Goal: Task Accomplishment & Management: Manage account settings

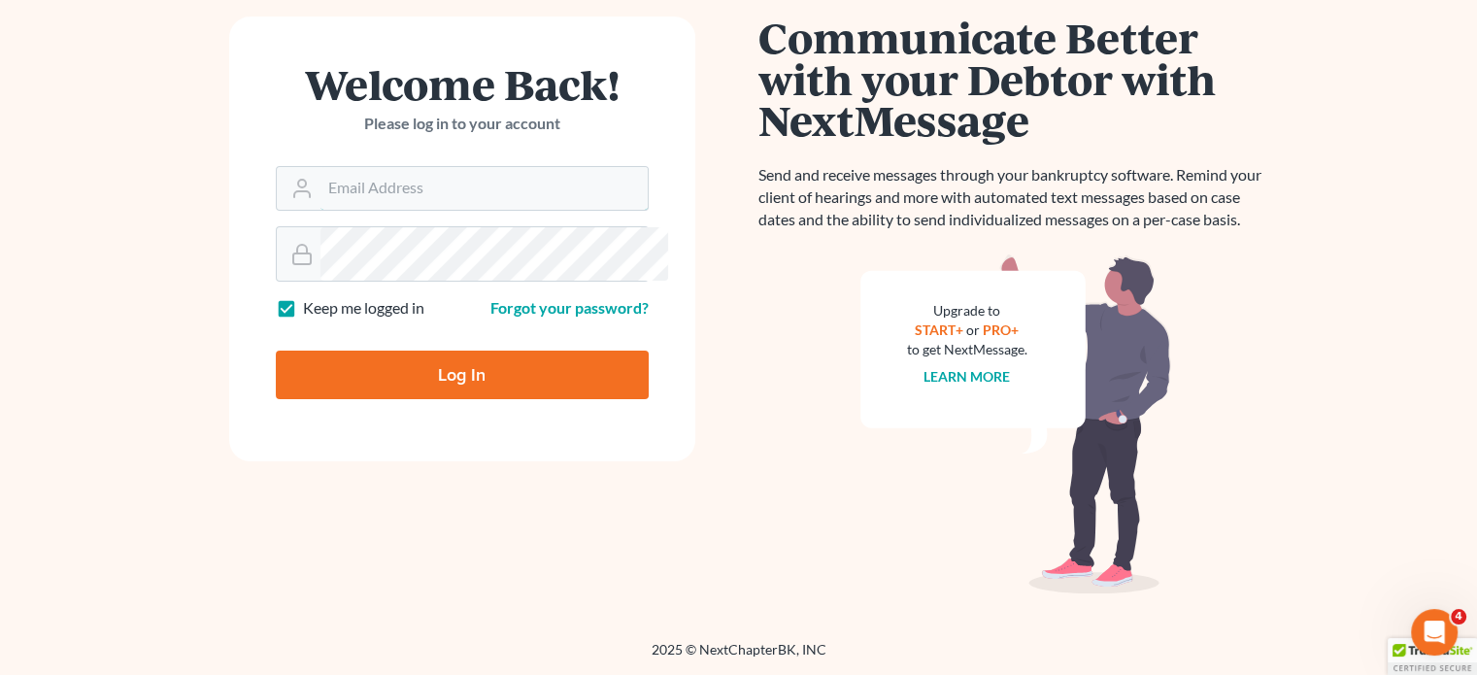
type input "thiller@fairmaxlaw.com"
click at [398, 352] on input "Log In" at bounding box center [462, 375] width 373 height 49
type input "Thinking..."
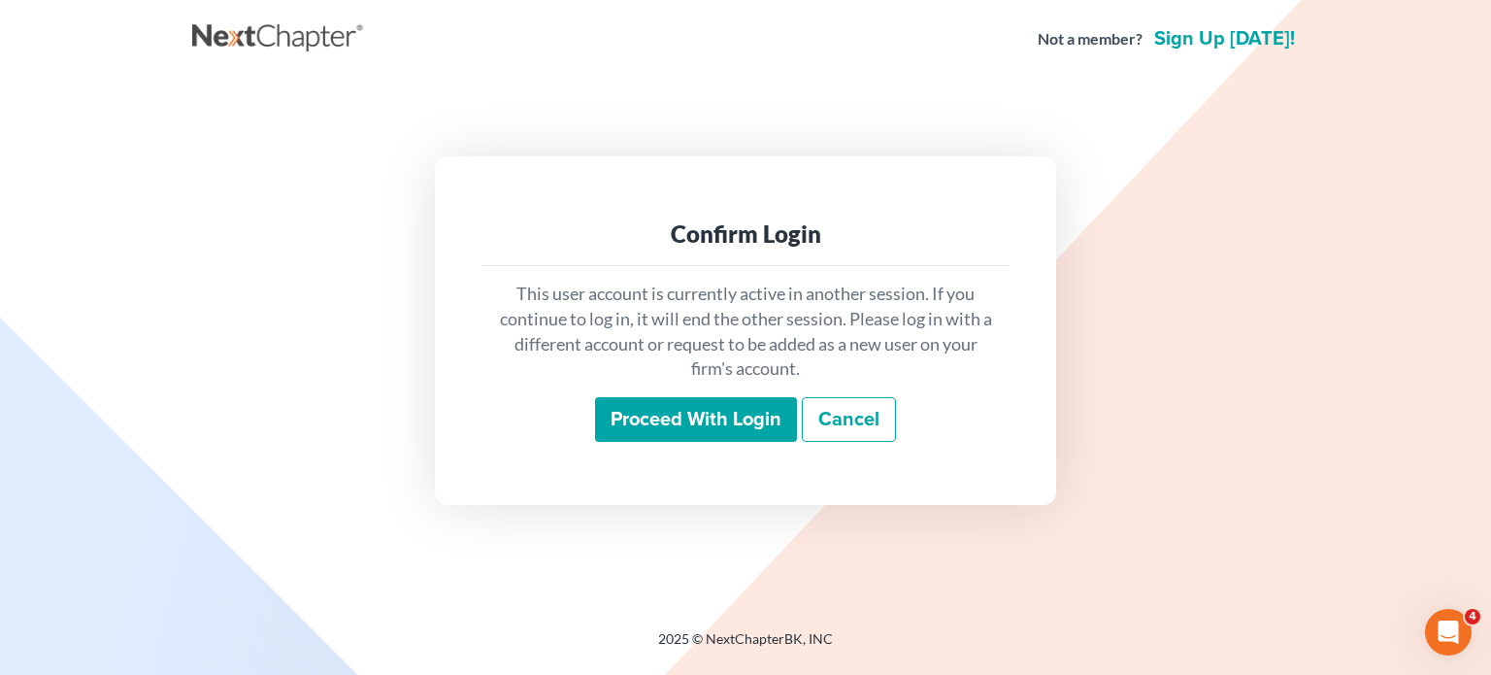
click at [664, 442] on input "Proceed with login" at bounding box center [696, 419] width 202 height 45
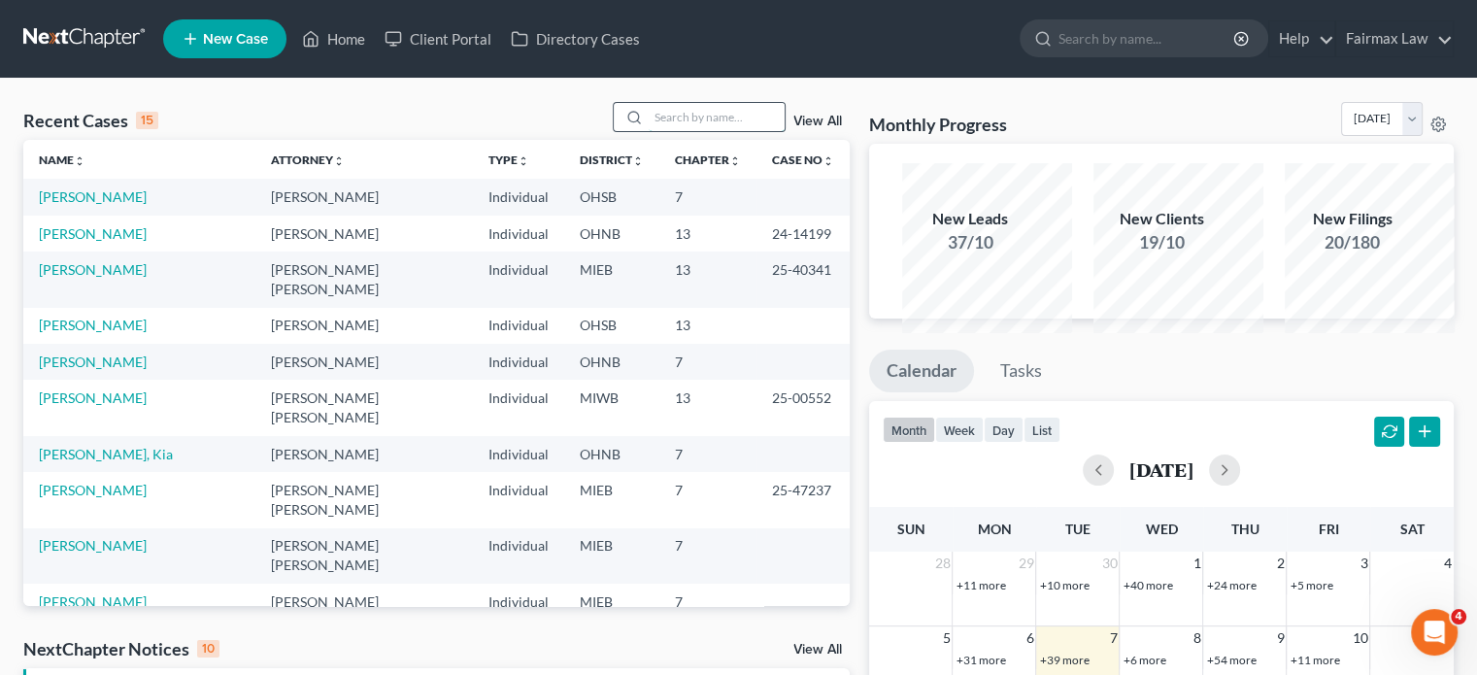
click at [649, 131] on input "search" at bounding box center [717, 117] width 136 height 28
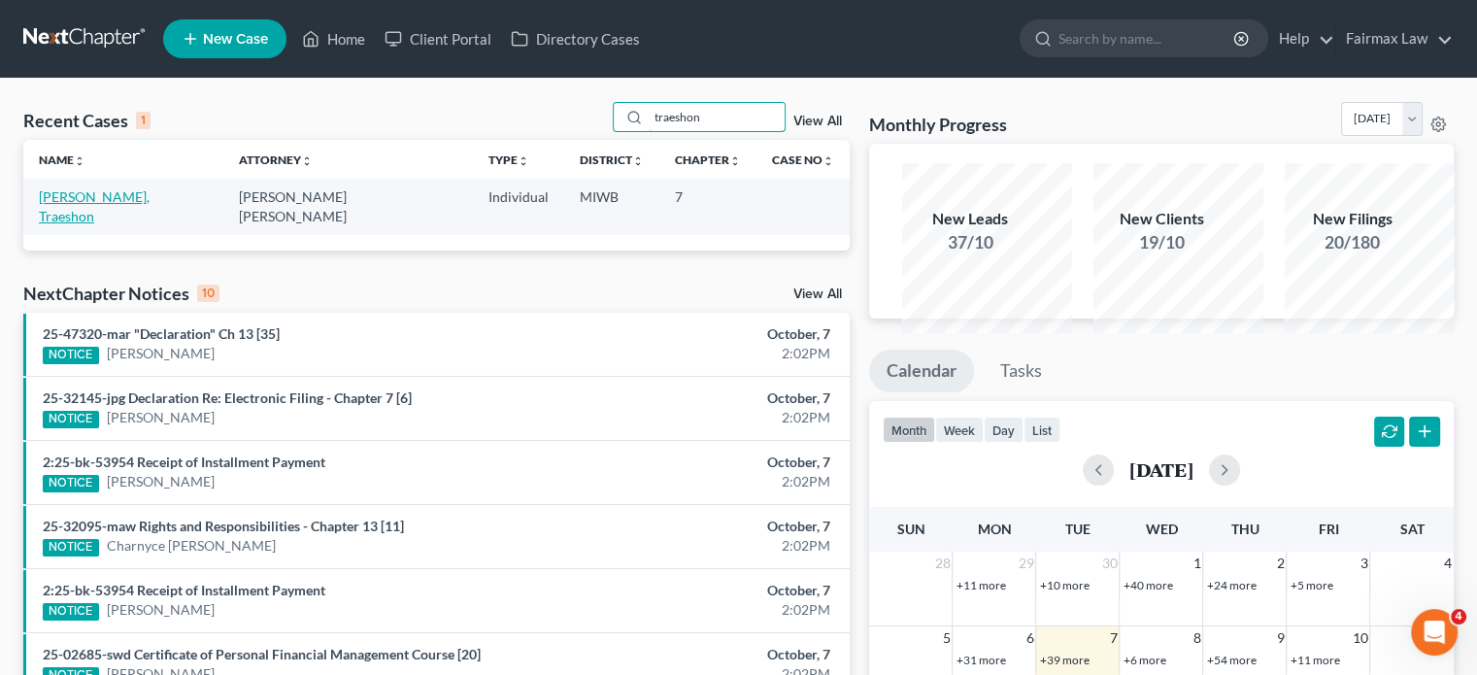
type input "traeshon"
click at [132, 224] on link "[PERSON_NAME], Traeshon" at bounding box center [94, 206] width 111 height 36
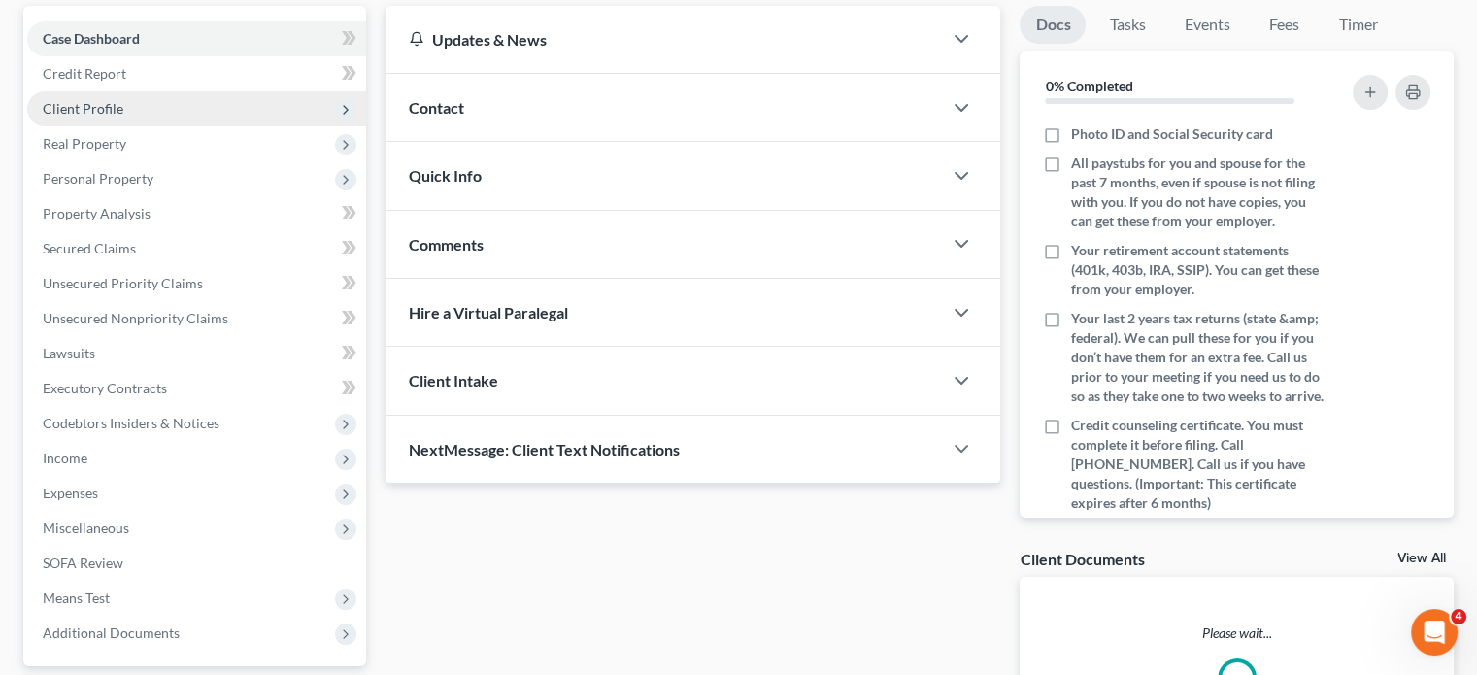
scroll to position [193, 0]
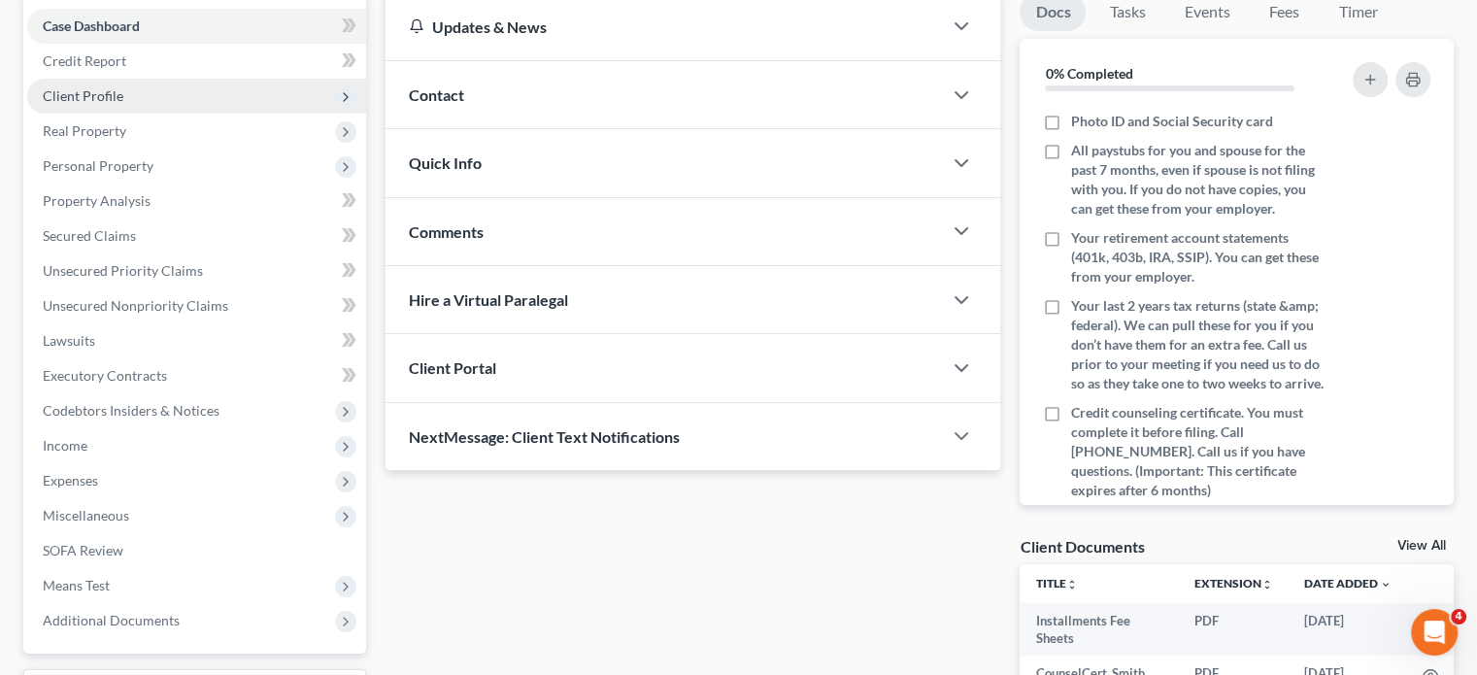
click at [166, 114] on span "Client Profile" at bounding box center [196, 96] width 339 height 35
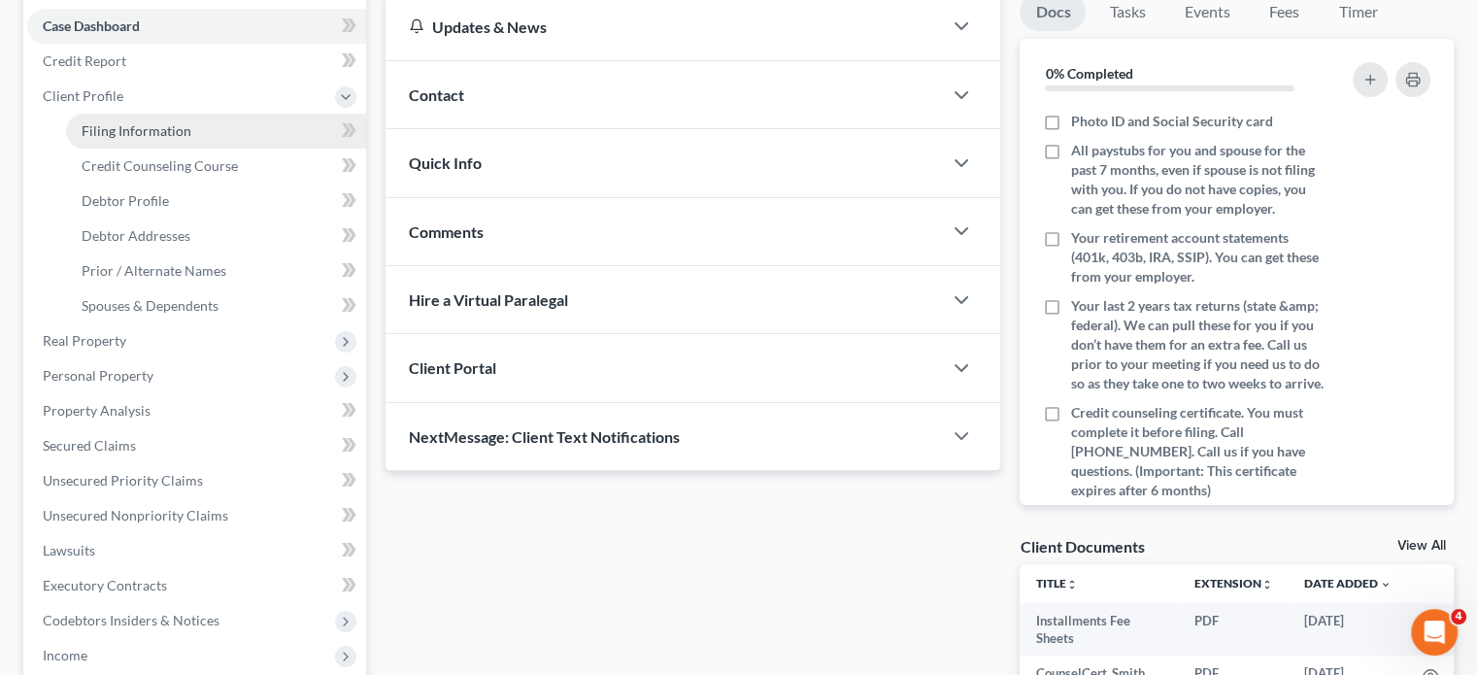
click at [190, 139] on span "Filing Information" at bounding box center [137, 130] width 110 height 17
select select "1"
select select "0"
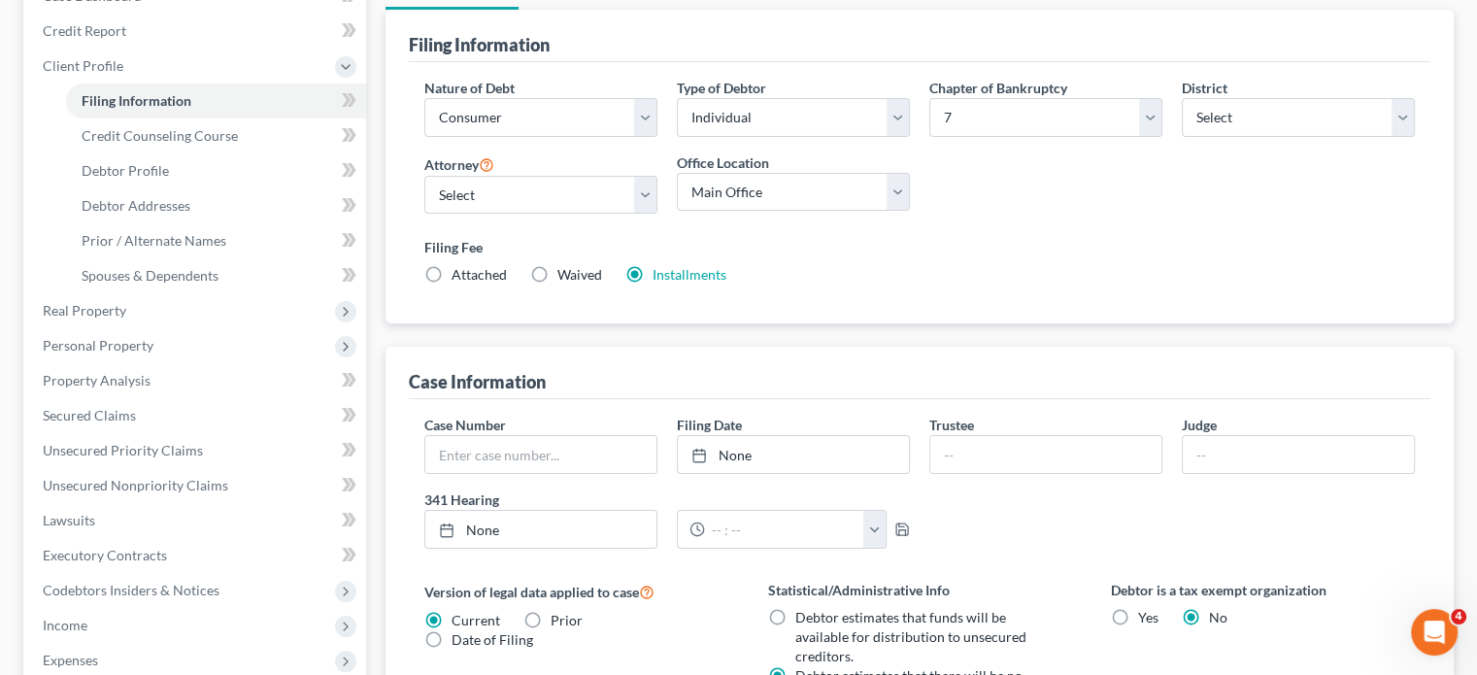
scroll to position [350, 0]
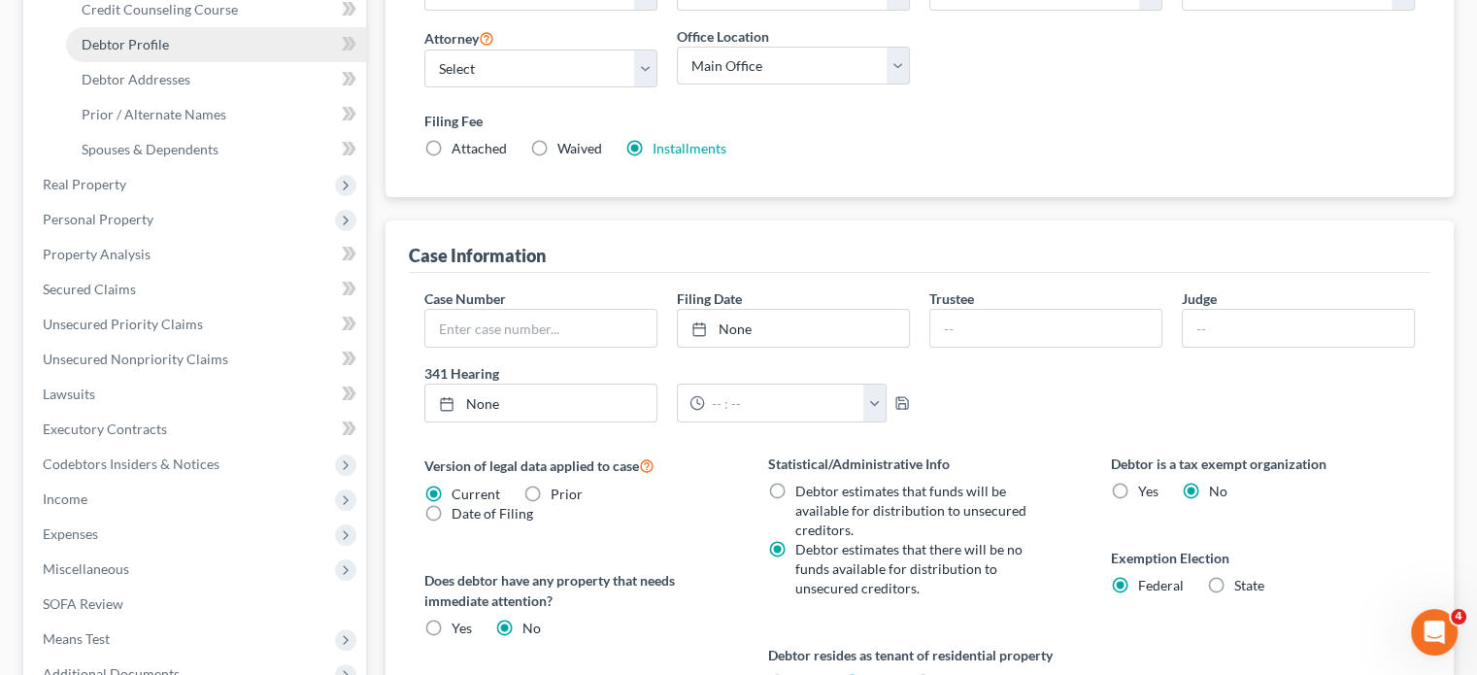
click at [211, 62] on link "Debtor Profile" at bounding box center [216, 44] width 300 height 35
select select "2"
select select "1"
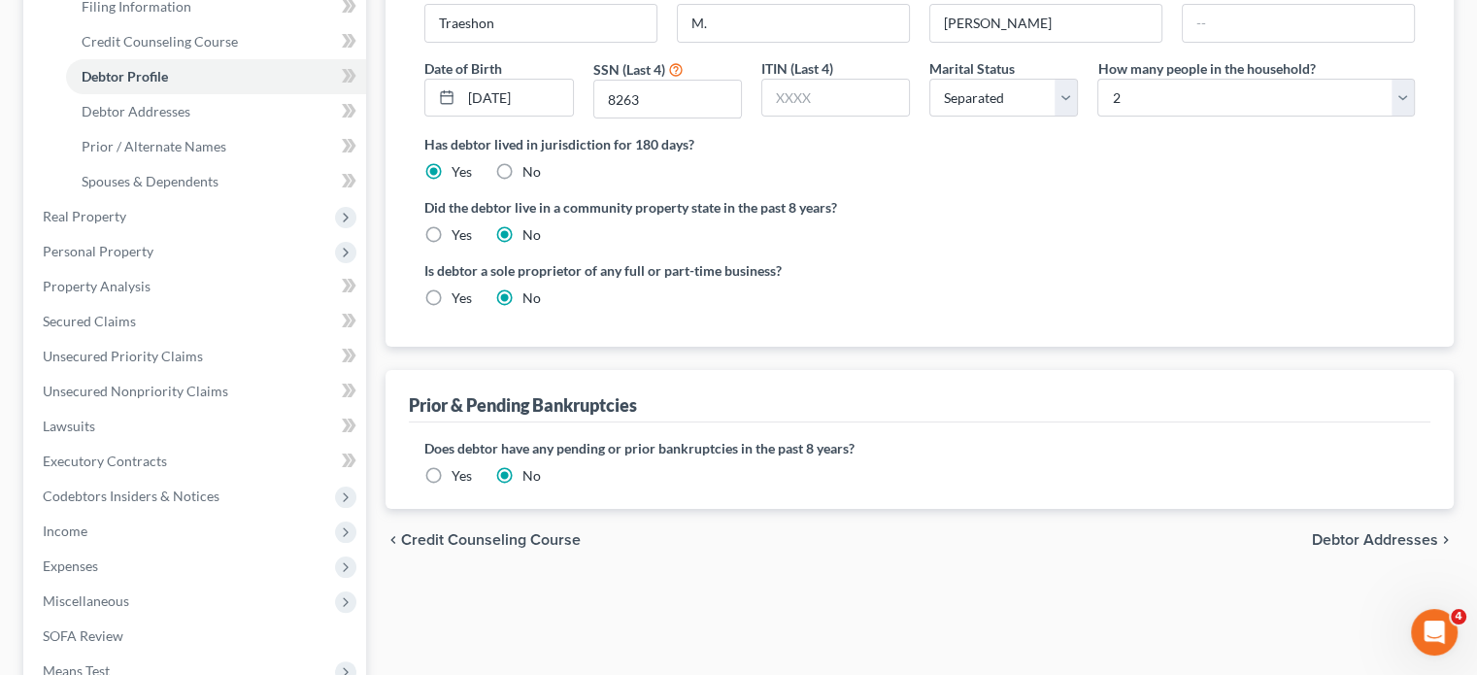
scroll to position [318, 0]
click at [251, 128] on link "Debtor Addresses" at bounding box center [216, 110] width 300 height 35
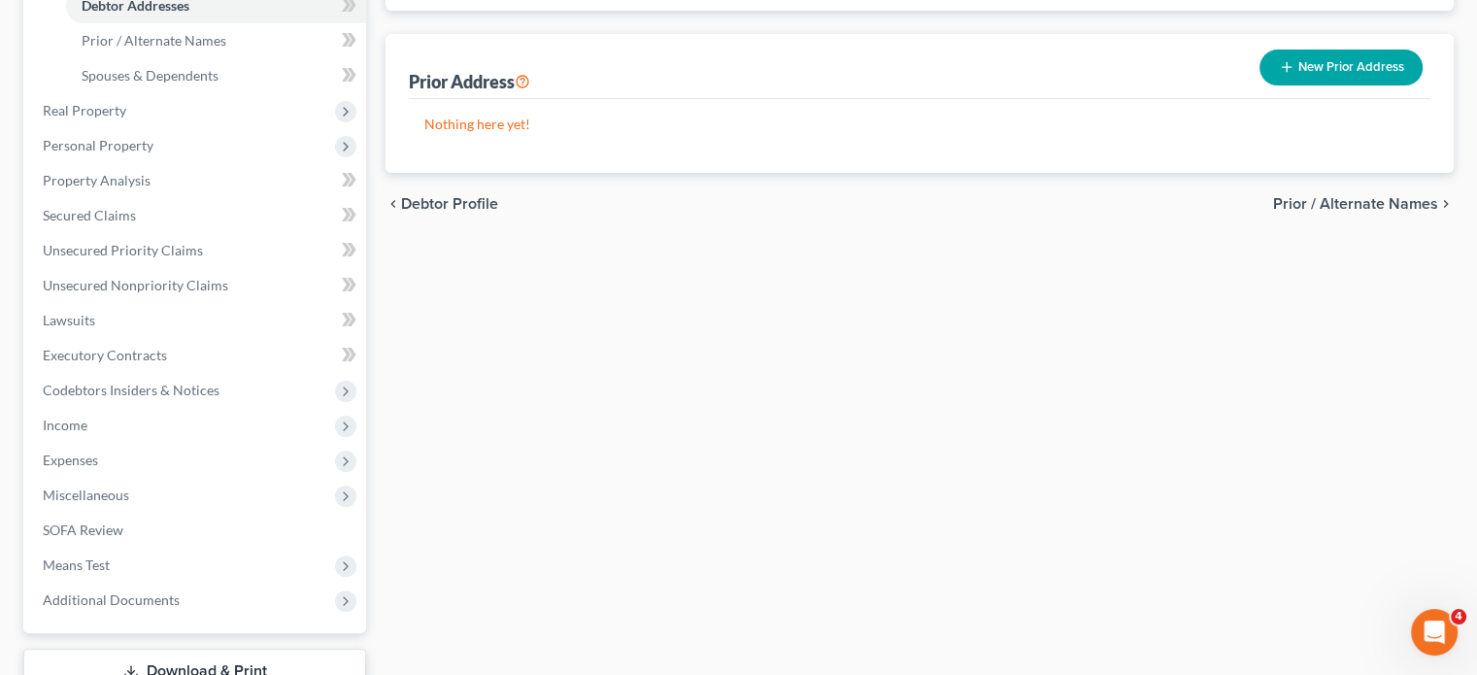
scroll to position [429, 0]
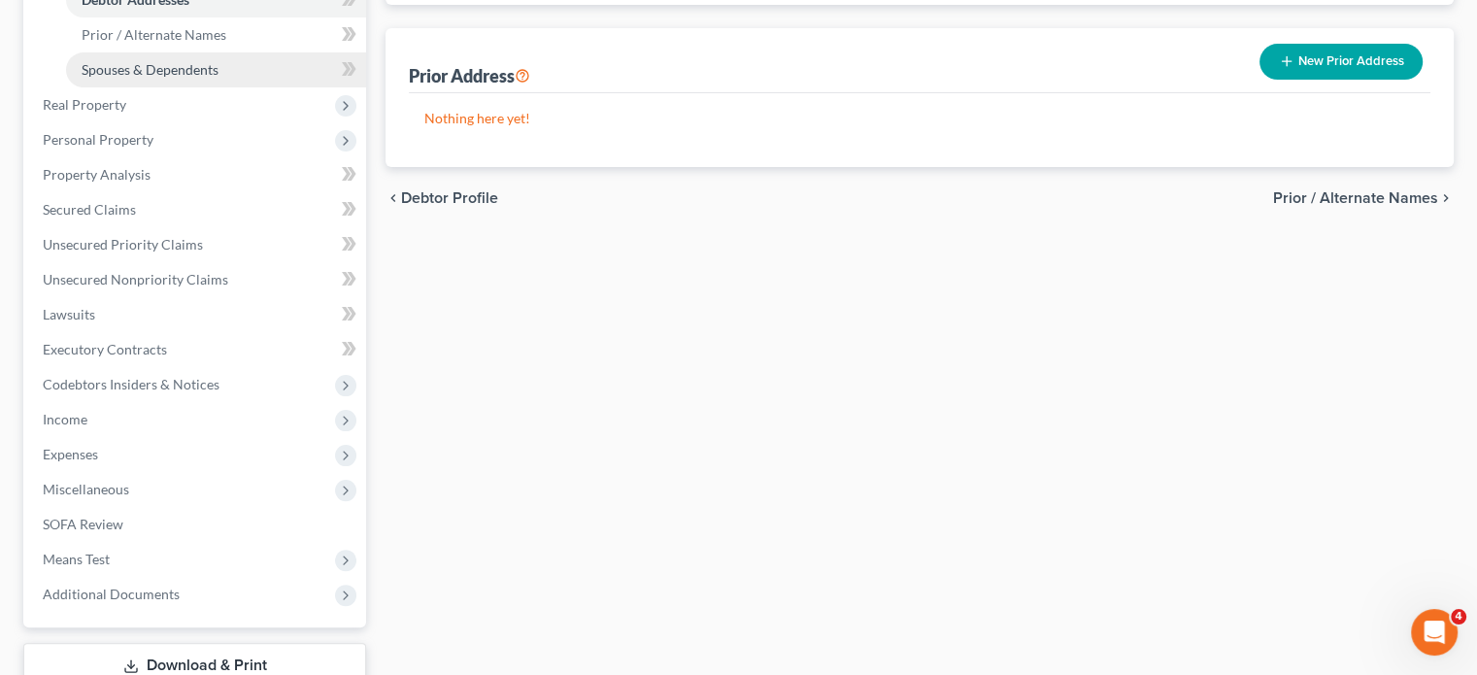
click at [251, 87] on link "Spouses & Dependents" at bounding box center [216, 69] width 300 height 35
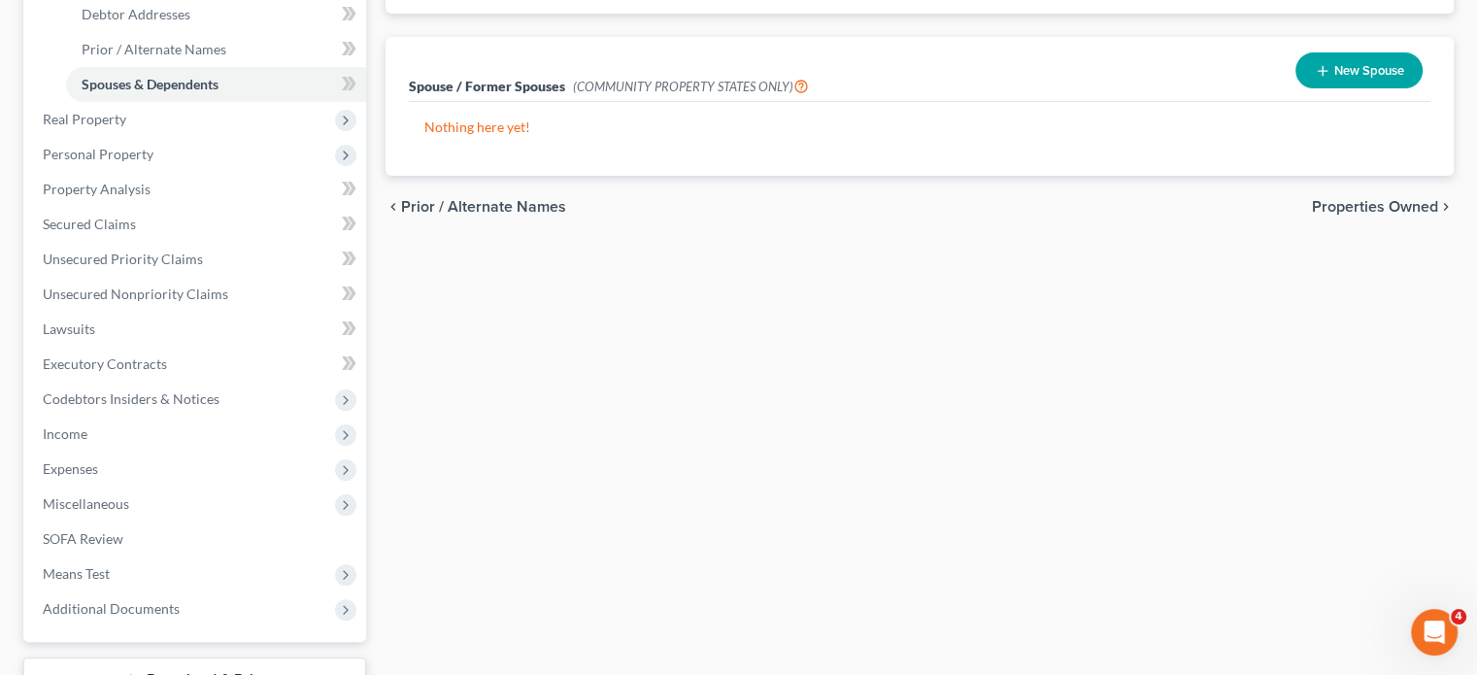
scroll to position [419, 0]
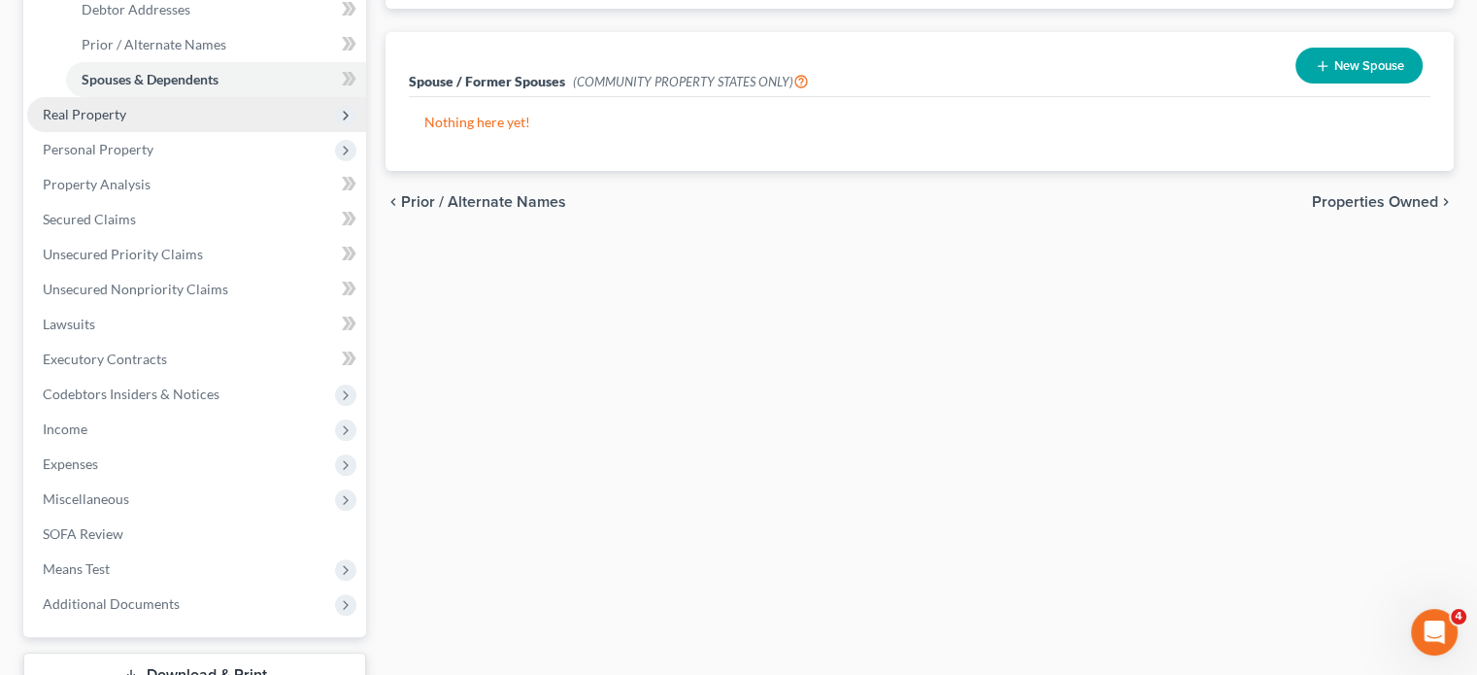
click at [245, 132] on span "Real Property" at bounding box center [196, 114] width 339 height 35
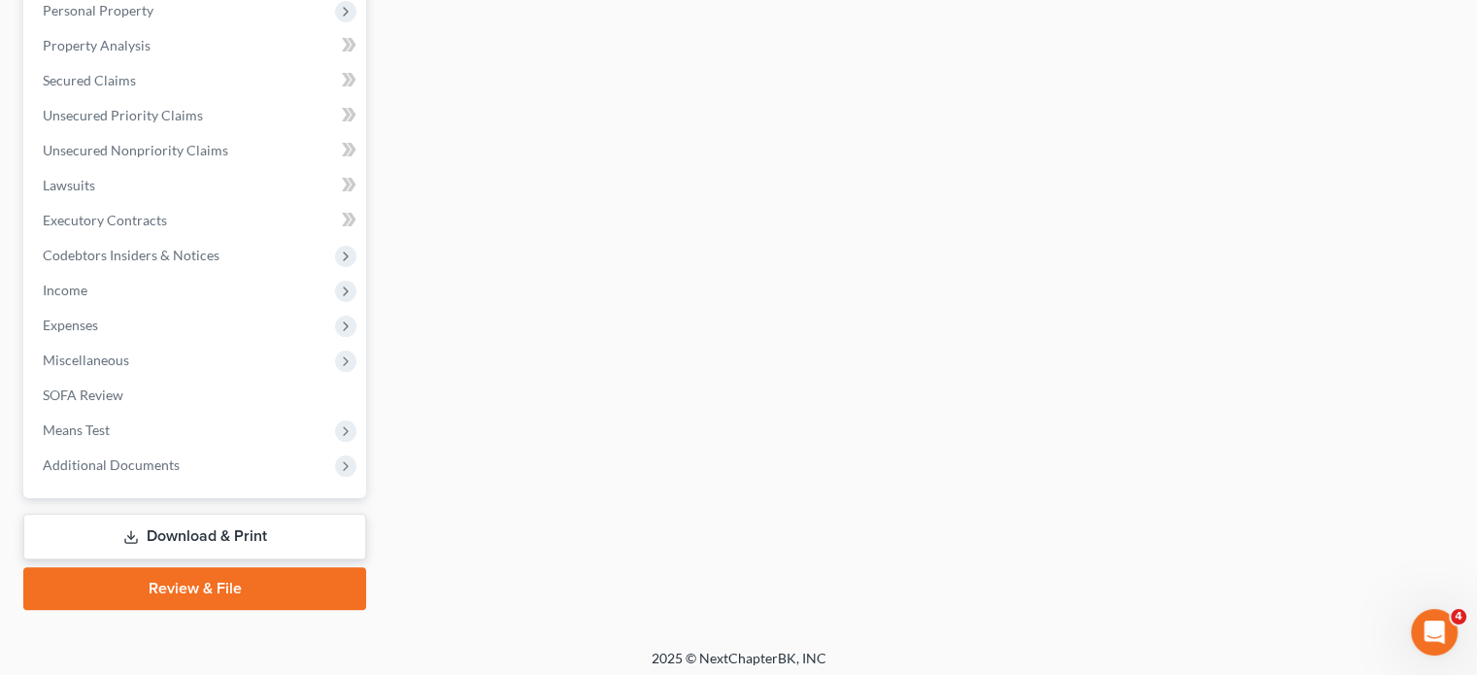
scroll to position [399, 0]
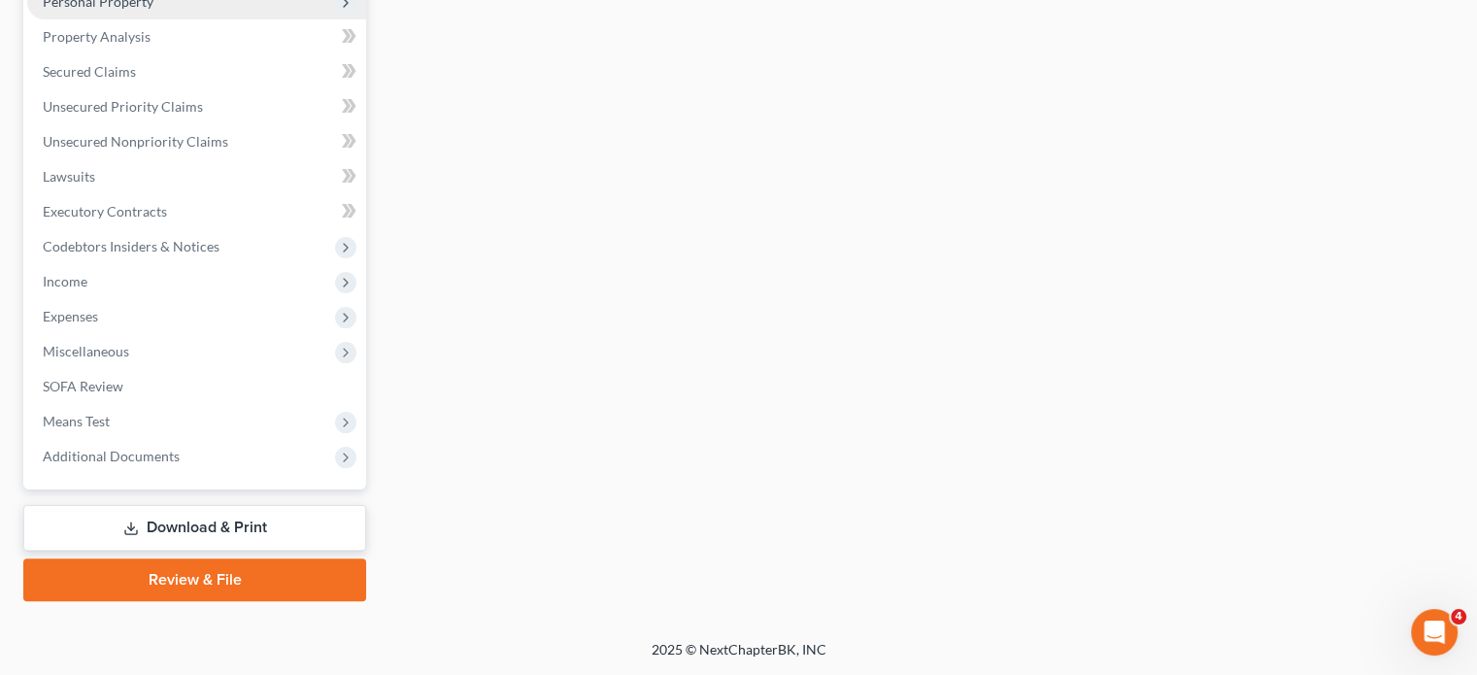
click at [226, 19] on span "Personal Property" at bounding box center [196, 1] width 339 height 35
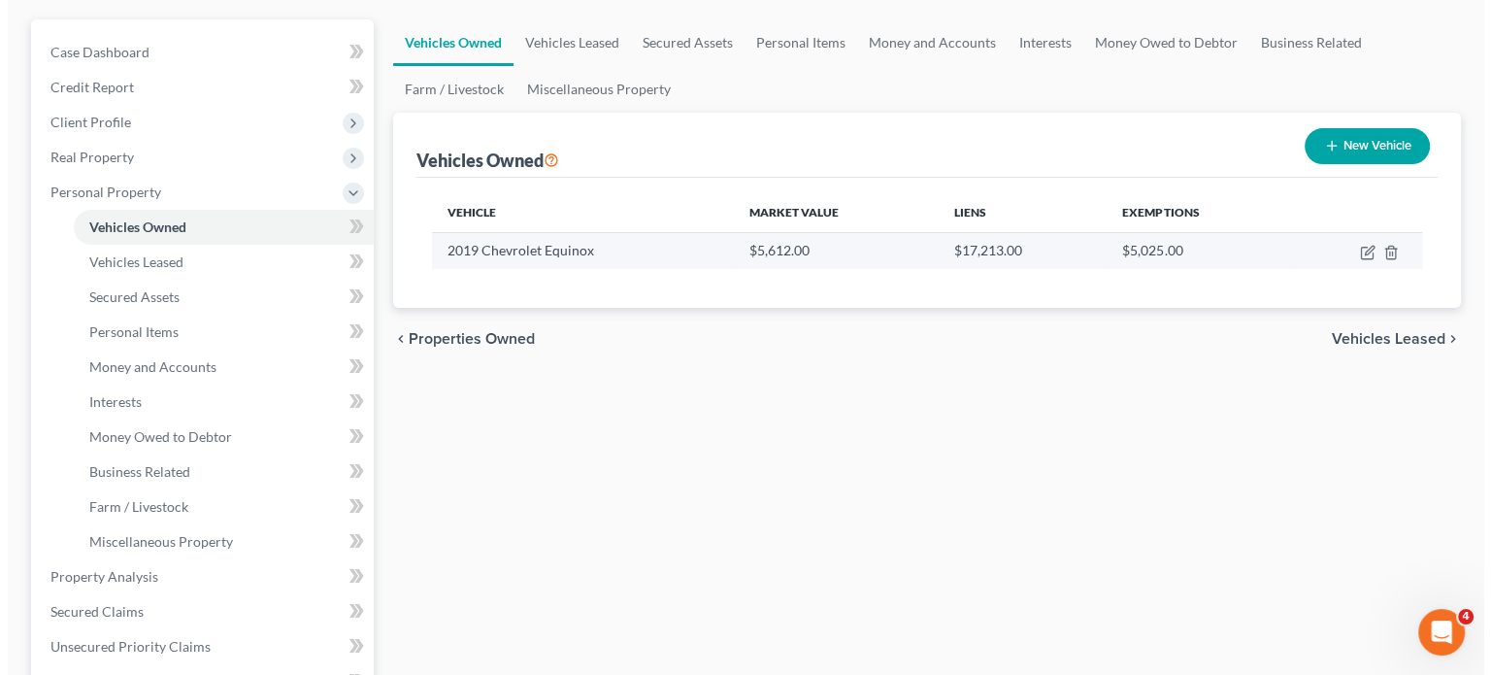
scroll to position [175, 0]
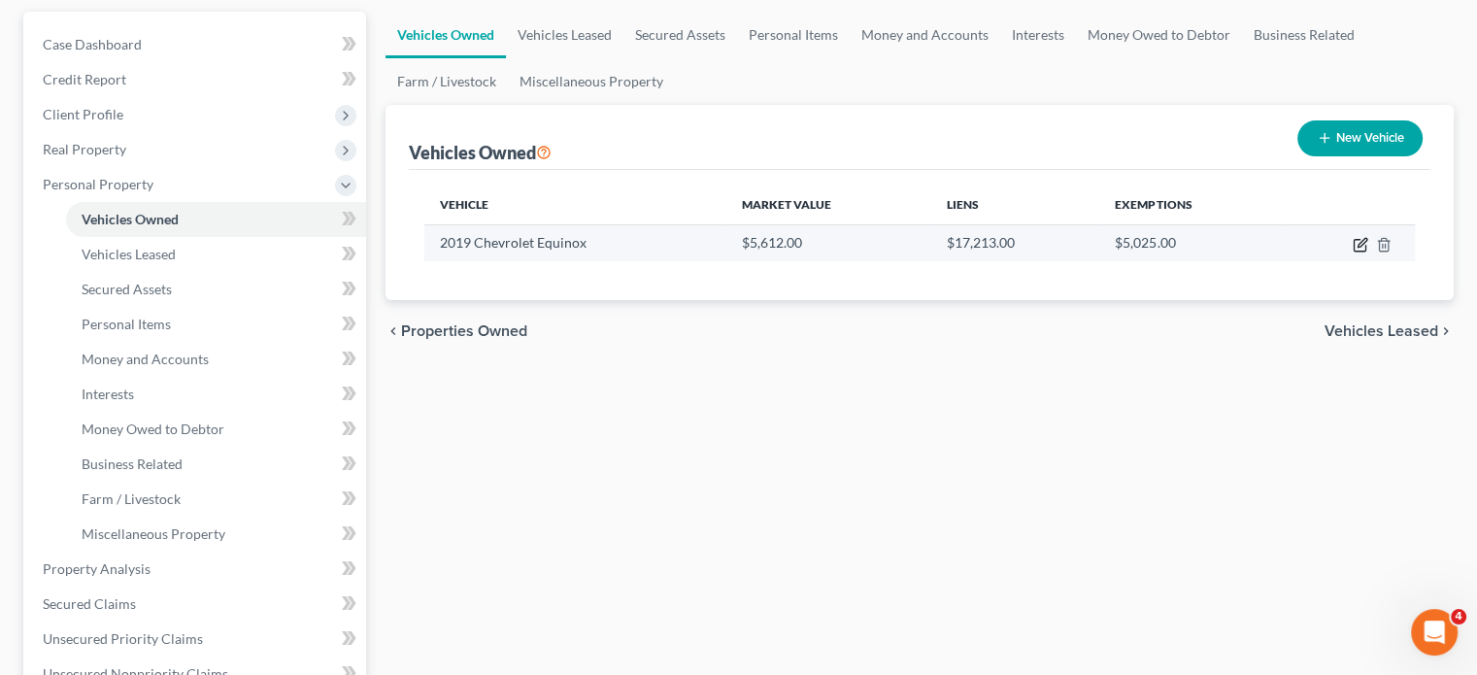
click at [1357, 247] on icon "button" at bounding box center [1361, 242] width 9 height 9
select select "0"
select select "7"
select select "2"
select select "0"
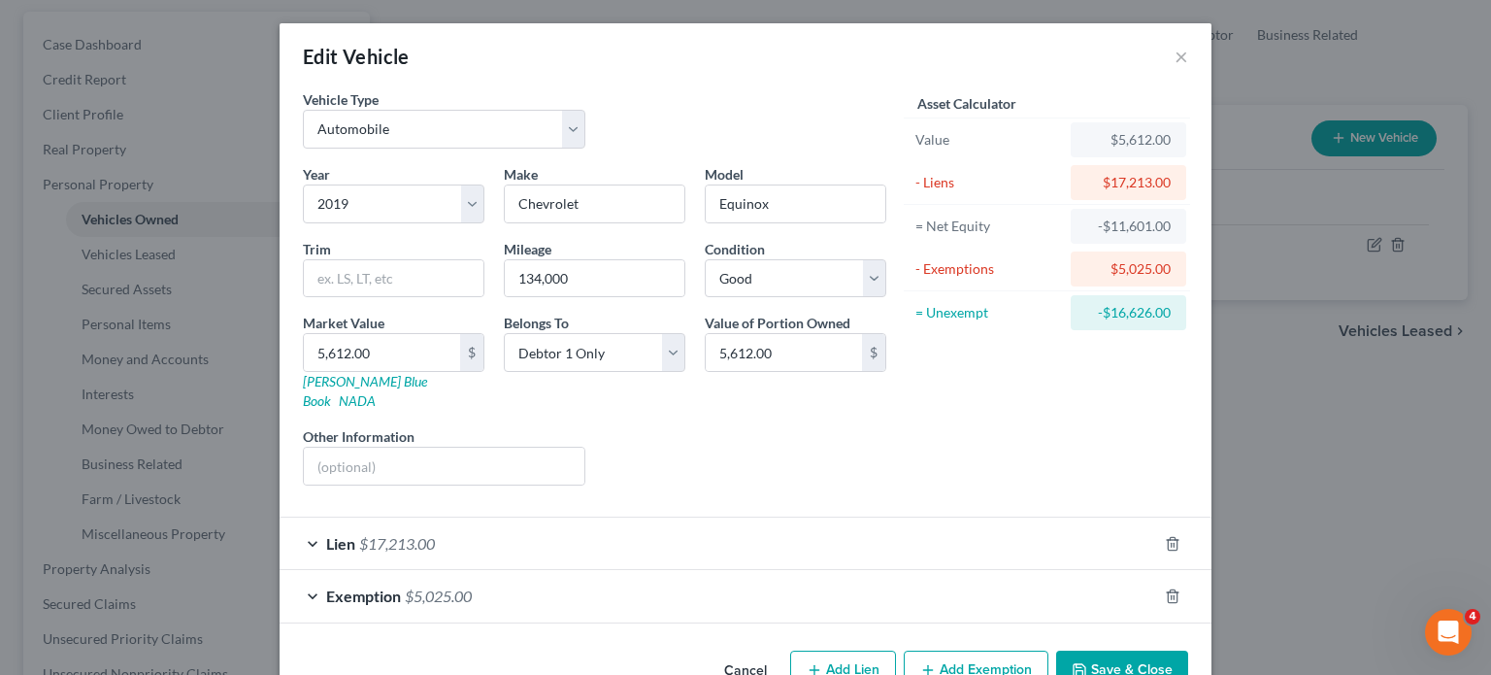
scroll to position [205, 0]
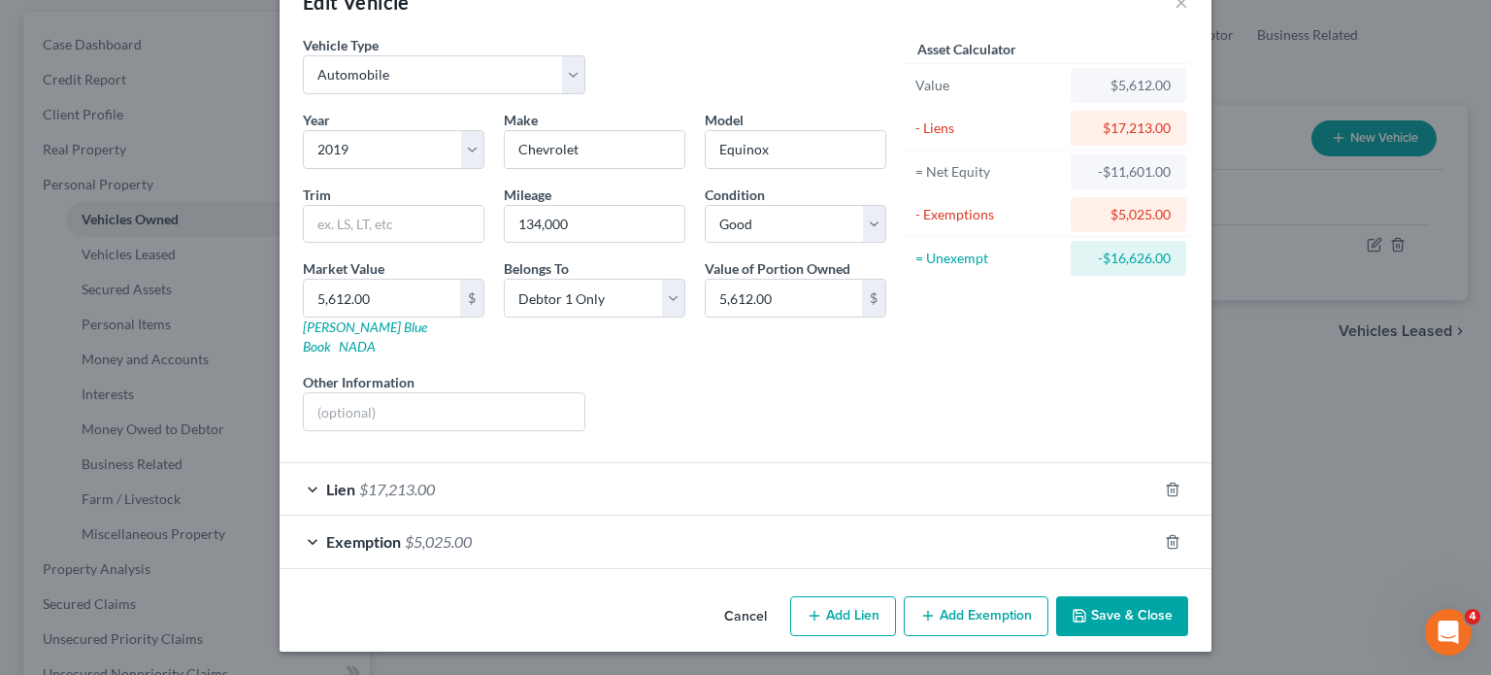
click at [1013, 516] on div "Exemption $5,025.00" at bounding box center [719, 541] width 878 height 51
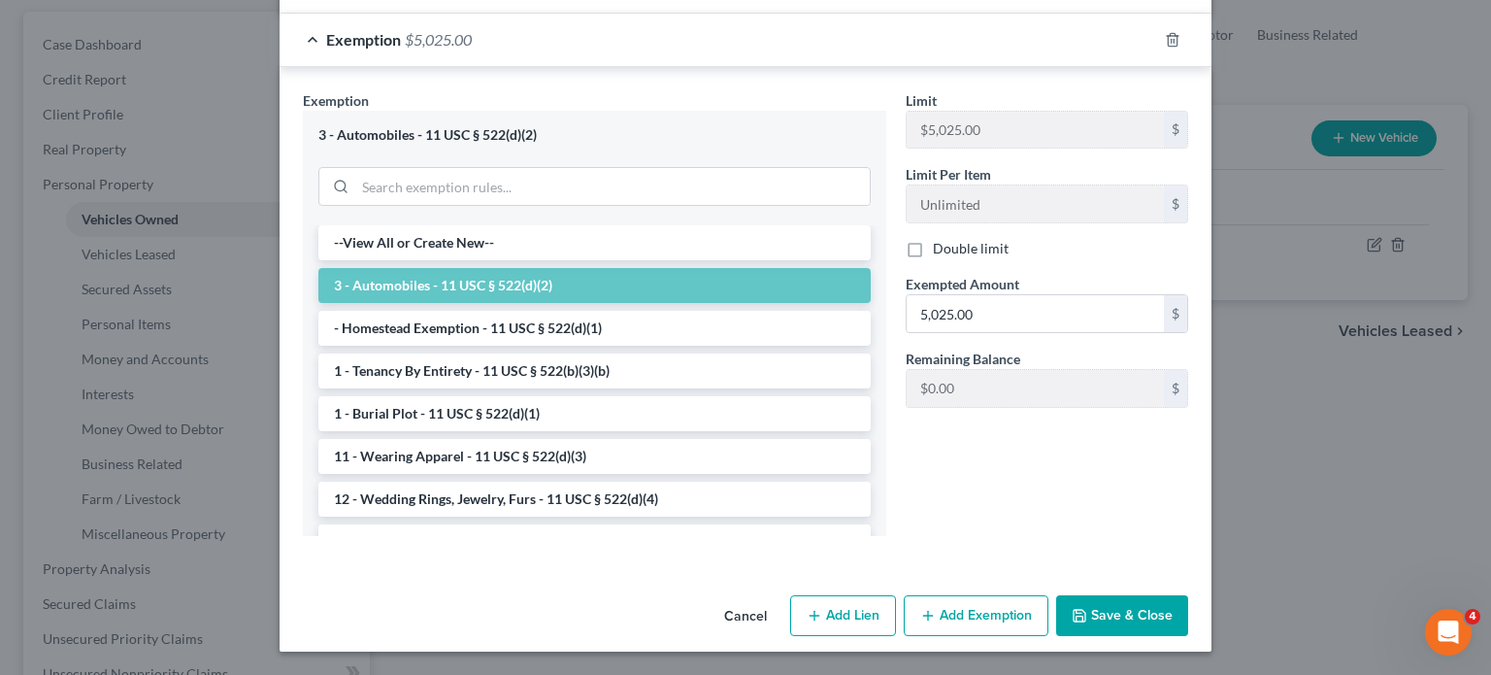
scroll to position [593, 0]
click at [1020, 332] on input "5,025.00" at bounding box center [1035, 313] width 257 height 37
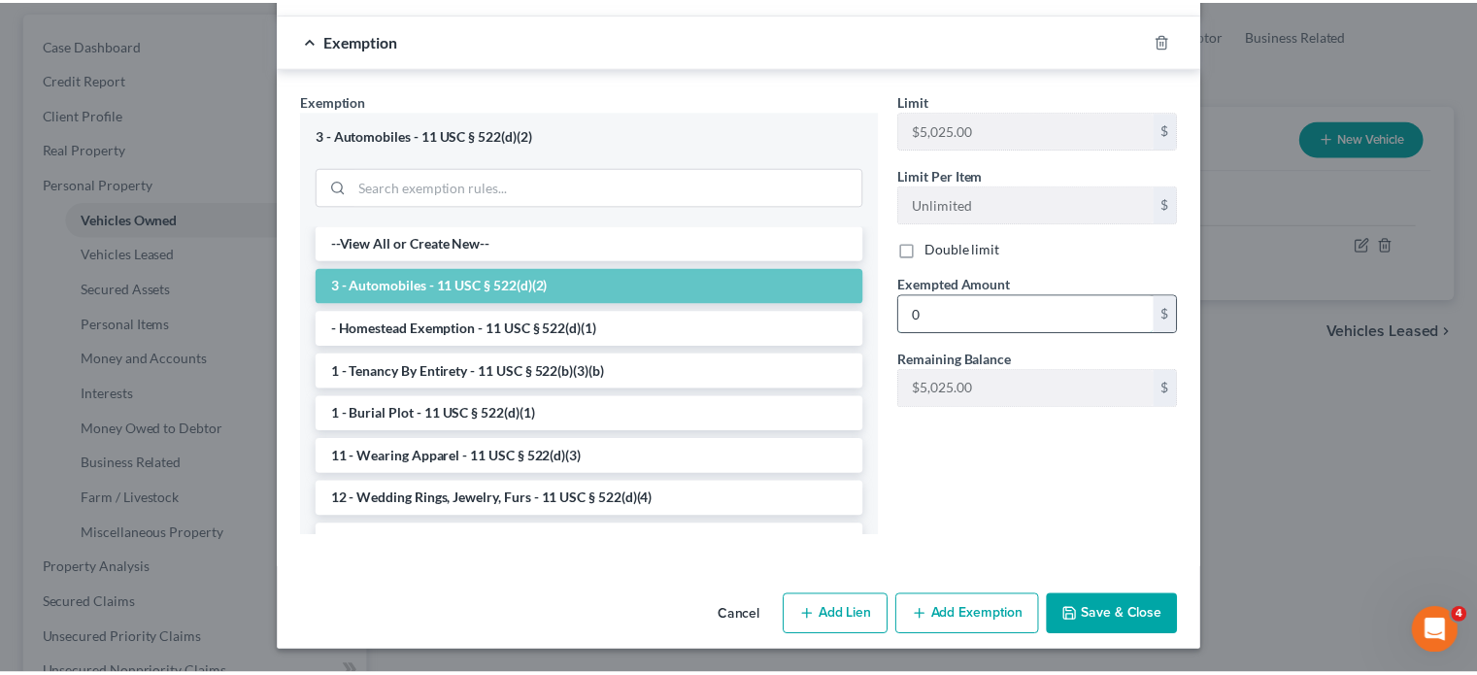
scroll to position [830, 0]
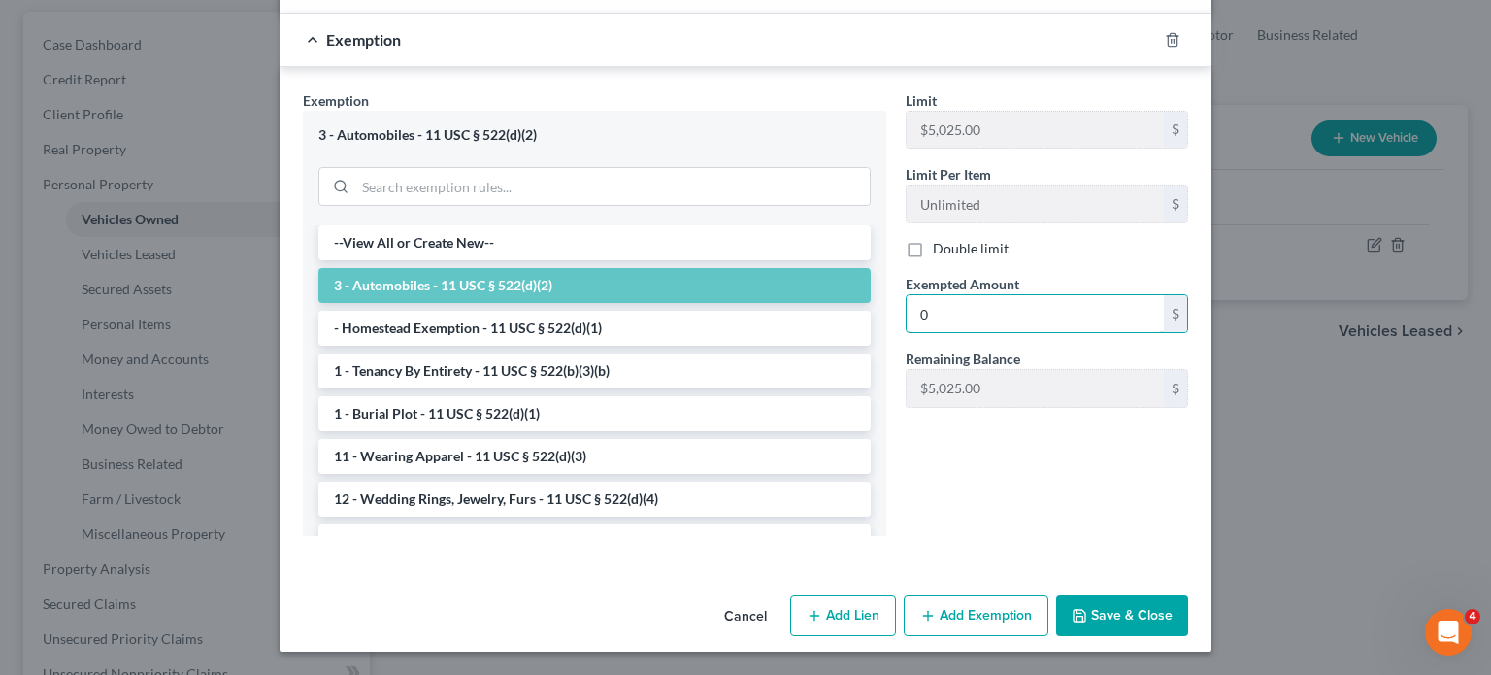
type input "0"
click at [1148, 595] on button "Save & Close" at bounding box center [1122, 615] width 132 height 41
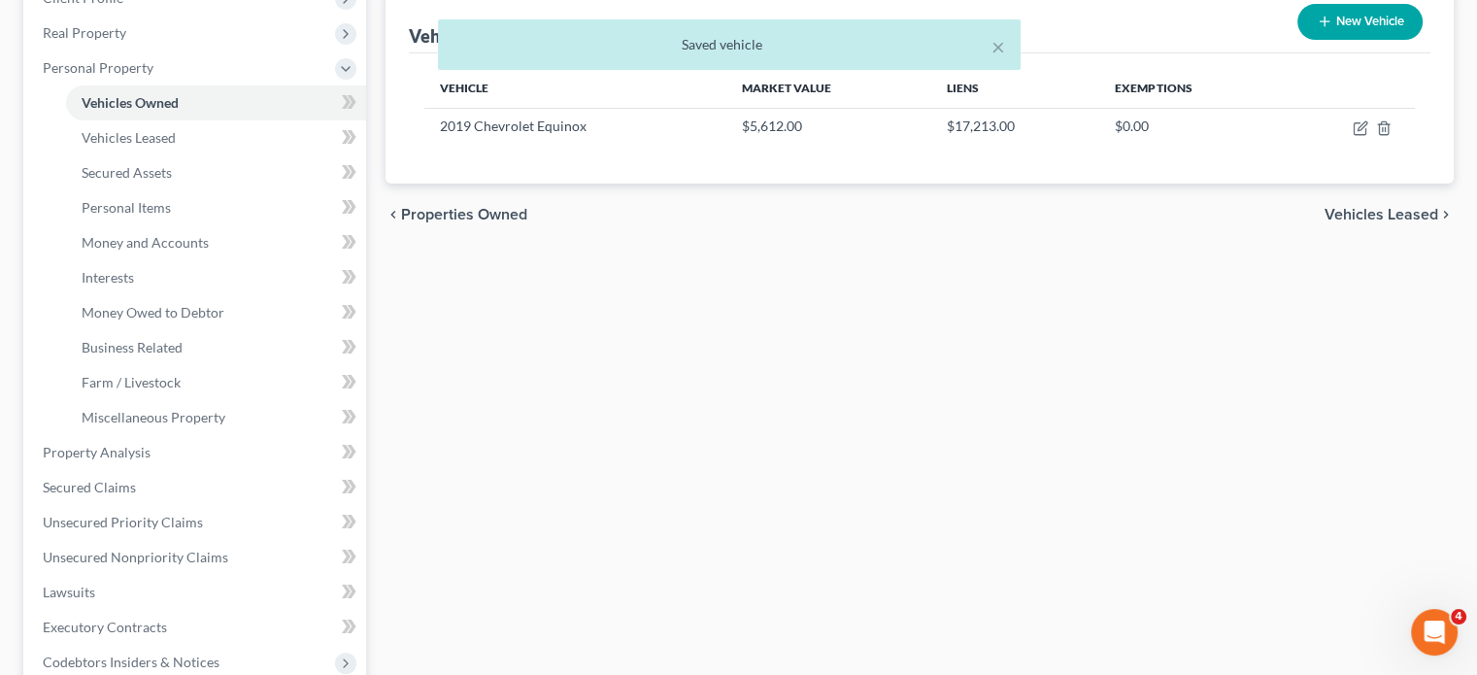
scroll to position [350, 0]
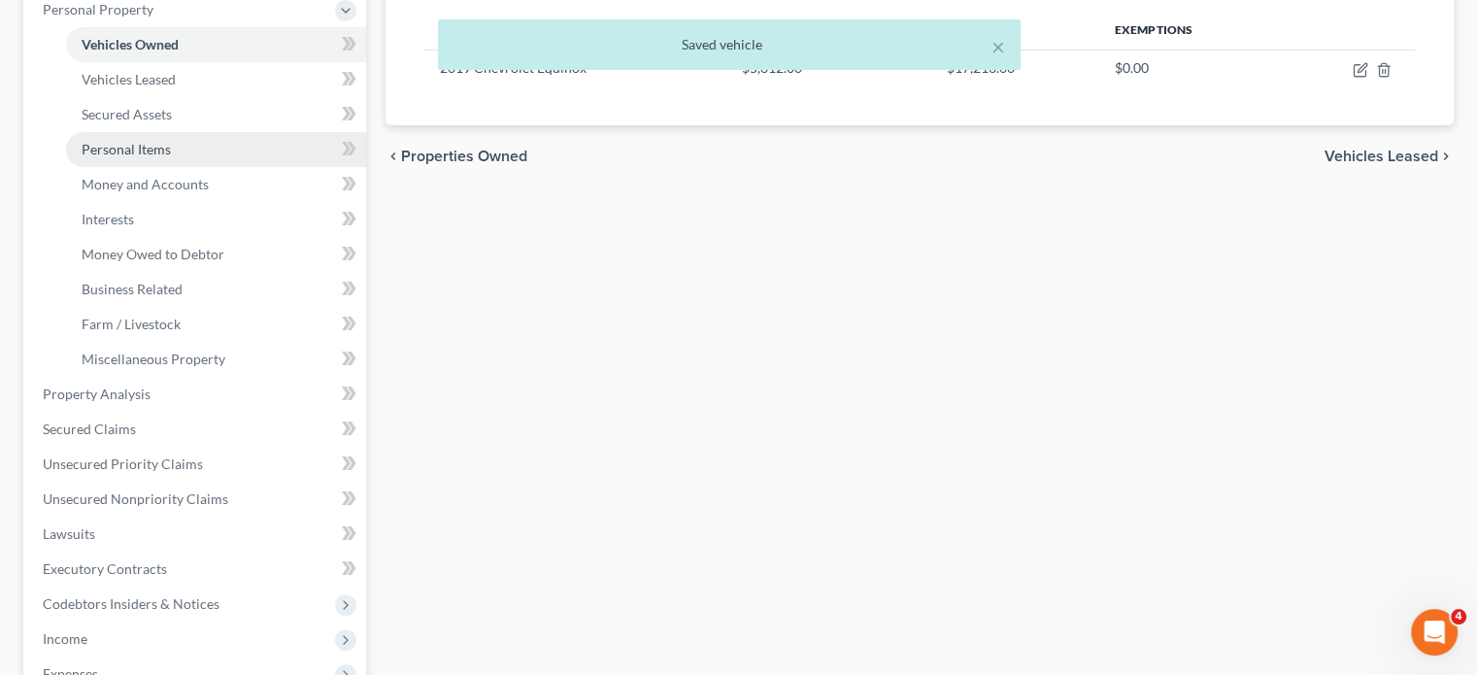
click at [171, 157] on span "Personal Items" at bounding box center [126, 149] width 89 height 17
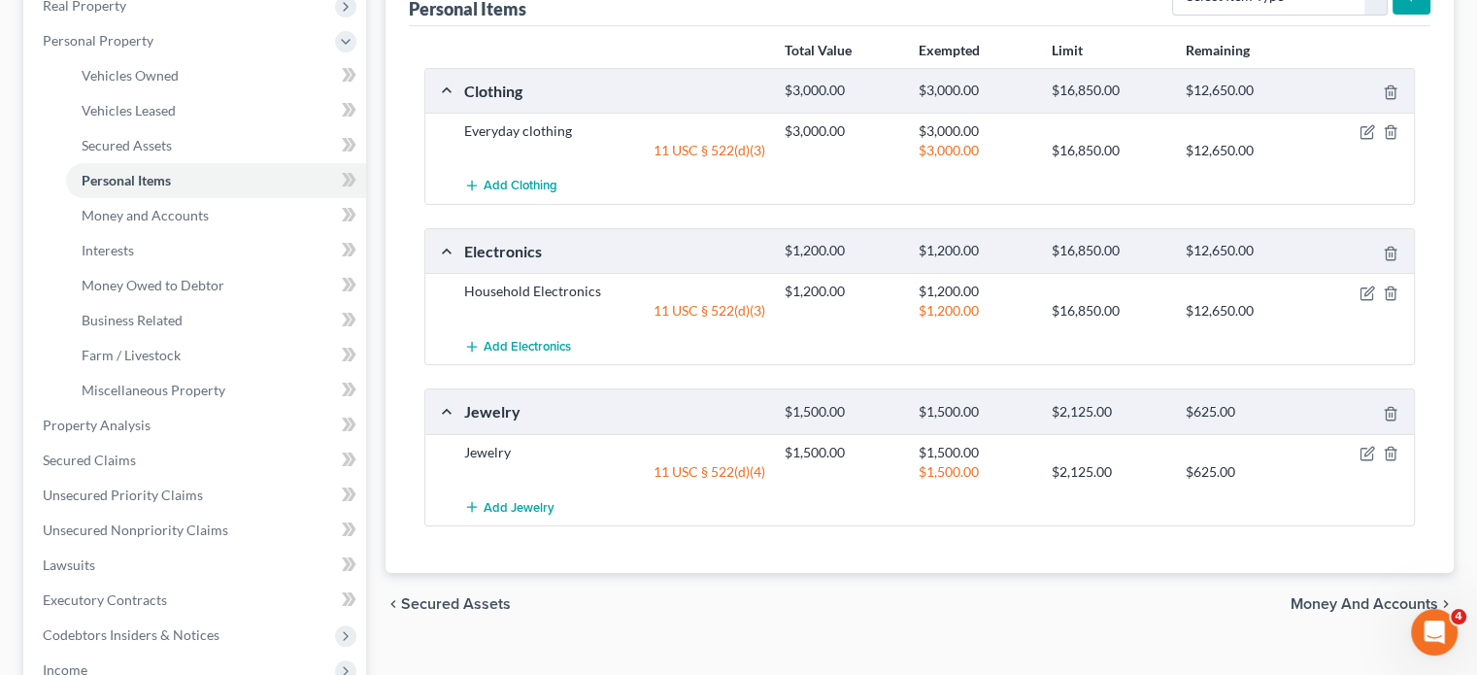
scroll to position [317, 0]
click at [209, 225] on span "Money and Accounts" at bounding box center [145, 217] width 127 height 17
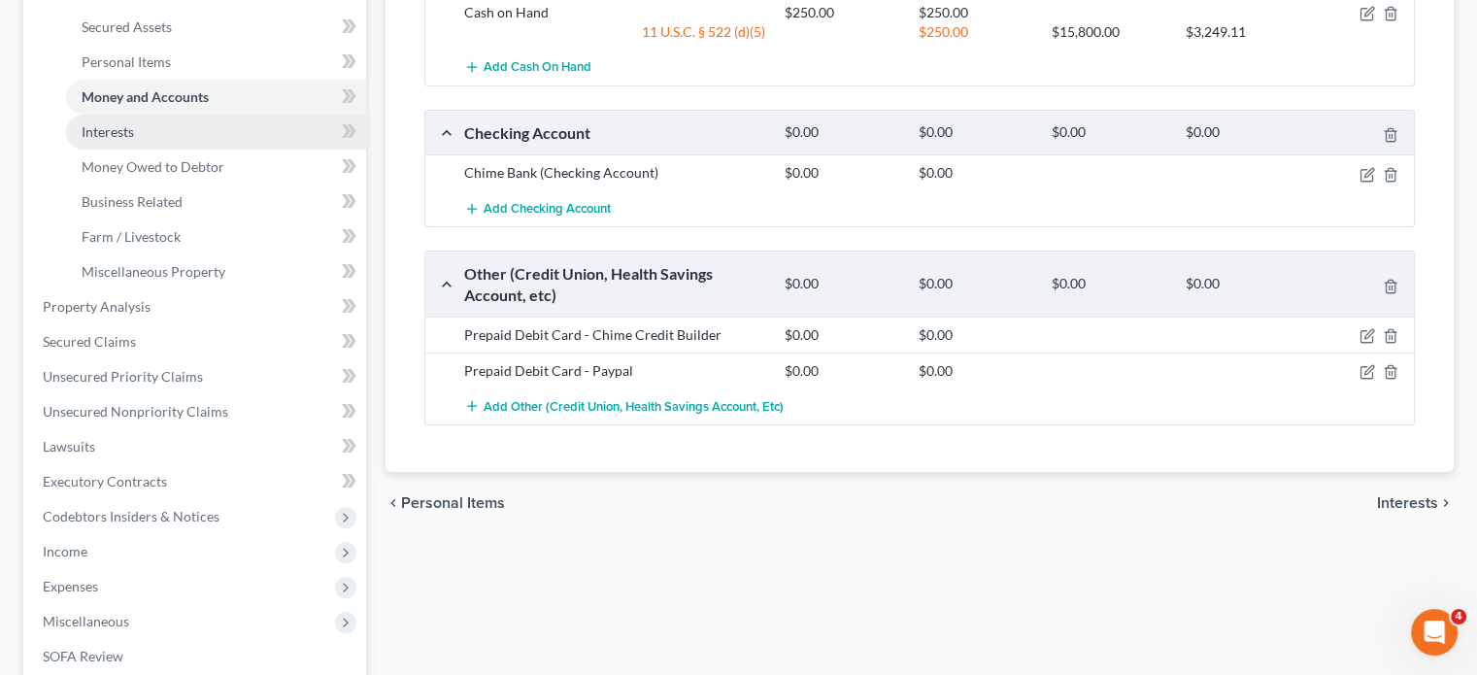
click at [170, 150] on link "Interests" at bounding box center [216, 132] width 300 height 35
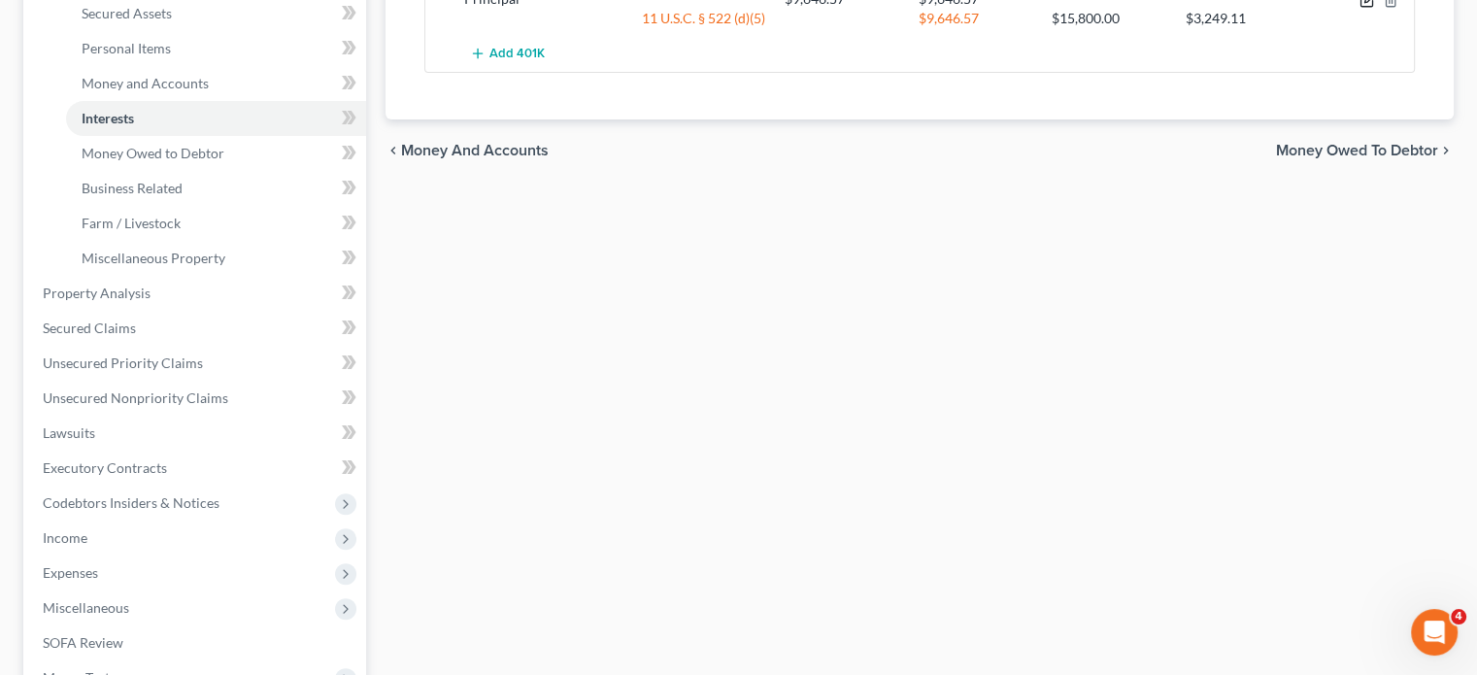
click at [1359, 8] on icon "button" at bounding box center [1367, 0] width 16 height 16
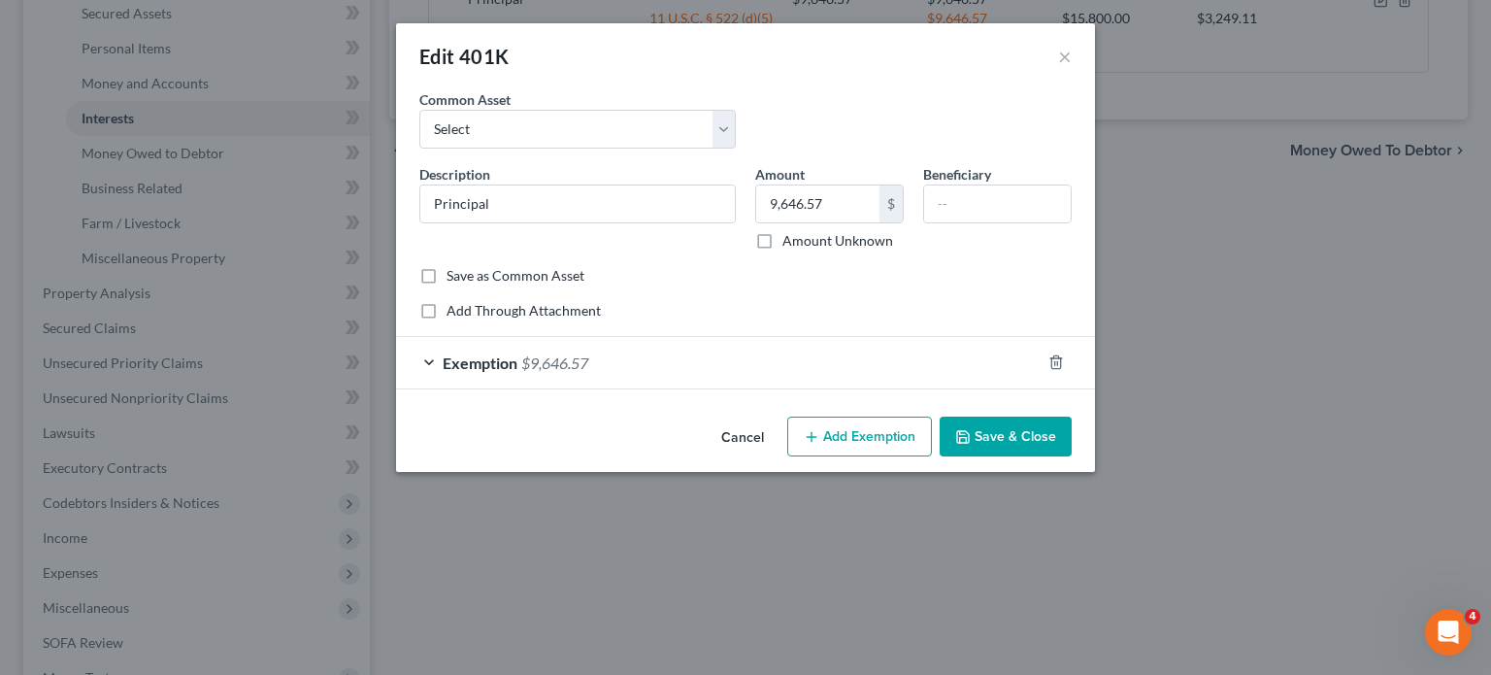
click at [785, 388] on div "Exemption $9,646.57" at bounding box center [718, 362] width 645 height 51
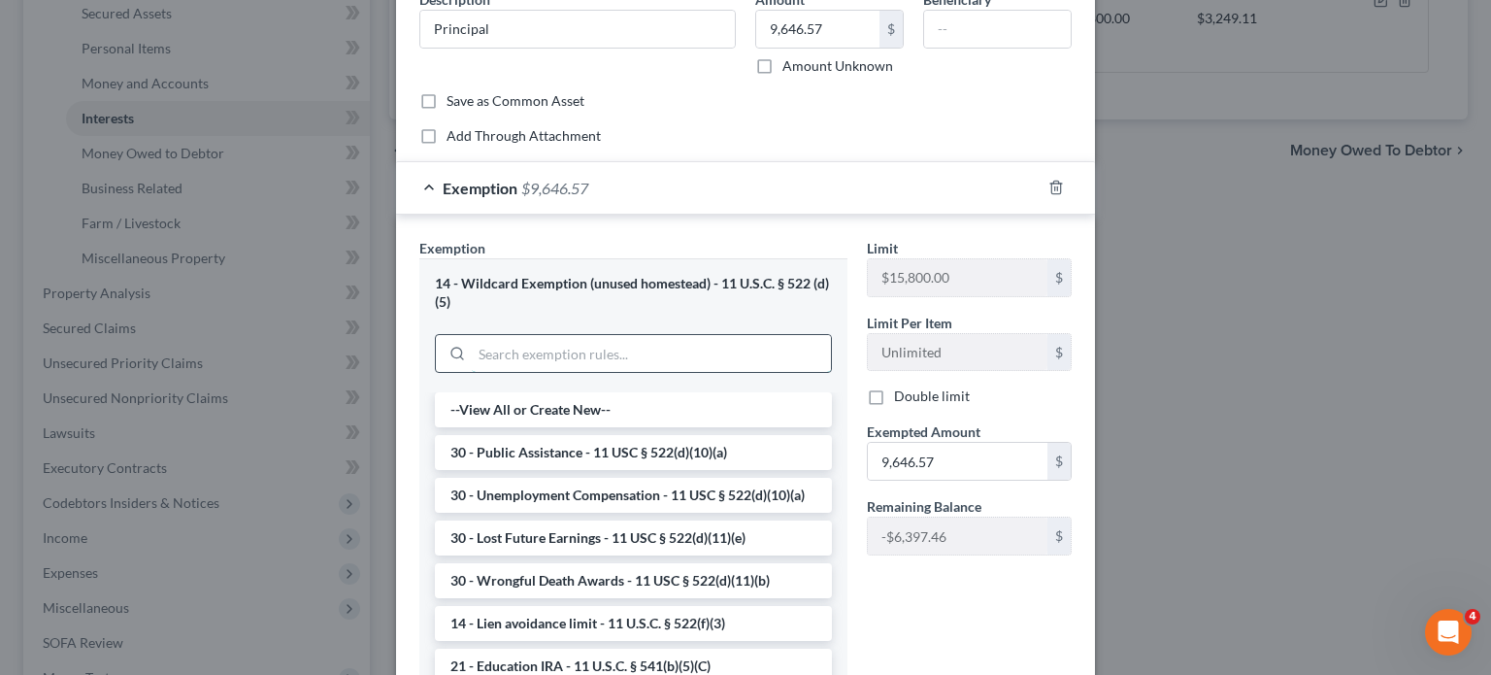
click at [613, 372] on input "search" at bounding box center [651, 353] width 359 height 37
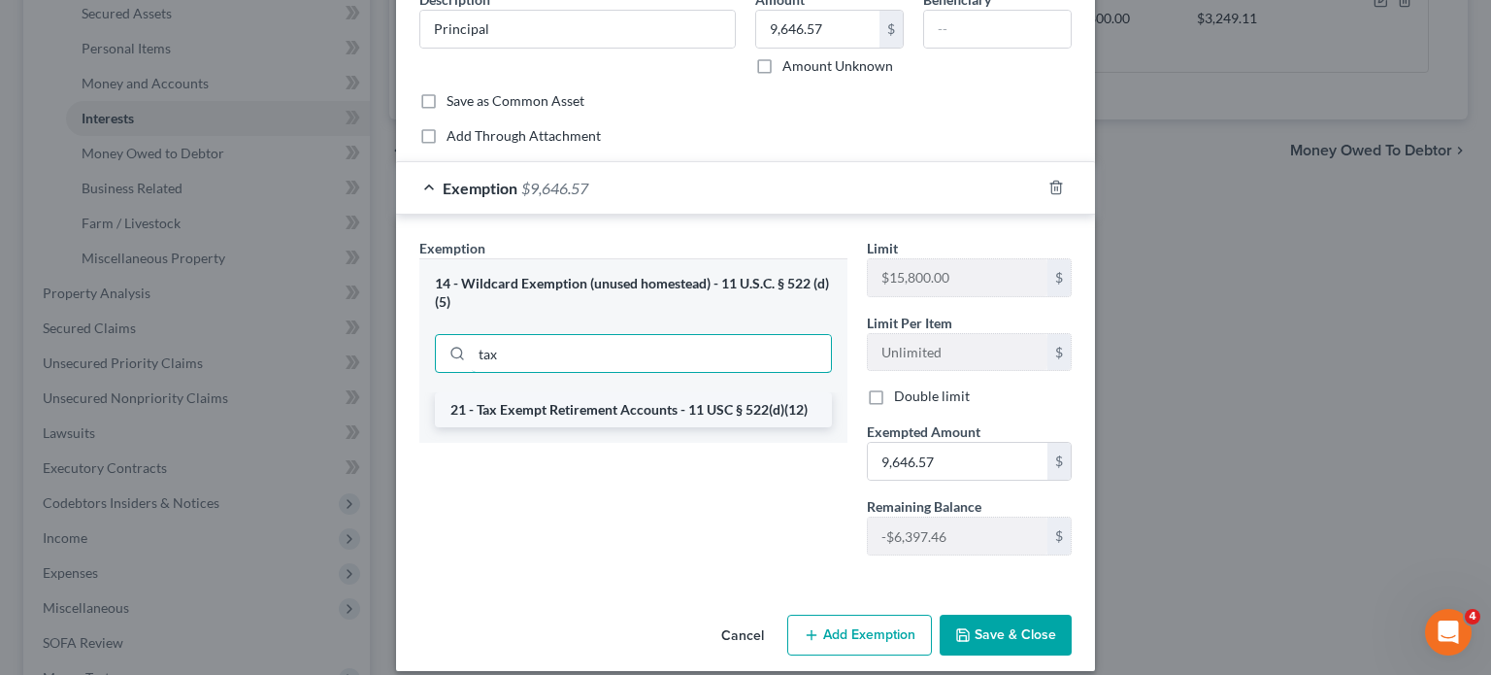
type input "tax"
click at [548, 427] on li "21 - Tax Exempt Retirement Accounts - 11 USC § 522(d)(12)" at bounding box center [633, 409] width 397 height 35
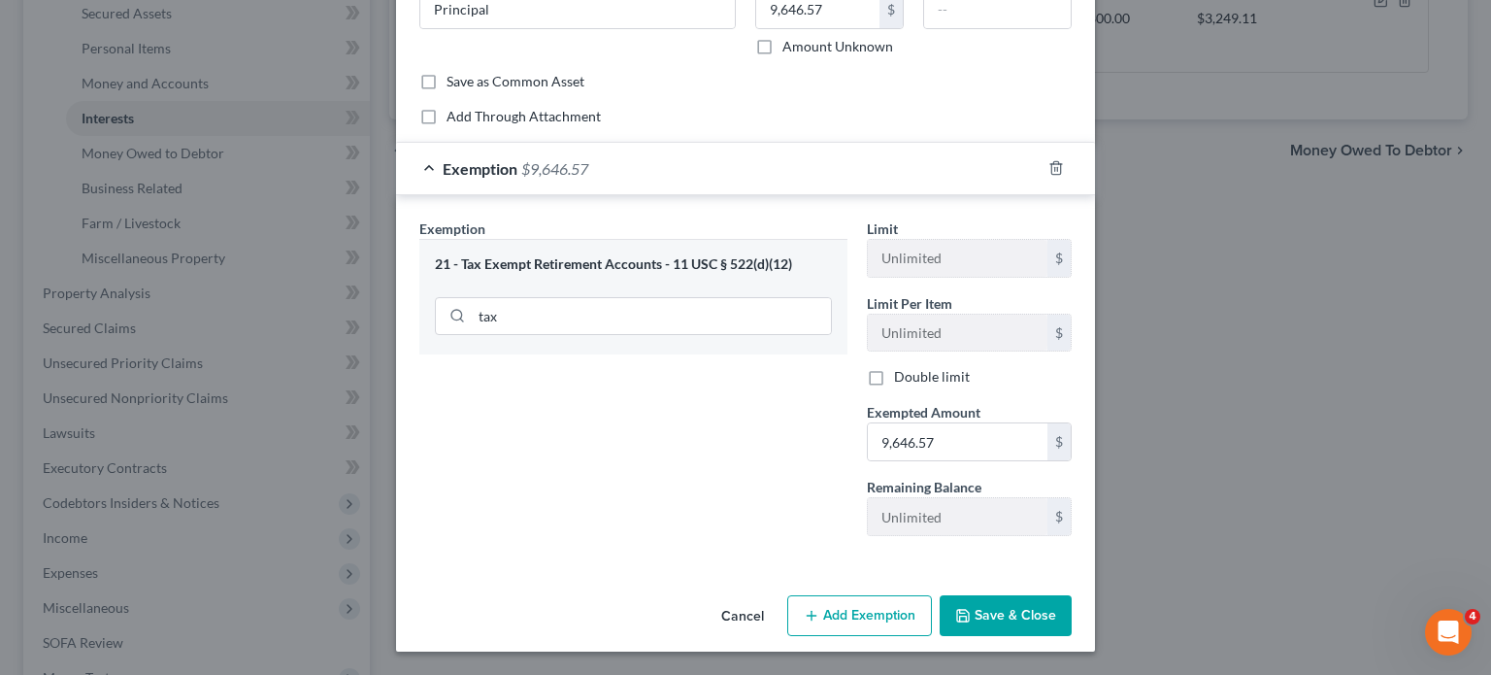
click at [1029, 595] on button "Save & Close" at bounding box center [1006, 615] width 132 height 41
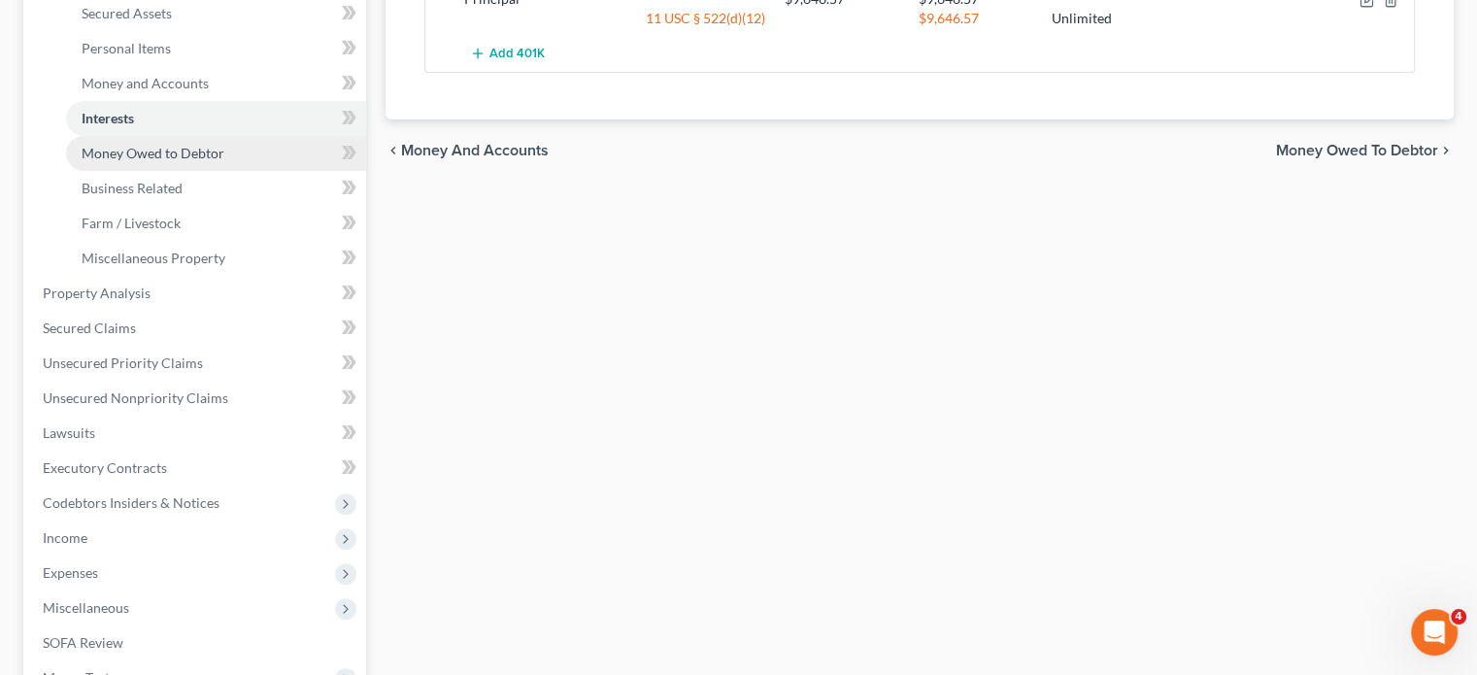
click at [158, 161] on span "Money Owed to Debtor" at bounding box center [153, 153] width 143 height 17
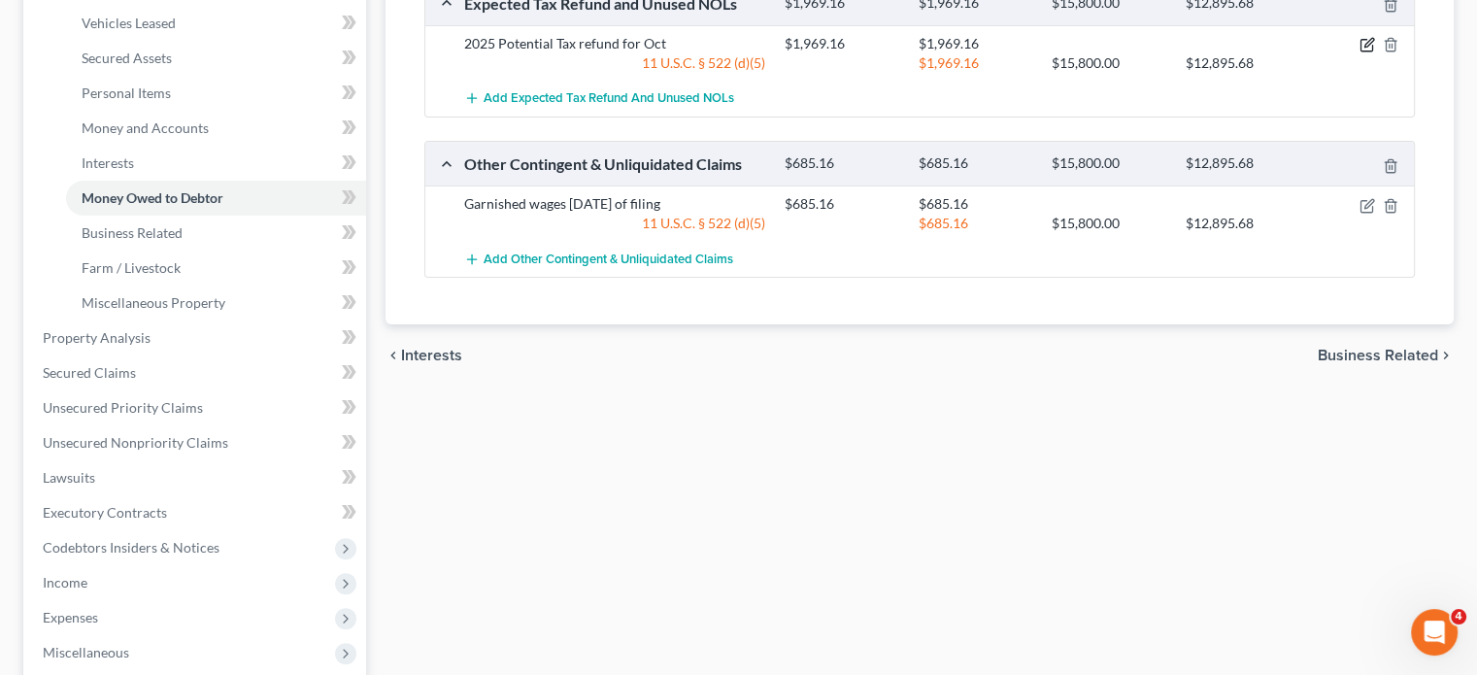
click at [1359, 52] on button "button" at bounding box center [1367, 45] width 16 height 16
select select "0"
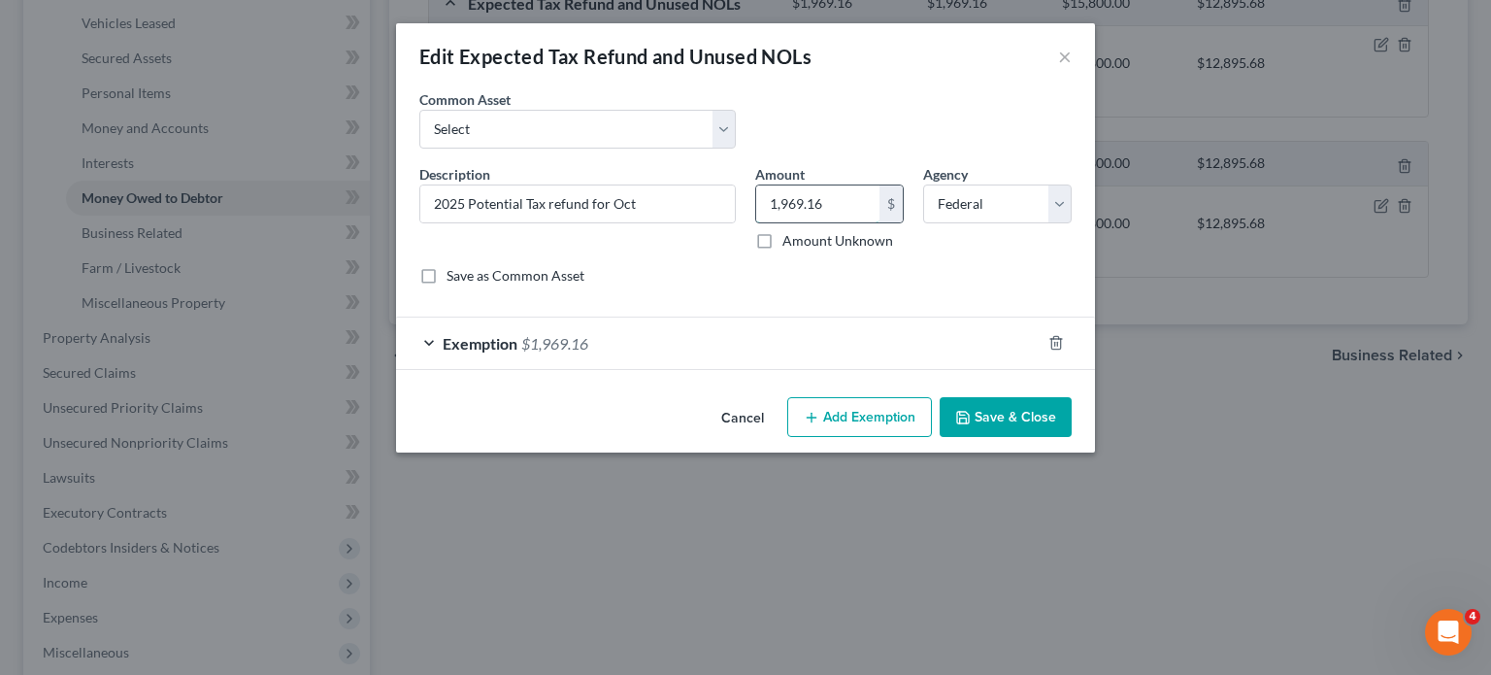
click at [859, 222] on input "1,969.16" at bounding box center [817, 203] width 123 height 37
click at [720, 164] on div "Common Asset Select Potential 2025 tax refunds - estimated and prorated for Sep…" at bounding box center [746, 126] width 672 height 75
click at [719, 149] on select "Select Potential 2025 tax refunds - estimated and prorated for September Potent…" at bounding box center [577, 129] width 317 height 39
select select "70"
click at [419, 137] on select "Select Potential 2025 tax refunds - estimated and prorated for September Potent…" at bounding box center [577, 129] width 317 height 39
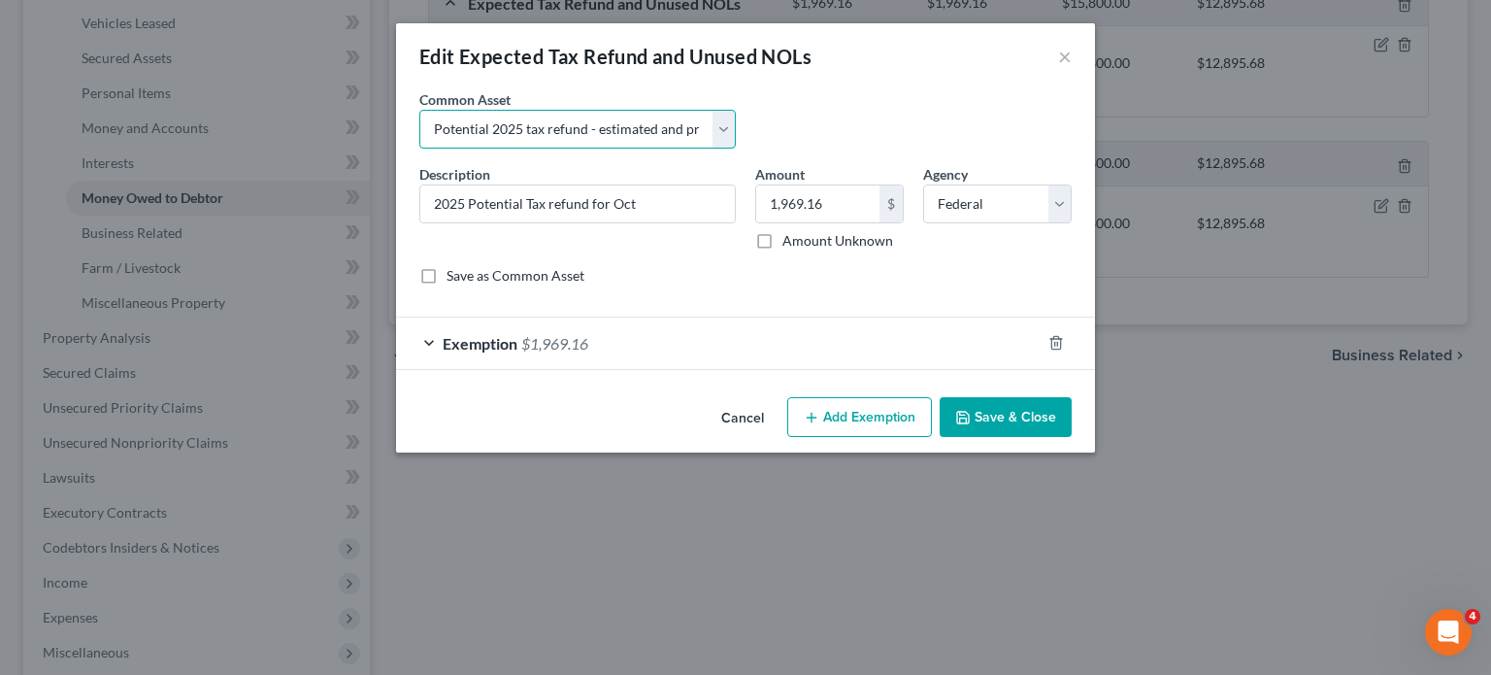
type input "Potential 2025 tax refund - estimated and prorated"
click at [866, 222] on input "976.00" at bounding box center [817, 203] width 123 height 37
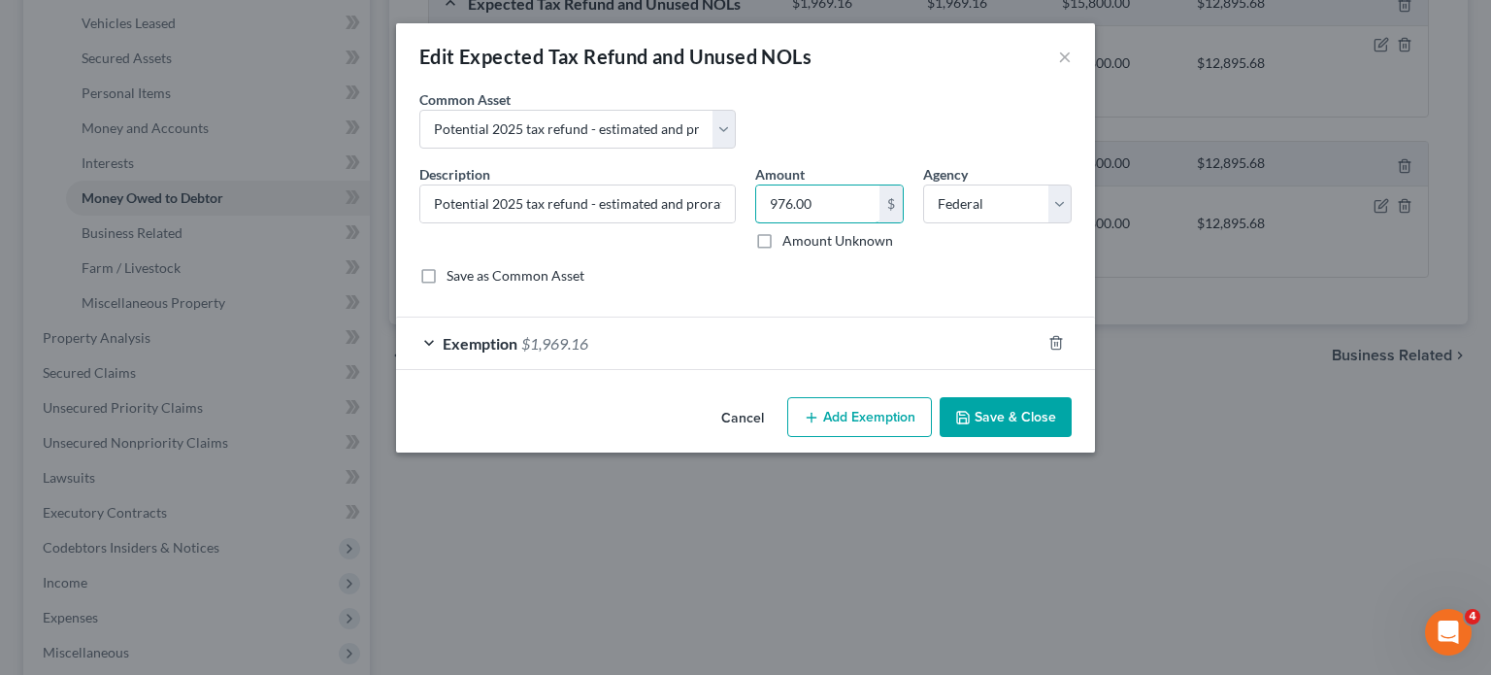
paste input "1,969.16"
type input "1,969.16"
click at [1063, 438] on button "Save & Close" at bounding box center [1006, 417] width 132 height 41
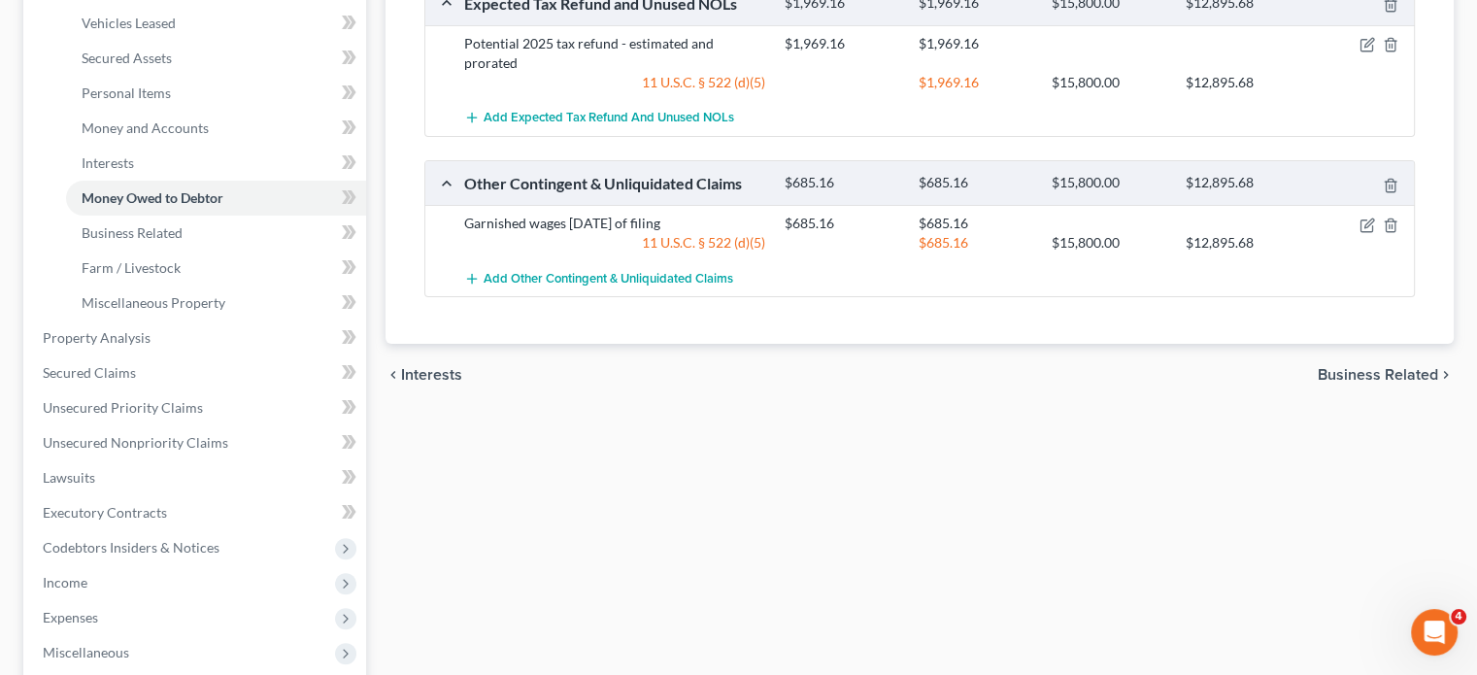
scroll to position [676, 0]
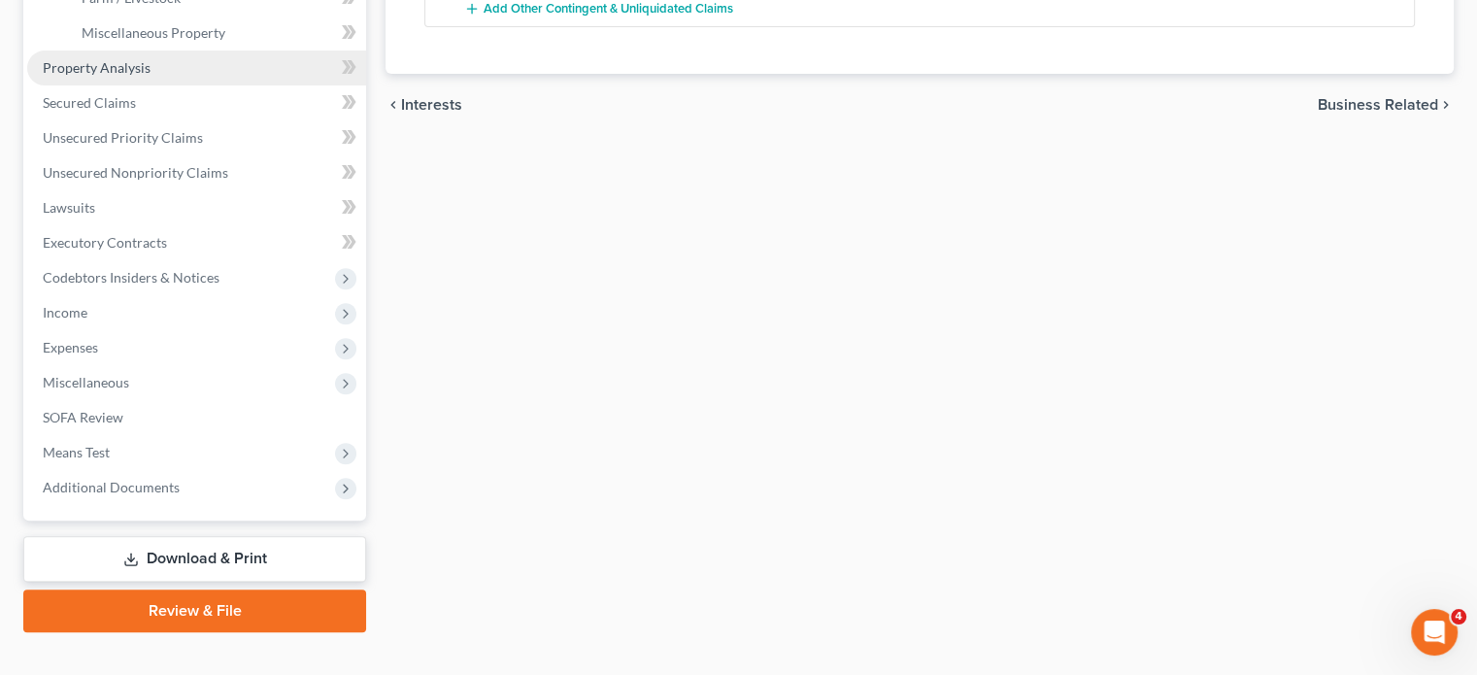
click at [133, 76] on span "Property Analysis" at bounding box center [97, 67] width 108 height 17
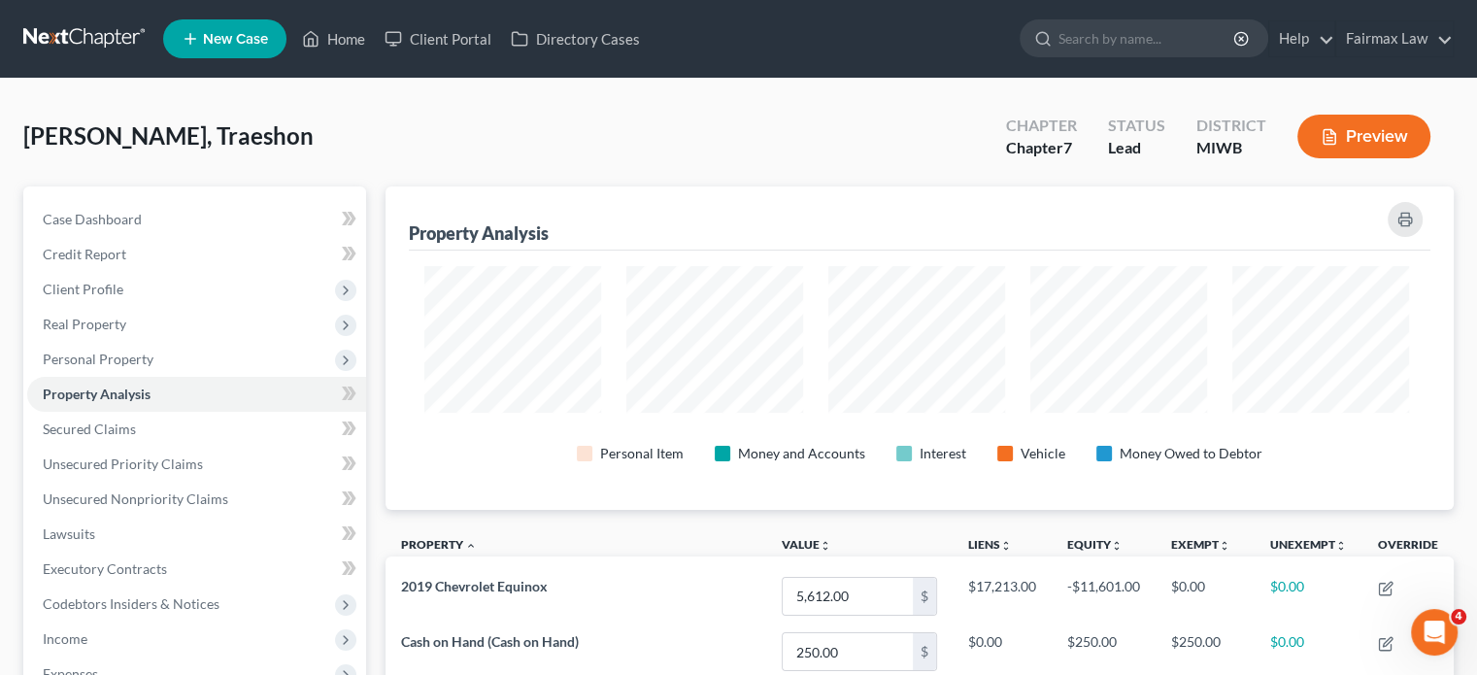
scroll to position [365, 1059]
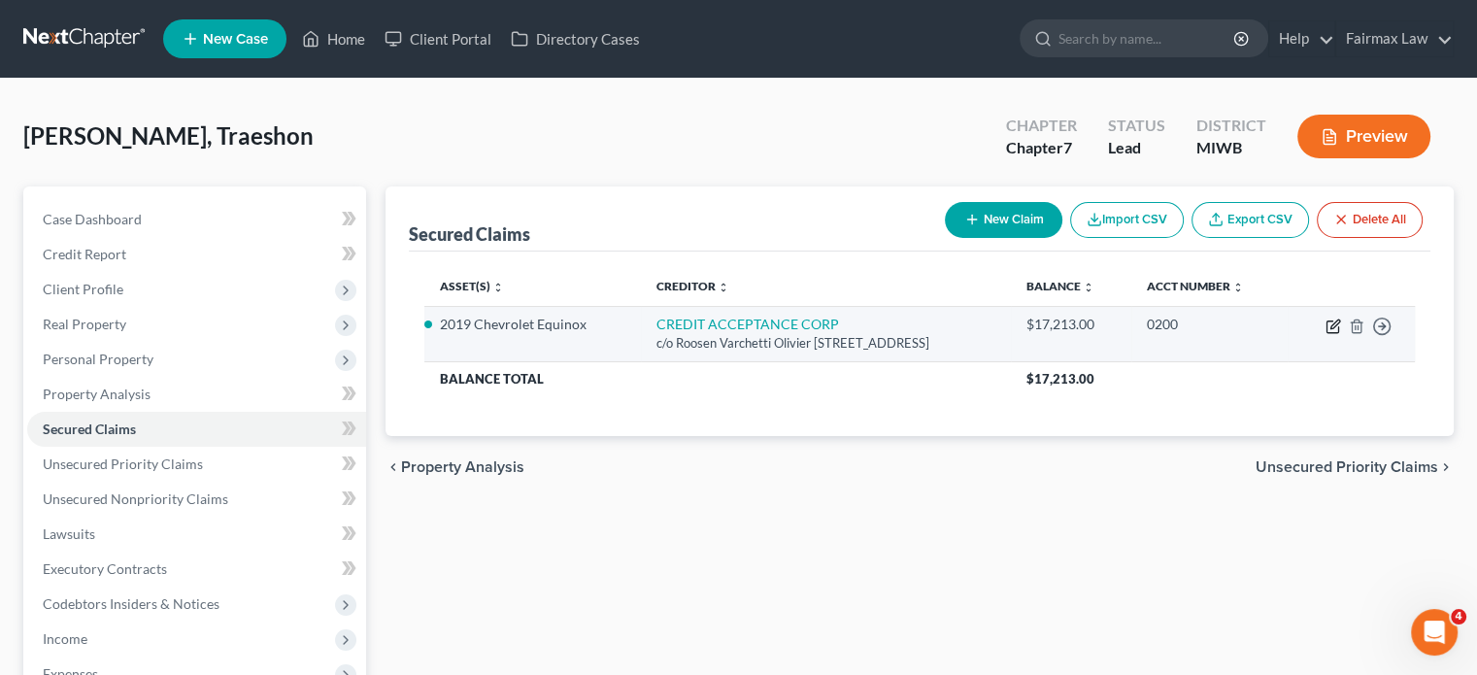
click at [1325, 334] on icon "button" at bounding box center [1333, 326] width 16 height 16
select select "23"
select select "4"
select select "2"
select select "0"
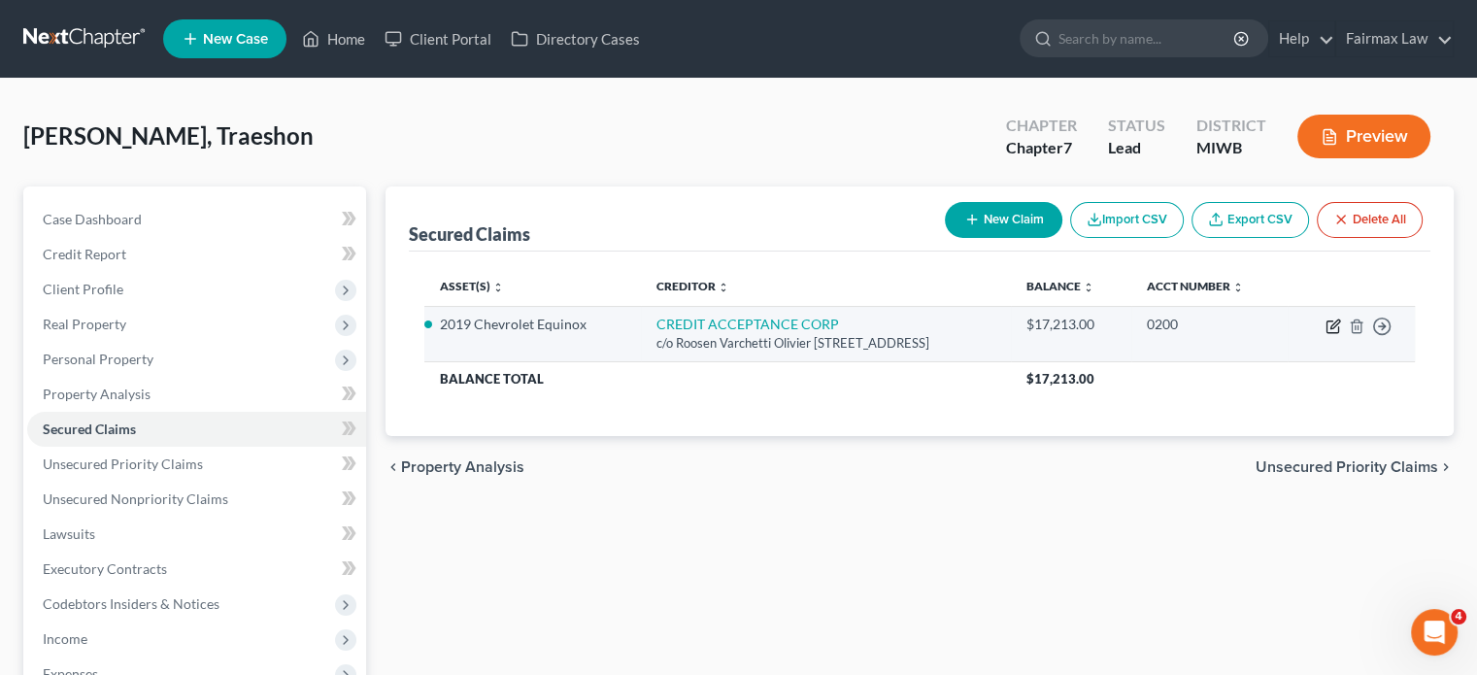
select select "0"
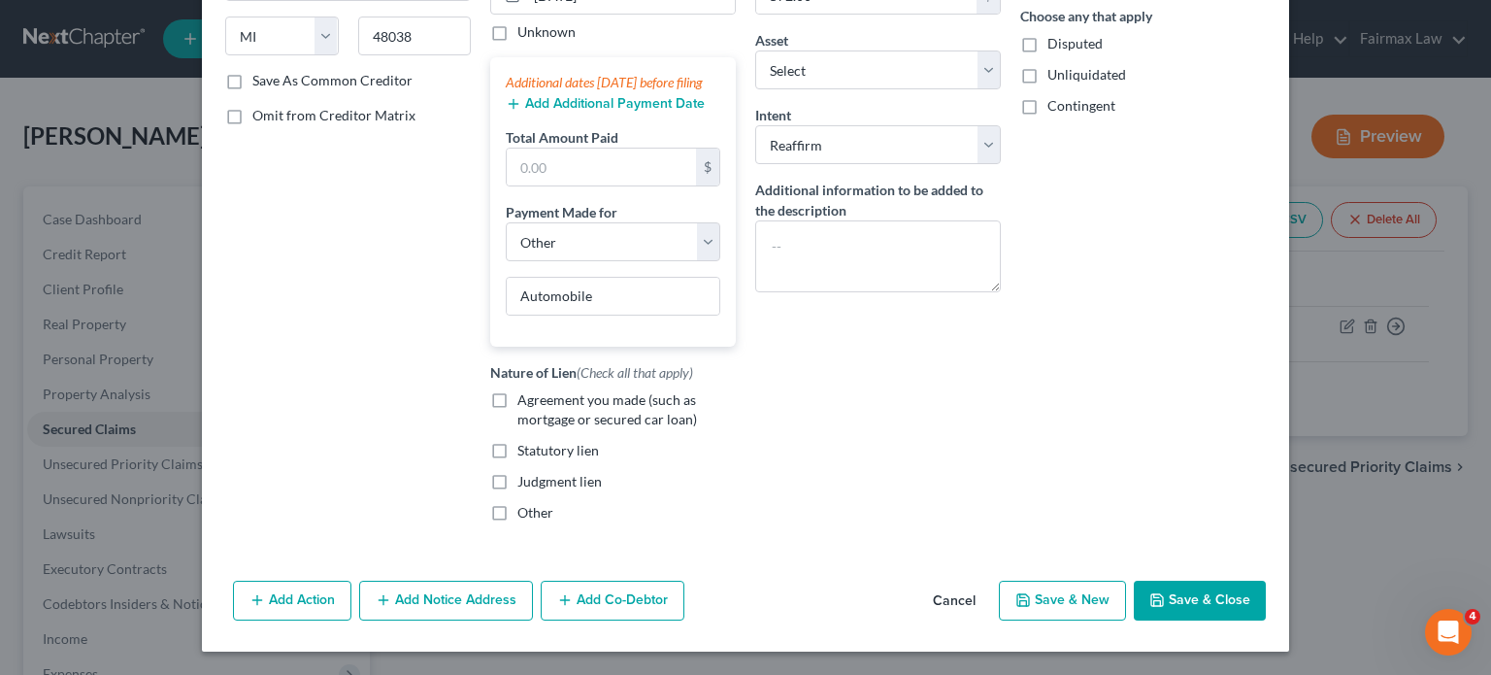
click at [518, 429] on label "Agreement you made (such as mortgage or secured car loan)" at bounding box center [627, 409] width 218 height 39
click at [525, 403] on input "Agreement you made (such as mortgage or secured car loan)" at bounding box center [531, 396] width 13 height 13
checkbox input "true"
click at [1266, 581] on button "Save & Close" at bounding box center [1200, 601] width 132 height 41
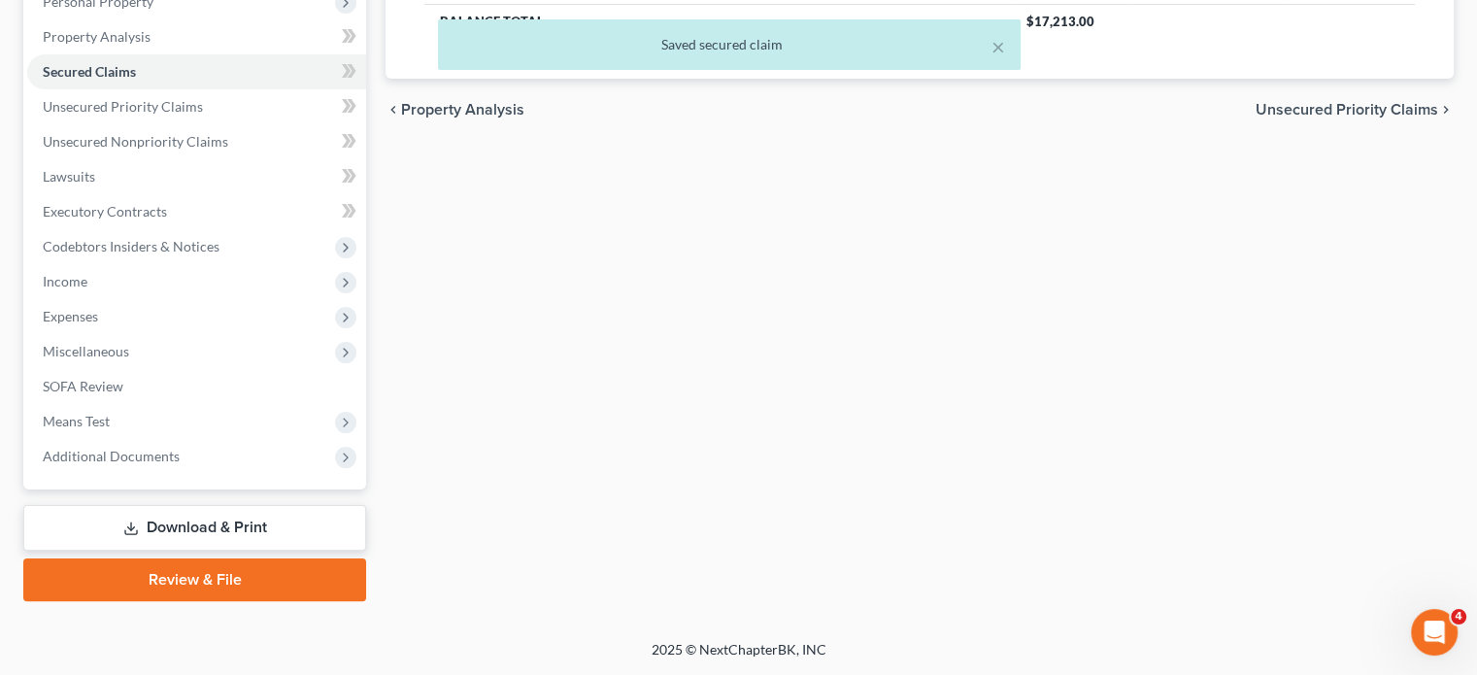
scroll to position [365, 0]
click at [180, 124] on link "Unsecured Priority Claims" at bounding box center [196, 106] width 339 height 35
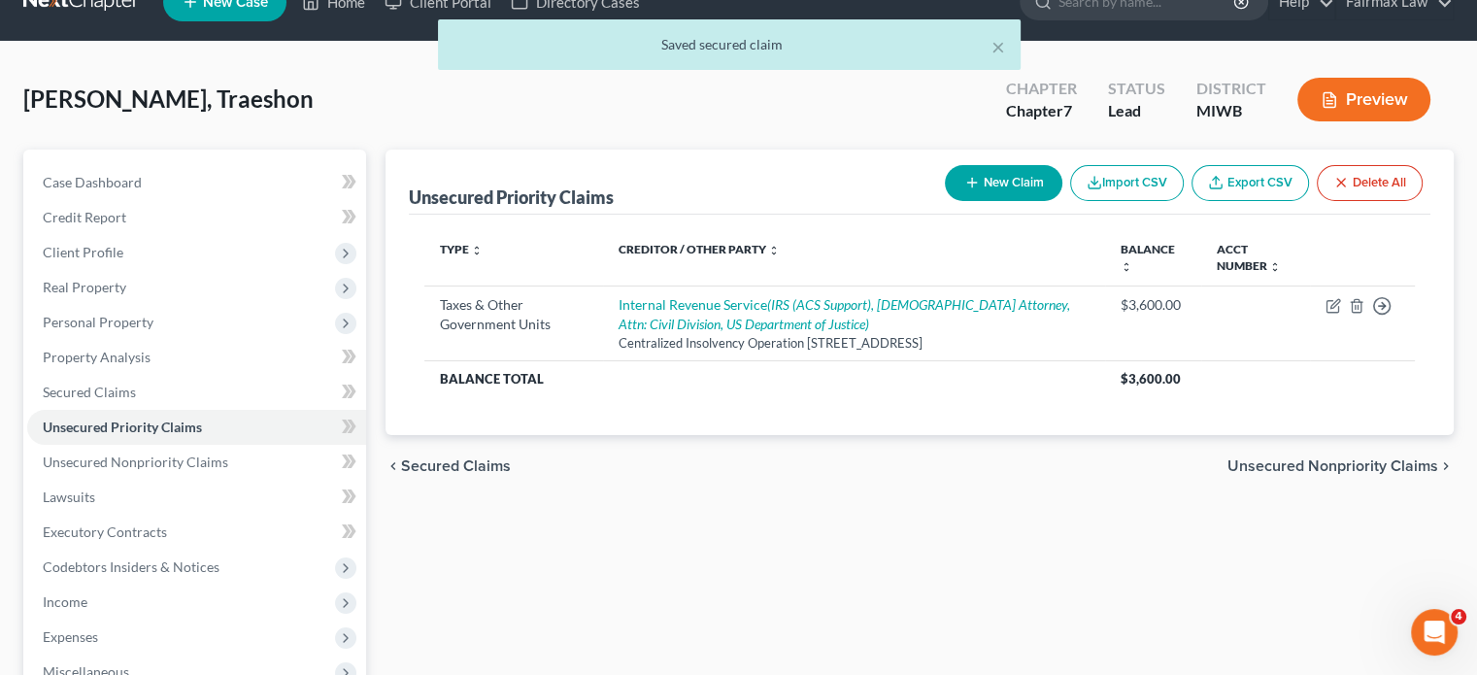
scroll to position [2, 0]
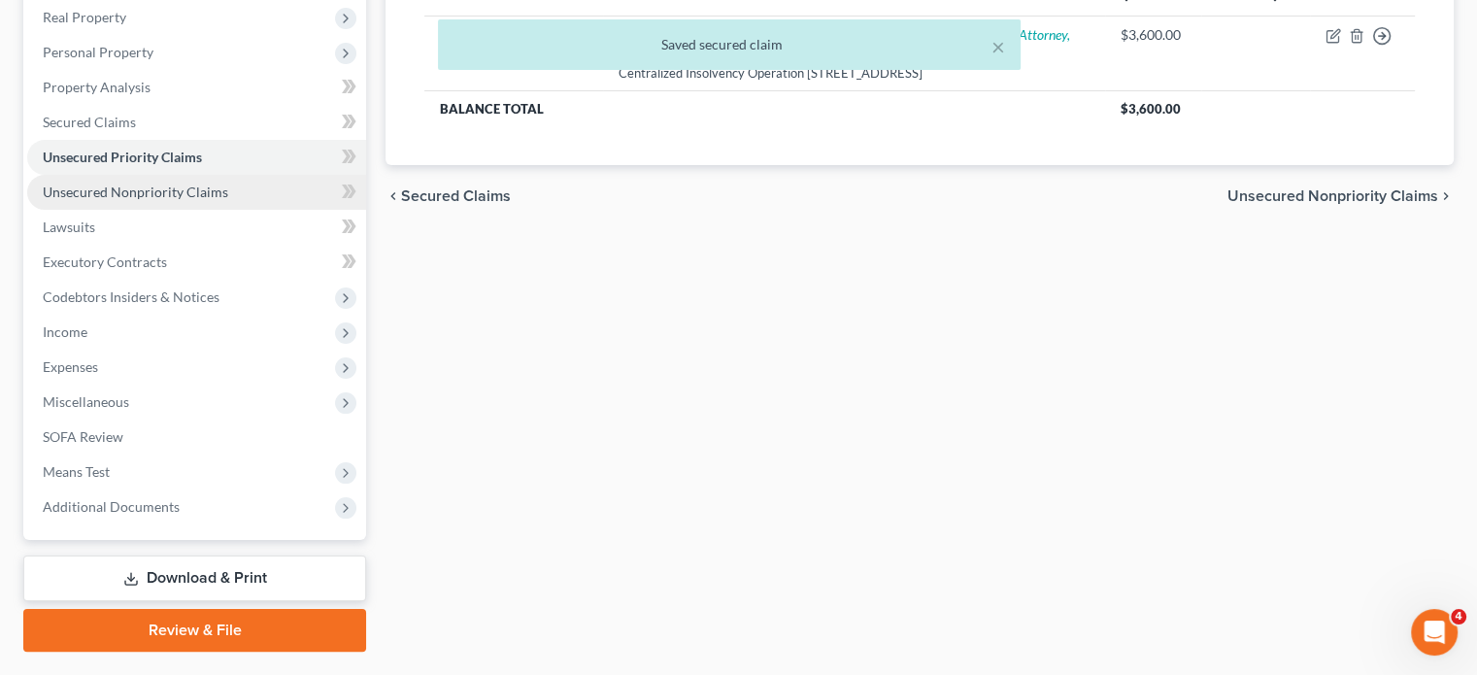
click at [228, 200] on span "Unsecured Nonpriority Claims" at bounding box center [135, 192] width 185 height 17
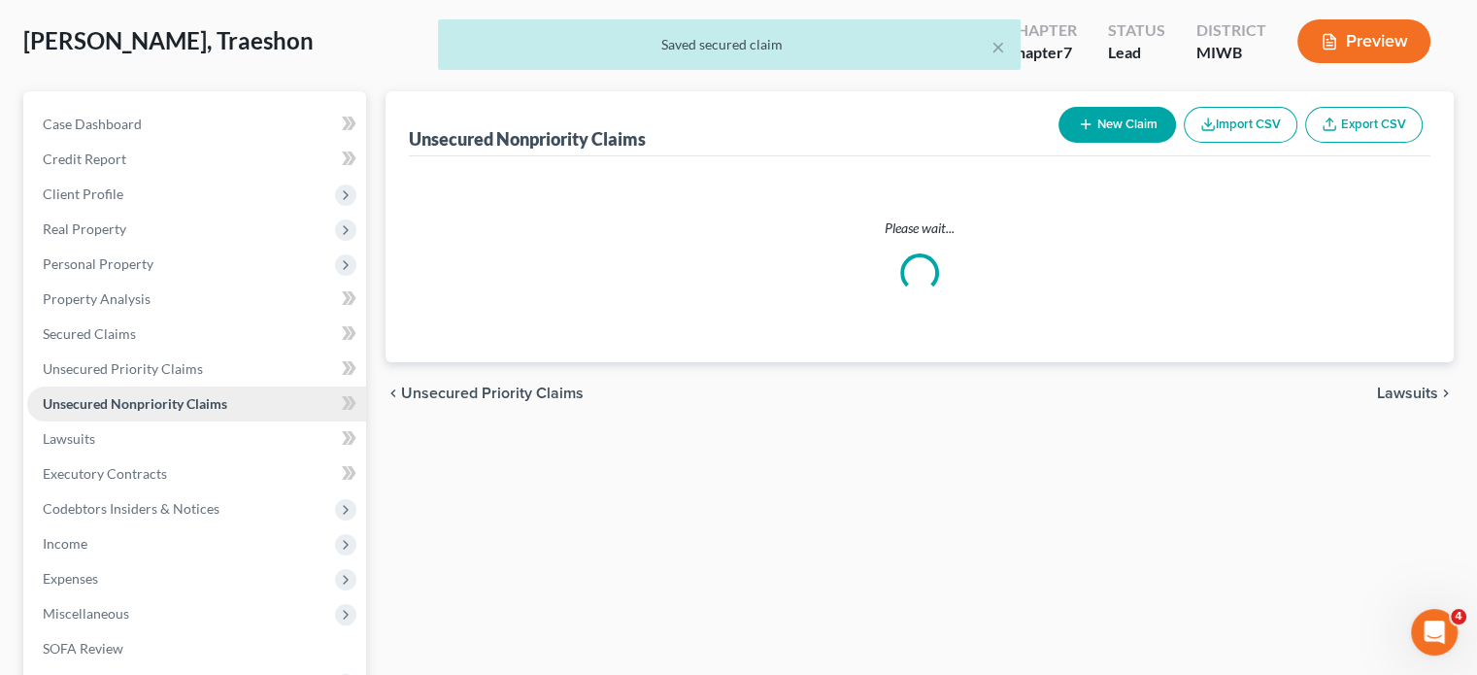
scroll to position [12, 0]
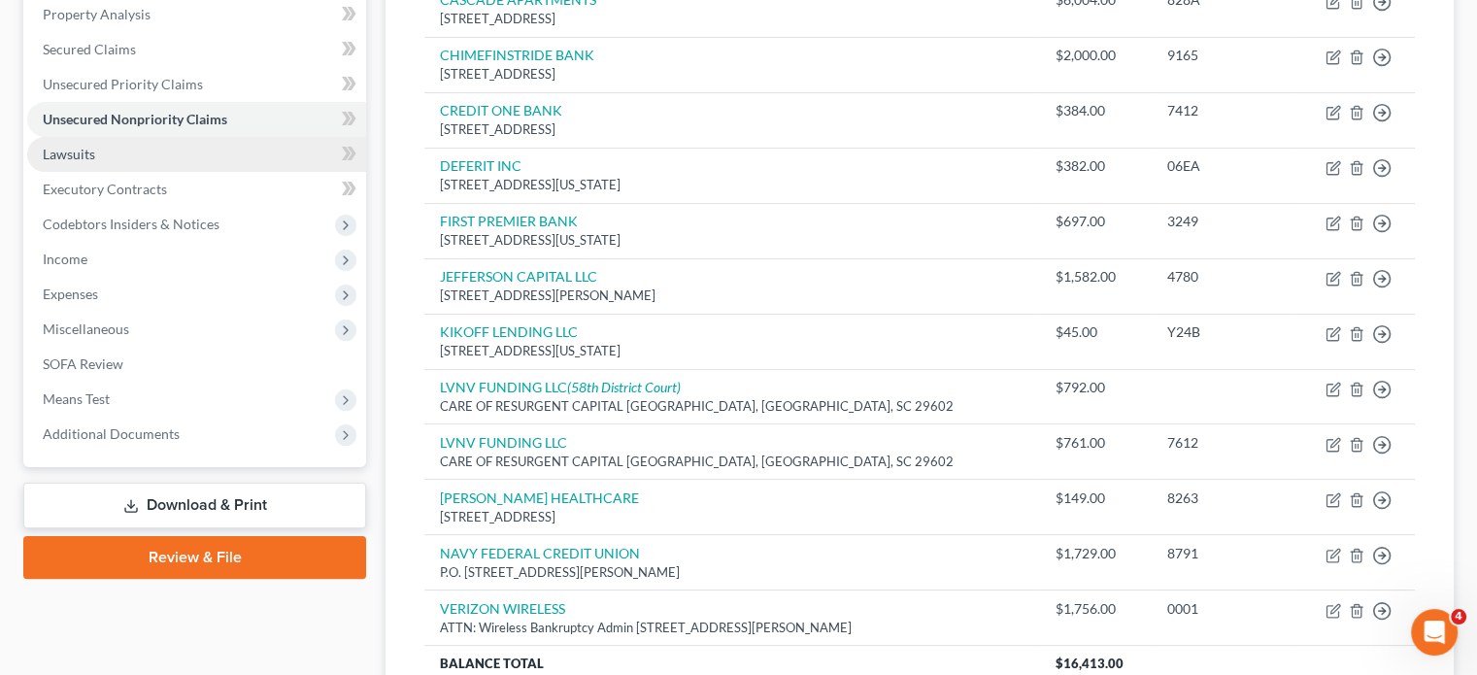
click at [182, 172] on link "Lawsuits" at bounding box center [196, 154] width 339 height 35
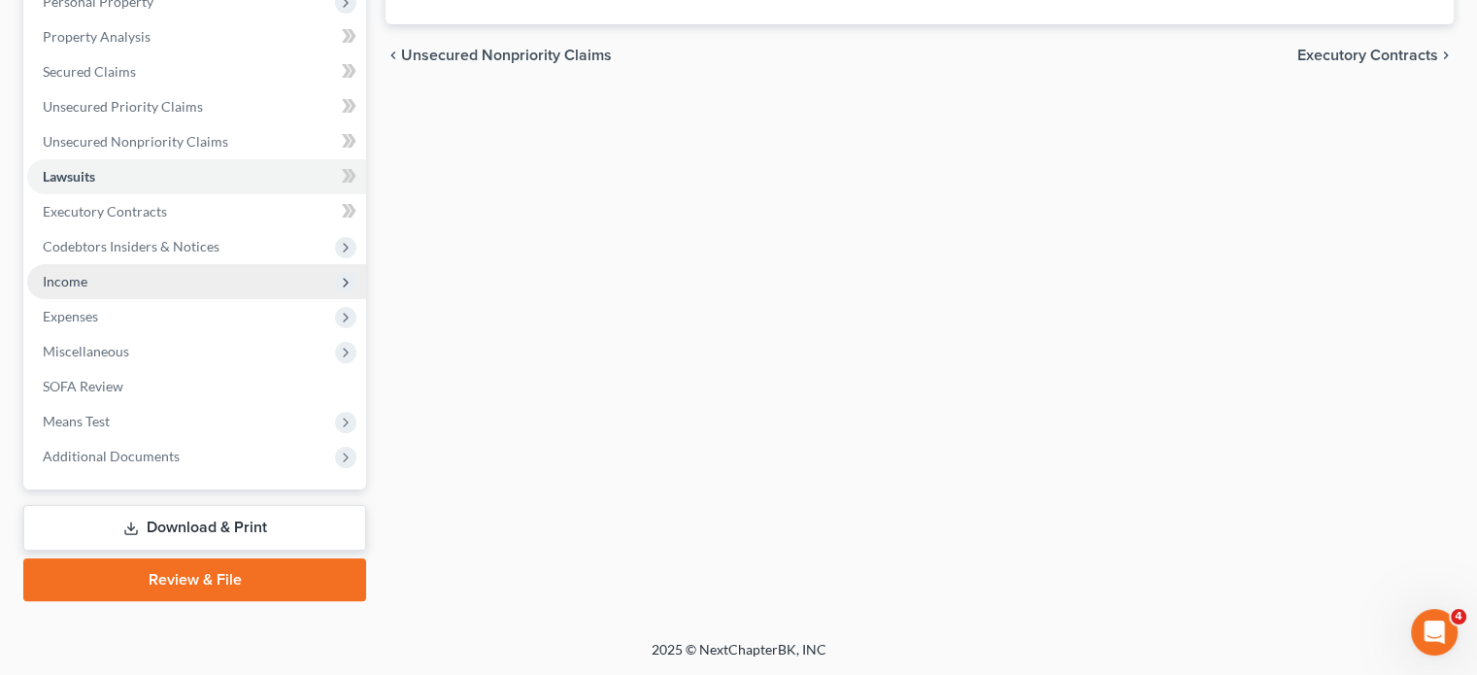
click at [109, 285] on span "Income" at bounding box center [196, 281] width 339 height 35
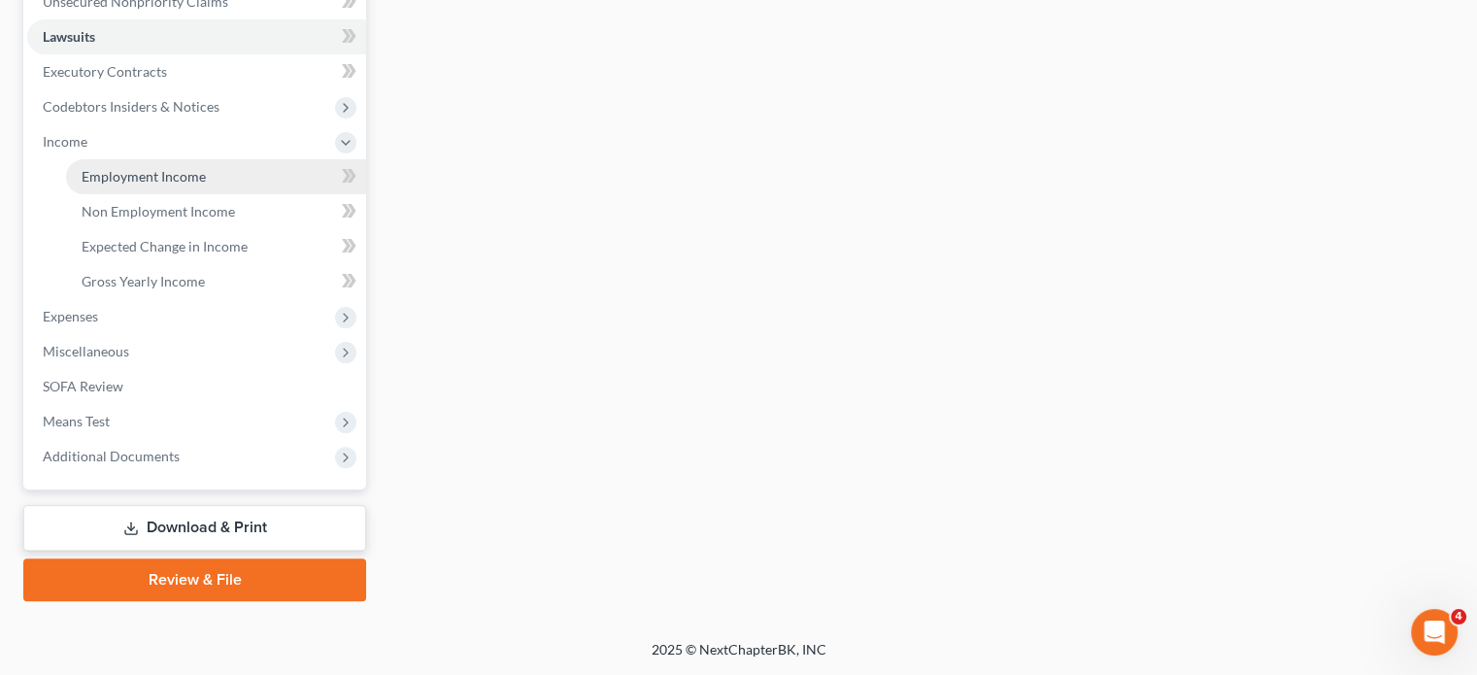
click at [129, 194] on link "Employment Income" at bounding box center [216, 176] width 300 height 35
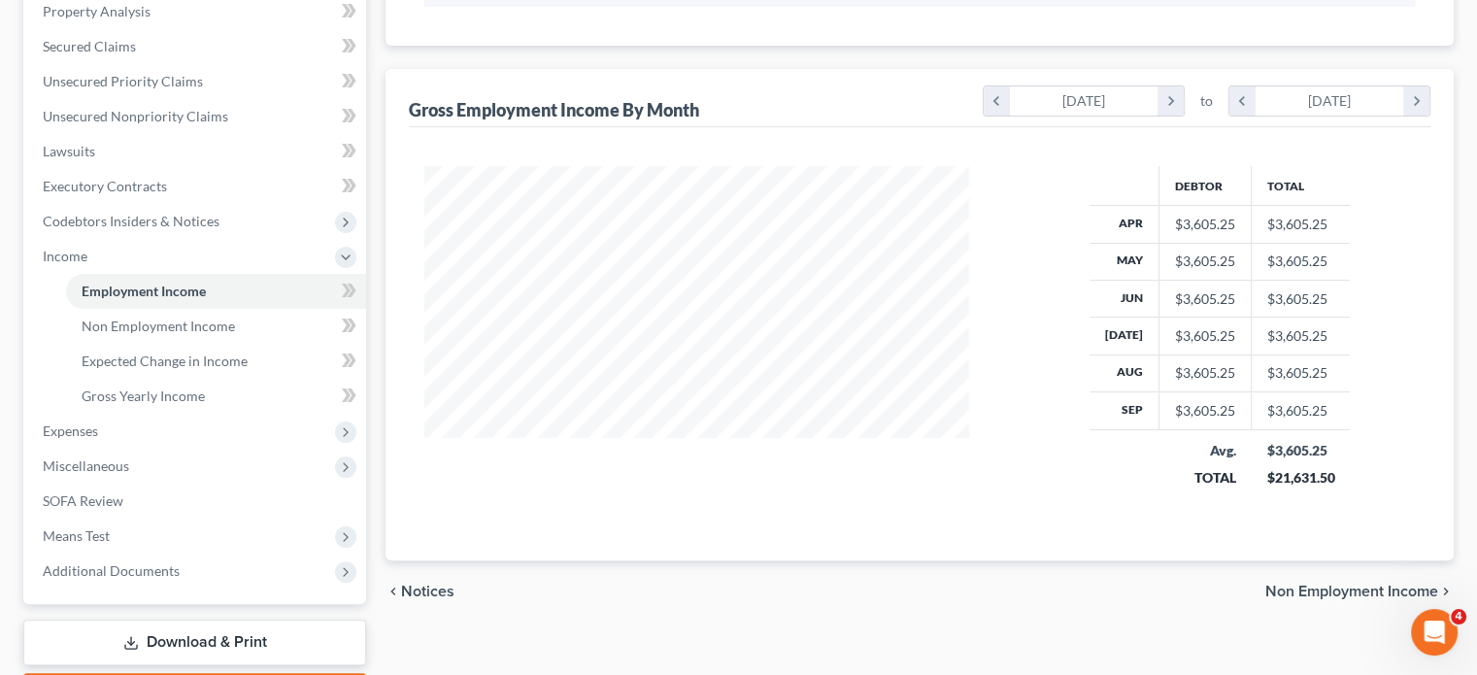
select select "0"
select select "23"
select select "3"
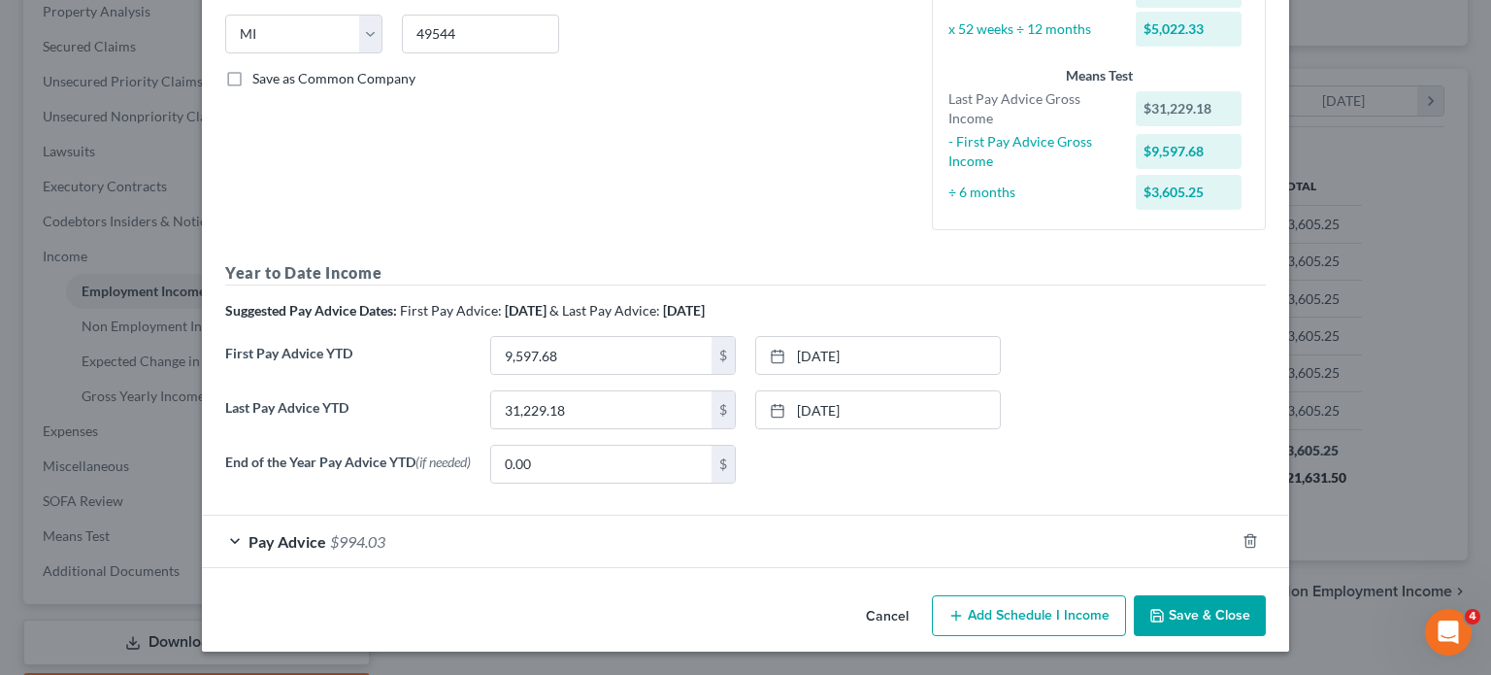
click at [510, 516] on div "Pay Advice $994.03" at bounding box center [718, 541] width 1033 height 51
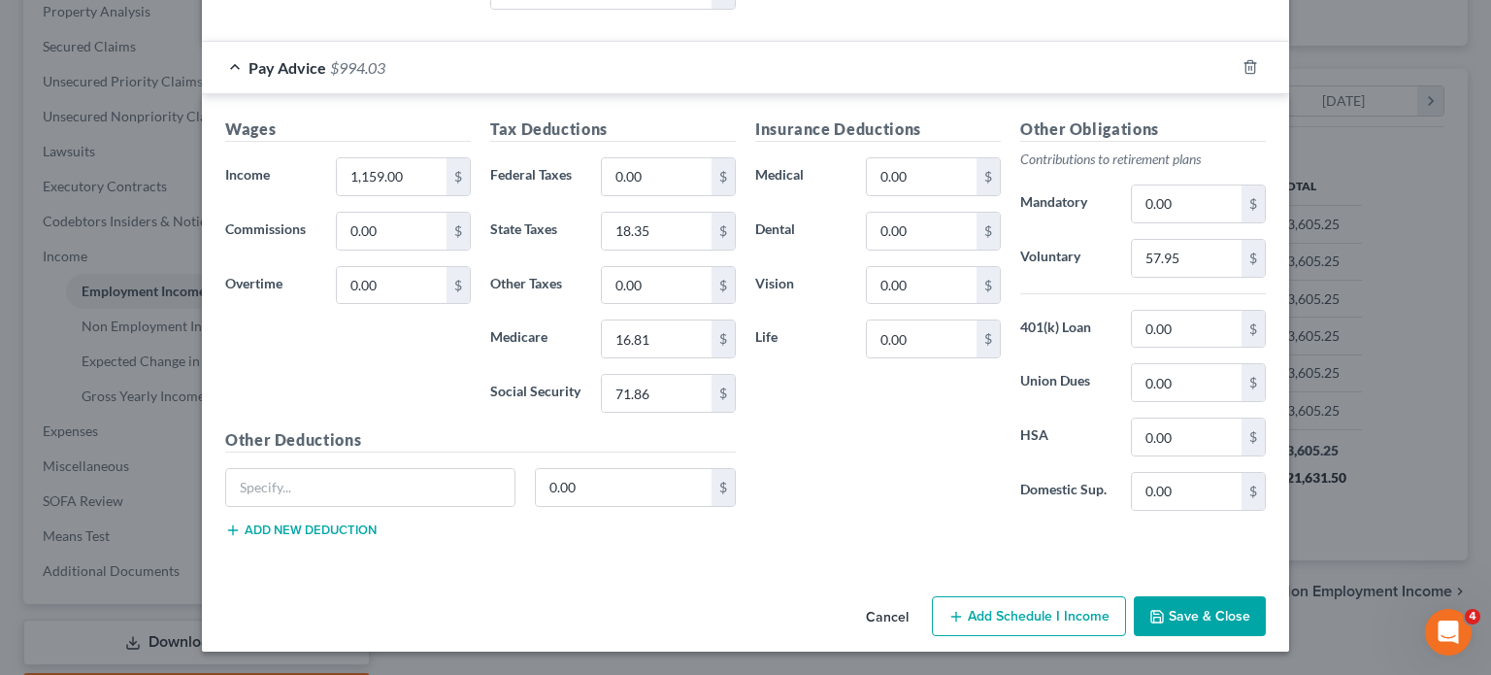
scroll to position [1021, 0]
click at [337, 195] on input "1,159.00" at bounding box center [392, 176] width 110 height 37
type input "783.75"
click at [649, 412] on input "71.86" at bounding box center [657, 393] width 110 height 37
type input "48.59"
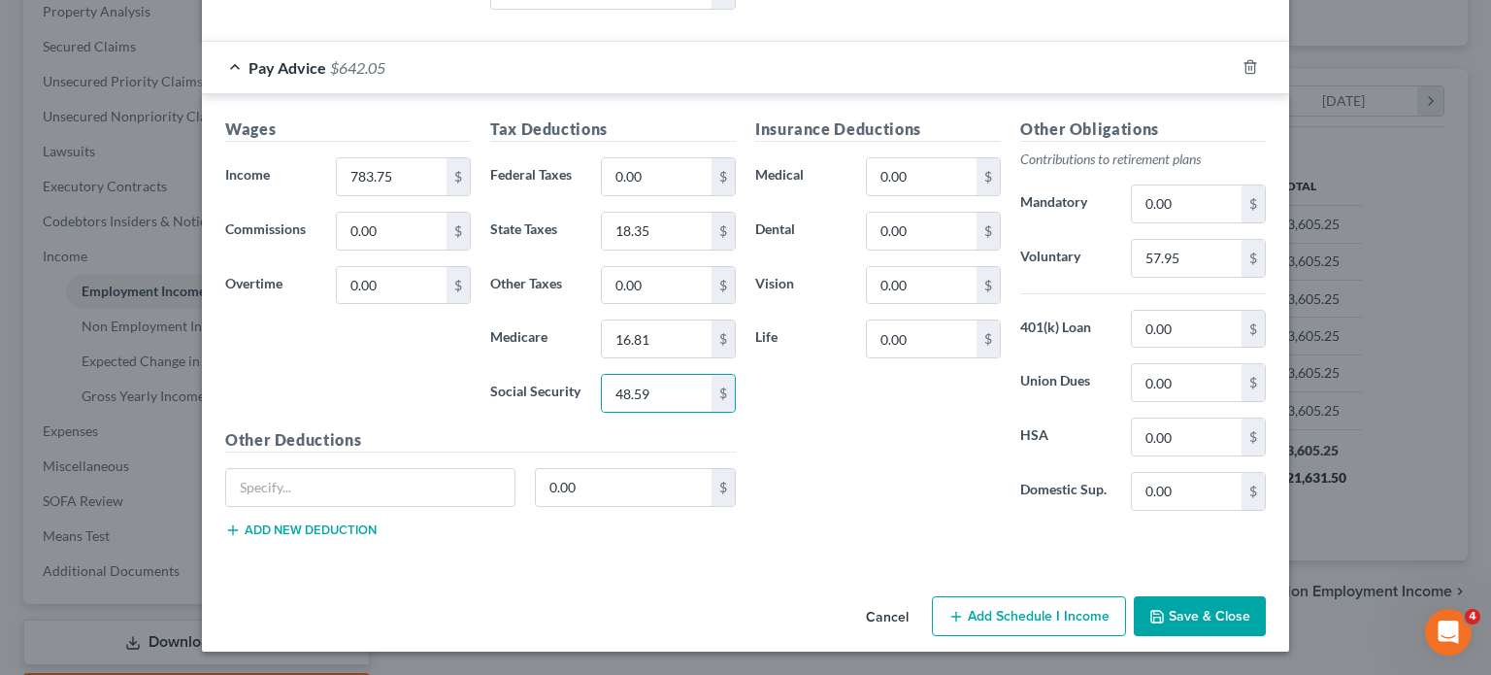
drag, startPoint x: 763, startPoint y: 491, endPoint x: 720, endPoint y: 489, distance: 42.8
click at [726, 489] on div "Wages Income * 783.75 $ Commissions 0.00 $ Overtime 0.00 $ Tax Deductions Feder…" at bounding box center [746, 335] width 1060 height 436
click at [663, 357] on input "16.81" at bounding box center [657, 338] width 110 height 37
type input "11.36"
click at [627, 250] on input "18.35" at bounding box center [657, 231] width 110 height 37
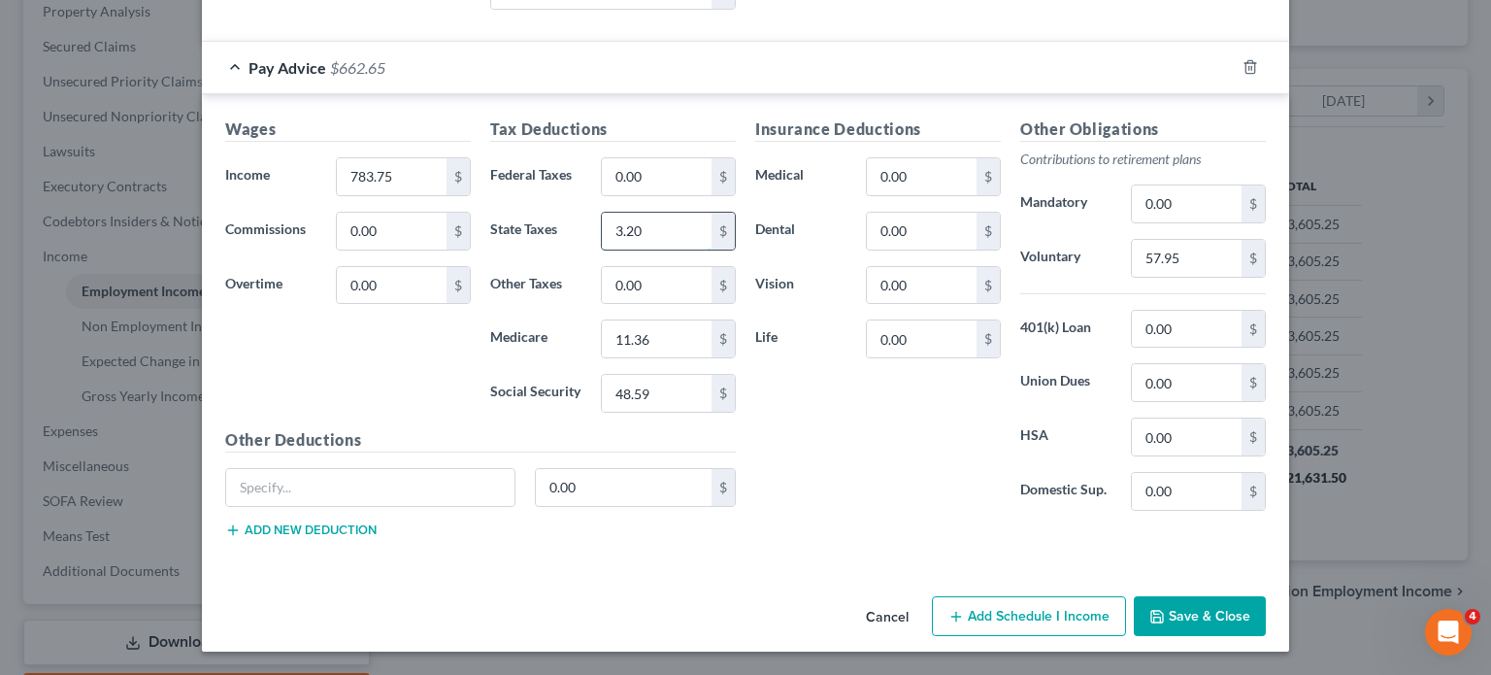
scroll to position [1209, 0]
type input "3.20"
click at [1242, 240] on input "57.95" at bounding box center [1187, 258] width 110 height 37
type input "39.19"
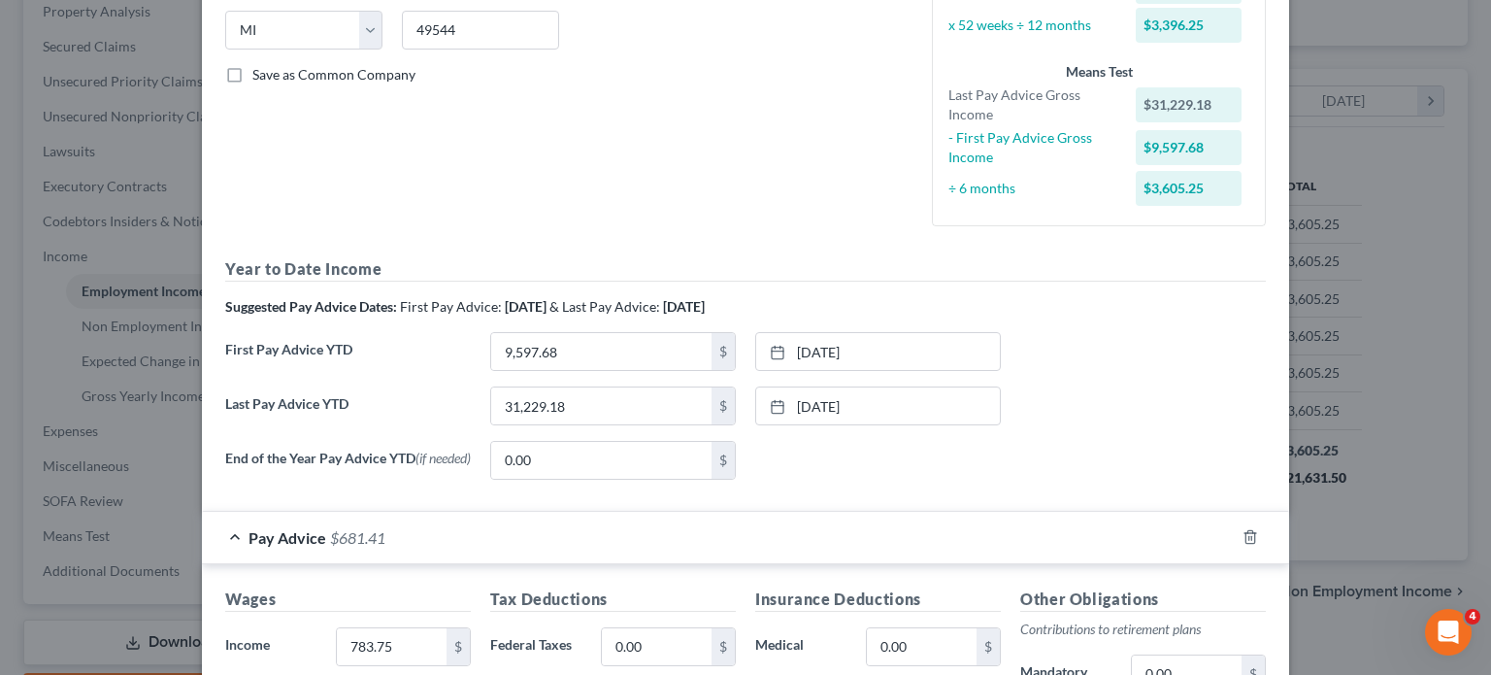
scroll to position [374, 0]
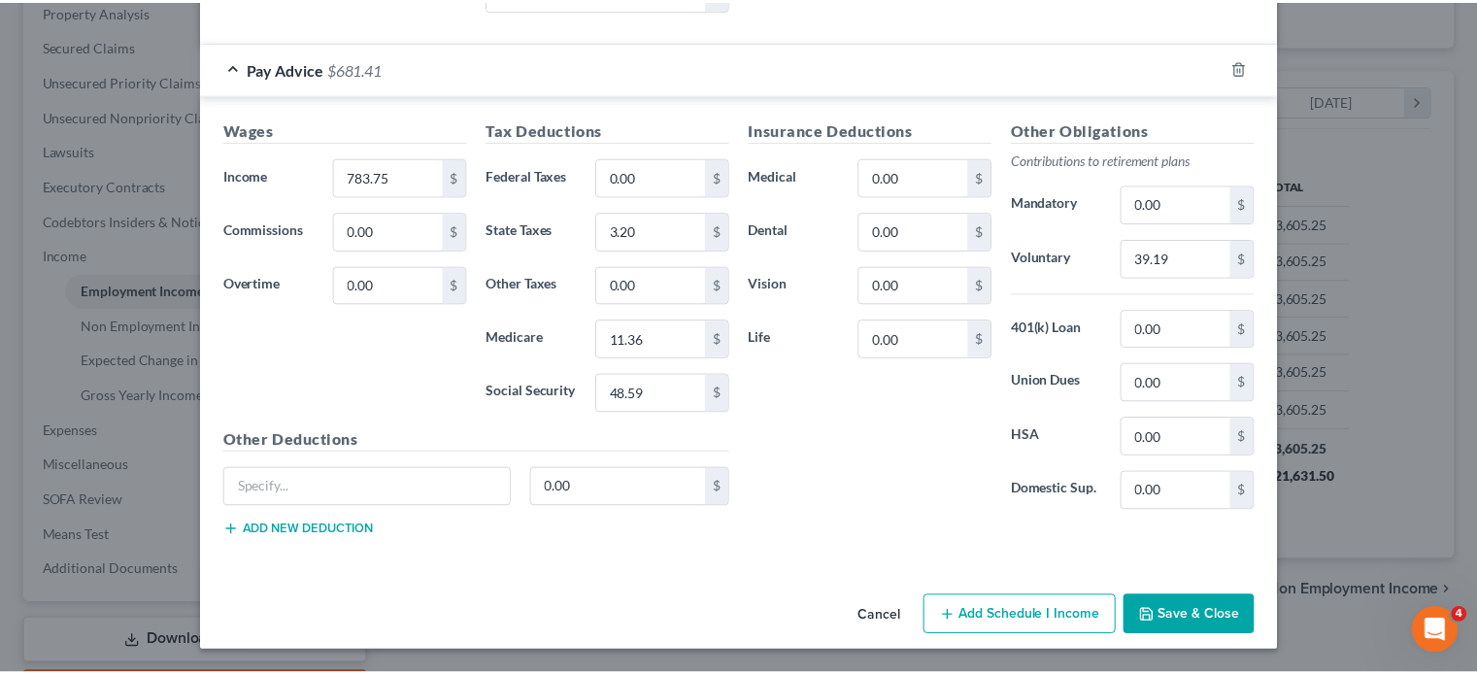
scroll to position [1209, 0]
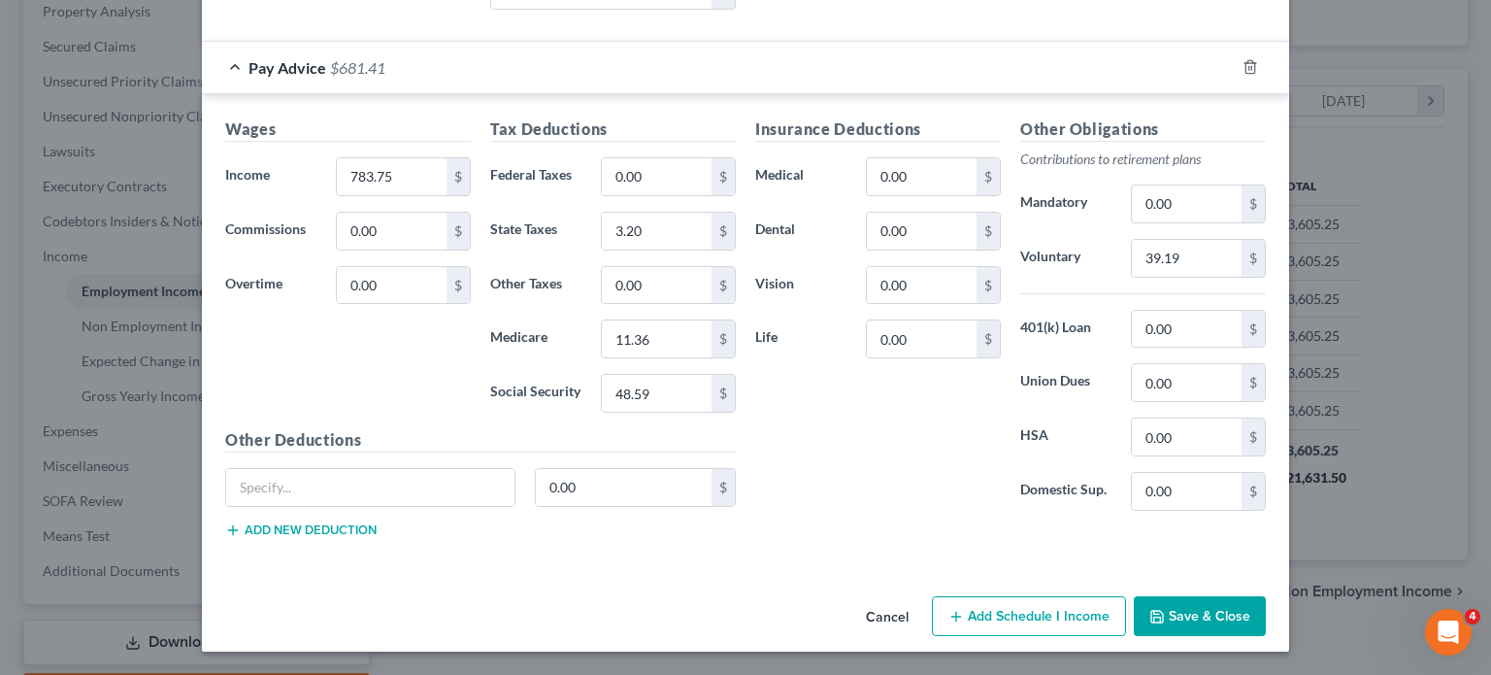
click at [1266, 596] on button "Save & Close" at bounding box center [1200, 616] width 132 height 41
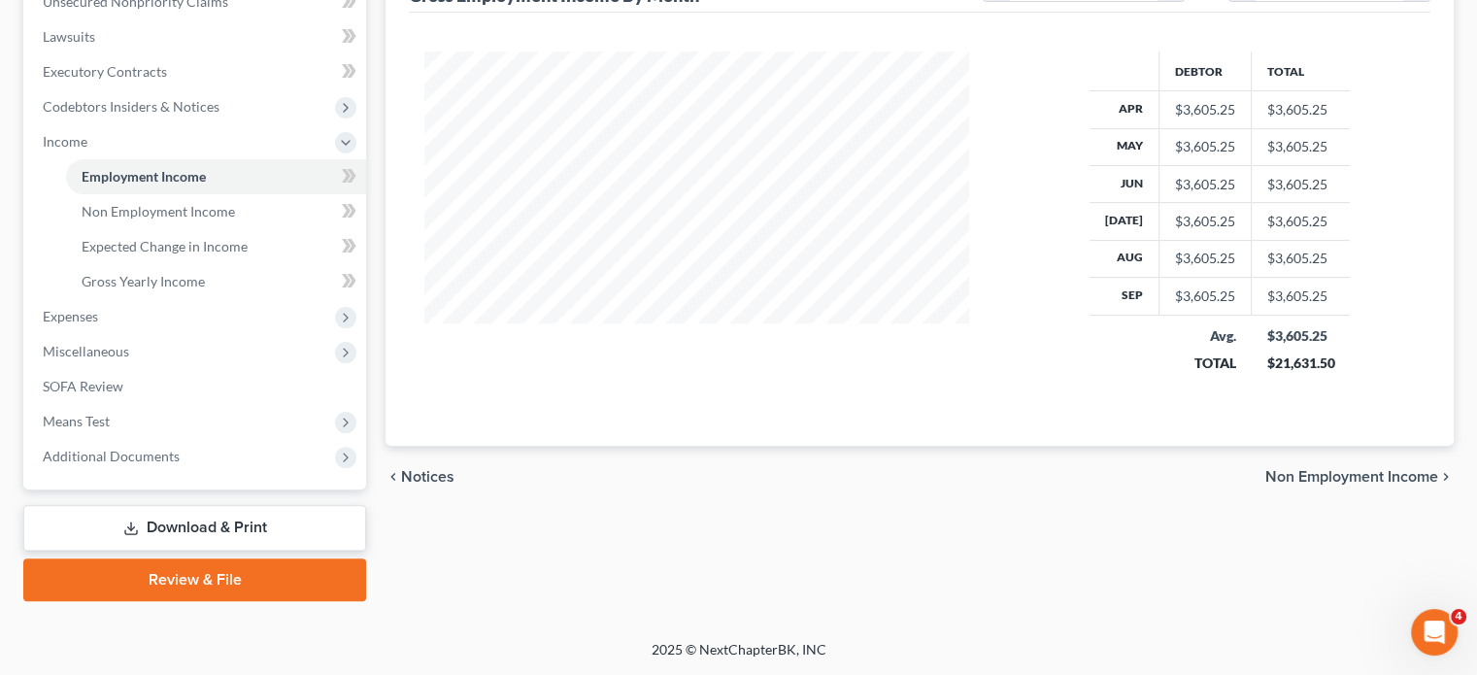
scroll to position [785, 0]
click at [232, 203] on span "Non Employment Income" at bounding box center [158, 211] width 153 height 17
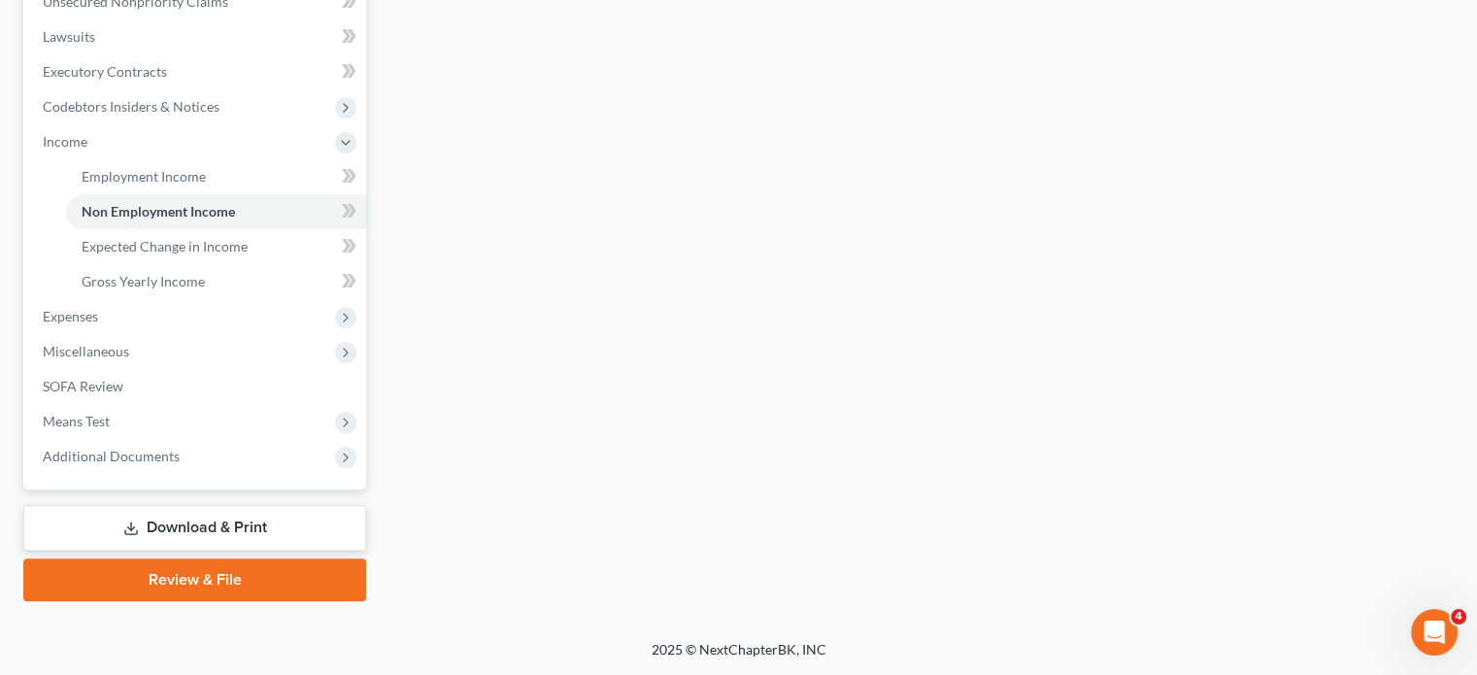
scroll to position [769, 0]
click at [205, 273] on span "Gross Yearly Income" at bounding box center [143, 281] width 123 height 17
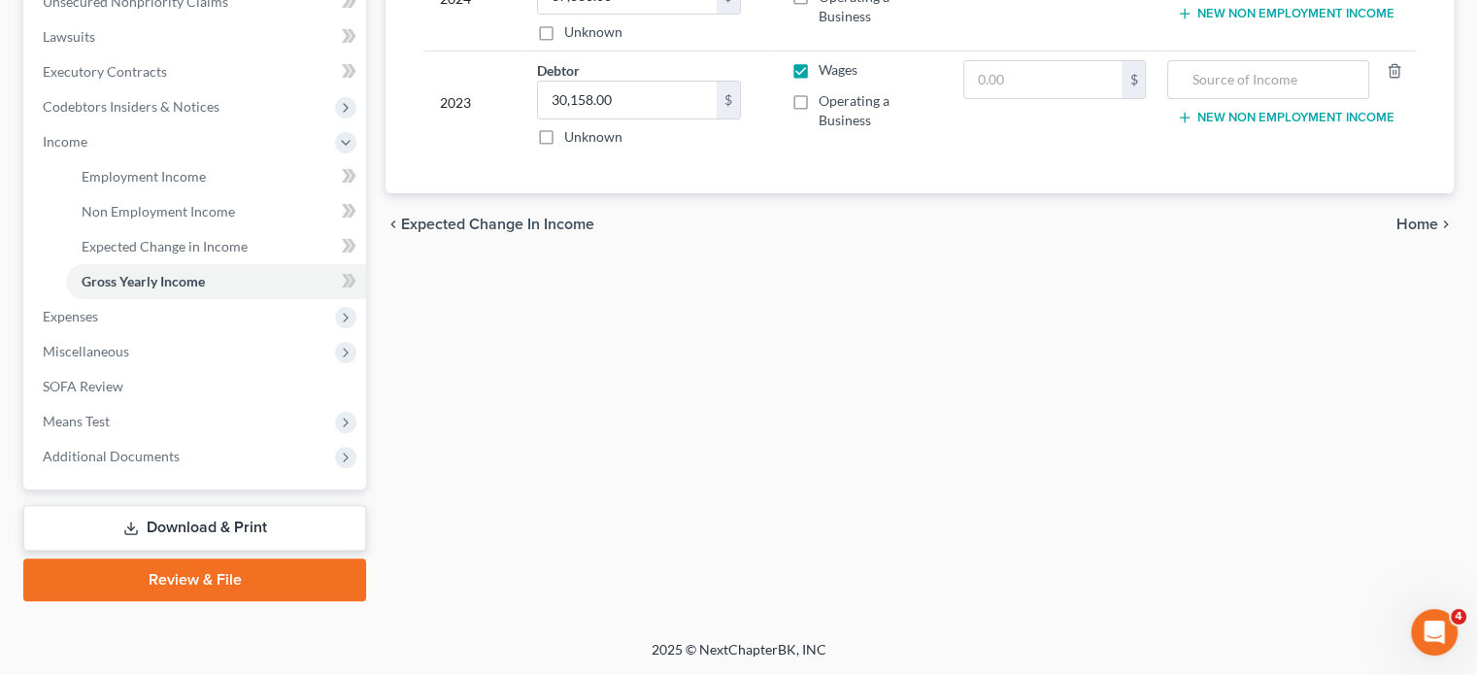
scroll to position [785, 0]
click at [184, 299] on span "Expenses" at bounding box center [196, 316] width 339 height 35
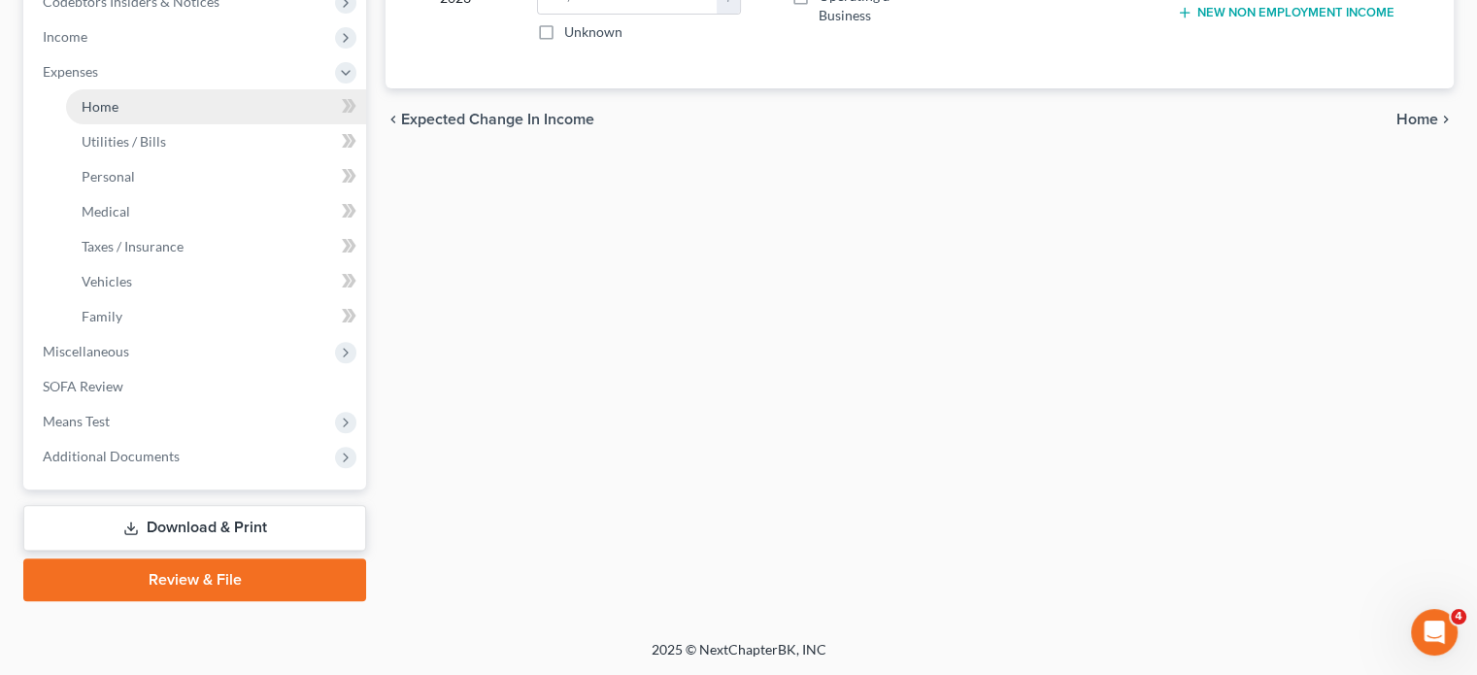
click at [159, 112] on link "Home" at bounding box center [216, 106] width 300 height 35
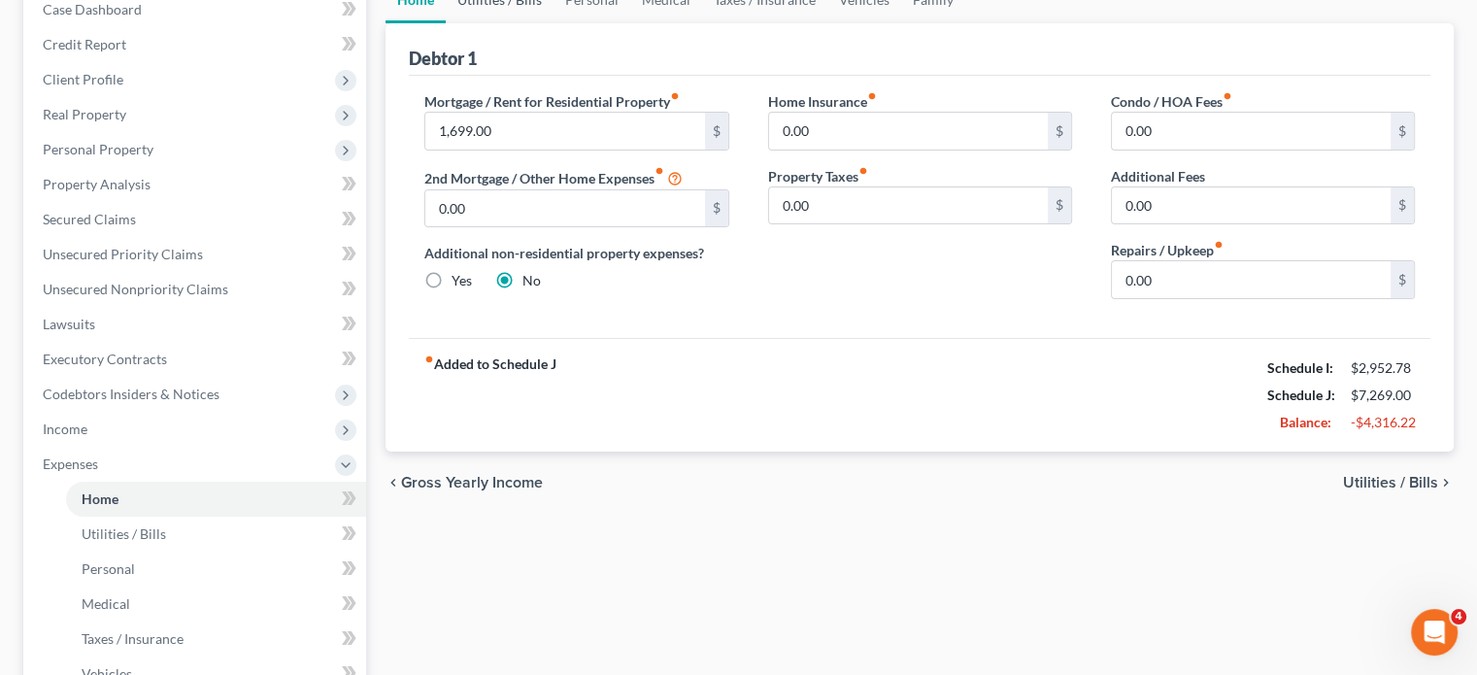
scroll to position [202, 0]
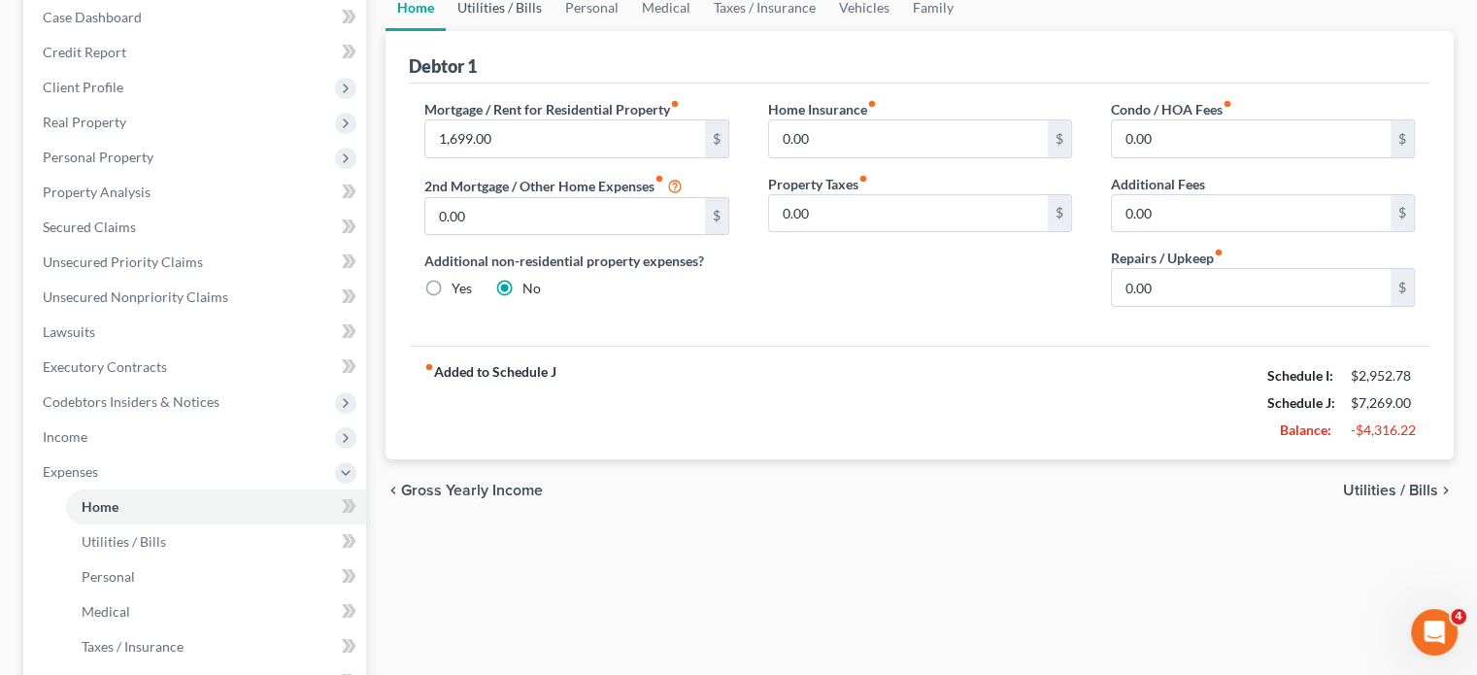
click at [528, 31] on link "Utilities / Bills" at bounding box center [500, 7] width 108 height 47
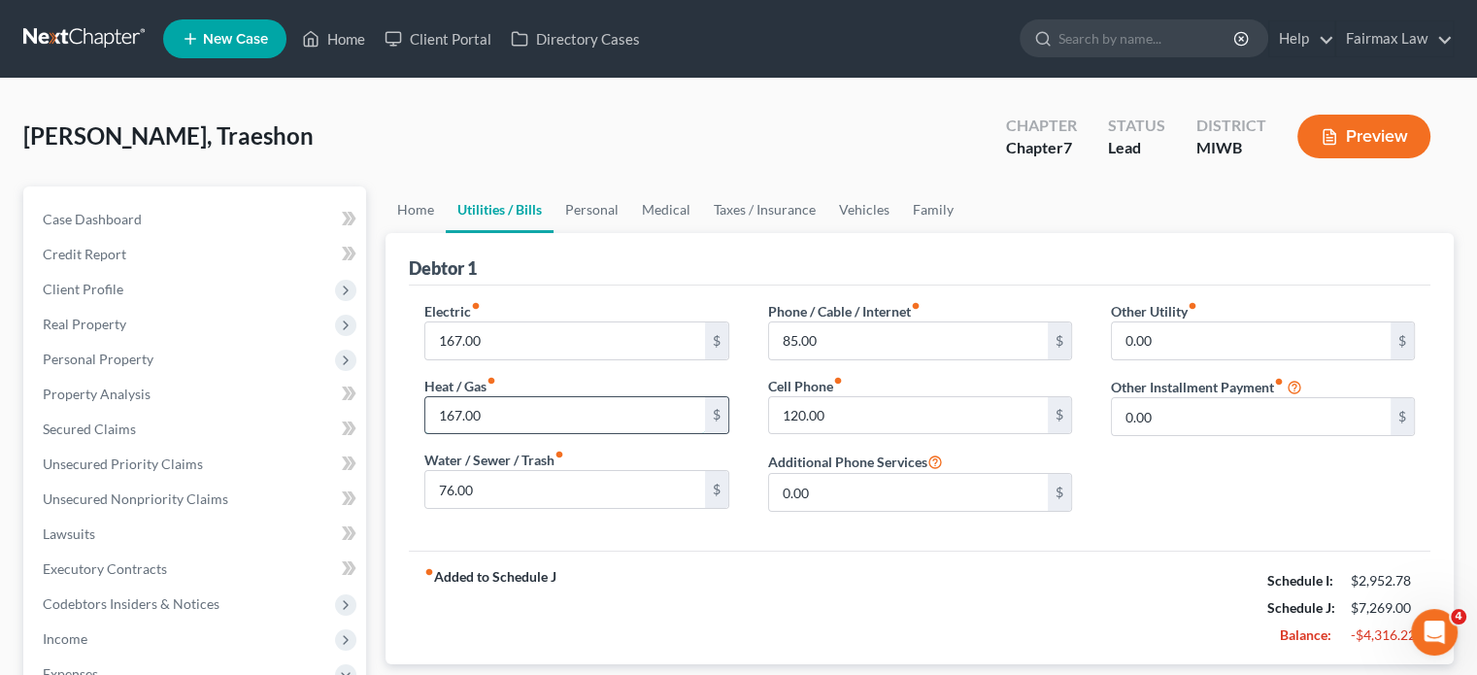
click at [527, 434] on input "167.00" at bounding box center [564, 415] width 279 height 37
click at [513, 508] on input "76.00" at bounding box center [564, 489] width 279 height 37
click at [630, 233] on link "Personal" at bounding box center [591, 209] width 77 height 47
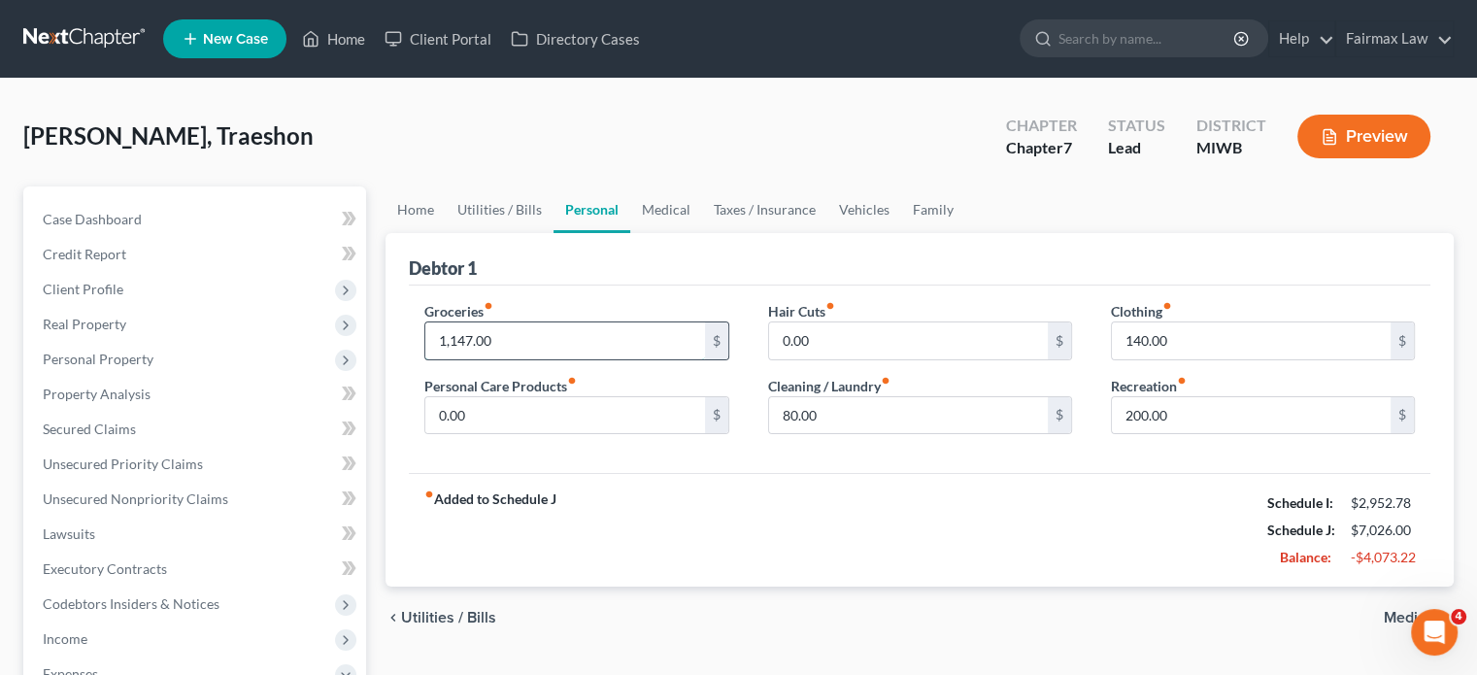
click at [562, 359] on input "1,147.00" at bounding box center [564, 340] width 279 height 37
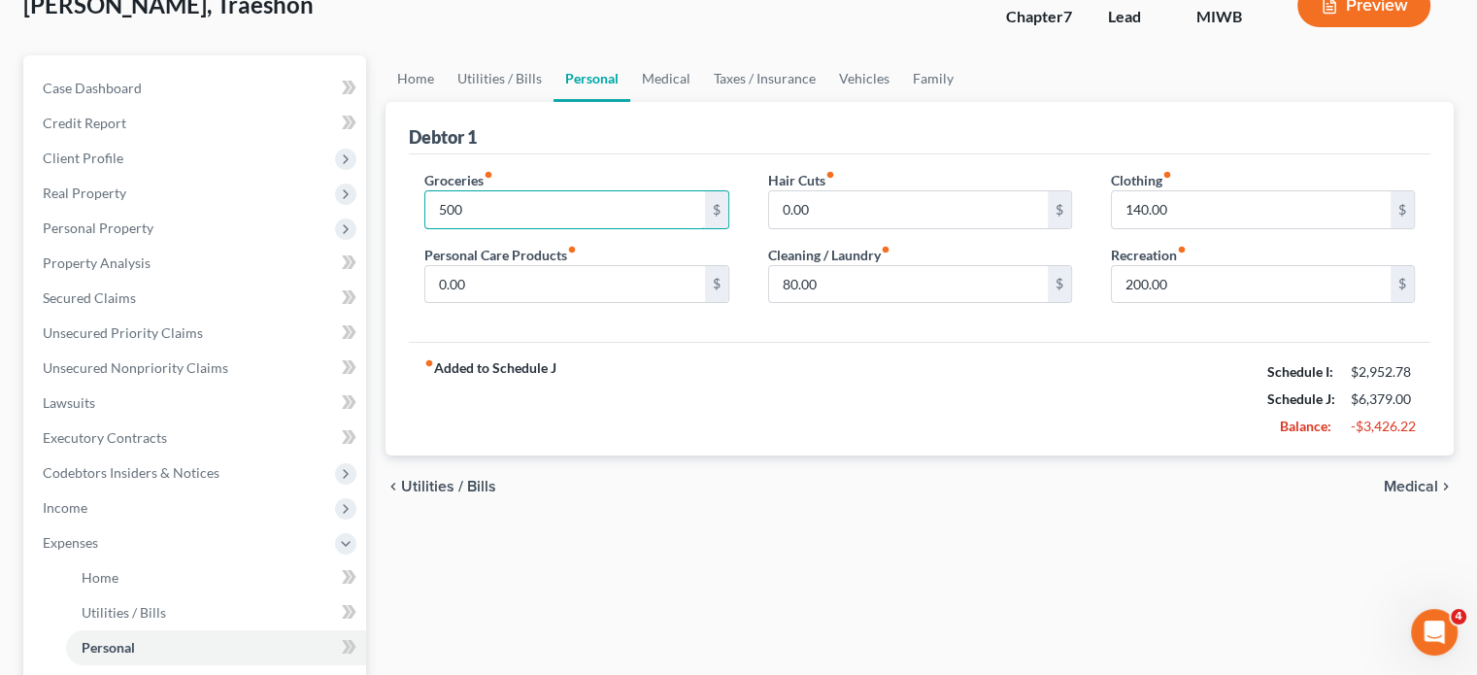
scroll to position [132, 0]
type input "500"
click at [1193, 302] on input "200.00" at bounding box center [1251, 283] width 279 height 37
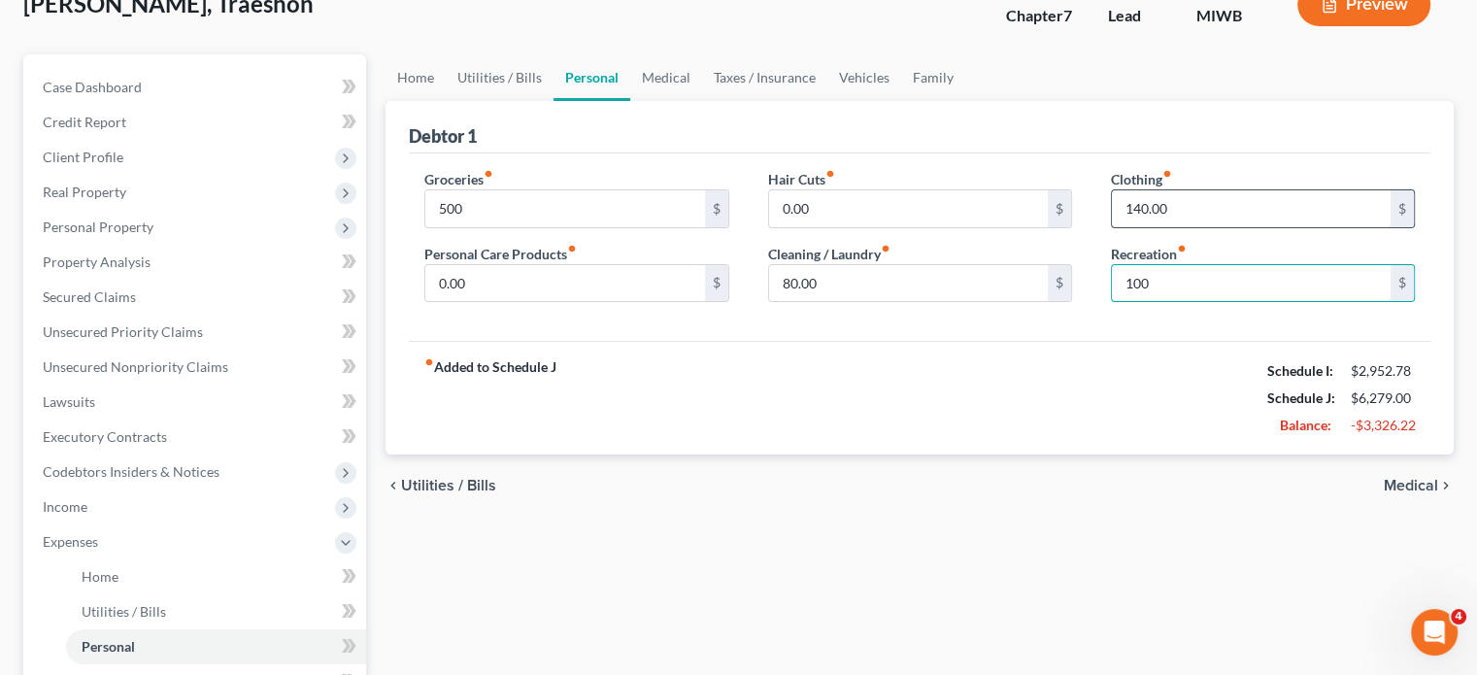
type input "100"
click at [1200, 227] on input "140.00" at bounding box center [1251, 208] width 279 height 37
type input "120"
click at [850, 302] on input "80.00" at bounding box center [908, 283] width 279 height 37
click at [702, 101] on link "Medical" at bounding box center [666, 77] width 72 height 47
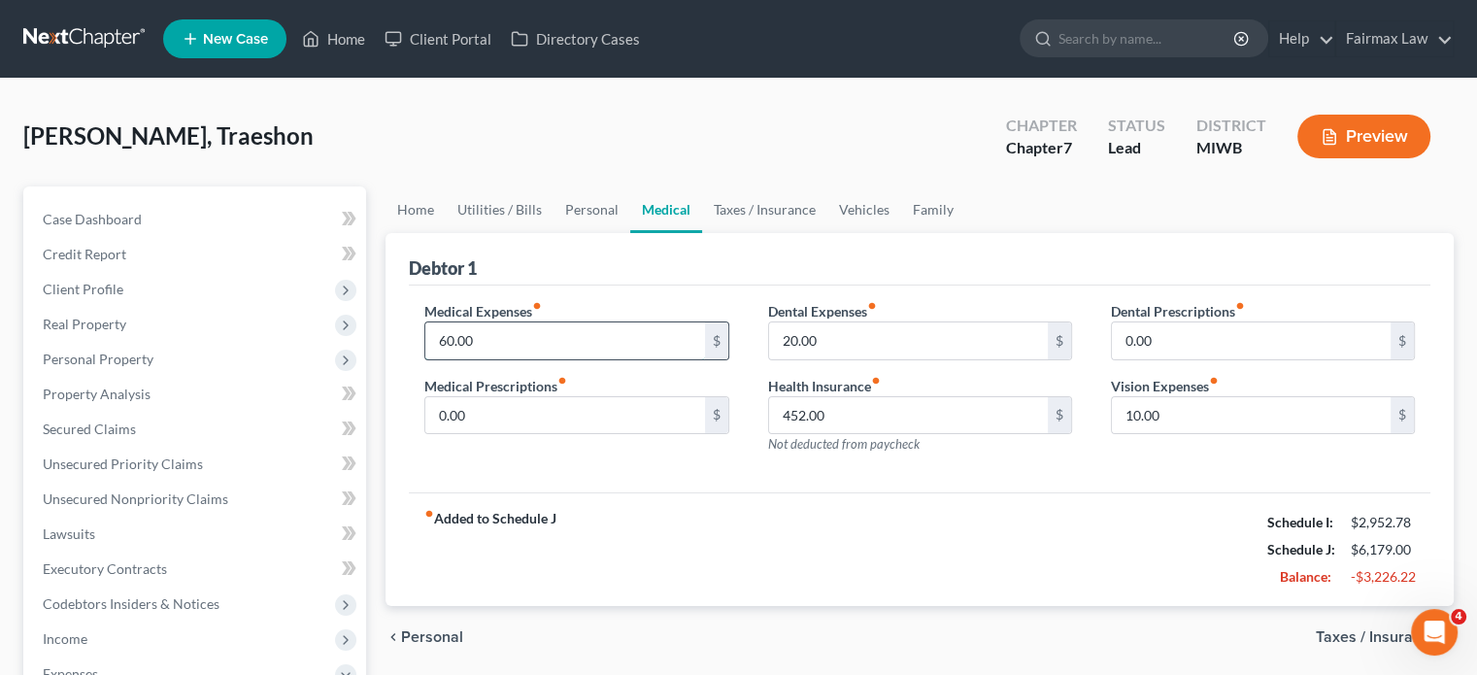
click at [517, 359] on input "60.00" at bounding box center [564, 340] width 279 height 37
click at [855, 359] on input "20.00" at bounding box center [908, 340] width 279 height 37
click at [1165, 434] on input "10.00" at bounding box center [1251, 415] width 279 height 37
click at [855, 434] on input "452.00" at bounding box center [908, 415] width 279 height 37
click at [827, 233] on link "Taxes / Insurance" at bounding box center [764, 209] width 125 height 47
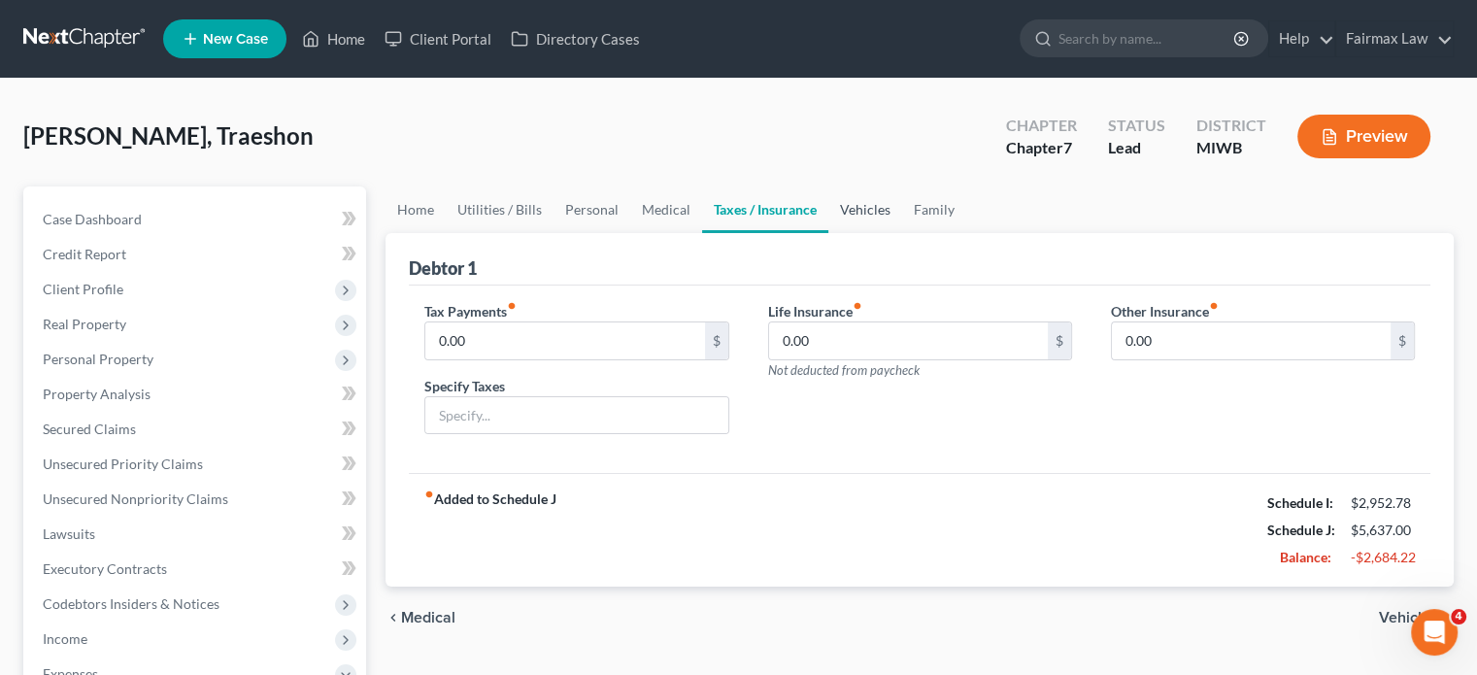
click at [902, 233] on link "Vehicles" at bounding box center [865, 209] width 74 height 47
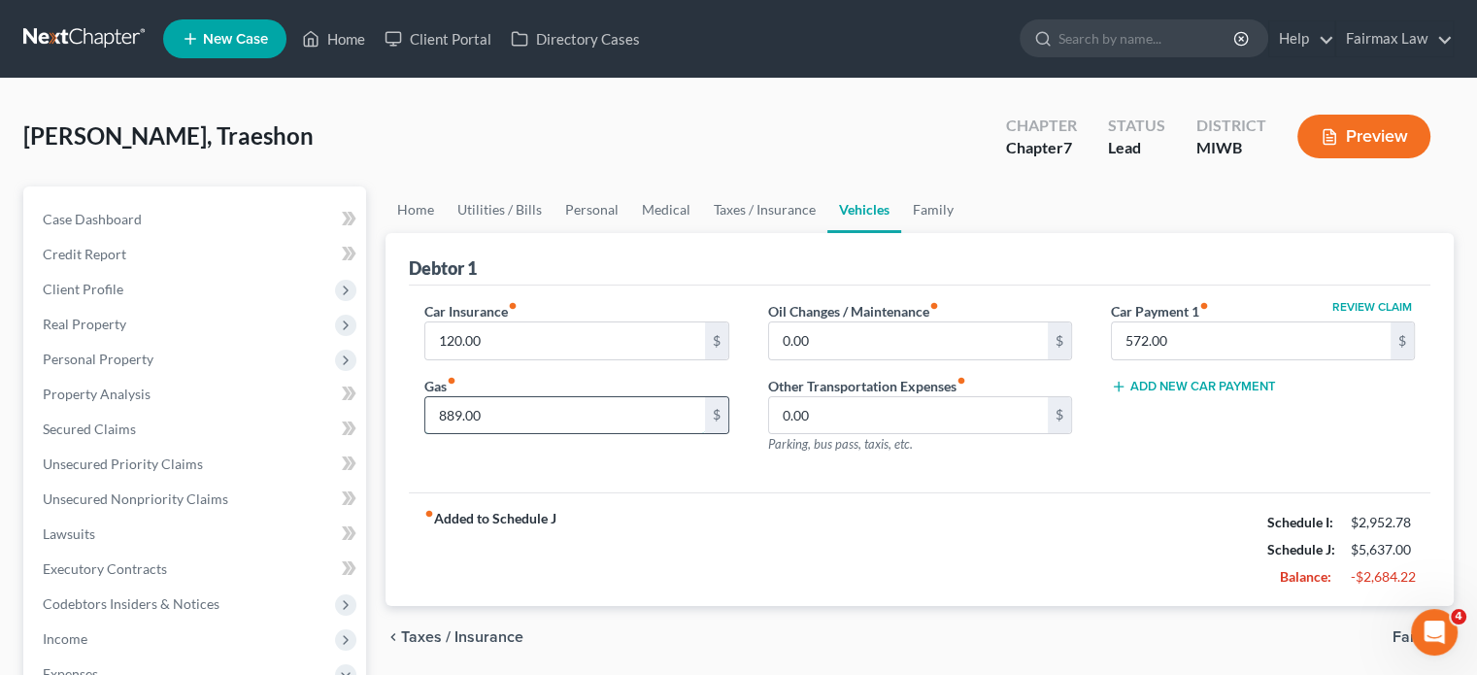
click at [519, 434] on input "889.00" at bounding box center [564, 415] width 279 height 37
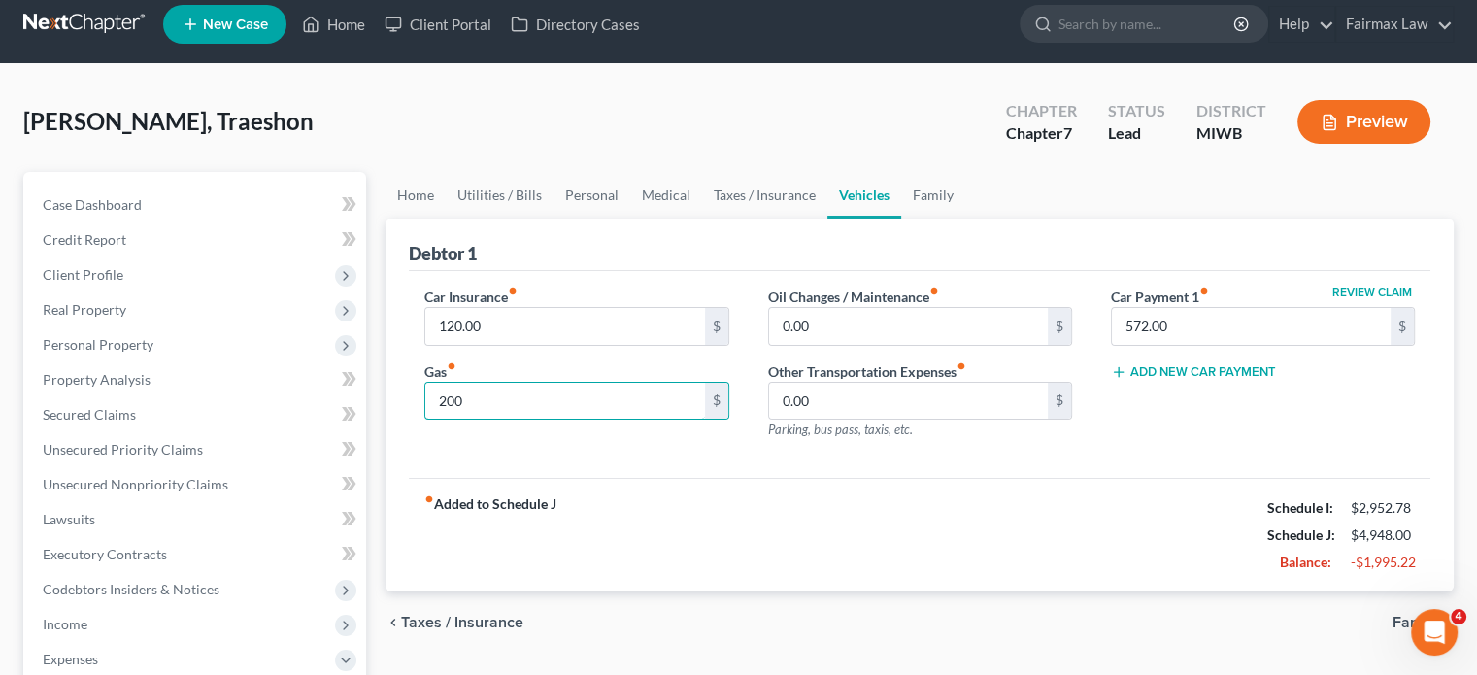
scroll to position [16, 0]
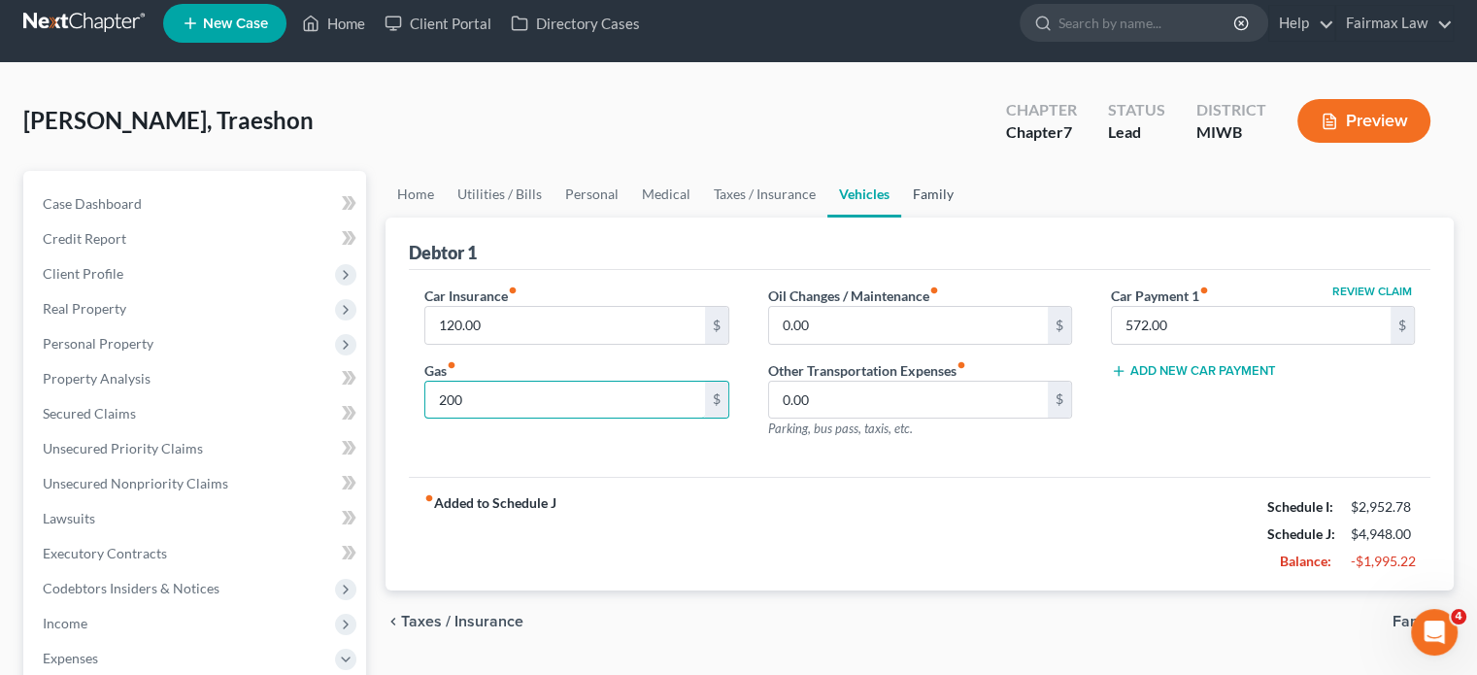
type input "200"
click at [965, 218] on link "Family" at bounding box center [933, 194] width 64 height 47
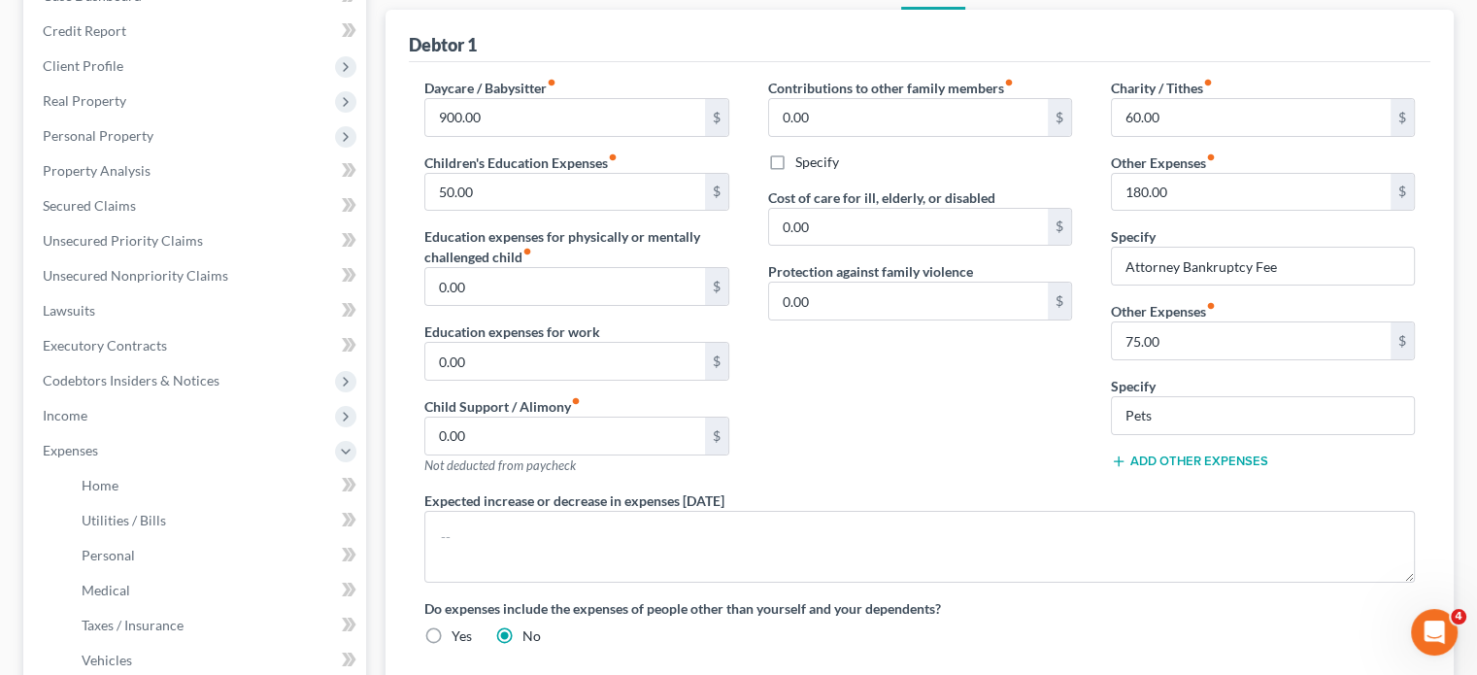
scroll to position [225, 0]
click at [498, 322] on div "Daycare / Babysitter fiber_manual_record 900.00 $ Children's Education Expenses…" at bounding box center [576, 282] width 343 height 413
click at [517, 209] on input "50.00" at bounding box center [564, 190] width 279 height 37
click at [1200, 134] on input "60.00" at bounding box center [1251, 115] width 279 height 37
click at [1217, 357] on input "75.00" at bounding box center [1251, 338] width 279 height 37
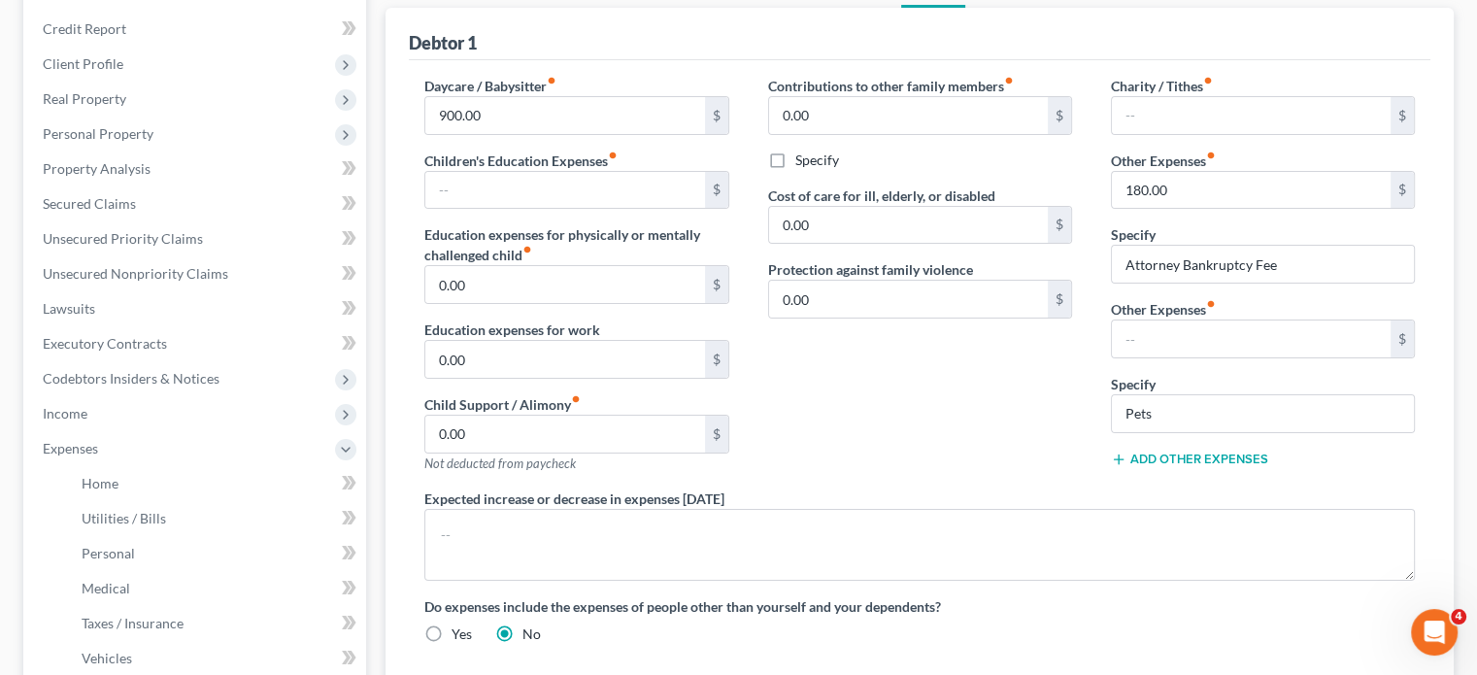
click at [1185, 488] on div "Charity / Tithes fiber_manual_record $ Other Expenses fiber_manual_record 180.0…" at bounding box center [1262, 282] width 343 height 413
click at [1180, 432] on input "Pets" at bounding box center [1263, 413] width 302 height 37
type input "P"
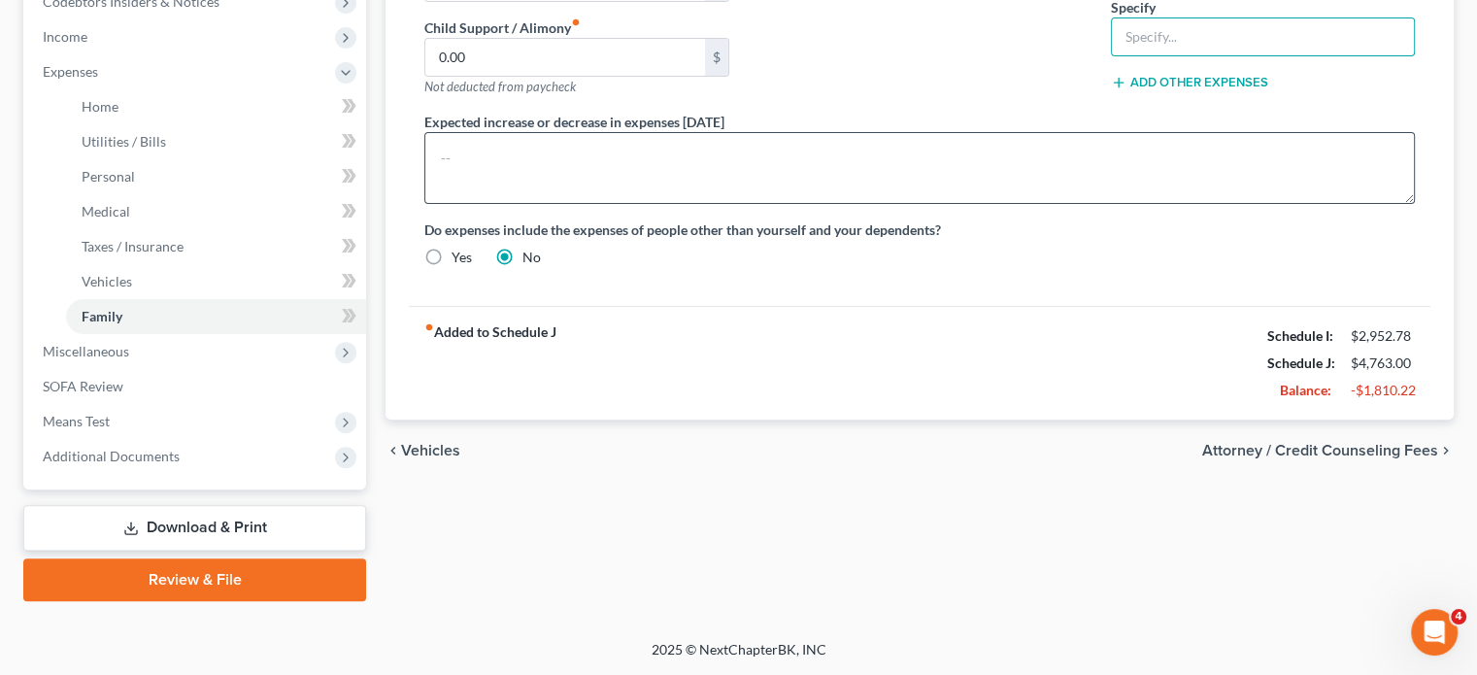
scroll to position [916, 0]
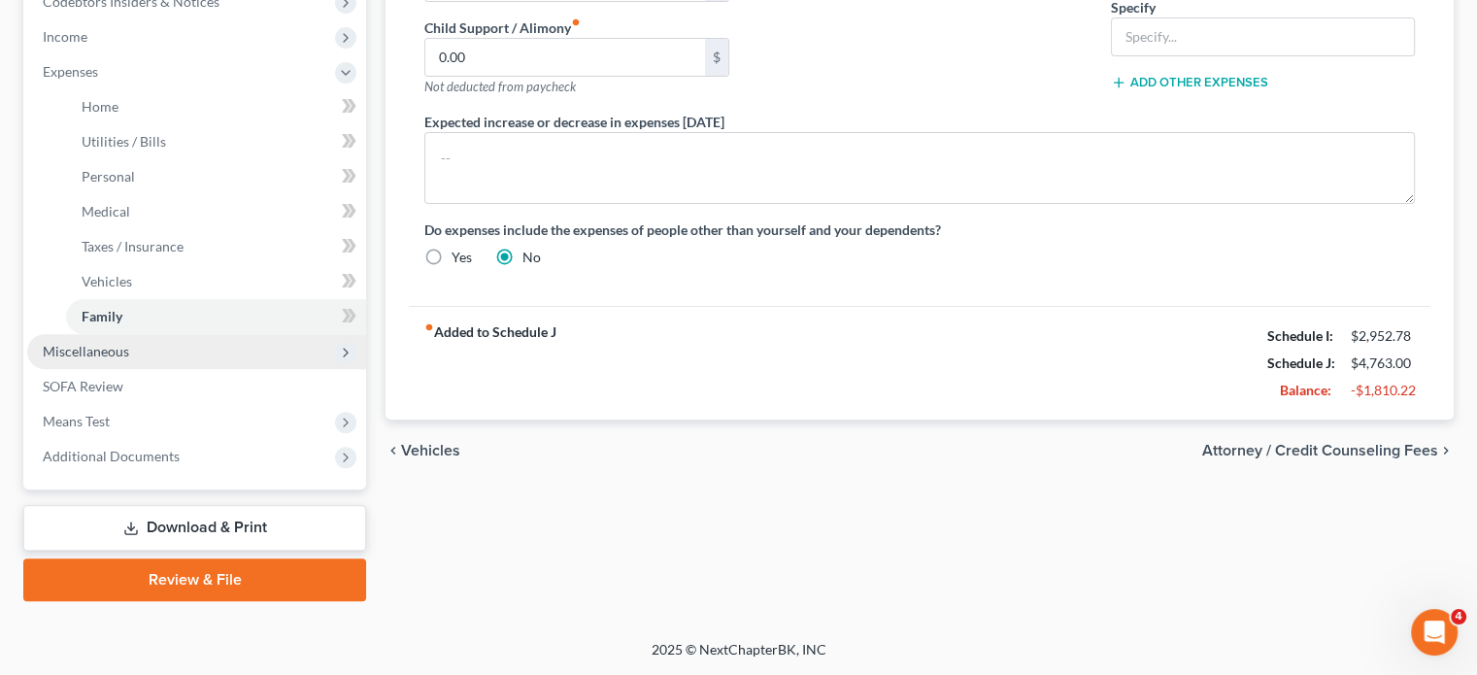
click at [127, 343] on span "Miscellaneous" at bounding box center [86, 351] width 86 height 17
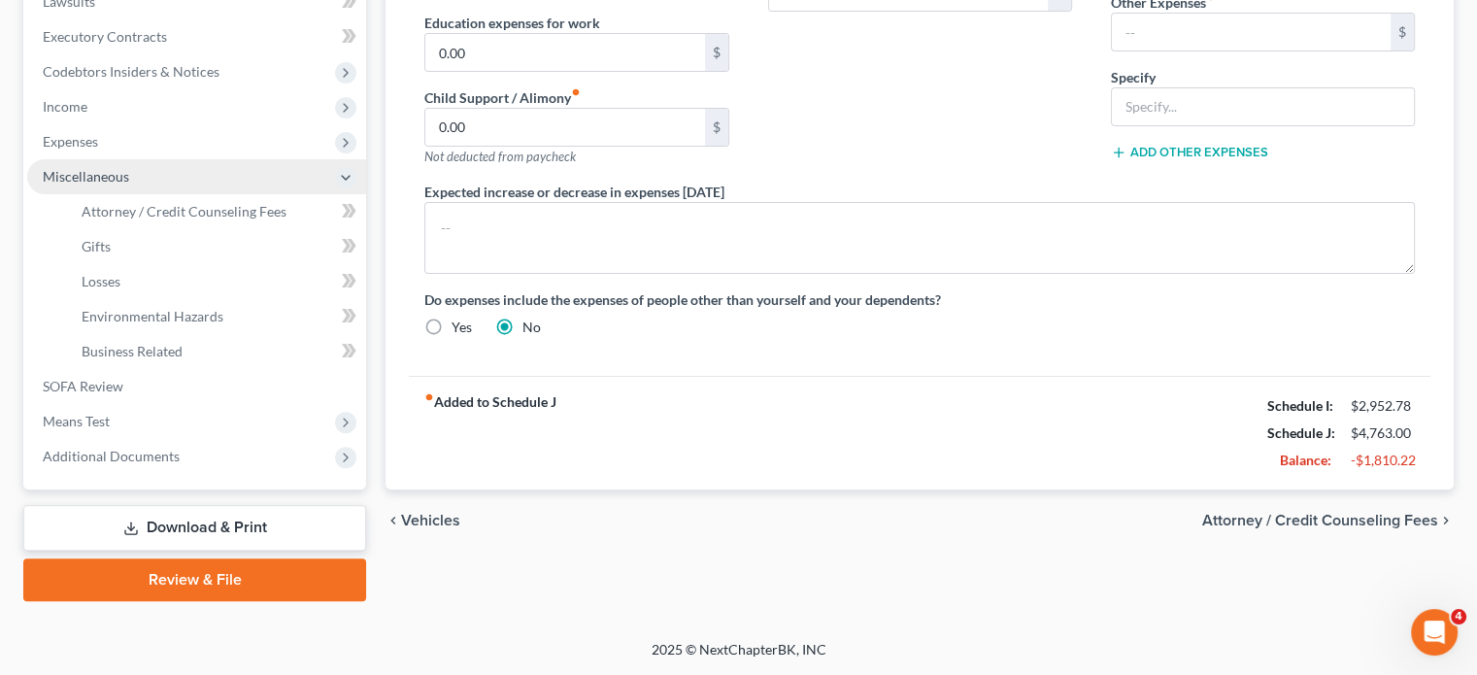
scroll to position [828, 0]
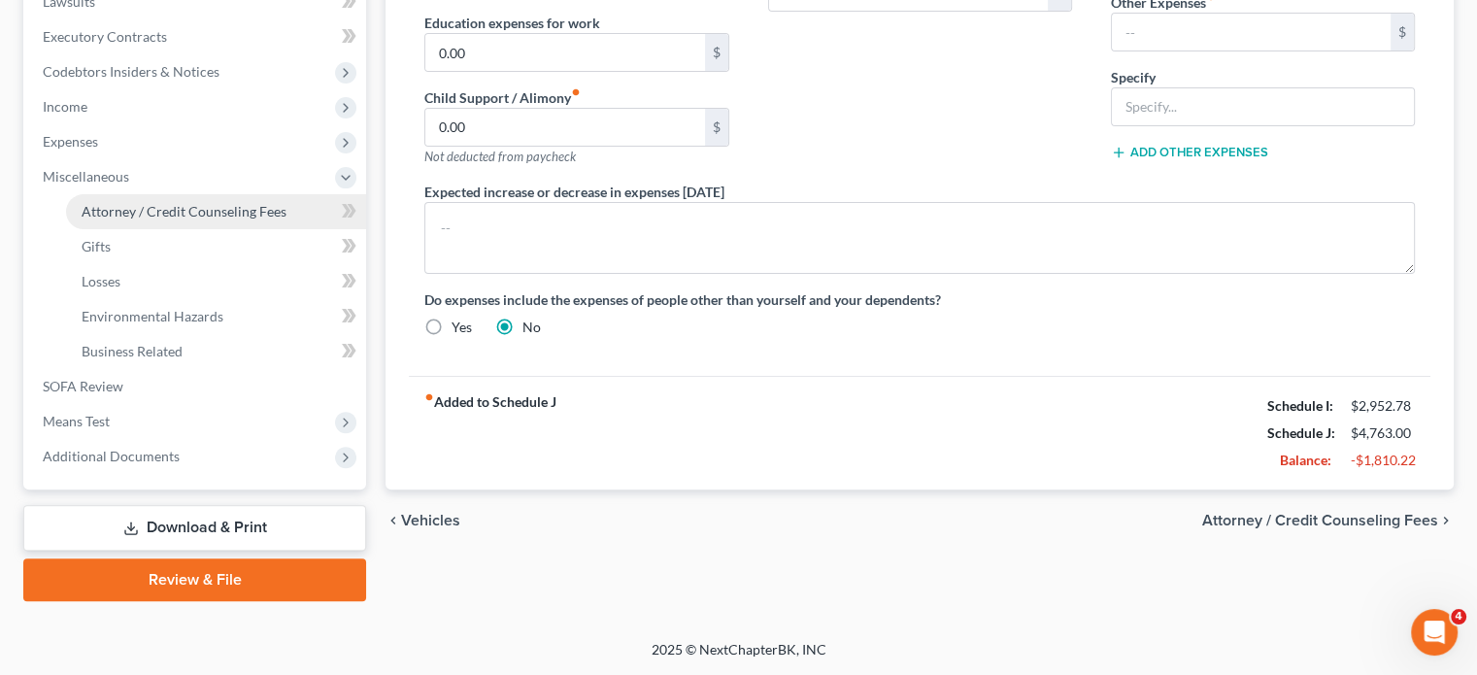
click at [177, 203] on span "Attorney / Credit Counseling Fees" at bounding box center [184, 211] width 205 height 17
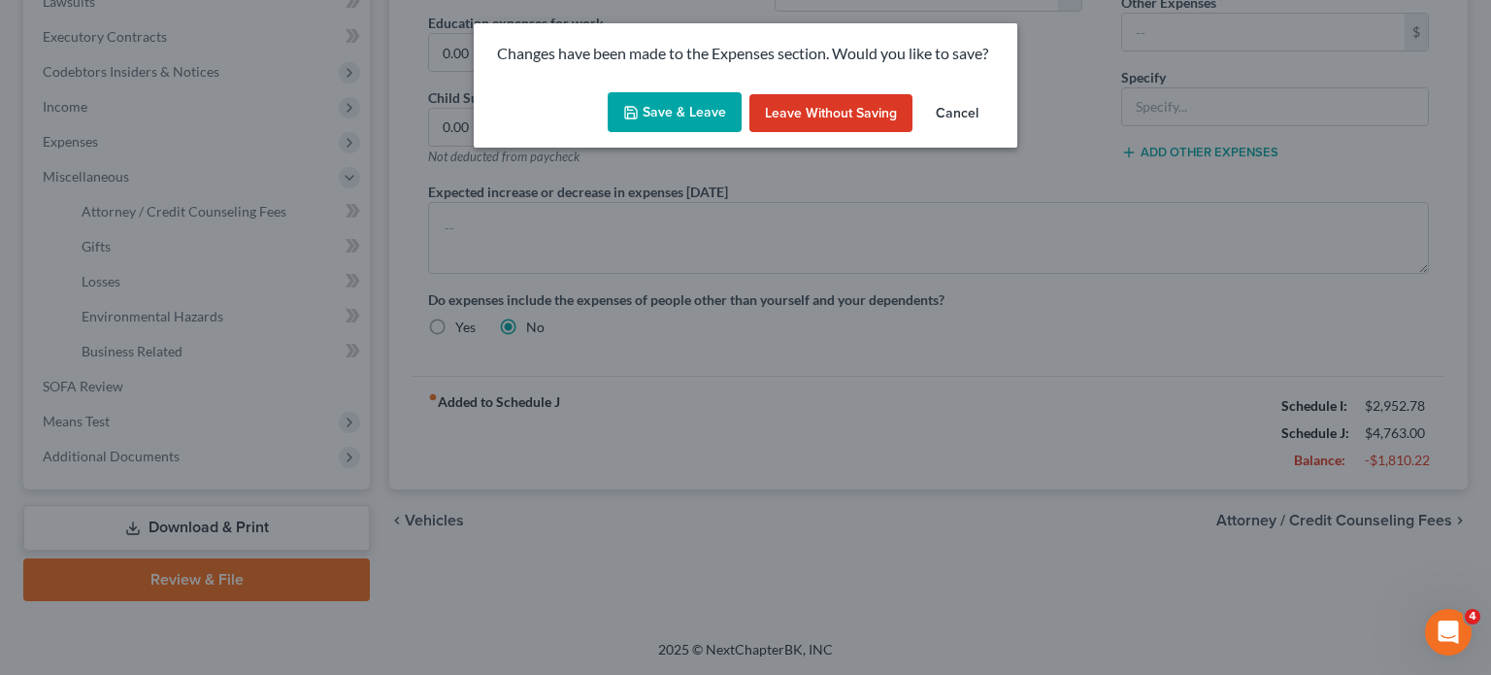
click at [676, 133] on button "Save & Leave" at bounding box center [675, 112] width 134 height 41
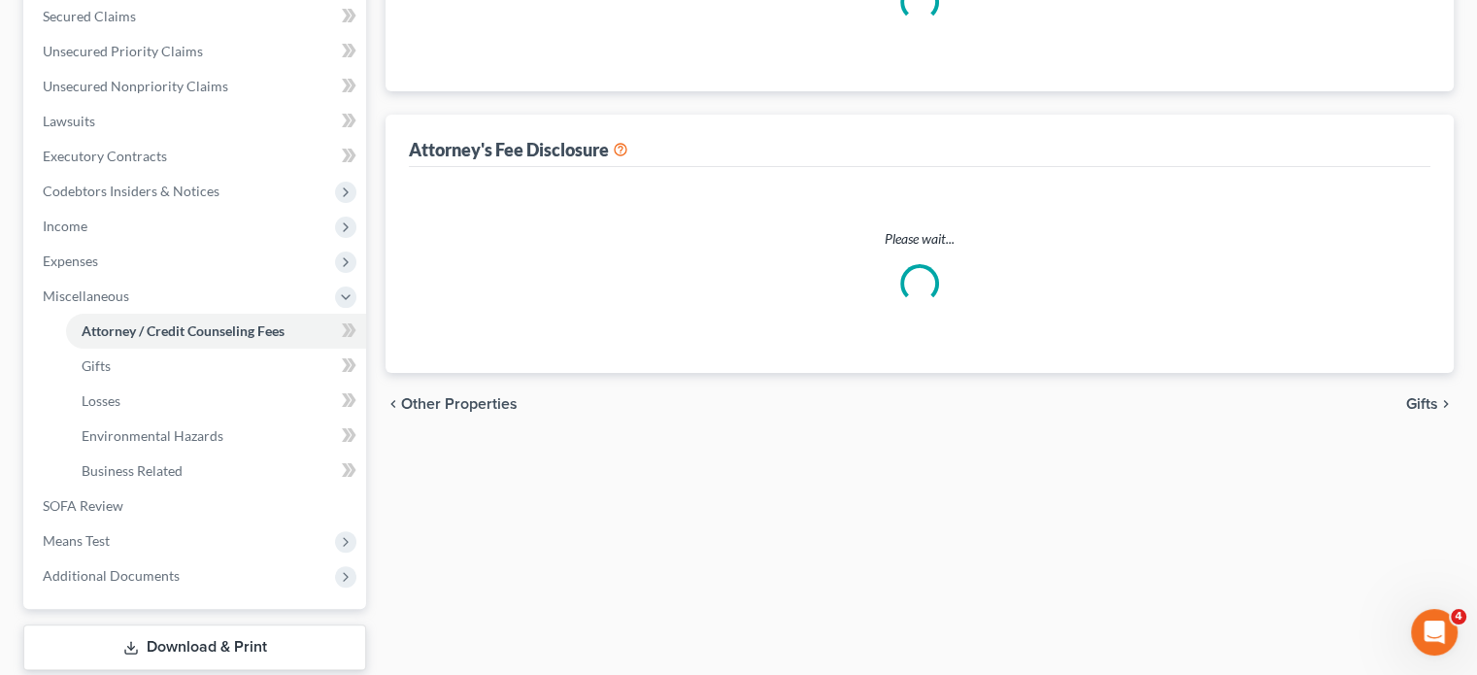
scroll to position [39, 0]
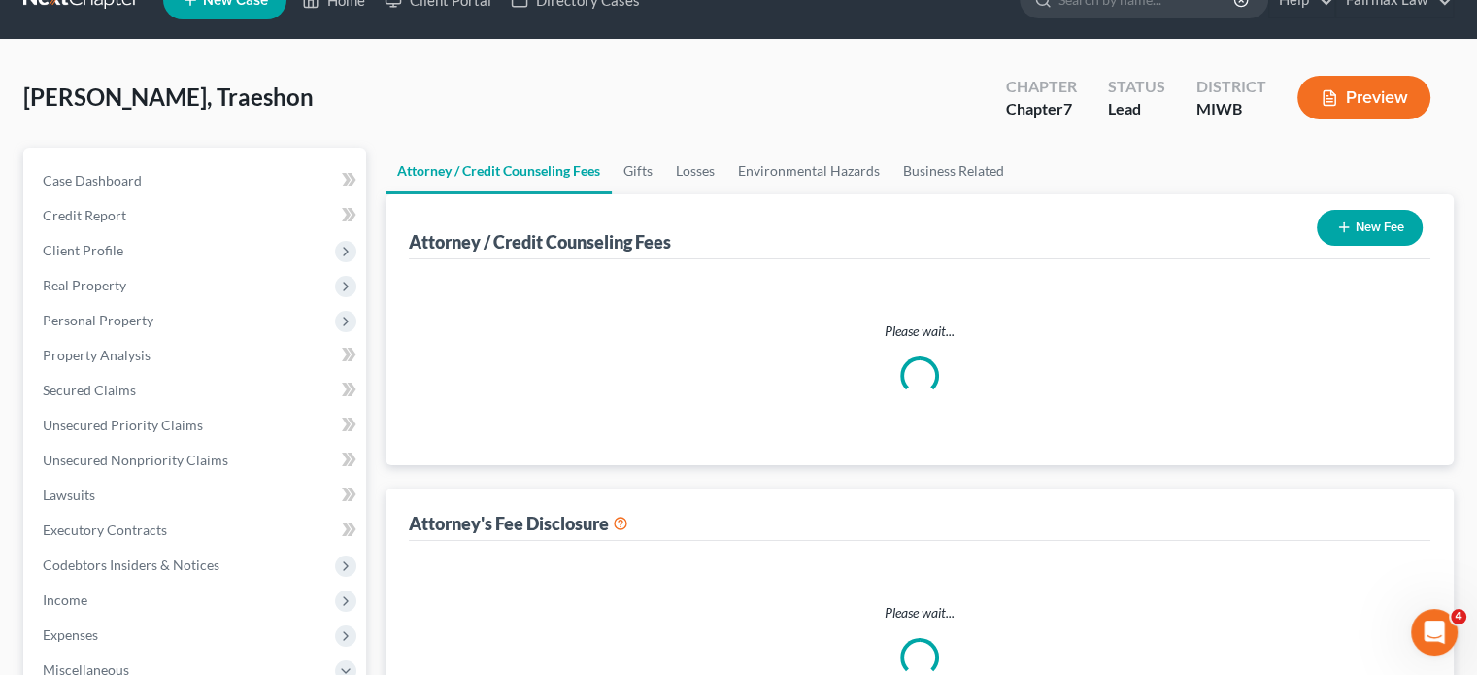
select select "1"
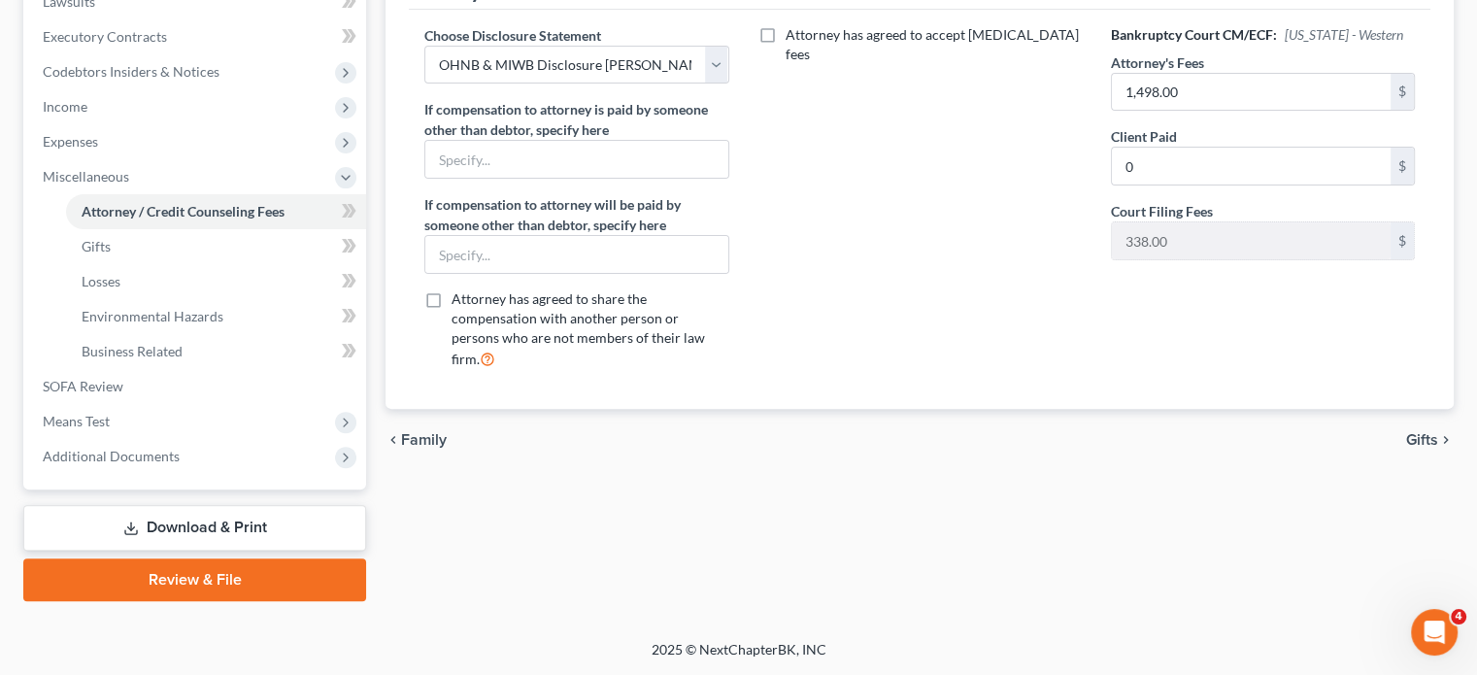
scroll to position [826, 0]
click at [193, 404] on span "Means Test" at bounding box center [196, 421] width 339 height 35
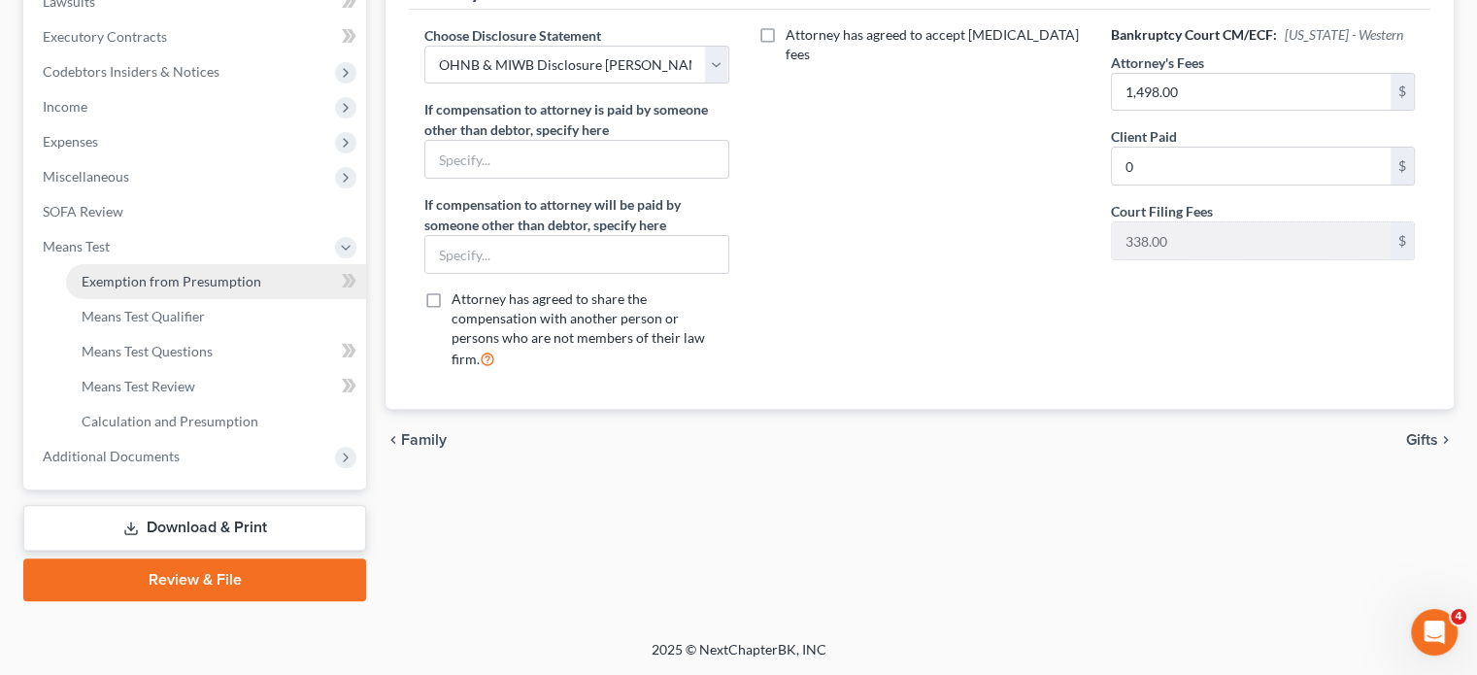
click at [160, 273] on span "Exemption from Presumption" at bounding box center [172, 281] width 180 height 17
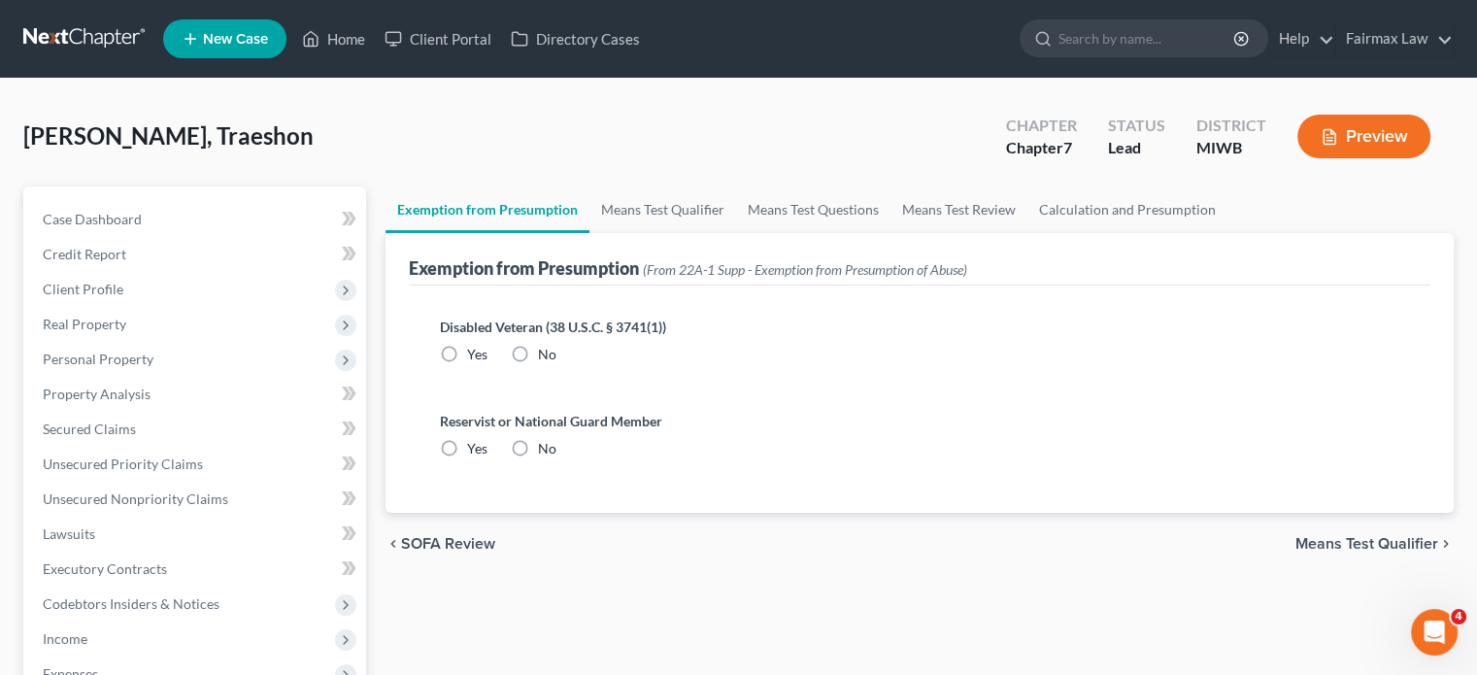
click at [556, 364] on label "No" at bounding box center [547, 354] width 18 height 19
click at [558, 357] on input "No" at bounding box center [552, 351] width 13 height 13
radio input "true"
click at [556, 458] on label "No" at bounding box center [547, 448] width 18 height 19
click at [558, 452] on input "No" at bounding box center [552, 445] width 13 height 13
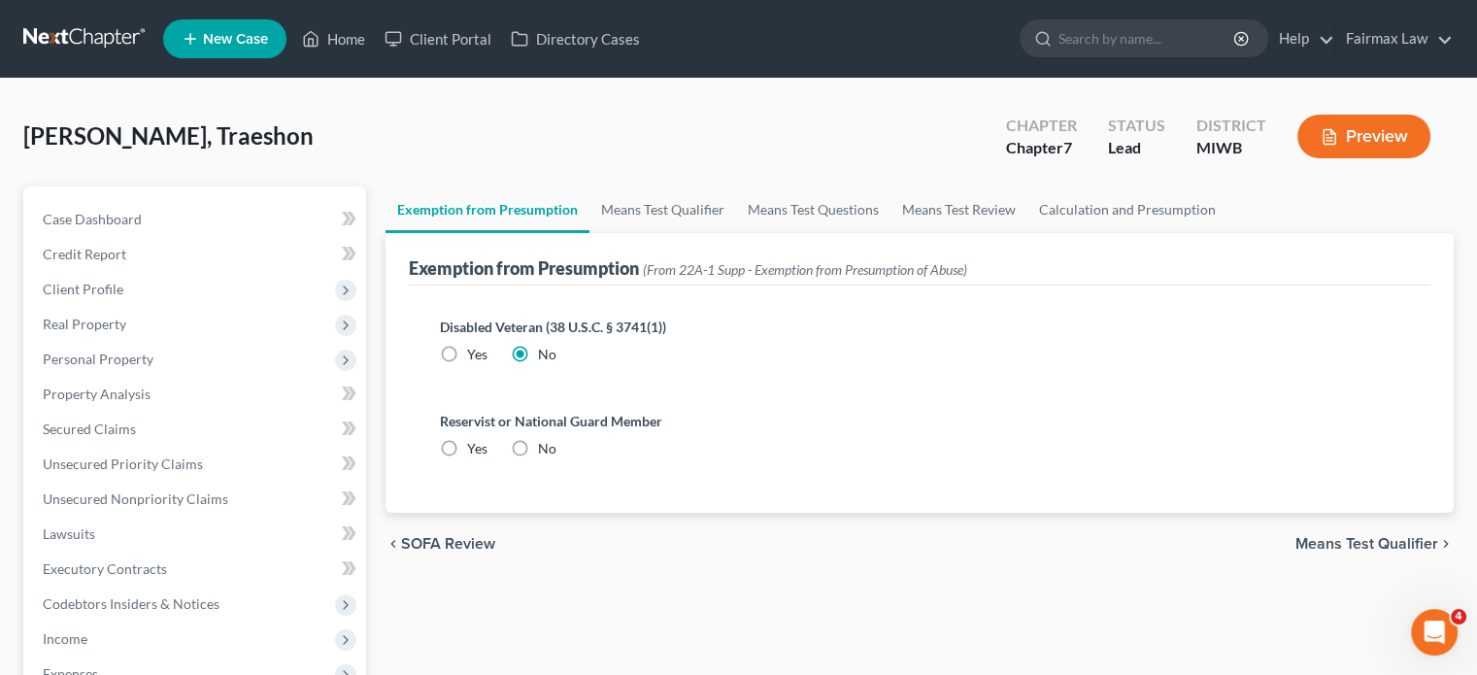
radio input "true"
click at [717, 233] on link "Means Test Qualifier" at bounding box center [662, 209] width 147 height 47
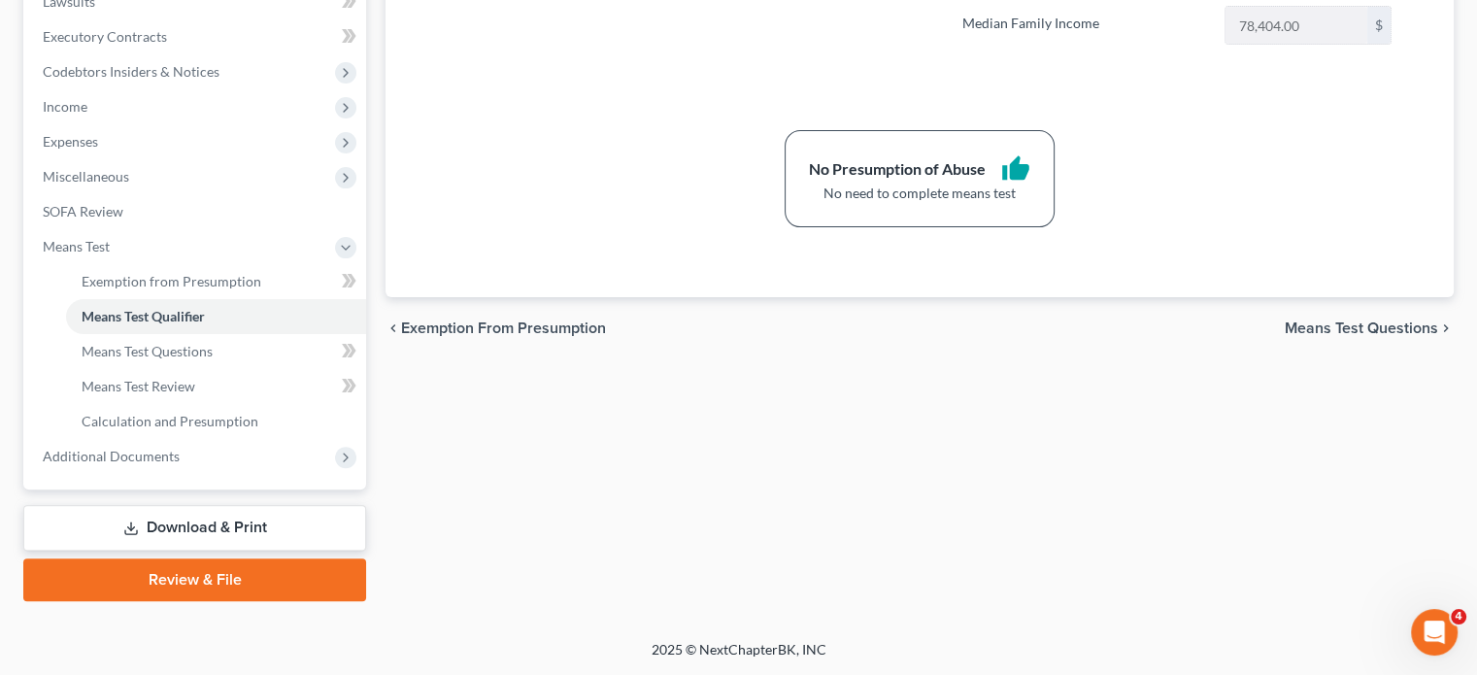
scroll to position [827, 0]
click at [180, 448] on span "Additional Documents" at bounding box center [111, 456] width 137 height 17
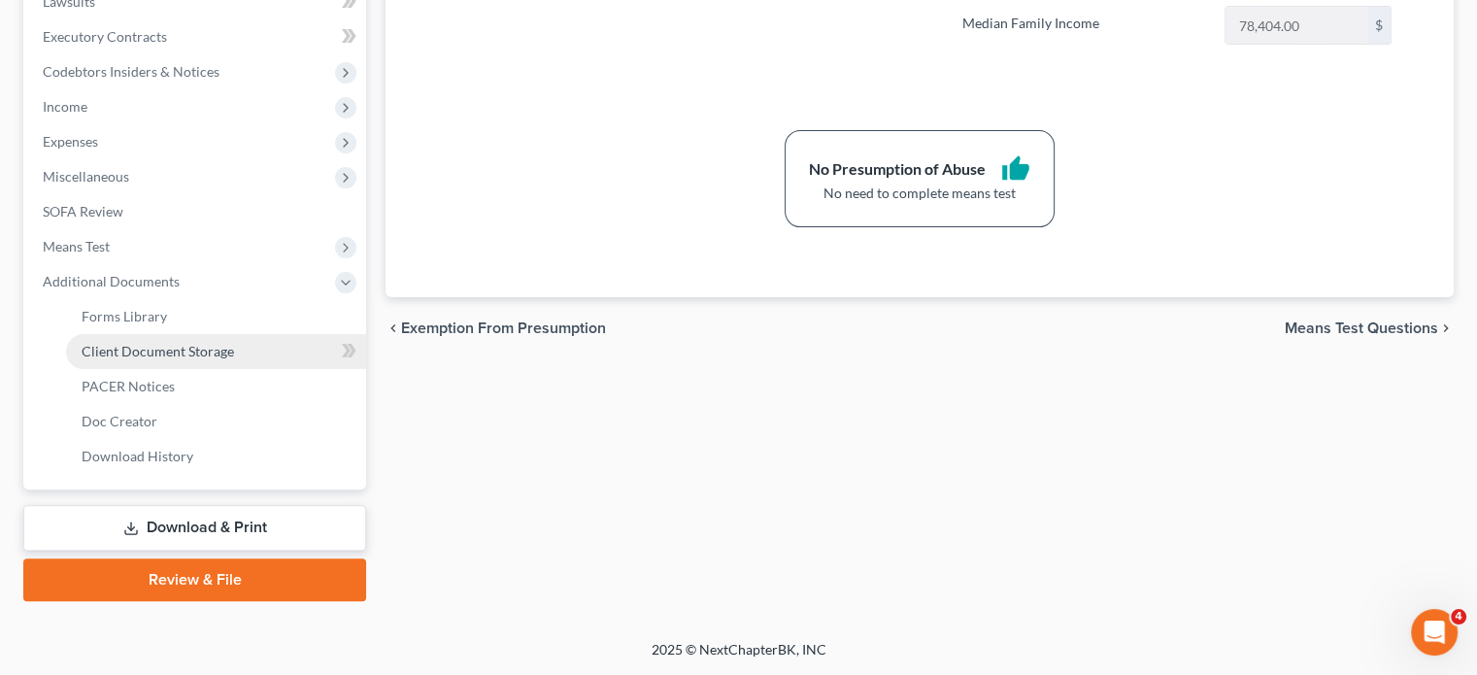
click at [183, 343] on span "Client Document Storage" at bounding box center [158, 351] width 152 height 17
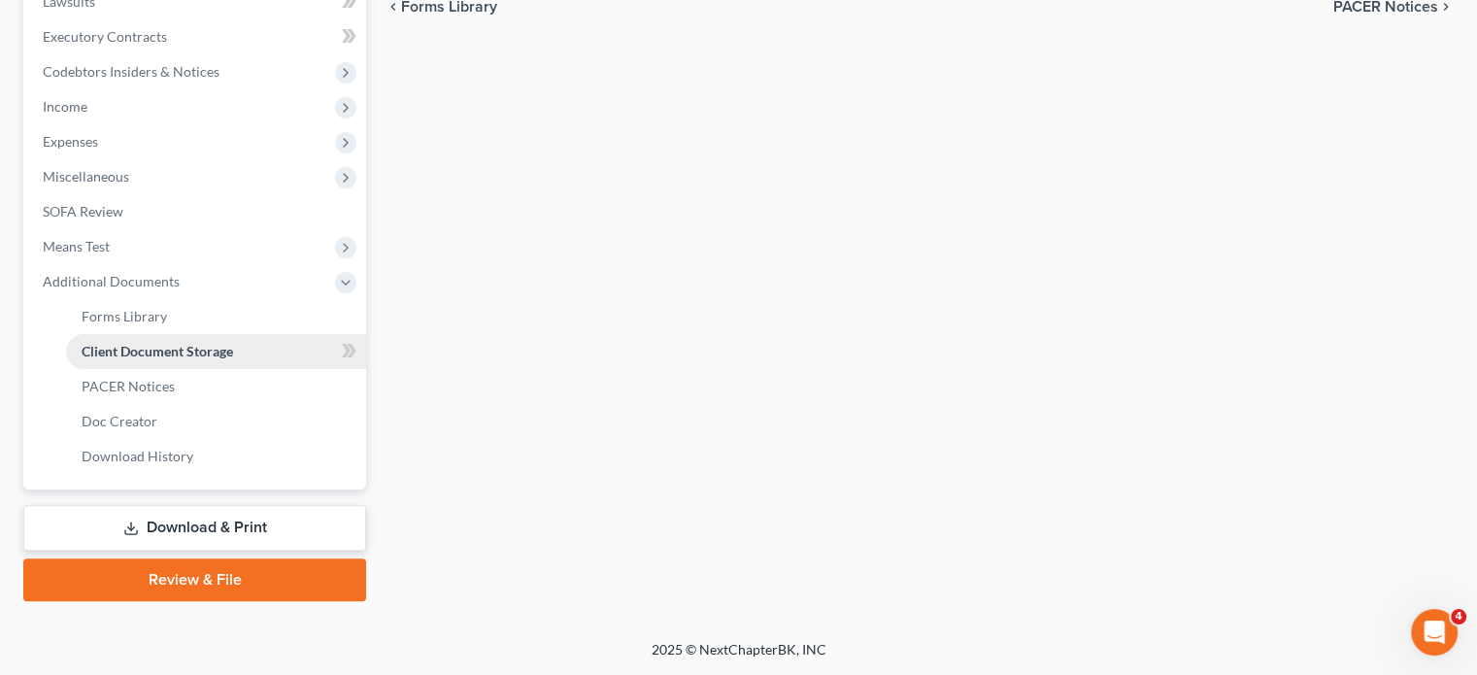
select select "1"
select select "4"
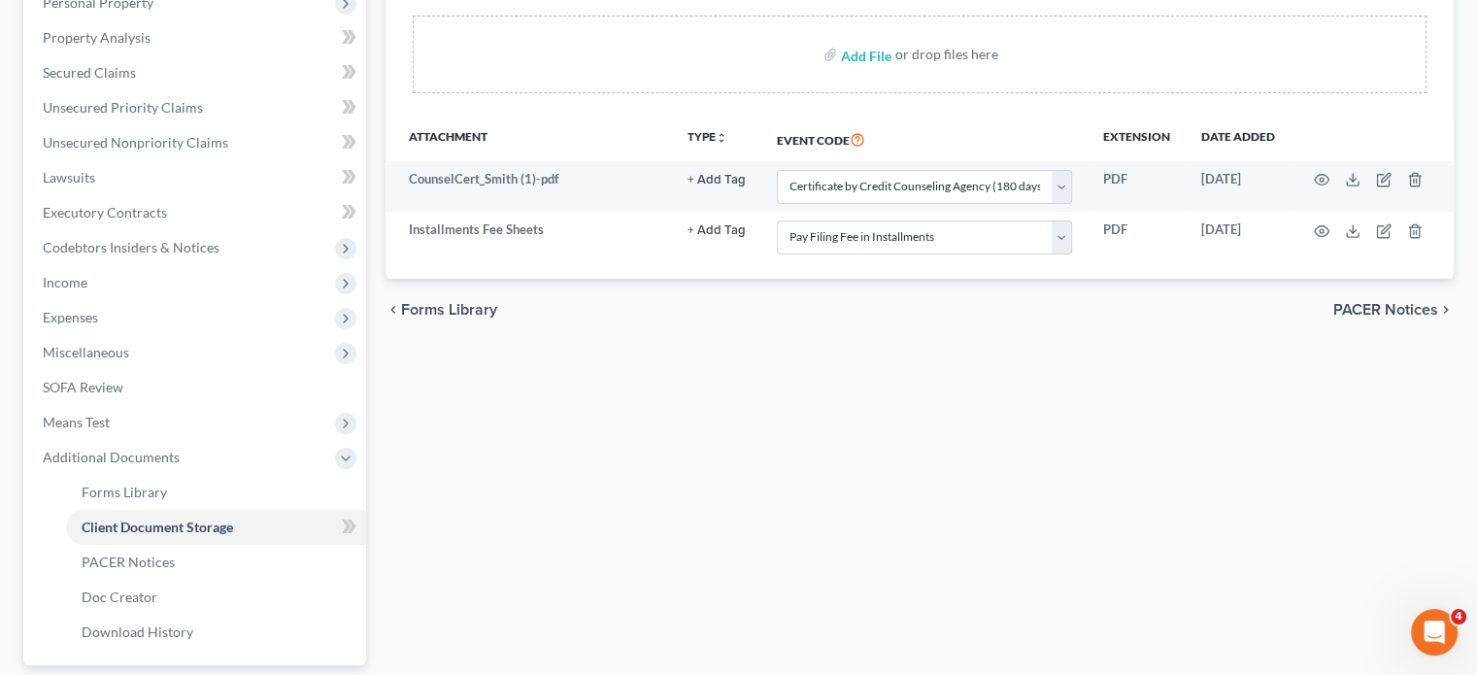
scroll to position [359, 0]
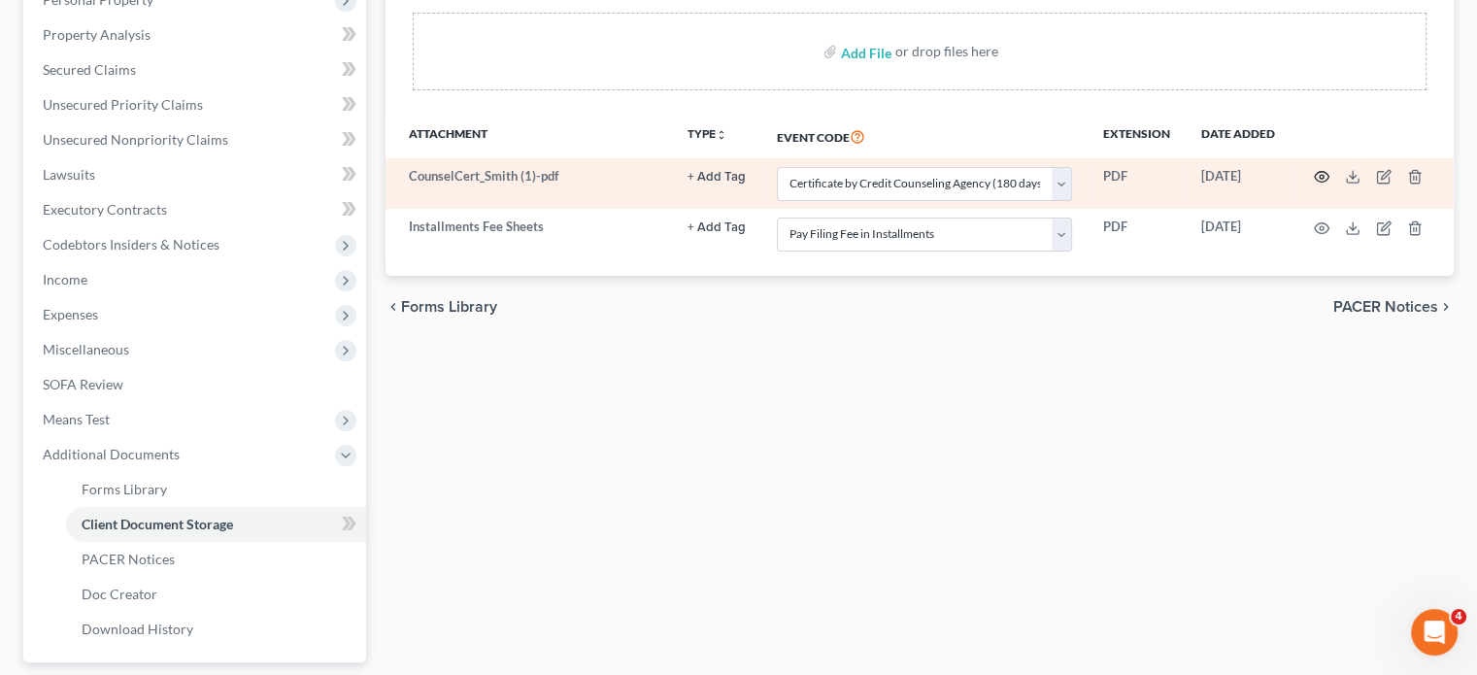
click at [1315, 183] on icon "button" at bounding box center [1322, 177] width 15 height 11
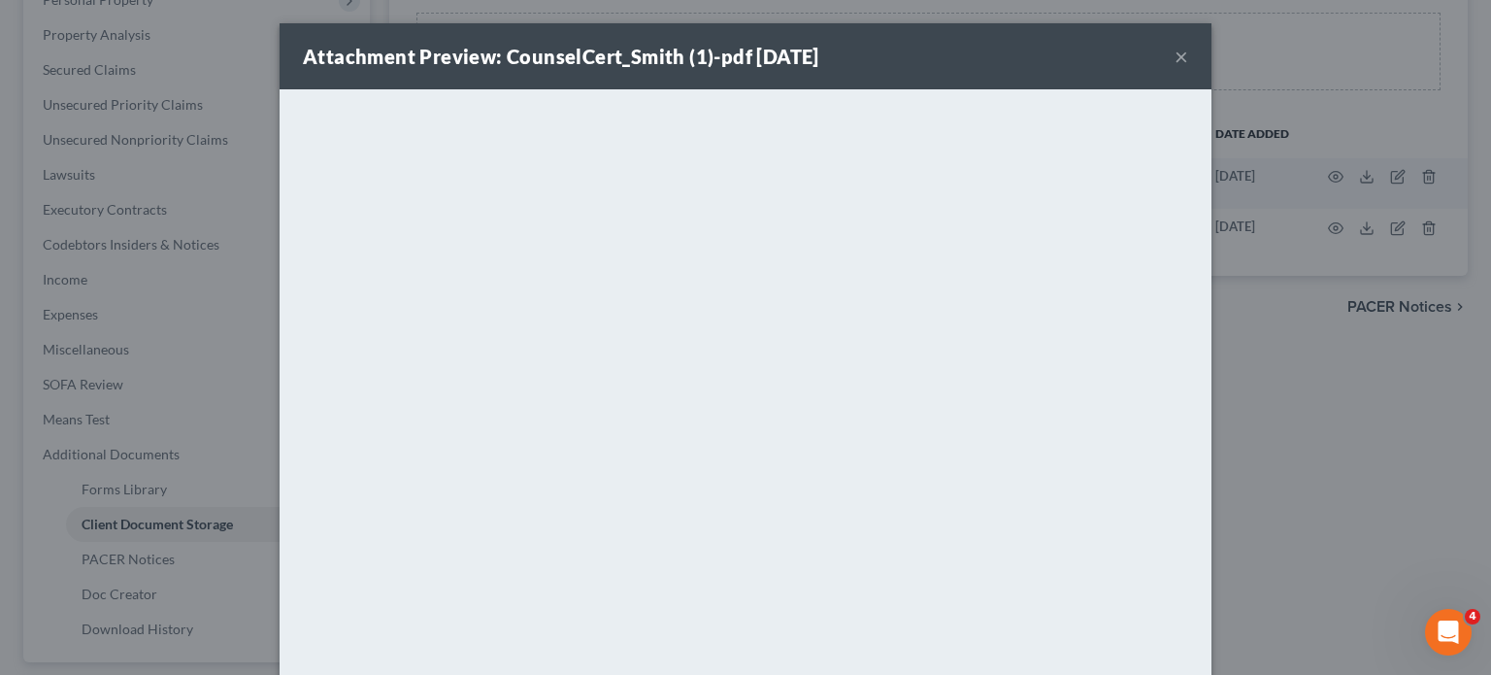
click at [1212, 72] on div "Attachment Preview: CounselCert_Smith (1)-pdf 10/07/2025 ×" at bounding box center [746, 56] width 932 height 66
click at [1212, 73] on div "Attachment Preview: CounselCert_Smith (1)-pdf 10/07/2025 ×" at bounding box center [746, 56] width 932 height 66
click at [1189, 68] on button "×" at bounding box center [1182, 56] width 14 height 23
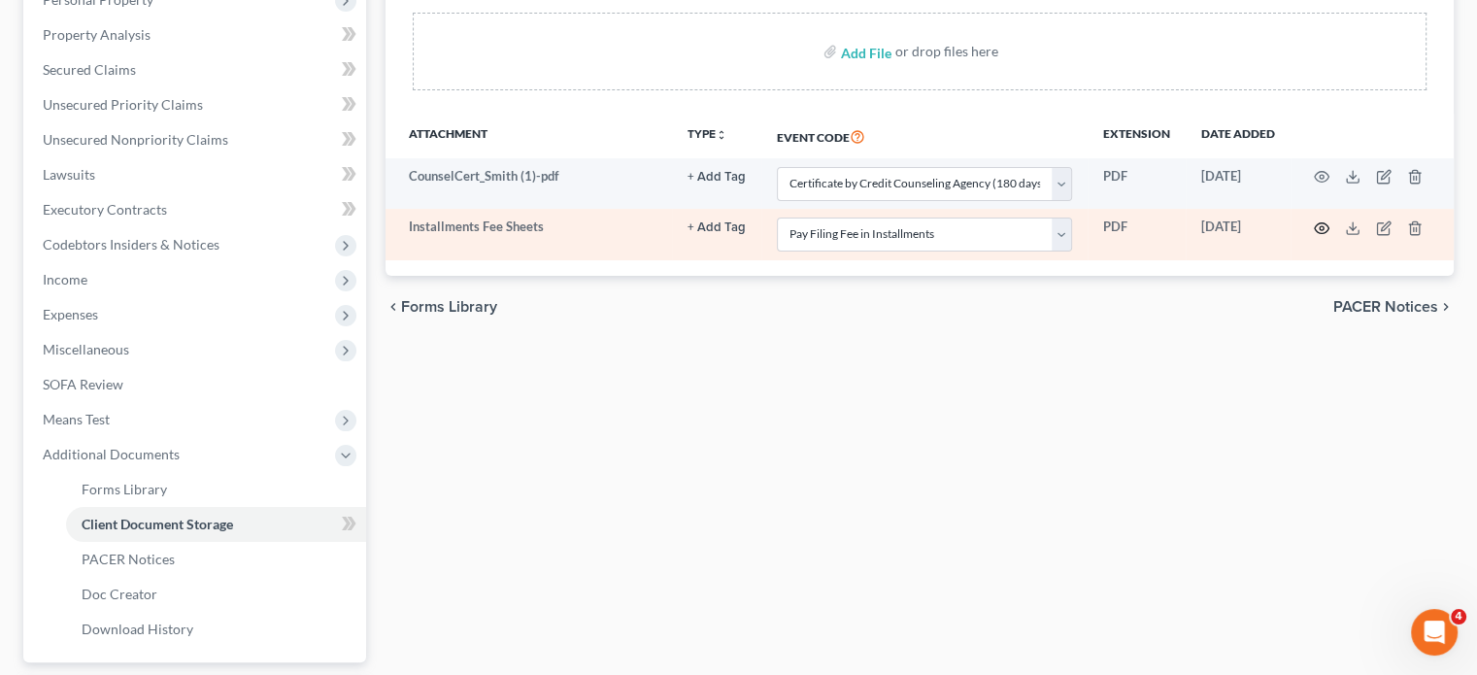
click at [1314, 236] on icon "button" at bounding box center [1322, 228] width 16 height 16
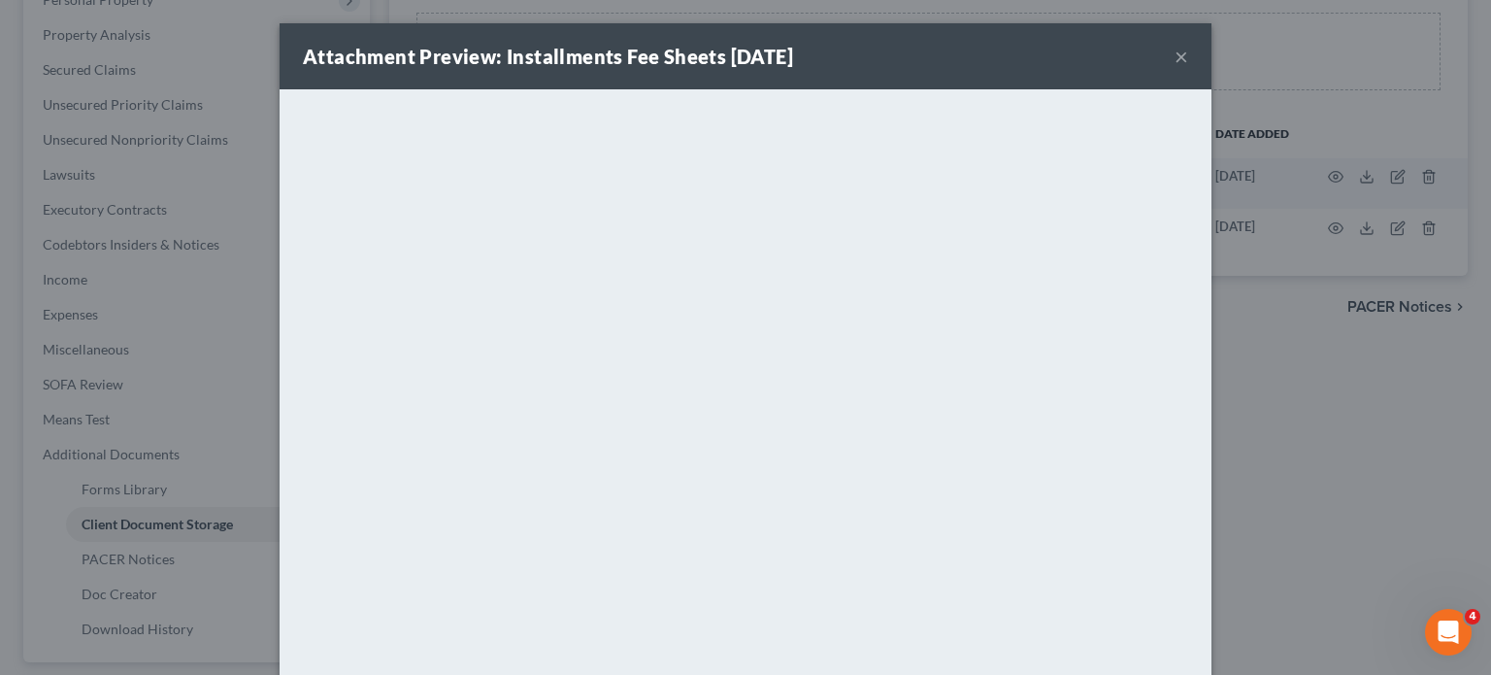
click at [1189, 68] on button "×" at bounding box center [1182, 56] width 14 height 23
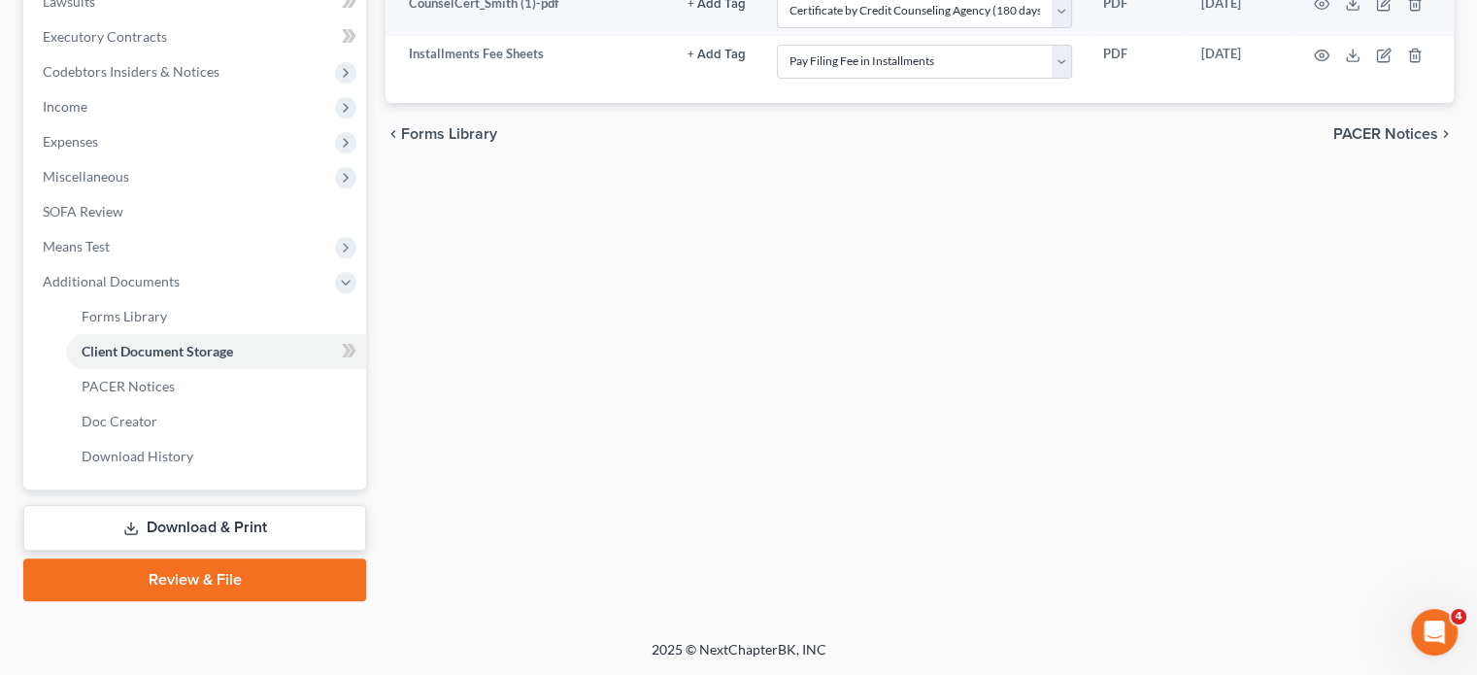
scroll to position [741, 0]
click at [191, 89] on span "Income" at bounding box center [196, 106] width 339 height 35
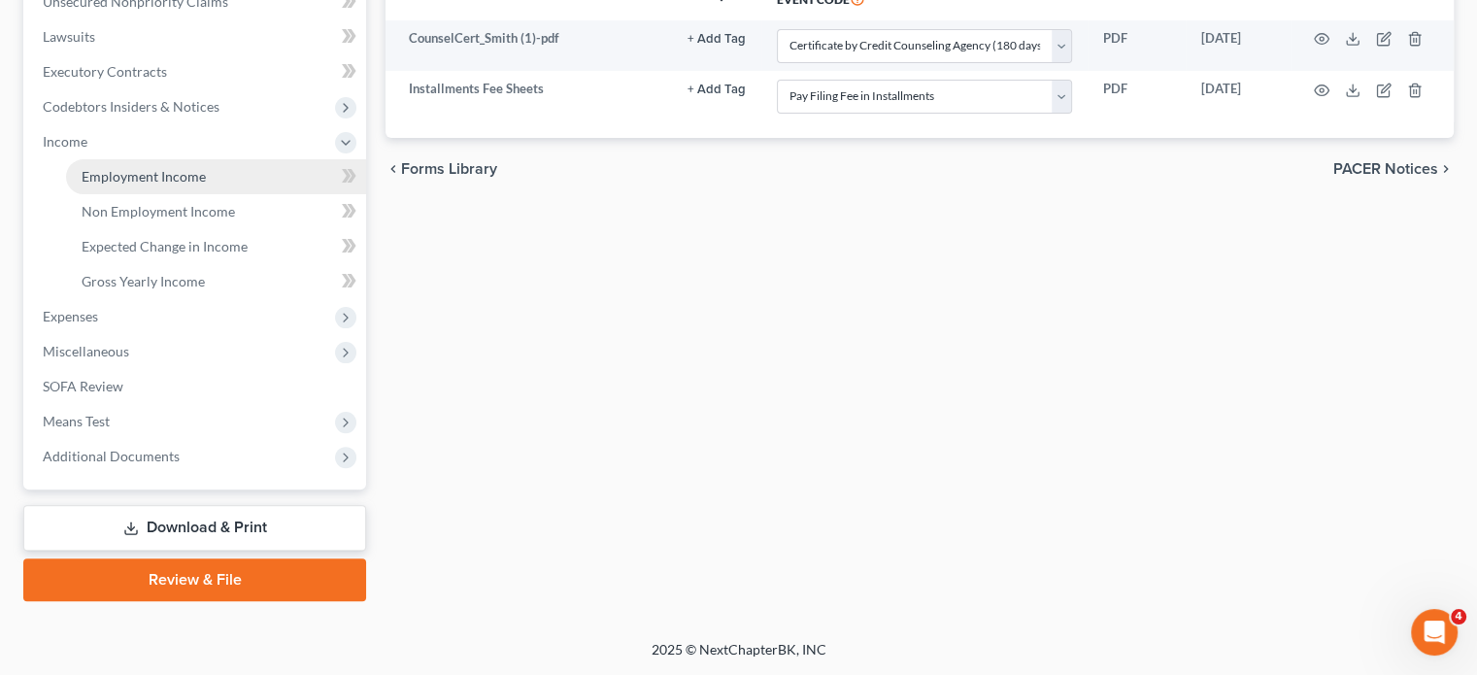
click at [187, 159] on link "Employment Income" at bounding box center [216, 176] width 300 height 35
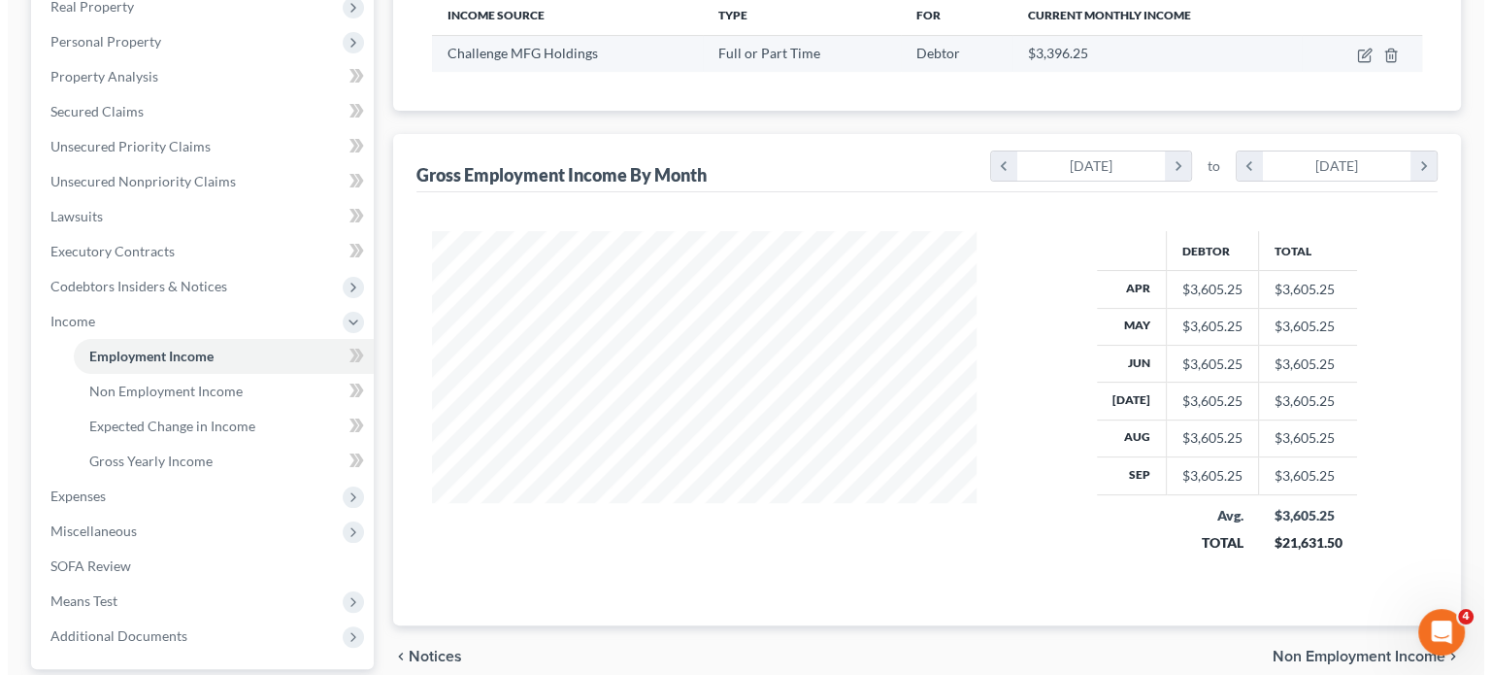
scroll to position [318, 0]
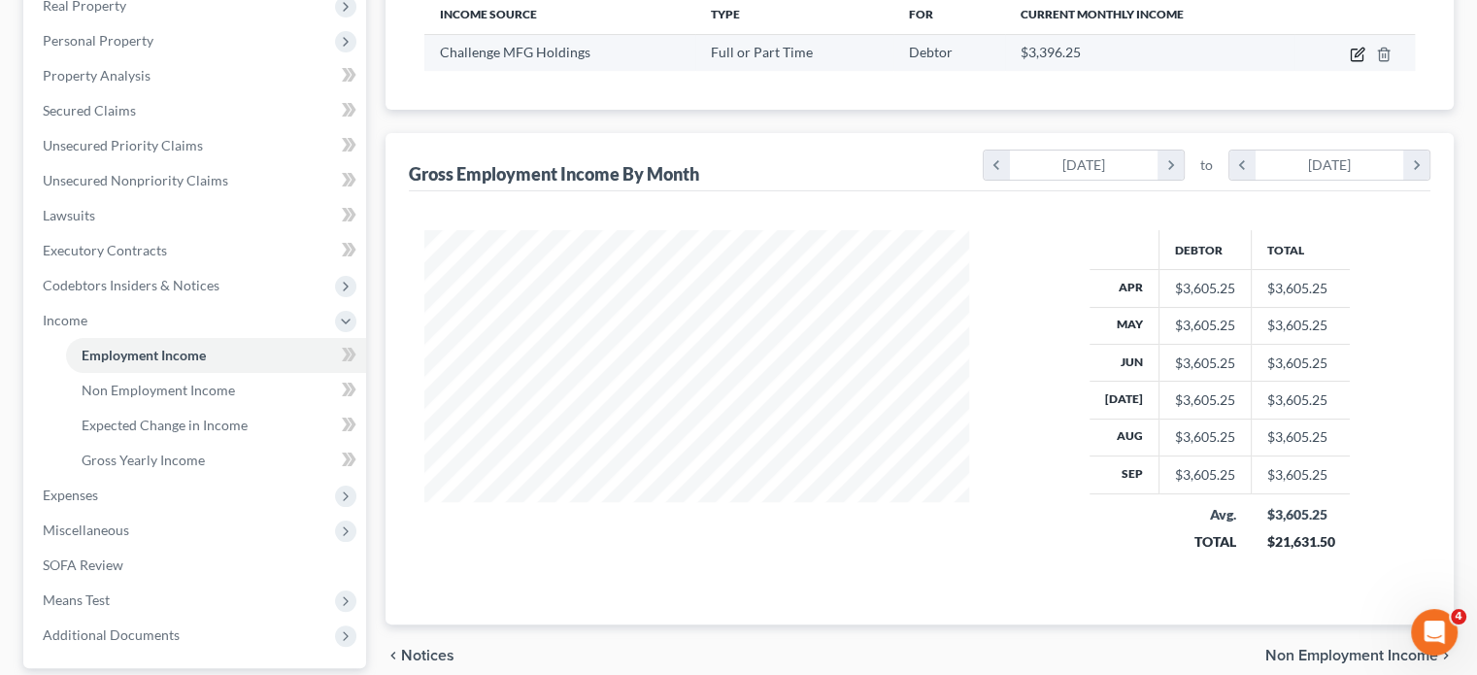
click at [1355, 56] on icon "button" at bounding box center [1359, 52] width 9 height 9
select select "0"
select select "23"
select select "3"
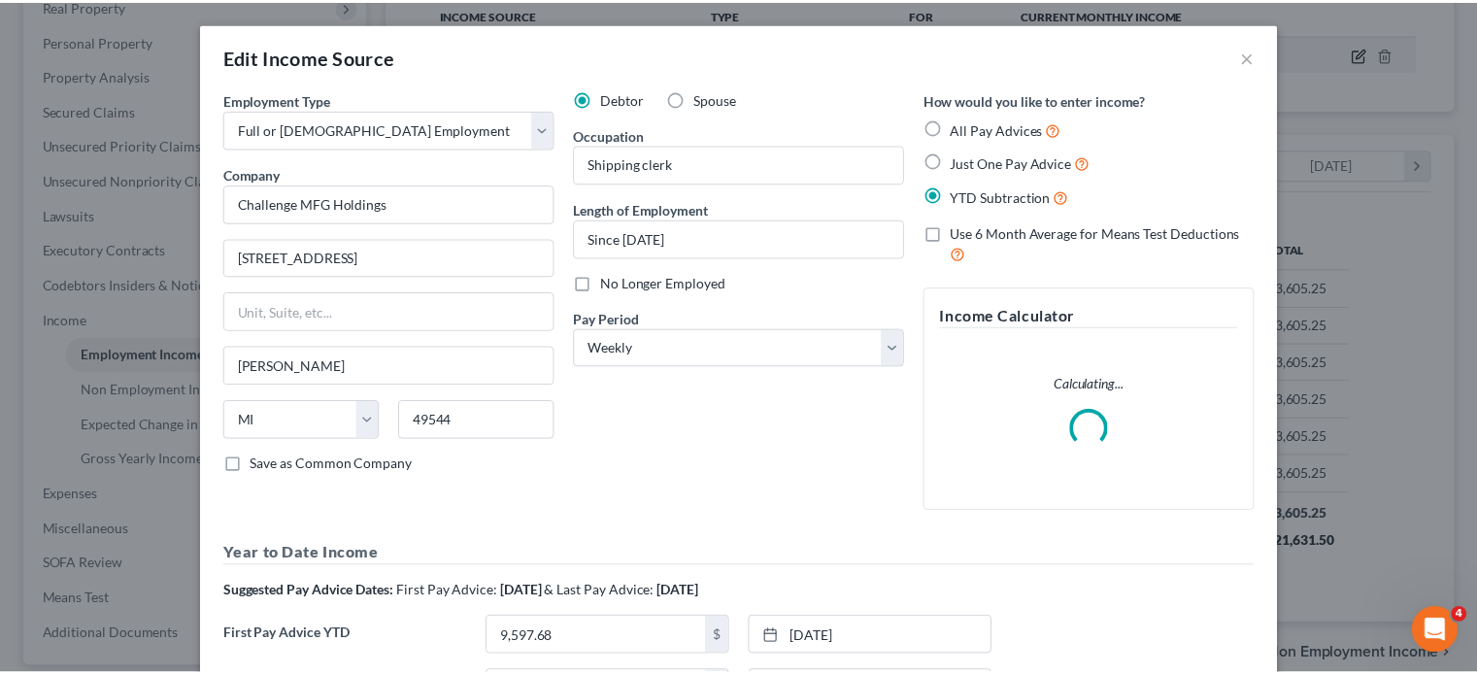
scroll to position [431, 590]
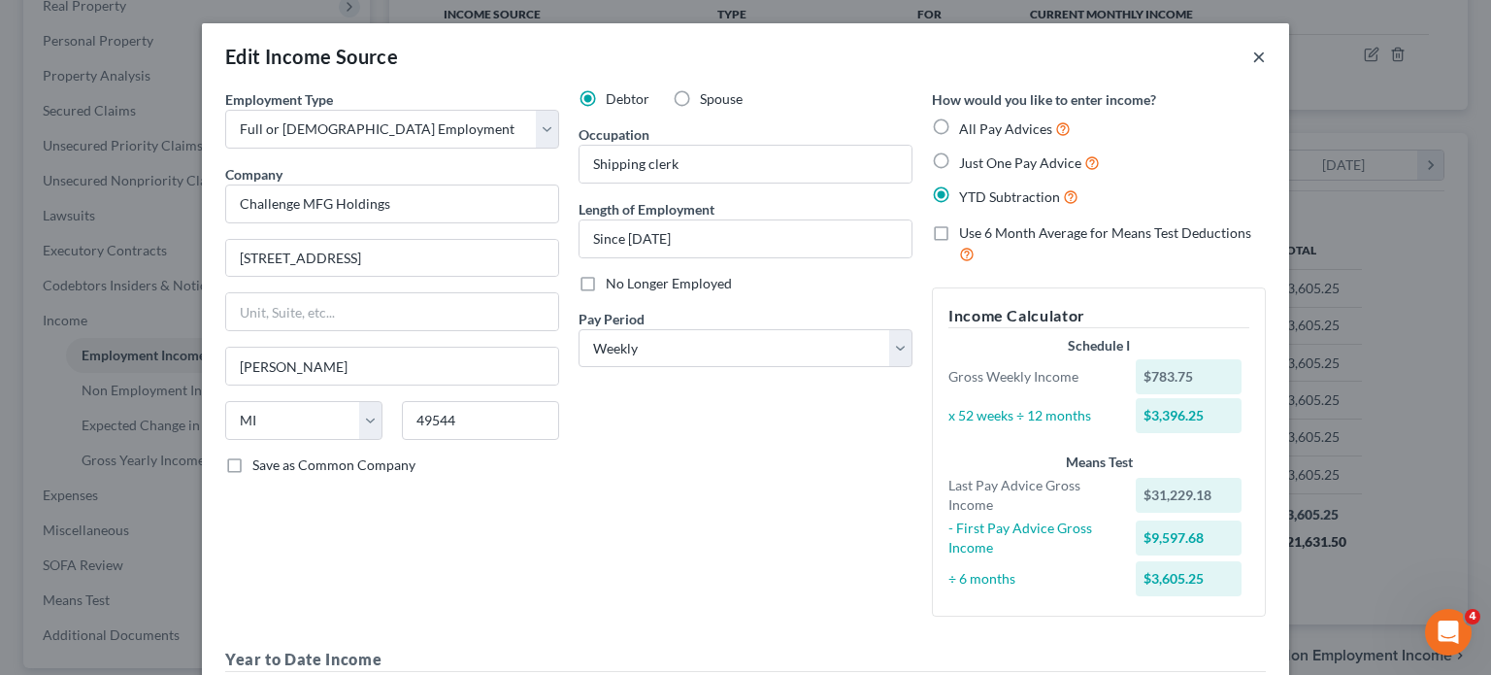
click at [1266, 68] on button "×" at bounding box center [1260, 56] width 14 height 23
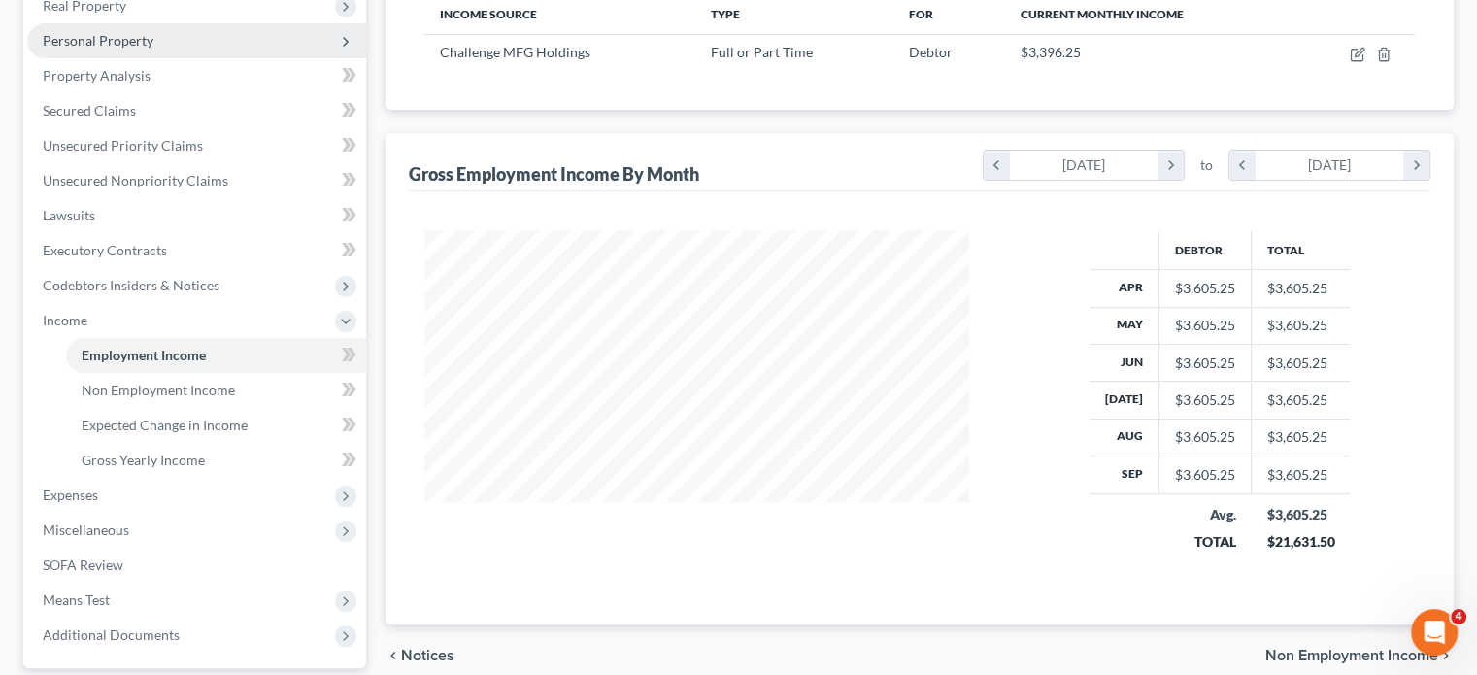
scroll to position [66, 0]
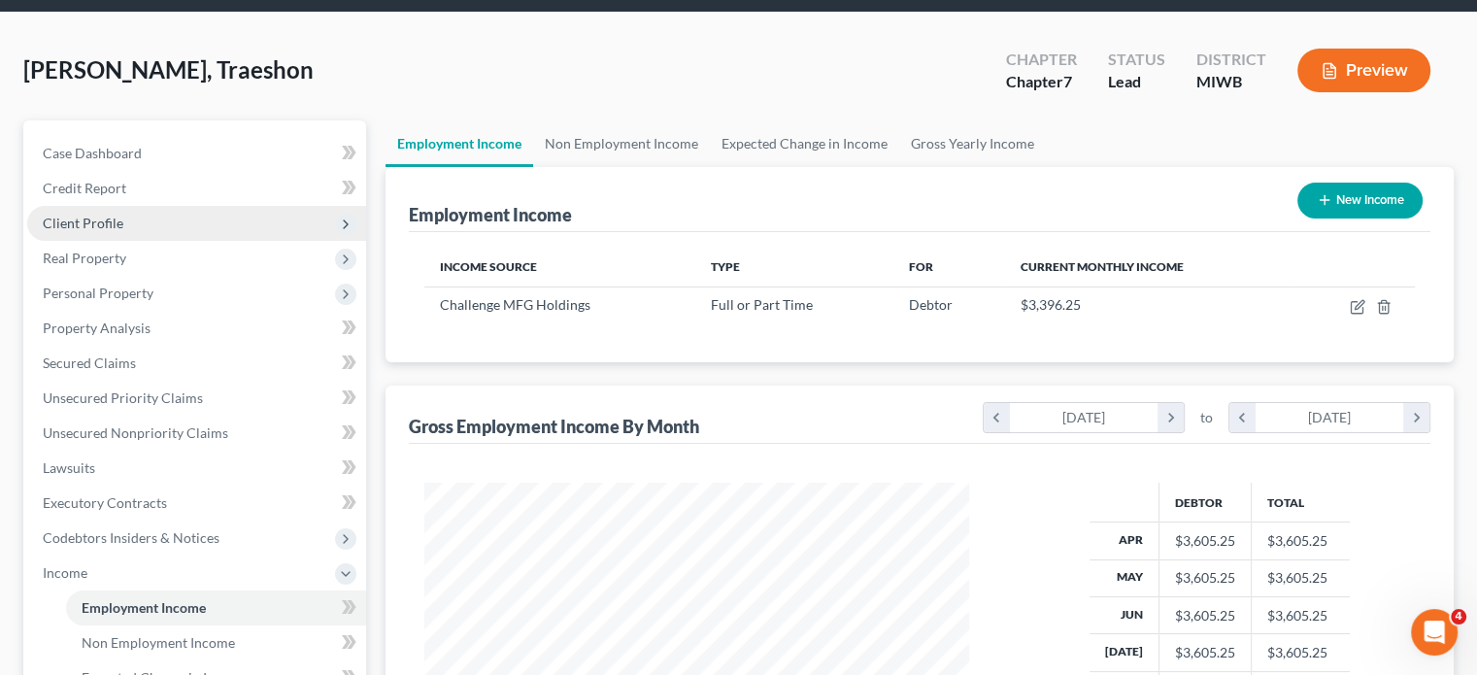
click at [225, 241] on span "Client Profile" at bounding box center [196, 223] width 339 height 35
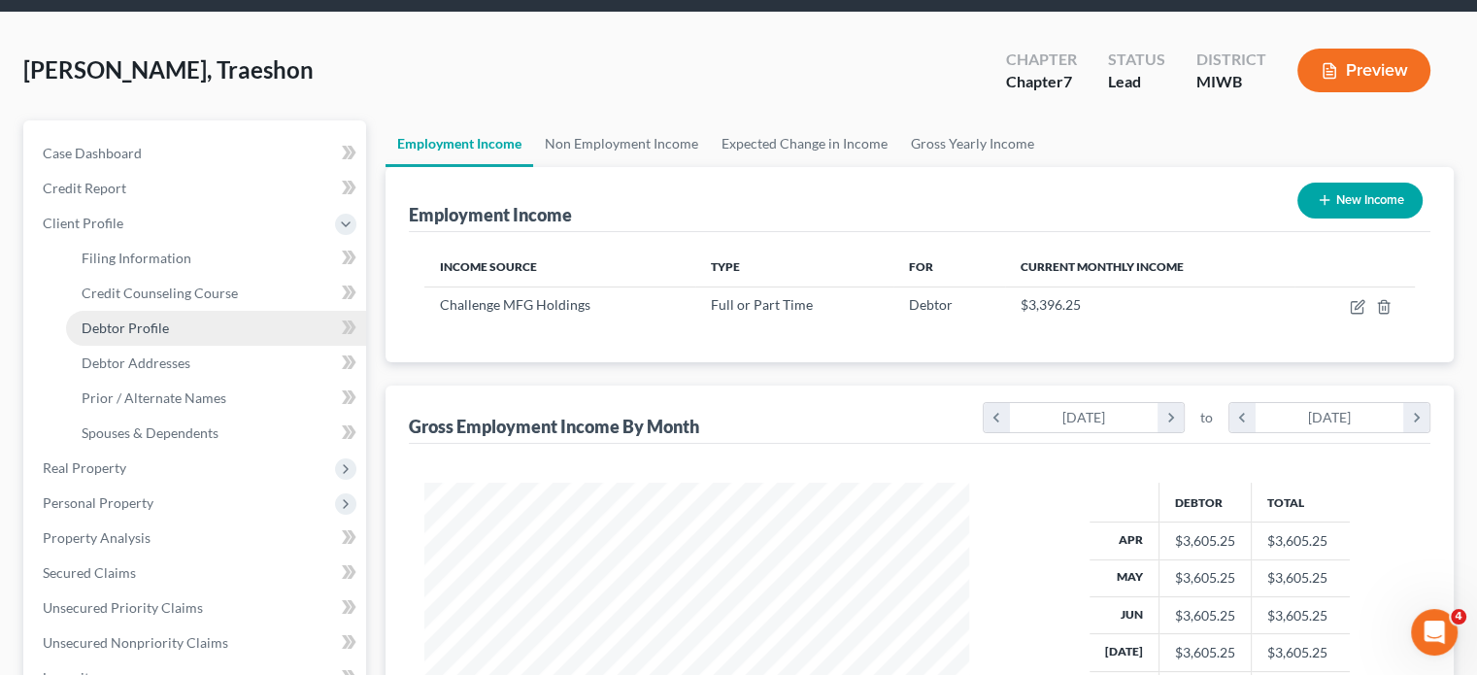
click at [169, 336] on span "Debtor Profile" at bounding box center [125, 327] width 87 height 17
select select "2"
select select "1"
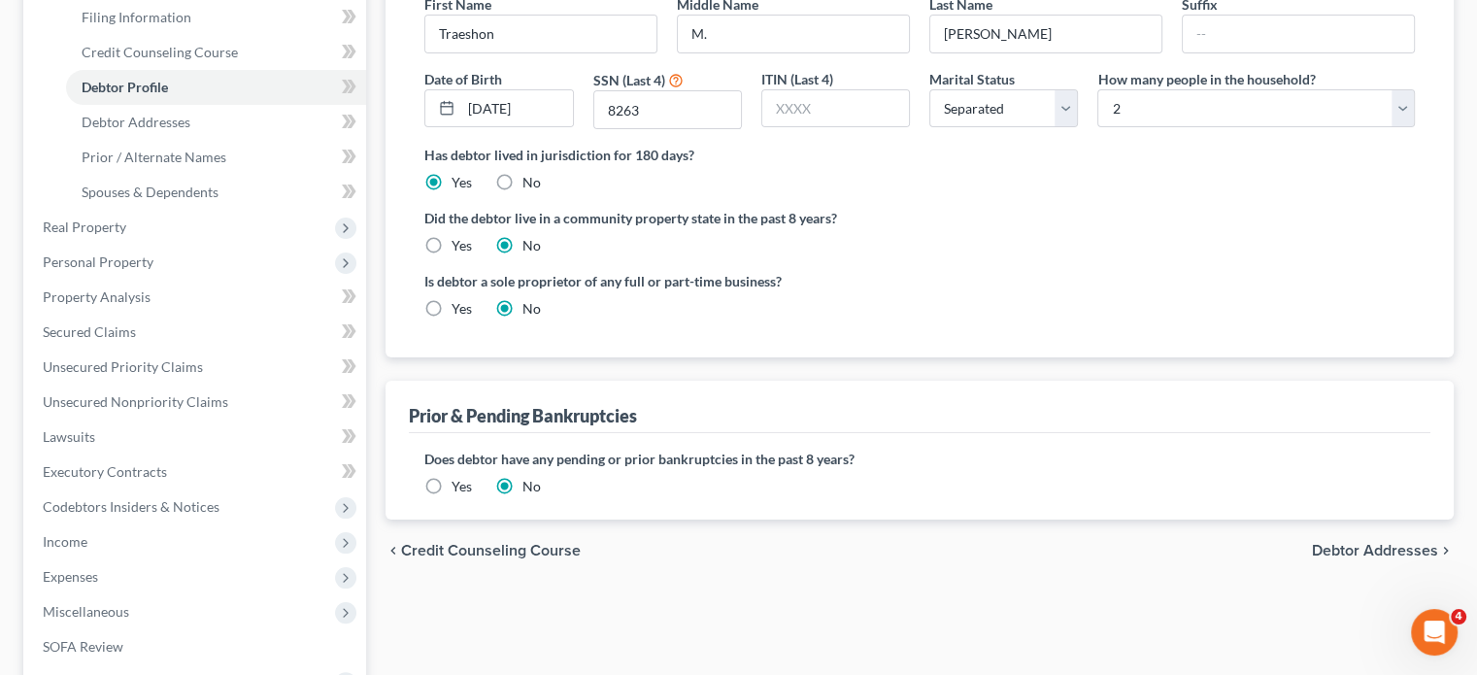
scroll to position [307, 0]
click at [190, 130] on span "Debtor Addresses" at bounding box center [136, 122] width 109 height 17
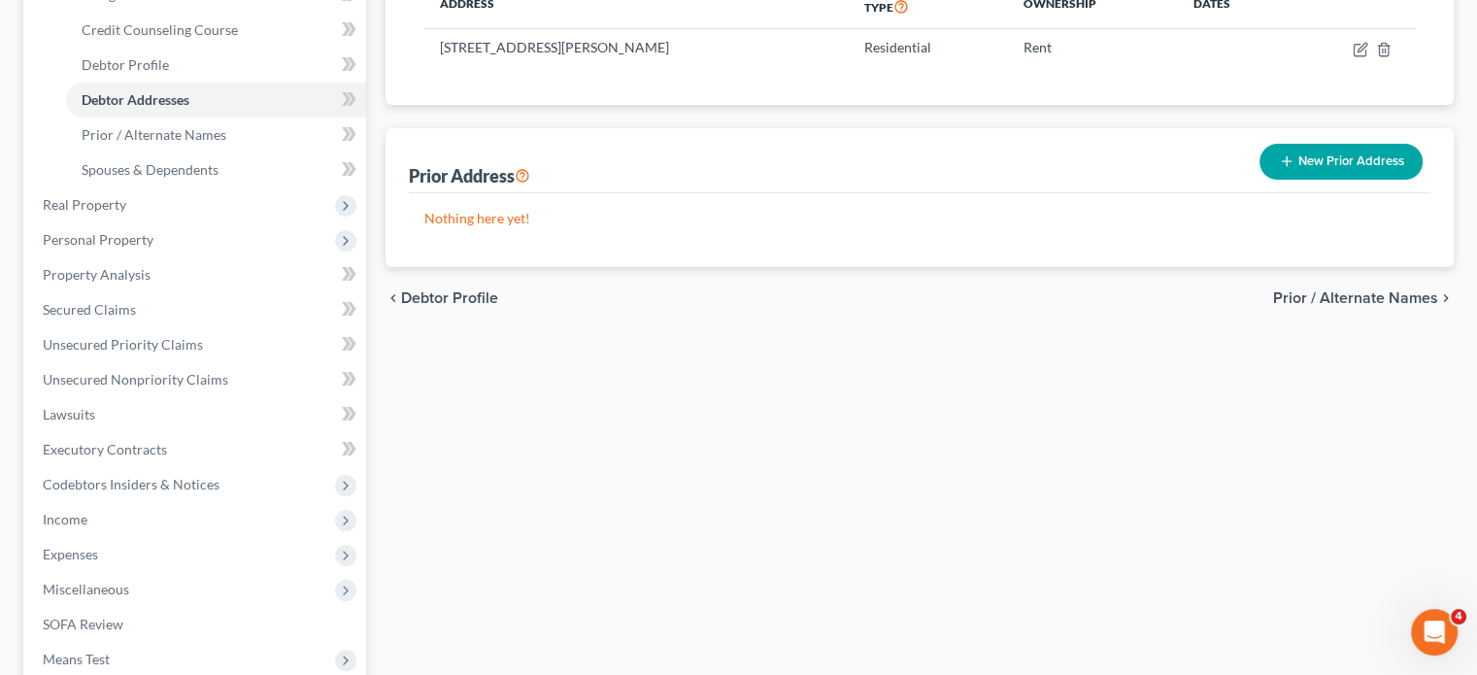
scroll to position [334, 0]
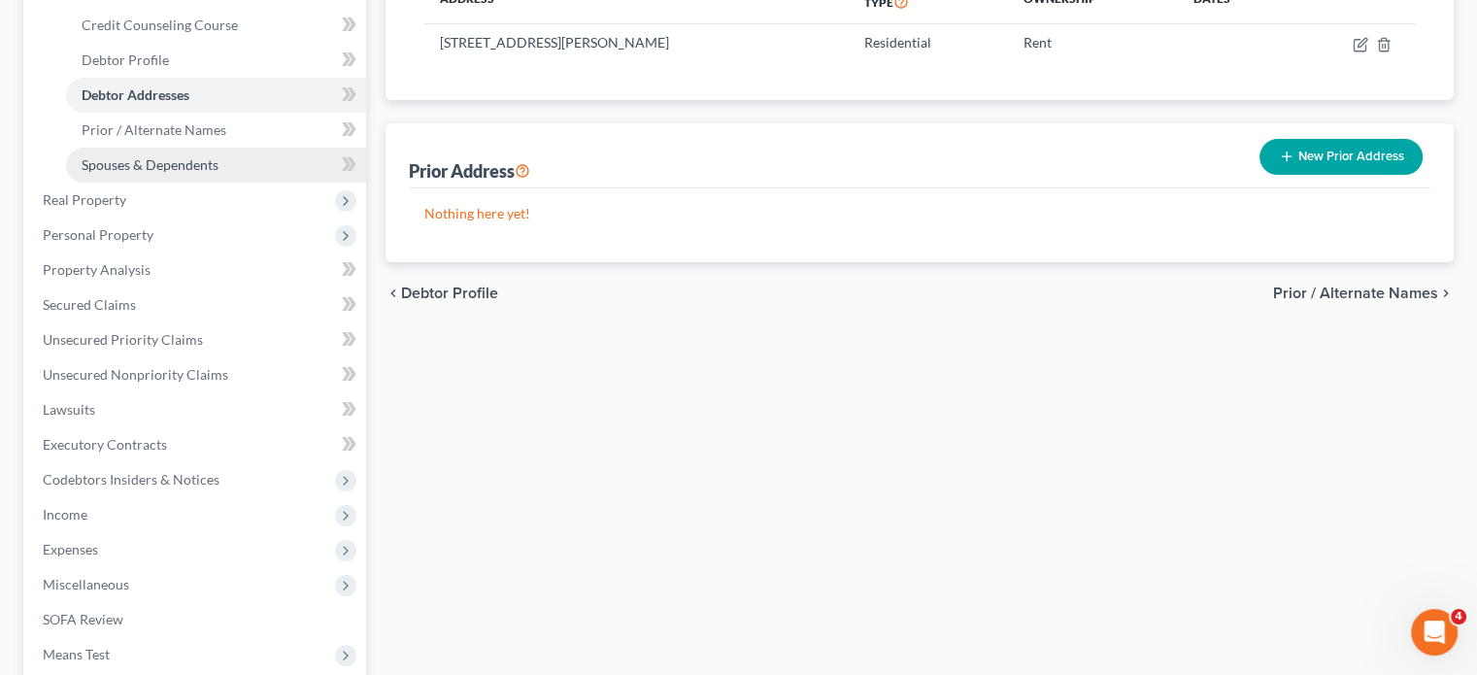
click at [200, 173] on span "Spouses & Dependents" at bounding box center [150, 164] width 137 height 17
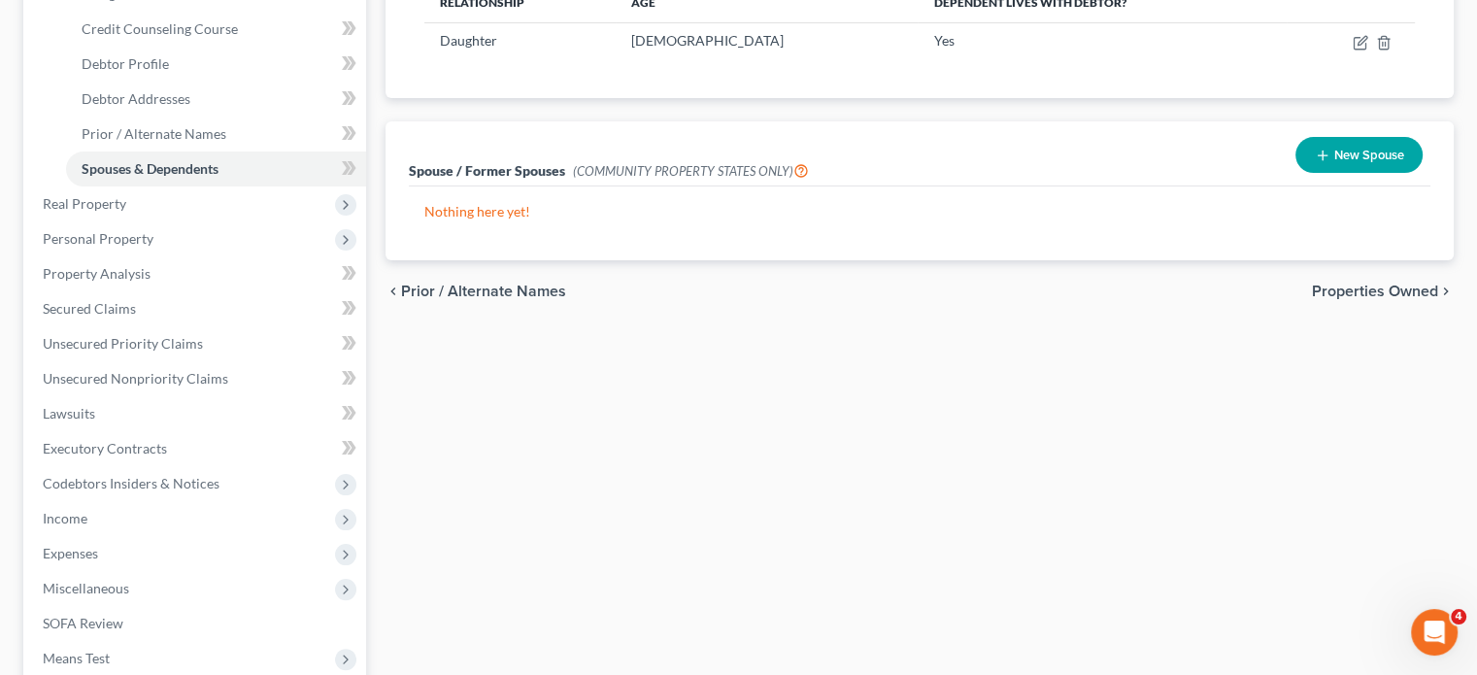
scroll to position [353, 0]
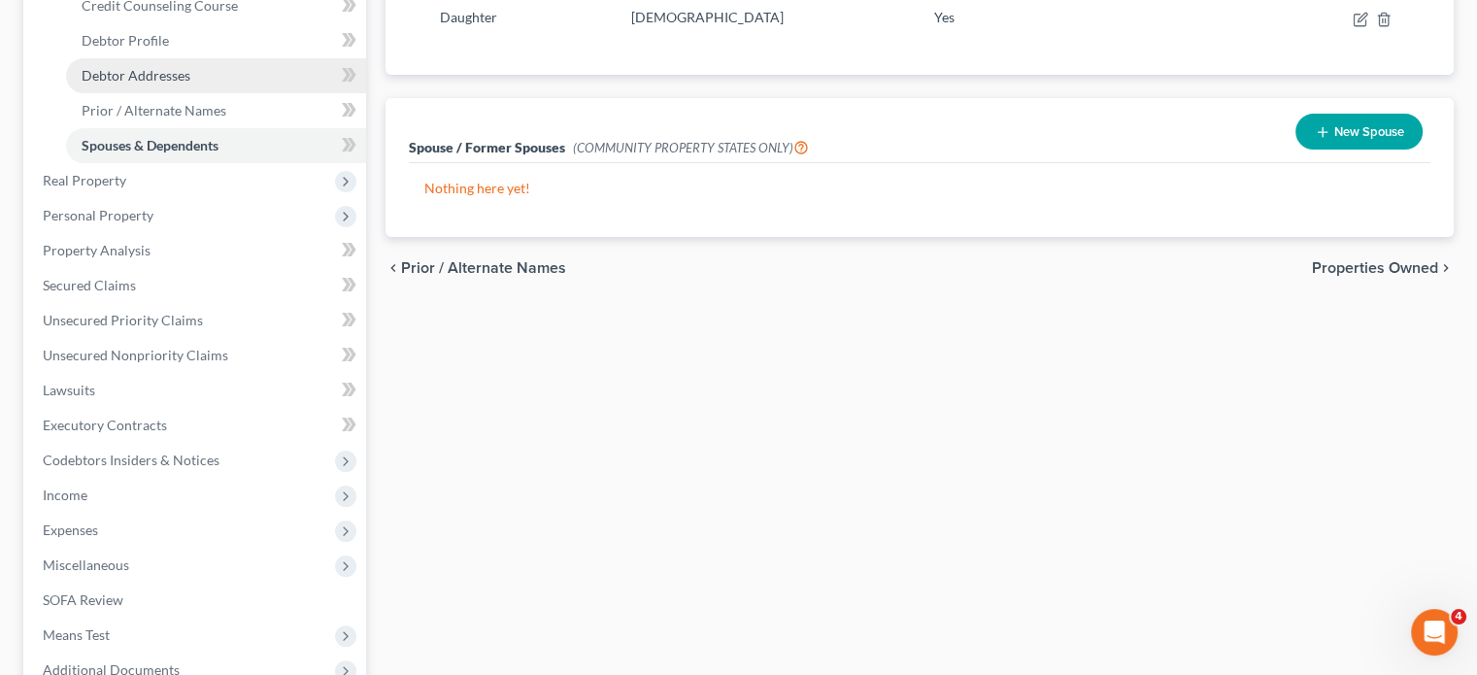
click at [186, 84] on span "Debtor Addresses" at bounding box center [136, 75] width 109 height 17
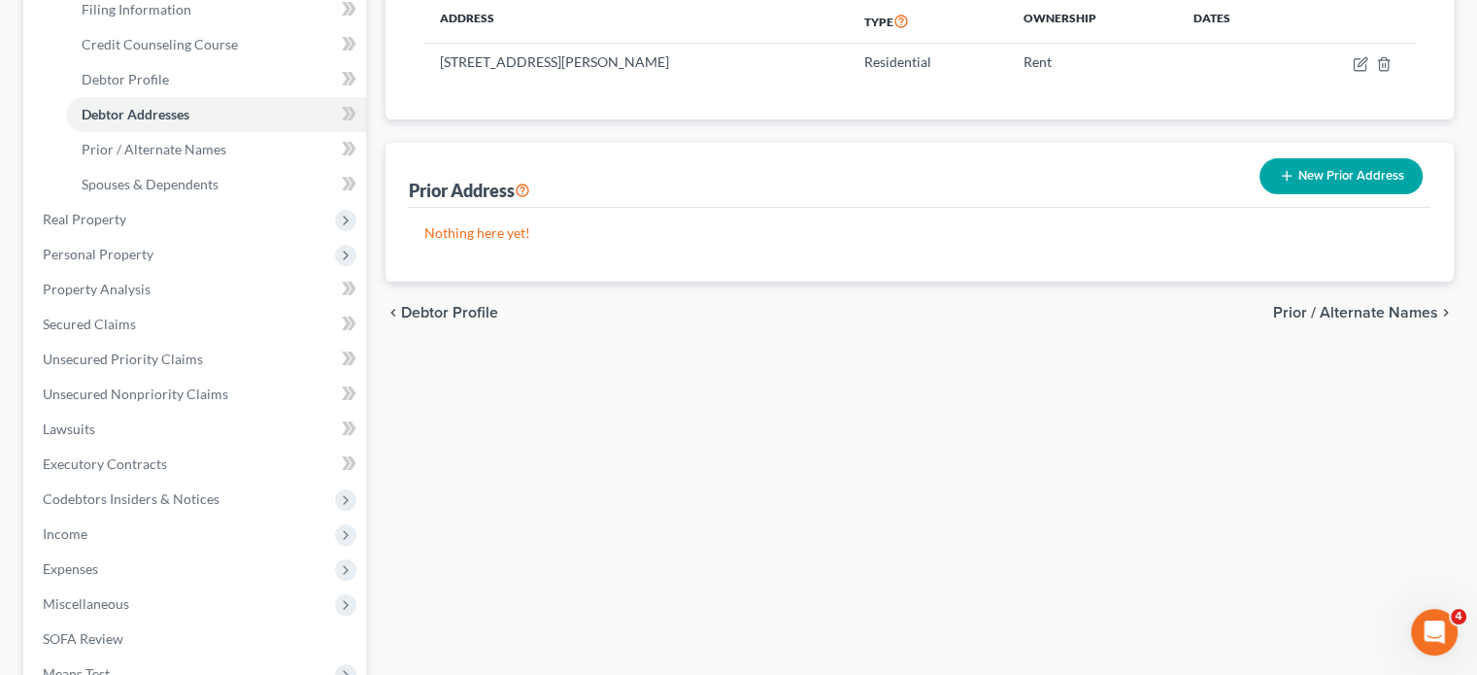
scroll to position [423, 0]
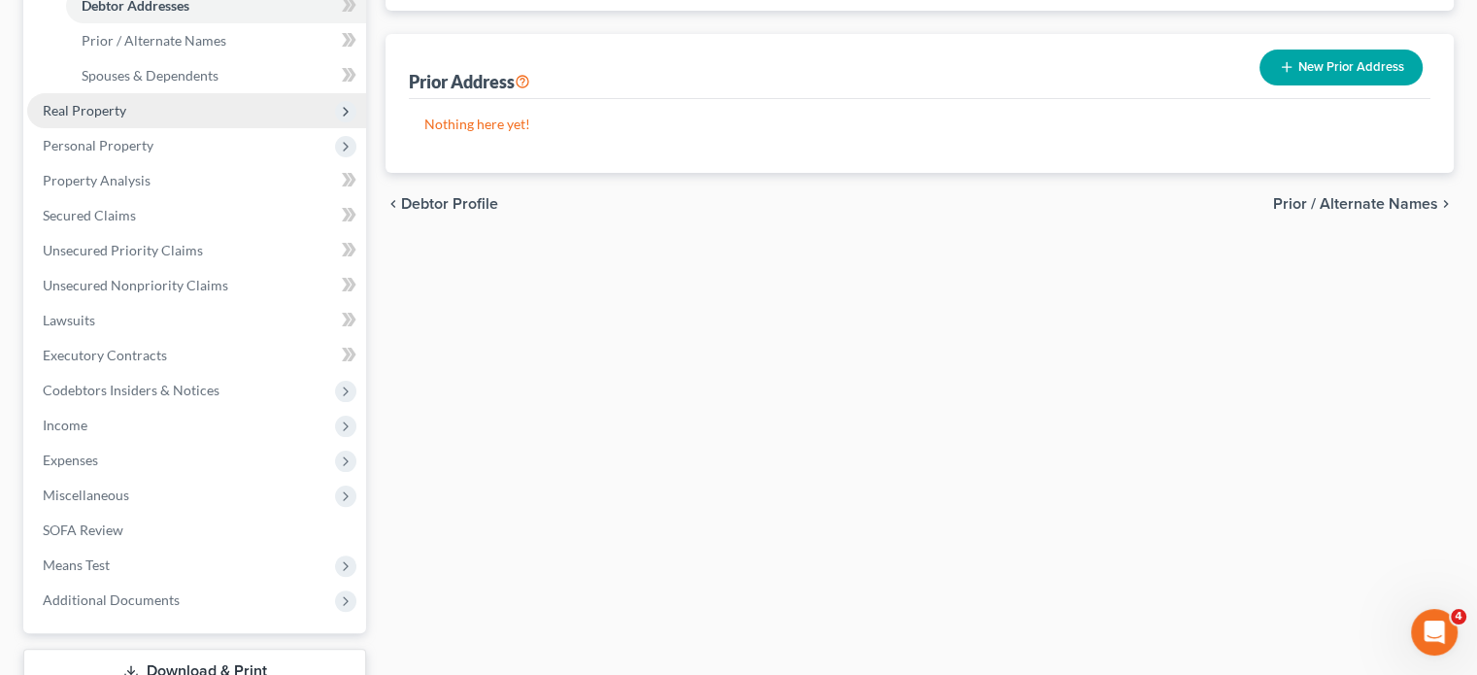
click at [217, 128] on span "Real Property" at bounding box center [196, 110] width 339 height 35
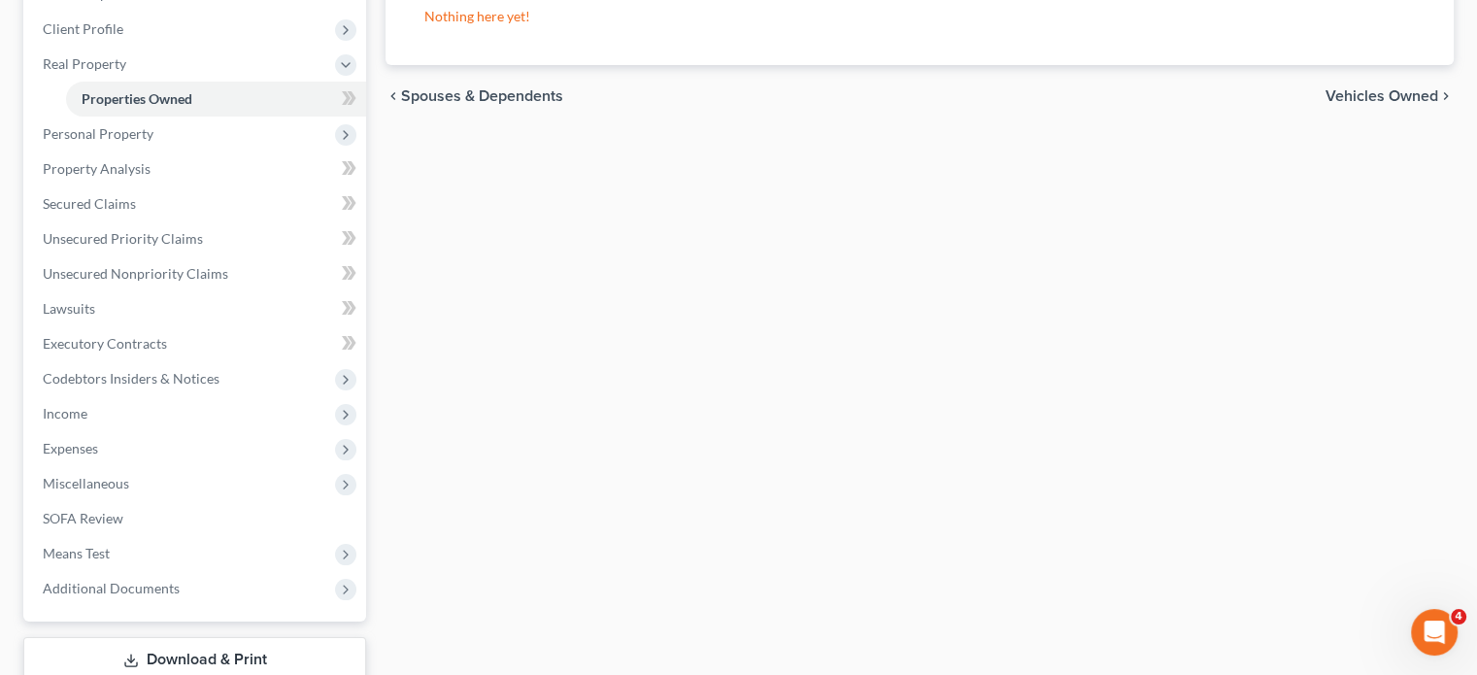
scroll to position [272, 0]
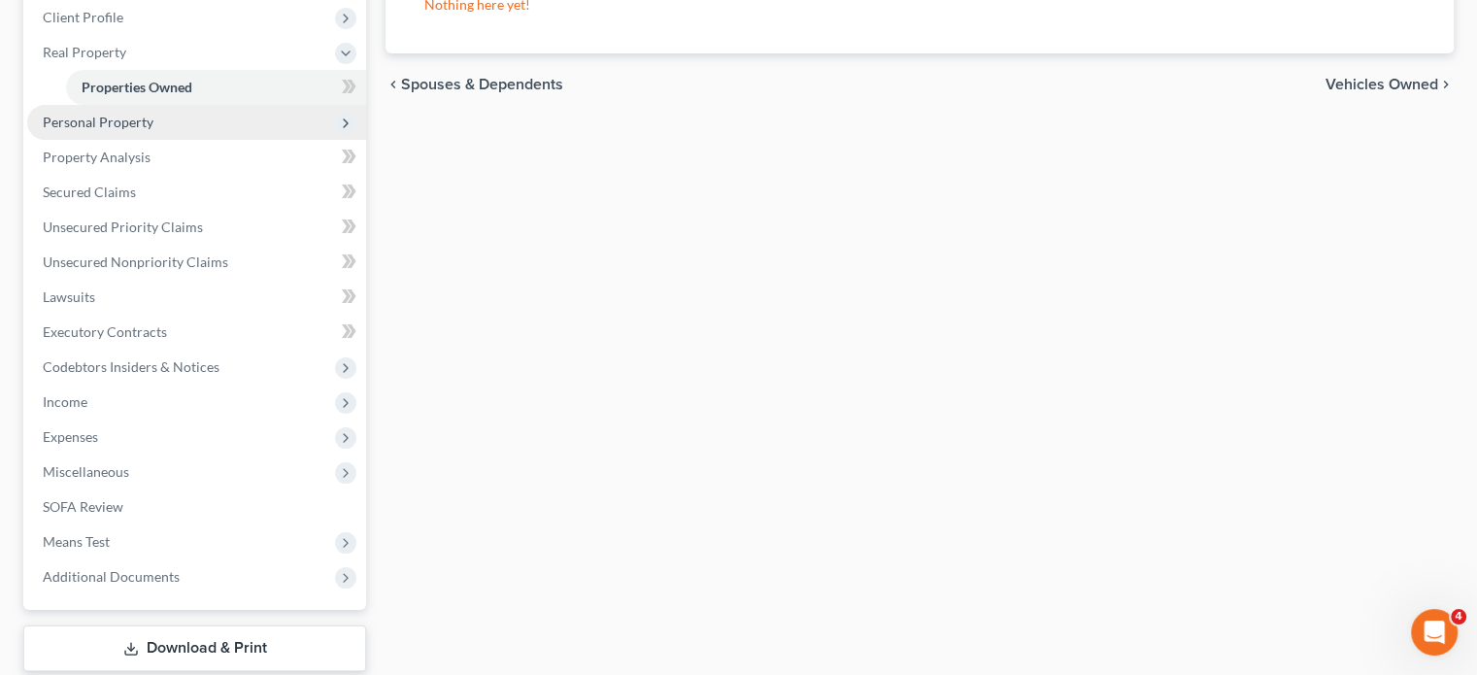
click at [153, 130] on span "Personal Property" at bounding box center [98, 122] width 111 height 17
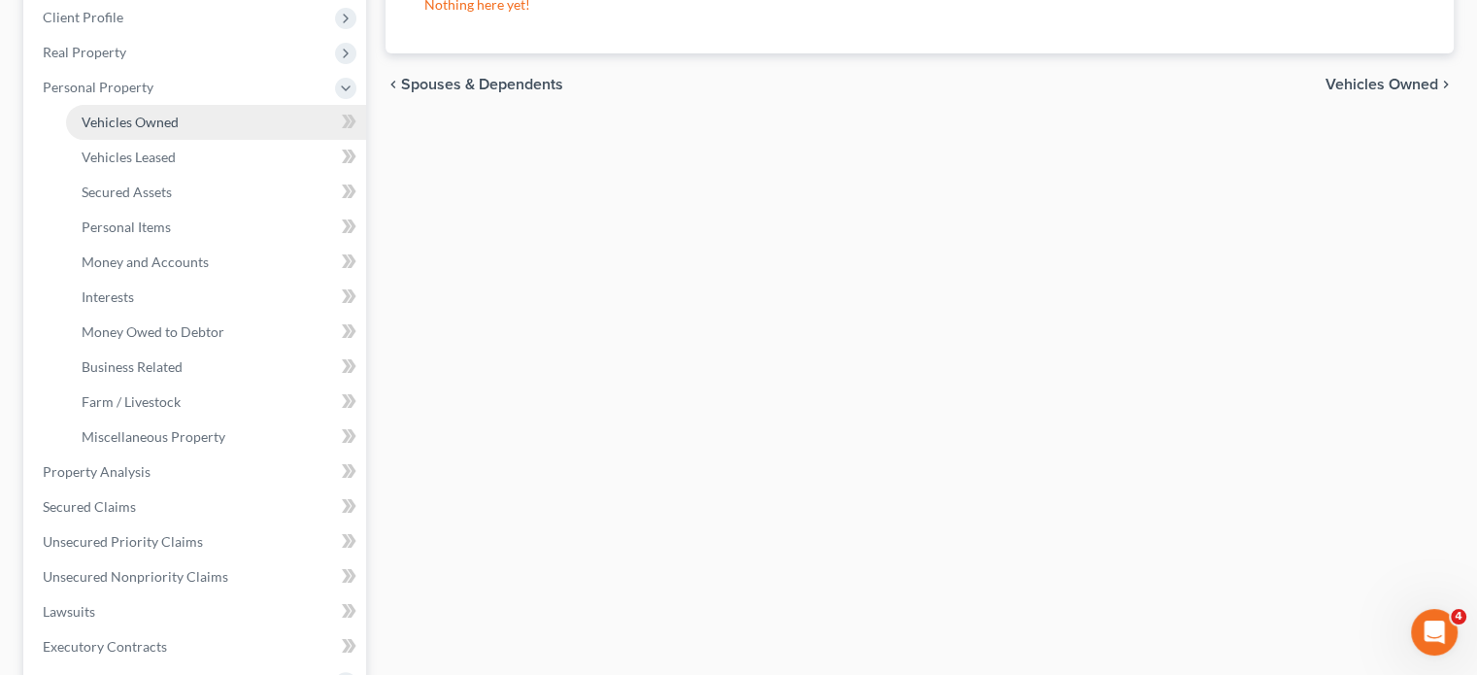
click at [171, 130] on span "Vehicles Owned" at bounding box center [130, 122] width 97 height 17
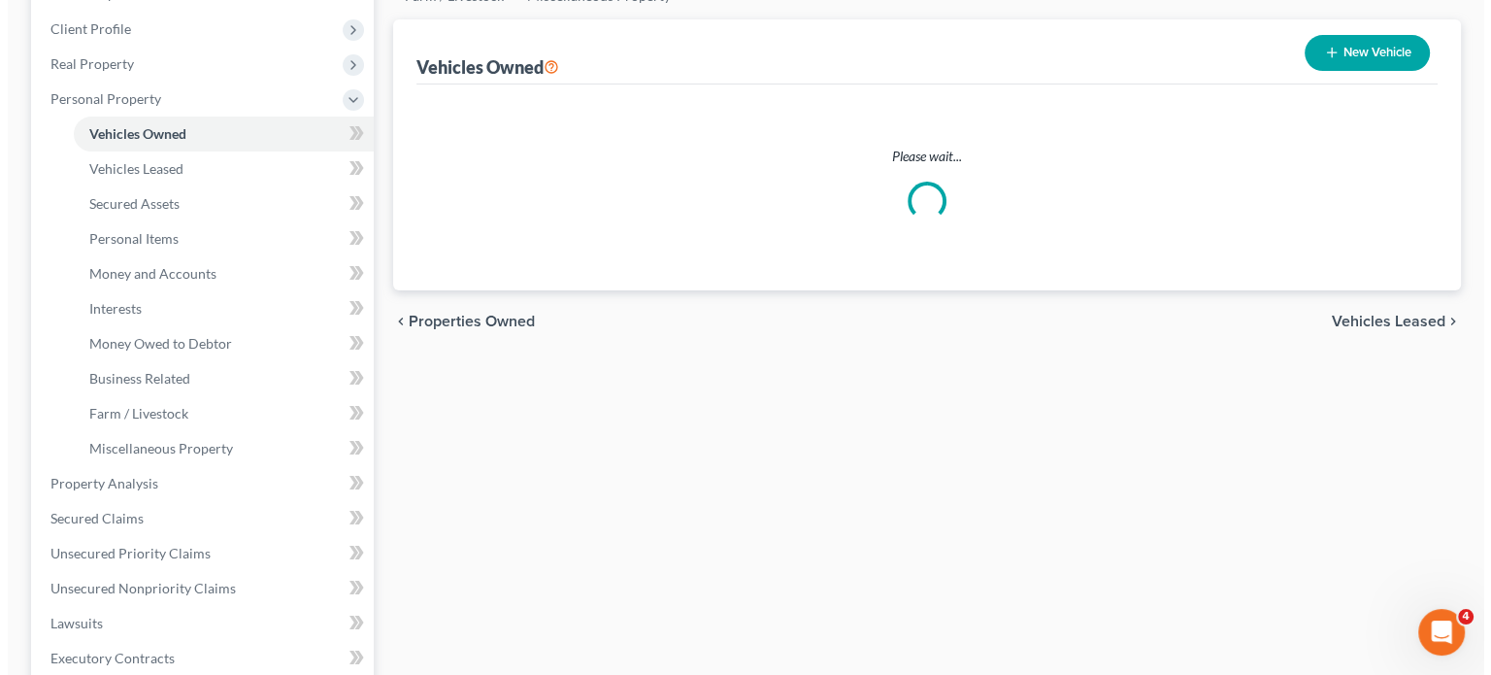
scroll to position [260, 0]
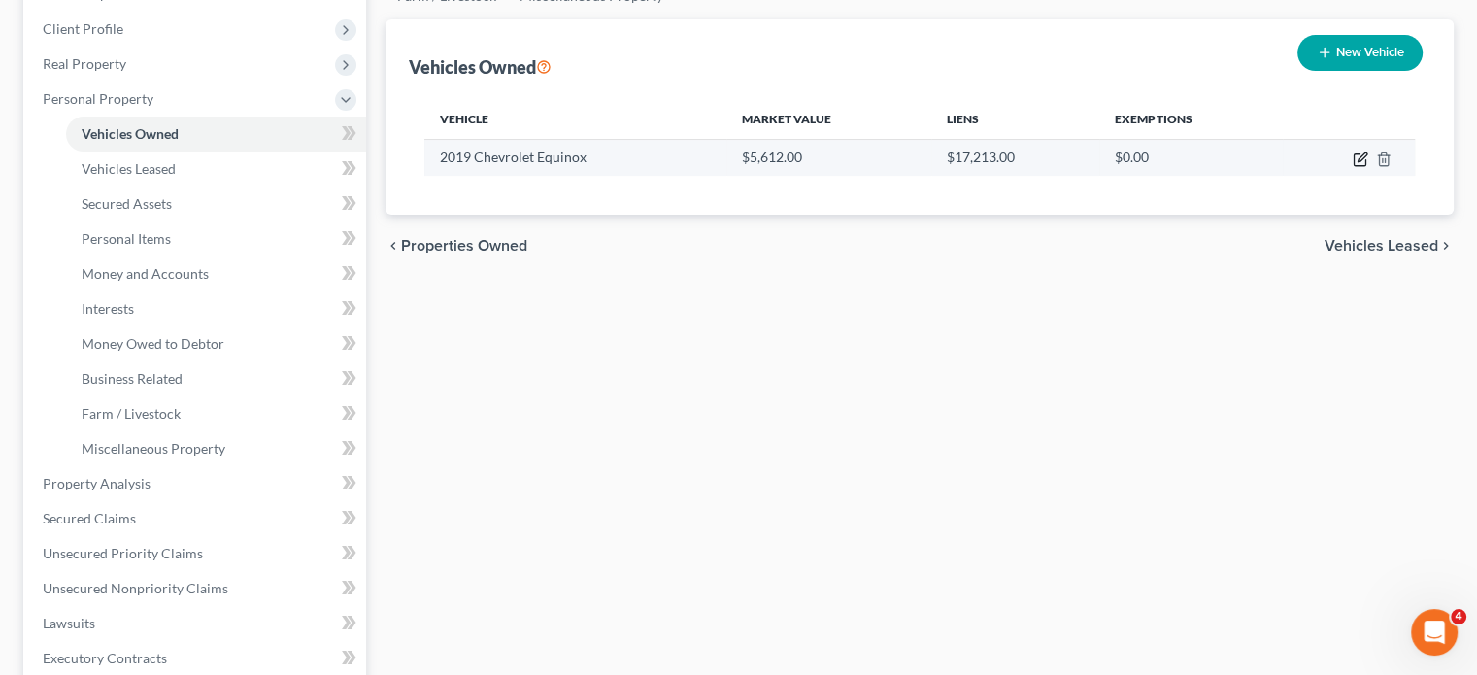
click at [1353, 167] on icon "button" at bounding box center [1361, 159] width 16 height 16
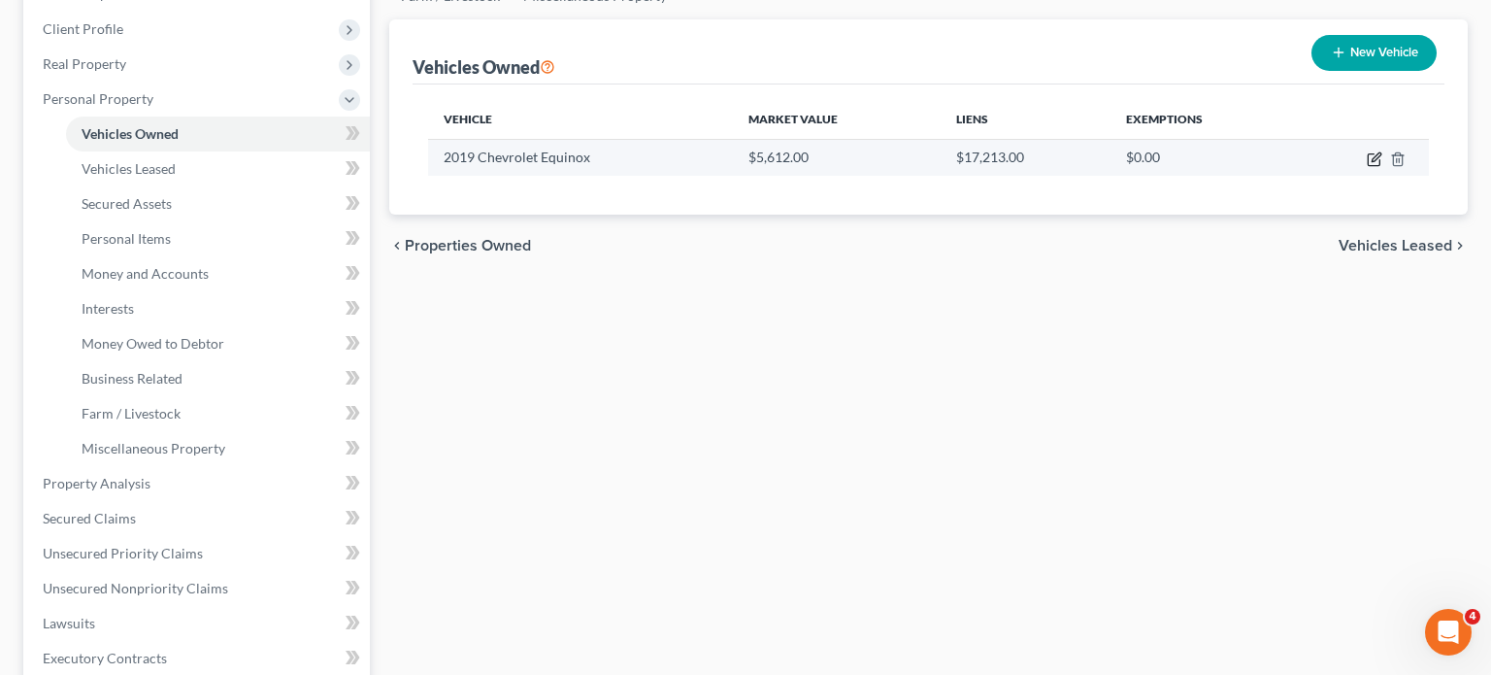
select select "0"
select select "7"
select select "2"
select select "0"
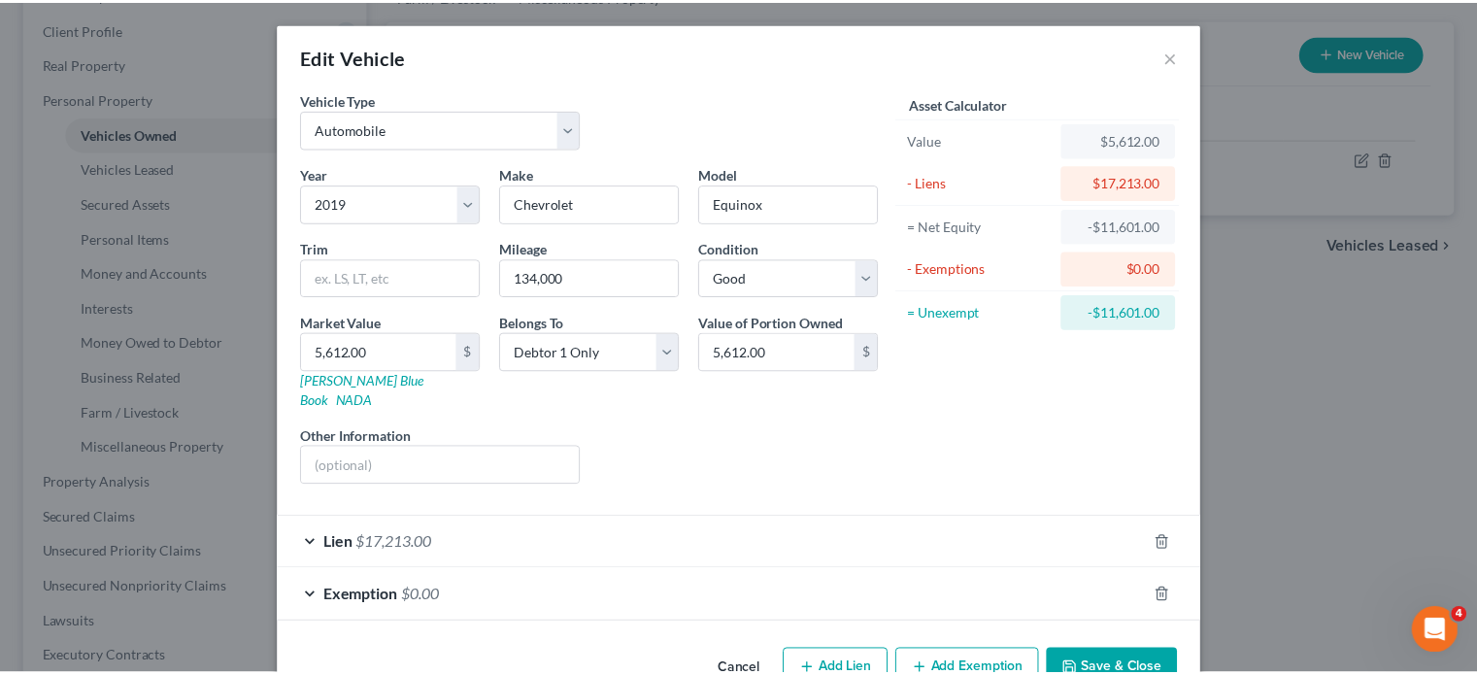
scroll to position [205, 0]
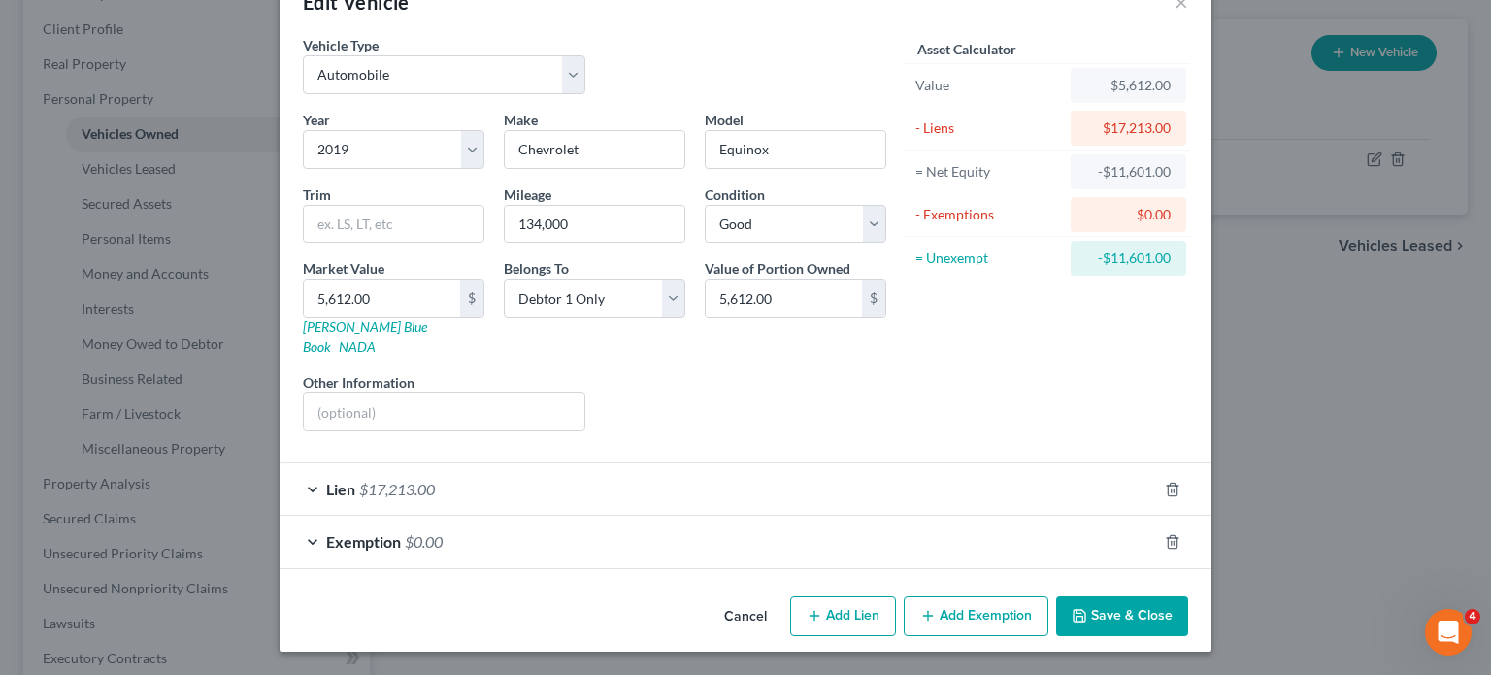
click at [767, 598] on button "Cancel" at bounding box center [746, 617] width 74 height 39
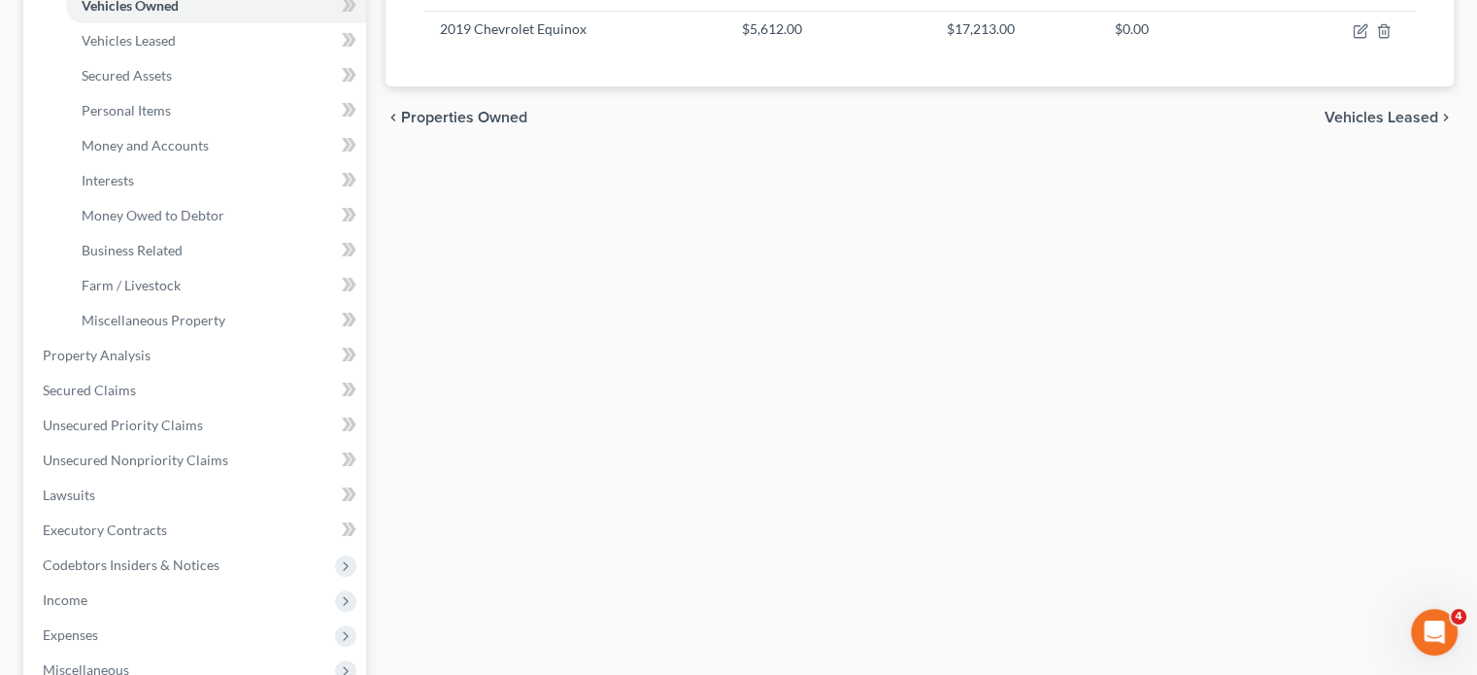
scroll to position [411, 0]
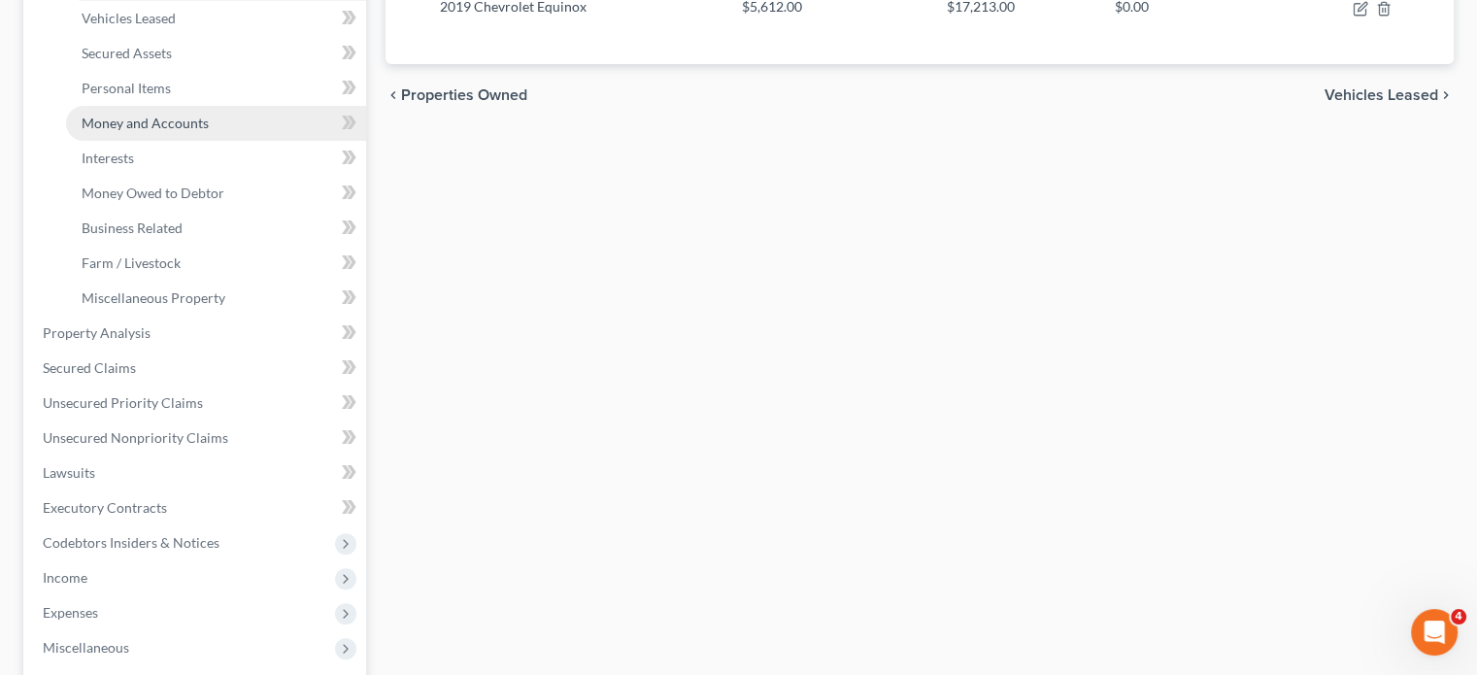
click at [209, 131] on span "Money and Accounts" at bounding box center [145, 123] width 127 height 17
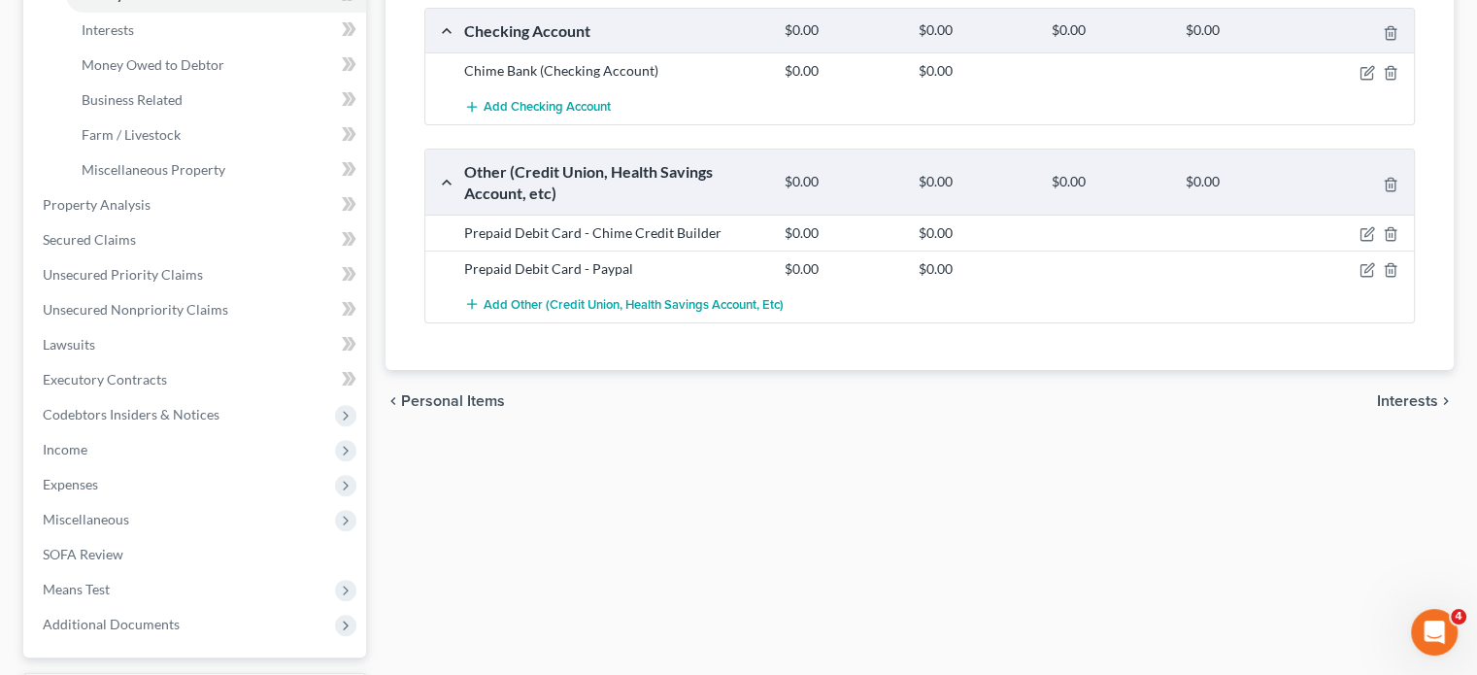
scroll to position [534, 0]
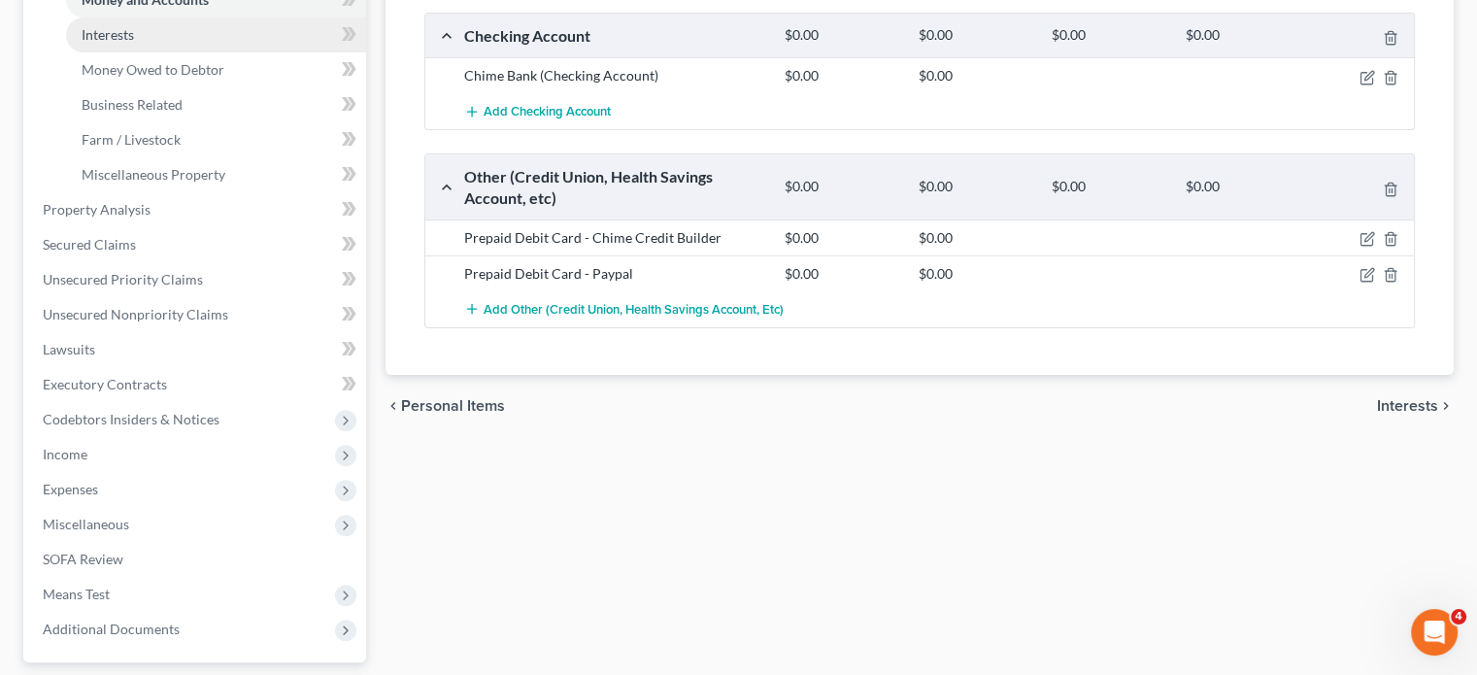
click at [202, 52] on link "Interests" at bounding box center [216, 34] width 300 height 35
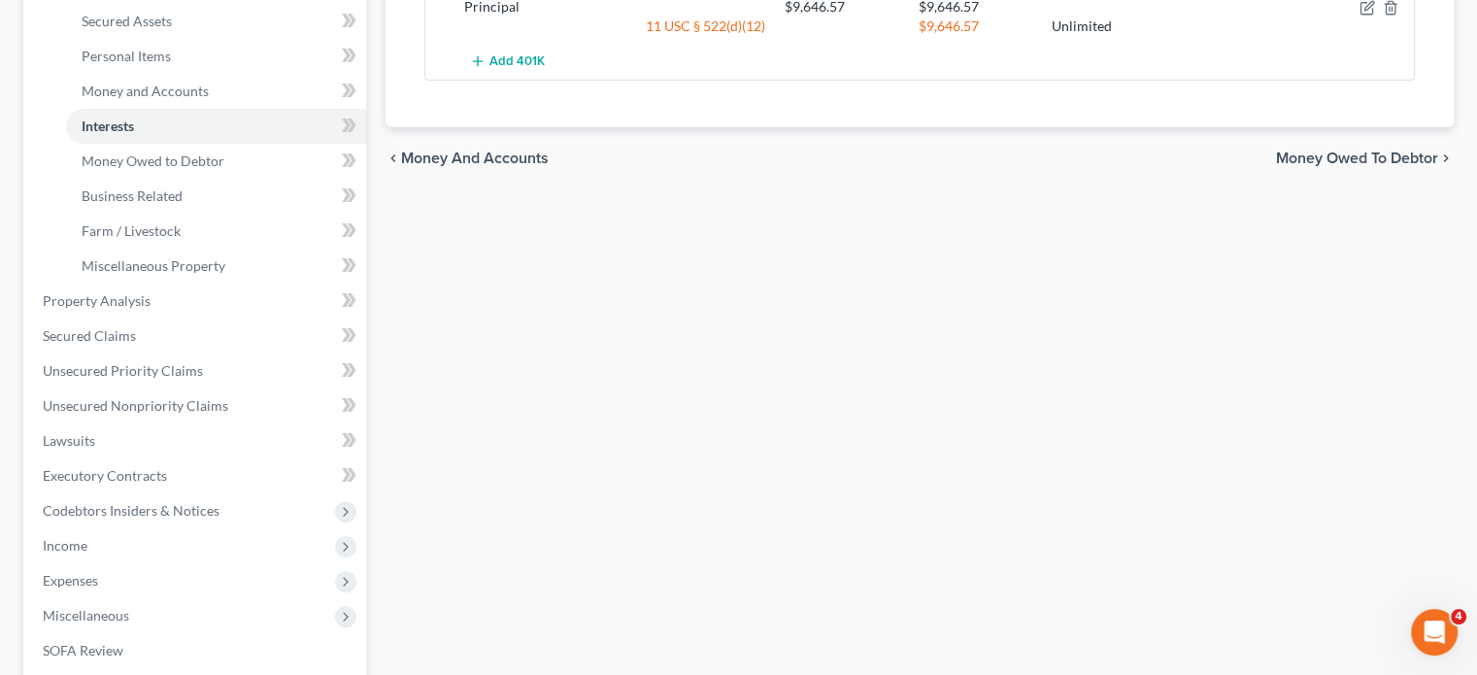
scroll to position [451, 0]
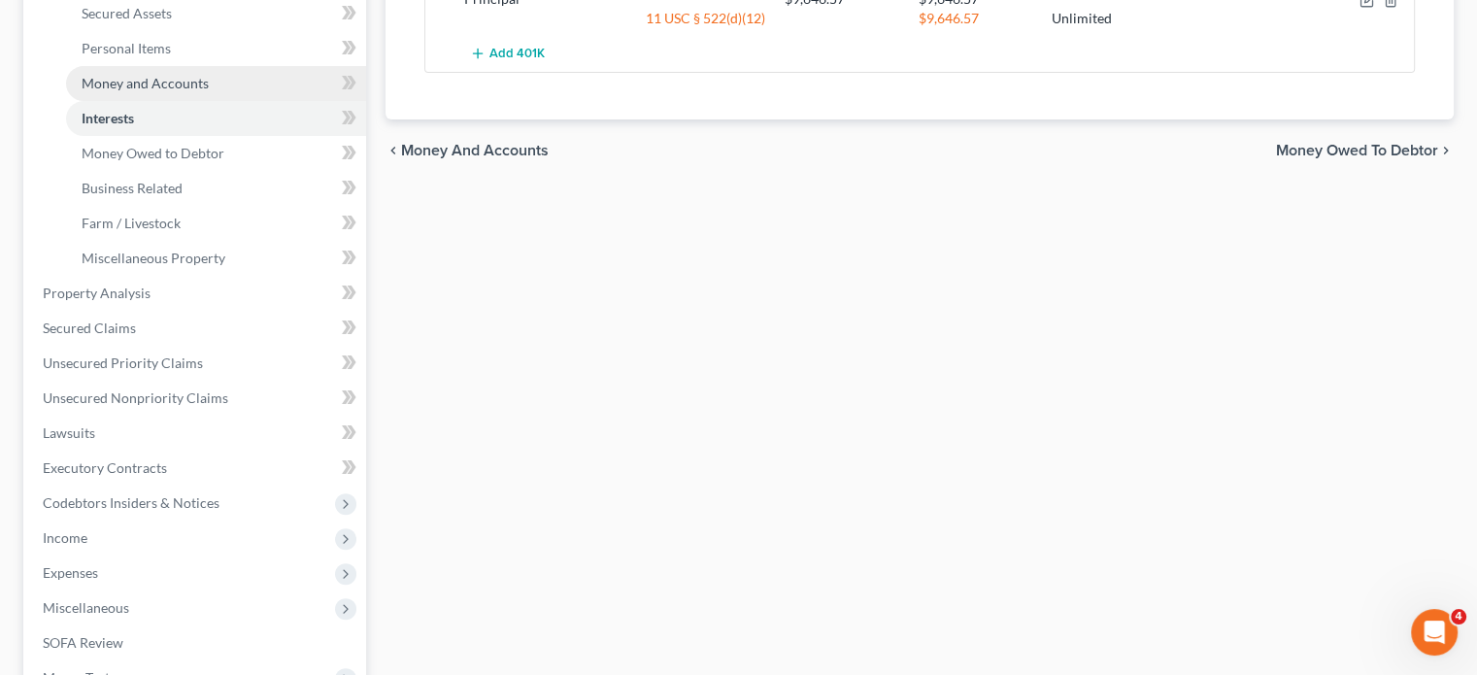
click at [209, 91] on span "Money and Accounts" at bounding box center [145, 83] width 127 height 17
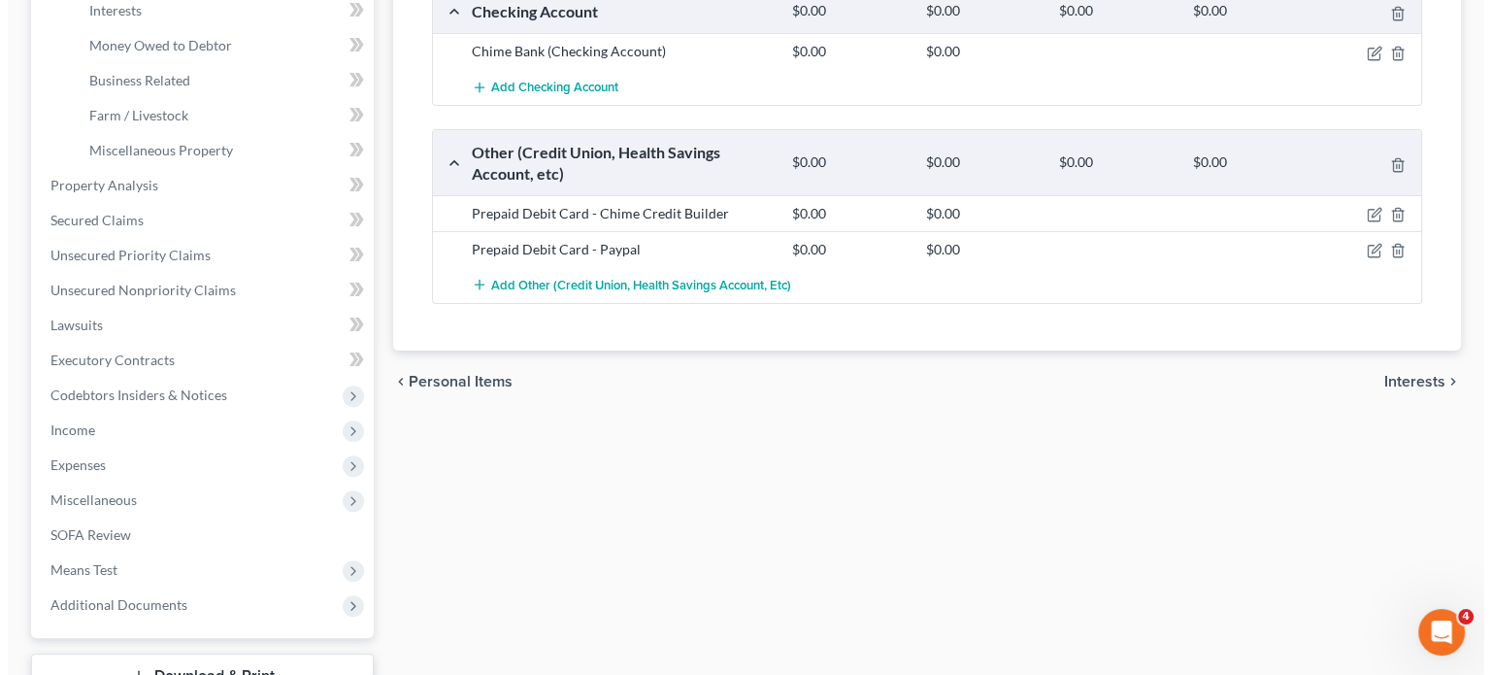
scroll to position [550, 0]
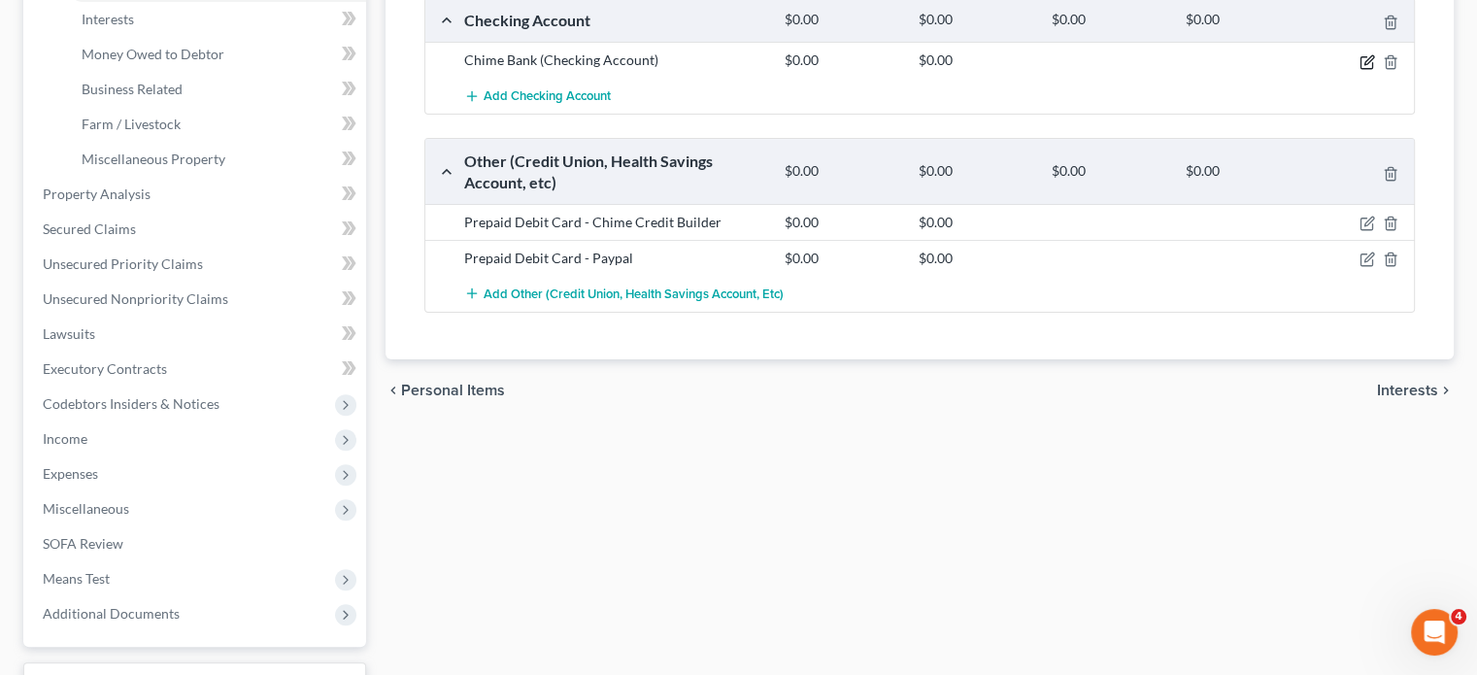
click at [1360, 68] on icon "button" at bounding box center [1366, 62] width 12 height 12
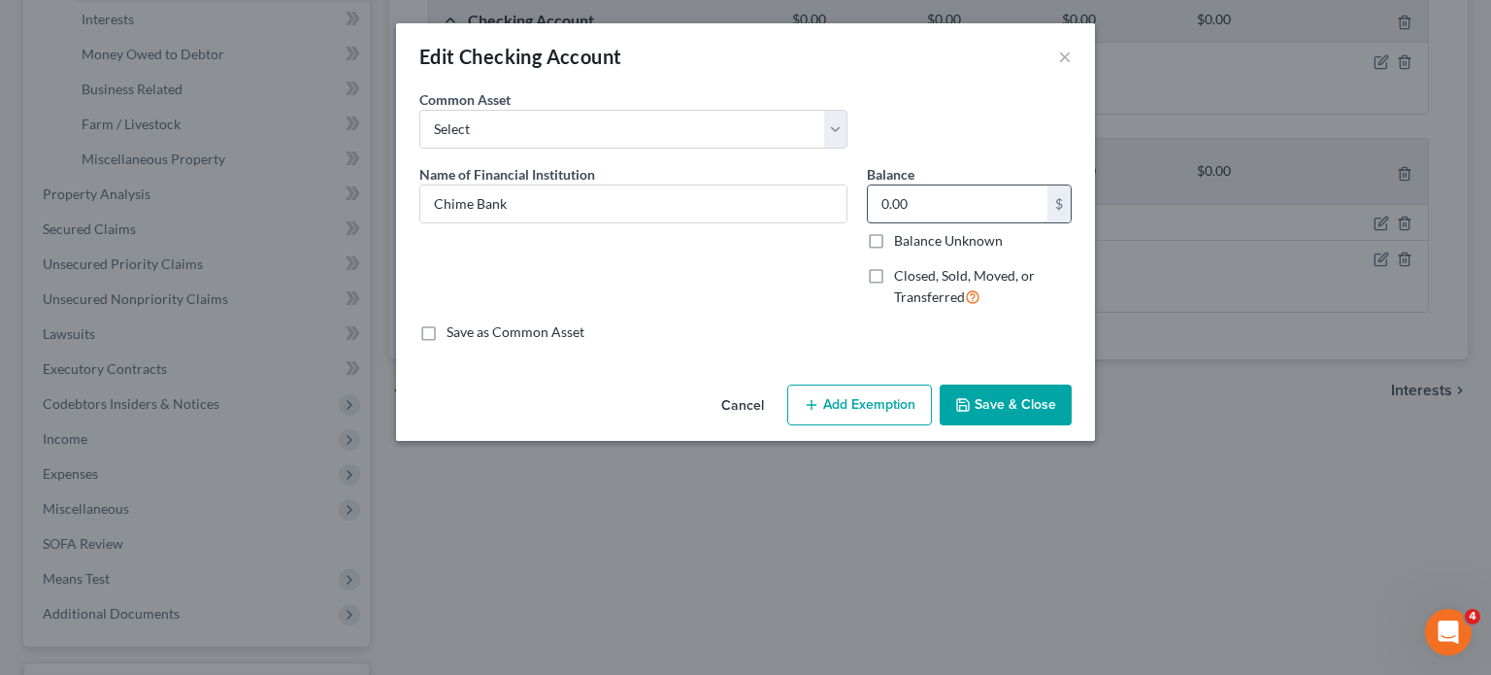
click at [985, 222] on input "0.00" at bounding box center [958, 203] width 180 height 37
type input "150"
click at [913, 425] on button "Add Exemption" at bounding box center [859, 405] width 145 height 41
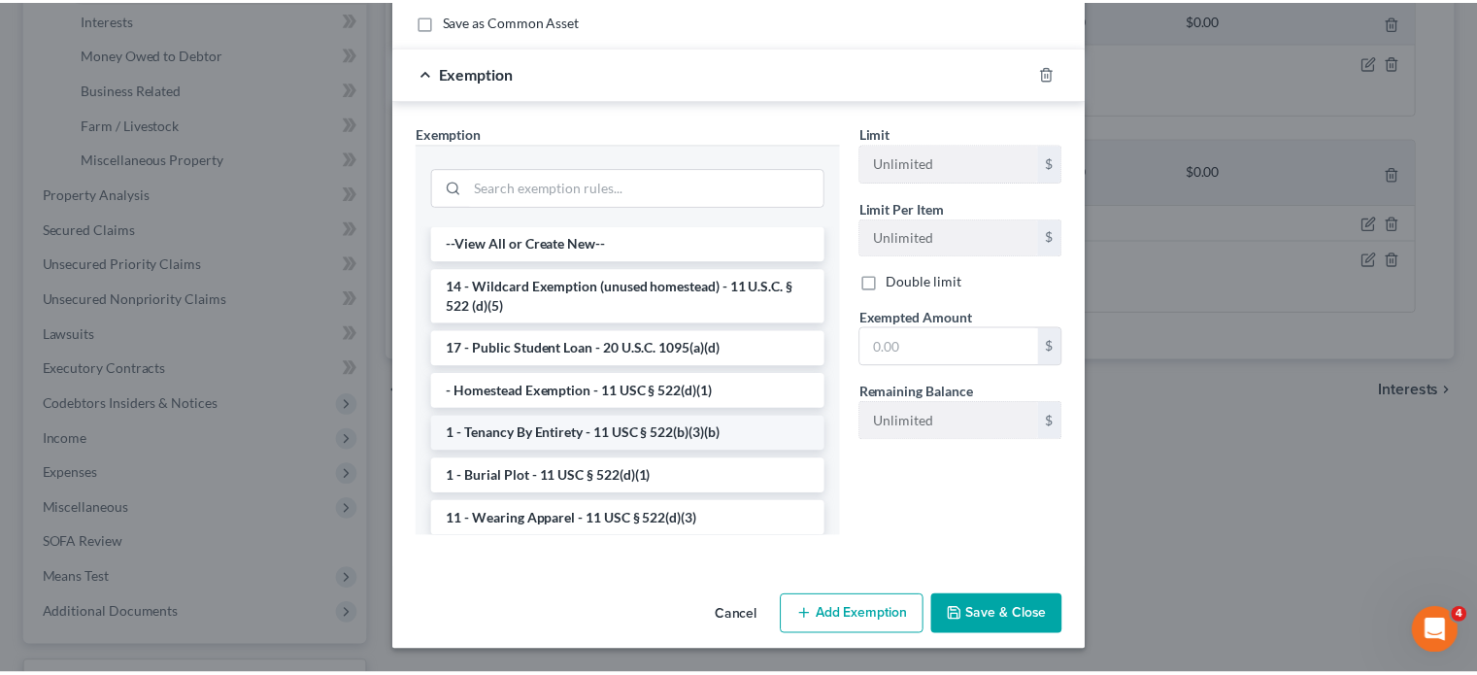
scroll to position [0, 0]
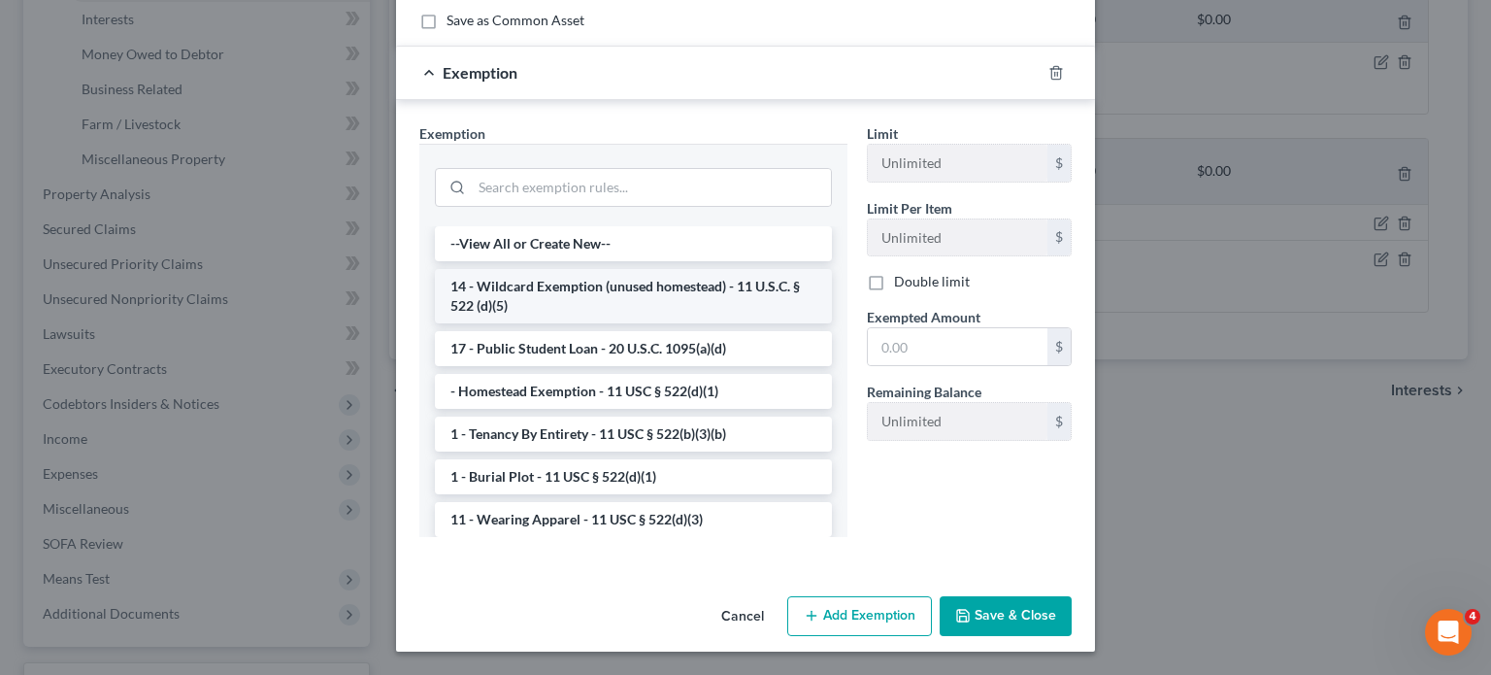
click at [555, 323] on li "14 - Wildcard Exemption (unused homestead) - 11 U.S.C. § 522 (d)(5)" at bounding box center [633, 296] width 397 height 54
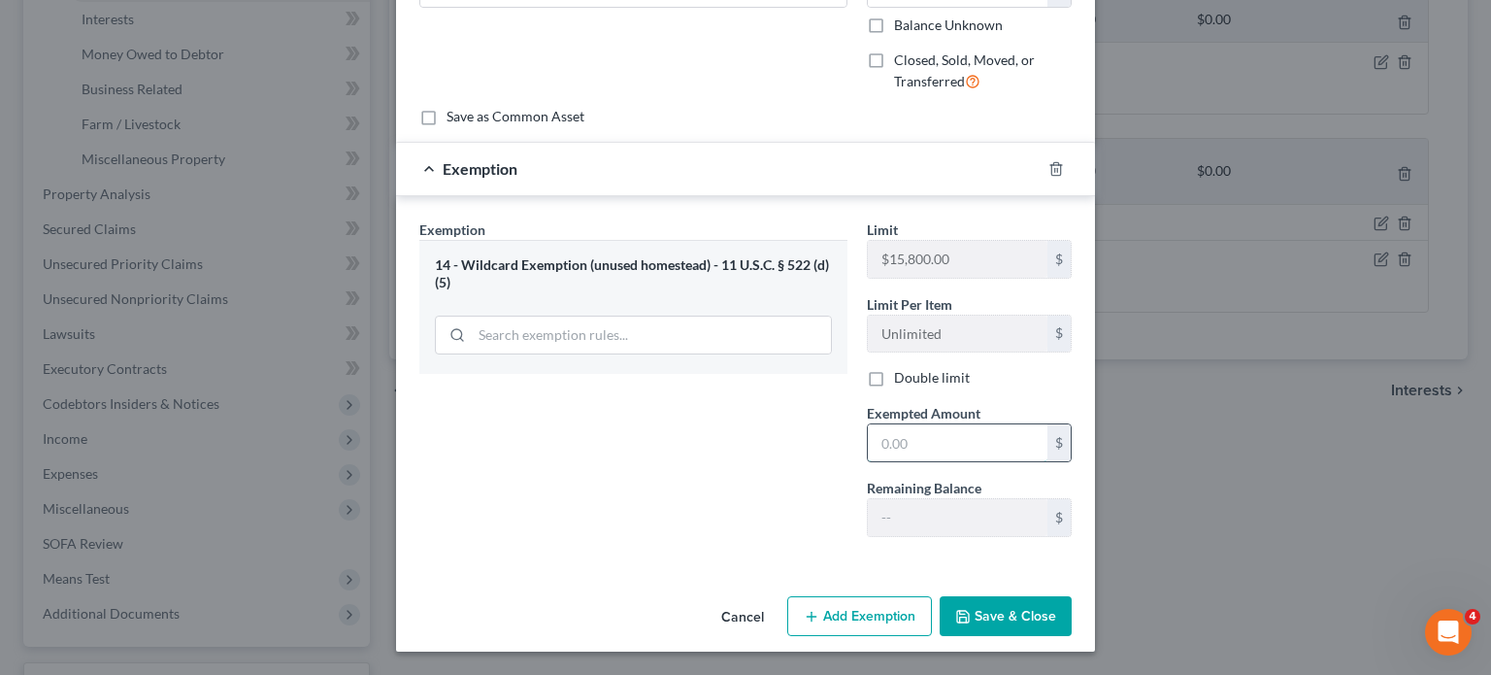
click at [922, 430] on input "text" at bounding box center [958, 442] width 180 height 37
type input "150"
click at [1072, 626] on button "Save & Close" at bounding box center [1006, 616] width 132 height 41
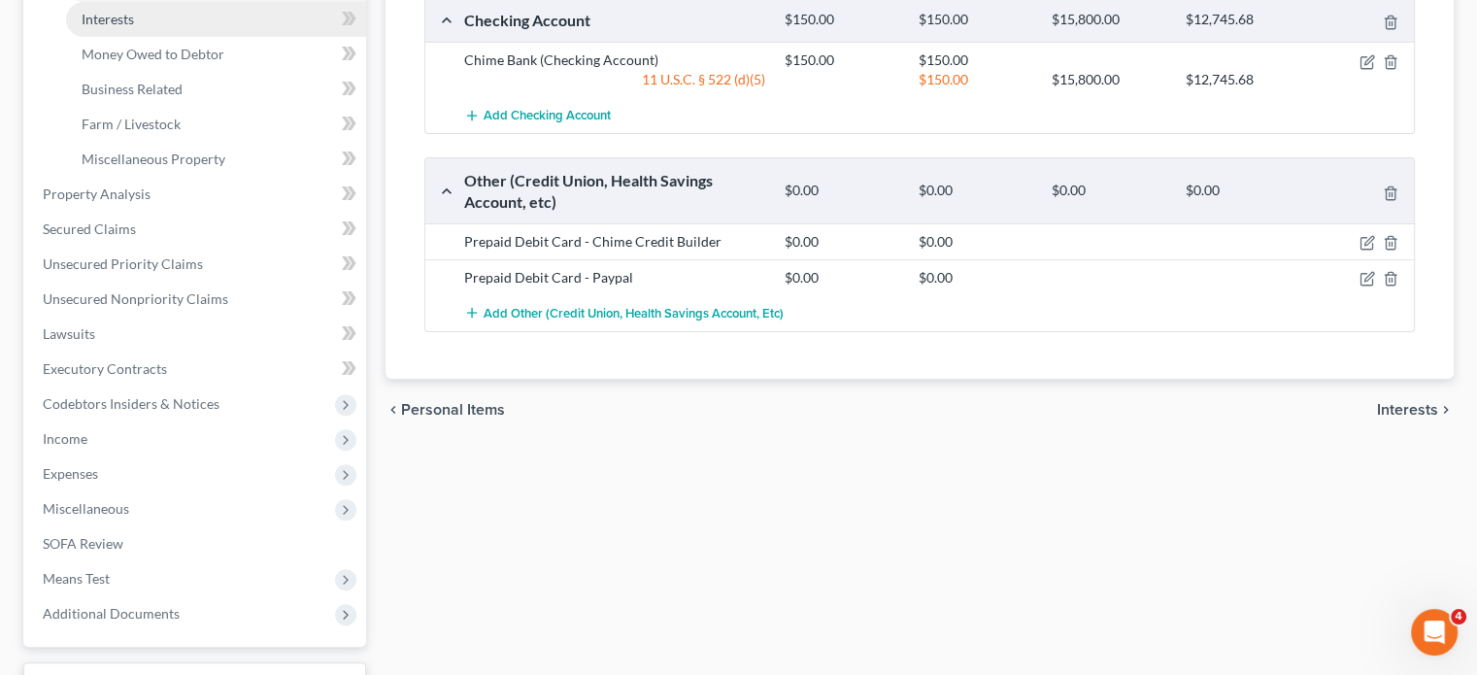
click at [198, 37] on link "Interests" at bounding box center [216, 19] width 300 height 35
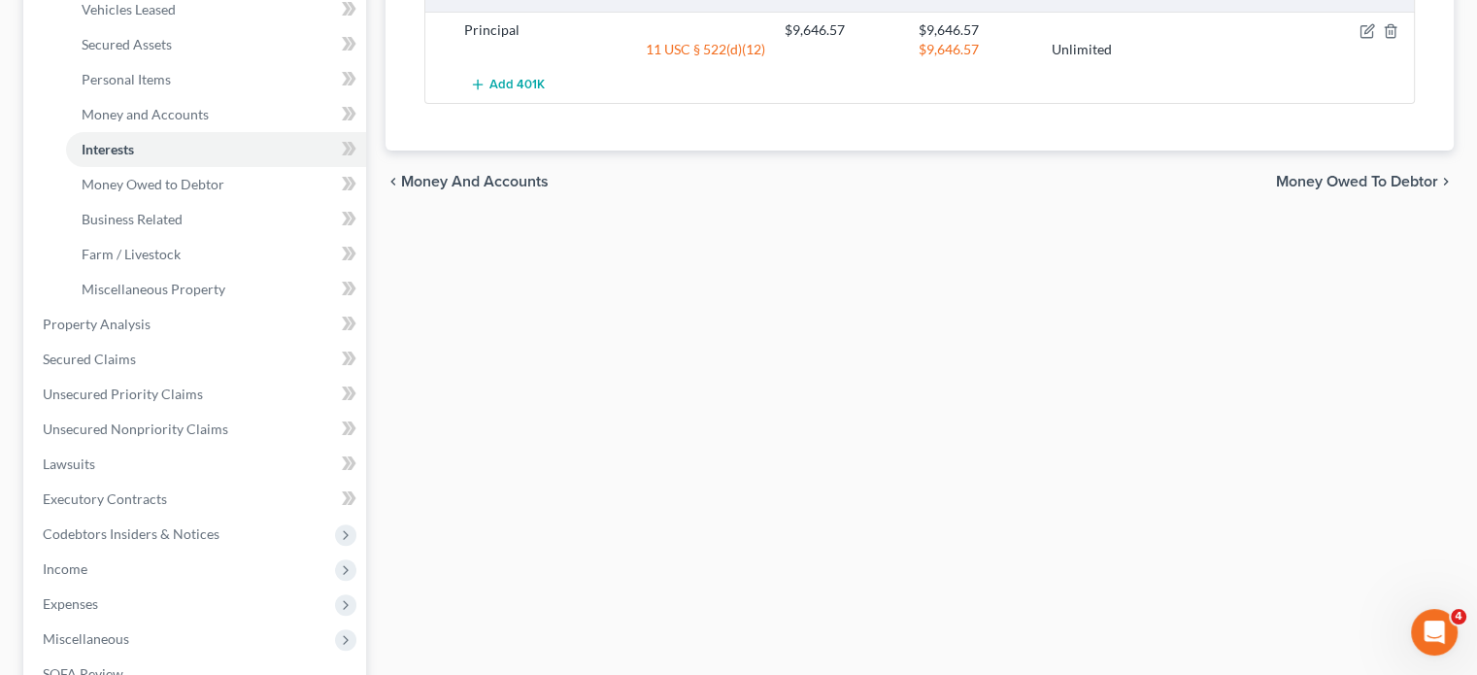
scroll to position [416, 0]
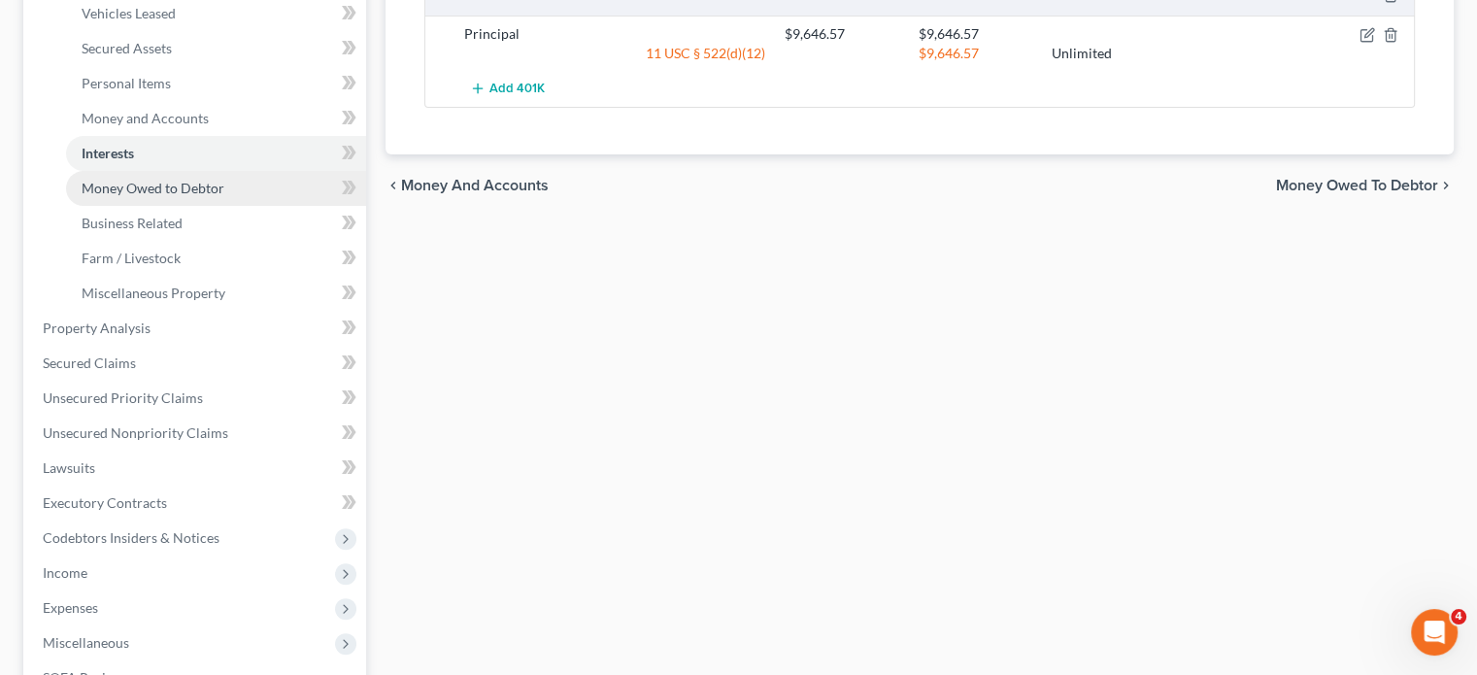
click at [195, 196] on span "Money Owed to Debtor" at bounding box center [153, 188] width 143 height 17
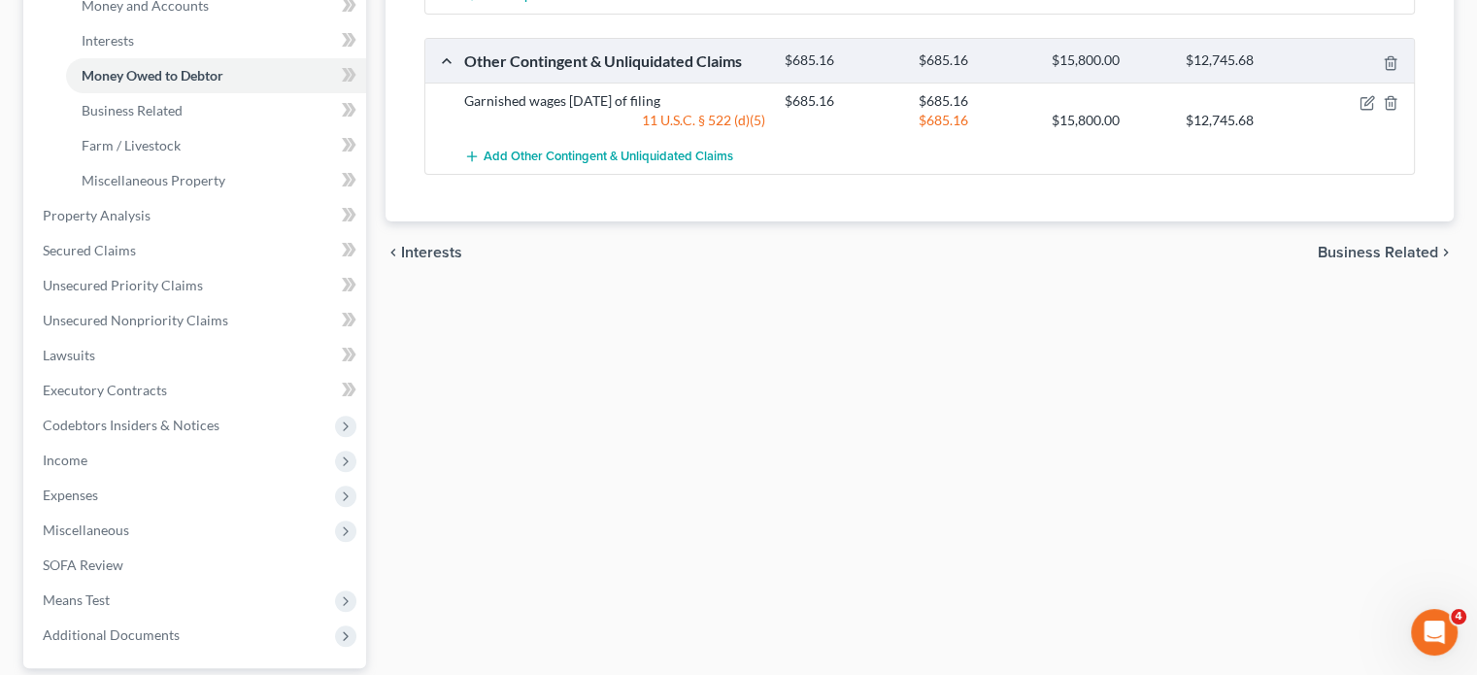
scroll to position [544, 0]
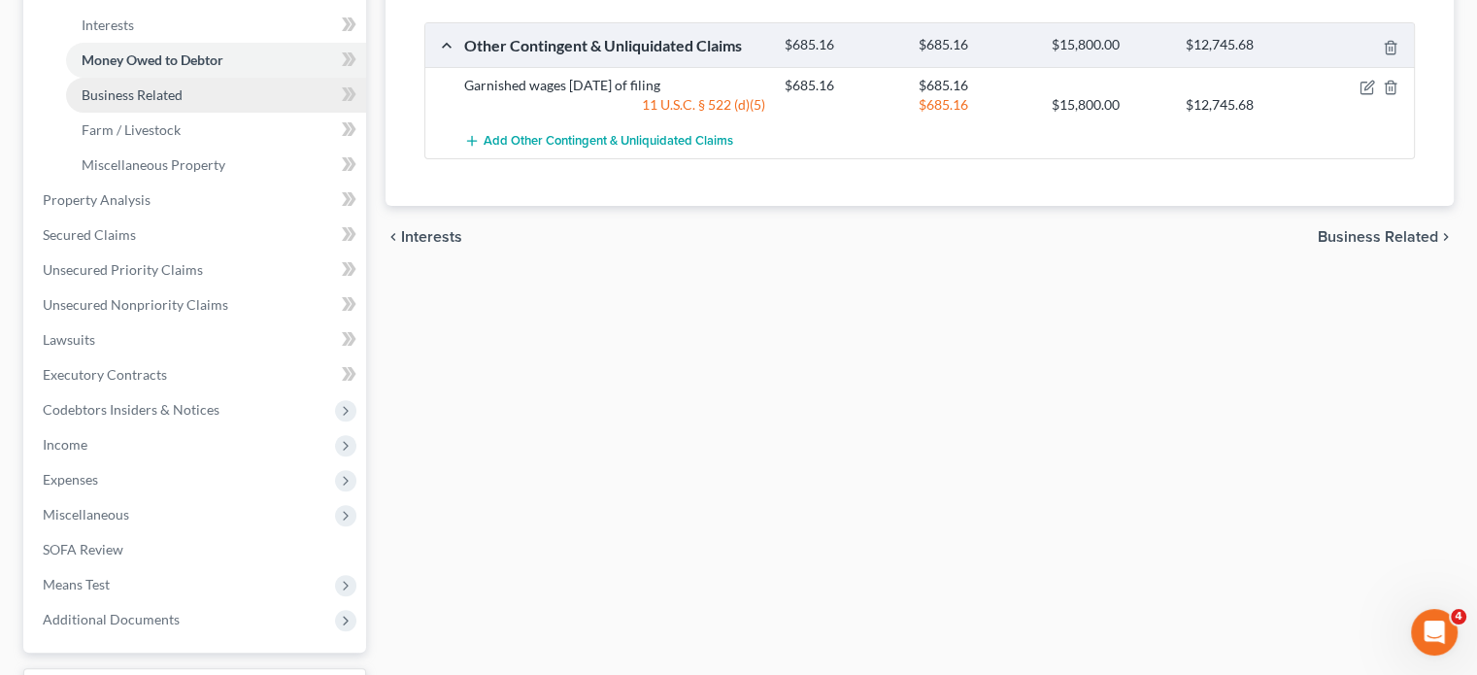
click at [224, 113] on link "Business Related" at bounding box center [216, 95] width 300 height 35
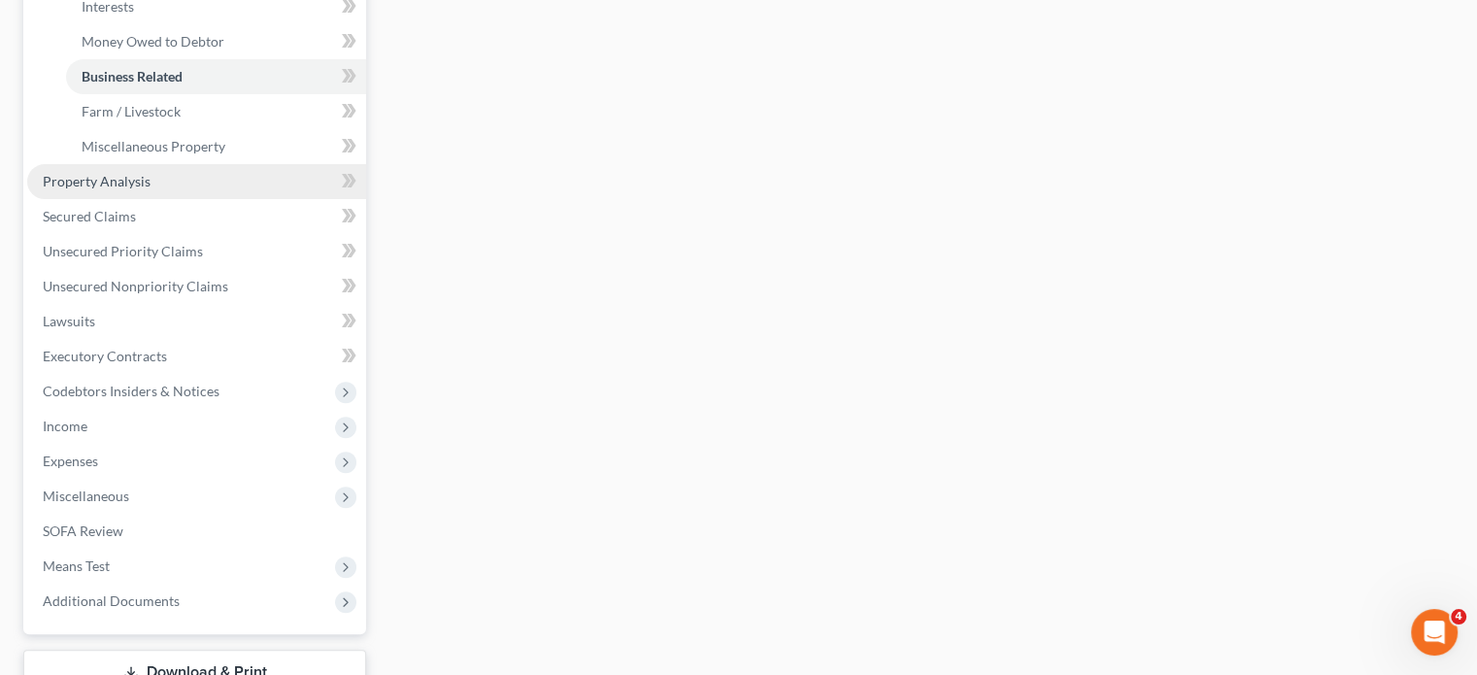
scroll to position [808, 0]
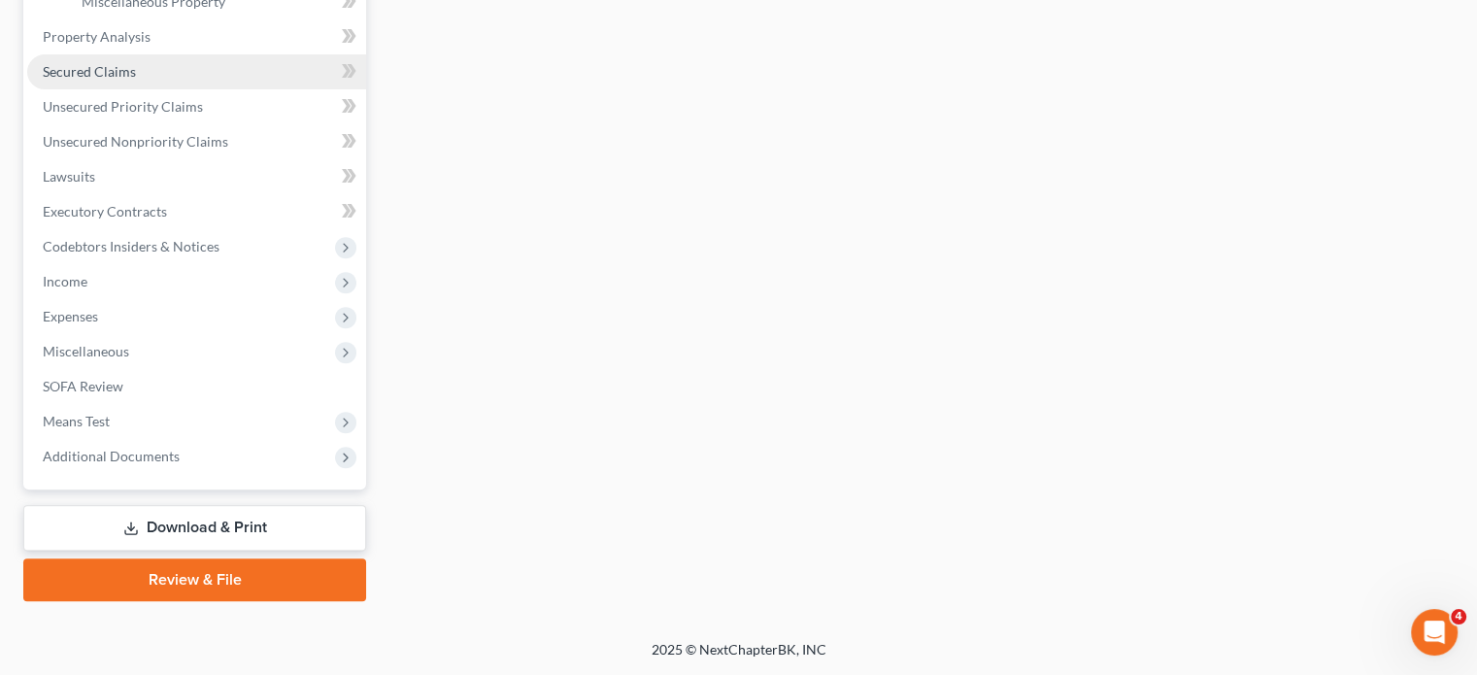
click at [136, 80] on span "Secured Claims" at bounding box center [89, 71] width 93 height 17
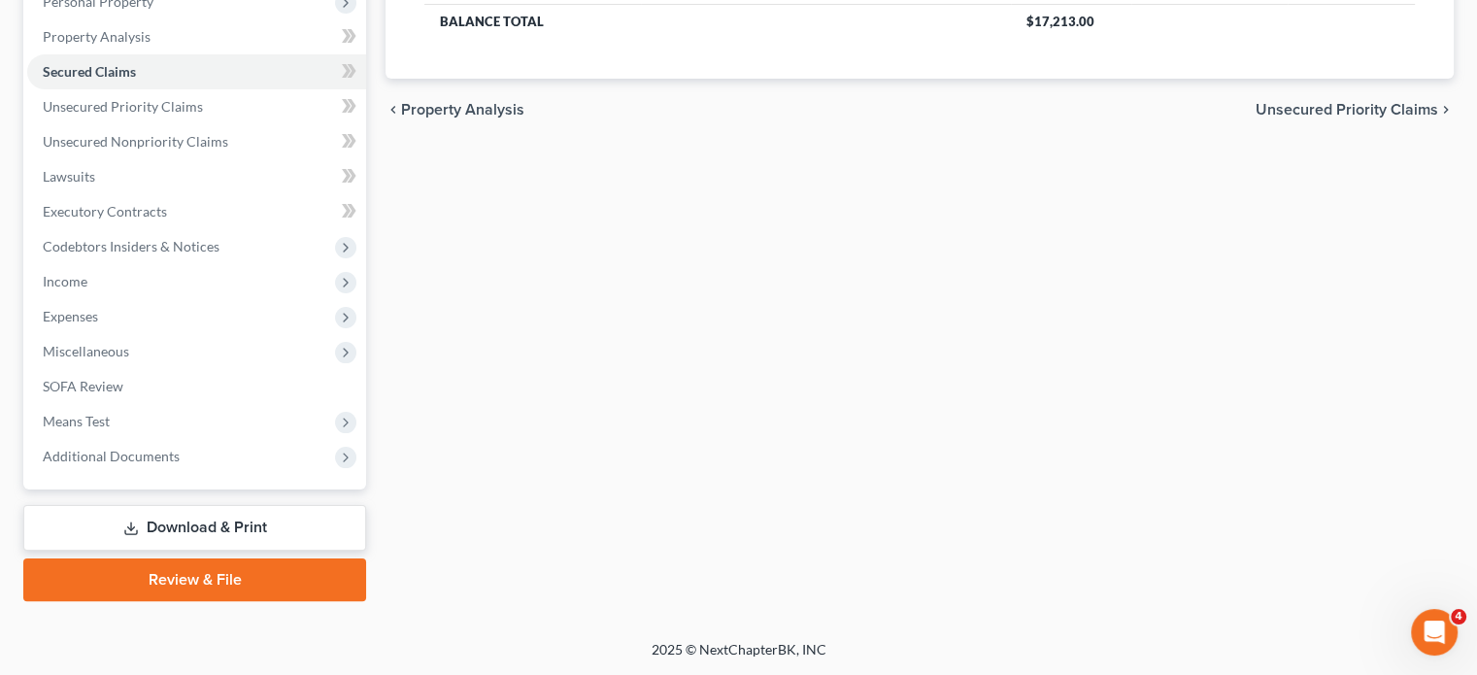
scroll to position [364, 0]
click at [178, 115] on span "Unsecured Priority Claims" at bounding box center [123, 106] width 160 height 17
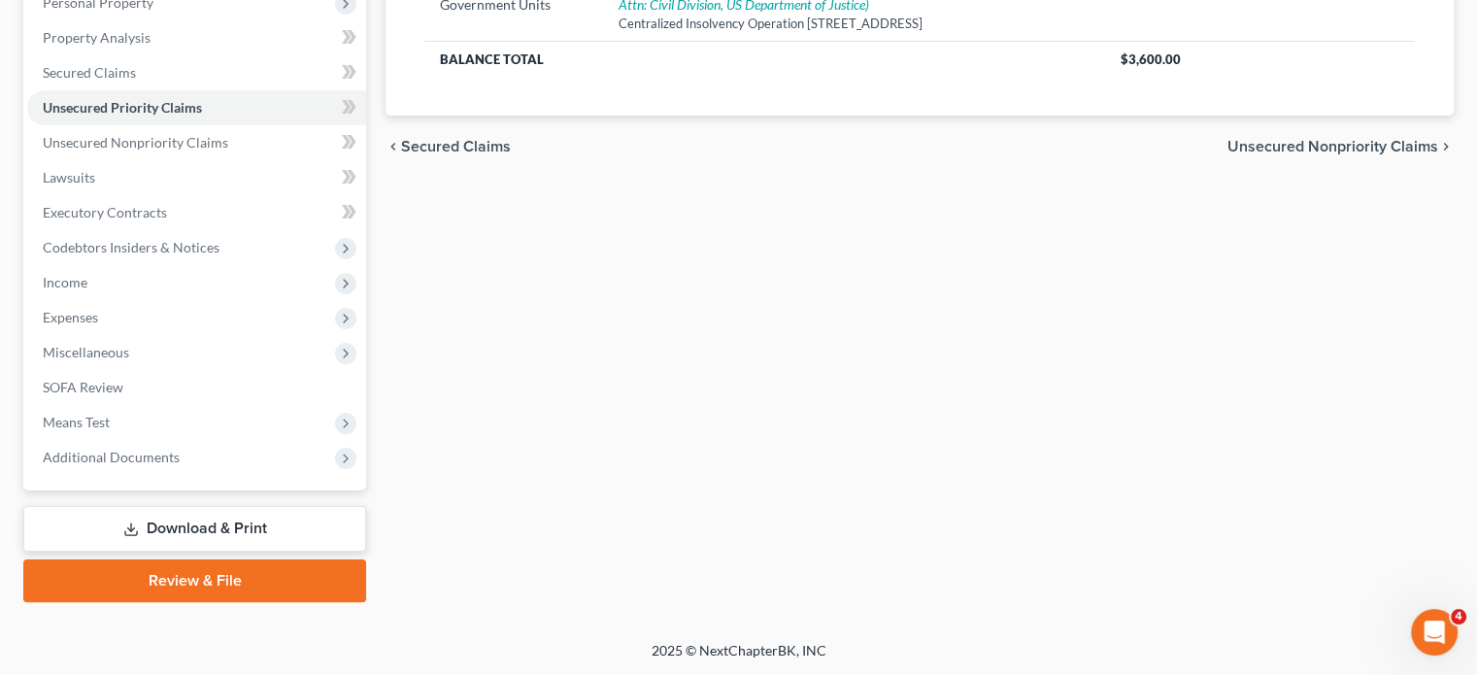
scroll to position [359, 0]
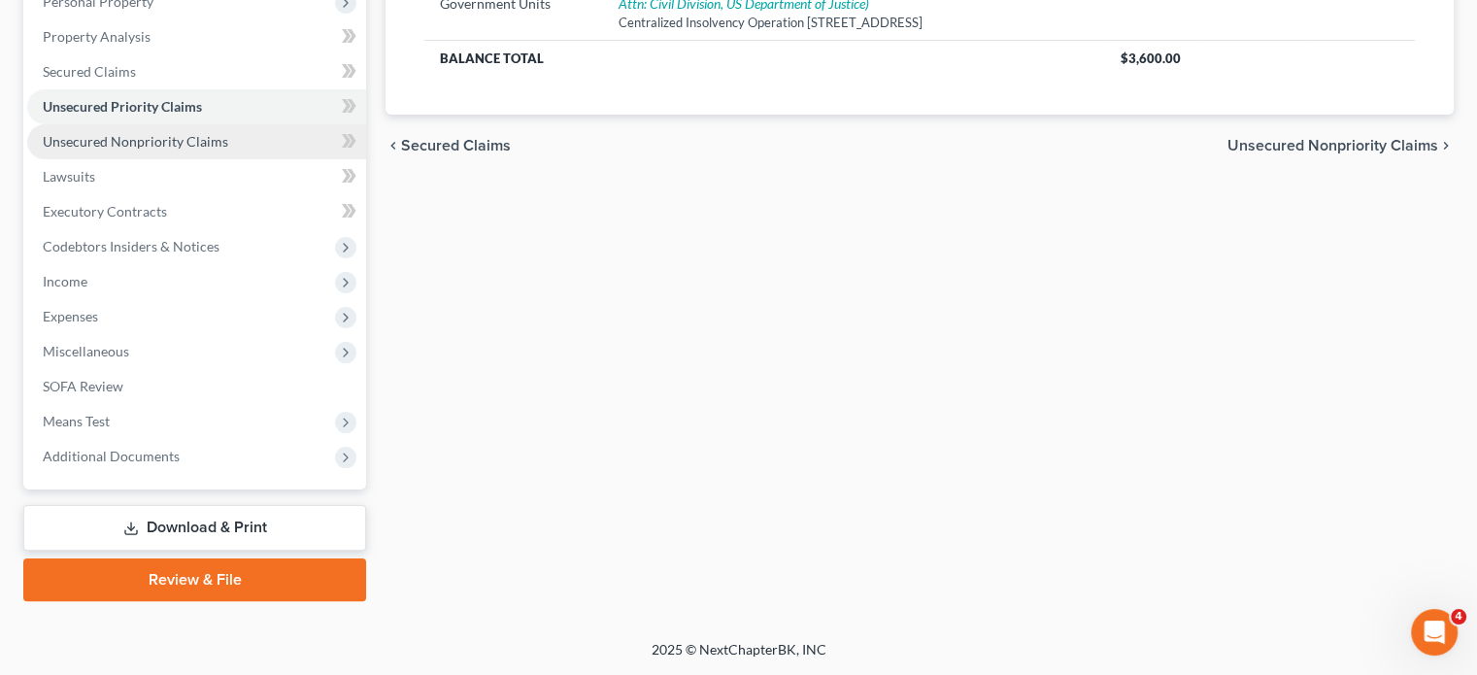
click at [144, 150] on span "Unsecured Nonpriority Claims" at bounding box center [135, 141] width 185 height 17
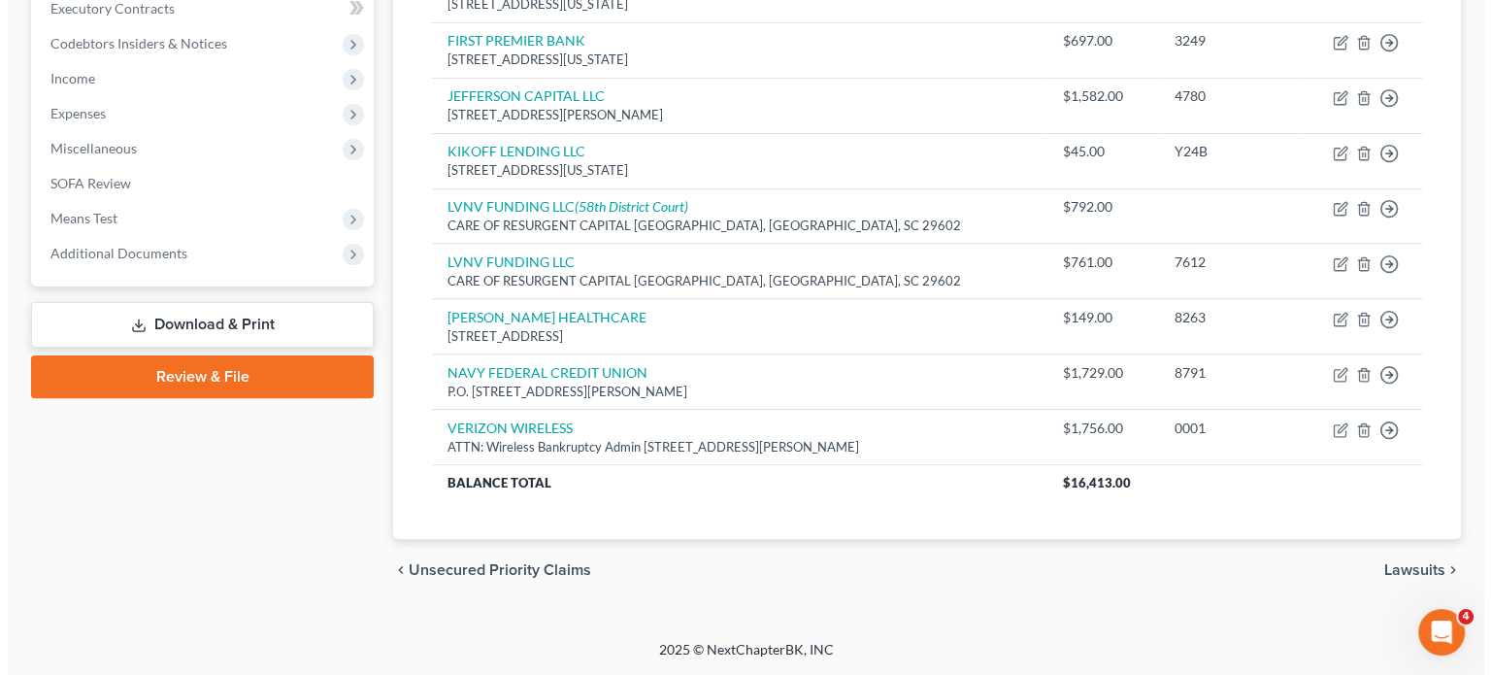
scroll to position [834, 0]
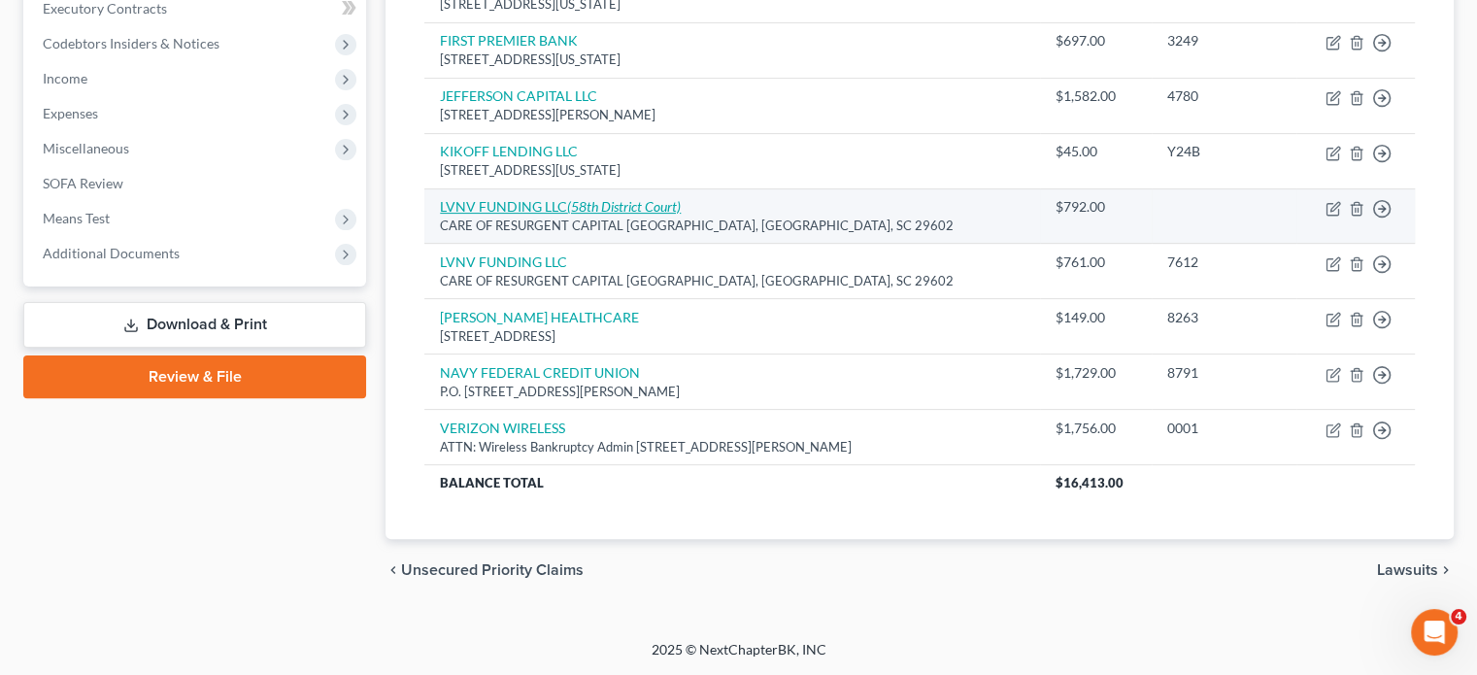
click at [524, 198] on link "LVNV FUNDING LLC (58th District Court)" at bounding box center [560, 206] width 241 height 17
select select "42"
select select "14"
select select "0"
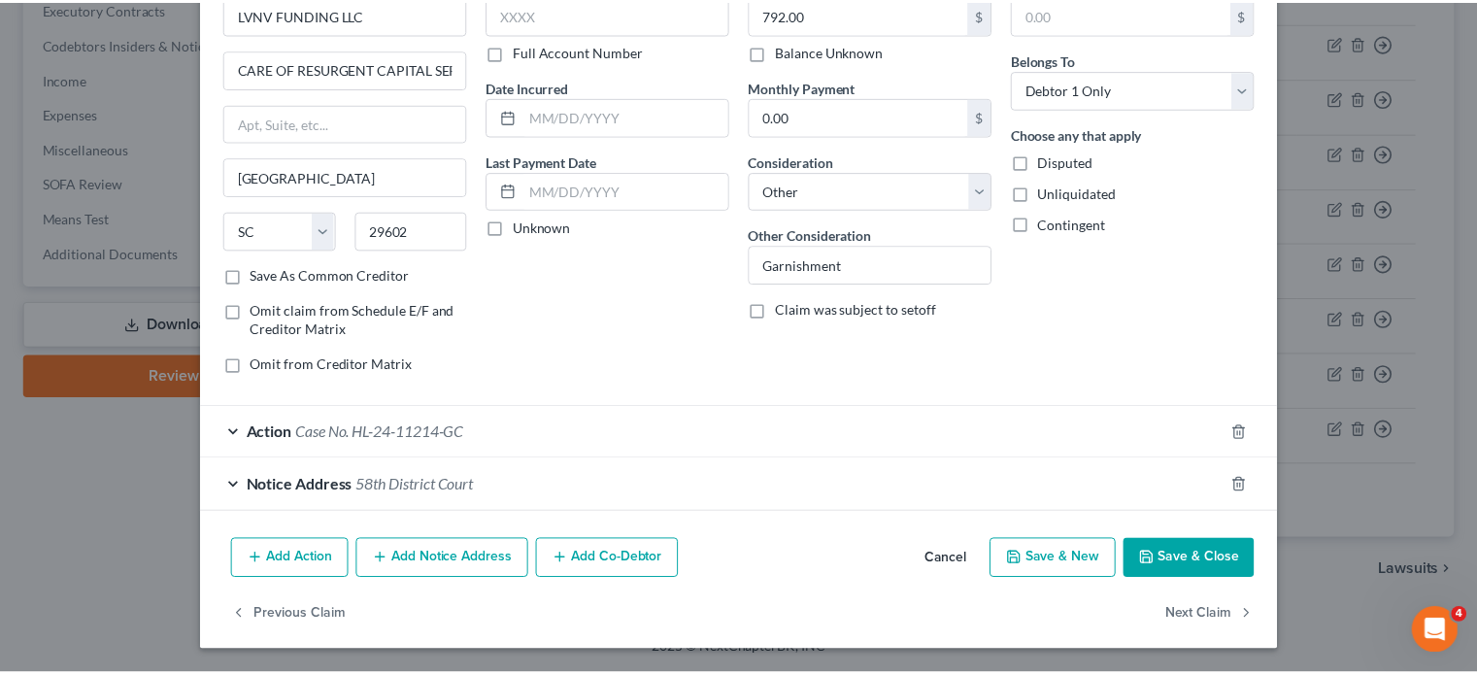
scroll to position [302, 0]
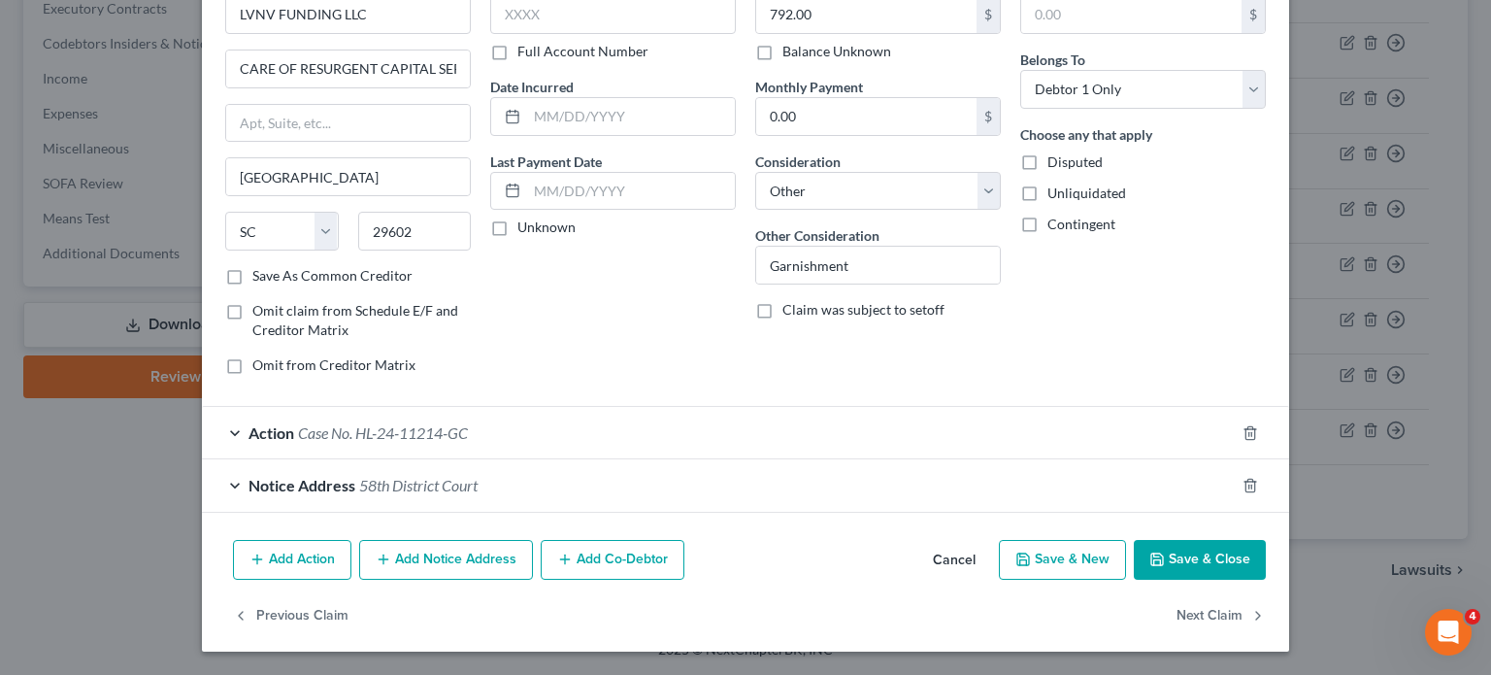
click at [991, 542] on button "Cancel" at bounding box center [955, 561] width 74 height 39
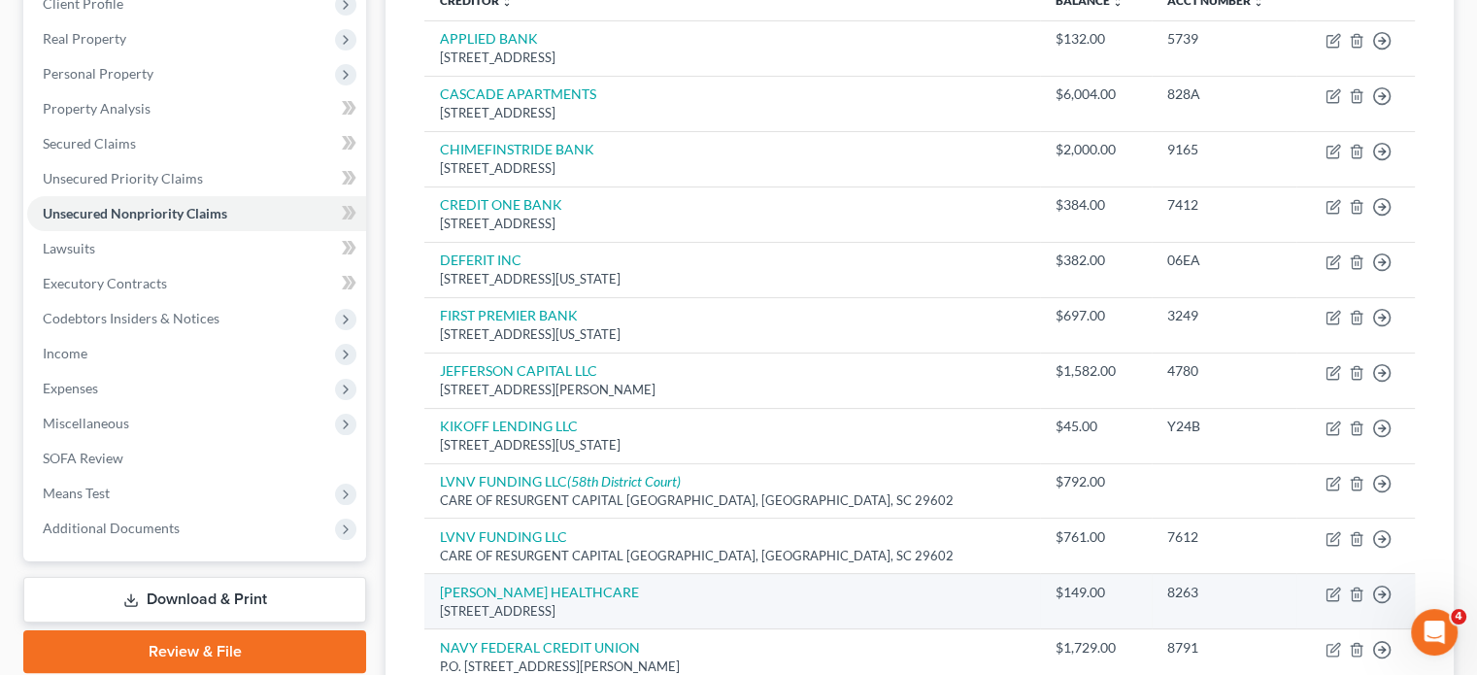
scroll to position [517, 0]
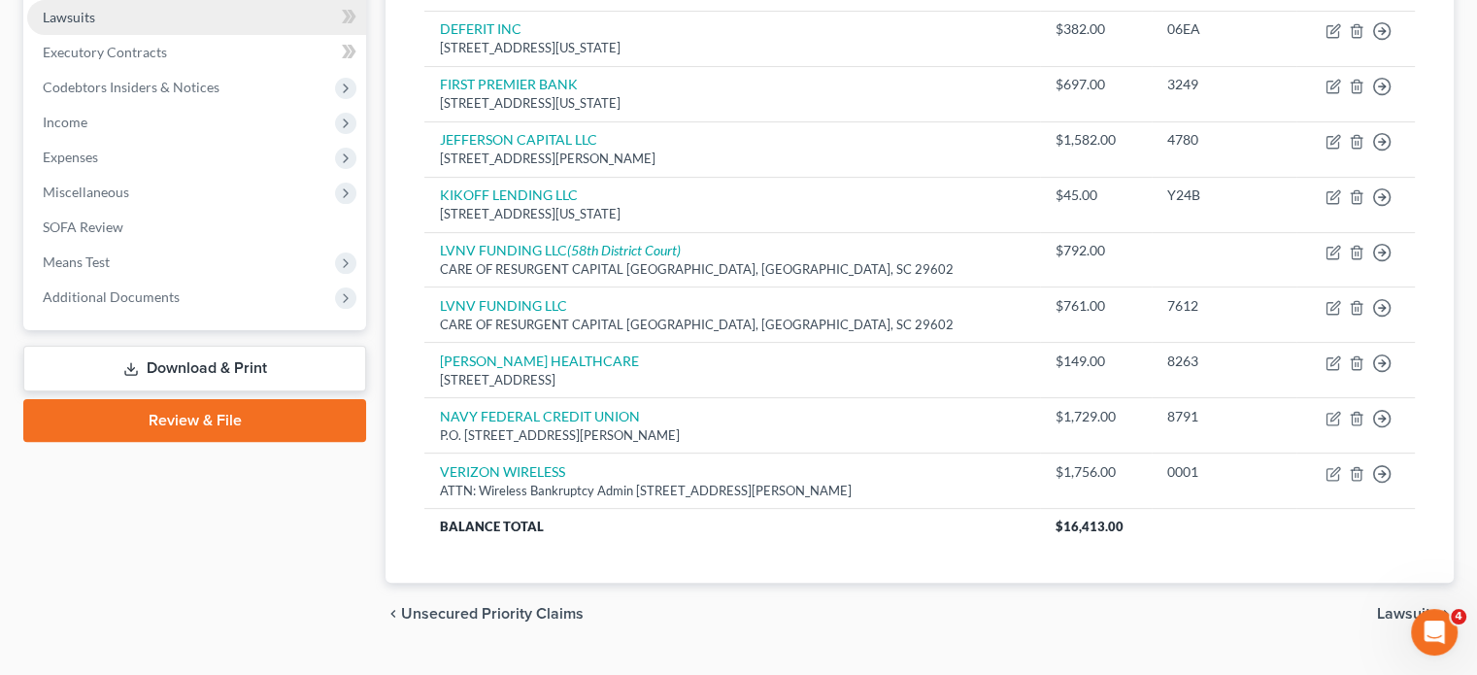
click at [204, 35] on link "Lawsuits" at bounding box center [196, 17] width 339 height 35
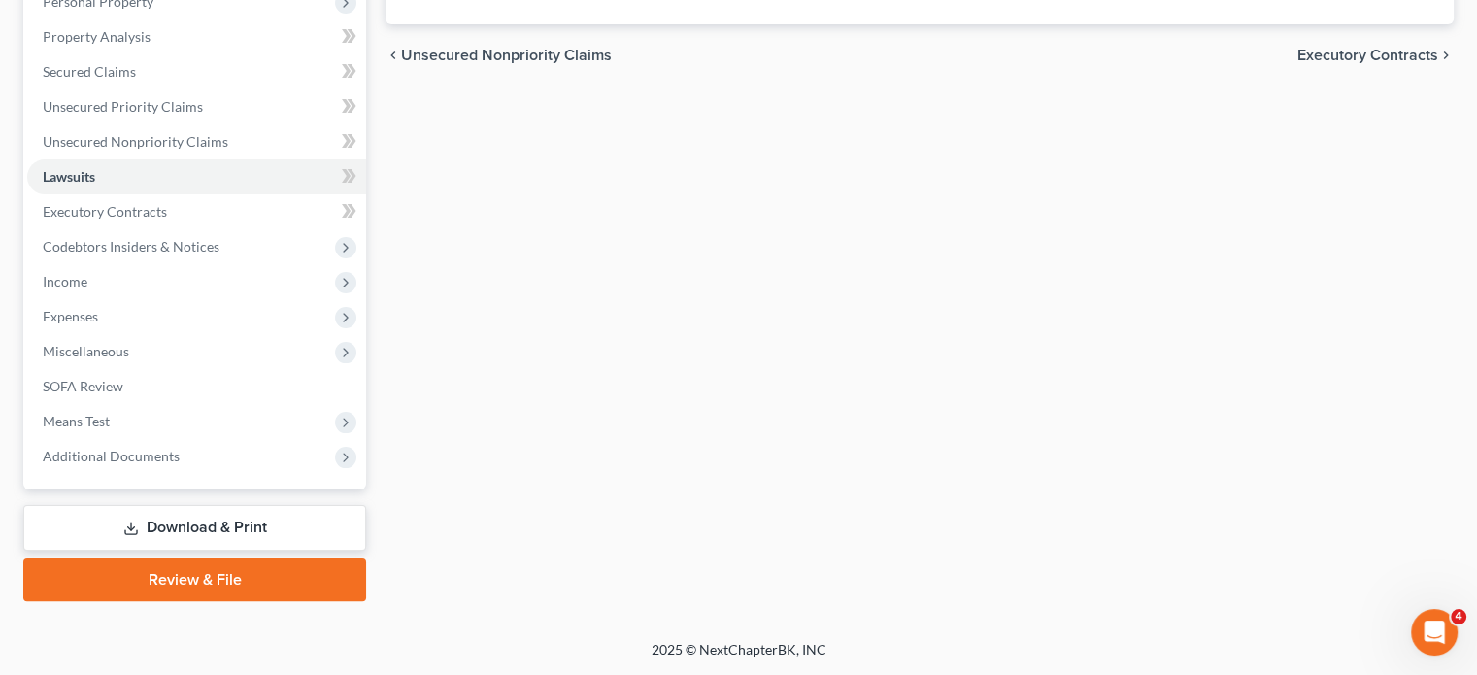
scroll to position [391, 0]
click at [228, 150] on span "Unsecured Nonpriority Claims" at bounding box center [135, 141] width 185 height 17
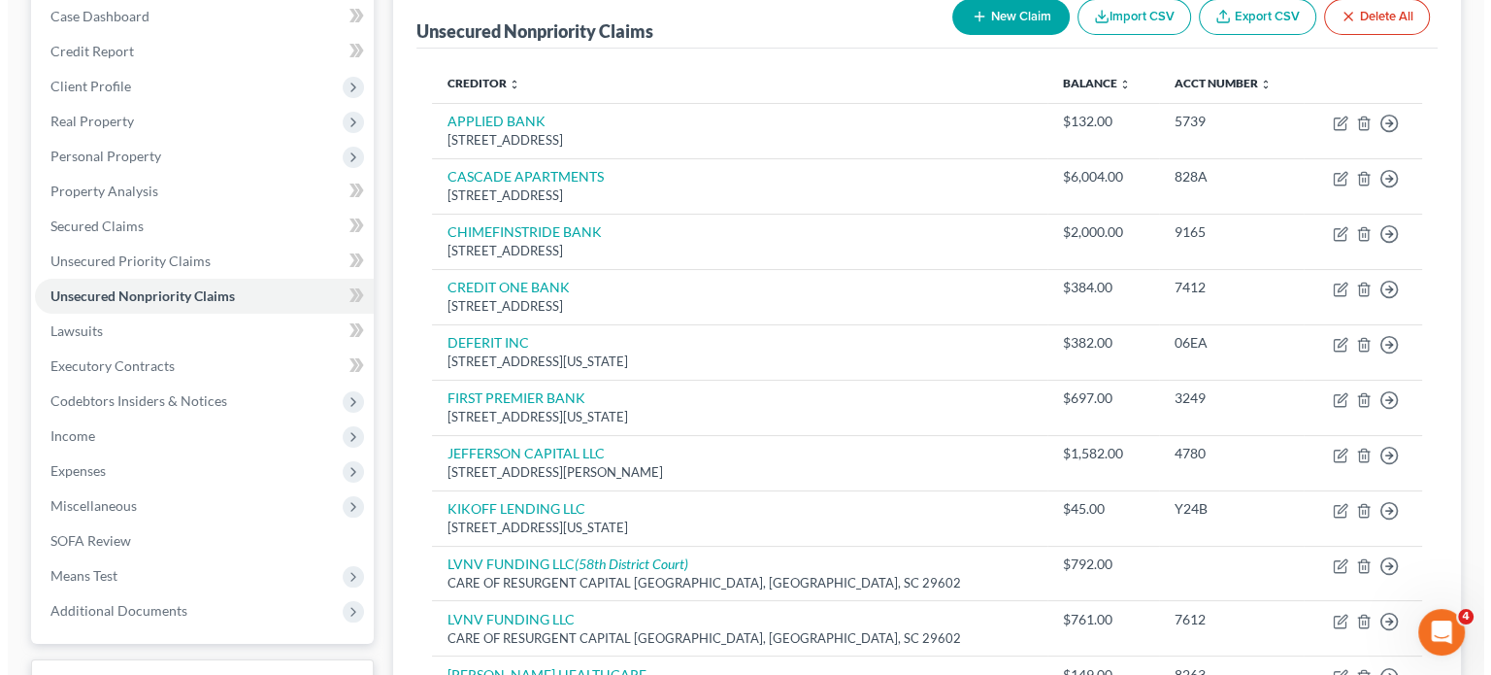
scroll to position [59, 0]
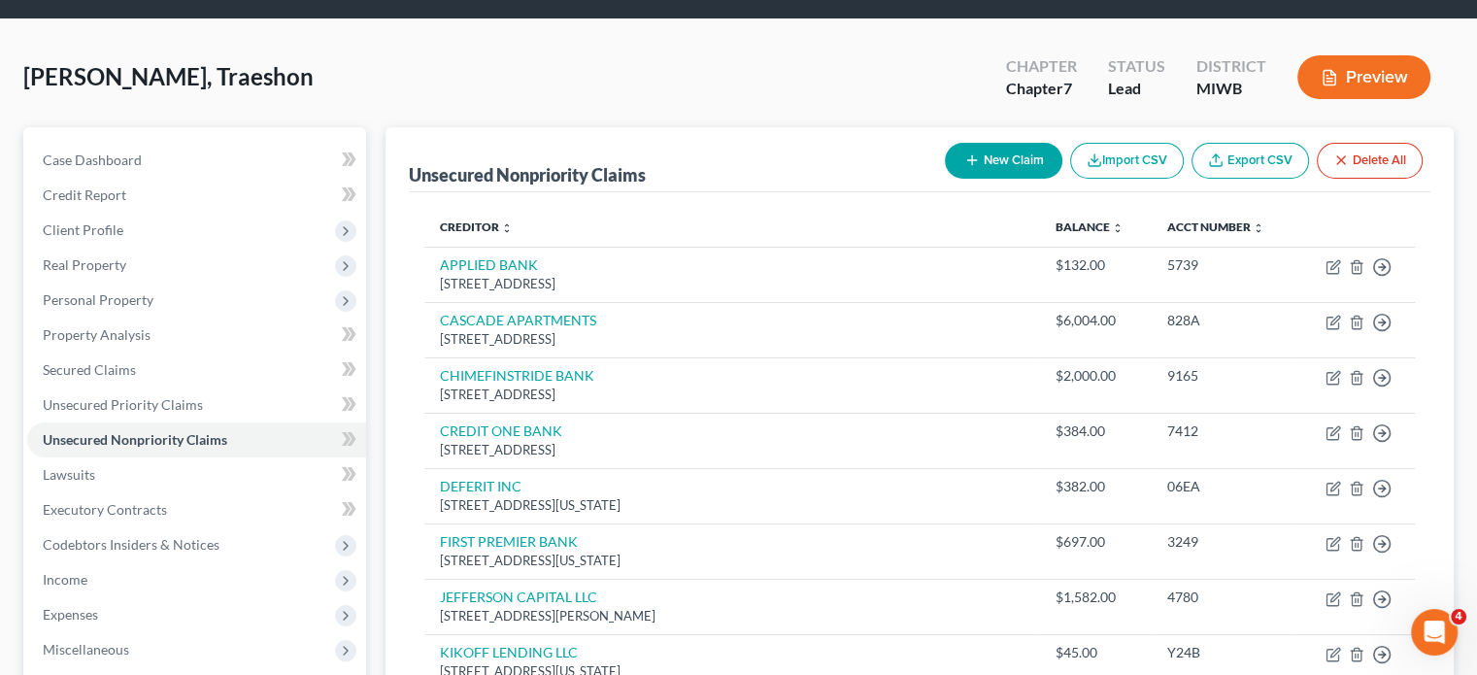
click at [945, 179] on button "New Claim" at bounding box center [1003, 161] width 117 height 36
select select "0"
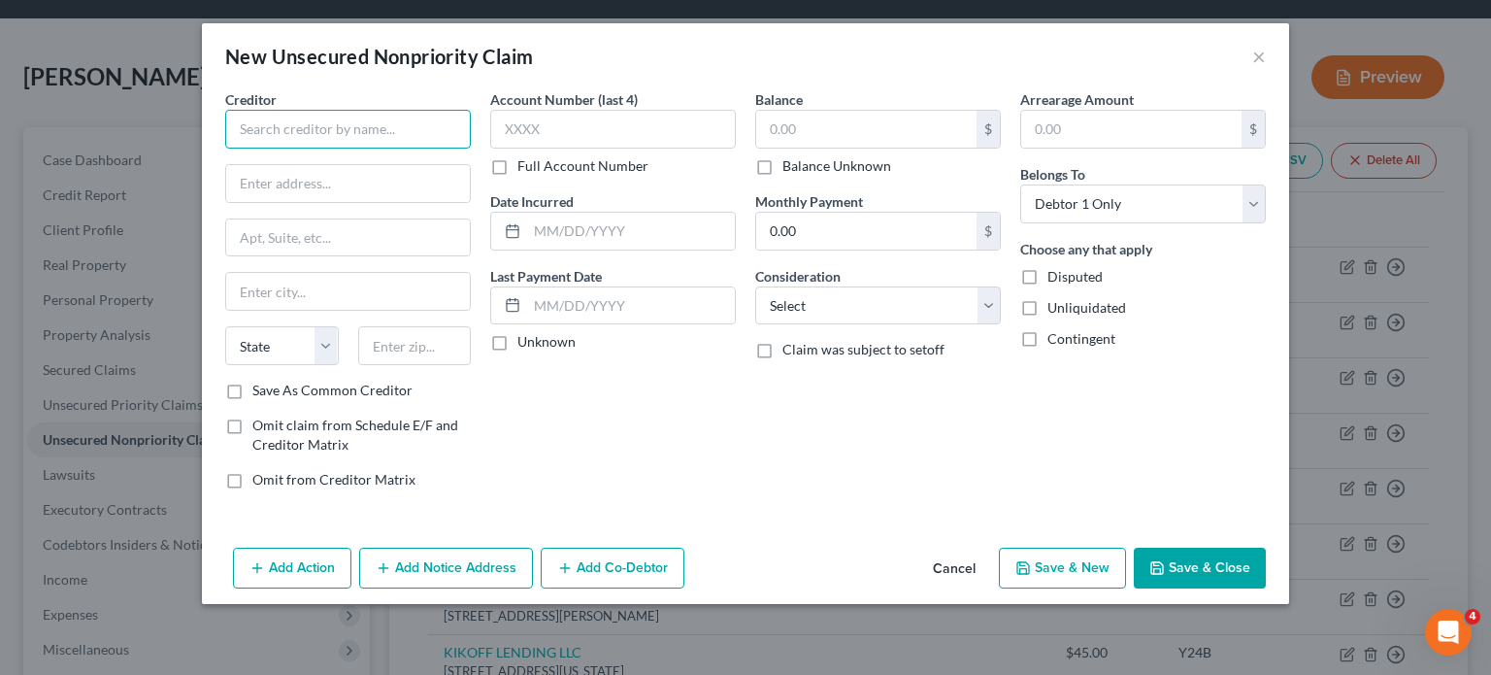
click at [225, 149] on input "text" at bounding box center [348, 129] width 246 height 39
drag, startPoint x: 153, startPoint y: 183, endPoint x: 117, endPoint y: 175, distance: 37.7
click at [225, 149] on input "text" at bounding box center [348, 129] width 246 height 39
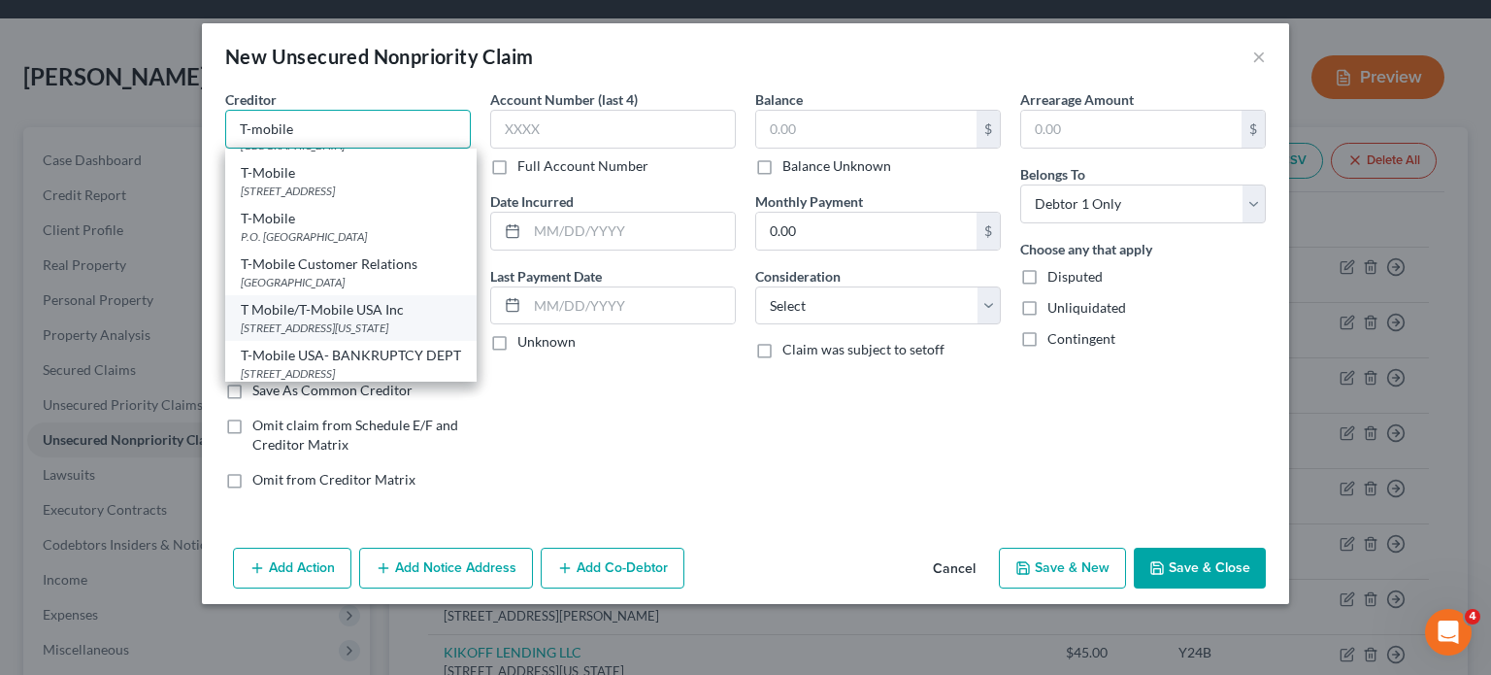
scroll to position [0, 0]
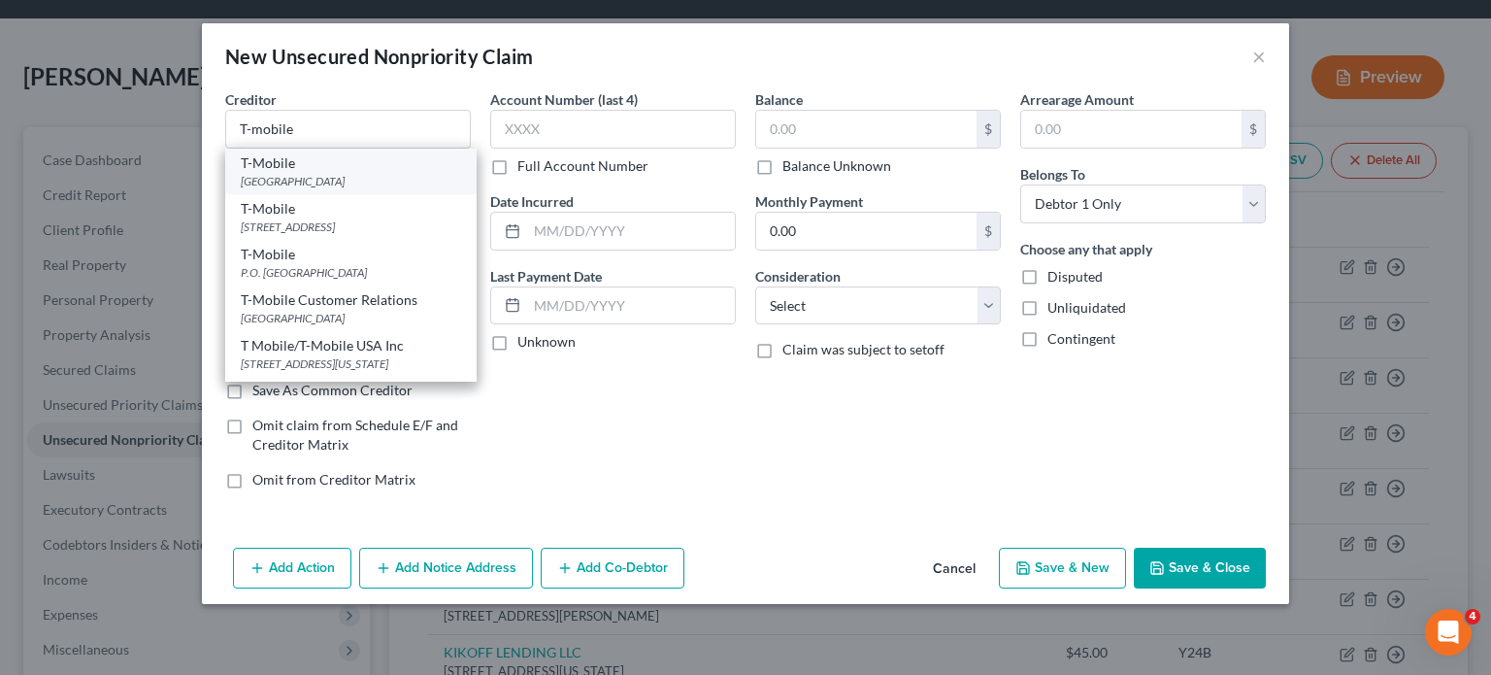
click at [241, 189] on div "PO Box 742596, Cincinnati, OH 45274" at bounding box center [351, 181] width 220 height 17
type input "T-Mobile"
type input "PO Box 742596"
type input "Cincinnati"
select select "36"
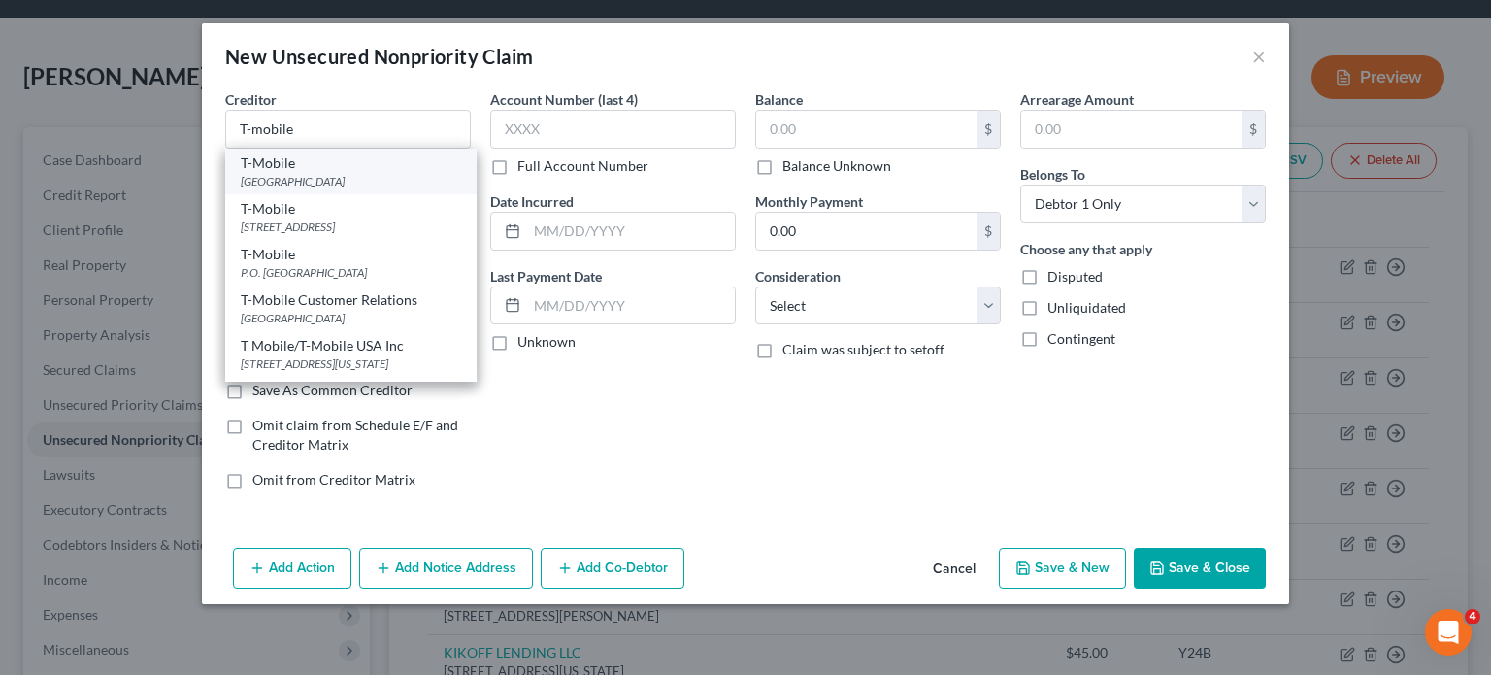
type input "45274"
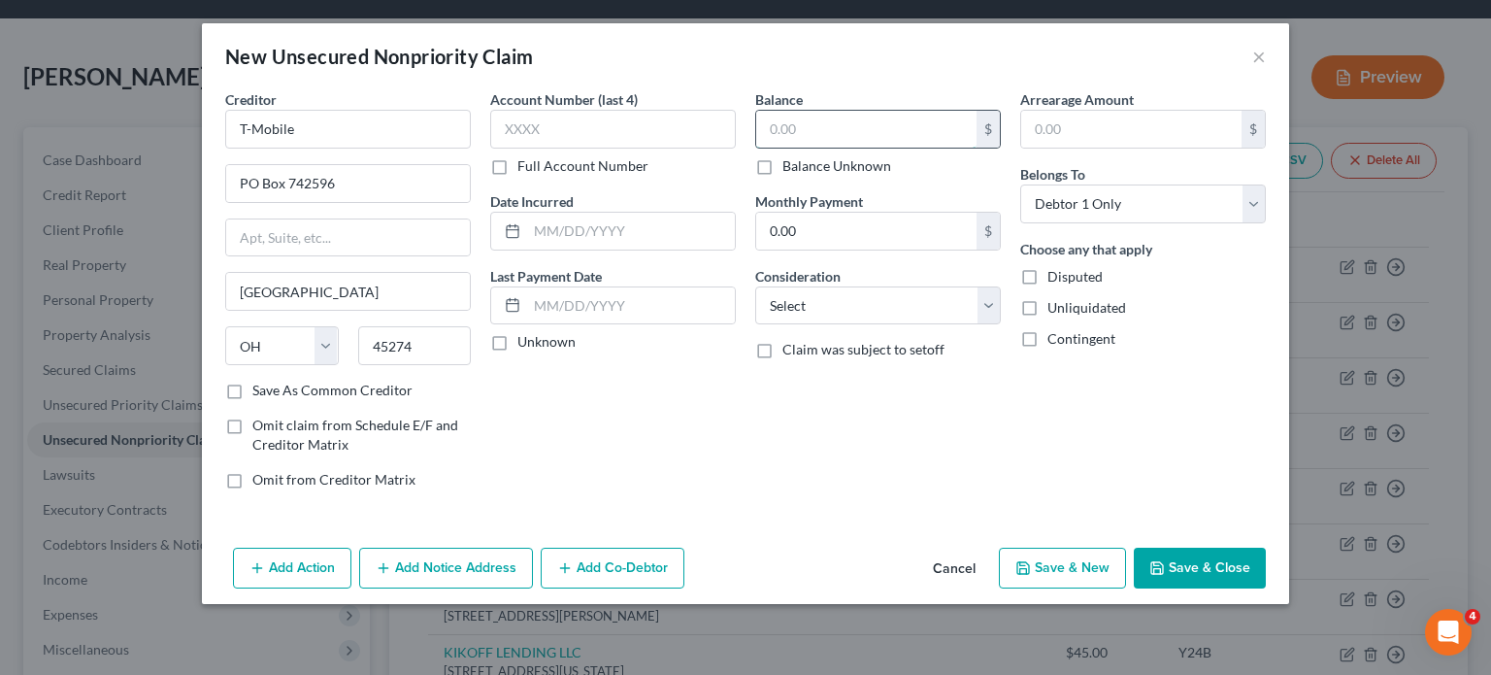
click at [835, 148] on input "text" at bounding box center [866, 129] width 220 height 37
type input "1,100"
click at [883, 325] on select "Select Cable / Satellite Services Collection Agency Credit Card Debt Debt Couns…" at bounding box center [878, 305] width 246 height 39
select select "19"
click at [755, 325] on select "Select Cable / Satellite Services Collection Agency Credit Card Debt Debt Couns…" at bounding box center [878, 305] width 246 height 39
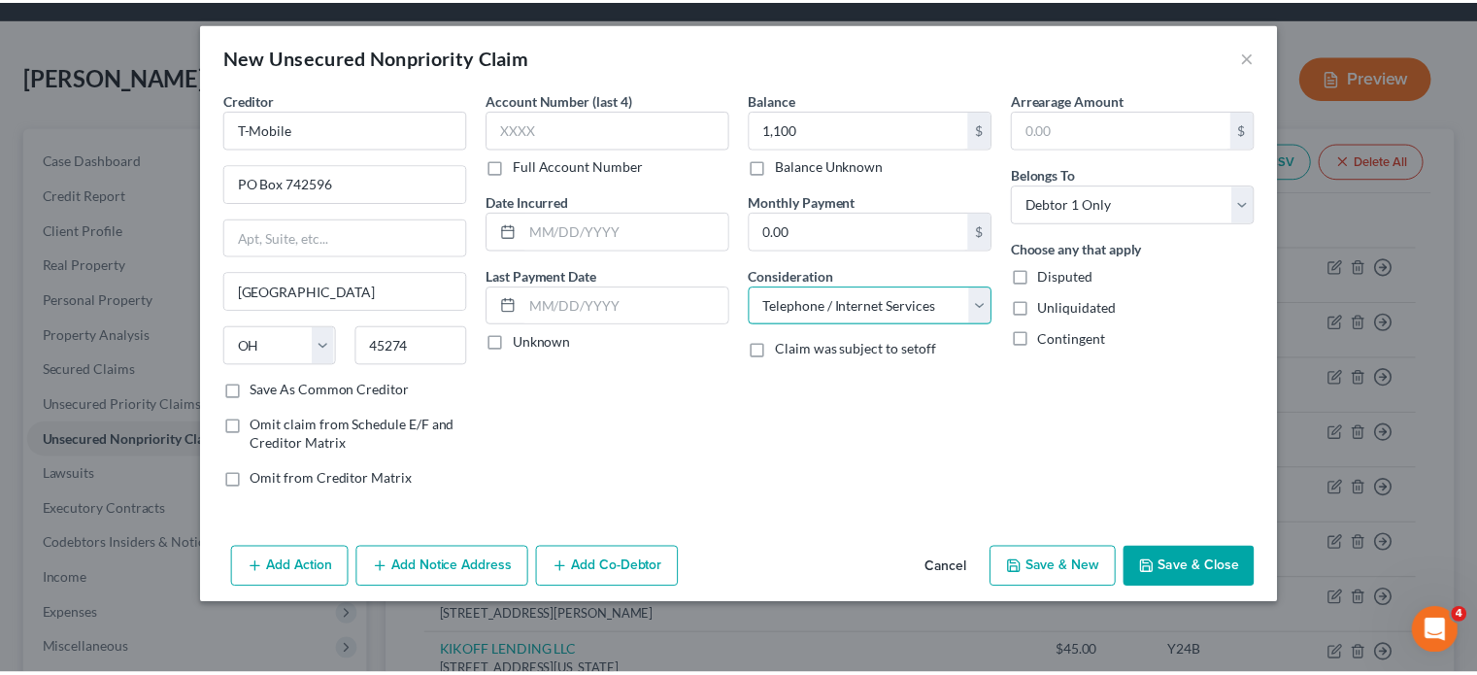
scroll to position [102, 0]
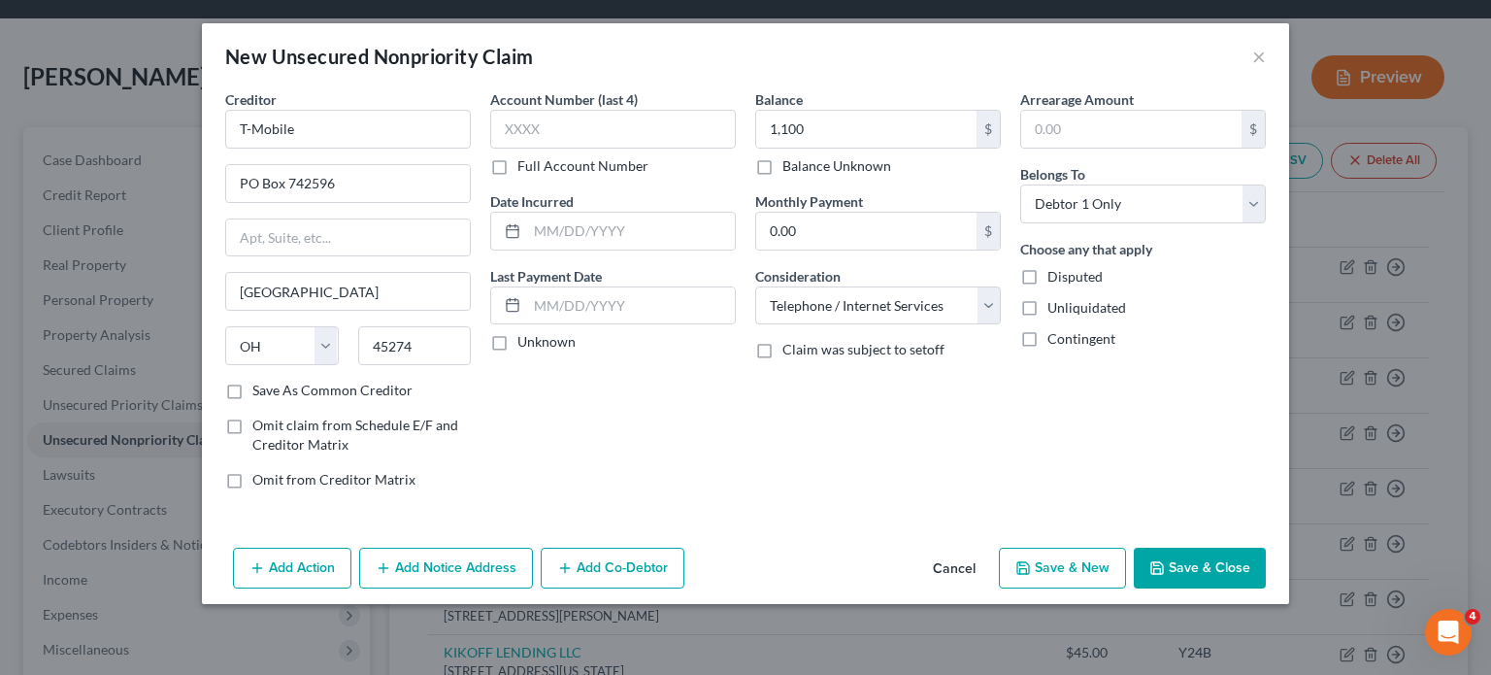
click at [1262, 585] on button "Save & Close" at bounding box center [1200, 568] width 132 height 41
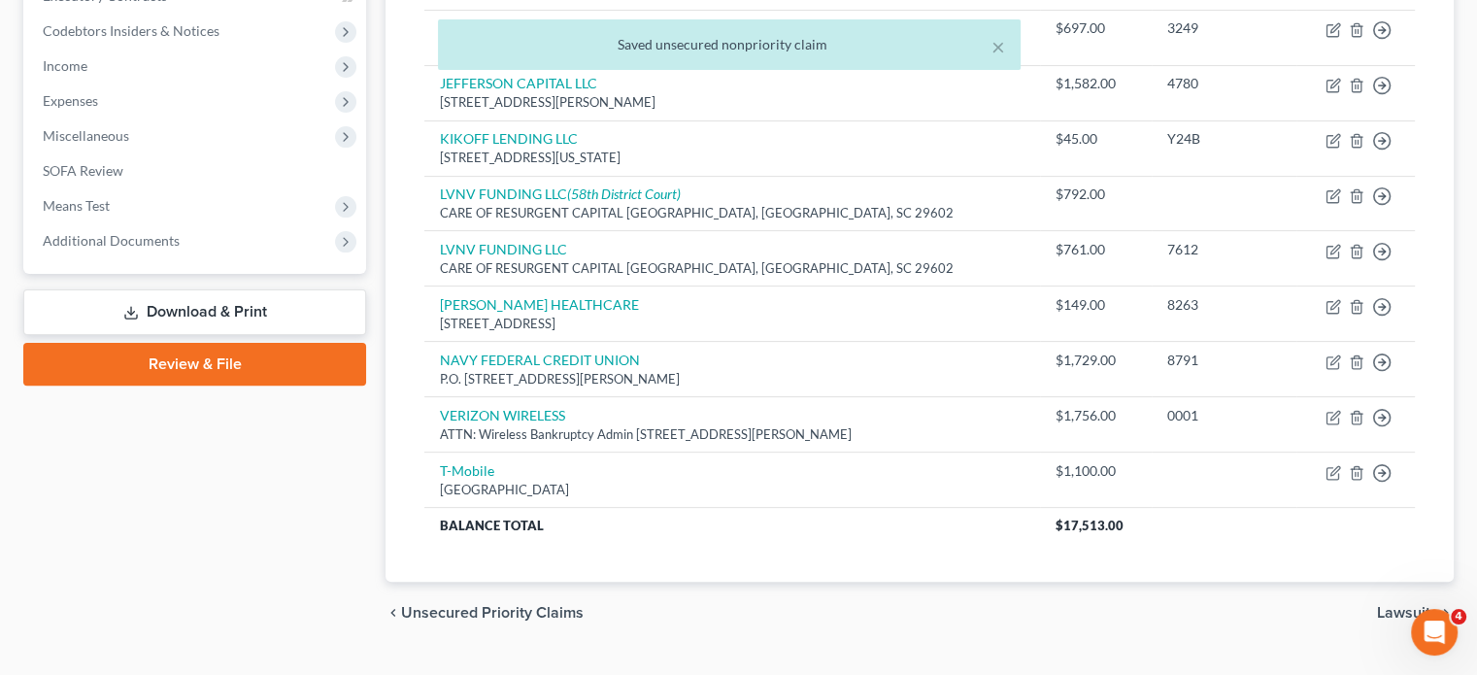
scroll to position [455, 0]
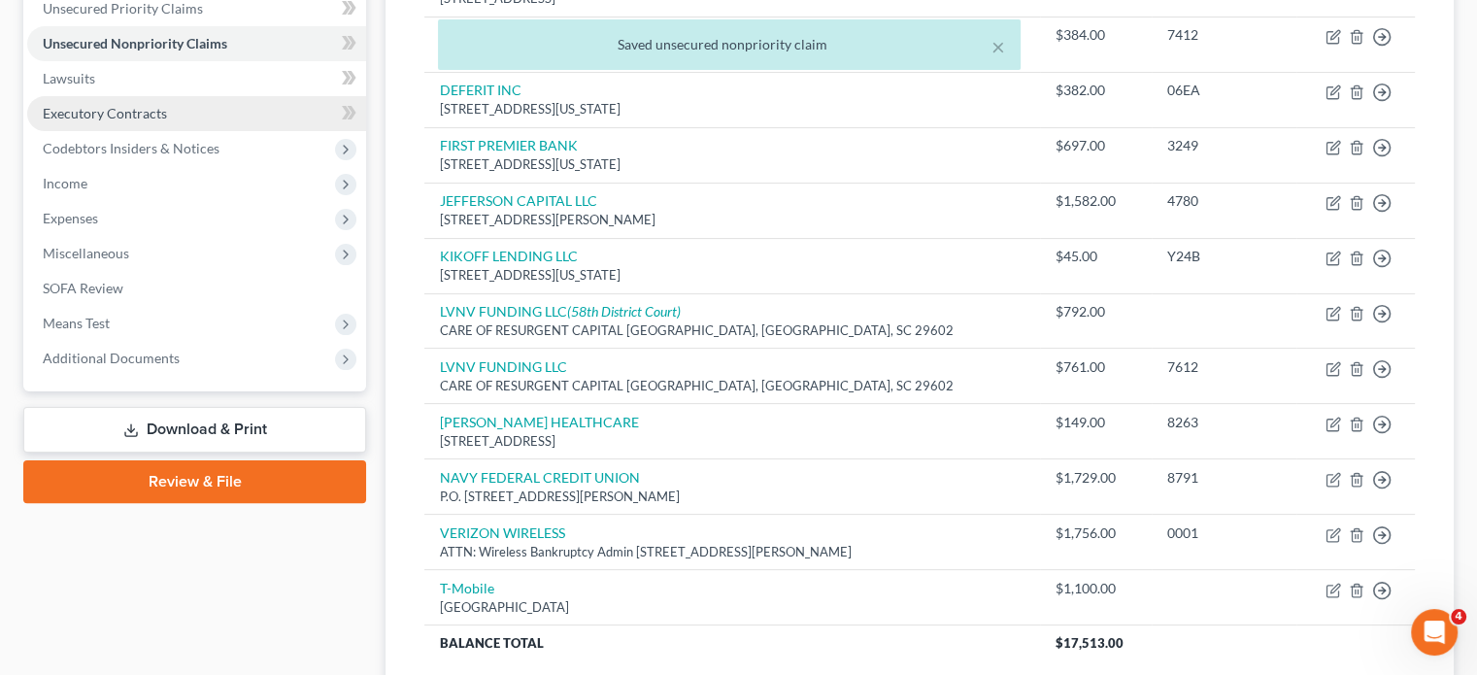
click at [167, 121] on span "Executory Contracts" at bounding box center [105, 113] width 124 height 17
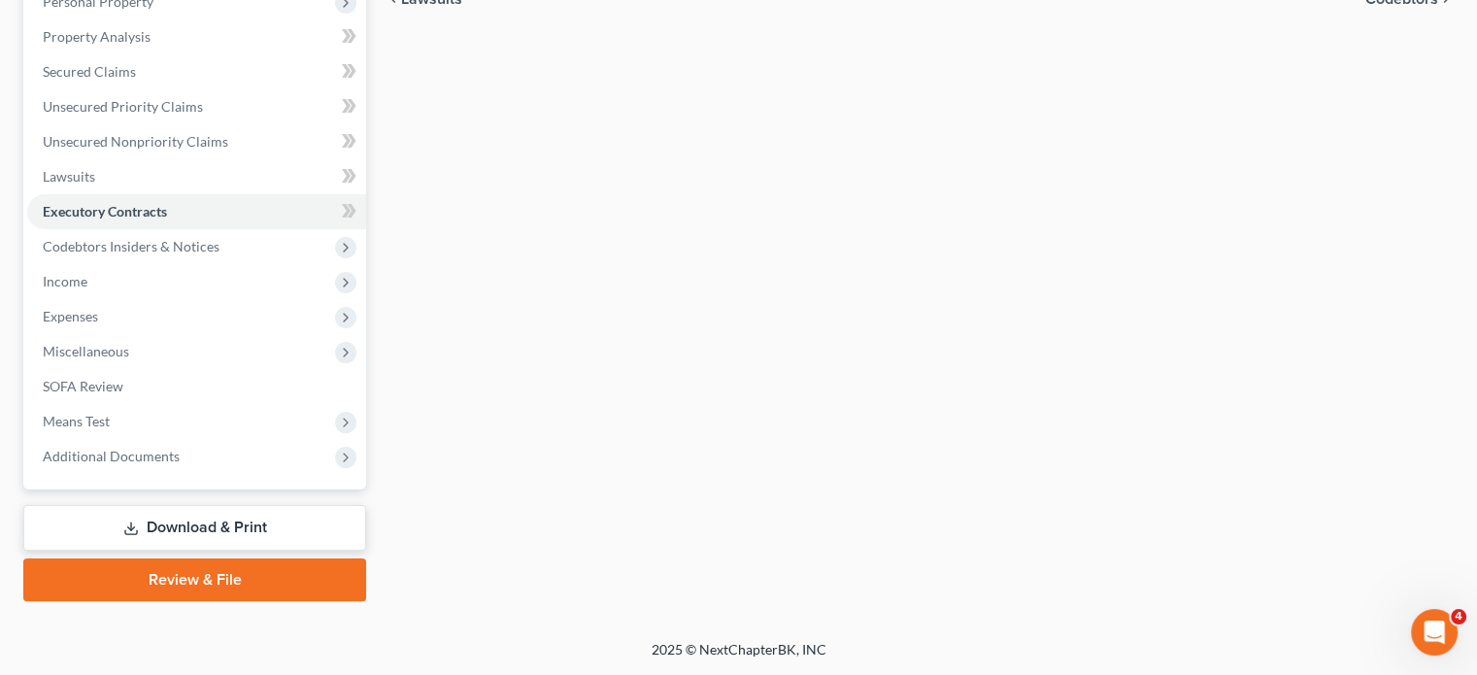
scroll to position [532, 0]
click at [133, 264] on span "Income" at bounding box center [196, 281] width 339 height 35
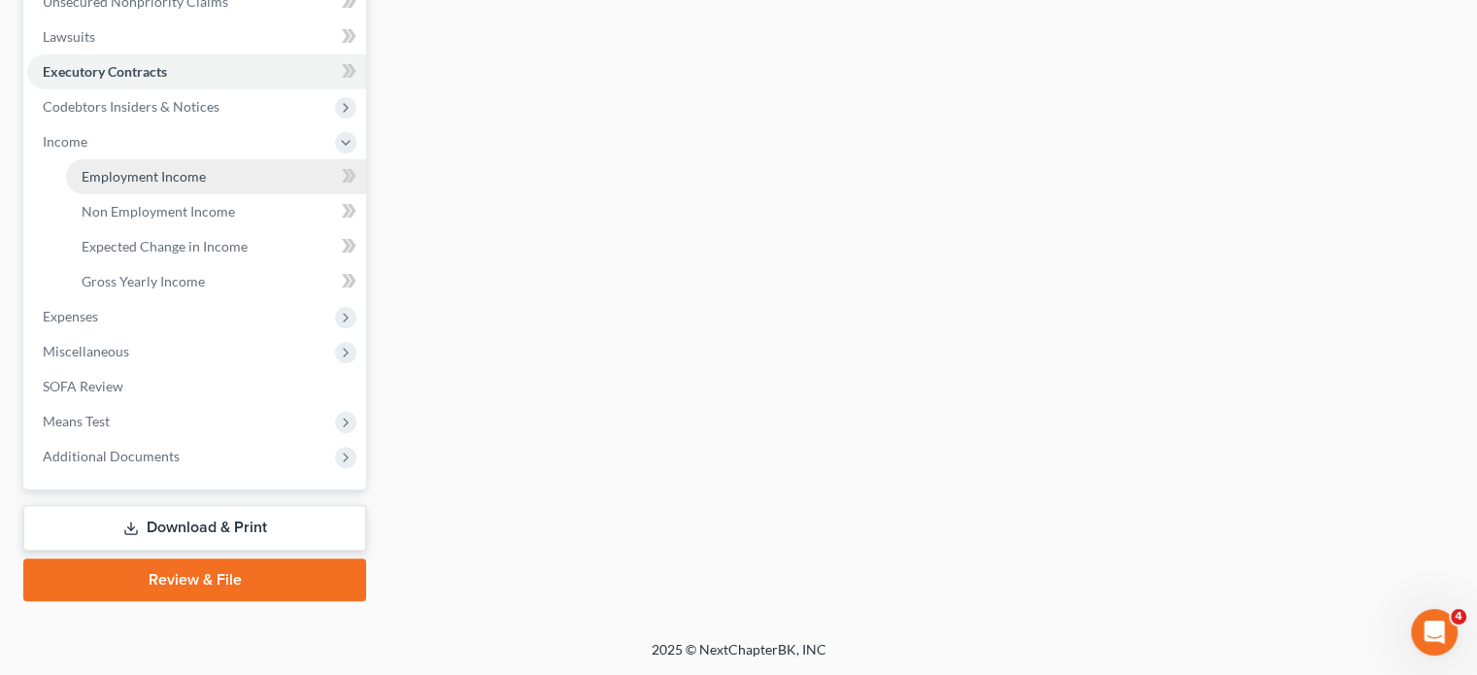
click at [167, 184] on span "Employment Income" at bounding box center [144, 176] width 124 height 17
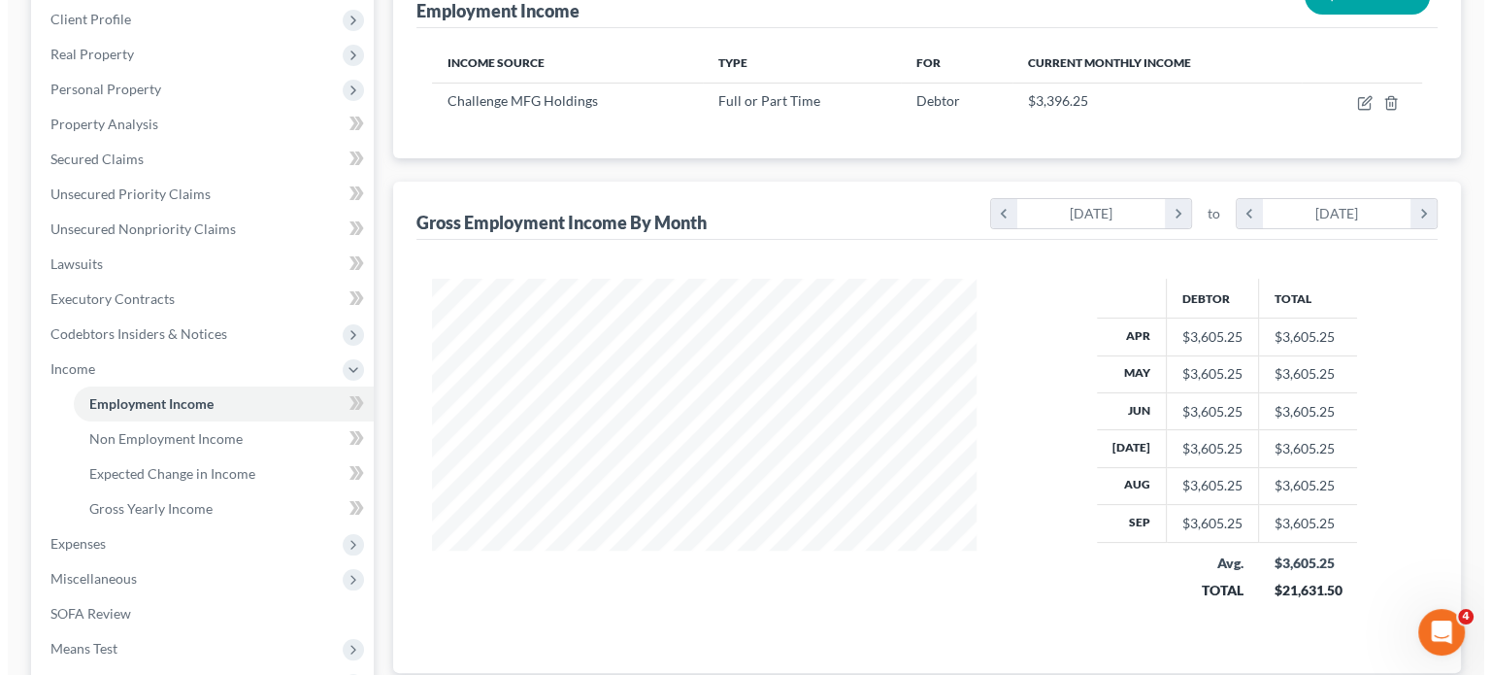
scroll to position [271, 0]
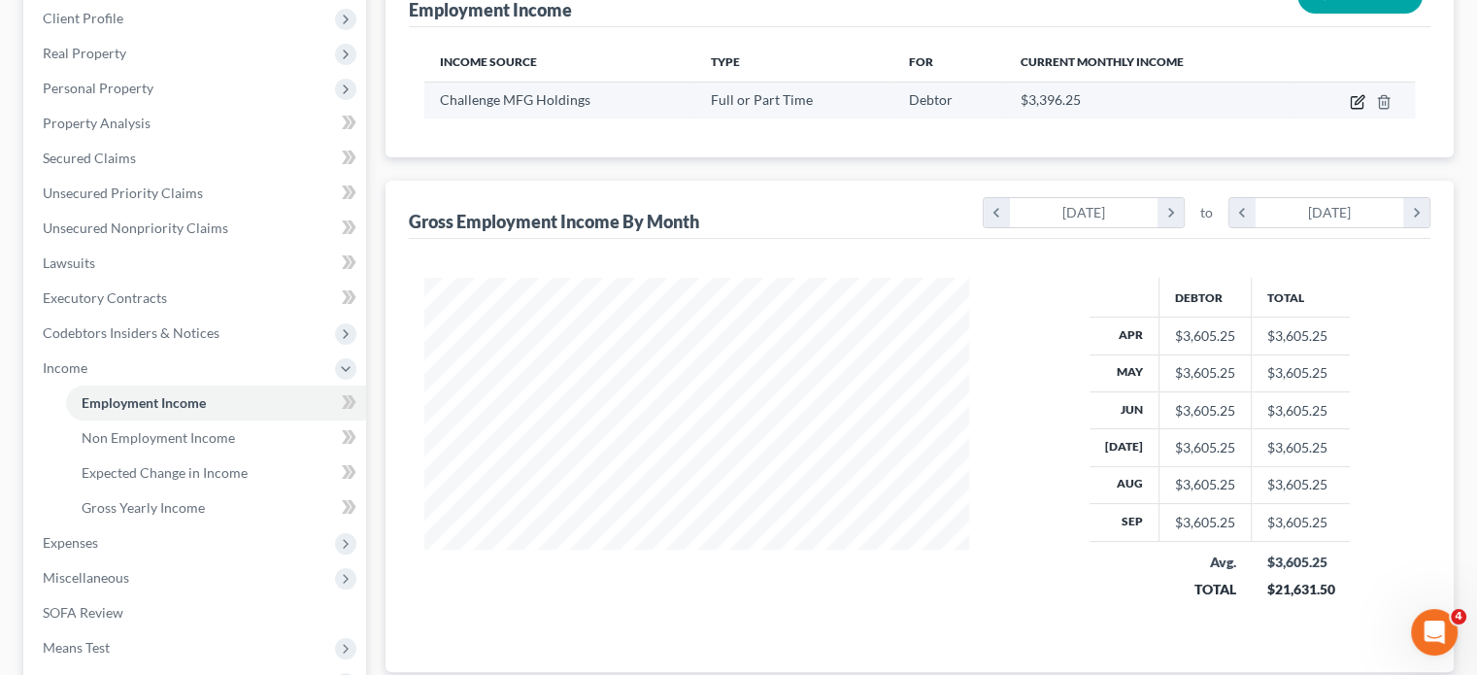
click at [1350, 110] on icon "button" at bounding box center [1358, 102] width 16 height 16
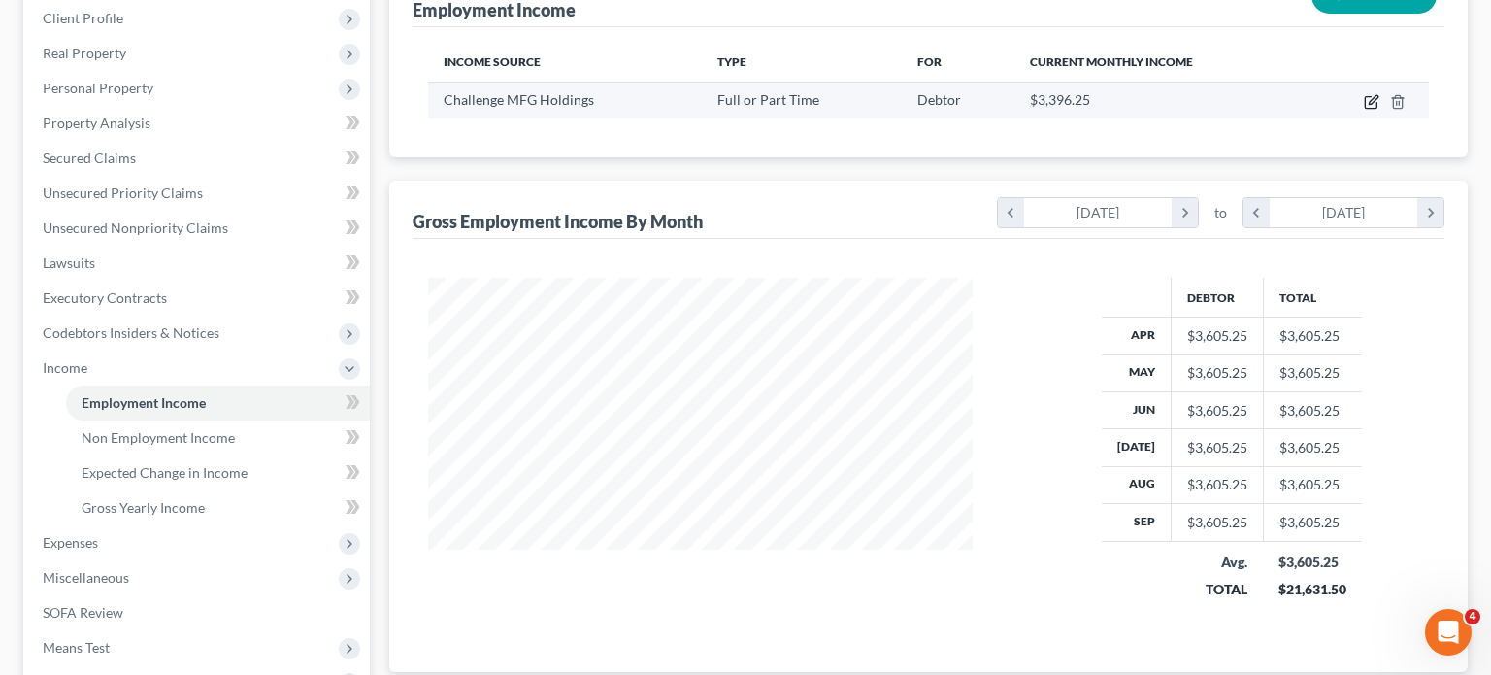
select select "0"
select select "23"
select select "3"
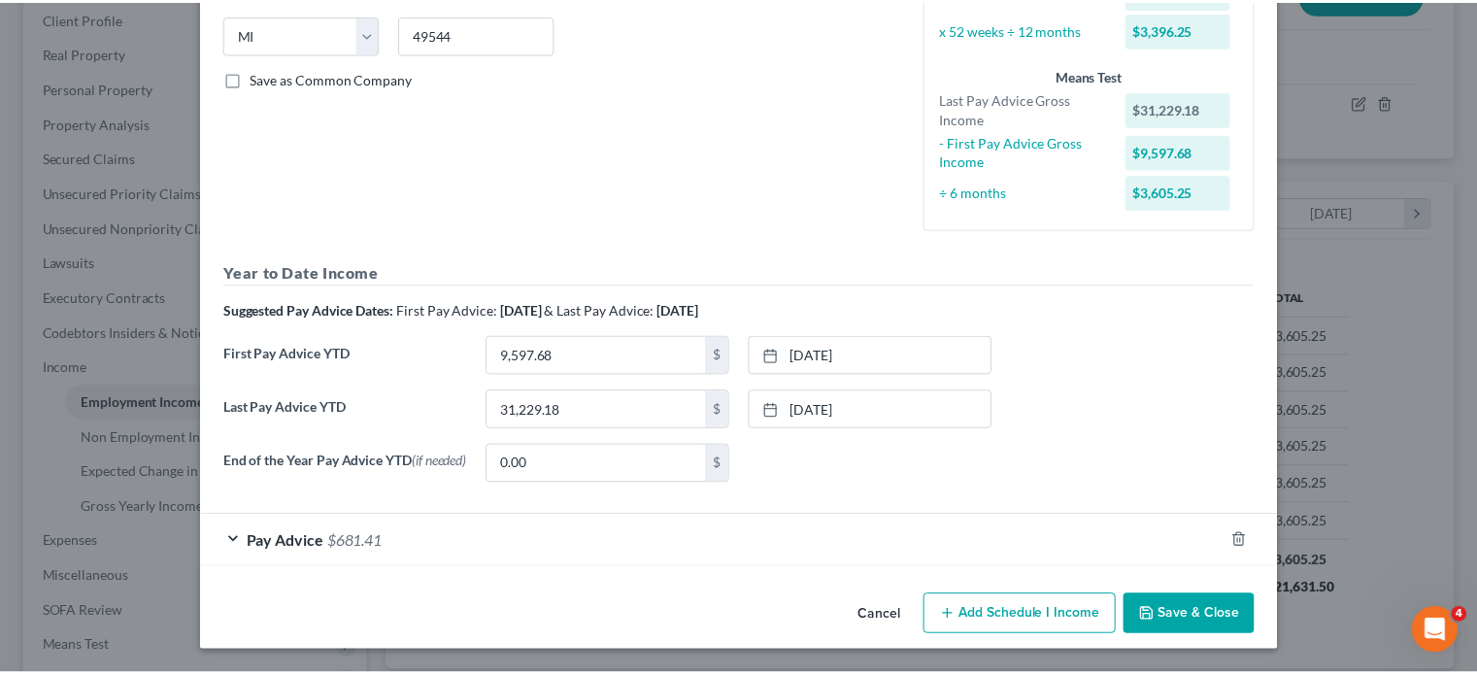
scroll to position [623, 0]
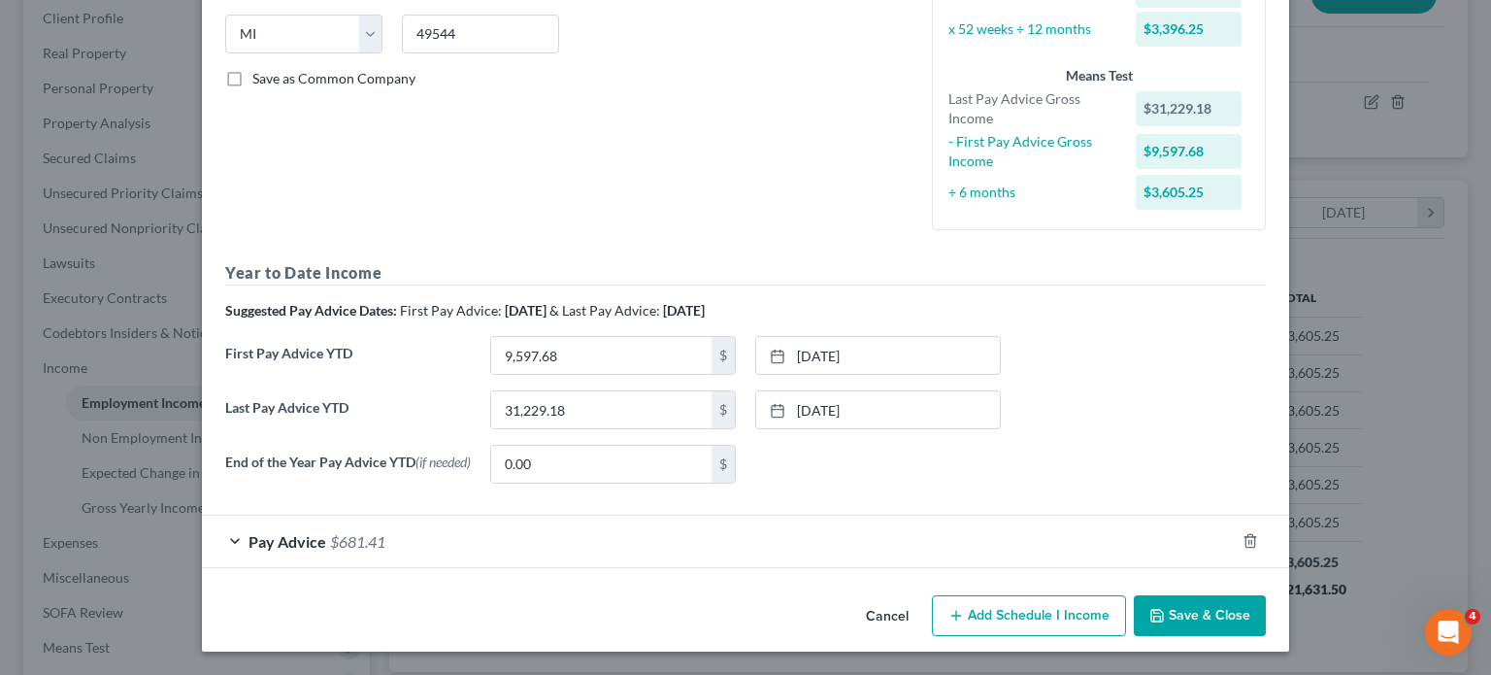
click at [924, 608] on button "Cancel" at bounding box center [888, 616] width 74 height 39
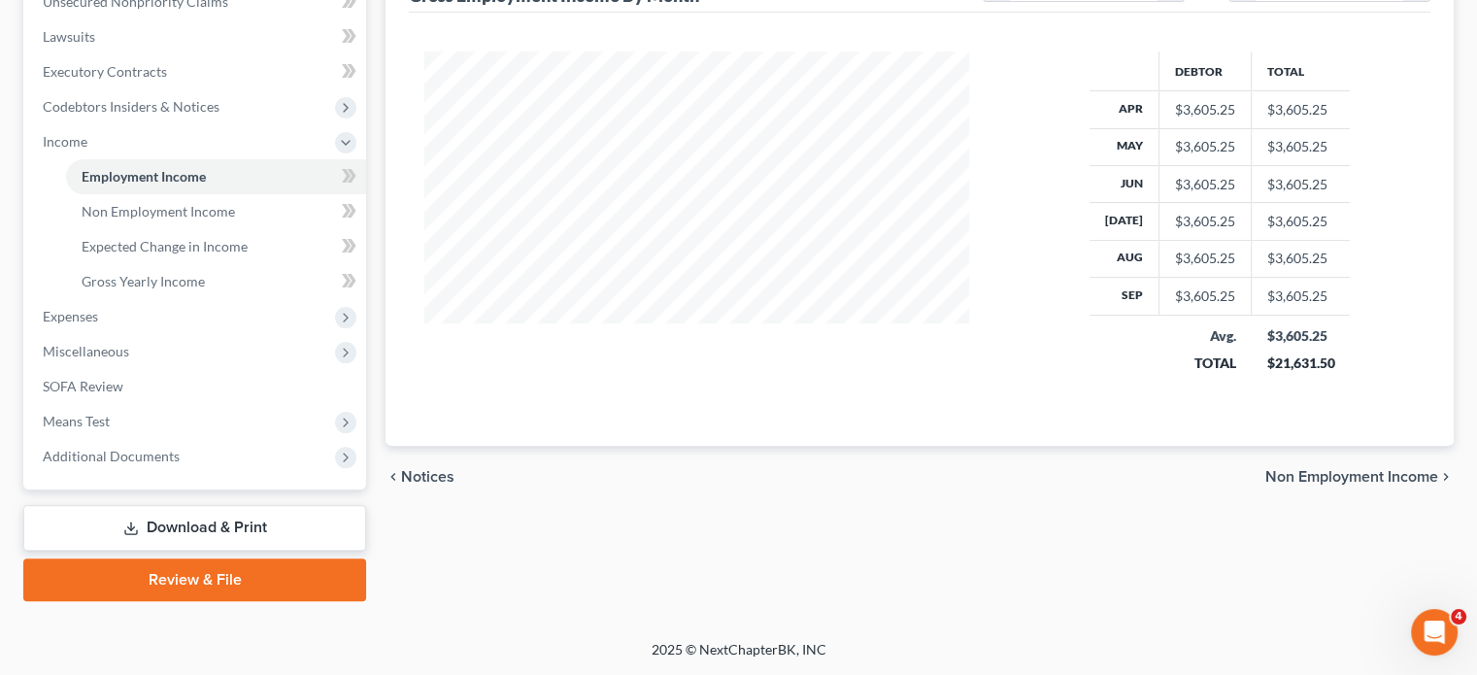
scroll to position [664, 0]
click at [212, 217] on span "Non Employment Income" at bounding box center [158, 211] width 153 height 17
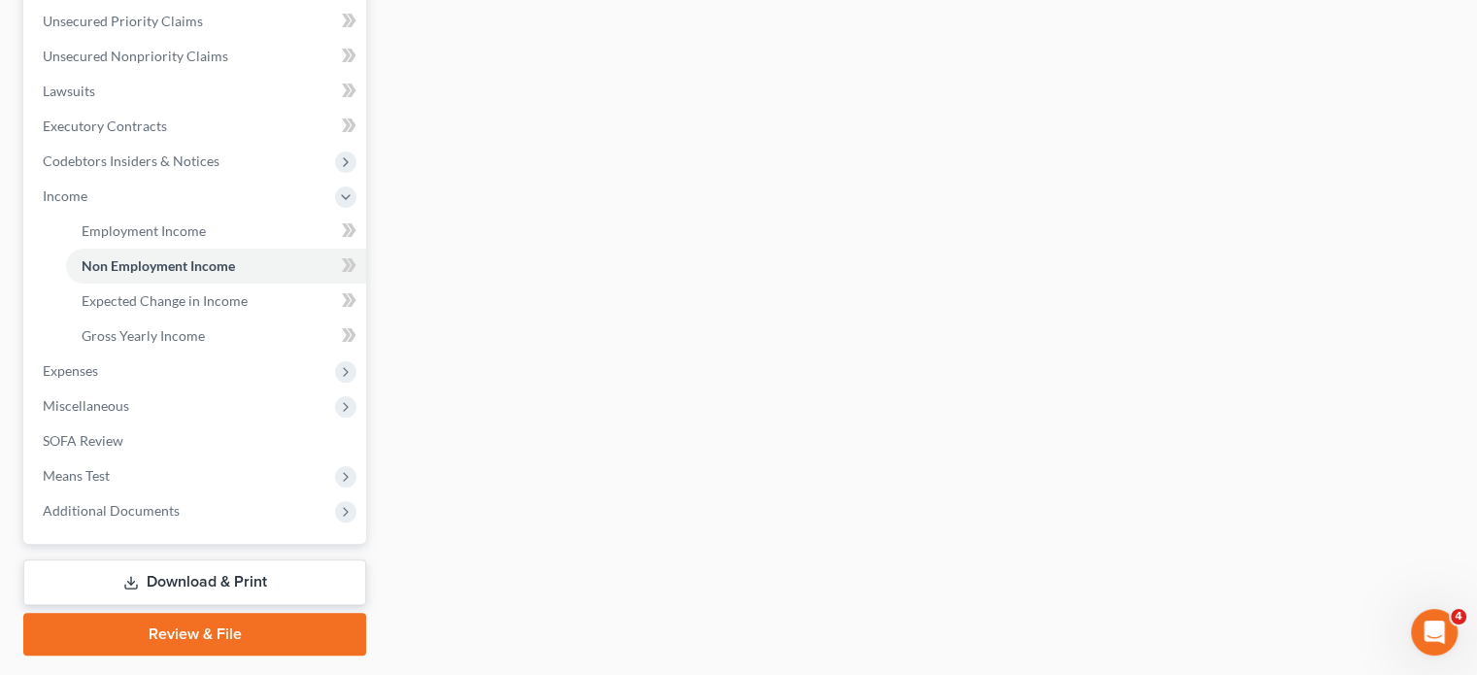
scroll to position [722, 0]
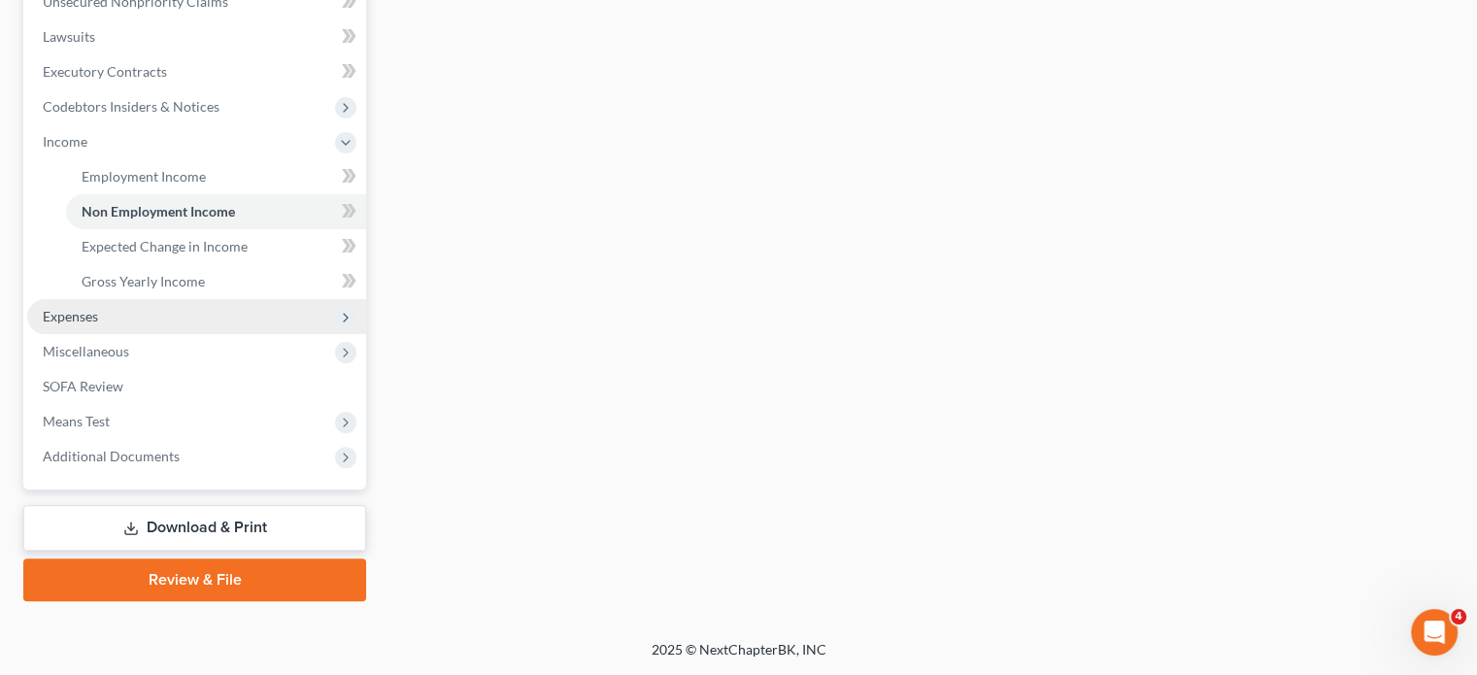
click at [171, 299] on span "Expenses" at bounding box center [196, 316] width 339 height 35
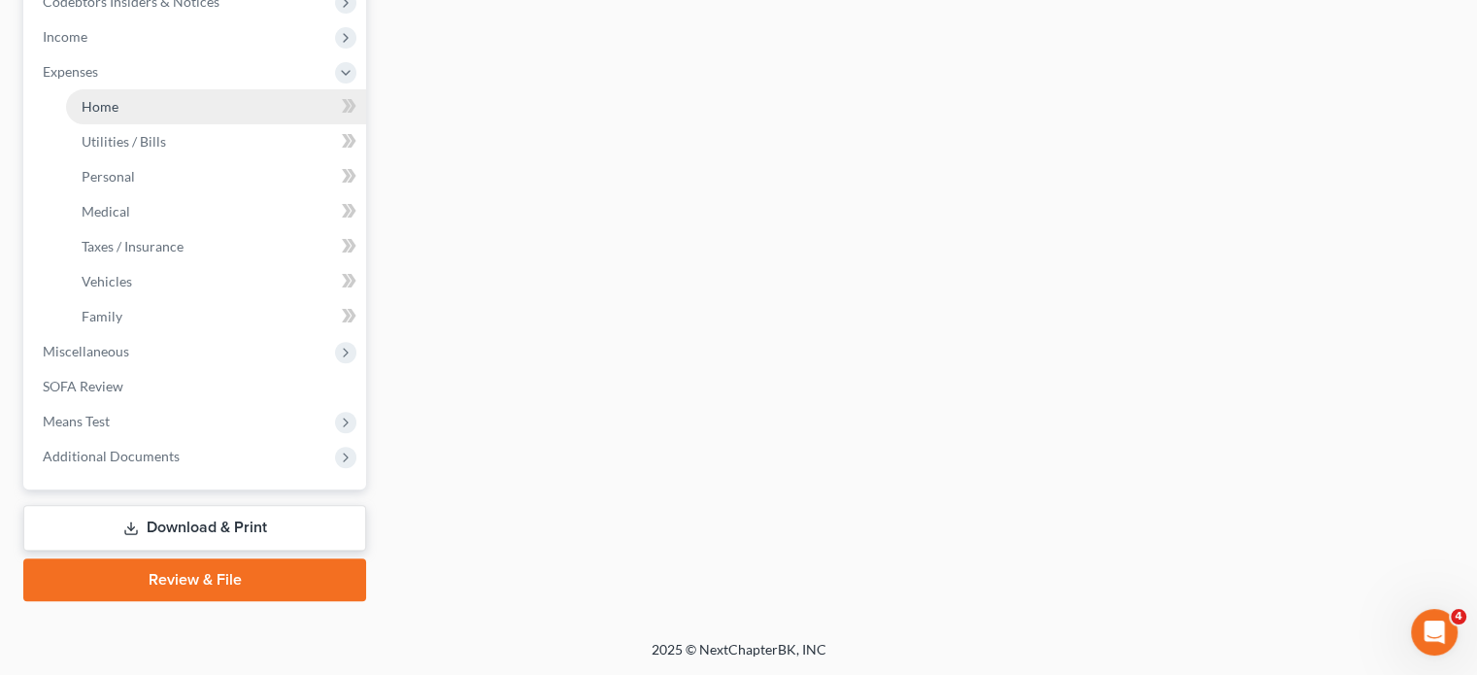
click at [167, 124] on link "Home" at bounding box center [216, 106] width 300 height 35
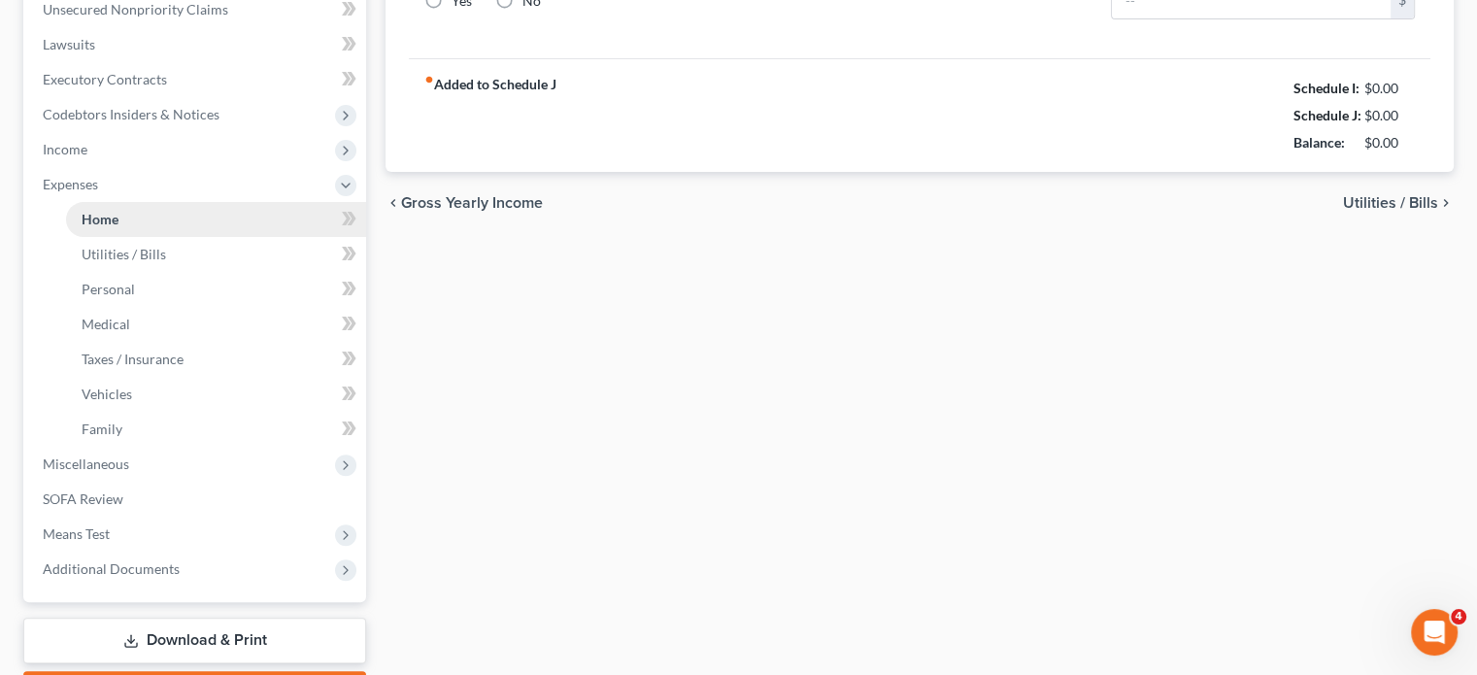
type input "1,699.00"
type input "0.00"
radio input "true"
type input "0.00"
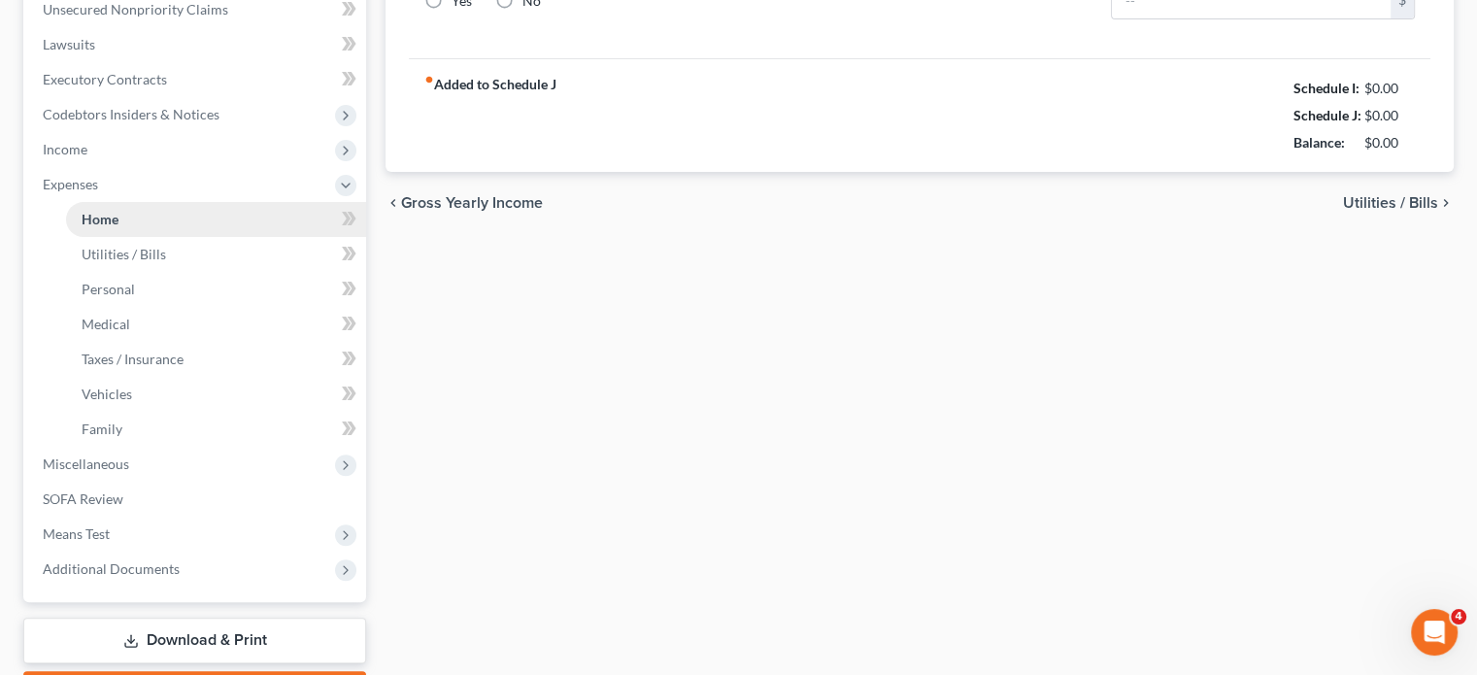
type input "0.00"
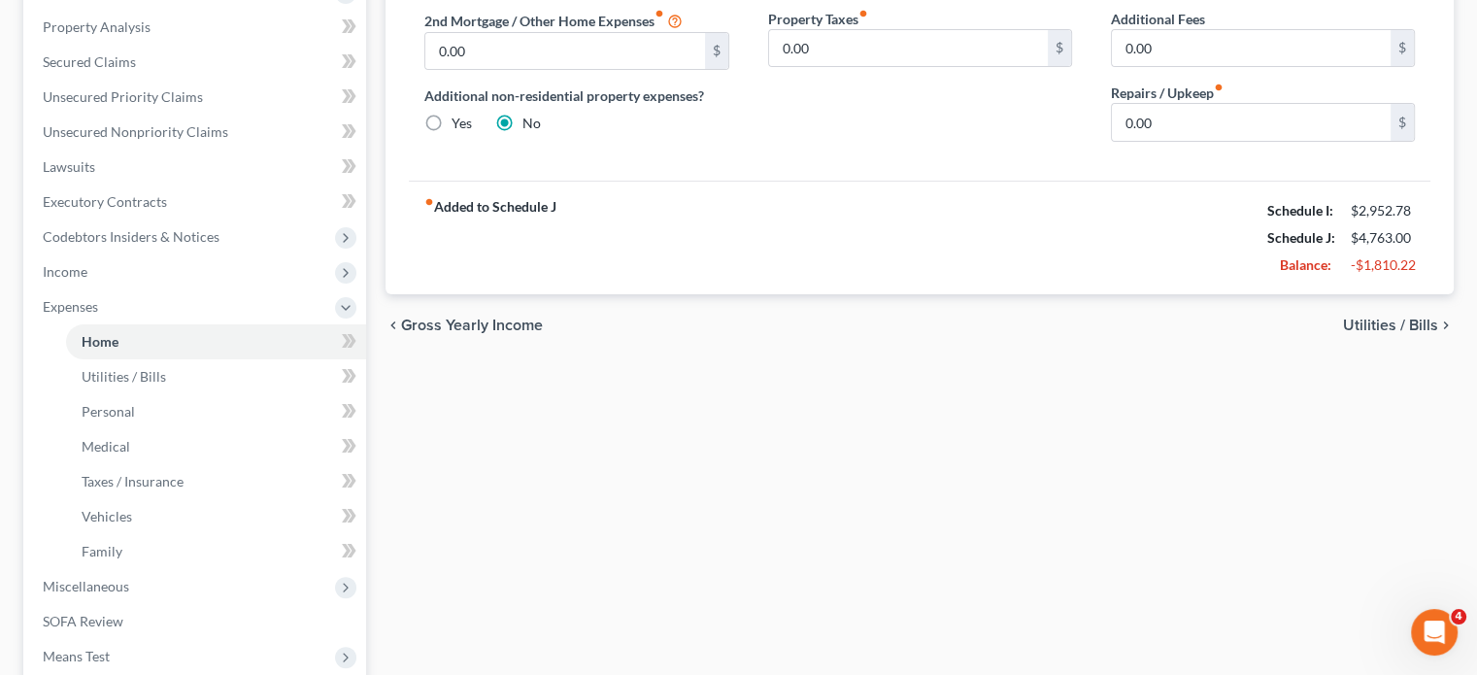
scroll to position [159, 0]
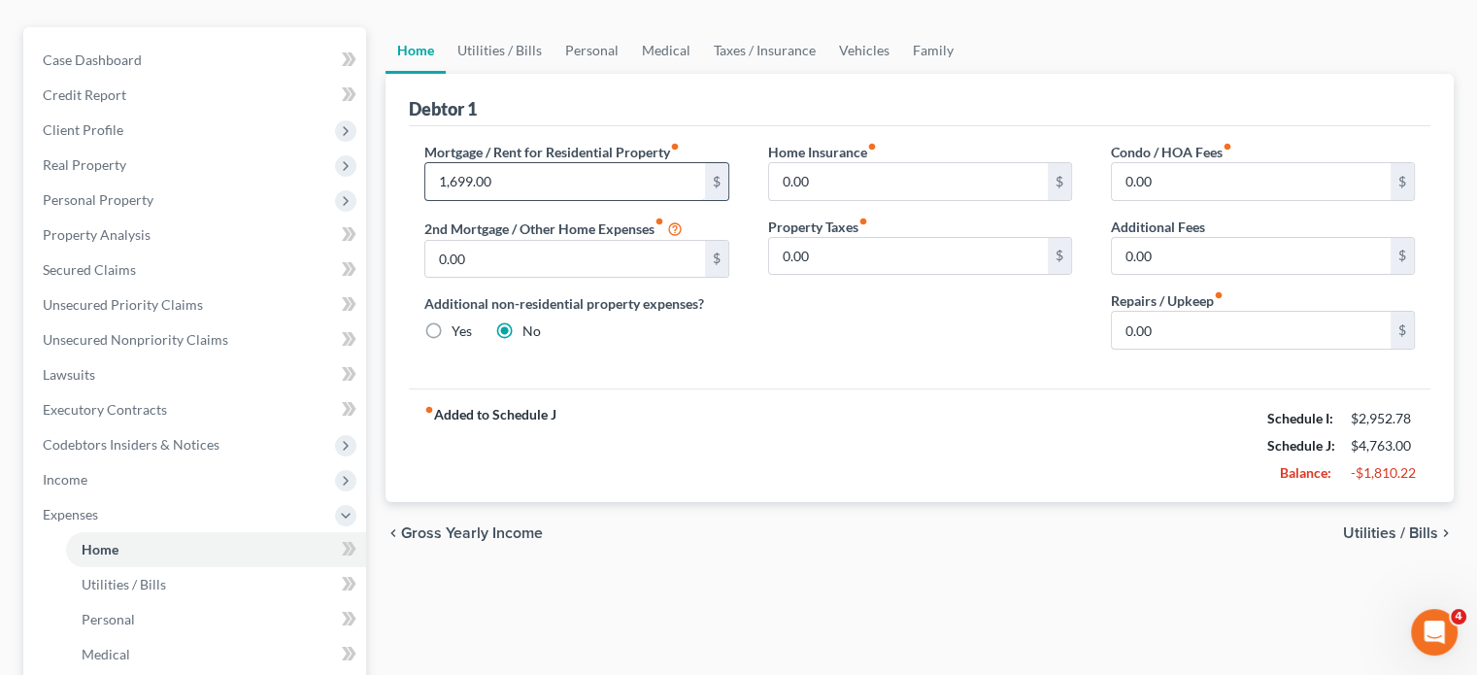
click at [534, 200] on input "1,699.00" at bounding box center [564, 181] width 279 height 37
type input "650"
click at [553, 74] on link "Utilities / Bills" at bounding box center [500, 50] width 108 height 47
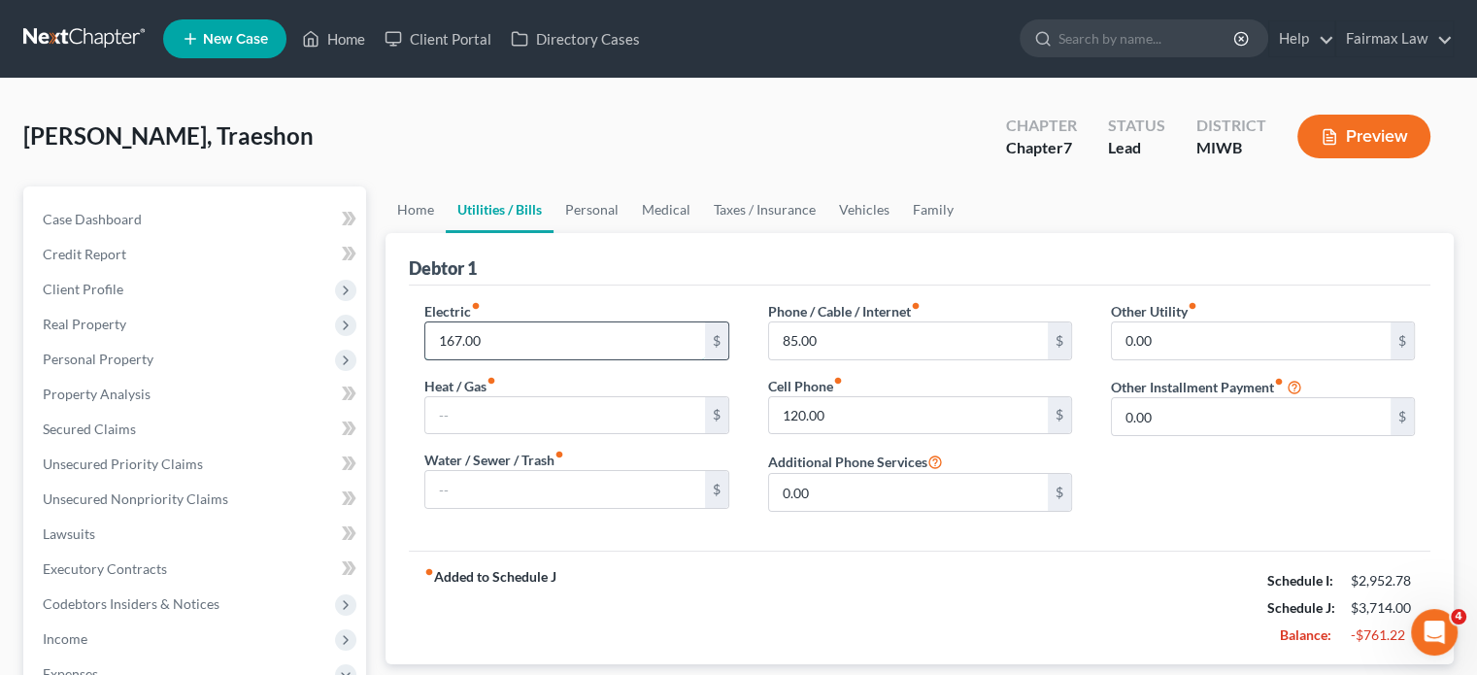
click at [513, 359] on input "167.00" at bounding box center [564, 340] width 279 height 37
click at [630, 233] on link "Personal" at bounding box center [591, 209] width 77 height 47
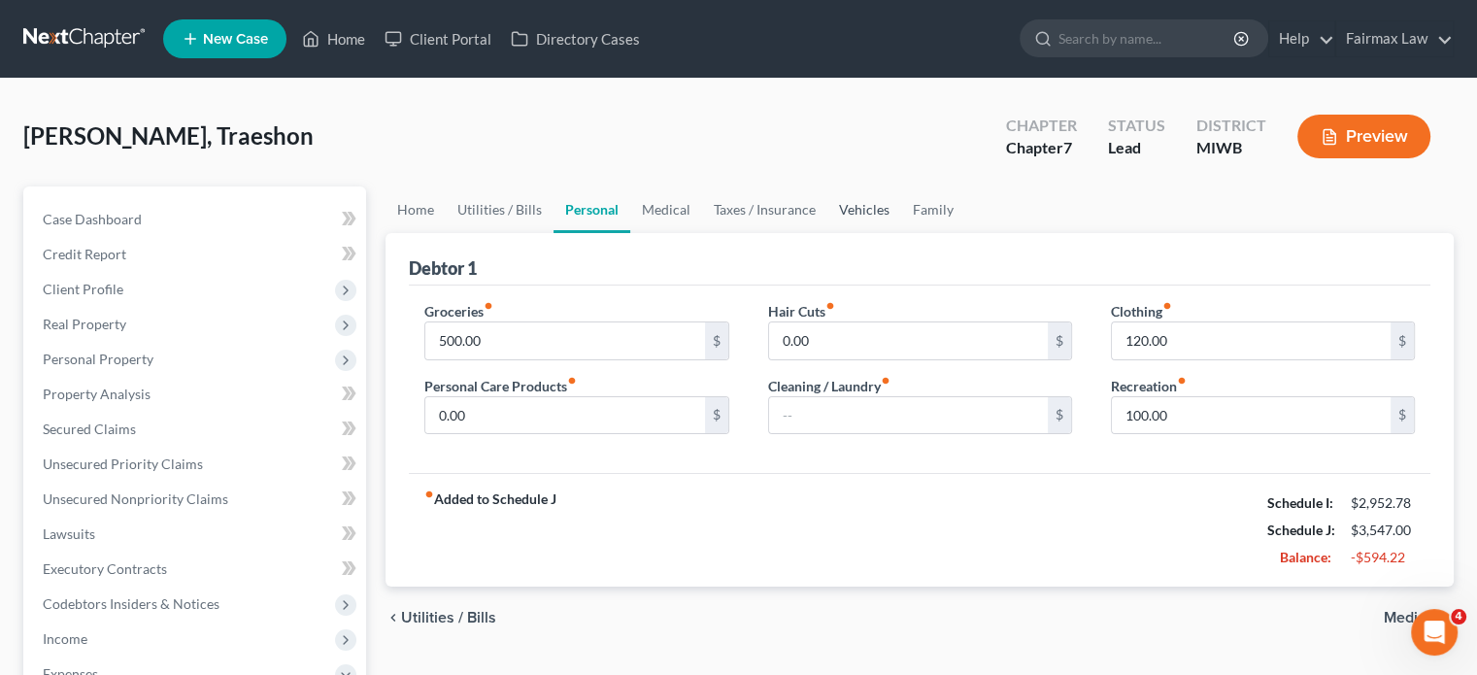
click at [901, 233] on link "Vehicles" at bounding box center [864, 209] width 74 height 47
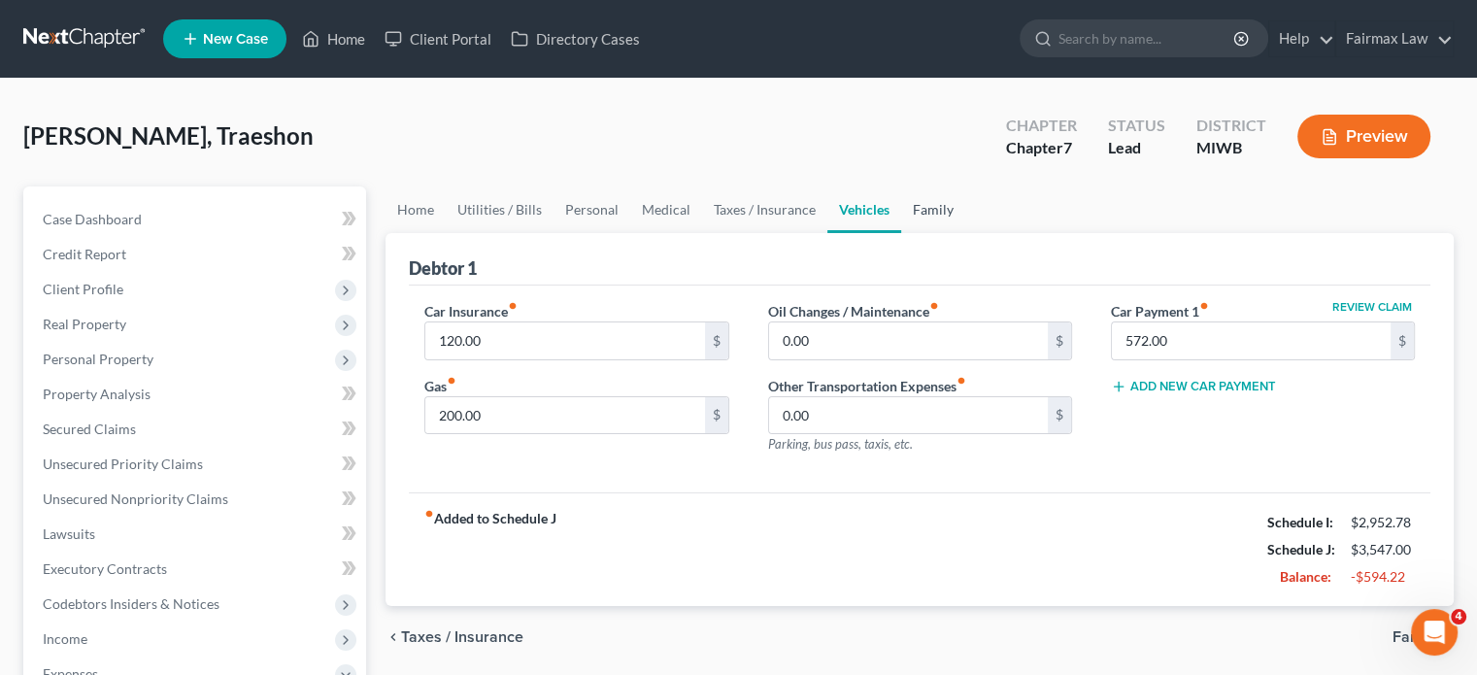
click at [965, 233] on link "Family" at bounding box center [933, 209] width 64 height 47
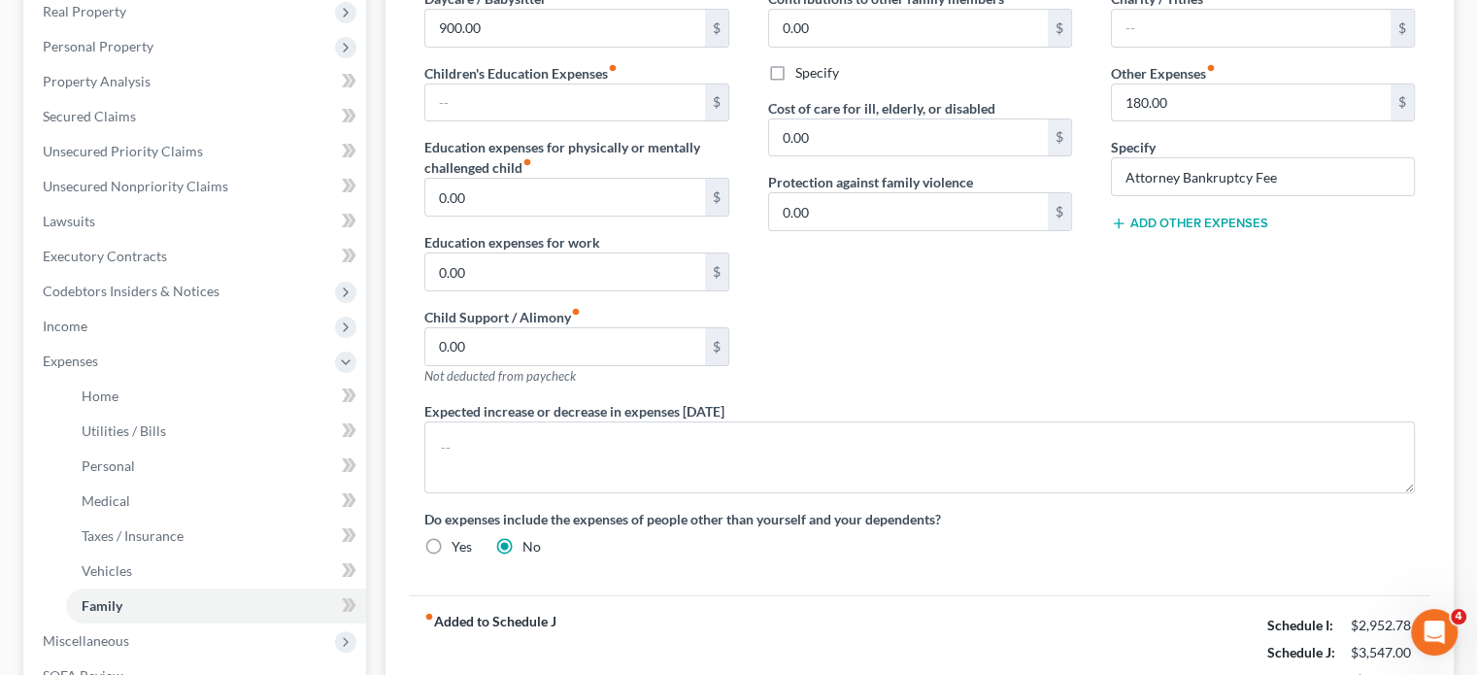
scroll to position [109, 0]
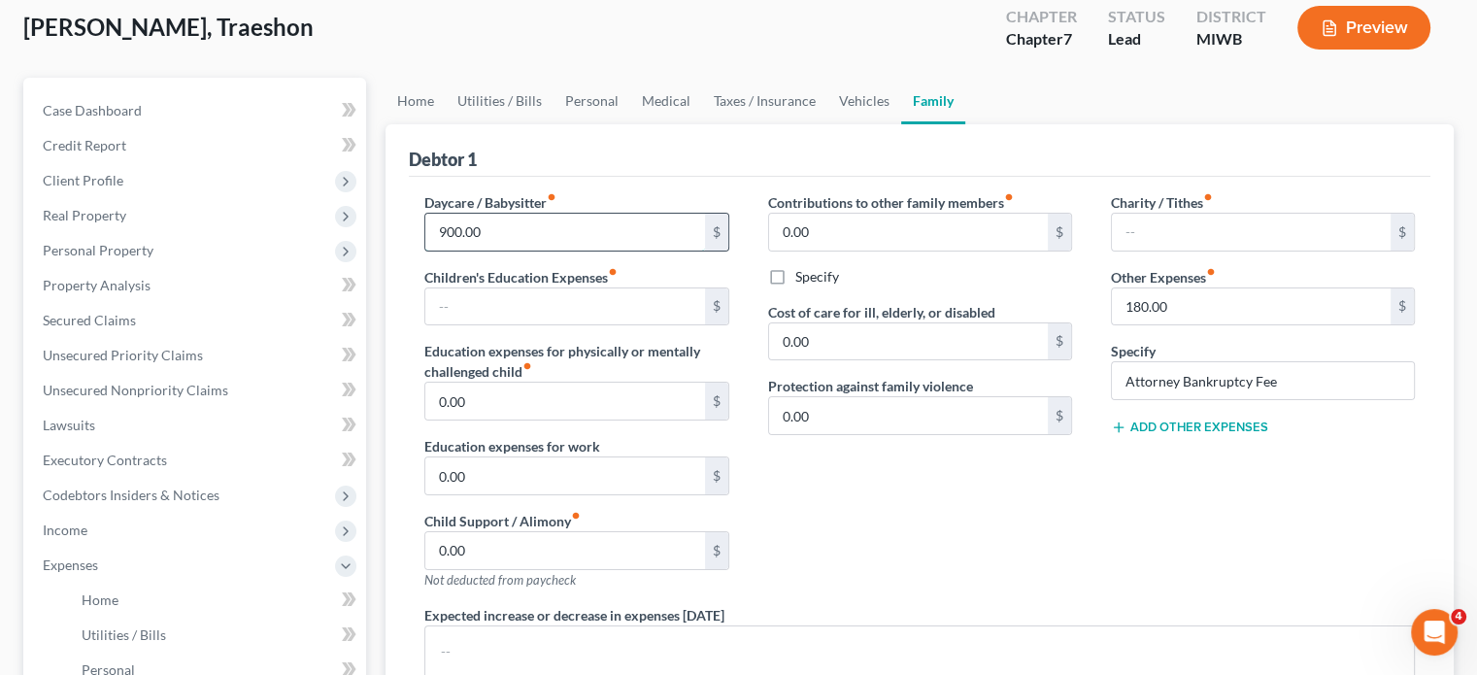
click at [571, 251] on input "900.00" at bounding box center [564, 232] width 279 height 37
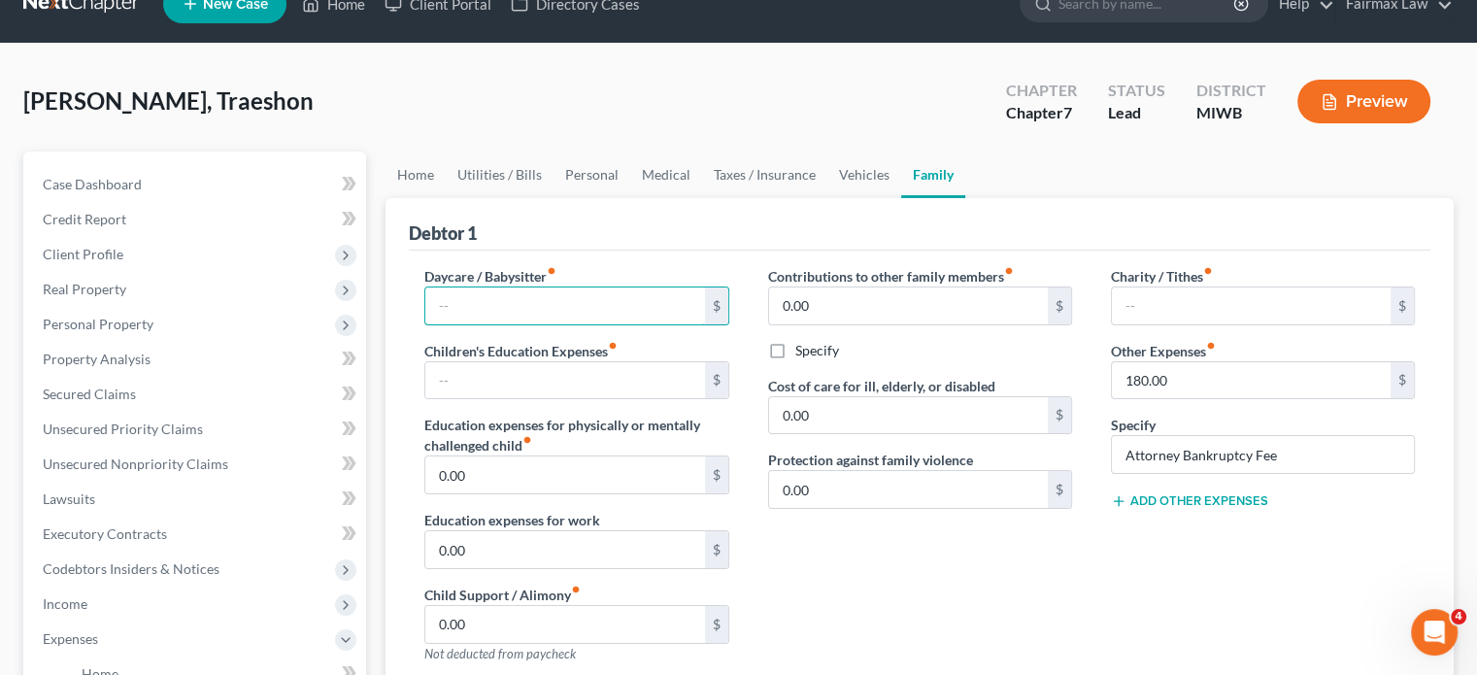
scroll to position [19, 0]
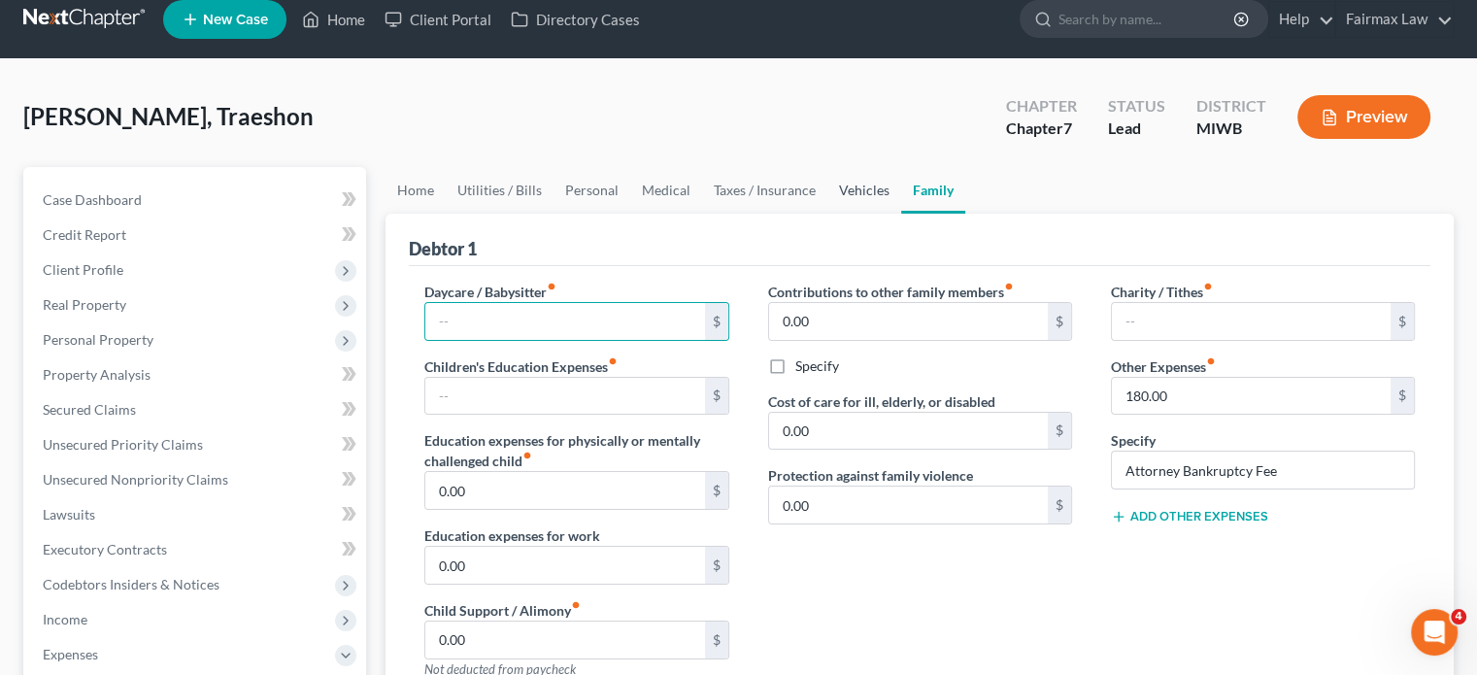
click at [901, 214] on link "Vehicles" at bounding box center [864, 190] width 74 height 47
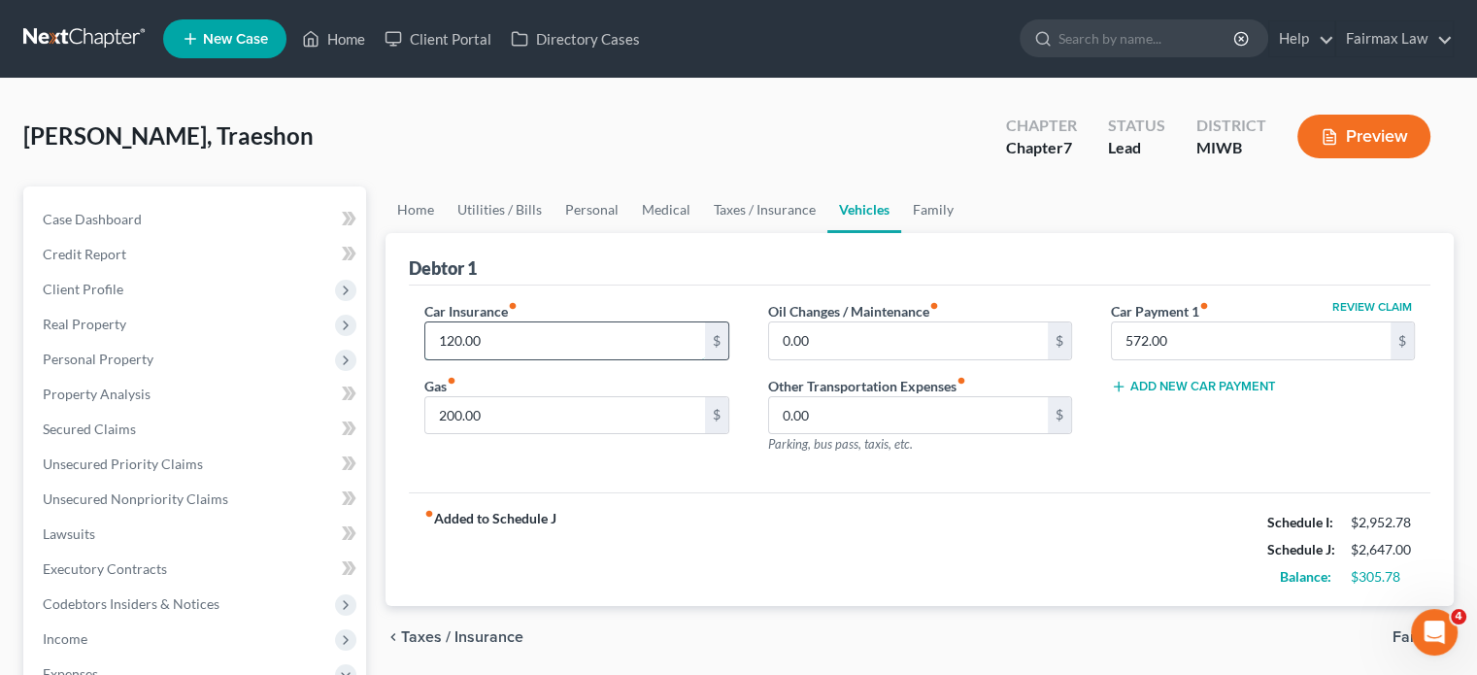
click at [529, 359] on input "120.00" at bounding box center [564, 340] width 279 height 37
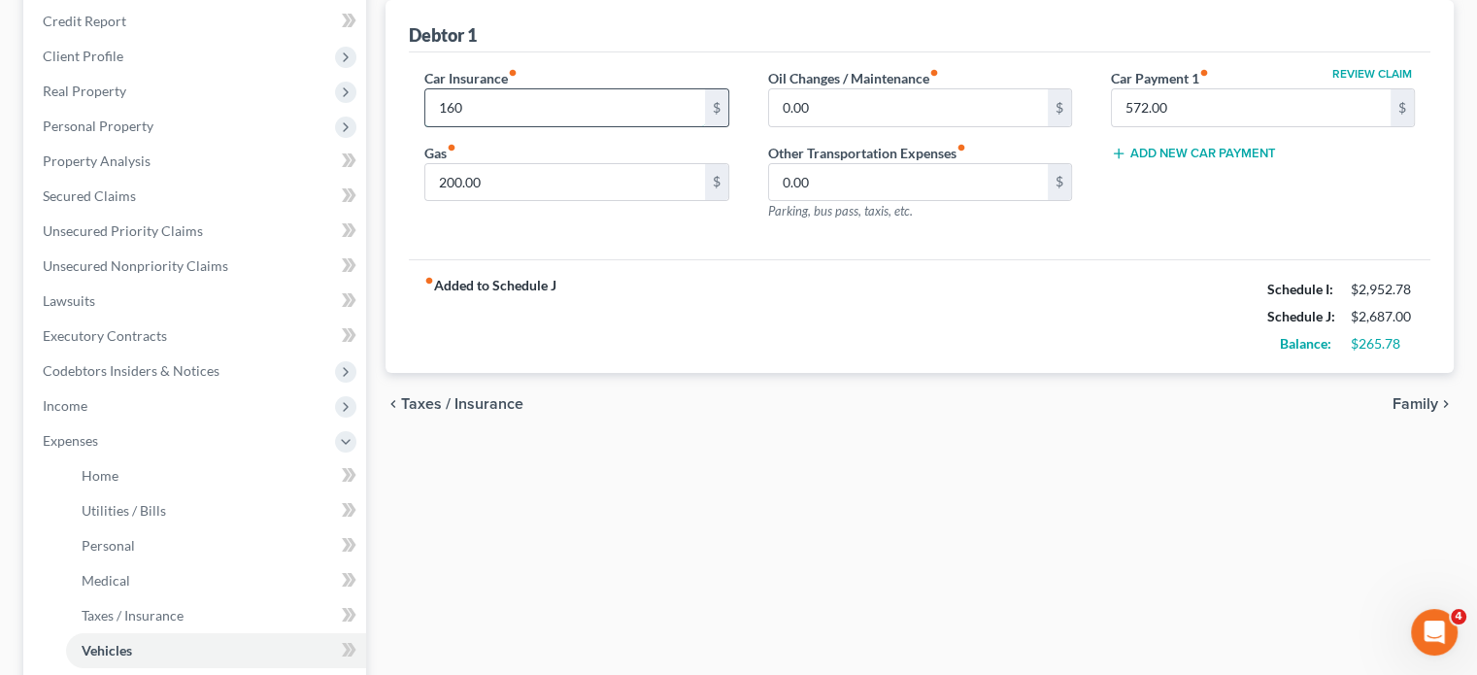
scroll to position [241, 0]
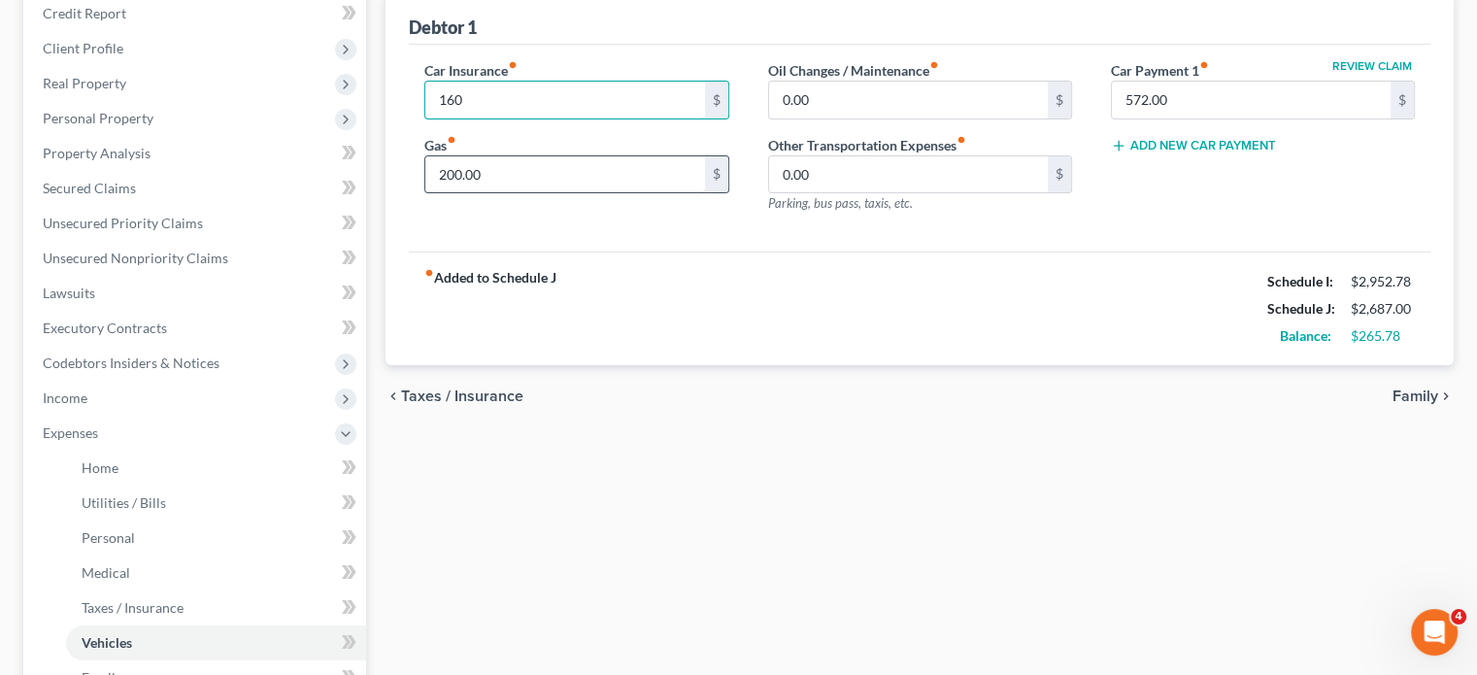
type input "160"
click at [528, 193] on input "200.00" at bounding box center [564, 174] width 279 height 37
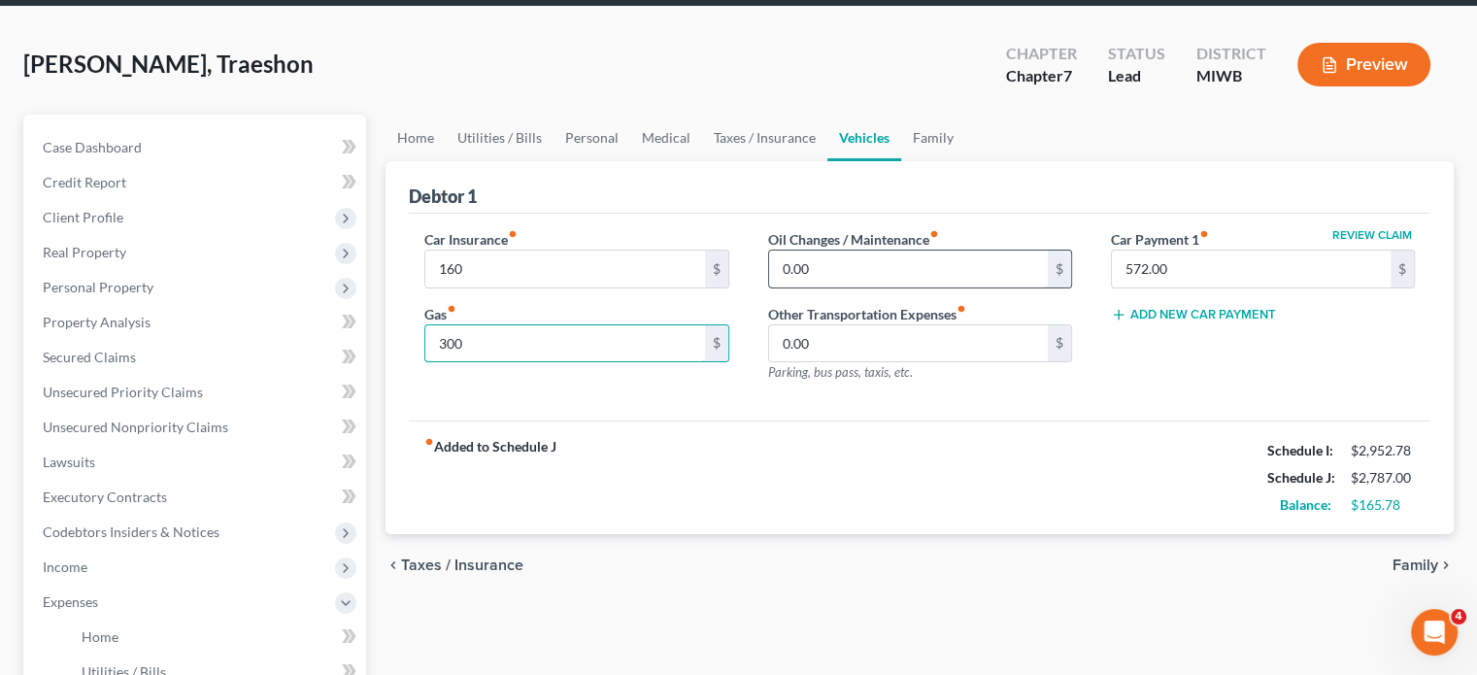
type input "300"
click at [882, 287] on input "0.00" at bounding box center [908, 269] width 279 height 37
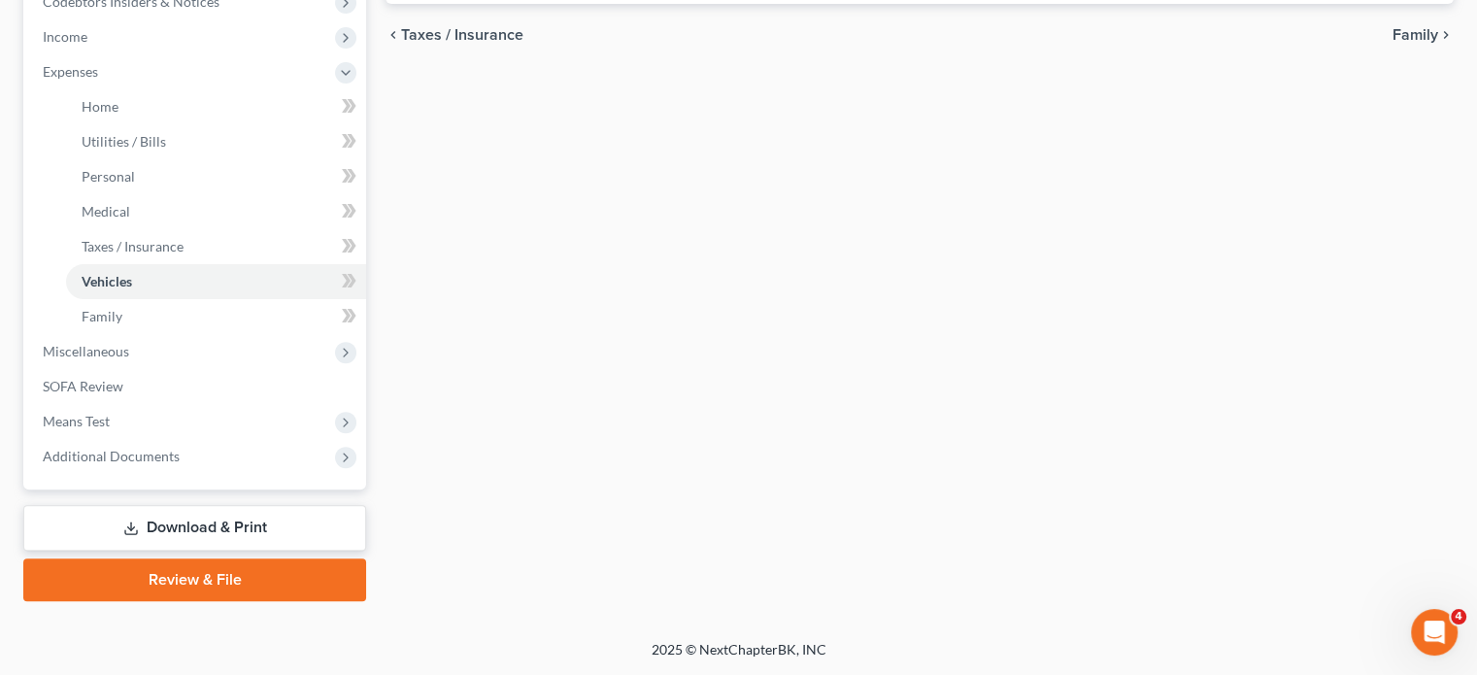
scroll to position [916, 0]
type input "100"
click at [156, 299] on link "Family" at bounding box center [216, 316] width 300 height 35
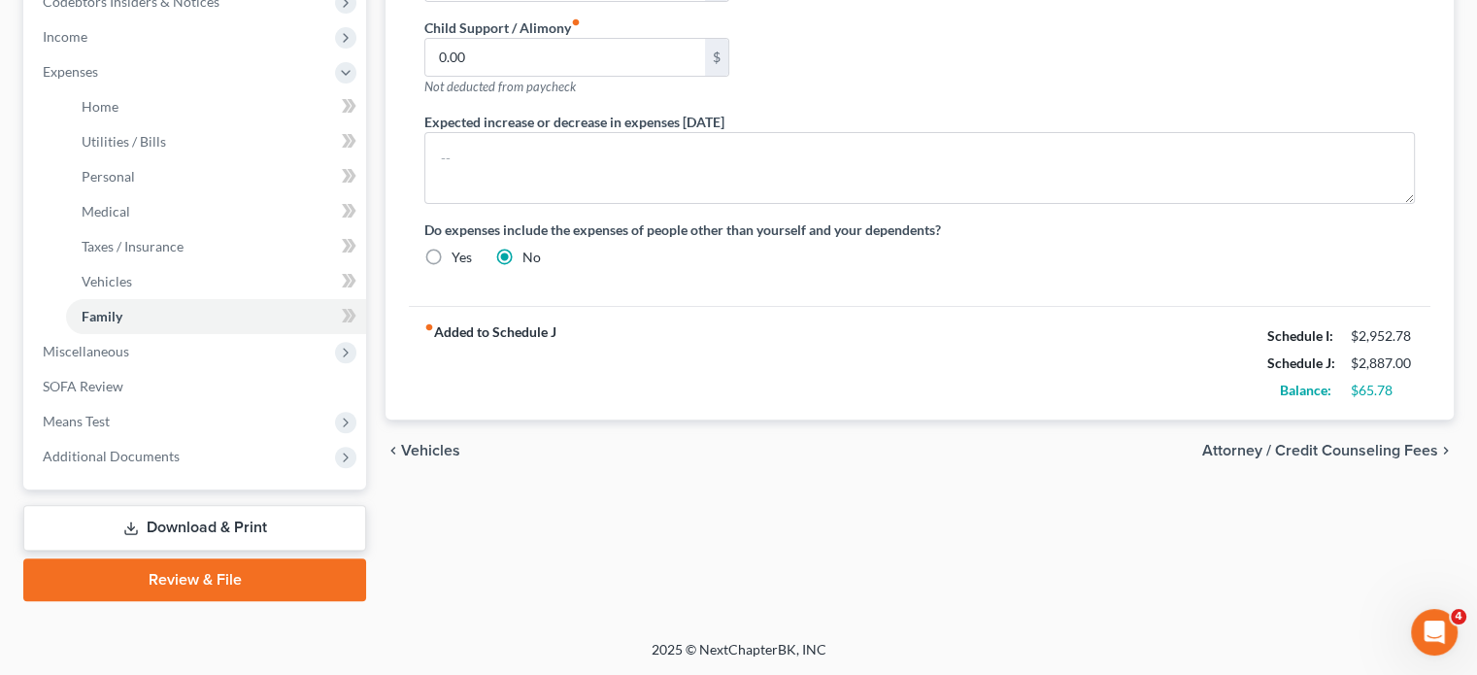
scroll to position [916, 0]
click at [112, 343] on span "Miscellaneous" at bounding box center [86, 351] width 86 height 17
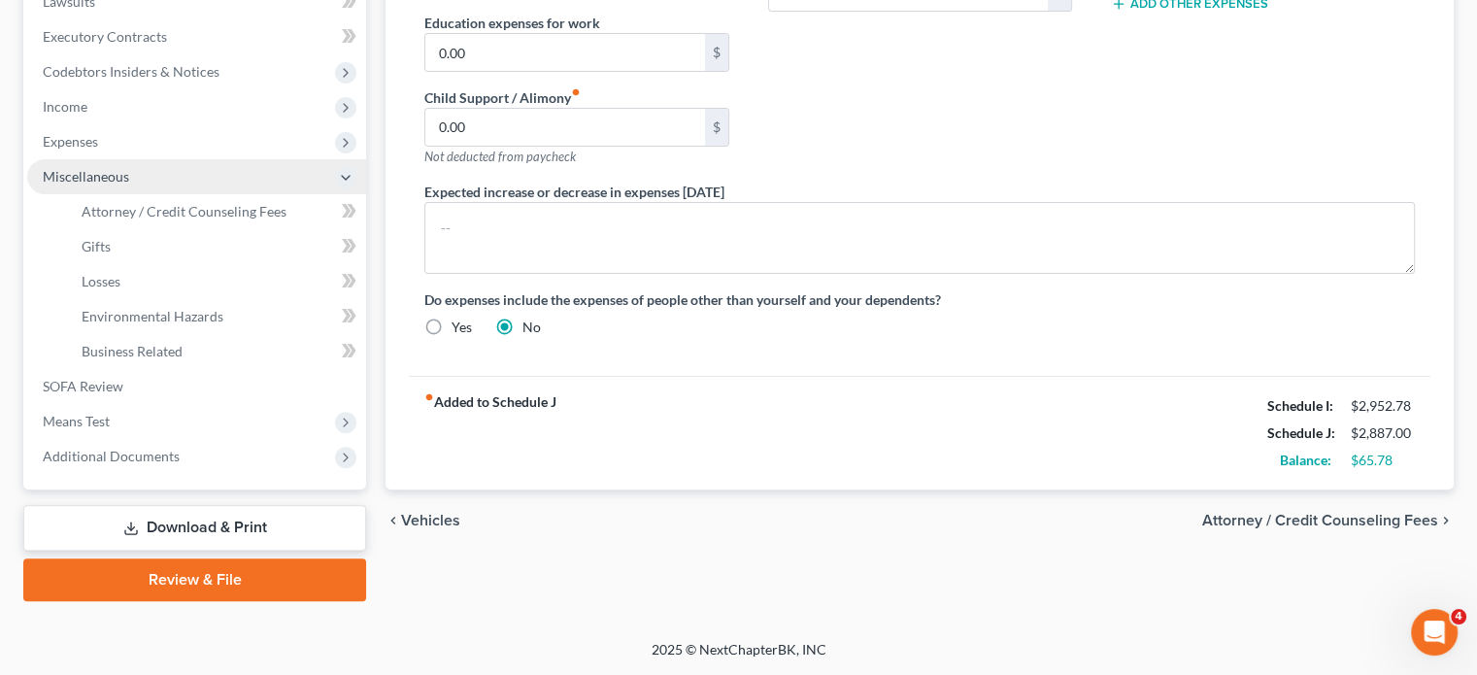
scroll to position [828, 0]
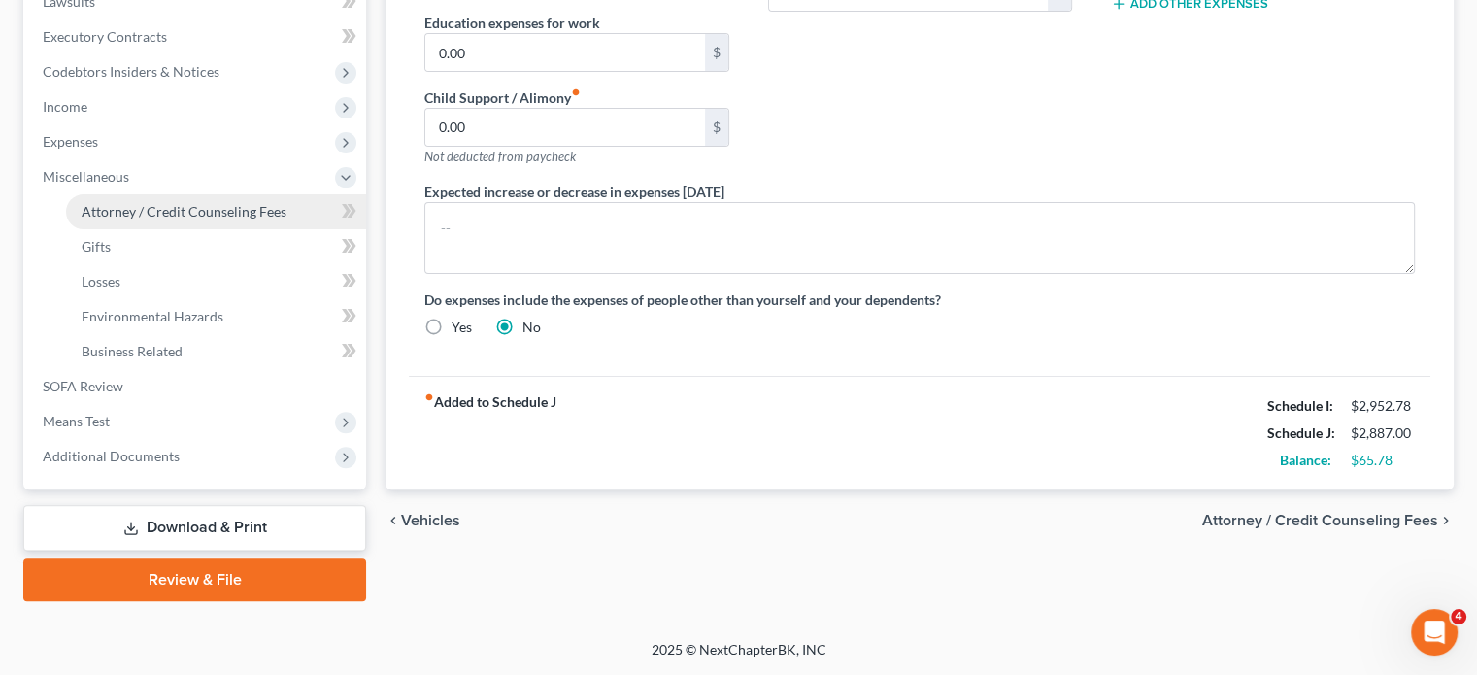
click at [163, 203] on span "Attorney / Credit Counseling Fees" at bounding box center [184, 211] width 205 height 17
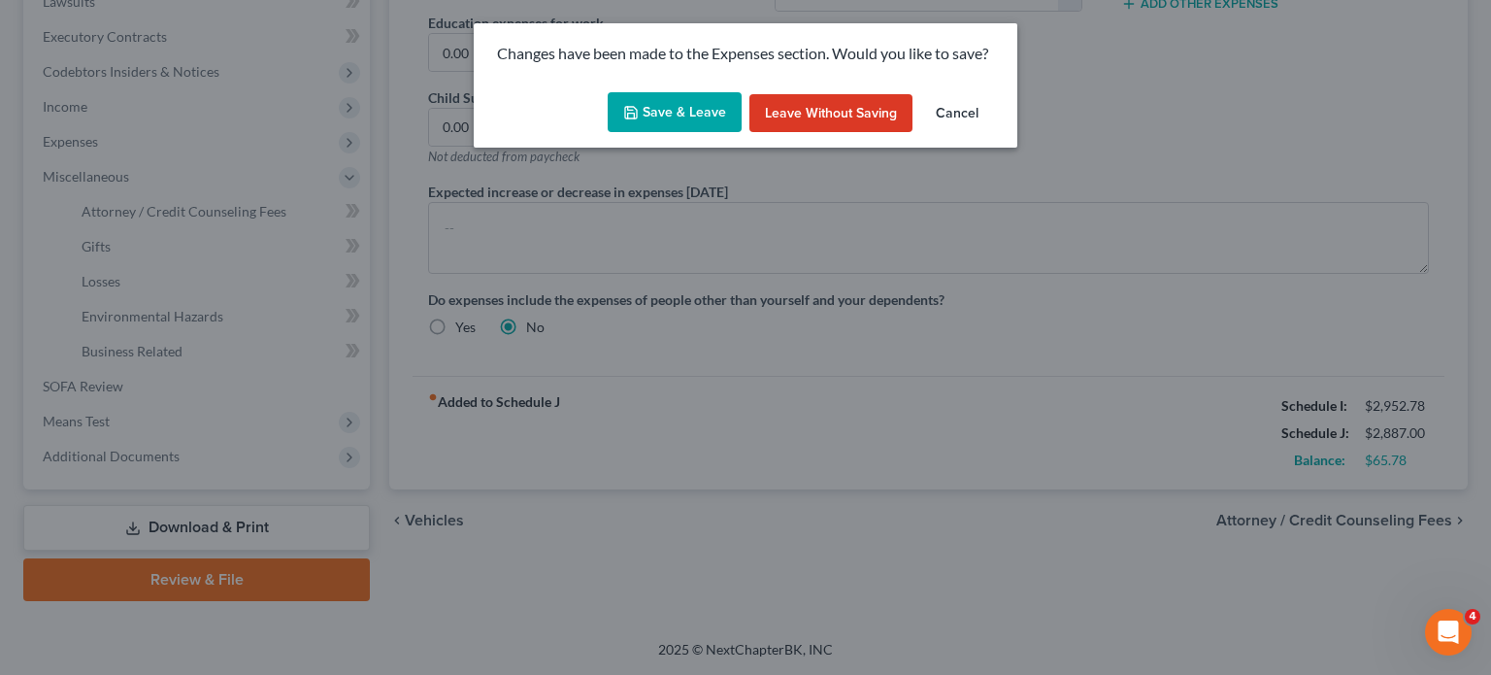
click at [660, 132] on button "Save & Leave" at bounding box center [675, 112] width 134 height 41
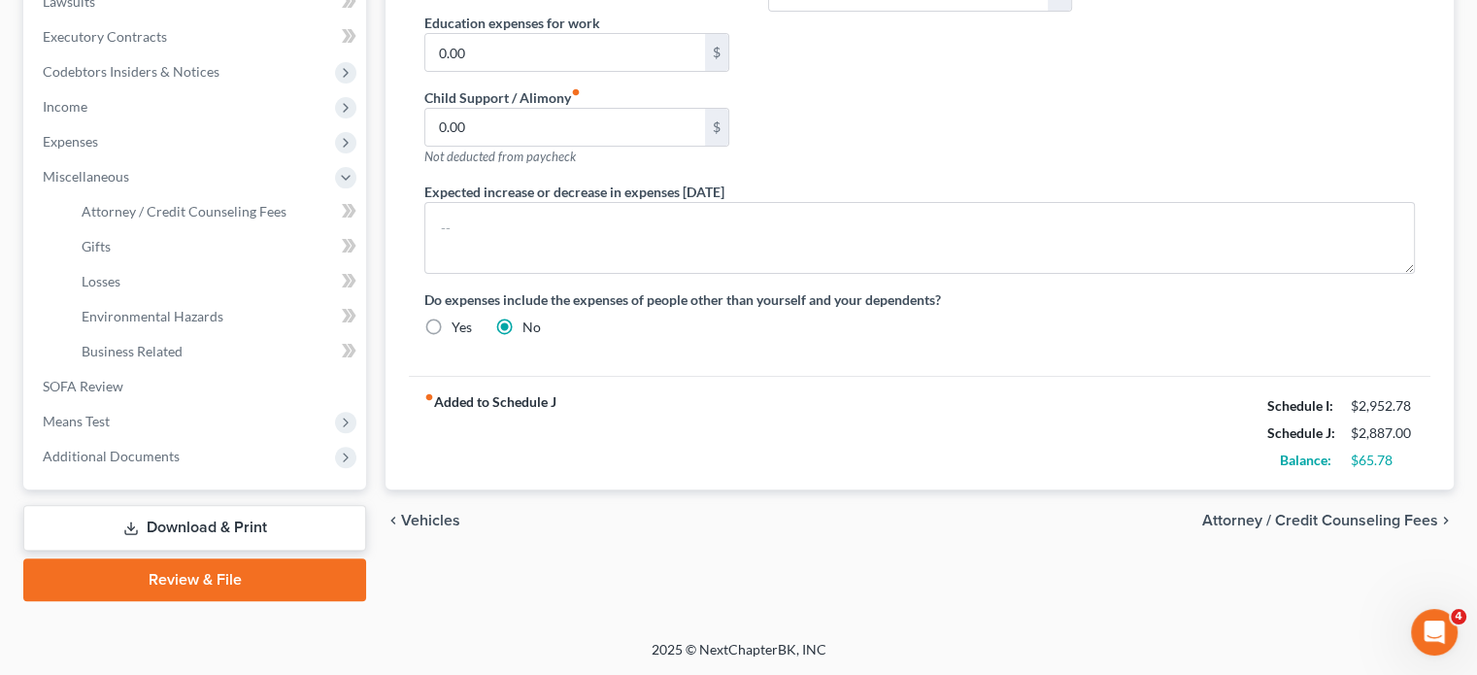
select select "1"
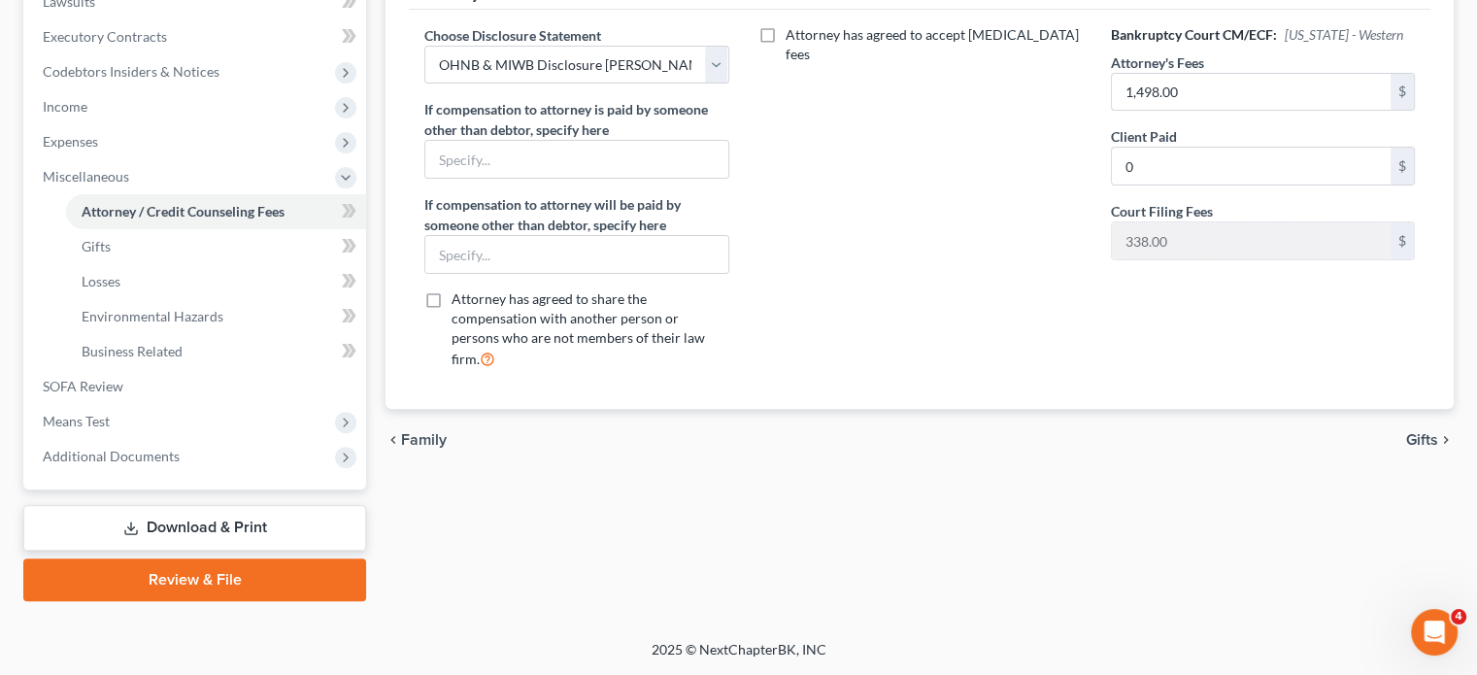
scroll to position [828, 0]
click at [172, 404] on span "Means Test" at bounding box center [196, 421] width 339 height 35
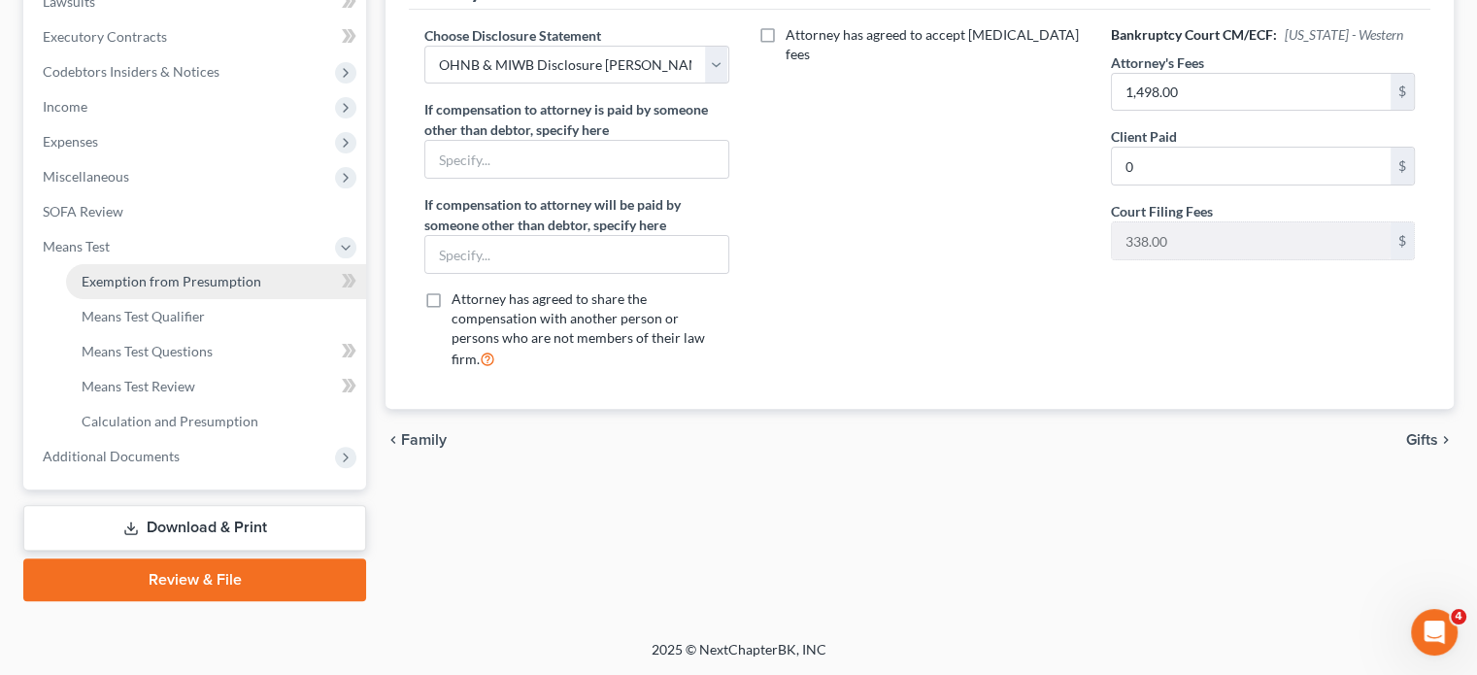
click at [169, 273] on span "Exemption from Presumption" at bounding box center [172, 281] width 180 height 17
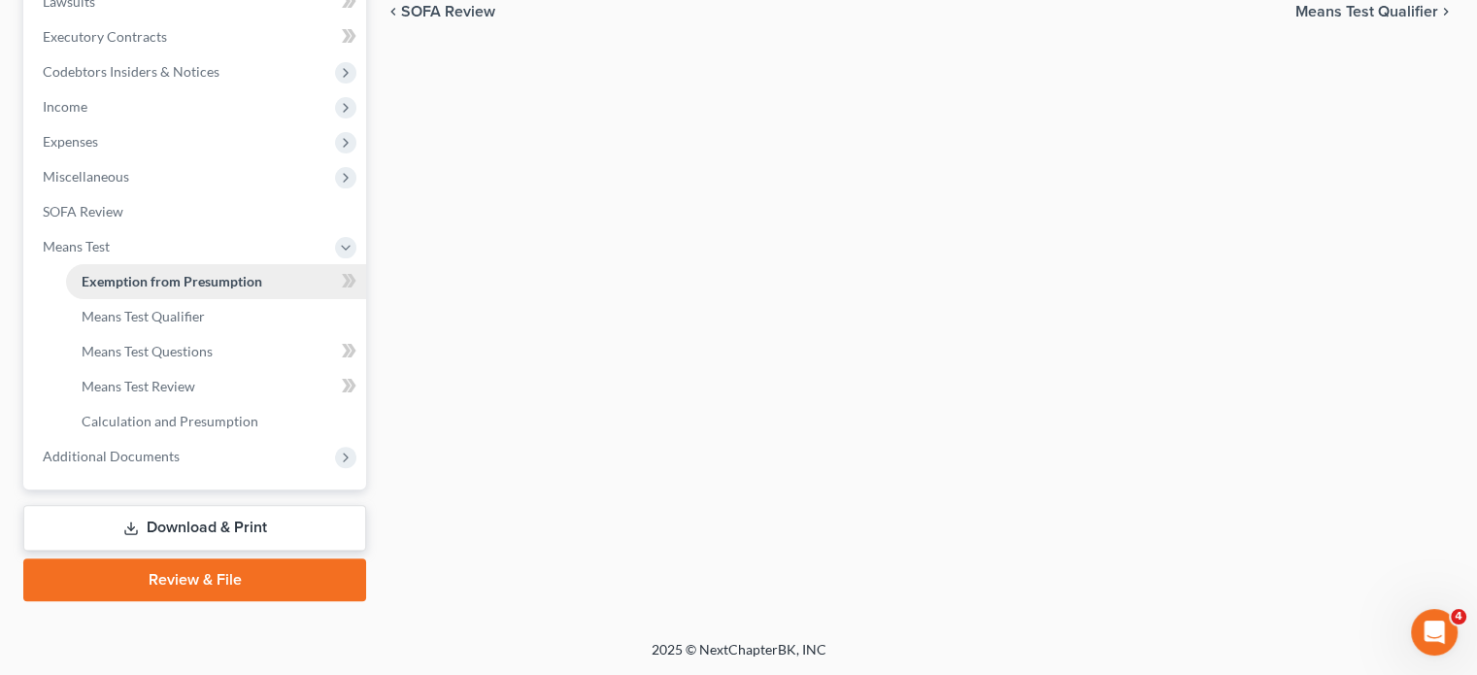
radio input "true"
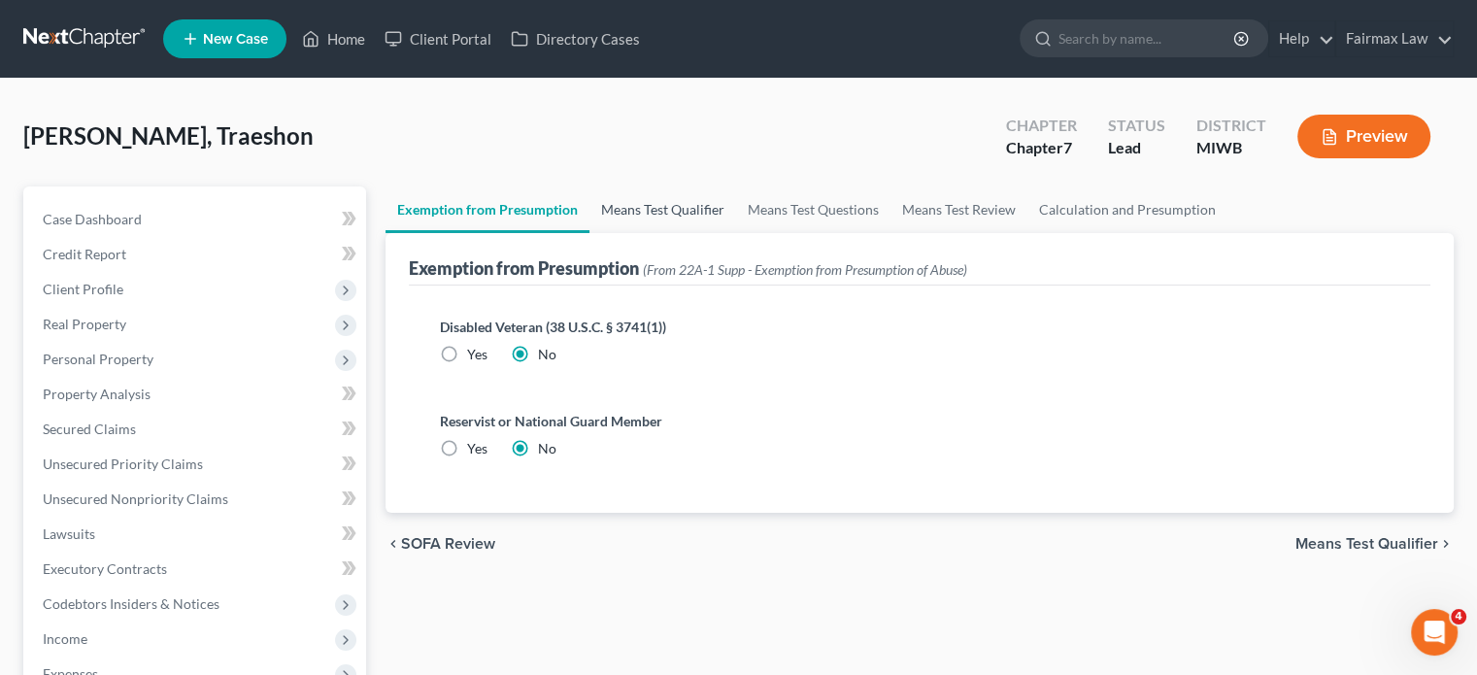
click at [699, 233] on link "Means Test Qualifier" at bounding box center [662, 209] width 147 height 47
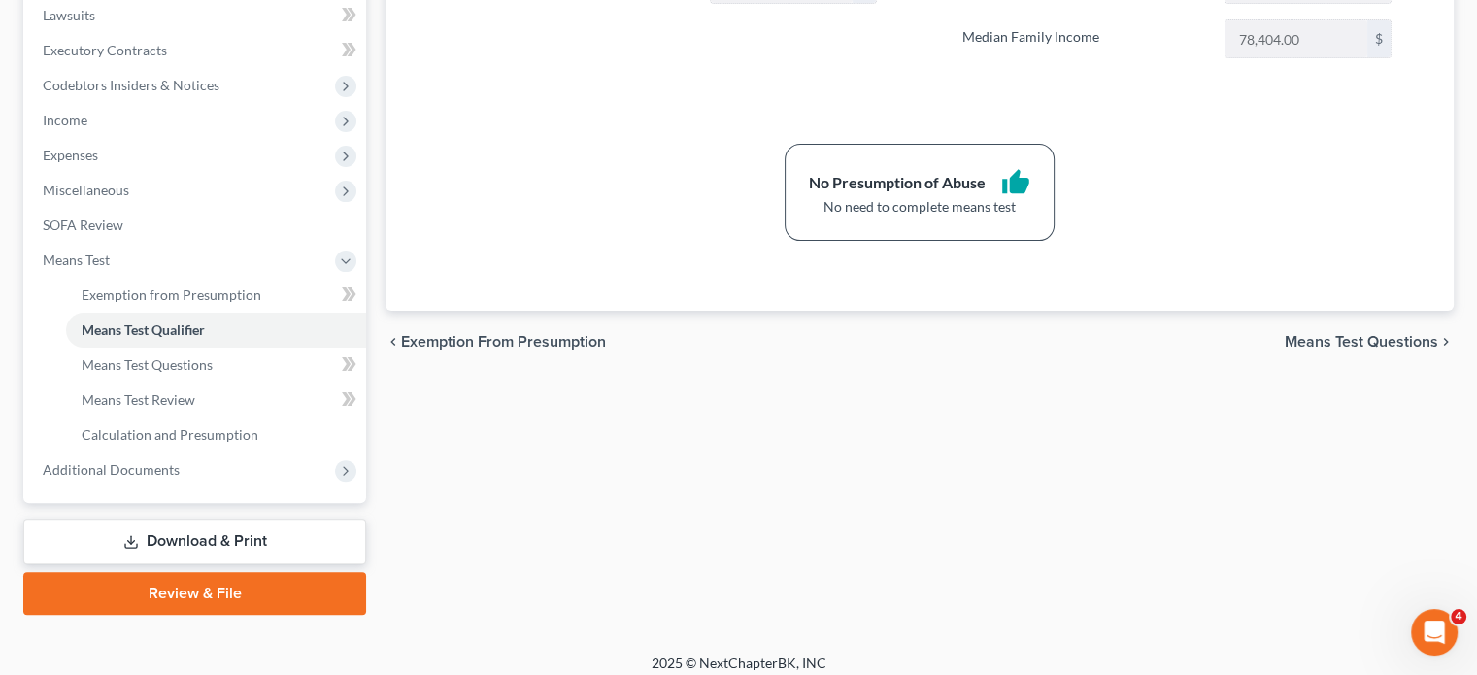
scroll to position [828, 0]
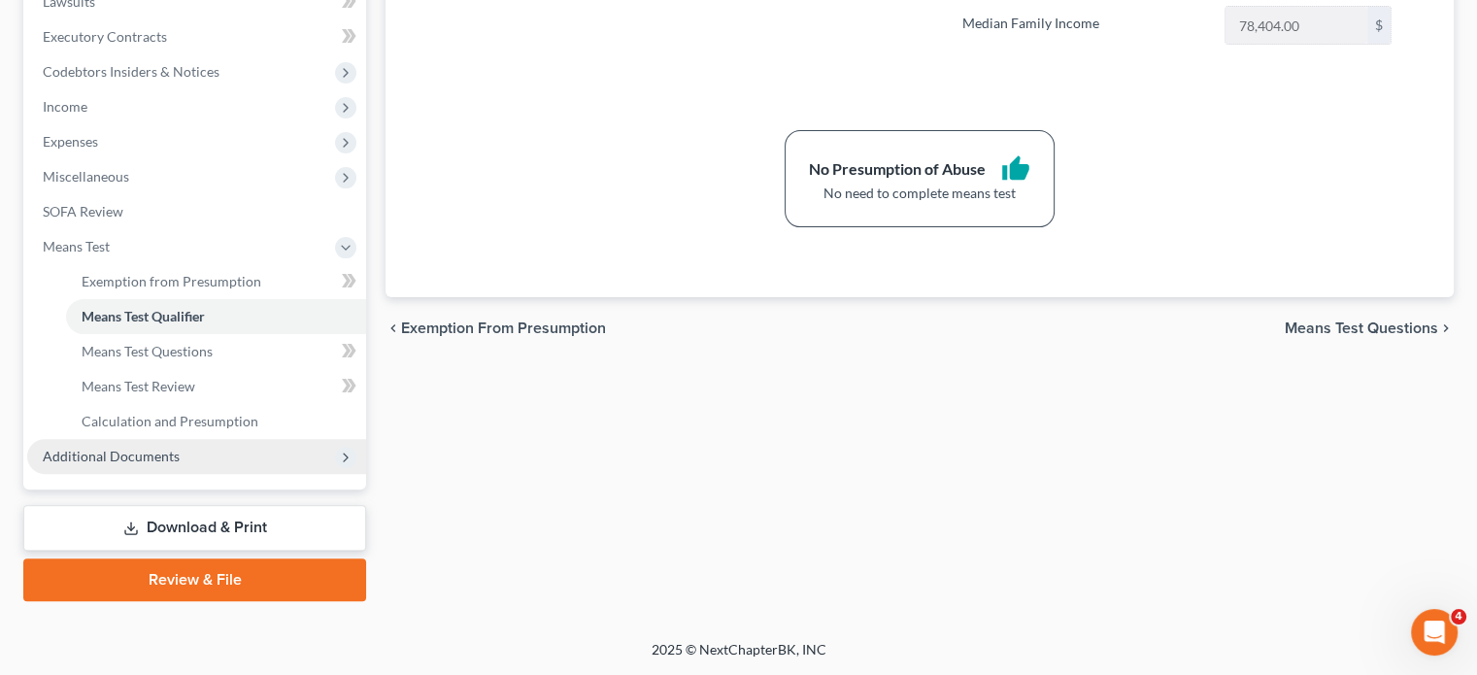
click at [240, 439] on span "Additional Documents" at bounding box center [196, 456] width 339 height 35
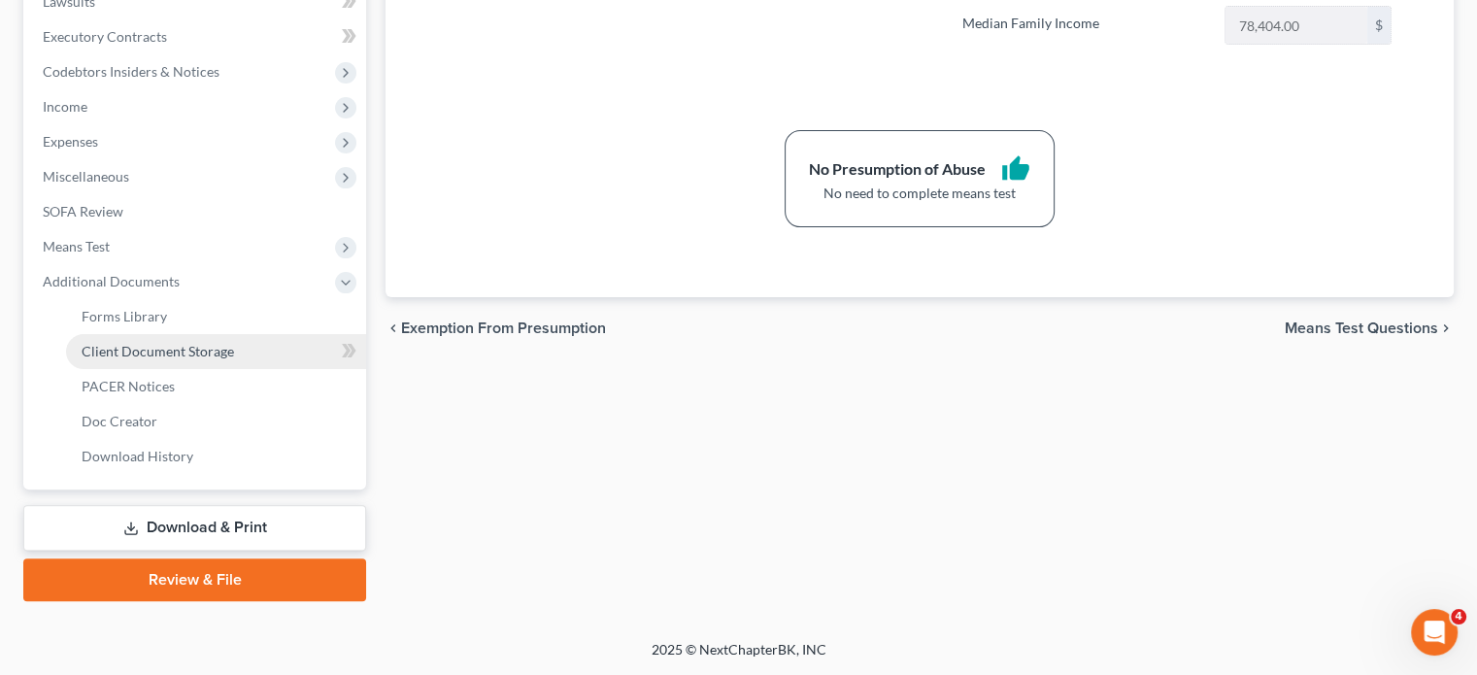
click at [234, 343] on span "Client Document Storage" at bounding box center [158, 351] width 152 height 17
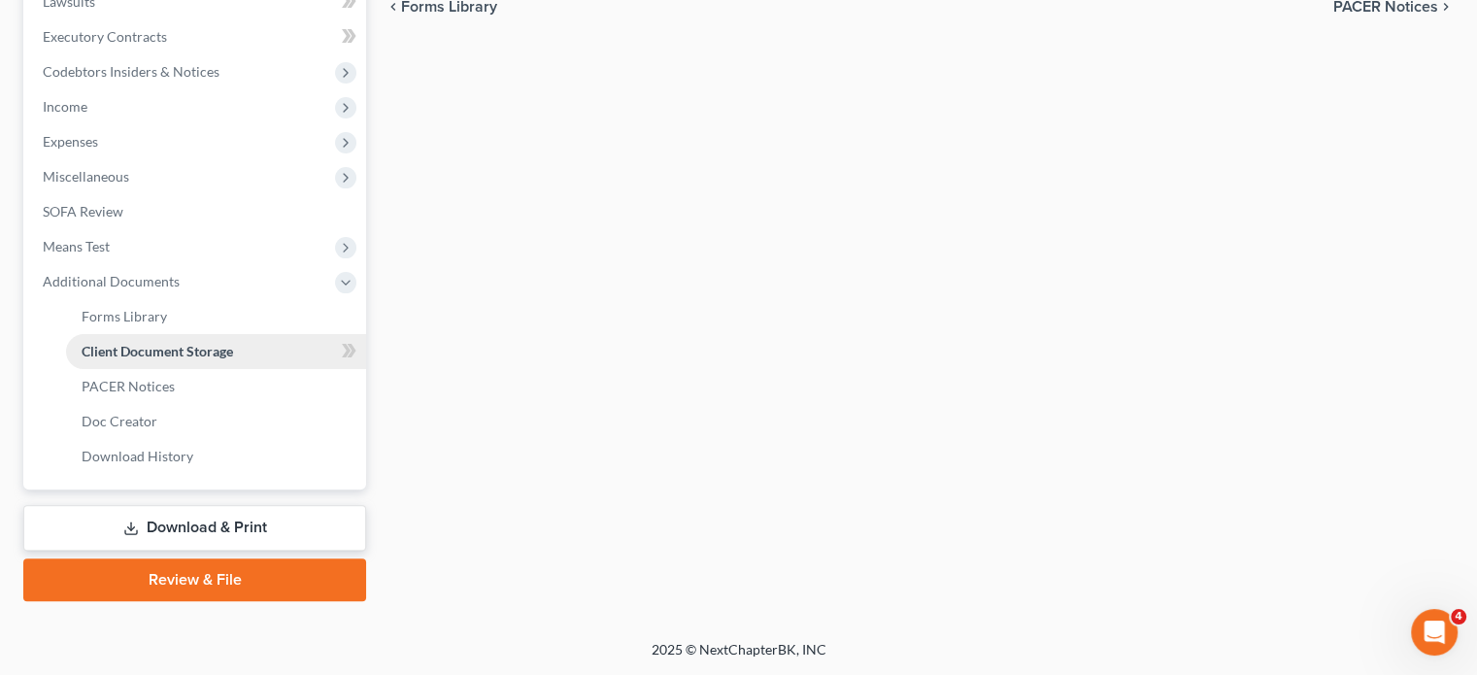
select select "1"
select select "4"
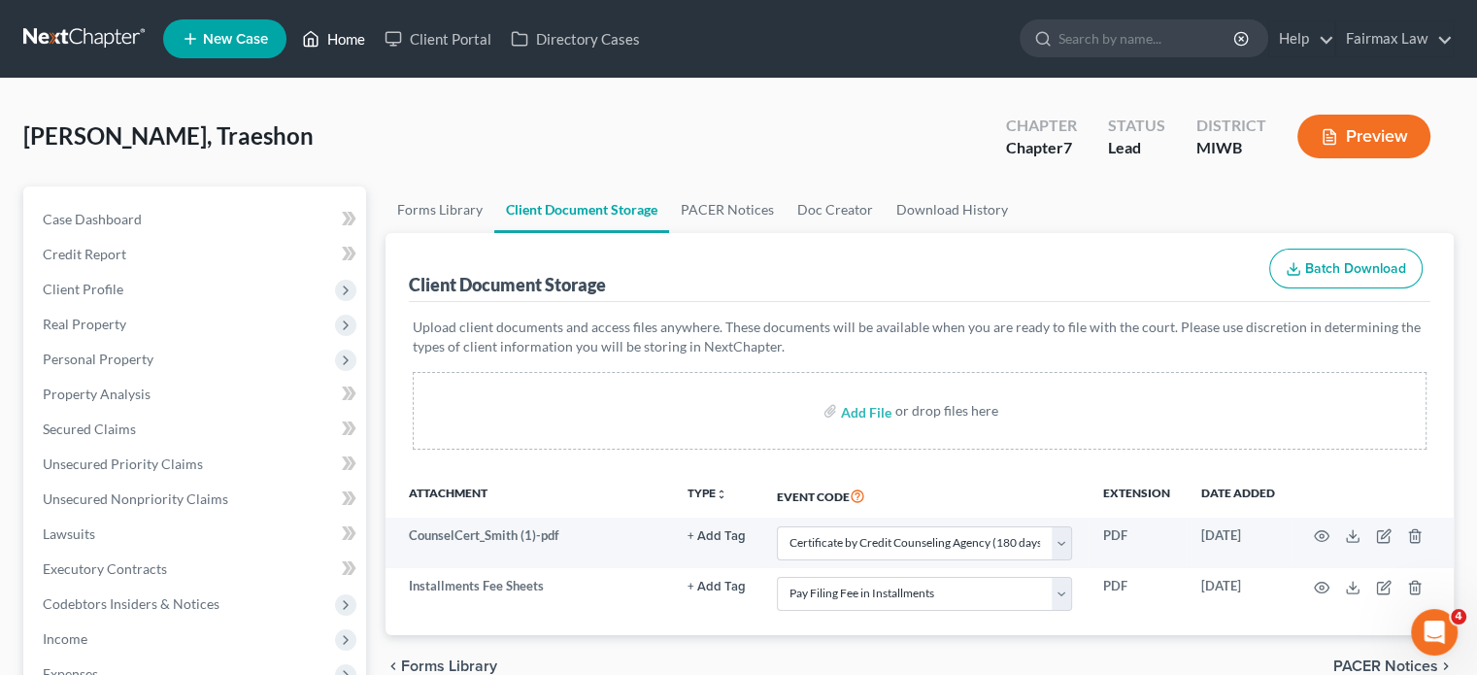
click at [375, 46] on link "Home" at bounding box center [333, 38] width 83 height 35
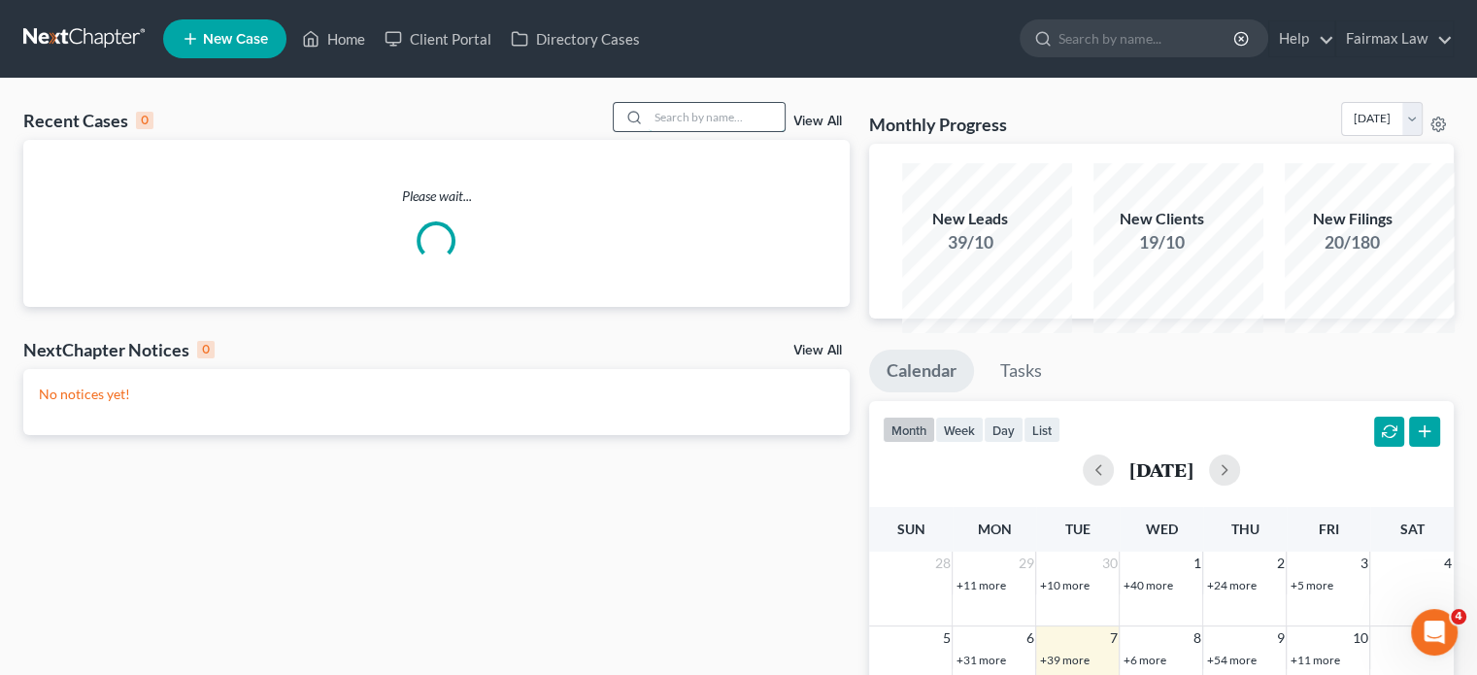
click at [649, 131] on input "search" at bounding box center [717, 117] width 136 height 28
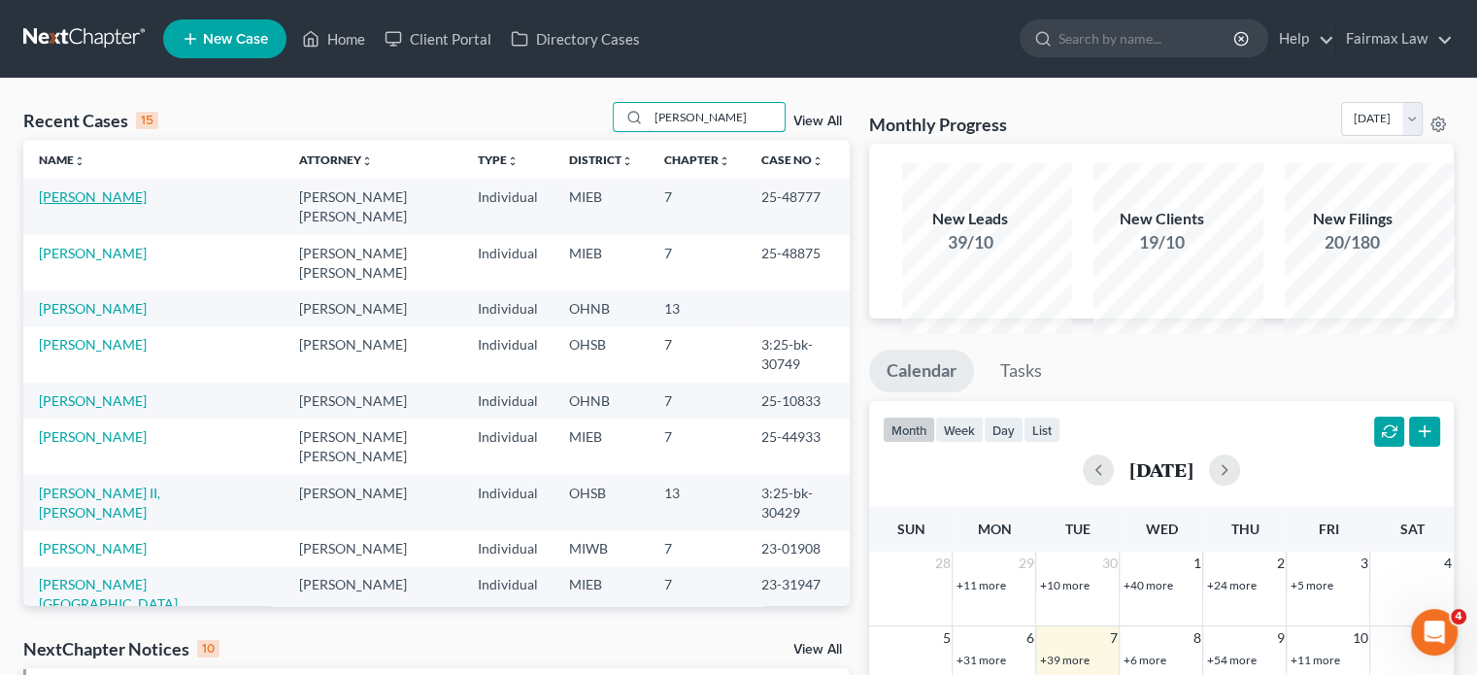
type input "anderson"
click at [96, 205] on link "Anderson, Ronald" at bounding box center [93, 196] width 108 height 17
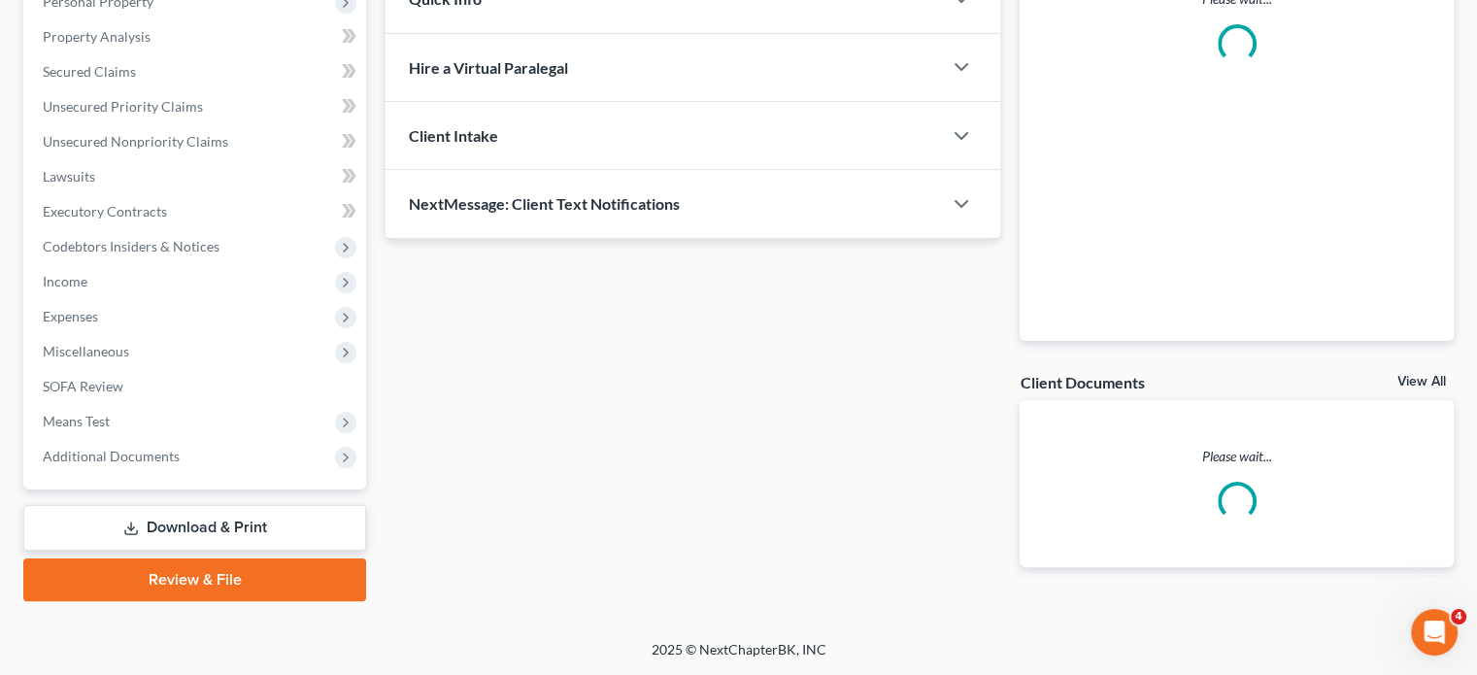
scroll to position [664, 0]
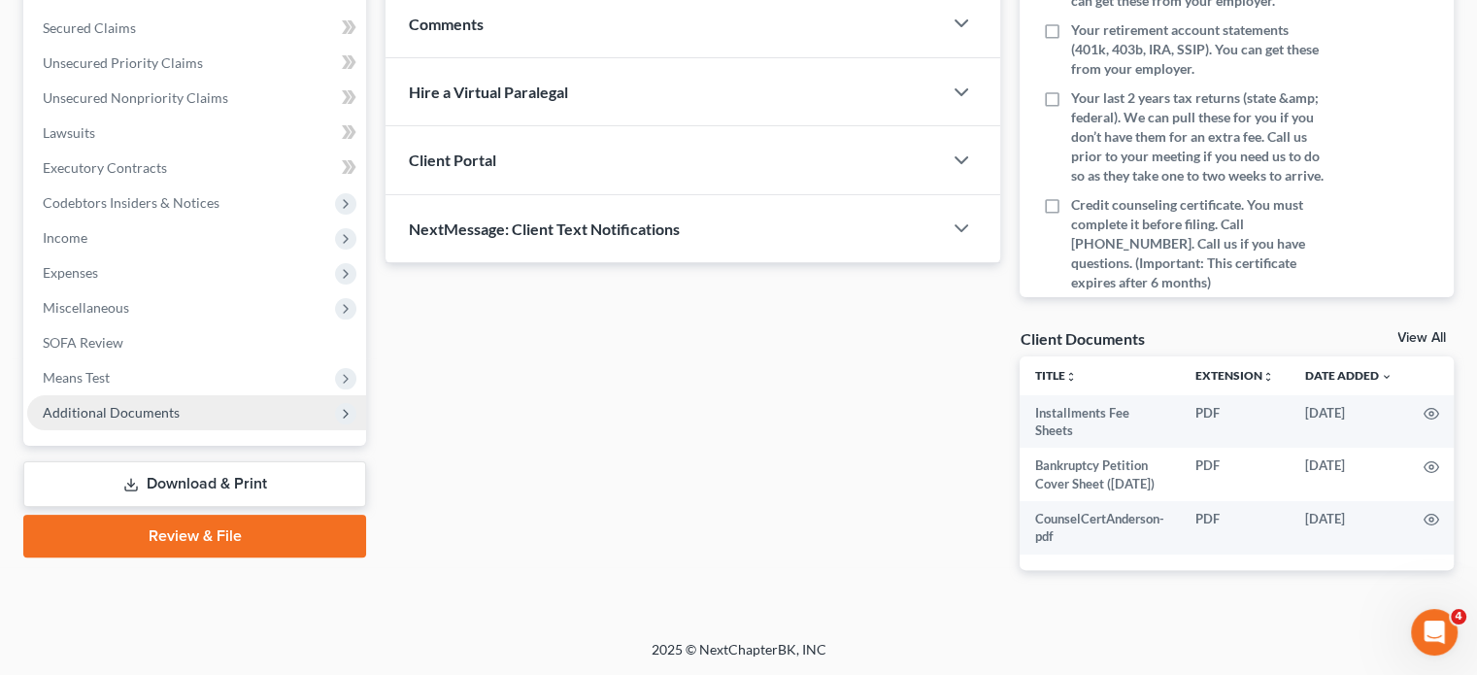
click at [180, 404] on span "Additional Documents" at bounding box center [111, 412] width 137 height 17
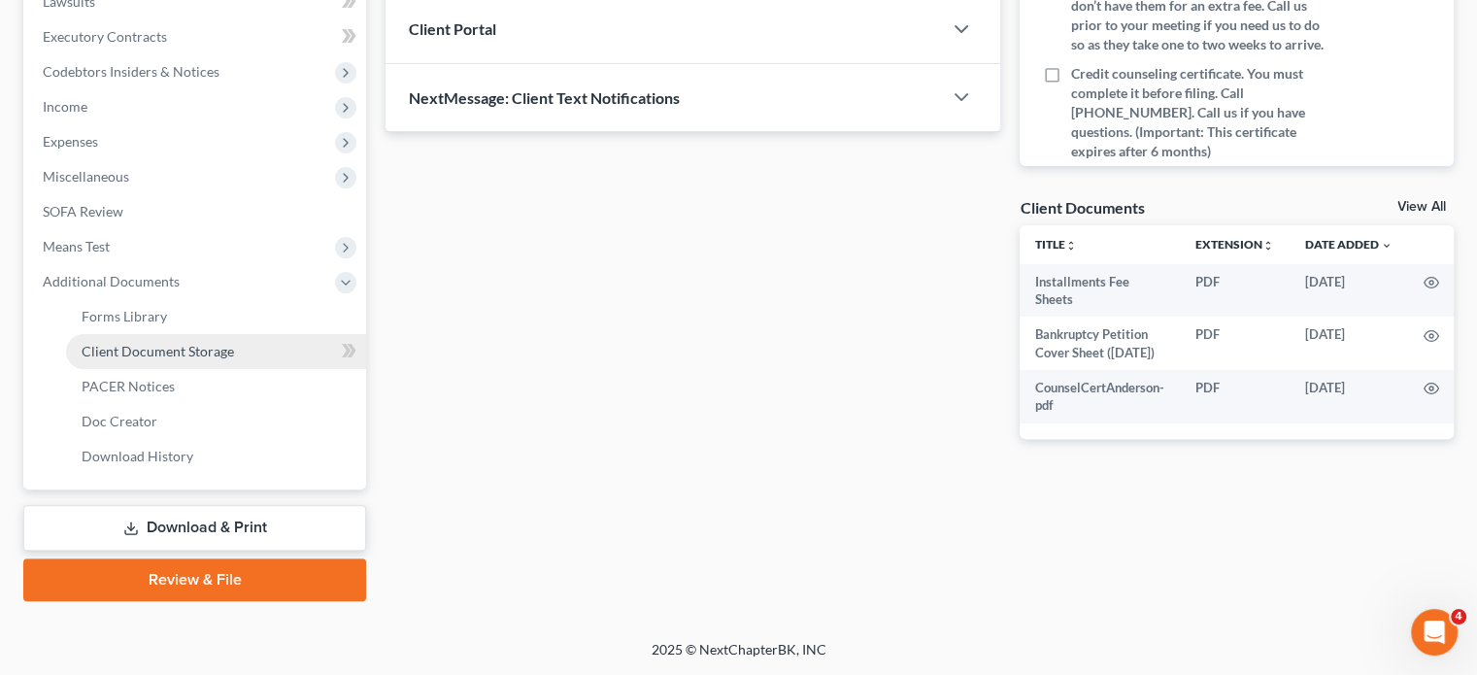
click at [216, 359] on span "Client Document Storage" at bounding box center [158, 351] width 152 height 17
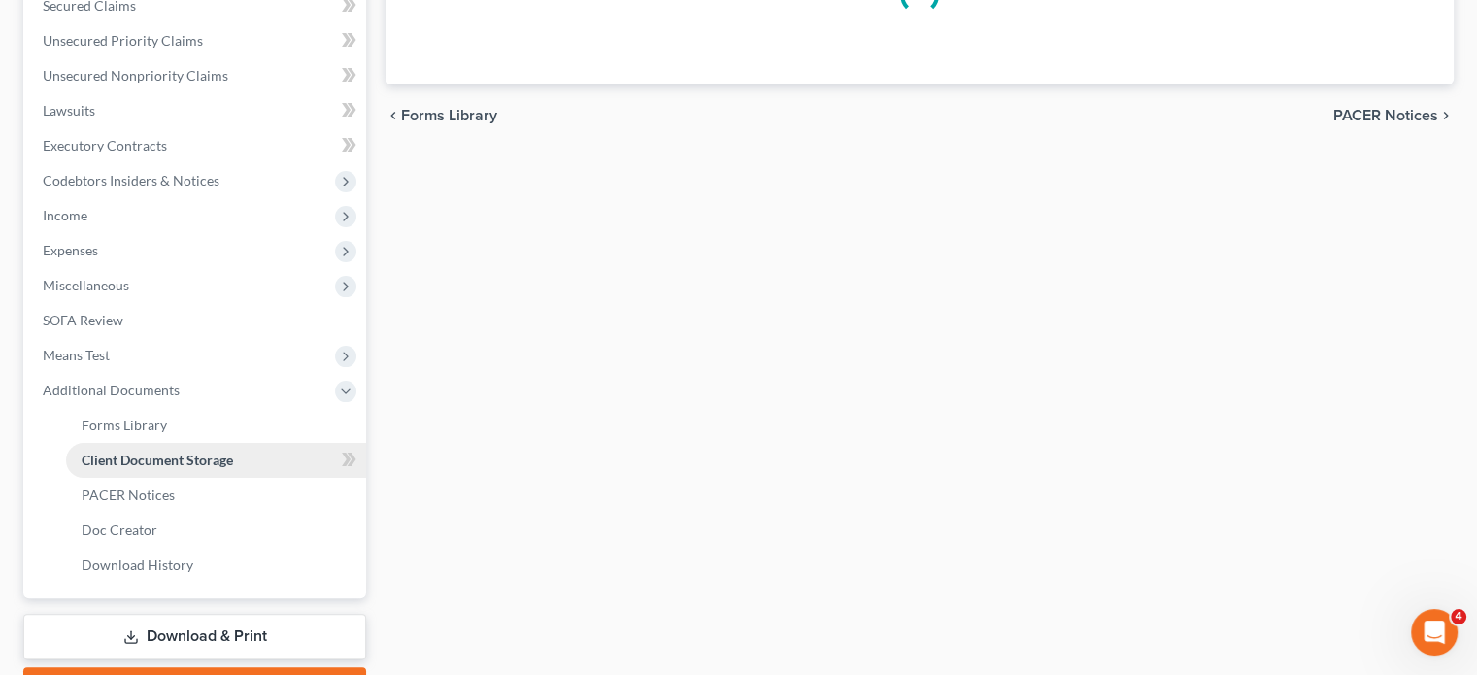
select select "7"
select select "6"
select select "32"
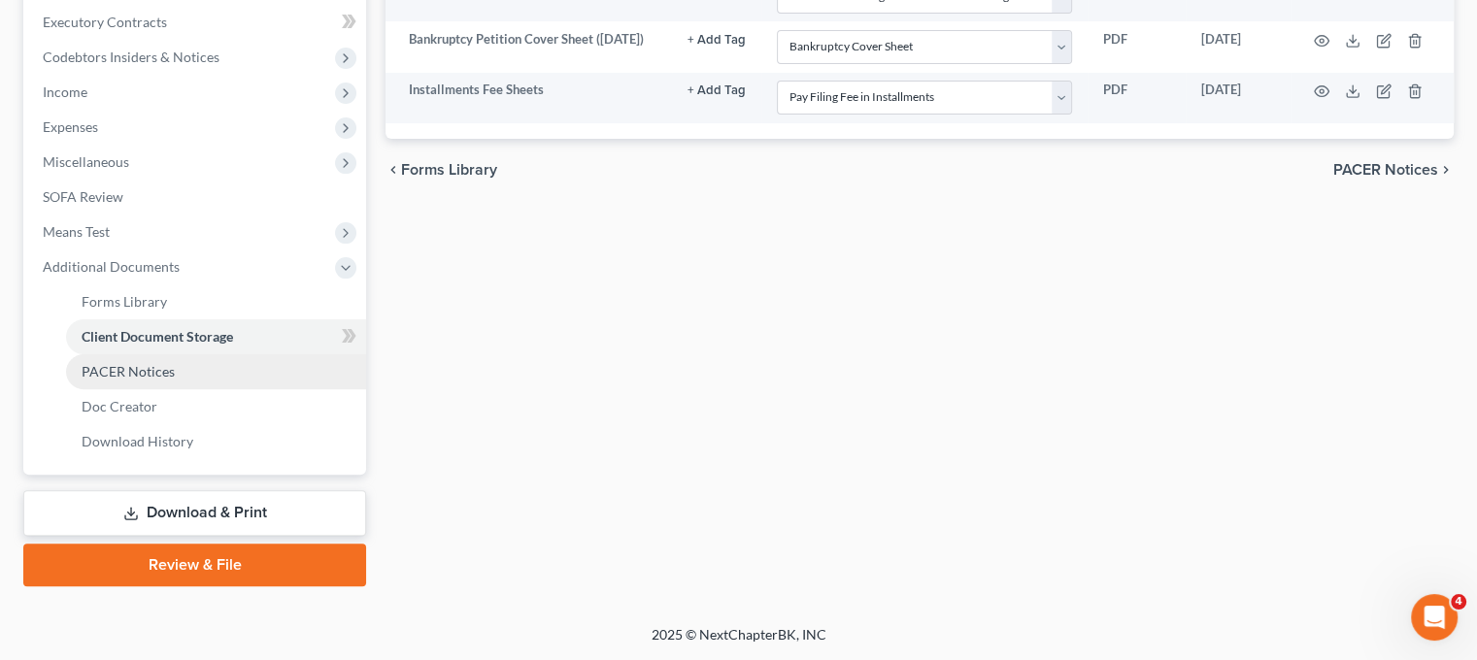
click at [175, 380] on span "PACER Notices" at bounding box center [128, 371] width 93 height 17
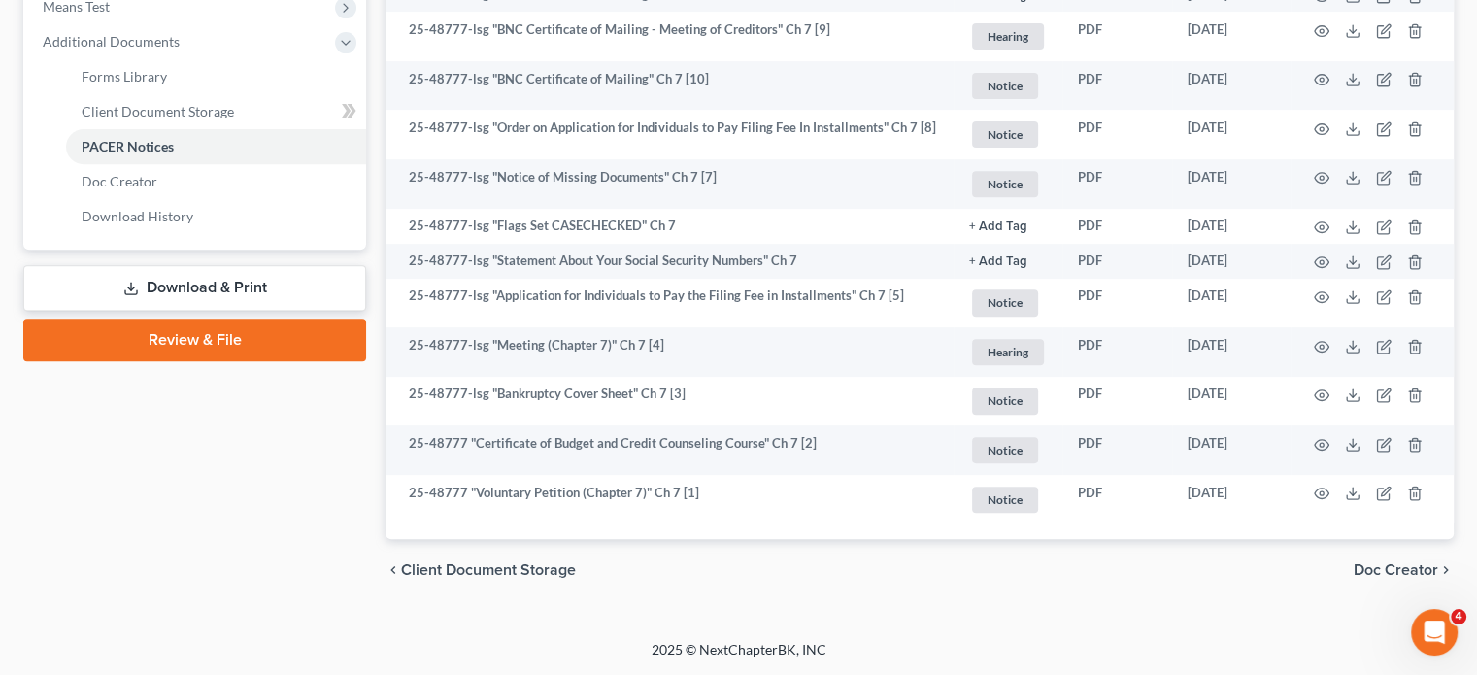
scroll to position [1225, 0]
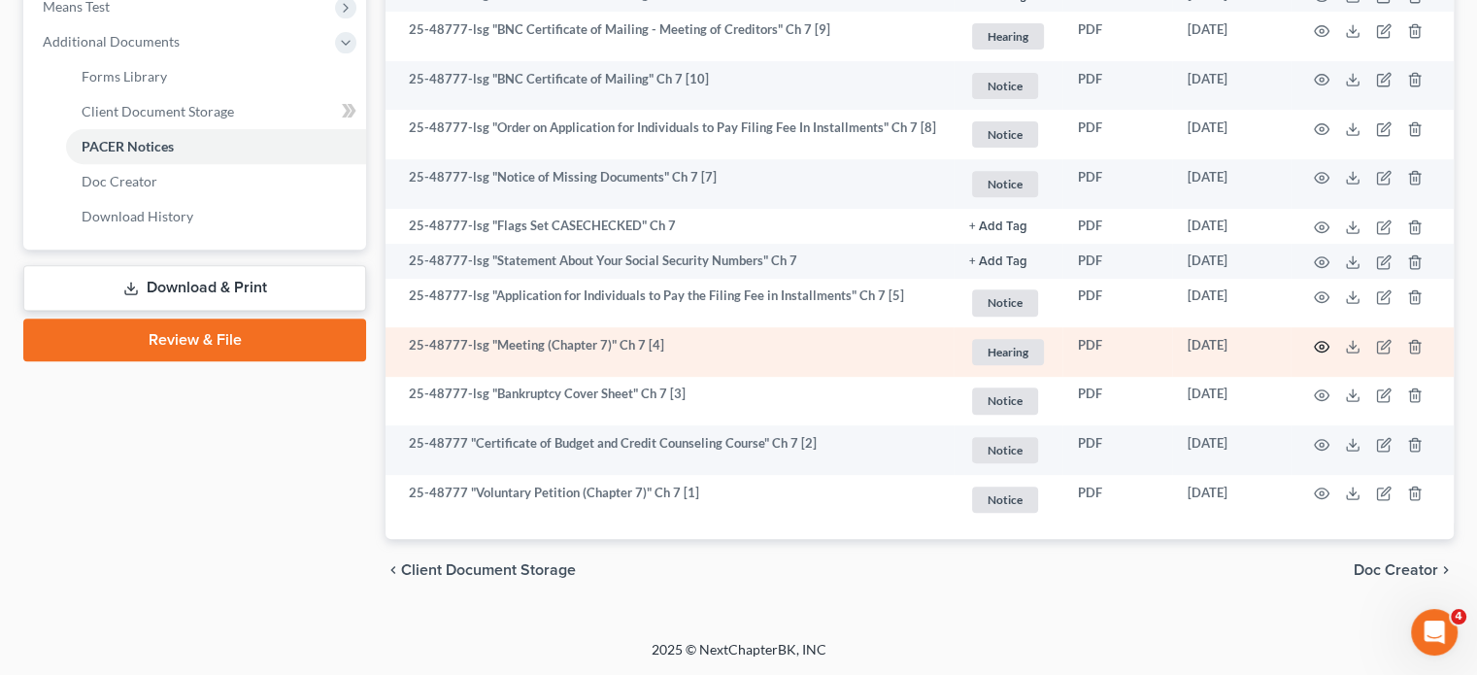
click at [1314, 339] on icon "button" at bounding box center [1322, 347] width 16 height 16
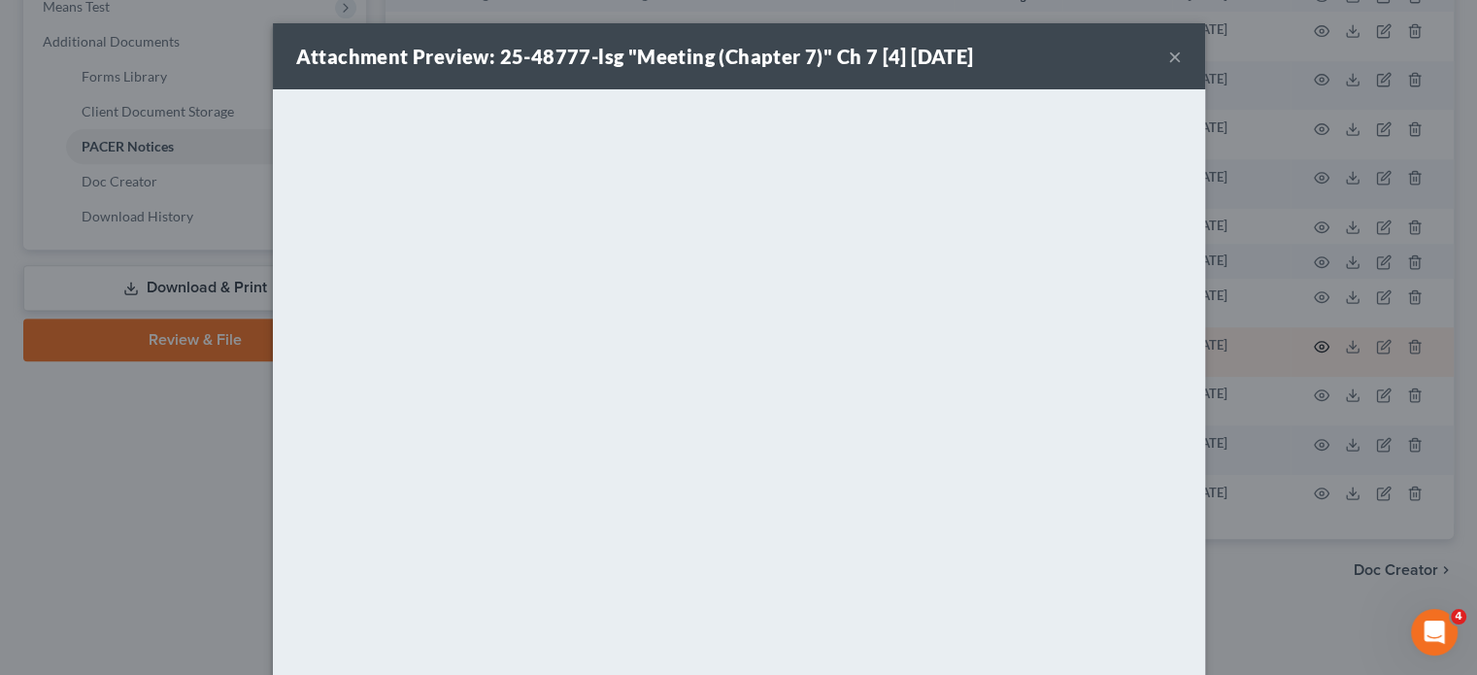
scroll to position [1217, 0]
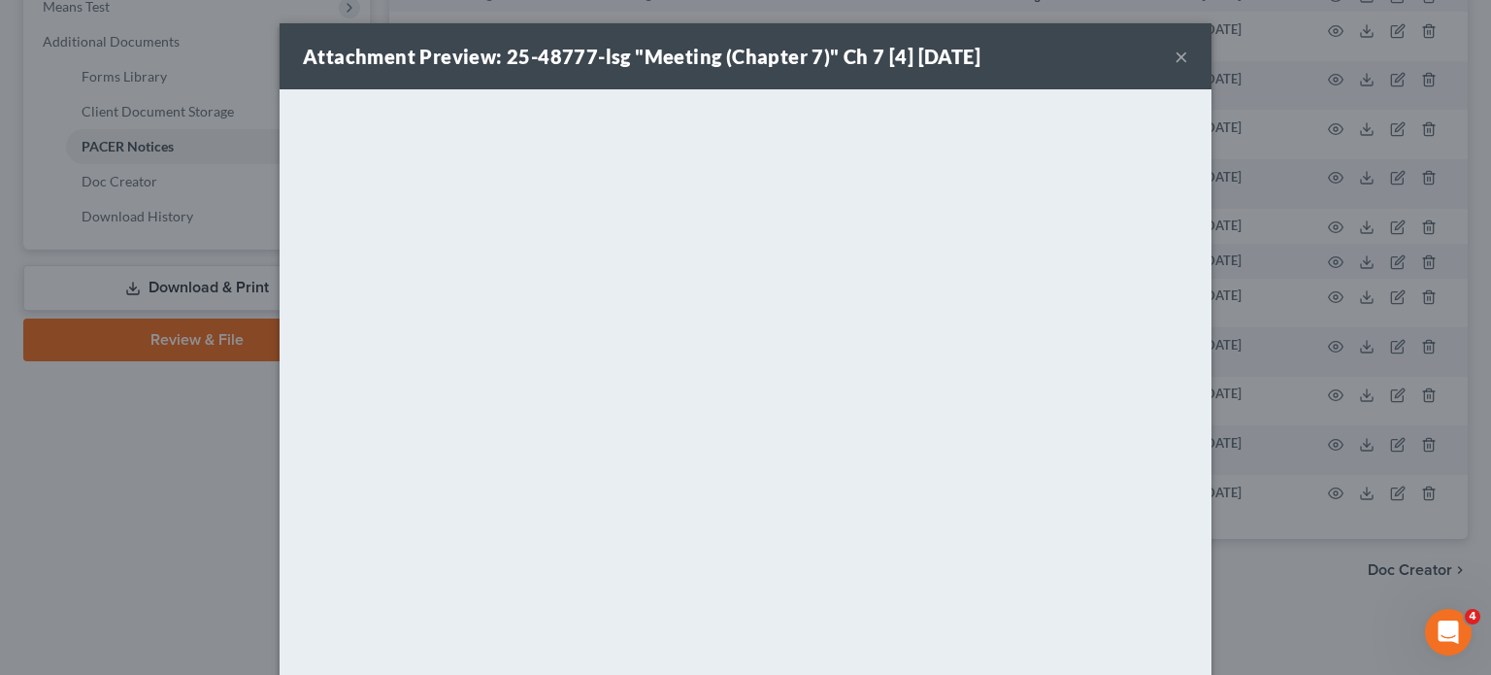
click at [1189, 68] on button "×" at bounding box center [1182, 56] width 14 height 23
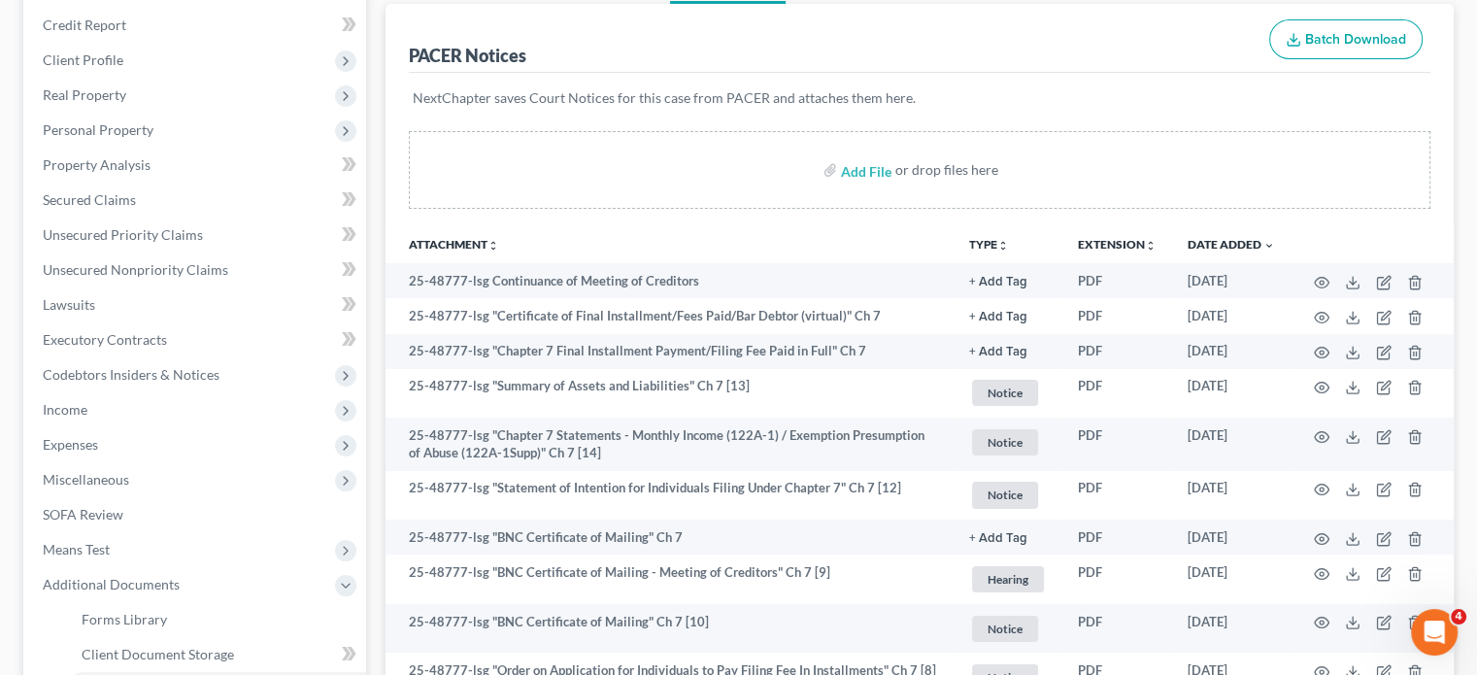
scroll to position [415, 0]
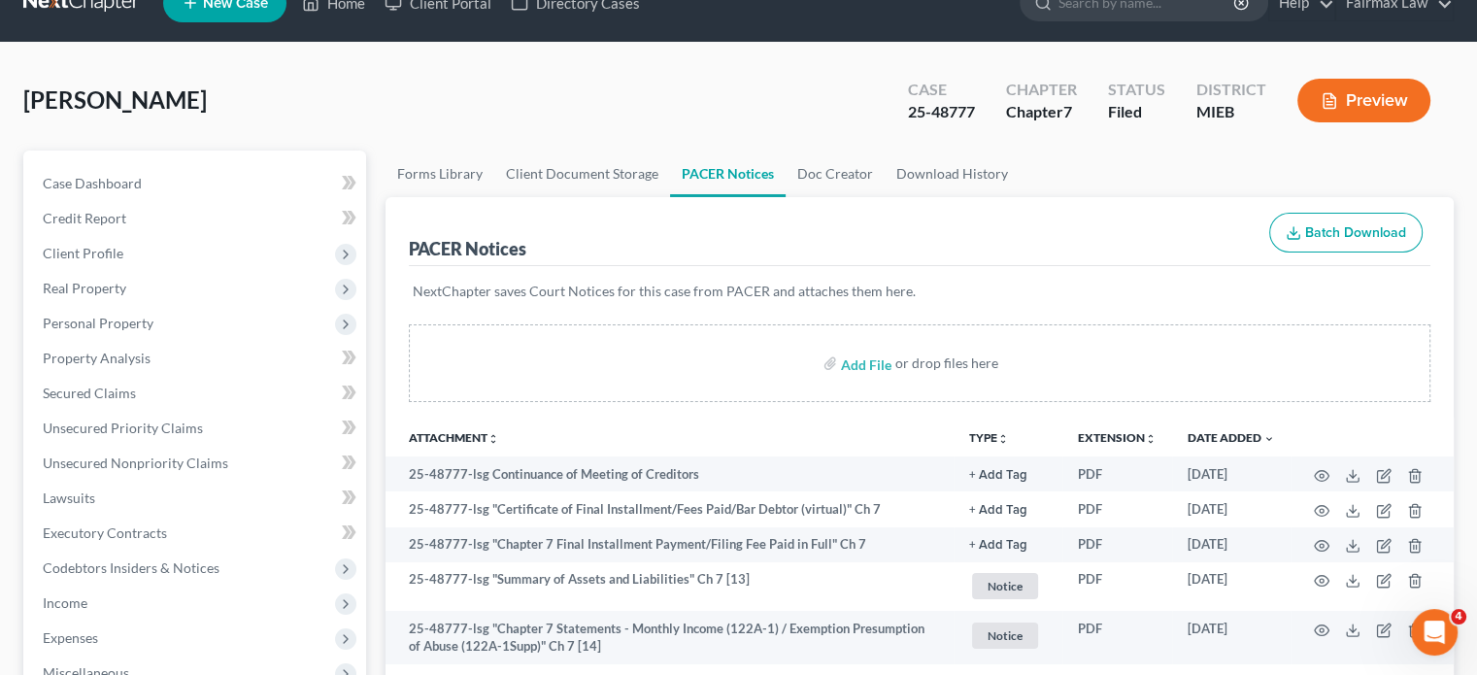
scroll to position [0, 0]
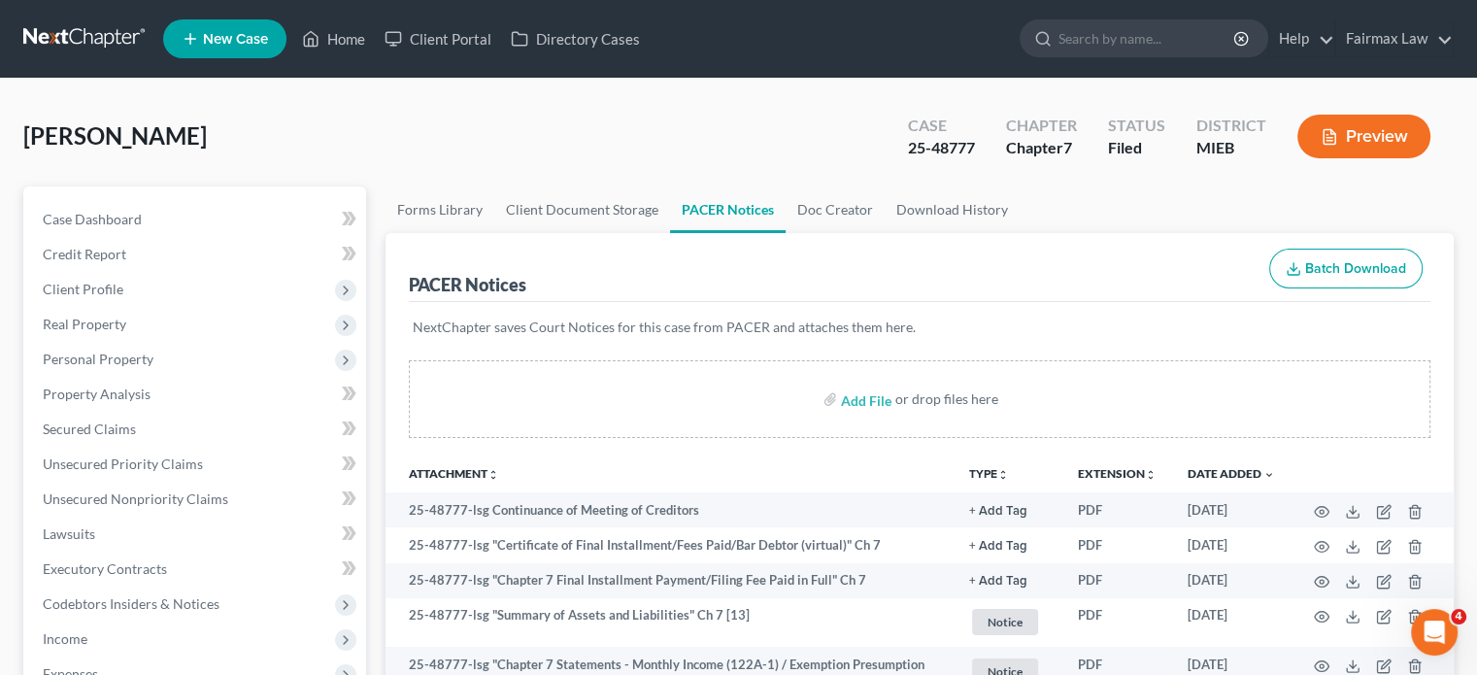
click at [431, 173] on div "Anderson, Ronald Upgraded Case 25-48777 Chapter Chapter 7 Status Filed District…" at bounding box center [738, 144] width 1430 height 84
click at [375, 50] on link "Home" at bounding box center [333, 38] width 83 height 35
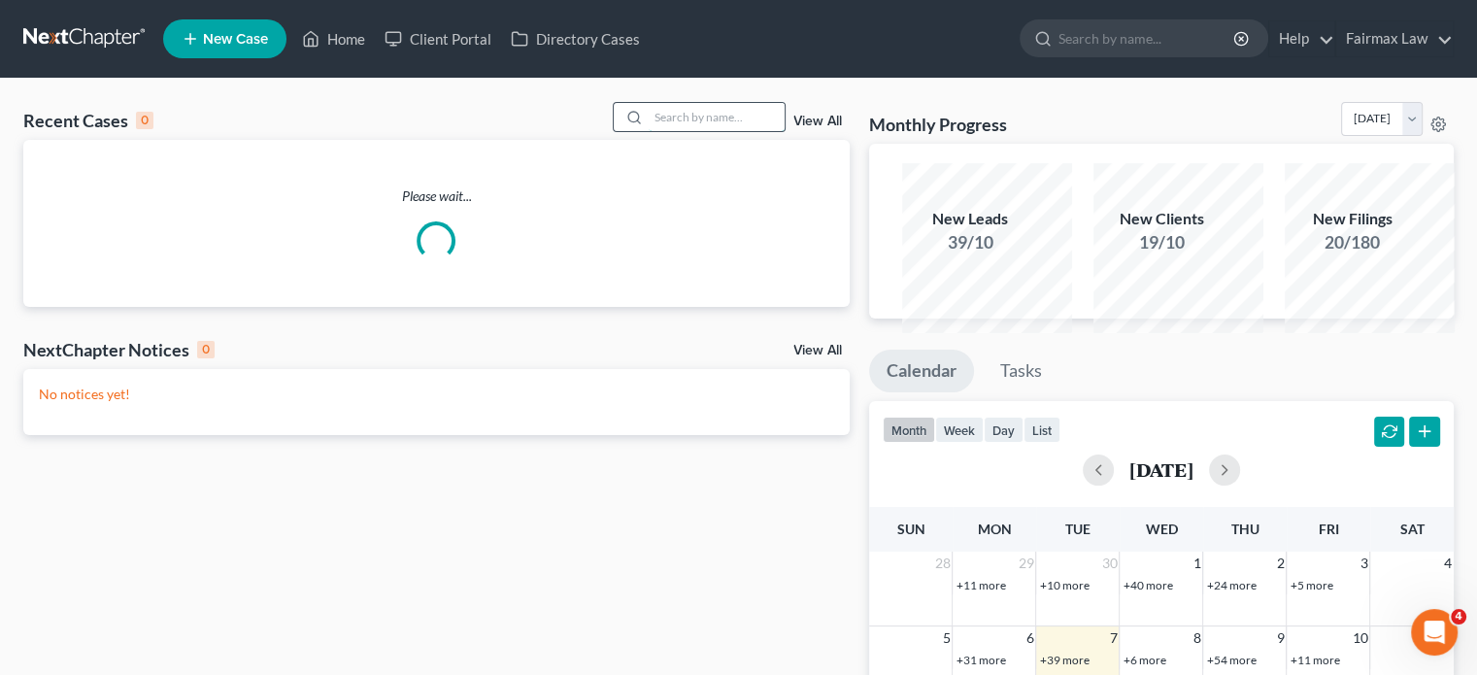
click at [649, 131] on input "search" at bounding box center [717, 117] width 136 height 28
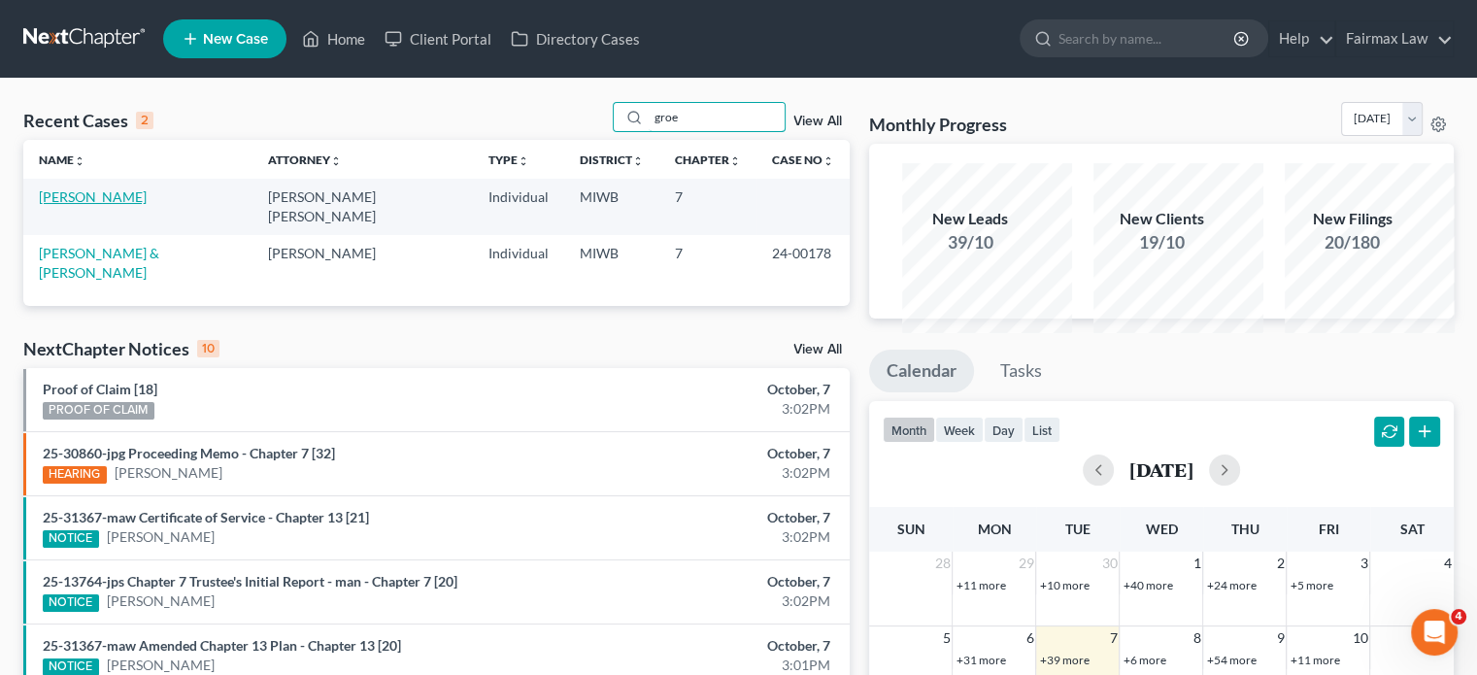
type input "groe"
click at [124, 205] on link "[PERSON_NAME]" at bounding box center [93, 196] width 108 height 17
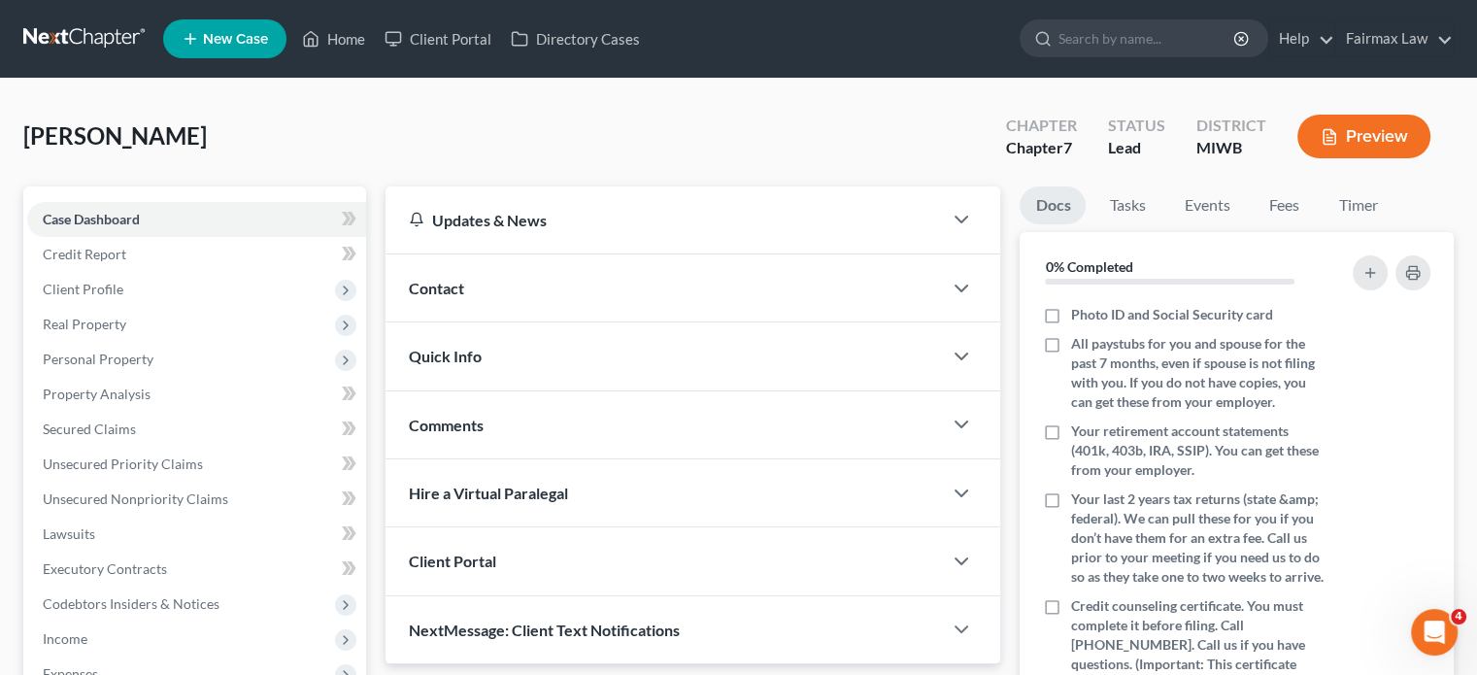
click at [395, 186] on div "Groeneveld, Thomas Upgraded Chapter Chapter 7 Status Lead District MIWB Preview" at bounding box center [738, 144] width 1430 height 84
click at [209, 307] on span "Client Profile" at bounding box center [196, 289] width 339 height 35
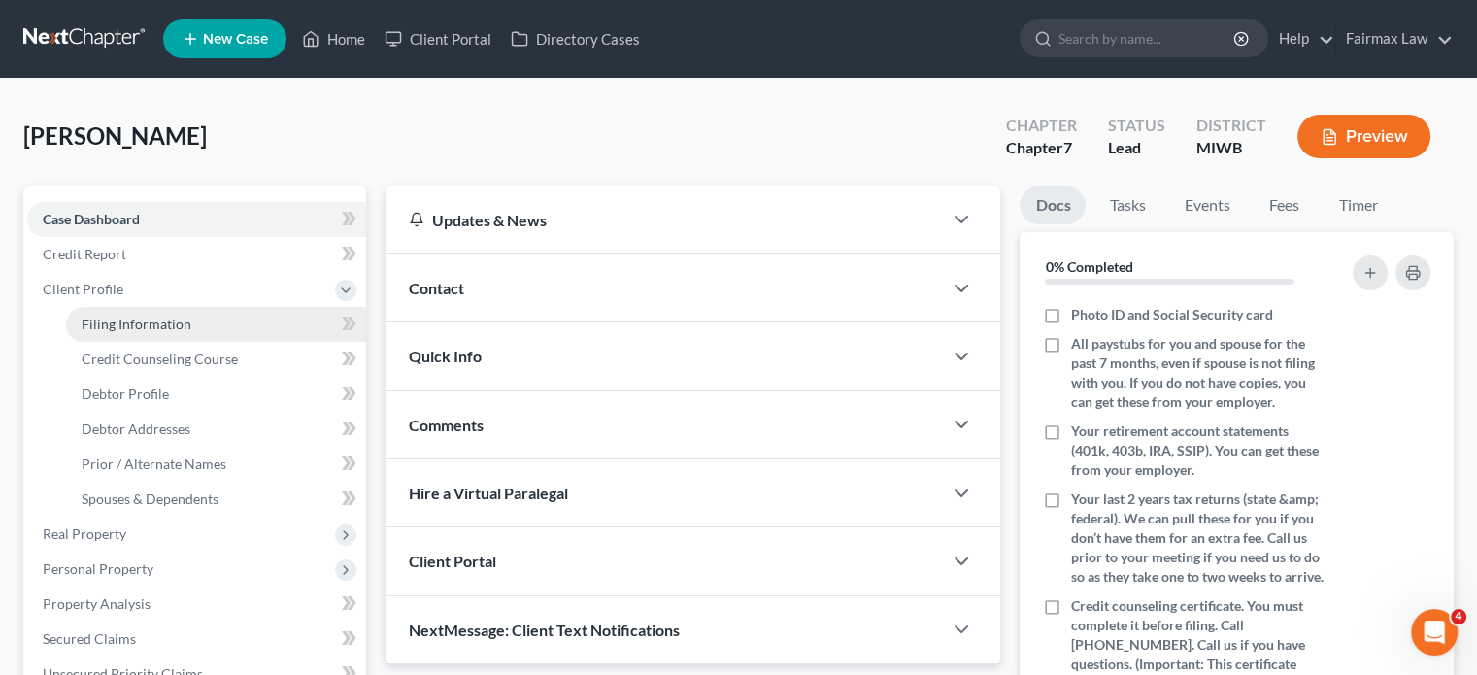
click at [190, 332] on span "Filing Information" at bounding box center [137, 324] width 110 height 17
select select "1"
select select "0"
select select "41"
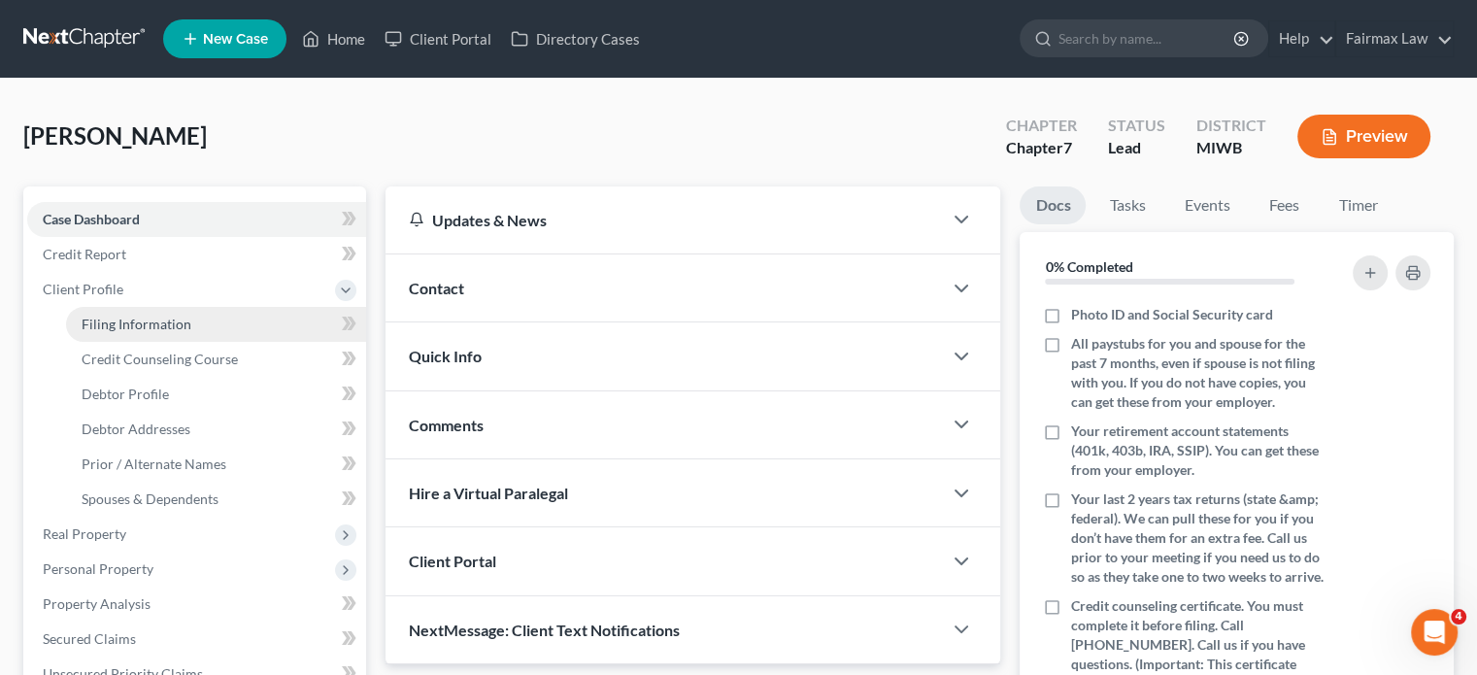
select select "2"
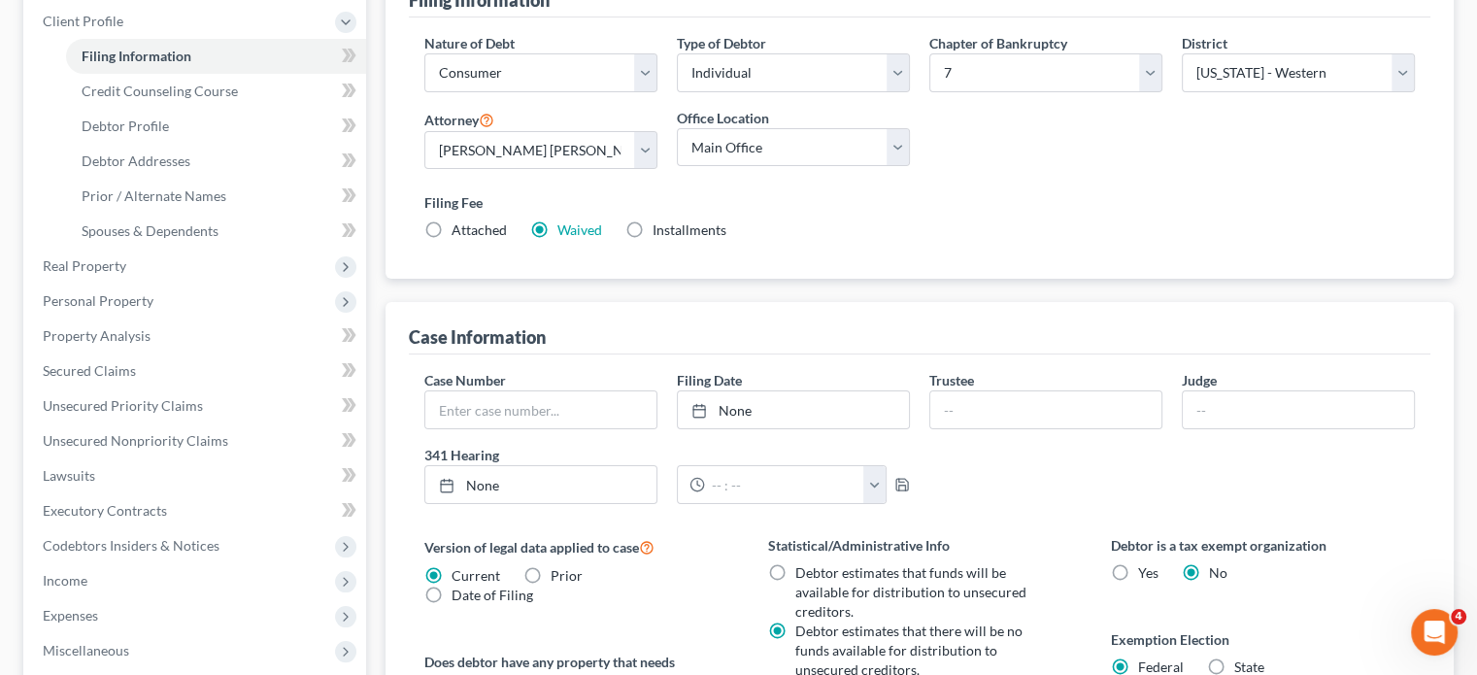
scroll to position [267, 0]
click at [241, 145] on link "Debtor Profile" at bounding box center [216, 127] width 300 height 35
select select "0"
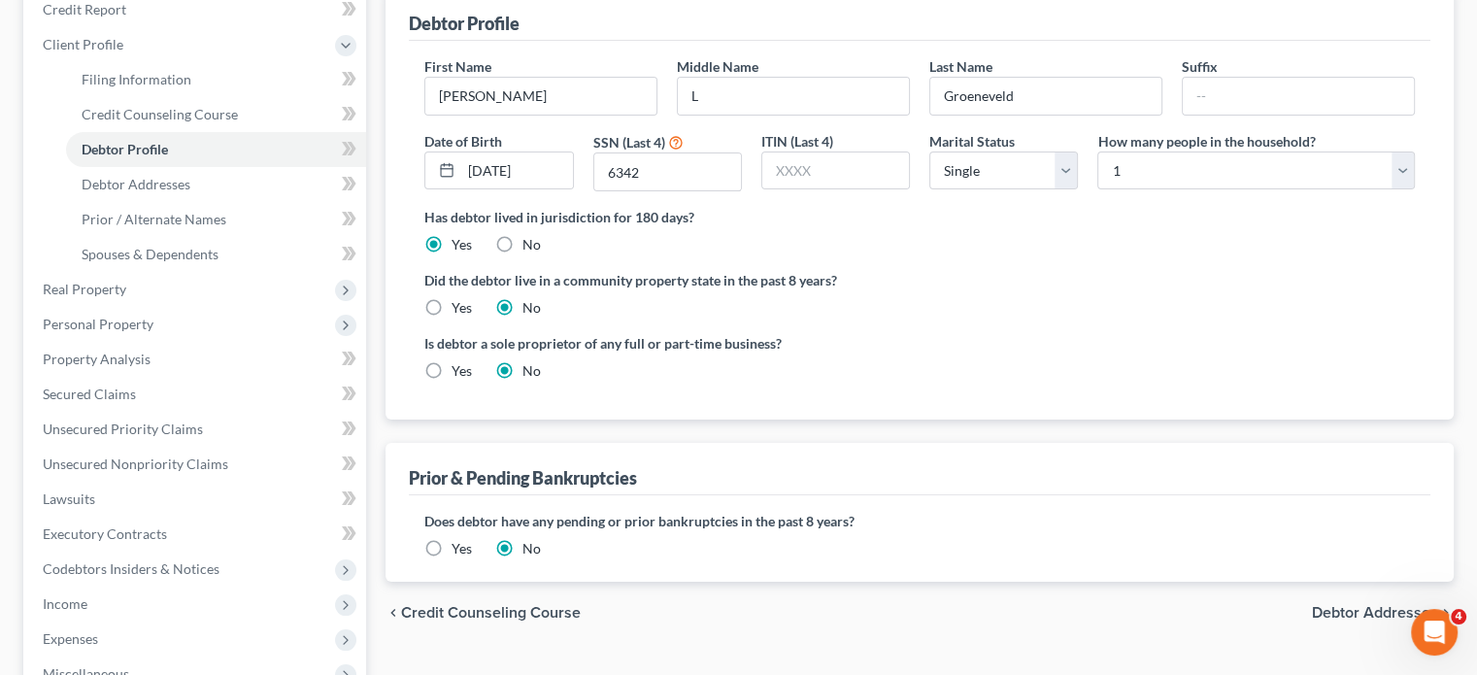
scroll to position [260, 0]
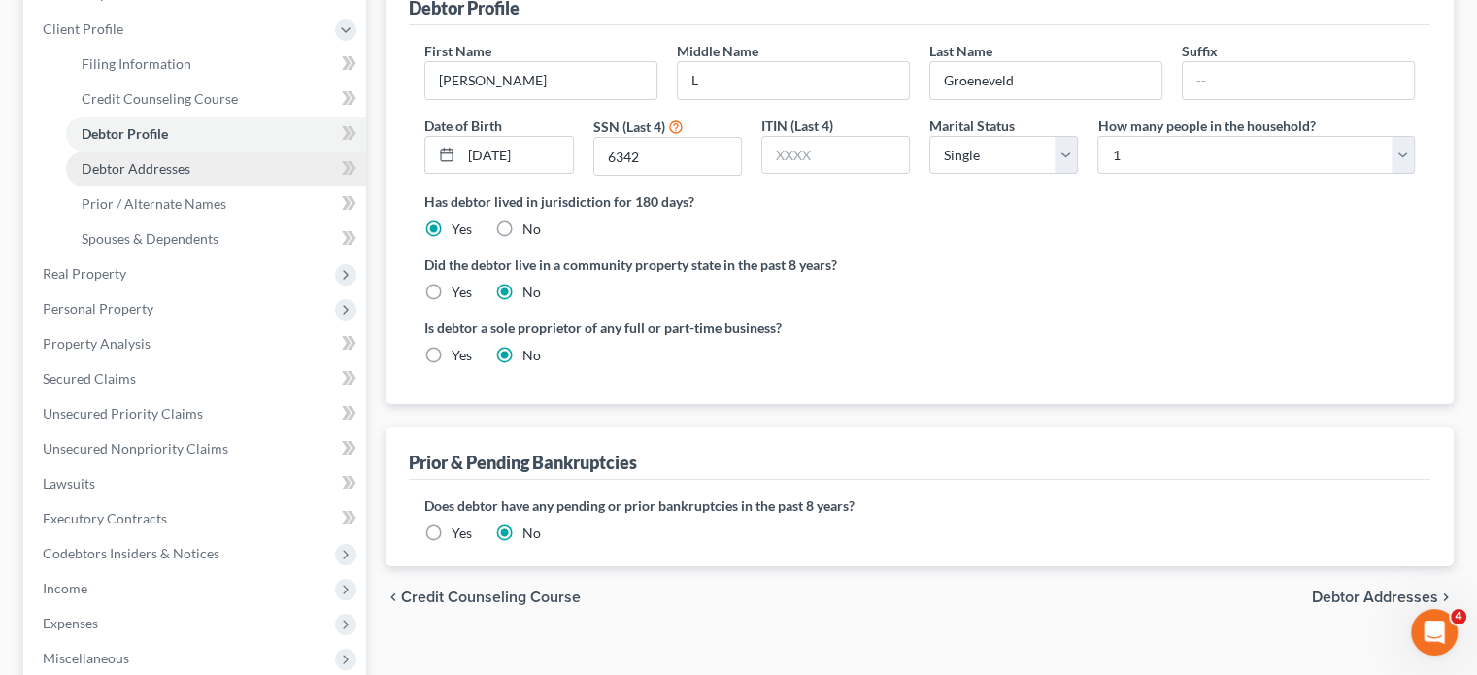
click at [241, 186] on link "Debtor Addresses" at bounding box center [216, 168] width 300 height 35
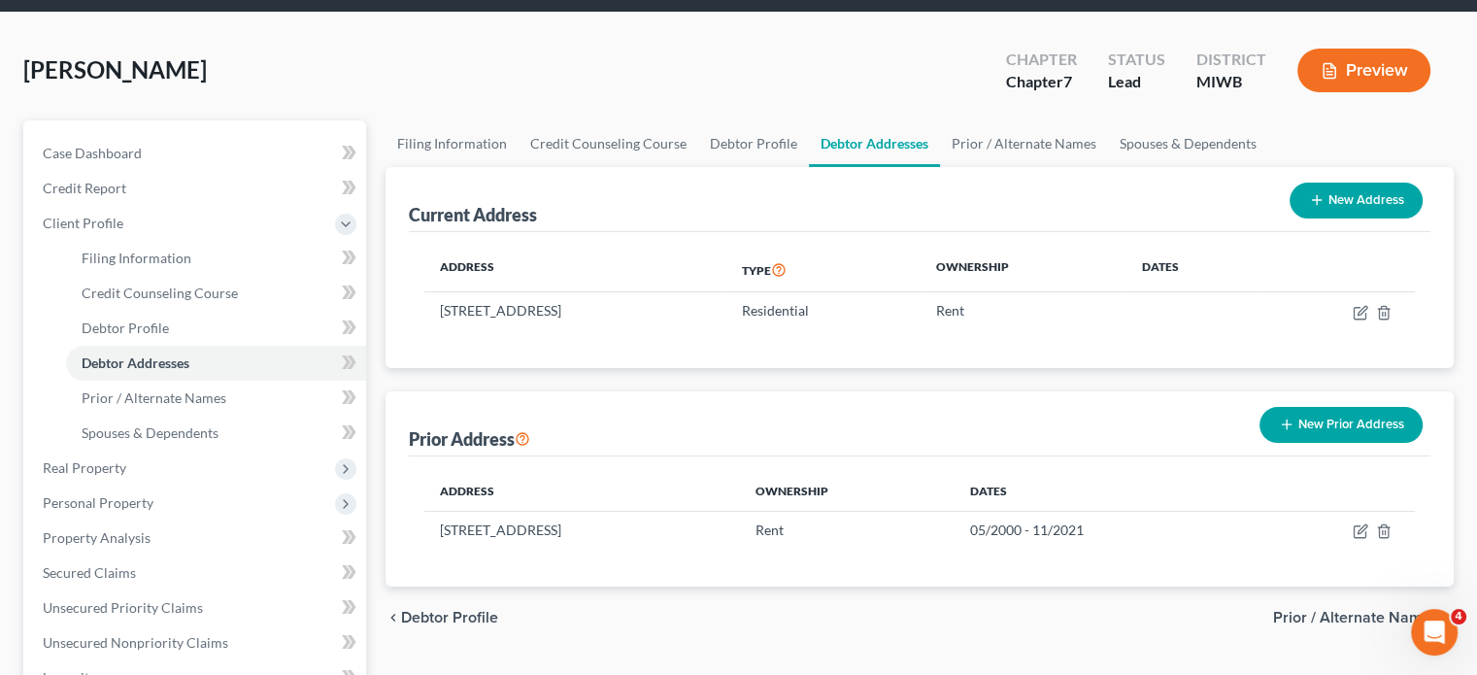
scroll to position [315, 0]
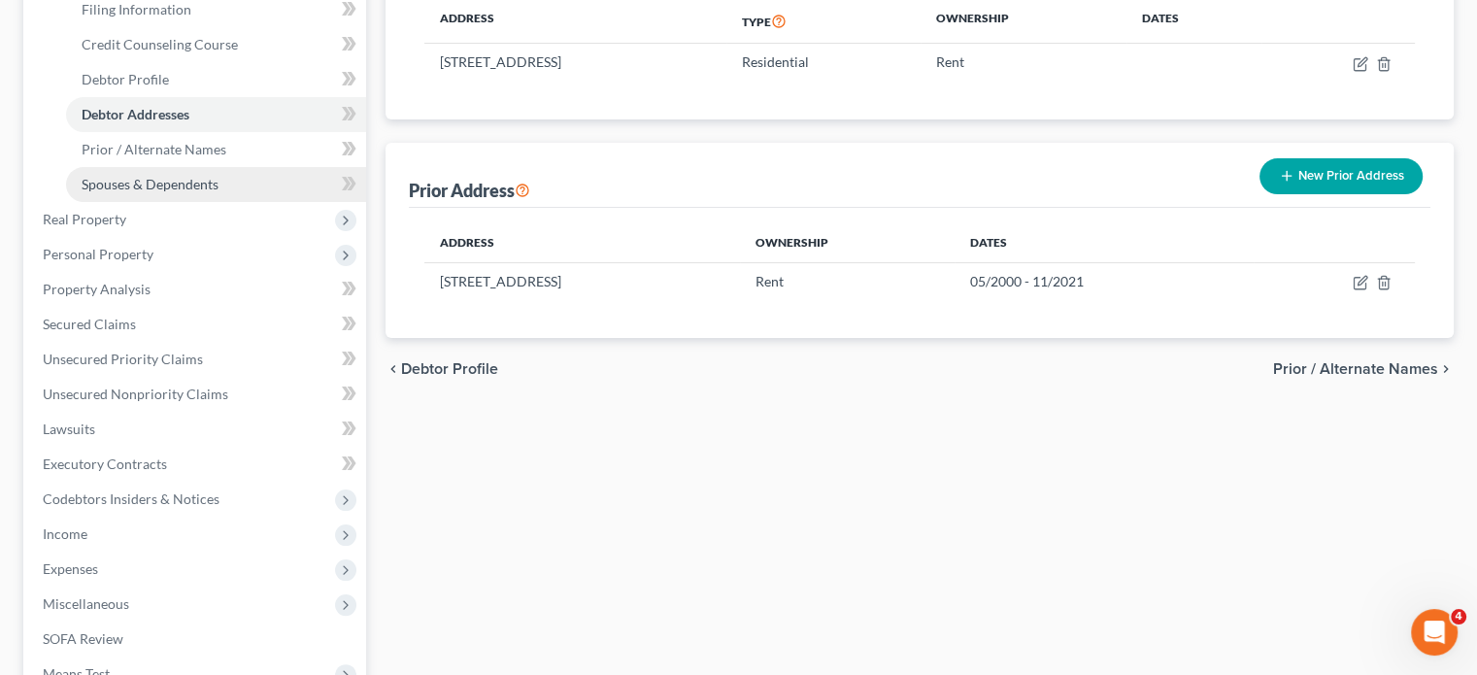
click at [218, 192] on span "Spouses & Dependents" at bounding box center [150, 184] width 137 height 17
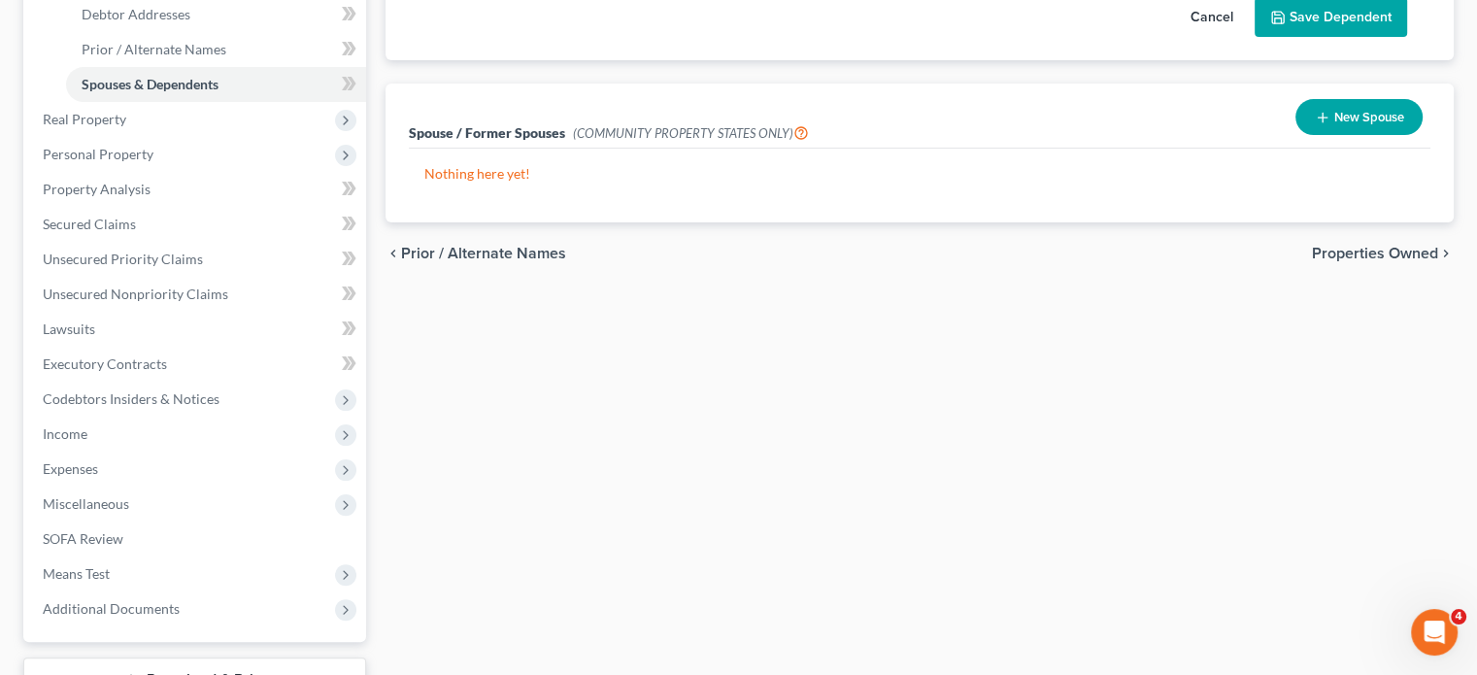
scroll to position [609, 0]
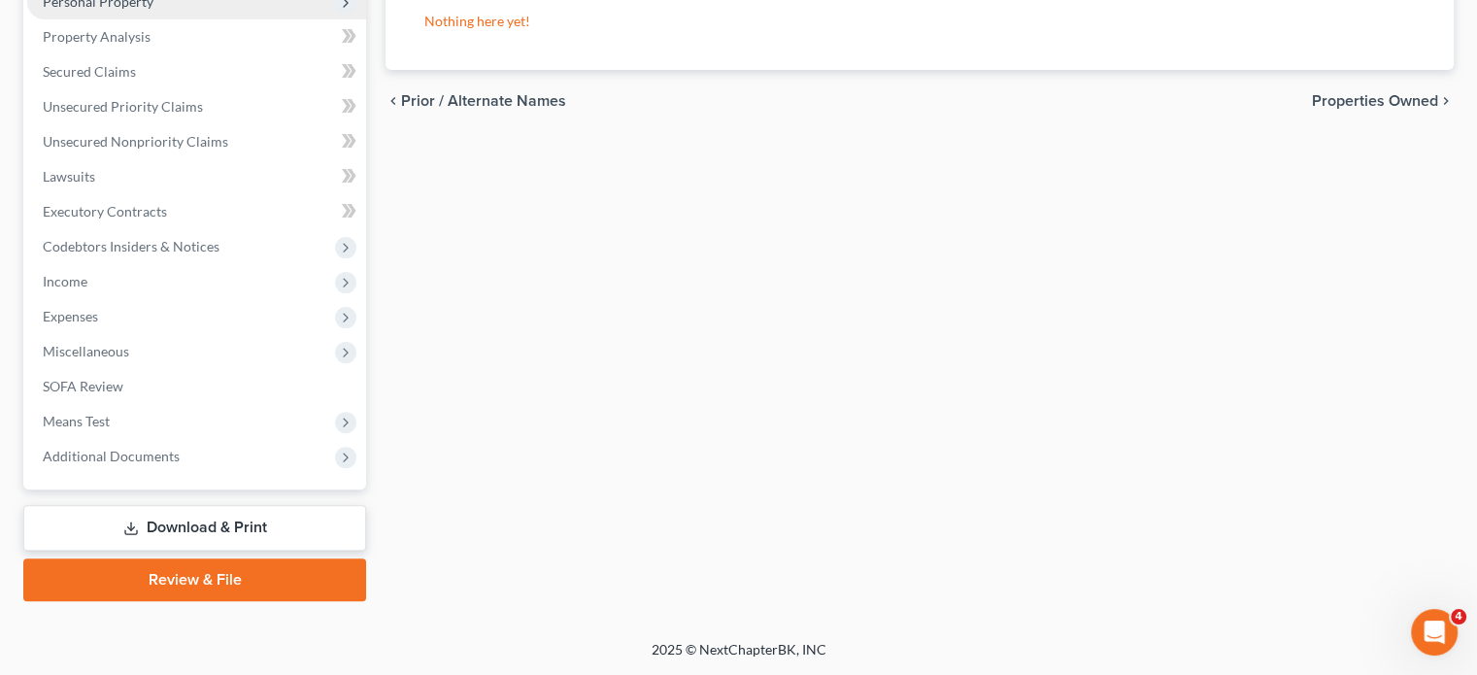
click at [195, 19] on span "Personal Property" at bounding box center [196, 1] width 339 height 35
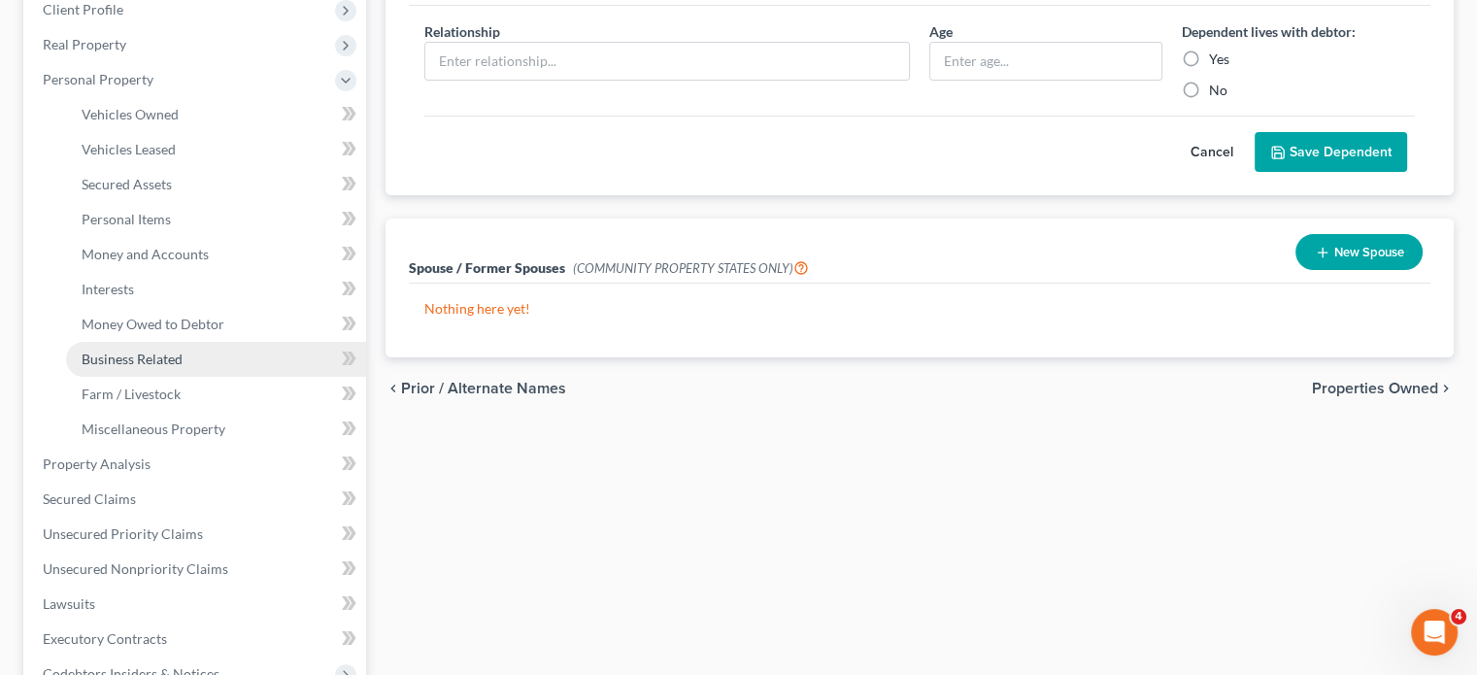
scroll to position [282, 0]
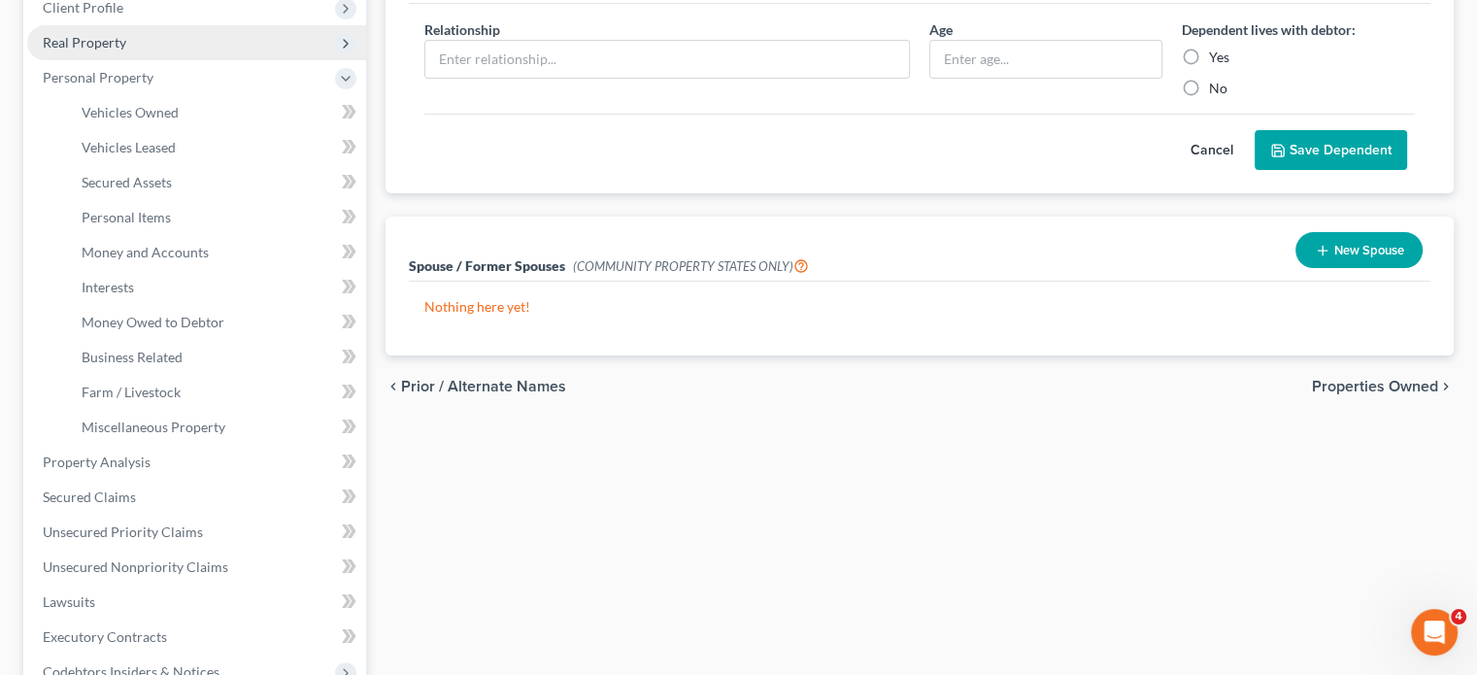
click at [184, 60] on span "Real Property" at bounding box center [196, 42] width 339 height 35
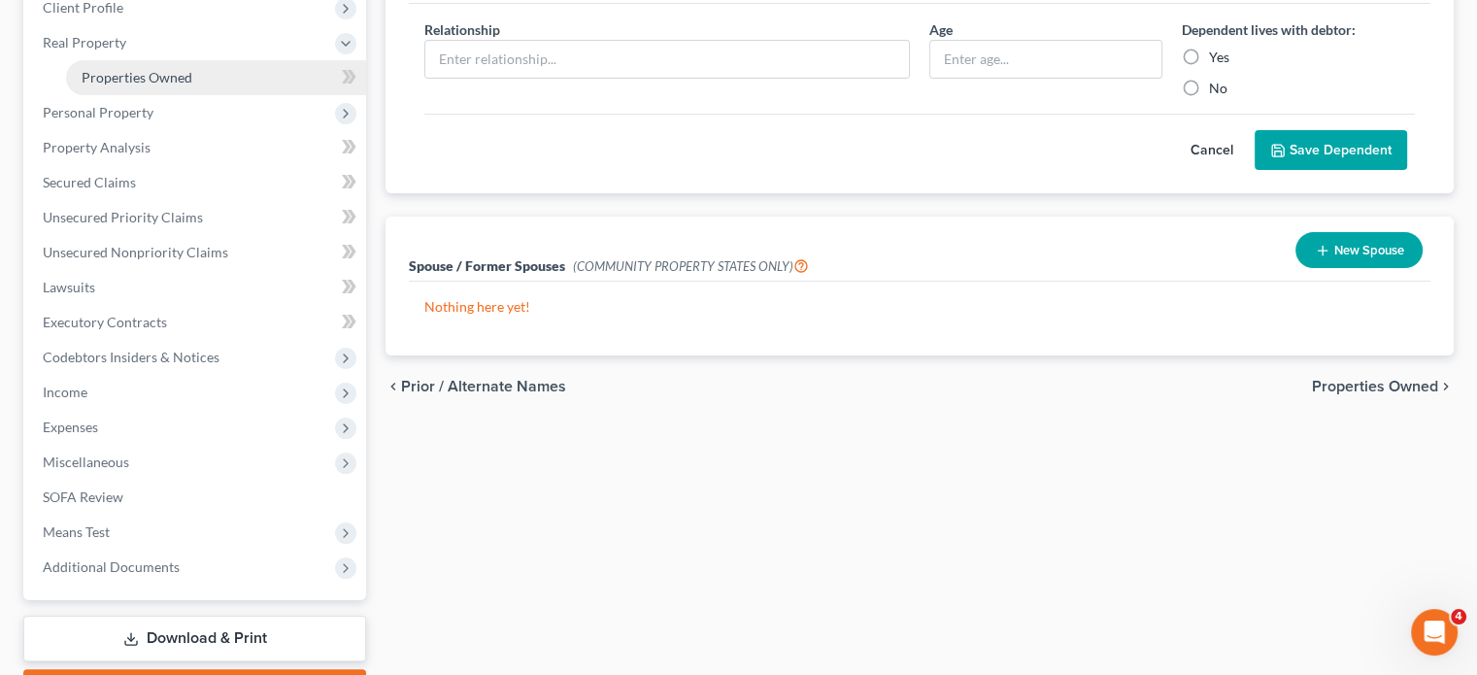
click at [162, 85] on span "Properties Owned" at bounding box center [137, 77] width 111 height 17
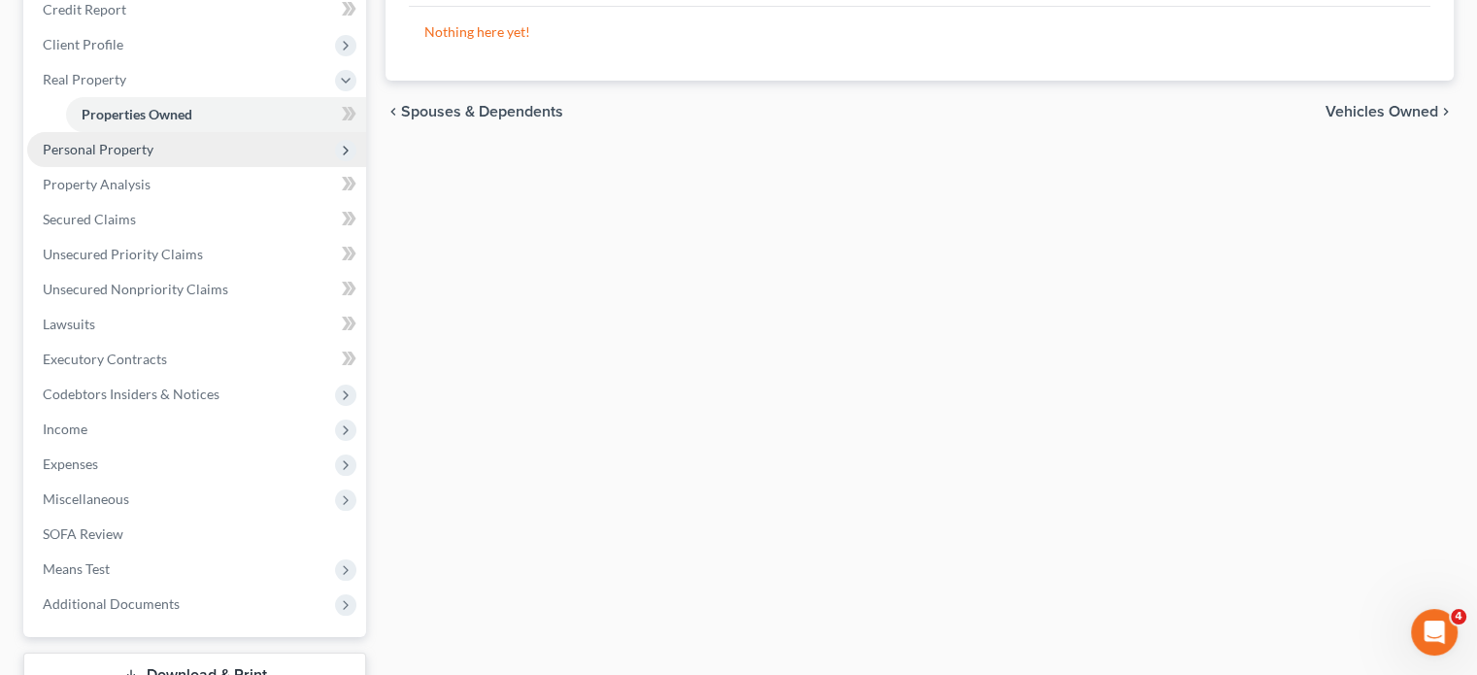
scroll to position [249, 0]
click at [151, 153] on span "Personal Property" at bounding box center [98, 145] width 111 height 17
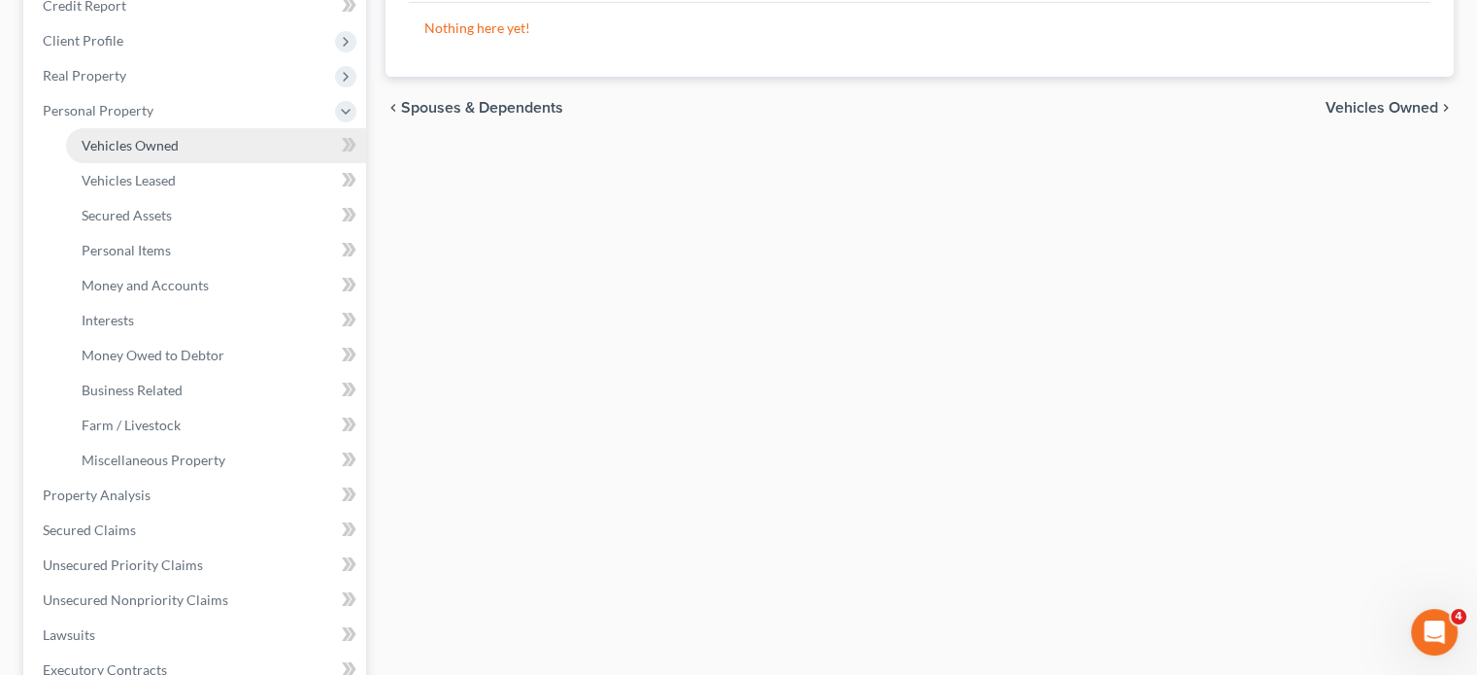
click at [216, 163] on link "Vehicles Owned" at bounding box center [216, 145] width 300 height 35
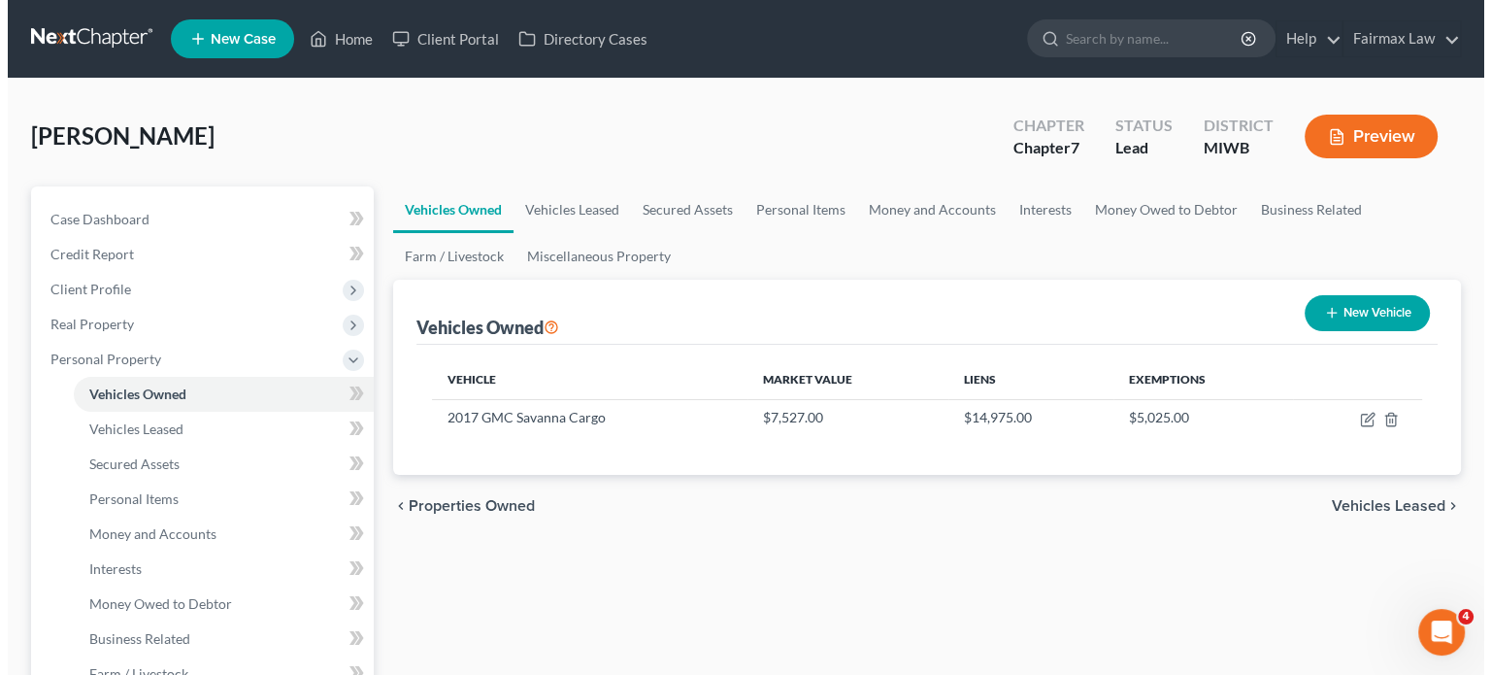
scroll to position [278, 0]
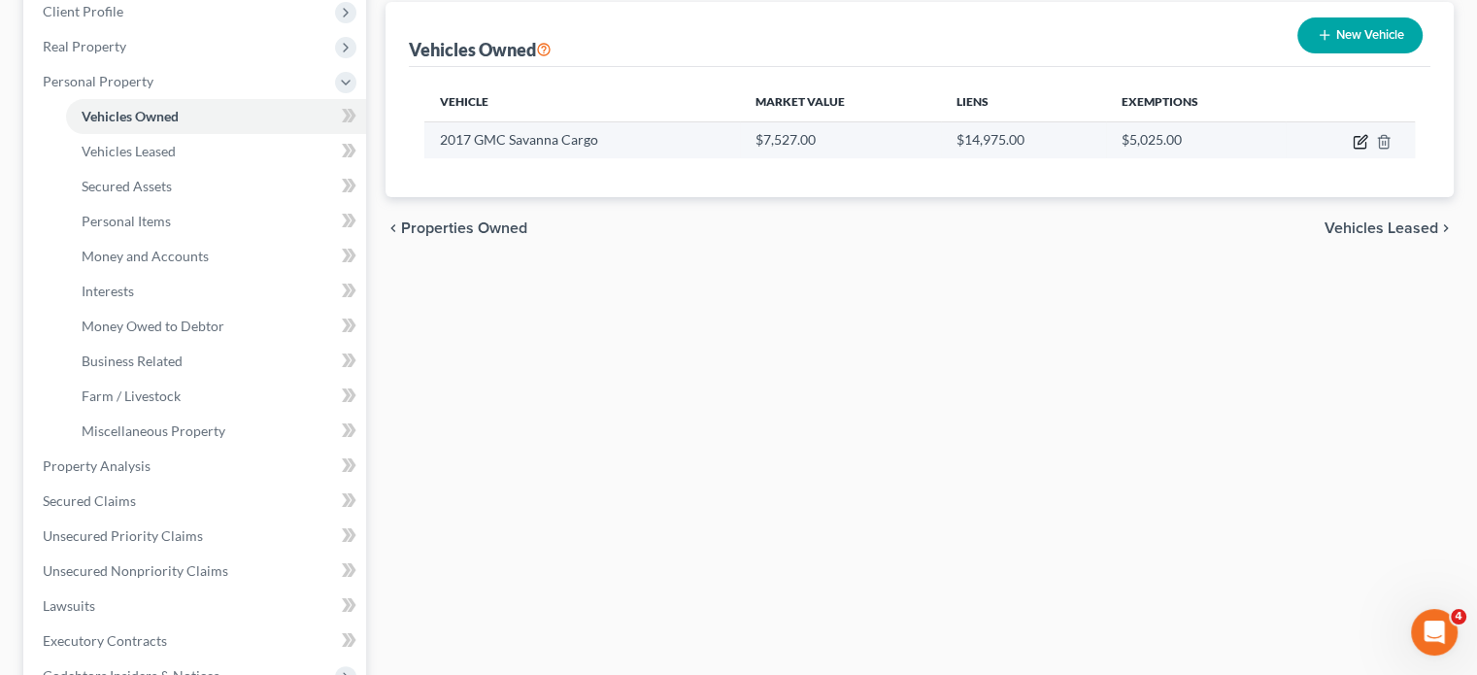
click at [1357, 144] on icon "button" at bounding box center [1361, 139] width 9 height 9
select select "0"
select select "9"
select select "3"
select select "0"
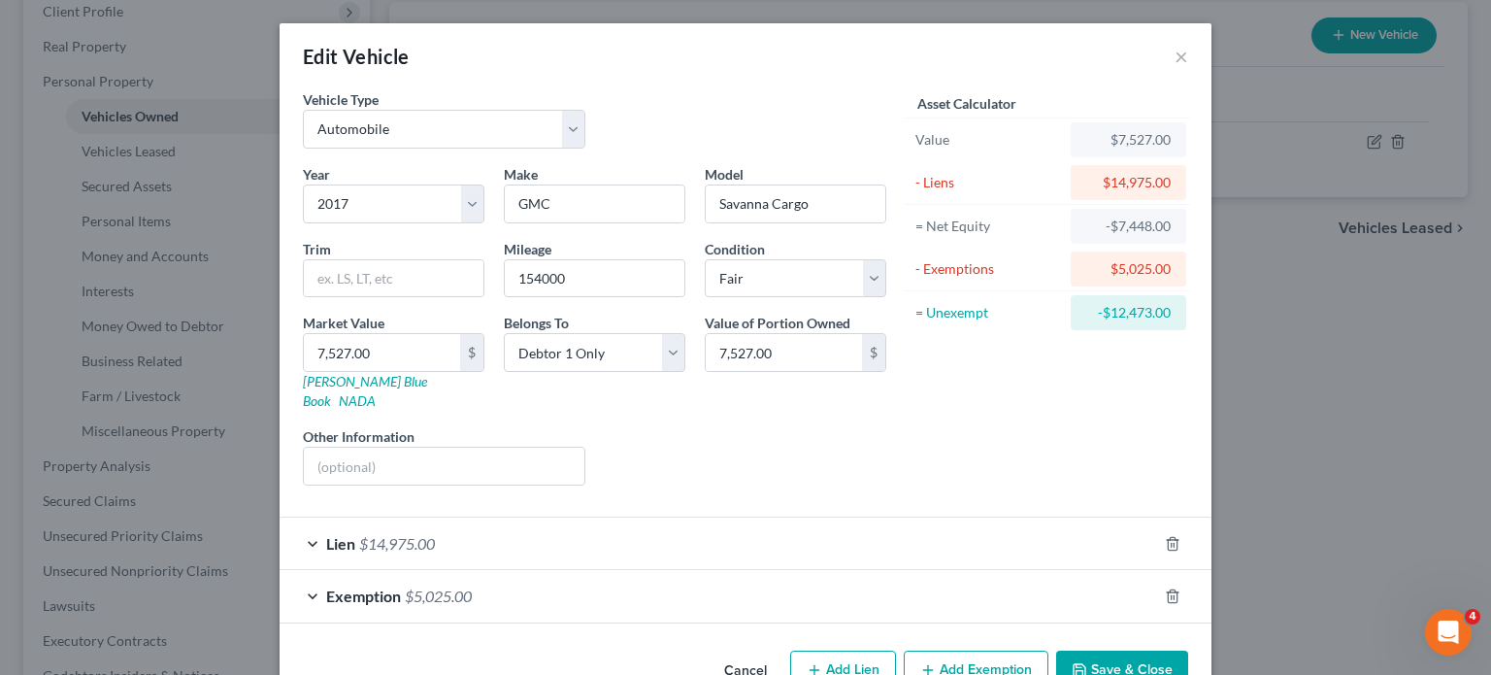
scroll to position [205, 0]
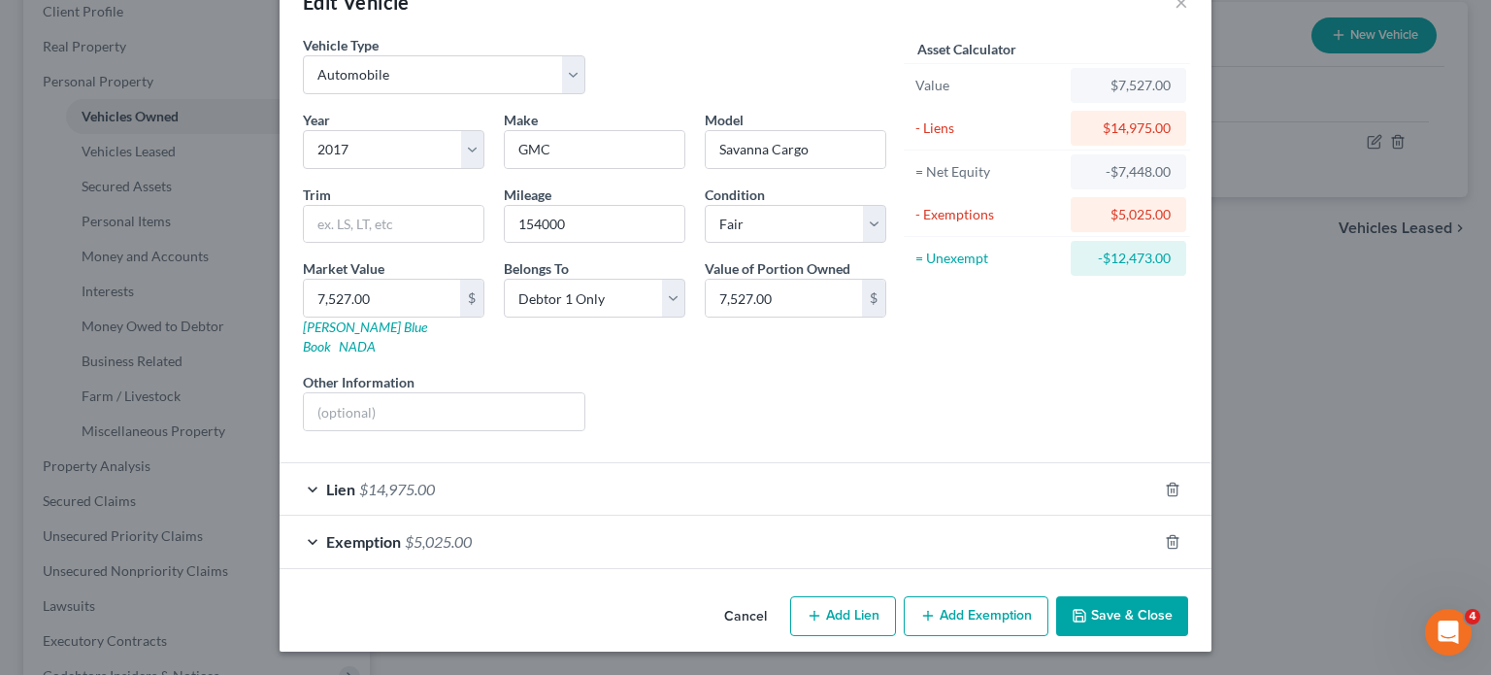
click at [904, 519] on div "Exemption $5,025.00" at bounding box center [719, 541] width 878 height 51
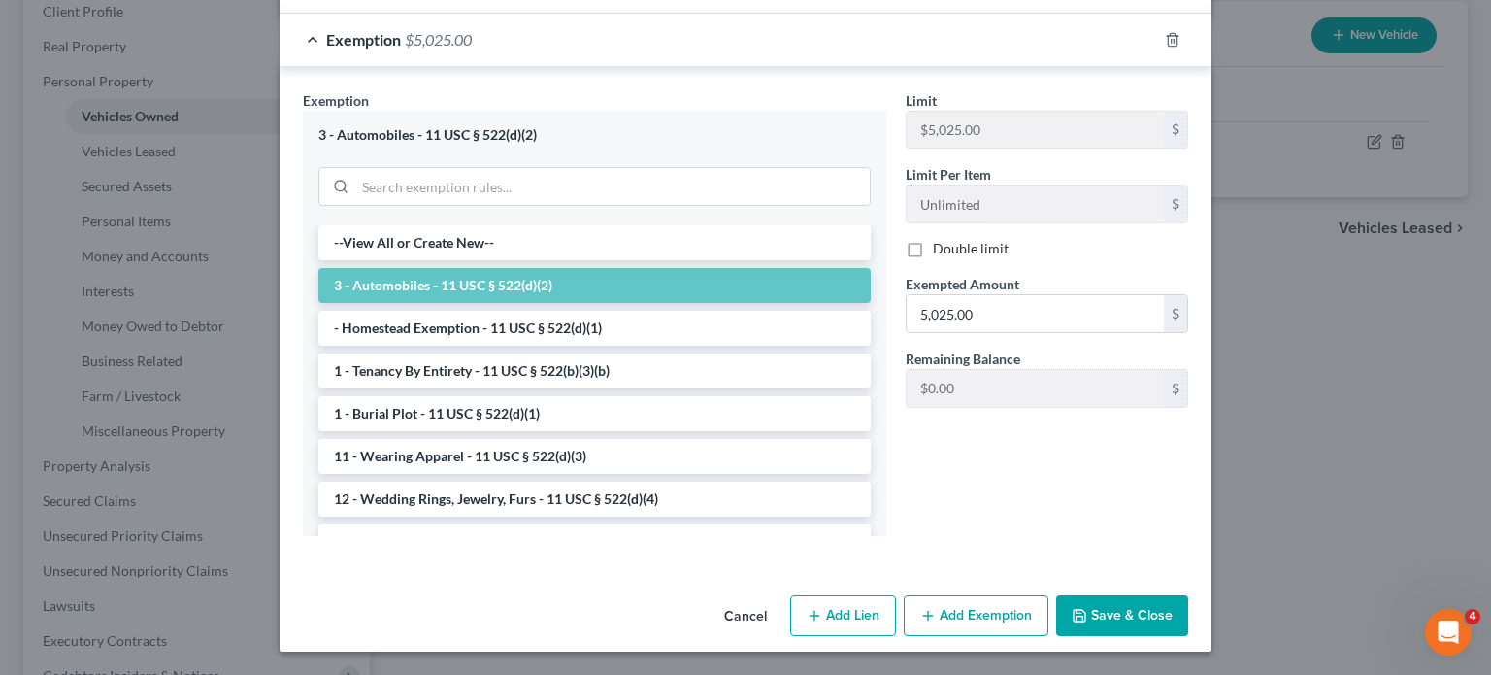
scroll to position [688, 0]
click at [1045, 402] on div "Limit $5,025.00 $ Limit Per Item Unlimited $ Double limit Exempted Amount * 5,0…" at bounding box center [1047, 256] width 302 height 333
click at [1036, 332] on input "5,025.00" at bounding box center [1035, 313] width 257 height 37
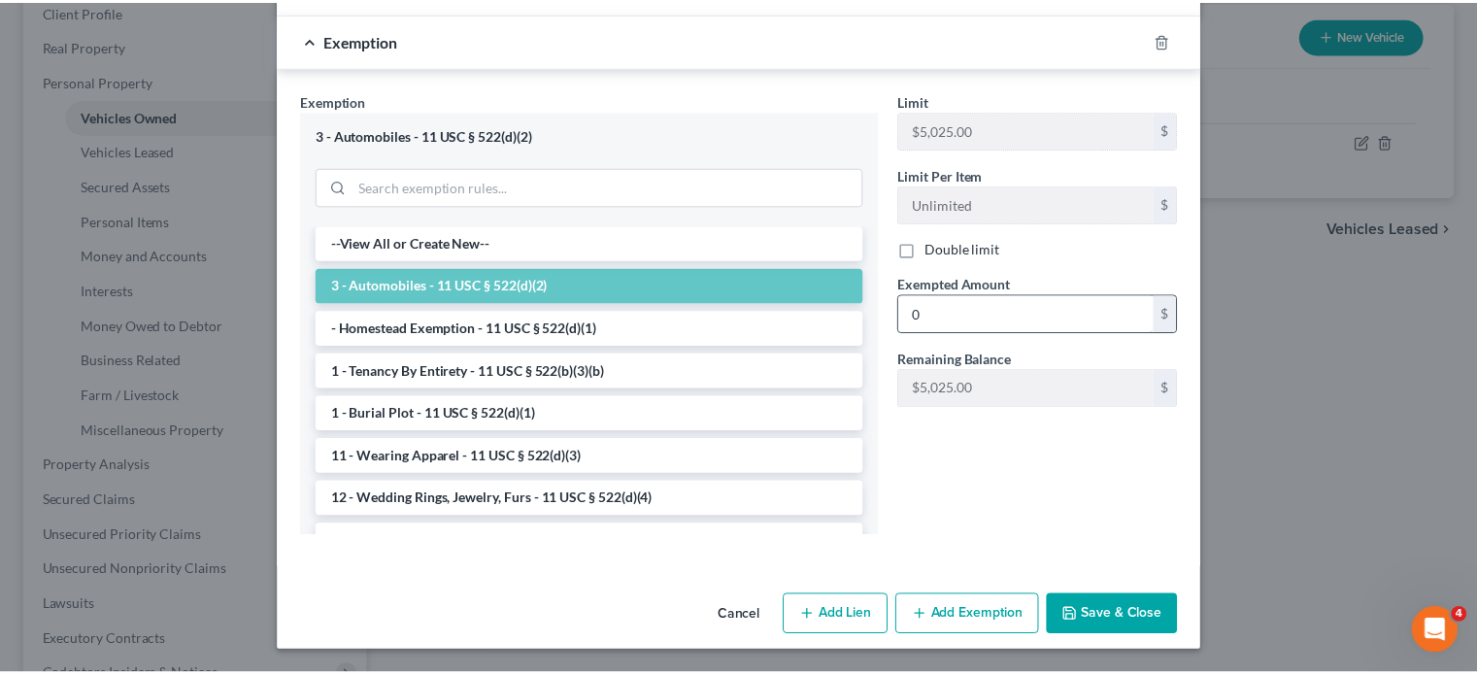
scroll to position [830, 0]
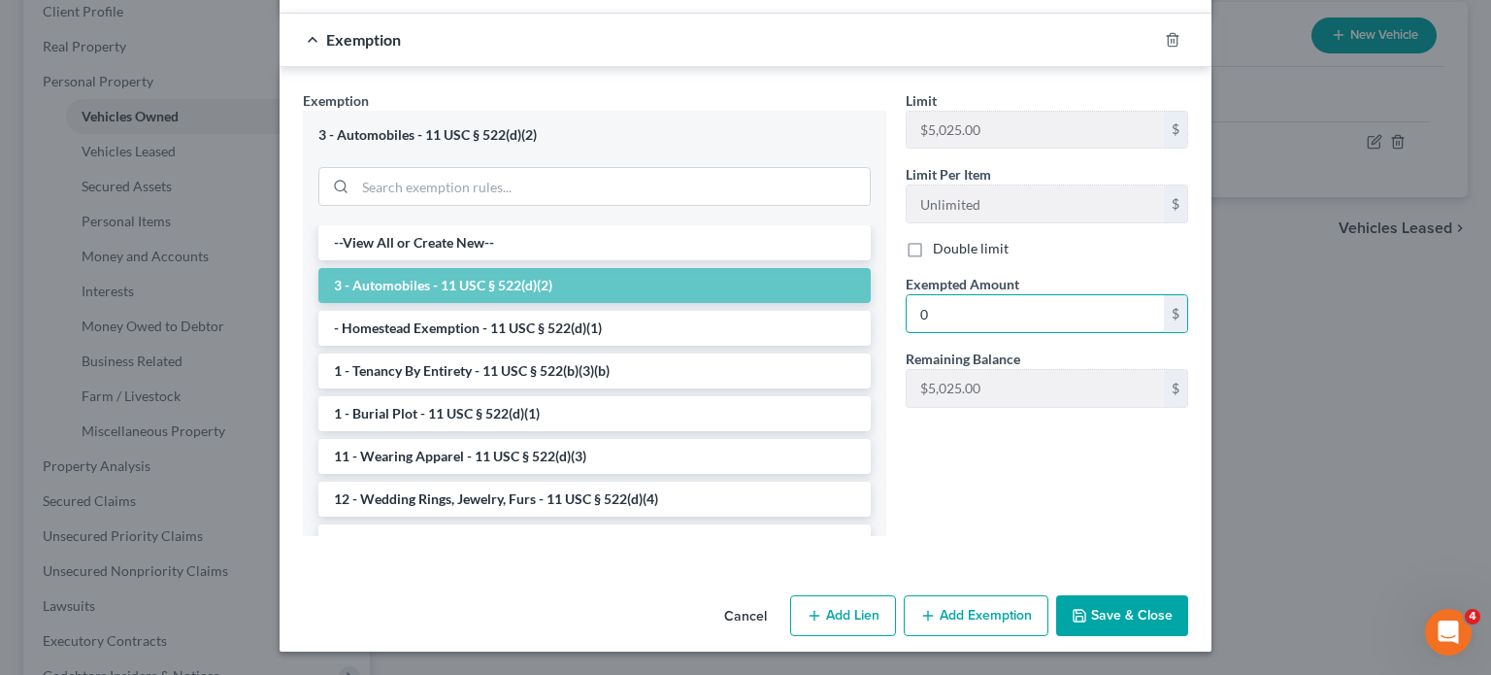
type input "0"
click at [1169, 595] on button "Save & Close" at bounding box center [1122, 615] width 132 height 41
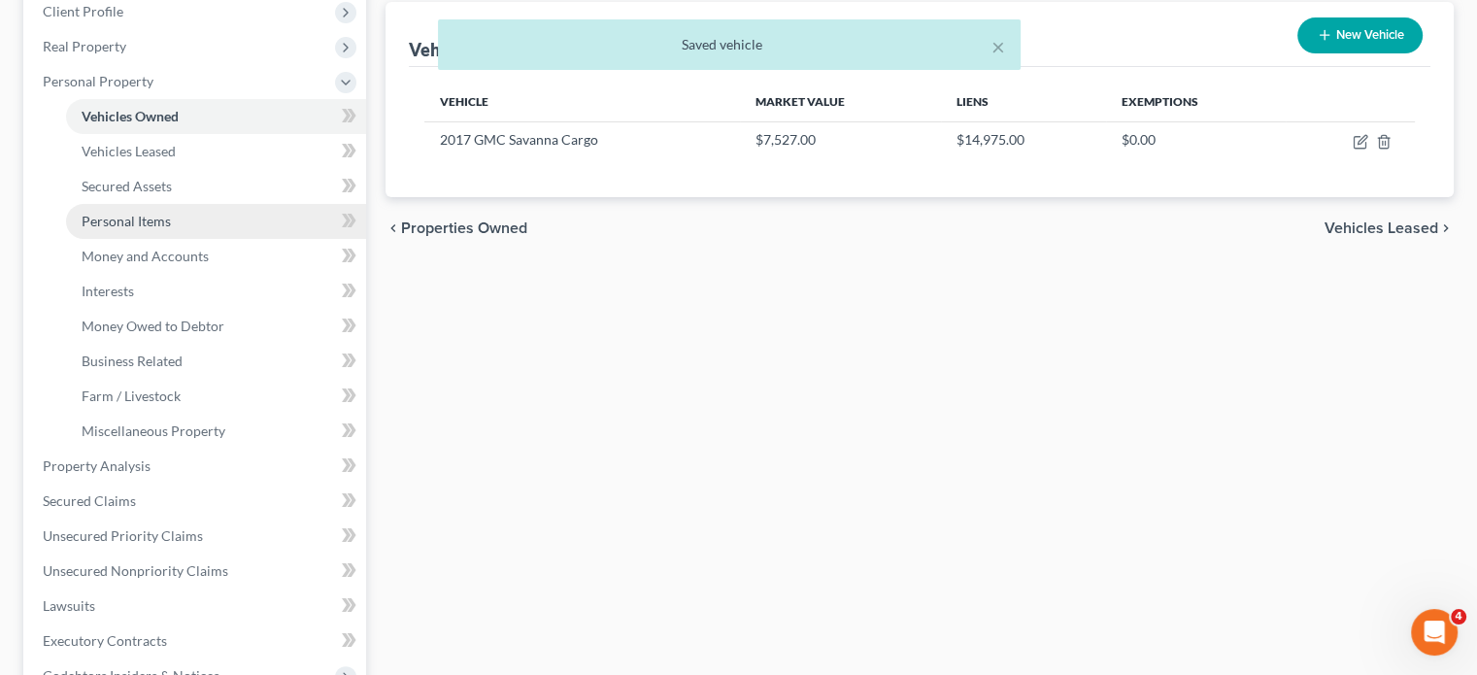
click at [171, 229] on span "Personal Items" at bounding box center [126, 221] width 89 height 17
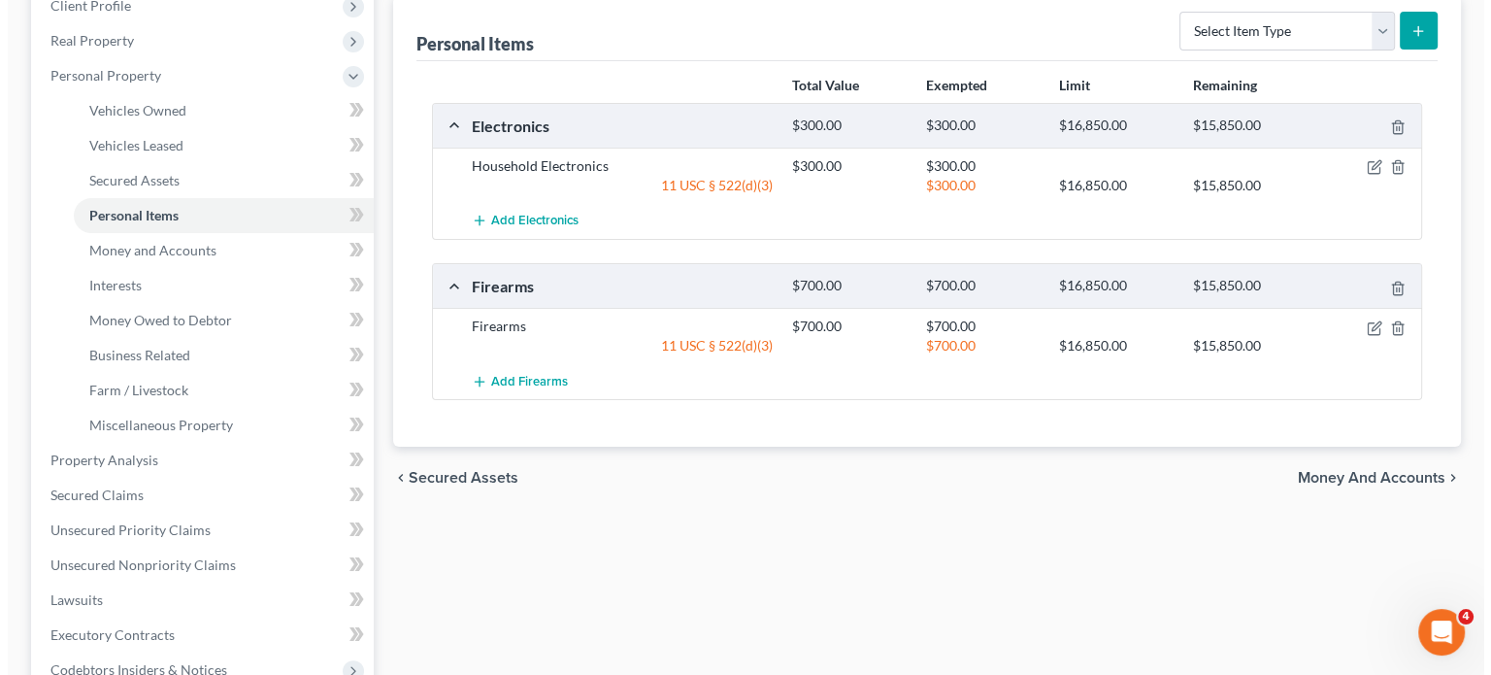
scroll to position [283, 0]
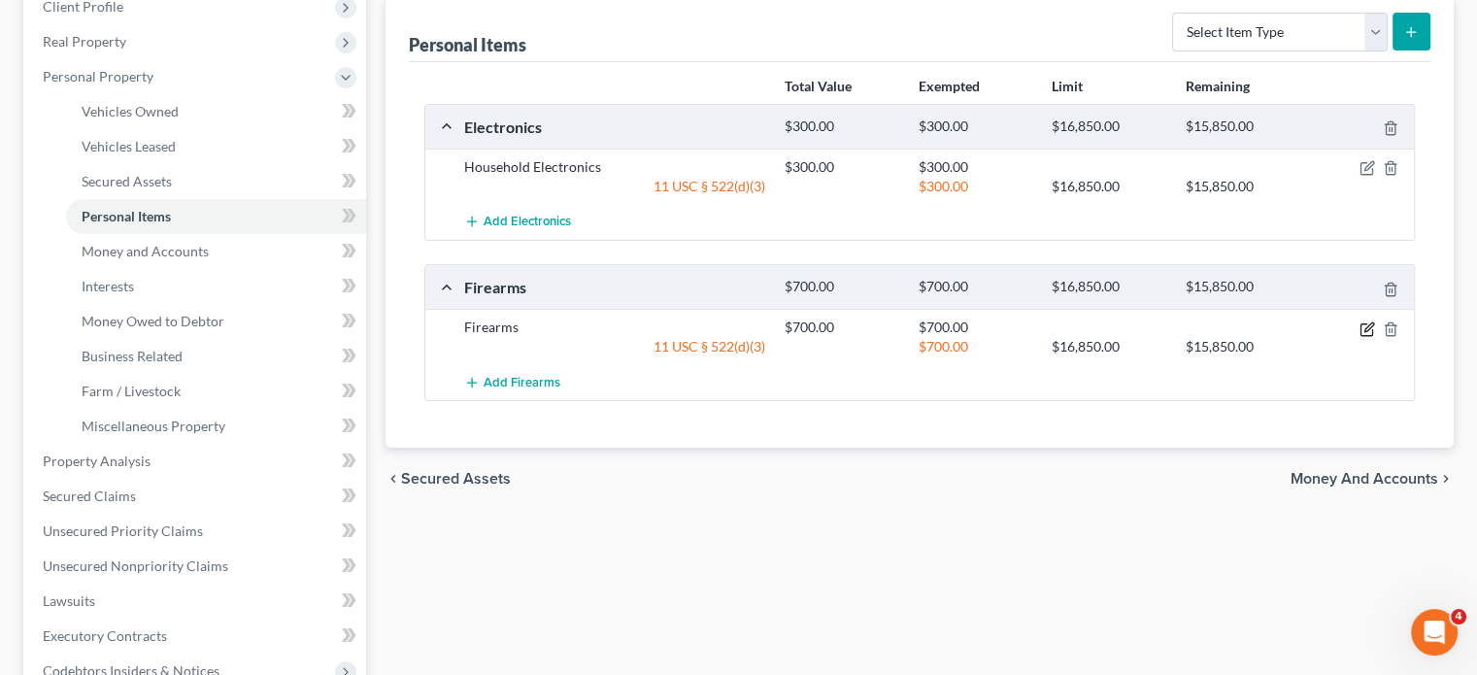
click at [1359, 337] on icon "button" at bounding box center [1367, 329] width 16 height 16
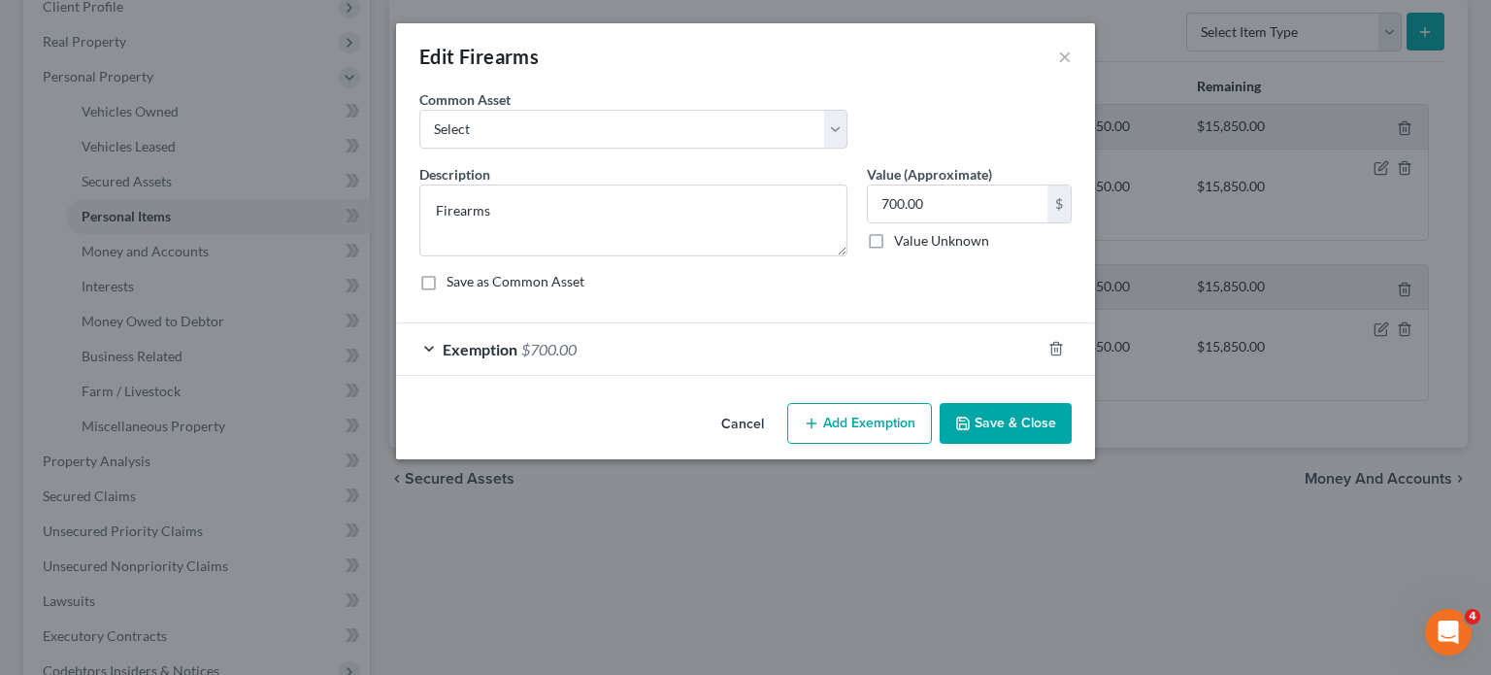
click at [614, 375] on div "Exemption $700.00" at bounding box center [718, 348] width 645 height 51
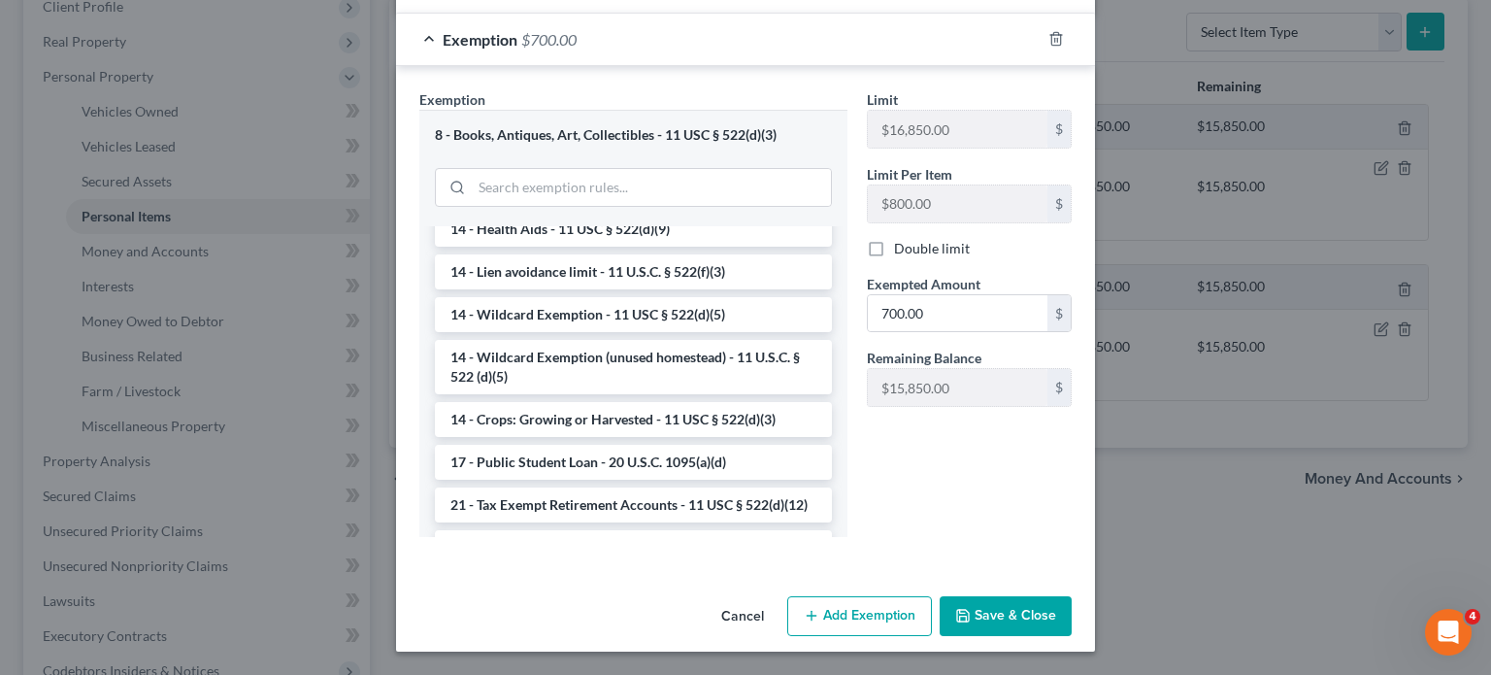
scroll to position [322, 0]
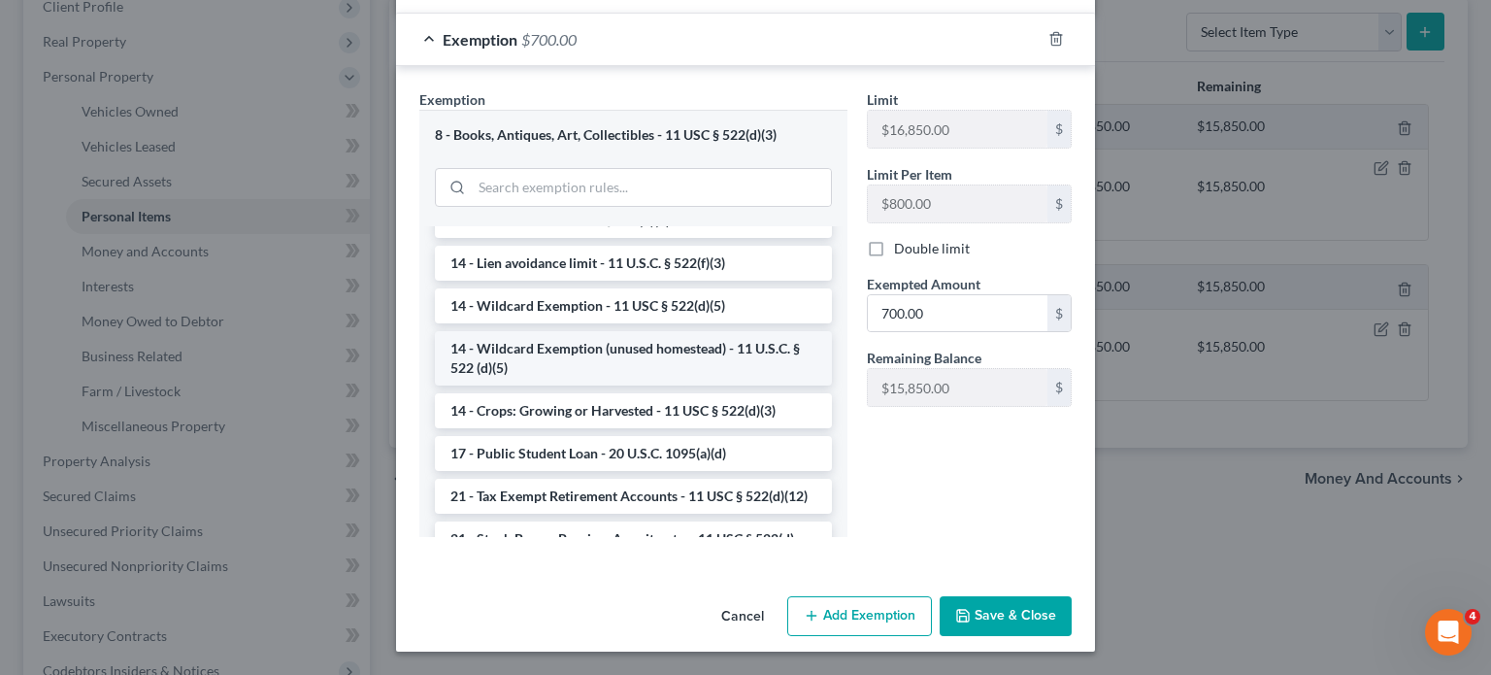
click at [578, 385] on li "14 - Wildcard Exemption (unused homestead) - 11 U.S.C. § 522 (d)(5)" at bounding box center [633, 358] width 397 height 54
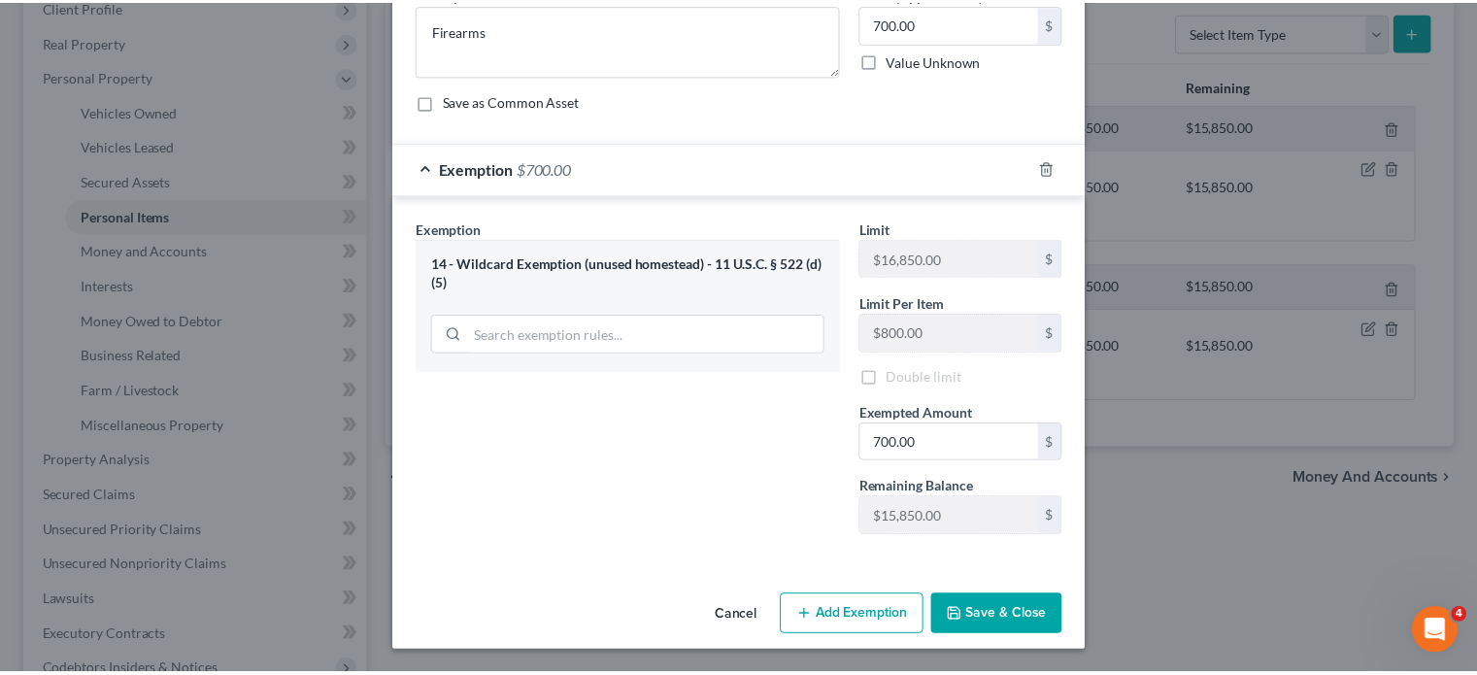
scroll to position [385, 0]
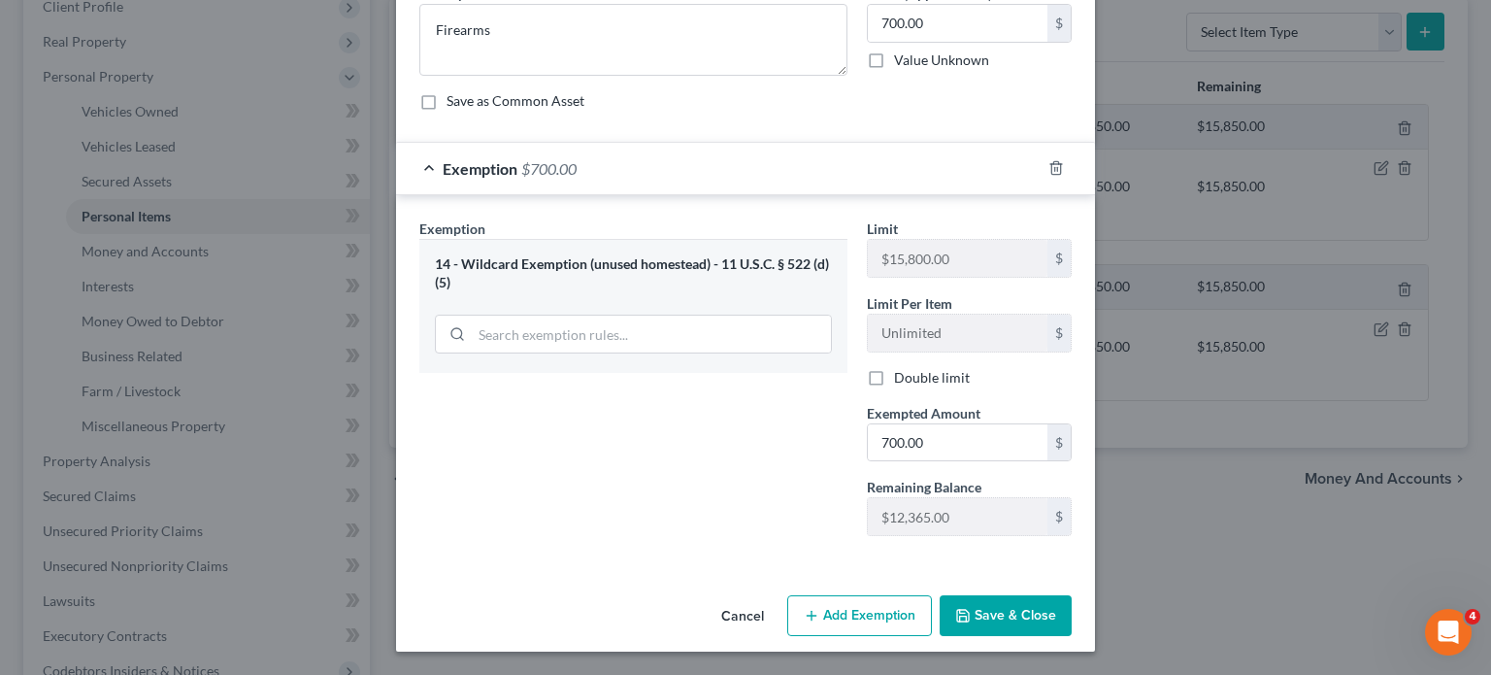
click at [1059, 597] on button "Save & Close" at bounding box center [1006, 615] width 132 height 41
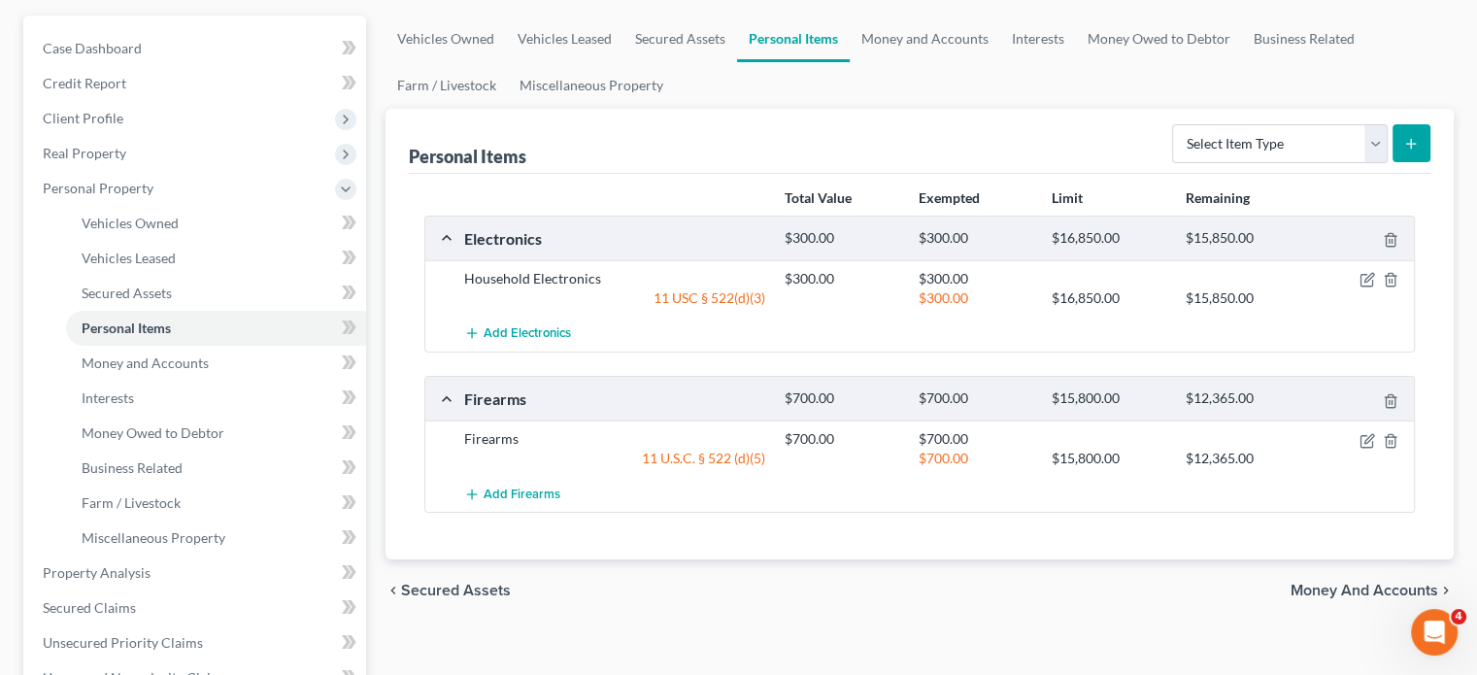
scroll to position [147, 0]
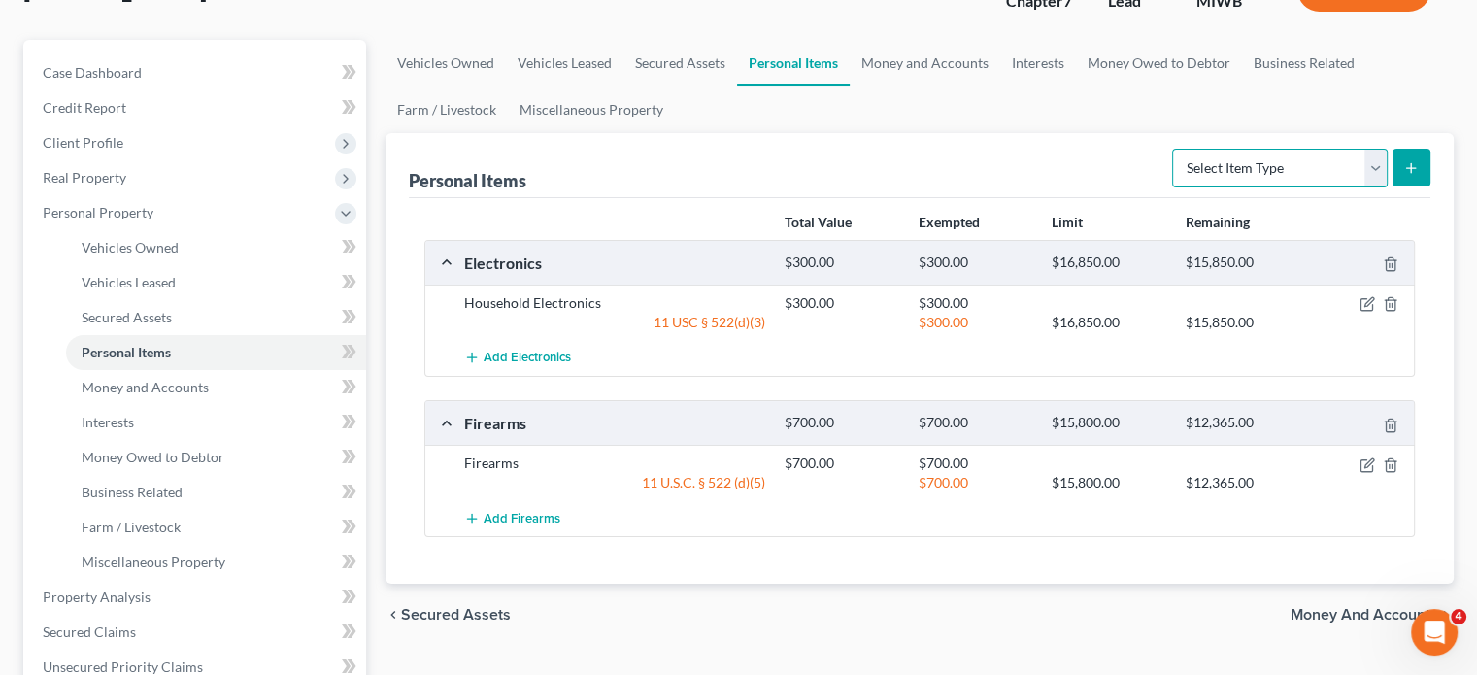
click at [1314, 187] on select "Select Item Type Clothing Collectibles Of Value Electronics Firearms Household …" at bounding box center [1280, 168] width 216 height 39
click at [691, 198] on div "Personal Items Select Item Type Clothing Collectibles Of Value Electronics Fire…" at bounding box center [919, 165] width 1021 height 65
drag, startPoint x: 794, startPoint y: 430, endPoint x: 822, endPoint y: 476, distance: 53.6
click at [822, 376] on div "Add Electronics" at bounding box center [934, 358] width 961 height 36
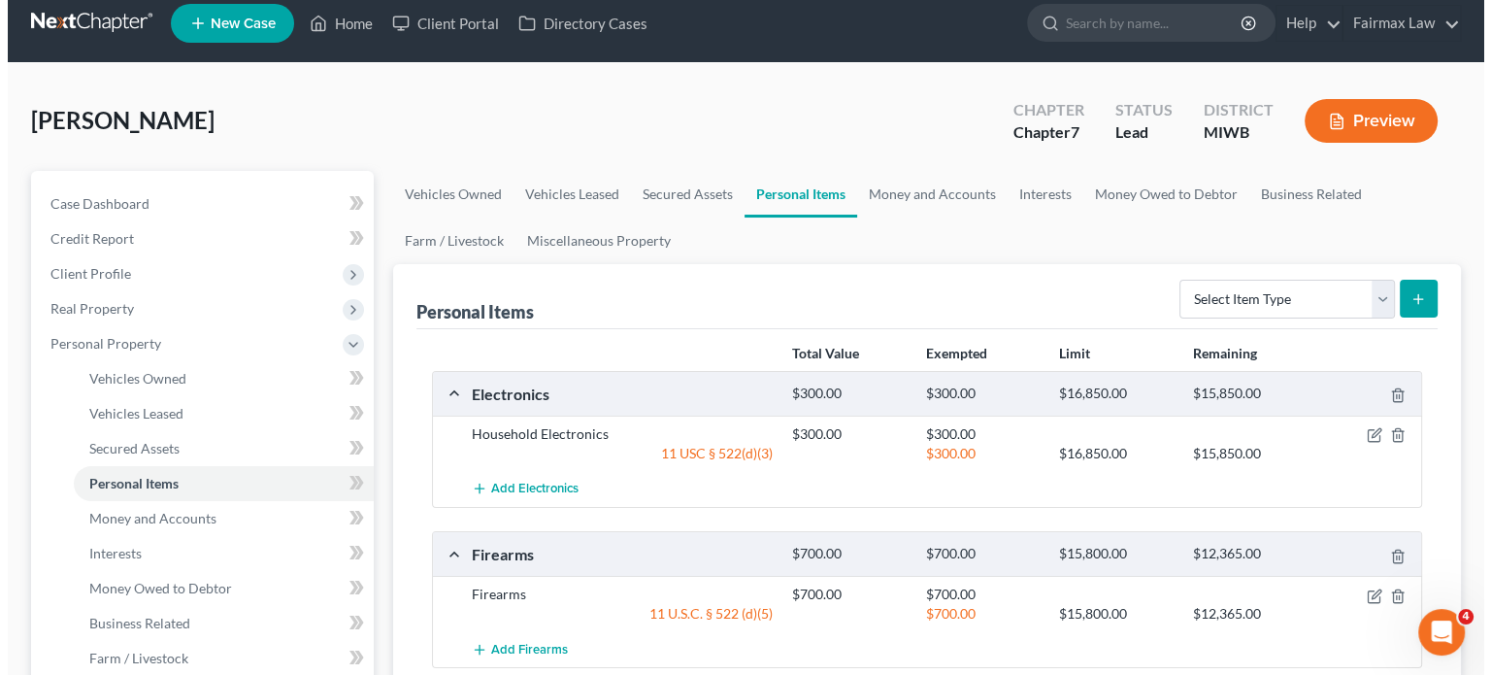
scroll to position [15, 0]
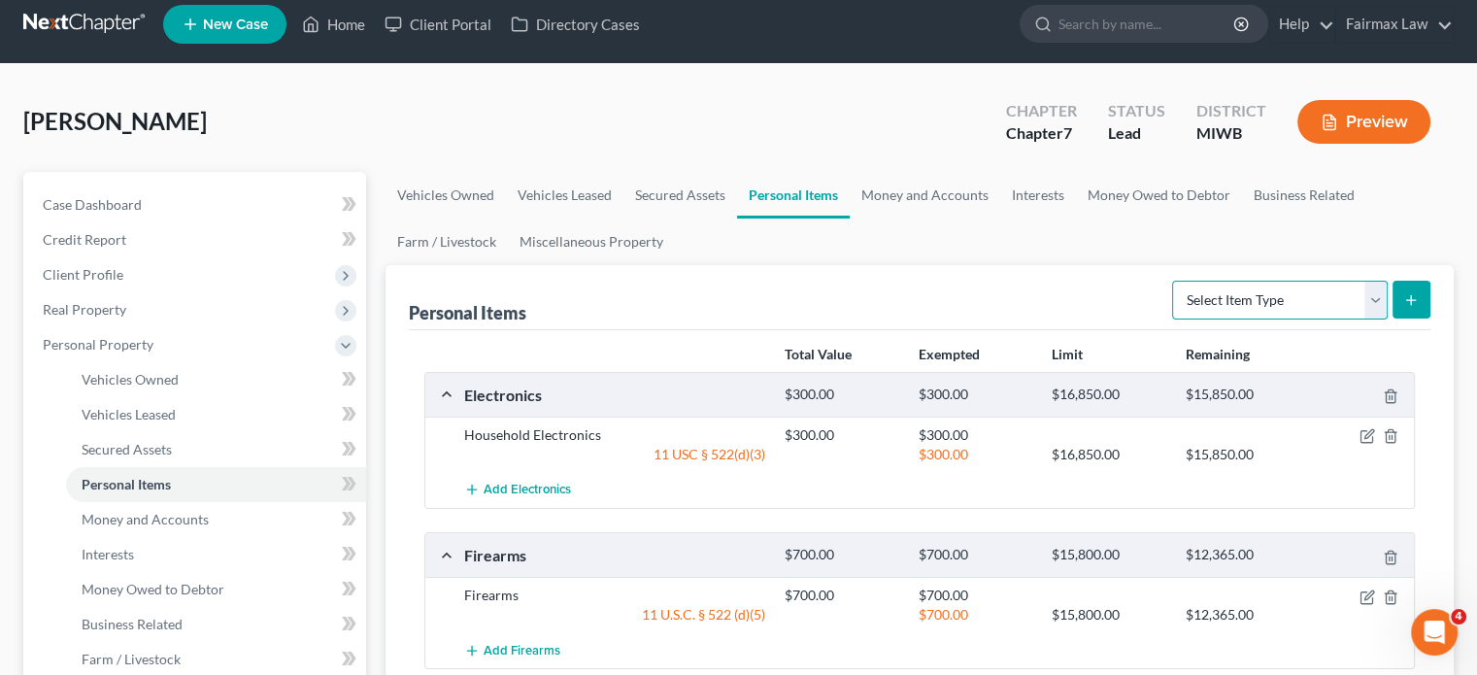
click at [1331, 319] on select "Select Item Type Clothing Collectibles Of Value Electronics Firearms Household …" at bounding box center [1280, 300] width 216 height 39
select select "clothing"
click at [1172, 319] on select "Select Item Type Clothing Collectibles Of Value Electronics Firearms Household …" at bounding box center [1280, 300] width 216 height 39
click at [1392, 318] on button "submit" at bounding box center [1411, 300] width 38 height 38
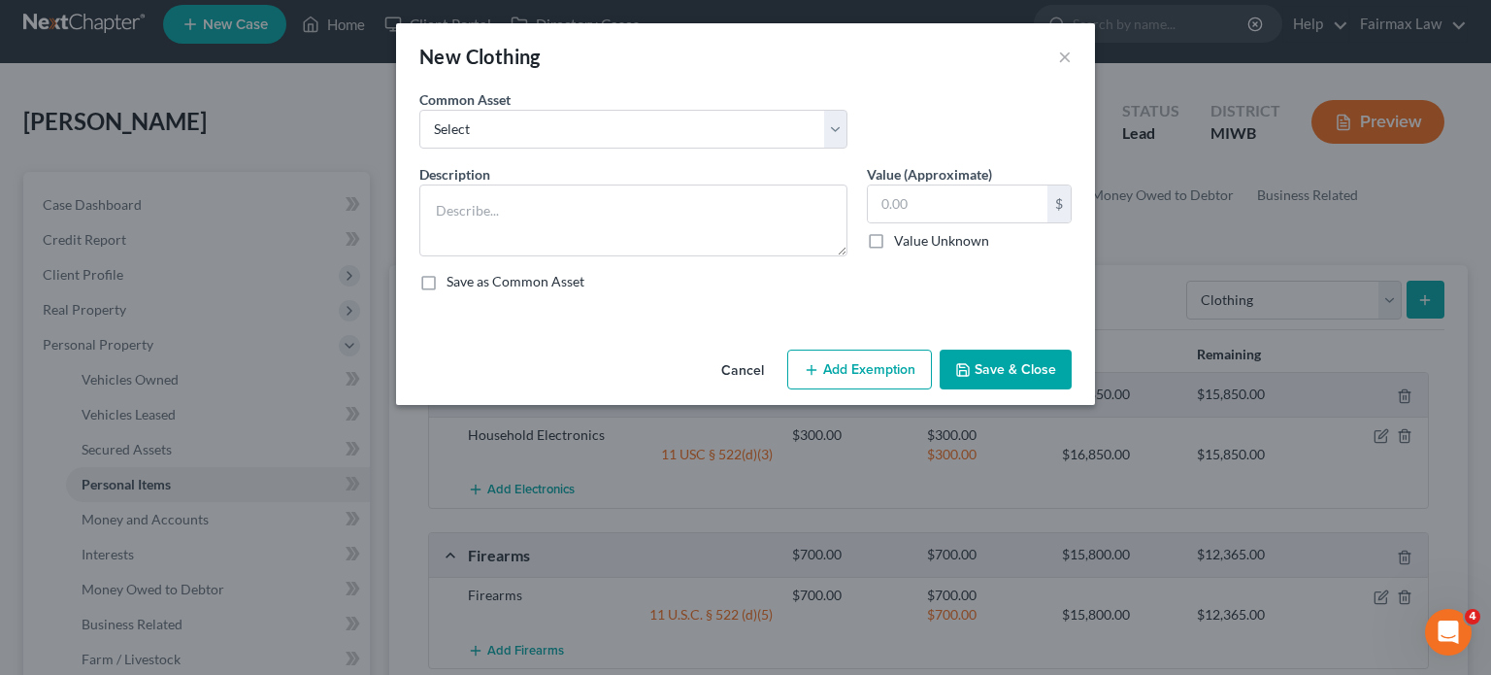
click at [482, 136] on div "Common Asset Select Common clothing Common clothing Everyday clothing Professio…" at bounding box center [634, 118] width 448 height 59
click at [484, 149] on select "Select Common clothing Common clothing Everyday clothing Professional Men's wea…" at bounding box center [633, 129] width 428 height 39
select select "0"
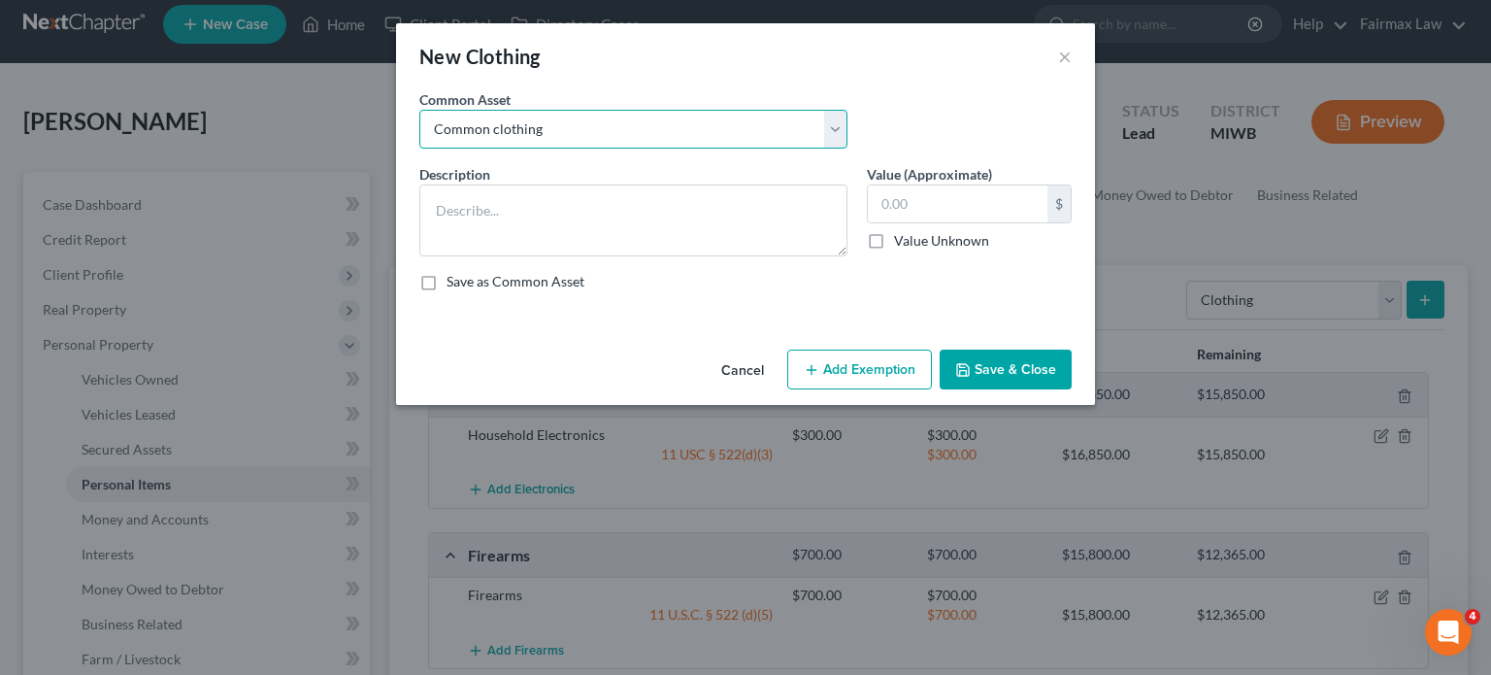
click at [419, 137] on select "Select Common clothing Common clothing Everyday clothing Professional Men's wea…" at bounding box center [633, 129] width 428 height 39
type textarea "Common clothing"
type input "300.00"
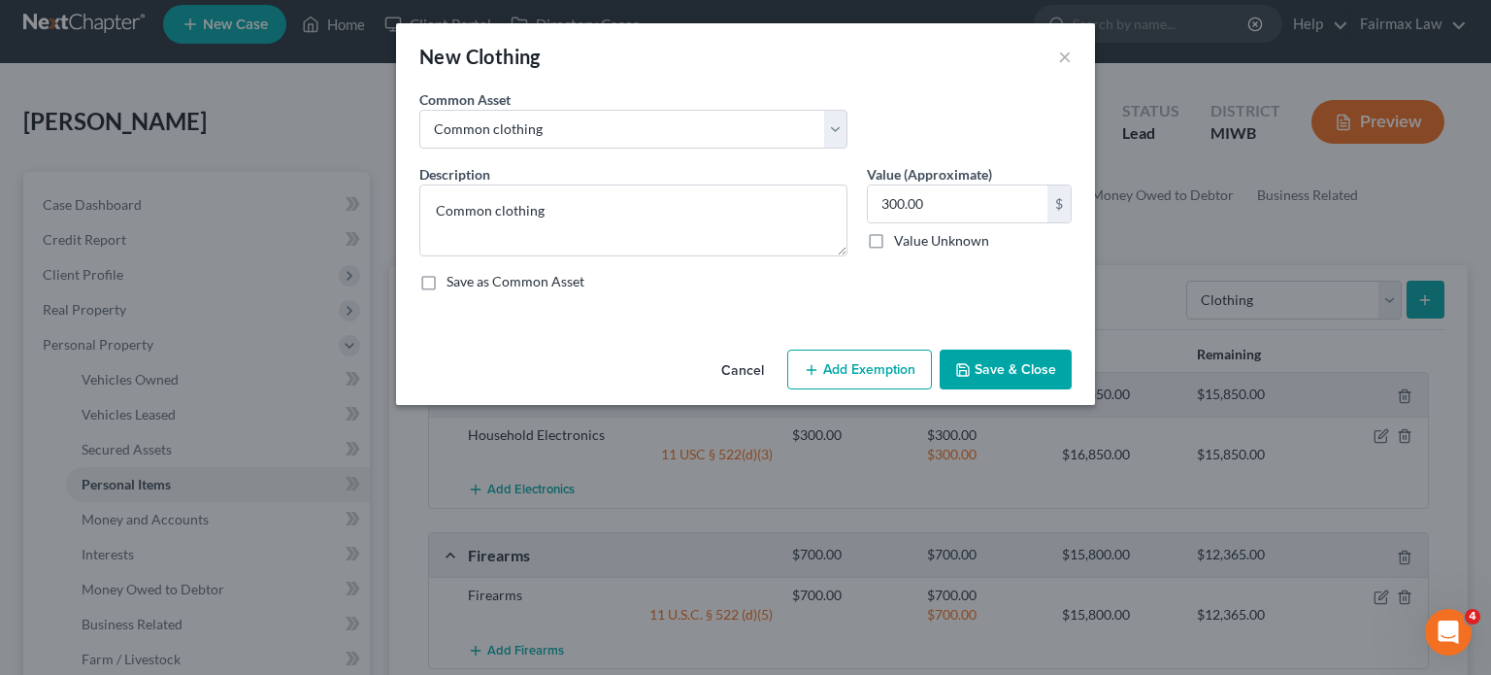
click at [853, 390] on button "Add Exemption" at bounding box center [859, 370] width 145 height 41
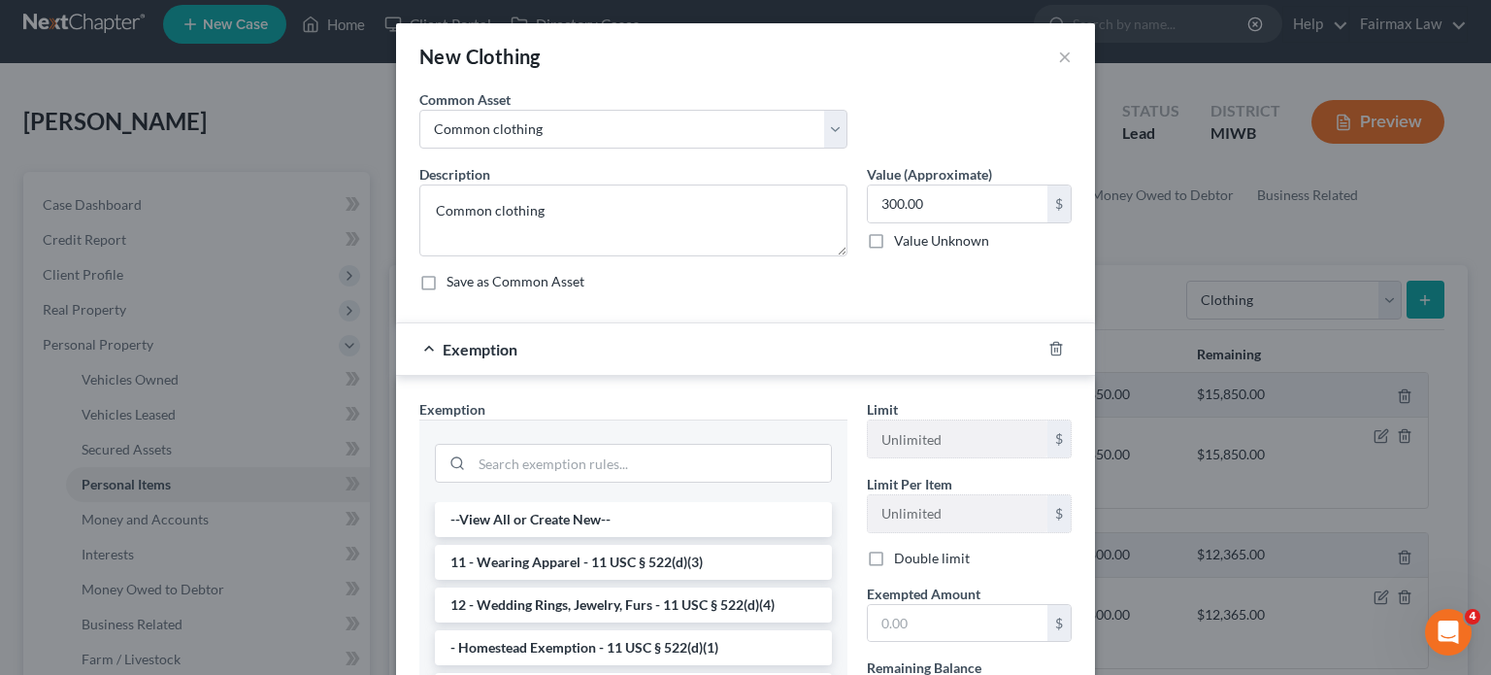
scroll to position [315, 0]
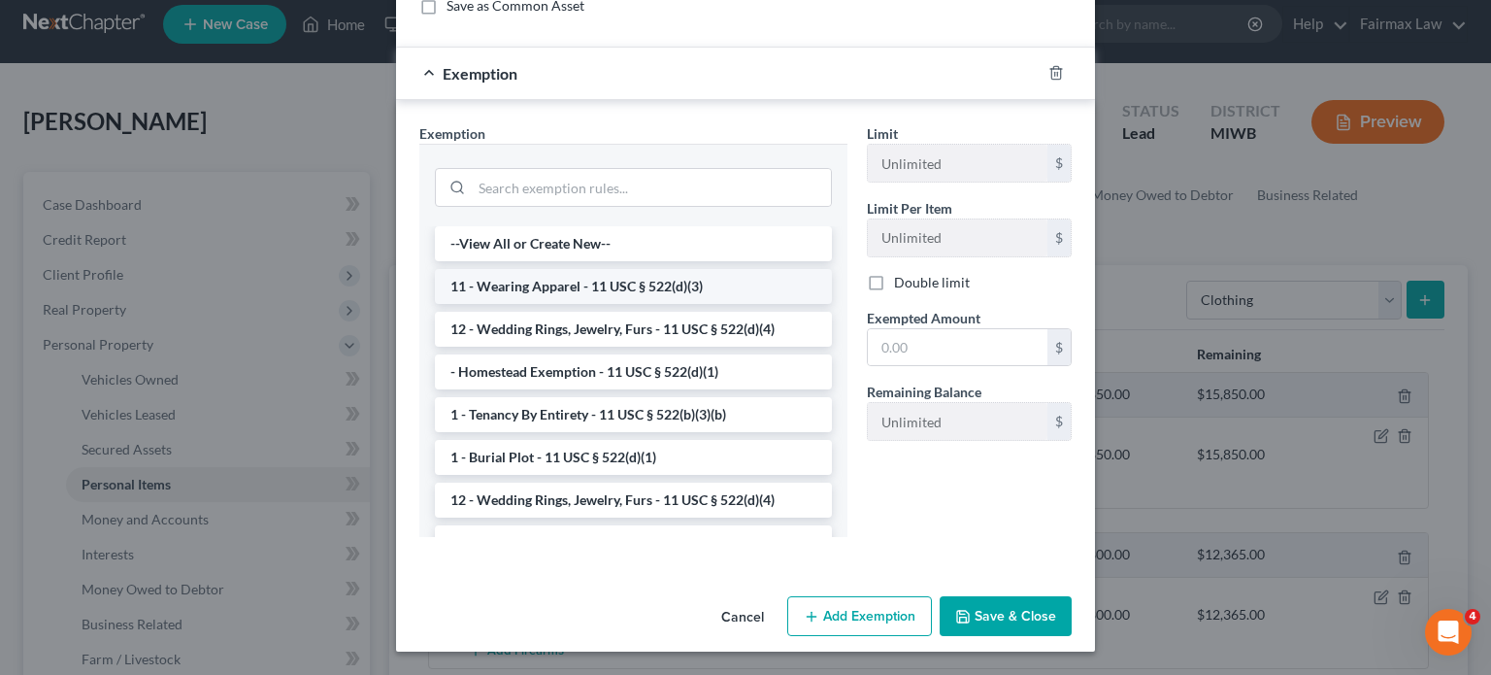
click at [499, 304] on li "11 - Wearing Apparel - 11 USC § 522(d)(3)" at bounding box center [633, 286] width 397 height 35
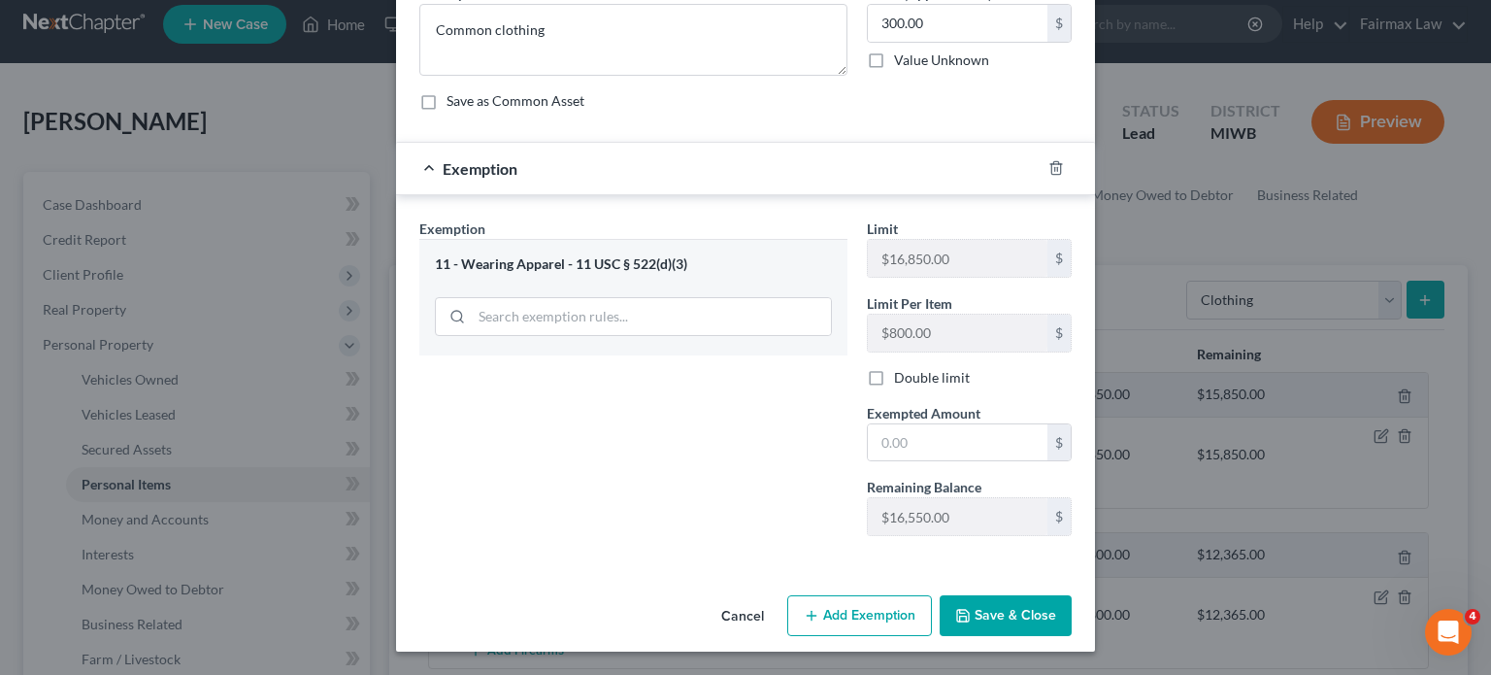
click at [998, 485] on div "Limit $16,850.00 $ Limit Per Item $800.00 $ Double limit Exempted Amount * $ Re…" at bounding box center [969, 384] width 224 height 333
click at [995, 461] on input "text" at bounding box center [958, 442] width 180 height 37
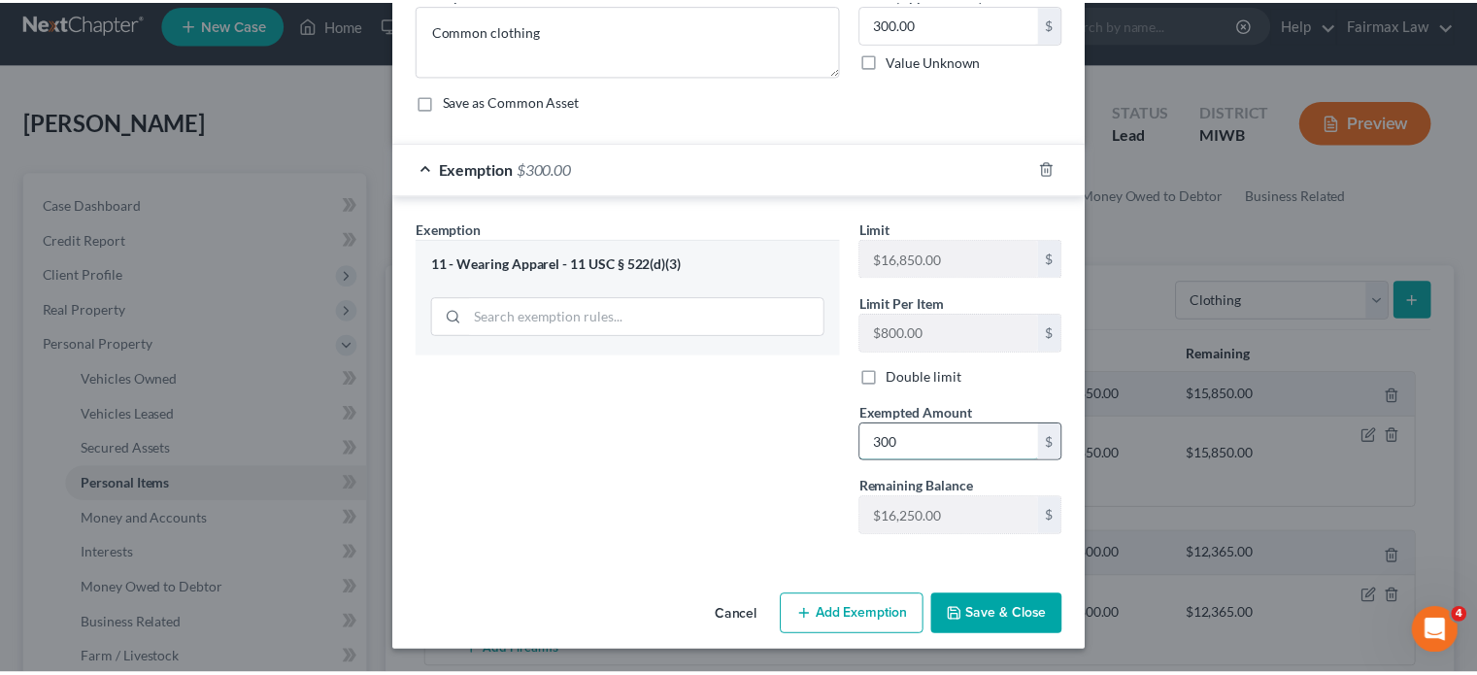
scroll to position [385, 0]
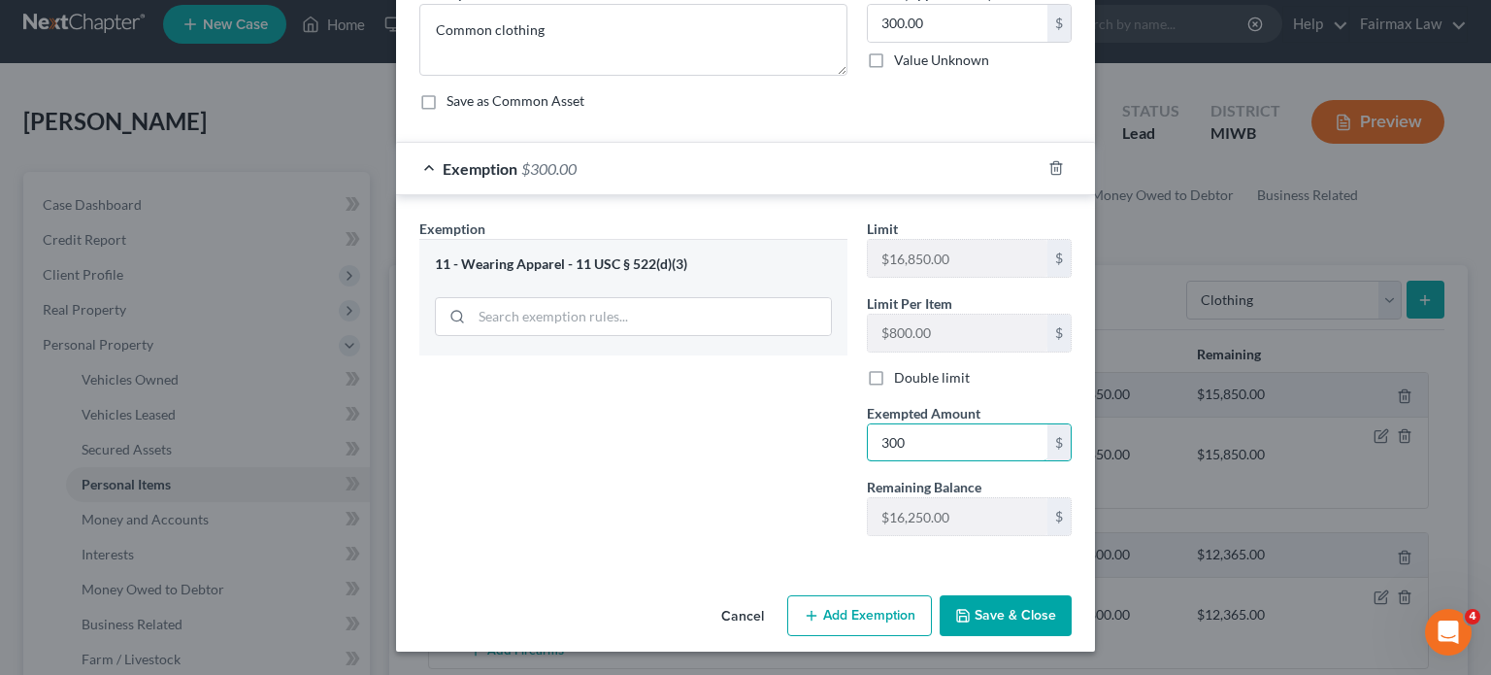
type input "300"
click at [969, 610] on icon "button" at bounding box center [963, 616] width 12 height 12
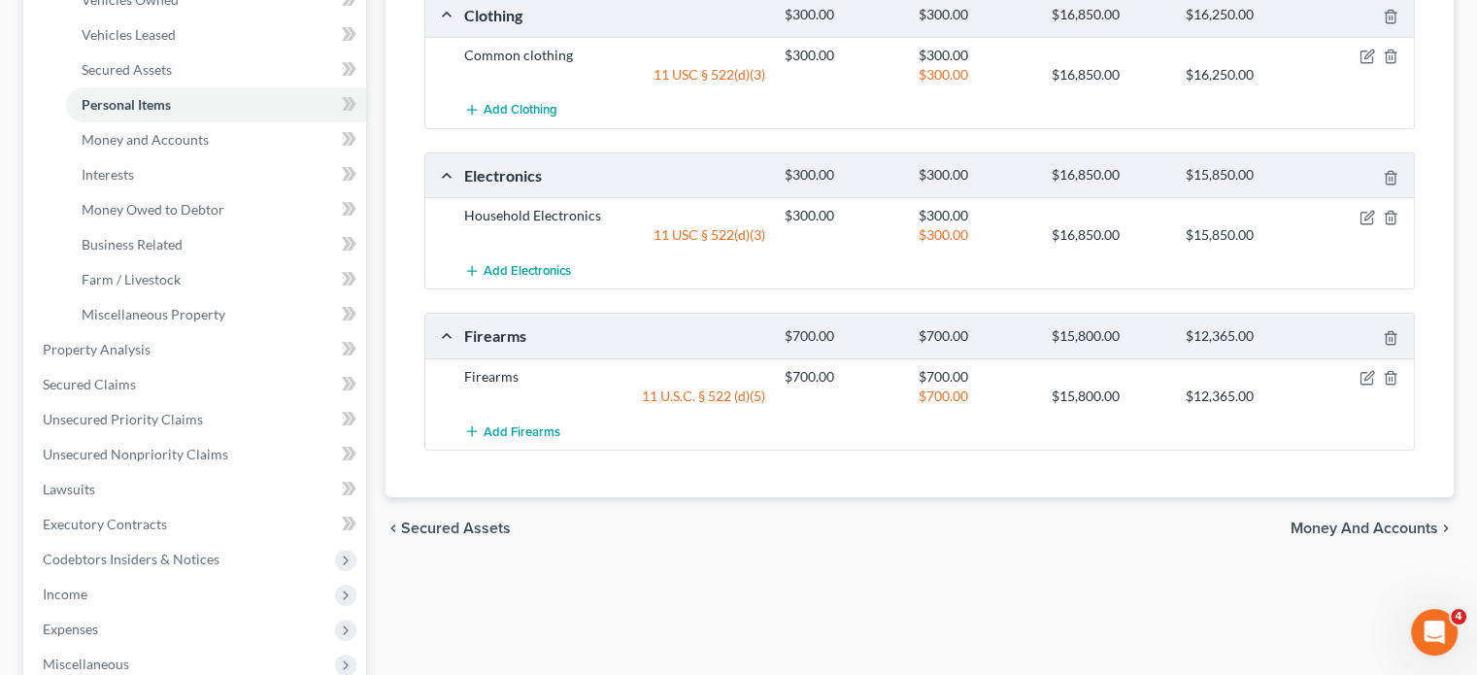
scroll to position [395, 0]
click at [209, 147] on span "Money and Accounts" at bounding box center [145, 138] width 127 height 17
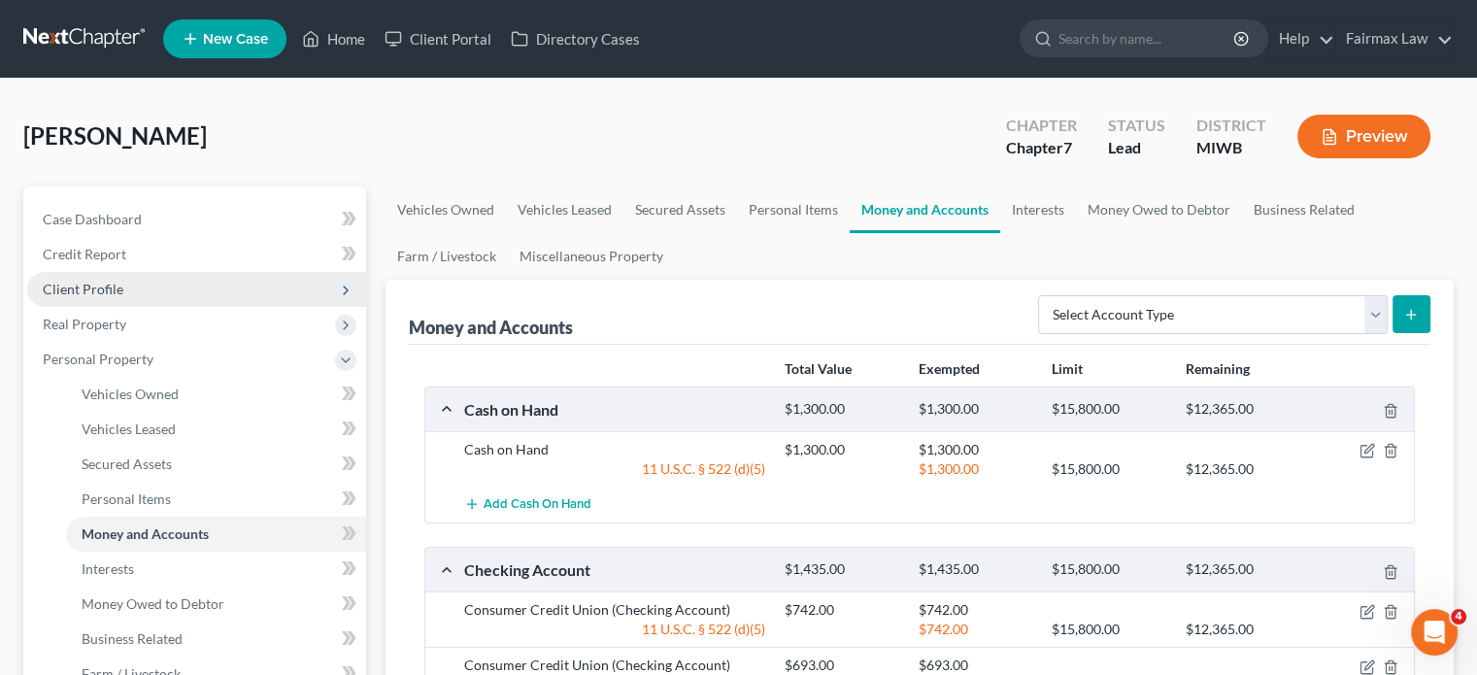
click at [189, 307] on span "Client Profile" at bounding box center [196, 289] width 339 height 35
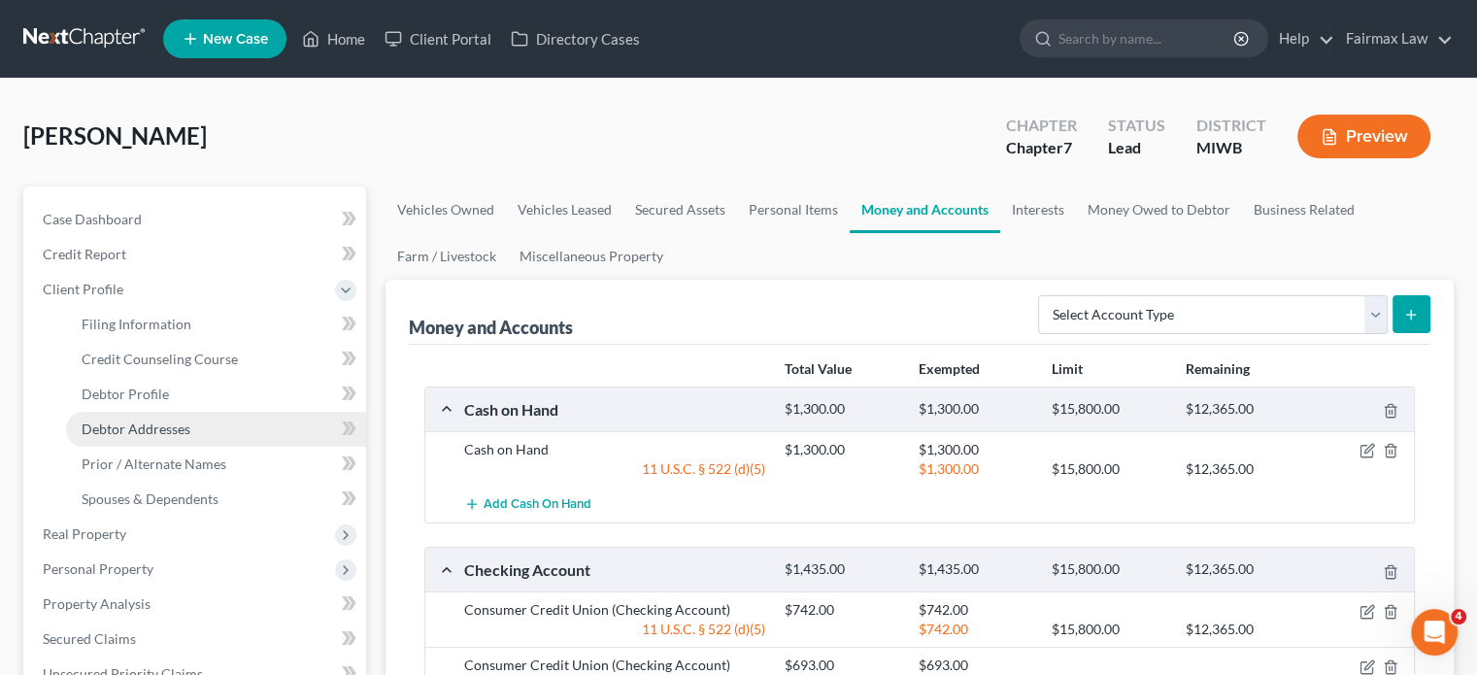
click at [214, 447] on link "Debtor Addresses" at bounding box center [216, 429] width 300 height 35
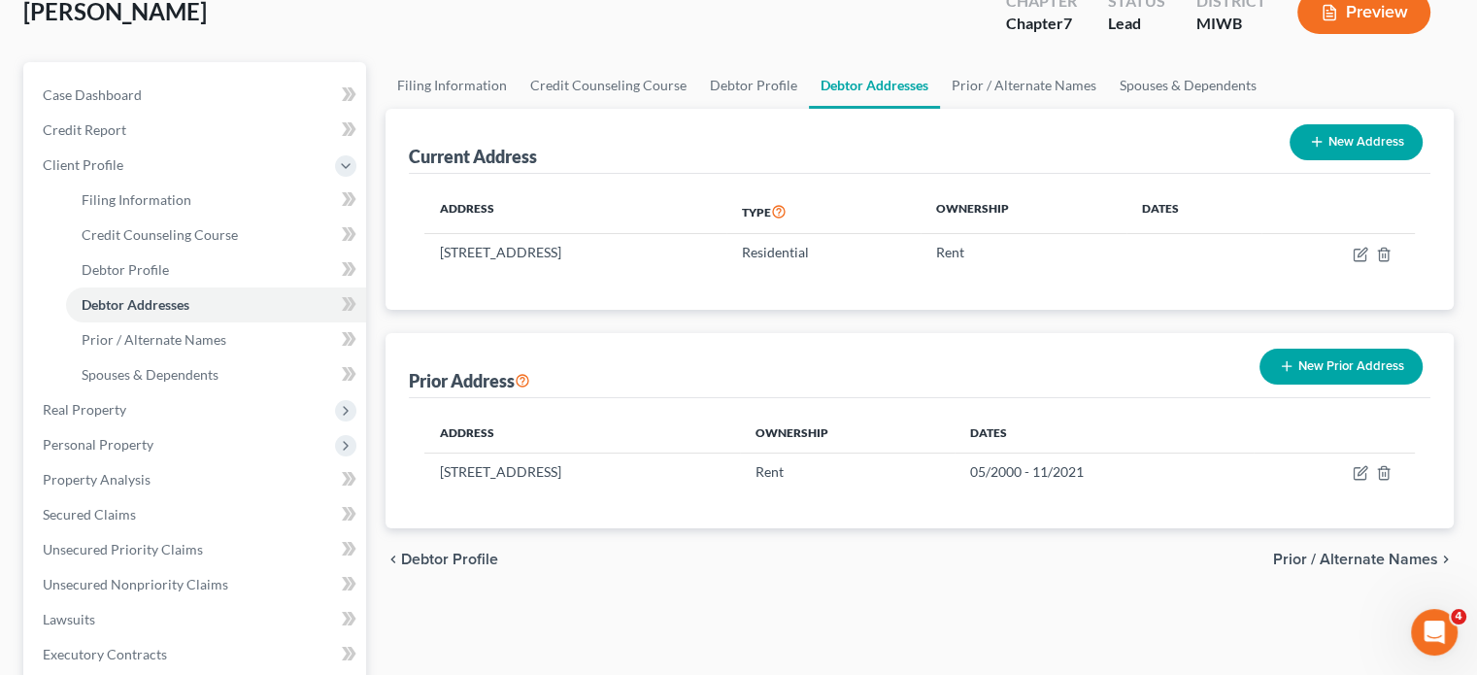
scroll to position [124, 0]
click at [151, 278] on span "Debtor Profile" at bounding box center [125, 269] width 87 height 17
select select "0"
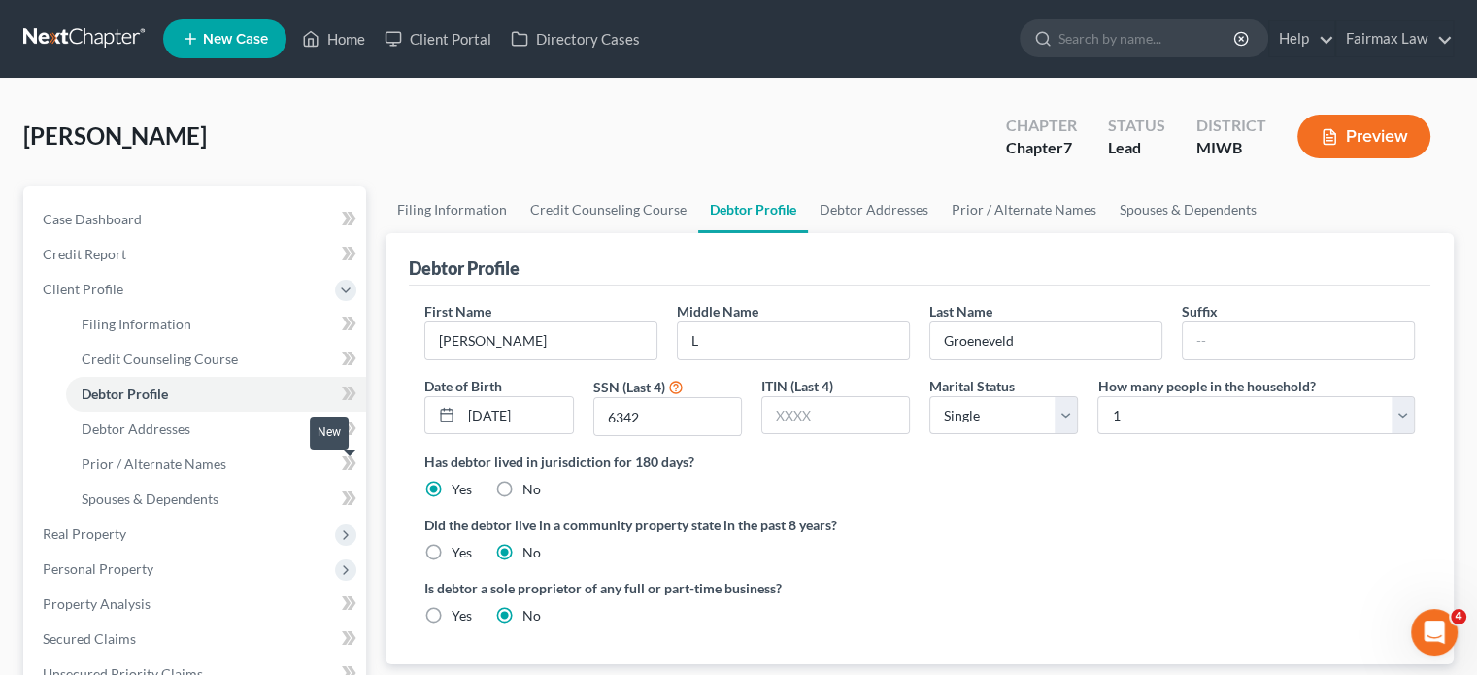
scroll to position [276, 0]
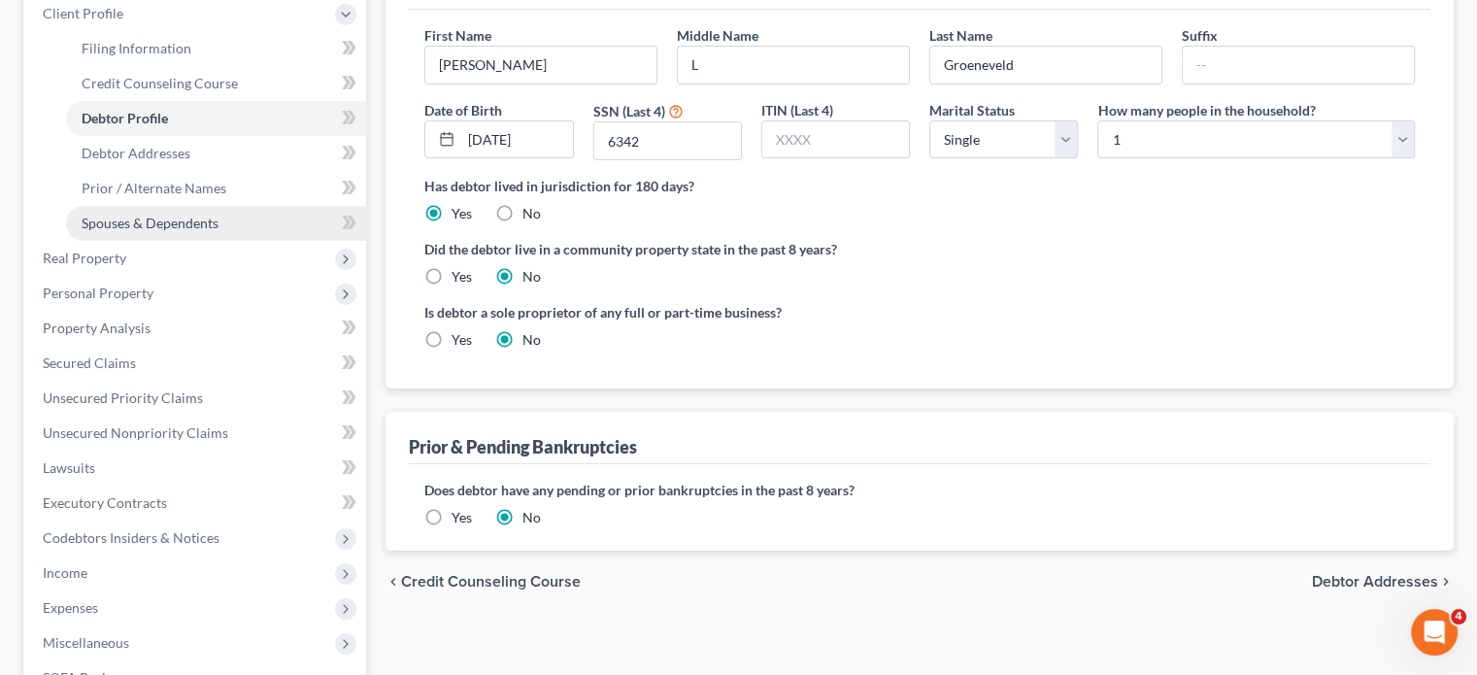
click at [175, 241] on link "Spouses & Dependents" at bounding box center [216, 223] width 300 height 35
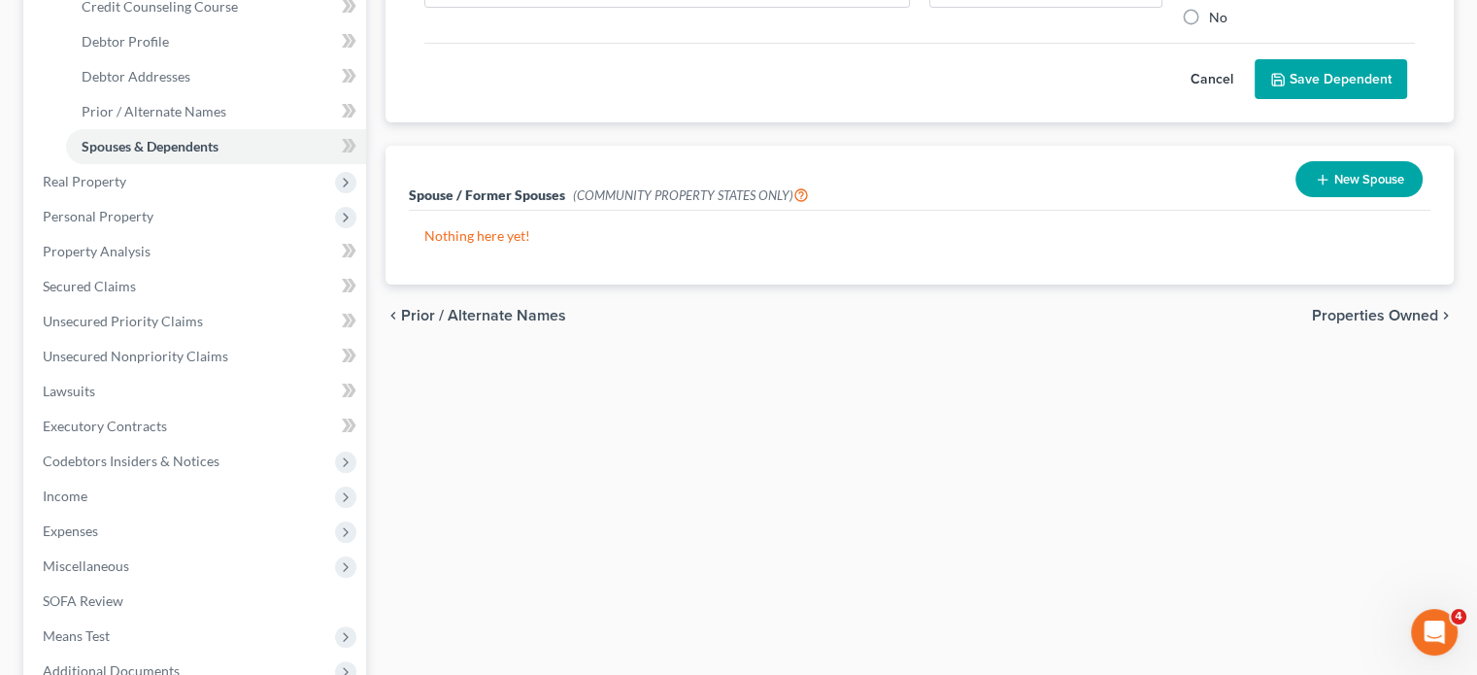
scroll to position [352, 0]
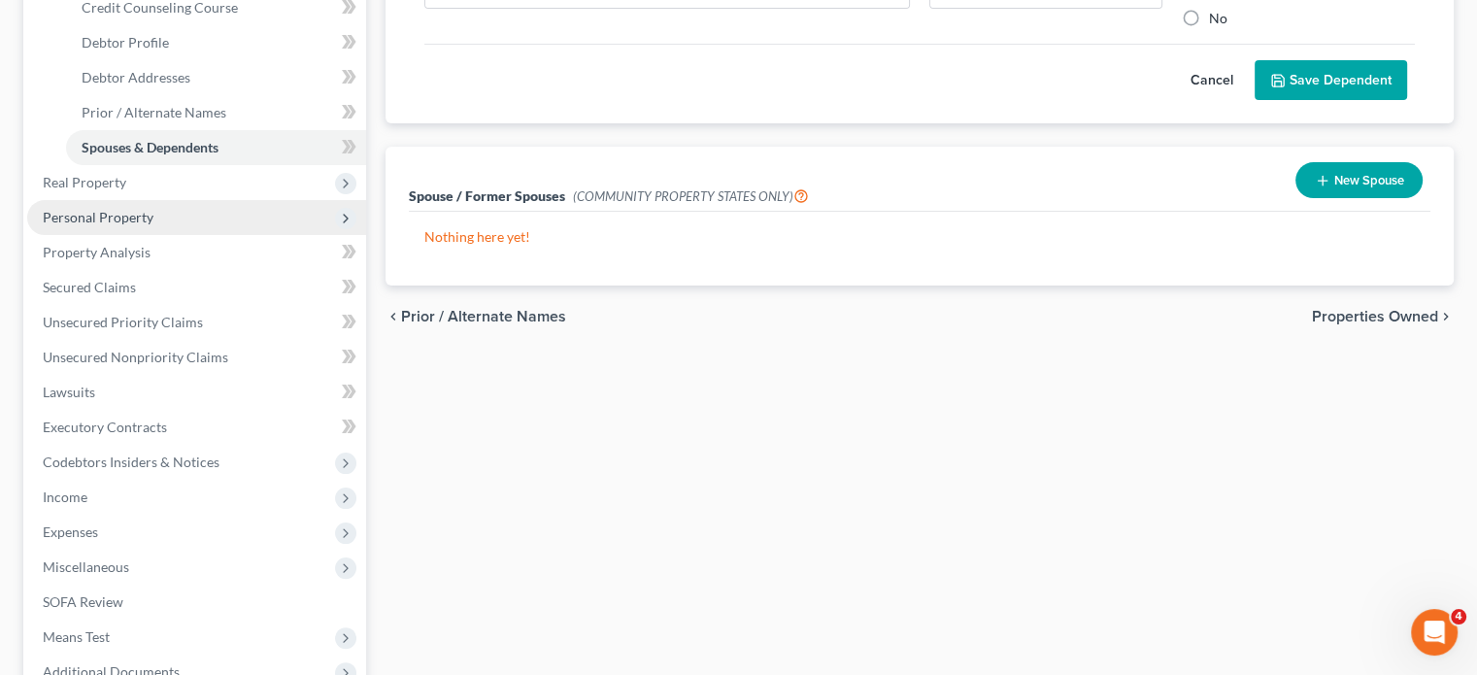
click at [206, 235] on span "Personal Property" at bounding box center [196, 217] width 339 height 35
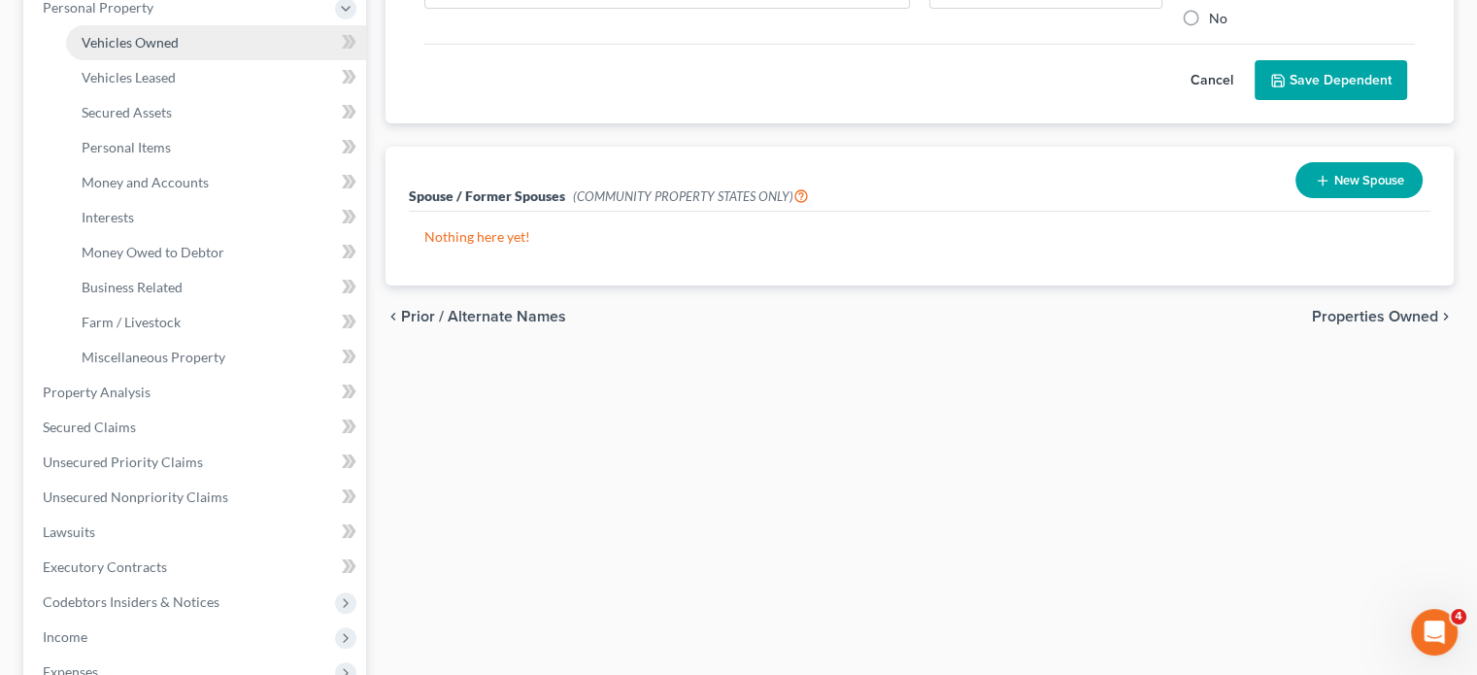
click at [255, 60] on link "Vehicles Owned" at bounding box center [216, 42] width 300 height 35
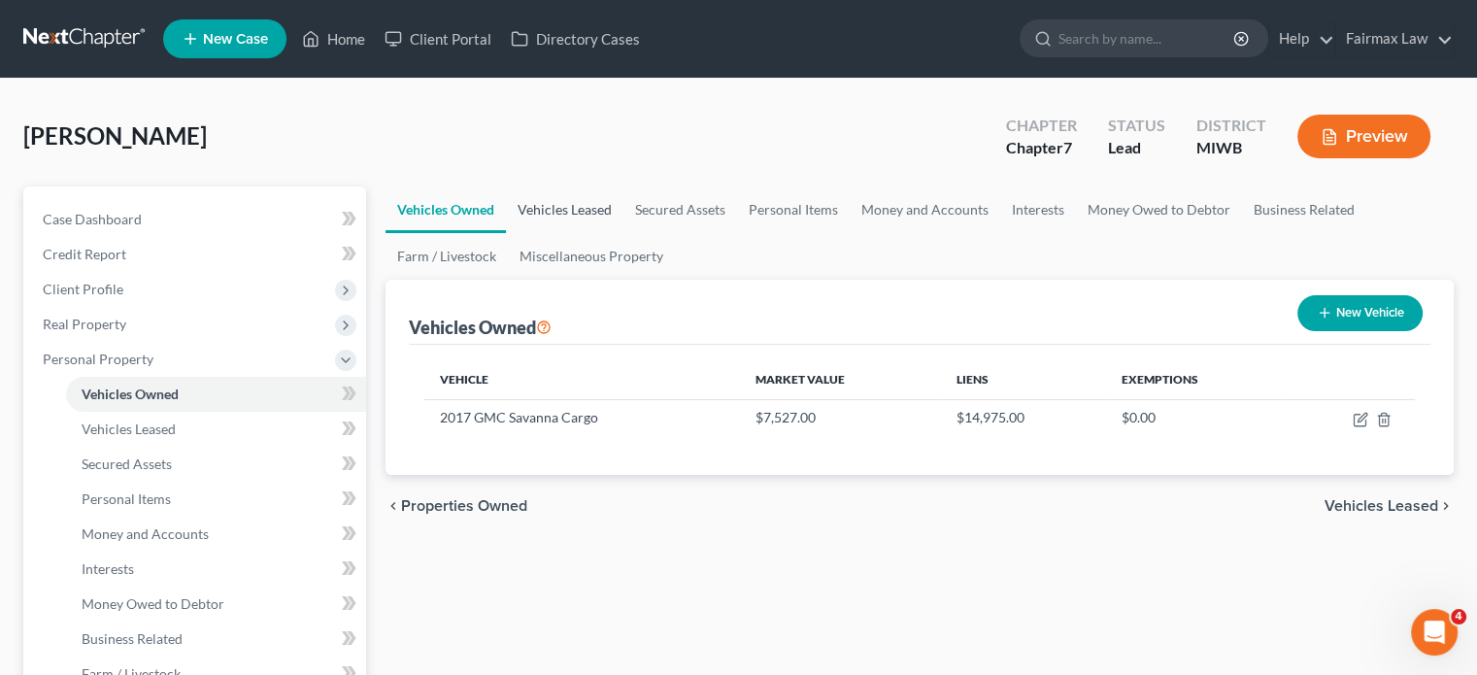
scroll to position [295, 0]
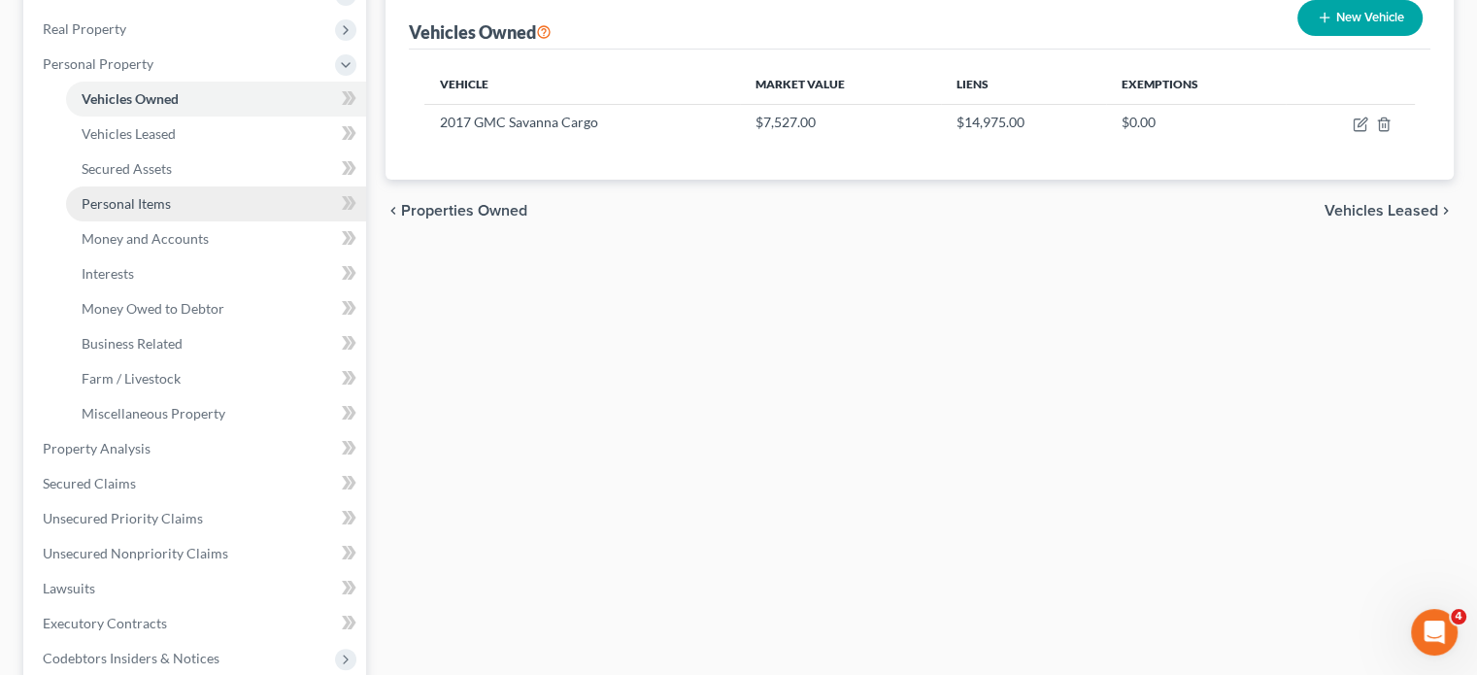
click at [210, 221] on link "Personal Items" at bounding box center [216, 203] width 300 height 35
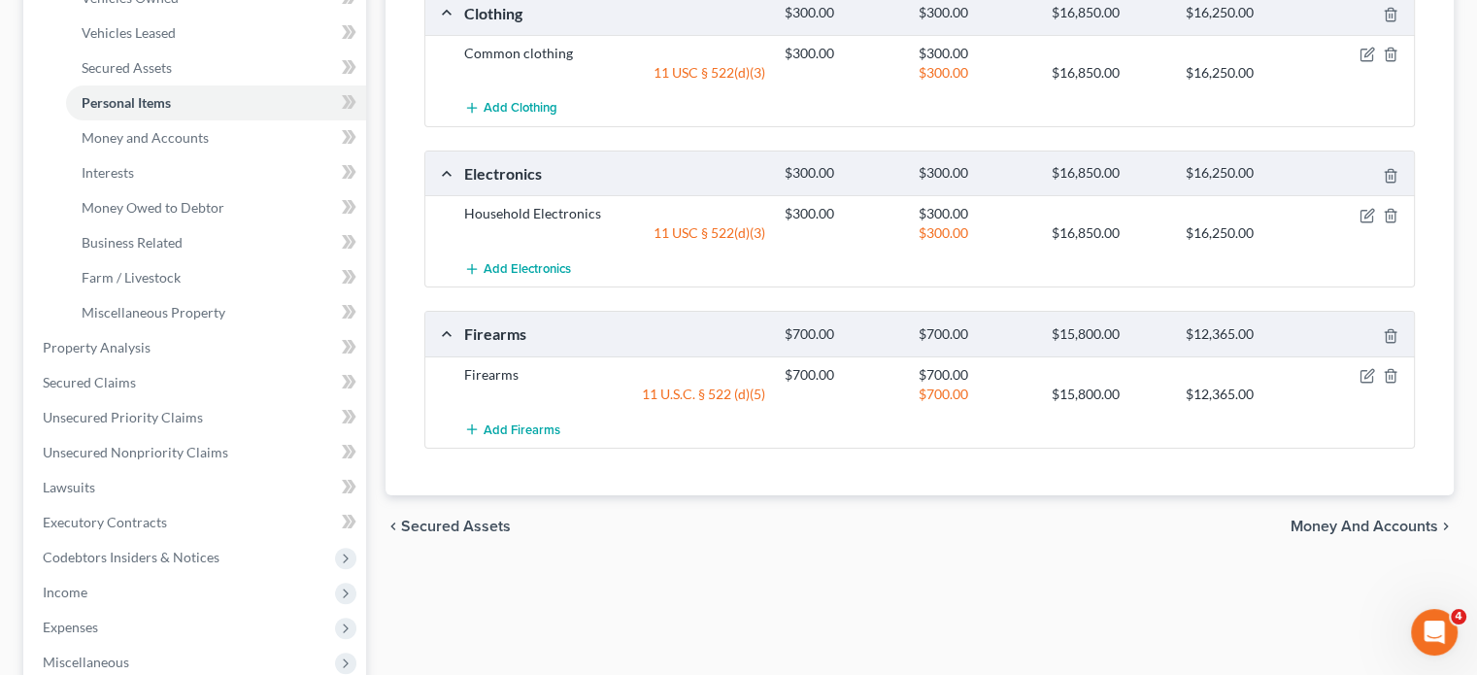
scroll to position [375, 0]
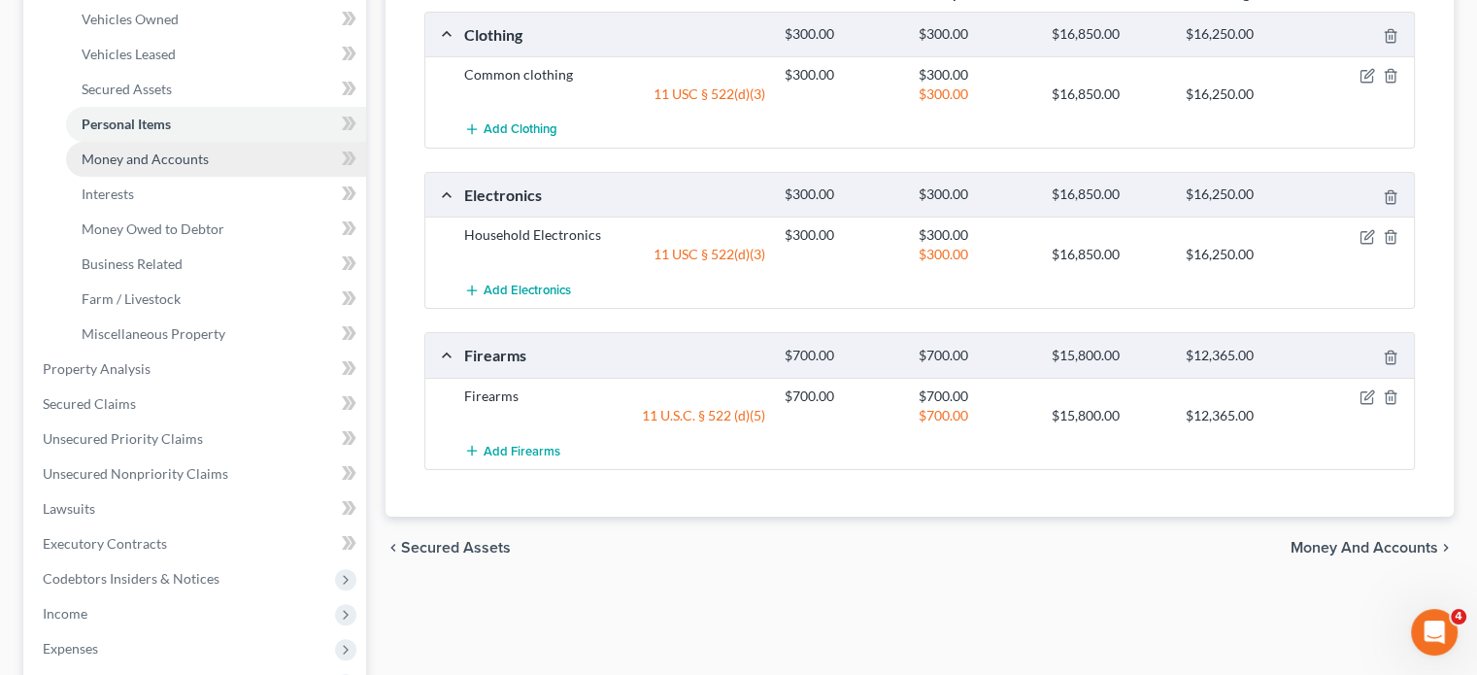
click at [193, 167] on span "Money and Accounts" at bounding box center [145, 159] width 127 height 17
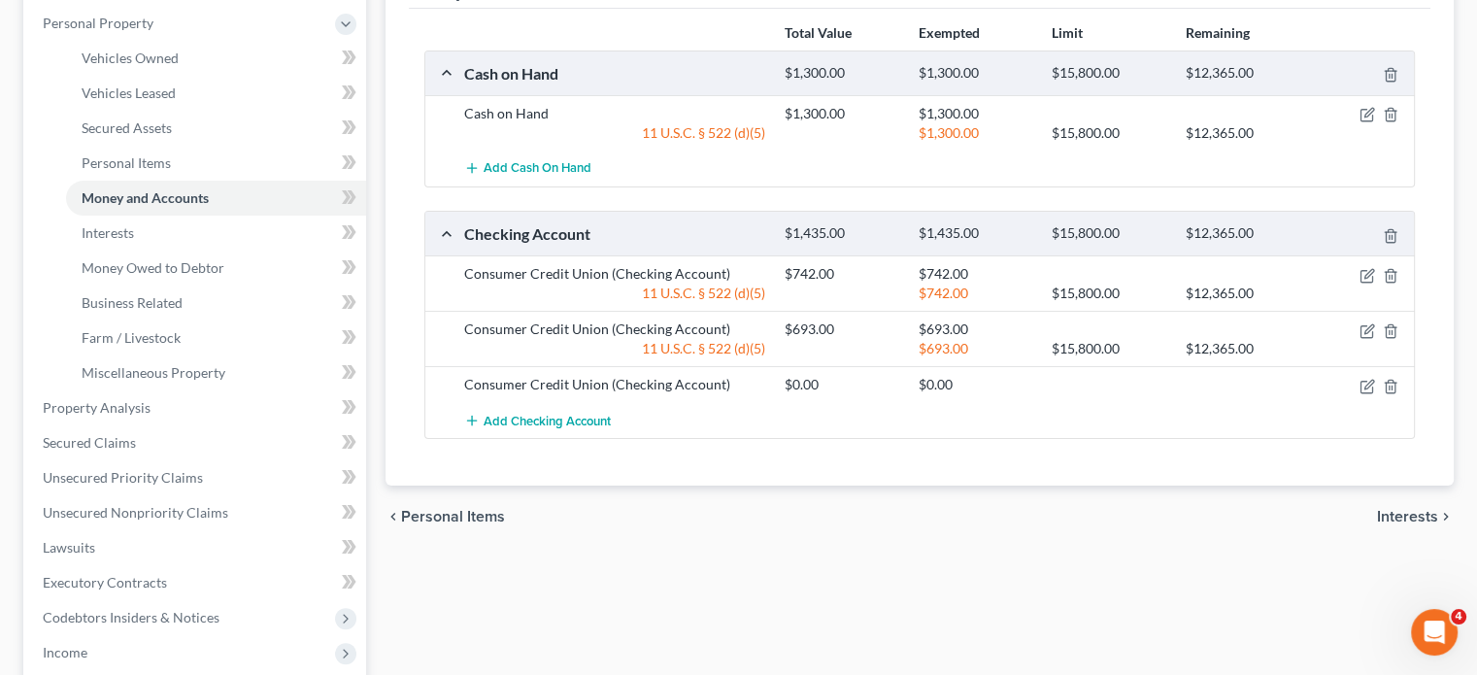
scroll to position [334, 0]
click at [187, 252] on link "Interests" at bounding box center [216, 235] width 300 height 35
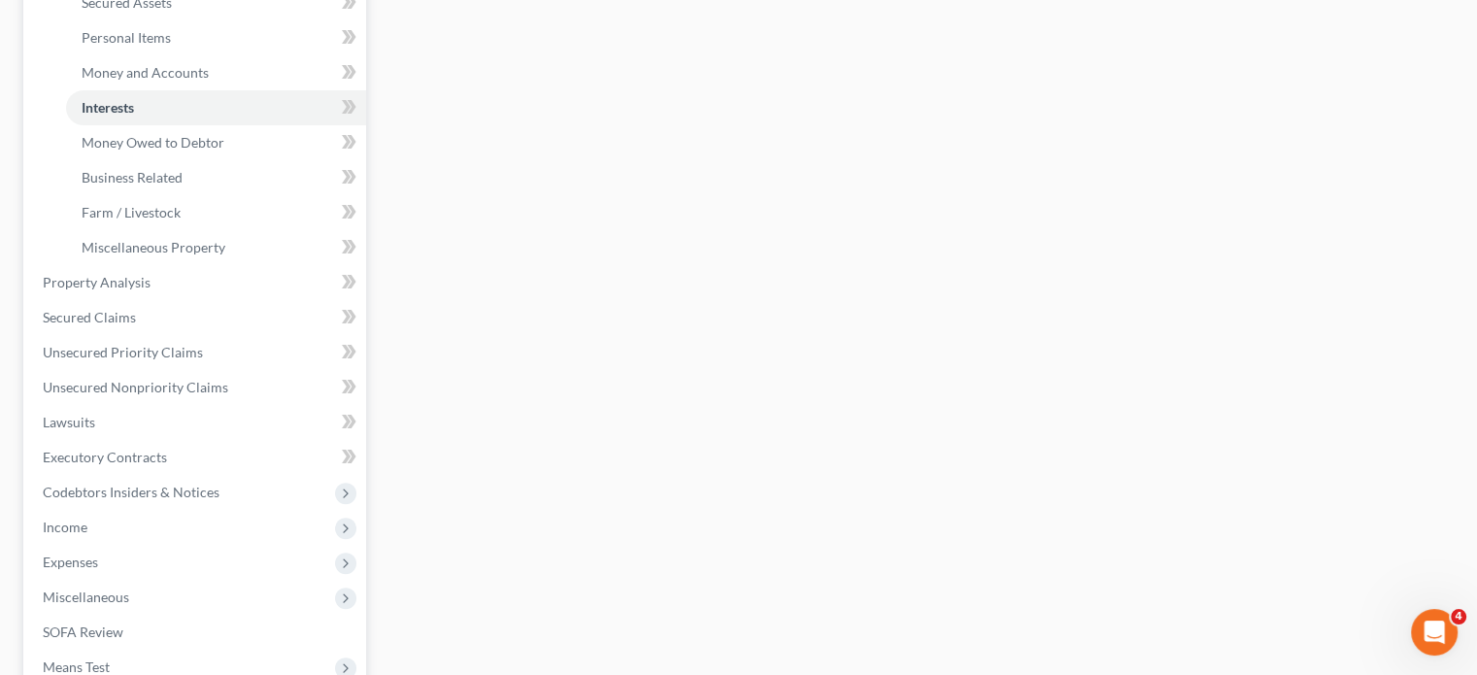
scroll to position [464, 0]
click at [202, 148] on span "Money Owed to Debtor" at bounding box center [153, 139] width 143 height 17
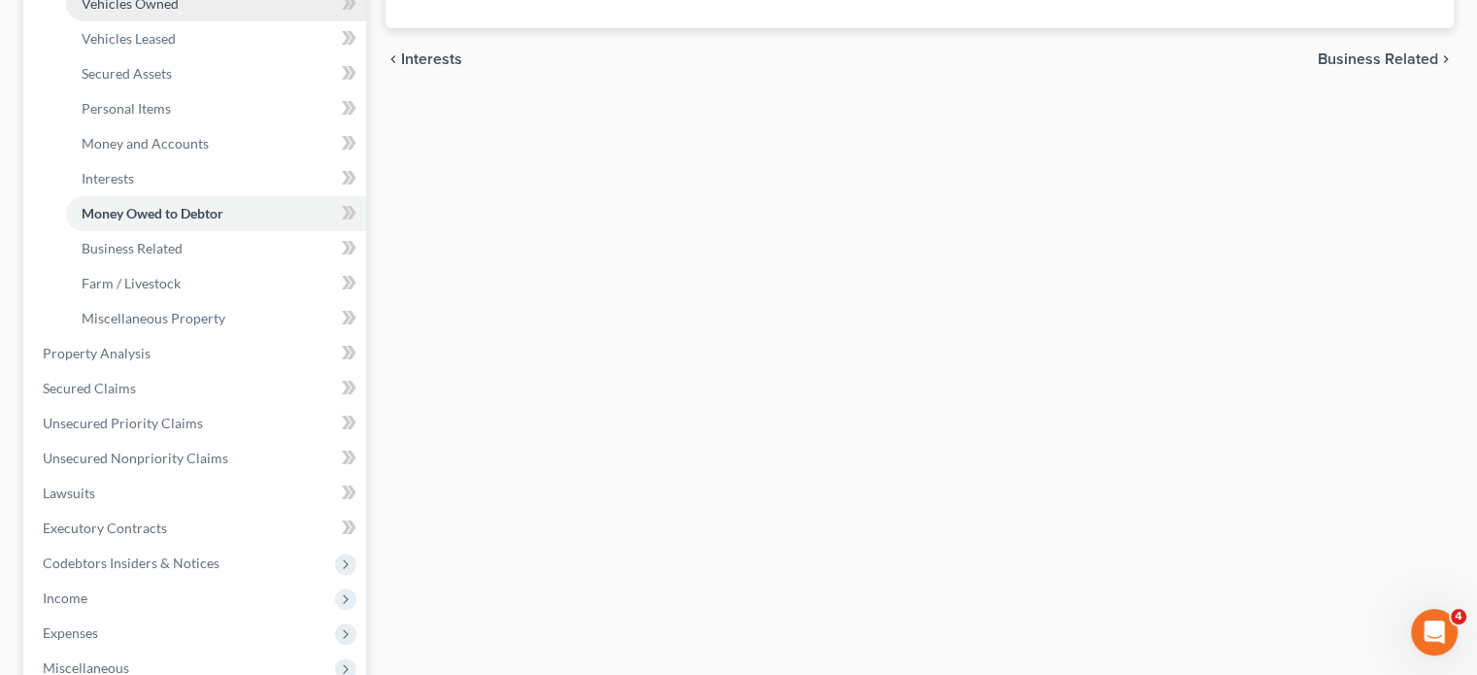
scroll to position [400, 0]
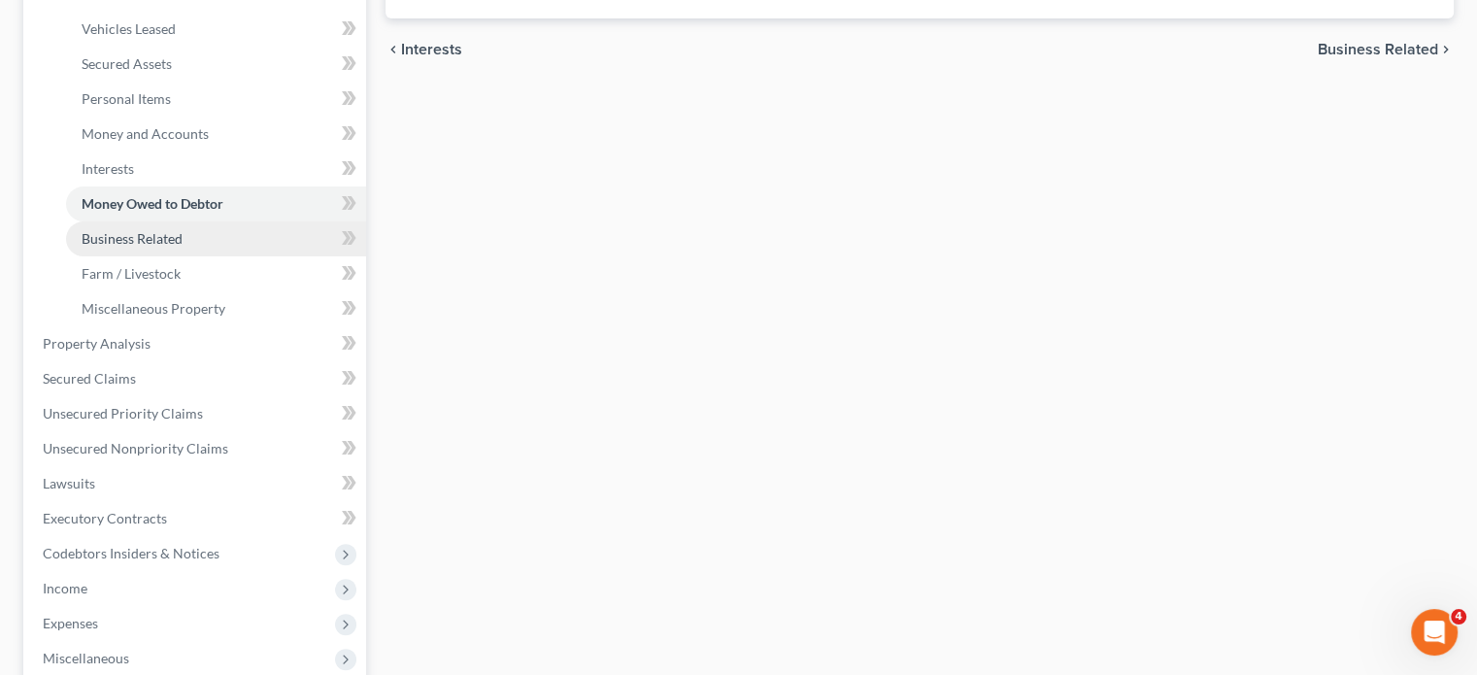
click at [183, 247] on span "Business Related" at bounding box center [132, 238] width 101 height 17
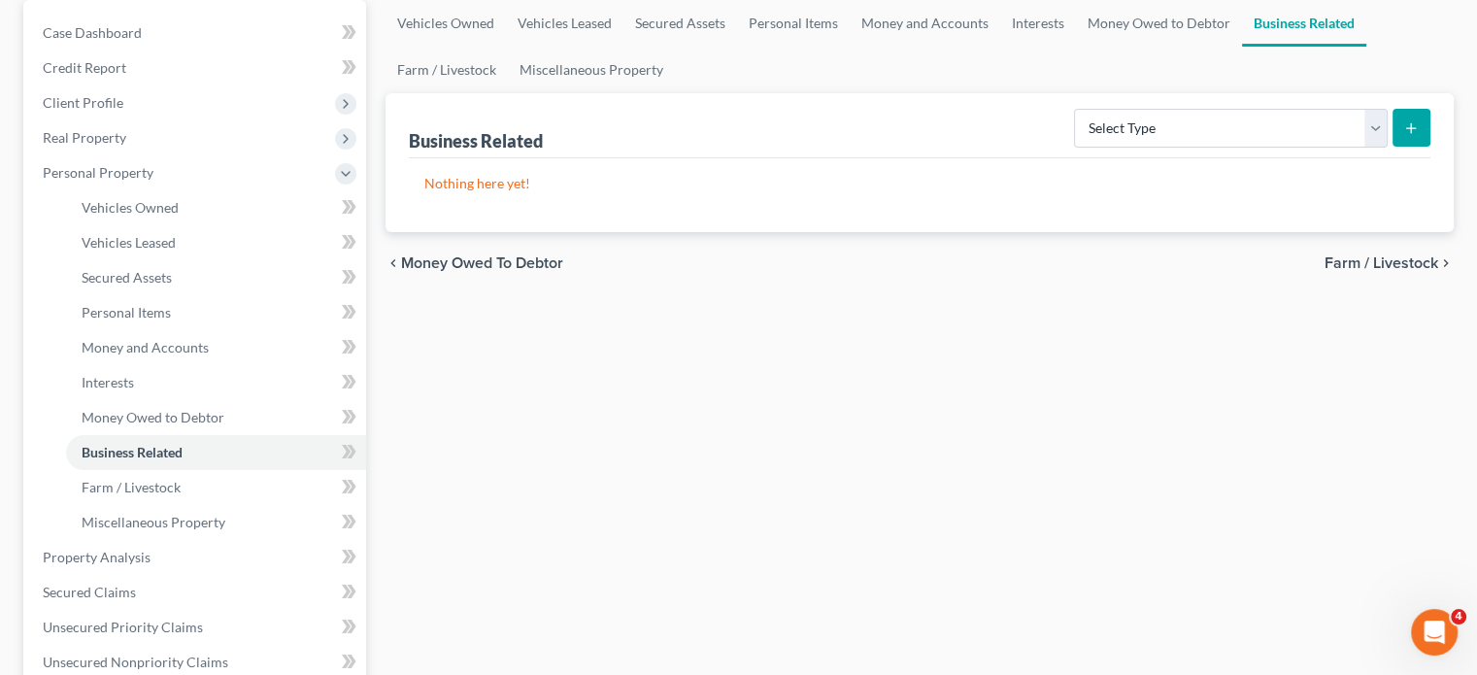
scroll to position [730, 0]
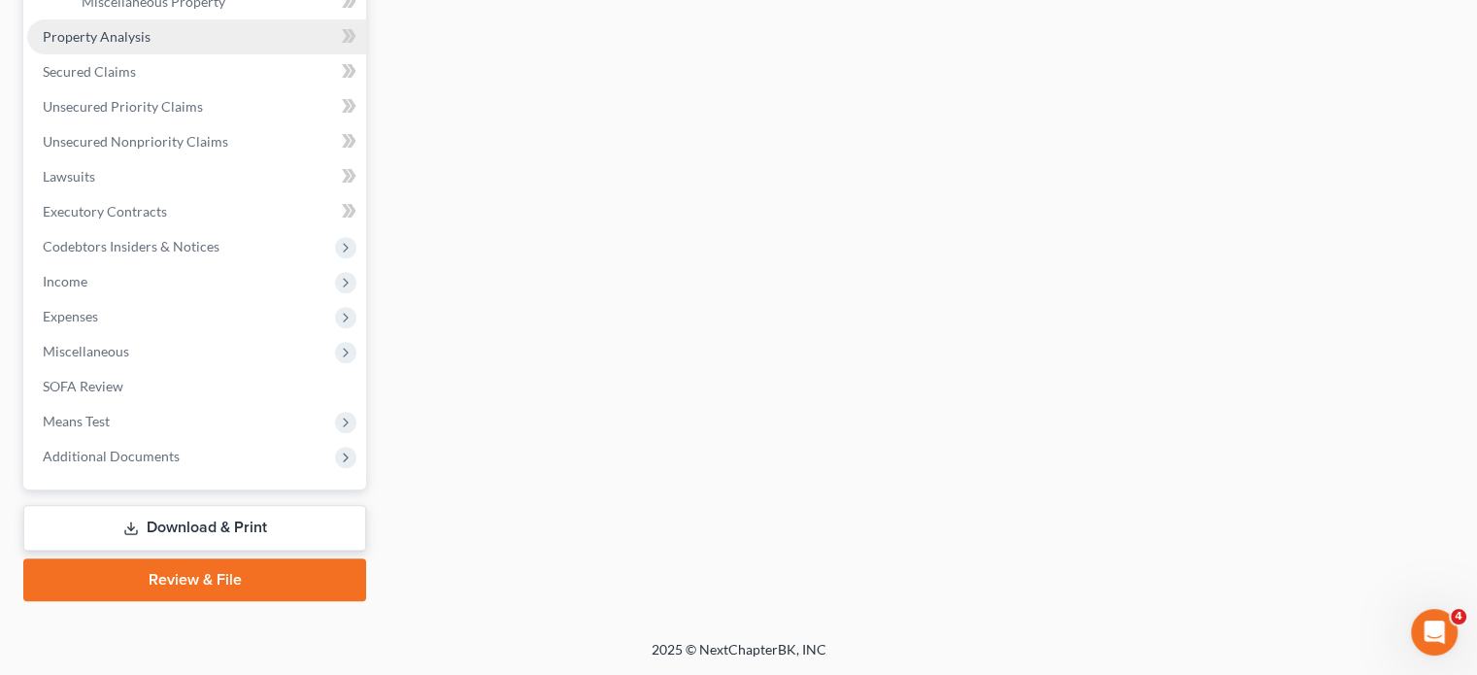
click at [151, 45] on span "Property Analysis" at bounding box center [97, 36] width 108 height 17
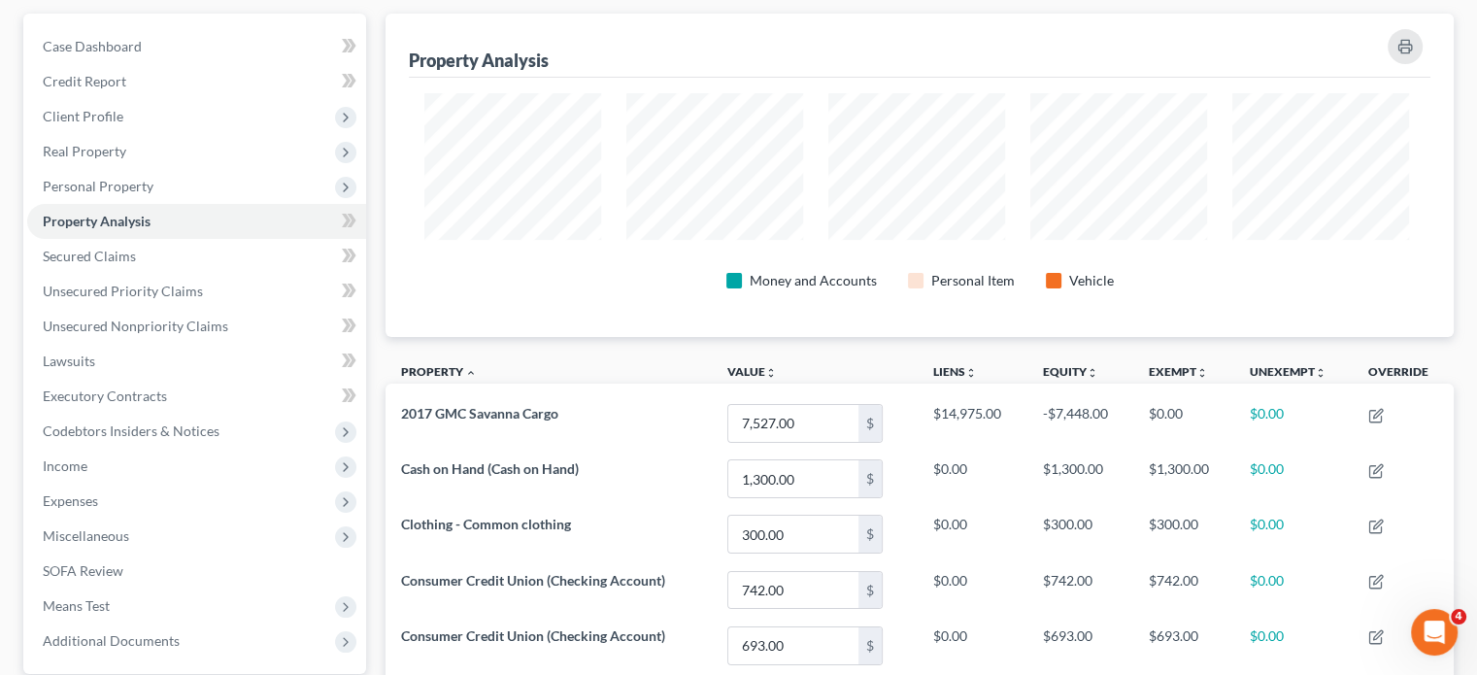
scroll to position [176, 0]
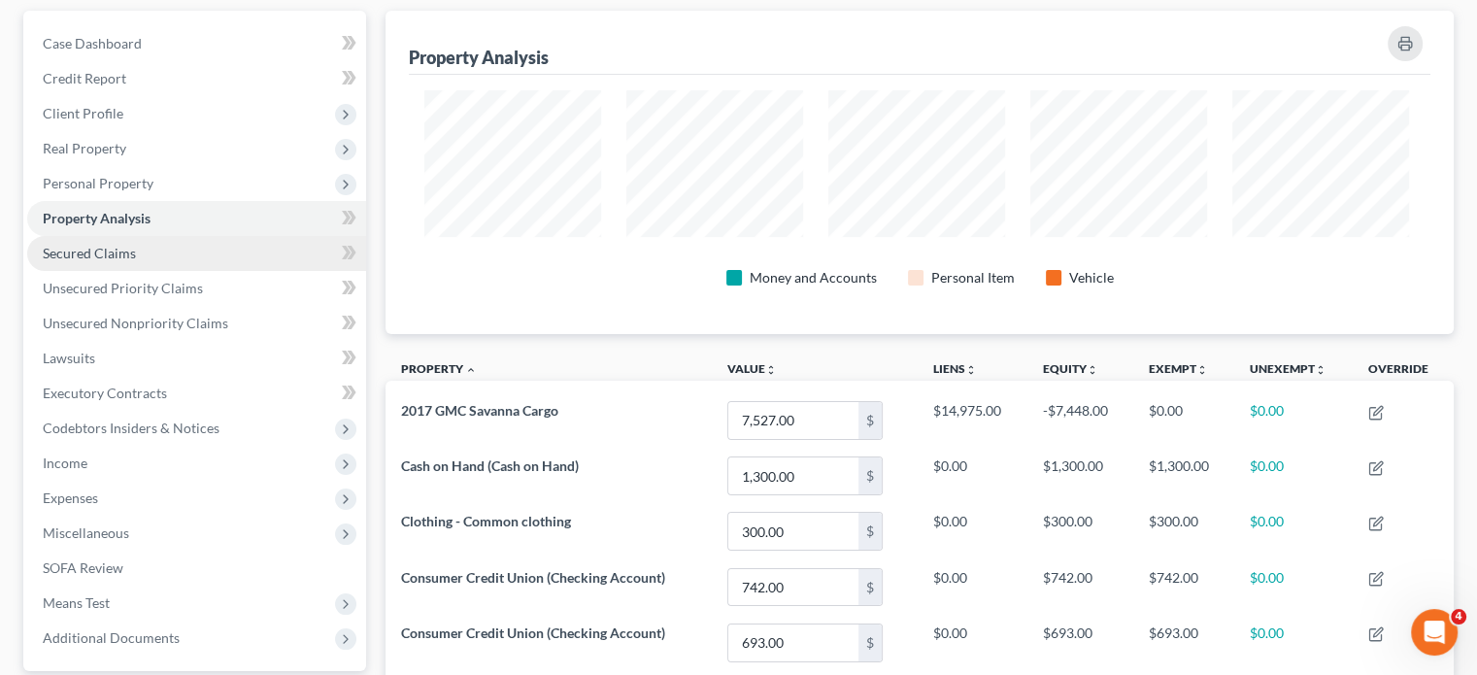
click at [136, 261] on span "Secured Claims" at bounding box center [89, 253] width 93 height 17
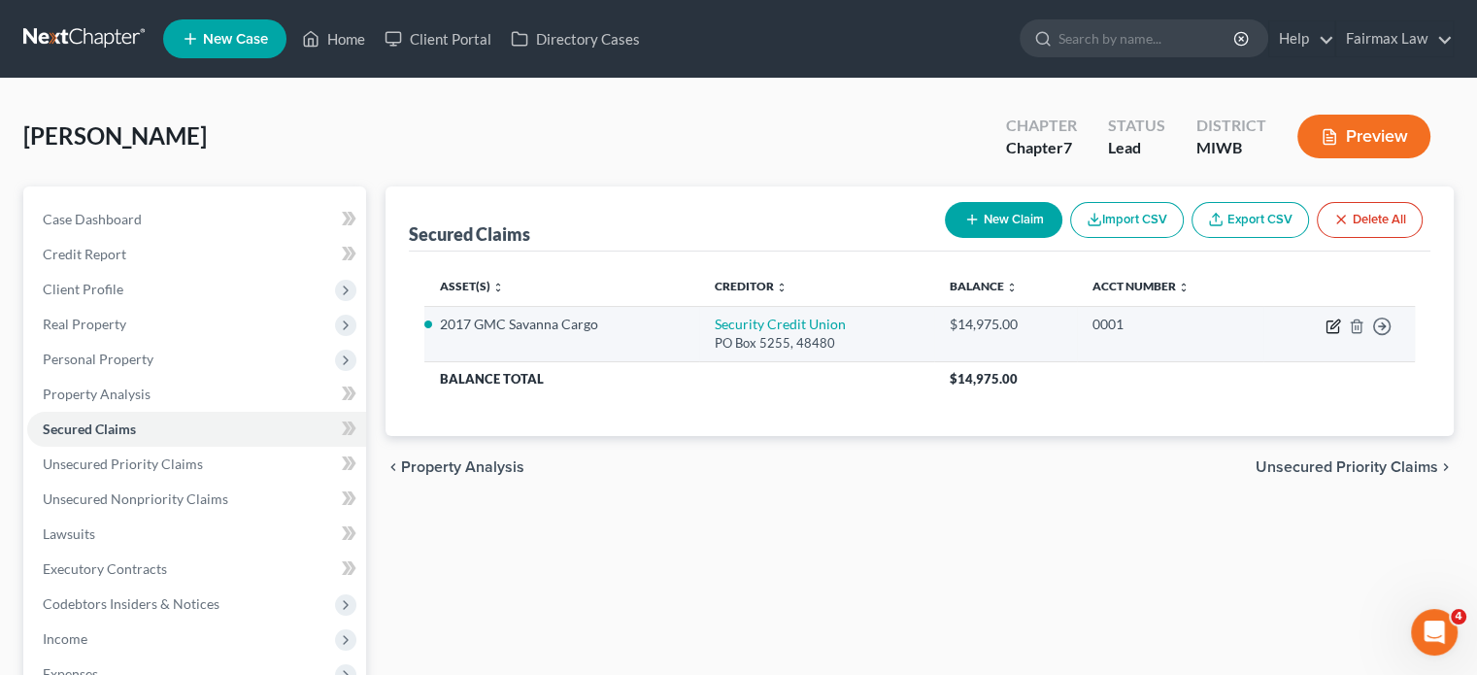
click at [1326, 333] on icon "button" at bounding box center [1332, 327] width 12 height 12
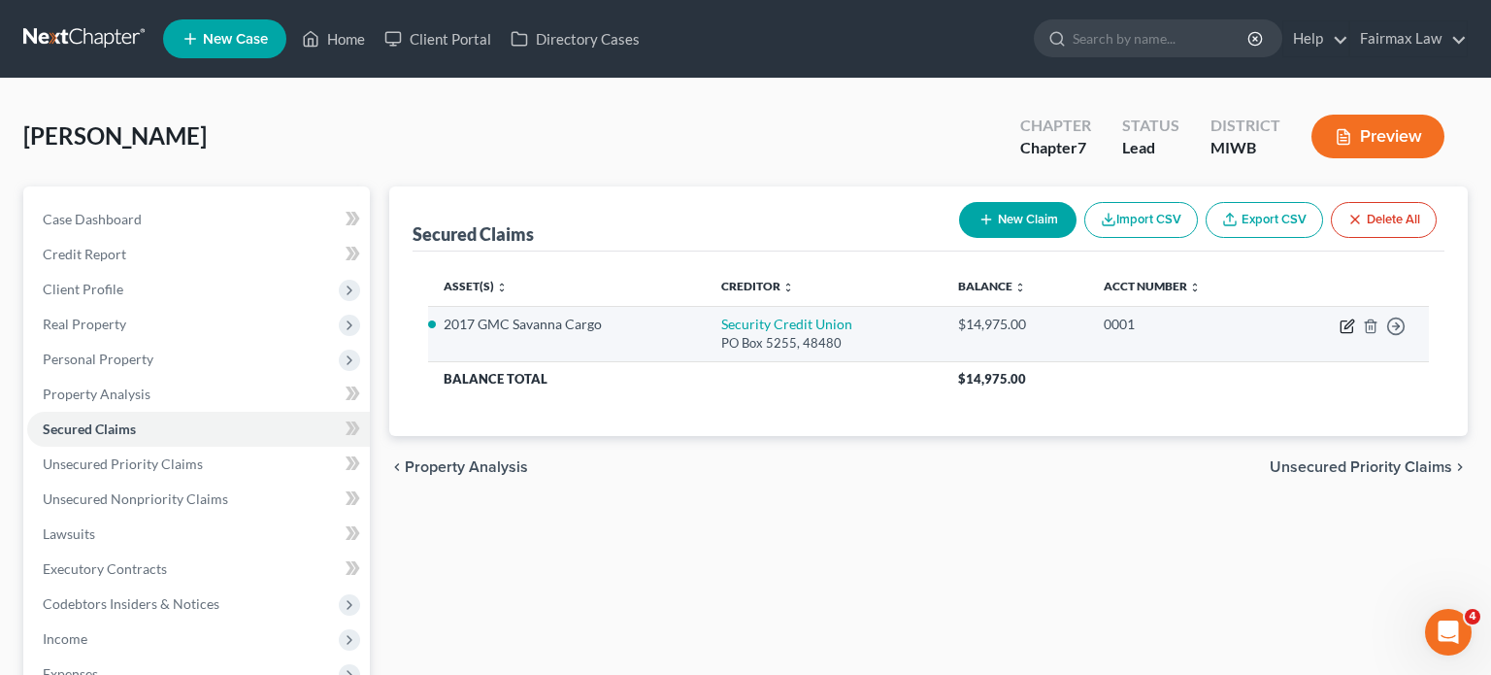
select select "4"
select select "2"
select select "0"
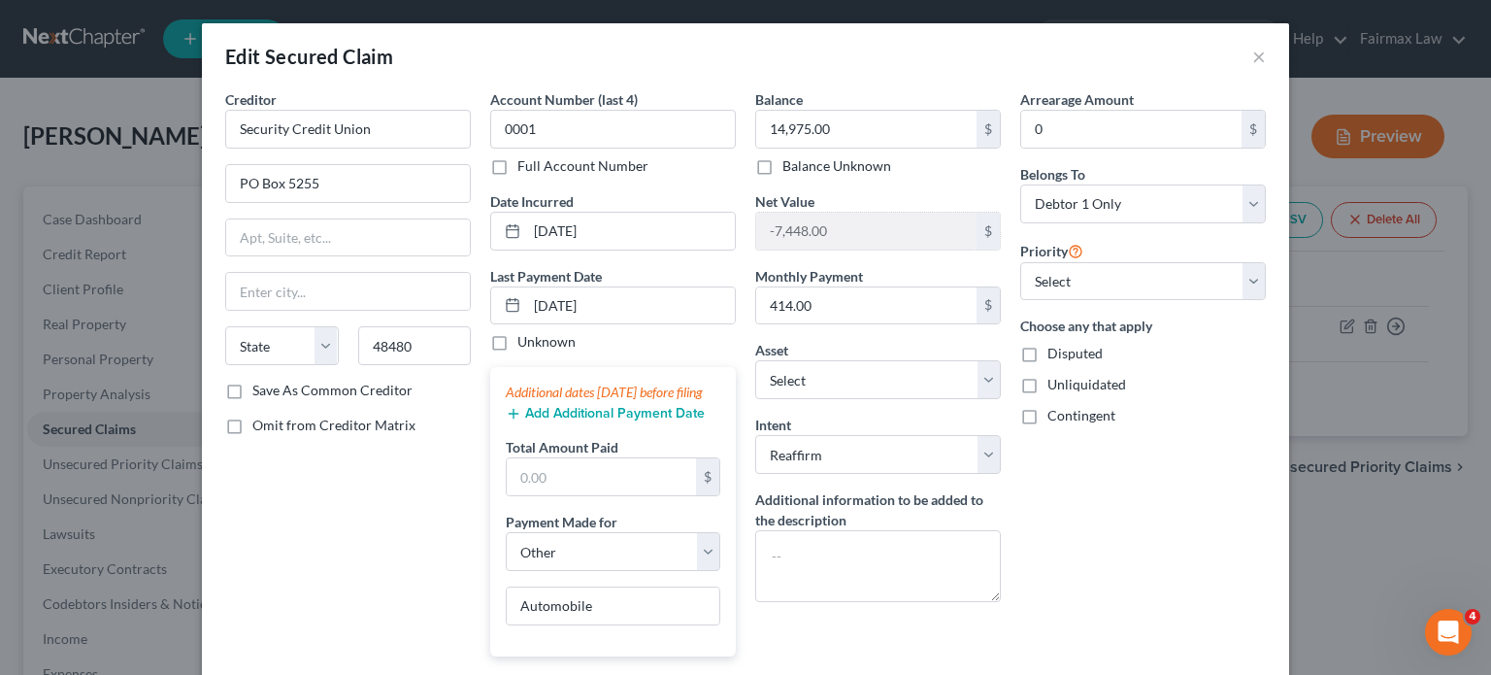
scroll to position [364, 0]
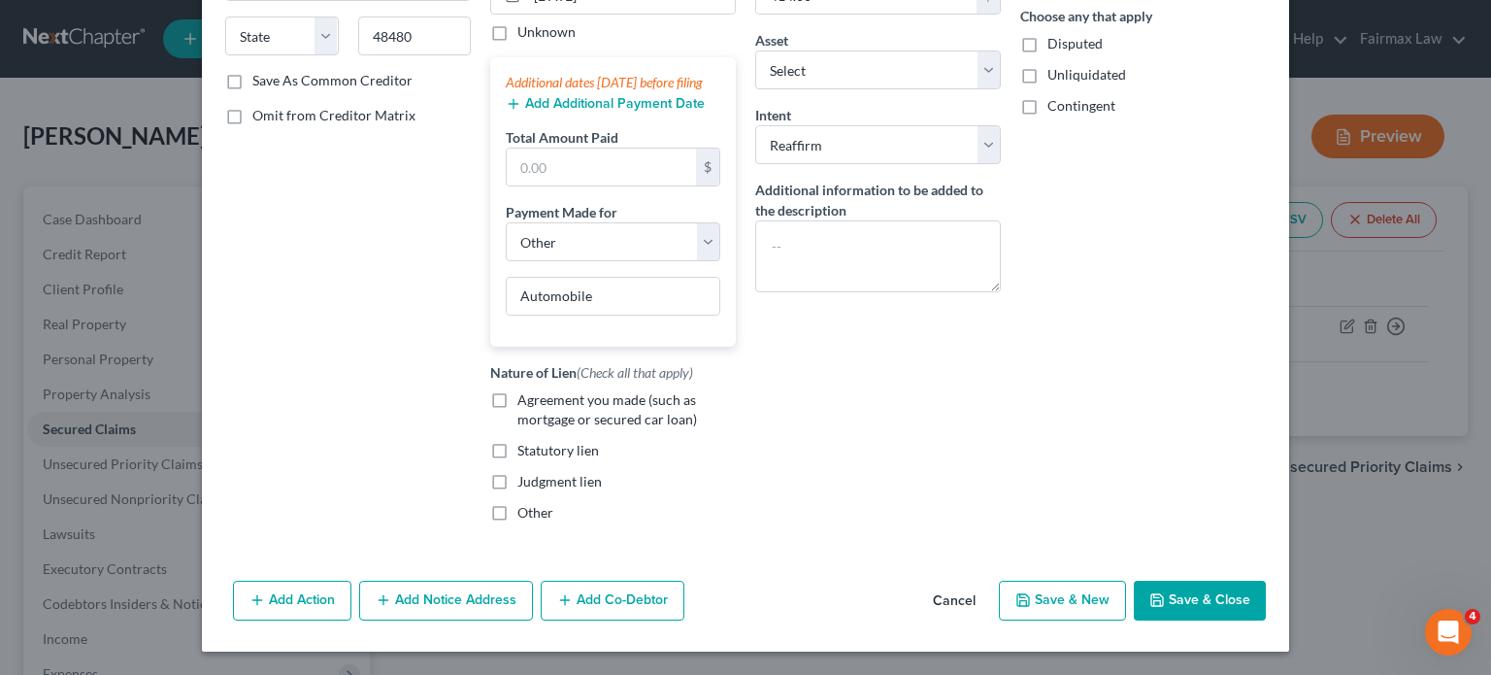
click at [518, 429] on label "Agreement you made (such as mortgage or secured car loan)" at bounding box center [627, 409] width 218 height 39
click at [525, 403] on input "Agreement you made (such as mortgage or secured car loan)" at bounding box center [531, 396] width 13 height 13
checkbox input "true"
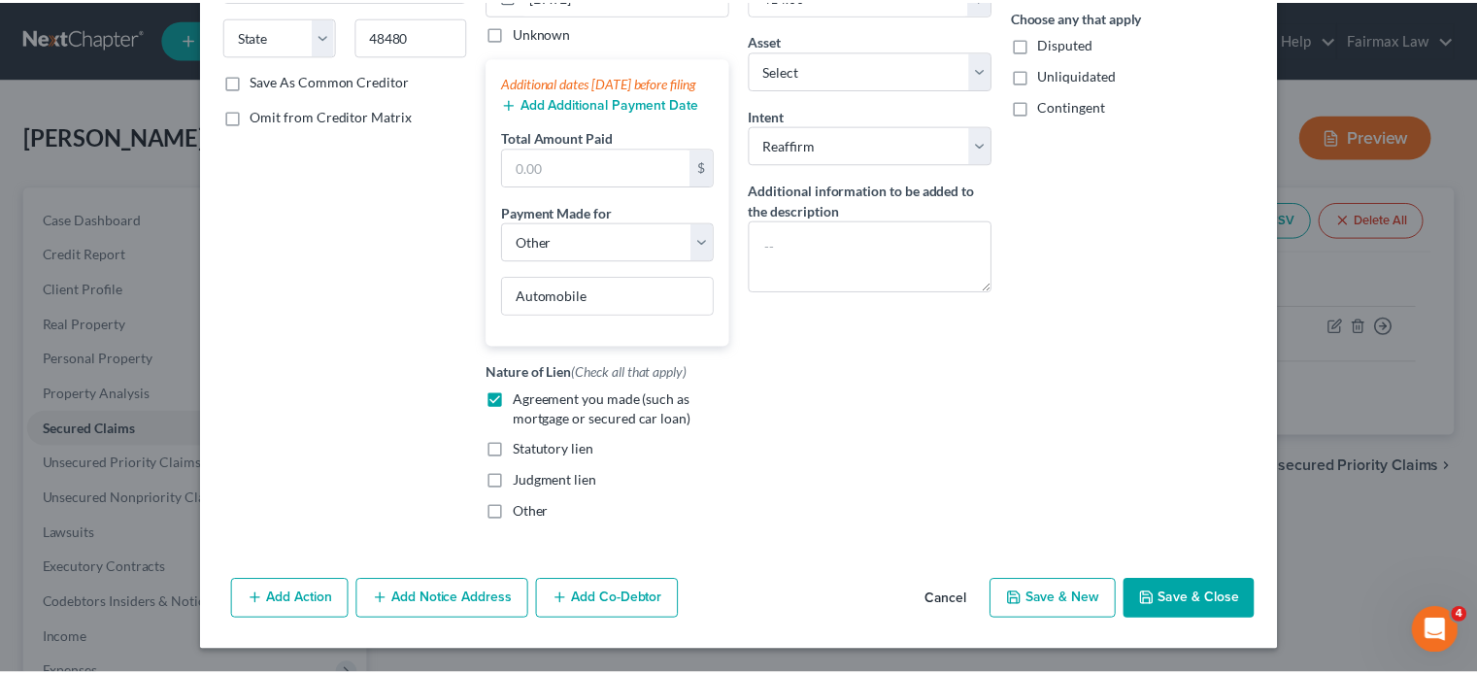
scroll to position [573, 0]
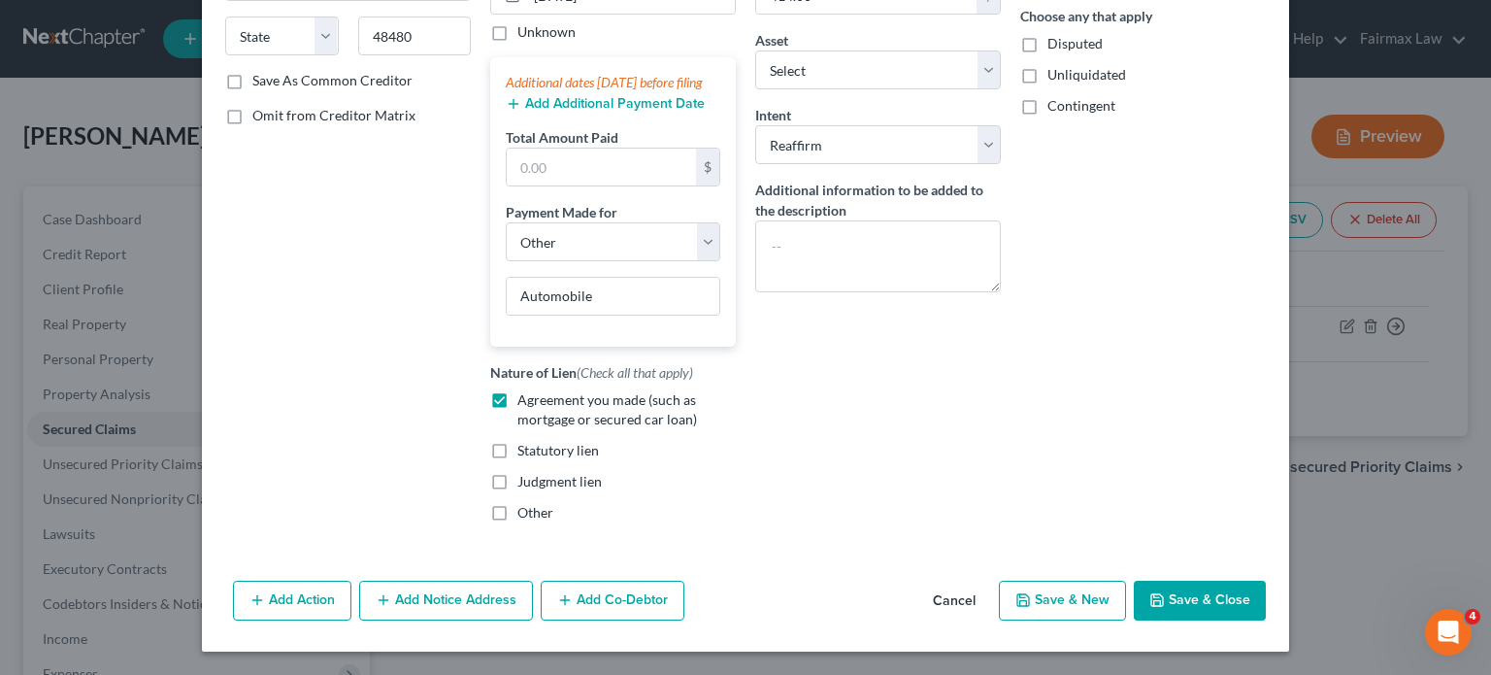
click at [1266, 581] on button "Save & Close" at bounding box center [1200, 601] width 132 height 41
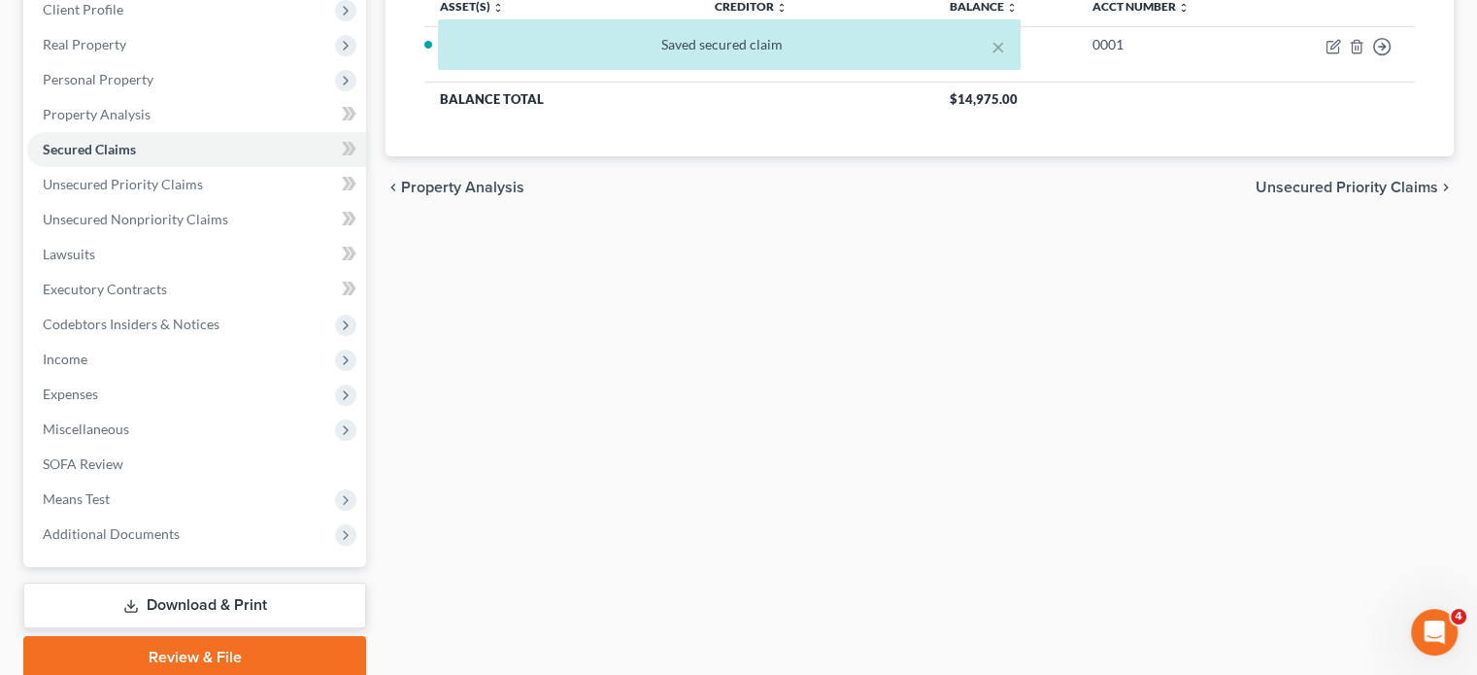
scroll to position [291, 0]
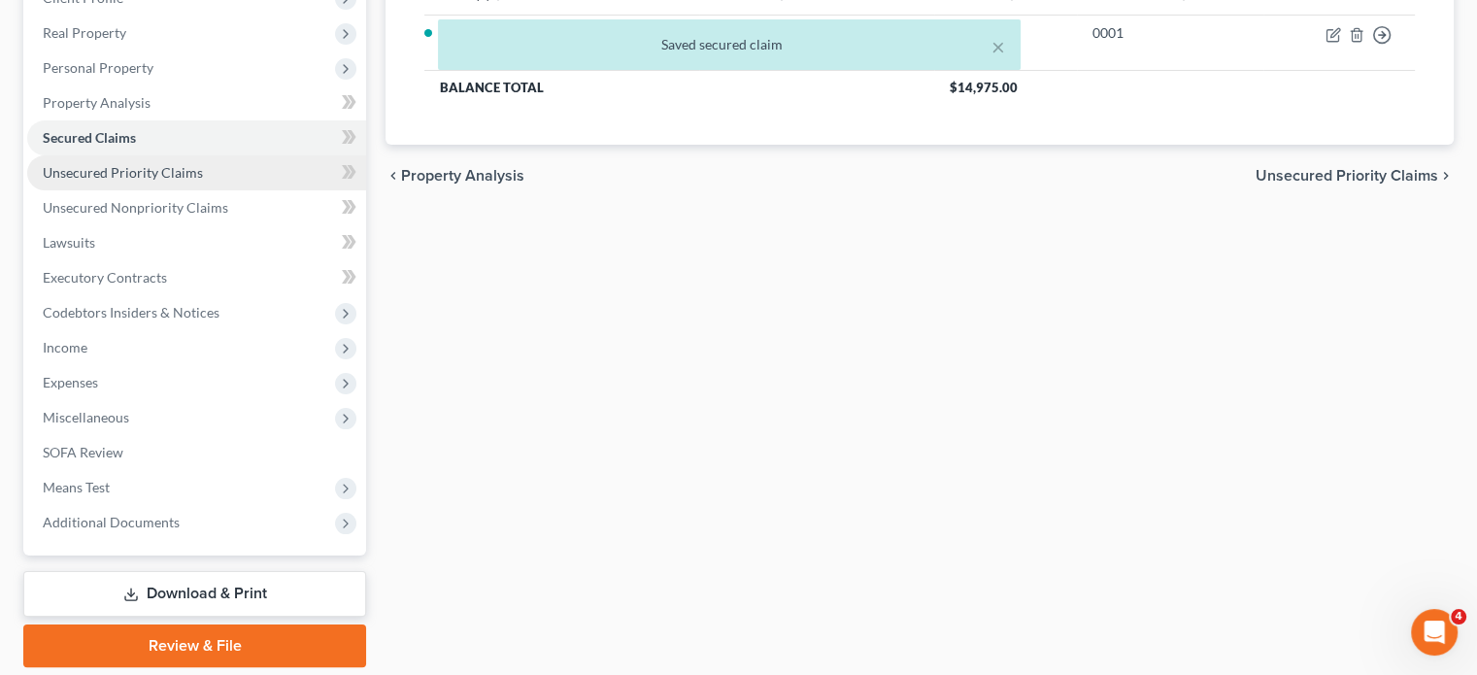
click at [229, 190] on link "Unsecured Priority Claims" at bounding box center [196, 172] width 339 height 35
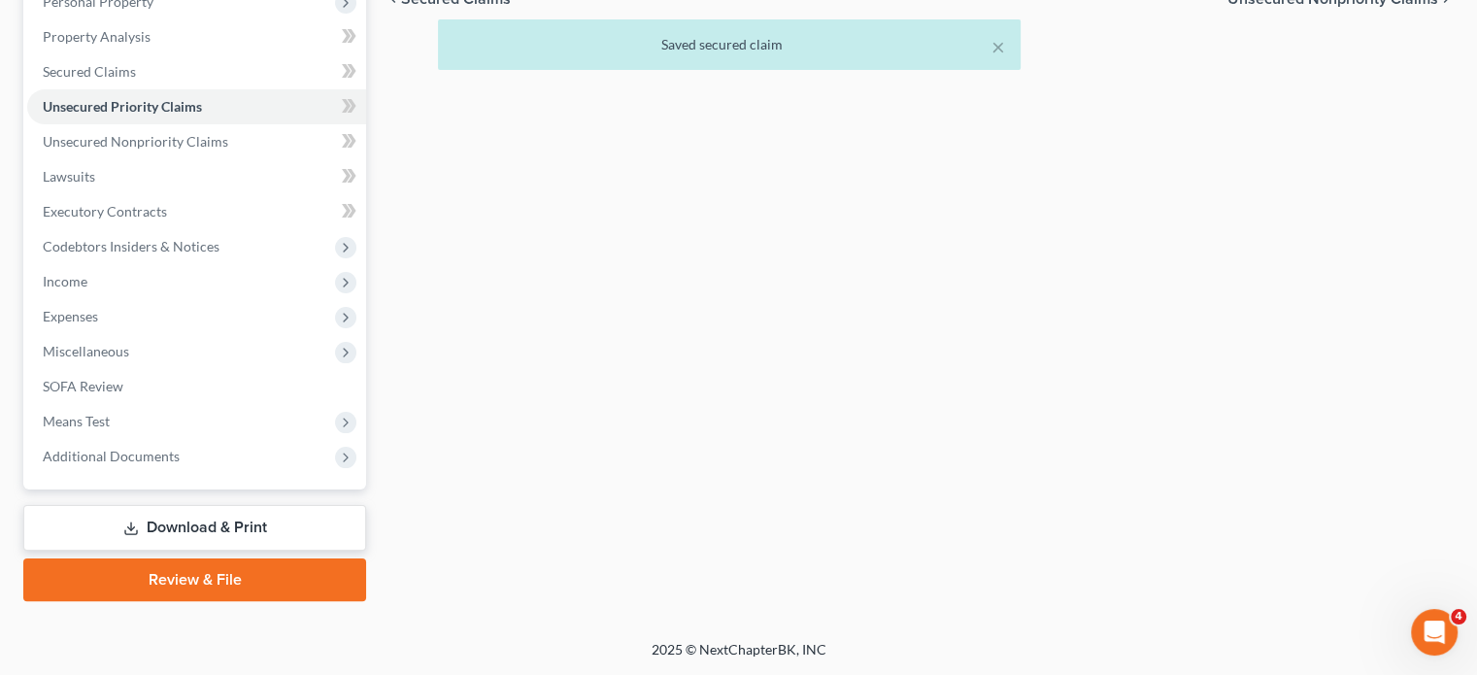
scroll to position [365, 0]
click at [179, 150] on span "Unsecured Nonpriority Claims" at bounding box center [135, 141] width 185 height 17
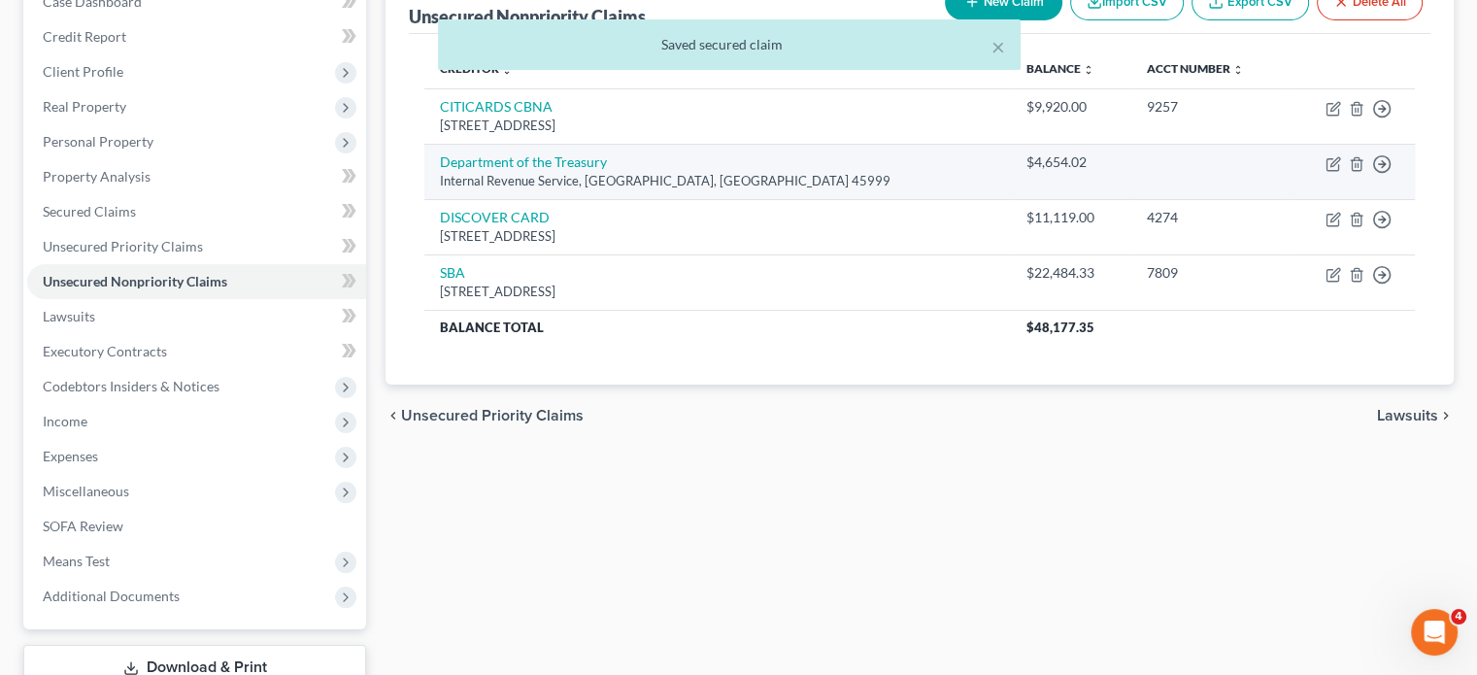
scroll to position [228, 0]
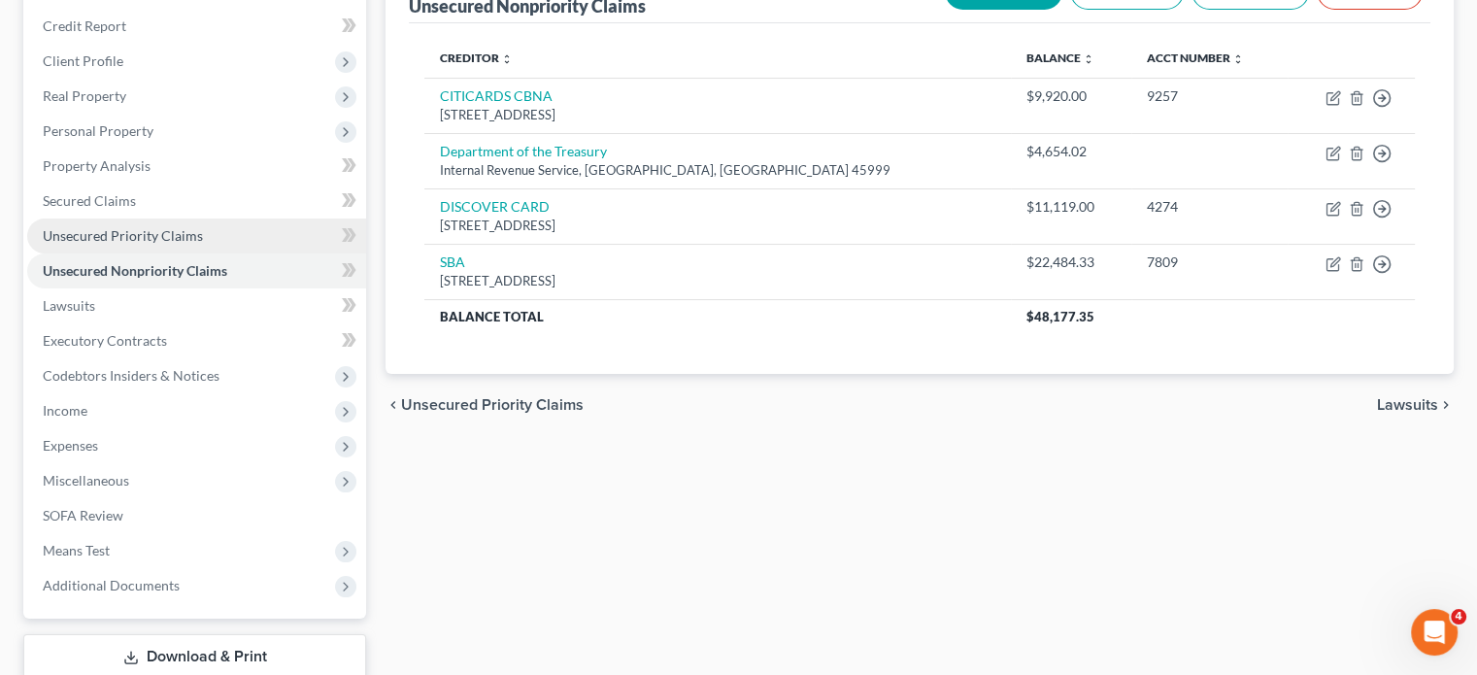
click at [199, 253] on link "Unsecured Priority Claims" at bounding box center [196, 235] width 339 height 35
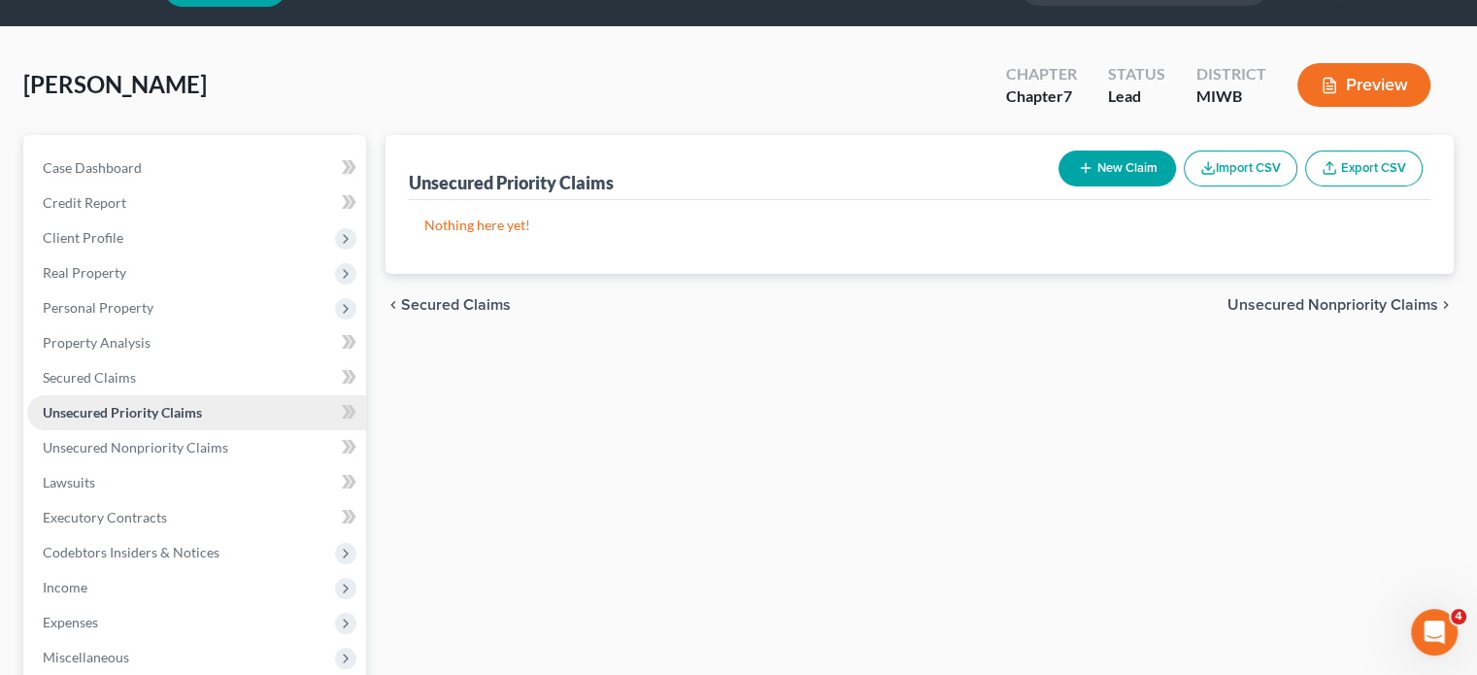
scroll to position [3, 0]
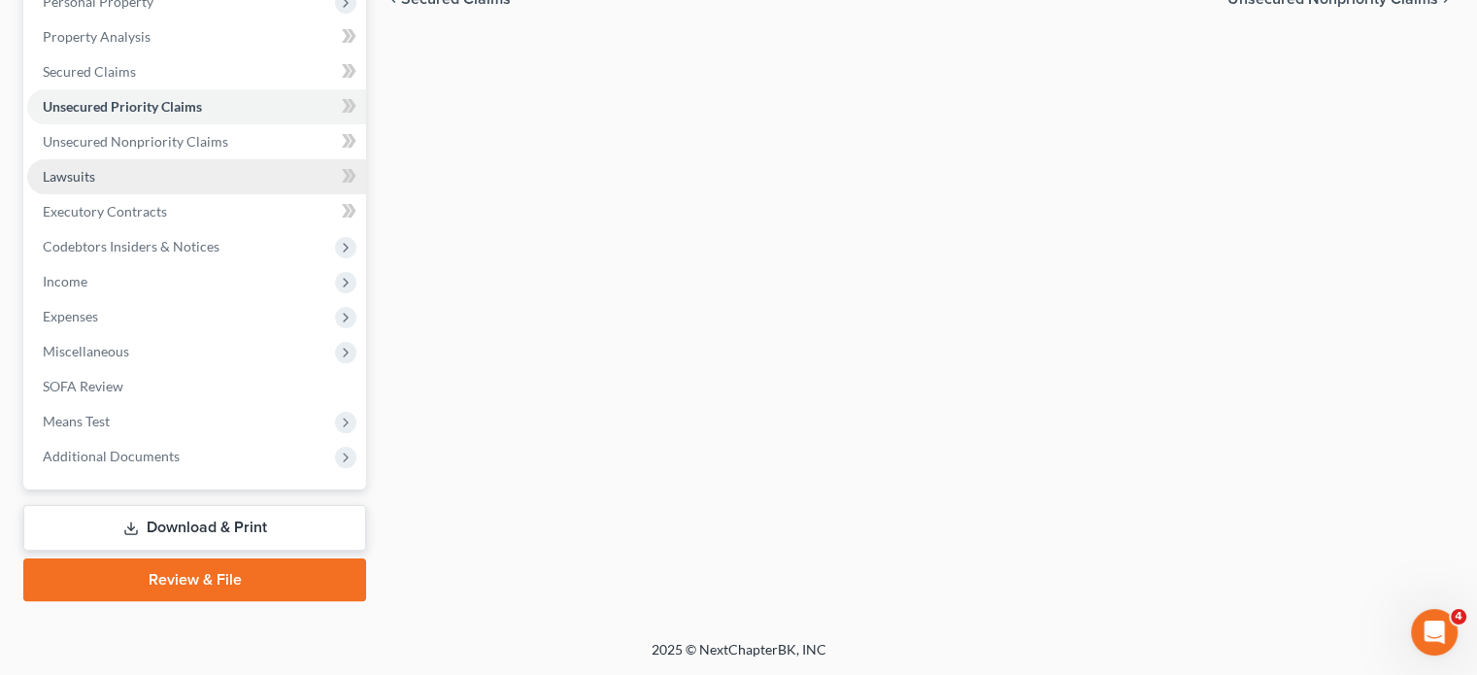
click at [183, 194] on link "Lawsuits" at bounding box center [196, 176] width 339 height 35
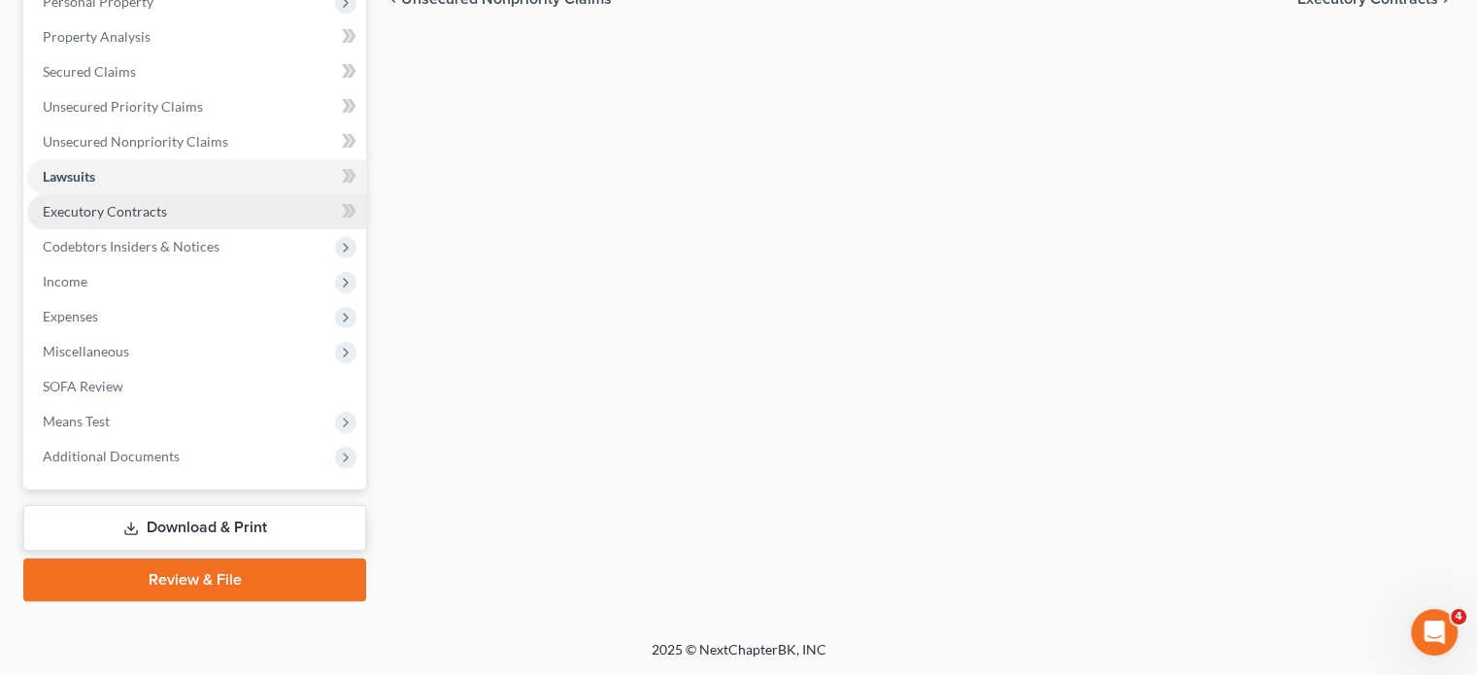
click at [167, 219] on span "Executory Contracts" at bounding box center [105, 211] width 124 height 17
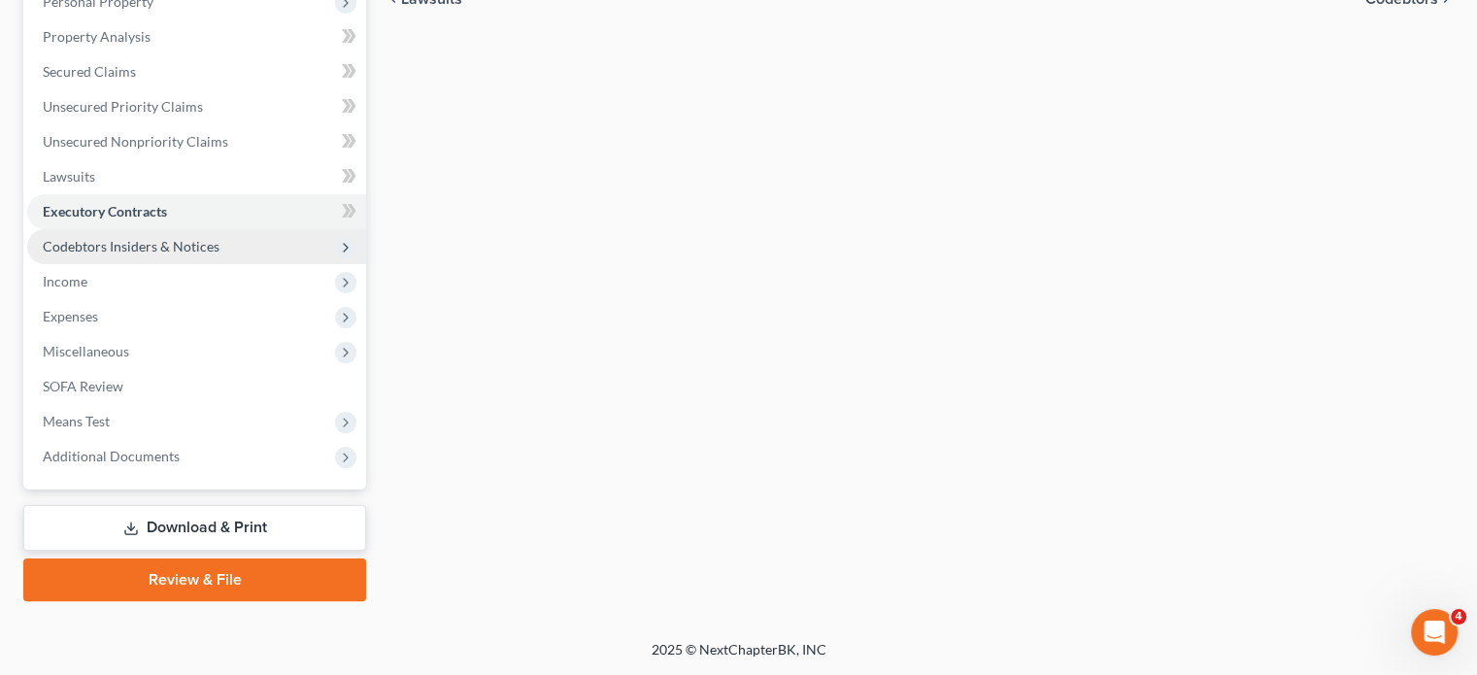
click at [219, 254] on span "Codebtors Insiders & Notices" at bounding box center [131, 246] width 177 height 17
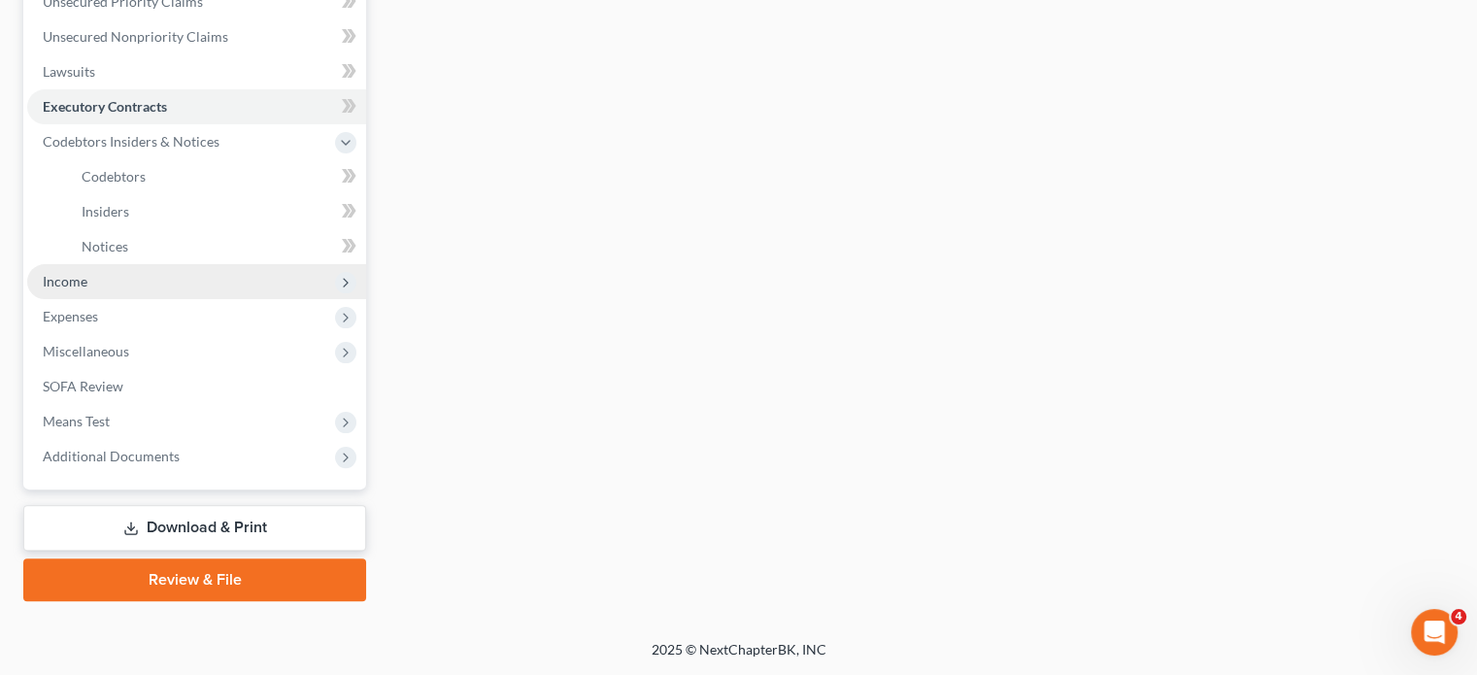
click at [177, 264] on span "Income" at bounding box center [196, 281] width 339 height 35
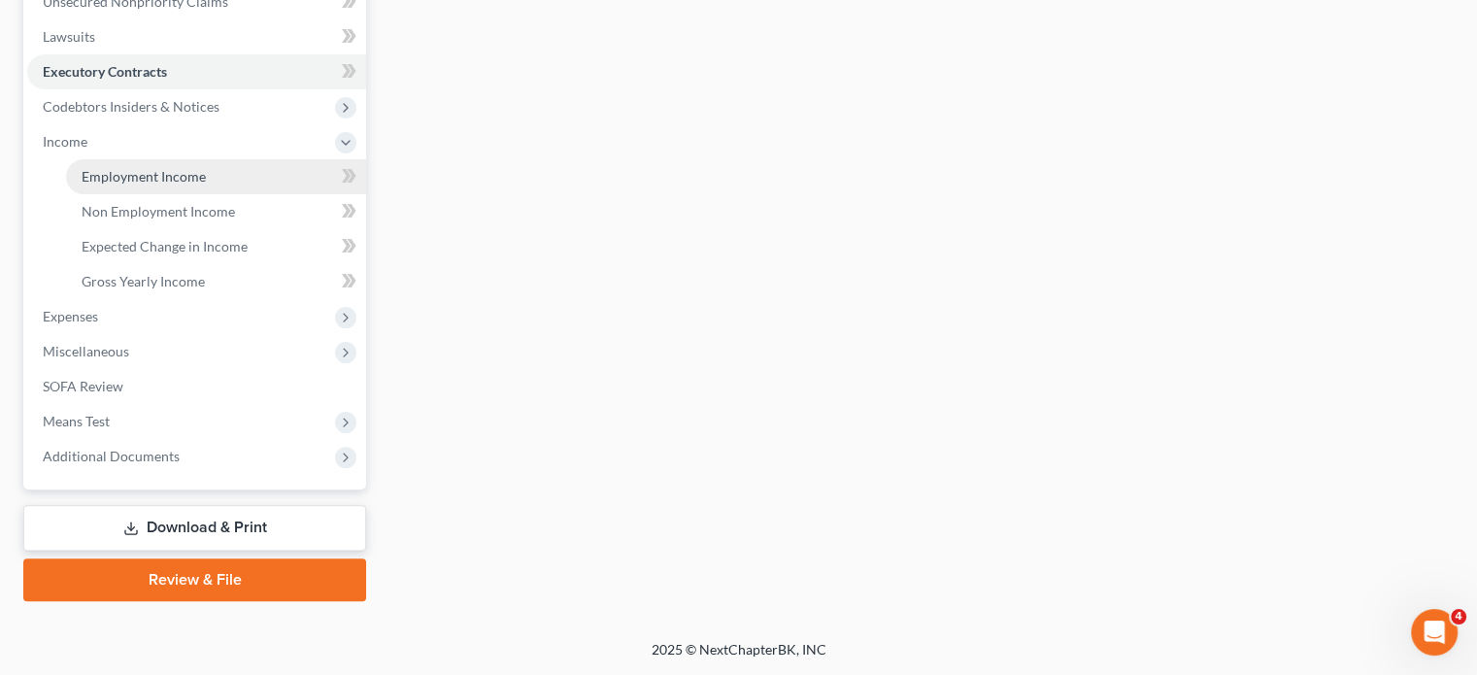
click at [148, 159] on link "Employment Income" at bounding box center [216, 176] width 300 height 35
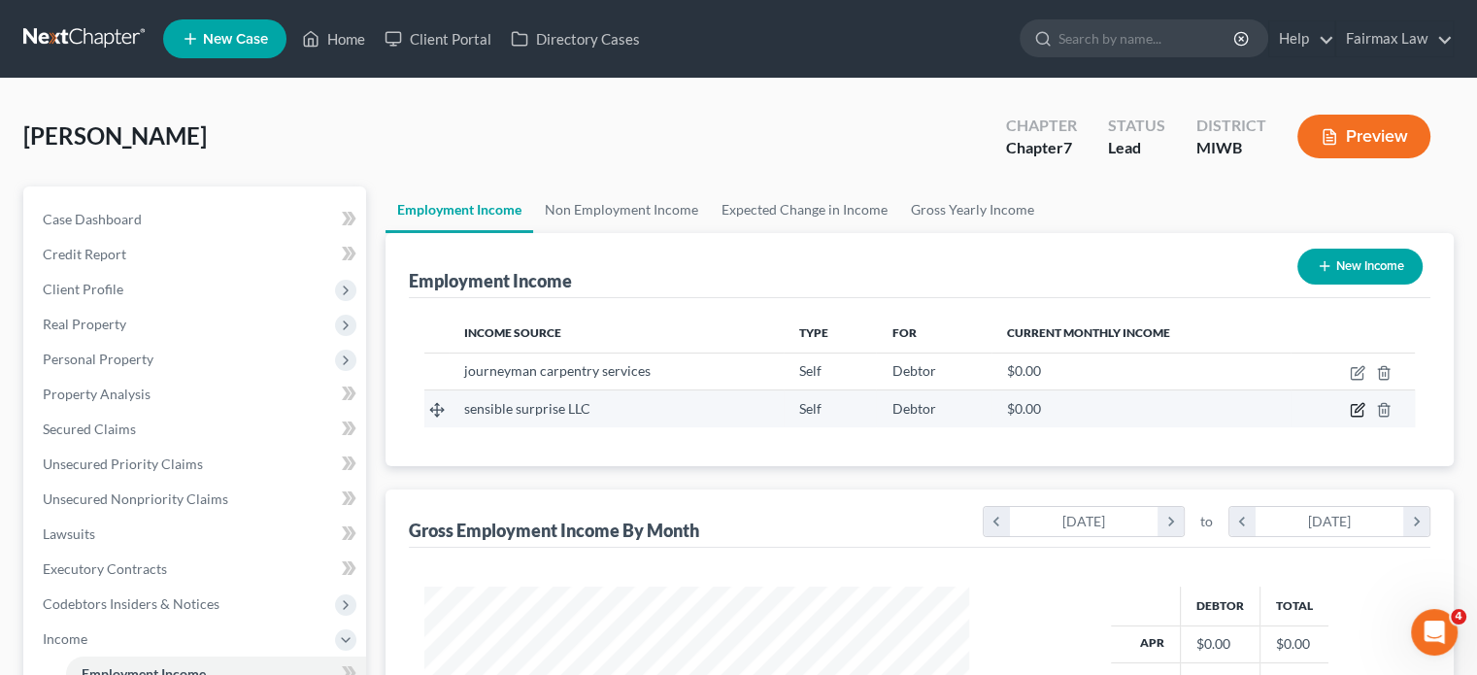
click at [1350, 418] on icon "button" at bounding box center [1358, 410] width 16 height 16
select select "1"
select select "0"
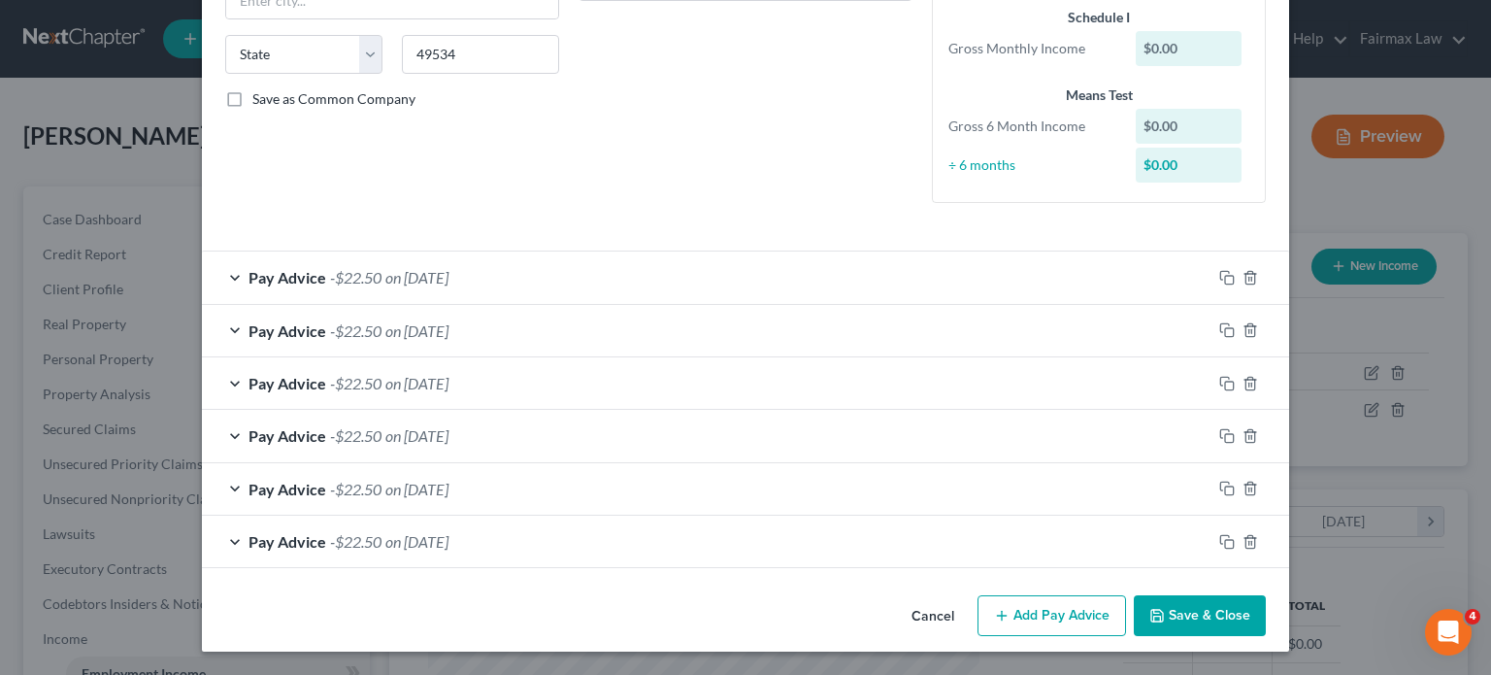
click at [539, 251] on div "Pay Advice -$22.50 on 09/30/2025" at bounding box center [707, 276] width 1010 height 51
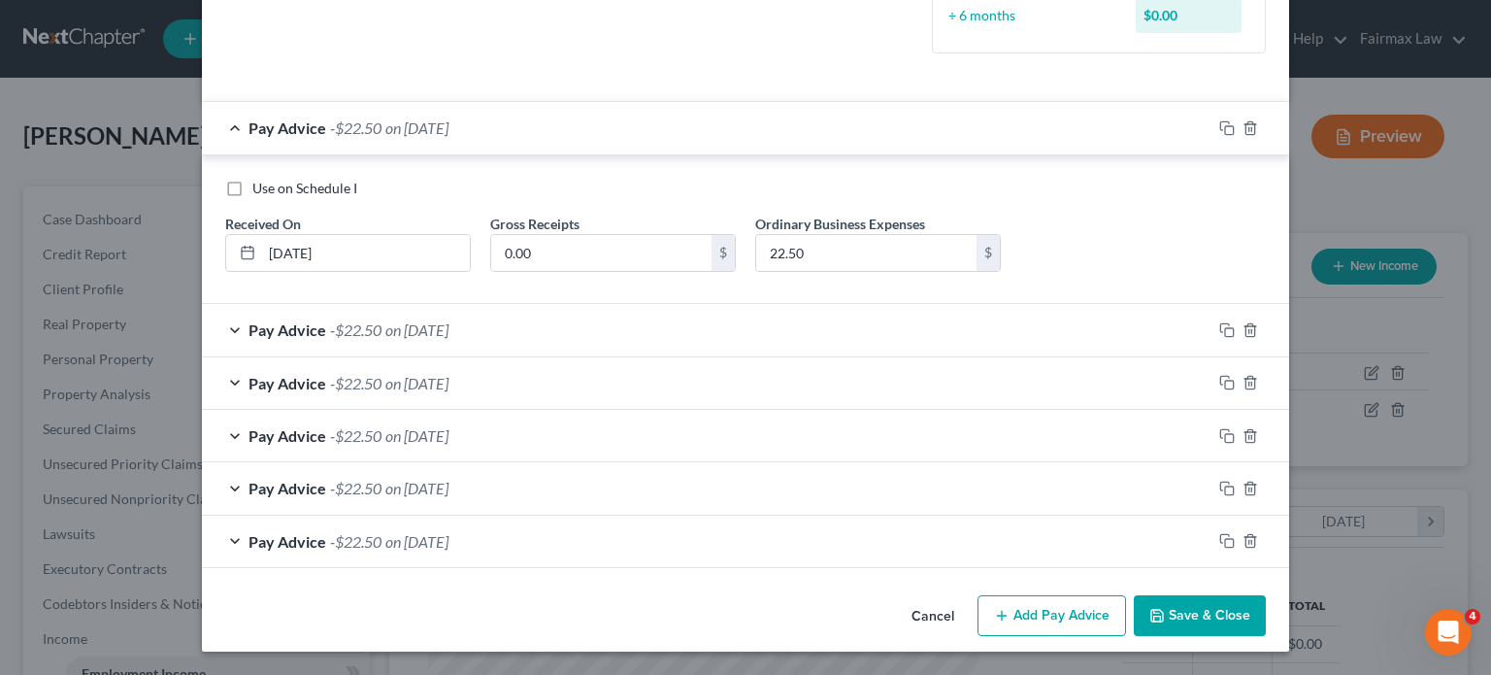
click at [970, 621] on button "Cancel" at bounding box center [933, 616] width 74 height 39
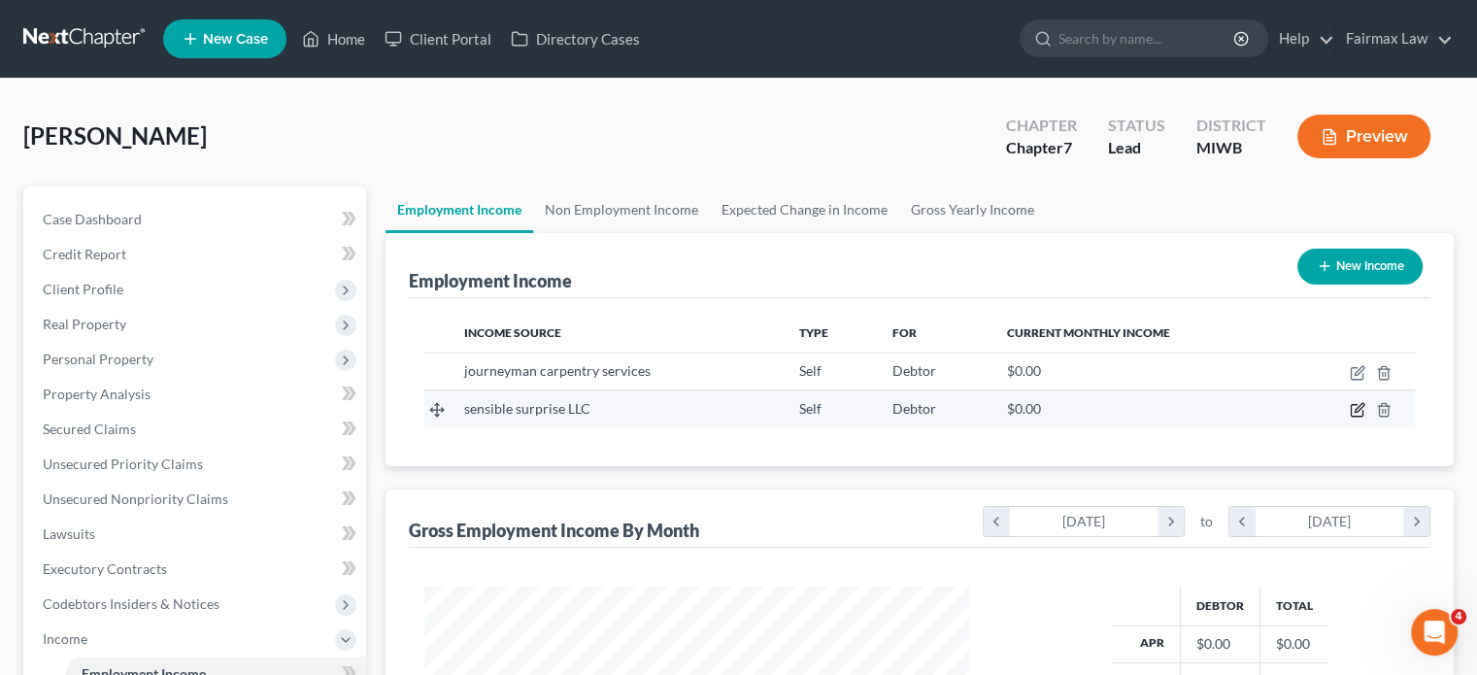
click at [1350, 418] on icon "button" at bounding box center [1358, 410] width 16 height 16
select select "1"
select select "0"
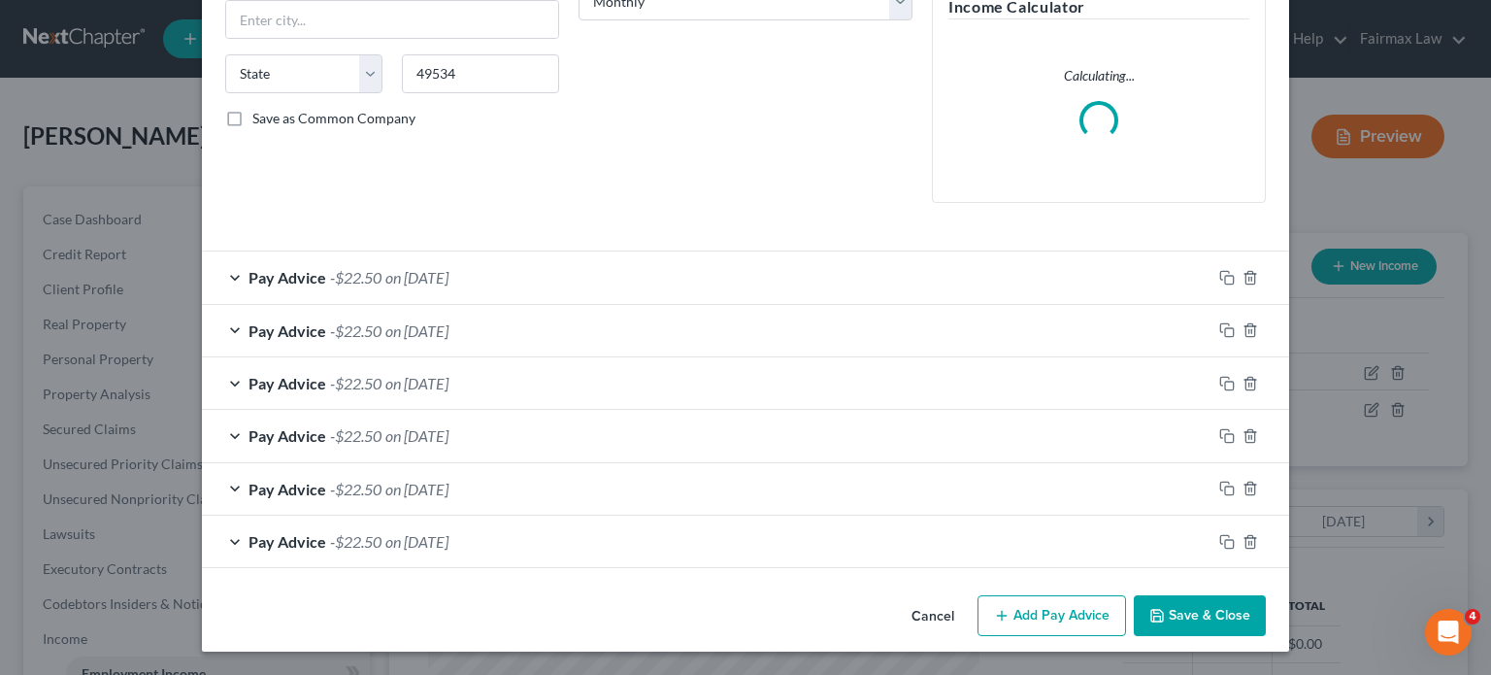
click at [993, 593] on div "Edit Income Source × Employment Type * Select Full or Part Time Employment Self…" at bounding box center [746, 164] width 1088 height 975
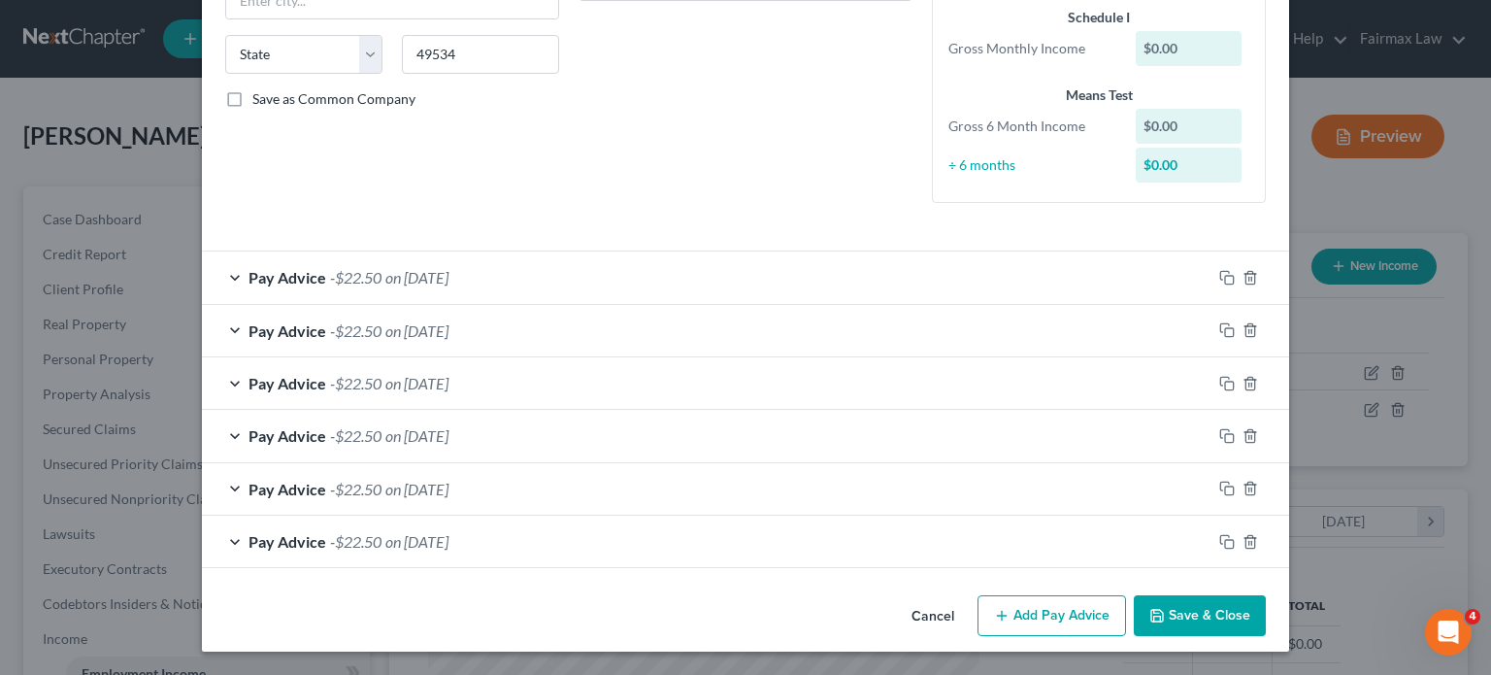
click at [970, 632] on button "Cancel" at bounding box center [933, 616] width 74 height 39
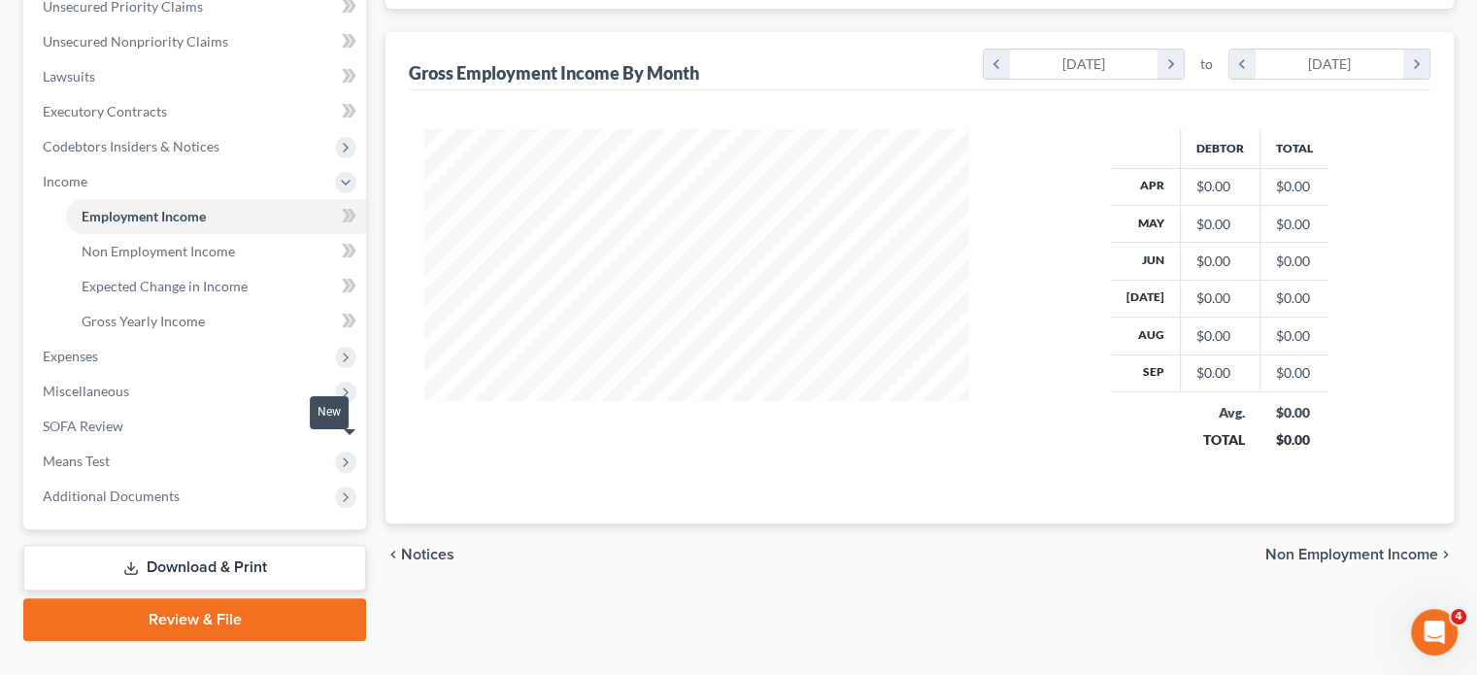
scroll to position [726, 0]
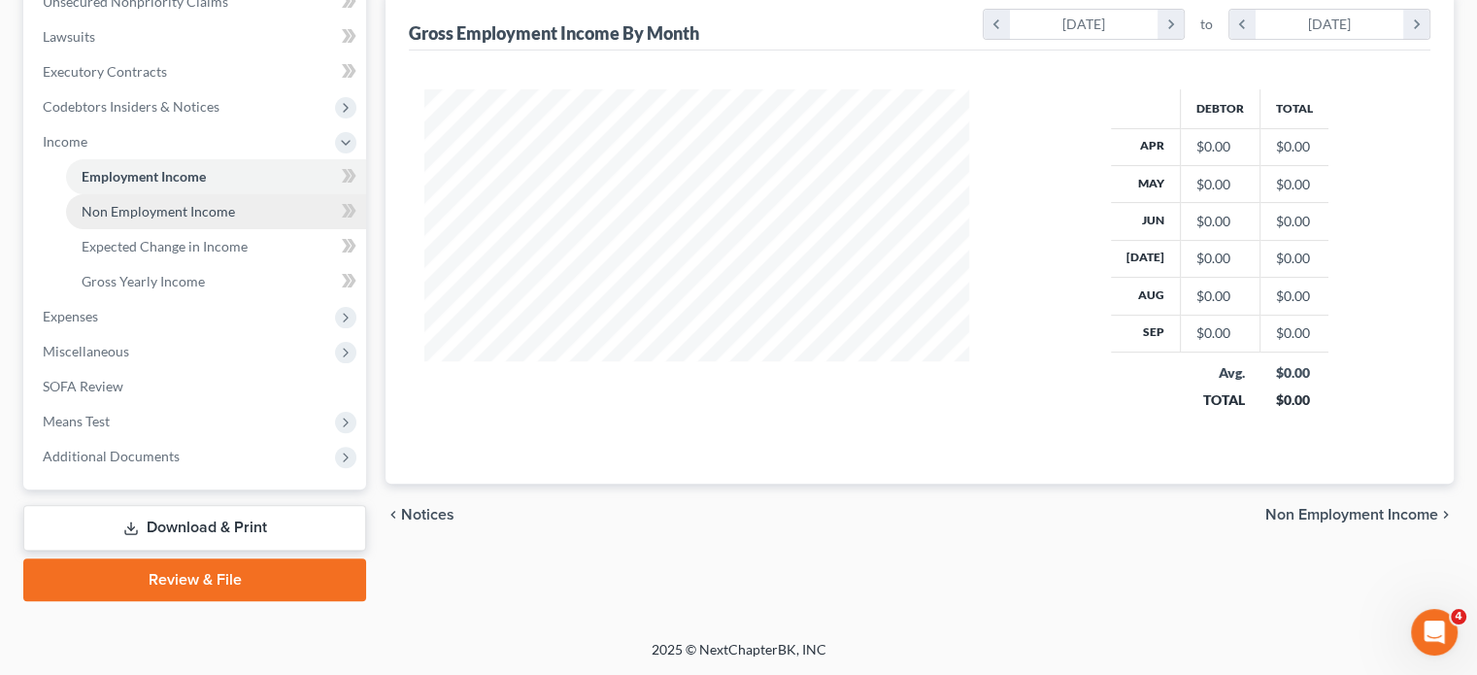
click at [172, 194] on link "Non Employment Income" at bounding box center [216, 211] width 300 height 35
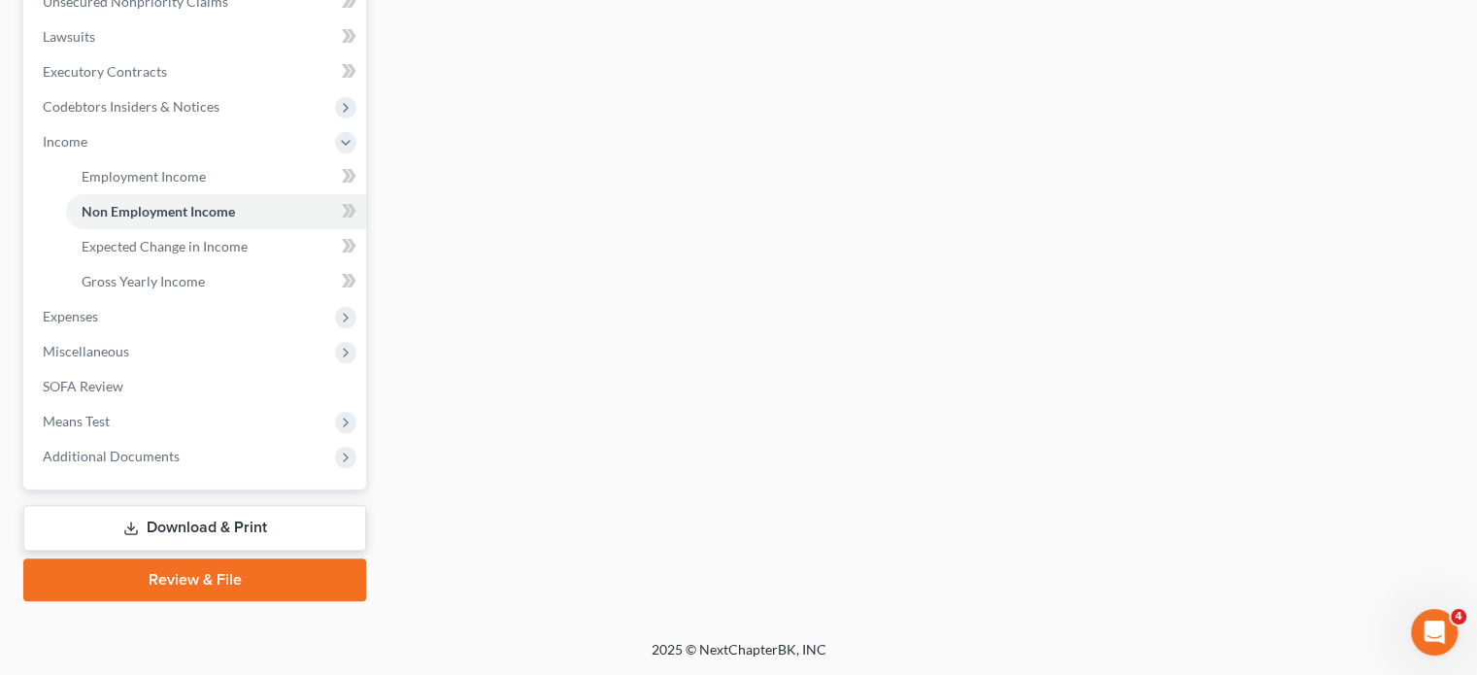
scroll to position [784, 0]
click at [245, 264] on link "Gross Yearly Income" at bounding box center [216, 281] width 300 height 35
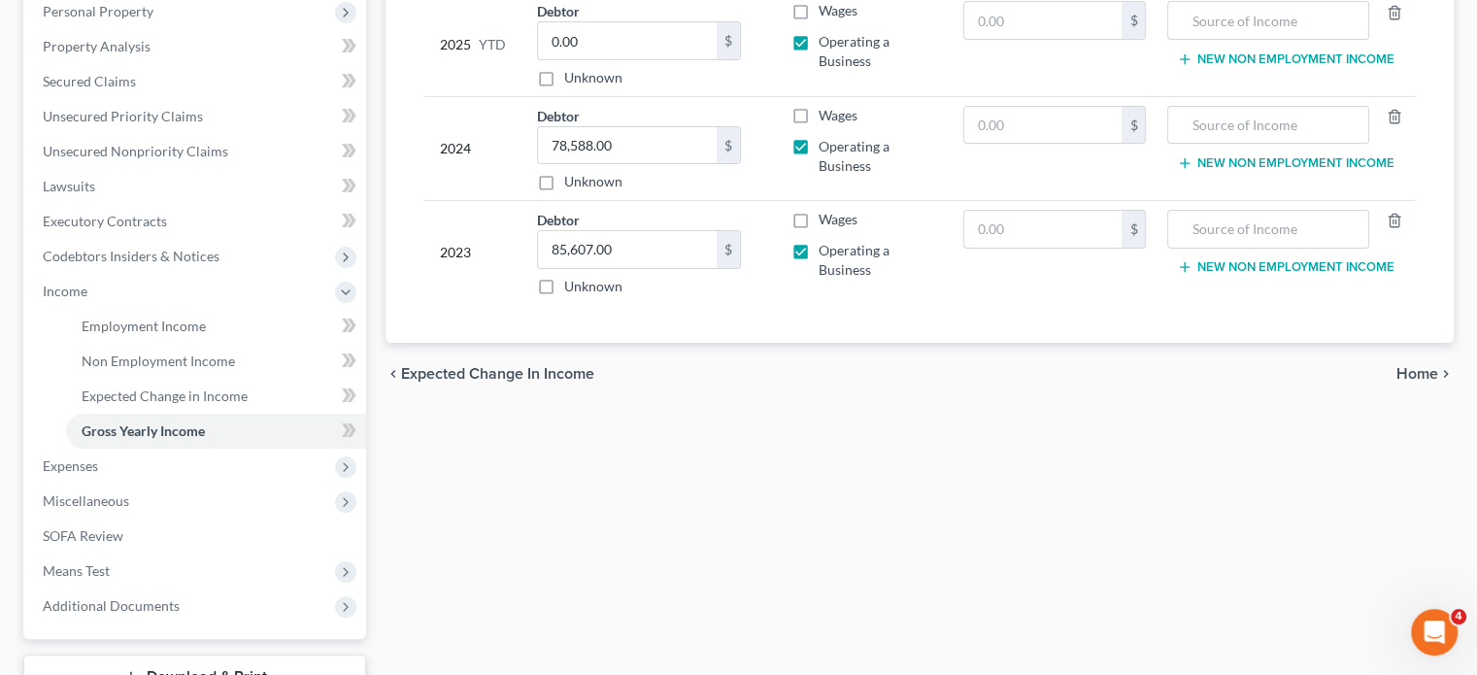
scroll to position [608, 0]
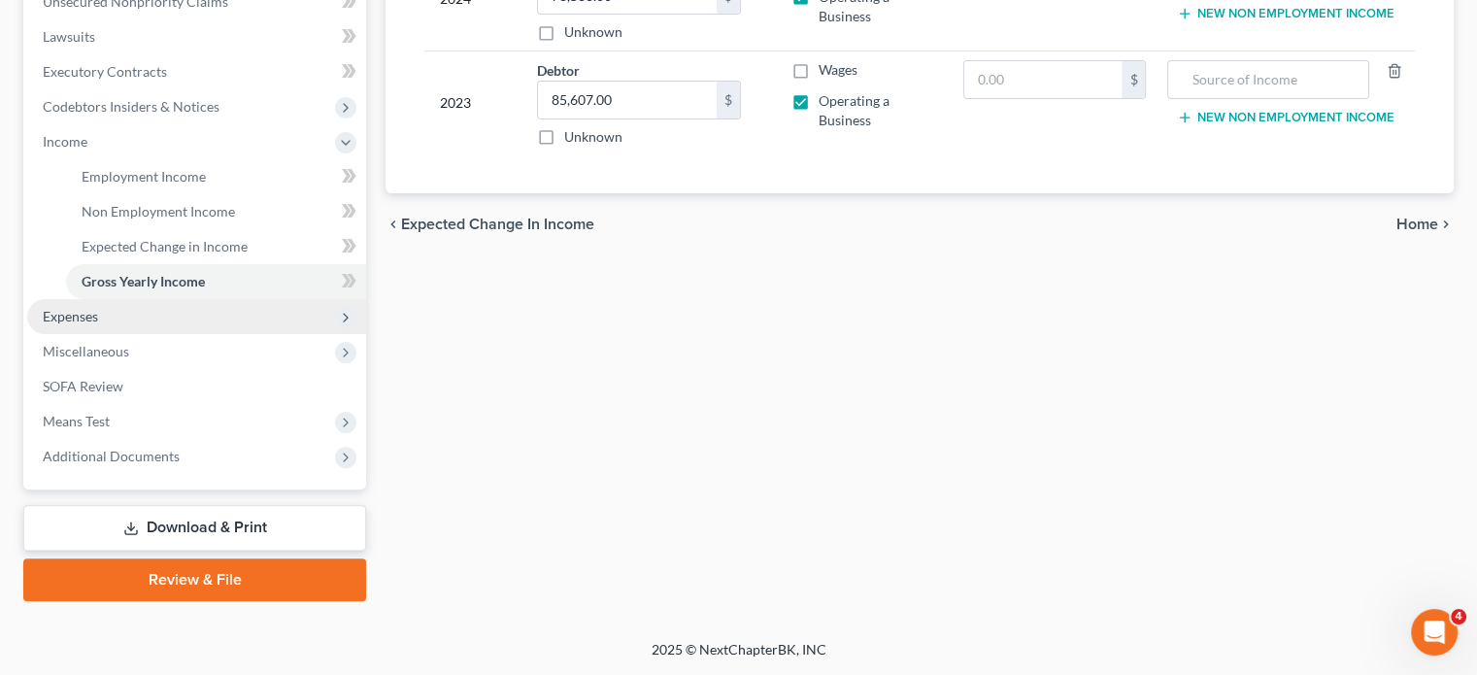
click at [95, 324] on span "Expenses" at bounding box center [70, 316] width 55 height 17
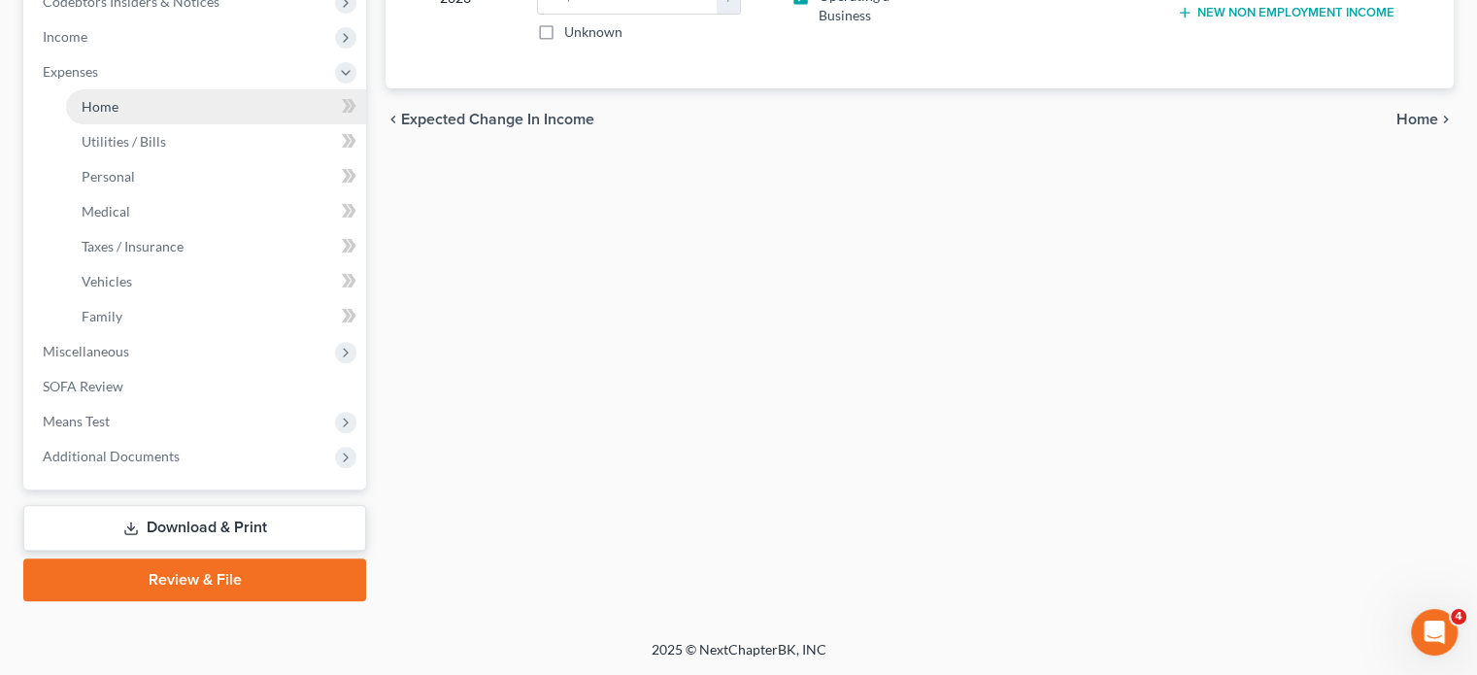
click at [117, 115] on span "Home" at bounding box center [100, 106] width 37 height 17
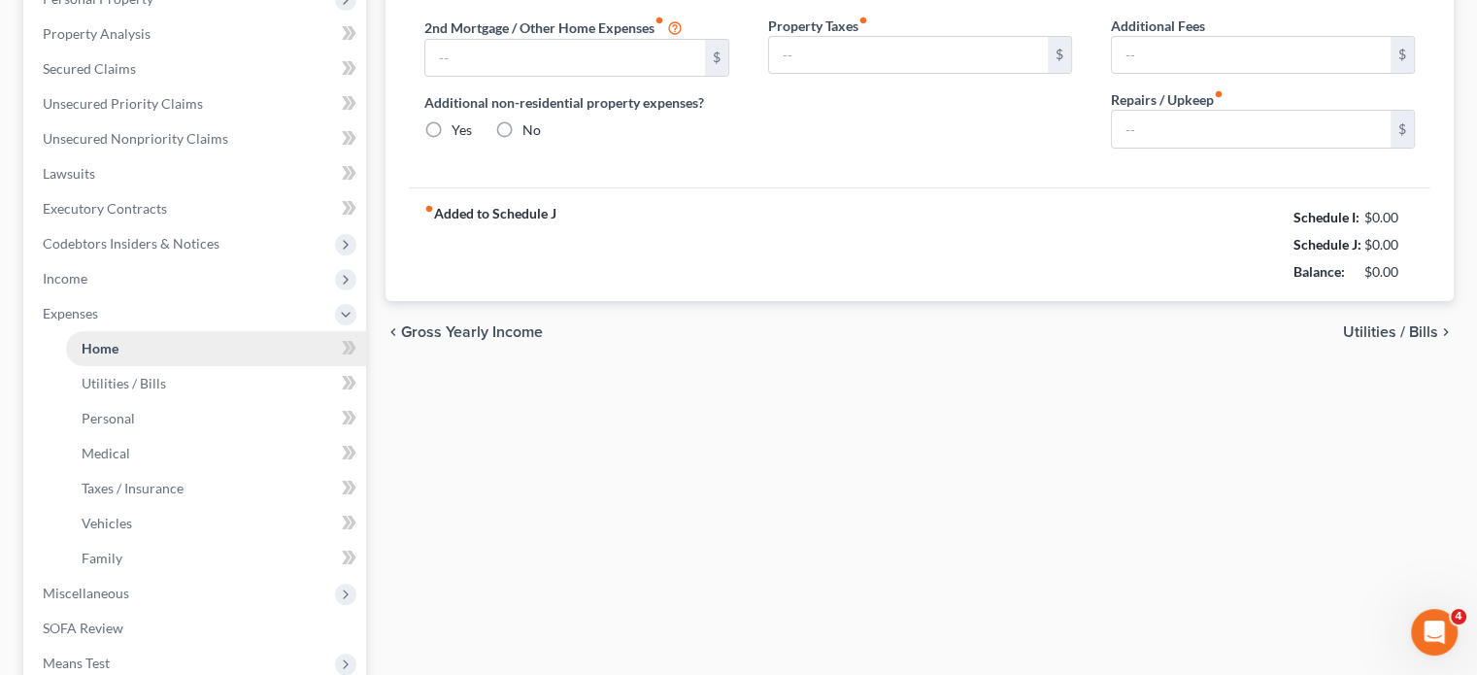
type input "1,000.00"
type input "0.00"
radio input "true"
type input "0.00"
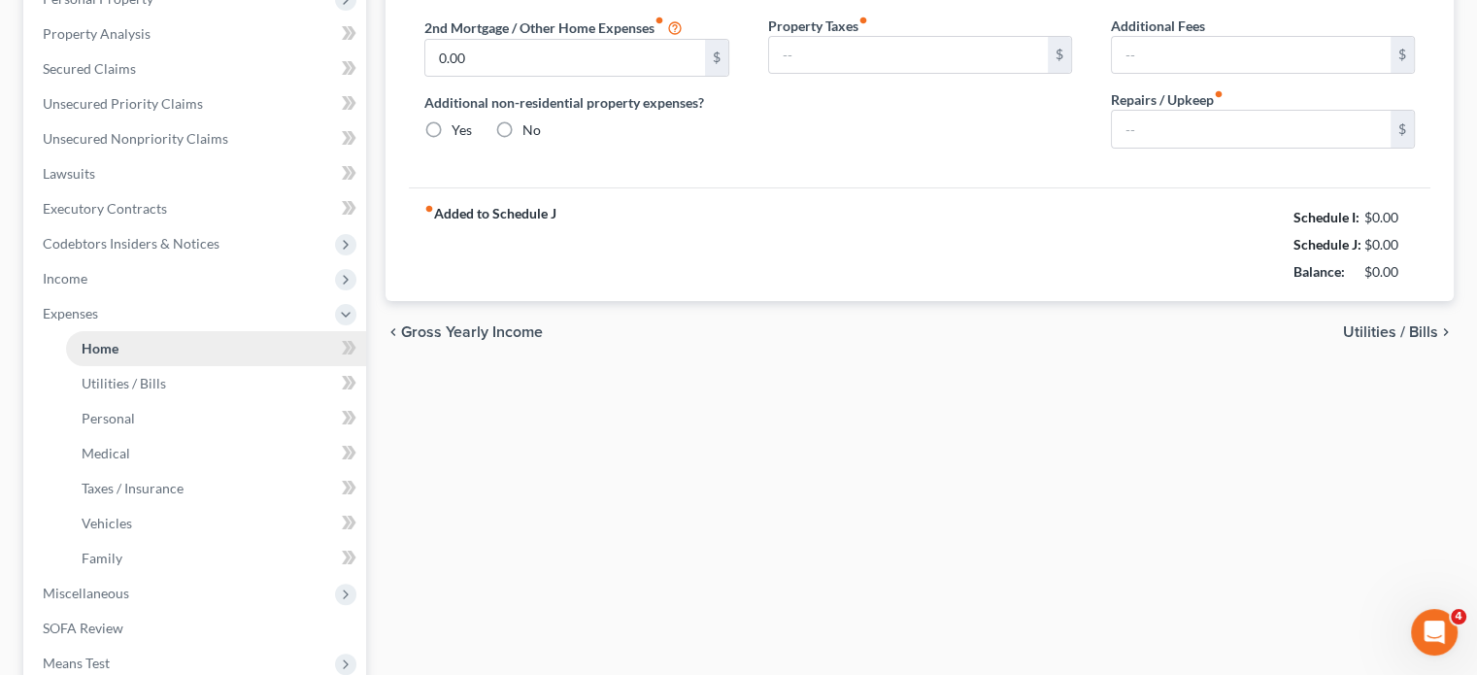
type input "0.00"
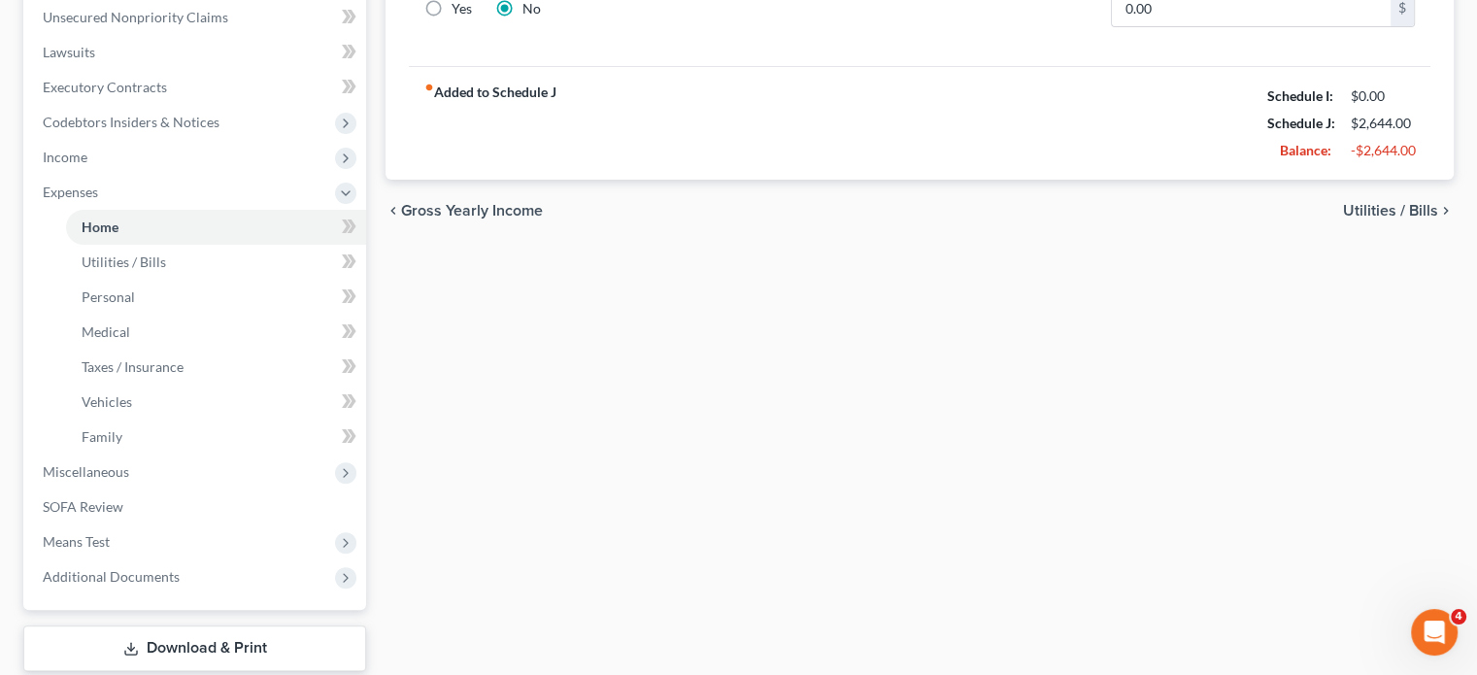
scroll to position [202, 0]
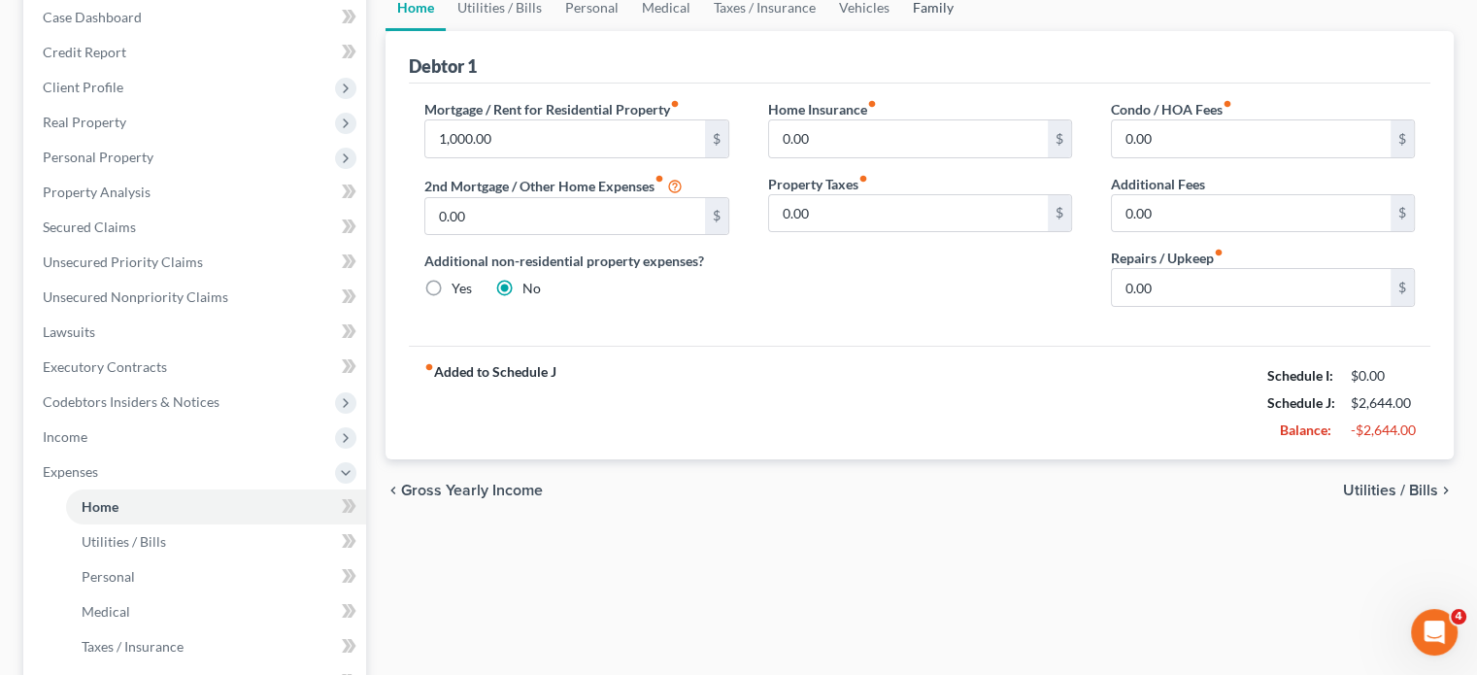
click at [965, 31] on link "Family" at bounding box center [933, 7] width 64 height 47
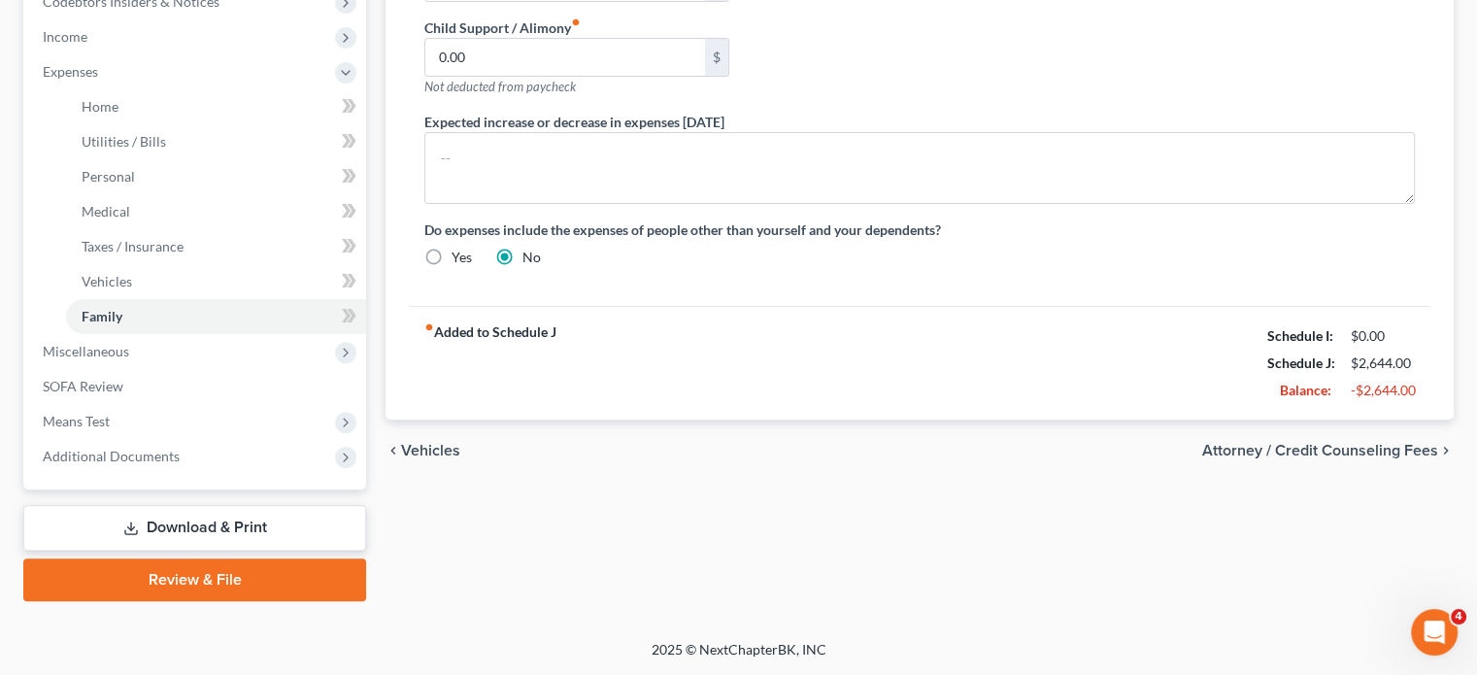
scroll to position [718, 0]
click at [108, 359] on span "Miscellaneous" at bounding box center [86, 351] width 86 height 17
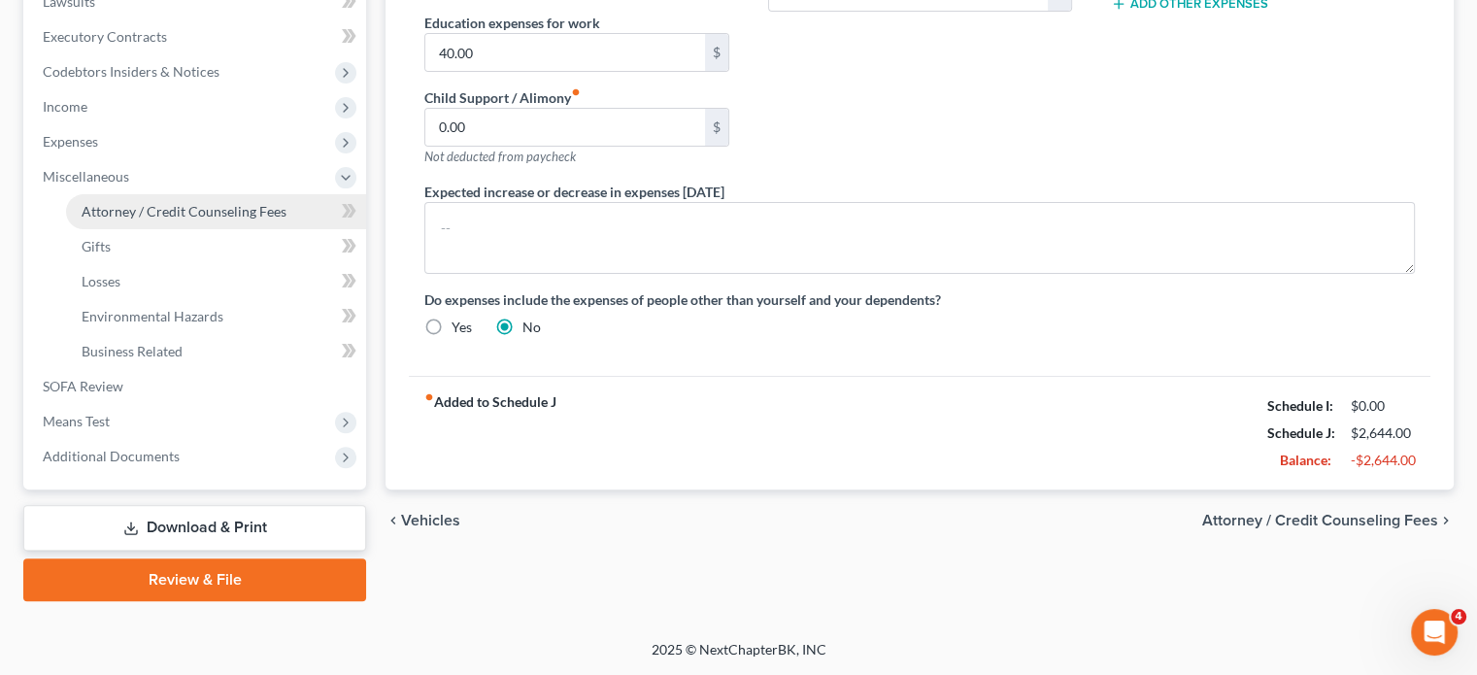
click at [173, 203] on span "Attorney / Credit Counseling Fees" at bounding box center [184, 211] width 205 height 17
select select "6"
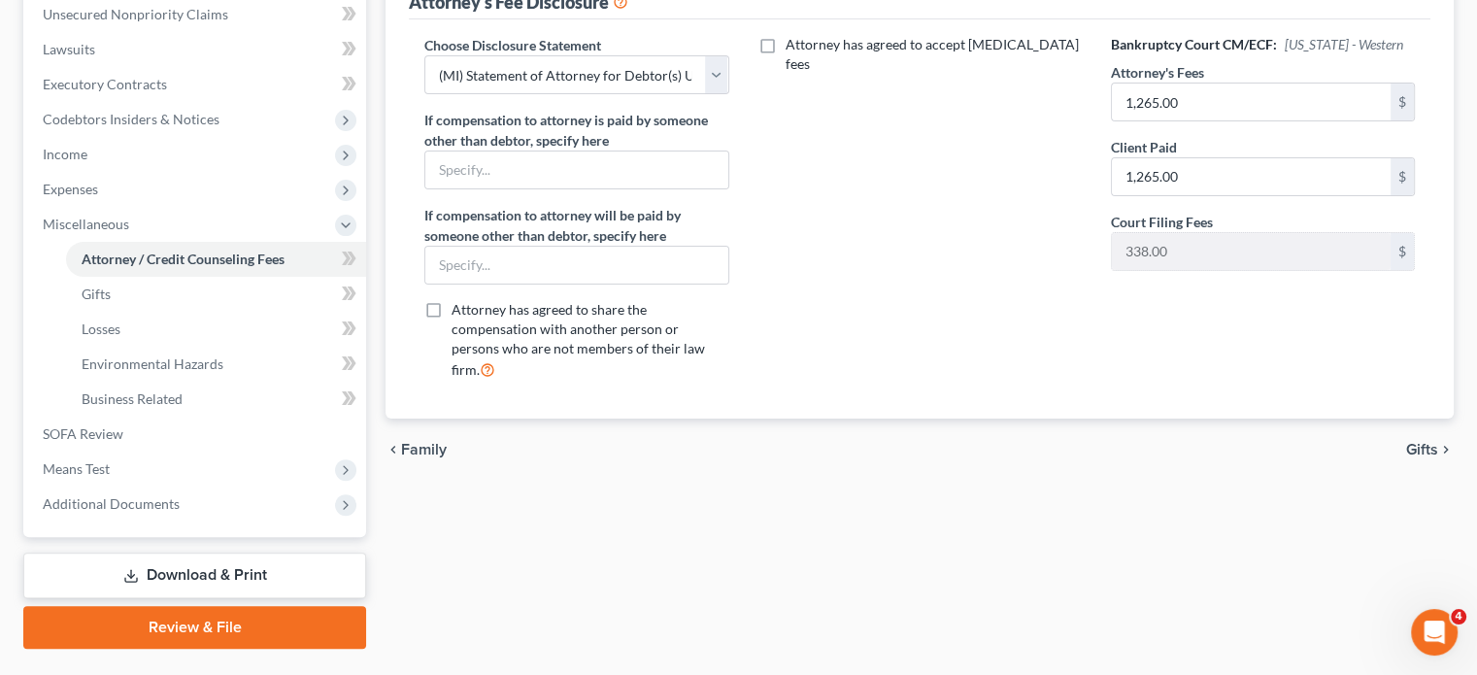
scroll to position [484, 0]
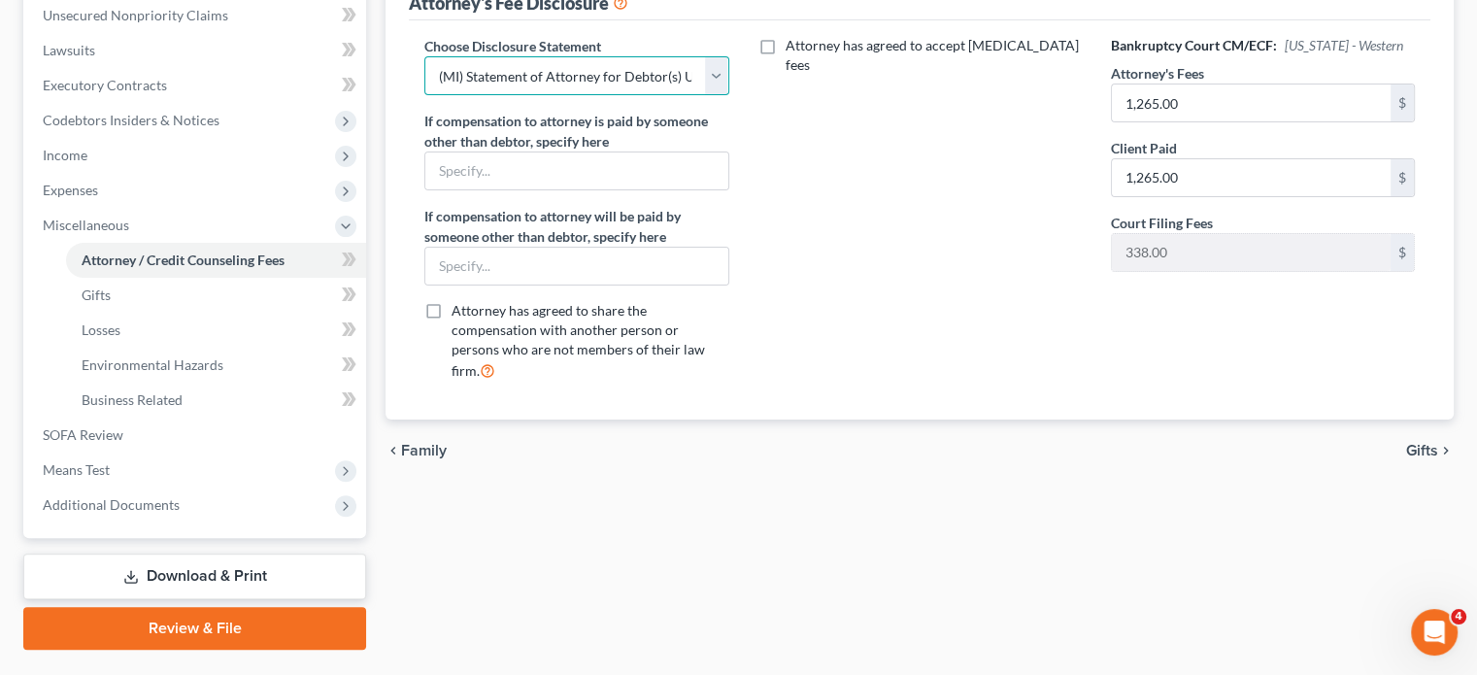
click at [710, 95] on select "Select WDMI - Chapter 13 - Disclosure of Attorney Compensation OHNB & MIWB Disc…" at bounding box center [576, 75] width 304 height 39
click at [437, 95] on select "Select WDMI - Chapter 13 - Disclosure of Attorney Compensation OHNB & MIWB Disc…" at bounding box center [576, 75] width 304 height 39
click at [796, 396] on div "Attorney has agreed to accept [MEDICAL_DATA] fees" at bounding box center [920, 216] width 343 height 360
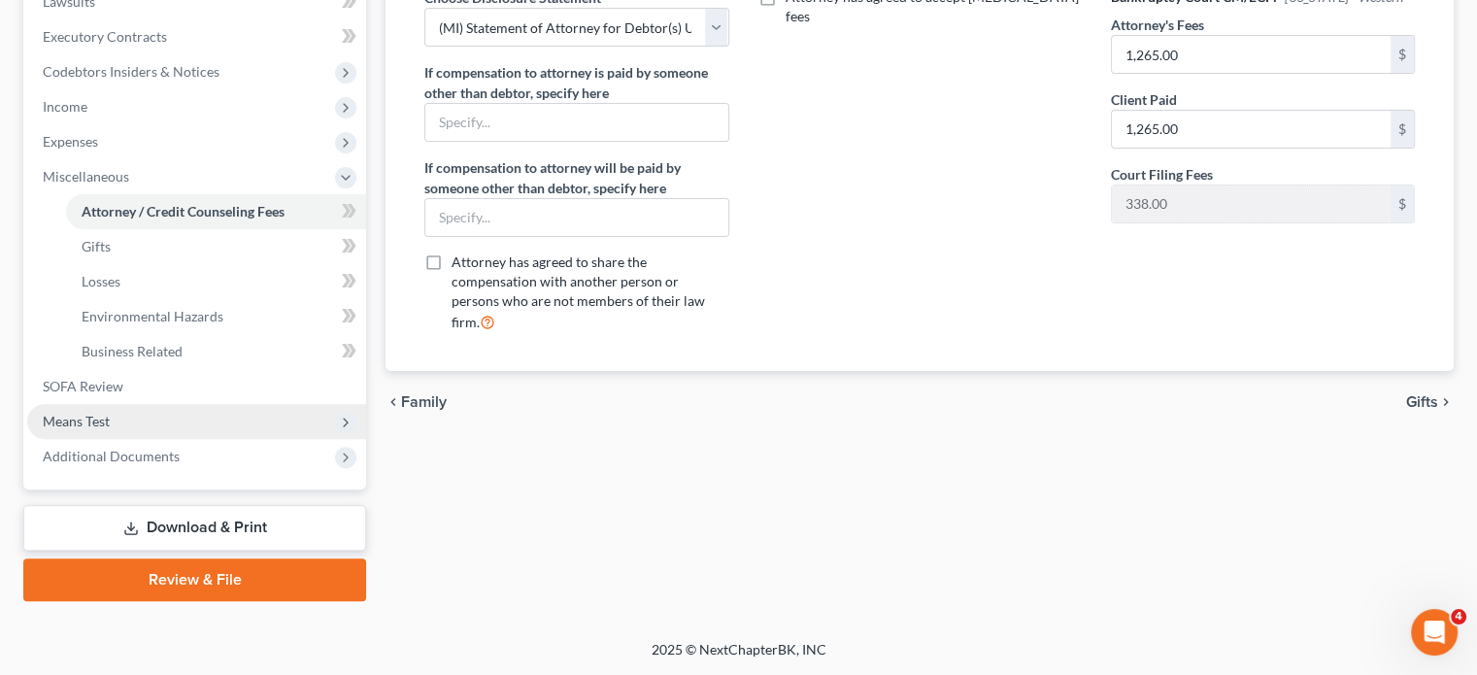
click at [160, 404] on span "Means Test" at bounding box center [196, 421] width 339 height 35
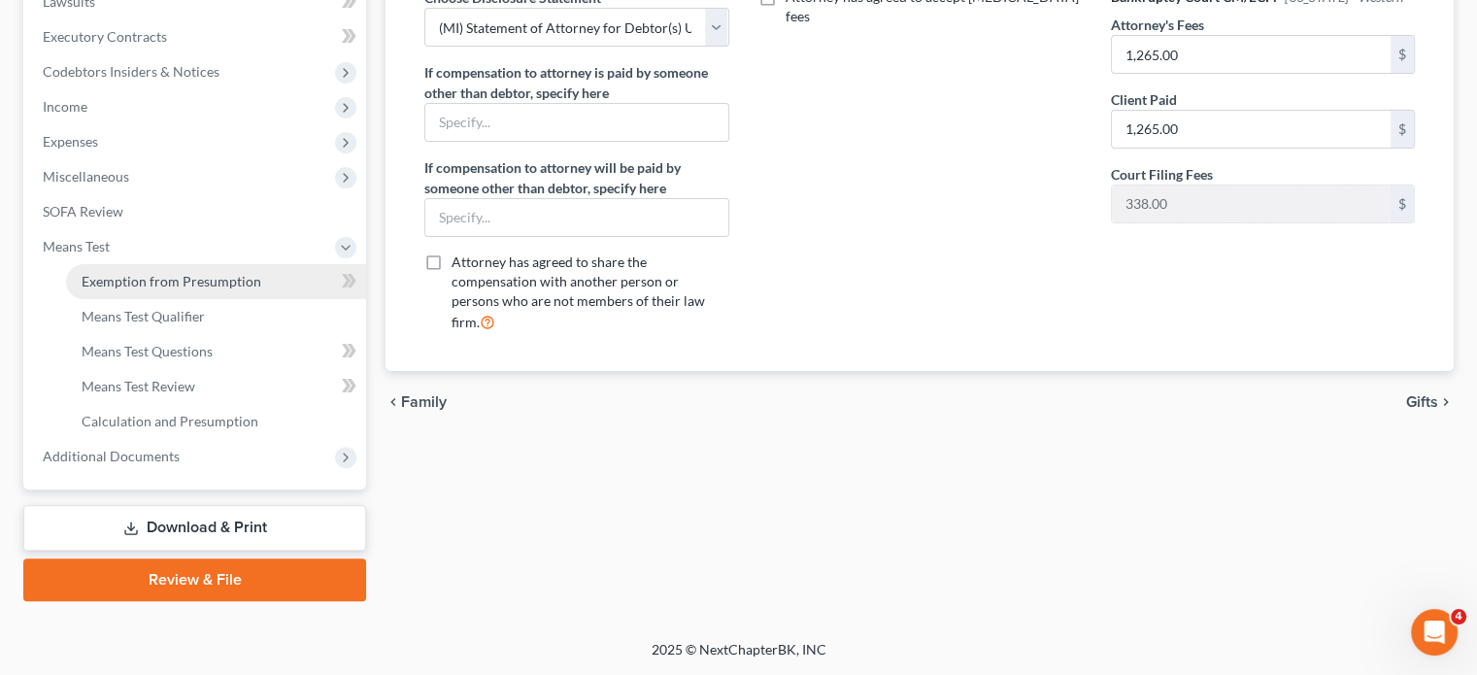
click at [229, 273] on span "Exemption from Presumption" at bounding box center [172, 281] width 180 height 17
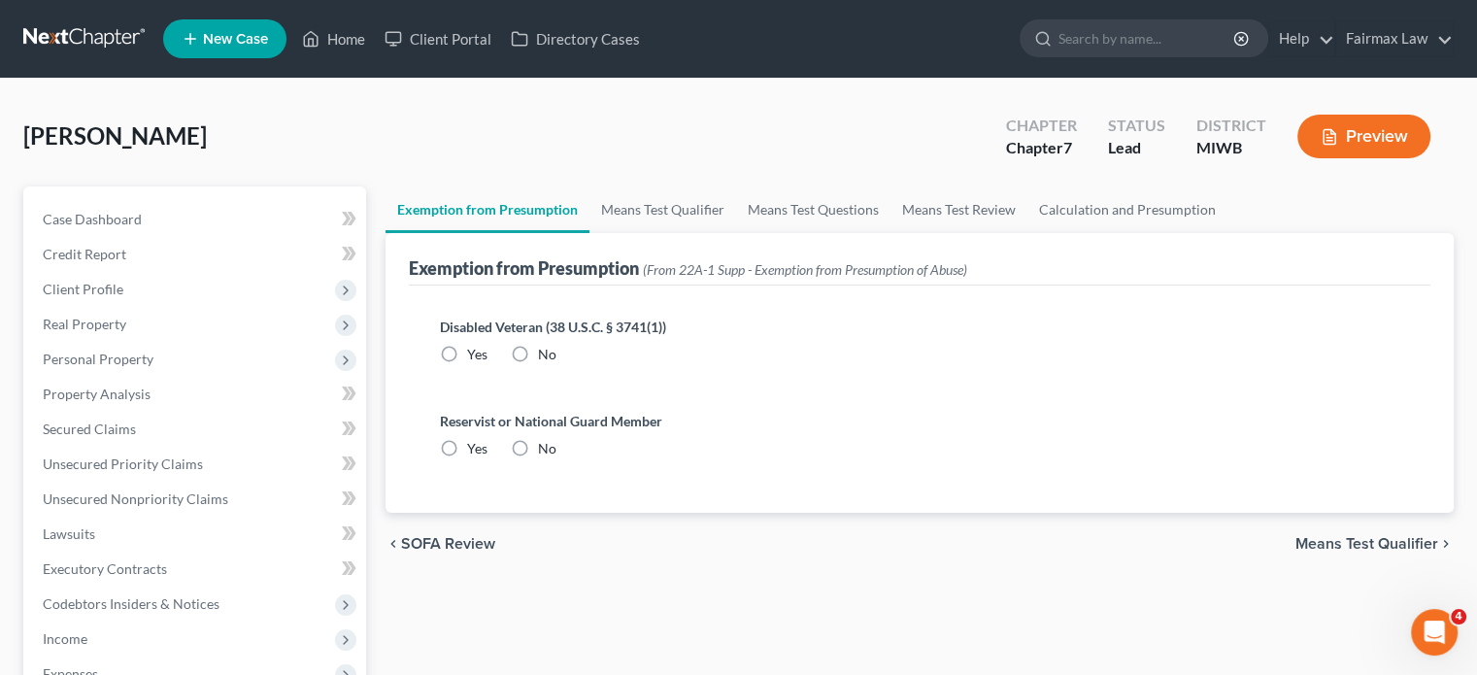
click at [552, 364] on label "No" at bounding box center [547, 354] width 18 height 19
click at [552, 357] on input "No" at bounding box center [552, 351] width 13 height 13
radio input "true"
click at [556, 458] on label "No" at bounding box center [547, 448] width 18 height 19
click at [558, 452] on input "No" at bounding box center [552, 445] width 13 height 13
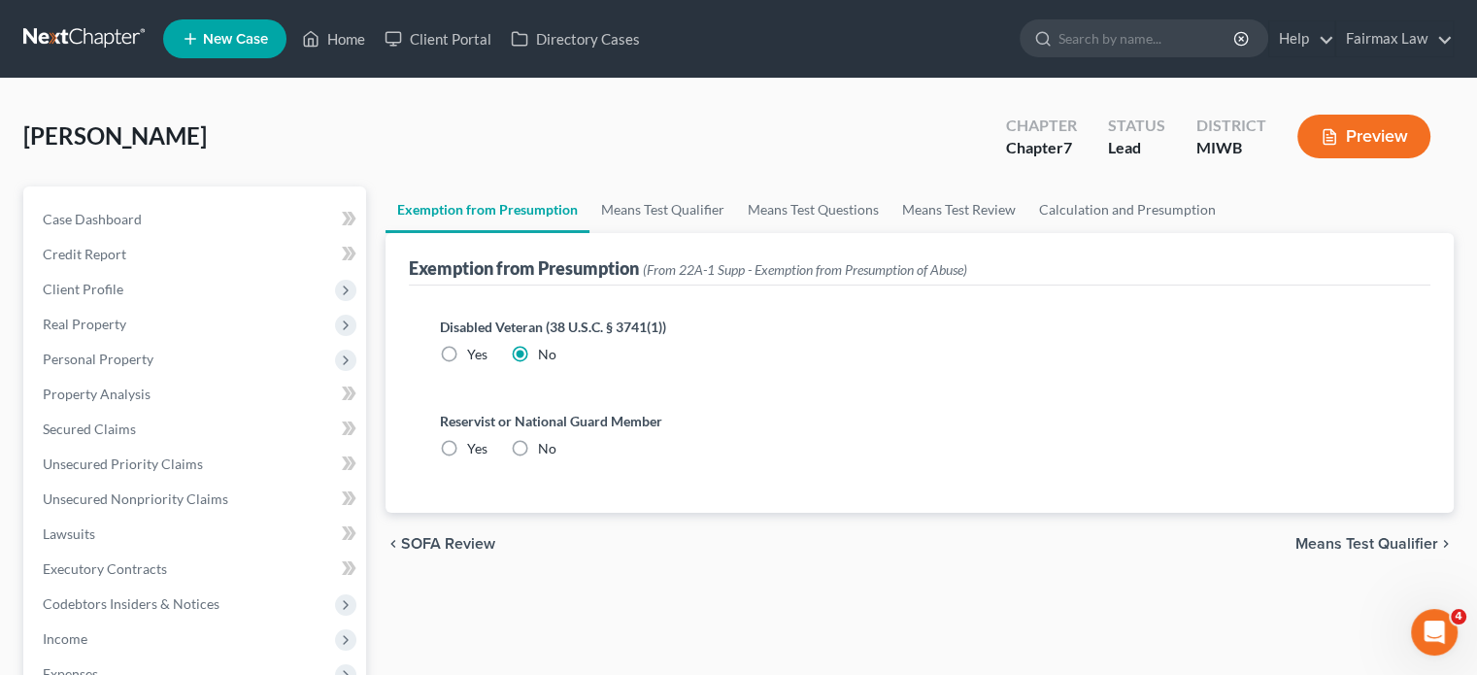
radio input "true"
click at [707, 233] on link "Means Test Qualifier" at bounding box center [662, 209] width 147 height 47
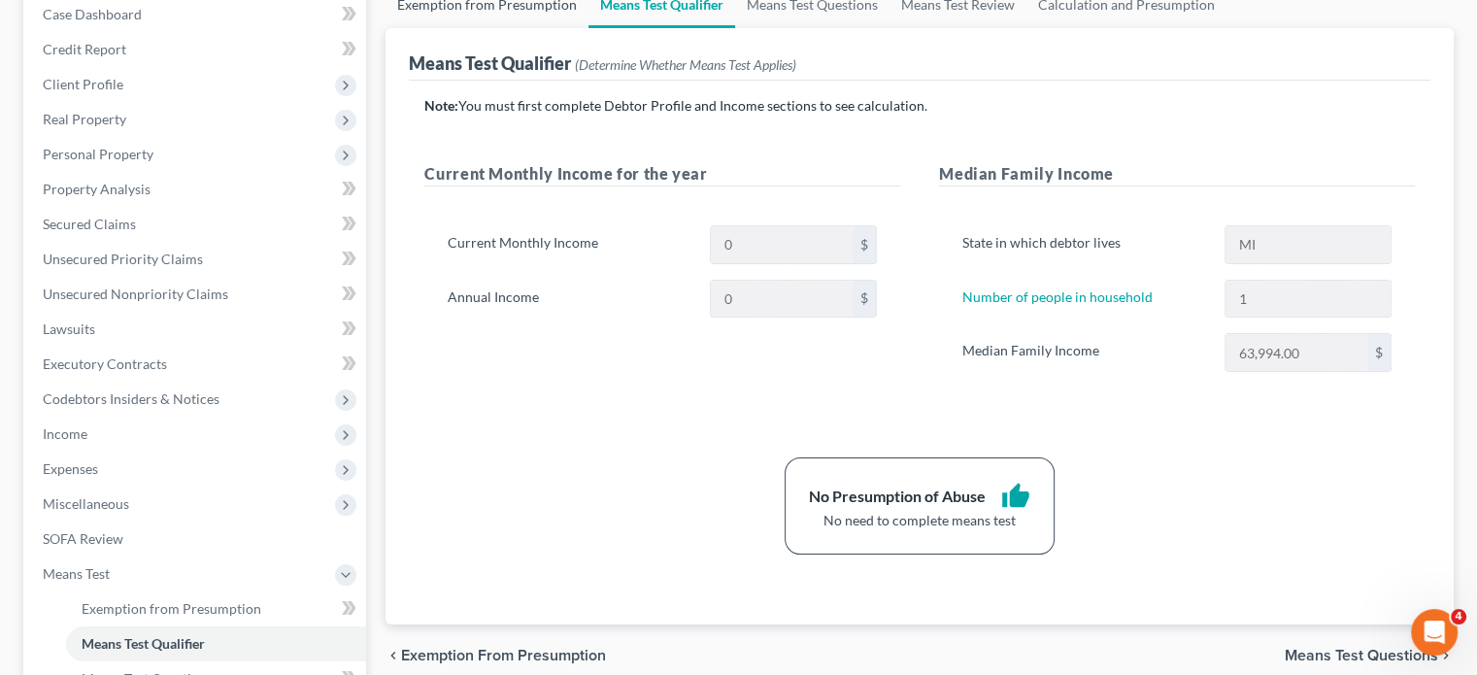
scroll to position [768, 0]
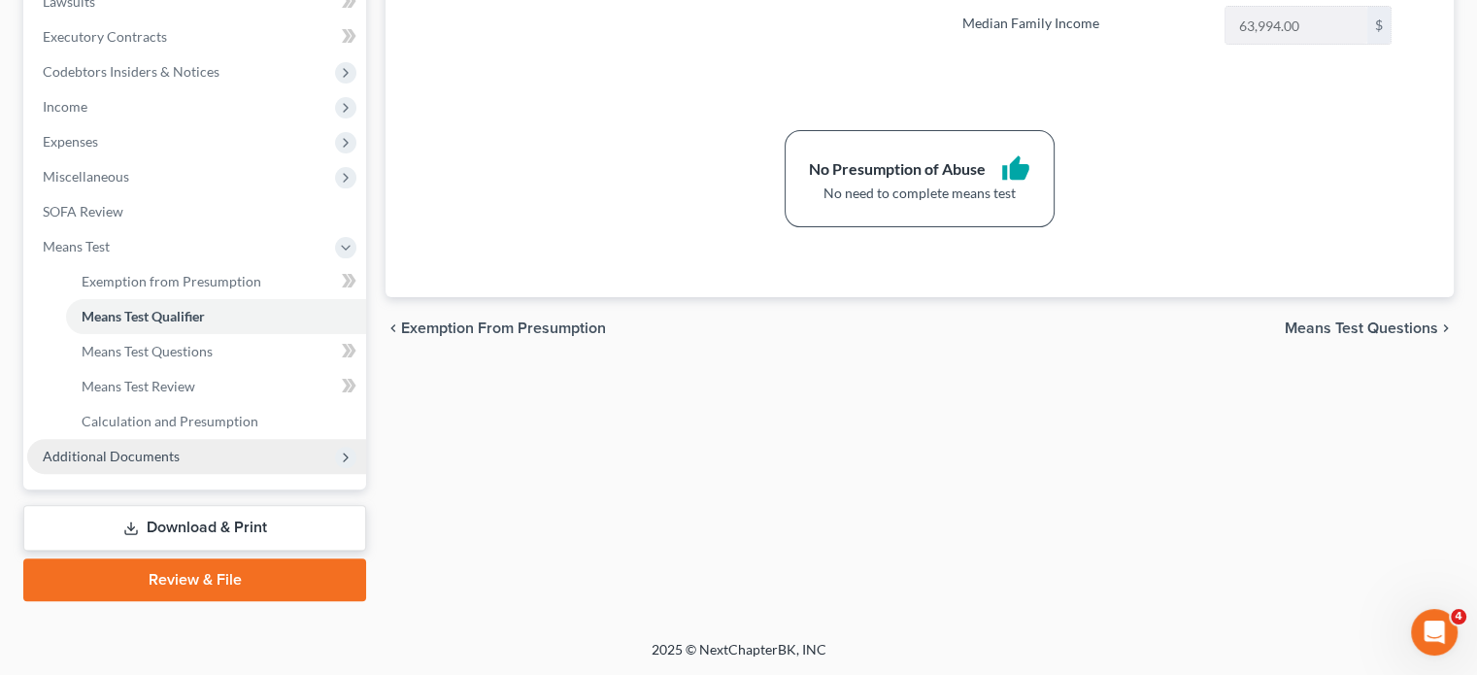
click at [180, 464] on span "Additional Documents" at bounding box center [111, 456] width 137 height 17
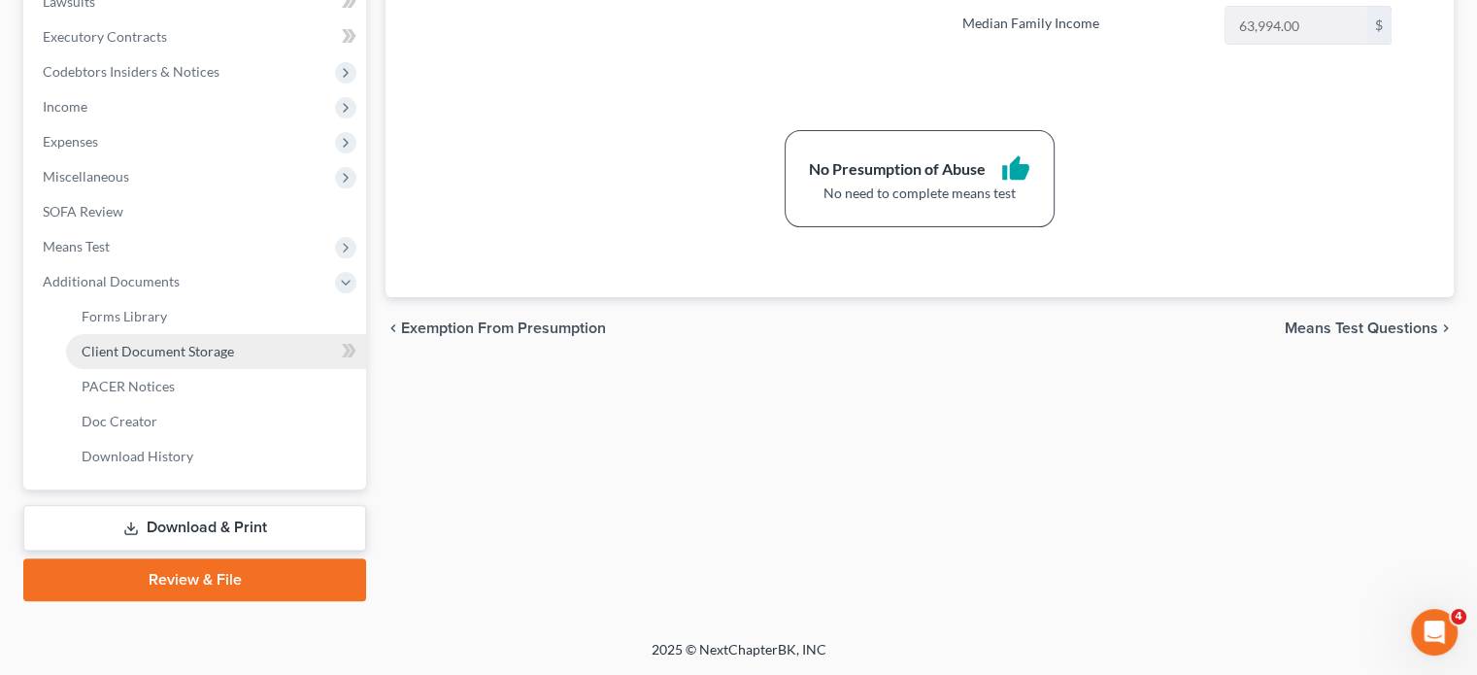
click at [203, 343] on span "Client Document Storage" at bounding box center [158, 351] width 152 height 17
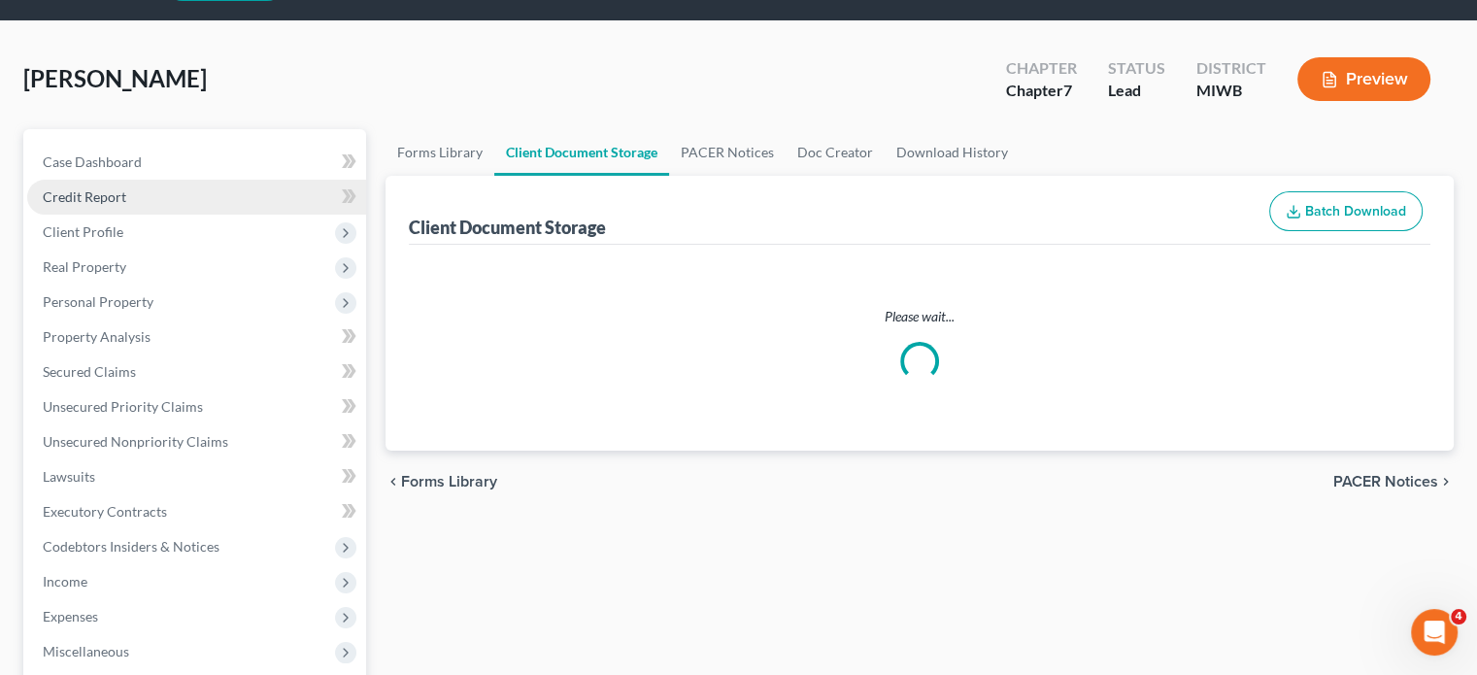
select select "1"
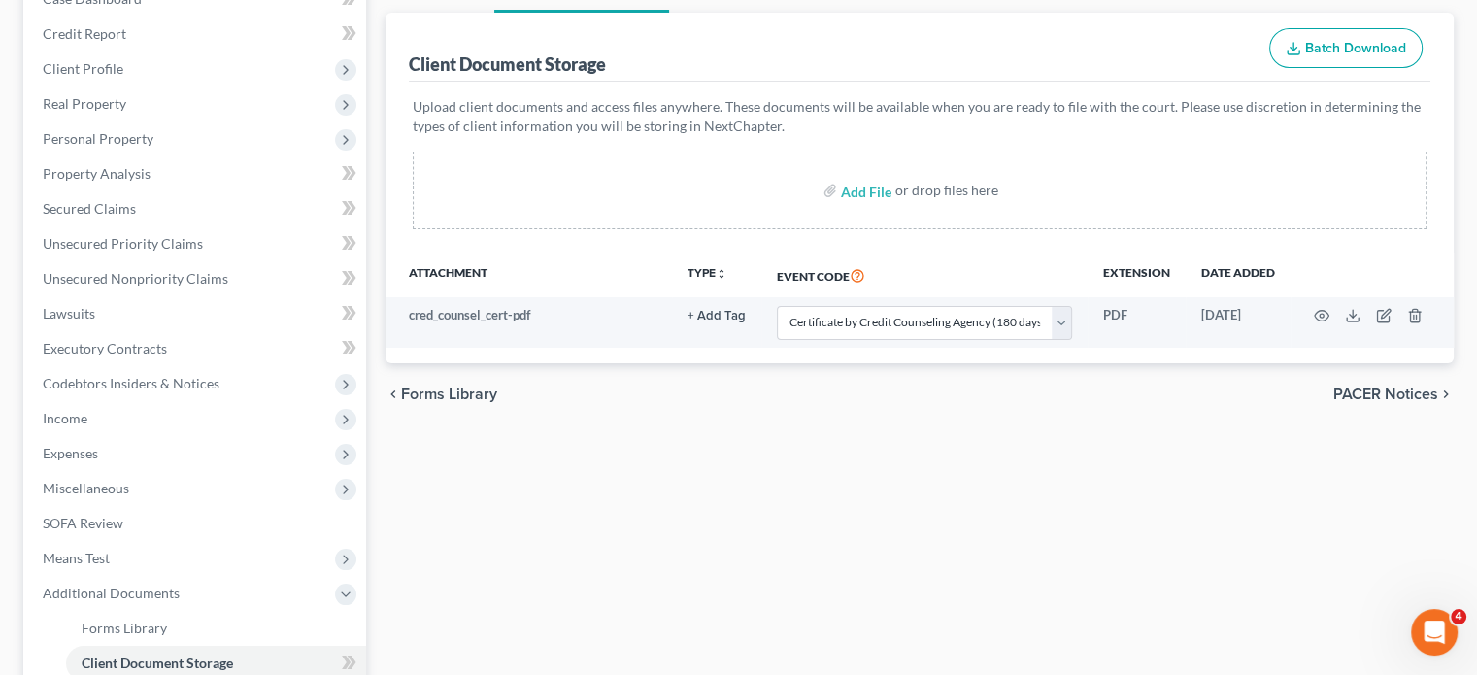
scroll to position [221, 0]
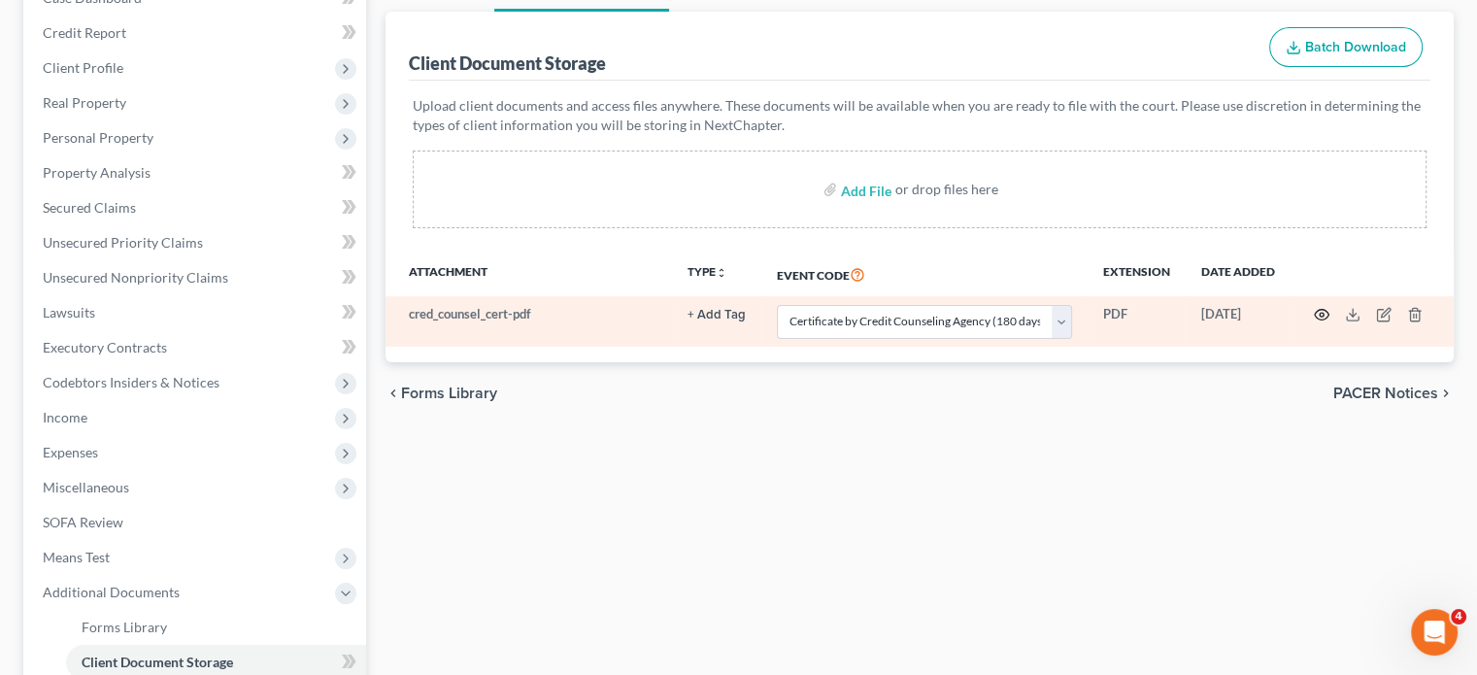
click at [1314, 322] on icon "button" at bounding box center [1322, 315] width 16 height 16
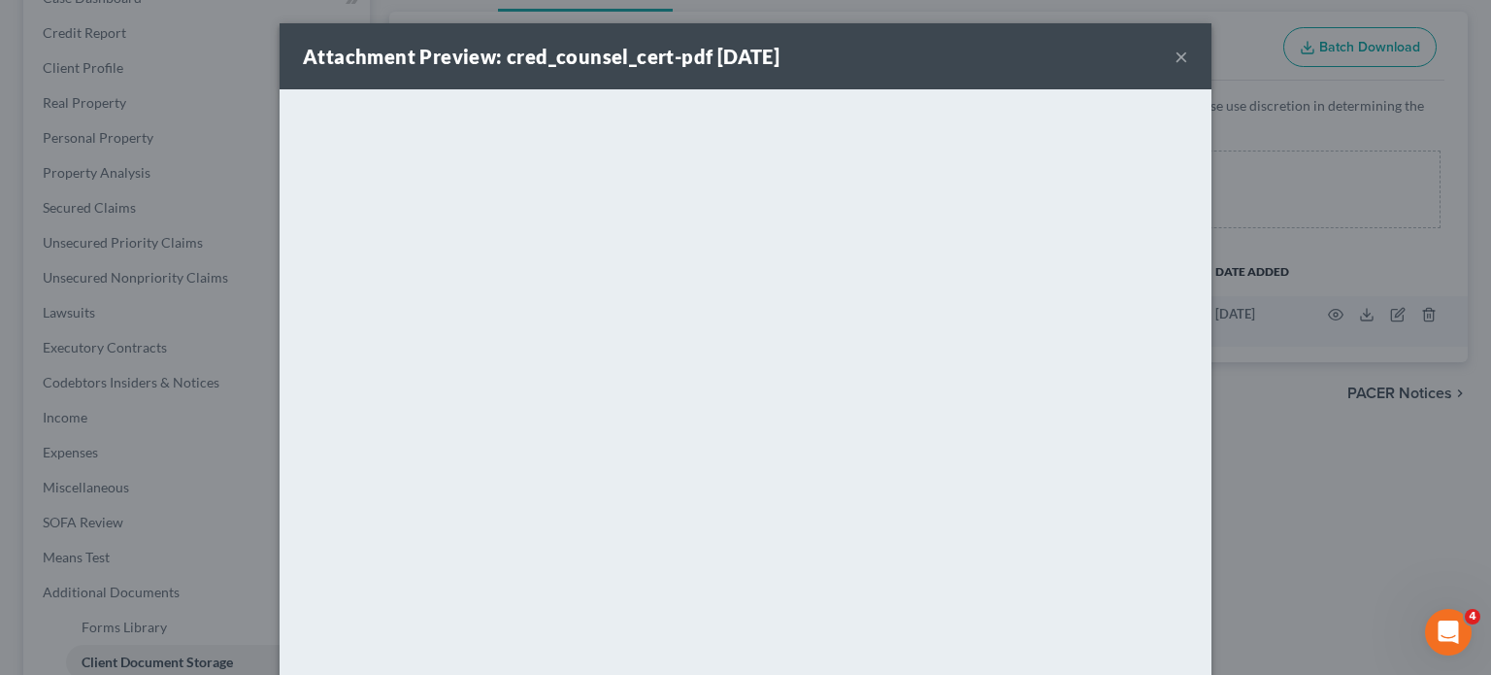
click at [1189, 68] on button "×" at bounding box center [1182, 56] width 14 height 23
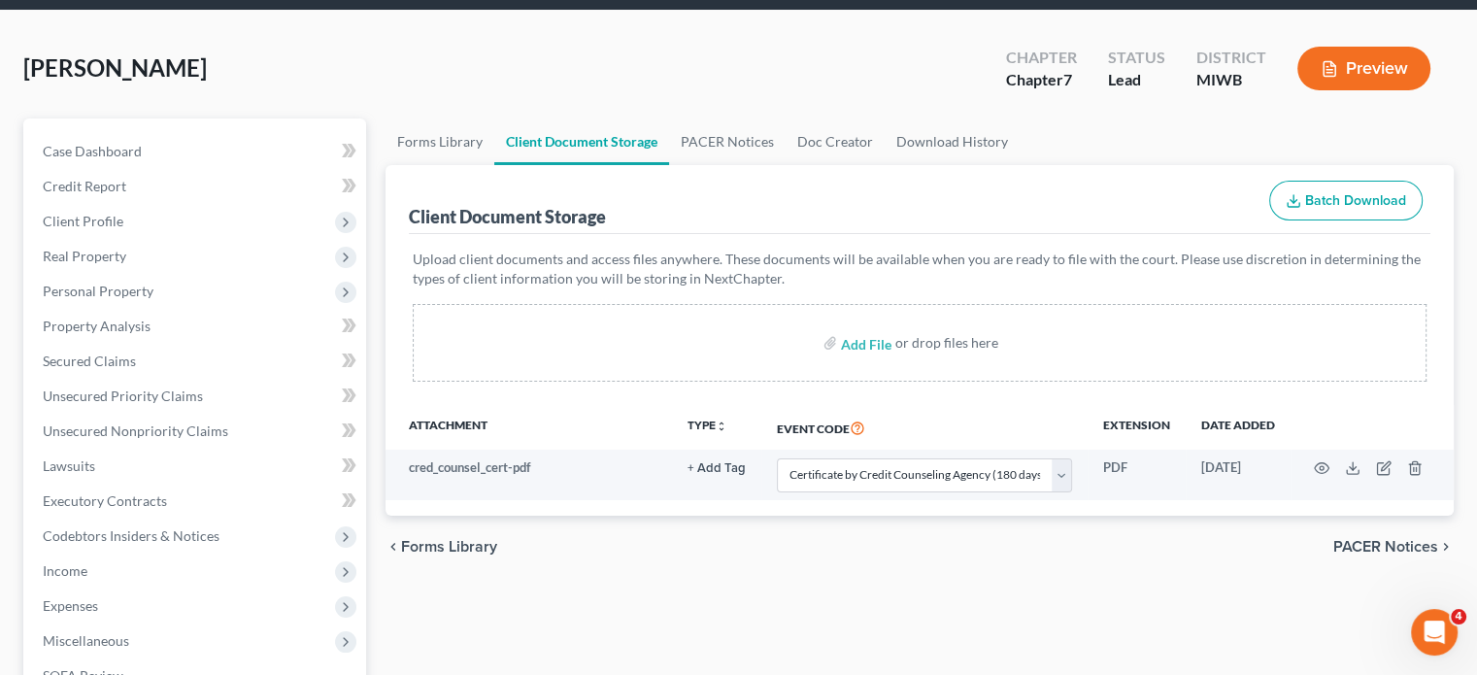
scroll to position [0, 0]
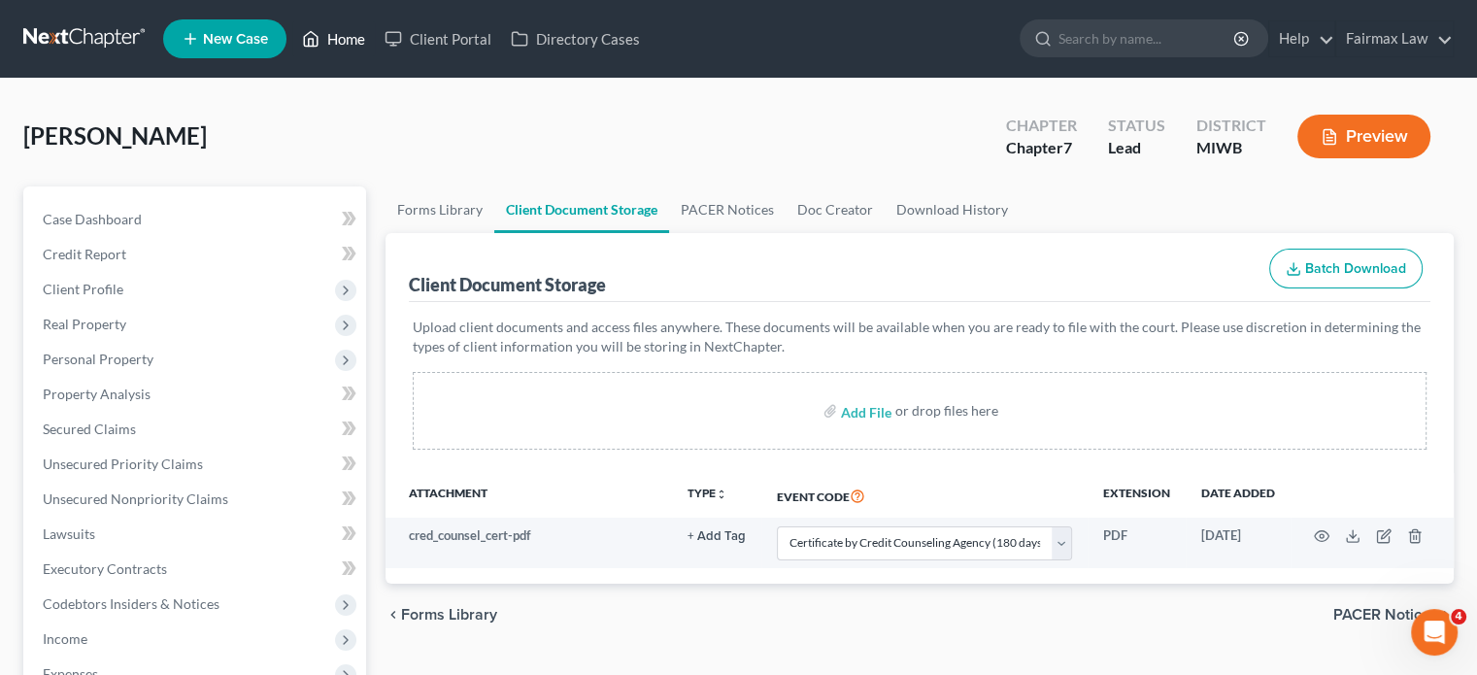
click at [375, 49] on link "Home" at bounding box center [333, 38] width 83 height 35
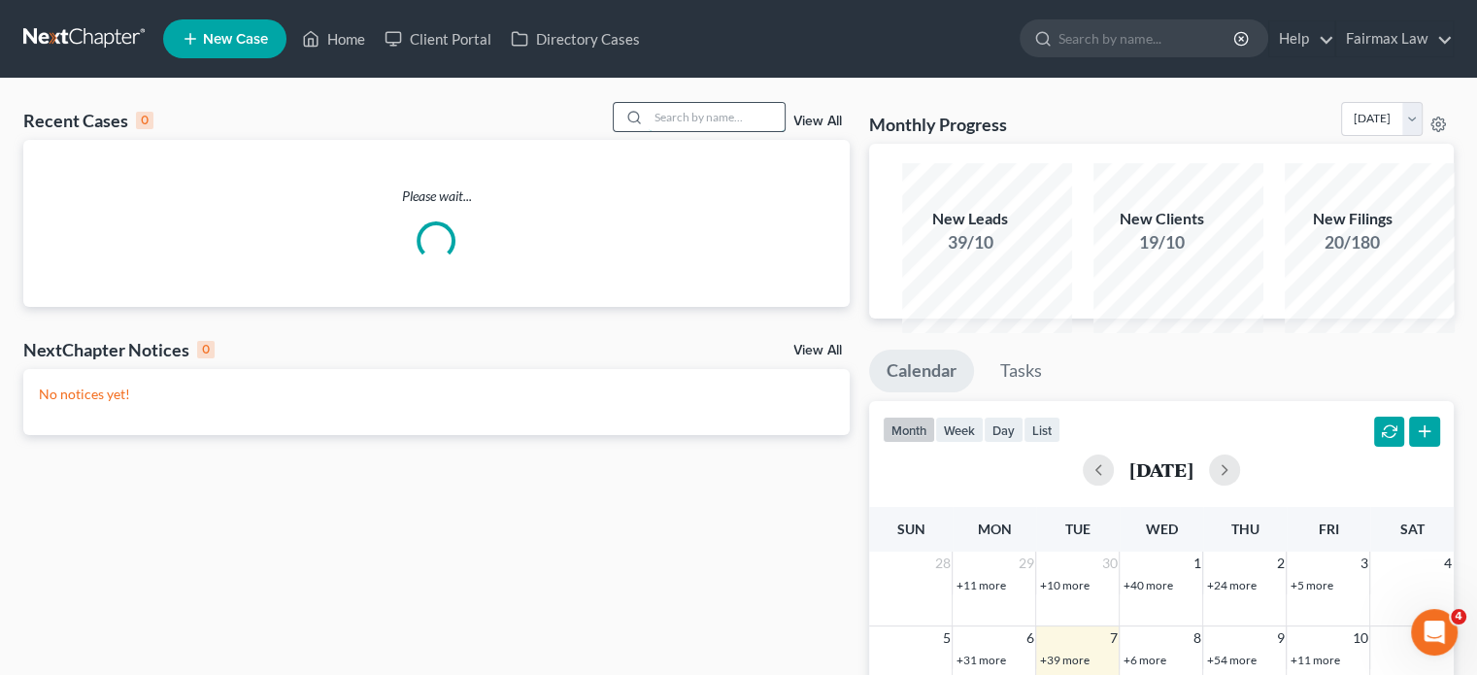
click at [666, 131] on input "search" at bounding box center [717, 117] width 136 height 28
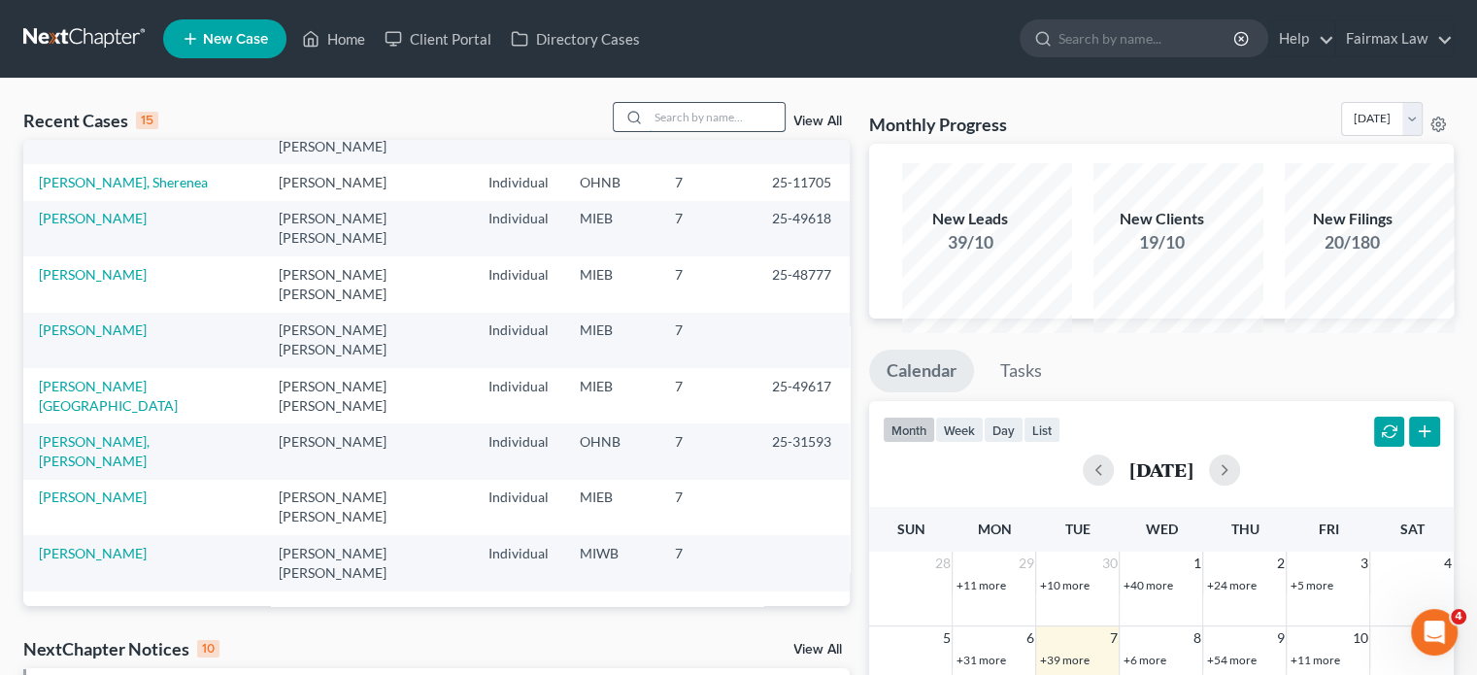
click at [672, 131] on input "search" at bounding box center [717, 117] width 136 height 28
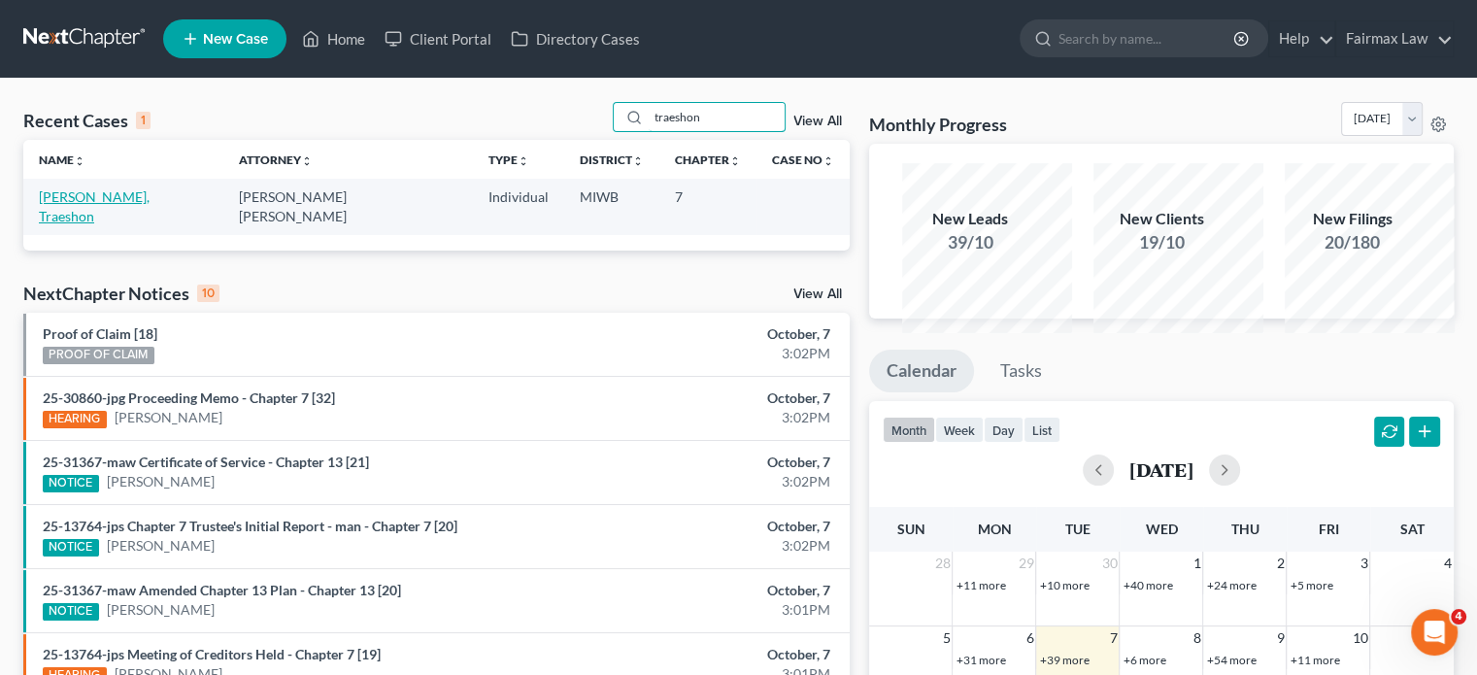
type input "traeshon"
click at [120, 224] on link "[PERSON_NAME], Traeshon" at bounding box center [94, 206] width 111 height 36
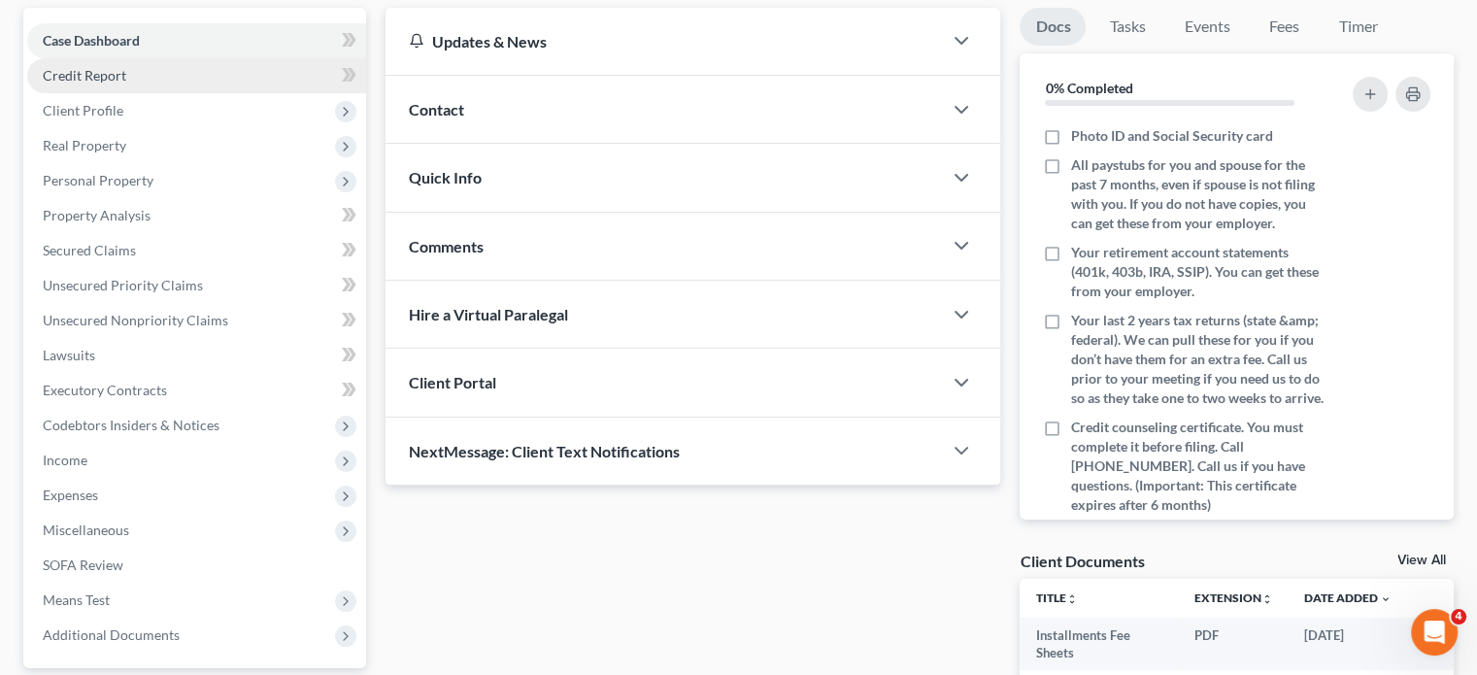
scroll to position [179, 0]
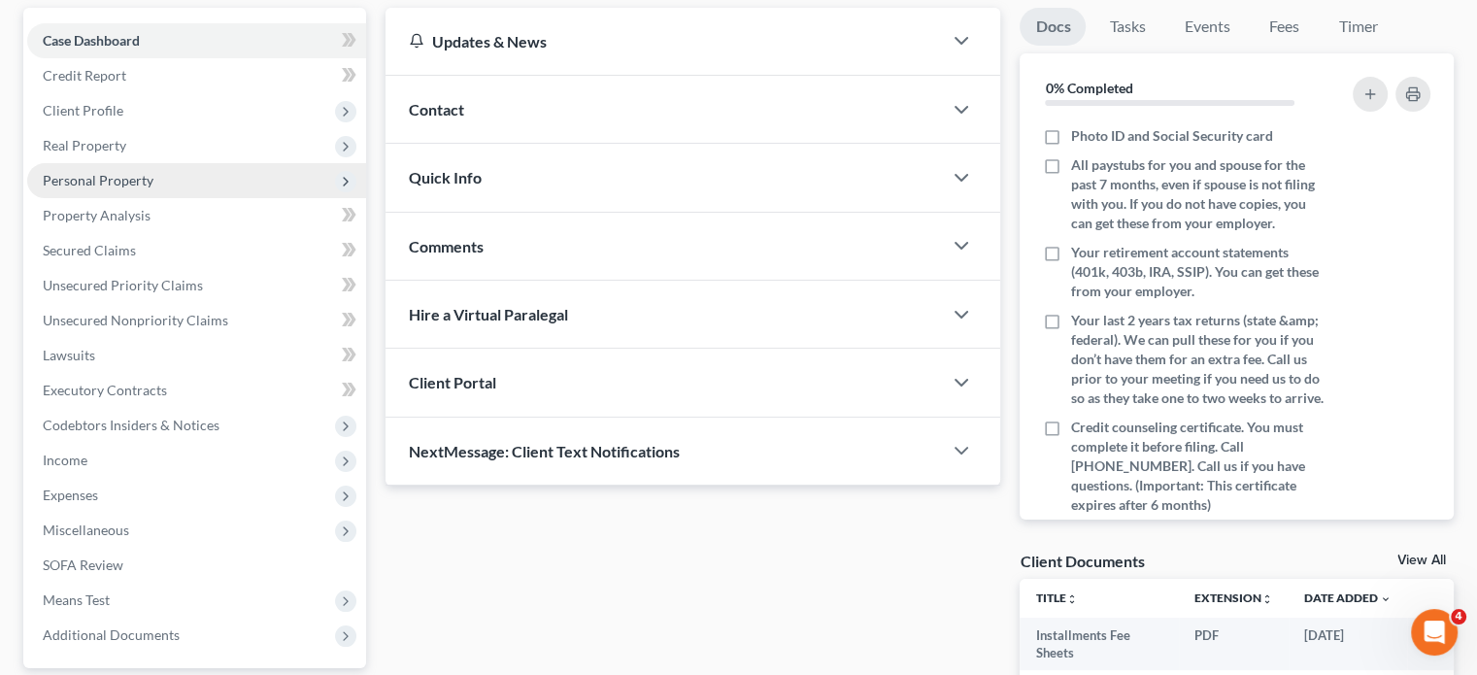
click at [256, 198] on span "Personal Property" at bounding box center [196, 180] width 339 height 35
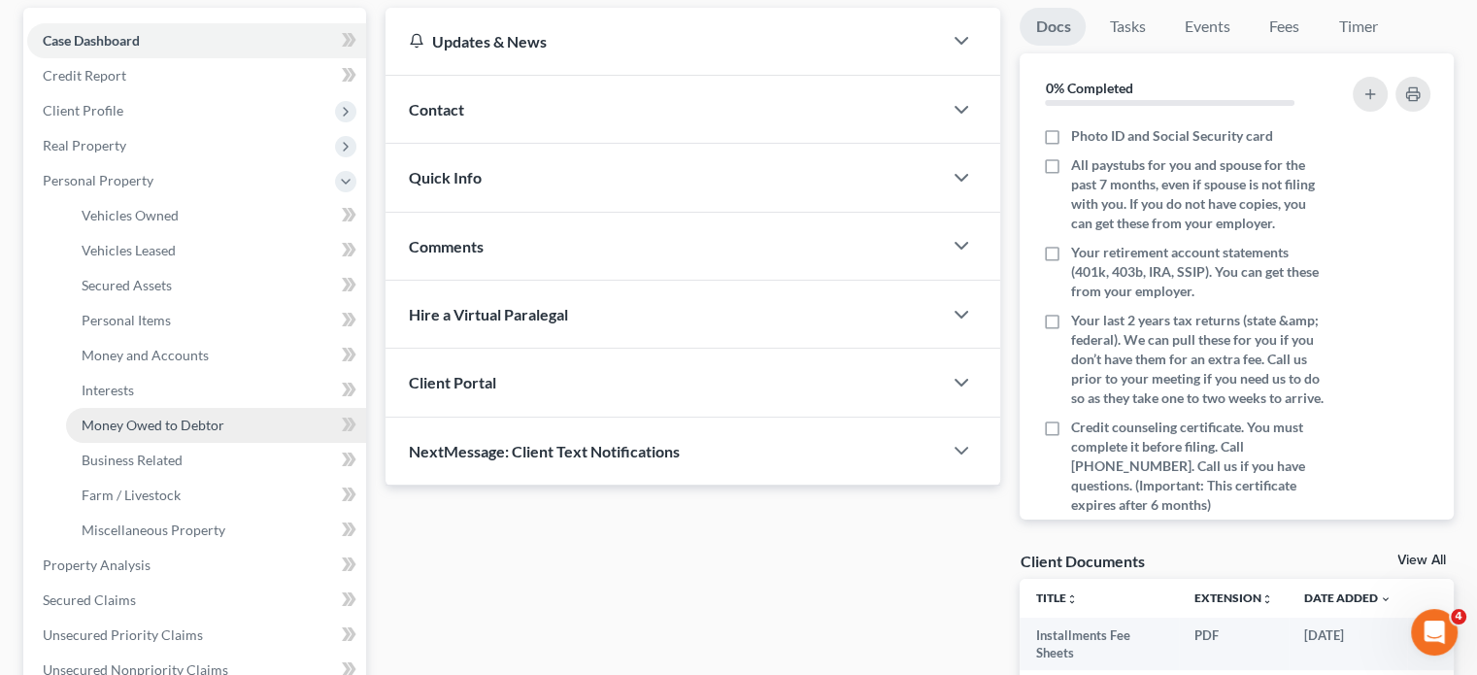
click at [208, 443] on link "Money Owed to Debtor" at bounding box center [216, 425] width 300 height 35
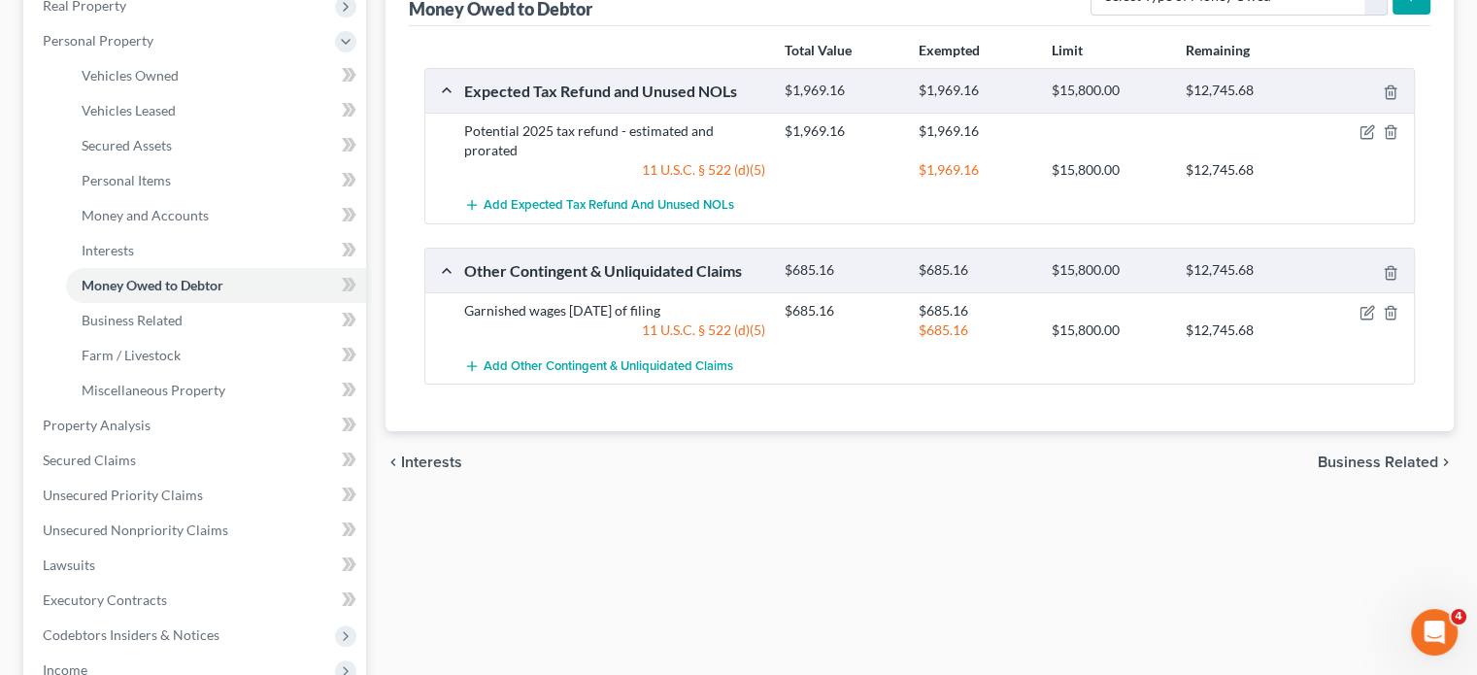
scroll to position [320, 0]
drag, startPoint x: 858, startPoint y: 504, endPoint x: 804, endPoint y: 512, distance: 54.9
click at [804, 318] on div "$685.16" at bounding box center [841, 308] width 133 height 19
copy div "685.16"
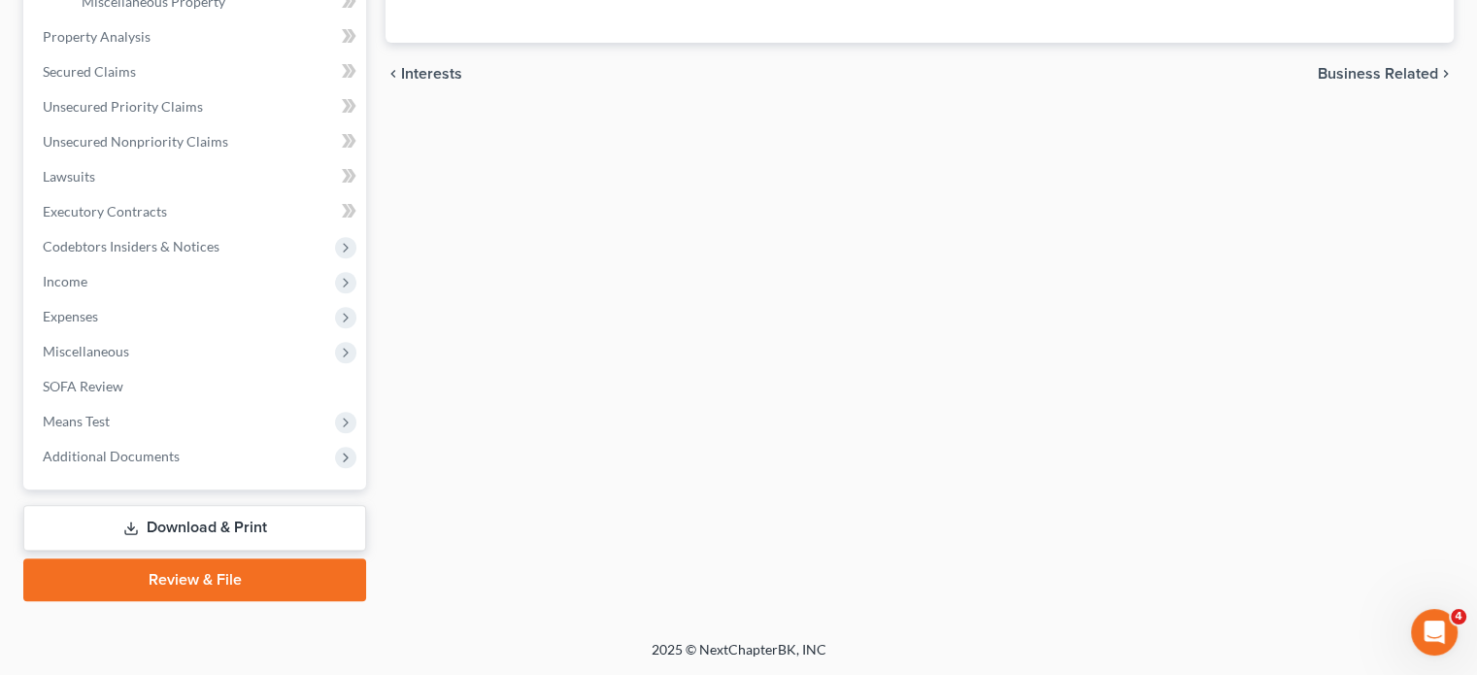
scroll to position [765, 0]
click at [207, 150] on span "Unsecured Nonpriority Claims" at bounding box center [135, 141] width 185 height 17
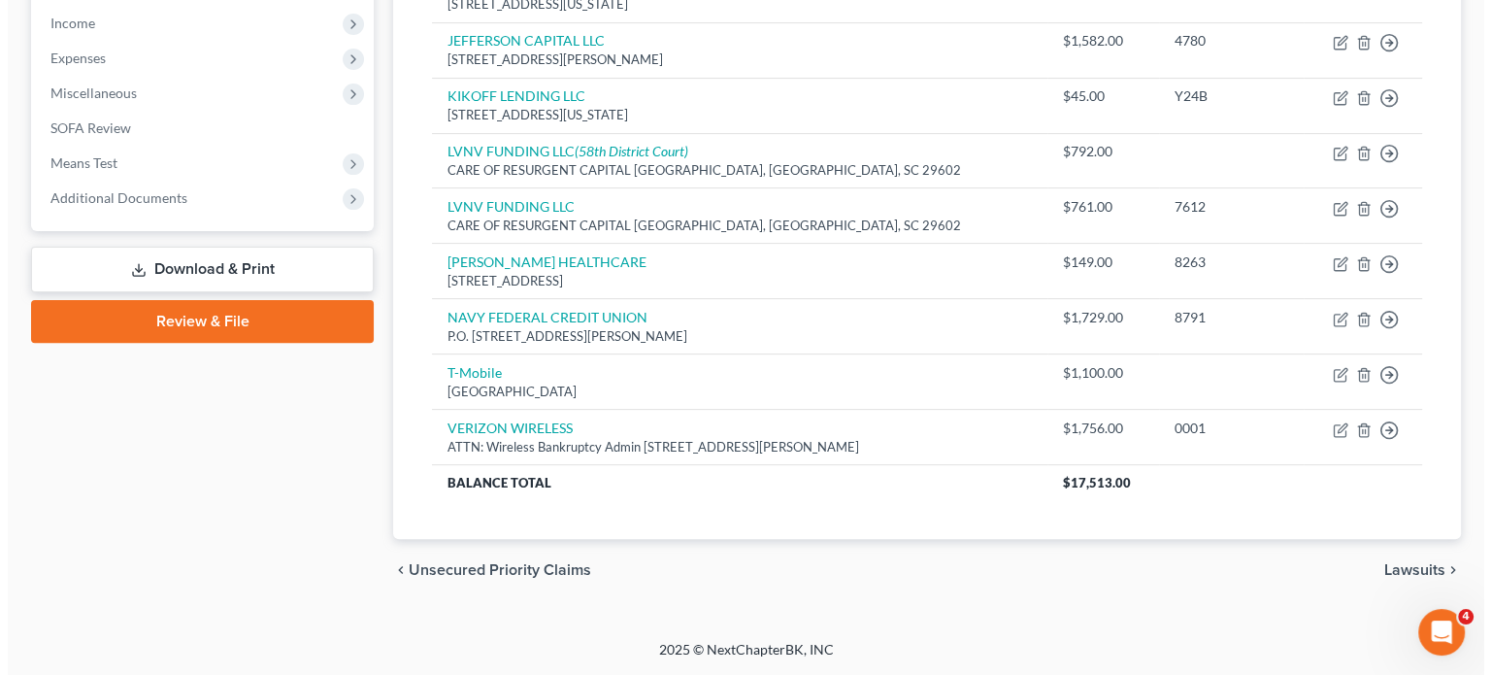
scroll to position [787, 0]
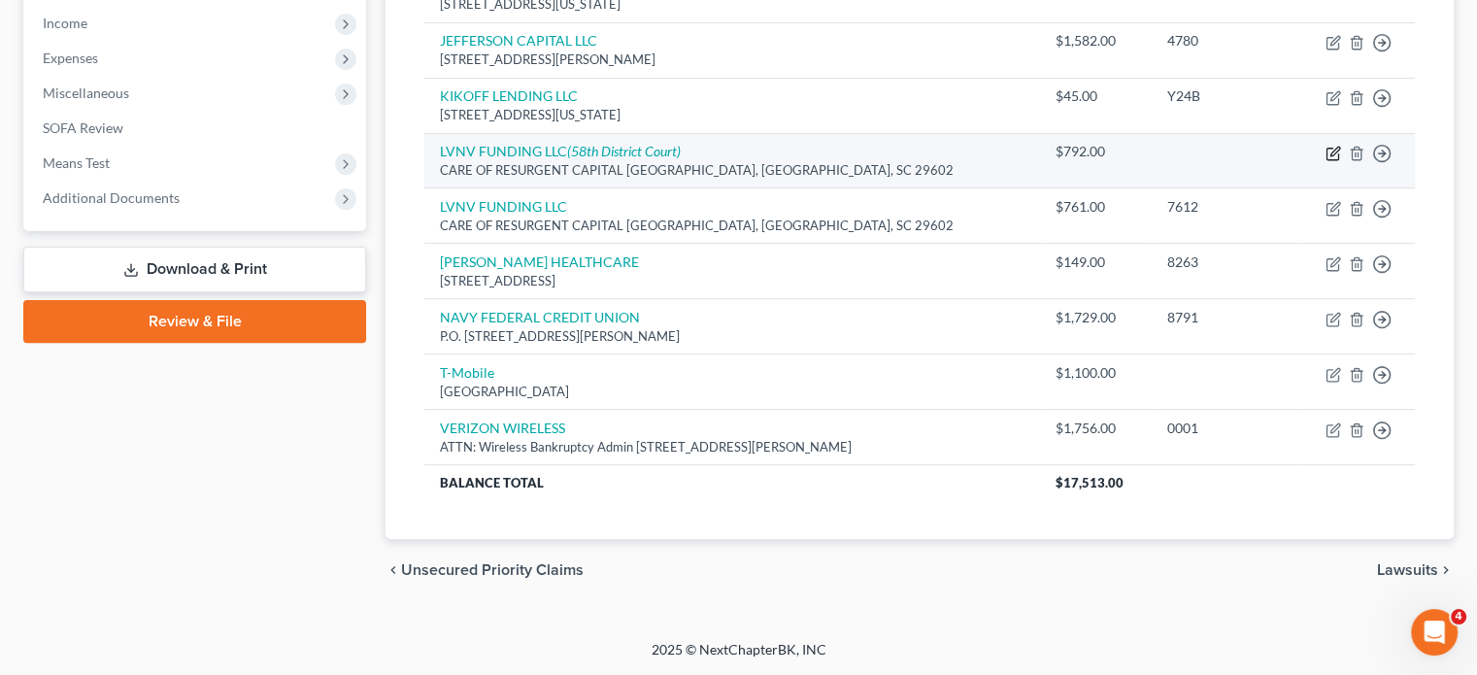
click at [1330, 155] on icon "button" at bounding box center [1334, 151] width 9 height 9
select select "42"
select select "14"
select select "0"
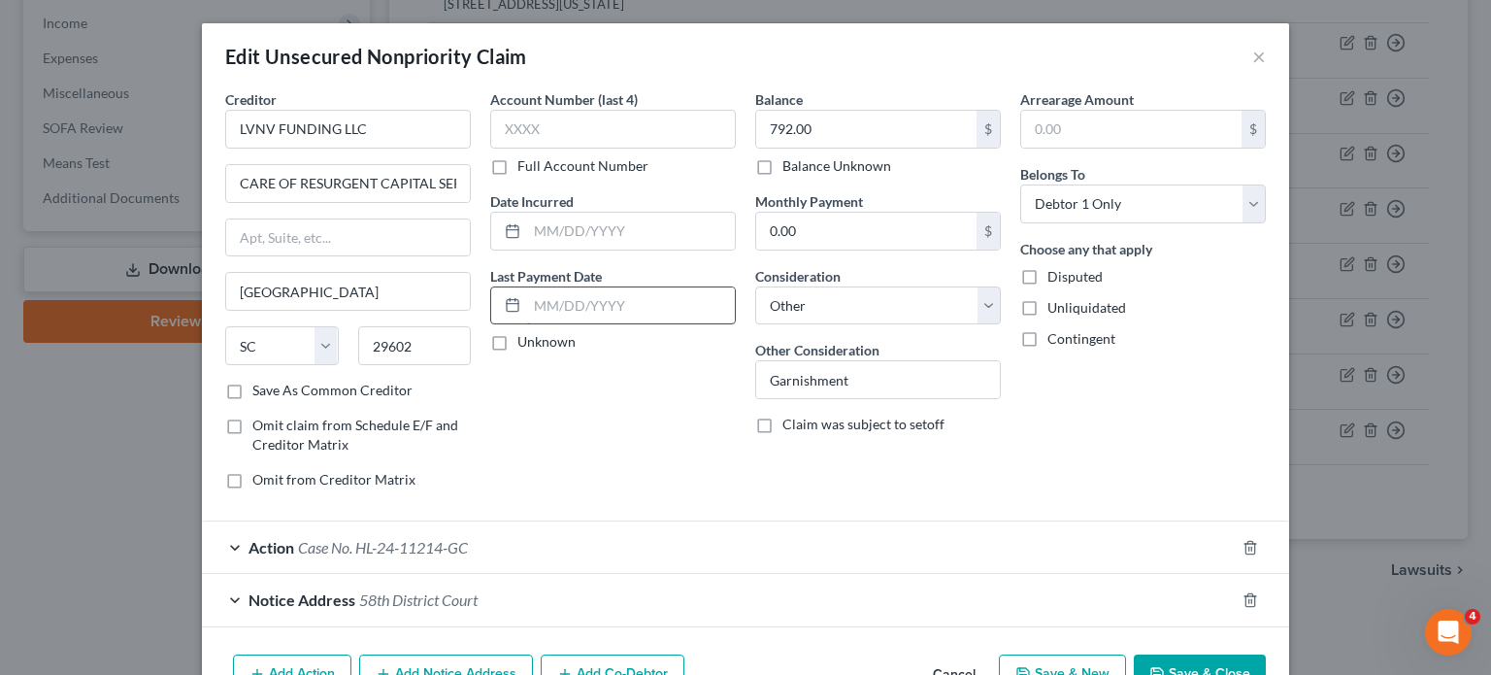
scroll to position [302, 0]
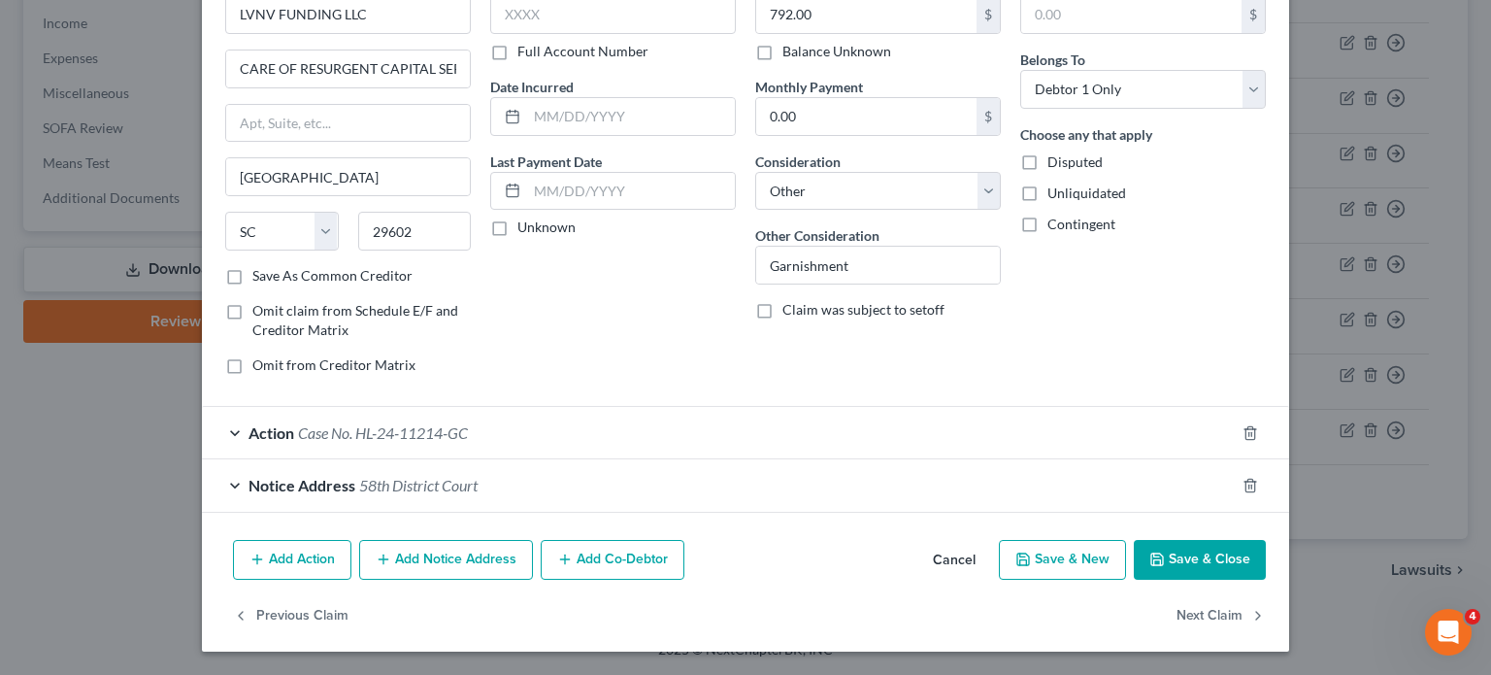
click at [233, 540] on button "Add Action" at bounding box center [292, 560] width 118 height 41
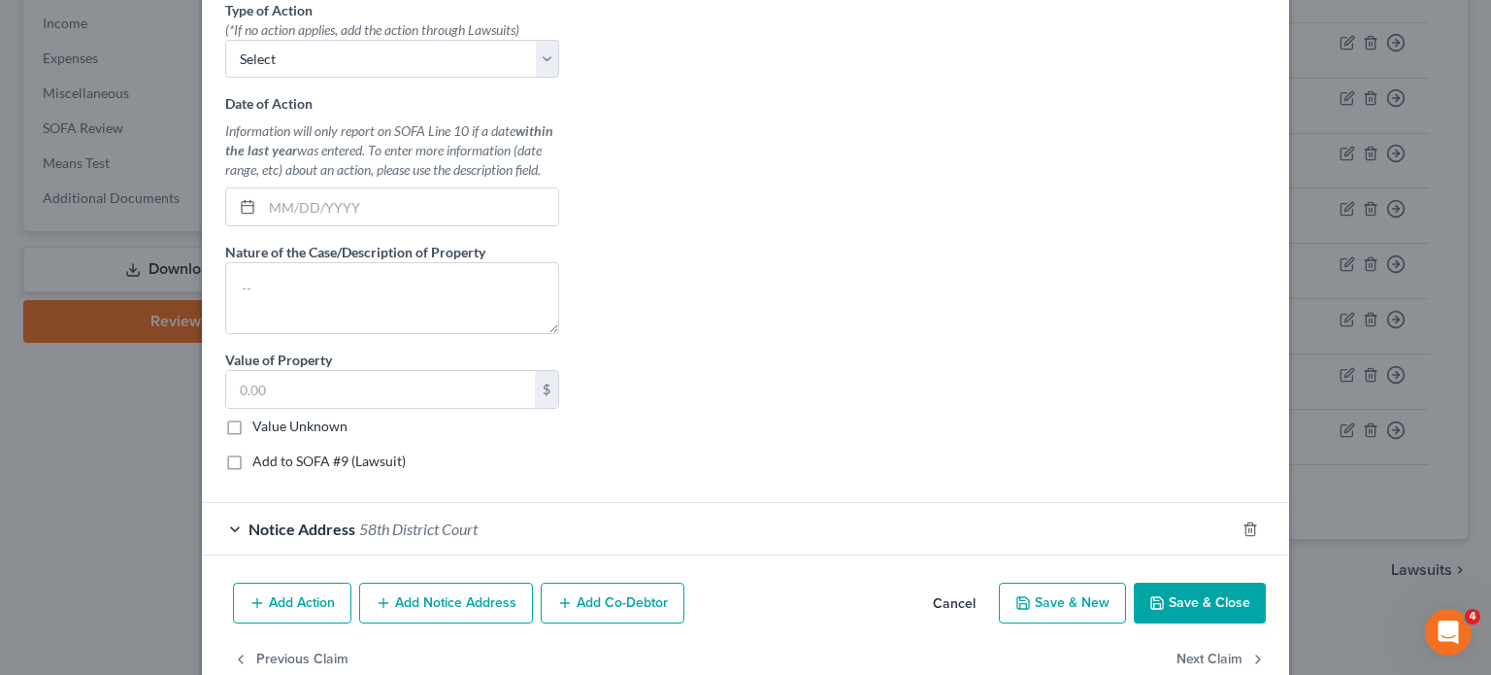
scroll to position [652, 0]
click at [248, 78] on select "Select Repossession Garnishment Foreclosure Personal Injury Attached, Seized, O…" at bounding box center [392, 58] width 334 height 39
select select "1"
click at [225, 78] on select "Select Repossession Garnishment Foreclosure Personal Injury Attached, Seized, O…" at bounding box center [392, 58] width 334 height 39
click at [262, 224] on input "text" at bounding box center [410, 205] width 296 height 37
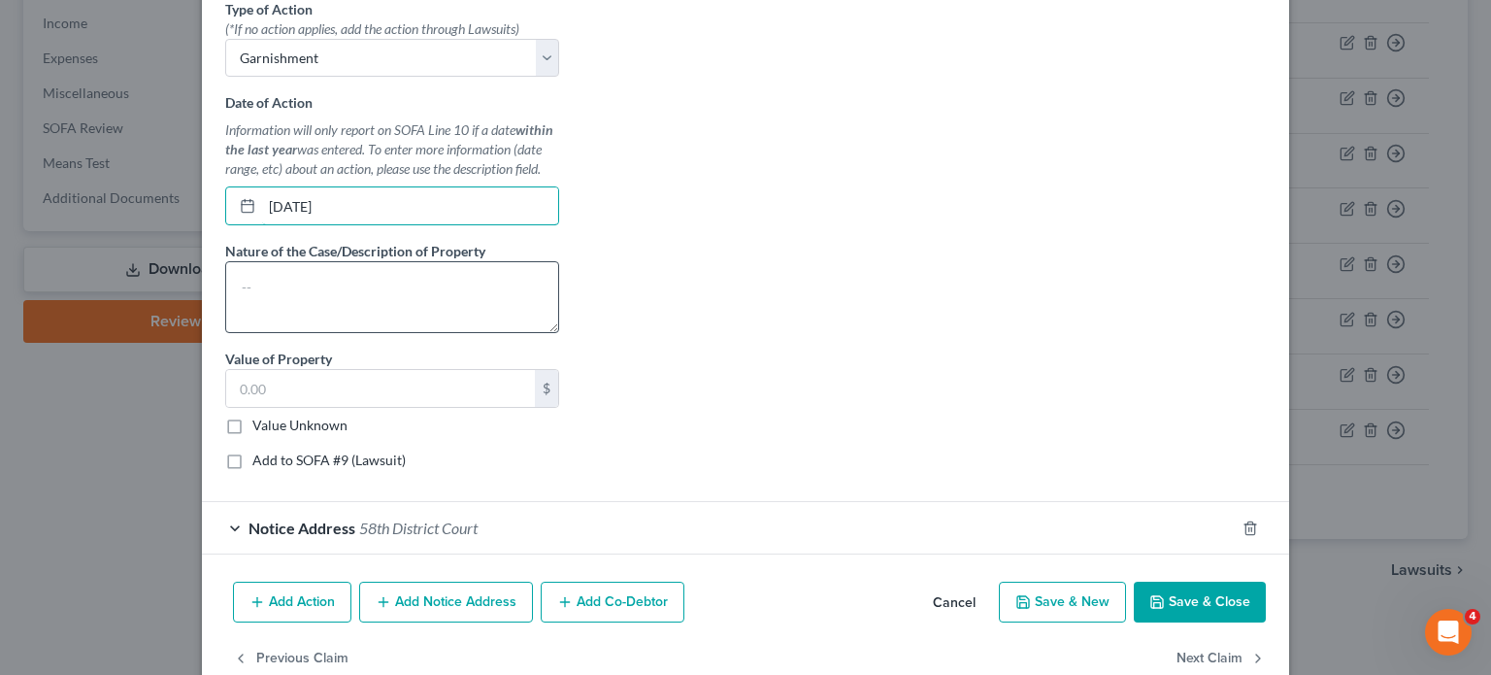
type input "9/23/2025"
click at [225, 333] on textarea at bounding box center [392, 297] width 334 height 72
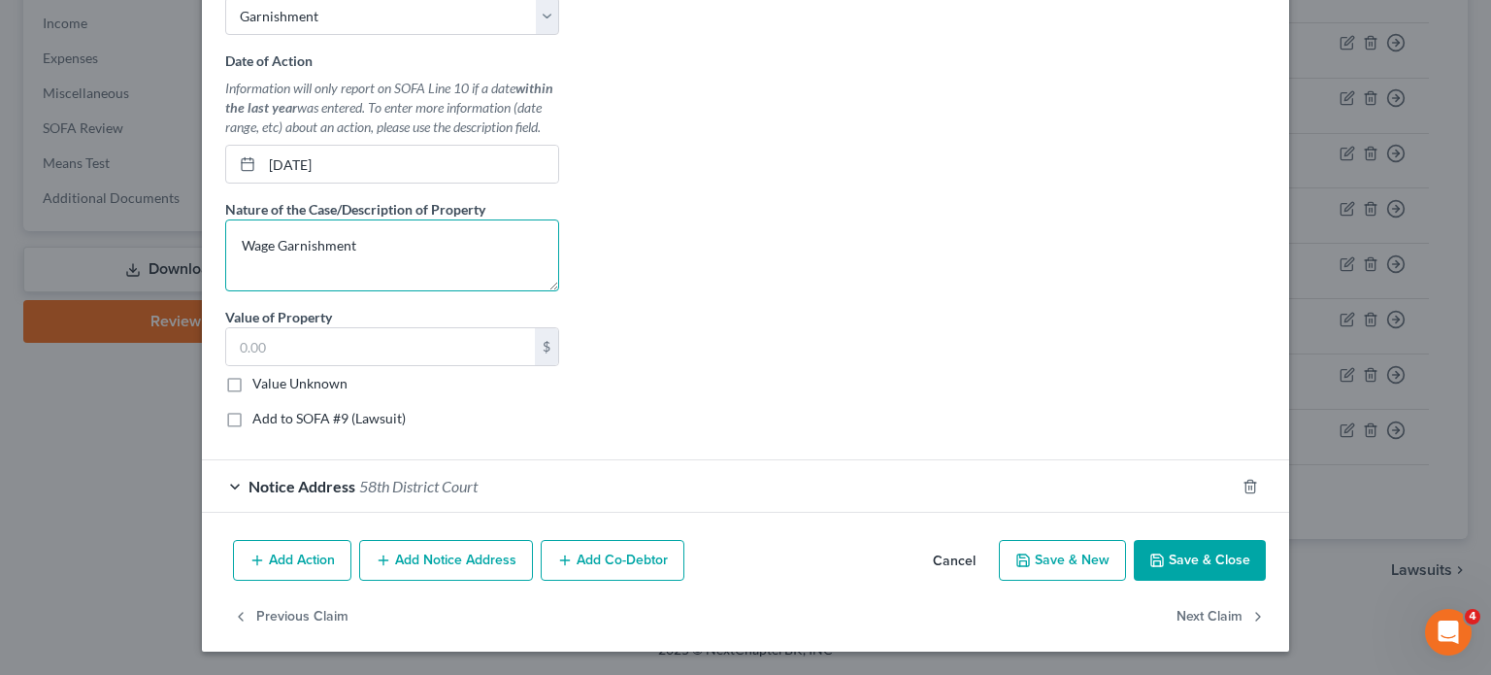
scroll to position [917, 0]
type textarea "Wage Garnishment"
click at [226, 365] on input "text" at bounding box center [380, 346] width 309 height 37
paste input "685.16"
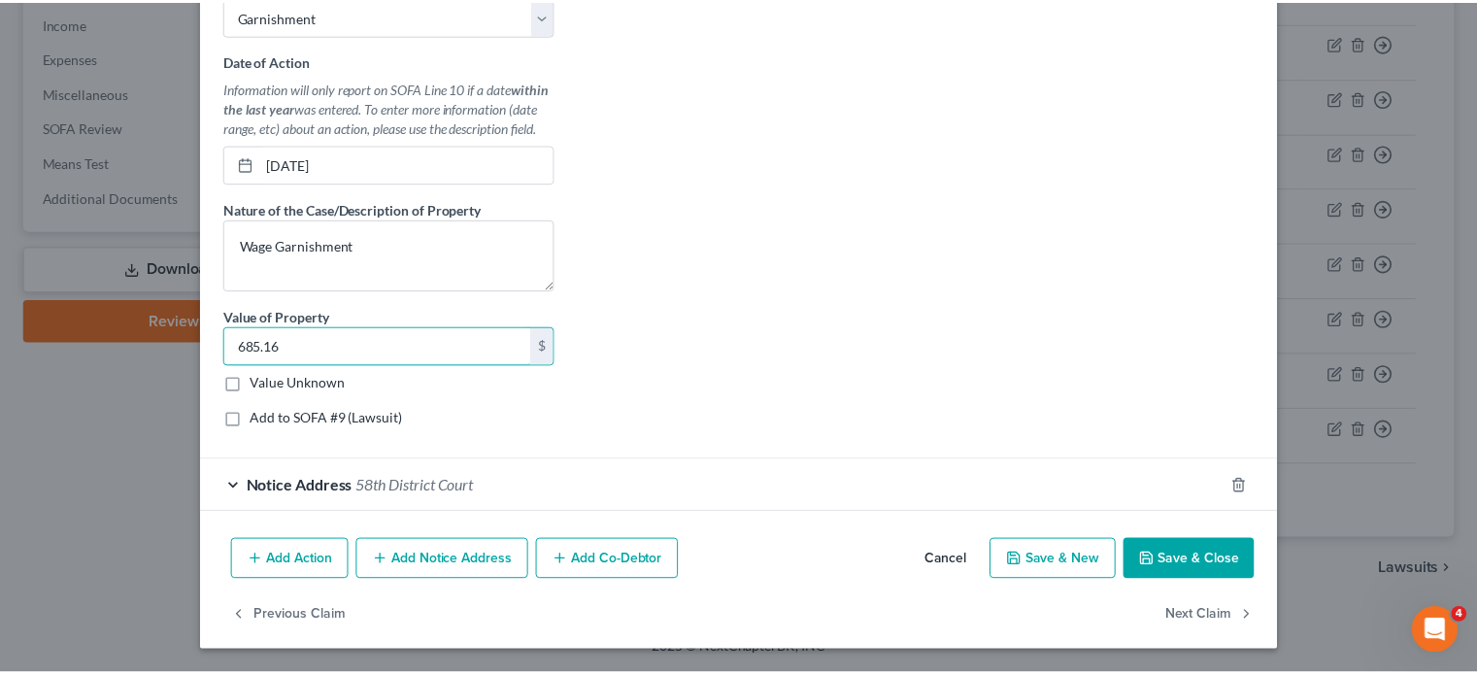
scroll to position [1021, 0]
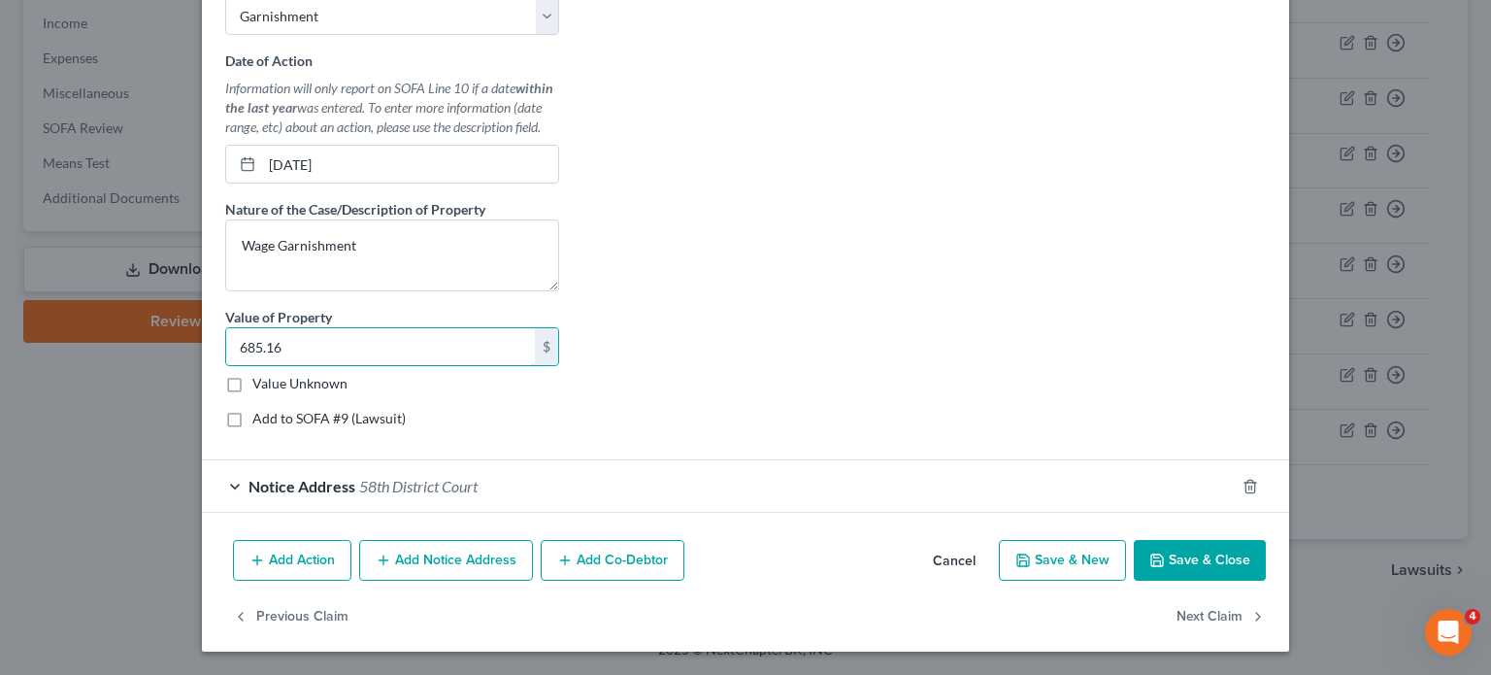
type input "685.16"
click at [1266, 542] on button "Save & Close" at bounding box center [1200, 560] width 132 height 41
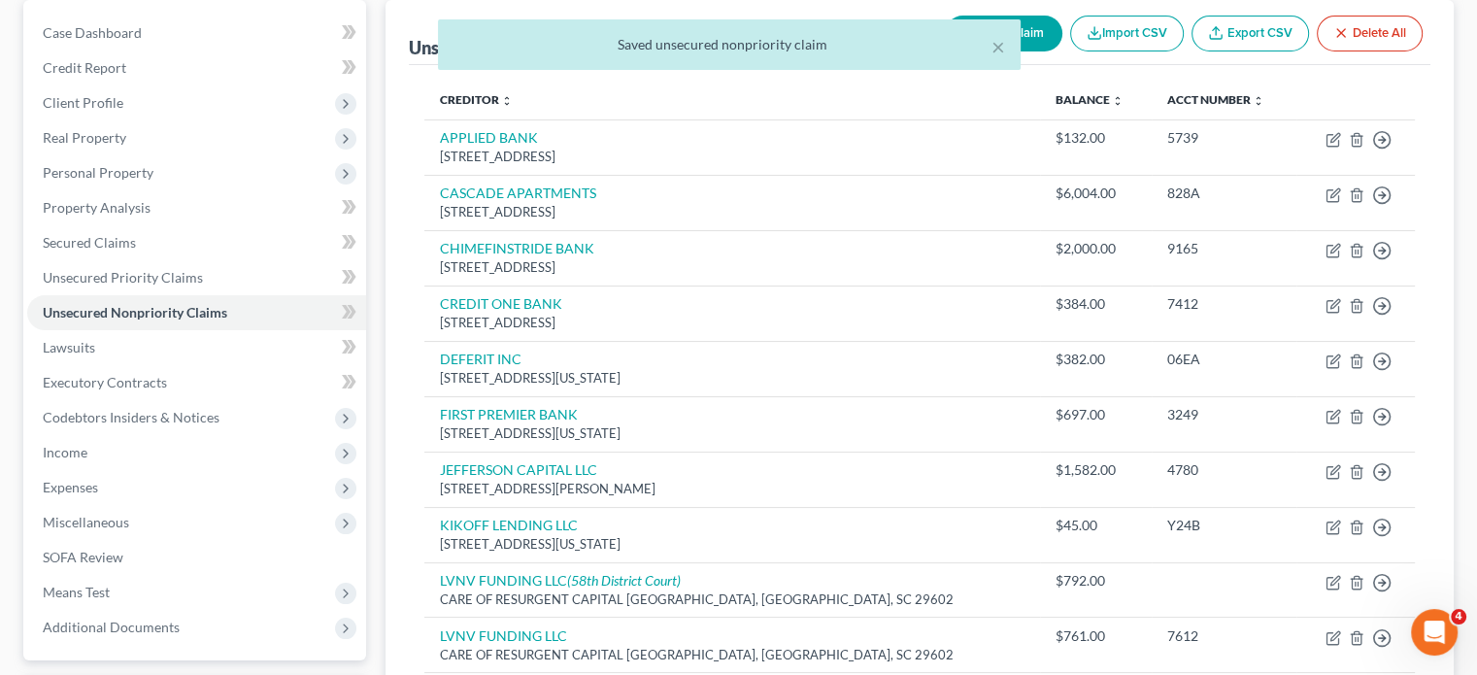
scroll to position [0, 0]
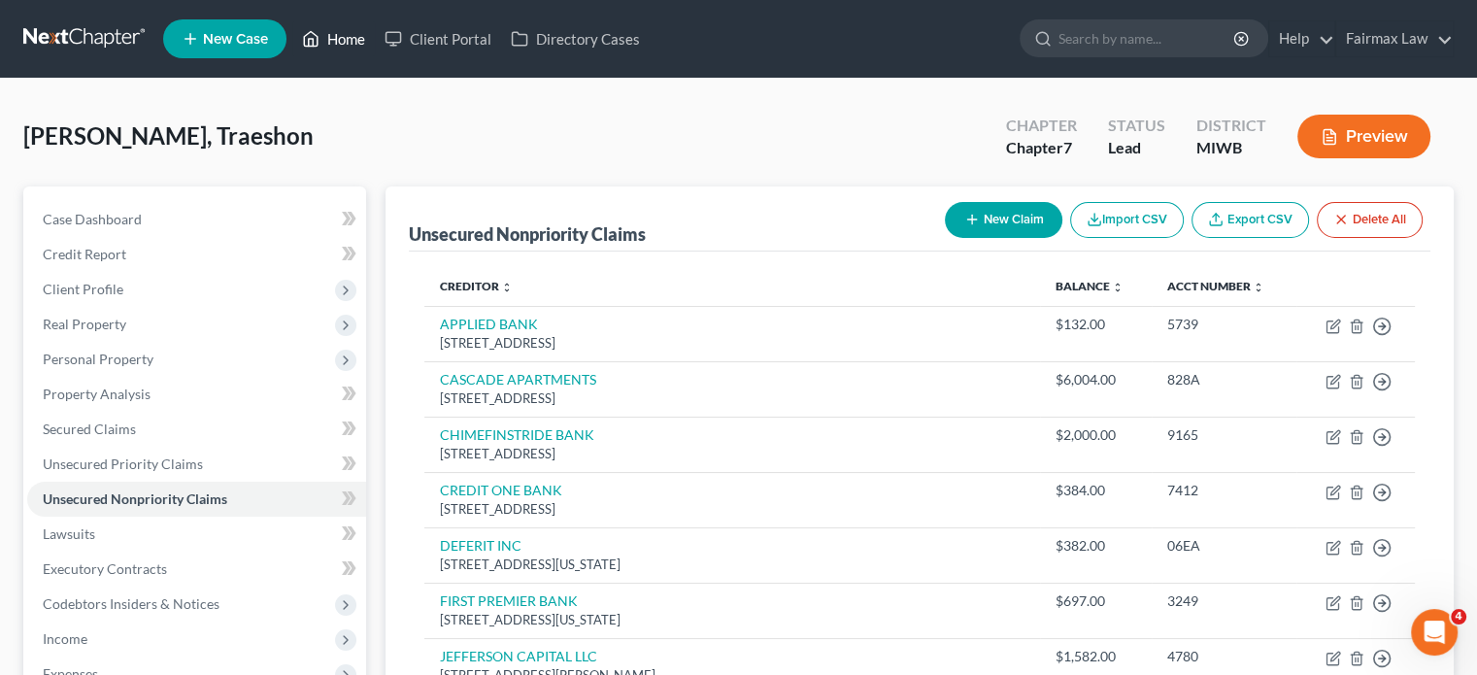
click at [375, 56] on link "Home" at bounding box center [333, 38] width 83 height 35
click at [375, 50] on link "Home" at bounding box center [333, 38] width 83 height 35
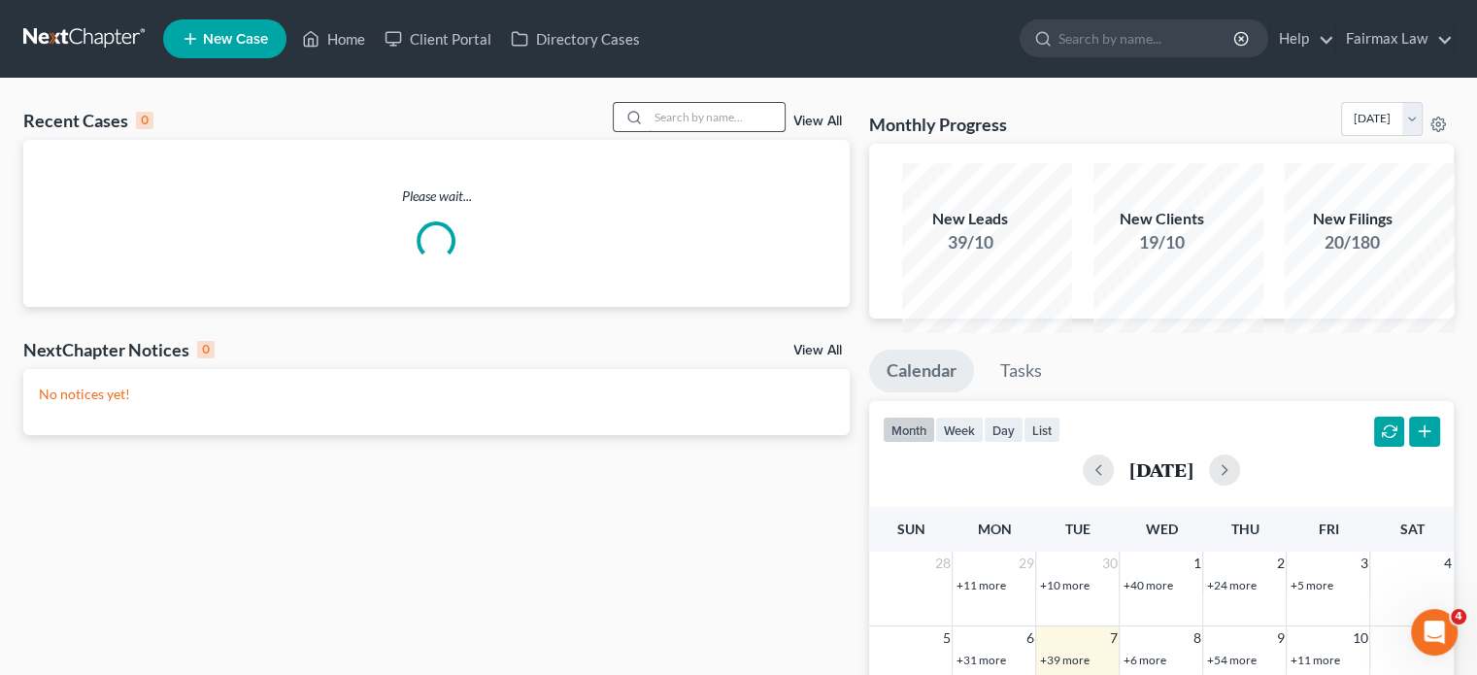
click at [650, 131] on input "search" at bounding box center [717, 117] width 136 height 28
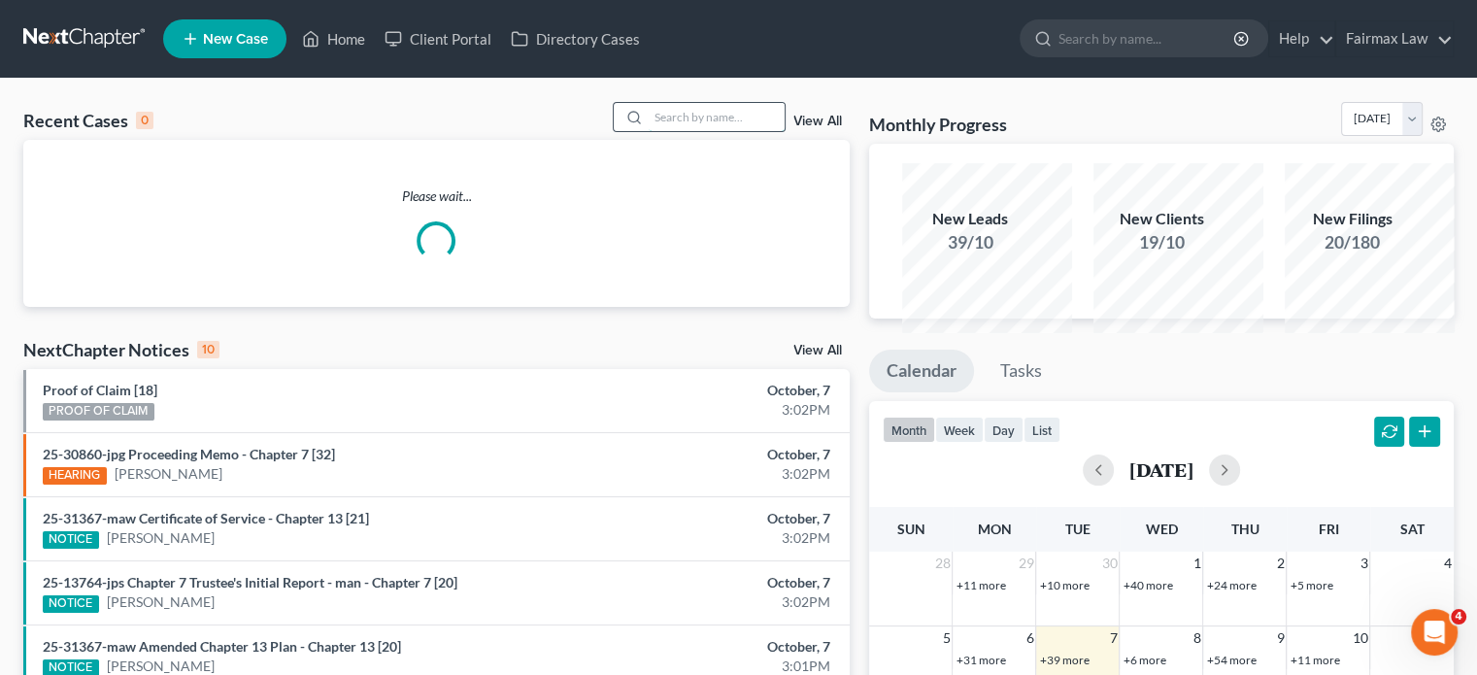
click at [650, 131] on input "search" at bounding box center [717, 117] width 136 height 28
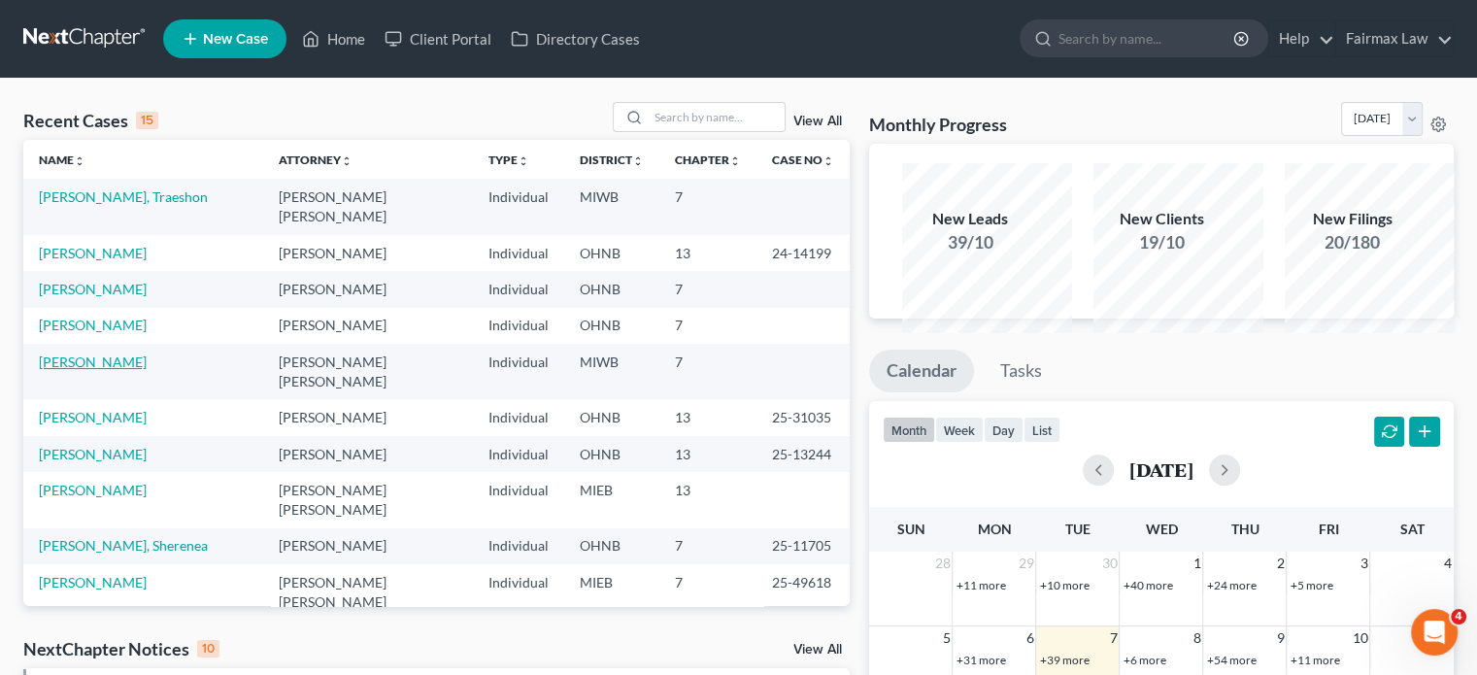
click at [85, 370] on link "[PERSON_NAME]" at bounding box center [93, 361] width 108 height 17
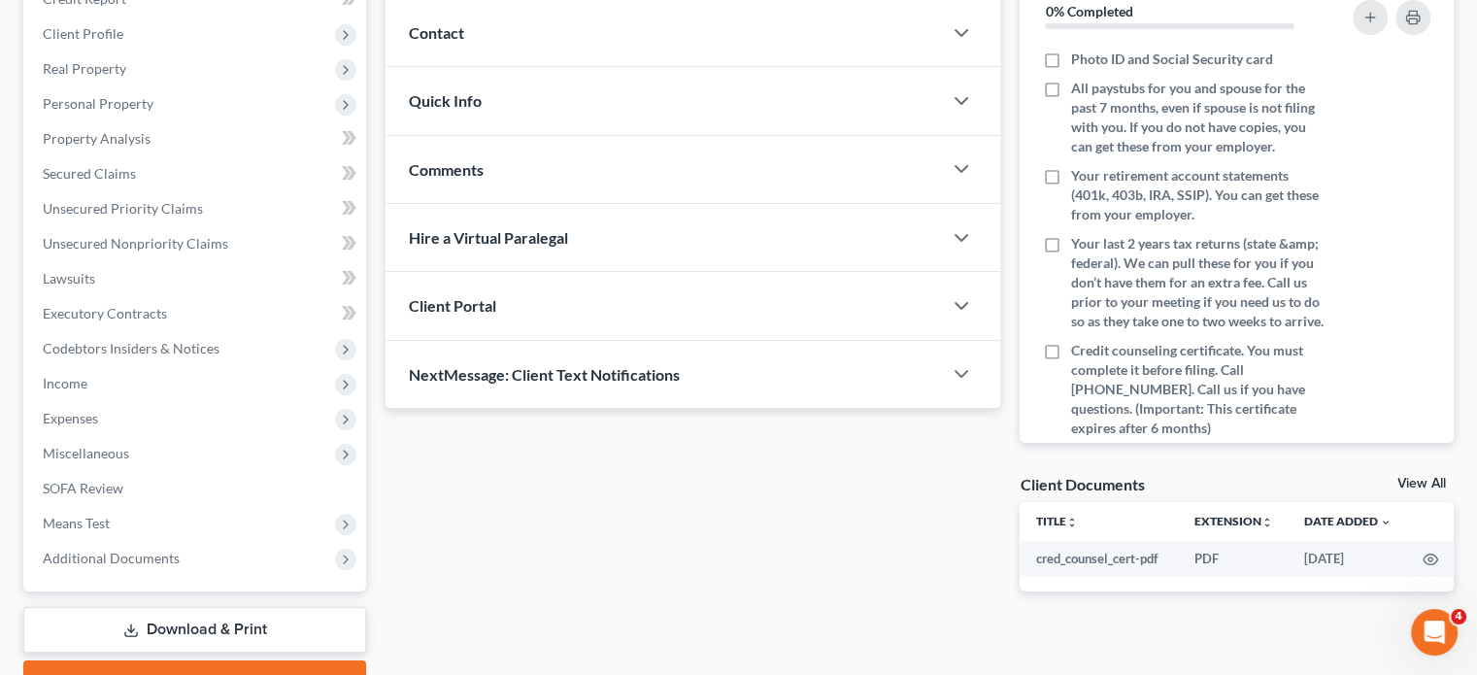
scroll to position [260, 0]
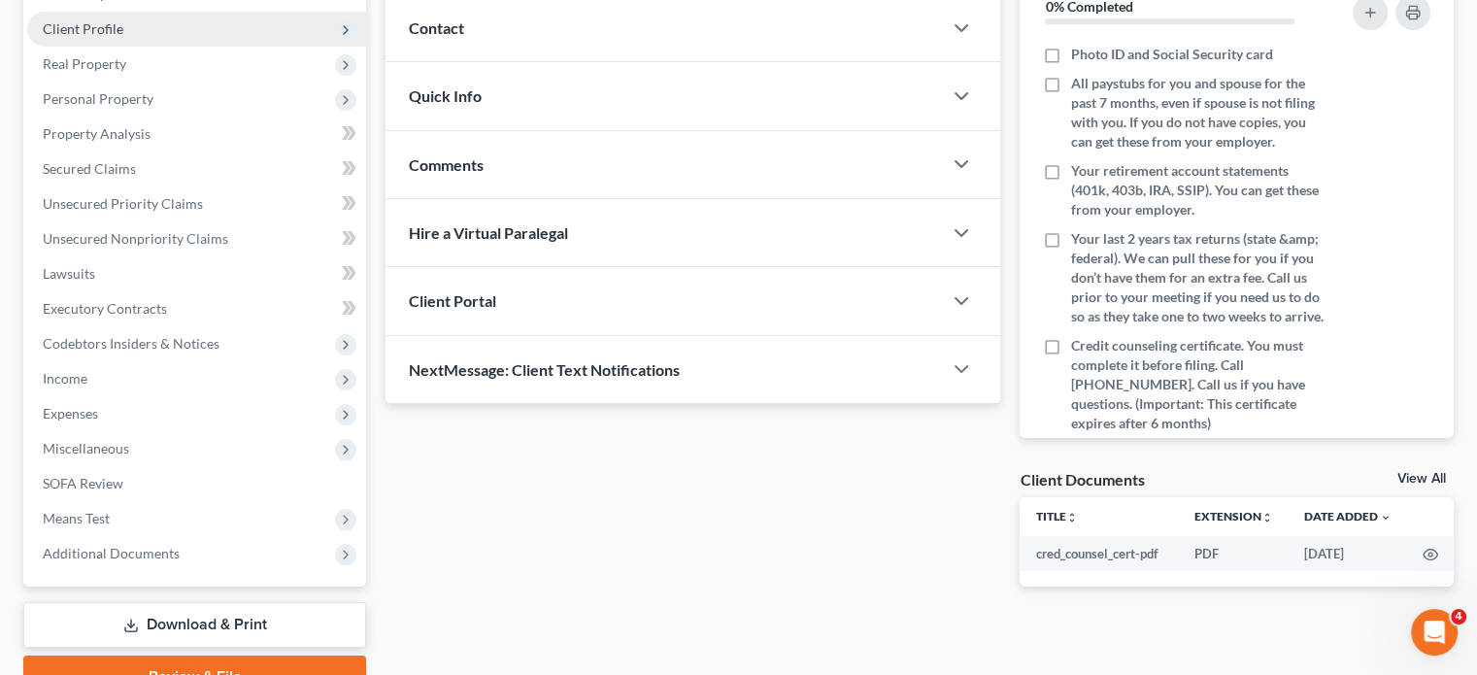
click at [163, 47] on span "Client Profile" at bounding box center [196, 29] width 339 height 35
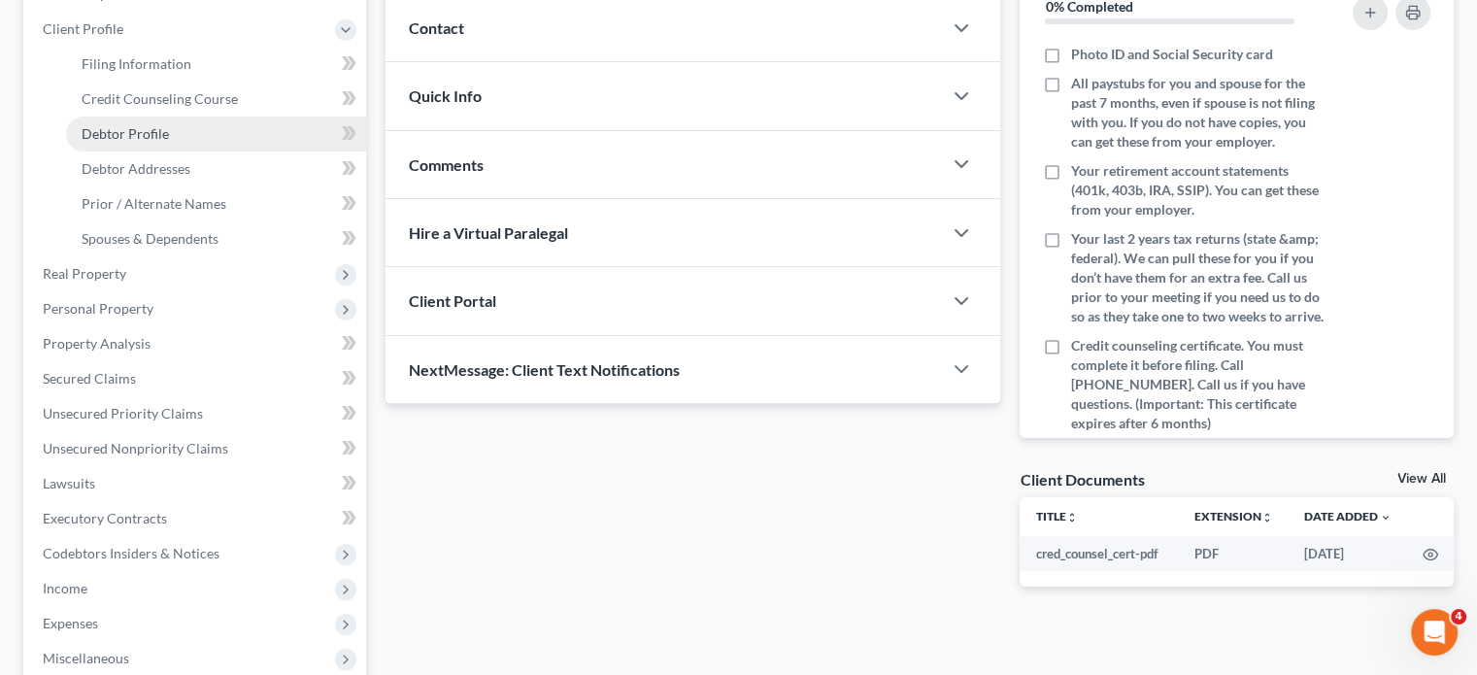
click at [211, 151] on link "Debtor Profile" at bounding box center [216, 134] width 300 height 35
select select "0"
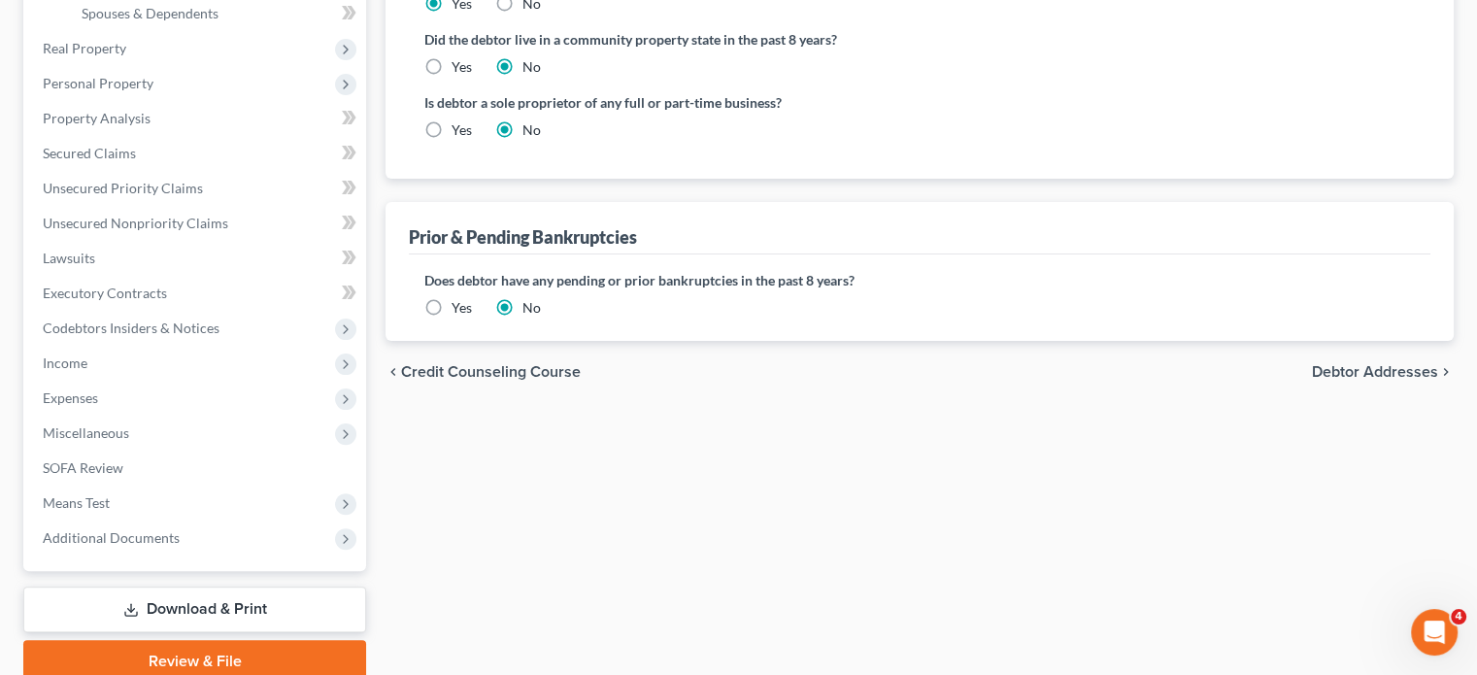
scroll to position [353, 0]
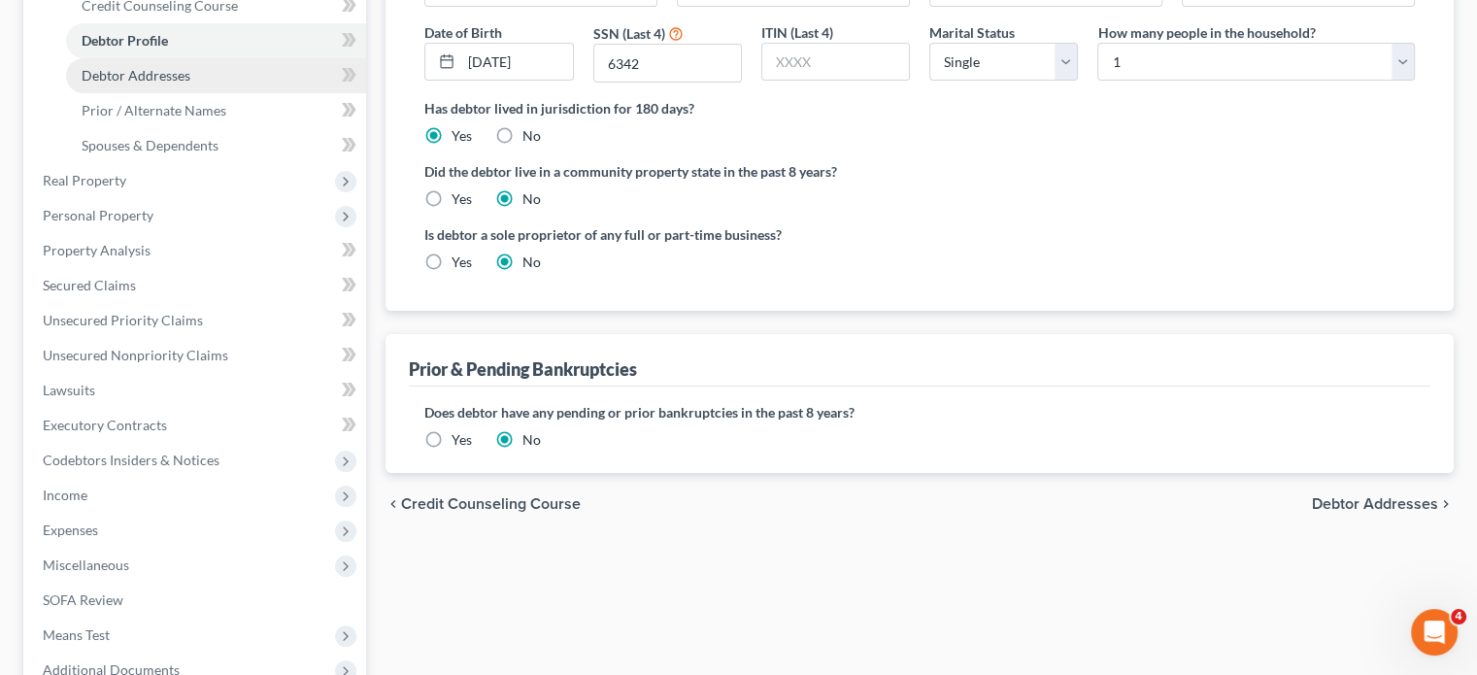
click at [190, 84] on span "Debtor Addresses" at bounding box center [136, 75] width 109 height 17
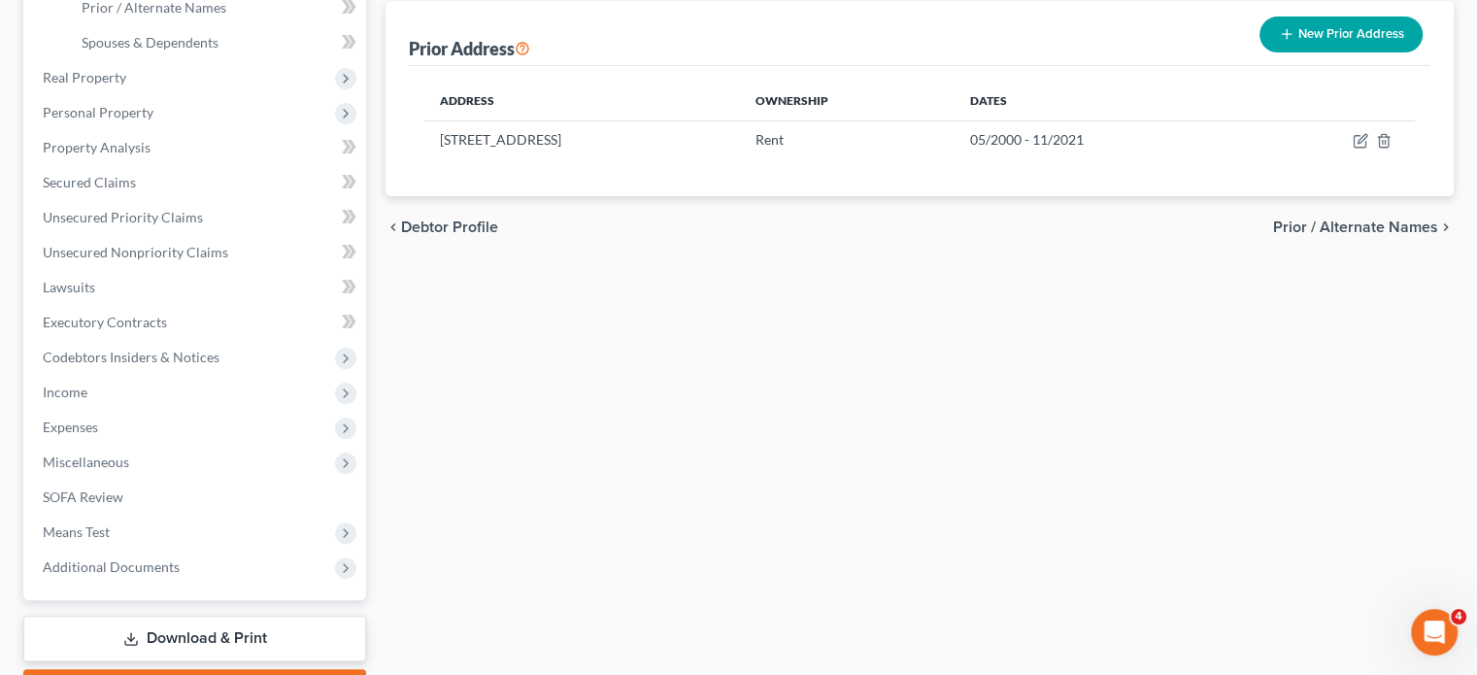
scroll to position [477, 0]
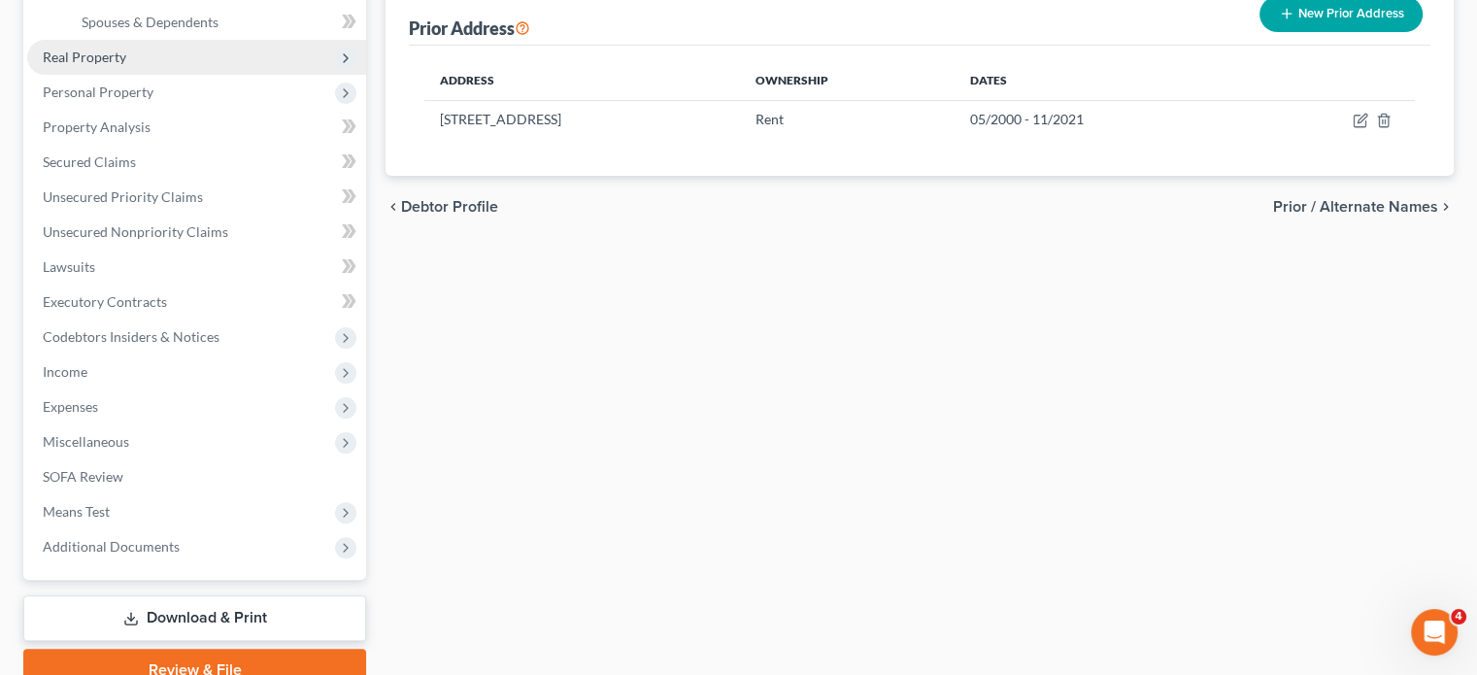
click at [126, 65] on span "Real Property" at bounding box center [85, 57] width 84 height 17
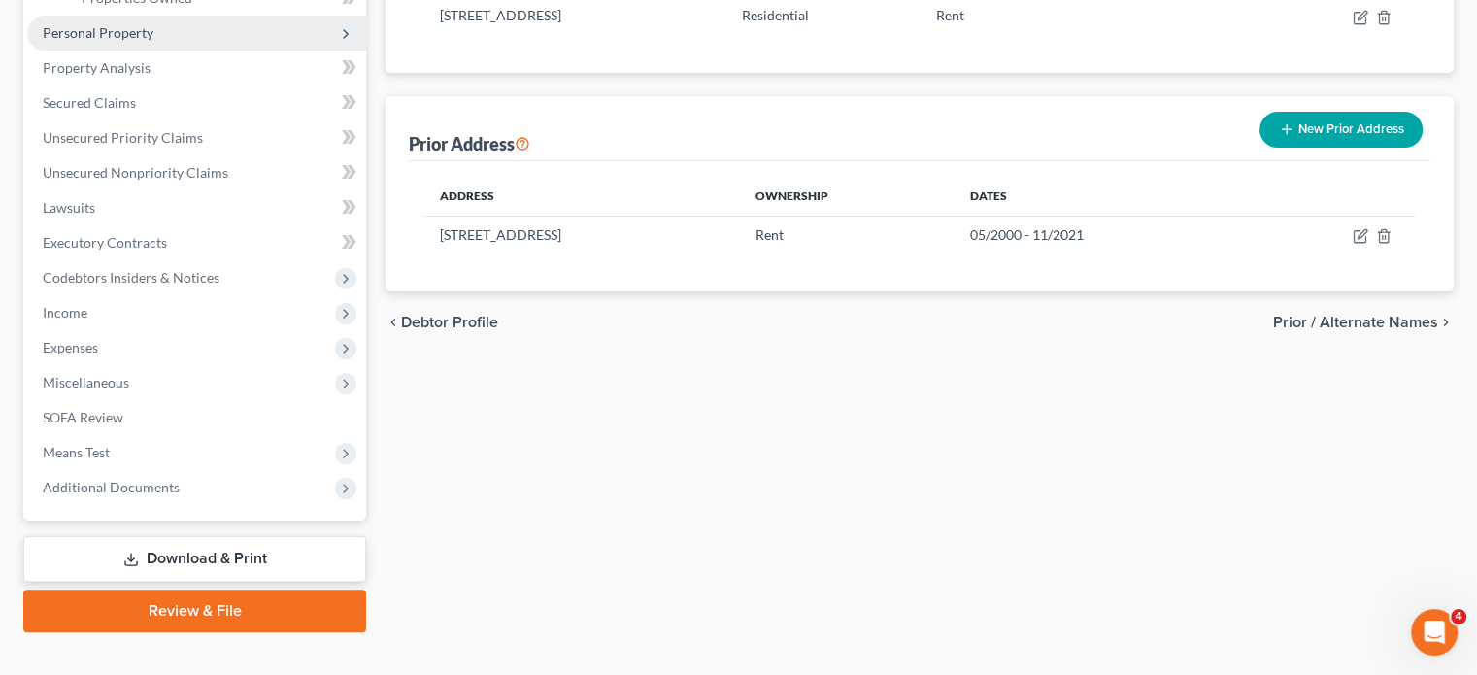
scroll to position [320, 0]
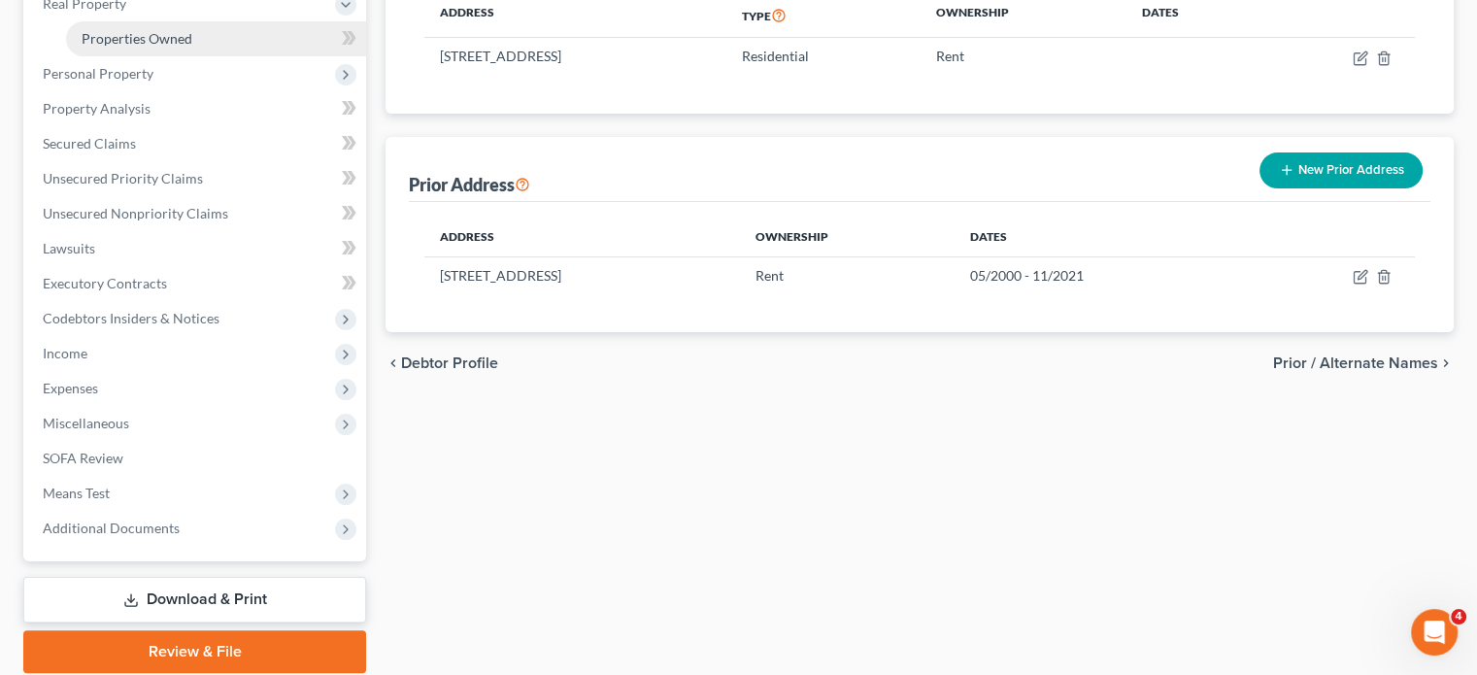
click at [144, 47] on span "Properties Owned" at bounding box center [137, 38] width 111 height 17
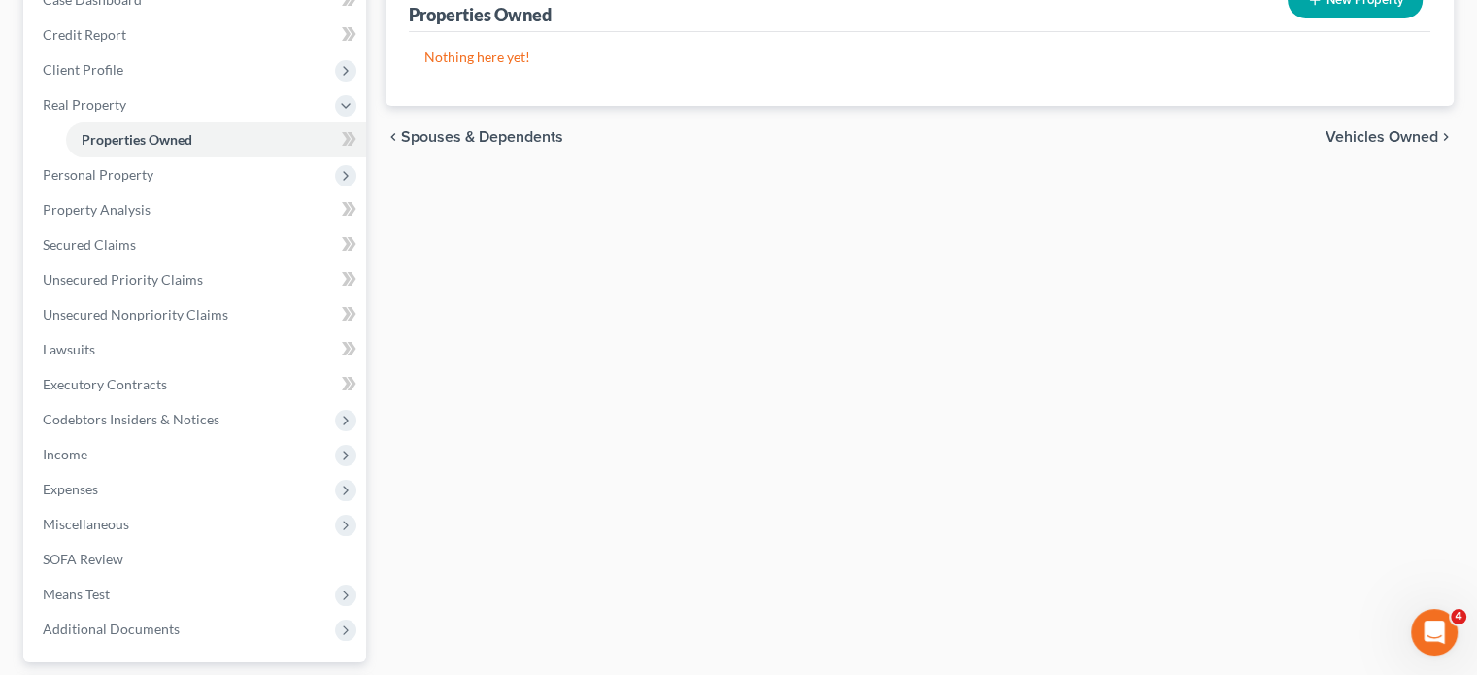
scroll to position [221, 0]
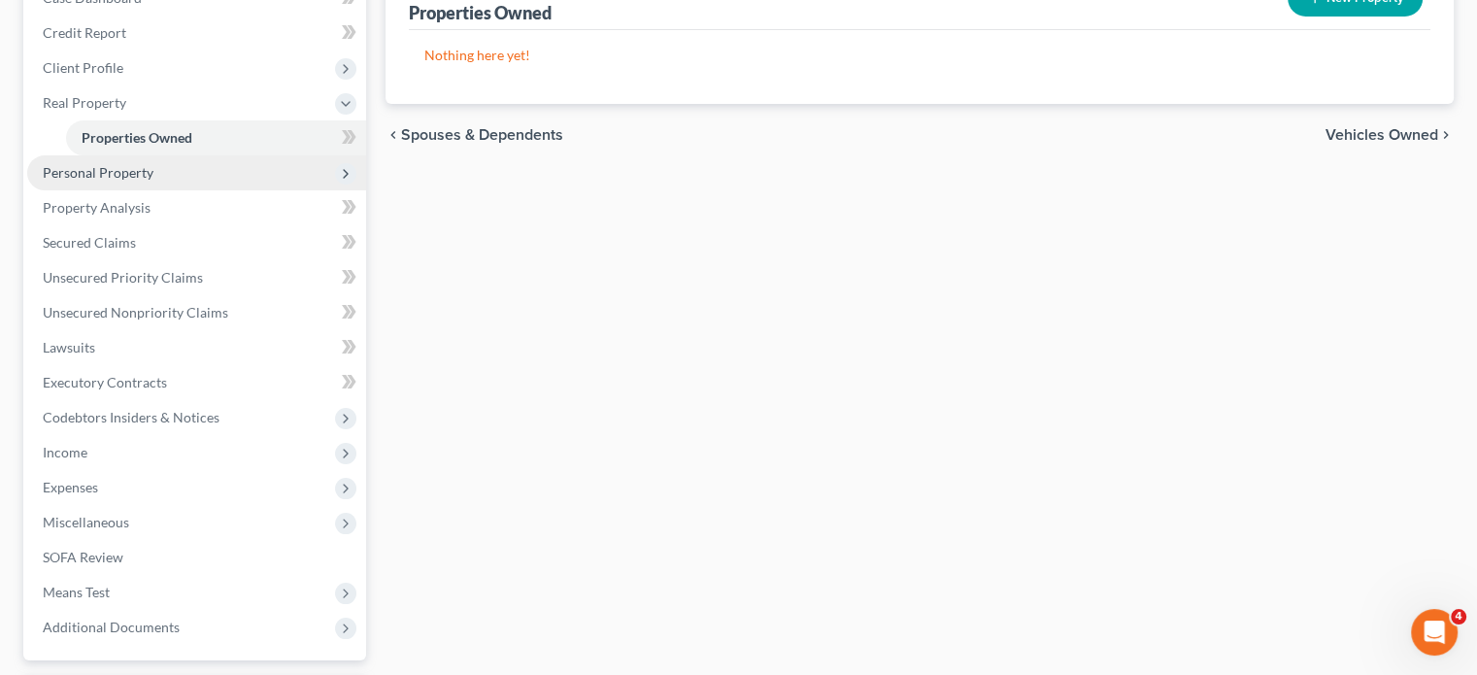
click at [211, 190] on span "Personal Property" at bounding box center [196, 172] width 339 height 35
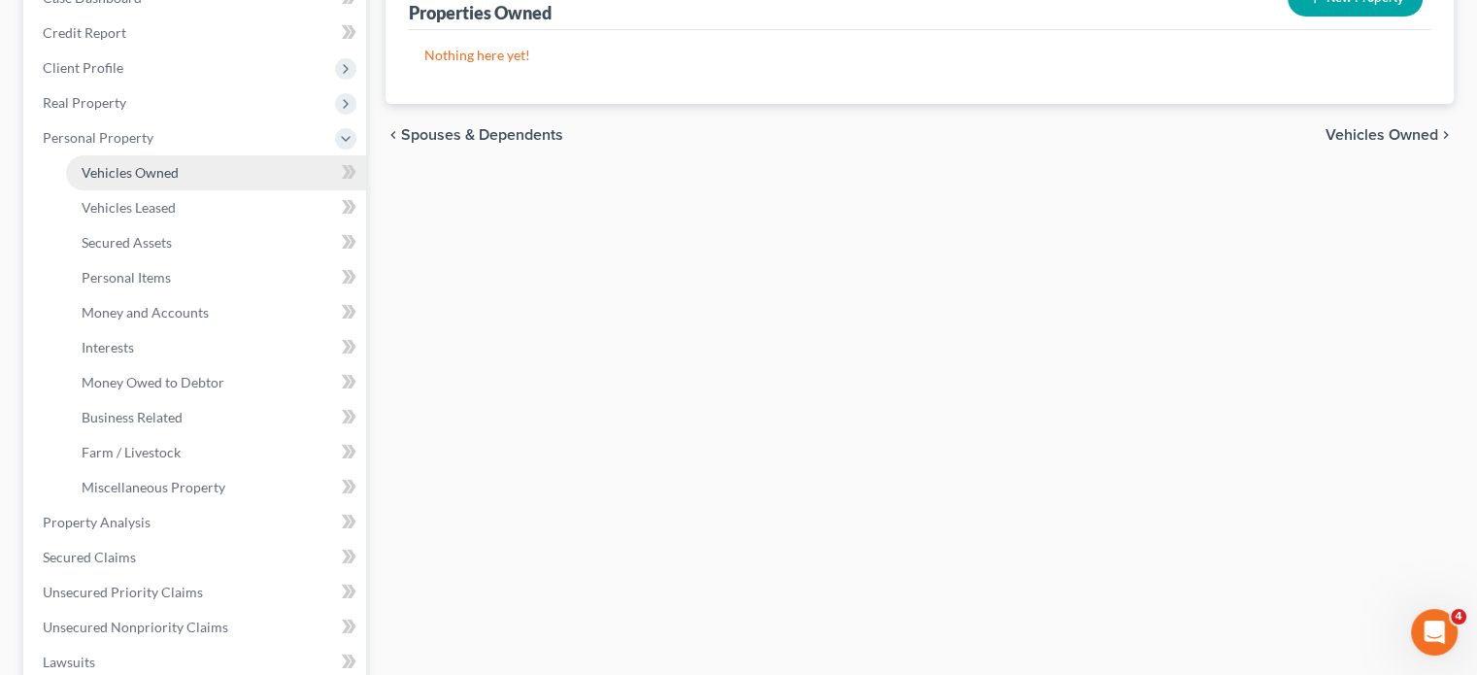
click at [192, 190] on link "Vehicles Owned" at bounding box center [216, 172] width 300 height 35
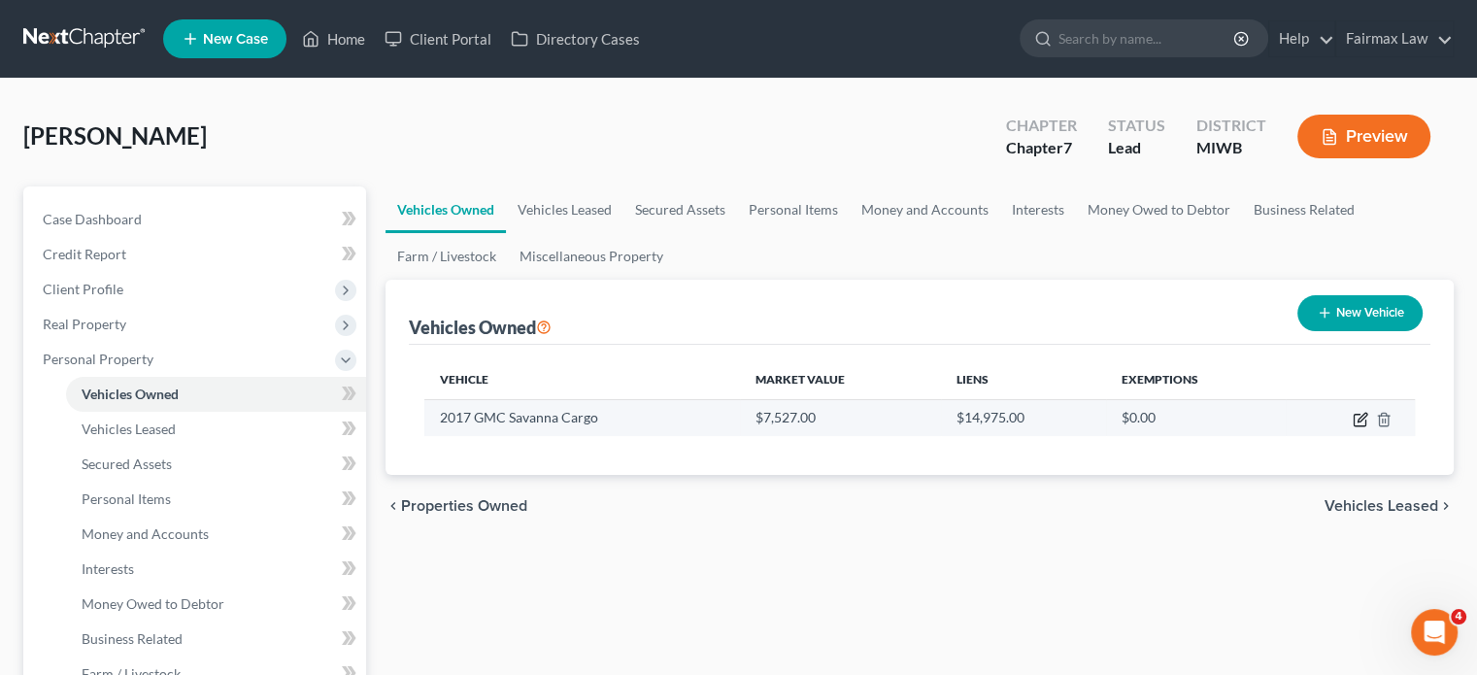
click at [1353, 427] on icon "button" at bounding box center [1361, 420] width 16 height 16
select select "0"
select select "9"
select select "3"
select select "0"
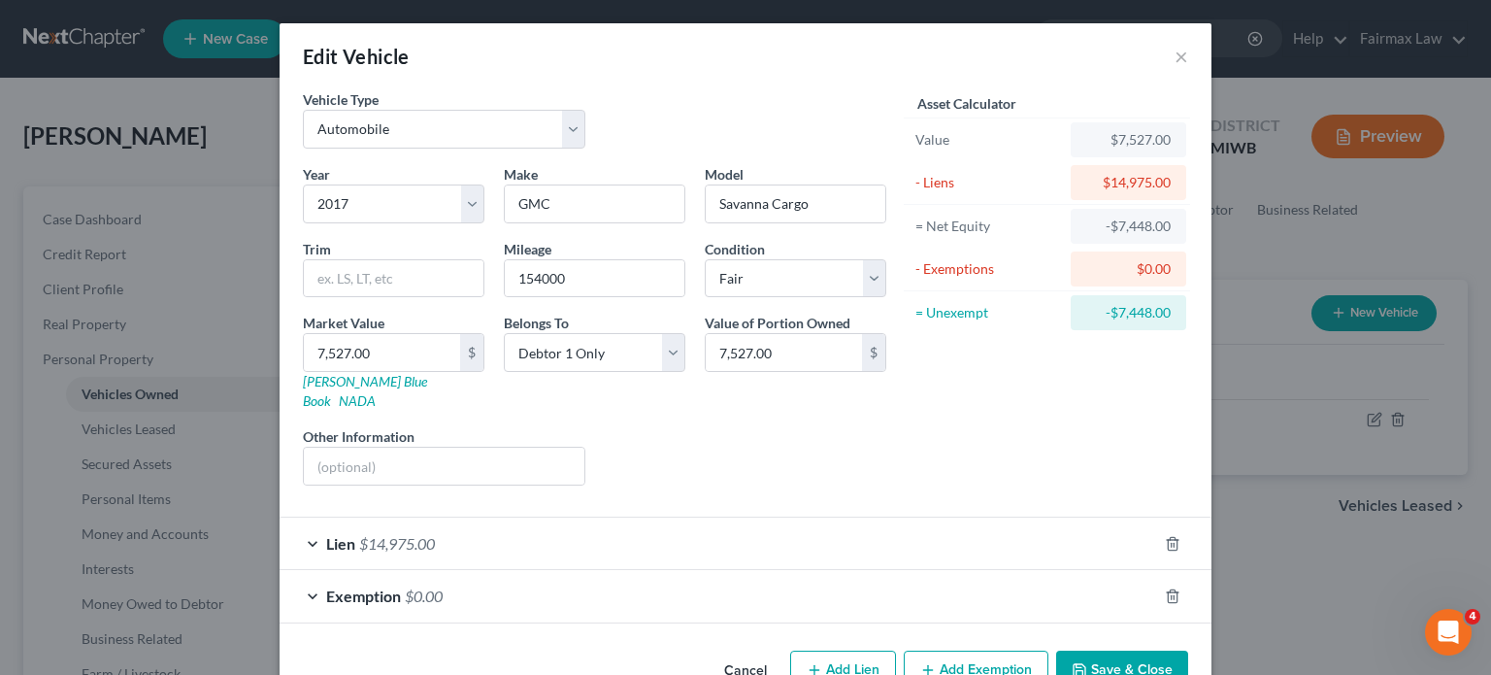
scroll to position [205, 0]
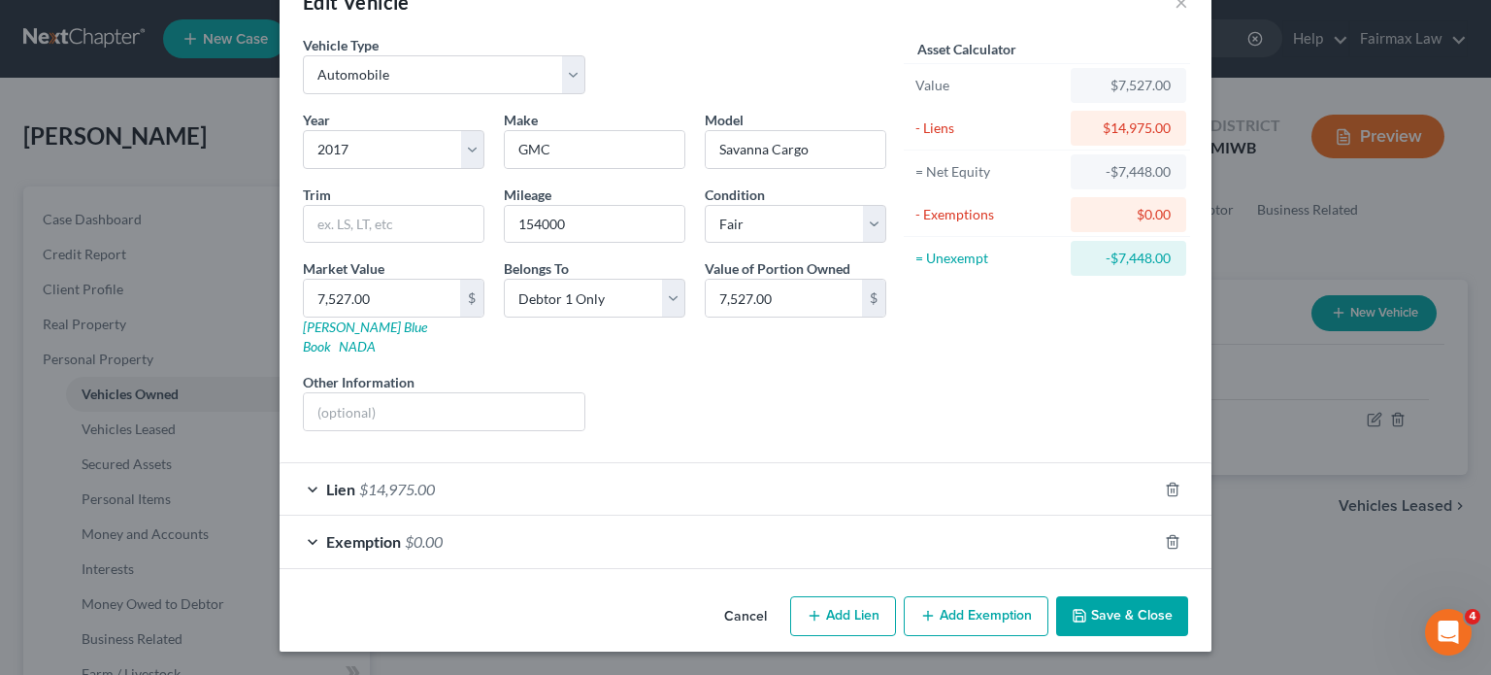
click at [890, 463] on div "Lien $14,975.00" at bounding box center [719, 488] width 878 height 51
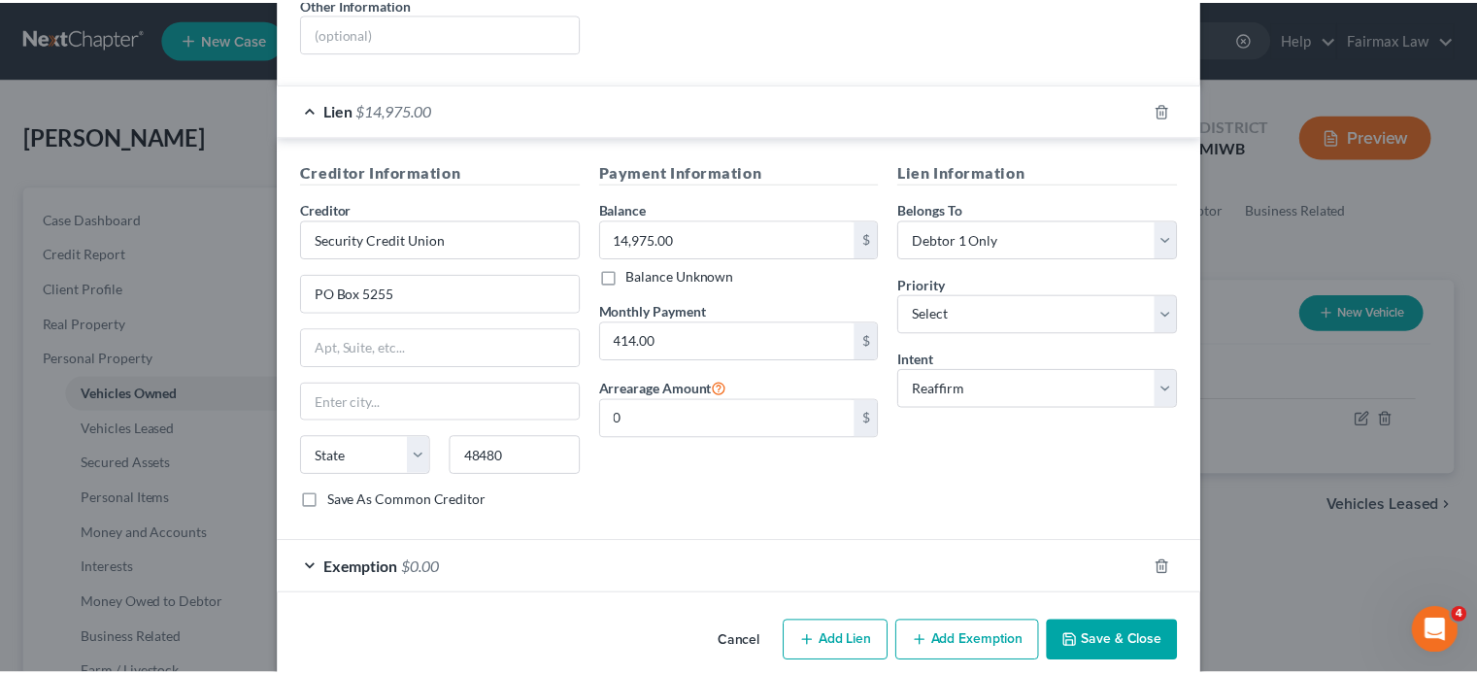
scroll to position [707, 0]
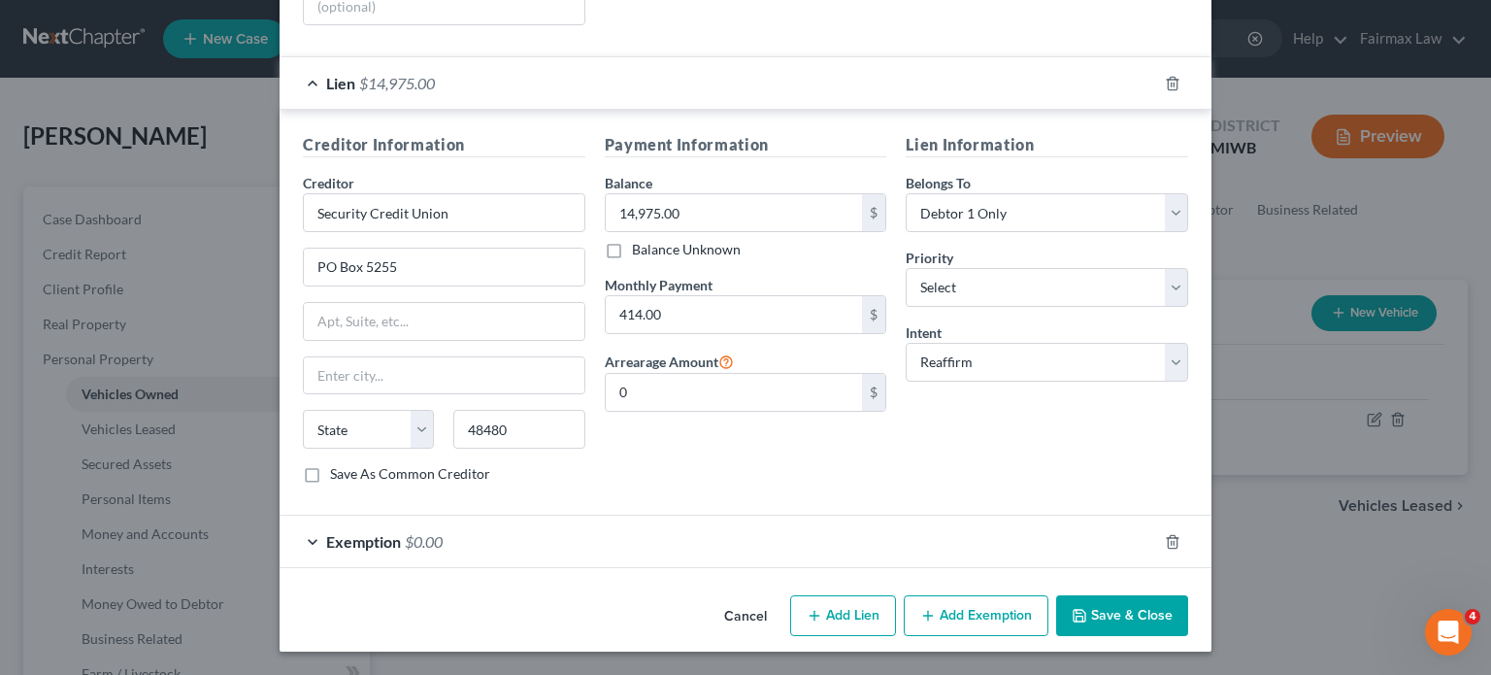
click at [746, 597] on button "Cancel" at bounding box center [746, 616] width 74 height 39
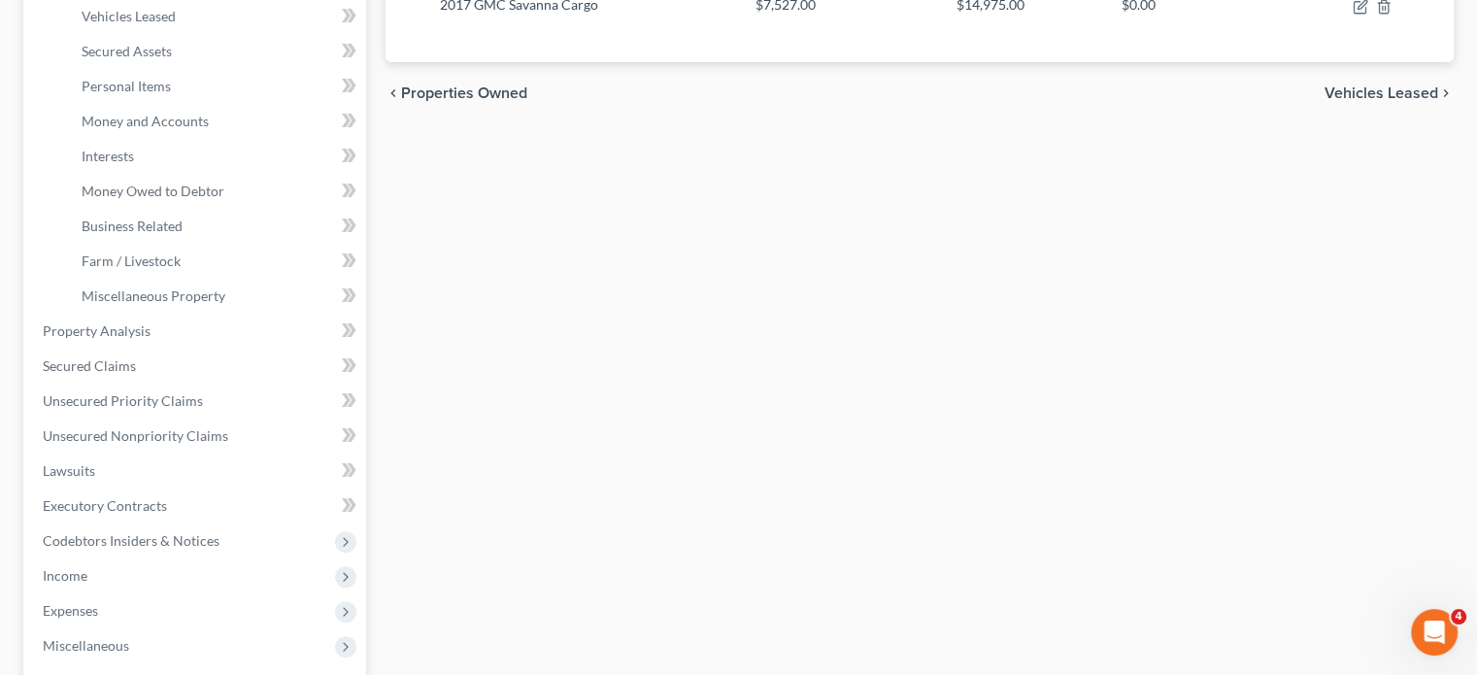
scroll to position [414, 0]
click at [163, 93] on span "Personal Items" at bounding box center [126, 85] width 89 height 17
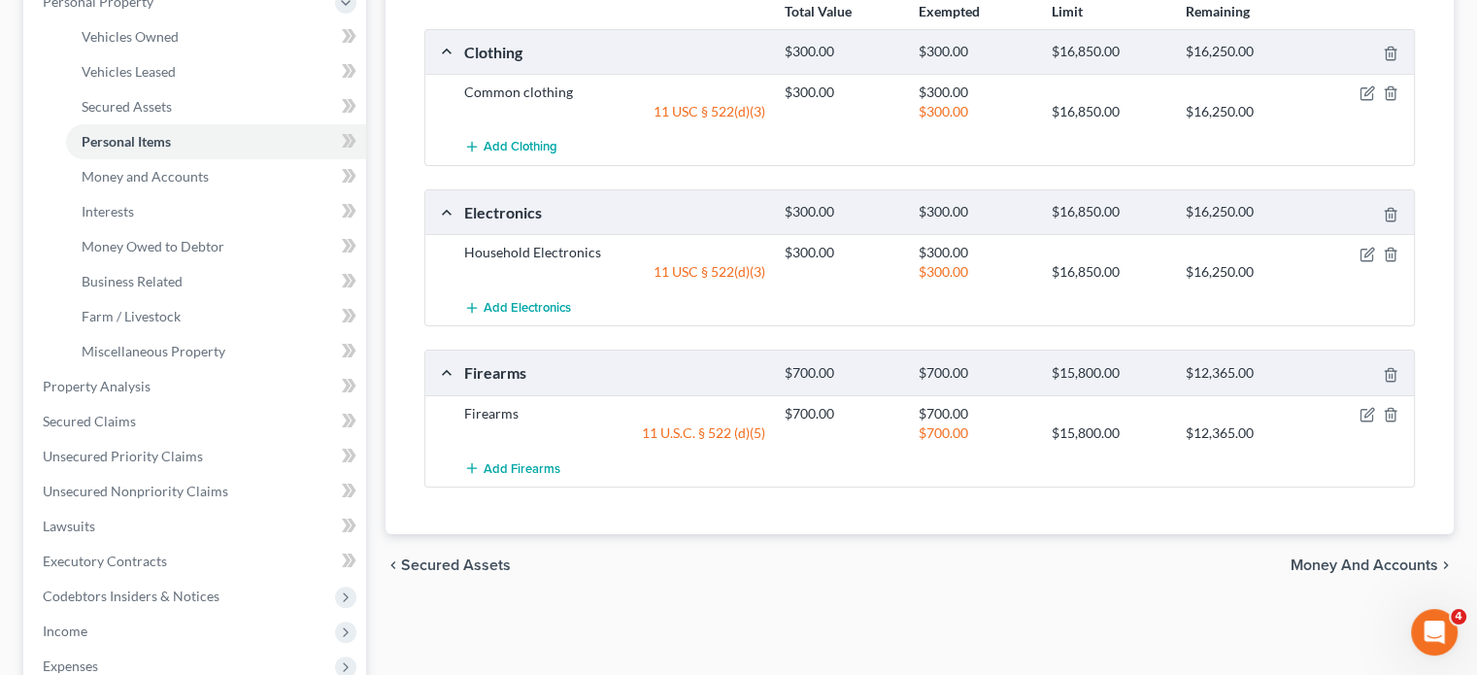
scroll to position [364, 0]
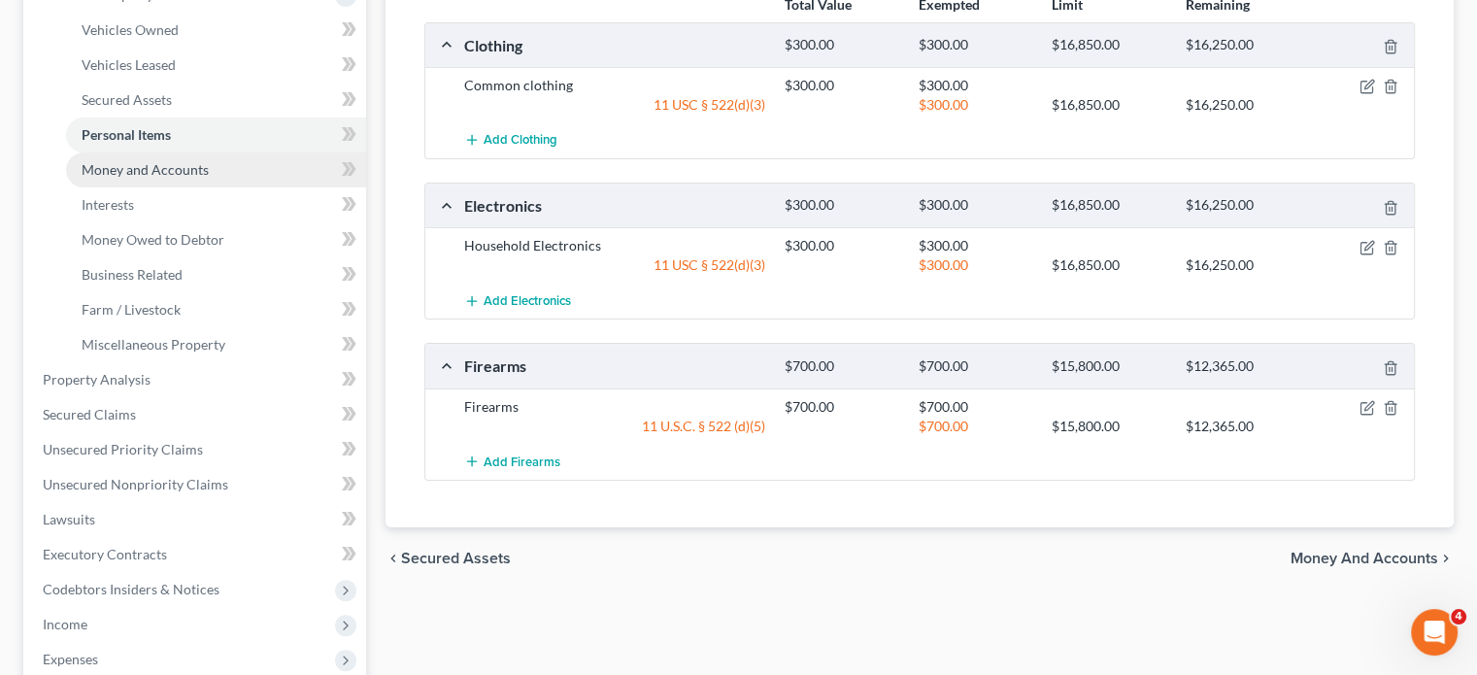
click at [200, 178] on span "Money and Accounts" at bounding box center [145, 169] width 127 height 17
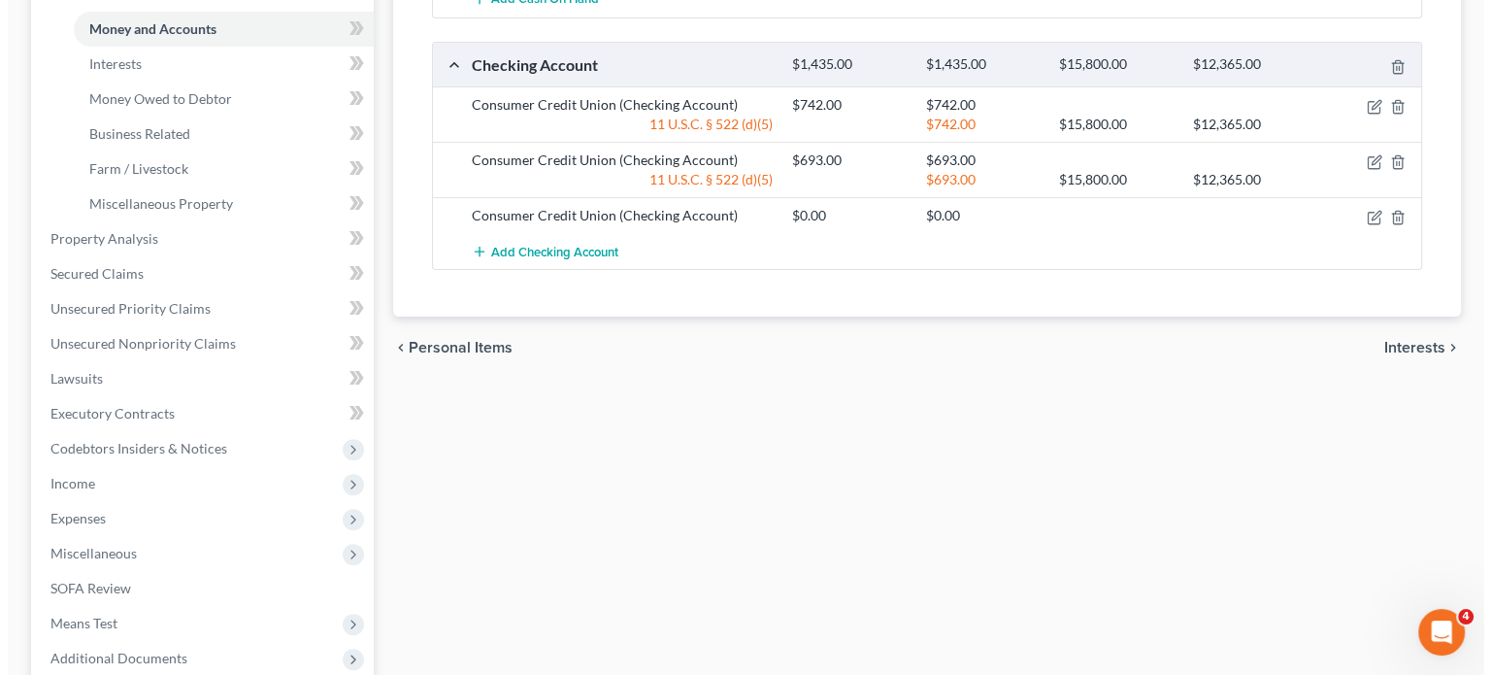
scroll to position [511, 0]
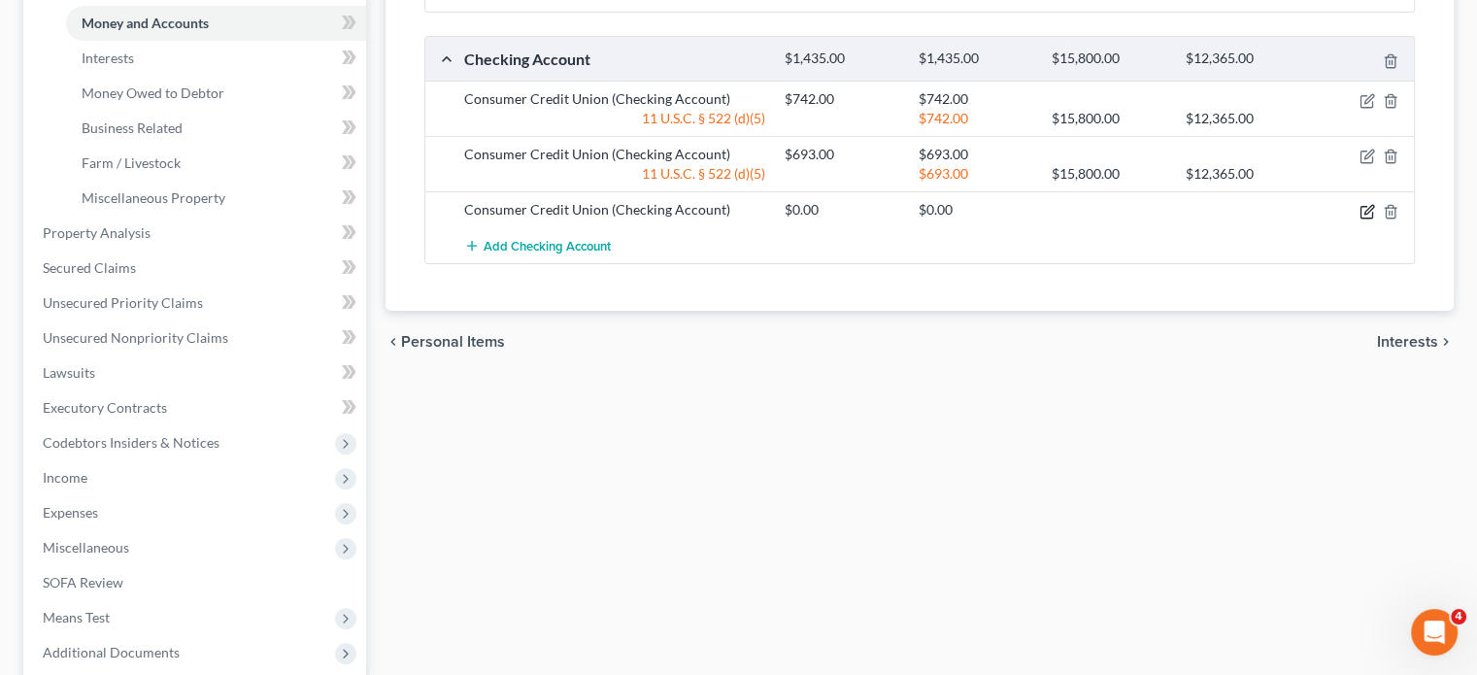
click at [1359, 219] on button "button" at bounding box center [1367, 212] width 16 height 16
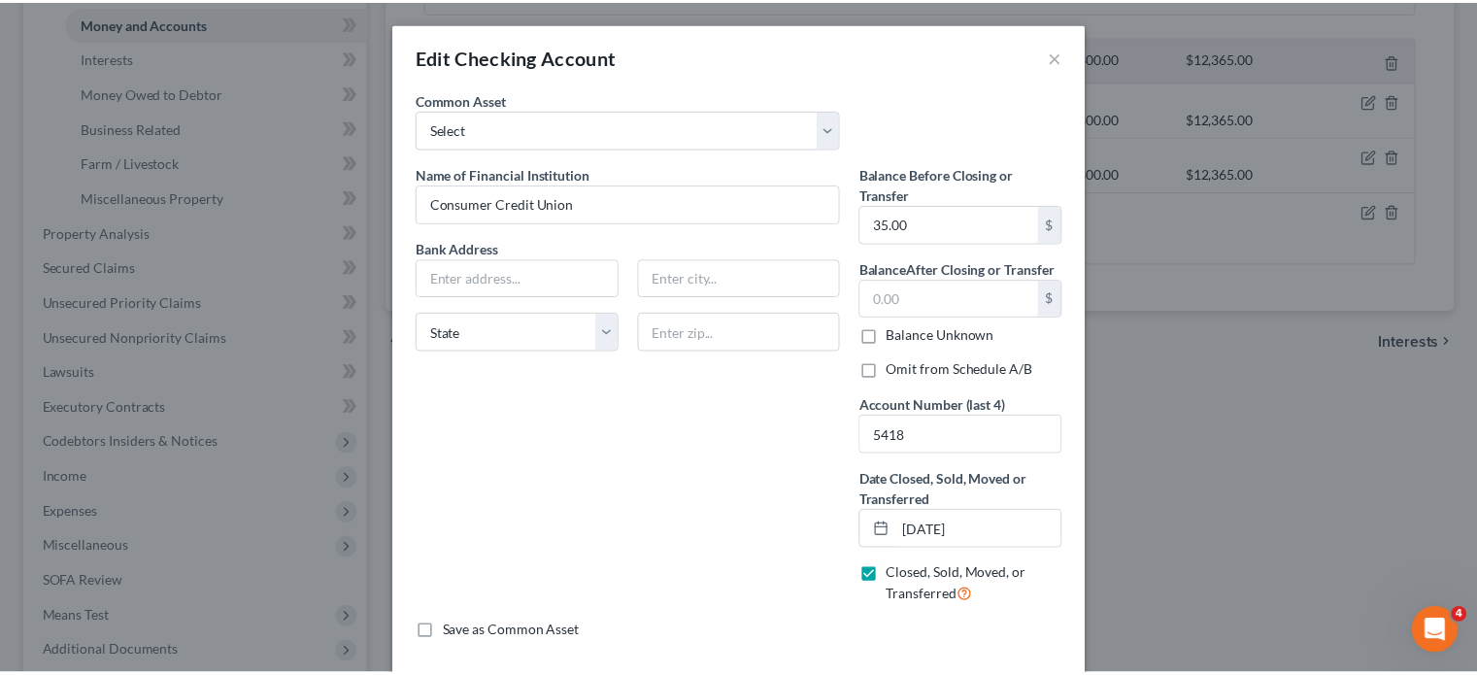
scroll to position [273, 0]
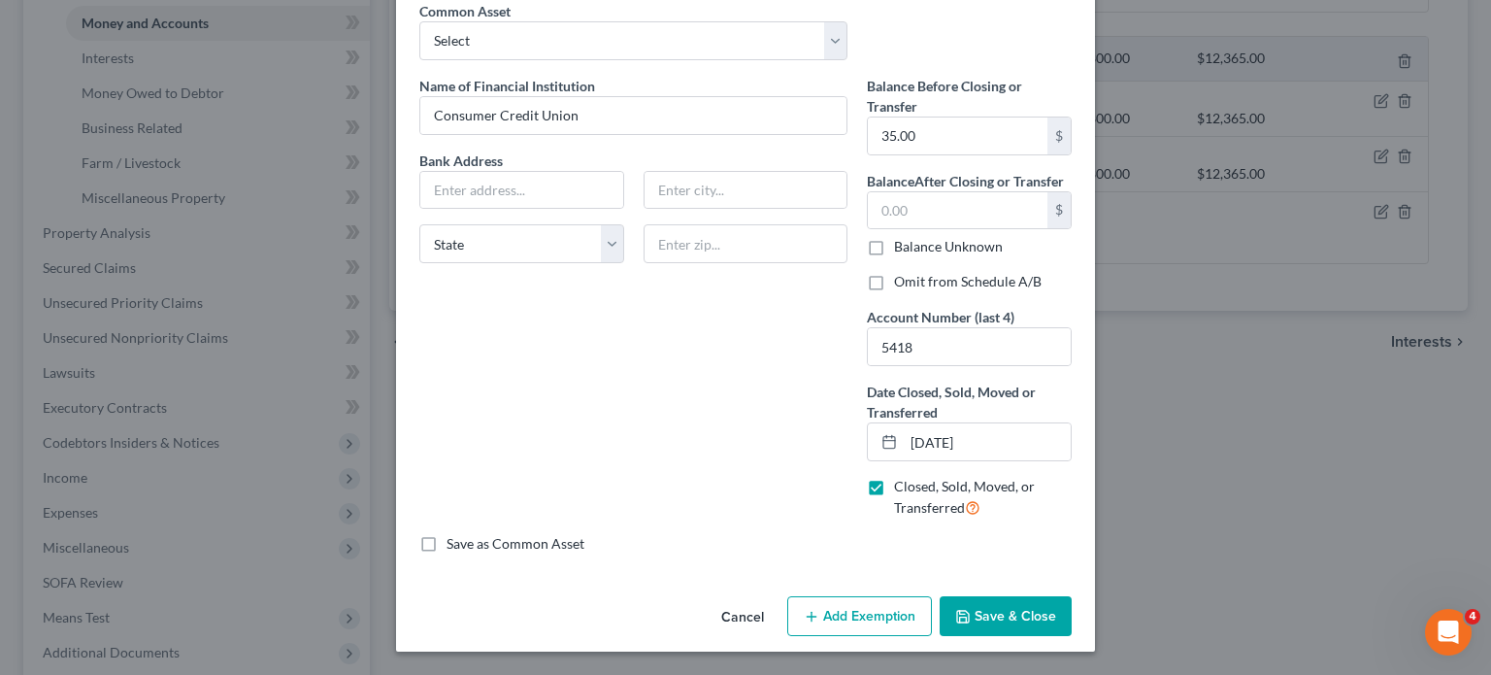
click at [909, 272] on label "Omit from Schedule A/B" at bounding box center [968, 281] width 148 height 19
click at [909, 272] on input "Omit from Schedule A/B" at bounding box center [908, 278] width 13 height 13
checkbox input "true"
click at [1050, 600] on button "Save & Close" at bounding box center [1006, 616] width 132 height 41
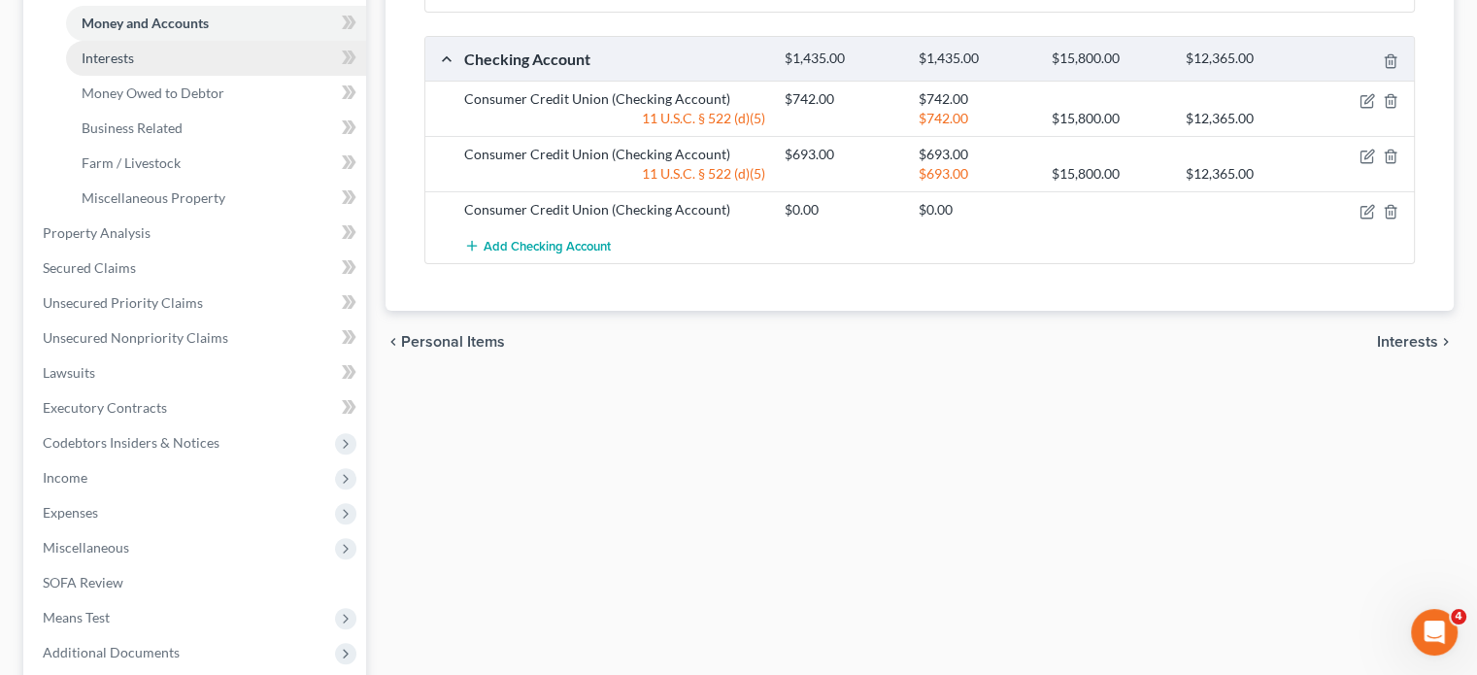
click at [176, 76] on link "Interests" at bounding box center [216, 58] width 300 height 35
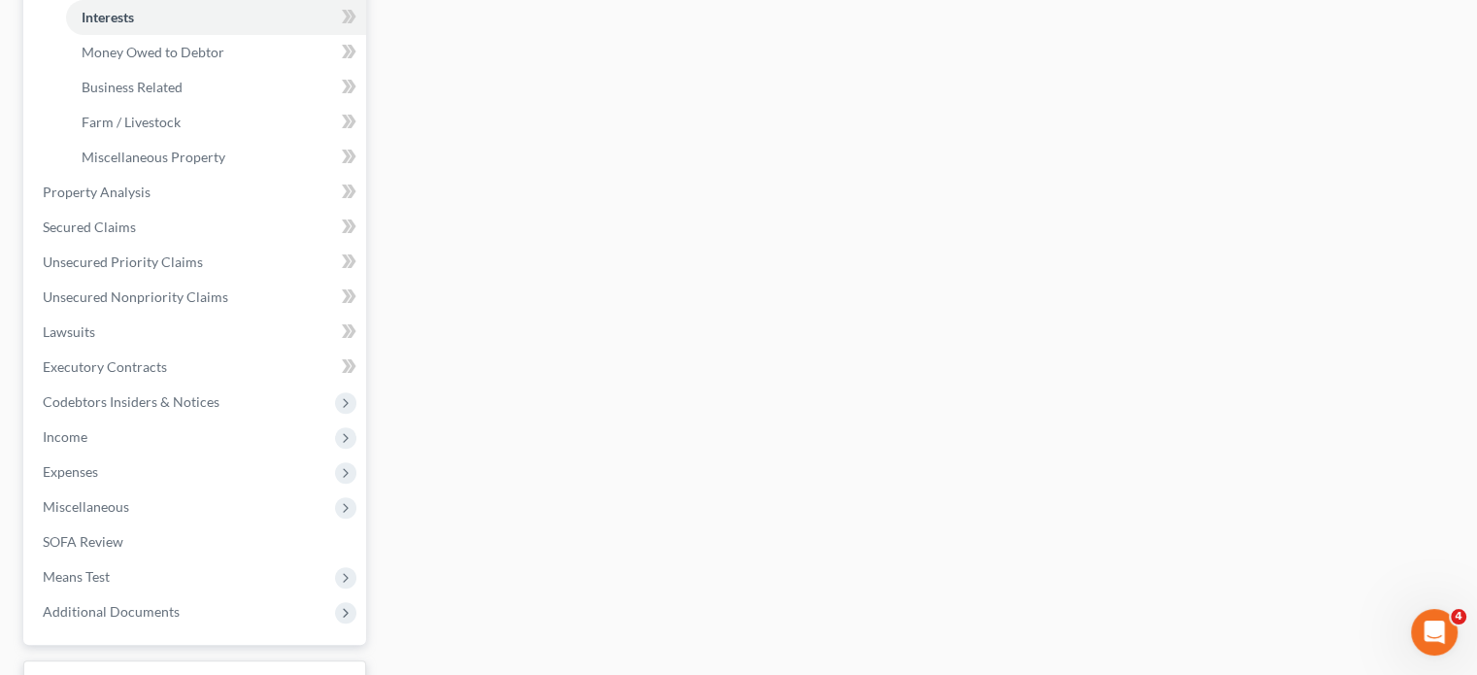
scroll to position [559, 0]
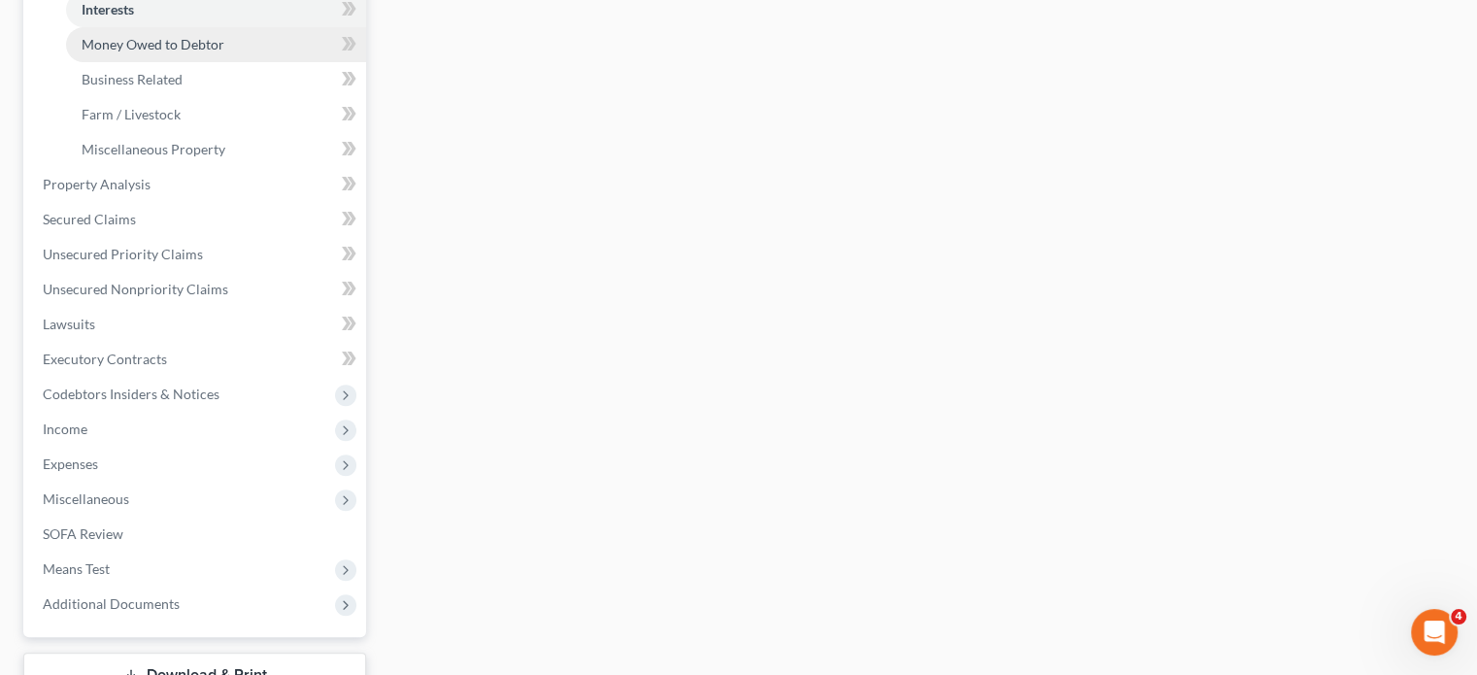
click at [199, 52] on span "Money Owed to Debtor" at bounding box center [153, 44] width 143 height 17
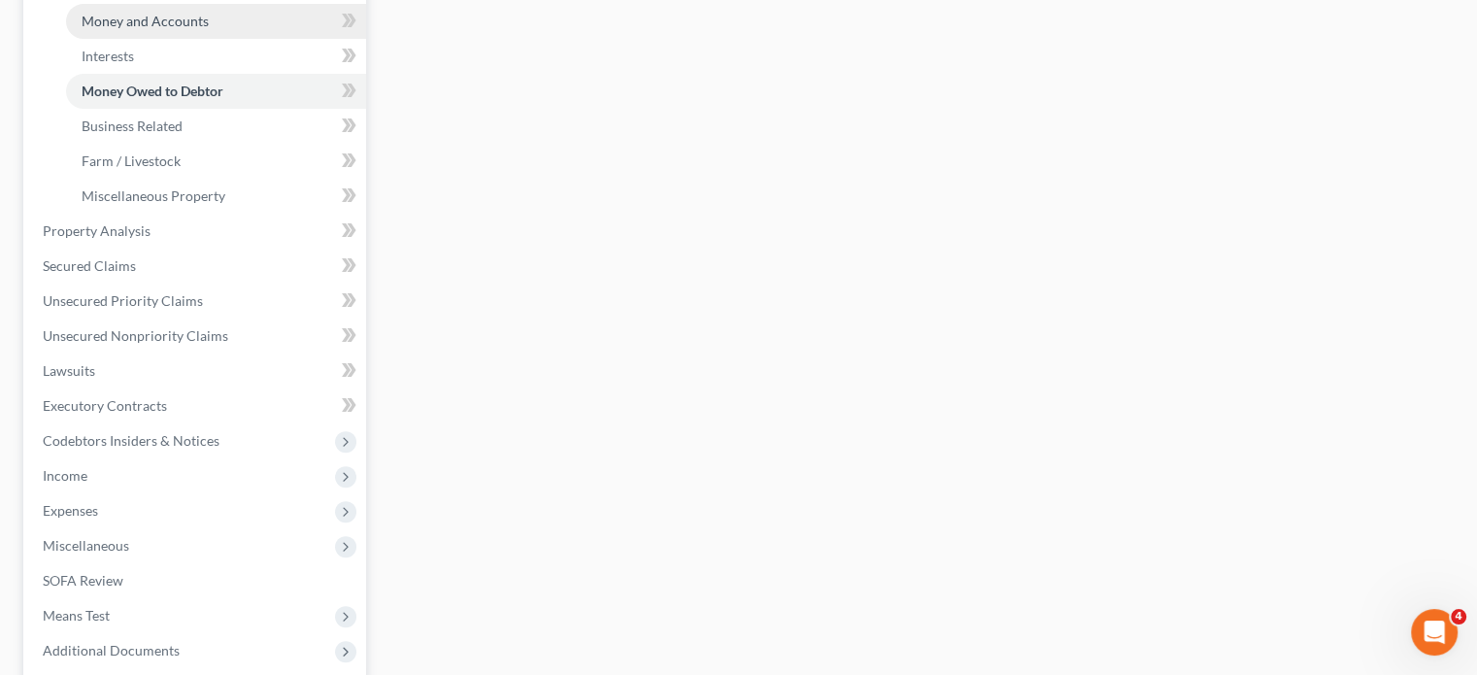
scroll to position [513, 0]
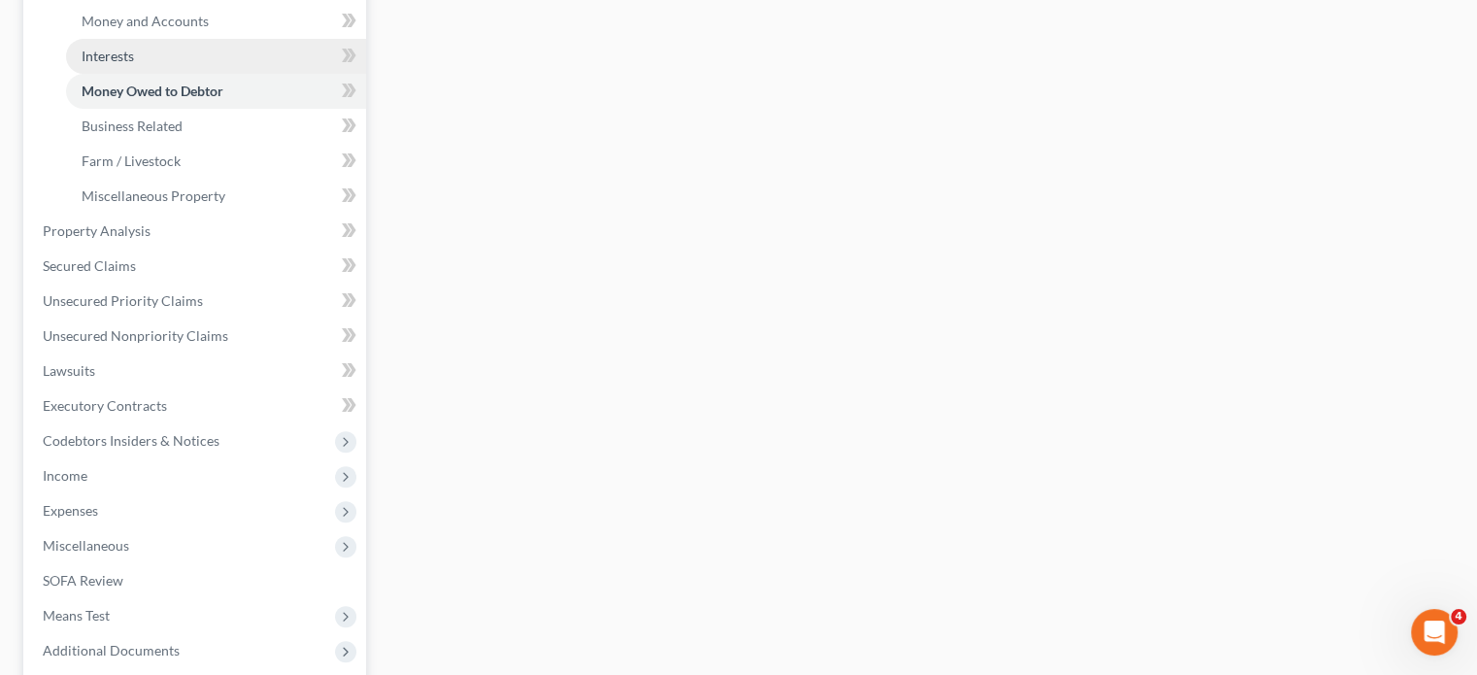
click at [194, 74] on link "Interests" at bounding box center [216, 56] width 300 height 35
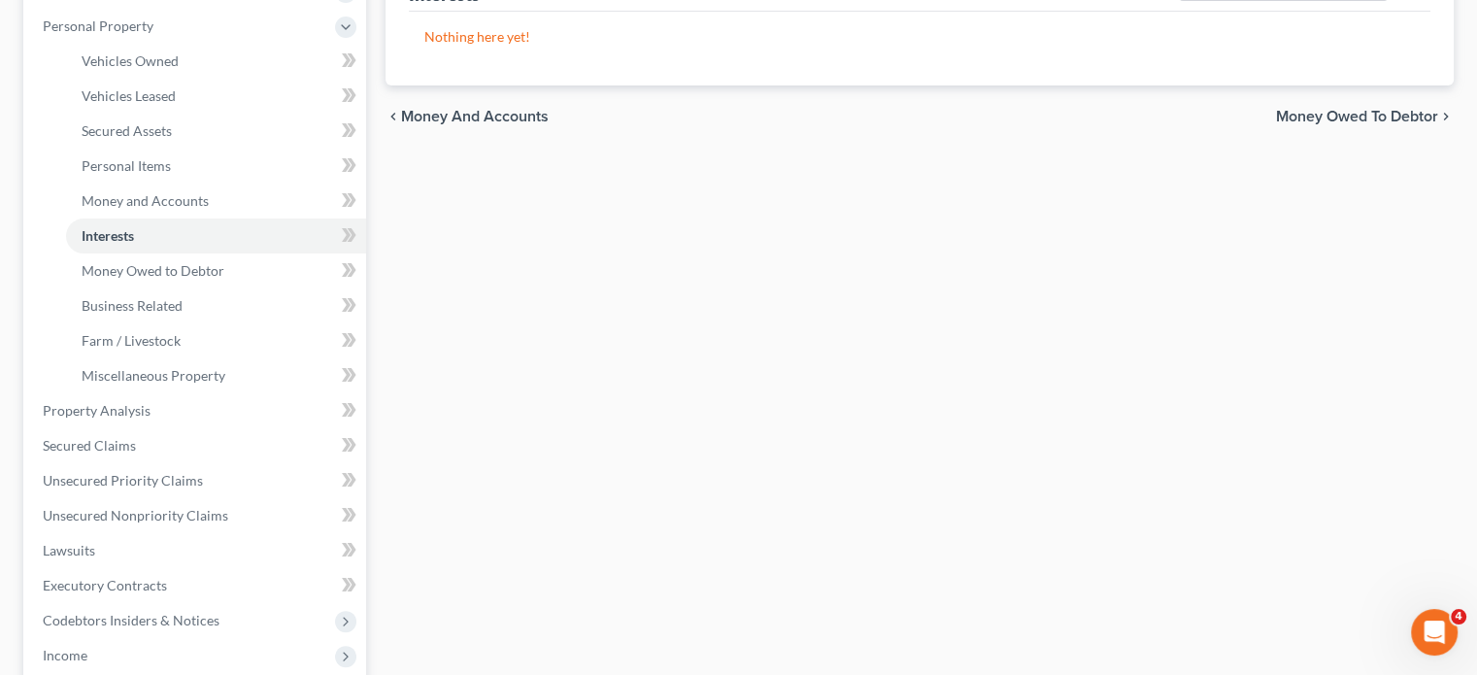
scroll to position [334, 0]
click at [673, 147] on div "chevron_left Money and Accounts Money Owed to Debtor chevron_right" at bounding box center [919, 115] width 1068 height 62
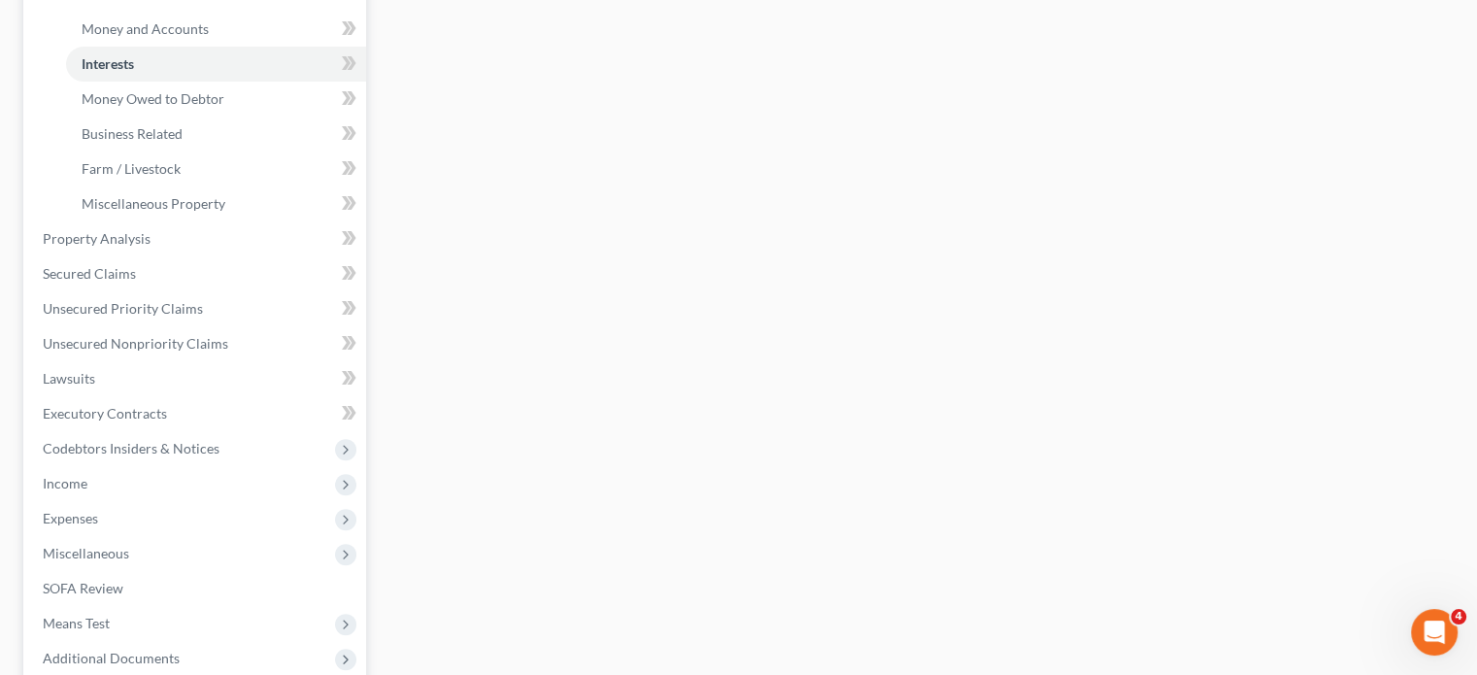
scroll to position [509, 0]
click at [162, 103] on span "Money Owed to Debtor" at bounding box center [153, 94] width 143 height 17
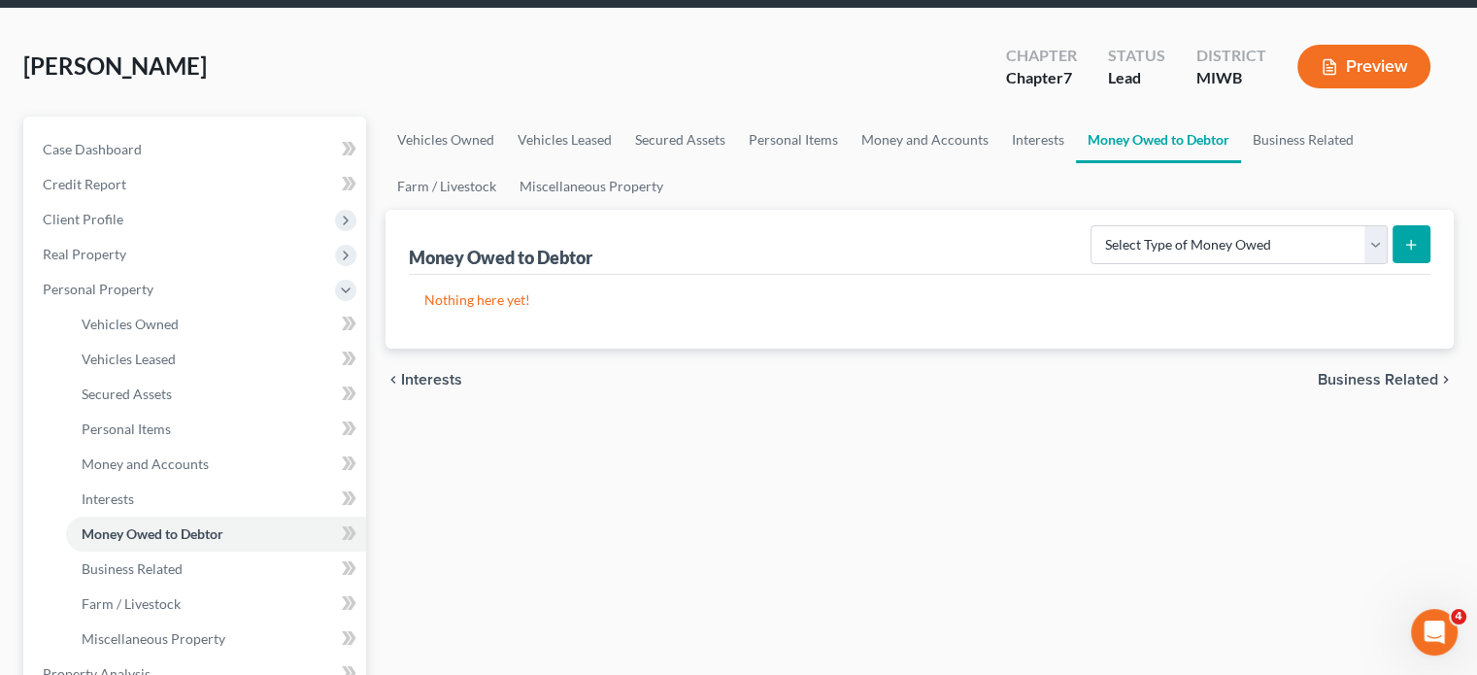
scroll to position [85, 0]
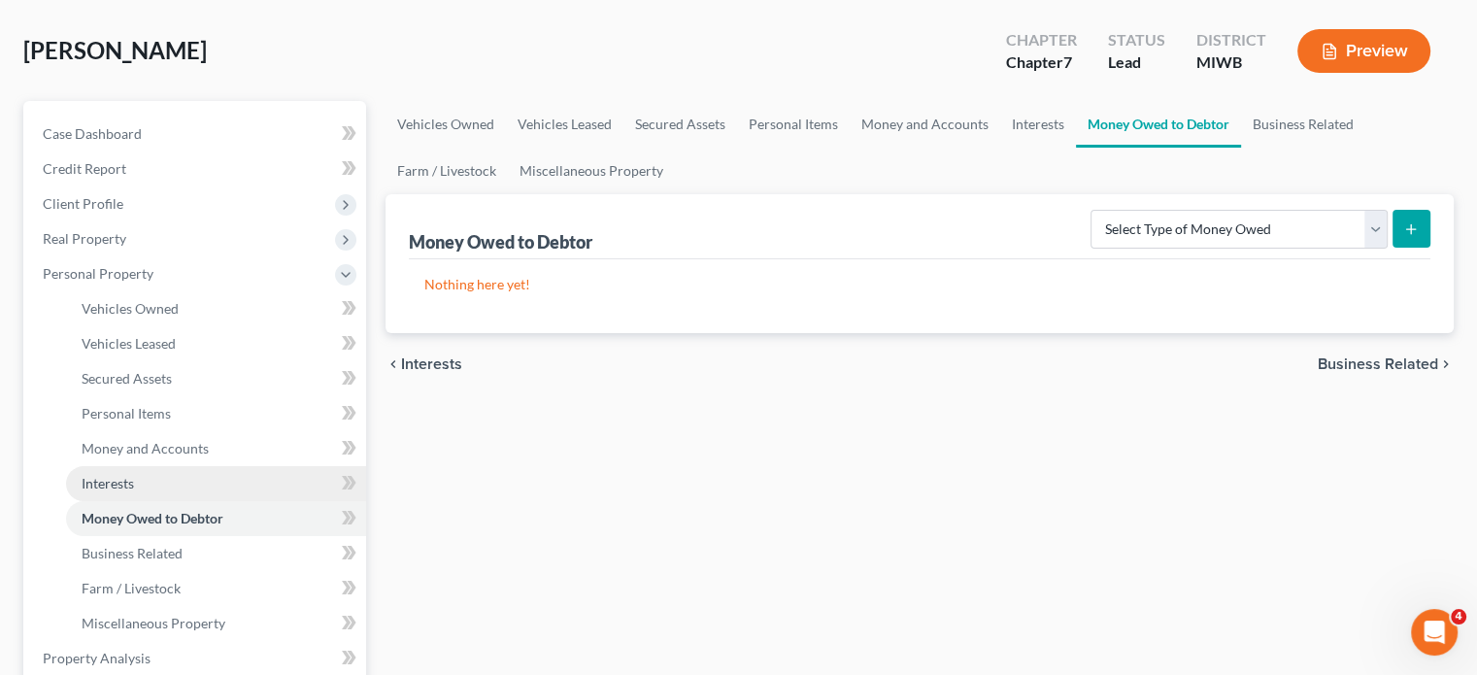
click at [134, 491] on span "Interests" at bounding box center [108, 483] width 52 height 17
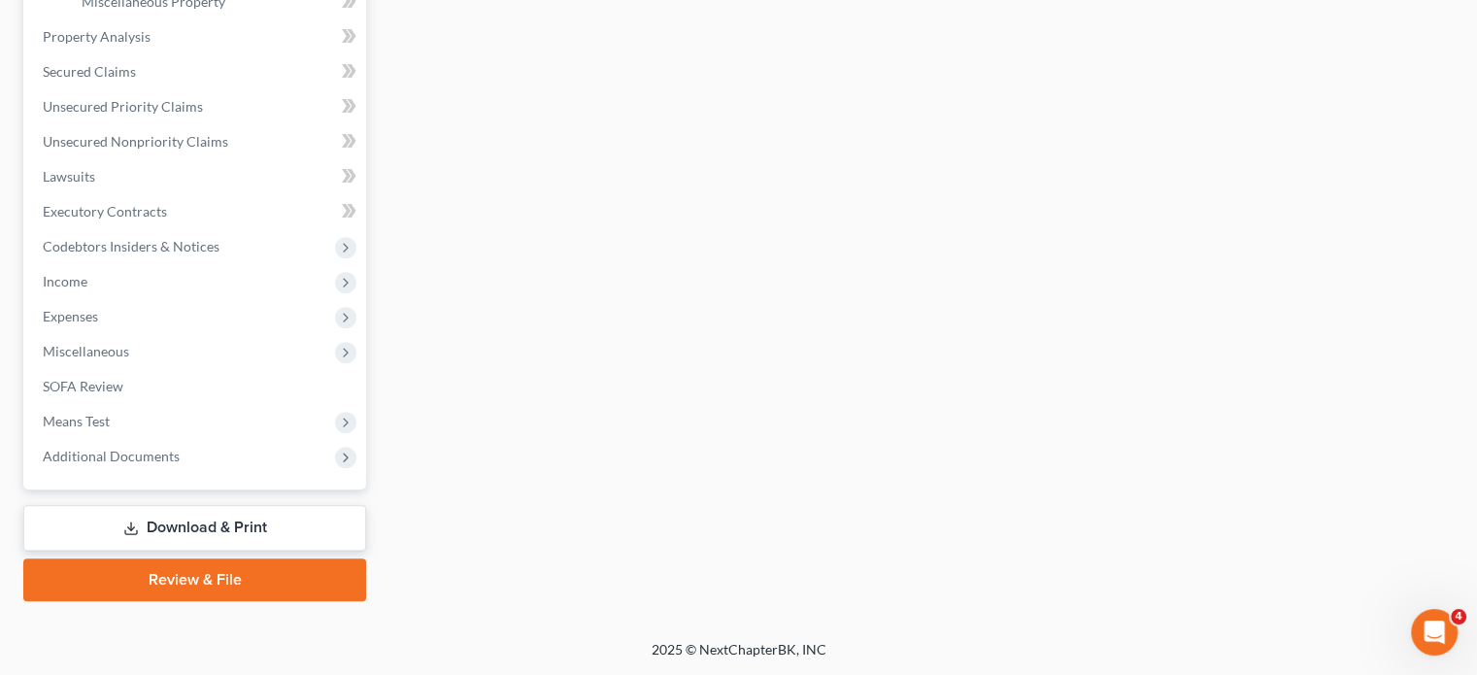
scroll to position [1047, 0]
click at [129, 343] on span "Miscellaneous" at bounding box center [86, 351] width 86 height 17
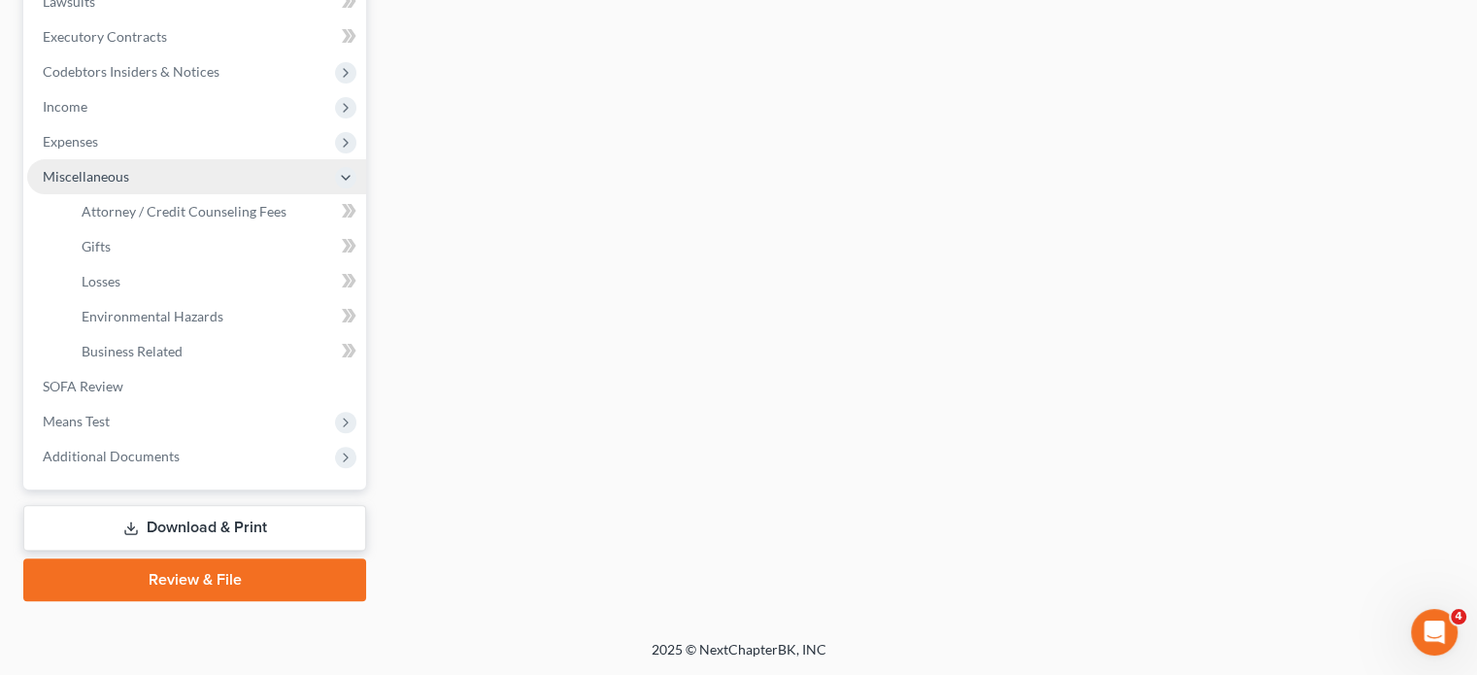
scroll to position [610, 0]
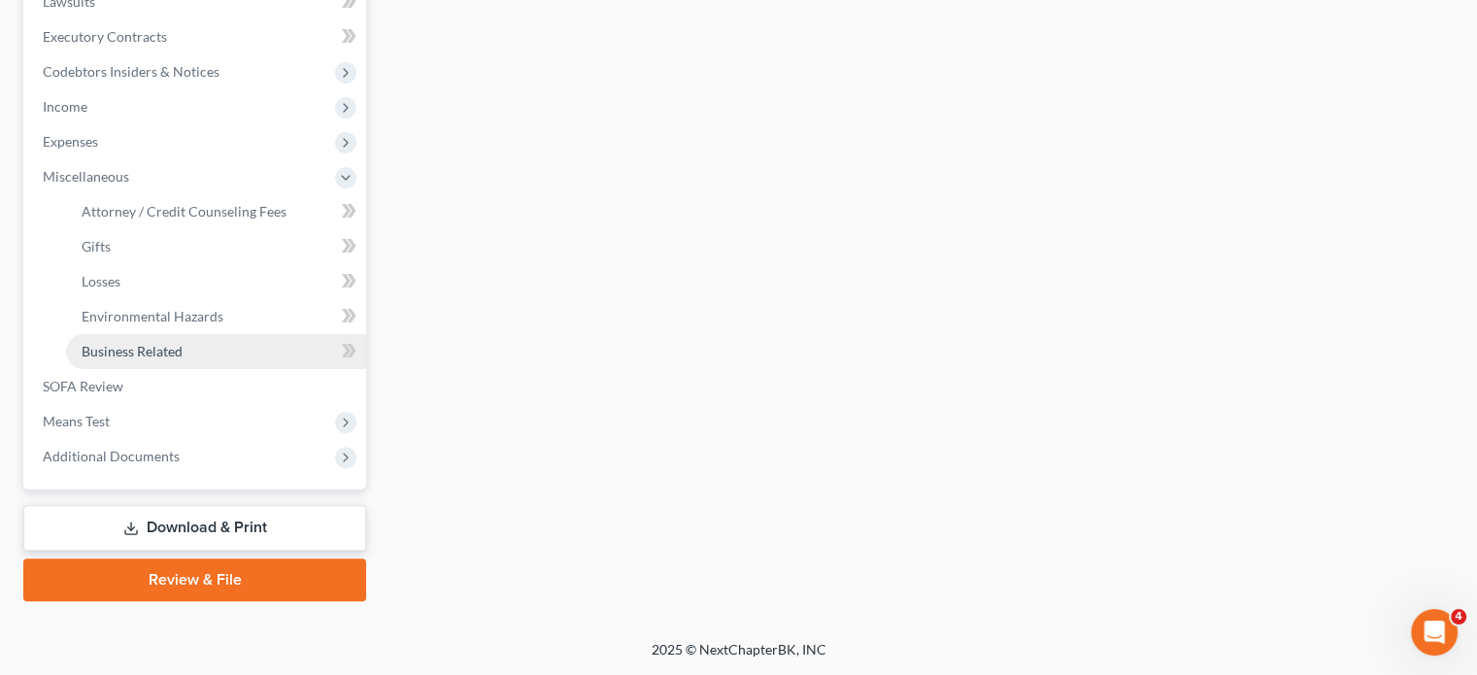
click at [183, 359] on span "Business Related" at bounding box center [132, 351] width 101 height 17
click at [98, 150] on span "Expenses" at bounding box center [70, 141] width 55 height 17
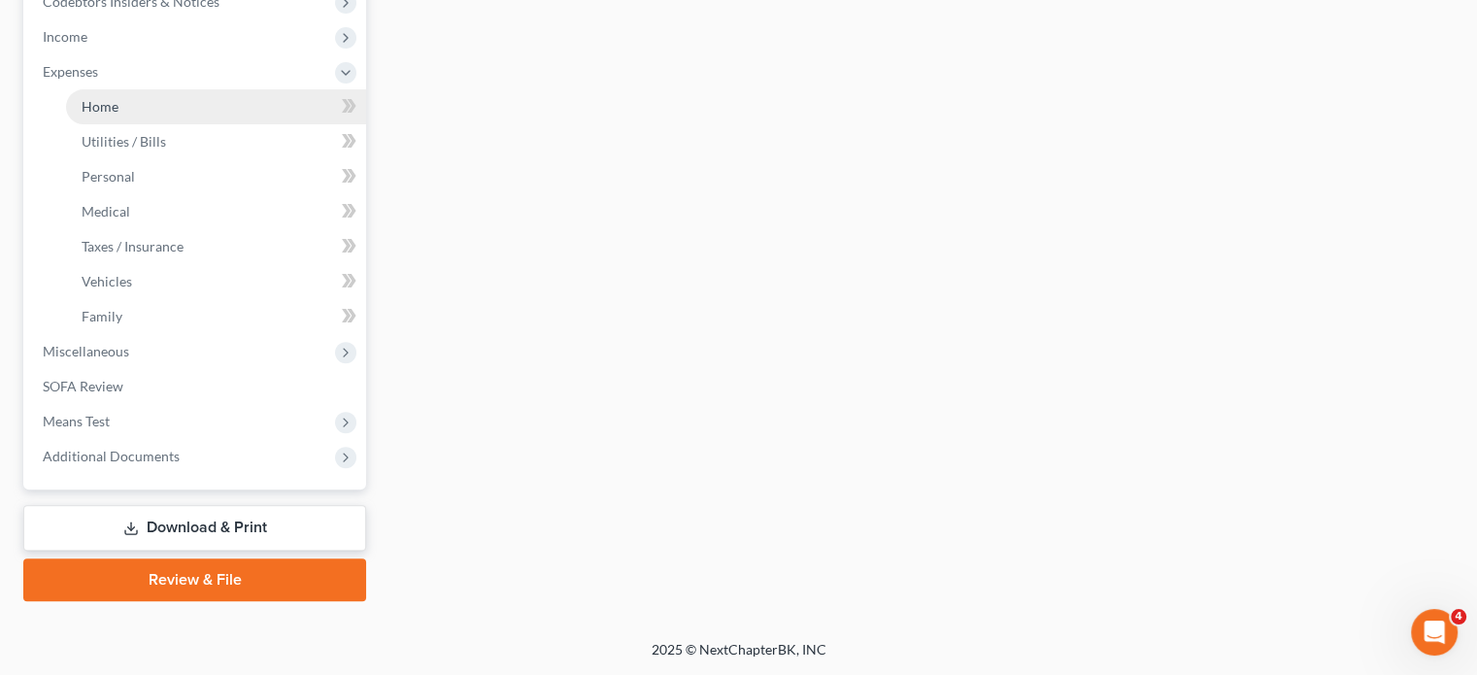
click at [118, 115] on span "Home" at bounding box center [100, 106] width 37 height 17
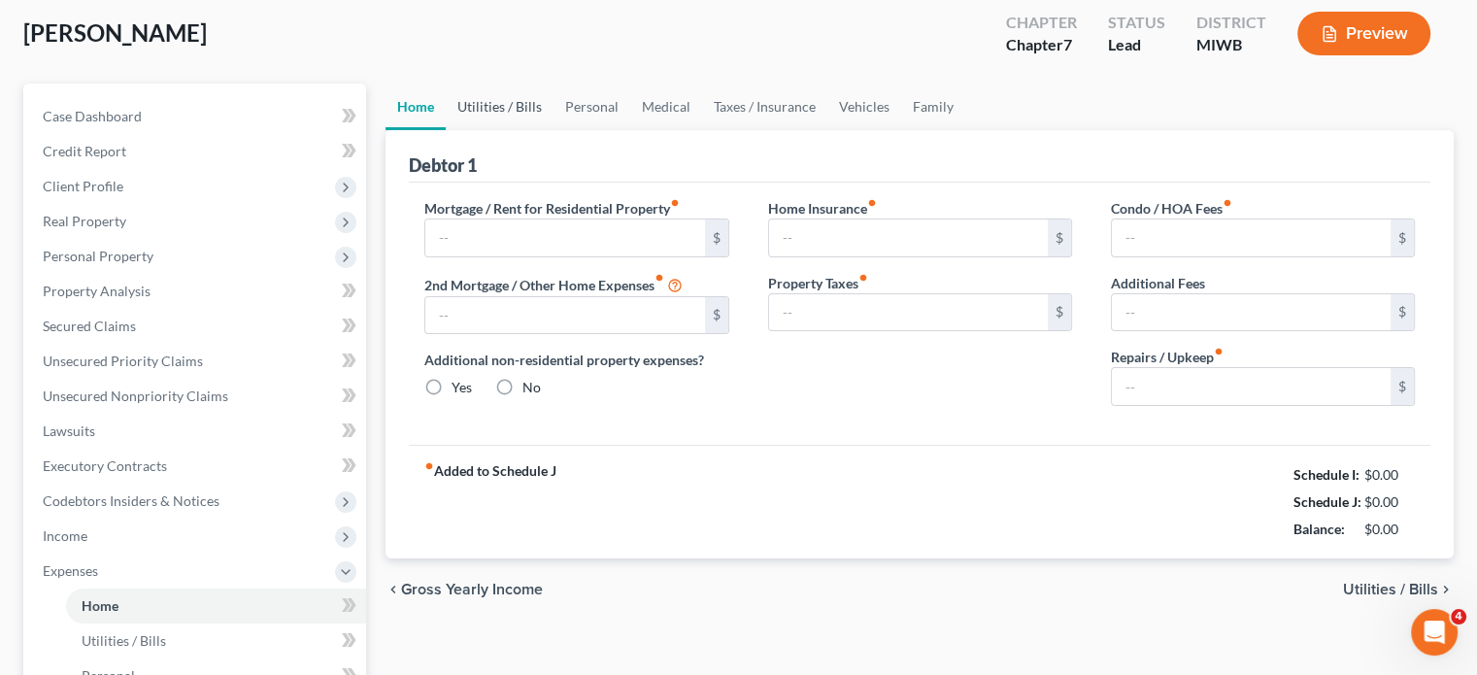
type input "1,000.00"
type input "0.00"
radio input "true"
type input "0.00"
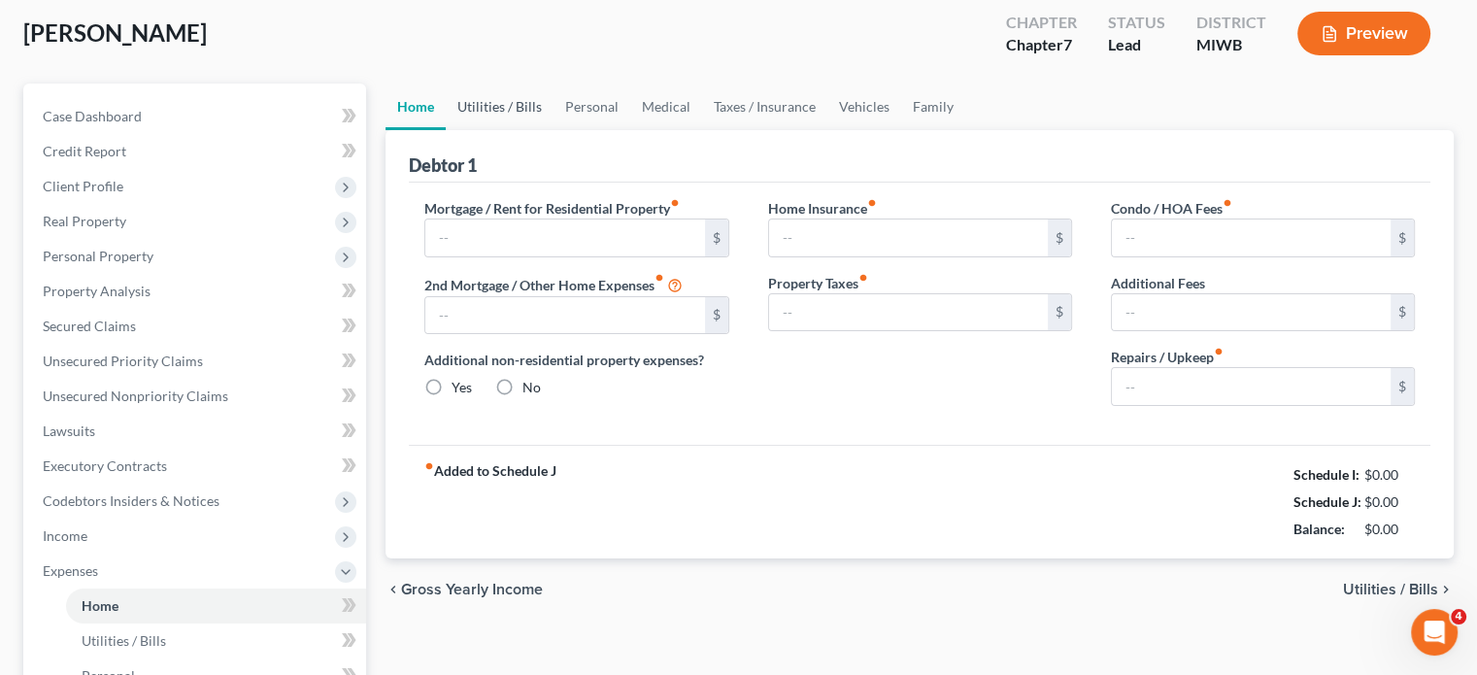
type input "0.00"
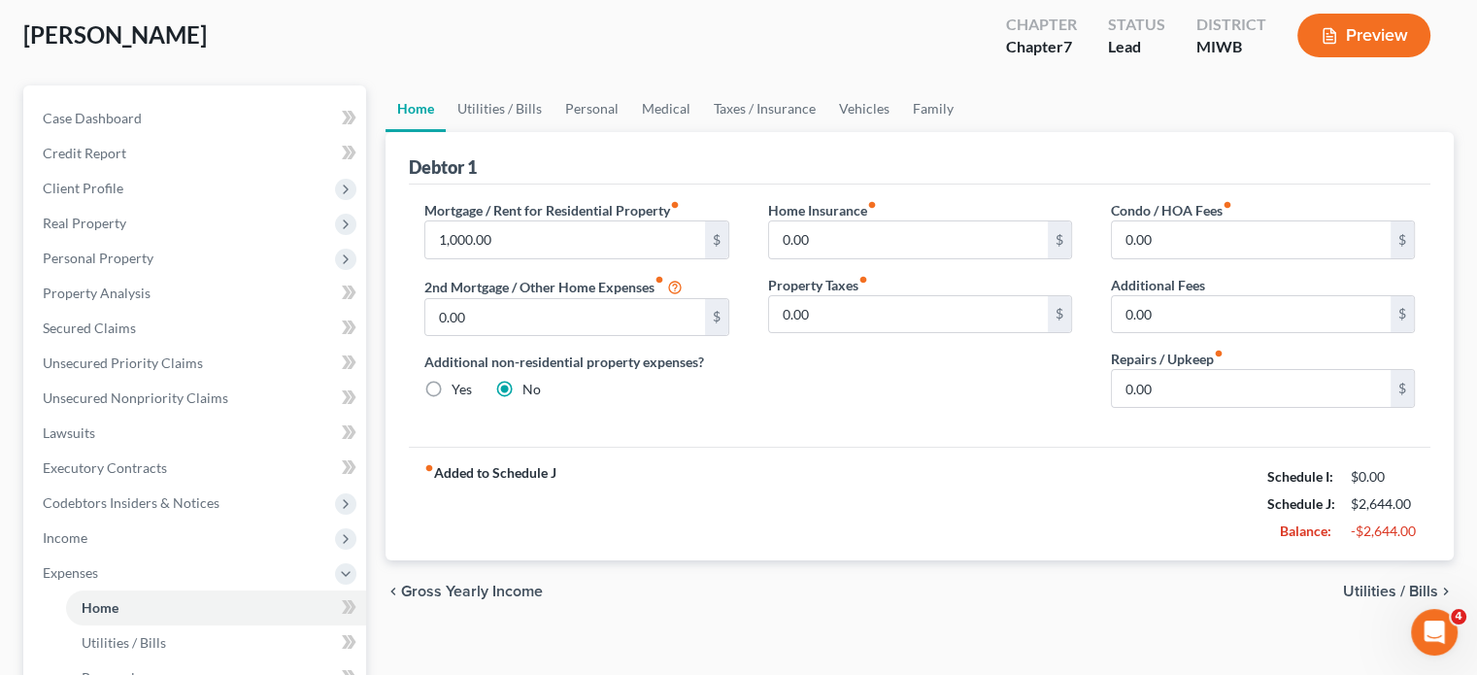
scroll to position [97, 0]
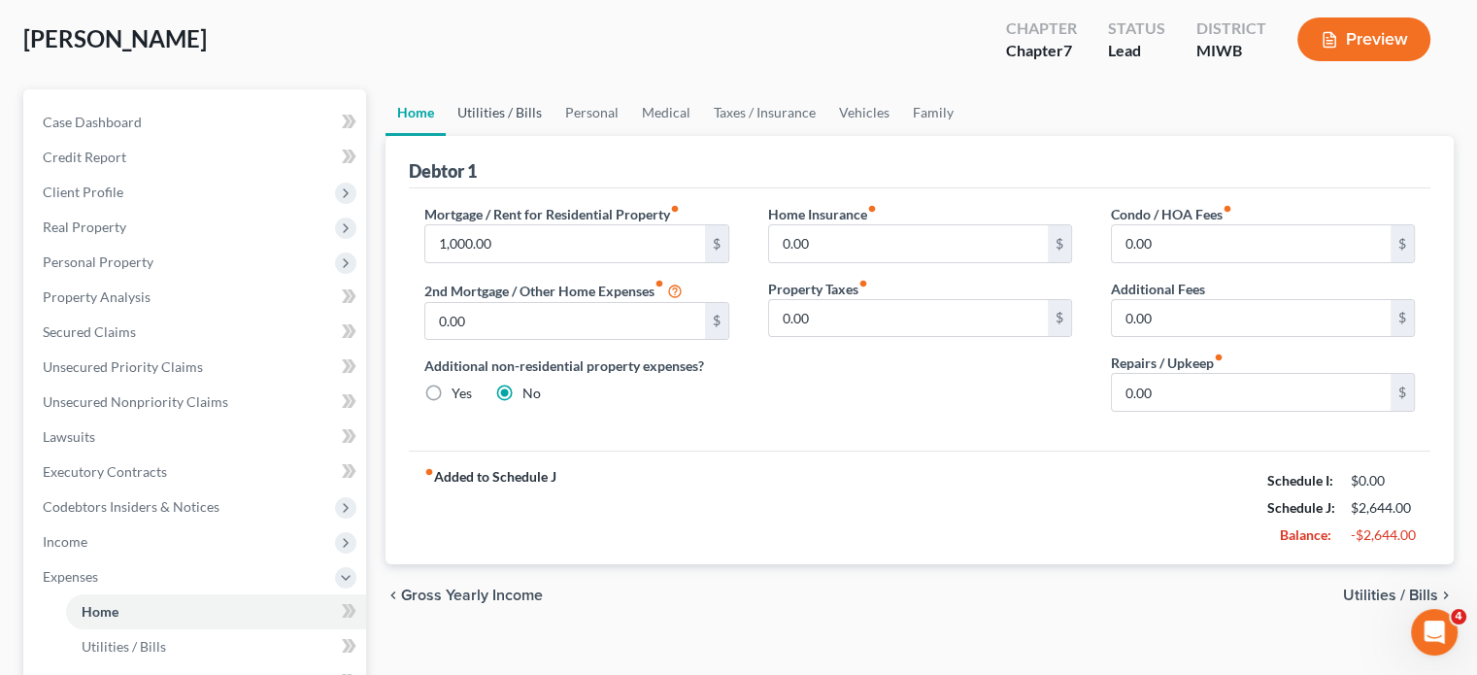
click at [509, 136] on link "Utilities / Bills" at bounding box center [500, 112] width 108 height 47
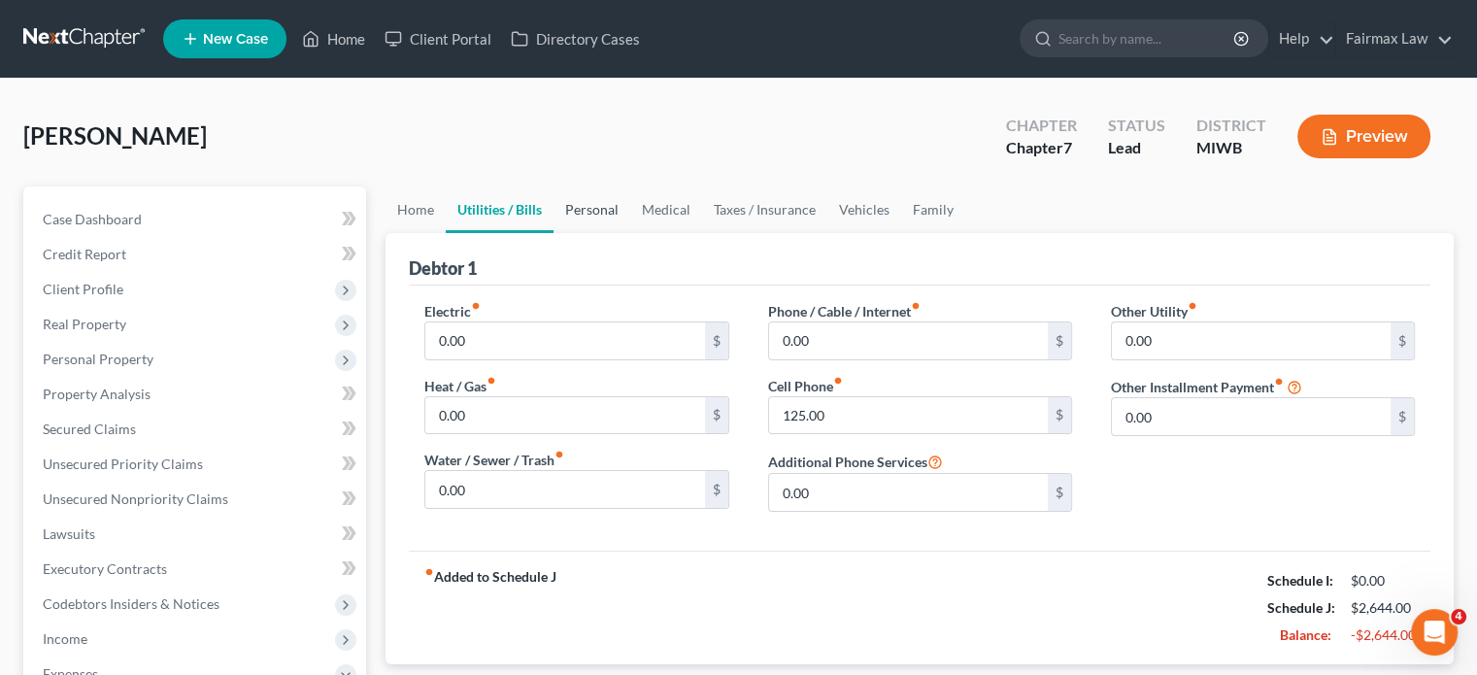
click at [630, 233] on link "Personal" at bounding box center [591, 209] width 77 height 47
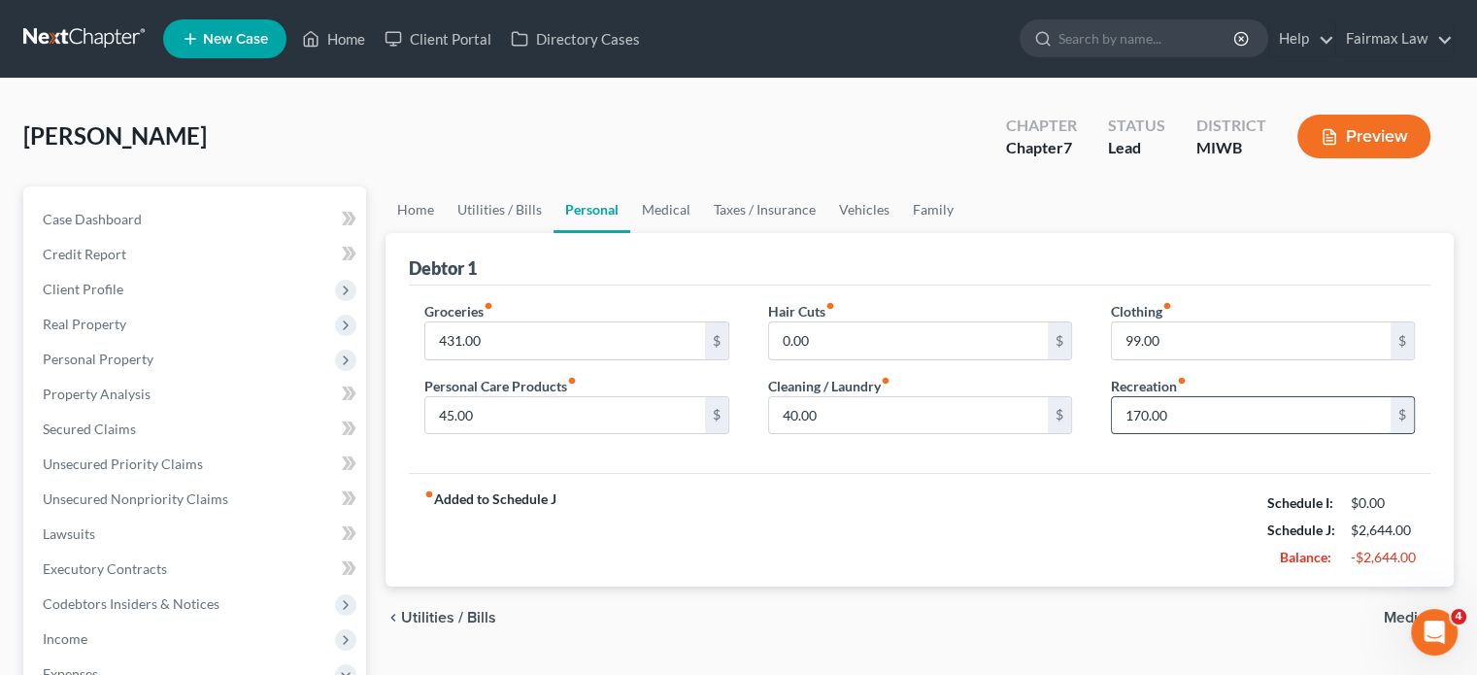
click at [1176, 434] on input "170.00" at bounding box center [1251, 415] width 279 height 37
type input "100"
click at [1173, 359] on input "99.00" at bounding box center [1251, 340] width 279 height 37
type input "100"
click at [702, 233] on link "Medical" at bounding box center [666, 209] width 72 height 47
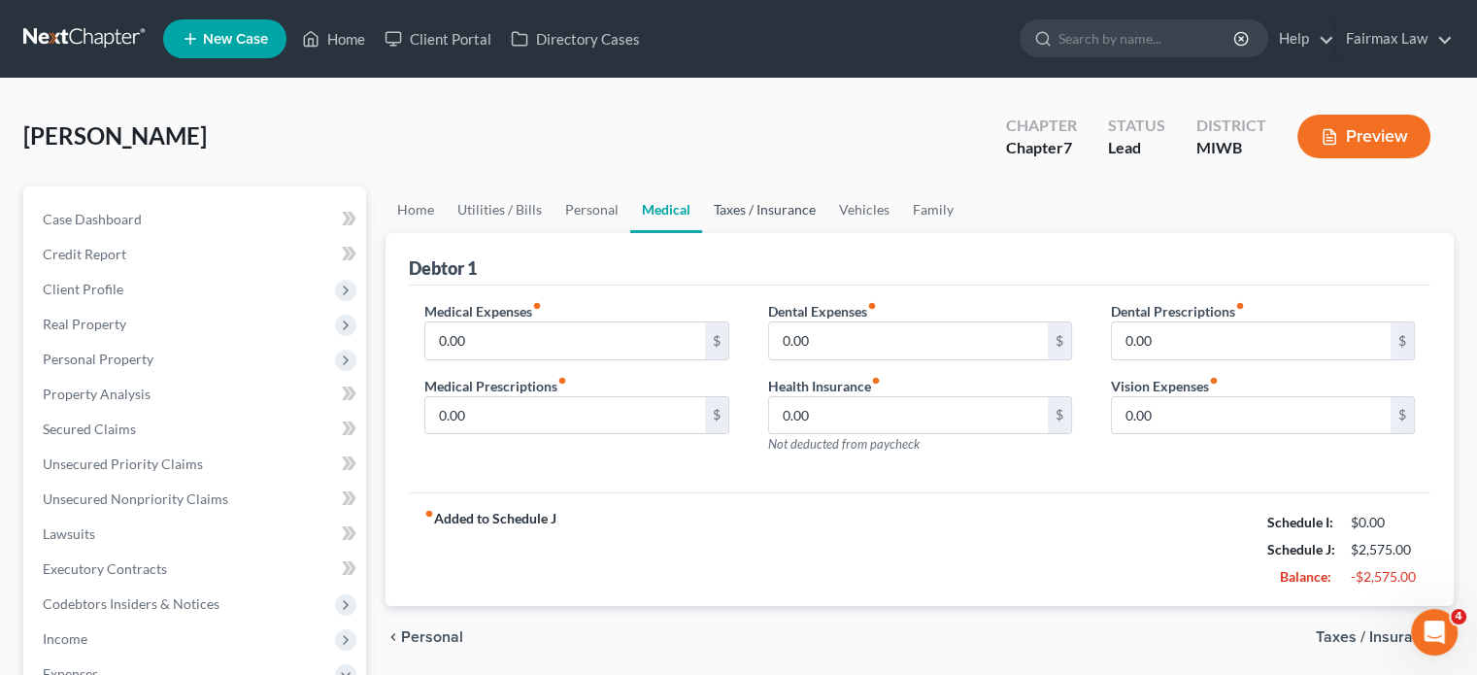
click at [827, 233] on link "Taxes / Insurance" at bounding box center [764, 209] width 125 height 47
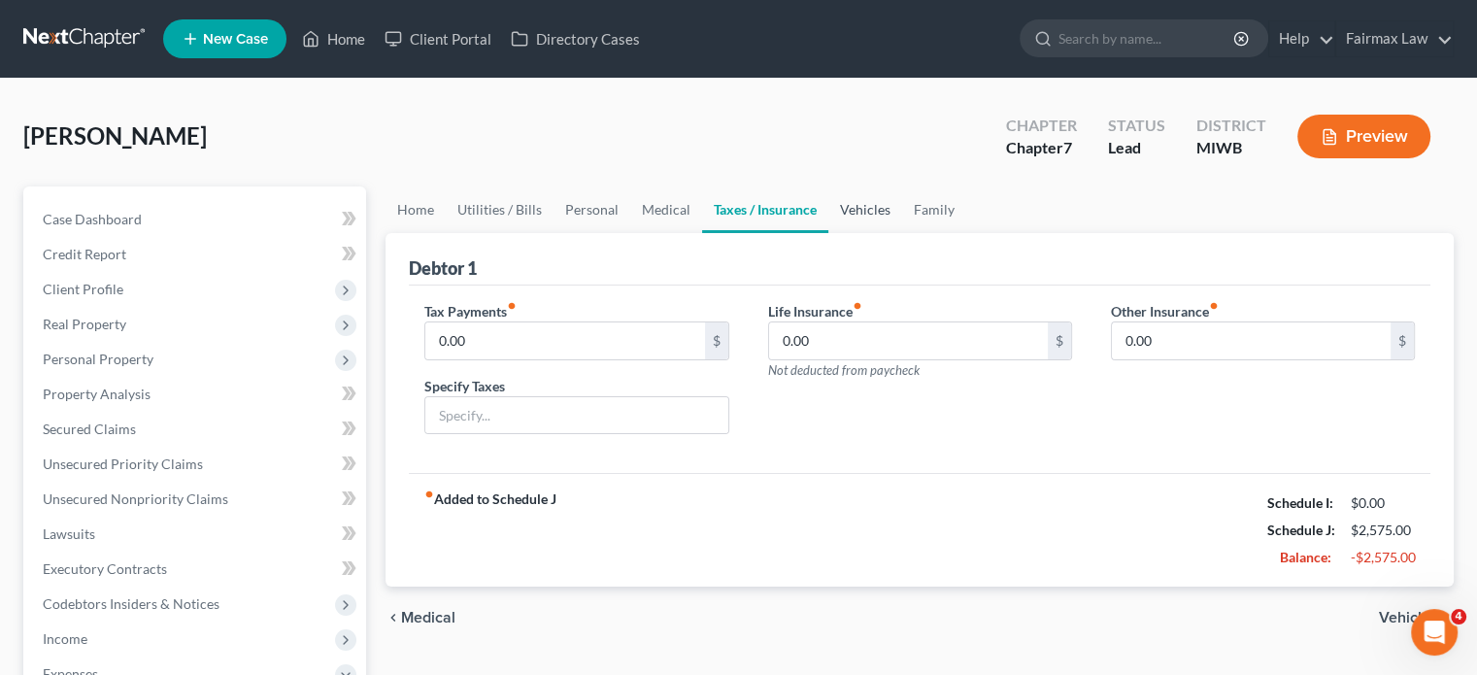
click at [902, 233] on link "Vehicles" at bounding box center [865, 209] width 74 height 47
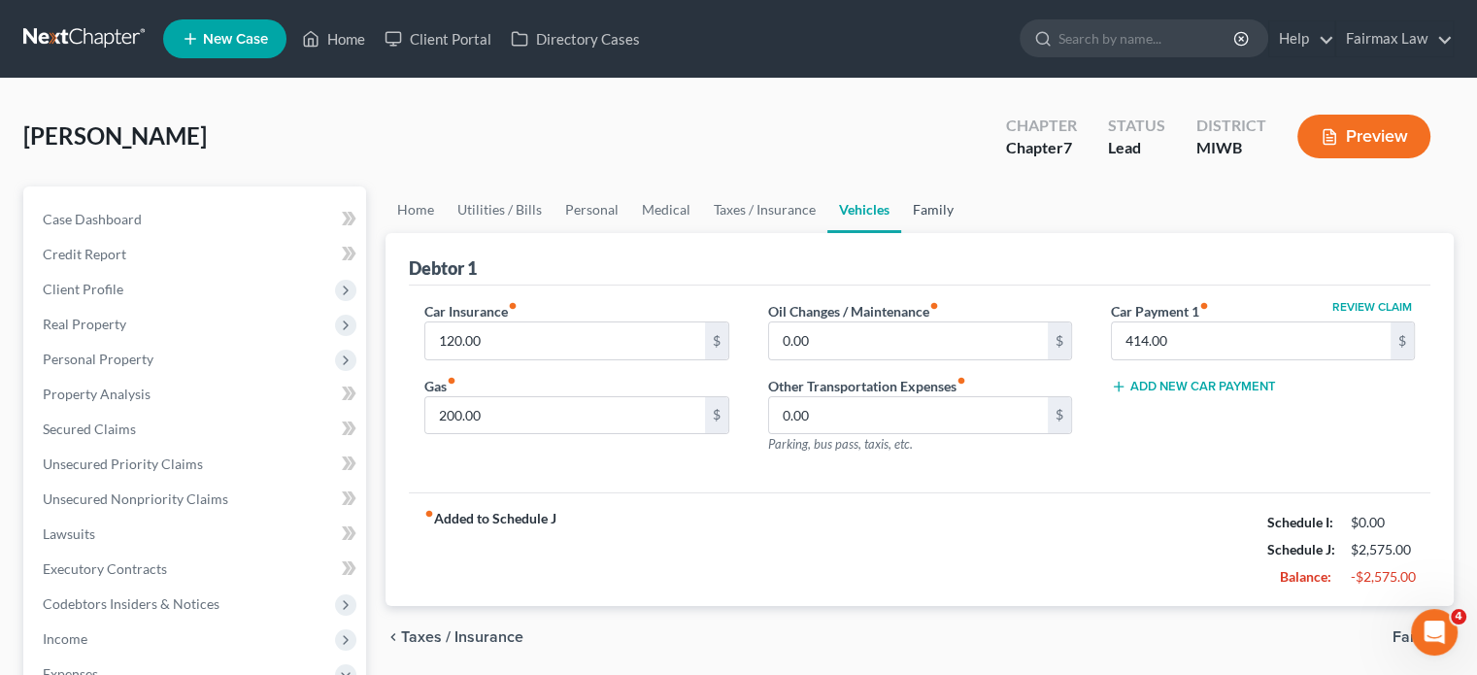
click at [965, 233] on link "Family" at bounding box center [933, 209] width 64 height 47
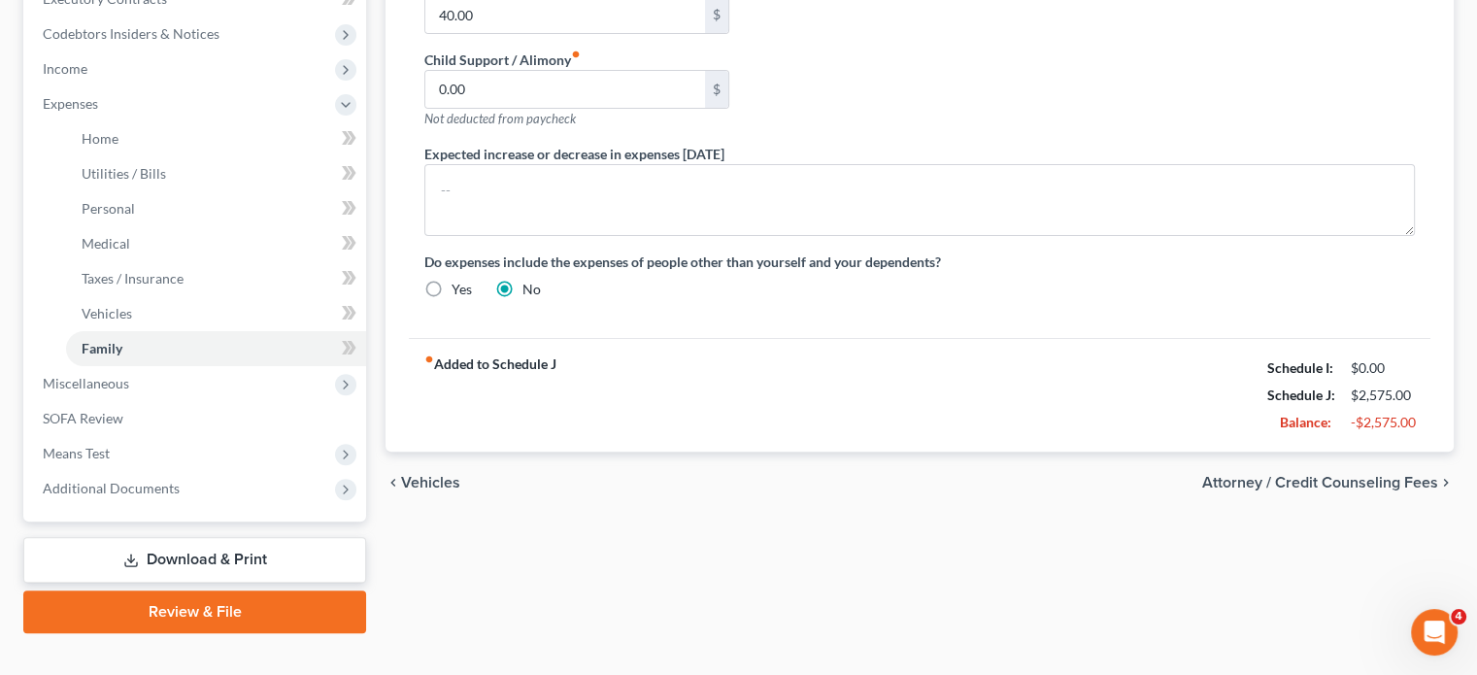
scroll to position [372, 0]
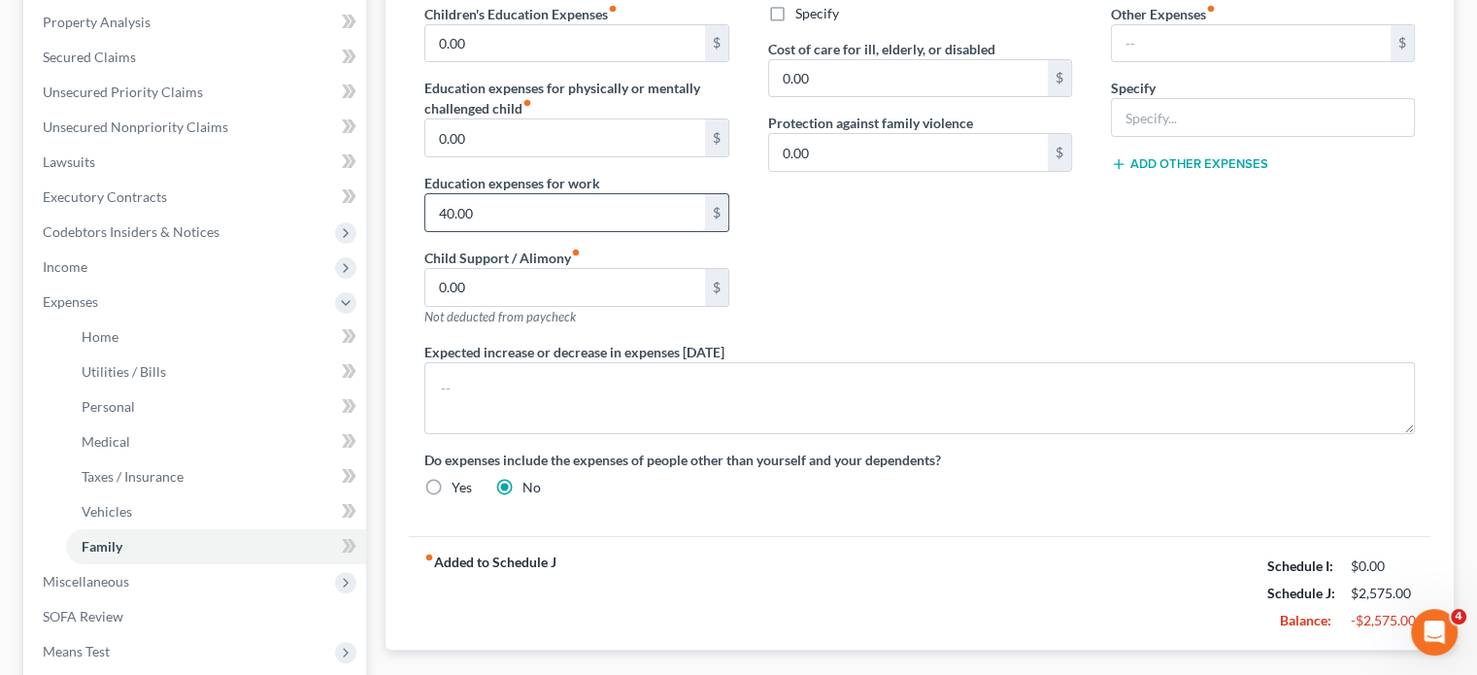
click at [572, 231] on input "40.00" at bounding box center [564, 212] width 279 height 37
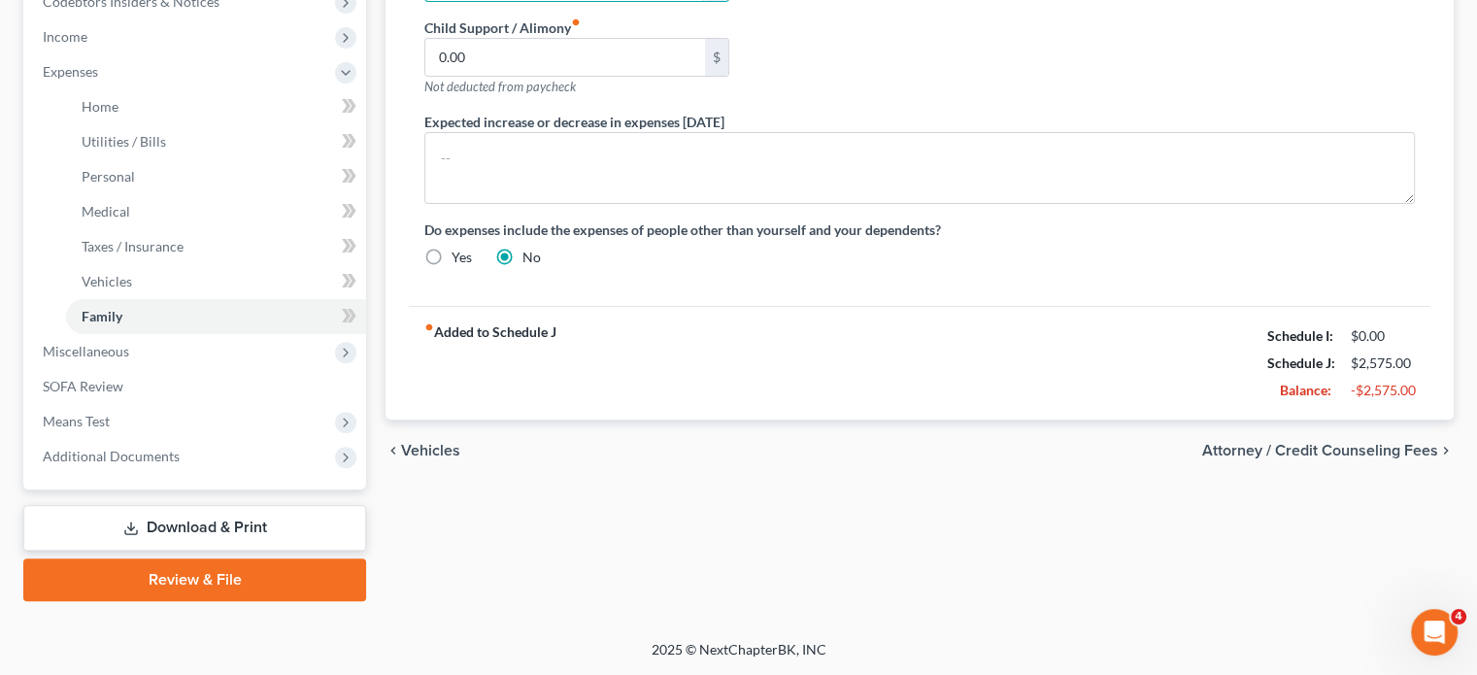
scroll to position [873, 0]
click at [218, 334] on span "Miscellaneous" at bounding box center [196, 351] width 339 height 35
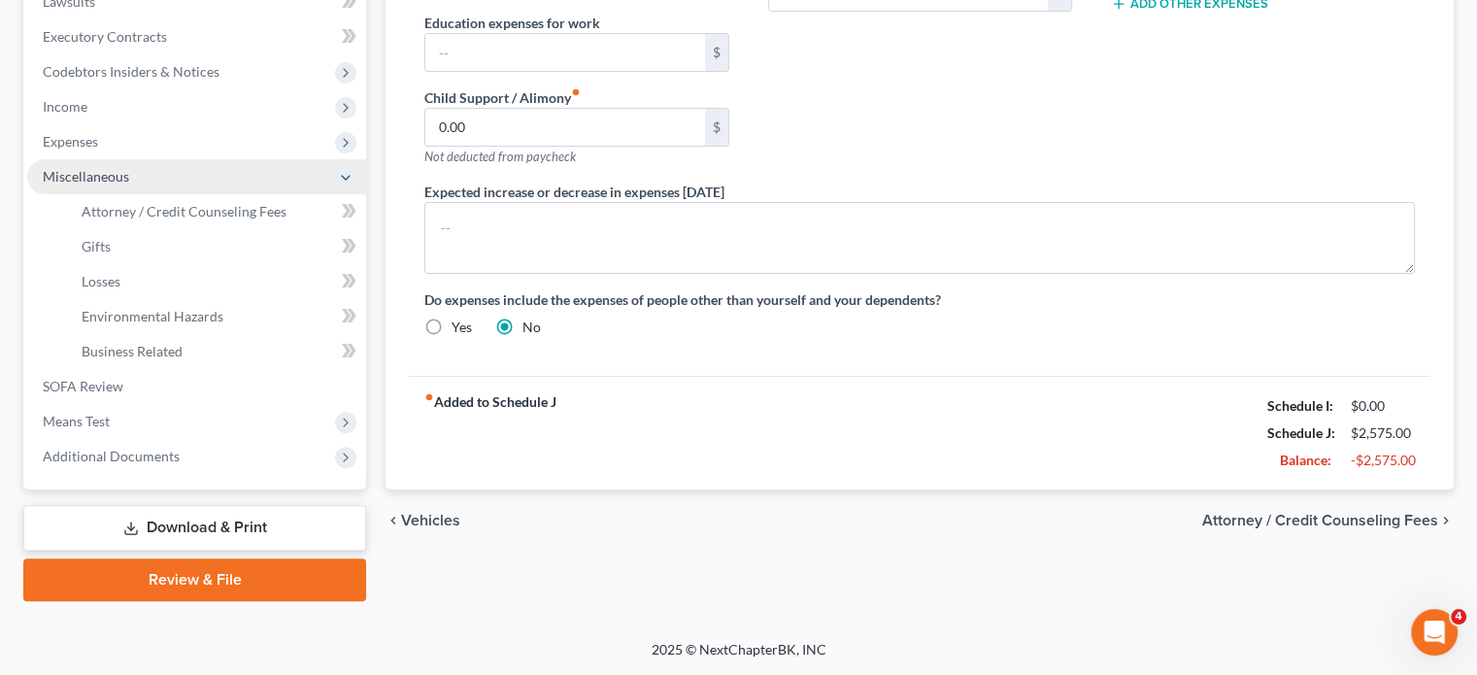
scroll to position [828, 0]
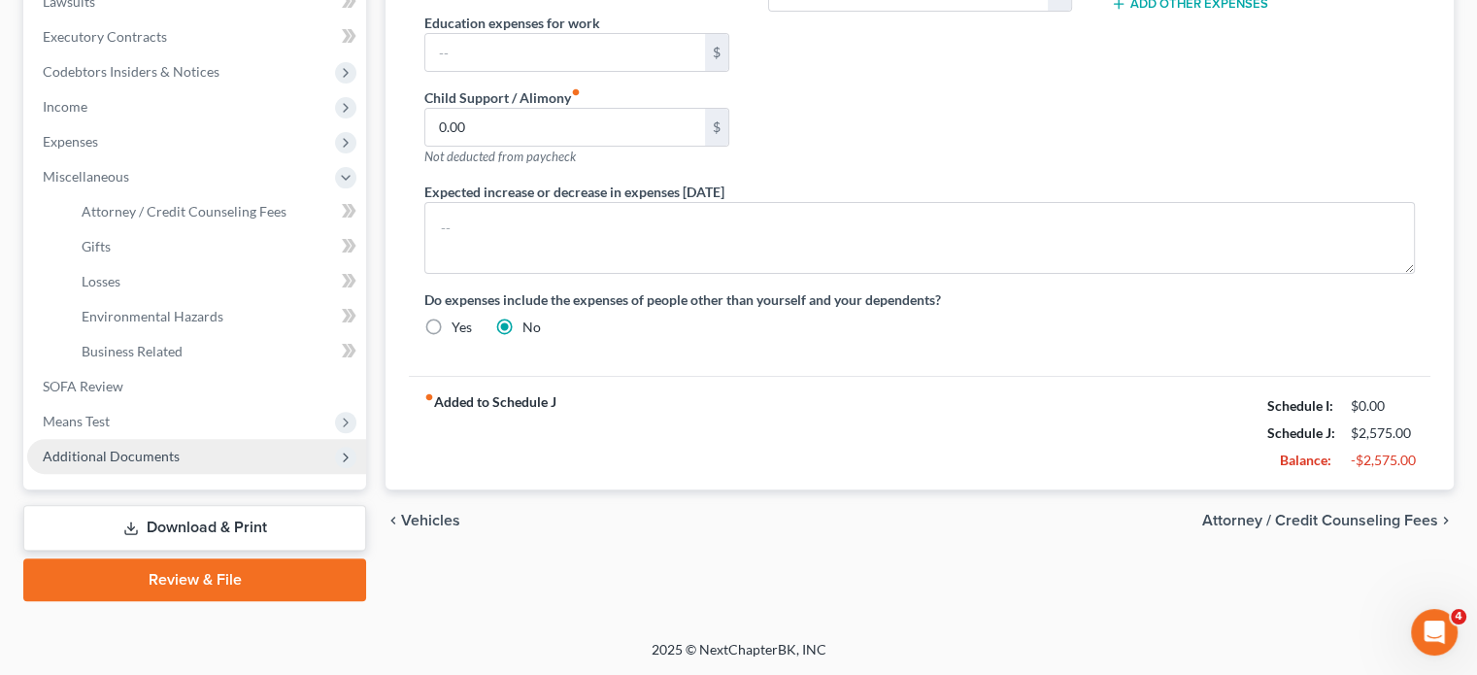
click at [180, 448] on span "Additional Documents" at bounding box center [111, 456] width 137 height 17
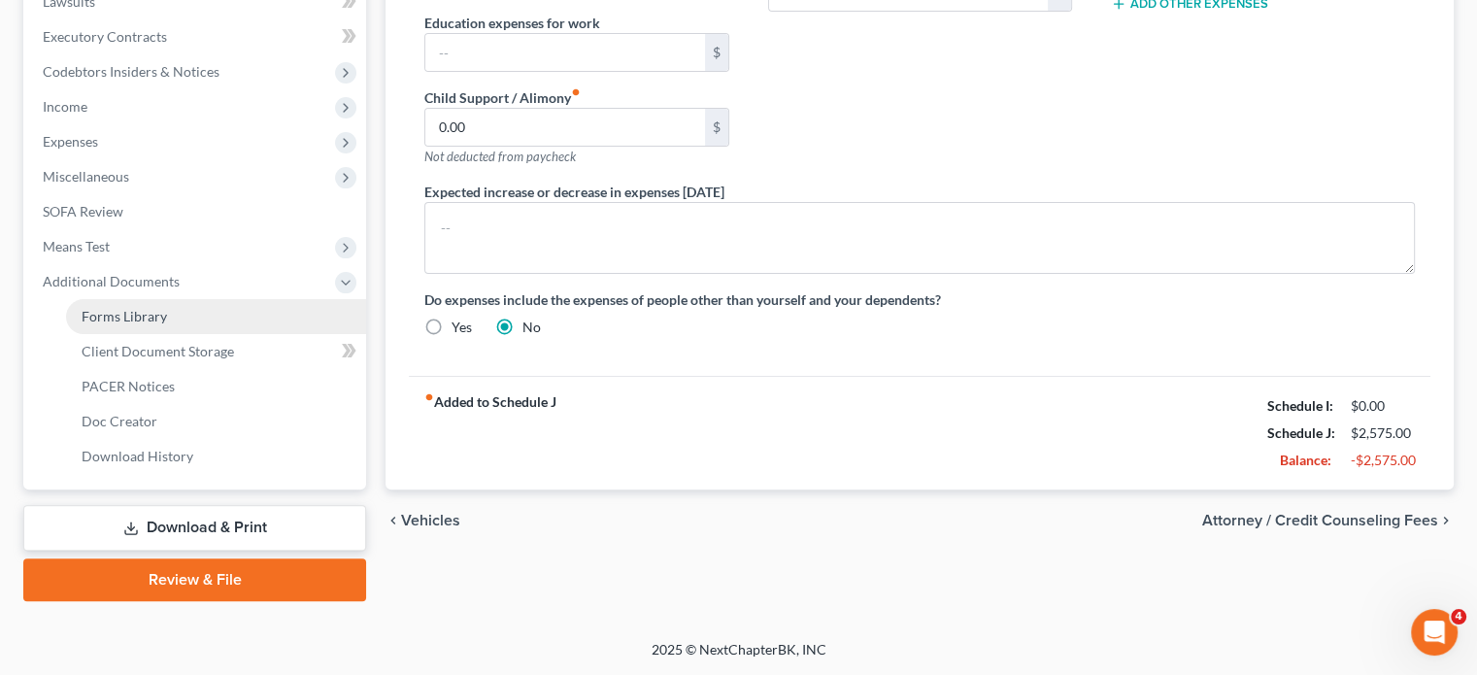
click at [137, 308] on span "Forms Library" at bounding box center [124, 316] width 85 height 17
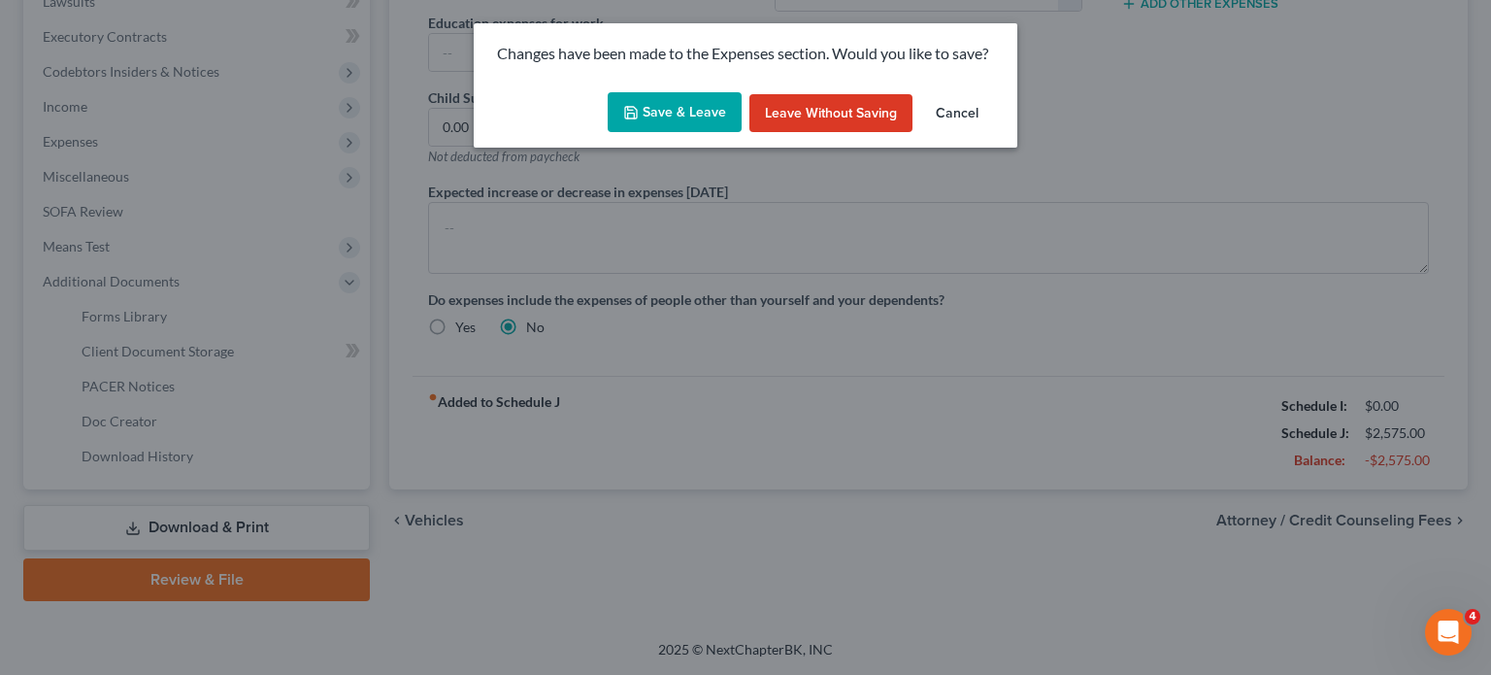
click at [642, 132] on button "Save & Leave" at bounding box center [675, 112] width 134 height 41
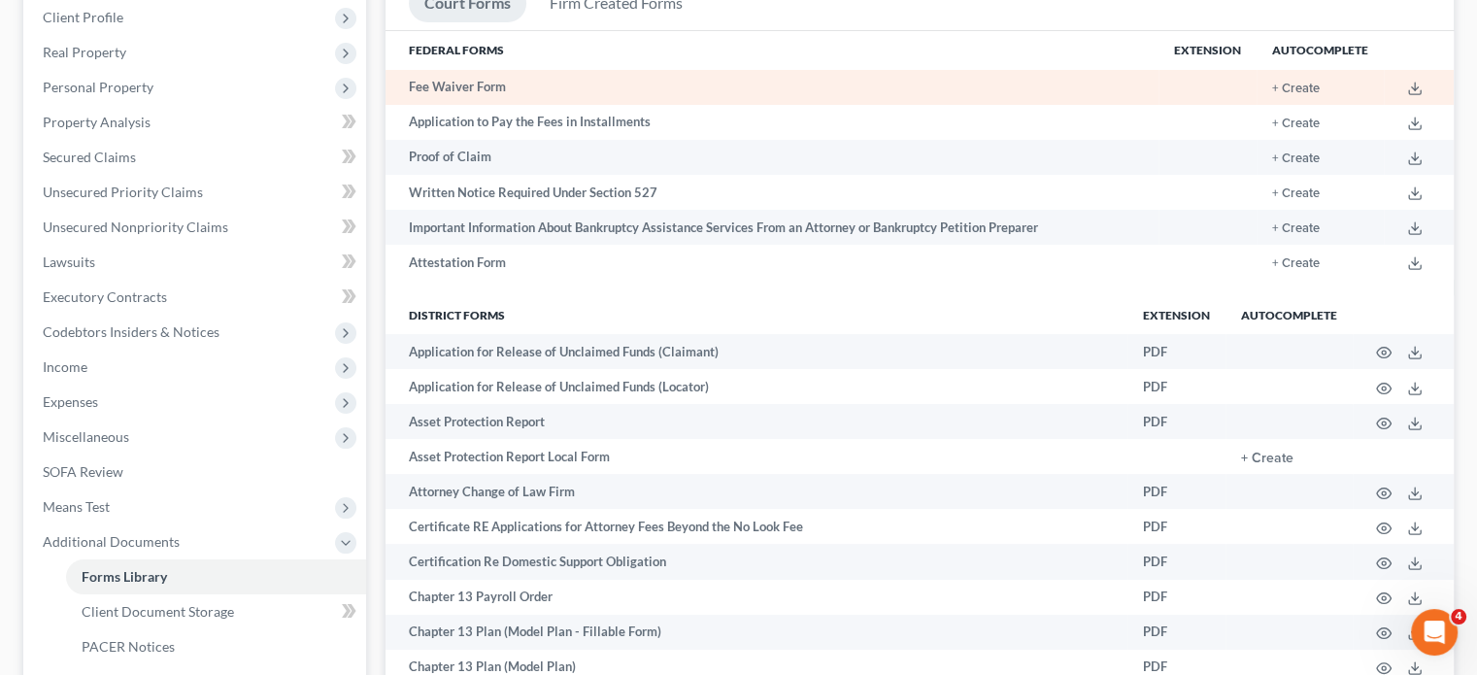
scroll to position [274, 0]
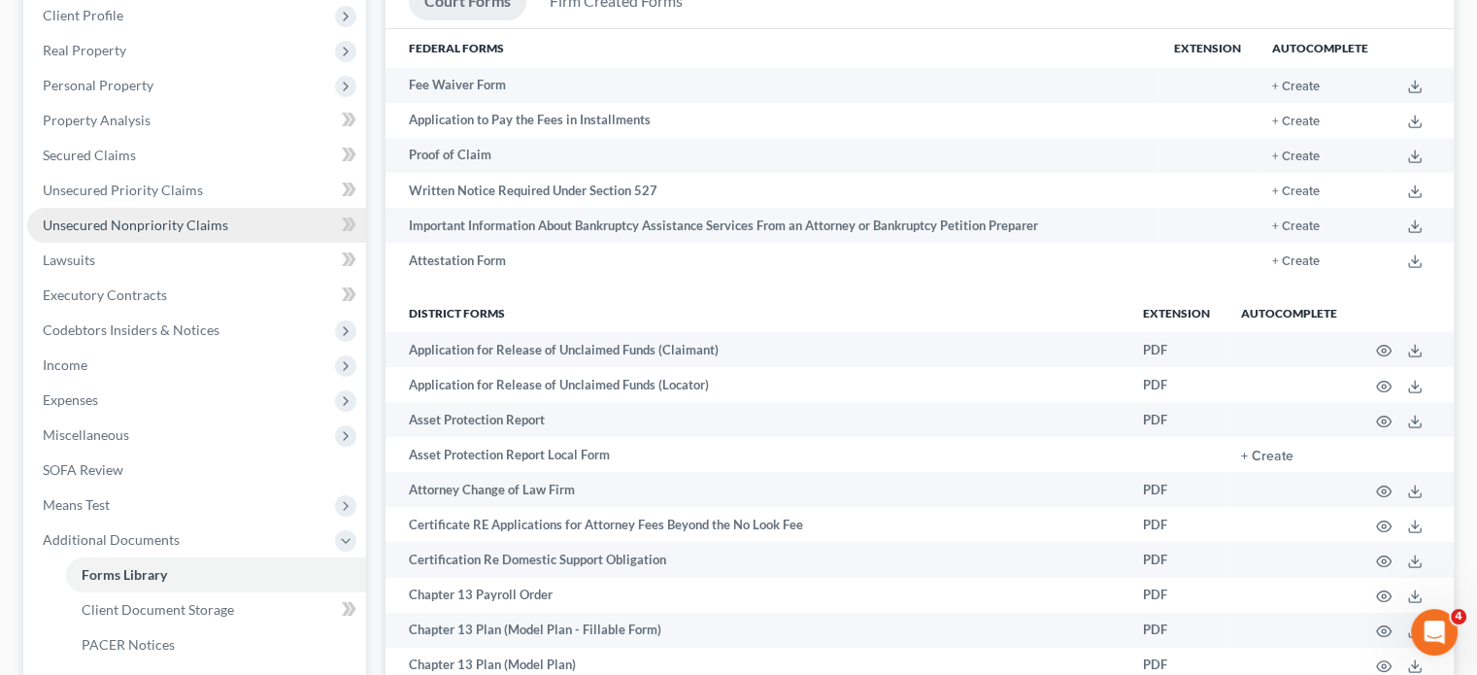
click at [144, 233] on span "Unsecured Nonpriority Claims" at bounding box center [135, 225] width 185 height 17
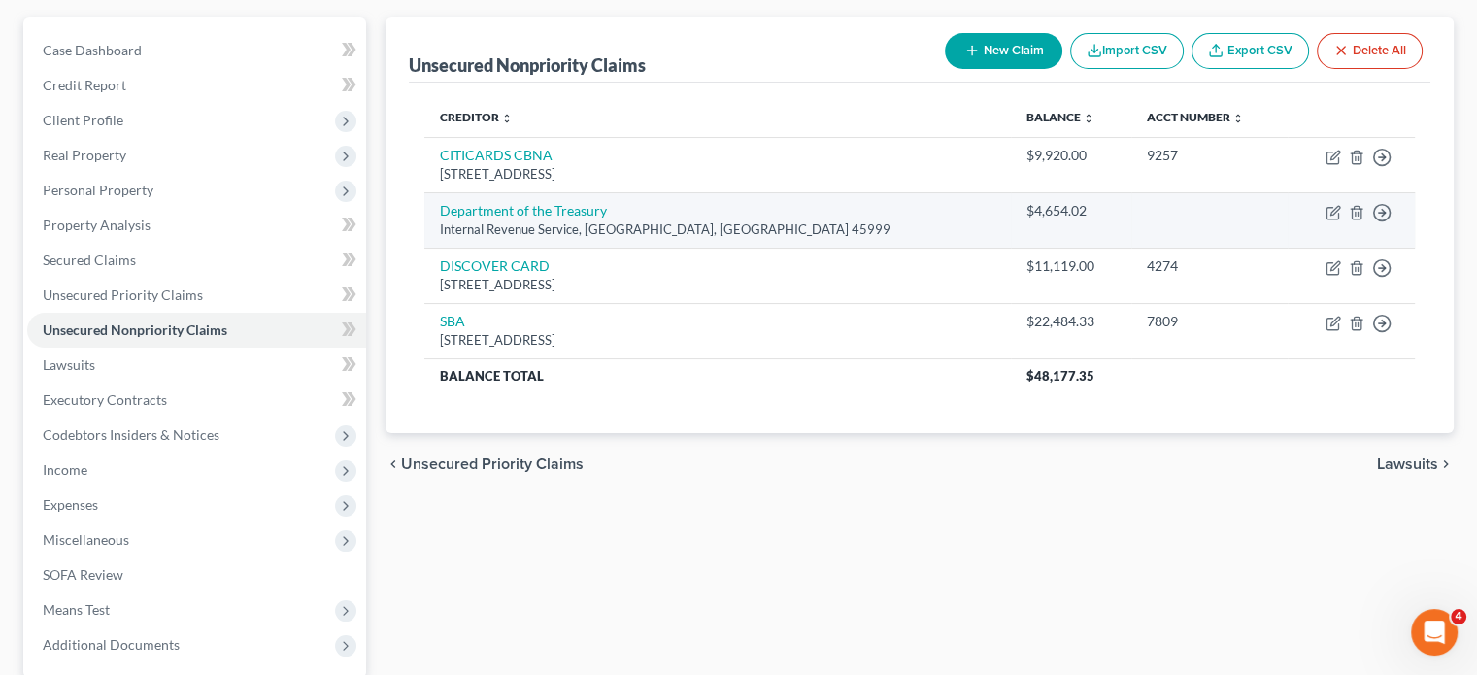
scroll to position [170, 0]
click at [1372, 221] on icon "button" at bounding box center [1381, 211] width 19 height 19
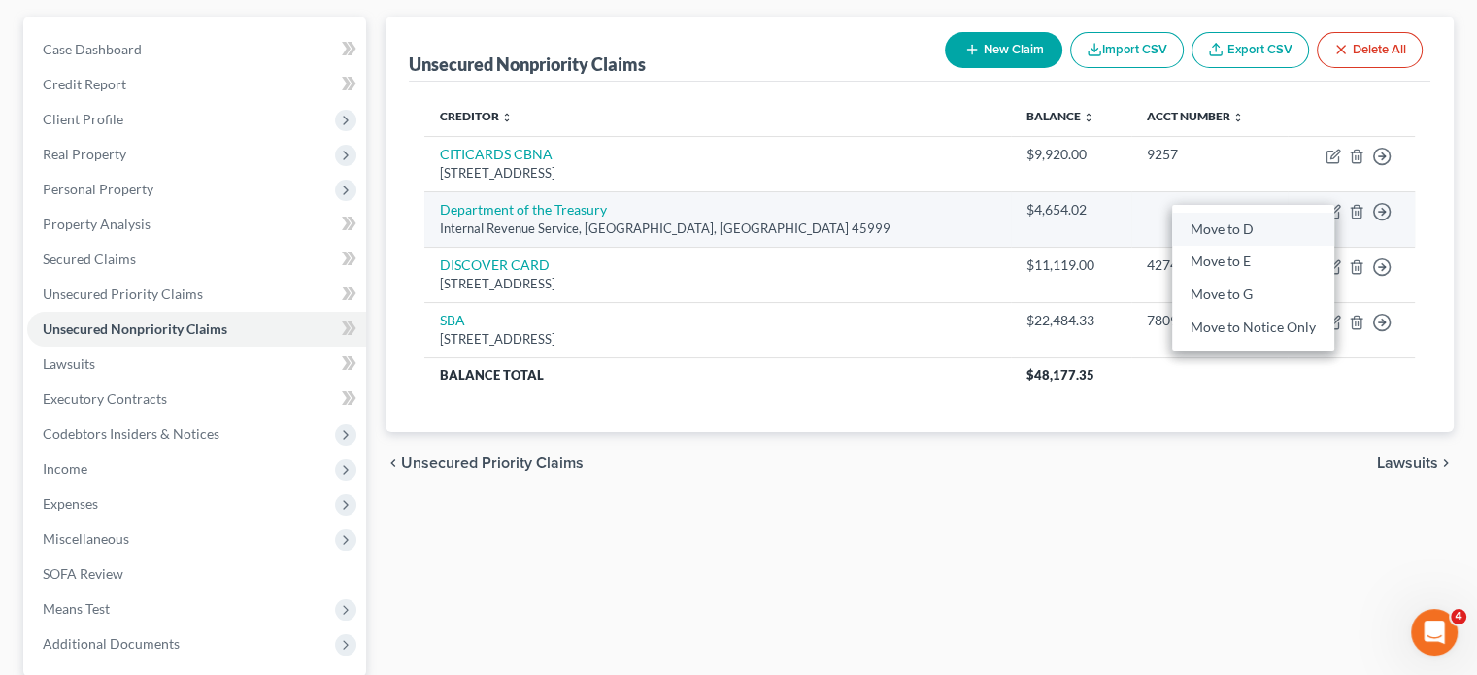
click at [1252, 246] on link "Move to D" at bounding box center [1253, 229] width 162 height 33
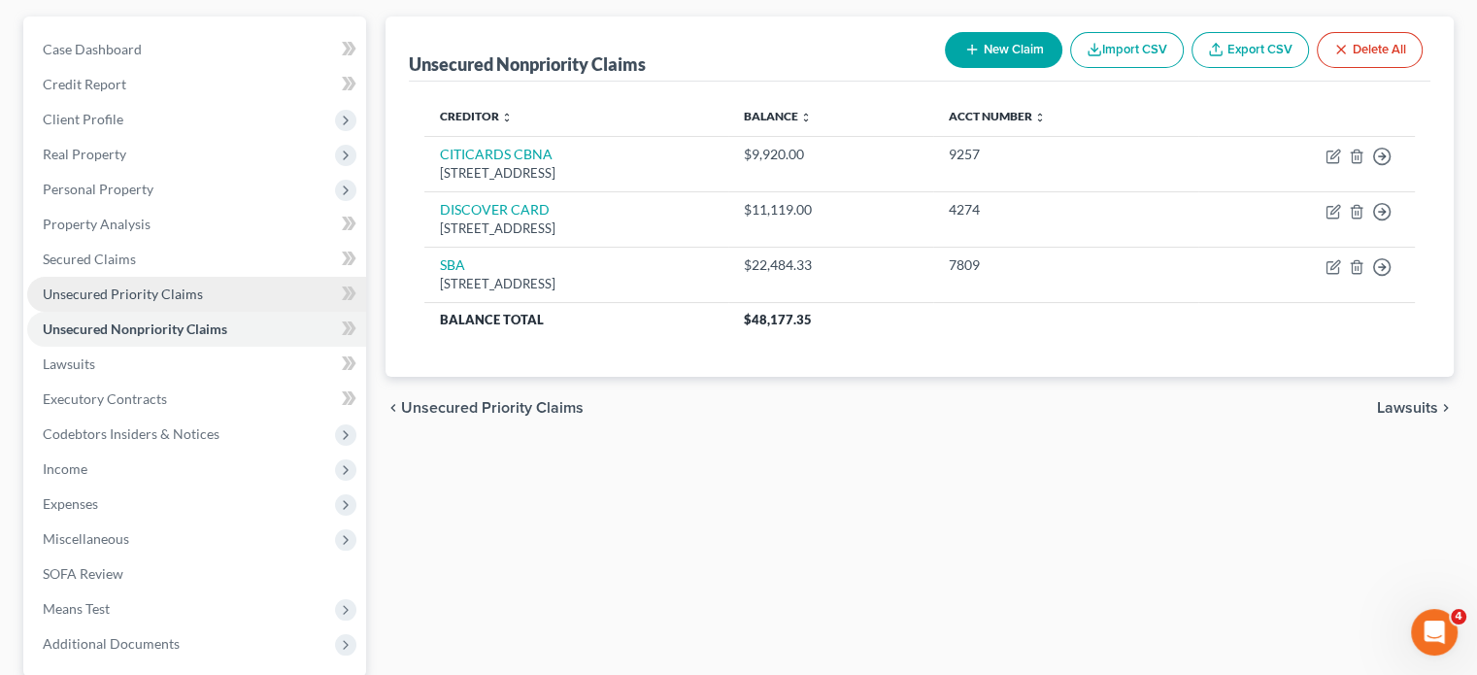
click at [188, 302] on span "Unsecured Priority Claims" at bounding box center [123, 293] width 160 height 17
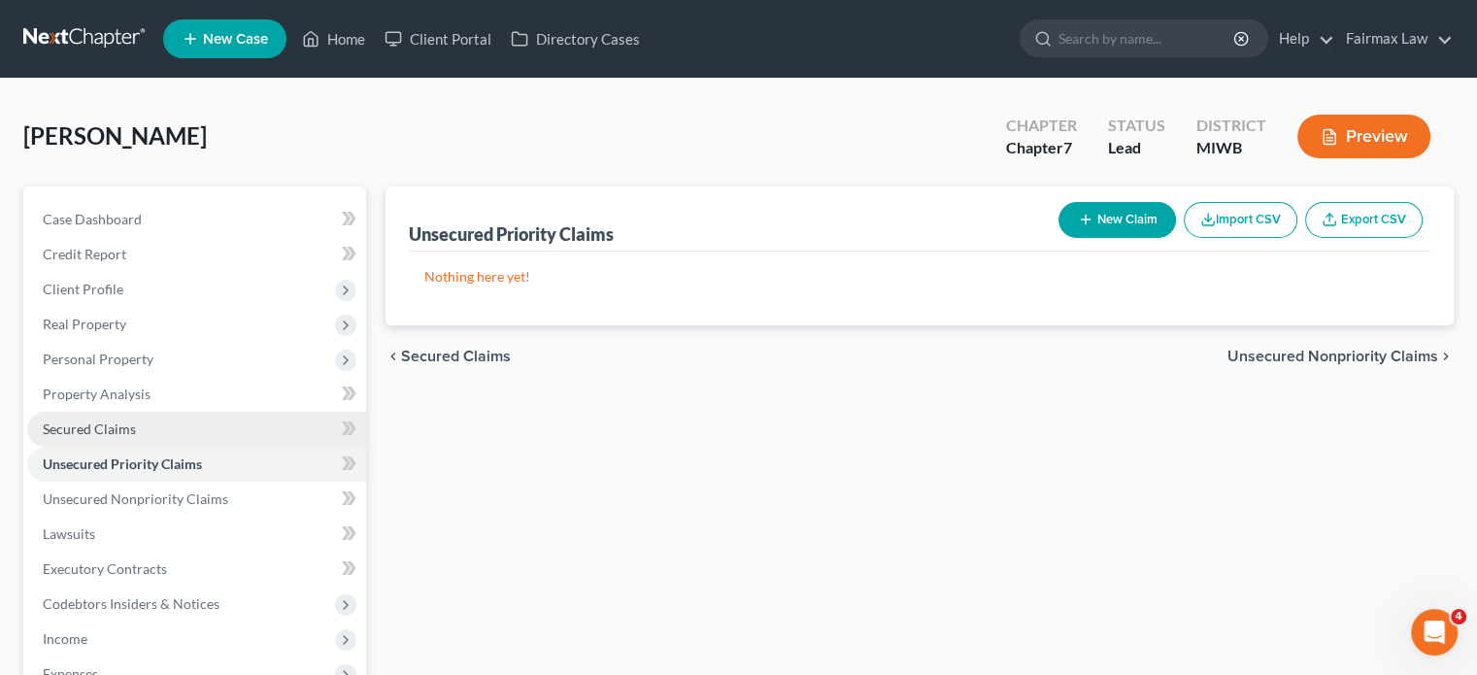
click at [225, 447] on link "Secured Claims" at bounding box center [196, 429] width 339 height 35
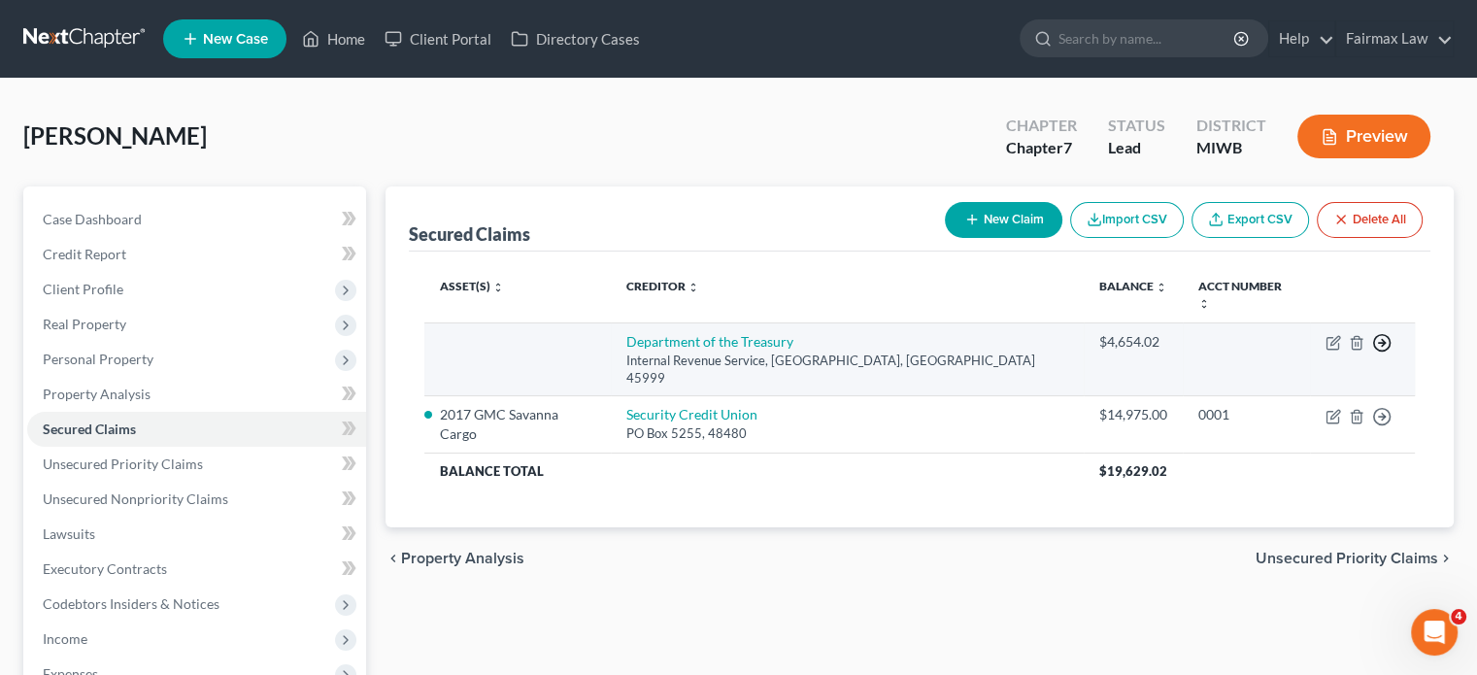
click at [1372, 352] on icon "button" at bounding box center [1381, 342] width 19 height 19
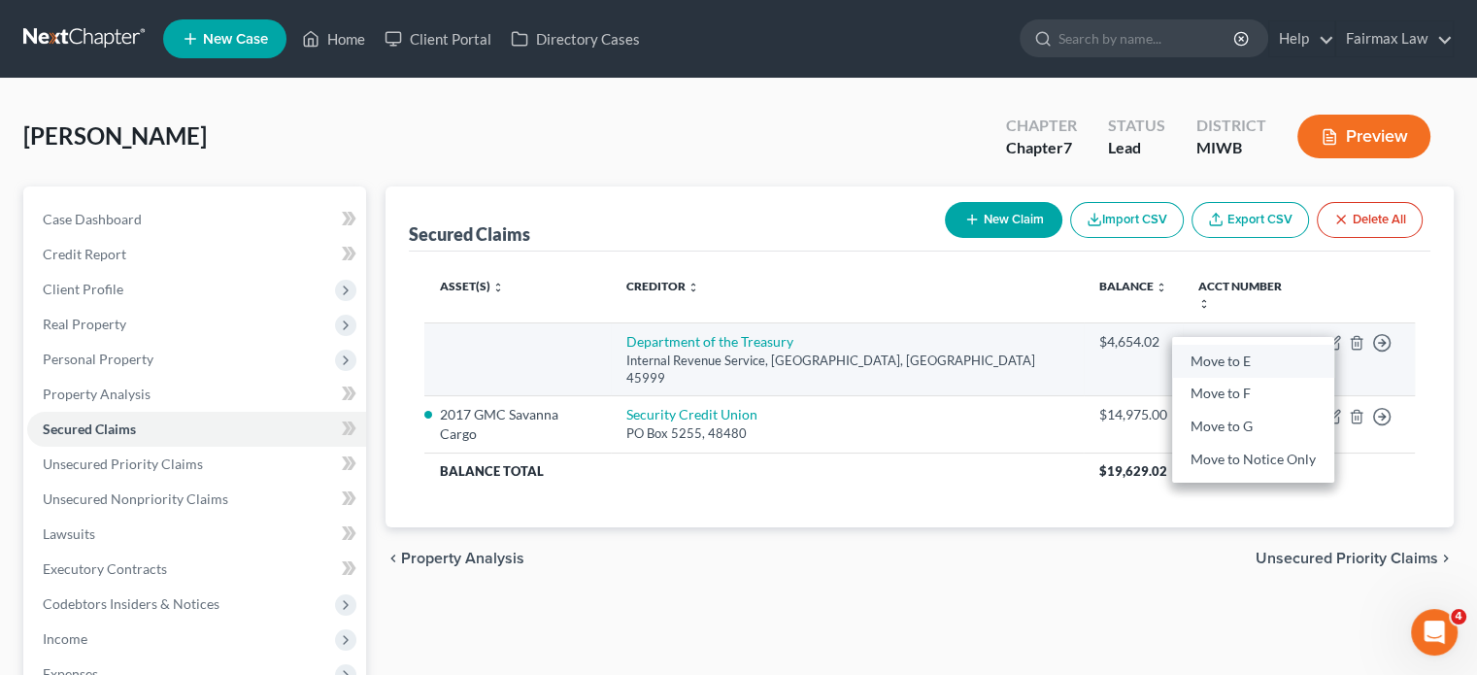
click at [1221, 378] on link "Move to E" at bounding box center [1253, 361] width 162 height 33
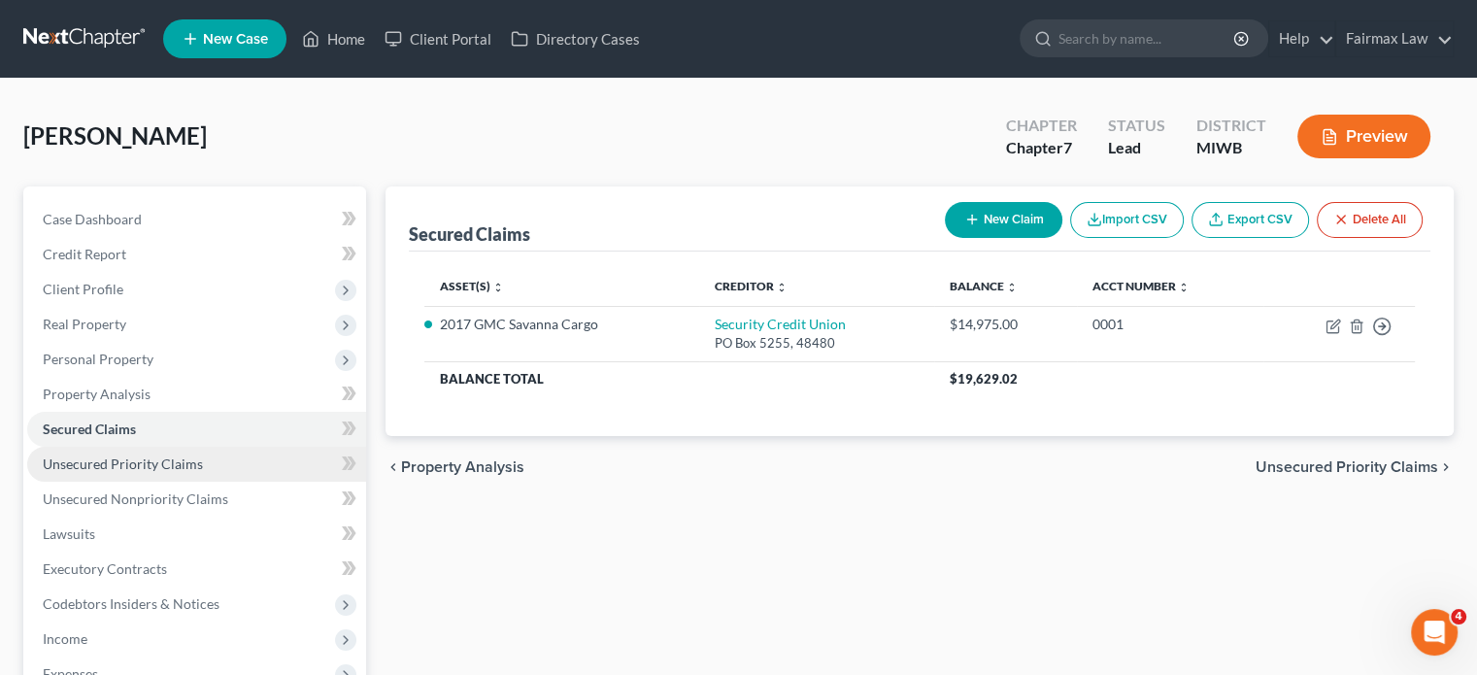
click at [164, 472] on span "Unsecured Priority Claims" at bounding box center [123, 463] width 160 height 17
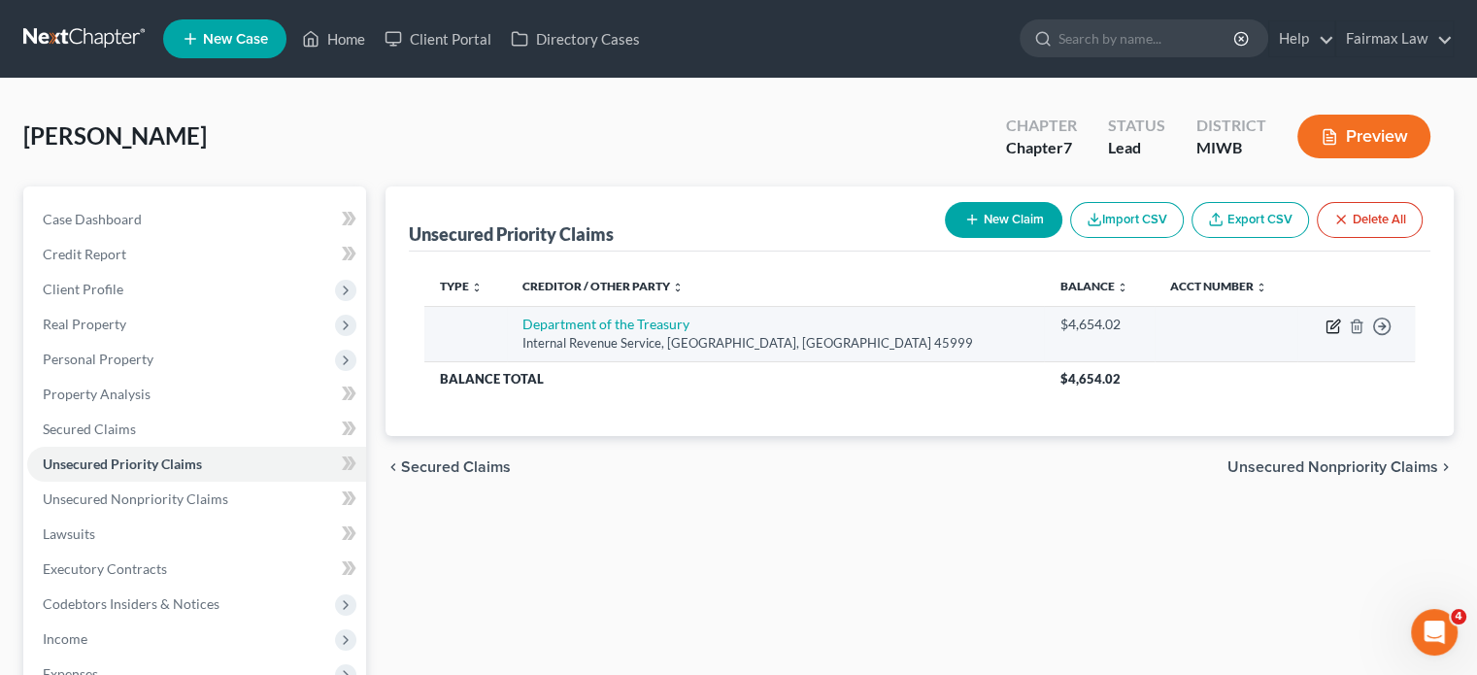
click at [1325, 334] on icon "button" at bounding box center [1333, 326] width 16 height 16
select select "36"
select select "0"
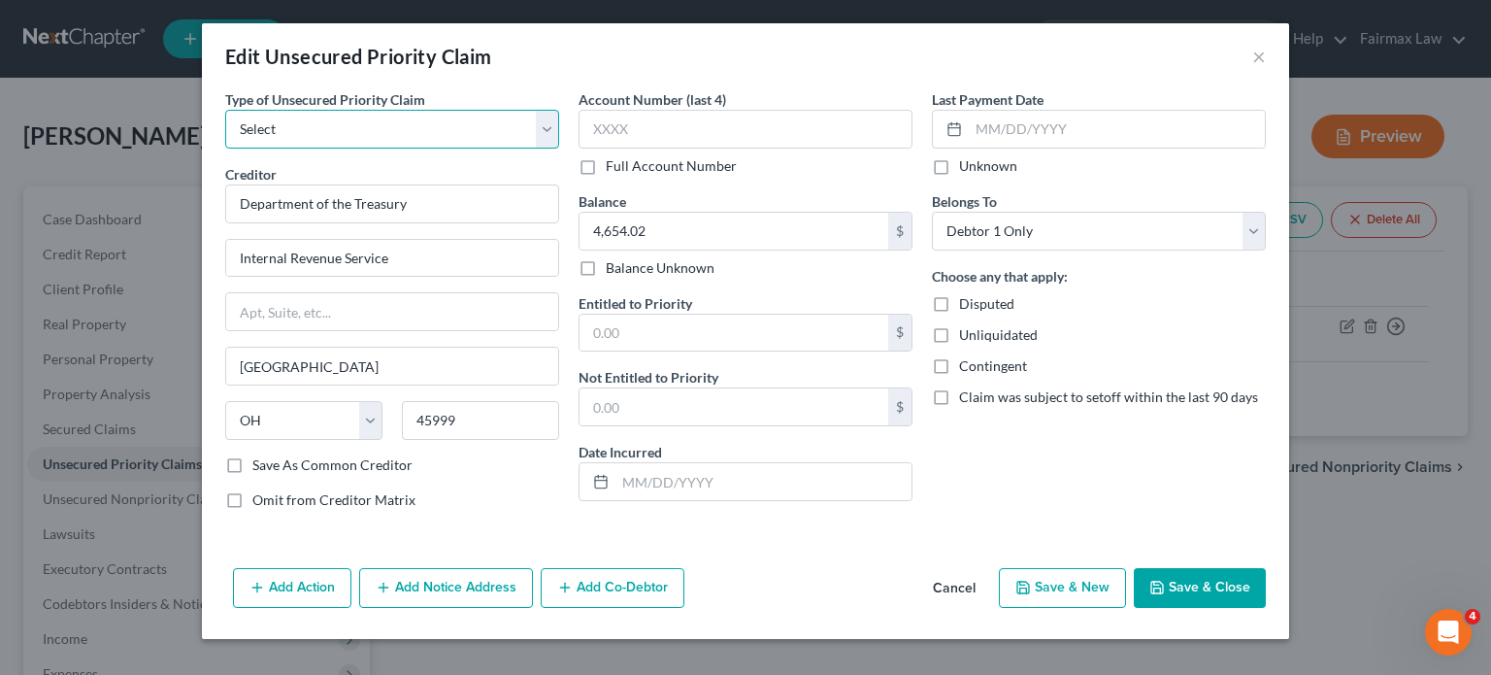
click at [225, 149] on select "Select Taxes & Other Government Units Domestic Support Obligations Extensions o…" at bounding box center [392, 129] width 334 height 39
select select "36"
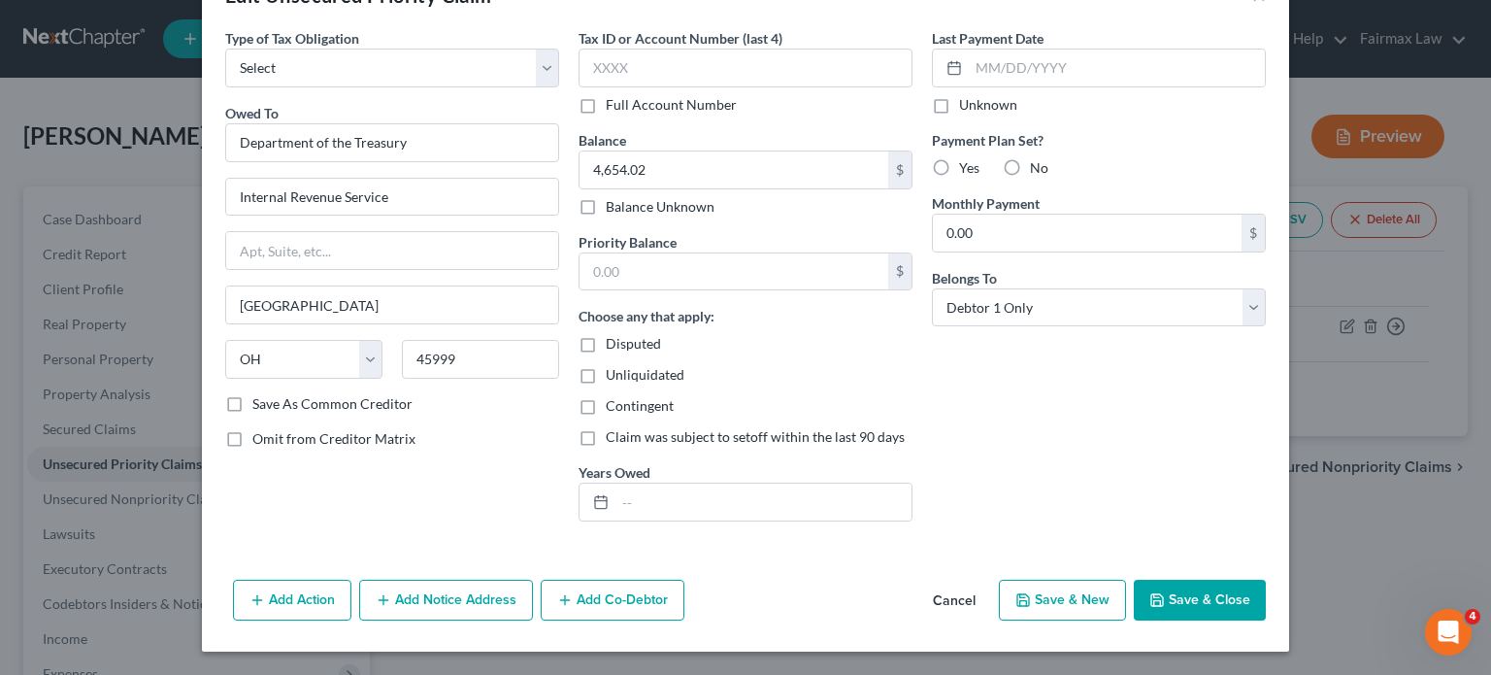
scroll to position [239, 0]
click at [359, 605] on button "Add Notice Address" at bounding box center [446, 600] width 174 height 41
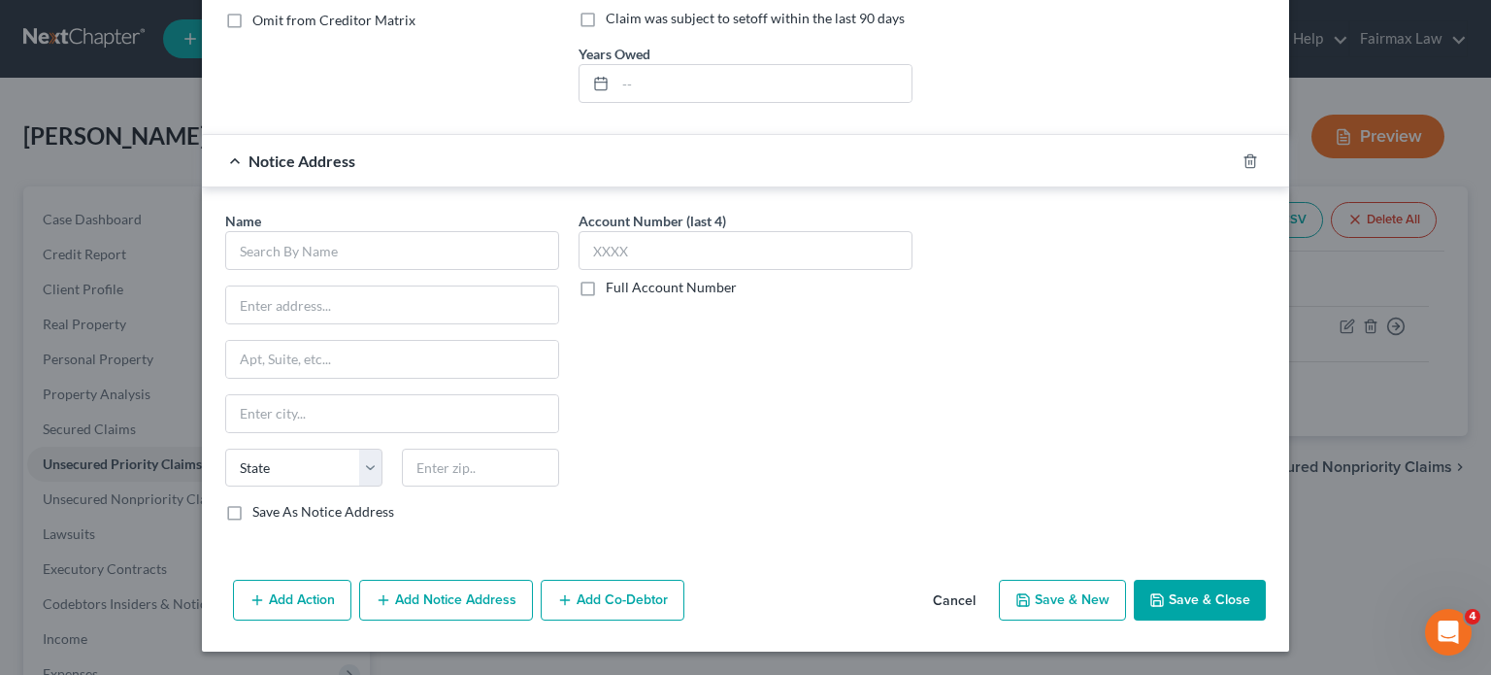
scroll to position [666, 0]
click at [303, 250] on input "text" at bounding box center [392, 250] width 334 height 39
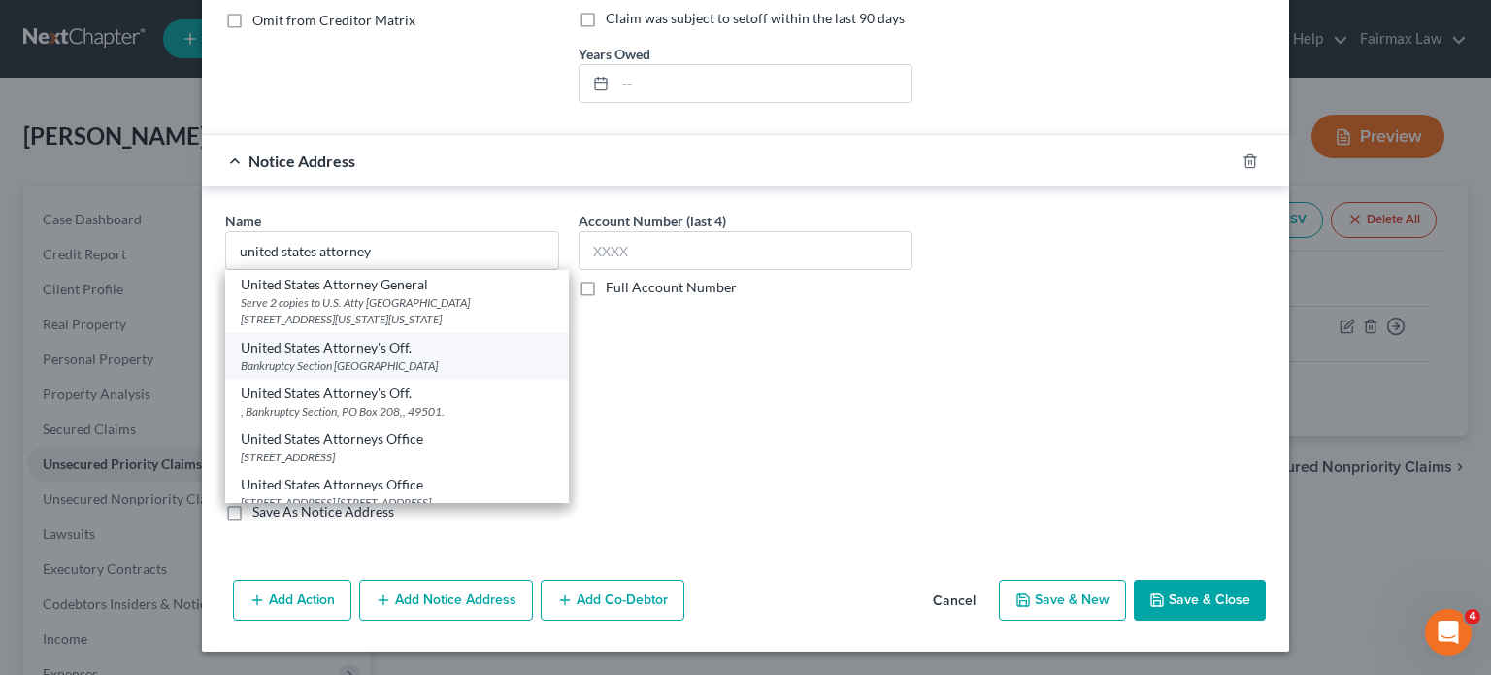
click at [287, 351] on div "United States Attorney's Off." at bounding box center [397, 347] width 313 height 19
type input "United States Attorney's Off."
type input "Bankruptcy Section"
type input "PO Box 208"
type input "[GEOGRAPHIC_DATA]"
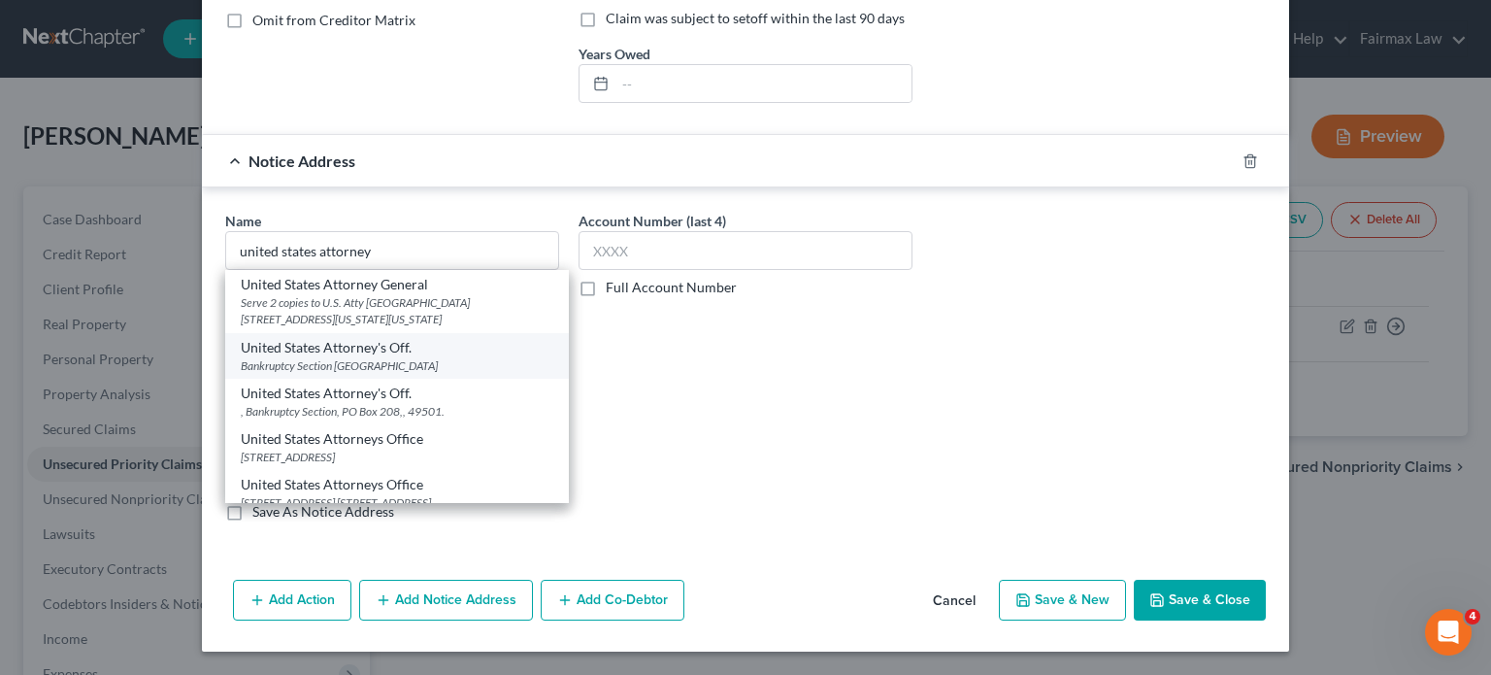
select select "23"
type input "49501"
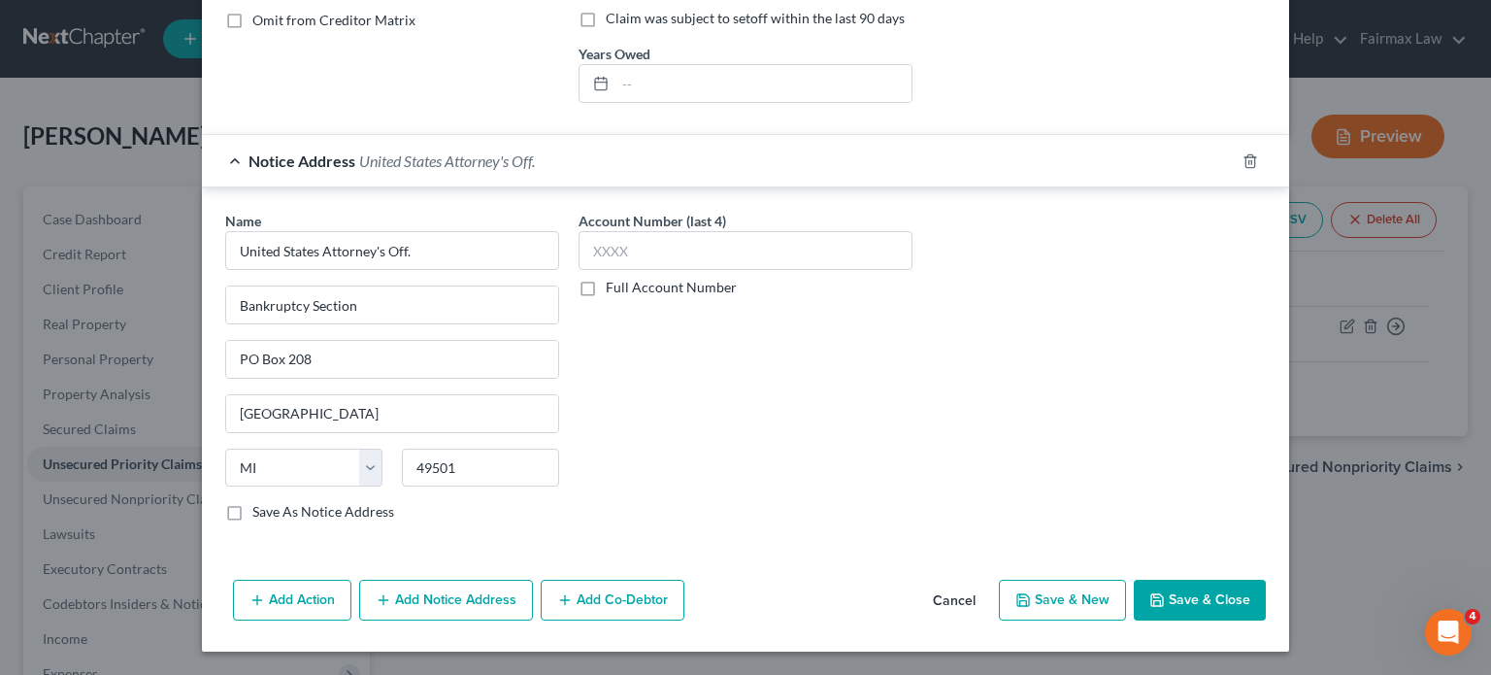
scroll to position [757, 0]
click at [1266, 581] on button "Save & Close" at bounding box center [1200, 600] width 132 height 41
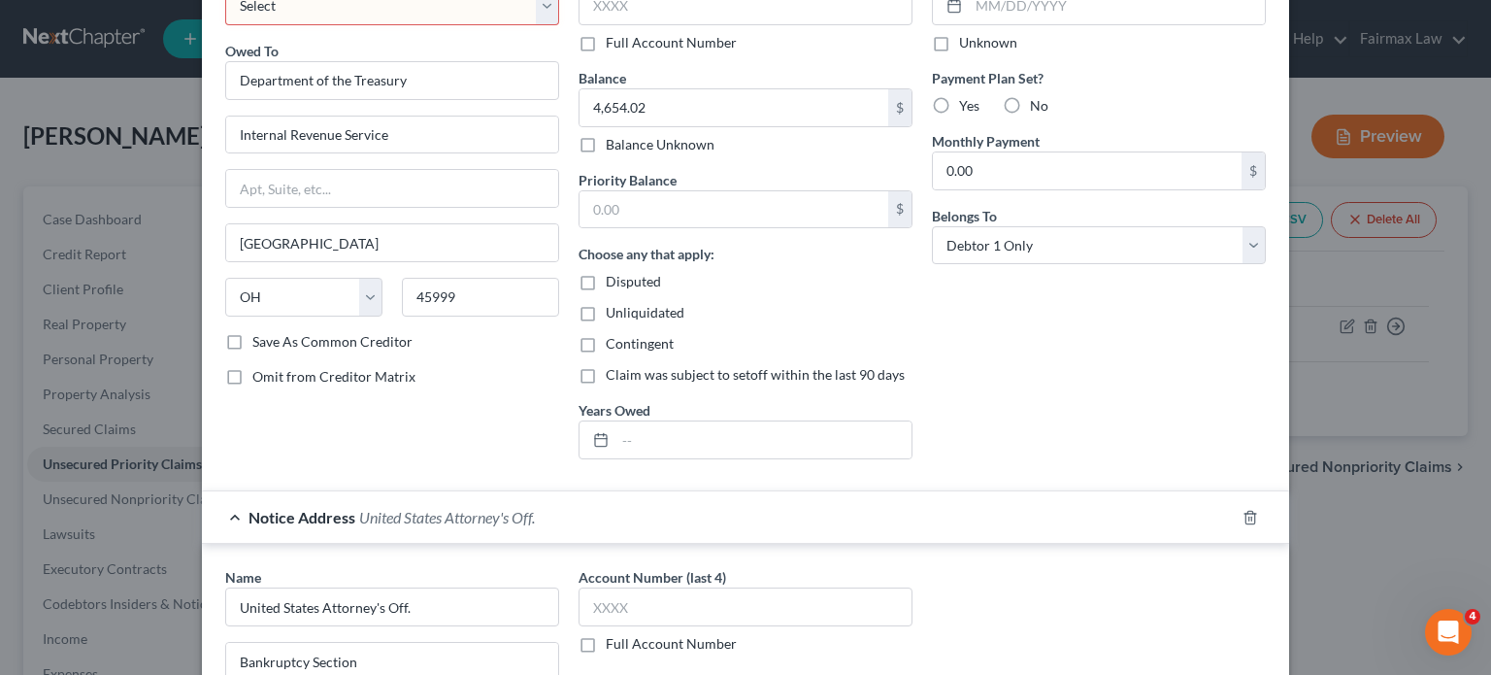
scroll to position [124, 0]
click at [330, 24] on select "Select Federal City State Franchise Tax Board Other" at bounding box center [392, 4] width 334 height 39
select select "0"
click at [225, 13] on select "Select Federal City State Franchise Tax Board Other" at bounding box center [392, 4] width 334 height 39
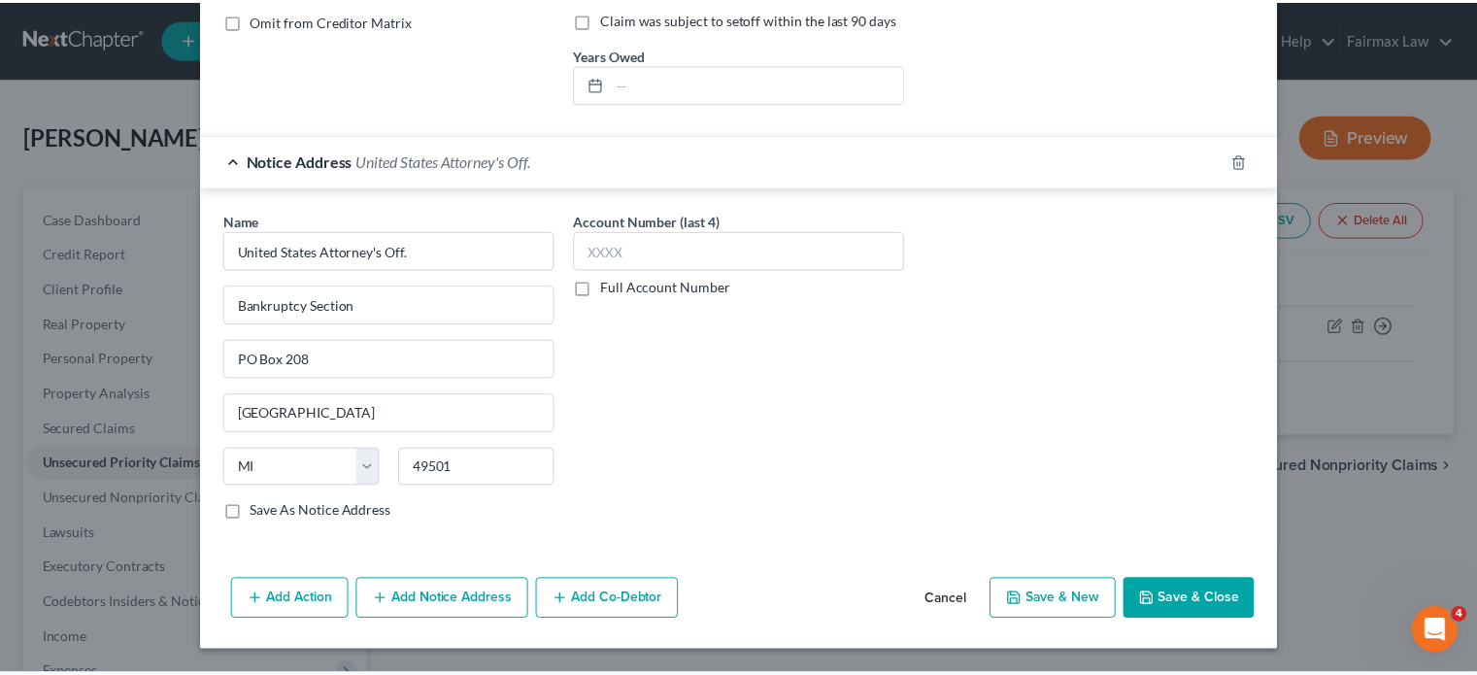
scroll to position [757, 0]
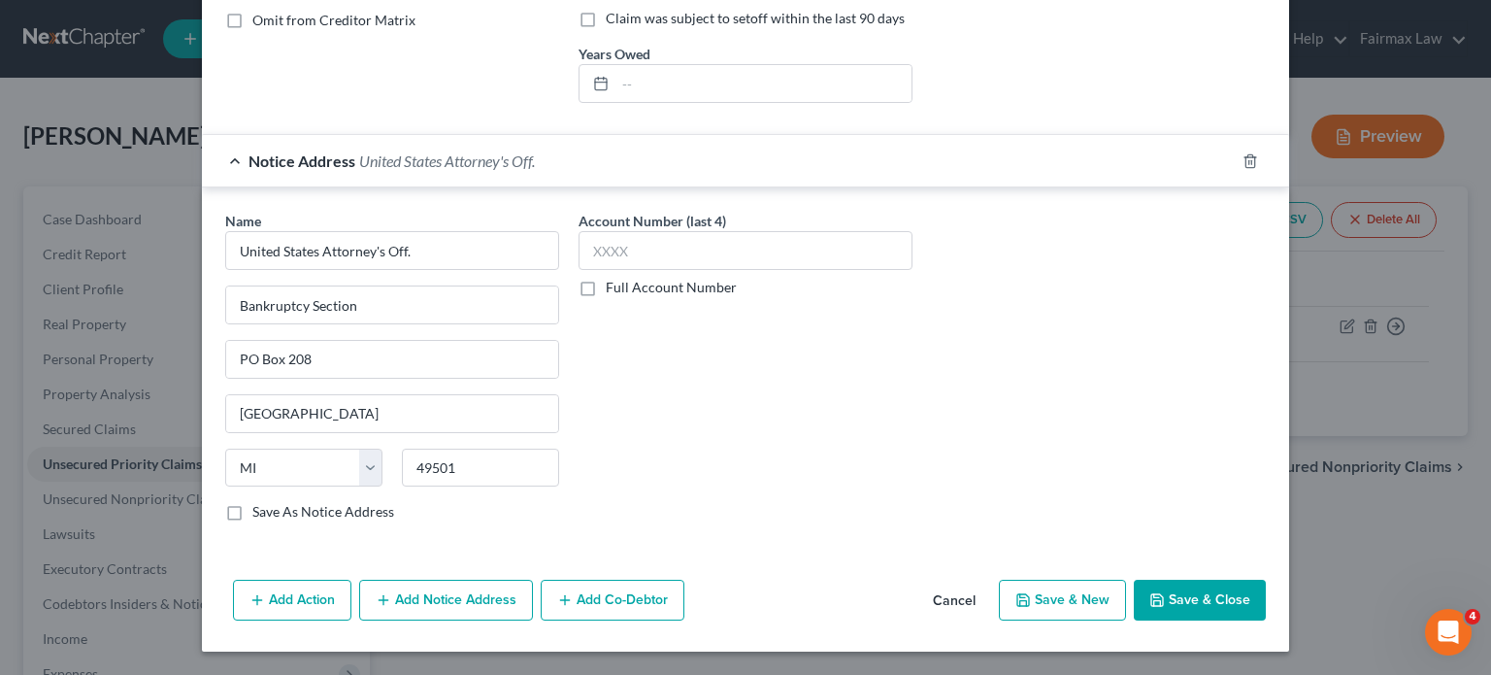
click at [1266, 582] on button "Save & Close" at bounding box center [1200, 600] width 132 height 41
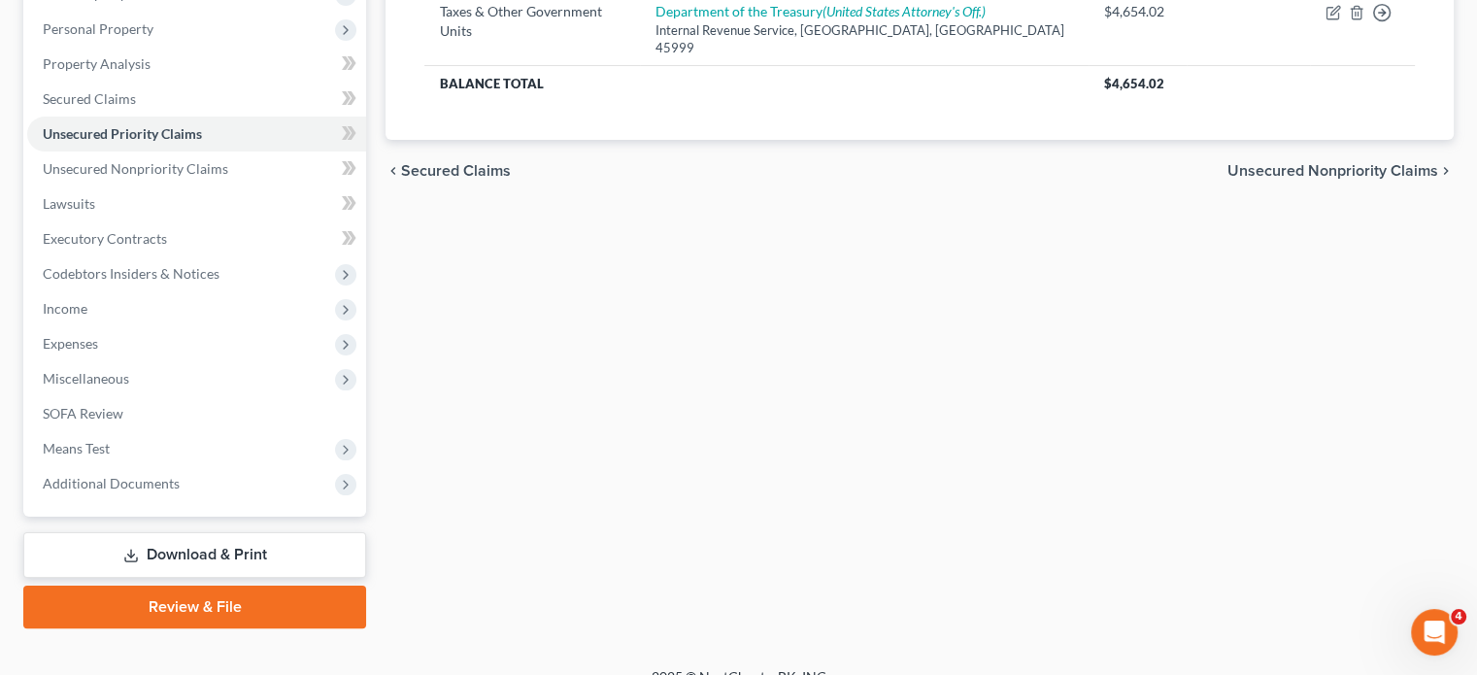
scroll to position [610, 0]
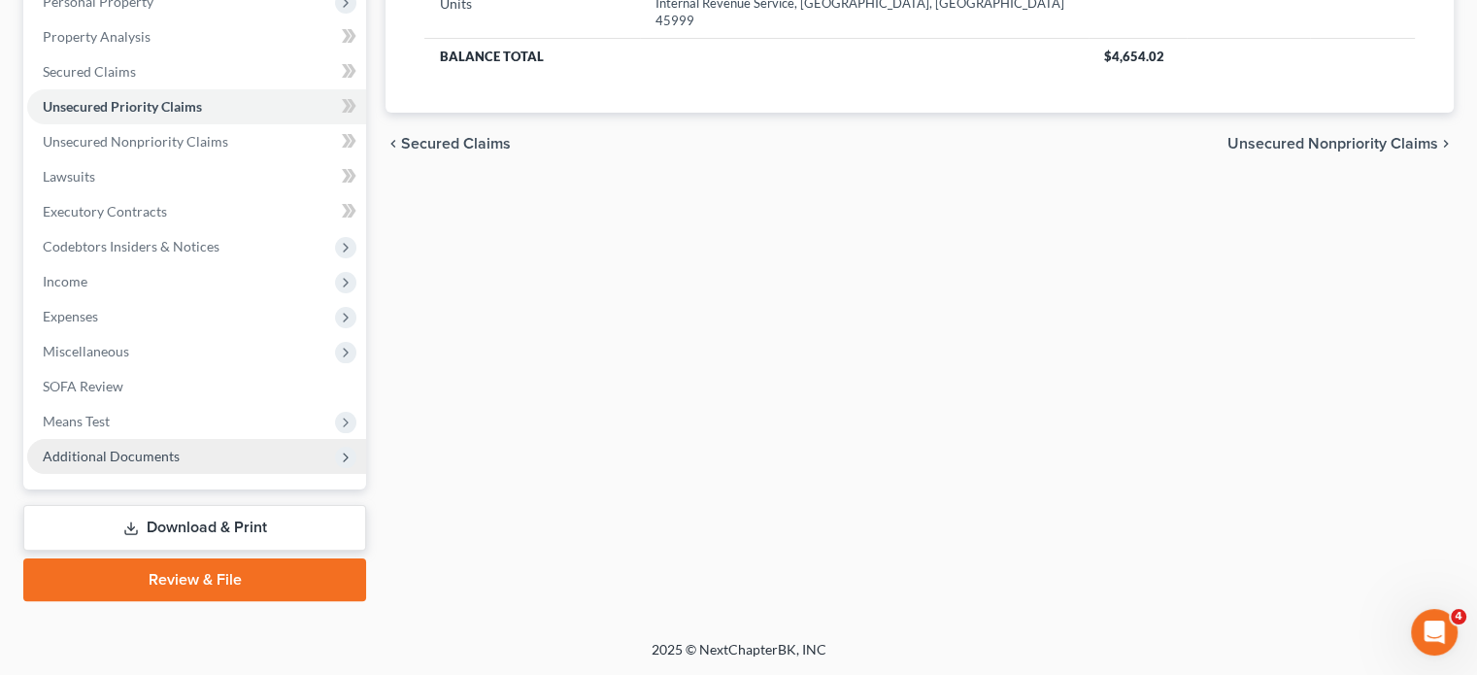
click at [292, 439] on span "Additional Documents" at bounding box center [196, 456] width 339 height 35
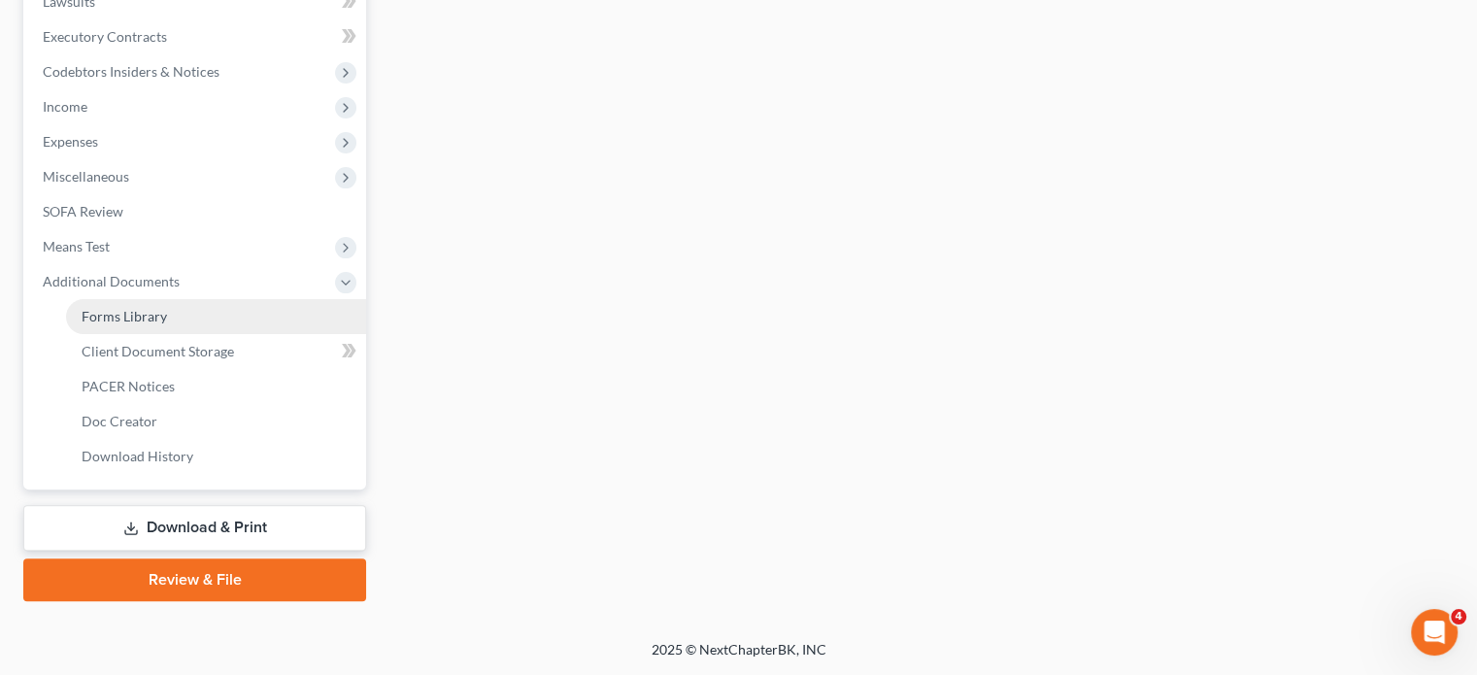
click at [229, 334] on link "Forms Library" at bounding box center [216, 316] width 300 height 35
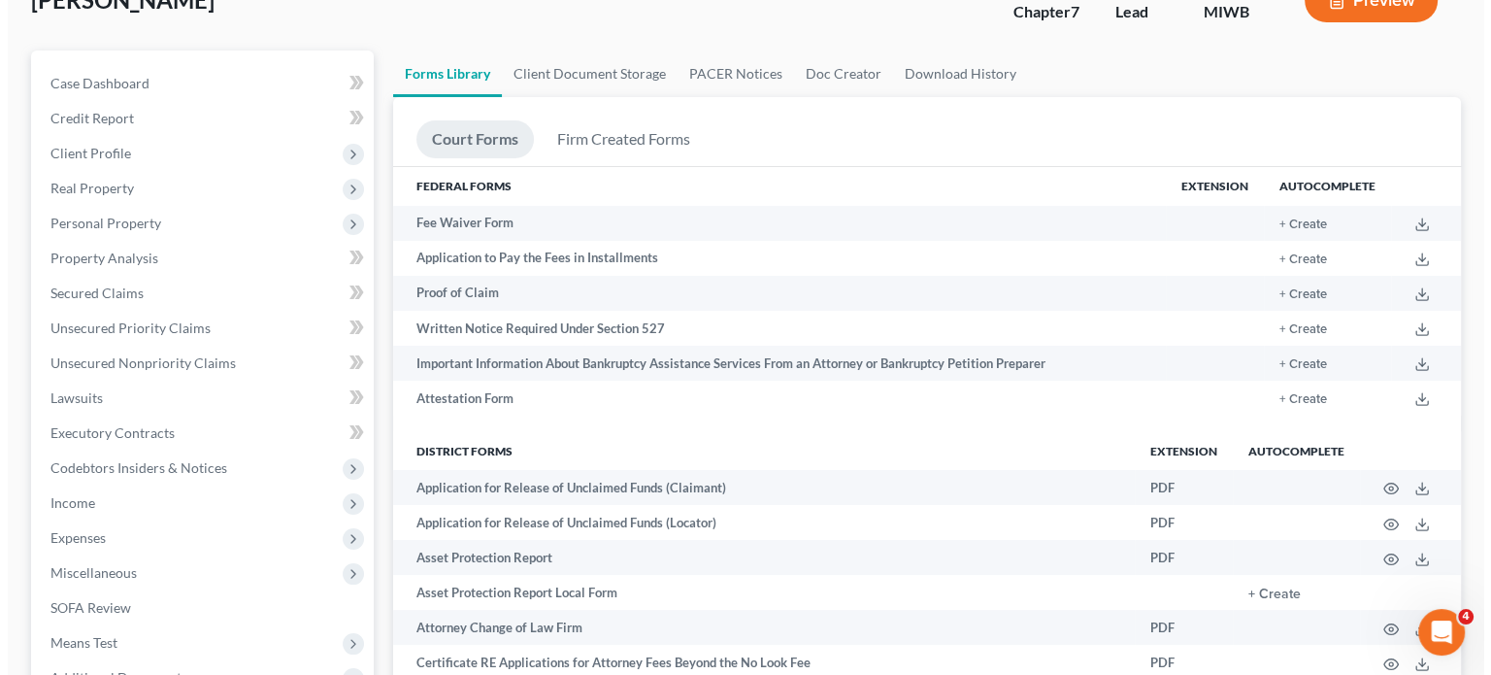
scroll to position [138, 0]
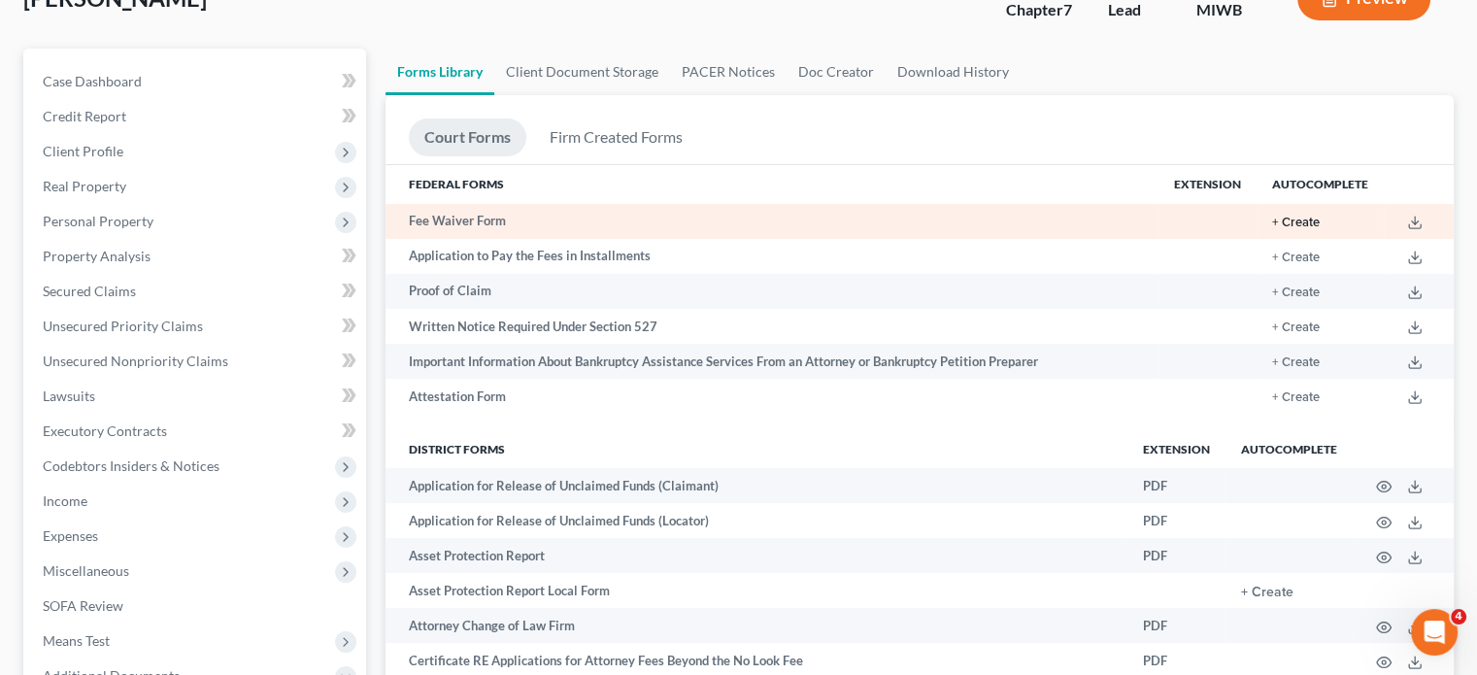
click at [1272, 229] on button "+ Create" at bounding box center [1296, 223] width 48 height 13
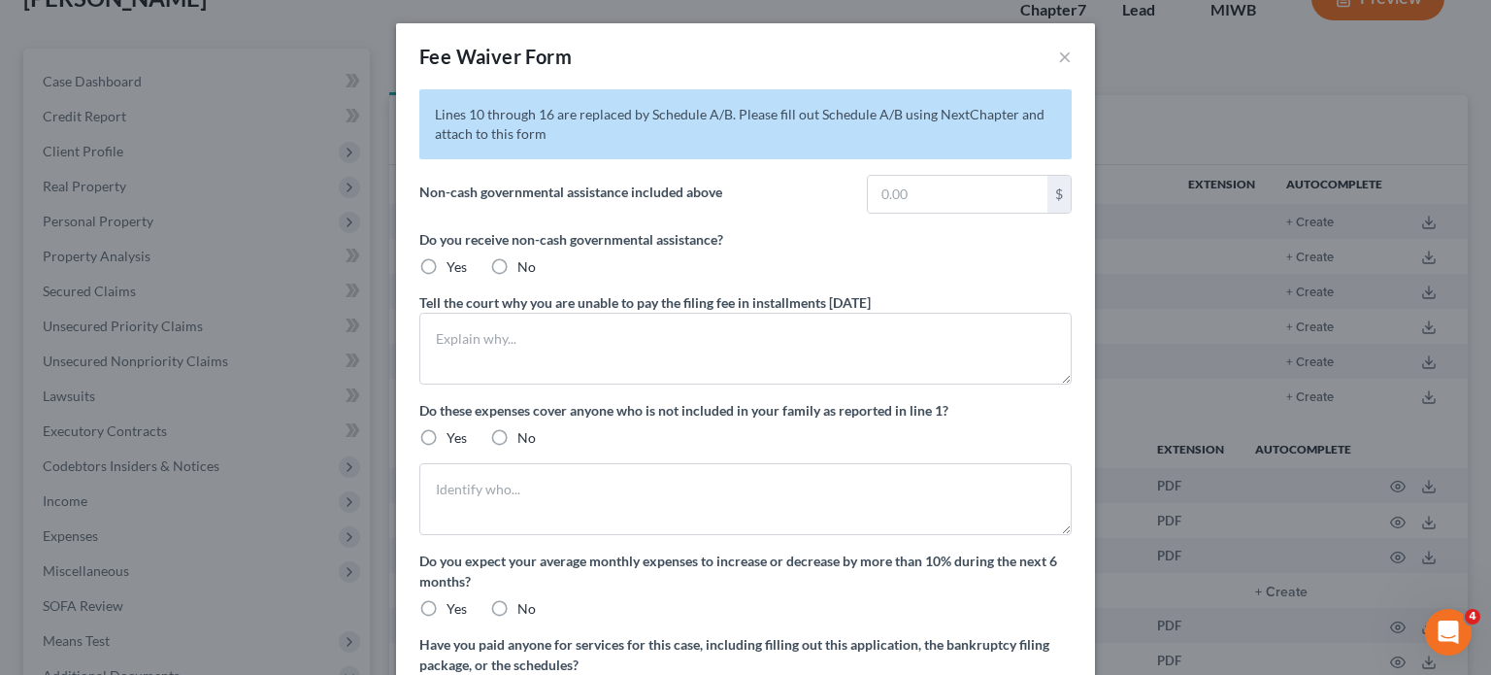
click at [518, 277] on label "No" at bounding box center [527, 266] width 18 height 19
click at [525, 270] on input "No" at bounding box center [531, 263] width 13 height 13
radio input "true"
click at [430, 385] on textarea at bounding box center [745, 349] width 653 height 72
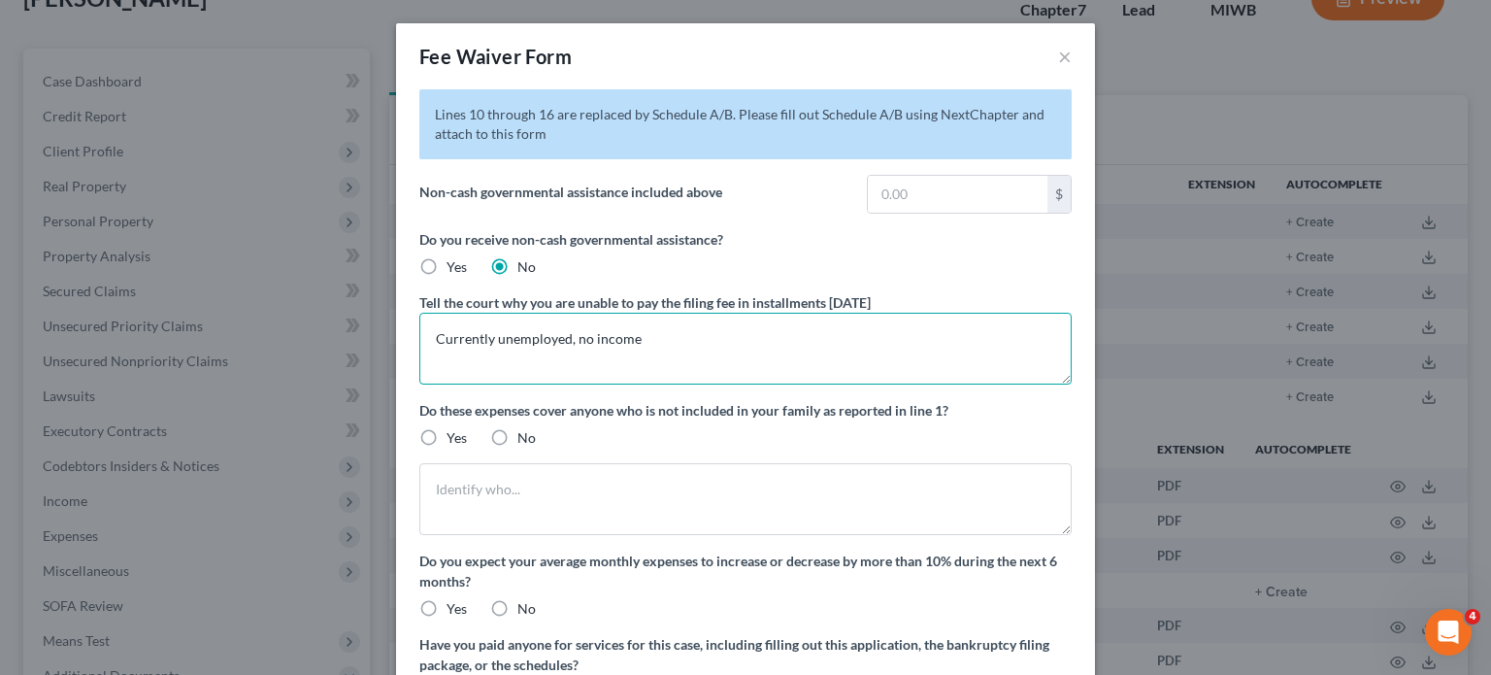
click at [656, 385] on textarea "Currently unemployed, no income" at bounding box center [745, 349] width 653 height 72
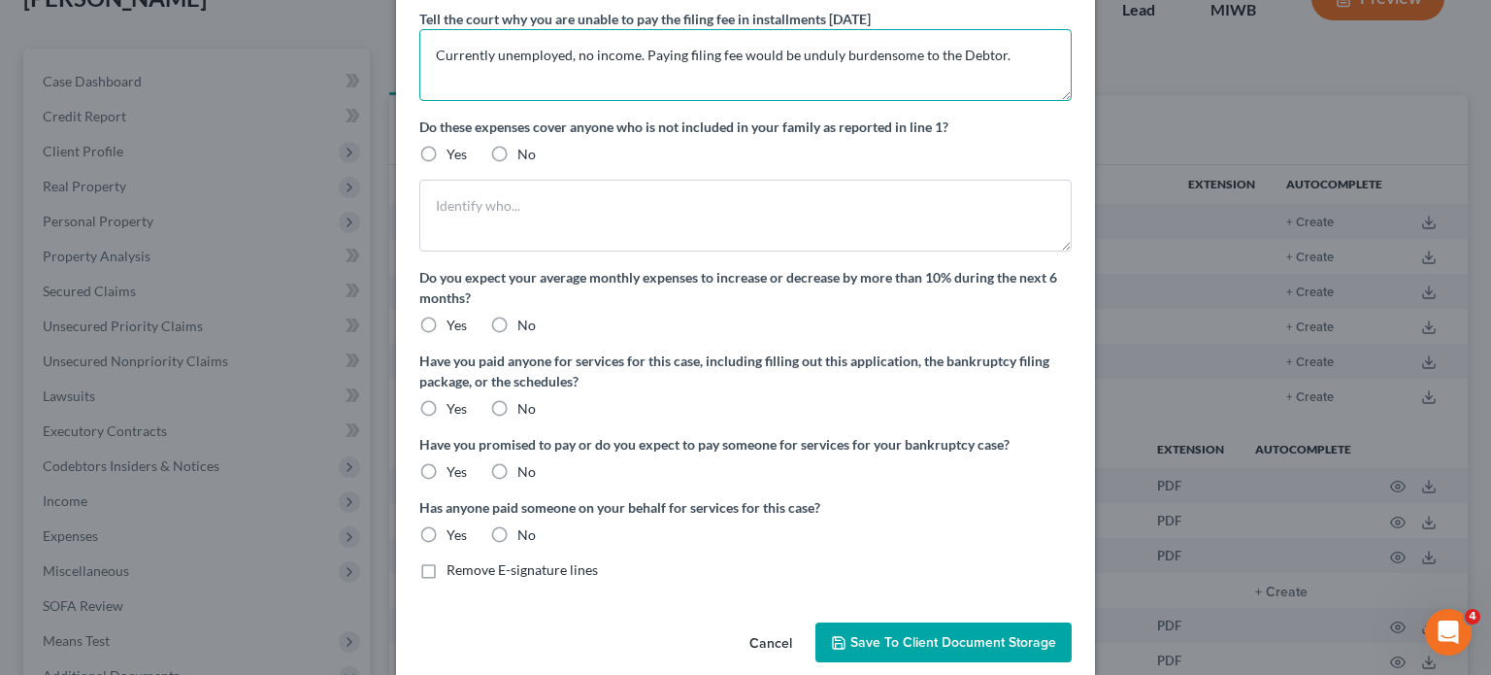
scroll to position [287, 0]
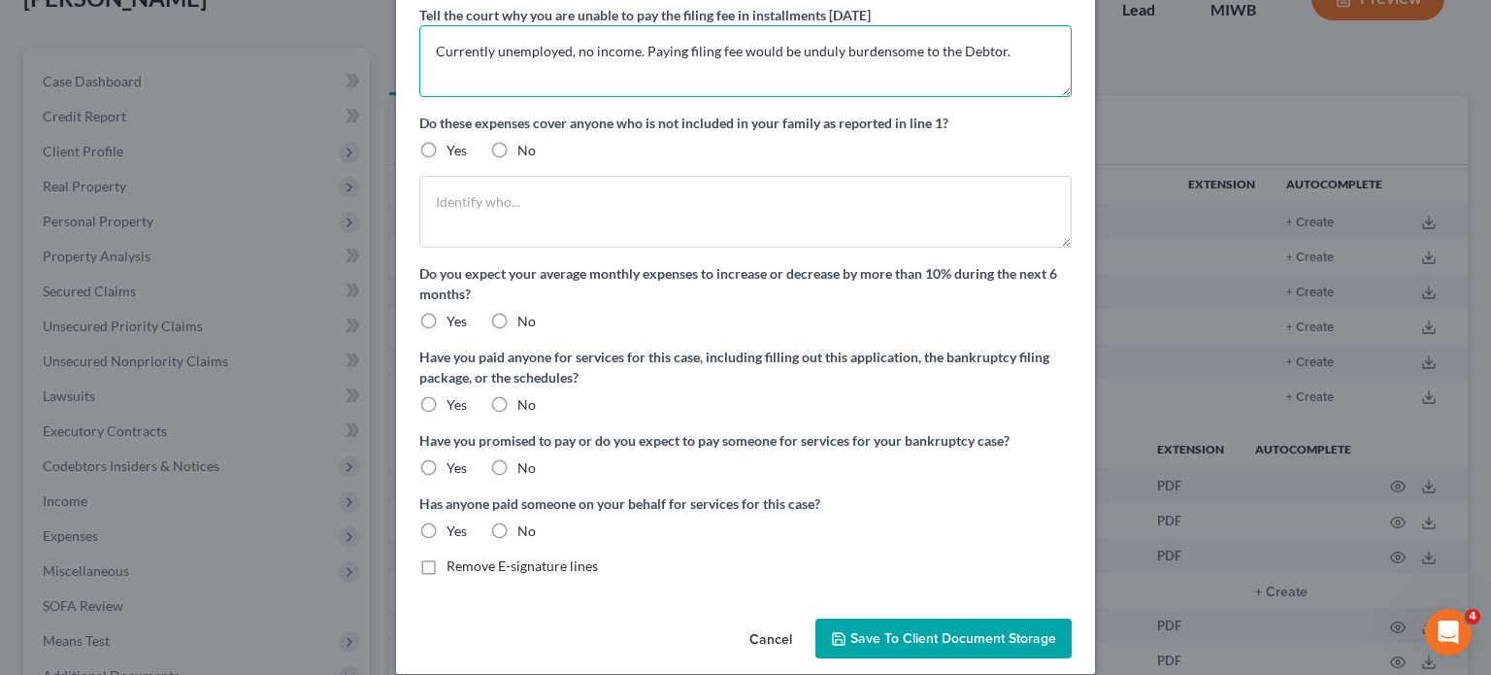
type textarea "Currently unemployed, no income. Paying filing fee would be unduly burdensome t…"
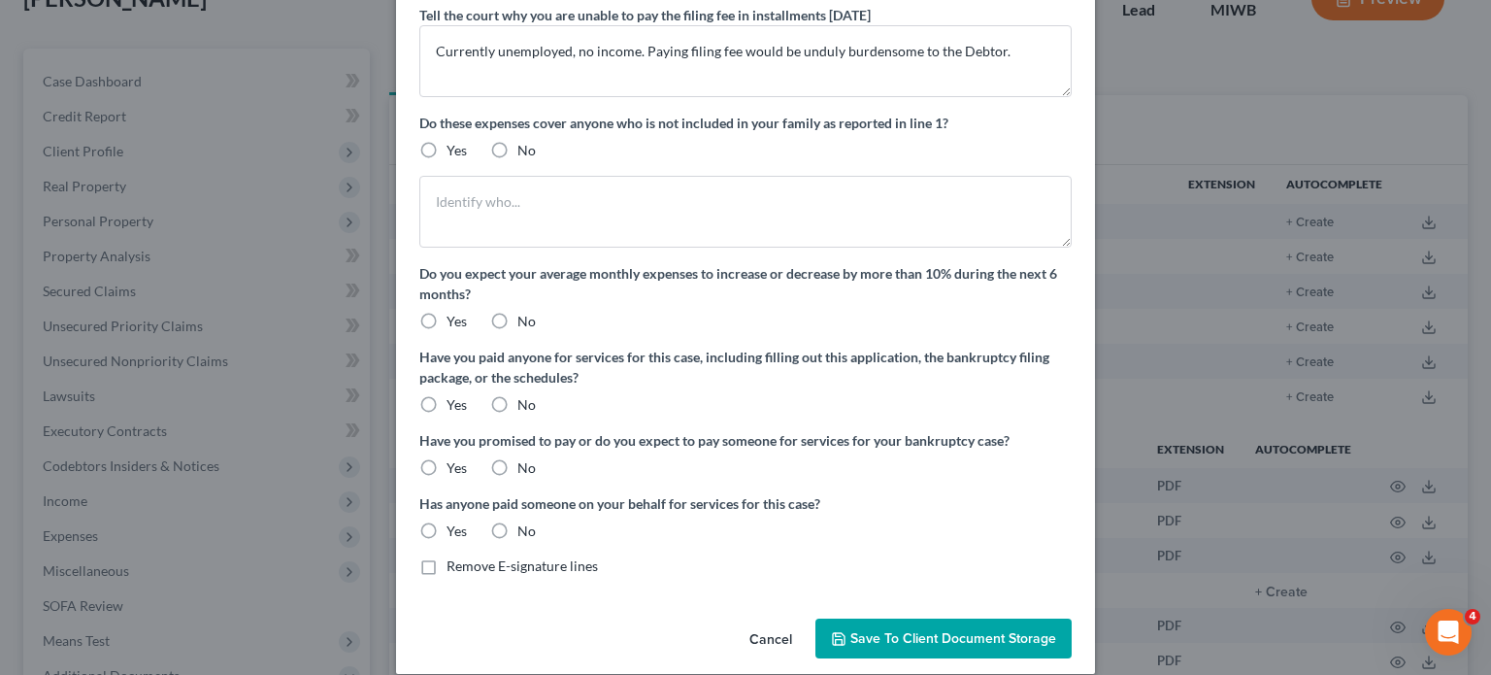
click at [518, 160] on label "No" at bounding box center [527, 150] width 18 height 19
click at [525, 153] on input "No" at bounding box center [531, 147] width 13 height 13
radio input "true"
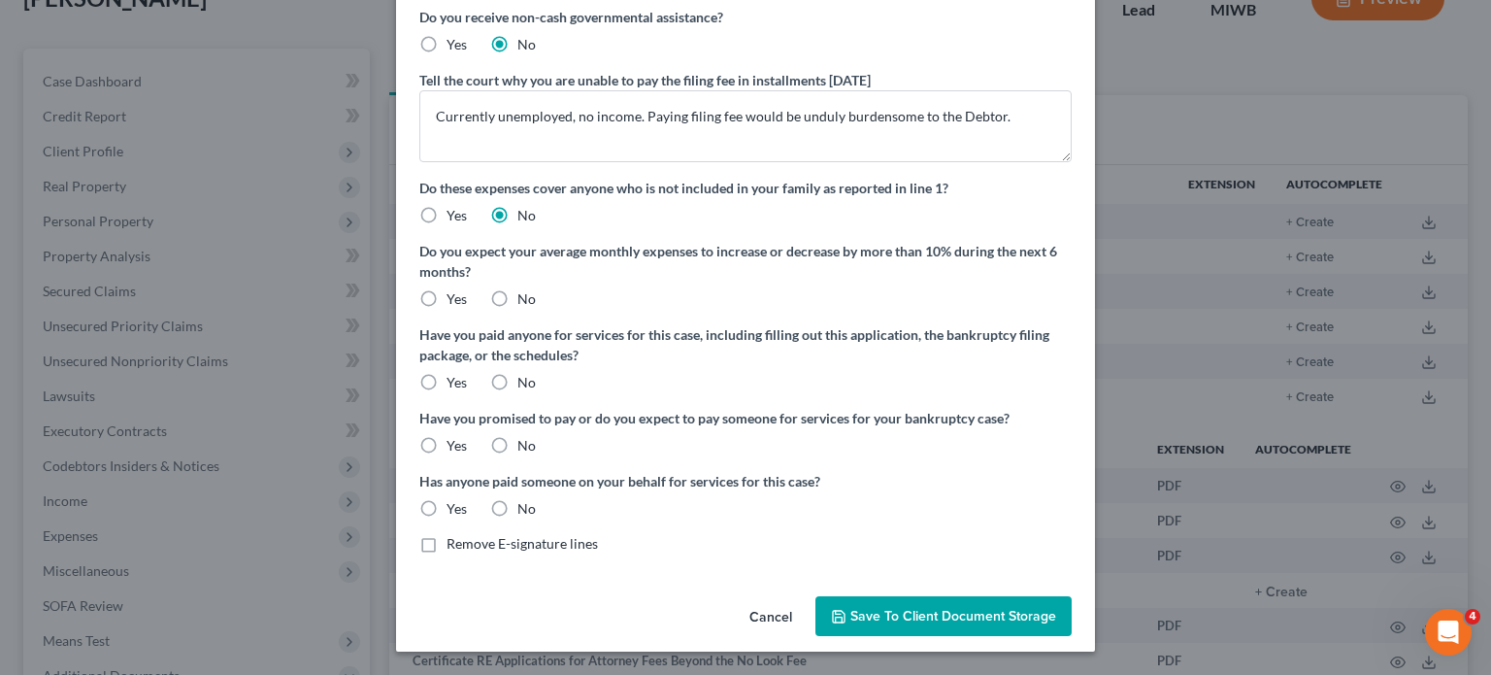
click at [518, 309] on label "No" at bounding box center [527, 298] width 18 height 19
click at [525, 302] on input "No" at bounding box center [531, 295] width 13 height 13
radio input "true"
click at [518, 373] on label "No" at bounding box center [527, 382] width 18 height 19
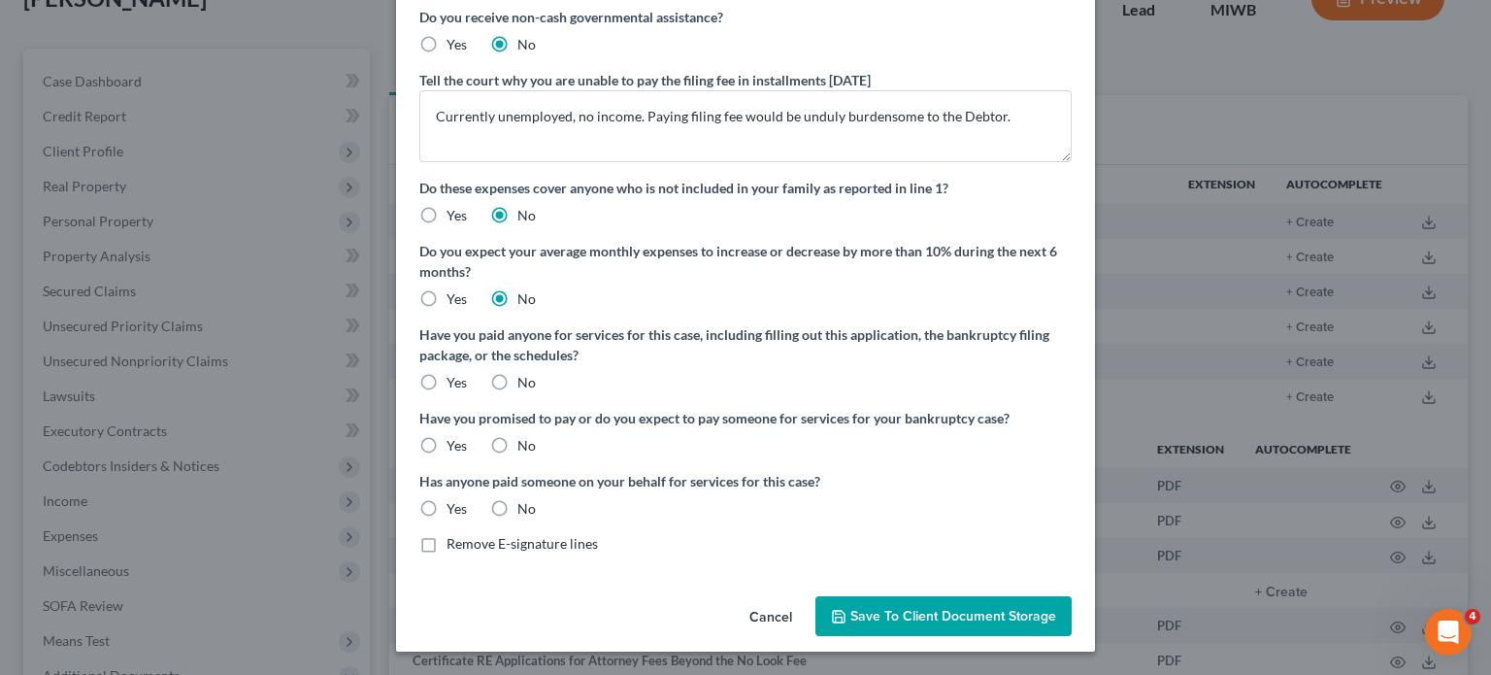
click at [525, 373] on input "No" at bounding box center [531, 379] width 13 height 13
radio input "true"
click at [518, 436] on label "No" at bounding box center [527, 445] width 18 height 19
click at [525, 436] on input "No" at bounding box center [531, 442] width 13 height 13
radio input "true"
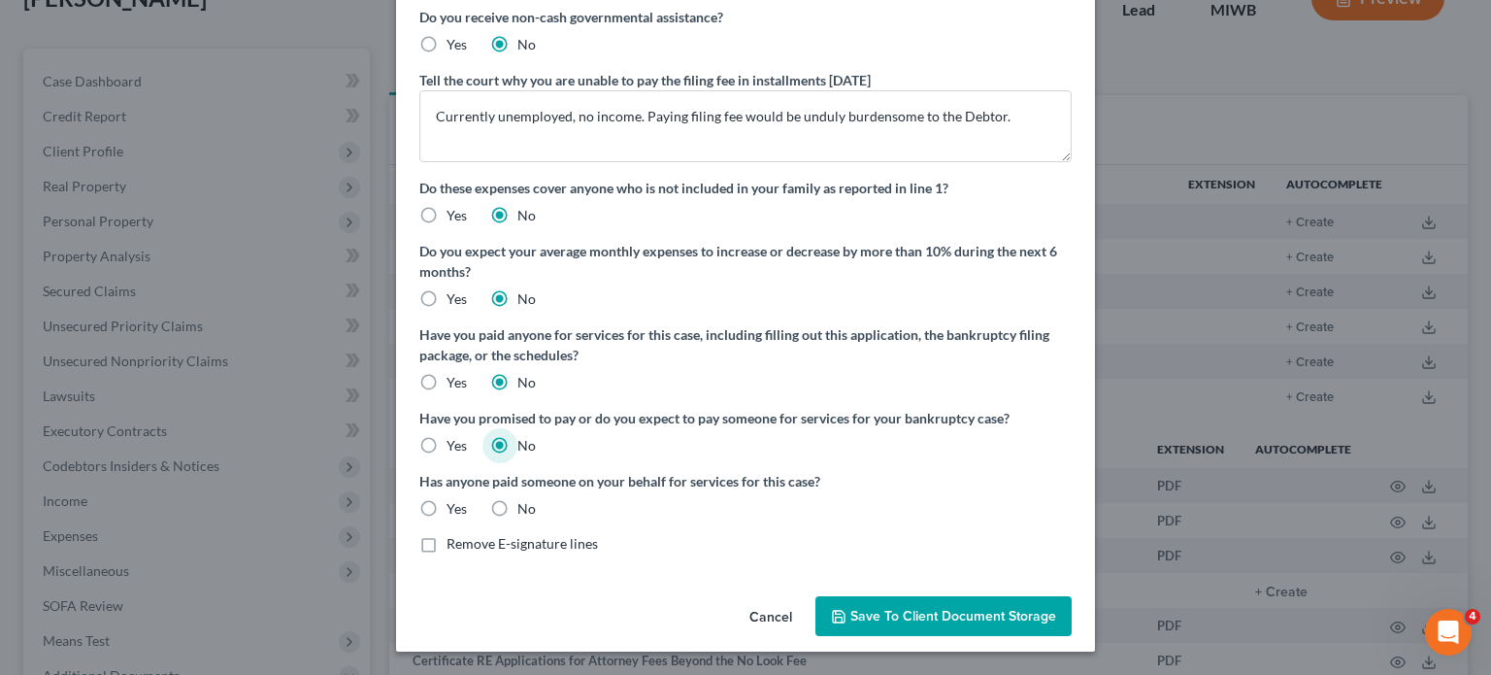
click at [518, 499] on label "No" at bounding box center [527, 508] width 18 height 19
click at [525, 499] on input "No" at bounding box center [531, 505] width 13 height 13
radio input "true"
click at [447, 373] on label "Yes" at bounding box center [457, 382] width 20 height 19
click at [454, 373] on input "Yes" at bounding box center [460, 379] width 13 height 13
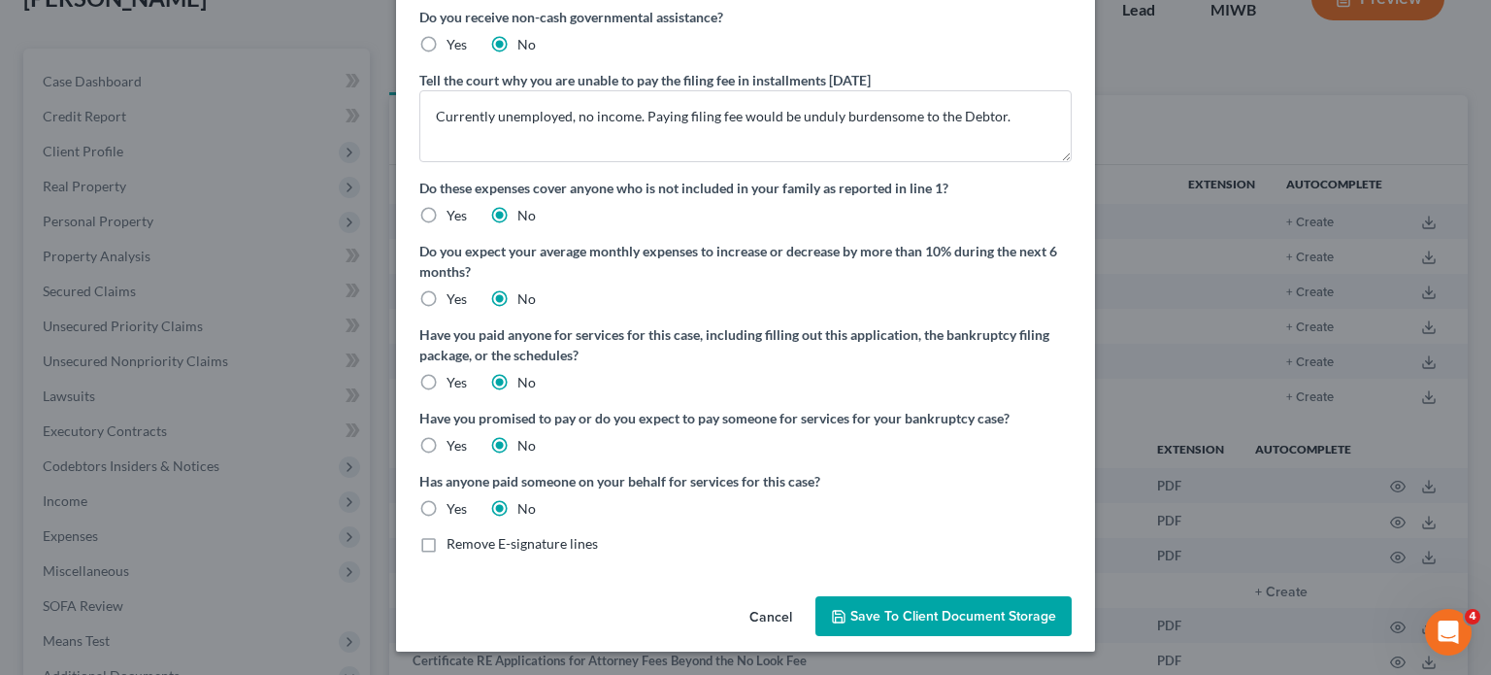
radio input "true"
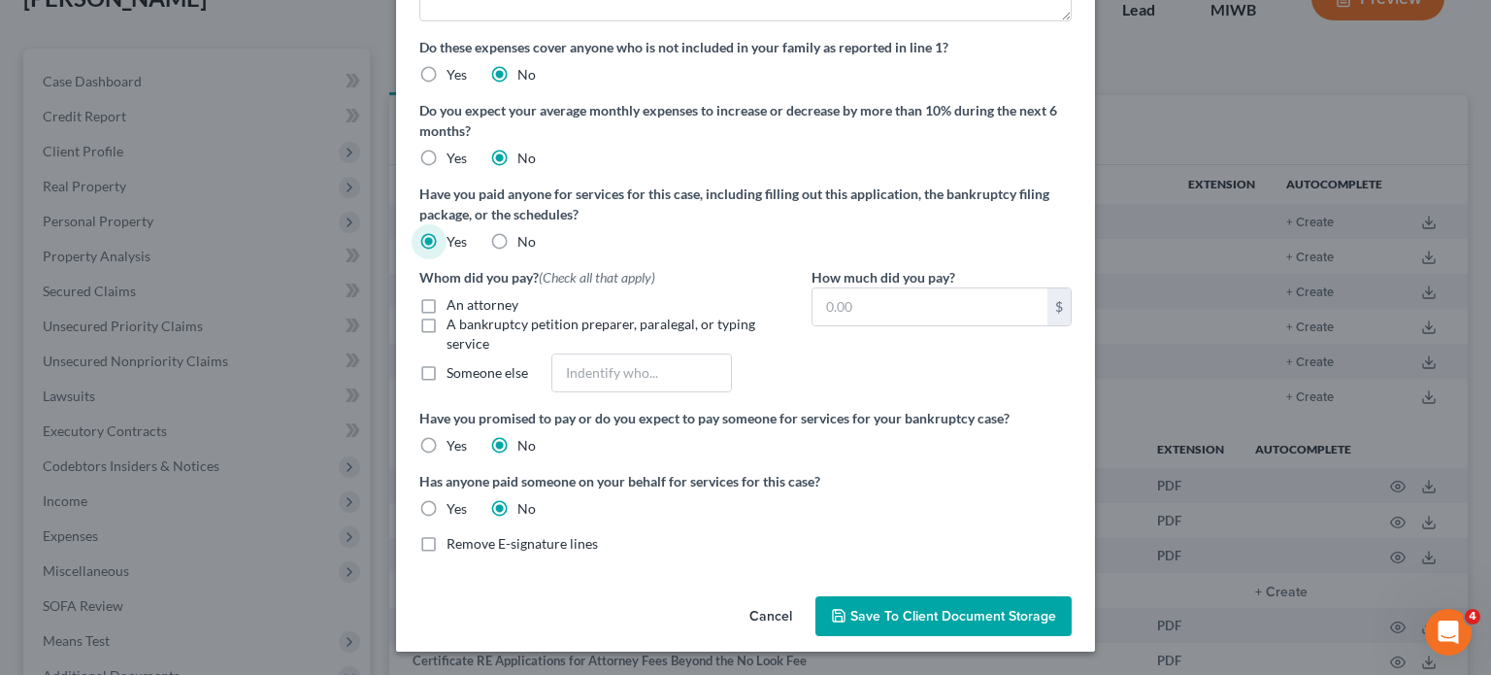
click at [447, 315] on label "An attorney" at bounding box center [483, 304] width 72 height 19
click at [454, 308] on input "An attorney" at bounding box center [460, 301] width 13 height 13
checkbox input "true"
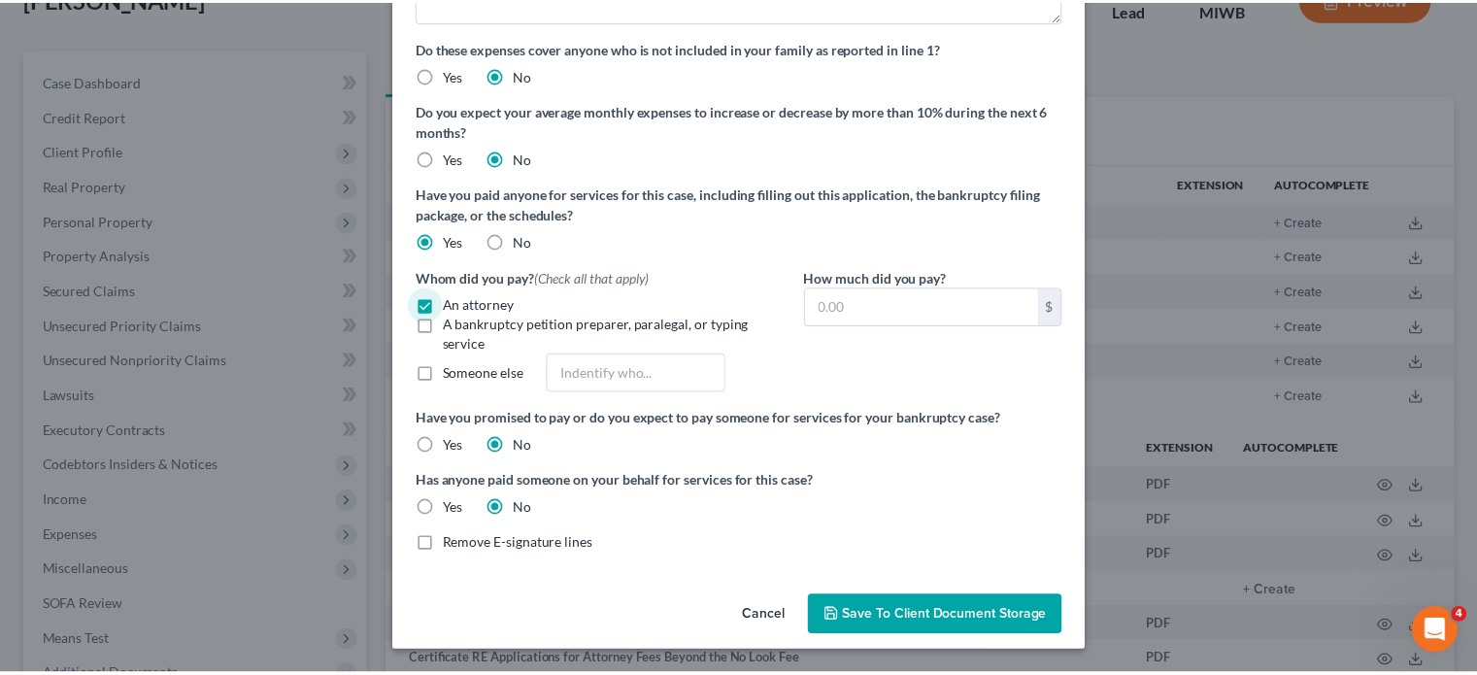
scroll to position [618, 0]
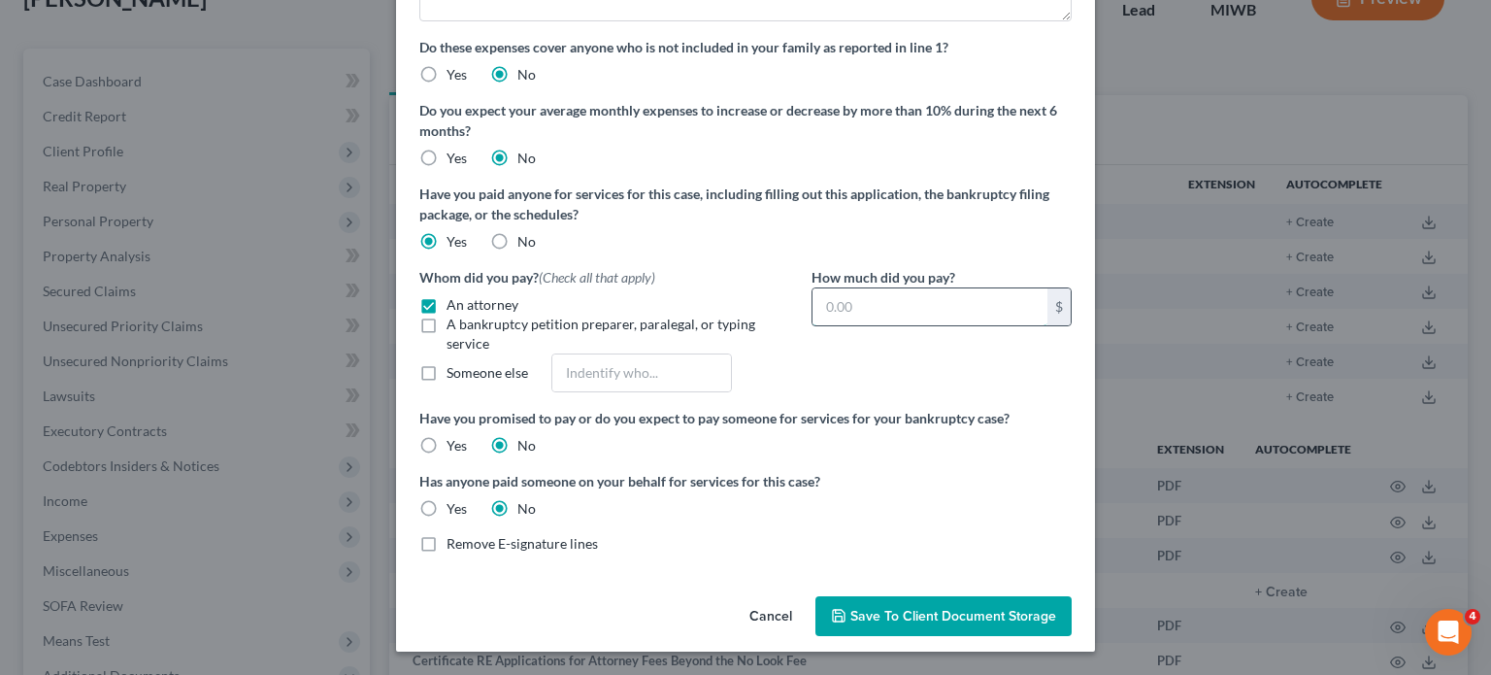
click at [895, 288] on input "text" at bounding box center [930, 306] width 235 height 37
paste input "927.00"
type input "927.00"
click at [915, 608] on span "Save to Client Document Storage" at bounding box center [954, 616] width 206 height 17
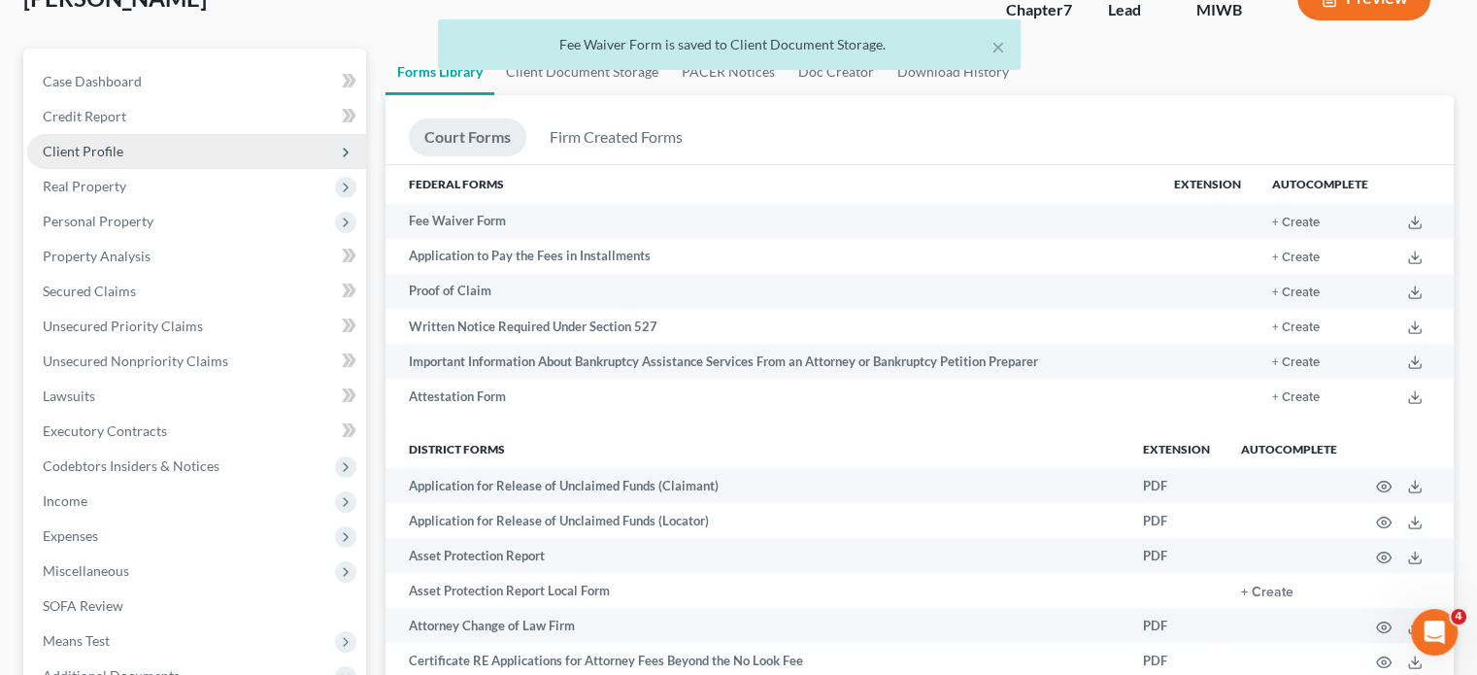
click at [90, 159] on span "Client Profile" at bounding box center [83, 151] width 81 height 17
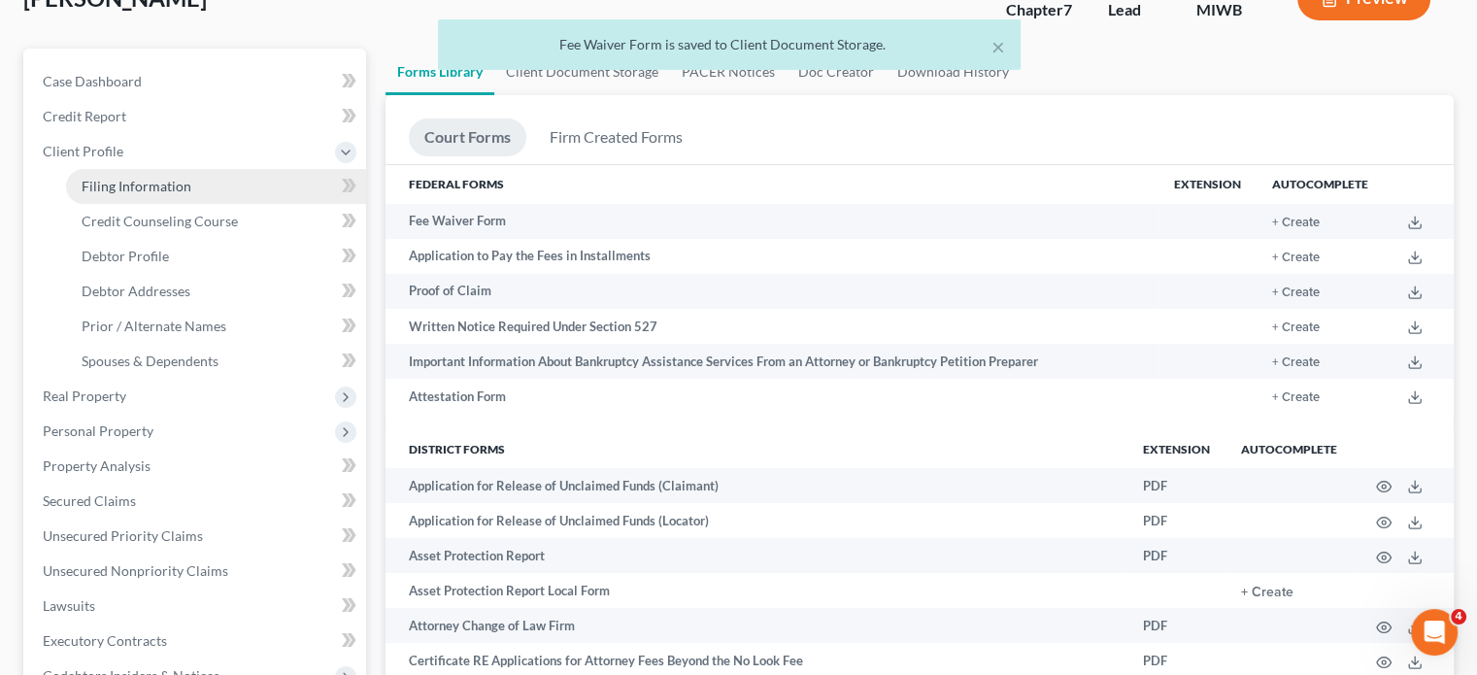
click at [191, 194] on span "Filing Information" at bounding box center [137, 186] width 110 height 17
select select "1"
select select "0"
select select "41"
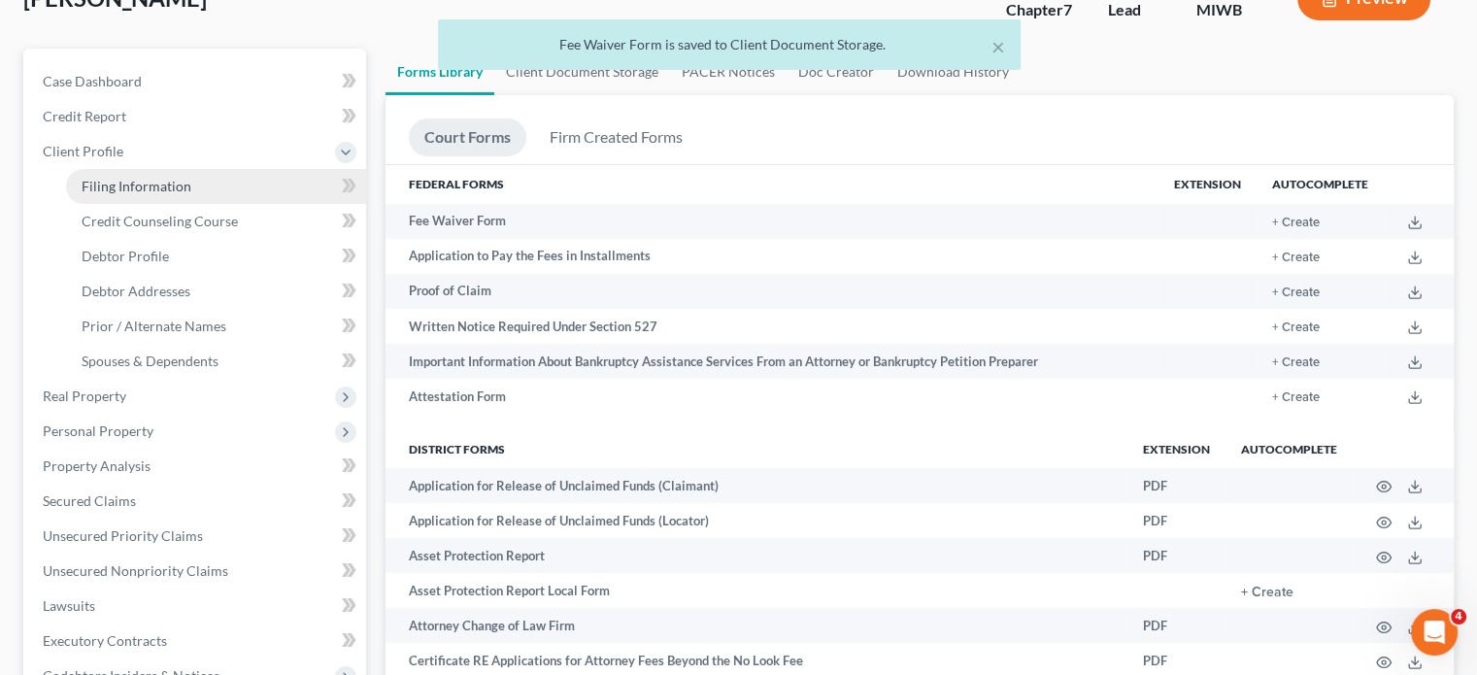
select select "2"
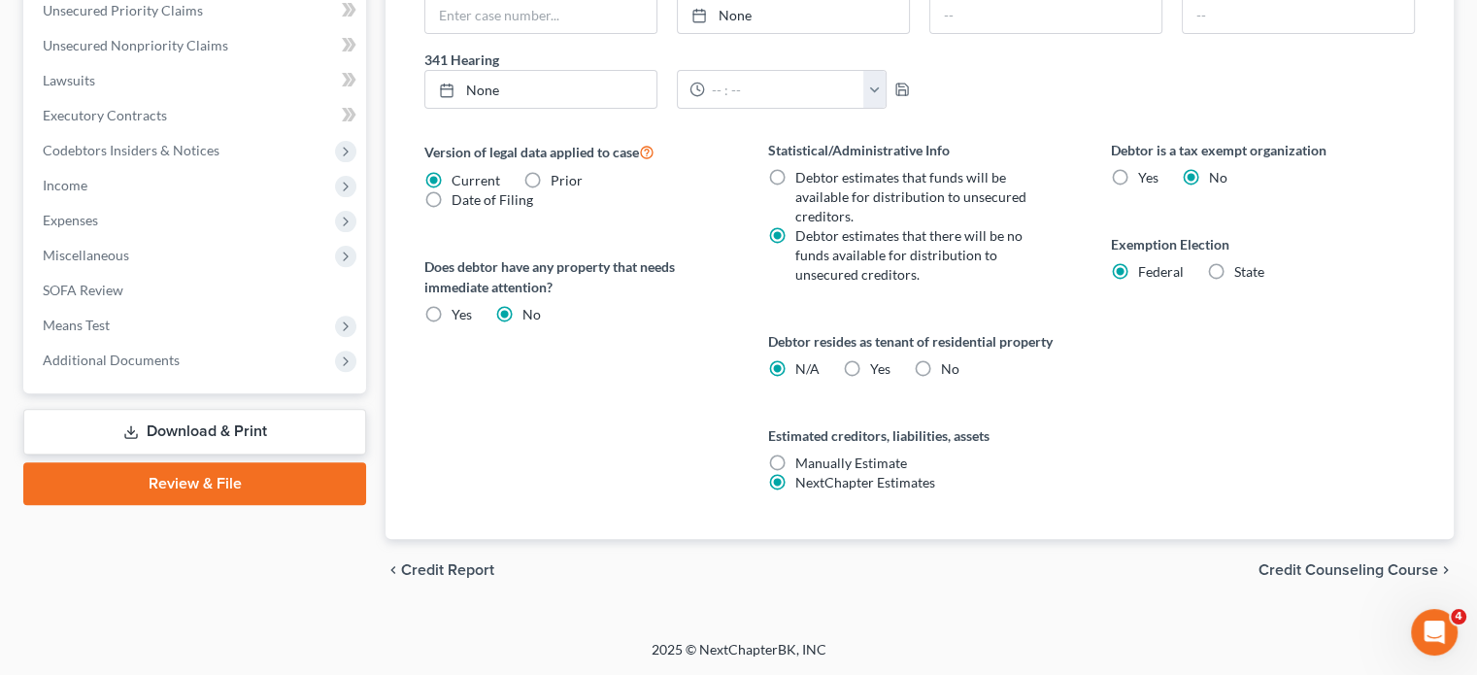
scroll to position [1032, 0]
click at [180, 352] on span "Additional Documents" at bounding box center [111, 360] width 137 height 17
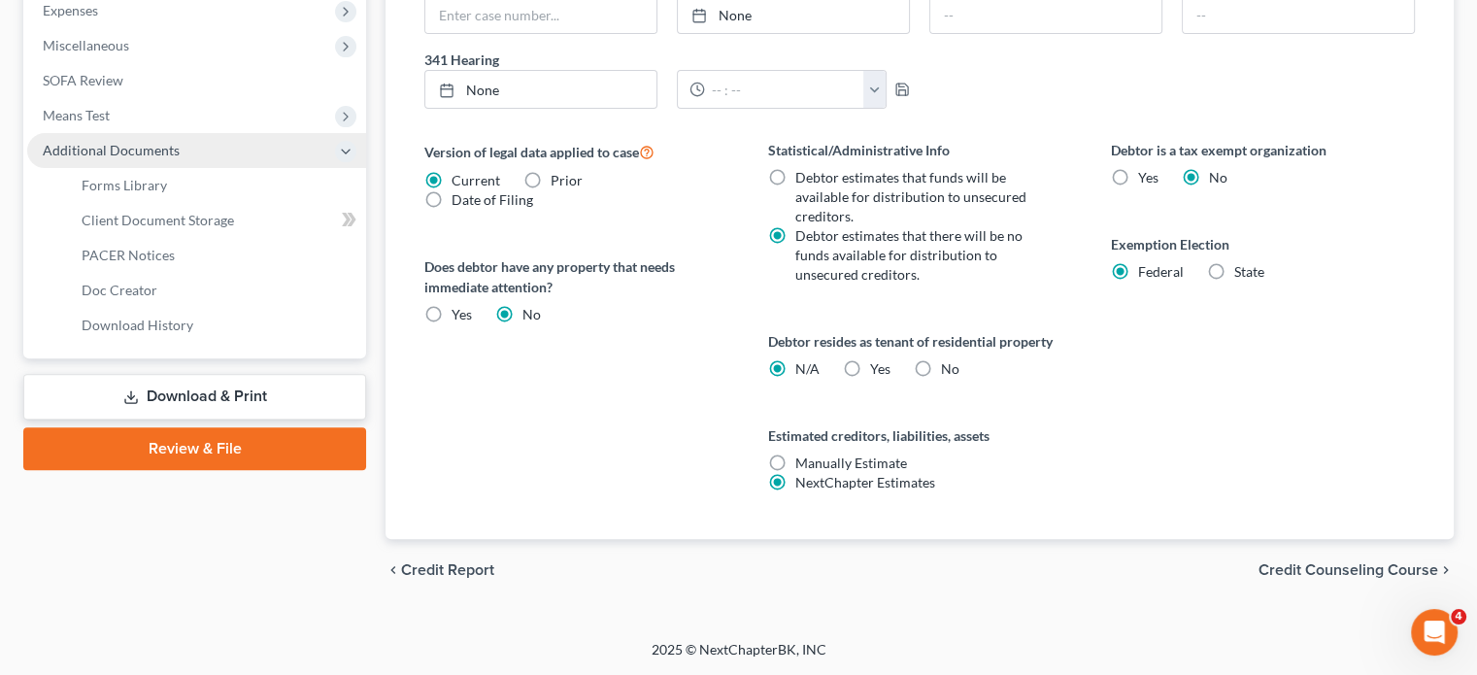
scroll to position [769, 0]
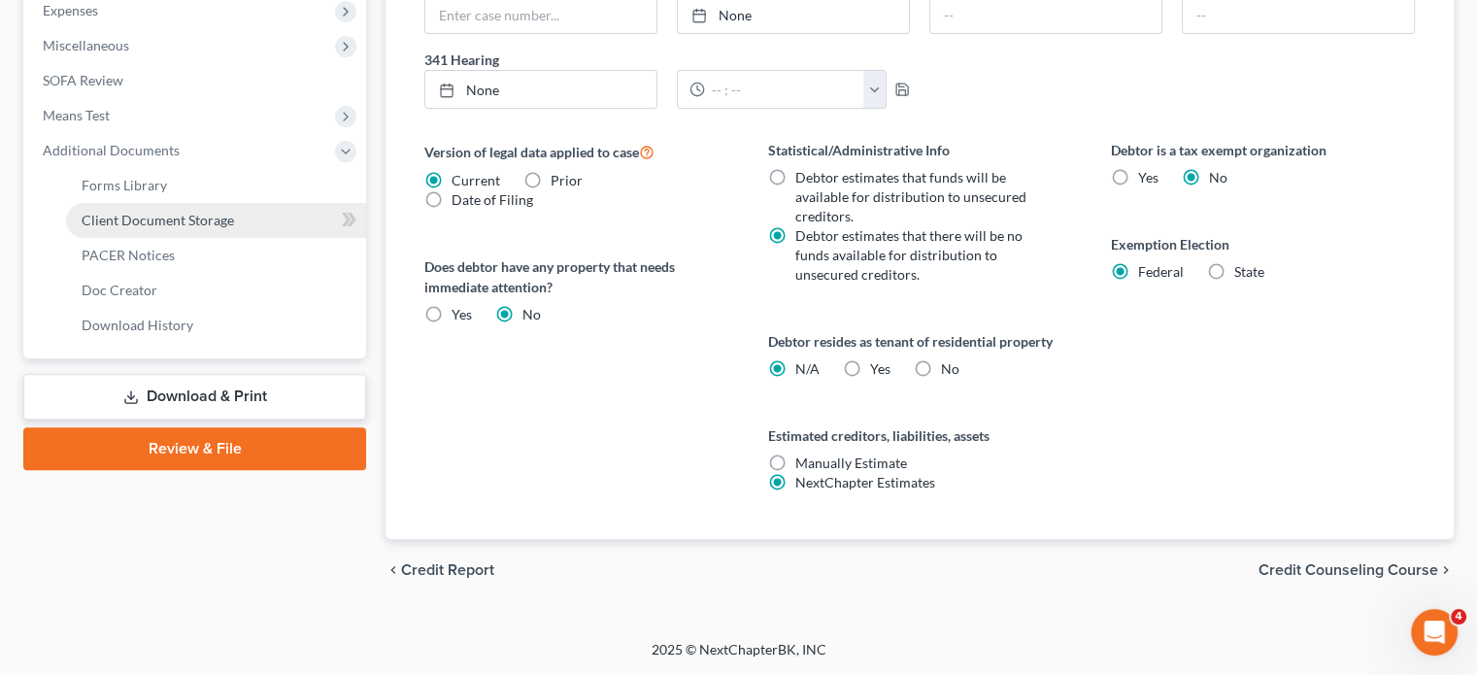
click at [234, 228] on span "Client Document Storage" at bounding box center [158, 220] width 152 height 17
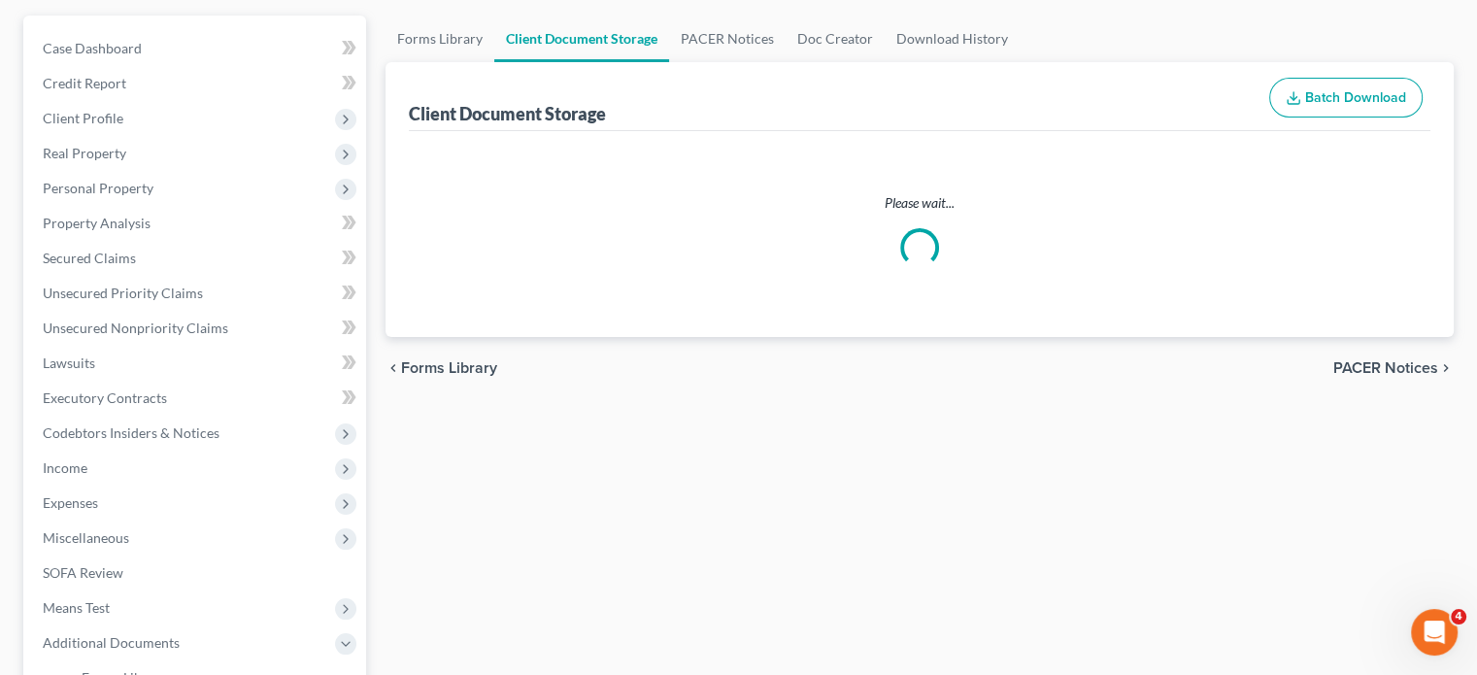
select select "1"
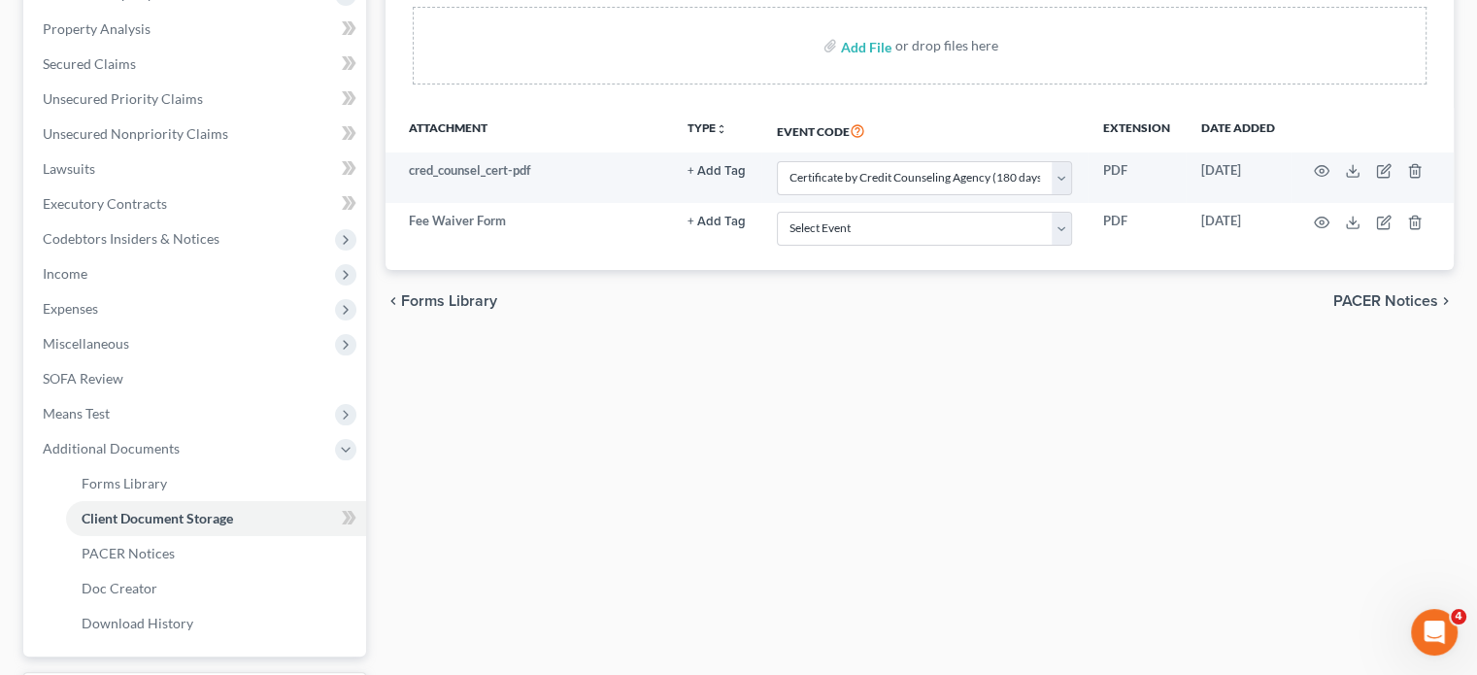
scroll to position [423, 0]
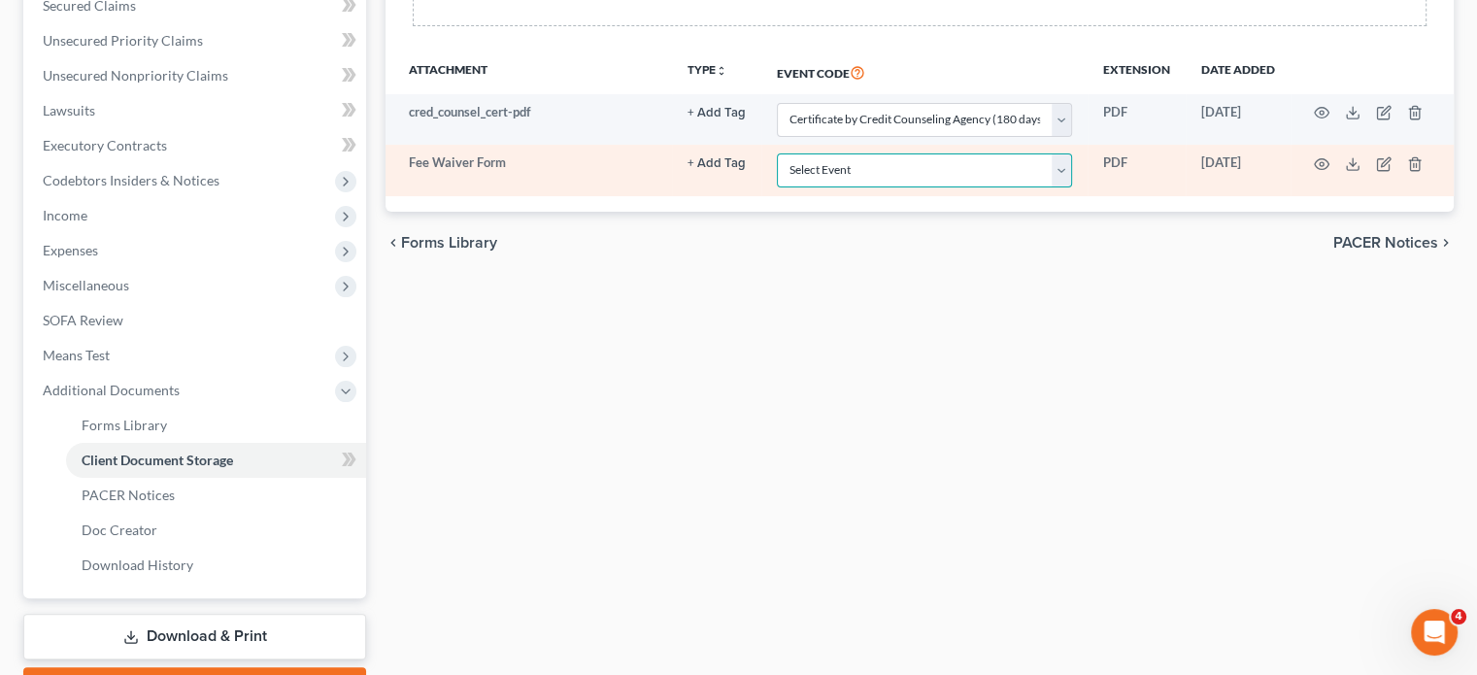
click at [793, 187] on select "Select Event Asset Protection Report Certificate by Credit Counseling Agency (1…" at bounding box center [924, 170] width 295 height 34
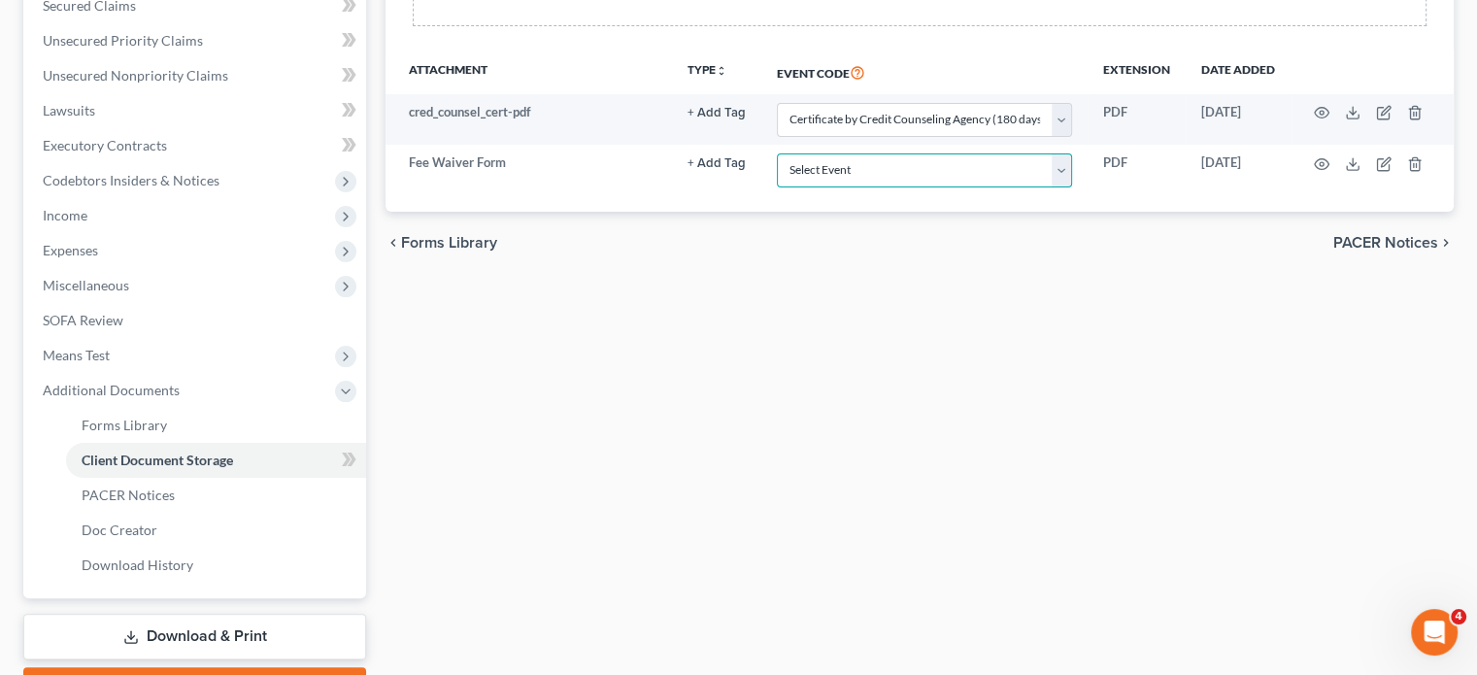
click at [777, 187] on select "Select Event Asset Protection Report Certificate by Credit Counseling Agency (1…" at bounding box center [924, 170] width 295 height 34
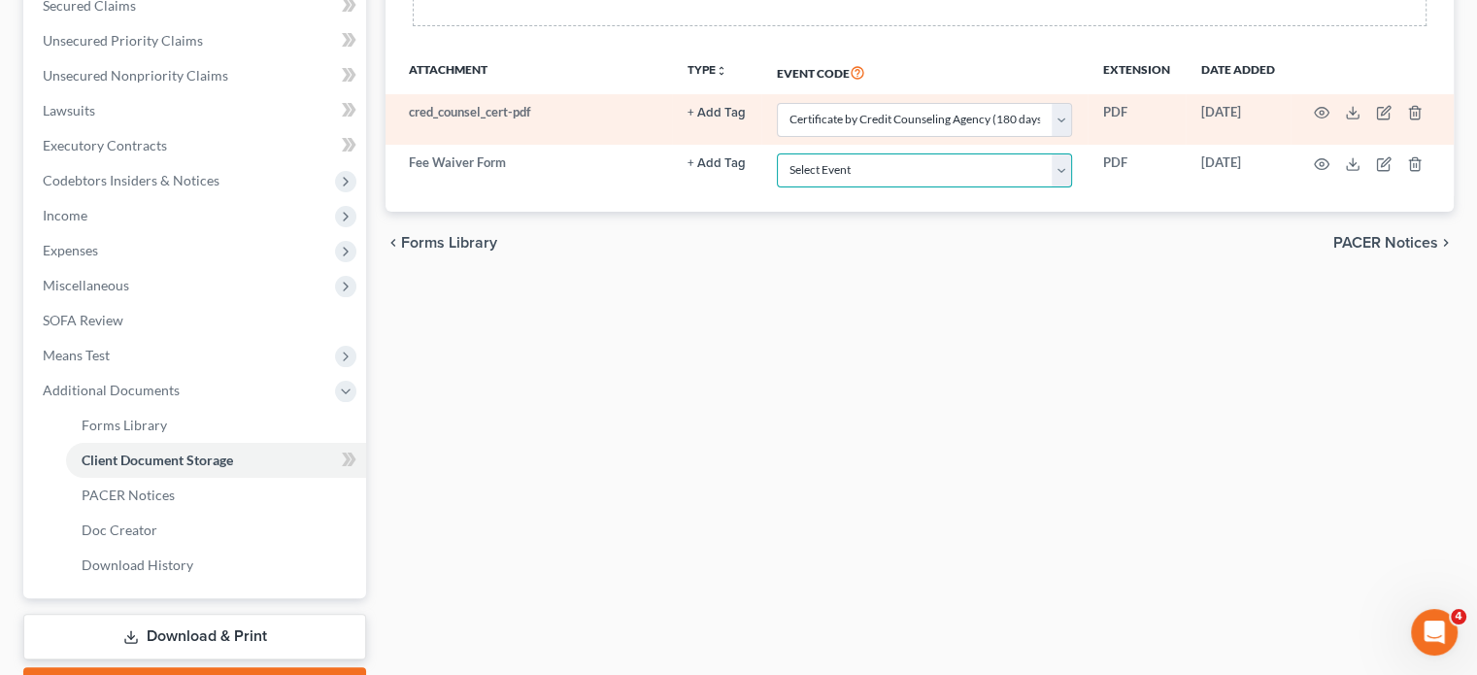
scroll to position [0, 0]
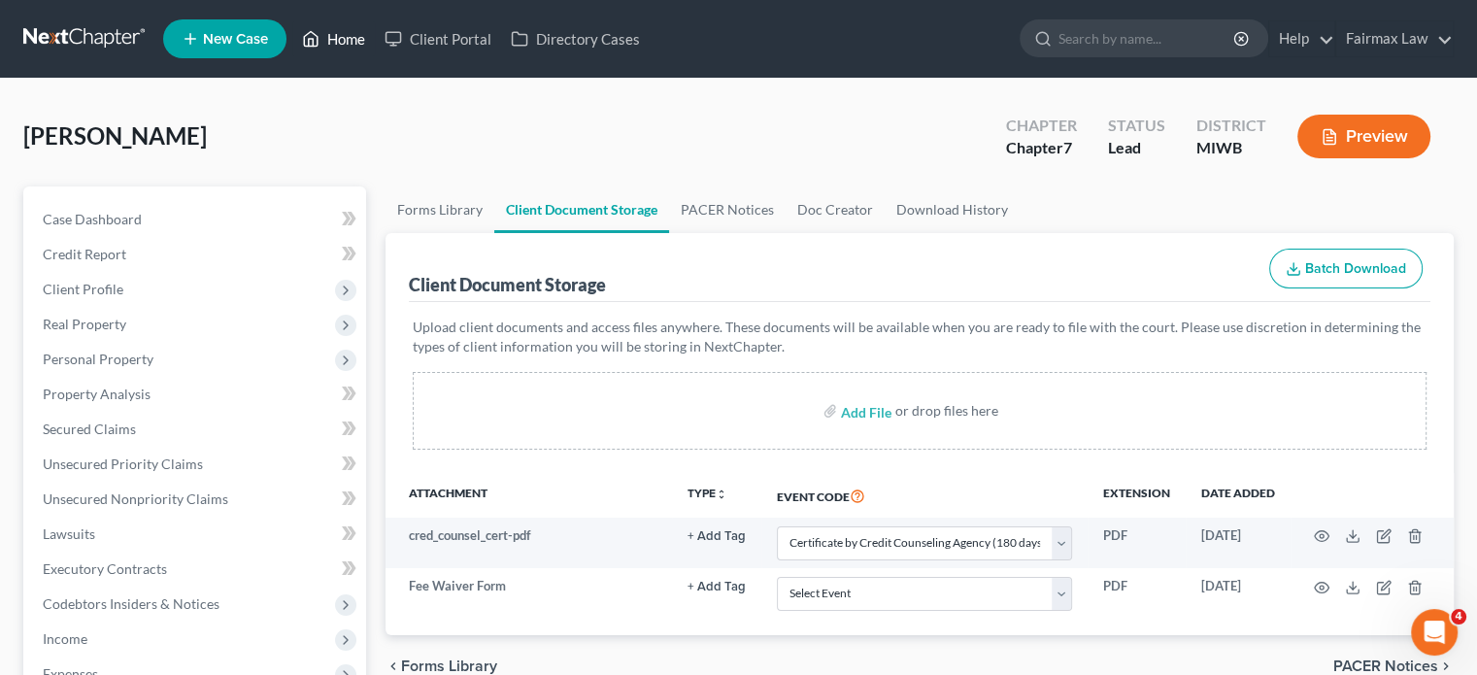
click at [375, 43] on link "Home" at bounding box center [333, 38] width 83 height 35
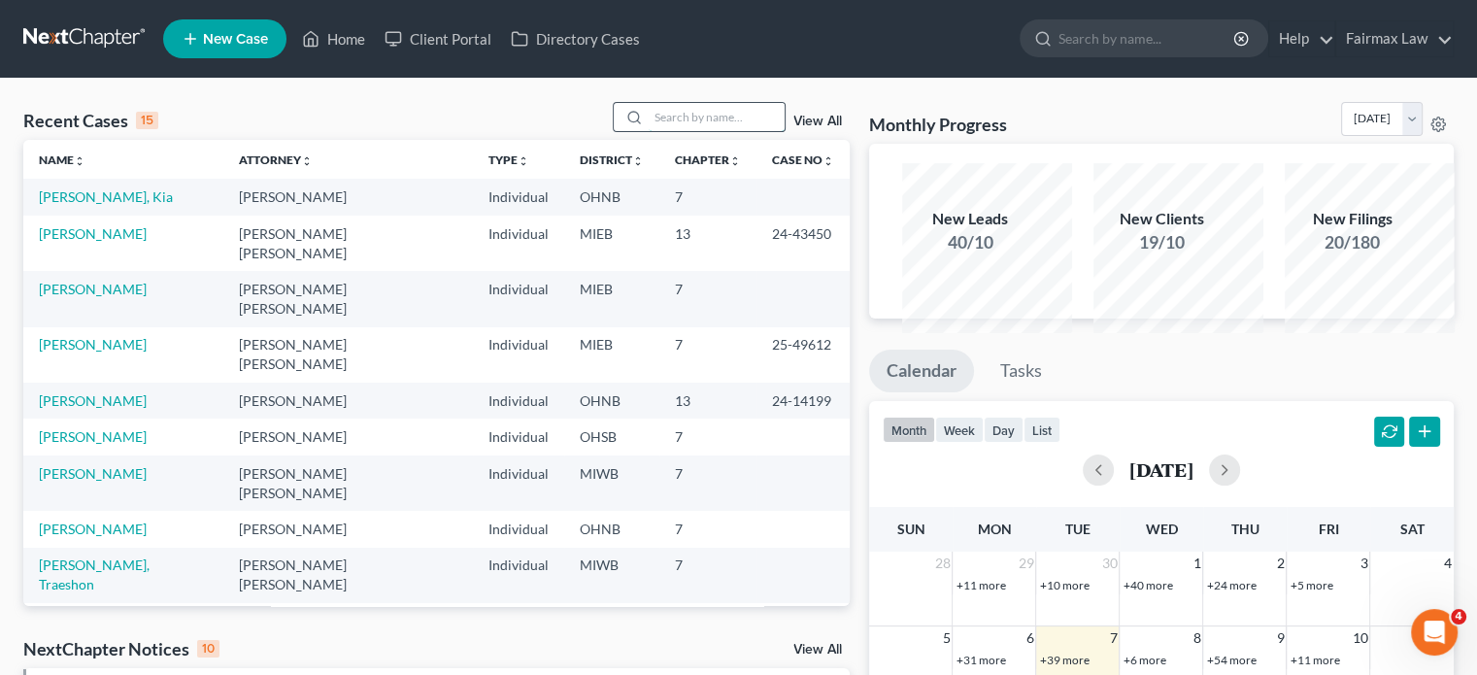
click at [652, 131] on input "search" at bounding box center [717, 117] width 136 height 28
type input "c"
click at [652, 131] on input "c" at bounding box center [717, 117] width 136 height 28
click at [653, 131] on input "c" at bounding box center [717, 117] width 136 height 28
click at [649, 131] on input "c" at bounding box center [717, 117] width 136 height 28
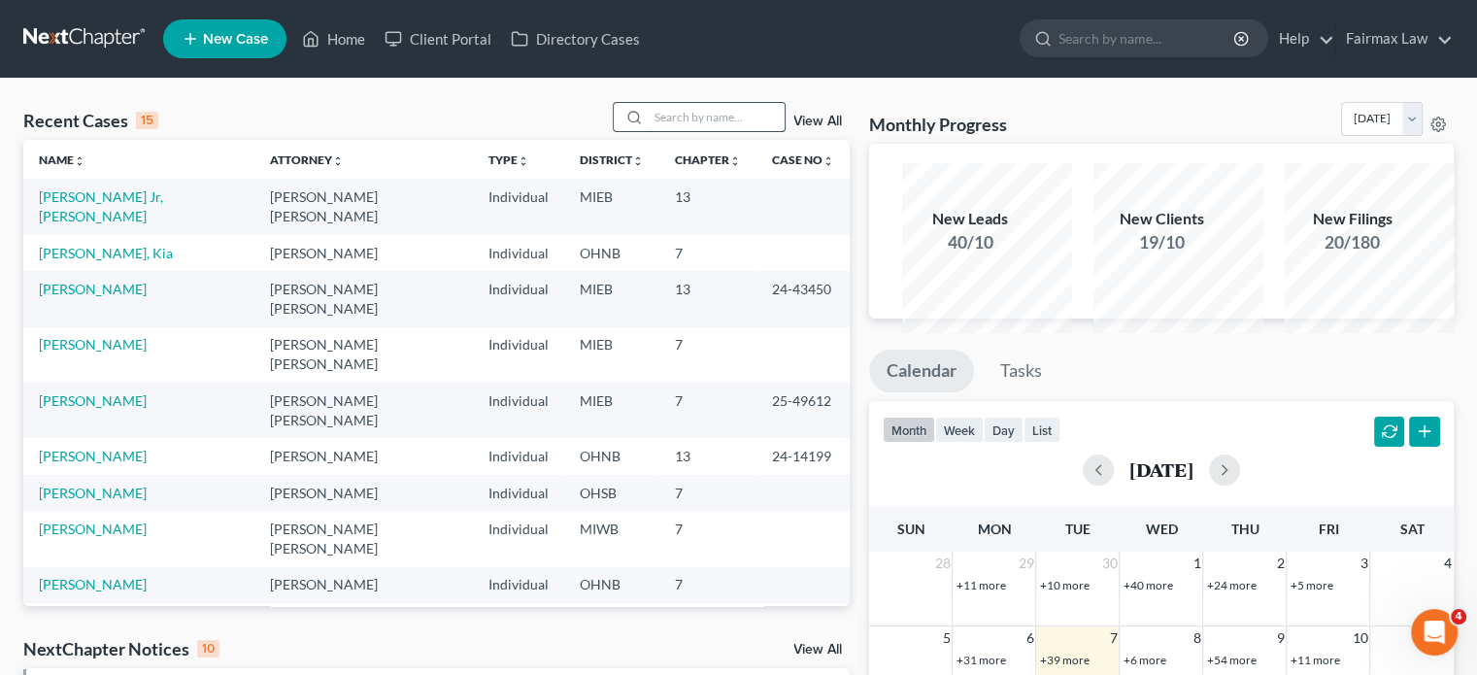
click at [649, 131] on input "search" at bounding box center [717, 117] width 136 height 28
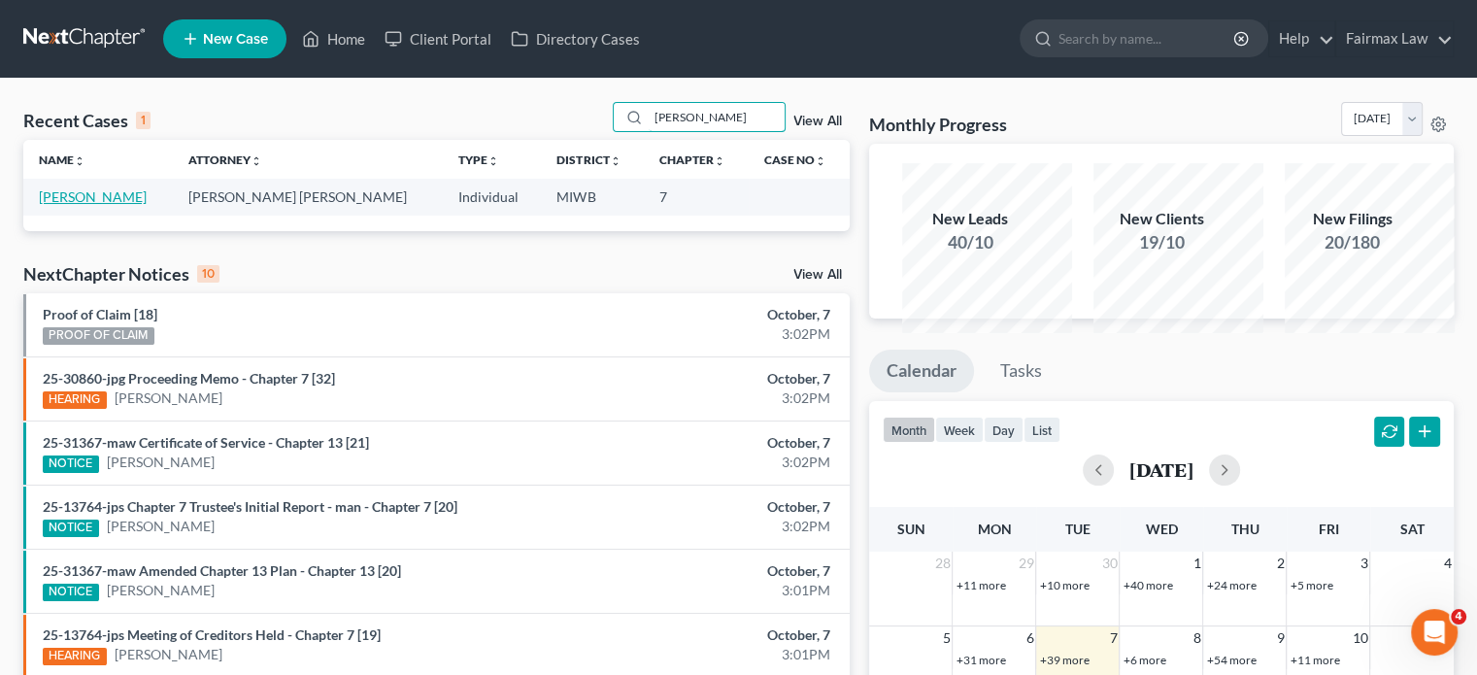
type input "[PERSON_NAME]"
click at [102, 205] on link "[PERSON_NAME]" at bounding box center [93, 196] width 108 height 17
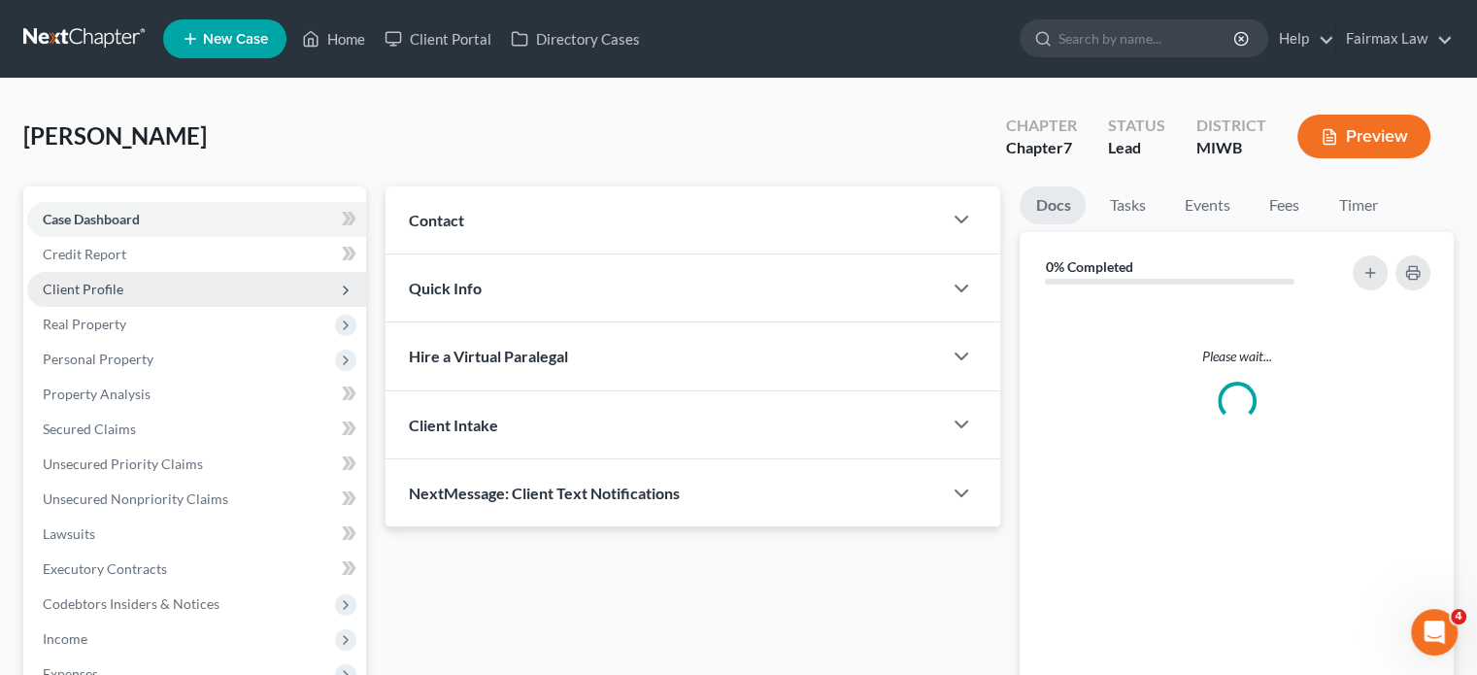
click at [201, 307] on span "Client Profile" at bounding box center [196, 289] width 339 height 35
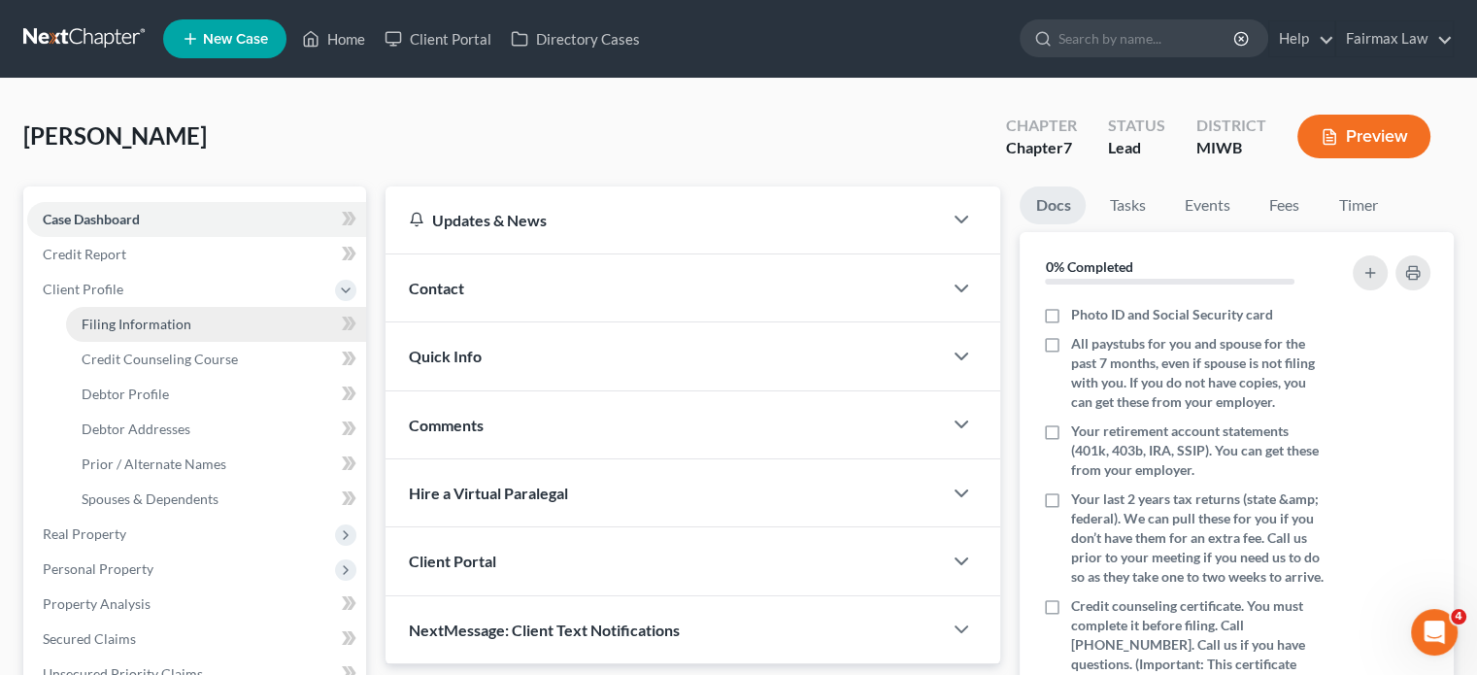
click at [183, 342] on link "Filing Information" at bounding box center [216, 324] width 300 height 35
select select "1"
select select "0"
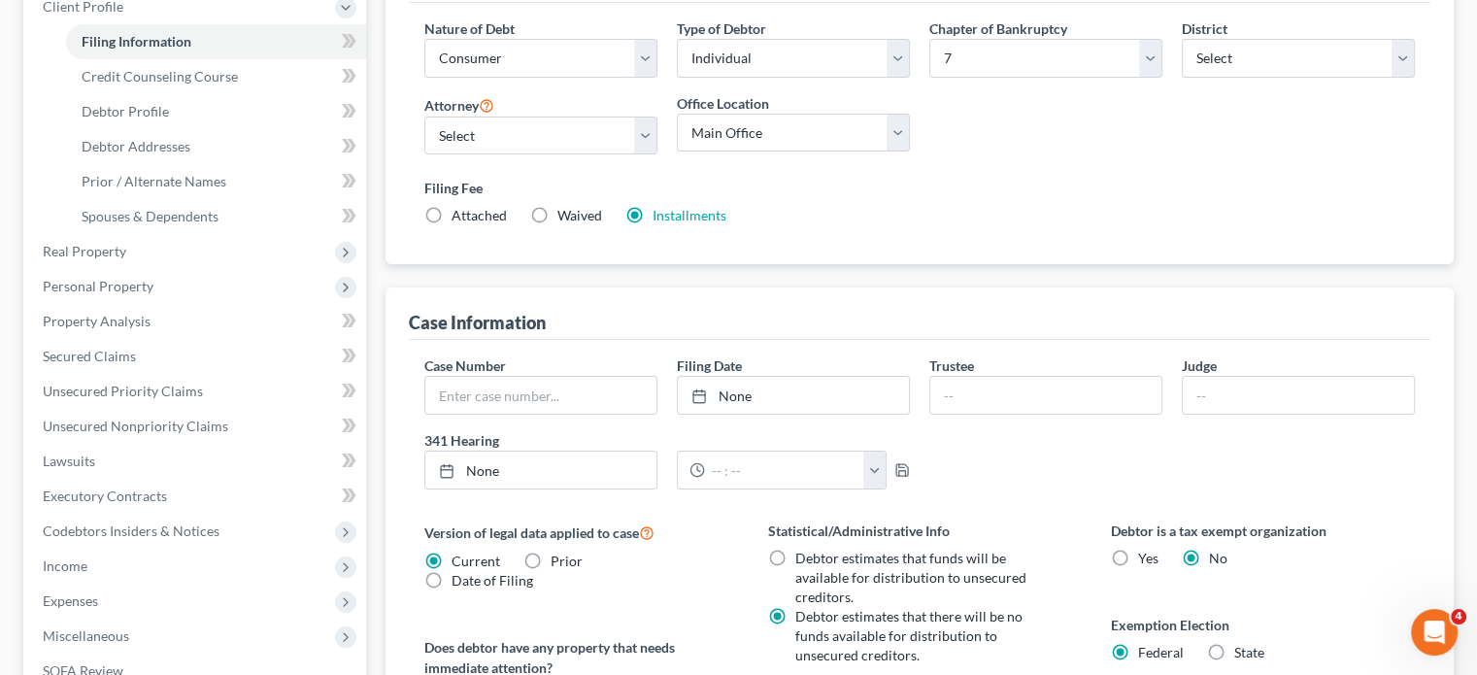
scroll to position [287, 0]
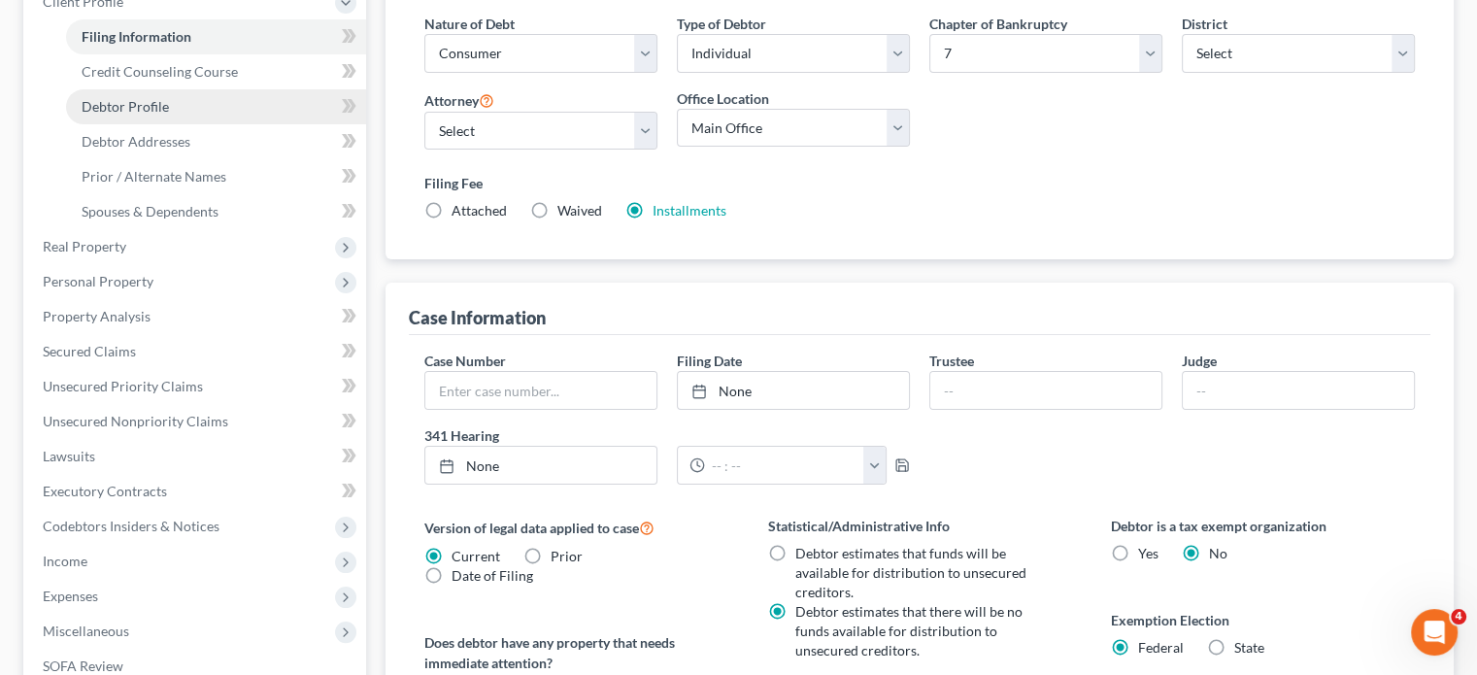
click at [218, 124] on link "Debtor Profile" at bounding box center [216, 106] width 300 height 35
select select "0"
select select "2"
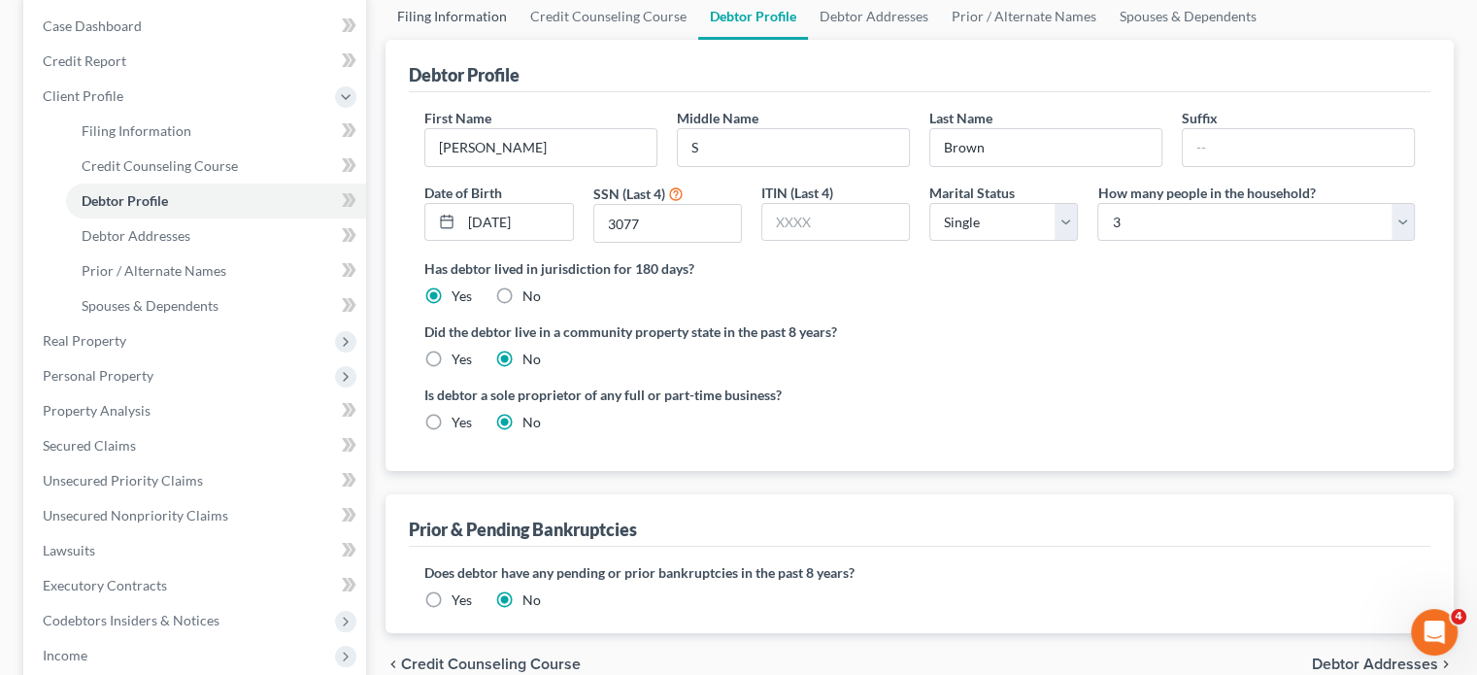
scroll to position [336, 0]
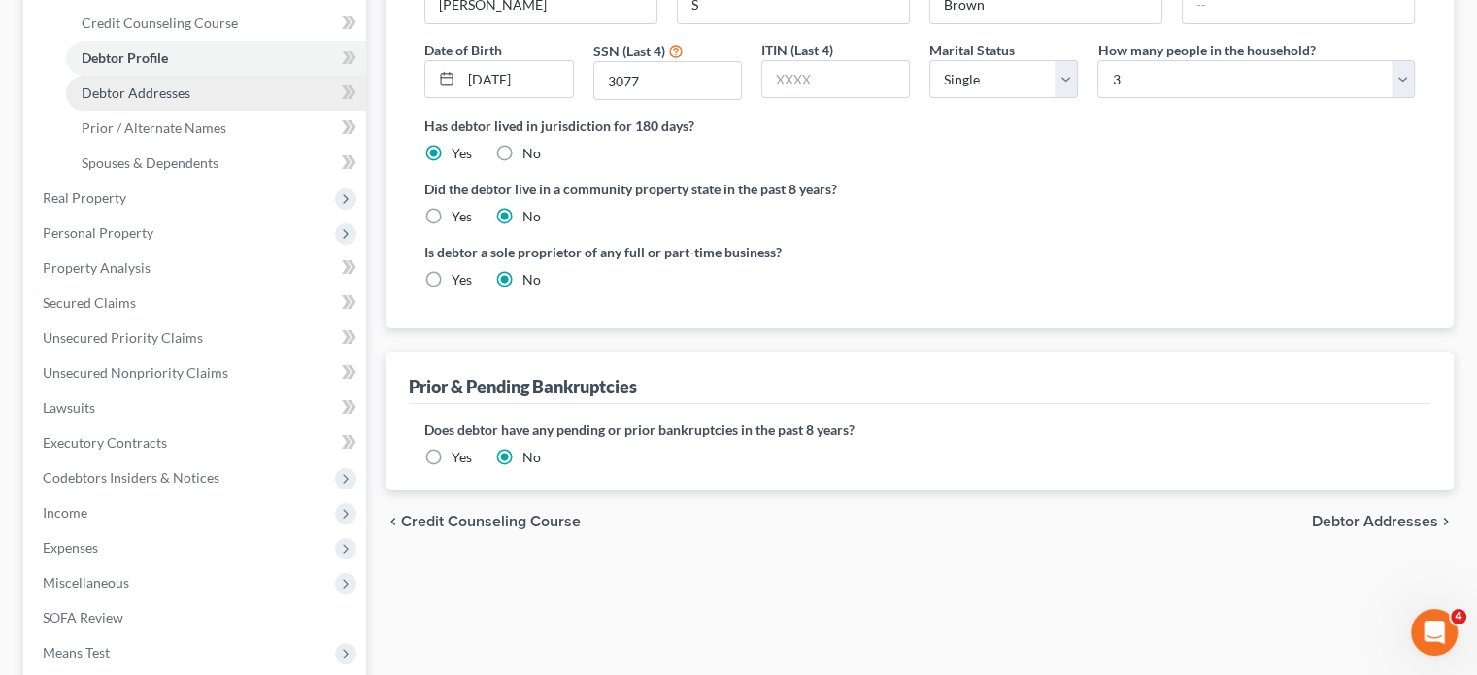
click at [238, 111] on link "Debtor Addresses" at bounding box center [216, 93] width 300 height 35
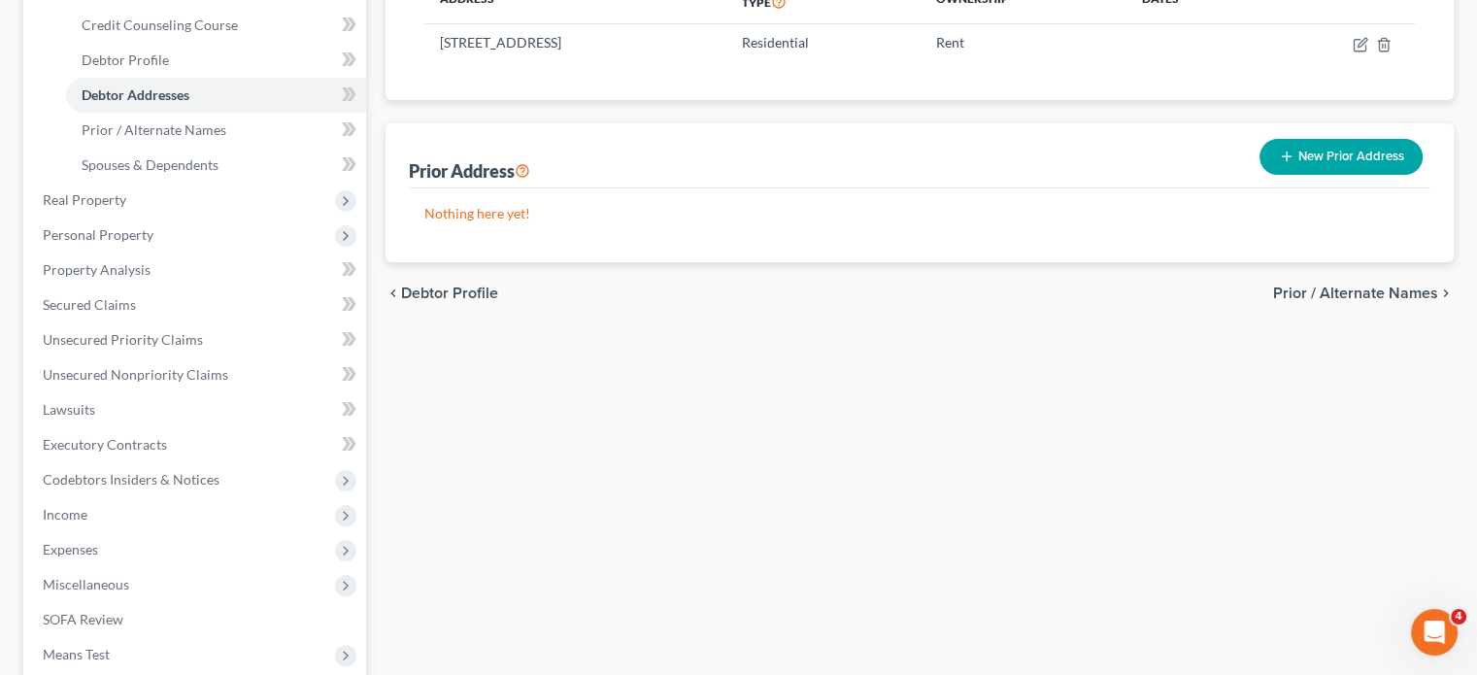
scroll to position [334, 0]
click at [245, 148] on link "Prior / Alternate Names" at bounding box center [216, 130] width 300 height 35
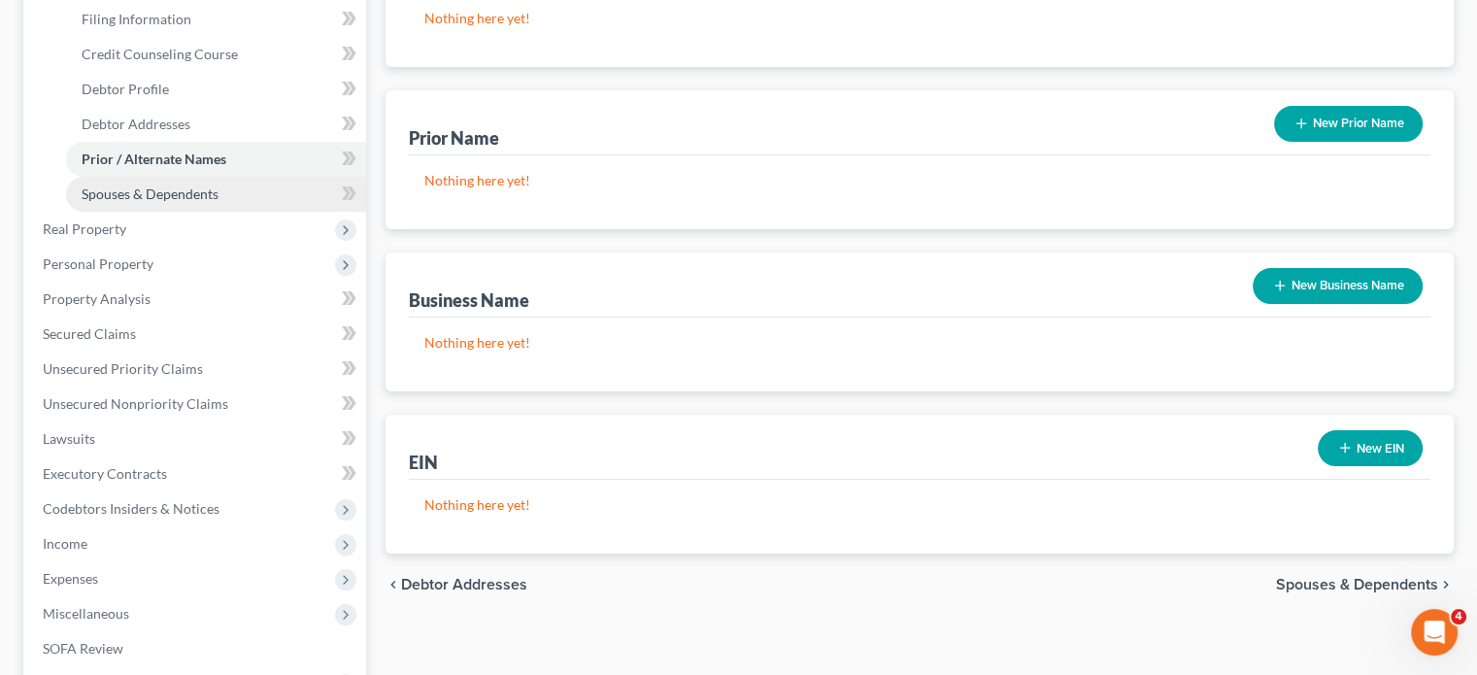
click at [206, 212] on link "Spouses & Dependents" at bounding box center [216, 194] width 300 height 35
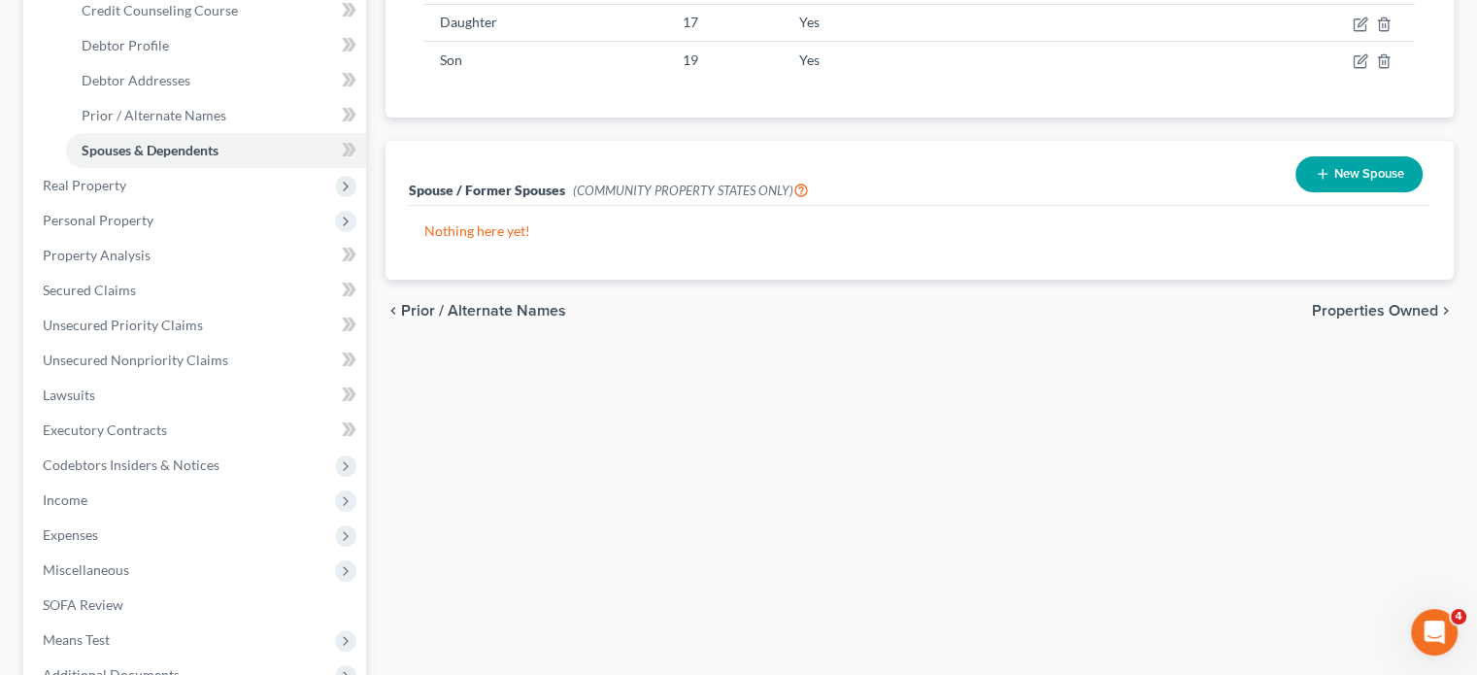
scroll to position [365, 0]
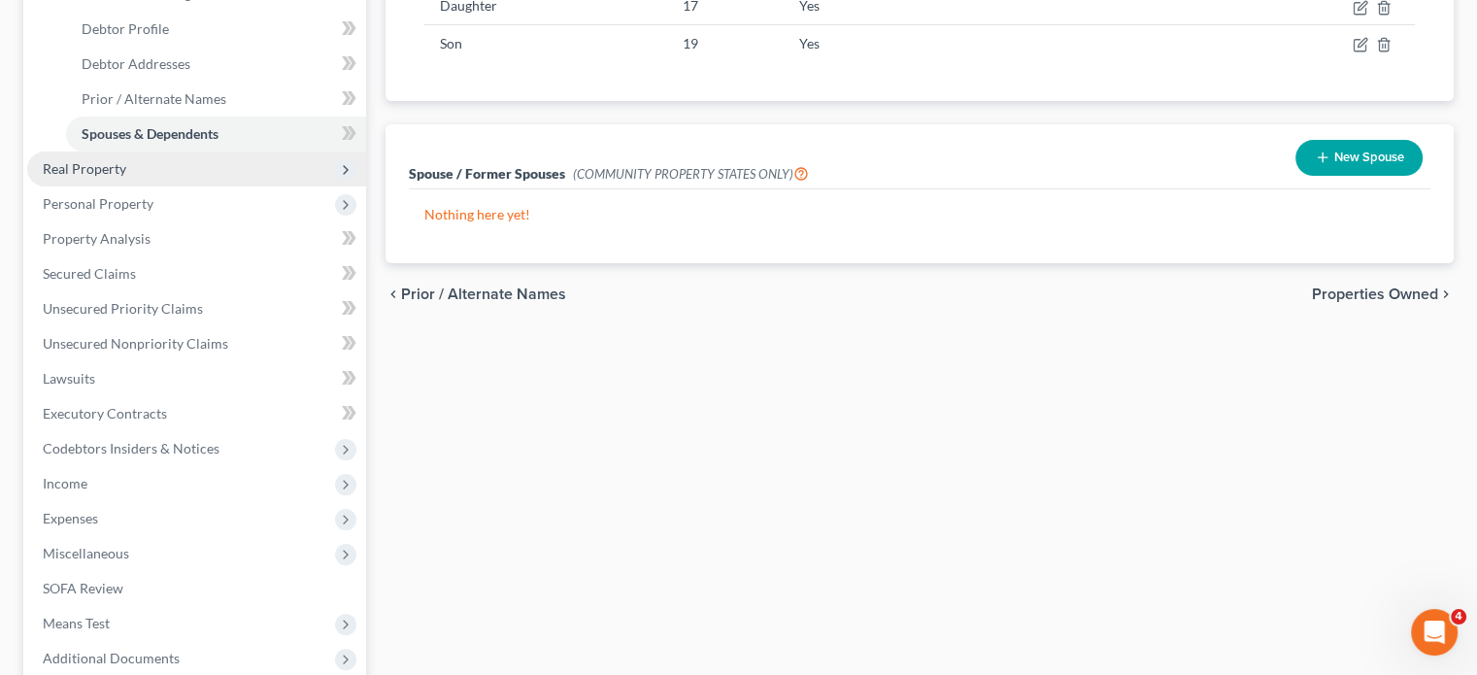
click at [221, 186] on span "Real Property" at bounding box center [196, 168] width 339 height 35
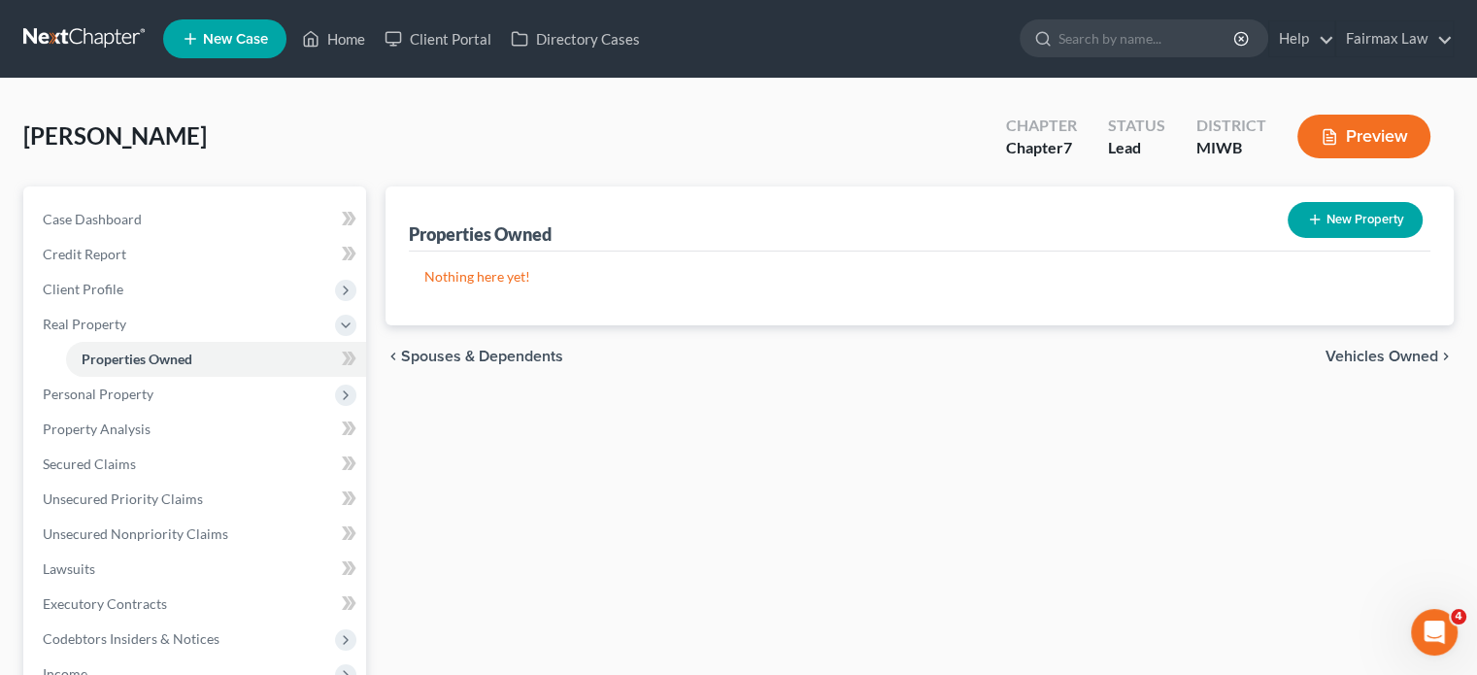
scroll to position [303, 0]
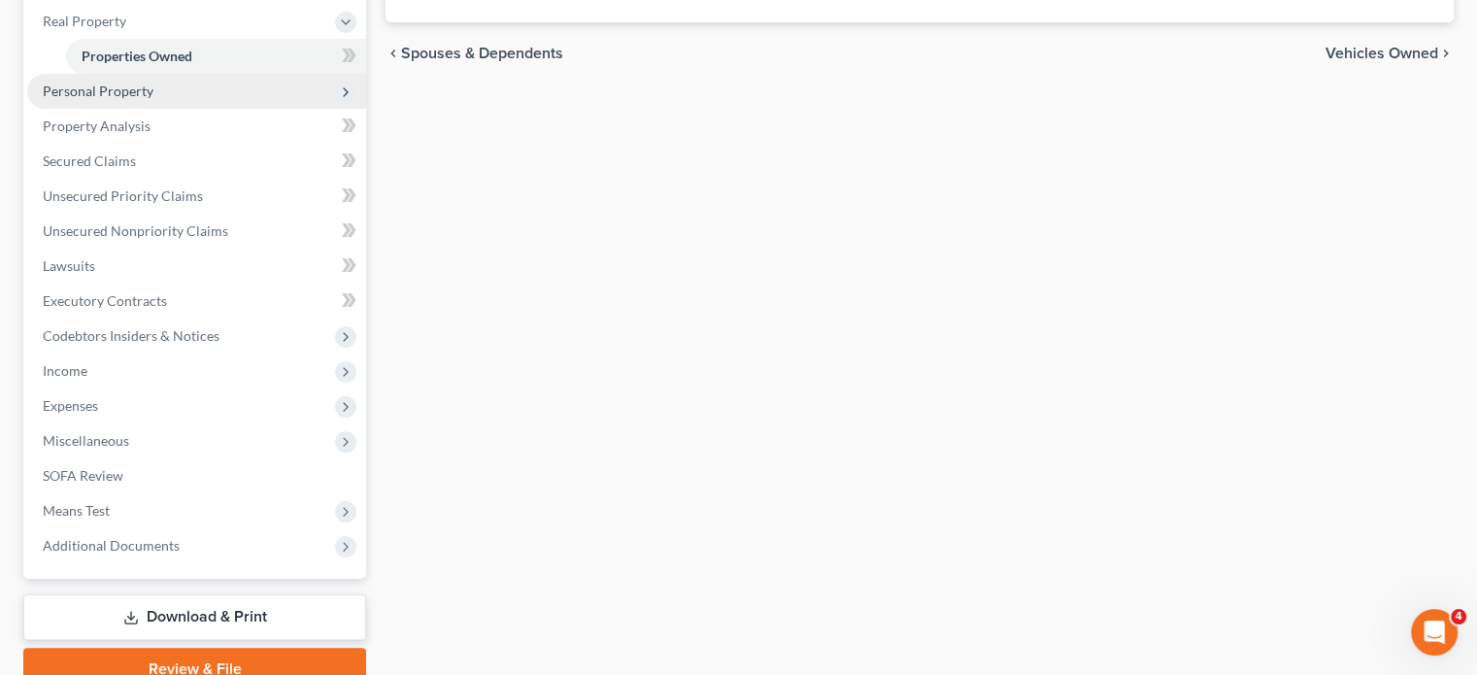
click at [218, 109] on span "Personal Property" at bounding box center [196, 91] width 339 height 35
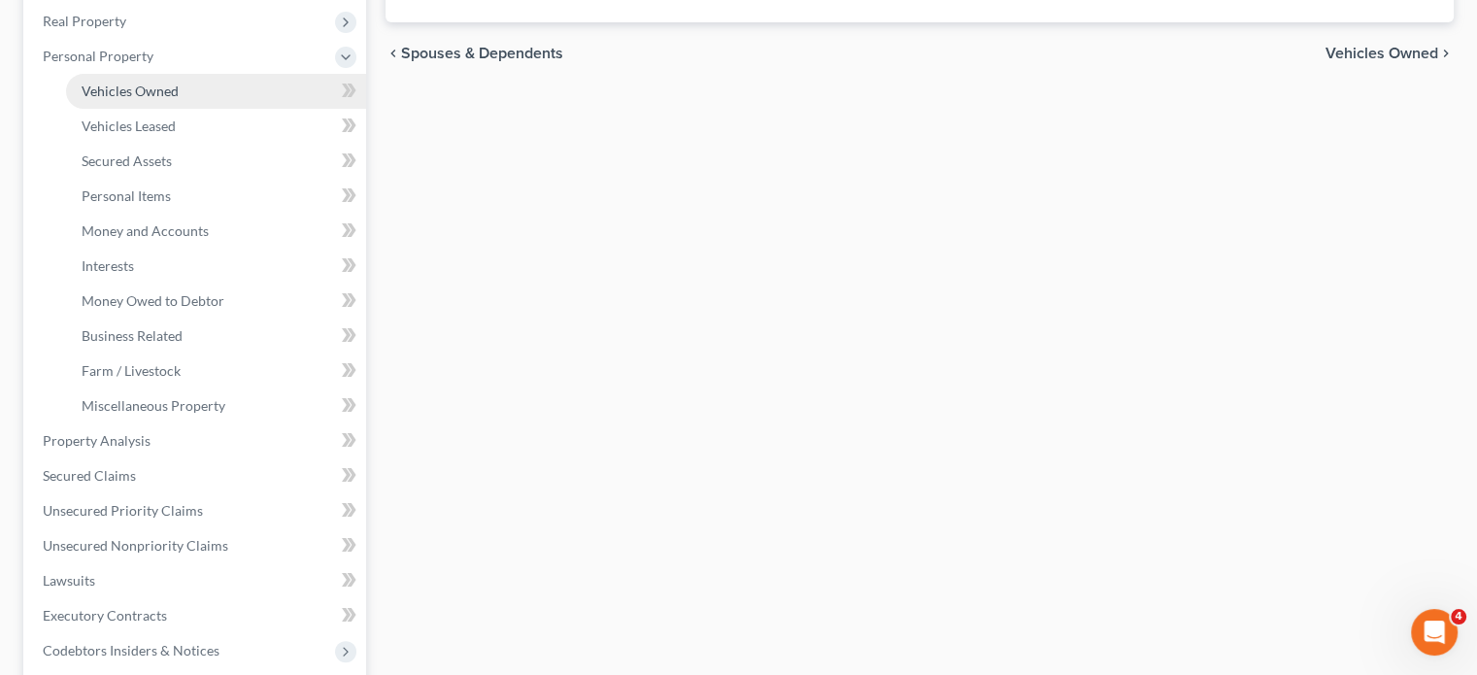
click at [217, 109] on link "Vehicles Owned" at bounding box center [216, 91] width 300 height 35
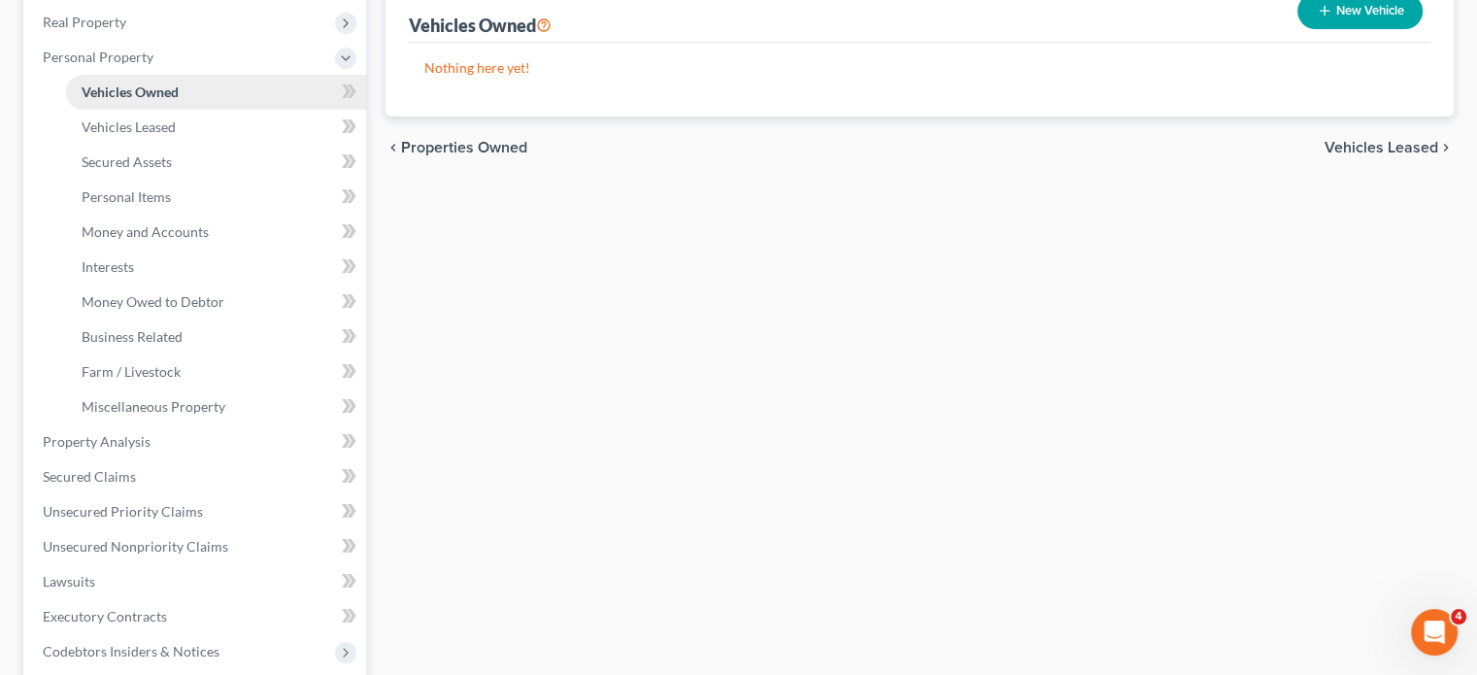
scroll to position [317, 0]
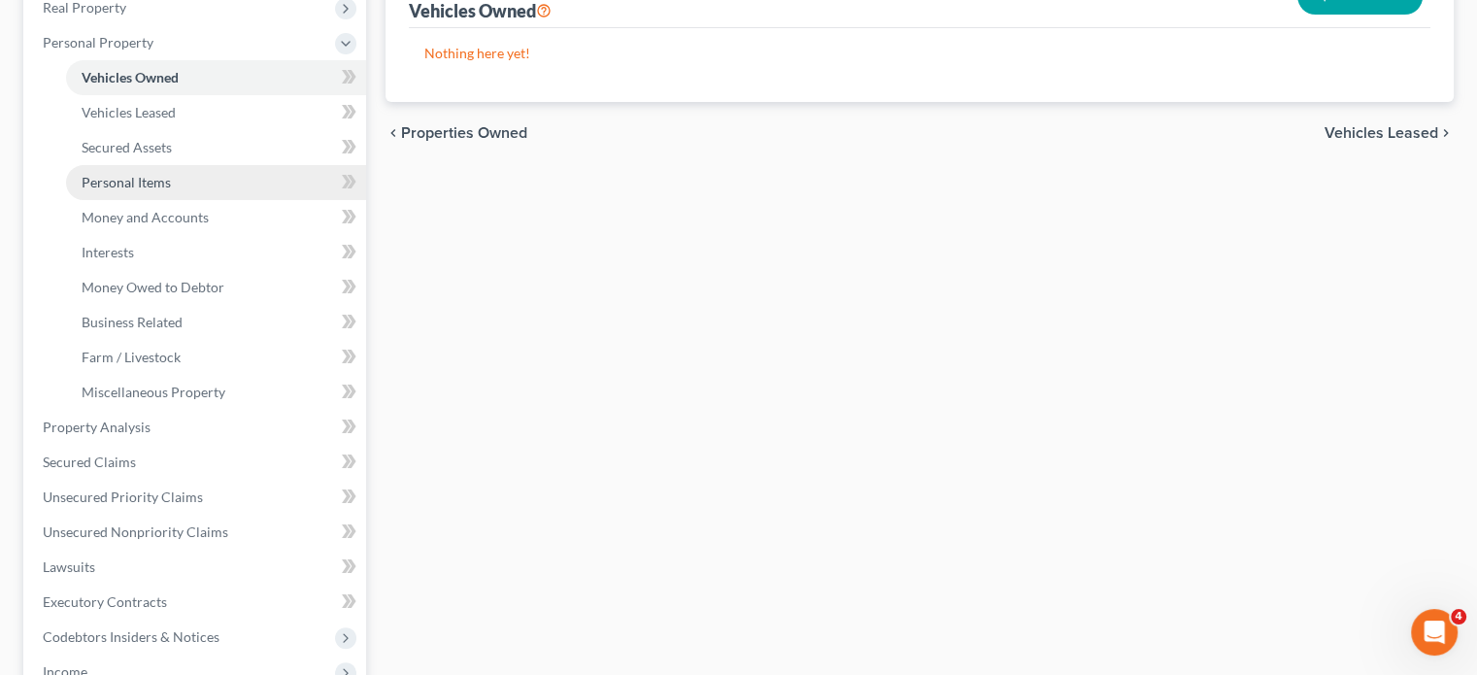
click at [190, 200] on link "Personal Items" at bounding box center [216, 182] width 300 height 35
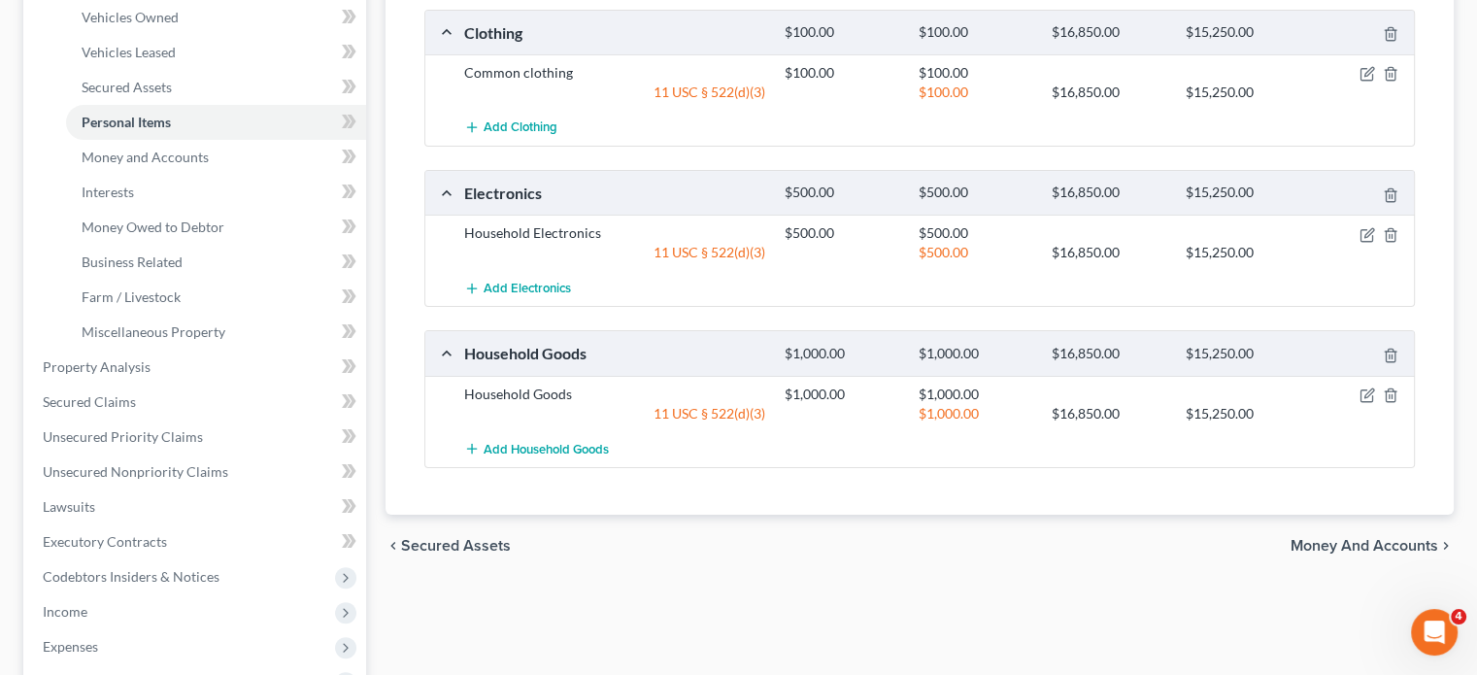
scroll to position [376, 0]
click at [179, 176] on link "Money and Accounts" at bounding box center [216, 158] width 300 height 35
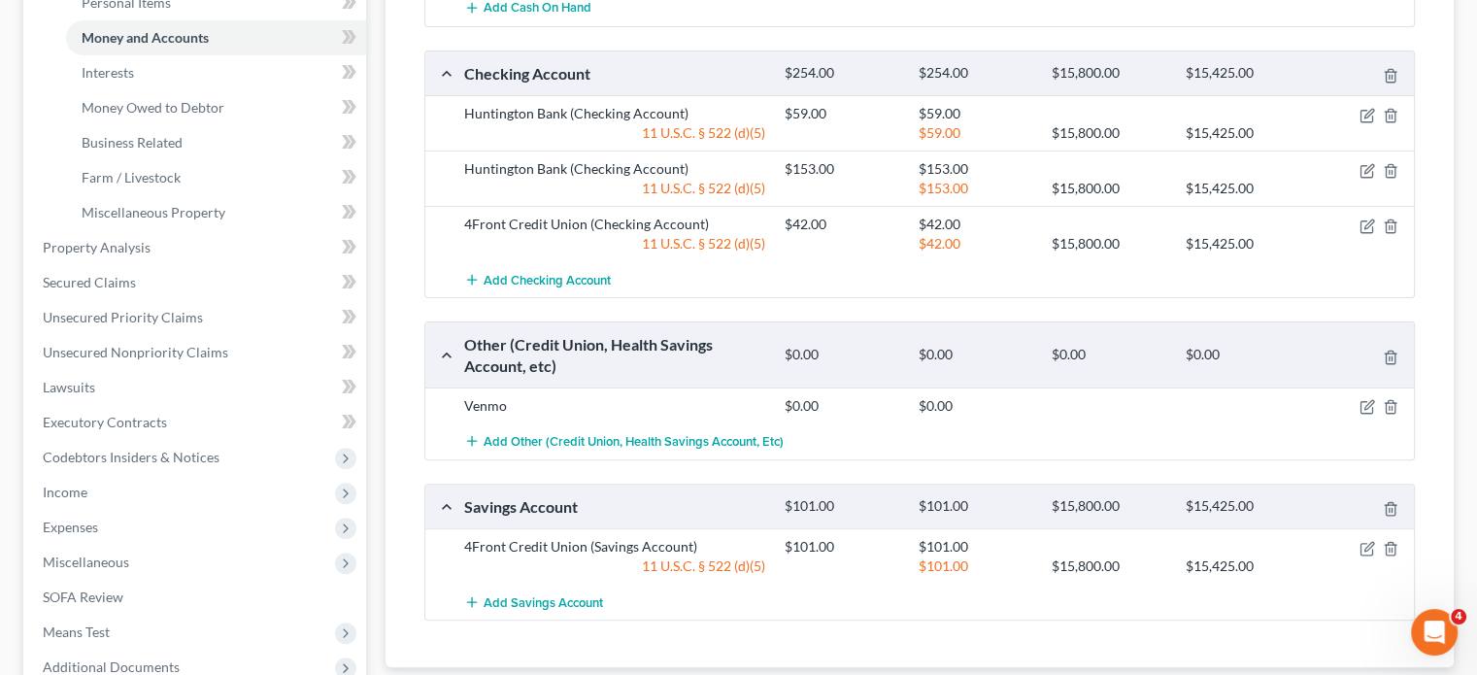
scroll to position [495, 0]
click at [161, 91] on link "Interests" at bounding box center [216, 73] width 300 height 35
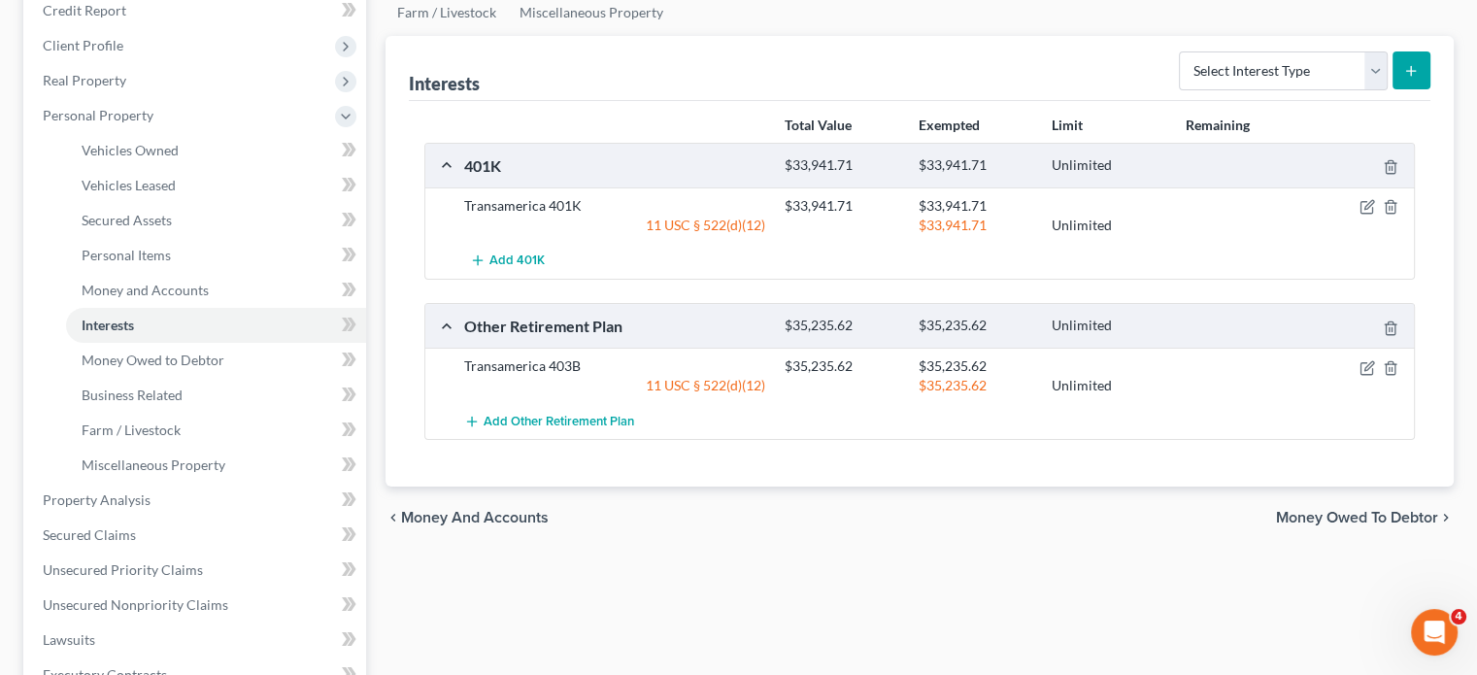
scroll to position [245, 0]
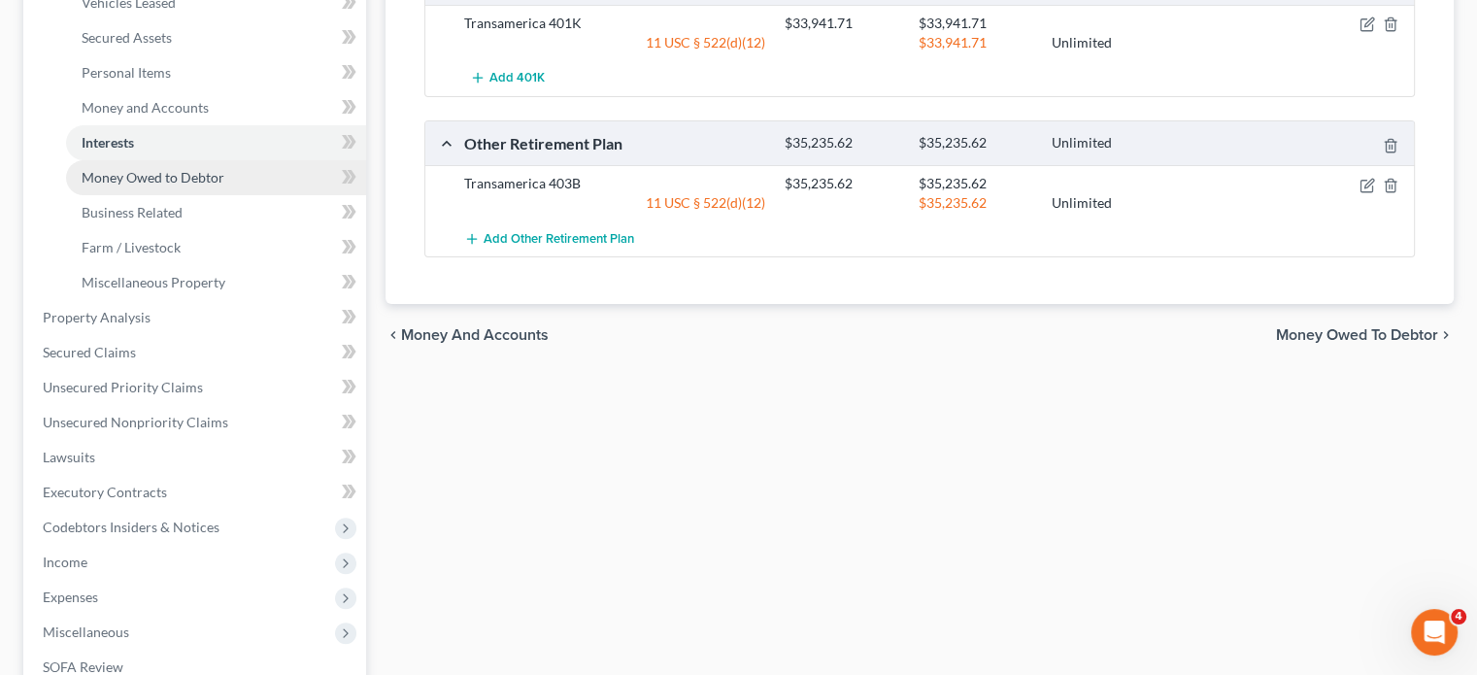
click at [194, 185] on span "Money Owed to Debtor" at bounding box center [153, 177] width 143 height 17
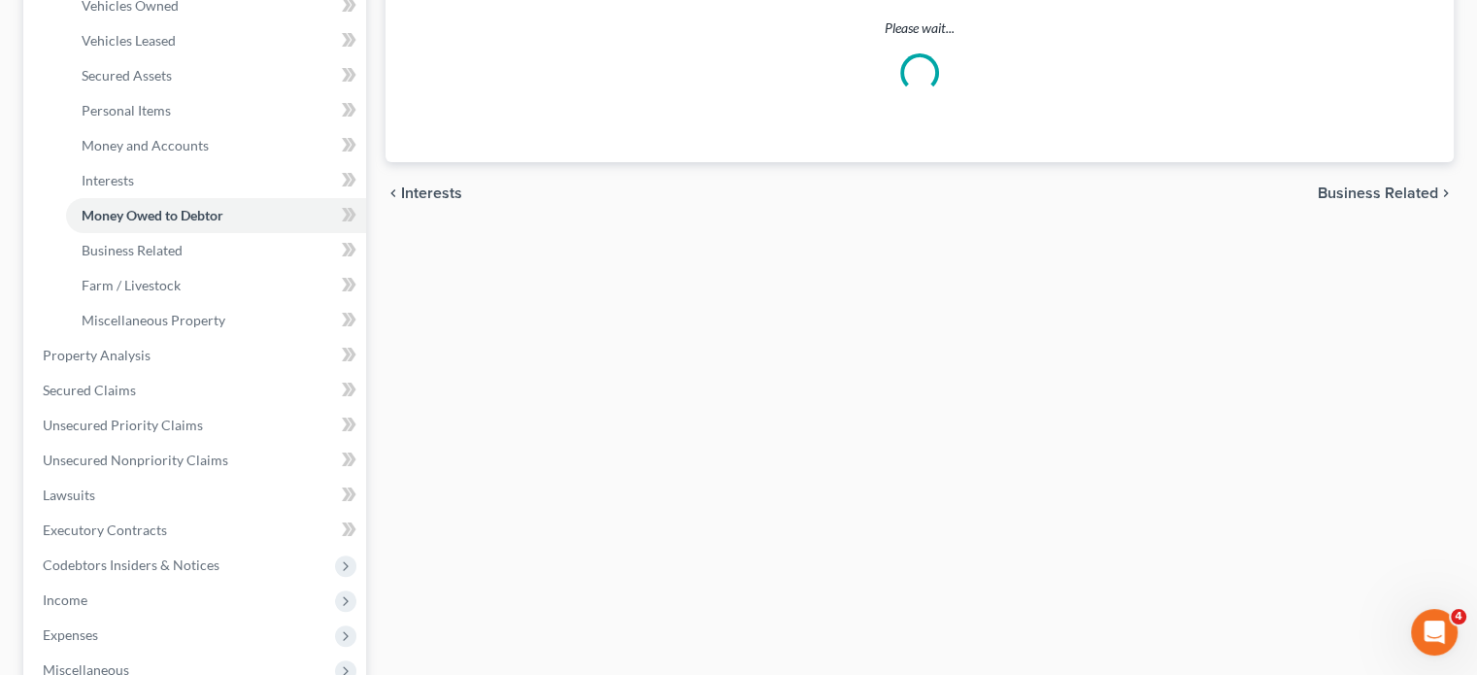
scroll to position [390, 0]
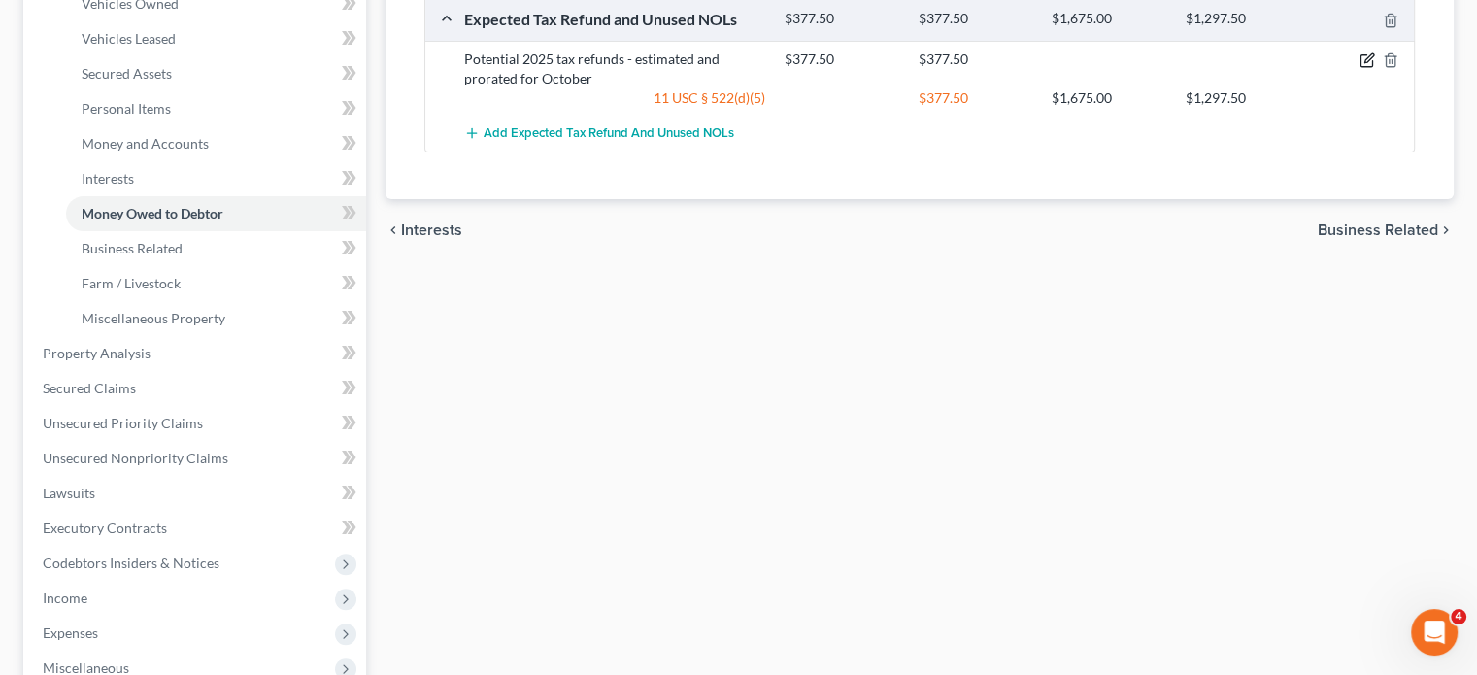
click at [1359, 68] on icon "button" at bounding box center [1367, 60] width 16 height 16
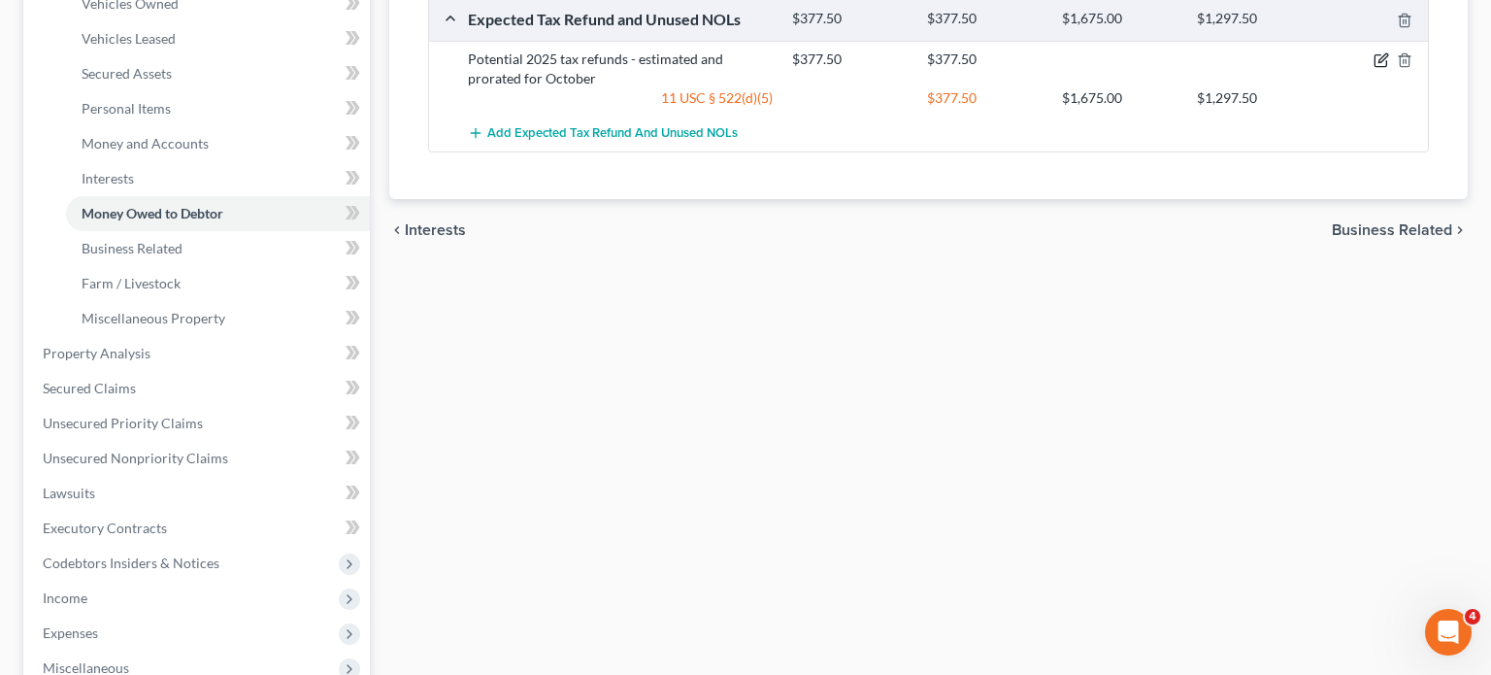
select select "0"
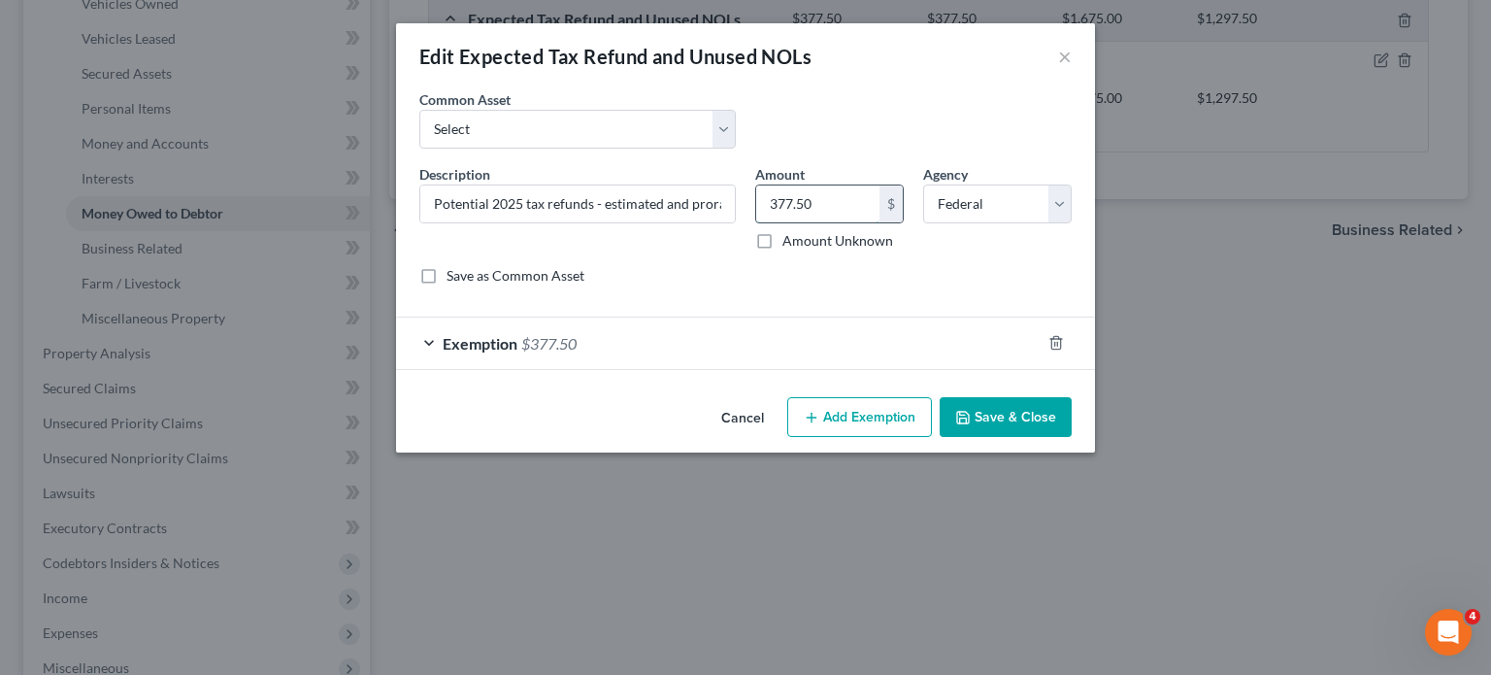
click at [842, 222] on input "377.50" at bounding box center [817, 203] width 123 height 37
click at [698, 149] on select "Select Potential 2025 tax refunds - estimated and prorated for September Potent…" at bounding box center [577, 129] width 317 height 39
select select "70"
click at [419, 137] on select "Select Potential 2025 tax refunds - estimated and prorated for September Potent…" at bounding box center [577, 129] width 317 height 39
type input "Potential 2025 tax refund - estimated and prorated"
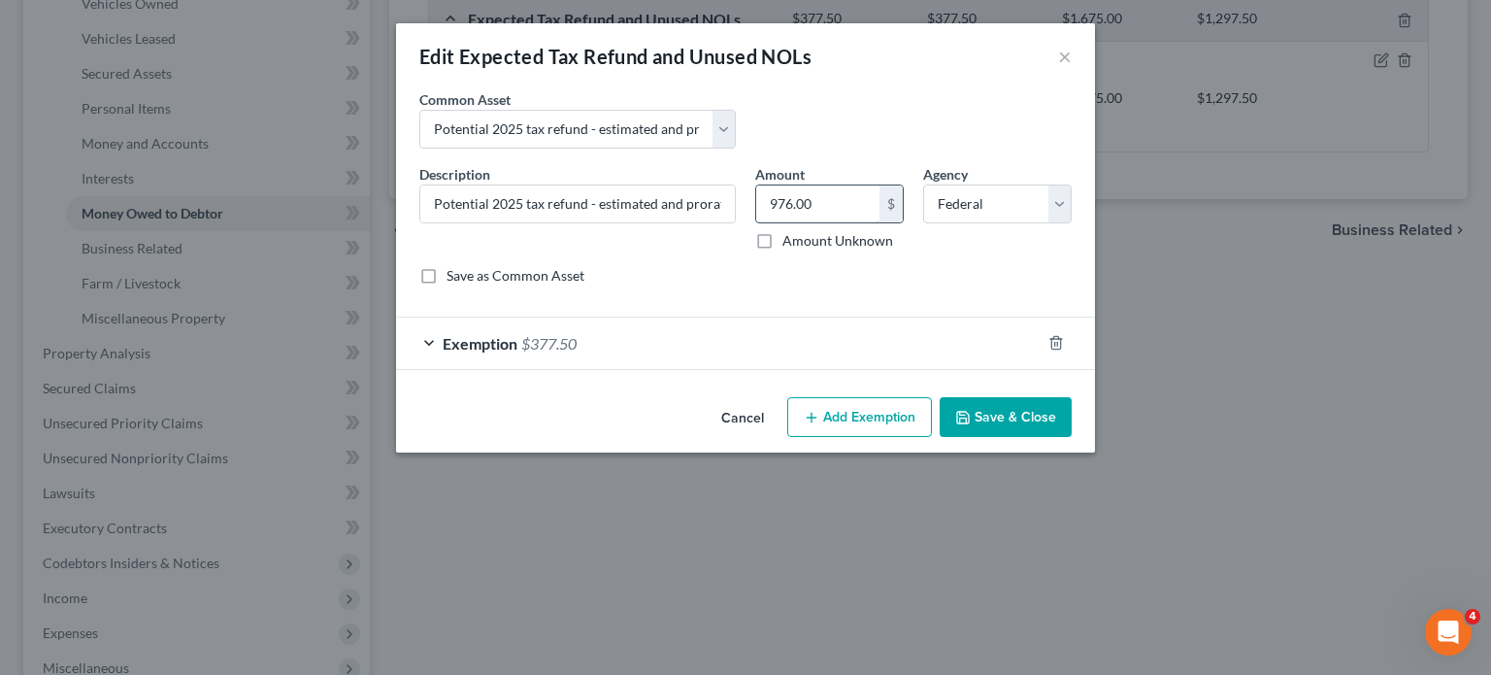
click at [868, 222] on input "976.00" at bounding box center [817, 203] width 123 height 37
paste input "377.5"
type input "377.50"
click at [969, 423] on icon "button" at bounding box center [963, 418] width 12 height 12
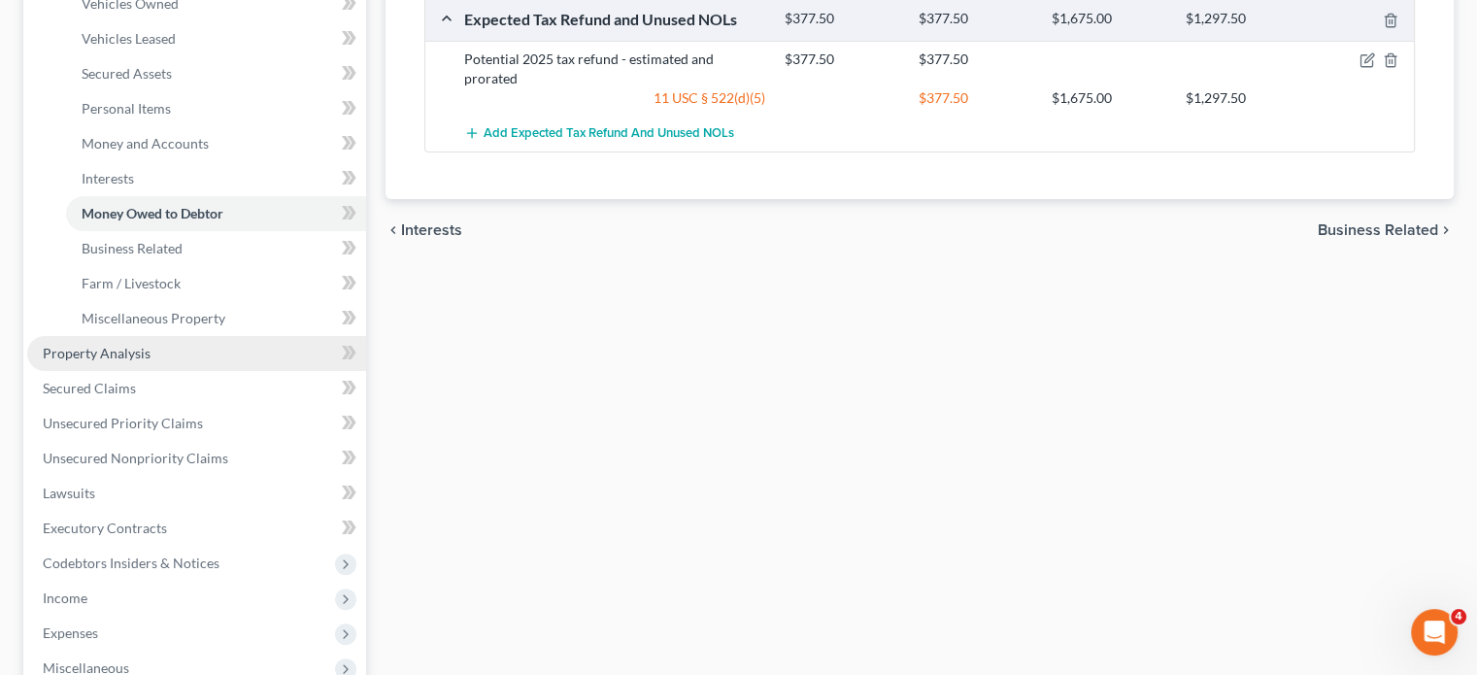
click at [186, 371] on link "Property Analysis" at bounding box center [196, 353] width 339 height 35
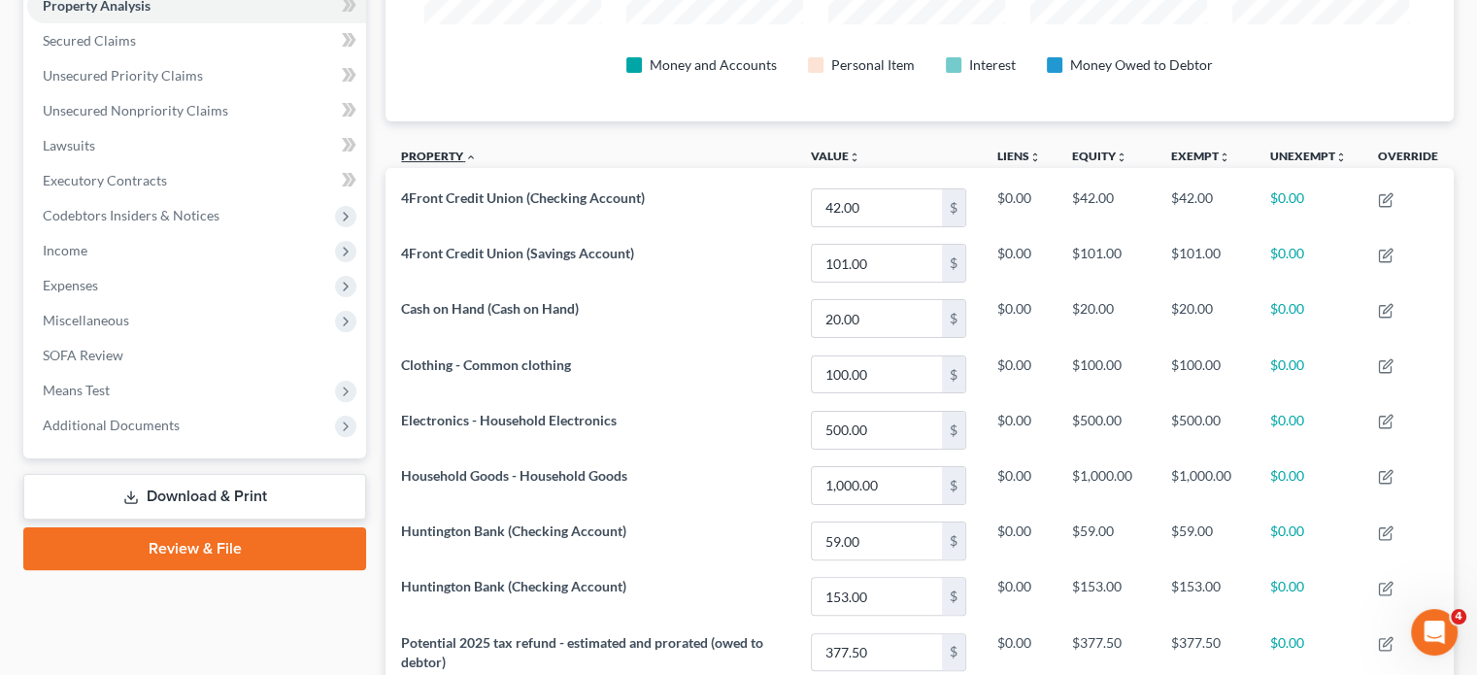
scroll to position [387, 0]
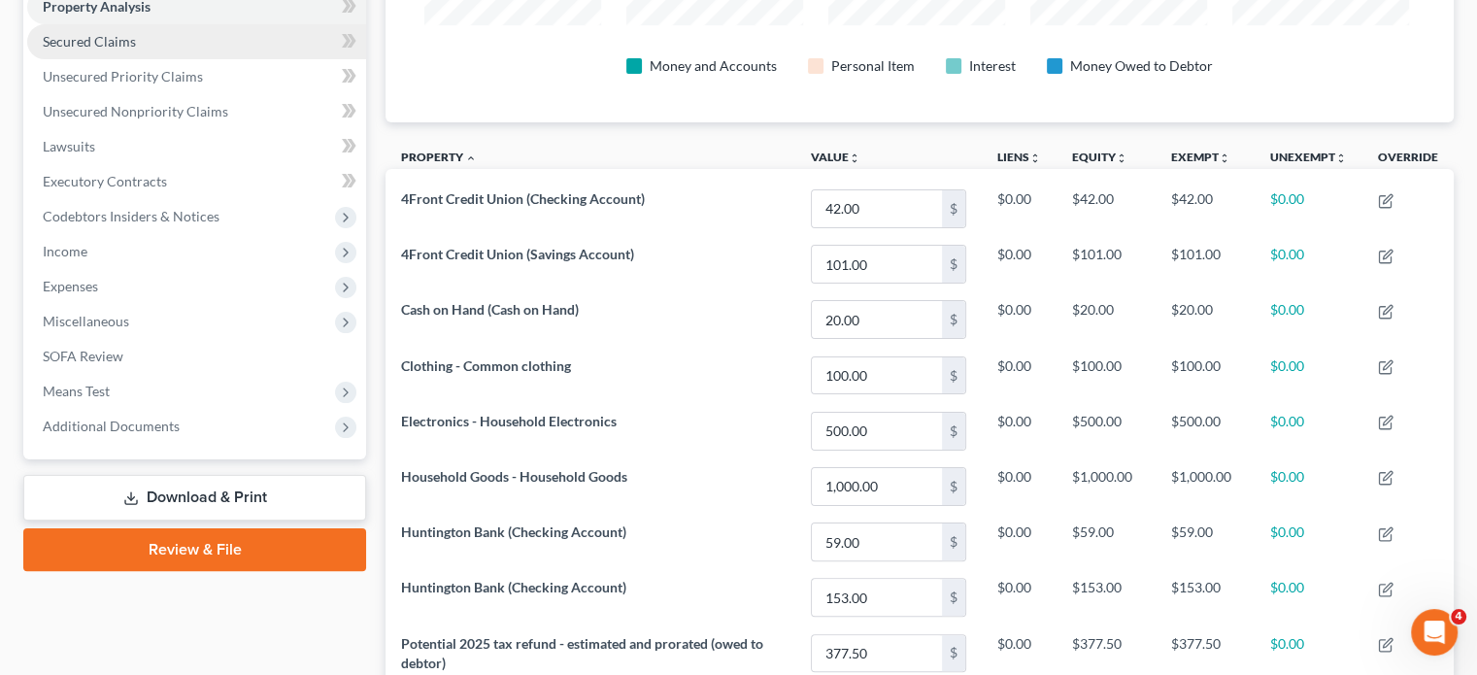
click at [242, 59] on link "Secured Claims" at bounding box center [196, 41] width 339 height 35
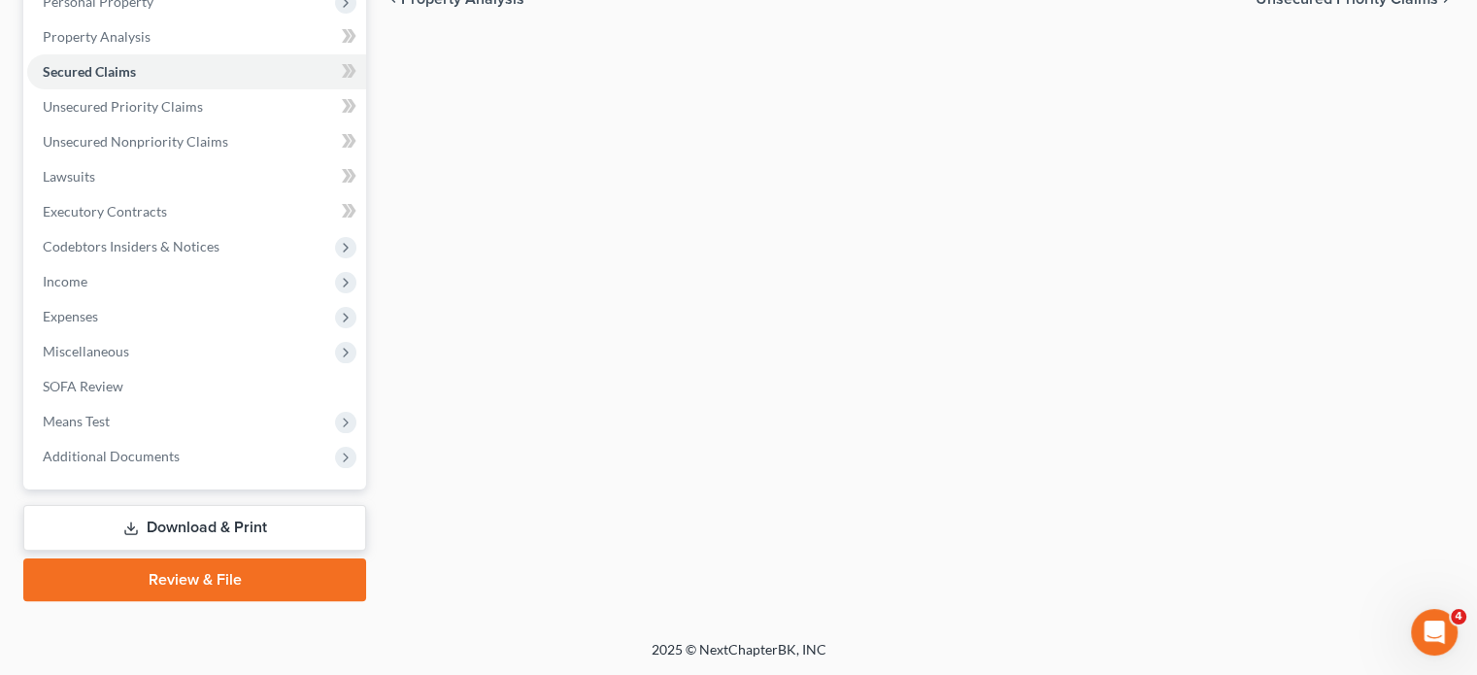
scroll to position [385, 0]
click at [153, 115] on span "Unsecured Priority Claims" at bounding box center [123, 106] width 160 height 17
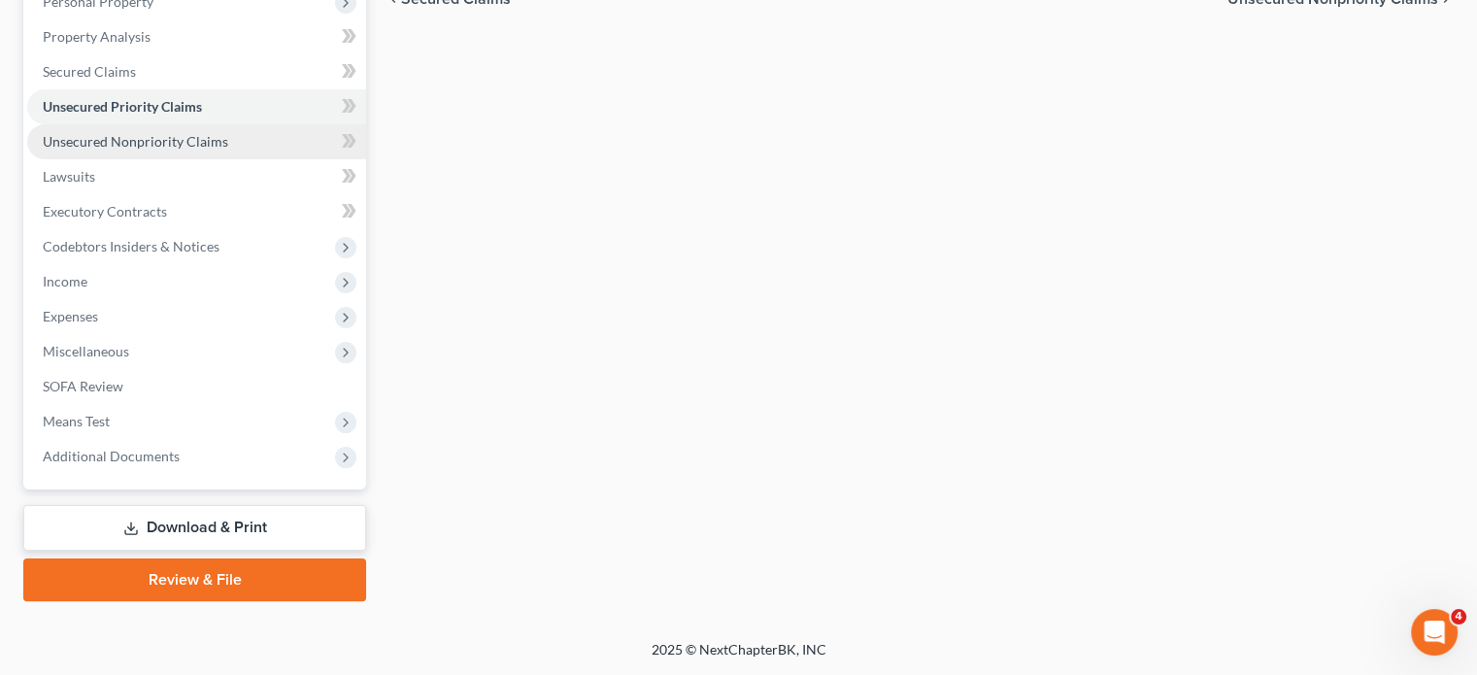
click at [112, 150] on span "Unsecured Nonpriority Claims" at bounding box center [135, 141] width 185 height 17
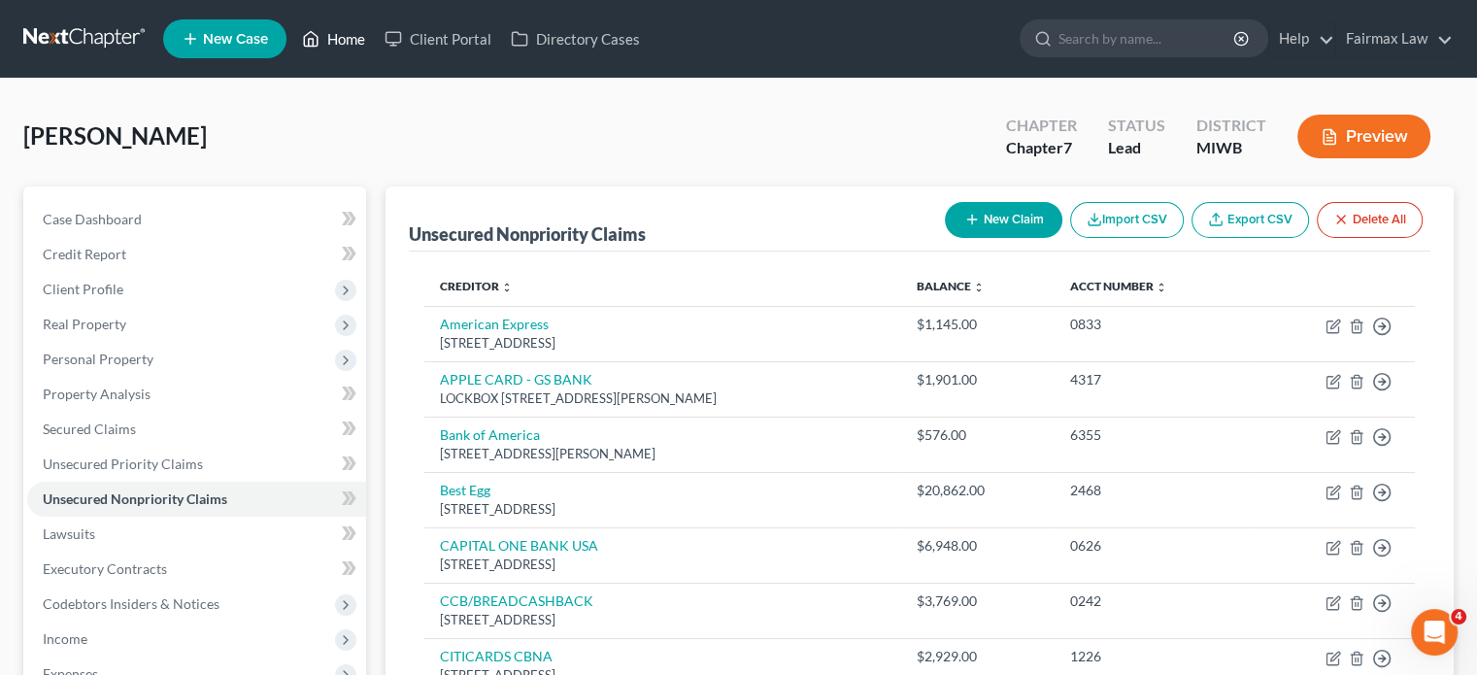
click at [375, 42] on link "Home" at bounding box center [333, 38] width 83 height 35
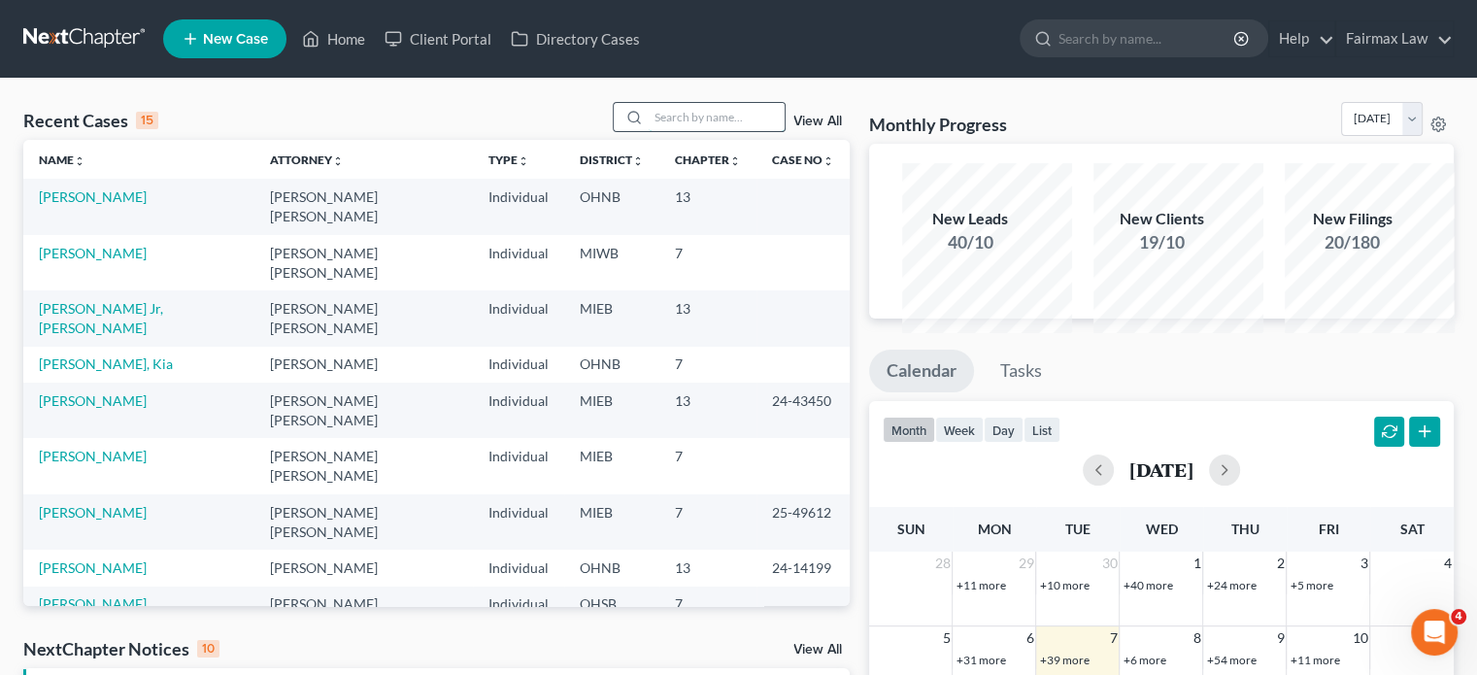
click at [649, 131] on input "search" at bounding box center [717, 117] width 136 height 28
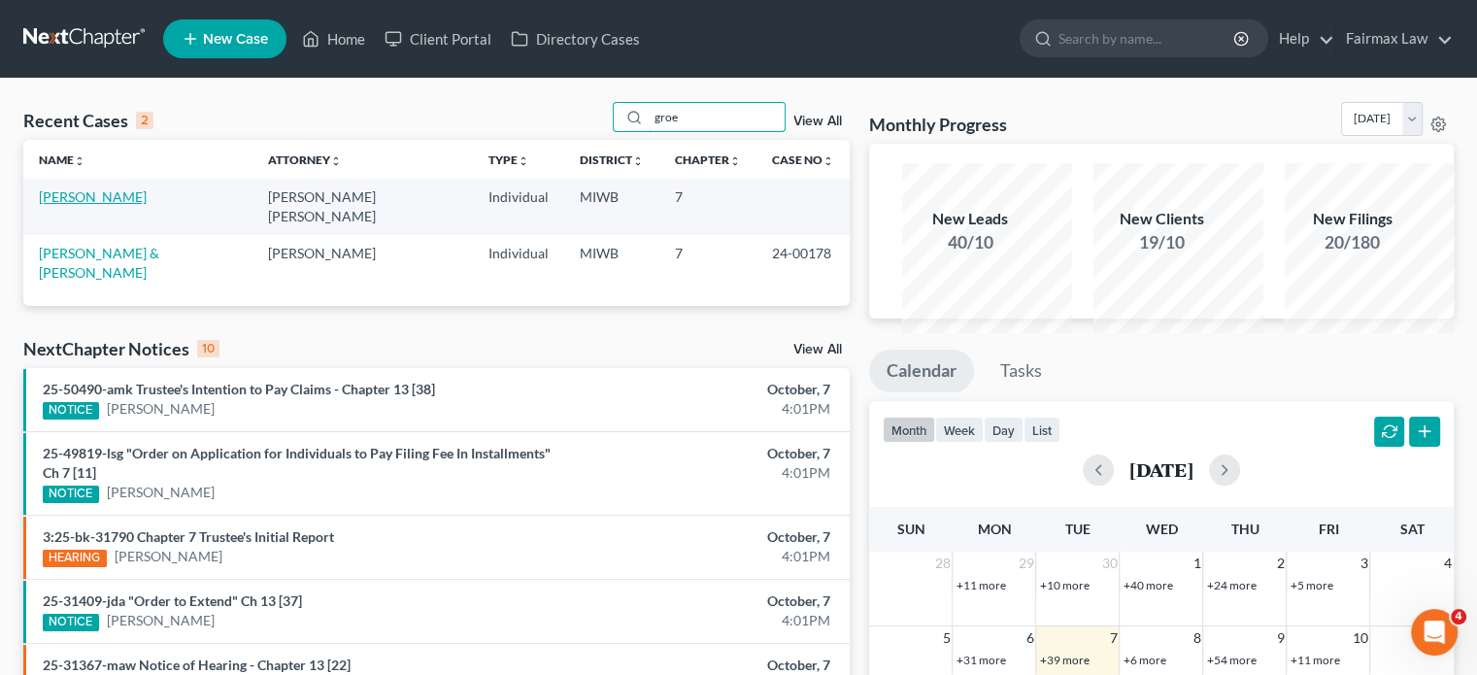
type input "groe"
click at [128, 205] on link "[PERSON_NAME]" at bounding box center [93, 196] width 108 height 17
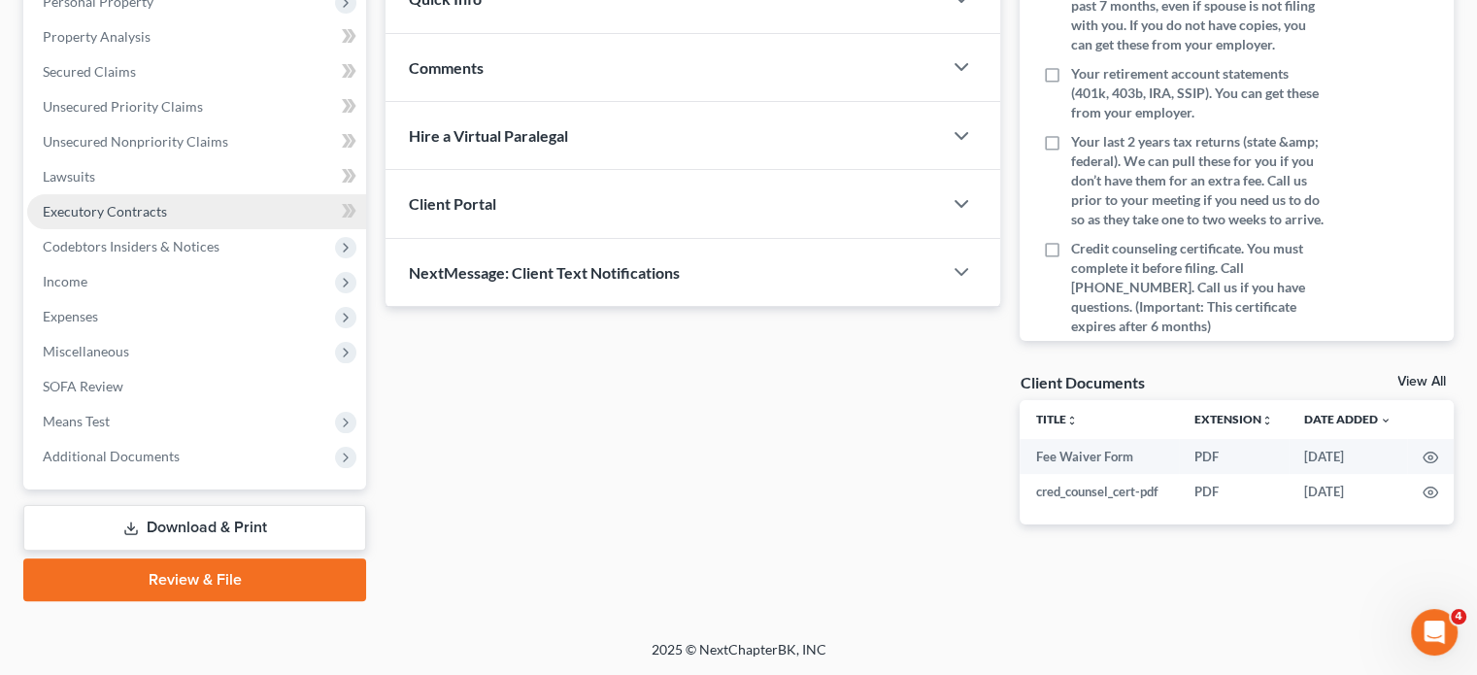
scroll to position [566, 0]
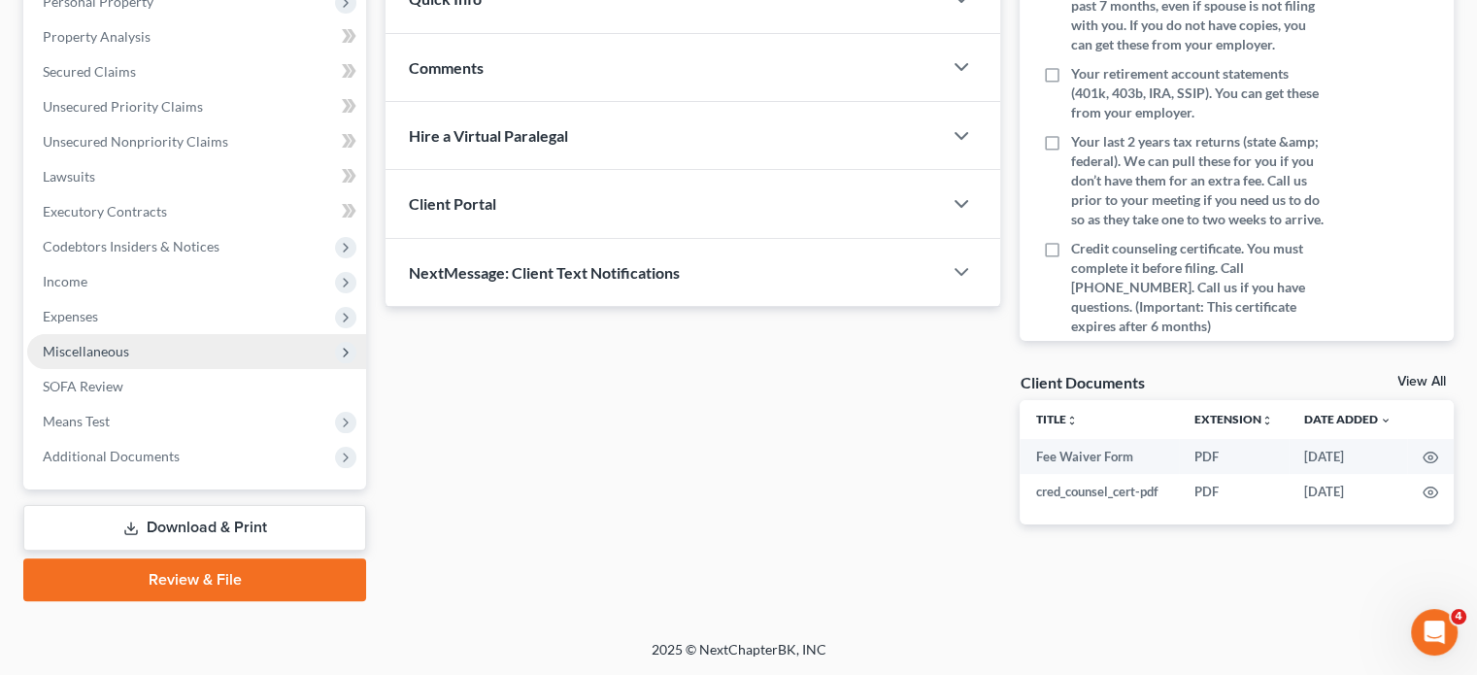
click at [167, 334] on span "Miscellaneous" at bounding box center [196, 351] width 339 height 35
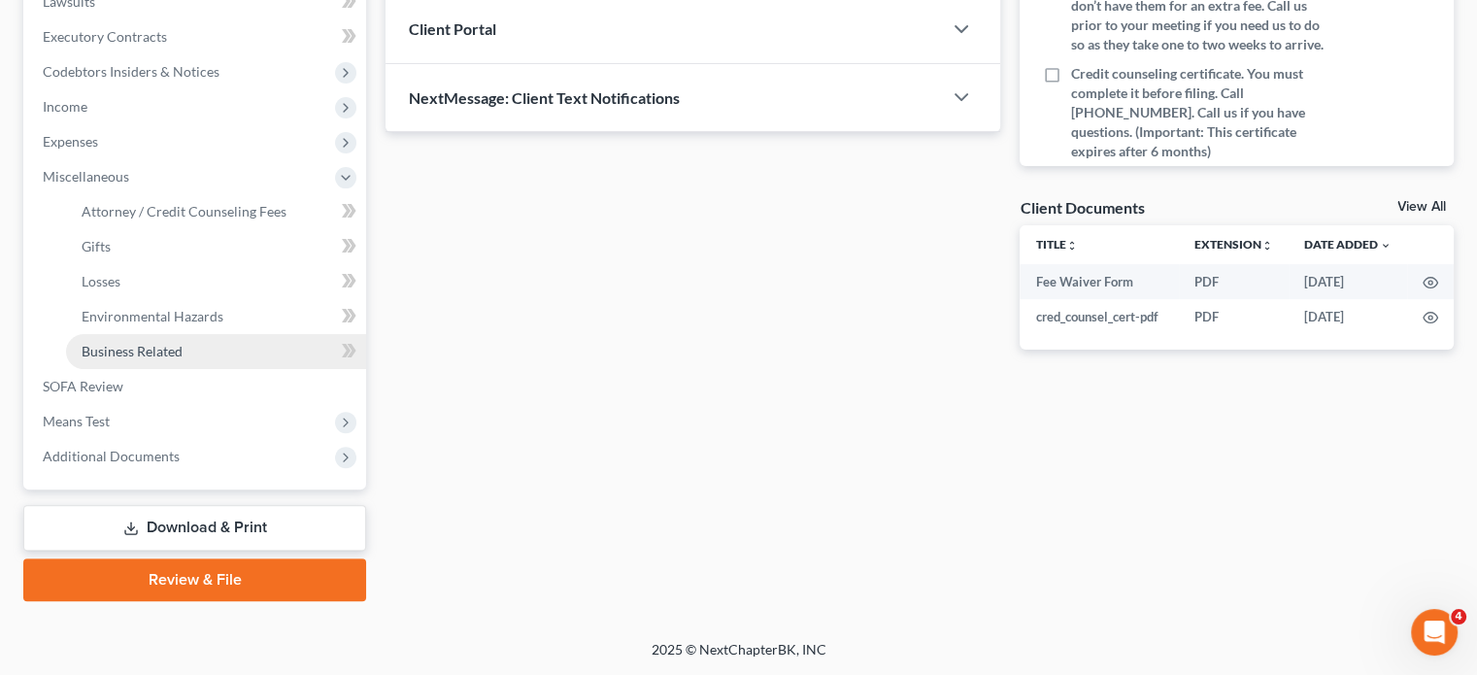
click at [183, 359] on span "Business Related" at bounding box center [132, 351] width 101 height 17
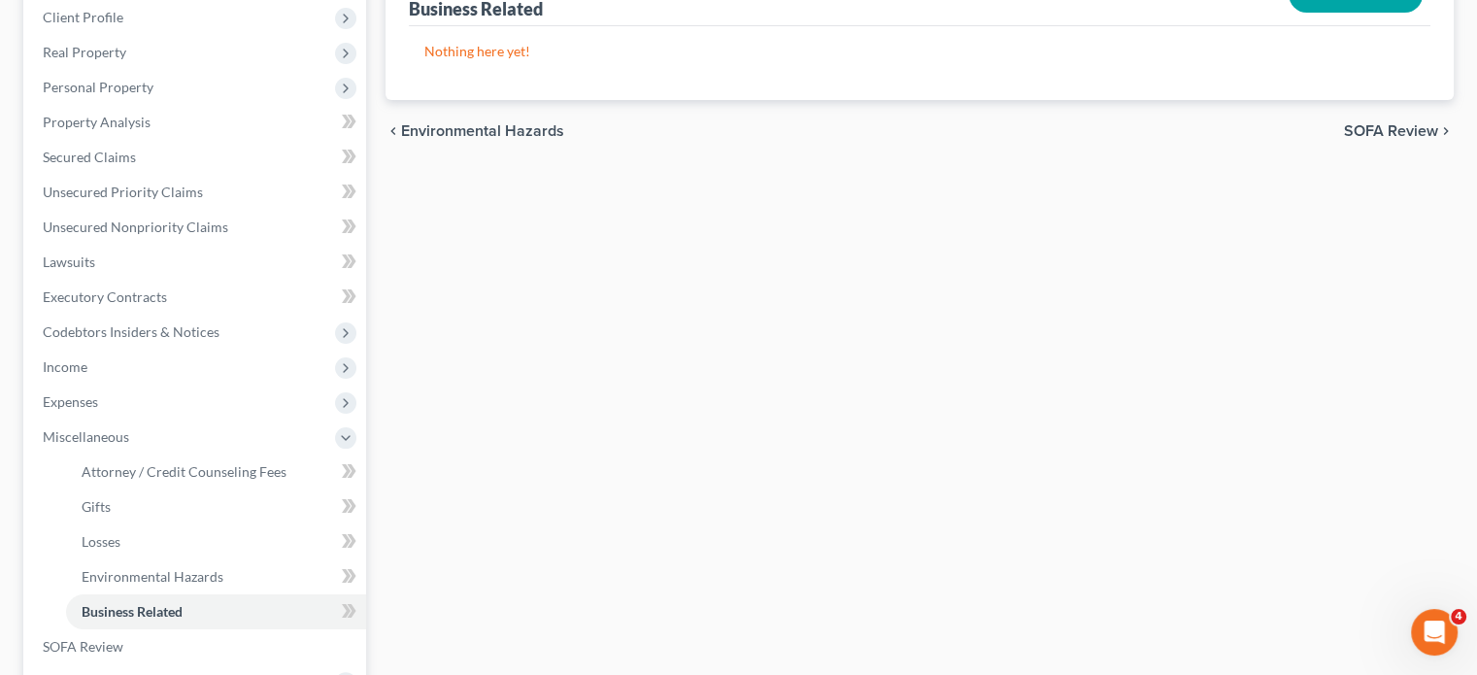
scroll to position [284, 0]
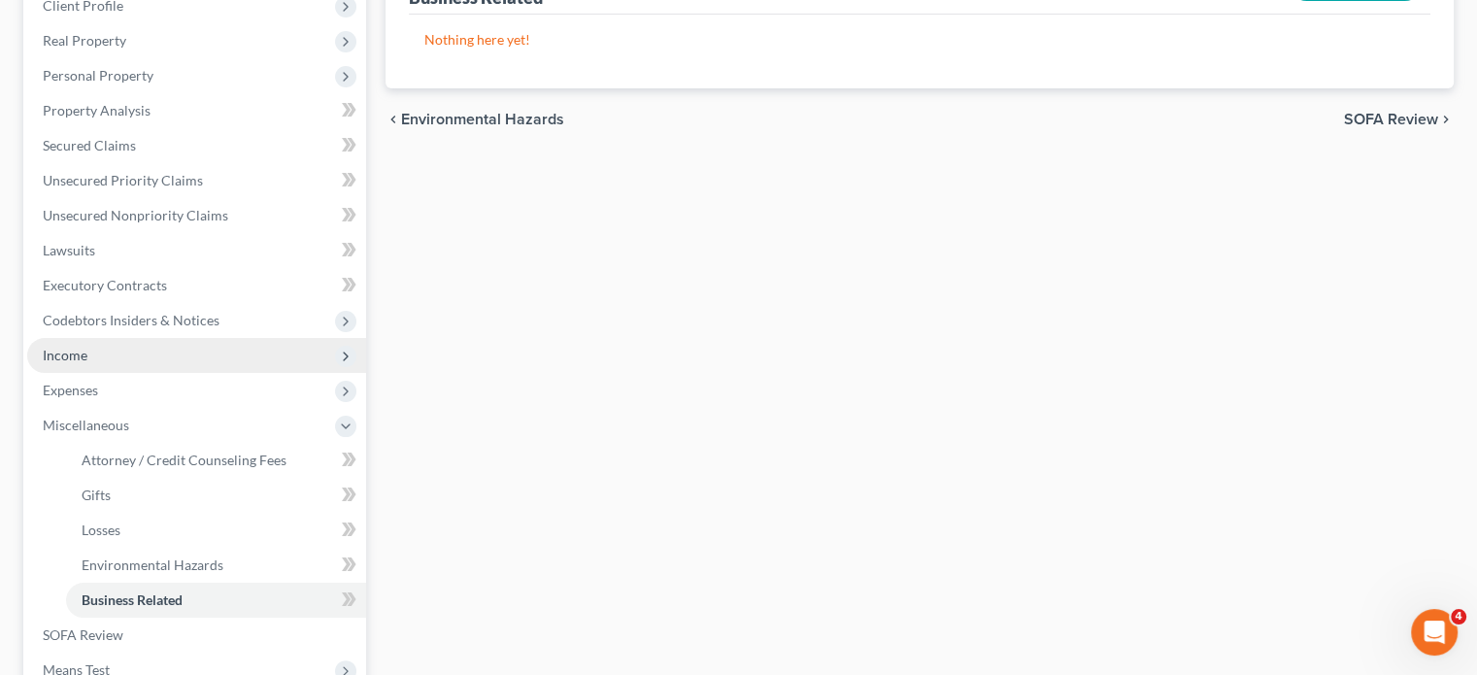
click at [151, 373] on span "Income" at bounding box center [196, 355] width 339 height 35
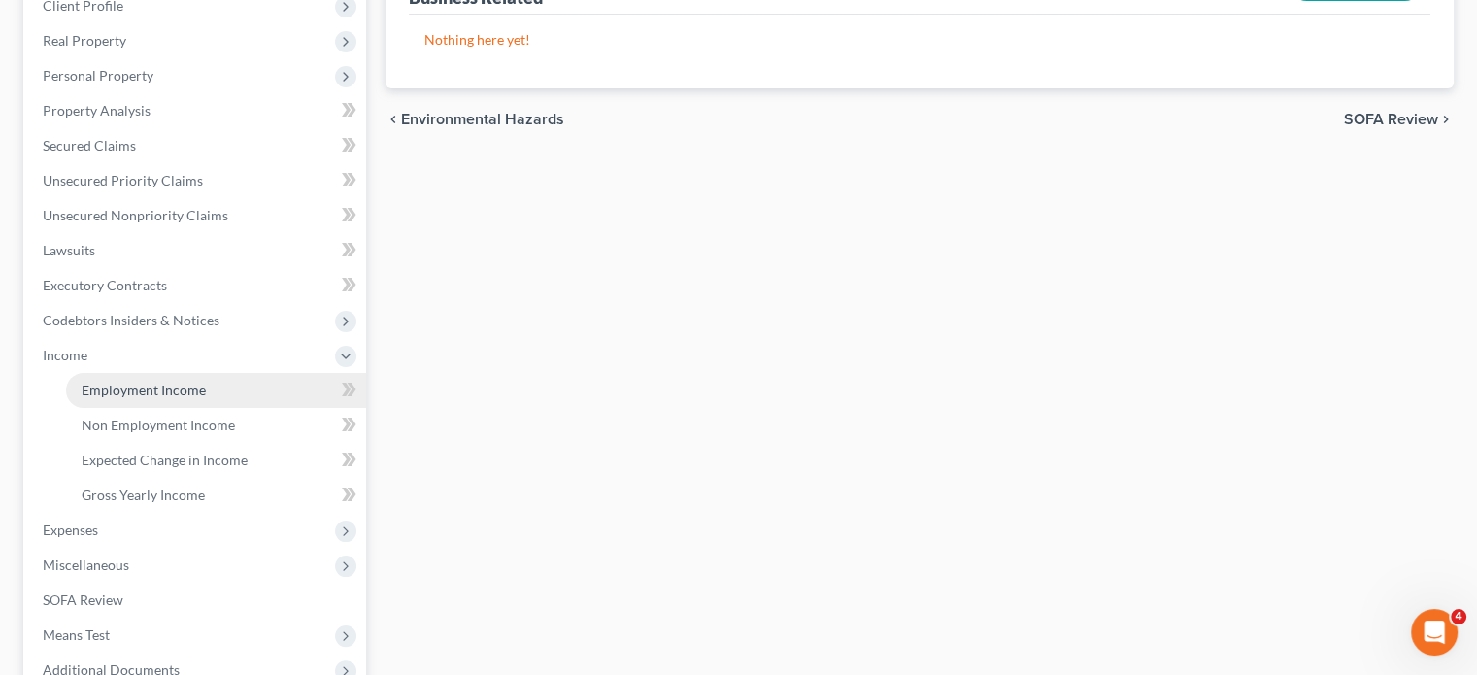
click at [199, 398] on span "Employment Income" at bounding box center [144, 390] width 124 height 17
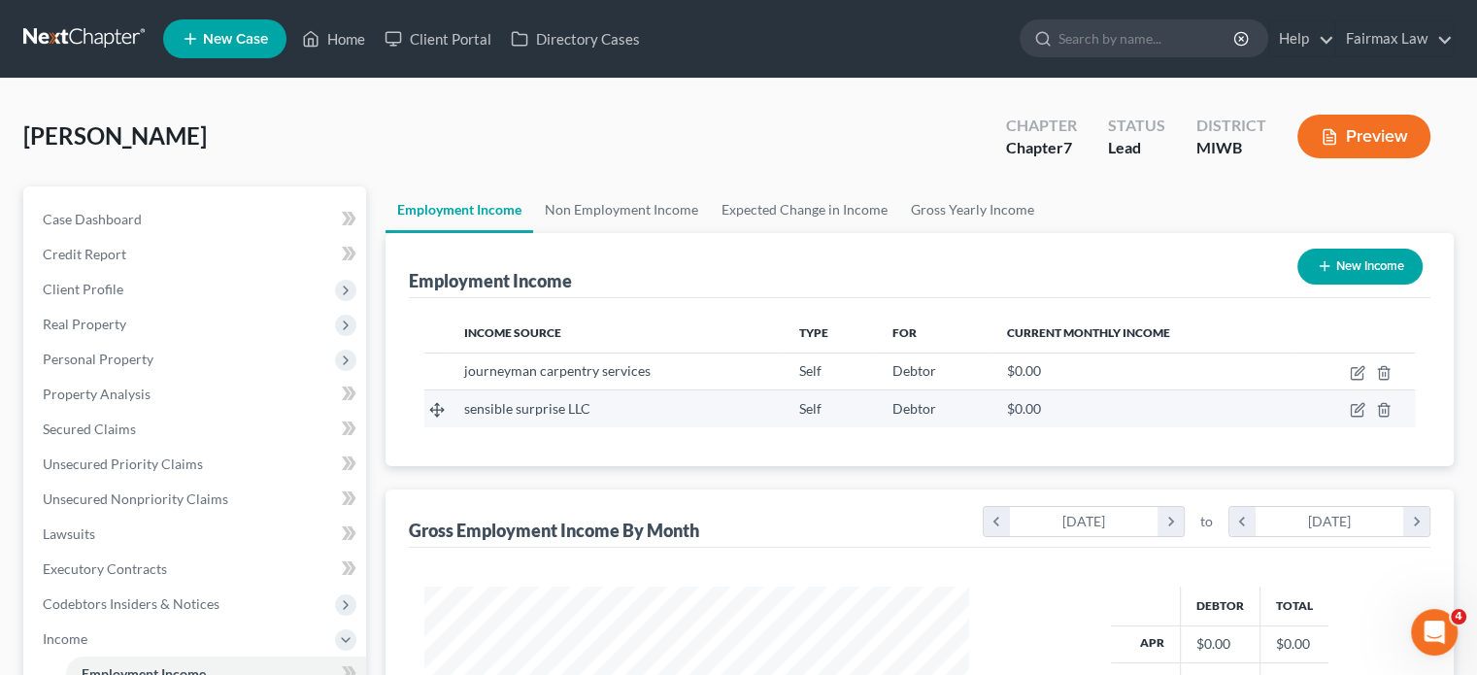
scroll to position [431, 584]
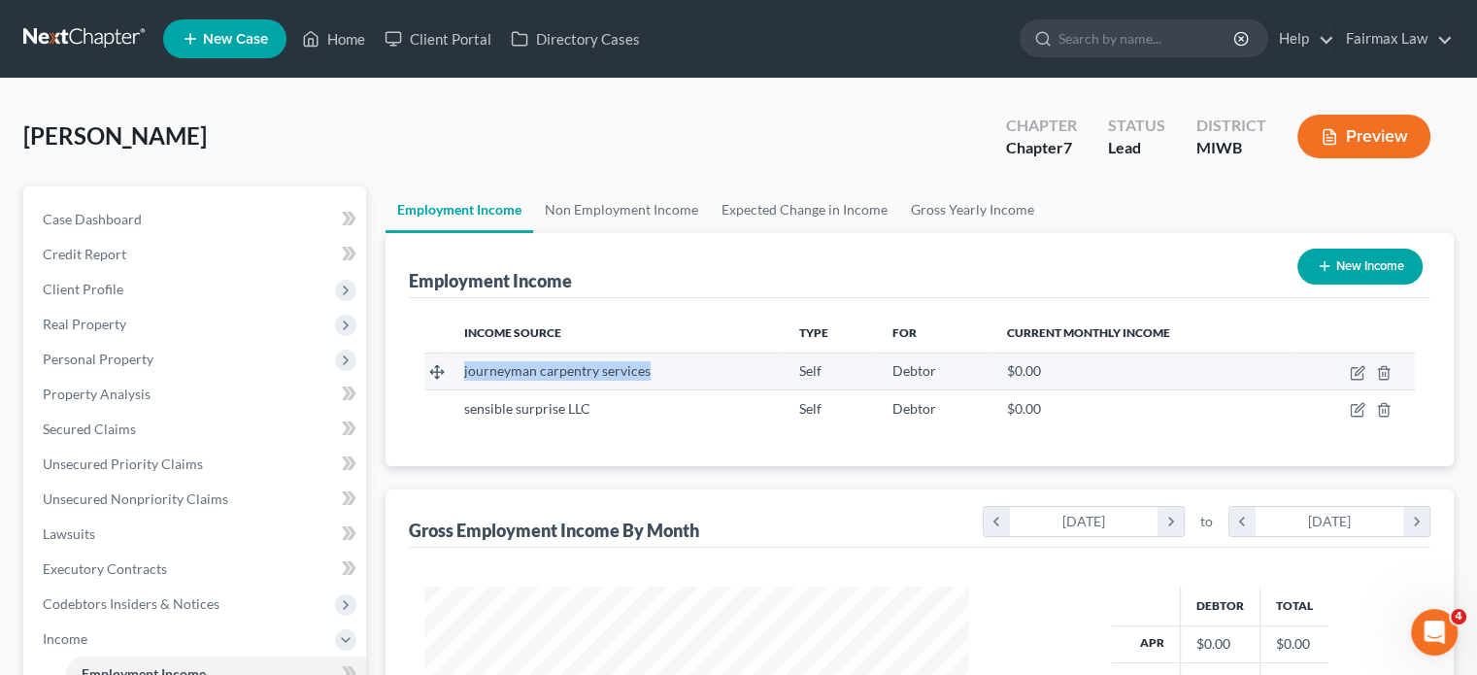
drag, startPoint x: 470, startPoint y: 452, endPoint x: 715, endPoint y: 446, distance: 244.8
click at [715, 389] on td "journeyman carpentry services" at bounding box center [616, 370] width 335 height 37
copy span "journeyman carpentry services"
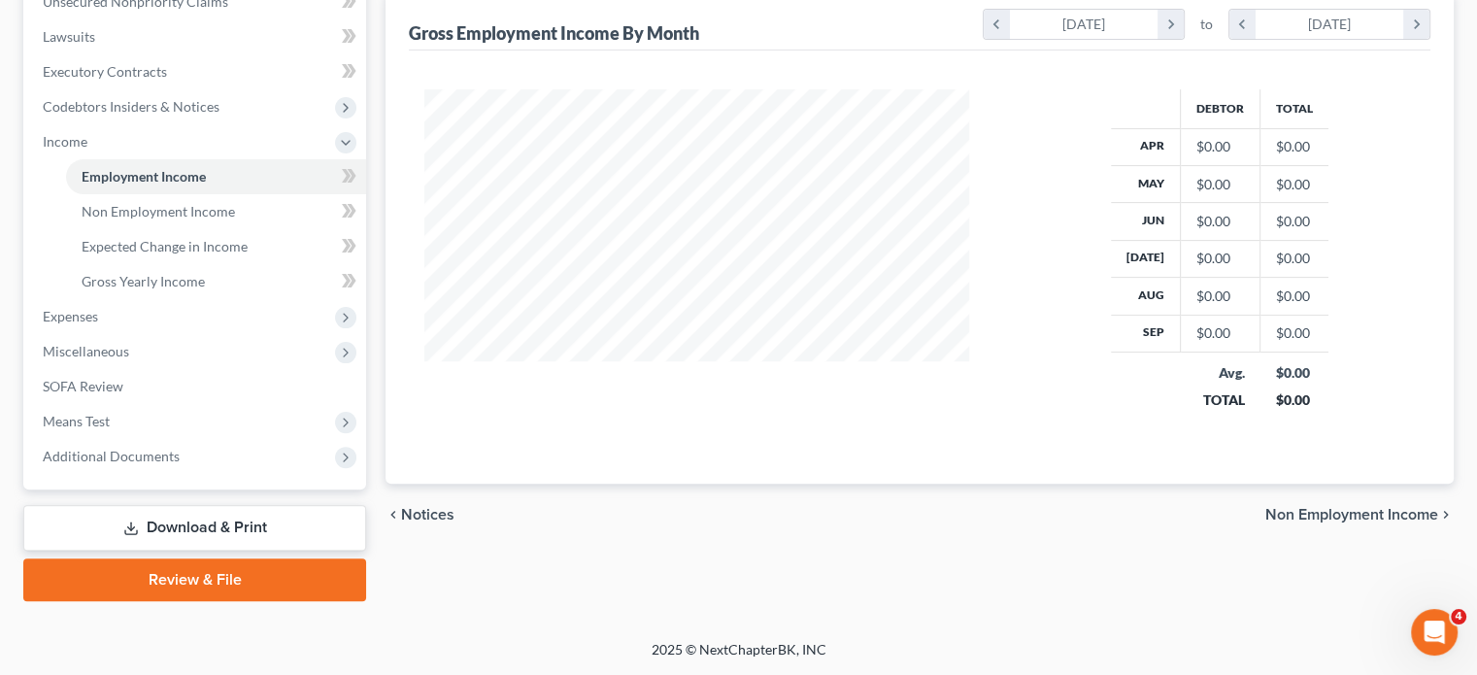
scroll to position [729, 0]
click at [167, 334] on span "Miscellaneous" at bounding box center [196, 351] width 339 height 35
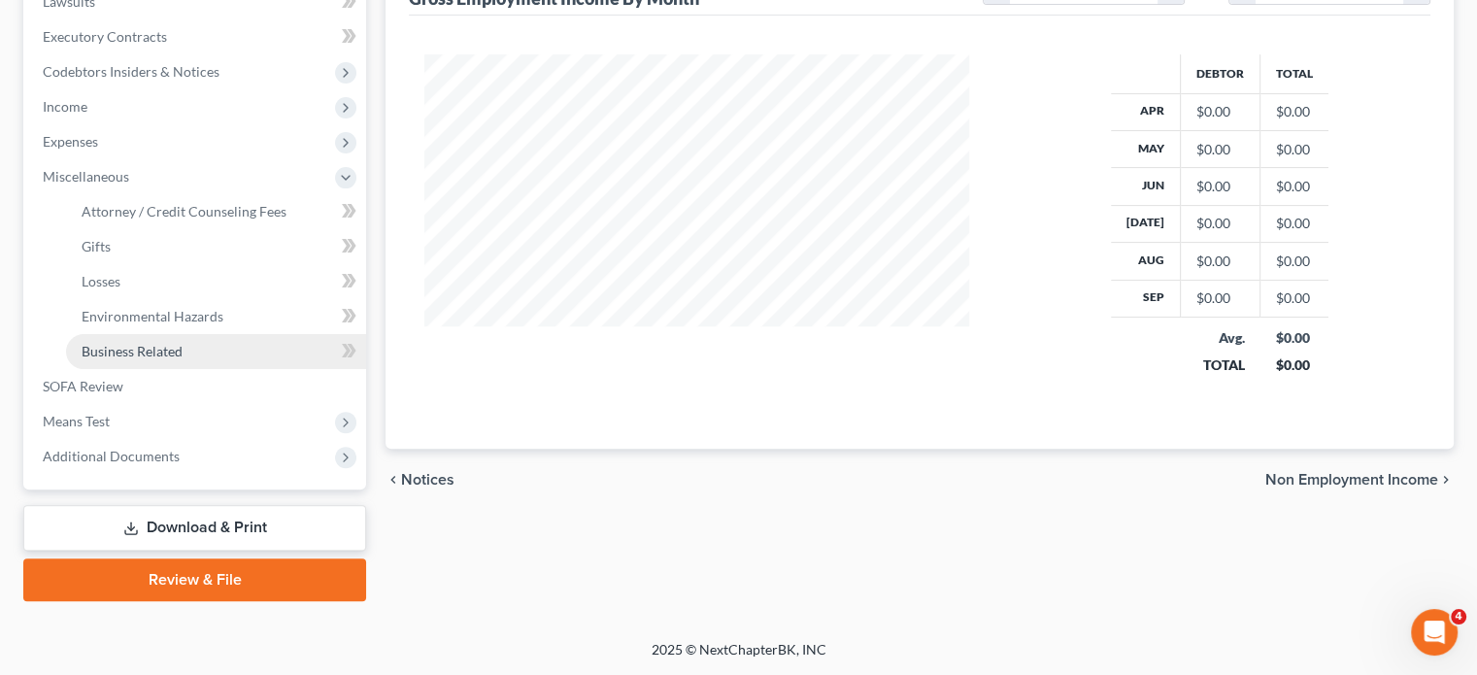
click at [183, 359] on span "Business Related" at bounding box center [132, 351] width 101 height 17
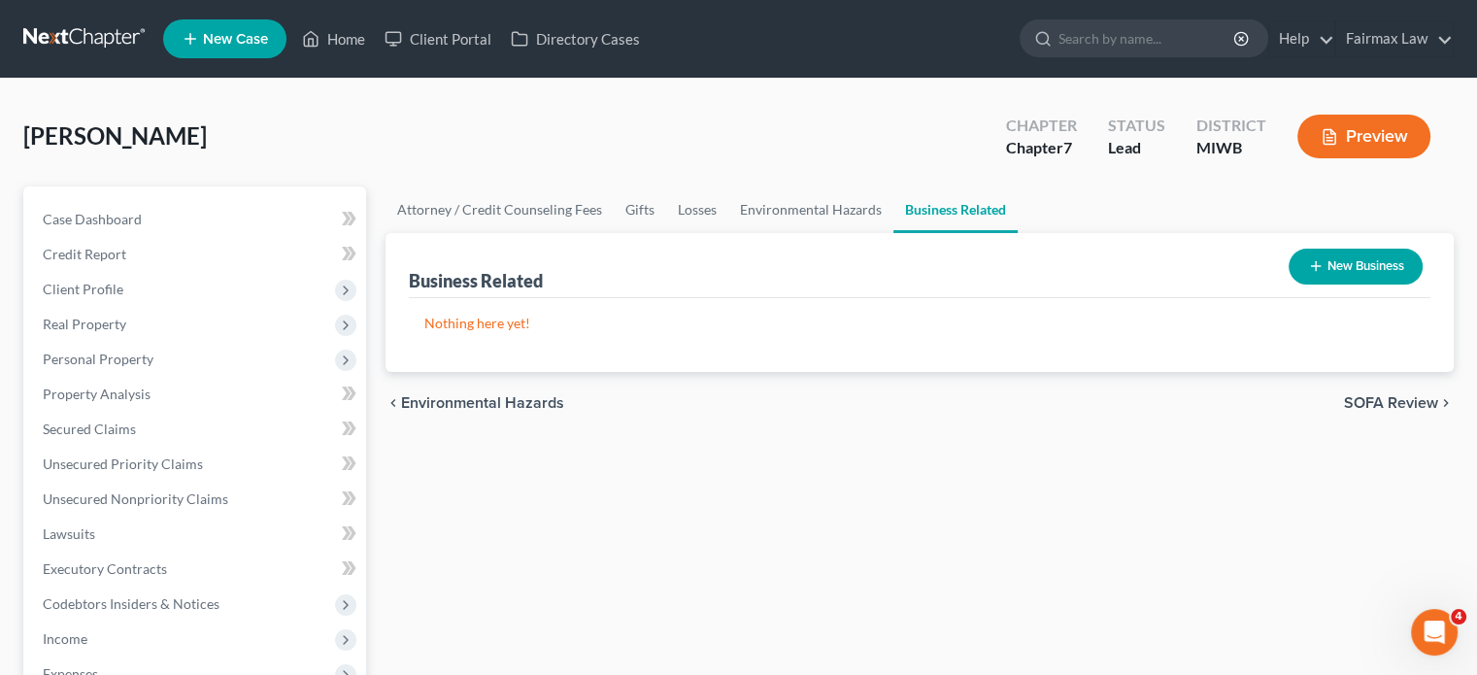
click at [1290, 285] on button "New Business" at bounding box center [1356, 267] width 134 height 36
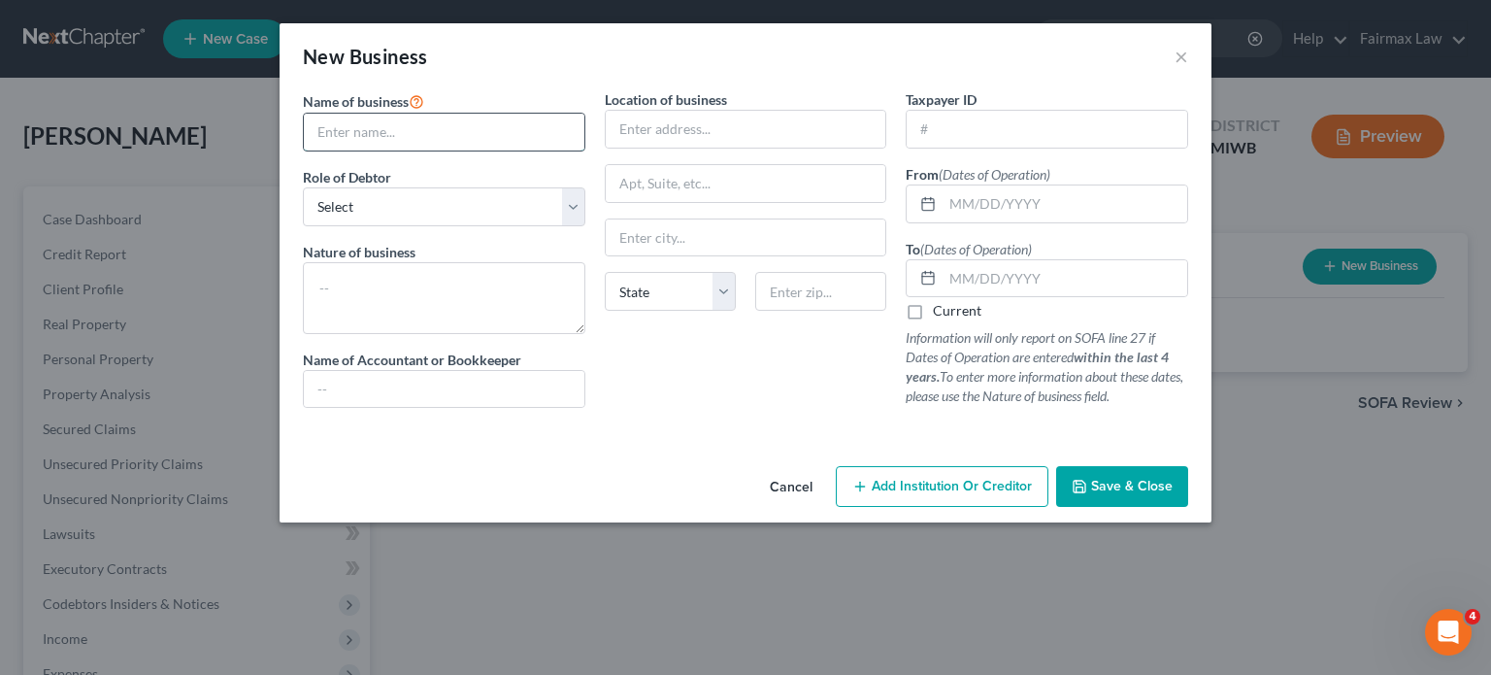
click at [304, 151] on input "text" at bounding box center [444, 132] width 281 height 37
paste input "journeyman carpentry services"
drag, startPoint x: 303, startPoint y: 170, endPoint x: 471, endPoint y: 150, distance: 169.2
click at [471, 150] on input "journeyman carpentry services" at bounding box center [444, 132] width 281 height 37
type input "journeyman carpentry services, LLC"
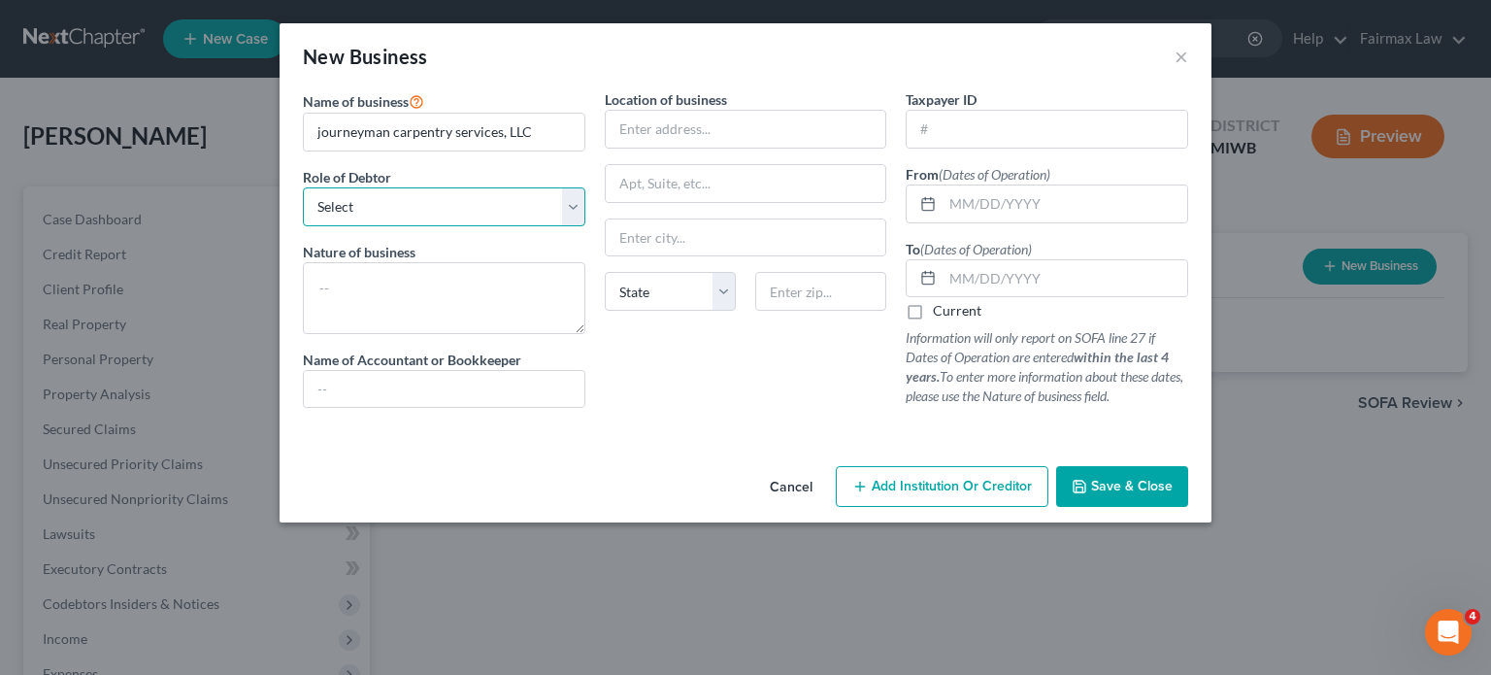
click at [375, 226] on select "Select A member of a limited liability company (LLC) or limited liability partn…" at bounding box center [444, 206] width 283 height 39
select select "member"
click at [303, 226] on select "Select A member of a limited liability company (LLC) or limited liability partn…" at bounding box center [444, 206] width 283 height 39
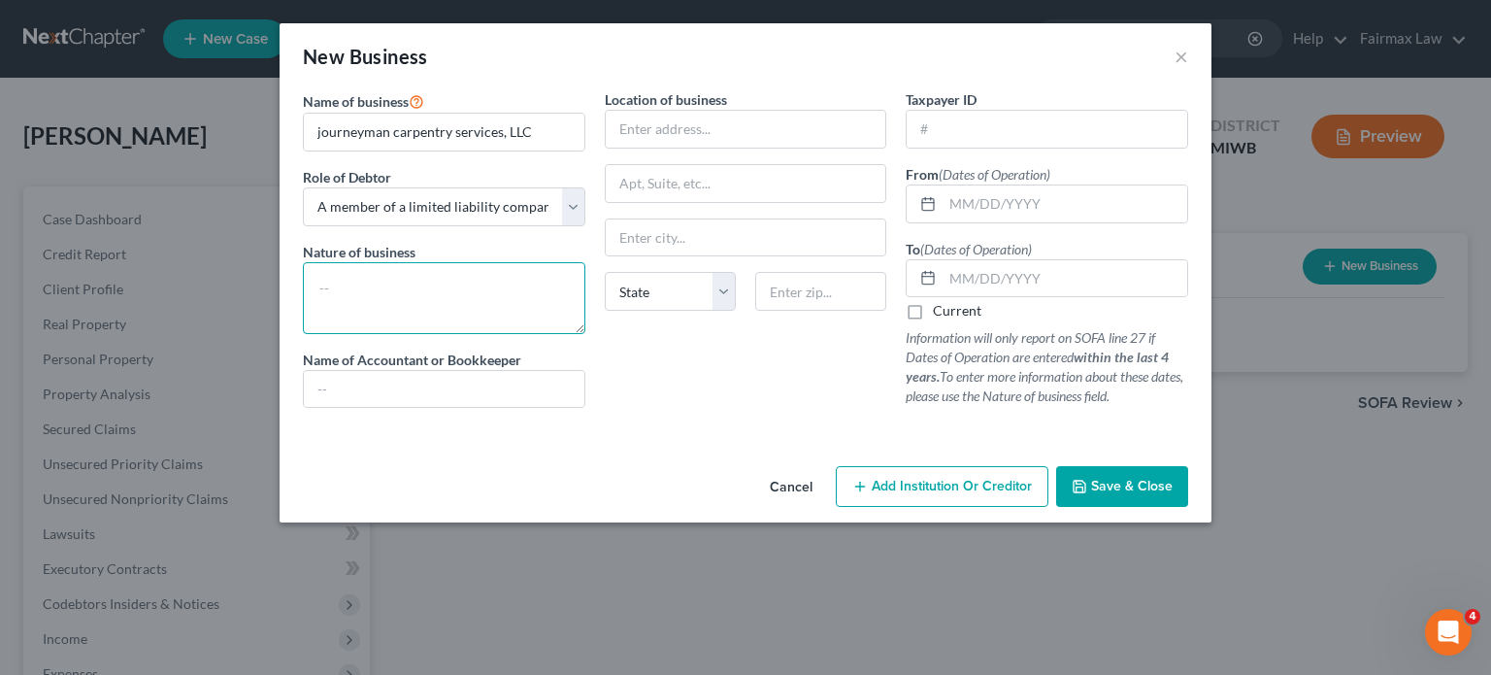
click at [330, 329] on textarea at bounding box center [444, 298] width 283 height 72
paste textarea "journeyman carpentry services"
type textarea "Construction, not operating"
click at [1007, 222] on input "text" at bounding box center [1065, 203] width 245 height 37
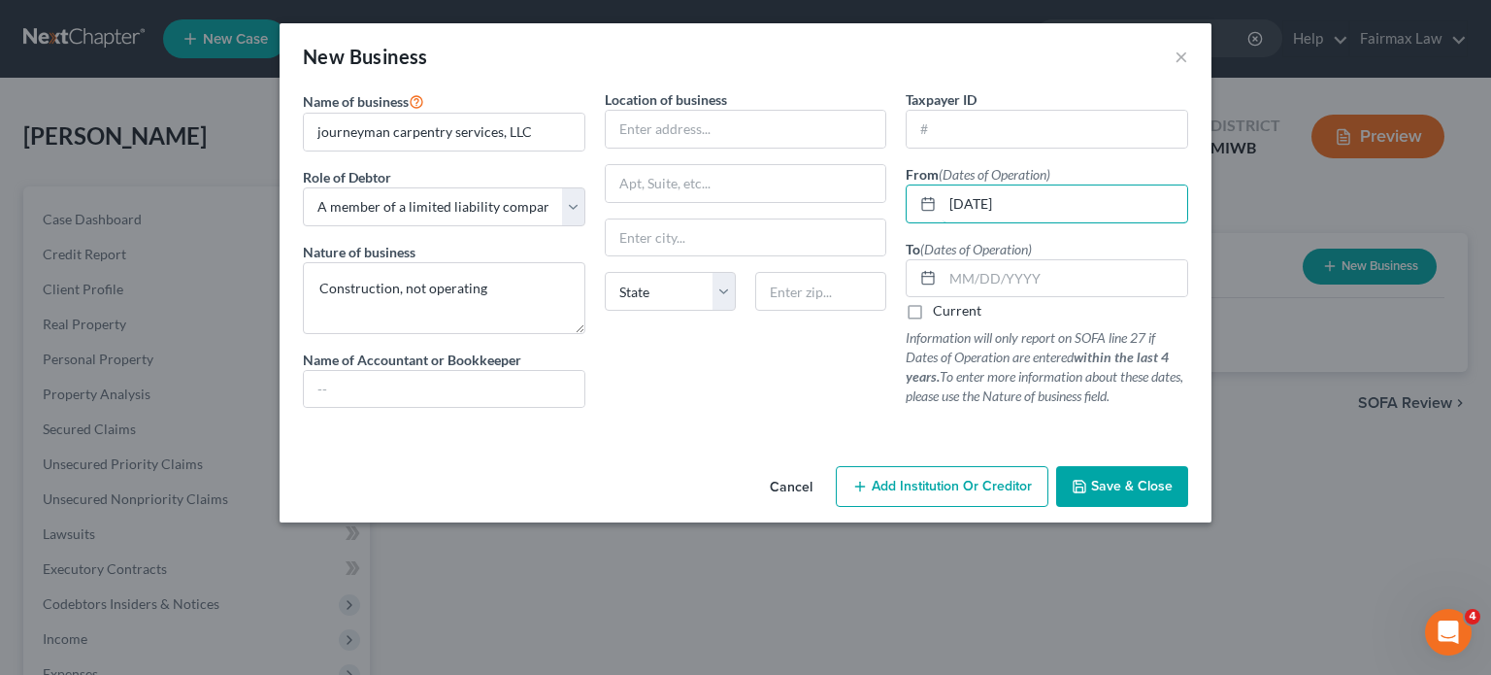
type input "[DATE]"
click at [954, 320] on label "Current" at bounding box center [957, 310] width 49 height 19
click at [954, 314] on input "Current" at bounding box center [947, 307] width 13 height 13
checkbox input "true"
click at [1186, 507] on button "Save & Close" at bounding box center [1122, 486] width 132 height 41
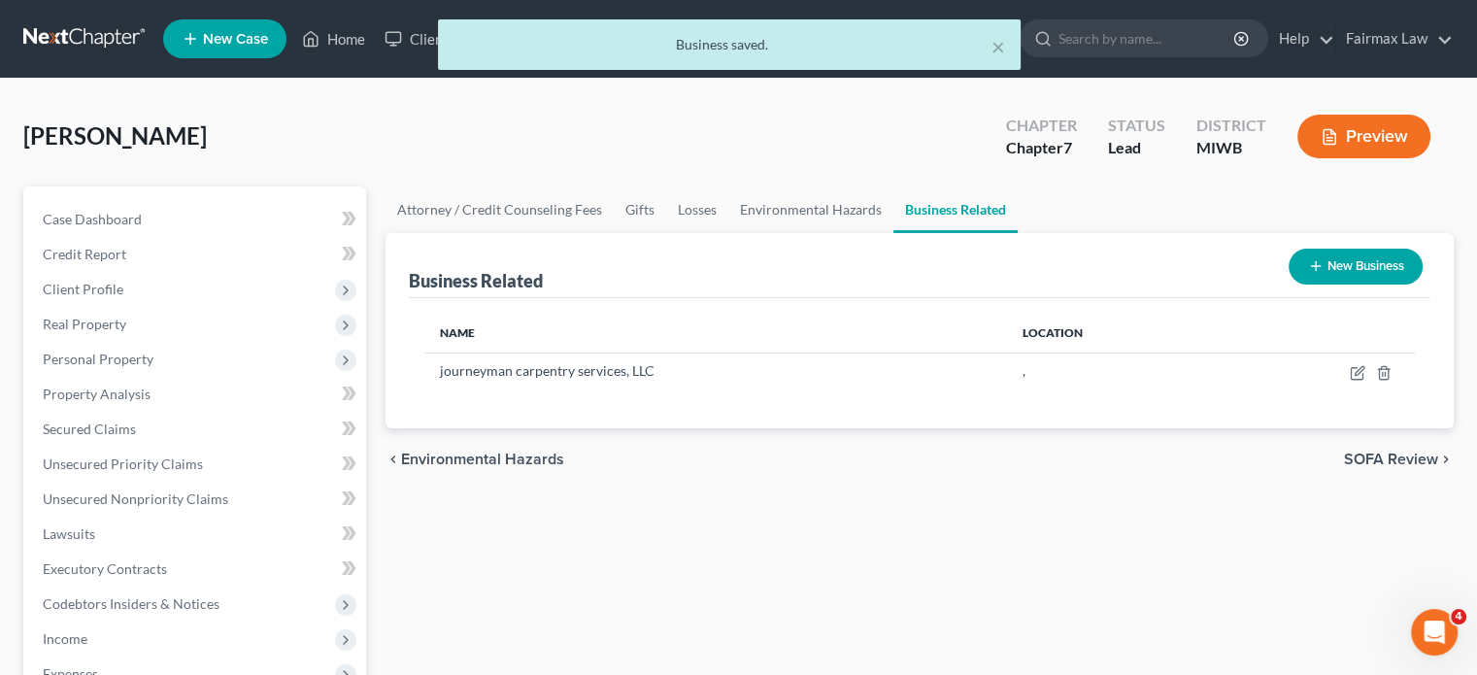
click at [1295, 285] on button "New Business" at bounding box center [1356, 267] width 134 height 36
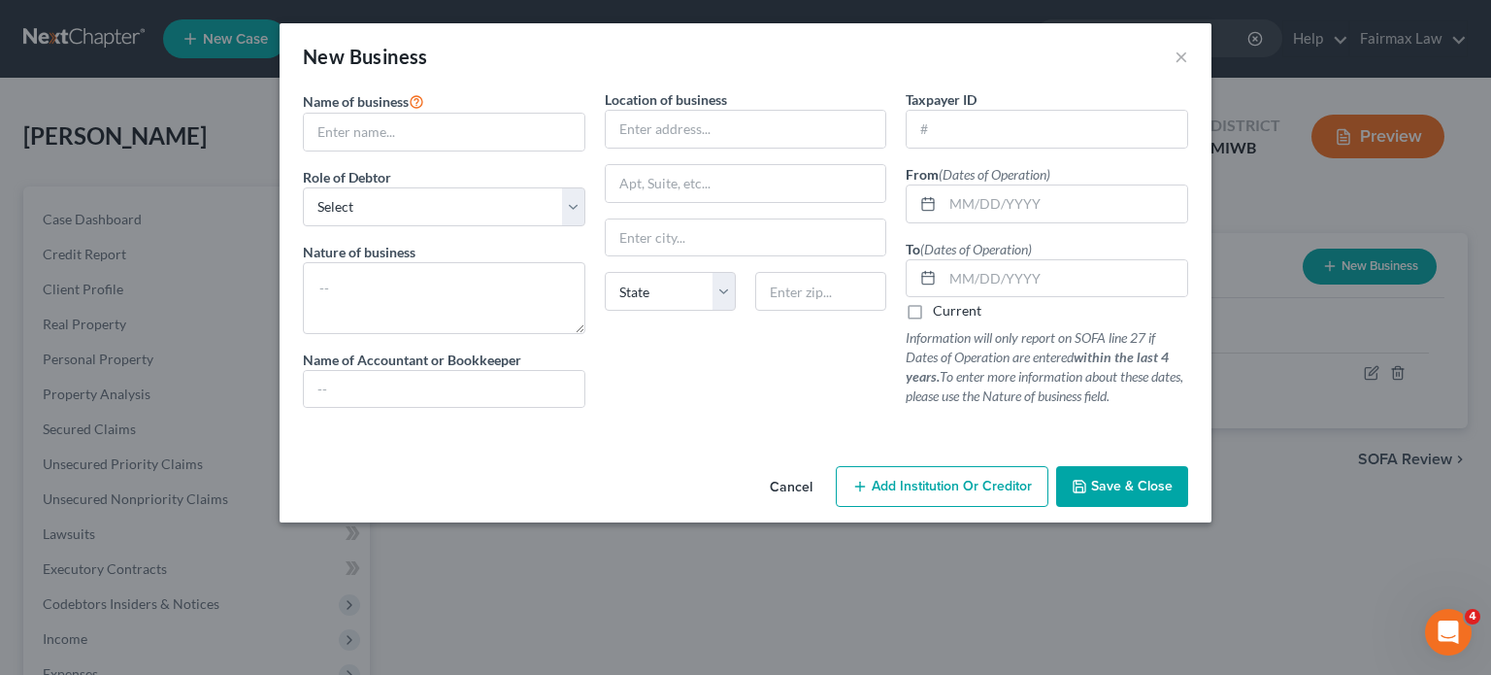
click at [73, 237] on div "New Business × Name of business * Role of Debtor * Select A member of a limited…" at bounding box center [745, 337] width 1491 height 675
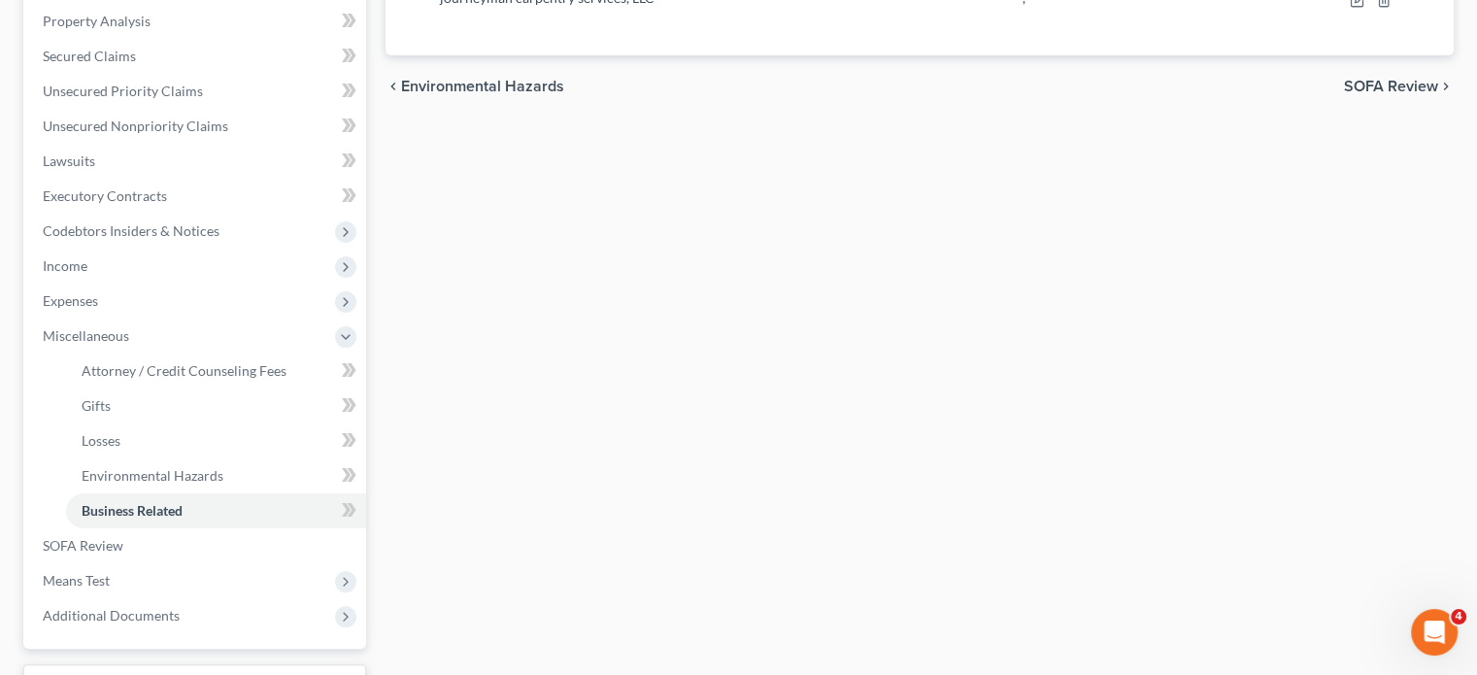
scroll to position [655, 0]
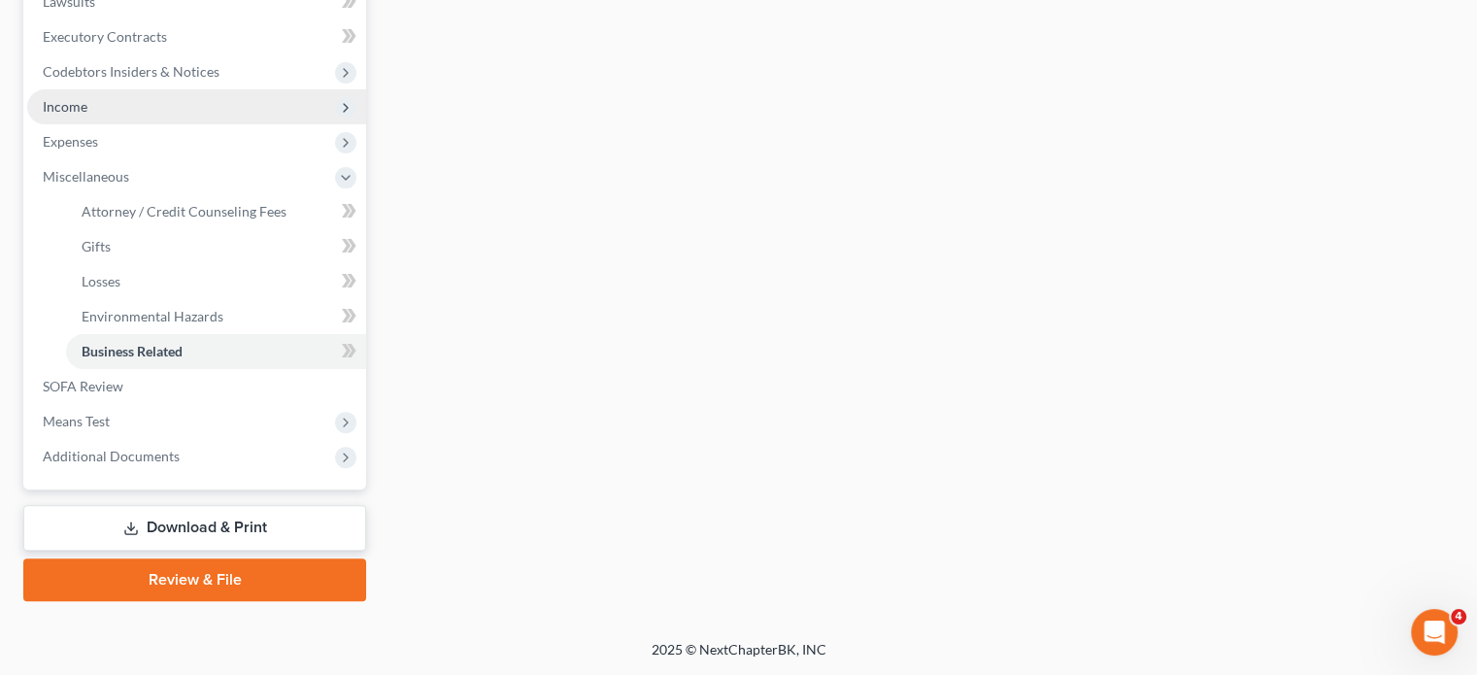
click at [110, 124] on span "Income" at bounding box center [196, 106] width 339 height 35
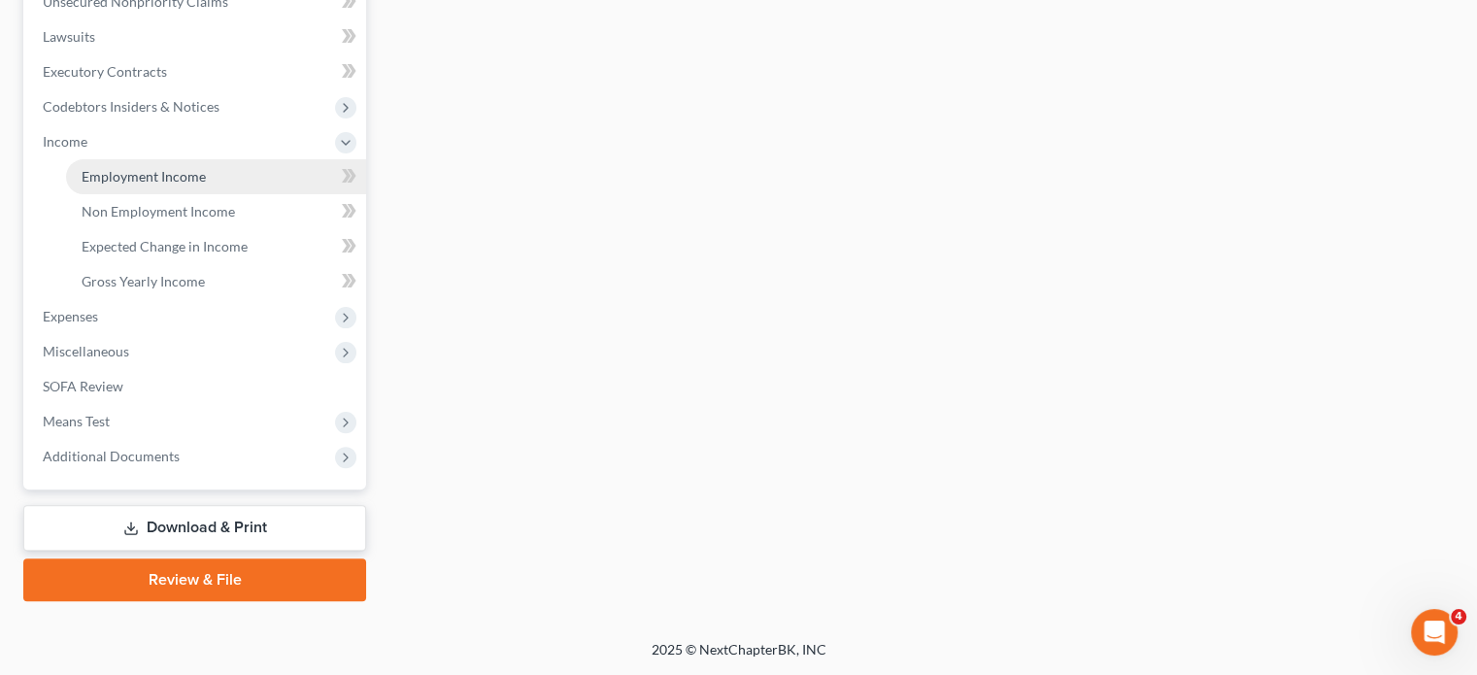
click at [161, 184] on span "Employment Income" at bounding box center [144, 176] width 124 height 17
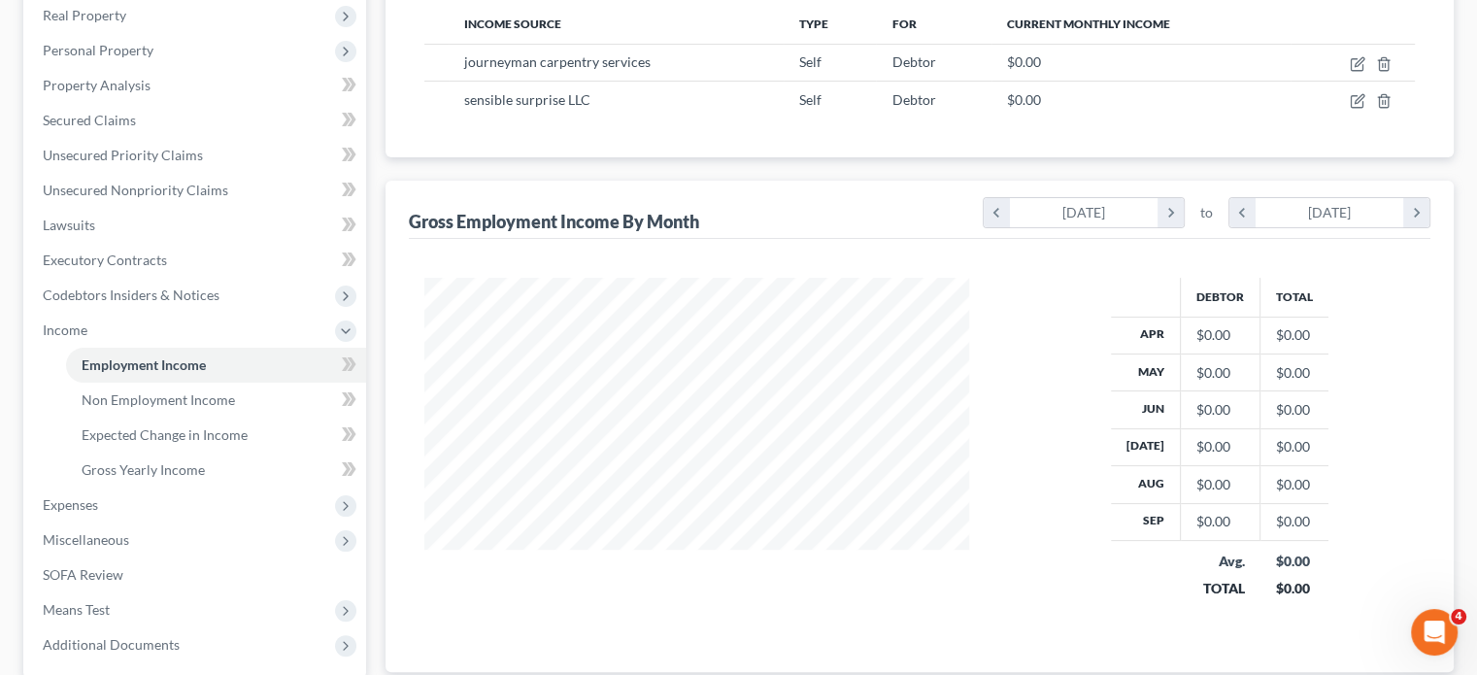
scroll to position [431, 584]
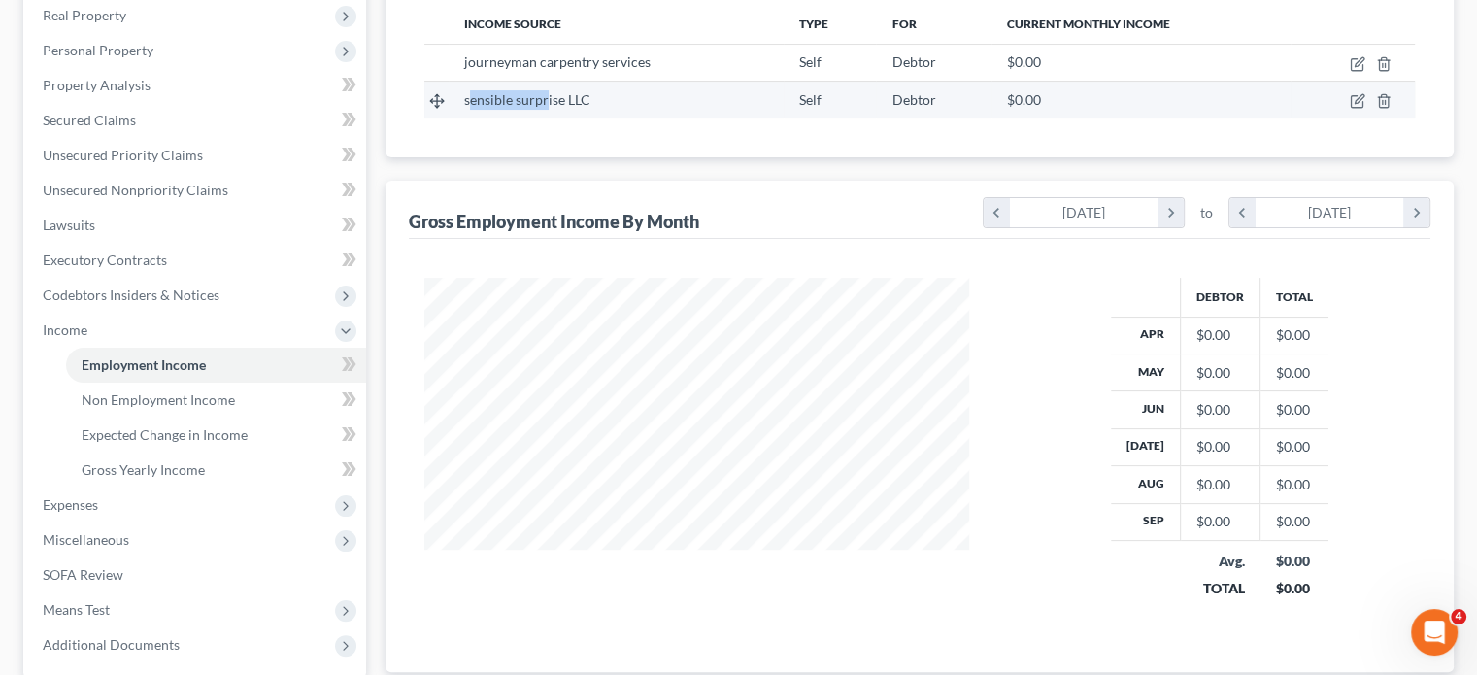
drag, startPoint x: 482, startPoint y: 194, endPoint x: 578, endPoint y: 190, distance: 96.2
click at [578, 108] on span "sensible surprise LLC" at bounding box center [527, 99] width 126 height 17
drag, startPoint x: 477, startPoint y: 193, endPoint x: 638, endPoint y: 196, distance: 161.2
click at [638, 110] on div "sensible surprise LLC" at bounding box center [616, 99] width 304 height 19
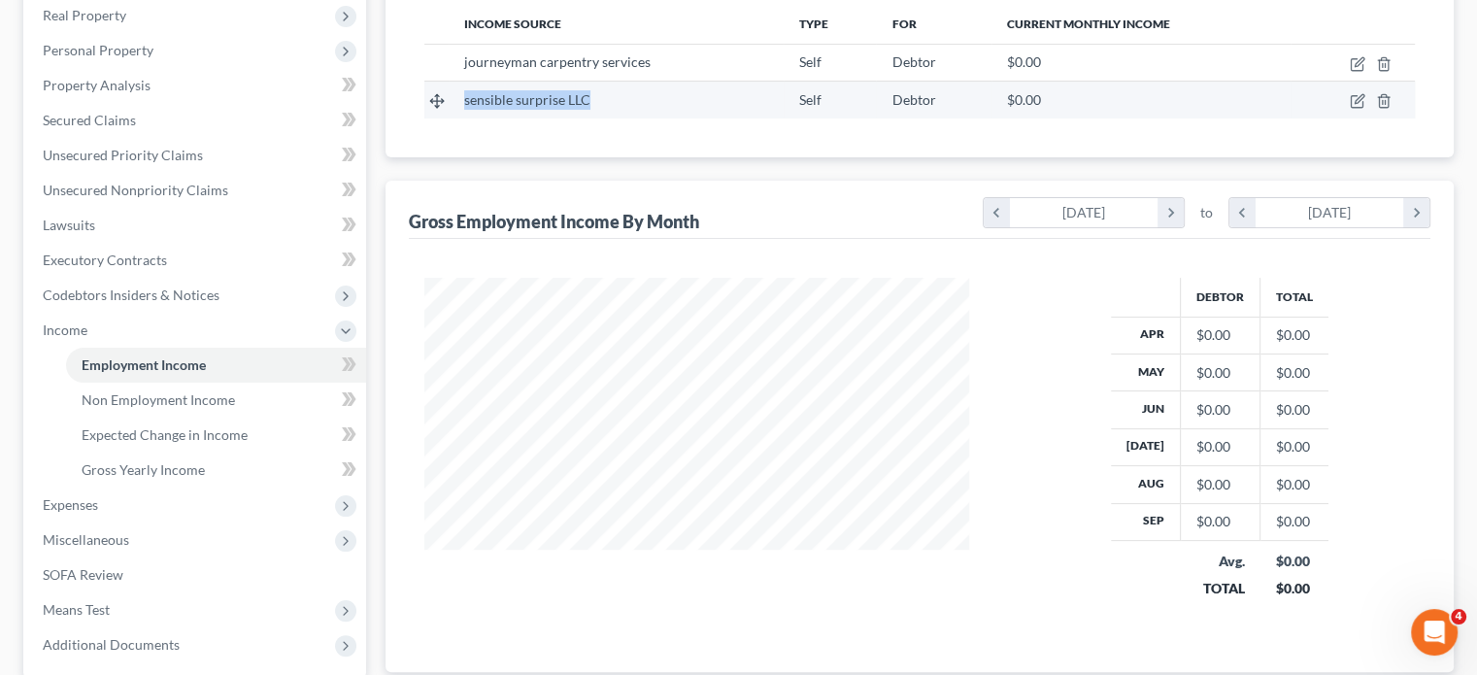
copy span "sensible surprise LLC"
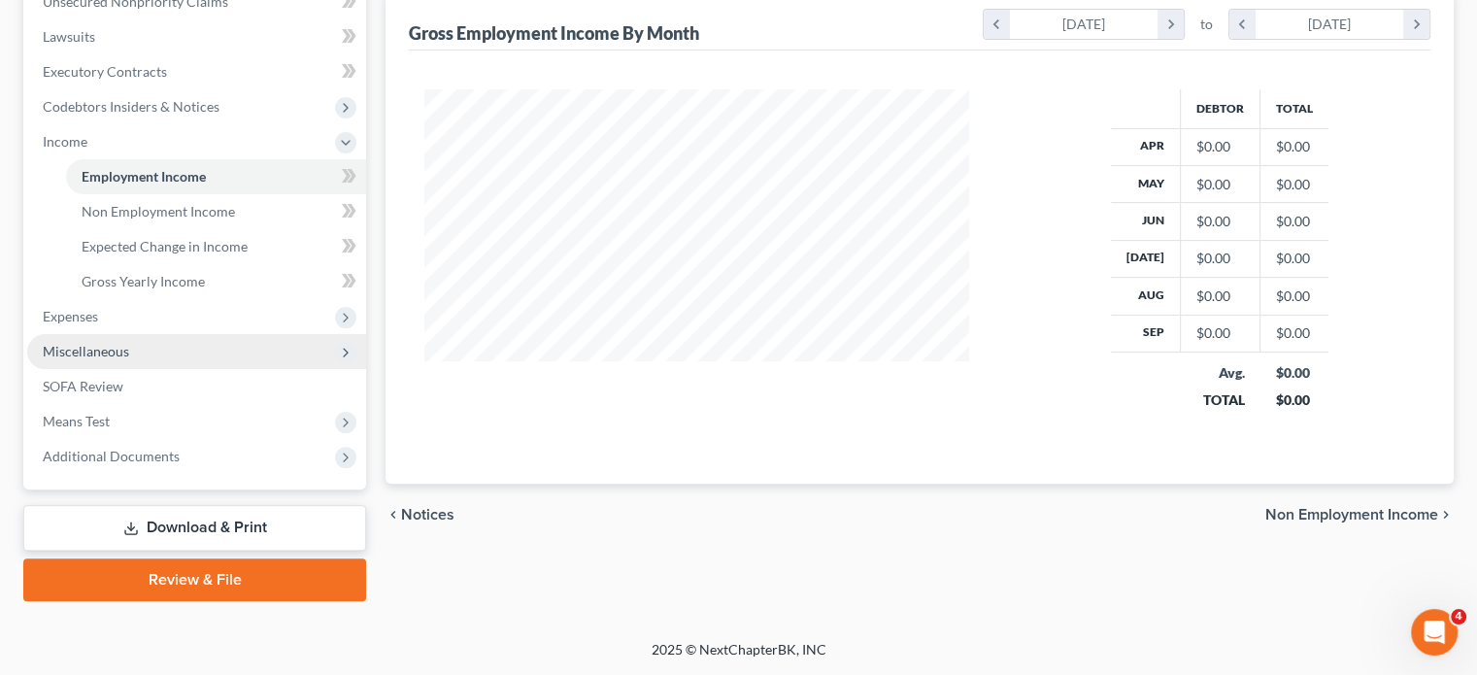
click at [191, 334] on span "Miscellaneous" at bounding box center [196, 351] width 339 height 35
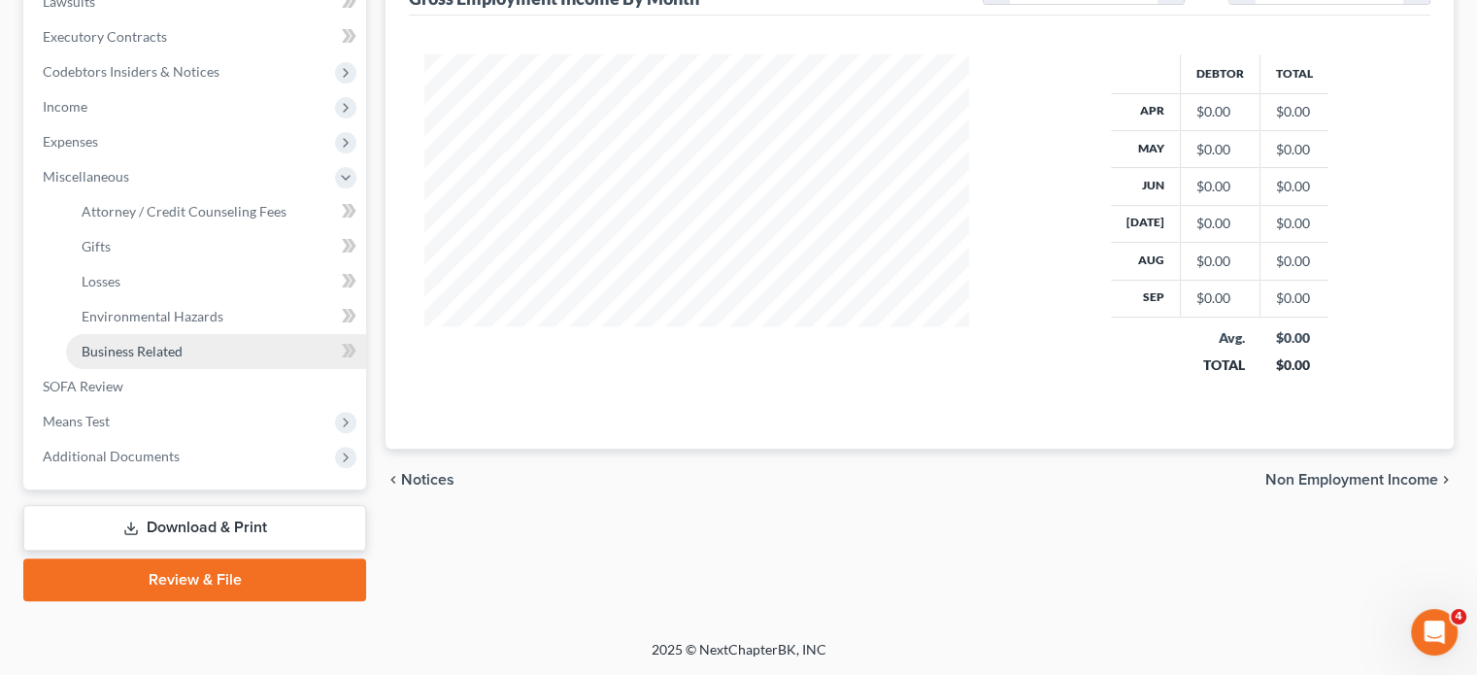
click at [237, 334] on link "Business Related" at bounding box center [216, 351] width 300 height 35
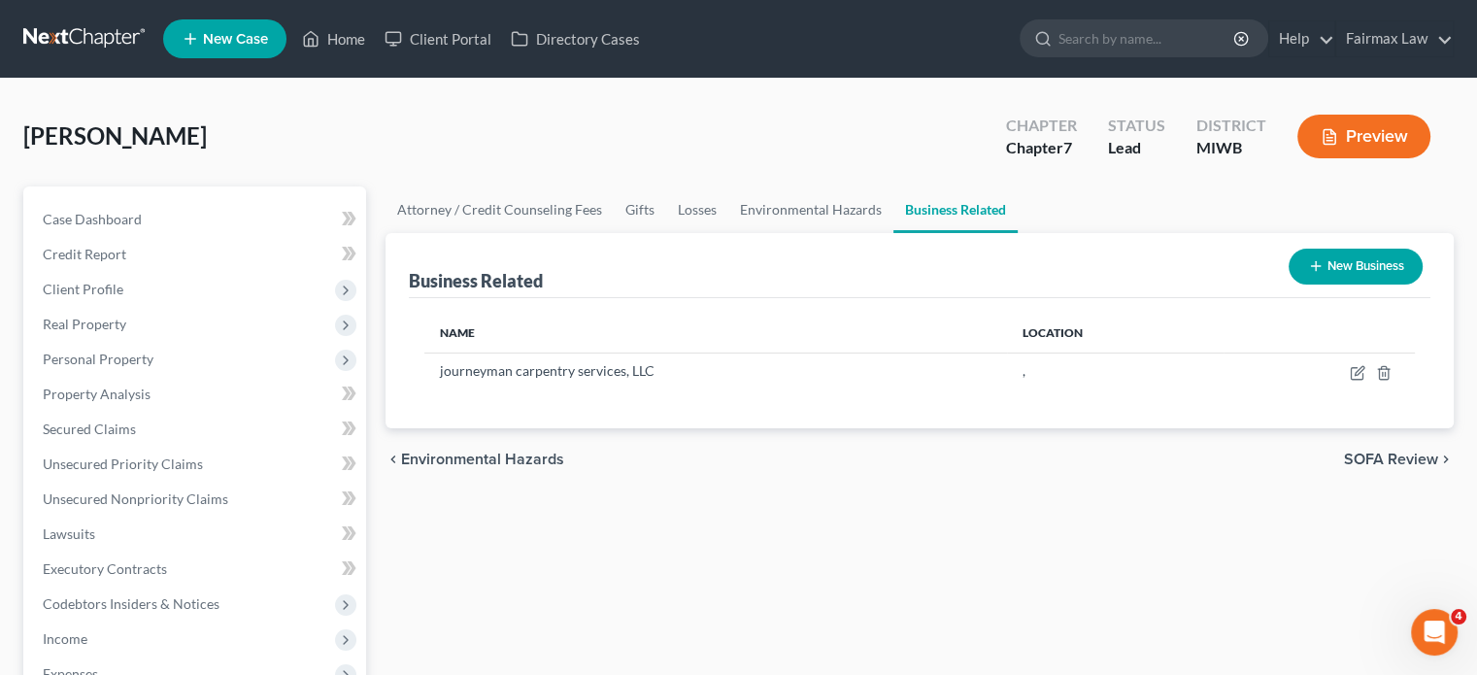
click at [1339, 285] on button "New Business" at bounding box center [1356, 267] width 134 height 36
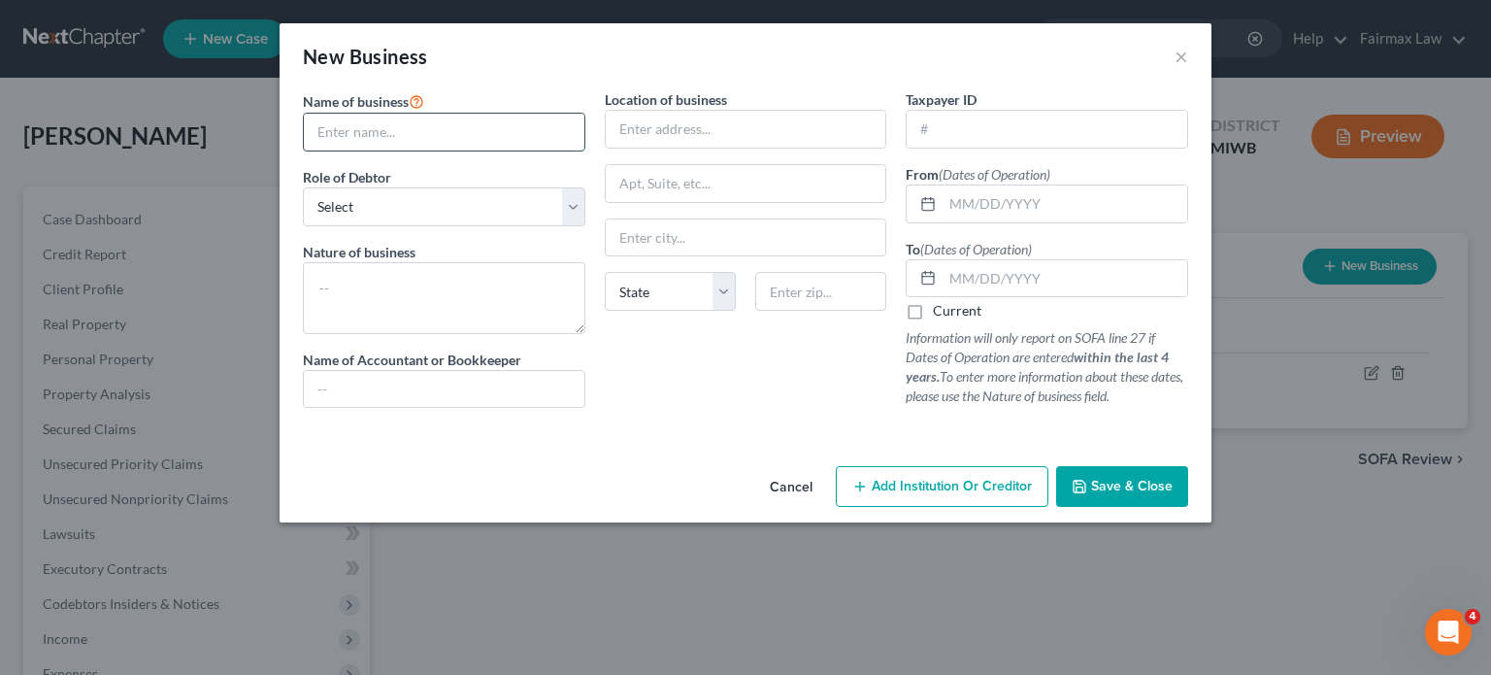
click at [304, 151] on input "text" at bounding box center [444, 132] width 281 height 37
paste input "sensible surprise LLC"
type input "sensible surprise LLC"
click at [303, 226] on select "Select A member of a limited liability company (LLC) or limited liability partn…" at bounding box center [444, 206] width 283 height 39
select select "member"
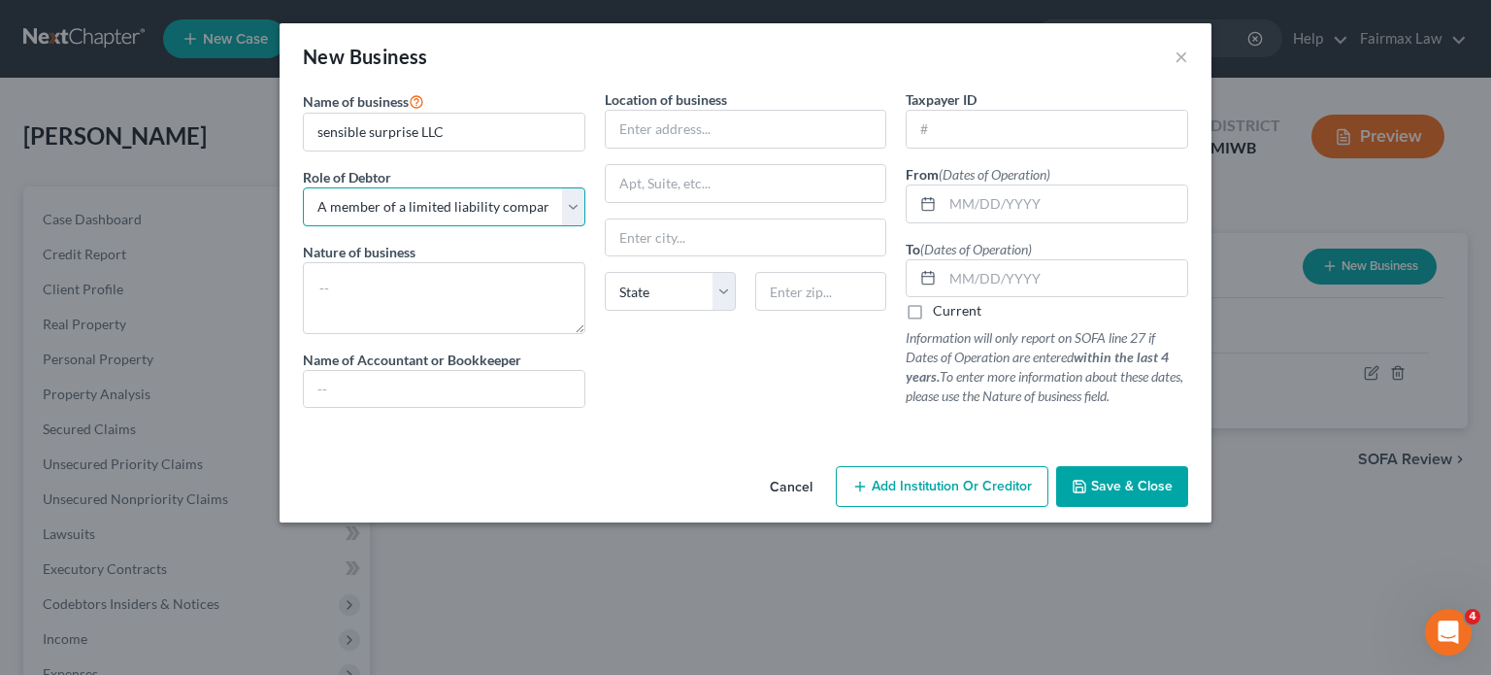
click at [303, 226] on select "Select A member of a limited liability company (LLC) or limited liability partn…" at bounding box center [444, 206] width 283 height 39
click at [303, 334] on textarea at bounding box center [444, 298] width 283 height 72
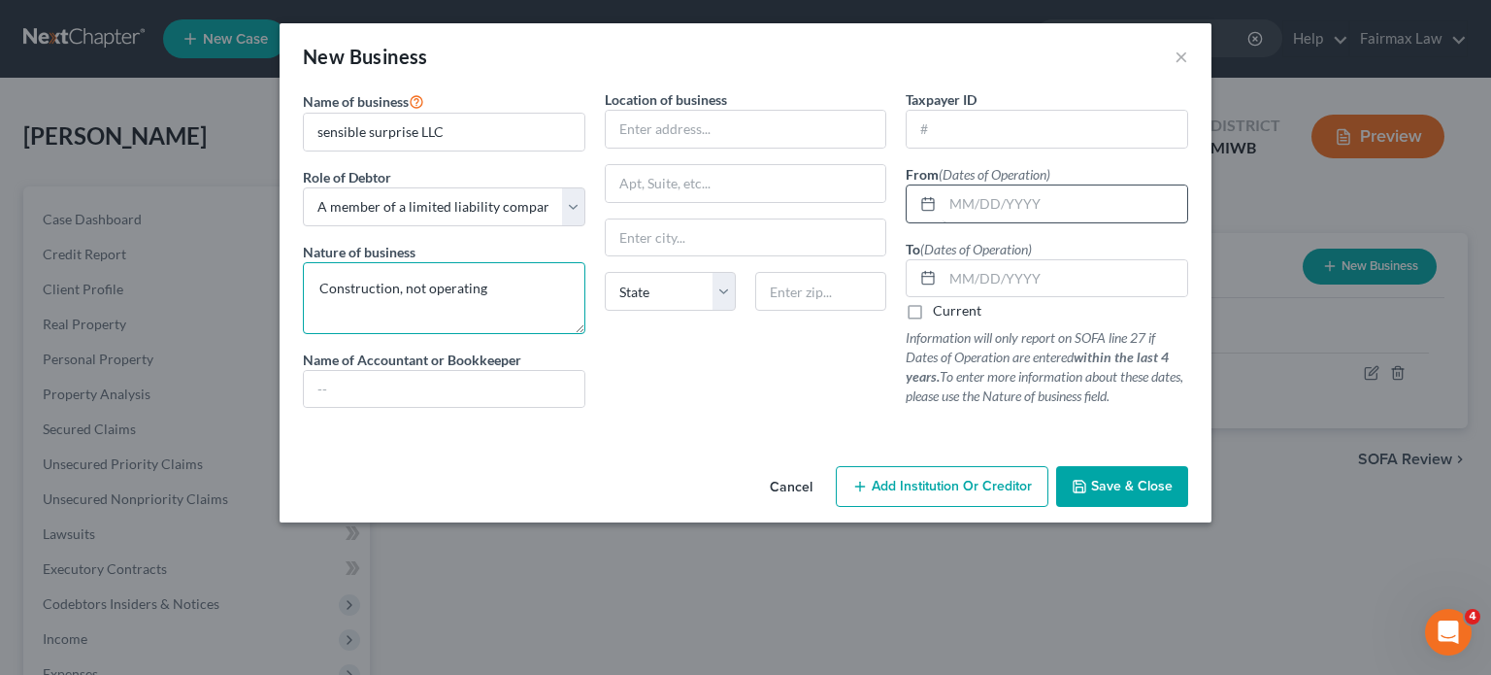
type textarea "Construction, not operating"
click at [1010, 222] on input "text" at bounding box center [1065, 203] width 245 height 37
type input "[DATE]"
click at [1014, 297] on input "text" at bounding box center [1065, 278] width 245 height 37
click at [949, 320] on label "Current" at bounding box center [957, 310] width 49 height 19
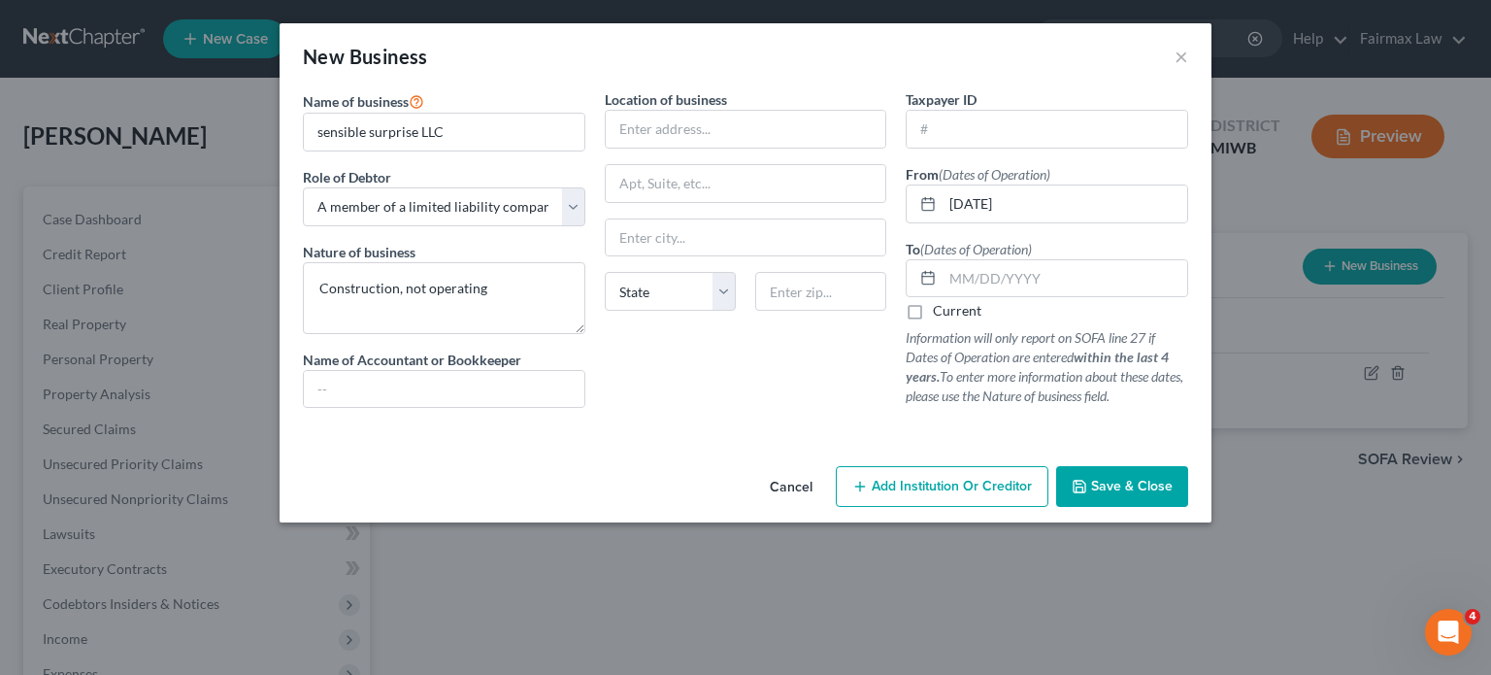
click at [949, 314] on input "Current" at bounding box center [947, 307] width 13 height 13
checkbox input "true"
click at [1173, 494] on span "Save & Close" at bounding box center [1132, 486] width 82 height 17
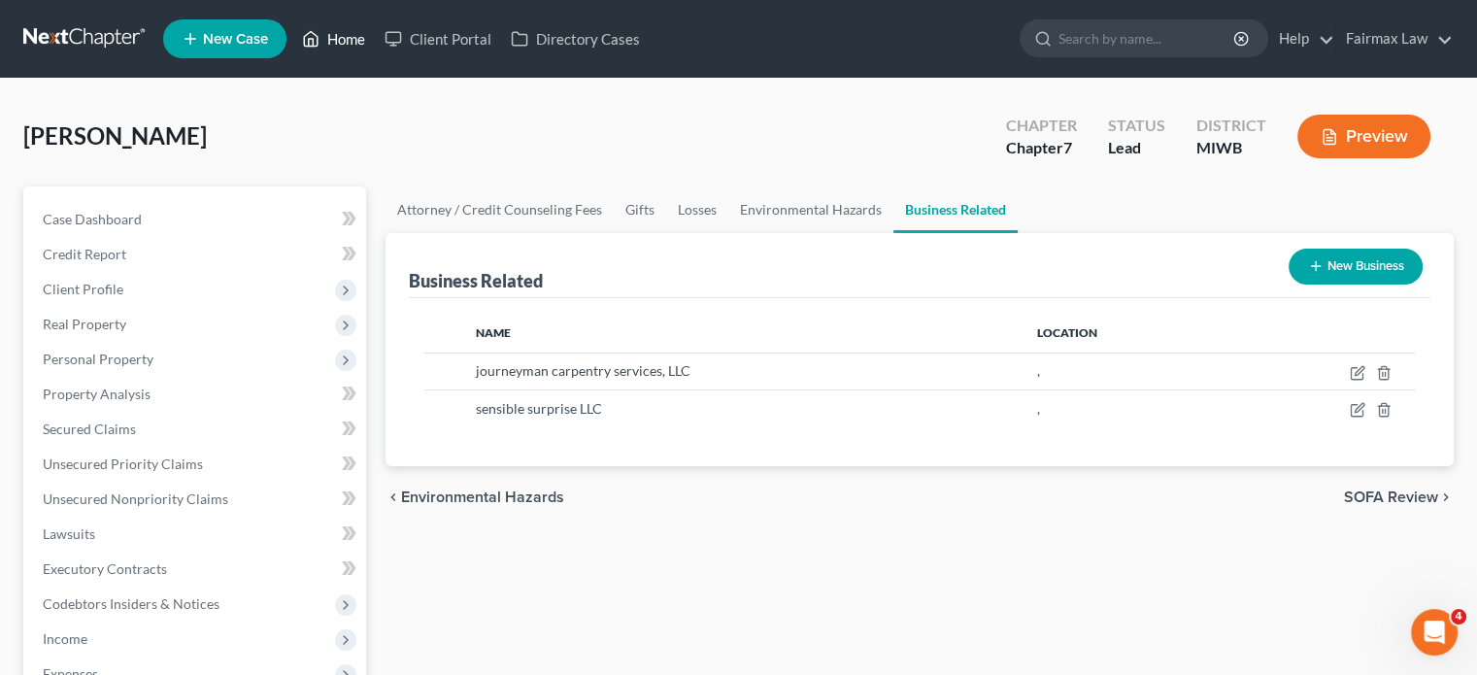
click at [375, 46] on link "Home" at bounding box center [333, 38] width 83 height 35
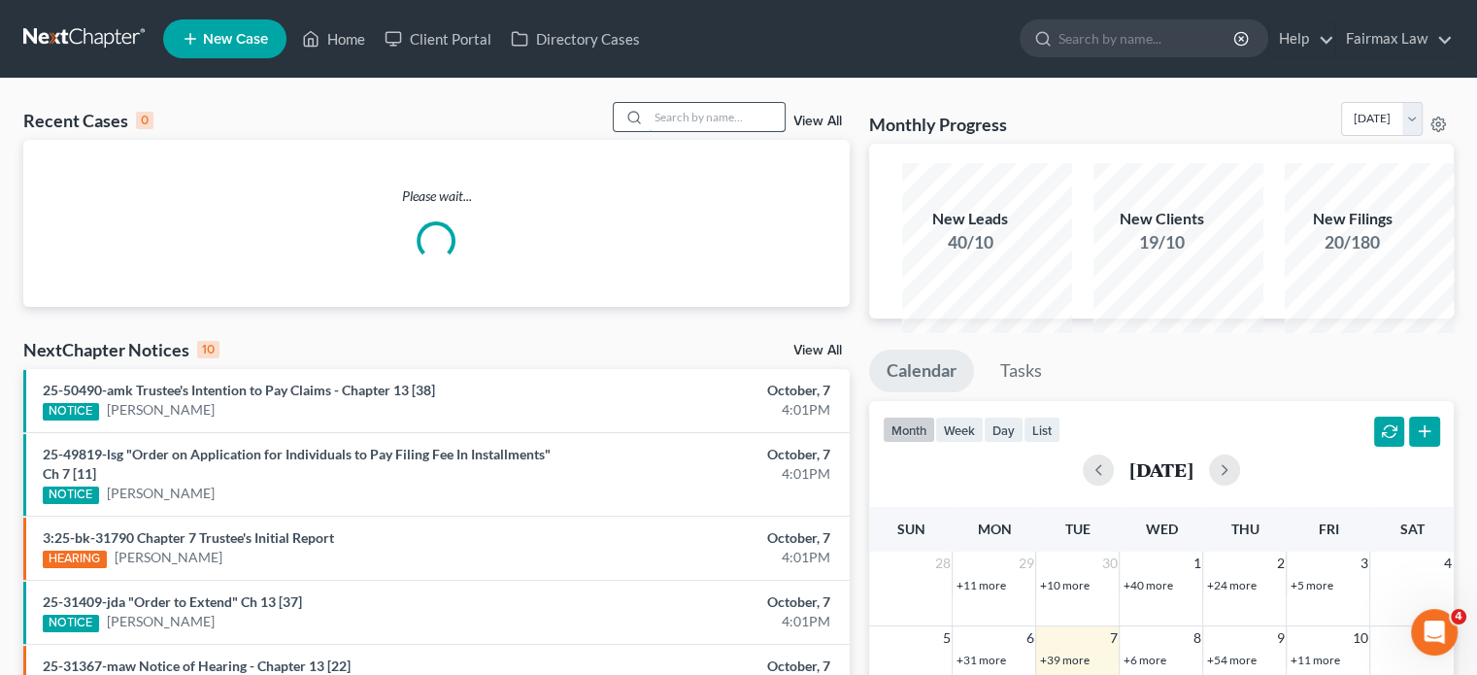
click at [649, 131] on input "search" at bounding box center [717, 117] width 136 height 28
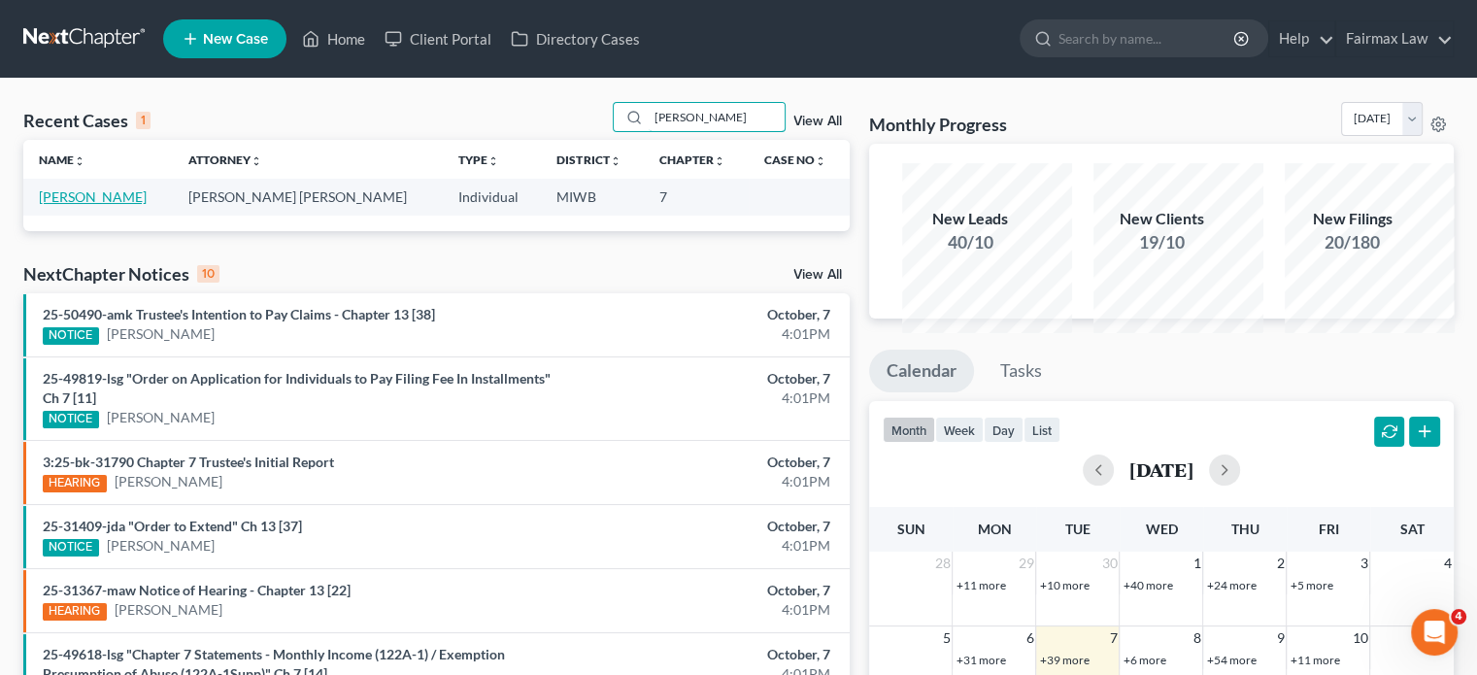
type input "[PERSON_NAME]"
click at [128, 205] on link "[PERSON_NAME]" at bounding box center [93, 196] width 108 height 17
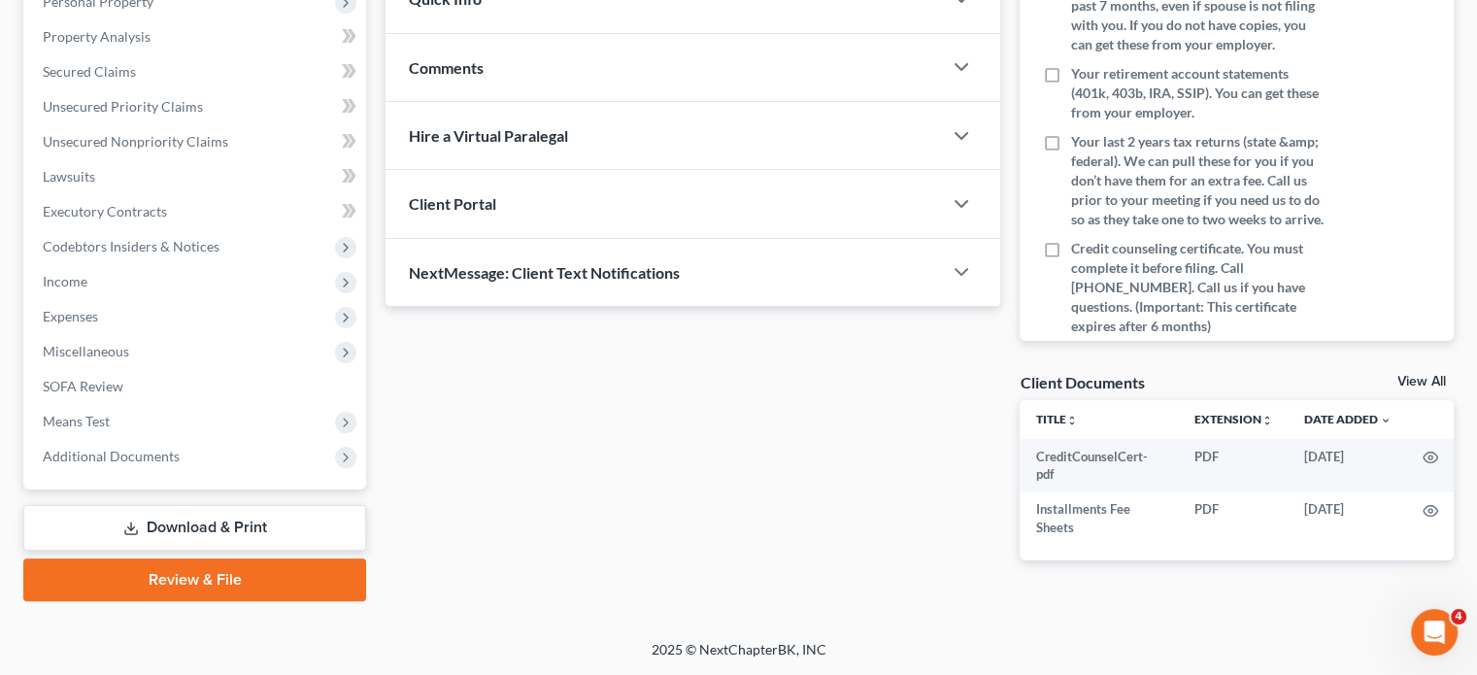
scroll to position [252, 0]
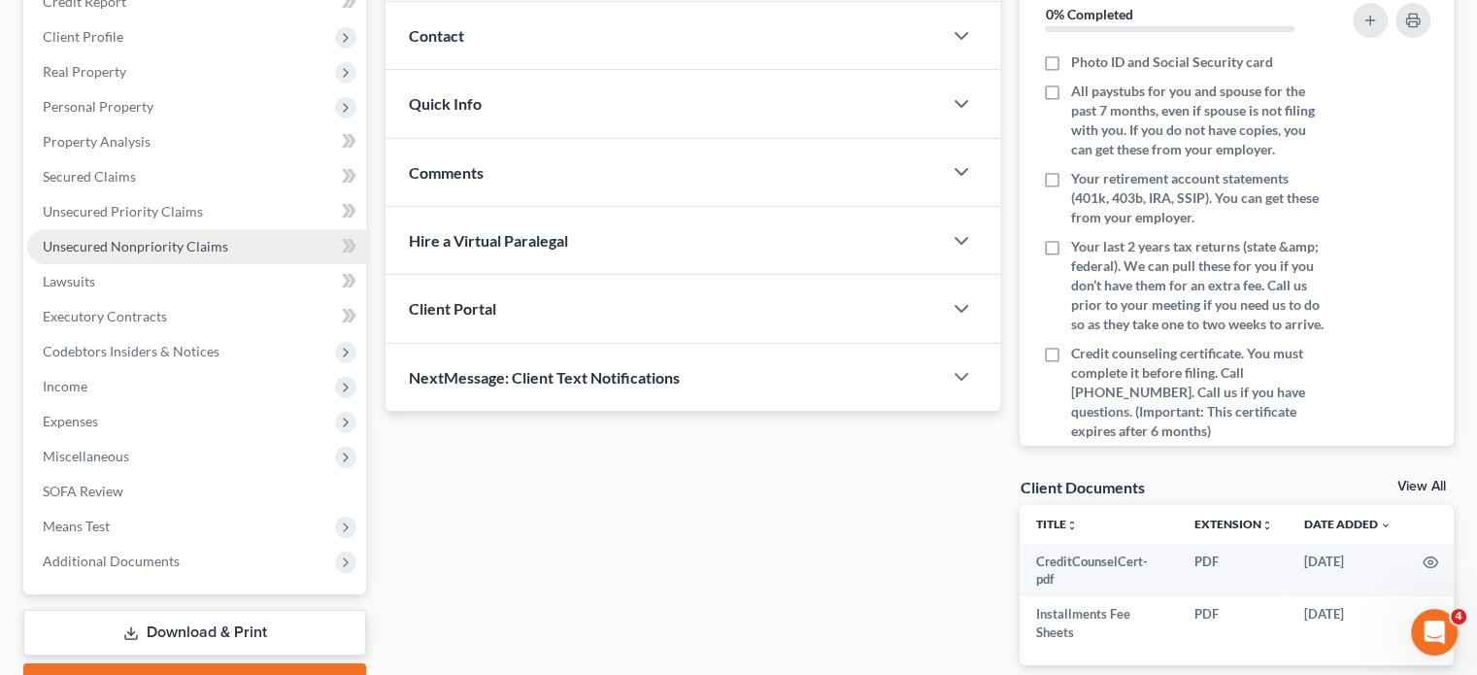
click at [219, 254] on span "Unsecured Nonpriority Claims" at bounding box center [135, 246] width 185 height 17
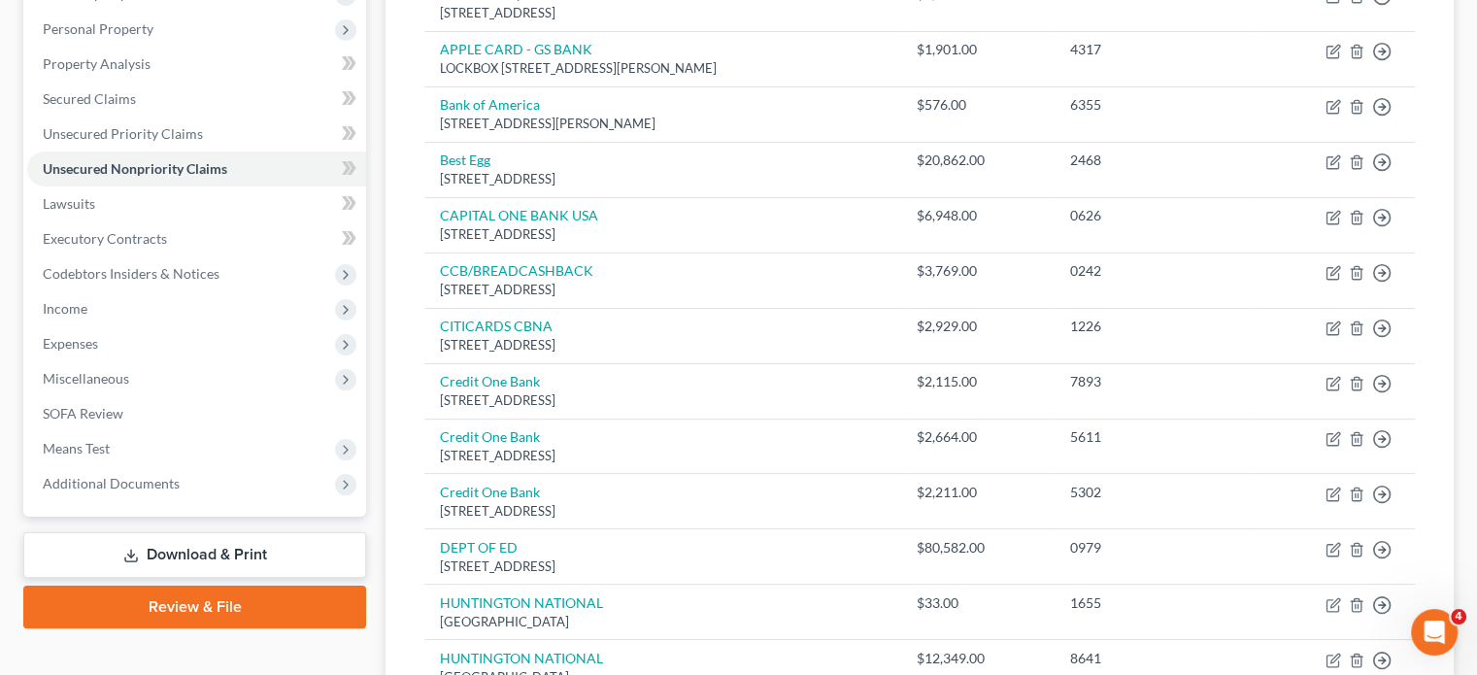
scroll to position [332, 0]
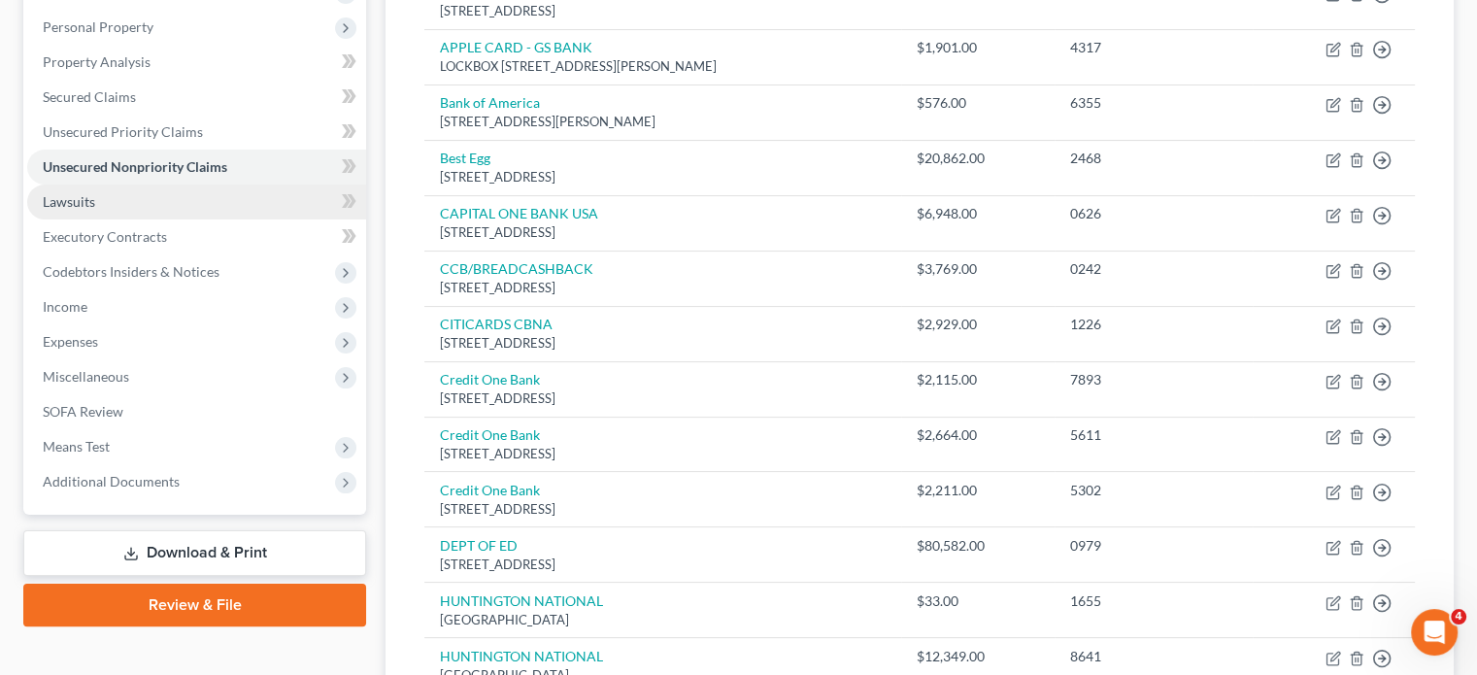
click at [145, 219] on link "Lawsuits" at bounding box center [196, 201] width 339 height 35
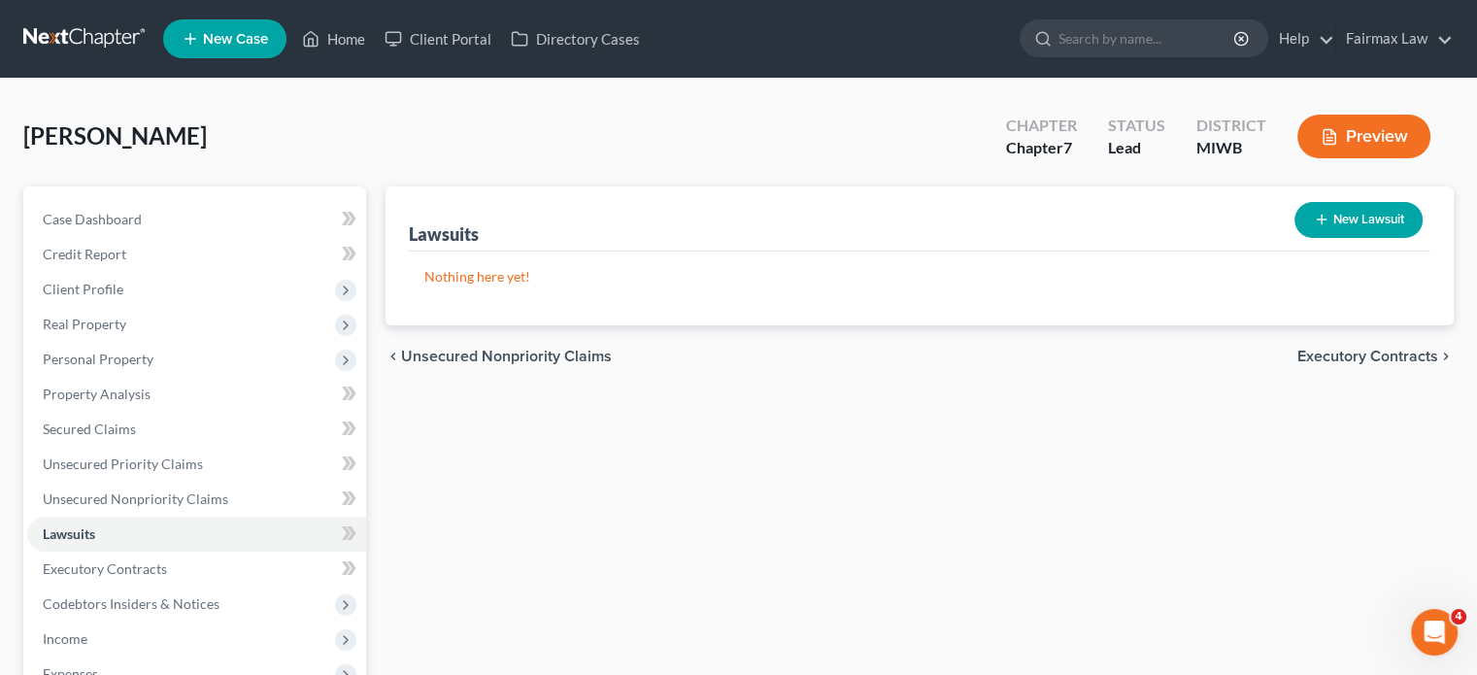
scroll to position [369, 0]
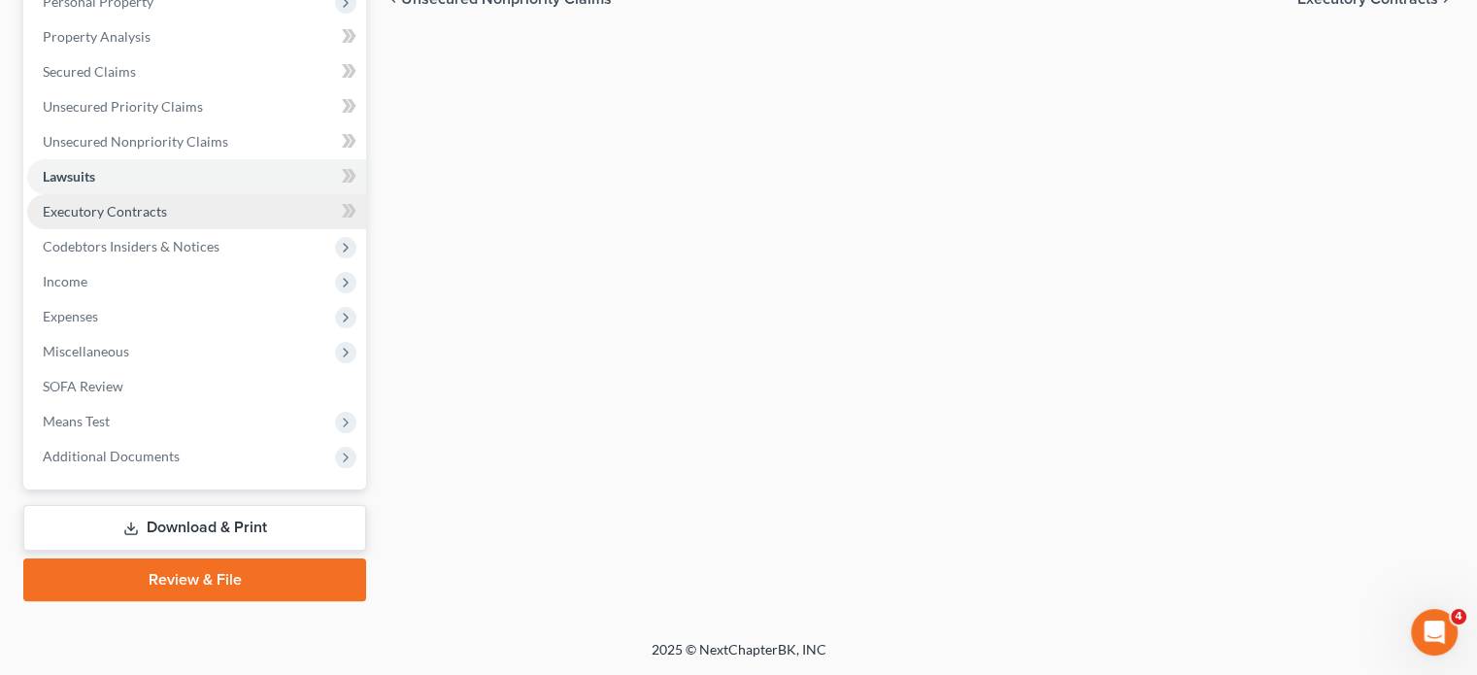
click at [167, 219] on span "Executory Contracts" at bounding box center [105, 211] width 124 height 17
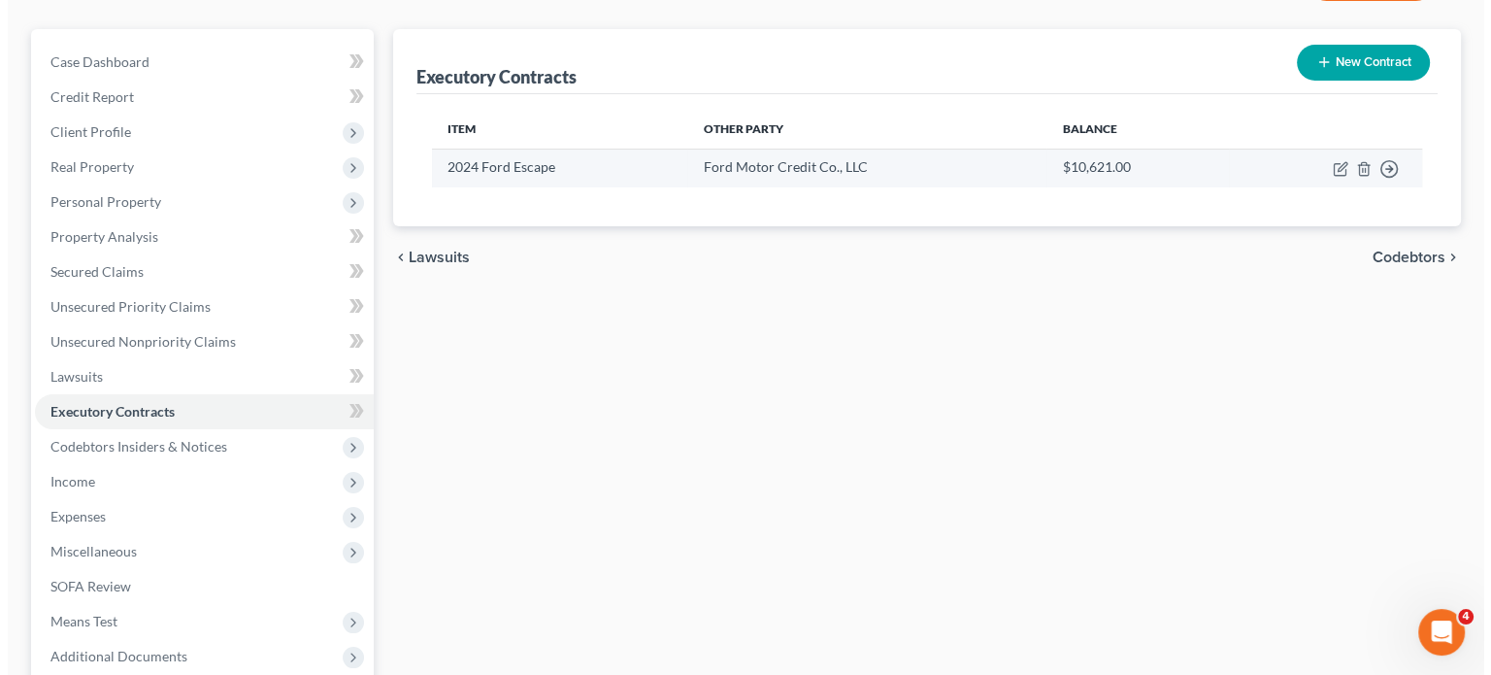
scroll to position [158, 0]
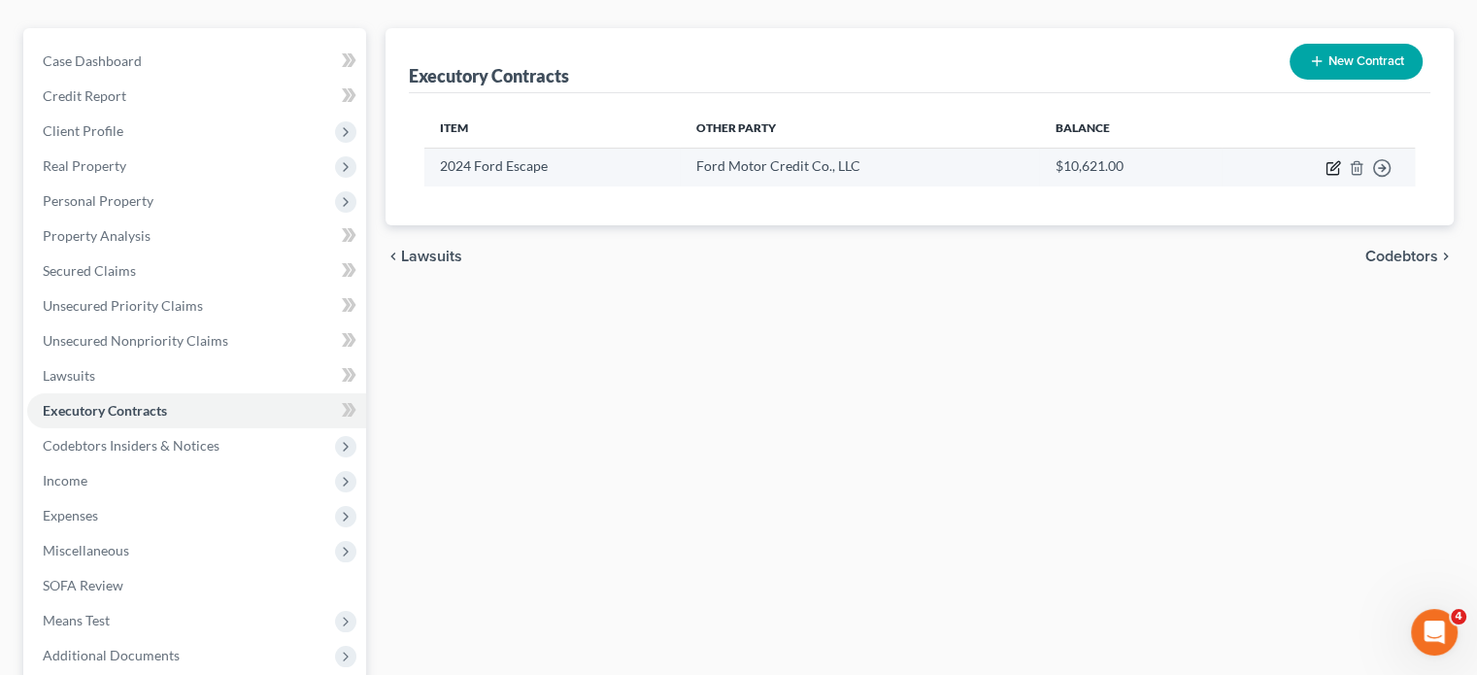
click at [1330, 170] on icon "button" at bounding box center [1334, 165] width 9 height 9
select select "3"
select select "0"
select select "1"
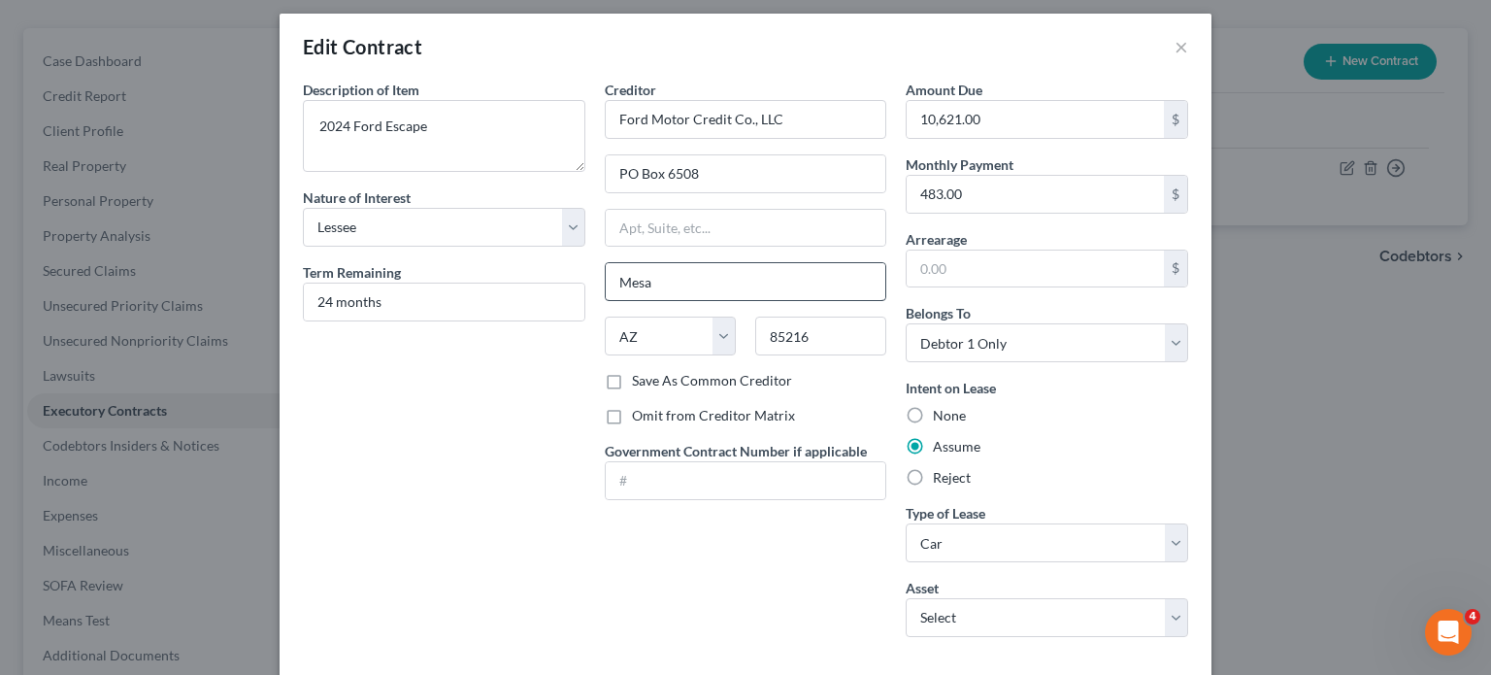
scroll to position [0, 0]
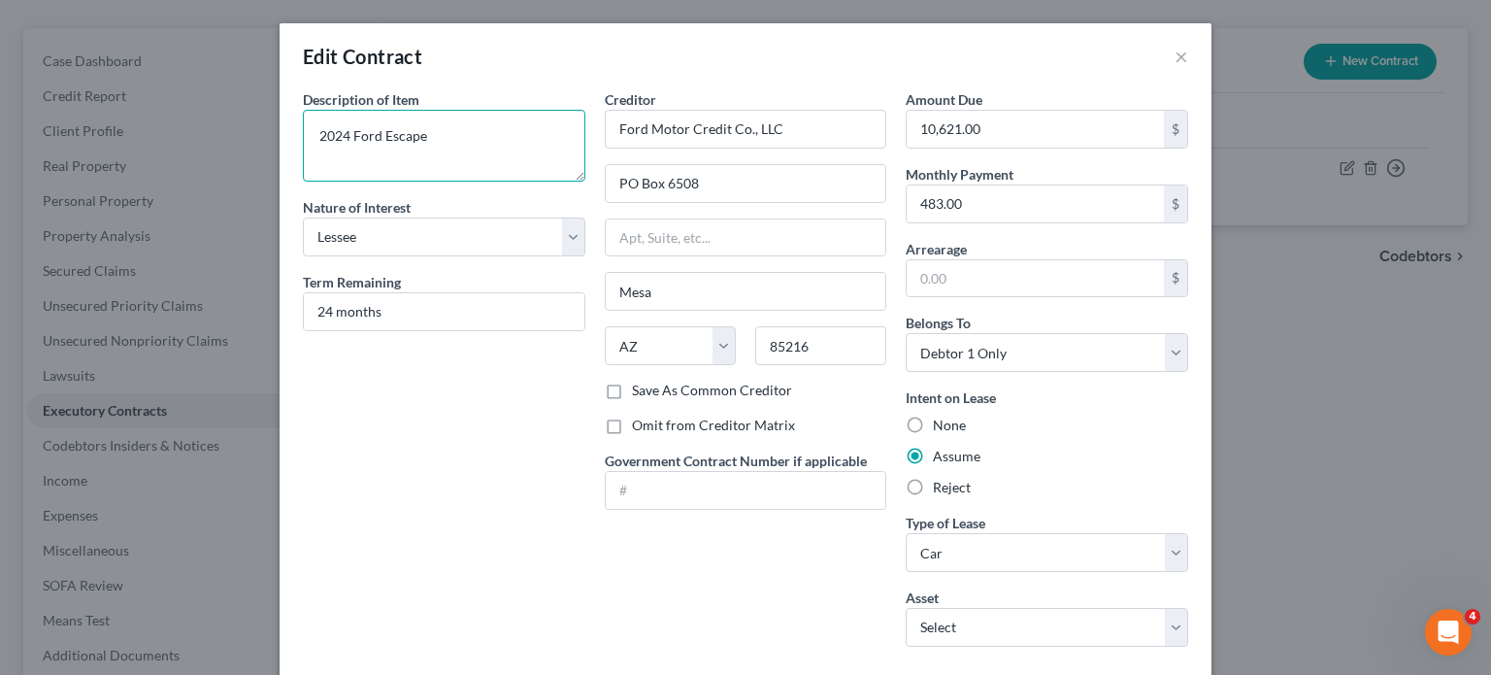
drag, startPoint x: 362, startPoint y: 165, endPoint x: 89, endPoint y: 178, distance: 273.1
click at [89, 178] on div "Edit Contract × Description of non-residential real property * Description of I…" at bounding box center [745, 337] width 1491 height 675
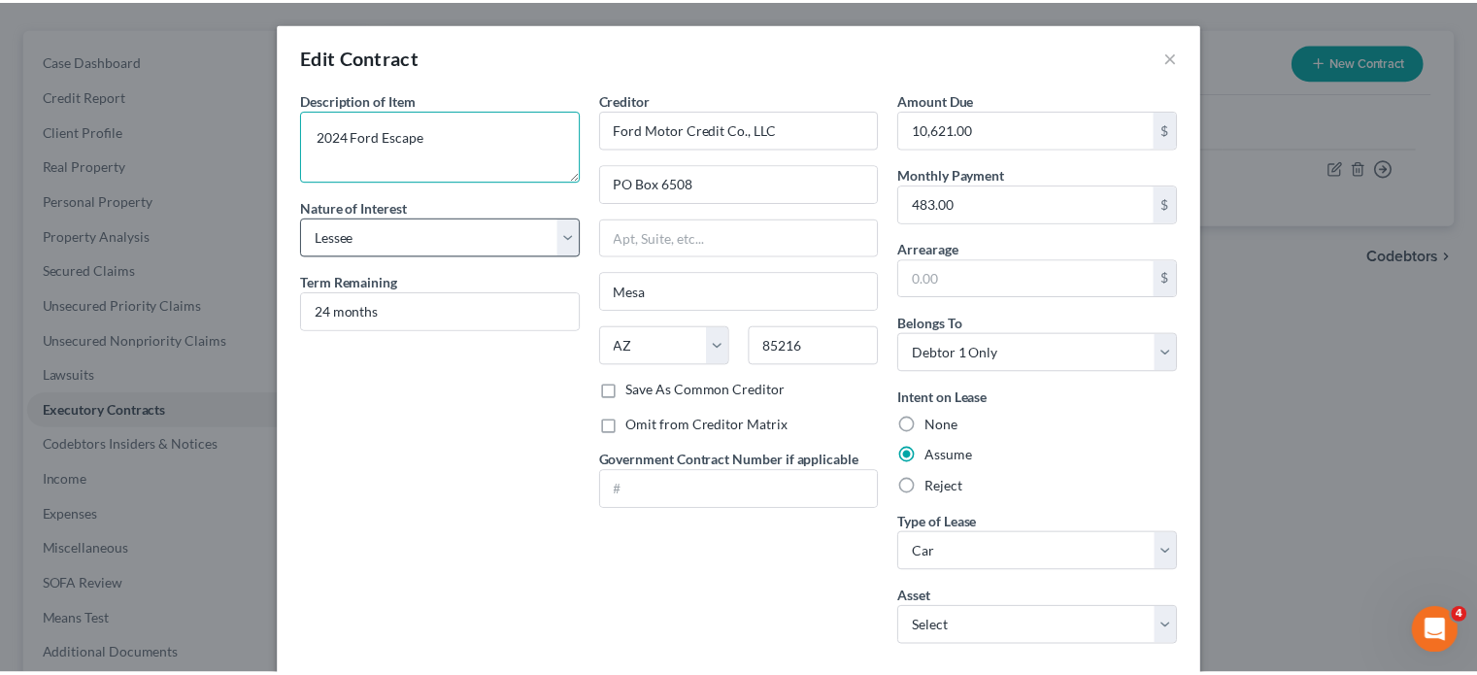
scroll to position [297, 0]
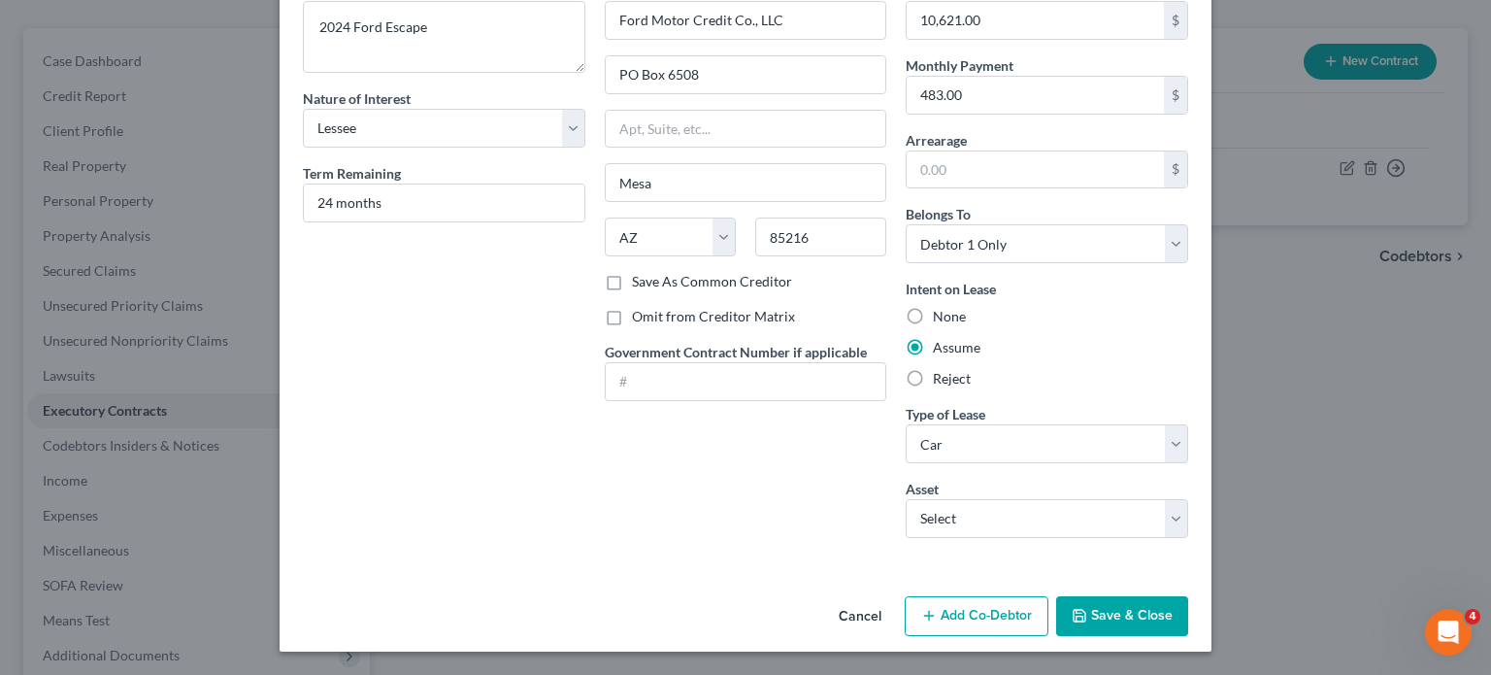
click at [1173, 600] on button "Save & Close" at bounding box center [1122, 616] width 132 height 41
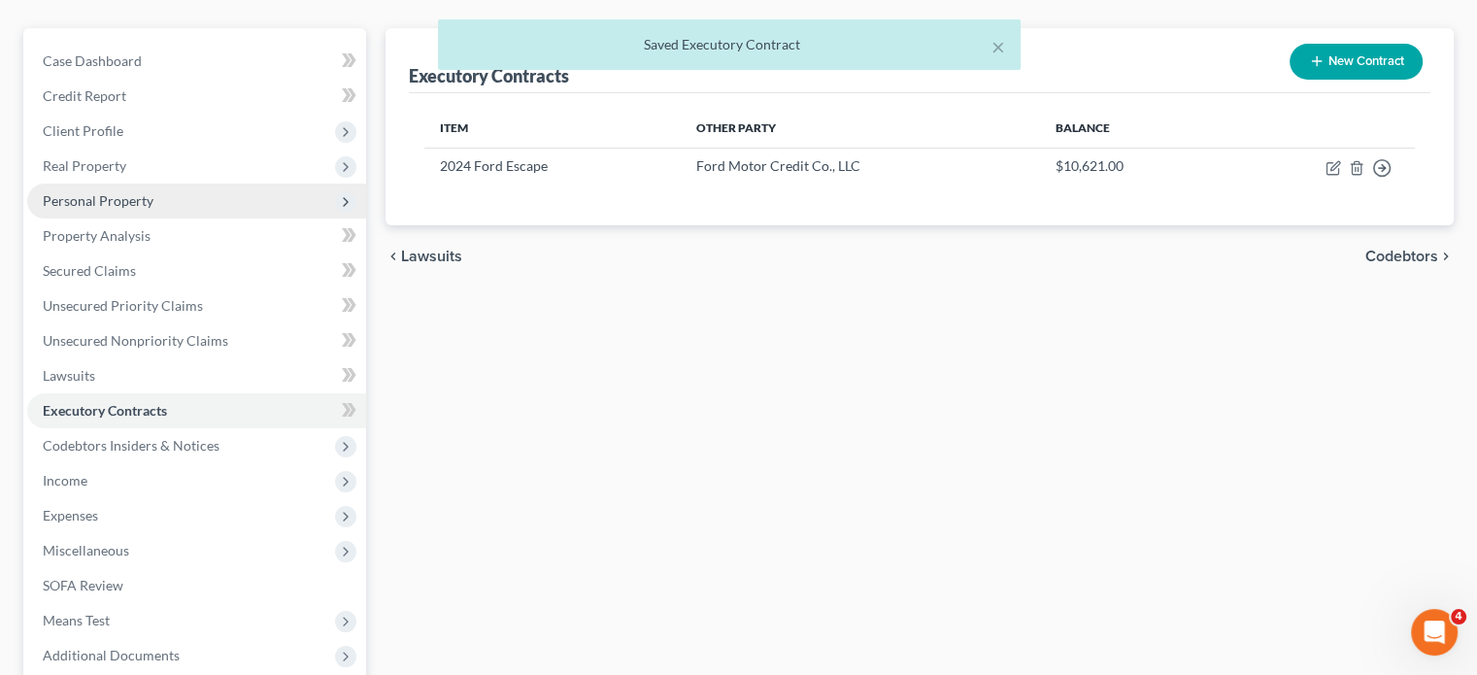
click at [233, 218] on span "Personal Property" at bounding box center [196, 201] width 339 height 35
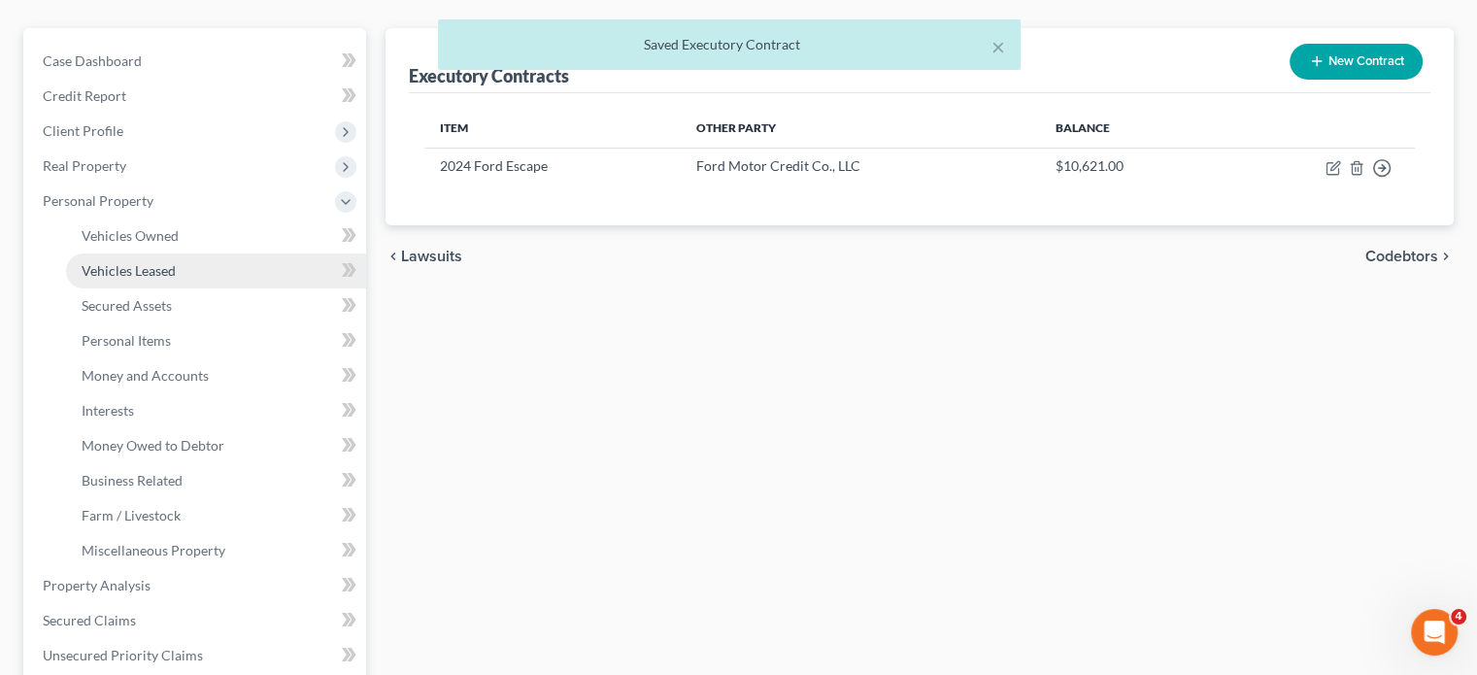
click at [225, 288] on link "Vehicles Leased" at bounding box center [216, 270] width 300 height 35
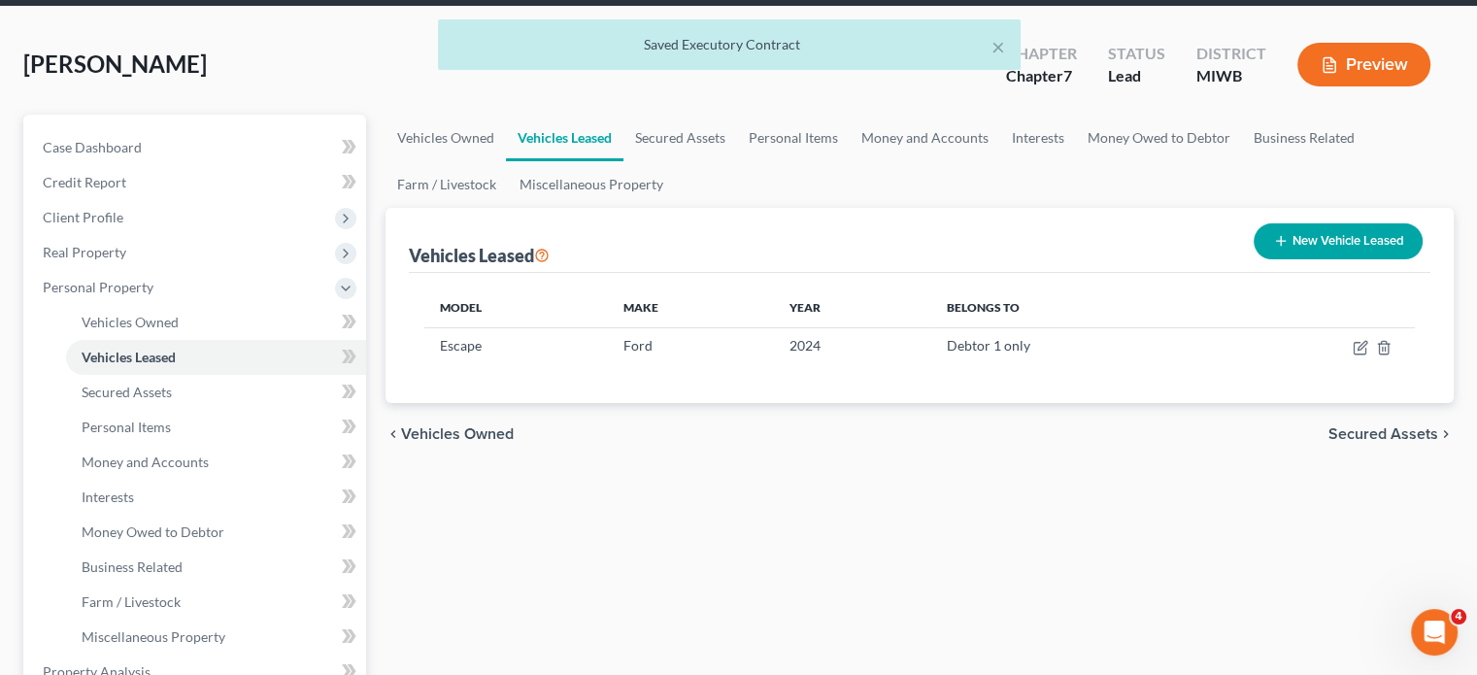
scroll to position [82, 0]
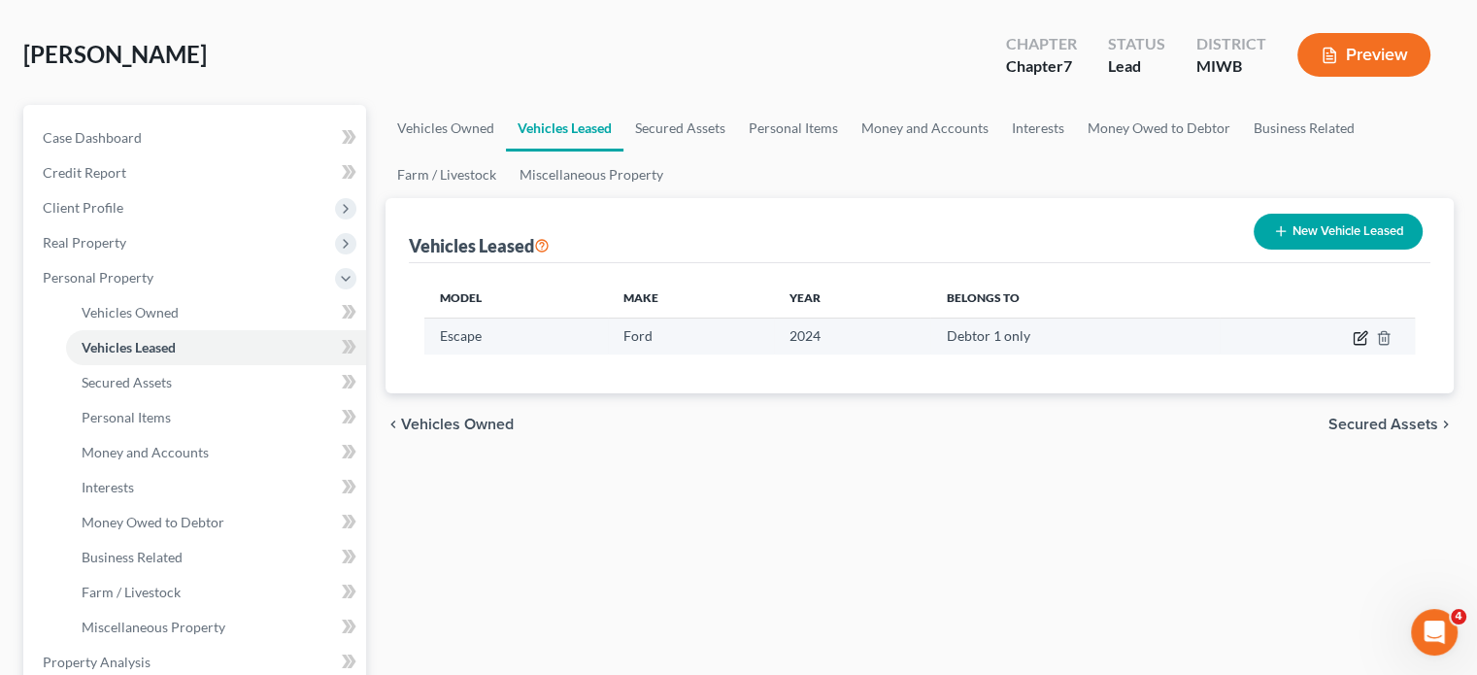
click at [1354, 345] on icon "button" at bounding box center [1360, 339] width 12 height 12
select select "0"
select select "2"
select select "0"
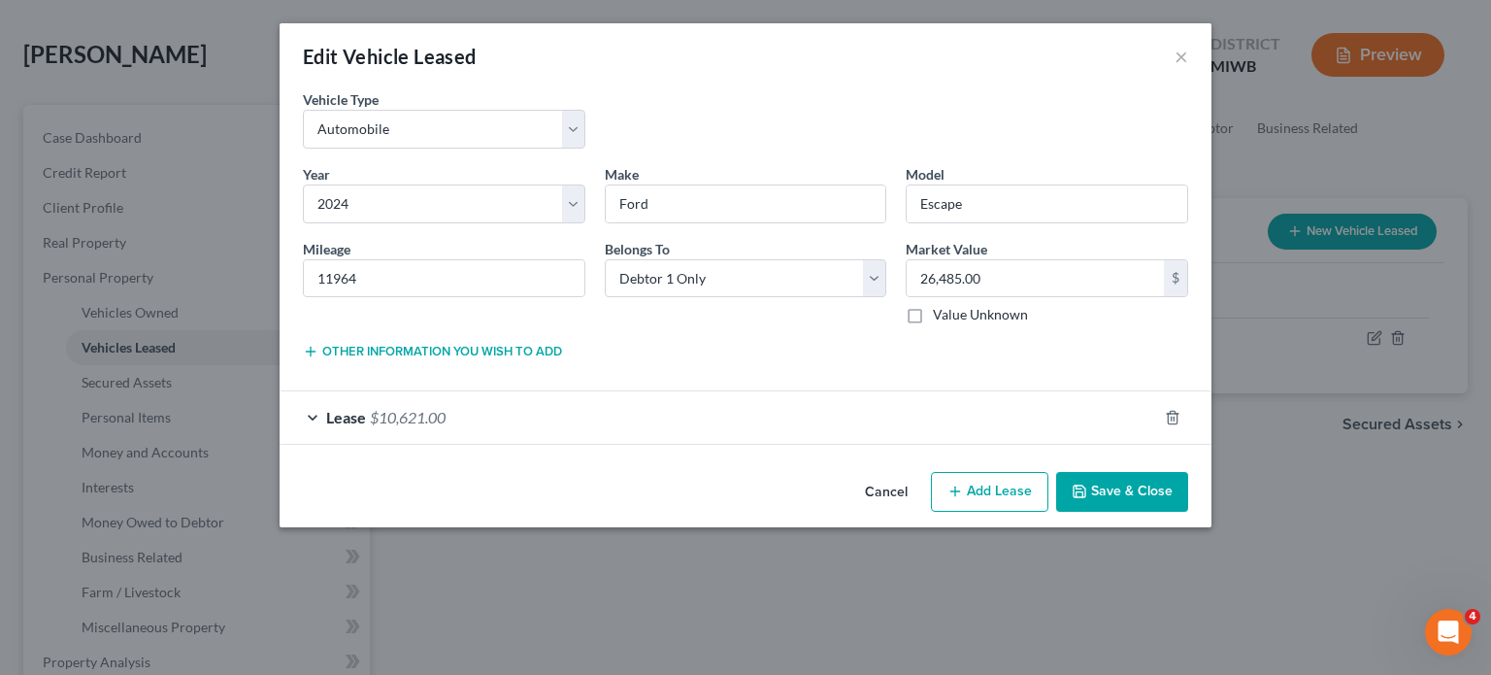
click at [915, 513] on button "Cancel" at bounding box center [887, 493] width 74 height 39
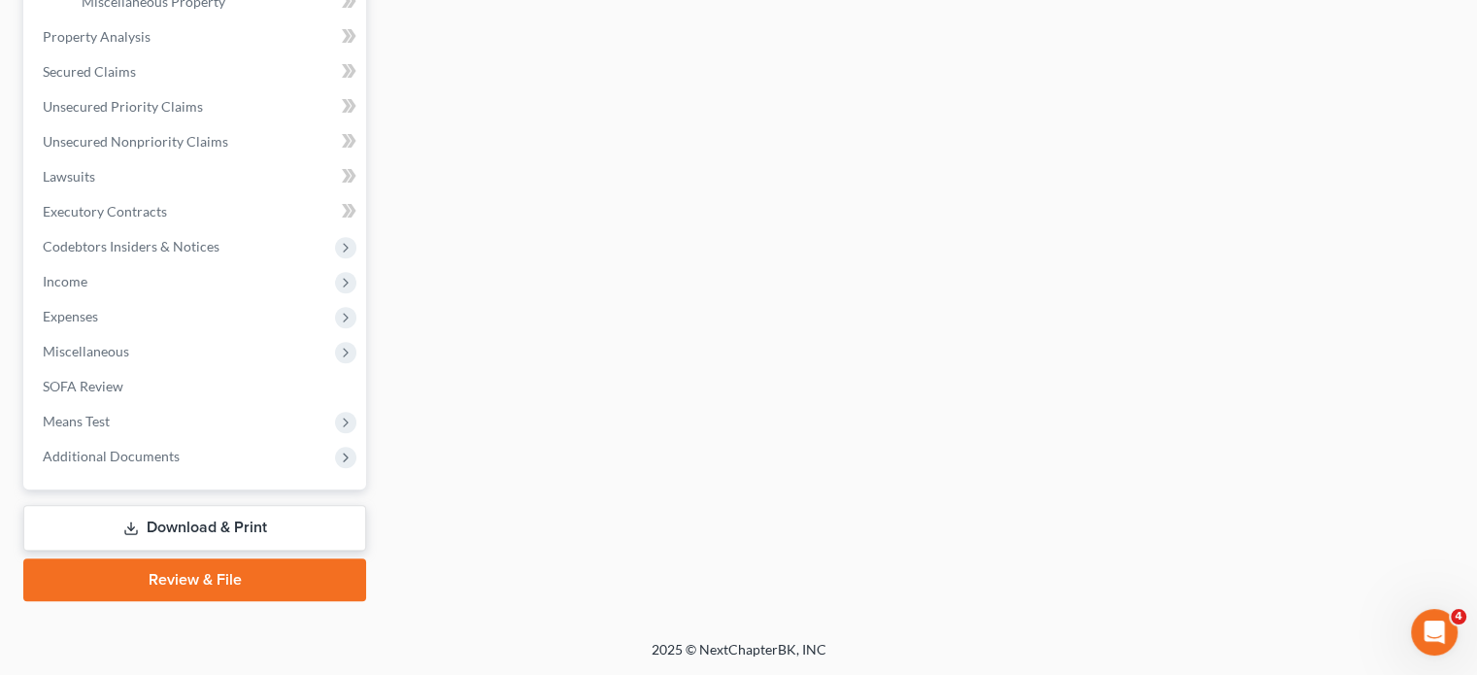
scroll to position [765, 0]
click at [131, 299] on span "Income" at bounding box center [196, 281] width 339 height 35
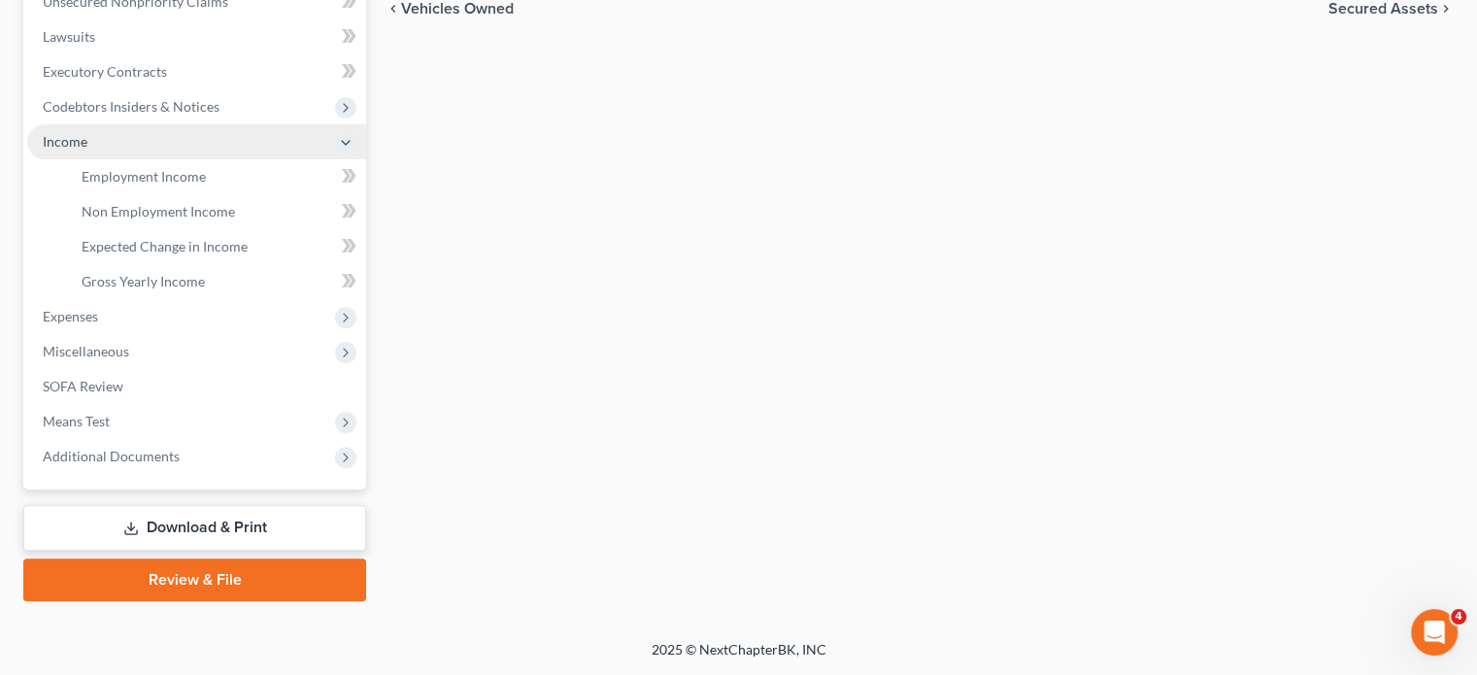
scroll to position [579, 0]
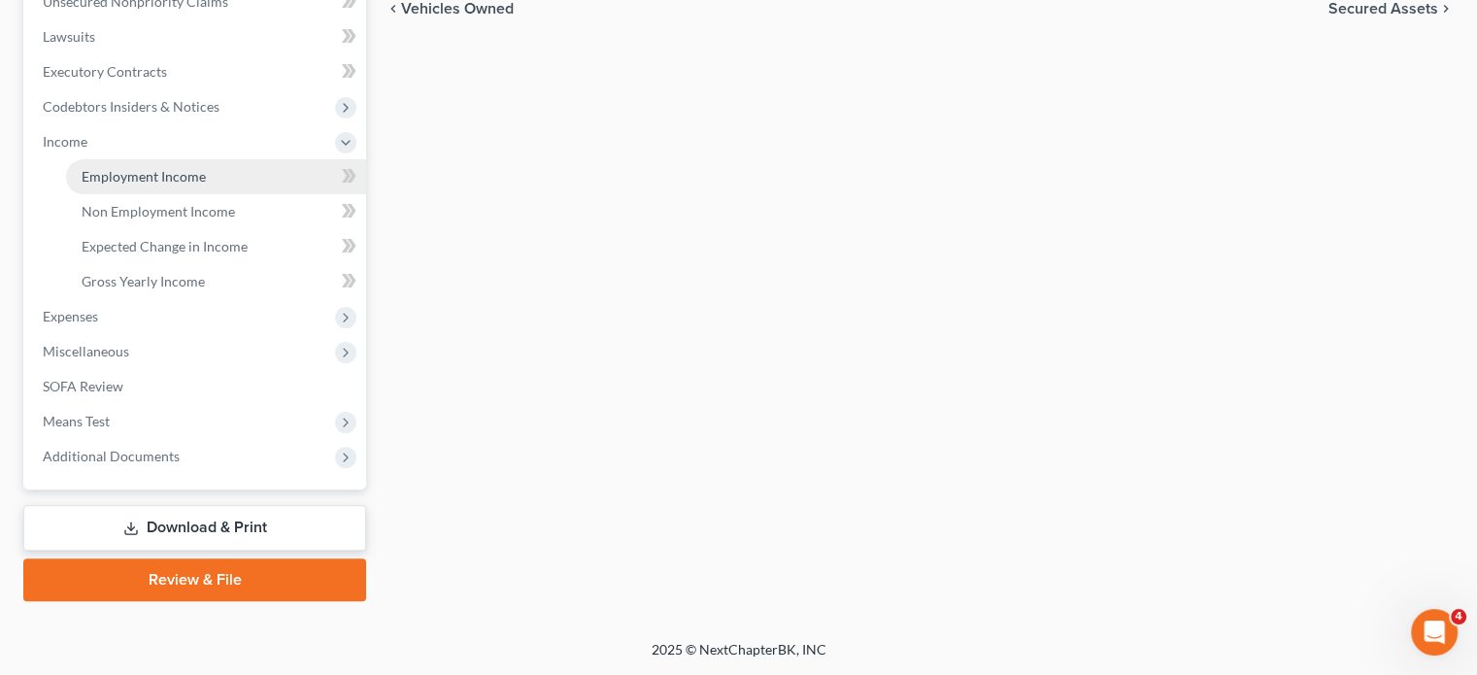
click at [179, 194] on link "Employment Income" at bounding box center [216, 176] width 300 height 35
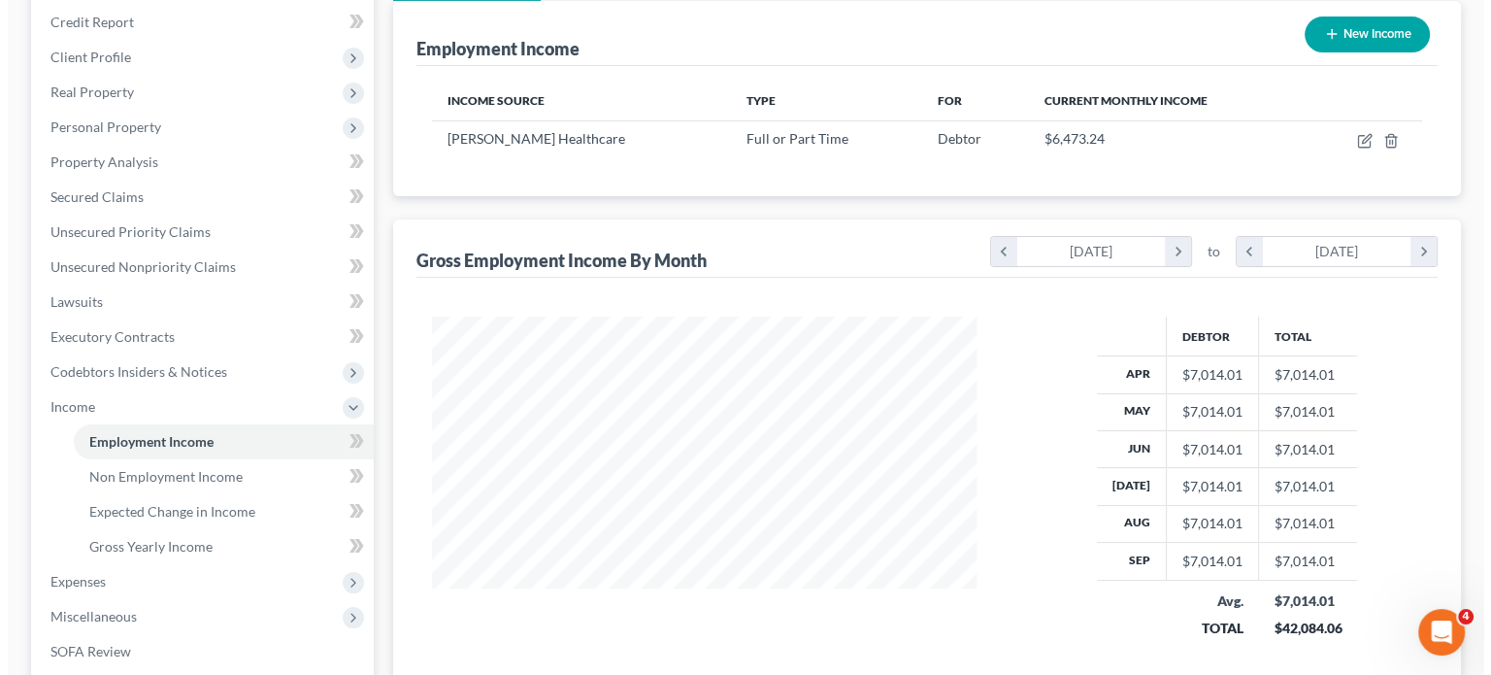
scroll to position [233, 0]
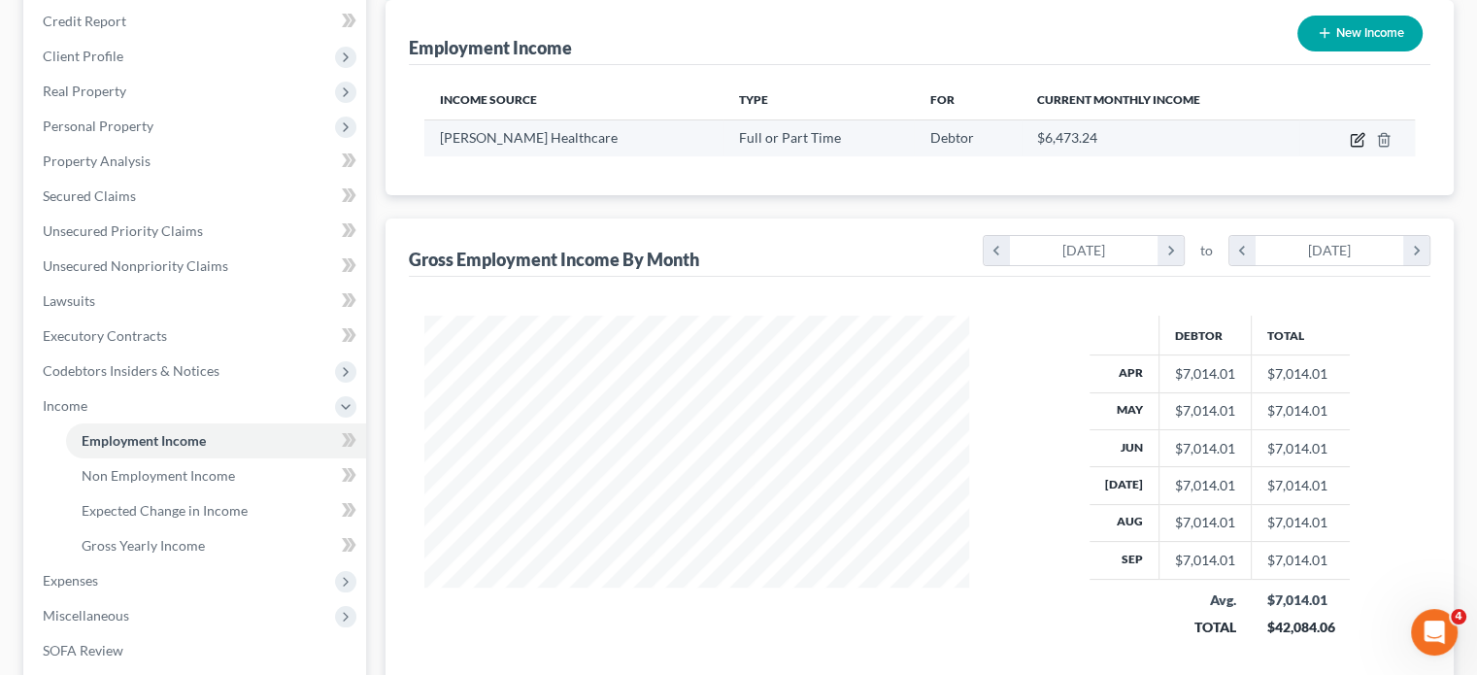
click at [1350, 148] on icon "button" at bounding box center [1358, 140] width 16 height 16
select select "0"
select select "23"
select select "1"
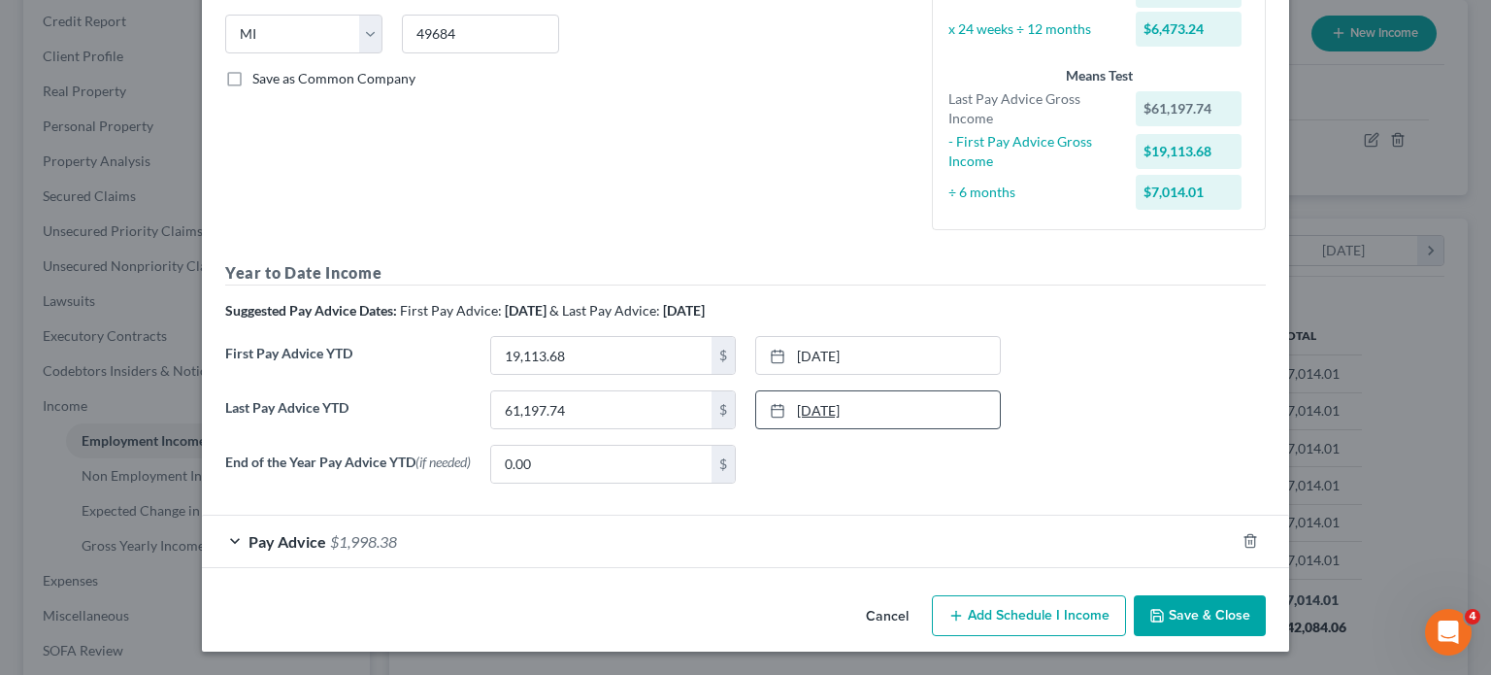
scroll to position [625, 0]
click at [620, 516] on div "Pay Advice $1,998.38" at bounding box center [718, 541] width 1033 height 51
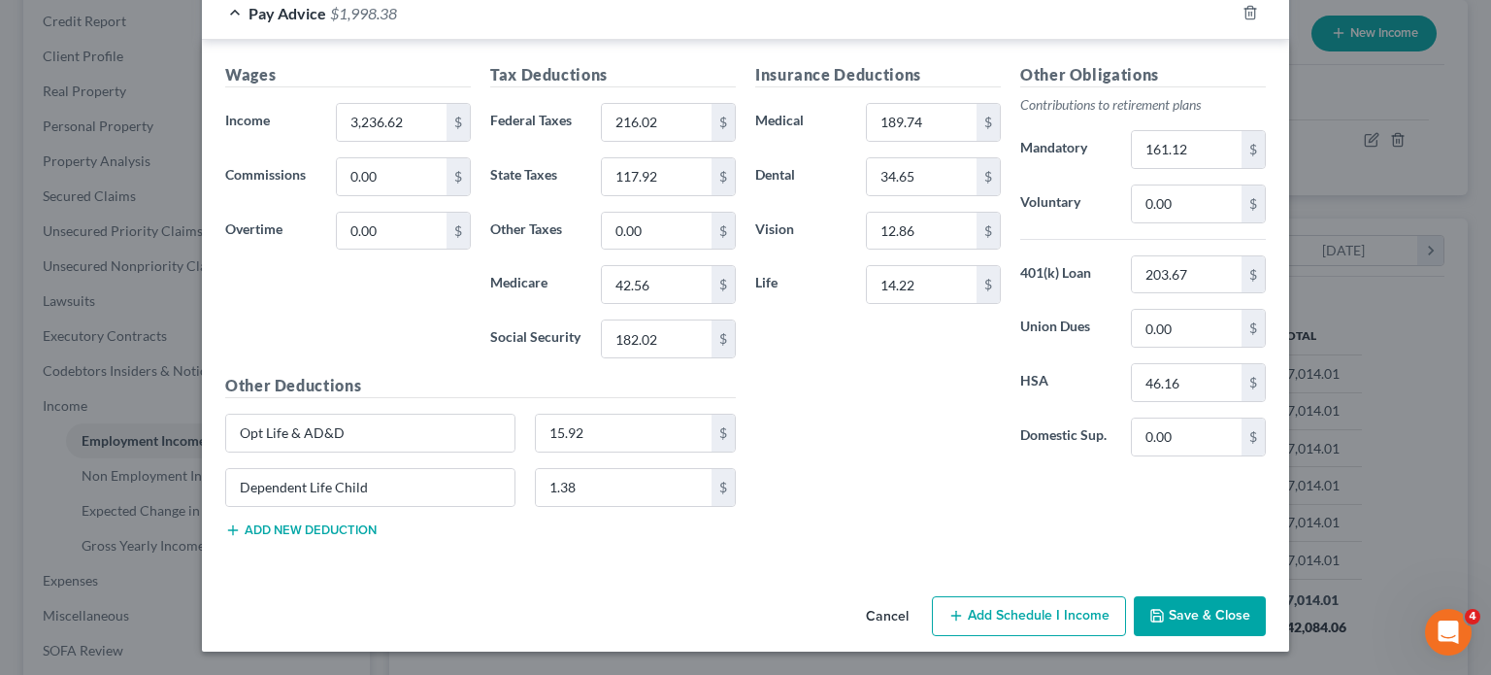
scroll to position [1157, 0]
click at [1266, 596] on button "Save & Close" at bounding box center [1200, 616] width 132 height 41
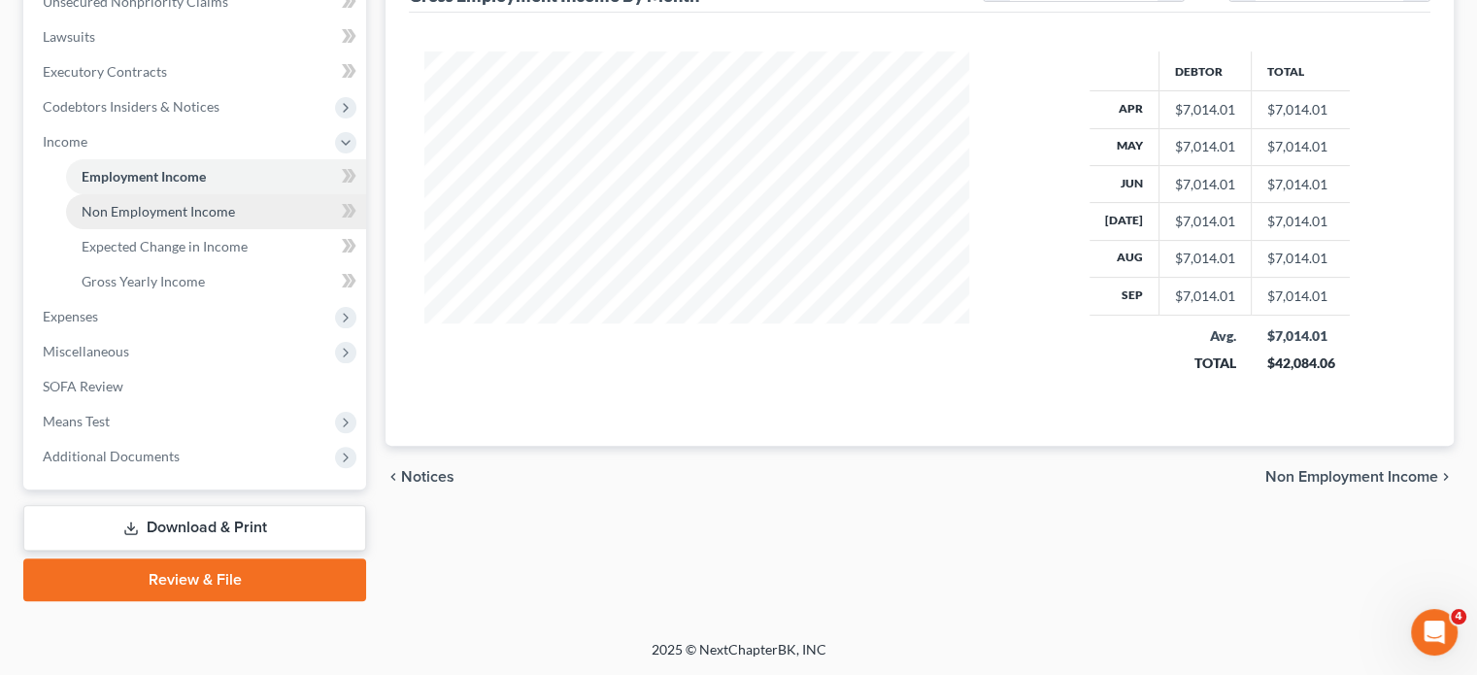
click at [282, 229] on link "Non Employment Income" at bounding box center [216, 211] width 300 height 35
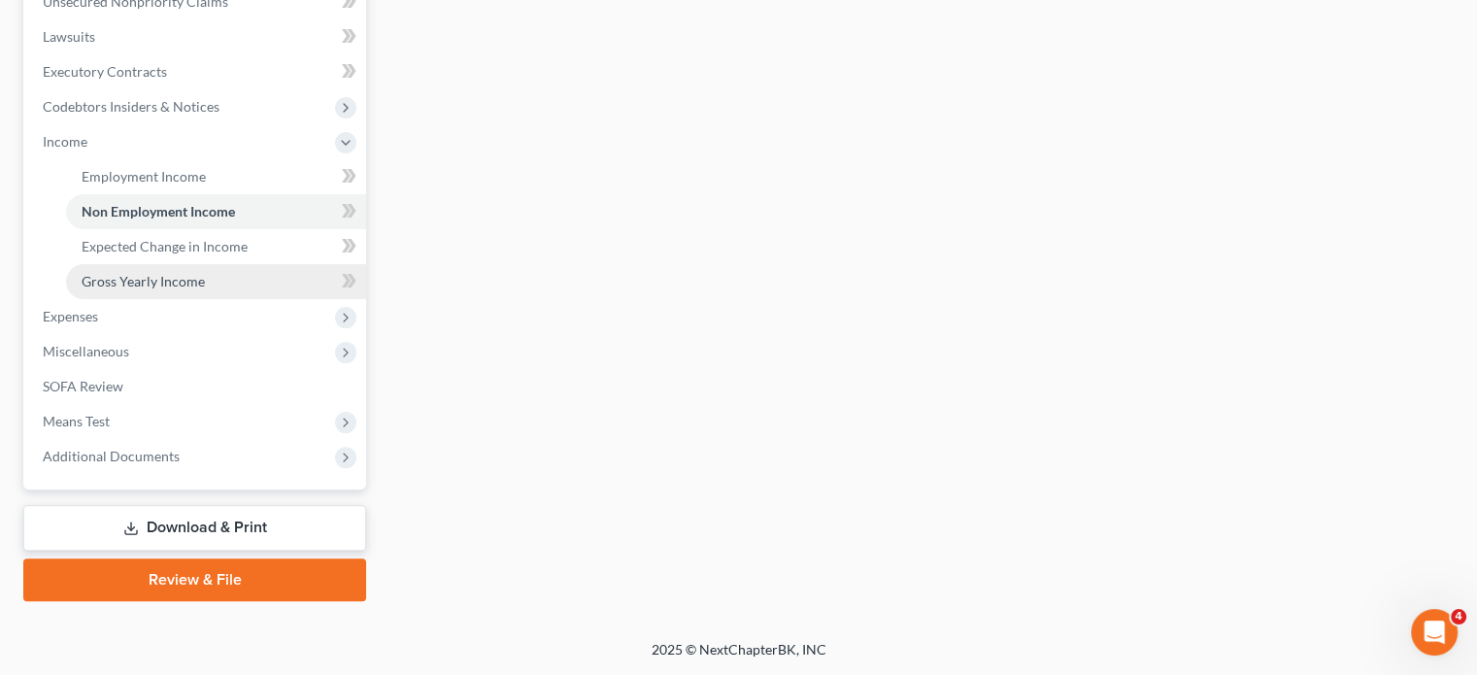
click at [205, 289] on span "Gross Yearly Income" at bounding box center [143, 281] width 123 height 17
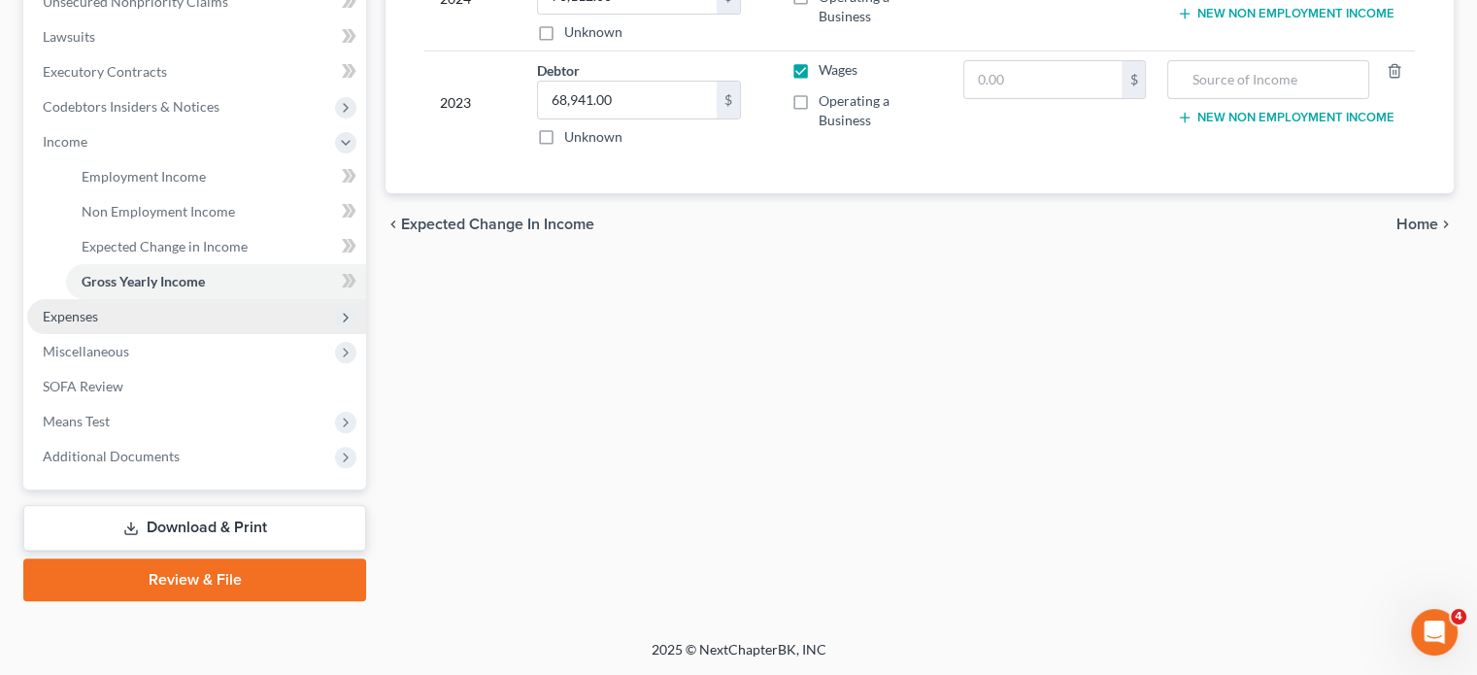
click at [152, 334] on span "Expenses" at bounding box center [196, 316] width 339 height 35
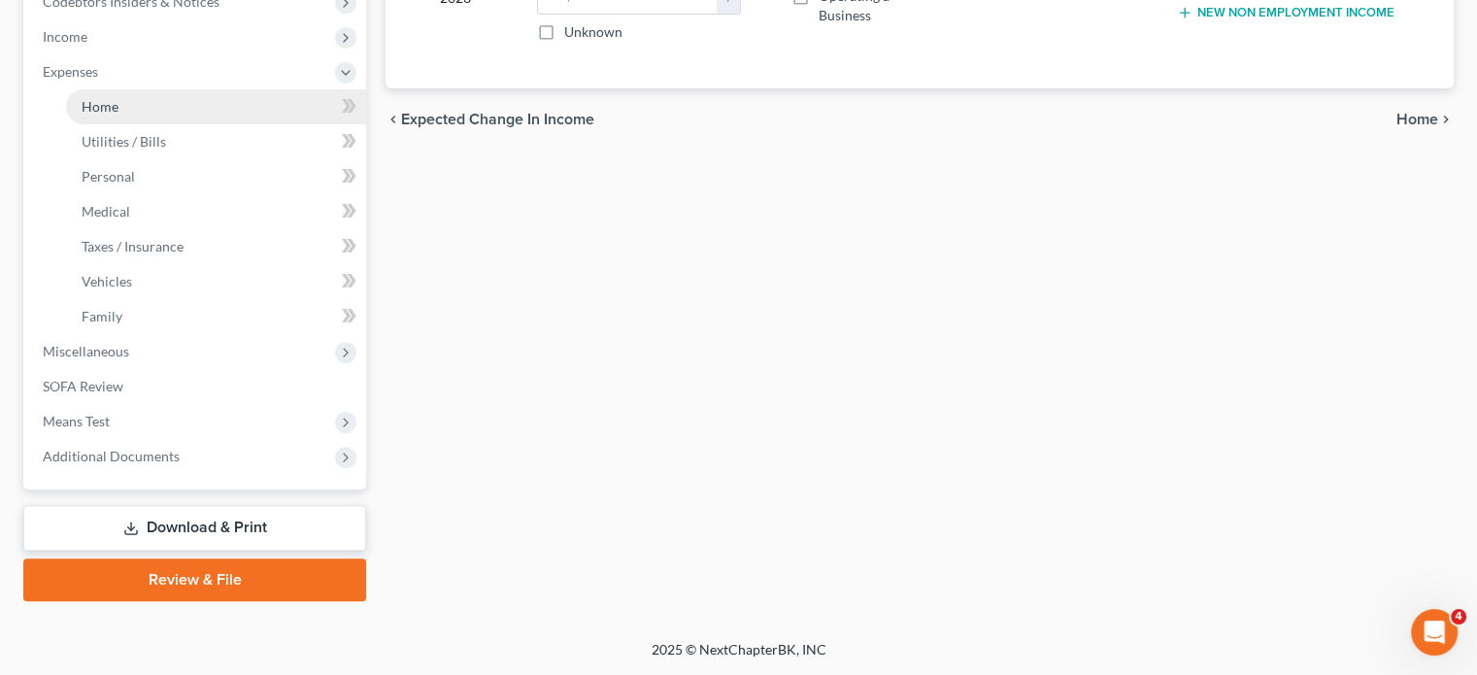
click at [105, 115] on span "Home" at bounding box center [100, 106] width 37 height 17
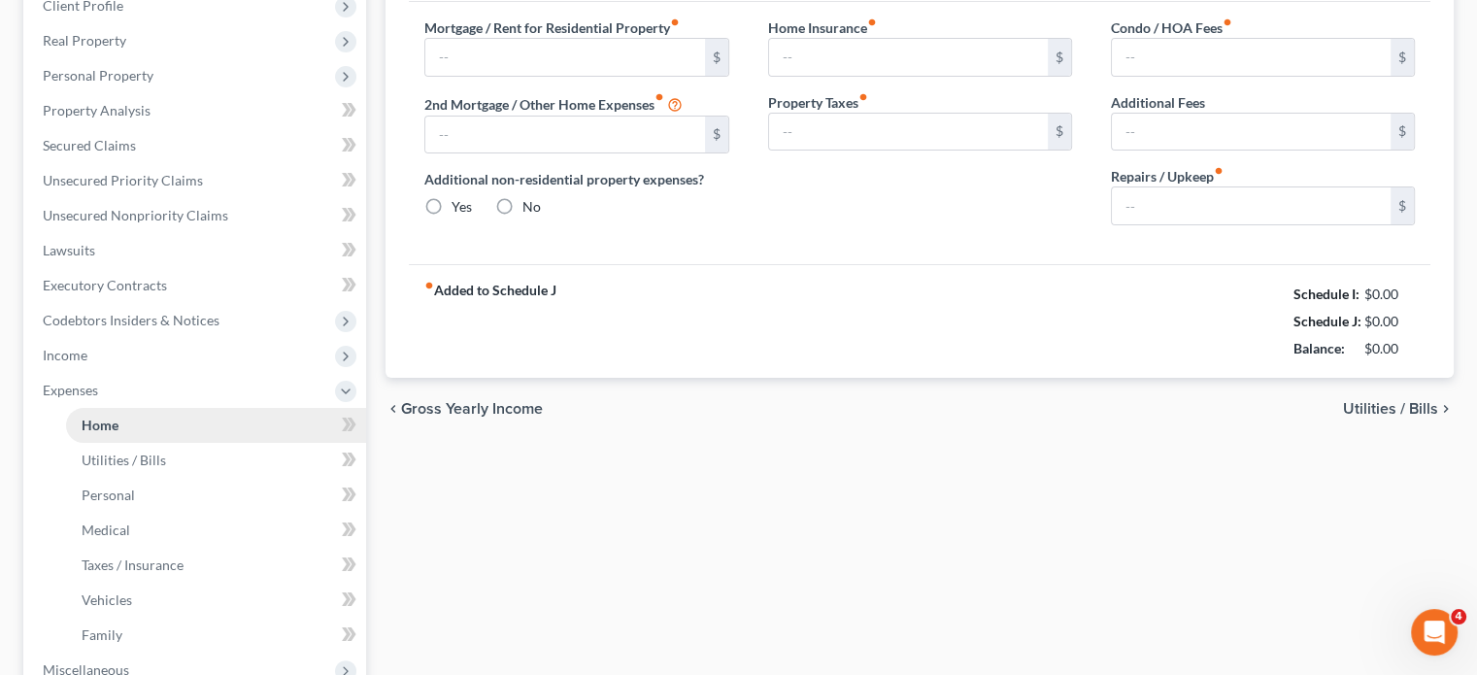
type input "1,500.00"
type input "0.00"
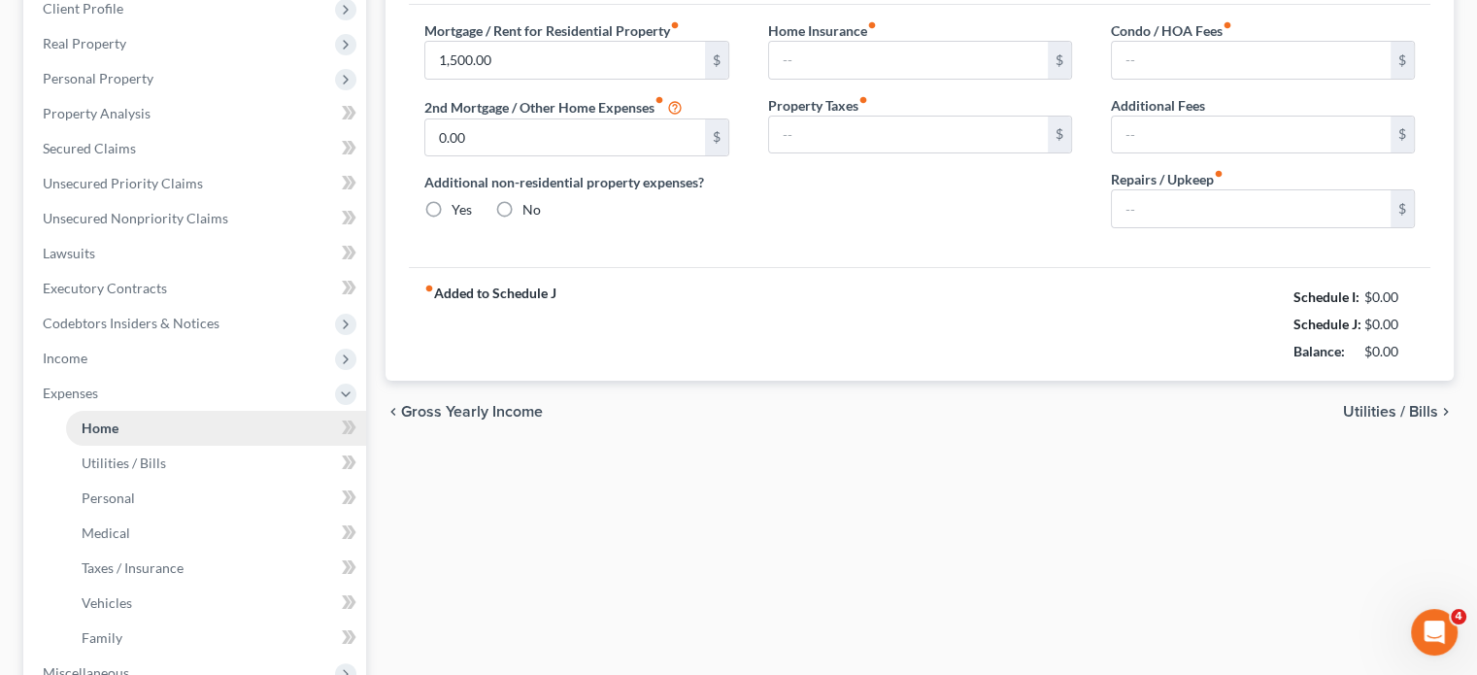
radio input "true"
type input "0.00"
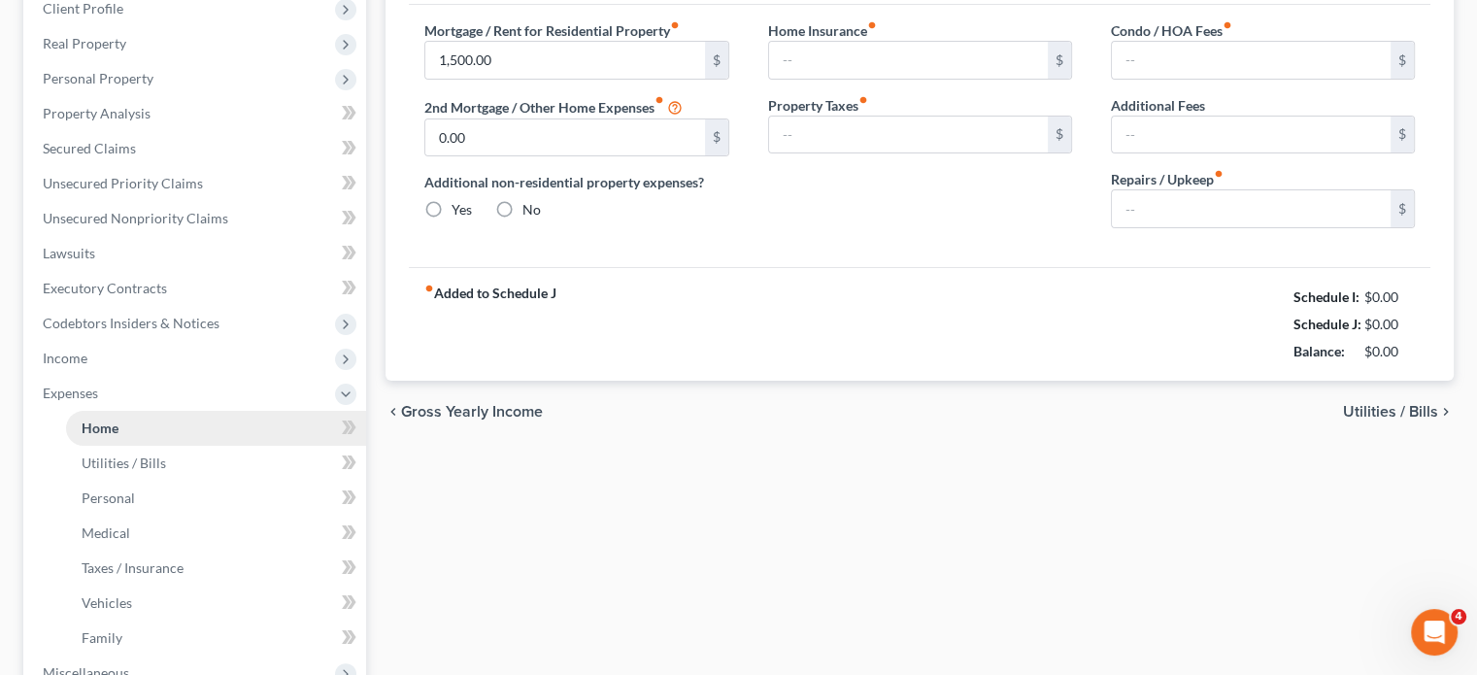
type input "0.00"
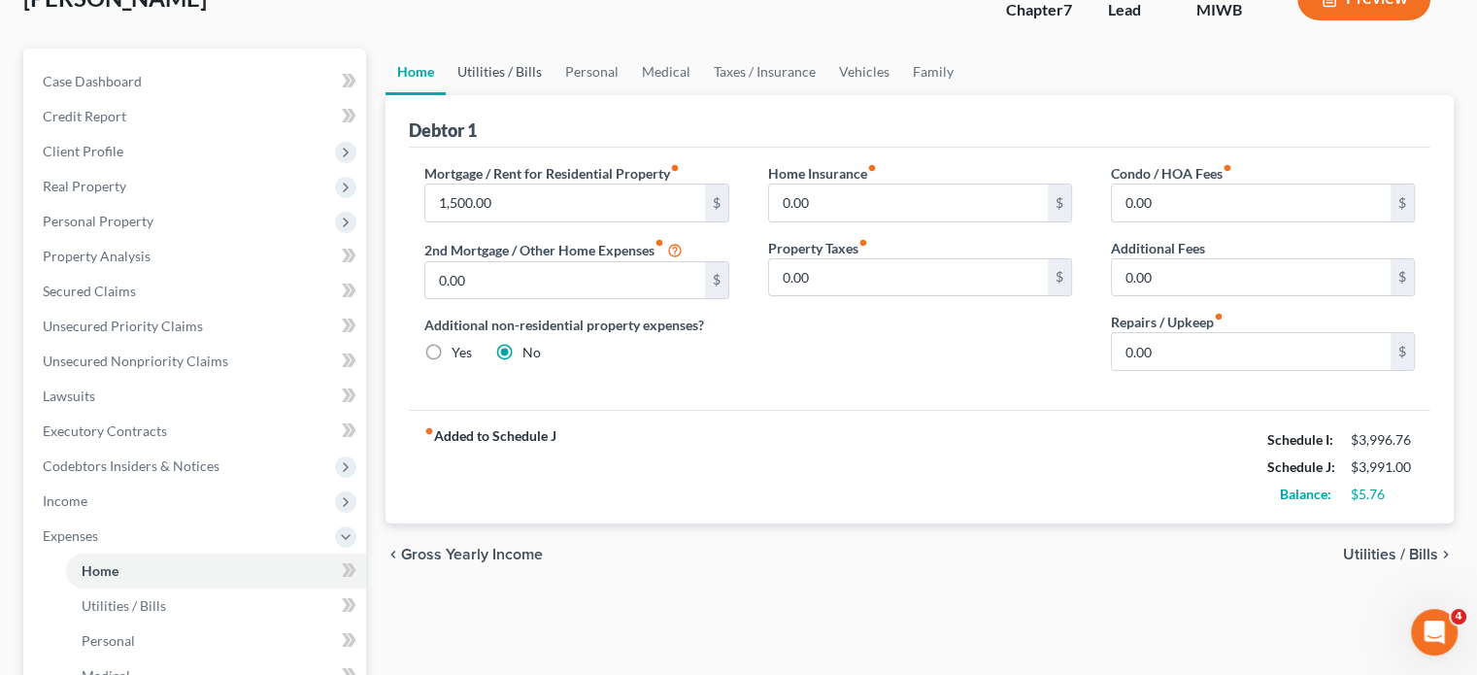
click at [515, 95] on link "Utilities / Bills" at bounding box center [500, 72] width 108 height 47
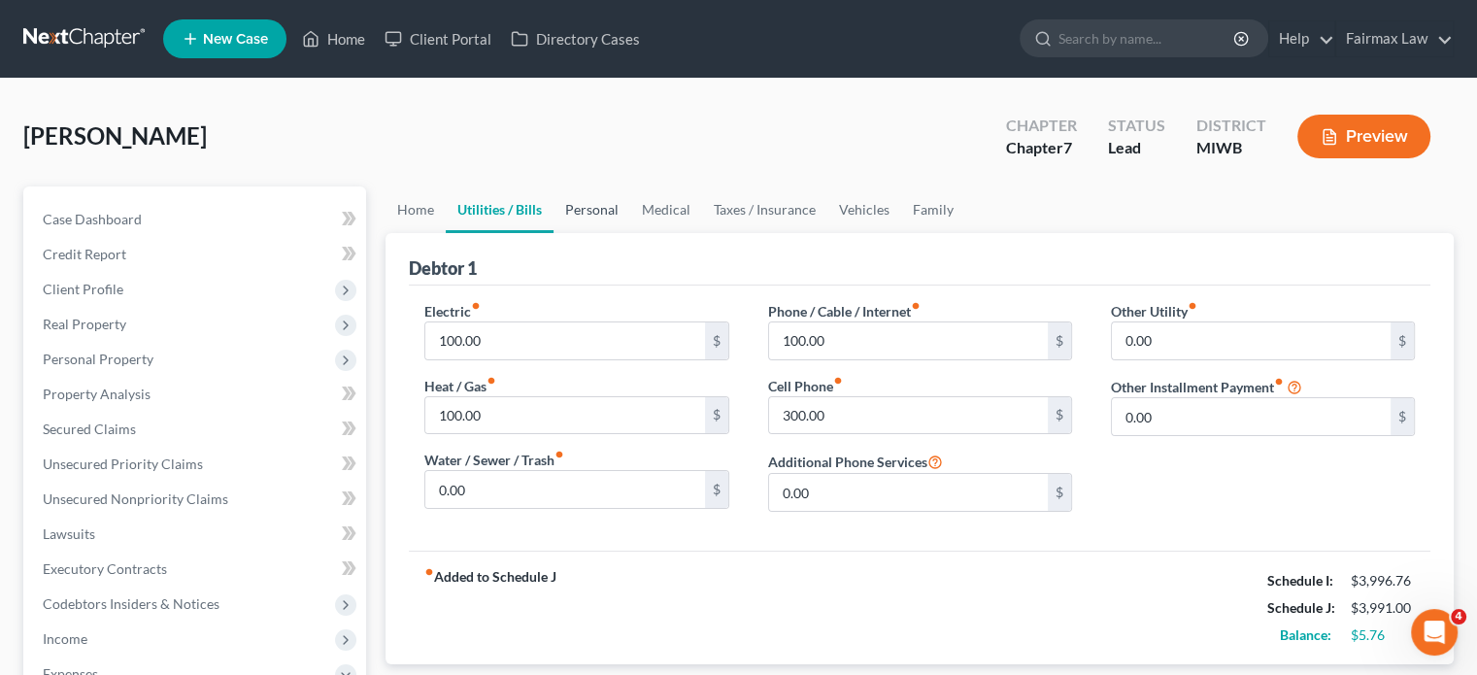
click at [625, 233] on link "Personal" at bounding box center [591, 209] width 77 height 47
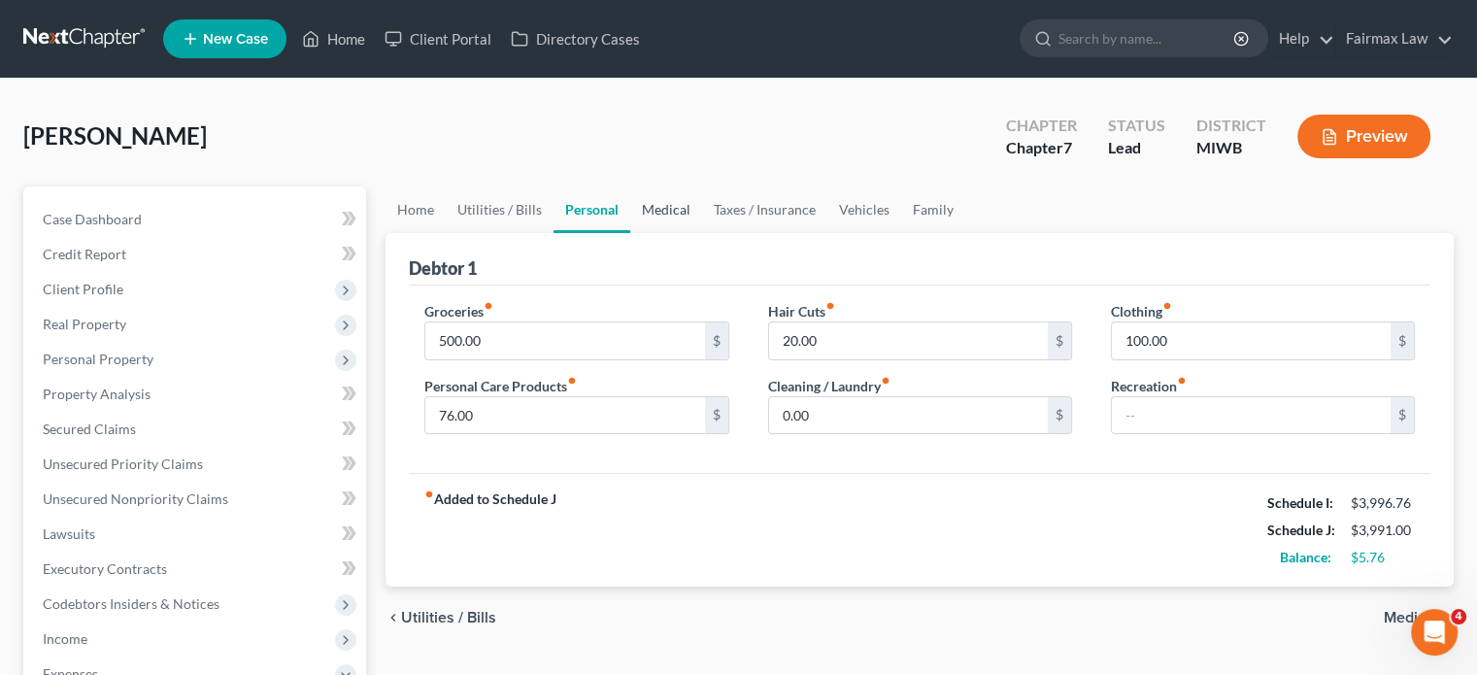
click at [702, 233] on link "Medical" at bounding box center [666, 209] width 72 height 47
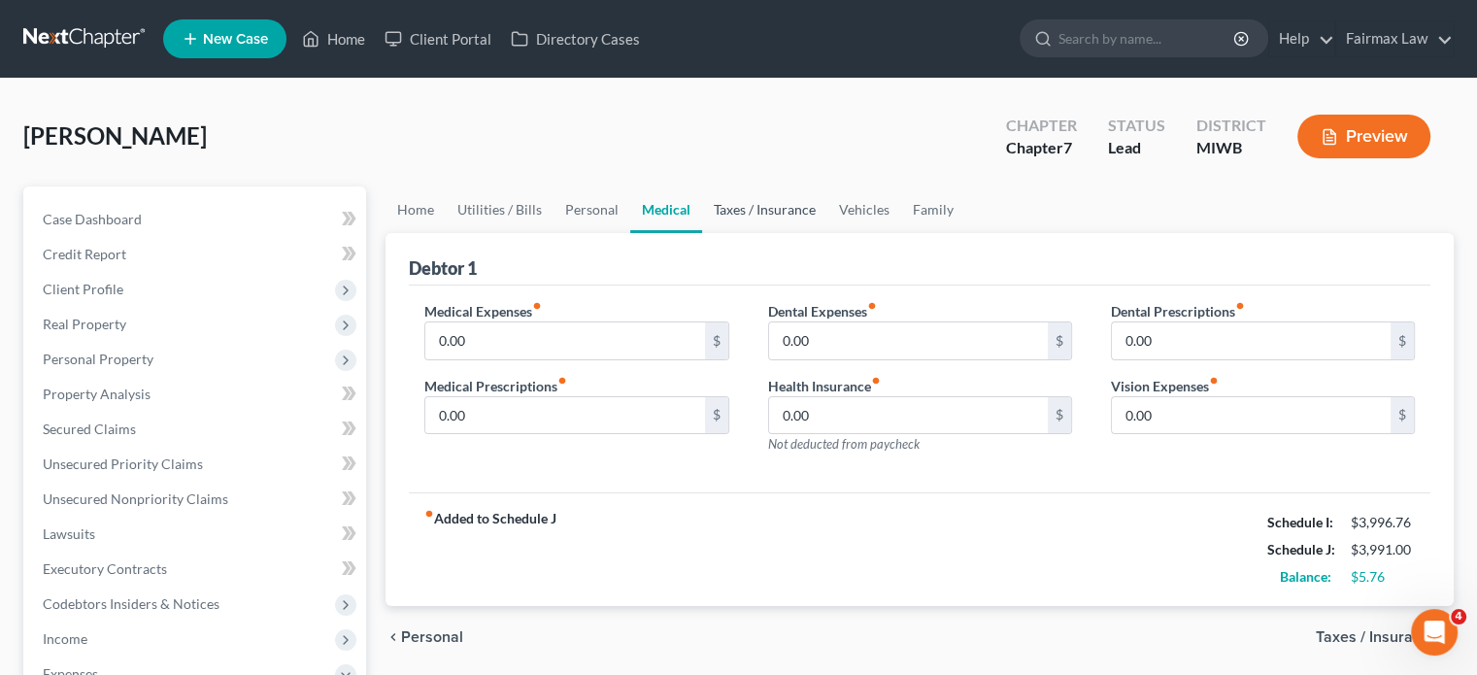
click at [827, 233] on link "Taxes / Insurance" at bounding box center [764, 209] width 125 height 47
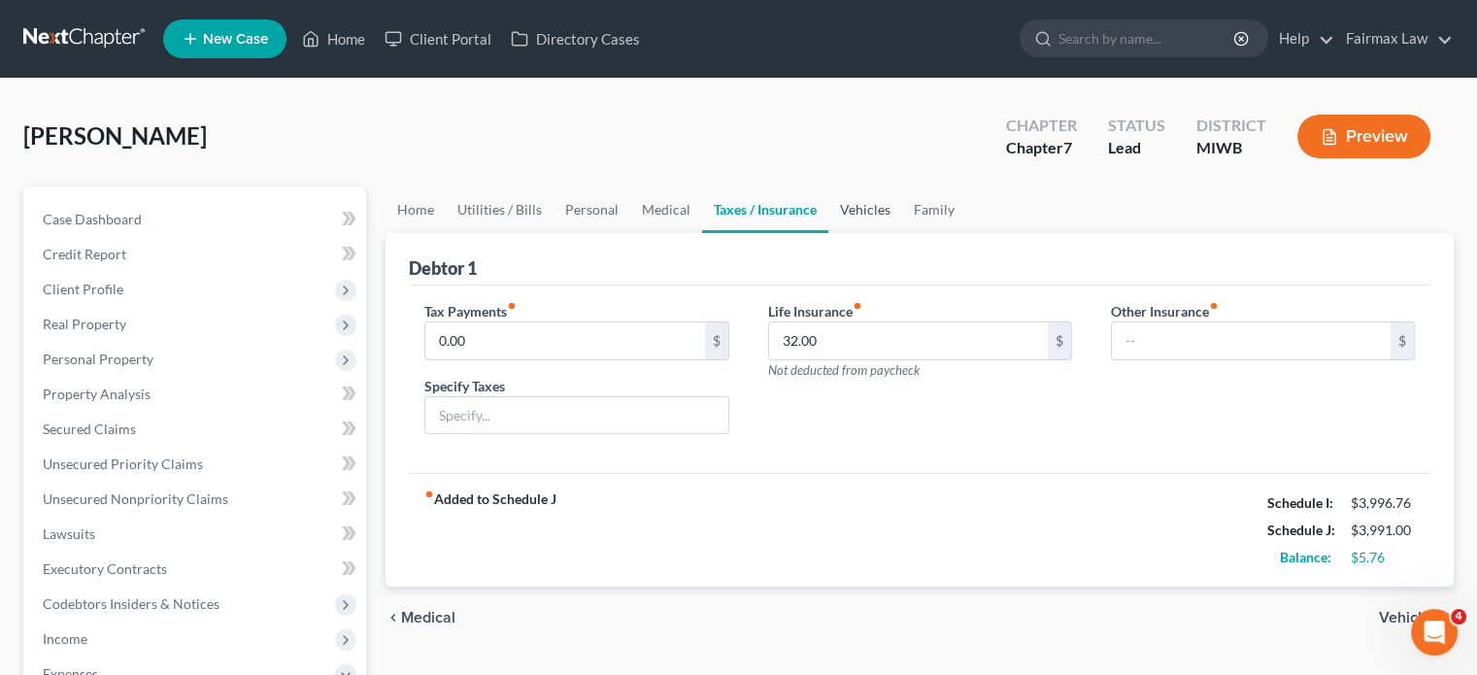
click at [902, 233] on link "Vehicles" at bounding box center [865, 209] width 74 height 47
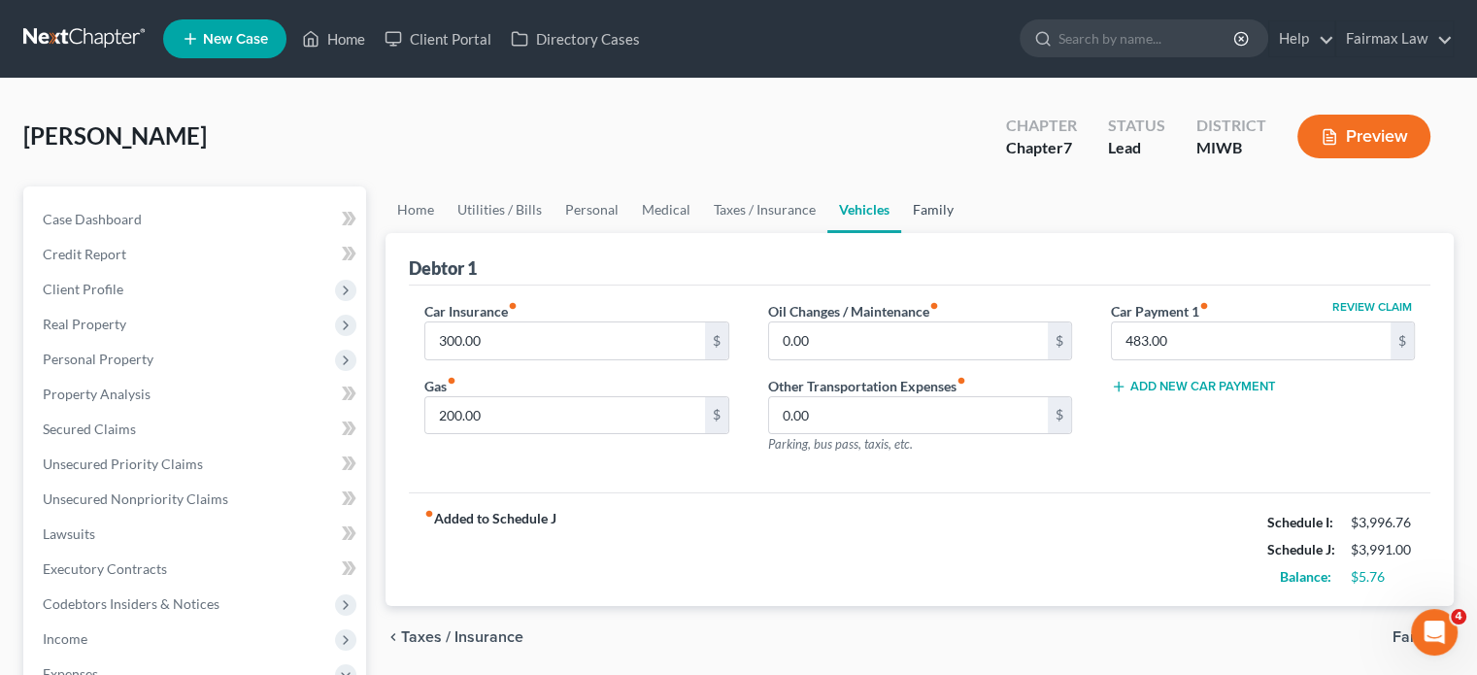
click at [965, 233] on link "Family" at bounding box center [933, 209] width 64 height 47
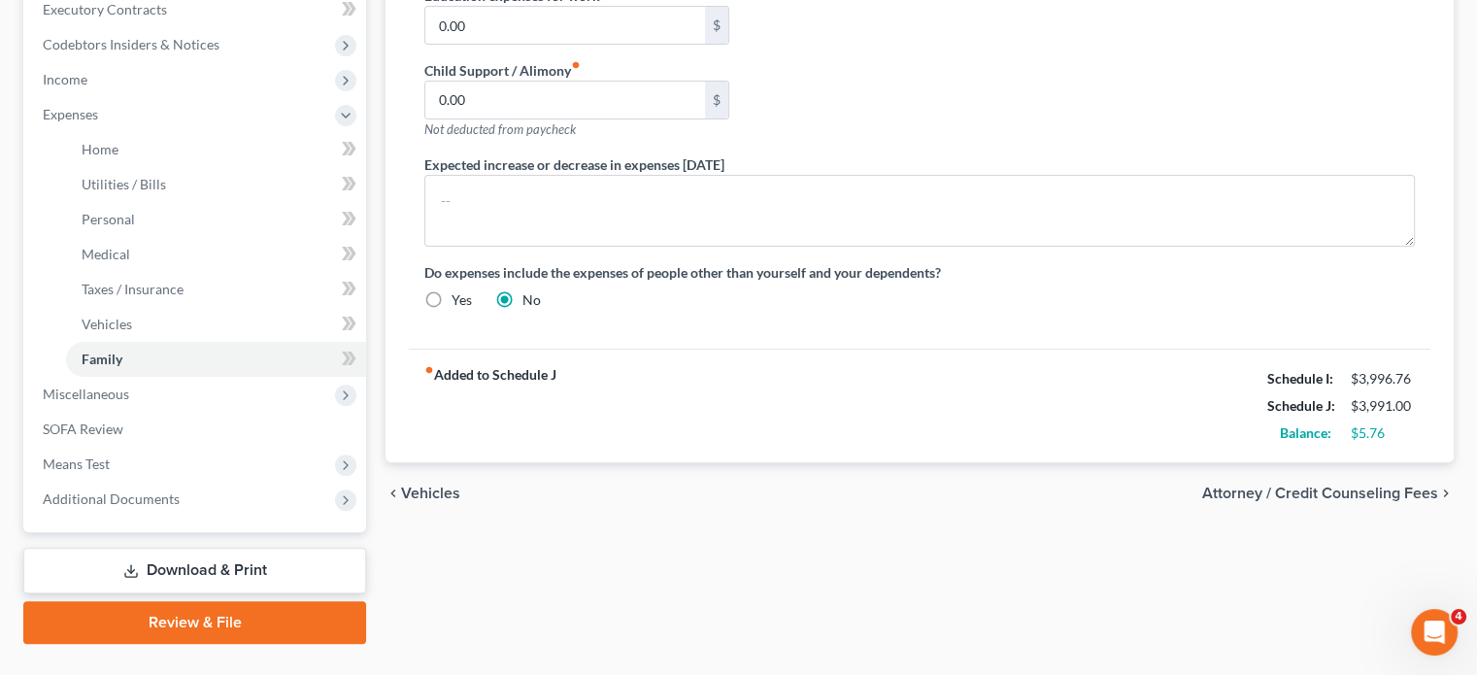
scroll to position [839, 0]
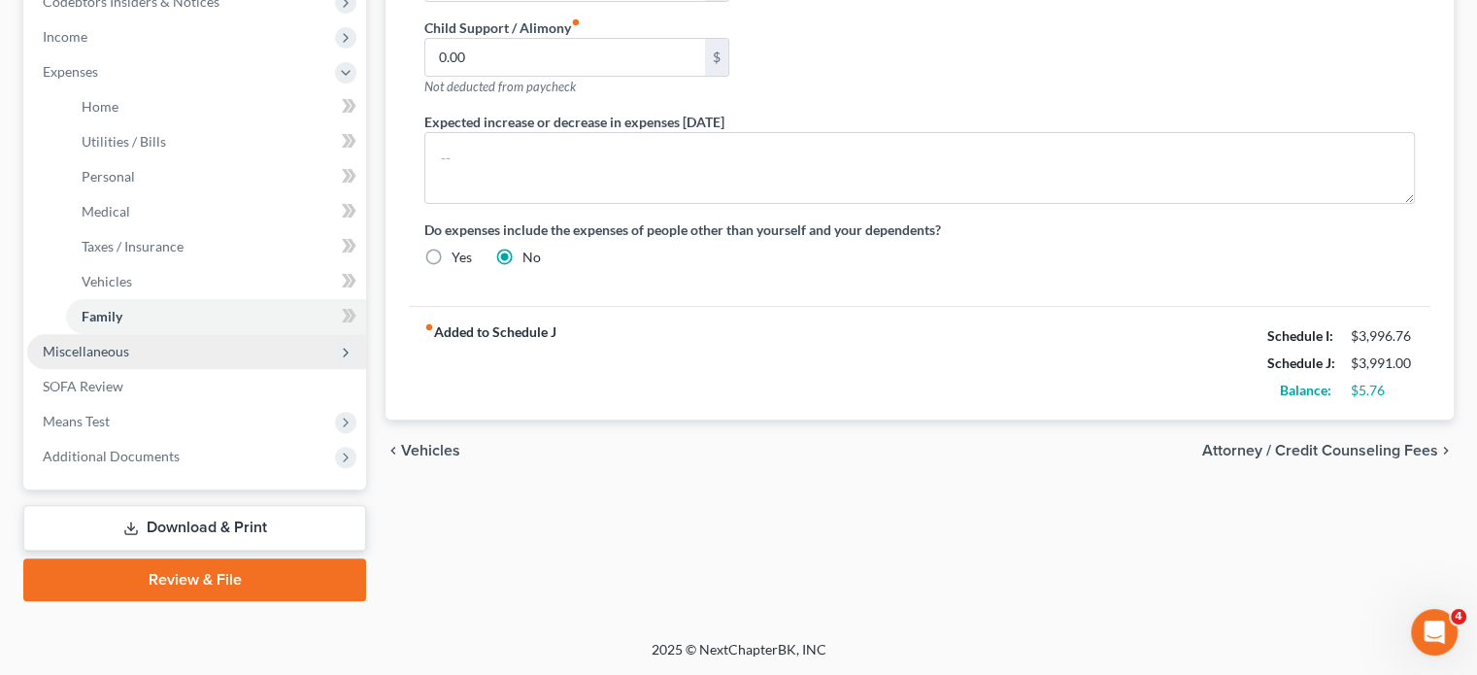
click at [167, 348] on span "Miscellaneous" at bounding box center [196, 351] width 339 height 35
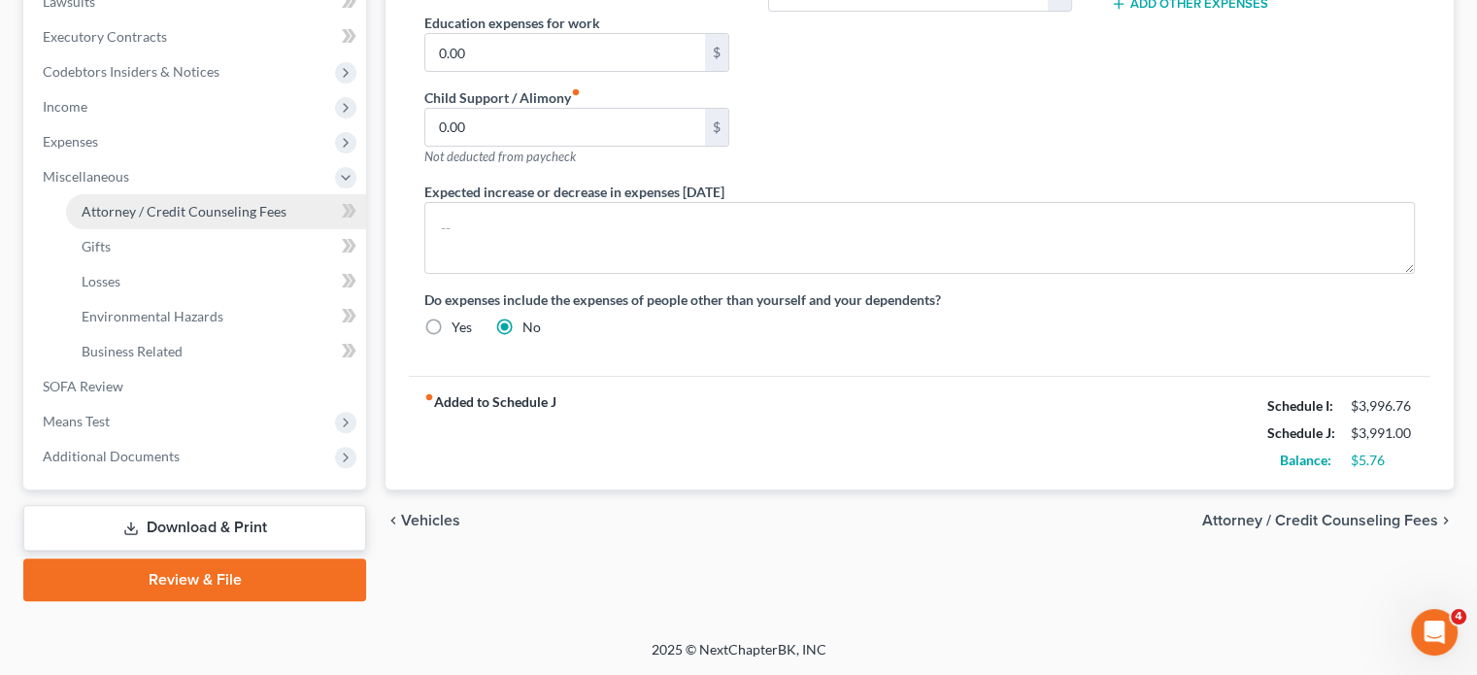
click at [132, 203] on span "Attorney / Credit Counseling Fees" at bounding box center [184, 211] width 205 height 17
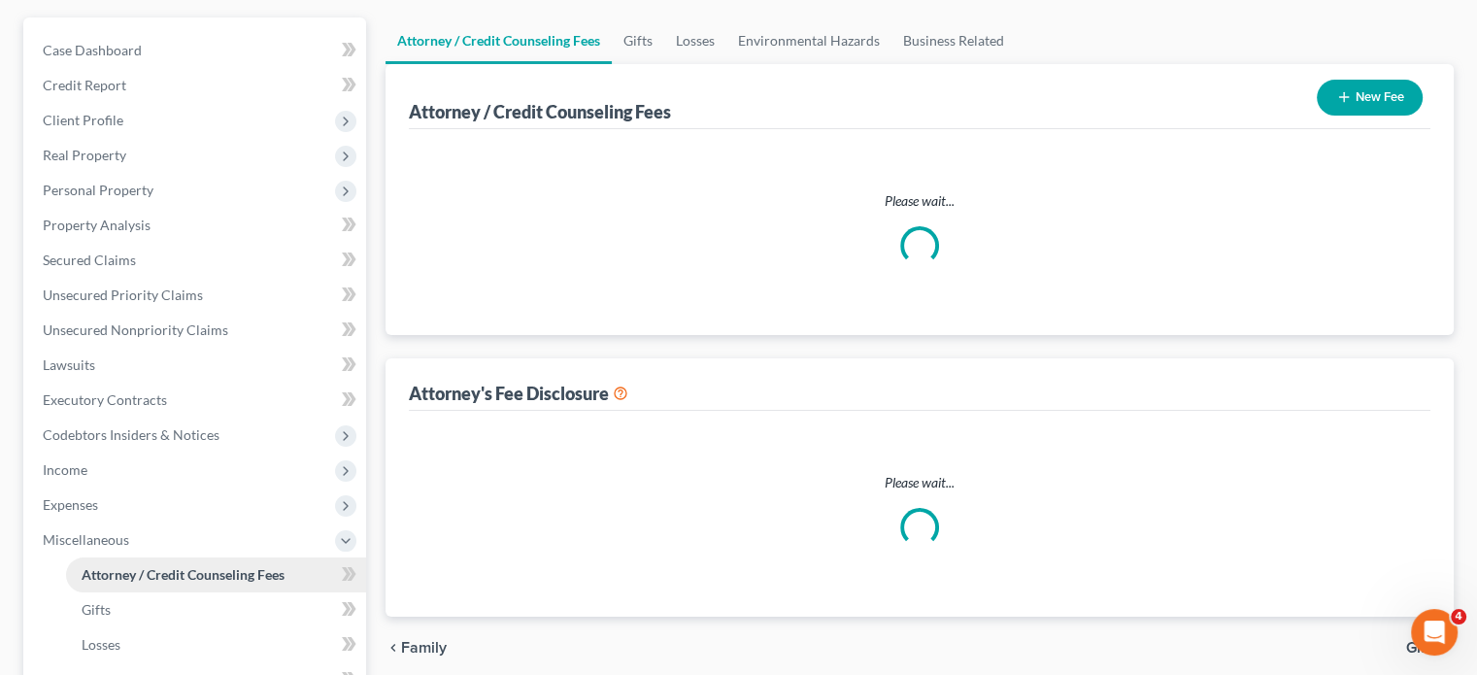
select select "1"
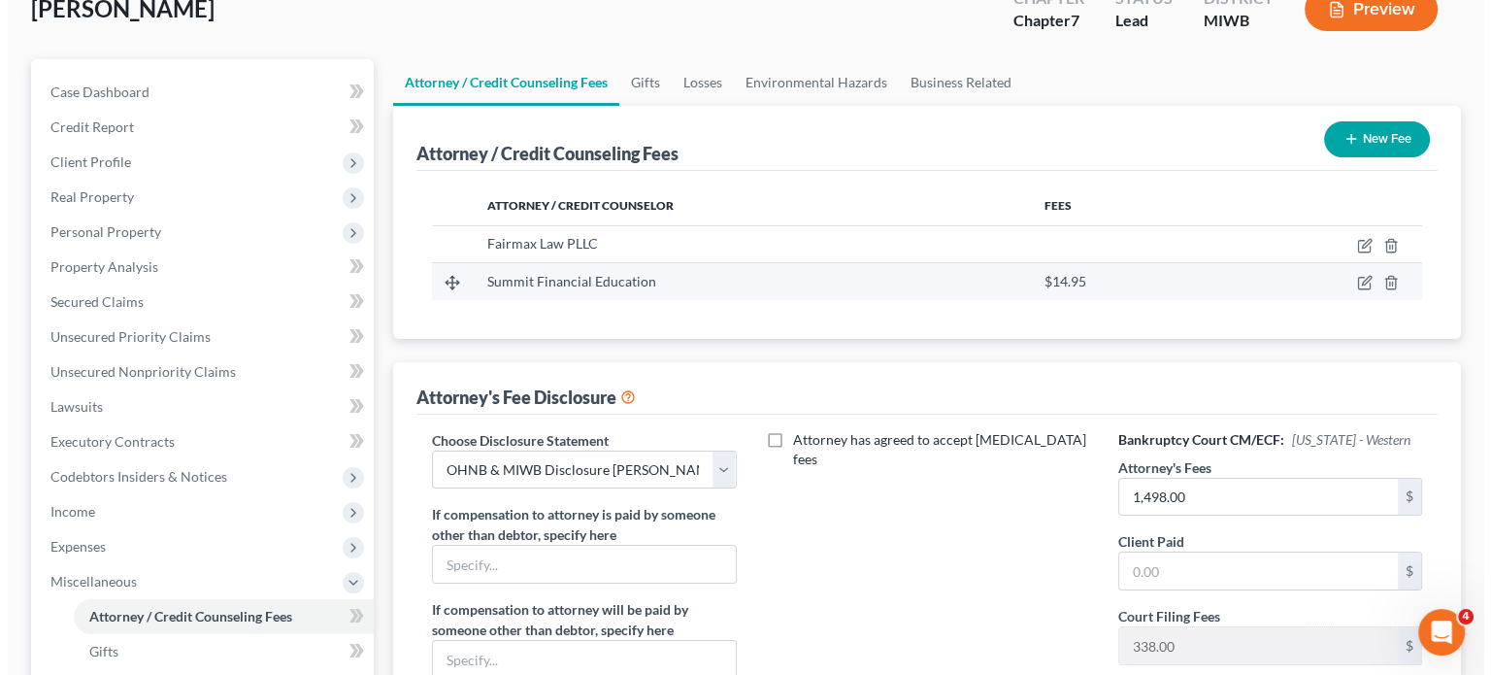
scroll to position [70, 0]
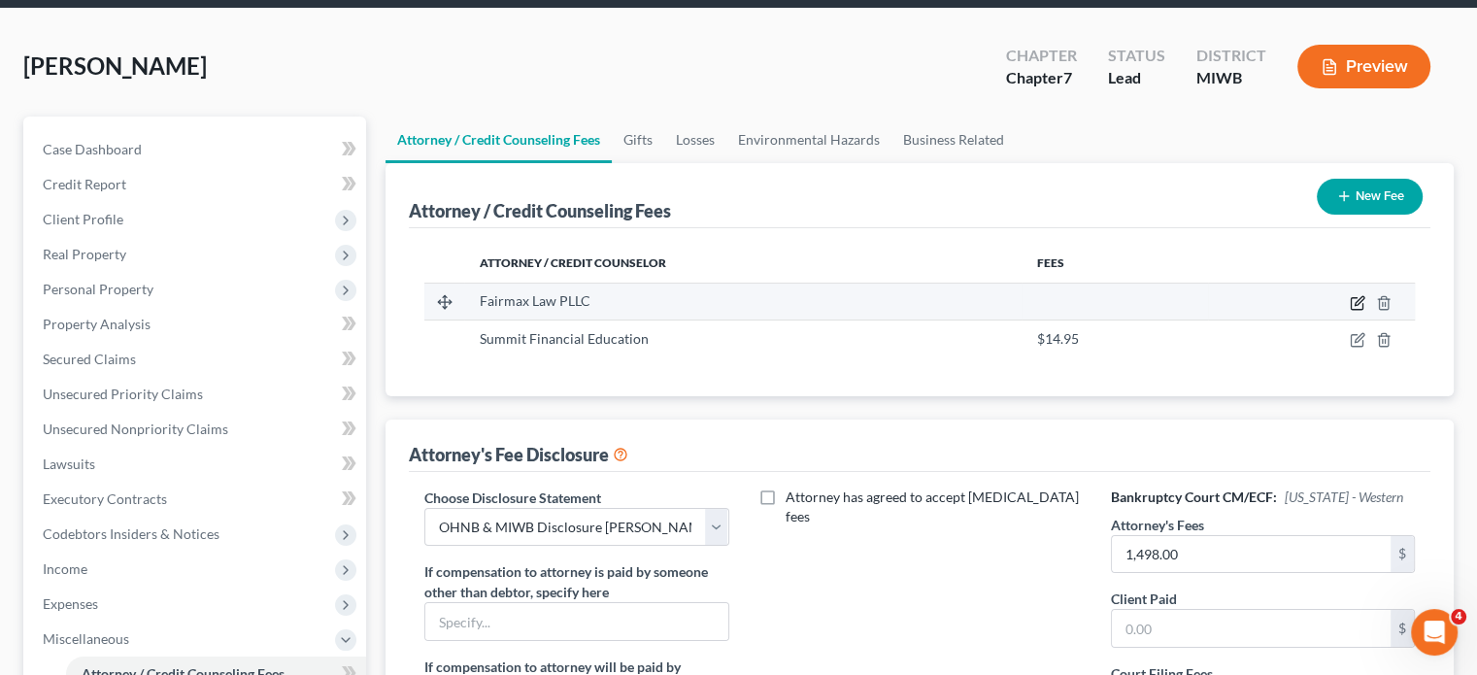
click at [1350, 311] on icon "button" at bounding box center [1358, 303] width 16 height 16
select select "23"
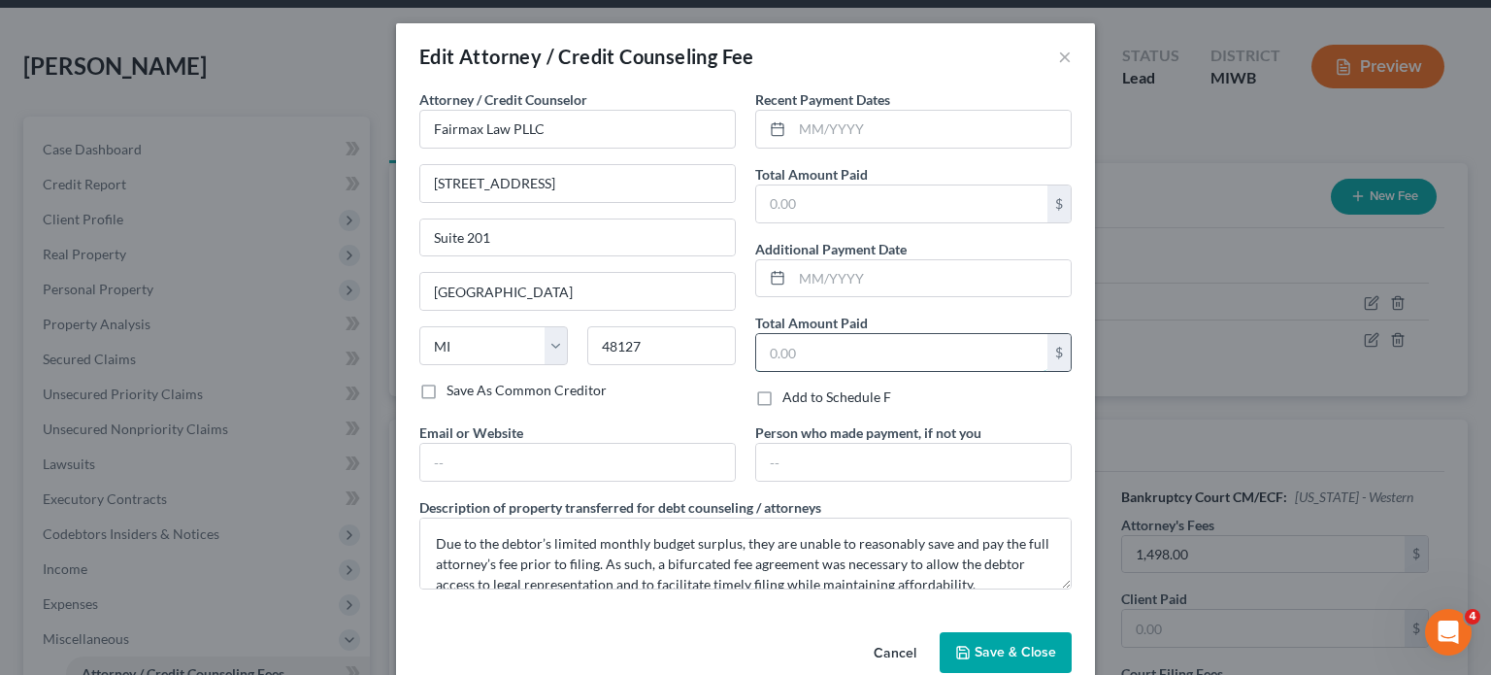
click at [948, 371] on input "text" at bounding box center [901, 352] width 291 height 37
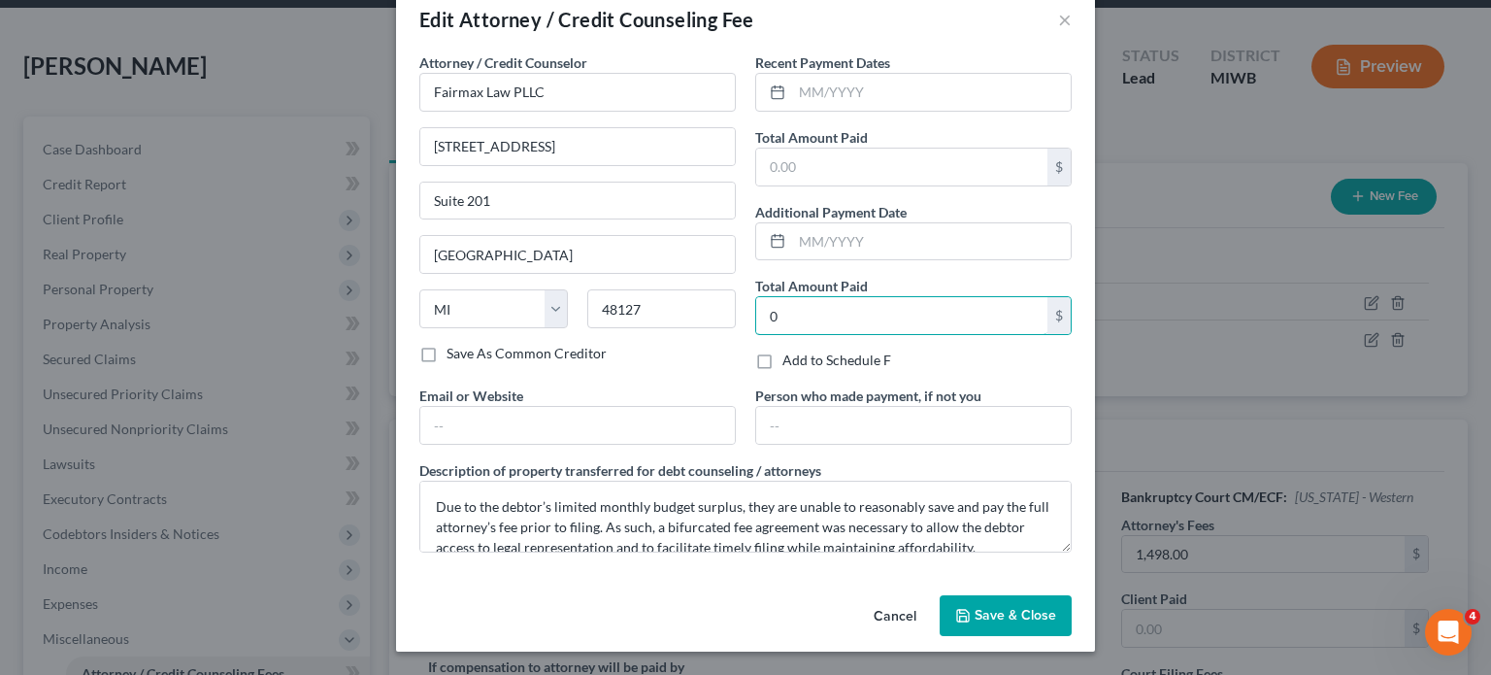
type input "0"
click at [1015, 595] on button "Save & Close" at bounding box center [1006, 615] width 132 height 41
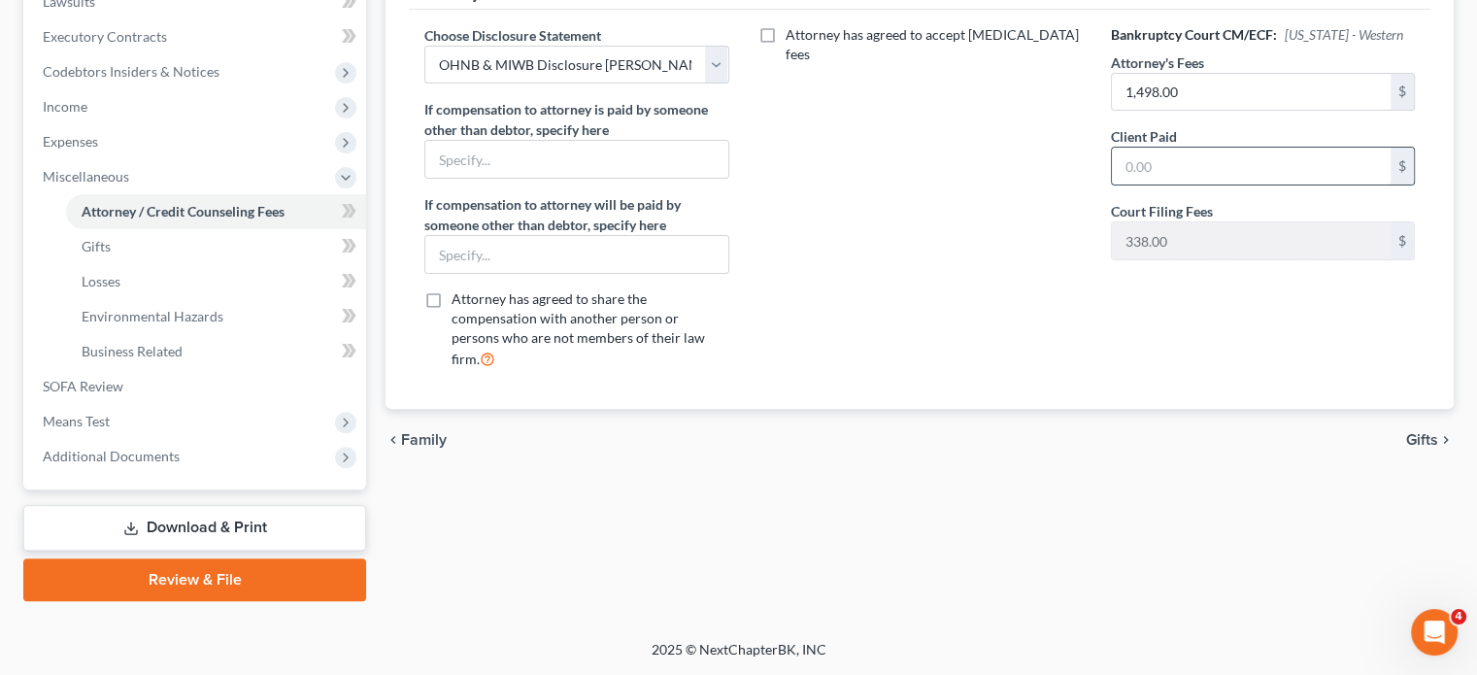
click at [1266, 184] on input "text" at bounding box center [1251, 166] width 279 height 37
type input "0"
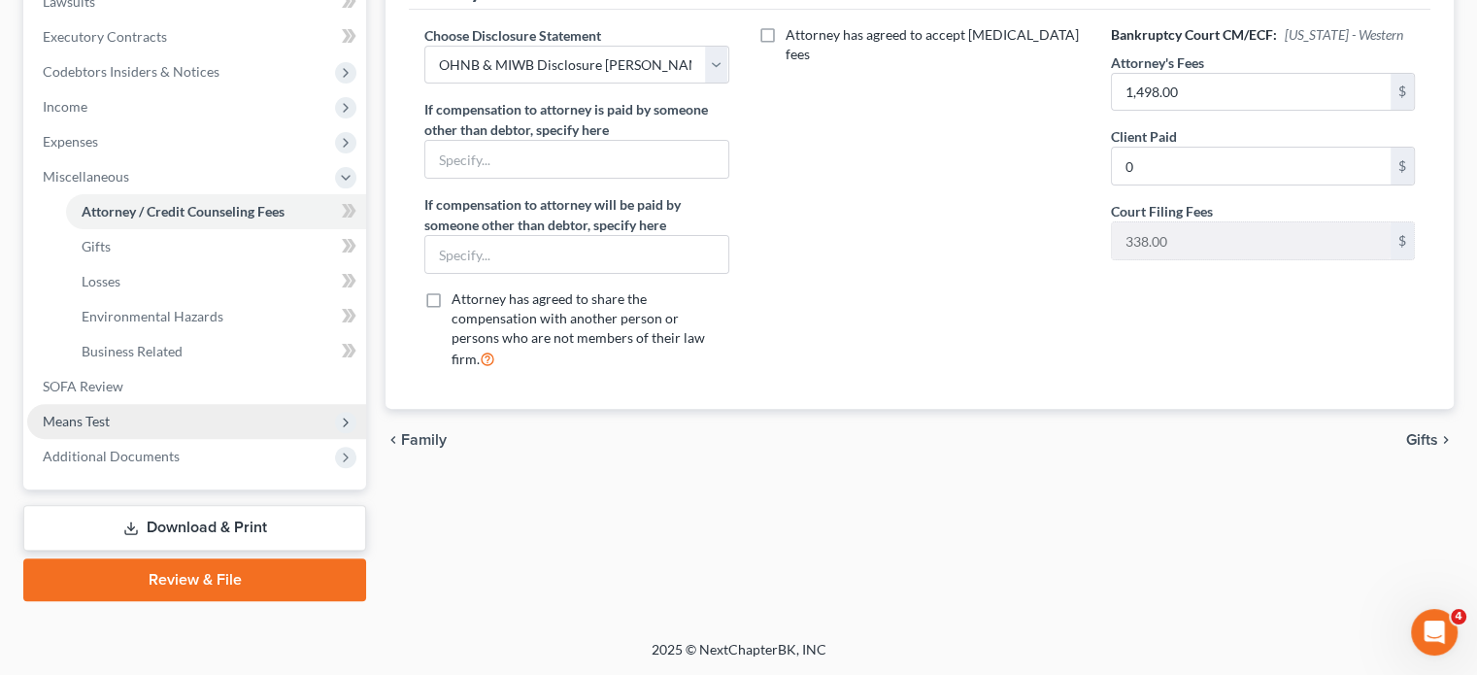
click at [110, 413] on span "Means Test" at bounding box center [76, 421] width 67 height 17
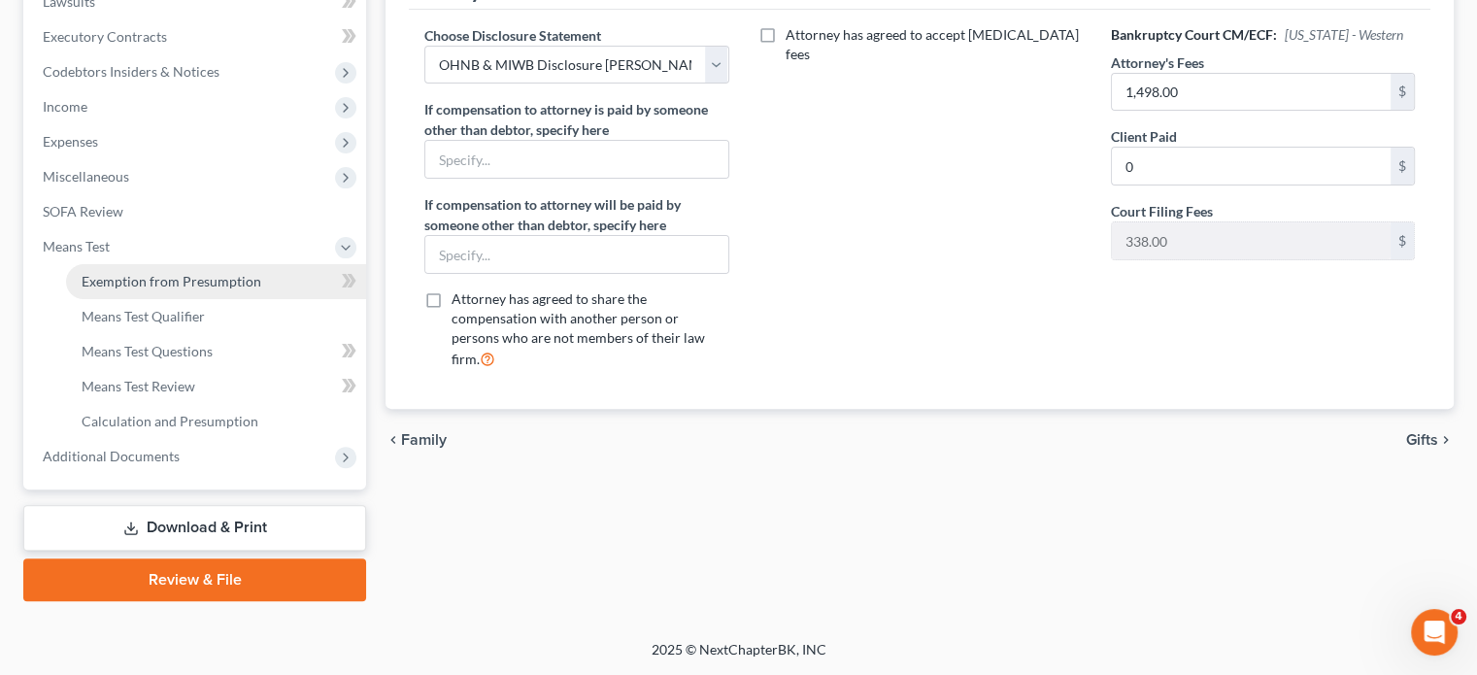
click at [164, 273] on span "Exemption from Presumption" at bounding box center [172, 281] width 180 height 17
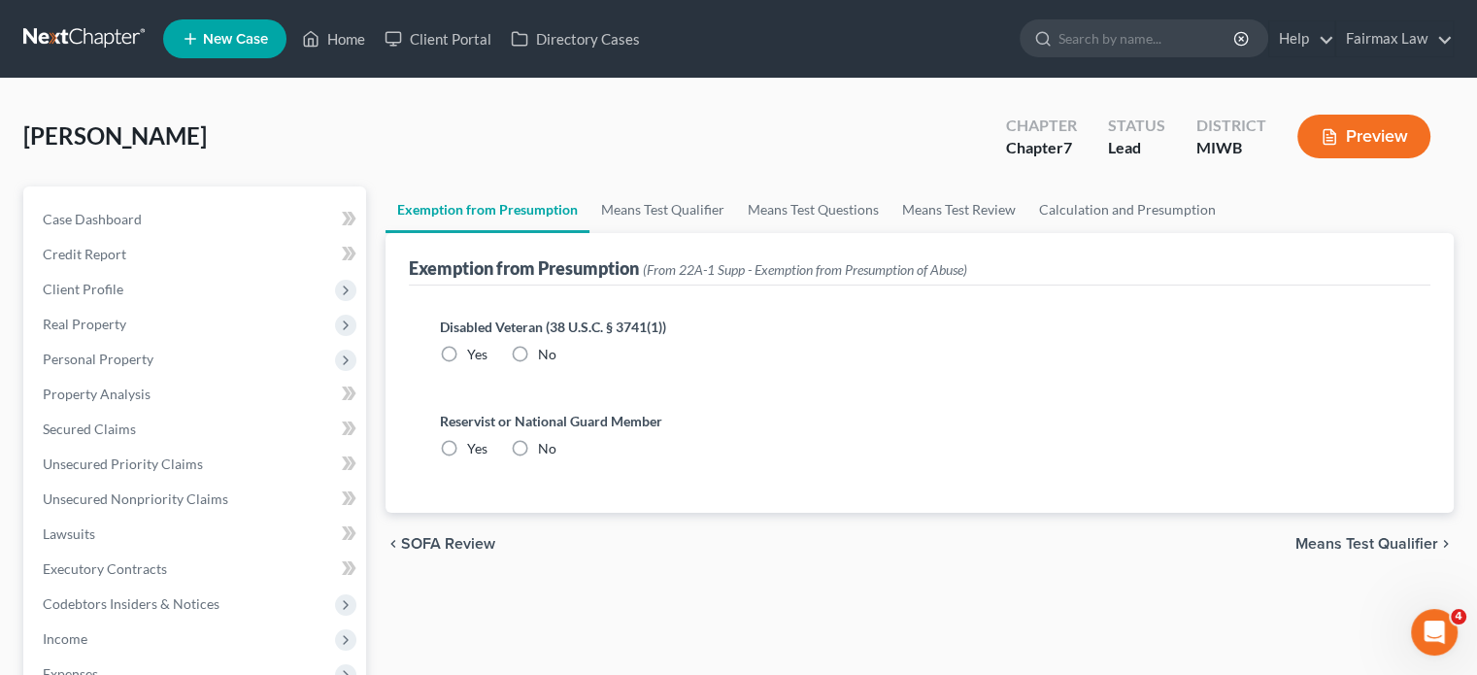
click at [553, 364] on label "No" at bounding box center [547, 354] width 18 height 19
click at [553, 357] on input "No" at bounding box center [552, 351] width 13 height 13
radio input "true"
click at [556, 458] on label "No" at bounding box center [547, 448] width 18 height 19
click at [558, 452] on input "No" at bounding box center [552, 445] width 13 height 13
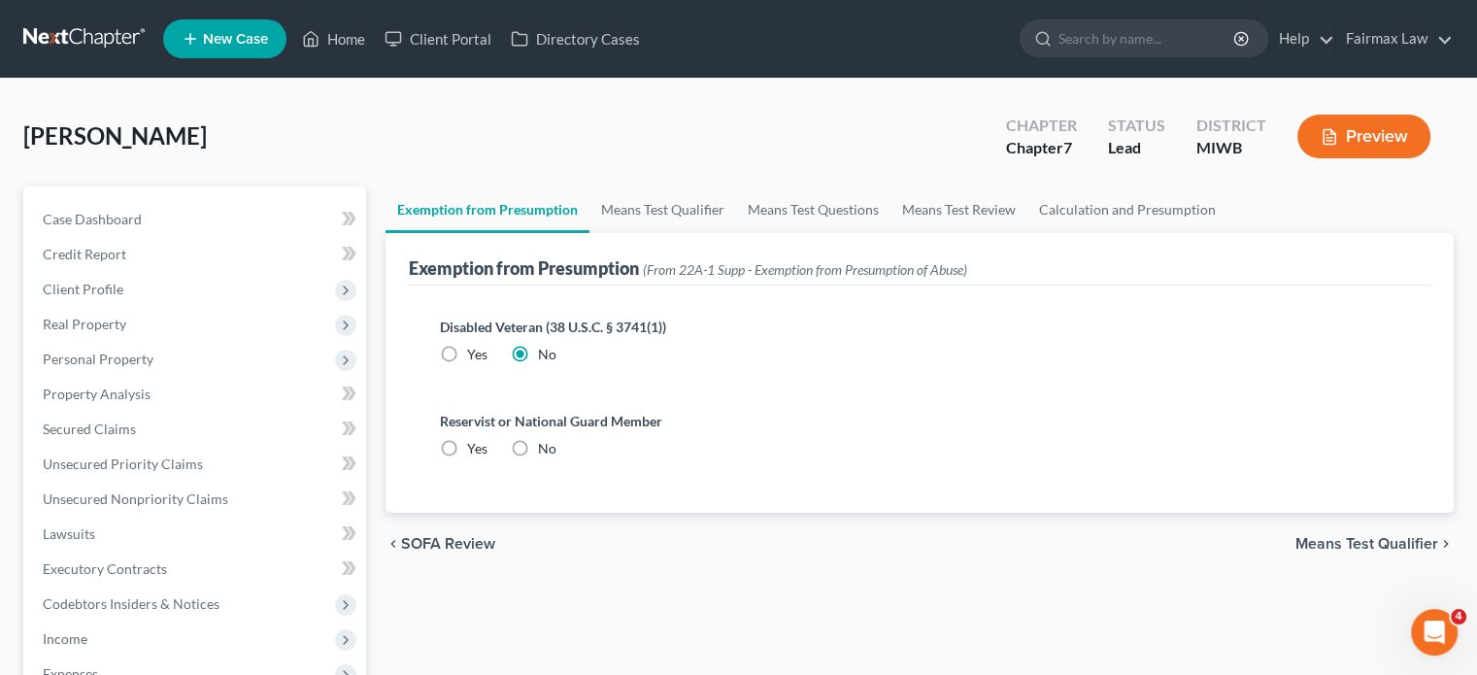
radio input "true"
click at [668, 233] on link "Means Test Qualifier" at bounding box center [662, 209] width 147 height 47
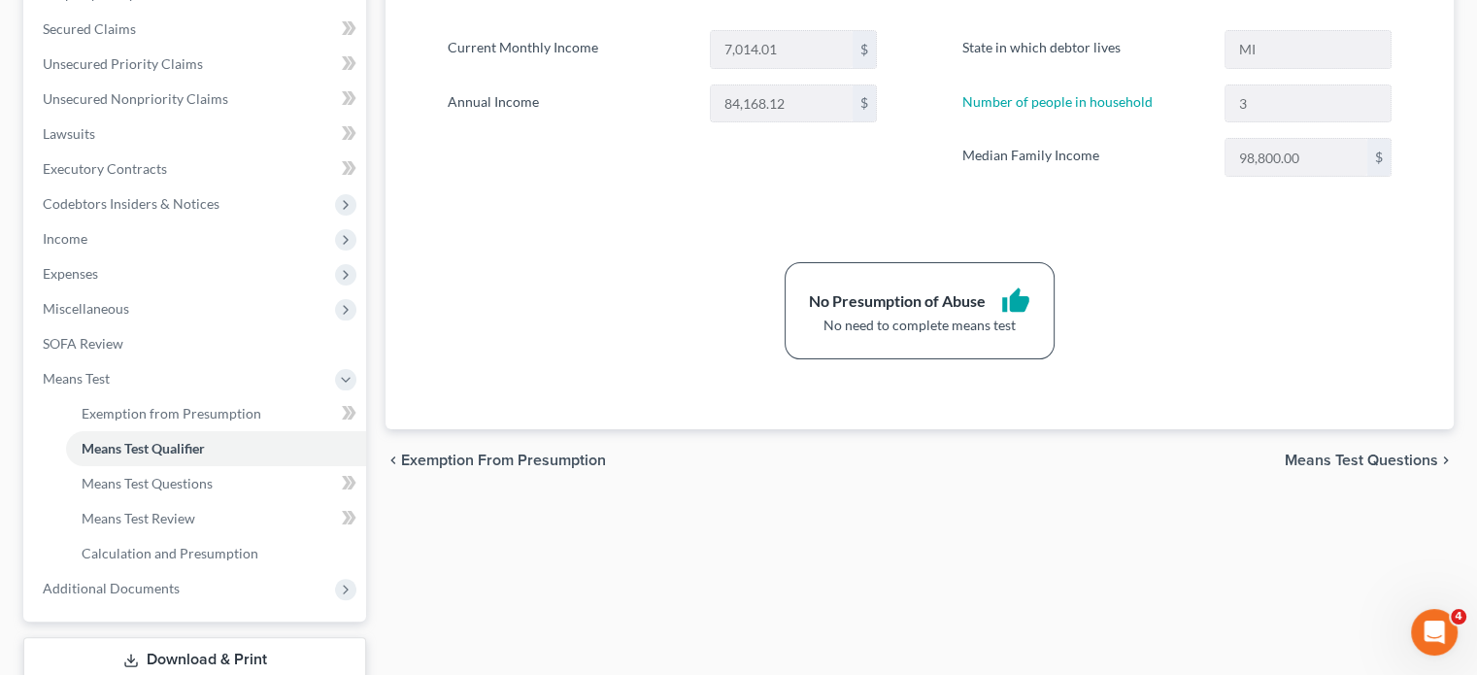
scroll to position [416, 0]
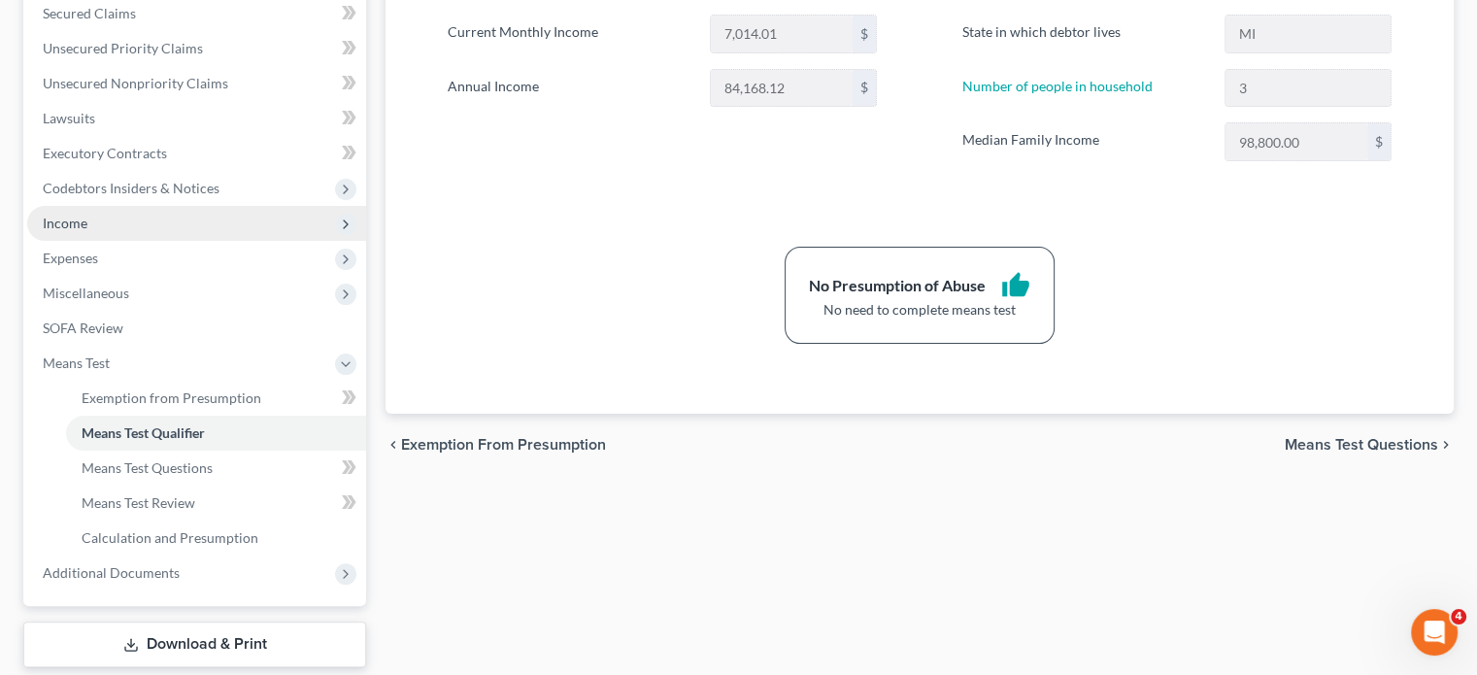
click at [198, 241] on span "Income" at bounding box center [196, 223] width 339 height 35
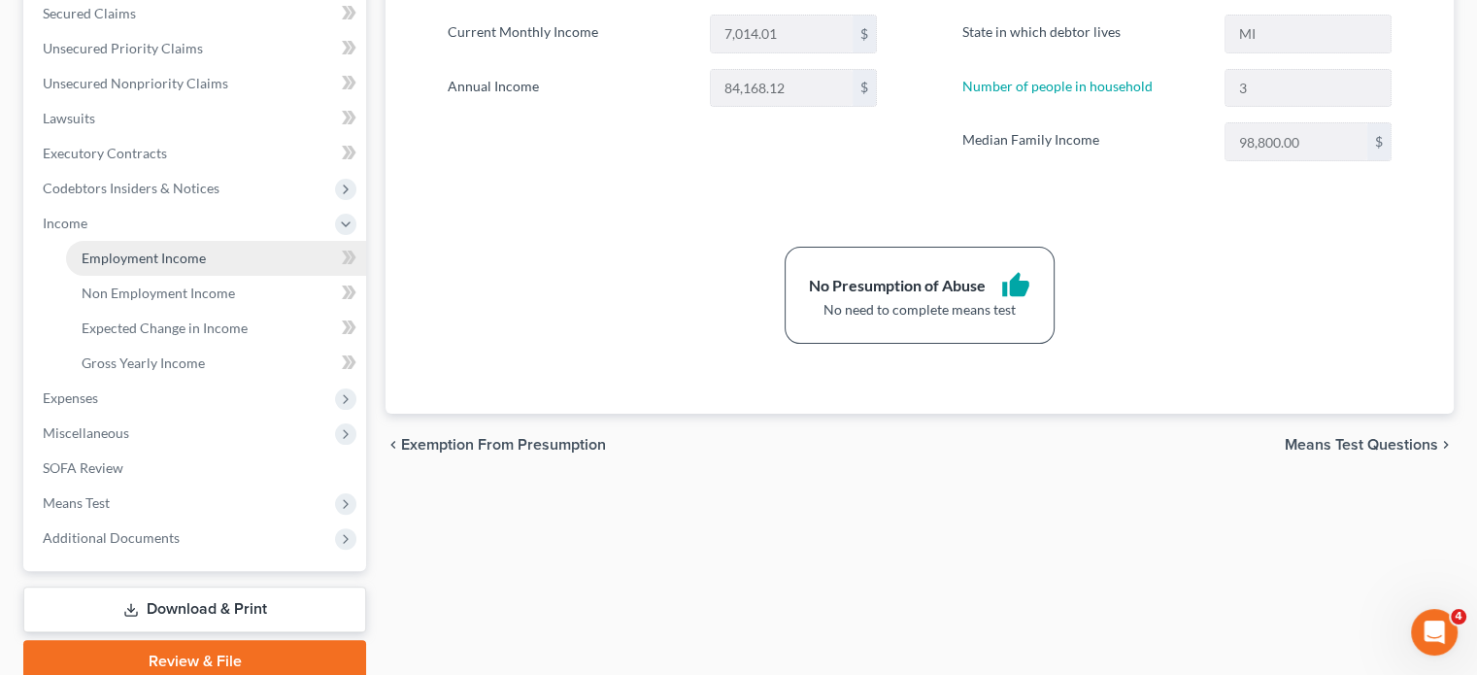
click at [200, 266] on span "Employment Income" at bounding box center [144, 258] width 124 height 17
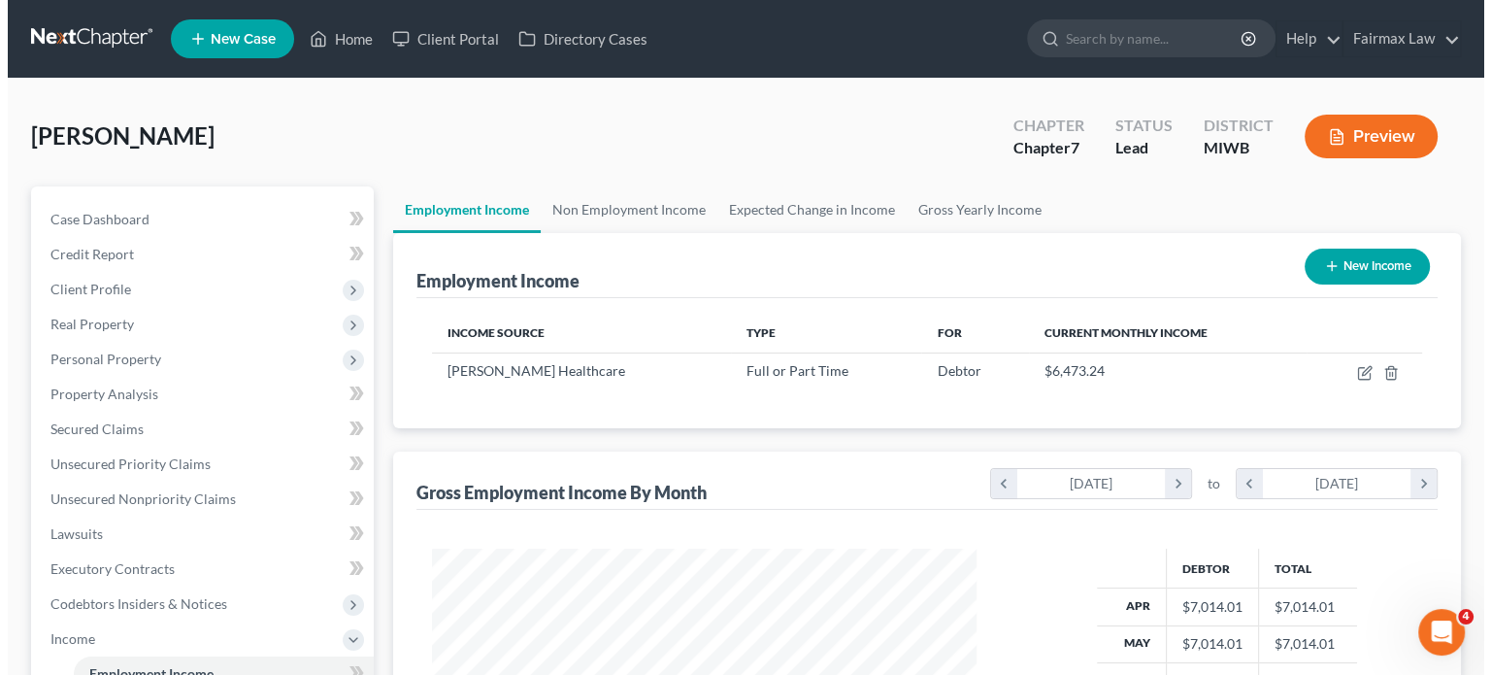
scroll to position [431, 584]
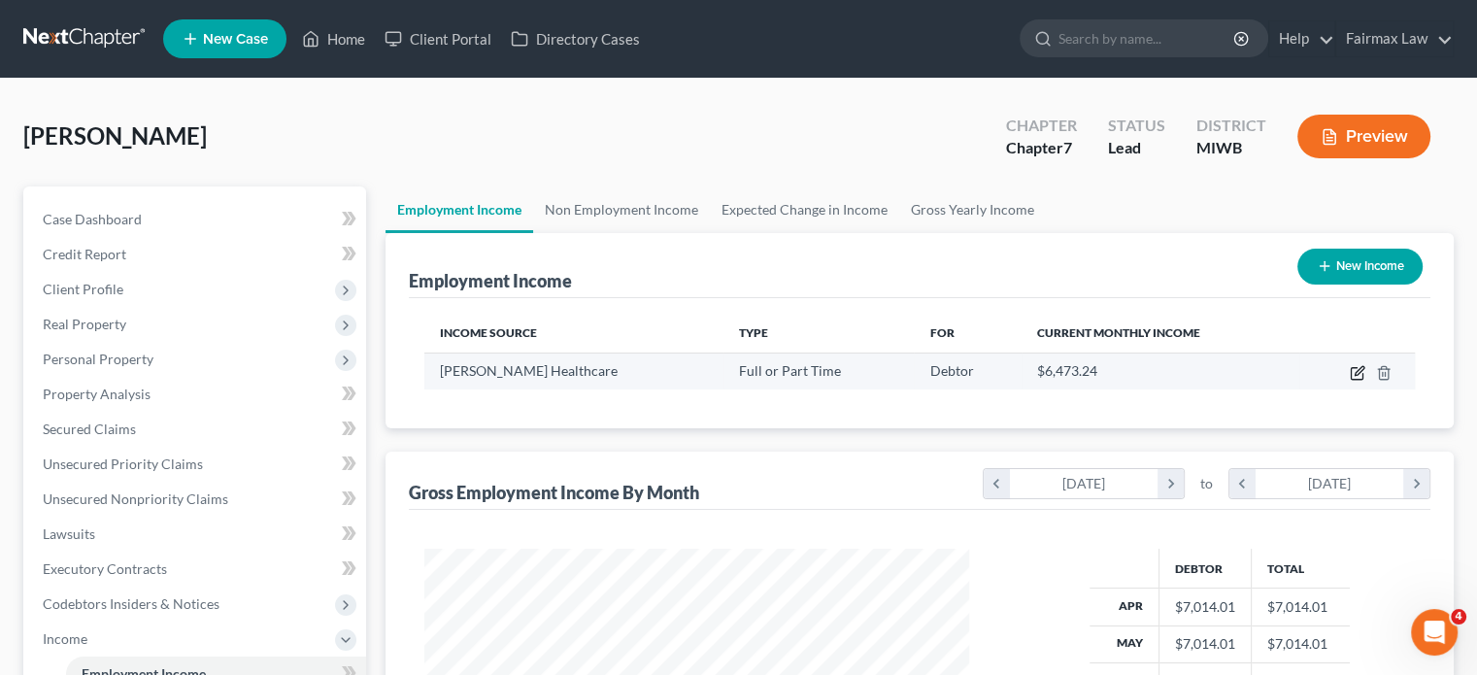
click at [1350, 381] on icon "button" at bounding box center [1358, 373] width 16 height 16
select select "0"
select select "23"
select select "1"
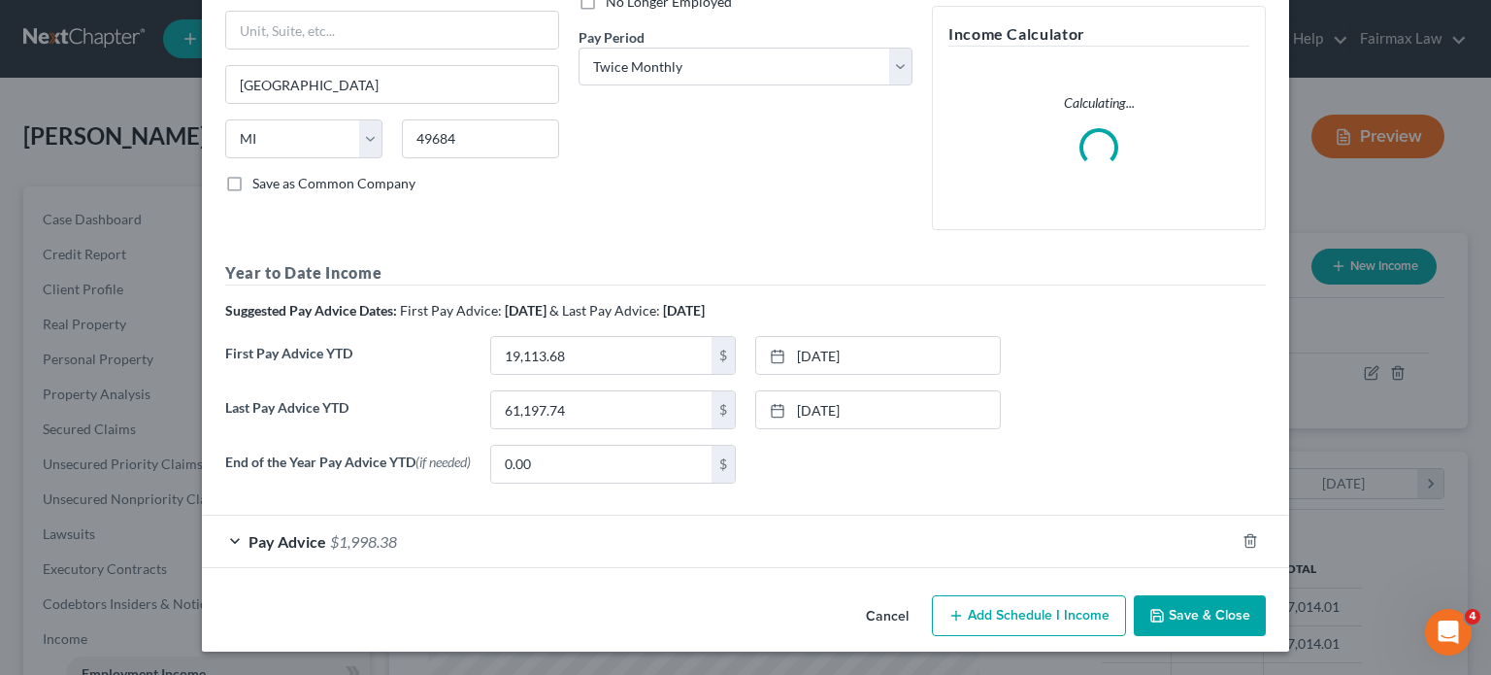
scroll to position [494, 0]
click at [715, 528] on div "Pay Advice $1,998.38" at bounding box center [718, 541] width 1033 height 51
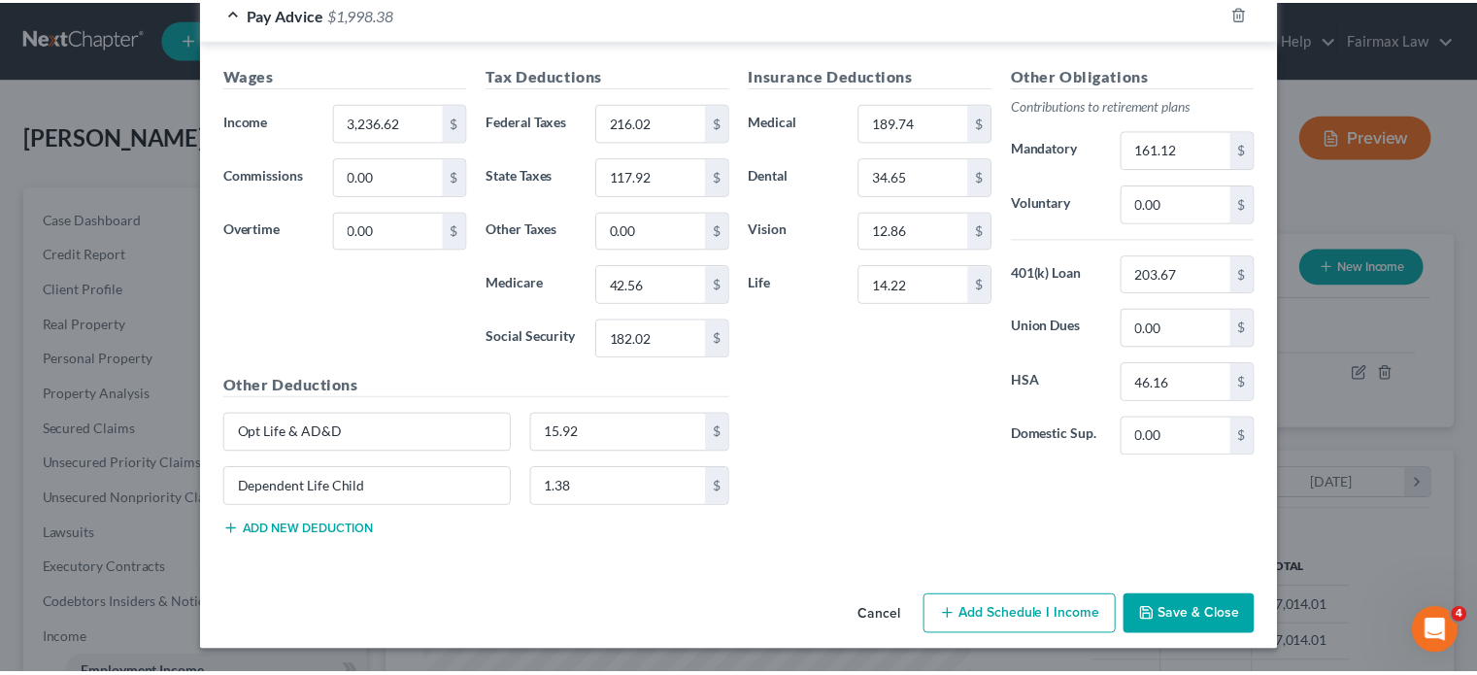
scroll to position [1276, 0]
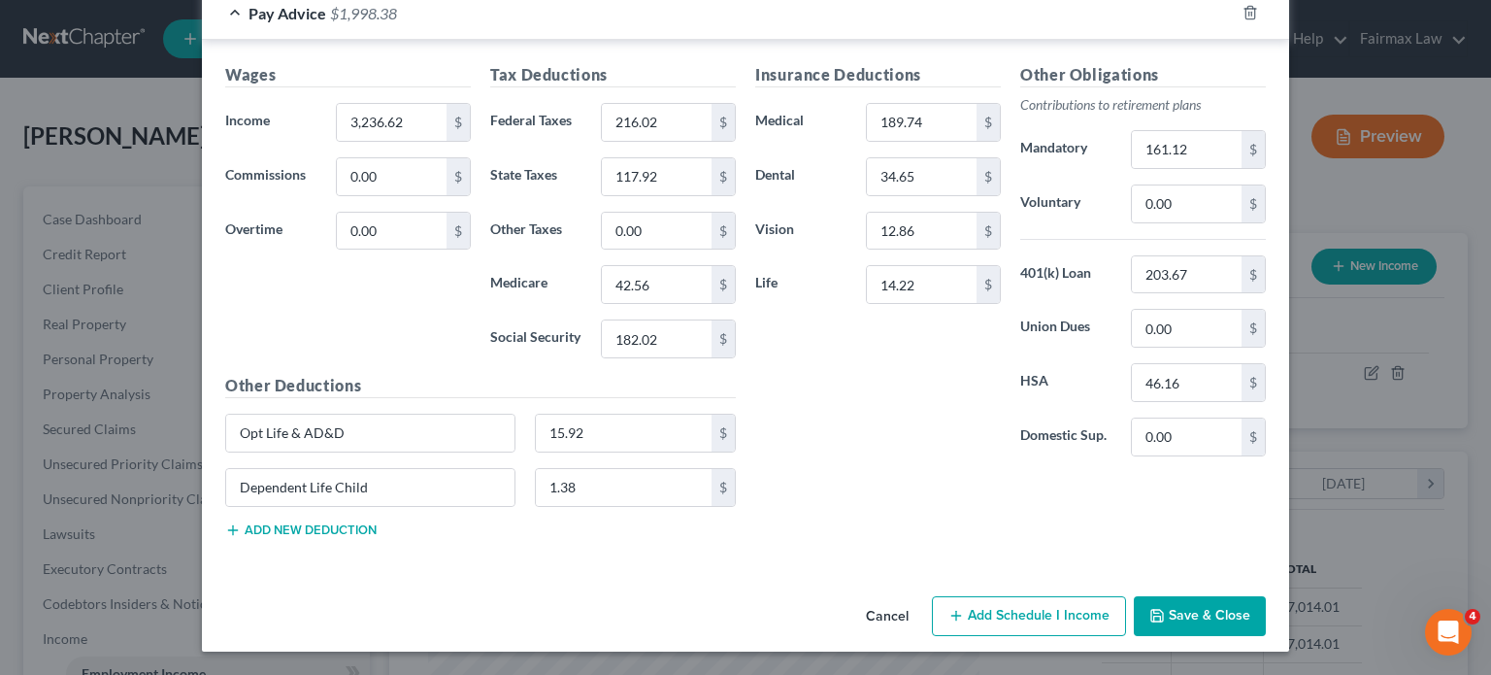
click at [1266, 624] on button "Save & Close" at bounding box center [1200, 616] width 132 height 41
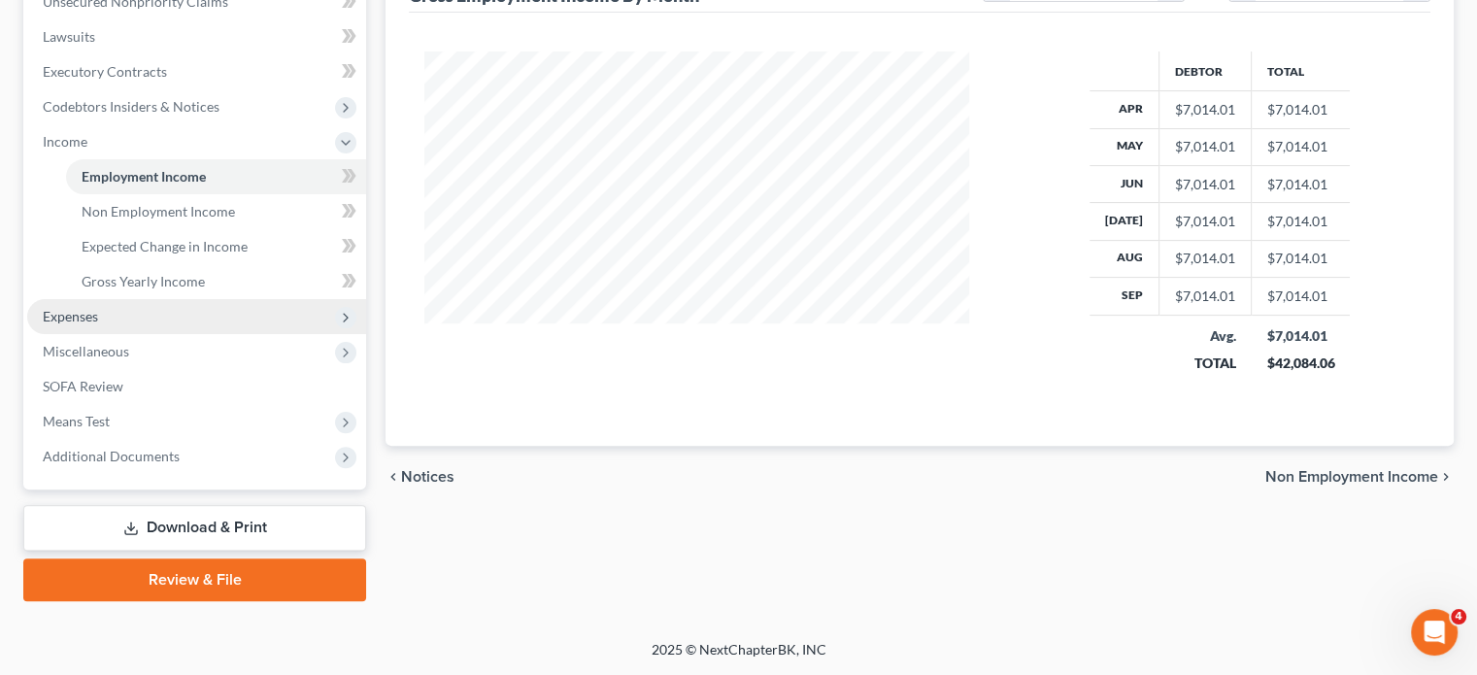
scroll to position [775, 0]
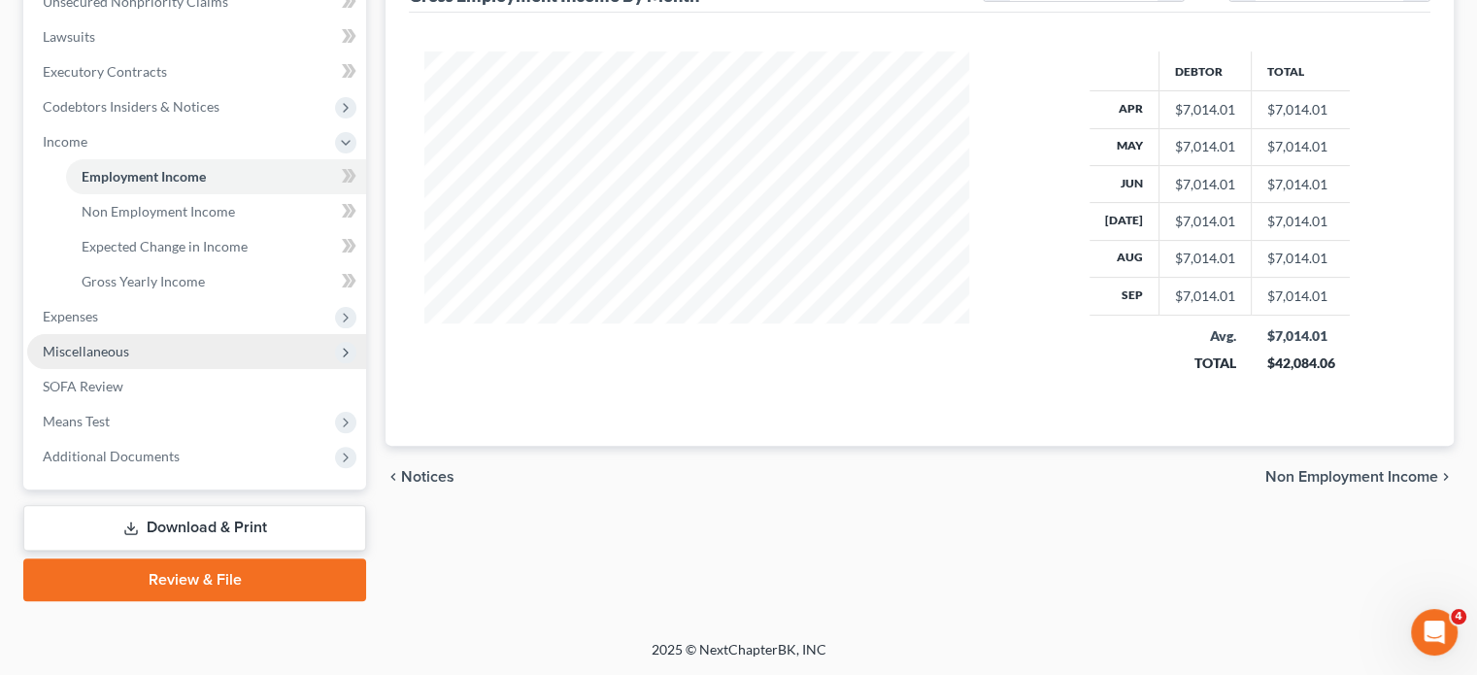
click at [159, 334] on span "Miscellaneous" at bounding box center [196, 351] width 339 height 35
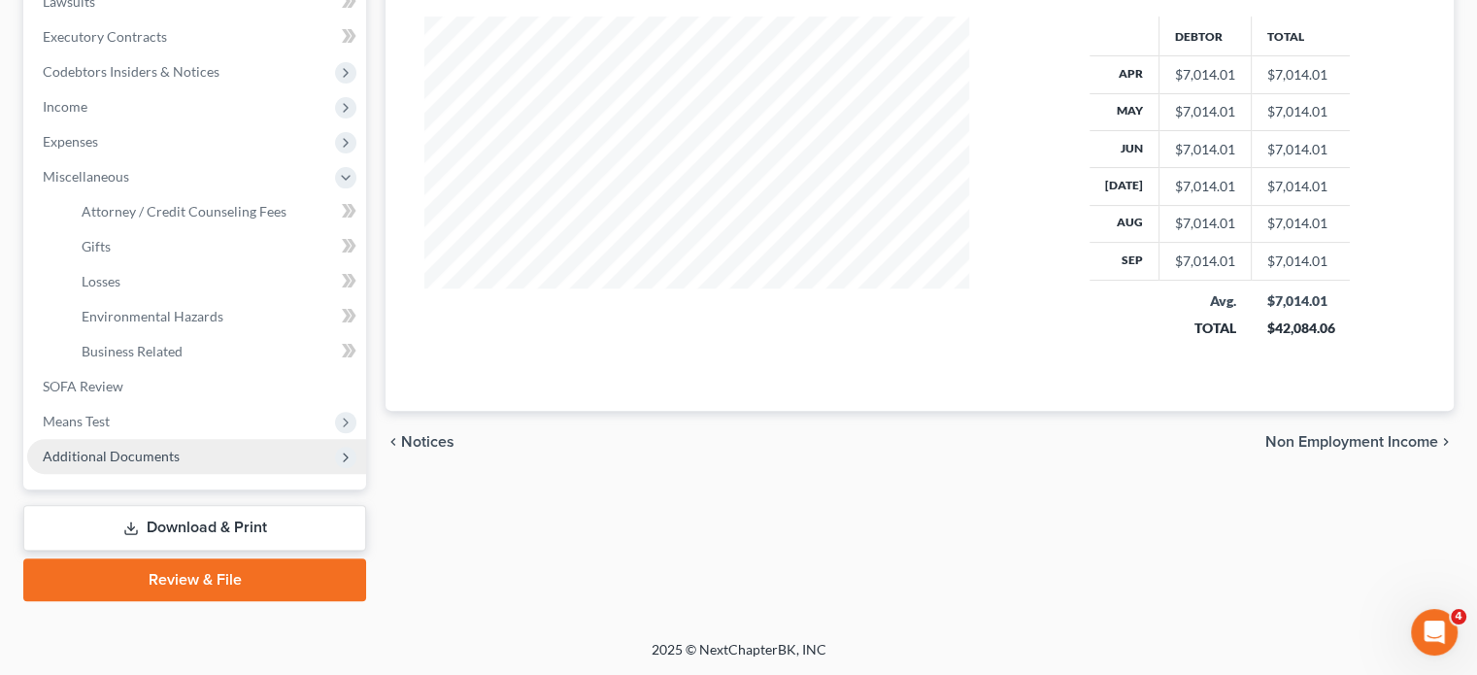
click at [159, 445] on span "Additional Documents" at bounding box center [196, 456] width 339 height 35
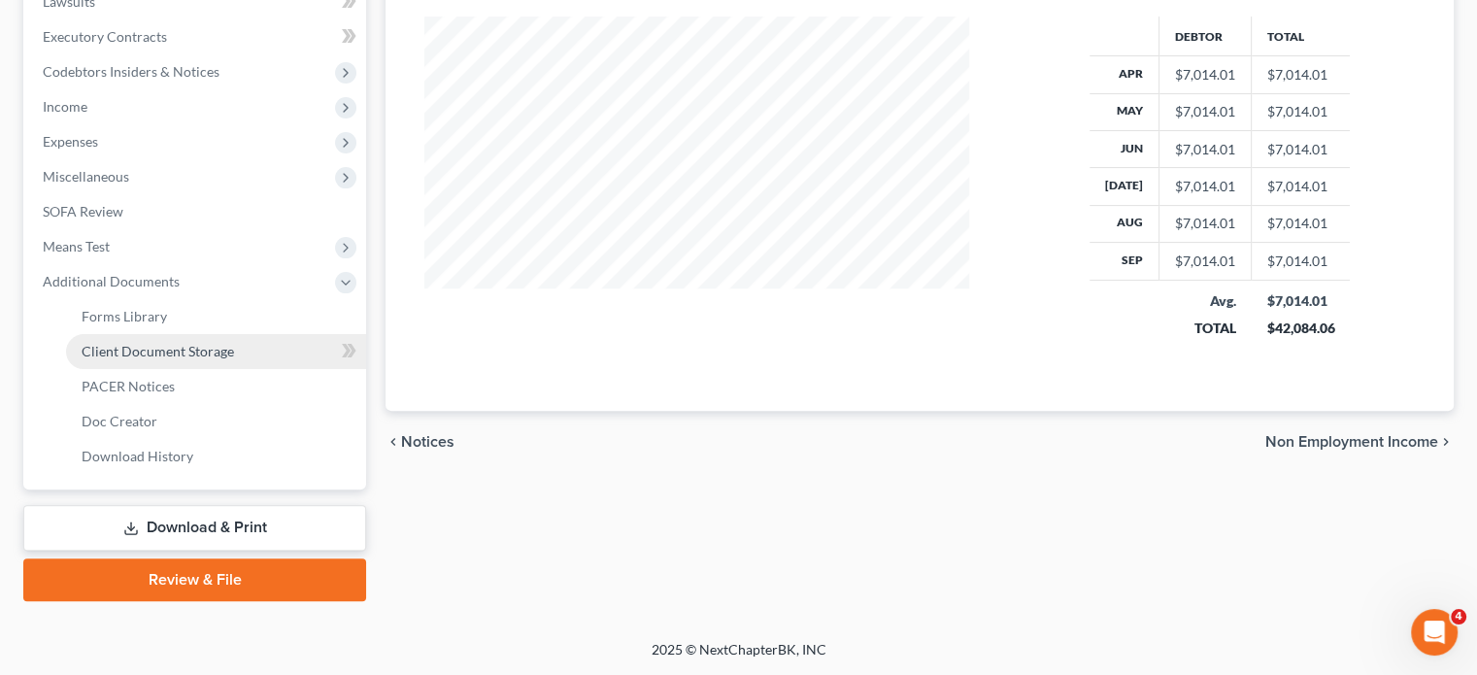
click at [226, 343] on span "Client Document Storage" at bounding box center [158, 351] width 152 height 17
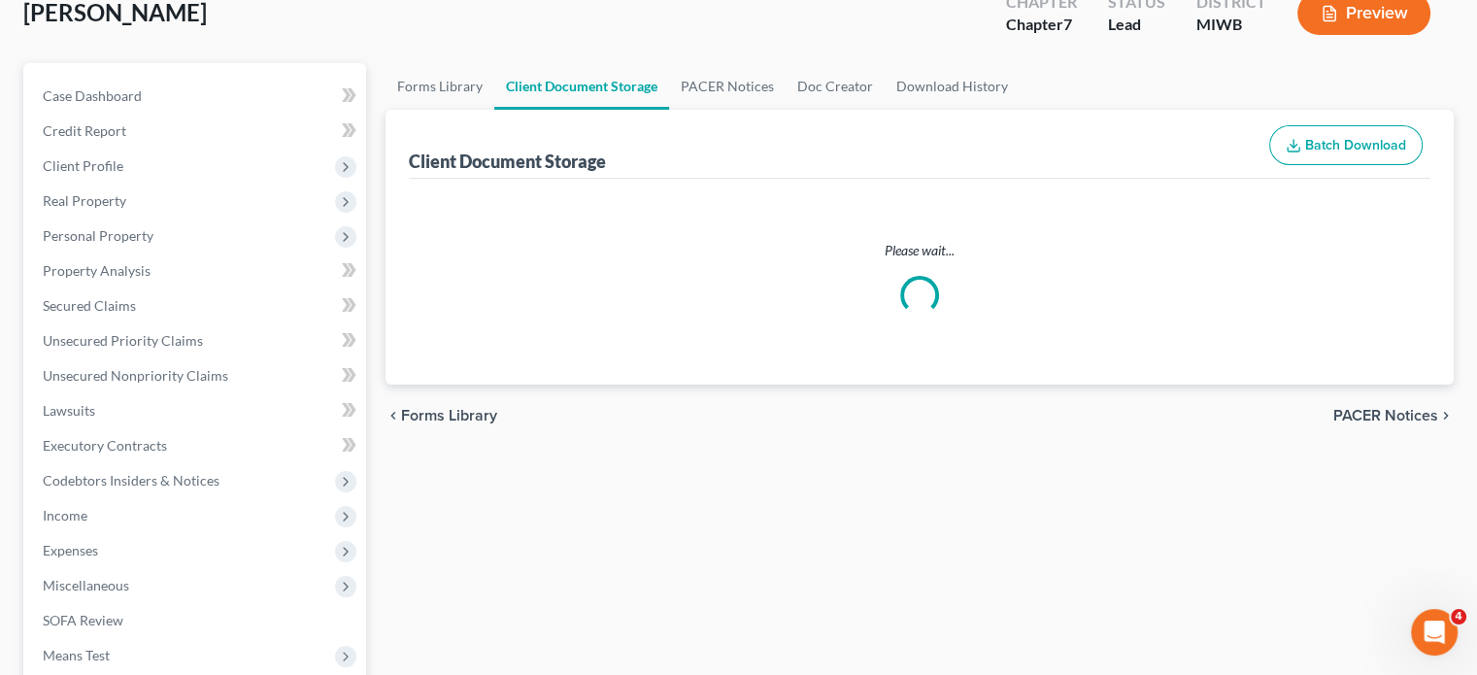
select select "4"
select select "1"
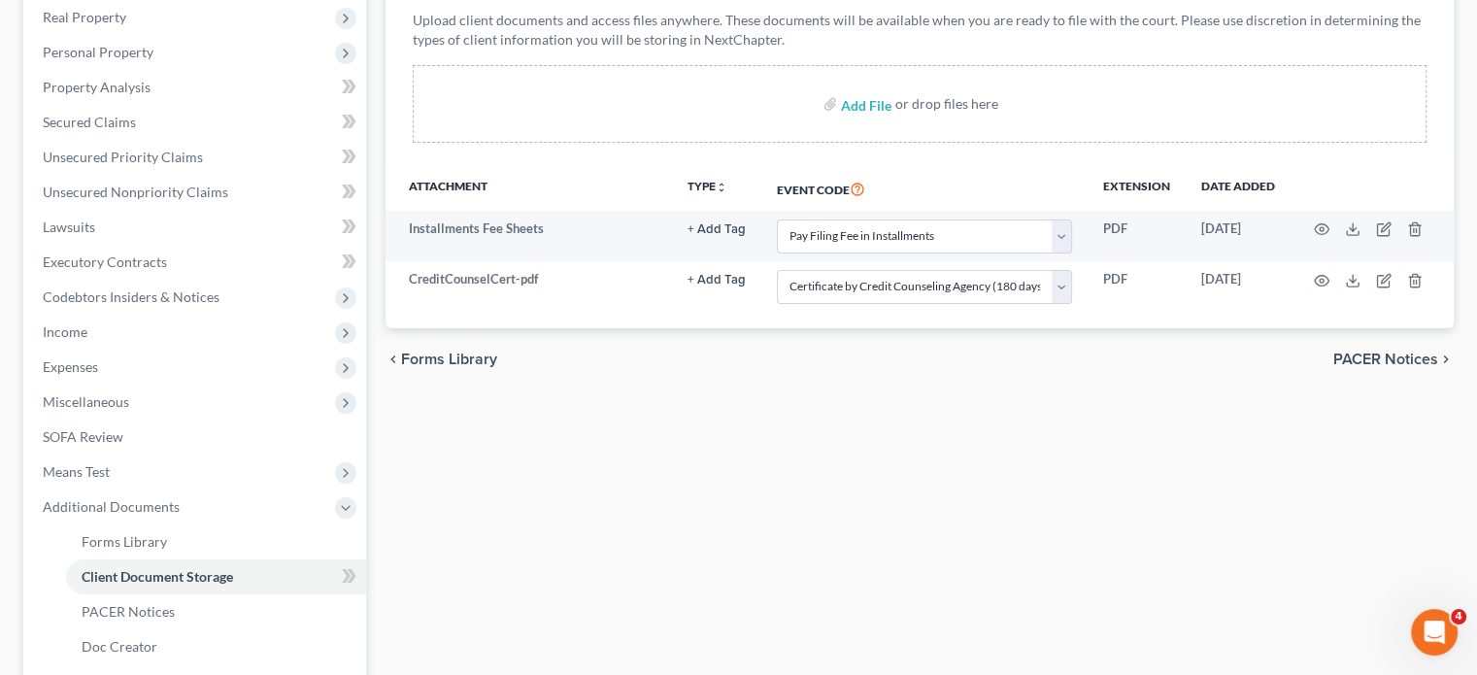
scroll to position [317, 0]
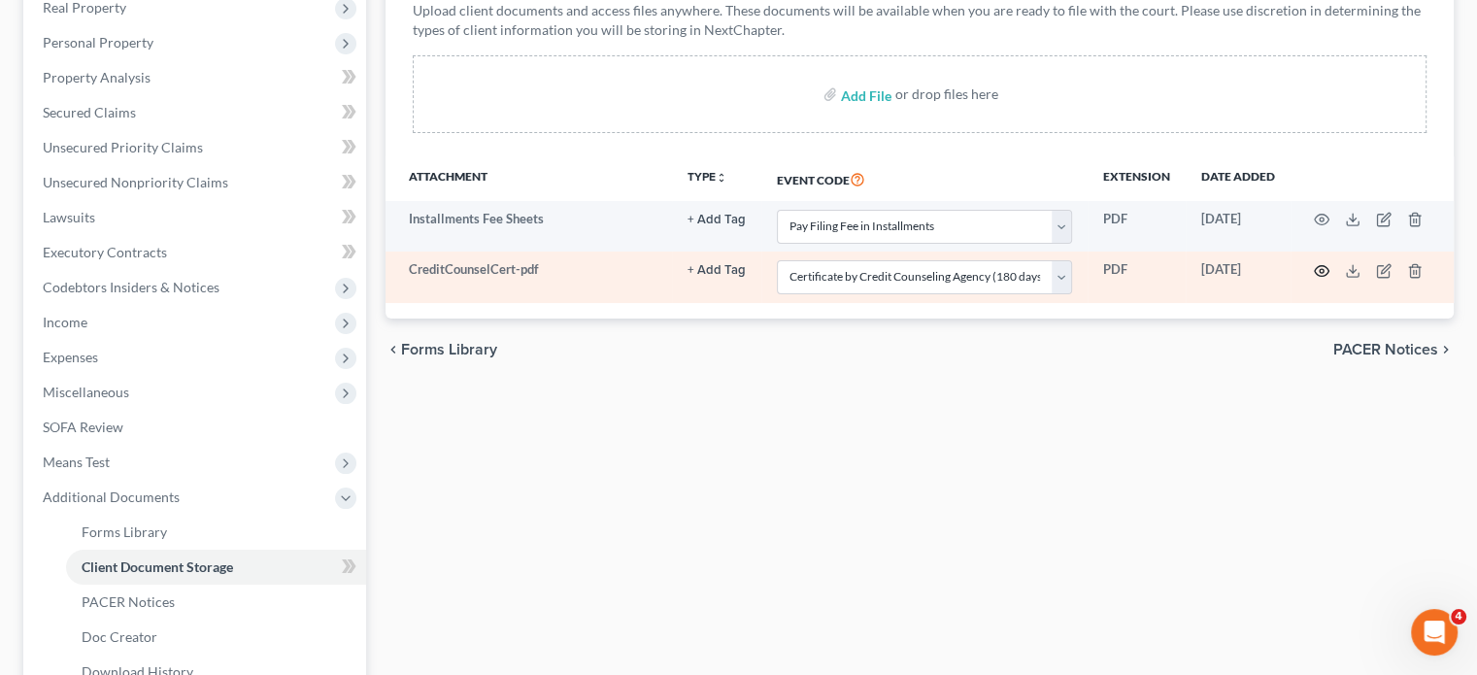
click at [1315, 276] on icon "button" at bounding box center [1322, 270] width 15 height 11
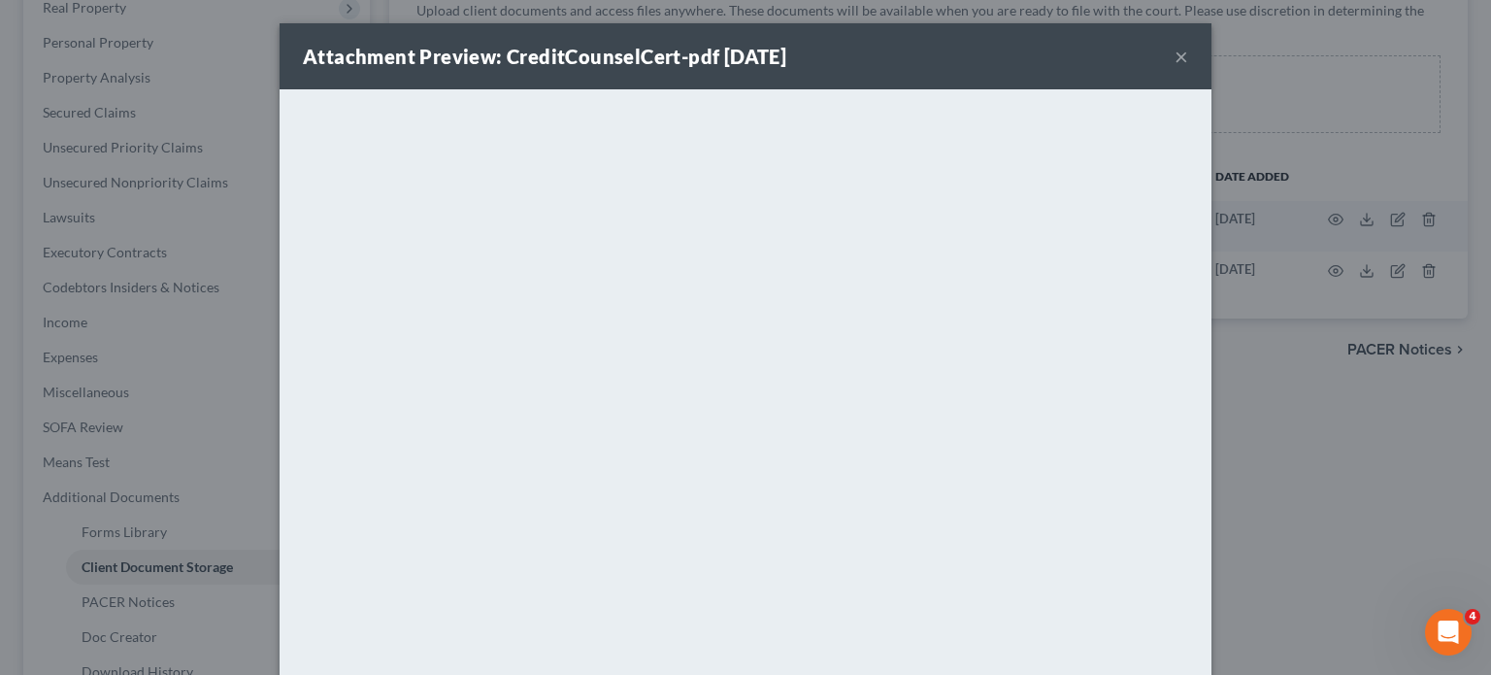
click at [1189, 68] on button "×" at bounding box center [1182, 56] width 14 height 23
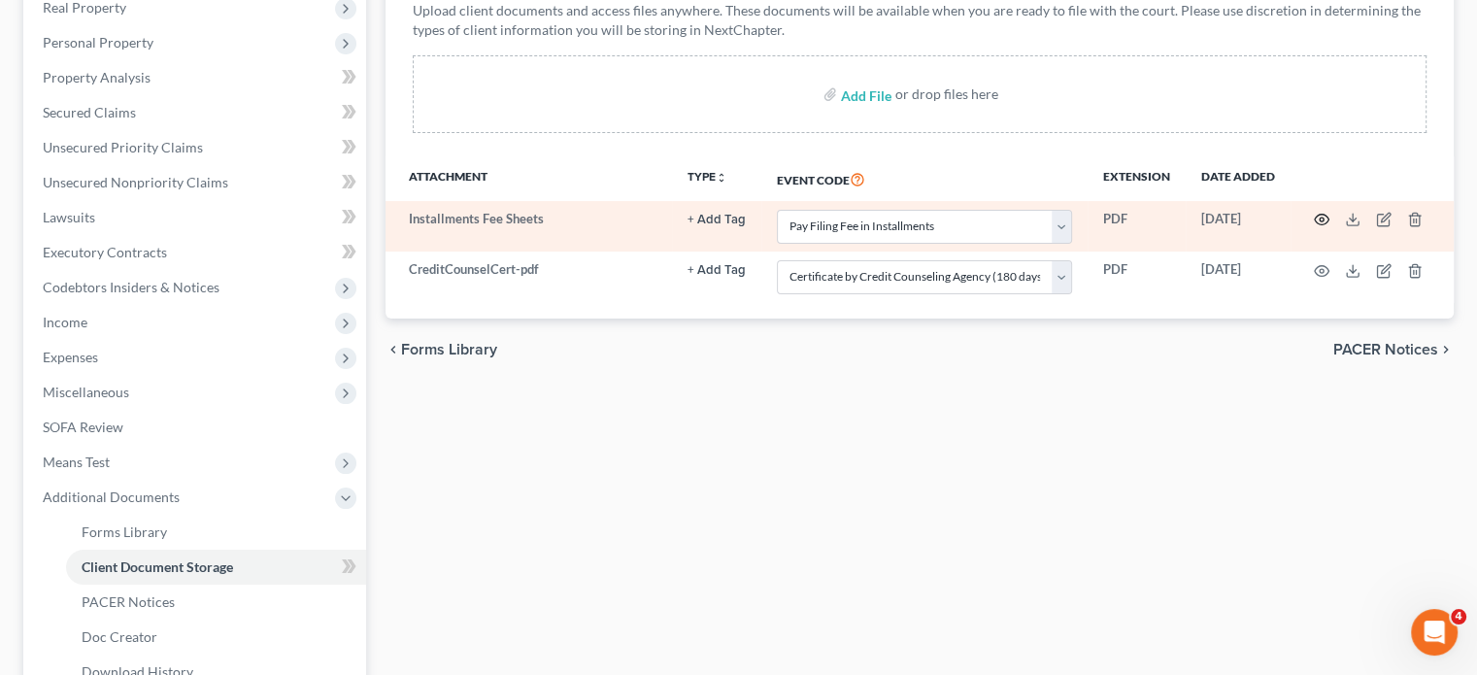
click at [1315, 225] on icon "button" at bounding box center [1322, 220] width 15 height 11
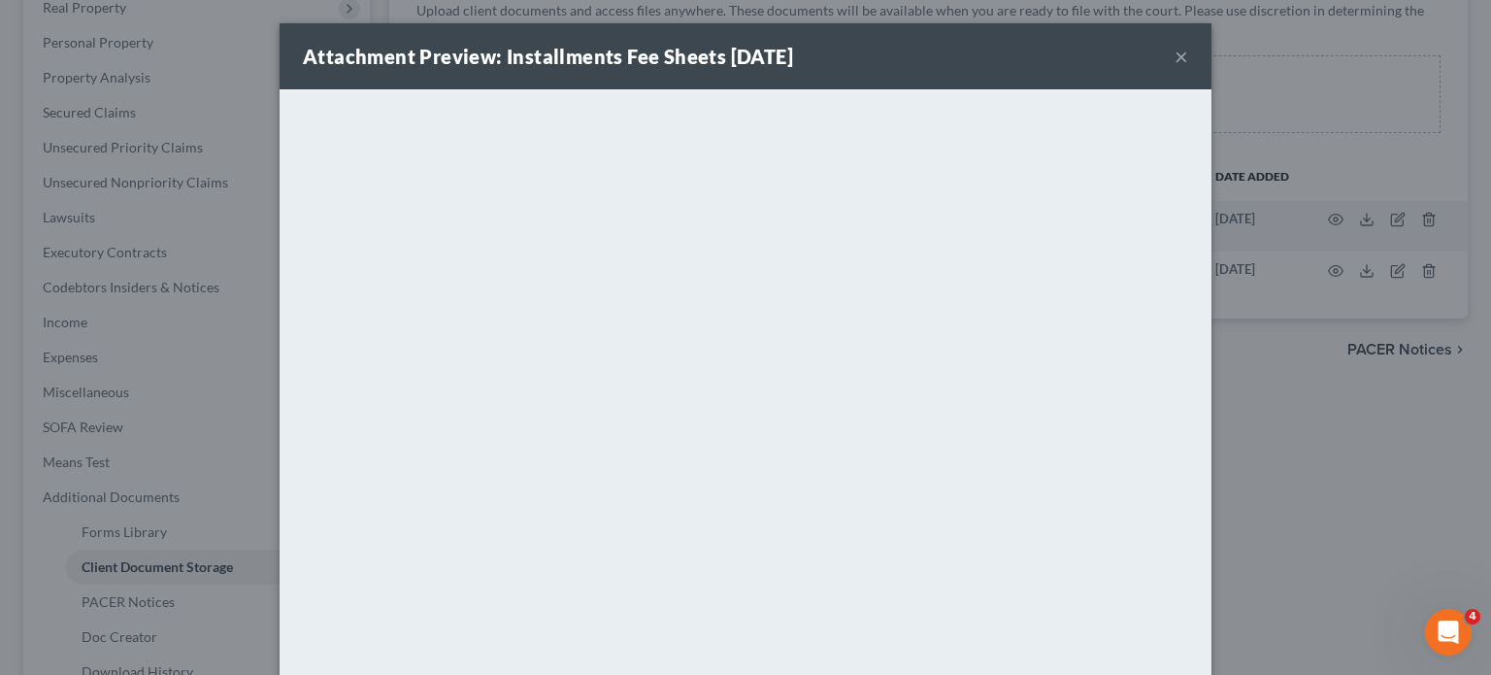
click at [1189, 68] on button "×" at bounding box center [1182, 56] width 14 height 23
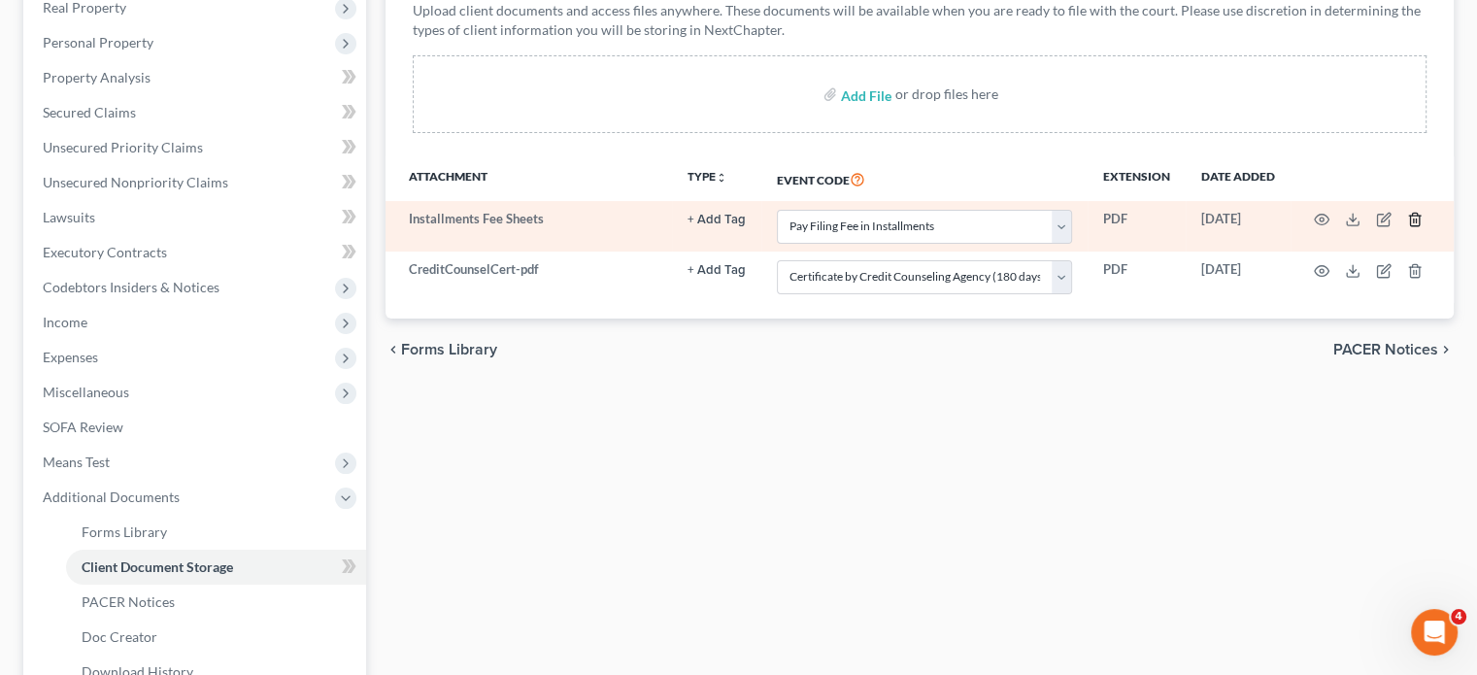
click at [1414, 226] on icon "button" at bounding box center [1414, 220] width 9 height 13
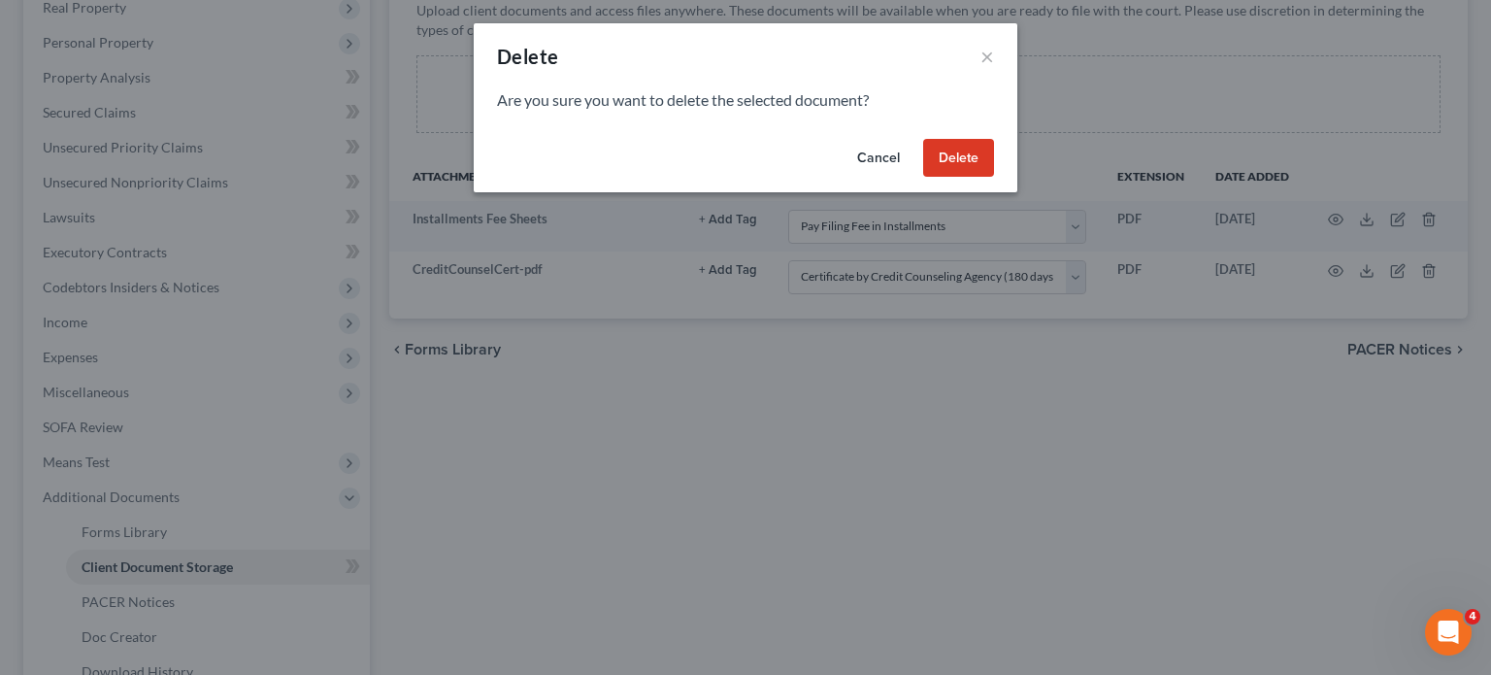
click at [989, 178] on button "Delete" at bounding box center [958, 158] width 71 height 39
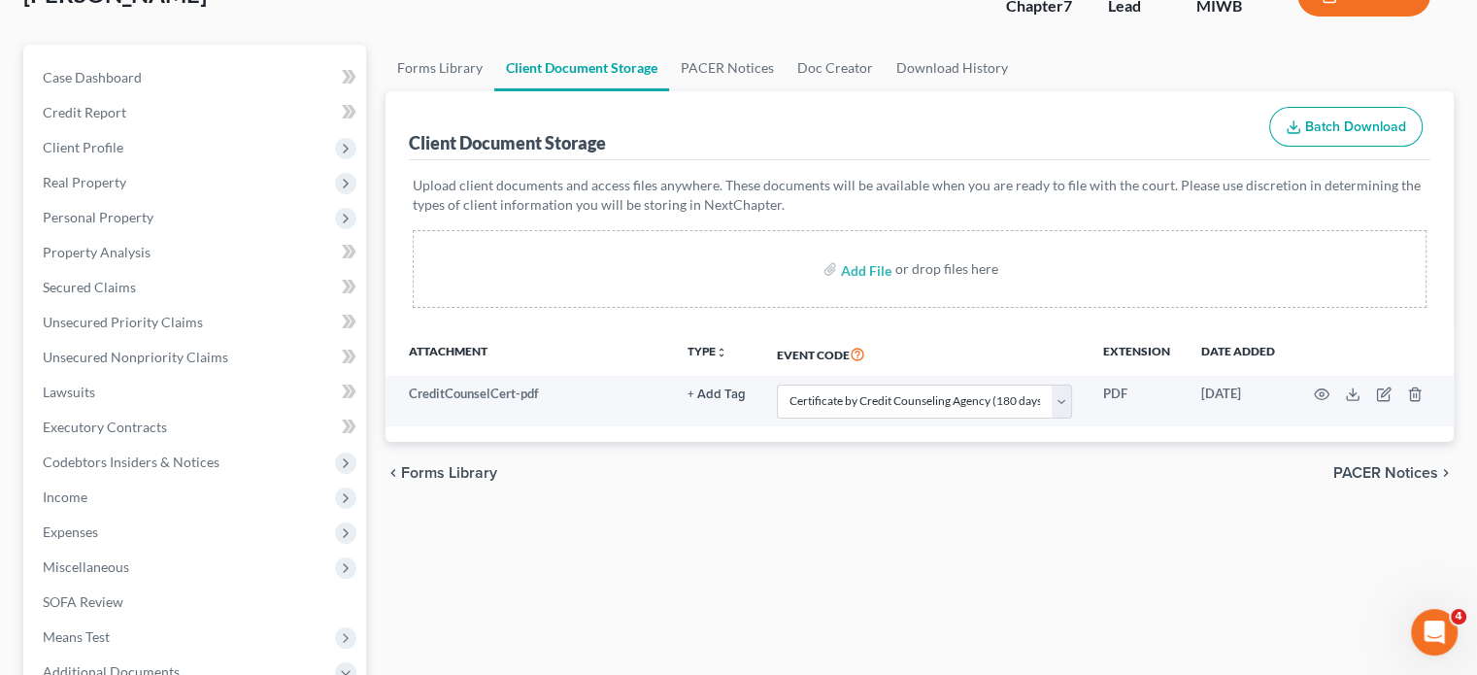
scroll to position [143, 0]
click at [208, 164] on span "Client Profile" at bounding box center [196, 146] width 339 height 35
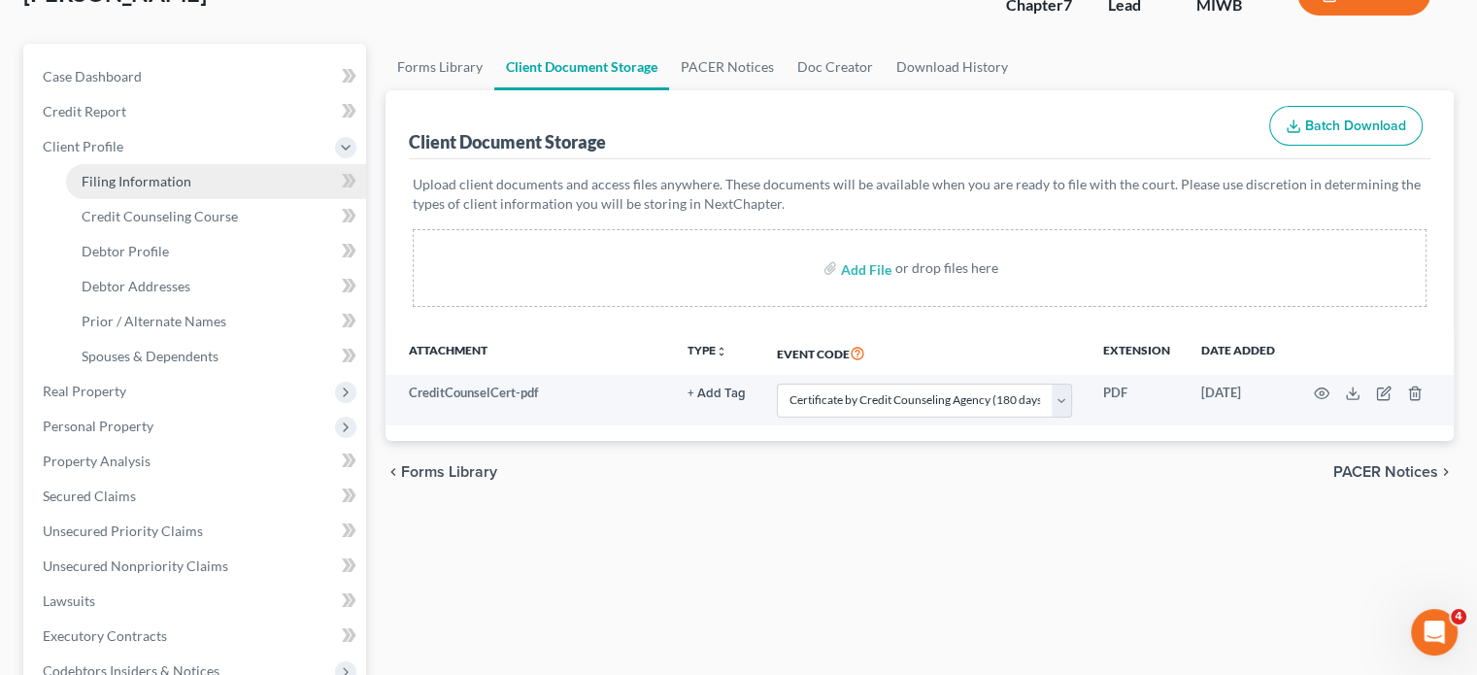
click at [186, 189] on span "Filing Information" at bounding box center [137, 181] width 110 height 17
select select "1"
select select "0"
select select "41"
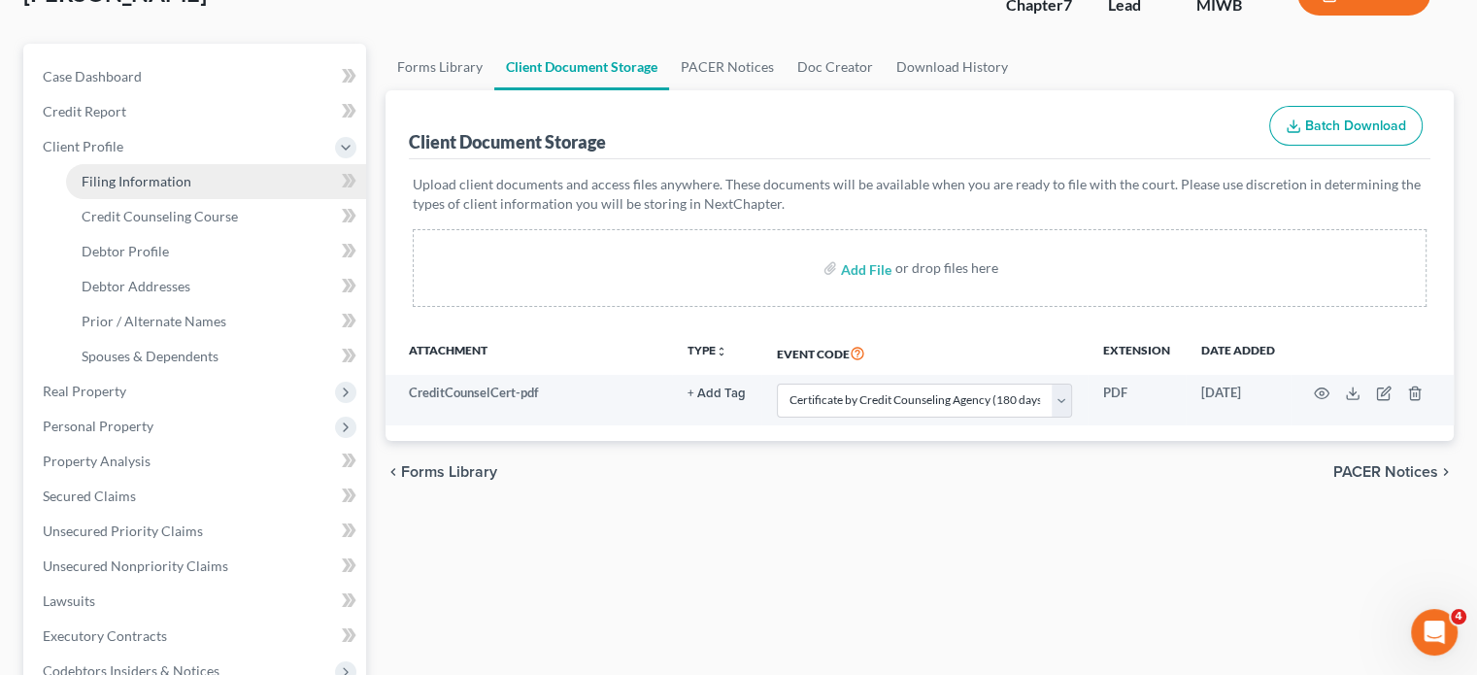
select select "2"
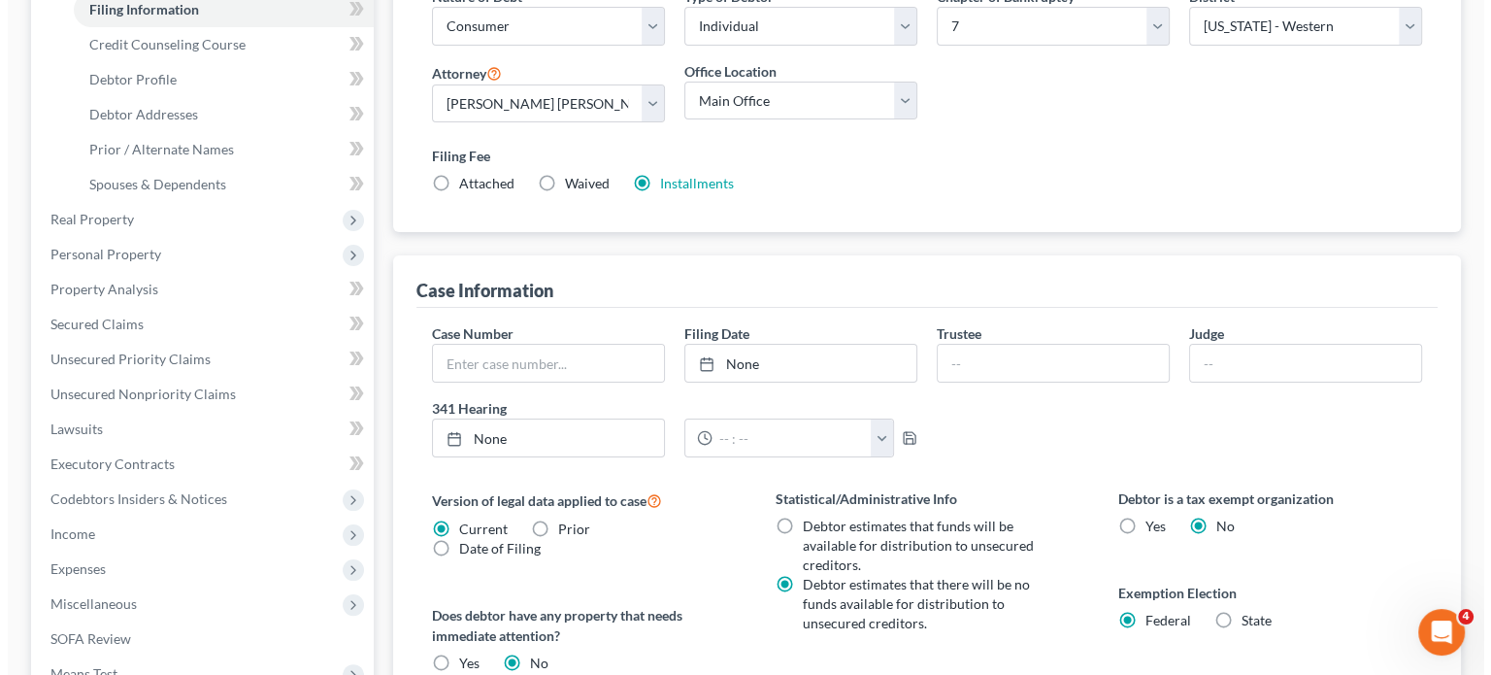
scroll to position [346, 0]
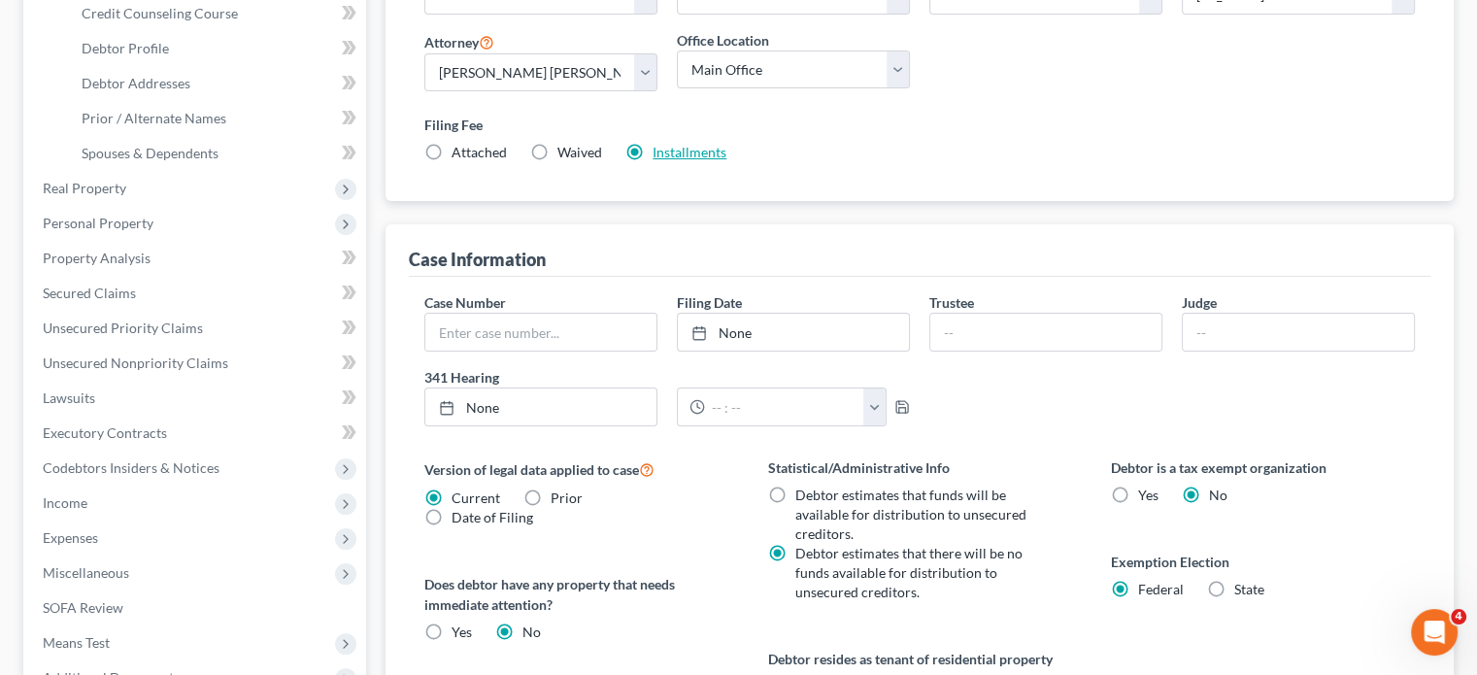
click at [726, 160] on link "Installments" at bounding box center [690, 152] width 74 height 17
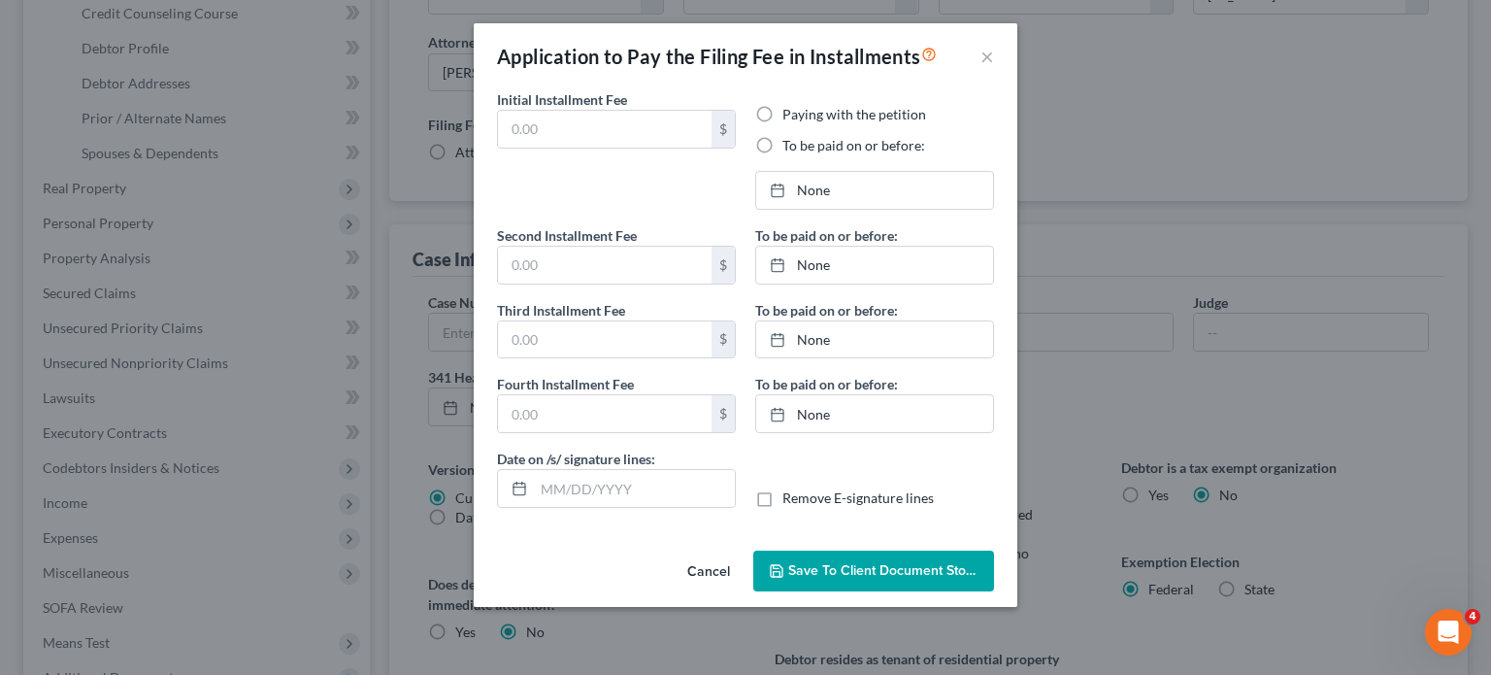
type input "84.50"
radio input "true"
type input "84.50"
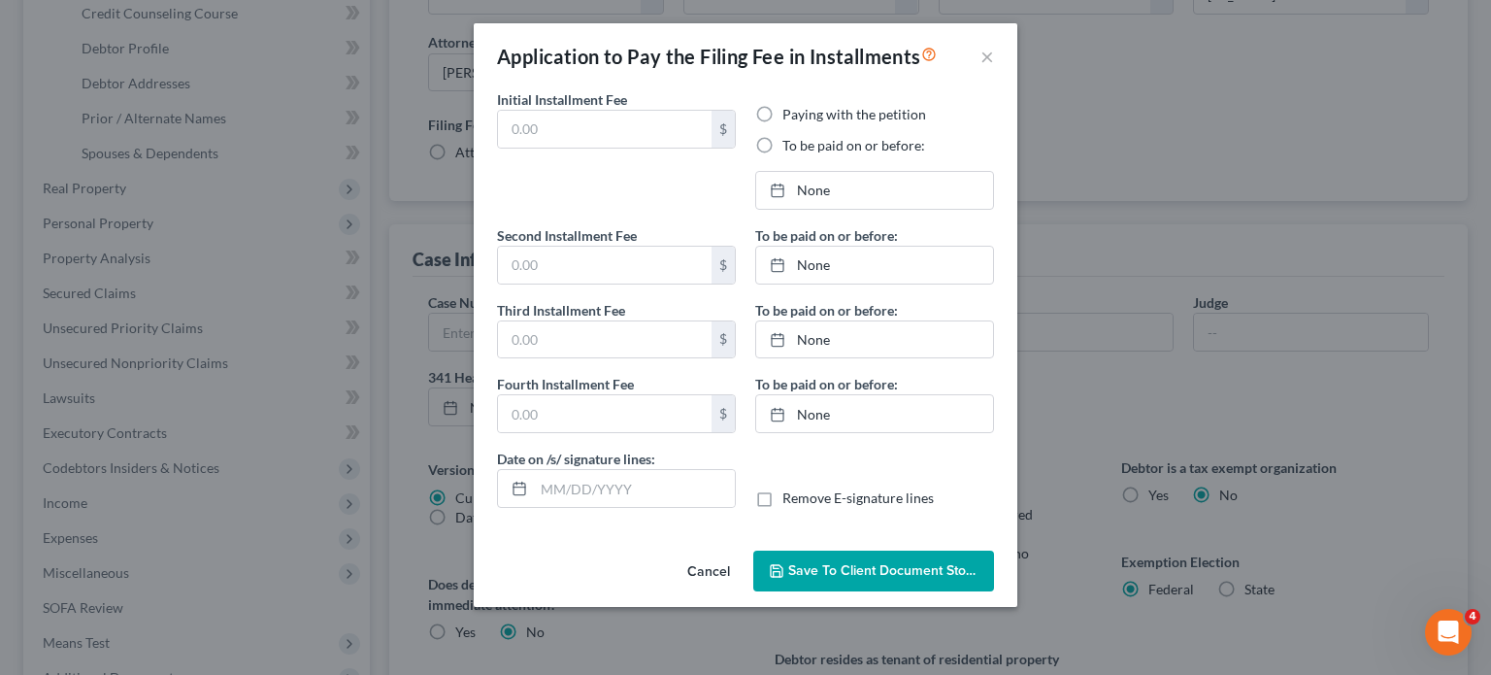
type input "[DATE]"
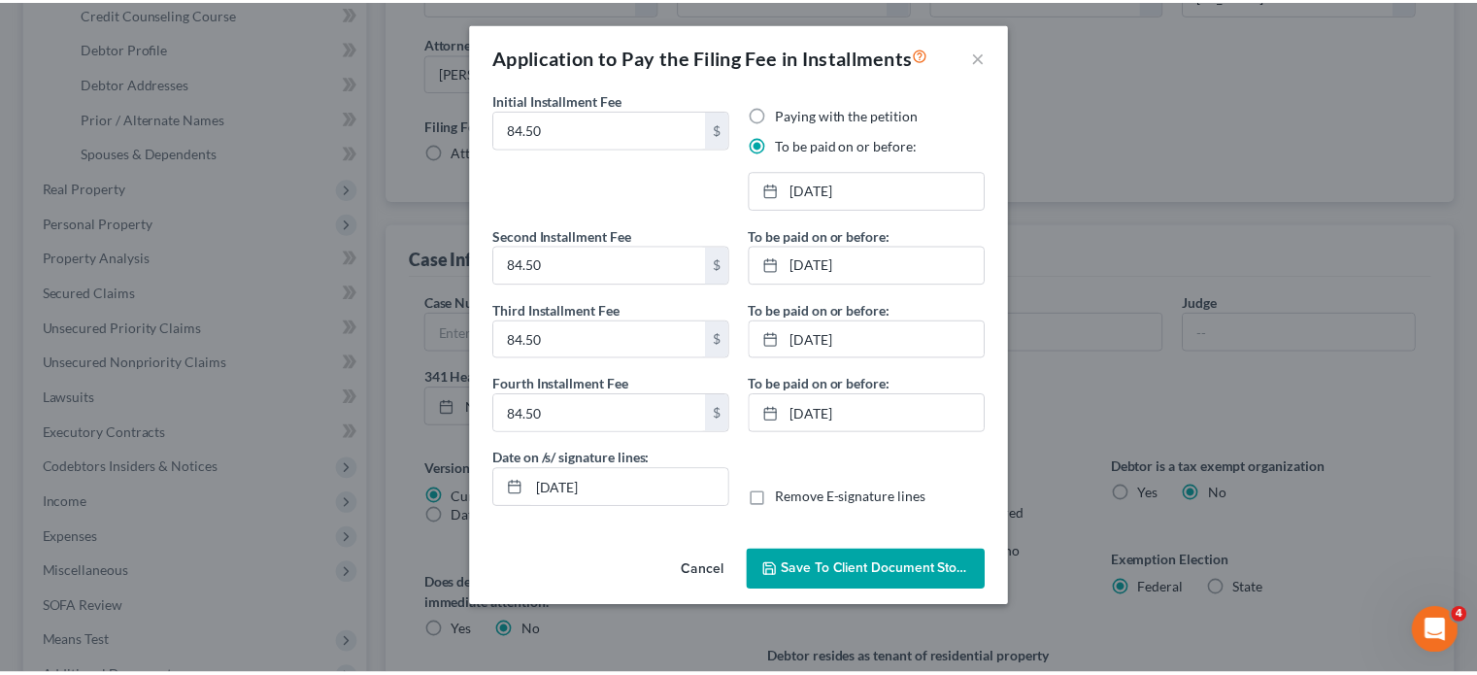
scroll to position [105, 0]
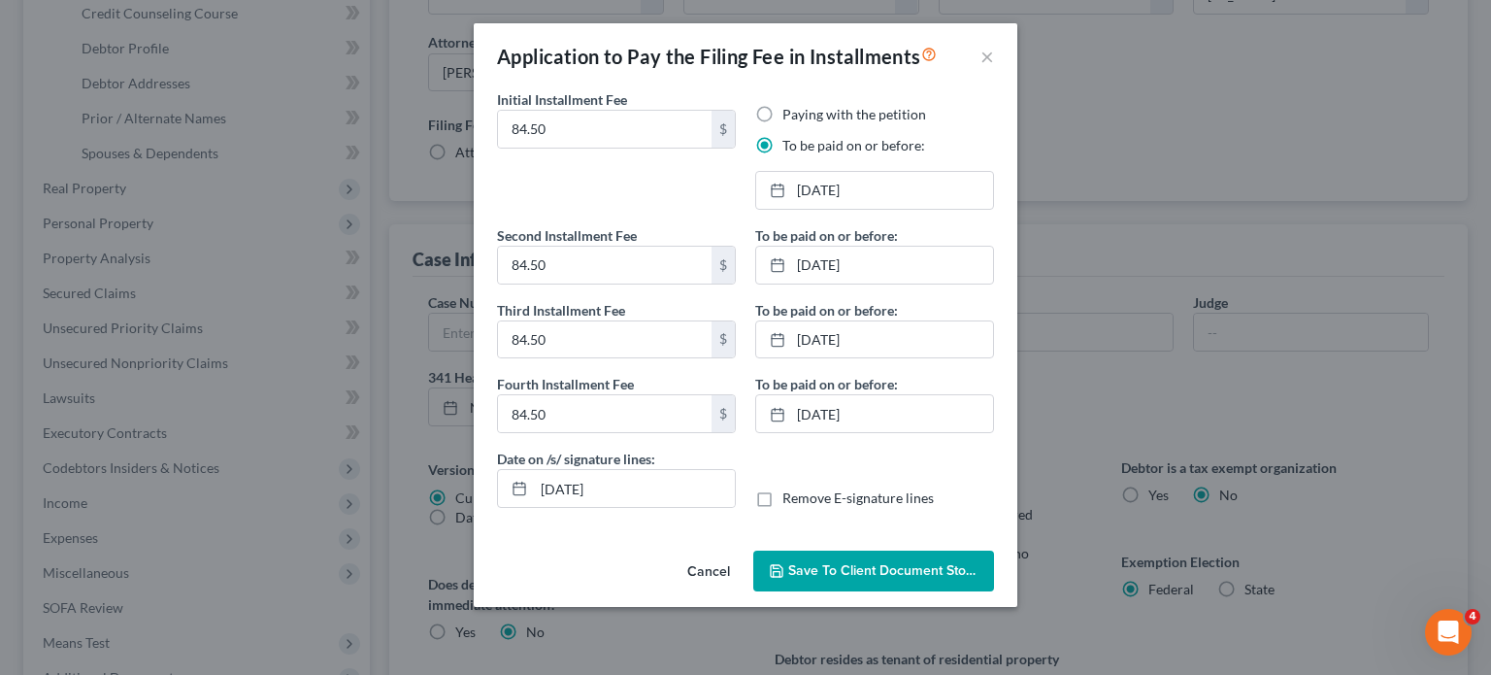
click at [858, 579] on span "Save to Client Document Storage" at bounding box center [891, 570] width 206 height 17
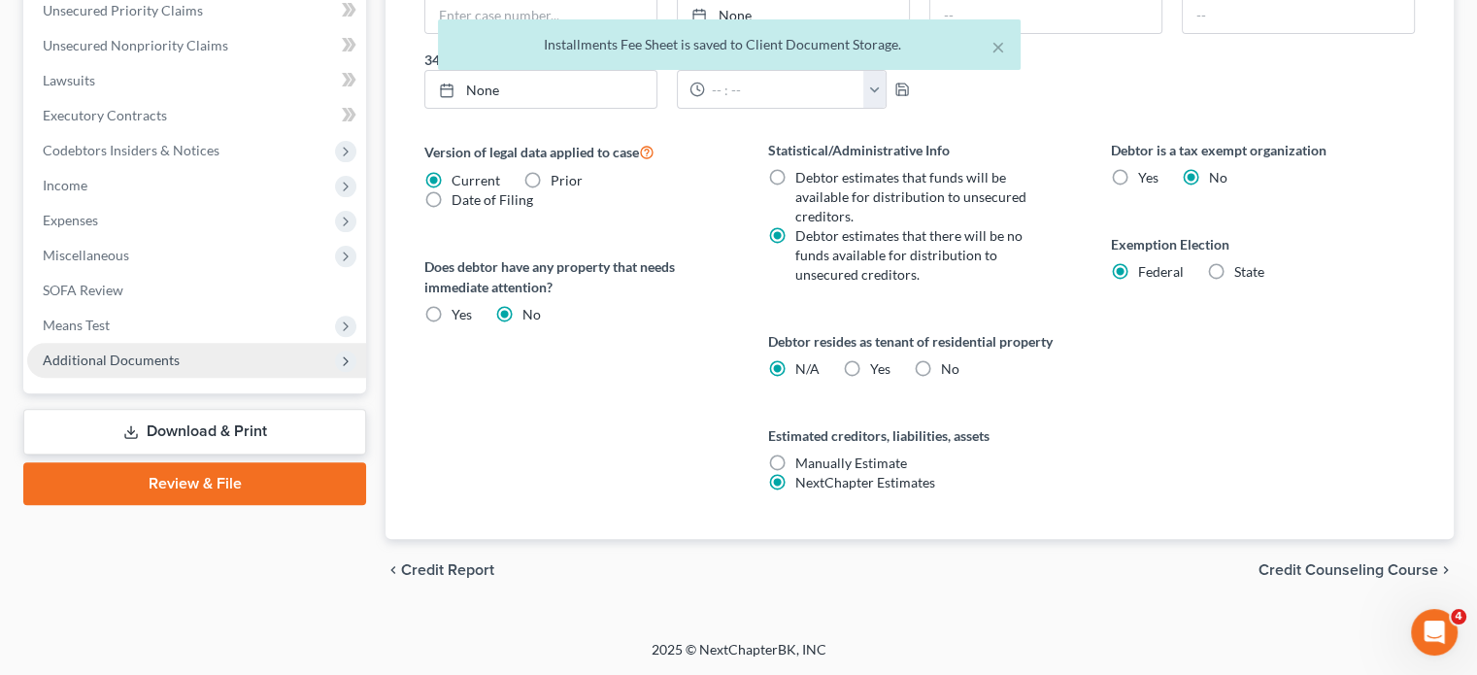
click at [180, 352] on span "Additional Documents" at bounding box center [111, 360] width 137 height 17
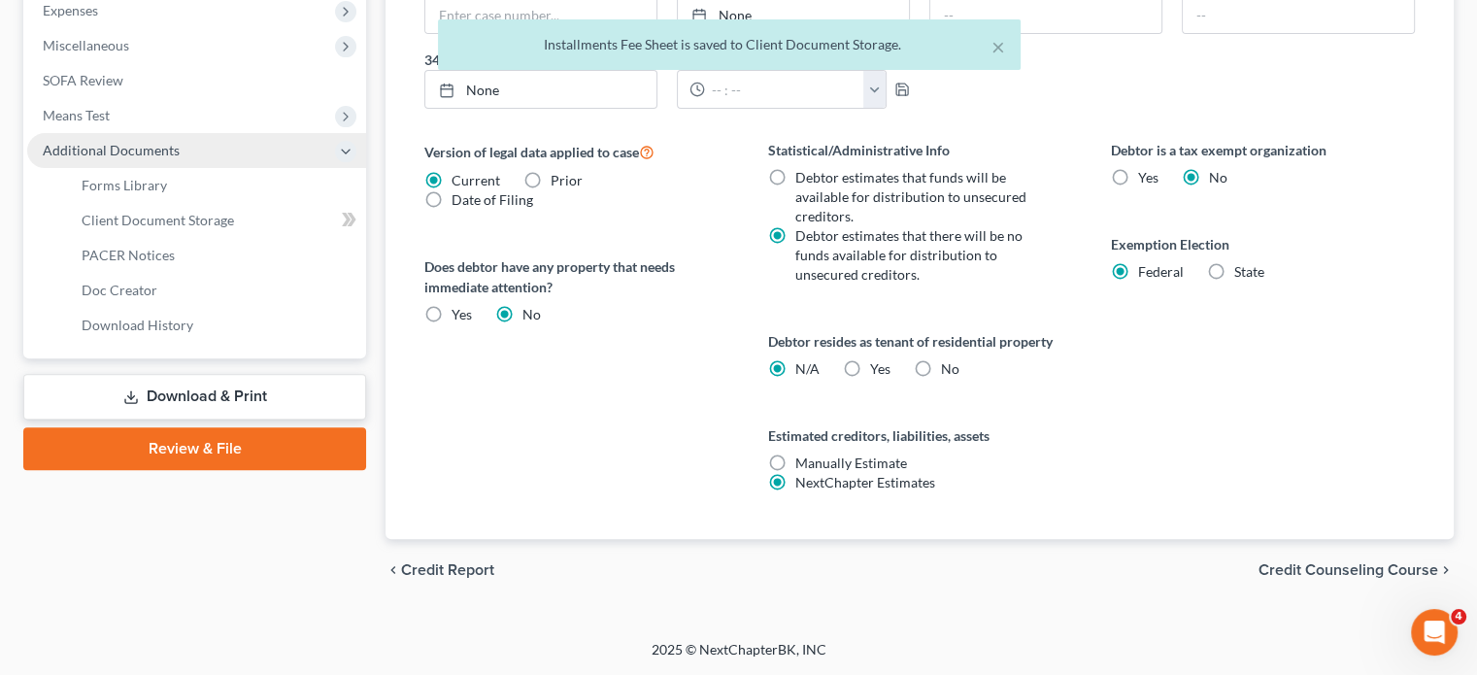
scroll to position [676, 0]
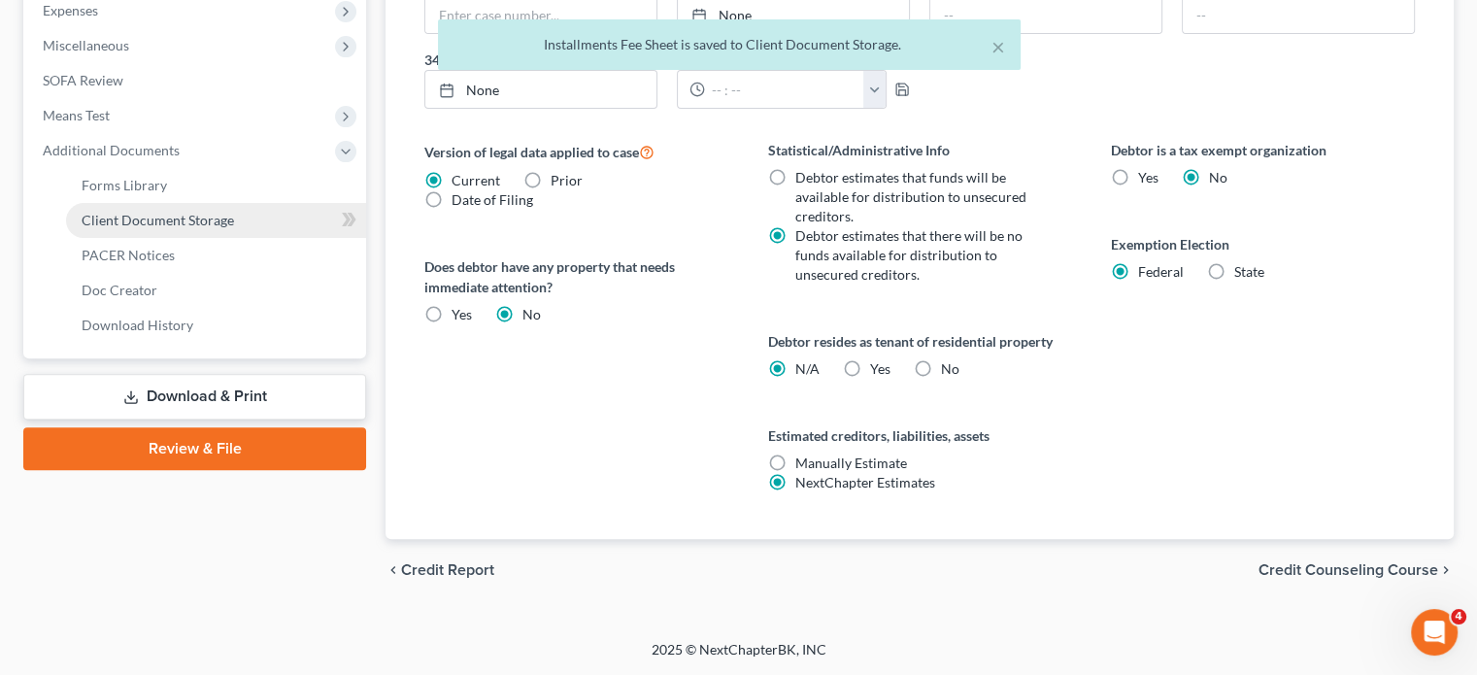
click at [214, 228] on span "Client Document Storage" at bounding box center [158, 220] width 152 height 17
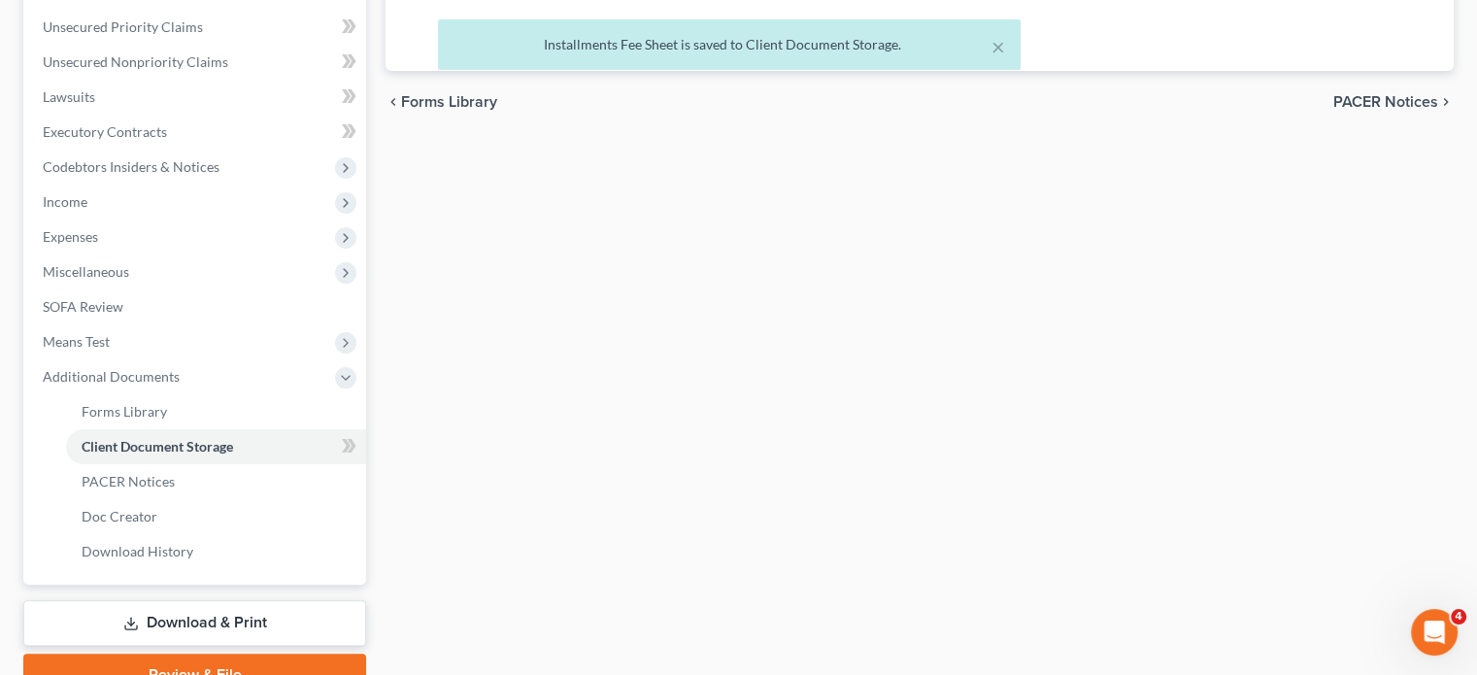
select select "1"
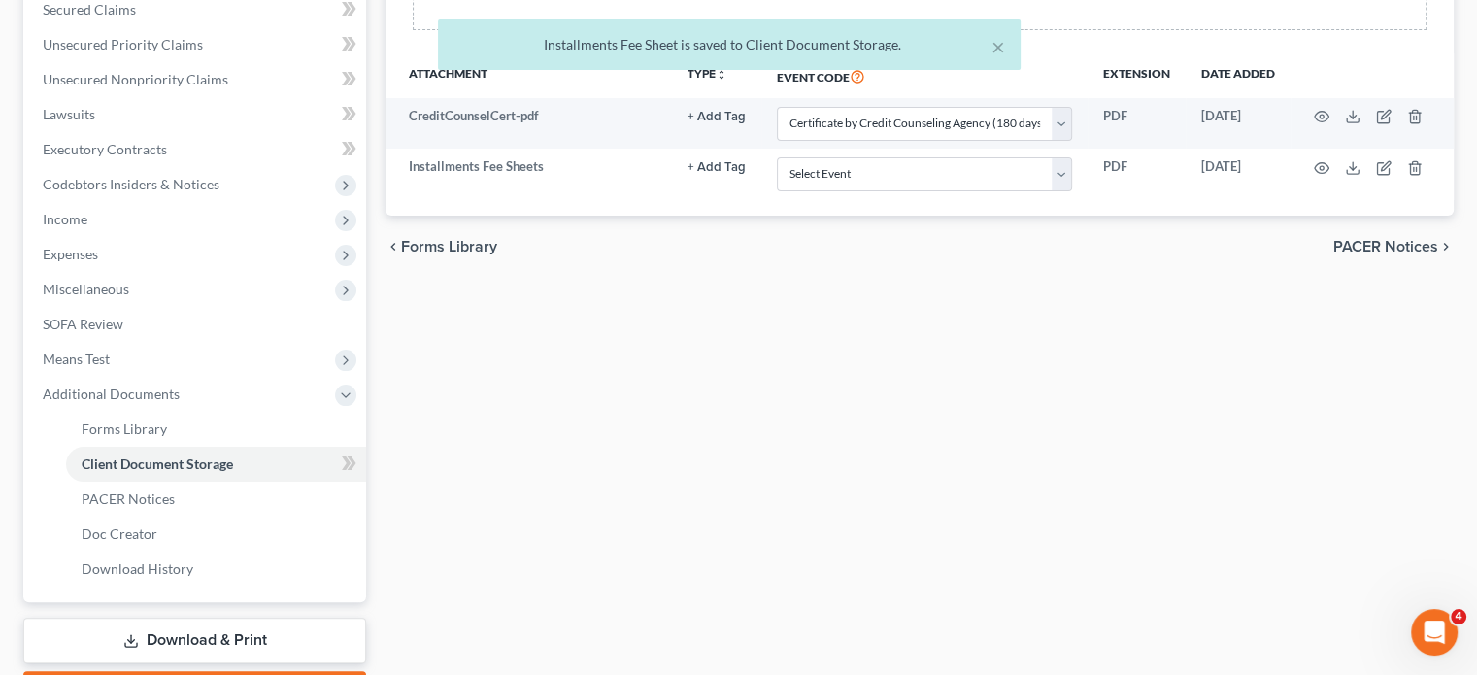
scroll to position [435, 0]
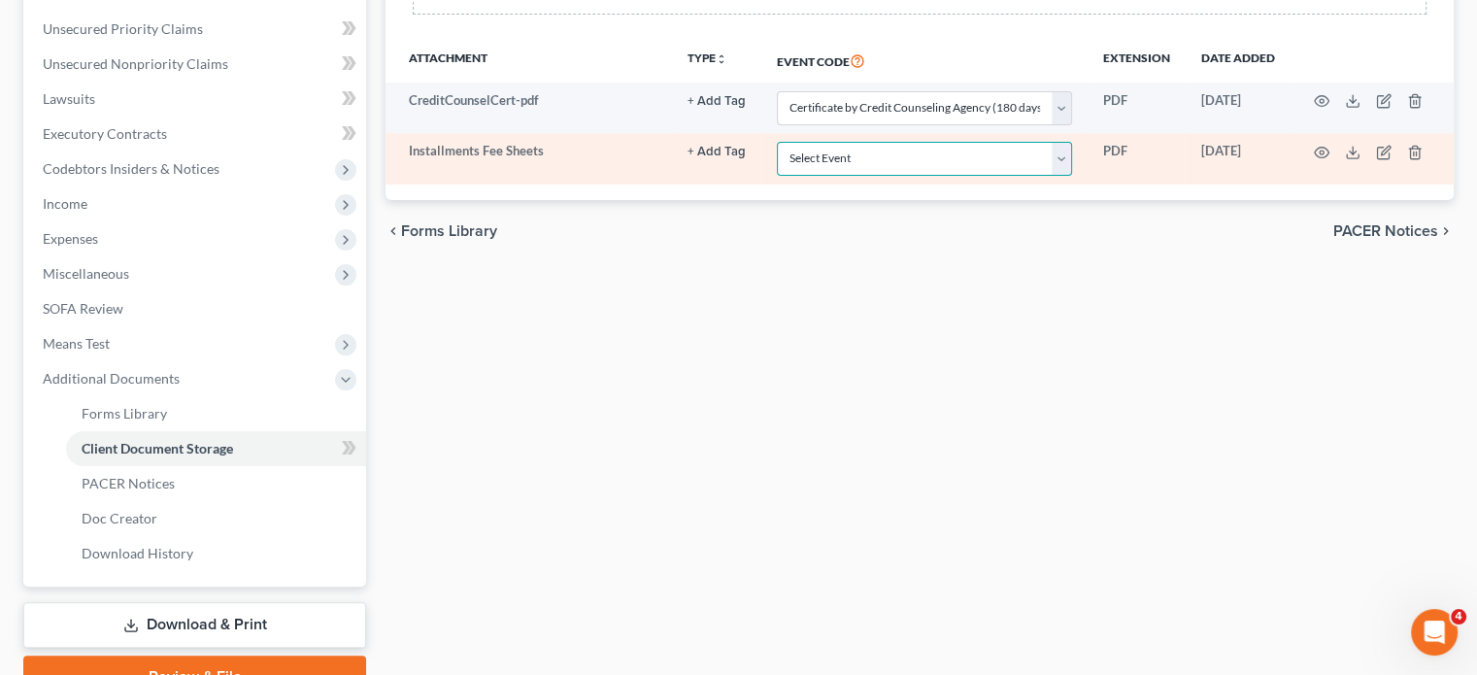
click at [811, 176] on select "Select Event Asset Protection Report Certificate by Credit Counseling Agency (1…" at bounding box center [924, 159] width 295 height 34
select select "4"
click at [777, 176] on select "Select Event Asset Protection Report Certificate by Credit Counseling Agency (1…" at bounding box center [924, 159] width 295 height 34
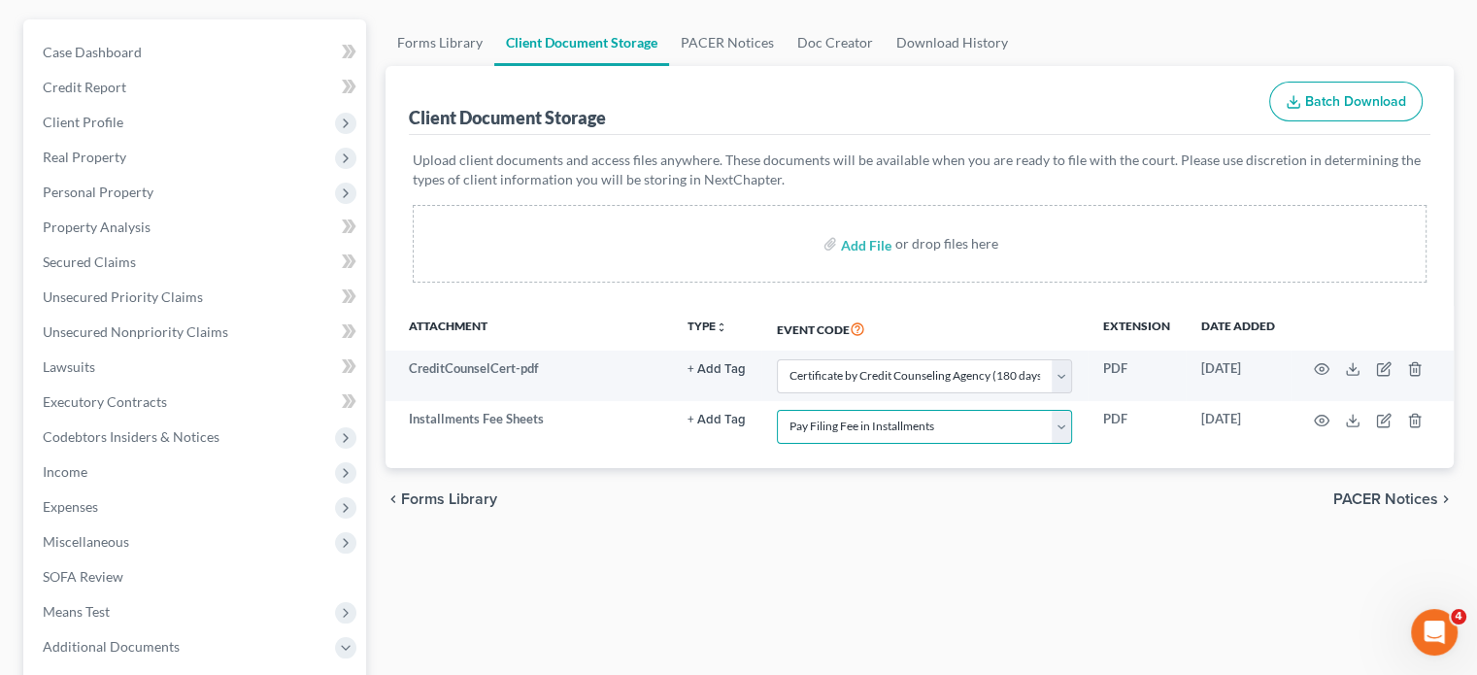
scroll to position [163, 0]
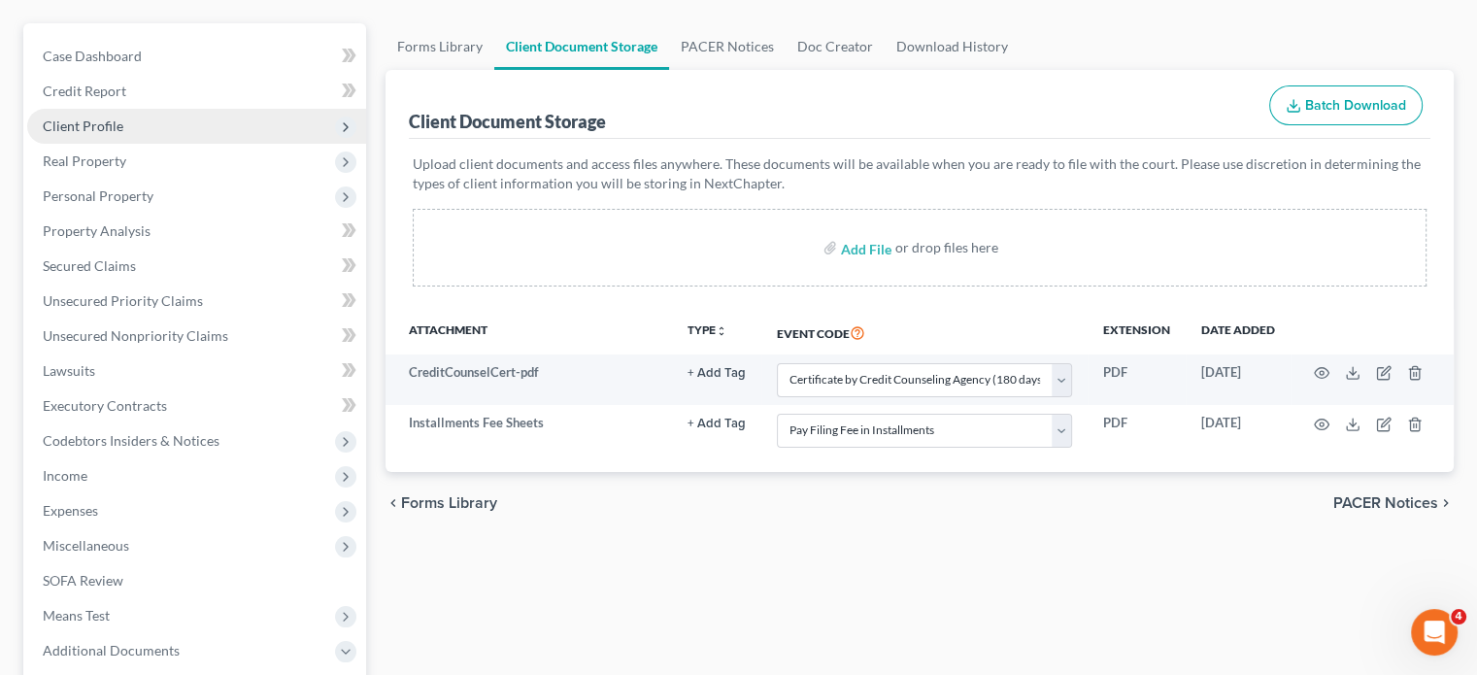
click at [190, 144] on span "Client Profile" at bounding box center [196, 126] width 339 height 35
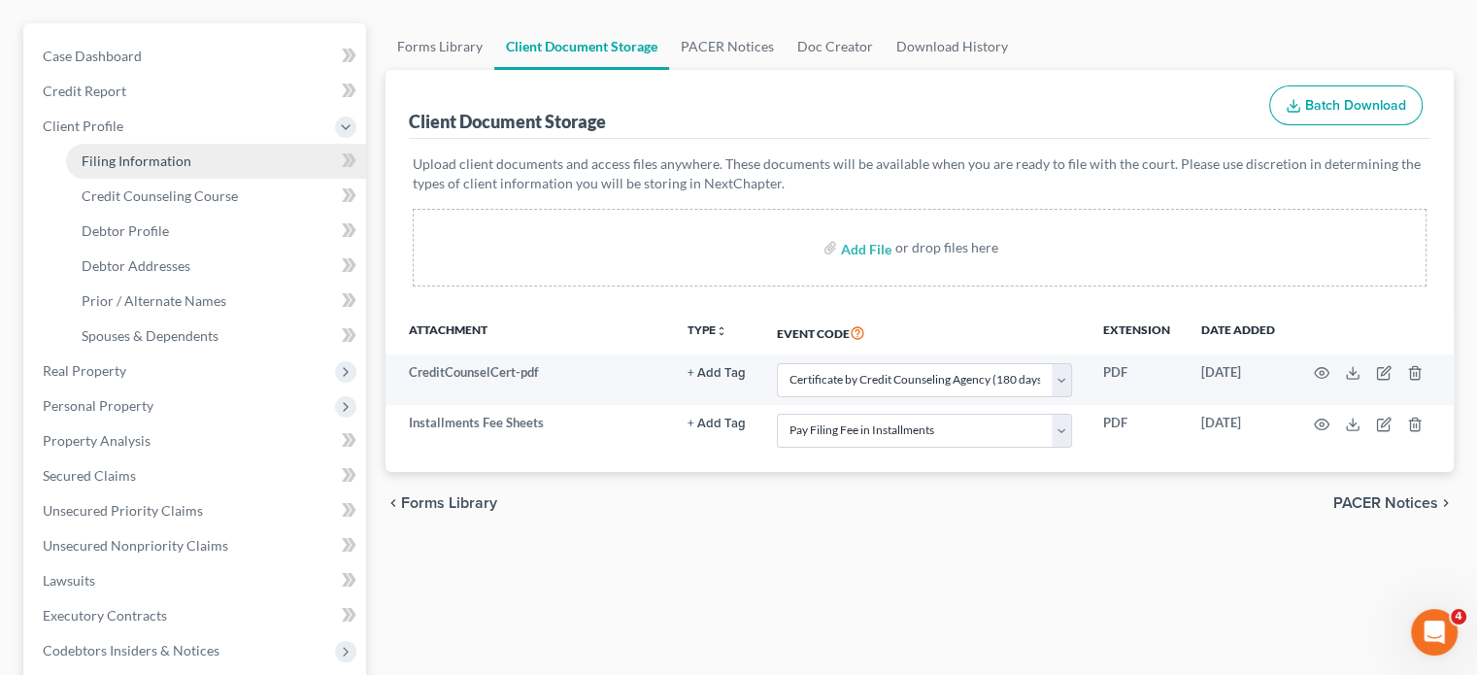
click at [191, 169] on span "Filing Information" at bounding box center [137, 160] width 110 height 17
select select "1"
select select "0"
select select "41"
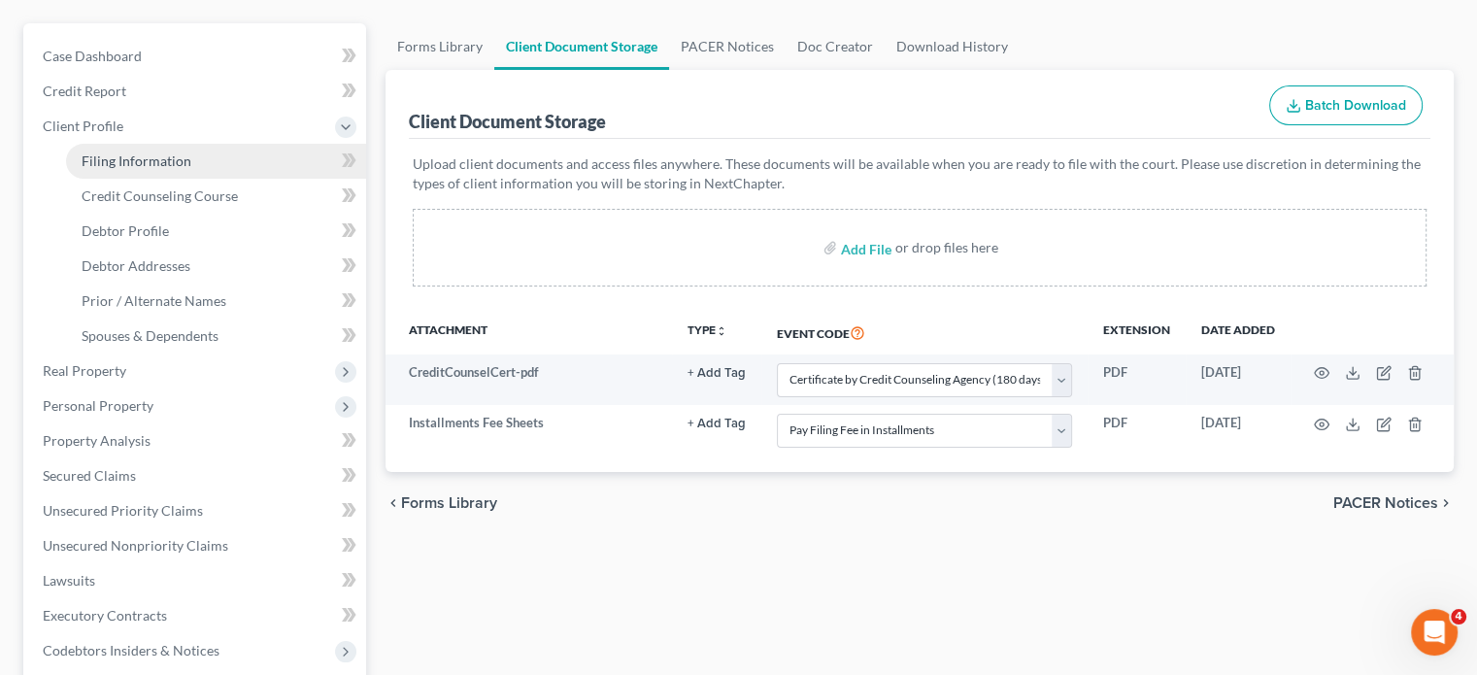
select select "2"
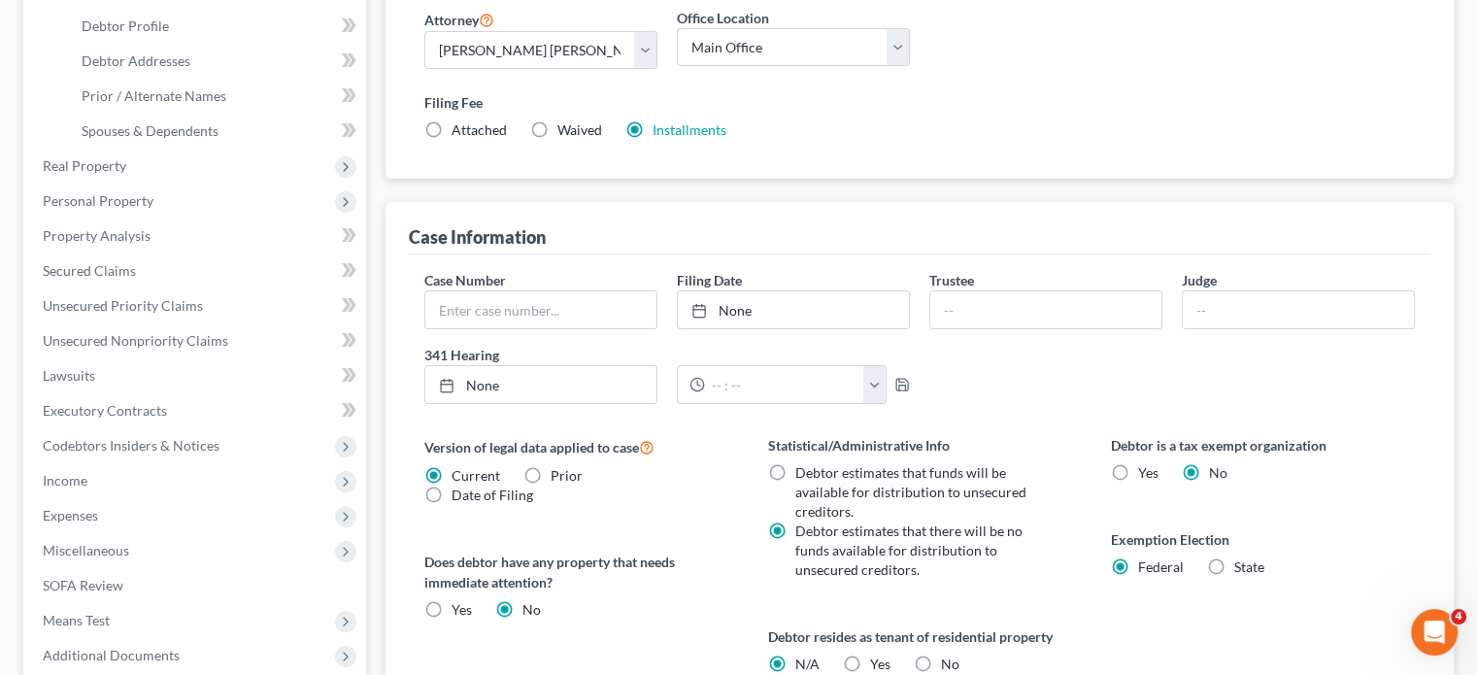
scroll to position [411, 0]
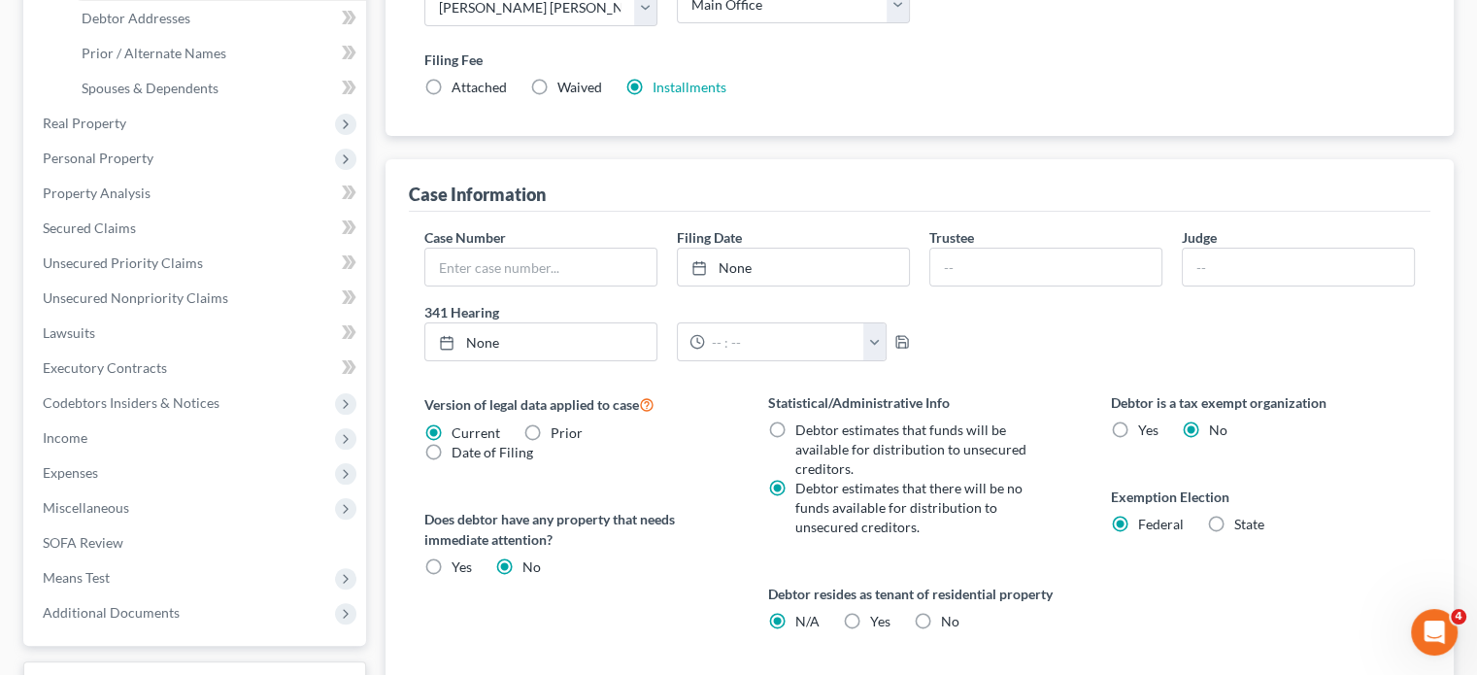
select select "0"
select select "2"
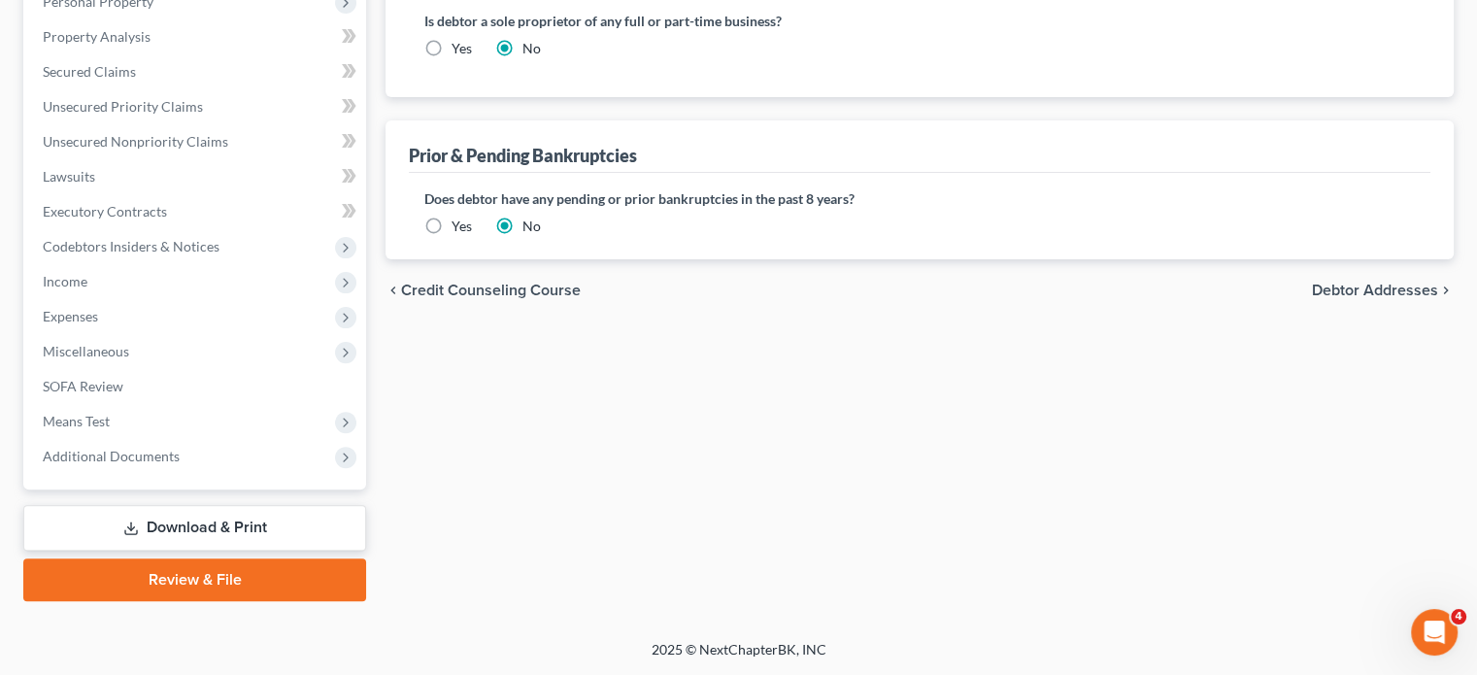
scroll to position [606, 0]
click at [145, 150] on span "Unsecured Nonpriority Claims" at bounding box center [135, 141] width 185 height 17
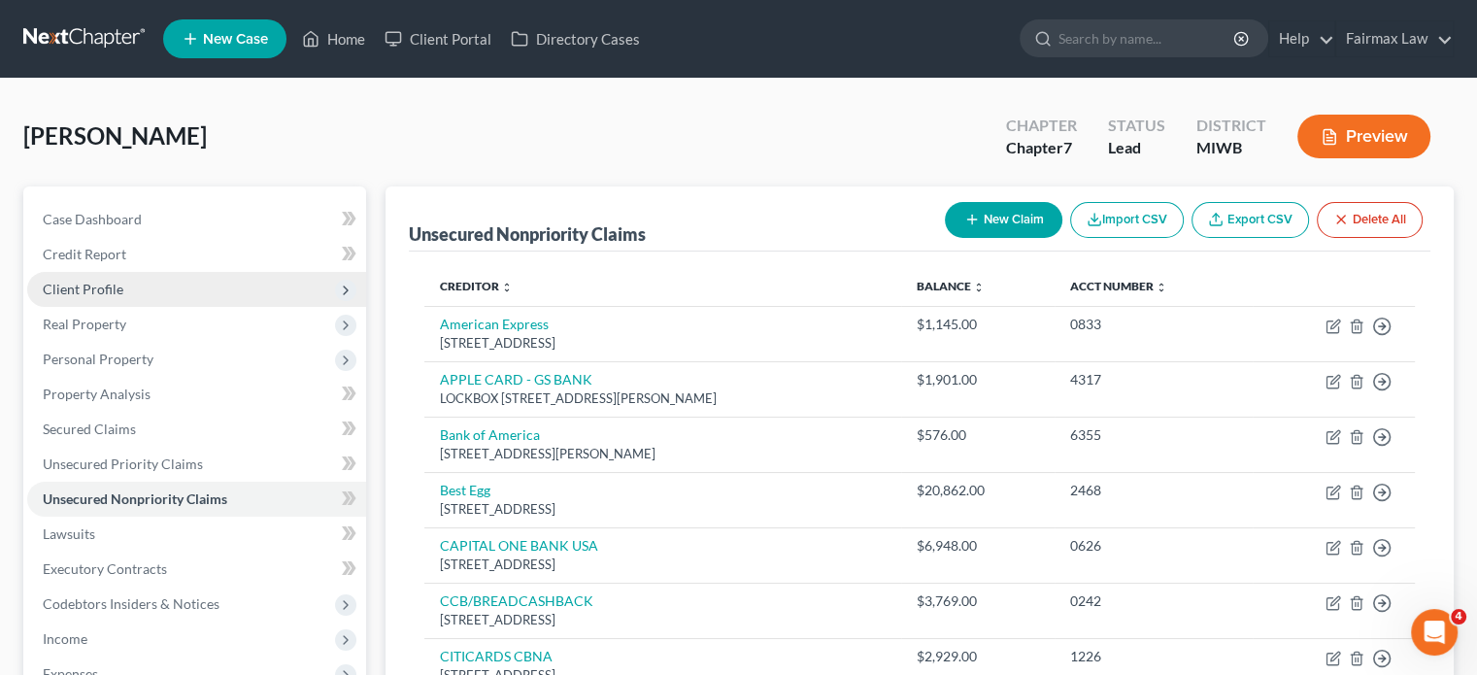
click at [196, 307] on span "Client Profile" at bounding box center [196, 289] width 339 height 35
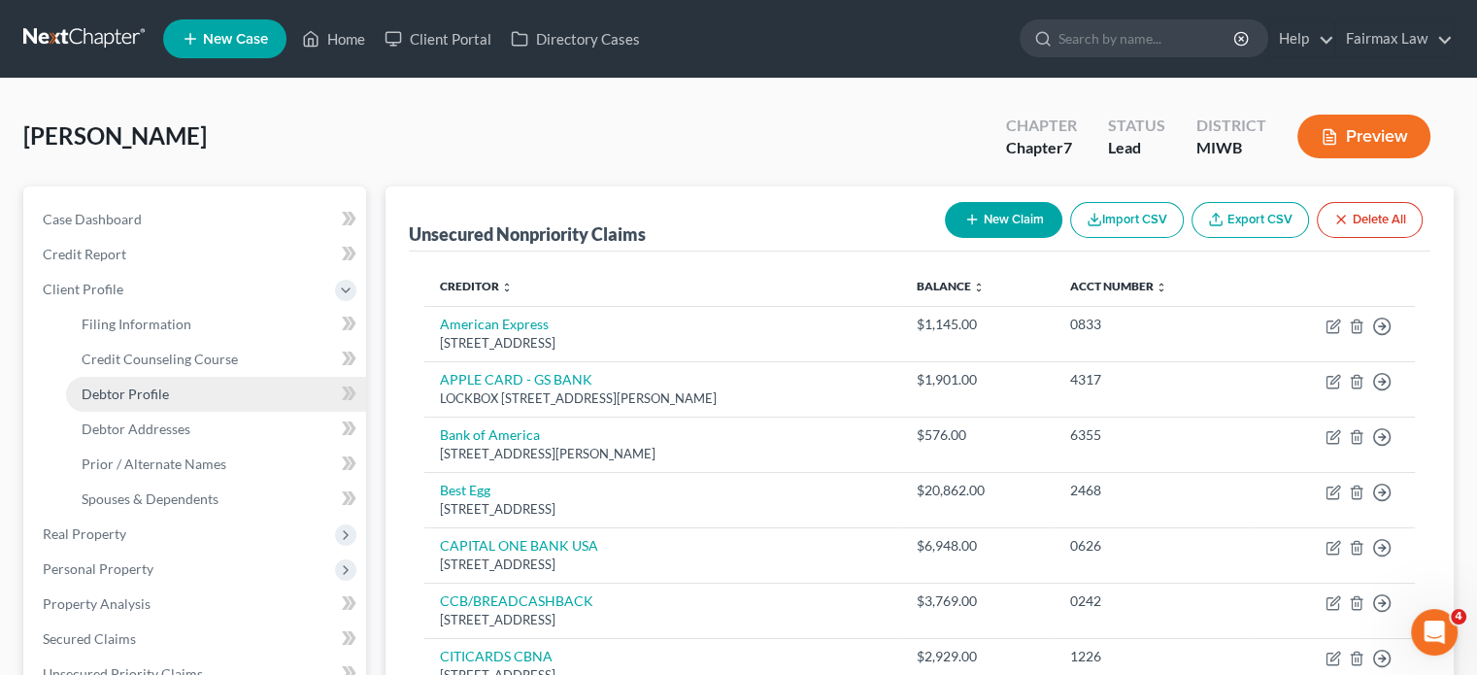
click at [169, 402] on span "Debtor Profile" at bounding box center [125, 393] width 87 height 17
select select "0"
select select "2"
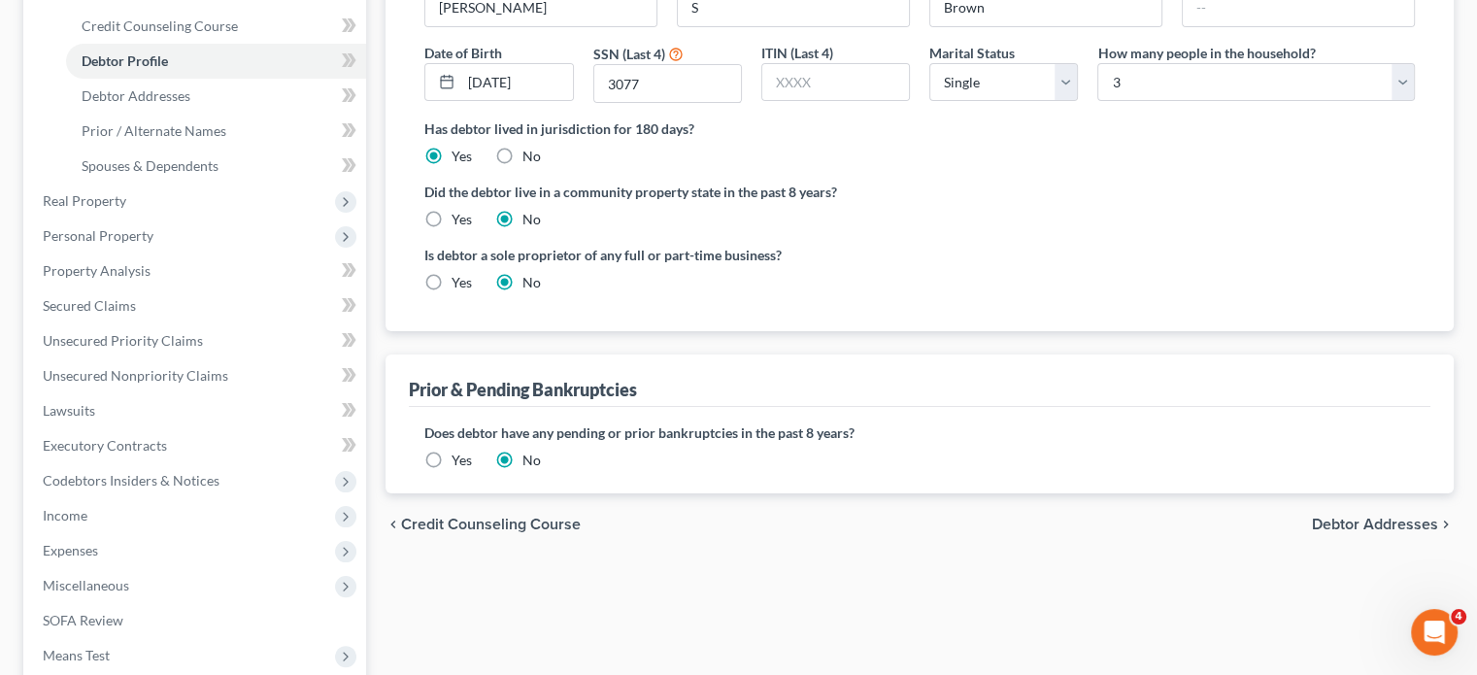
scroll to position [198, 0]
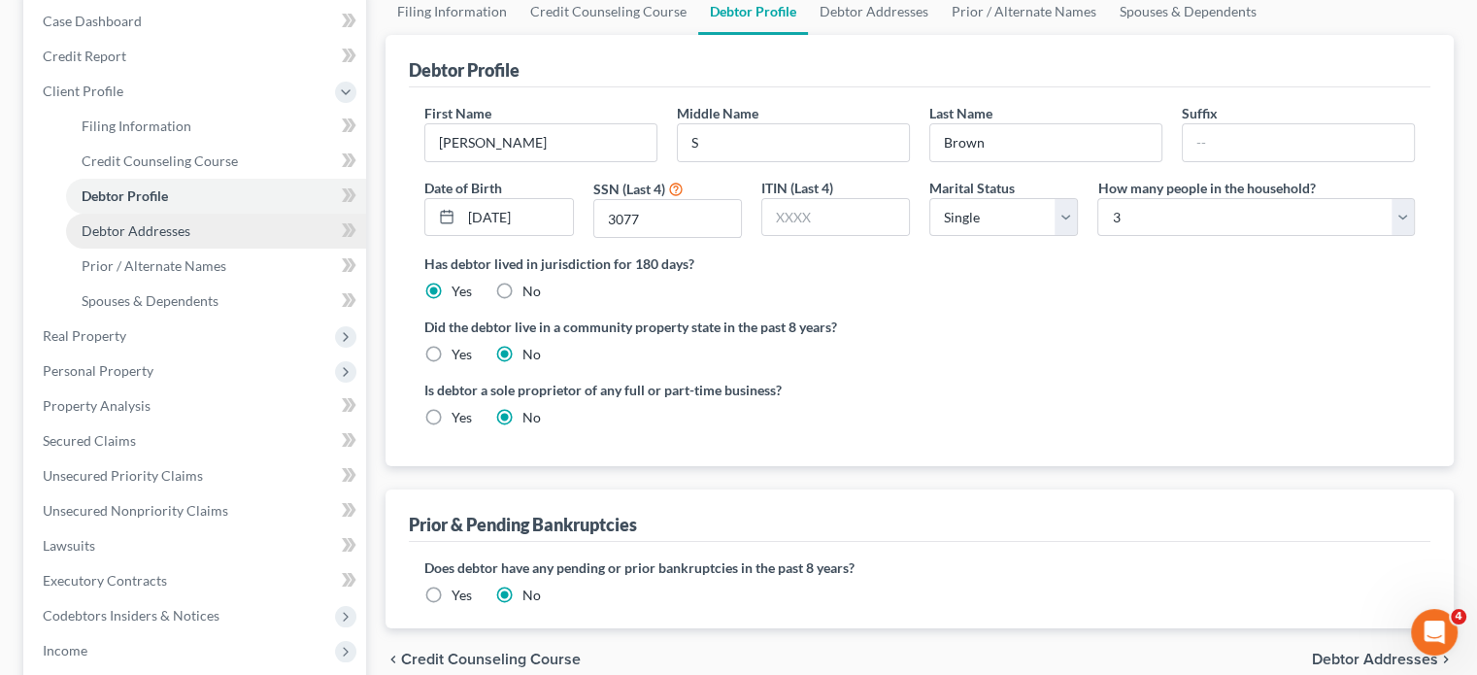
click at [190, 239] on span "Debtor Addresses" at bounding box center [136, 230] width 109 height 17
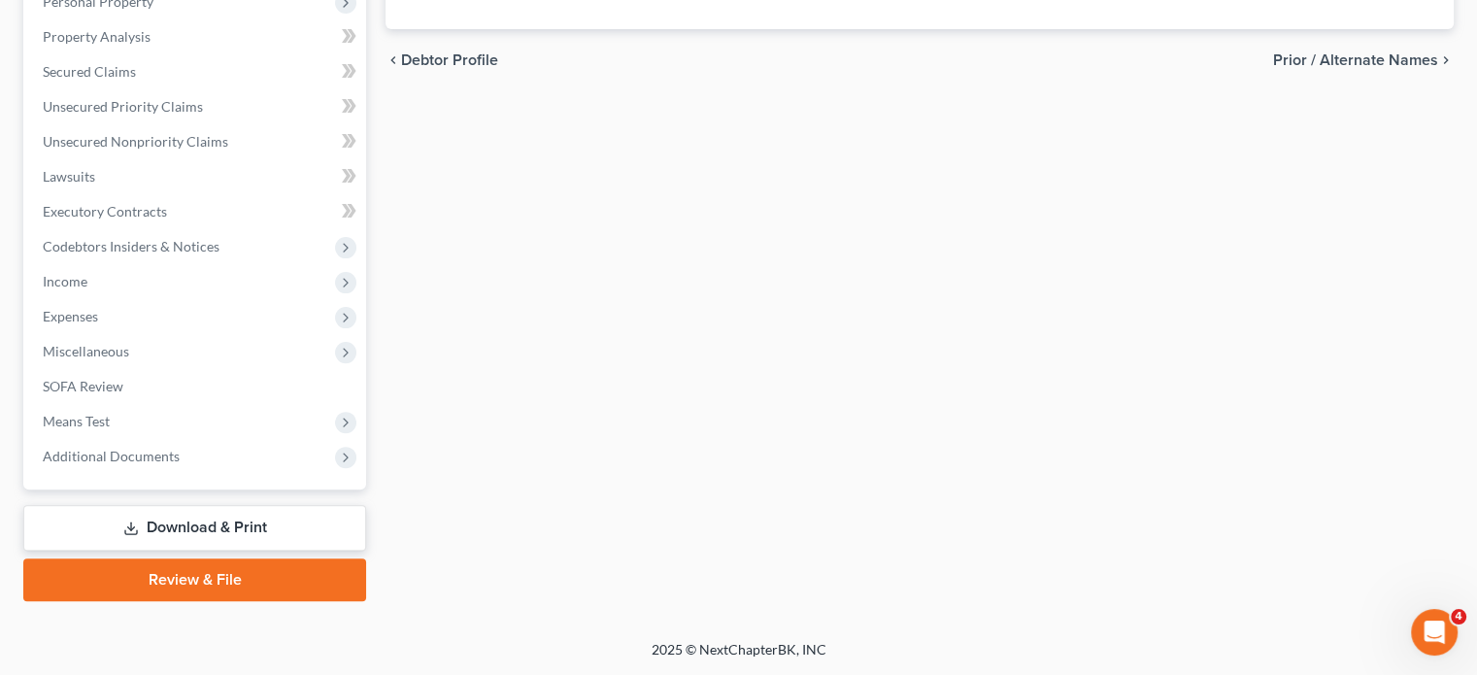
scroll to position [872, 0]
click at [175, 448] on span "Additional Documents" at bounding box center [111, 456] width 137 height 17
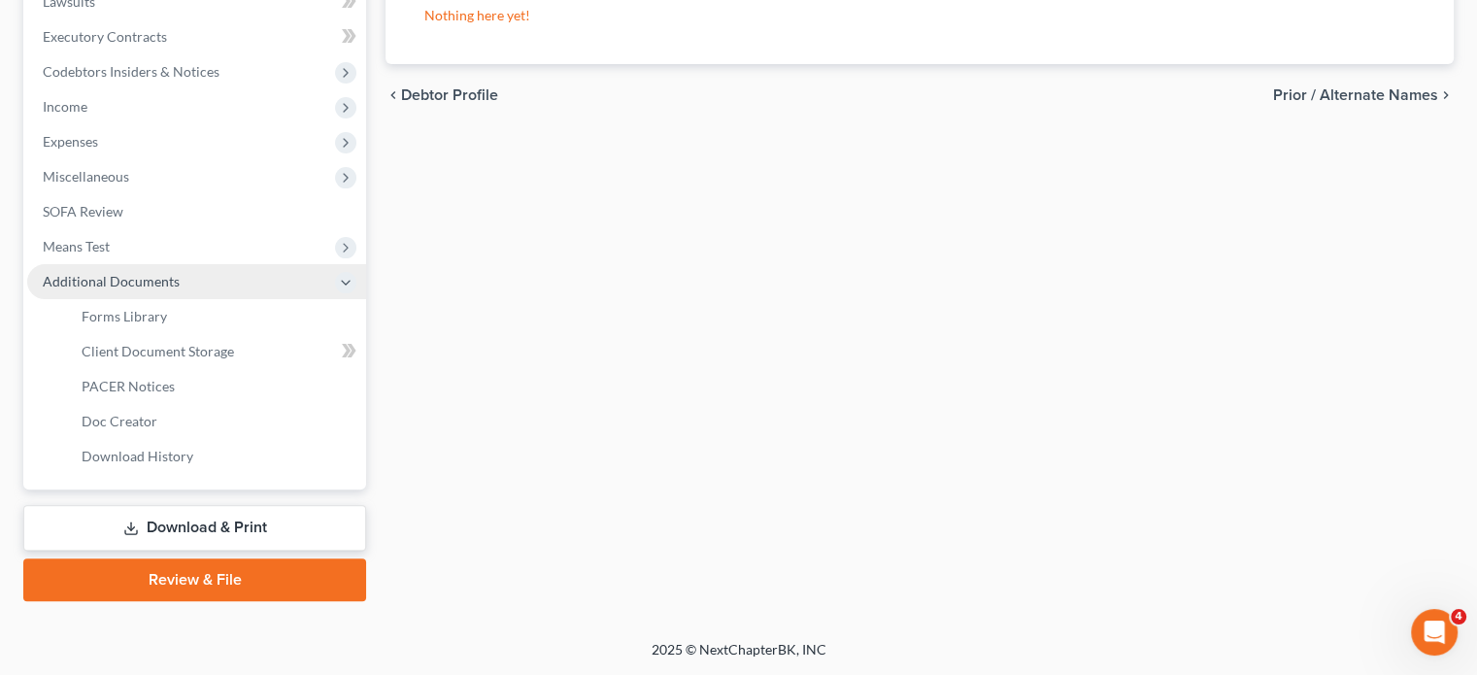
scroll to position [610, 0]
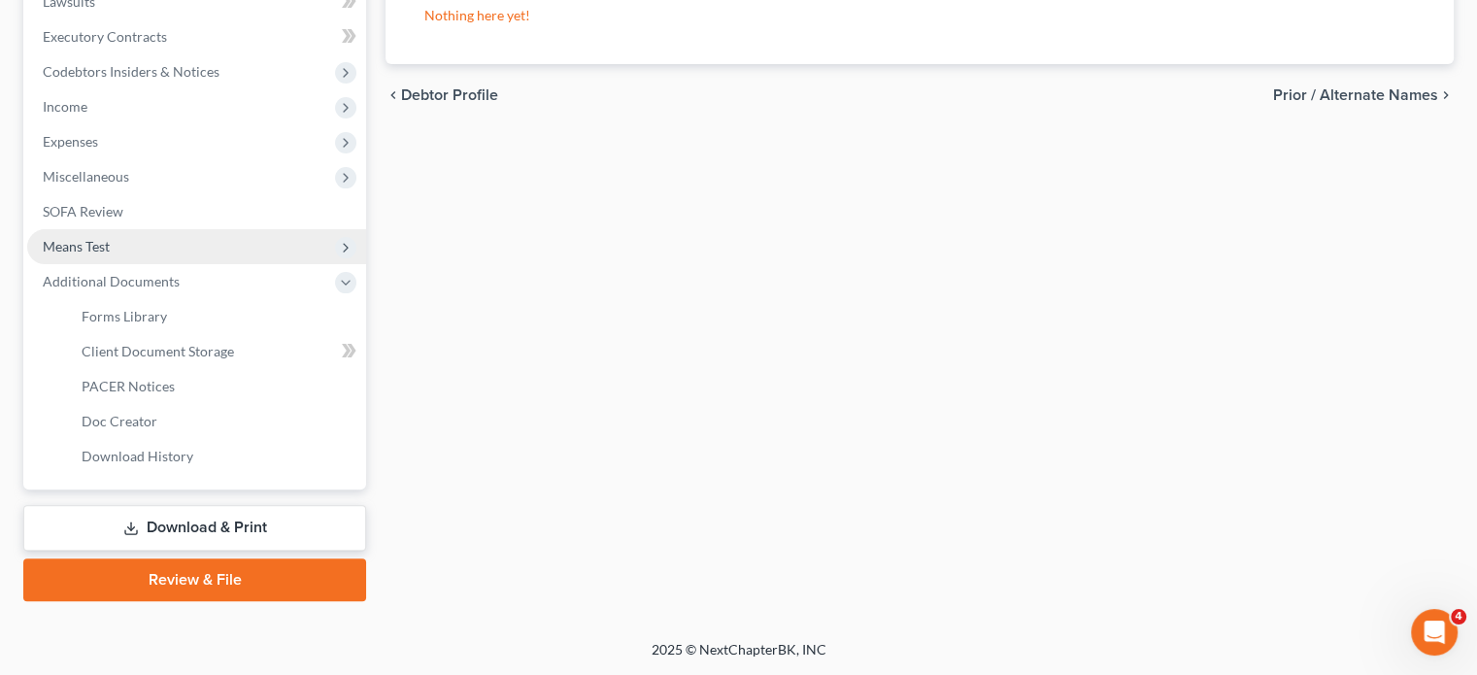
click at [144, 264] on span "Means Test" at bounding box center [196, 246] width 339 height 35
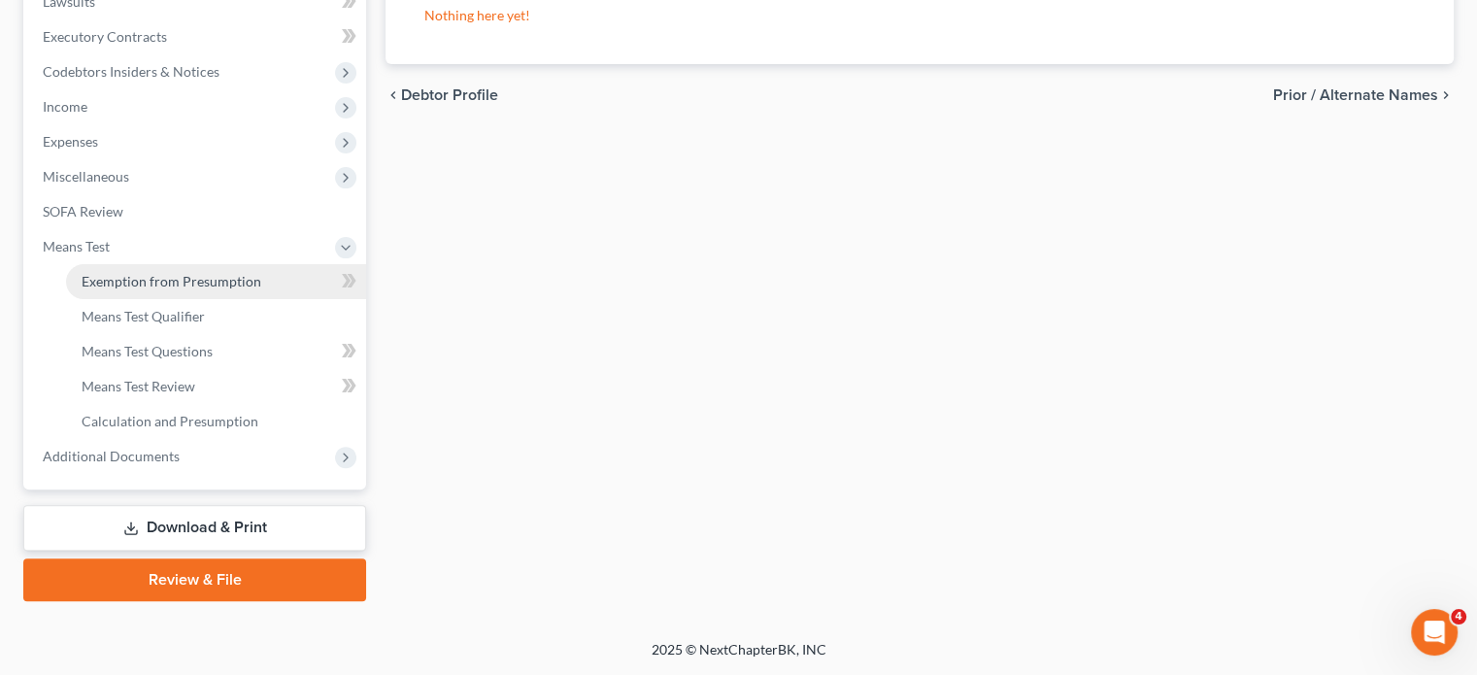
click at [183, 289] on span "Exemption from Presumption" at bounding box center [172, 281] width 180 height 17
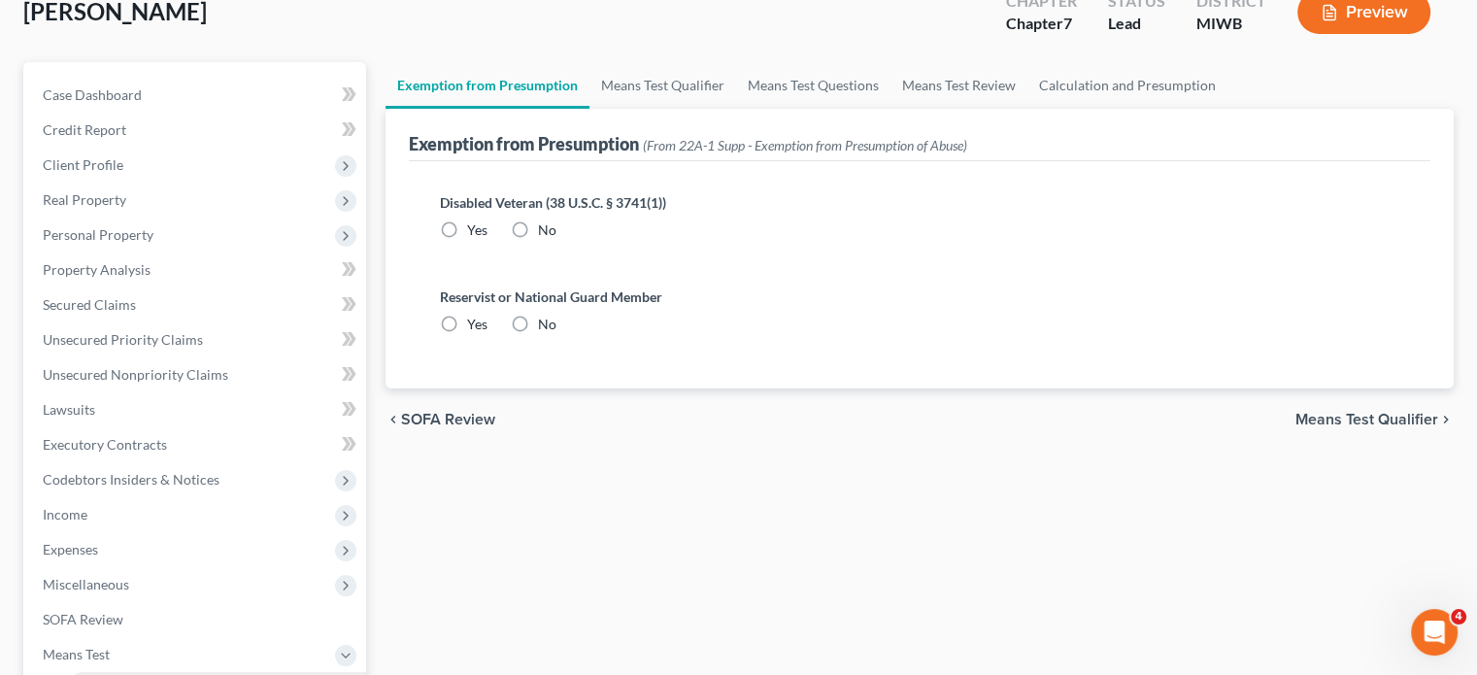
scroll to position [4, 0]
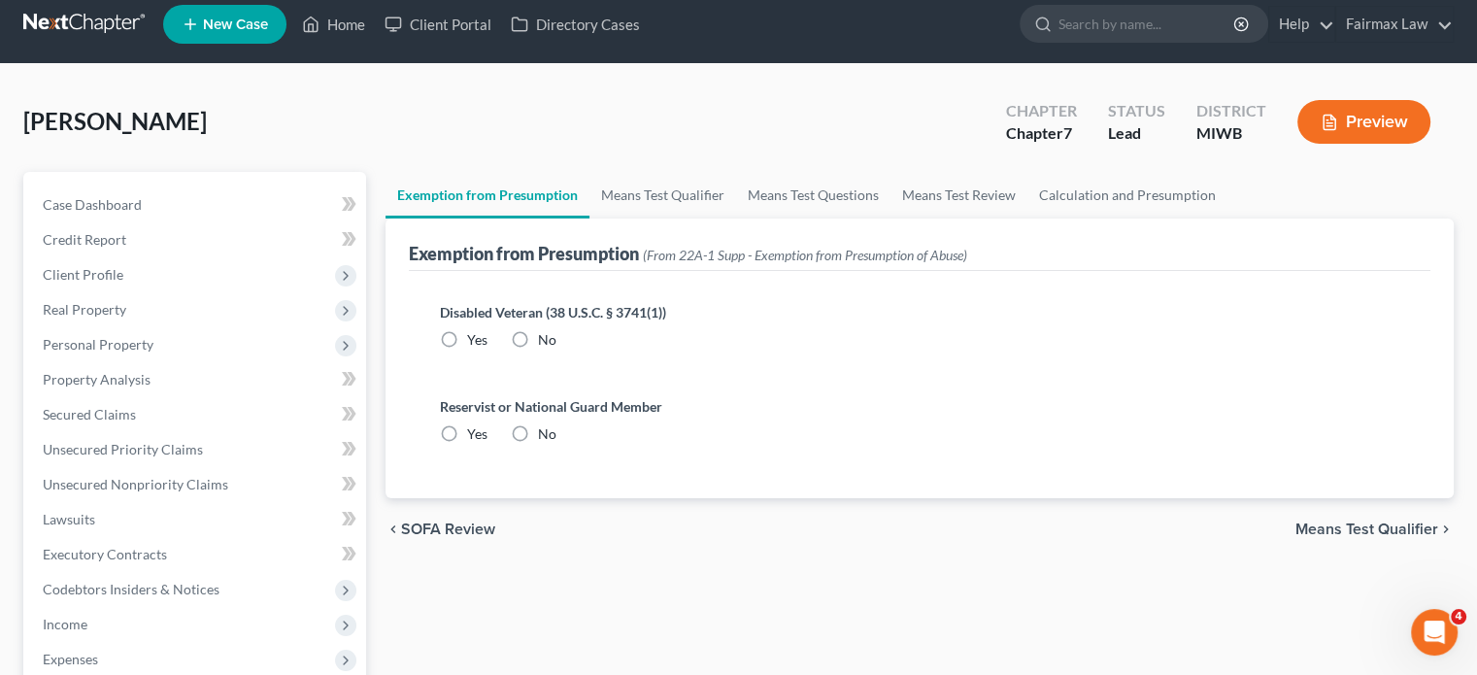
radio input "true"
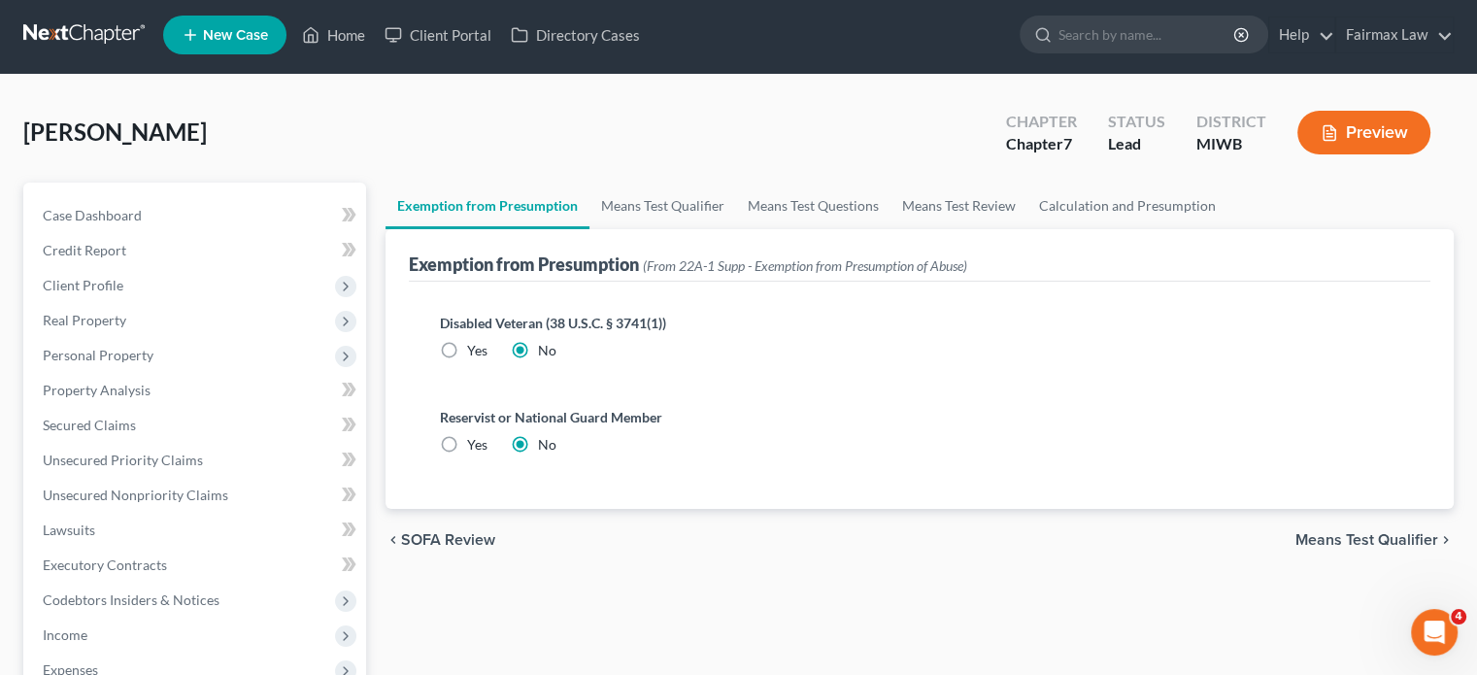
scroll to position [0, 0]
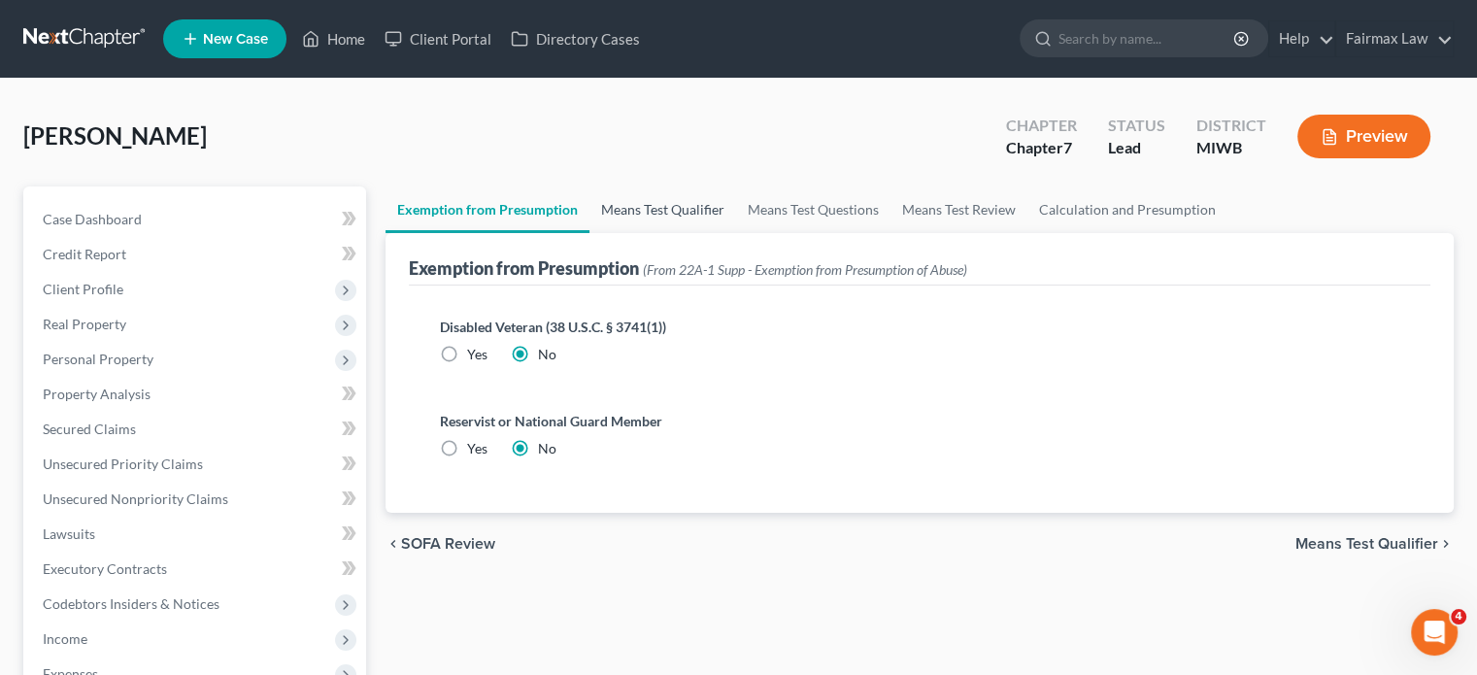
click at [736, 233] on link "Means Test Qualifier" at bounding box center [662, 209] width 147 height 47
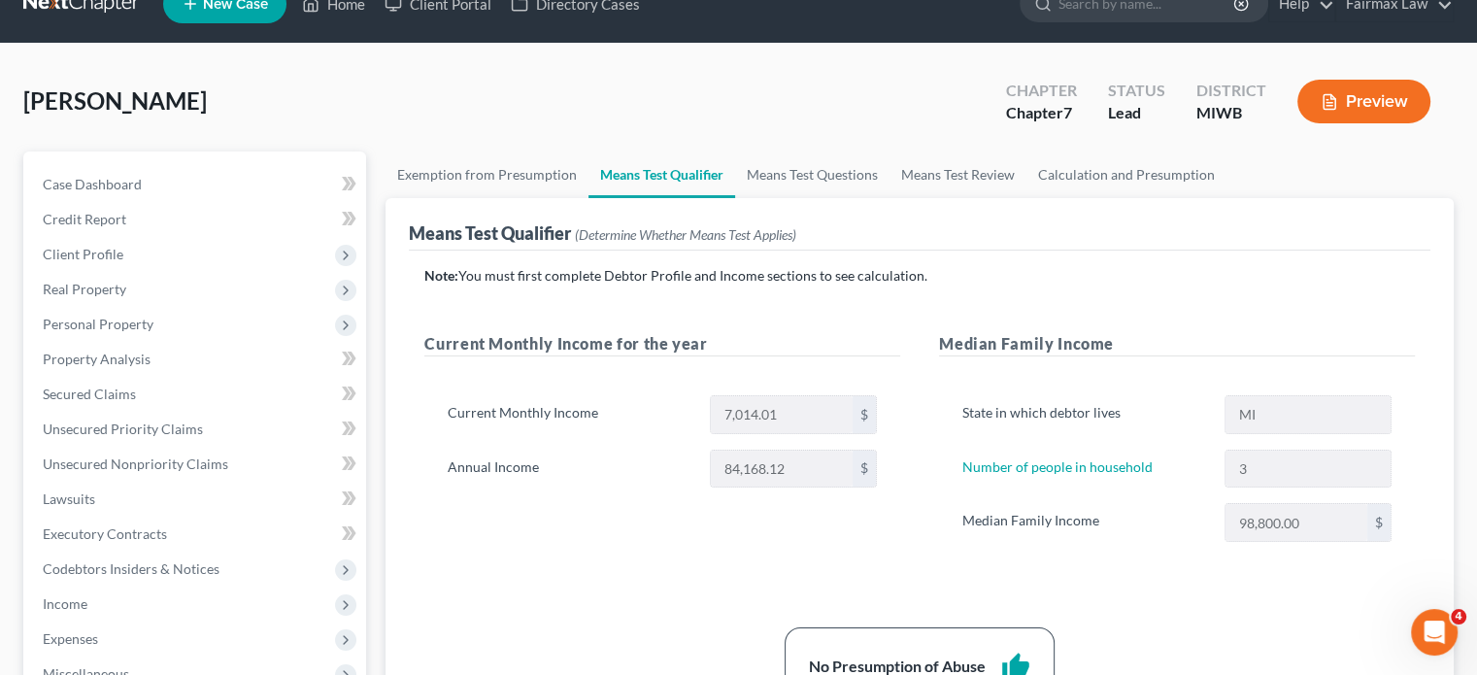
scroll to position [144, 0]
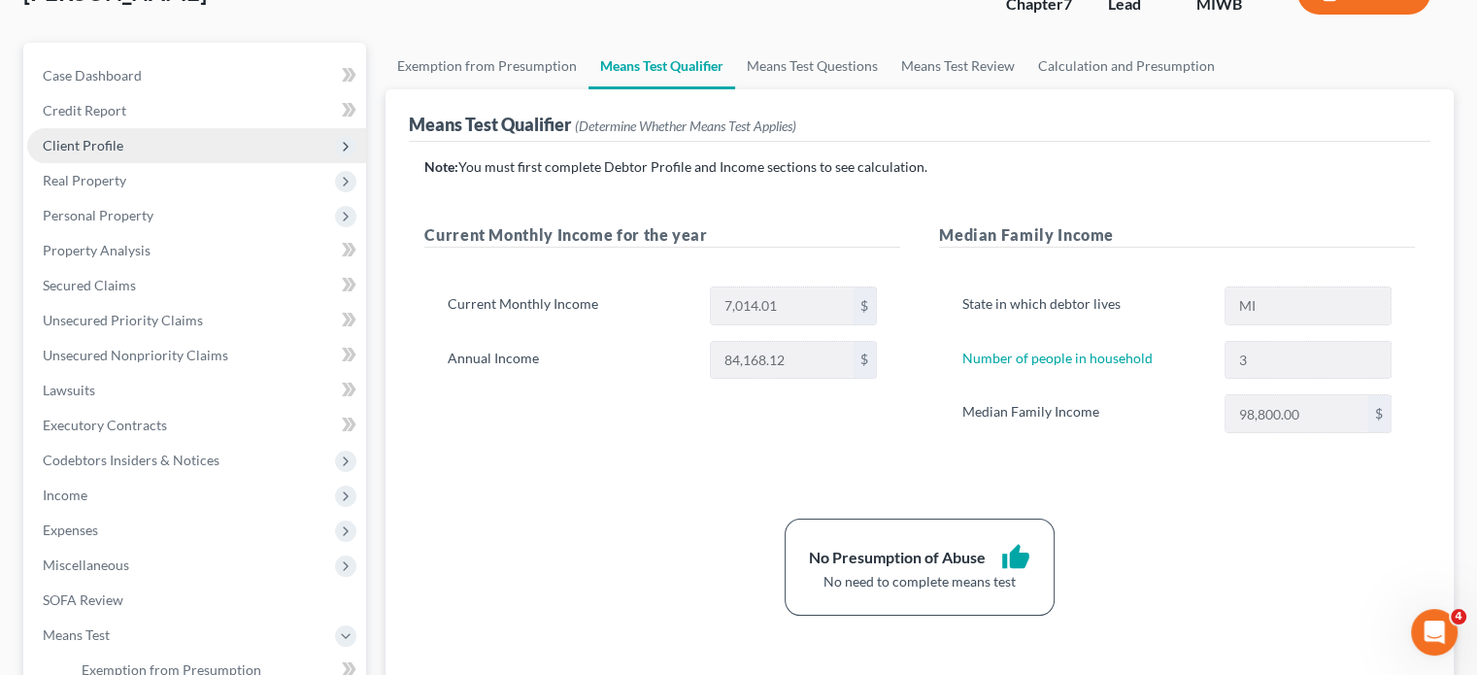
click at [213, 163] on span "Client Profile" at bounding box center [196, 145] width 339 height 35
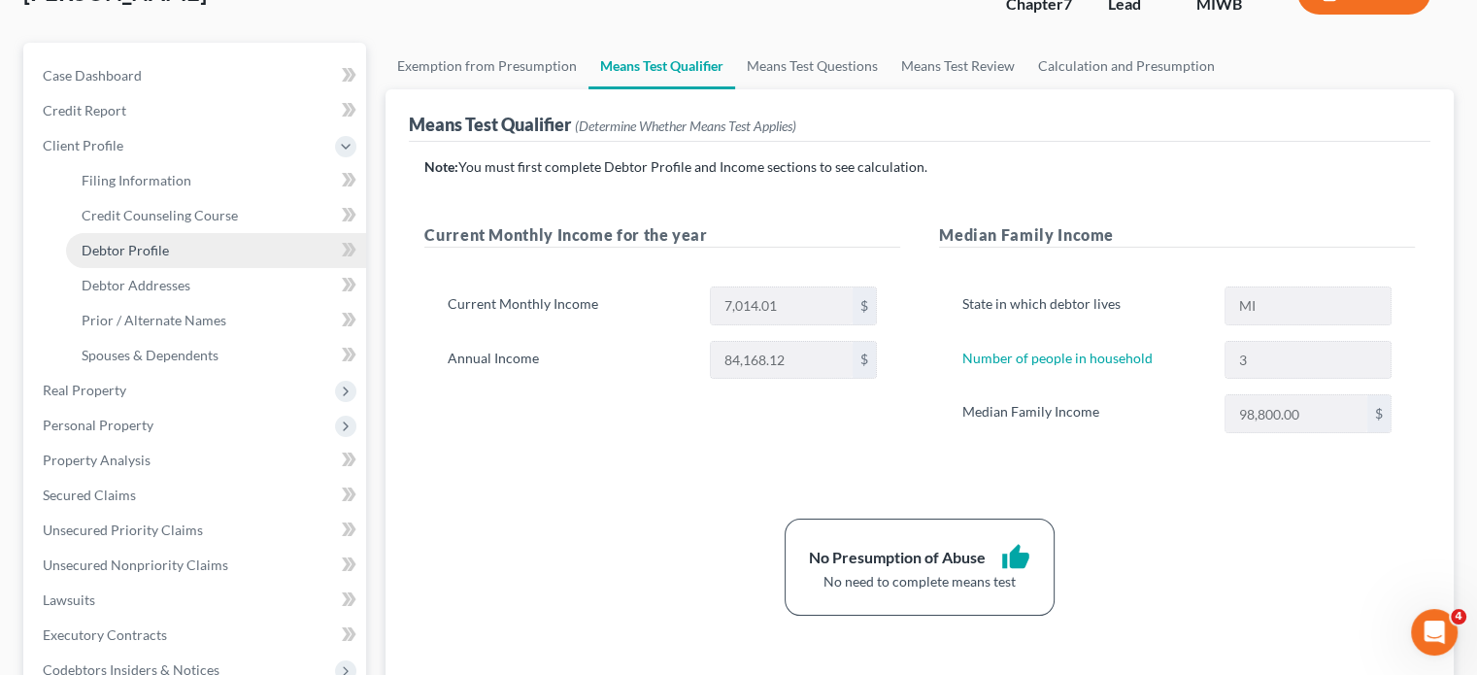
click at [215, 268] on link "Debtor Profile" at bounding box center [216, 250] width 300 height 35
select select "0"
select select "2"
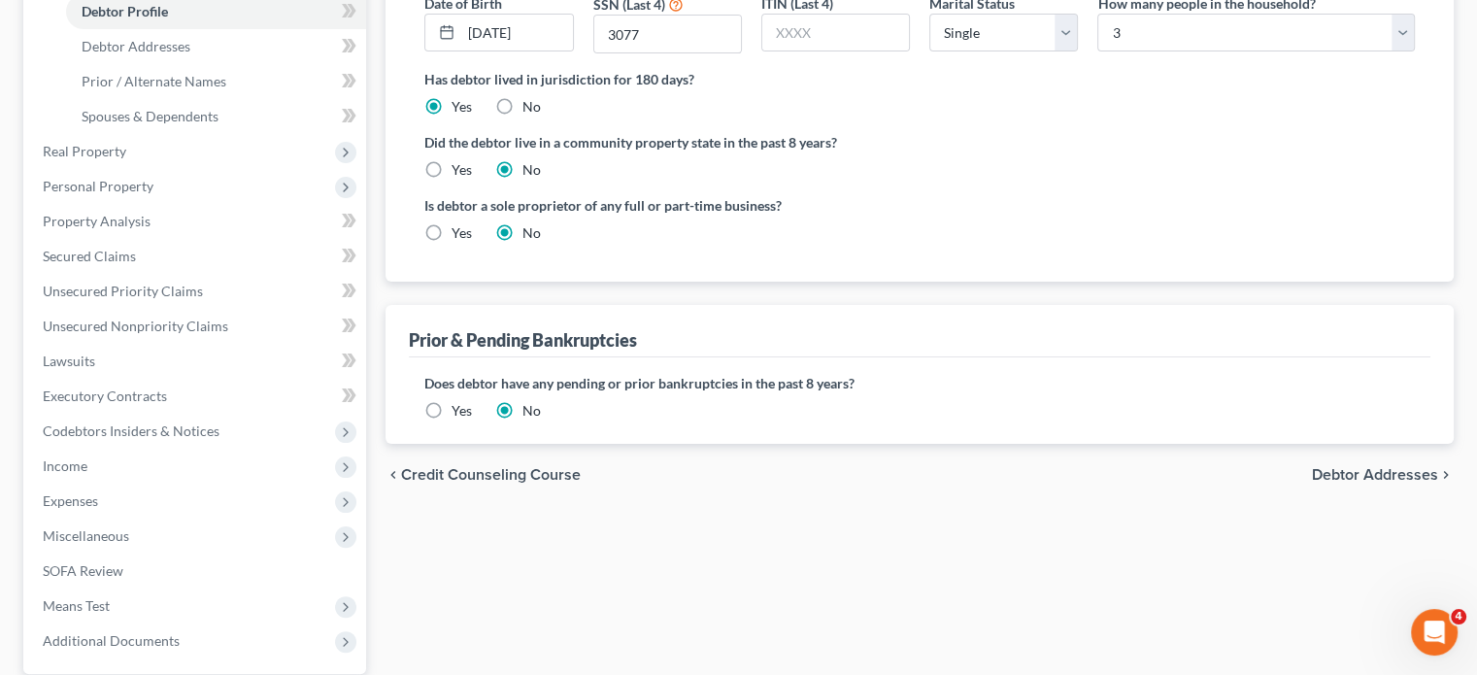
scroll to position [355, 0]
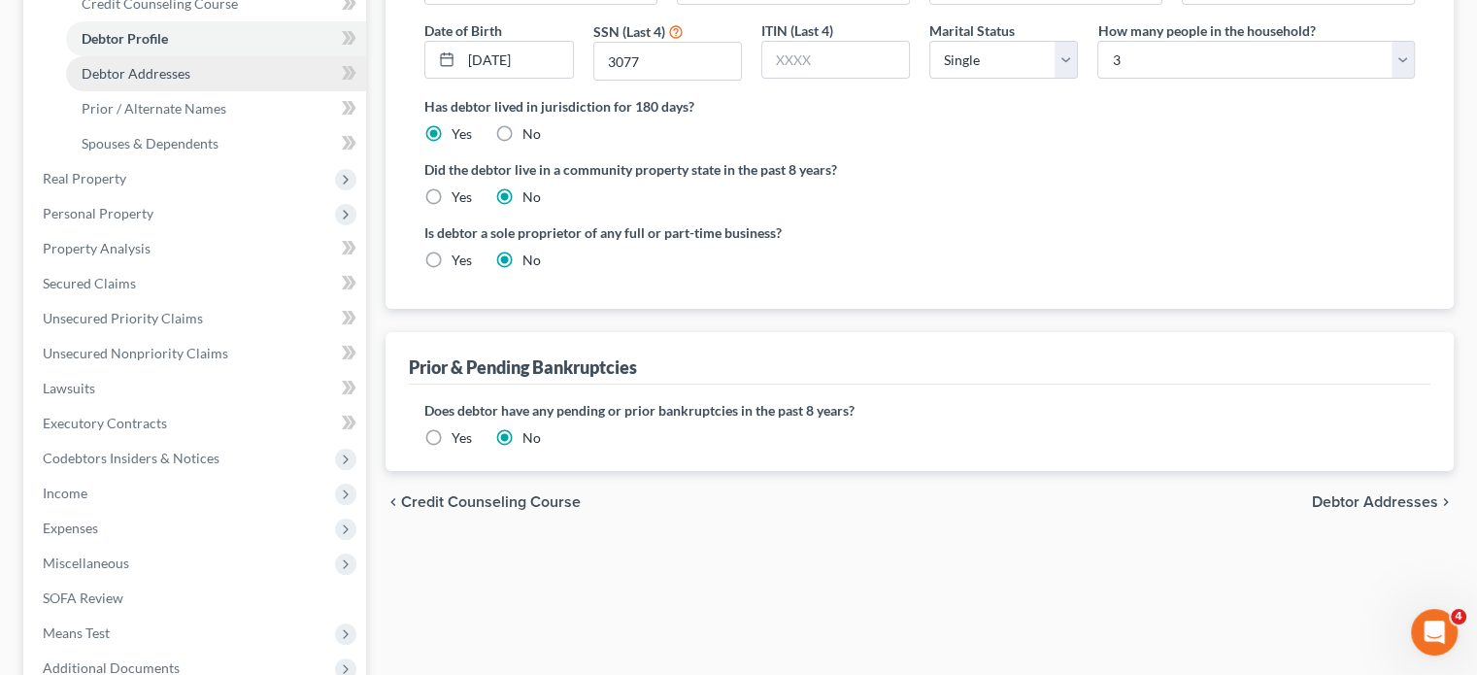
click at [190, 82] on span "Debtor Addresses" at bounding box center [136, 73] width 109 height 17
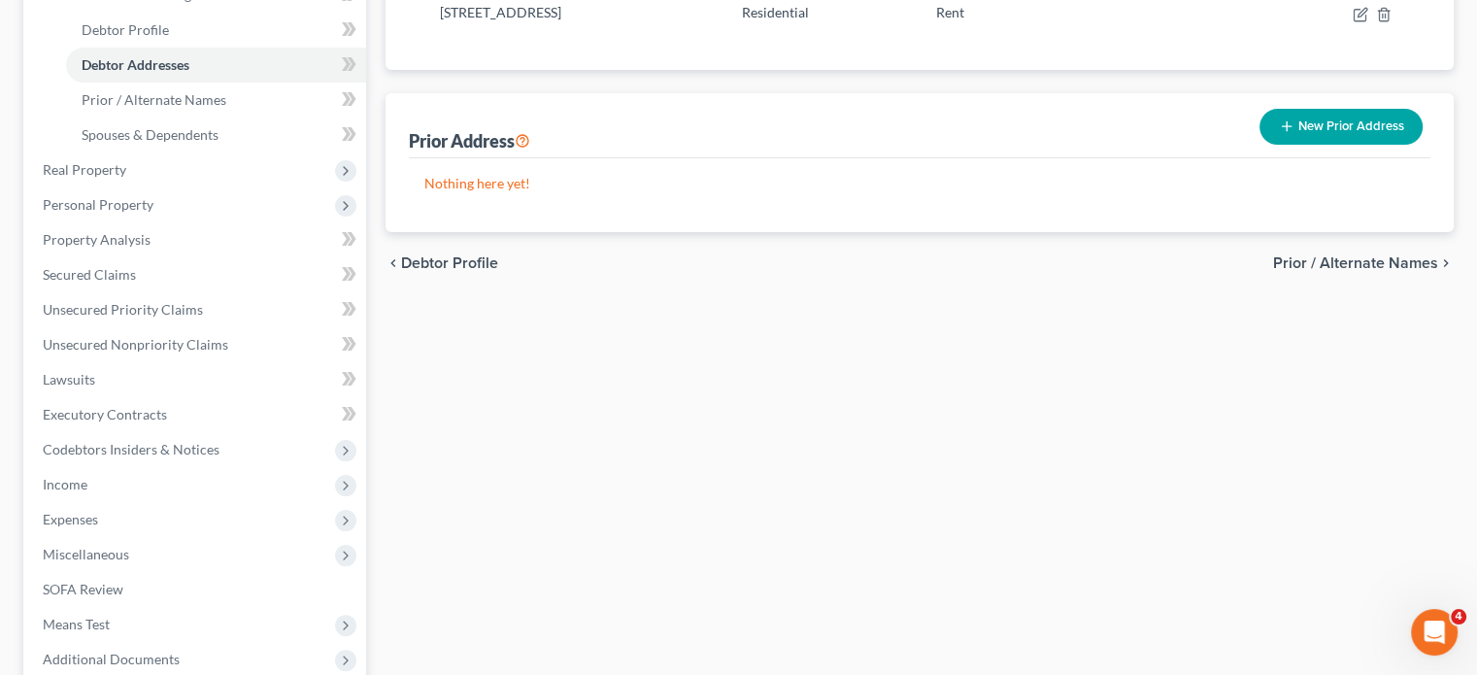
scroll to position [367, 0]
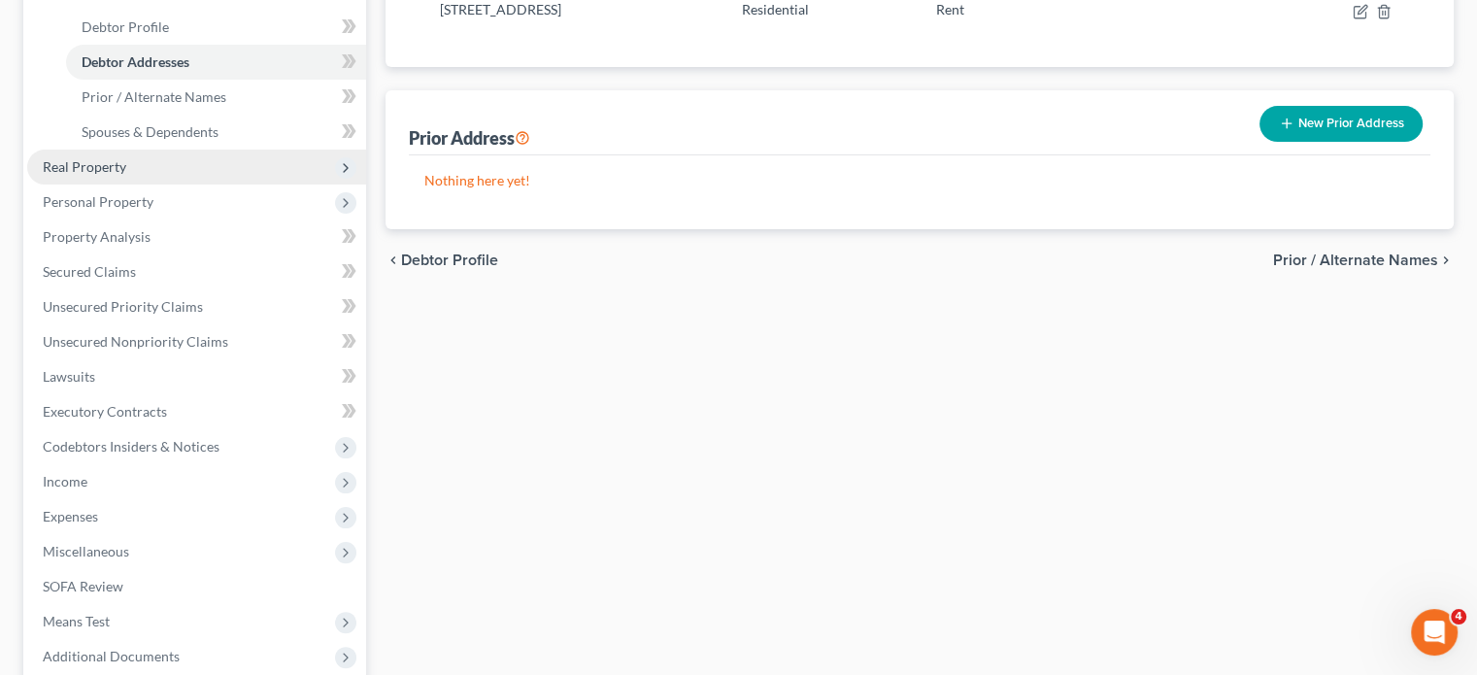
click at [191, 184] on span "Real Property" at bounding box center [196, 167] width 339 height 35
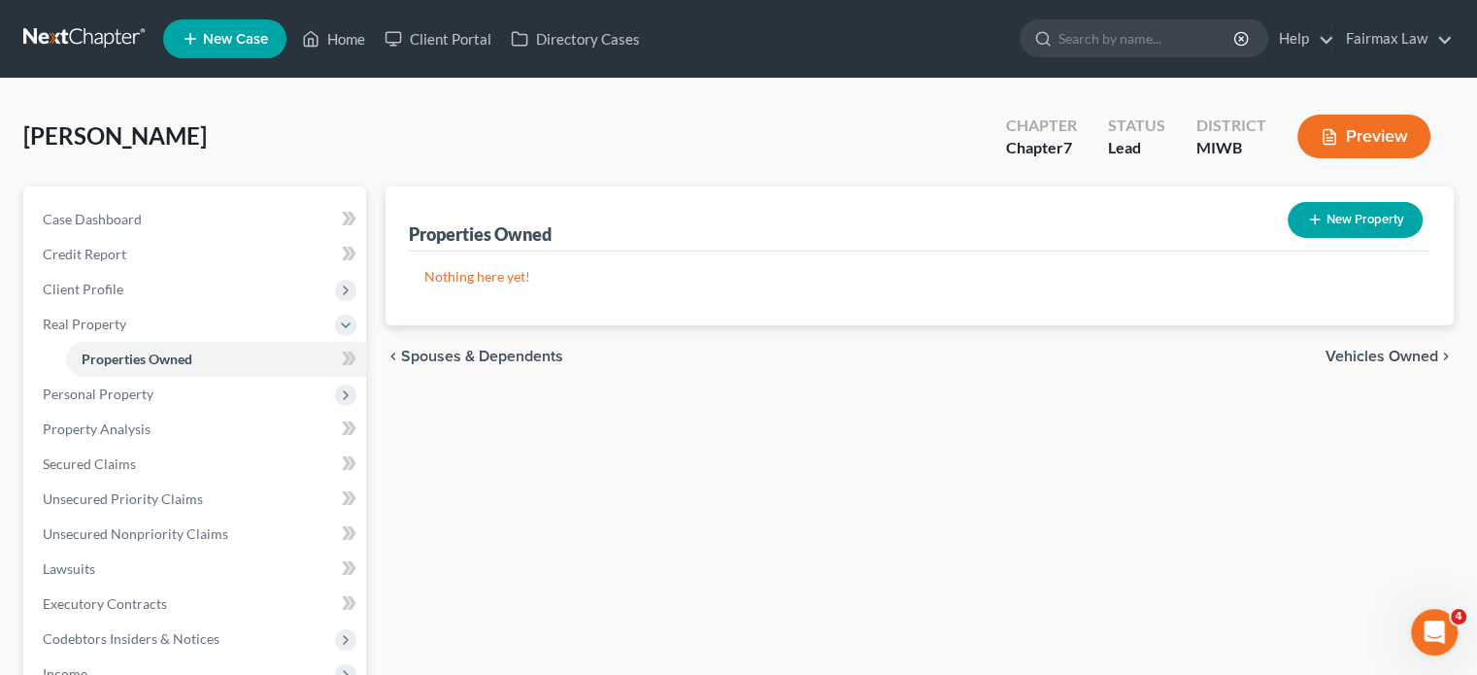
scroll to position [280, 0]
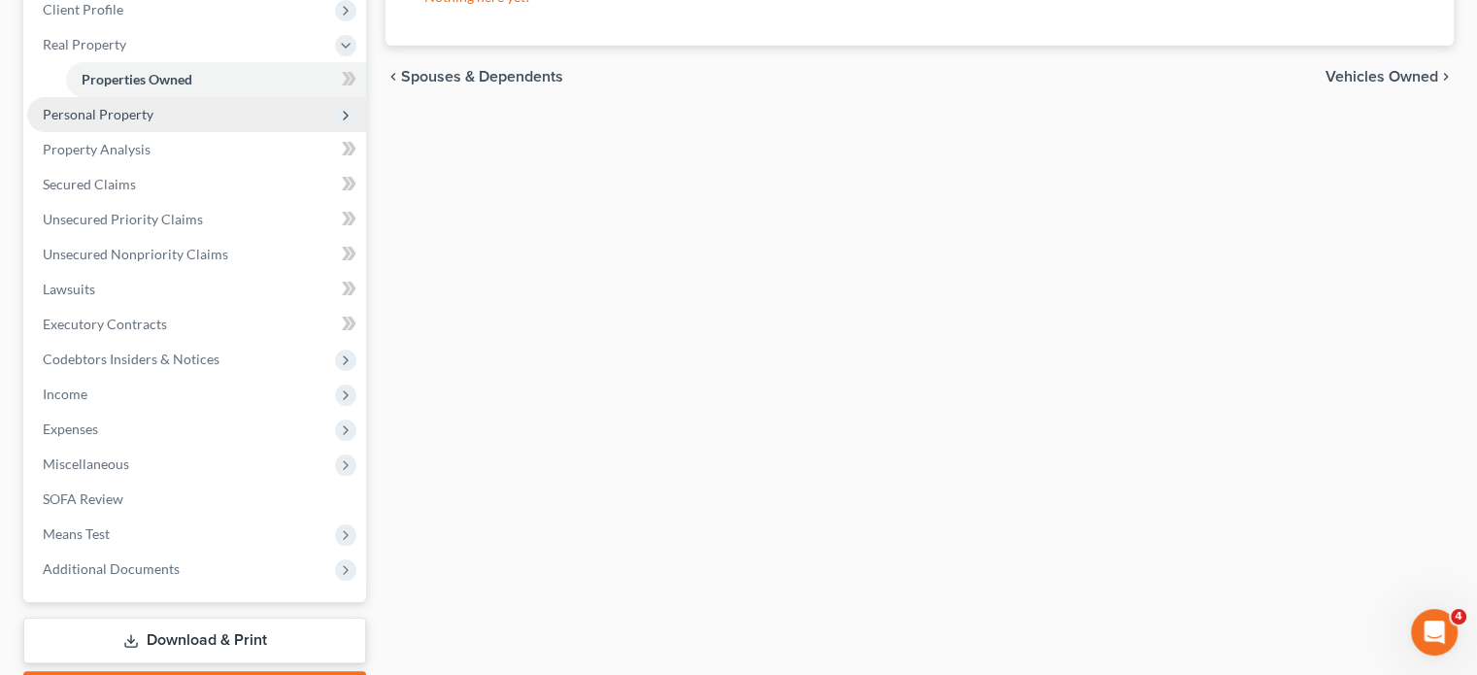
click at [211, 132] on span "Personal Property" at bounding box center [196, 114] width 339 height 35
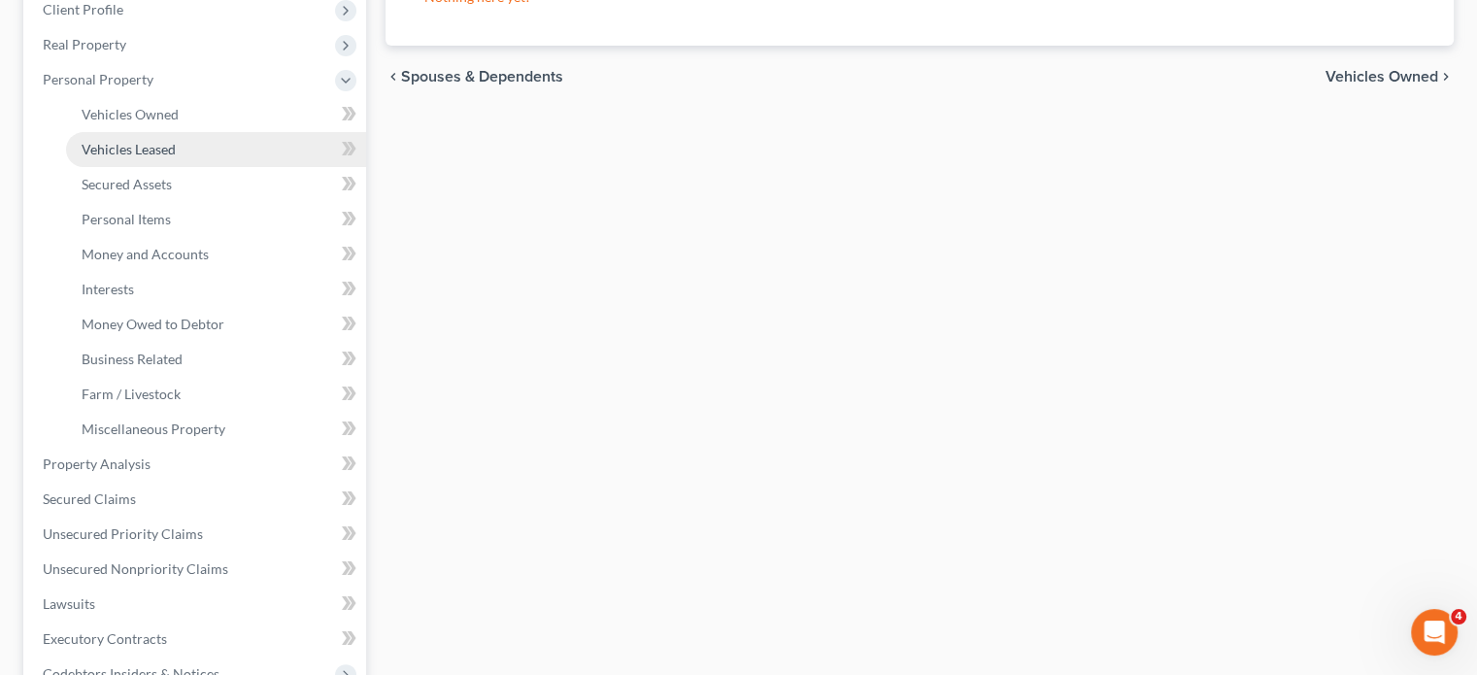
click at [174, 167] on link "Vehicles Leased" at bounding box center [216, 149] width 300 height 35
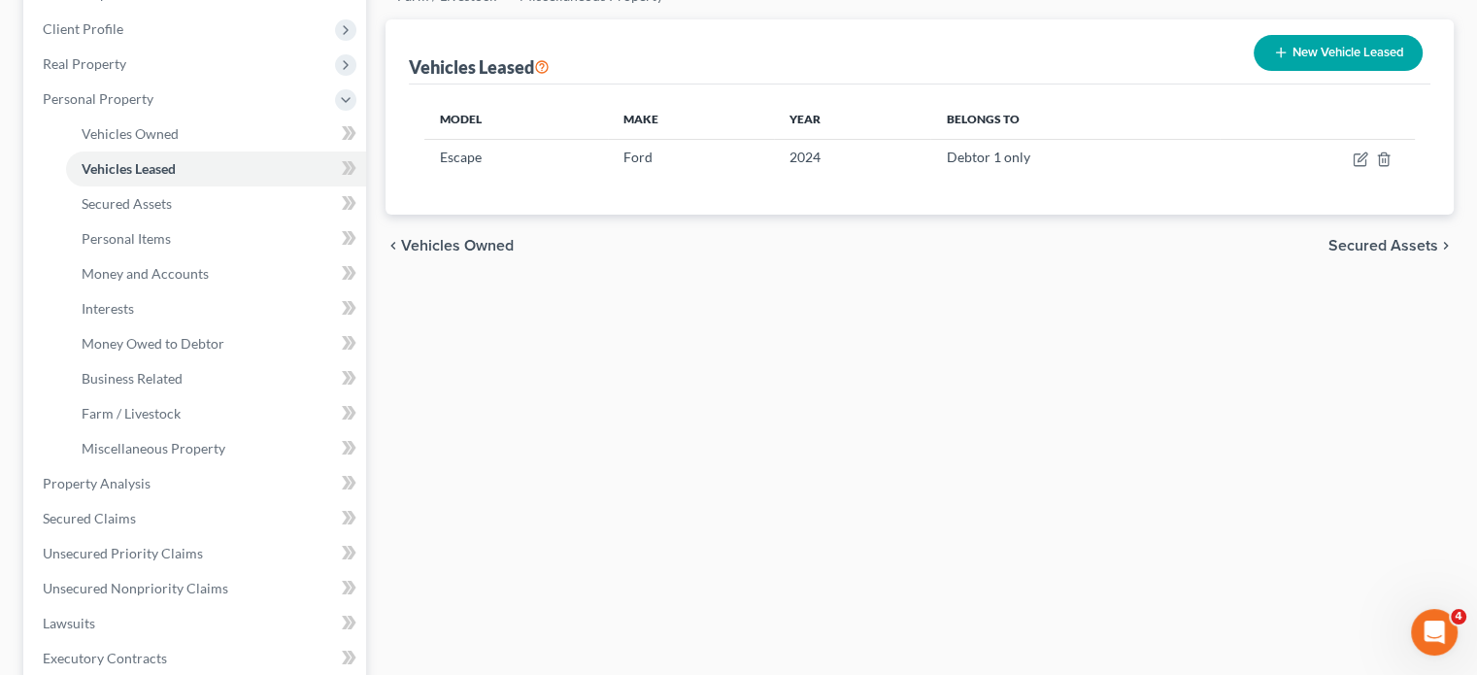
scroll to position [268, 0]
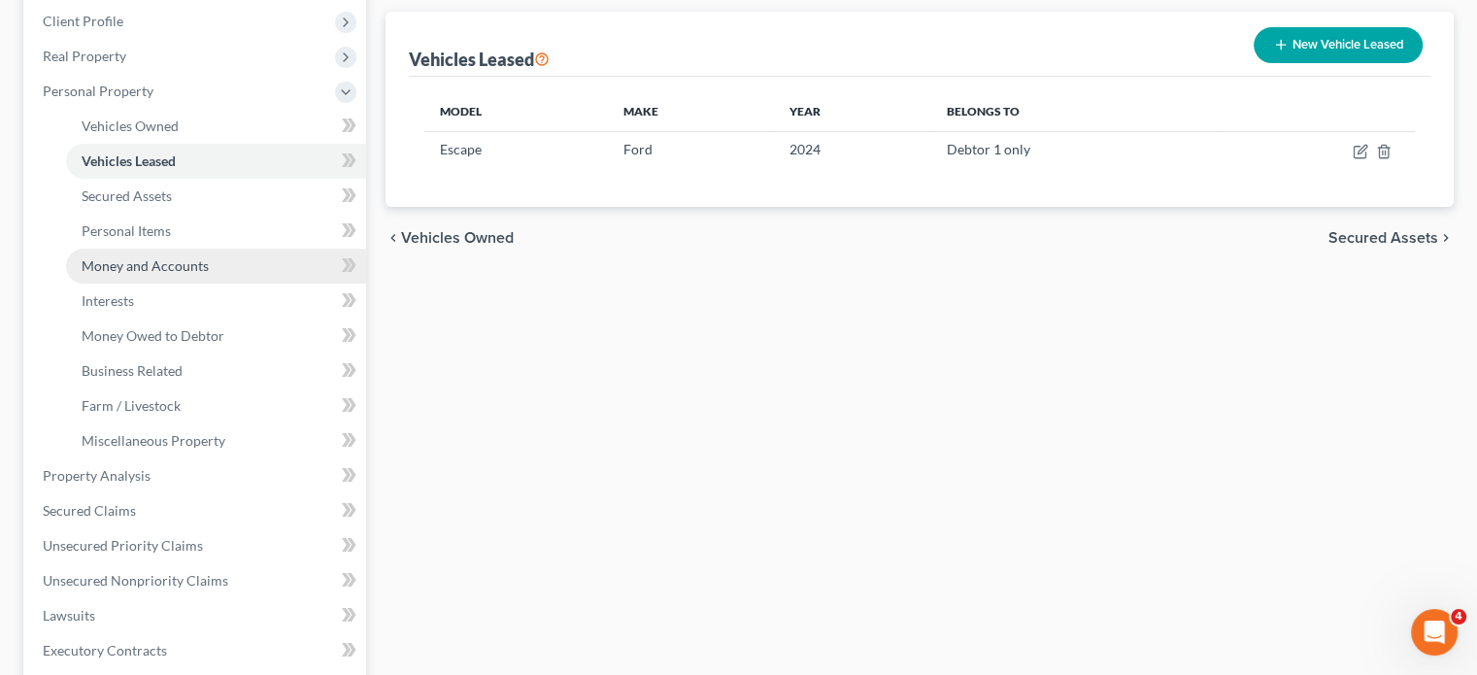
click at [199, 274] on span "Money and Accounts" at bounding box center [145, 265] width 127 height 17
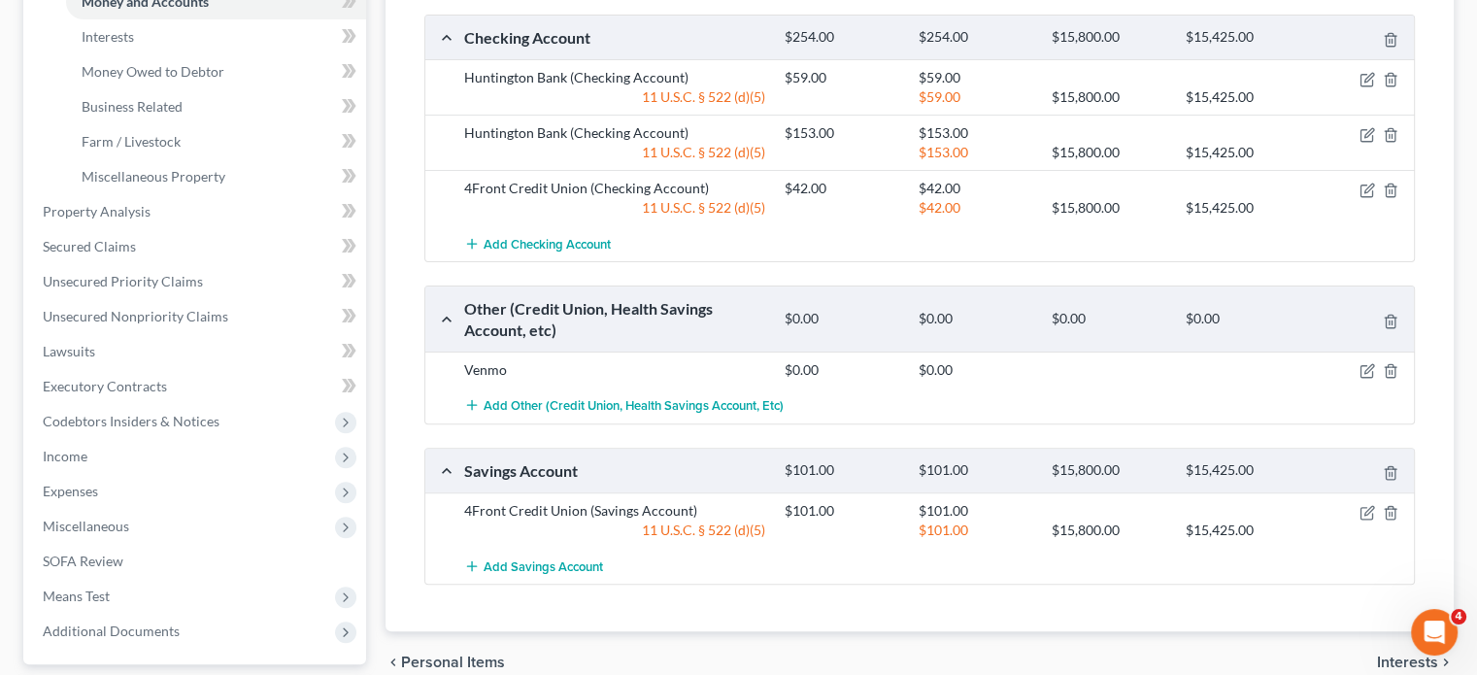
scroll to position [533, 0]
click at [159, 53] on link "Interests" at bounding box center [216, 35] width 300 height 35
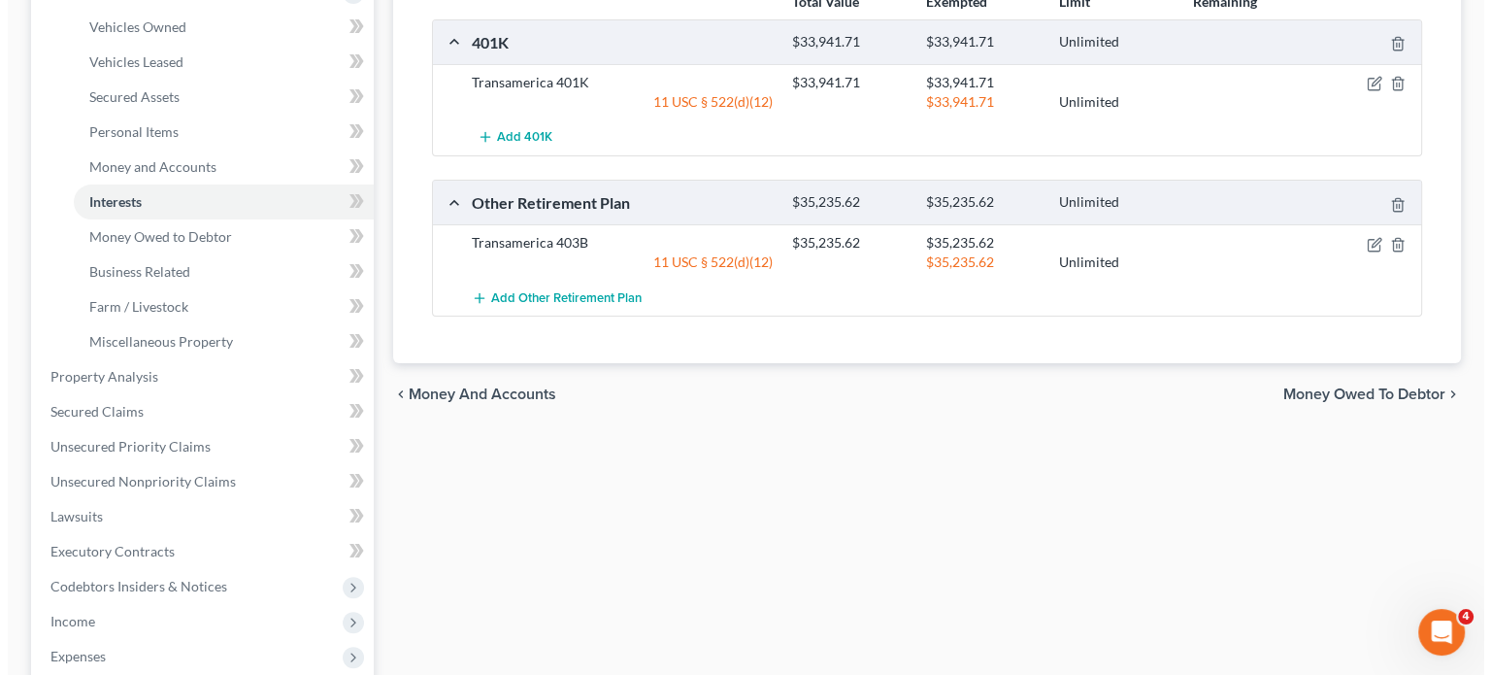
scroll to position [365, 0]
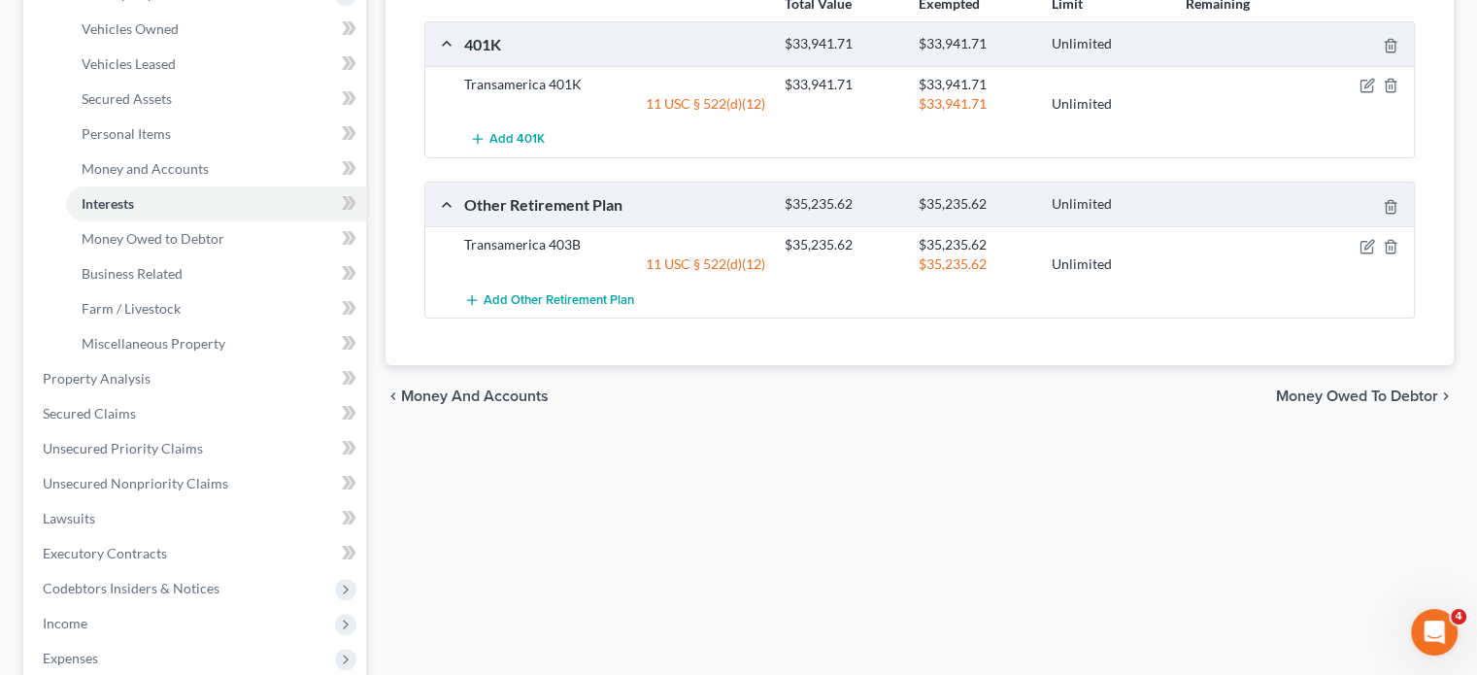
select select "term_life_insurance"
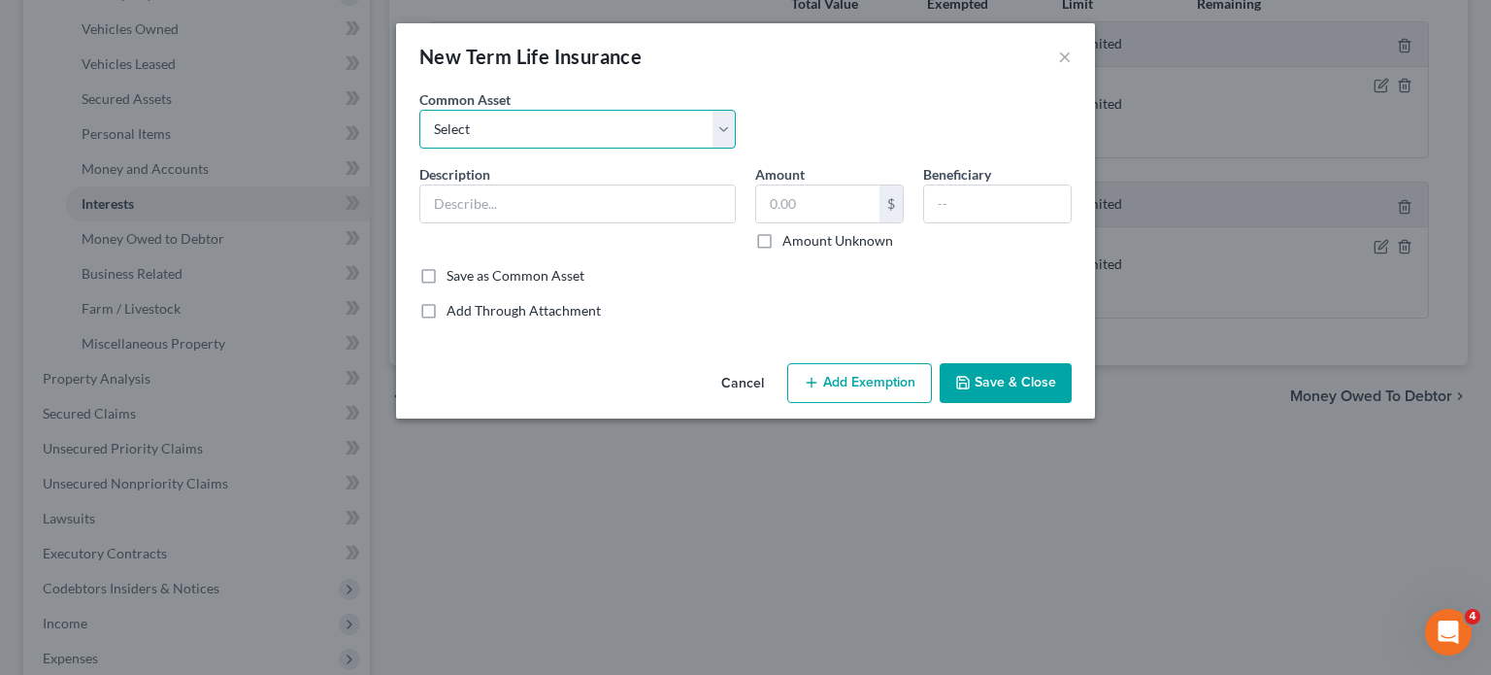
click at [622, 149] on select "Select Group Term Life Insurance through employer NEA Group Life through Work G…" at bounding box center [577, 129] width 317 height 39
select select "4"
click at [419, 137] on select "Select Group Term Life Insurance through employer NEA Group Life through Work G…" at bounding box center [577, 129] width 317 height 39
type input "Group life insurance (through employer). This term policy holds no value."
type input "0"
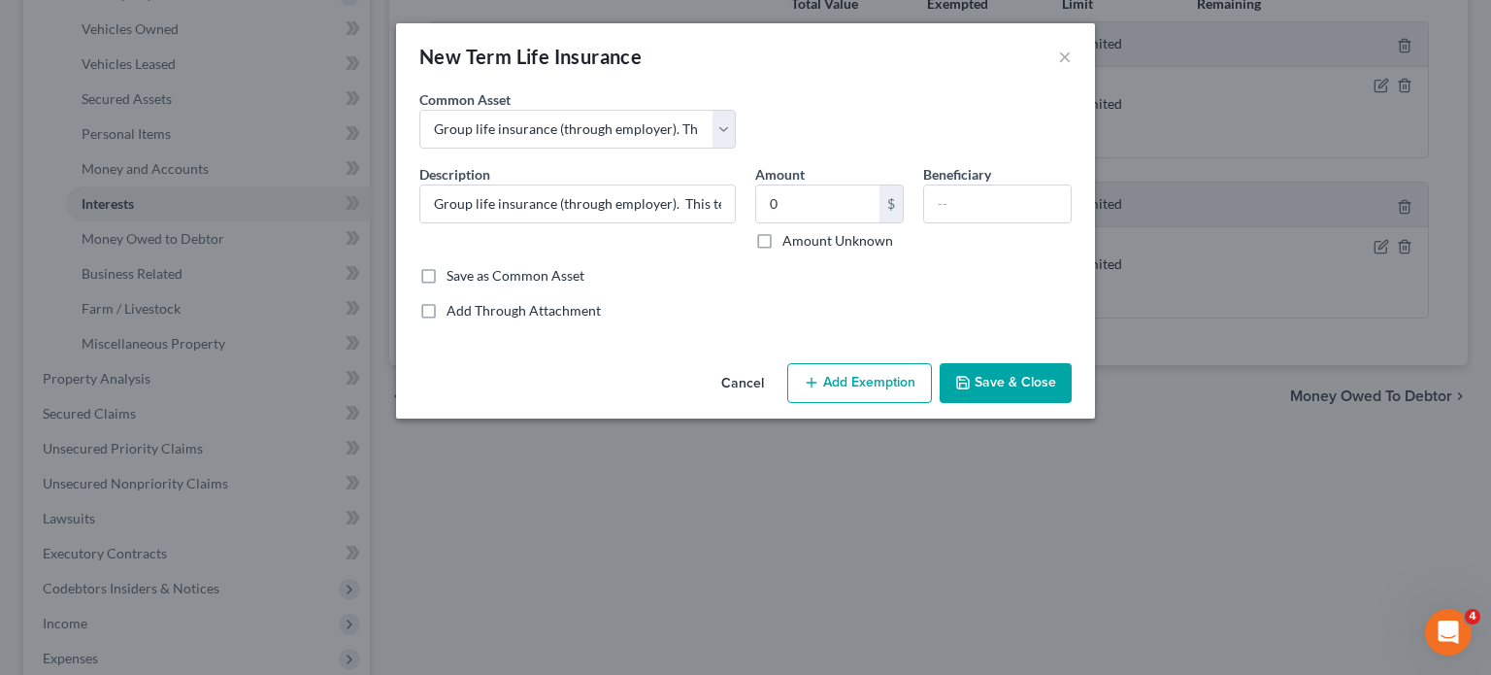
click at [873, 404] on button "Add Exemption" at bounding box center [859, 383] width 145 height 41
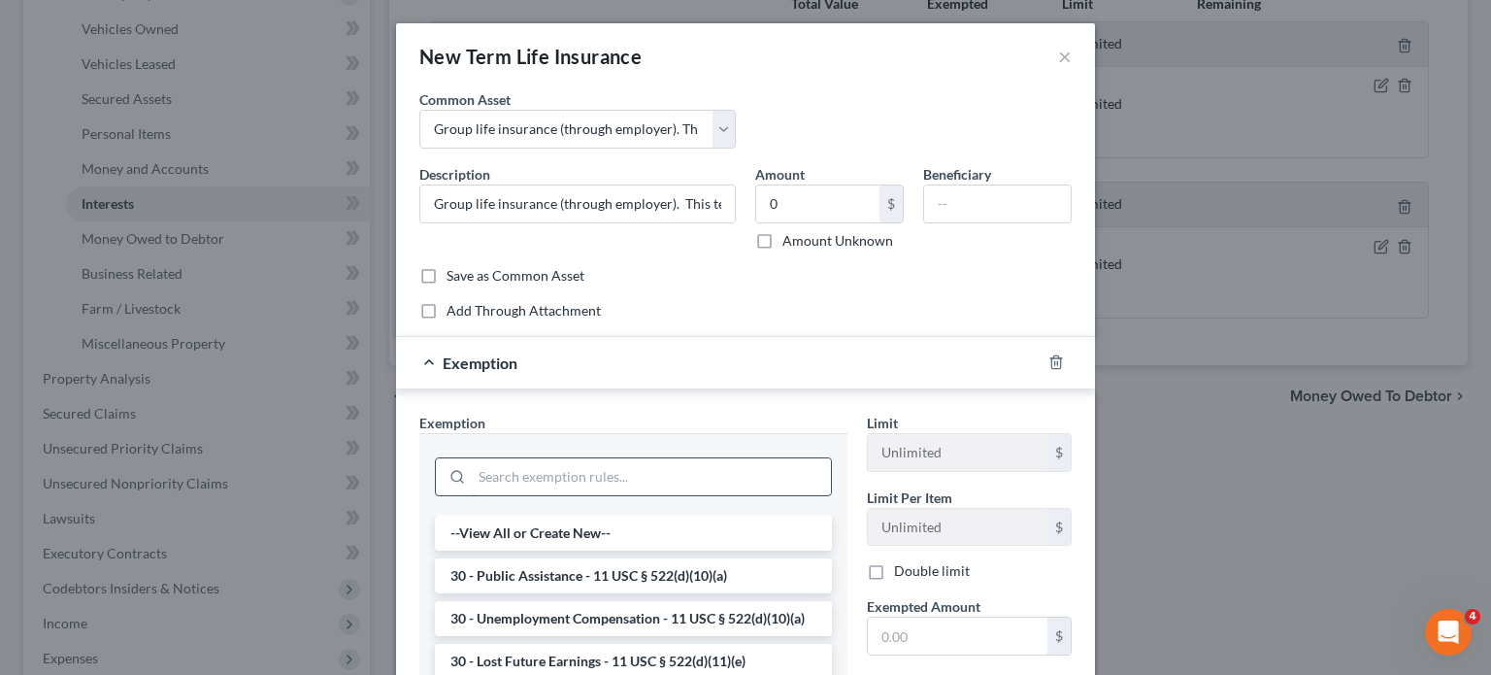
click at [513, 495] on input "search" at bounding box center [651, 476] width 359 height 37
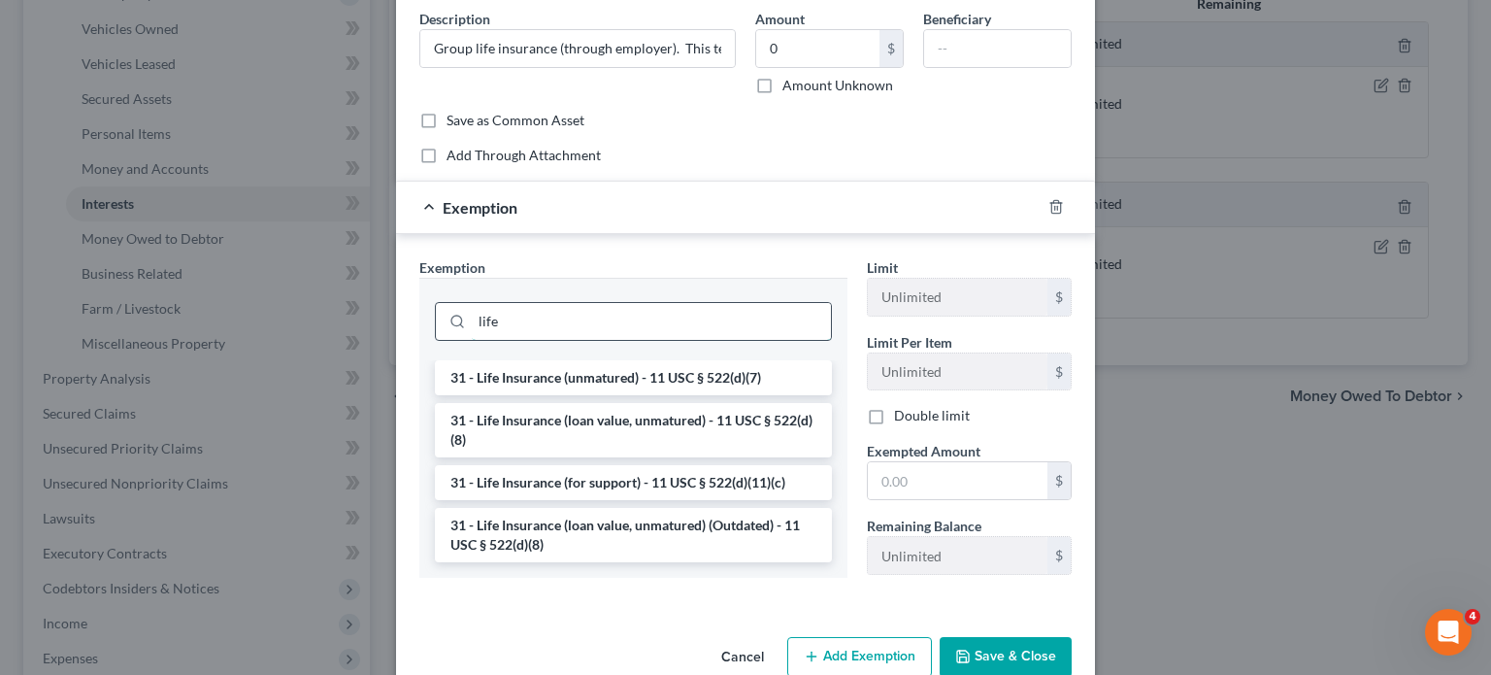
scroll to position [157, 0]
type input "life"
drag, startPoint x: 511, startPoint y: 524, endPoint x: 503, endPoint y: 496, distance: 29.2
click at [503, 393] on li "31 - Life Insurance (unmatured) - 11 USC § 522(d)(7)" at bounding box center [633, 375] width 397 height 35
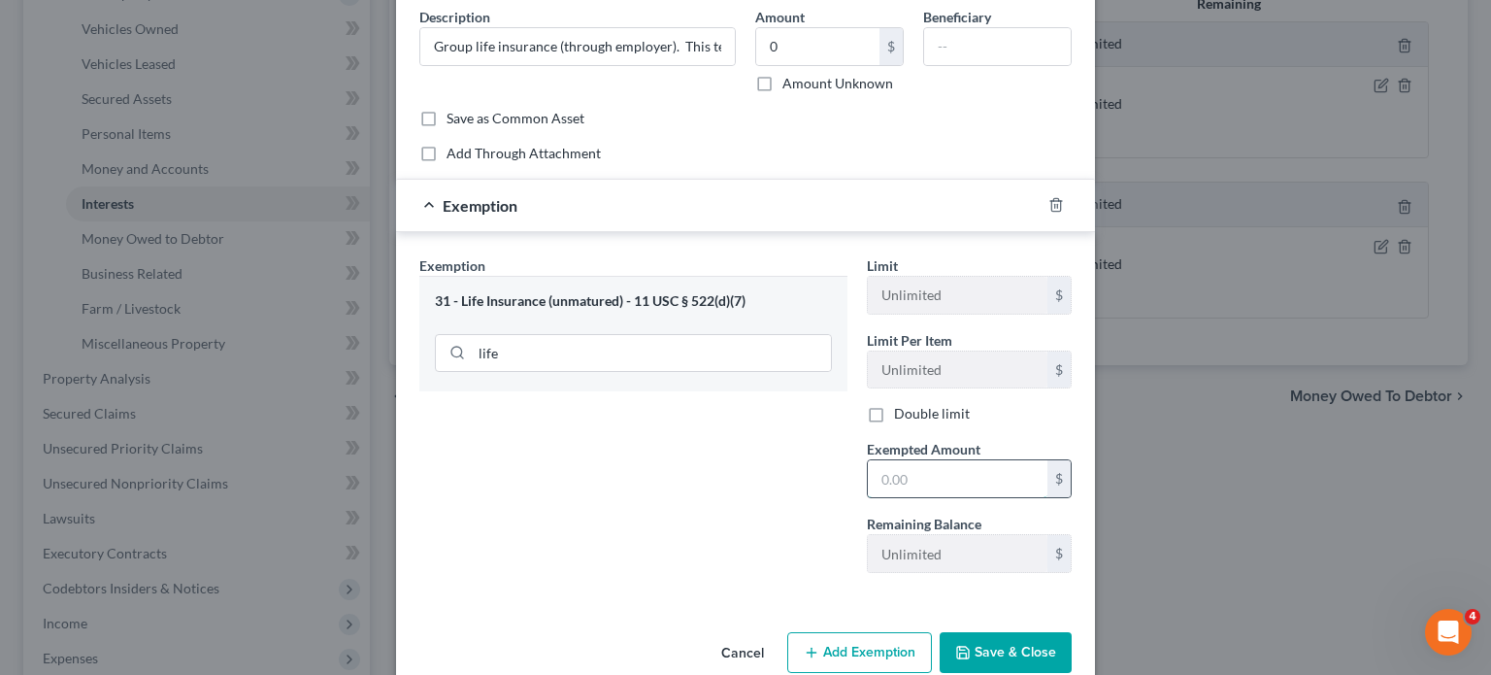
click at [957, 497] on input "text" at bounding box center [958, 478] width 180 height 37
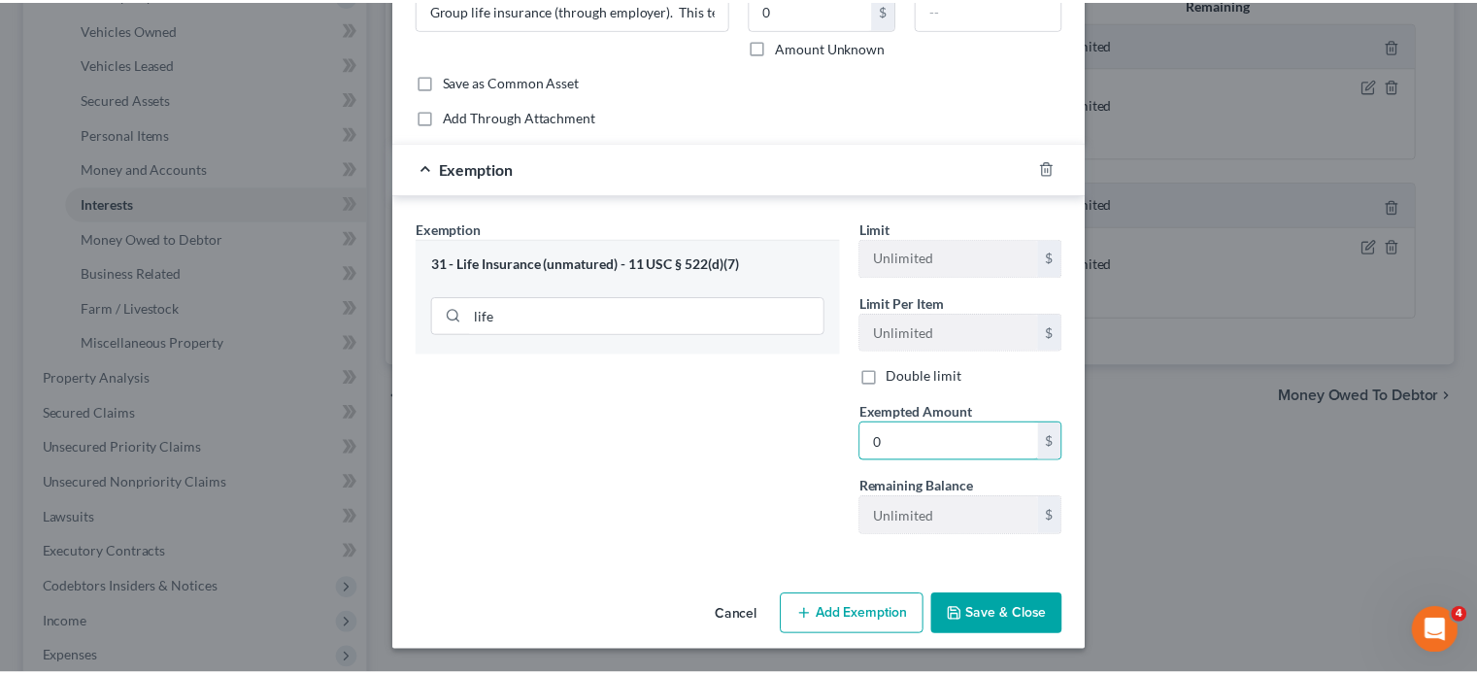
scroll to position [398, 0]
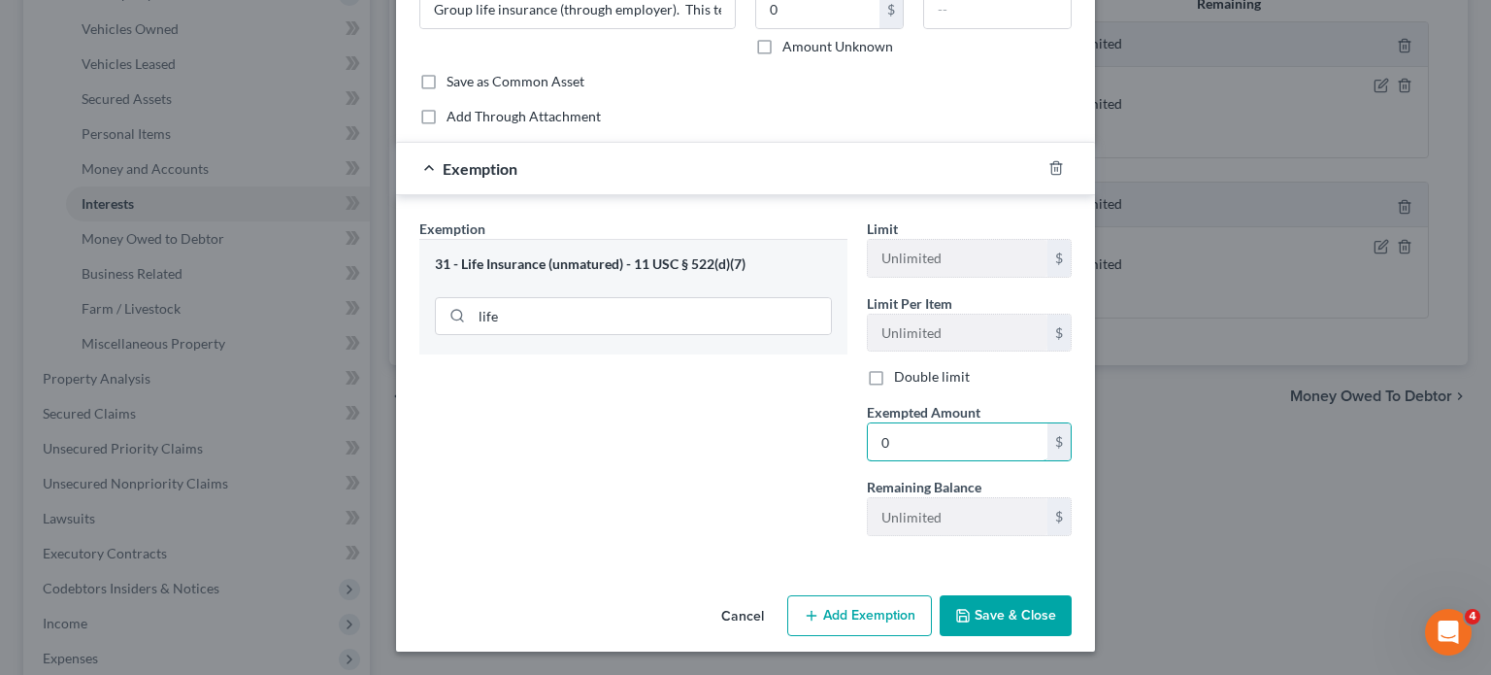
type input "0"
click at [1068, 595] on button "Save & Close" at bounding box center [1006, 615] width 132 height 41
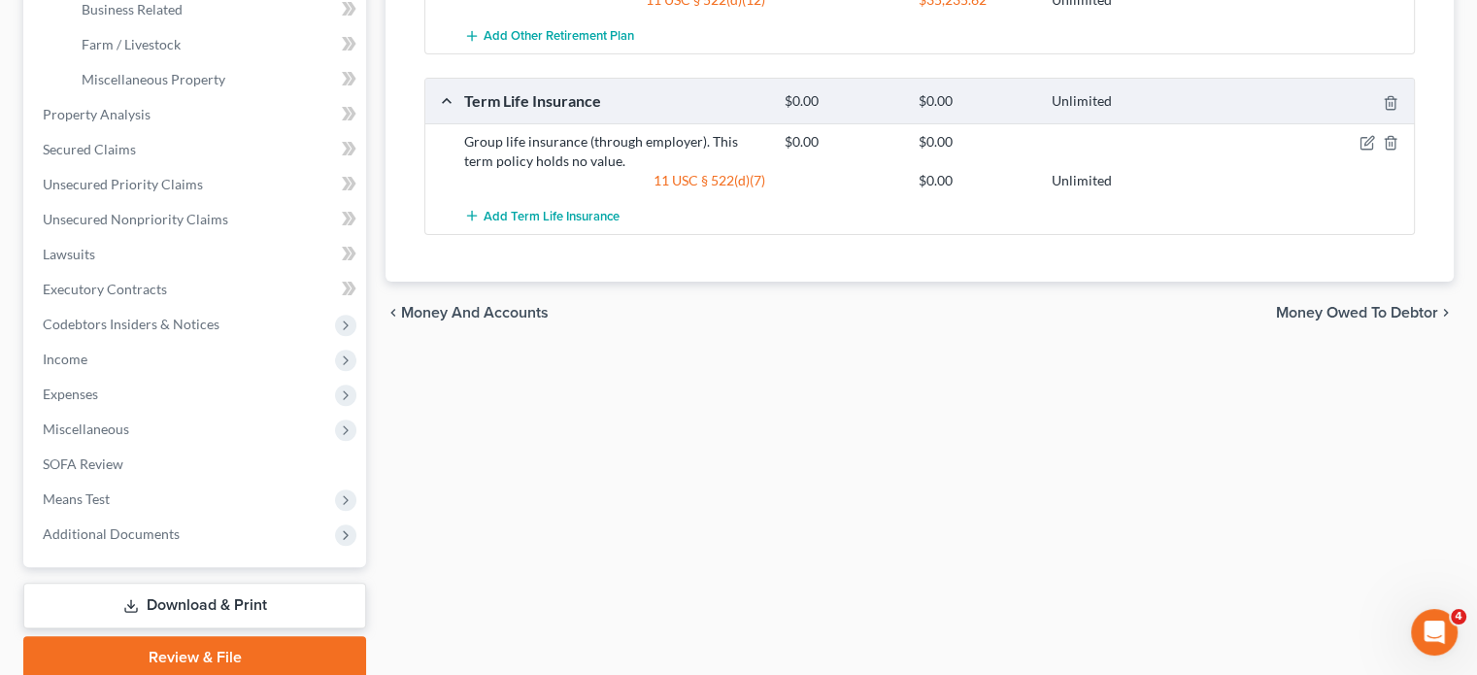
scroll to position [648, 0]
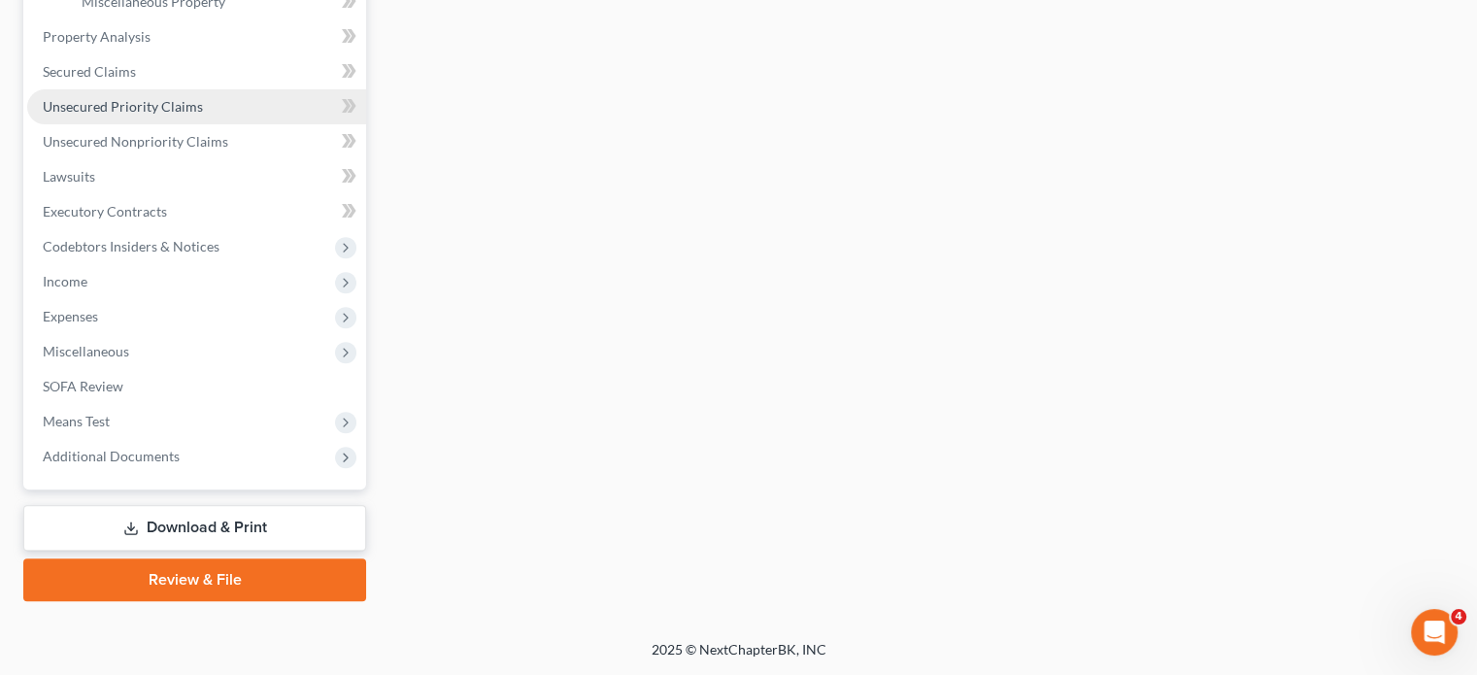
scroll to position [785, 0]
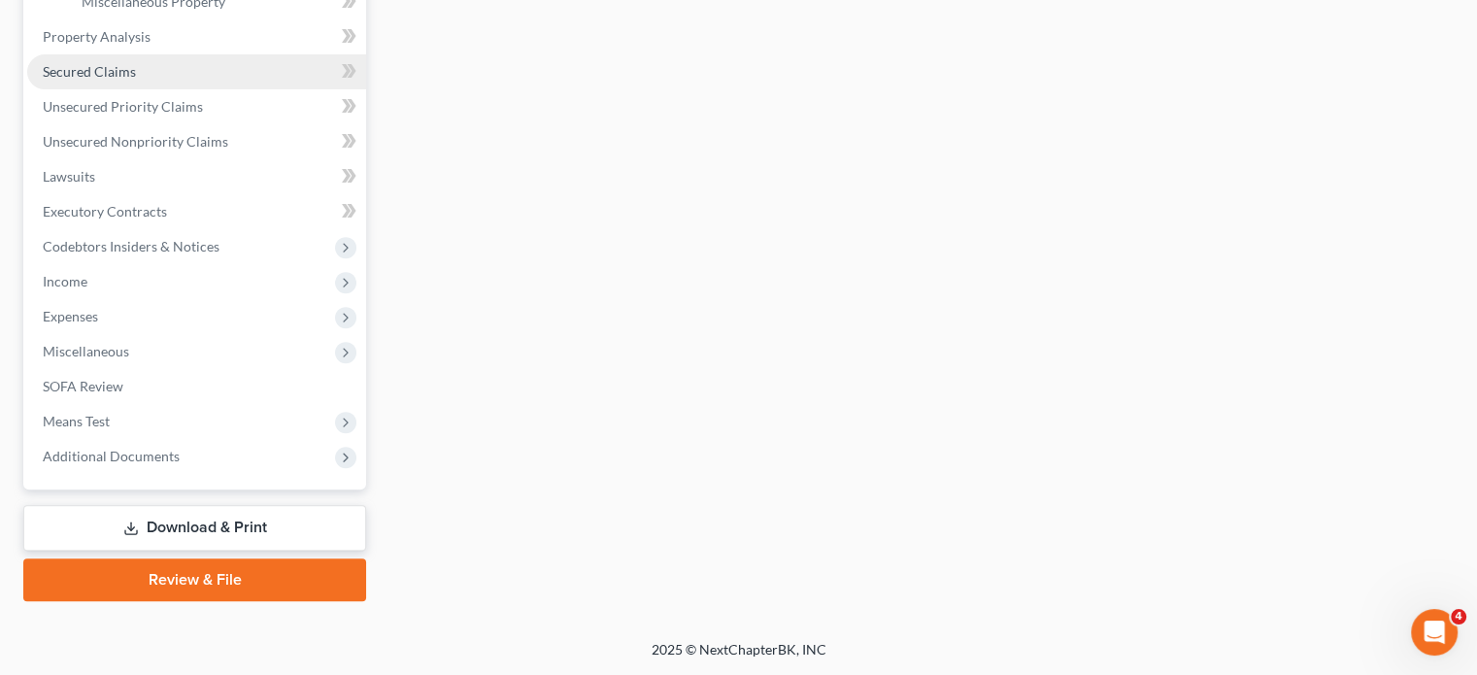
click at [225, 89] on link "Secured Claims" at bounding box center [196, 71] width 339 height 35
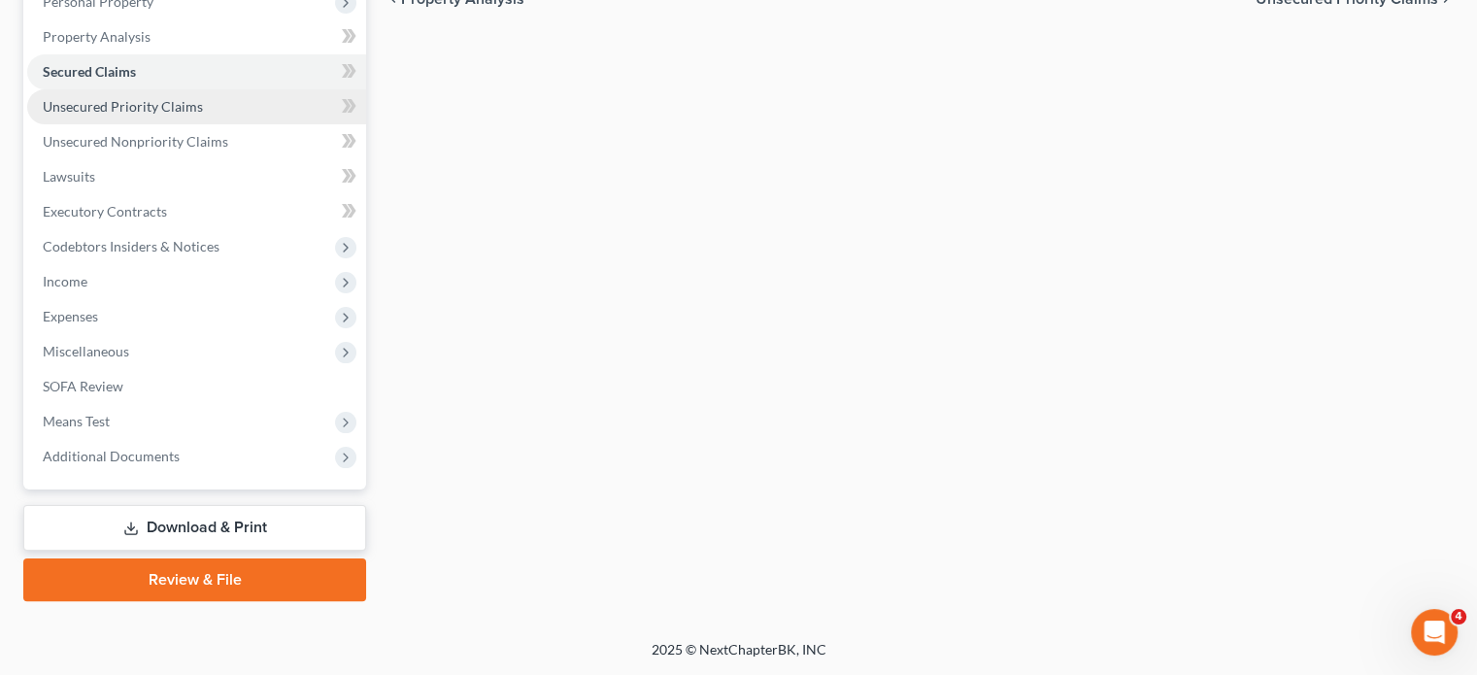
click at [142, 115] on span "Unsecured Priority Claims" at bounding box center [123, 106] width 160 height 17
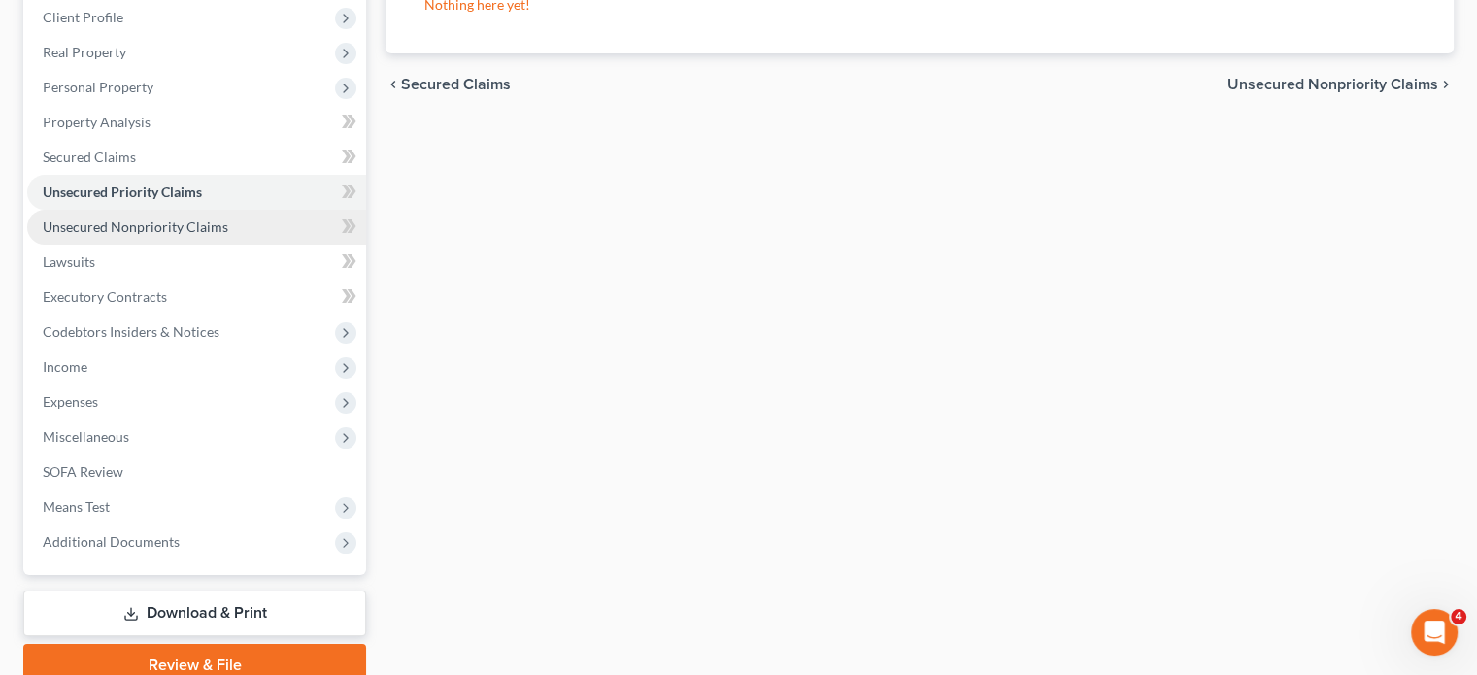
click at [228, 235] on span "Unsecured Nonpriority Claims" at bounding box center [135, 226] width 185 height 17
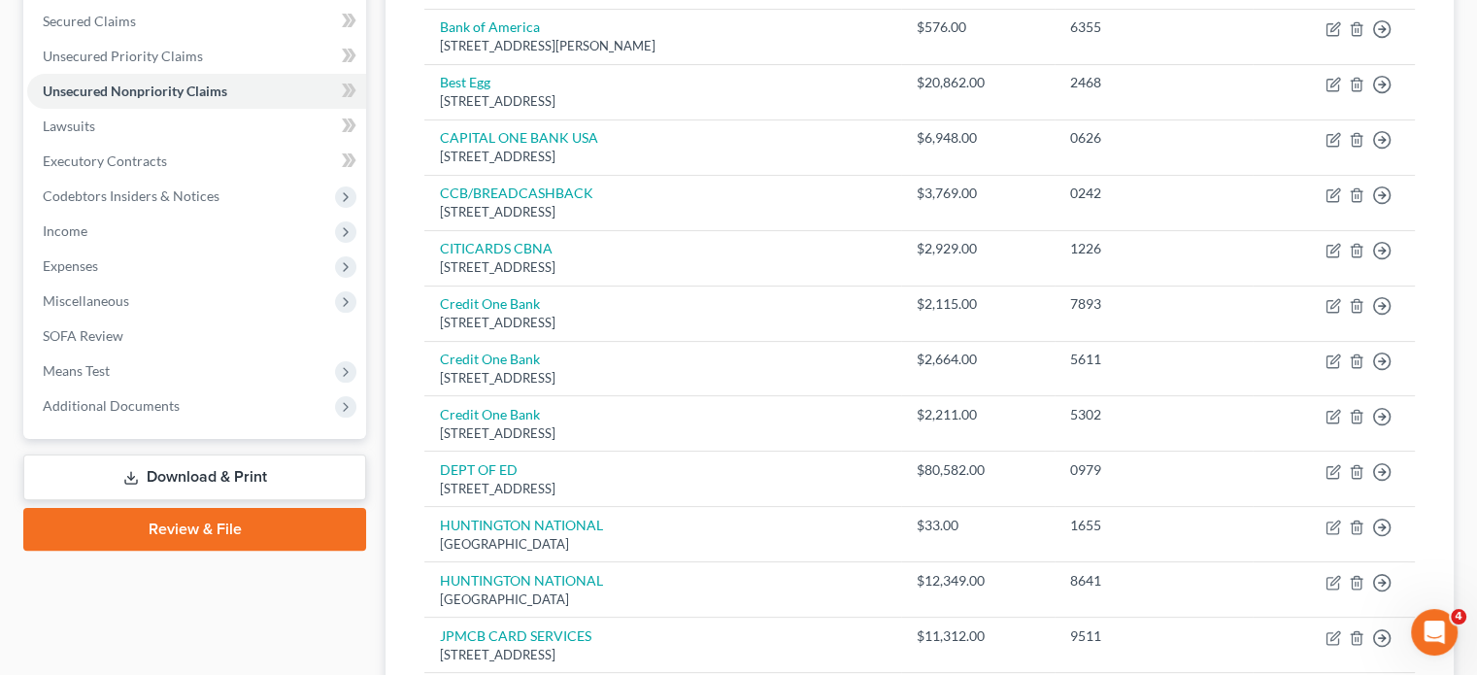
scroll to position [408, 0]
click at [142, 169] on span "Executory Contracts" at bounding box center [105, 160] width 124 height 17
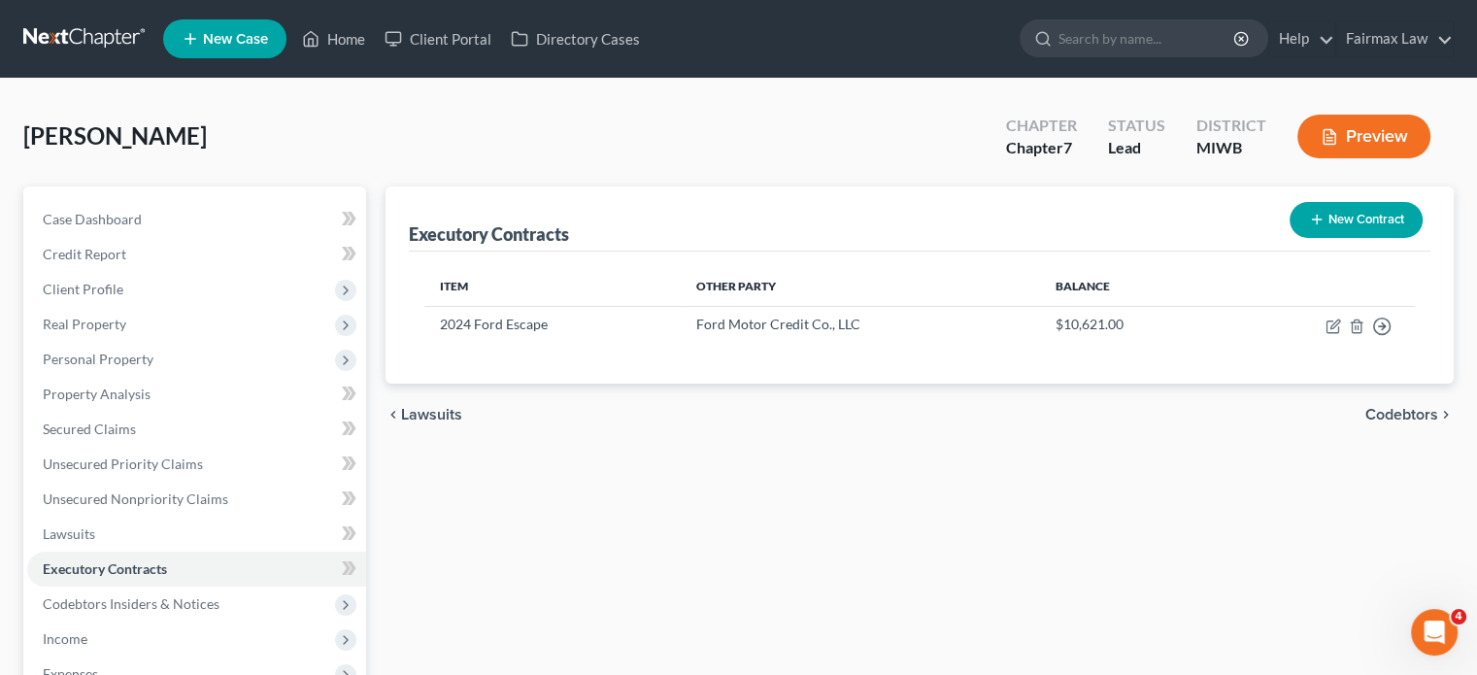
click at [1311, 238] on button "New Contract" at bounding box center [1355, 220] width 133 height 36
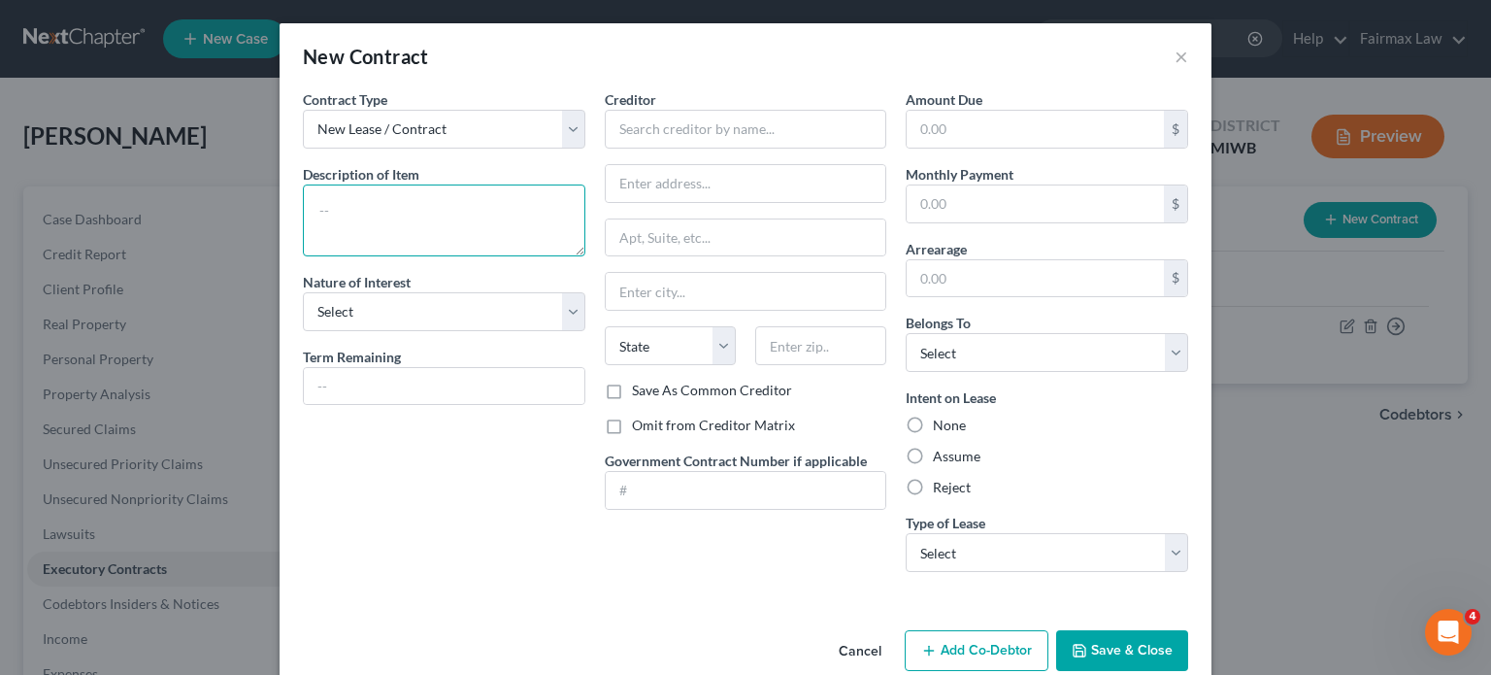
click at [303, 237] on textarea at bounding box center [444, 220] width 283 height 72
type textarea "Residential lease"
click at [303, 331] on select "Select Purchaser Agent Lessor Lessee" at bounding box center [444, 311] width 283 height 39
select select "3"
click at [303, 331] on select "Select Purchaser Agent Lessor Lessee" at bounding box center [444, 311] width 283 height 39
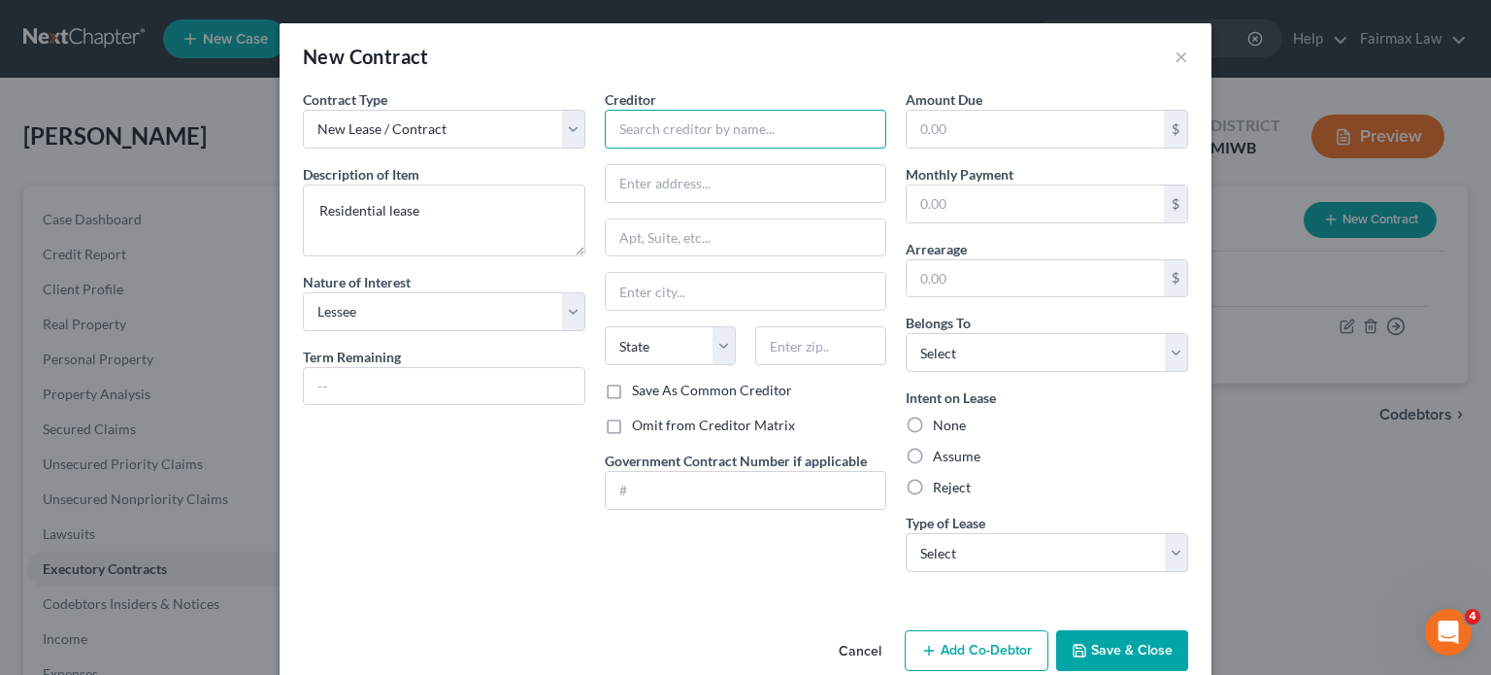
click at [625, 149] on input "text" at bounding box center [746, 129] width 283 height 39
type input "Landord"
click at [632, 435] on label "Omit from Creditor Matrix" at bounding box center [713, 425] width 163 height 19
click at [640, 428] on input "Omit from Creditor Matrix" at bounding box center [646, 422] width 13 height 13
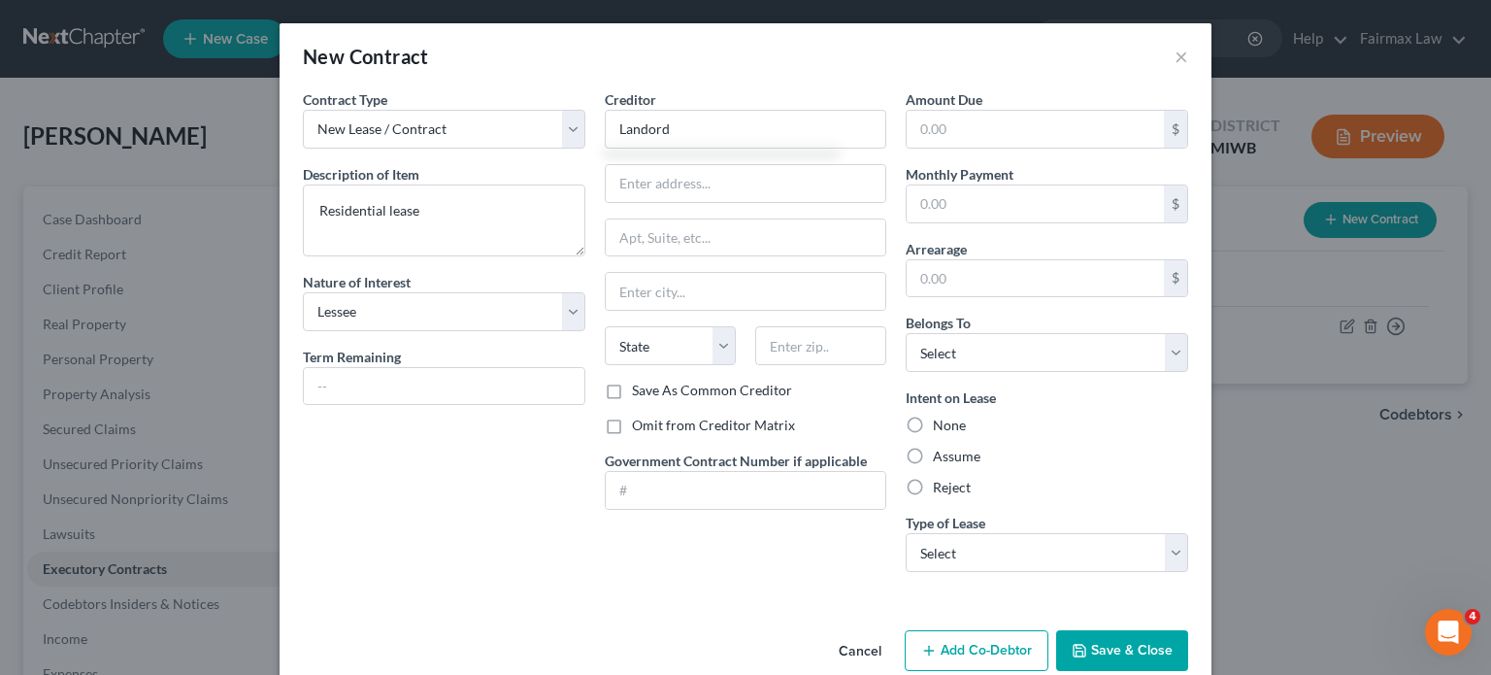
checkbox input "true"
click at [933, 466] on label "Assume" at bounding box center [957, 456] width 48 height 19
click at [941, 459] on input "Assume" at bounding box center [947, 453] width 13 height 13
radio input "true"
click at [1081, 372] on select "Select Debtor 1 Only Debtor 2 Only Debtor 1 And Debtor 2 Only At Least One Of T…" at bounding box center [1047, 352] width 283 height 39
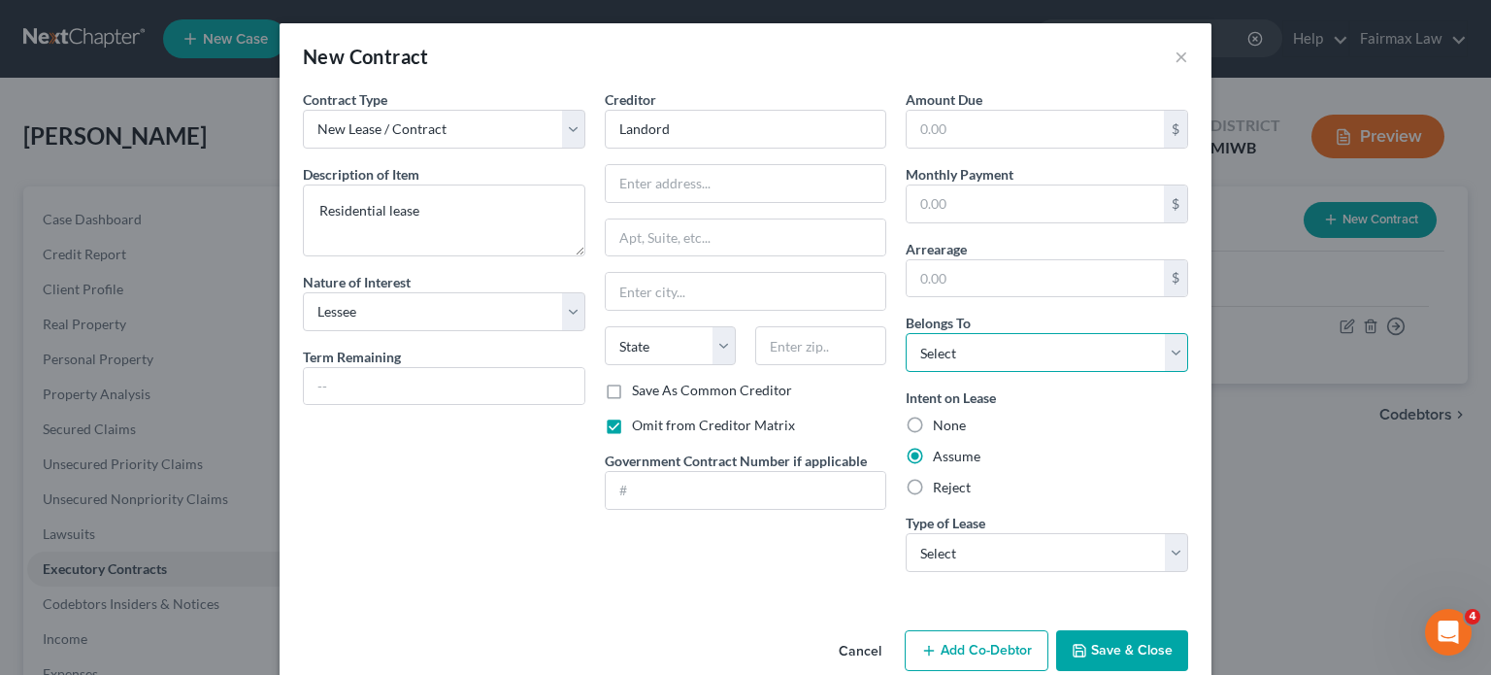
select select "0"
click at [935, 372] on select "Select Debtor 1 Only Debtor 2 Only Debtor 1 And Debtor 2 Only At Least One Of T…" at bounding box center [1047, 352] width 283 height 39
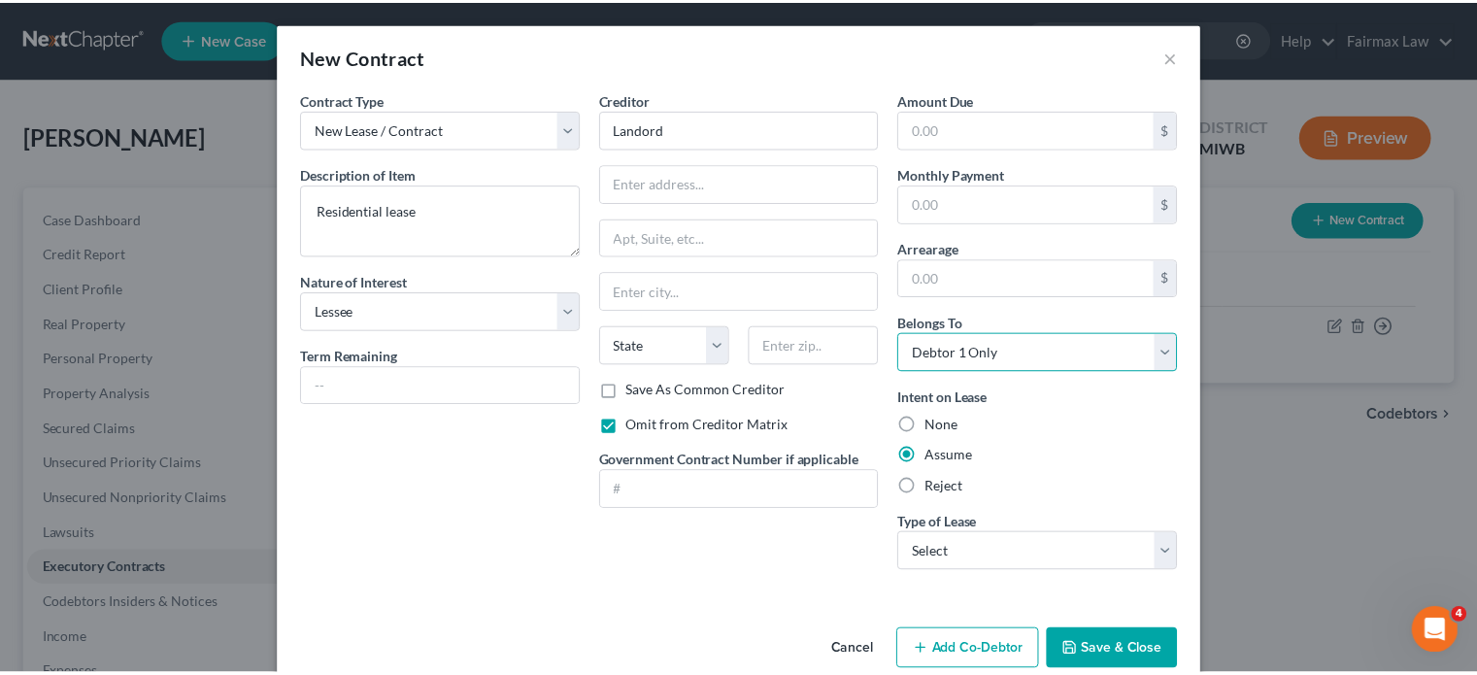
scroll to position [205, 0]
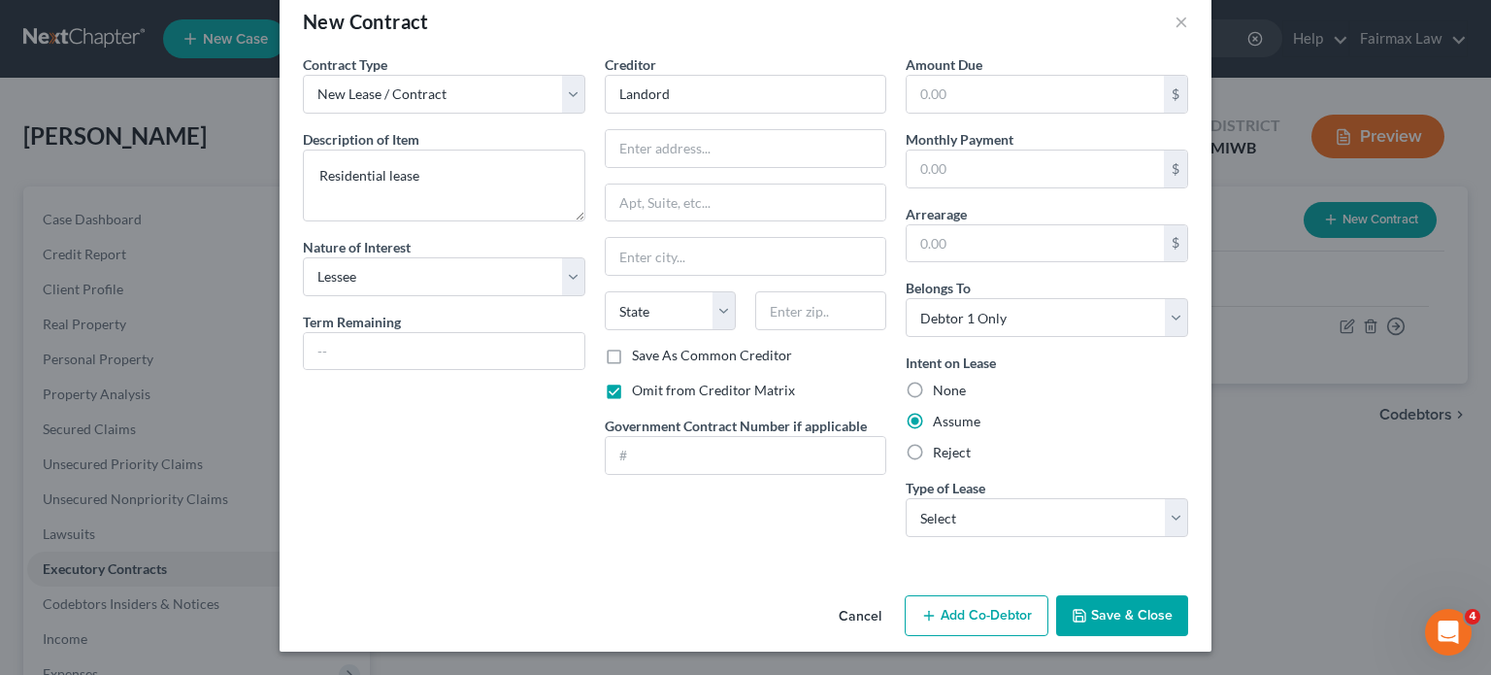
click at [1045, 512] on div "Amount Due $ Monthly Payment $ Arrearage $ Belongs To * Select Debtor 1 Only De…" at bounding box center [1047, 303] width 302 height 498
click at [1034, 498] on select "Select Real Estate Car Other" at bounding box center [1047, 517] width 283 height 39
select select "0"
click at [935, 498] on select "Select Real Estate Car Other" at bounding box center [1047, 517] width 283 height 39
click at [1189, 613] on button "Save & Close" at bounding box center [1122, 615] width 132 height 41
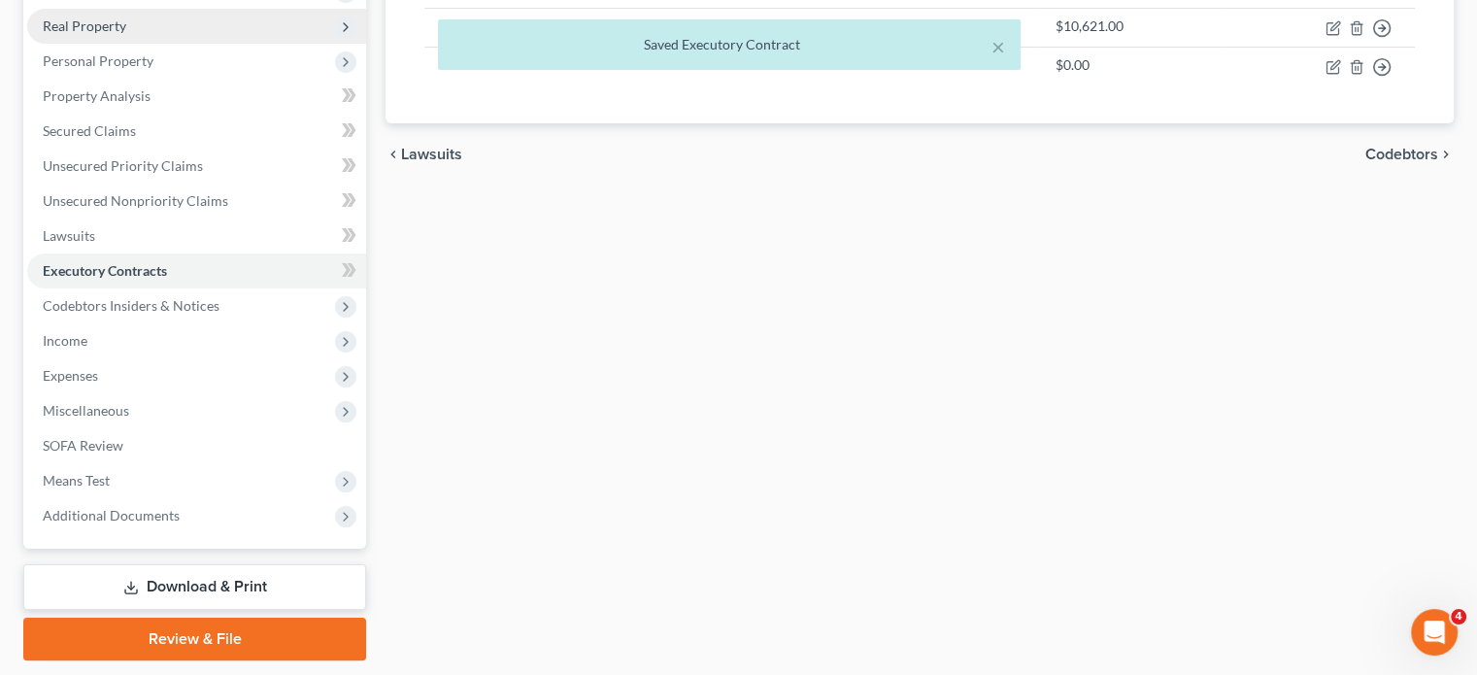
scroll to position [299, 0]
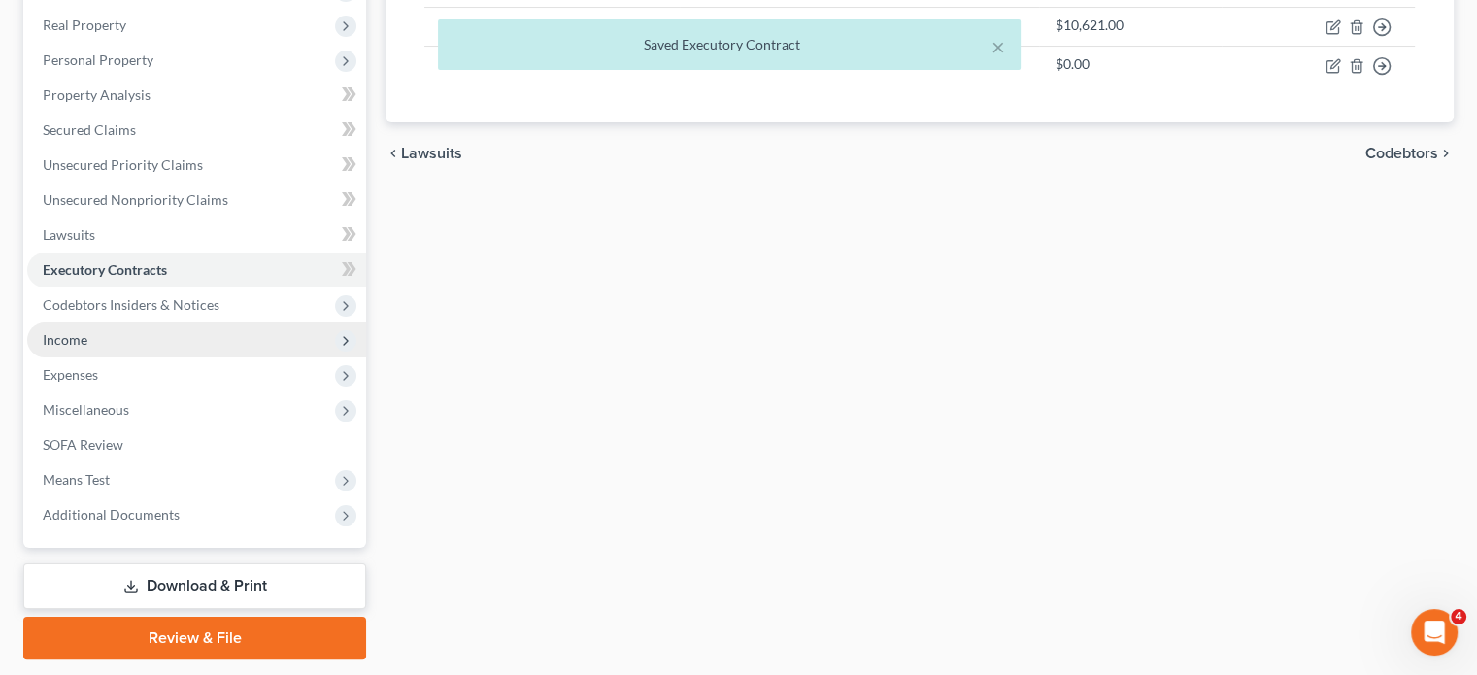
click at [206, 357] on span "Income" at bounding box center [196, 339] width 339 height 35
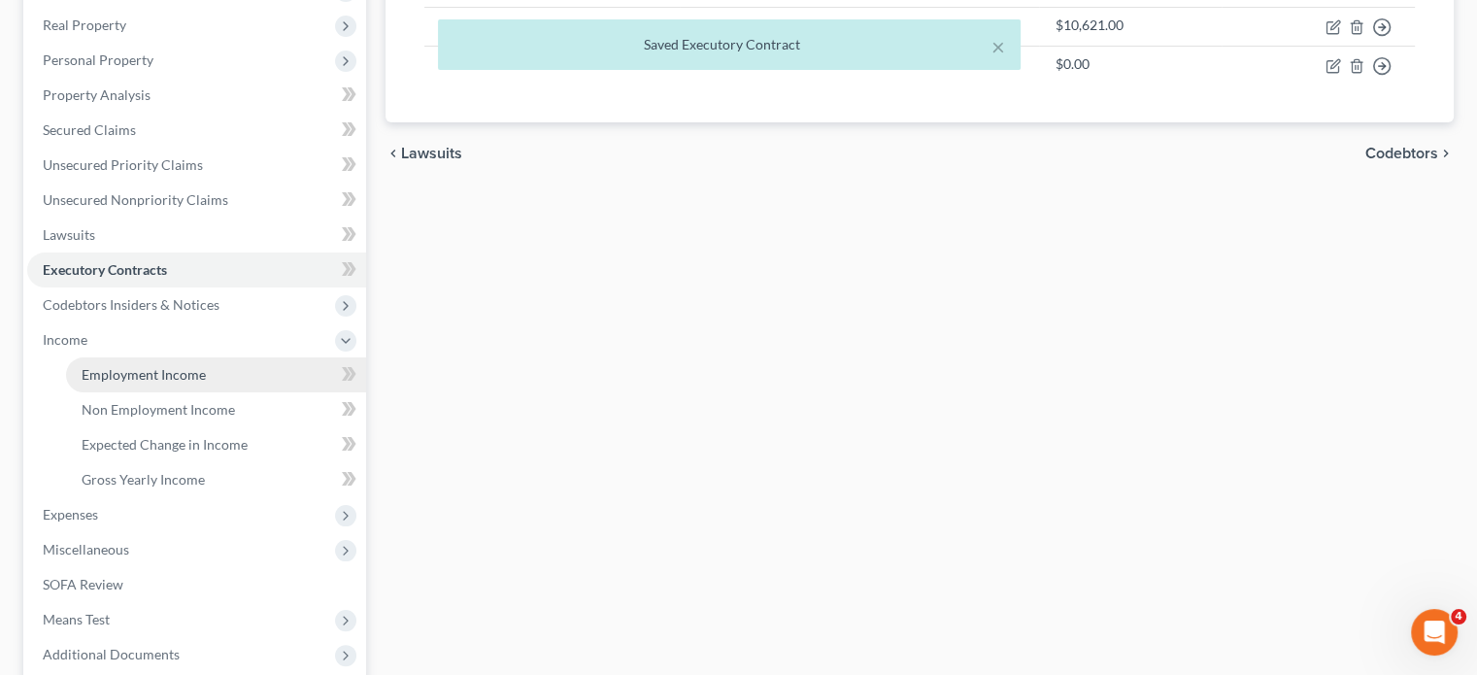
click at [183, 392] on link "Employment Income" at bounding box center [216, 374] width 300 height 35
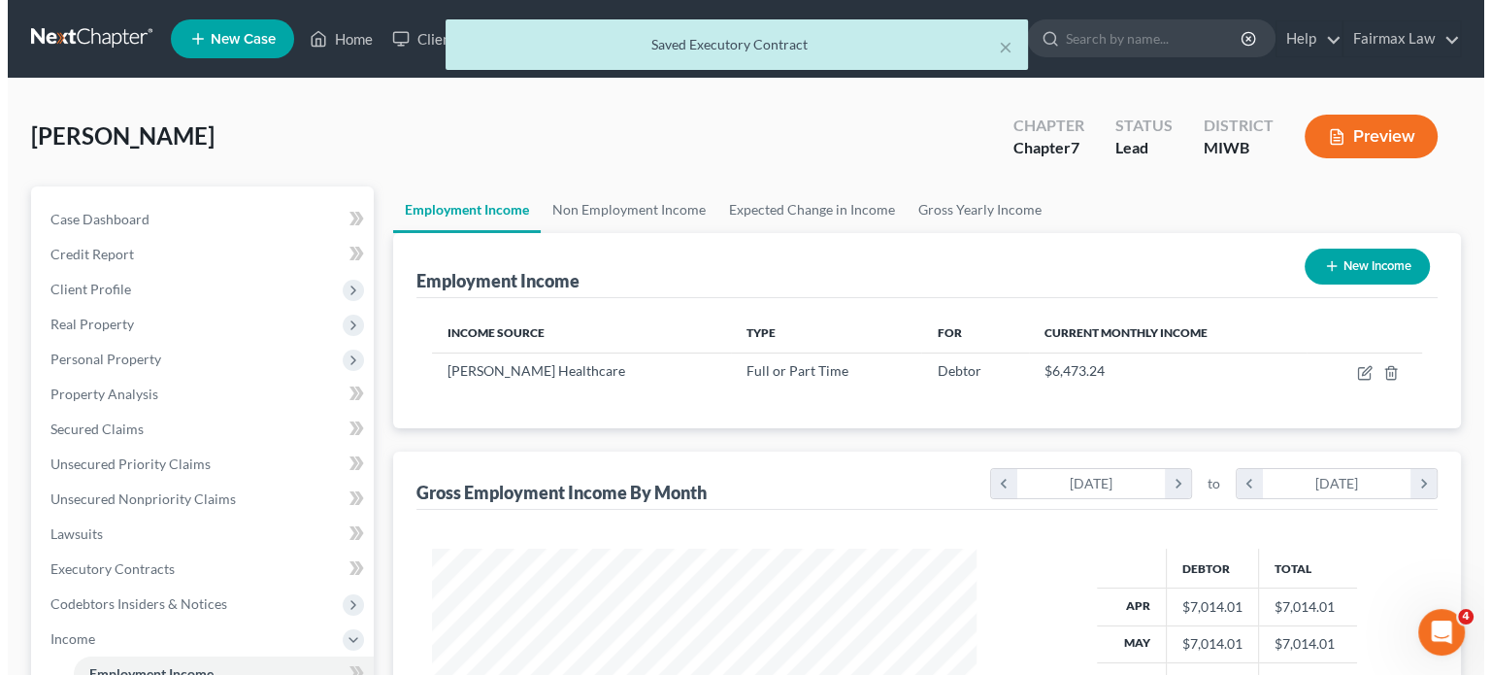
scroll to position [431, 584]
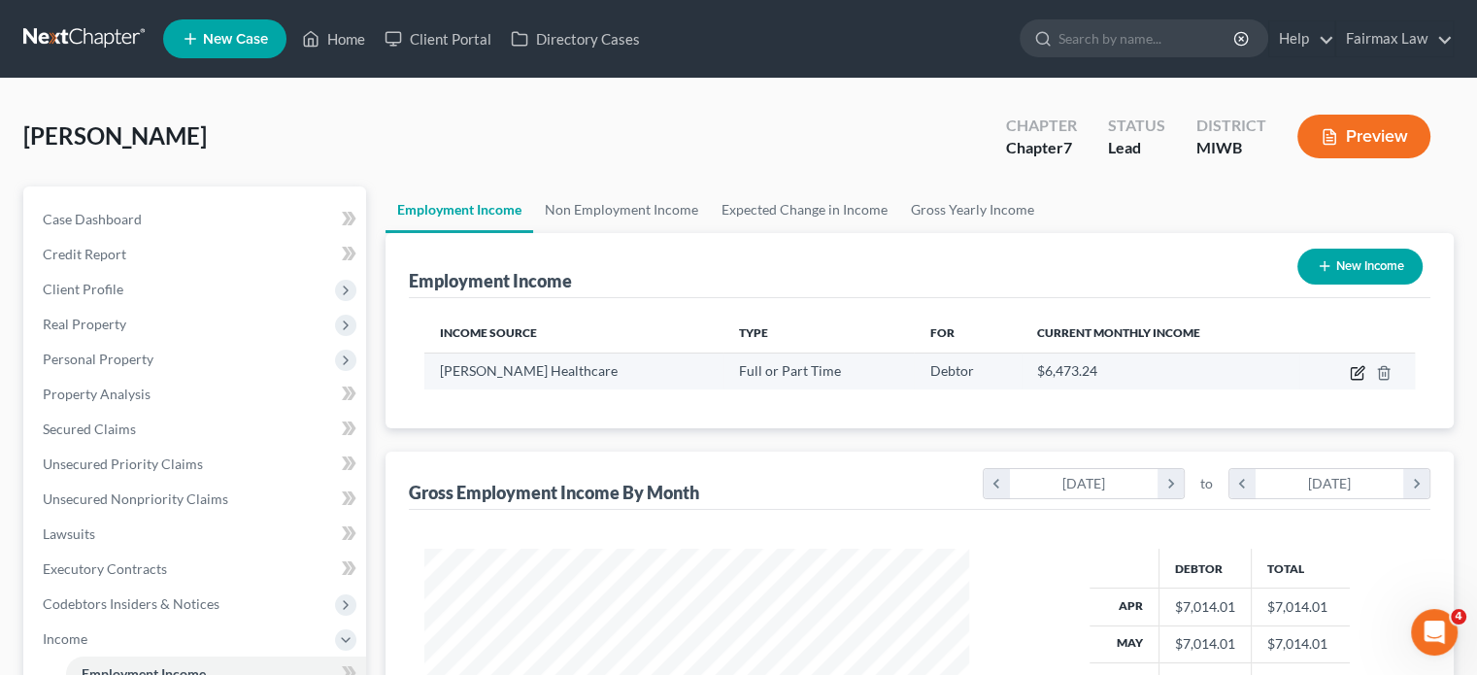
click at [1350, 381] on icon "button" at bounding box center [1358, 373] width 16 height 16
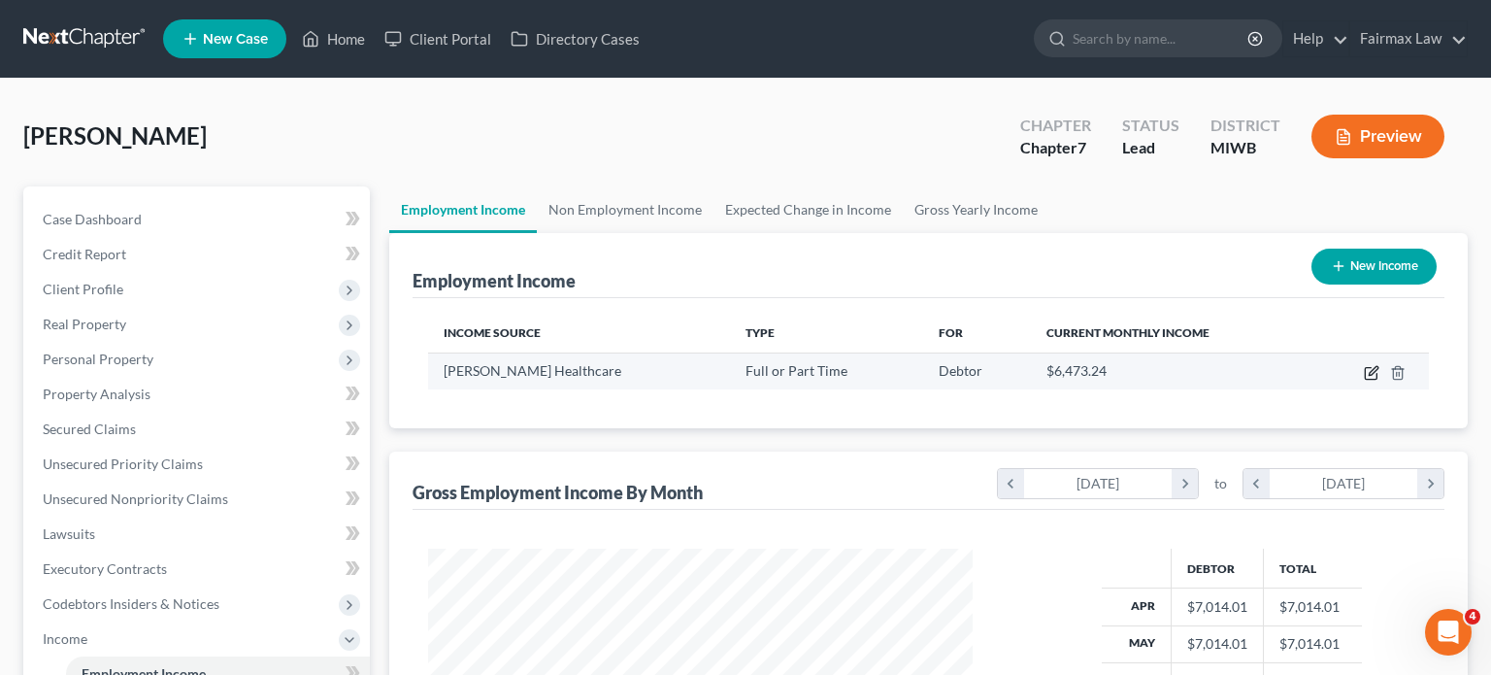
select select "0"
select select "23"
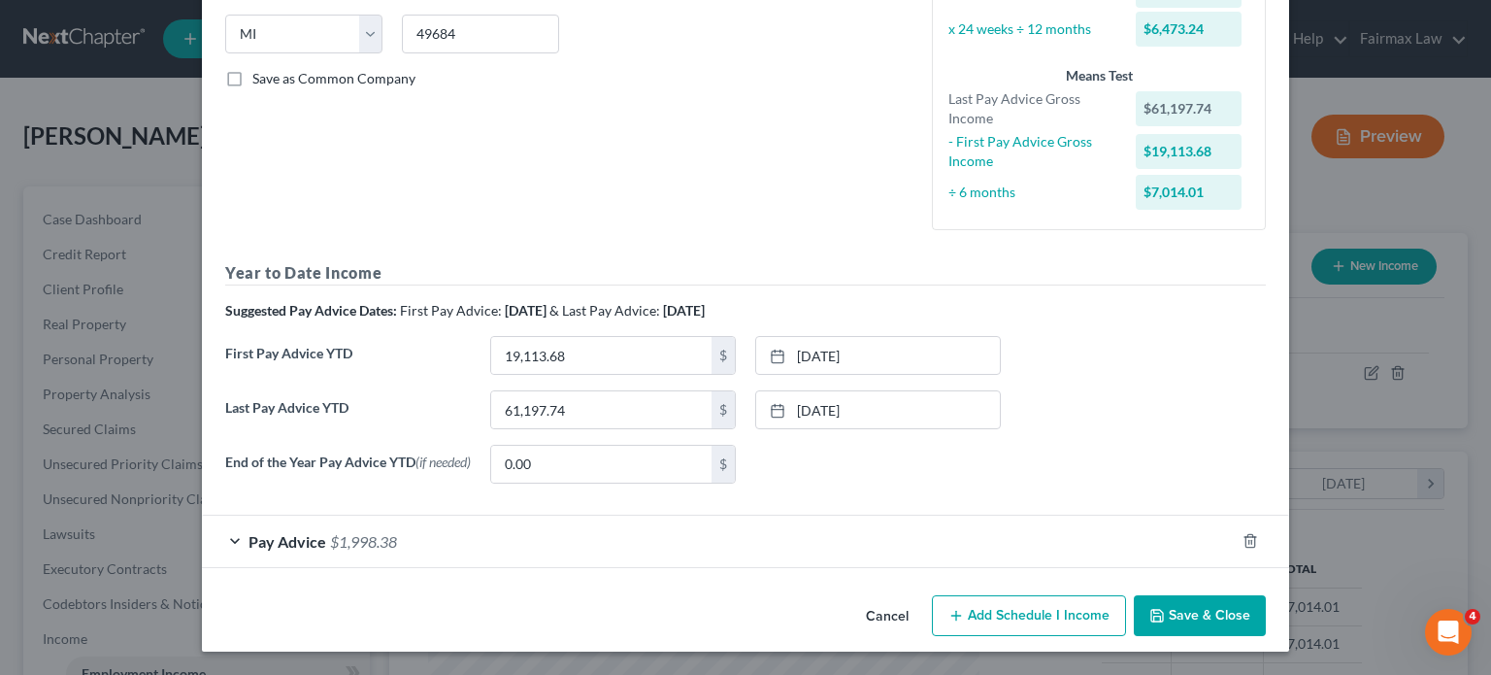
scroll to position [117, 0]
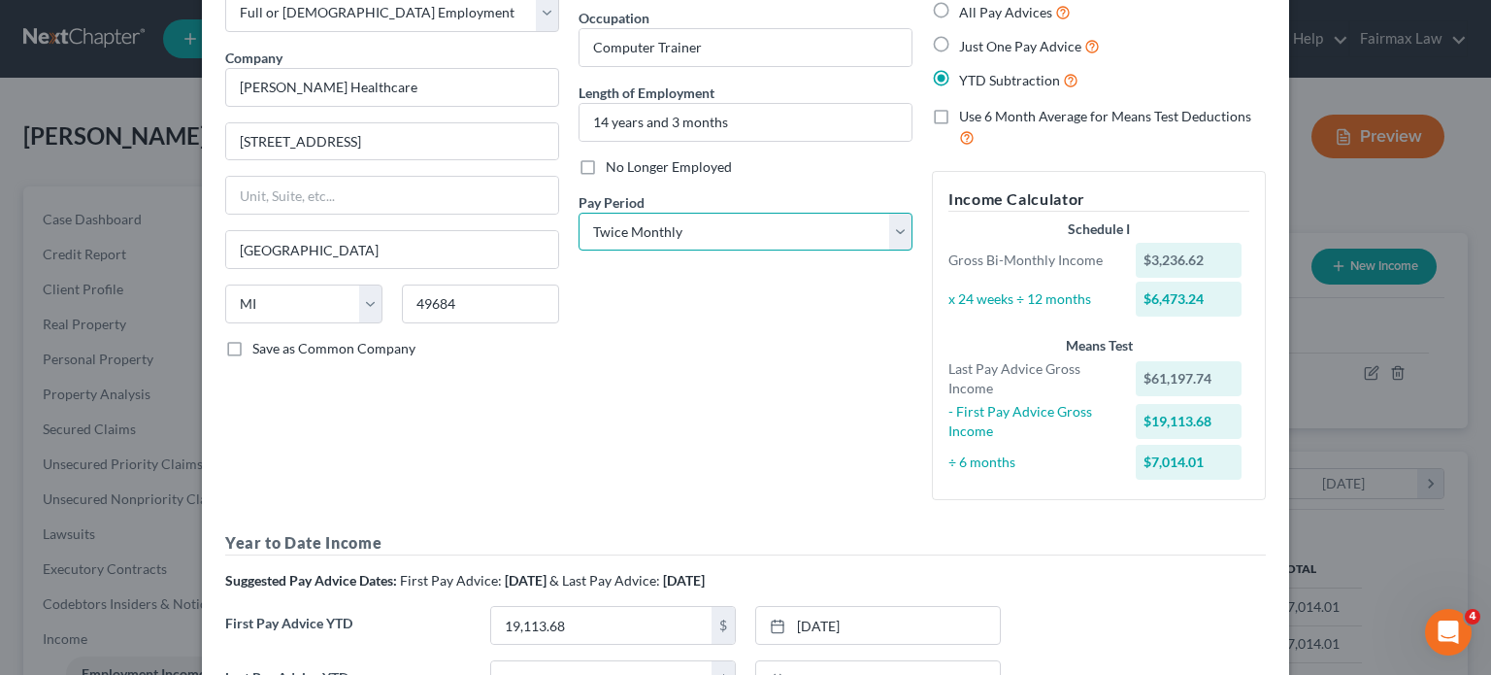
click at [633, 251] on select "Select Monthly Twice Monthly Every Other Week Weekly" at bounding box center [746, 232] width 334 height 39
select select "2"
click at [579, 251] on select "Select Monthly Twice Monthly Every Other Week Weekly" at bounding box center [746, 232] width 334 height 39
click at [693, 438] on div "Debtor Spouse Occupation Computer Trainer Length of Employment 14 years and 3 m…" at bounding box center [745, 244] width 353 height 543
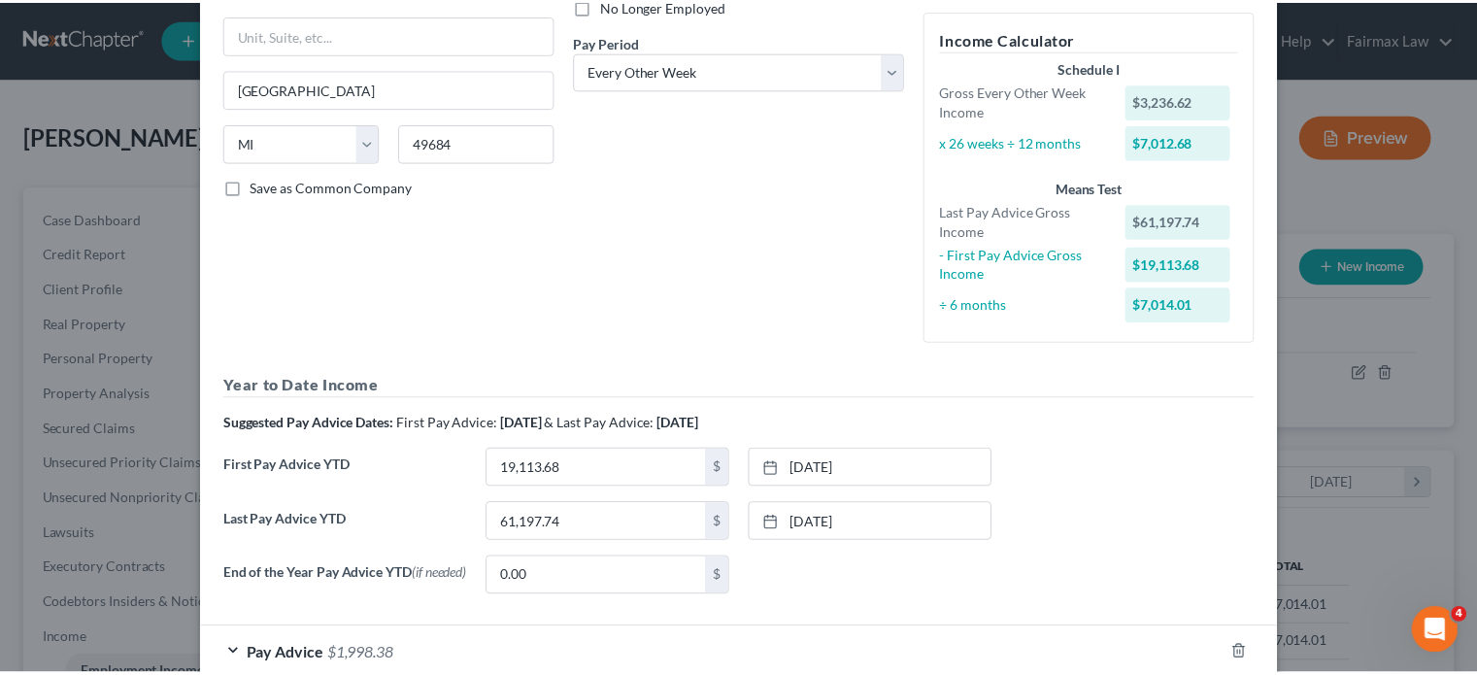
scroll to position [630, 0]
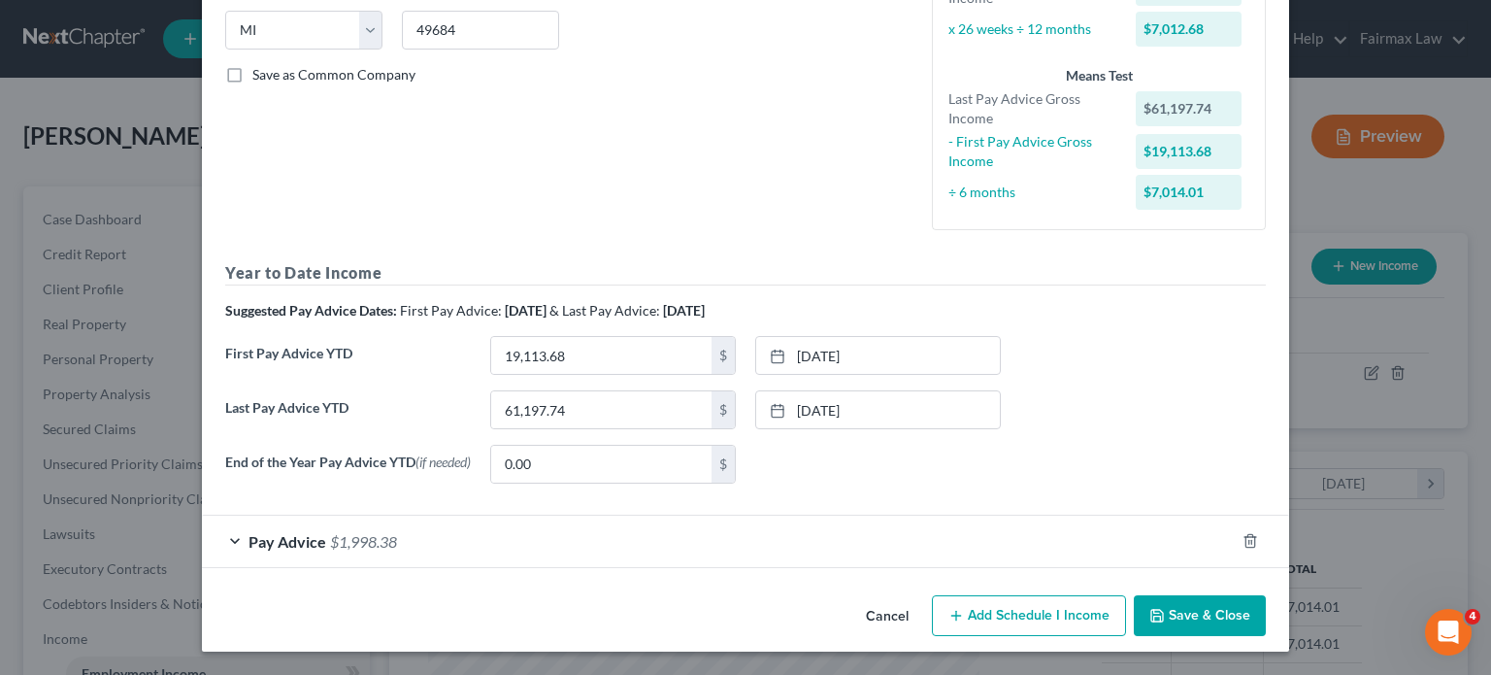
click at [1266, 602] on button "Save & Close" at bounding box center [1200, 615] width 132 height 41
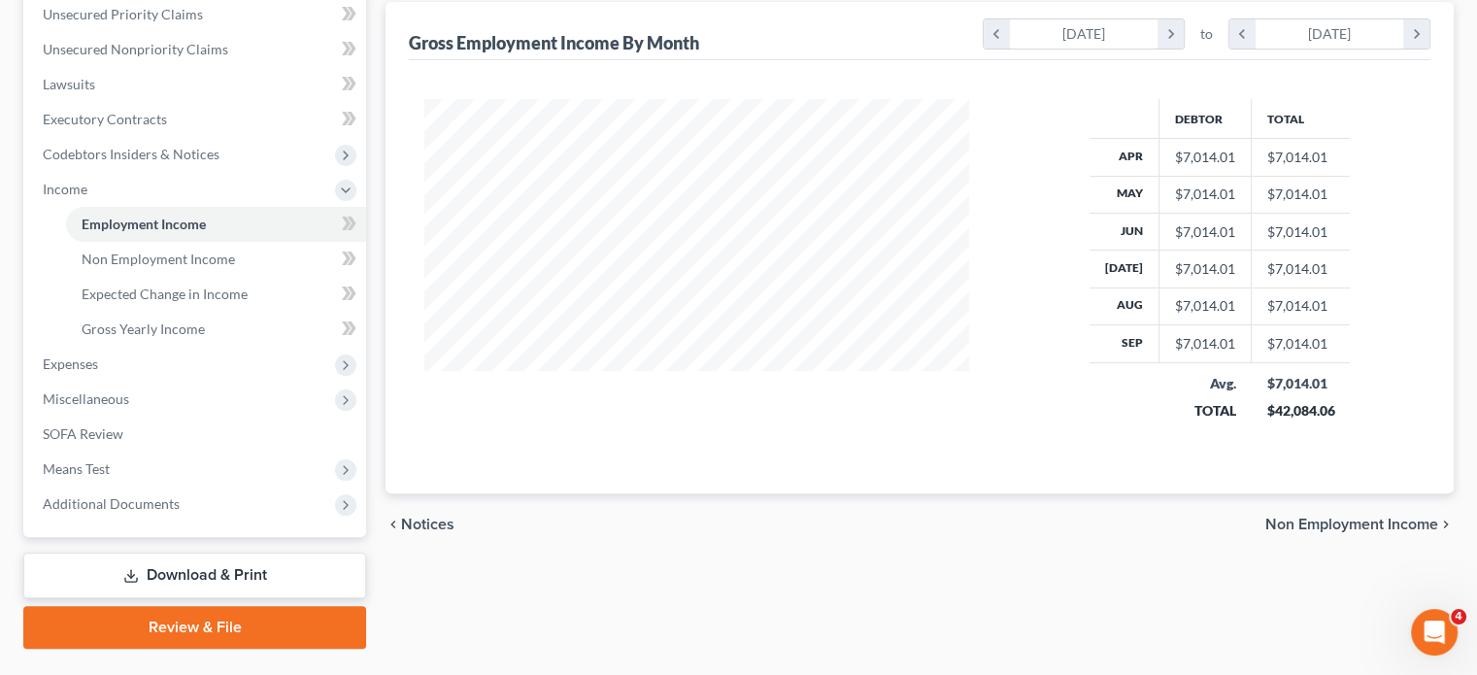
scroll to position [451, 0]
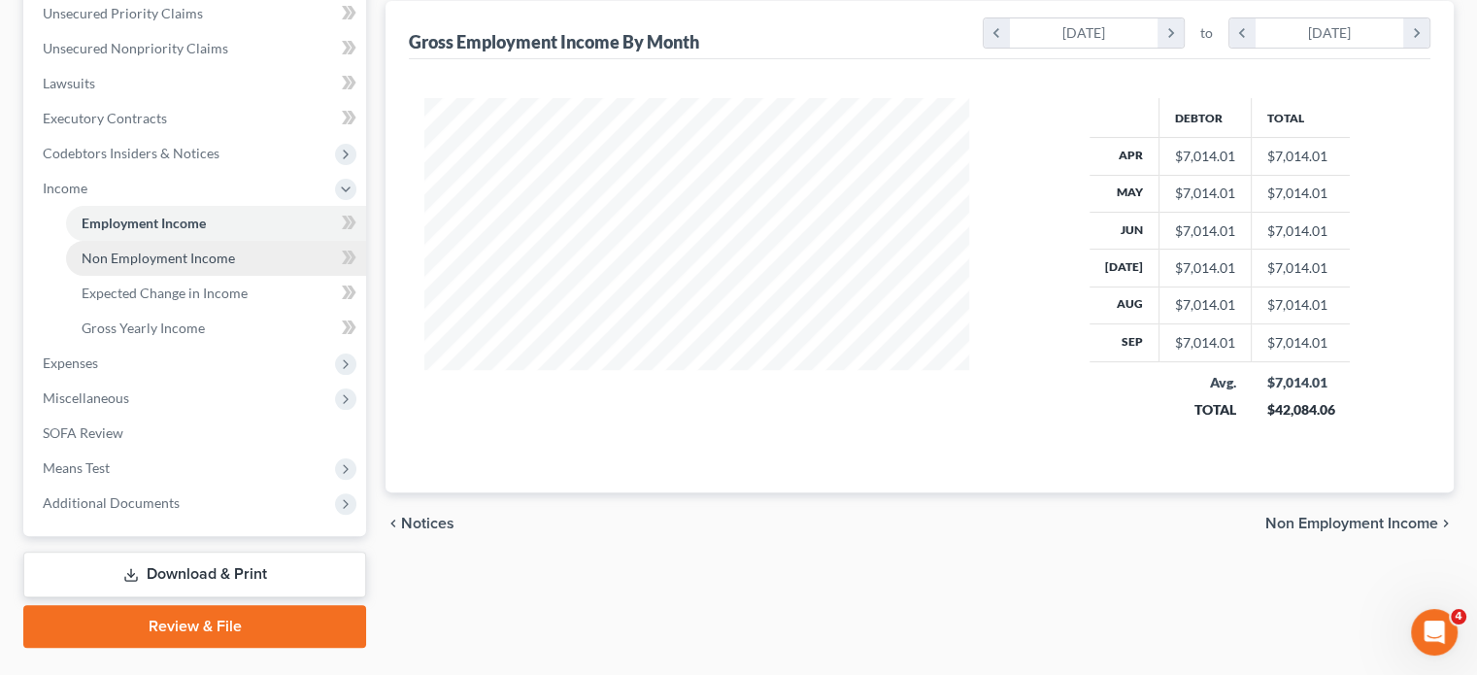
click at [208, 266] on span "Non Employment Income" at bounding box center [158, 258] width 153 height 17
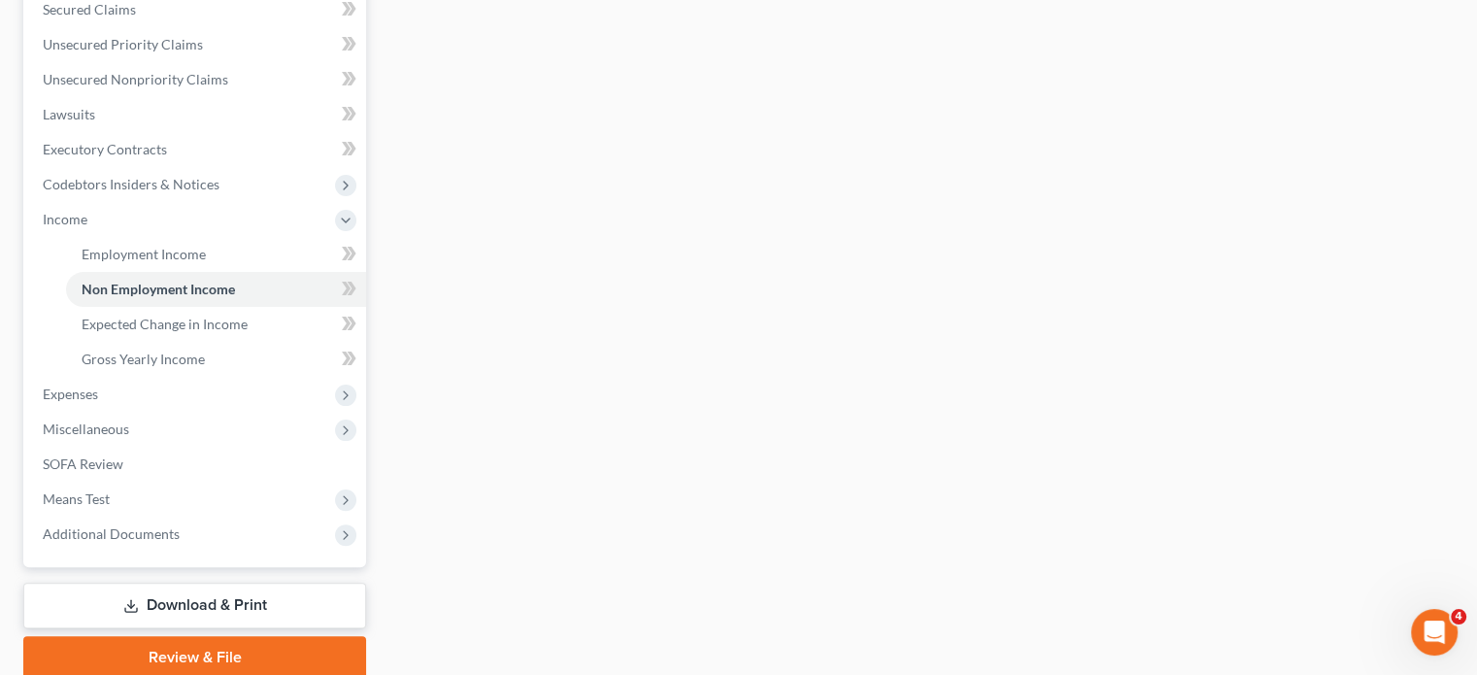
scroll to position [482, 0]
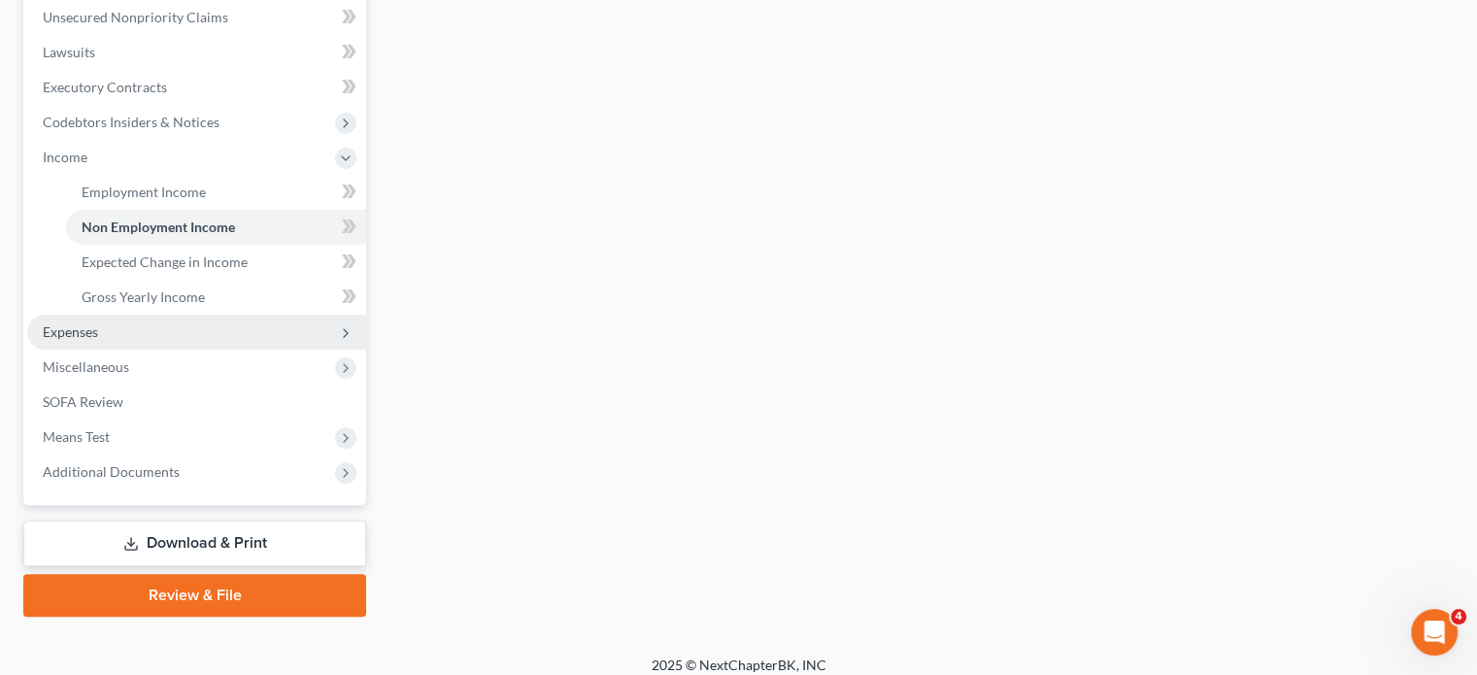
click at [163, 350] on span "Expenses" at bounding box center [196, 332] width 339 height 35
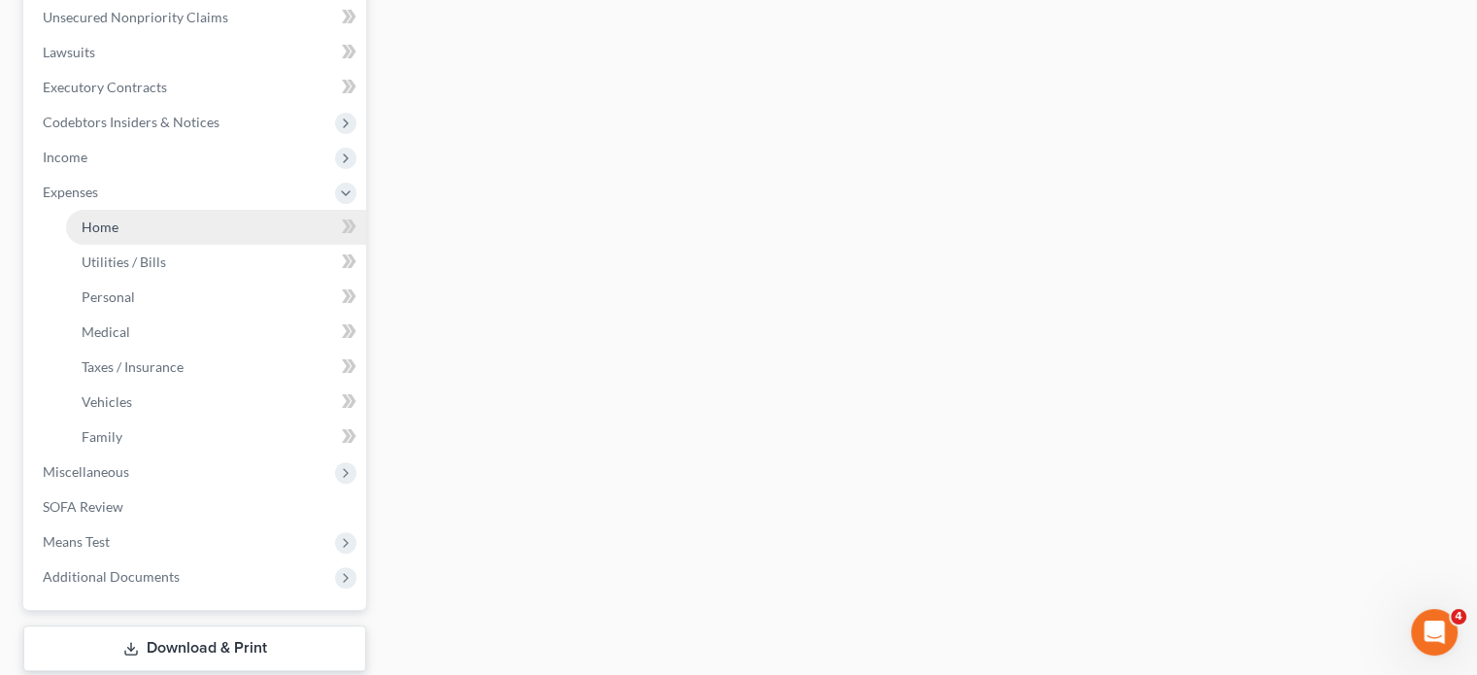
click at [175, 245] on link "Home" at bounding box center [216, 227] width 300 height 35
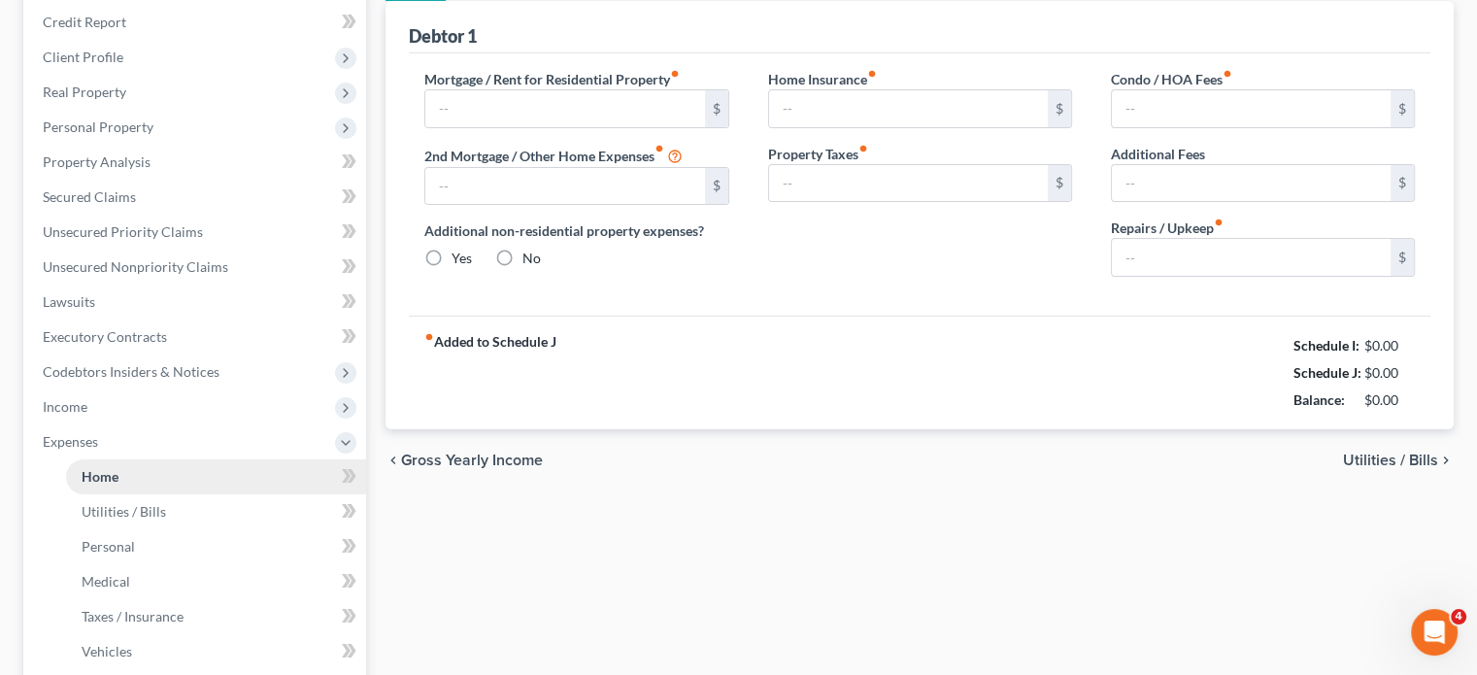
type input "1,500.00"
type input "0.00"
radio input "true"
type input "0.00"
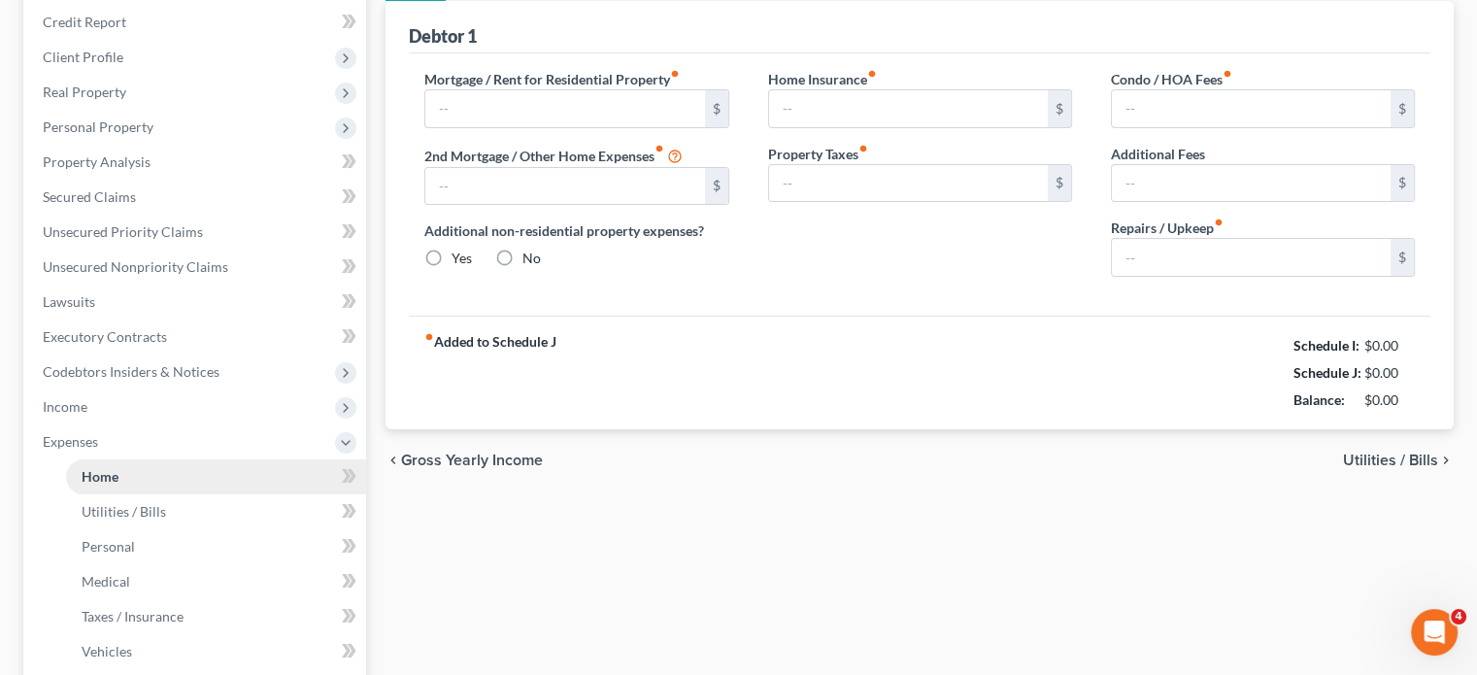
type input "0.00"
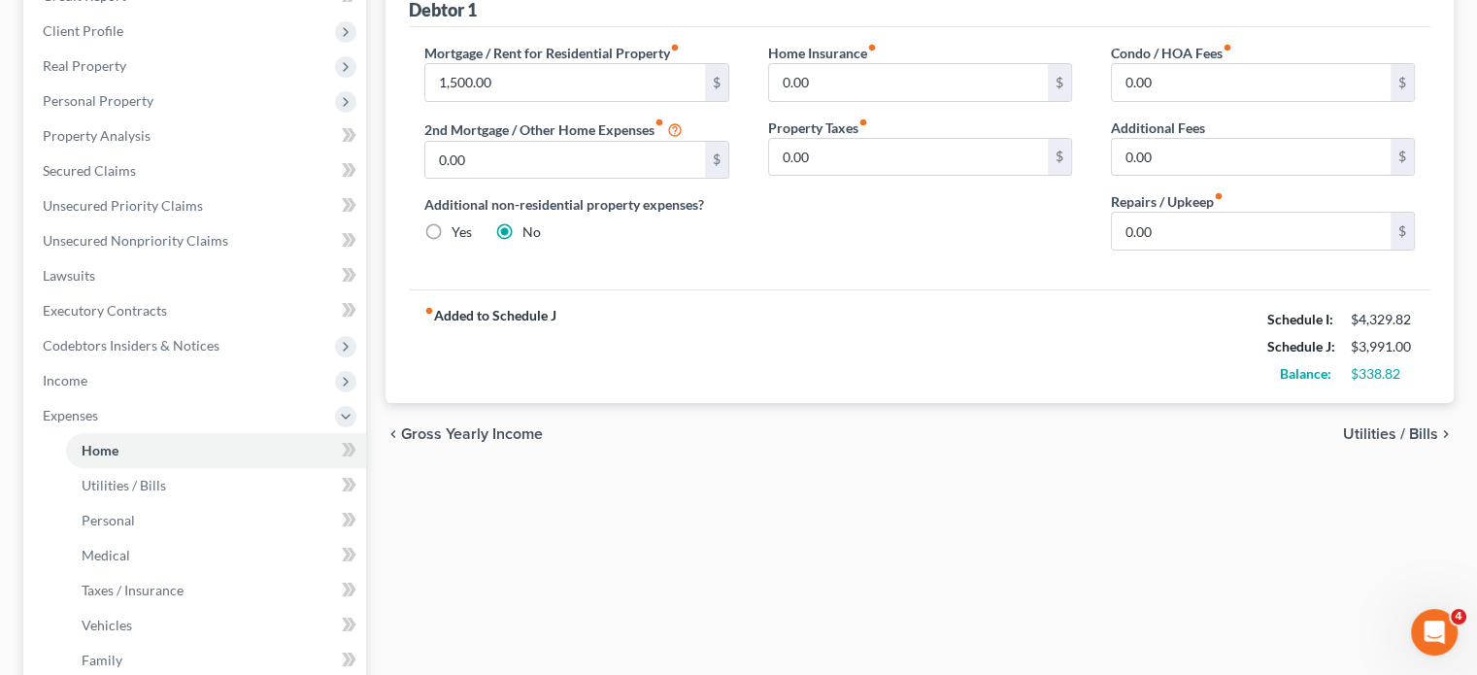
scroll to position [260, 0]
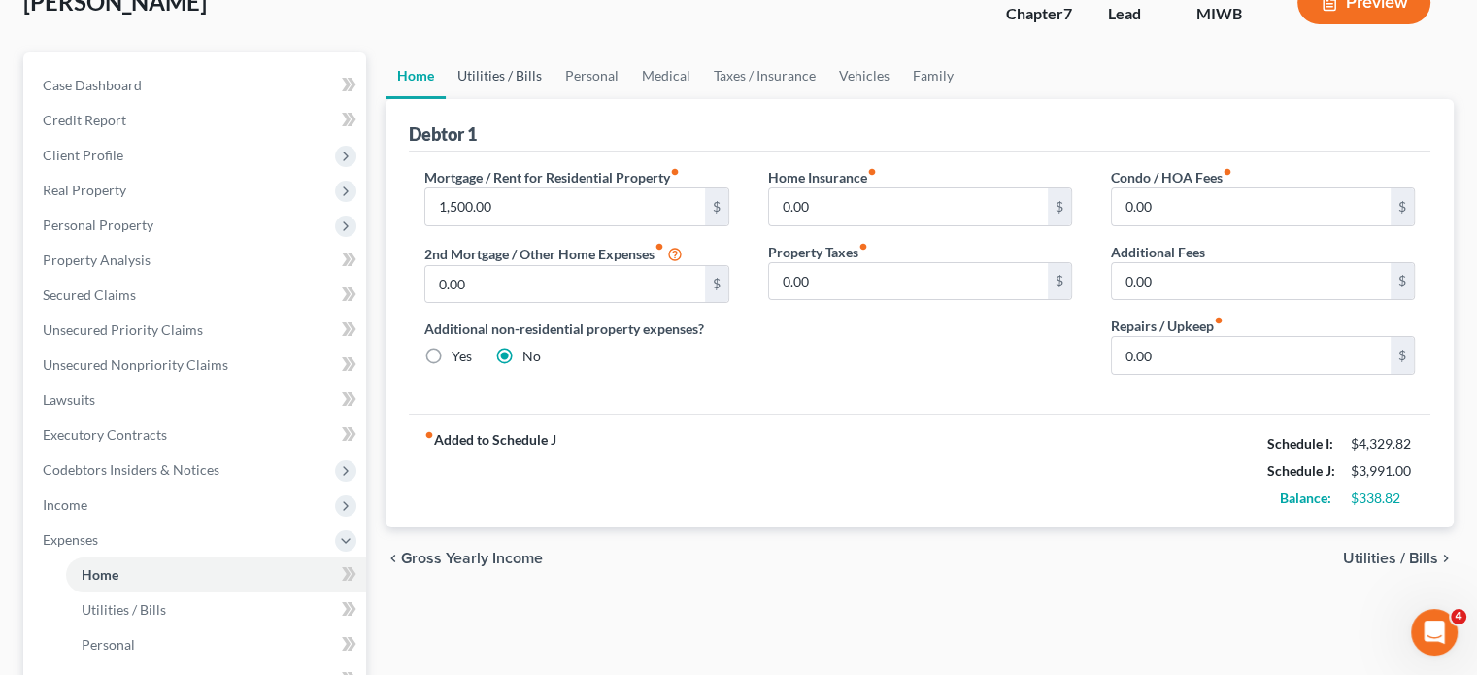
click at [544, 99] on link "Utilities / Bills" at bounding box center [500, 75] width 108 height 47
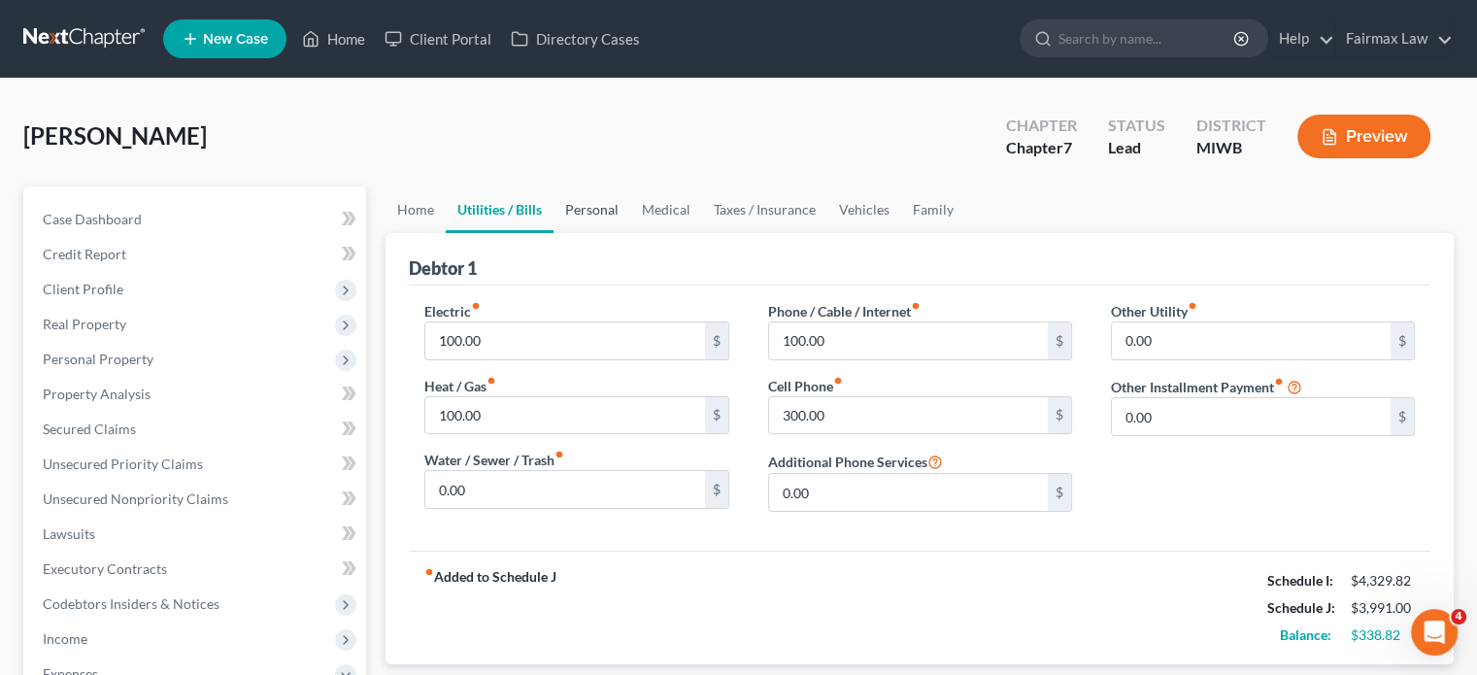
click at [630, 233] on link "Personal" at bounding box center [591, 209] width 77 height 47
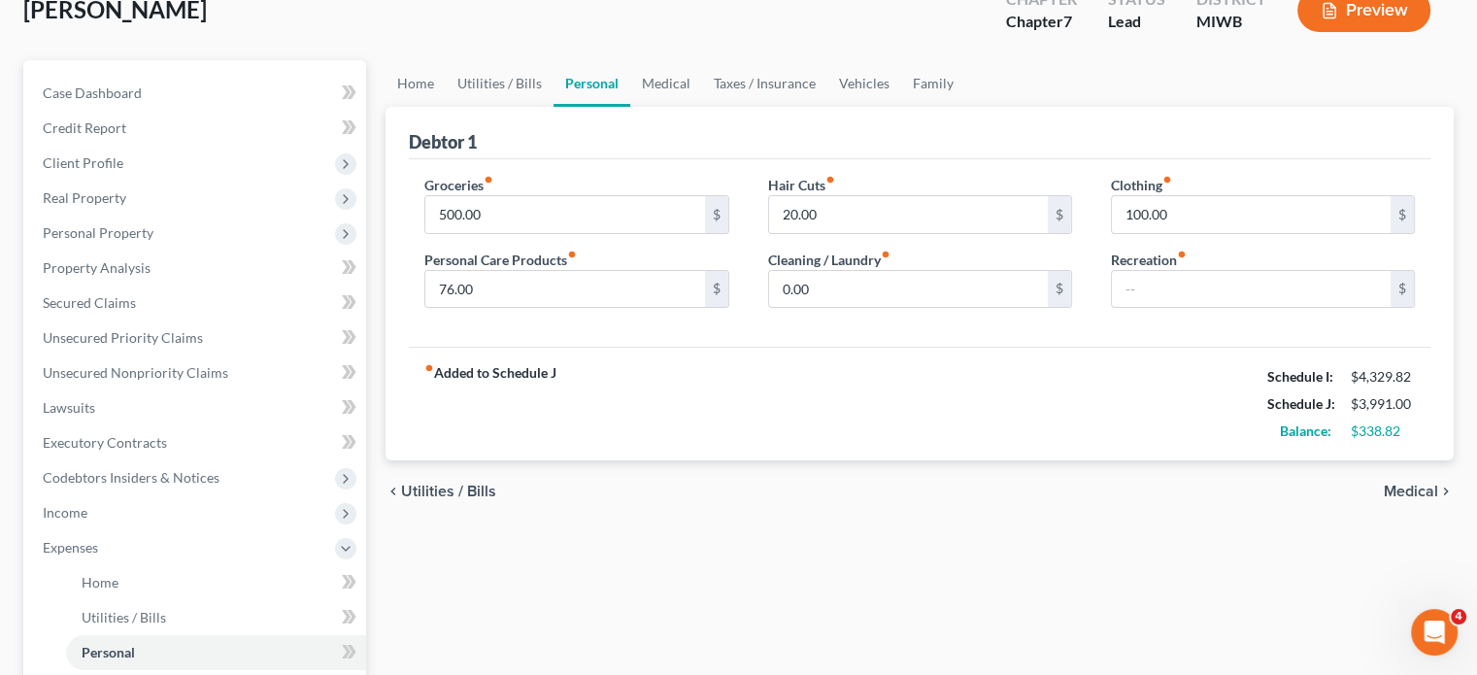
scroll to position [128, 0]
click at [590, 231] on input "500.00" at bounding box center [564, 212] width 279 height 37
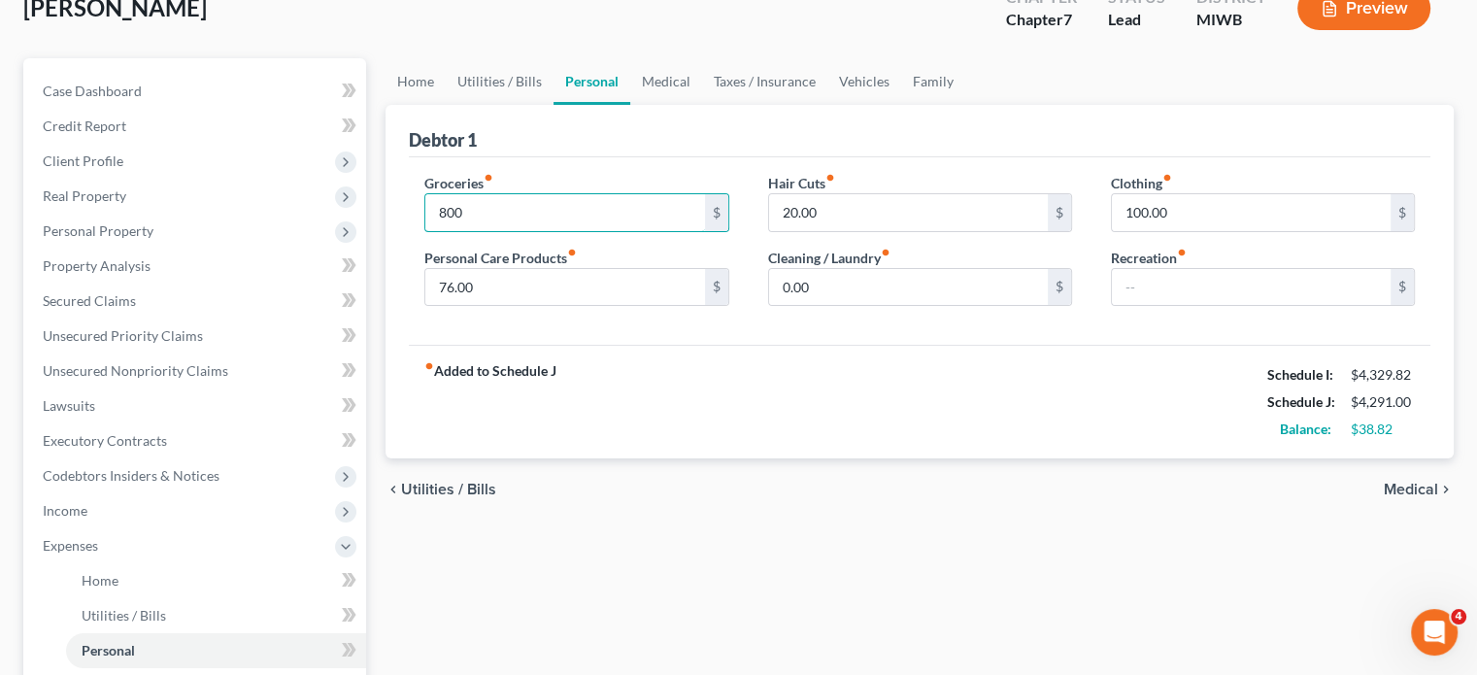
type input "800"
click at [1173, 322] on div "Clothing fiber_manual_record 100.00 $ Recreation fiber_manual_record $" at bounding box center [1262, 248] width 343 height 150
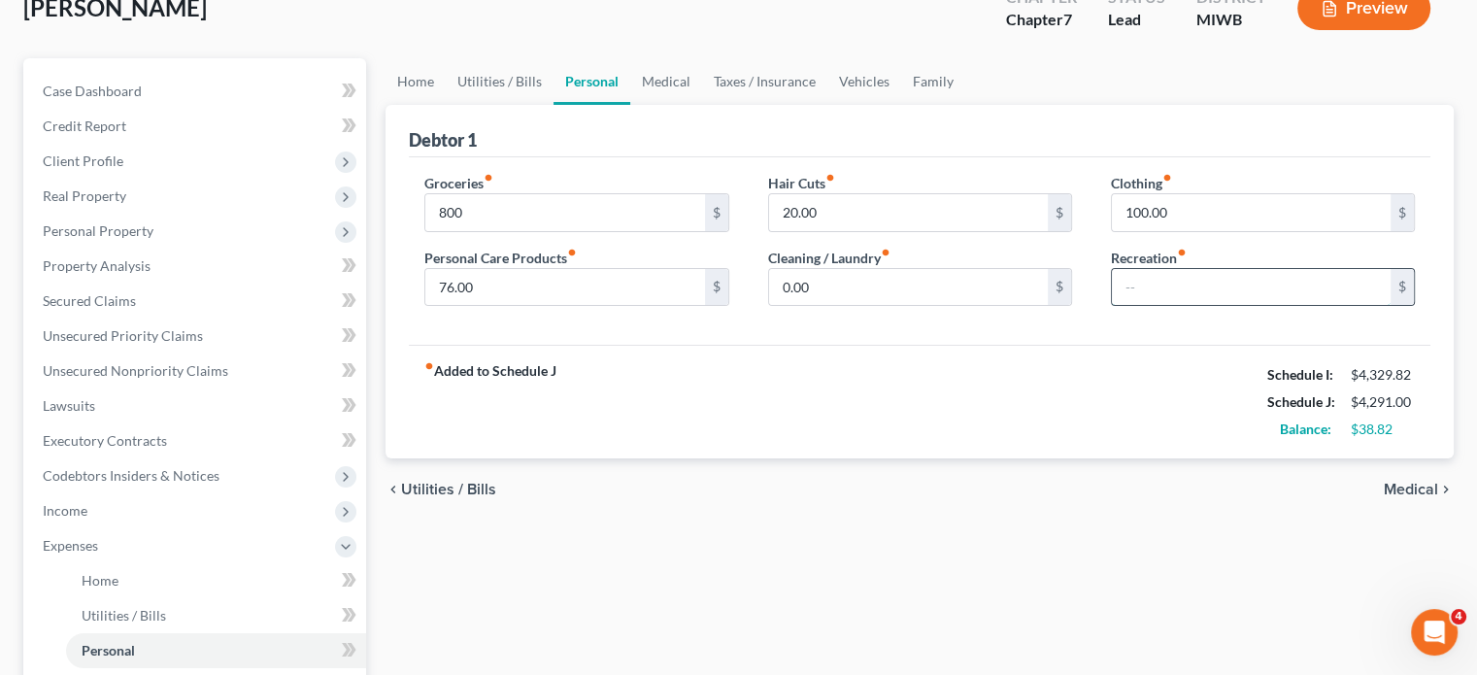
click at [1144, 306] on input "text" at bounding box center [1251, 287] width 279 height 37
type input "100"
click at [545, 231] on input "800" at bounding box center [564, 212] width 279 height 37
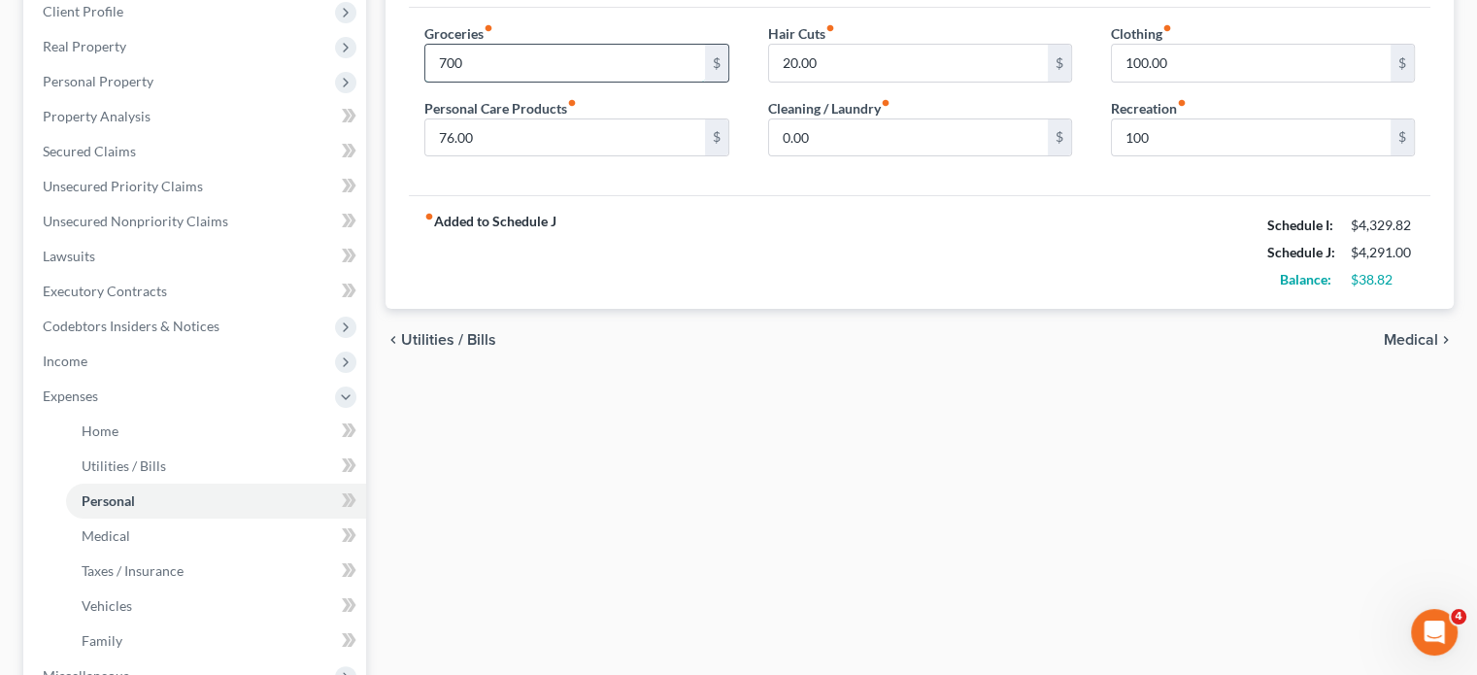
scroll to position [50, 0]
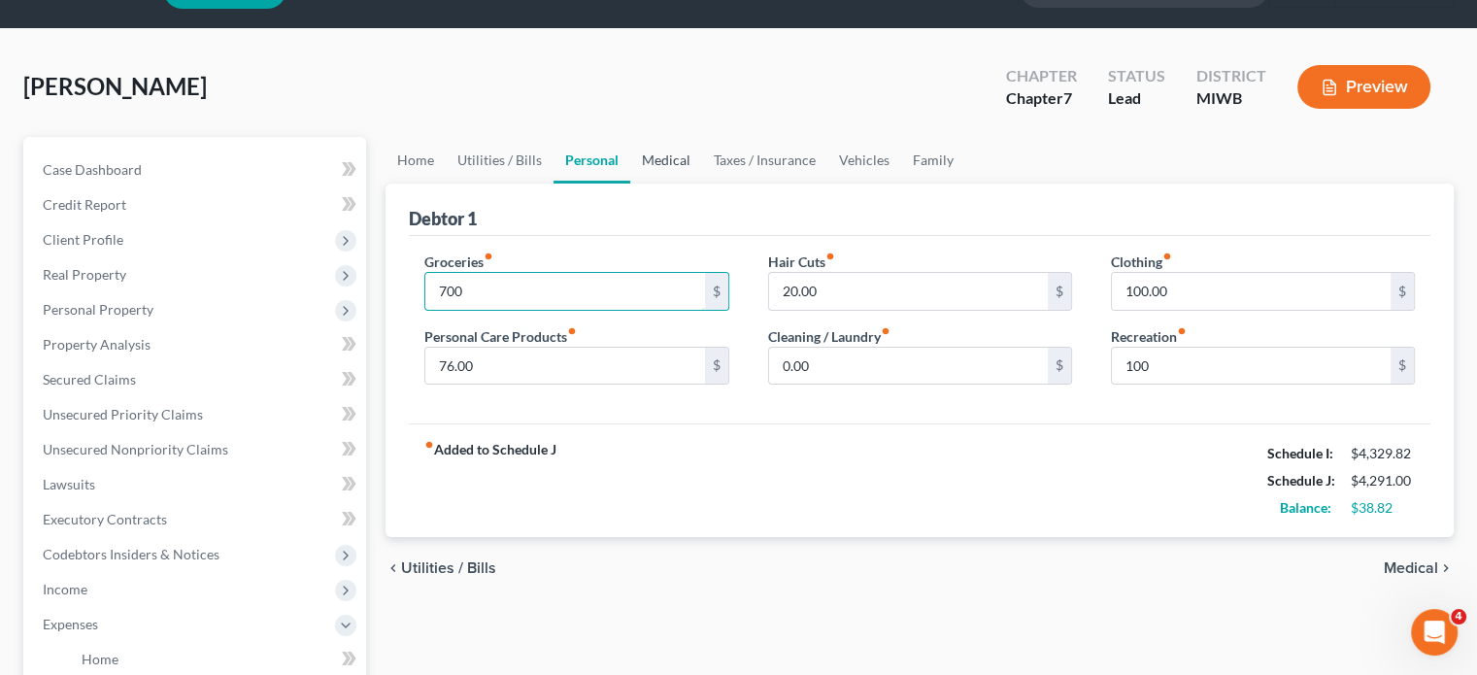
type input "700"
click at [702, 184] on link "Medical" at bounding box center [666, 160] width 72 height 47
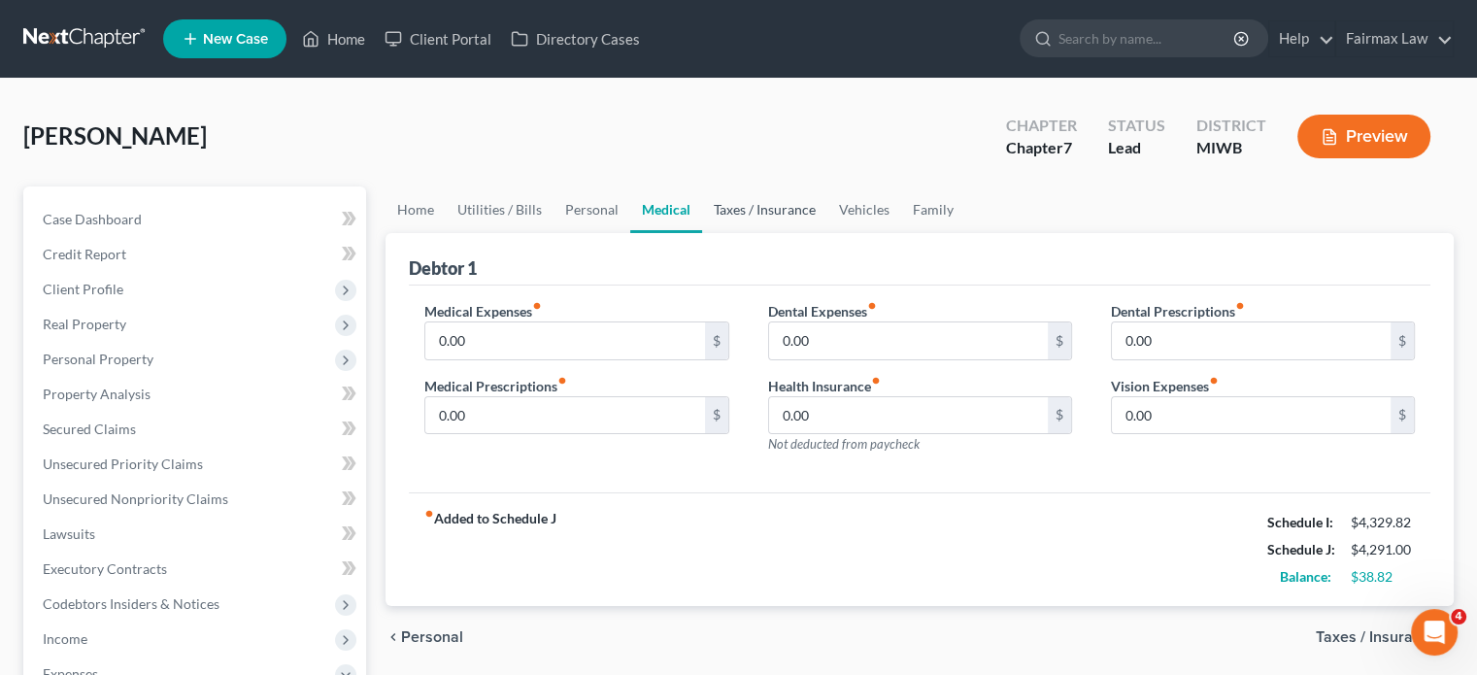
click at [827, 233] on link "Taxes / Insurance" at bounding box center [764, 209] width 125 height 47
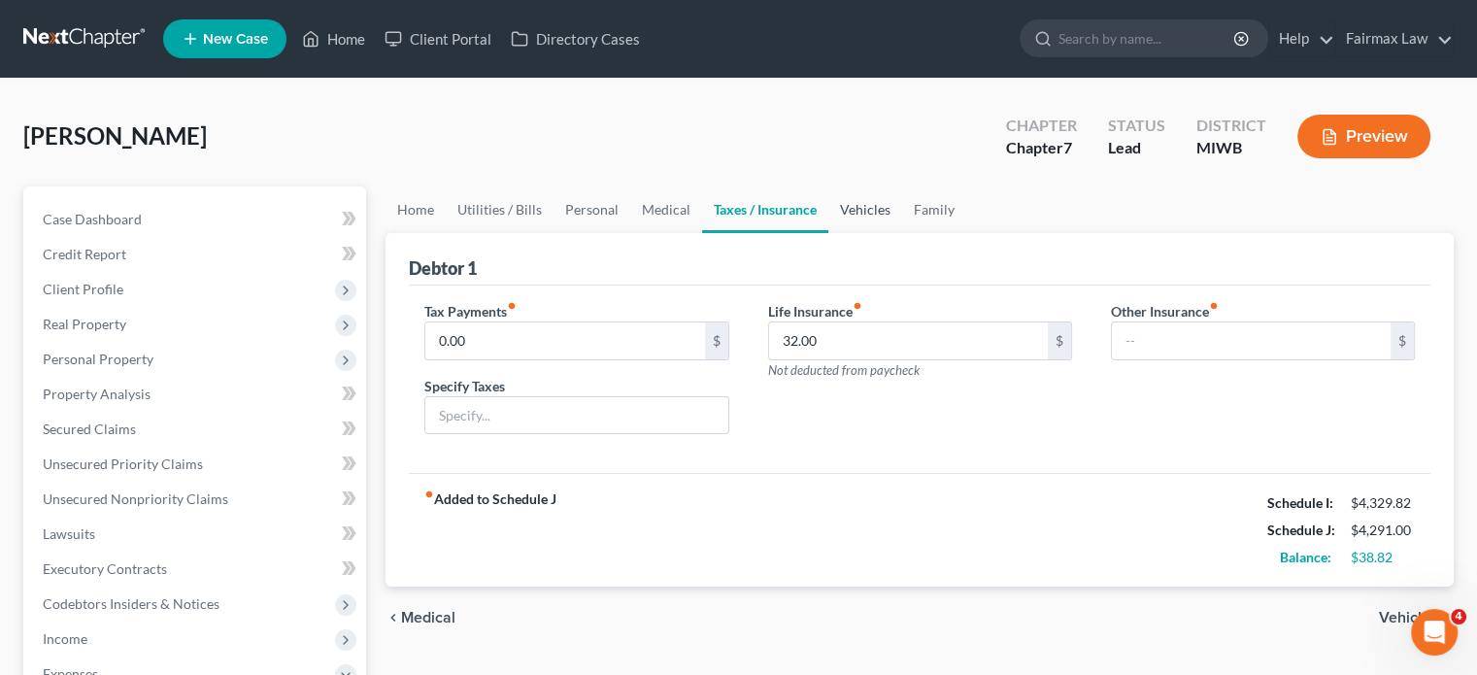
click at [902, 233] on link "Vehicles" at bounding box center [865, 209] width 74 height 47
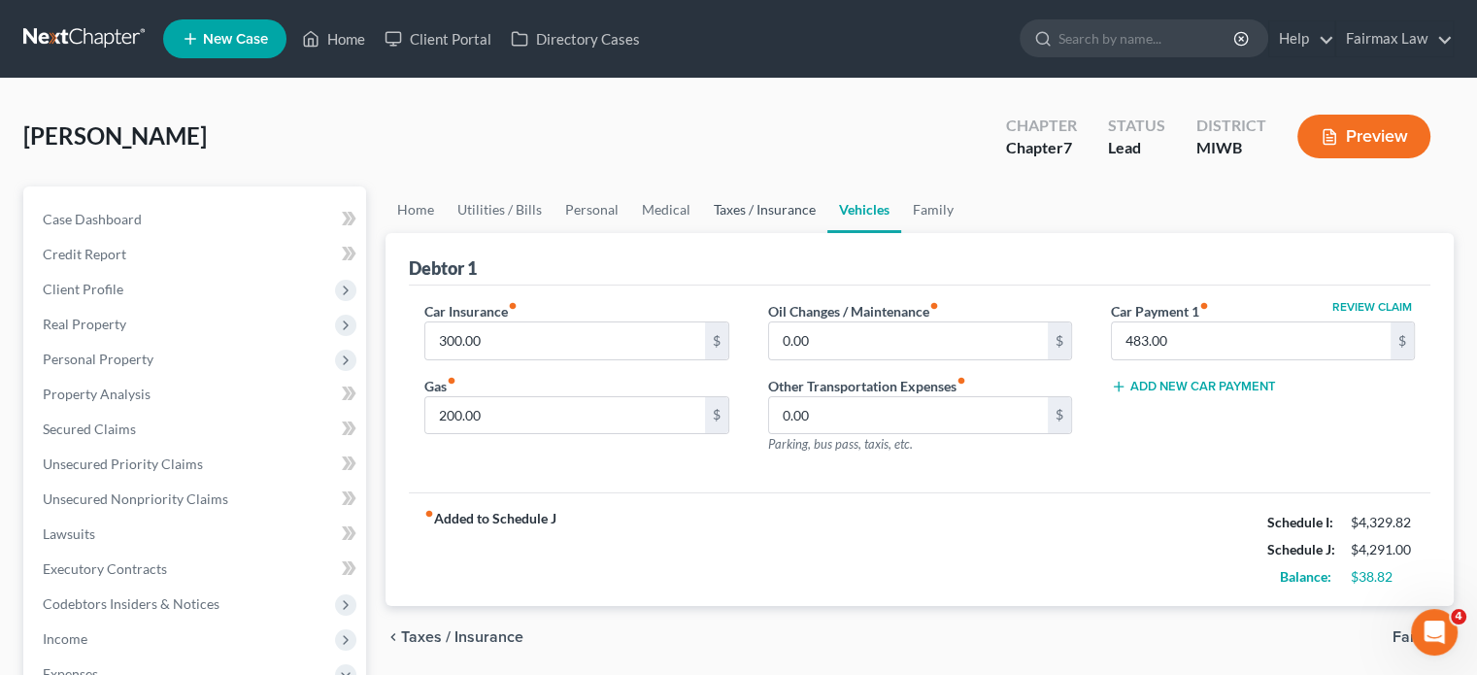
click at [827, 233] on link "Taxes / Insurance" at bounding box center [764, 209] width 125 height 47
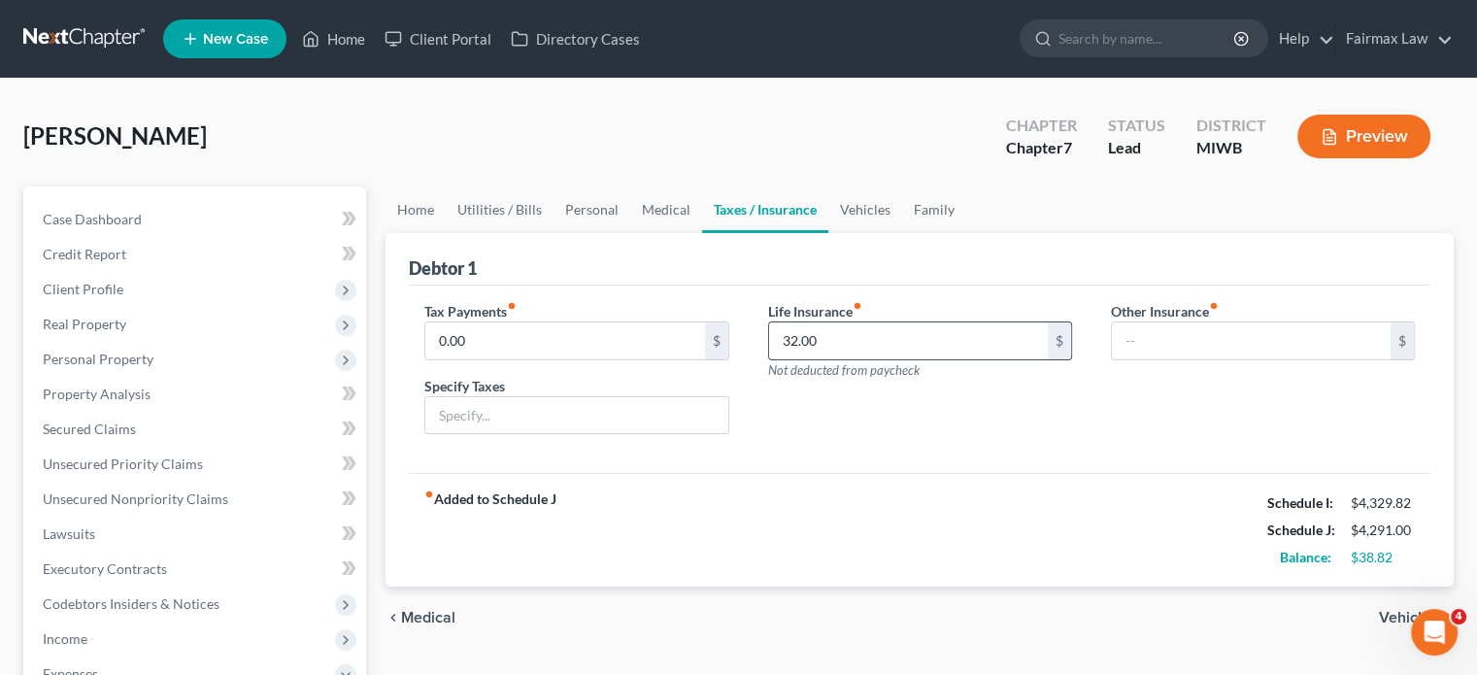
click at [864, 359] on input "32.00" at bounding box center [908, 340] width 279 height 37
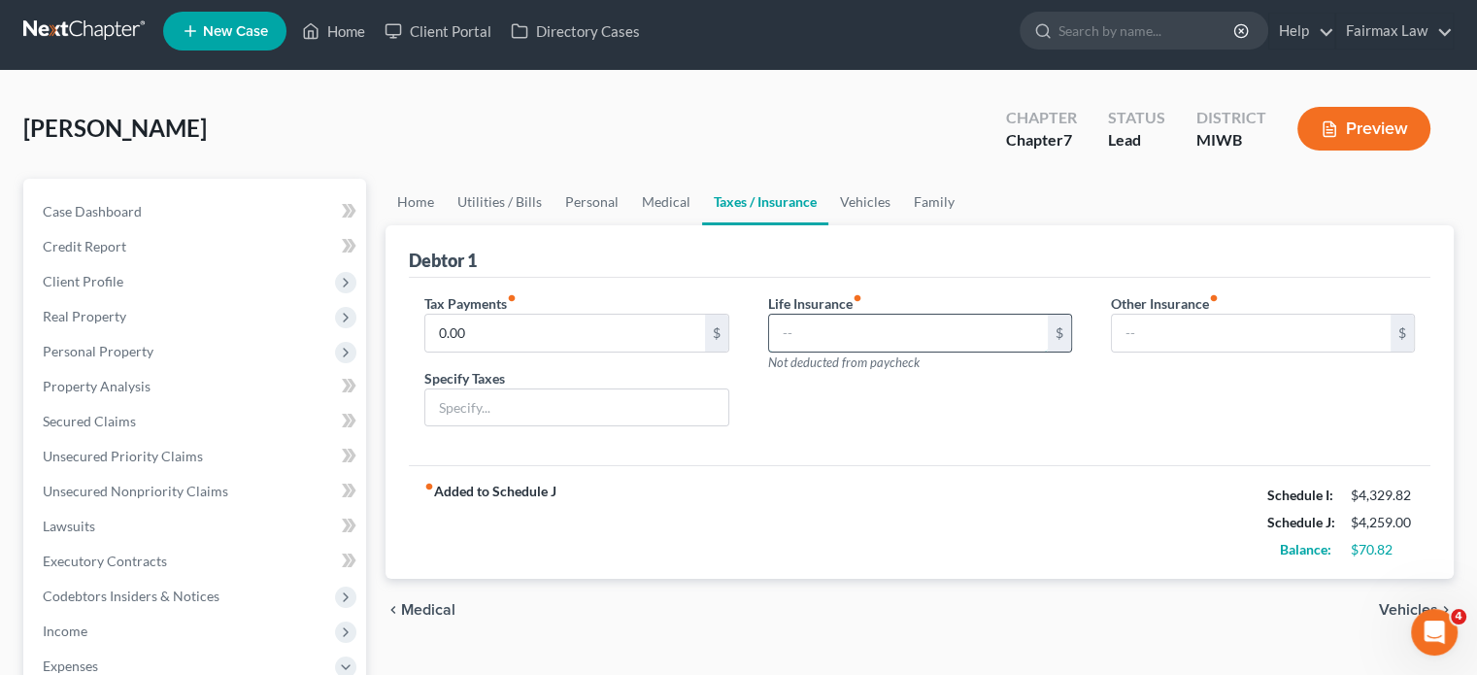
scroll to position [10, 0]
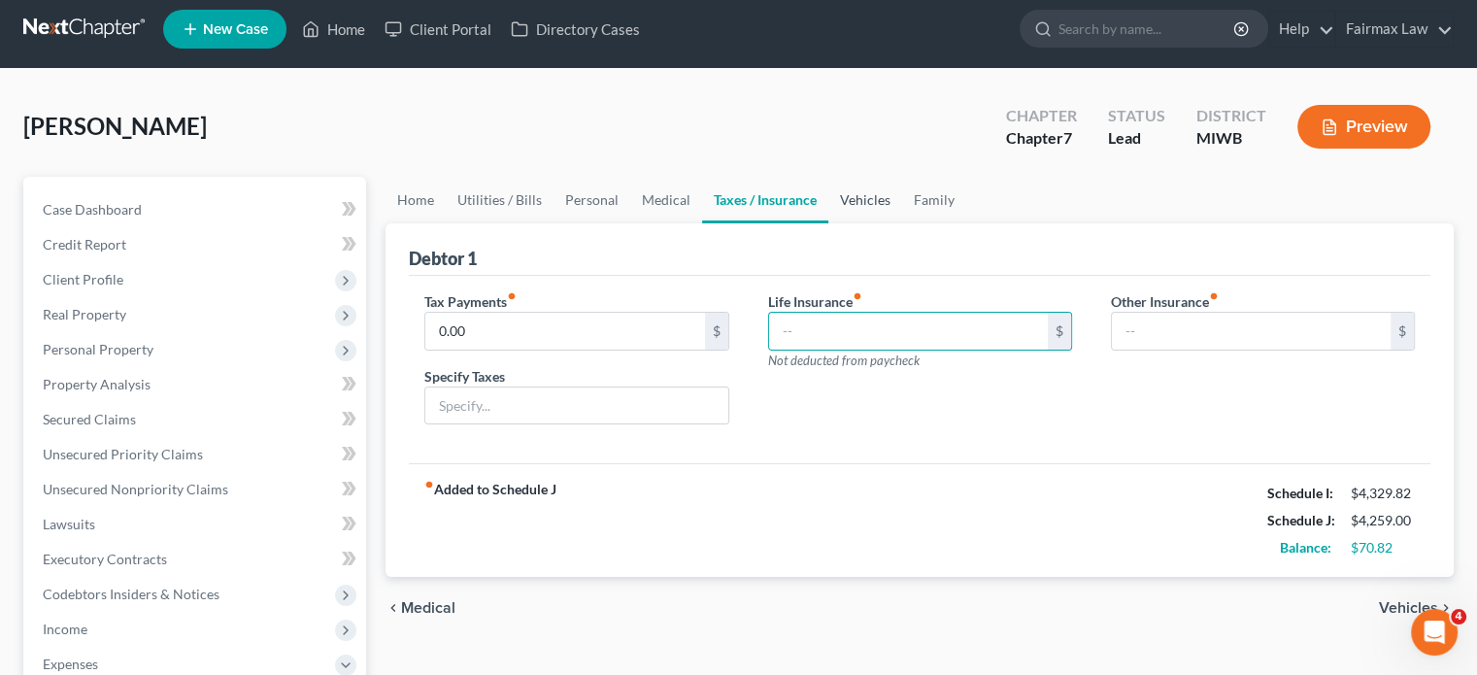
click at [902, 223] on link "Vehicles" at bounding box center [865, 200] width 74 height 47
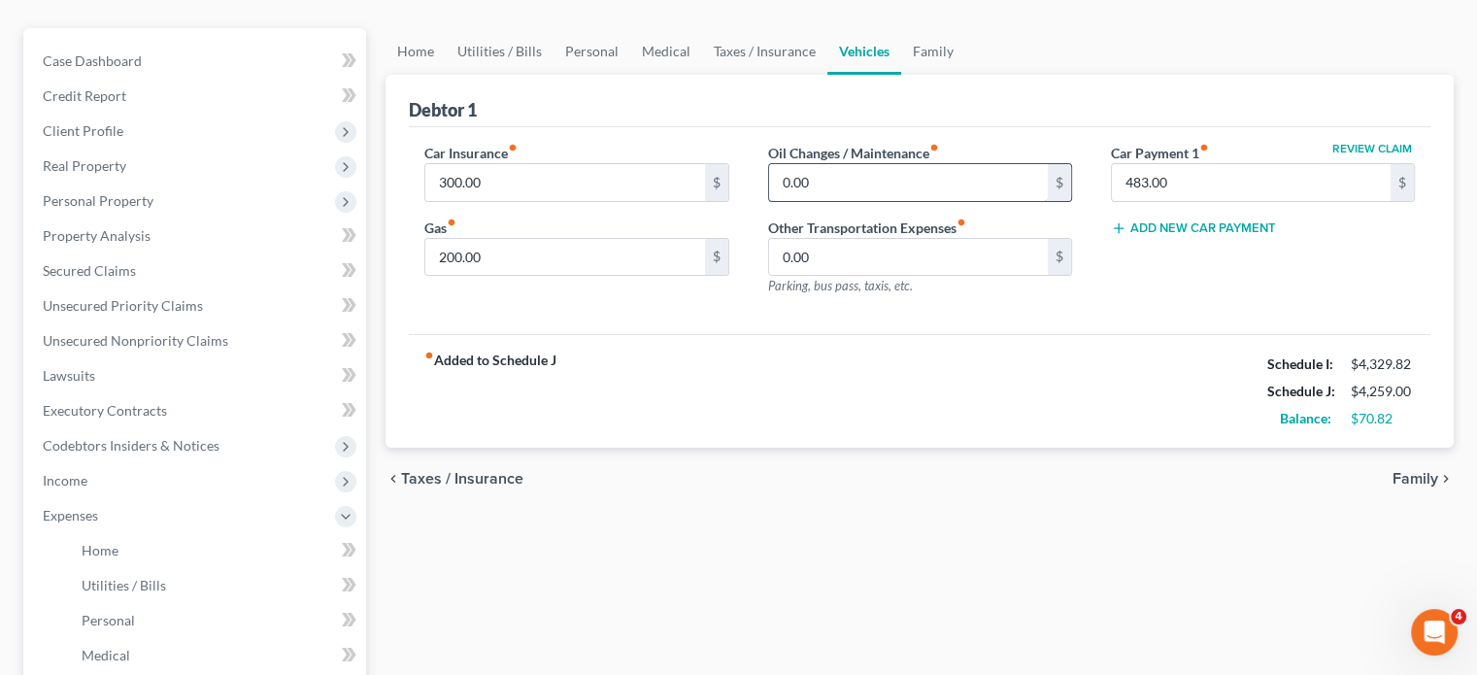
scroll to position [159, 0]
click at [882, 200] on input "0.00" at bounding box center [908, 181] width 279 height 37
type input "50"
drag, startPoint x: 882, startPoint y: 248, endPoint x: 679, endPoint y: 190, distance: 210.9
click at [679, 126] on div "Debtor 1" at bounding box center [919, 100] width 1021 height 52
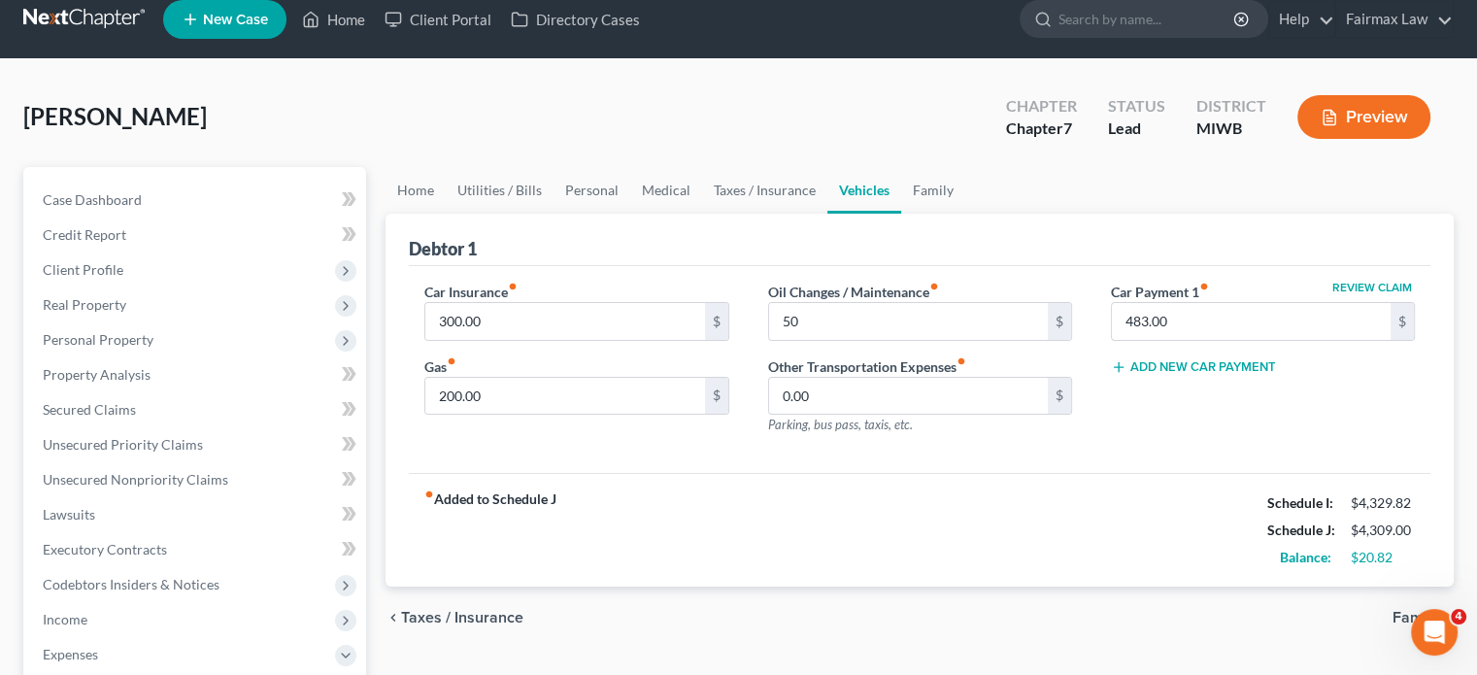
scroll to position [34, 0]
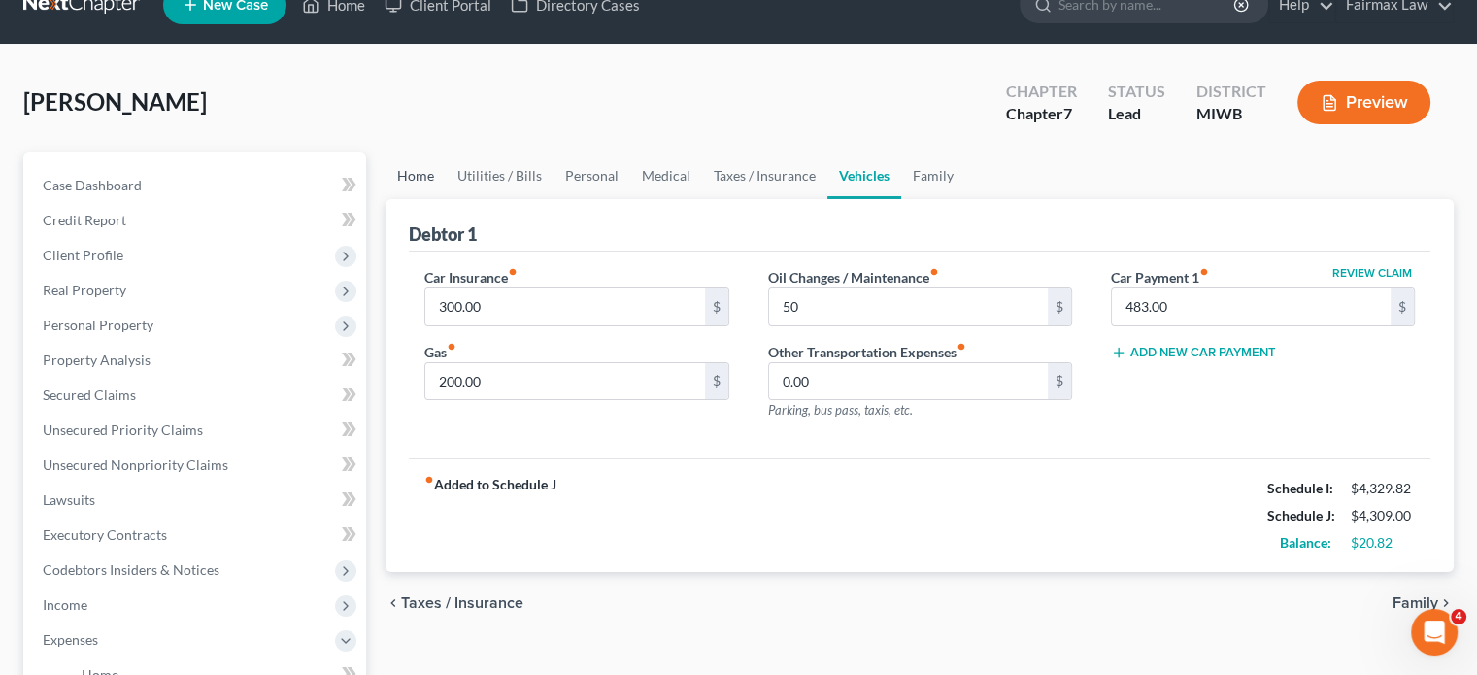
click at [417, 199] on link "Home" at bounding box center [415, 175] width 60 height 47
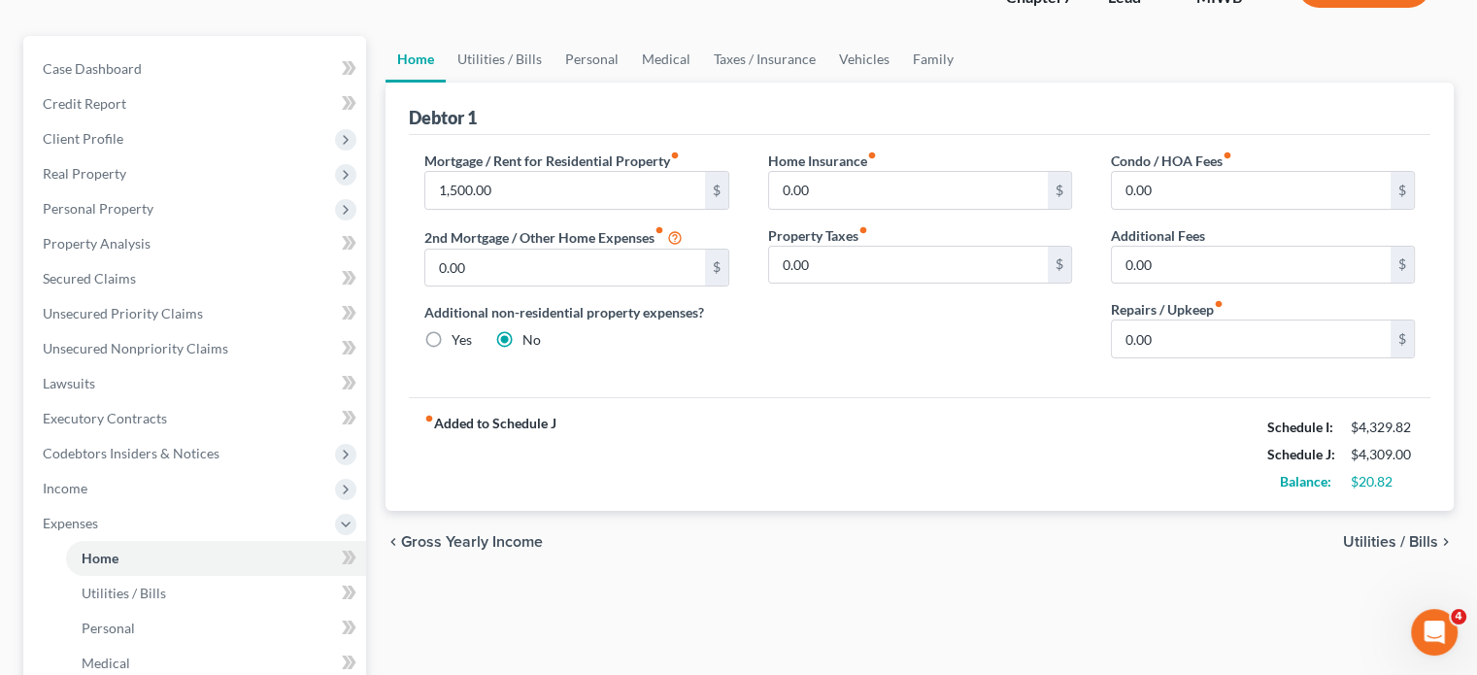
scroll to position [143, 0]
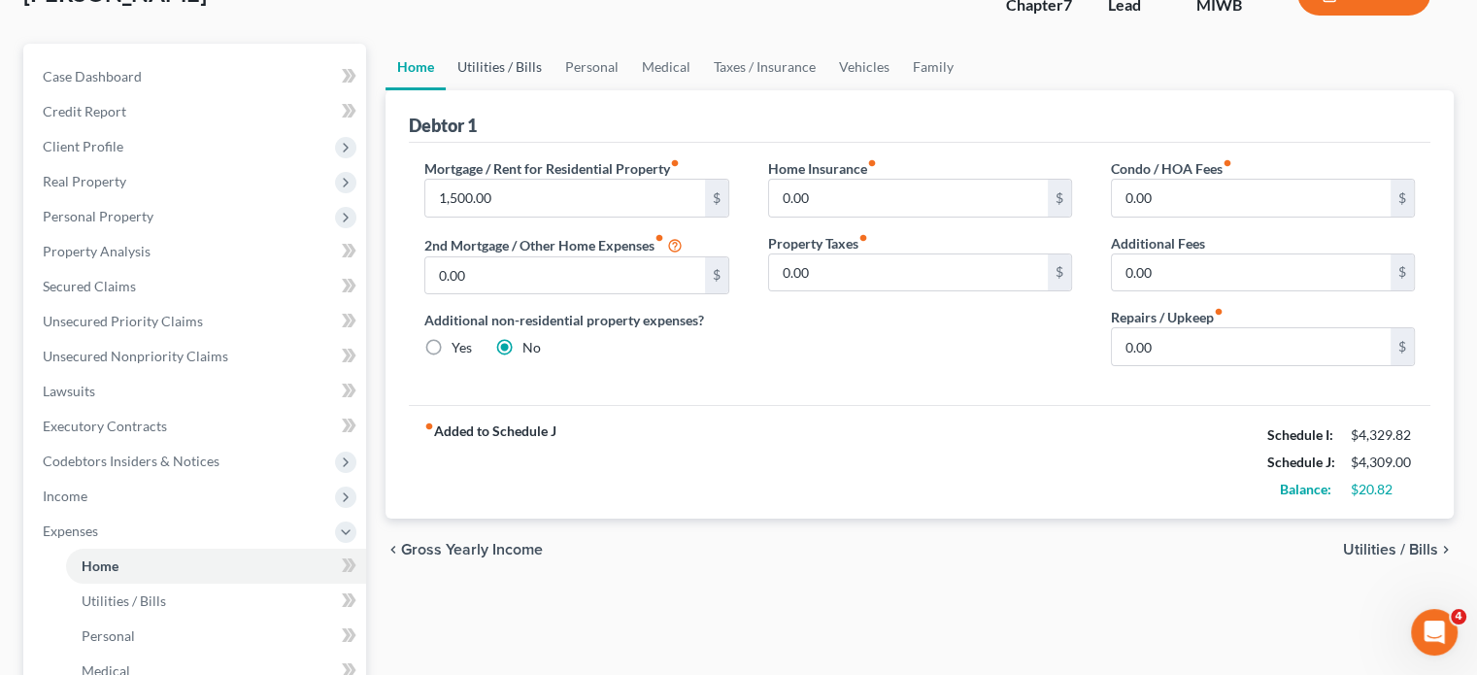
click at [524, 90] on link "Utilities / Bills" at bounding box center [500, 67] width 108 height 47
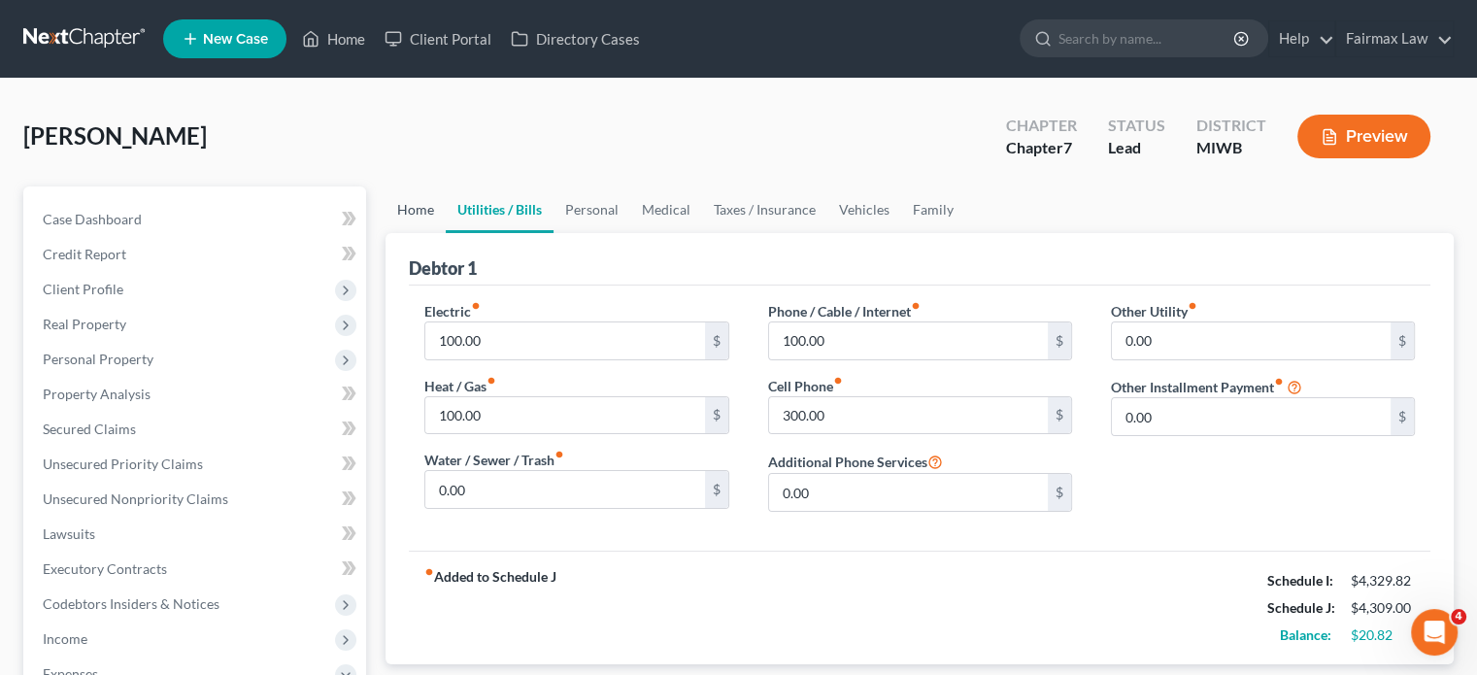
click at [434, 233] on link "Home" at bounding box center [415, 209] width 60 height 47
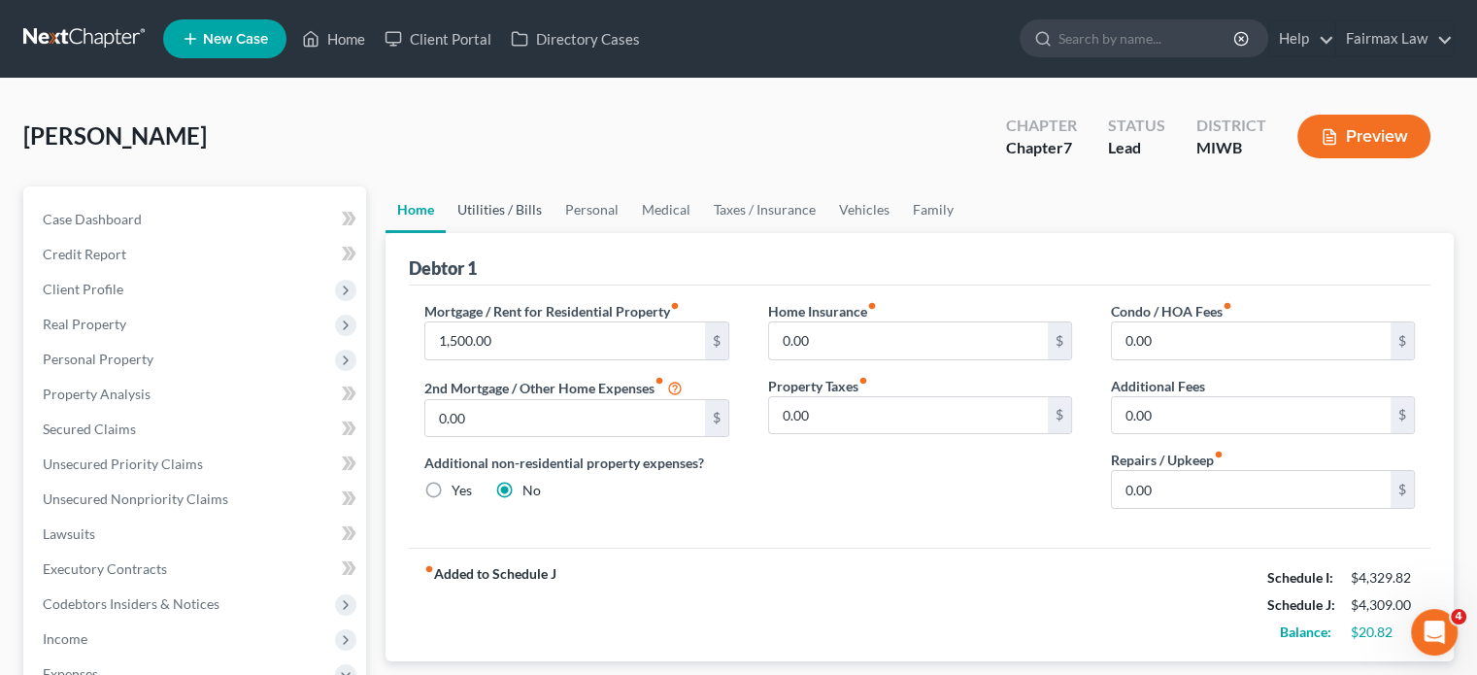
click at [501, 233] on link "Utilities / Bills" at bounding box center [500, 209] width 108 height 47
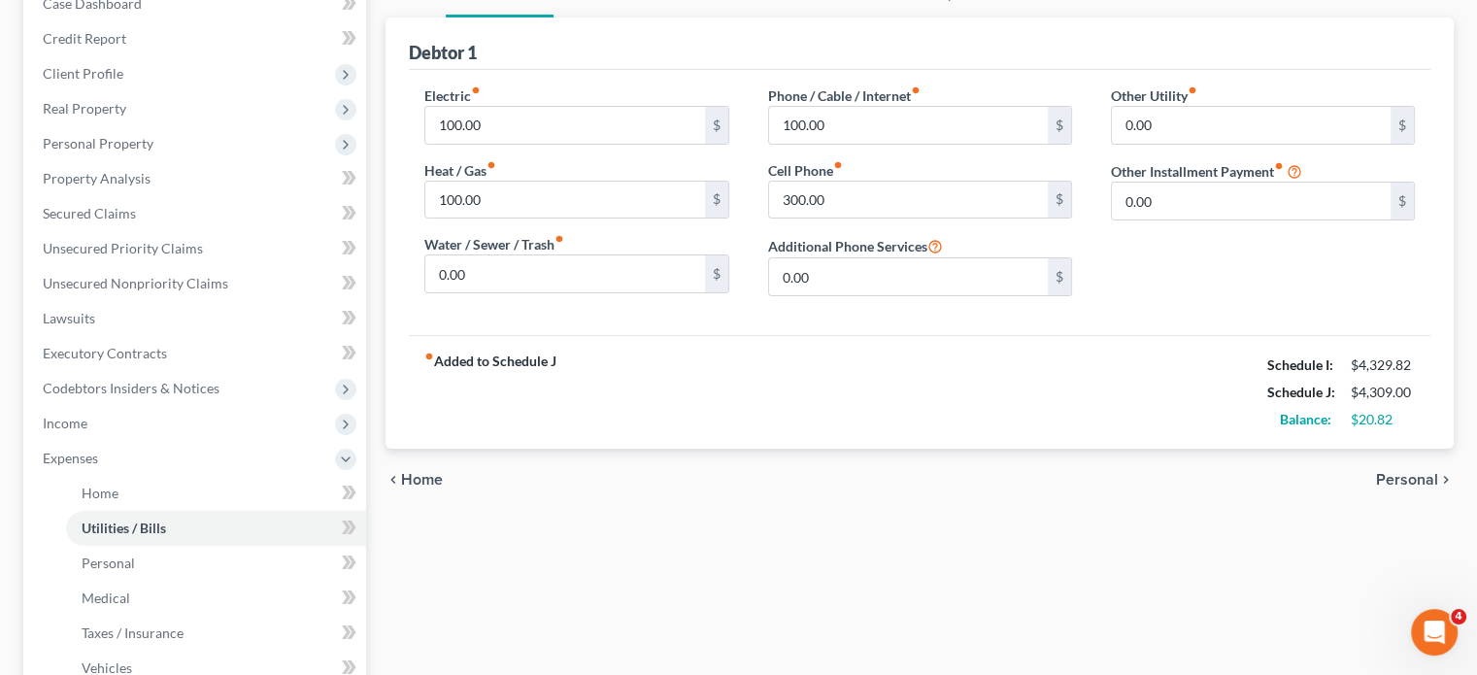
scroll to position [128, 0]
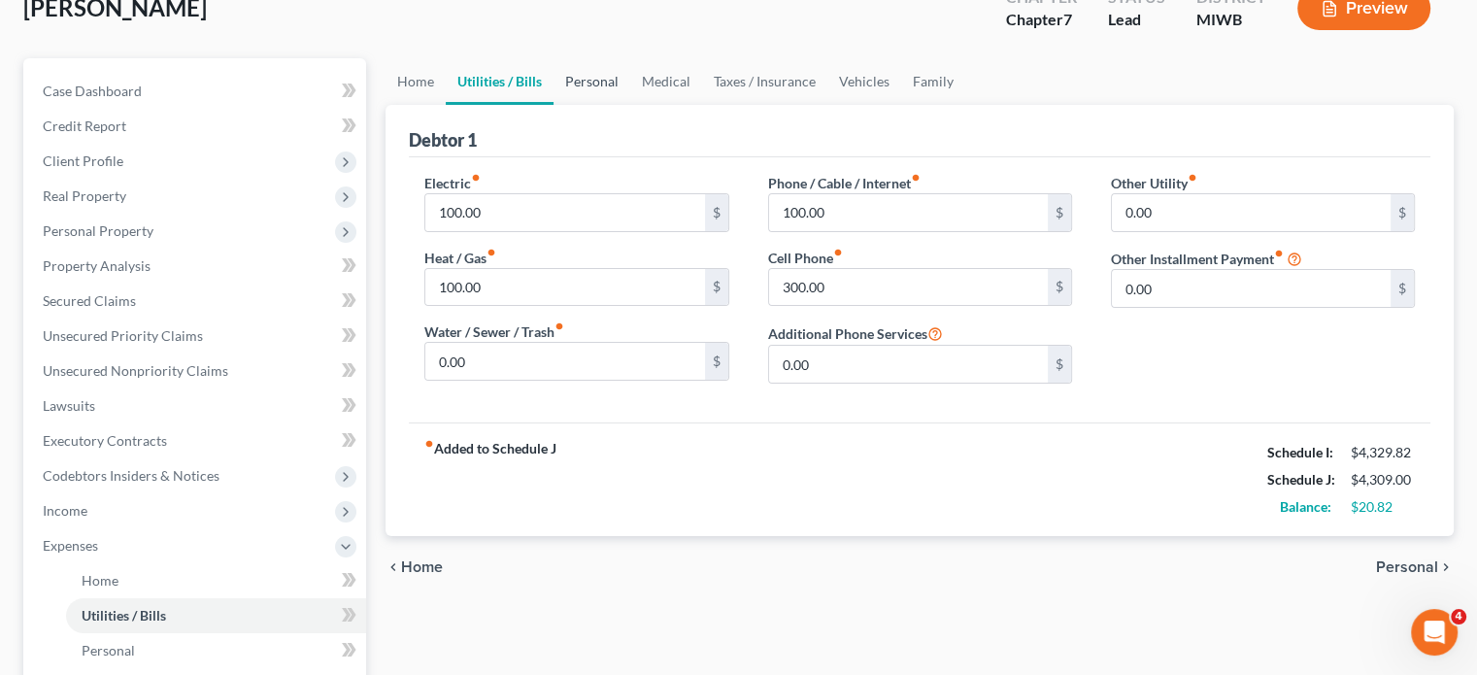
click at [630, 105] on link "Personal" at bounding box center [591, 81] width 77 height 47
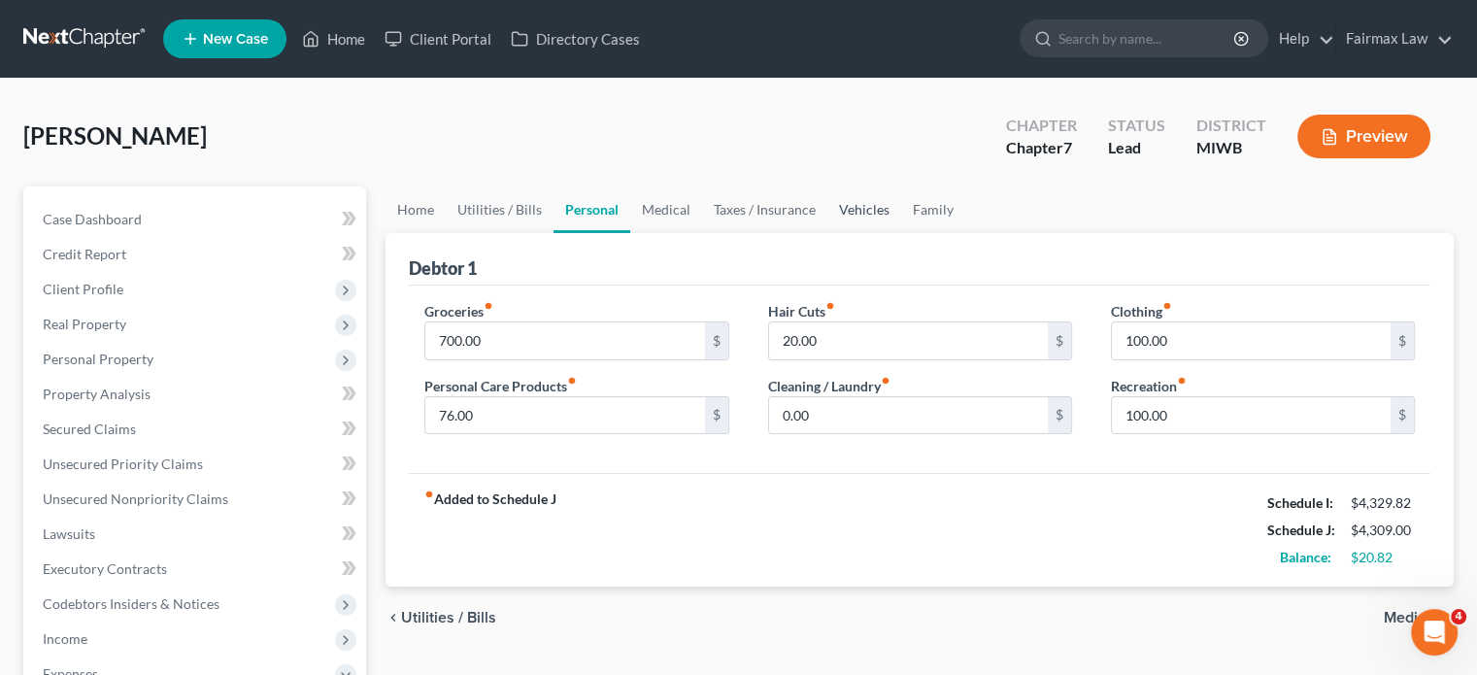
click at [901, 233] on link "Vehicles" at bounding box center [864, 209] width 74 height 47
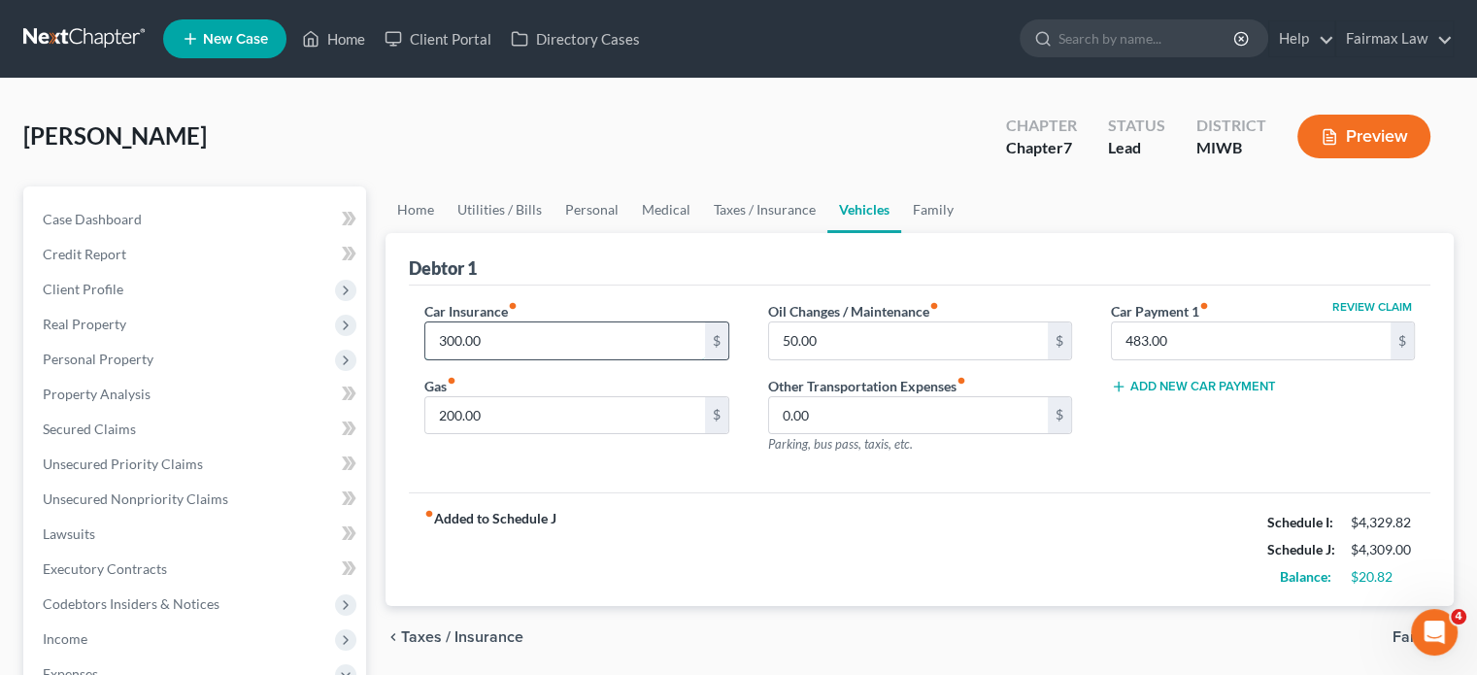
click at [555, 359] on input "300.00" at bounding box center [564, 340] width 279 height 37
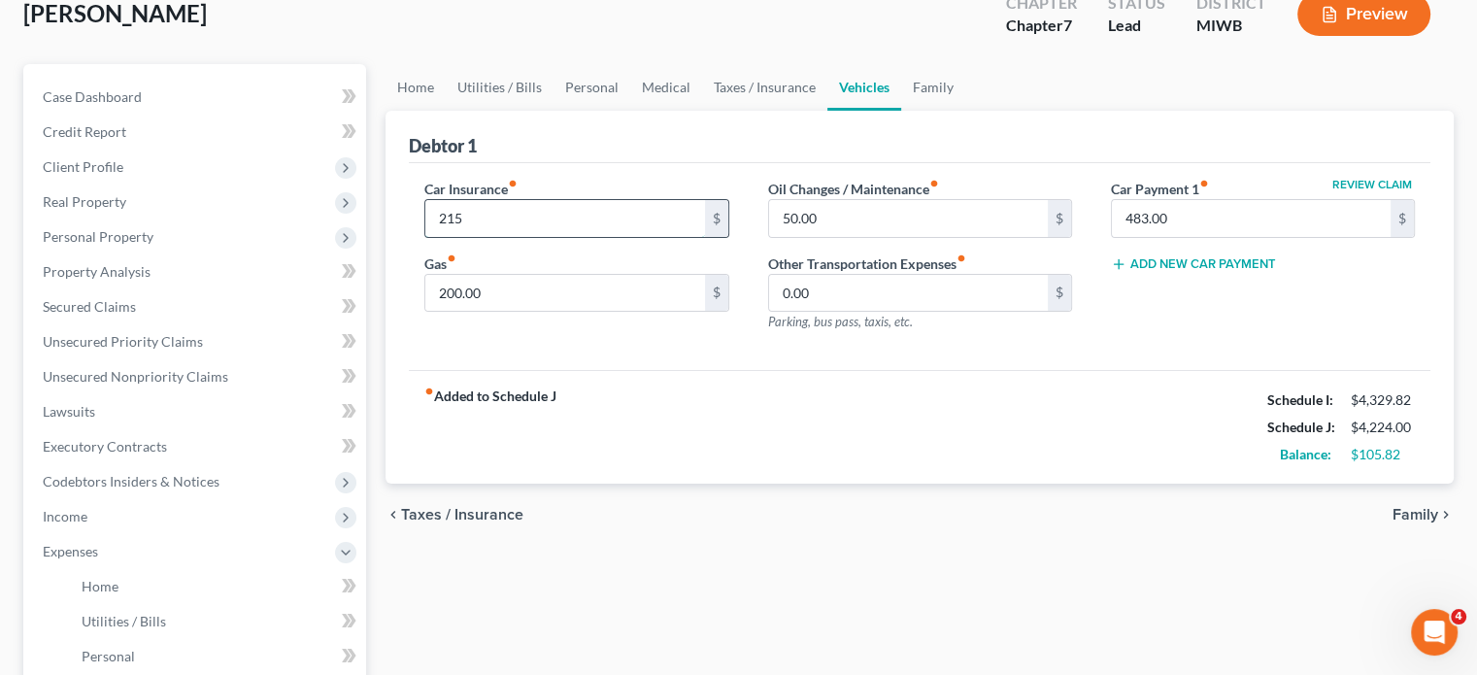
scroll to position [123, 0]
type input "215"
click at [591, 311] on input "200.00" at bounding box center [564, 292] width 279 height 37
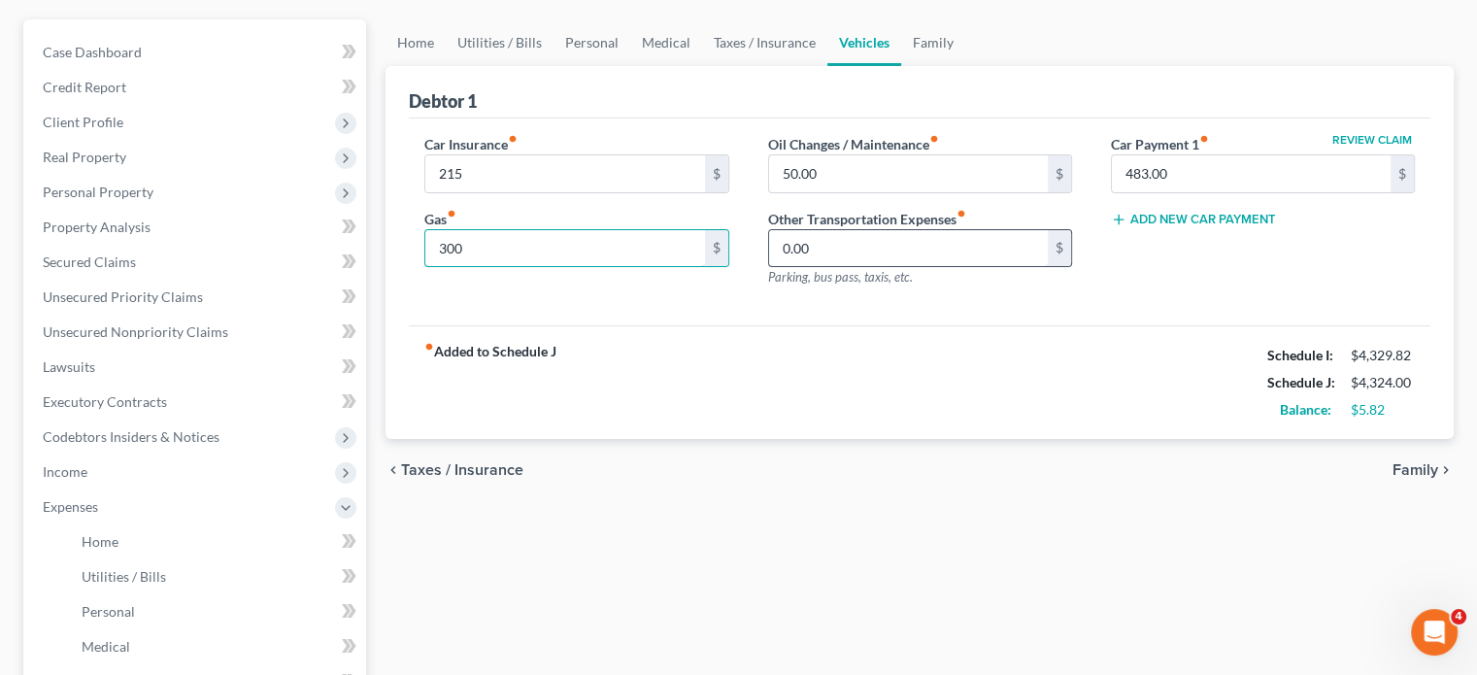
scroll to position [0, 0]
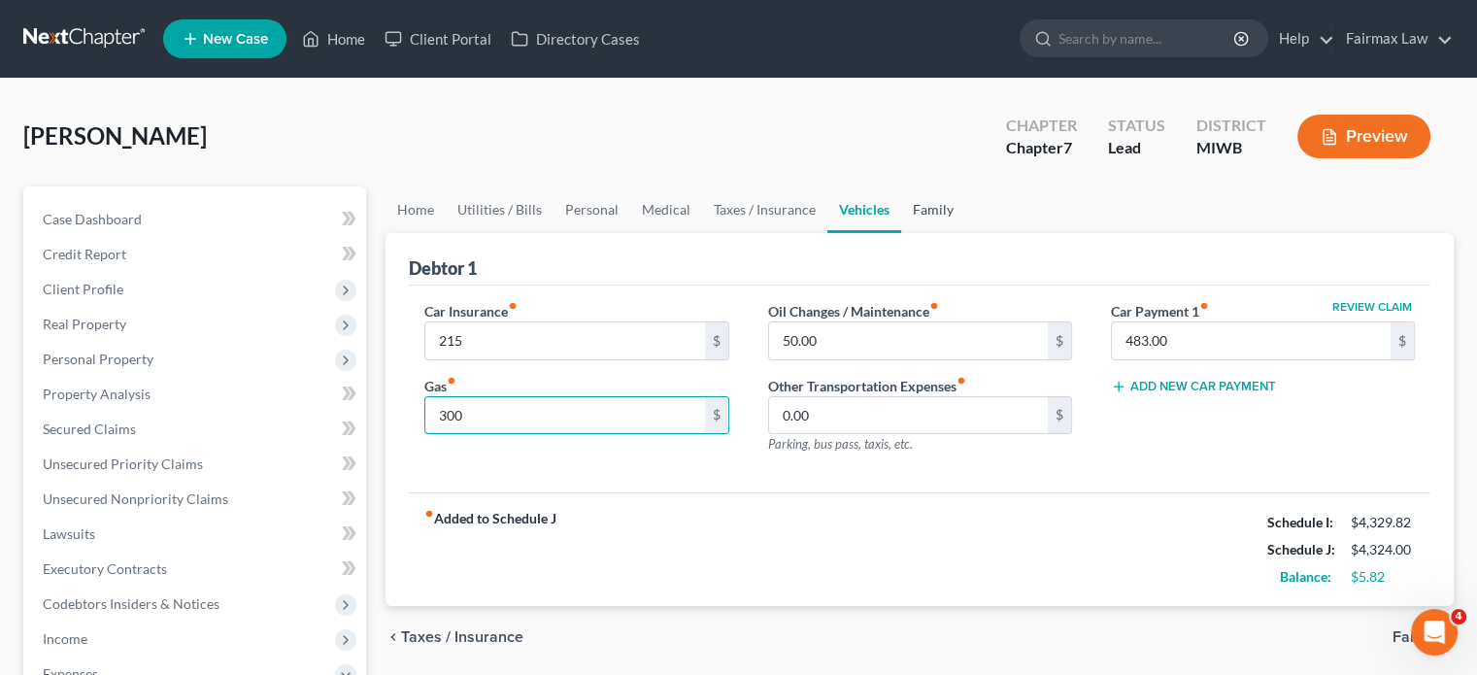
type input "300"
click at [965, 233] on link "Family" at bounding box center [933, 209] width 64 height 47
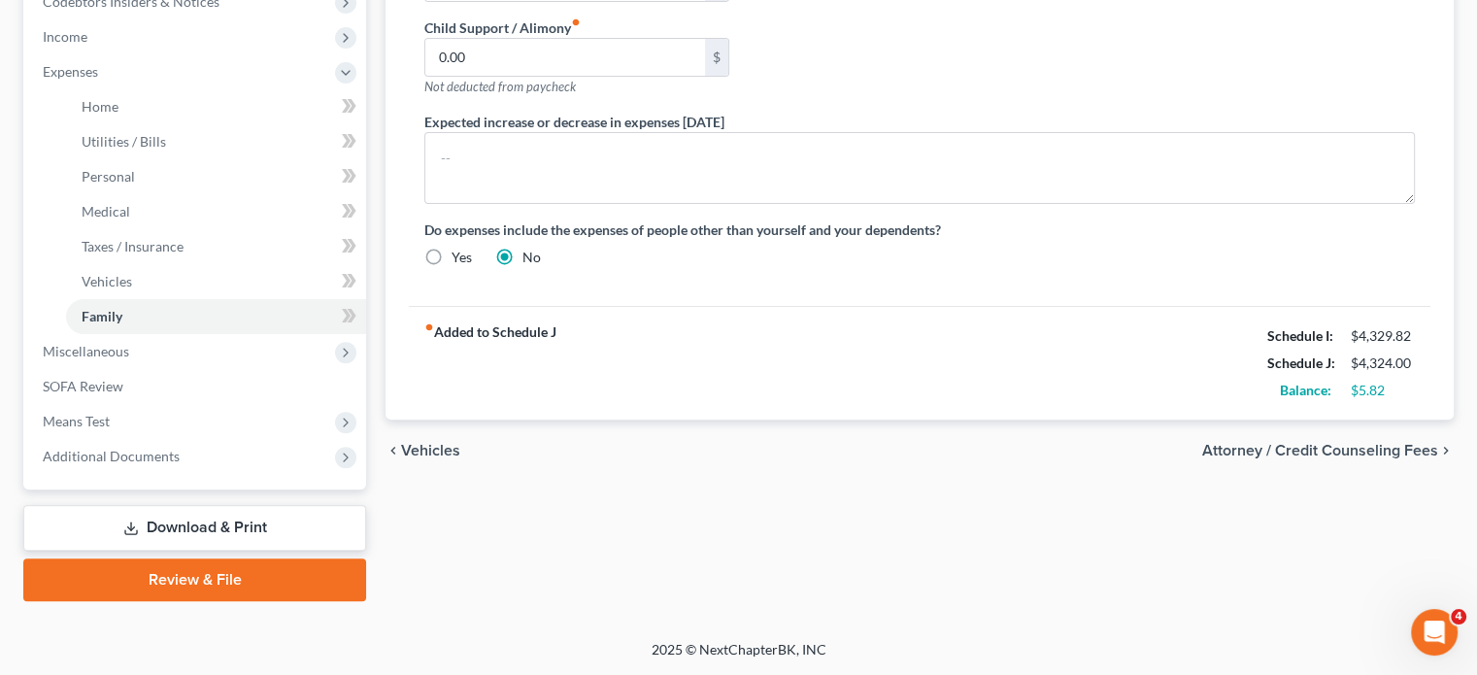
scroll to position [882, 0]
click at [211, 334] on span "Miscellaneous" at bounding box center [196, 351] width 339 height 35
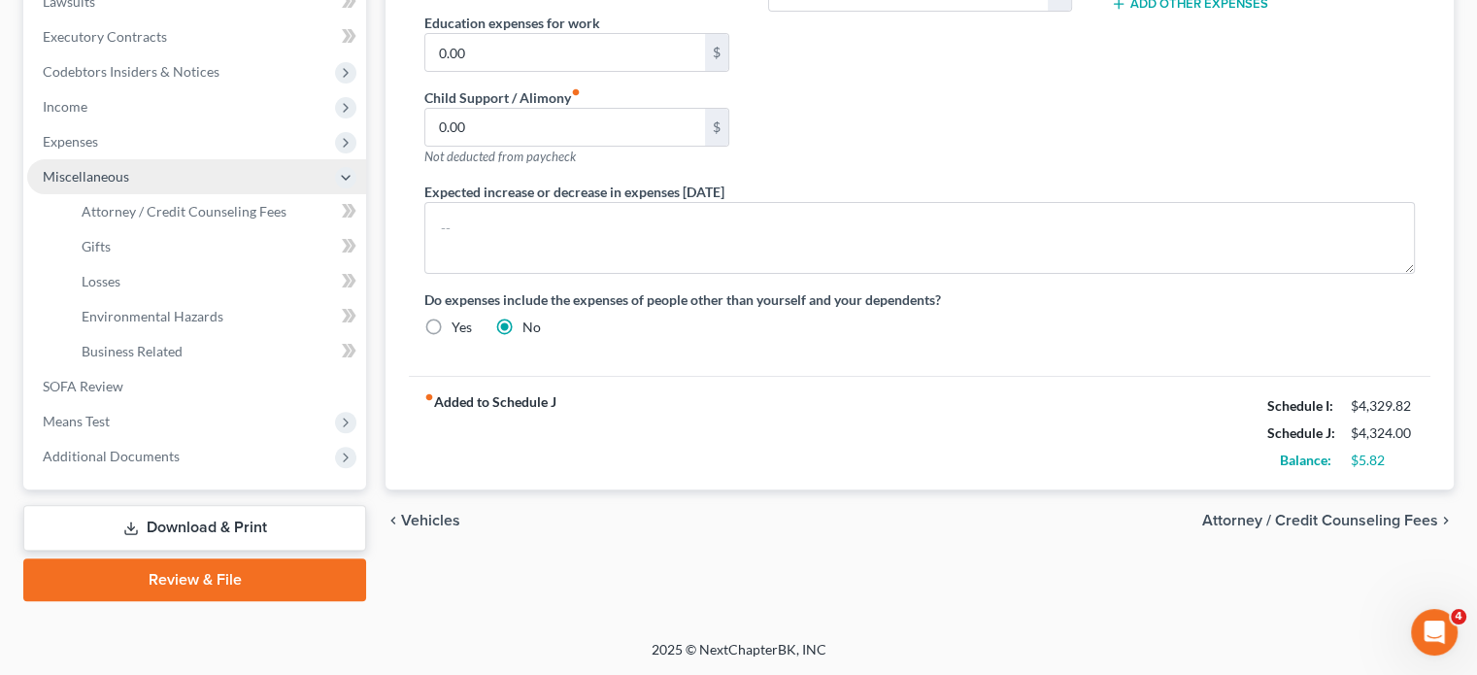
scroll to position [828, 0]
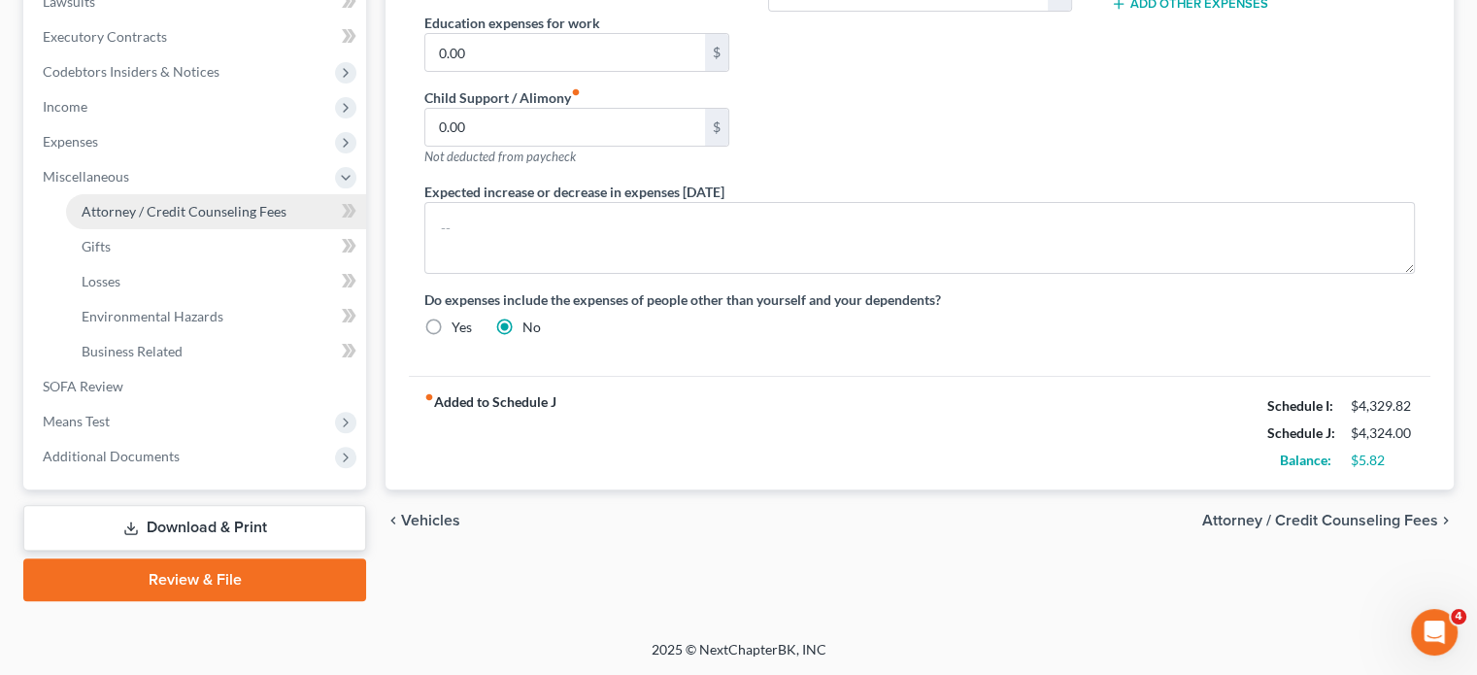
click at [207, 203] on span "Attorney / Credit Counseling Fees" at bounding box center [184, 211] width 205 height 17
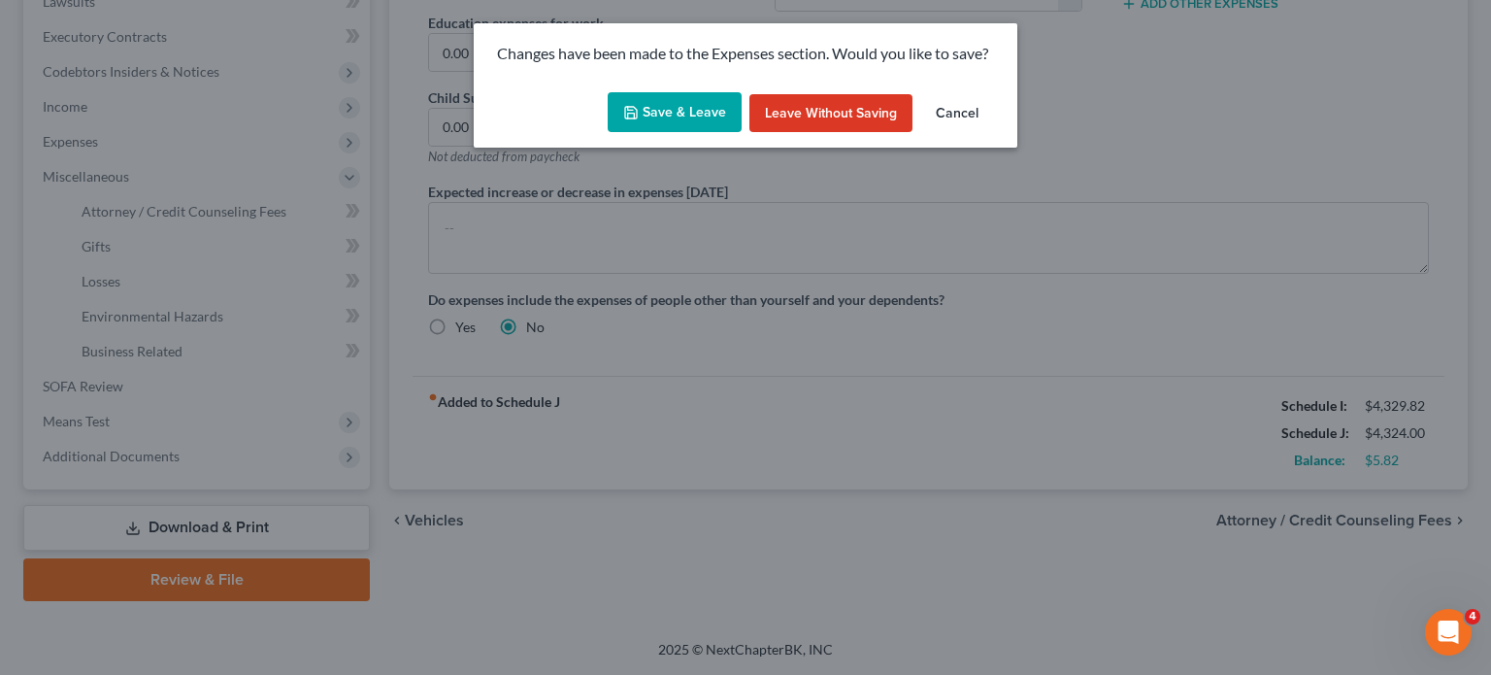
click at [653, 115] on button "Save & Leave" at bounding box center [675, 112] width 134 height 41
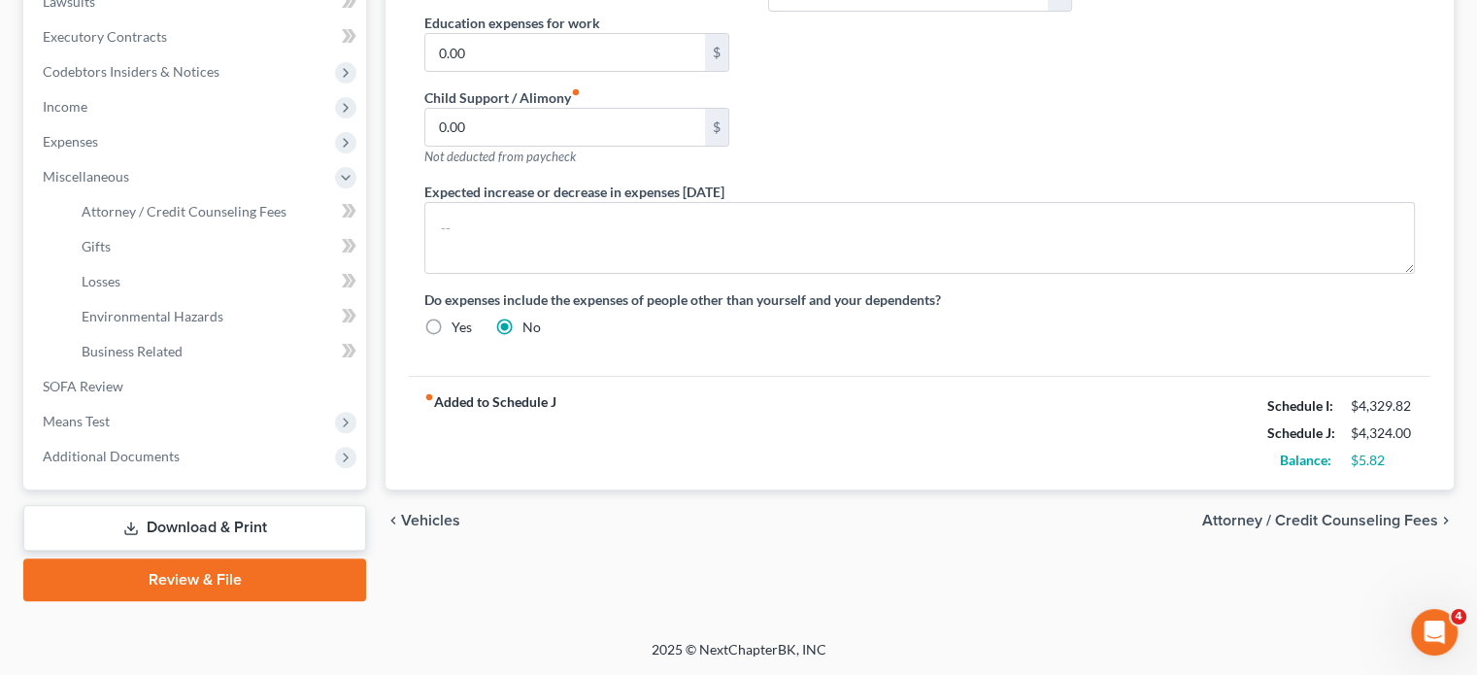
select select "1"
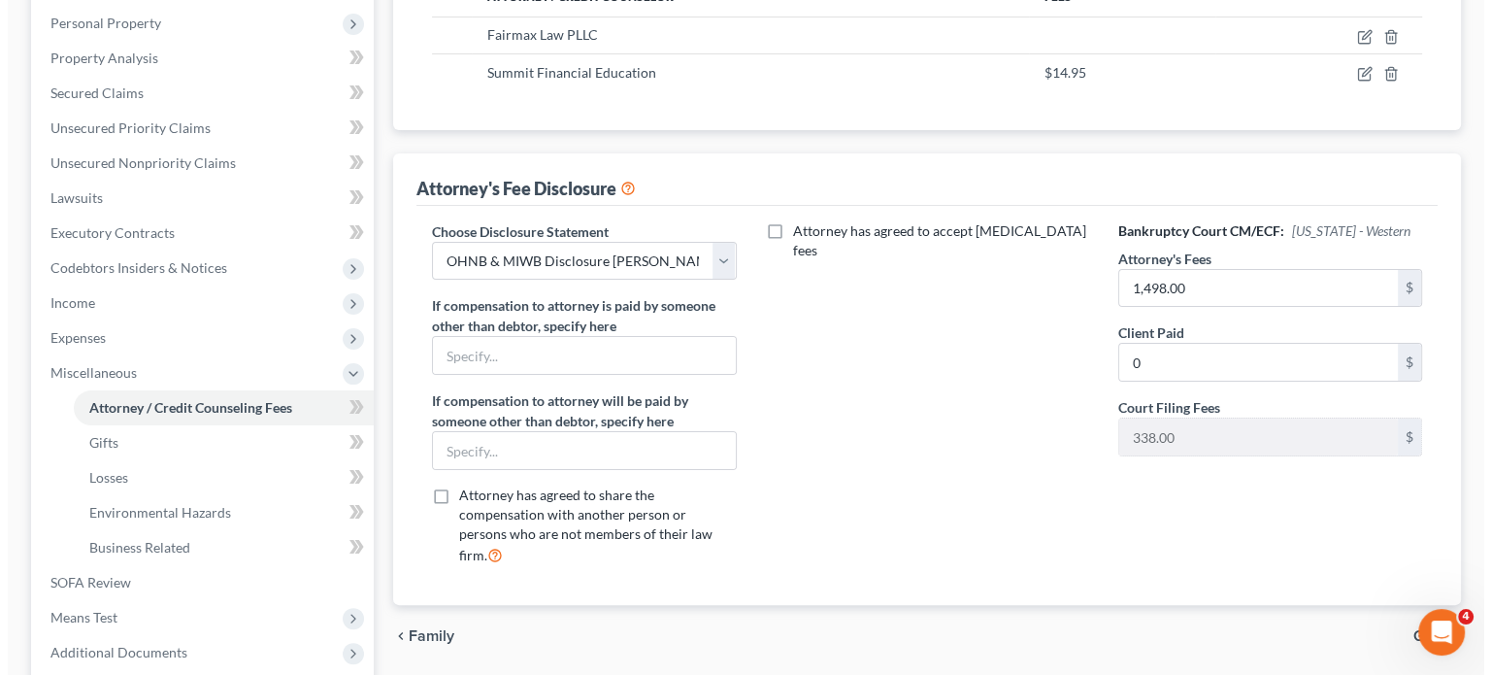
scroll to position [338, 0]
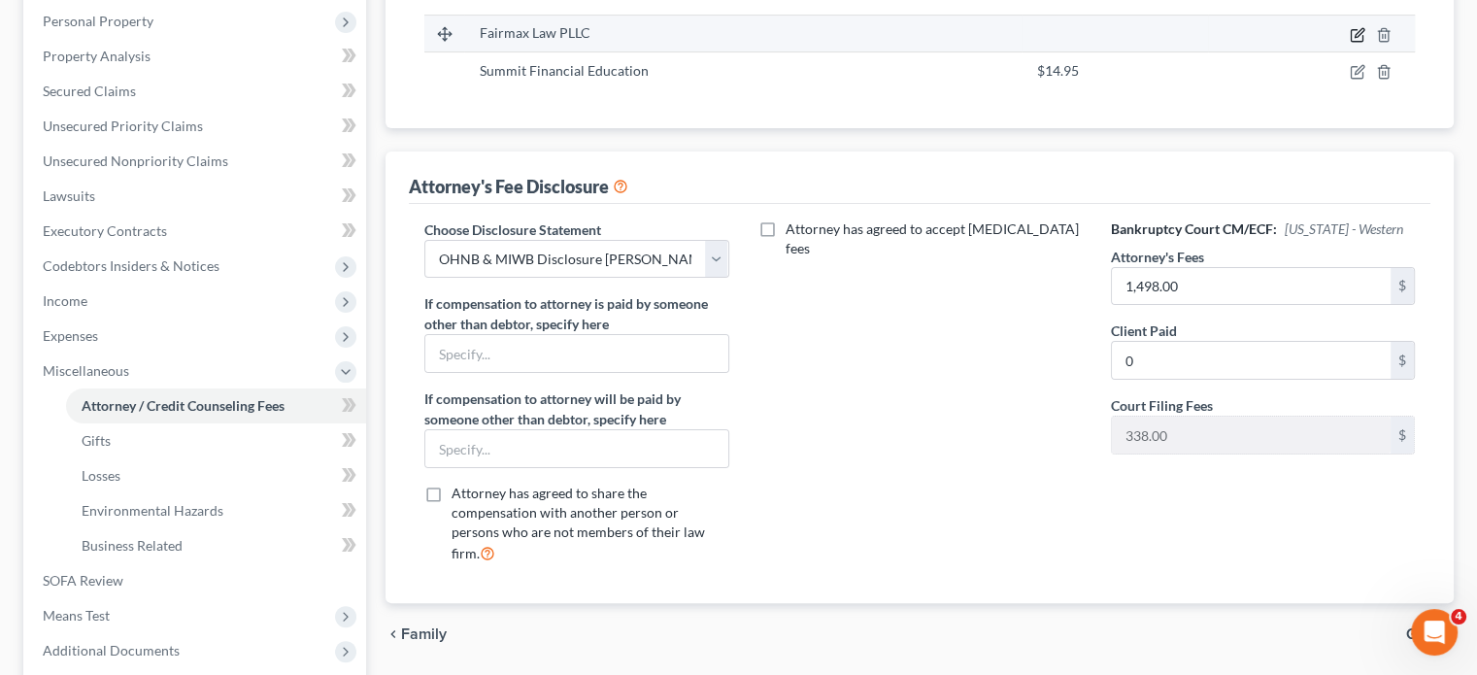
click at [1350, 43] on icon "button" at bounding box center [1358, 35] width 16 height 16
select select "23"
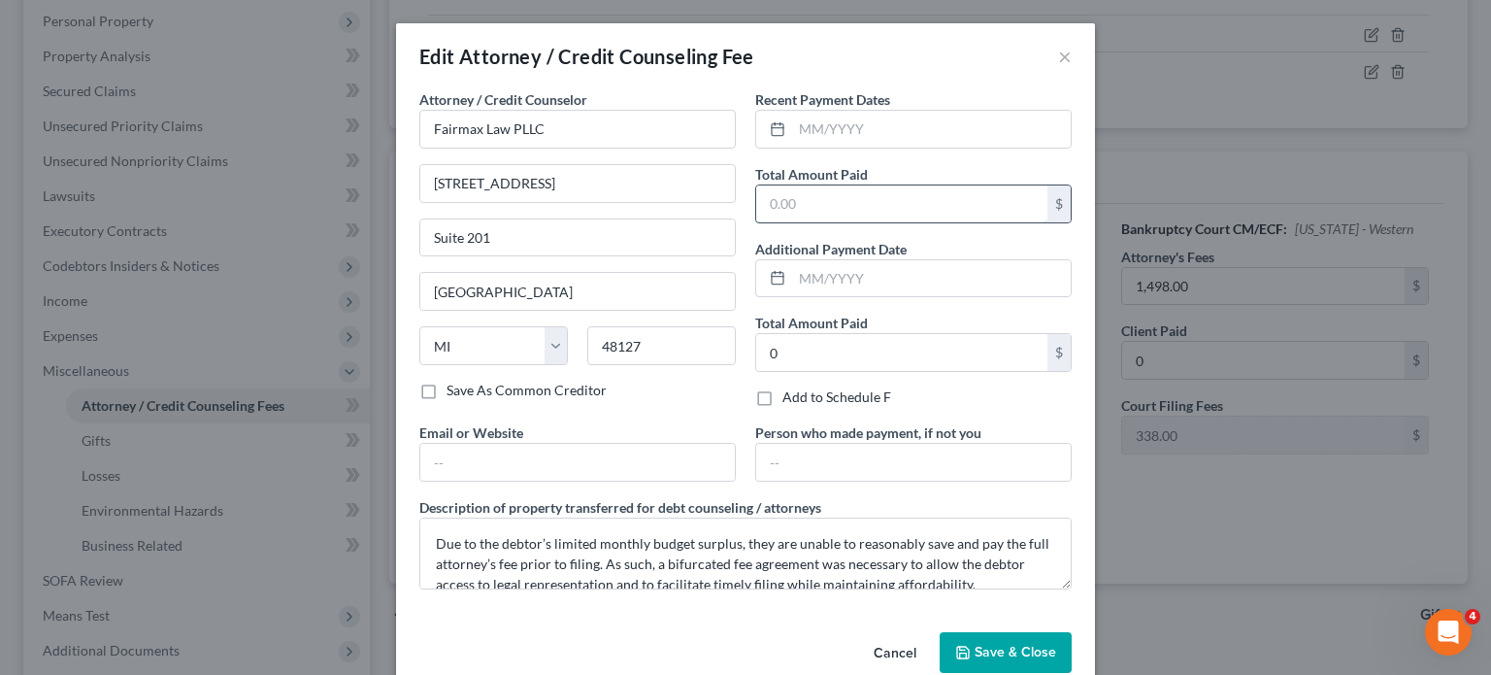
click at [799, 222] on input "text" at bounding box center [901, 203] width 291 height 37
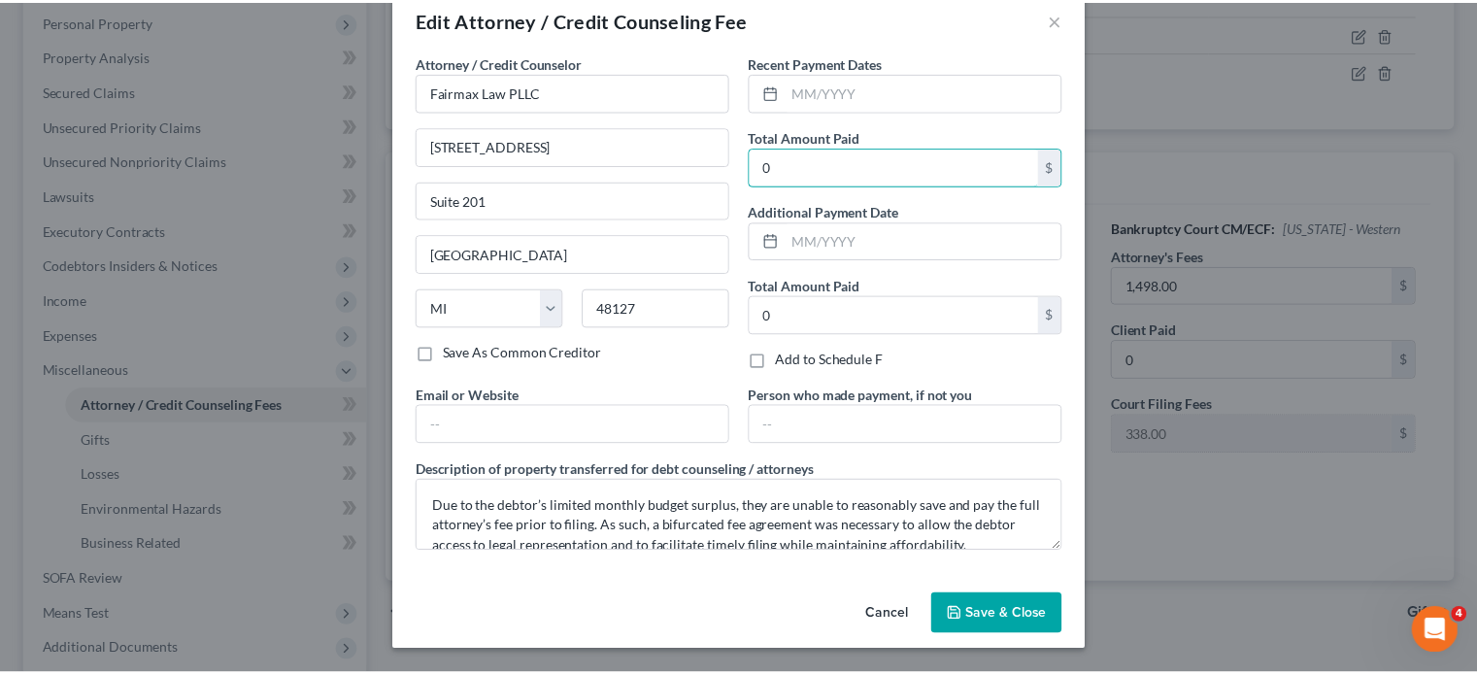
scroll to position [207, 0]
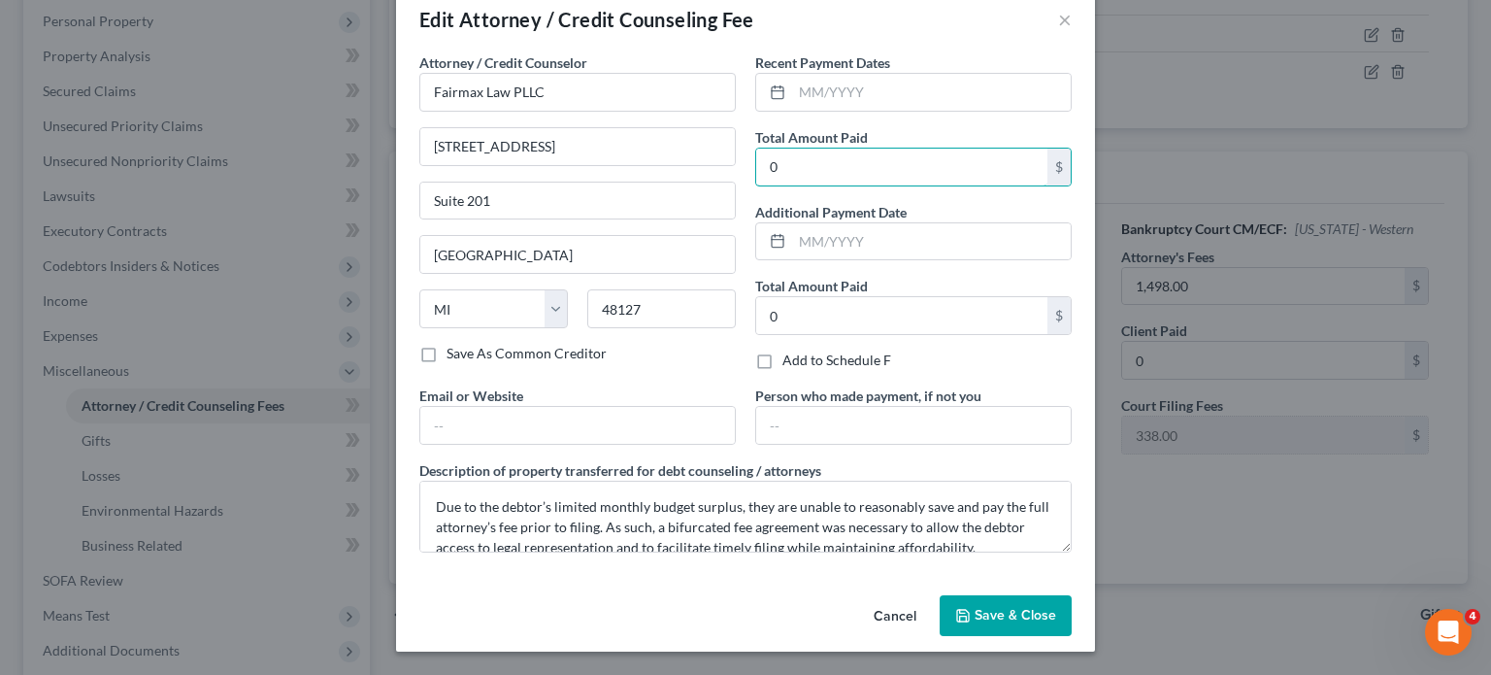
type input "0"
click at [1033, 595] on button "Save & Close" at bounding box center [1006, 615] width 132 height 41
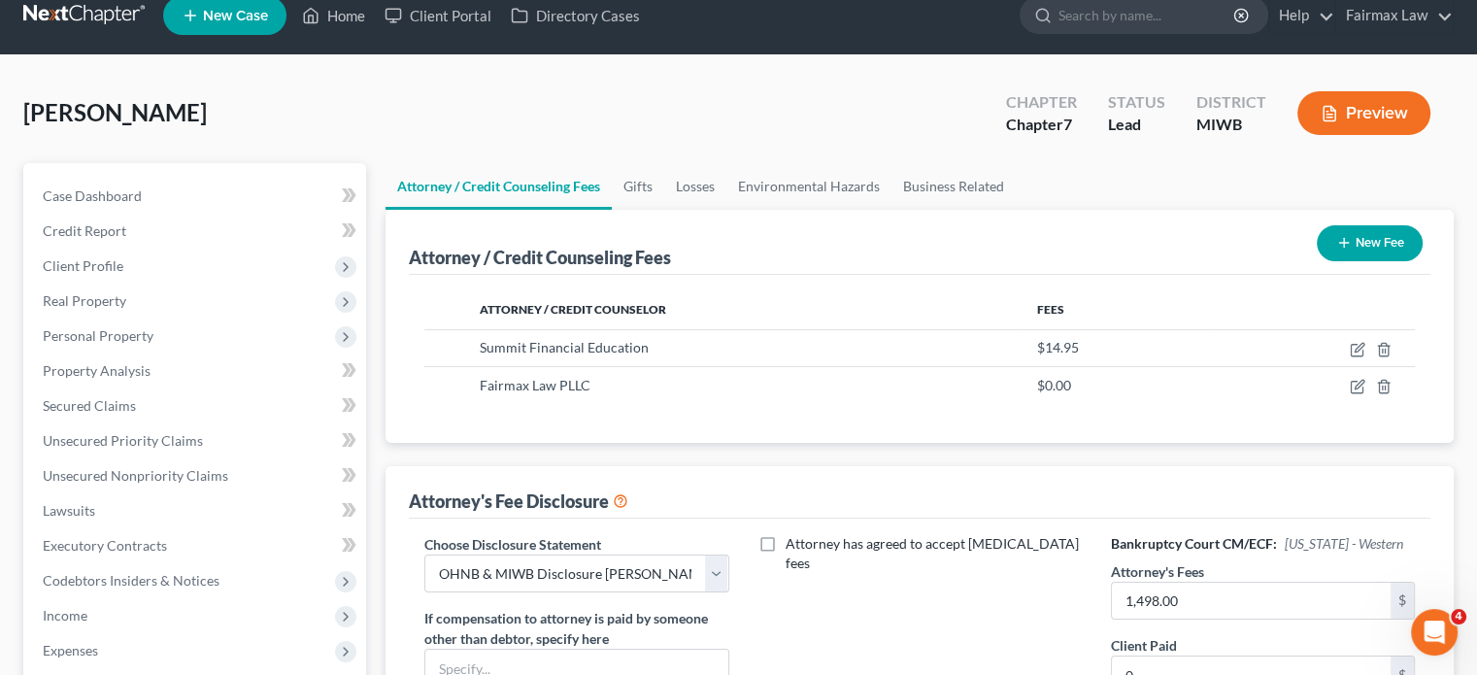
scroll to position [0, 0]
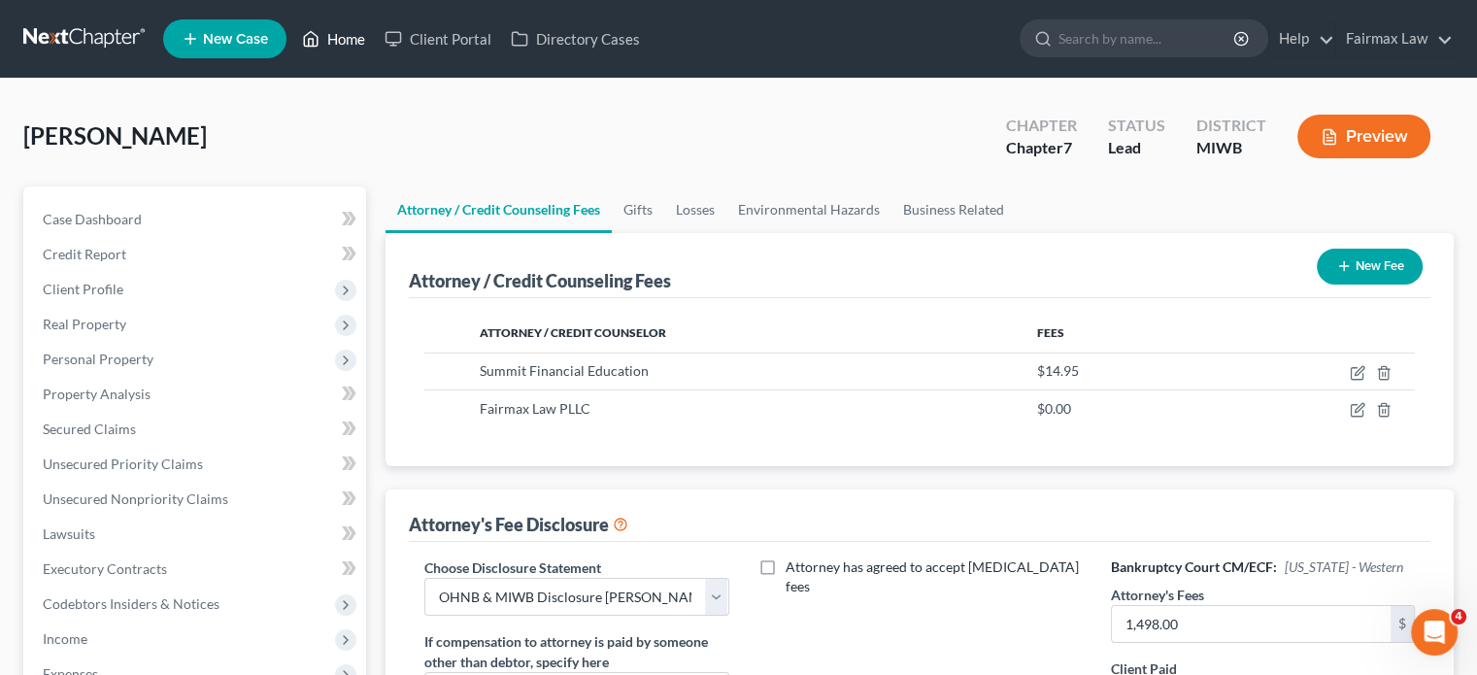
click at [375, 54] on link "Home" at bounding box center [333, 38] width 83 height 35
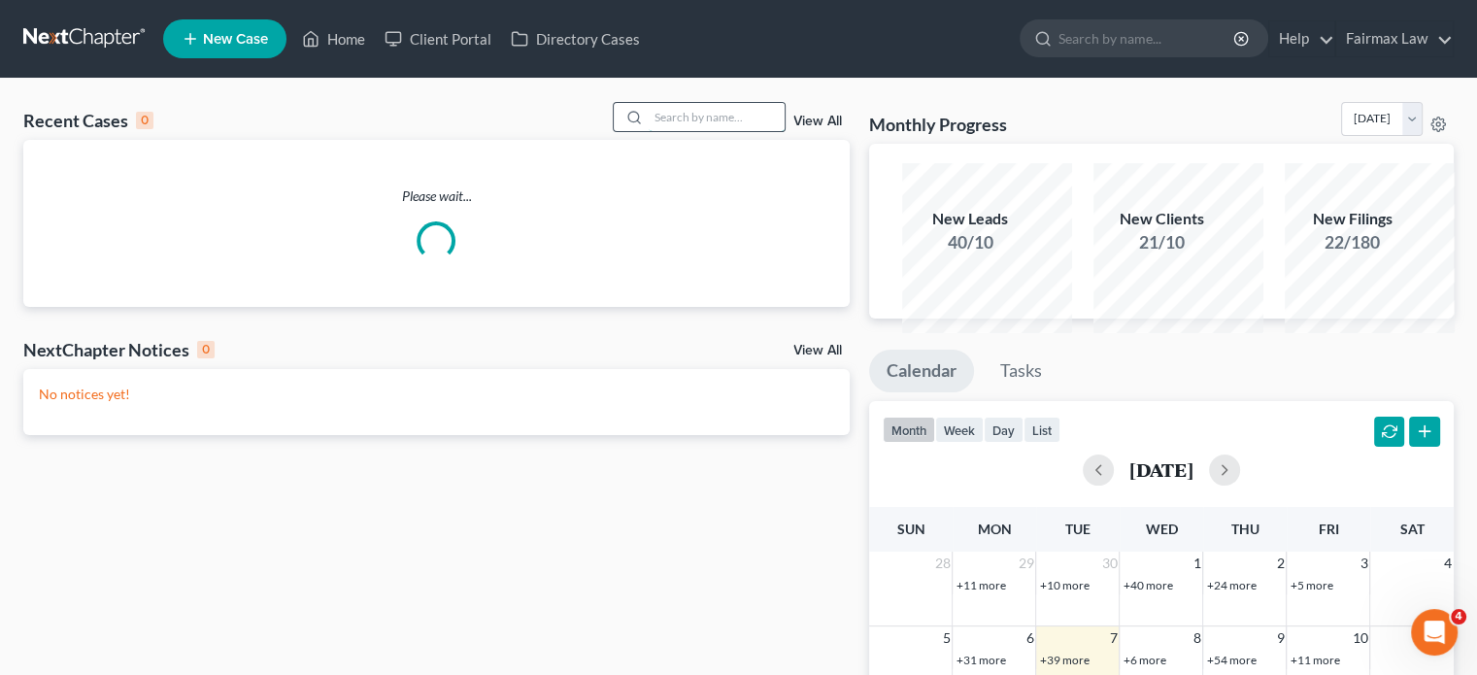
click at [663, 131] on input "search" at bounding box center [717, 117] width 136 height 28
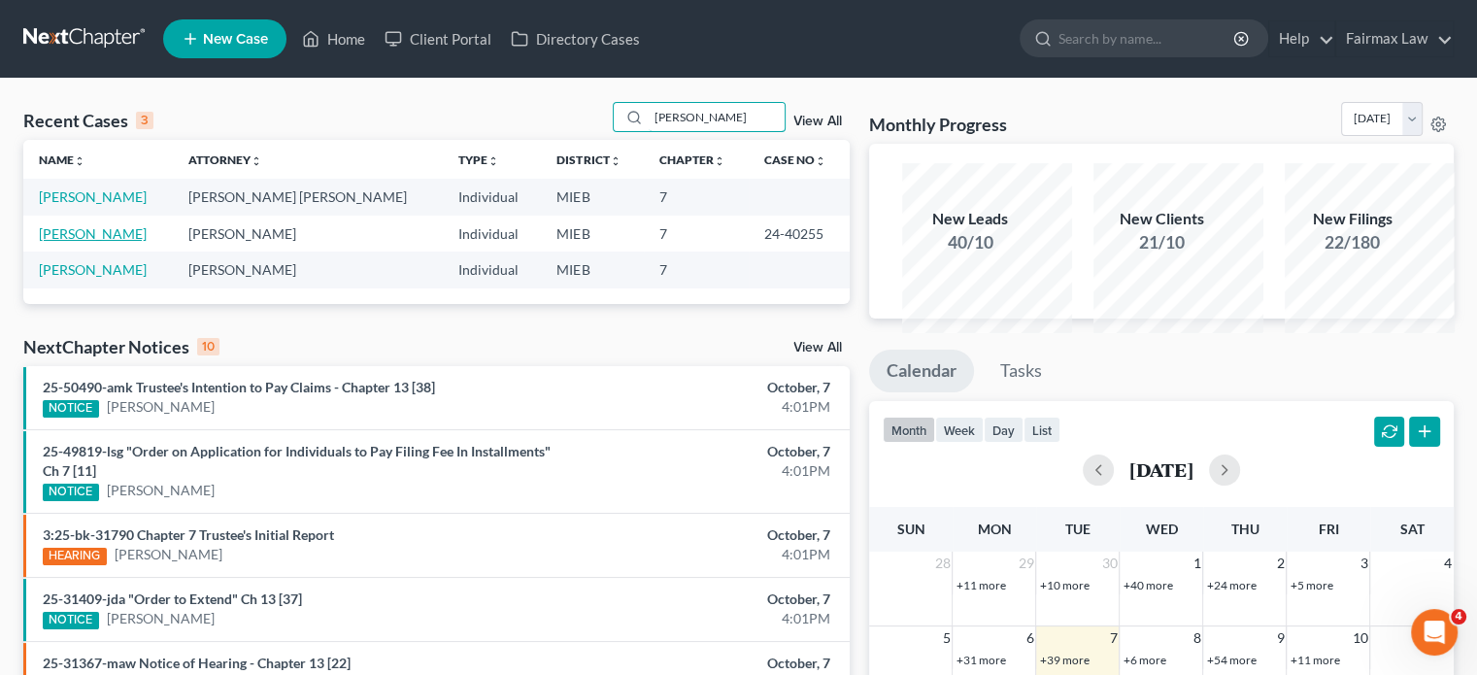
type input "[PERSON_NAME]"
click at [109, 242] on link "[PERSON_NAME]" at bounding box center [93, 233] width 108 height 17
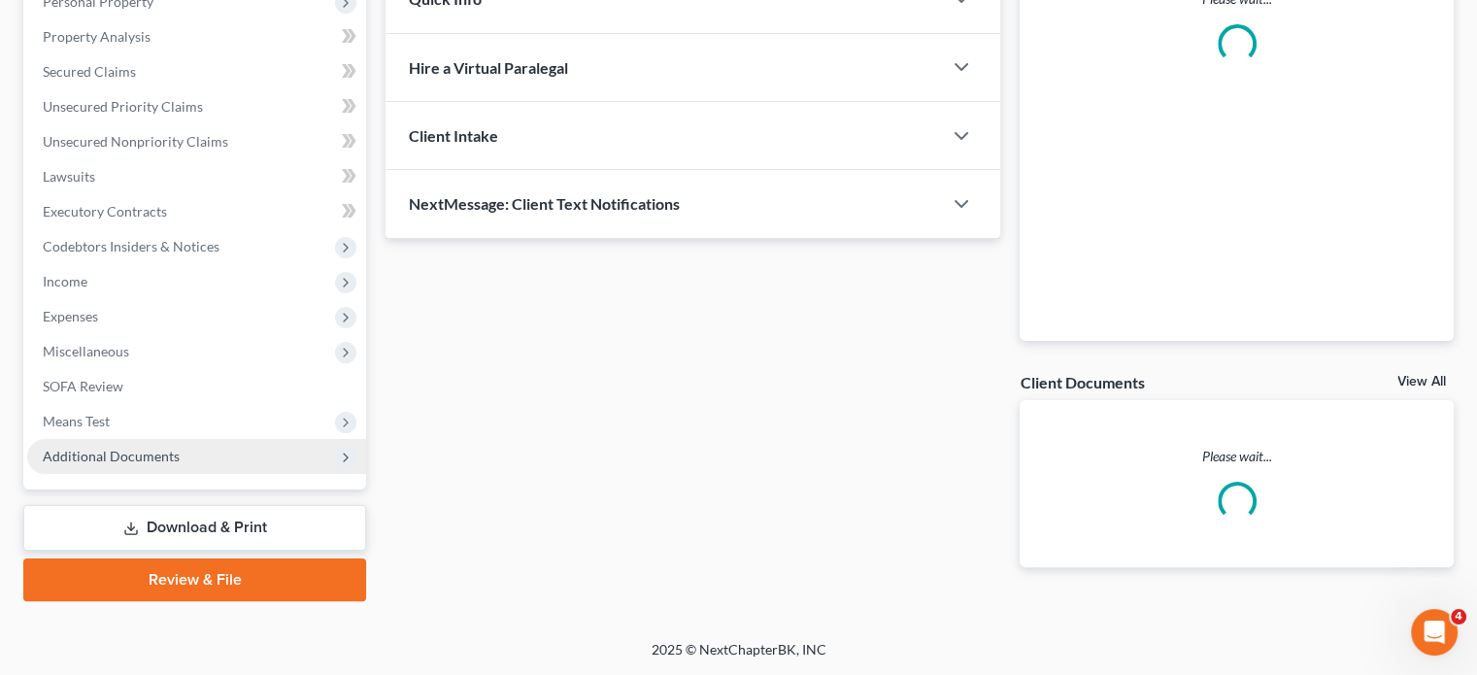
scroll to position [586, 0]
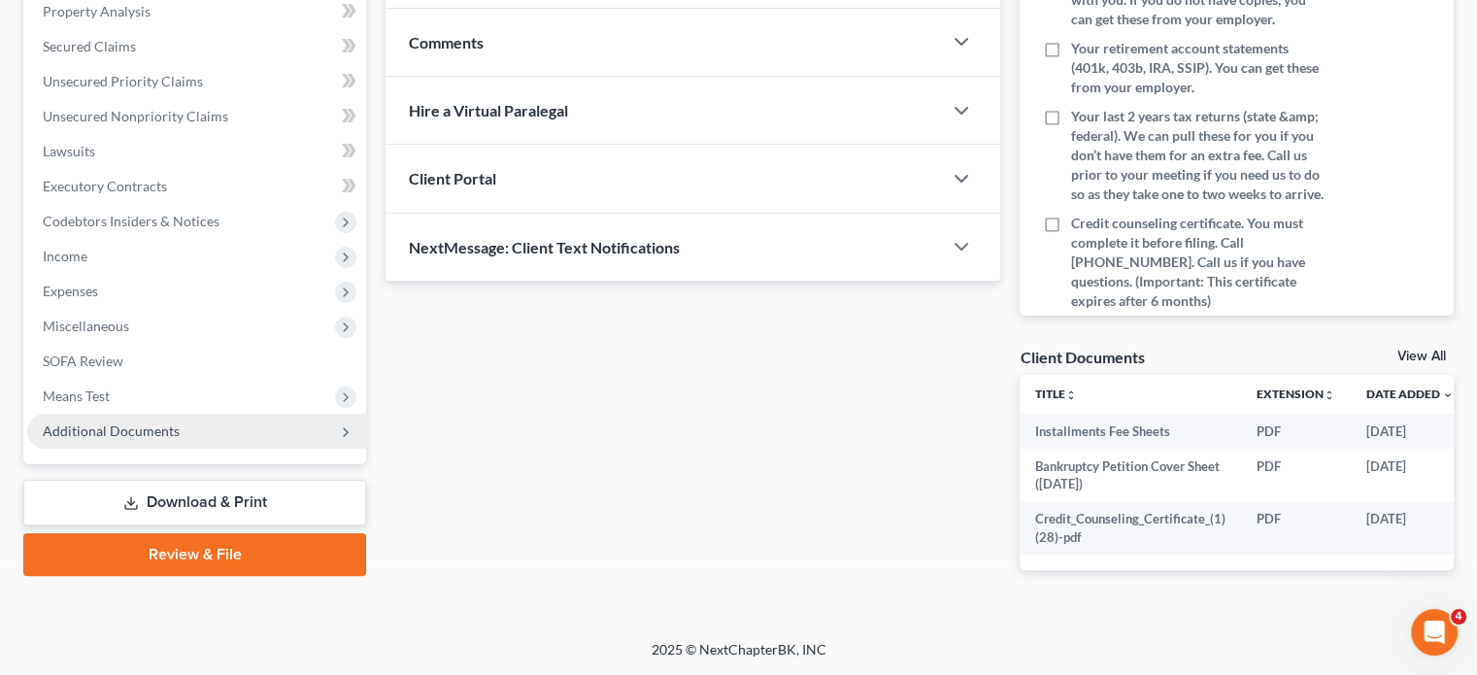
click at [151, 424] on span "Additional Documents" at bounding box center [111, 430] width 137 height 17
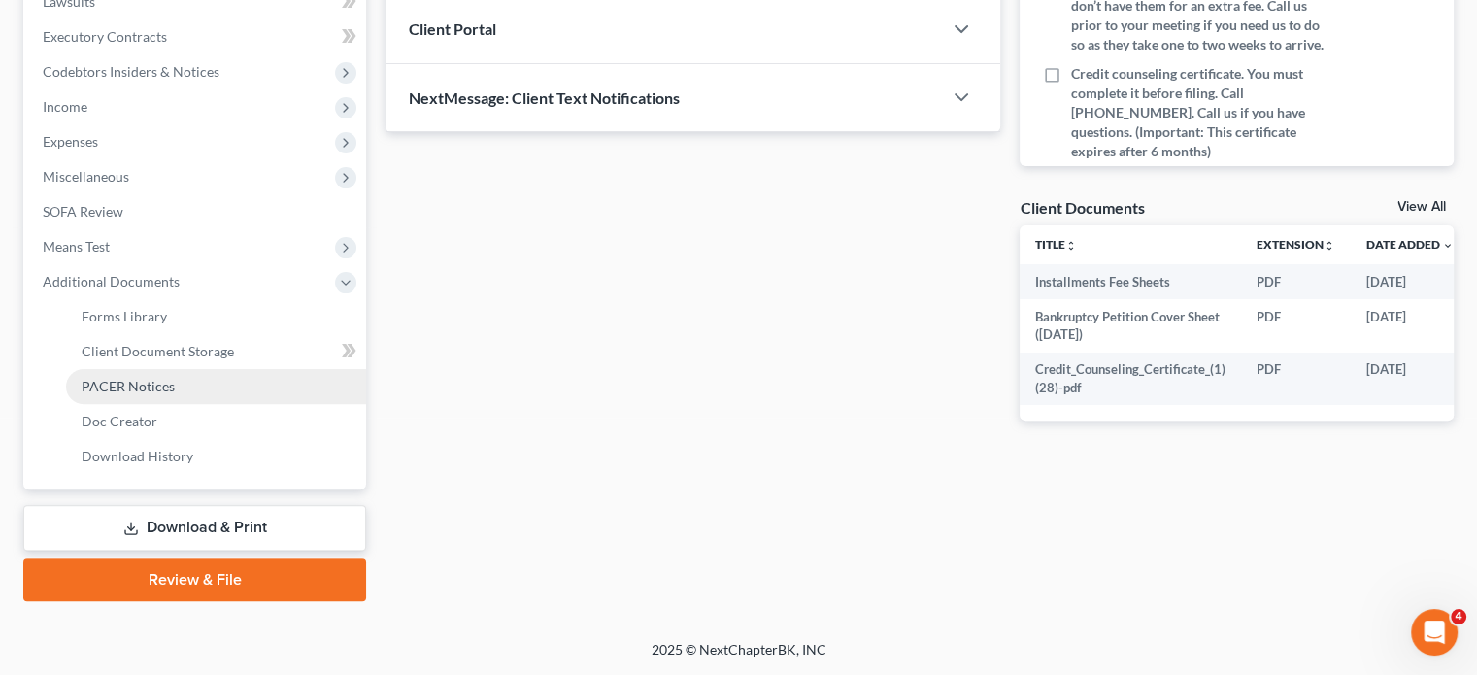
click at [175, 394] on span "PACER Notices" at bounding box center [128, 386] width 93 height 17
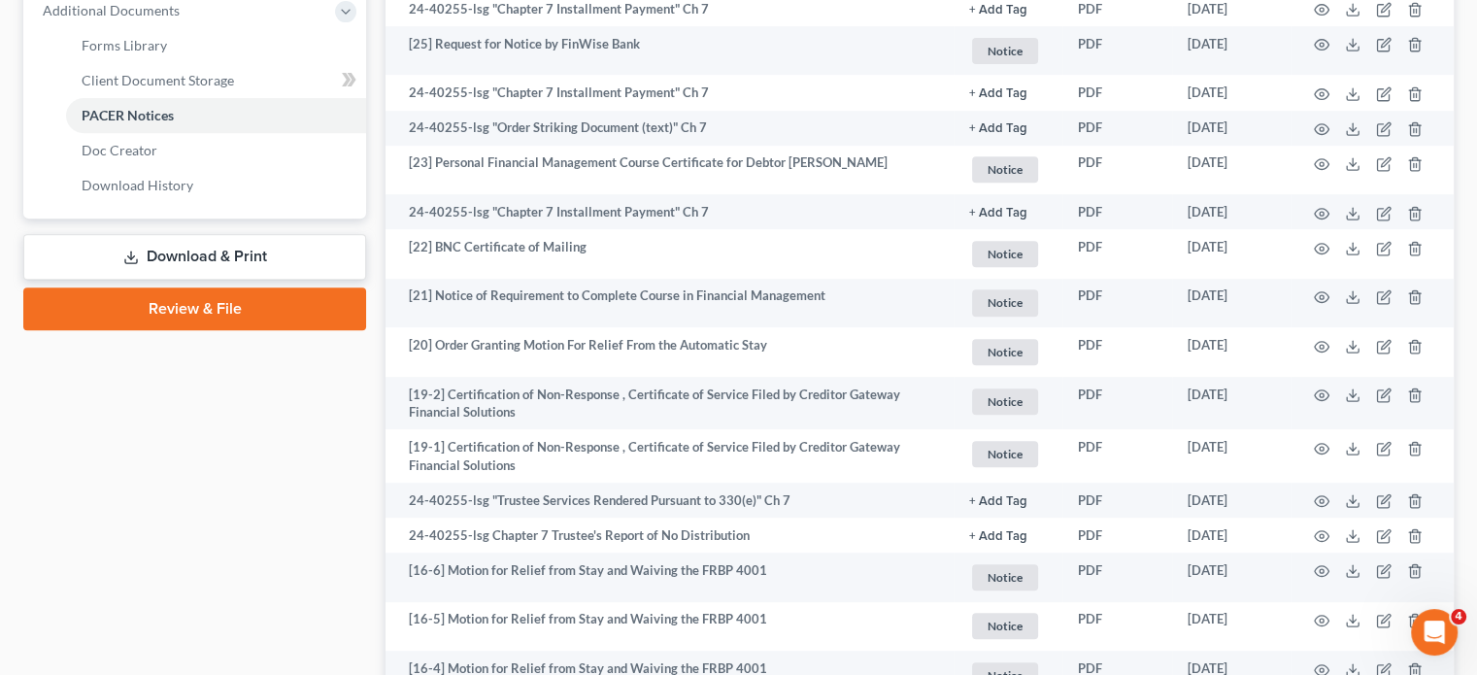
scroll to position [799, 0]
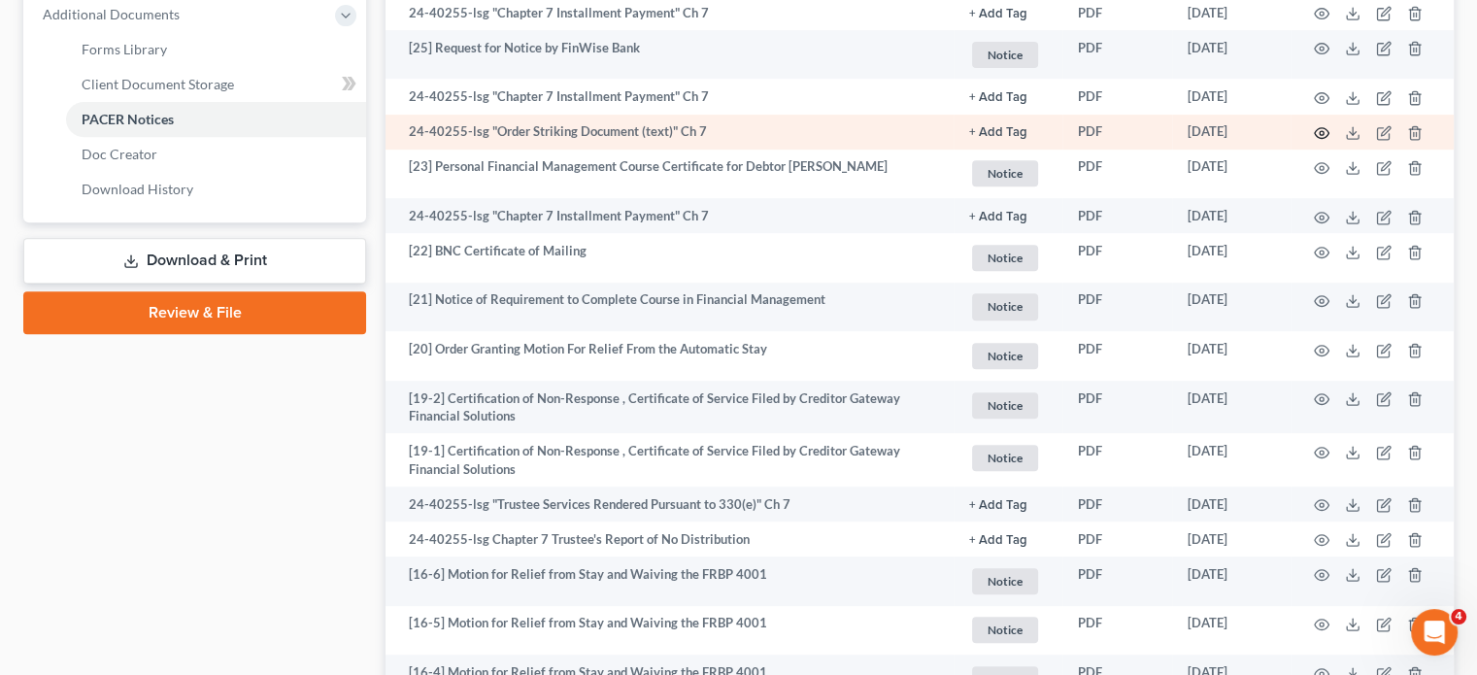
click at [1314, 141] on icon "button" at bounding box center [1322, 133] width 16 height 16
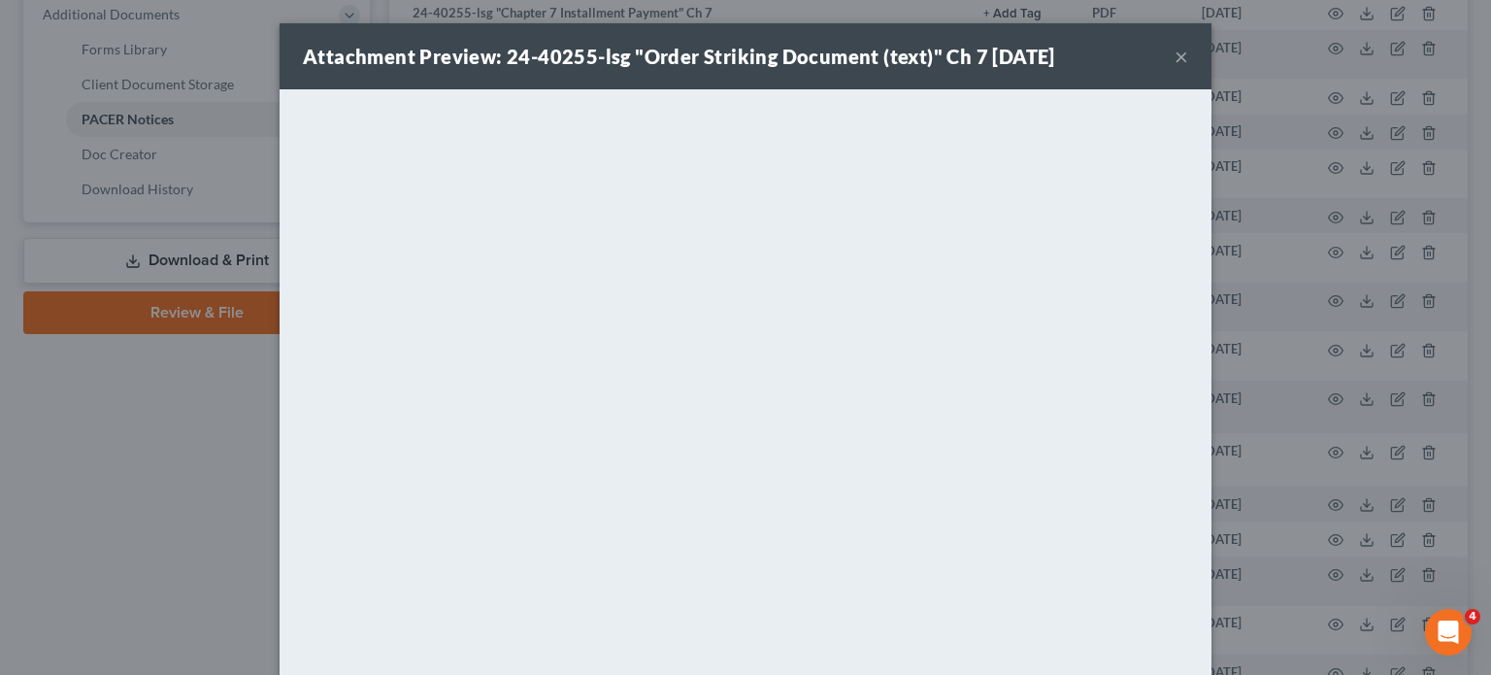
click at [1212, 75] on div "Attachment Preview: 24-40255-lsg "Order Striking Document (text)" Ch 7 [DATE] ×" at bounding box center [746, 56] width 932 height 66
click at [1189, 66] on button "×" at bounding box center [1182, 56] width 14 height 23
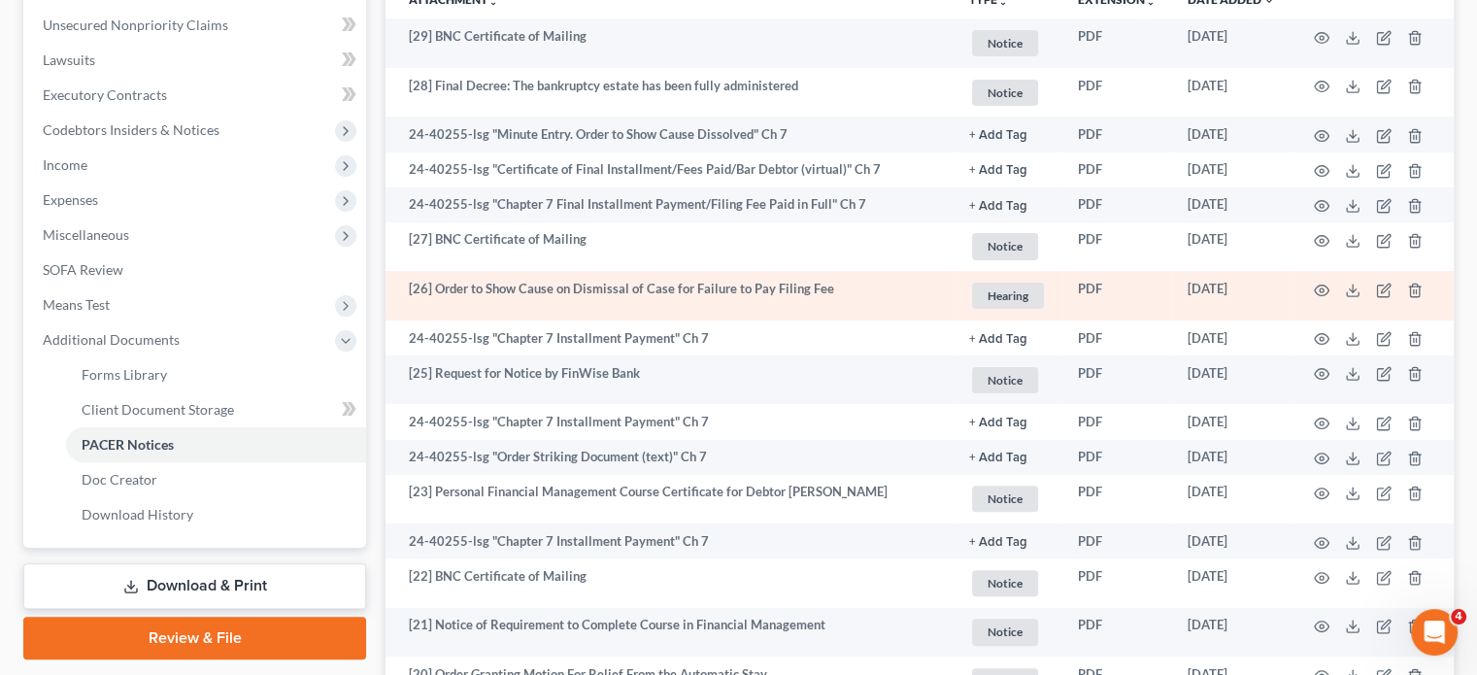
scroll to position [467, 0]
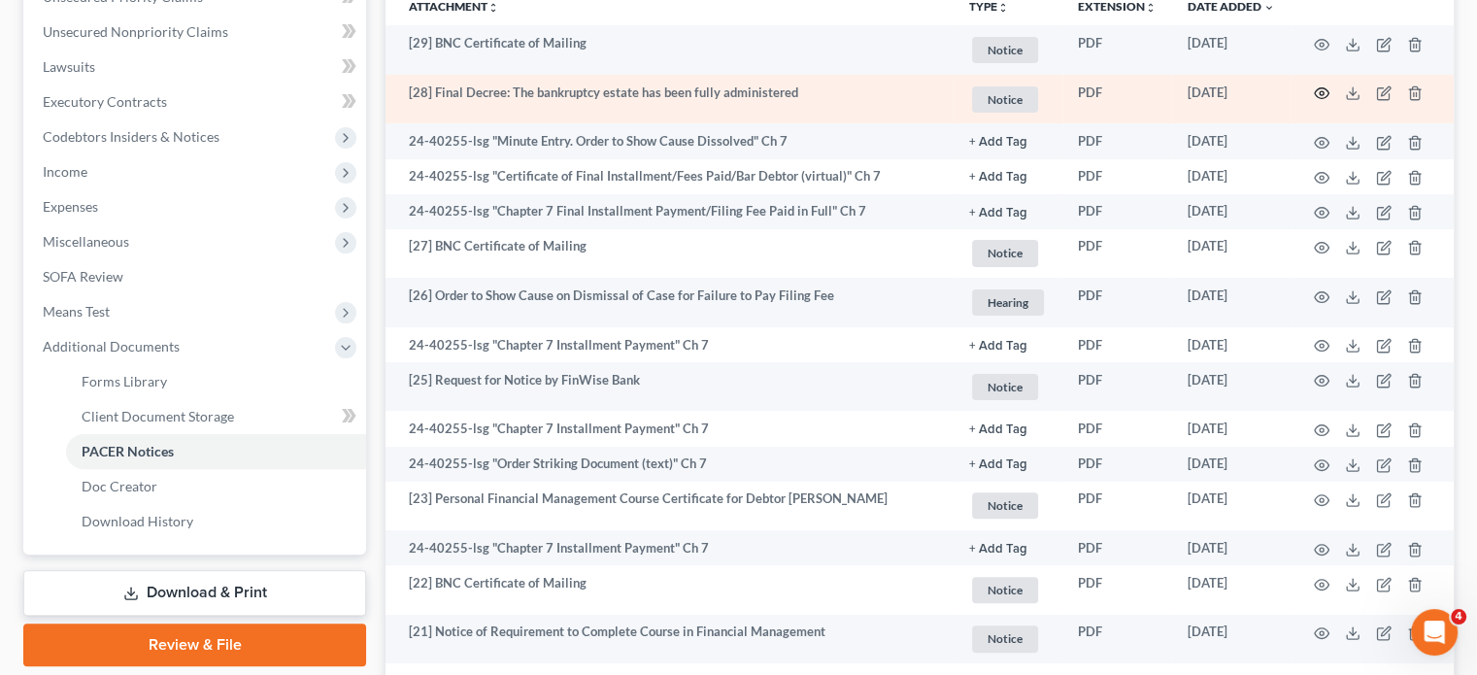
click at [1314, 101] on icon "button" at bounding box center [1322, 93] width 16 height 16
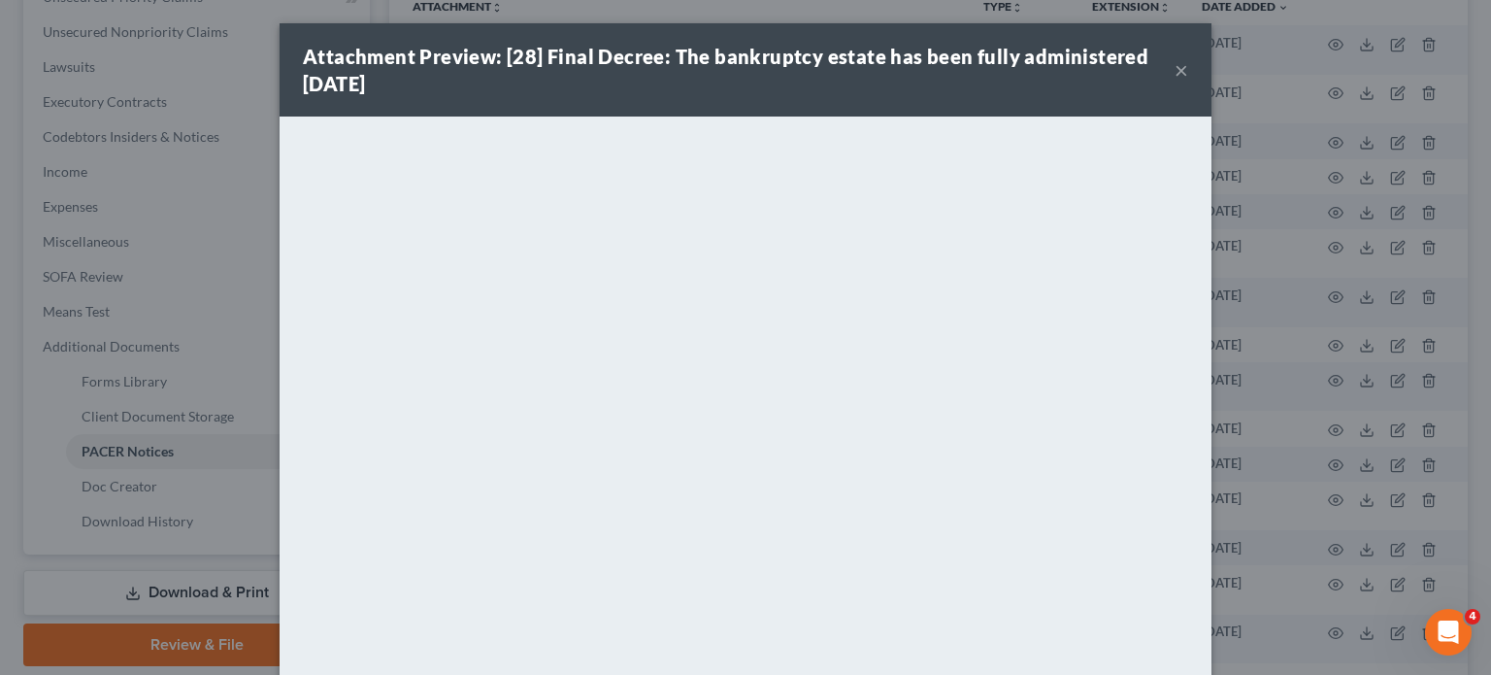
click at [1189, 82] on button "×" at bounding box center [1182, 69] width 14 height 23
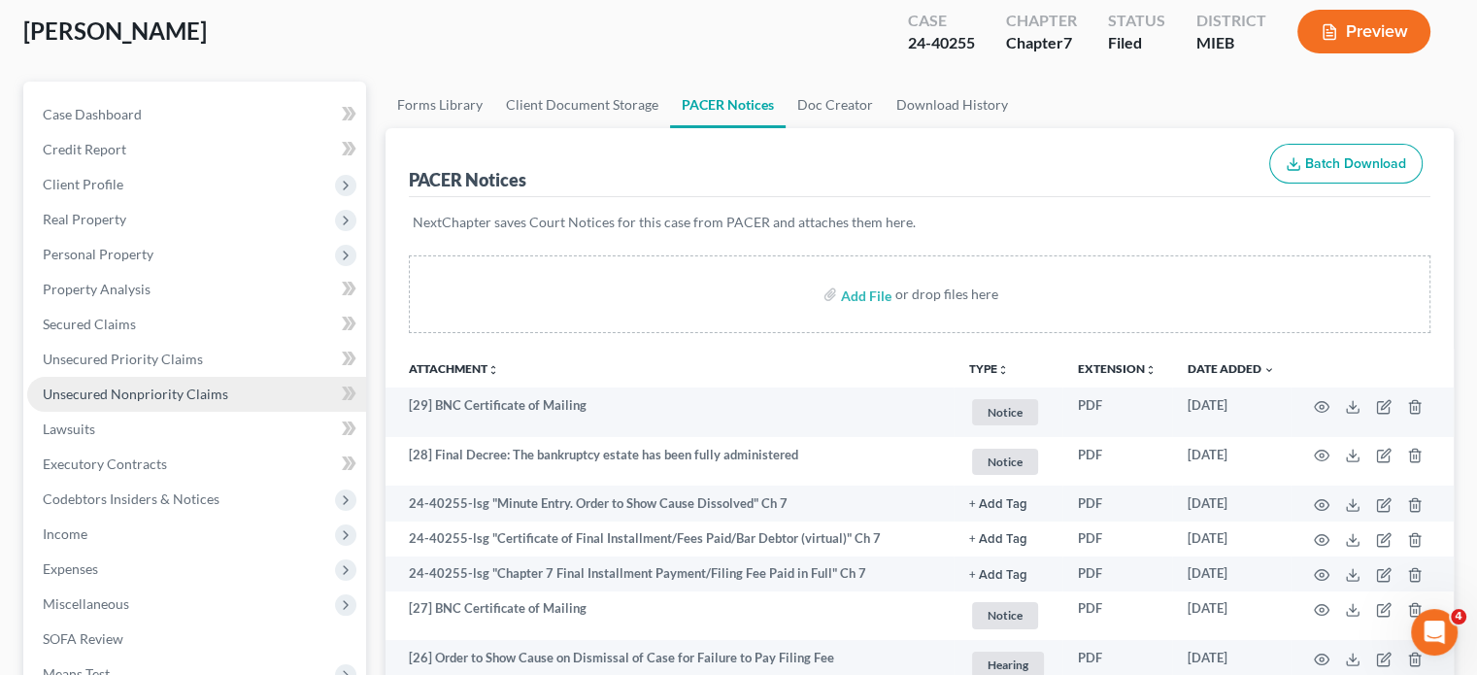
scroll to position [105, 0]
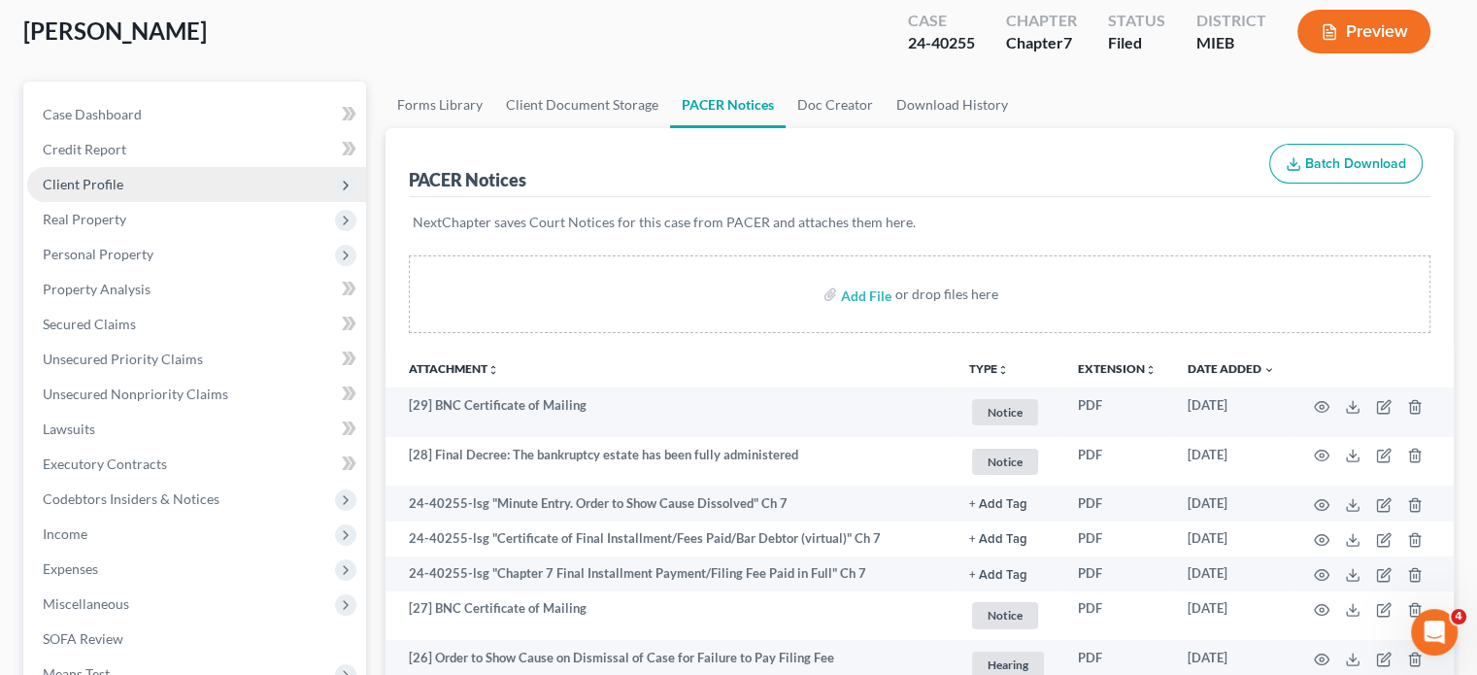
click at [159, 202] on span "Client Profile" at bounding box center [196, 184] width 339 height 35
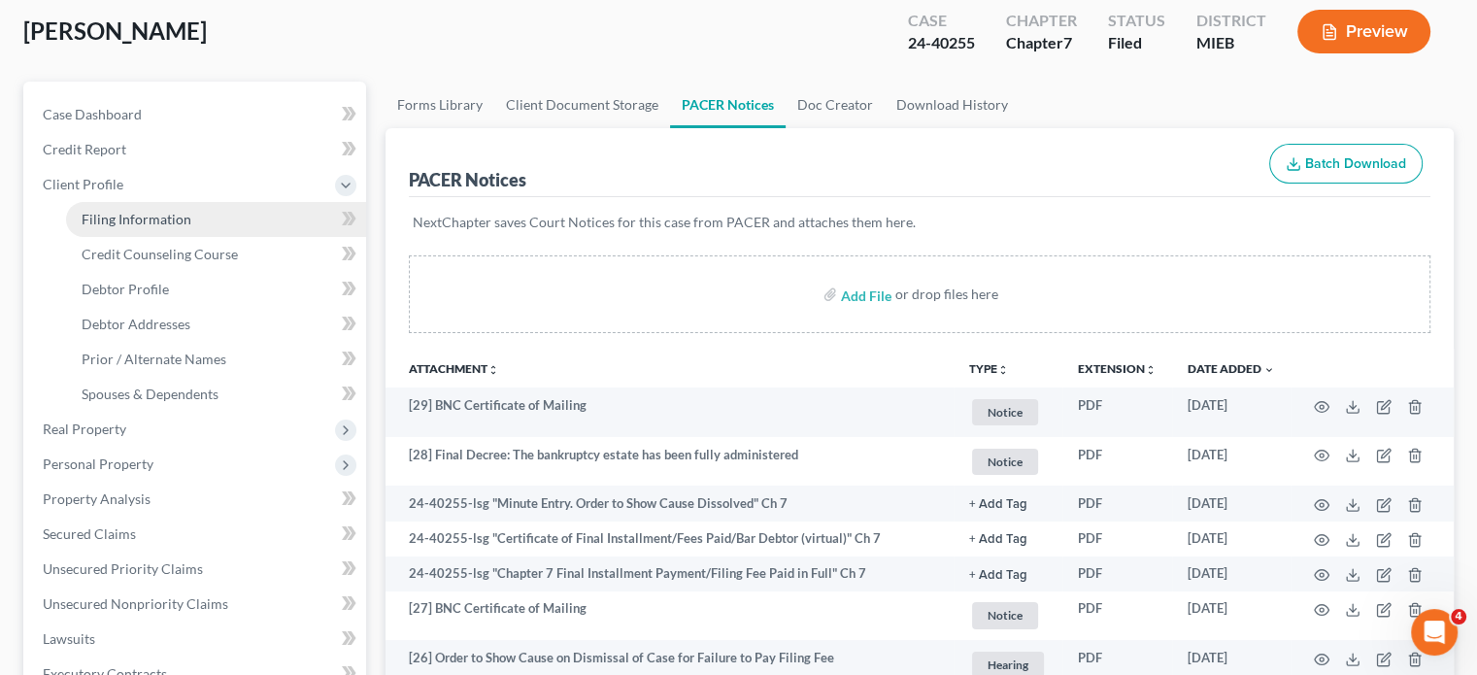
click at [169, 227] on span "Filing Information" at bounding box center [137, 219] width 110 height 17
select select "1"
select select "0"
select select "40"
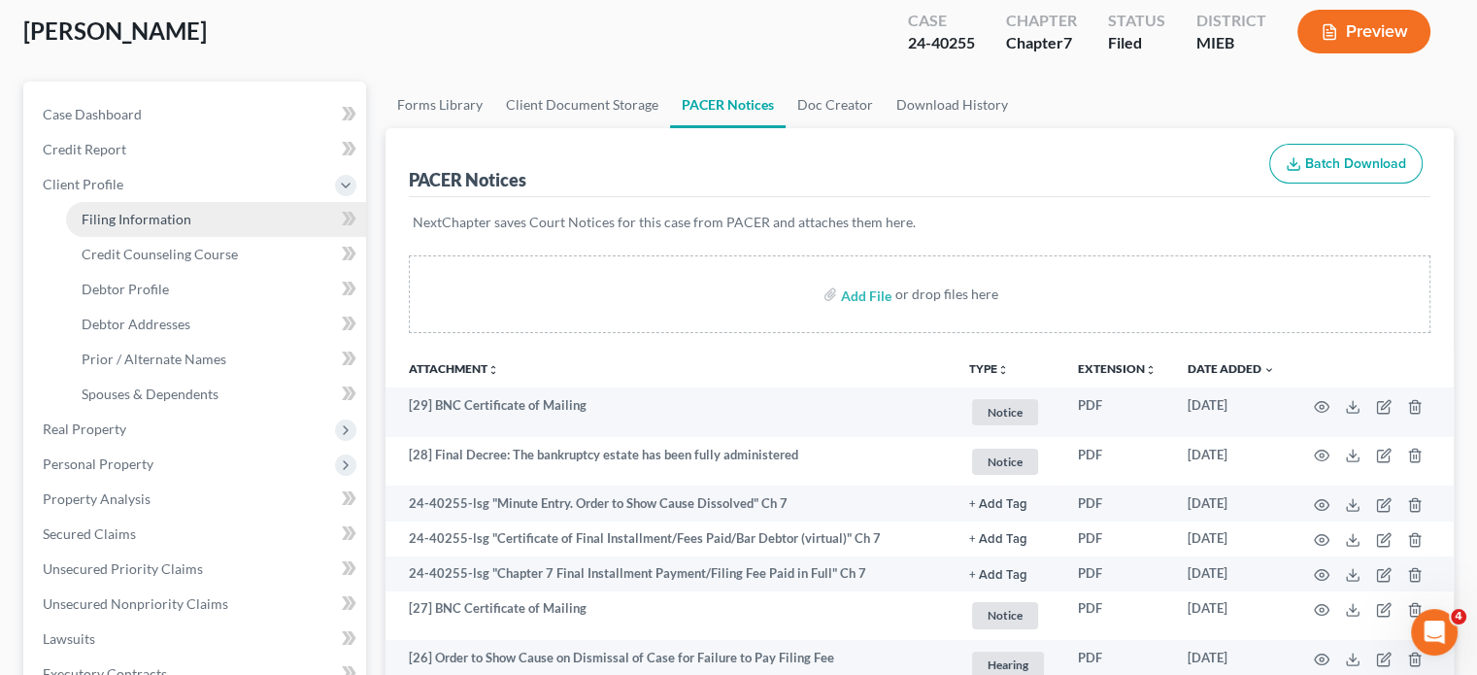
select select "5"
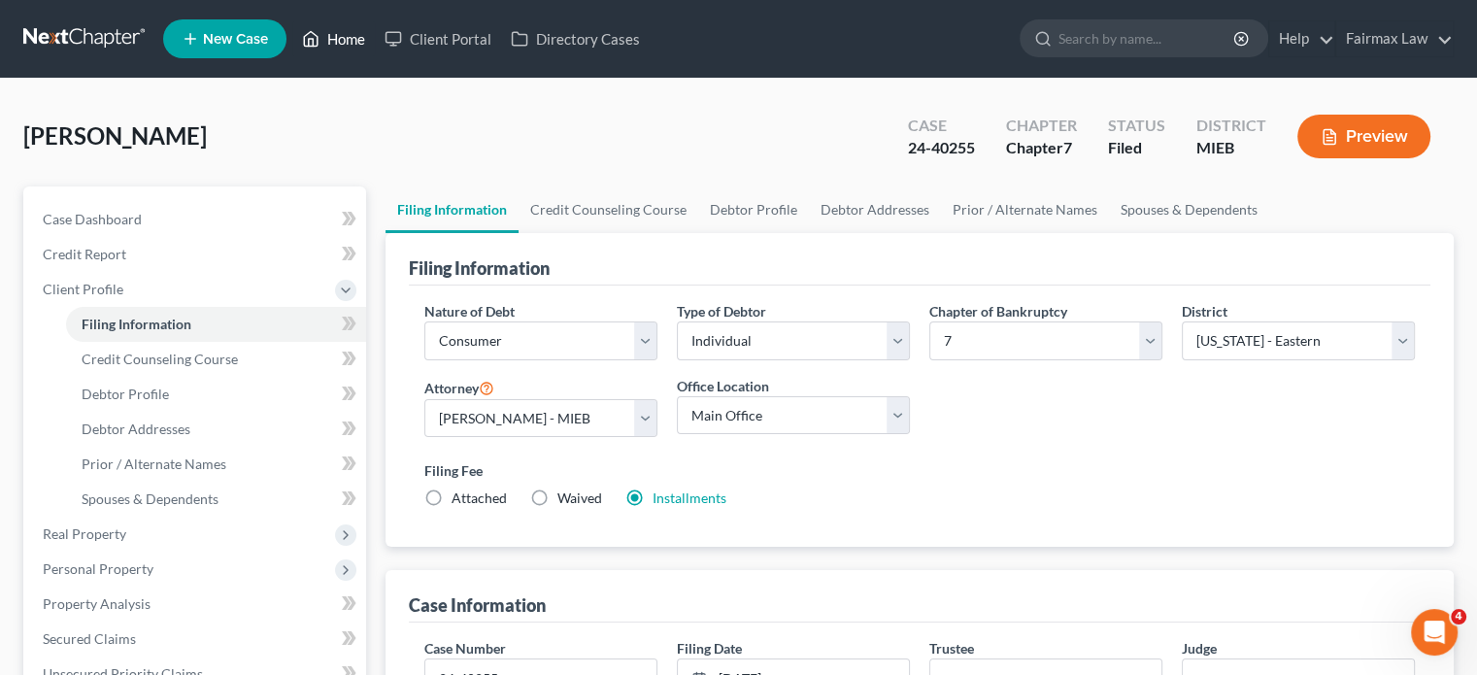
click at [375, 49] on link "Home" at bounding box center [333, 38] width 83 height 35
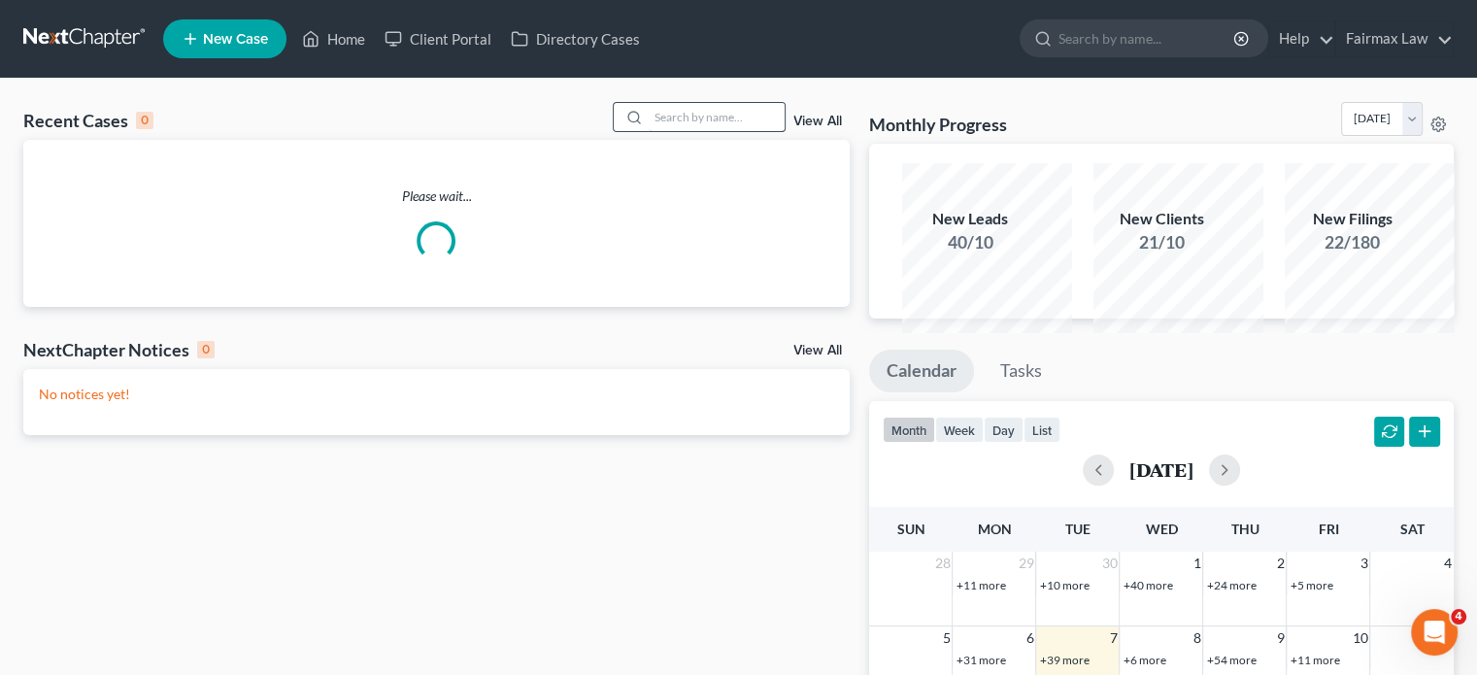
click at [673, 129] on input "search" at bounding box center [717, 117] width 136 height 28
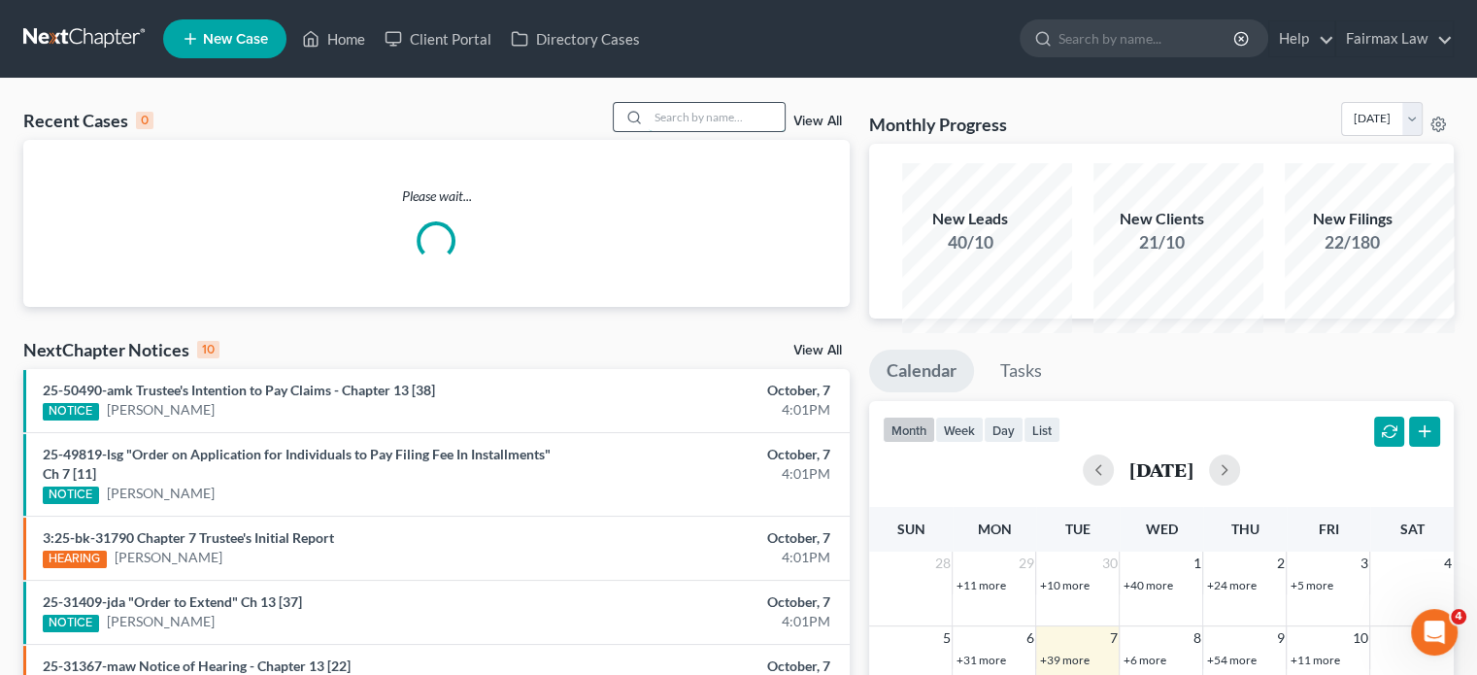
drag, startPoint x: 673, startPoint y: 129, endPoint x: 635, endPoint y: 155, distance: 46.1
click at [649, 131] on input "search" at bounding box center [717, 117] width 136 height 28
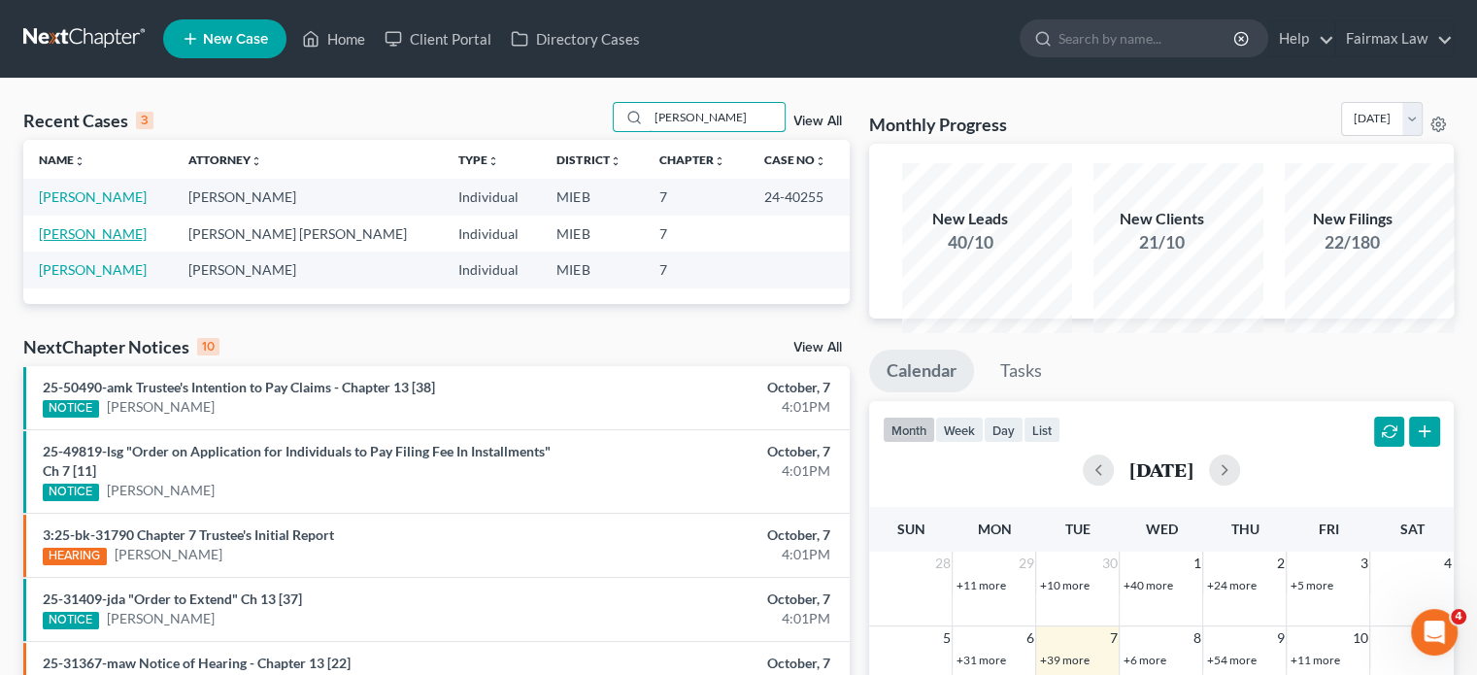
type input "[PERSON_NAME]"
click at [117, 242] on link "[PERSON_NAME]" at bounding box center [93, 233] width 108 height 17
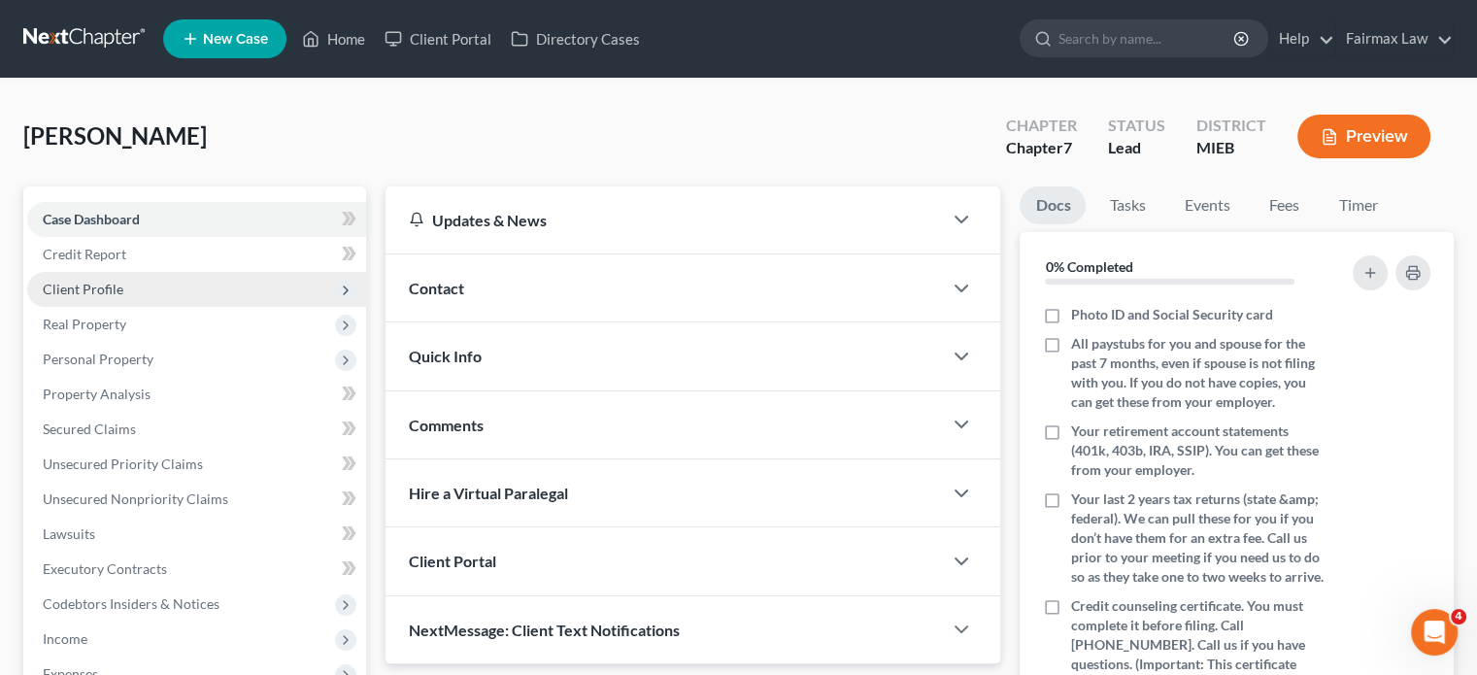
click at [184, 307] on span "Client Profile" at bounding box center [196, 289] width 339 height 35
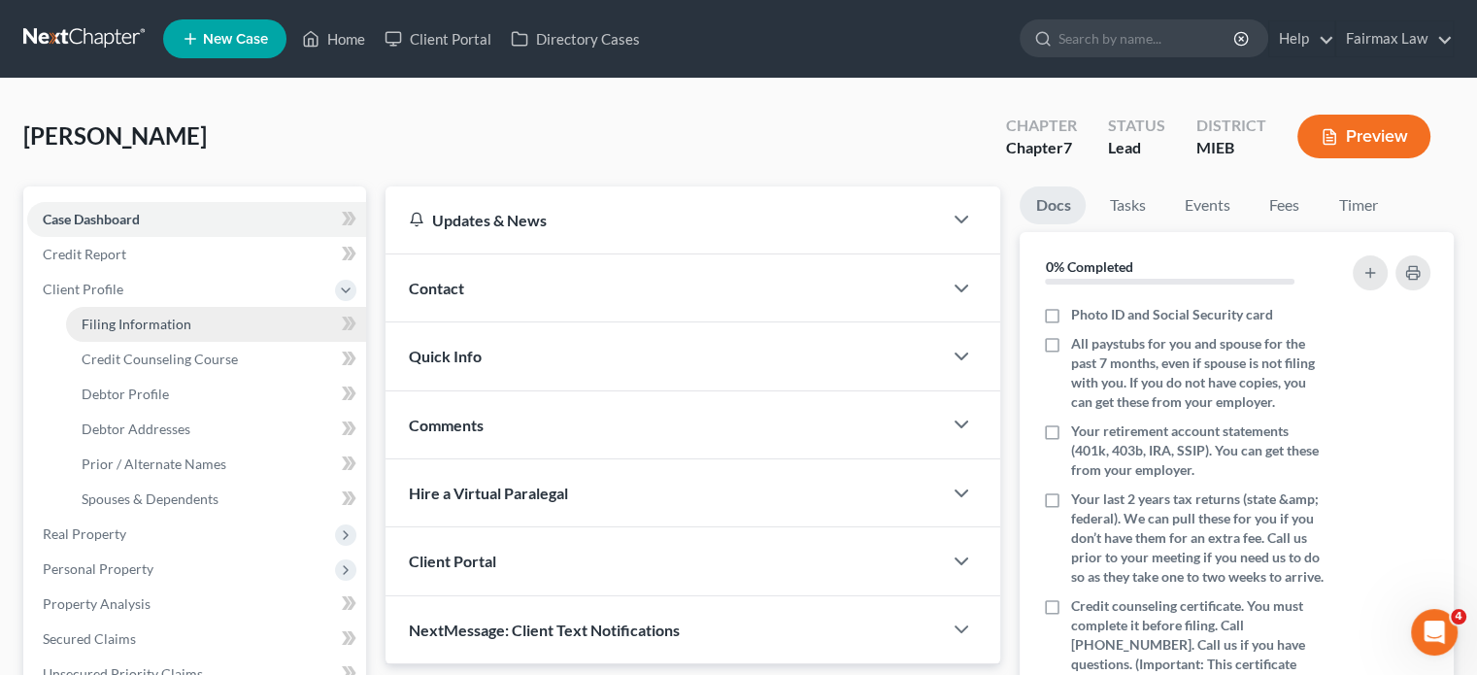
click at [169, 332] on span "Filing Information" at bounding box center [137, 324] width 110 height 17
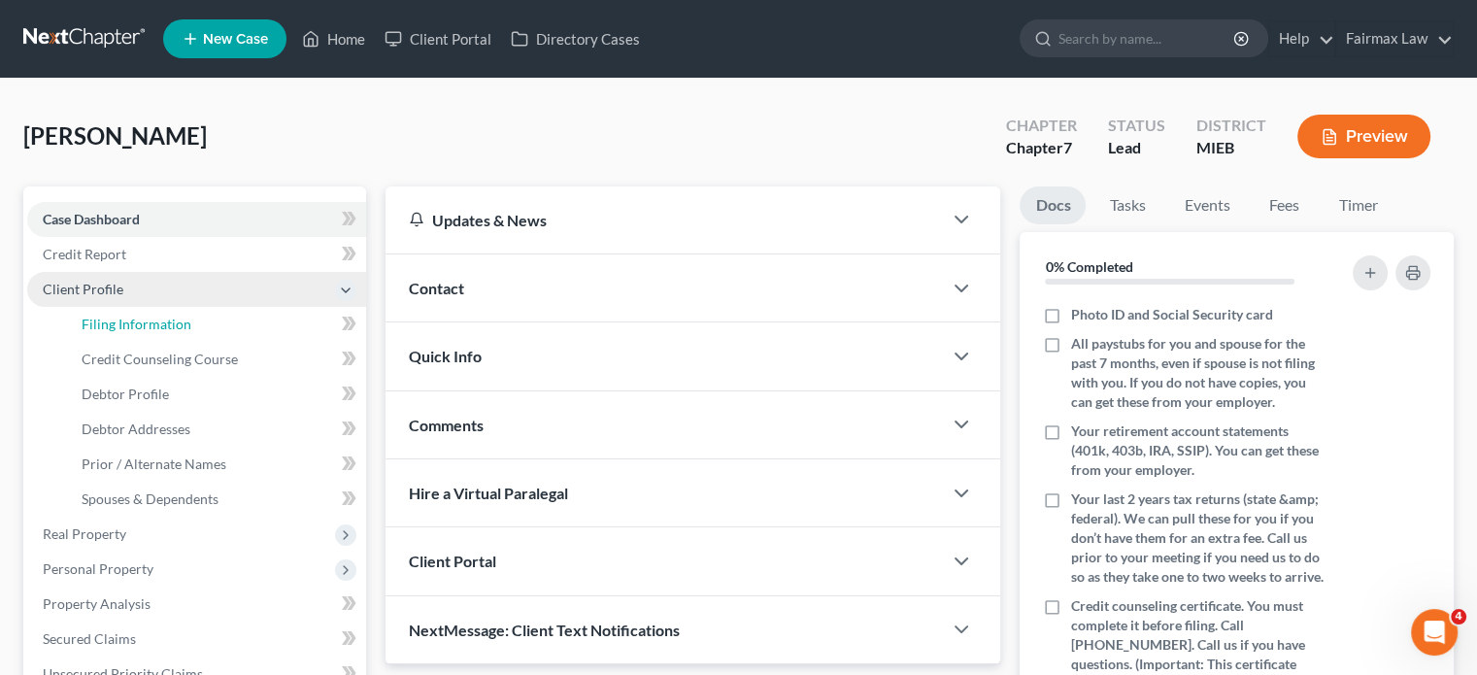
select select "1"
select select "0"
select select "40"
select select "0"
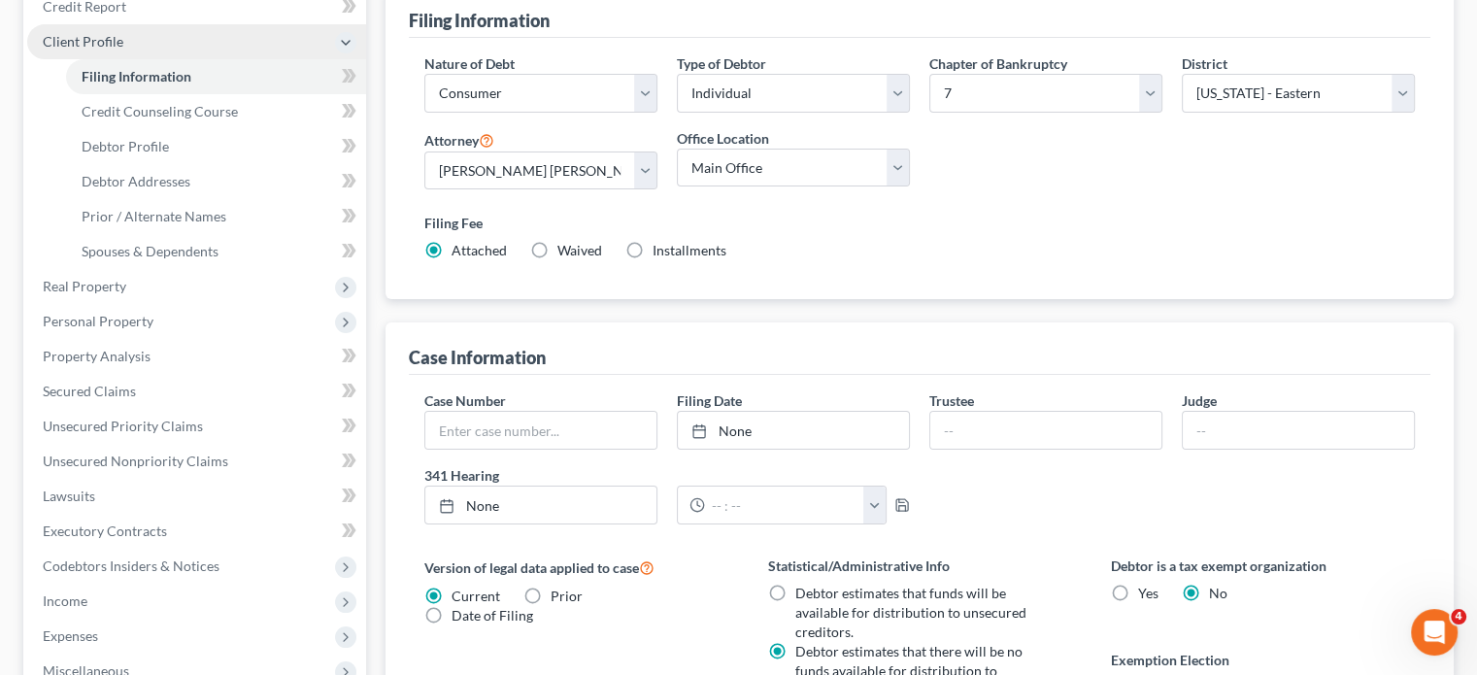
scroll to position [249, 0]
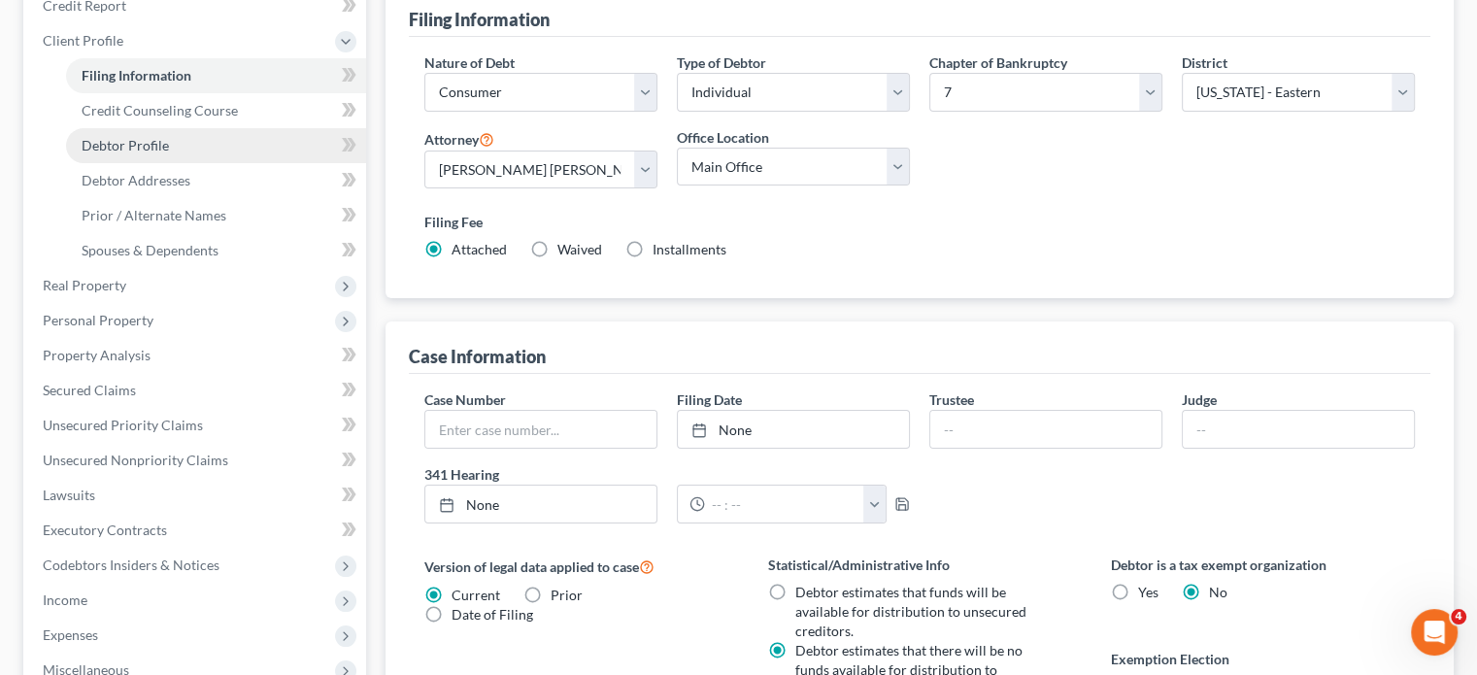
click at [202, 163] on link "Debtor Profile" at bounding box center [216, 145] width 300 height 35
select select "0"
select select "2"
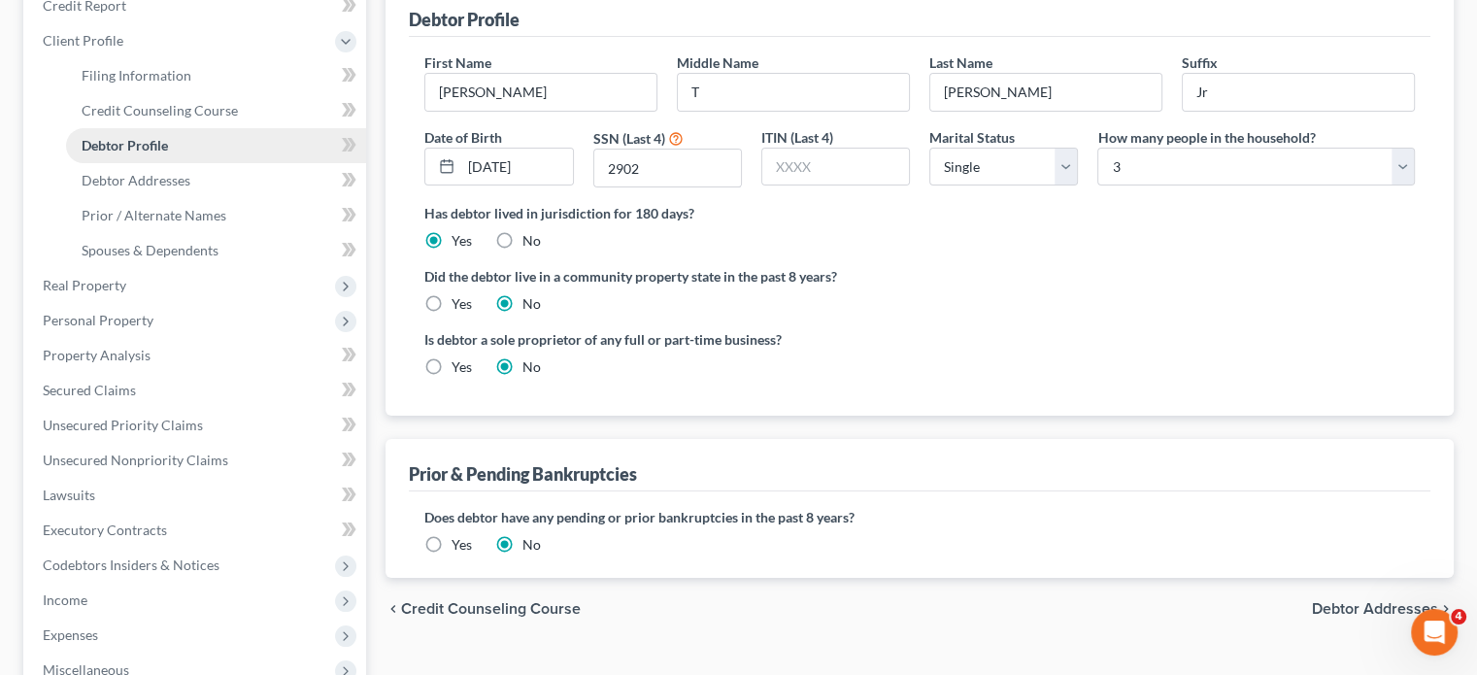
scroll to position [4, 0]
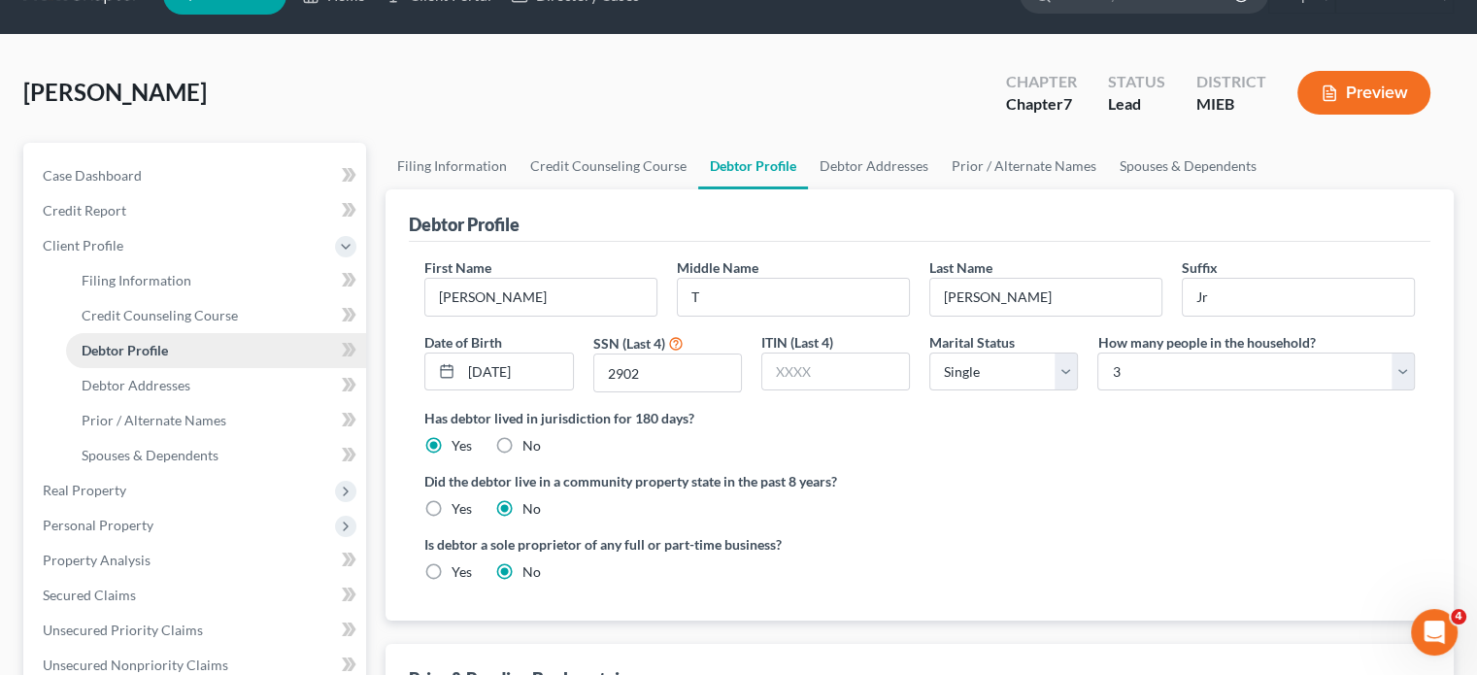
radio input "true"
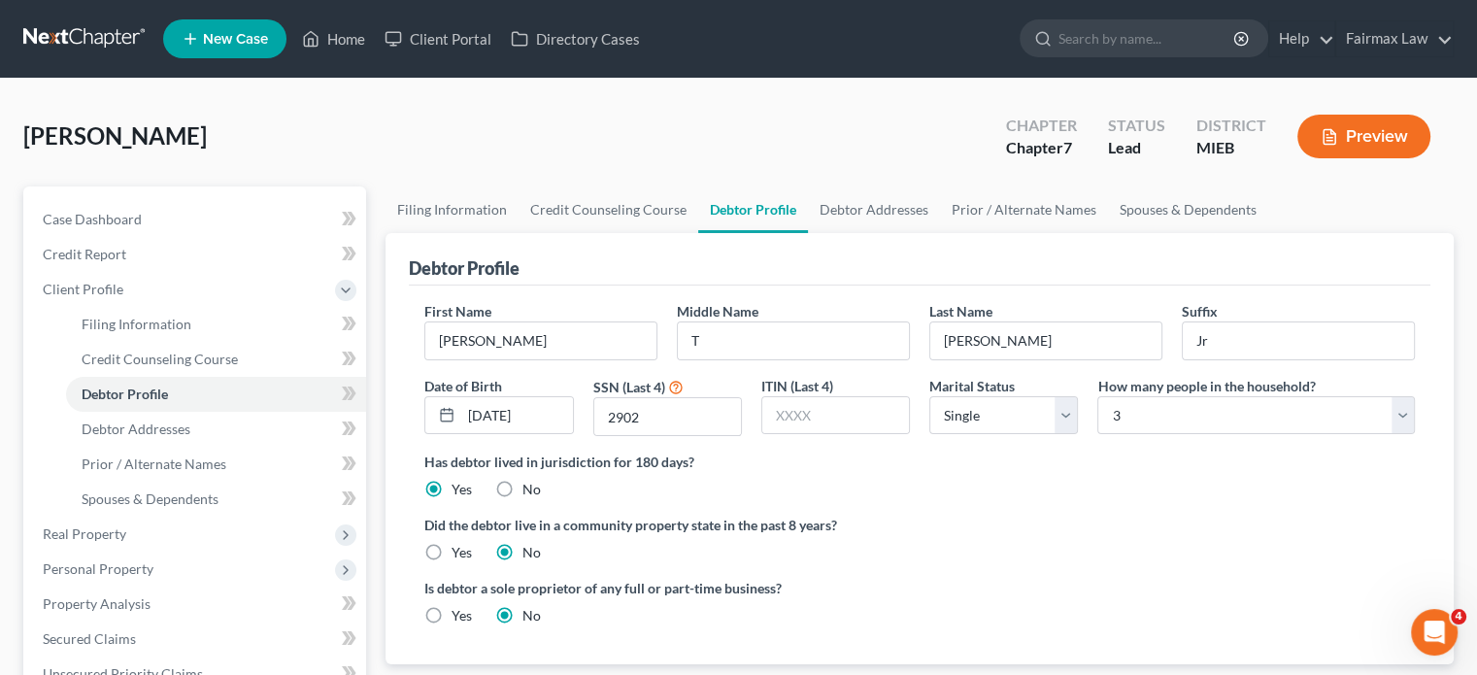
scroll to position [291, 0]
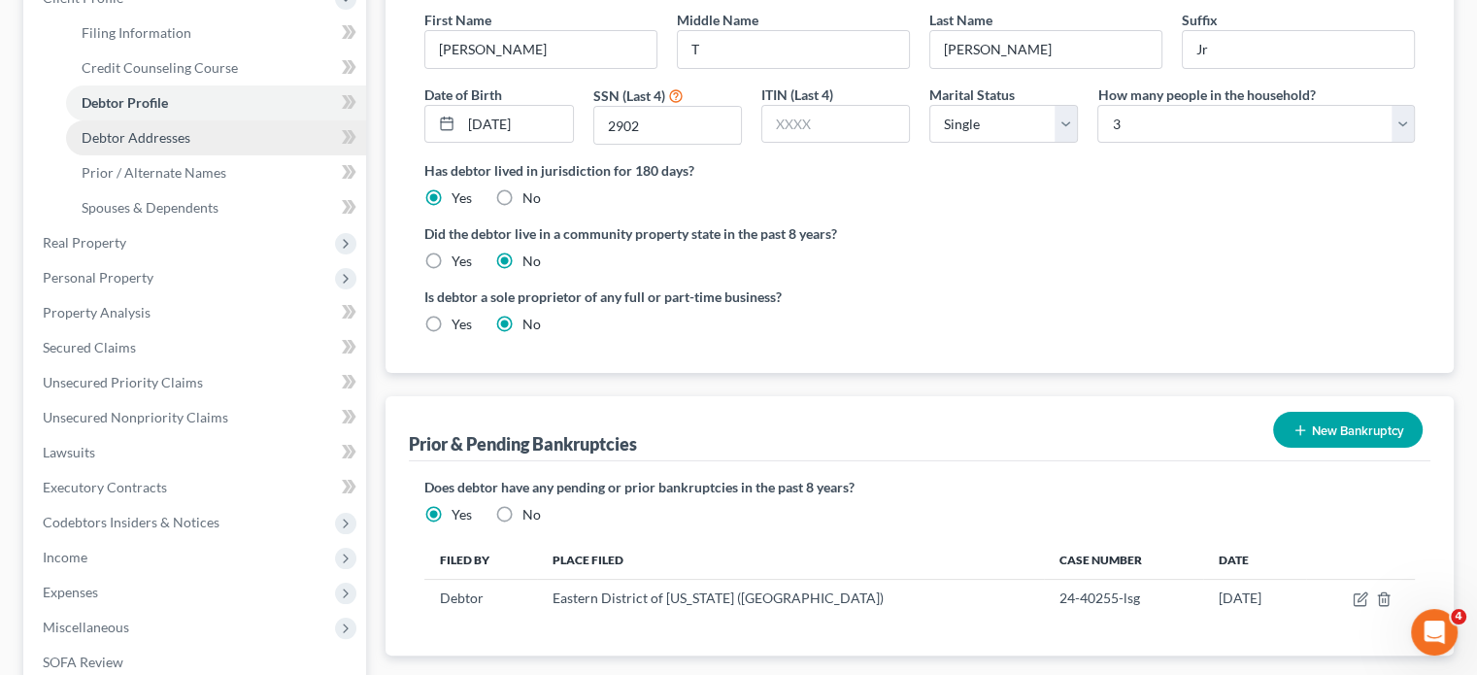
click at [190, 146] on span "Debtor Addresses" at bounding box center [136, 137] width 109 height 17
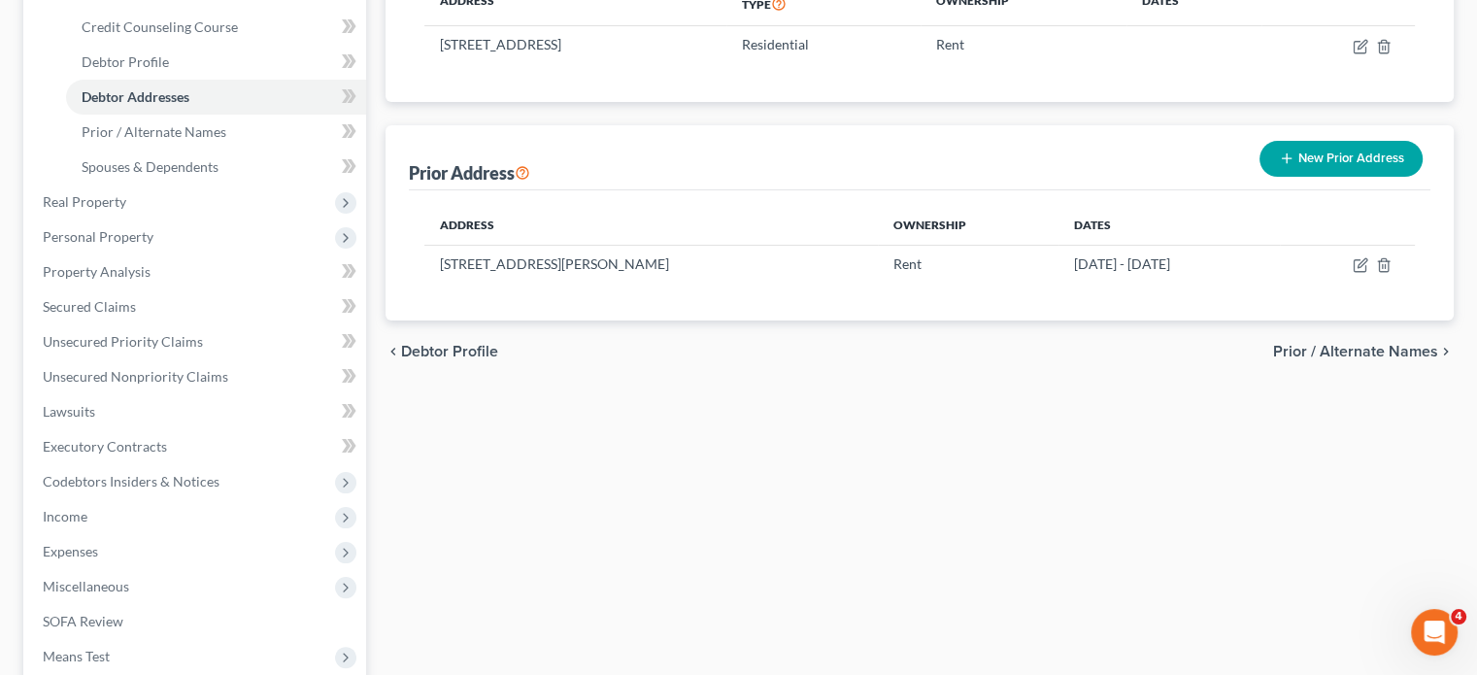
scroll to position [330, 0]
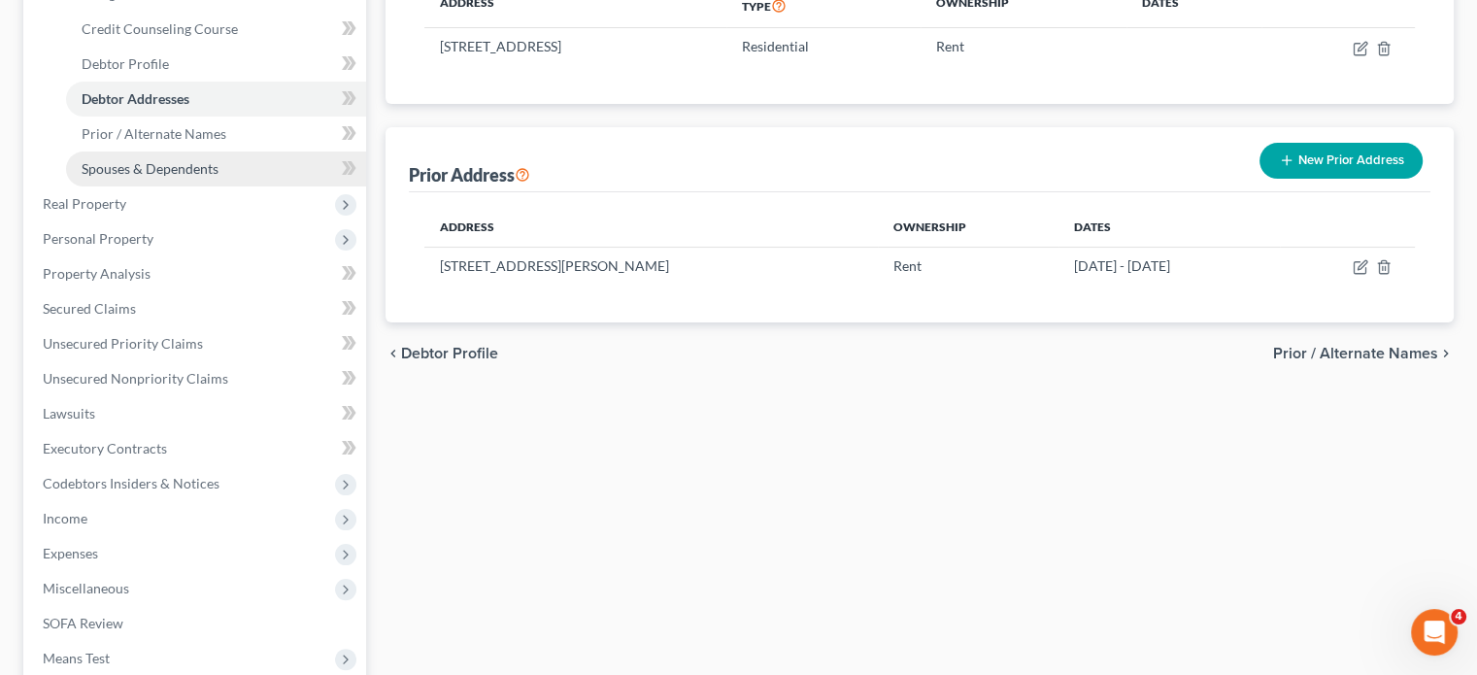
click at [189, 177] on span "Spouses & Dependents" at bounding box center [150, 168] width 137 height 17
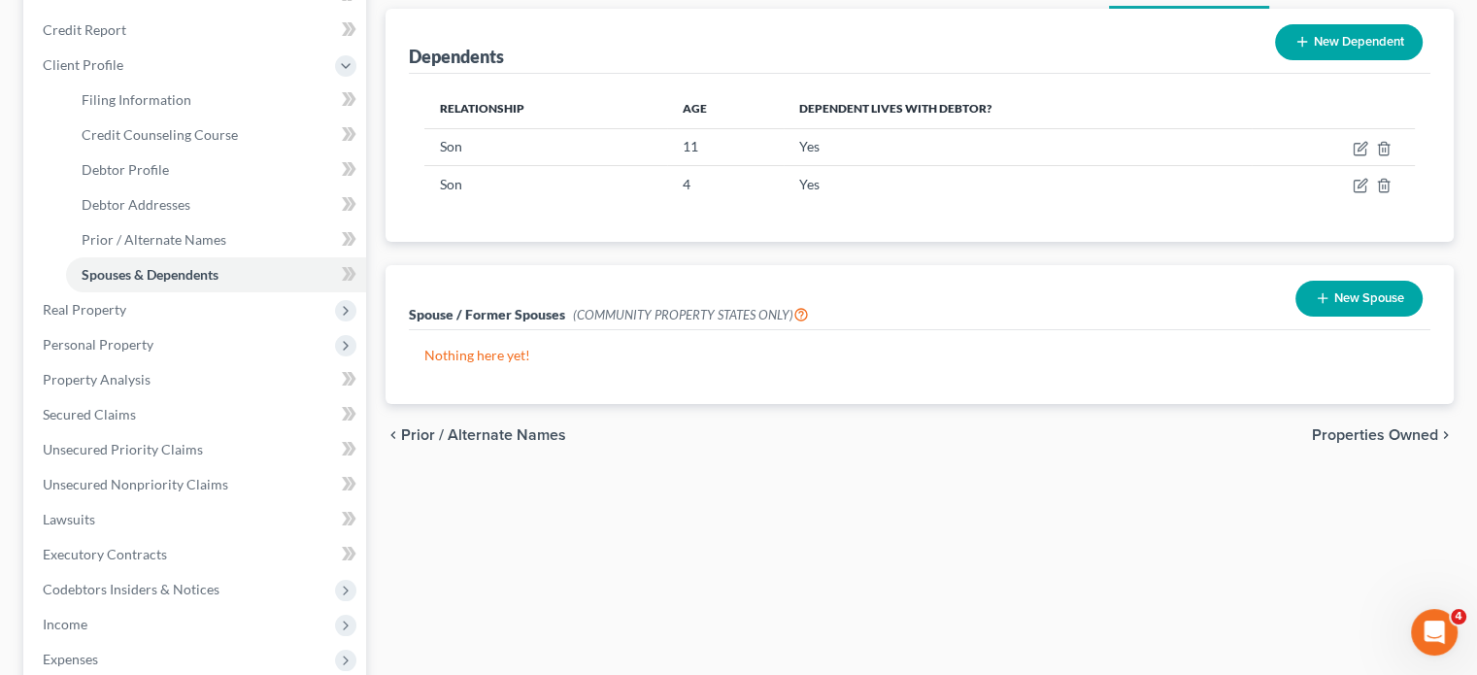
scroll to position [221, 0]
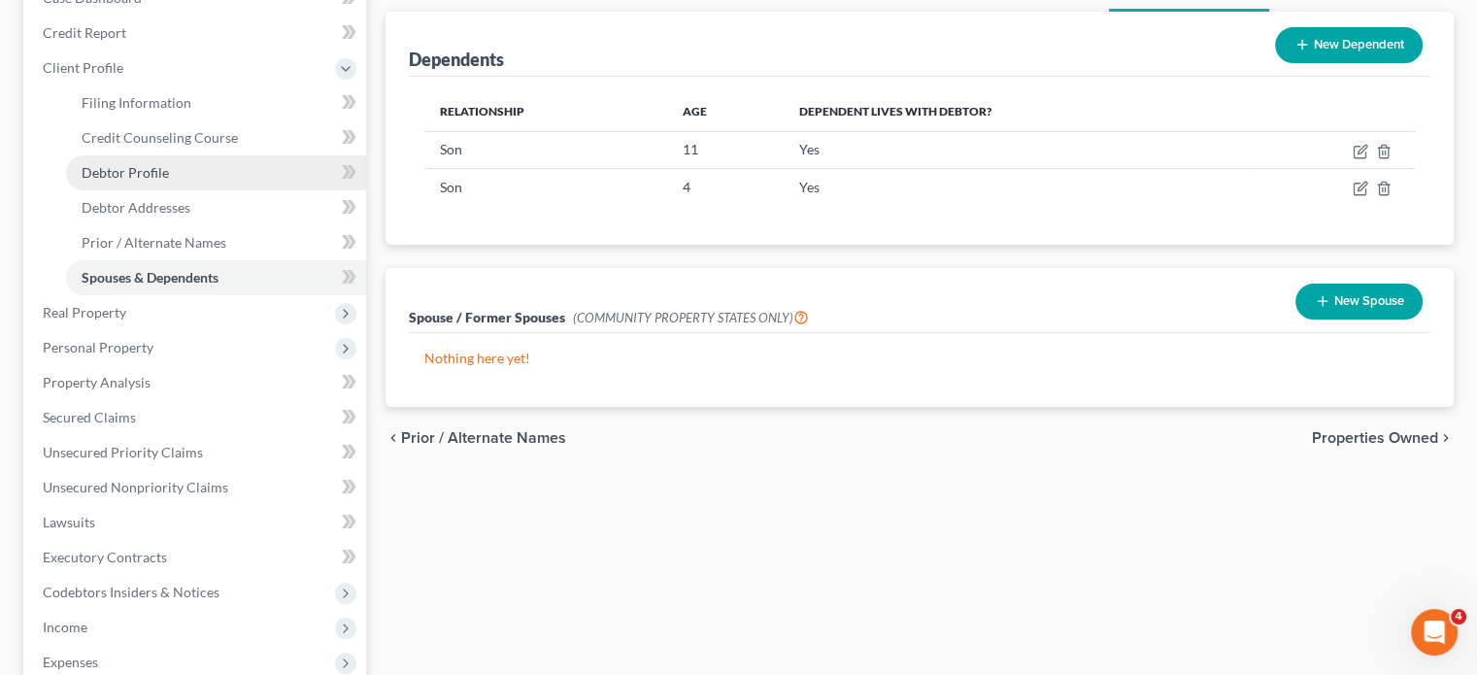
click at [241, 190] on link "Debtor Profile" at bounding box center [216, 172] width 300 height 35
select select "0"
select select "2"
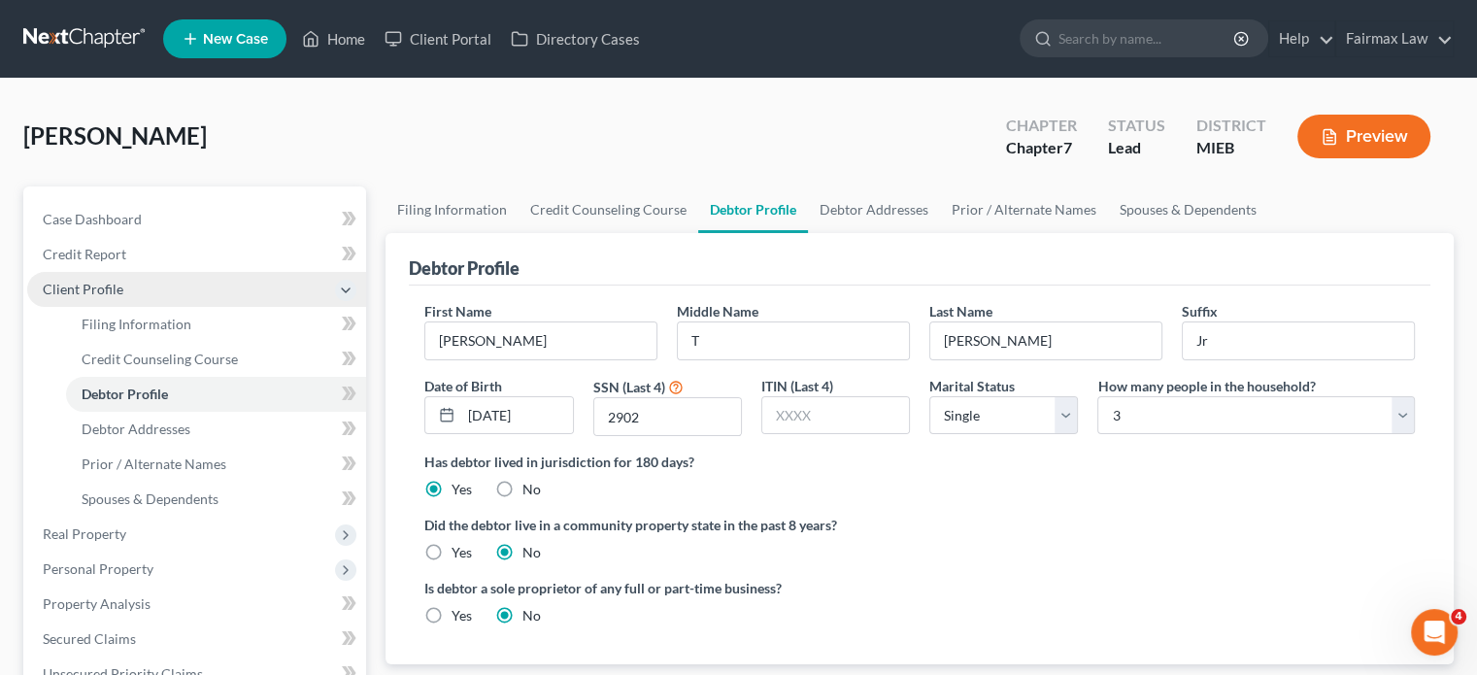
scroll to position [439, 0]
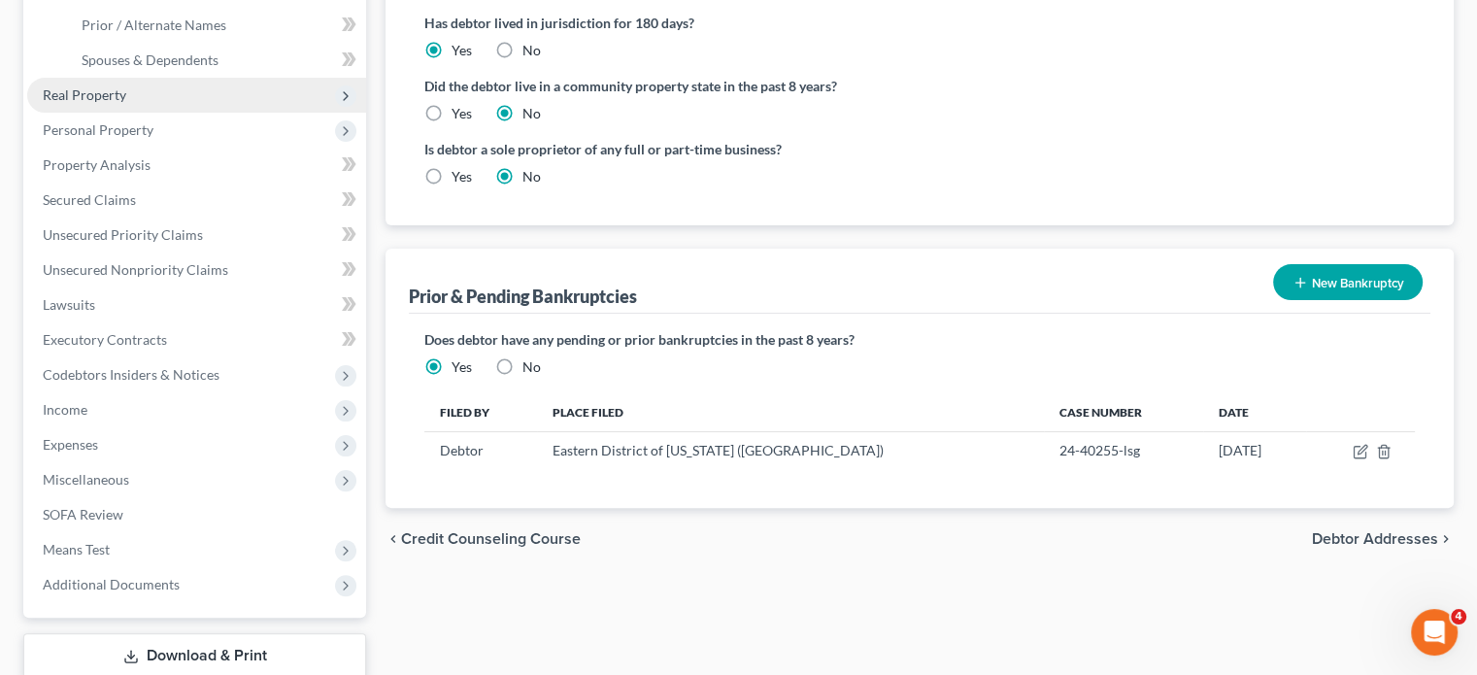
click at [170, 113] on span "Real Property" at bounding box center [196, 95] width 339 height 35
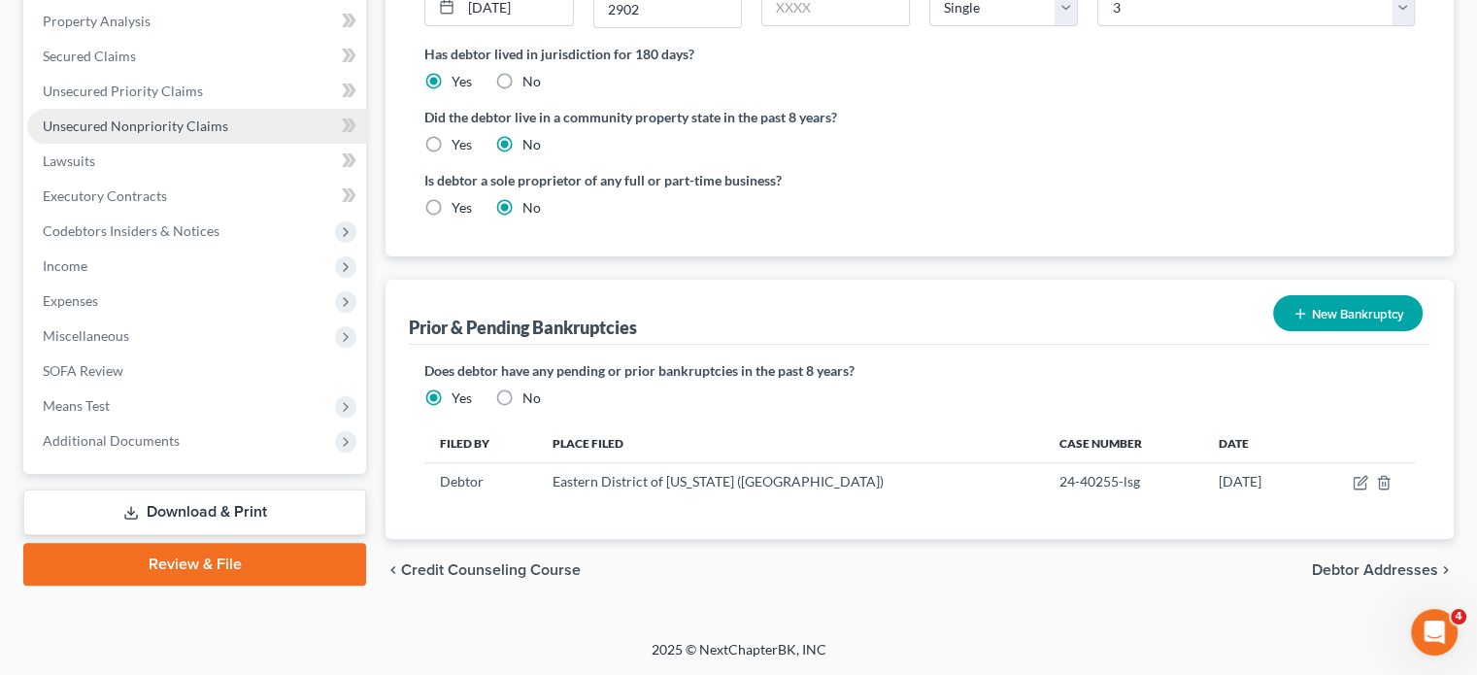
scroll to position [181, 0]
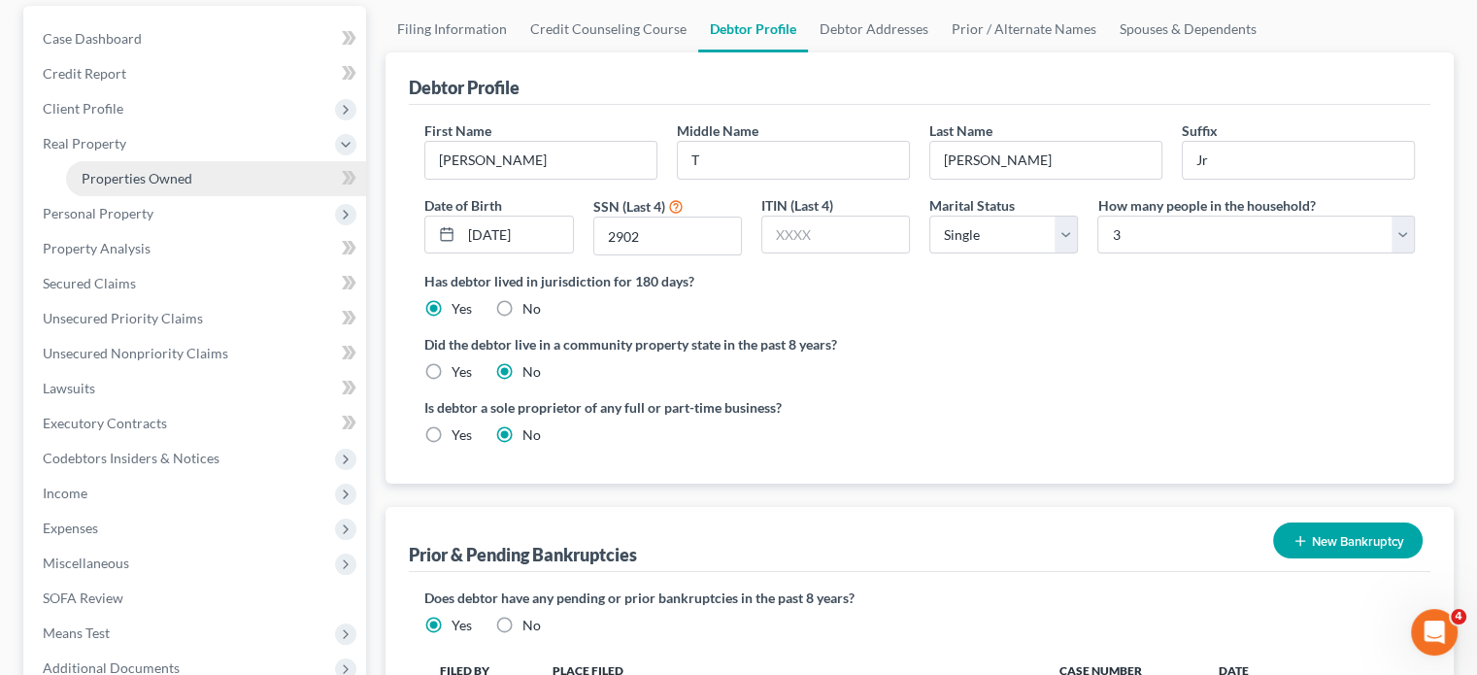
click at [184, 186] on span "Properties Owned" at bounding box center [137, 178] width 111 height 17
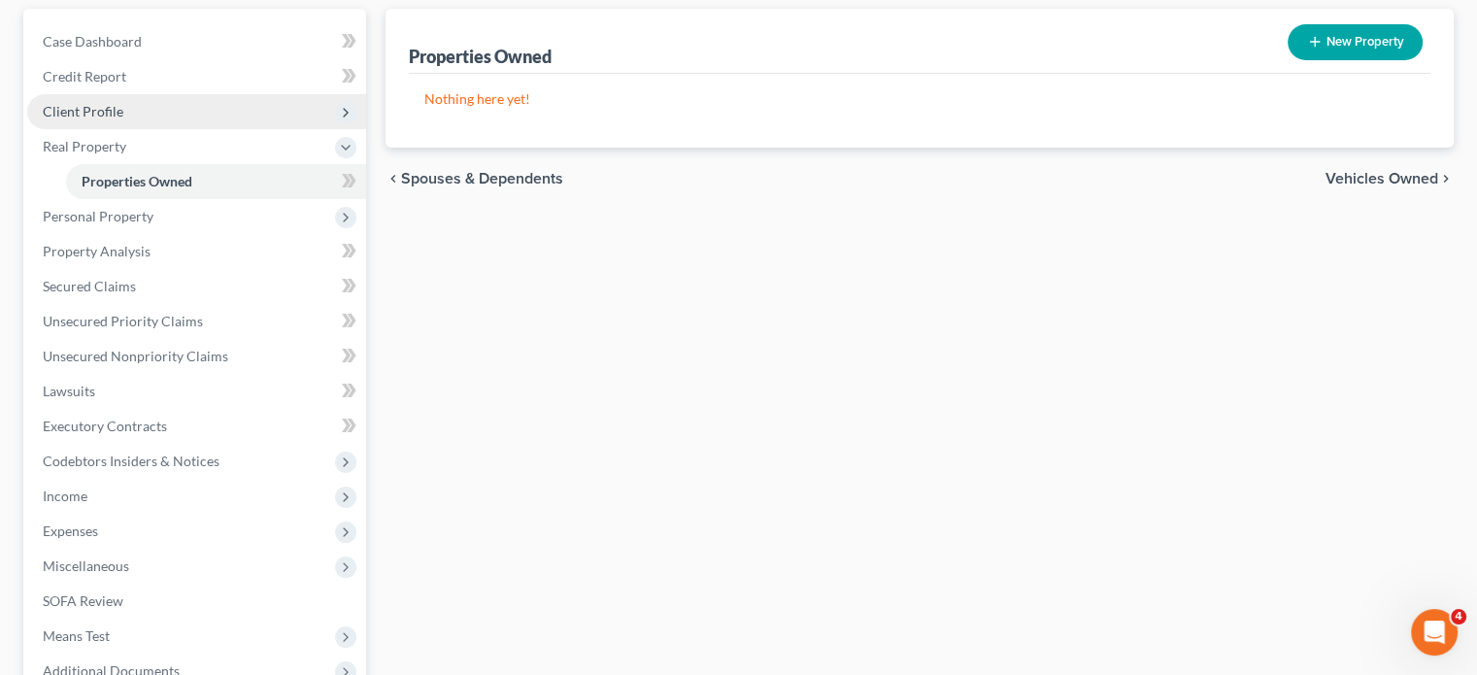
scroll to position [182, 0]
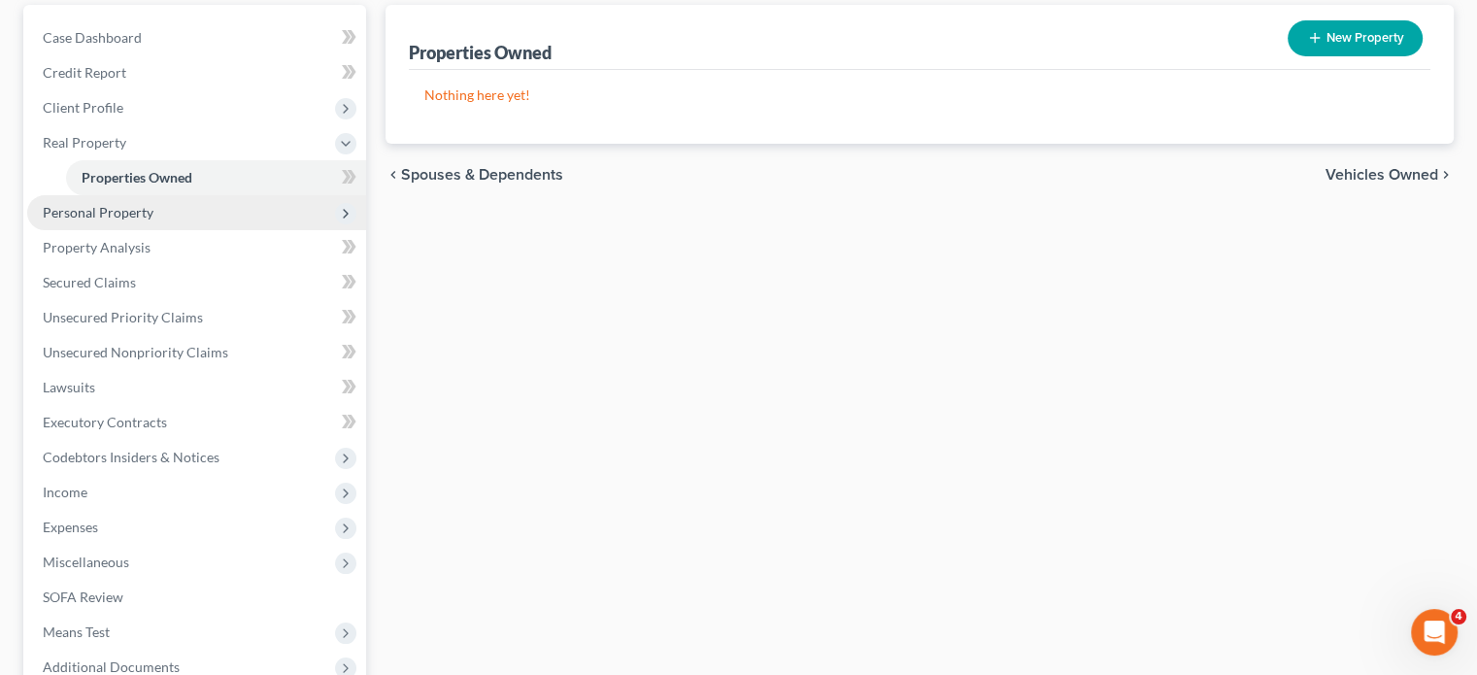
click at [227, 230] on span "Personal Property" at bounding box center [196, 212] width 339 height 35
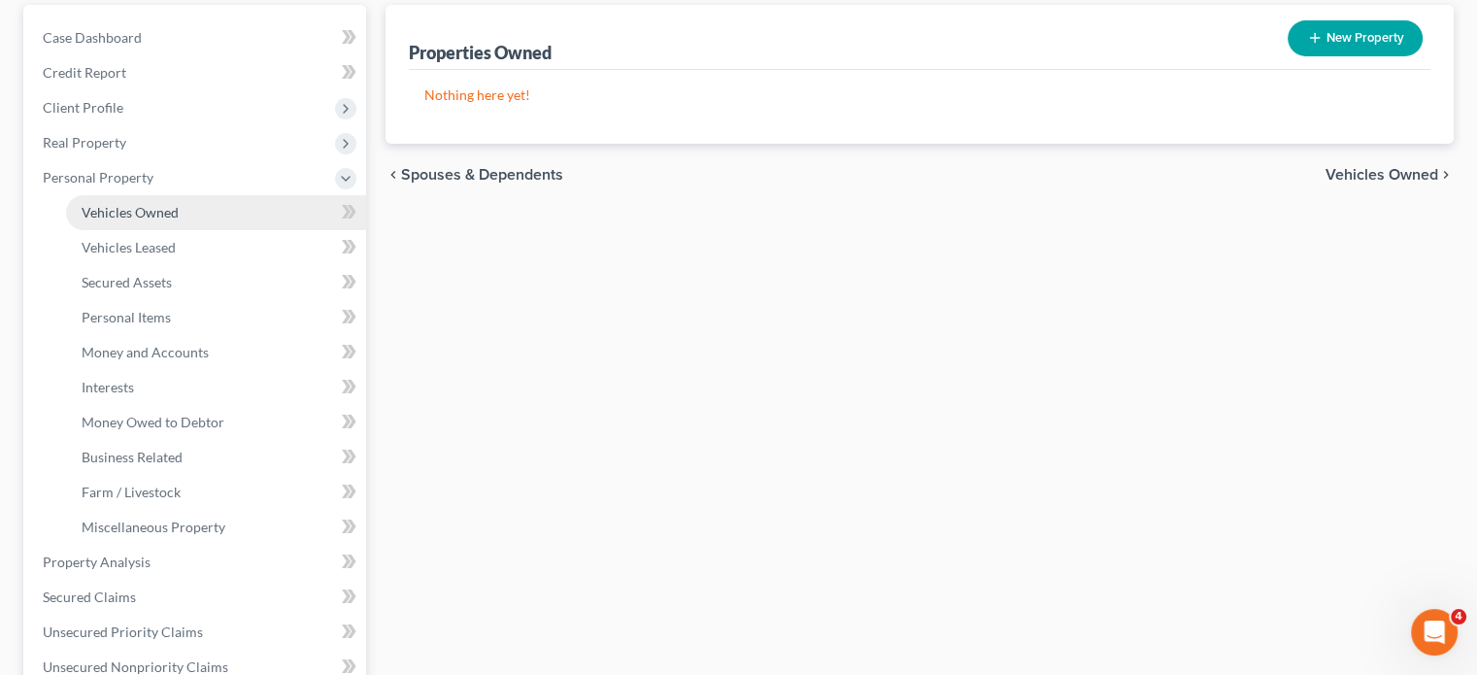
click at [179, 220] on span "Vehicles Owned" at bounding box center [130, 212] width 97 height 17
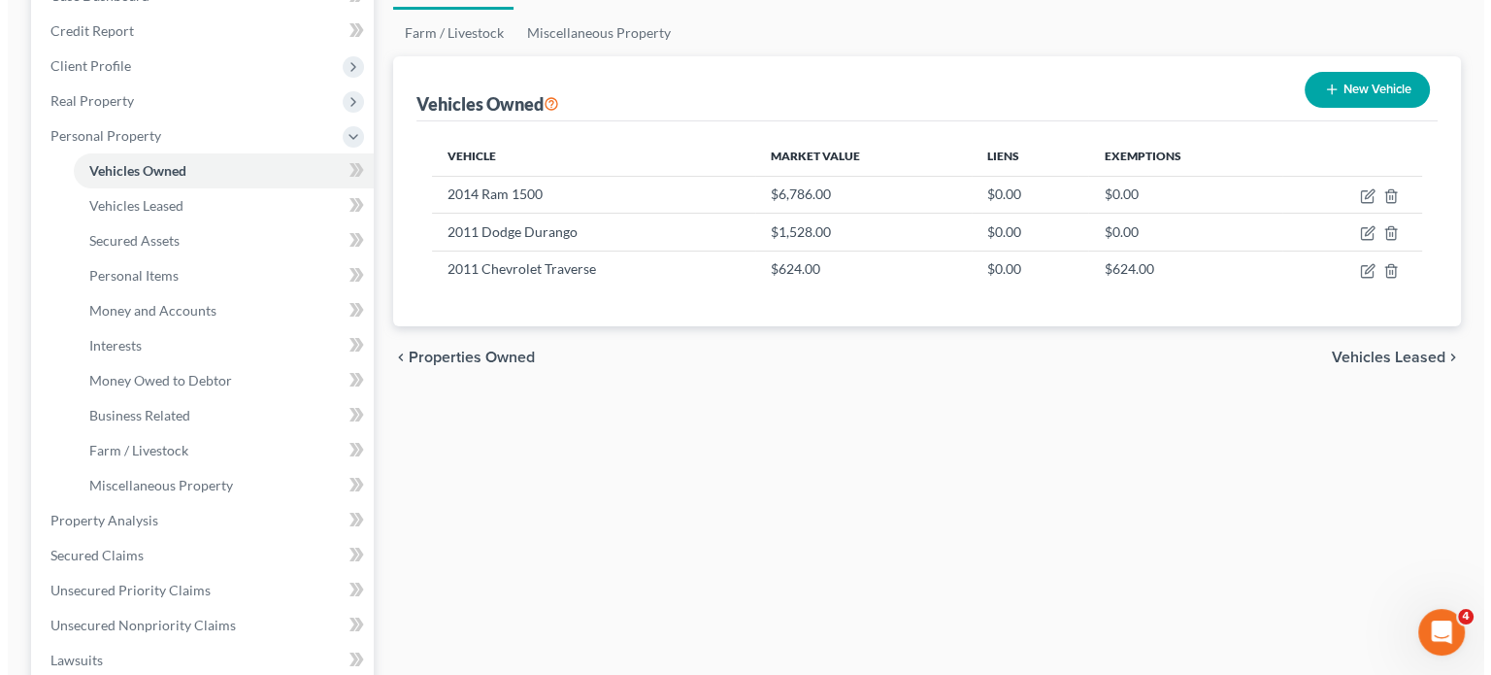
scroll to position [225, 0]
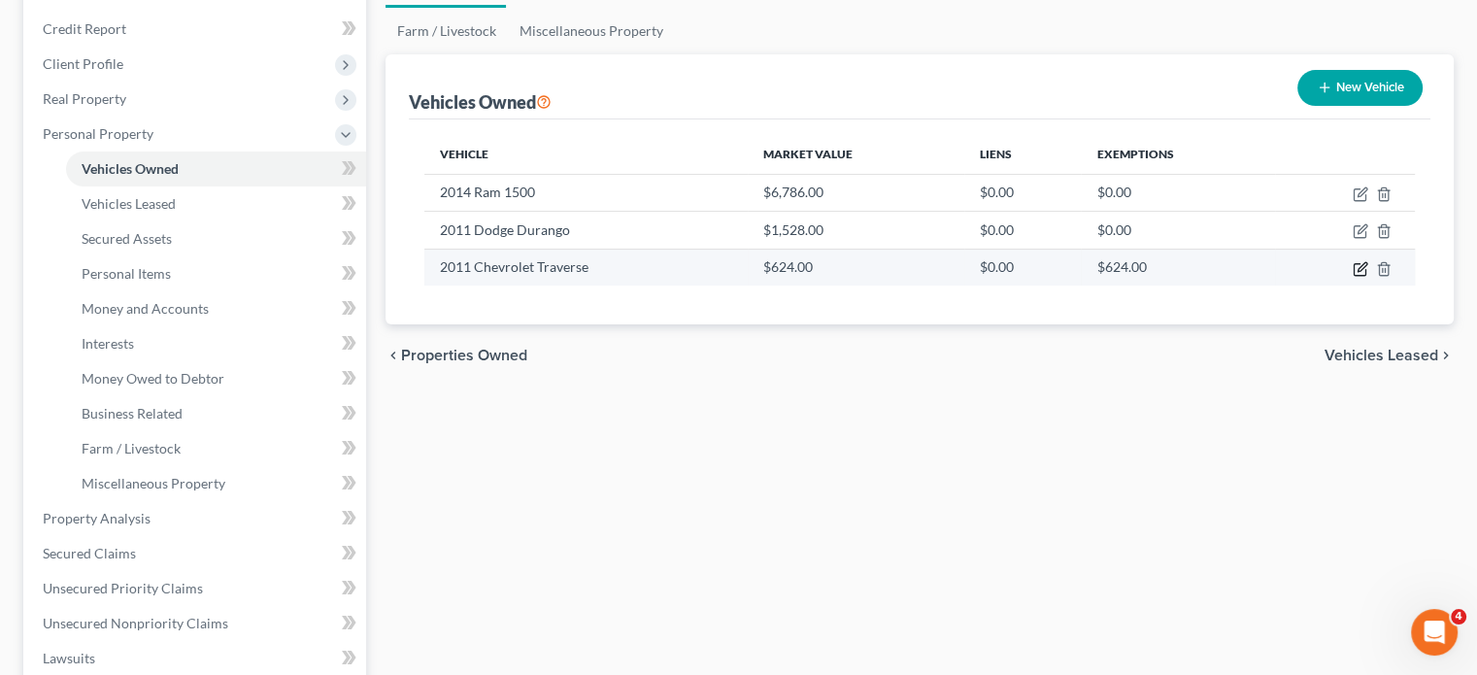
click at [1353, 277] on icon "button" at bounding box center [1361, 269] width 16 height 16
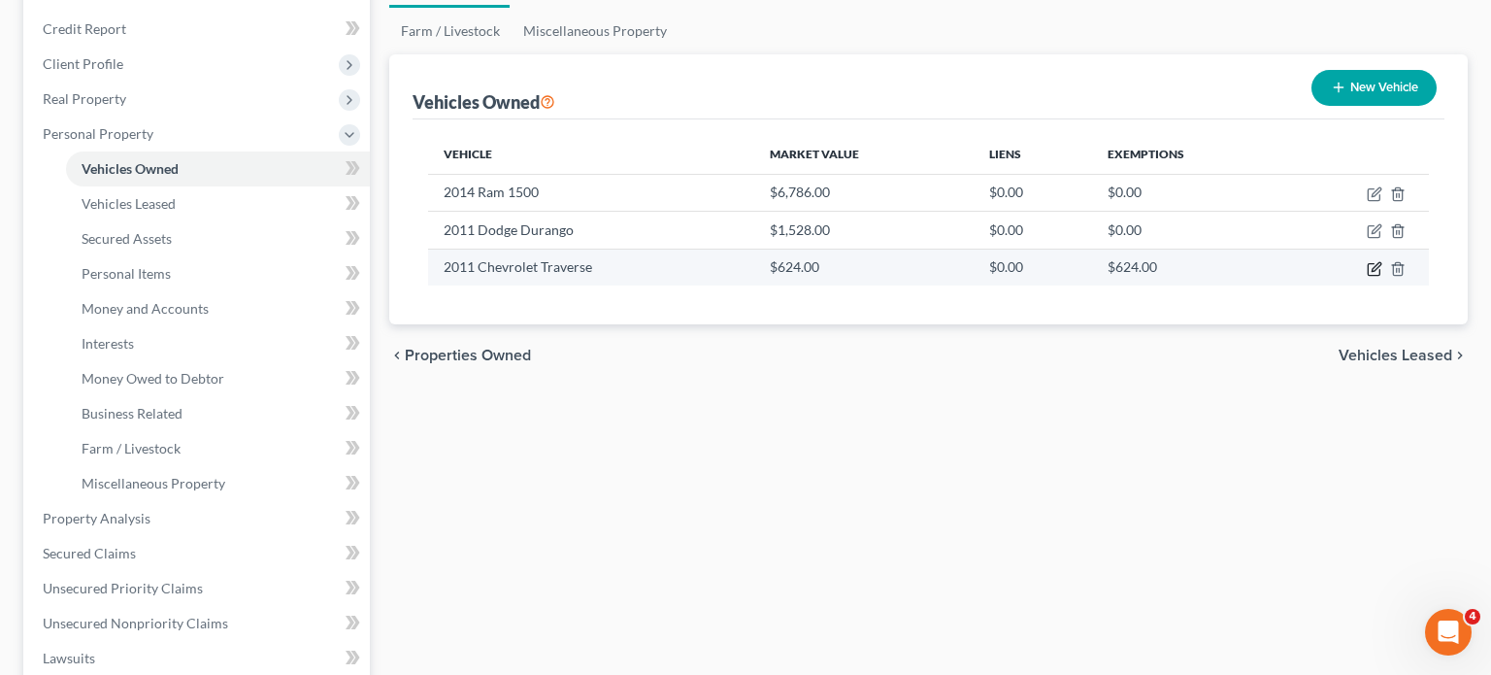
select select "0"
select select "15"
select select "3"
select select "0"
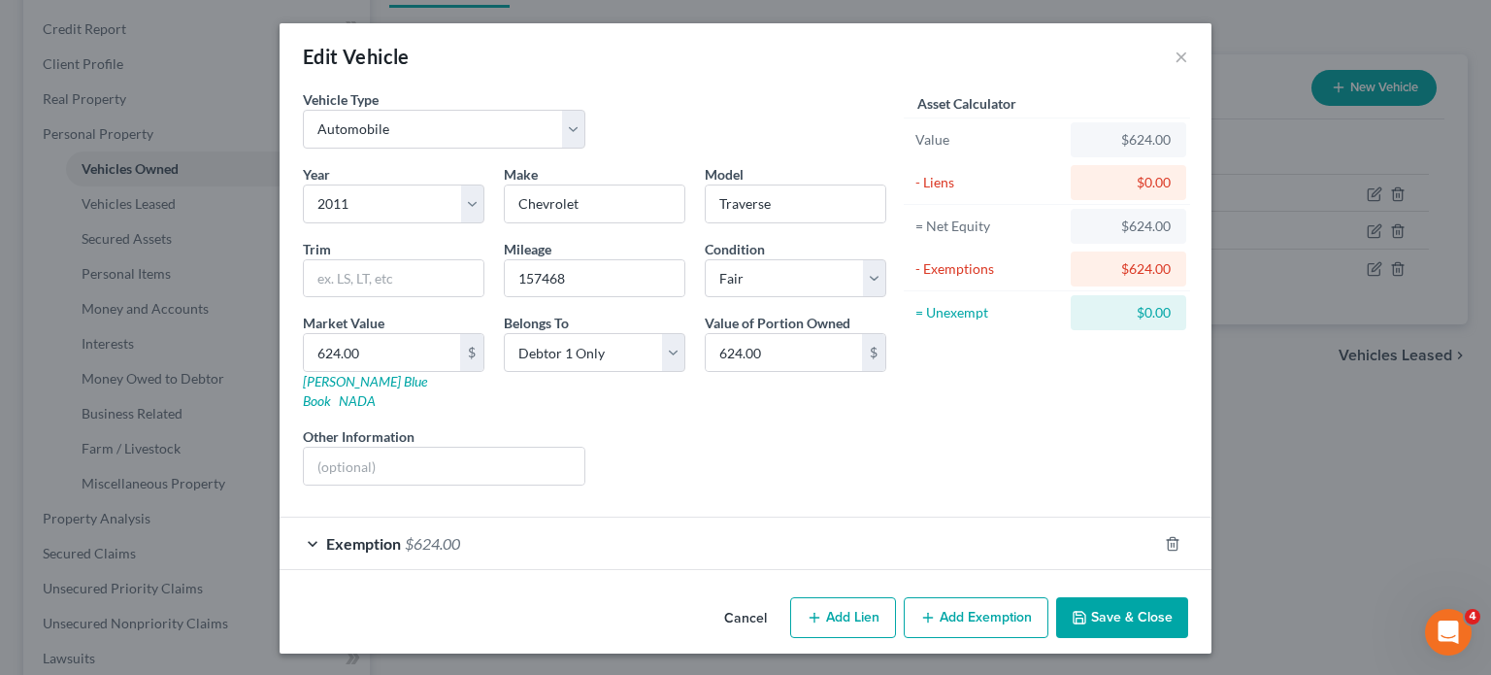
scroll to position [139, 0]
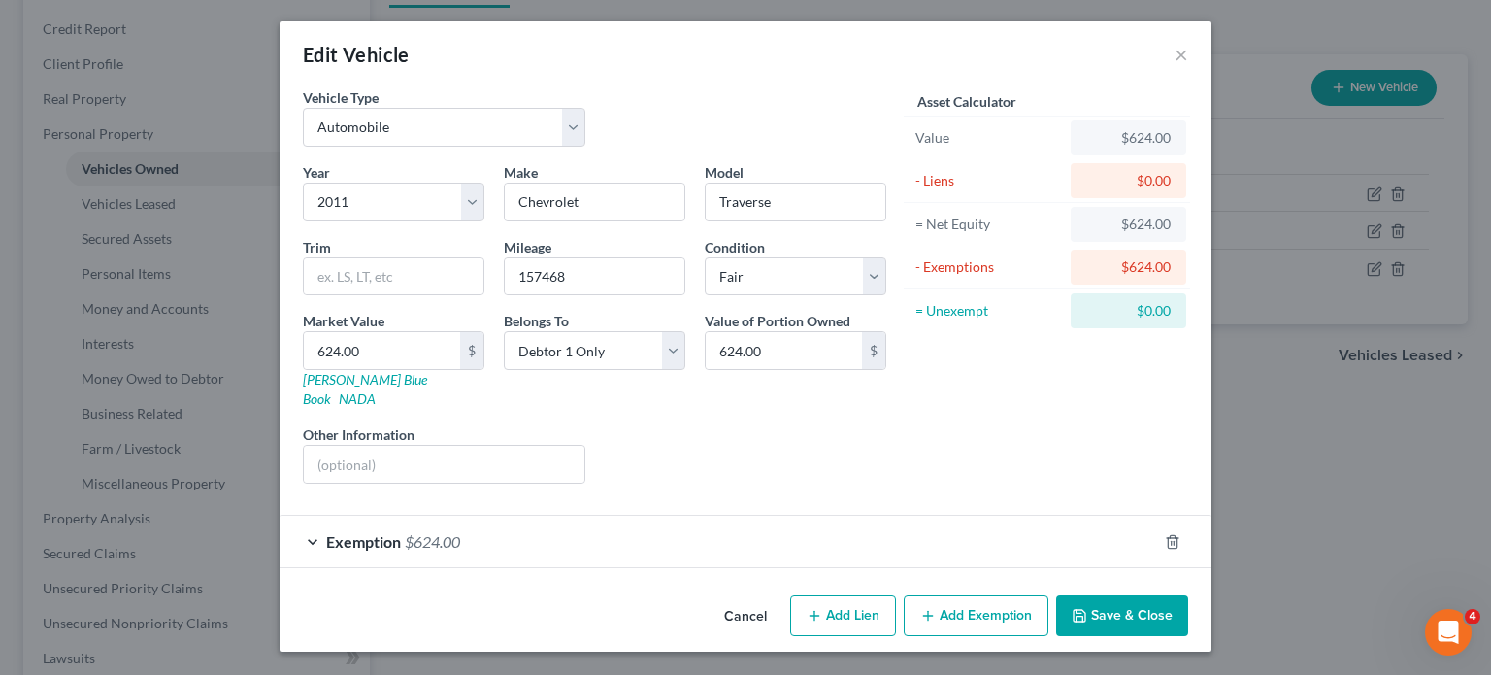
click at [884, 529] on div "Exemption $624.00" at bounding box center [719, 541] width 878 height 51
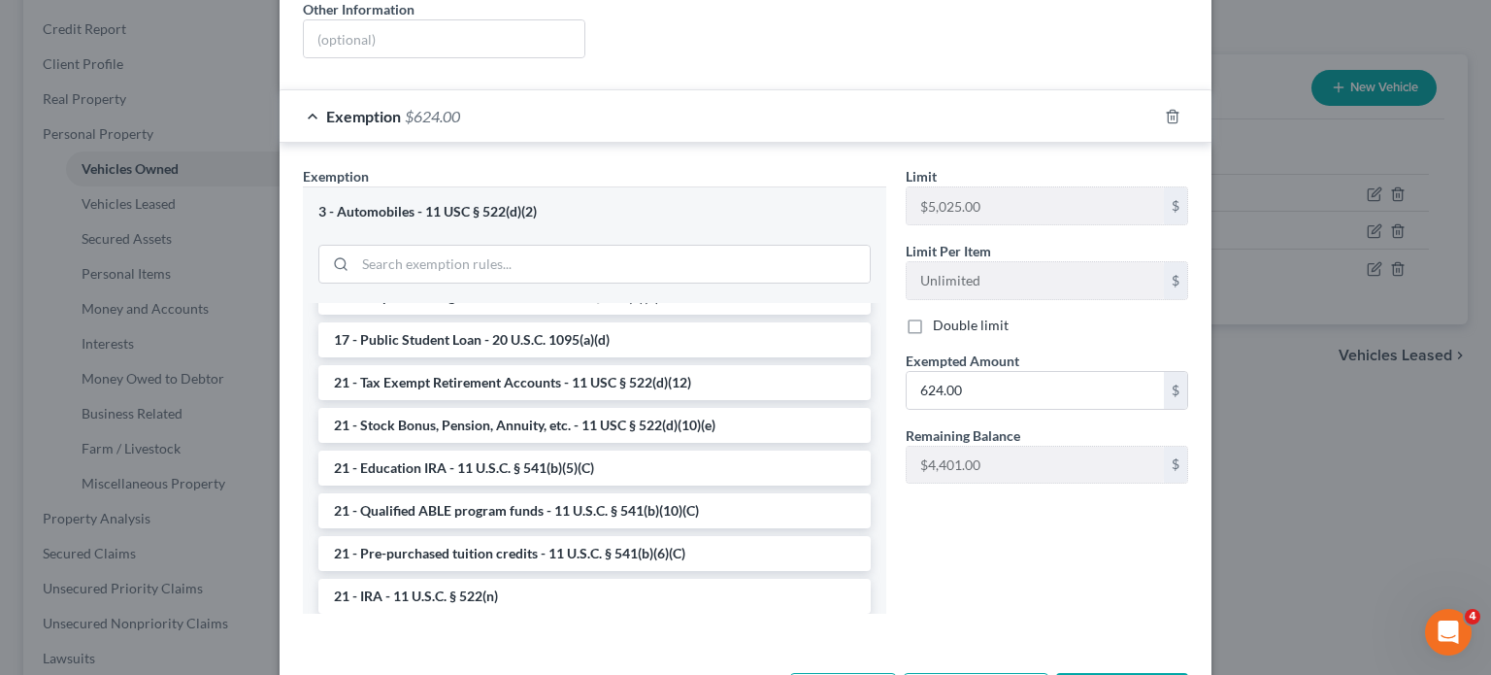
scroll to position [513, 0]
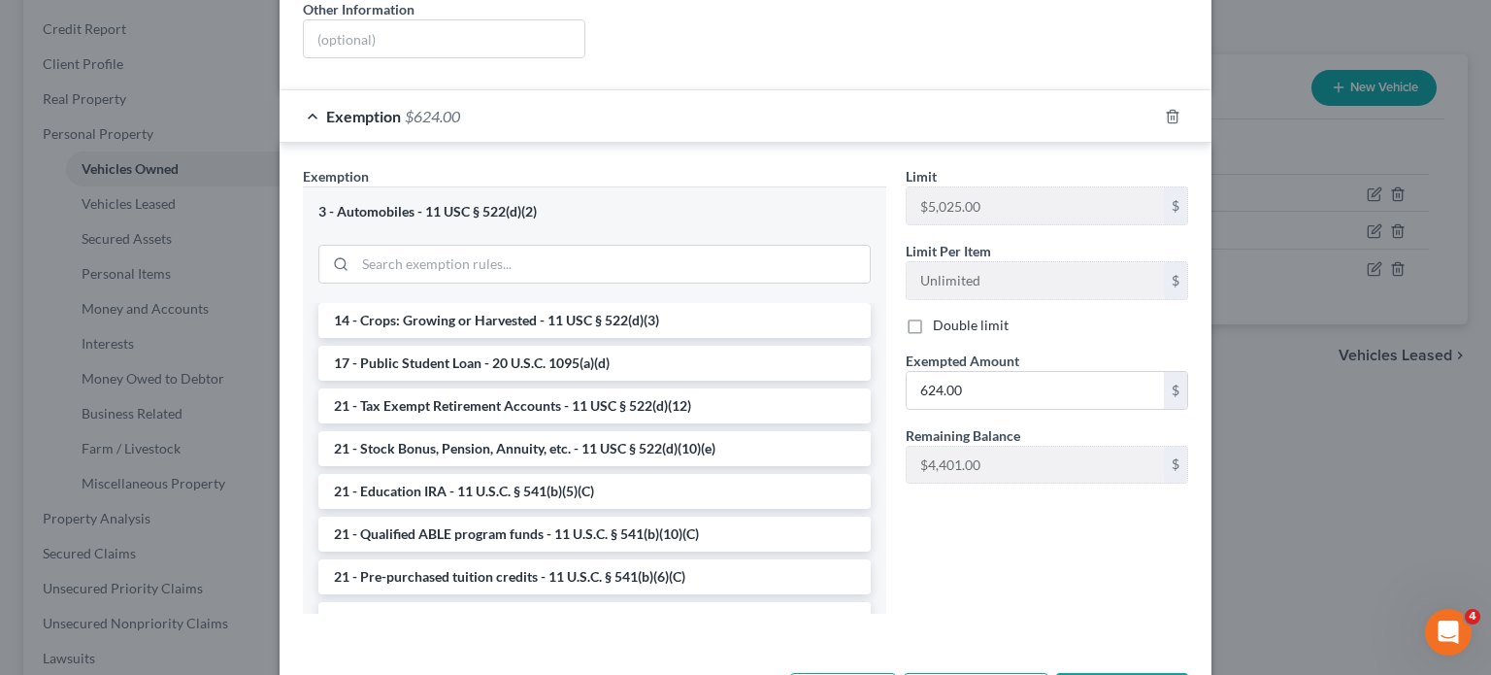
click at [587, 295] on li "14 - Wildcard Exemption (unused homestead) - 11 U.S.C. § 522 (d)(5)" at bounding box center [594, 277] width 553 height 35
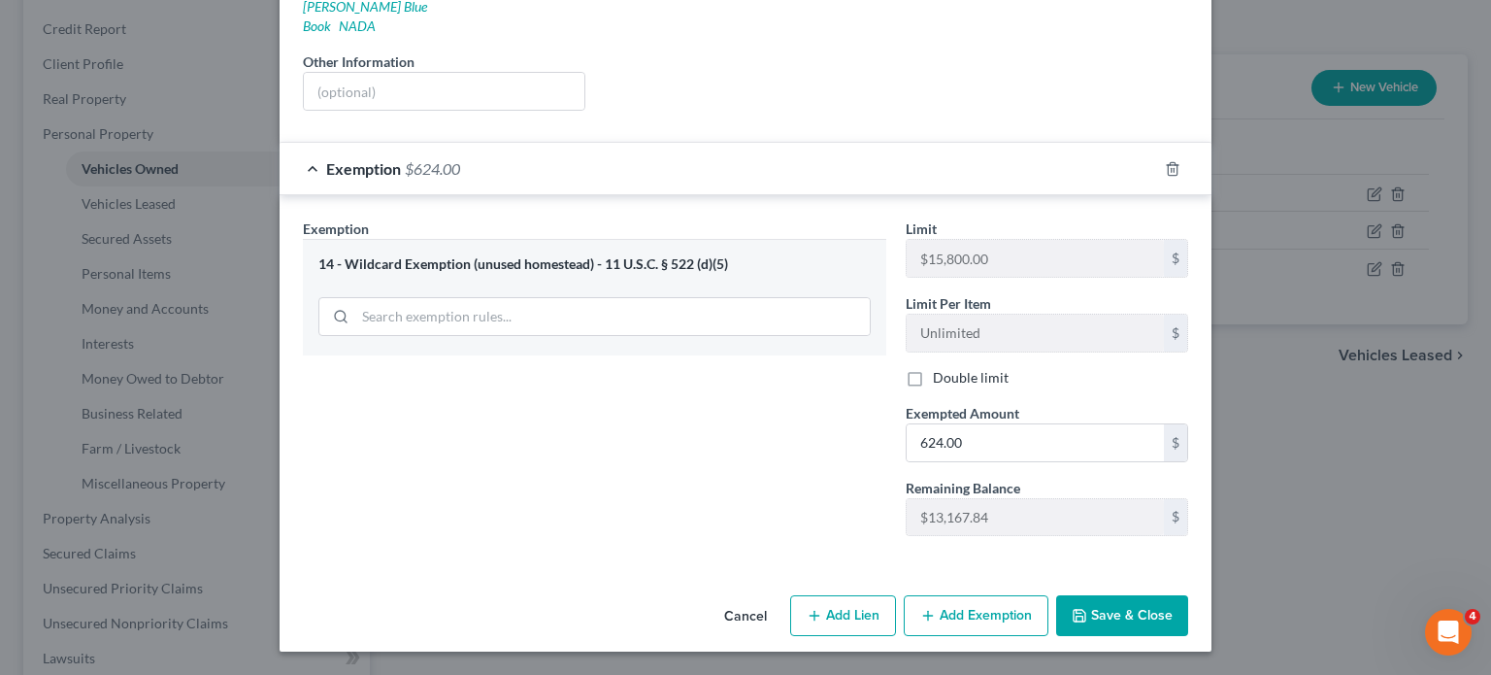
scroll to position [602, 0]
click at [1189, 609] on button "Save & Close" at bounding box center [1122, 615] width 132 height 41
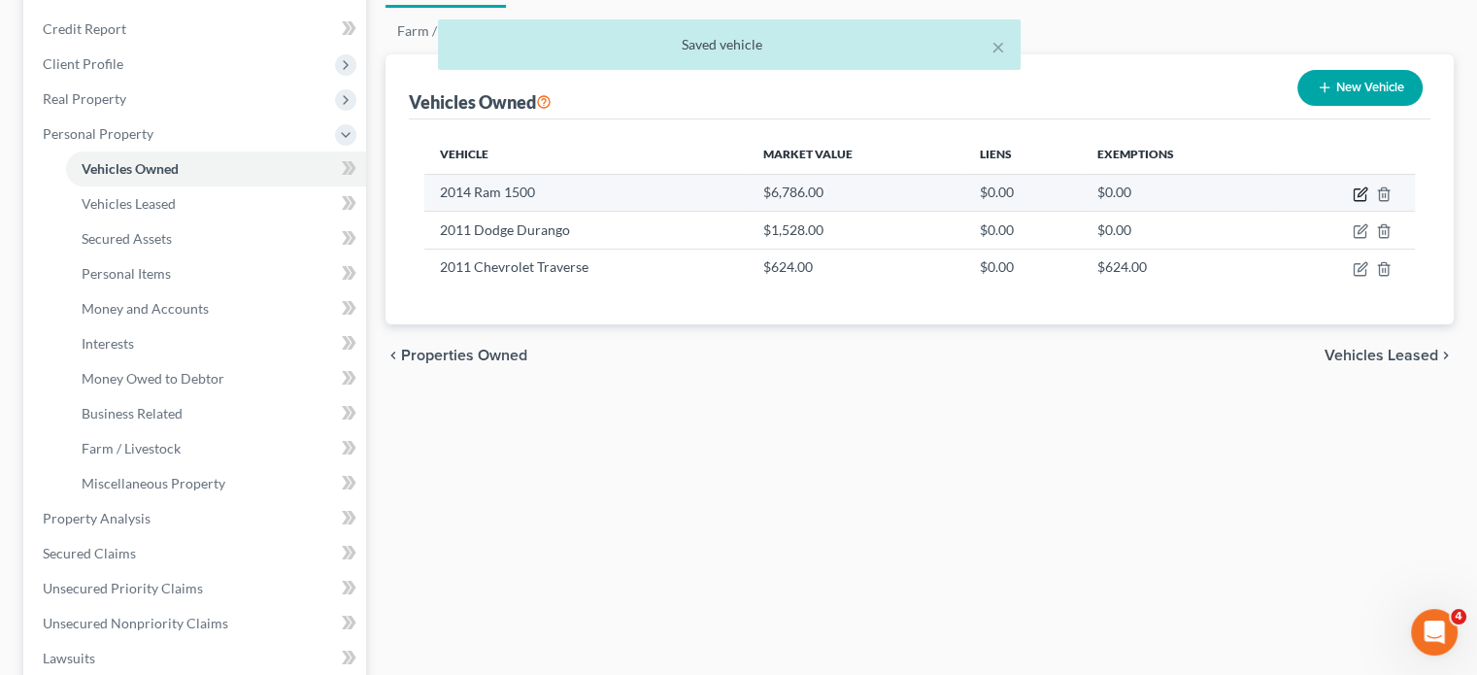
click at [1353, 202] on icon "button" at bounding box center [1361, 194] width 16 height 16
select select "0"
select select "12"
select select "3"
select select "0"
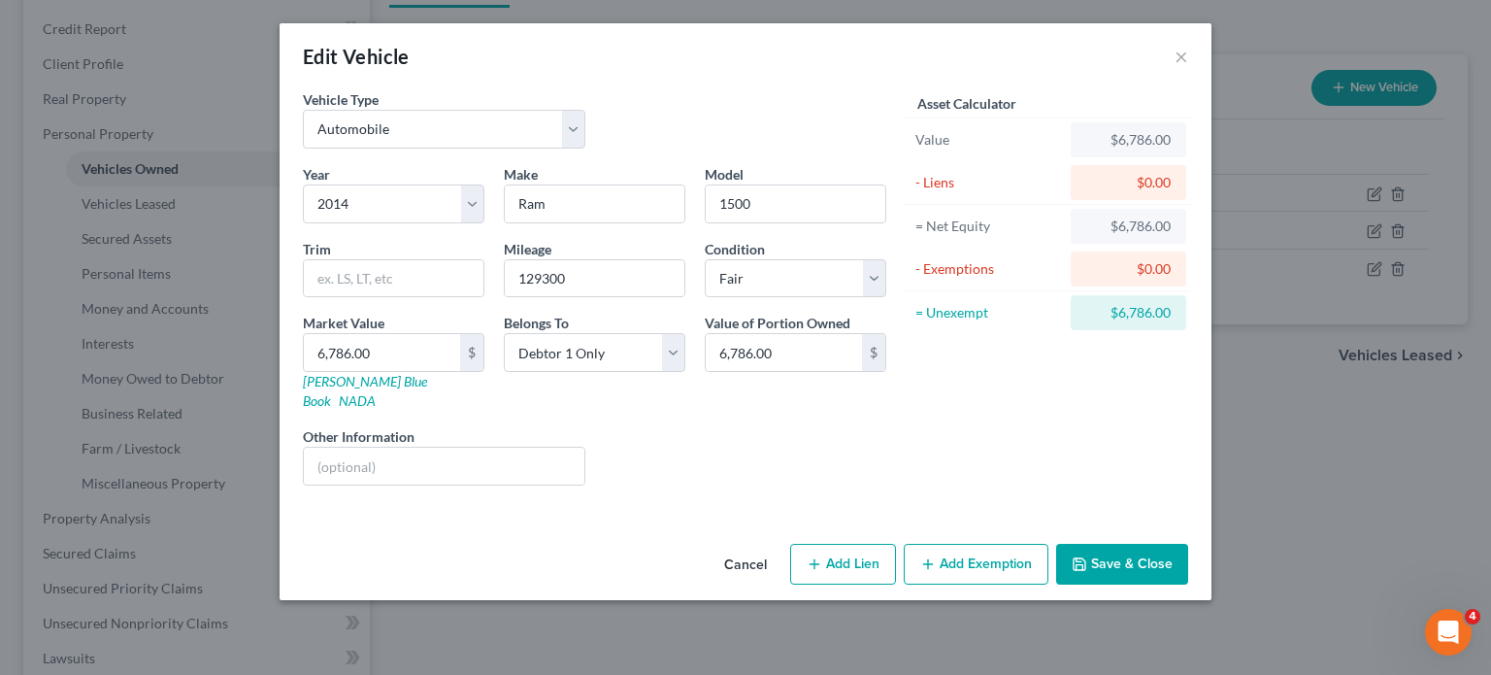
scroll to position [73, 0]
click at [1040, 585] on button "Add Exemption" at bounding box center [976, 564] width 145 height 41
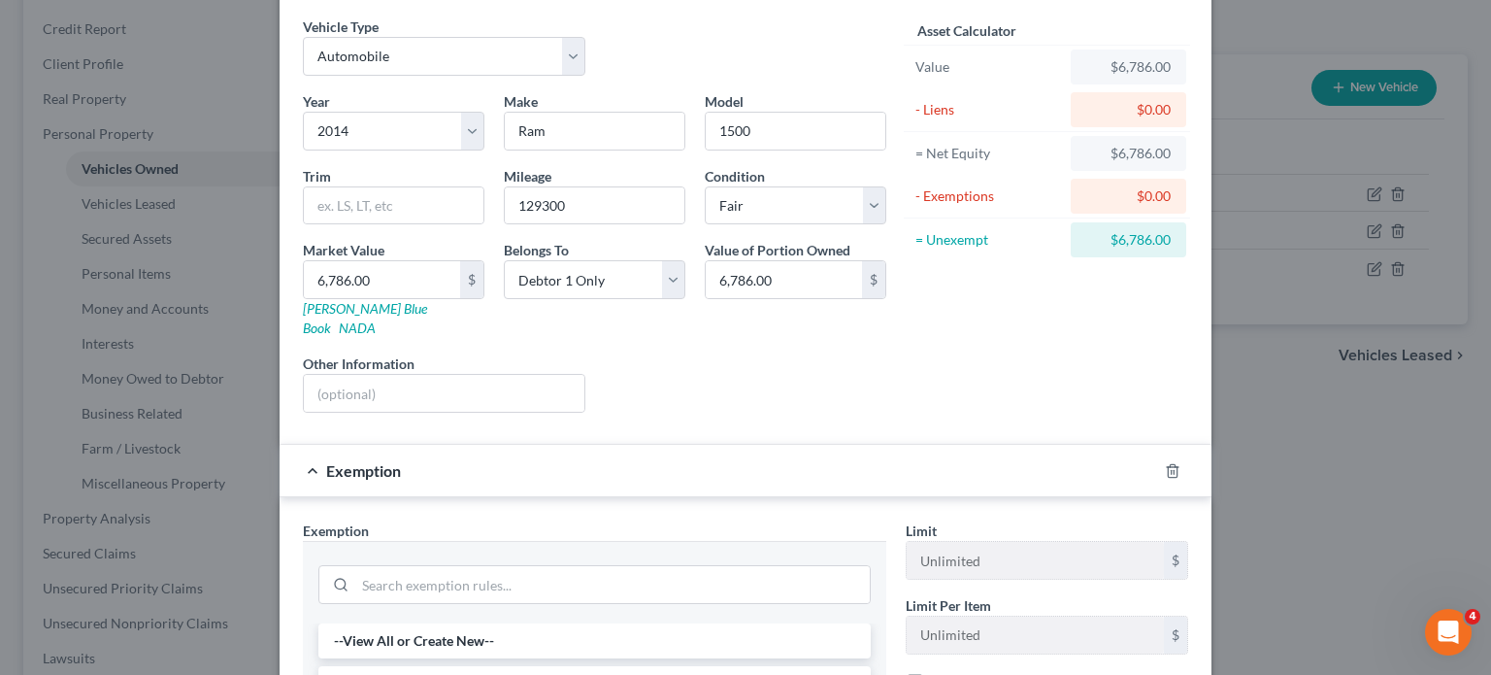
scroll to position [389, 0]
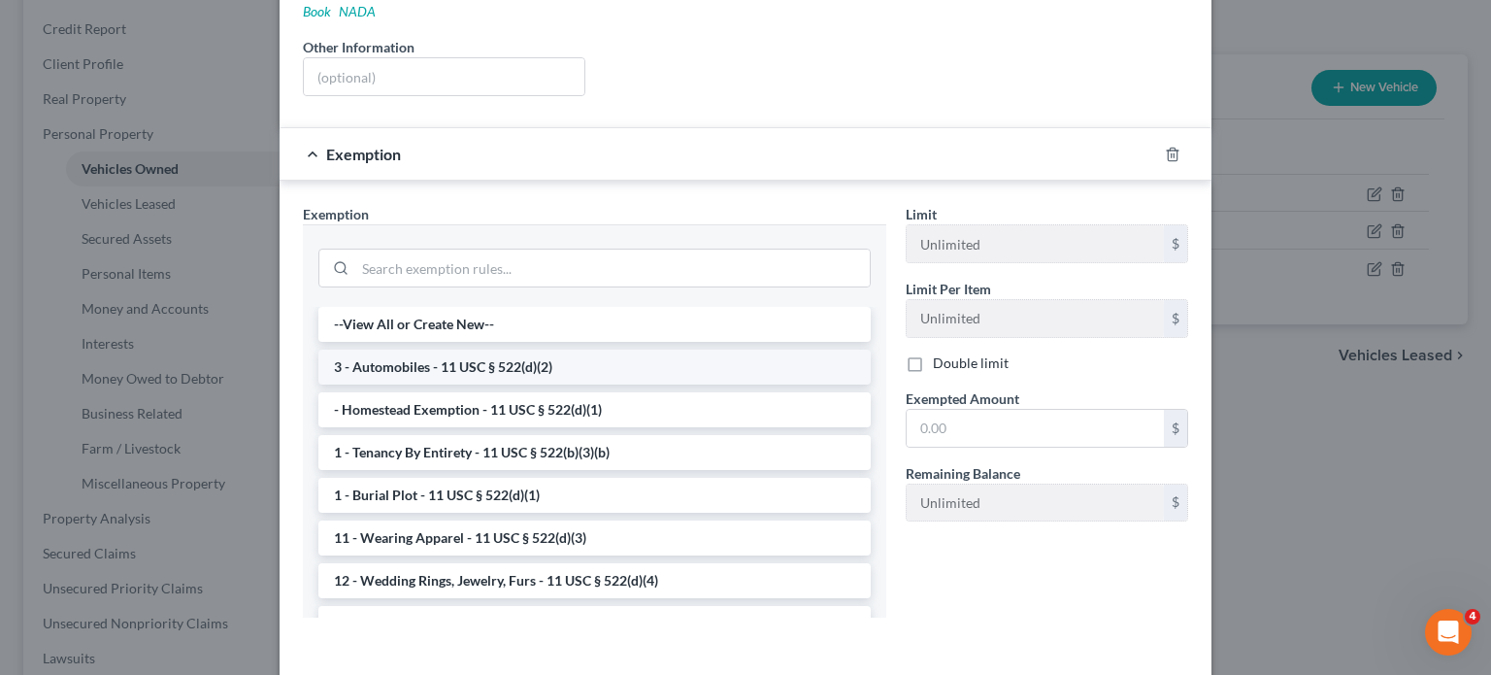
click at [725, 385] on li "3 - Automobiles - 11 USC § 522(d)(2)" at bounding box center [594, 367] width 553 height 35
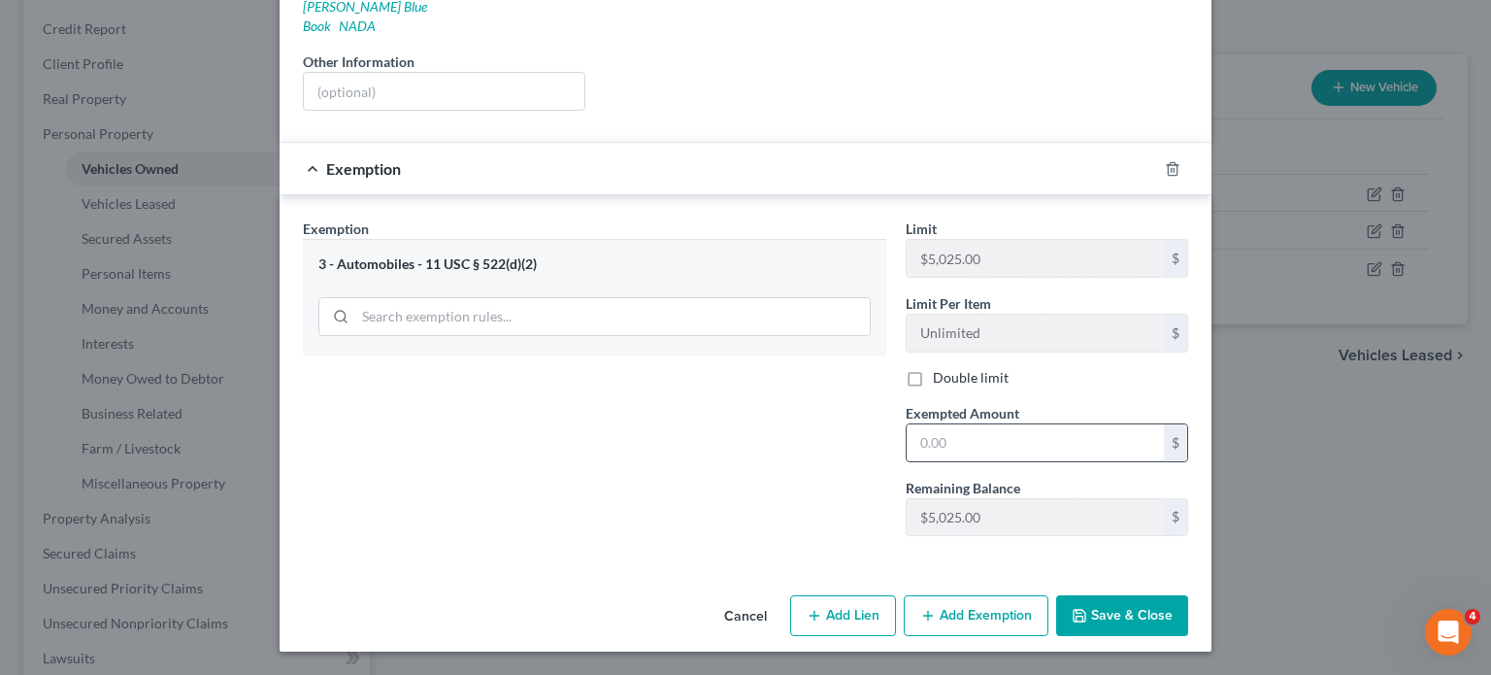
click at [965, 461] on input "text" at bounding box center [1035, 442] width 257 height 37
type input "5,025"
click at [1030, 615] on button "Add Exemption" at bounding box center [976, 615] width 145 height 41
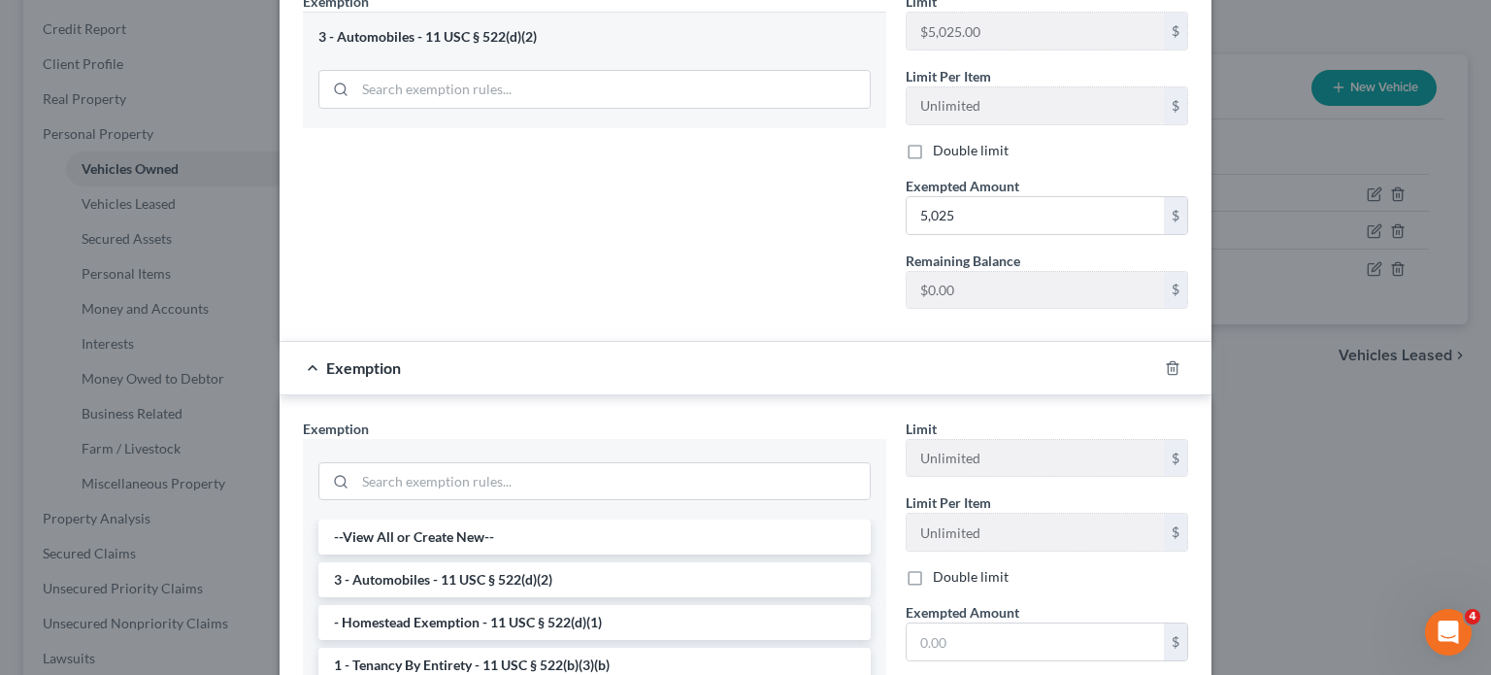
scroll to position [78, 0]
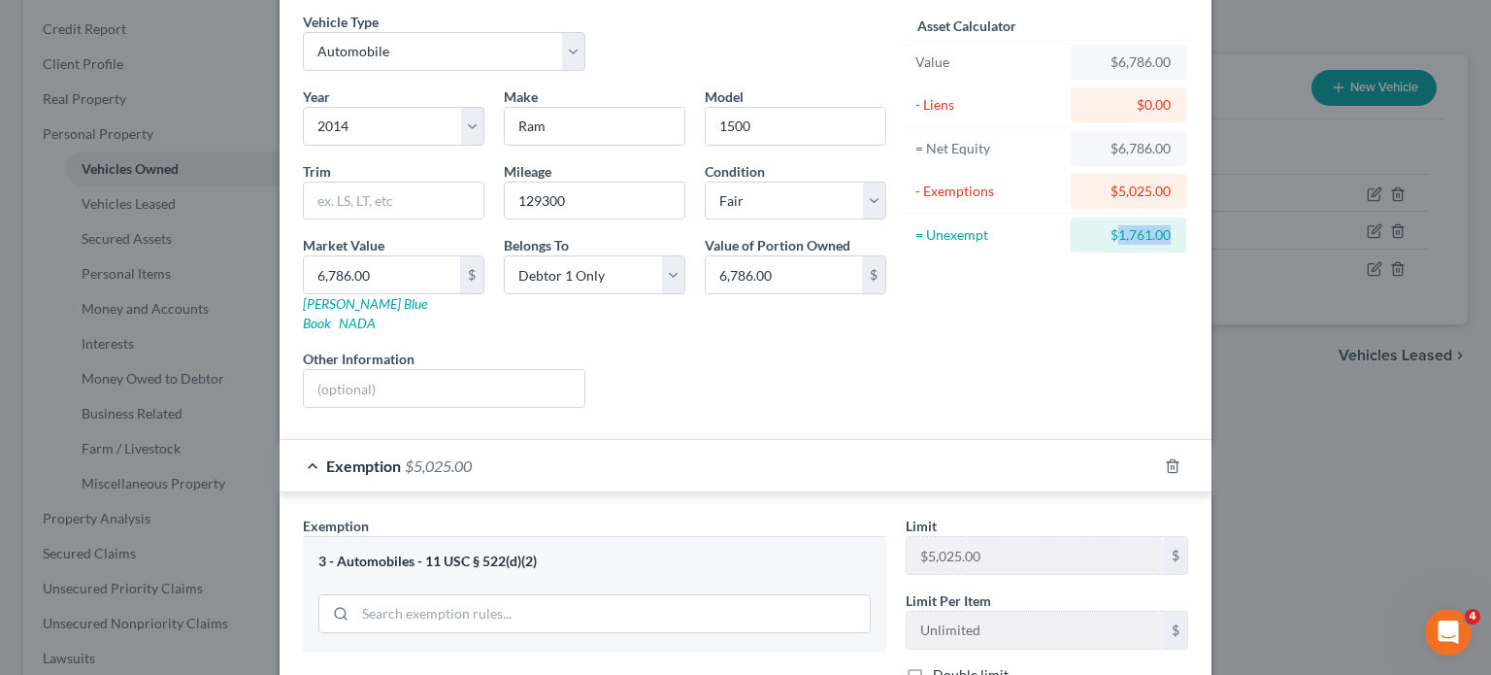
drag, startPoint x: 1266, startPoint y: 313, endPoint x: 1199, endPoint y: 310, distance: 67.1
click at [1171, 245] on div "$1,761.00" at bounding box center [1129, 234] width 84 height 19
copy div "1,761.00"
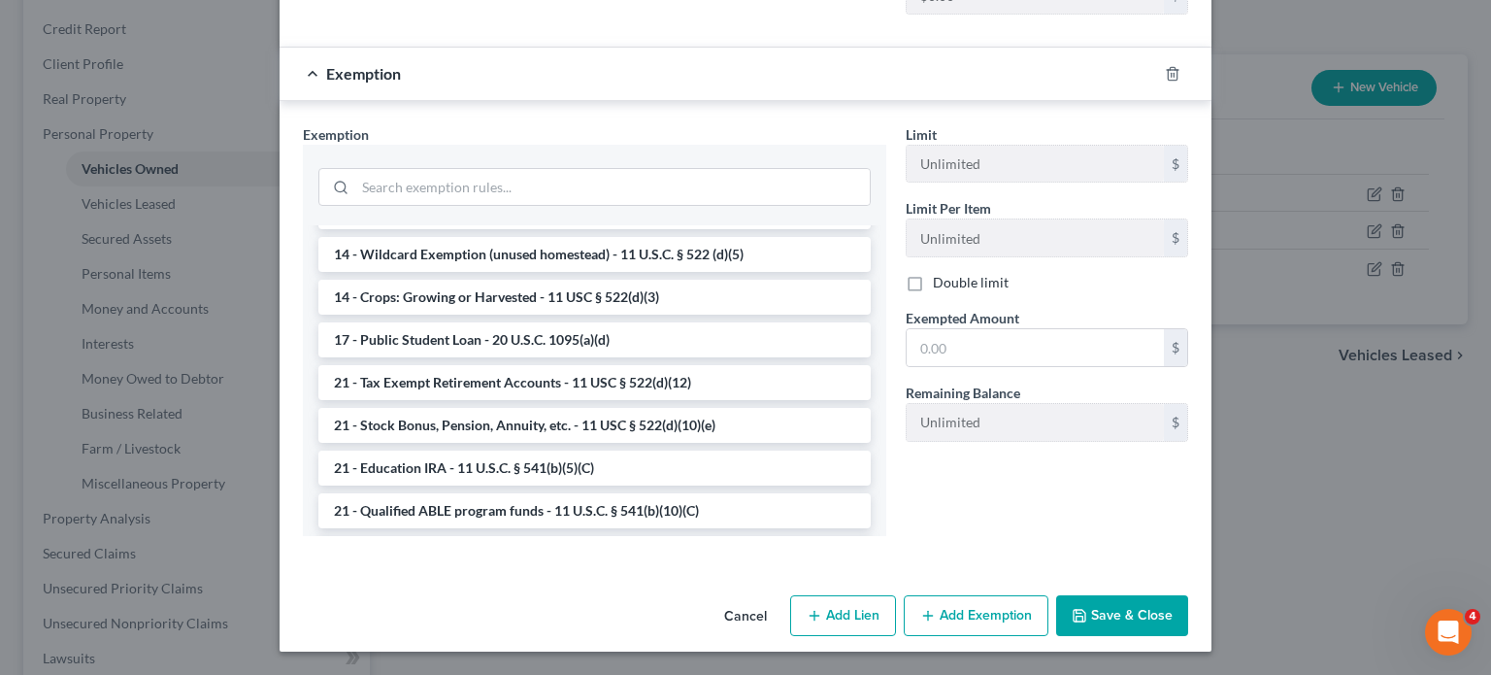
scroll to position [458, 0]
click at [397, 272] on li "14 - Wildcard Exemption (unused homestead) - 11 U.S.C. § 522 (d)(5)" at bounding box center [594, 254] width 553 height 35
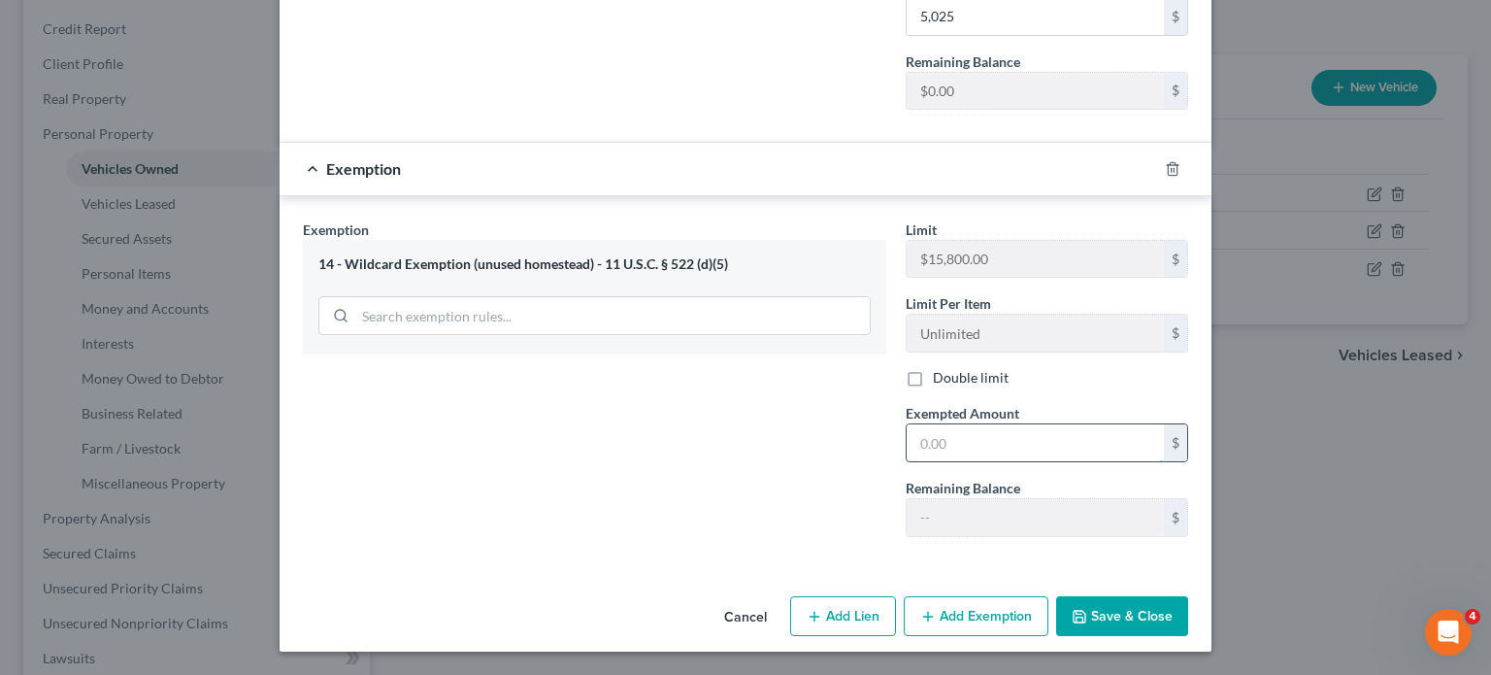
click at [988, 461] on input "text" at bounding box center [1035, 442] width 257 height 37
paste input "1,761.00"
type input "1,761.00"
click at [1188, 596] on button "Save & Close" at bounding box center [1122, 616] width 132 height 41
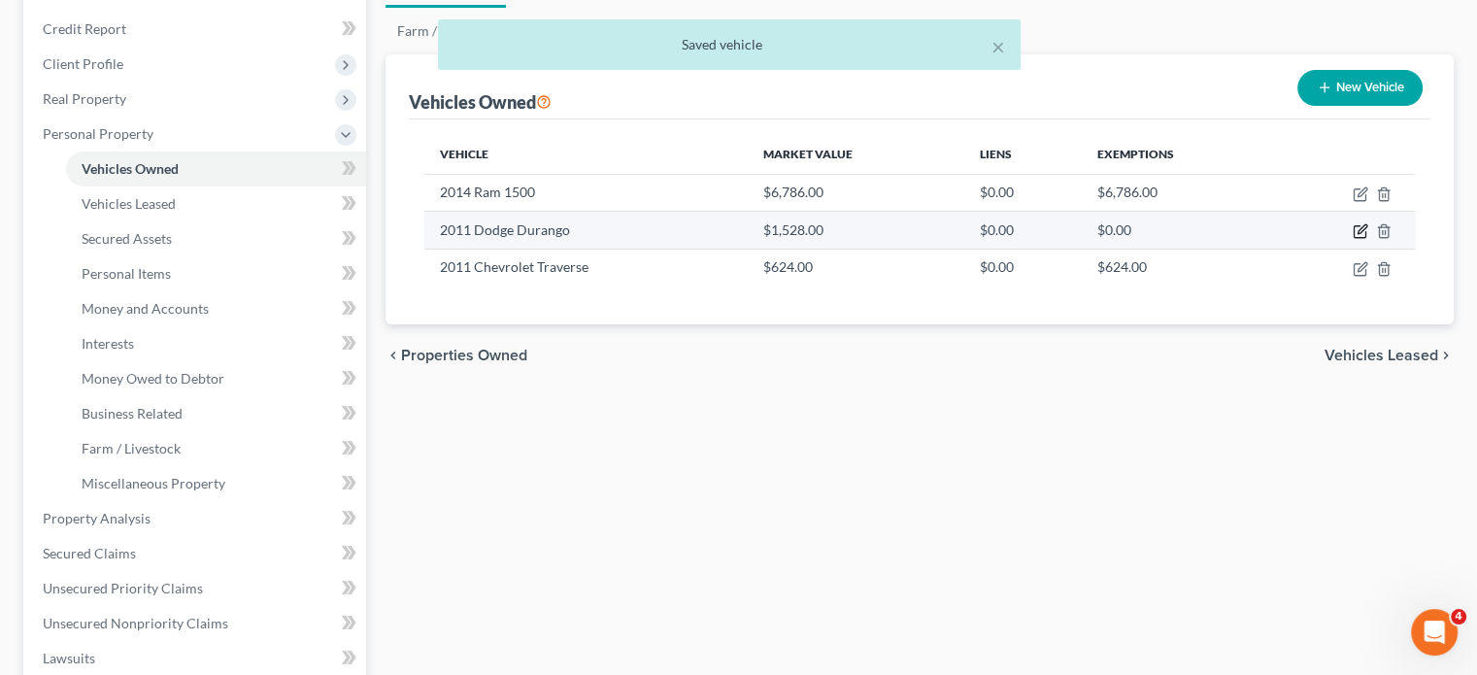
click at [1353, 239] on icon "button" at bounding box center [1361, 231] width 16 height 16
select select "0"
select select "15"
select select "3"
select select "0"
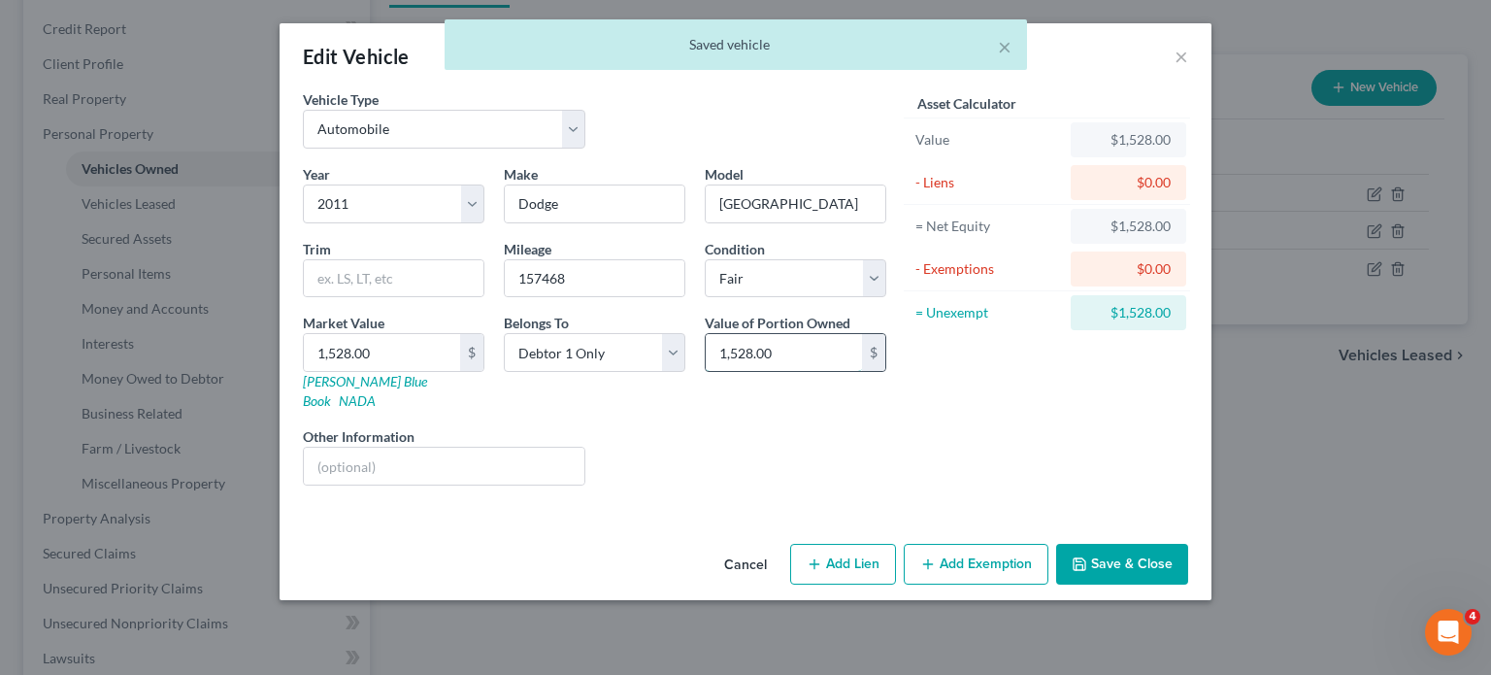
click at [776, 371] on input "1,528.00" at bounding box center [784, 352] width 156 height 37
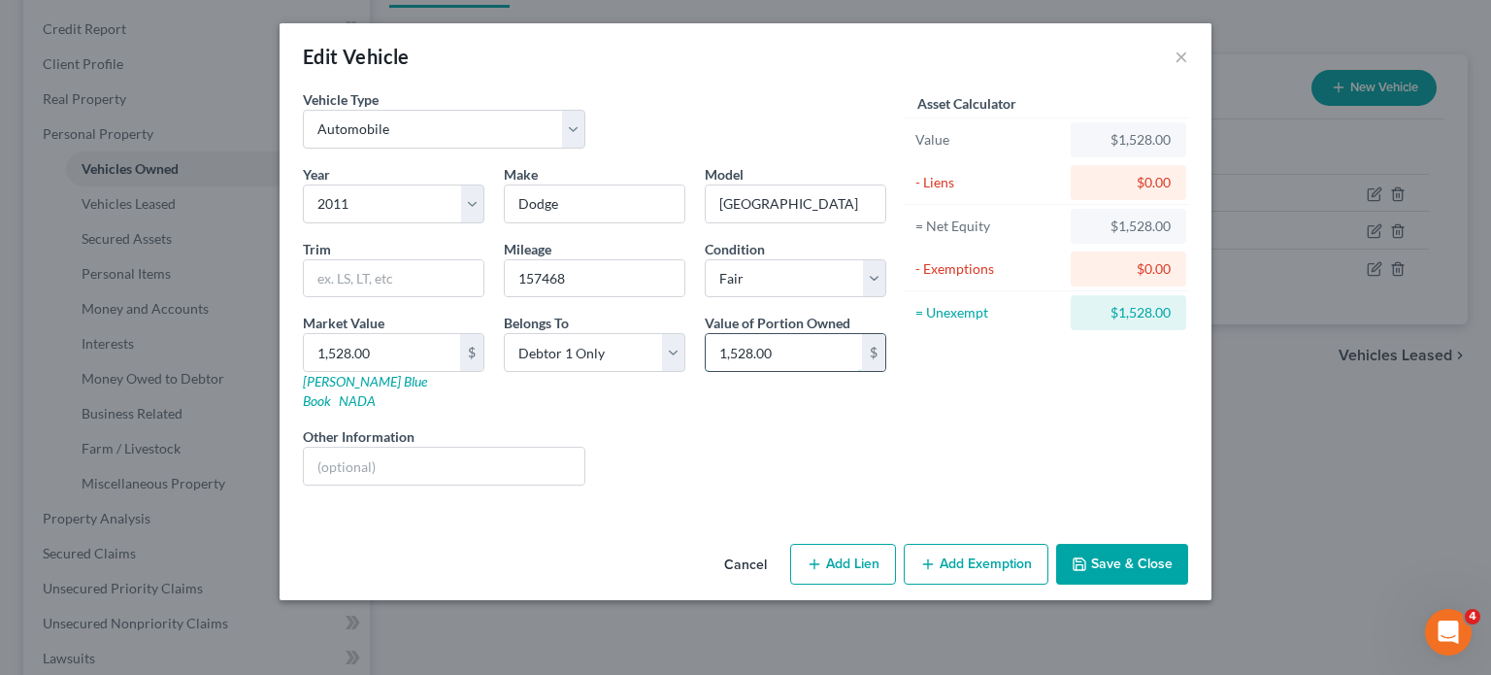
scroll to position [73, 0]
click at [1049, 585] on button "Add Exemption" at bounding box center [976, 564] width 145 height 41
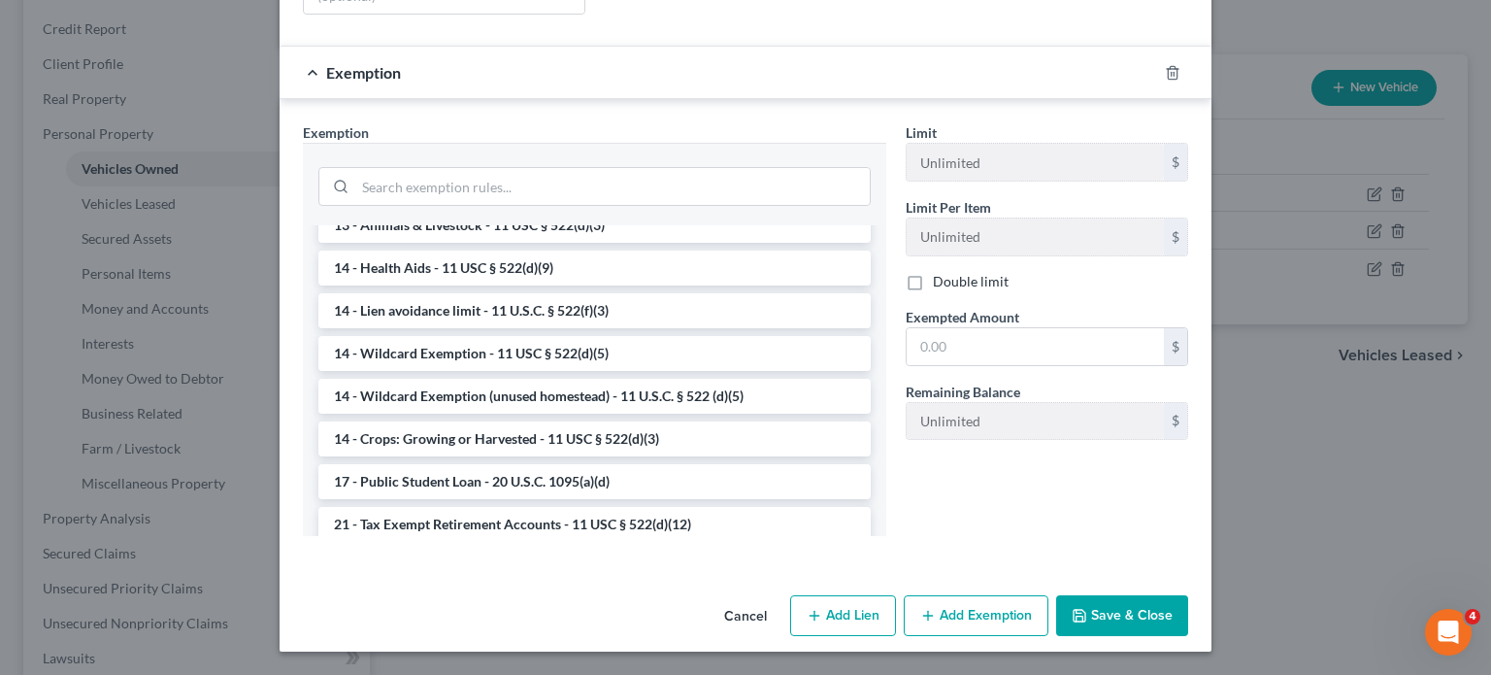
scroll to position [329, 0]
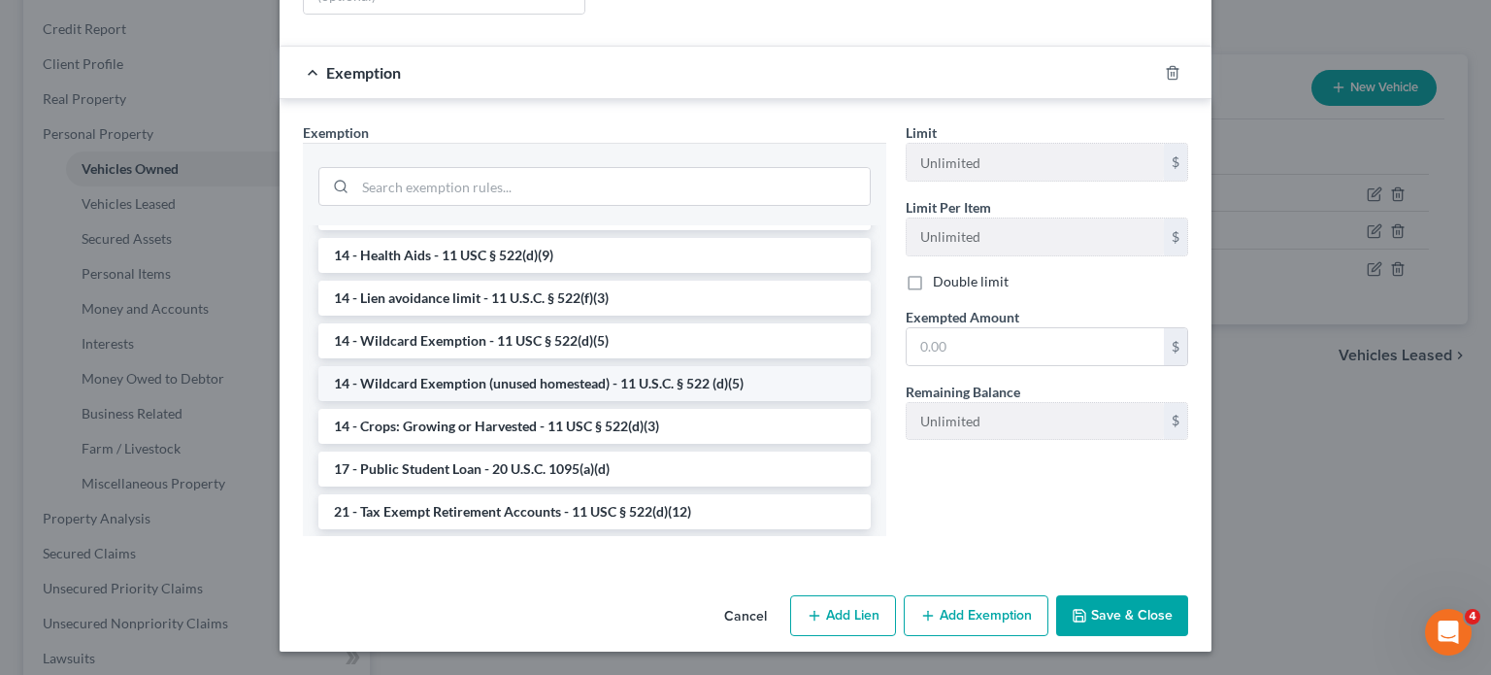
click at [459, 401] on li "14 - Wildcard Exemption (unused homestead) - 11 U.S.C. § 522 (d)(5)" at bounding box center [594, 383] width 553 height 35
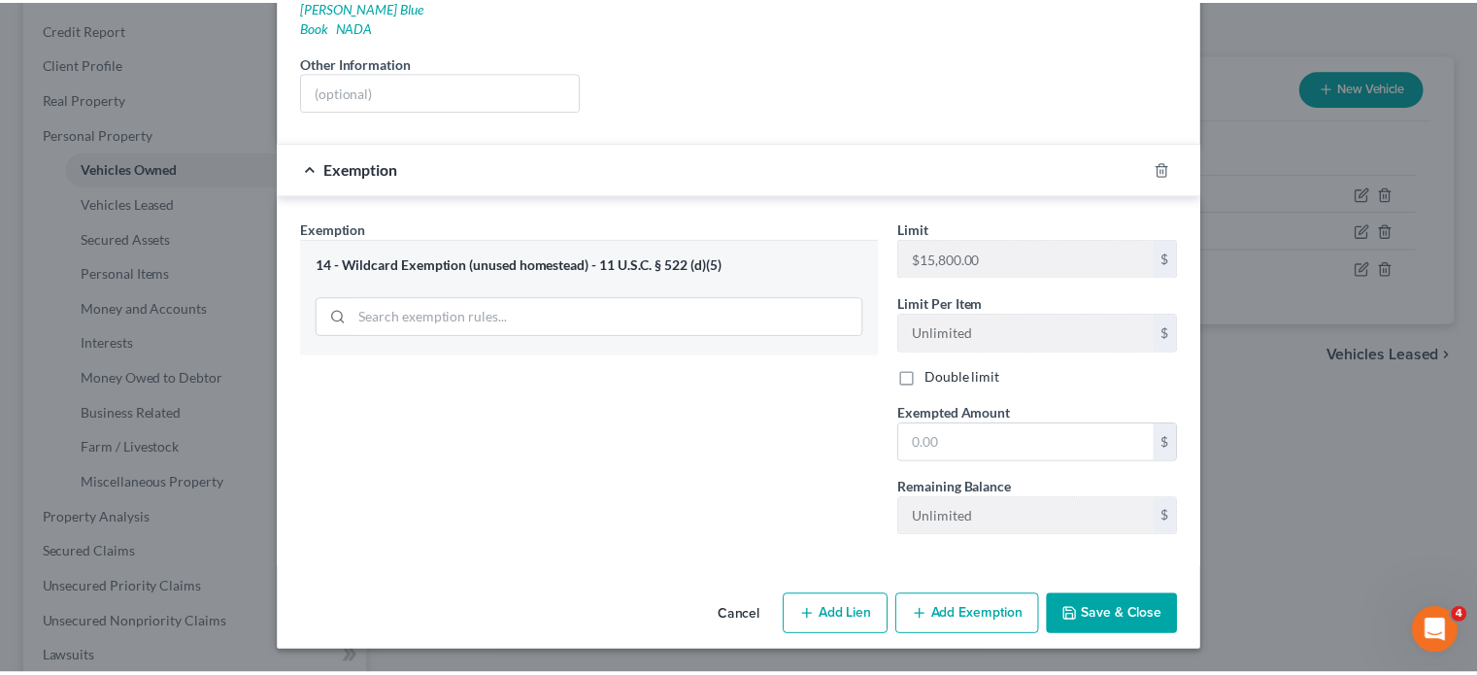
scroll to position [602, 0]
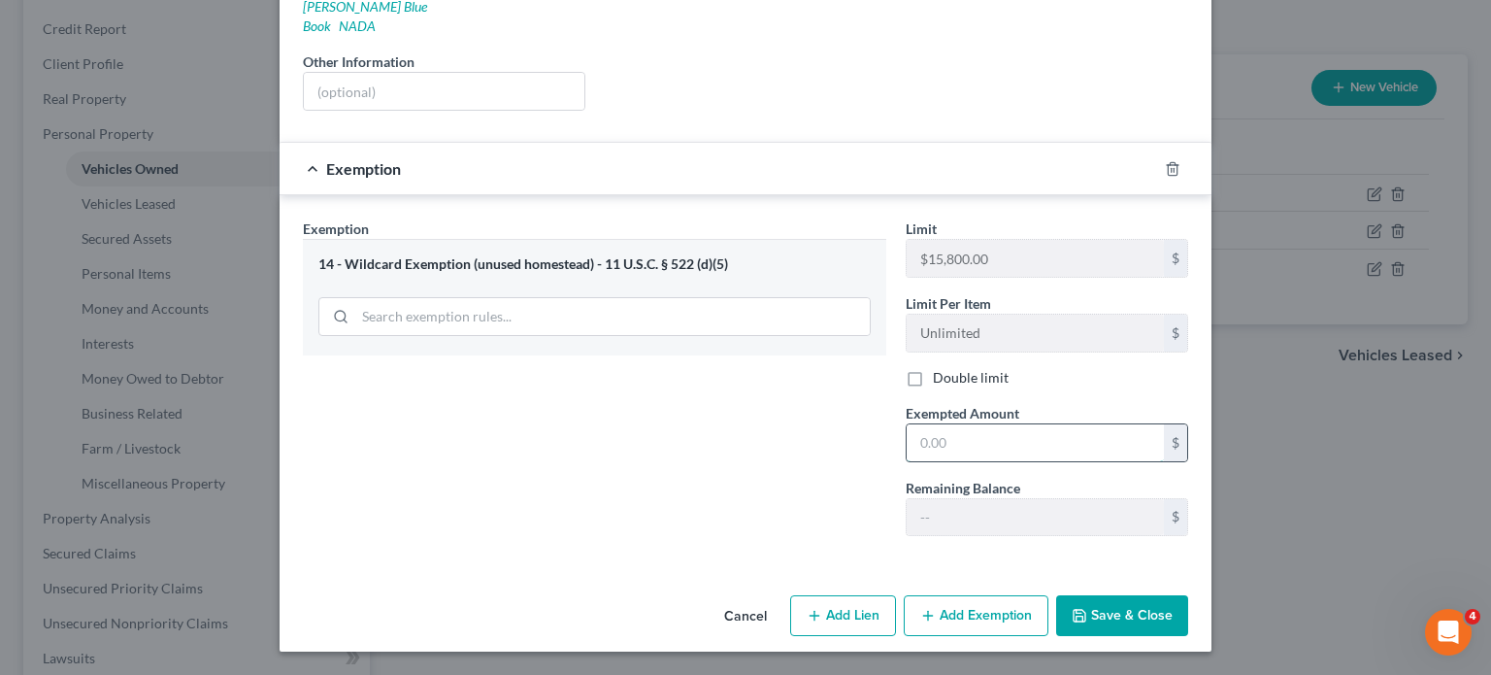
click at [988, 424] on input "text" at bounding box center [1035, 442] width 257 height 37
paste input "1,528.00"
type input "1,528.00"
click at [1173, 596] on button "Save & Close" at bounding box center [1122, 615] width 132 height 41
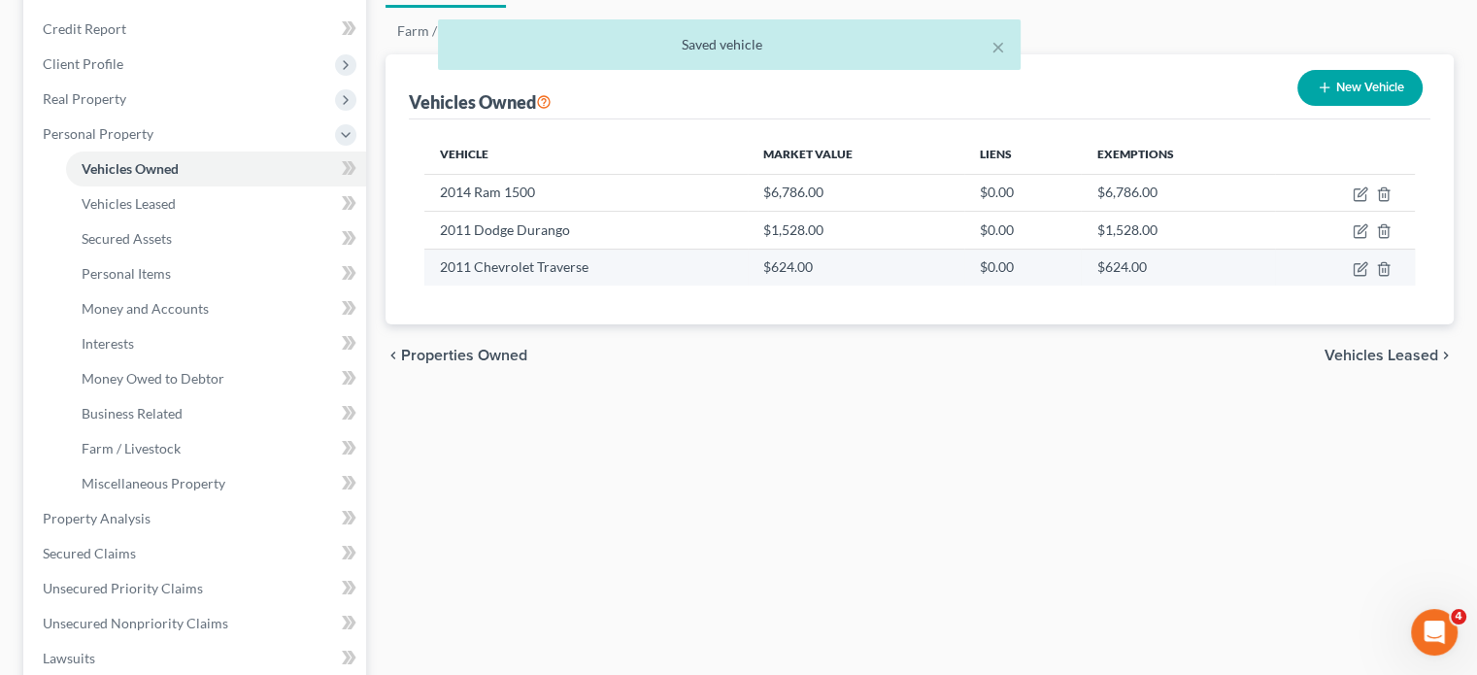
scroll to position [297, 0]
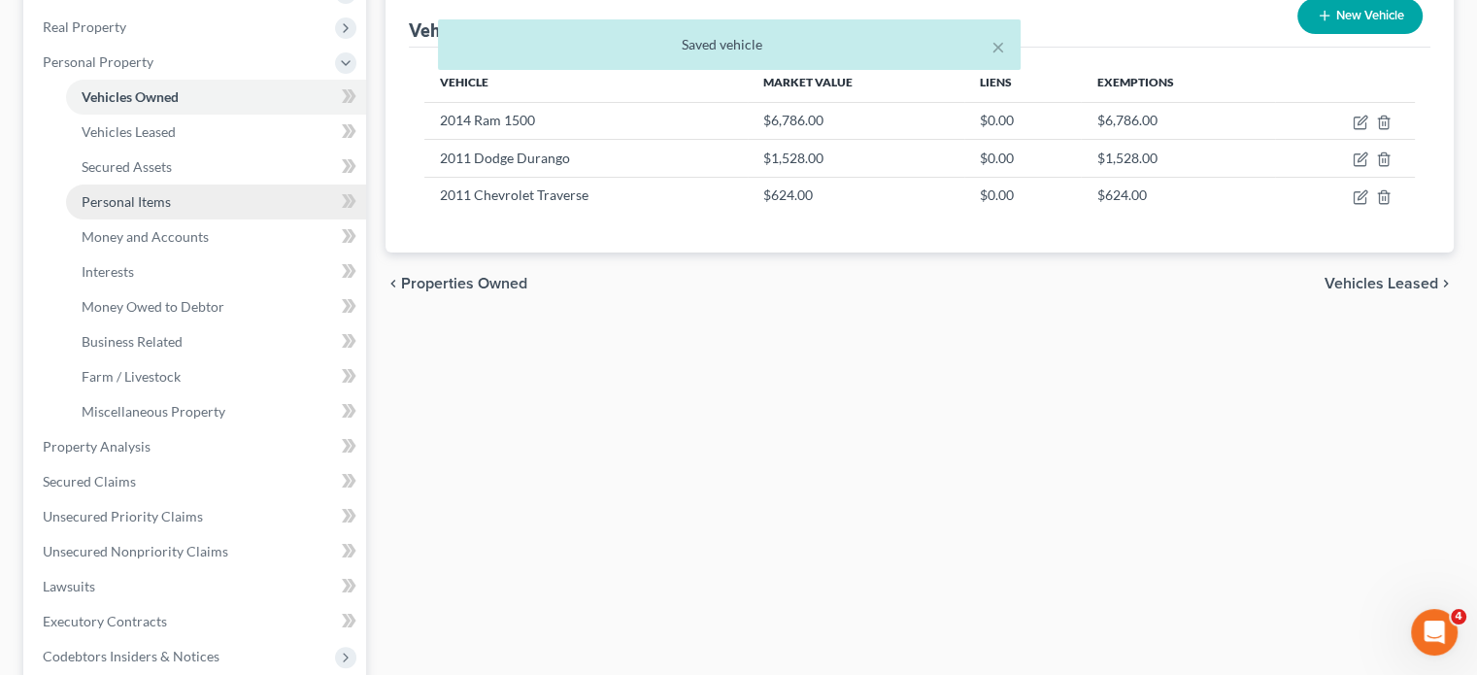
click at [214, 219] on link "Personal Items" at bounding box center [216, 201] width 300 height 35
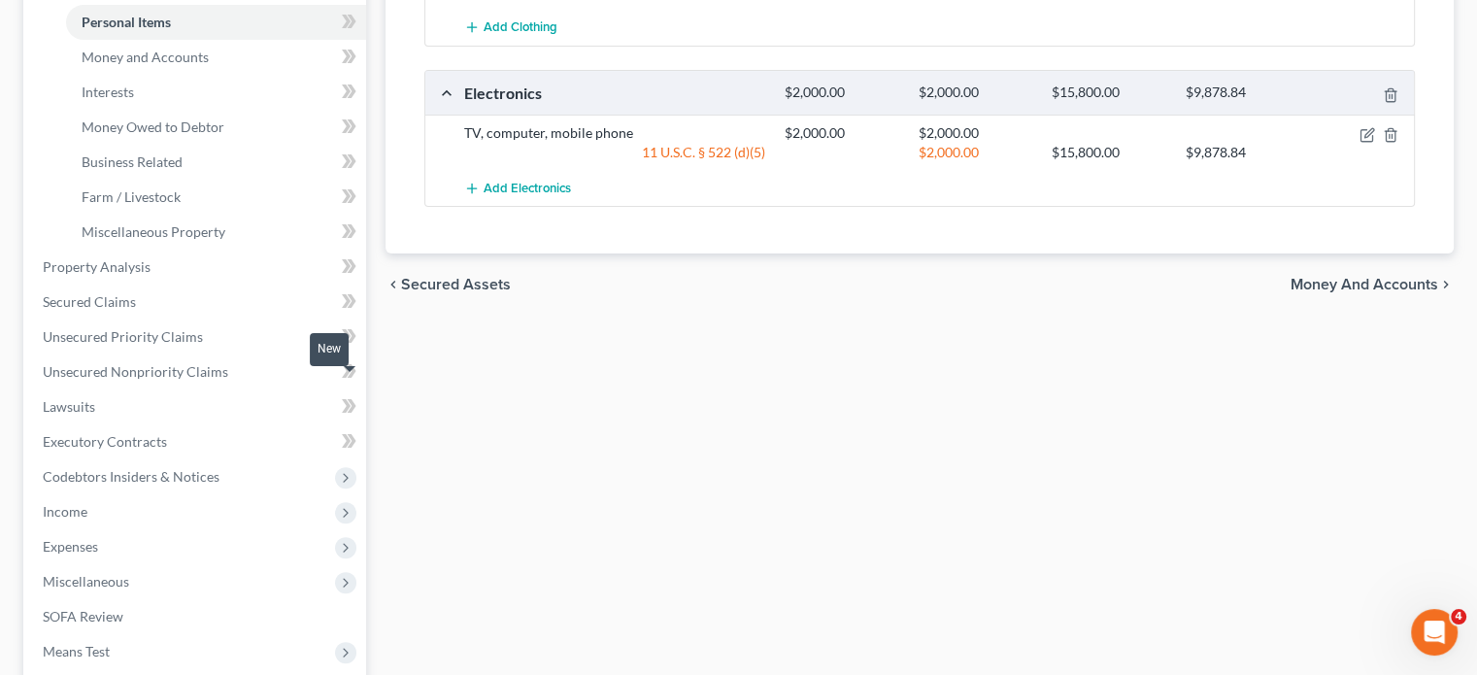
scroll to position [352, 0]
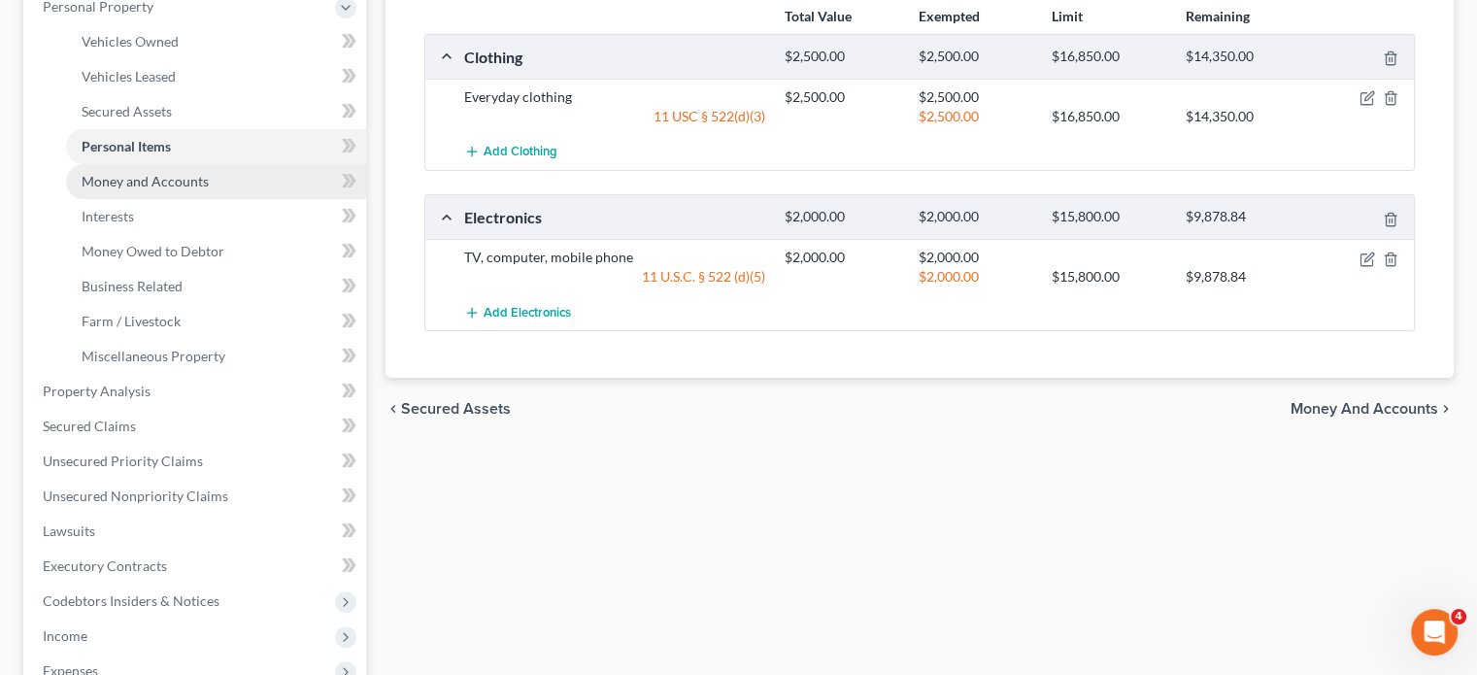
click at [209, 189] on span "Money and Accounts" at bounding box center [145, 181] width 127 height 17
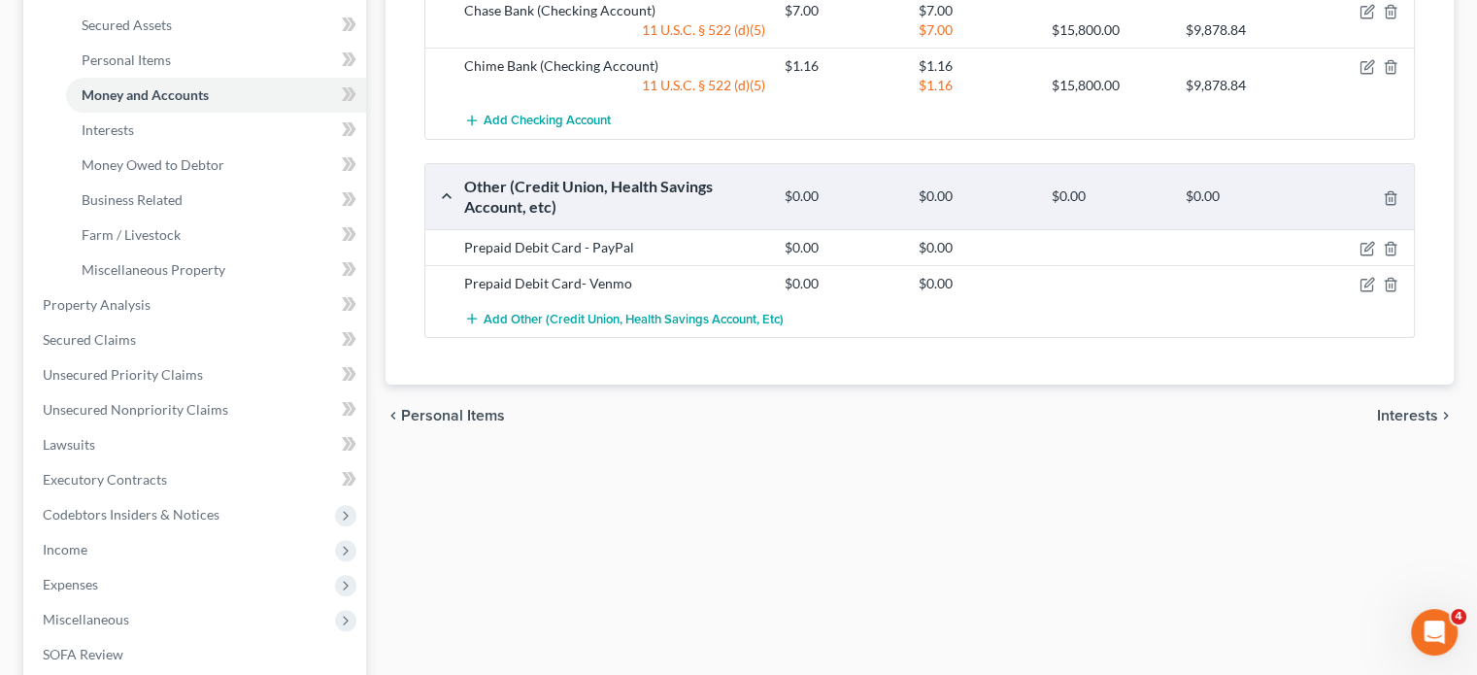
scroll to position [461, 0]
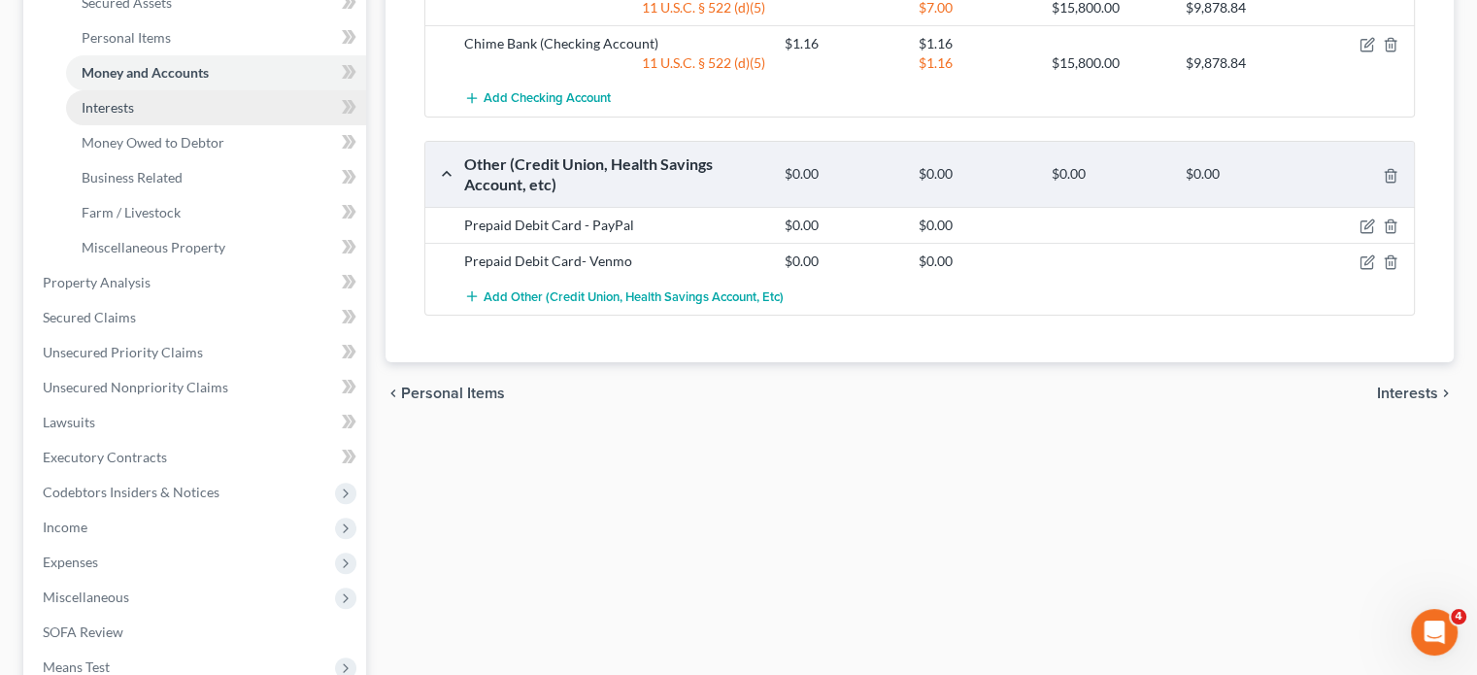
click at [274, 125] on link "Interests" at bounding box center [216, 107] width 300 height 35
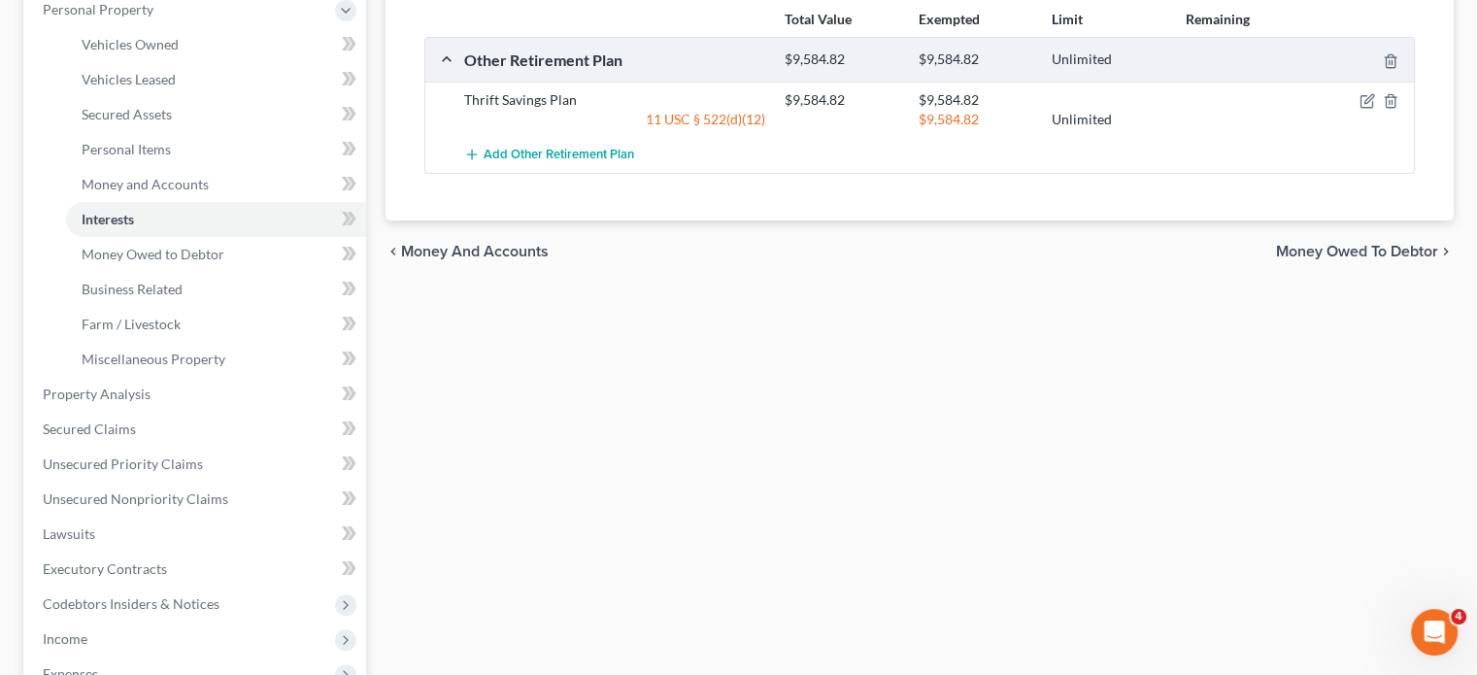
scroll to position [404, 0]
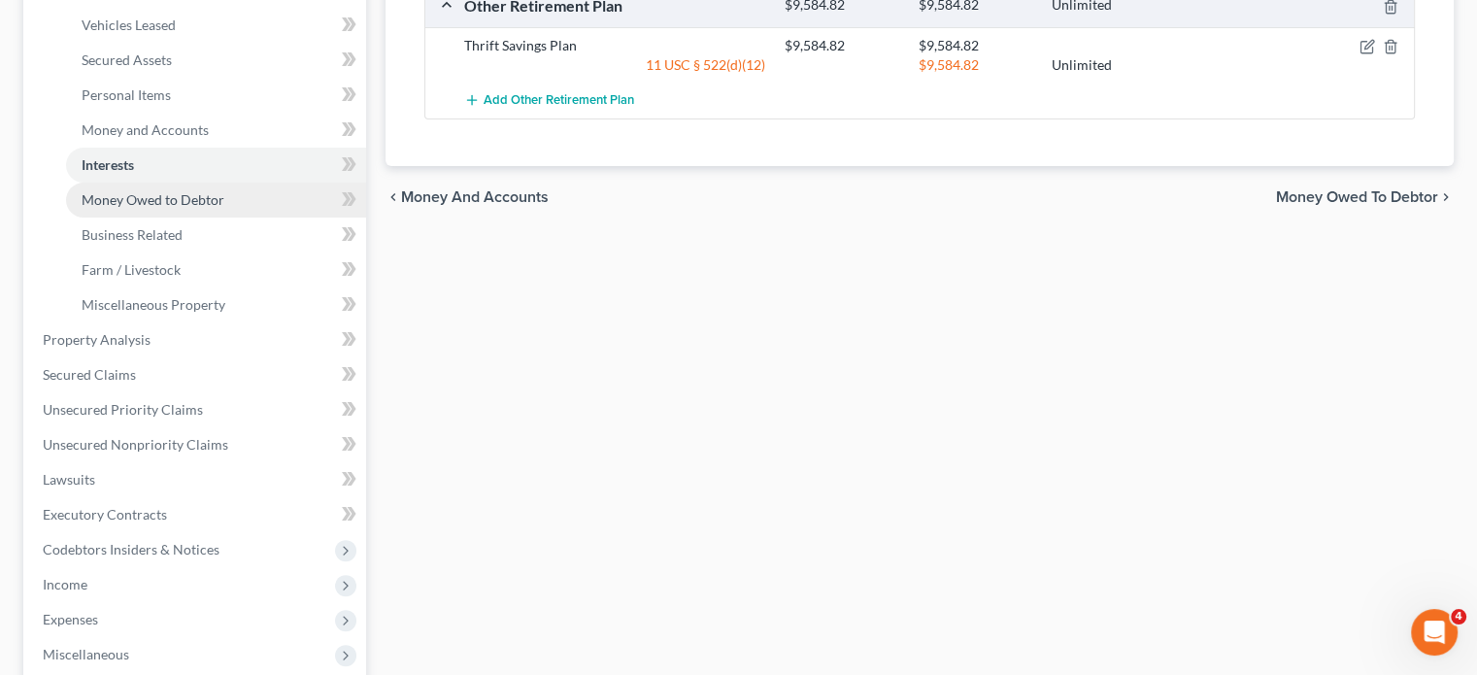
click at [224, 208] on span "Money Owed to Debtor" at bounding box center [153, 199] width 143 height 17
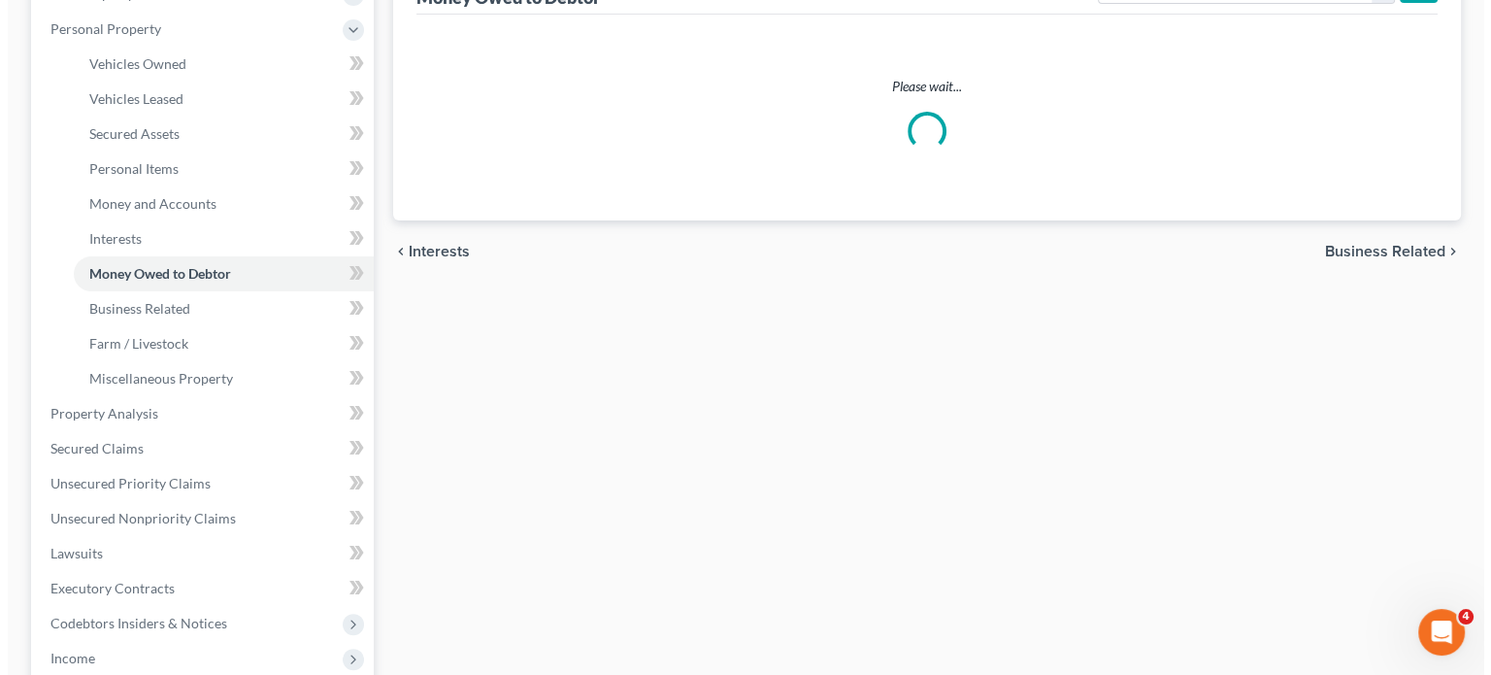
scroll to position [338, 0]
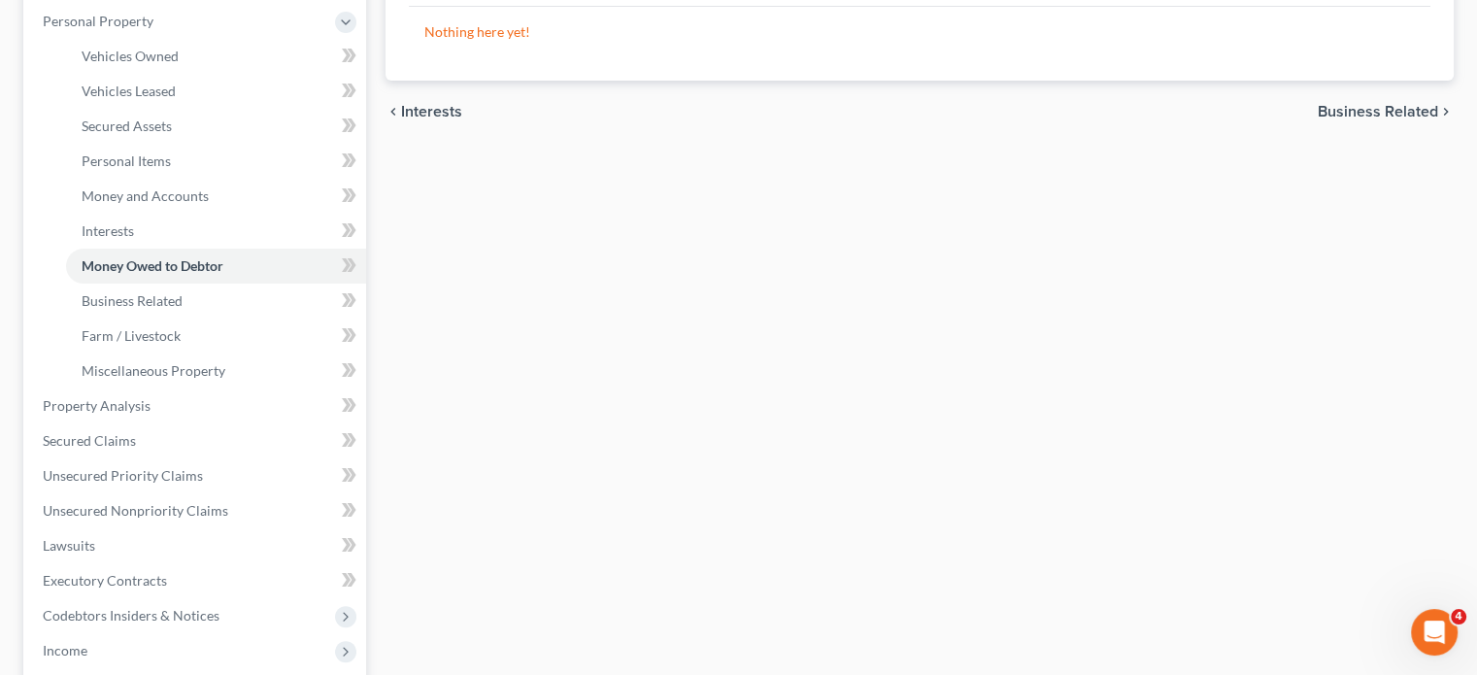
select select "expected_tax_refund"
select select "0"
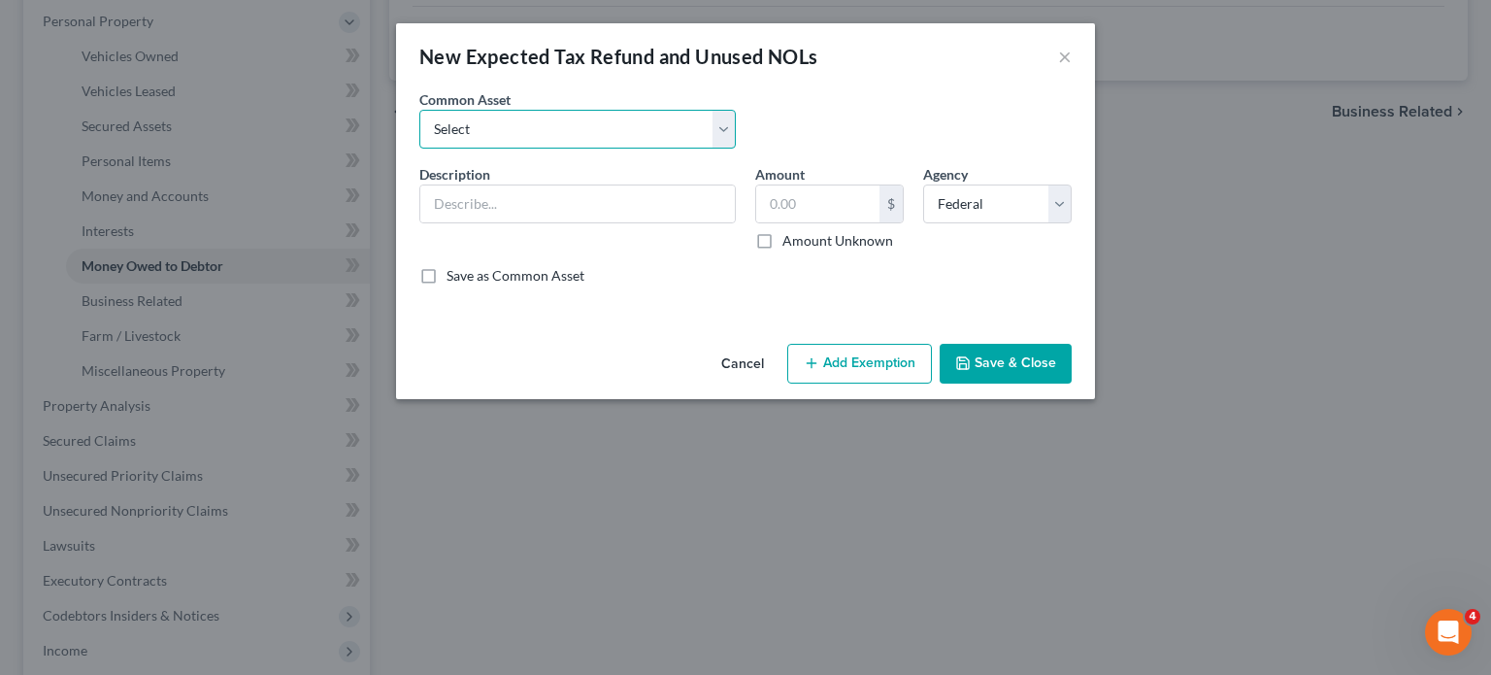
click at [629, 149] on select "Select Potential 2025 tax refunds - estimated and prorated for September Potent…" at bounding box center [577, 129] width 317 height 39
select select "70"
click at [419, 137] on select "Select Potential 2025 tax refunds - estimated and prorated for September Potent…" at bounding box center [577, 129] width 317 height 39
type input "Potential 2025 tax refund - estimated and prorated"
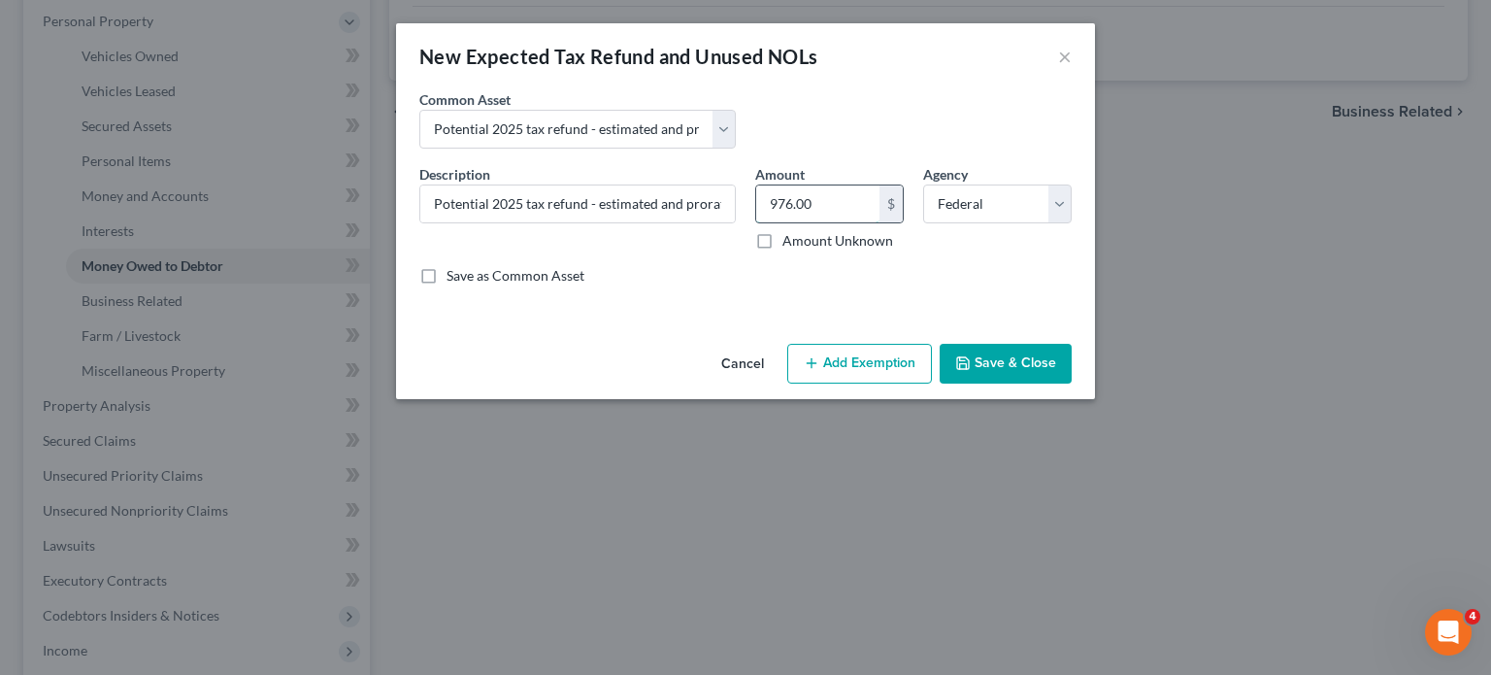
click at [848, 222] on input "976.00" at bounding box center [817, 203] width 123 height 37
paste input "5,599"
type input "5,599"
click at [893, 385] on button "Add Exemption" at bounding box center [859, 364] width 145 height 41
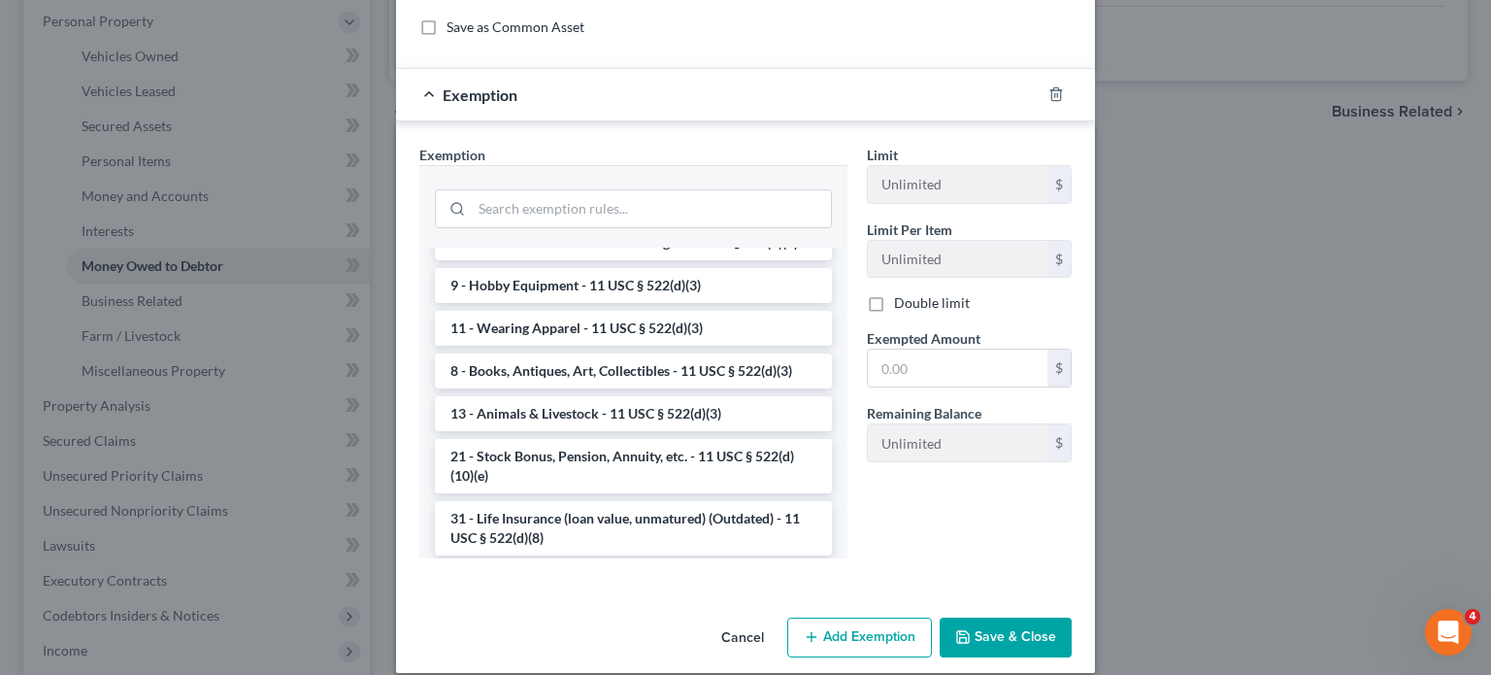
scroll to position [1421, 0]
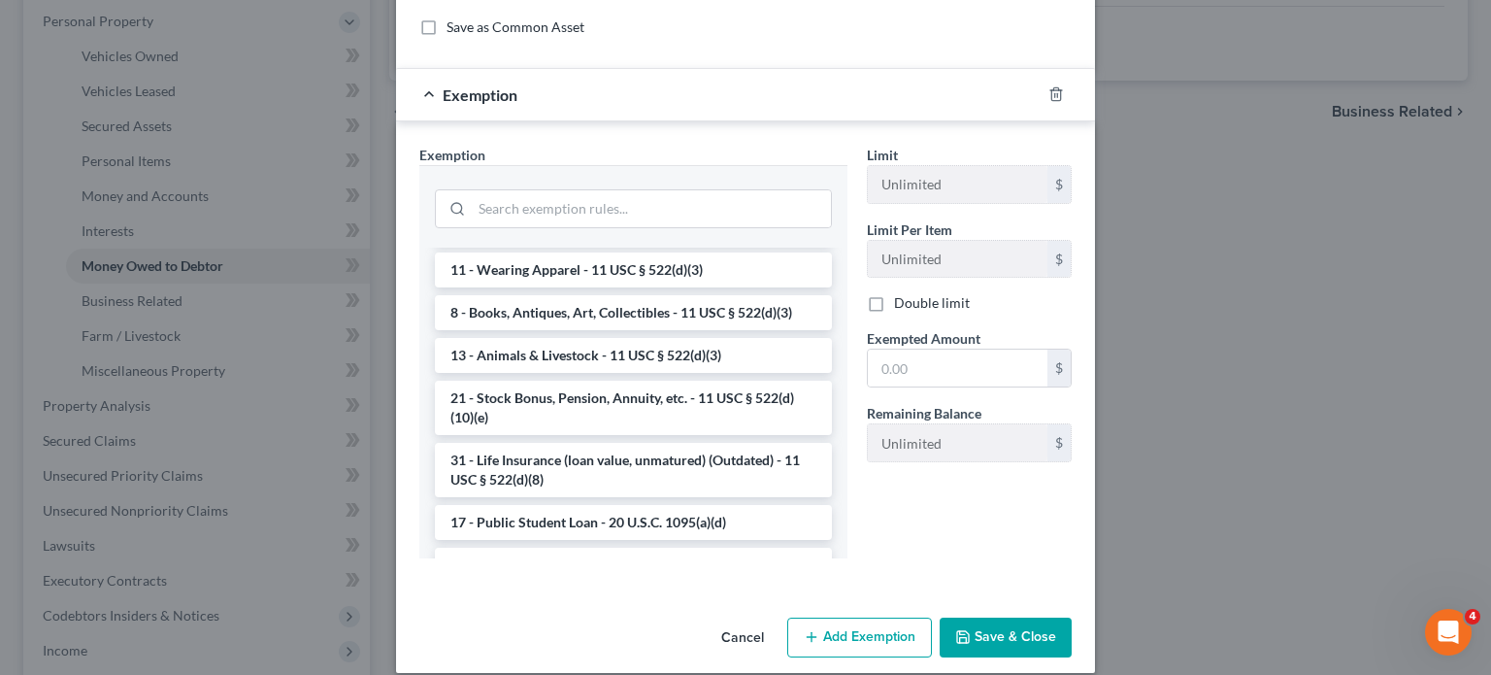
click at [530, 31] on li "14 - Wildcard Exemption (unused homestead) - 11 U.S.C. § 522 (d)(5)" at bounding box center [633, 4] width 397 height 54
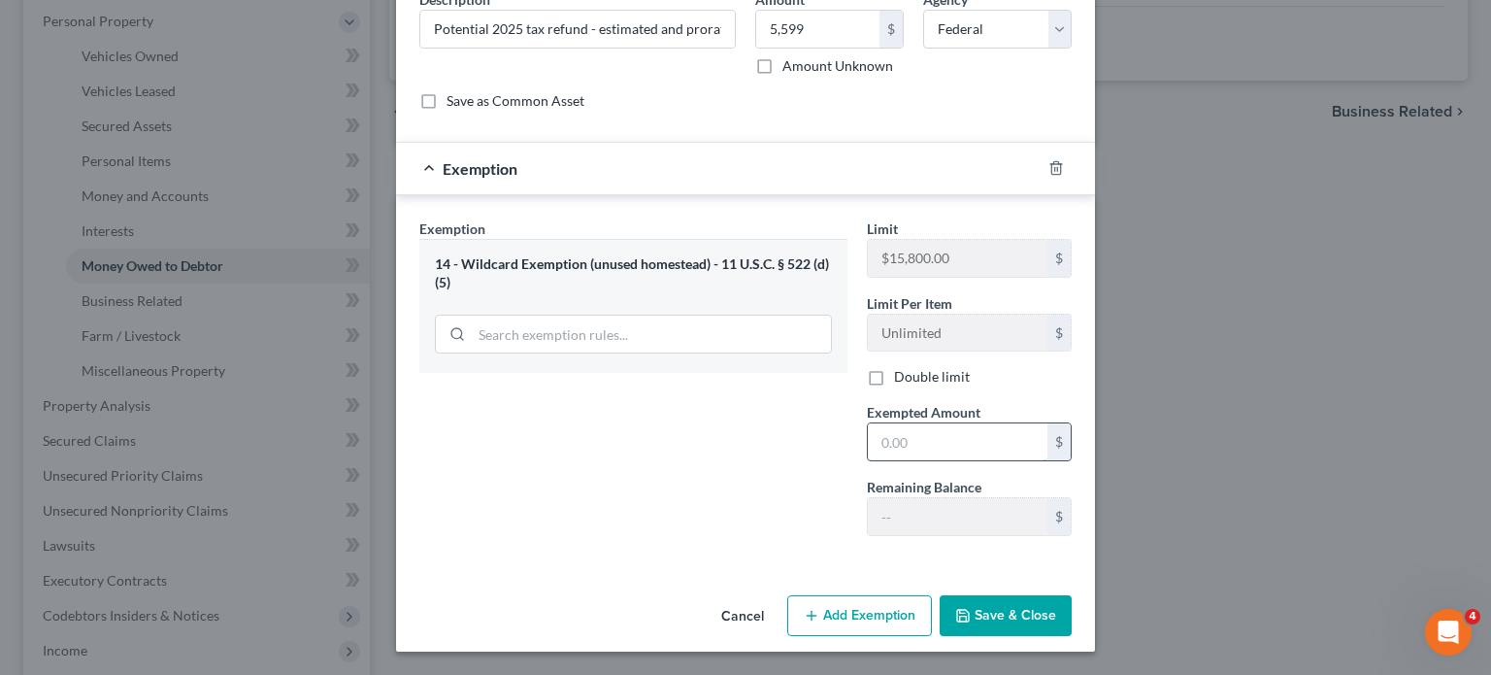
click at [931, 460] on input "text" at bounding box center [958, 441] width 180 height 37
paste input "5,599"
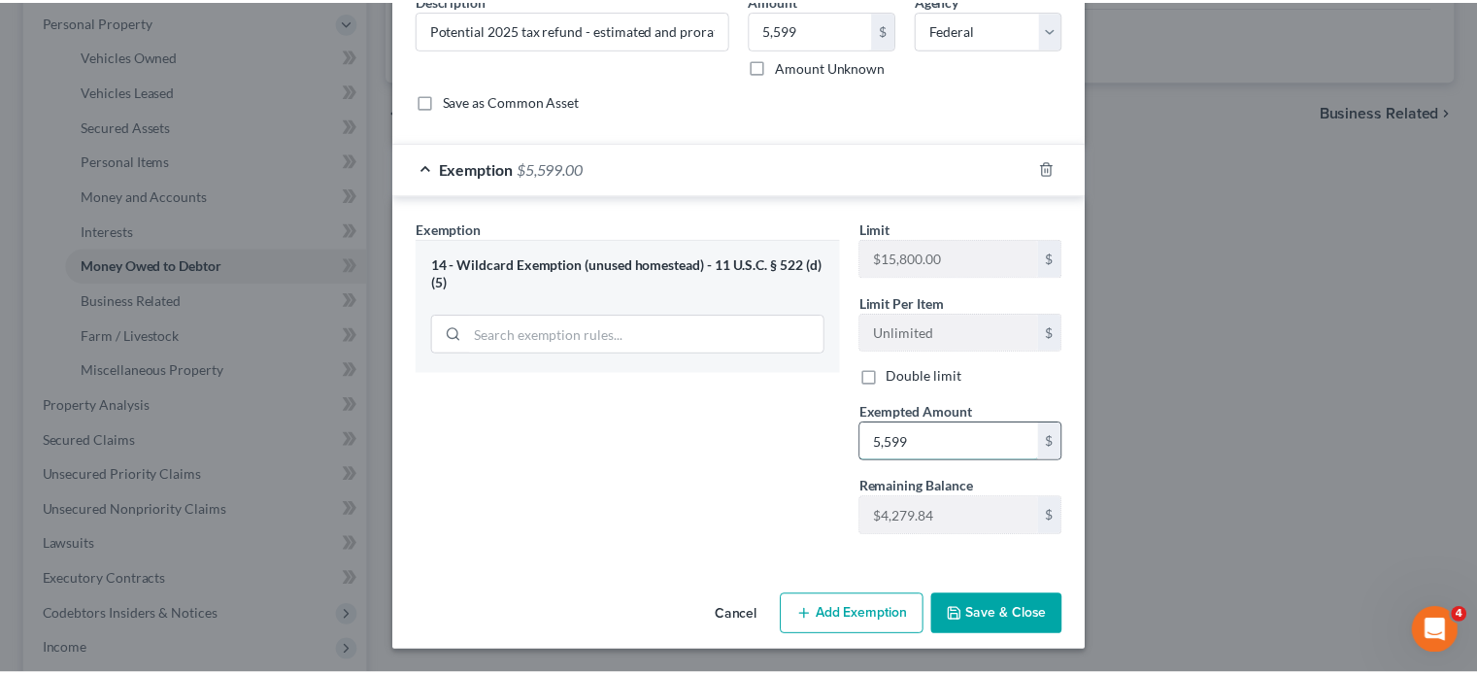
scroll to position [378, 0]
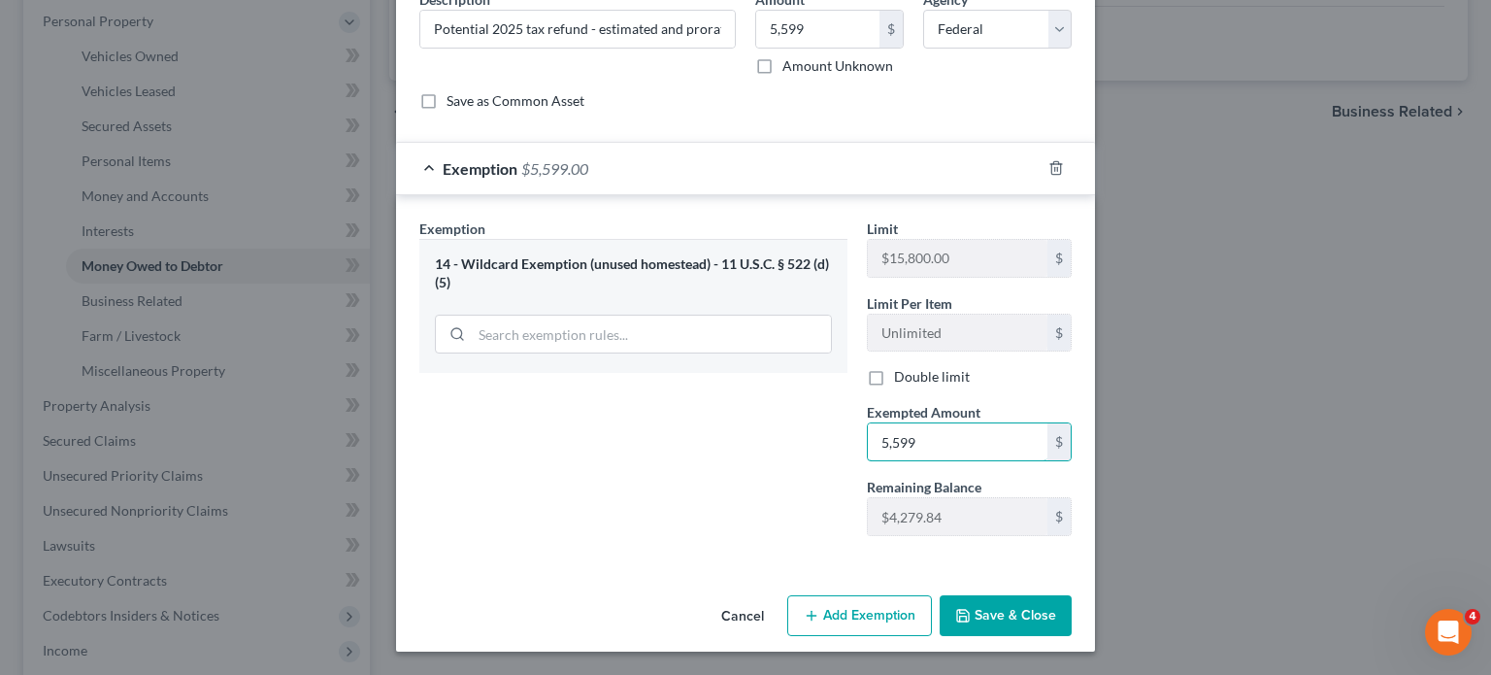
type input "5,599"
click at [1064, 602] on button "Save & Close" at bounding box center [1006, 615] width 132 height 41
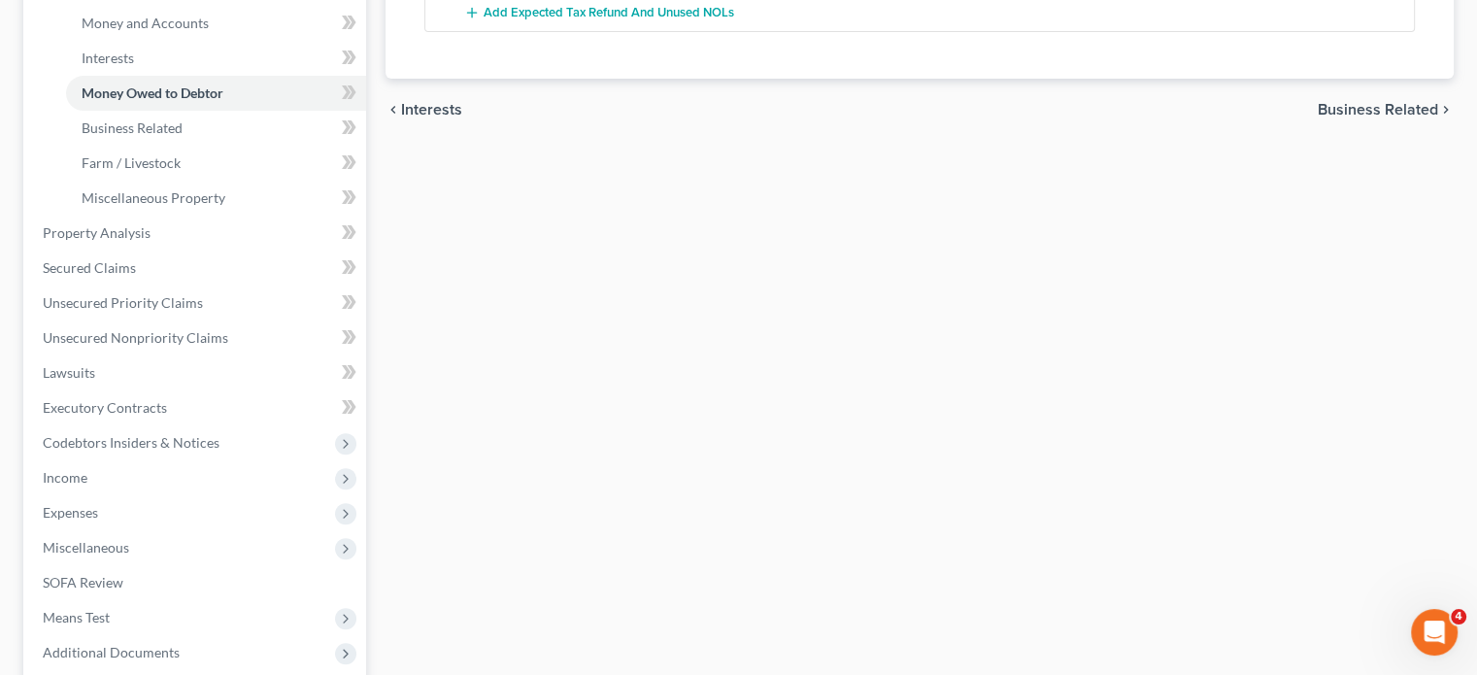
scroll to position [667, 0]
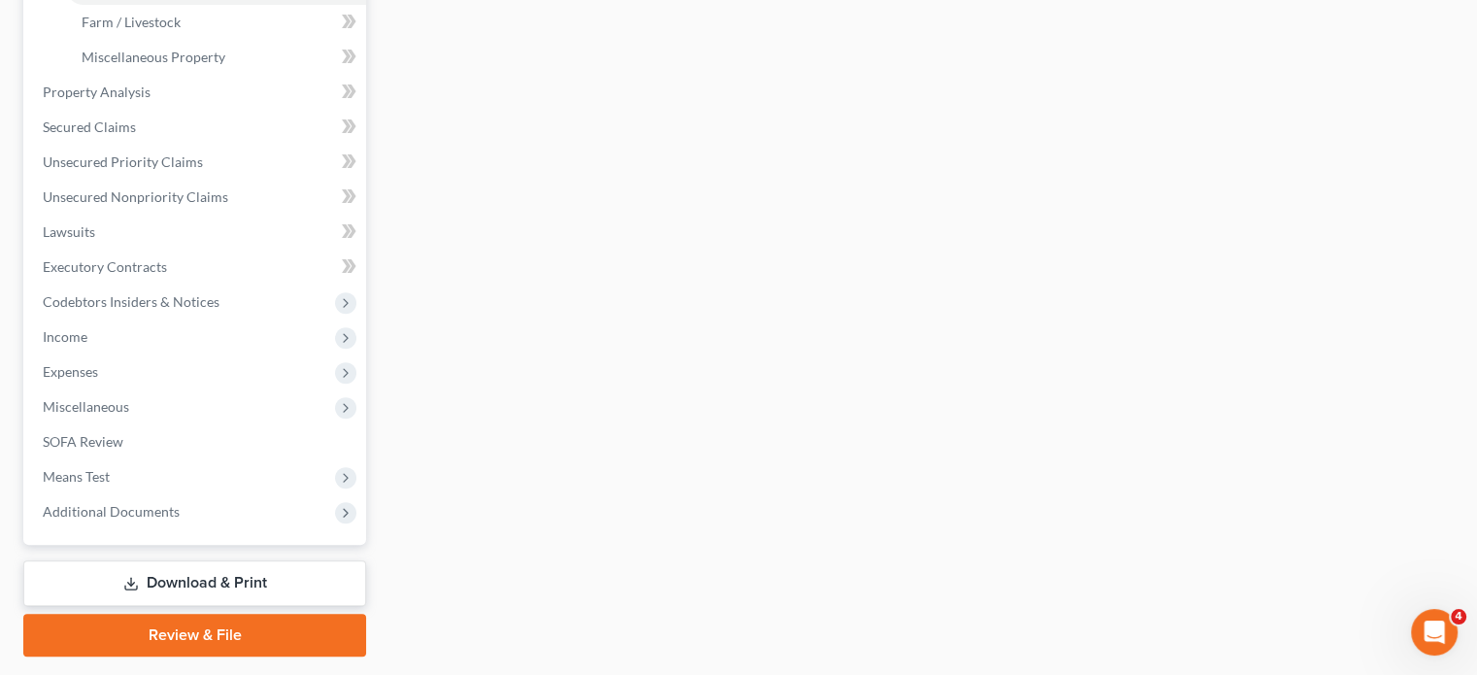
scroll to position [653, 0]
click at [165, 109] on link "Property Analysis" at bounding box center [196, 91] width 339 height 35
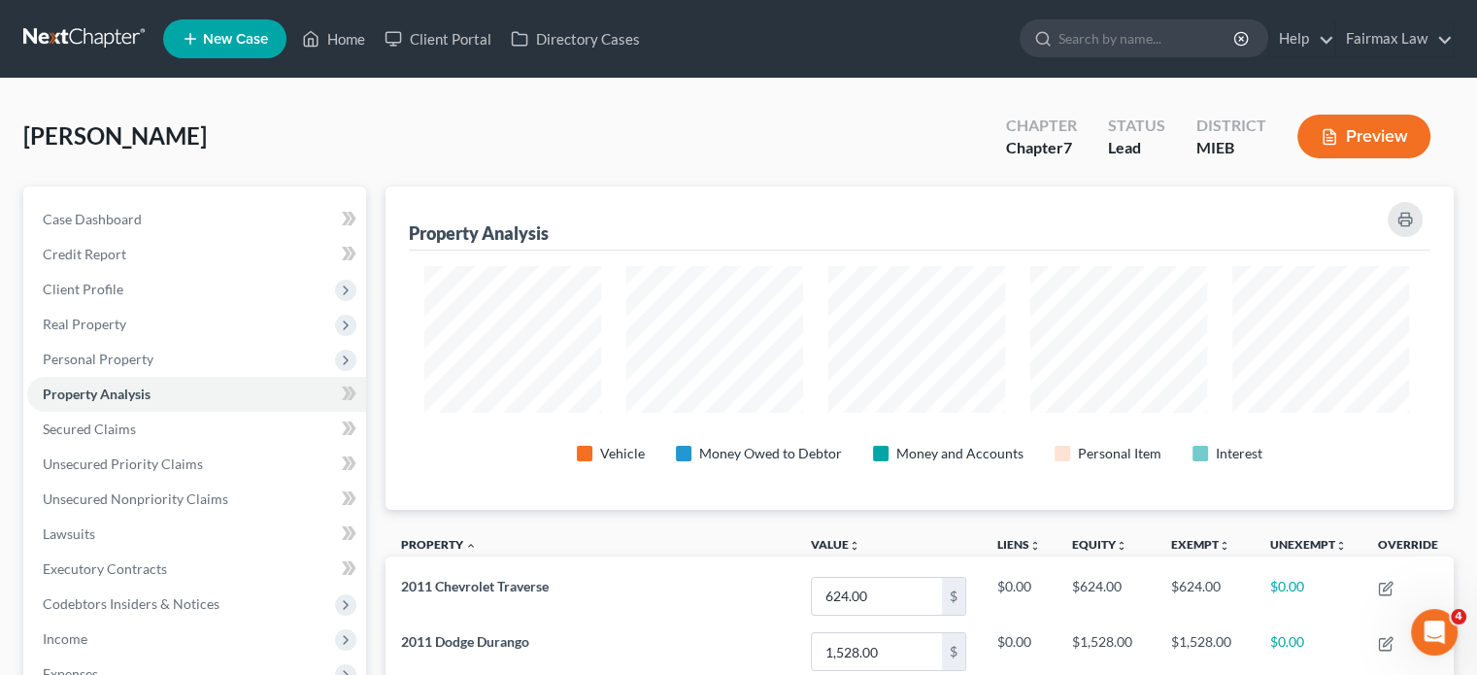
scroll to position [365, 1059]
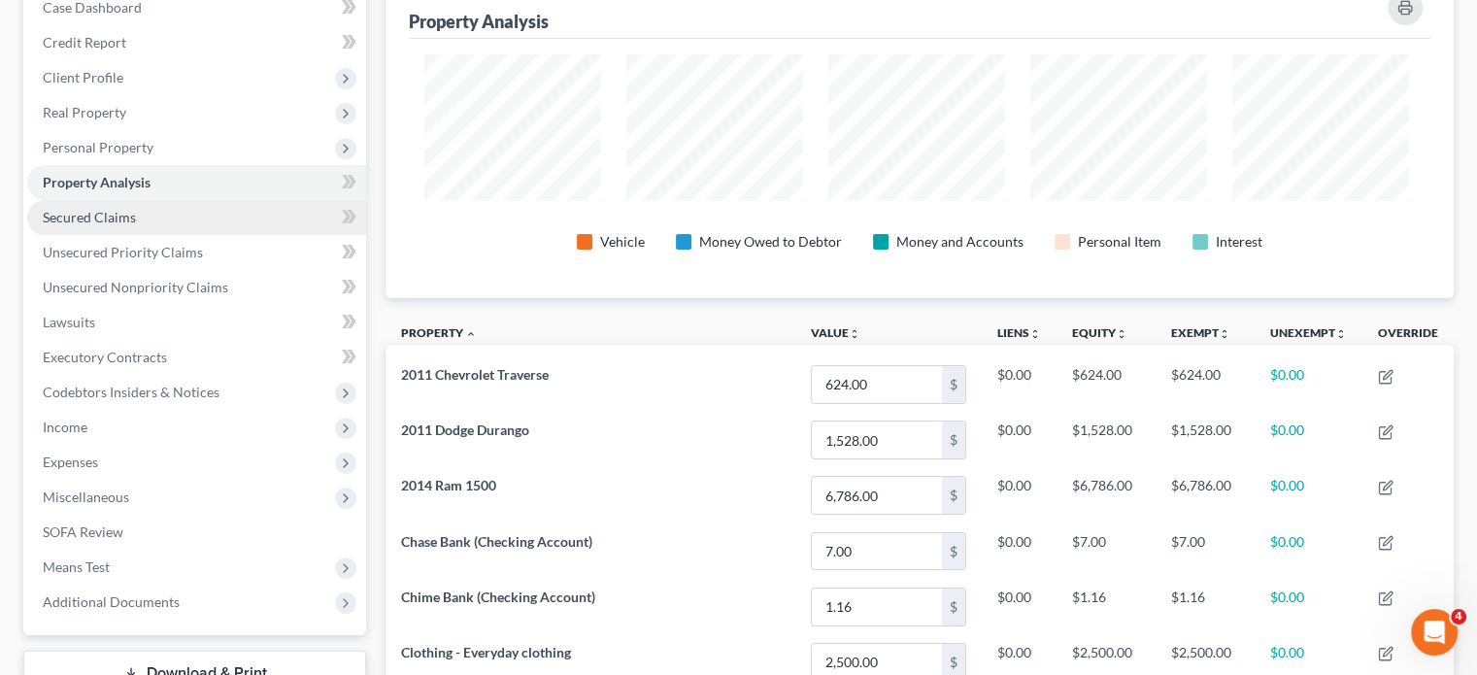
click at [108, 225] on span "Secured Claims" at bounding box center [89, 217] width 93 height 17
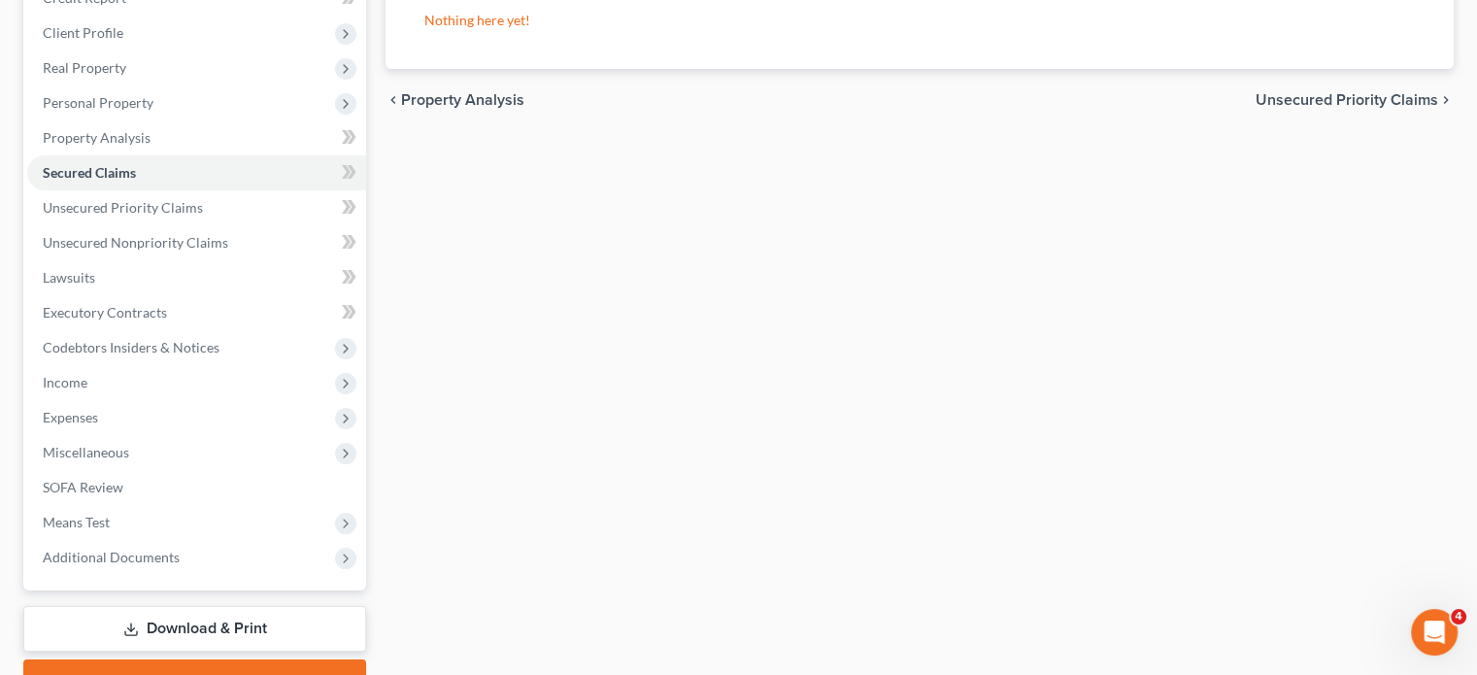
scroll to position [258, 0]
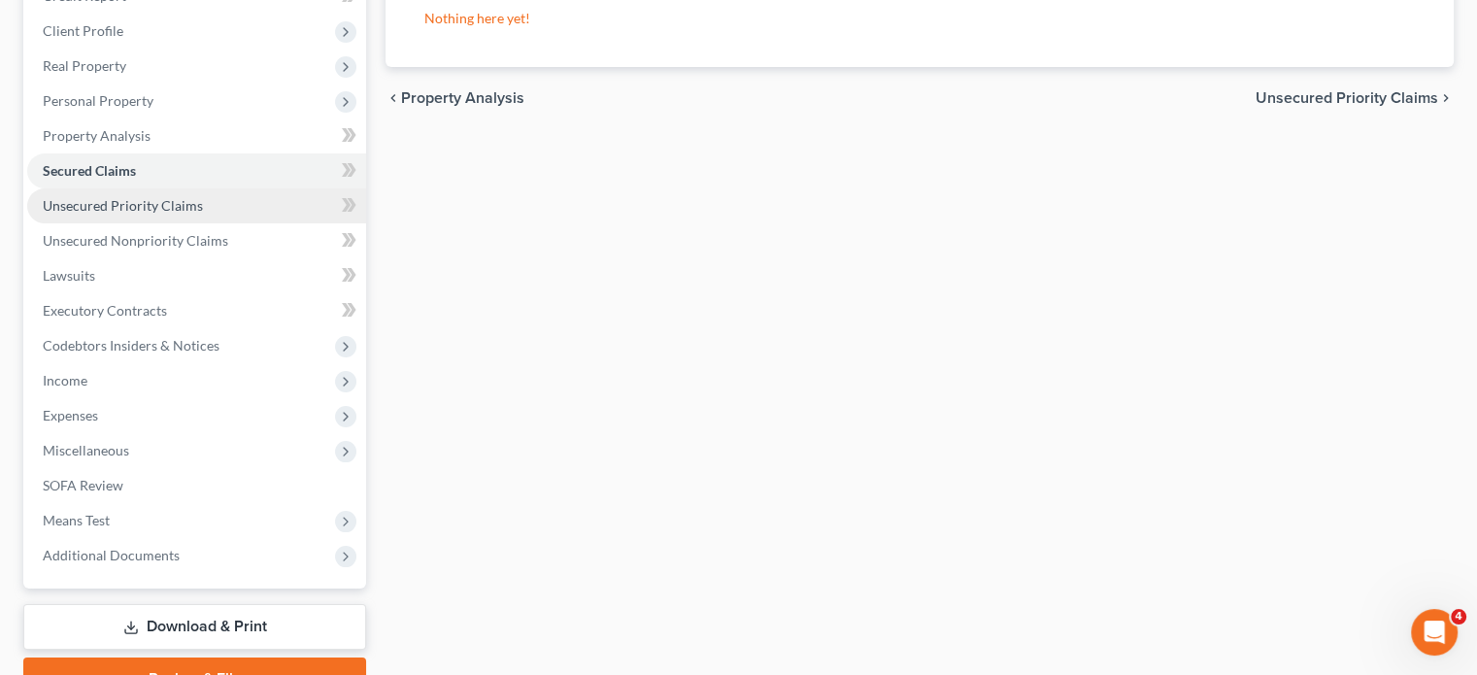
click at [167, 223] on link "Unsecured Priority Claims" at bounding box center [196, 205] width 339 height 35
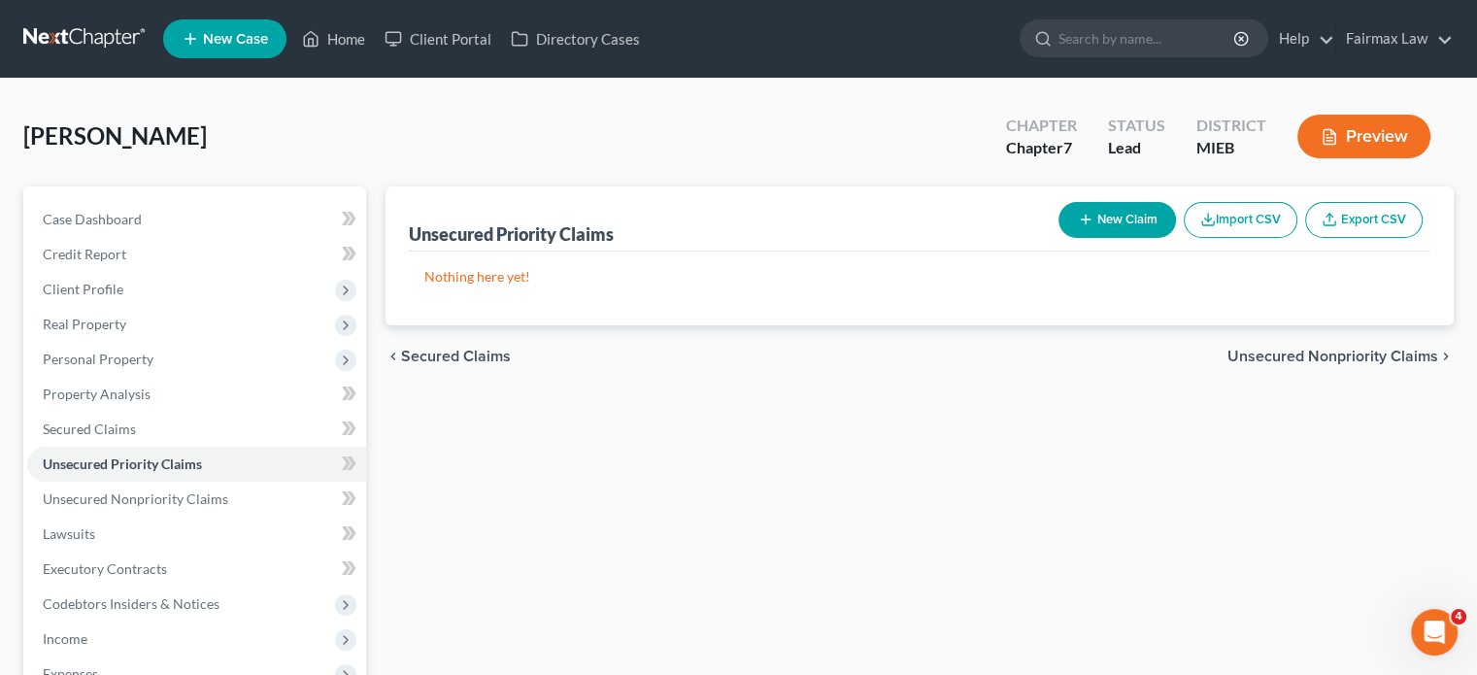
scroll to position [198, 0]
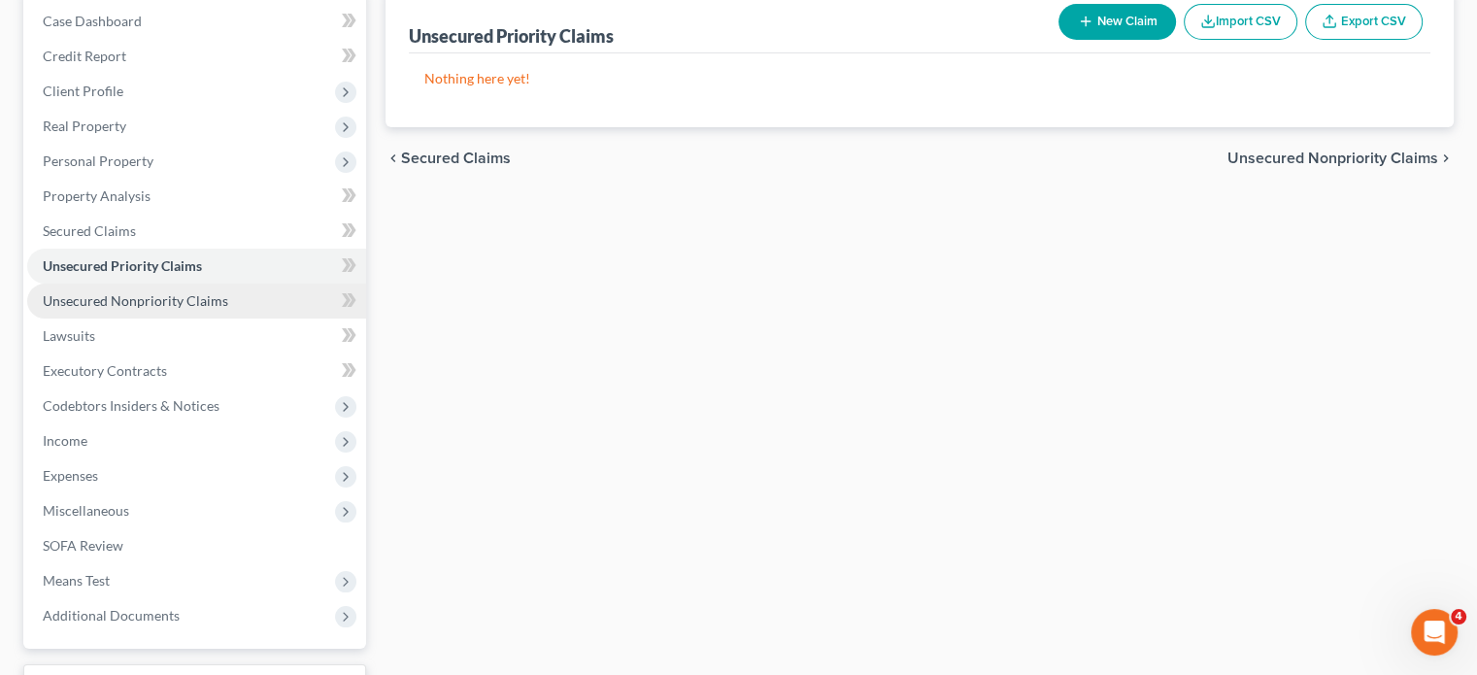
click at [187, 309] on span "Unsecured Nonpriority Claims" at bounding box center [135, 300] width 185 height 17
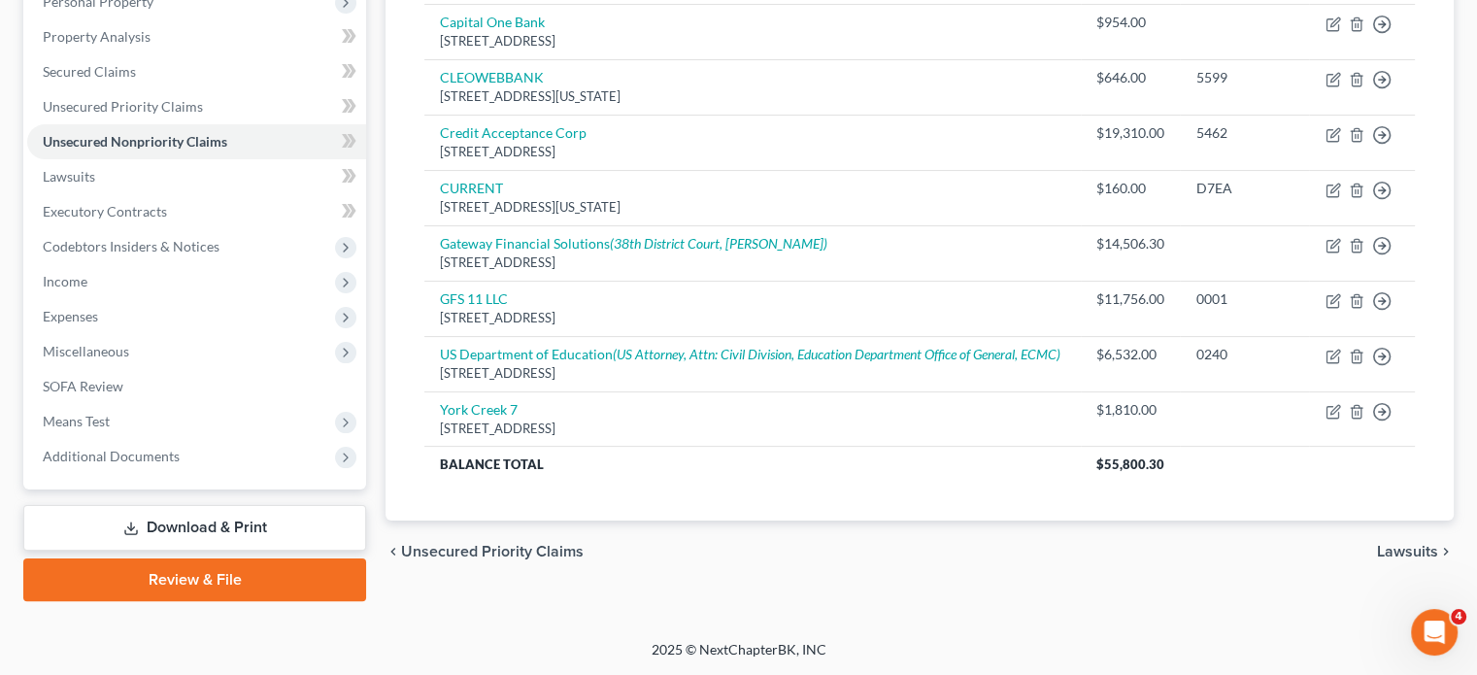
scroll to position [377, 0]
click at [219, 194] on link "Lawsuits" at bounding box center [196, 176] width 339 height 35
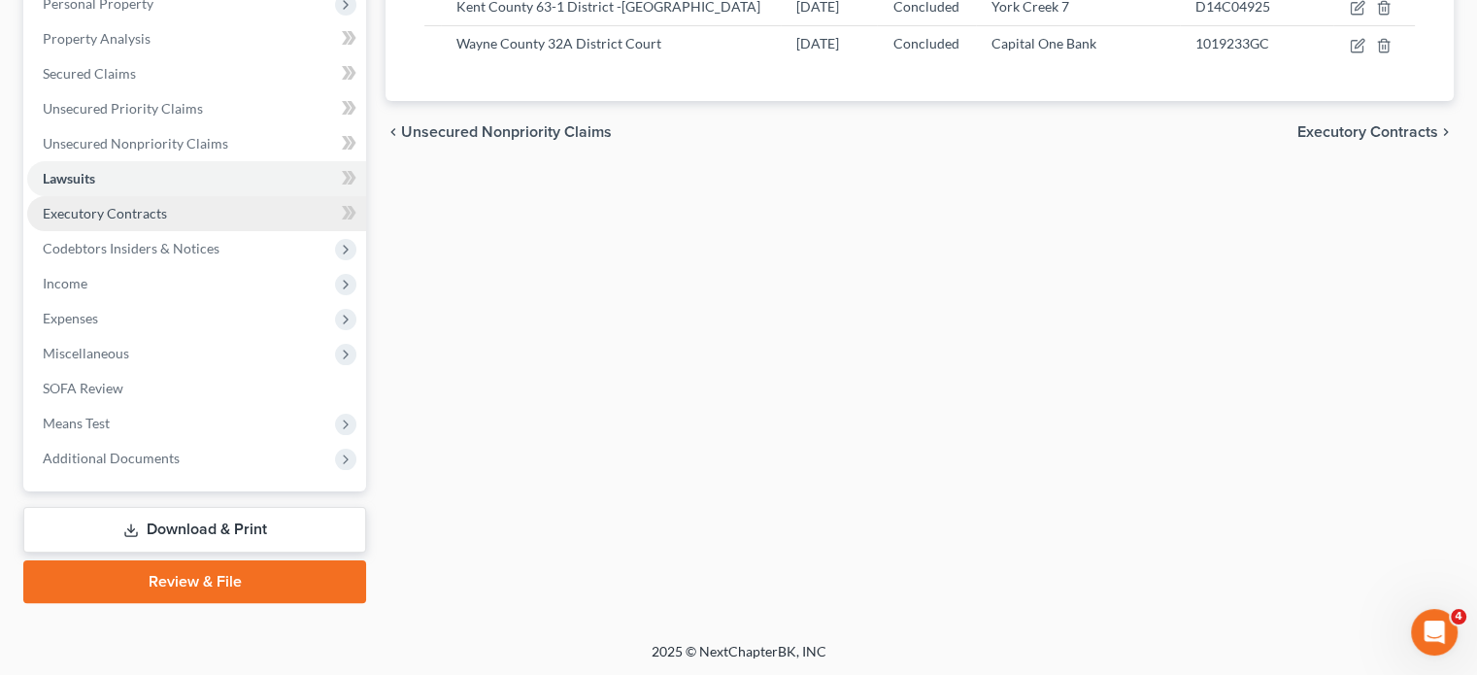
click at [218, 231] on link "Executory Contracts" at bounding box center [196, 213] width 339 height 35
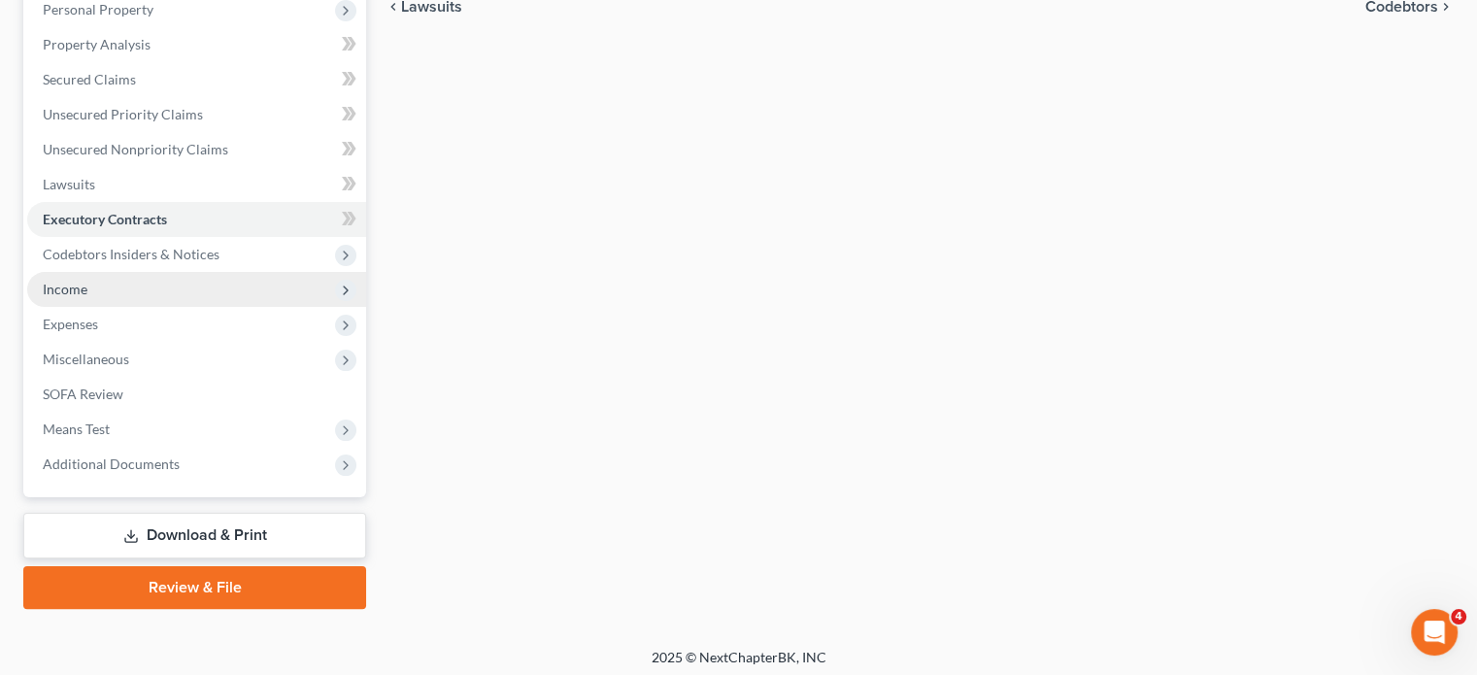
click at [118, 307] on span "Income" at bounding box center [196, 289] width 339 height 35
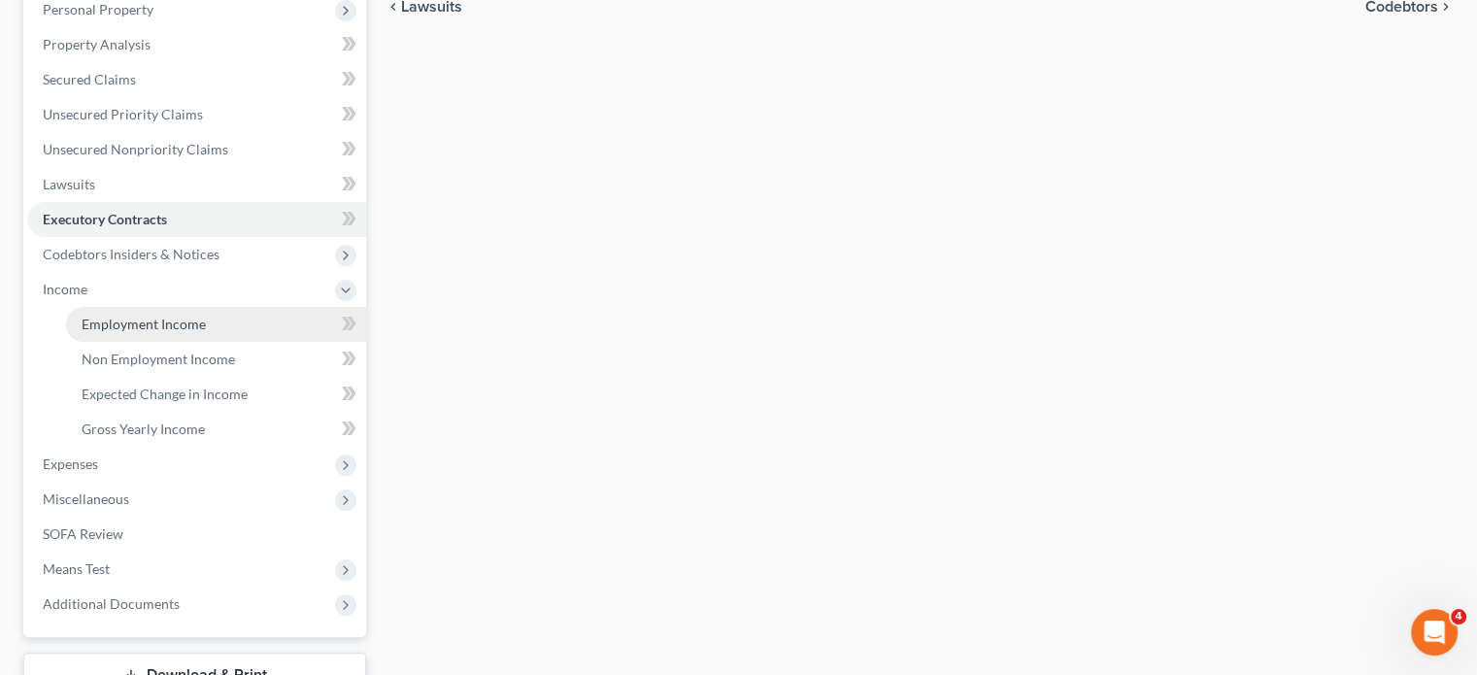
click at [128, 342] on link "Employment Income" at bounding box center [216, 324] width 300 height 35
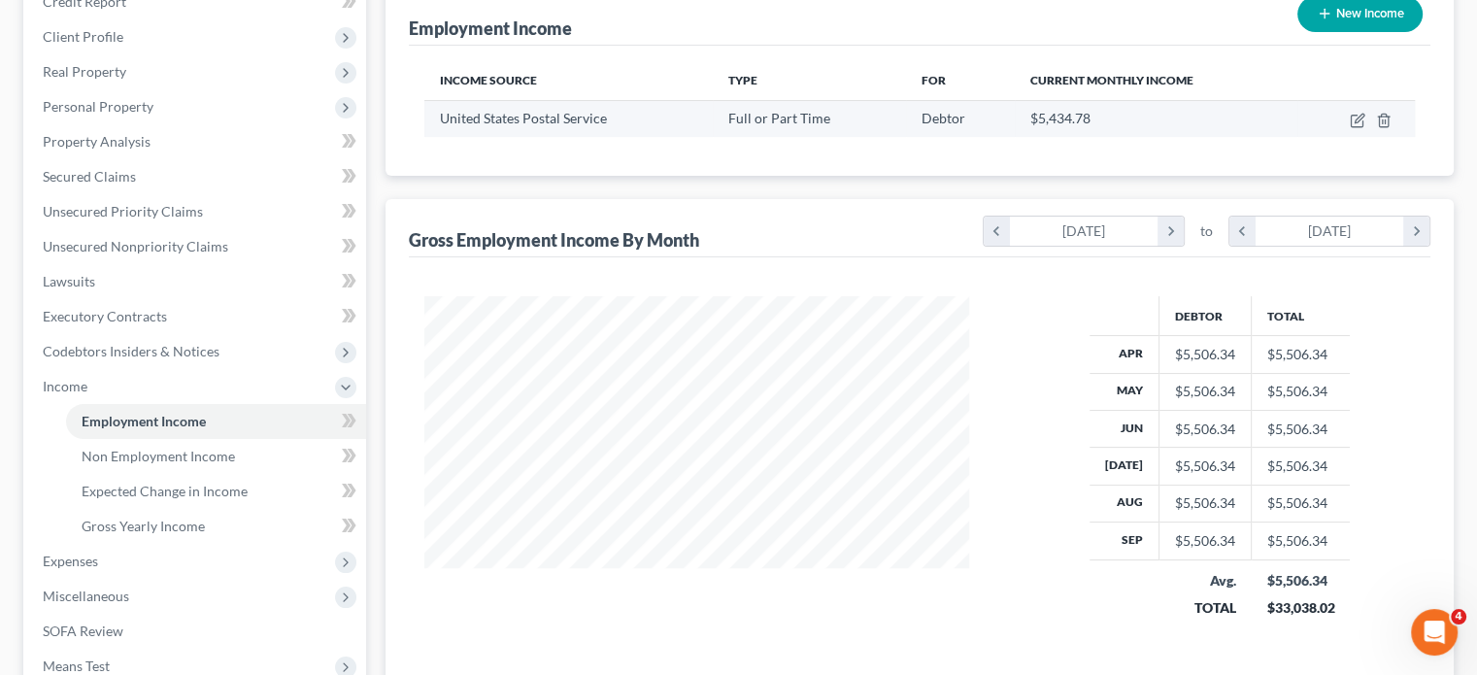
click at [1344, 137] on td at bounding box center [1355, 118] width 117 height 37
click at [1350, 128] on icon "button" at bounding box center [1358, 121] width 16 height 16
select select "0"
select select "23"
select select "2"
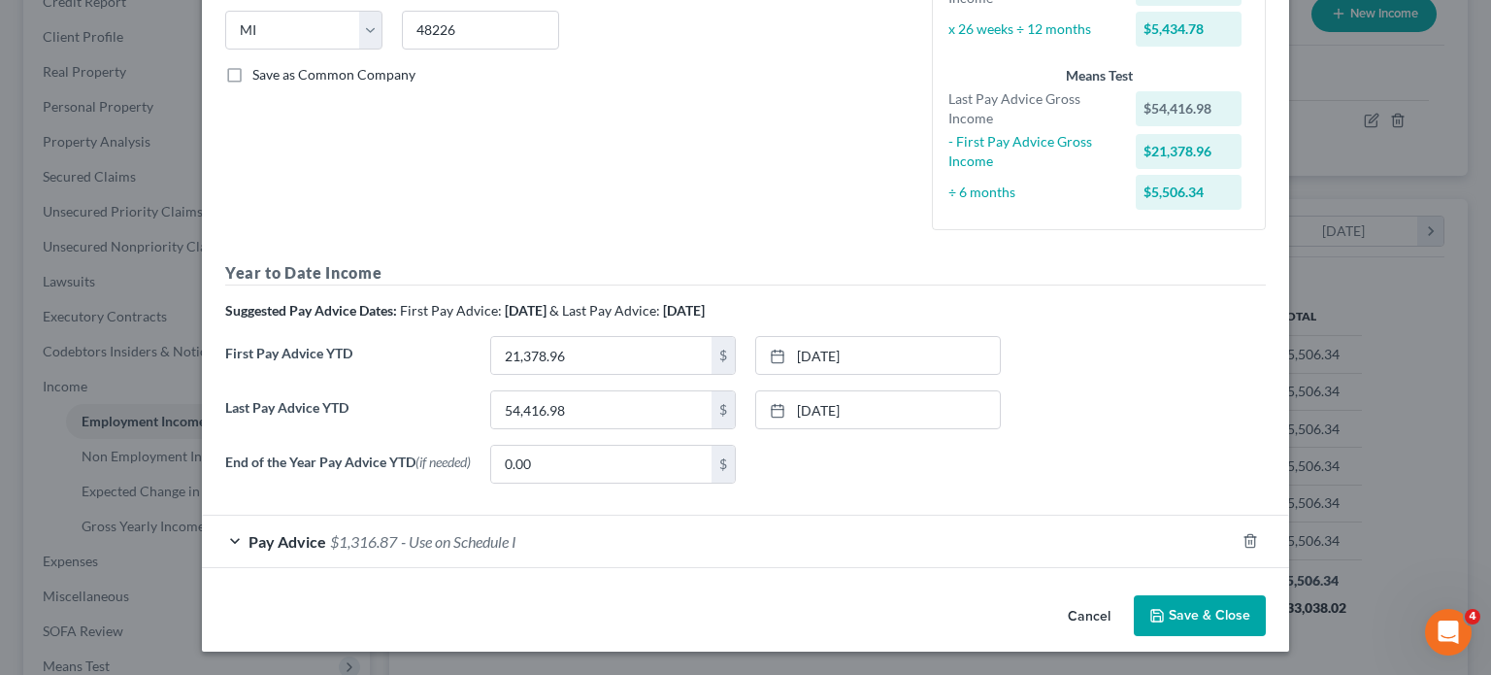
click at [585, 516] on div "Pay Advice $1,316.87 - Use on Schedule I" at bounding box center [718, 541] width 1033 height 51
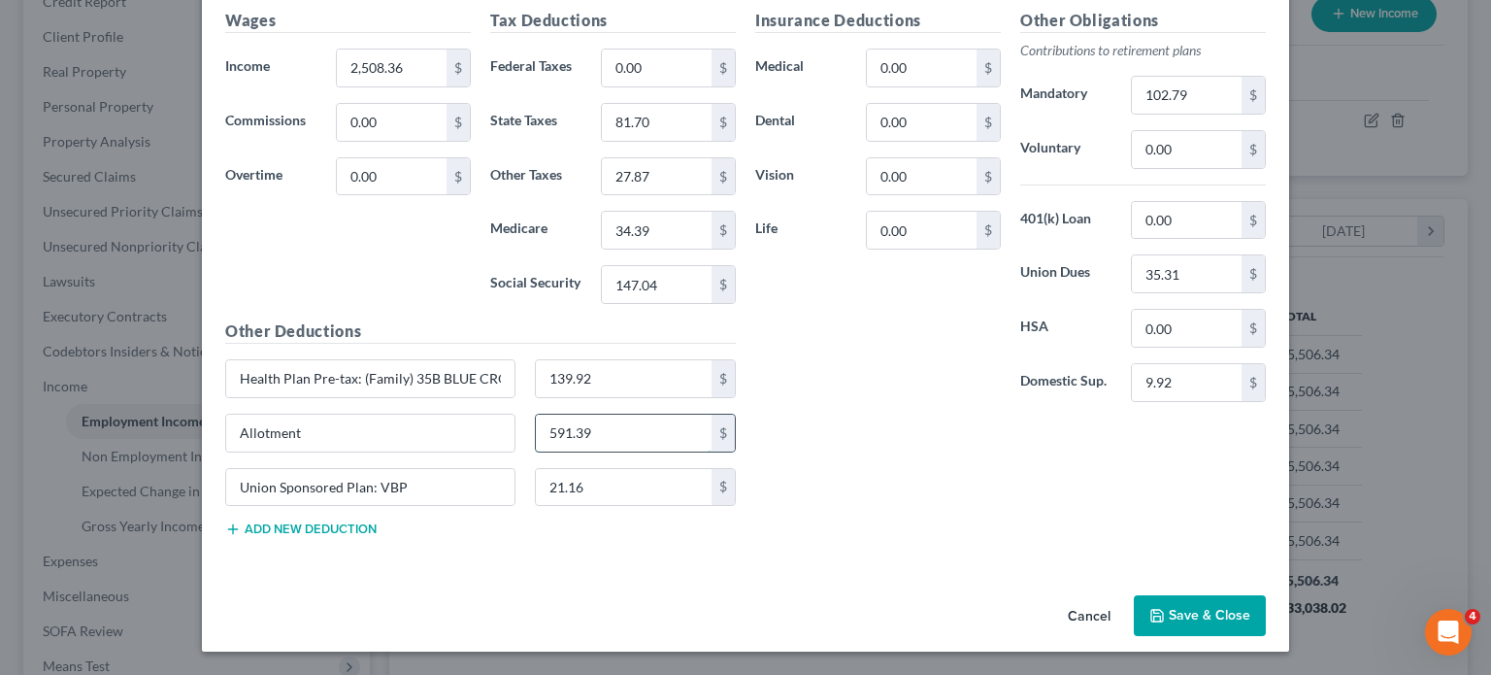
click at [574, 452] on input "591.39" at bounding box center [624, 433] width 177 height 37
drag, startPoint x: 256, startPoint y: 513, endPoint x: 0, endPoint y: 494, distance: 257.0
click at [0, 494] on div "Edit Income Source × Employment Type * Select Full or [DEMOGRAPHIC_DATA] Employ…" at bounding box center [745, 337] width 1491 height 675
click at [924, 400] on div "Insurance Deductions Medical 0.00 $ Dental 0.00 $ Vision 0.00 $ Life 0.00 $" at bounding box center [878, 213] width 265 height 409
click at [1165, 608] on icon "button" at bounding box center [1158, 616] width 16 height 16
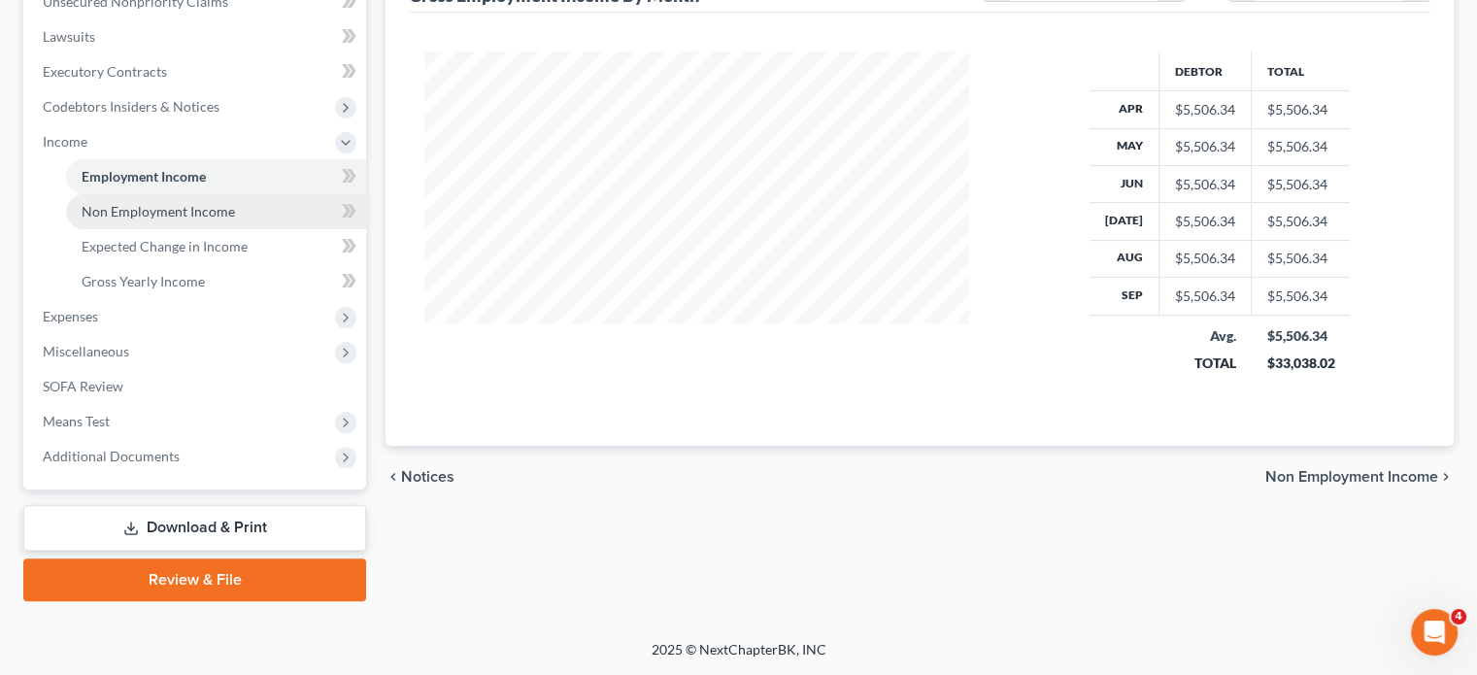
click at [229, 219] on span "Non Employment Income" at bounding box center [158, 211] width 153 height 17
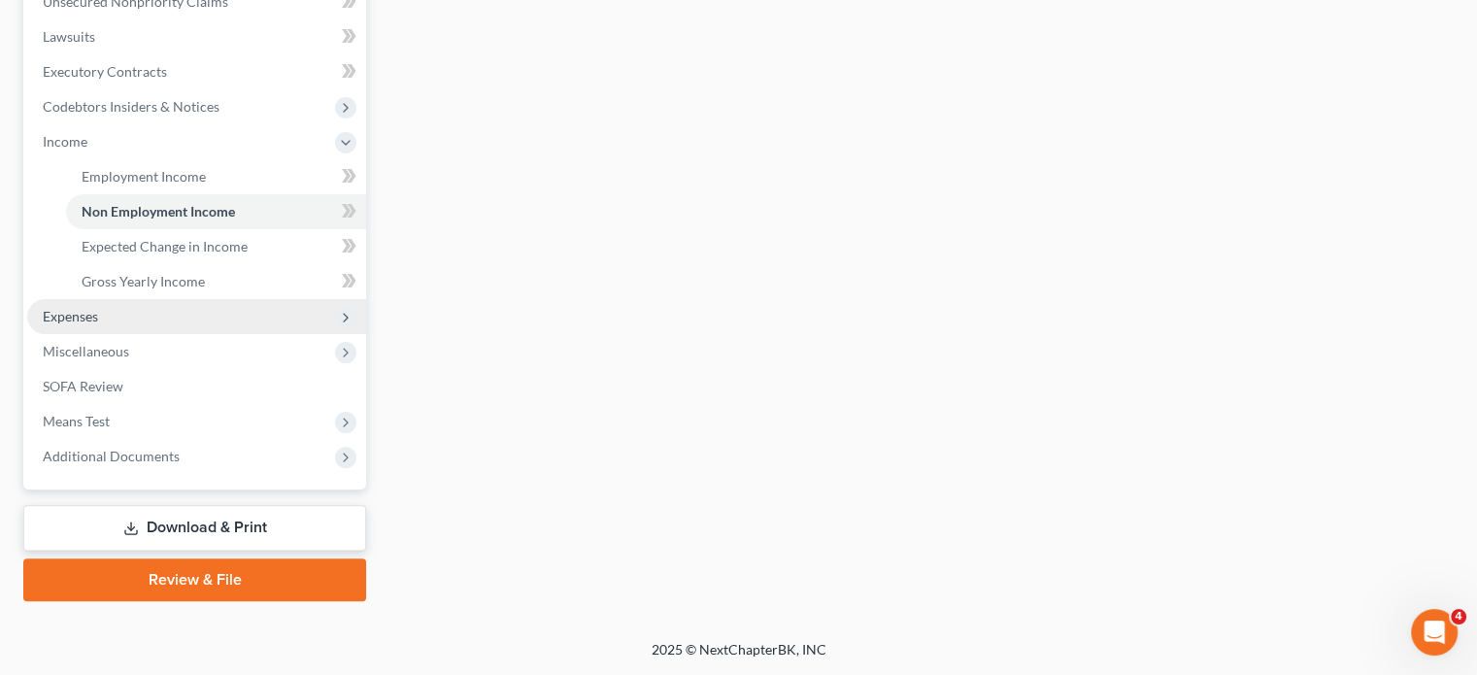
click at [170, 334] on span "Expenses" at bounding box center [196, 316] width 339 height 35
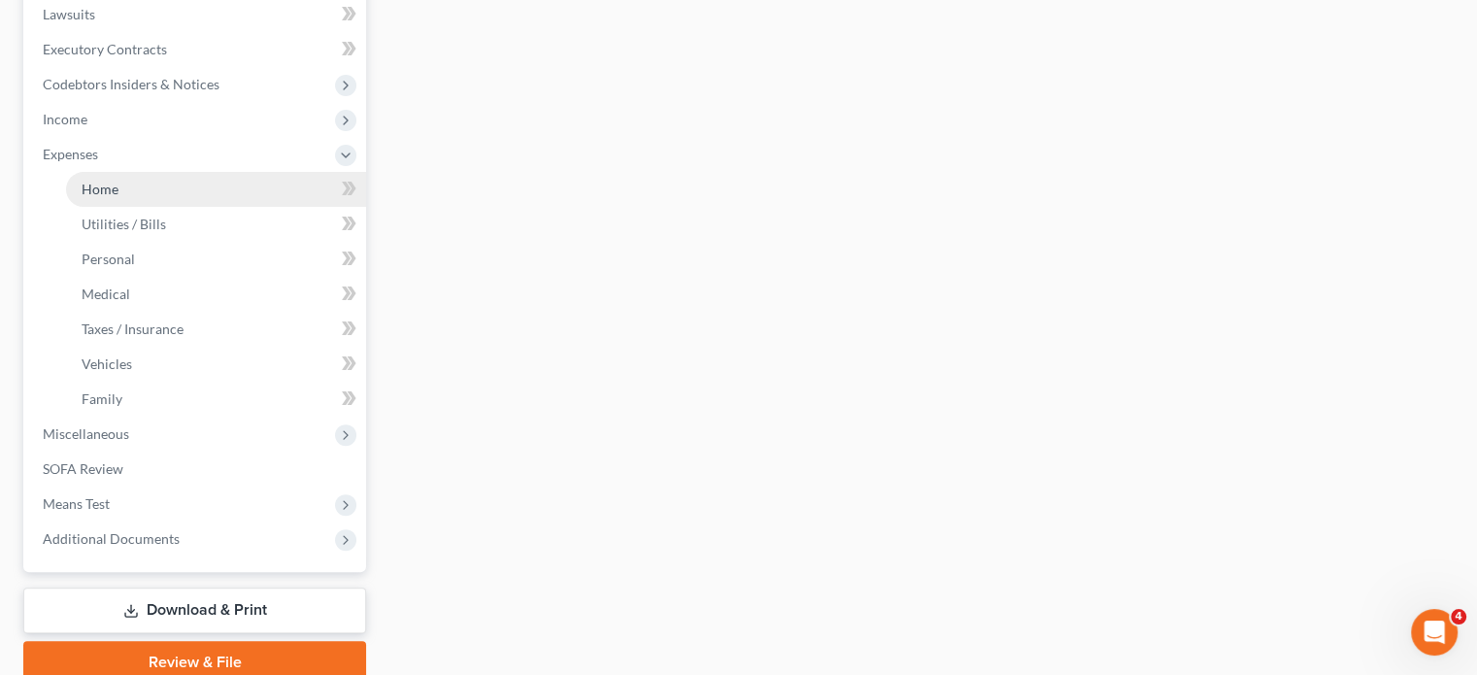
click at [163, 207] on link "Home" at bounding box center [216, 189] width 300 height 35
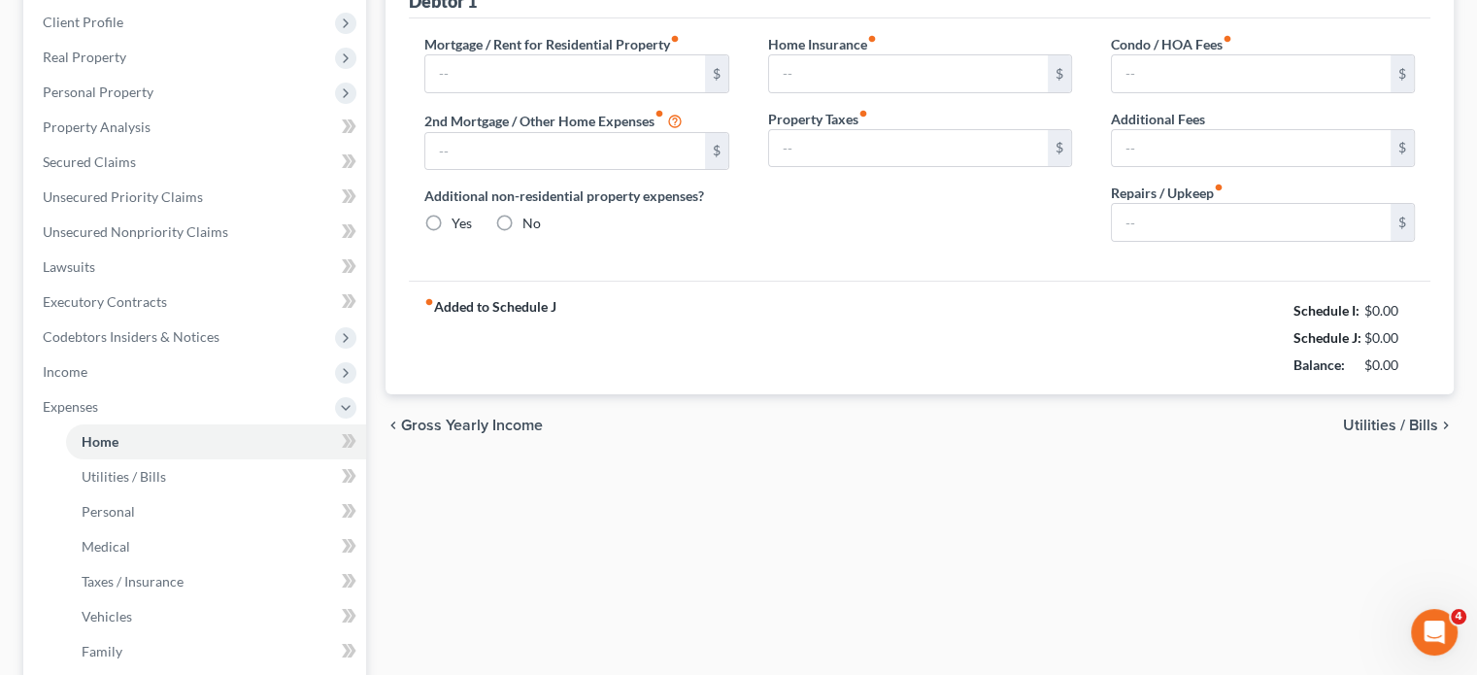
type input "0.00"
radio input "true"
type input "0.00"
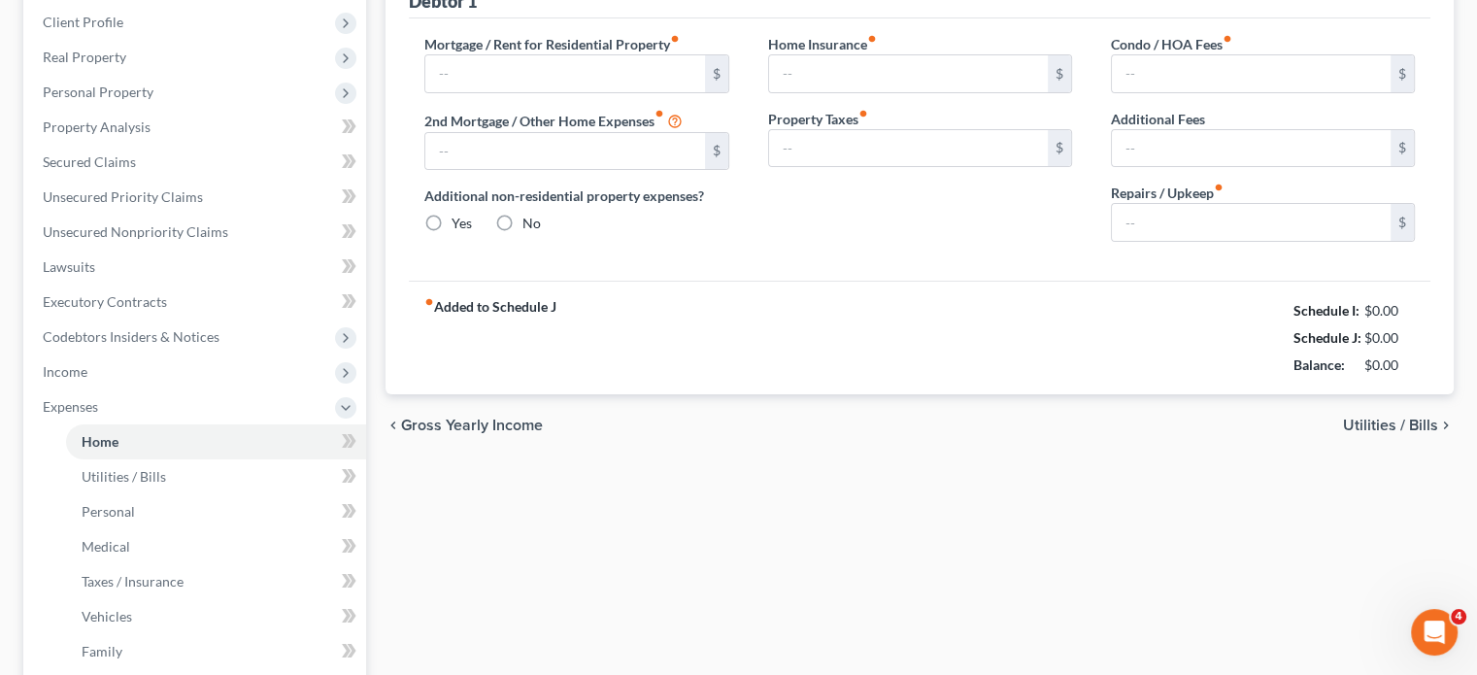
type input "0.00"
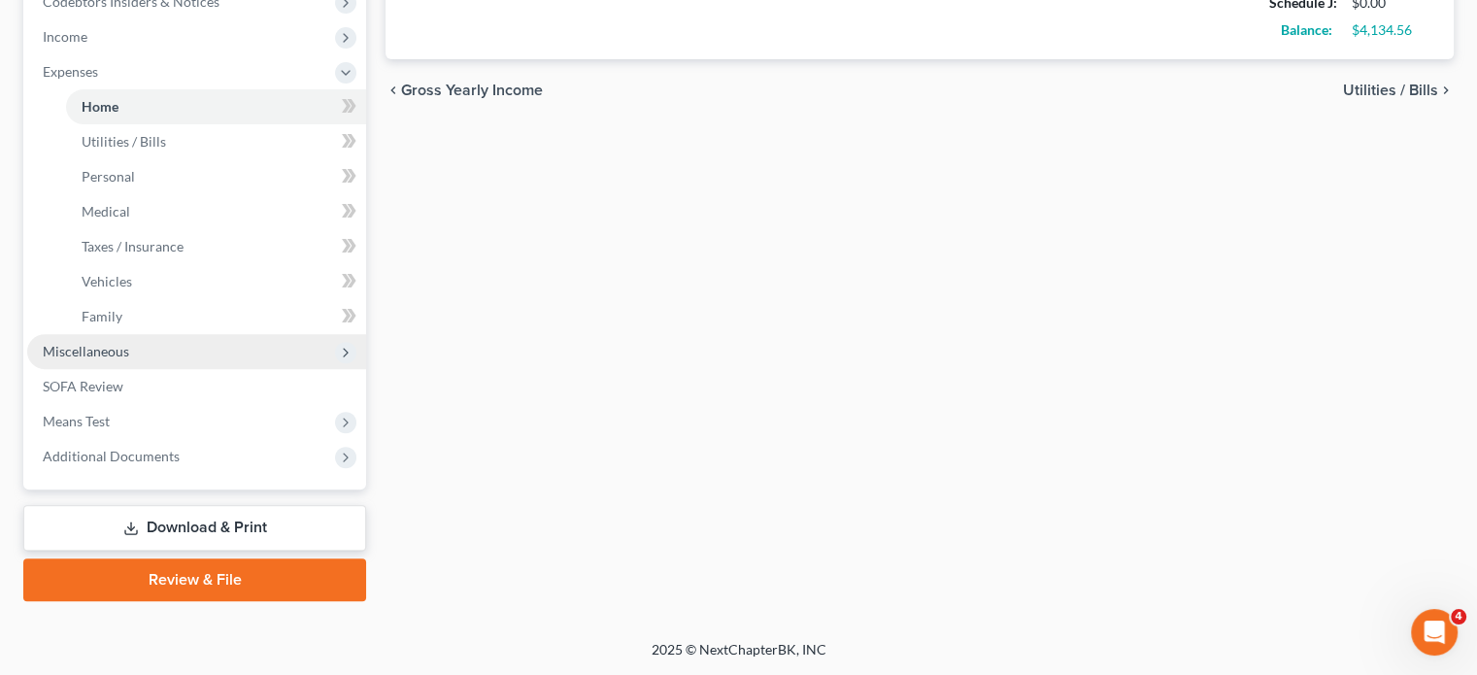
click at [177, 334] on span "Miscellaneous" at bounding box center [196, 351] width 339 height 35
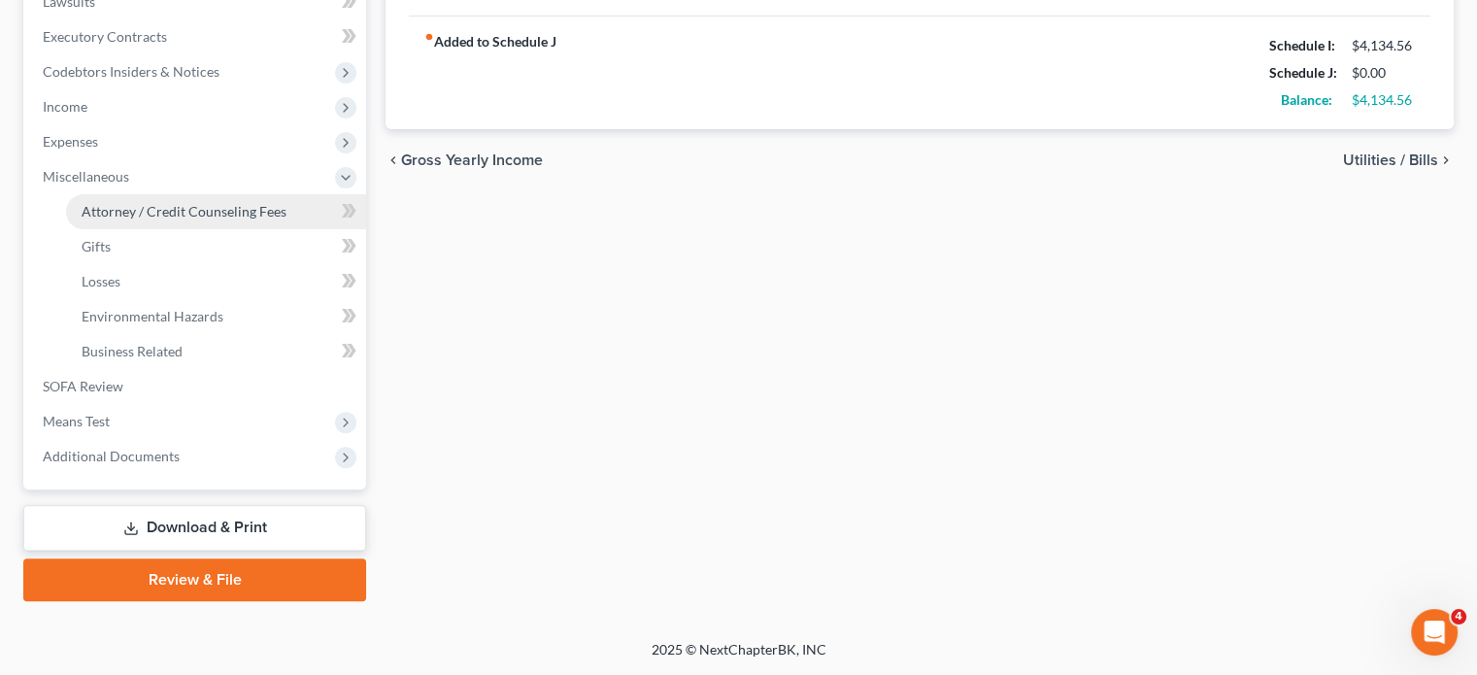
click at [161, 194] on link "Attorney / Credit Counseling Fees" at bounding box center [216, 211] width 300 height 35
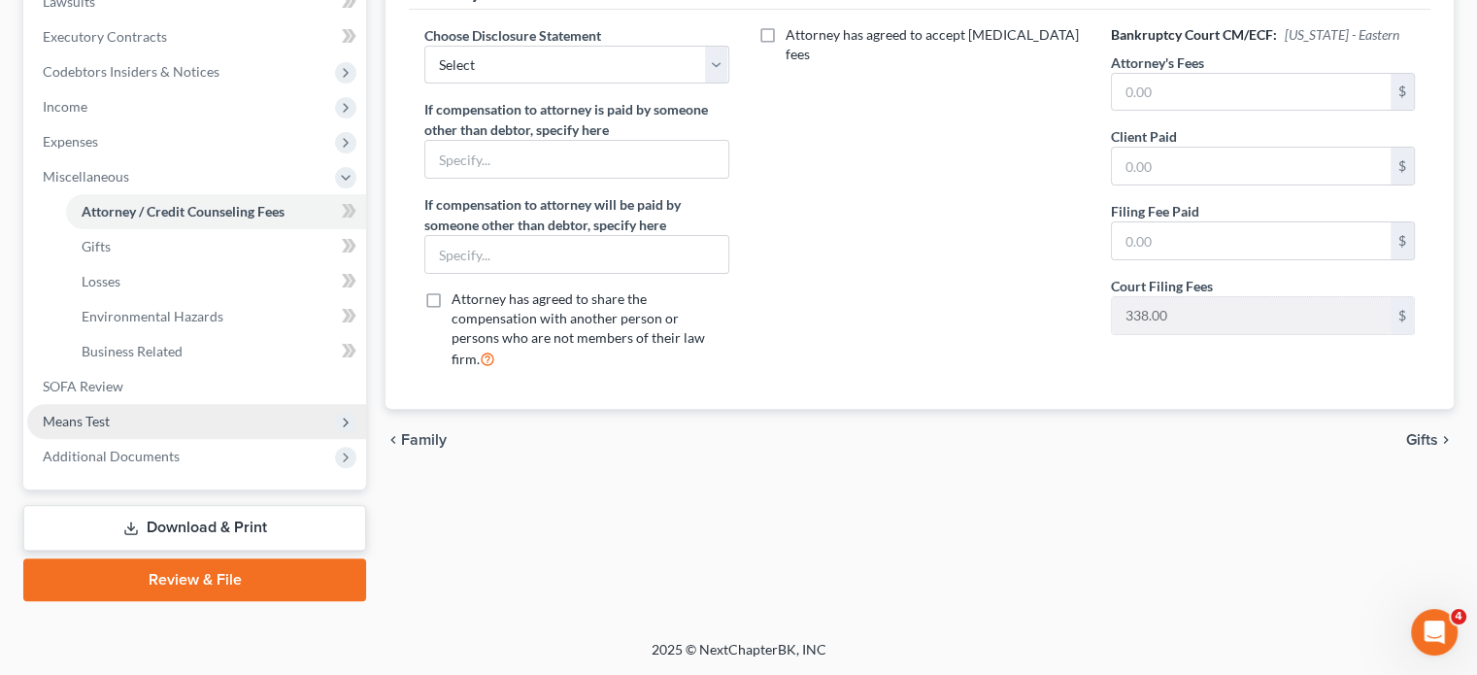
click at [184, 439] on span "Means Test" at bounding box center [196, 421] width 339 height 35
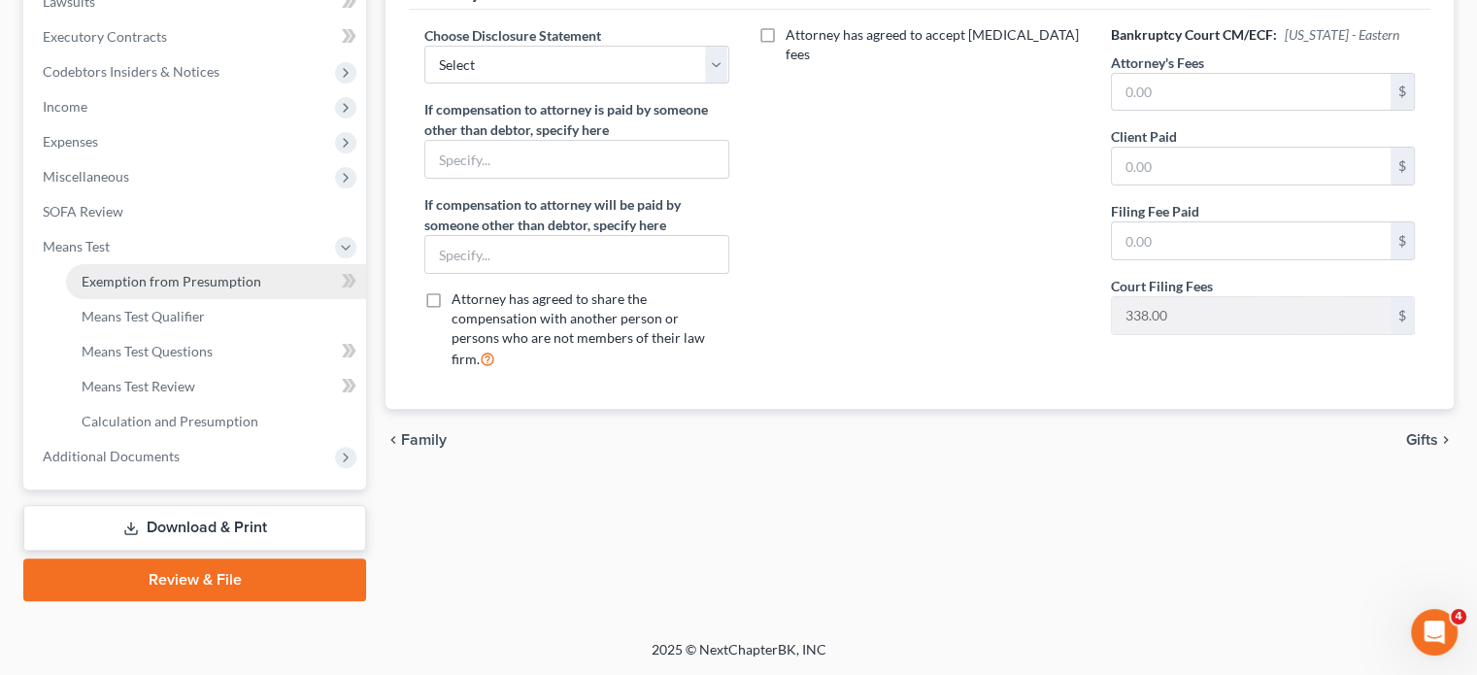
click at [194, 289] on span "Exemption from Presumption" at bounding box center [172, 281] width 180 height 17
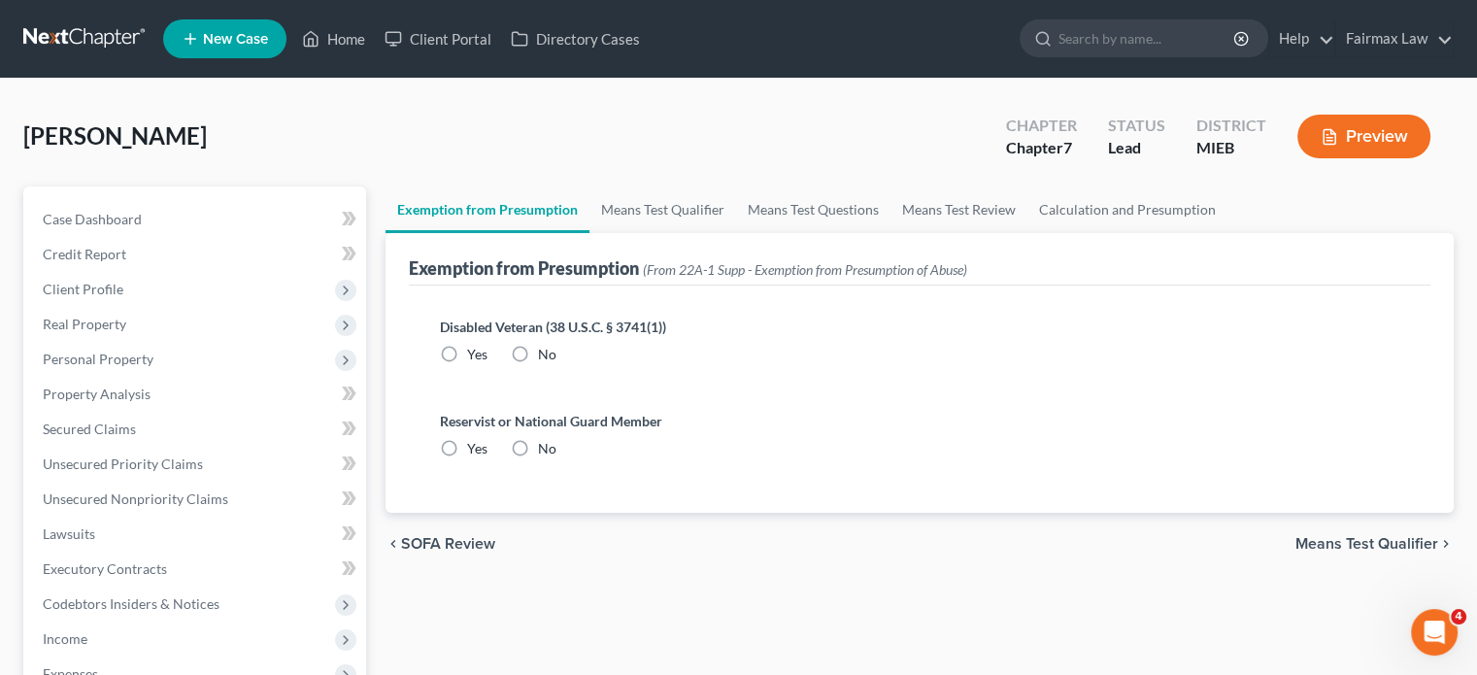
click at [556, 364] on label "No" at bounding box center [547, 354] width 18 height 19
click at [558, 357] on input "No" at bounding box center [552, 351] width 13 height 13
radio input "true"
click at [556, 456] on span "No" at bounding box center [547, 448] width 18 height 17
click at [558, 452] on input "No" at bounding box center [552, 445] width 13 height 13
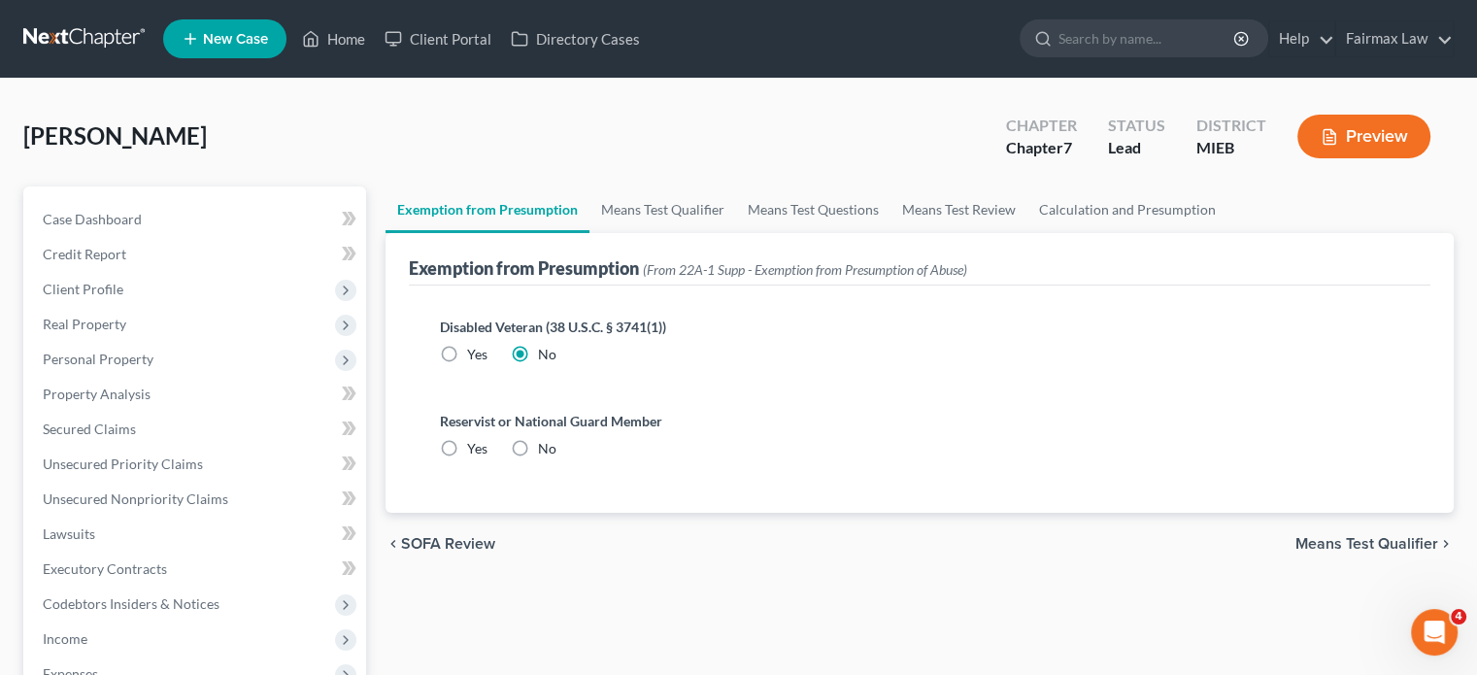
radio input "true"
click at [697, 233] on link "Means Test Qualifier" at bounding box center [662, 209] width 147 height 47
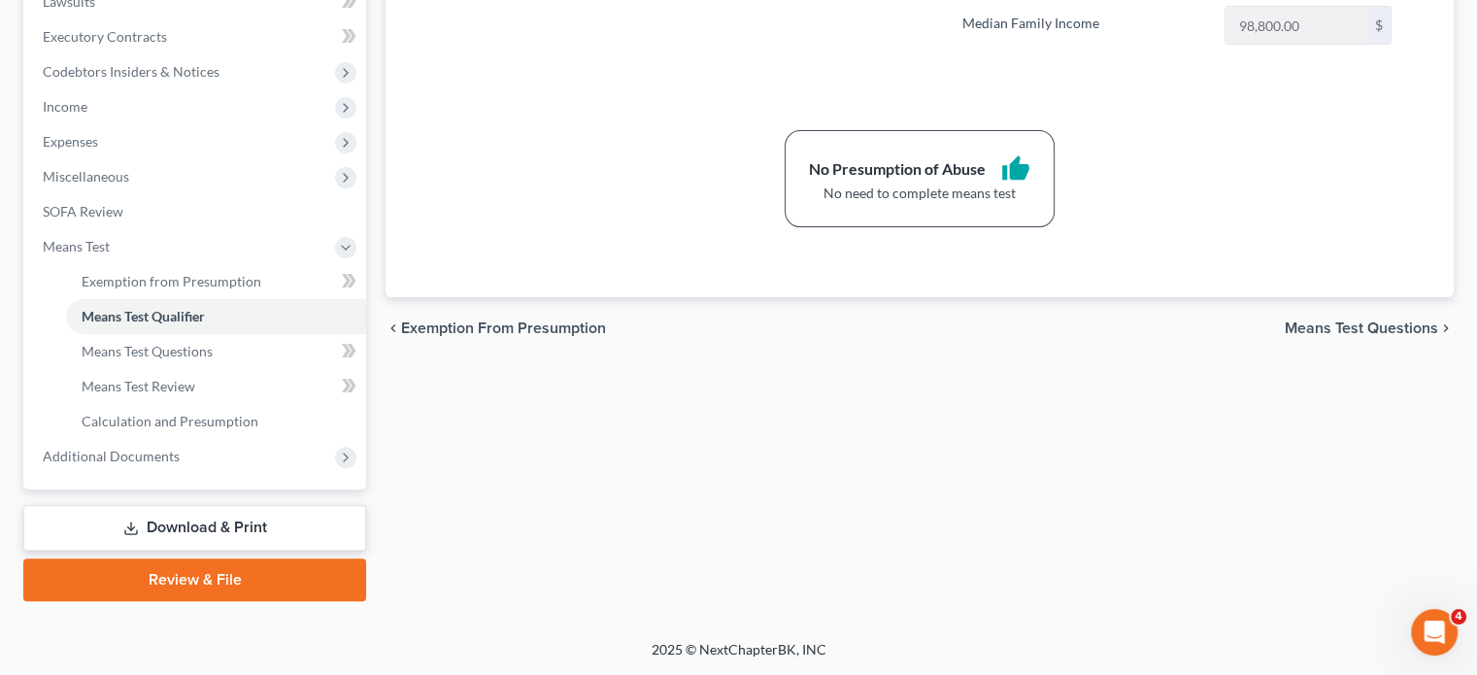
scroll to position [828, 0]
click at [180, 448] on span "Additional Documents" at bounding box center [111, 456] width 137 height 17
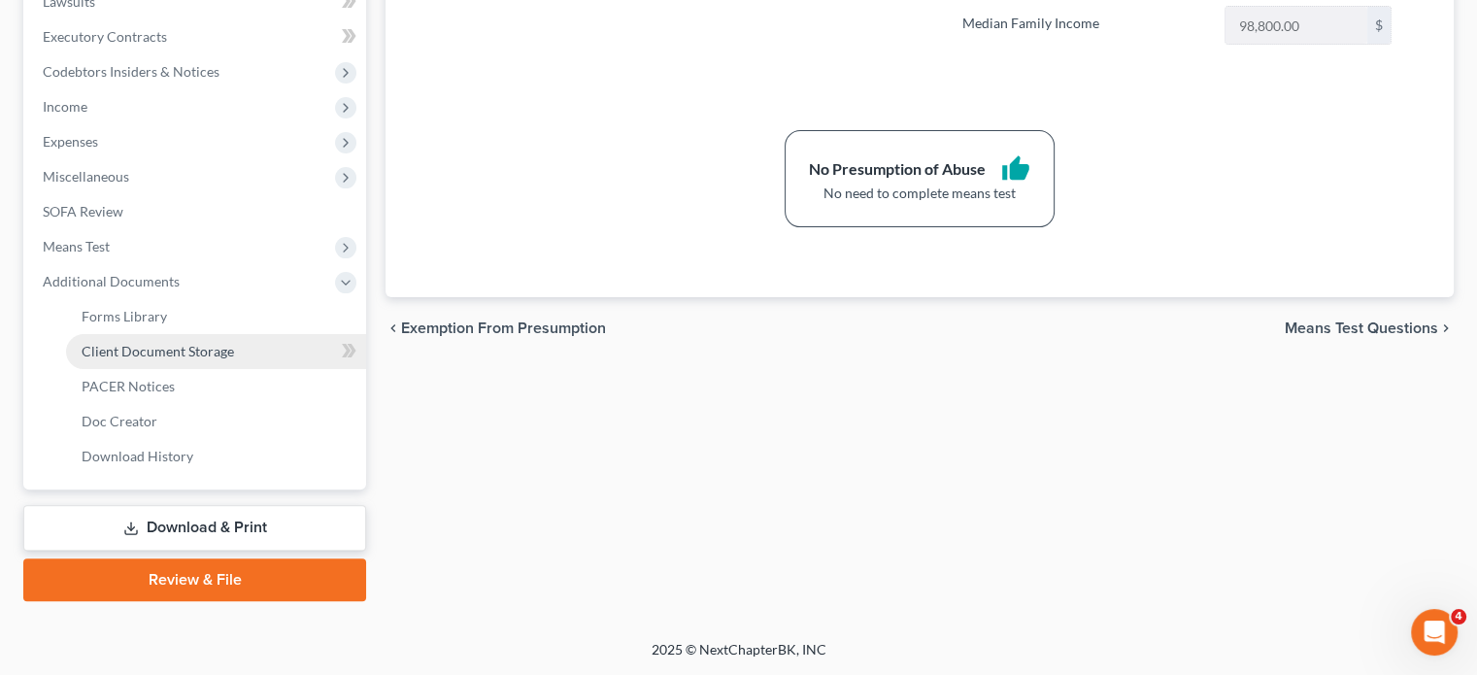
click at [225, 343] on span "Client Document Storage" at bounding box center [158, 351] width 152 height 17
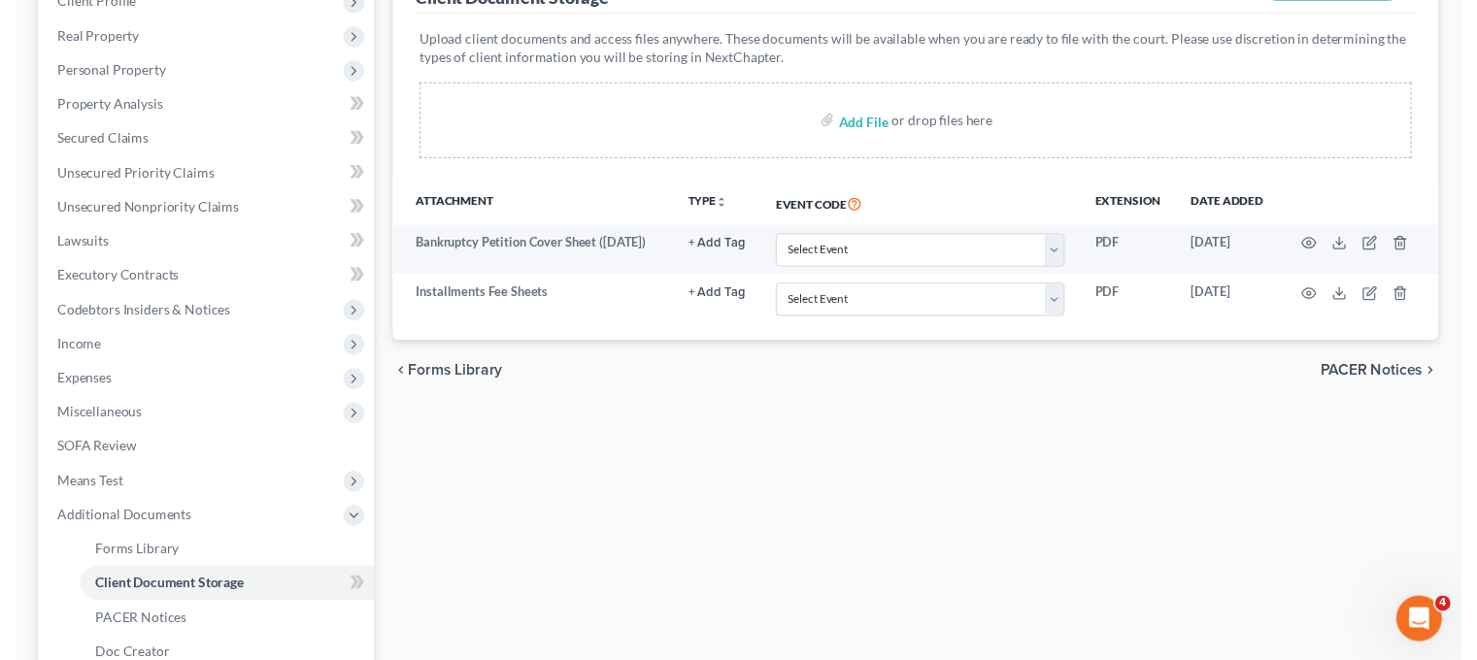
scroll to position [326, 0]
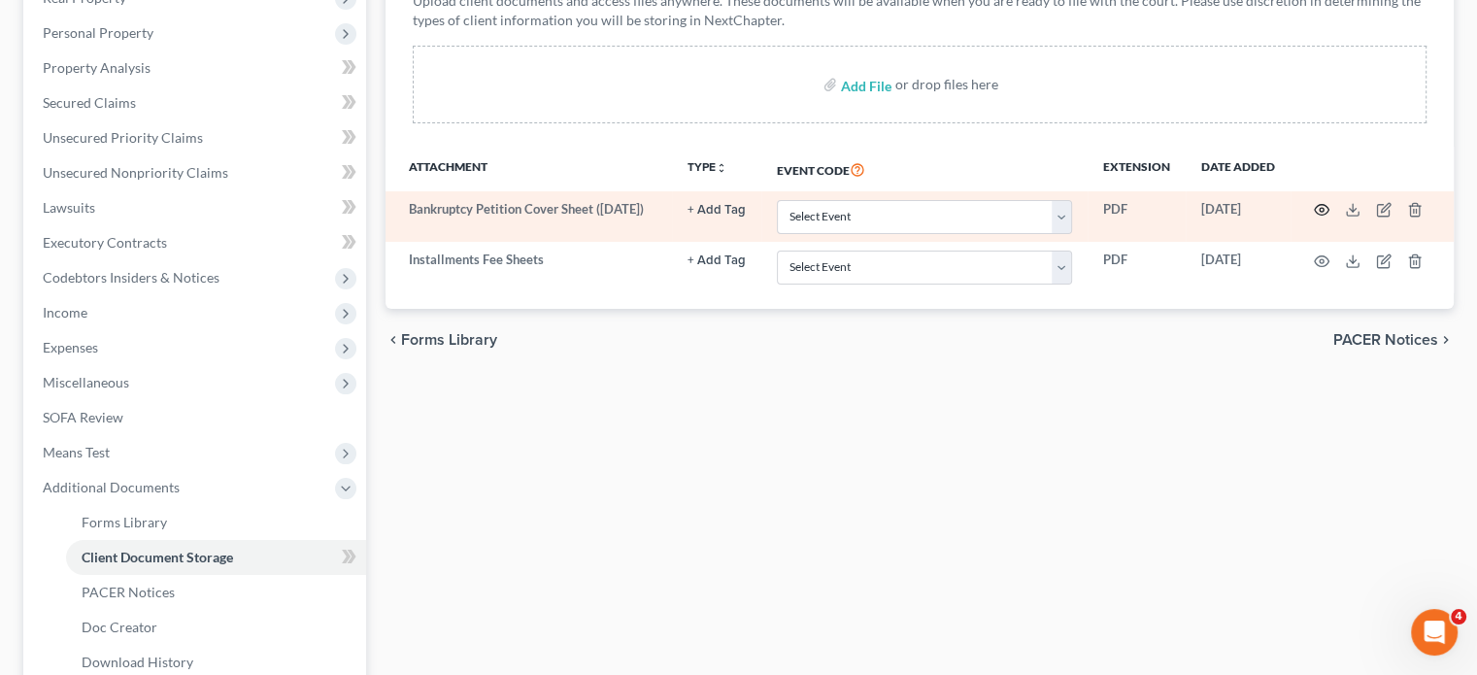
click at [1314, 218] on icon "button" at bounding box center [1322, 210] width 16 height 16
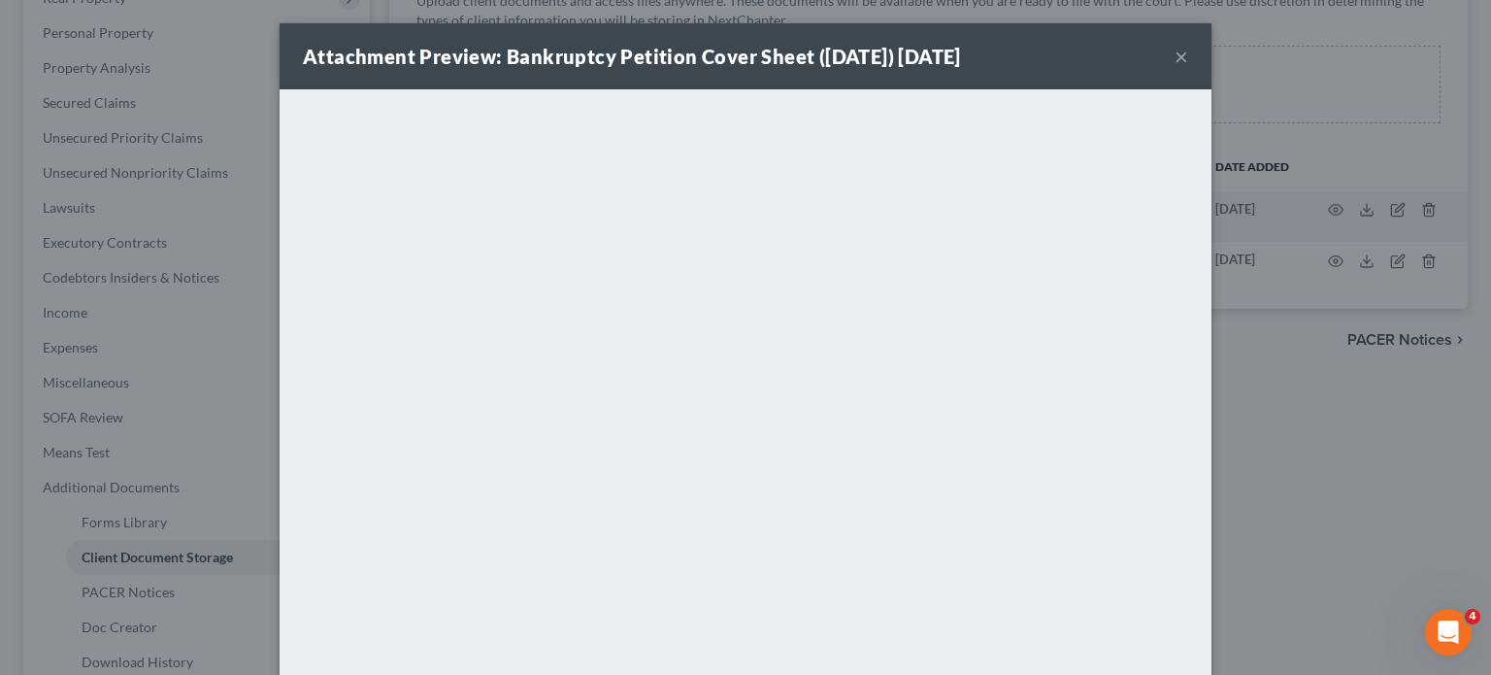
click at [1189, 68] on button "×" at bounding box center [1182, 56] width 14 height 23
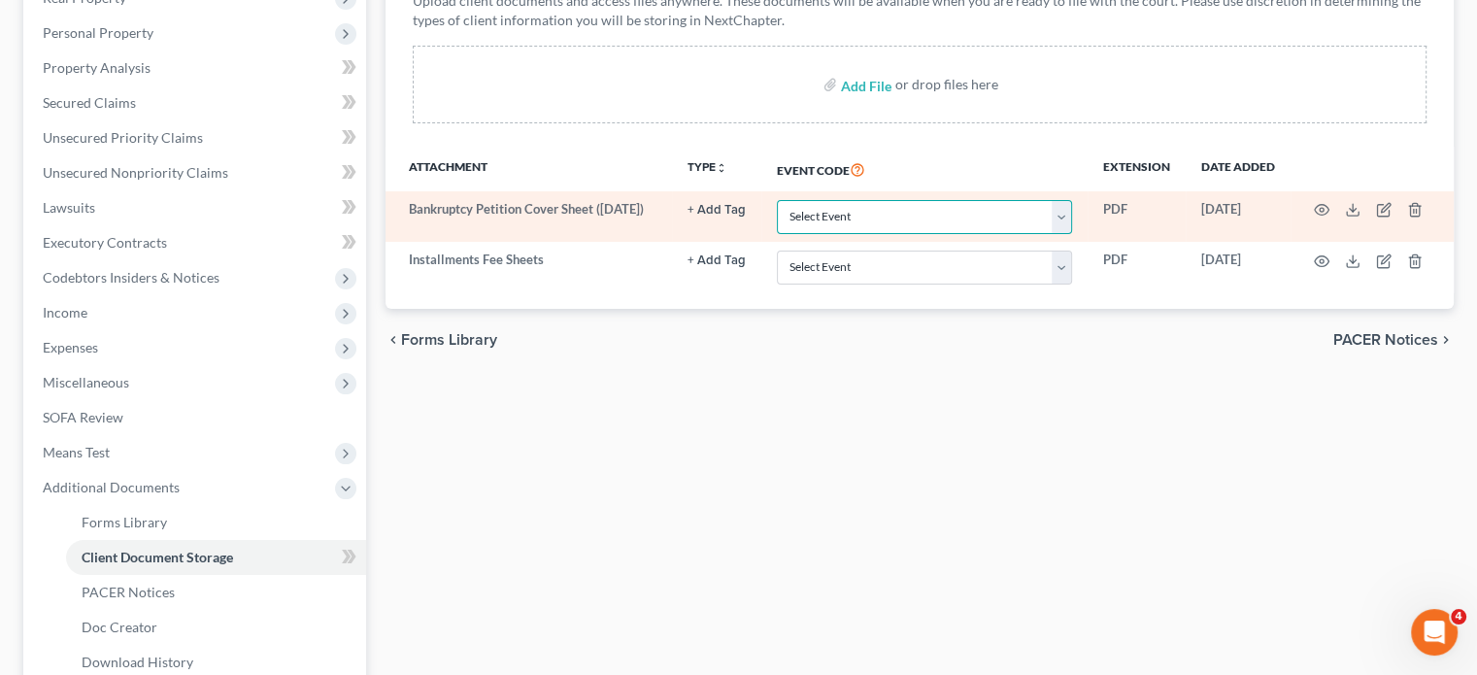
click at [901, 234] on select "Select Event 20 Largest Unsecured Creditors Amended Chapter 11 Plan Amended Cha…" at bounding box center [924, 217] width 295 height 34
select select "6"
click at [777, 234] on select "Select Event 20 Largest Unsecured Creditors Amended Chapter 11 Plan Amended Cha…" at bounding box center [924, 217] width 295 height 34
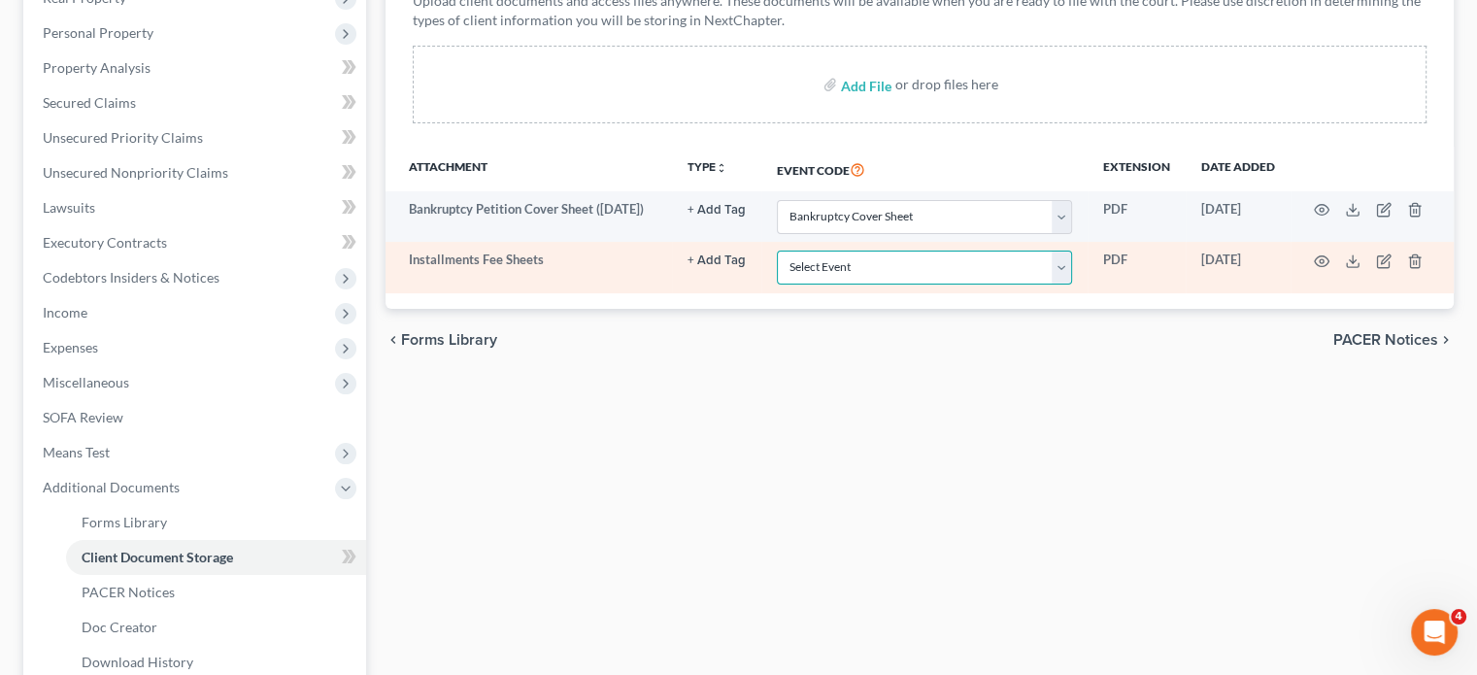
click at [781, 285] on select "Select Event 20 Largest Unsecured Creditors Amended Chapter 11 Plan Amended Cha…" at bounding box center [924, 268] width 295 height 34
select select "32"
click at [777, 285] on select "Select Event 20 Largest Unsecured Creditors Amended Chapter 11 Plan Amended Cha…" at bounding box center [924, 268] width 295 height 34
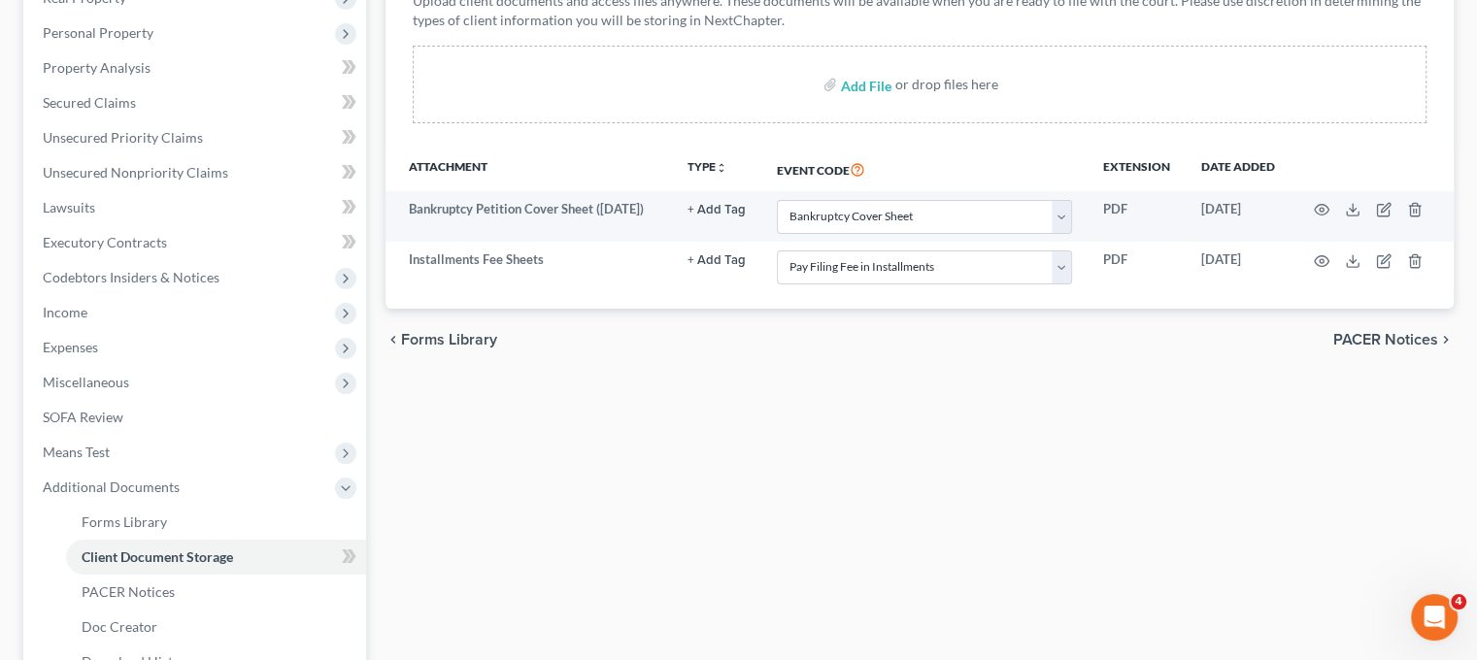
select select "6"
select select "32"
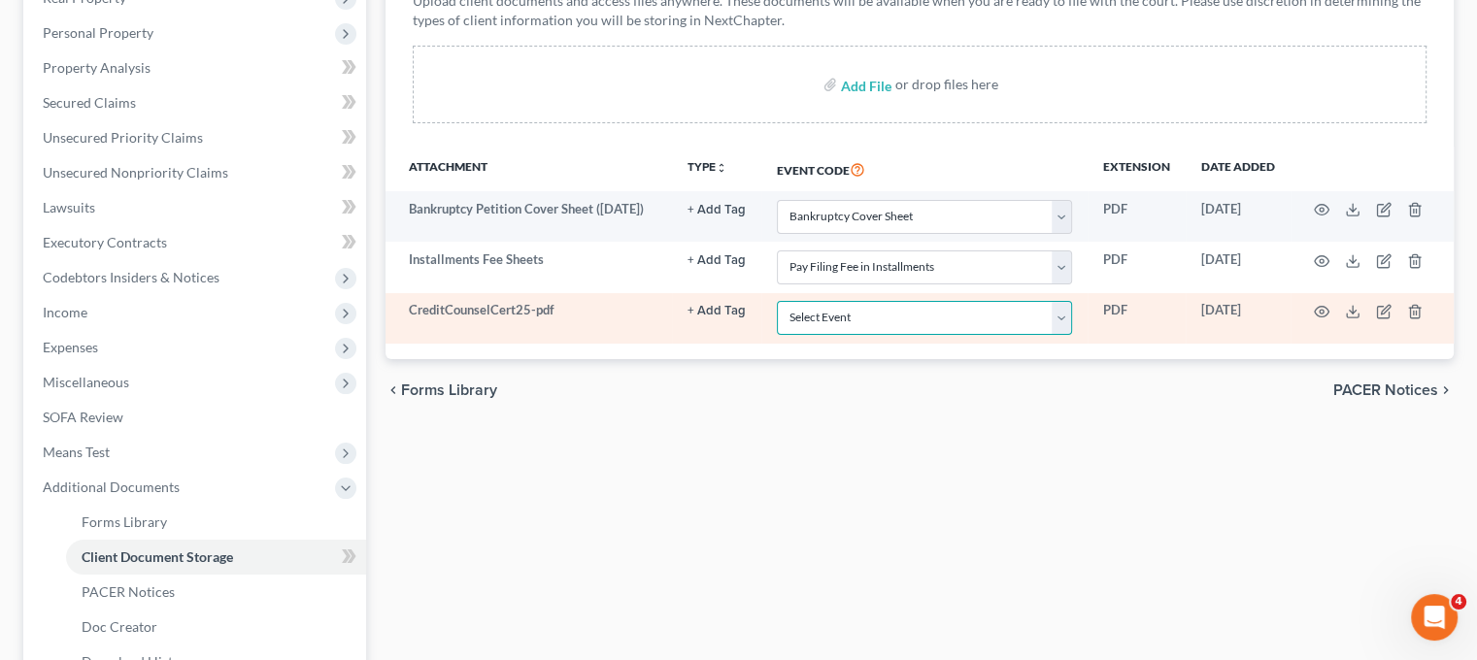
click at [1015, 335] on select "Select Event 20 Largest Unsecured Creditors Amended Chapter 11 Plan Amended Cha…" at bounding box center [924, 318] width 295 height 34
select select "7"
click at [777, 335] on select "Select Event 20 Largest Unsecured Creditors Amended Chapter 11 Plan Amended Cha…" at bounding box center [924, 318] width 295 height 34
click at [1329, 319] on icon "button" at bounding box center [1322, 312] width 16 height 16
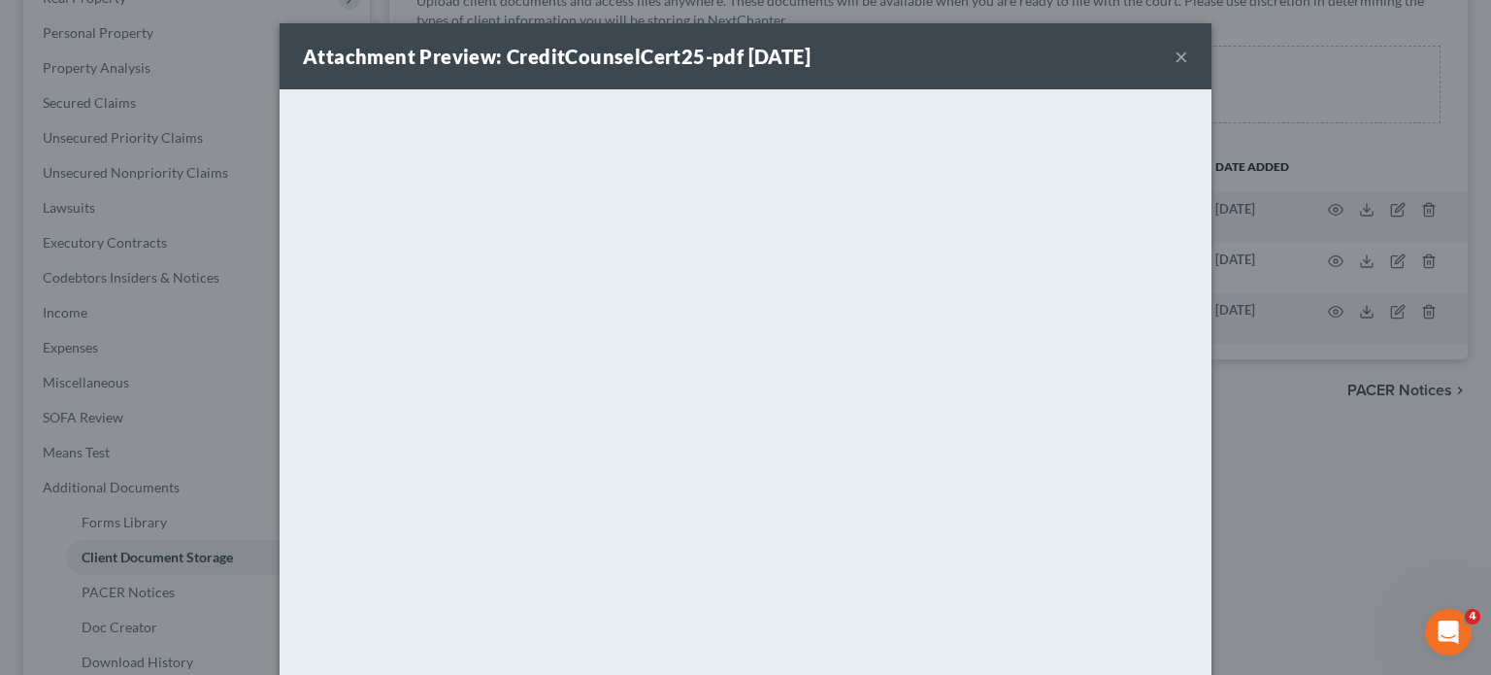
click at [1189, 59] on button "×" at bounding box center [1182, 56] width 14 height 23
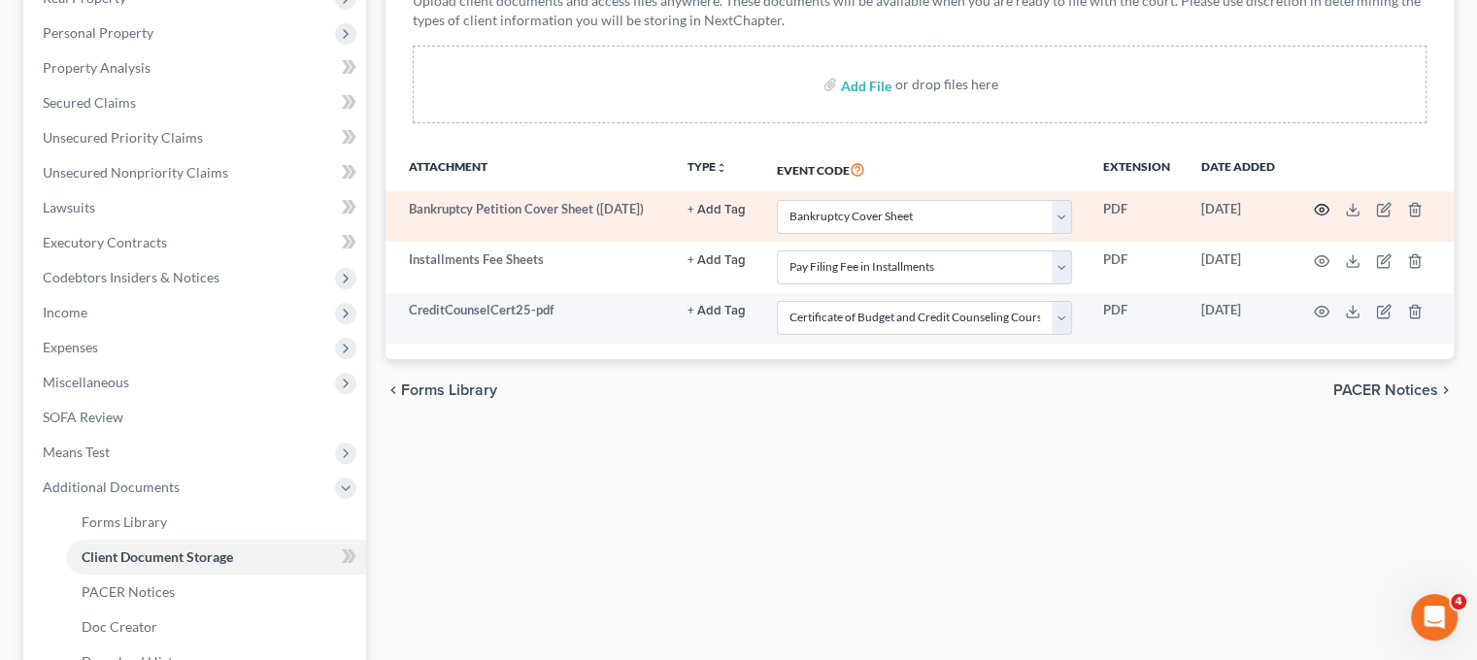
click at [1322, 218] on icon "button" at bounding box center [1322, 210] width 16 height 16
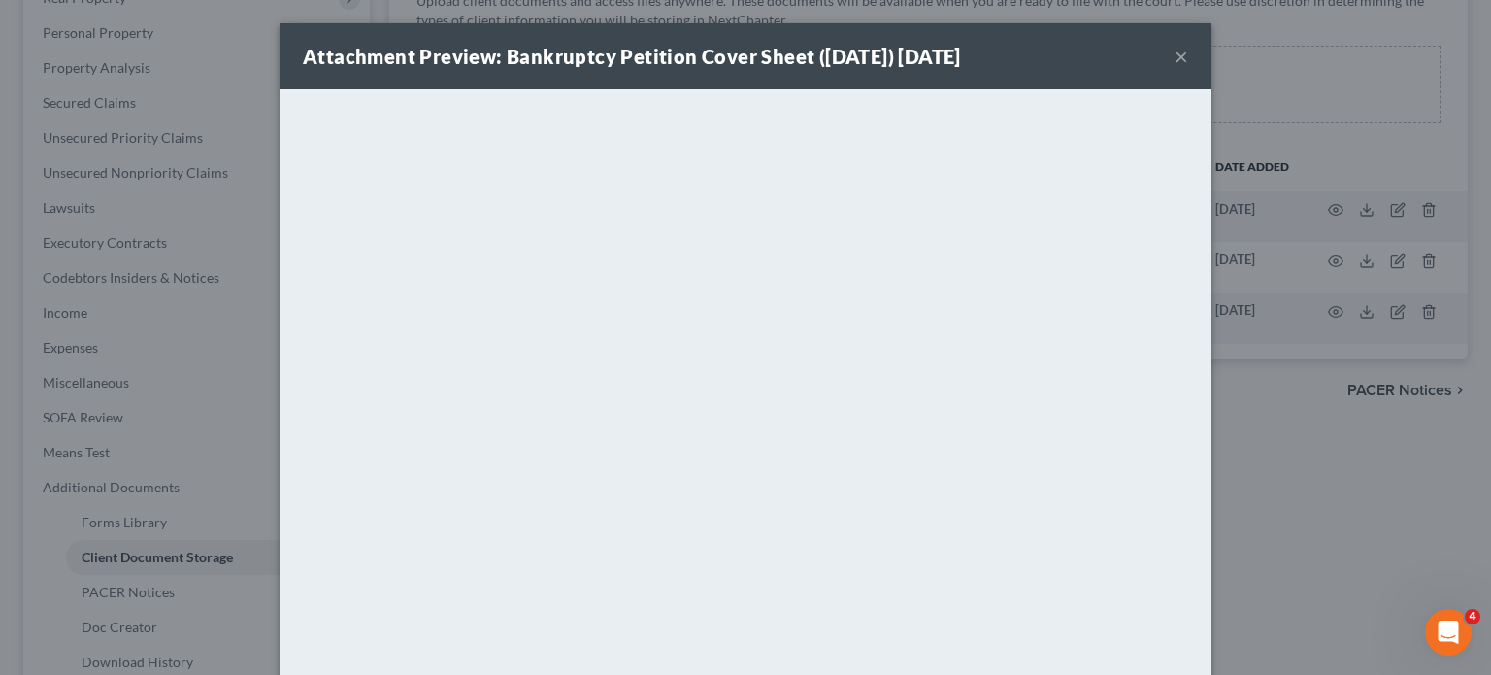
click at [1189, 68] on button "×" at bounding box center [1182, 56] width 14 height 23
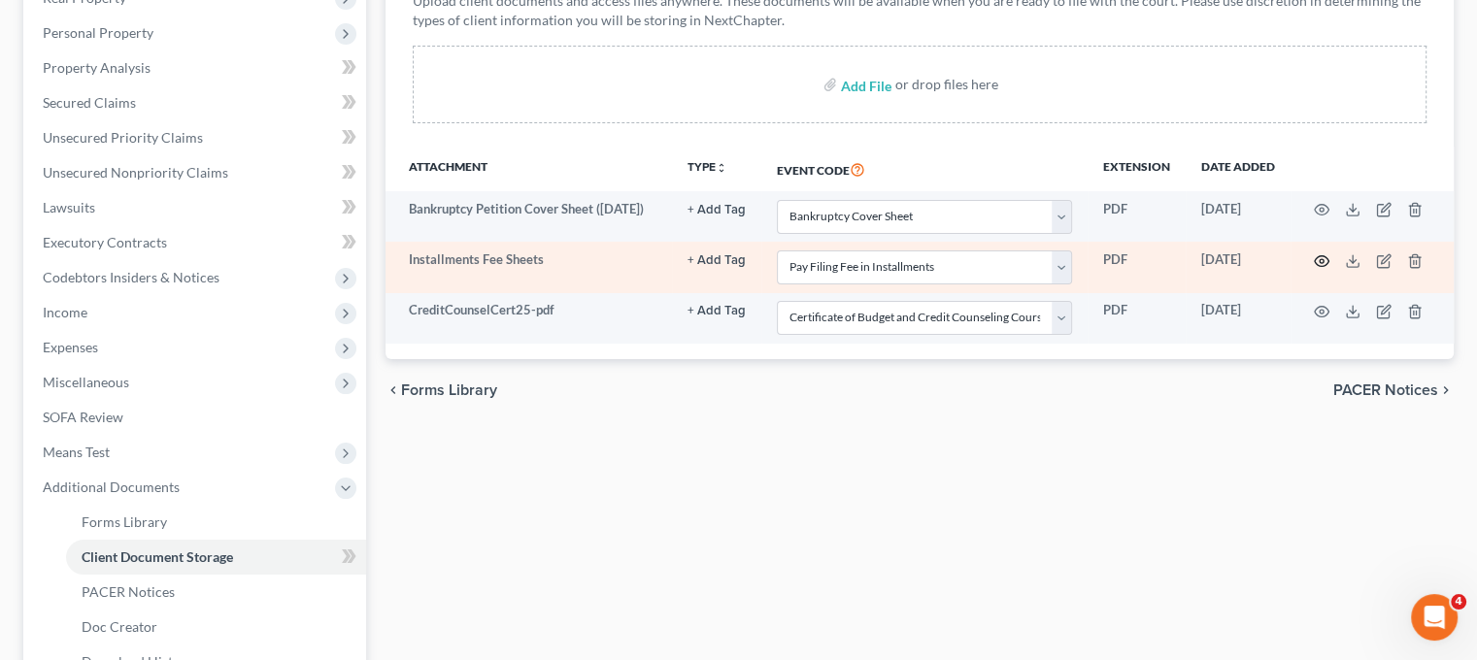
click at [1323, 266] on icon "button" at bounding box center [1322, 260] width 15 height 11
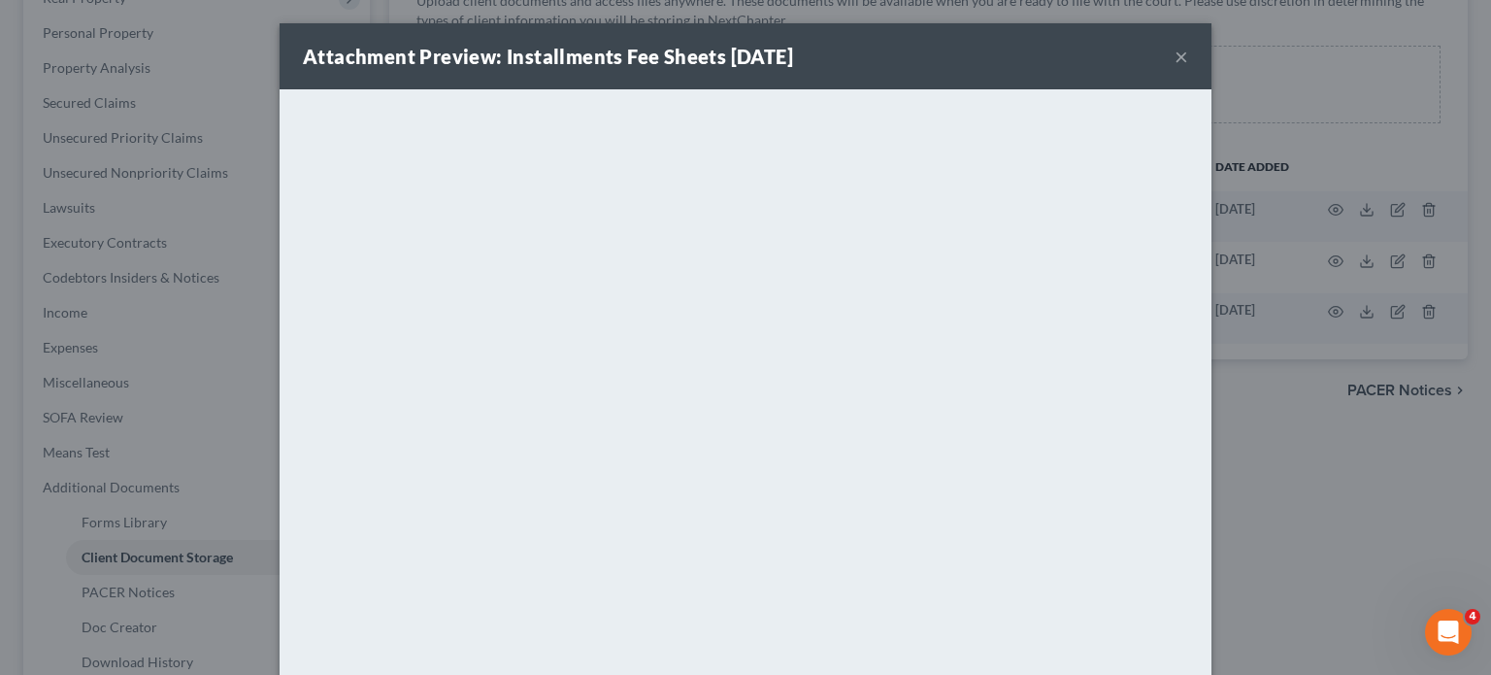
click at [1189, 68] on button "×" at bounding box center [1182, 56] width 14 height 23
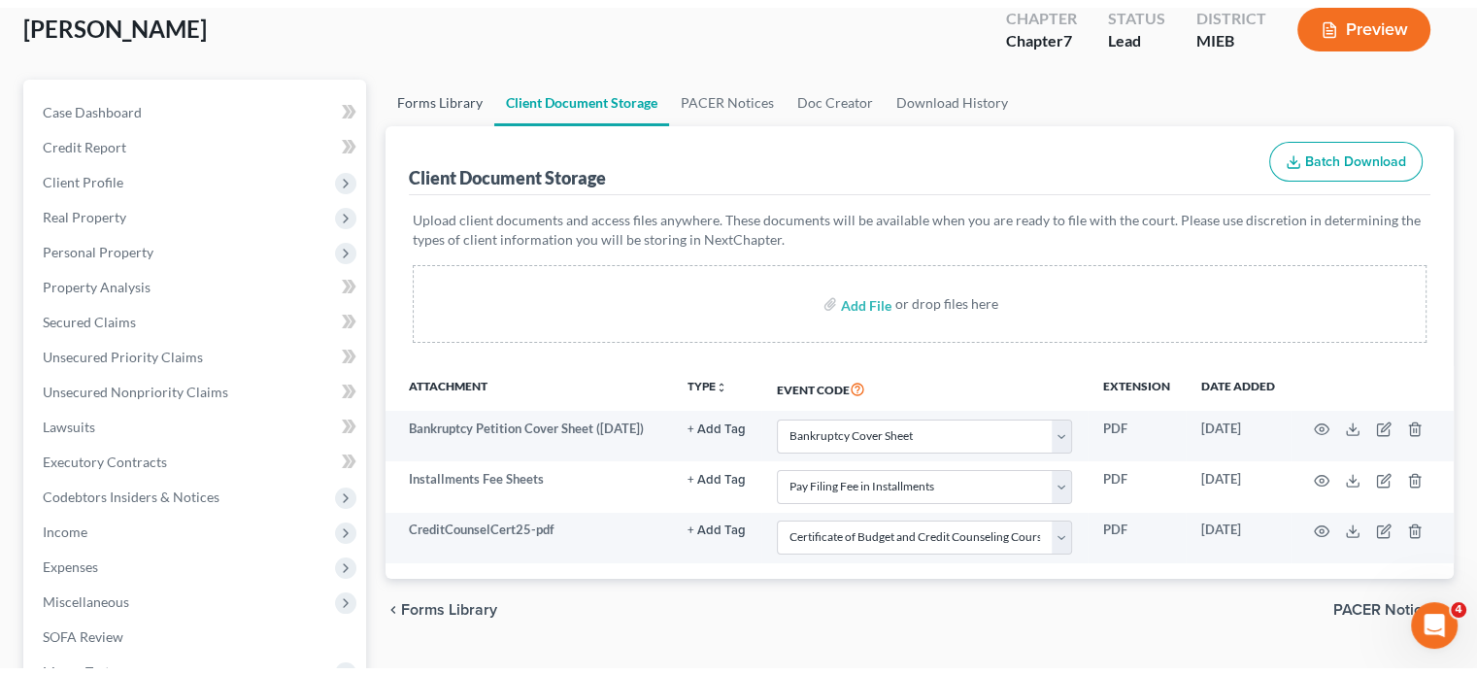
scroll to position [0, 0]
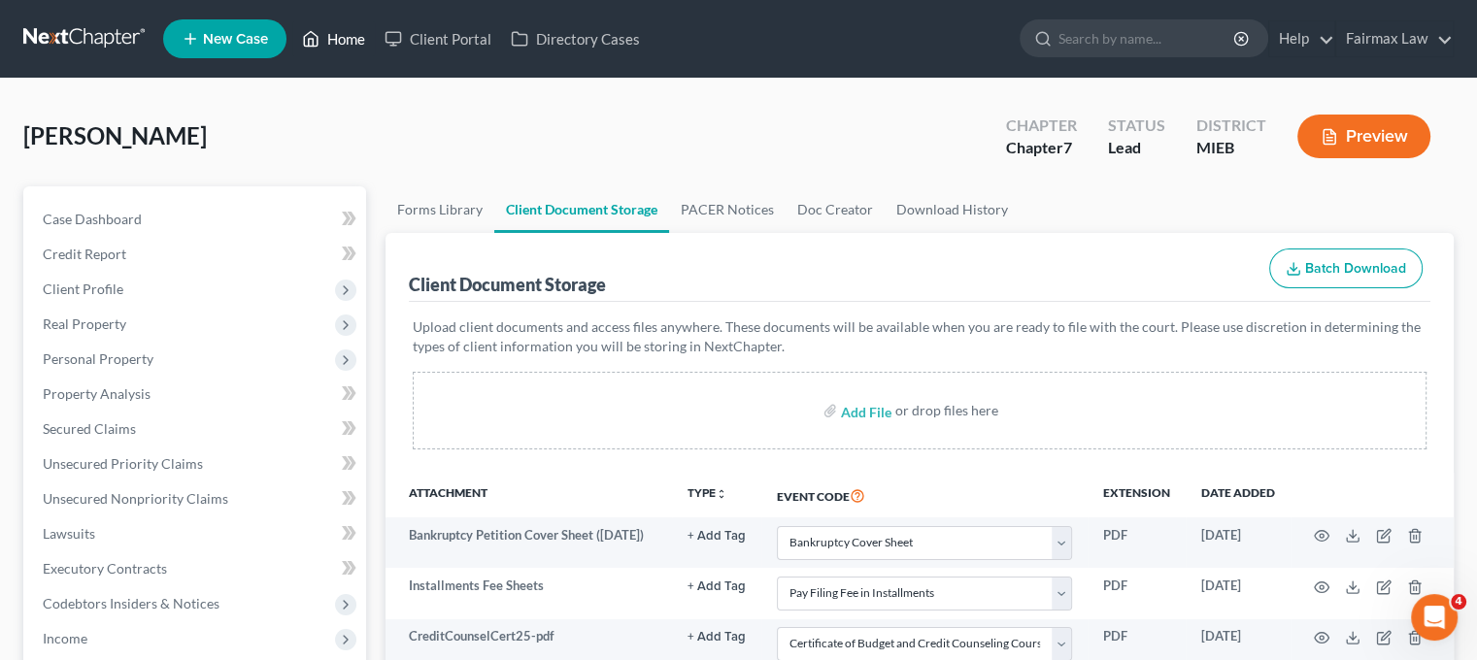
click at [375, 45] on link "Home" at bounding box center [333, 38] width 83 height 35
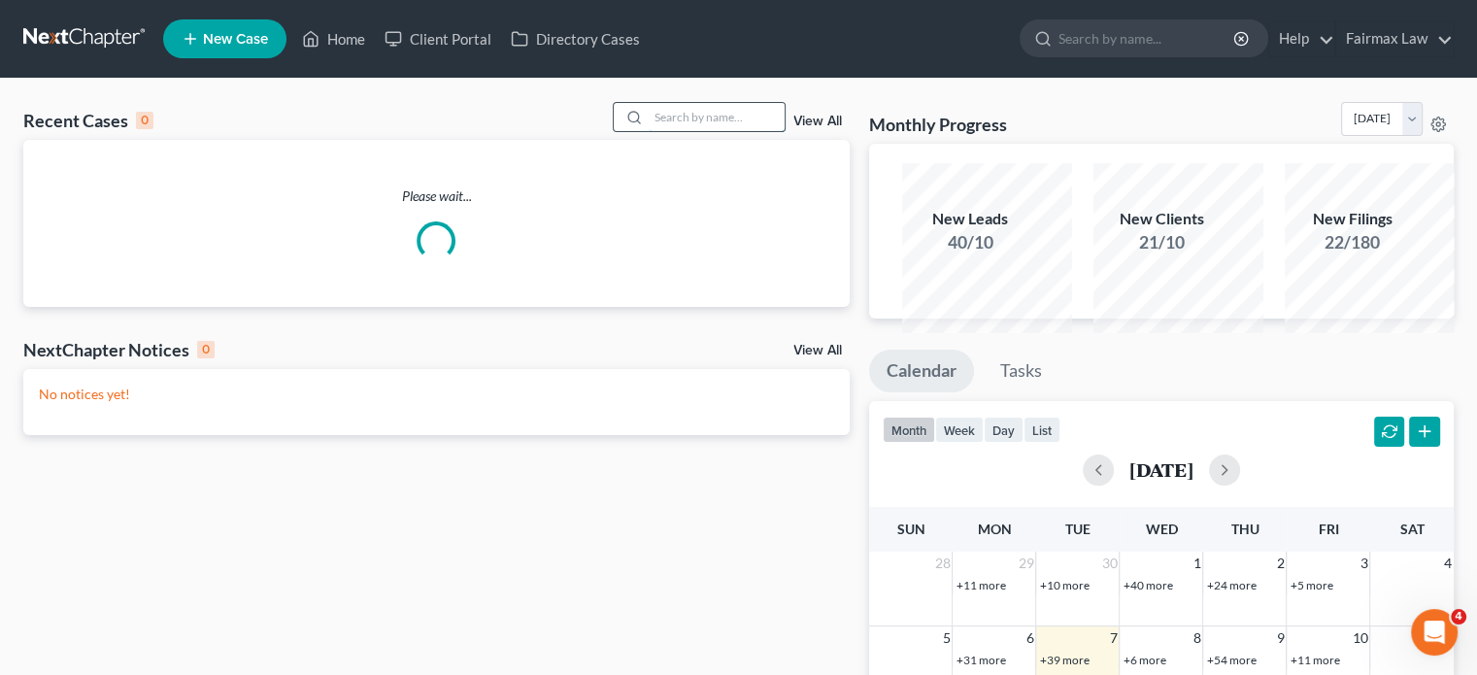
click at [649, 131] on input "search" at bounding box center [717, 117] width 136 height 28
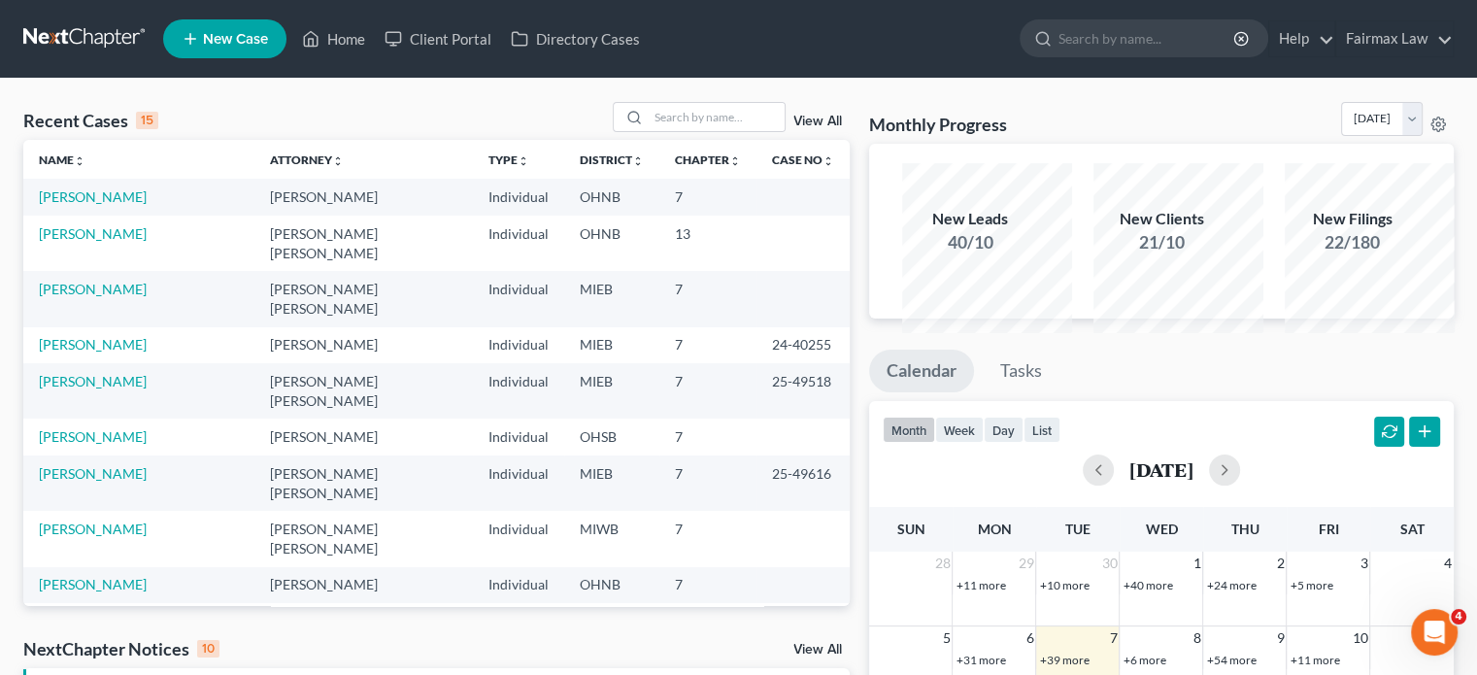
drag, startPoint x: 620, startPoint y: 155, endPoint x: 616, endPoint y: 114, distance: 42.0
click at [649, 131] on input "search" at bounding box center [717, 117] width 136 height 28
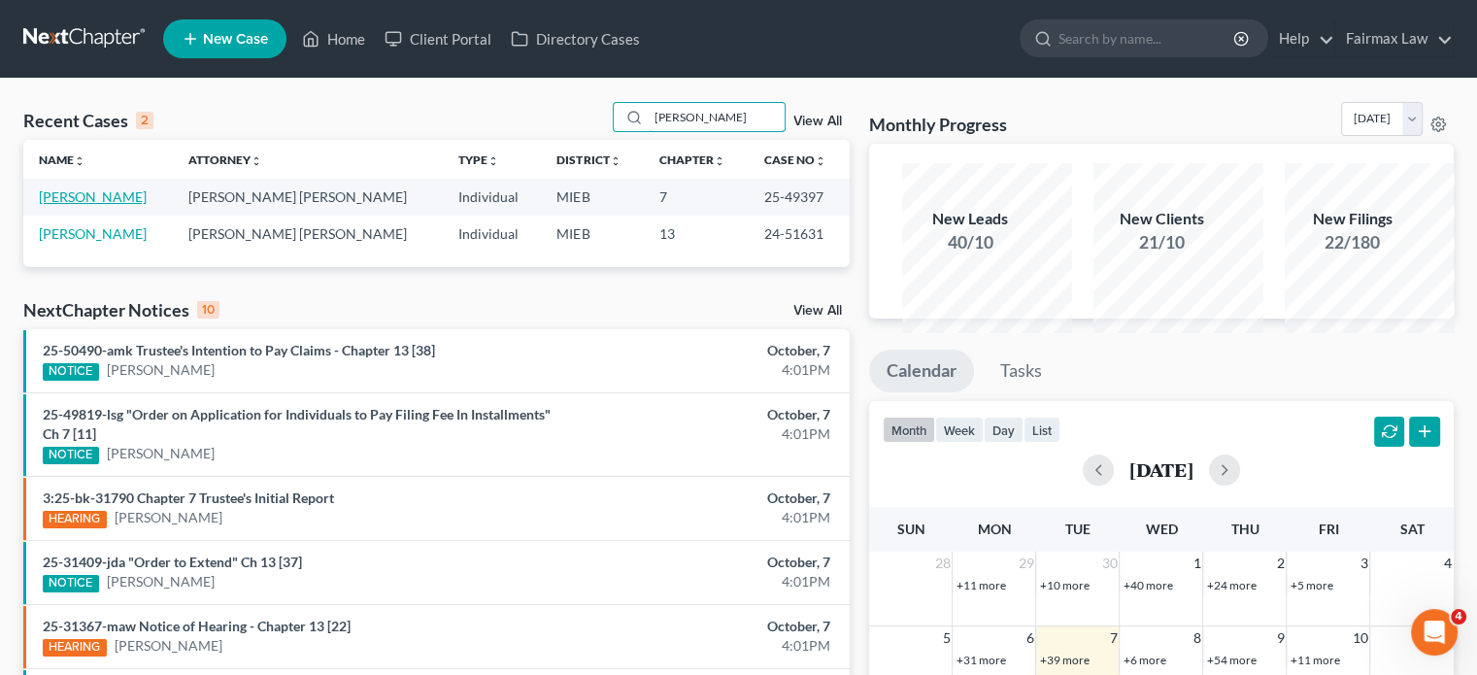
type input "[PERSON_NAME]"
click at [97, 205] on link "[PERSON_NAME]" at bounding box center [93, 196] width 108 height 17
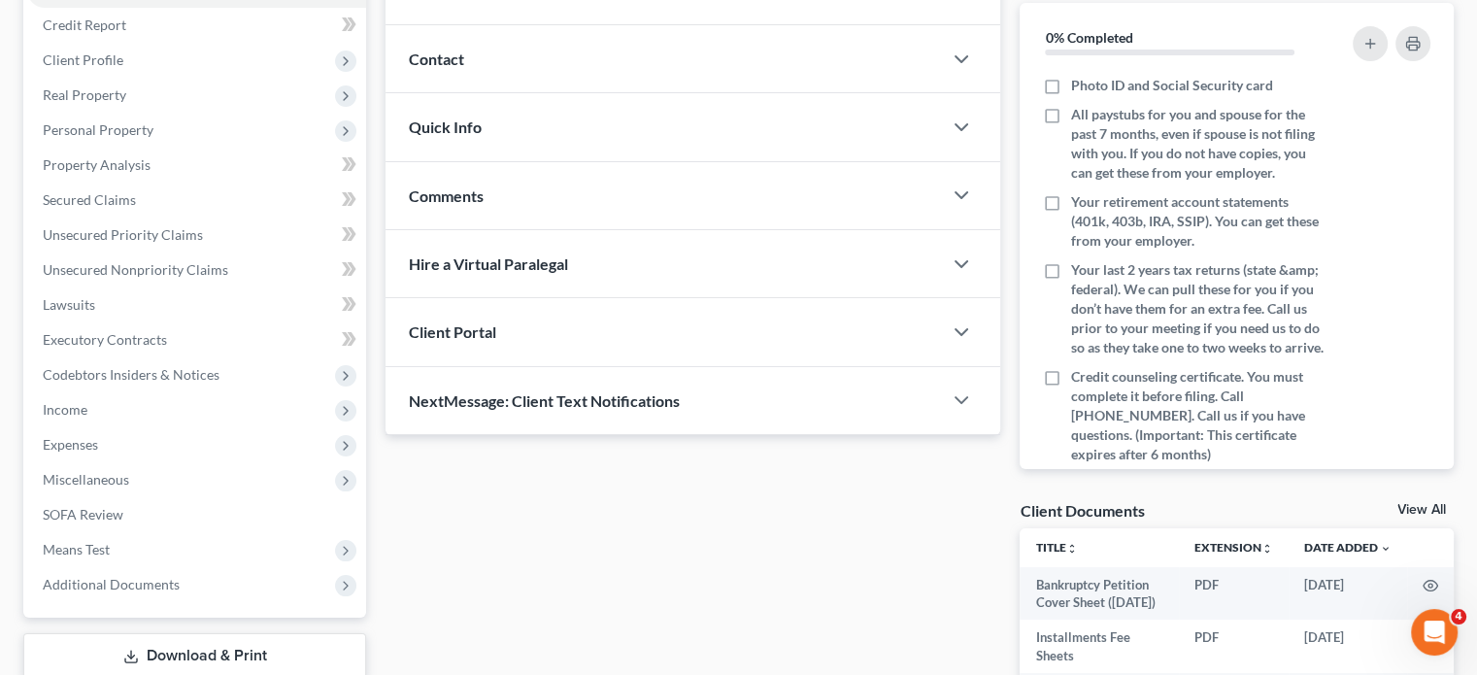
scroll to position [233, 0]
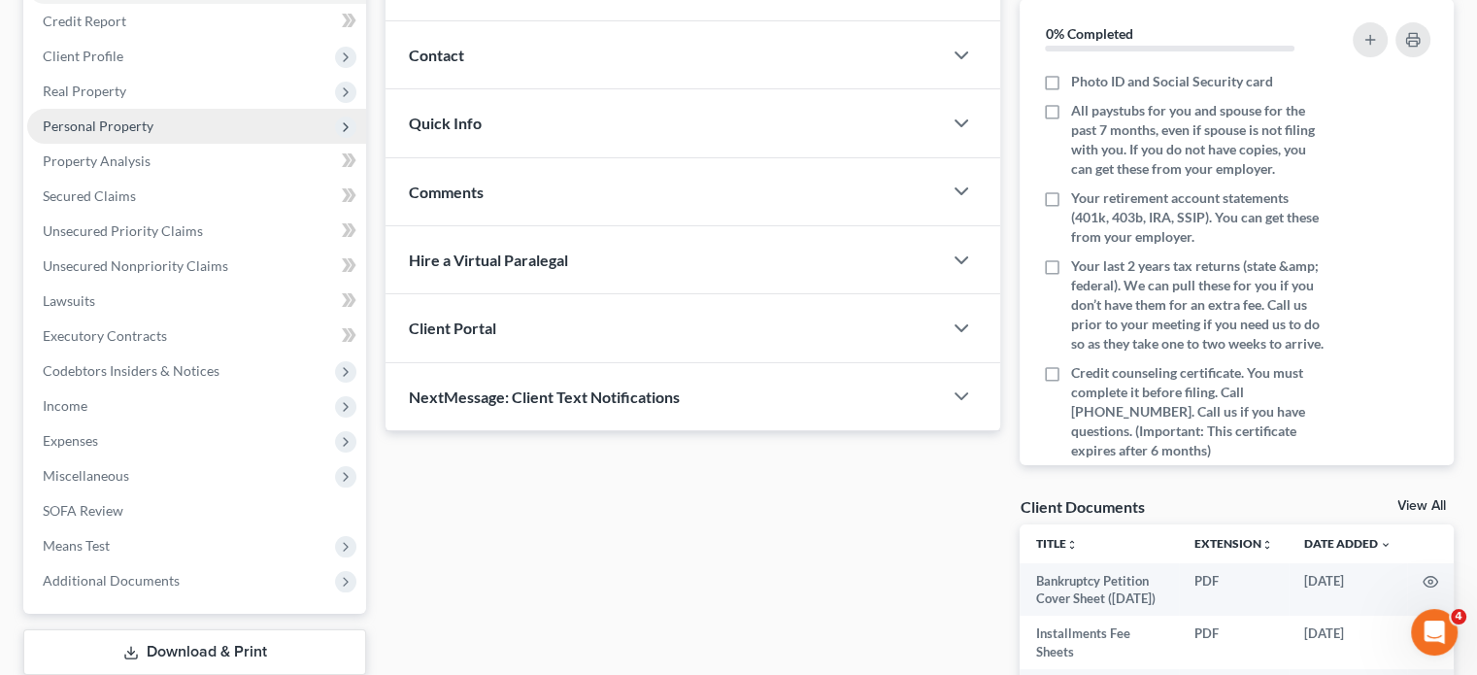
click at [198, 144] on span "Personal Property" at bounding box center [196, 126] width 339 height 35
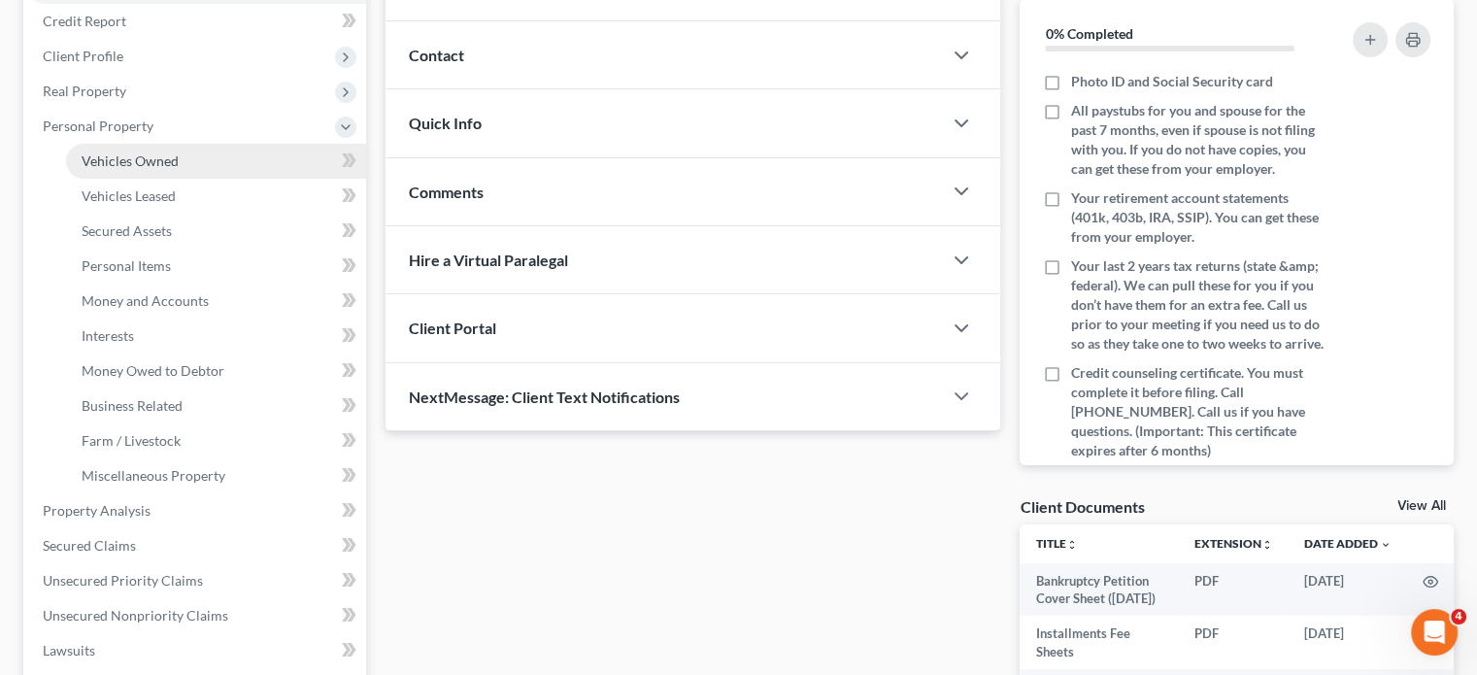
click at [179, 169] on span "Vehicles Owned" at bounding box center [130, 160] width 97 height 17
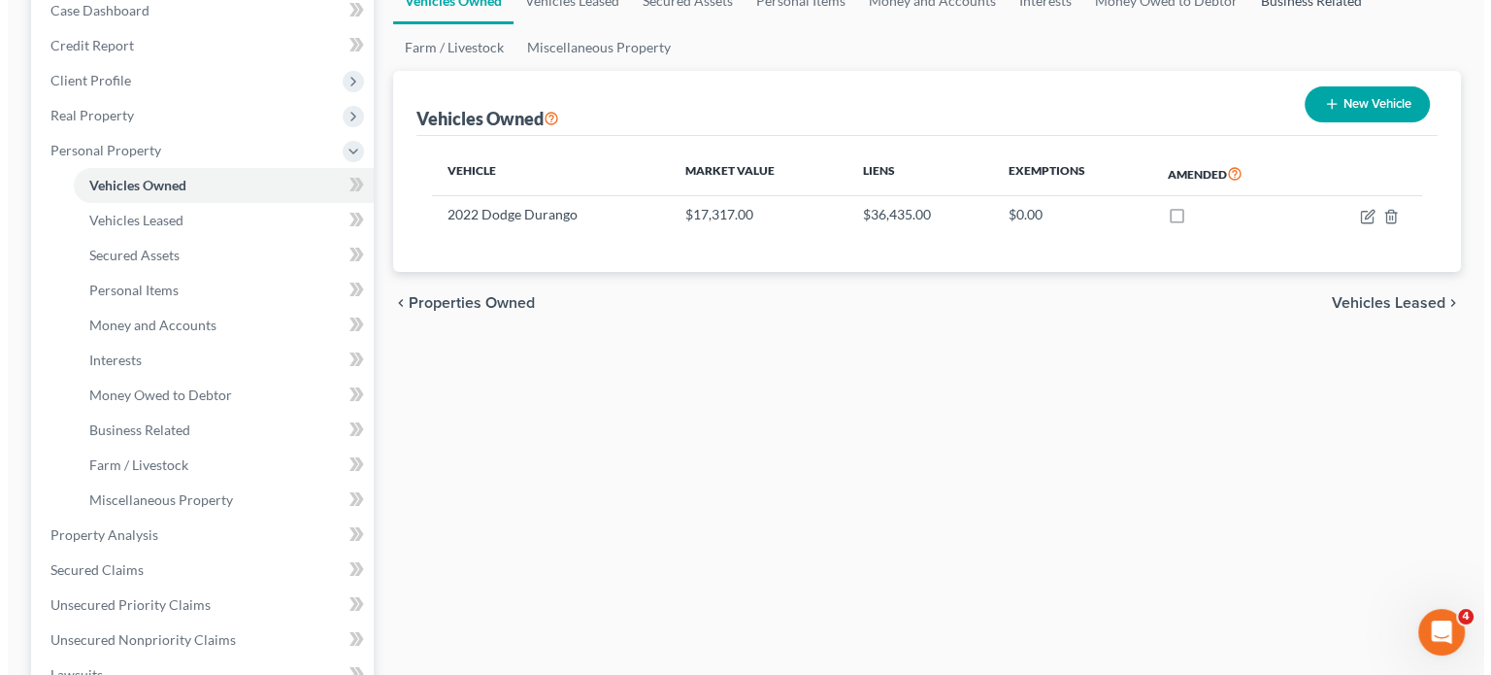
scroll to position [241, 0]
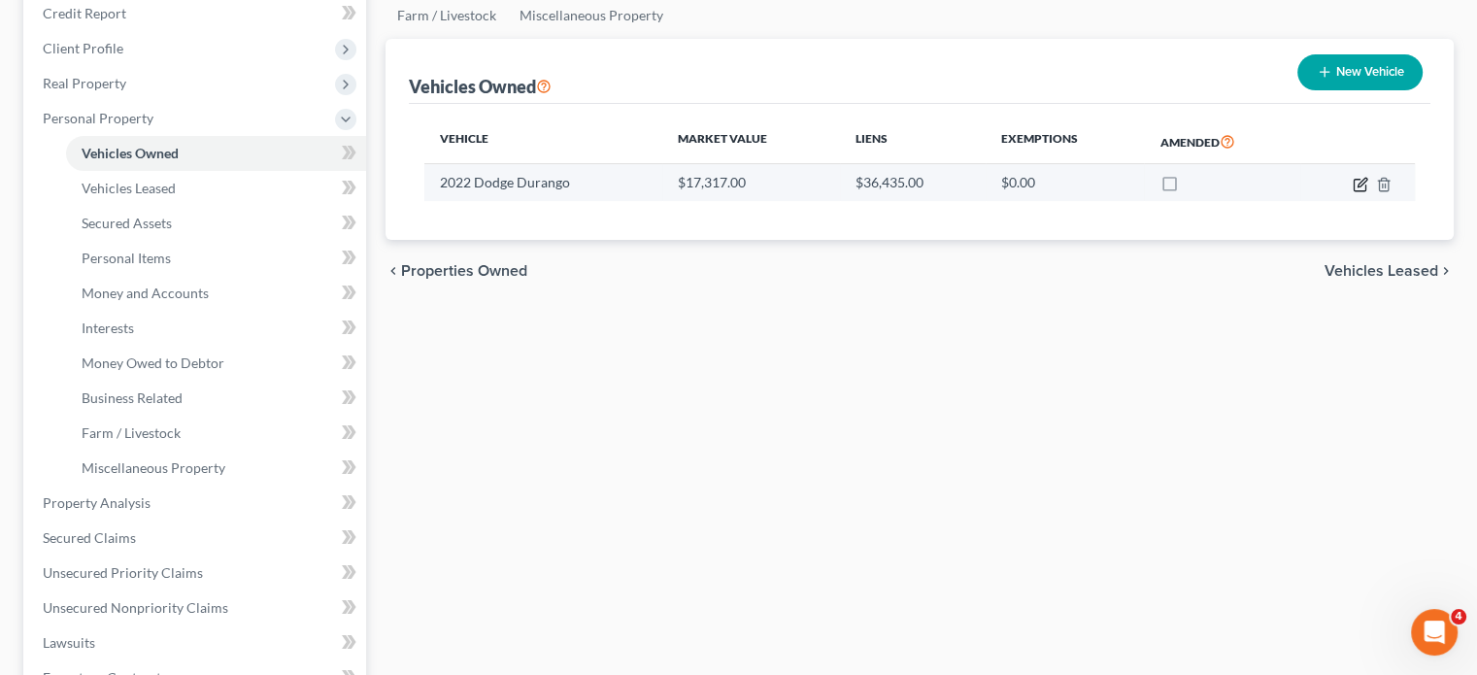
click at [1353, 192] on button "button" at bounding box center [1361, 185] width 16 height 16
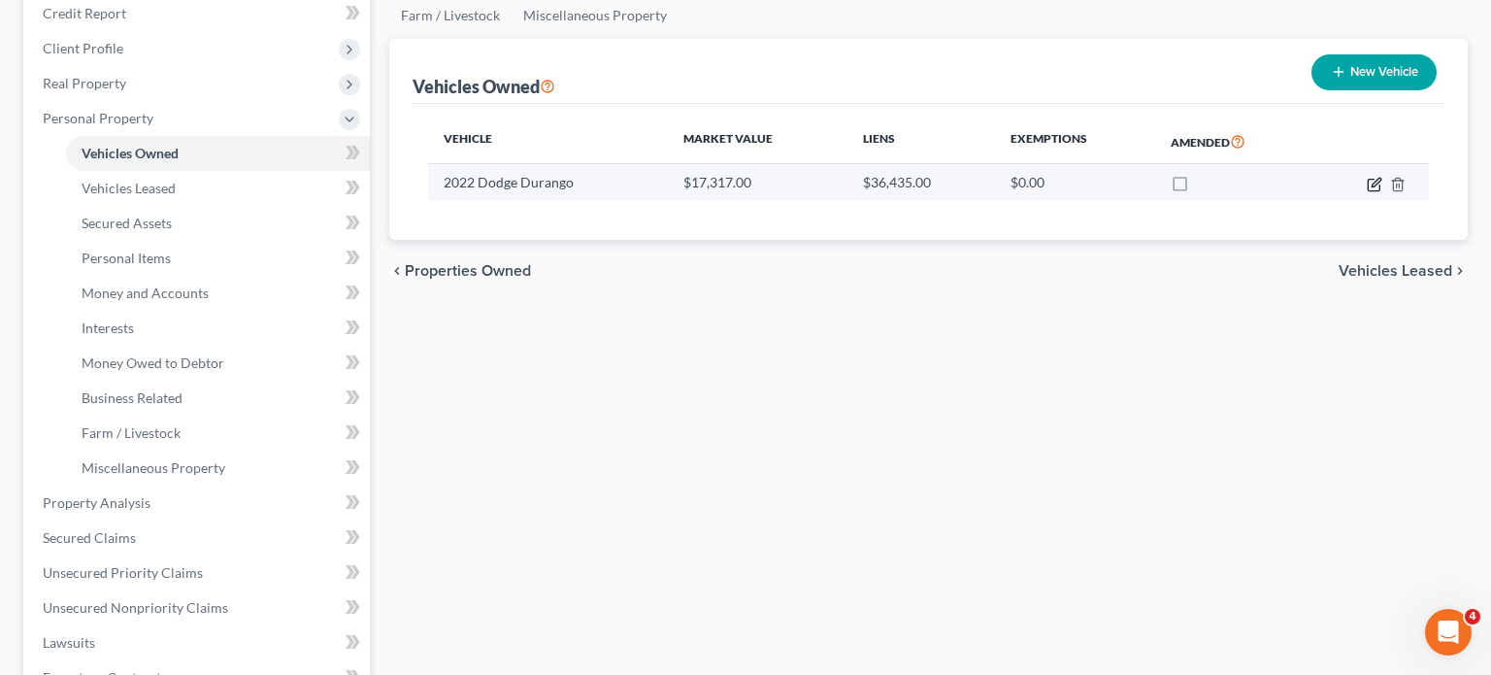
select select "0"
select select "4"
select select "2"
select select "0"
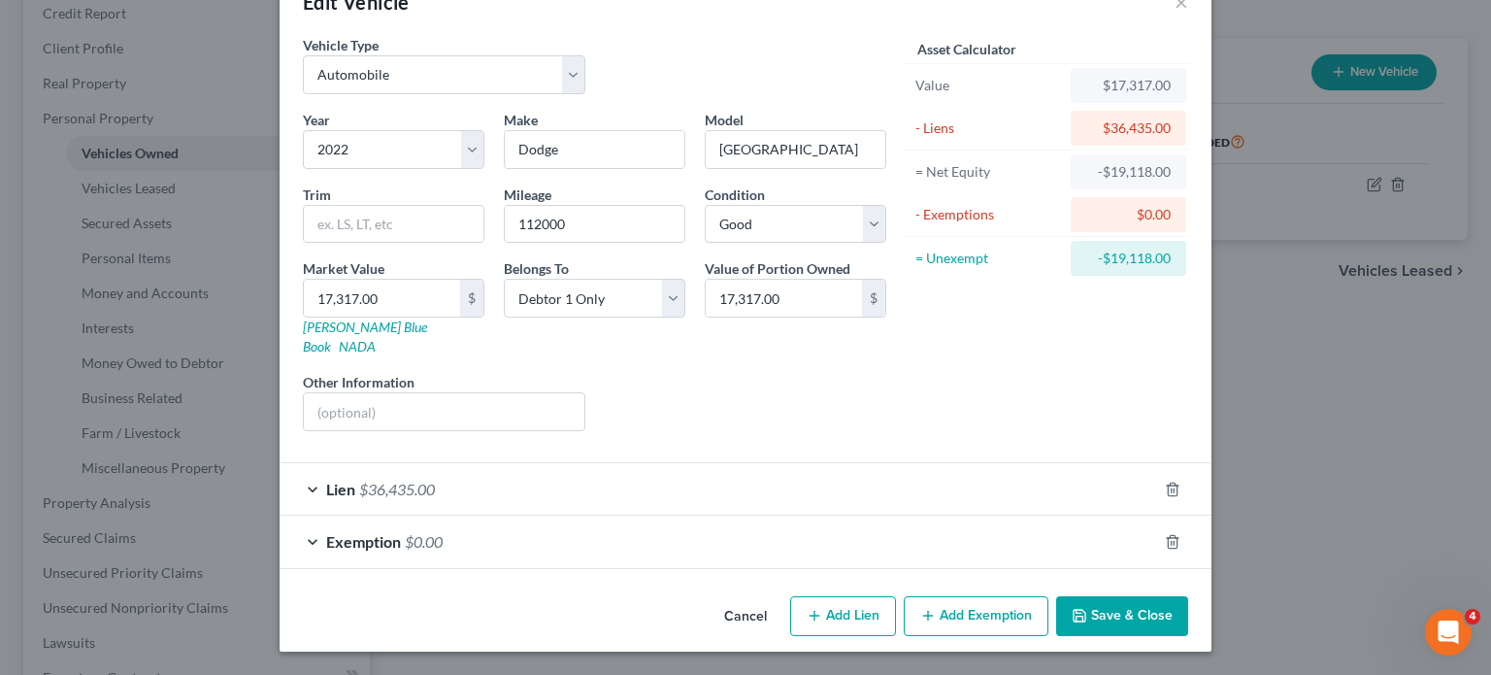
scroll to position [205, 0]
click at [834, 463] on div "Lien $36,435.00" at bounding box center [719, 488] width 878 height 51
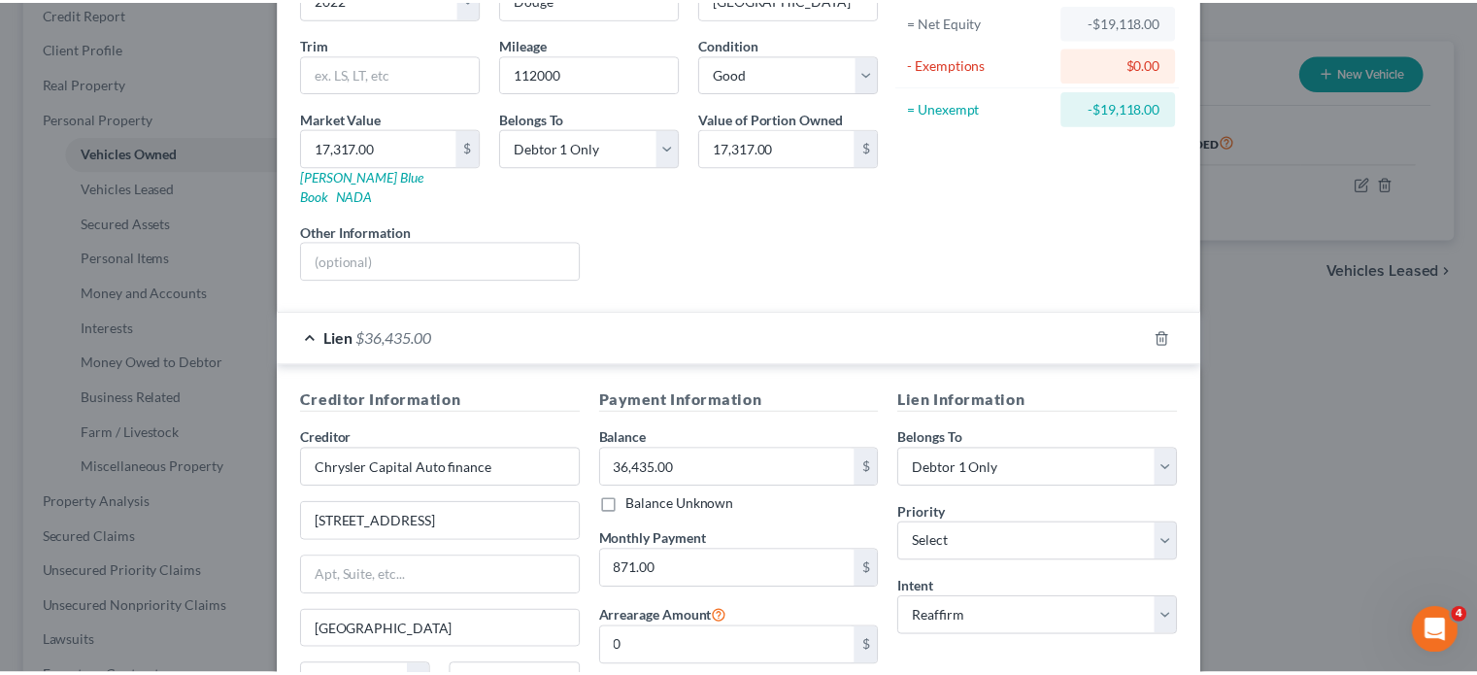
scroll to position [707, 0]
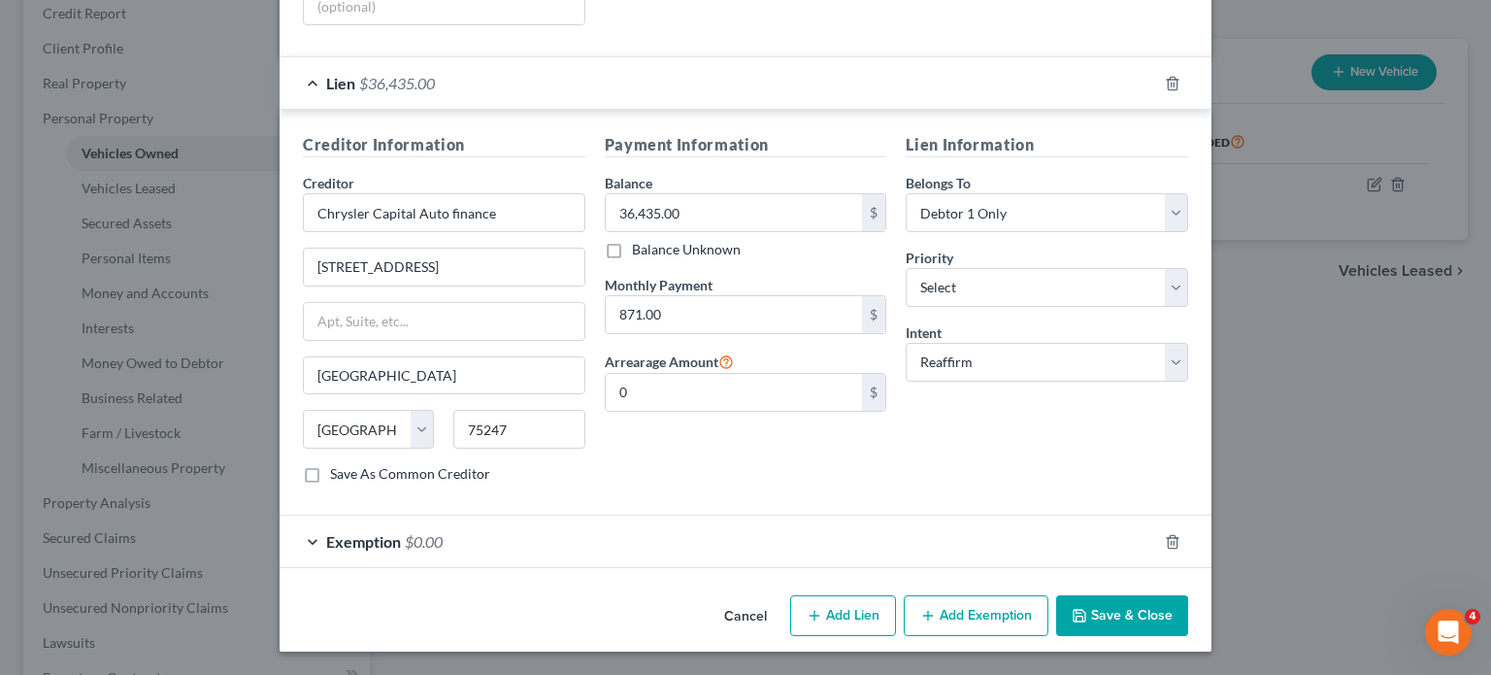
click at [740, 597] on button "Cancel" at bounding box center [746, 616] width 74 height 39
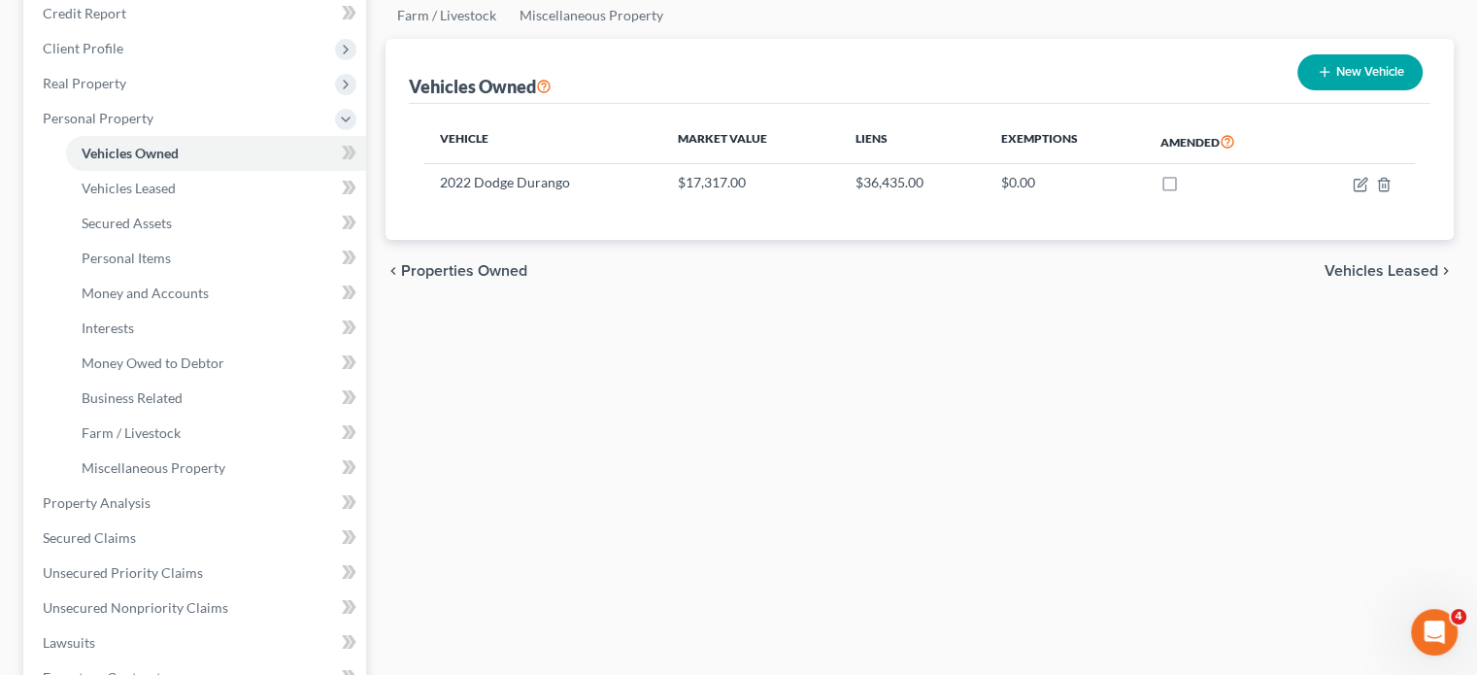
click at [710, 302] on div "chevron_left Properties Owned Vehicles Leased chevron_right" at bounding box center [919, 271] width 1068 height 62
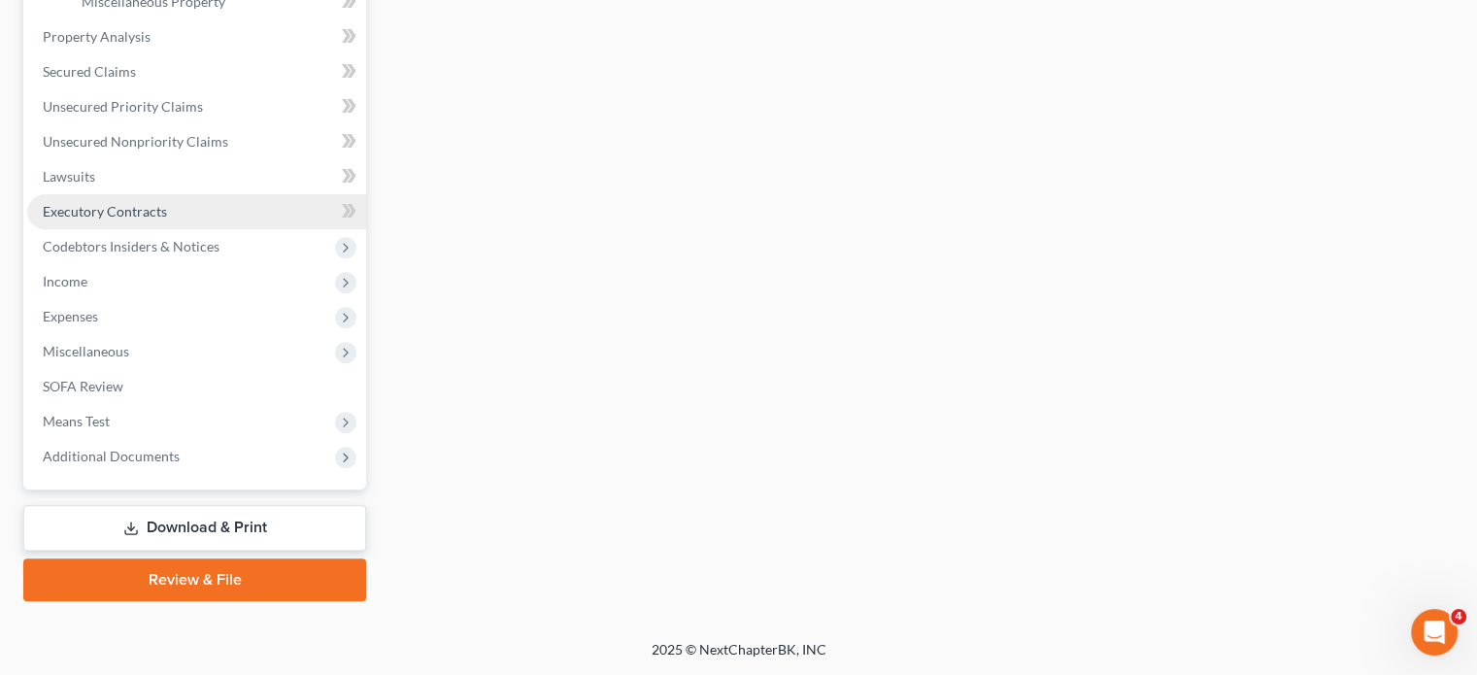
scroll to position [1047, 0]
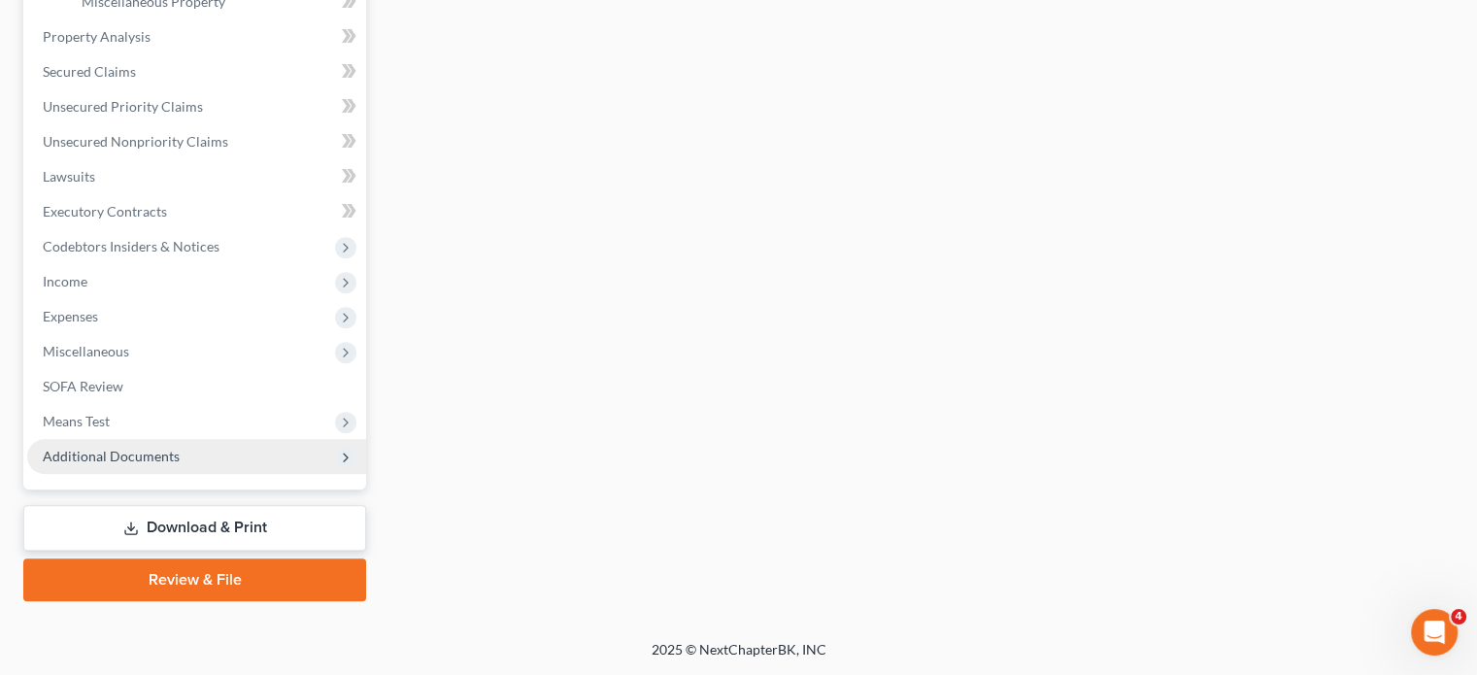
click at [147, 448] on span "Additional Documents" at bounding box center [111, 456] width 137 height 17
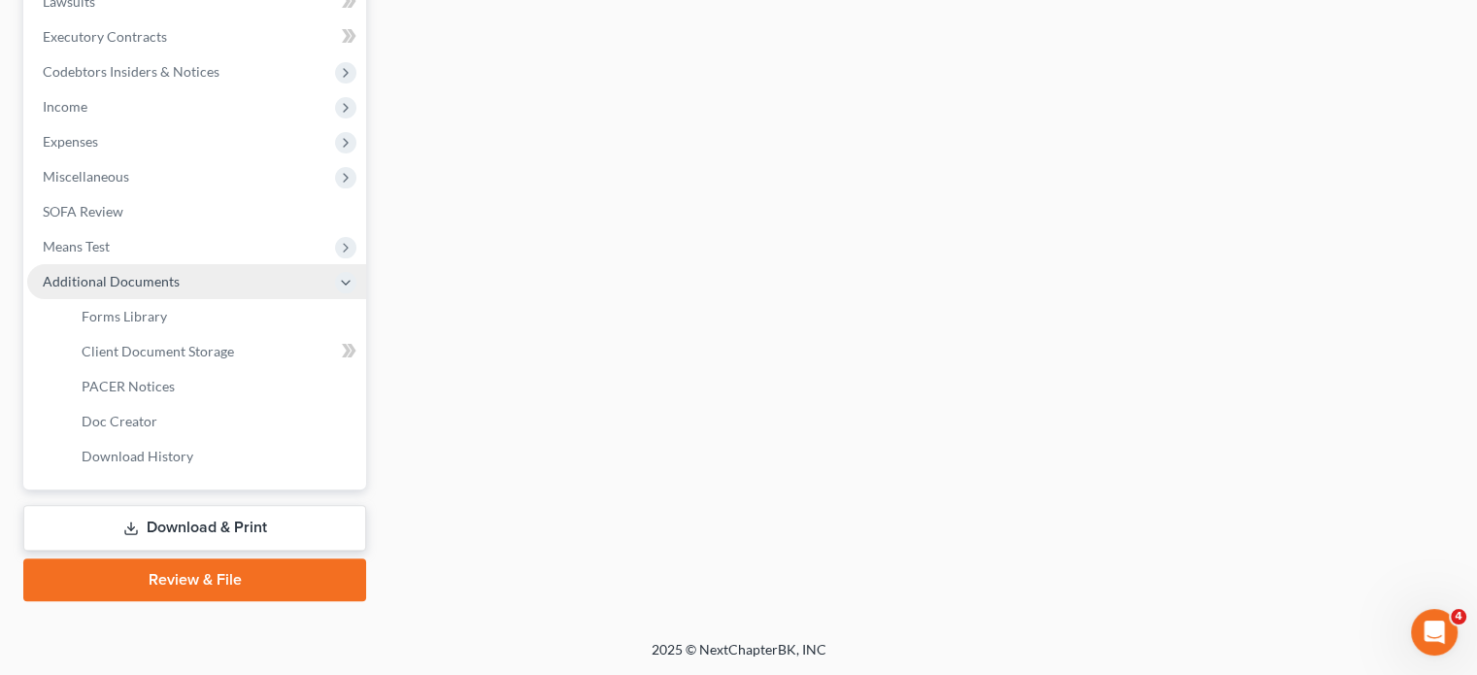
scroll to position [610, 0]
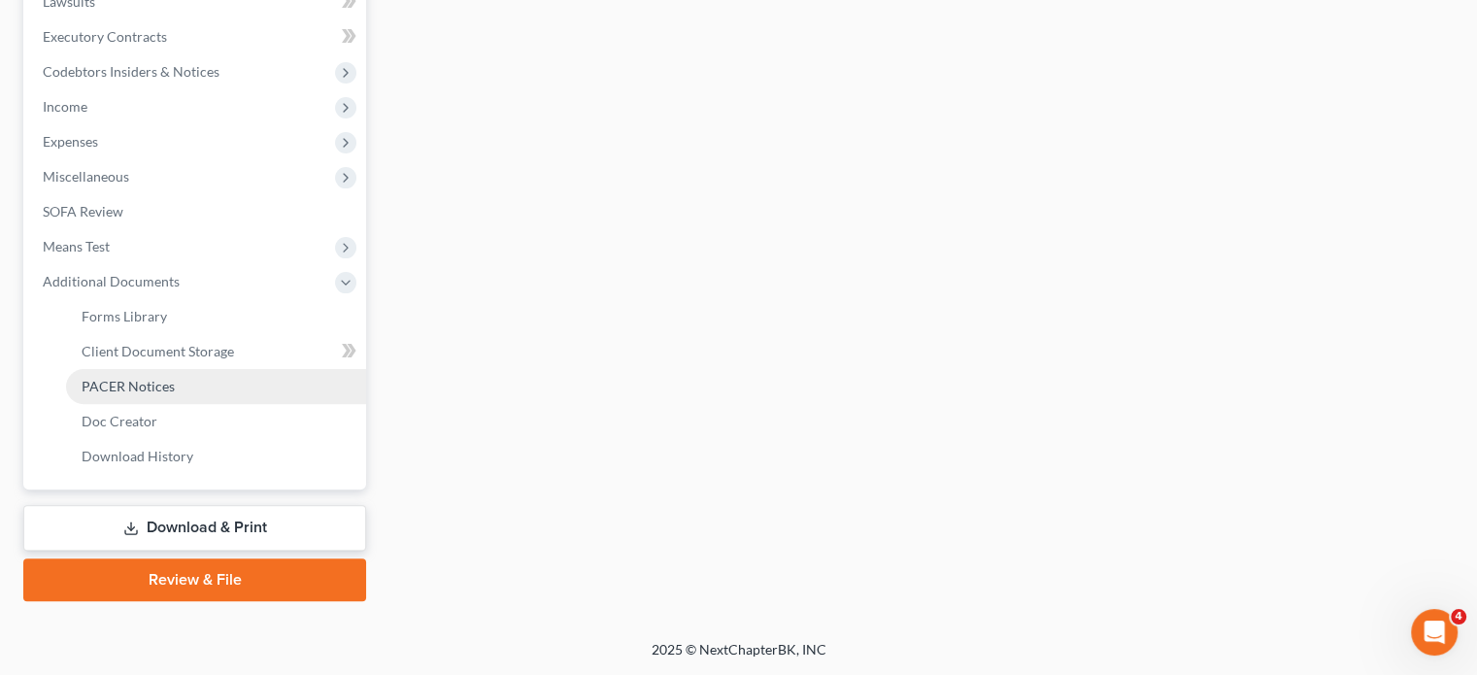
click at [175, 394] on span "PACER Notices" at bounding box center [128, 386] width 93 height 17
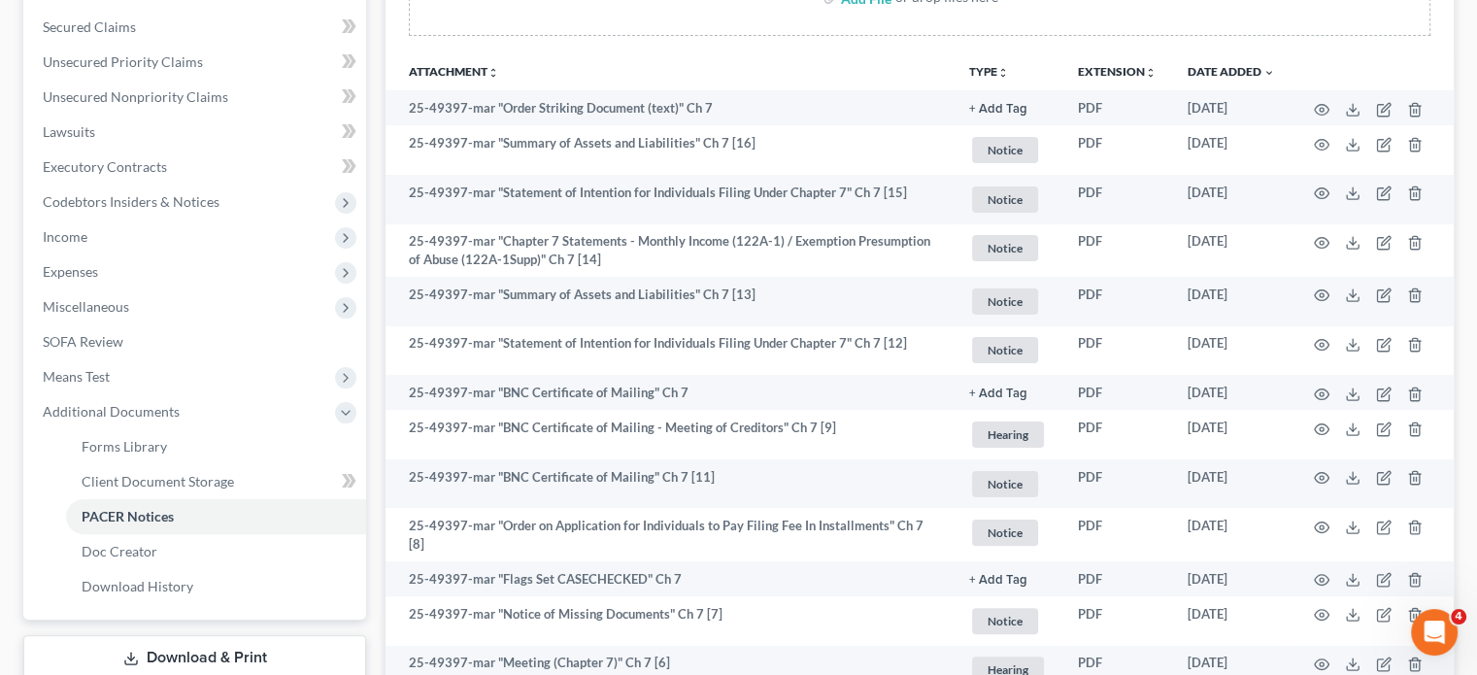
scroll to position [411, 0]
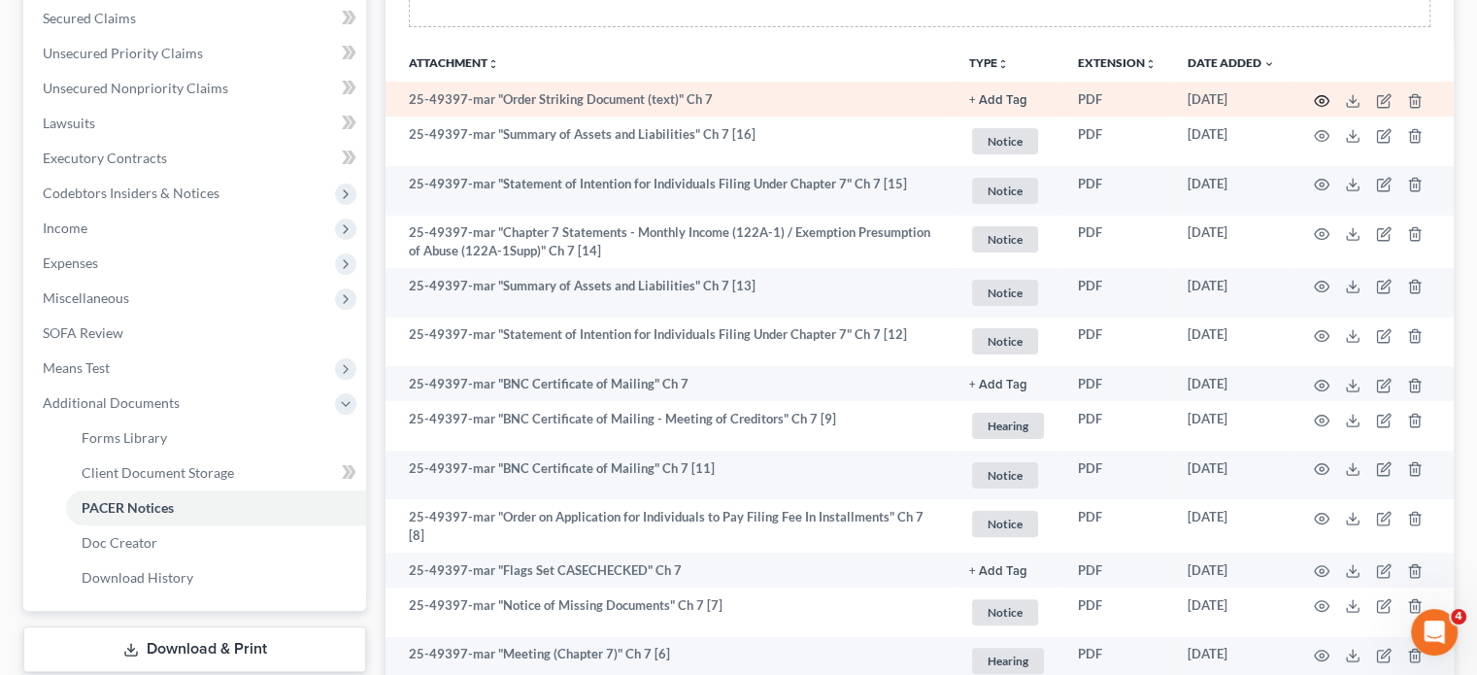
click at [1320, 103] on circle "button" at bounding box center [1322, 101] width 4 height 4
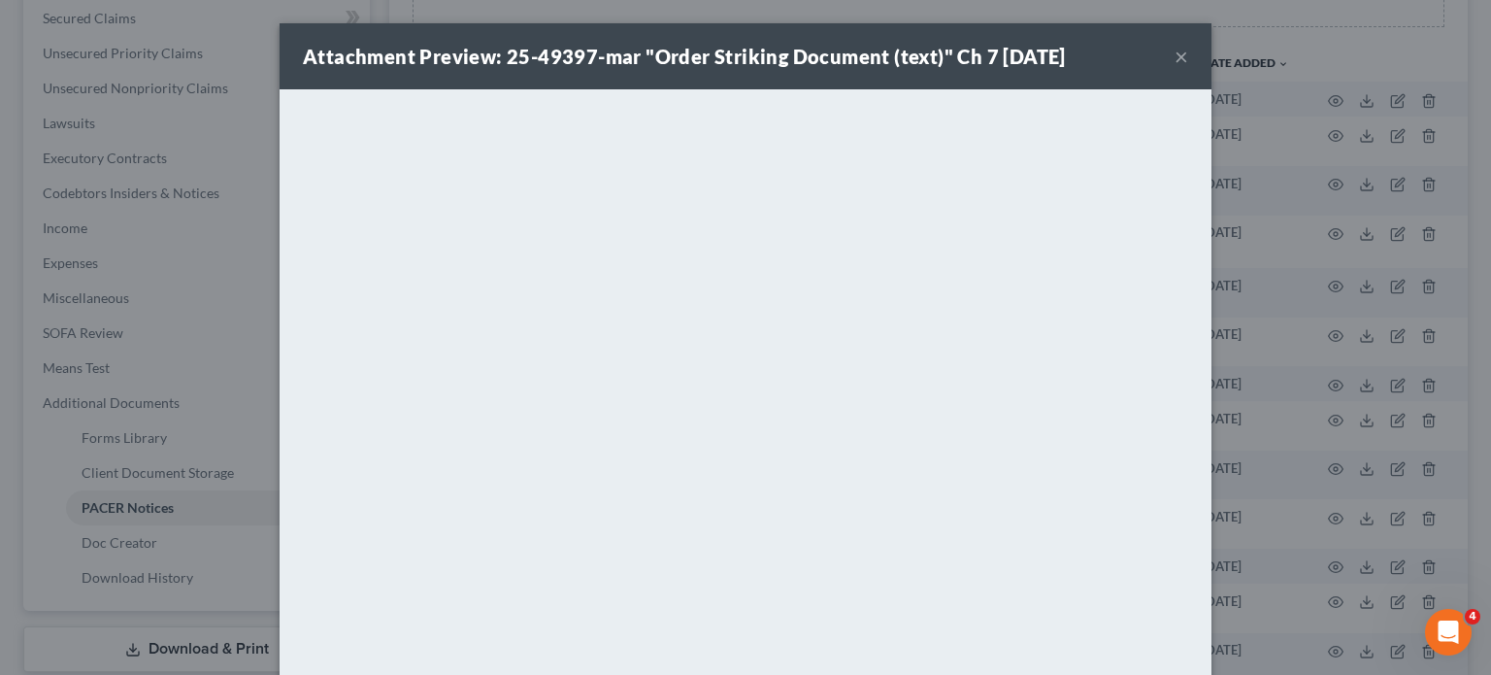
click at [1189, 67] on button "×" at bounding box center [1182, 56] width 14 height 23
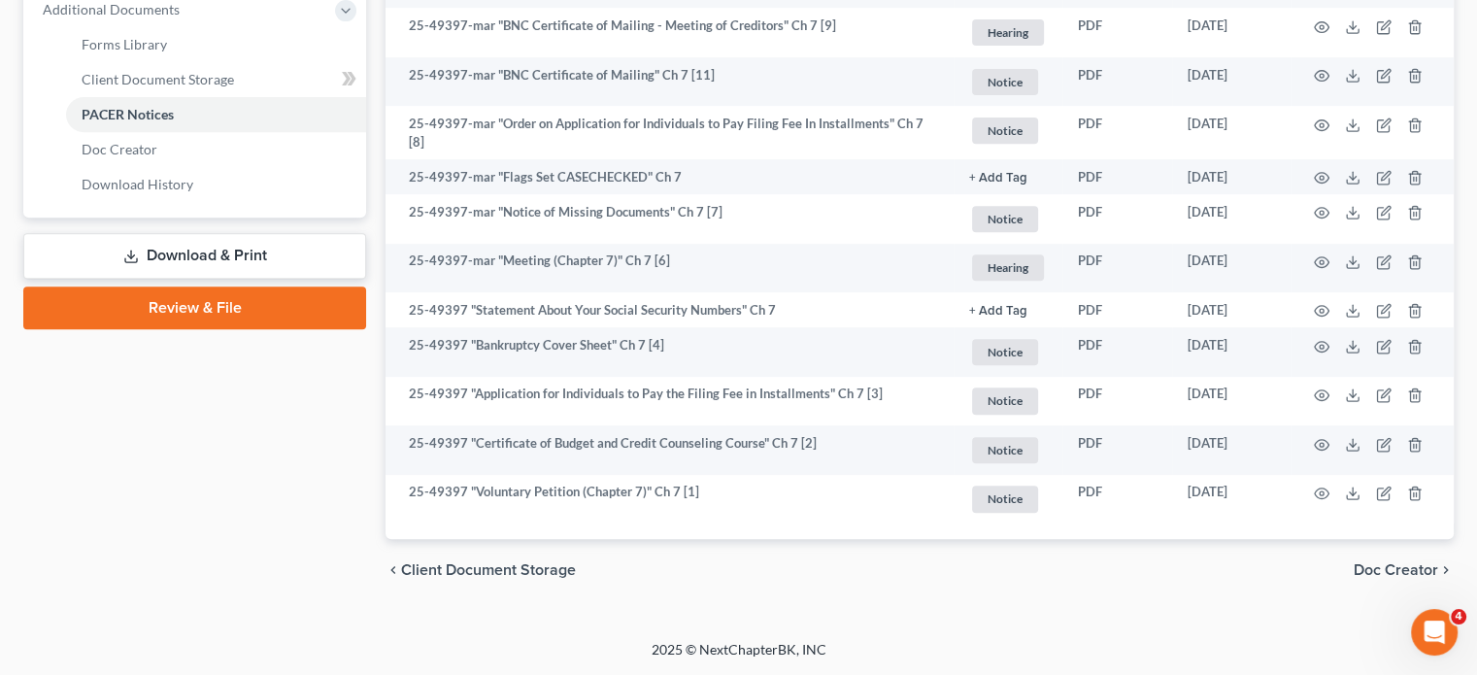
scroll to position [1070, 0]
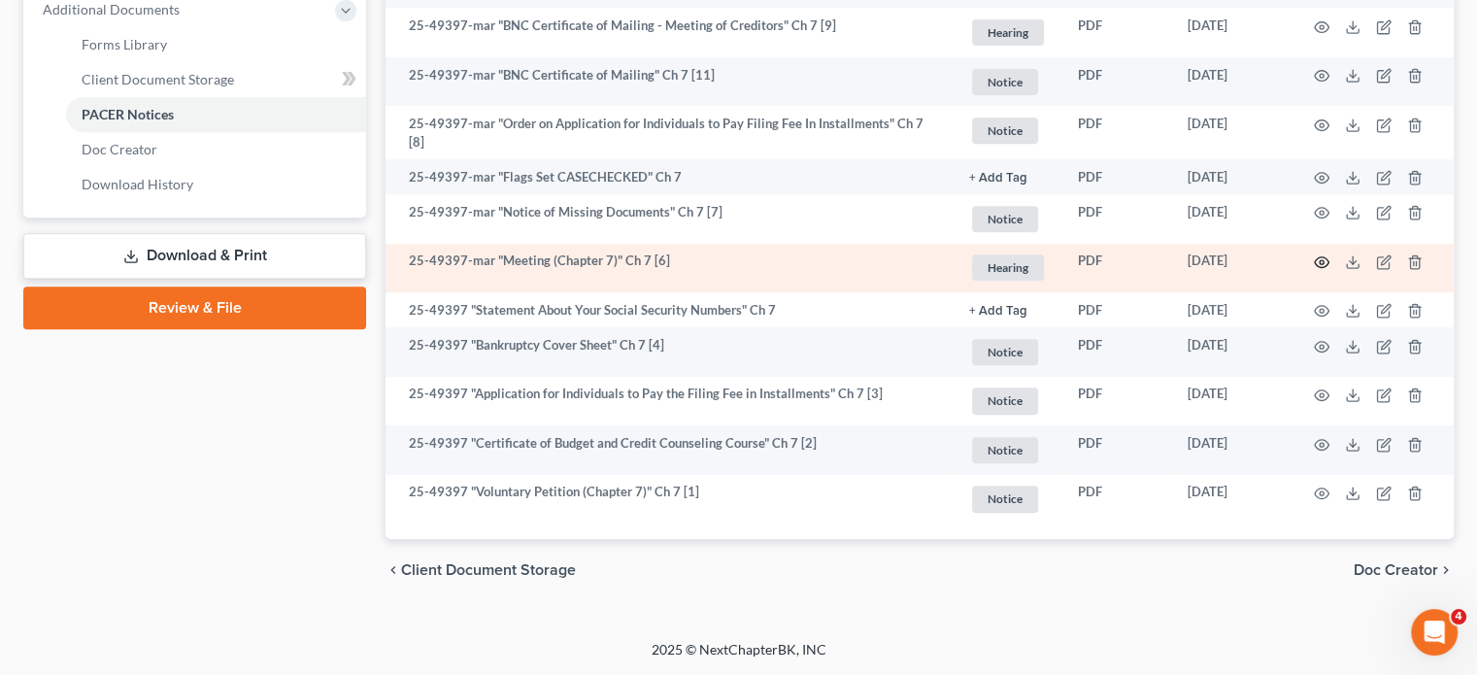
click at [1314, 270] on icon "button" at bounding box center [1322, 262] width 16 height 16
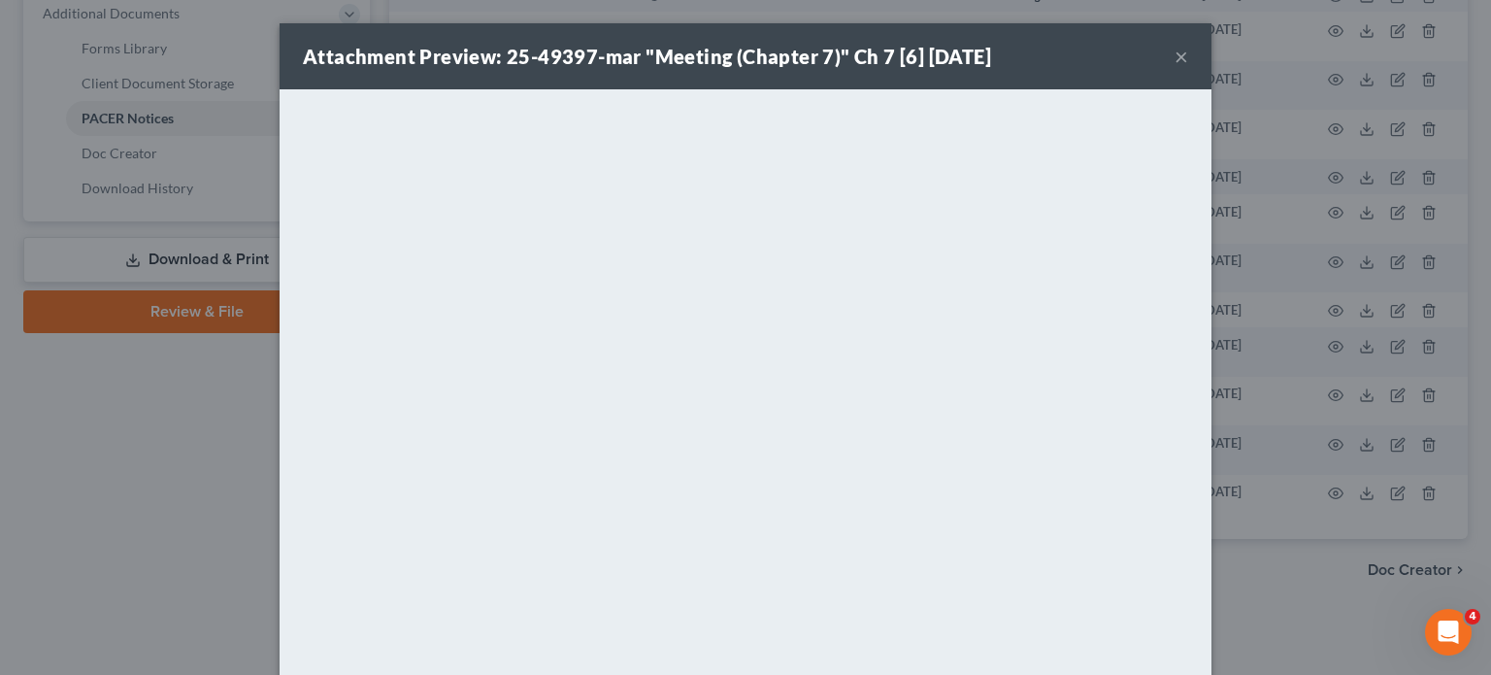
click at [1189, 68] on button "×" at bounding box center [1182, 56] width 14 height 23
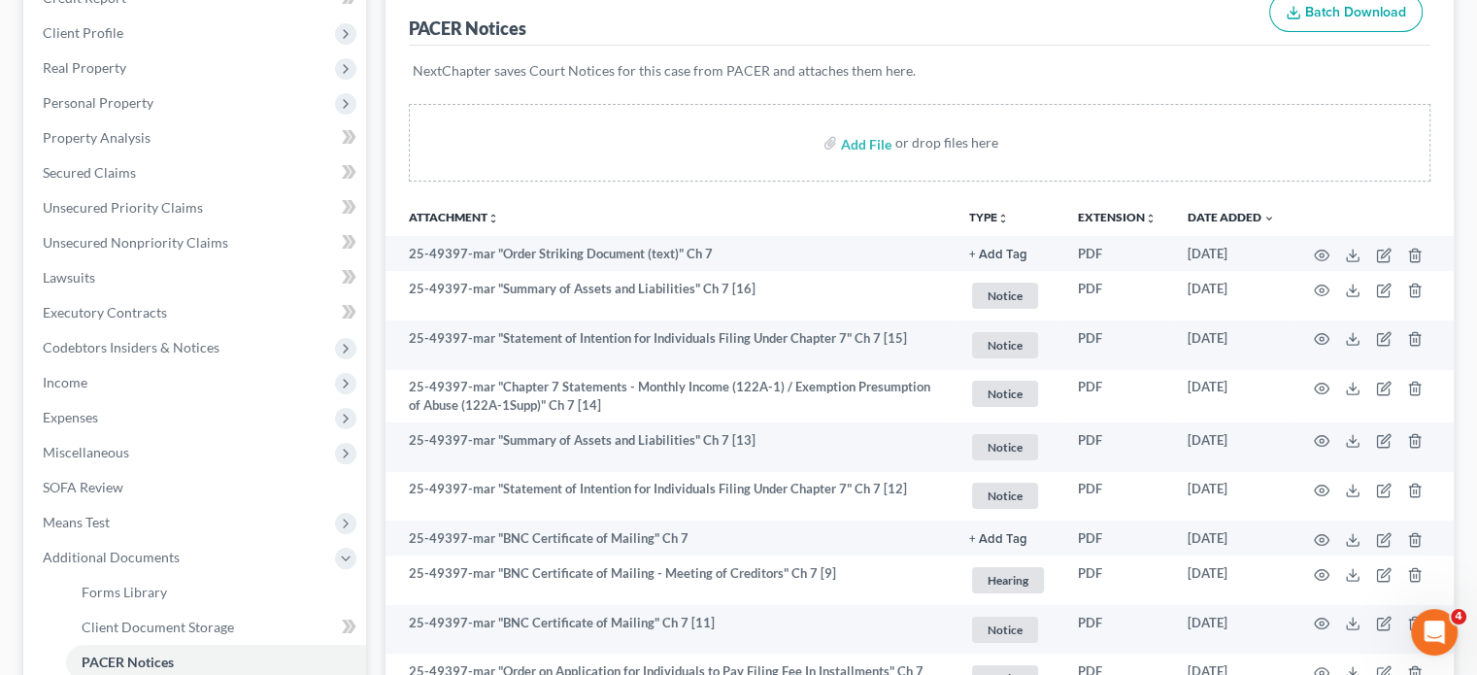
scroll to position [0, 0]
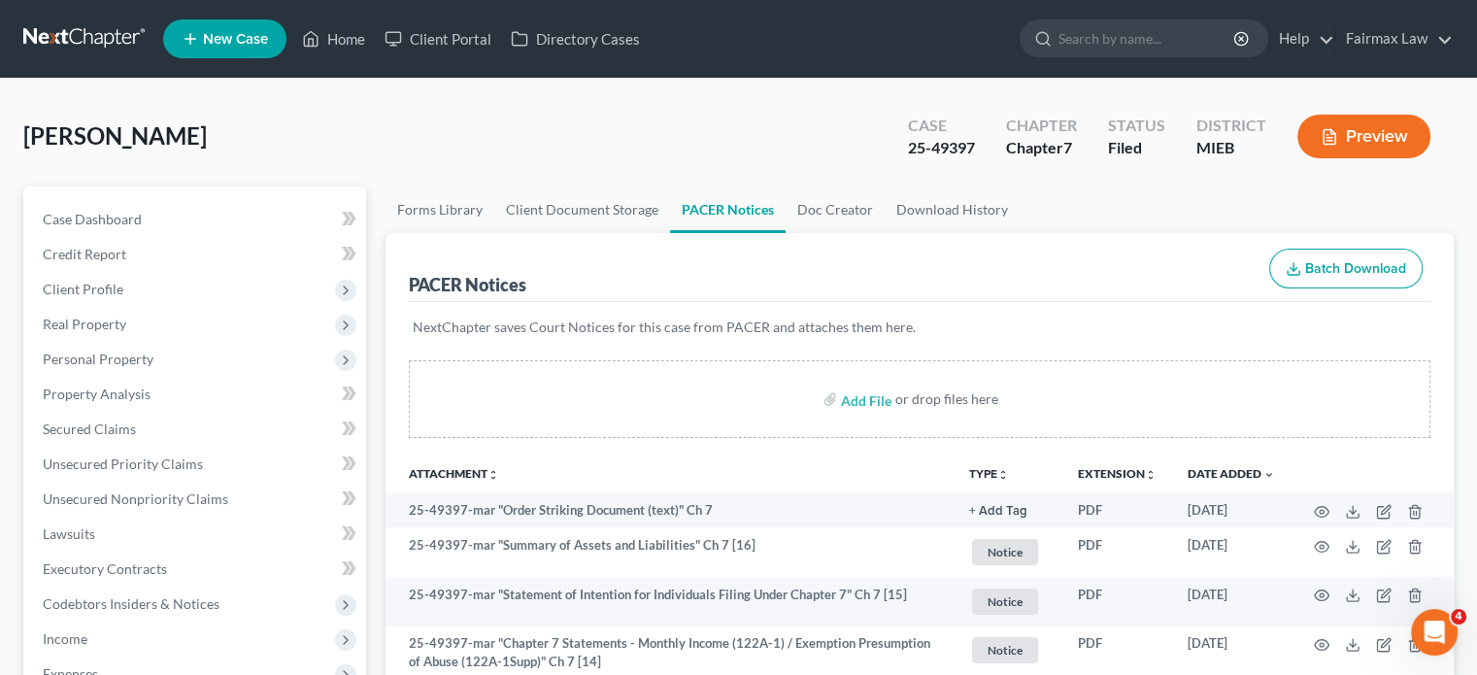
click at [388, 179] on div "[PERSON_NAME] Upgraded Case 25-49397 Chapter Chapter 7 Status Filed District MI…" at bounding box center [738, 144] width 1430 height 84
click at [604, 153] on div "[PERSON_NAME] Upgraded Case 25-49397 Chapter Chapter 7 Status Filed District MI…" at bounding box center [738, 144] width 1430 height 84
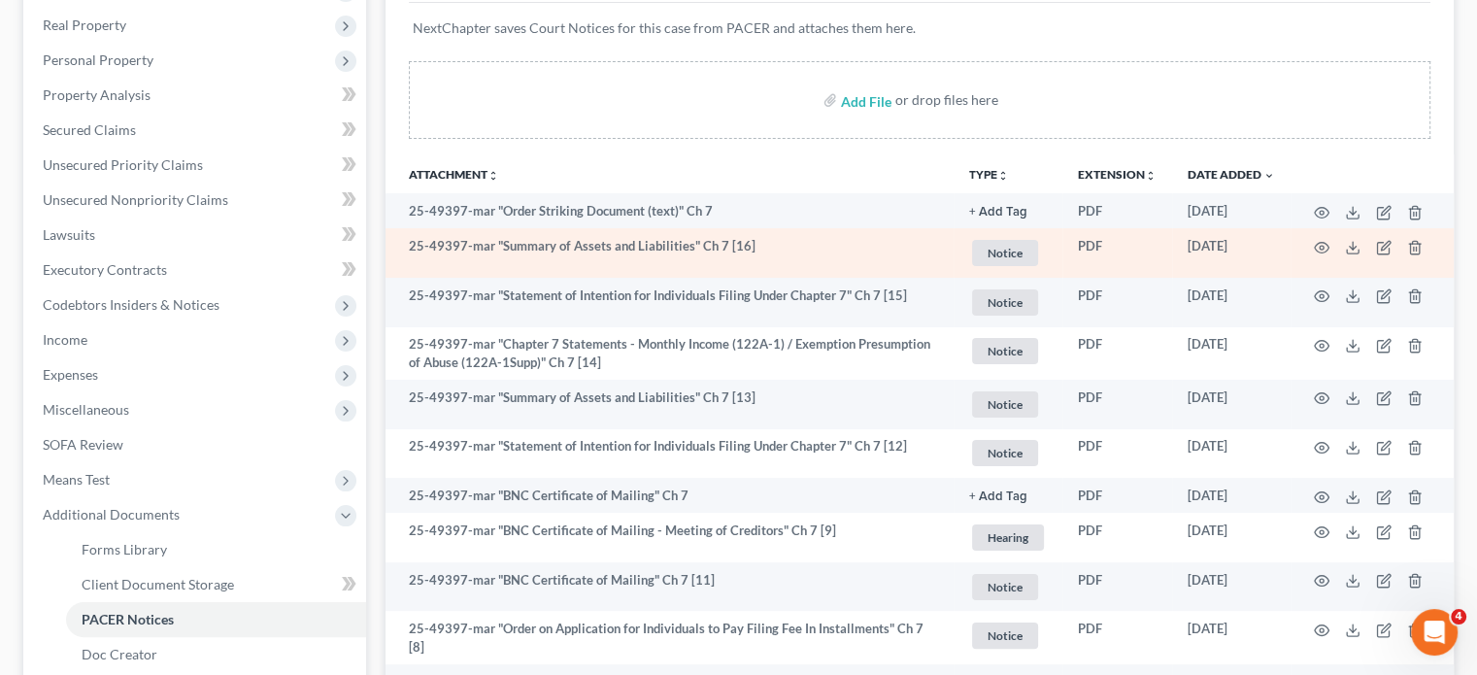
scroll to position [306, 0]
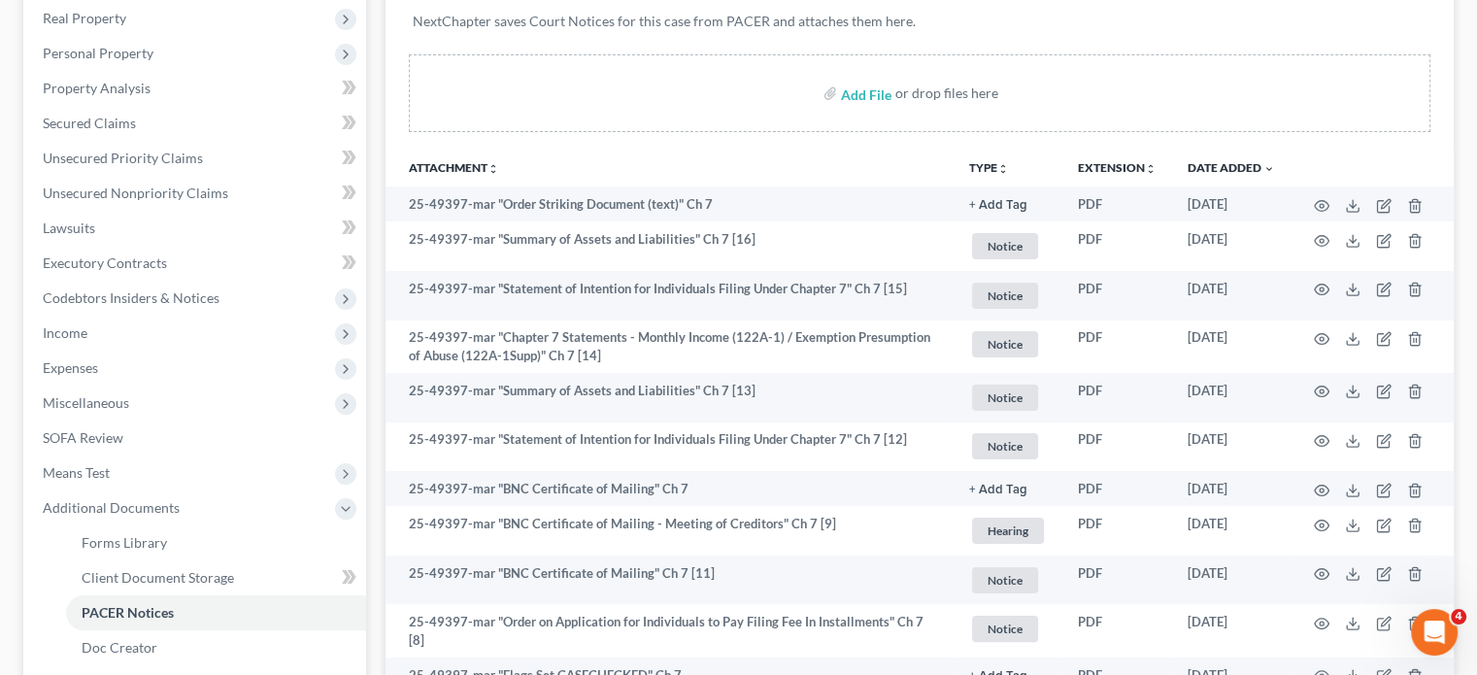
click at [610, 186] on th "Attachment unfold_more expand_more expand_less" at bounding box center [669, 167] width 568 height 39
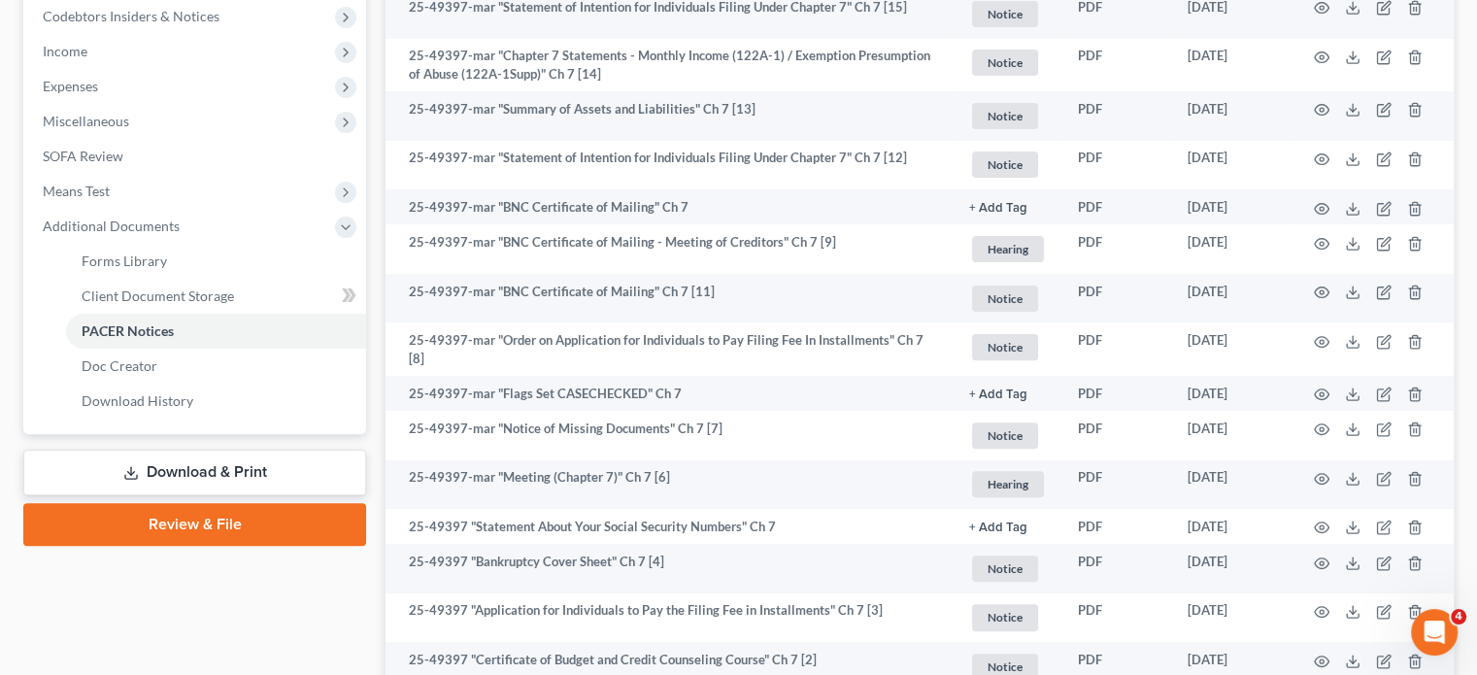
scroll to position [0, 0]
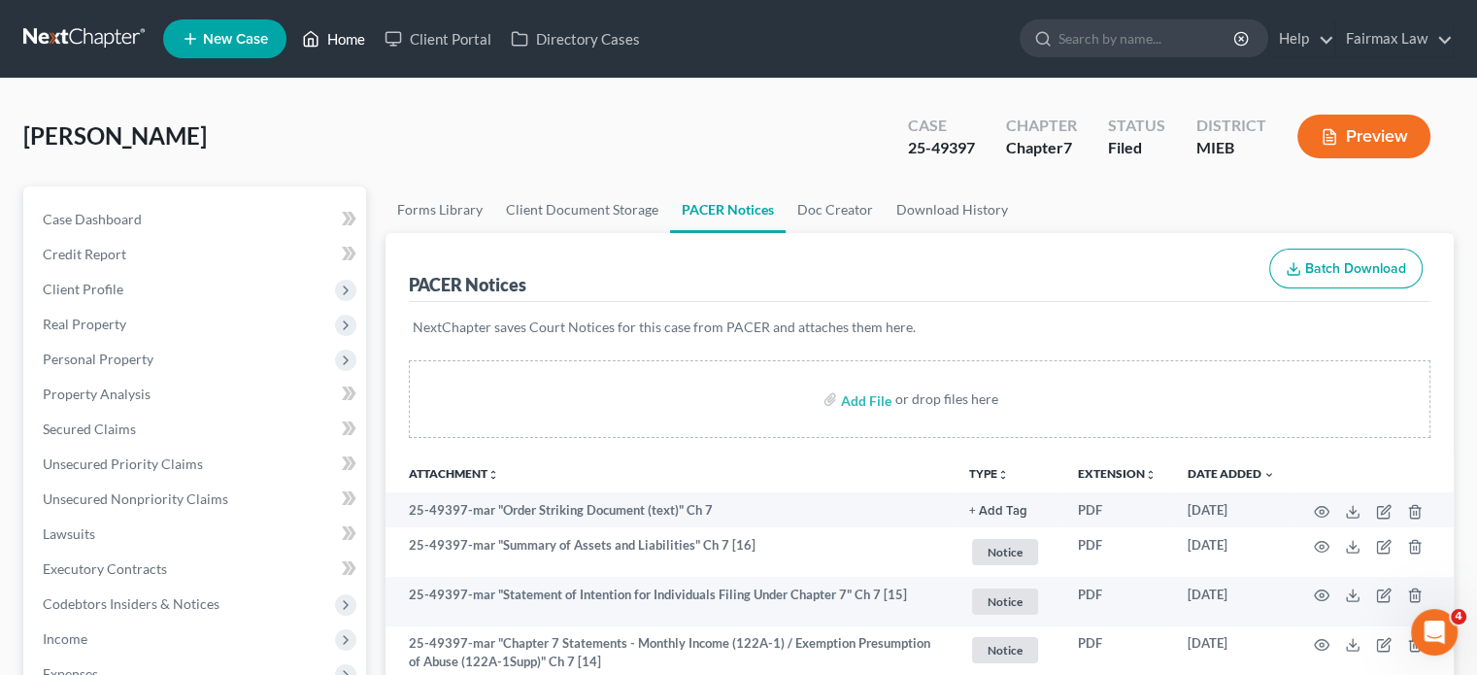
click at [375, 56] on link "Home" at bounding box center [333, 38] width 83 height 35
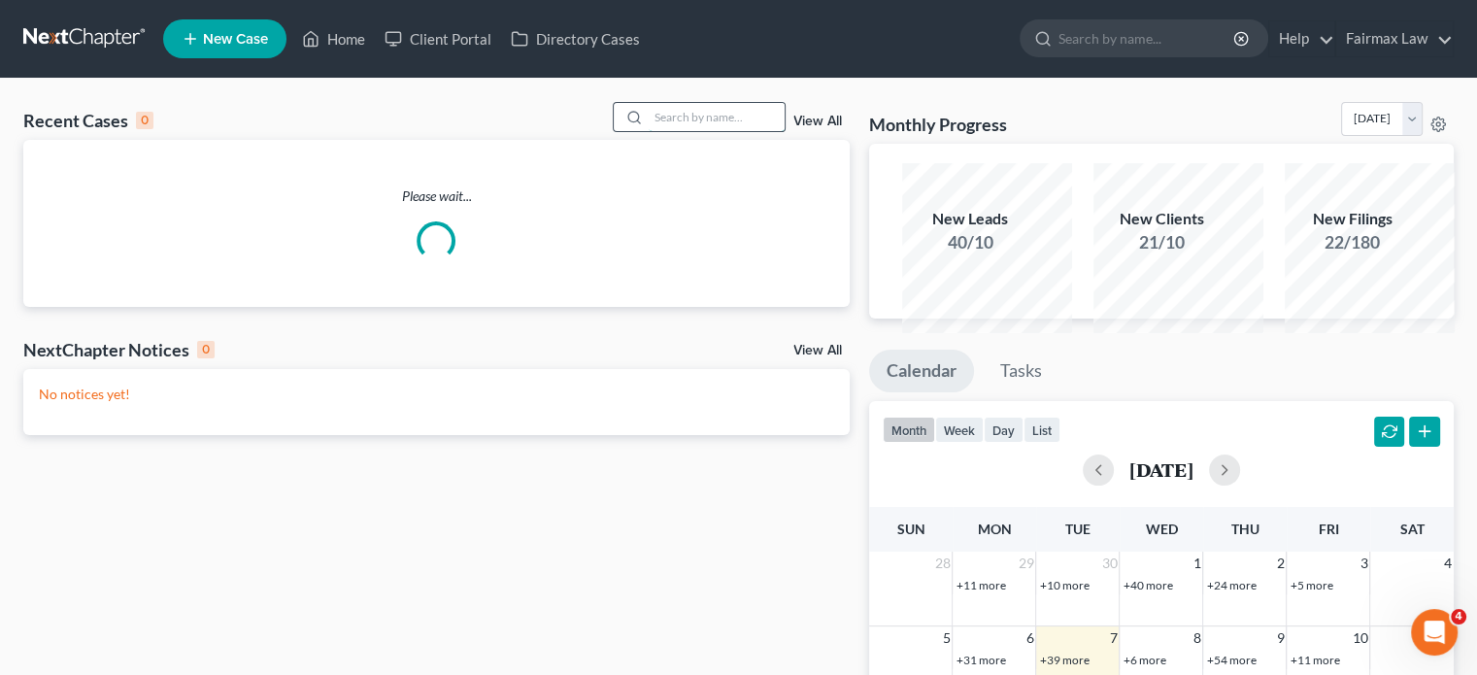
click at [649, 131] on input "search" at bounding box center [717, 117] width 136 height 28
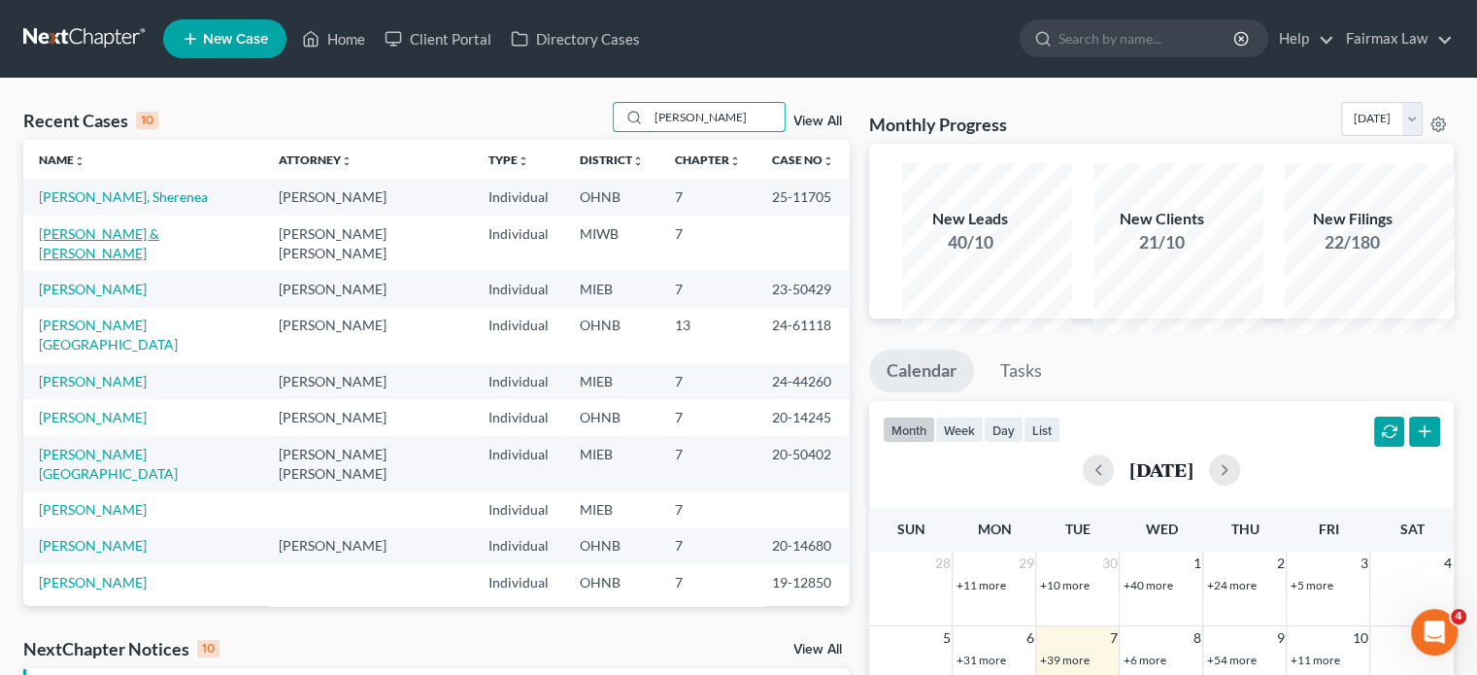
type input "[PERSON_NAME]"
click at [117, 261] on link "[PERSON_NAME] & [PERSON_NAME]" at bounding box center [99, 243] width 120 height 36
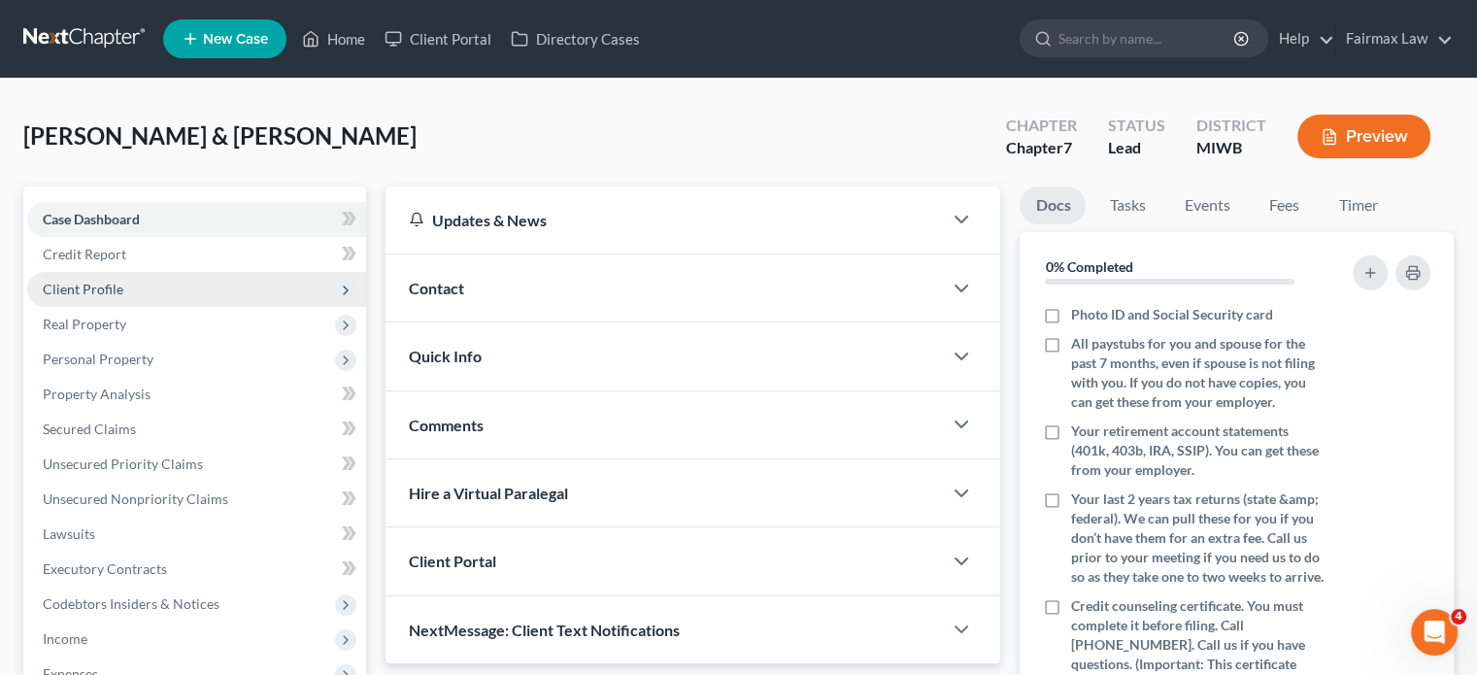
click at [236, 307] on span "Client Profile" at bounding box center [196, 289] width 339 height 35
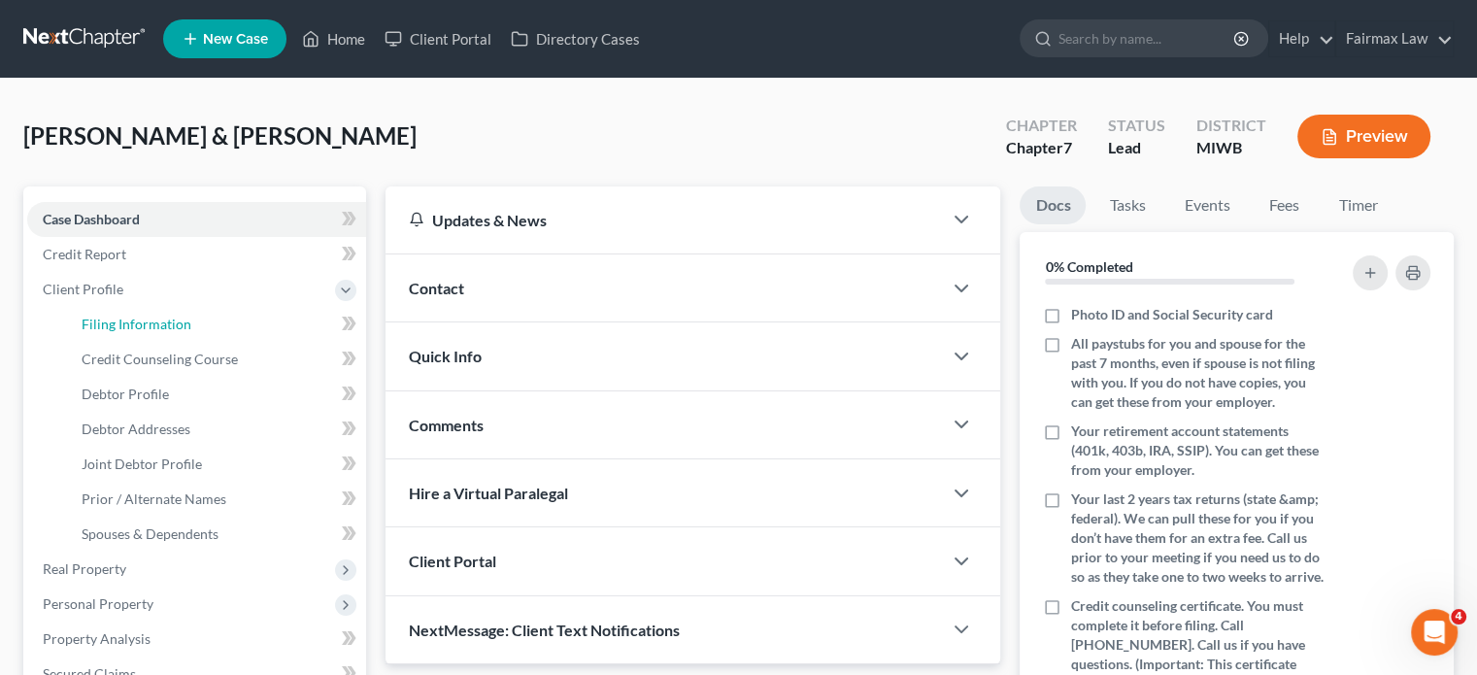
click at [171, 332] on span "Filing Information" at bounding box center [137, 324] width 110 height 17
select select "1"
select select "0"
select select "41"
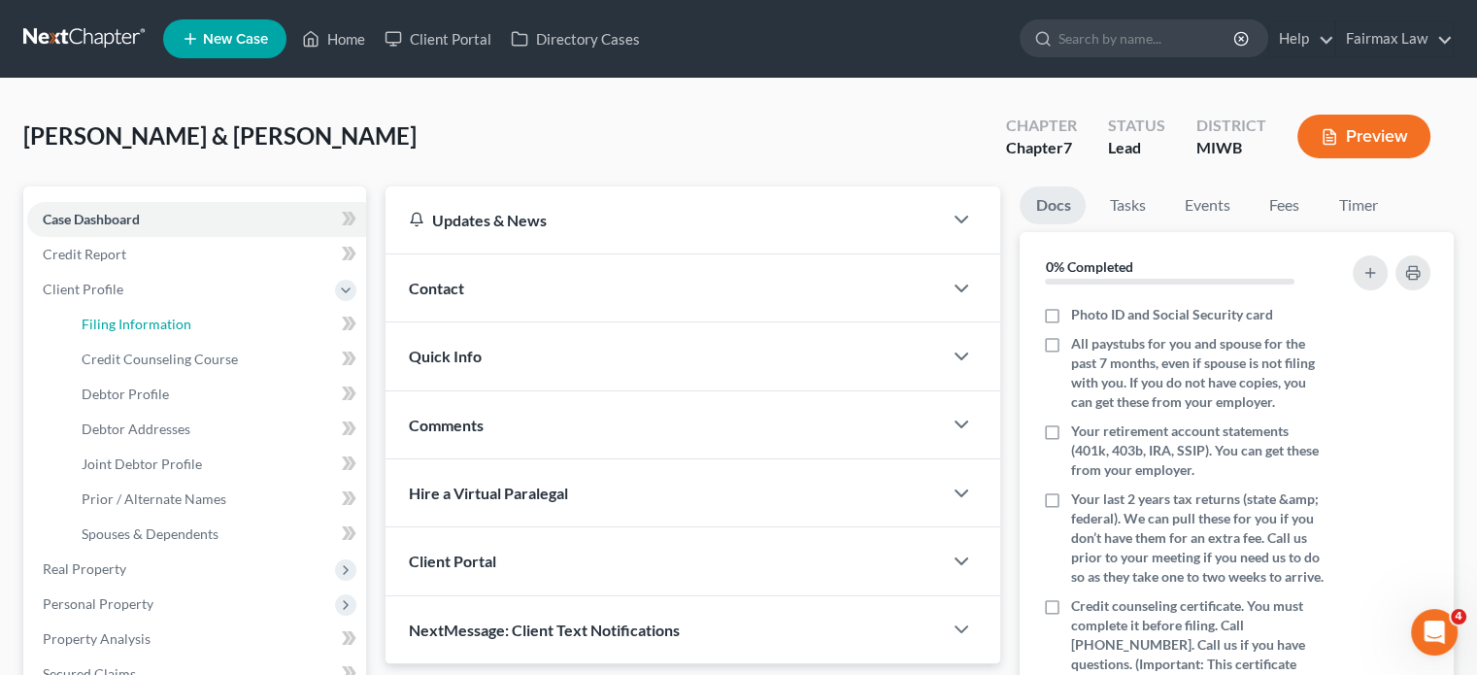
select select "2"
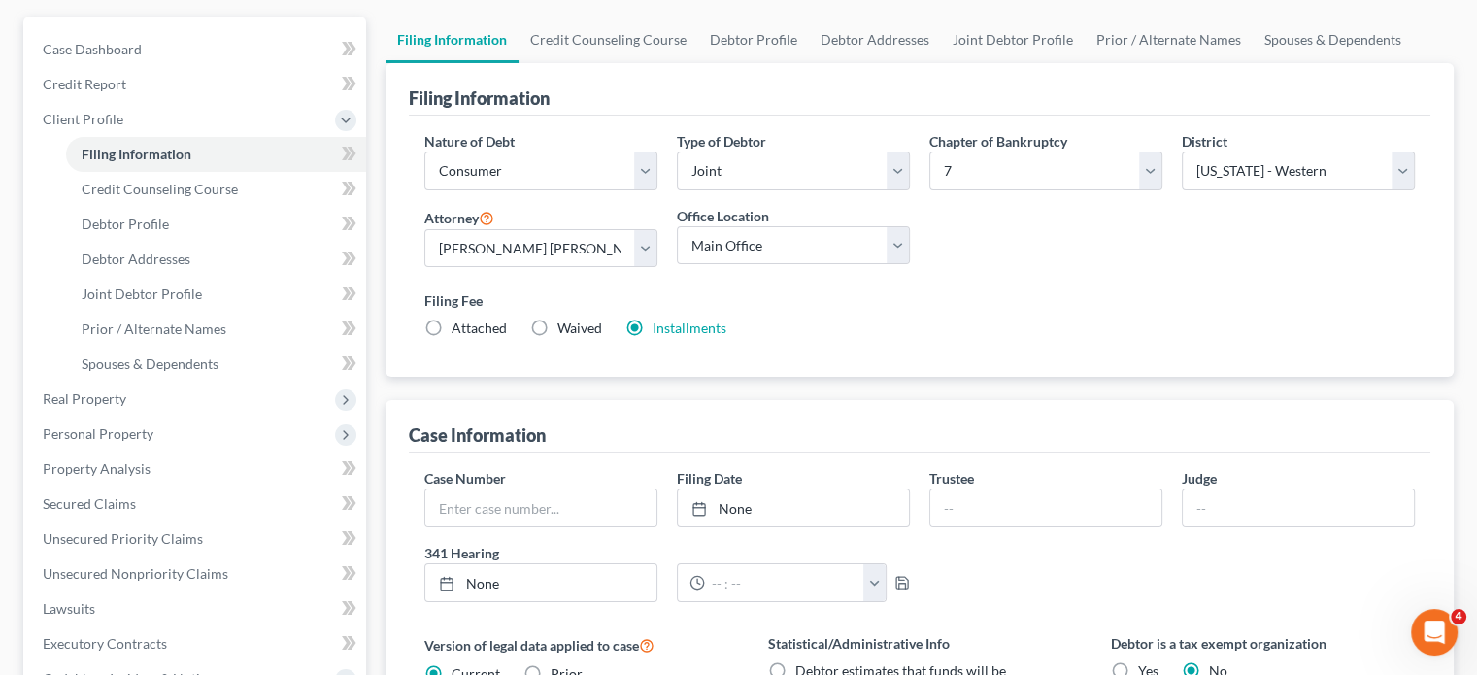
scroll to position [136, 0]
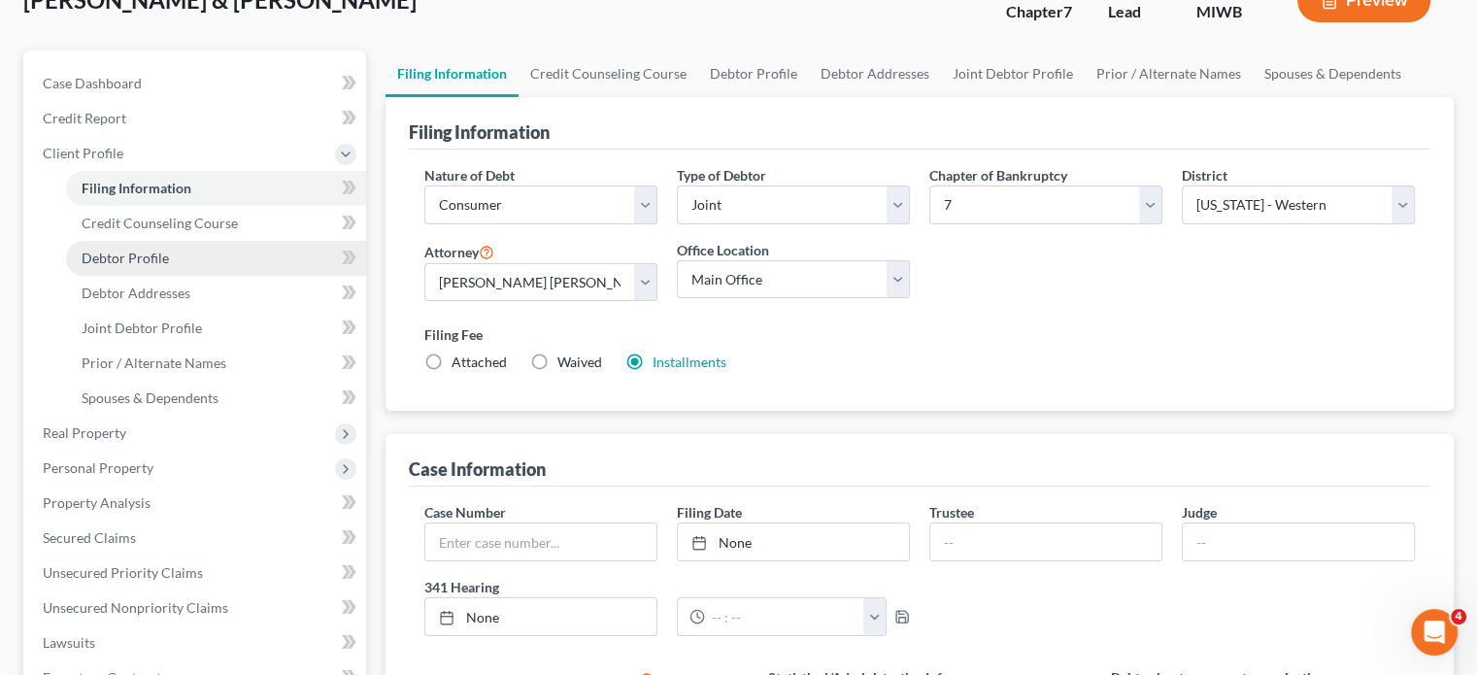
click at [204, 276] on link "Debtor Profile" at bounding box center [216, 258] width 300 height 35
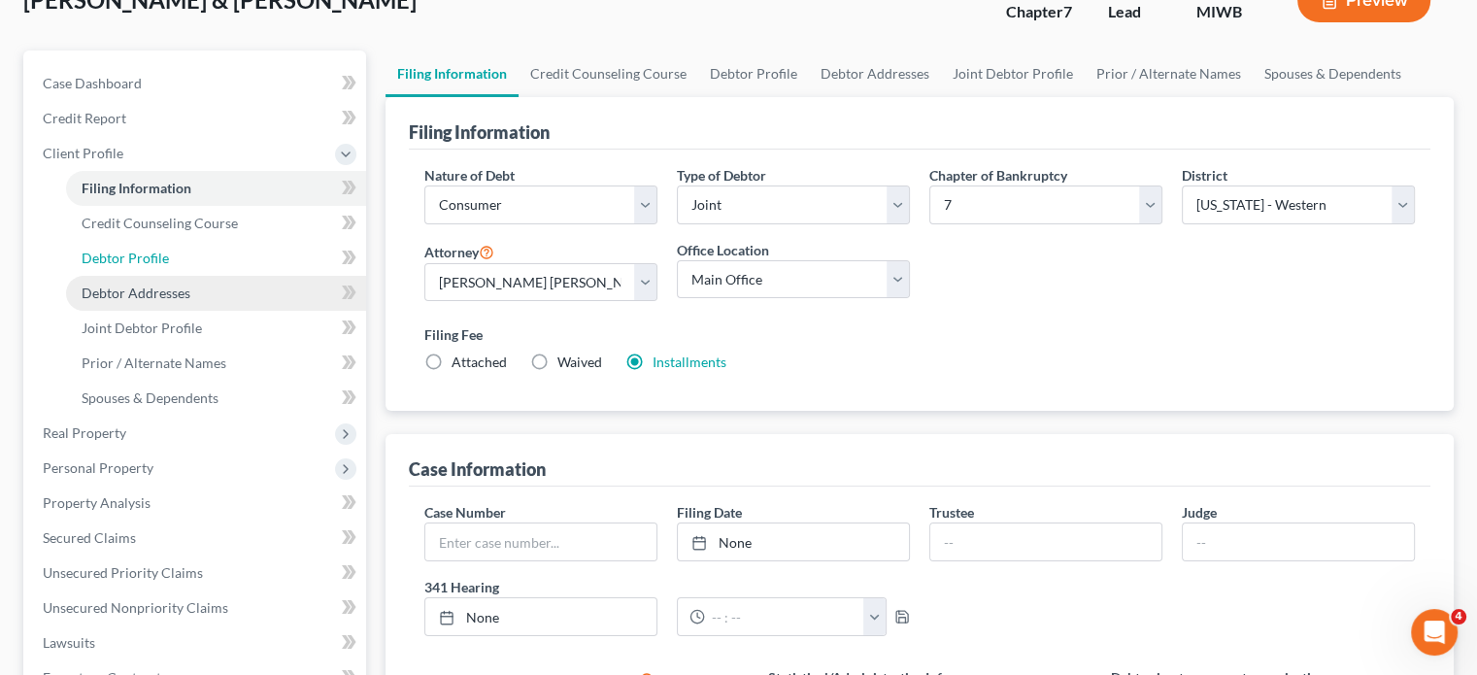
select select "1"
select select "3"
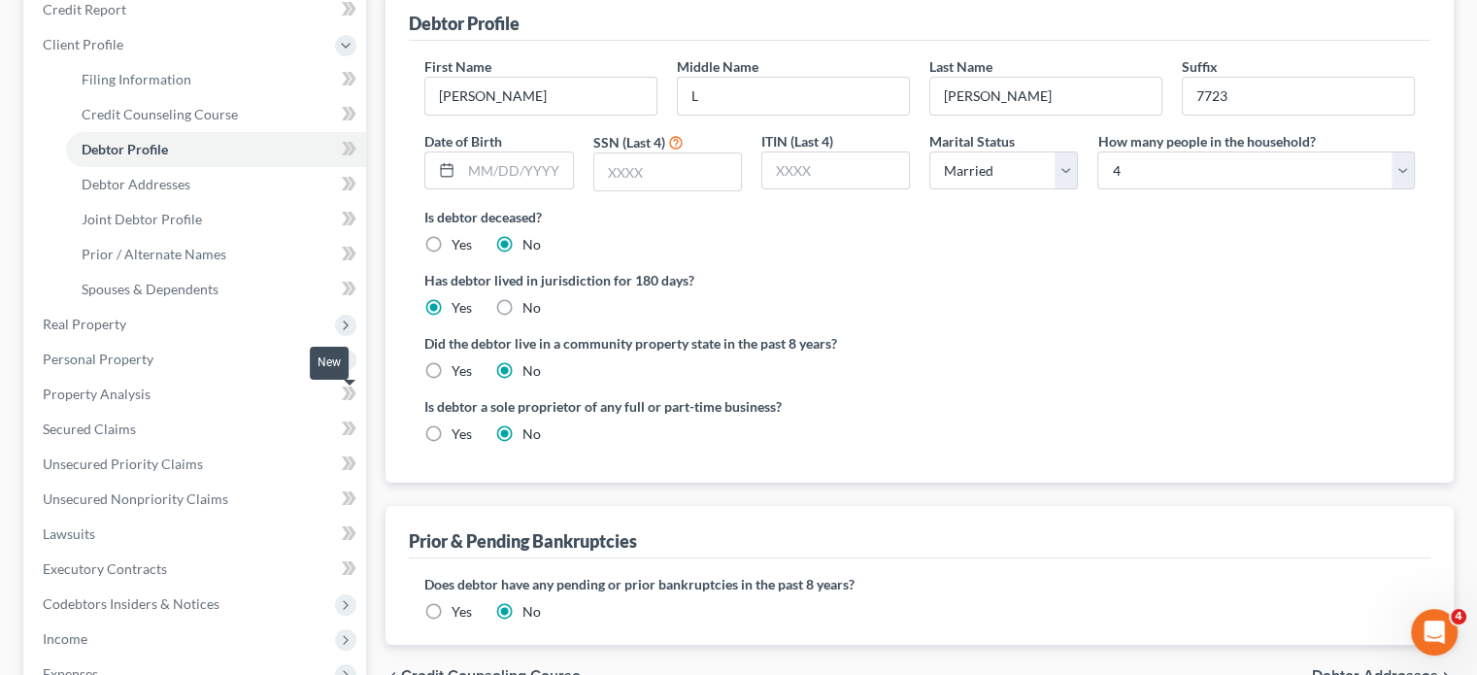
scroll to position [247, 0]
click at [190, 190] on span "Debtor Addresses" at bounding box center [136, 182] width 109 height 17
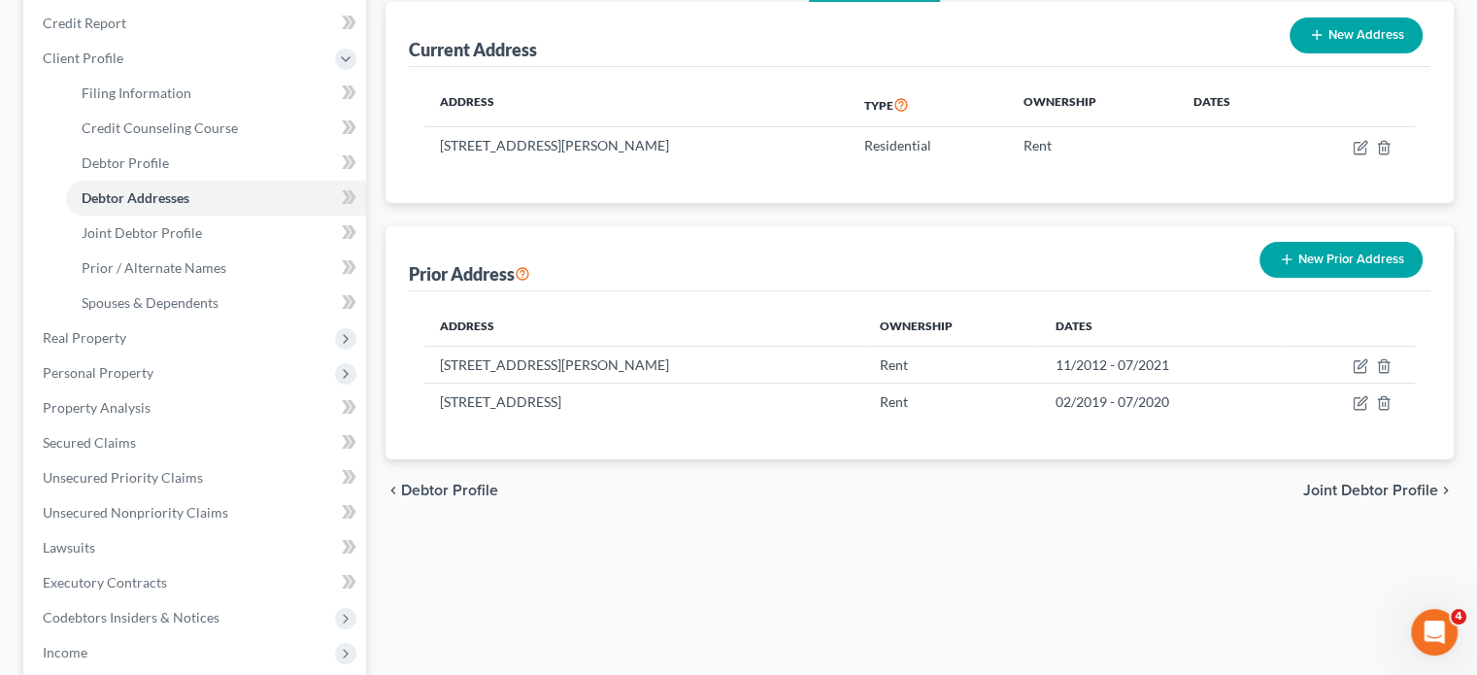
scroll to position [136, 0]
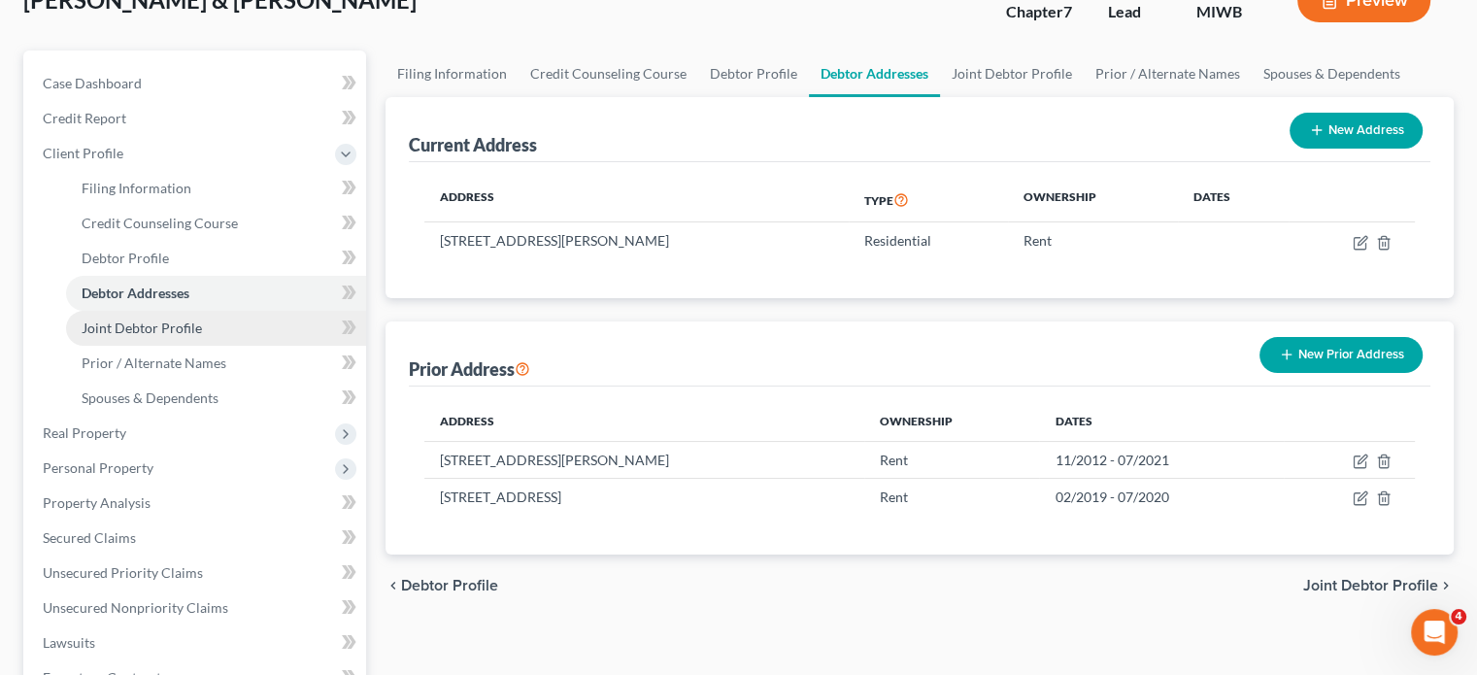
click at [202, 336] on span "Joint Debtor Profile" at bounding box center [142, 327] width 120 height 17
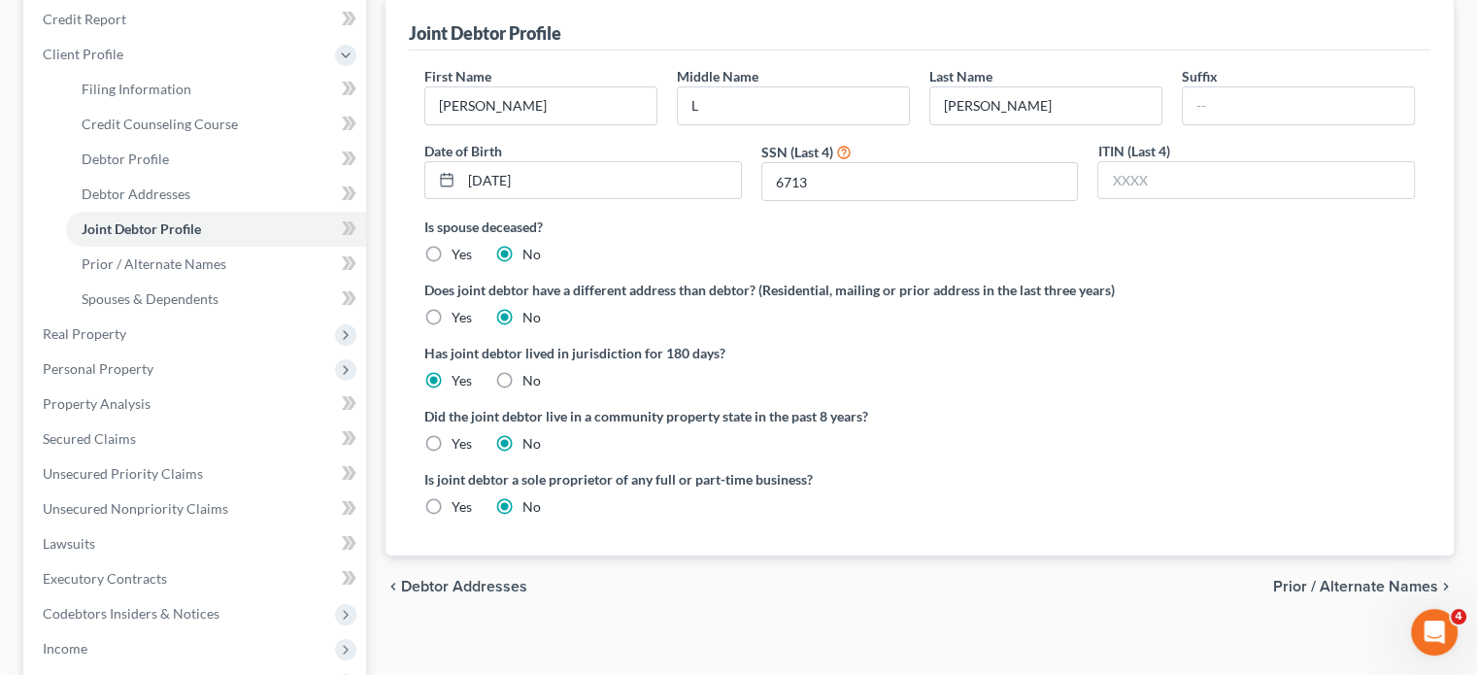
scroll to position [260, 0]
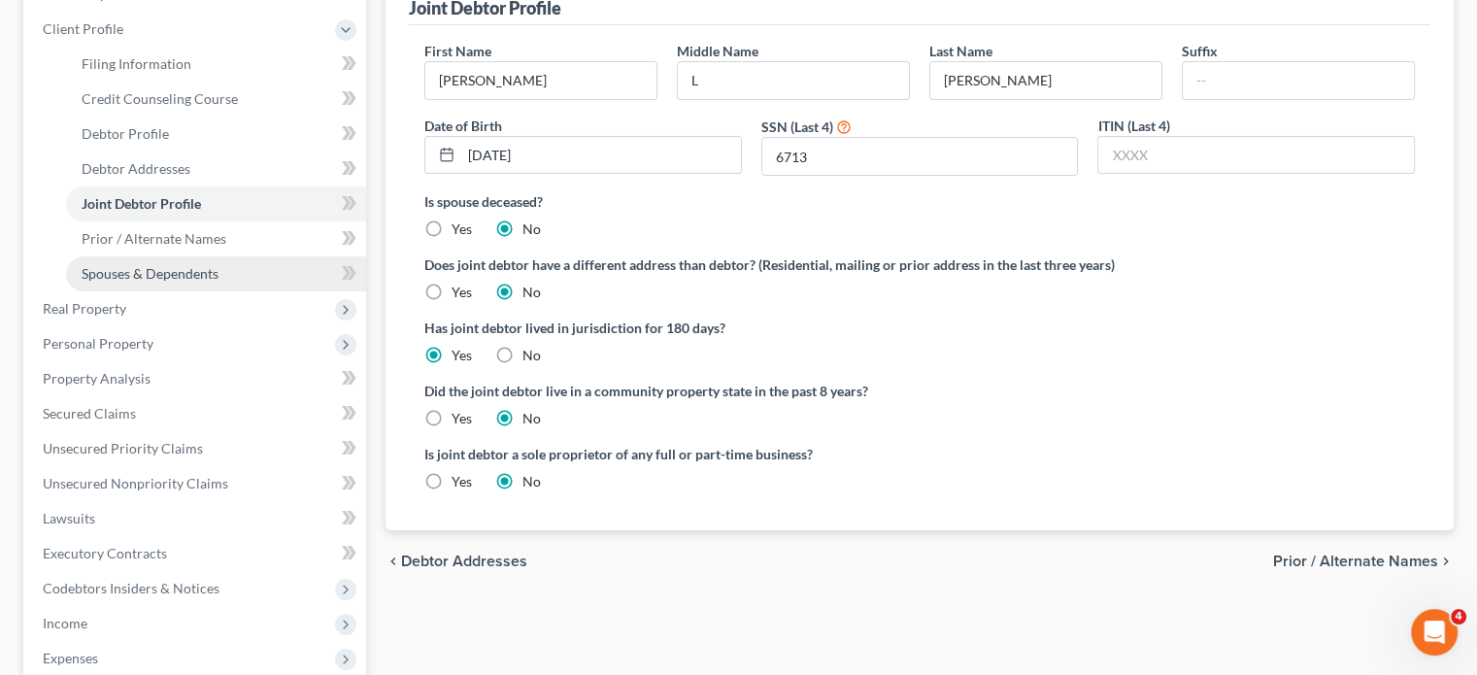
click at [198, 282] on span "Spouses & Dependents" at bounding box center [150, 273] width 137 height 17
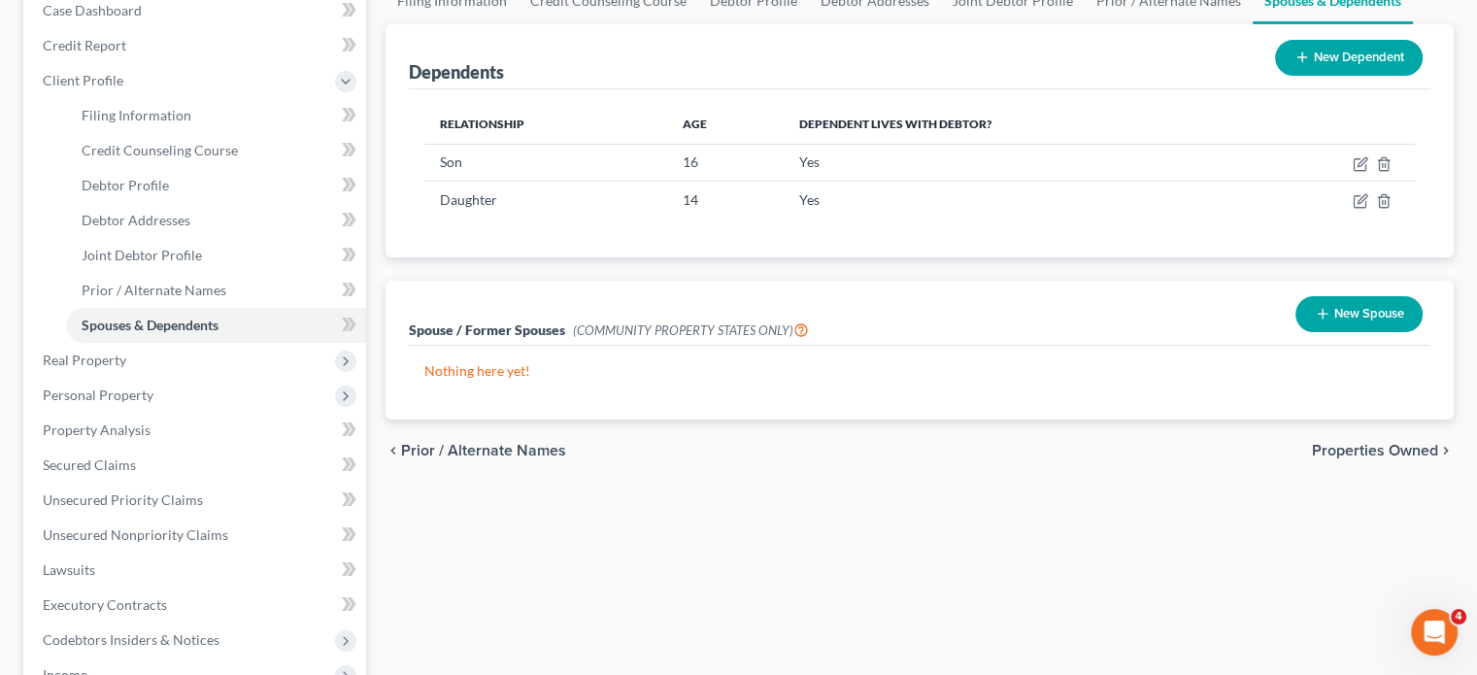
scroll to position [218, 0]
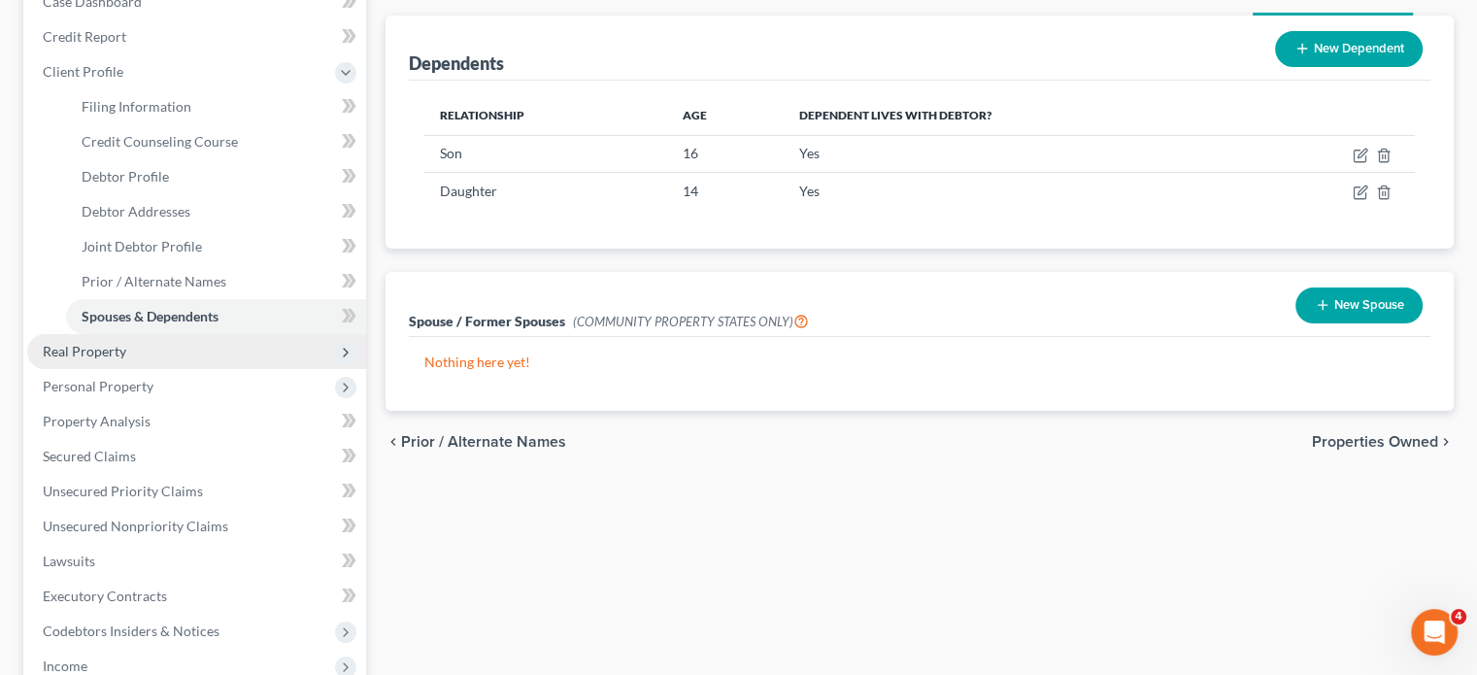
click at [169, 369] on span "Real Property" at bounding box center [196, 351] width 339 height 35
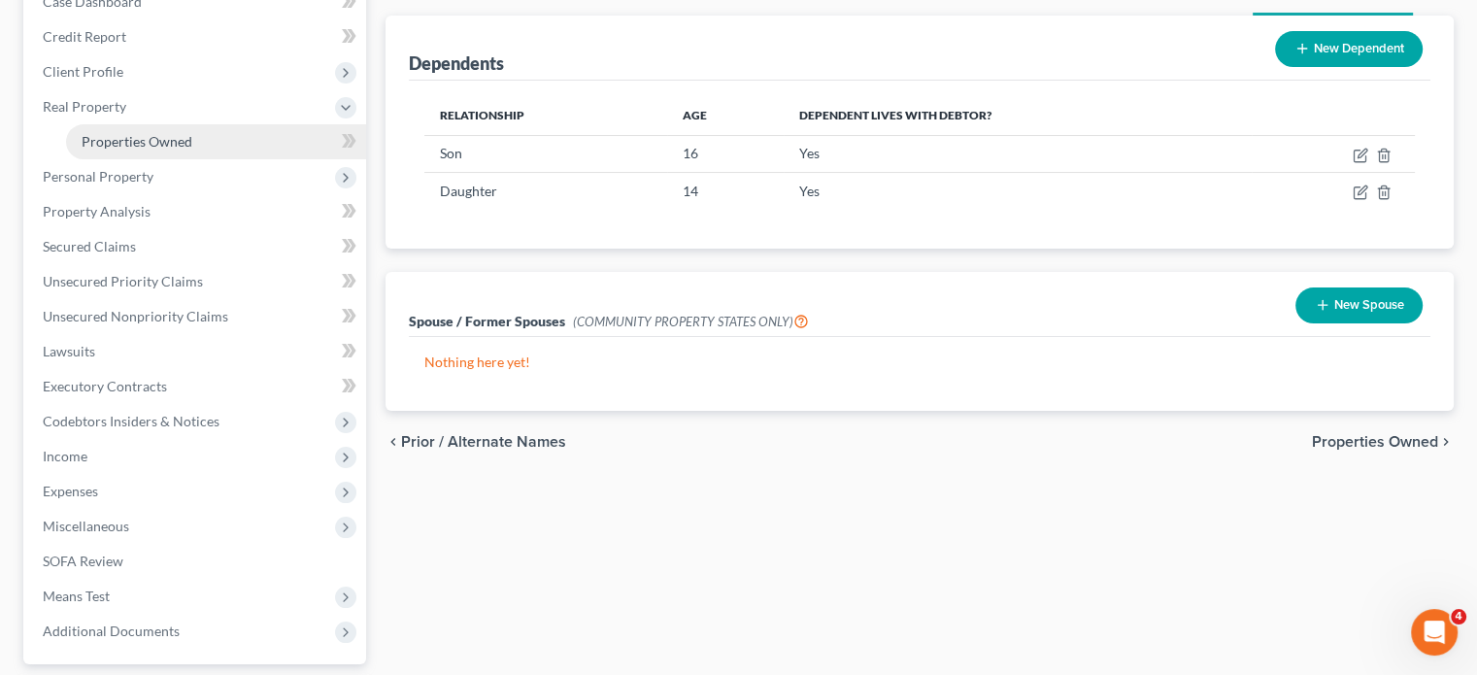
click at [192, 150] on span "Properties Owned" at bounding box center [137, 141] width 111 height 17
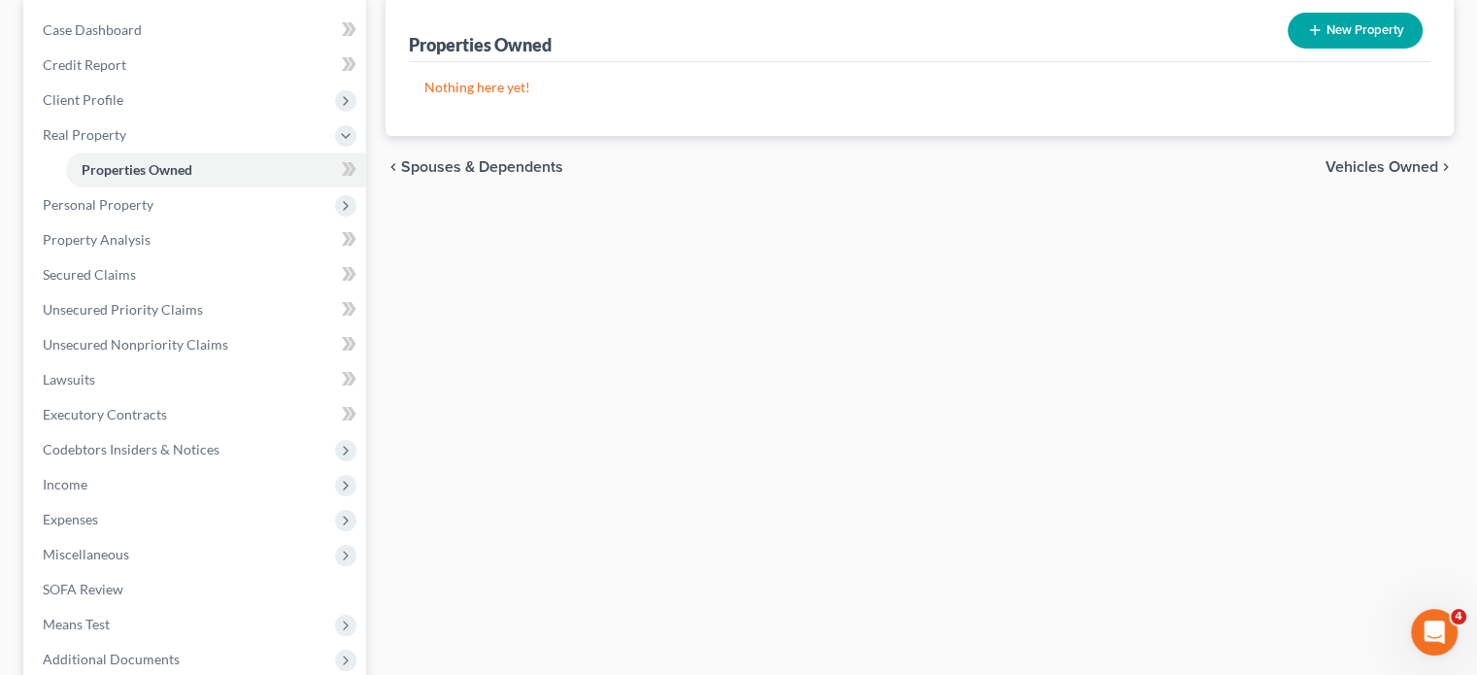
scroll to position [196, 0]
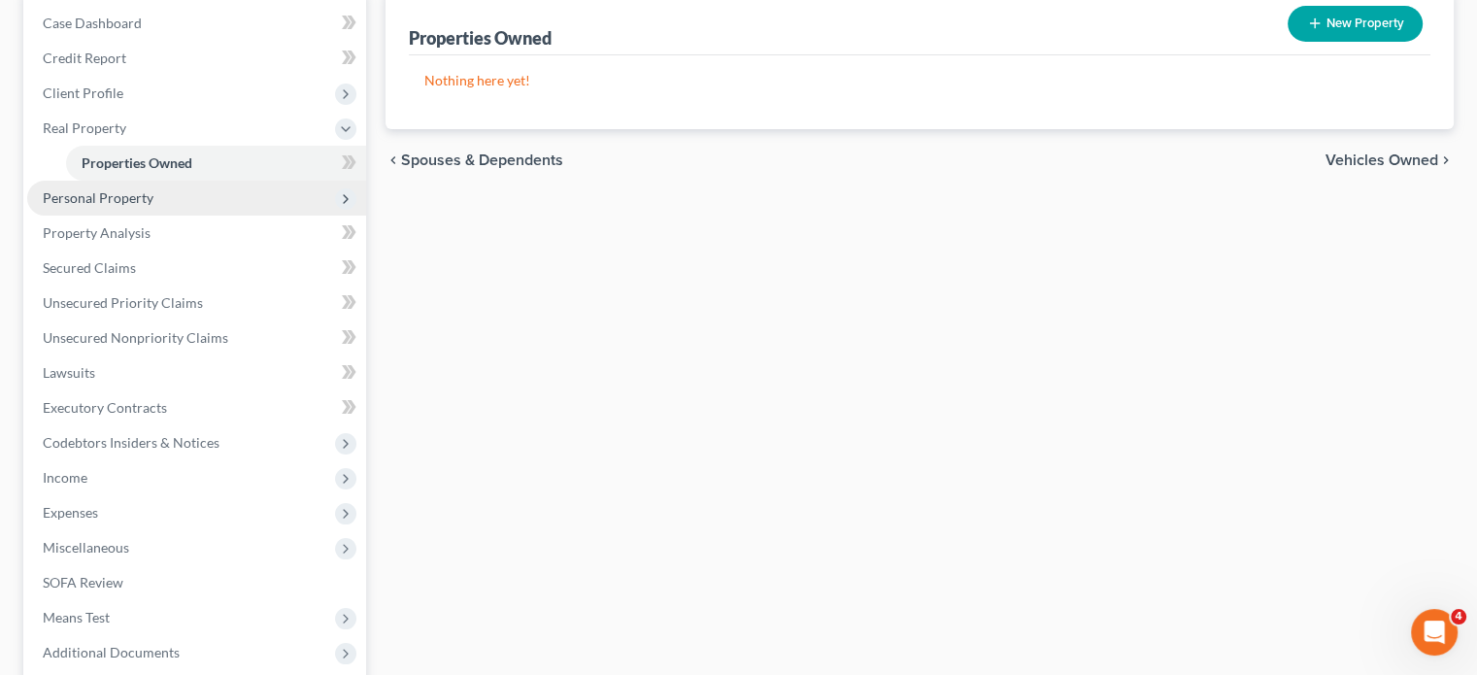
click at [256, 216] on span "Personal Property" at bounding box center [196, 198] width 339 height 35
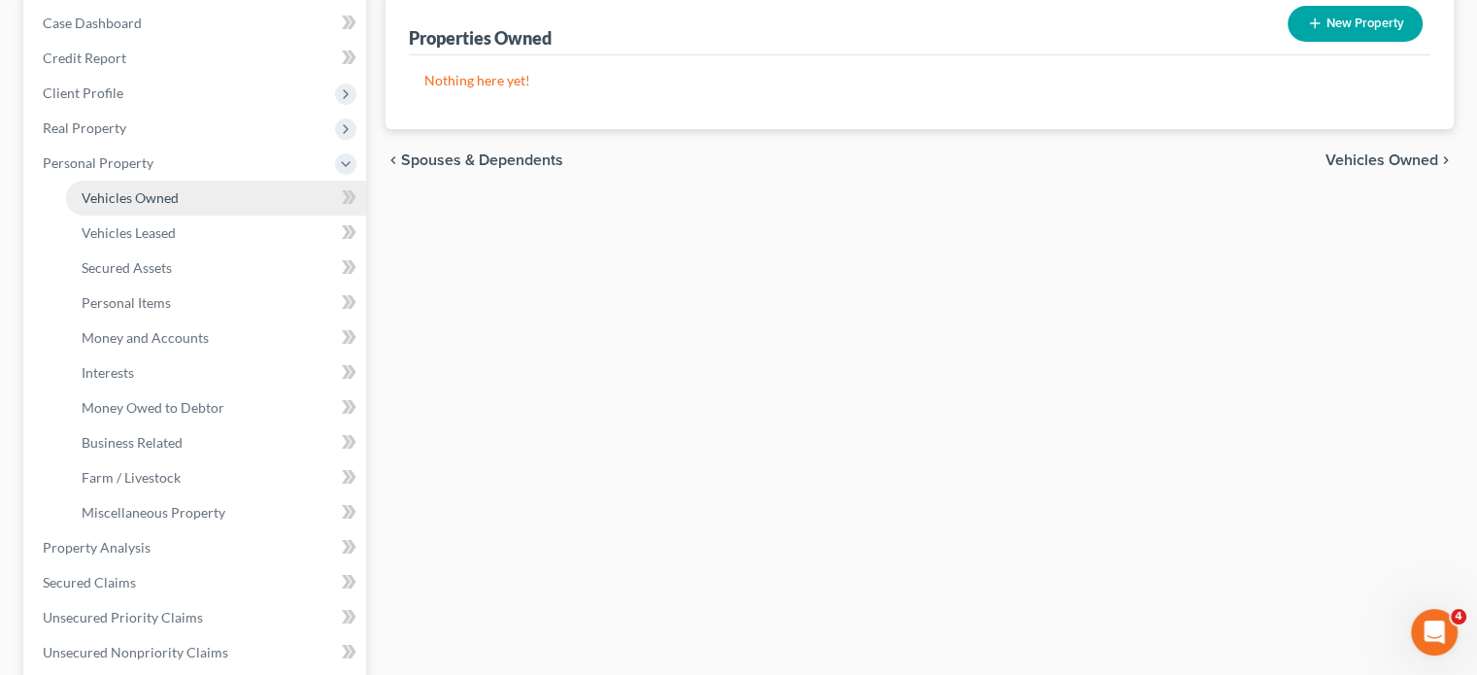
click at [199, 216] on link "Vehicles Owned" at bounding box center [216, 198] width 300 height 35
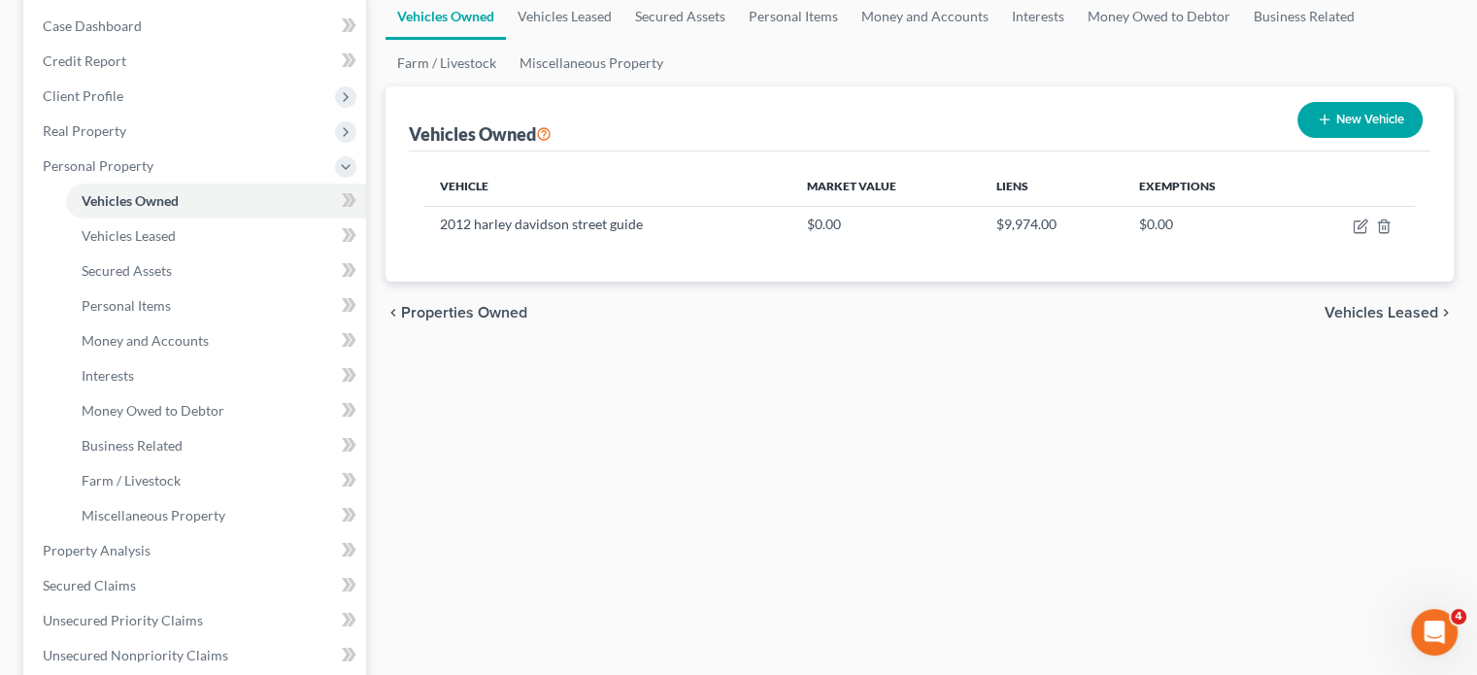
scroll to position [194, 0]
click at [155, 313] on span "Personal Items" at bounding box center [126, 304] width 89 height 17
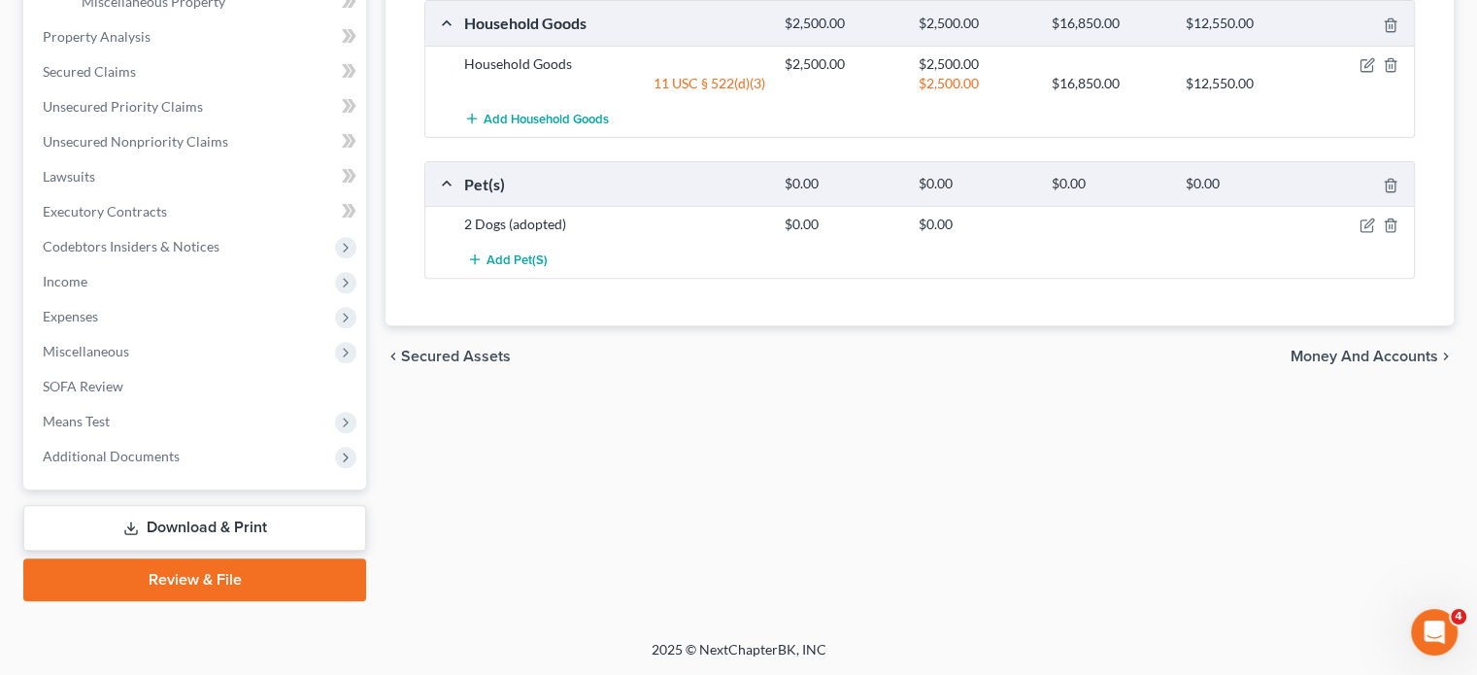
scroll to position [553, 0]
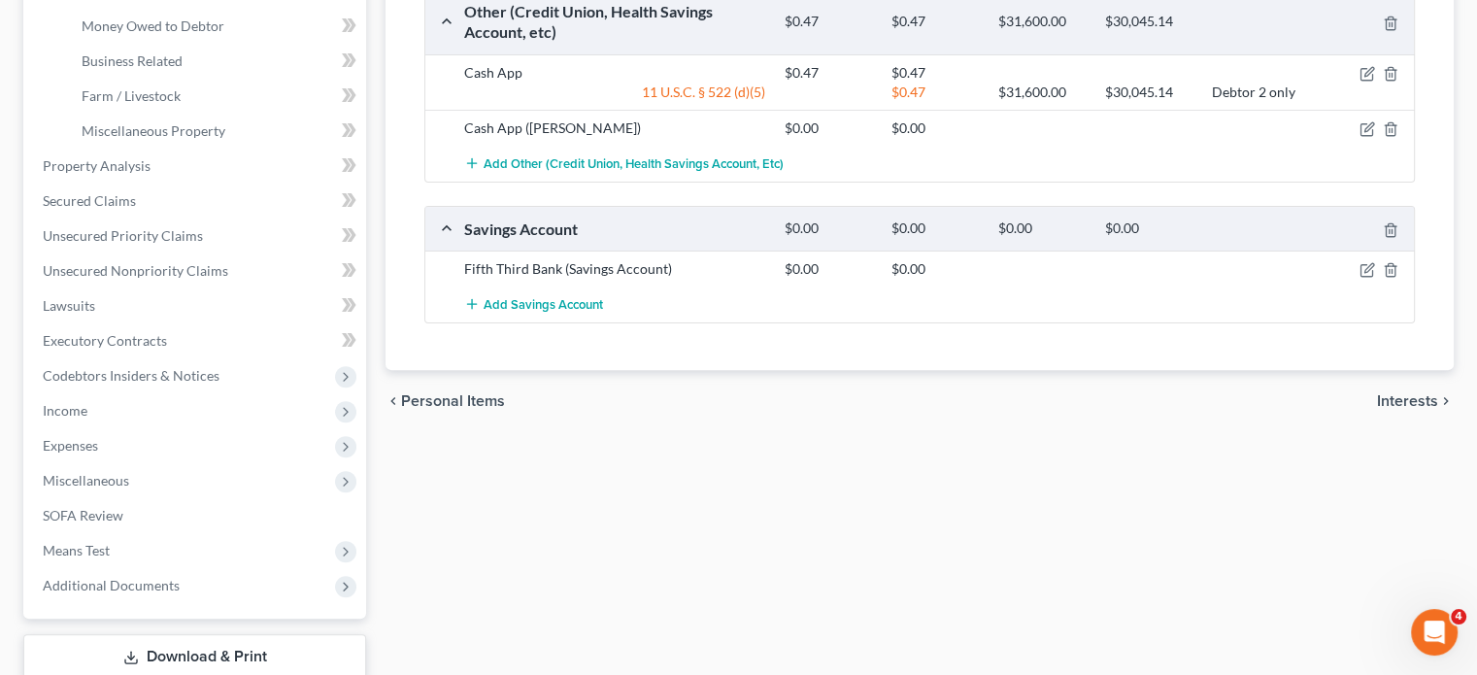
scroll to position [575, 0]
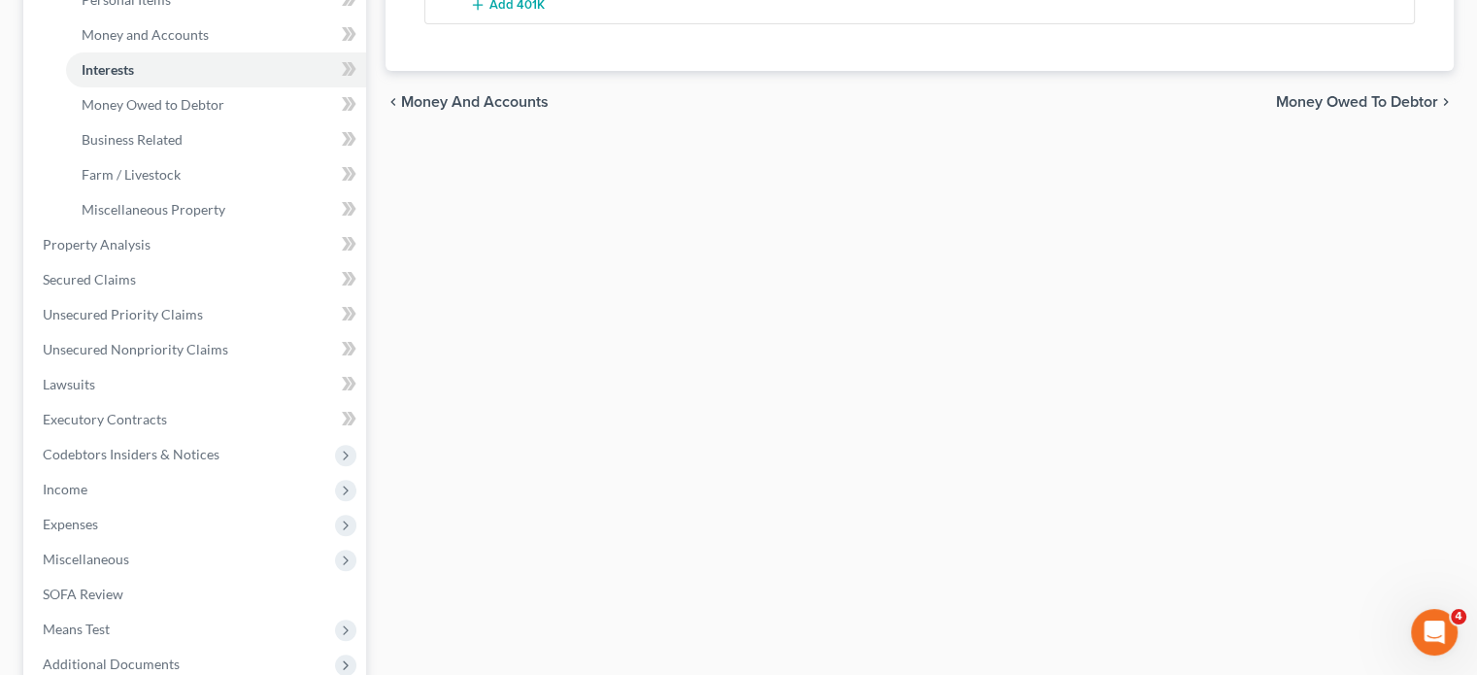
scroll to position [500, 0]
click at [244, 121] on link "Money Owed to Debtor" at bounding box center [216, 103] width 300 height 35
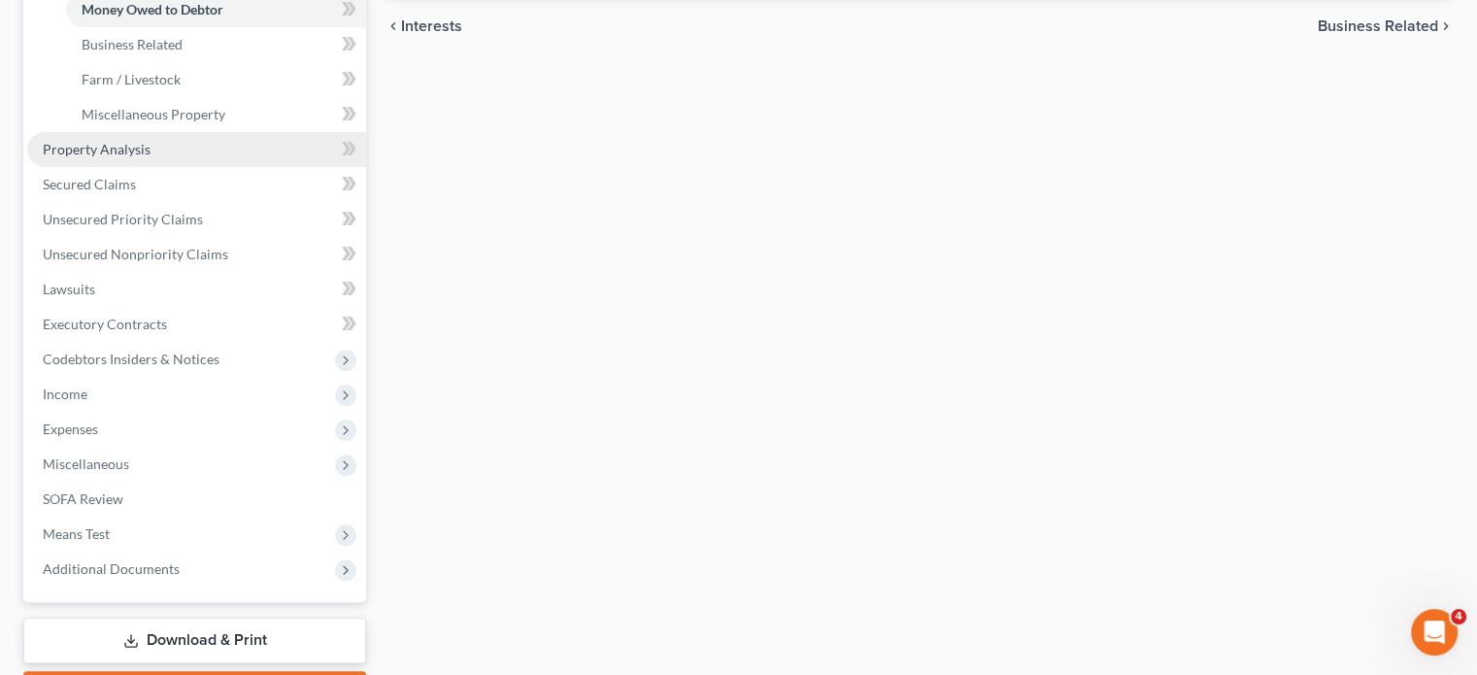
click at [136, 157] on span "Property Analysis" at bounding box center [97, 149] width 108 height 17
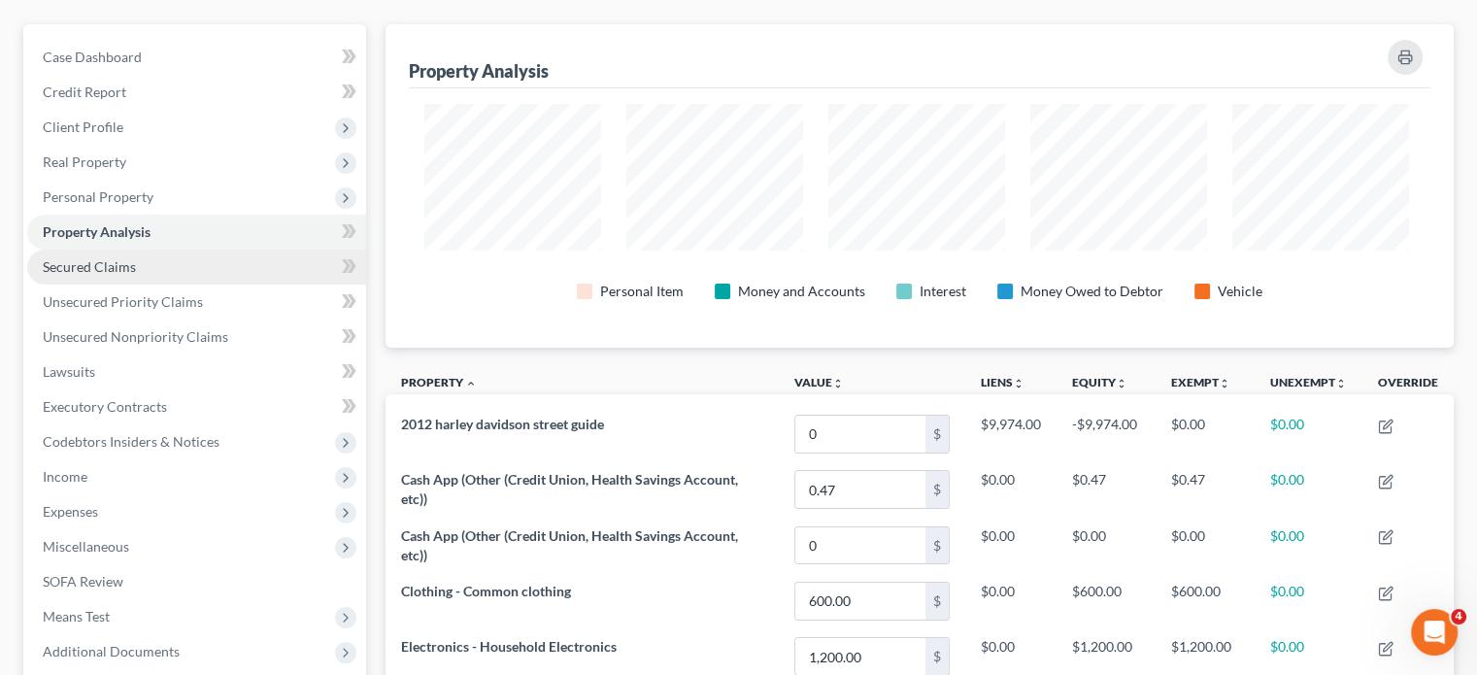
click at [256, 285] on link "Secured Claims" at bounding box center [196, 267] width 339 height 35
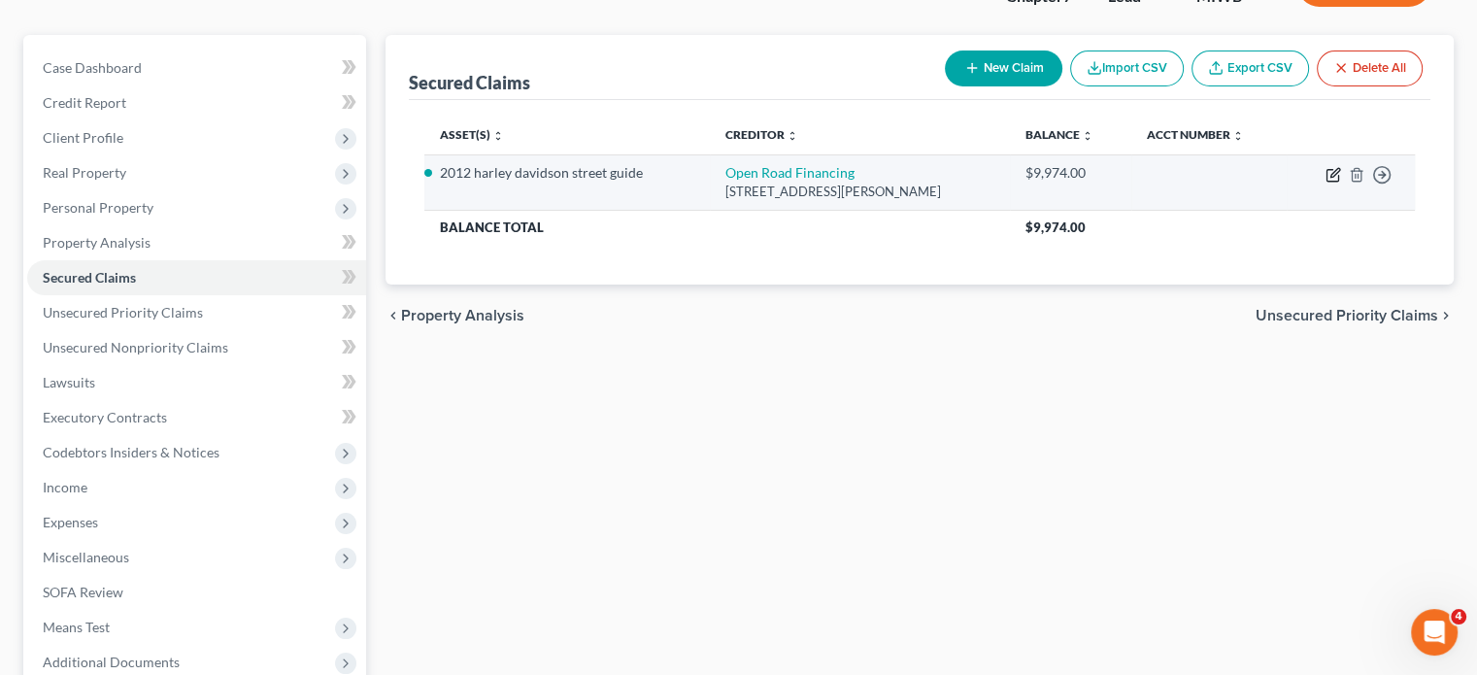
click at [1330, 177] on icon "button" at bounding box center [1334, 172] width 9 height 9
select select "22"
select select "2"
select select "0"
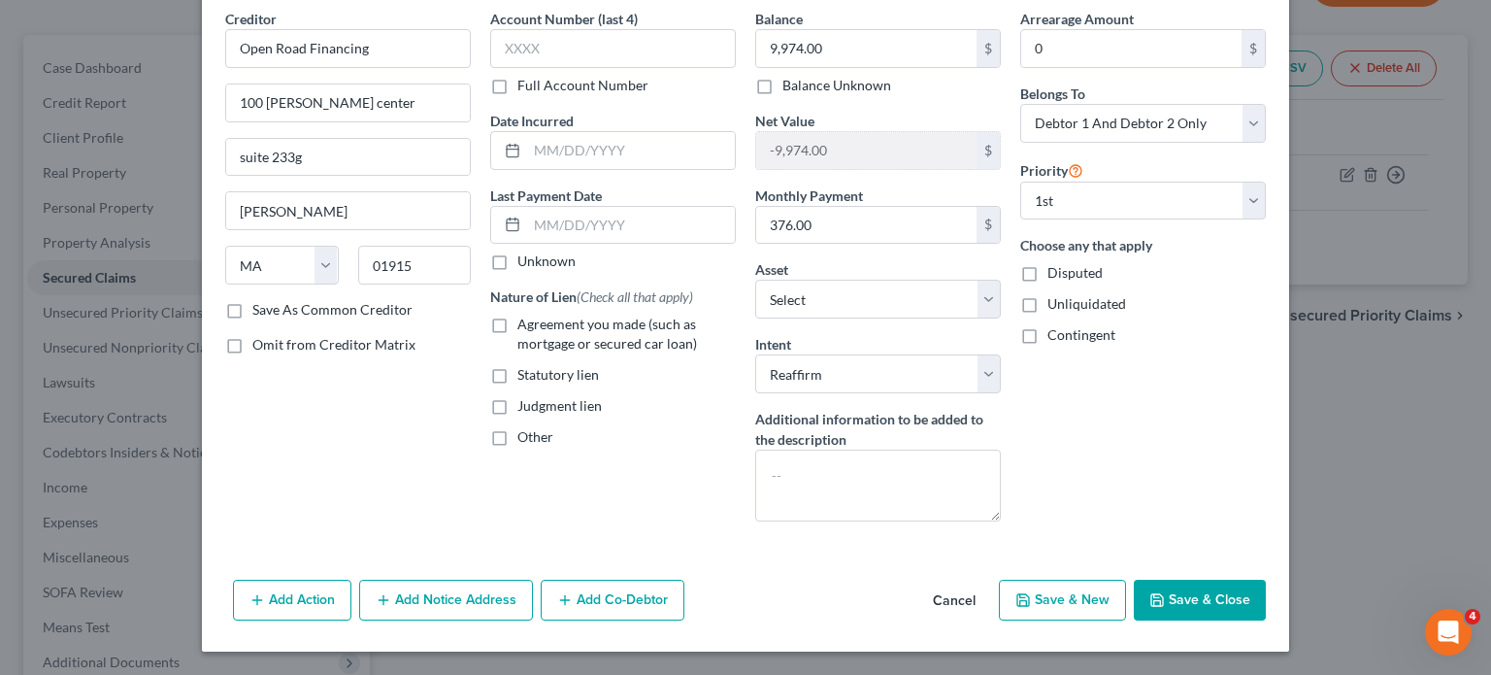
click at [518, 315] on label "Agreement you made (such as mortgage or secured car loan)" at bounding box center [627, 334] width 218 height 39
click at [525, 315] on input "Agreement you made (such as mortgage or secured car loan)" at bounding box center [531, 321] width 13 height 13
checkbox input "true"
click at [1262, 635] on div "Add Action Add Notice Address Add Co-Debtor Cancel Save & New Save & Close" at bounding box center [746, 604] width 1088 height 64
click at [1266, 605] on button "Save & Close" at bounding box center [1200, 600] width 132 height 41
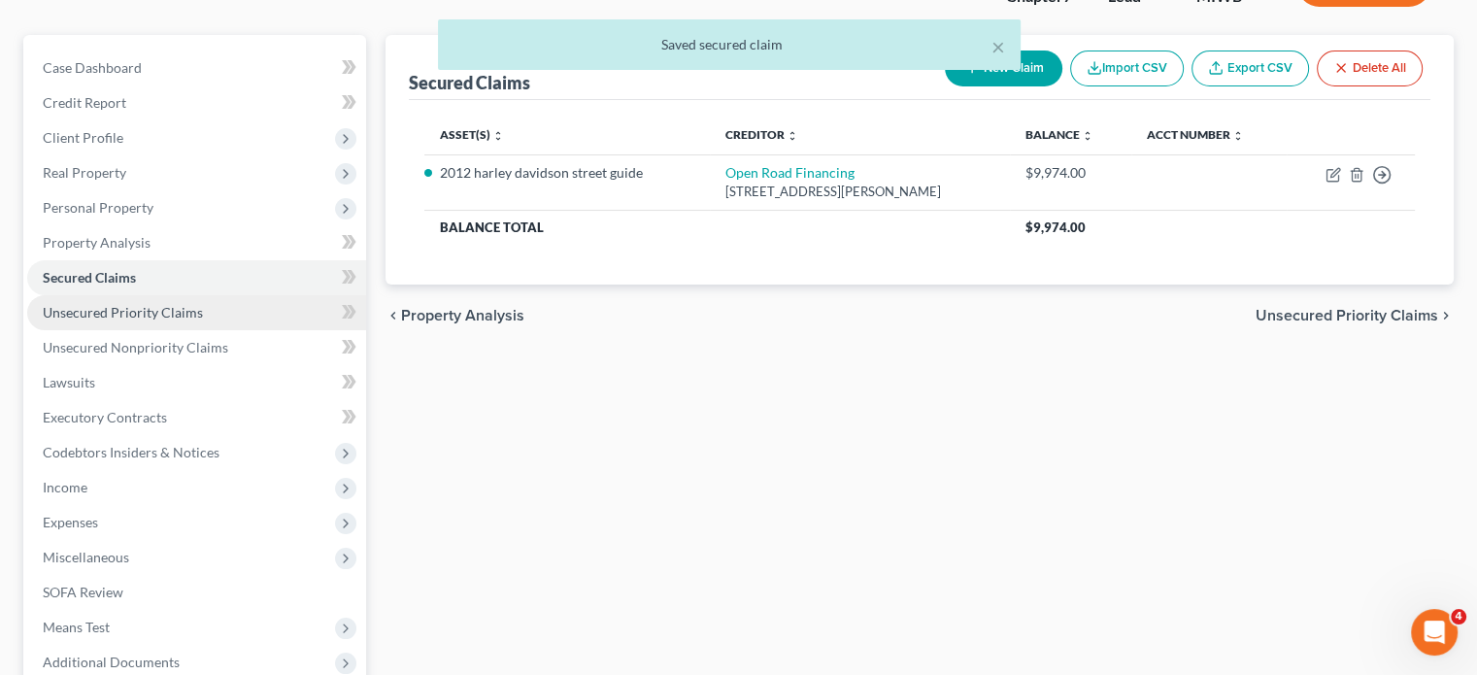
click at [187, 330] on link "Unsecured Priority Claims" at bounding box center [196, 312] width 339 height 35
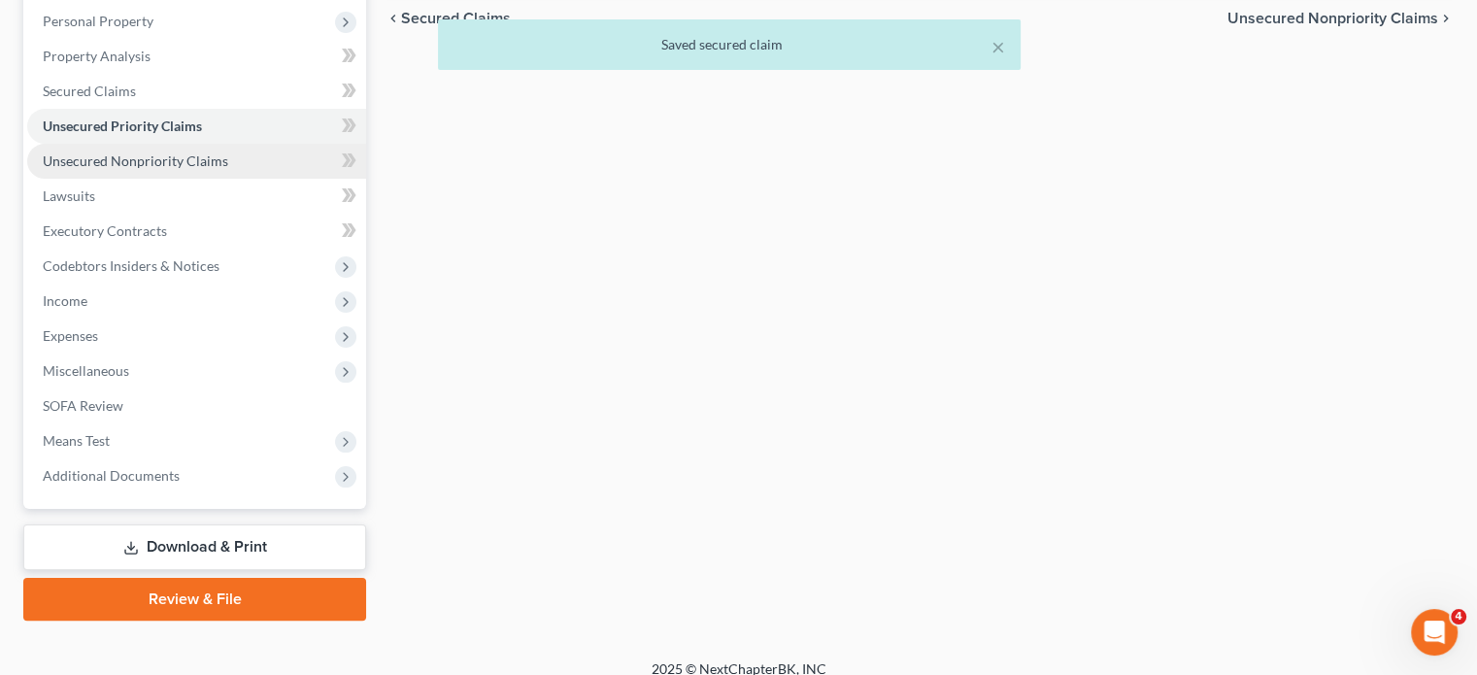
click at [230, 179] on link "Unsecured Nonpriority Claims" at bounding box center [196, 161] width 339 height 35
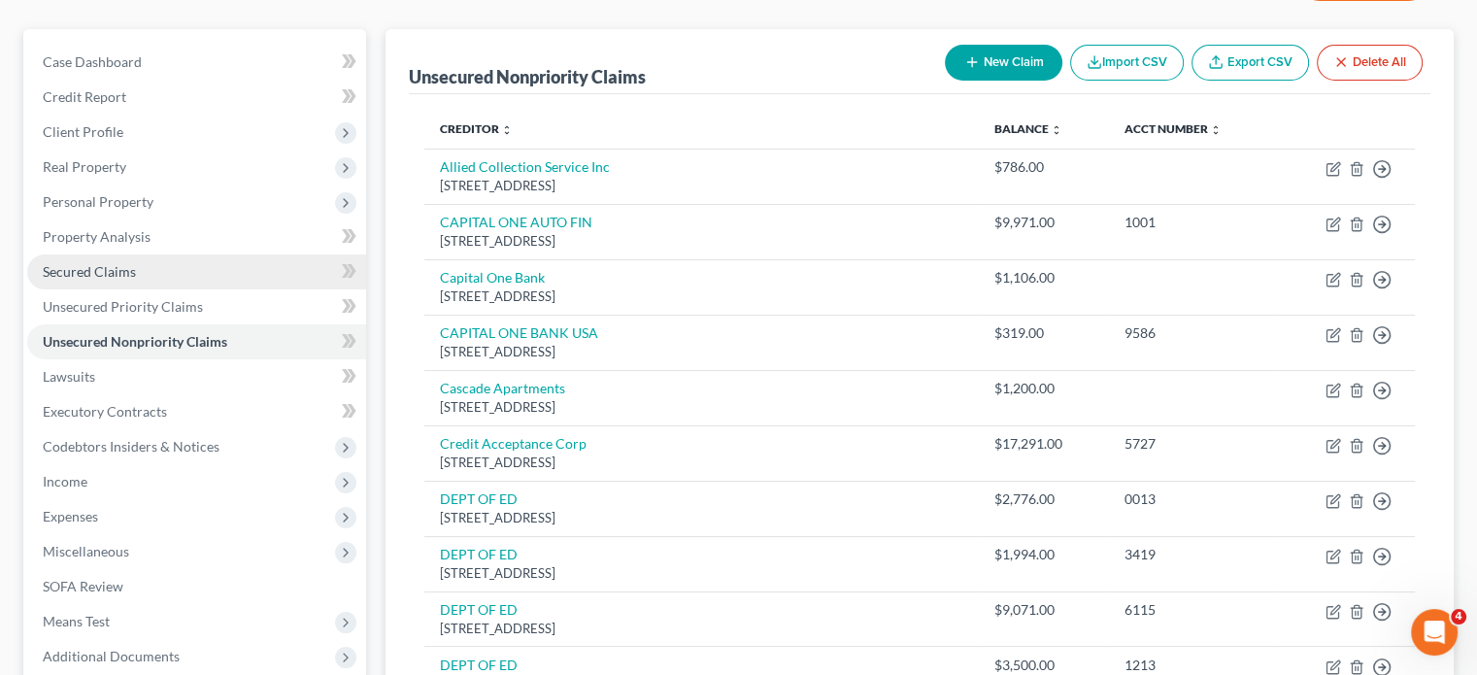
click at [162, 289] on link "Secured Claims" at bounding box center [196, 271] width 339 height 35
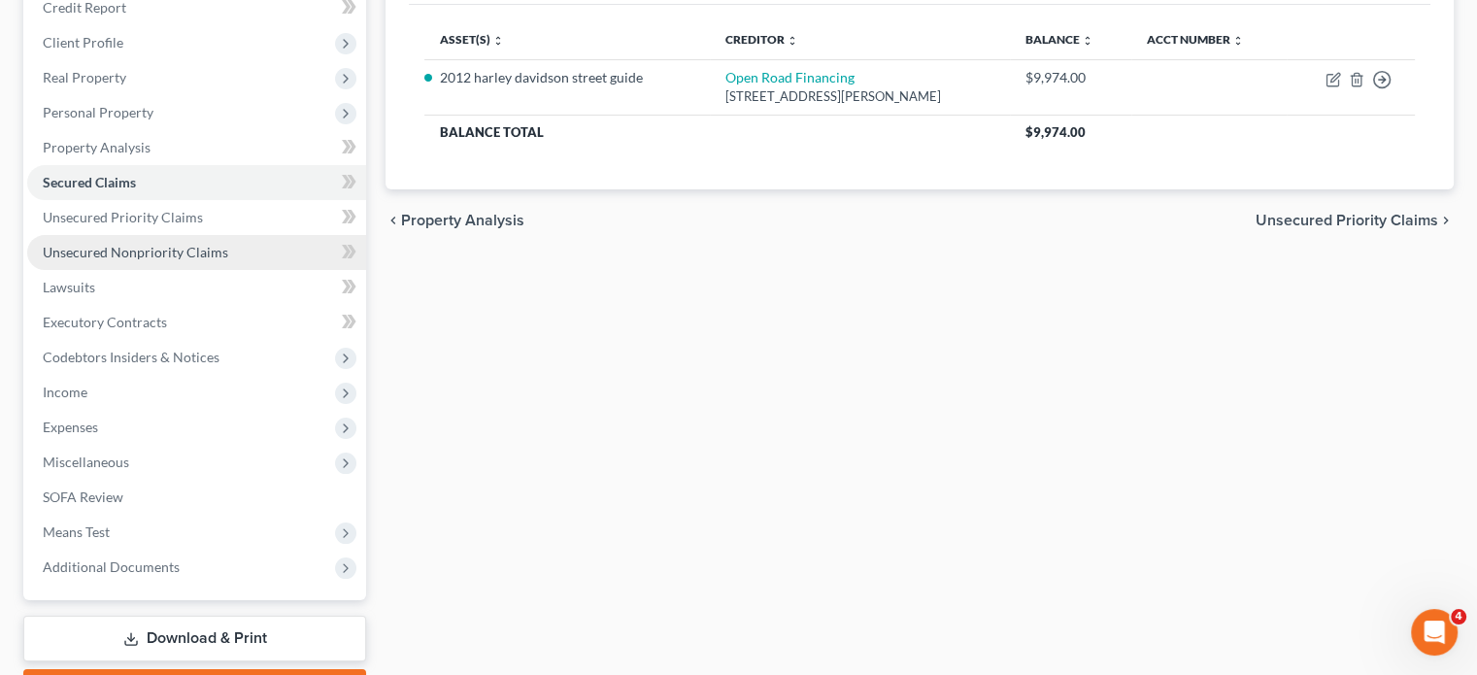
click at [218, 260] on span "Unsecured Nonpriority Claims" at bounding box center [135, 252] width 185 height 17
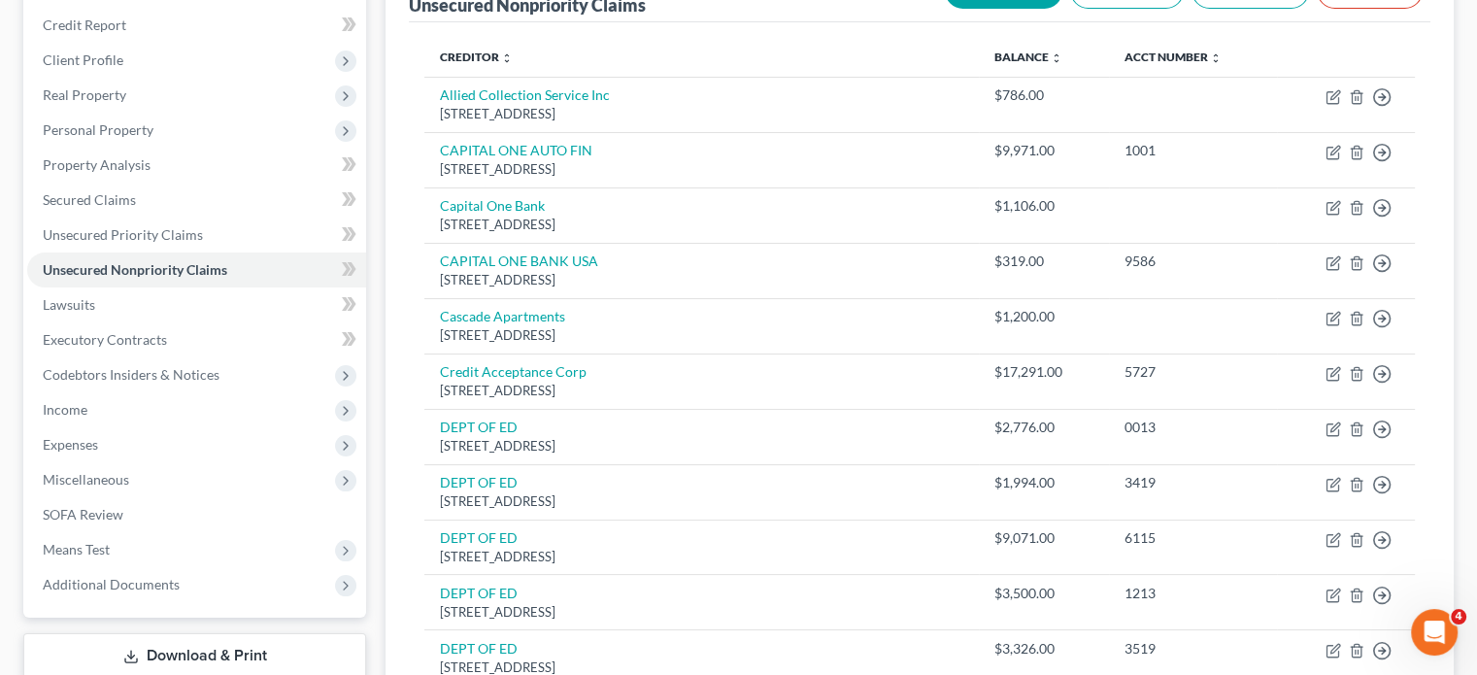
scroll to position [228, 0]
click at [179, 218] on link "Secured Claims" at bounding box center [196, 201] width 339 height 35
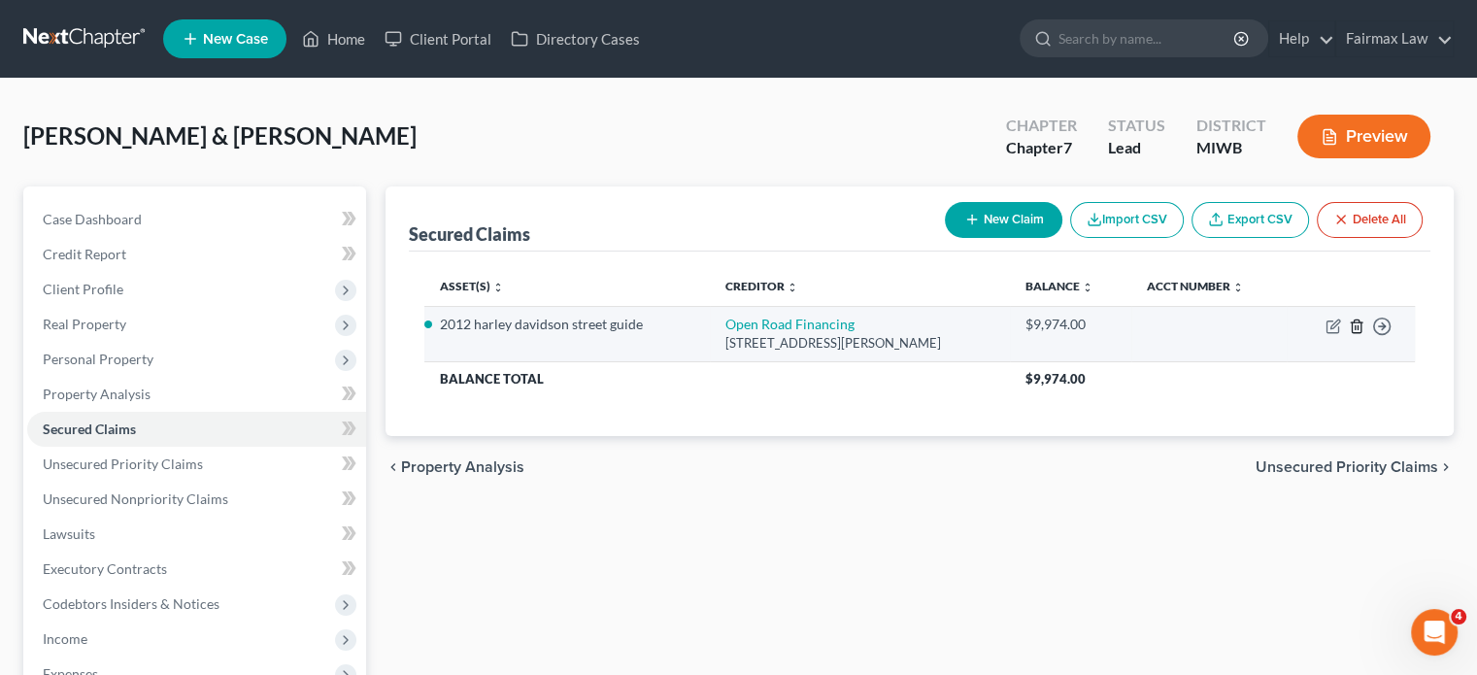
click at [1349, 334] on icon "button" at bounding box center [1357, 326] width 16 height 16
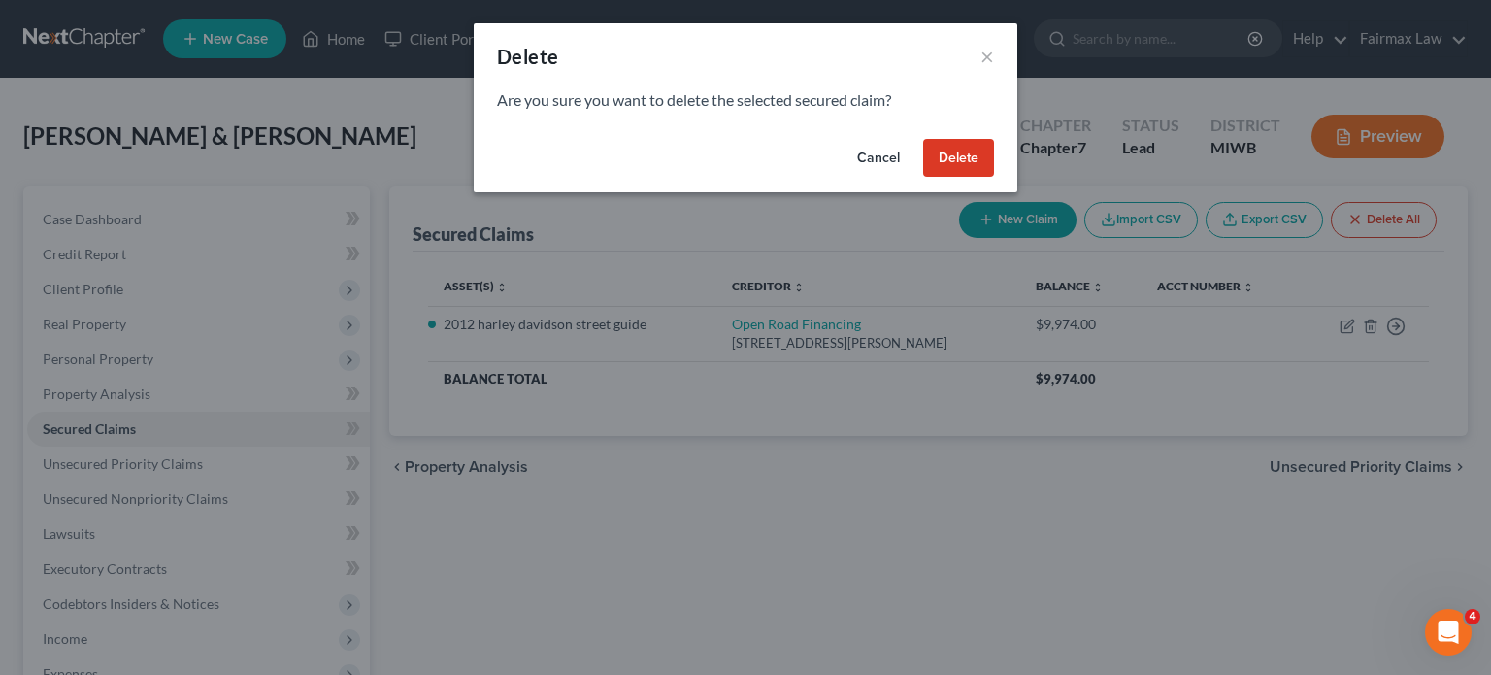
click at [994, 178] on button "Delete" at bounding box center [958, 158] width 71 height 39
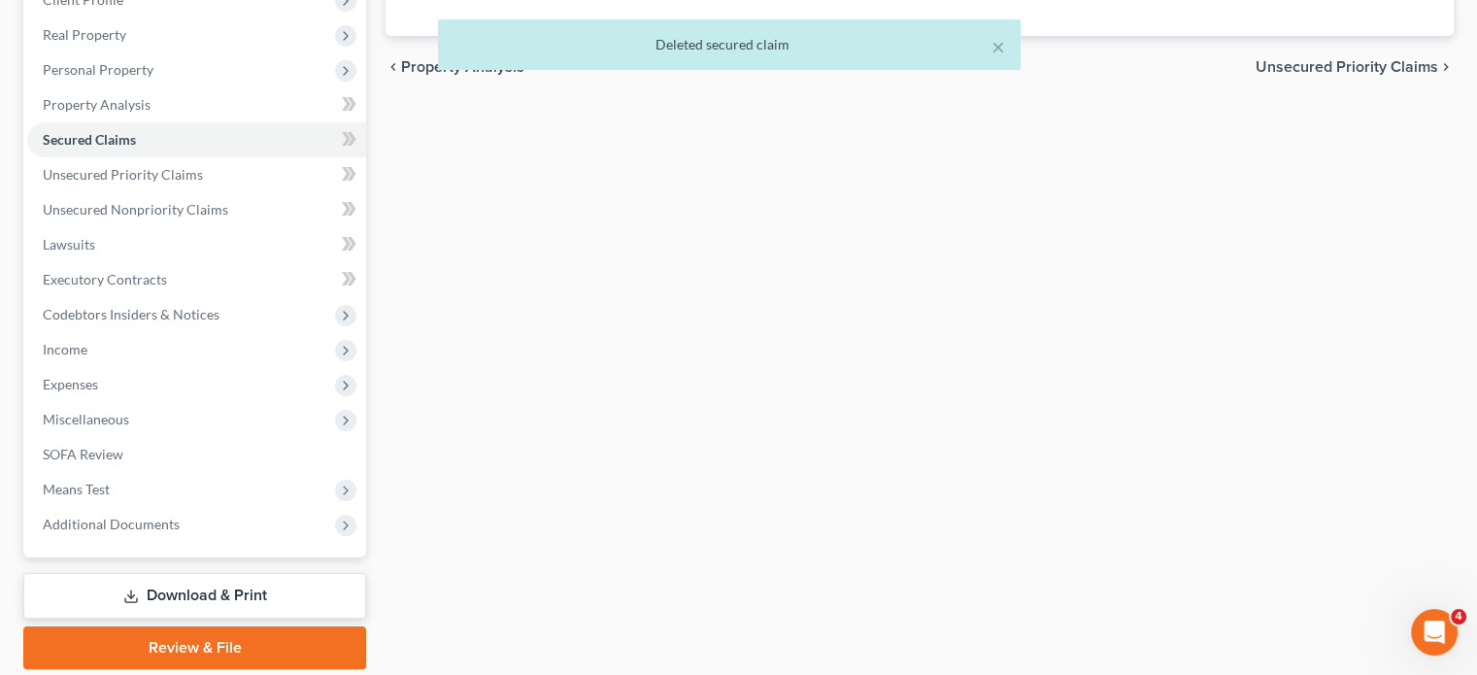
scroll to position [290, 0]
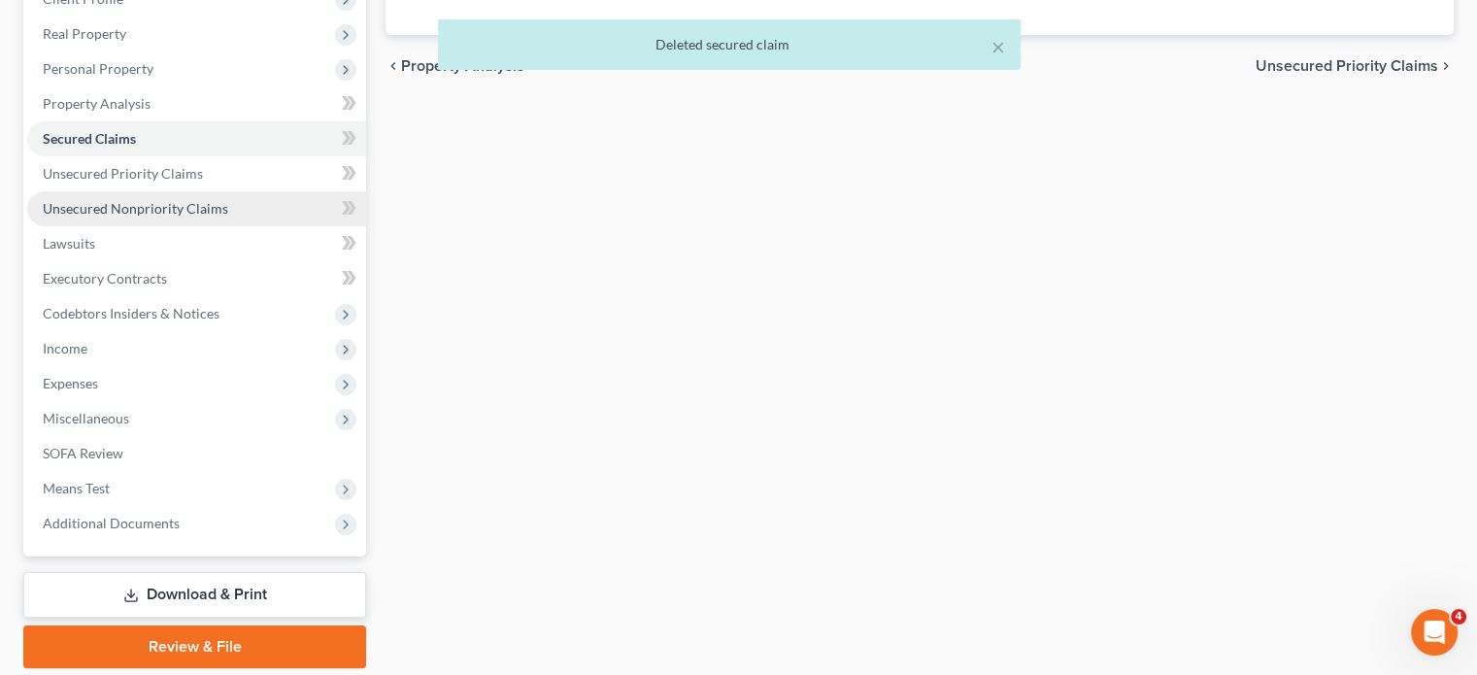
click at [228, 217] on span "Unsecured Nonpriority Claims" at bounding box center [135, 208] width 185 height 17
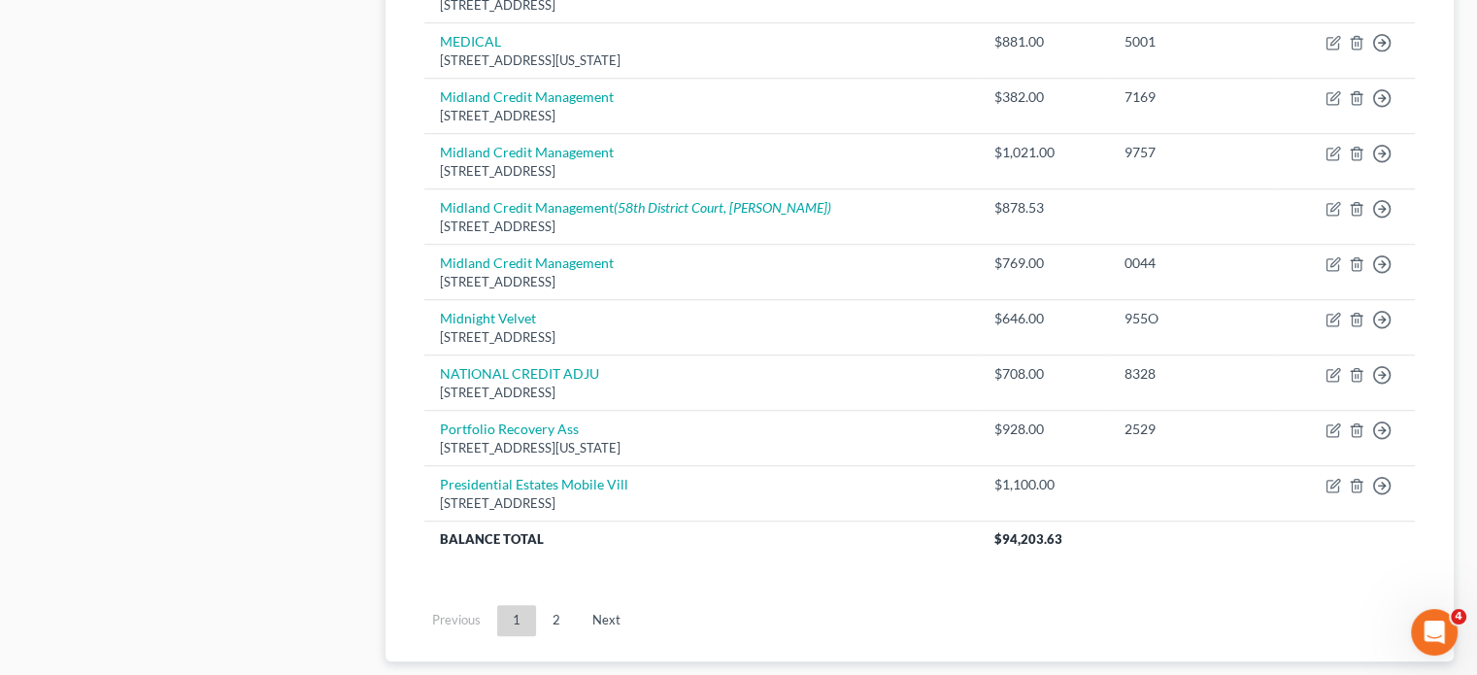
scroll to position [1323, 0]
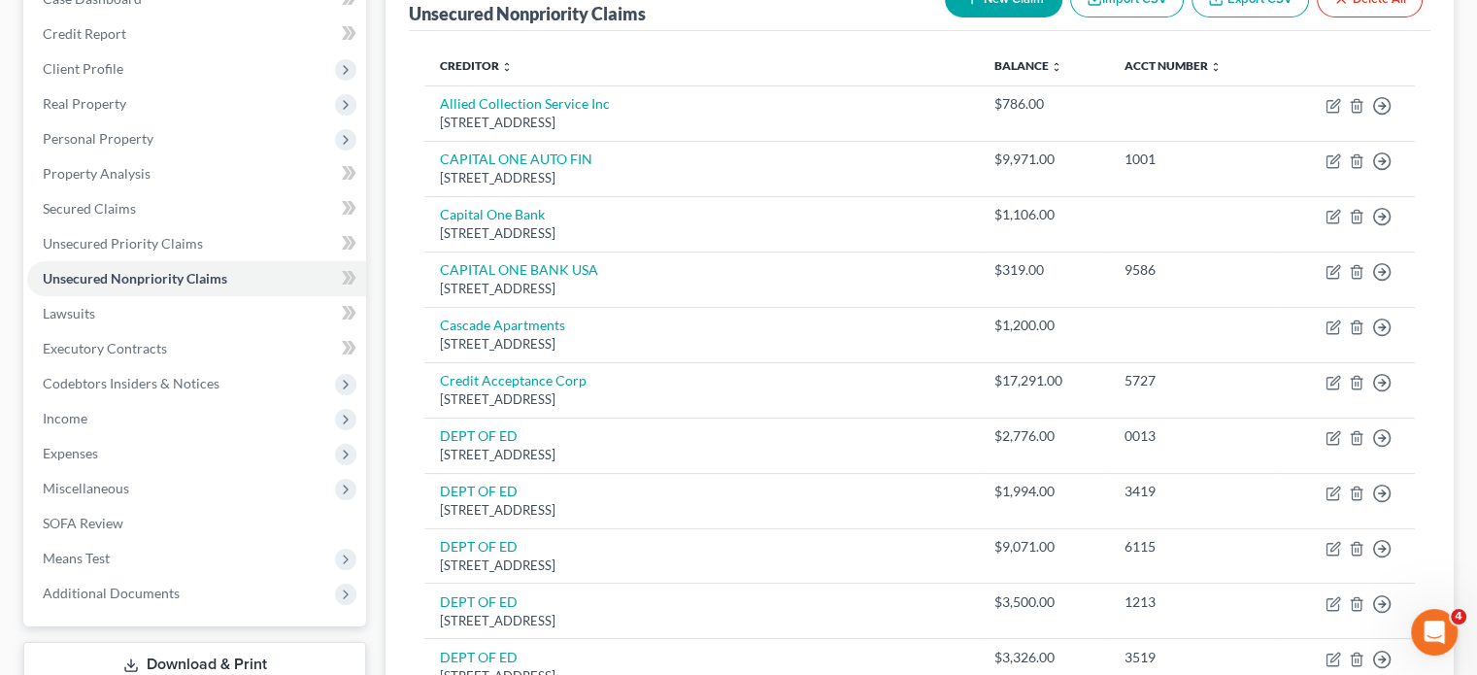
scroll to position [208, 0]
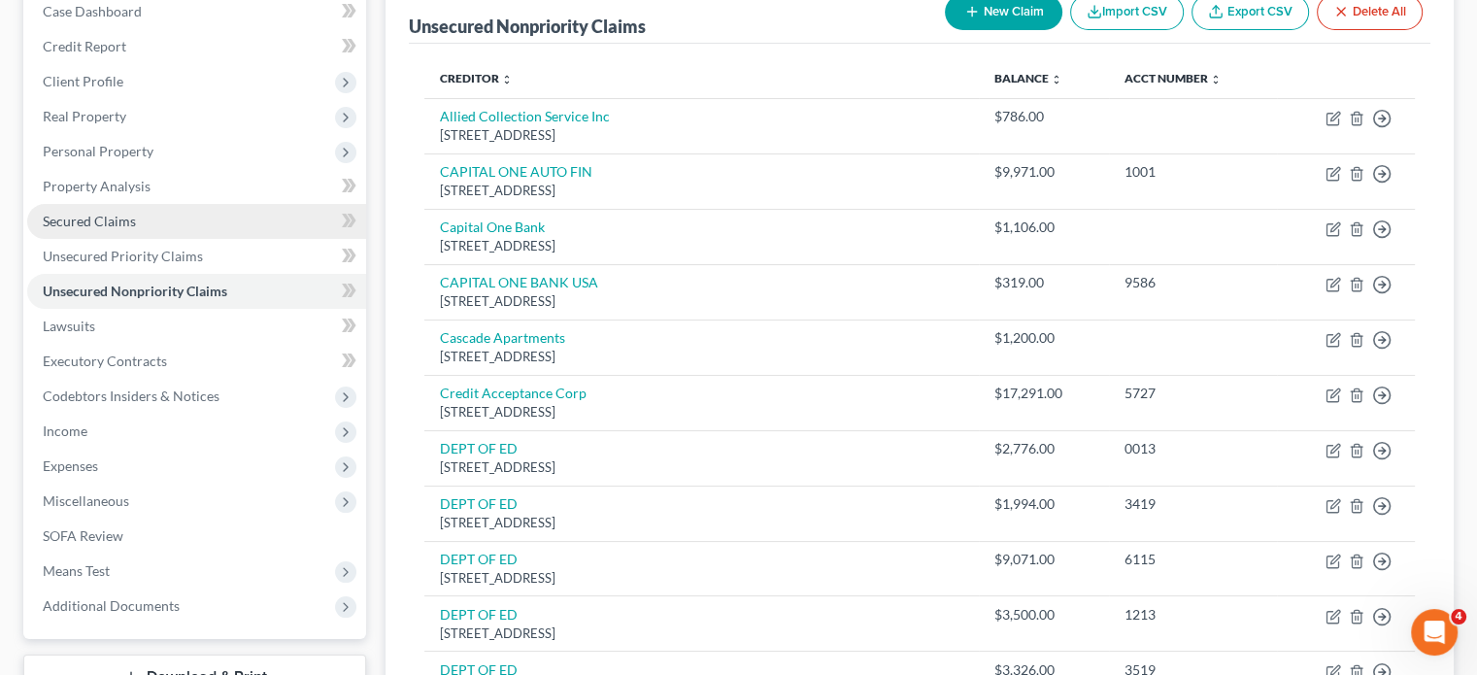
click at [136, 229] on span "Secured Claims" at bounding box center [89, 221] width 93 height 17
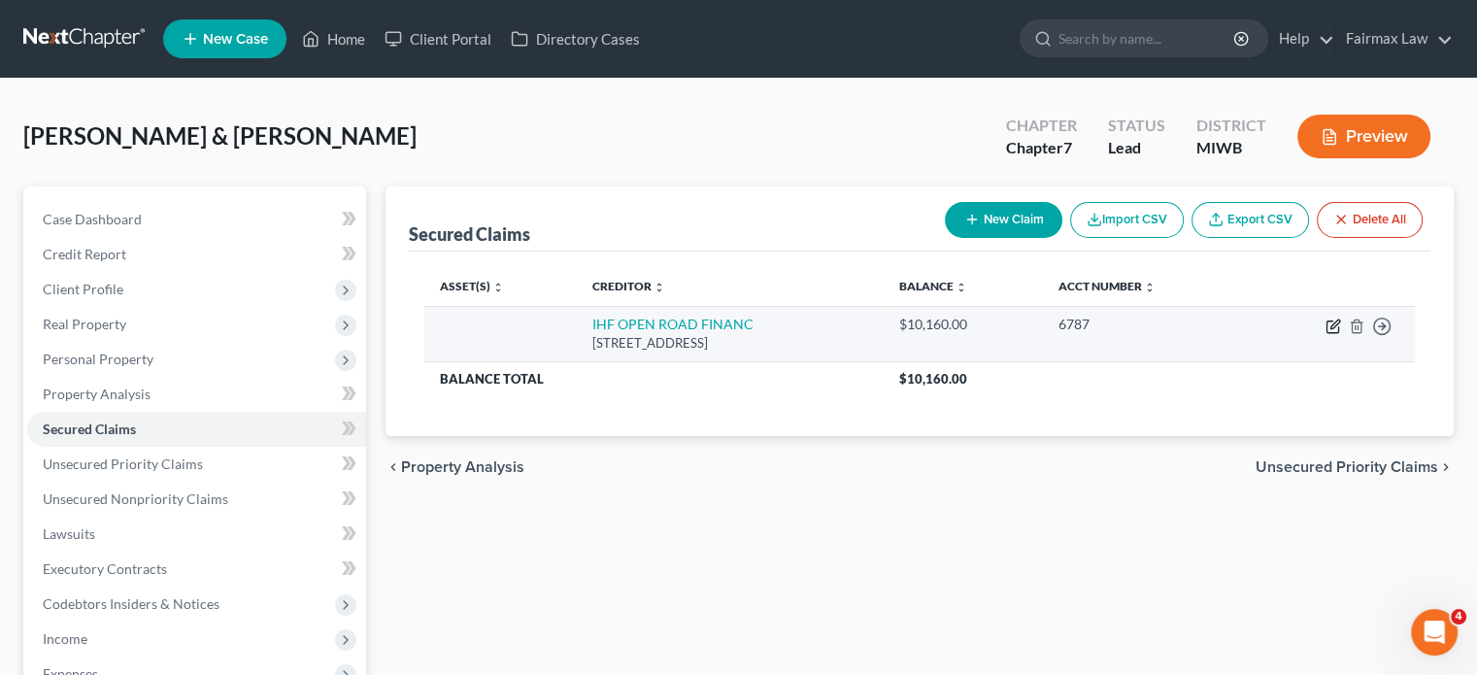
click at [1325, 334] on icon "button" at bounding box center [1333, 326] width 16 height 16
select select "48"
select select "0"
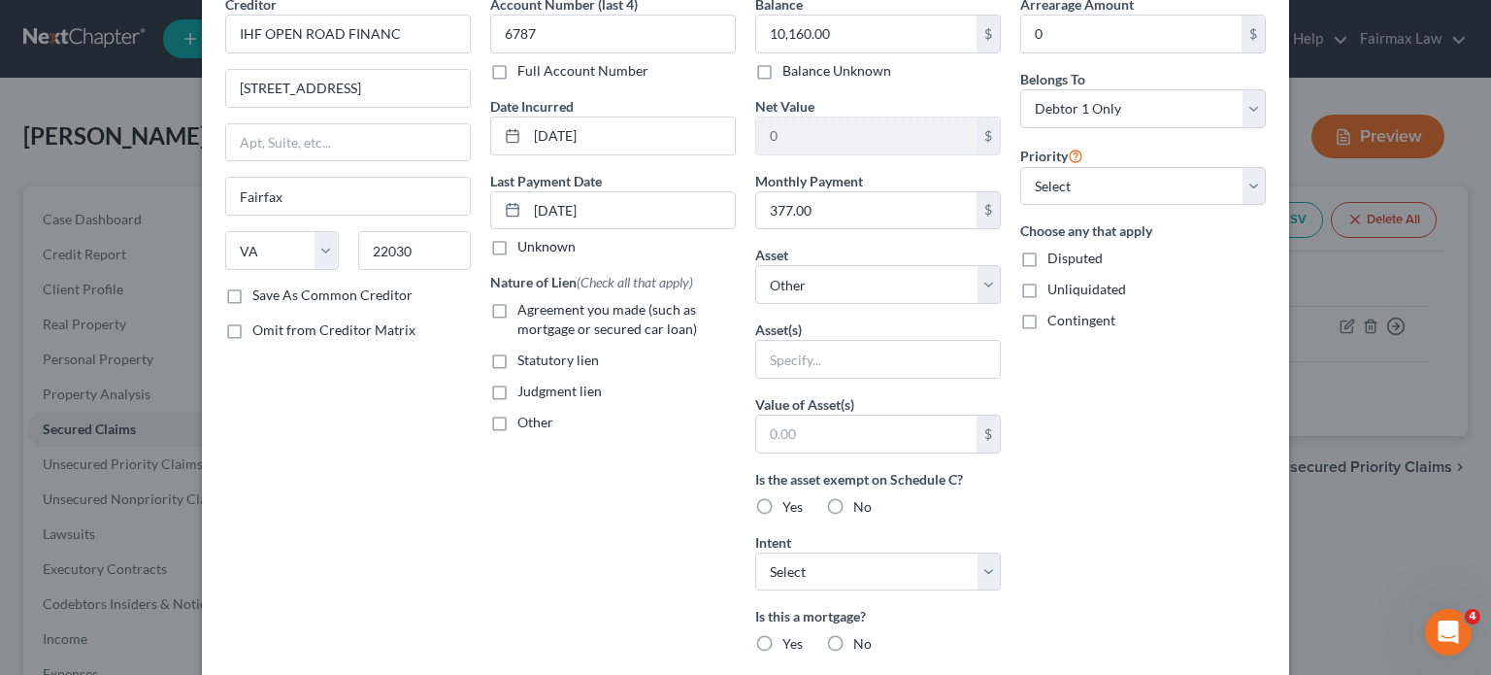
scroll to position [101, 0]
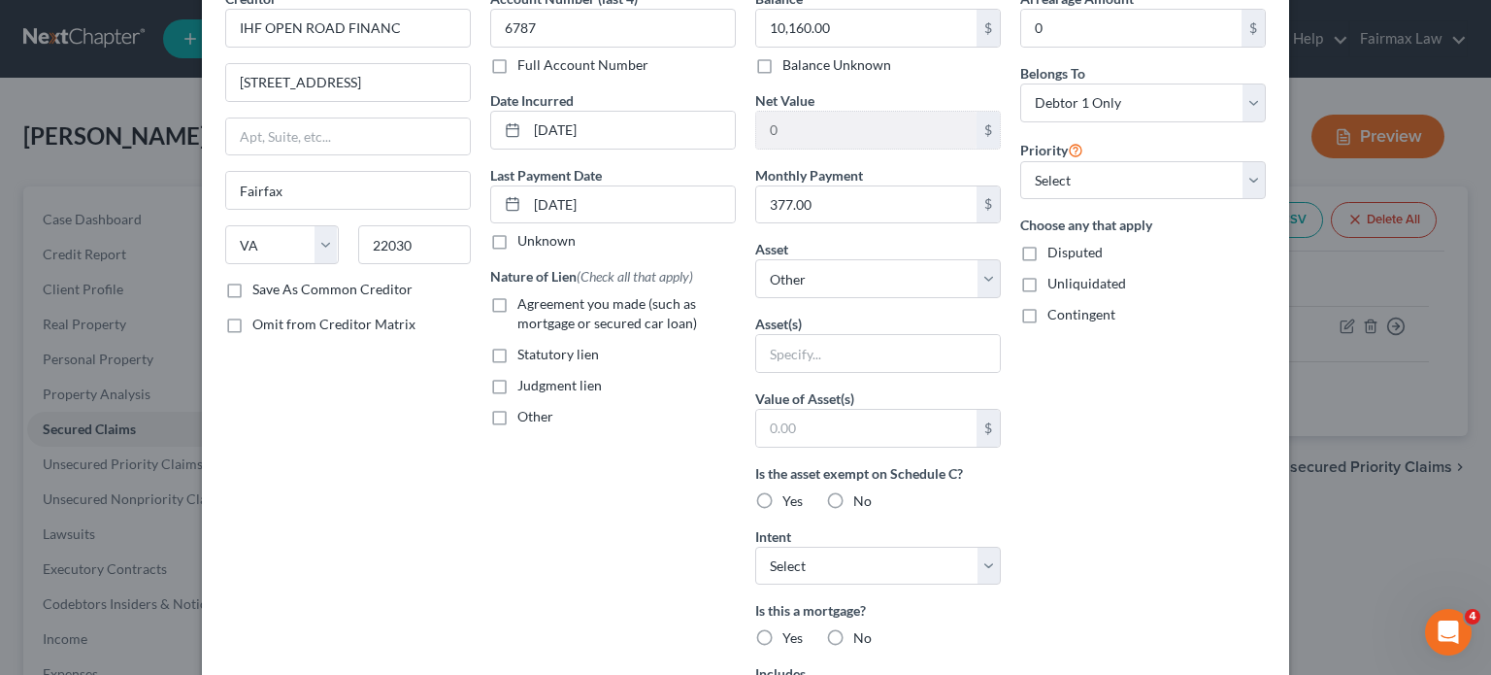
click at [518, 333] on label "Agreement you made (such as mortgage or secured car loan)" at bounding box center [627, 313] width 218 height 39
click at [525, 307] on input "Agreement you made (such as mortgage or secured car loan)" at bounding box center [531, 300] width 13 height 13
checkbox input "true"
click at [777, 298] on select "Select Other Multiple Assets Pet(s) - 2 Dogs (adopted) - $0.0 2018 Ford Focus -…" at bounding box center [878, 278] width 246 height 39
click at [755, 298] on select "Select Other Multiple Assets Pet(s) - 2 Dogs (adopted) - $0.0 2018 Ford Focus -…" at bounding box center [878, 278] width 246 height 39
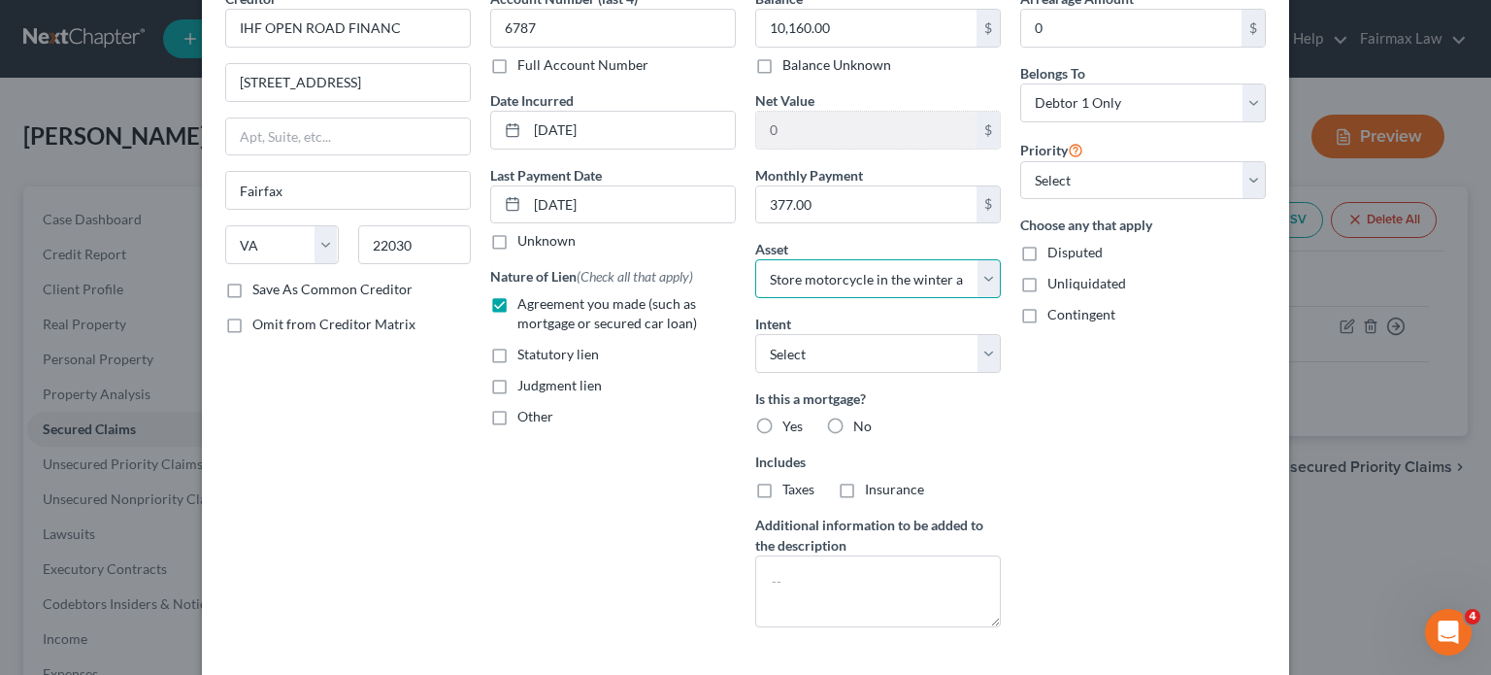
click at [1001, 298] on select "Select Other Multiple Assets Pet(s) - 2 Dogs (adopted) - $0.0 2018 Ford Focus -…" at bounding box center [878, 278] width 246 height 39
select select "16"
click at [755, 298] on select "Select Other Multiple Assets Pet(s) - 2 Dogs (adopted) - $0.0 2018 Ford Focus -…" at bounding box center [878, 278] width 246 height 39
click at [909, 373] on select "Select Surrender Redeem Reaffirm Avoid Other" at bounding box center [878, 353] width 246 height 39
select select "2"
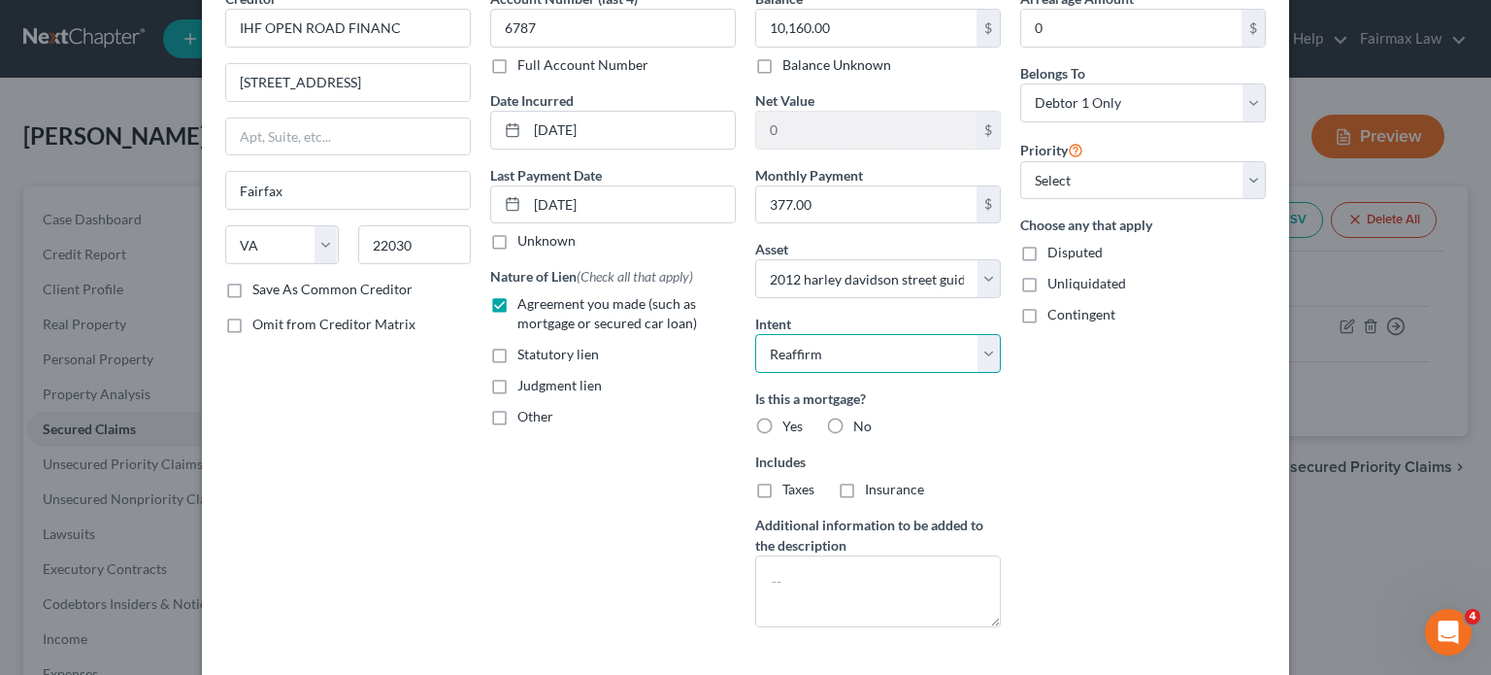
click at [755, 373] on select "Select Surrender Redeem Reaffirm Avoid Other" at bounding box center [878, 353] width 246 height 39
click at [854, 436] on label "No" at bounding box center [863, 426] width 18 height 19
click at [861, 429] on input "No" at bounding box center [867, 423] width 13 height 13
radio input "true"
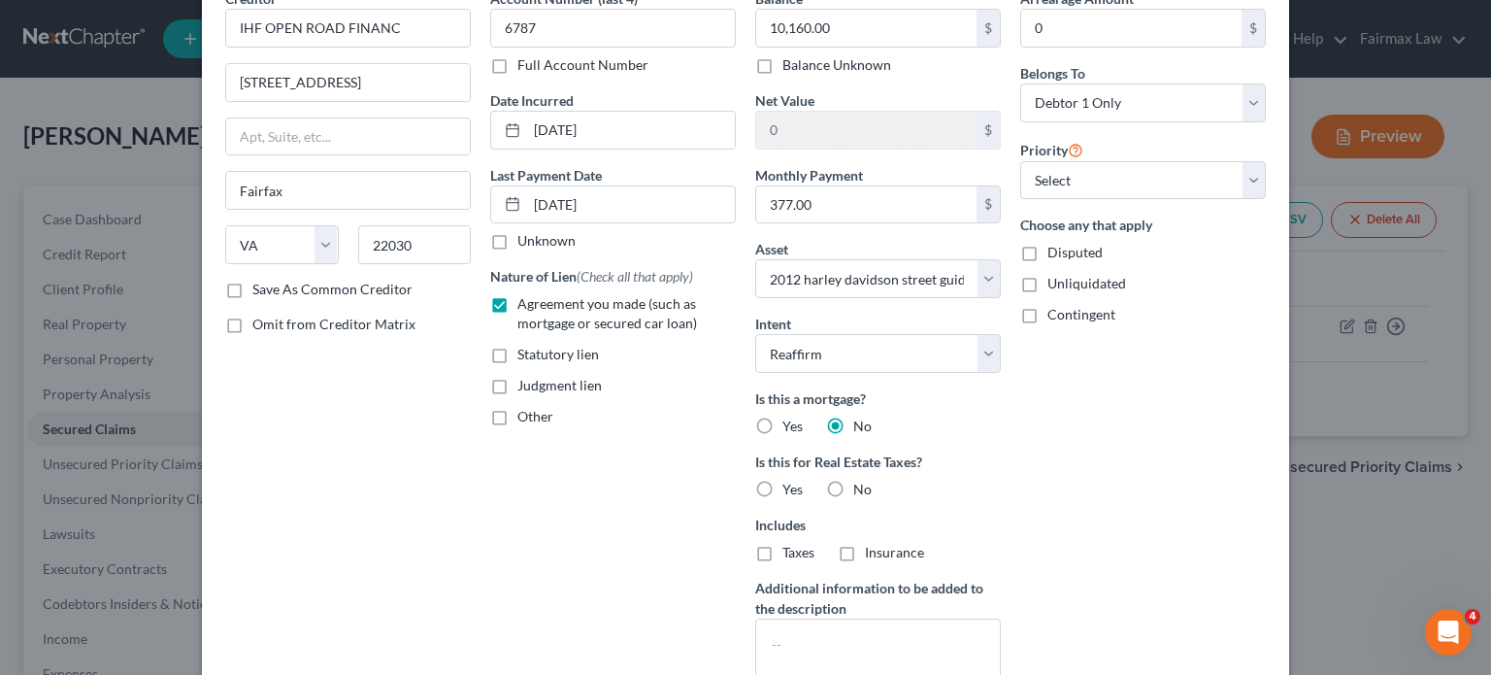
click at [854, 499] on label "No" at bounding box center [863, 489] width 18 height 19
click at [861, 492] on input "No" at bounding box center [867, 486] width 13 height 13
radio input "true"
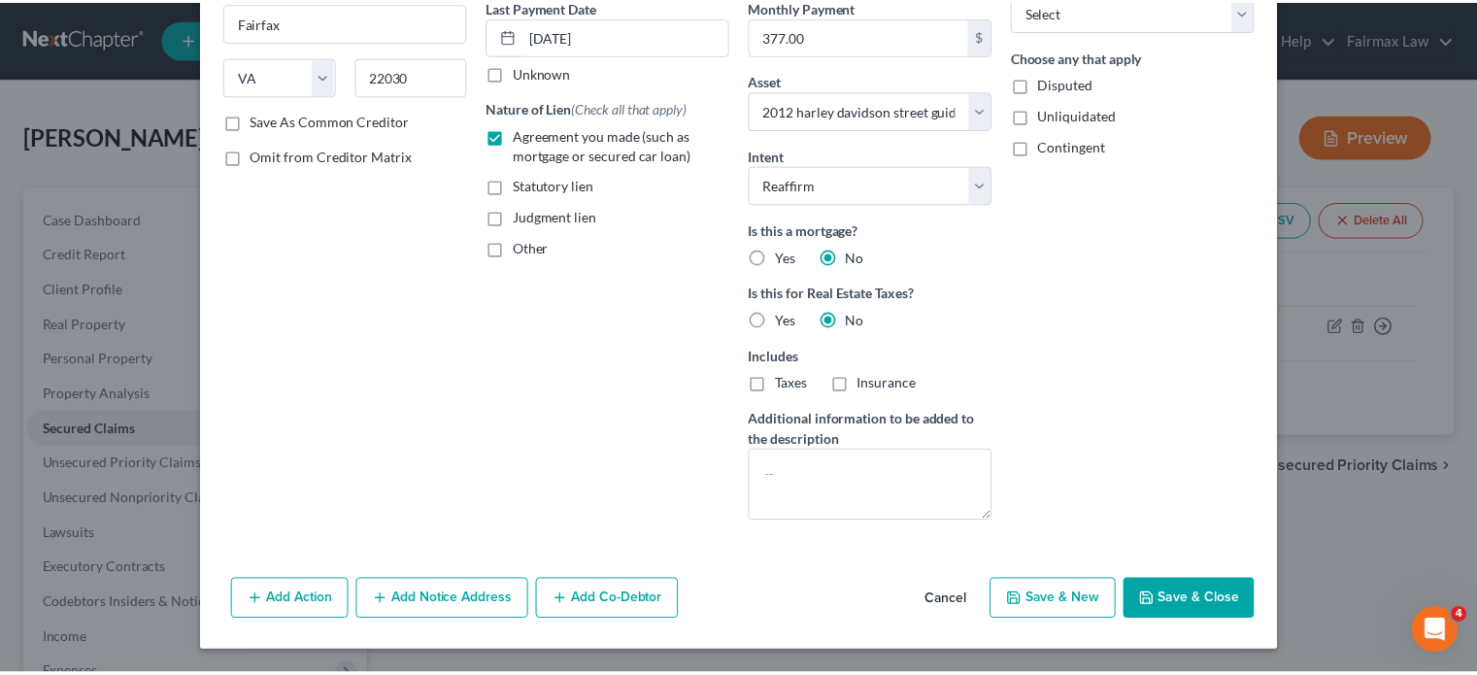
scroll to position [498, 0]
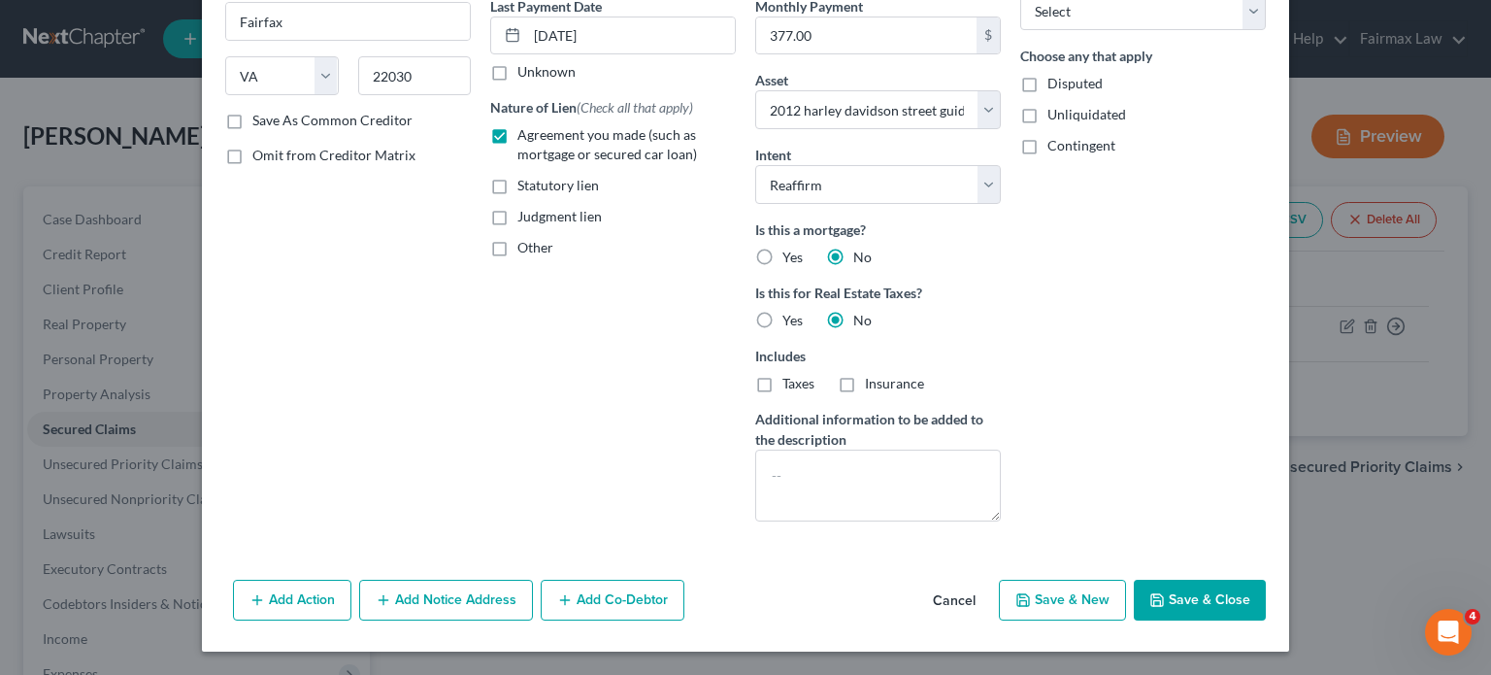
click at [1266, 596] on button "Save & Close" at bounding box center [1200, 600] width 132 height 41
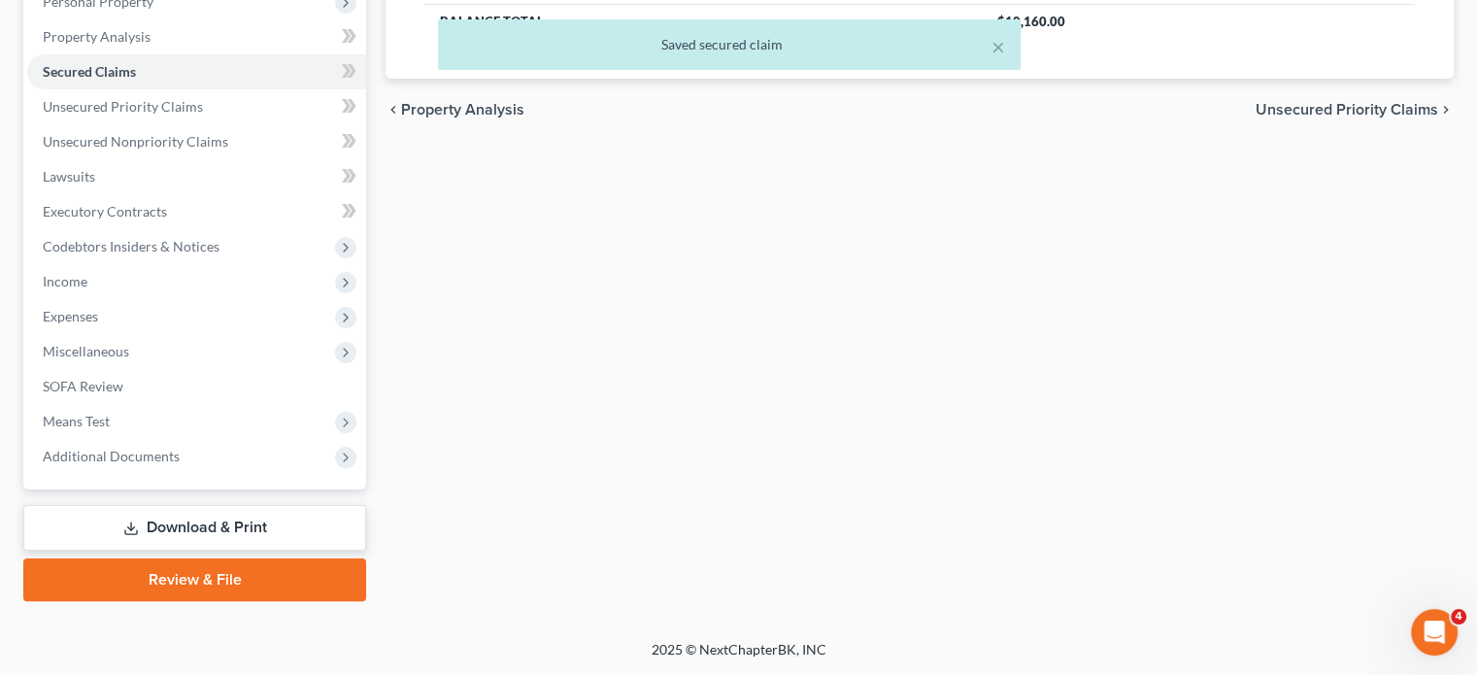
scroll to position [602, 0]
click at [168, 264] on span "Income" at bounding box center [196, 281] width 339 height 35
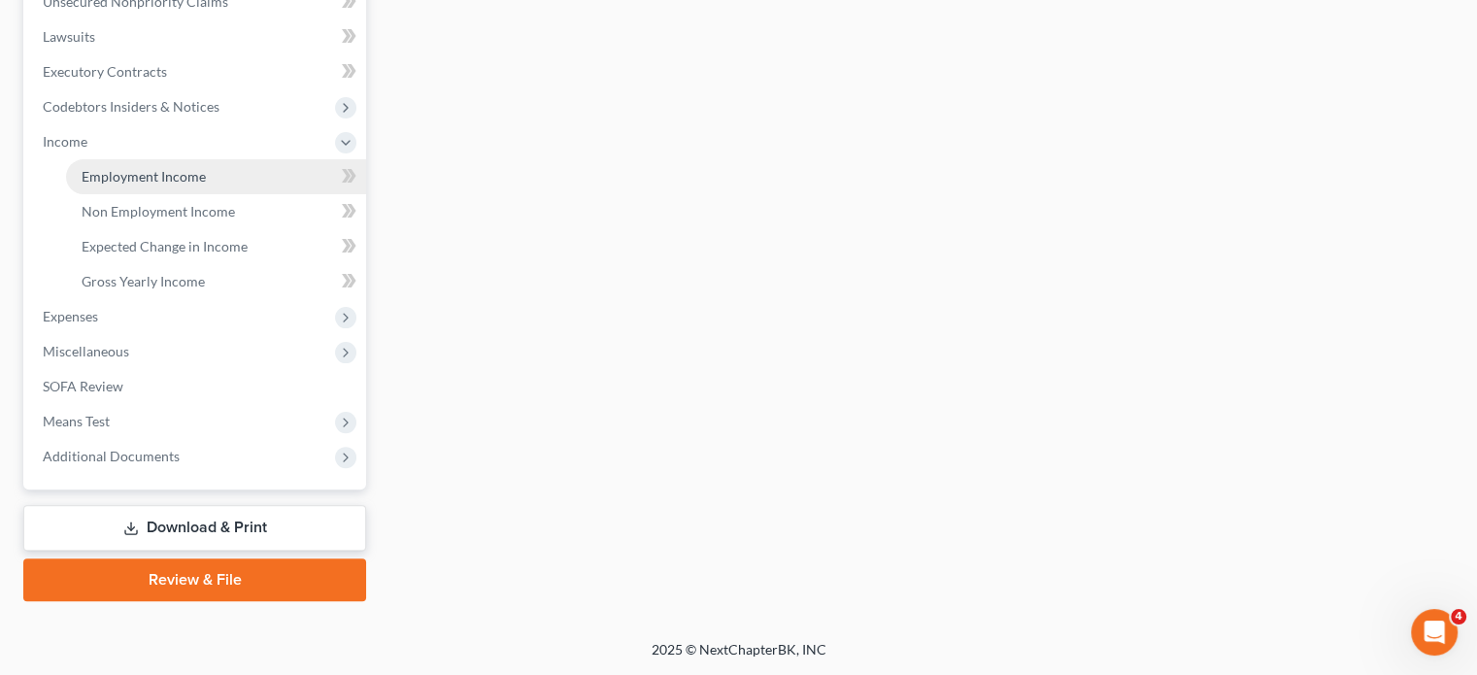
click at [171, 184] on span "Employment Income" at bounding box center [144, 176] width 124 height 17
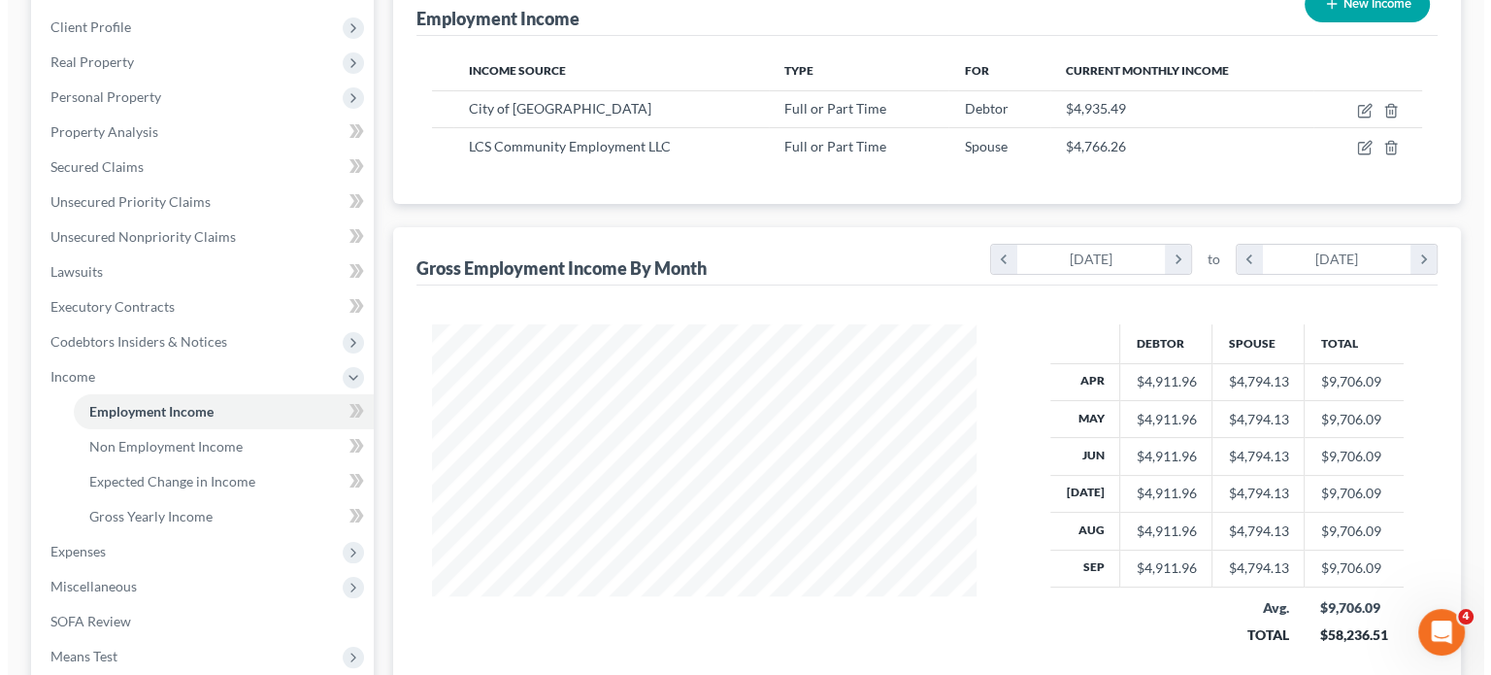
scroll to position [260, 0]
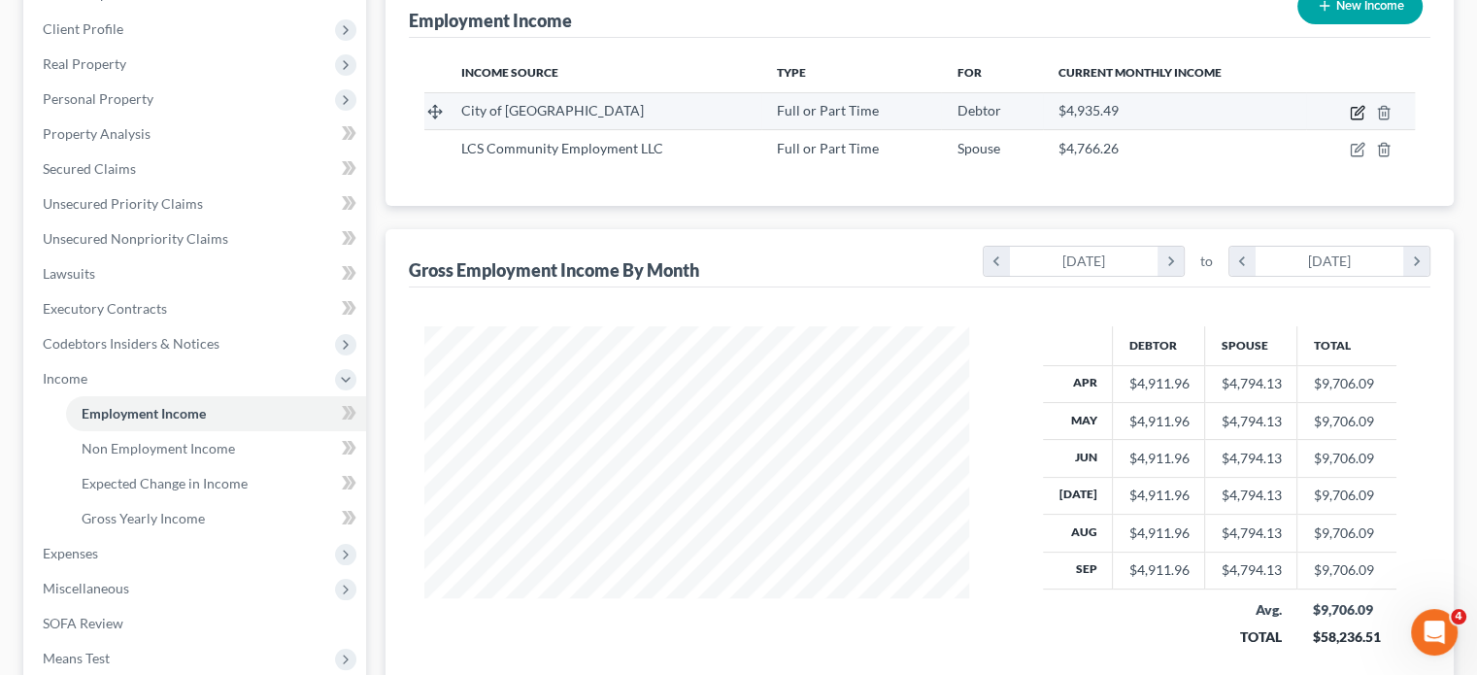
click at [1355, 115] on icon "button" at bounding box center [1359, 110] width 9 height 9
select select "0"
select select "23"
select select "2"
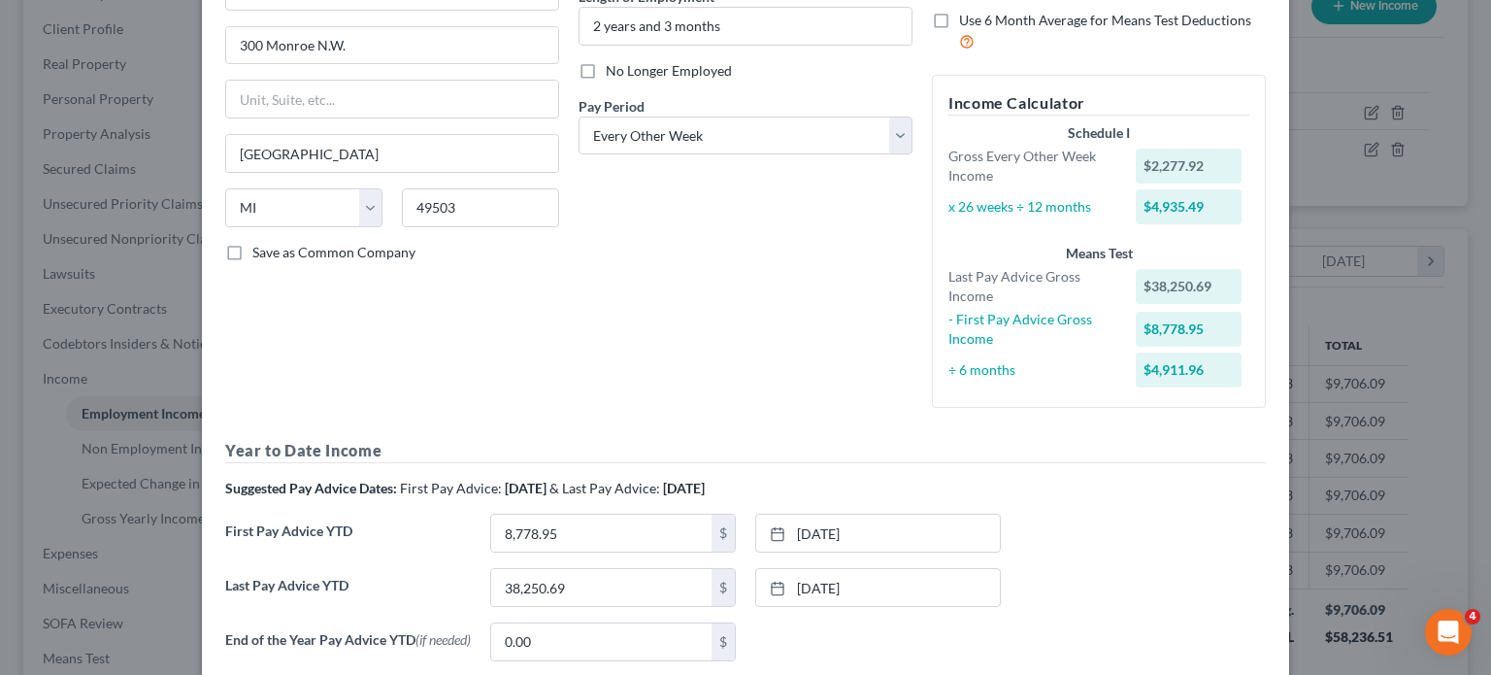
scroll to position [630, 0]
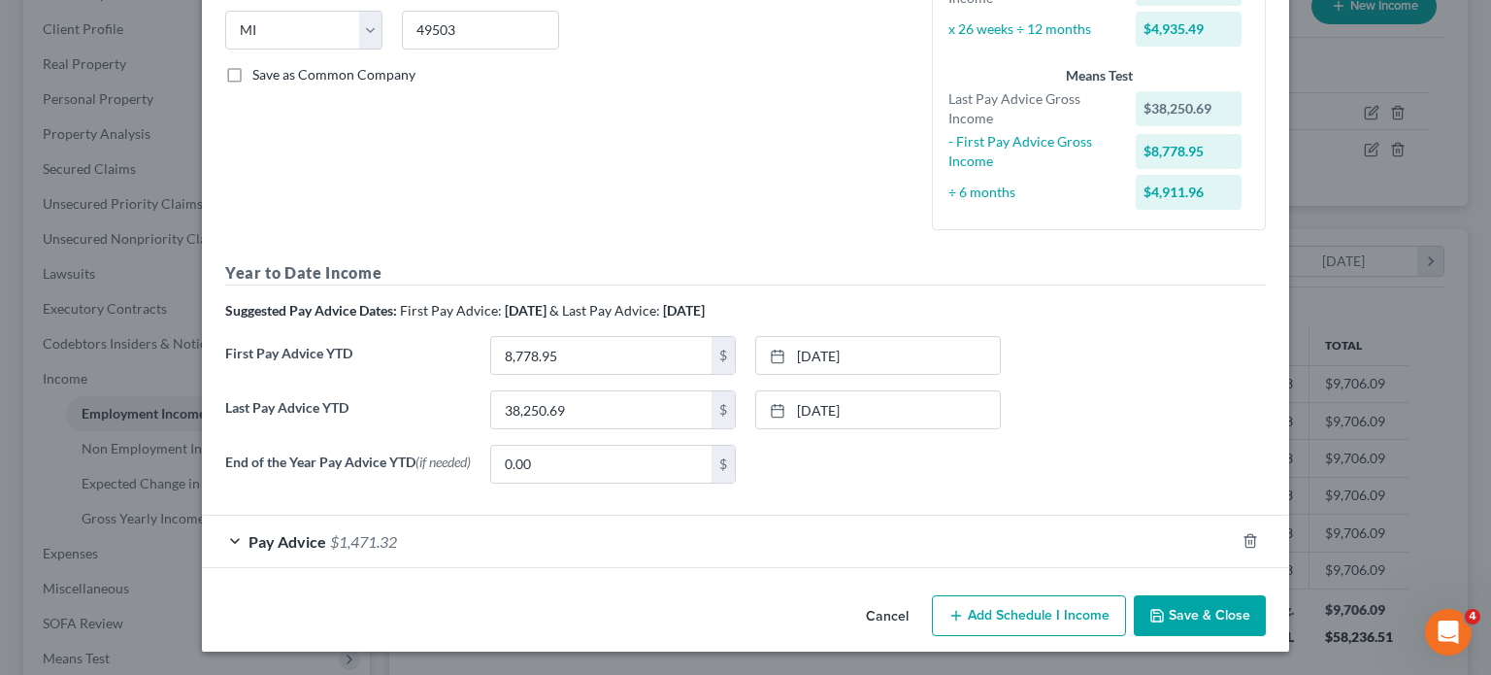
click at [743, 516] on div "Pay Advice $1,471.32" at bounding box center [718, 541] width 1033 height 51
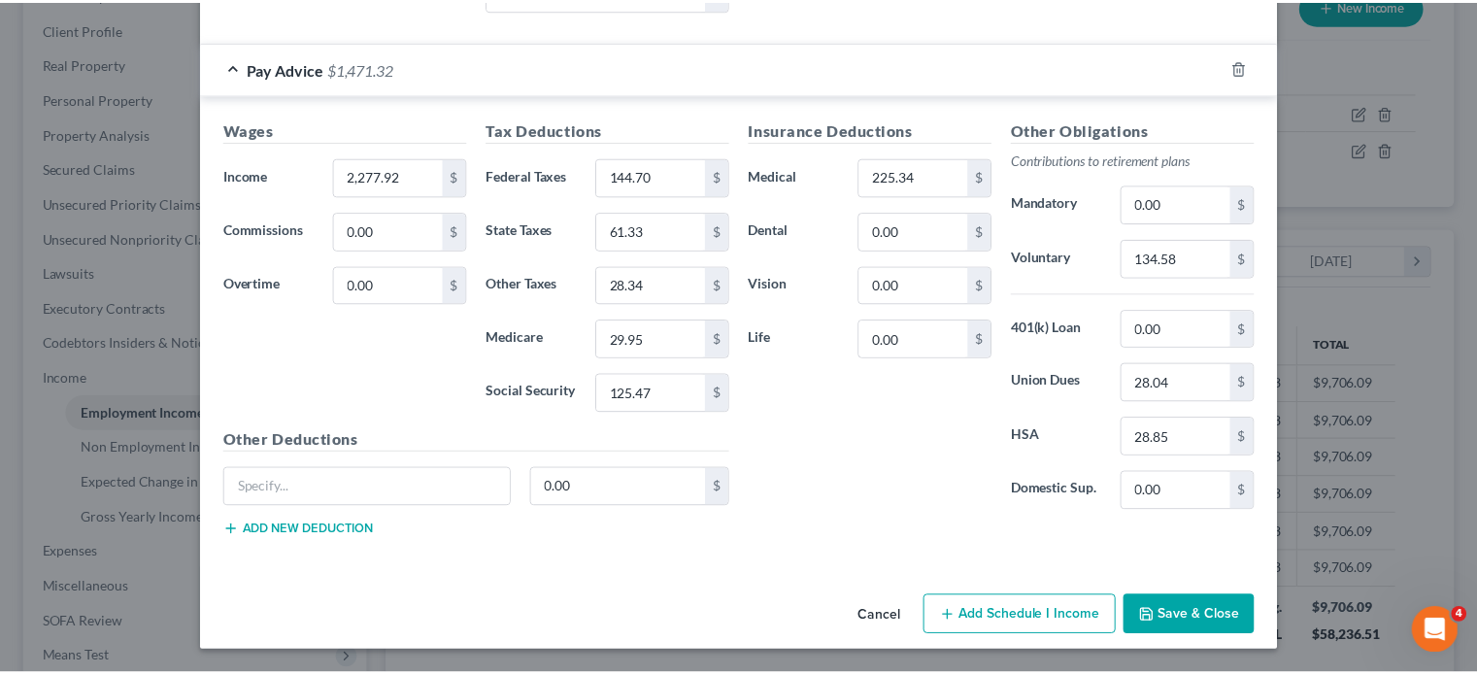
scroll to position [1155, 0]
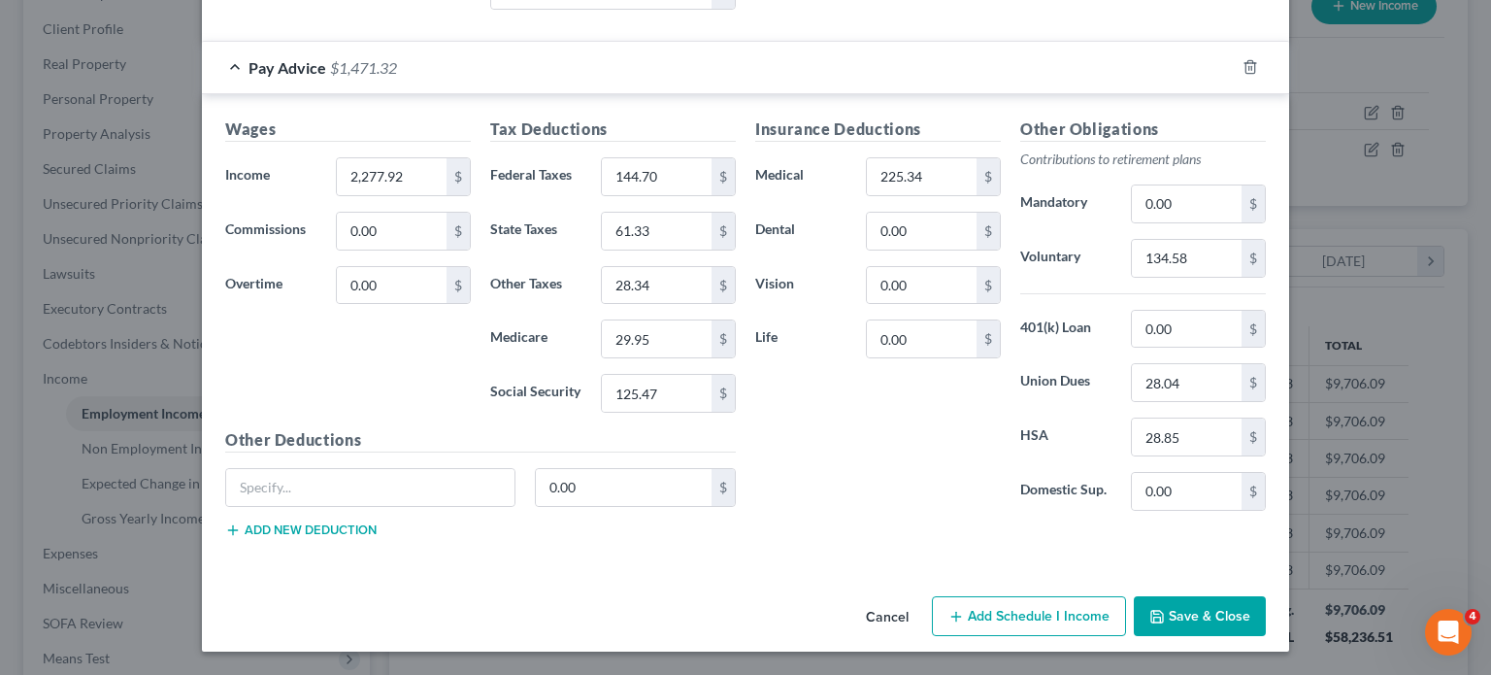
click at [916, 637] on button "Cancel" at bounding box center [888, 617] width 74 height 39
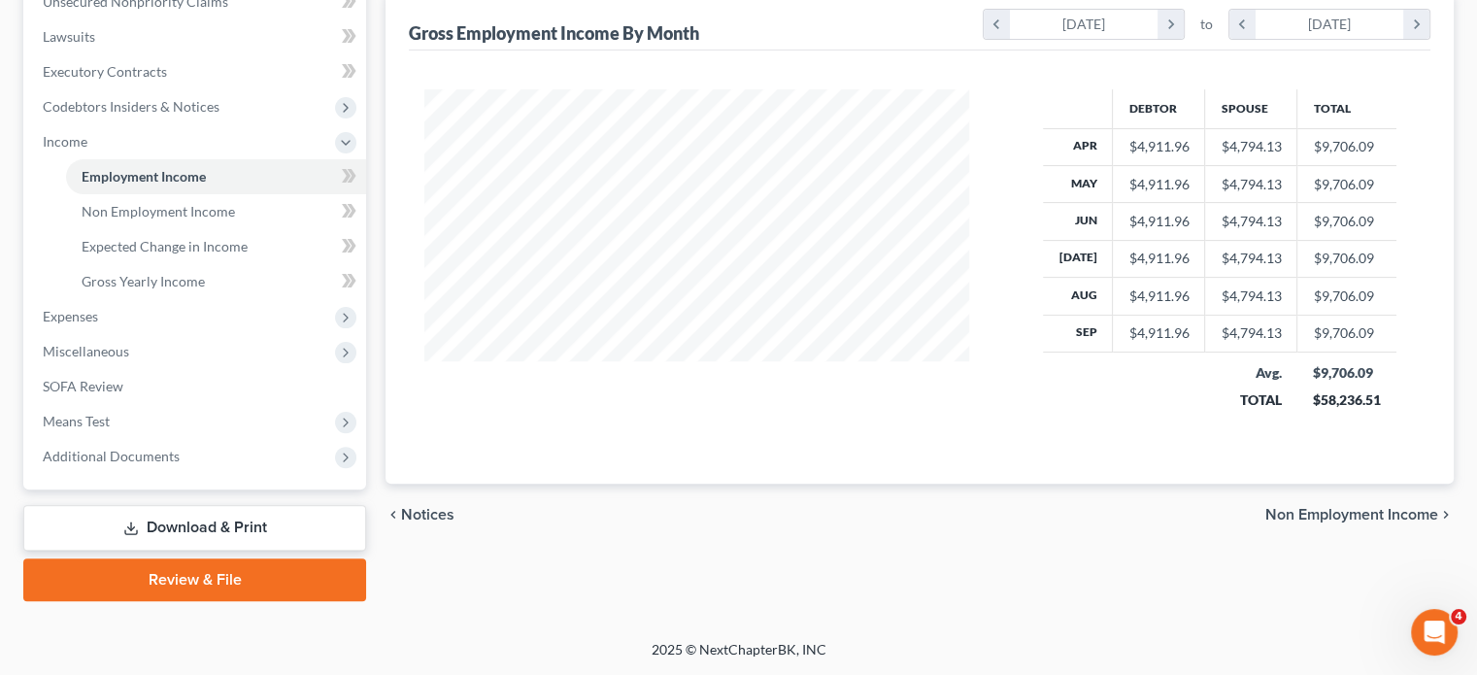
scroll to position [579, 0]
click at [118, 334] on span "Expenses" at bounding box center [196, 316] width 339 height 35
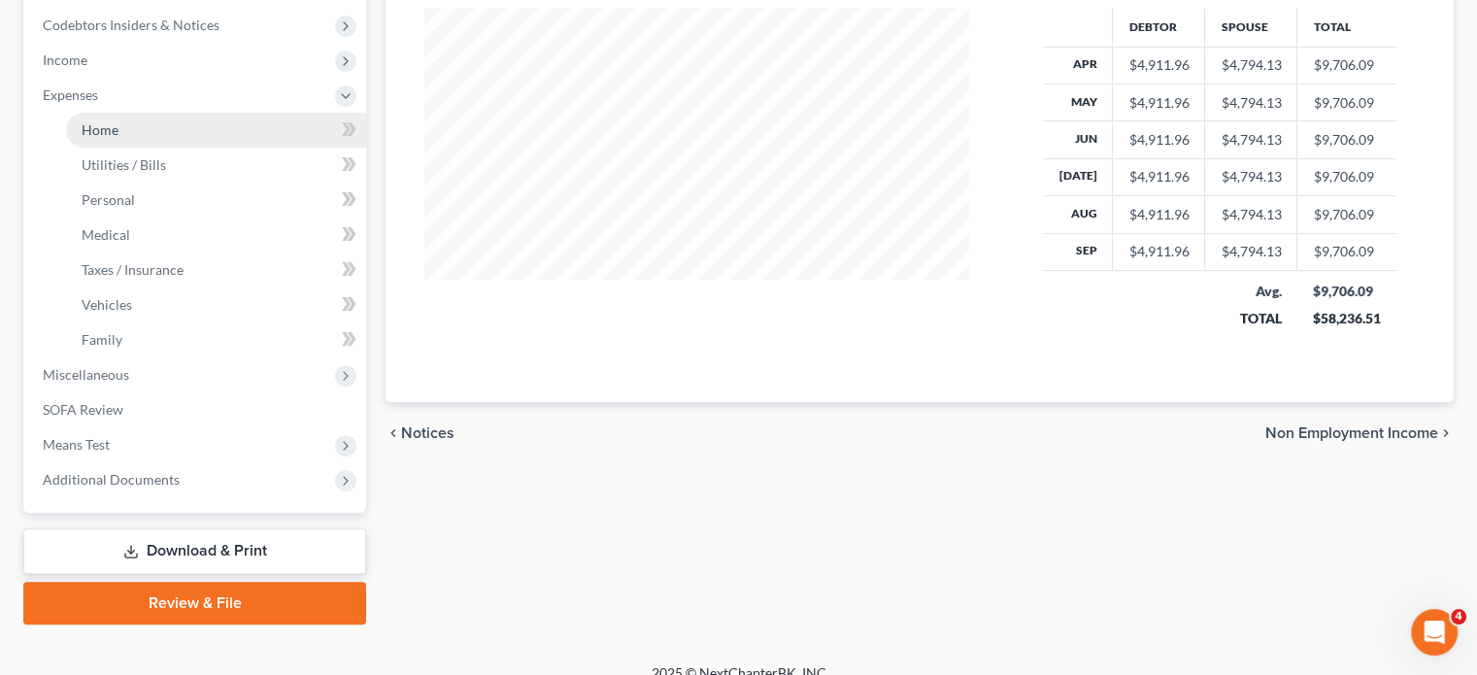
click at [141, 148] on link "Home" at bounding box center [216, 130] width 300 height 35
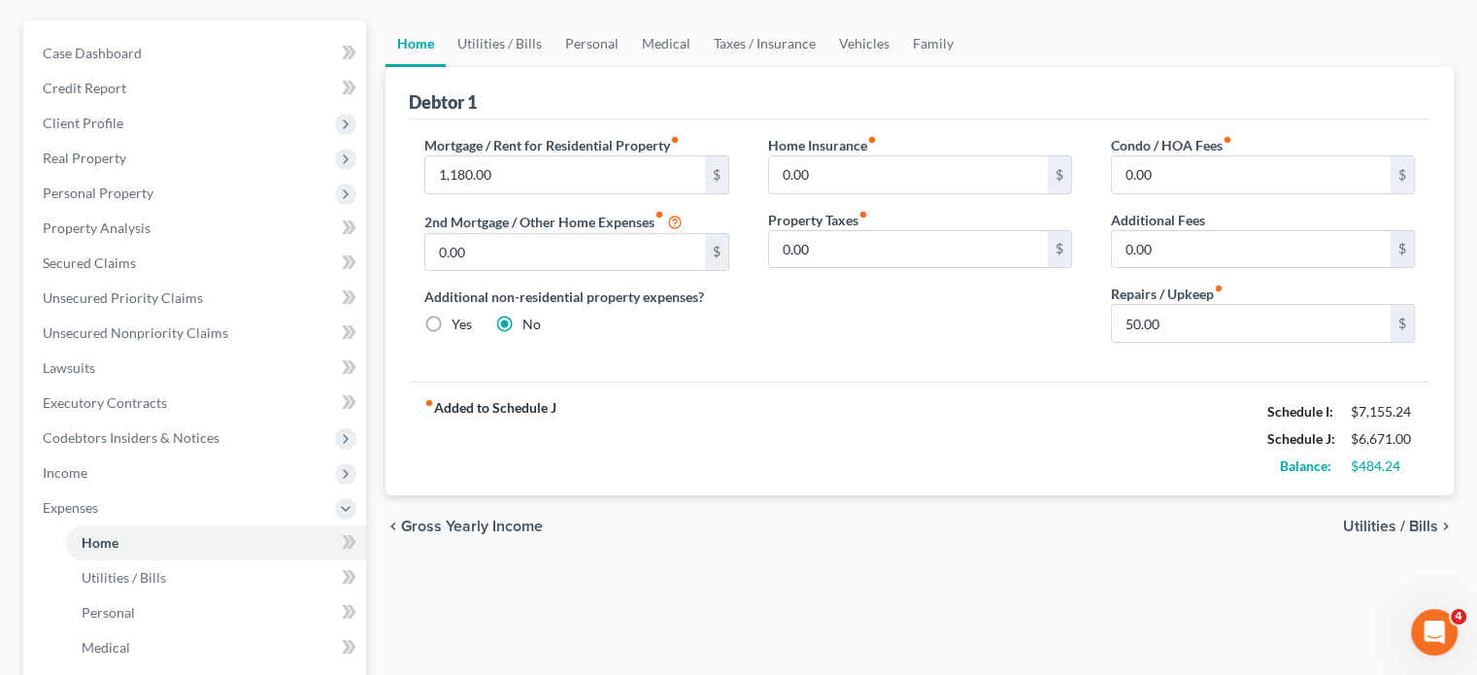
scroll to position [148, 0]
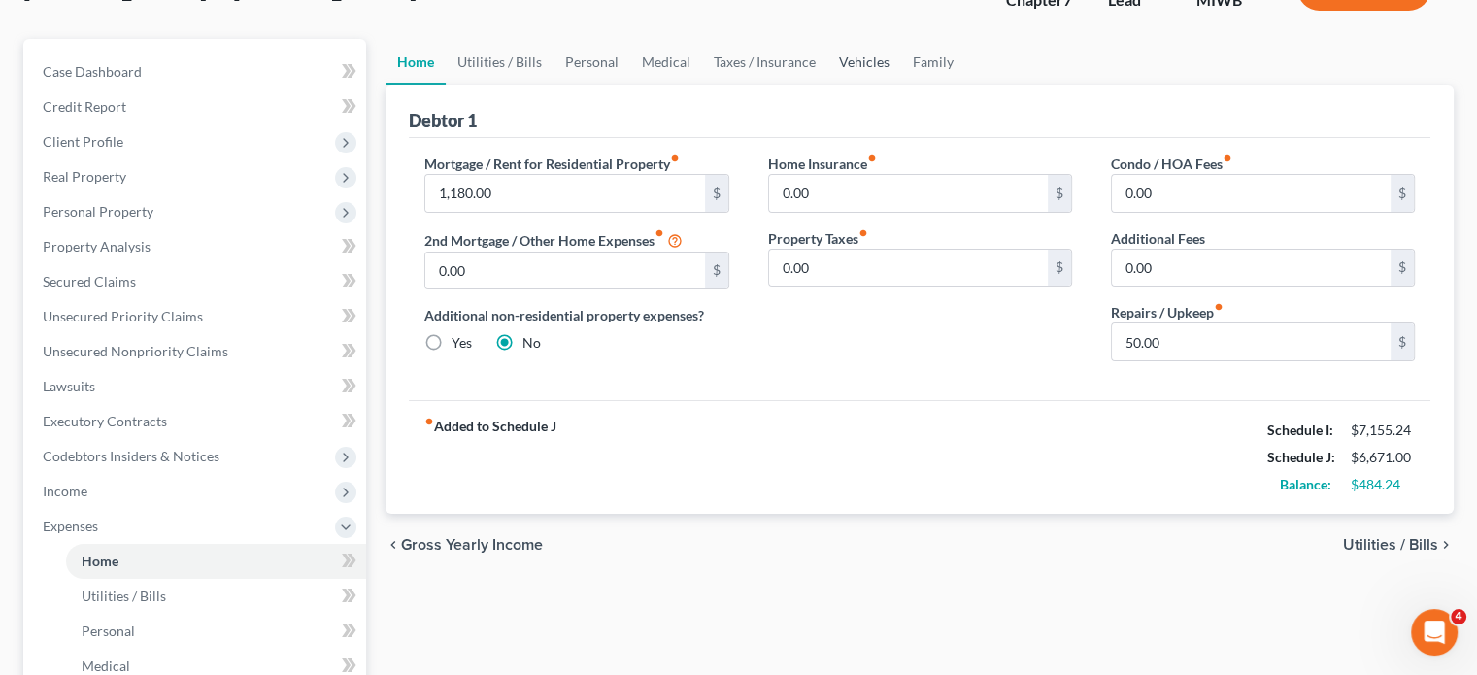
click at [901, 85] on link "Vehicles" at bounding box center [864, 62] width 74 height 47
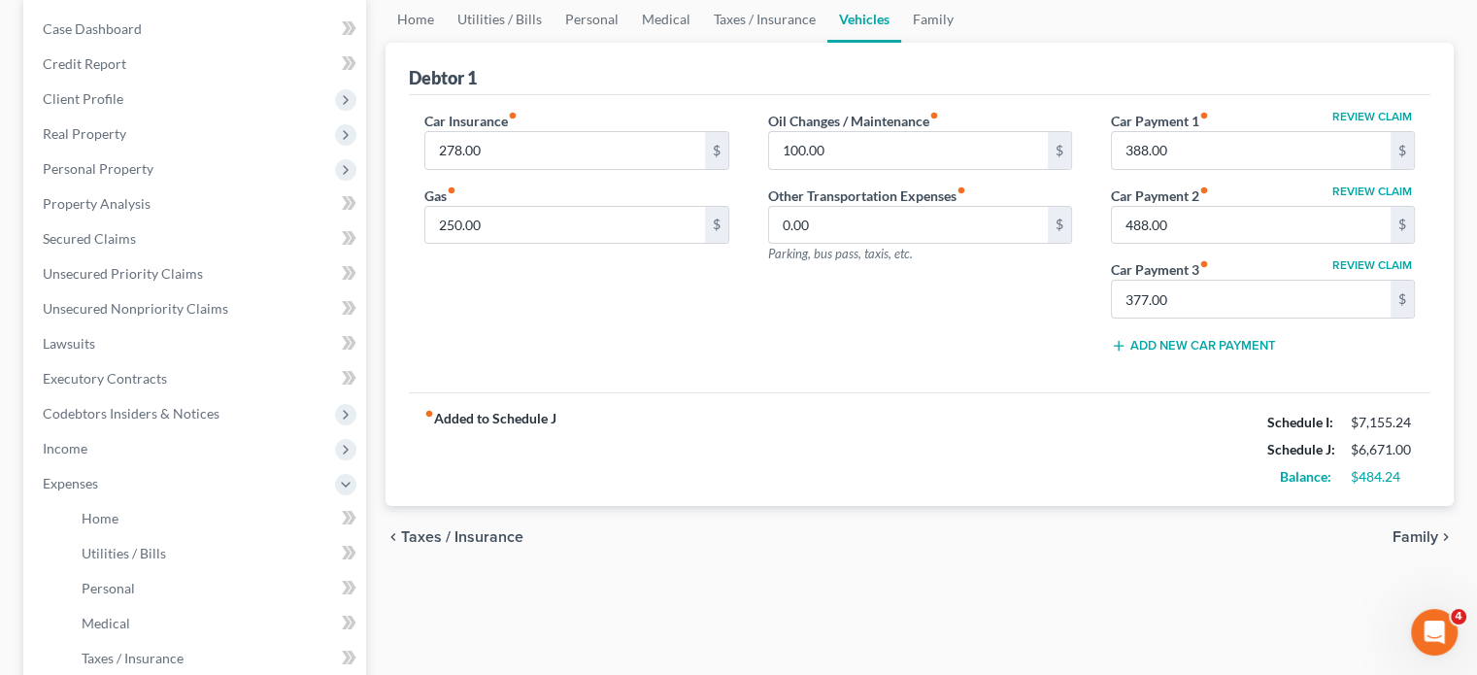
scroll to position [205, 0]
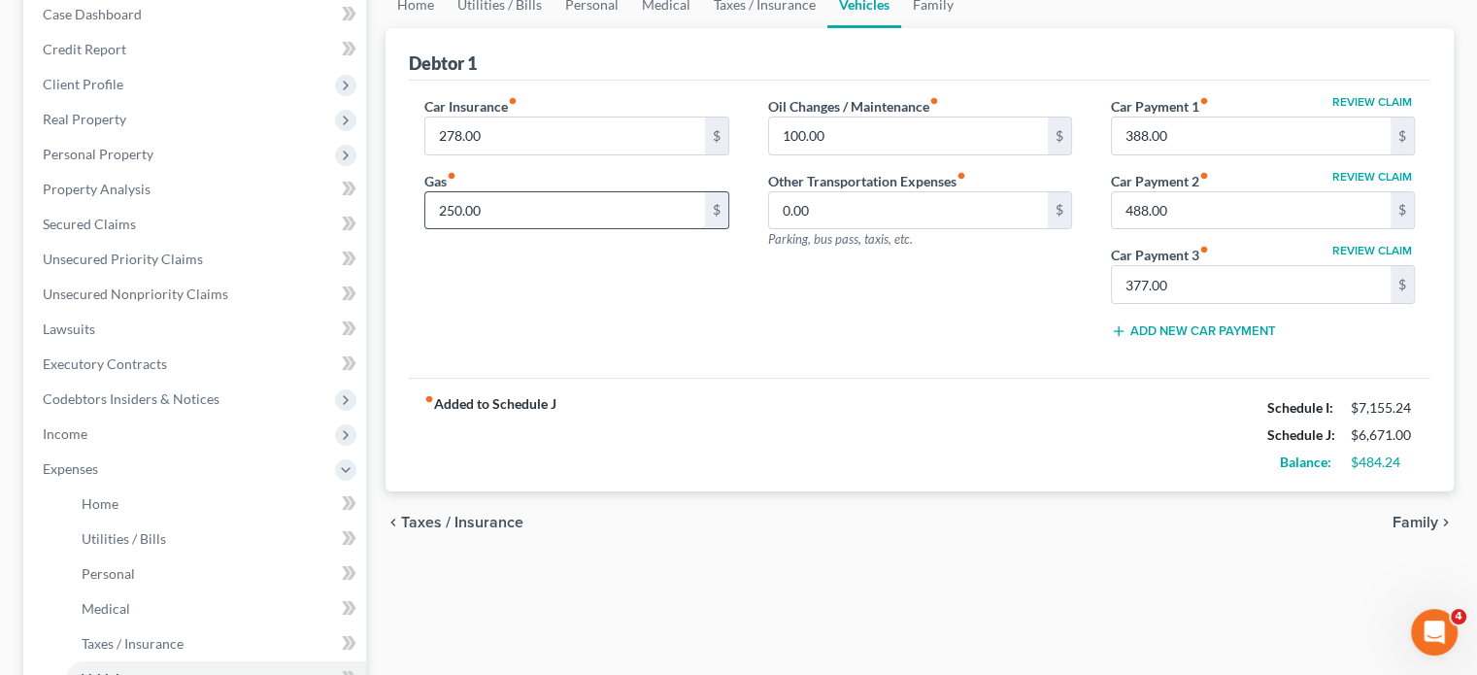
click at [542, 229] on input "250.00" at bounding box center [564, 210] width 279 height 37
type input "4"
type input "600"
click at [827, 28] on link "Taxes / Insurance" at bounding box center [764, 5] width 125 height 47
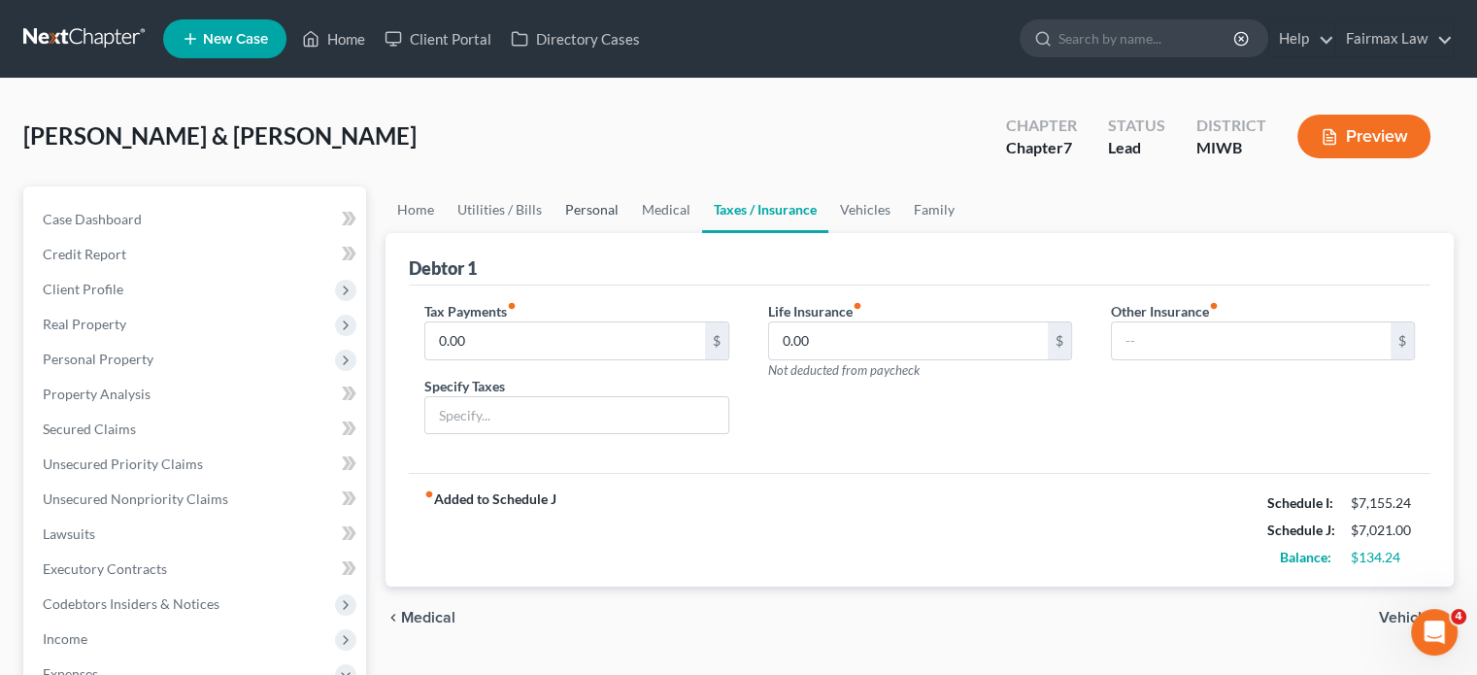
click at [630, 233] on link "Personal" at bounding box center [591, 209] width 77 height 47
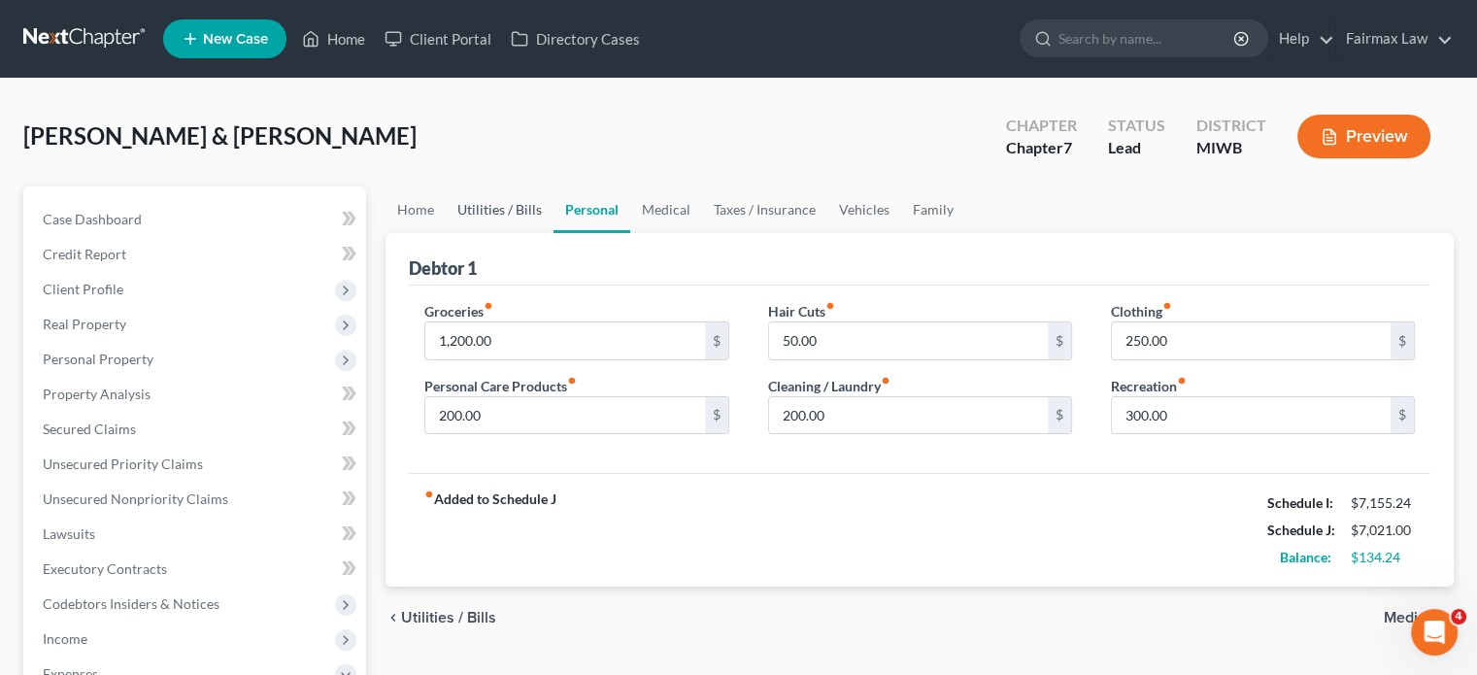
click at [520, 233] on link "Utilities / Bills" at bounding box center [500, 209] width 108 height 47
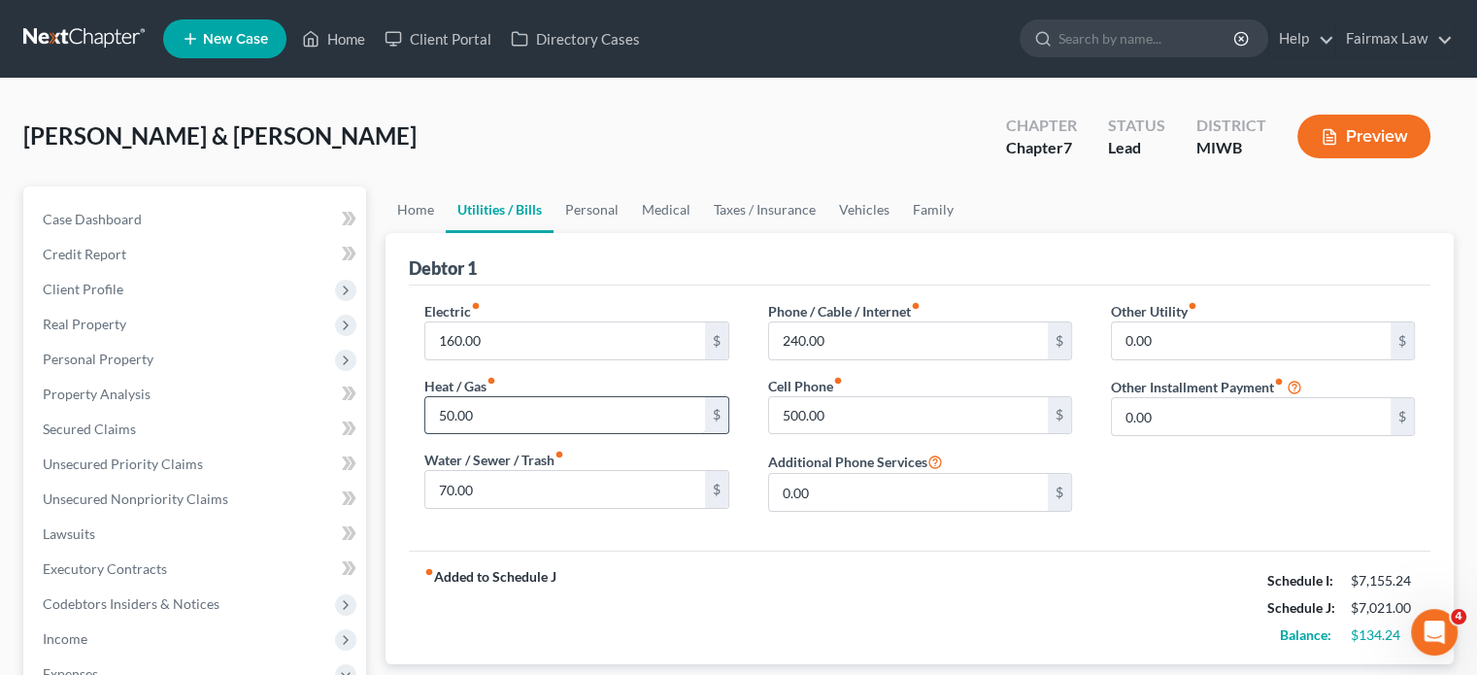
click at [513, 434] on input "50.00" at bounding box center [564, 415] width 279 height 37
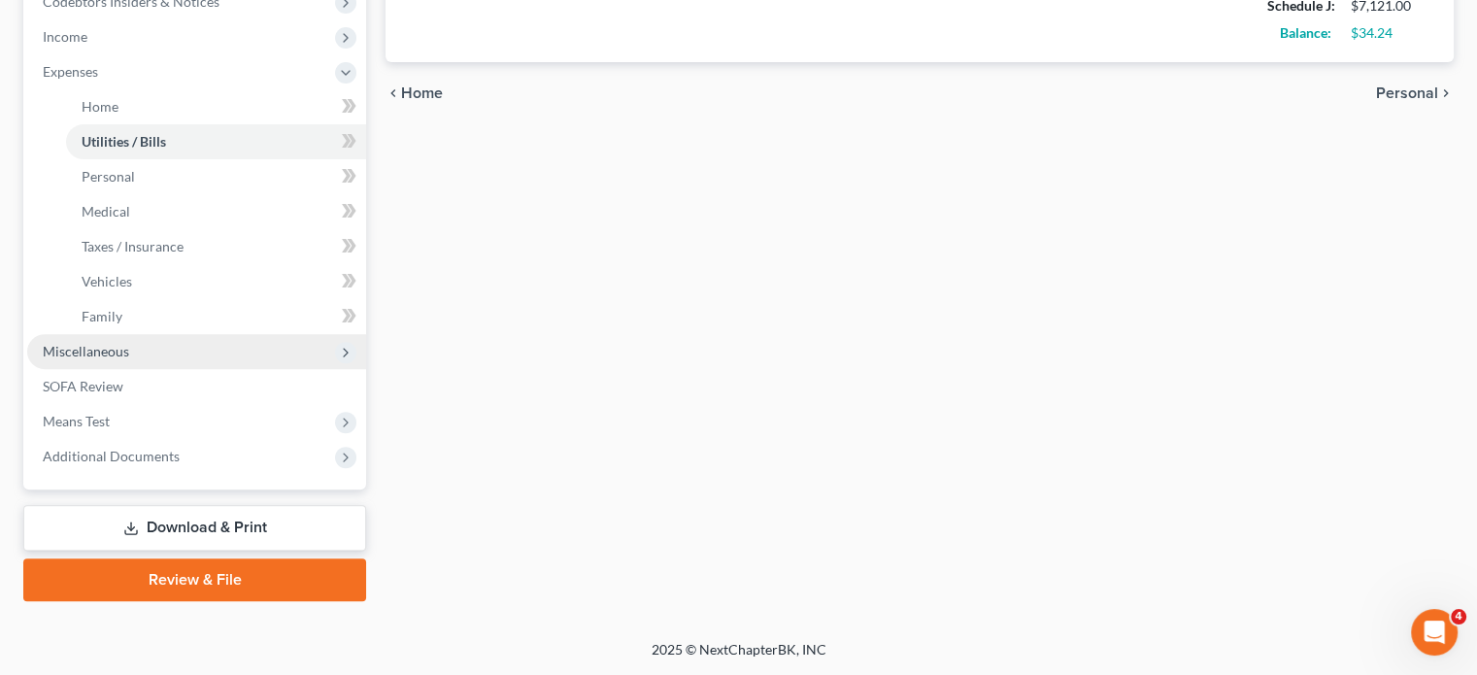
scroll to position [690, 0]
click at [129, 359] on span "Miscellaneous" at bounding box center [86, 351] width 86 height 17
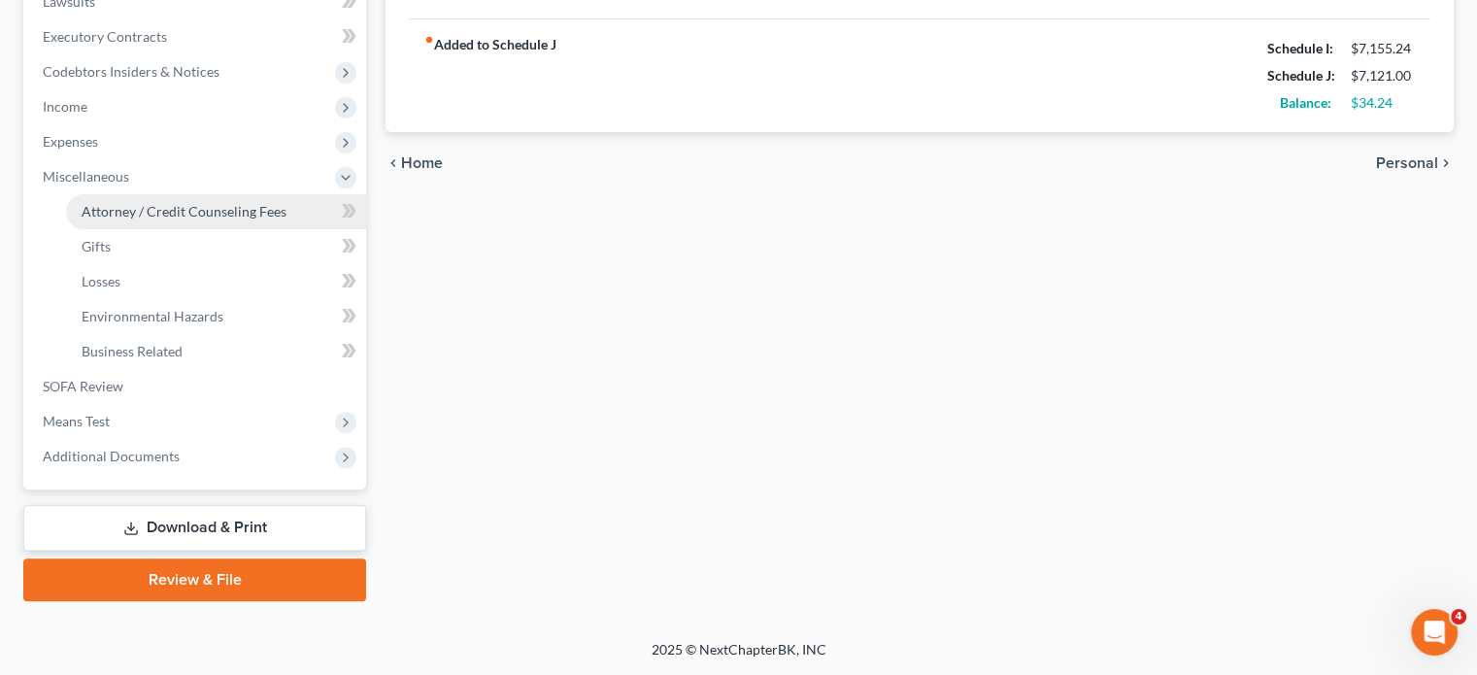
click at [184, 219] on span "Attorney / Credit Counseling Fees" at bounding box center [184, 211] width 205 height 17
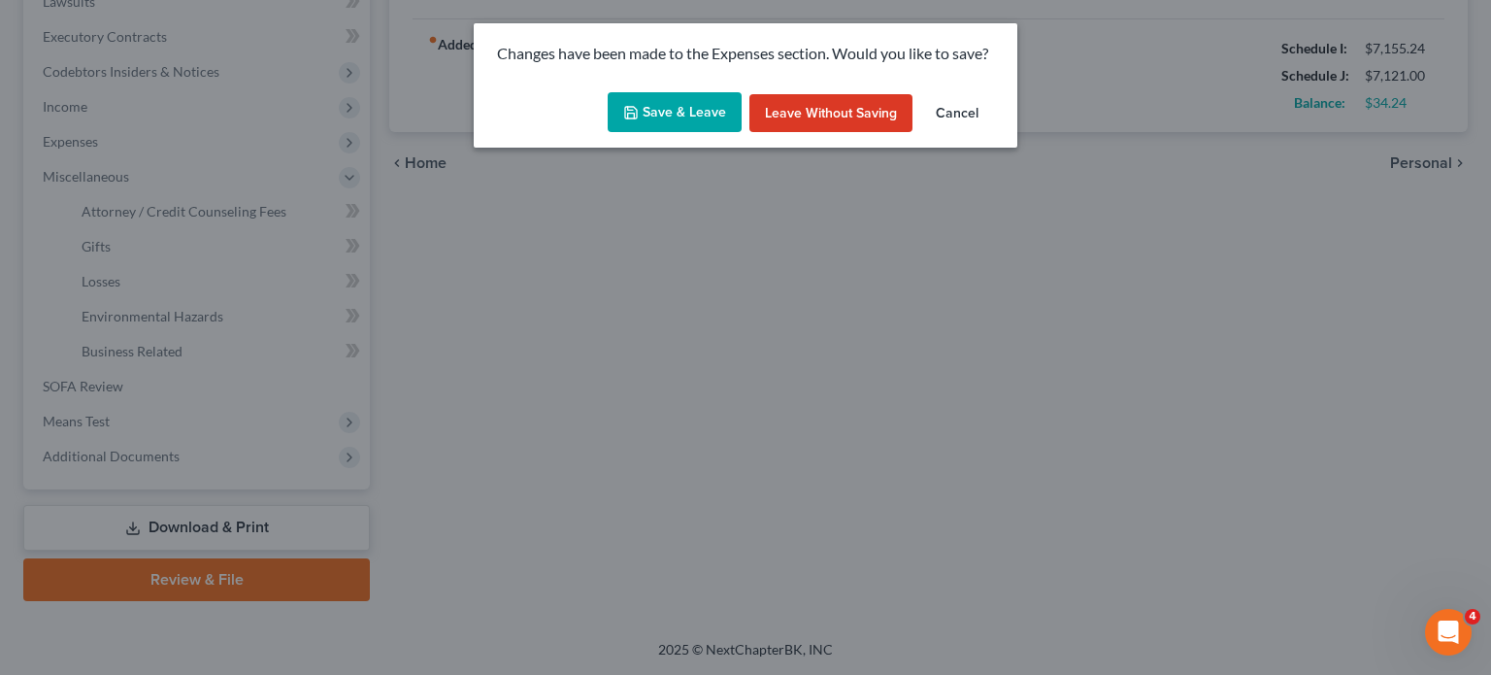
click at [646, 122] on button "Save & Leave" at bounding box center [675, 112] width 134 height 41
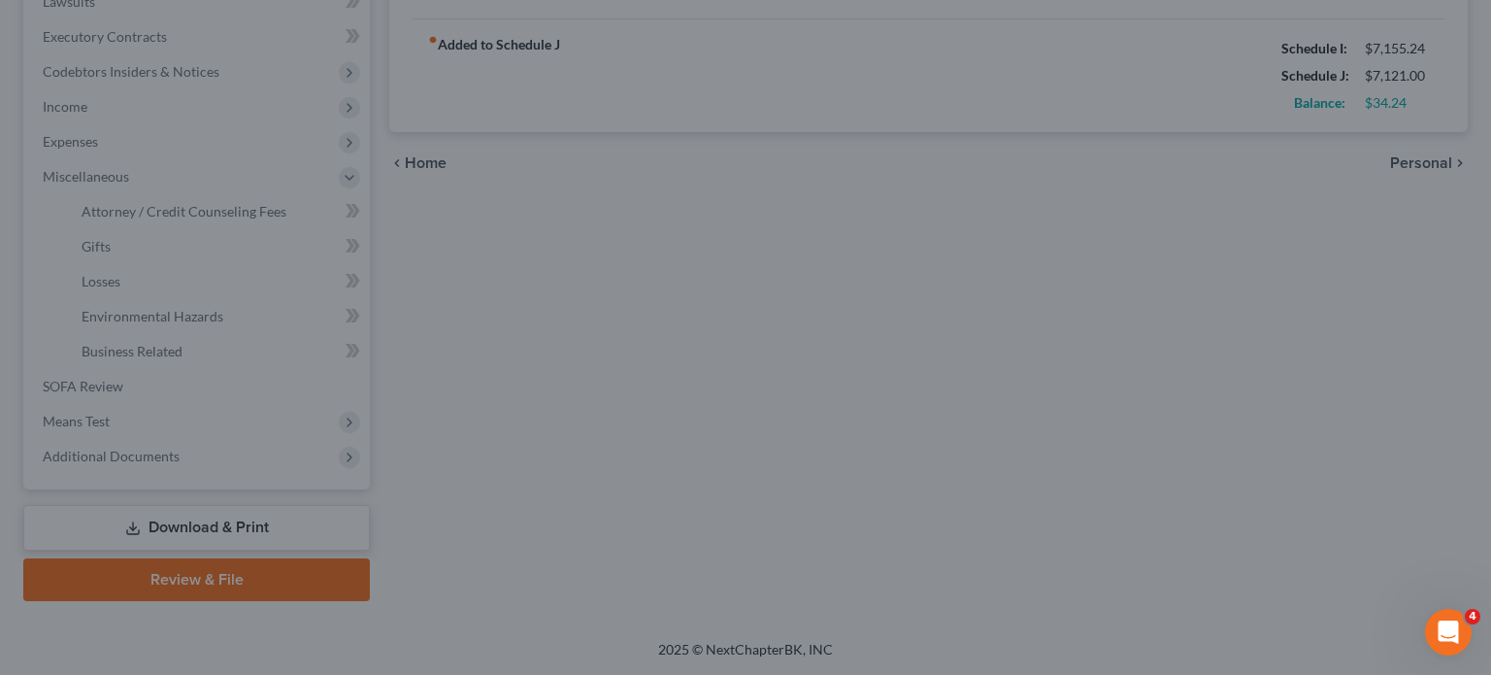
type input "150.00"
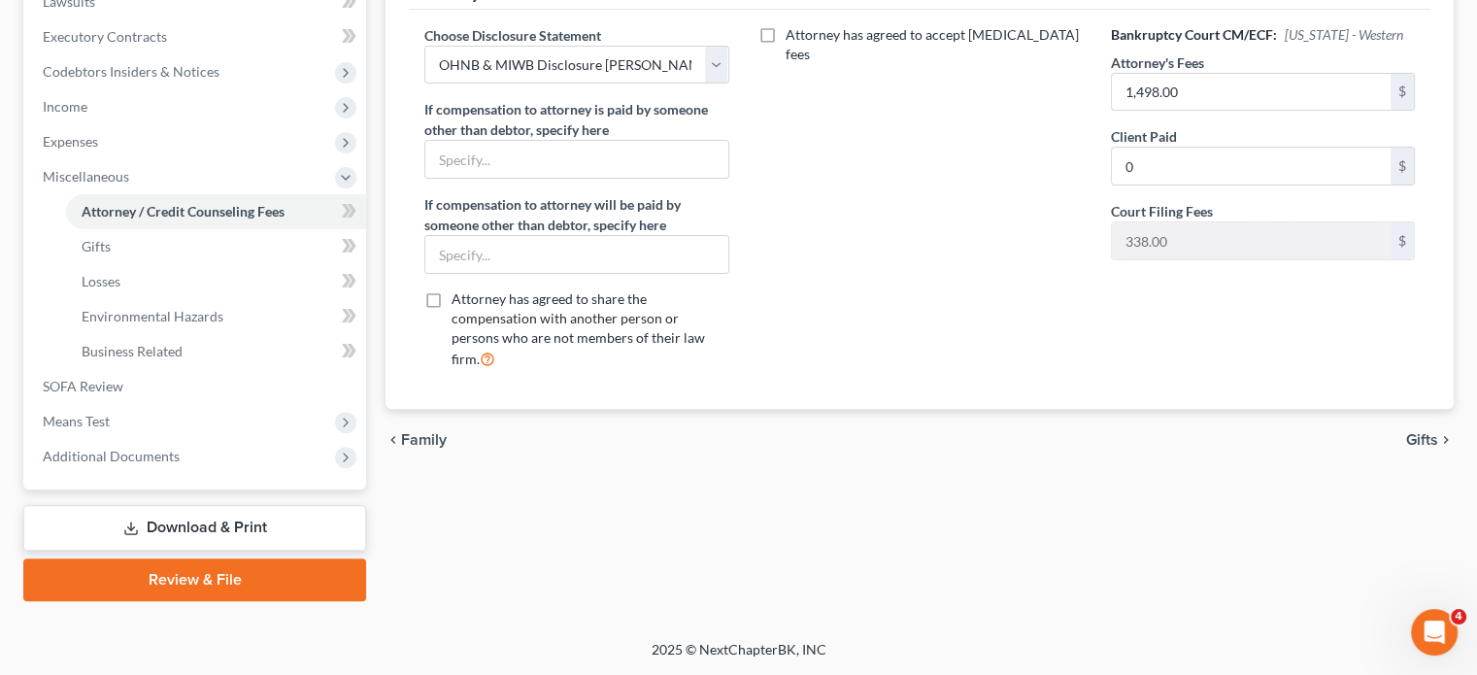
scroll to position [828, 0]
click at [214, 404] on span "Means Test" at bounding box center [196, 421] width 339 height 35
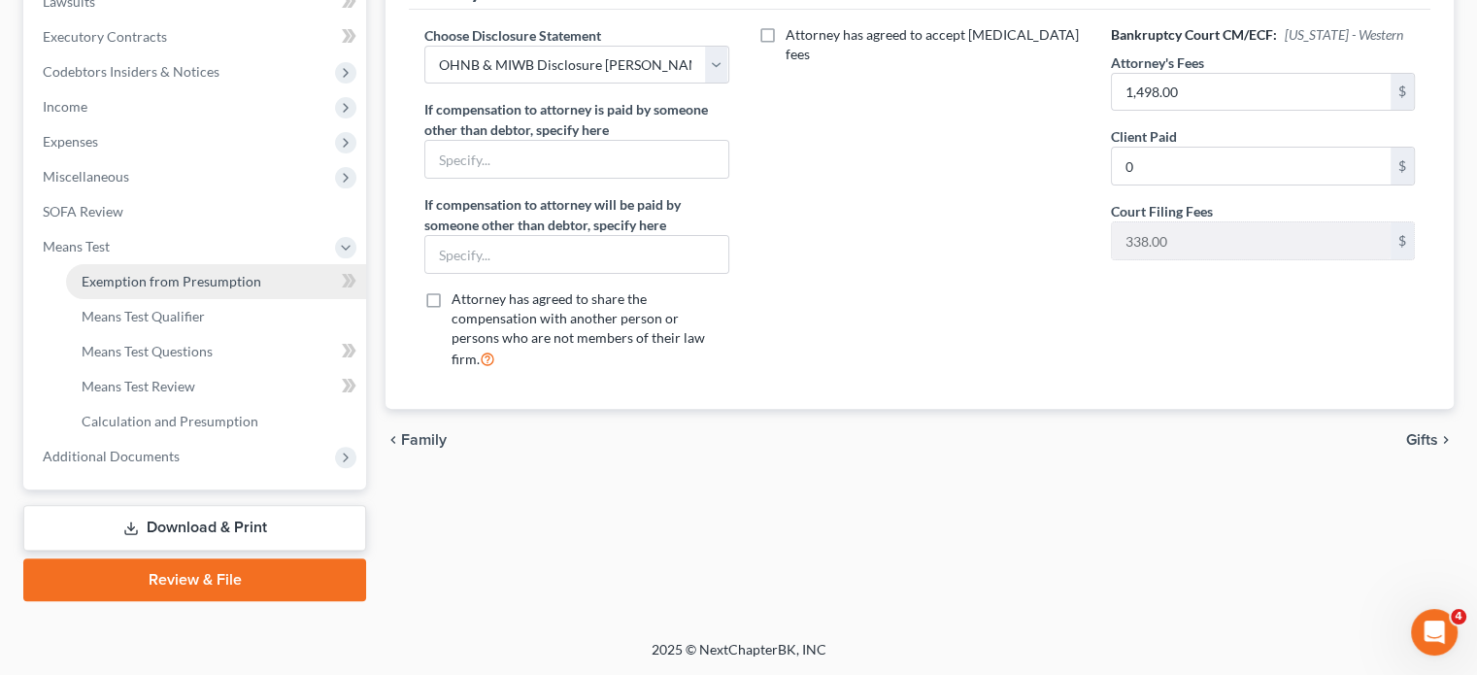
click at [224, 273] on span "Exemption from Presumption" at bounding box center [172, 281] width 180 height 17
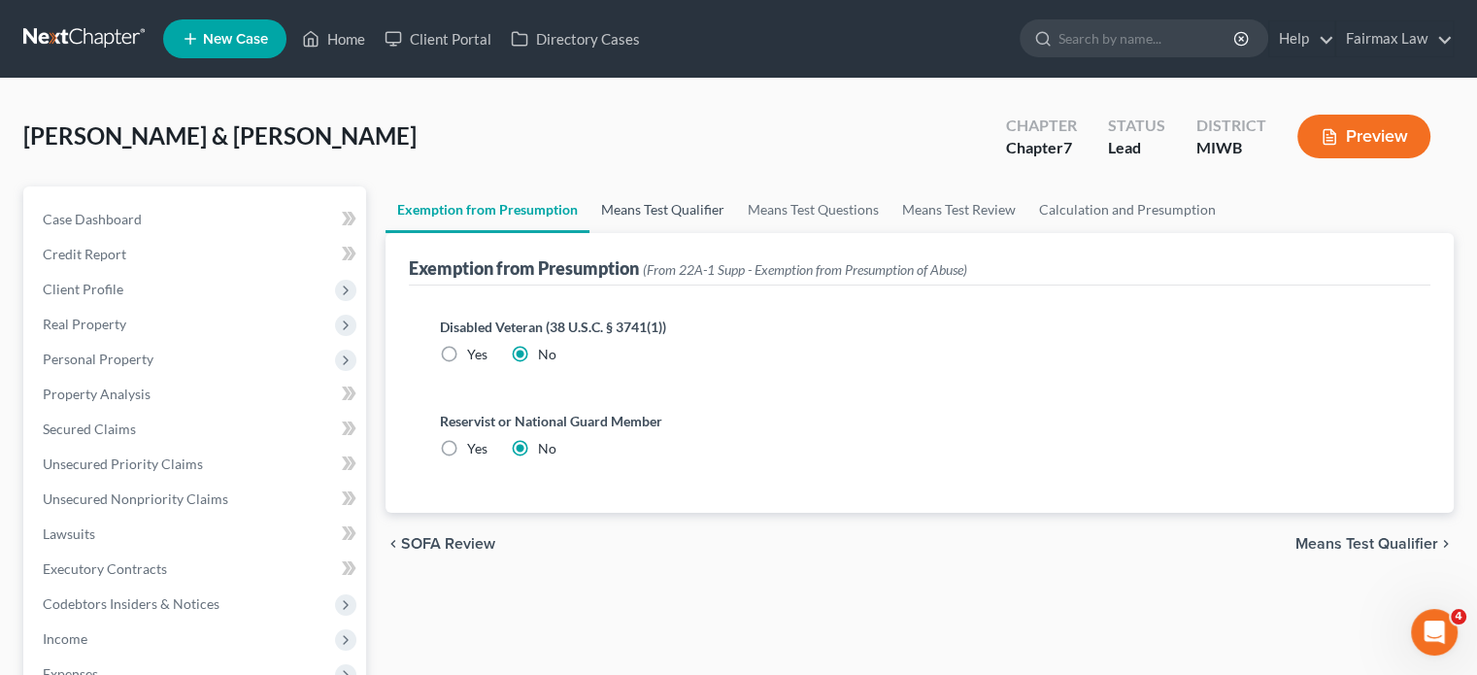
click at [719, 233] on link "Means Test Qualifier" at bounding box center [662, 209] width 147 height 47
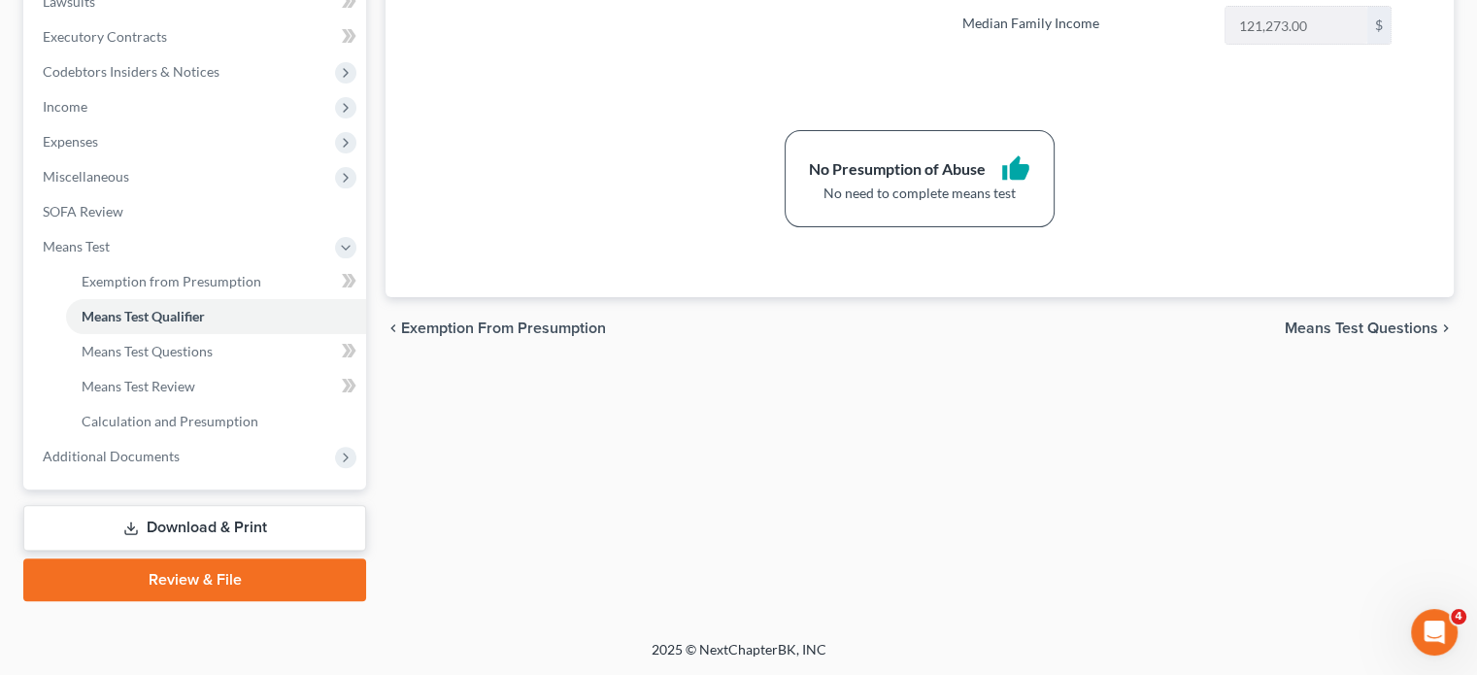
scroll to position [828, 0]
click at [259, 439] on span "Additional Documents" at bounding box center [196, 456] width 339 height 35
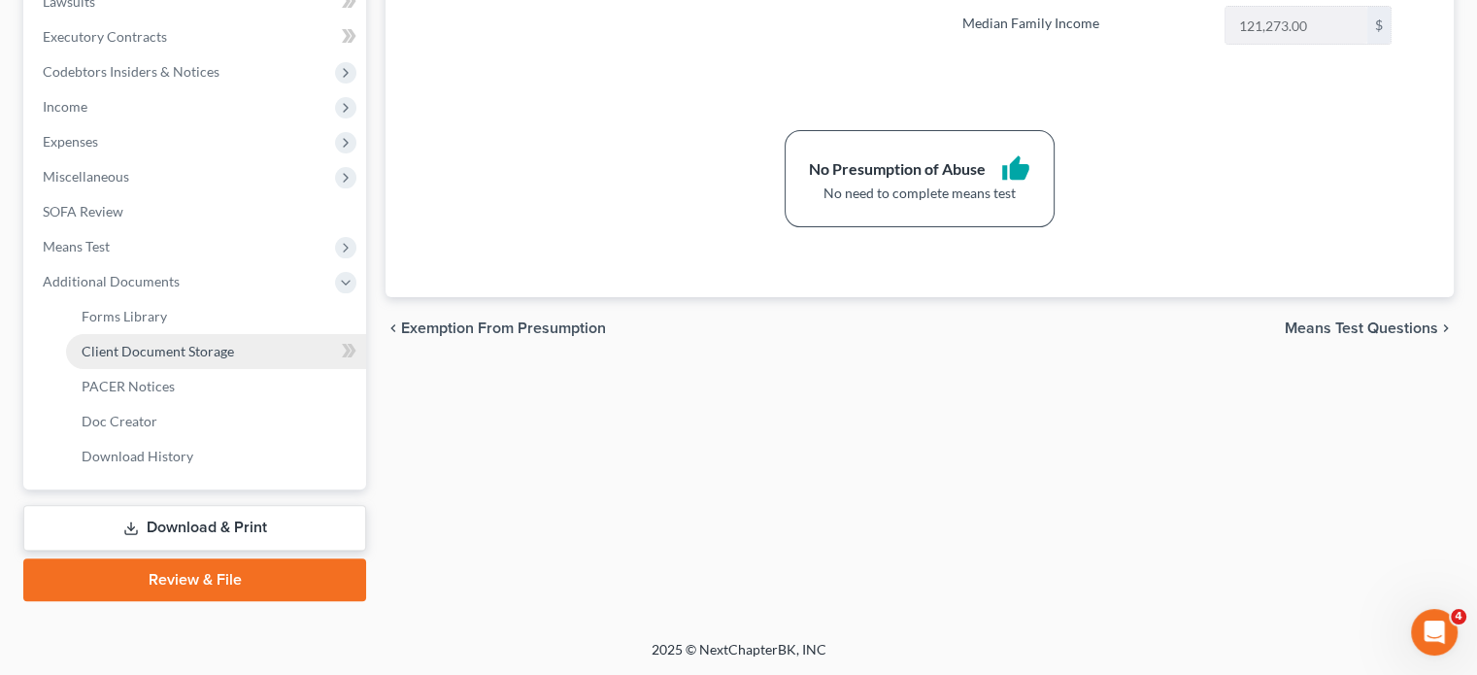
click at [234, 343] on span "Client Document Storage" at bounding box center [158, 351] width 152 height 17
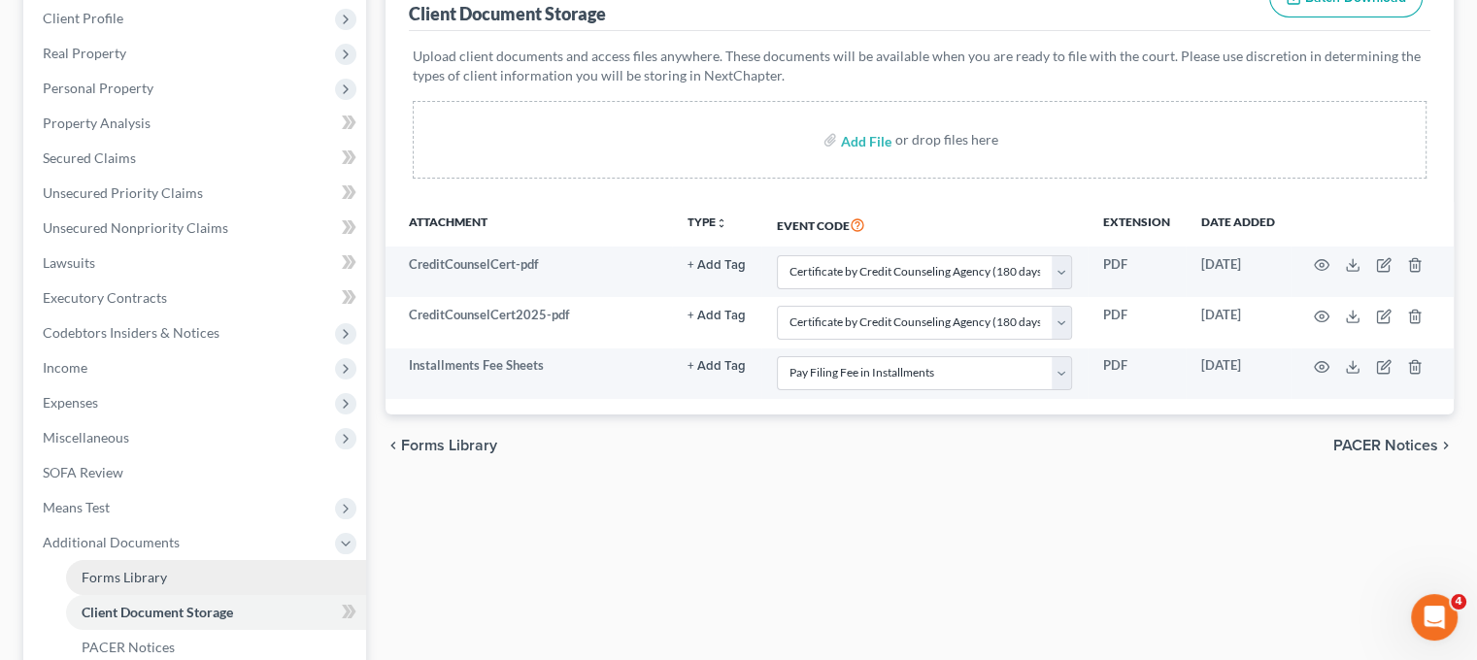
scroll to position [264, 16]
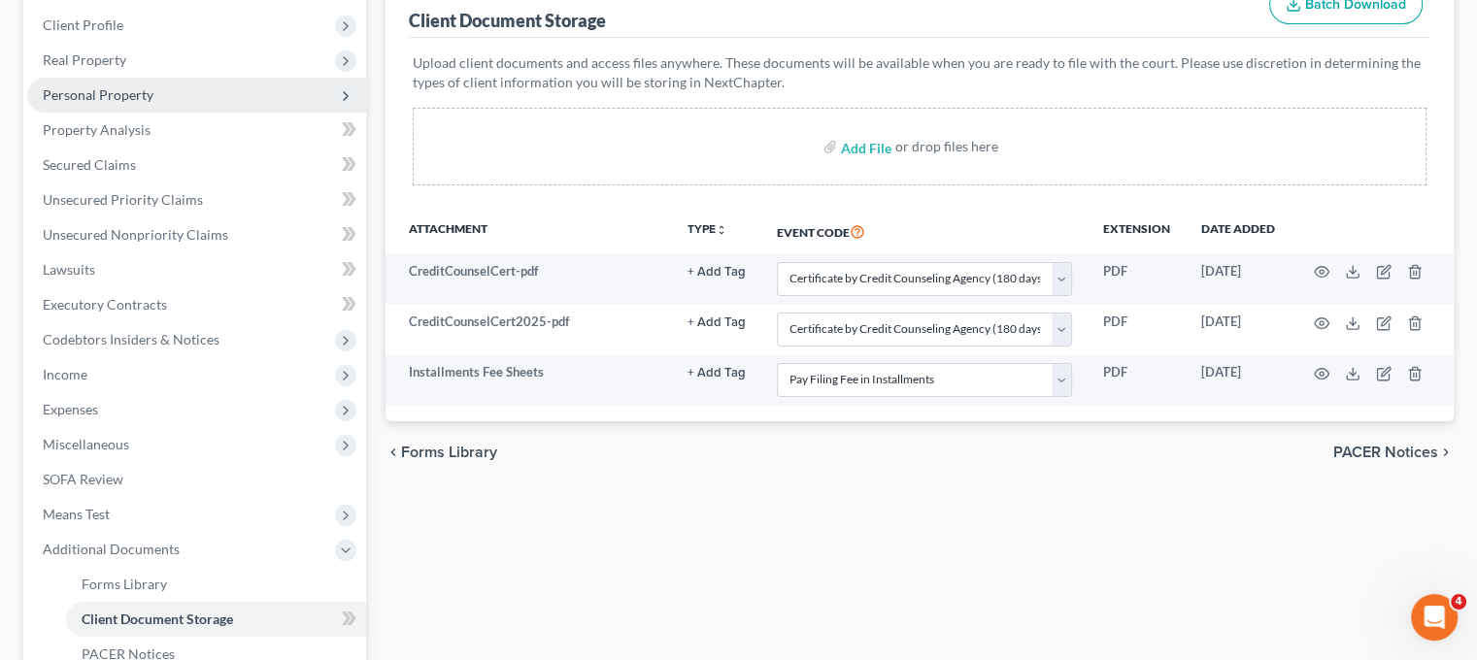
click at [176, 113] on span "Personal Property" at bounding box center [196, 95] width 339 height 35
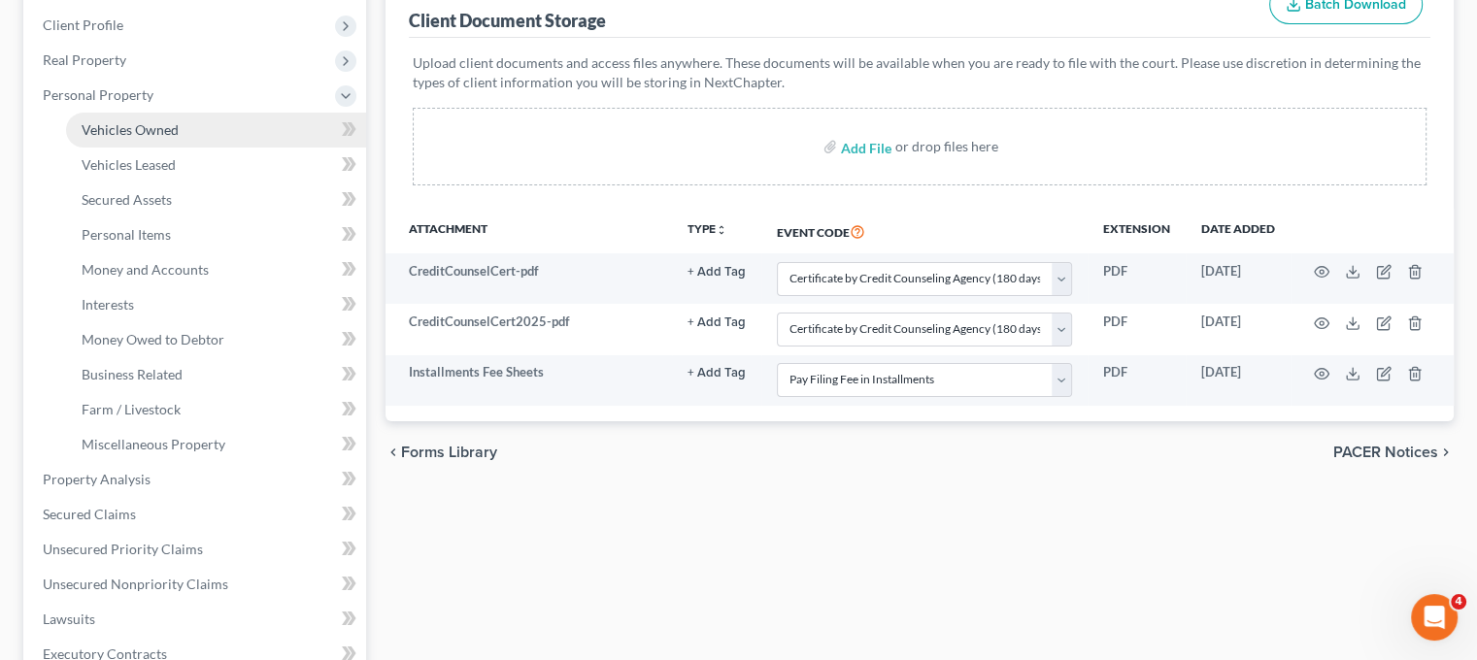
click at [179, 138] on span "Vehicles Owned" at bounding box center [130, 129] width 97 height 17
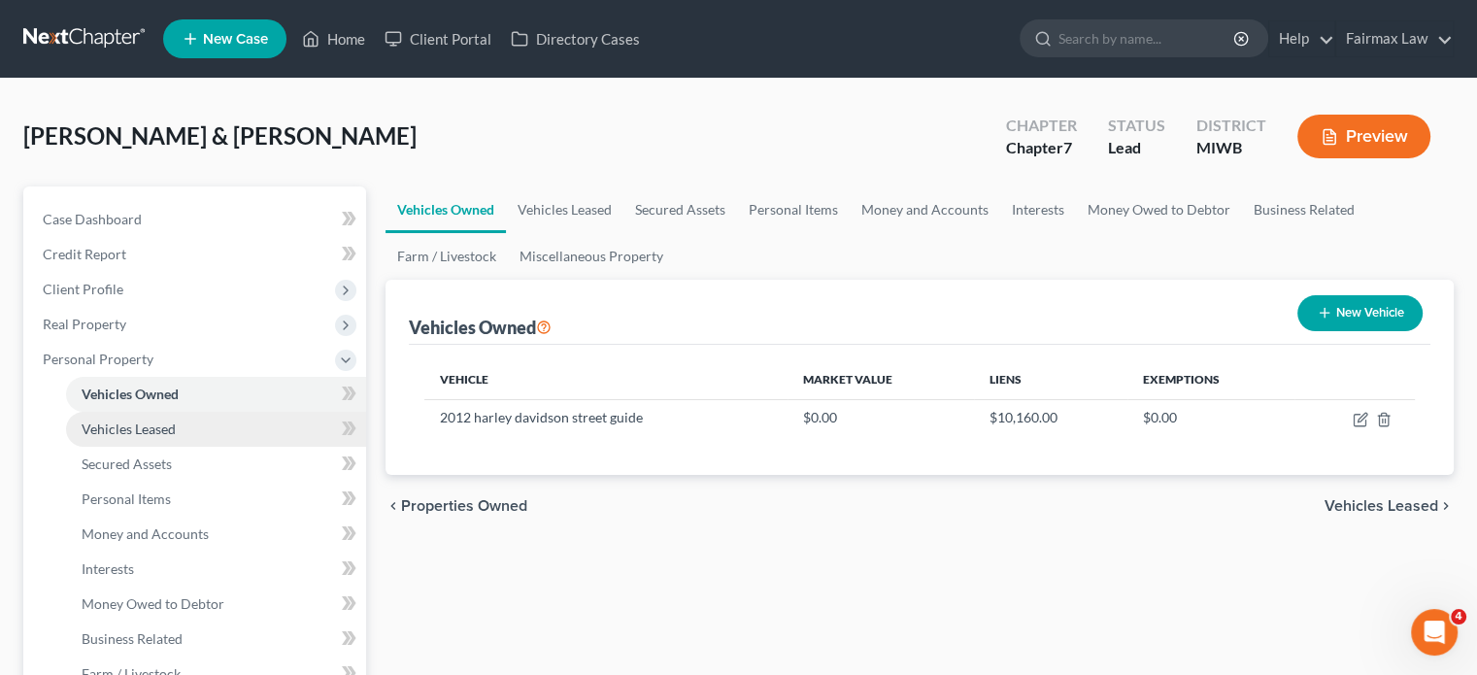
click at [221, 447] on link "Vehicles Leased" at bounding box center [216, 429] width 300 height 35
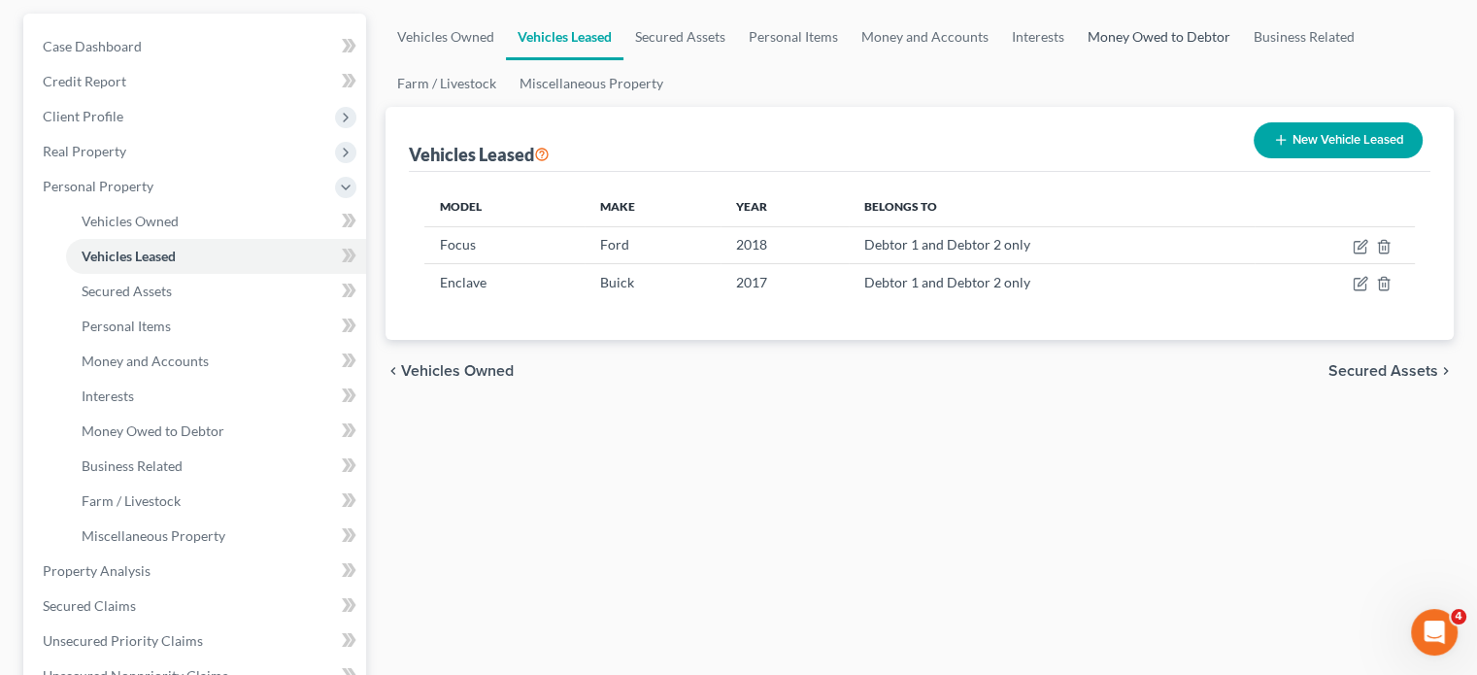
scroll to position [174, 0]
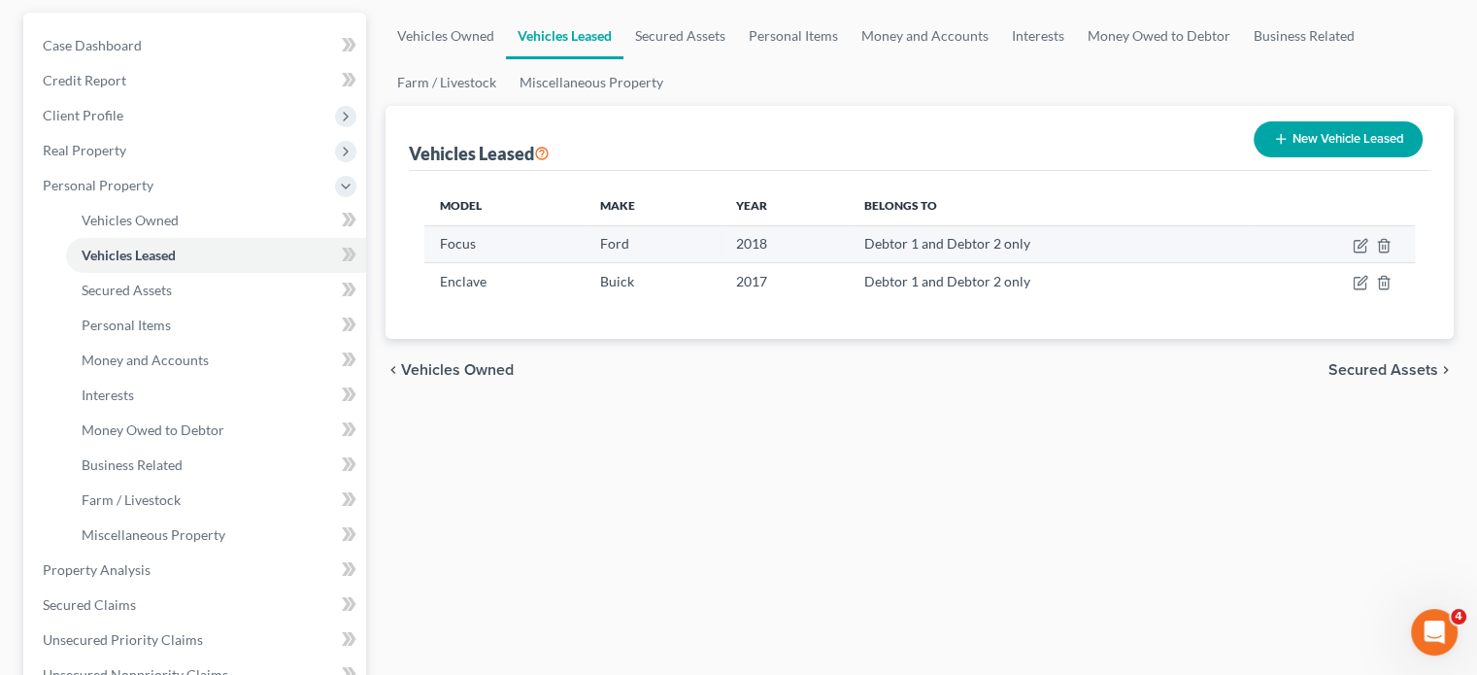
click at [795, 262] on td "2018" at bounding box center [784, 243] width 128 height 37
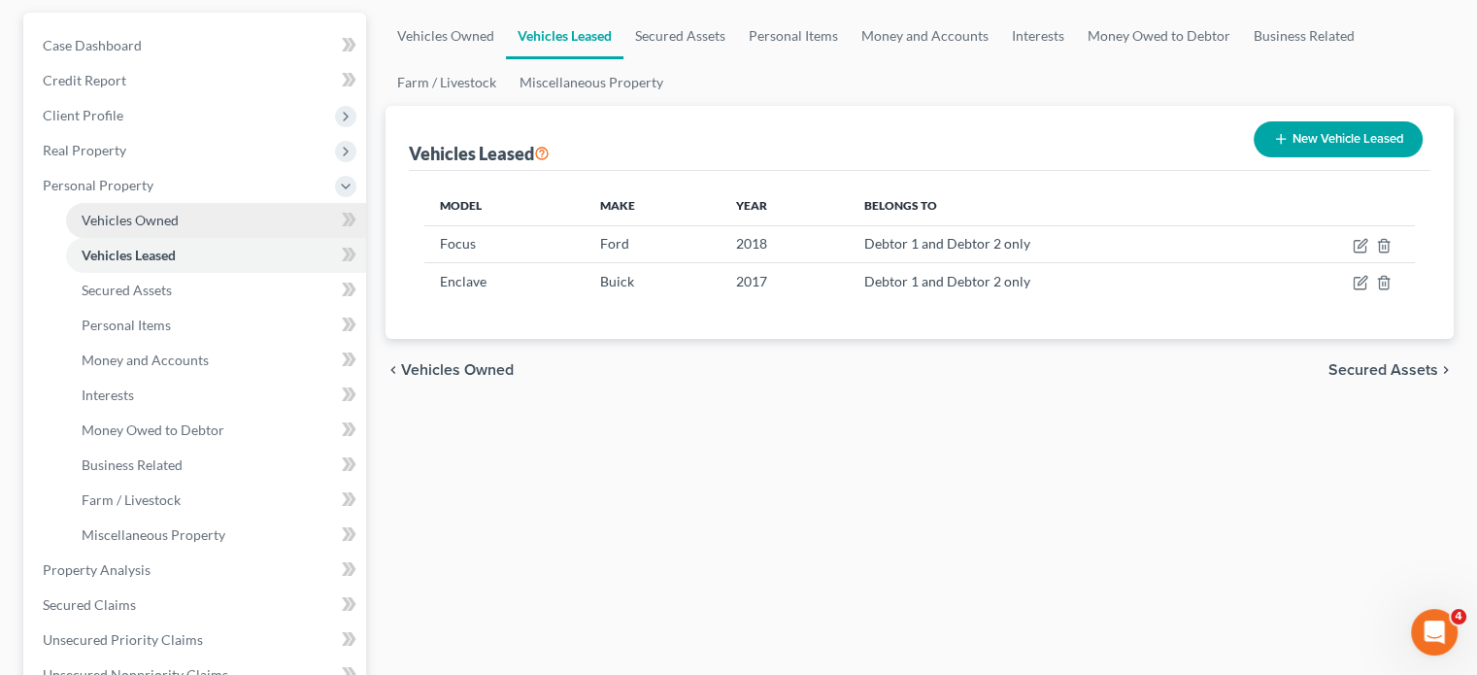
click at [148, 228] on span "Vehicles Owned" at bounding box center [130, 220] width 97 height 17
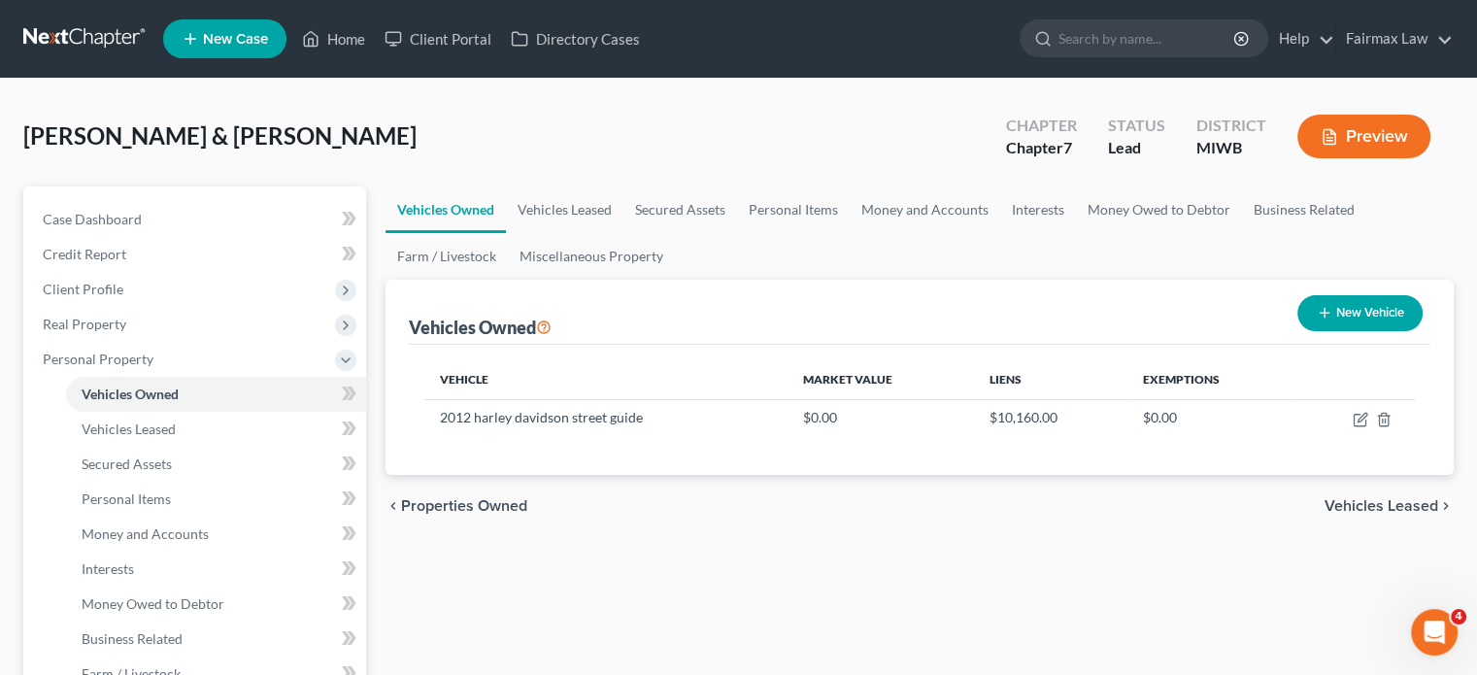
click at [1314, 331] on button "New Vehicle" at bounding box center [1359, 313] width 125 height 36
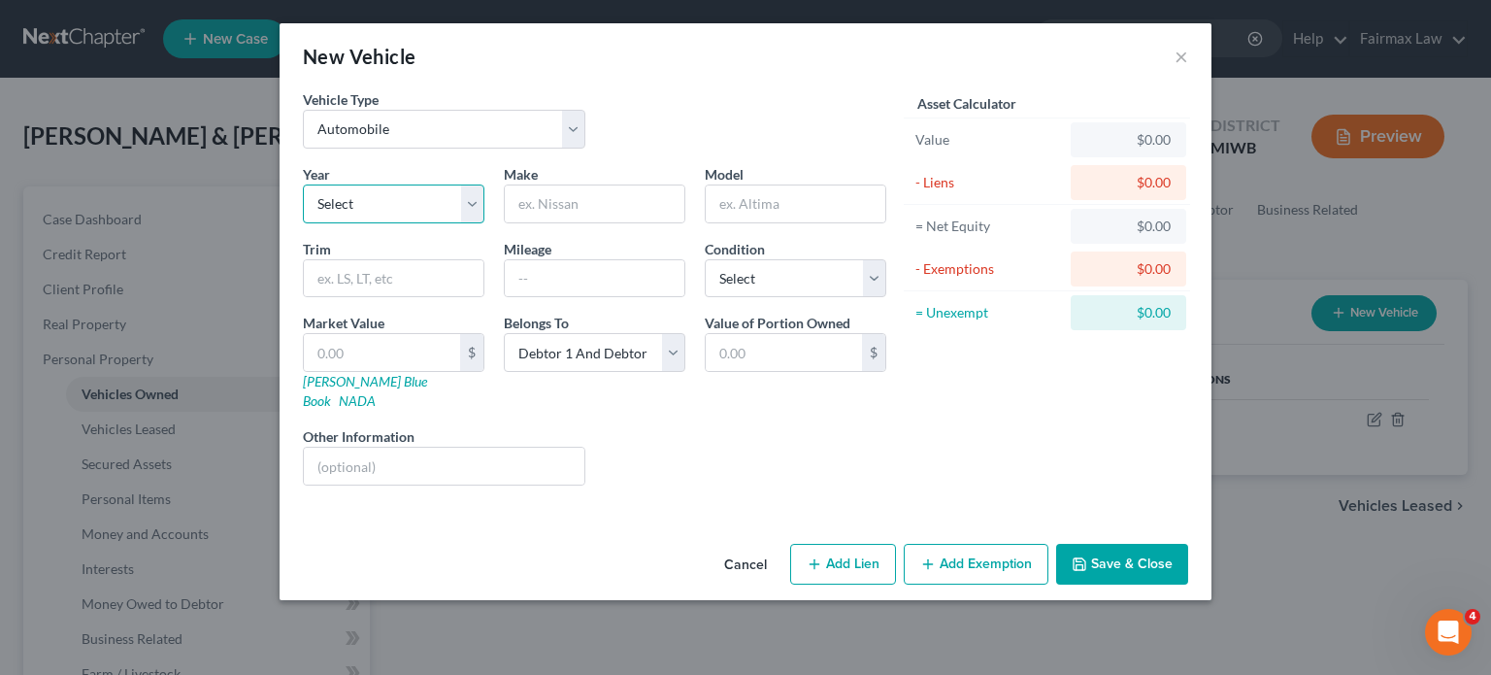
click at [362, 223] on select "Select 2026 2025 2024 2023 2022 2021 2020 2019 2018 2017 2016 2015 2014 2013 20…" at bounding box center [394, 203] width 182 height 39
click at [303, 223] on select "Select 2026 2025 2024 2023 2022 2021 2020 2019 2018 2017 2016 2015 2014 2013 20…" at bounding box center [394, 203] width 182 height 39
click at [552, 222] on input "text" at bounding box center [595, 203] width 180 height 37
click at [739, 298] on select "Select Excellent Very Good Good Fair Poor" at bounding box center [796, 278] width 182 height 39
click at [705, 298] on select "Select Excellent Very Good Good Fair Poor" at bounding box center [796, 278] width 182 height 39
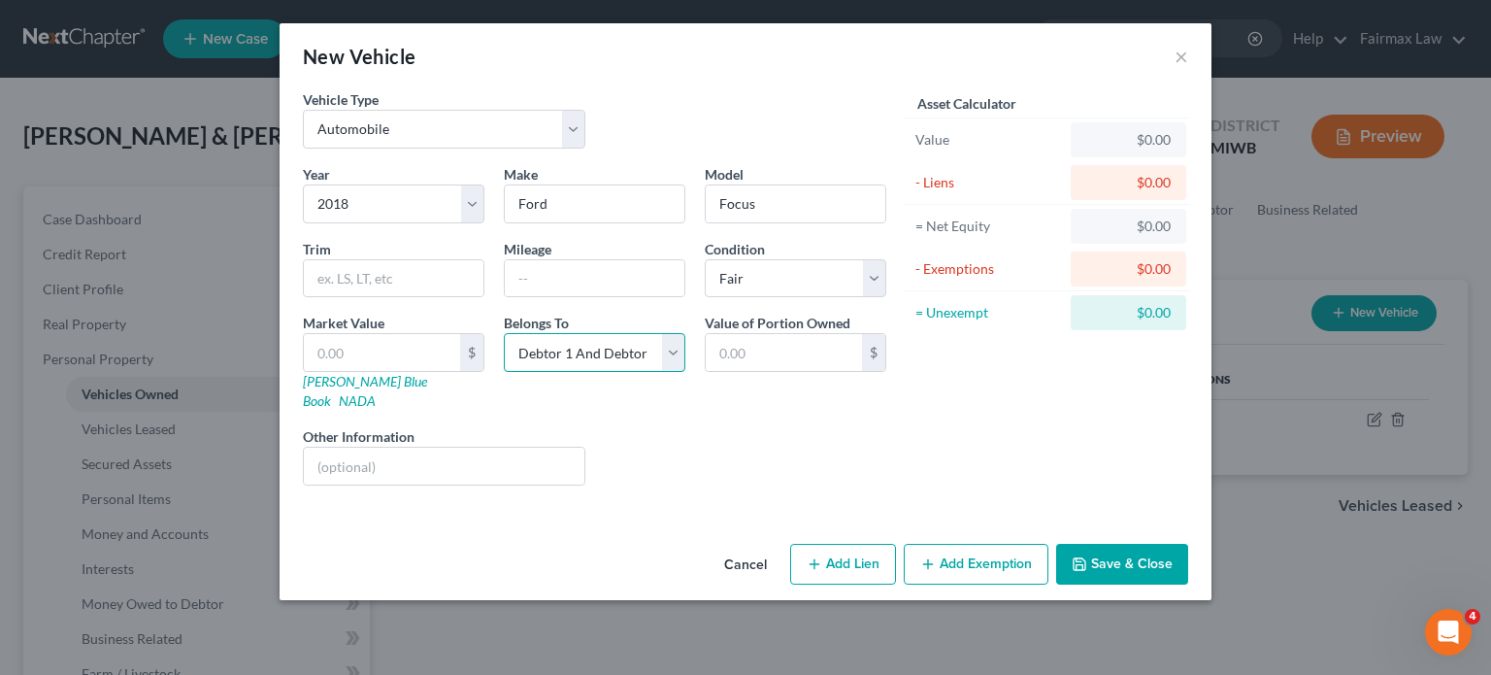
click at [604, 372] on select "Select Debtor 1 Only Debtor 2 Only Debtor 1 And Debtor 2 Only At Least One Of T…" at bounding box center [595, 352] width 182 height 39
click at [504, 372] on select "Select Debtor 1 Only Debtor 2 Only Debtor 1 And Debtor 2 Only At Least One Of T…" at bounding box center [595, 352] width 182 height 39
click at [304, 371] on input "text" at bounding box center [382, 352] width 156 height 37
click at [1034, 585] on button "Add Exemption" at bounding box center [976, 564] width 145 height 41
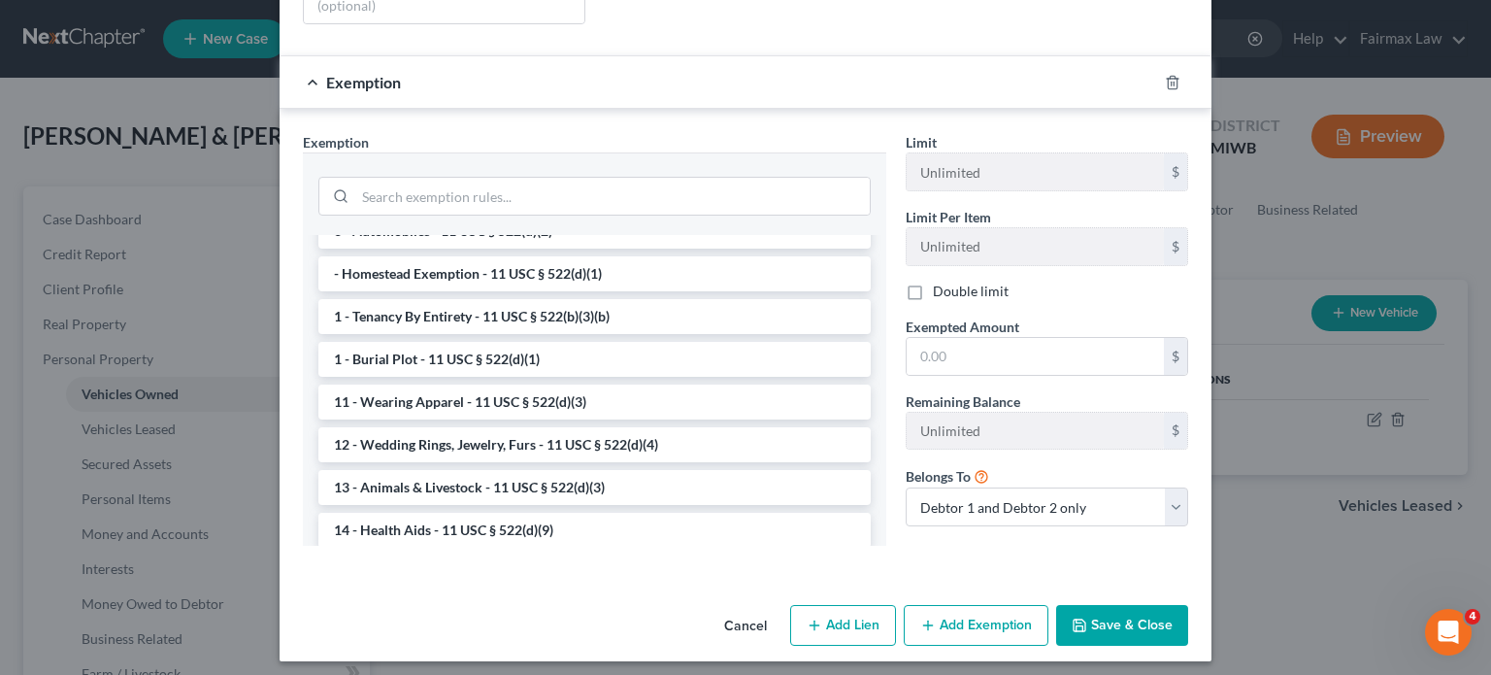
scroll to position [70, 0]
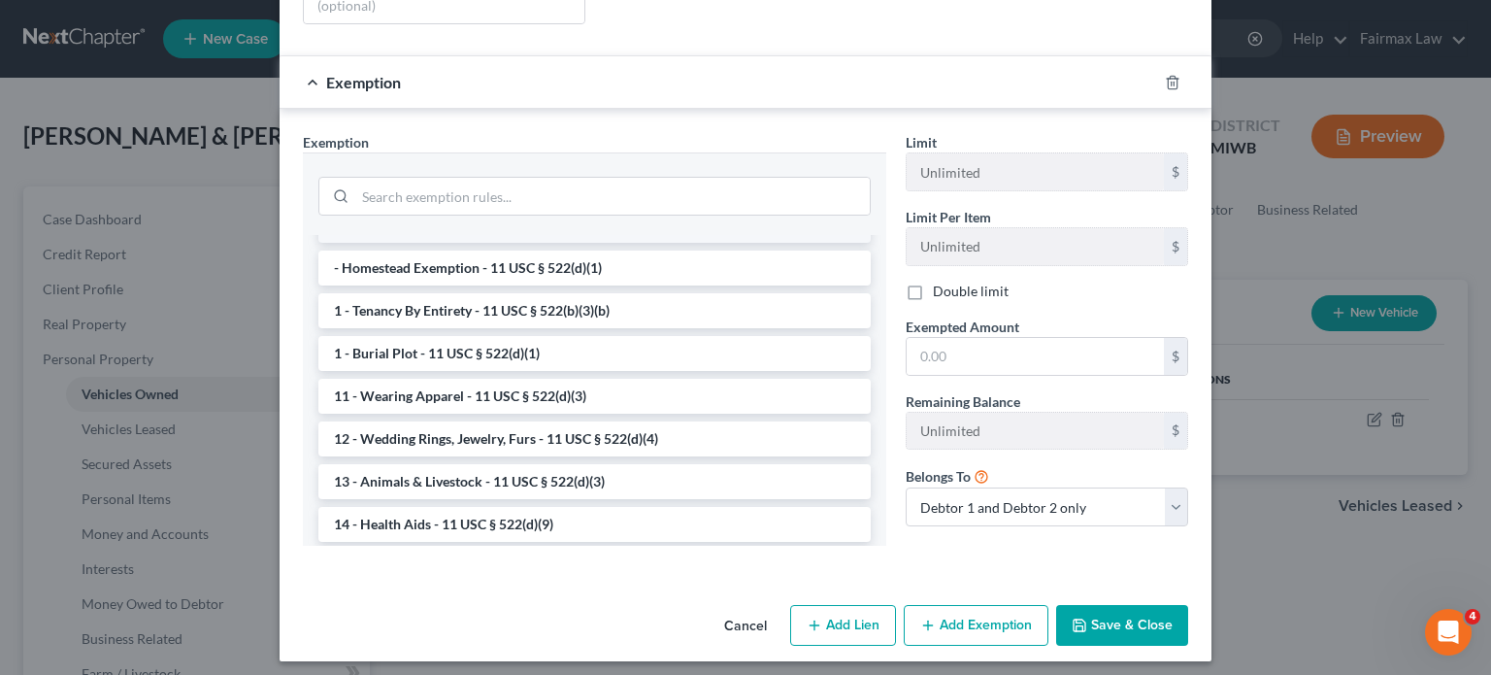
click at [673, 243] on li "3 - Automobiles - 11 USC § 522(d)(2)" at bounding box center [594, 225] width 553 height 35
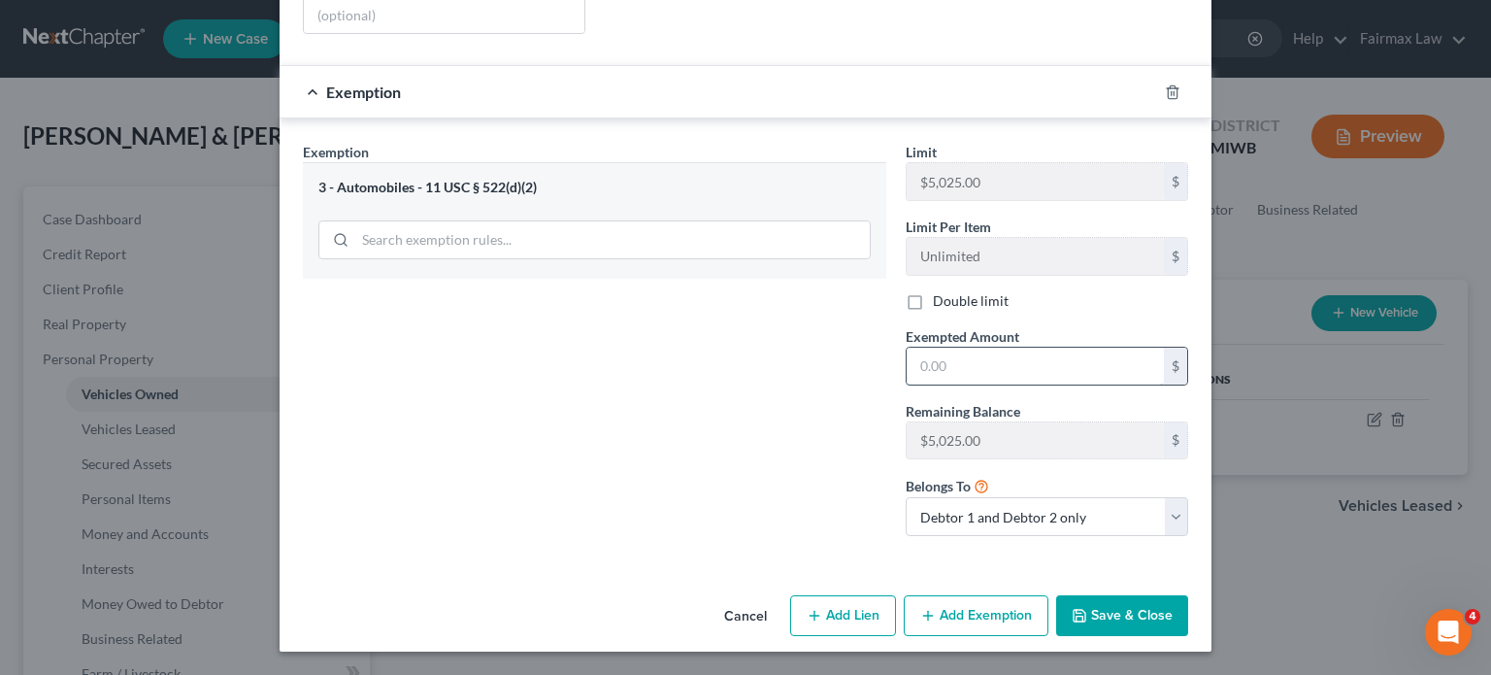
click at [961, 385] on input "text" at bounding box center [1035, 366] width 257 height 37
click at [1128, 497] on select "Debtor 1 only Debtor 2 only Debtor 1 and Debtor 2 only" at bounding box center [1047, 516] width 283 height 39
click at [935, 497] on select "Debtor 1 only Debtor 2 only Debtor 1 and Debtor 2 only" at bounding box center [1047, 516] width 283 height 39
click at [1189, 599] on button "Save & Close" at bounding box center [1122, 615] width 132 height 41
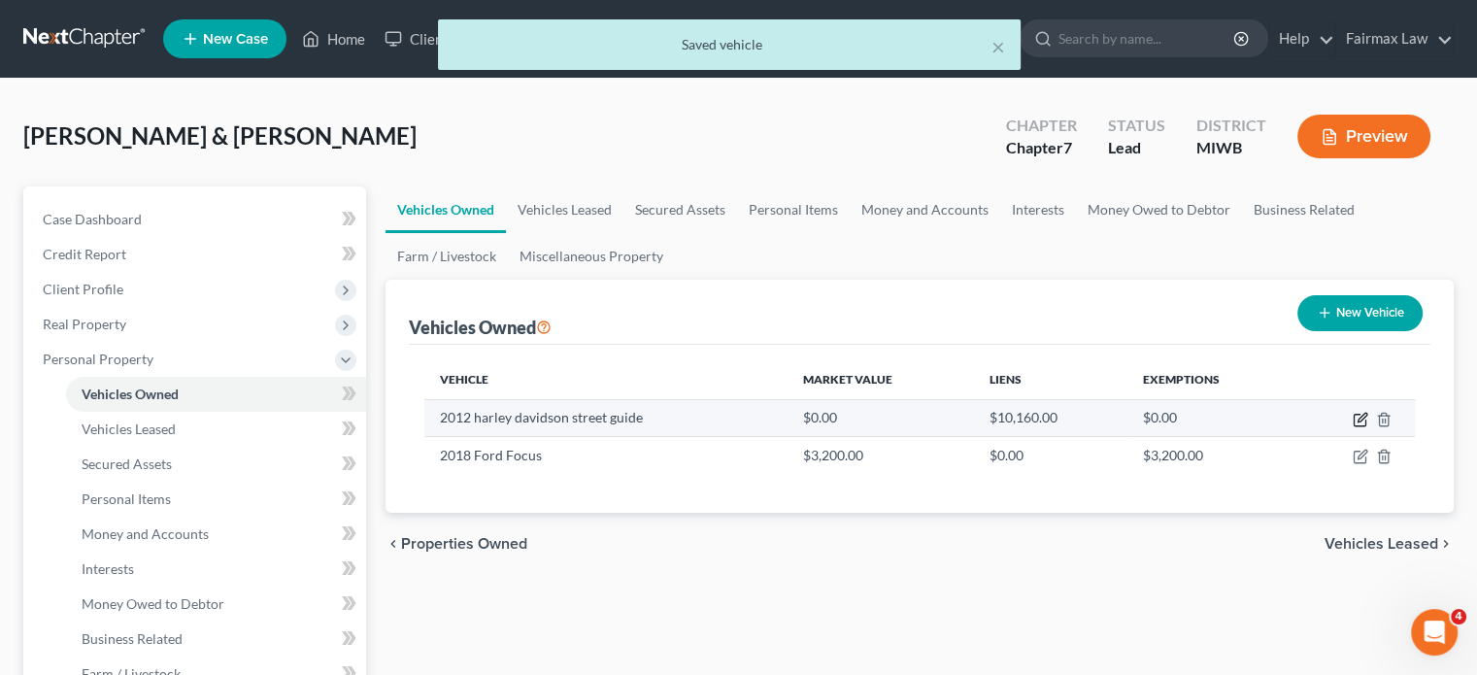
click at [1353, 427] on icon "button" at bounding box center [1361, 420] width 16 height 16
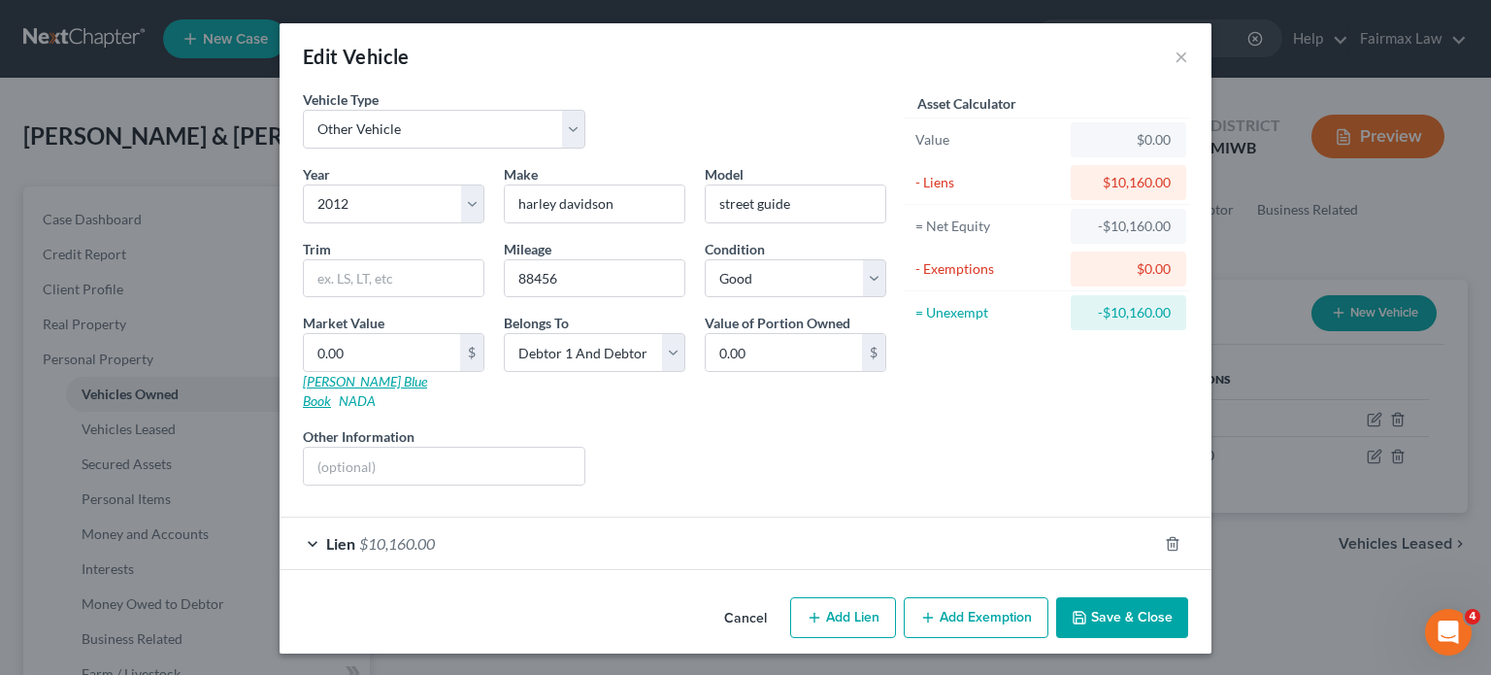
click at [303, 409] on link "[PERSON_NAME] Blue Book" at bounding box center [365, 391] width 124 height 36
click at [647, 372] on select "Select Debtor 1 Only Debtor 2 Only Debtor 1 And Debtor 2 Only At Least One Of T…" at bounding box center [595, 352] width 182 height 39
click at [504, 372] on select "Select Debtor 1 Only Debtor 2 Only Debtor 1 And Debtor 2 Only At Least One Of T…" at bounding box center [595, 352] width 182 height 39
click at [304, 371] on input "0.00" at bounding box center [382, 352] width 156 height 37
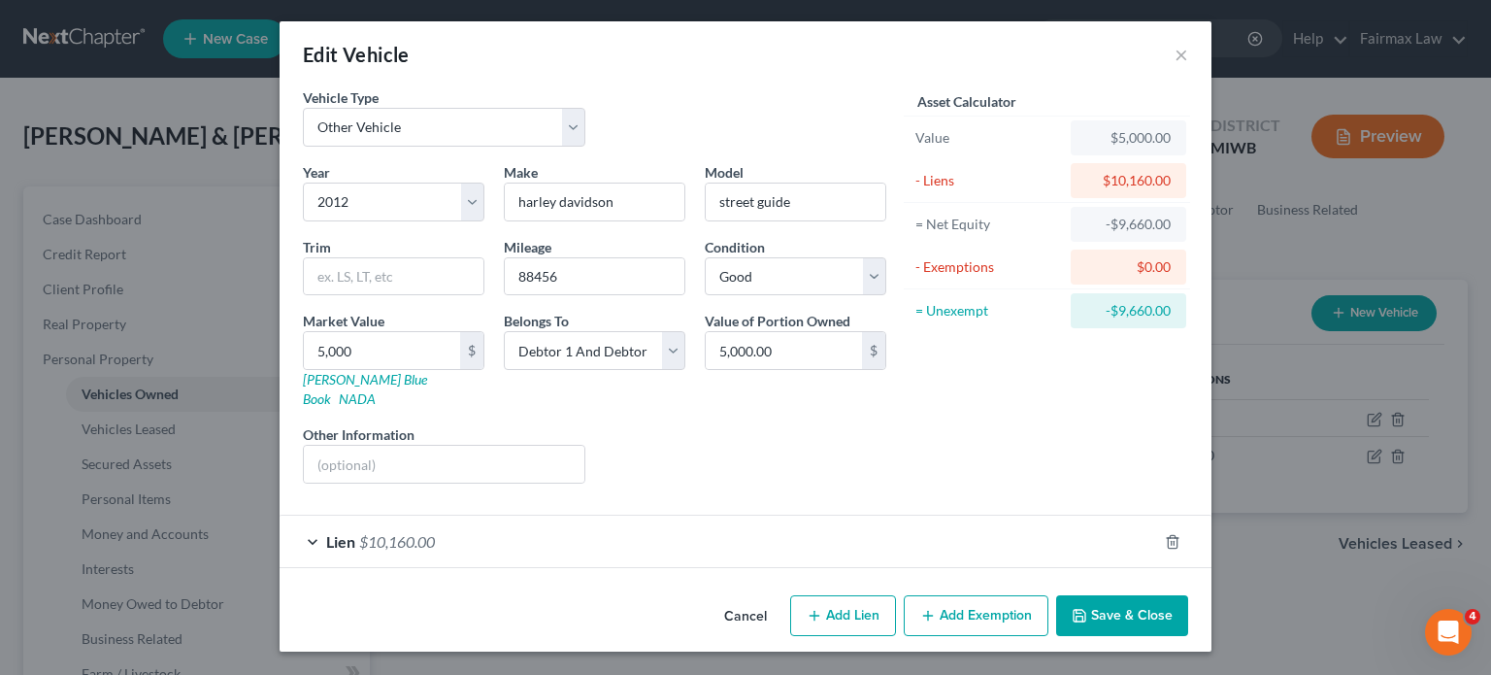
click at [1006, 611] on button "Add Exemption" at bounding box center [976, 615] width 145 height 41
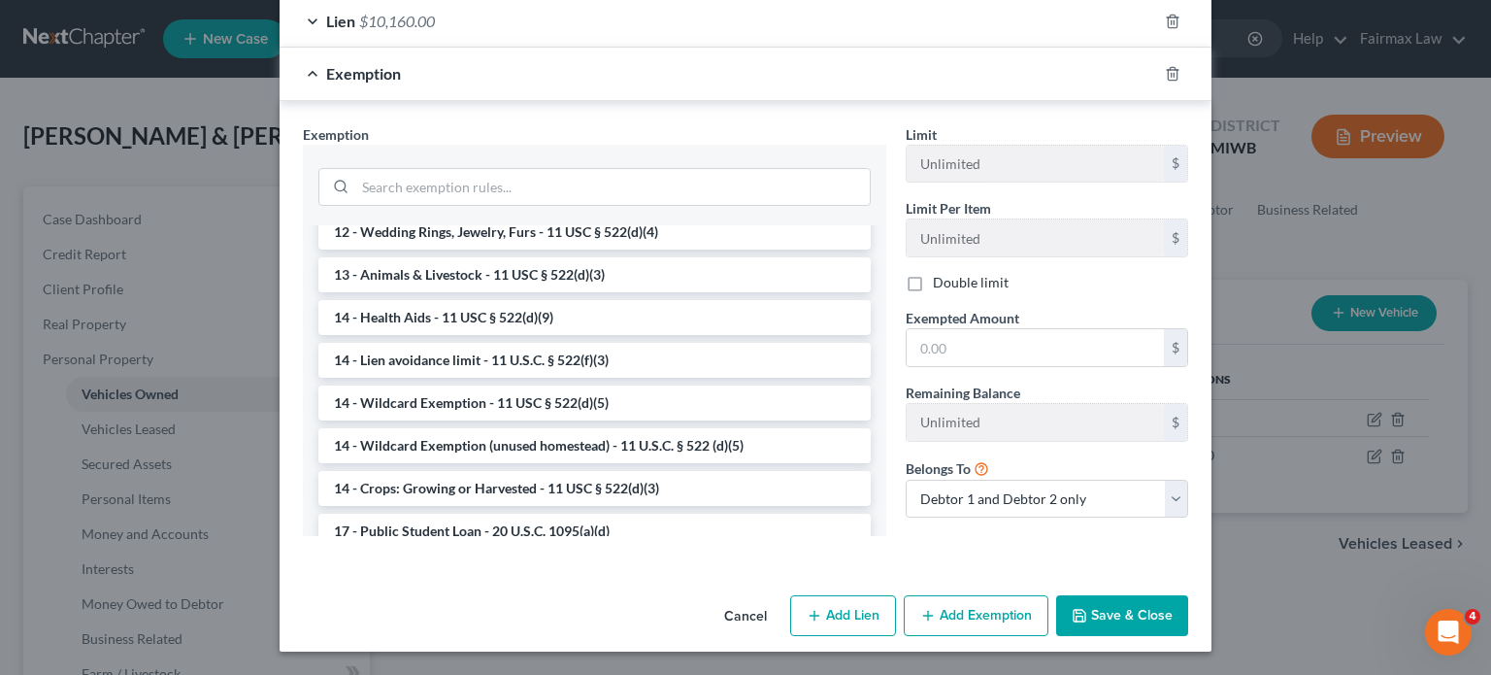
scroll to position [400, 0]
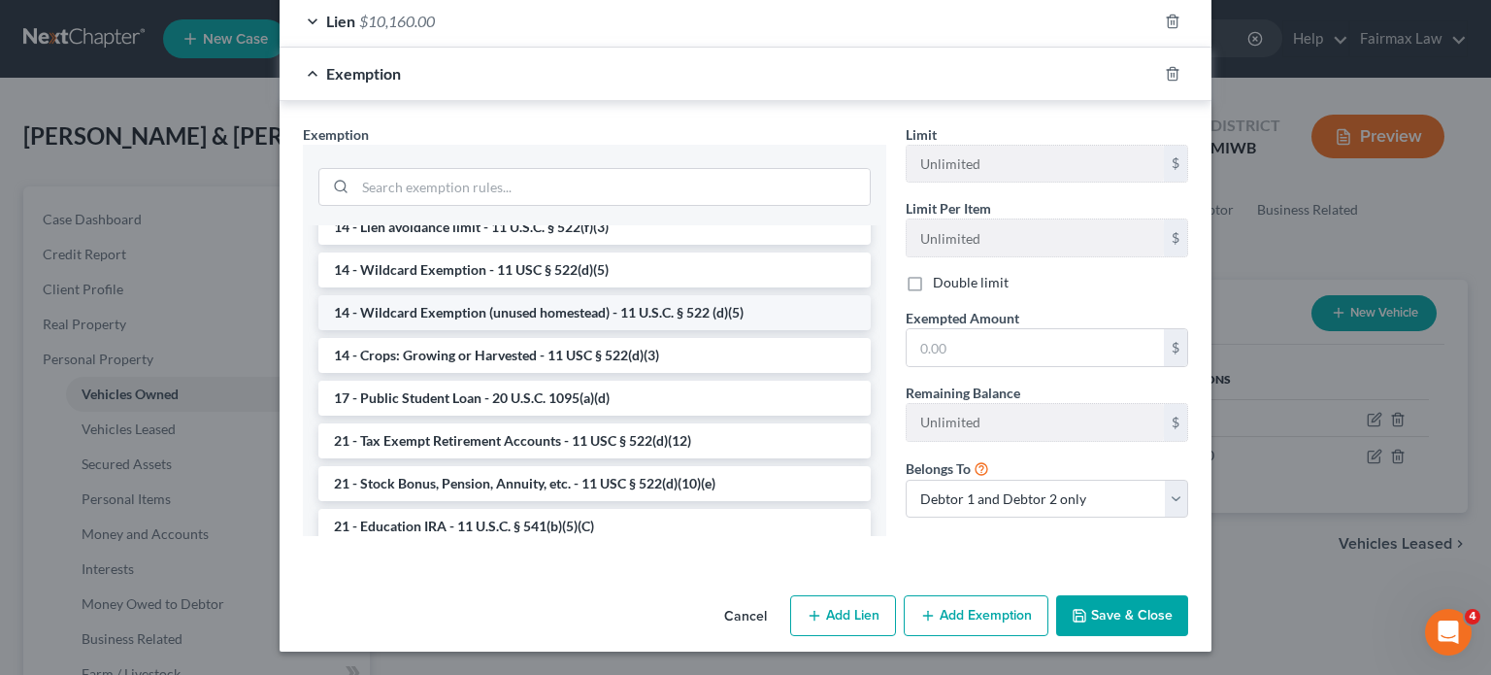
click at [549, 330] on li "14 - Wildcard Exemption (unused homestead) - 11 U.S.C. § 522 (d)(5)" at bounding box center [594, 312] width 553 height 35
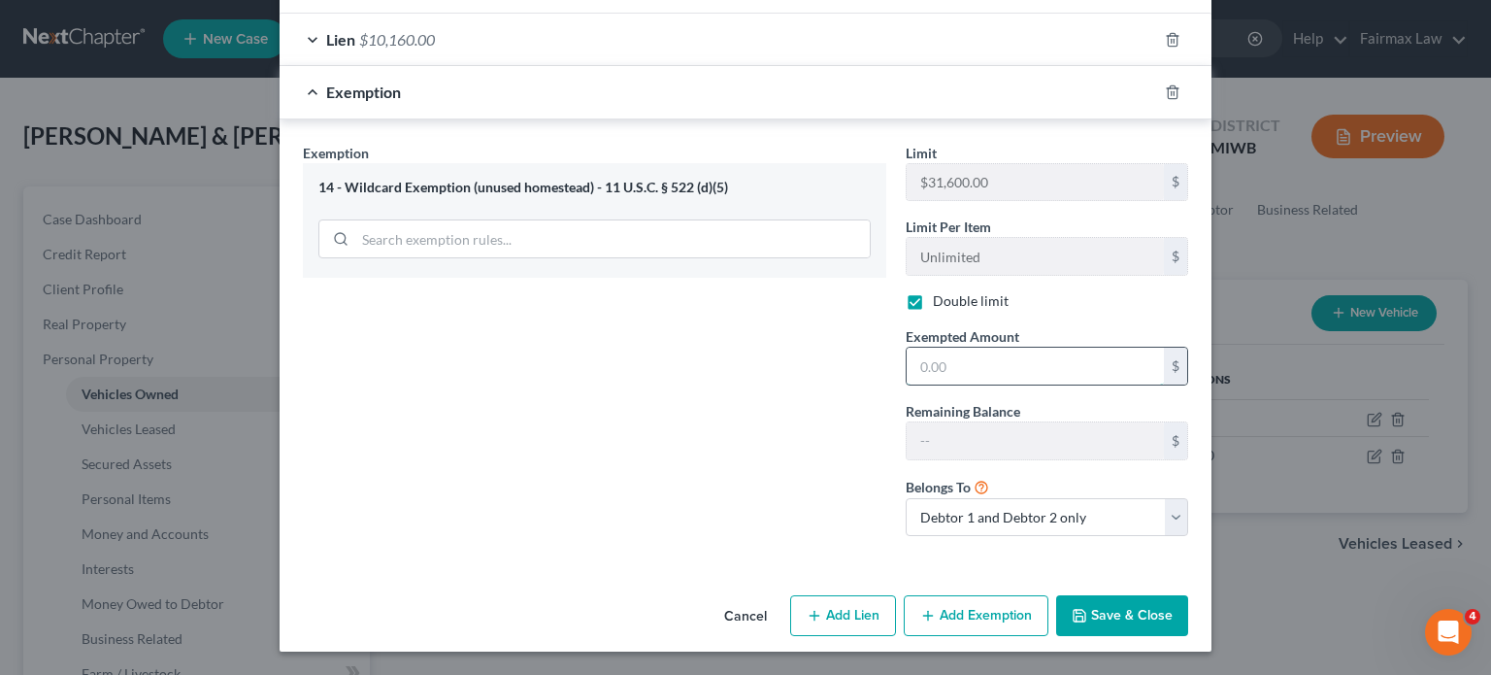
click at [1029, 385] on input "text" at bounding box center [1035, 366] width 257 height 37
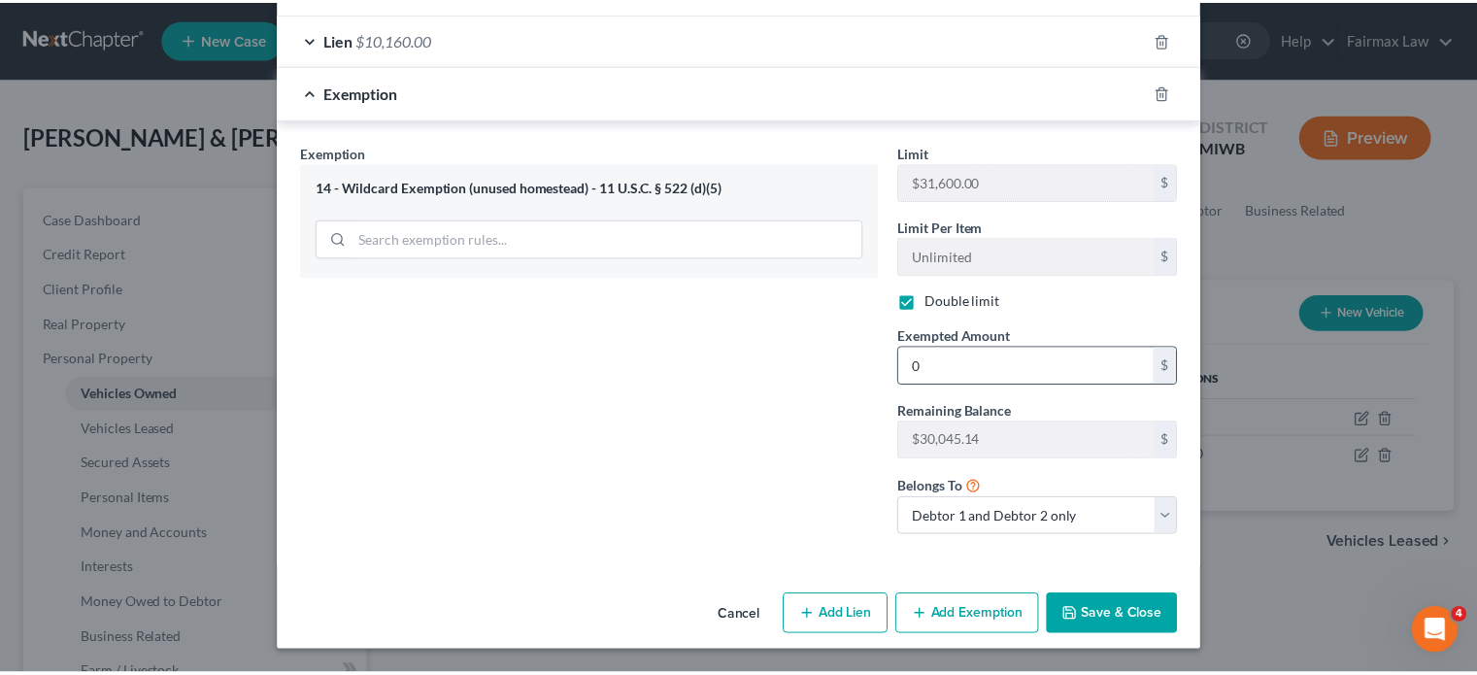
scroll to position [761, 0]
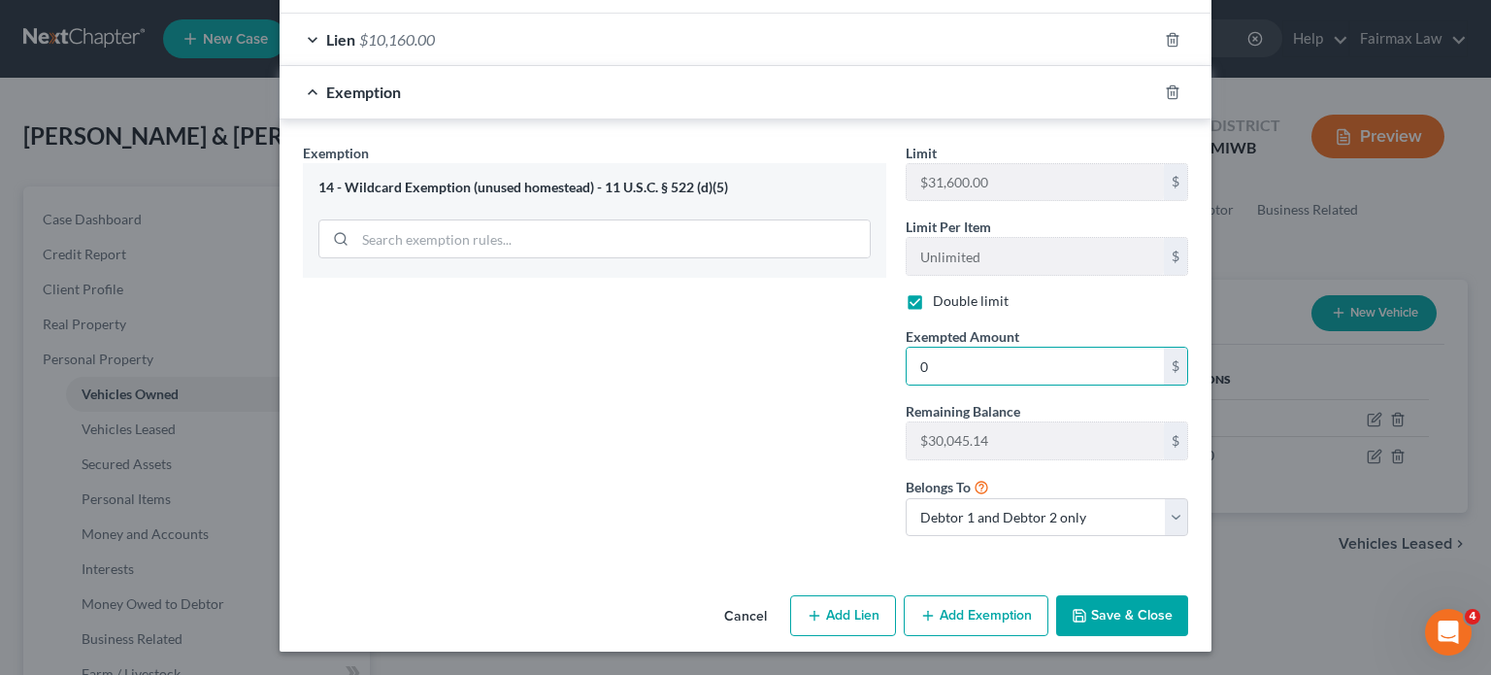
click at [1181, 598] on button "Save & Close" at bounding box center [1122, 615] width 132 height 41
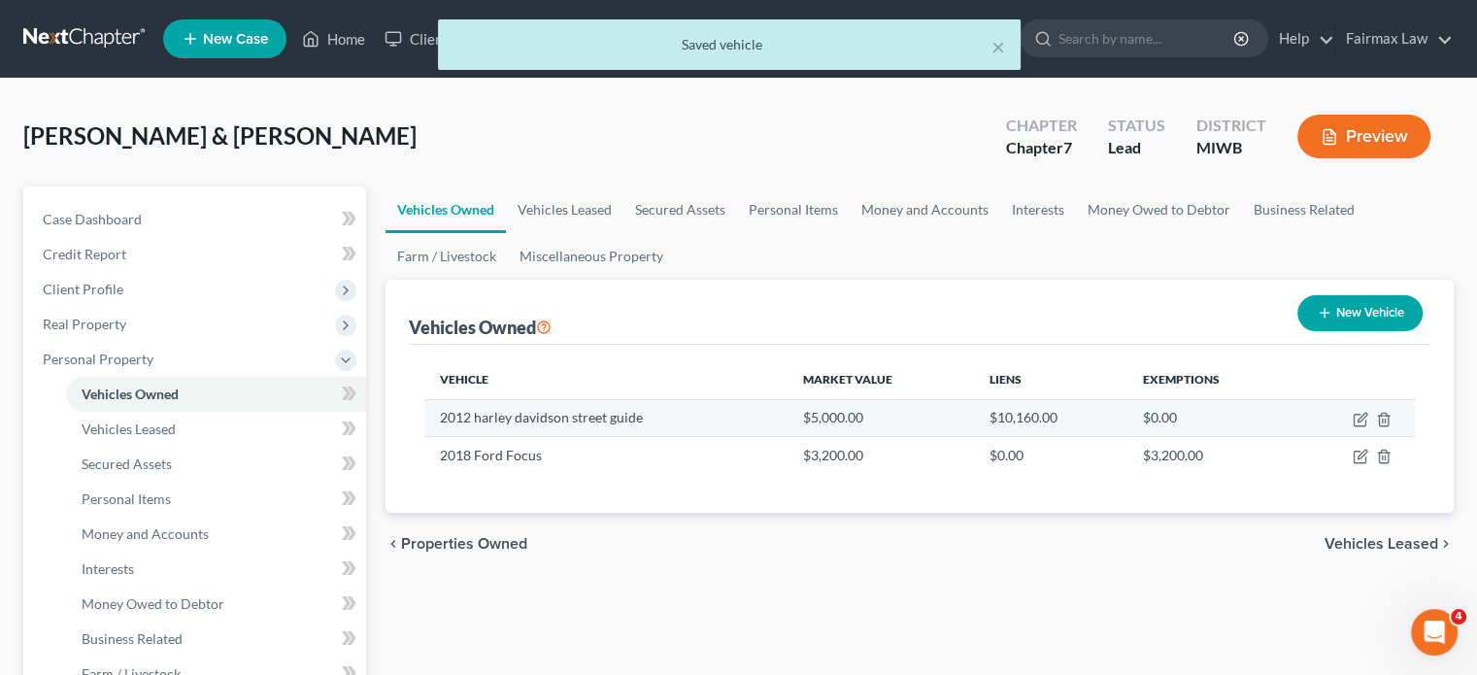
scroll to position [318, 0]
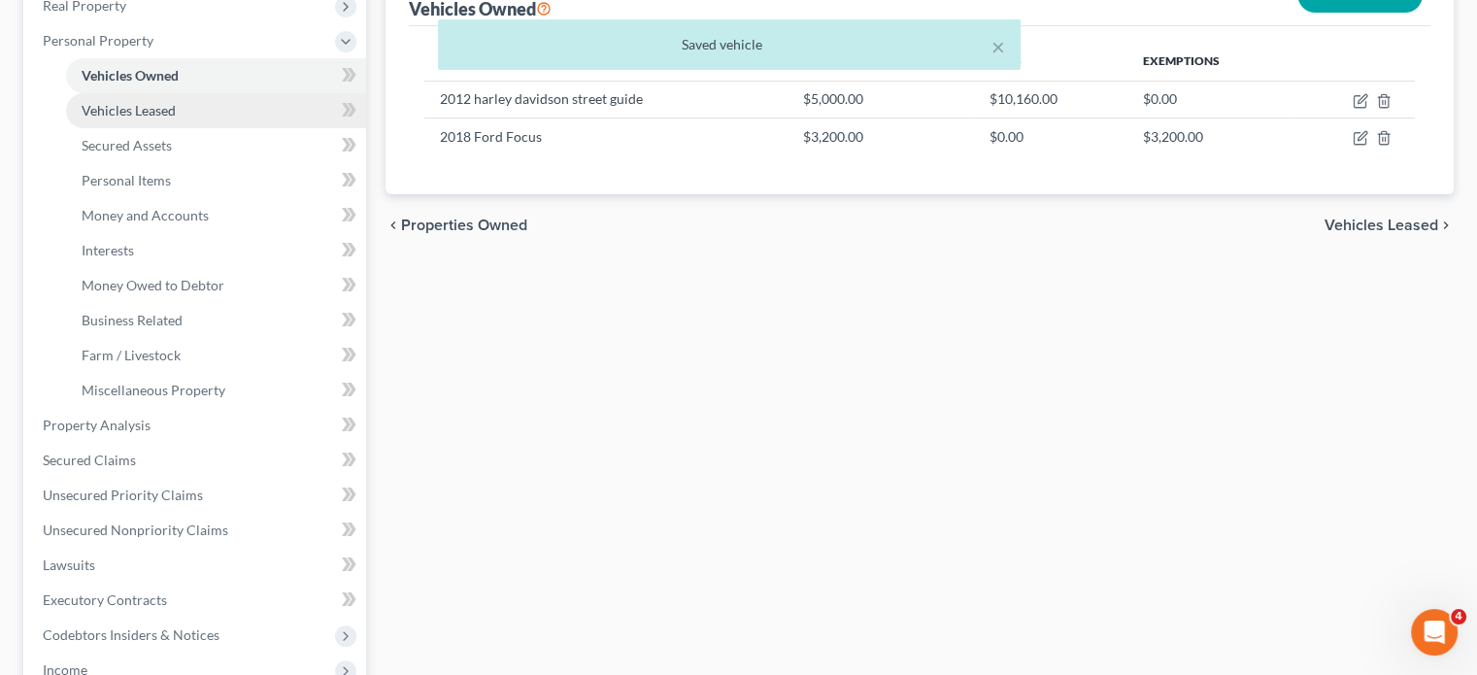
click at [176, 118] on span "Vehicles Leased" at bounding box center [129, 110] width 94 height 17
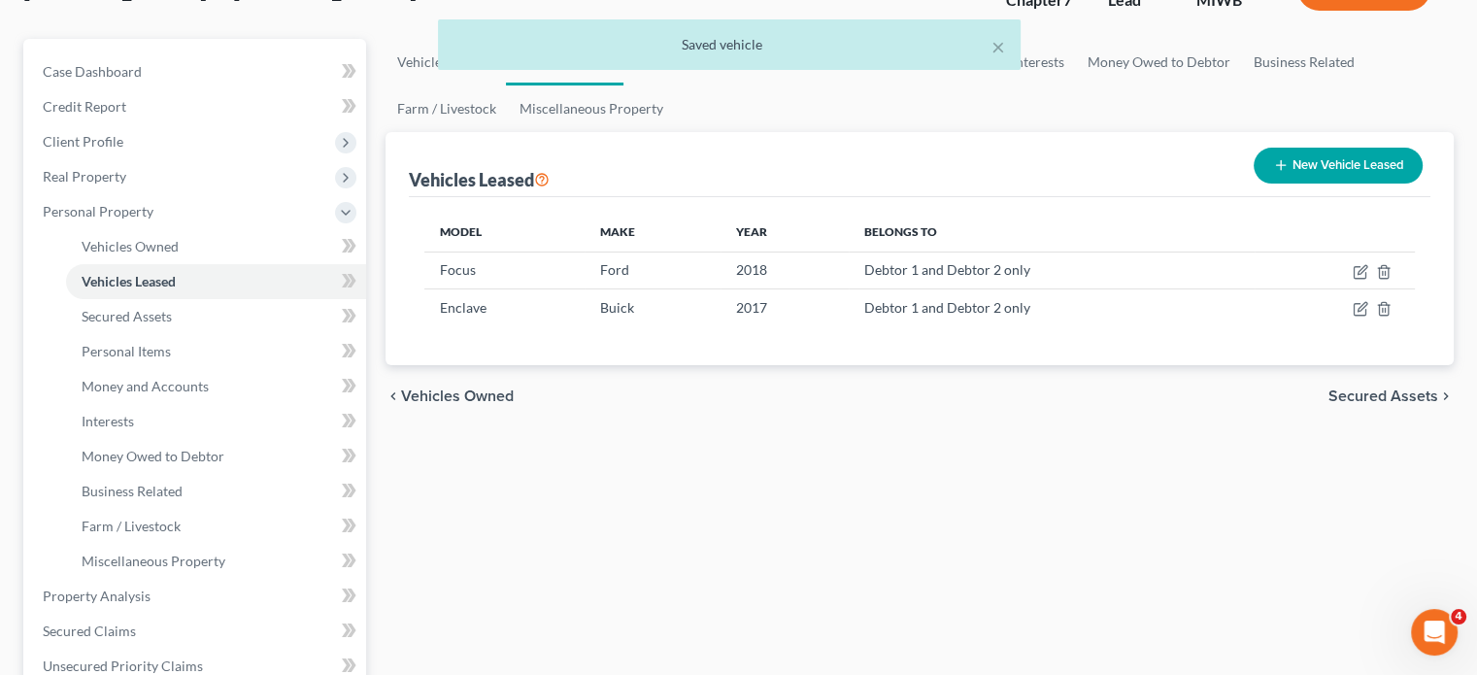
scroll to position [148, 0]
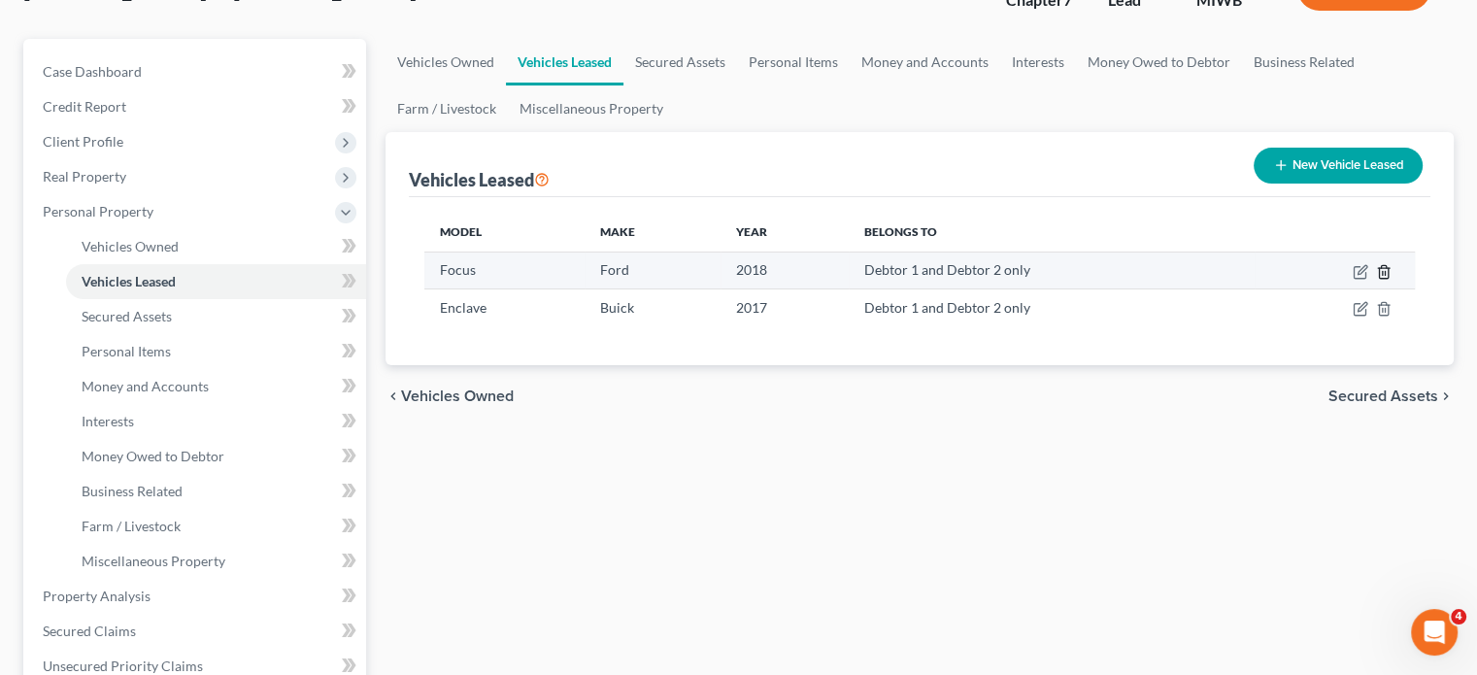
click at [1376, 280] on icon "button" at bounding box center [1384, 272] width 16 height 16
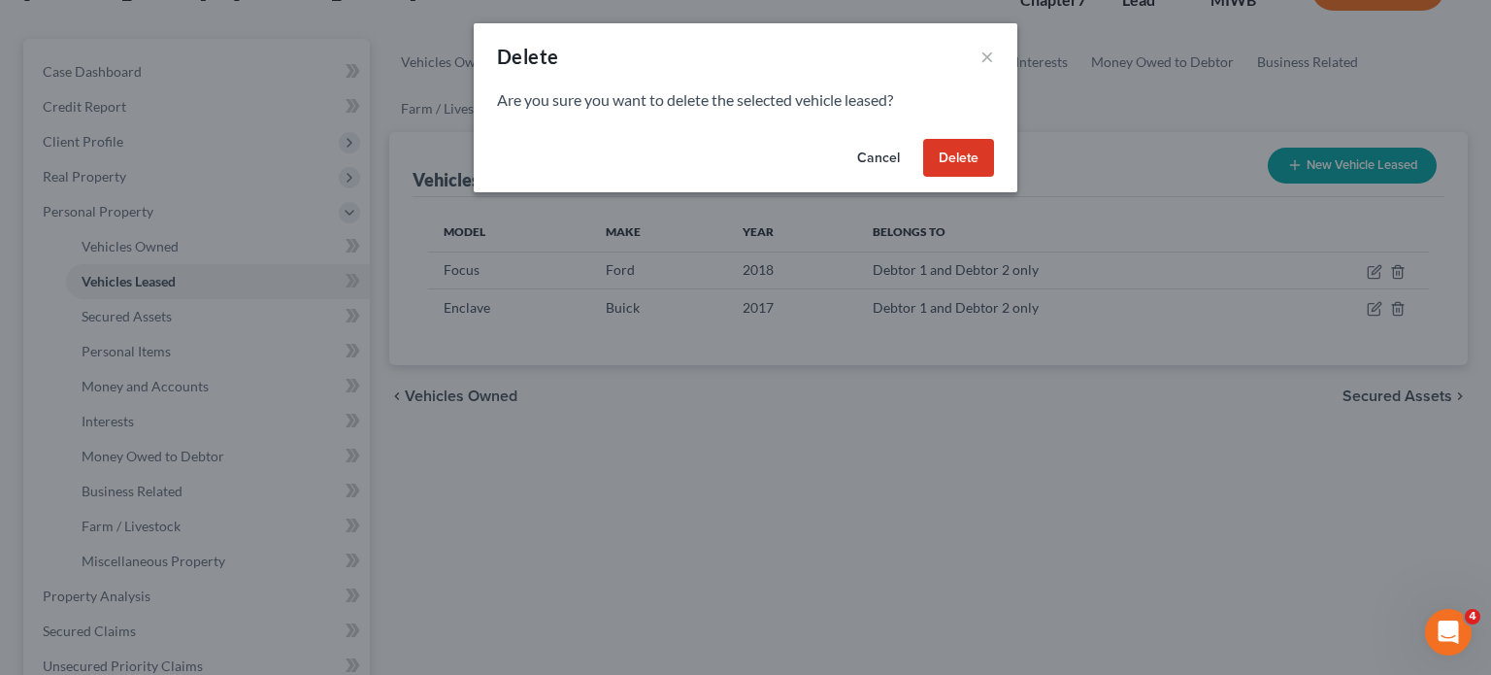
click at [967, 178] on button "Delete" at bounding box center [958, 158] width 71 height 39
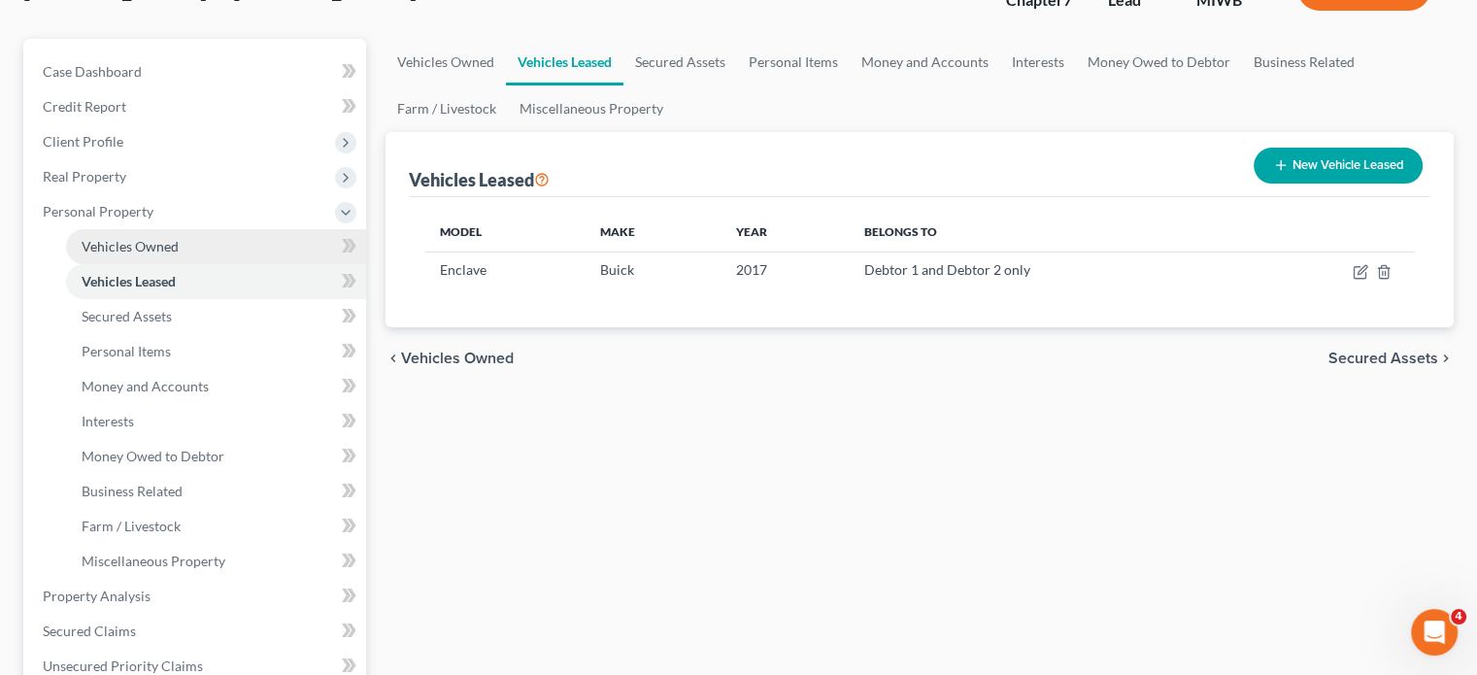
click at [242, 264] on link "Vehicles Owned" at bounding box center [216, 246] width 300 height 35
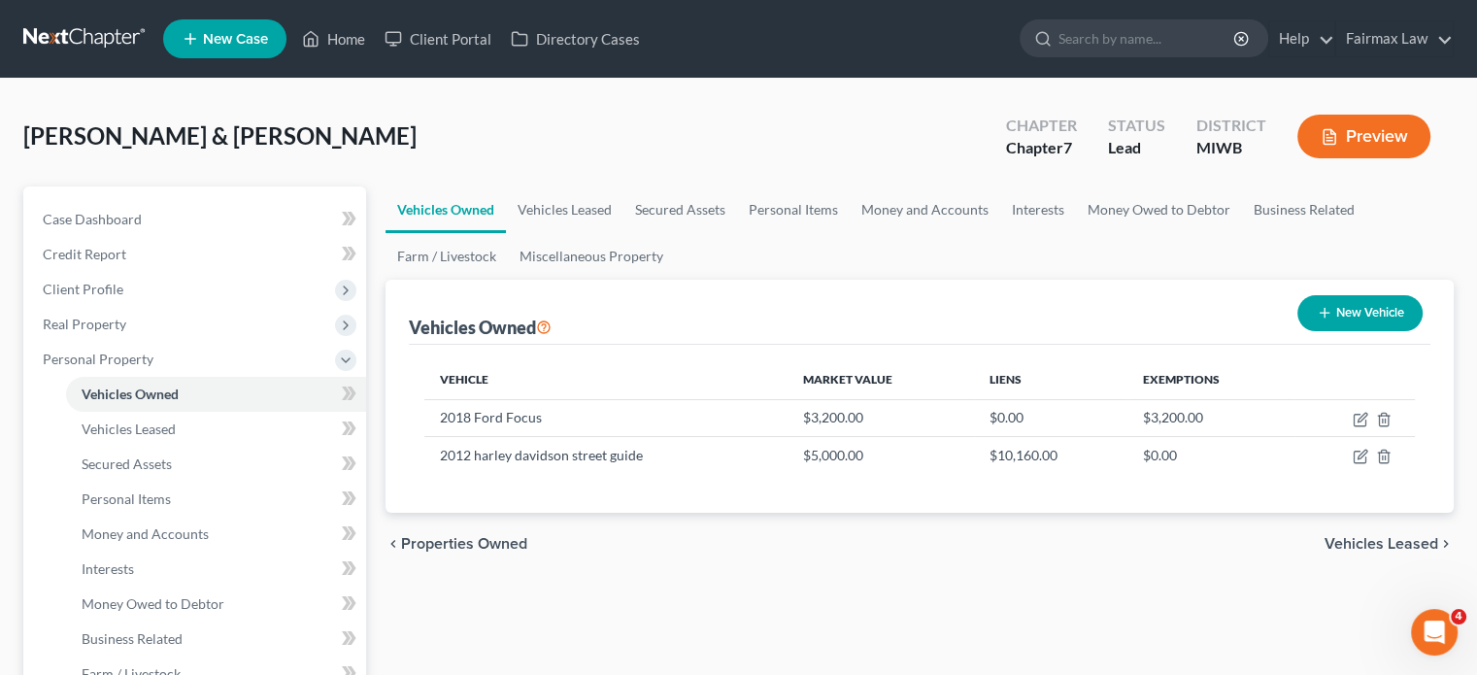
click at [1308, 331] on button "New Vehicle" at bounding box center [1359, 313] width 125 height 36
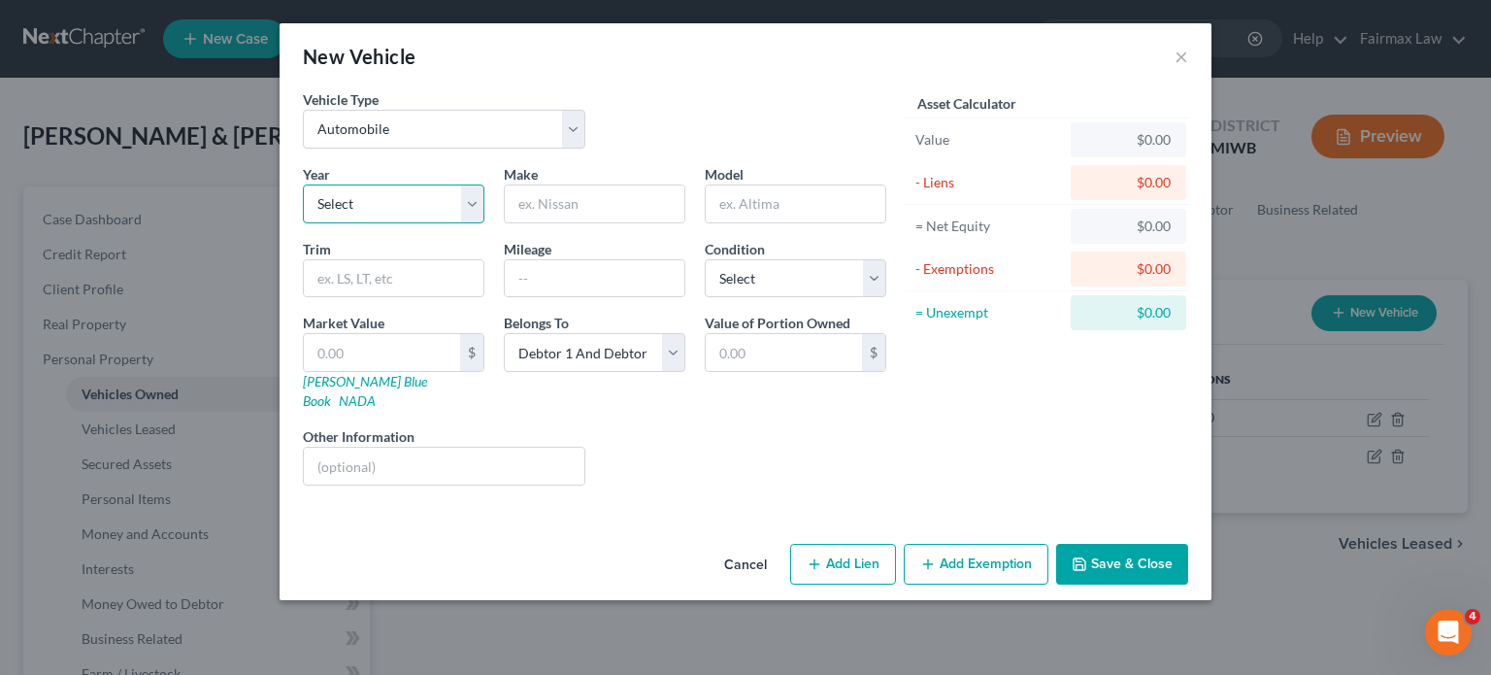
click at [357, 223] on select "Select 2026 2025 2024 2023 2022 2021 2020 2019 2018 2017 2016 2015 2014 2013 20…" at bounding box center [394, 203] width 182 height 39
click at [303, 223] on select "Select 2026 2025 2024 2023 2022 2021 2020 2019 2018 2017 2016 2015 2014 2013 20…" at bounding box center [394, 203] width 182 height 39
click at [522, 222] on input "text" at bounding box center [595, 203] width 180 height 37
click at [742, 298] on select "Select Excellent Very Good Good Fair Poor" at bounding box center [796, 278] width 182 height 39
click at [705, 298] on select "Select Excellent Very Good Good Fair Poor" at bounding box center [796, 278] width 182 height 39
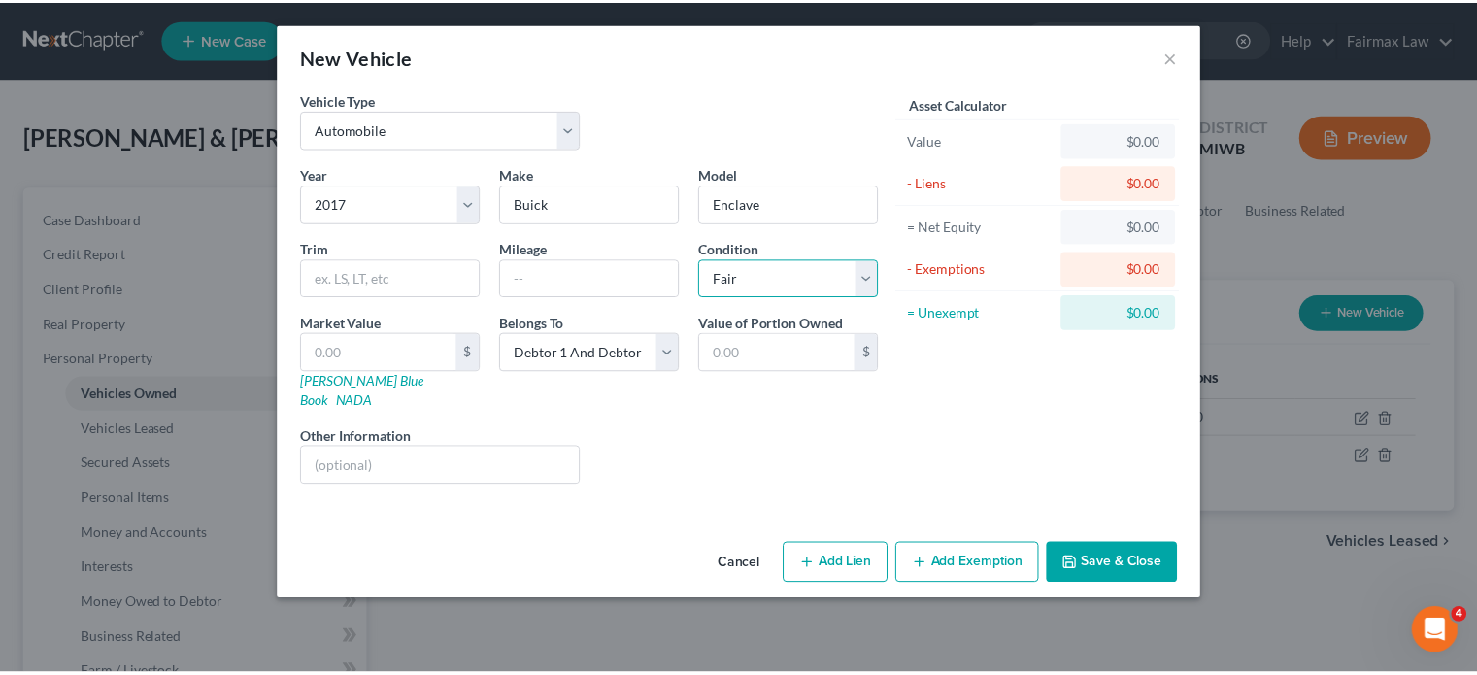
scroll to position [73, 0]
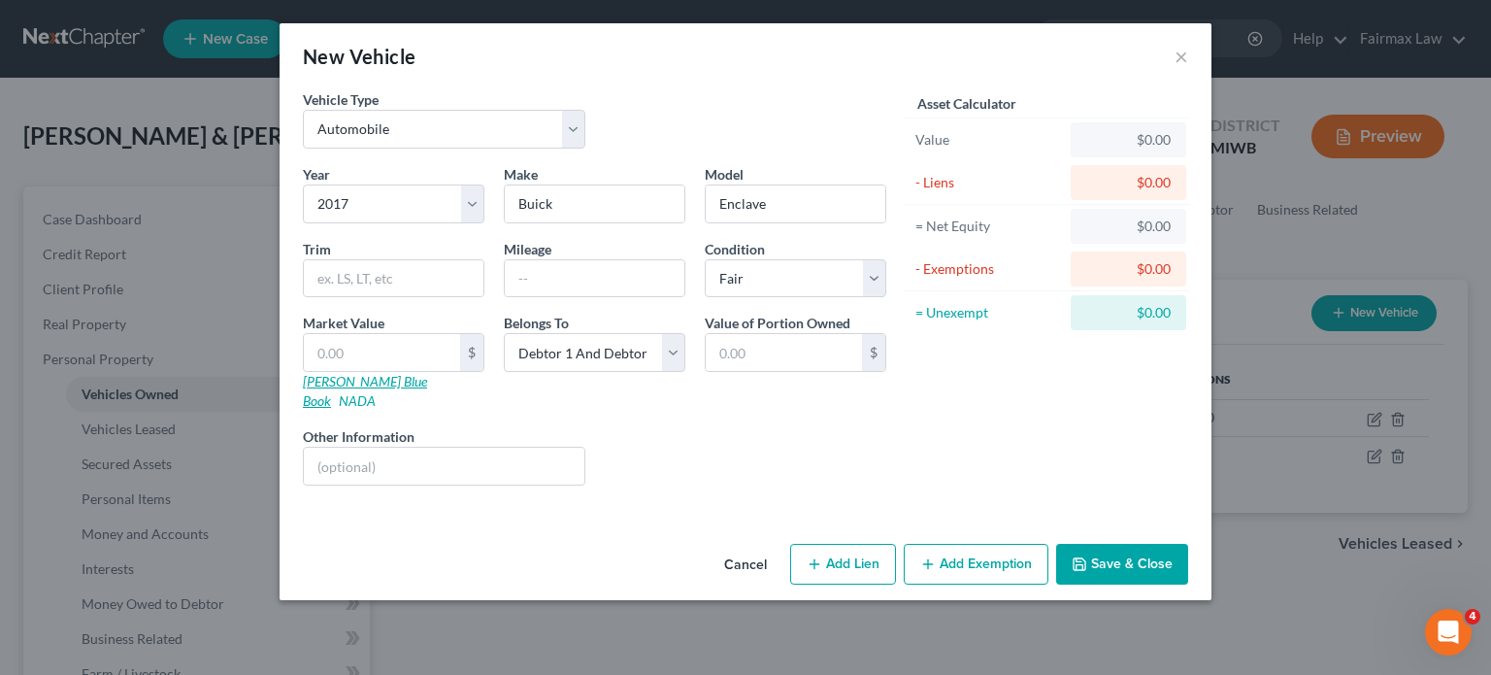
click at [303, 396] on link "[PERSON_NAME] Blue Book" at bounding box center [365, 391] width 124 height 36
click at [304, 352] on input "text" at bounding box center [382, 352] width 156 height 37
click at [1185, 585] on button "Save & Close" at bounding box center [1122, 564] width 132 height 41
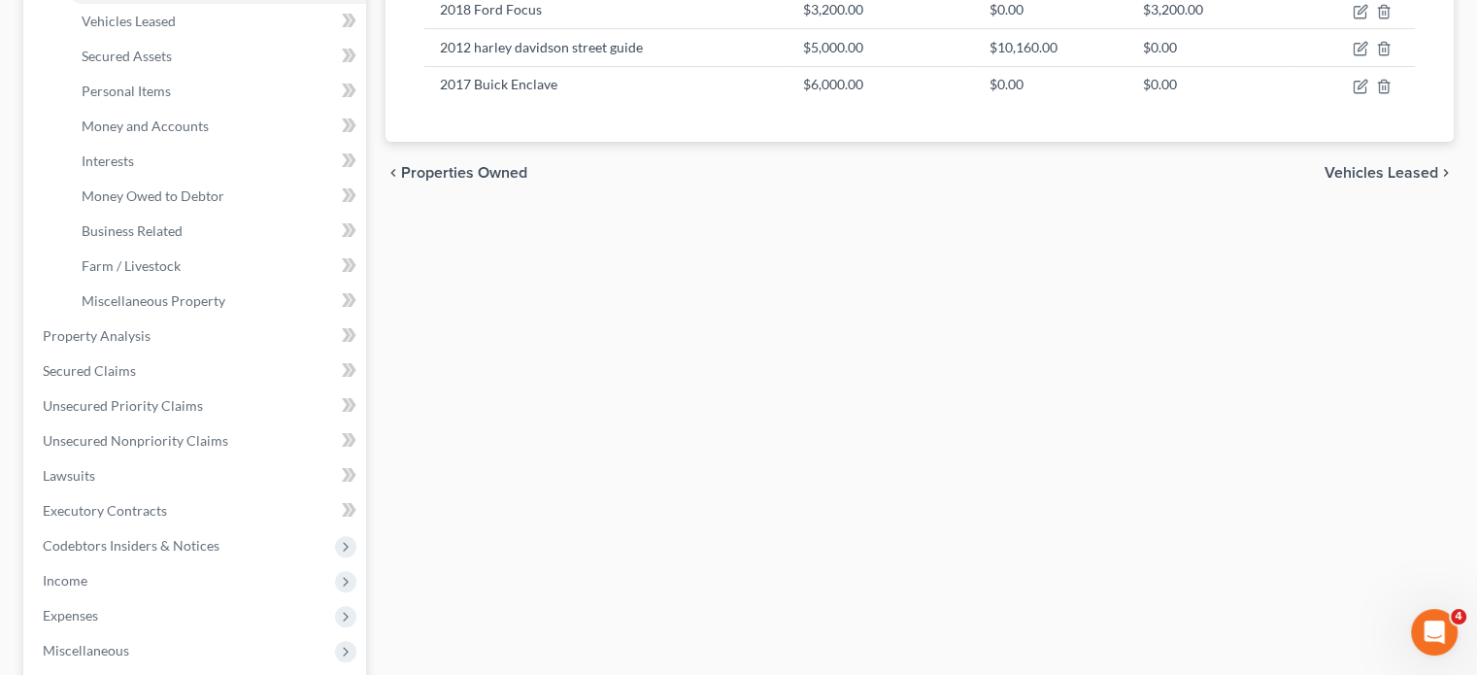
scroll to position [410, 0]
click at [171, 386] on link "Secured Claims" at bounding box center [196, 369] width 339 height 35
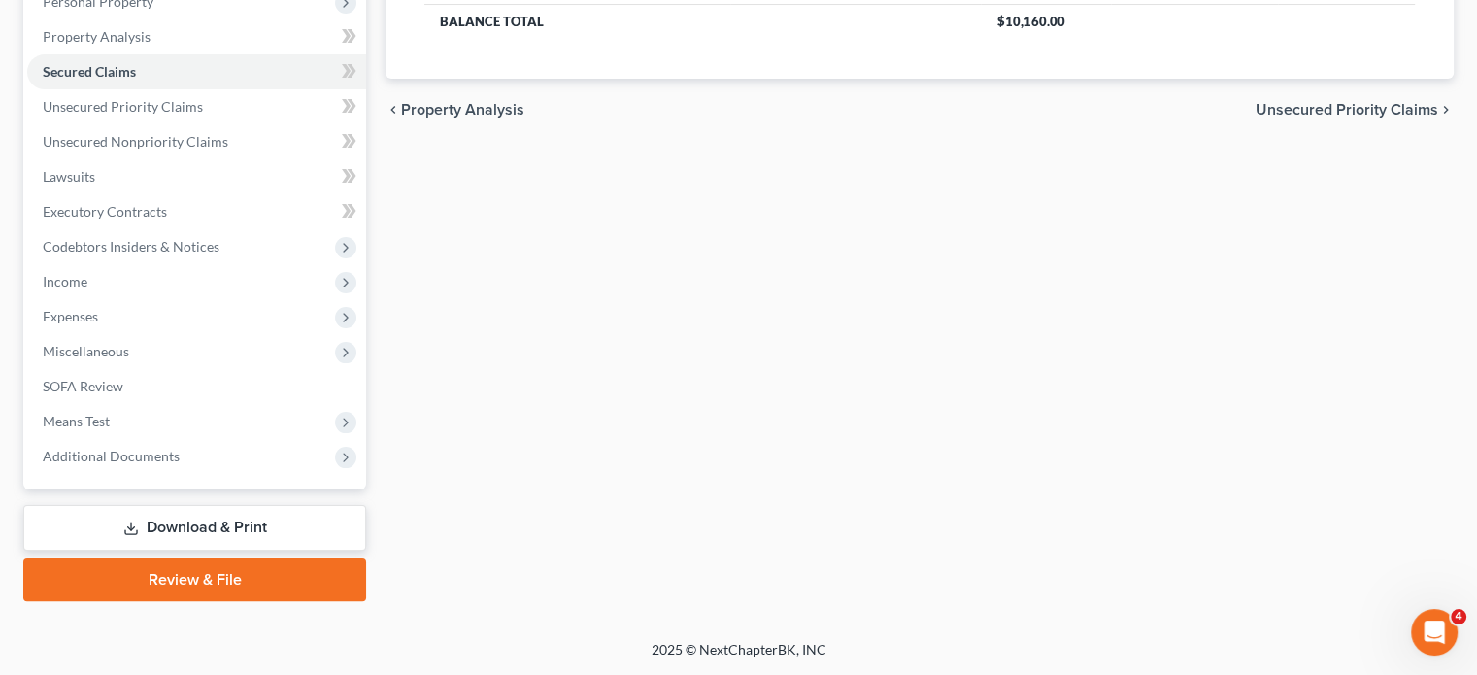
scroll to position [390, 0]
click at [226, 150] on span "Unsecured Nonpriority Claims" at bounding box center [135, 141] width 185 height 17
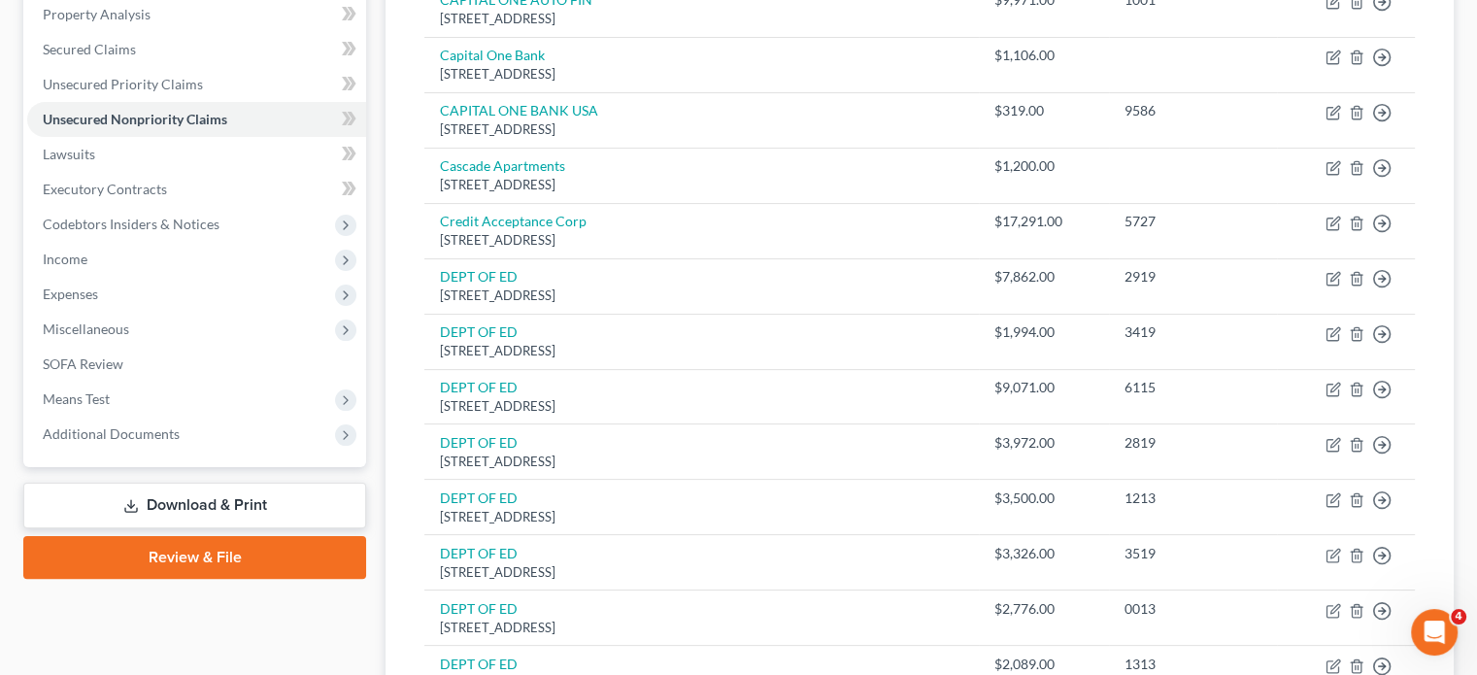
scroll to position [377, 0]
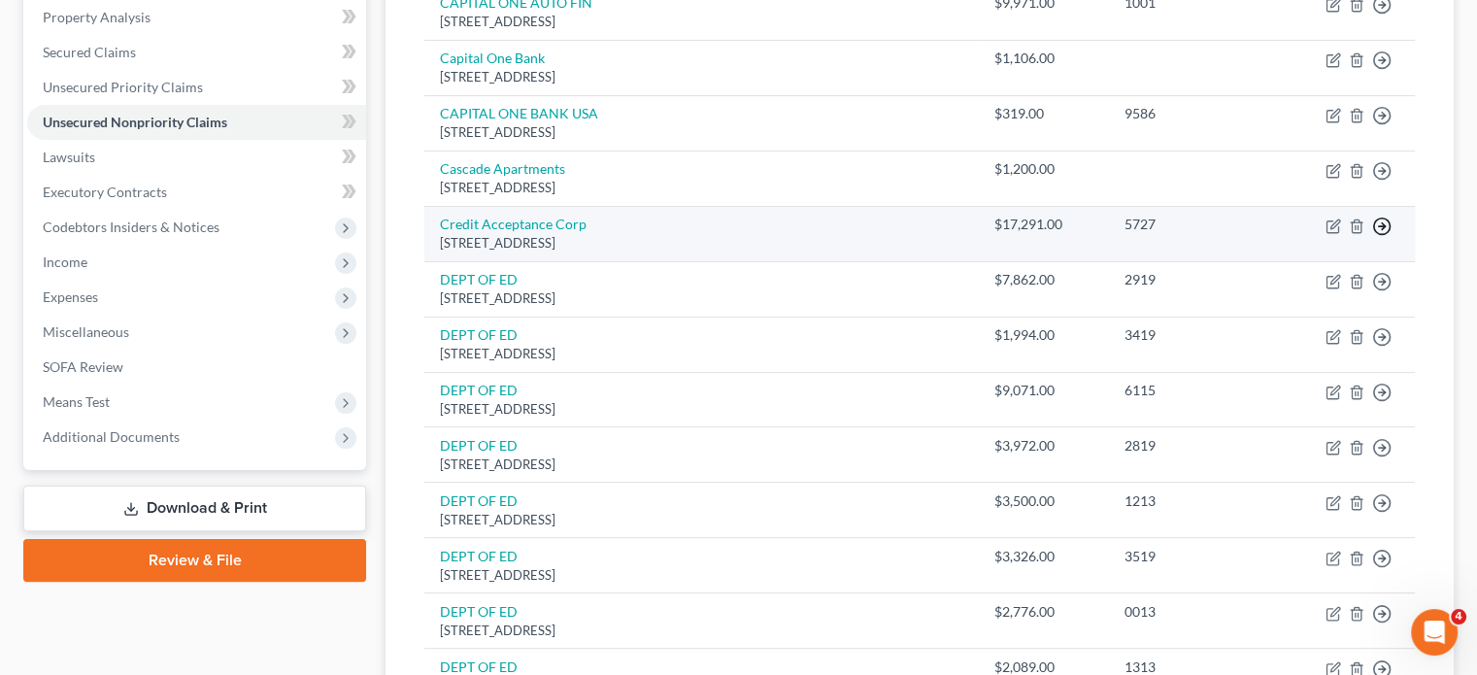
click at [1372, 236] on icon "button" at bounding box center [1381, 226] width 19 height 19
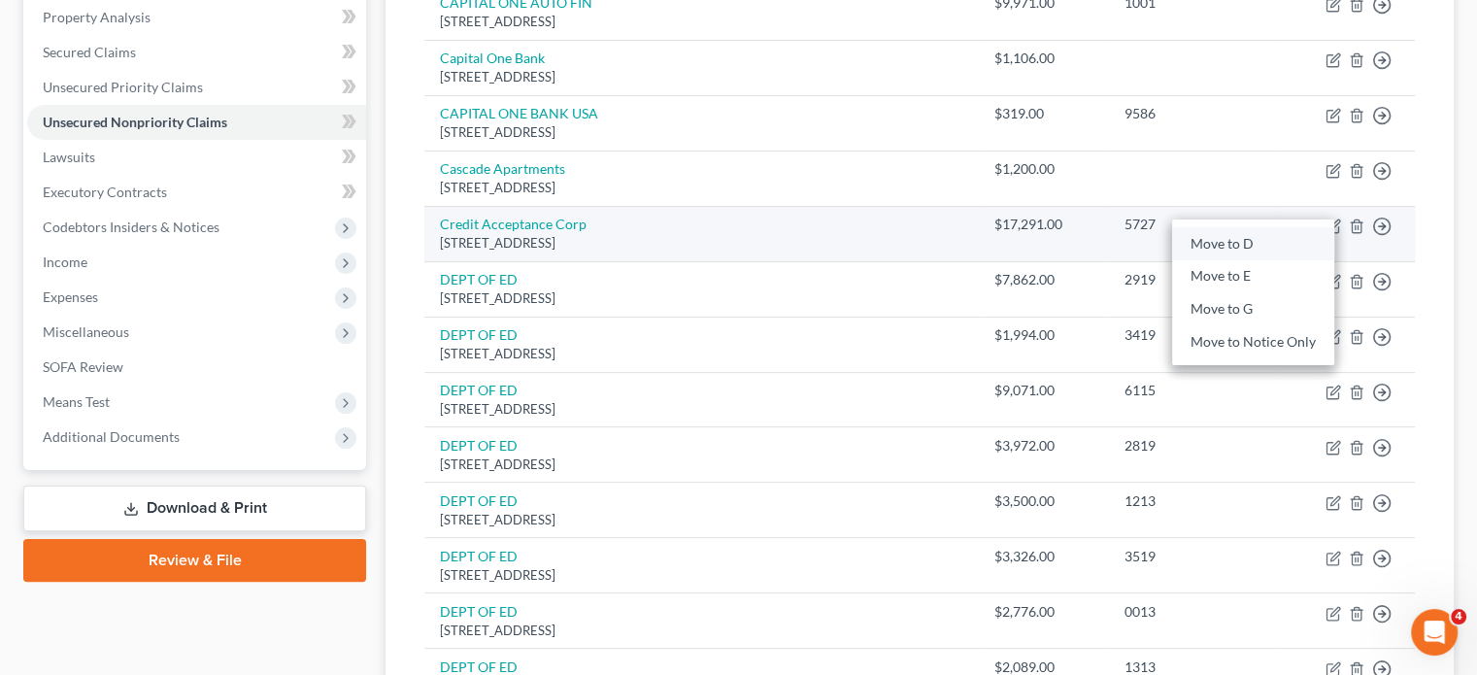
click at [1232, 260] on link "Move to D" at bounding box center [1253, 243] width 162 height 33
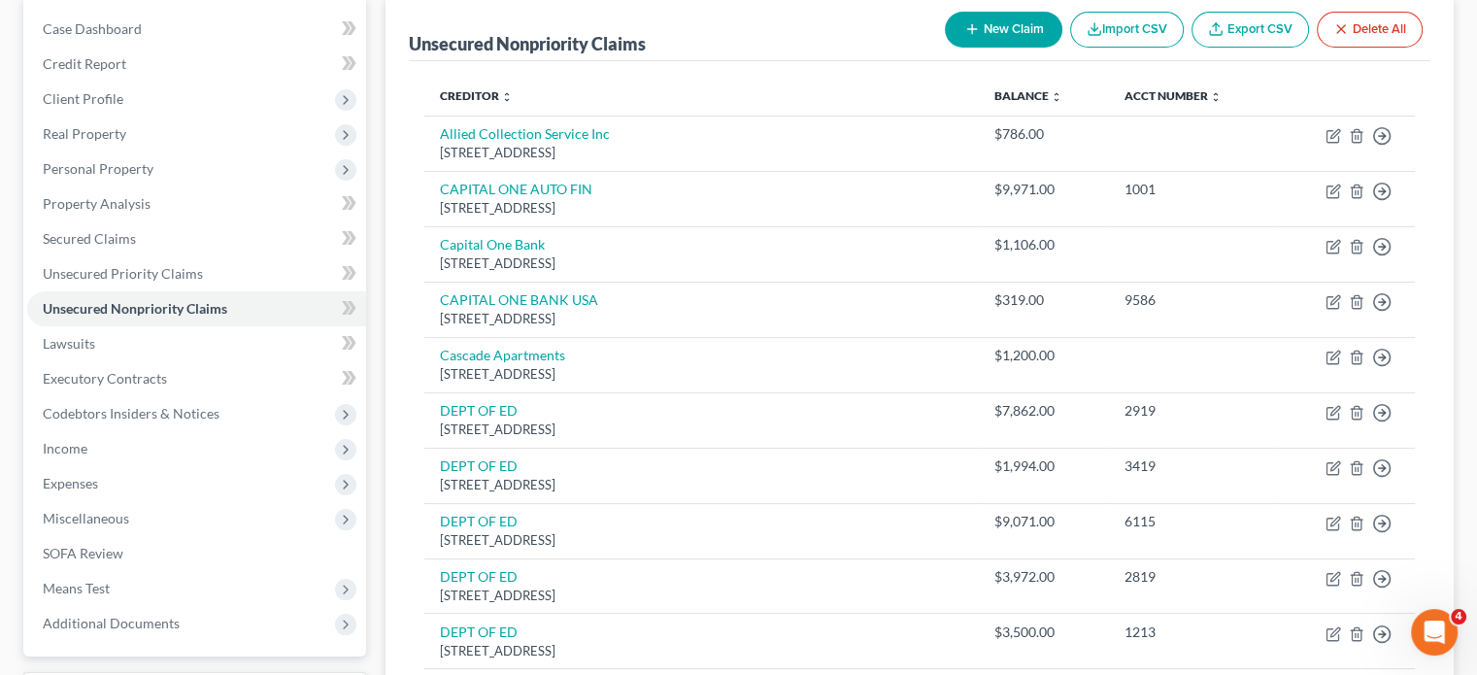
scroll to position [188, 0]
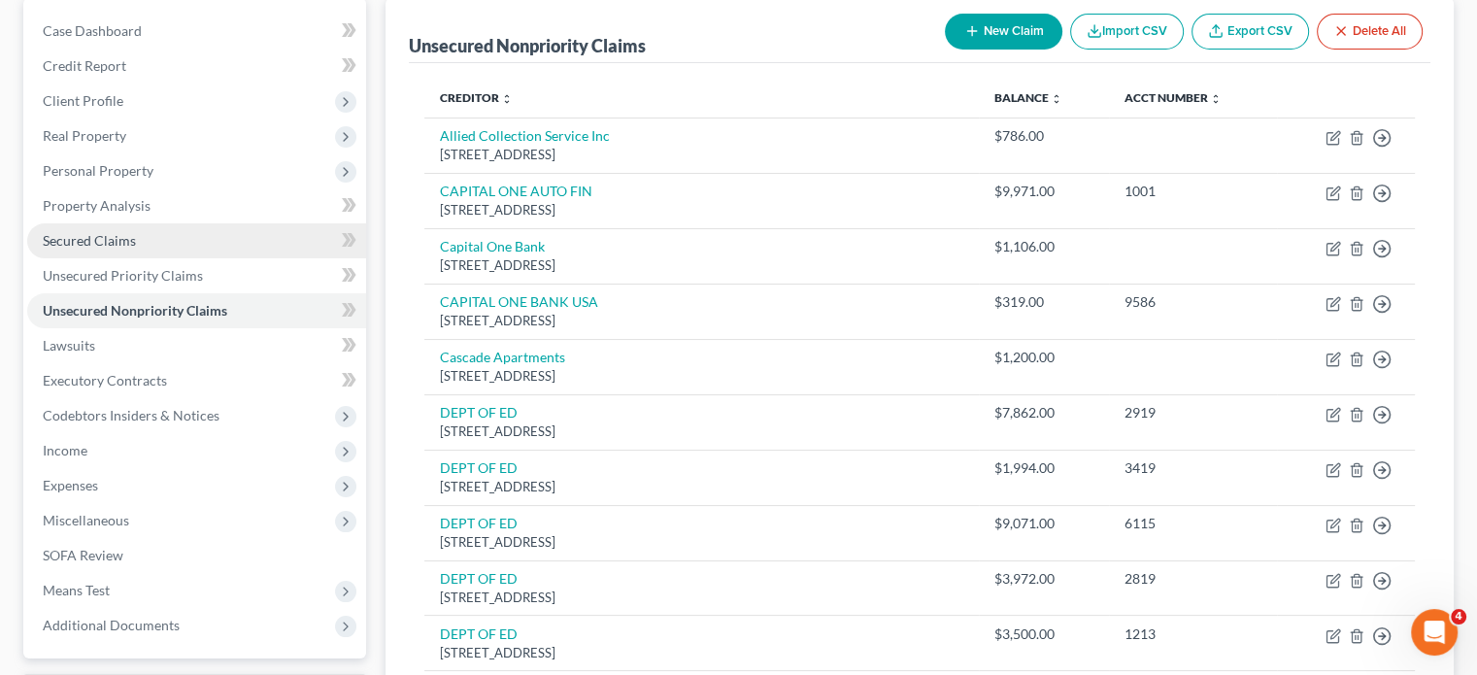
click at [235, 258] on link "Secured Claims" at bounding box center [196, 240] width 339 height 35
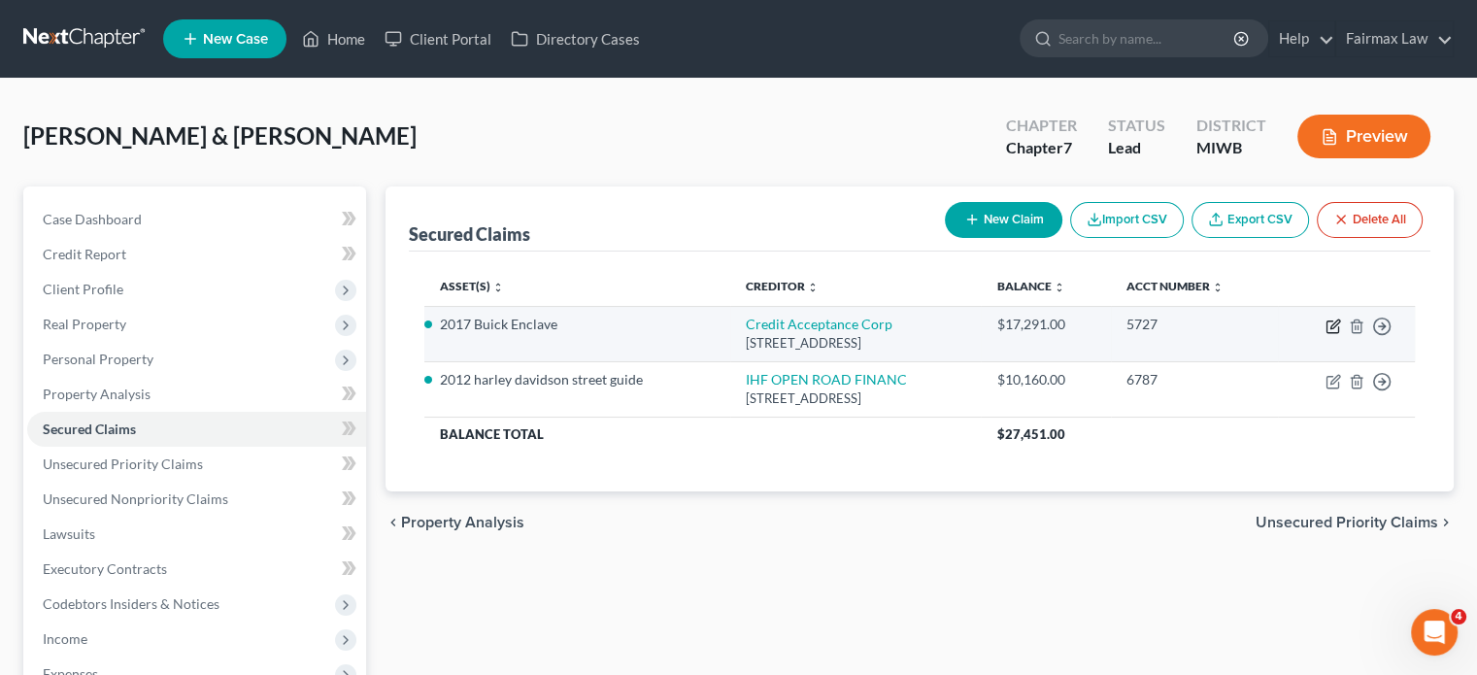
click at [1325, 334] on icon "button" at bounding box center [1333, 326] width 16 height 16
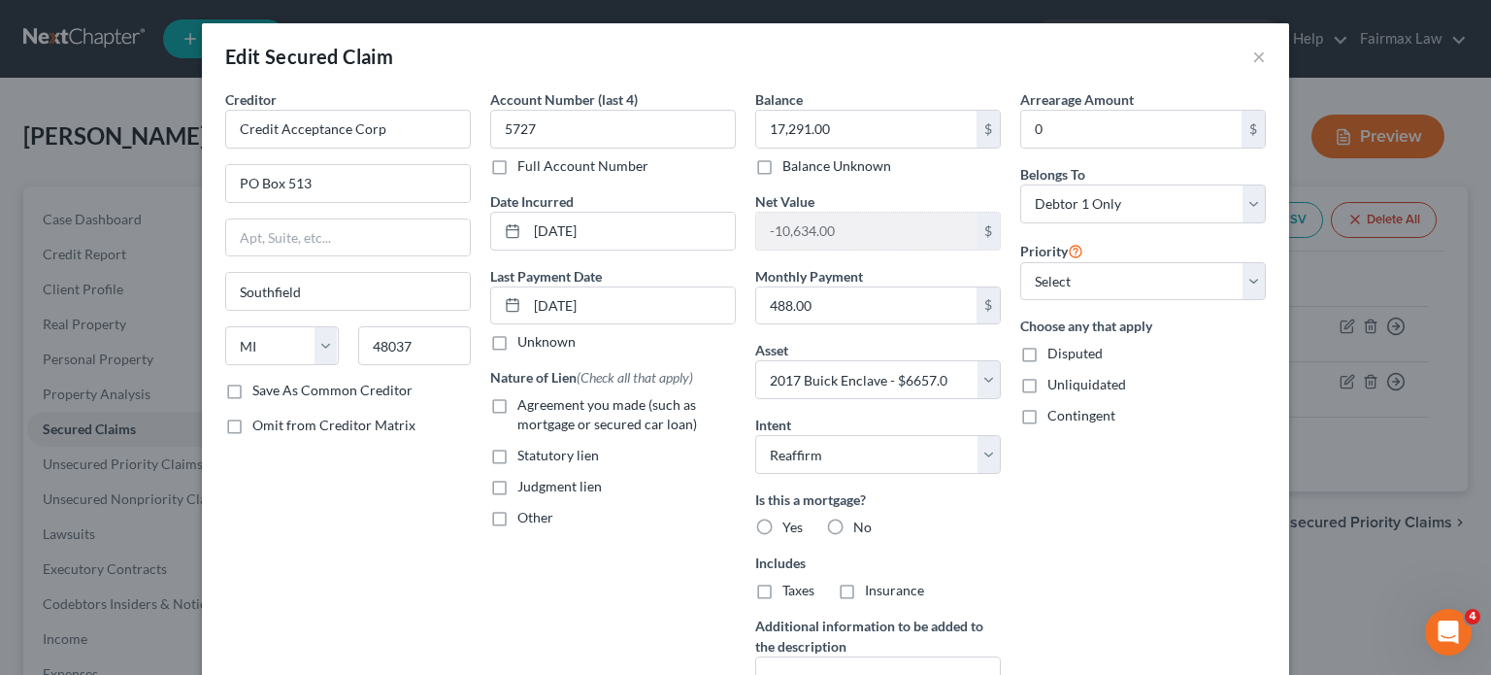
click at [518, 434] on label "Agreement you made (such as mortgage or secured car loan)" at bounding box center [627, 414] width 218 height 39
click at [525, 408] on input "Agreement you made (such as mortgage or secured car loan)" at bounding box center [531, 401] width 13 height 13
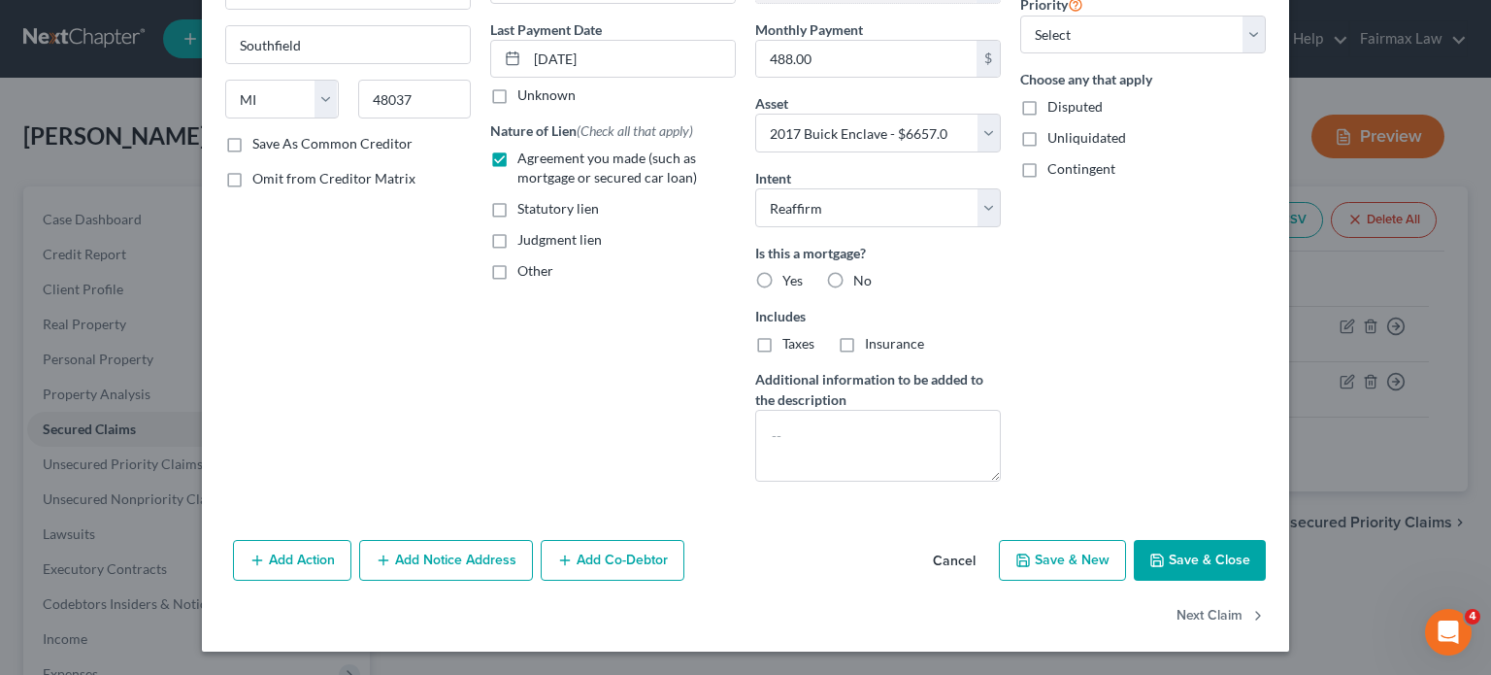
scroll to position [264, 0]
click at [854, 290] on label "No" at bounding box center [863, 280] width 18 height 19
click at [861, 284] on input "No" at bounding box center [867, 277] width 13 height 13
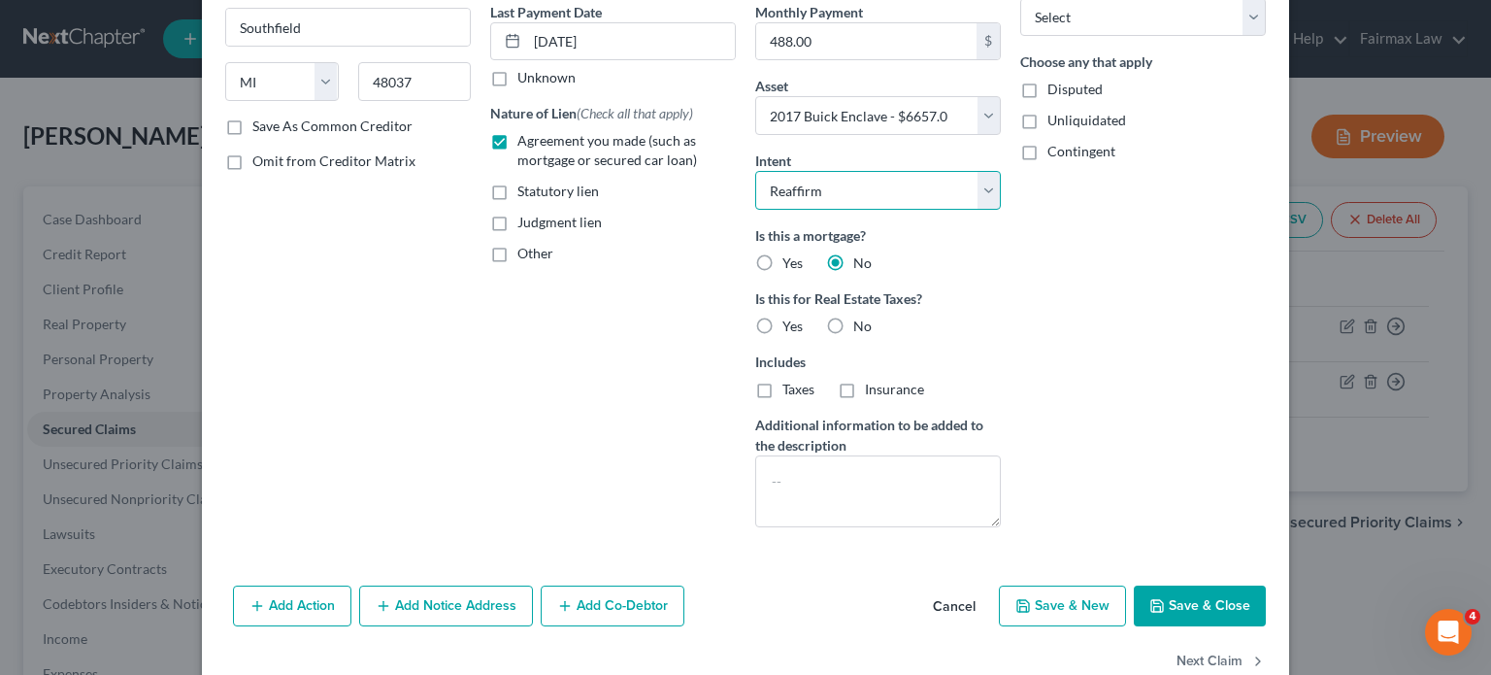
click at [843, 210] on select "Select Surrender Redeem Reaffirm Avoid Other" at bounding box center [878, 190] width 246 height 39
click at [755, 210] on select "Select Surrender Redeem Reaffirm Avoid Other" at bounding box center [878, 190] width 246 height 39
click at [854, 336] on label "No" at bounding box center [863, 326] width 18 height 19
click at [861, 329] on input "No" at bounding box center [867, 323] width 13 height 13
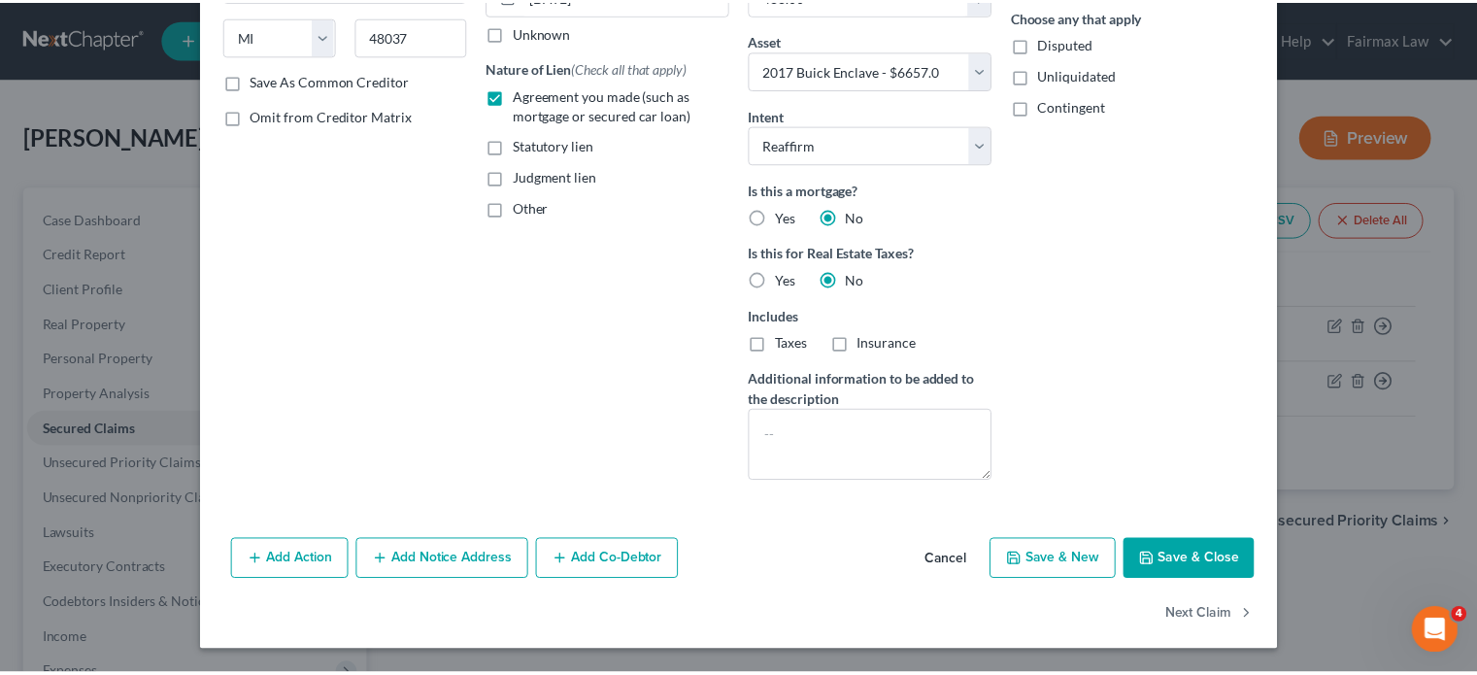
scroll to position [535, 0]
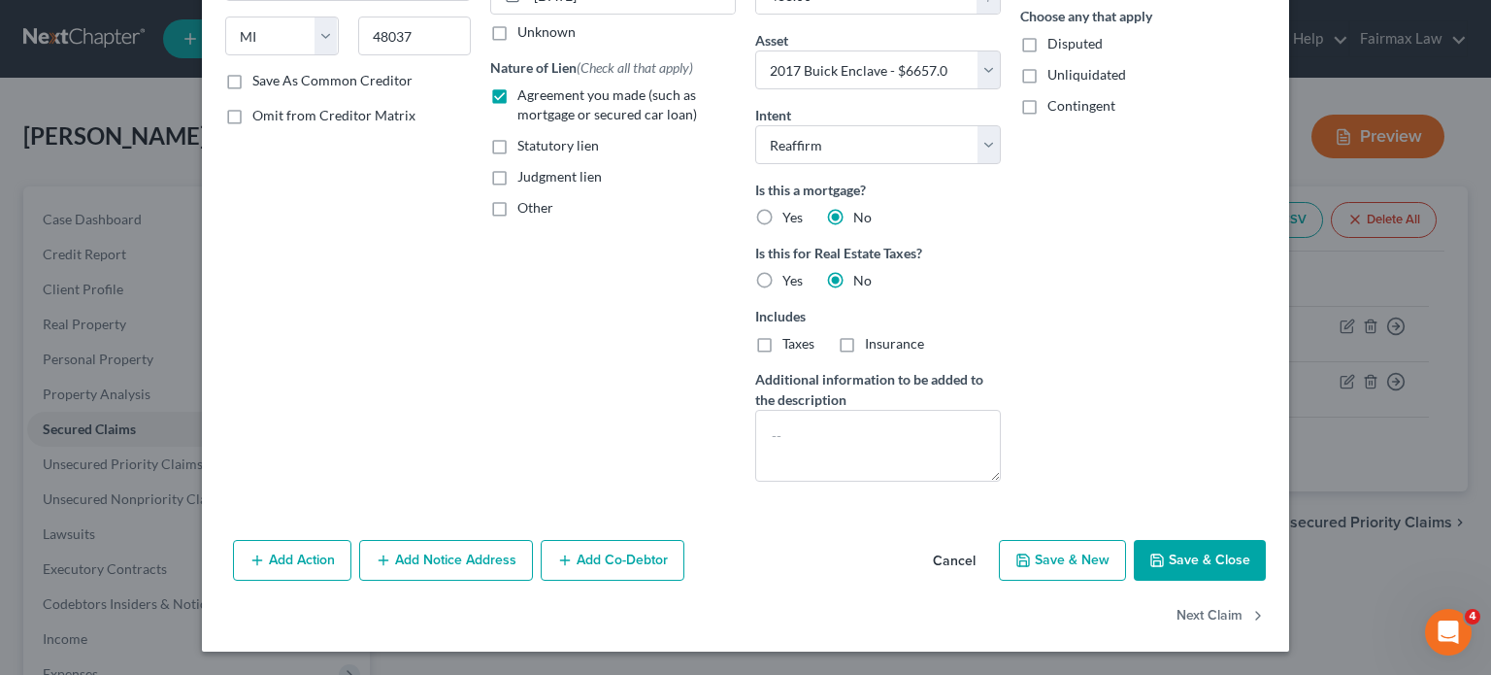
click at [1266, 540] on button "Save & Close" at bounding box center [1200, 560] width 132 height 41
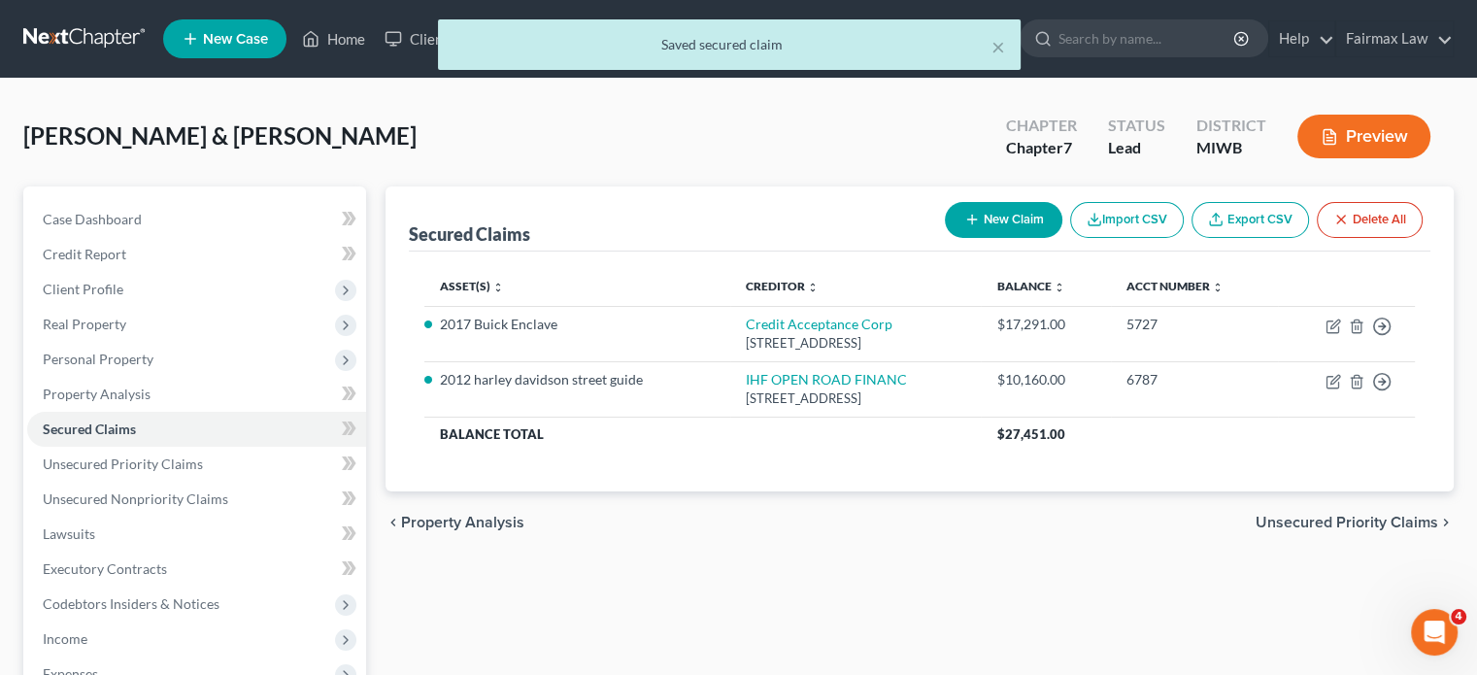
scroll to position [109, 0]
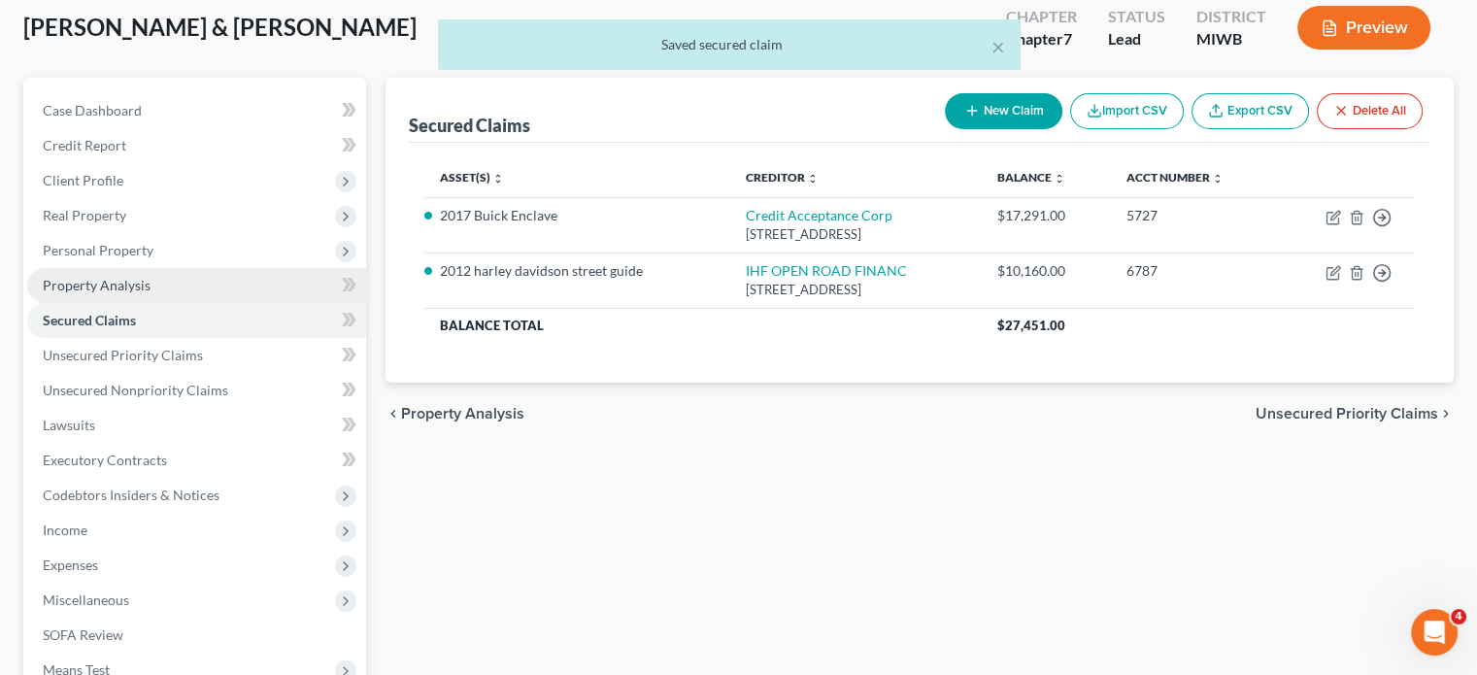
click at [264, 303] on link "Property Analysis" at bounding box center [196, 285] width 339 height 35
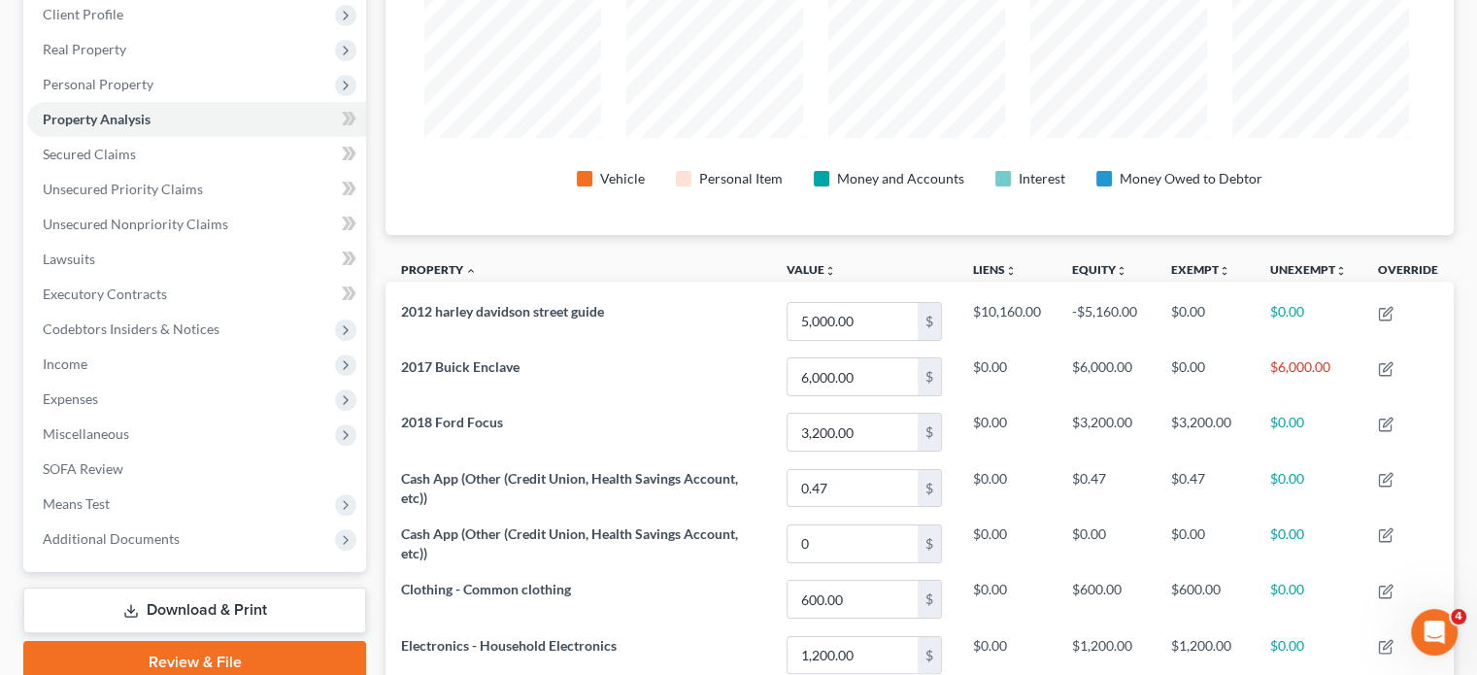
scroll to position [272, 0]
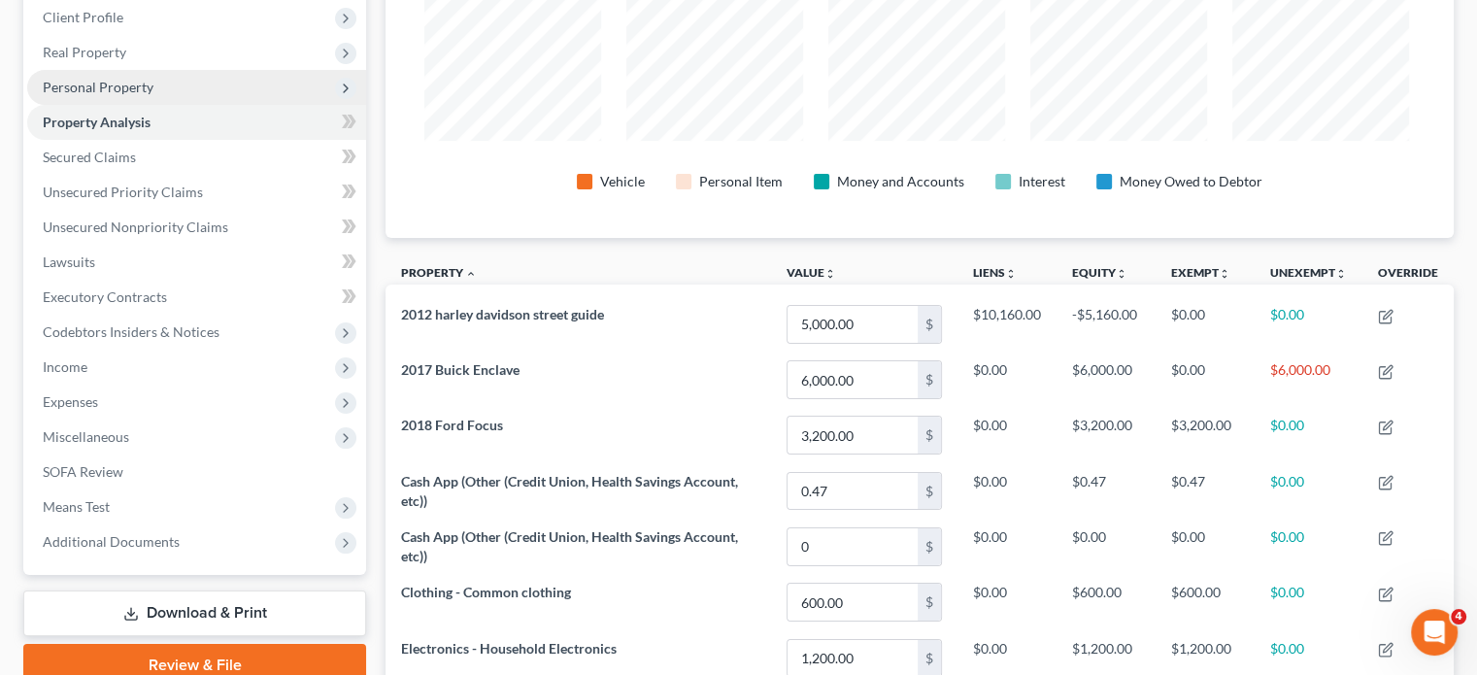
click at [153, 95] on span "Personal Property" at bounding box center [98, 87] width 111 height 17
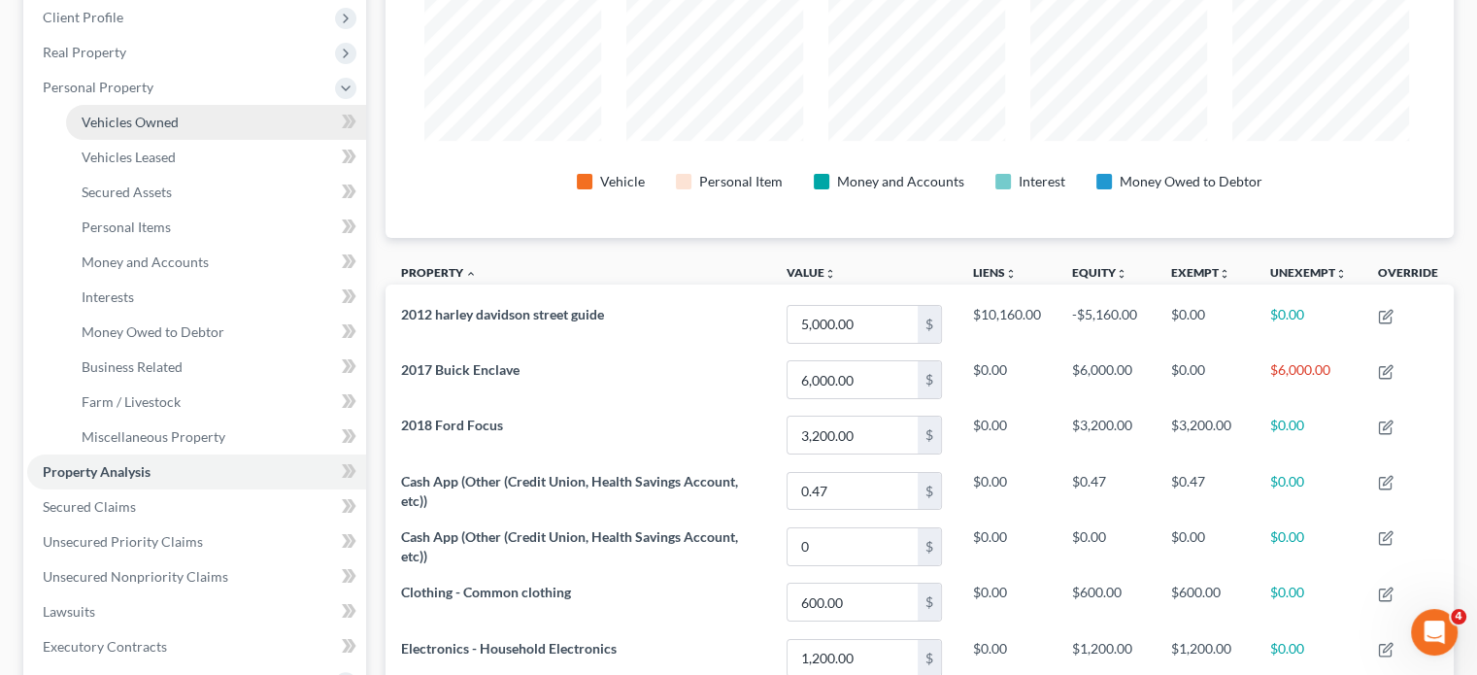
click at [179, 130] on span "Vehicles Owned" at bounding box center [130, 122] width 97 height 17
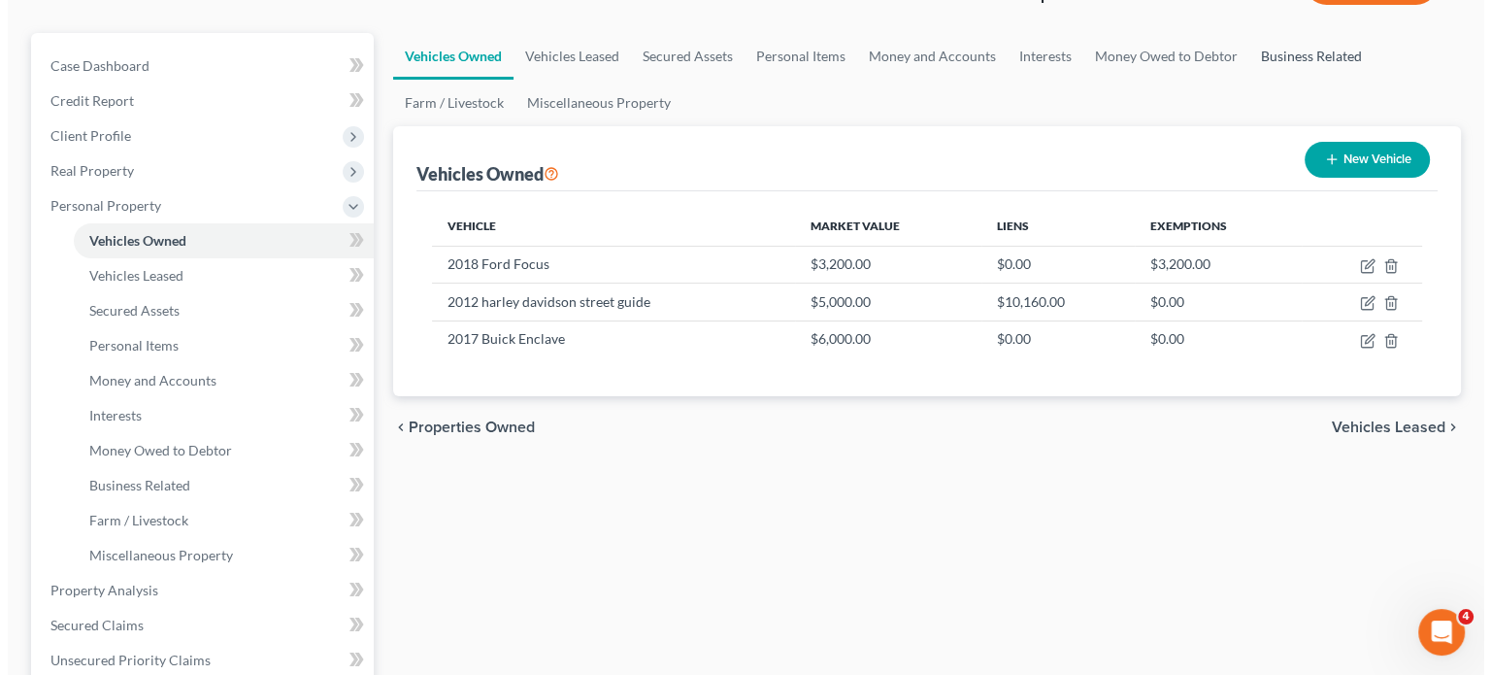
scroll to position [151, 0]
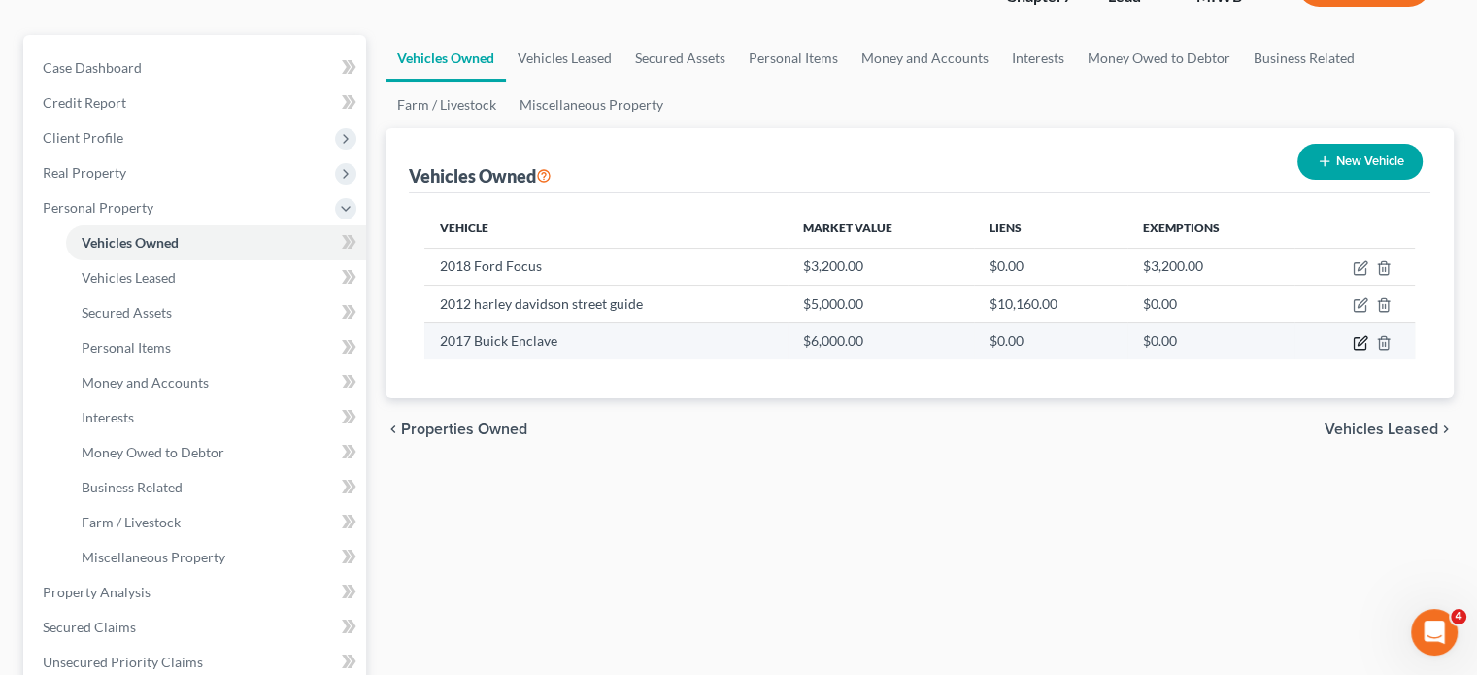
click at [1353, 351] on icon "button" at bounding box center [1361, 343] width 16 height 16
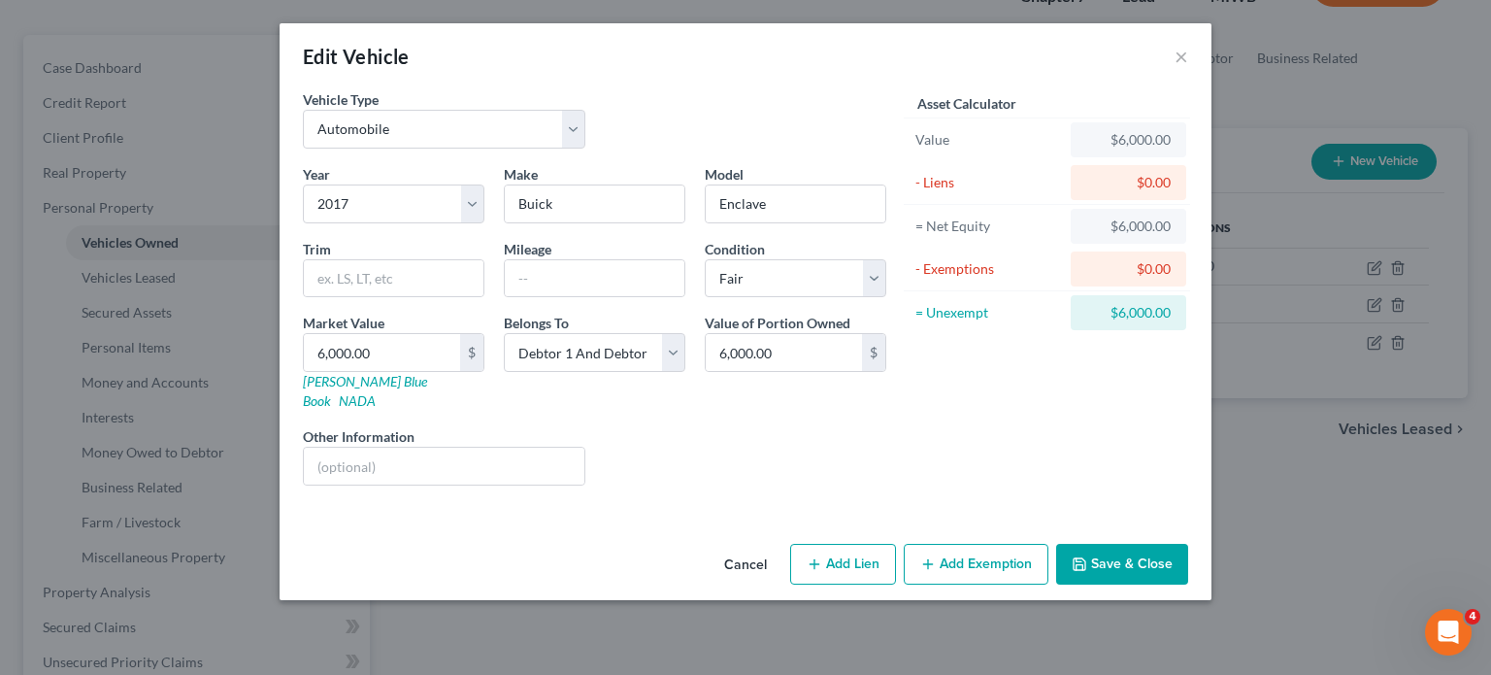
scroll to position [73, 0]
click at [998, 585] on button "Add Exemption" at bounding box center [976, 564] width 145 height 41
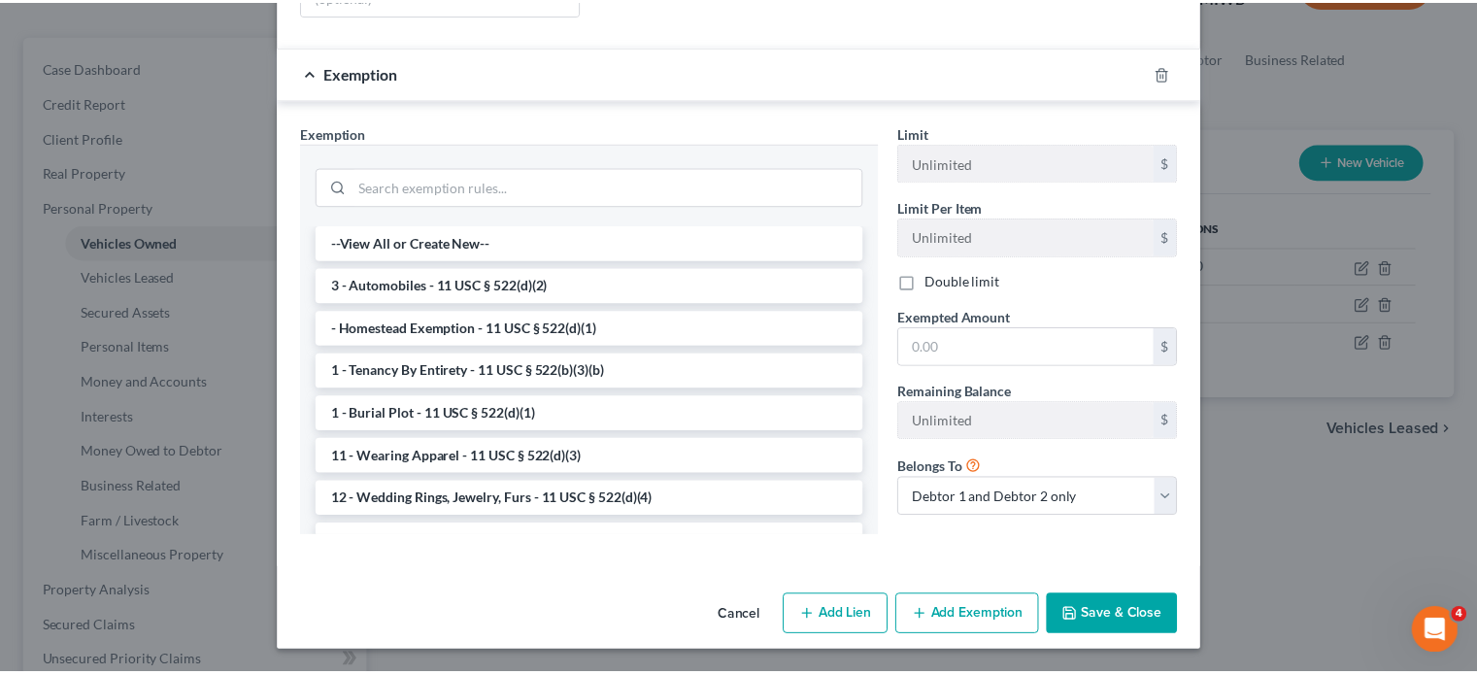
scroll to position [723, 0]
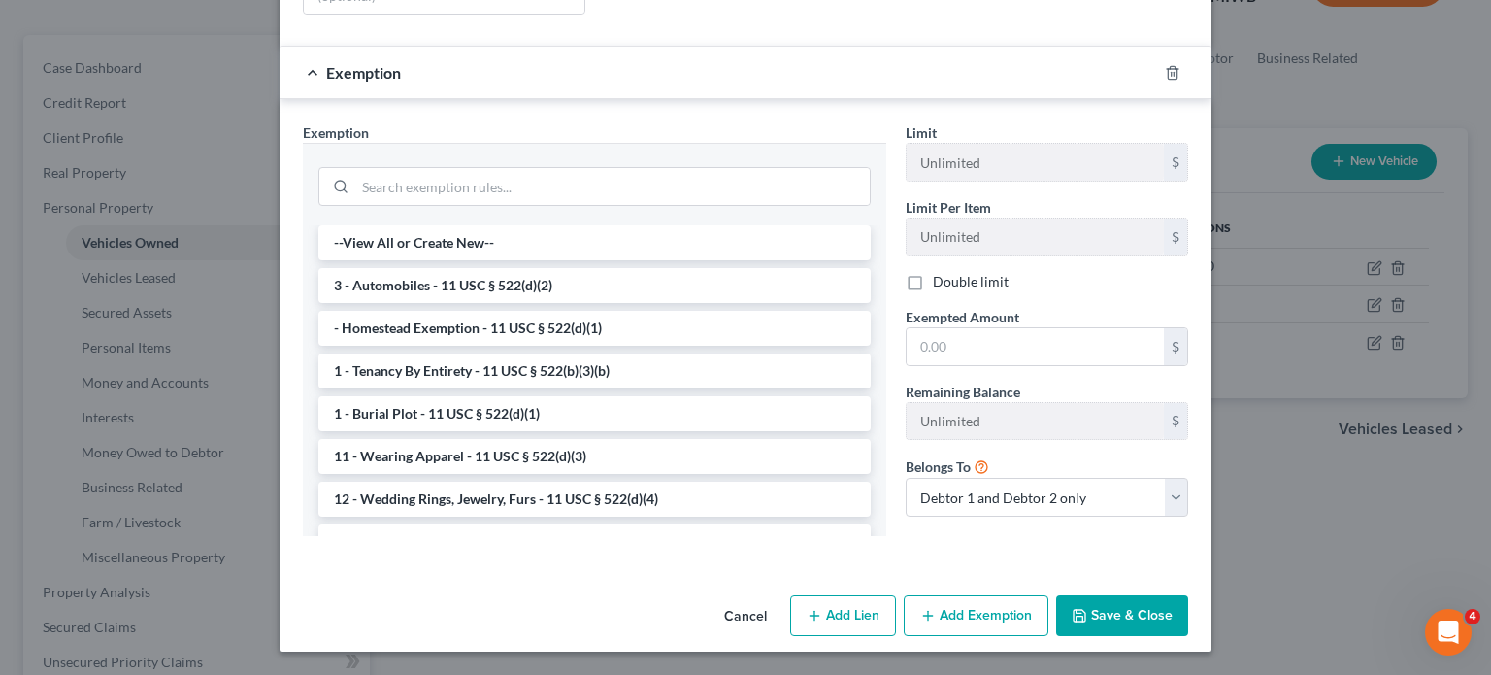
click at [753, 597] on button "Cancel" at bounding box center [746, 616] width 74 height 39
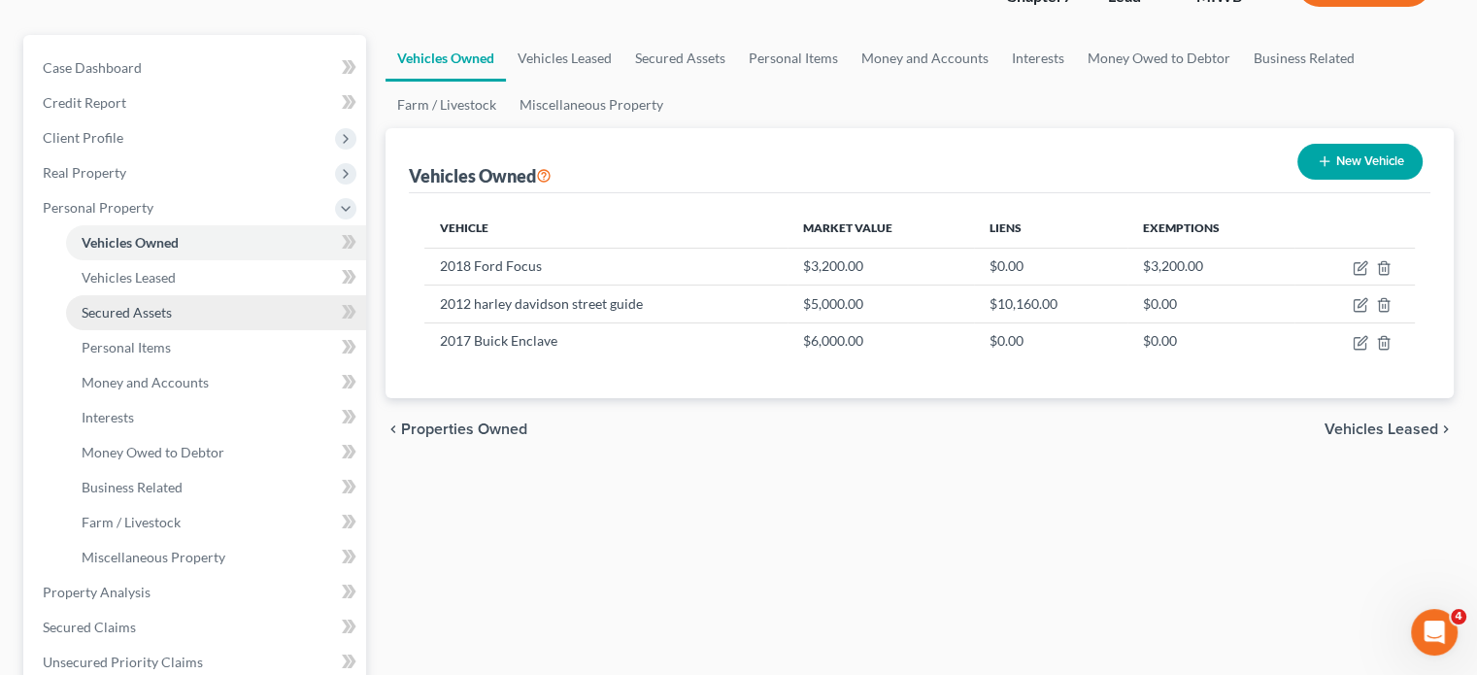
click at [249, 330] on link "Secured Assets" at bounding box center [216, 312] width 300 height 35
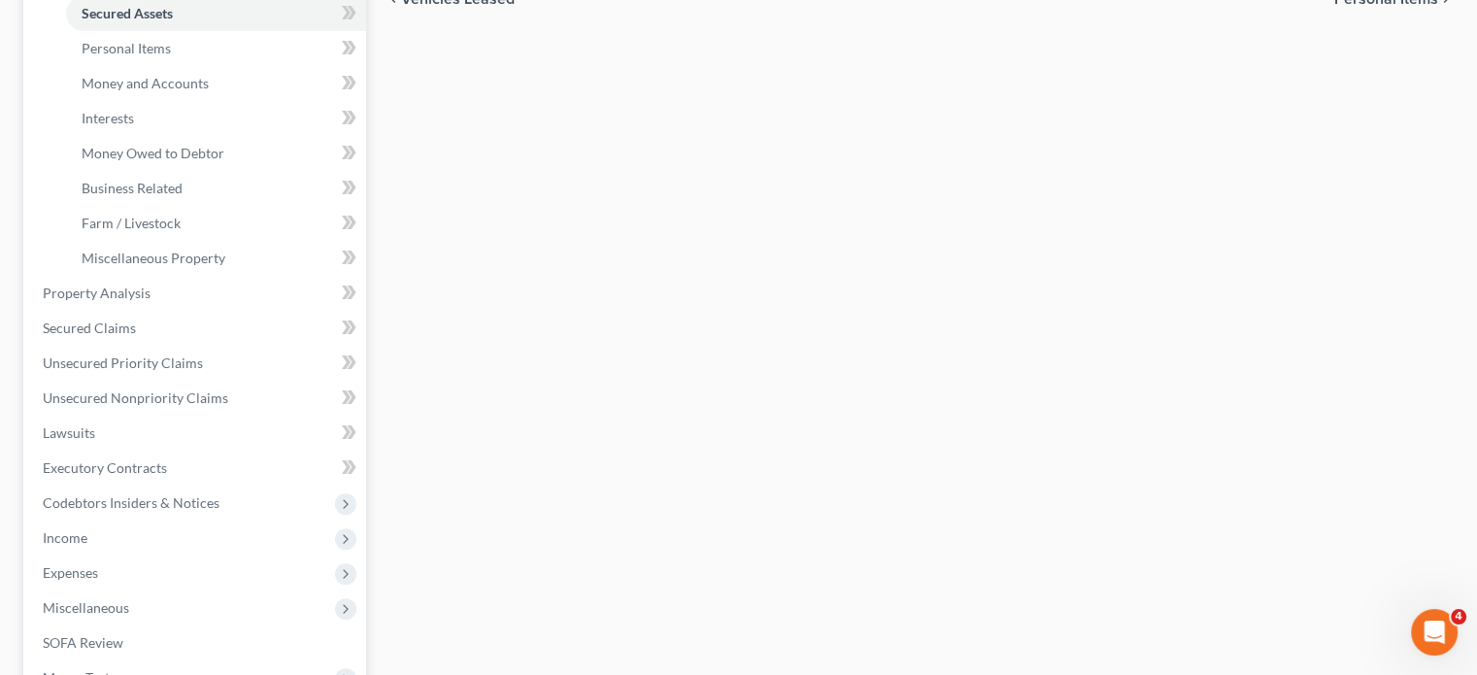
scroll to position [466, 0]
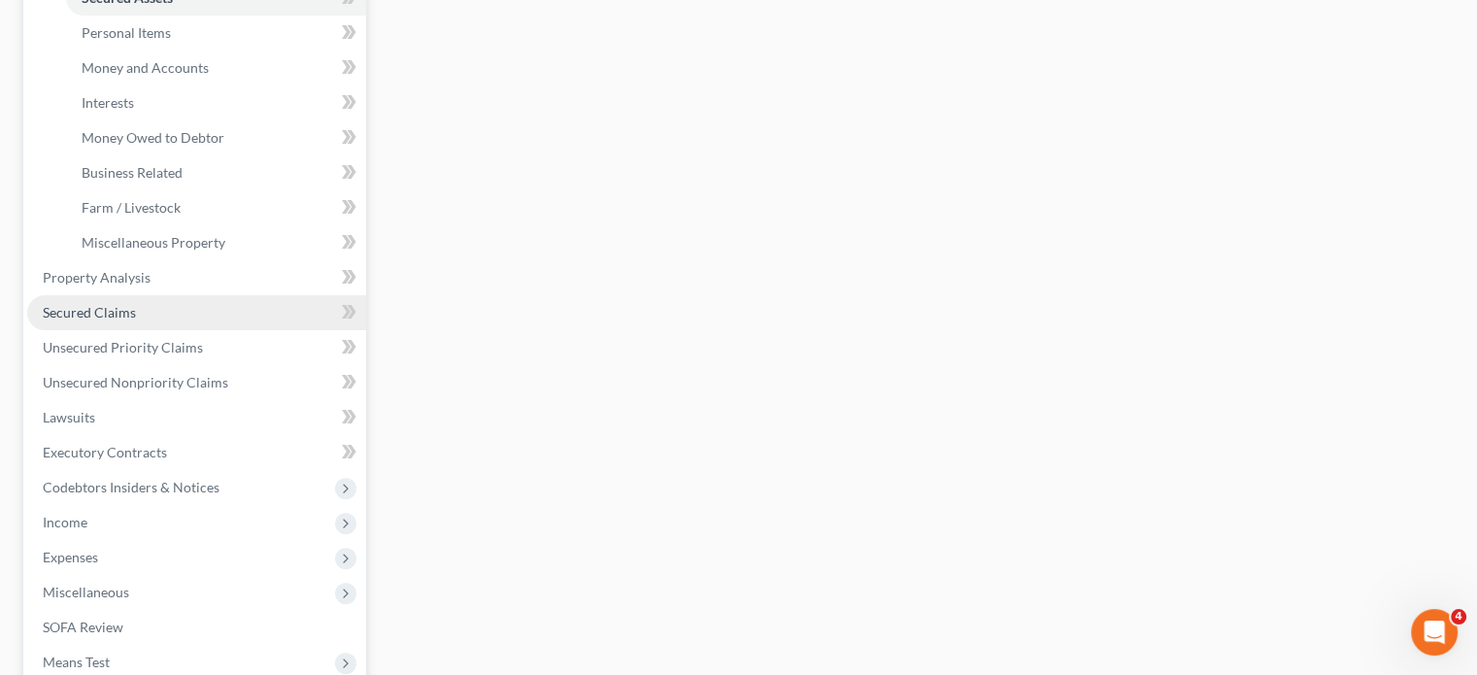
click at [251, 330] on link "Secured Claims" at bounding box center [196, 312] width 339 height 35
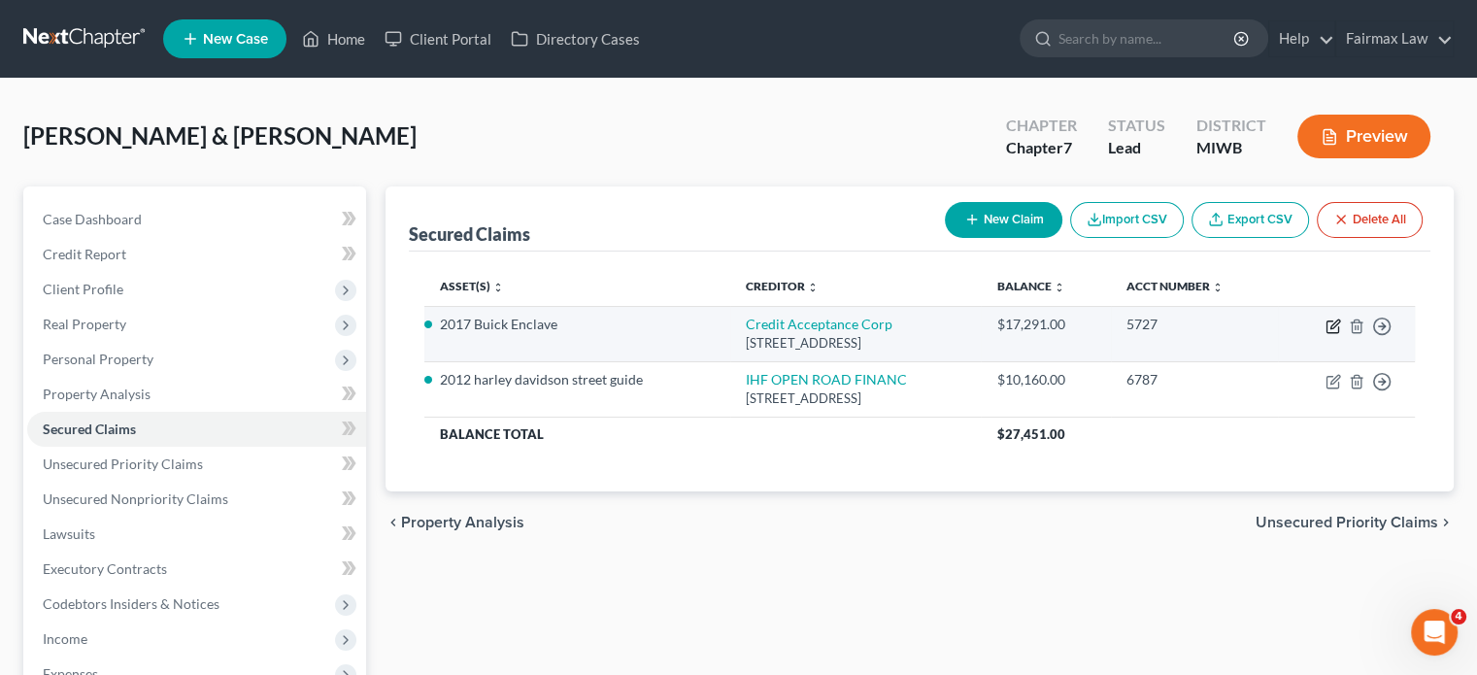
click at [1325, 334] on icon "button" at bounding box center [1333, 326] width 16 height 16
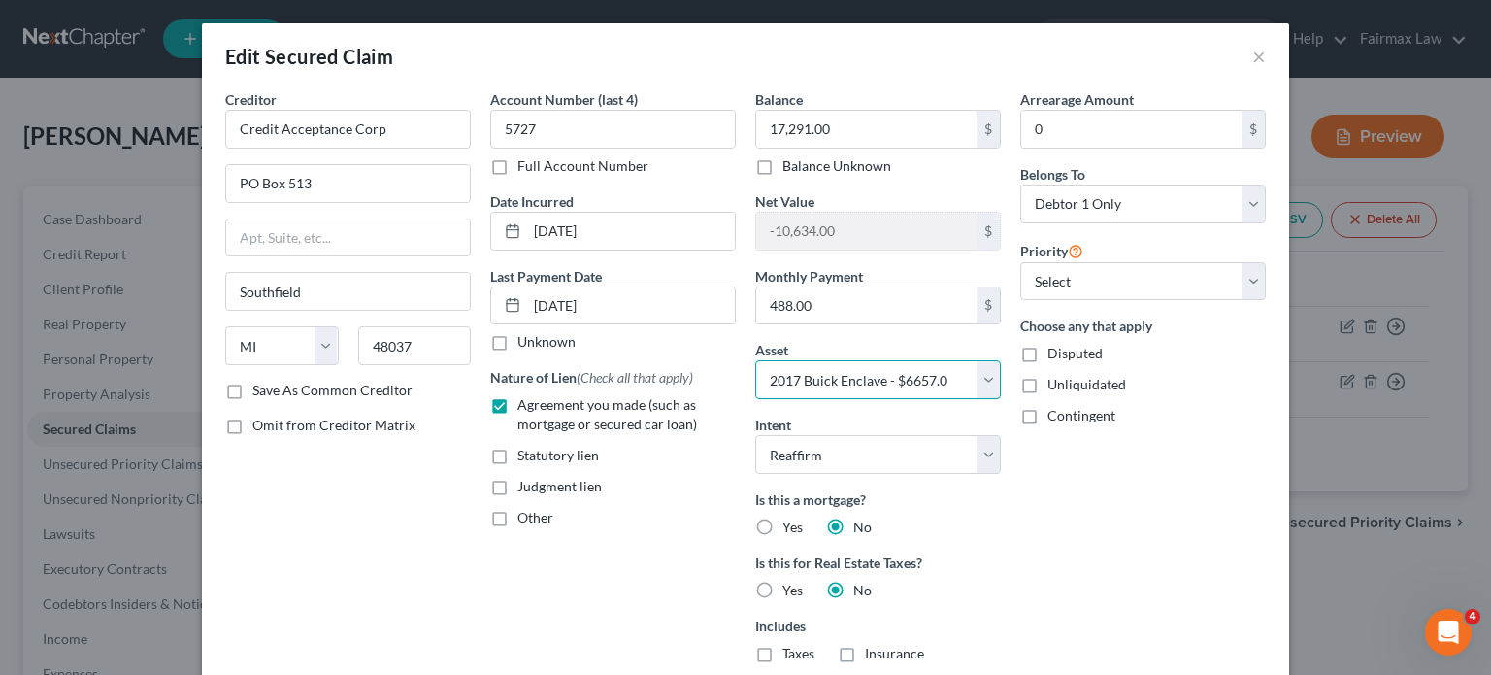
click at [1001, 399] on select "Select Other Multiple Assets 2018 Ford Focus - $3200.0 2012 harley davidson str…" at bounding box center [878, 379] width 246 height 39
click at [755, 399] on select "Select Other Multiple Assets 2018 Ford Focus - $3200.0 2012 harley davidson str…" at bounding box center [878, 379] width 246 height 39
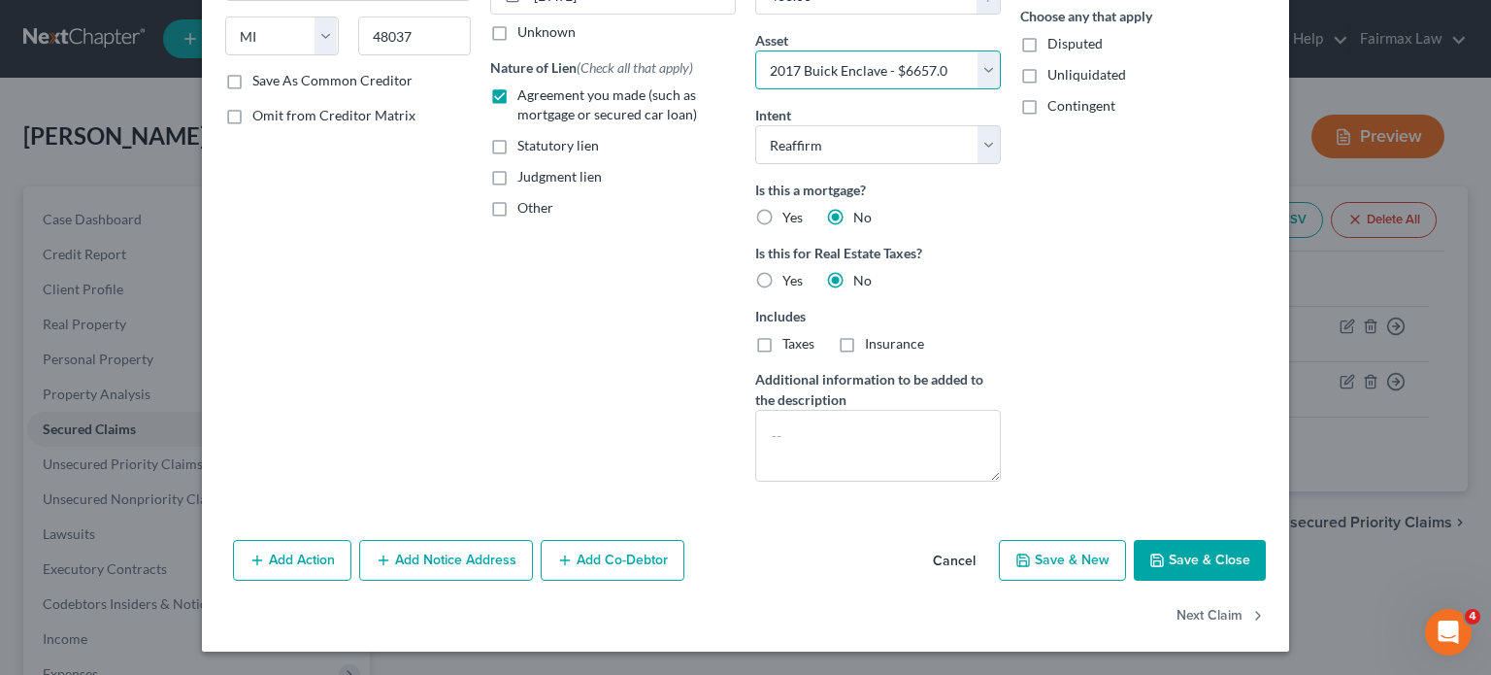
scroll to position [547, 0]
click at [1266, 540] on button "Save & Close" at bounding box center [1200, 560] width 132 height 41
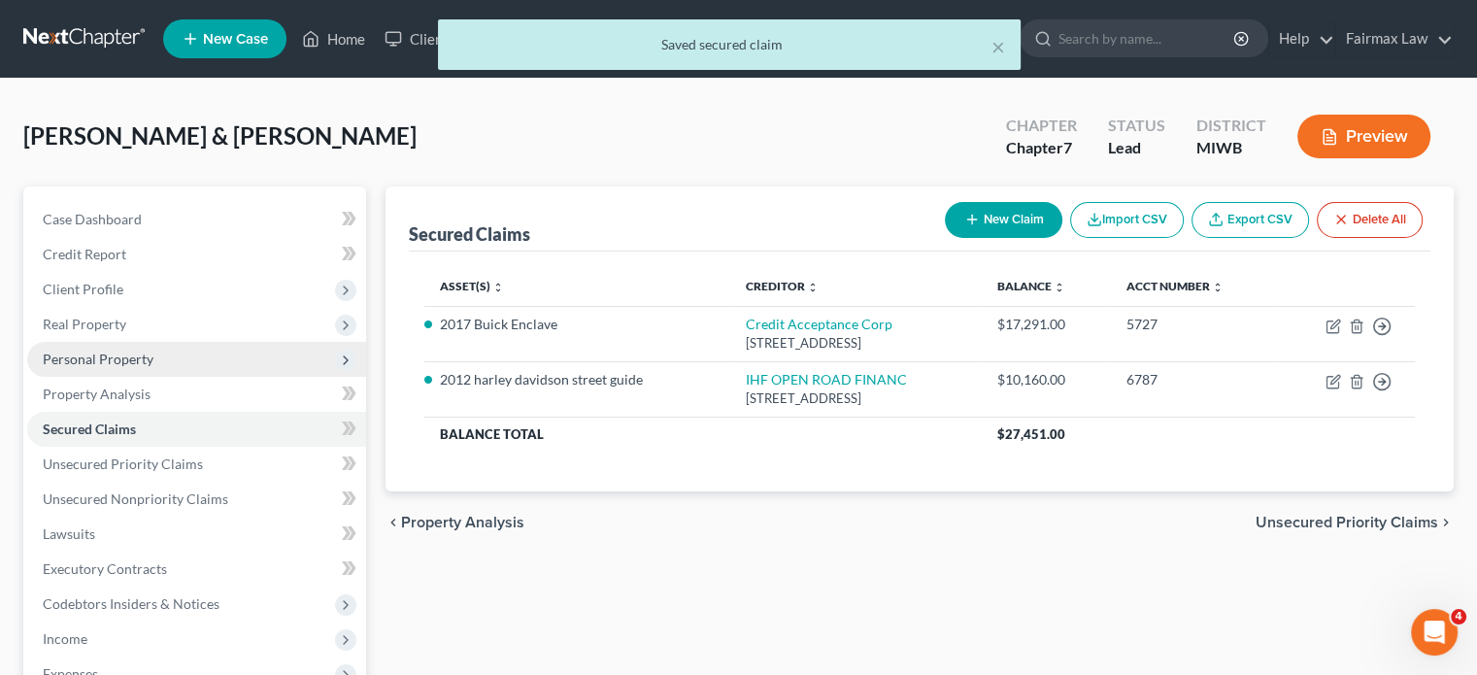
click at [233, 377] on span "Personal Property" at bounding box center [196, 359] width 339 height 35
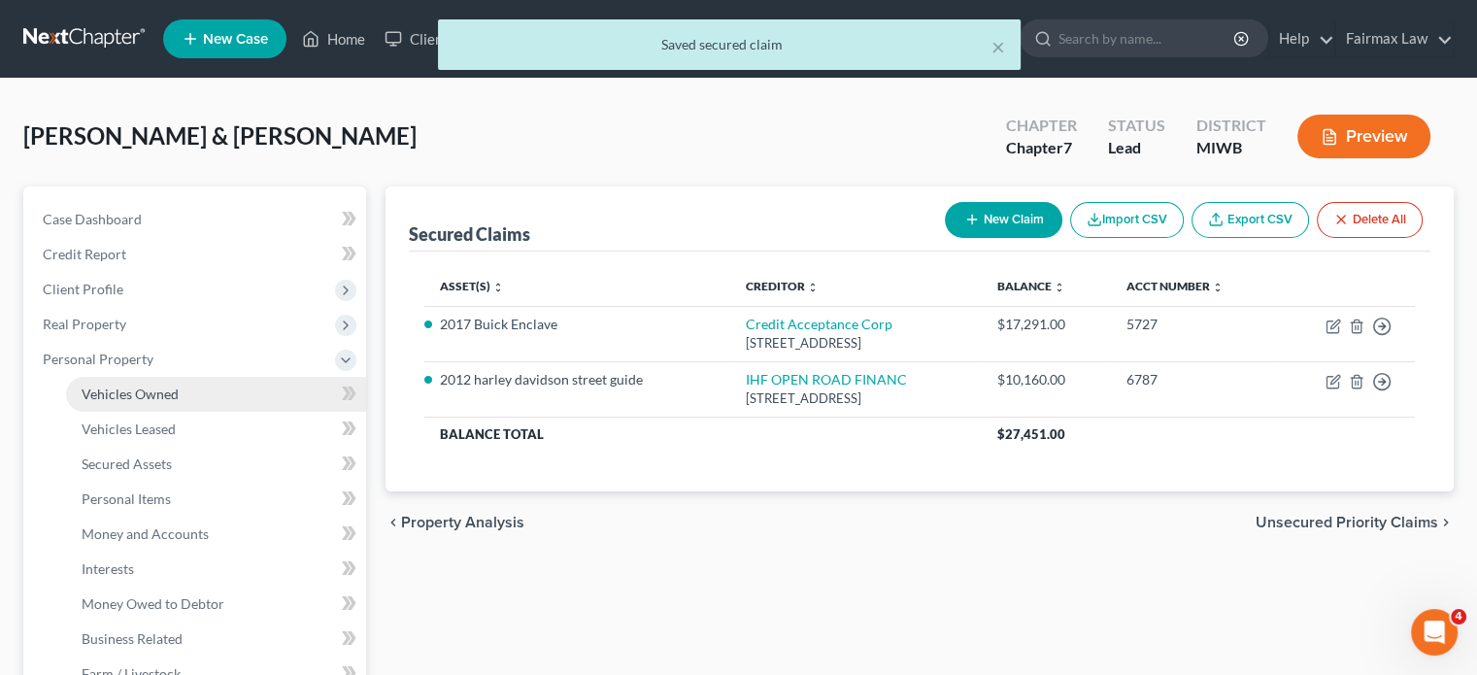
click at [159, 412] on link "Vehicles Owned" at bounding box center [216, 394] width 300 height 35
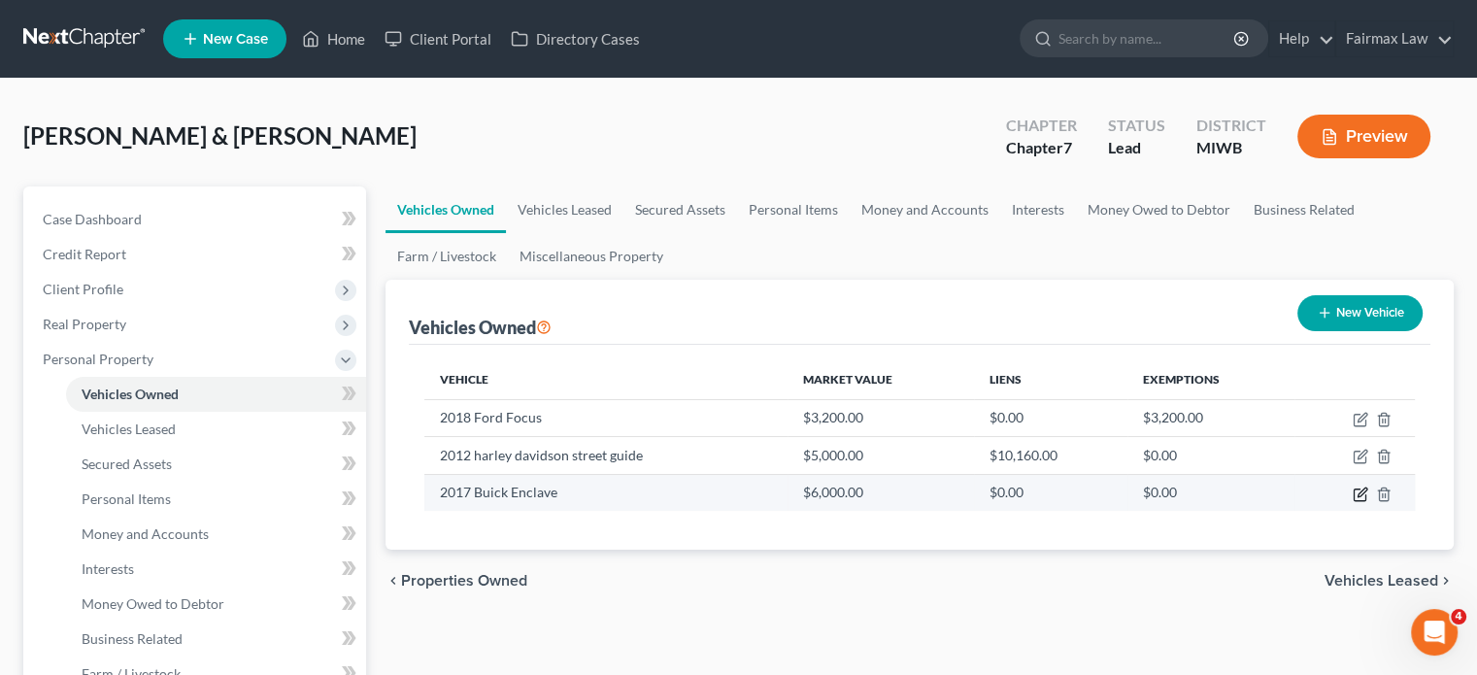
click at [1353, 502] on icon "button" at bounding box center [1361, 494] width 16 height 16
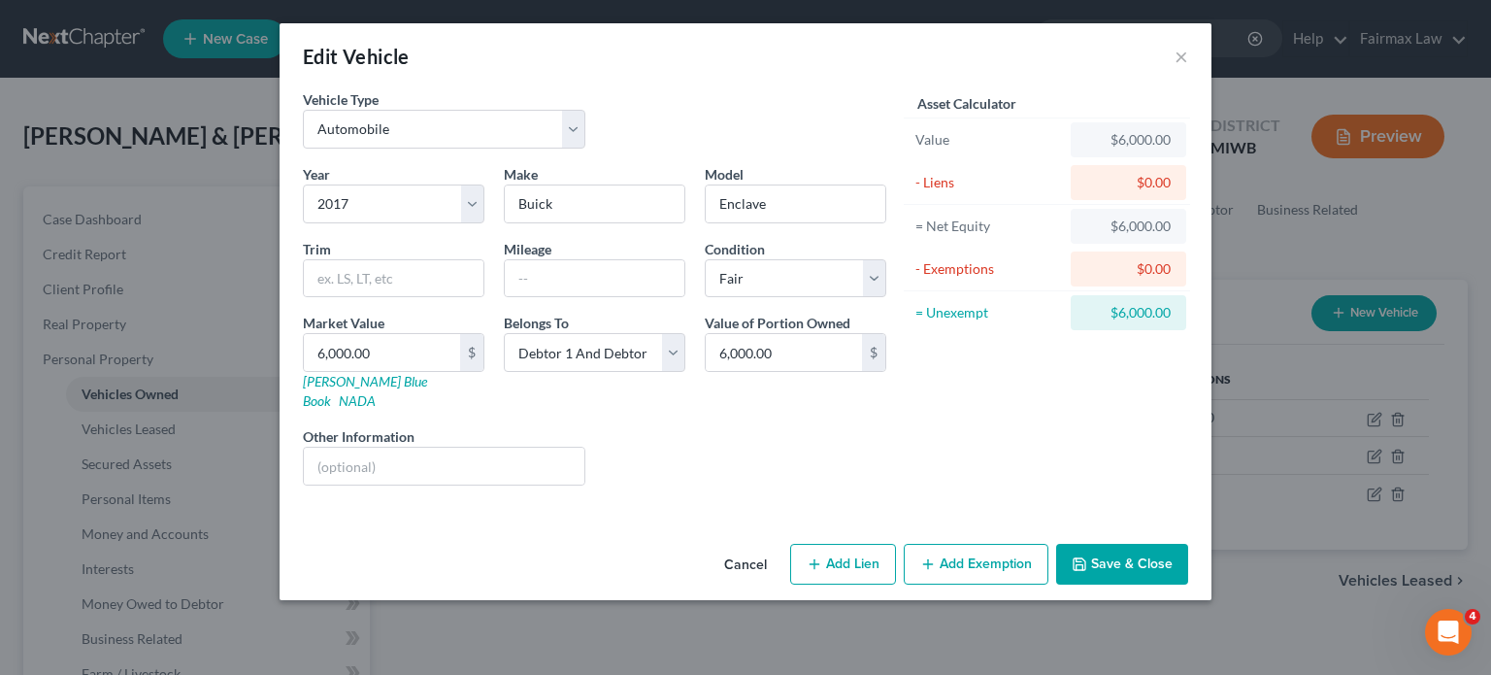
scroll to position [73, 0]
click at [876, 585] on button "Add Lien" at bounding box center [843, 564] width 106 height 41
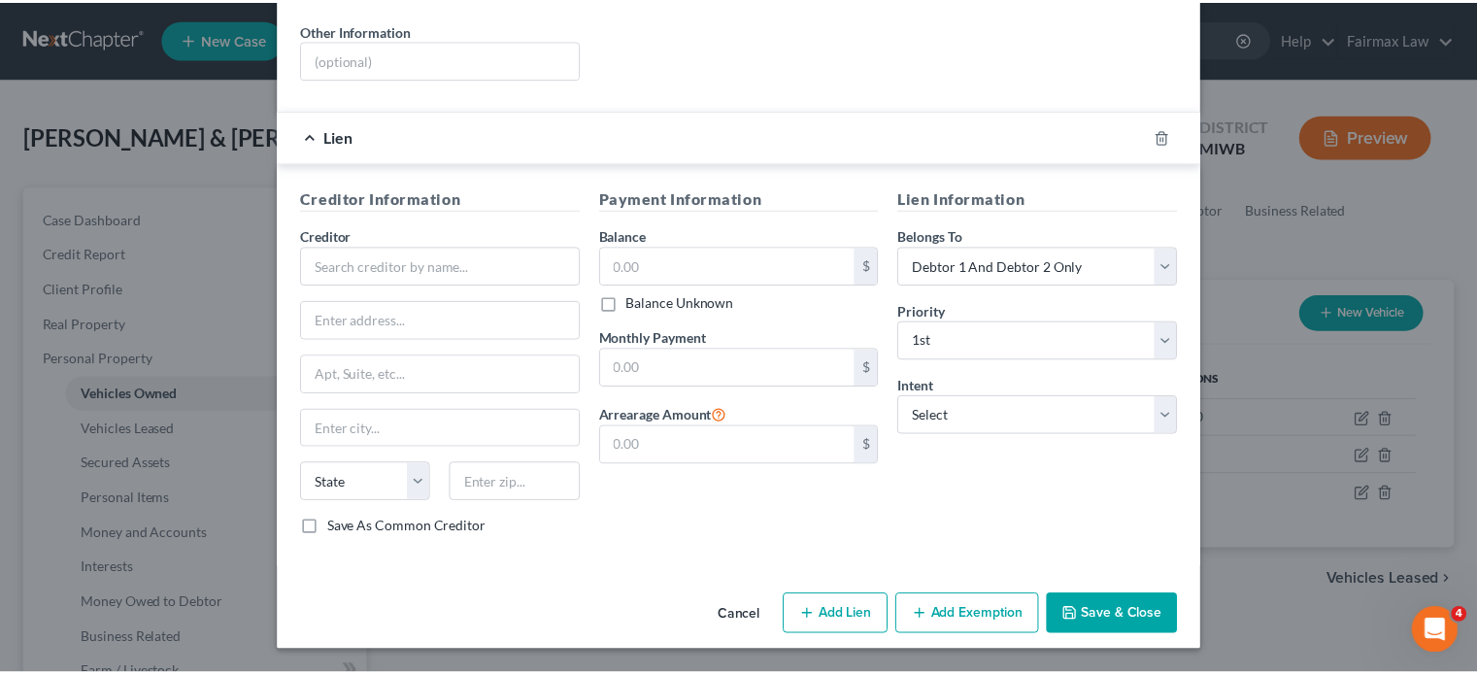
scroll to position [641, 0]
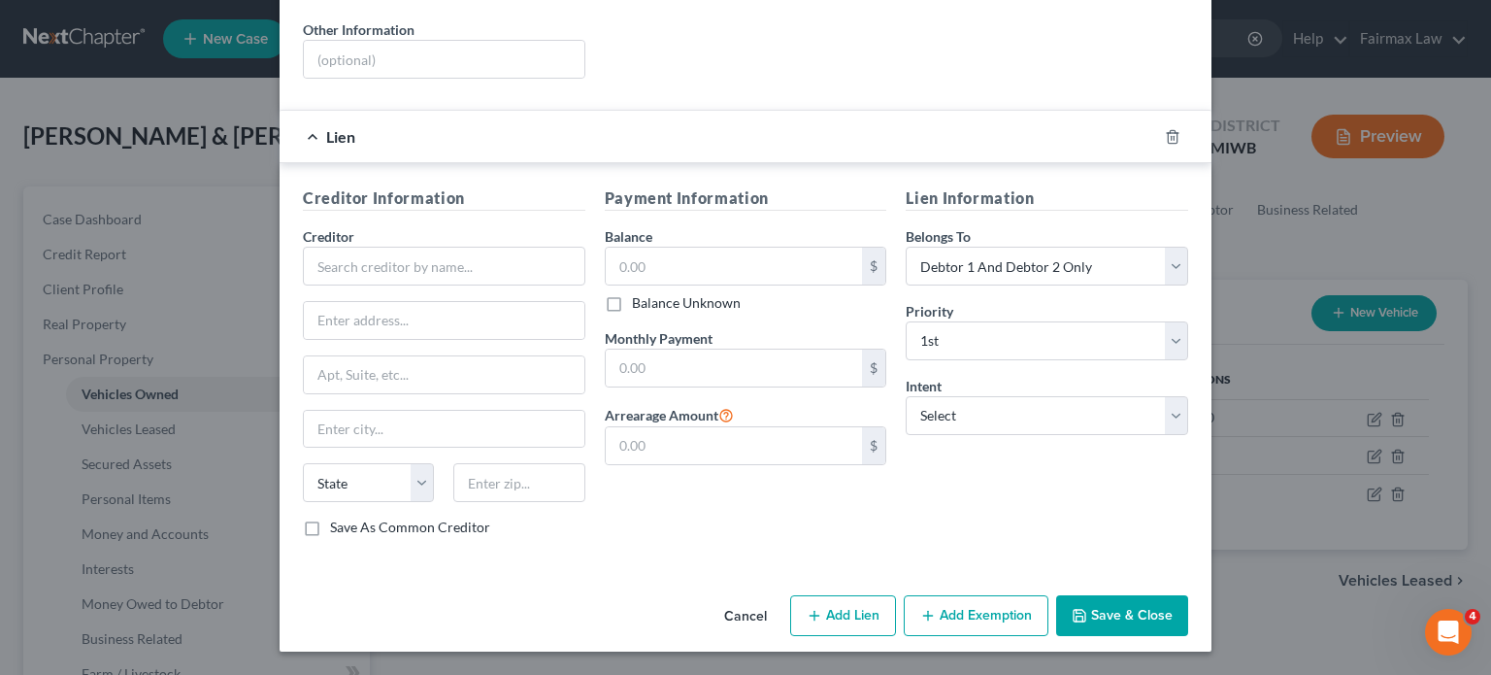
click at [757, 609] on button "Cancel" at bounding box center [746, 616] width 74 height 39
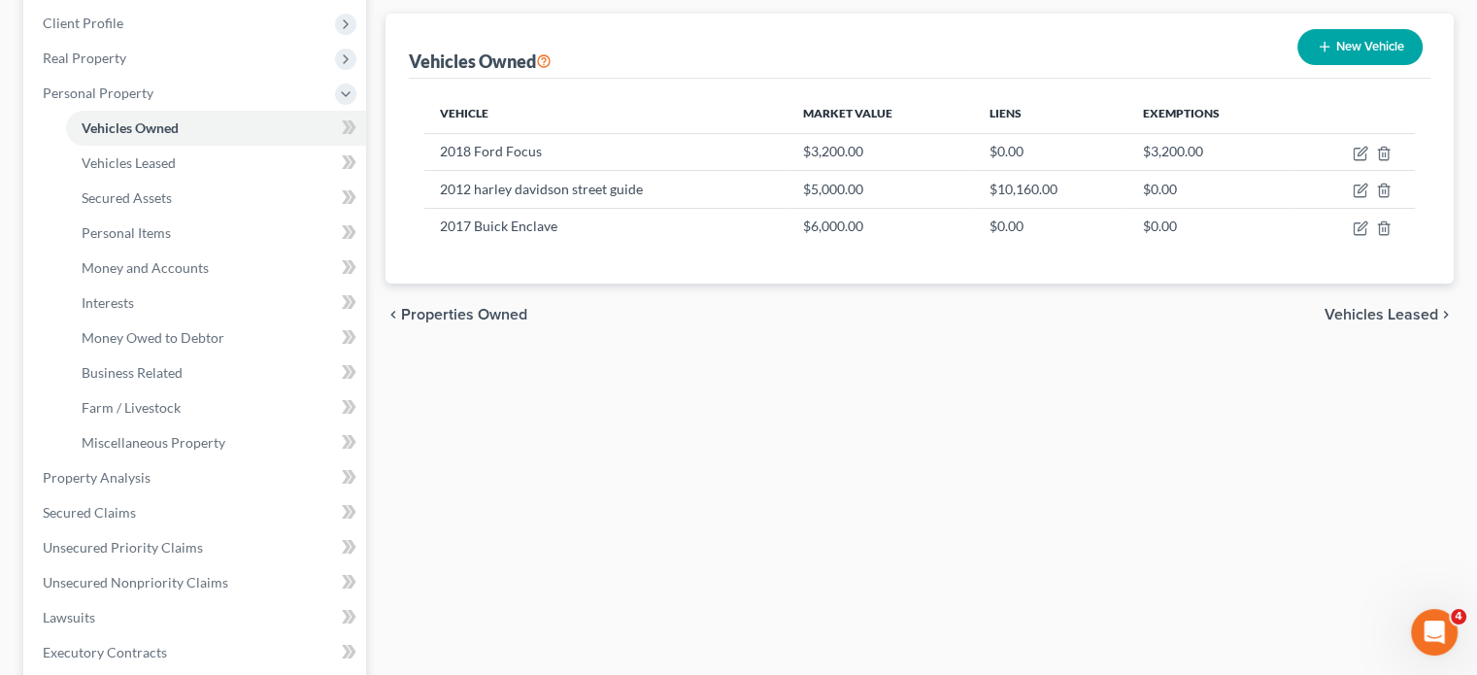
scroll to position [268, 0]
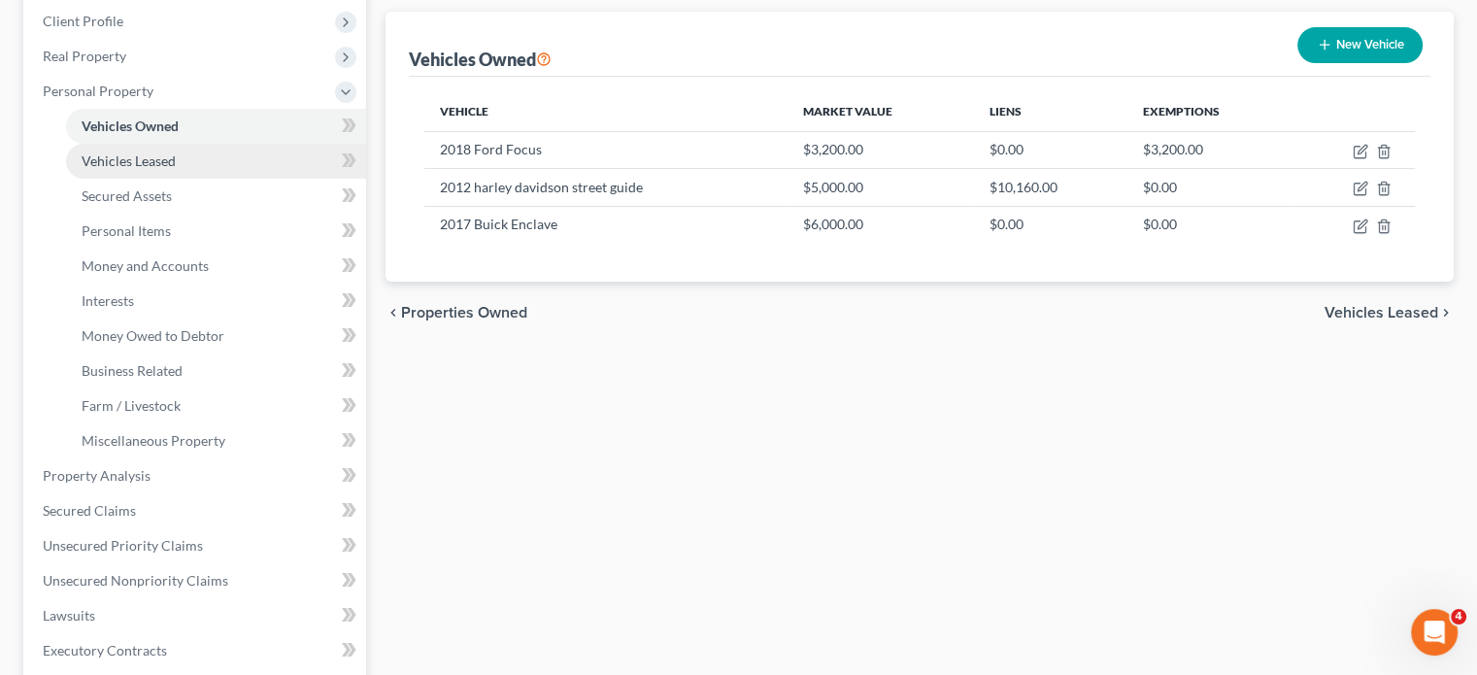
drag, startPoint x: 413, startPoint y: 408, endPoint x: 185, endPoint y: 270, distance: 265.8
click at [176, 169] on span "Vehicles Leased" at bounding box center [129, 160] width 94 height 17
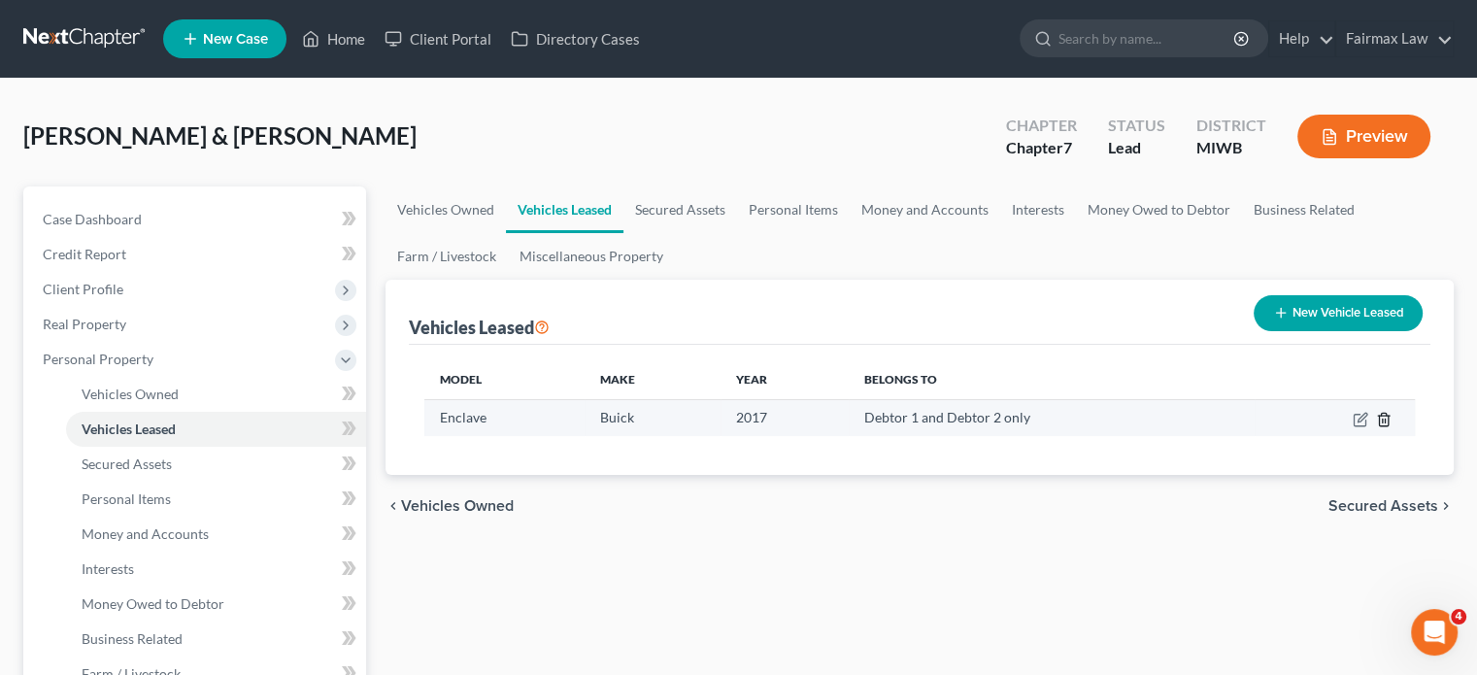
click at [1376, 427] on icon "button" at bounding box center [1384, 420] width 16 height 16
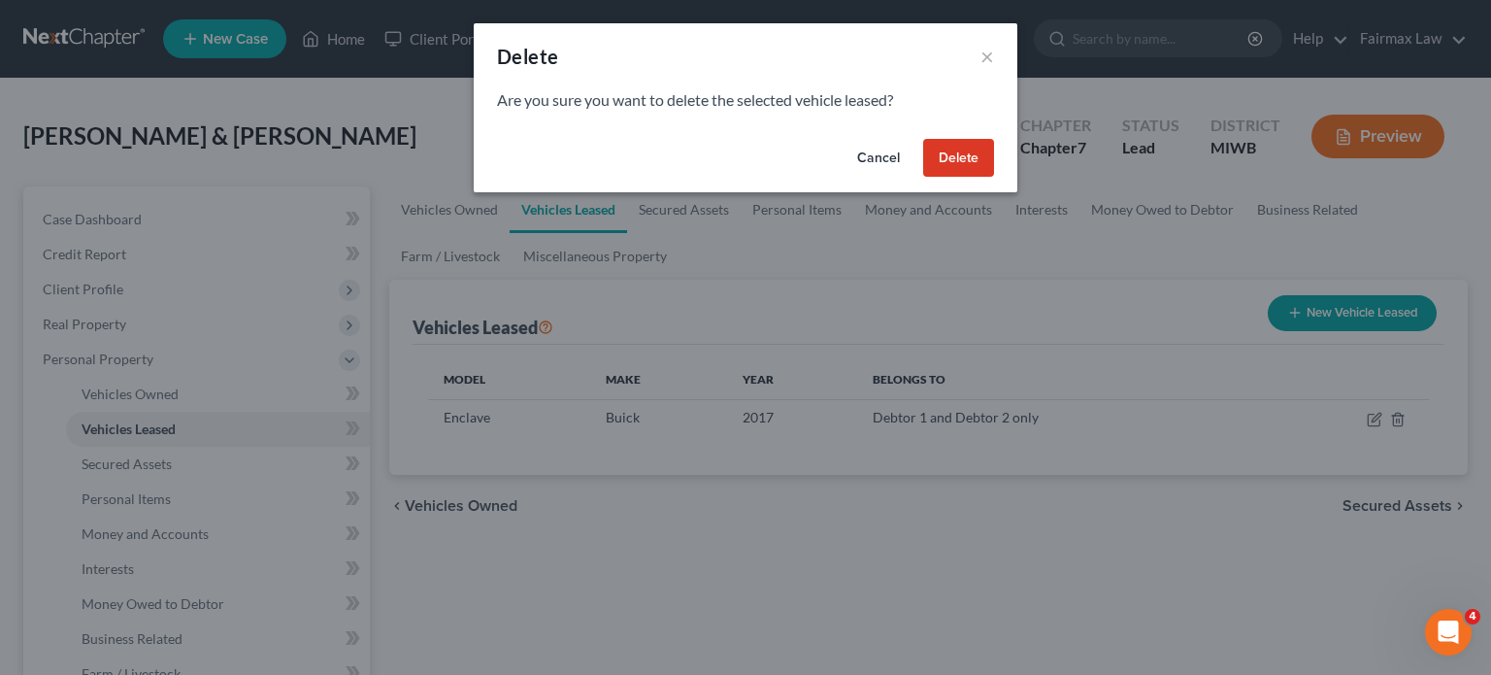
click at [994, 178] on button "Delete" at bounding box center [958, 158] width 71 height 39
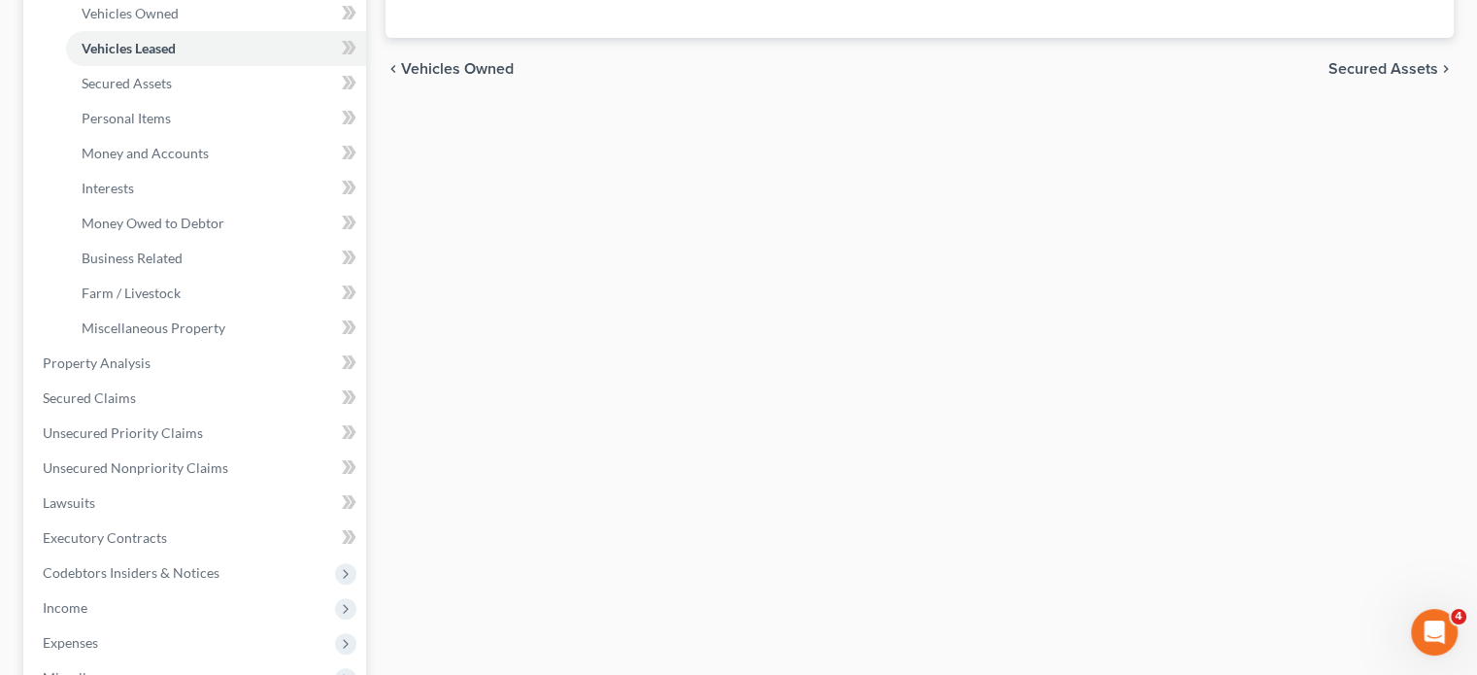
scroll to position [383, 0]
click at [244, 414] on link "Secured Claims" at bounding box center [196, 396] width 339 height 35
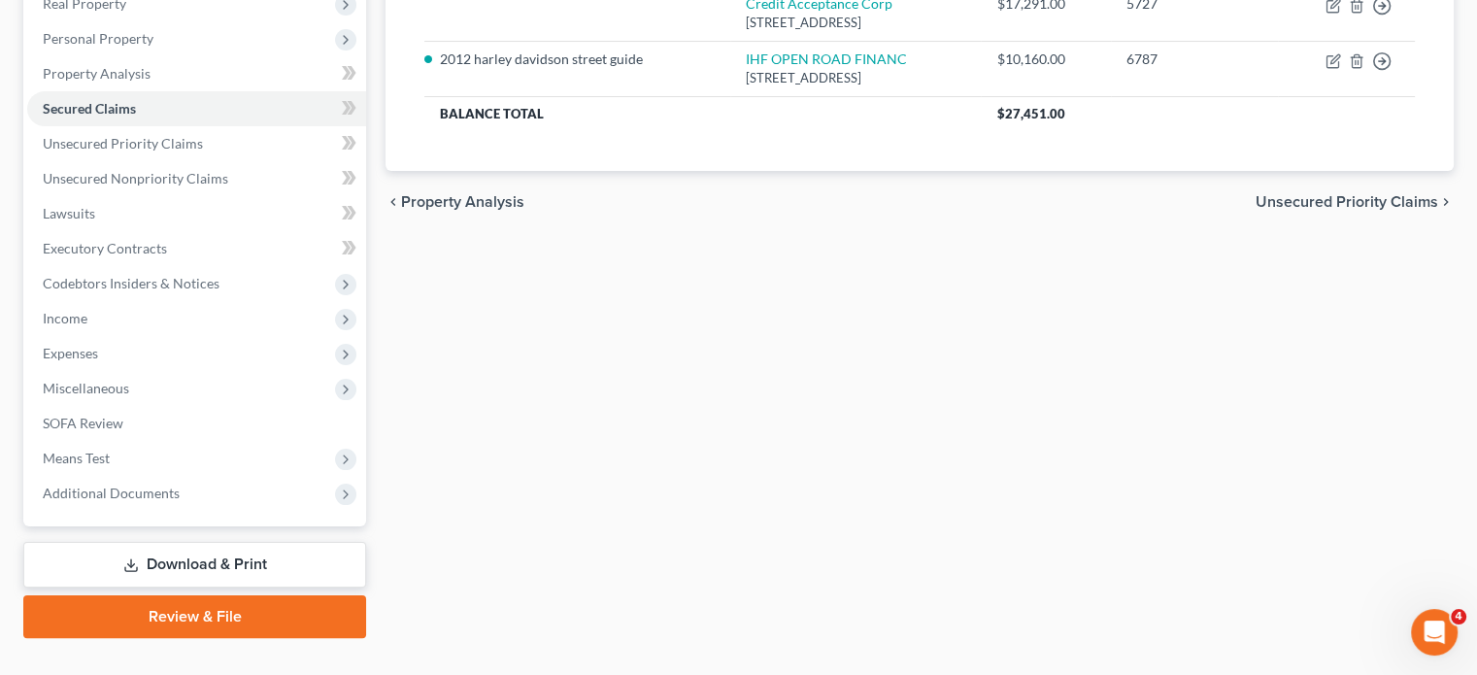
scroll to position [367, 0]
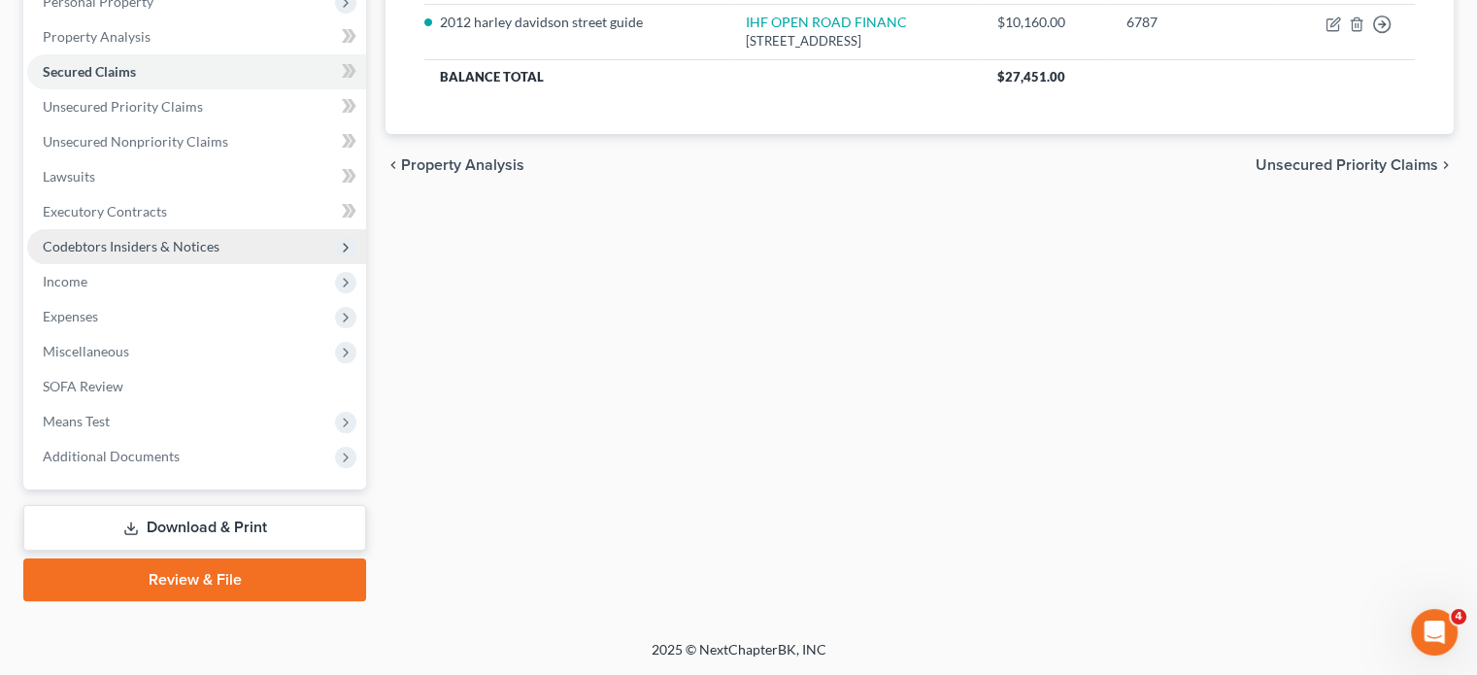
click at [198, 254] on span "Codebtors Insiders & Notices" at bounding box center [131, 246] width 177 height 17
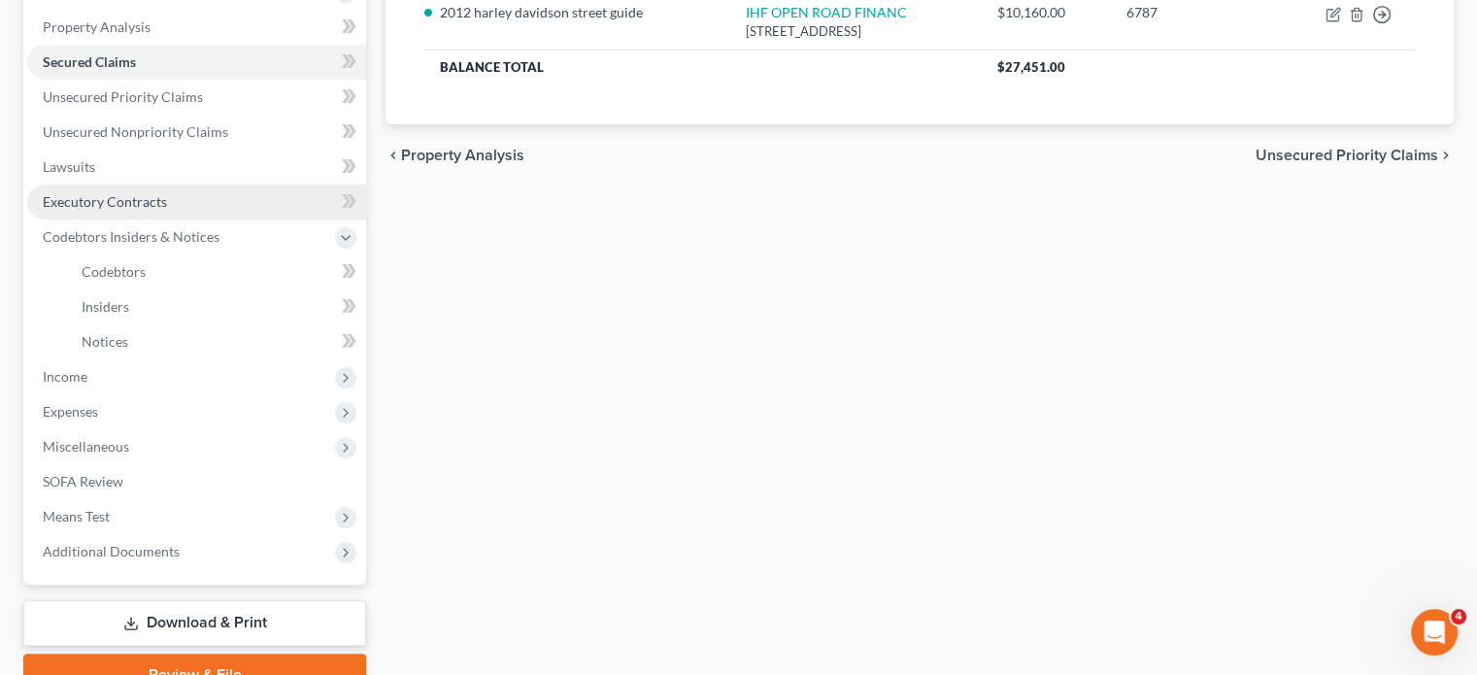
click at [167, 210] on span "Executory Contracts" at bounding box center [105, 201] width 124 height 17
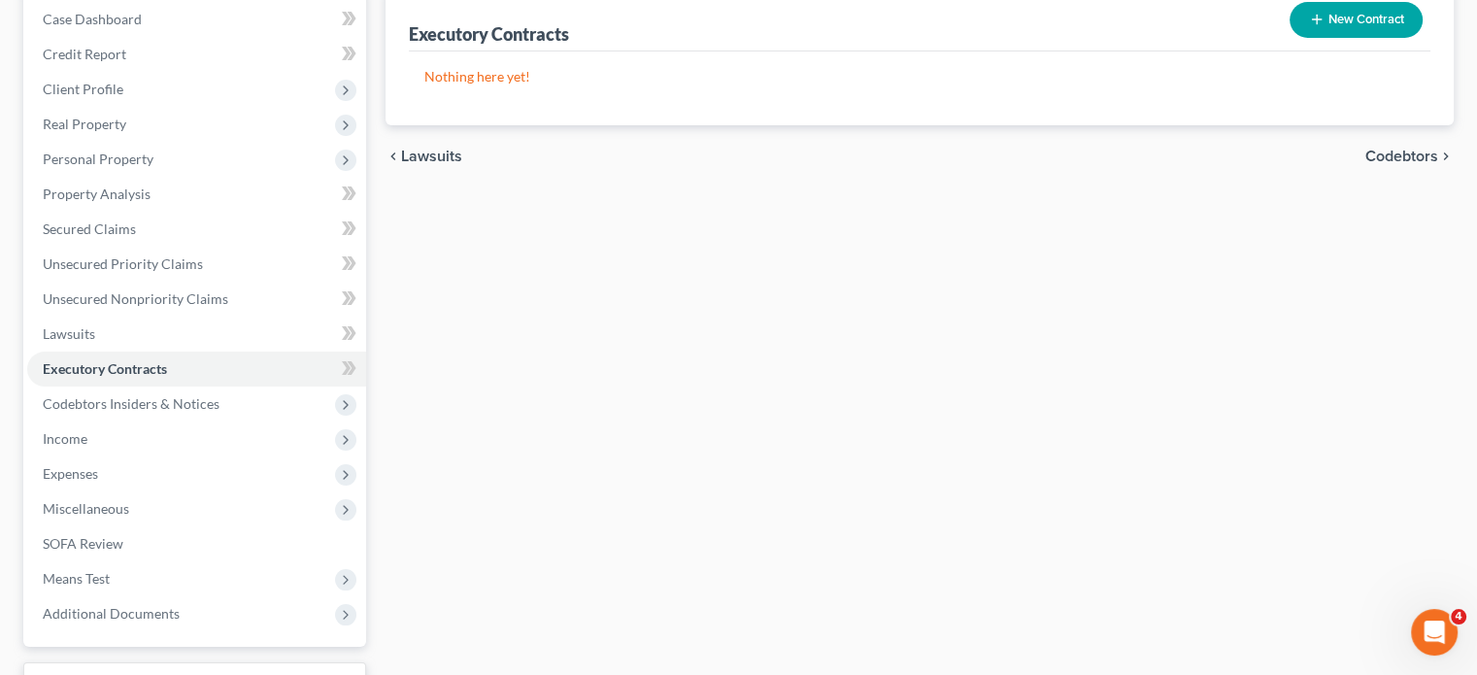
scroll to position [206, 0]
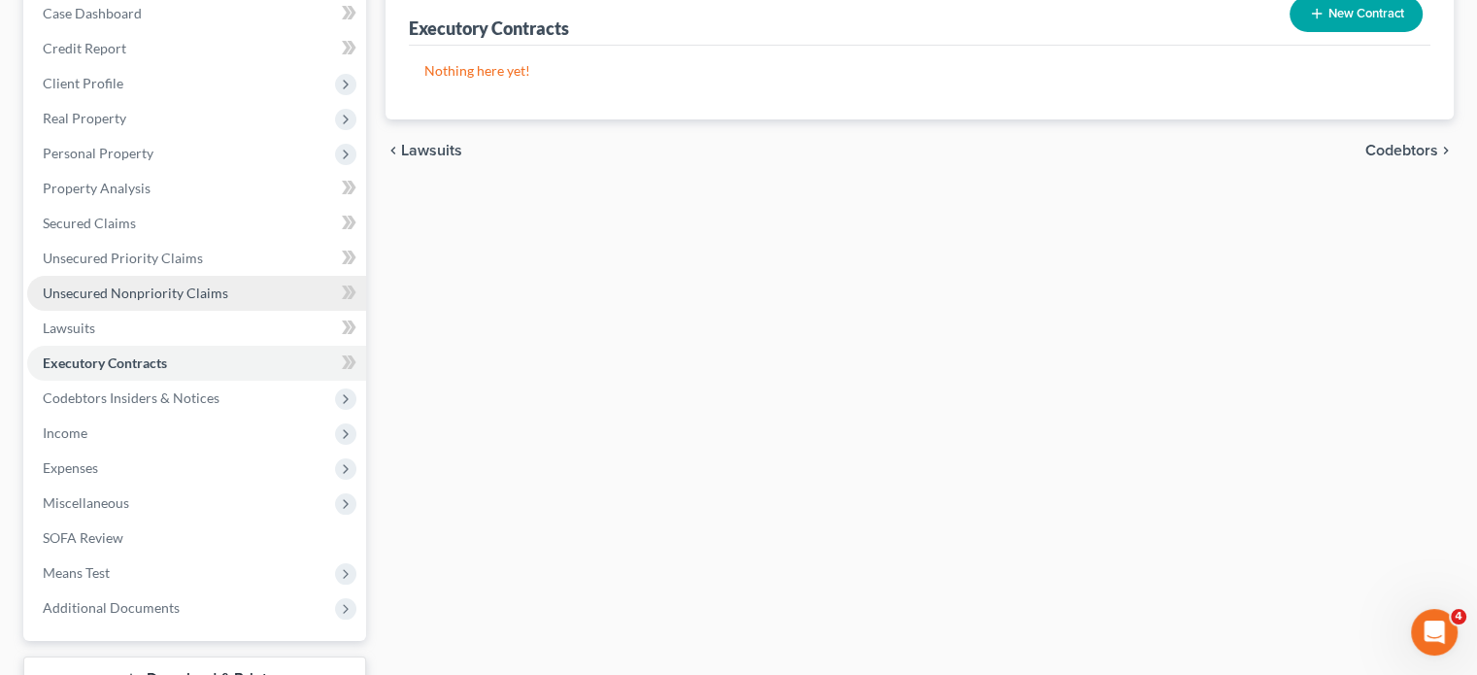
click at [150, 301] on span "Unsecured Nonpriority Claims" at bounding box center [135, 293] width 185 height 17
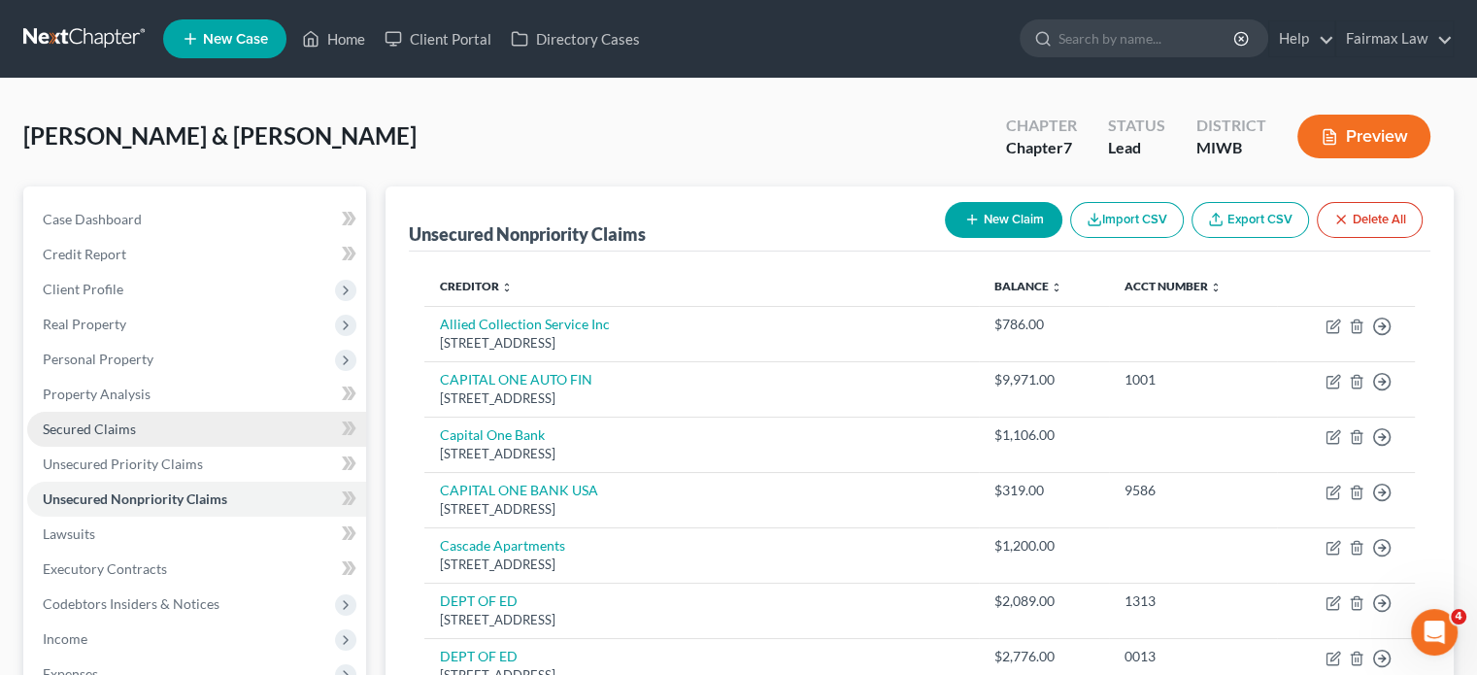
click at [229, 447] on link "Secured Claims" at bounding box center [196, 429] width 339 height 35
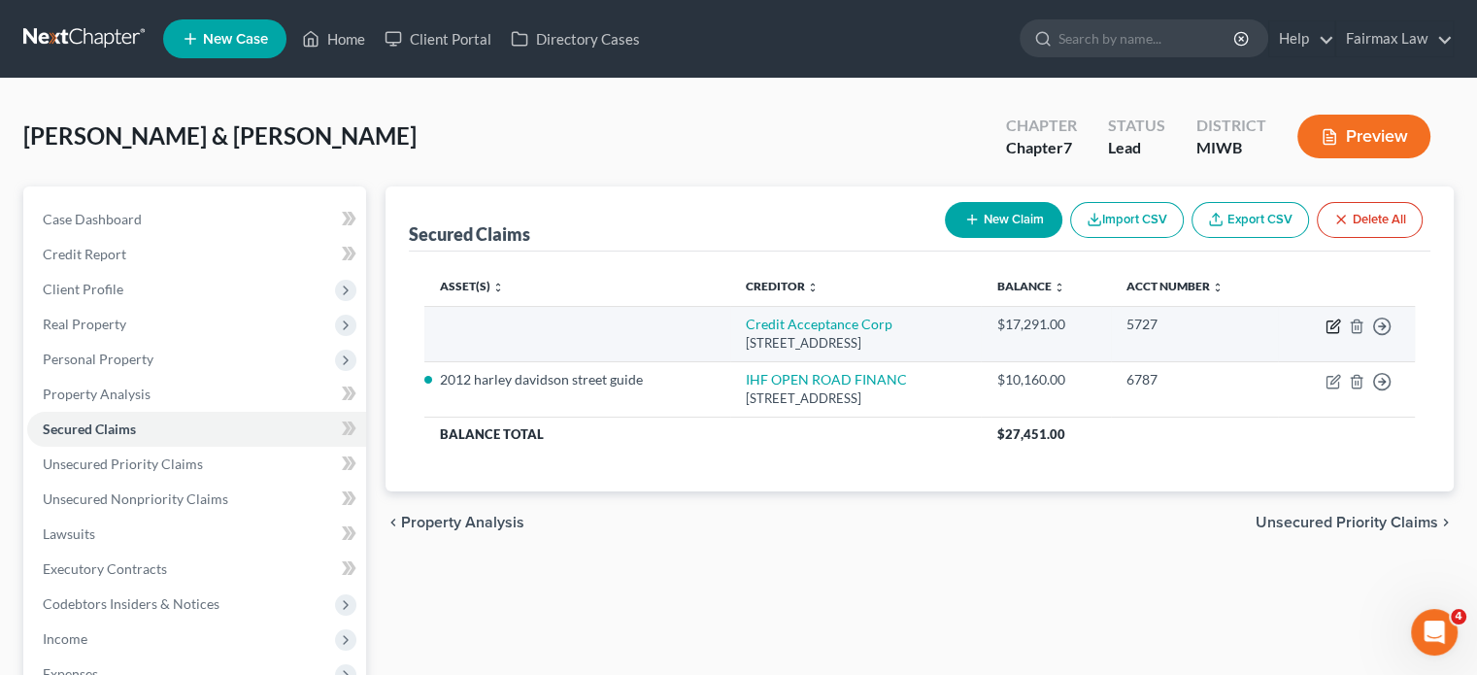
click at [1330, 328] on icon "button" at bounding box center [1334, 323] width 9 height 9
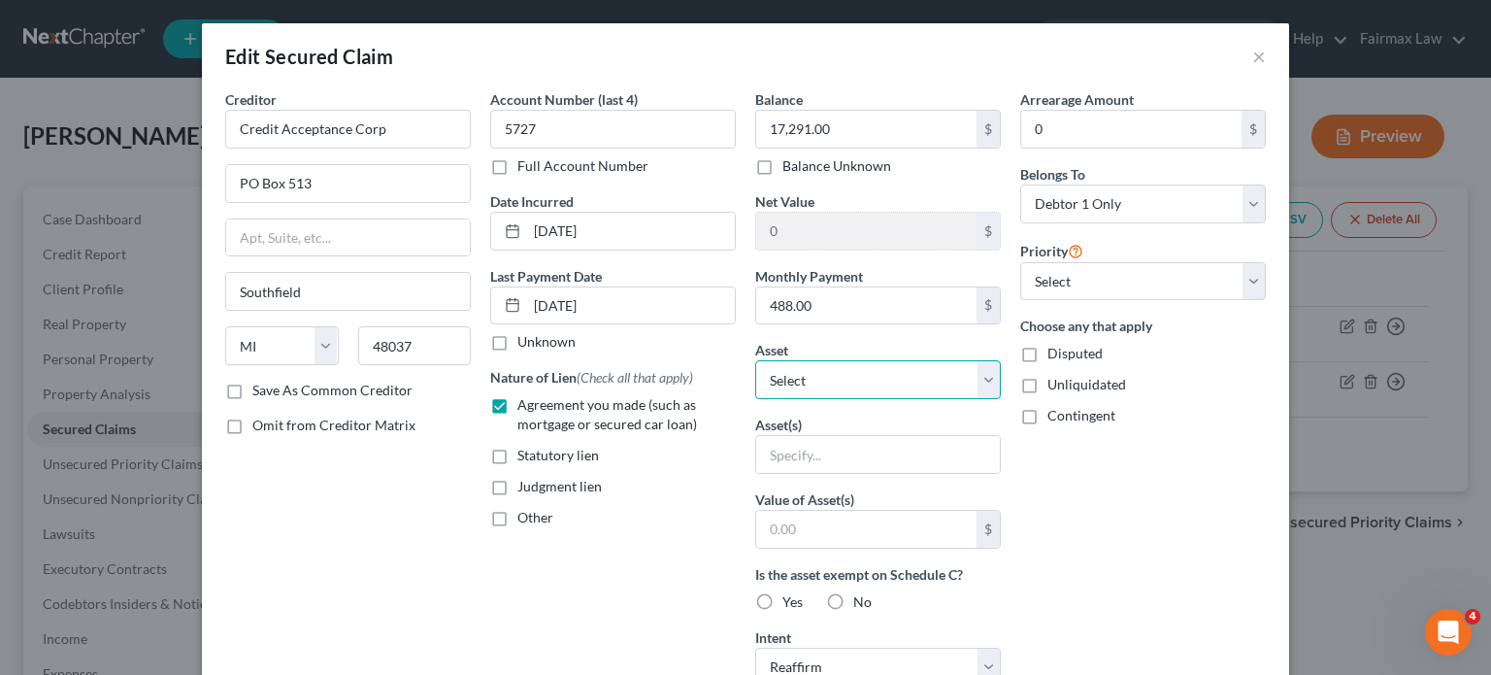
click at [866, 399] on select "Select Other Multiple Assets 2018 Ford Focus - $3200.0 2012 harley davidson str…" at bounding box center [878, 379] width 246 height 39
click at [755, 399] on select "Select Other Multiple Assets 2018 Ford Focus - $3200.0 2012 harley davidson str…" at bounding box center [878, 379] width 246 height 39
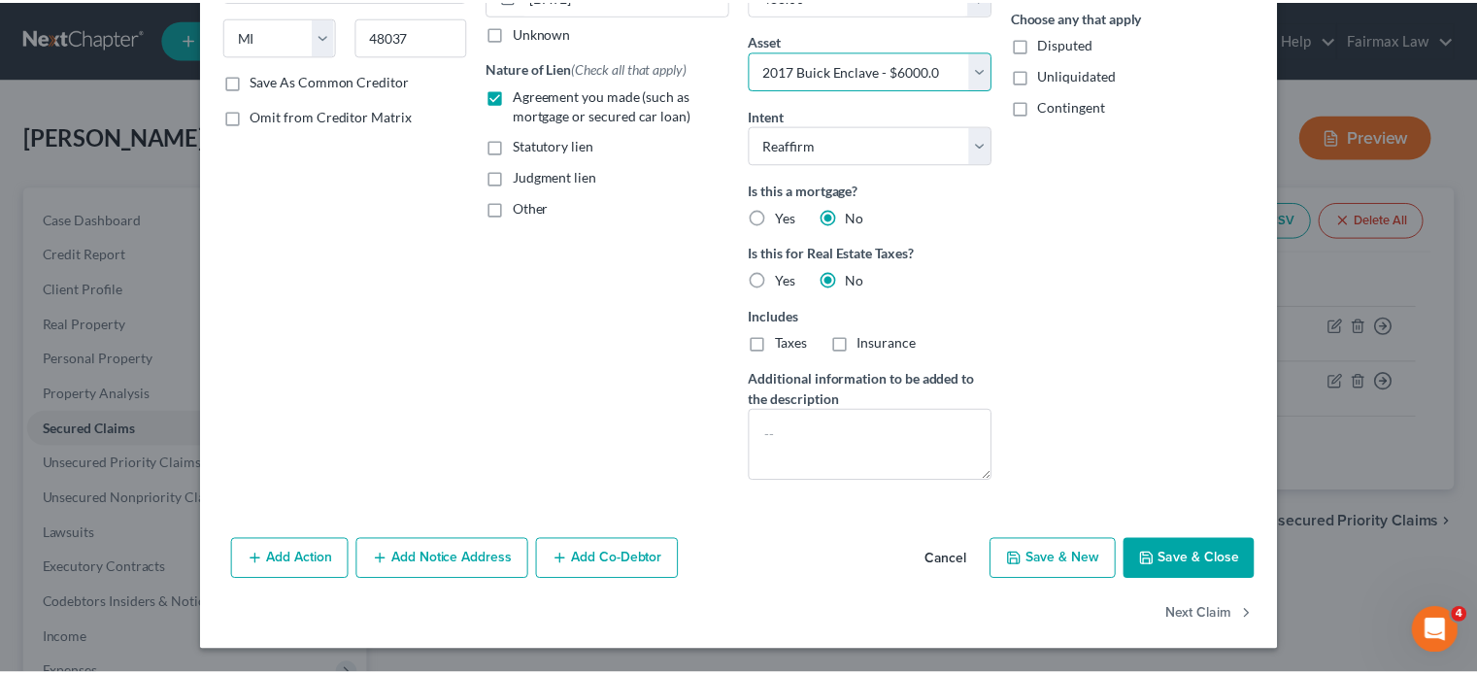
scroll to position [520, 0]
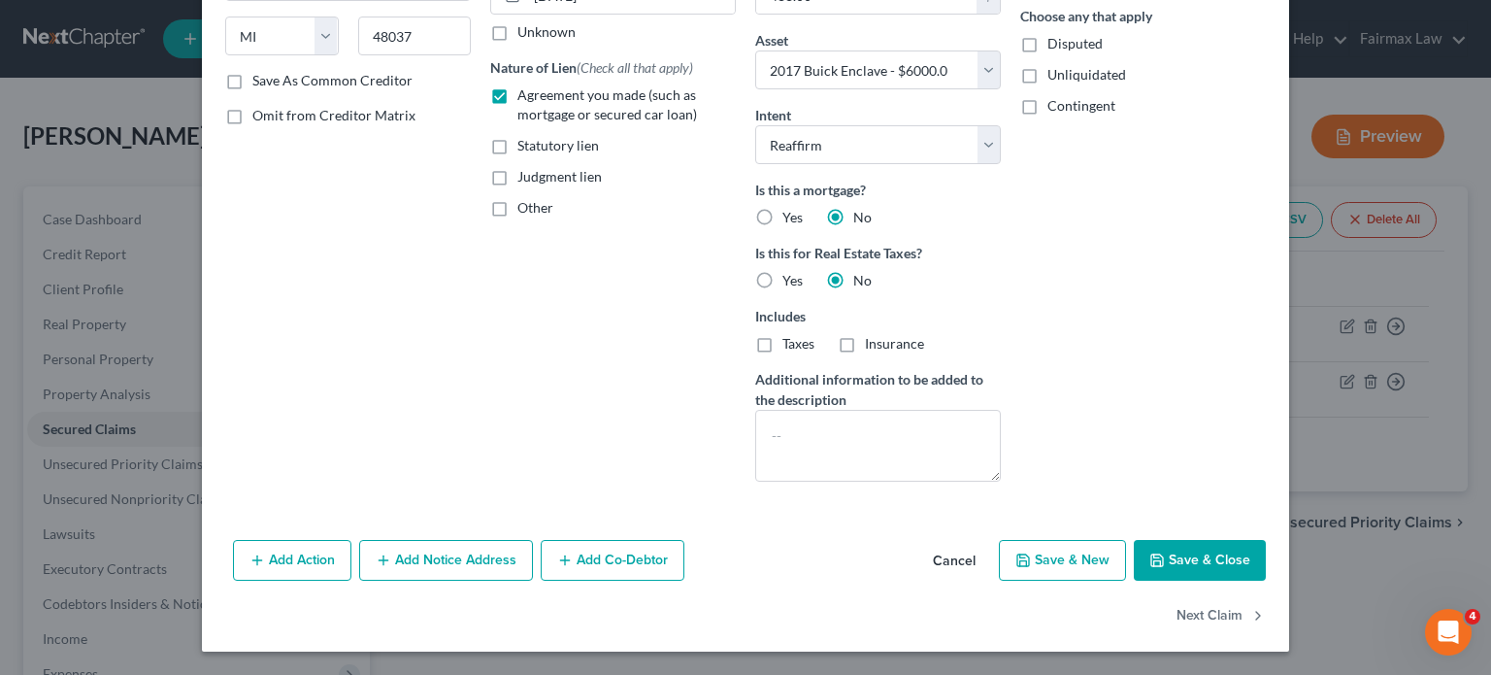
click at [1266, 545] on button "Save & Close" at bounding box center [1200, 560] width 132 height 41
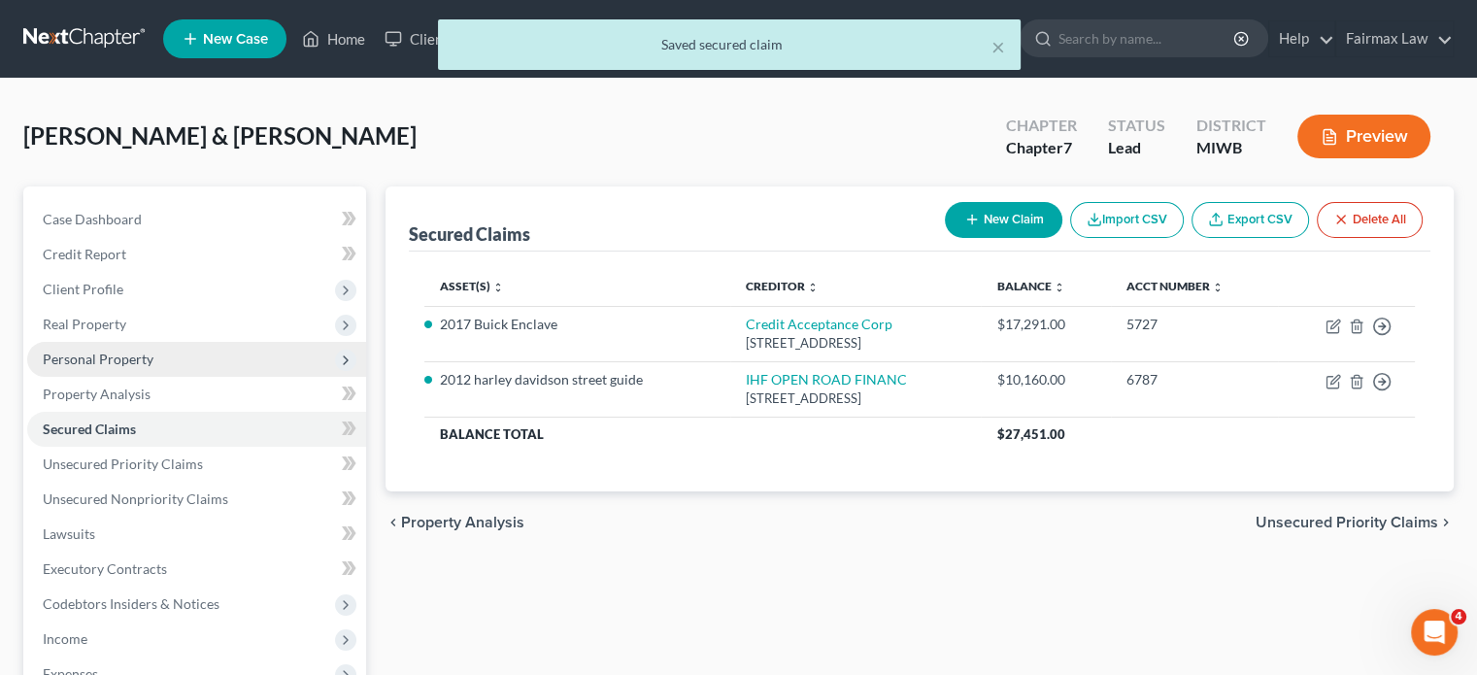
click at [222, 377] on span "Personal Property" at bounding box center [196, 359] width 339 height 35
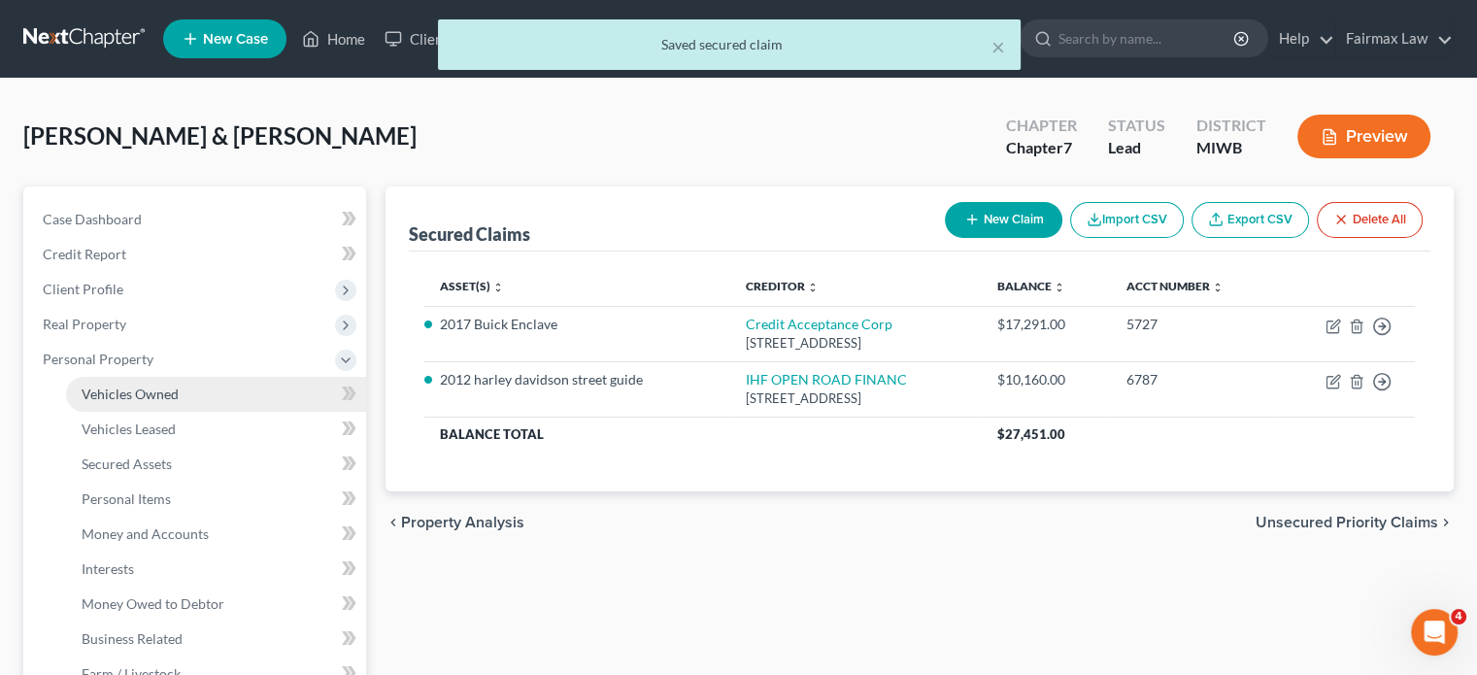
click at [175, 402] on span "Vehicles Owned" at bounding box center [130, 393] width 97 height 17
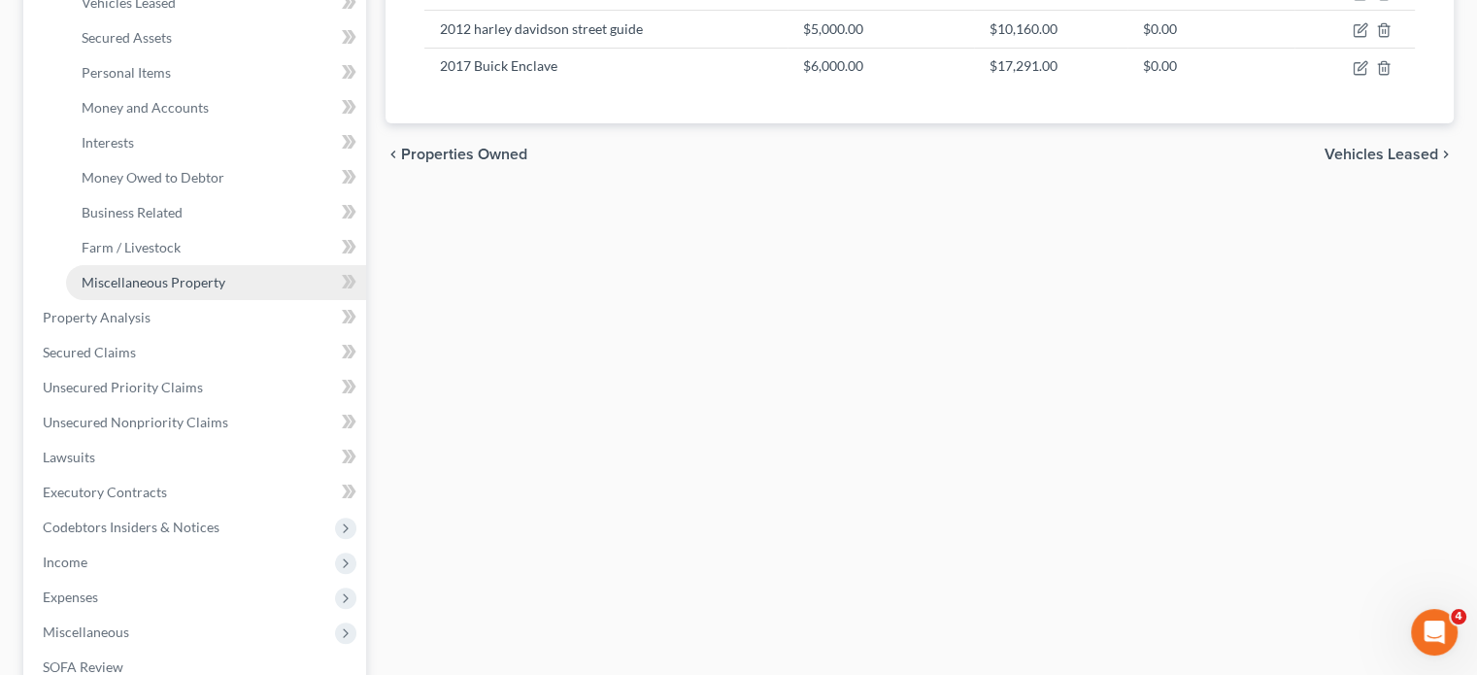
scroll to position [427, 0]
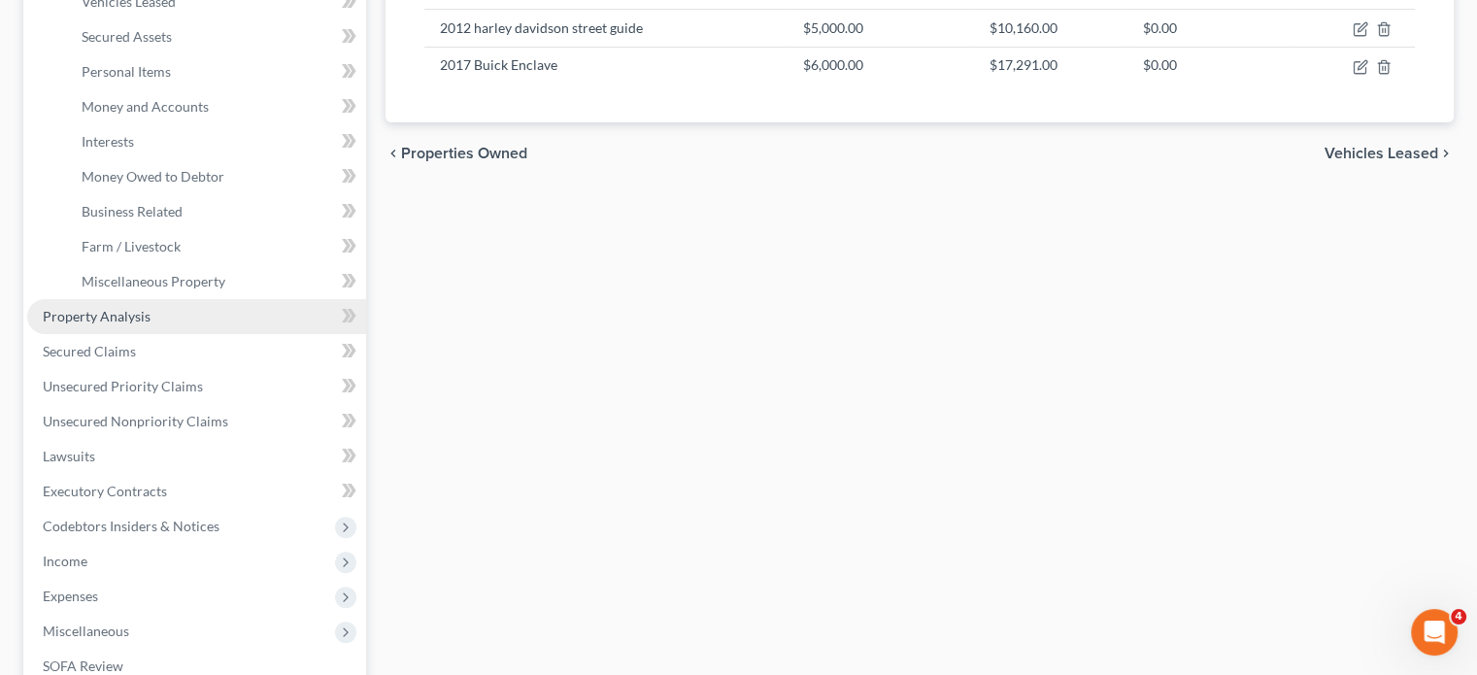
click at [190, 334] on link "Property Analysis" at bounding box center [196, 316] width 339 height 35
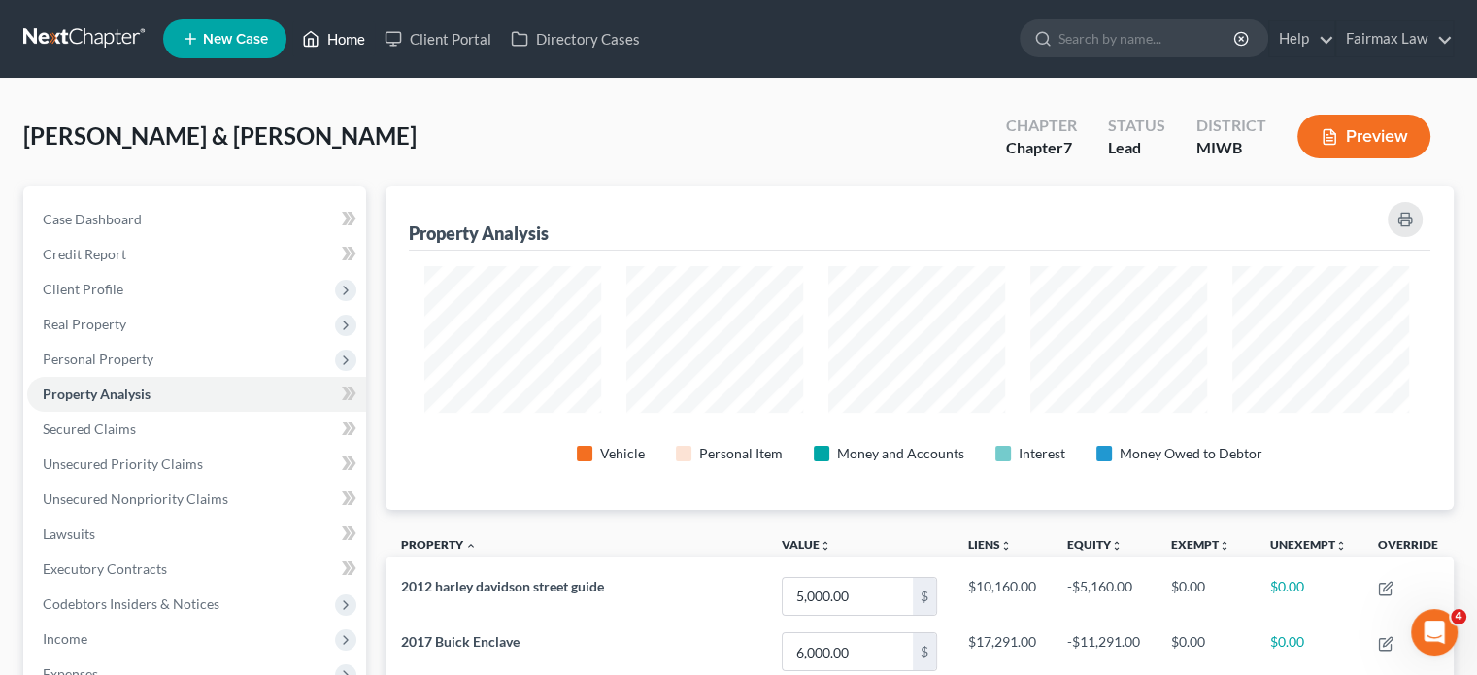
click at [375, 46] on link "Home" at bounding box center [333, 38] width 83 height 35
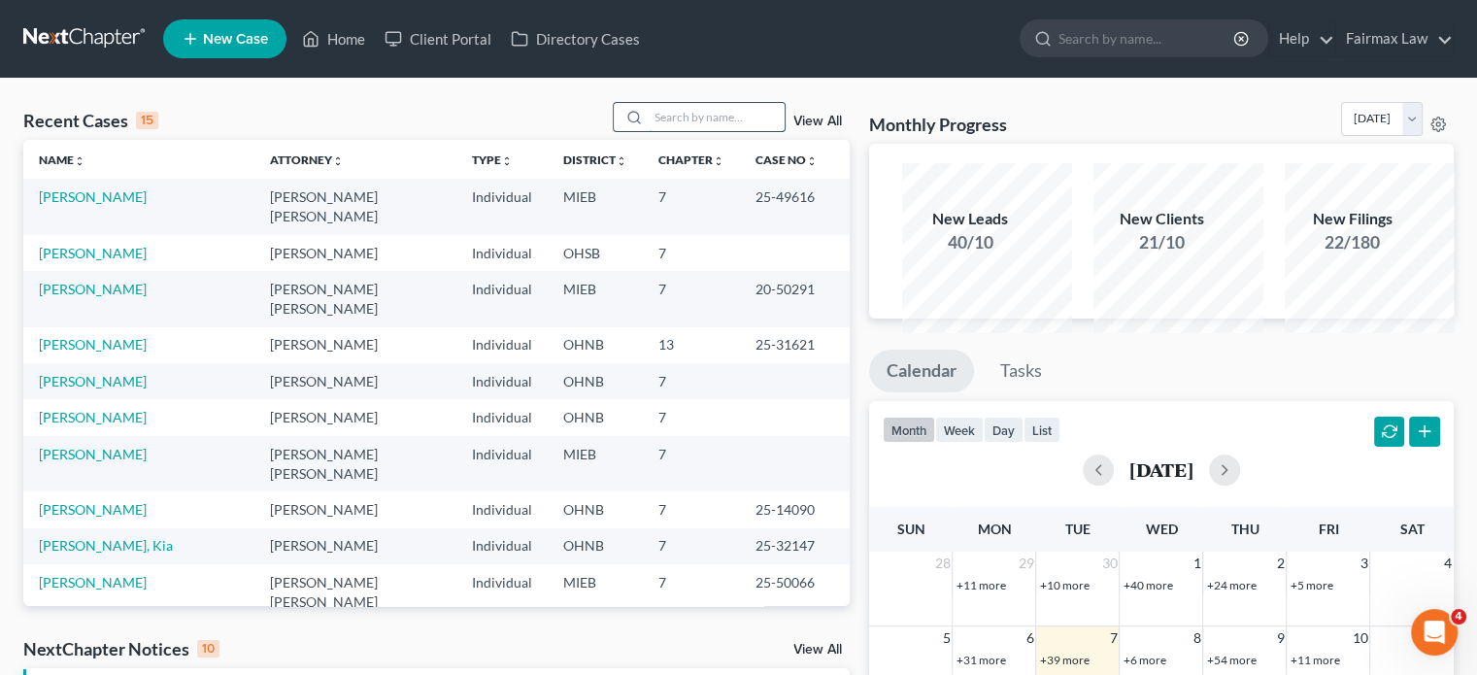
click at [668, 131] on input "search" at bounding box center [717, 117] width 136 height 28
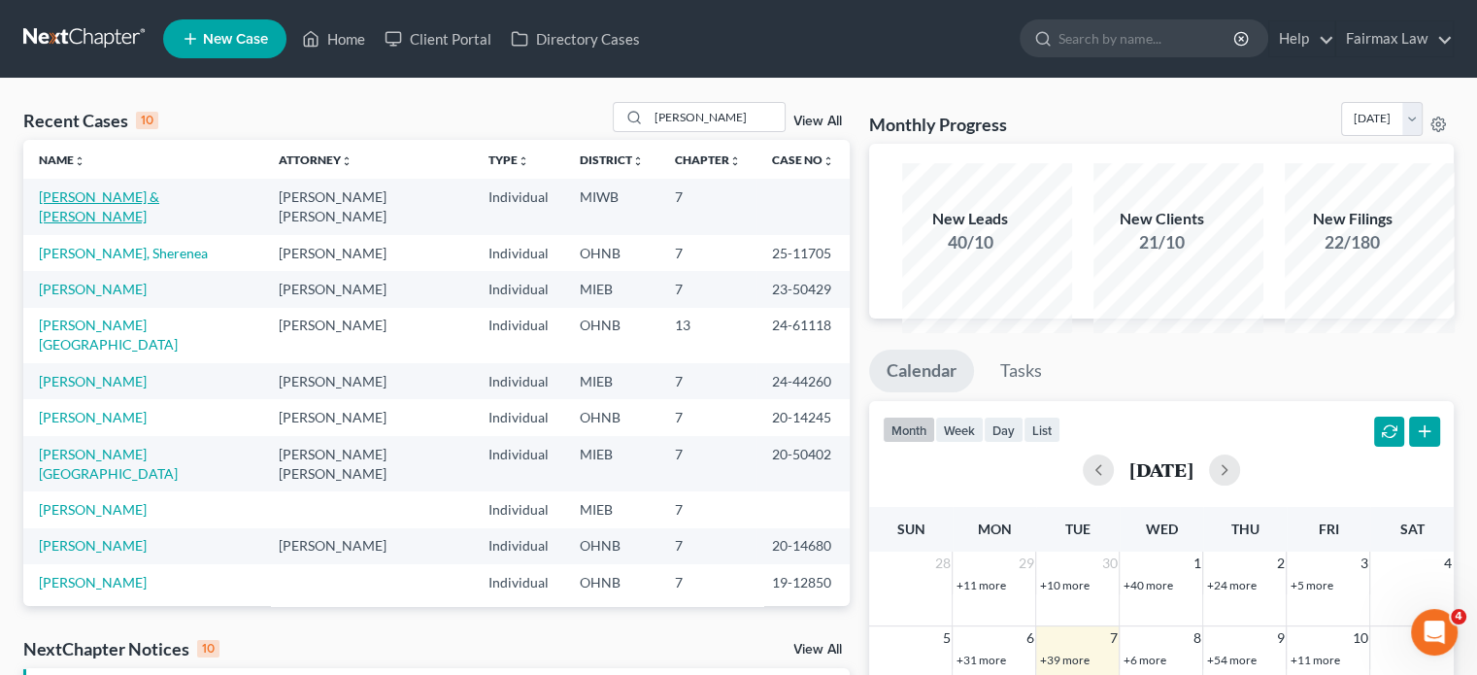
click at [105, 224] on link "[PERSON_NAME] & [PERSON_NAME]" at bounding box center [99, 206] width 120 height 36
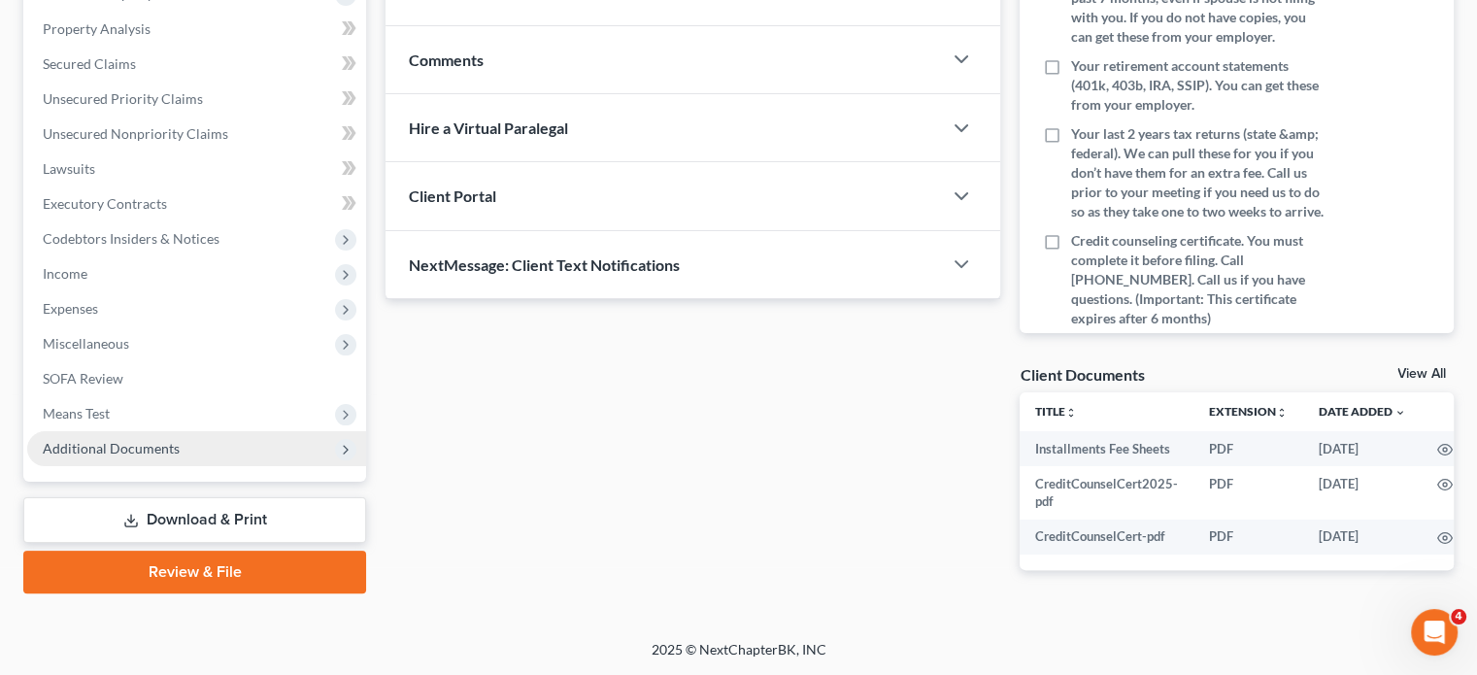
scroll to position [687, 0]
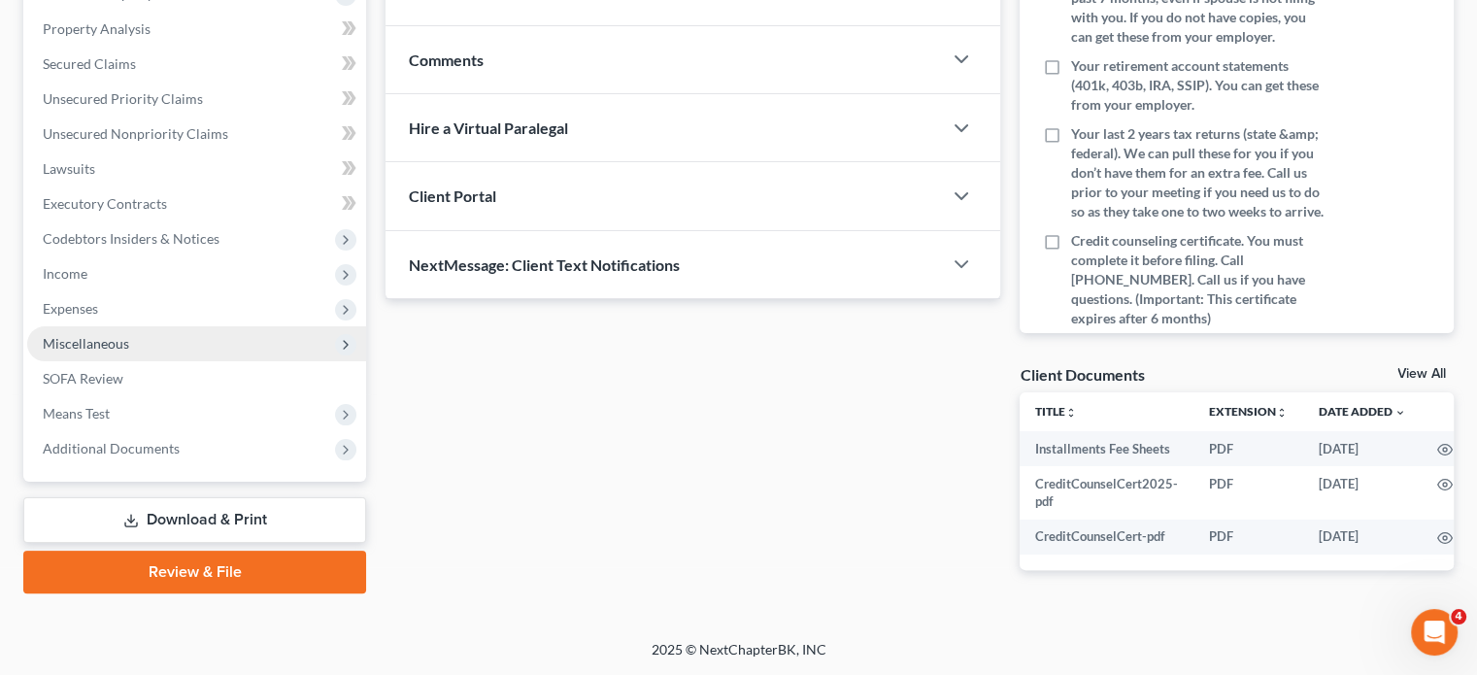
click at [194, 326] on span "Miscellaneous" at bounding box center [196, 343] width 339 height 35
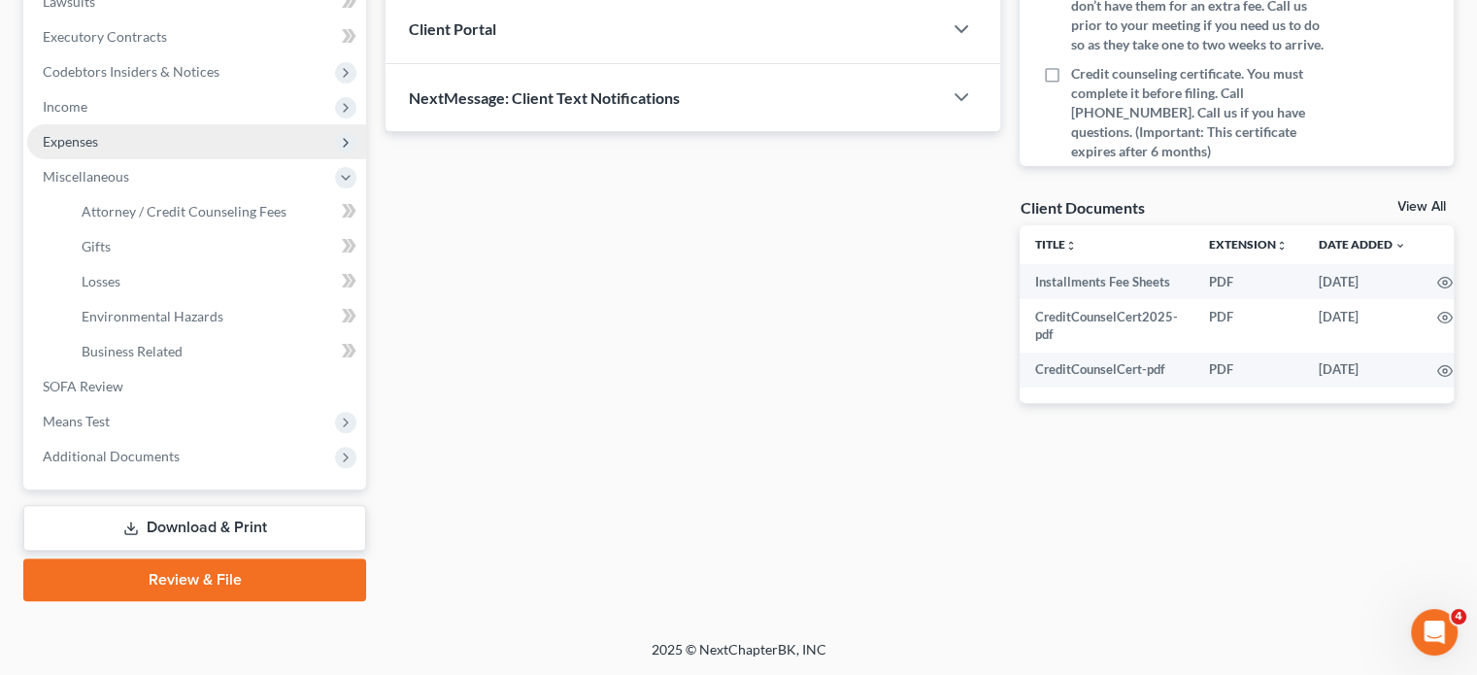
click at [160, 154] on span "Expenses" at bounding box center [196, 141] width 339 height 35
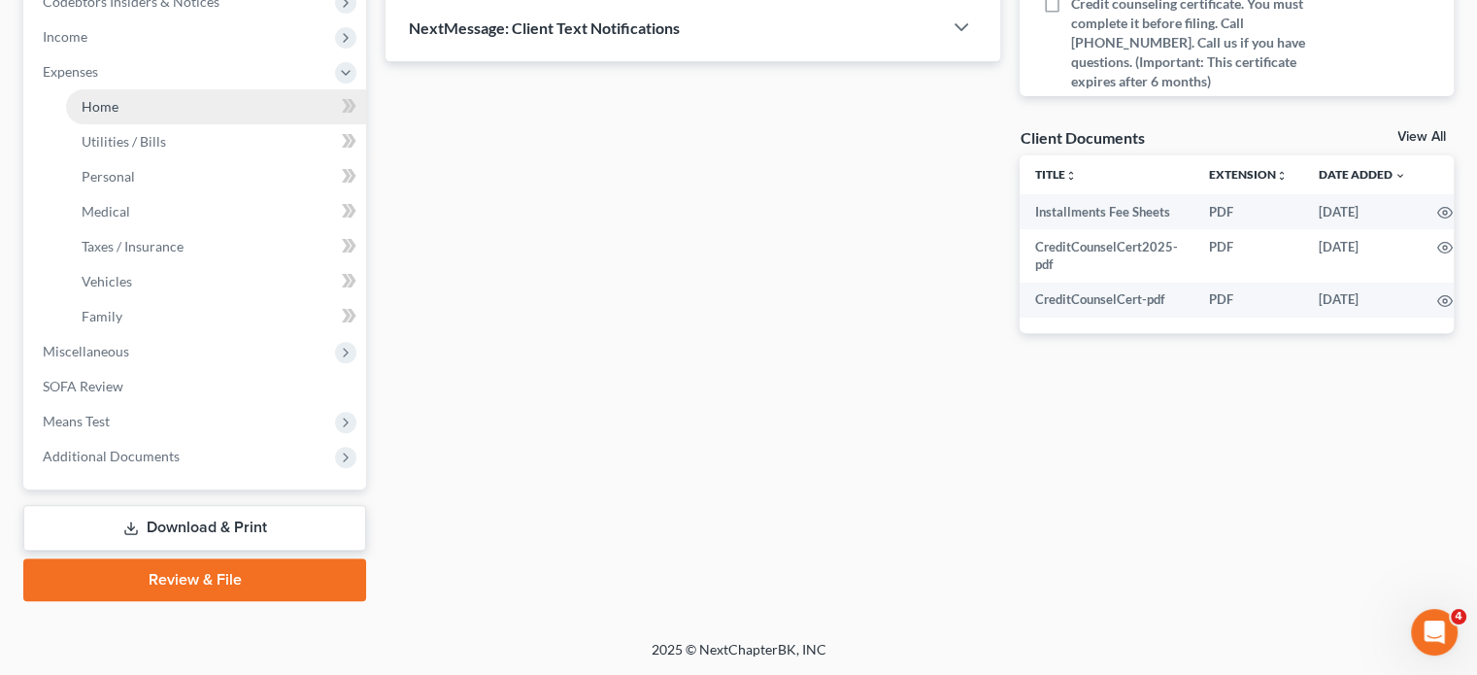
click at [156, 124] on link "Home" at bounding box center [216, 106] width 300 height 35
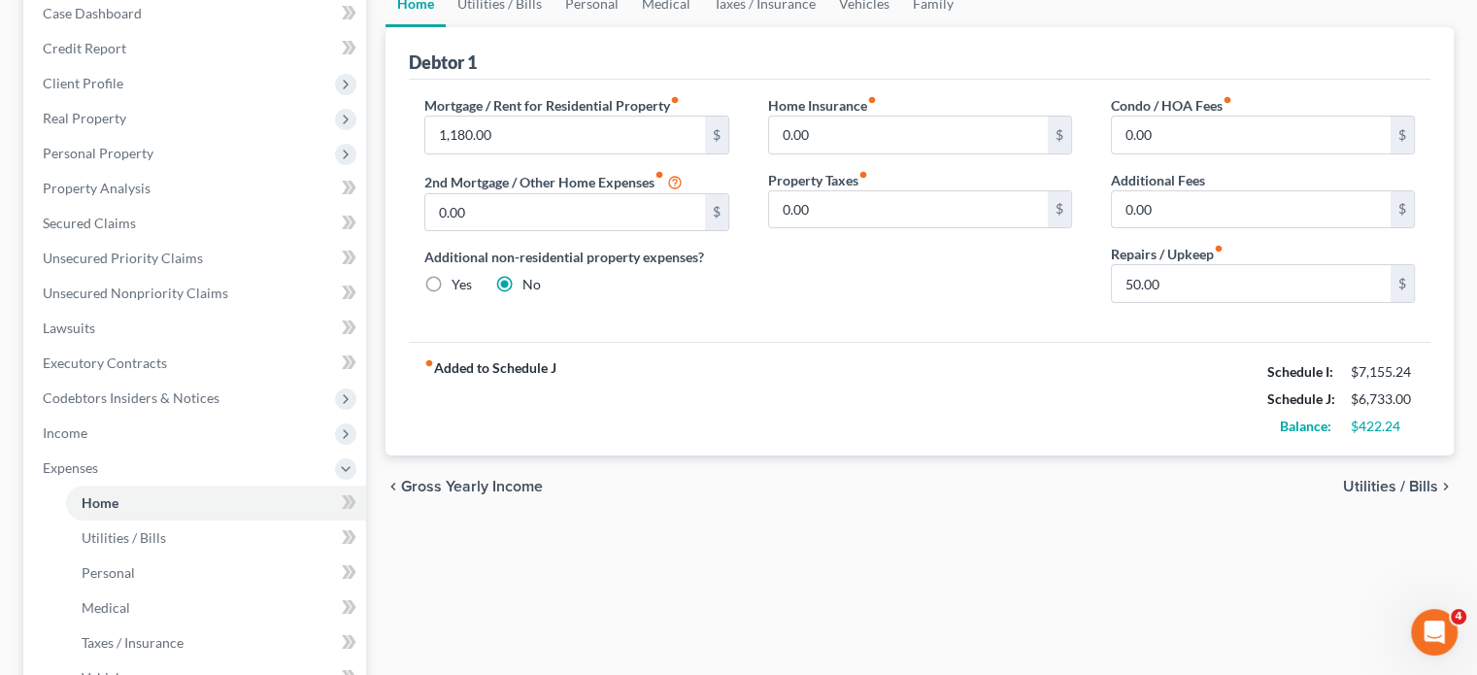
scroll to position [206, 0]
click at [901, 27] on link "Vehicles" at bounding box center [864, 4] width 74 height 47
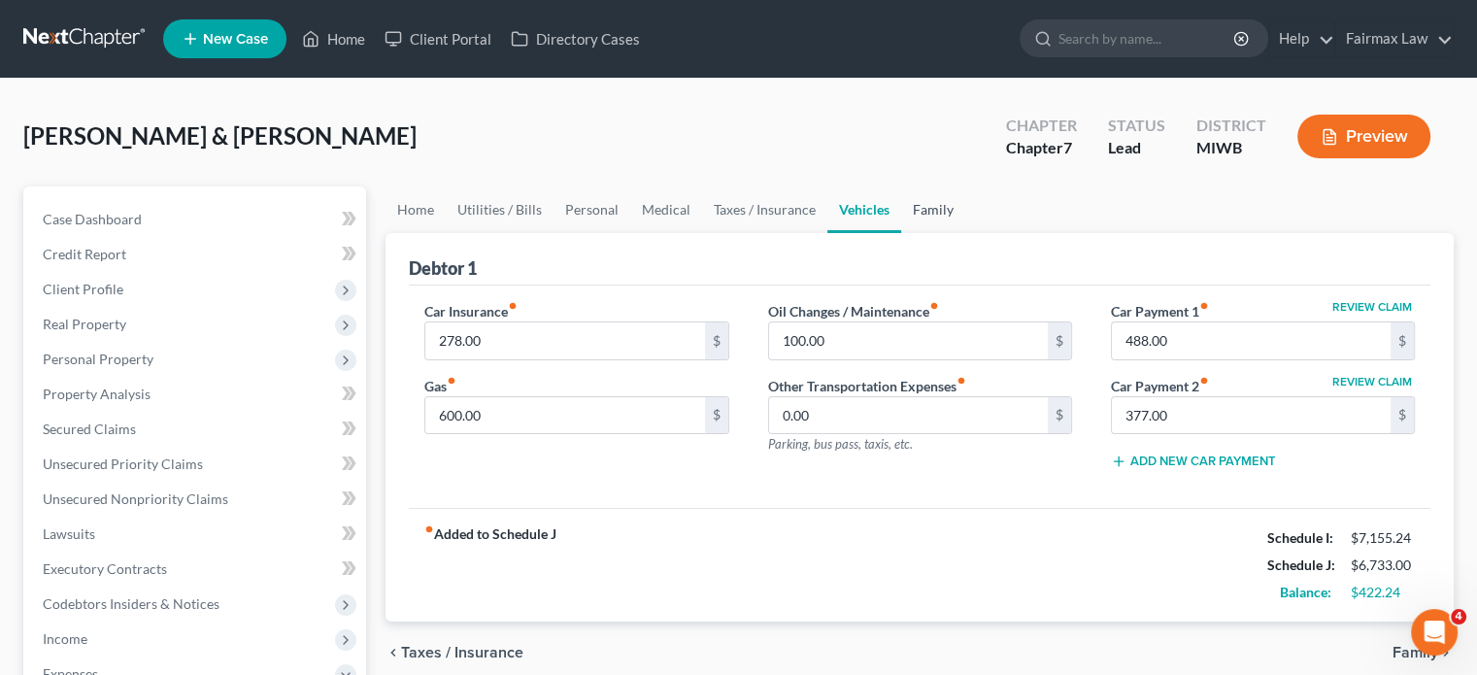
click at [965, 233] on link "Family" at bounding box center [933, 209] width 64 height 47
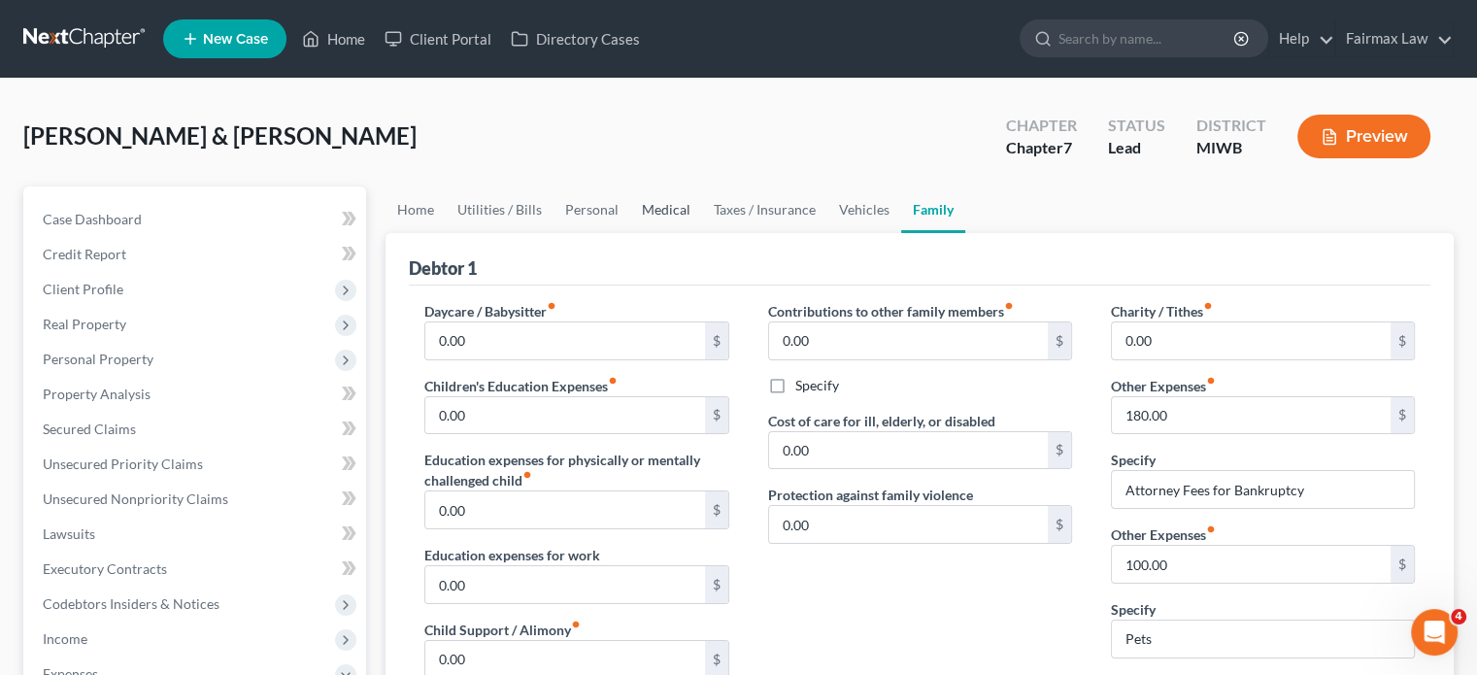
click at [702, 233] on link "Medical" at bounding box center [666, 209] width 72 height 47
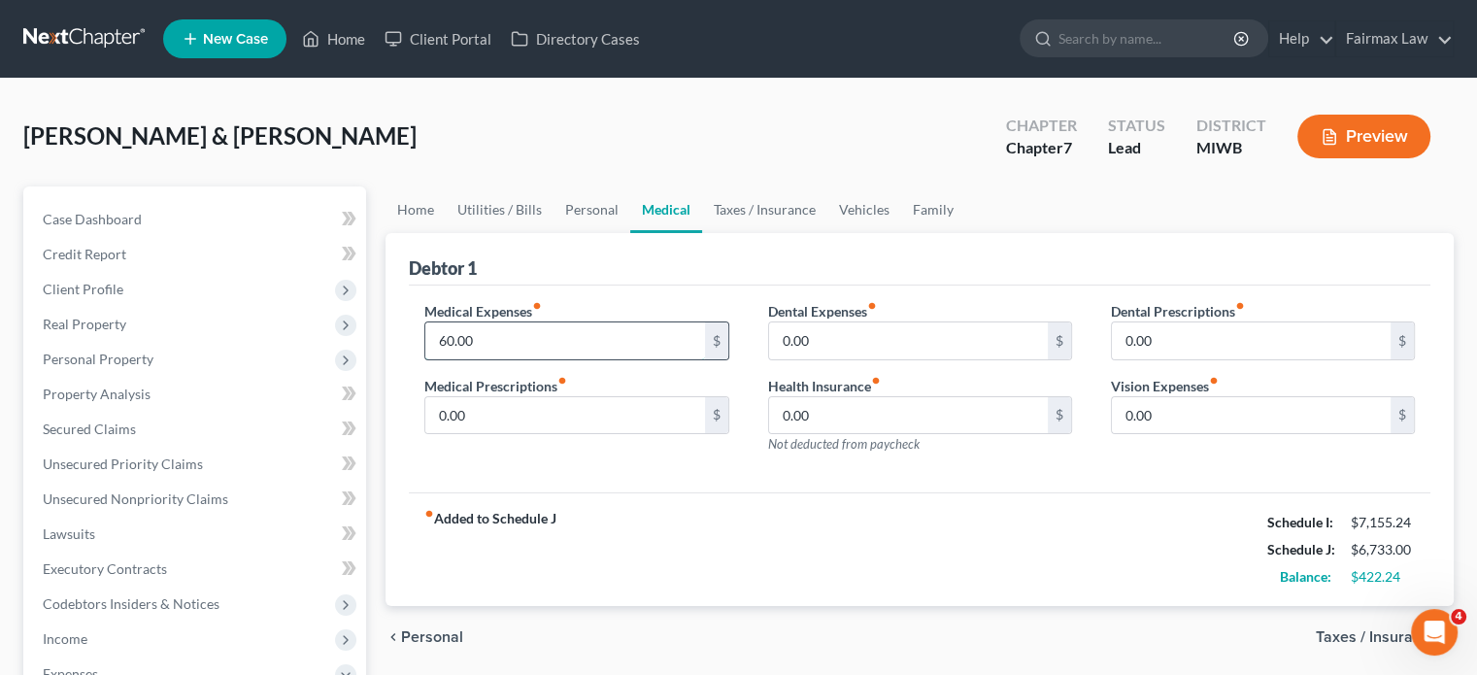
click at [575, 359] on input "60.00" at bounding box center [564, 340] width 279 height 37
click at [854, 359] on input "0.00" at bounding box center [908, 340] width 279 height 37
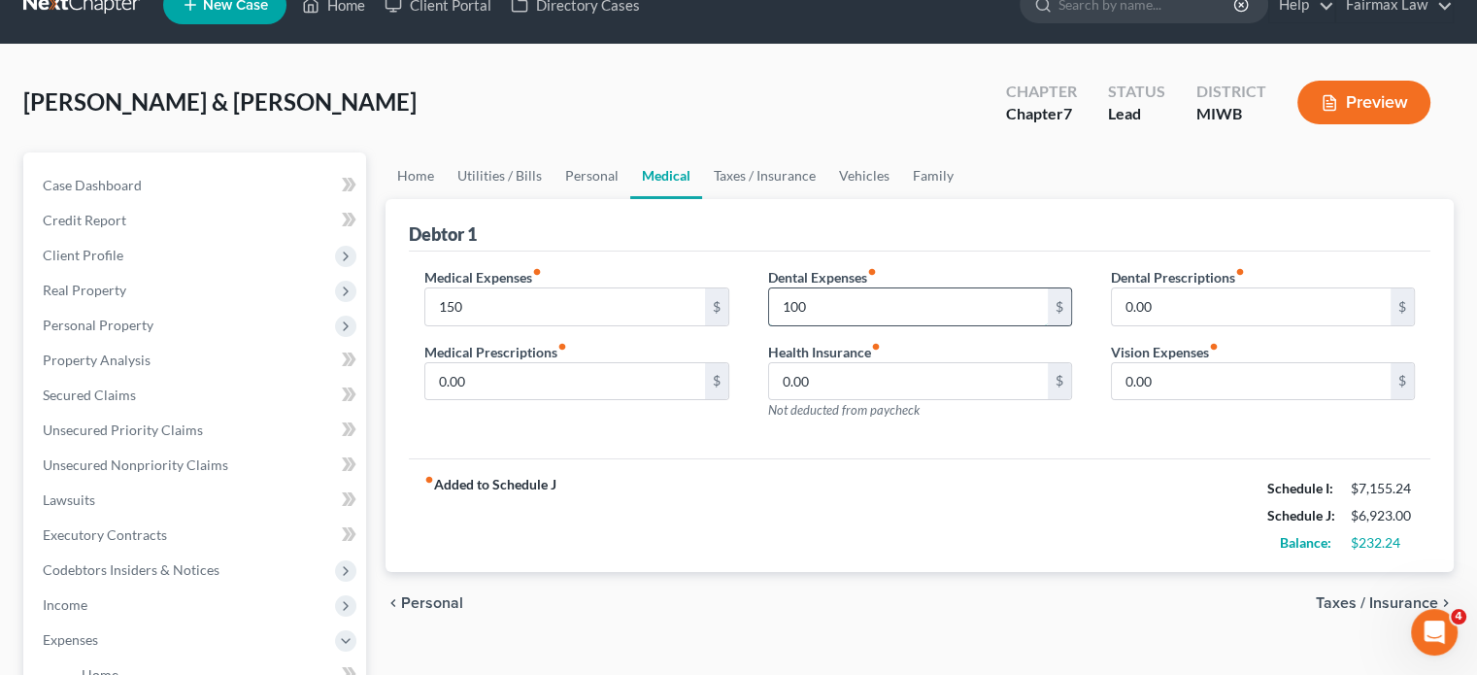
scroll to position [30, 0]
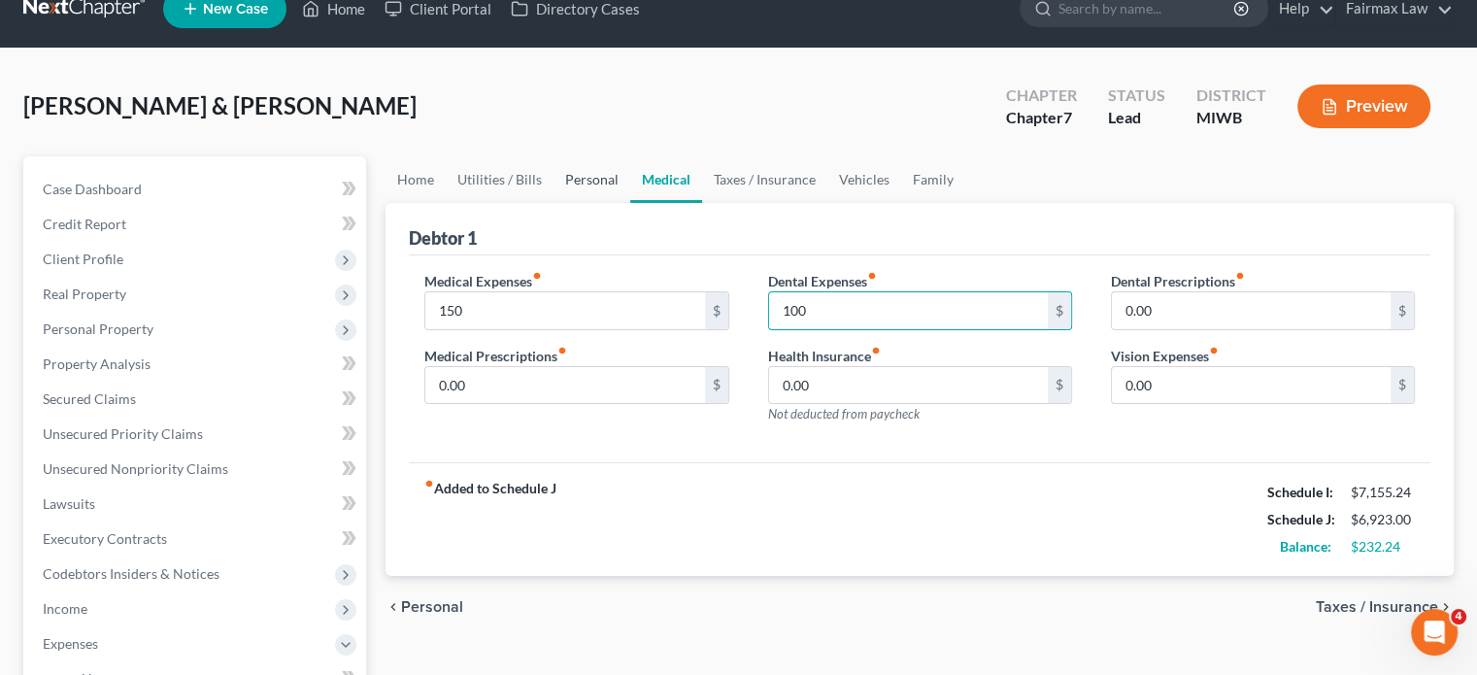
click at [630, 203] on link "Personal" at bounding box center [591, 179] width 77 height 47
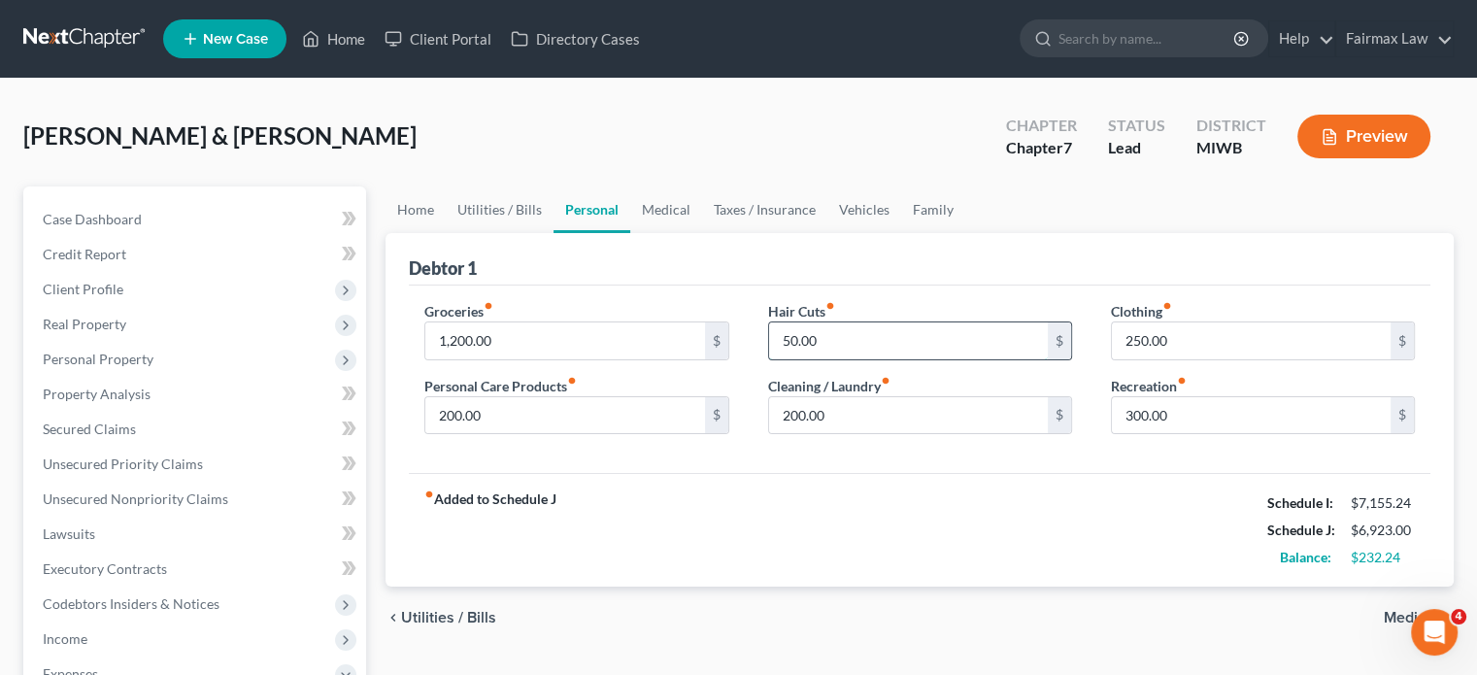
click at [870, 359] on input "50.00" at bounding box center [908, 340] width 279 height 37
click at [526, 233] on link "Utilities / Bills" at bounding box center [500, 209] width 108 height 47
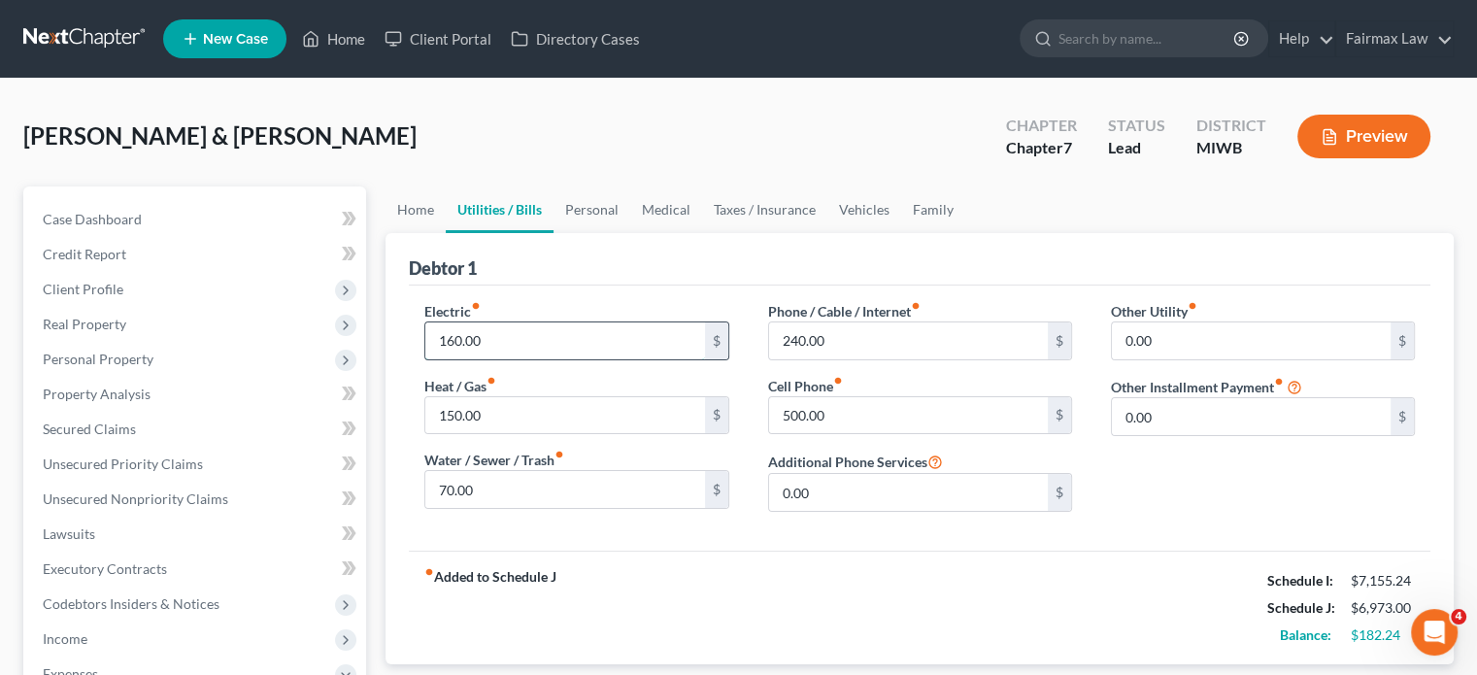
click at [517, 359] on input "160.00" at bounding box center [564, 340] width 279 height 37
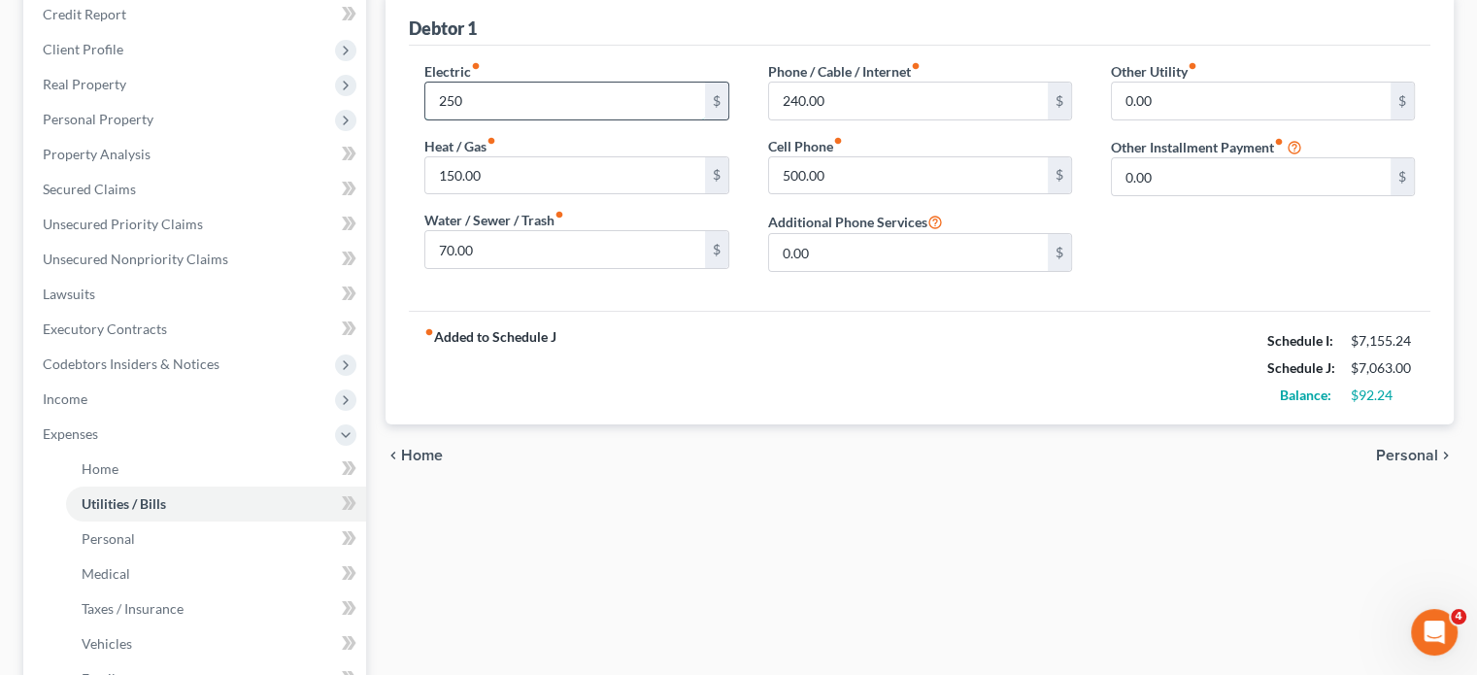
scroll to position [237, 0]
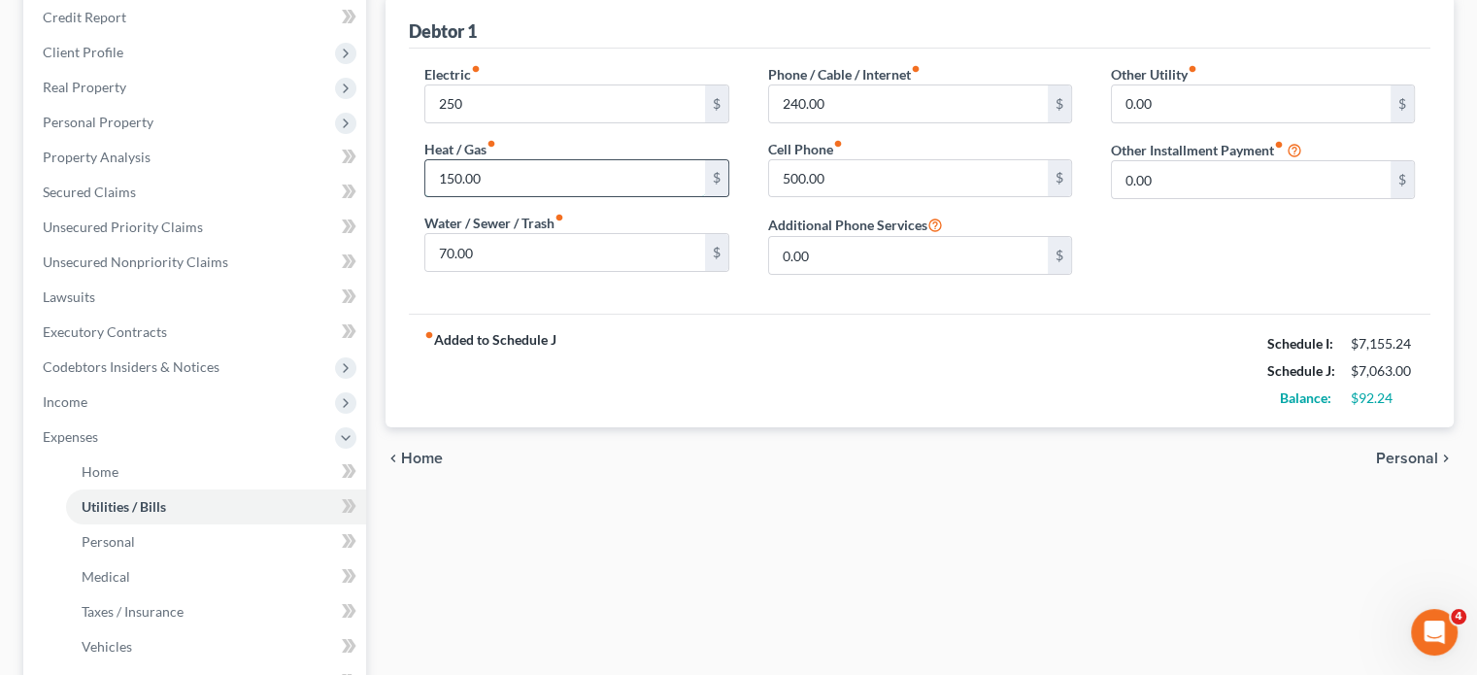
click at [504, 197] on input "150.00" at bounding box center [564, 178] width 279 height 37
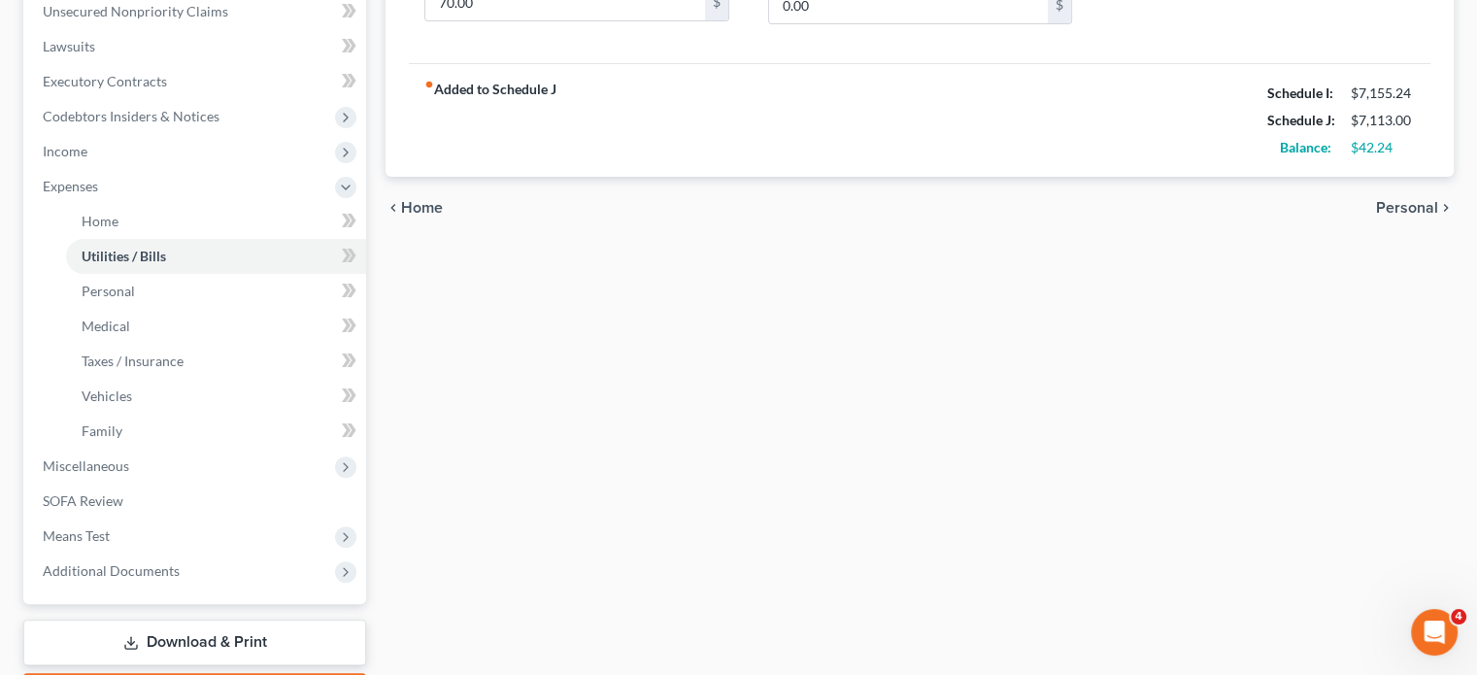
scroll to position [697, 0]
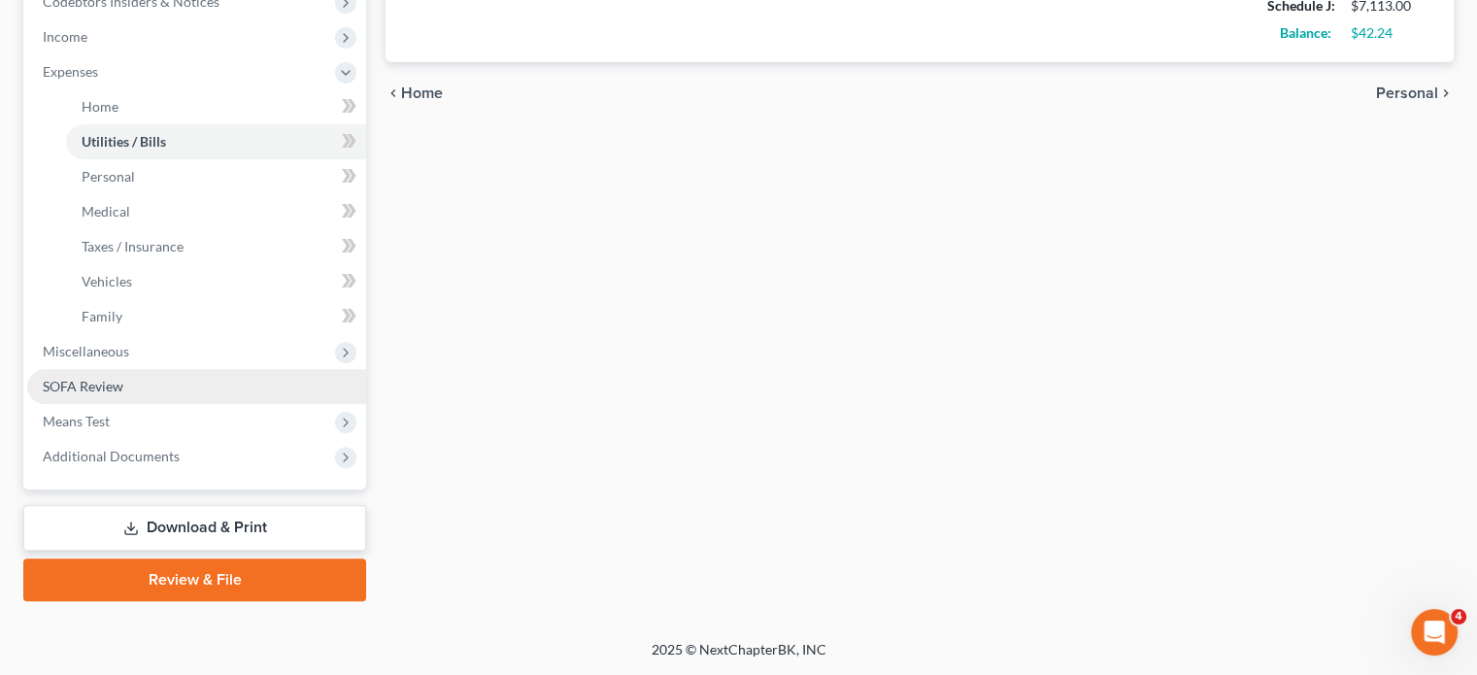
click at [123, 394] on span "SOFA Review" at bounding box center [83, 386] width 81 height 17
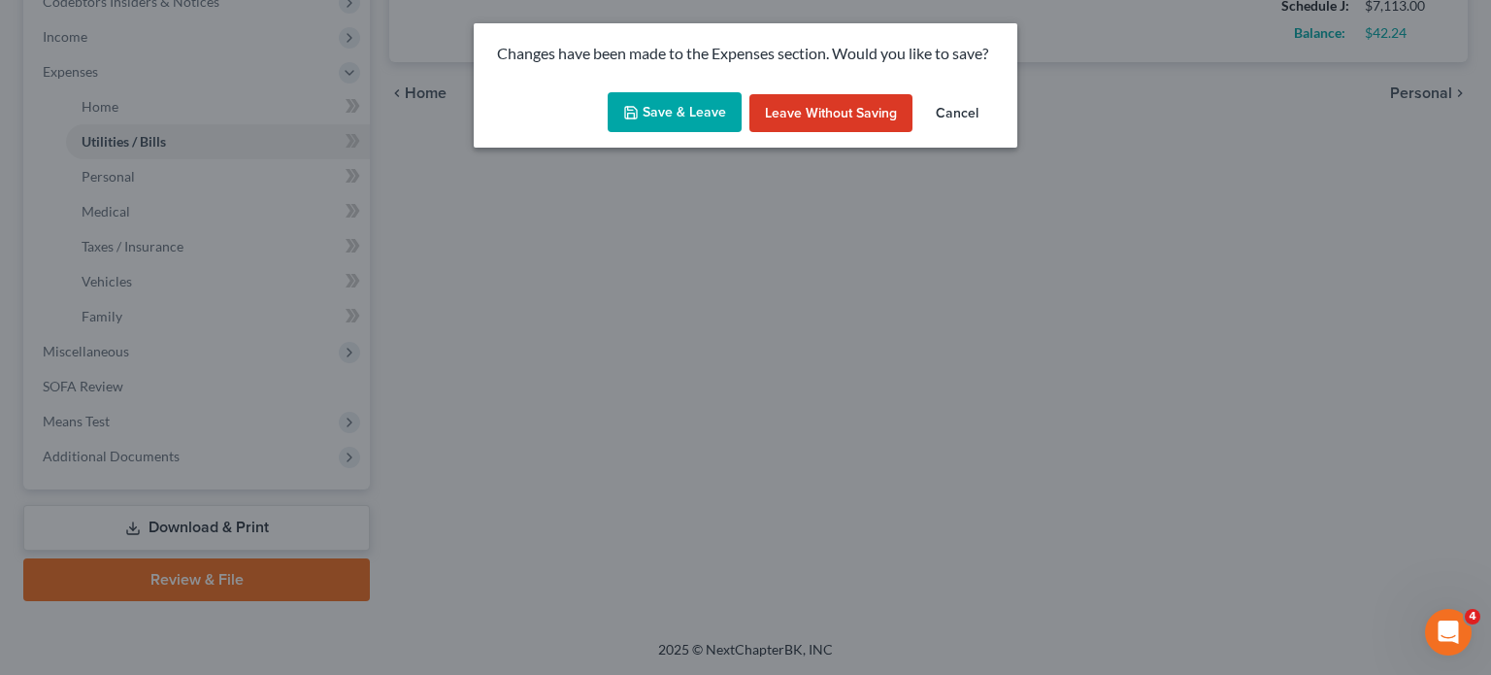
click at [683, 118] on button "Save & Leave" at bounding box center [675, 112] width 134 height 41
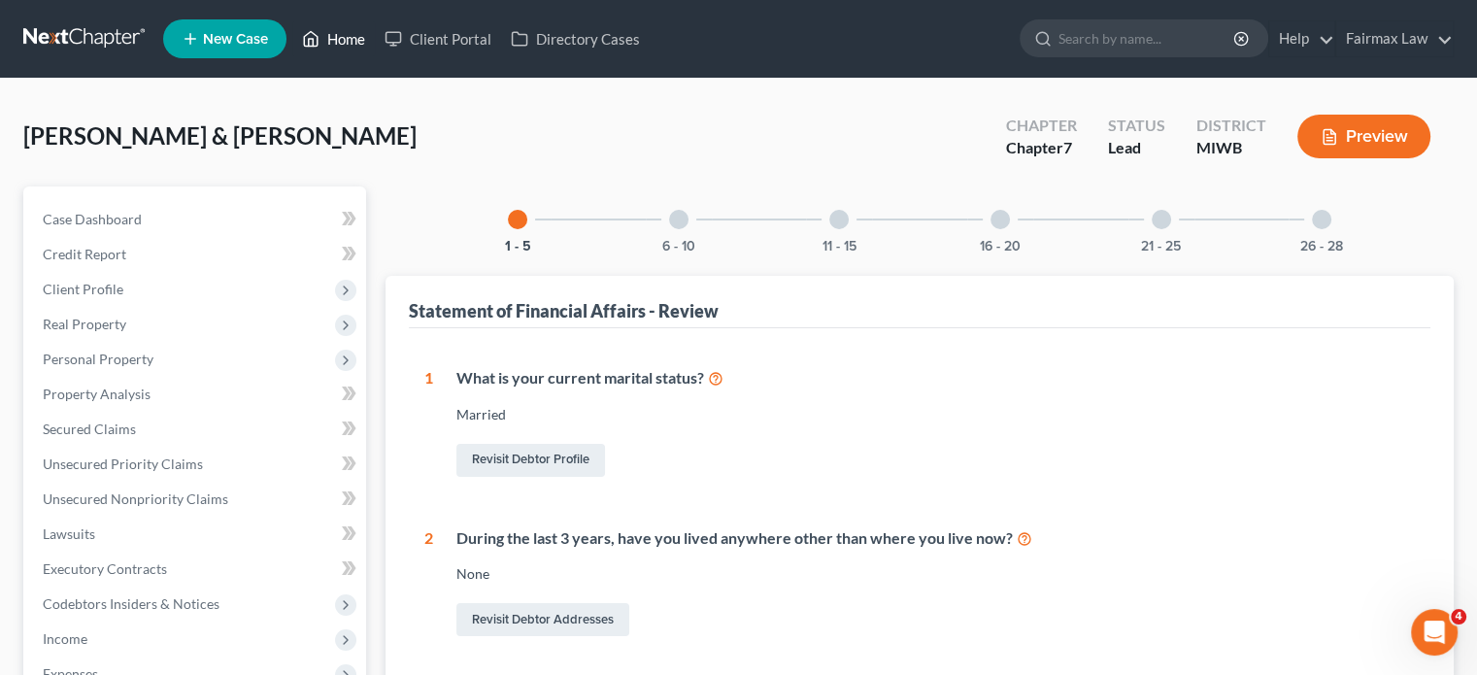
click at [375, 43] on link "Home" at bounding box center [333, 38] width 83 height 35
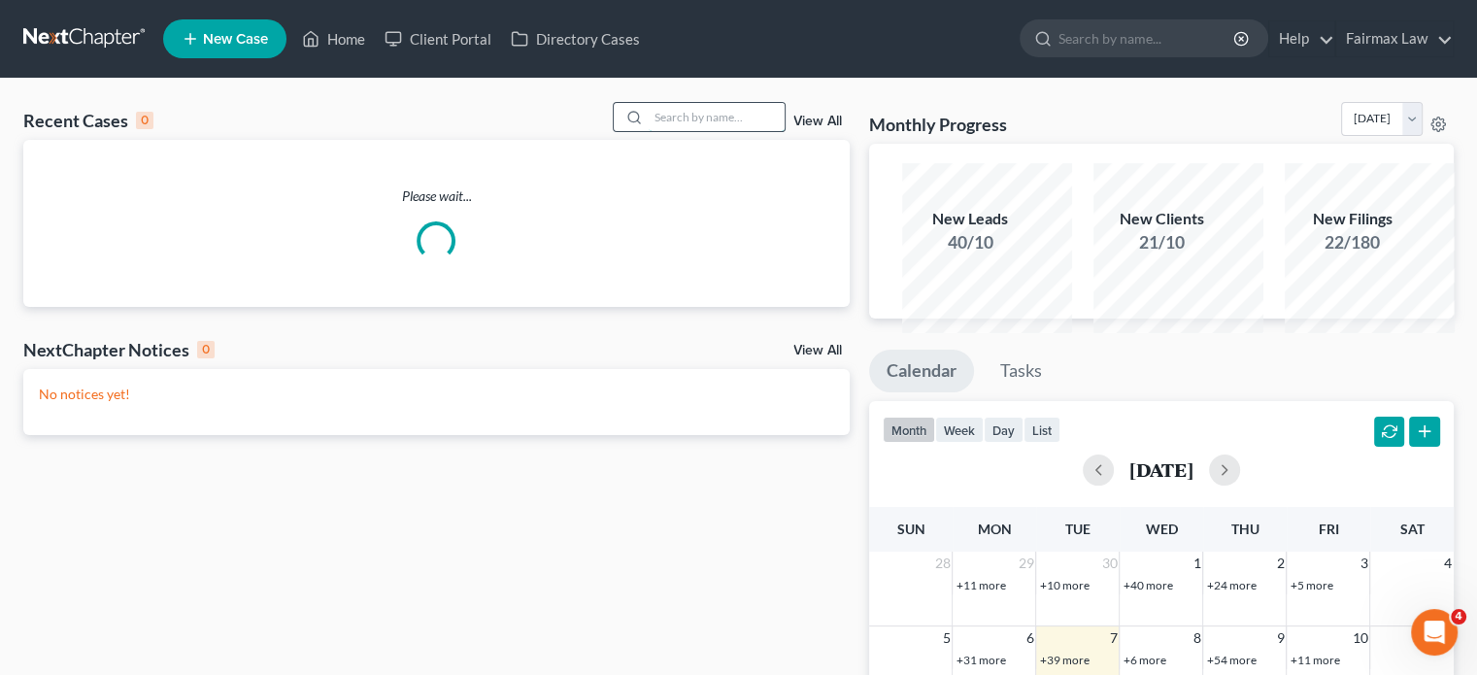
click at [664, 131] on input "search" at bounding box center [717, 117] width 136 height 28
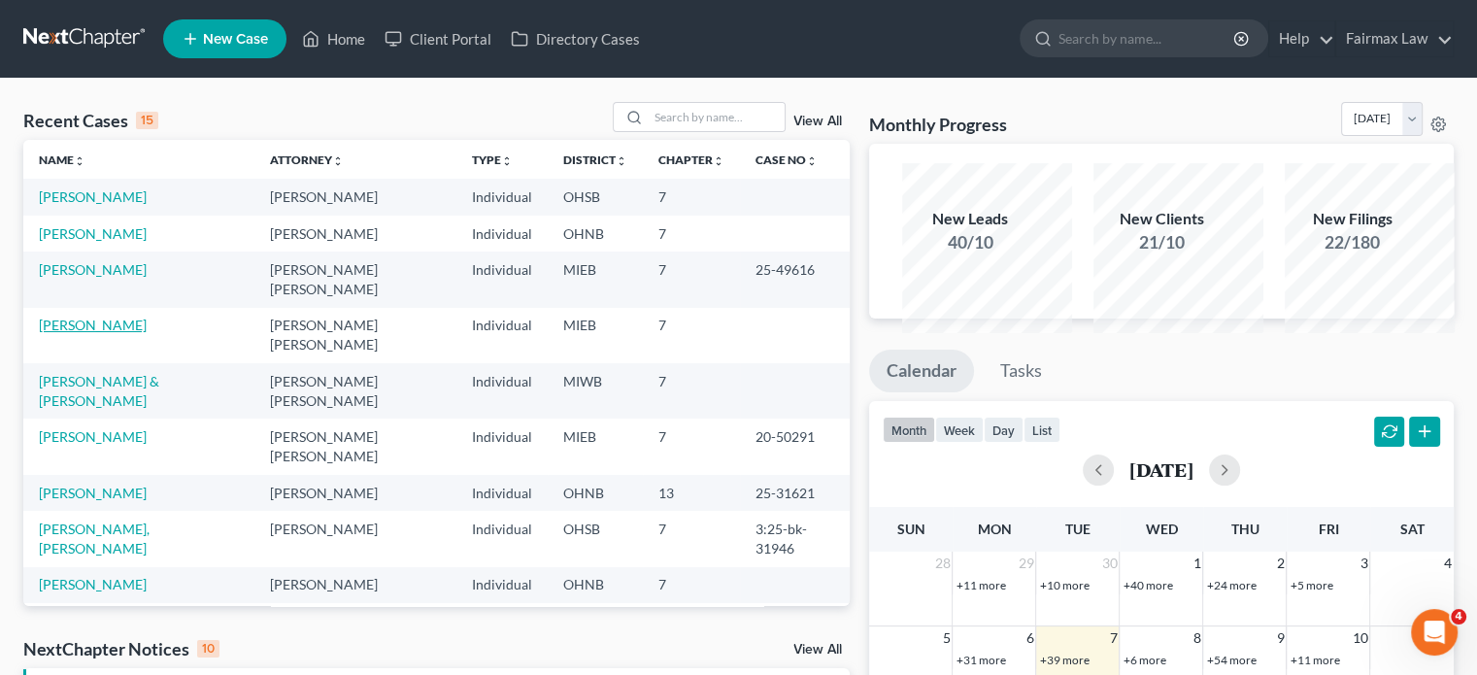
click at [90, 333] on link "[PERSON_NAME]" at bounding box center [93, 325] width 108 height 17
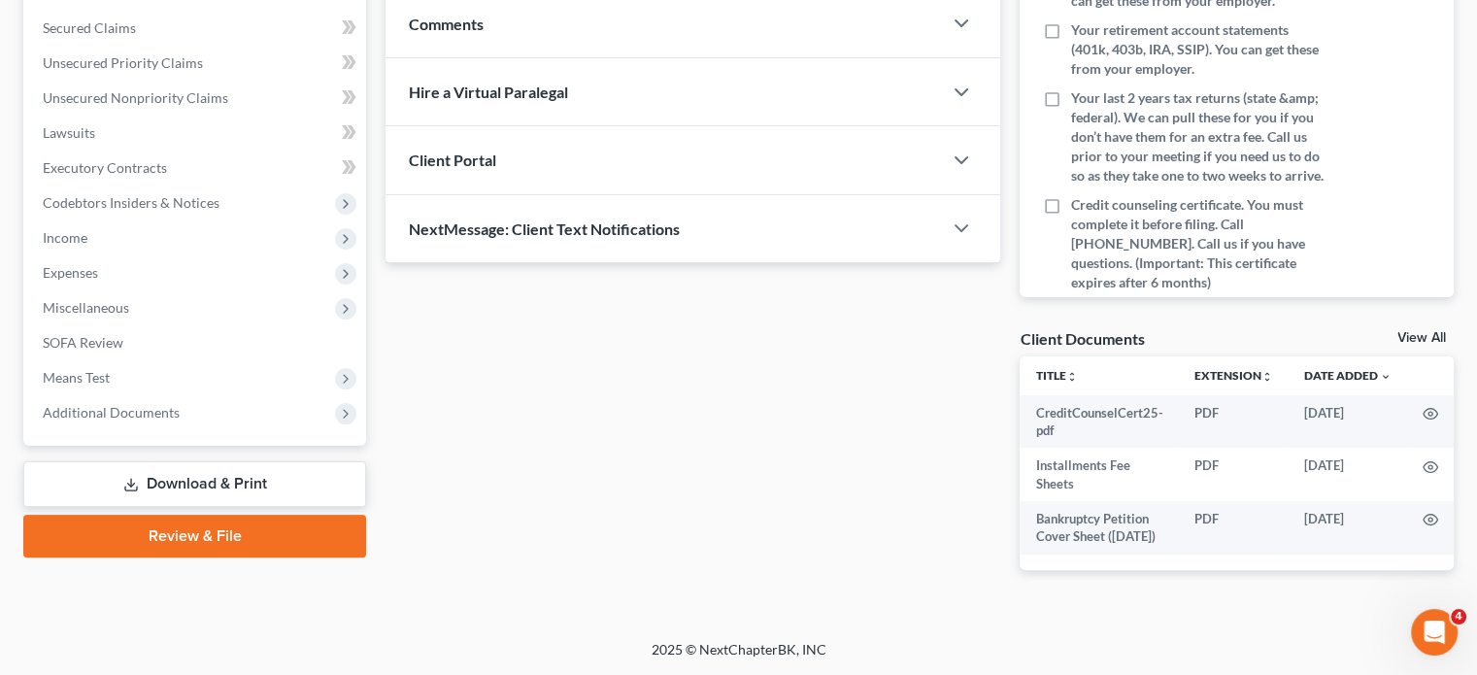
scroll to position [609, 0]
click at [152, 255] on span "Expenses" at bounding box center [196, 272] width 339 height 35
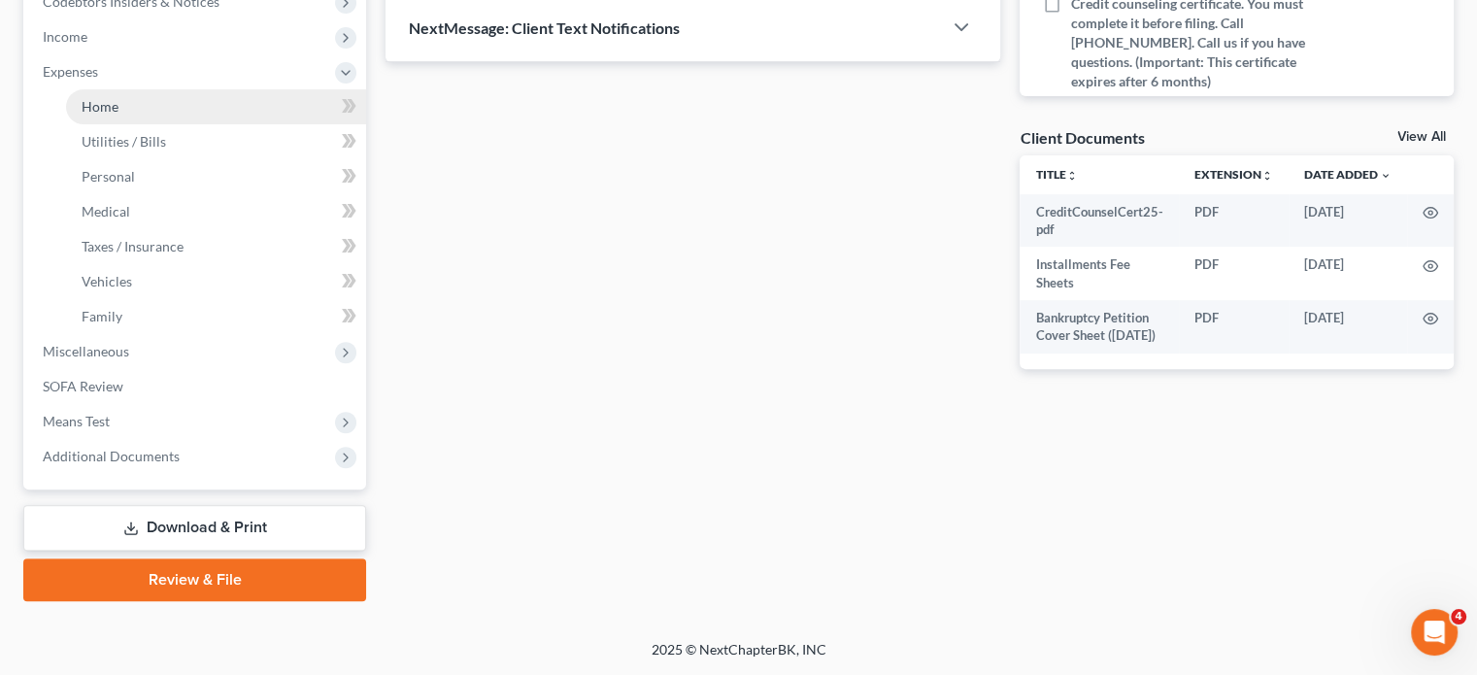
click at [183, 124] on link "Home" at bounding box center [216, 106] width 300 height 35
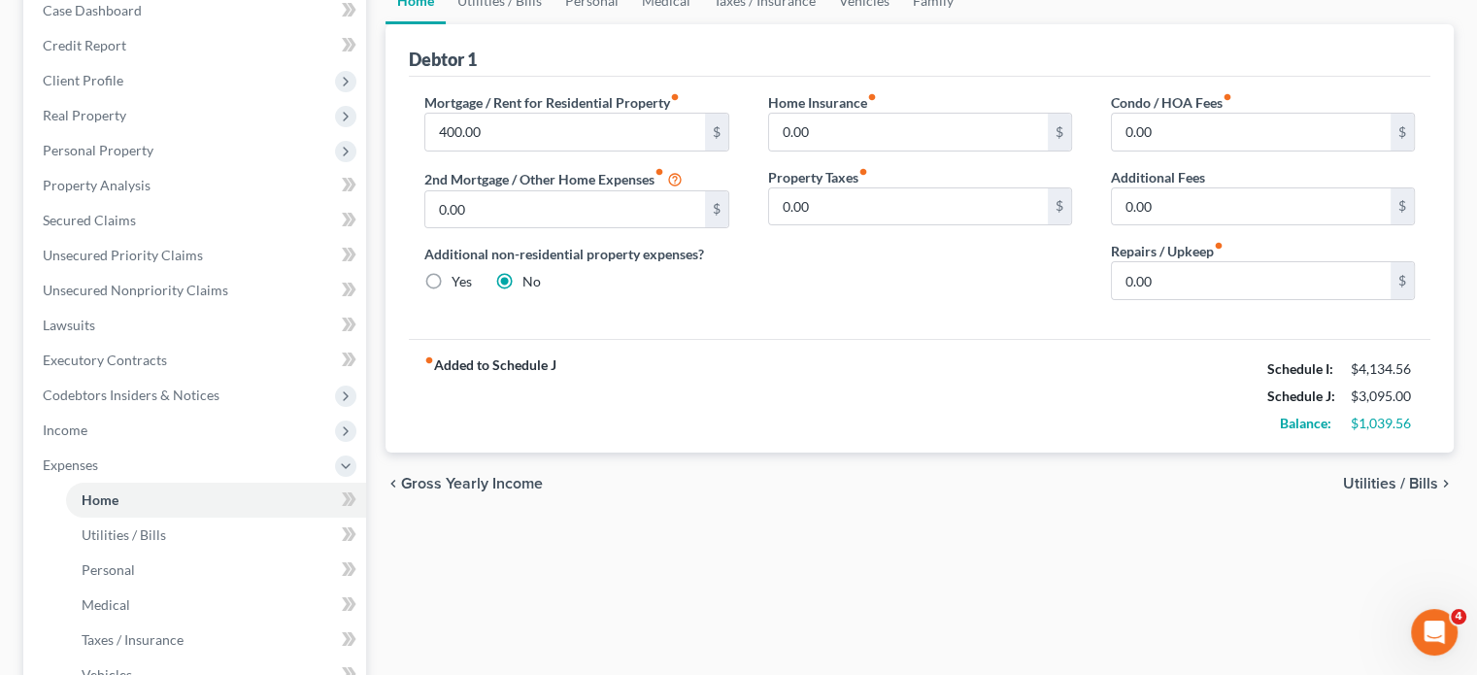
scroll to position [210, 0]
click at [1168, 298] on input "0.00" at bounding box center [1251, 279] width 279 height 37
click at [177, 97] on span "Client Profile" at bounding box center [196, 79] width 339 height 35
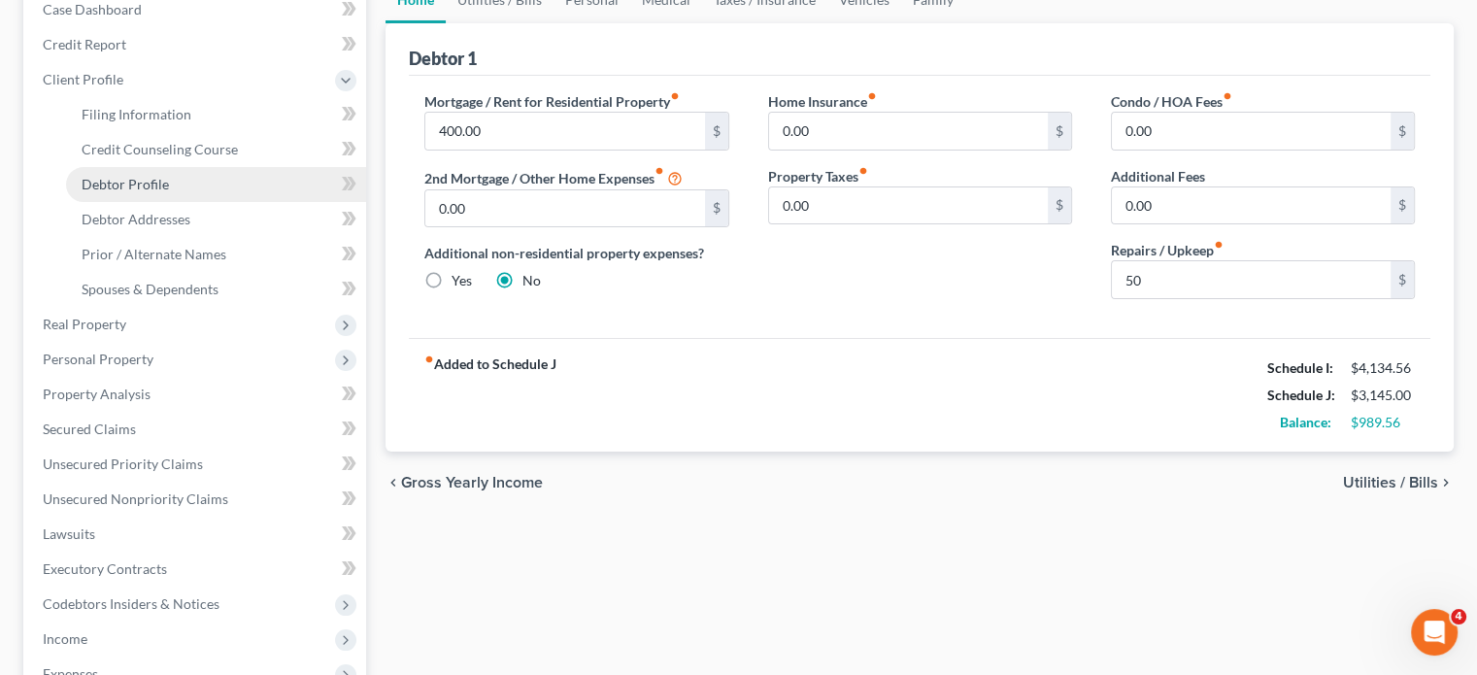
click at [210, 202] on link "Debtor Profile" at bounding box center [216, 184] width 300 height 35
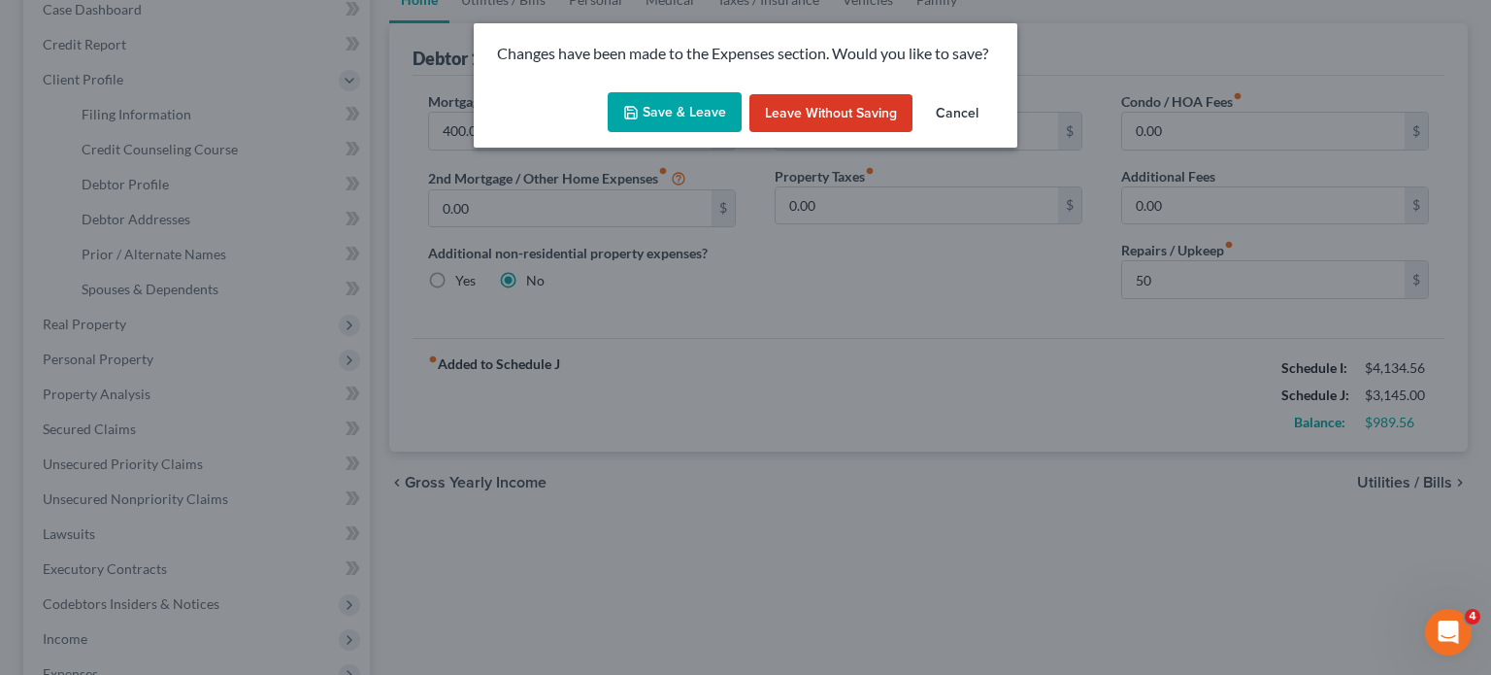
click at [714, 127] on button "Save & Leave" at bounding box center [675, 112] width 134 height 41
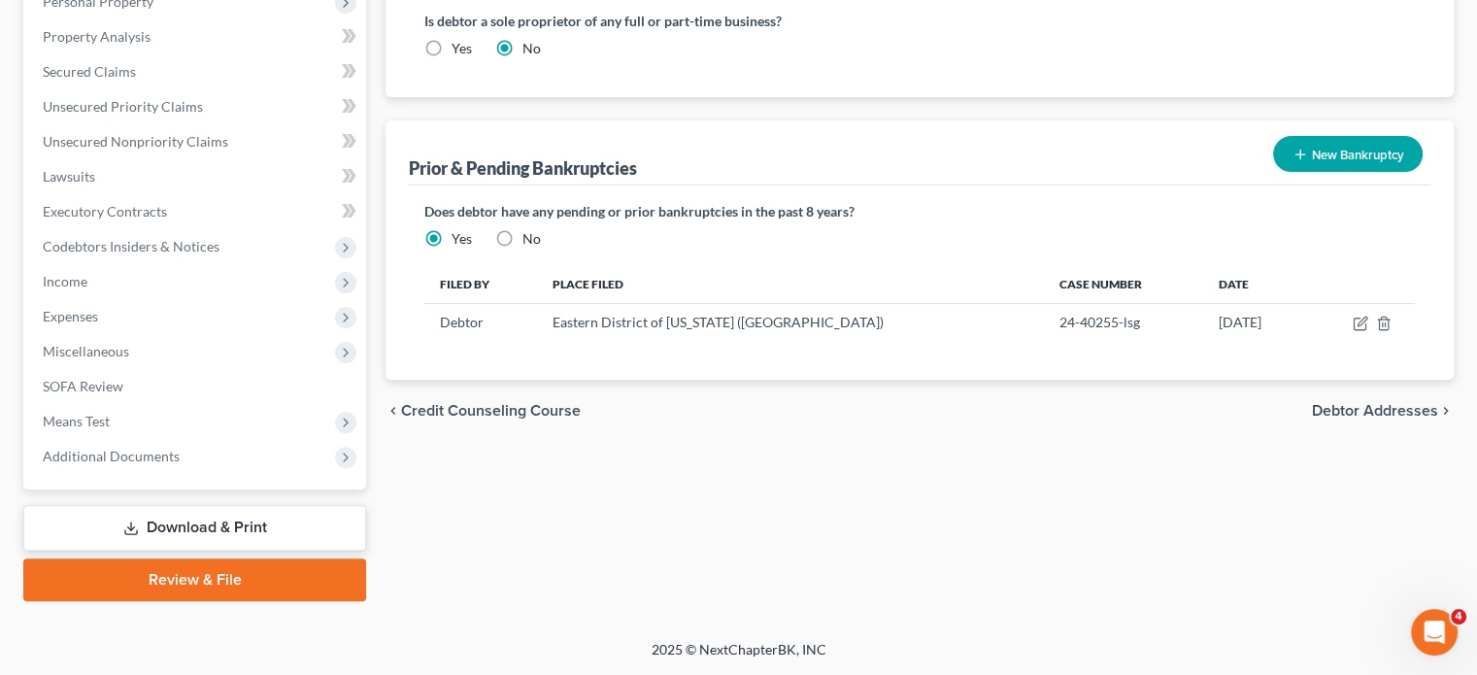
scroll to position [841, 0]
click at [182, 299] on span "Expenses" at bounding box center [196, 316] width 339 height 35
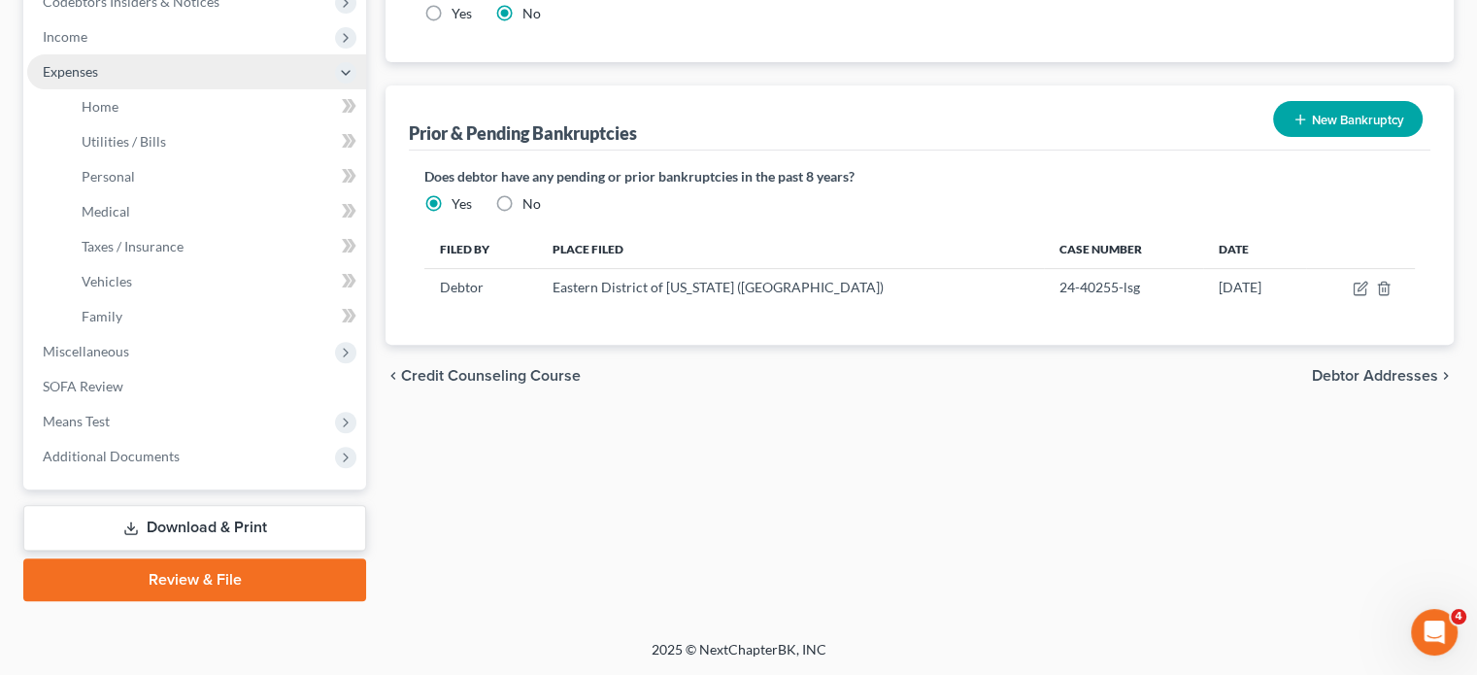
scroll to position [579, 0]
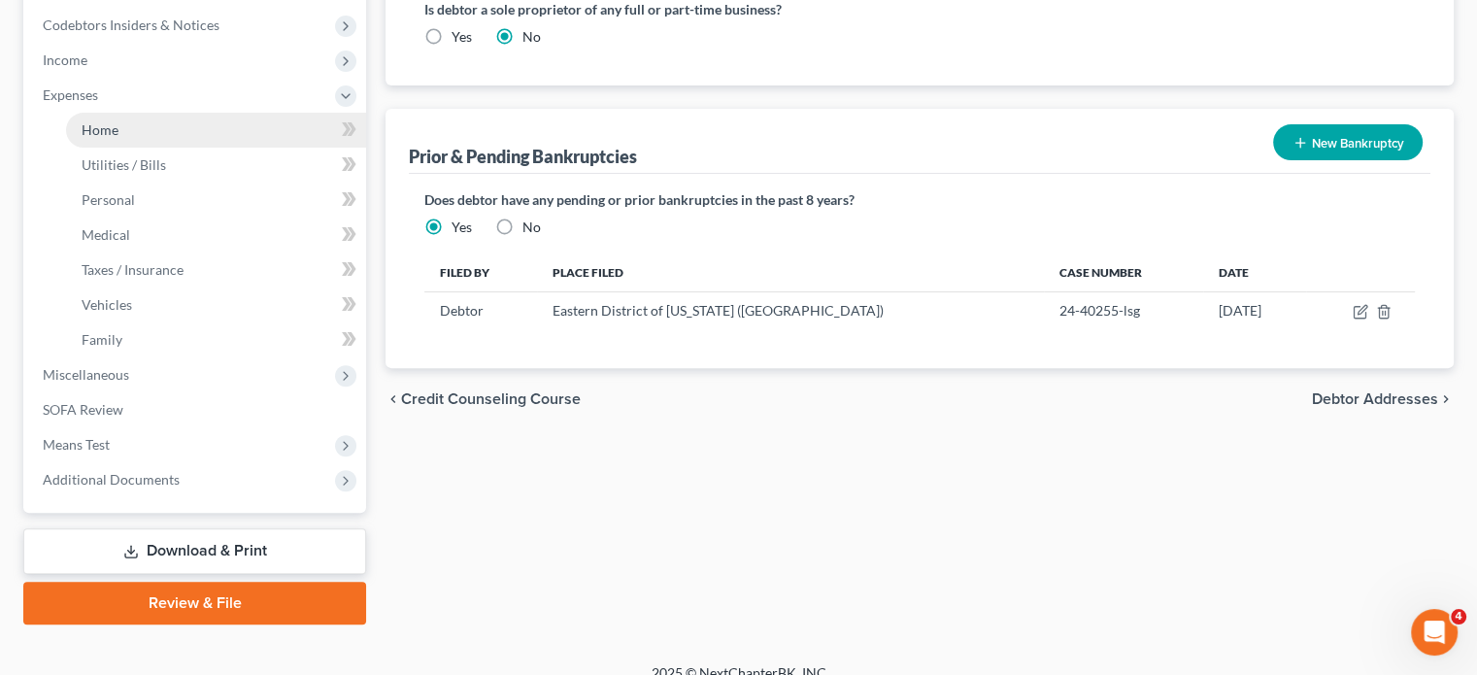
click at [222, 148] on link "Home" at bounding box center [216, 130] width 300 height 35
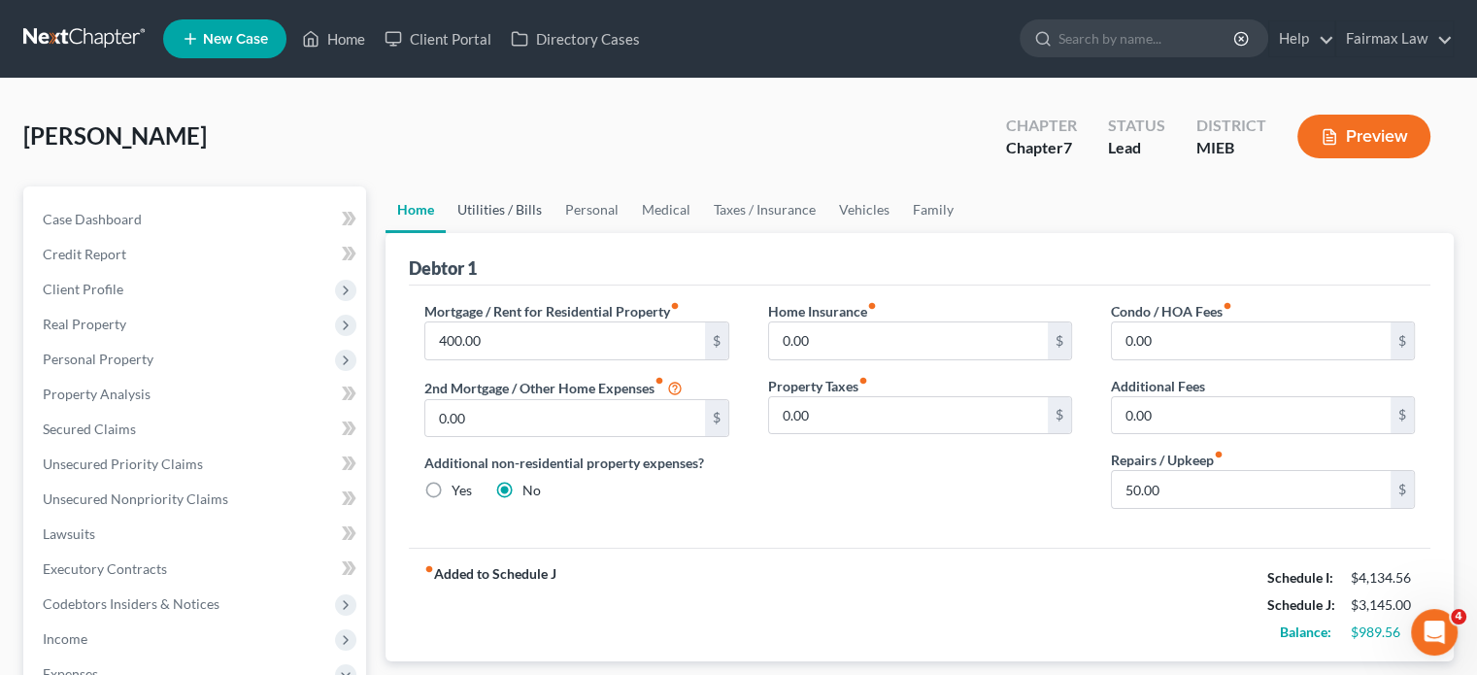
click at [540, 233] on link "Utilities / Bills" at bounding box center [500, 209] width 108 height 47
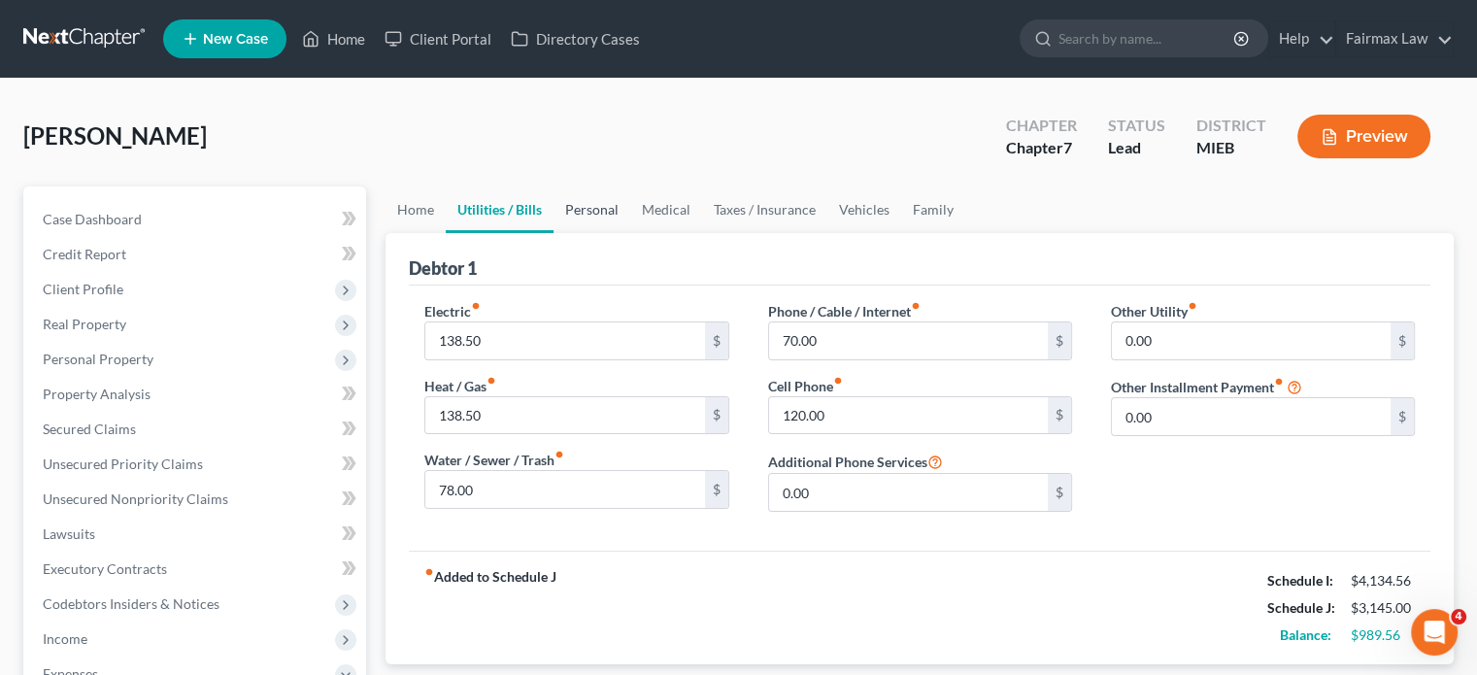
click at [630, 233] on link "Personal" at bounding box center [591, 209] width 77 height 47
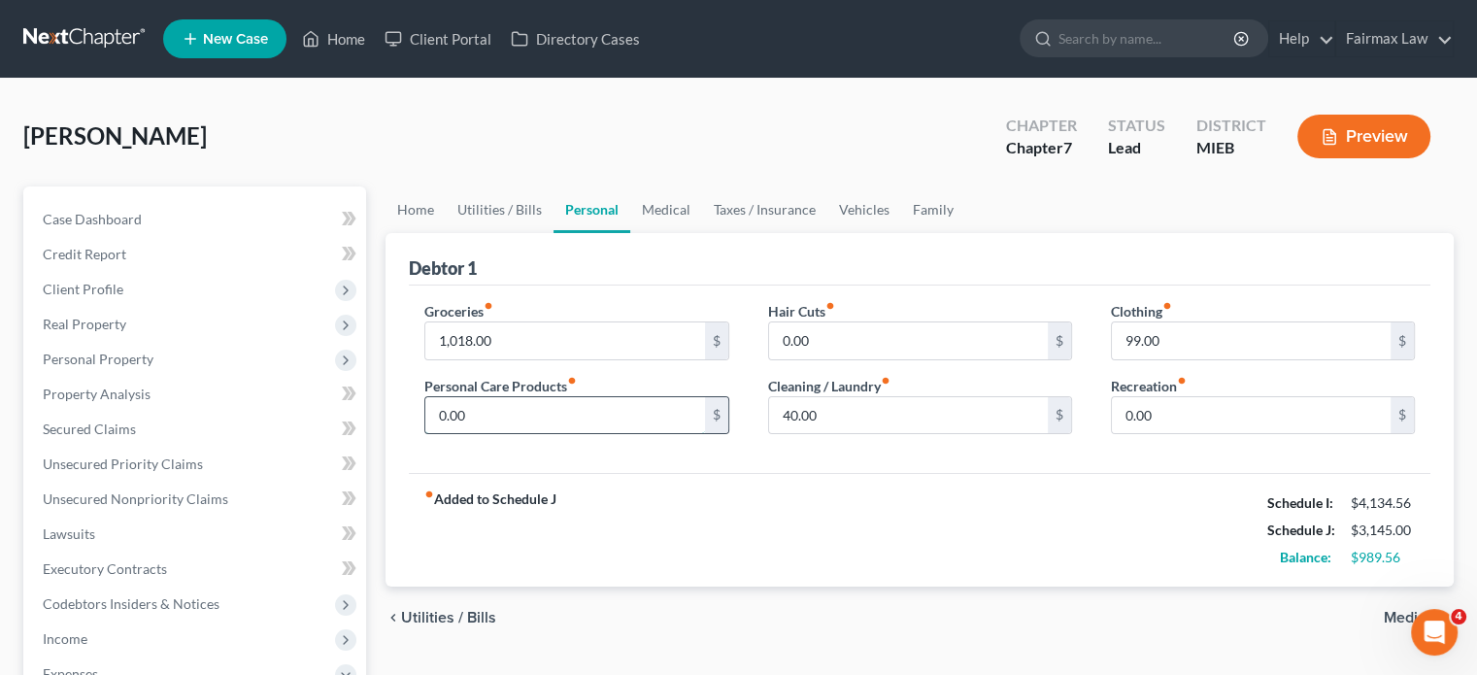
click at [539, 434] on input "0.00" at bounding box center [564, 415] width 279 height 37
click at [1192, 359] on input "99.00" at bounding box center [1251, 340] width 279 height 37
click at [1192, 434] on input "0.00" at bounding box center [1251, 415] width 279 height 37
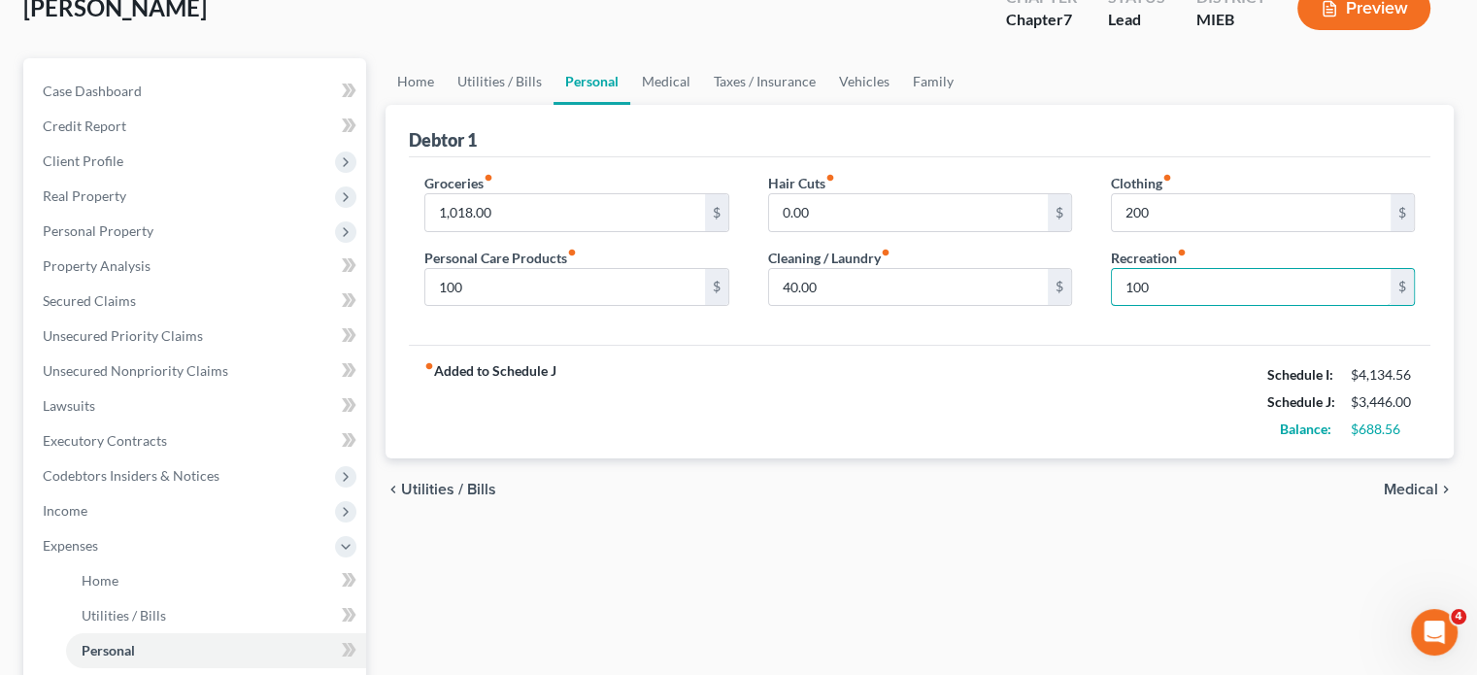
scroll to position [136, 0]
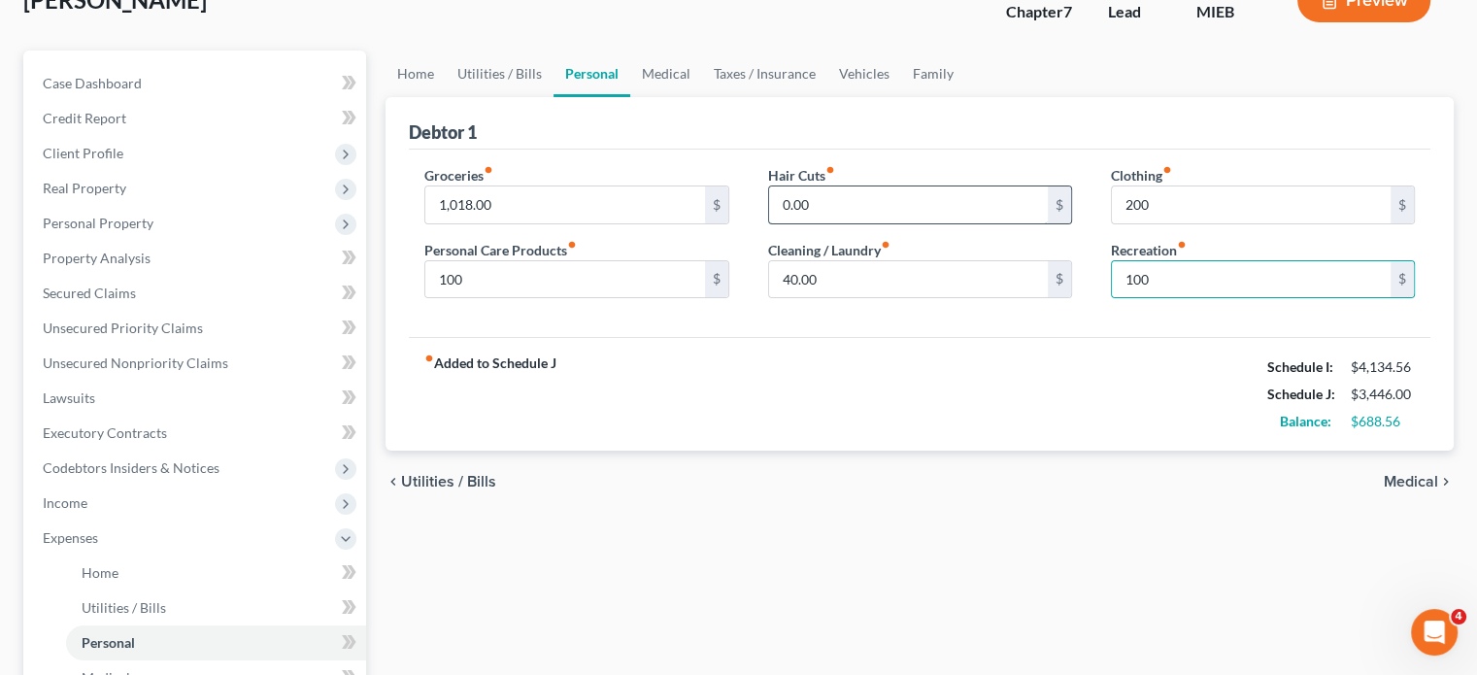
click at [851, 223] on input "0.00" at bounding box center [908, 204] width 279 height 37
click at [702, 97] on link "Medical" at bounding box center [666, 73] width 72 height 47
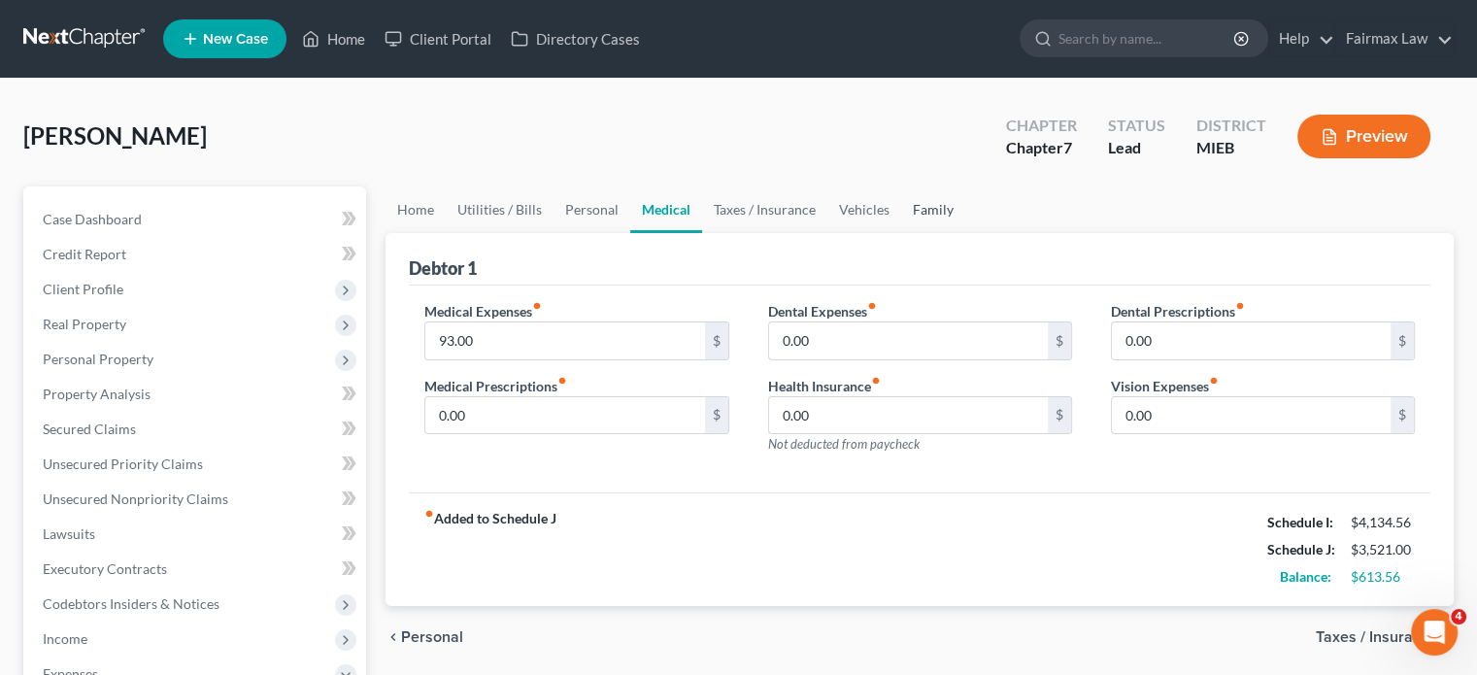
click at [965, 233] on link "Family" at bounding box center [933, 209] width 64 height 47
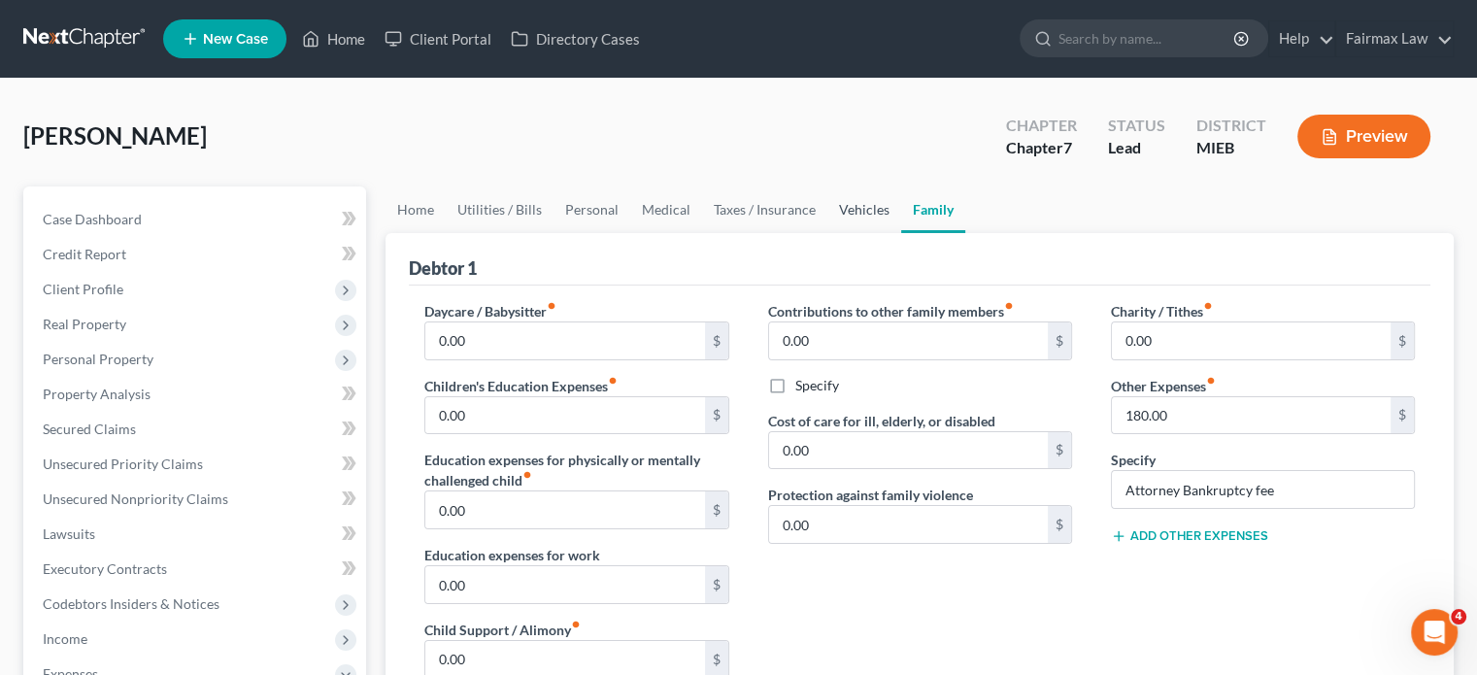
click at [901, 233] on link "Vehicles" at bounding box center [864, 209] width 74 height 47
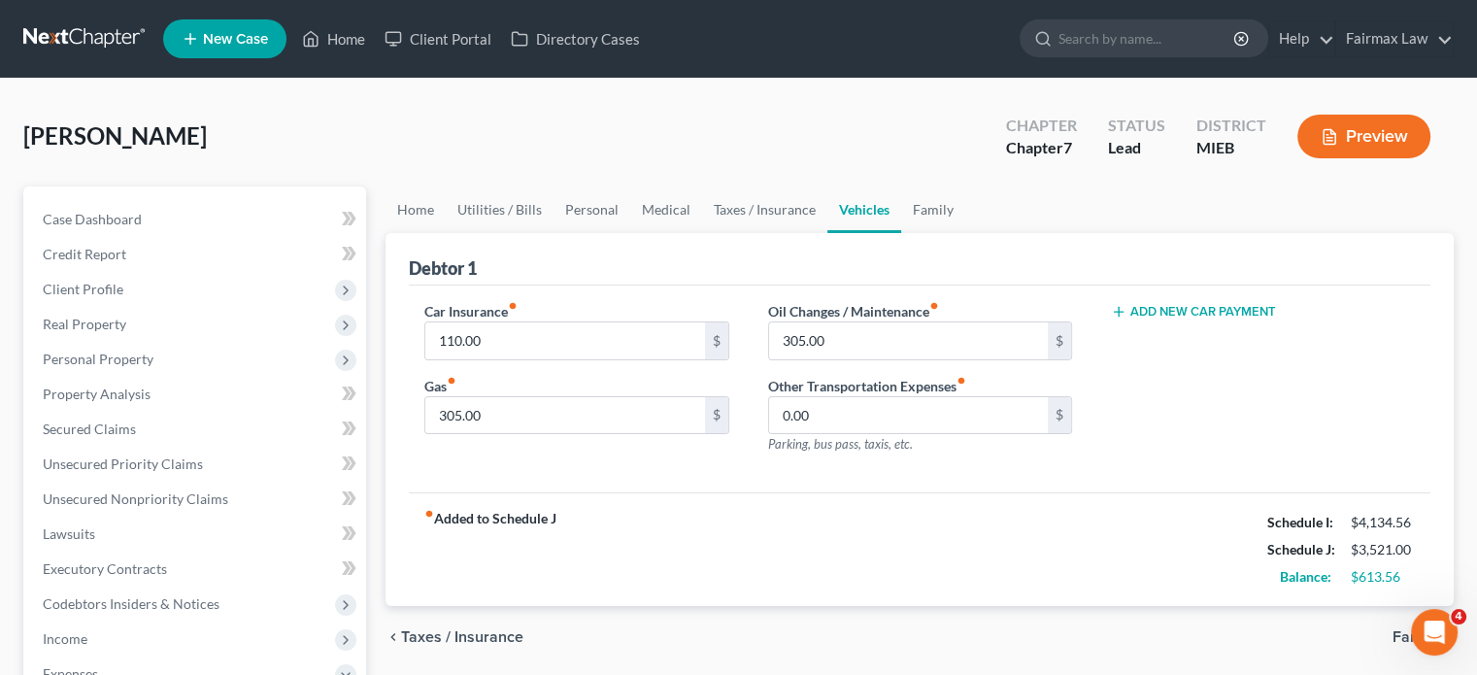
scroll to position [109, 0]
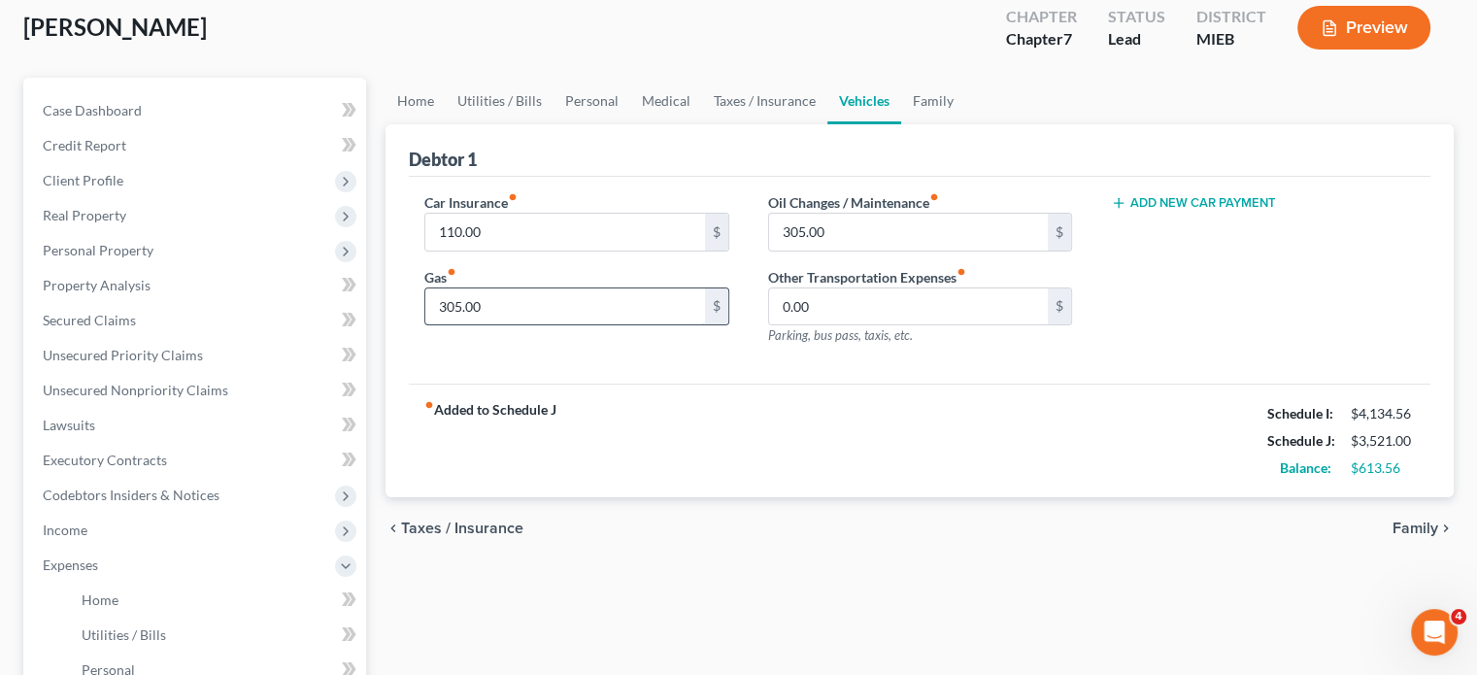
click at [555, 325] on input "305.00" at bounding box center [564, 306] width 279 height 37
click at [630, 124] on link "Personal" at bounding box center [591, 101] width 77 height 47
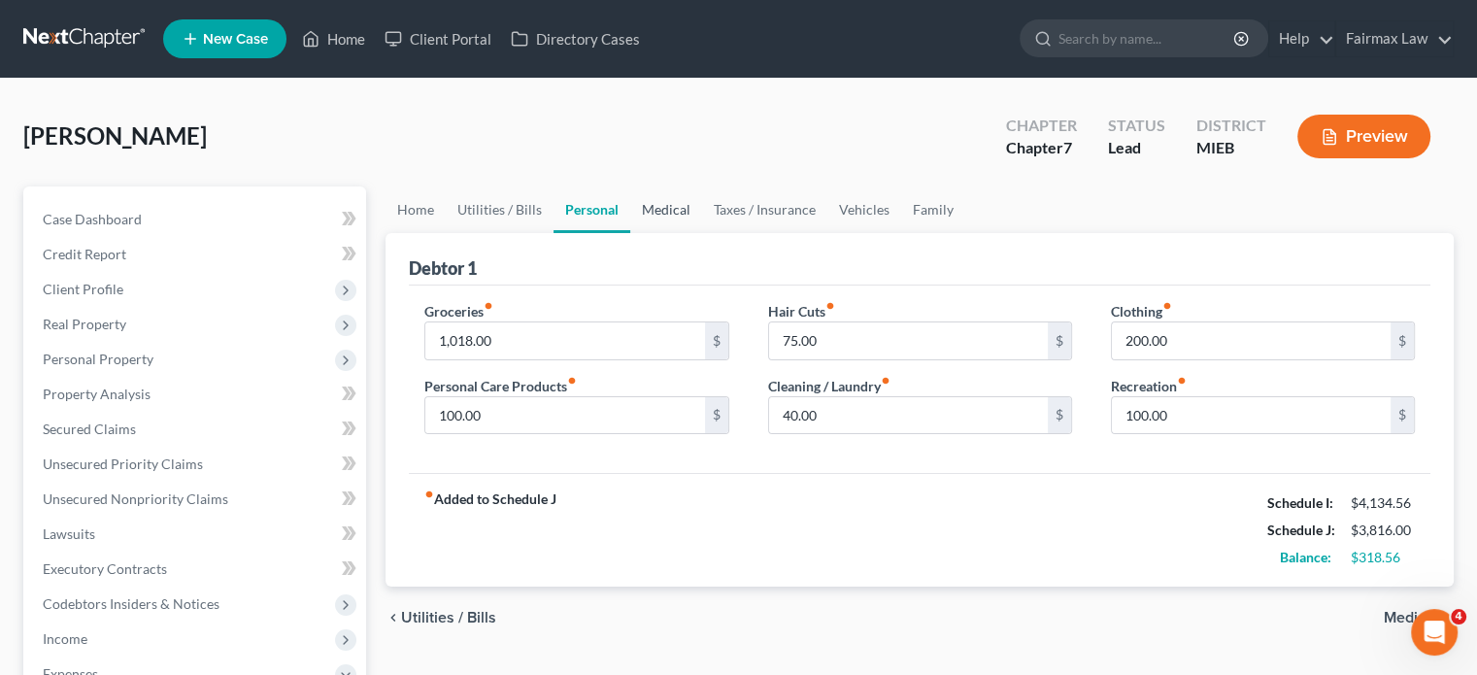
click at [702, 233] on link "Medical" at bounding box center [666, 209] width 72 height 47
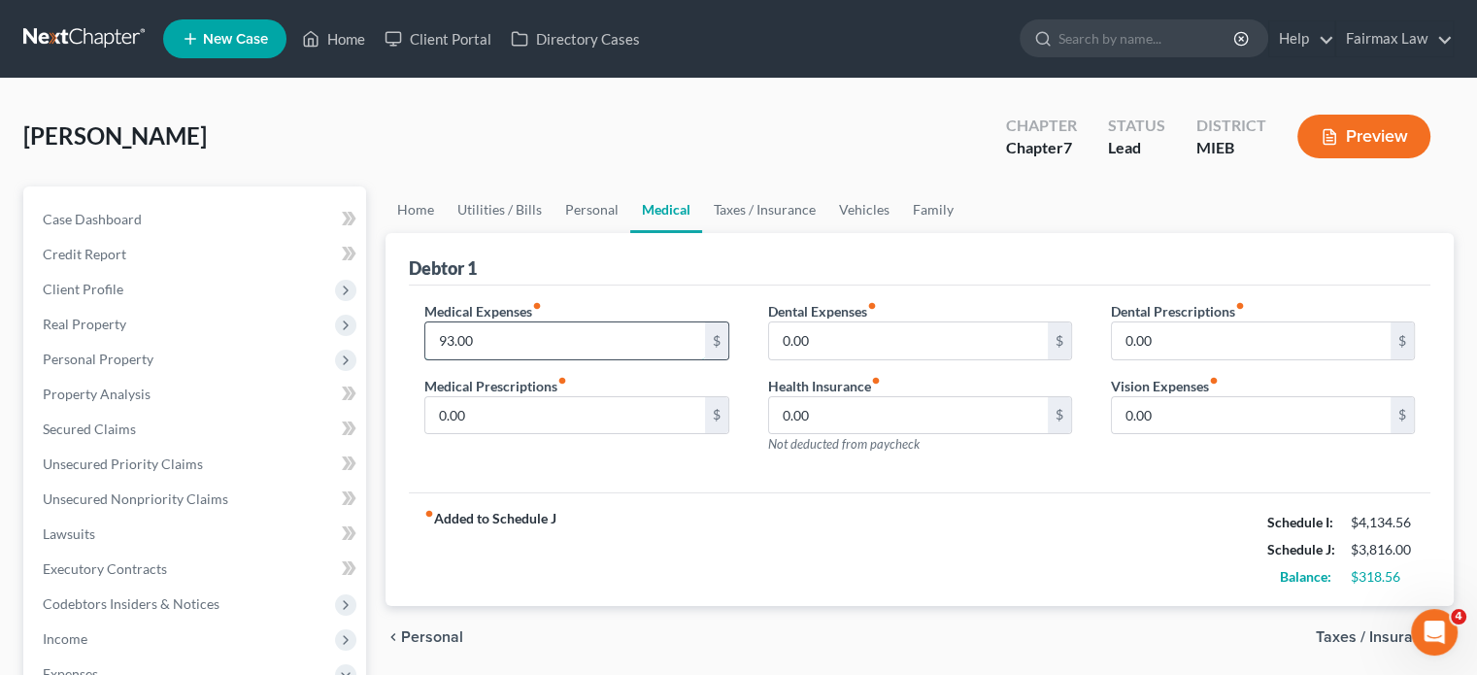
click at [556, 359] on input "93.00" at bounding box center [564, 340] width 279 height 37
click at [905, 360] on div "0.00 $" at bounding box center [920, 340] width 304 height 39
click at [906, 359] on input "0.00" at bounding box center [908, 340] width 279 height 37
click at [901, 233] on link "Vehicles" at bounding box center [864, 209] width 74 height 47
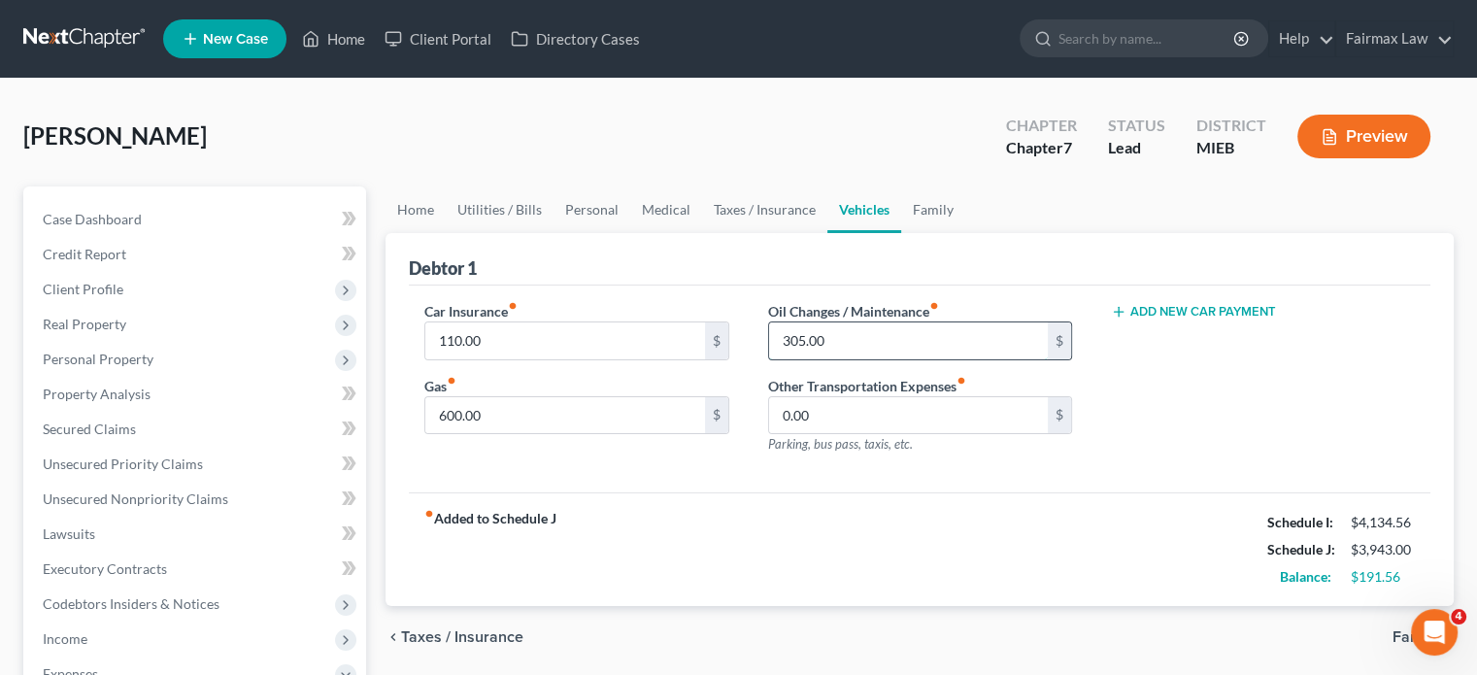
click at [856, 359] on input "305.00" at bounding box center [908, 340] width 279 height 37
click at [642, 359] on input "110.00" at bounding box center [564, 340] width 279 height 37
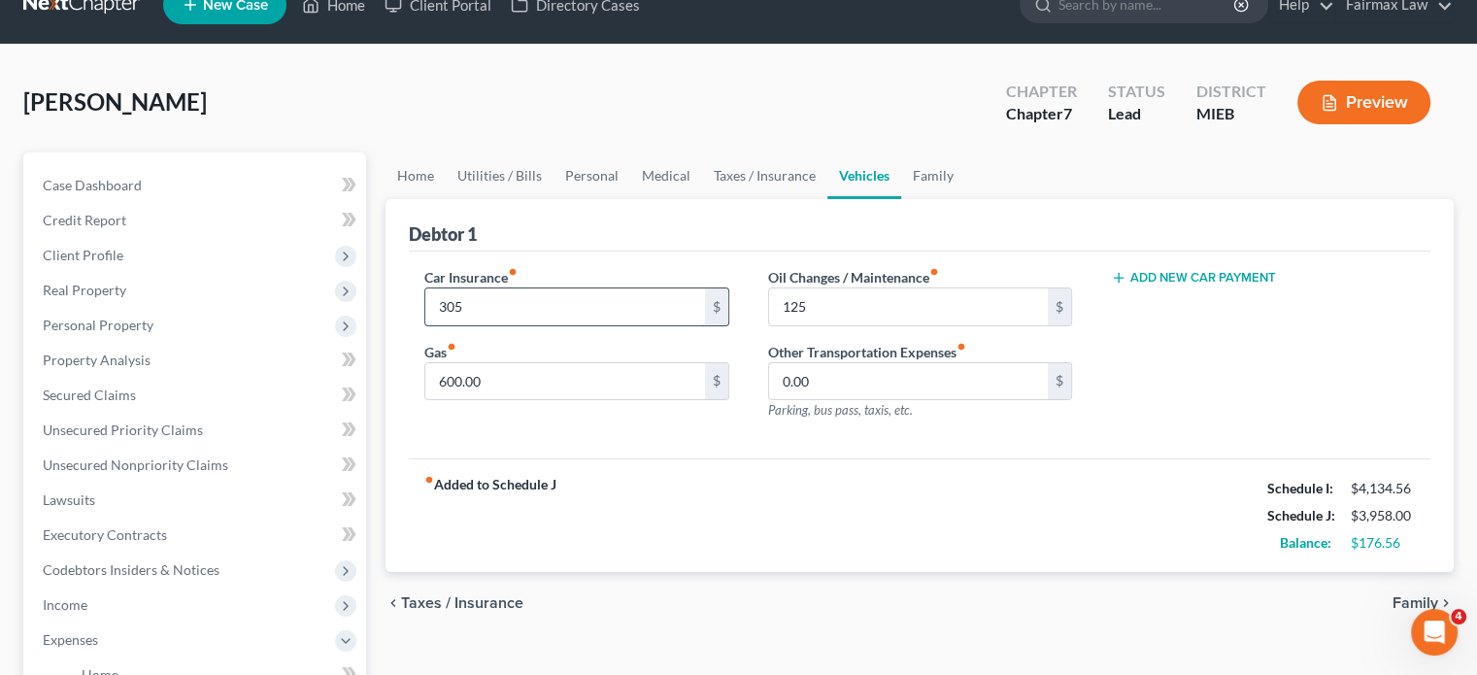
scroll to position [27, 0]
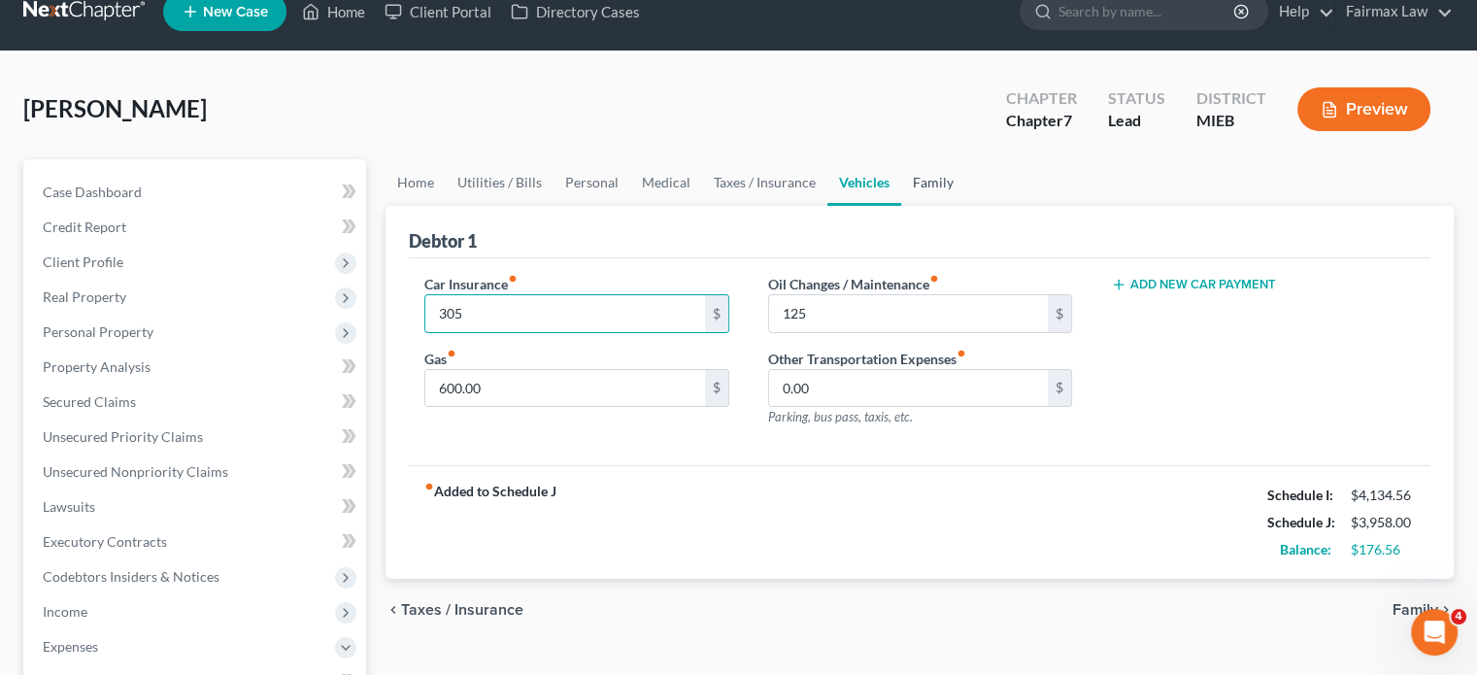
click at [965, 206] on link "Family" at bounding box center [933, 182] width 64 height 47
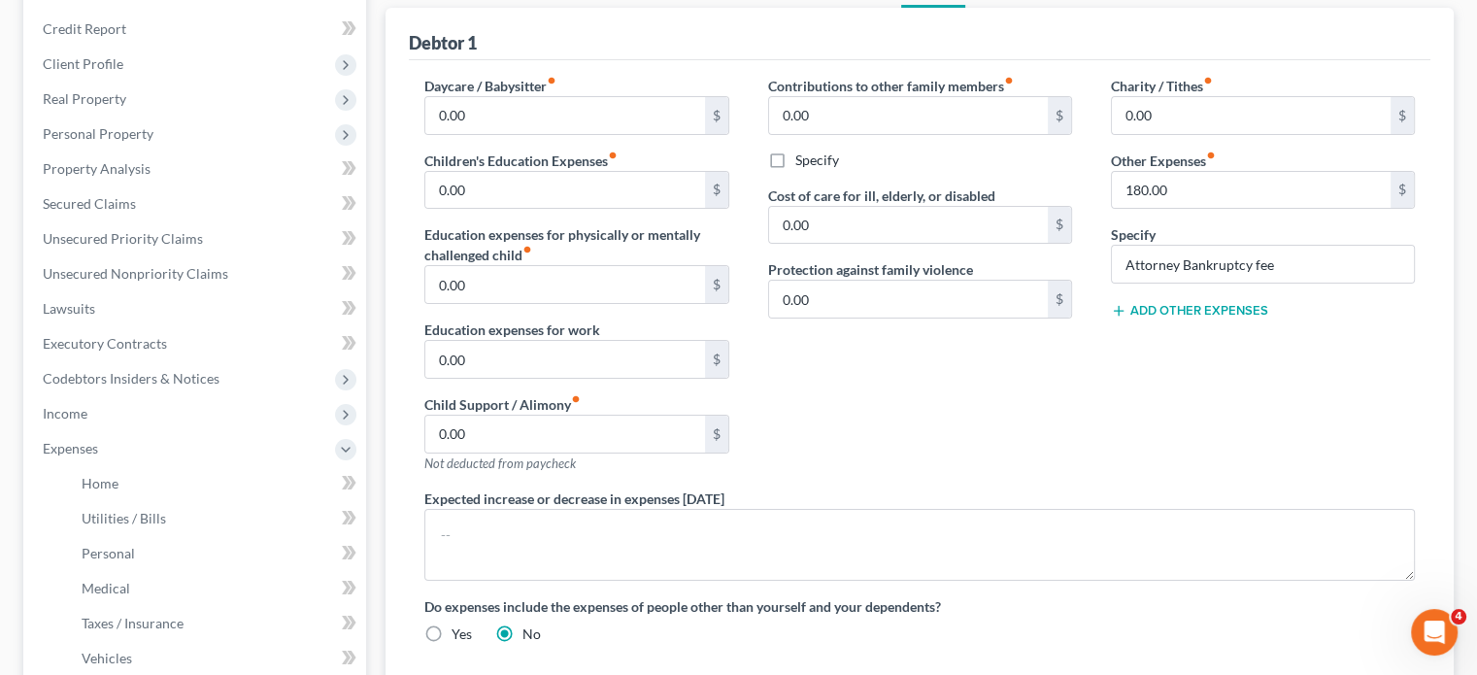
scroll to position [221, 0]
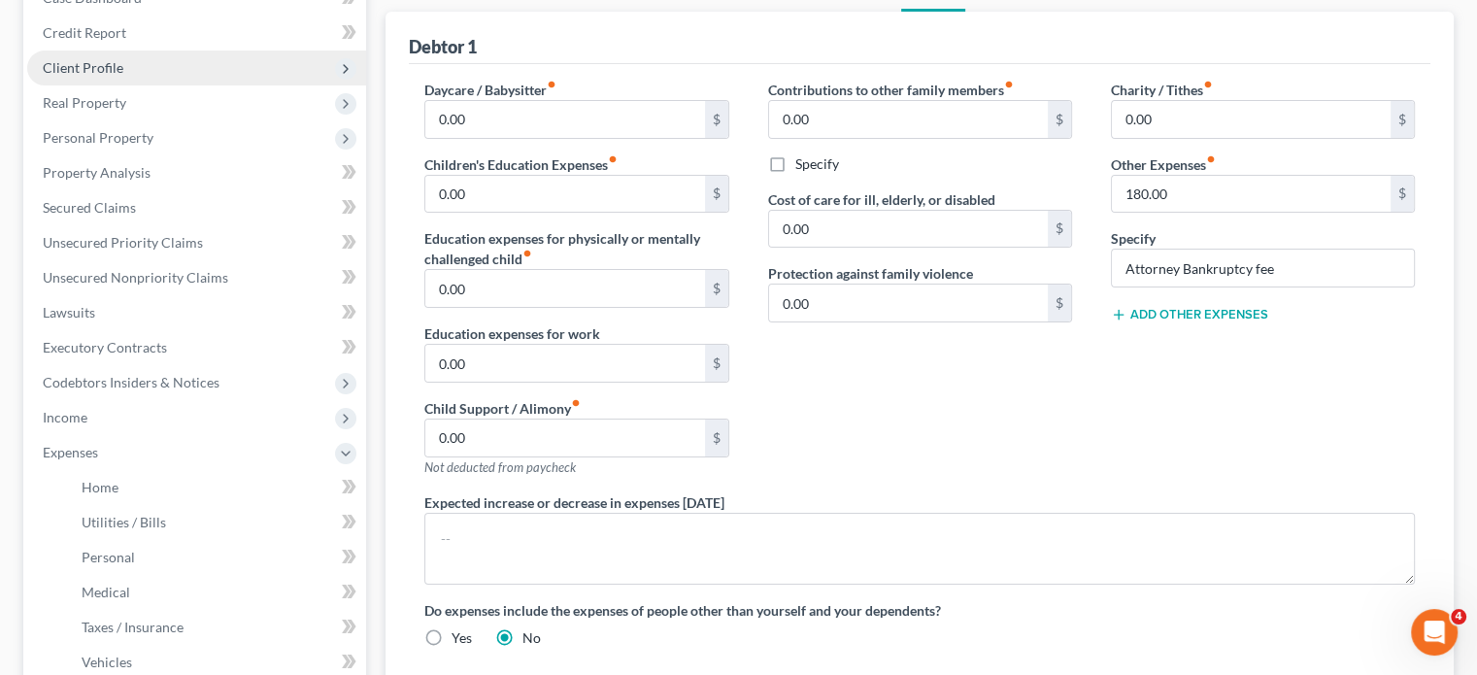
click at [161, 85] on span "Client Profile" at bounding box center [196, 67] width 339 height 35
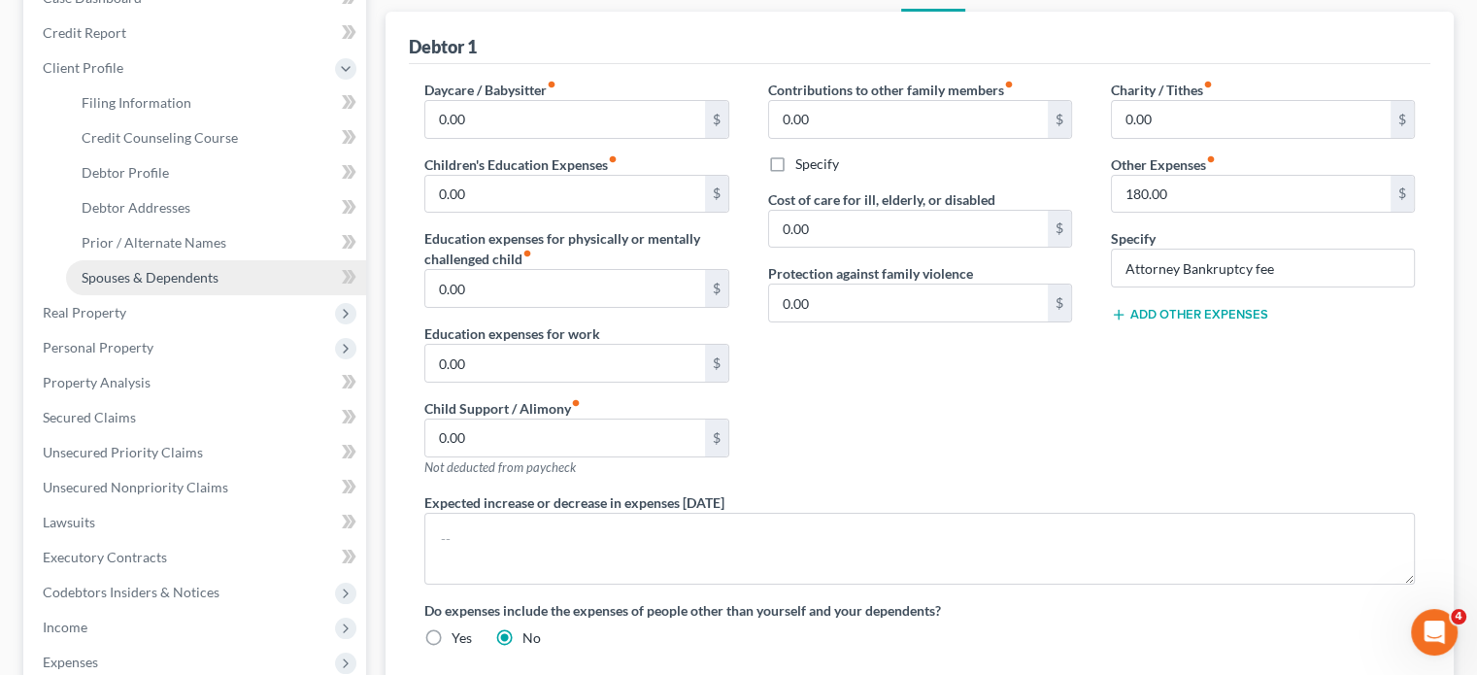
click at [168, 285] on span "Spouses & Dependents" at bounding box center [150, 277] width 137 height 17
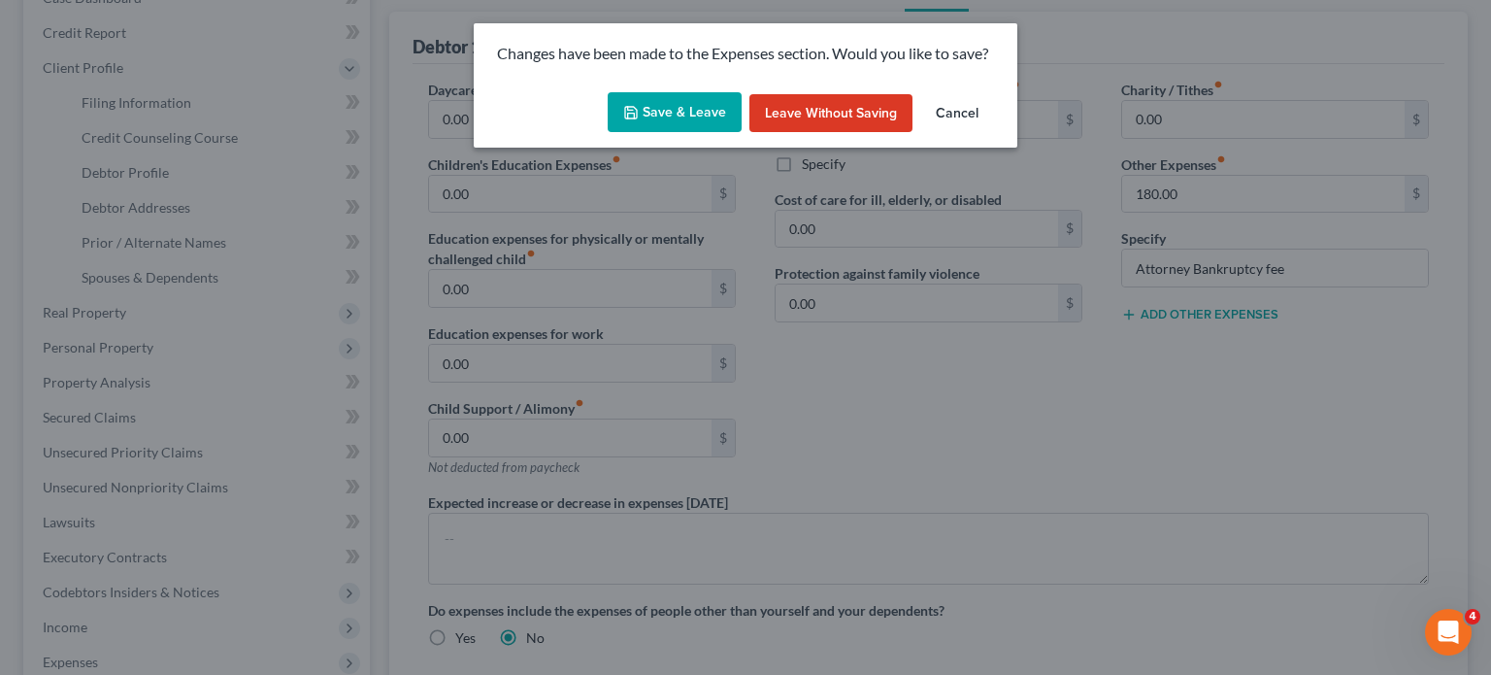
click at [613, 131] on button "Save & Leave" at bounding box center [675, 112] width 134 height 41
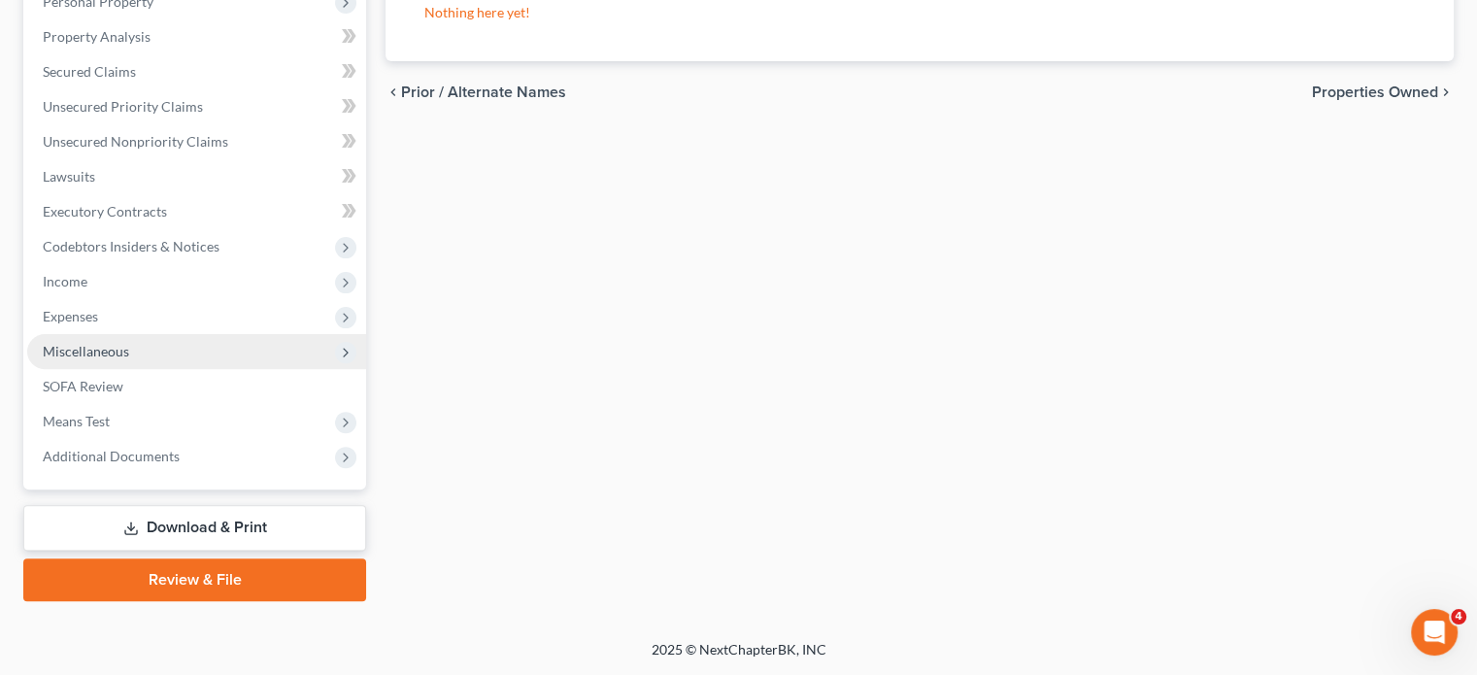
scroll to position [869, 0]
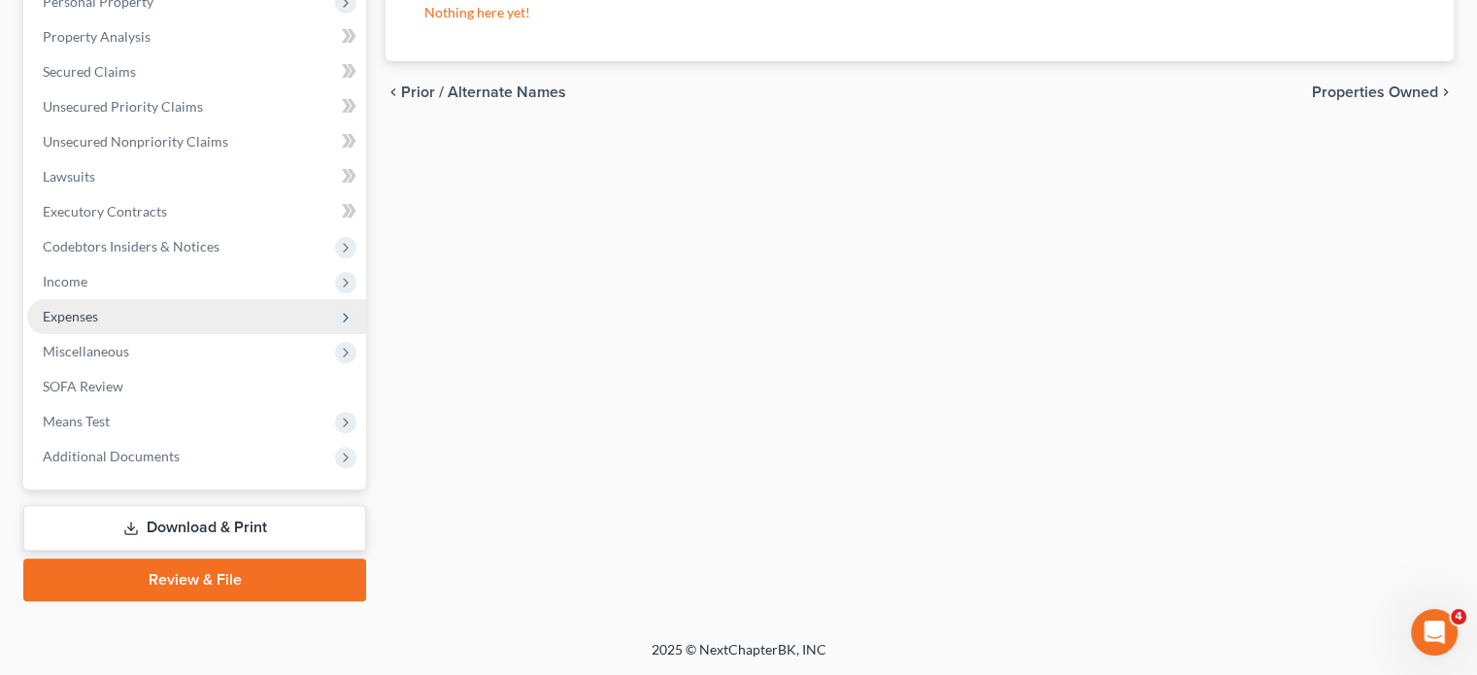
click at [165, 299] on span "Expenses" at bounding box center [196, 316] width 339 height 35
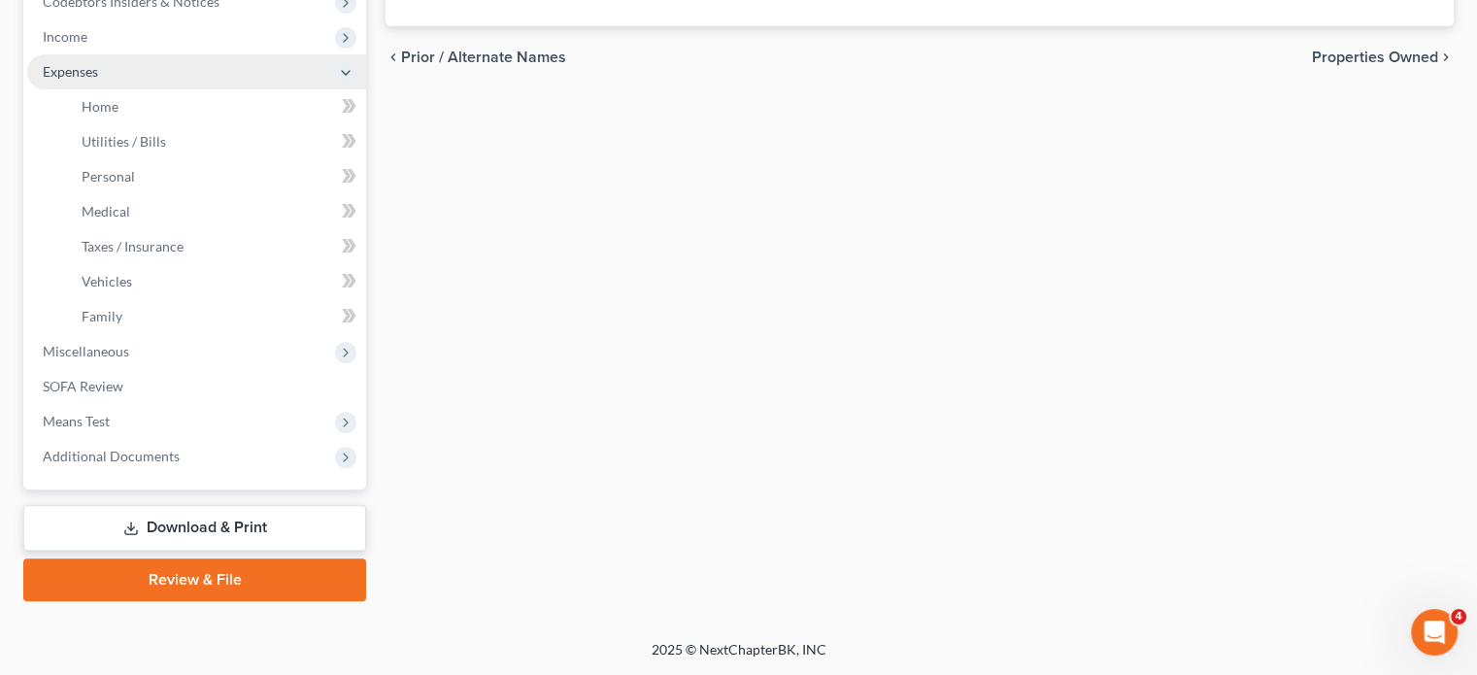
scroll to position [607, 0]
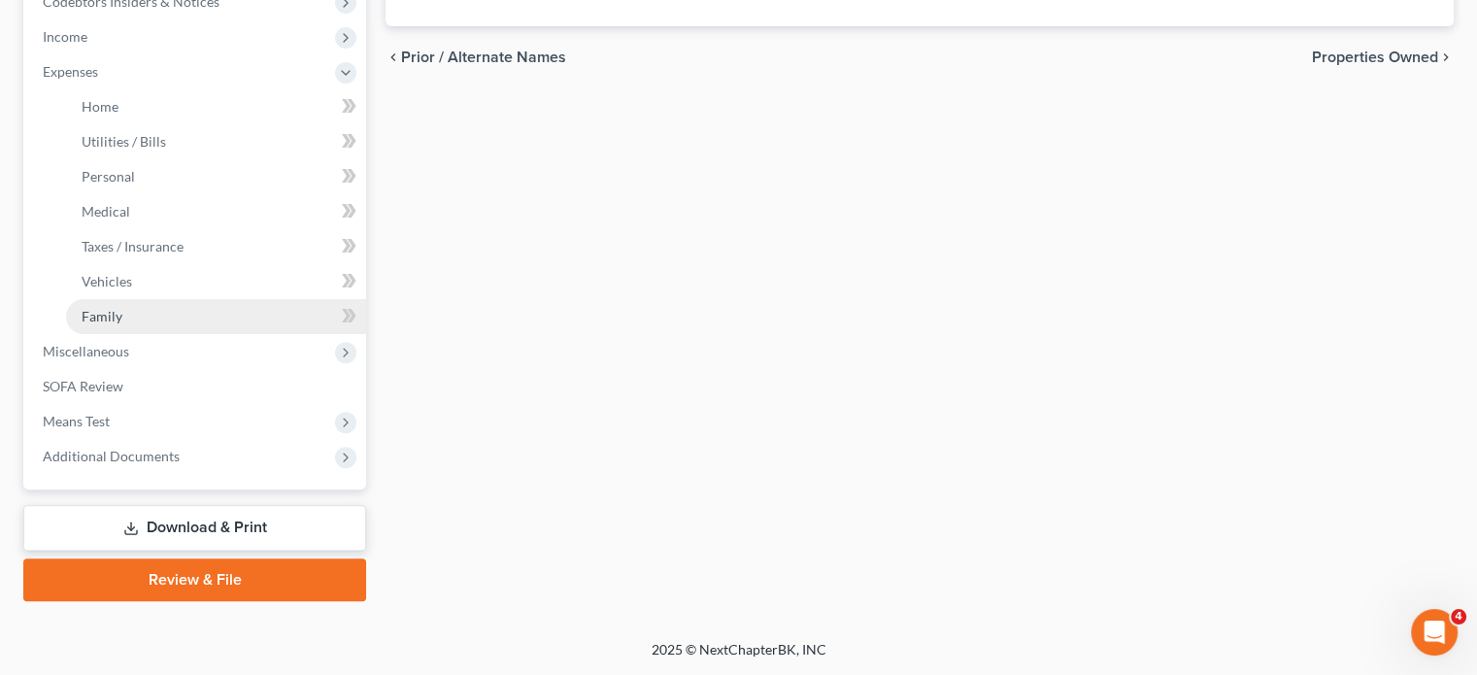
click at [120, 324] on span "Family" at bounding box center [102, 316] width 41 height 17
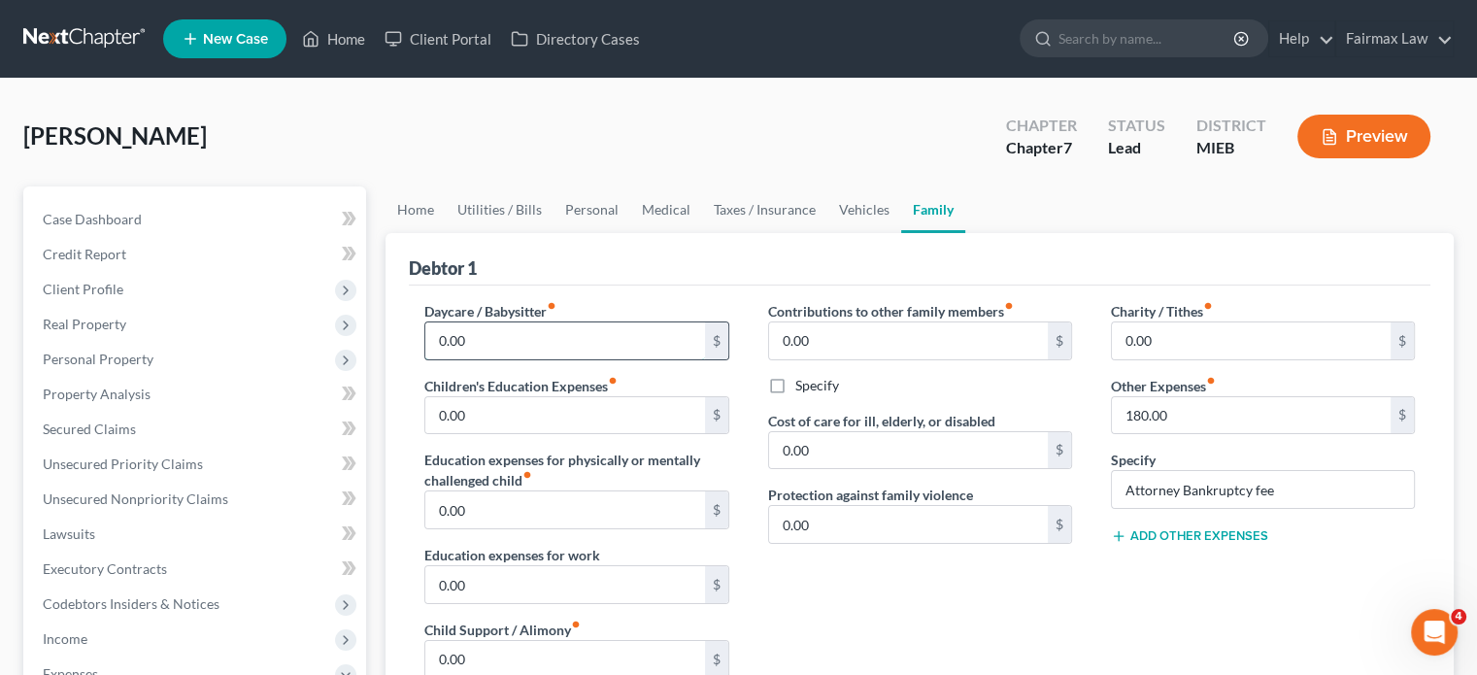
click at [545, 359] on input "0.00" at bounding box center [564, 340] width 279 height 37
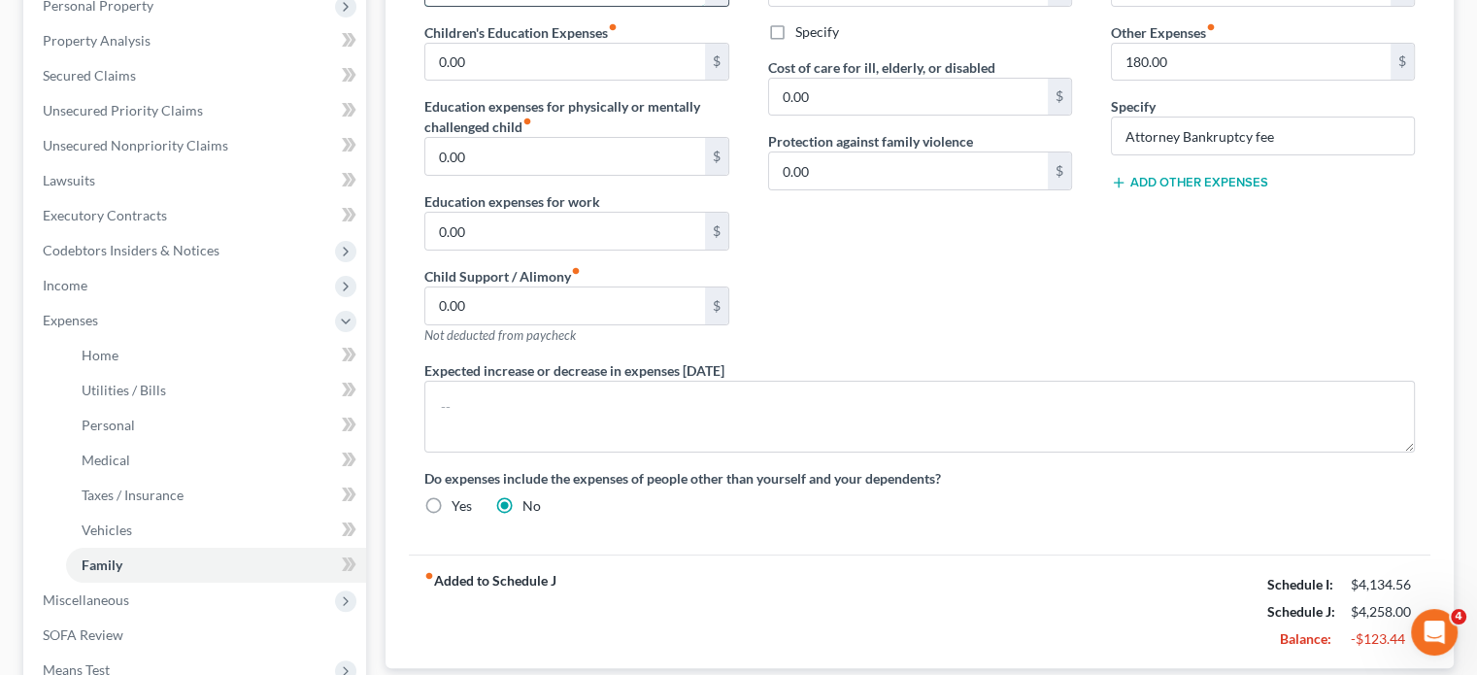
scroll to position [126, 0]
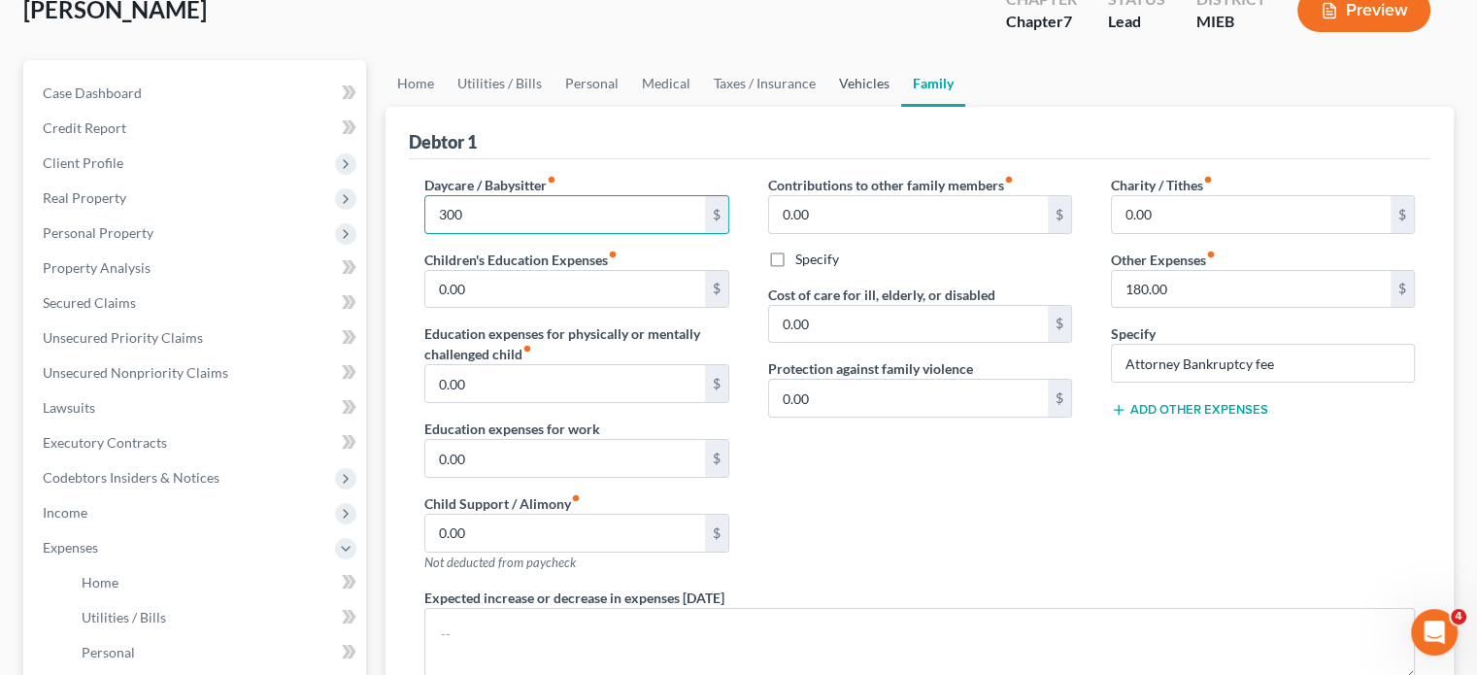
click at [901, 107] on link "Vehicles" at bounding box center [864, 83] width 74 height 47
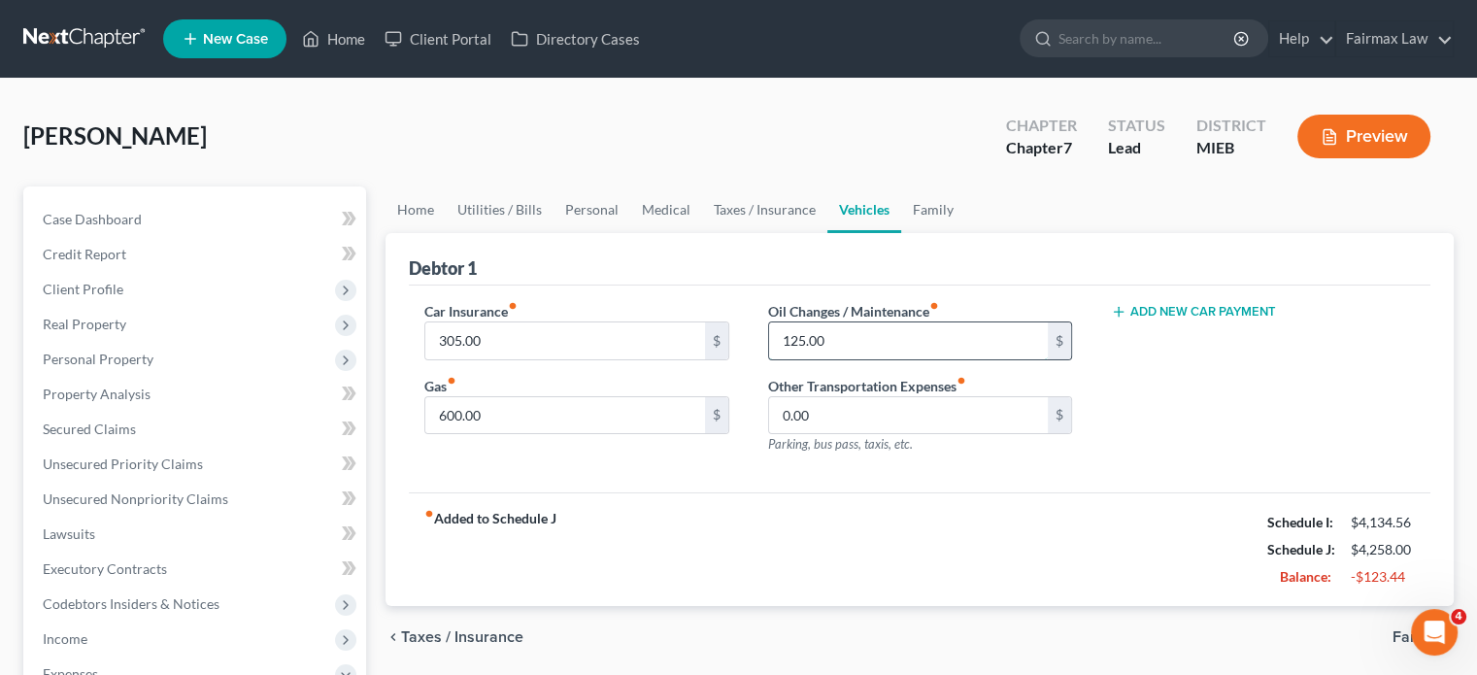
click at [846, 359] on input "125.00" at bounding box center [908, 340] width 279 height 37
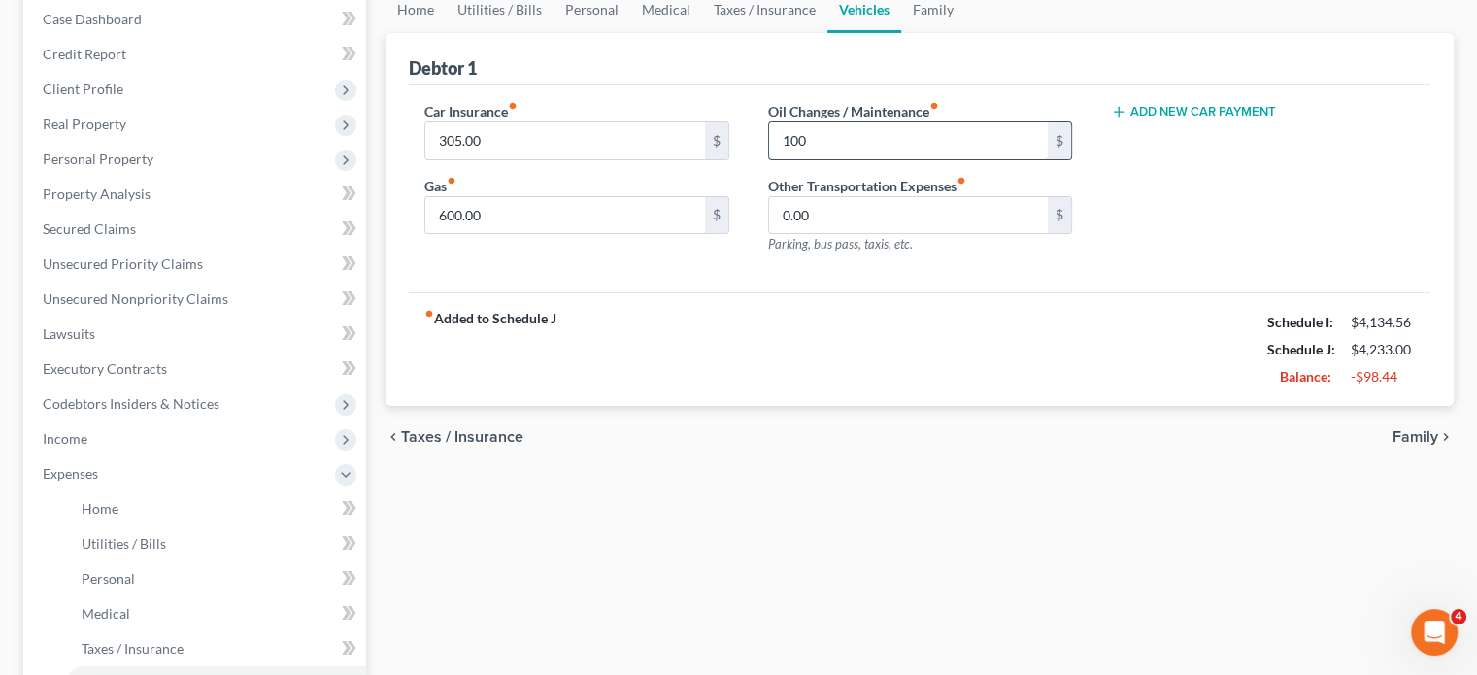
scroll to position [254, 0]
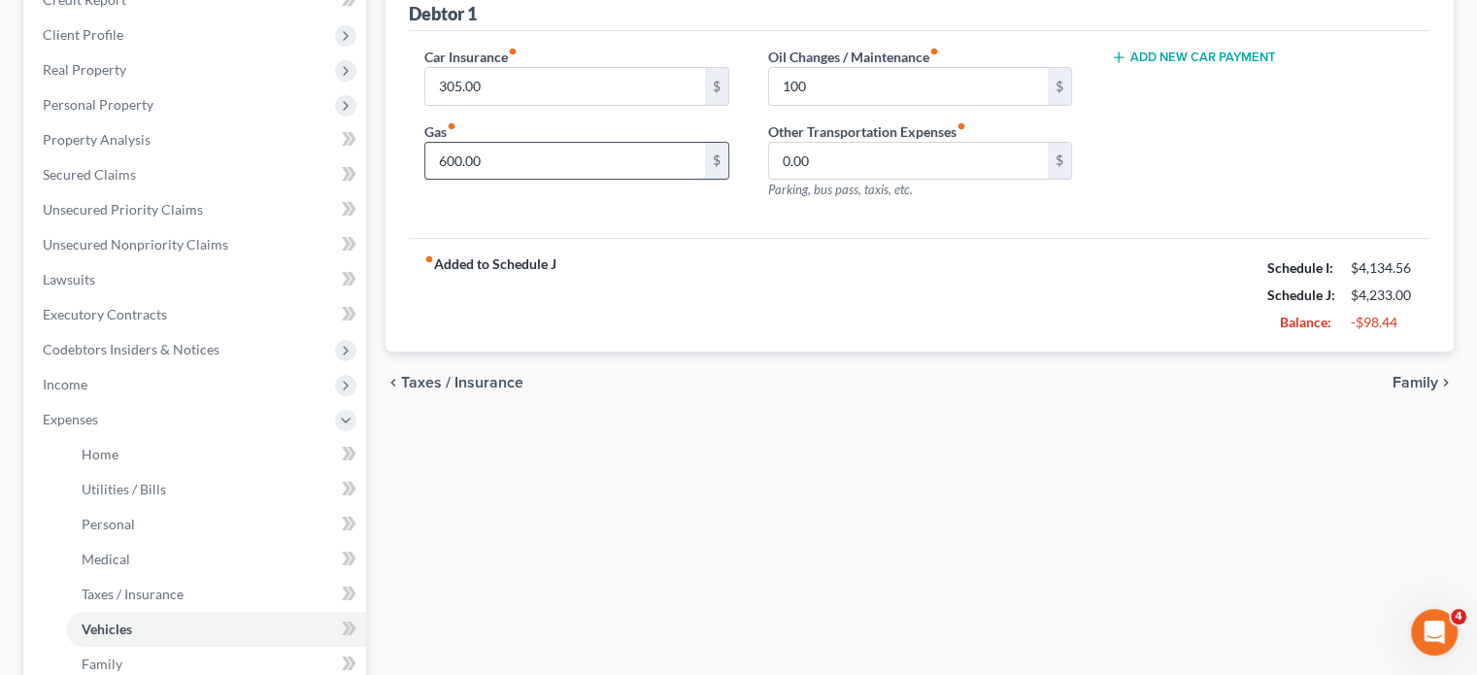
click at [513, 180] on input "600.00" at bounding box center [564, 161] width 279 height 37
click at [714, 352] on div "fiber_manual_record Added to Schedule J Schedule I: $4,134.56 Schedule J: $4,13…" at bounding box center [919, 295] width 1021 height 114
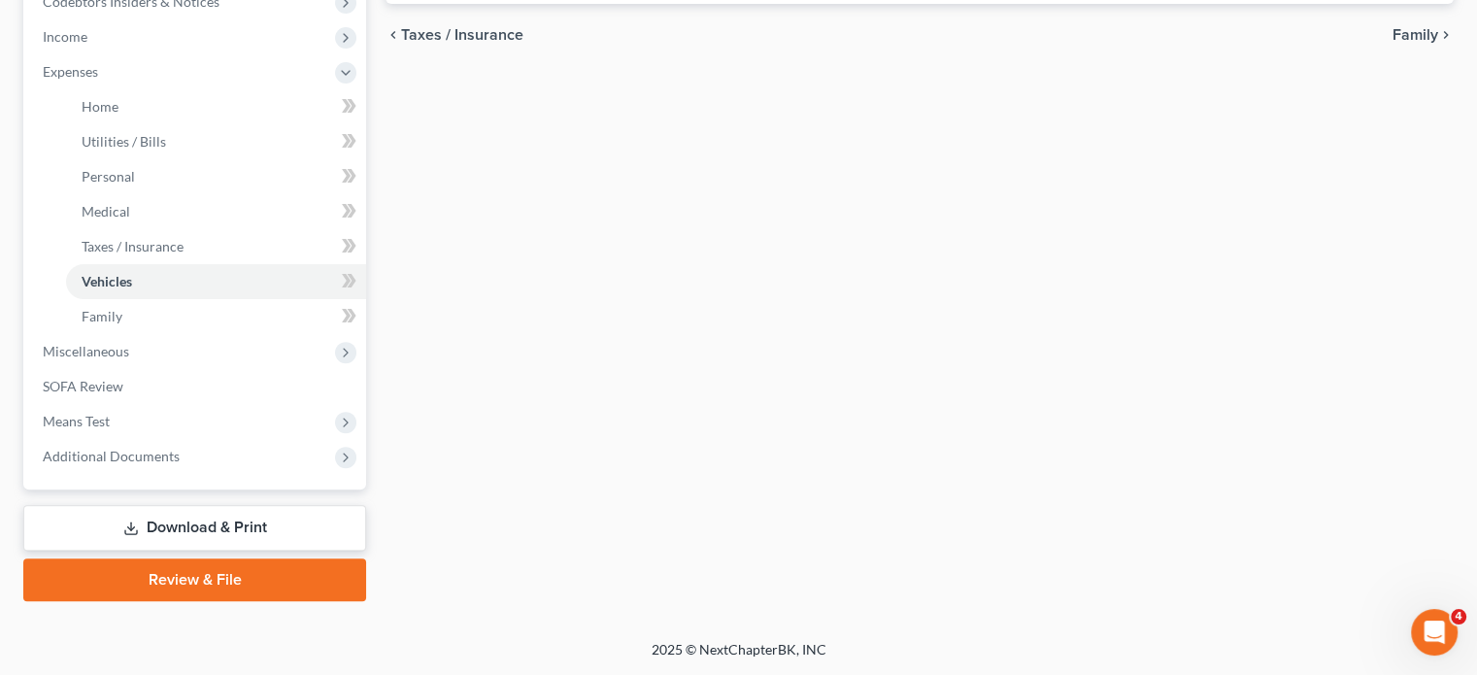
scroll to position [916, 0]
click at [129, 343] on span "Miscellaneous" at bounding box center [86, 351] width 86 height 17
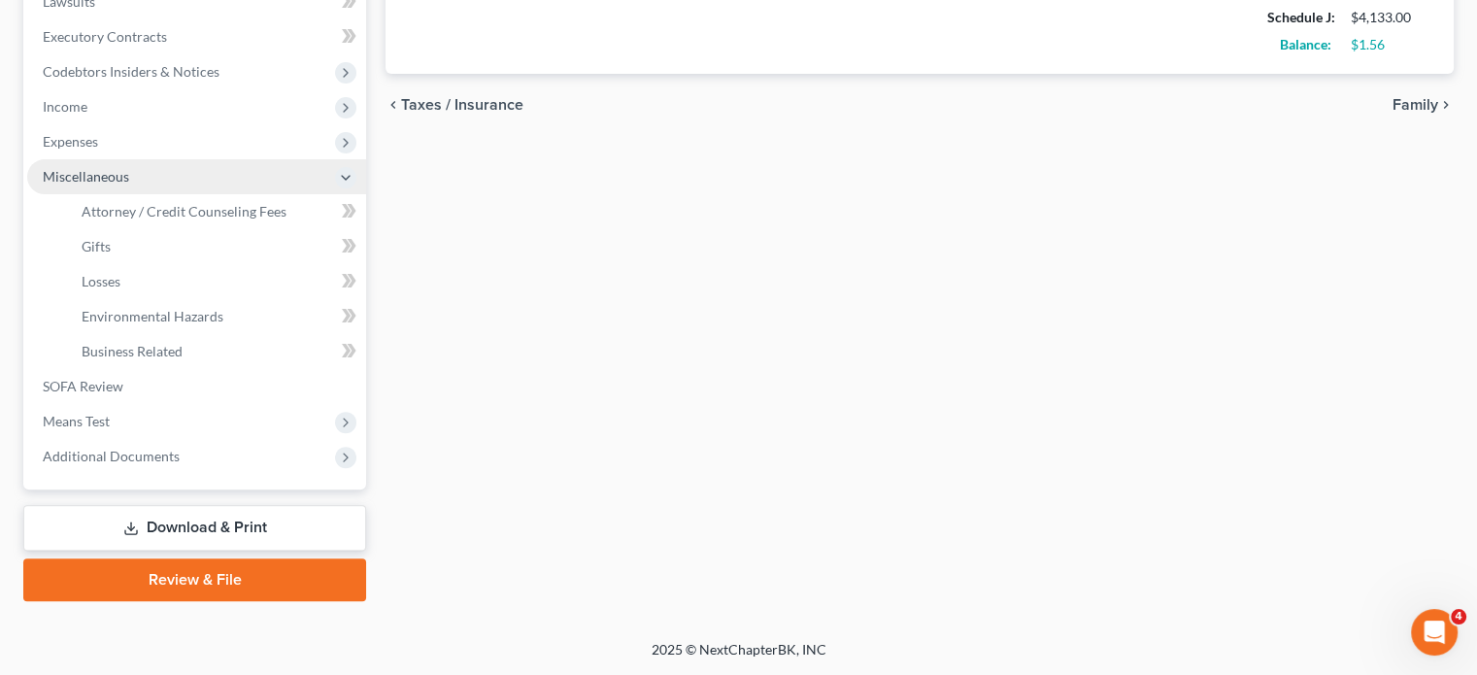
scroll to position [828, 0]
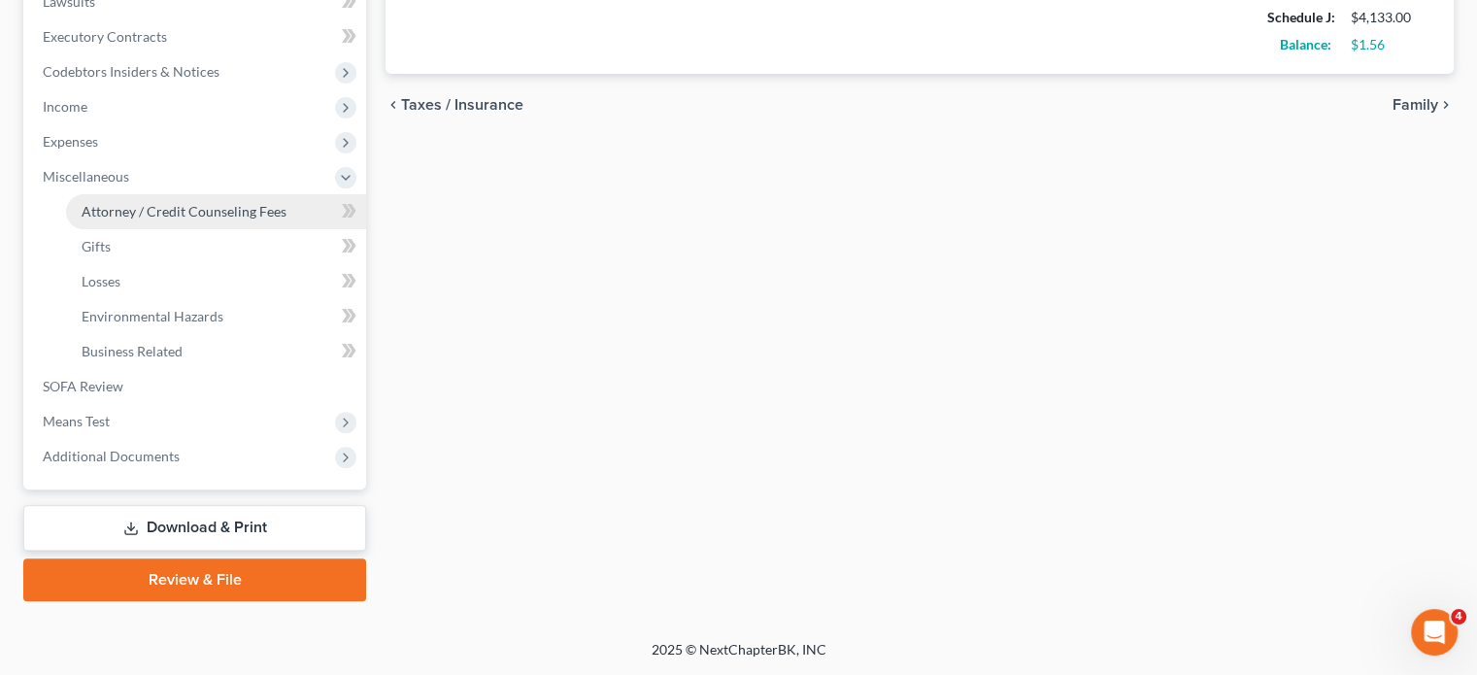
click at [206, 194] on link "Attorney / Credit Counseling Fees" at bounding box center [216, 211] width 300 height 35
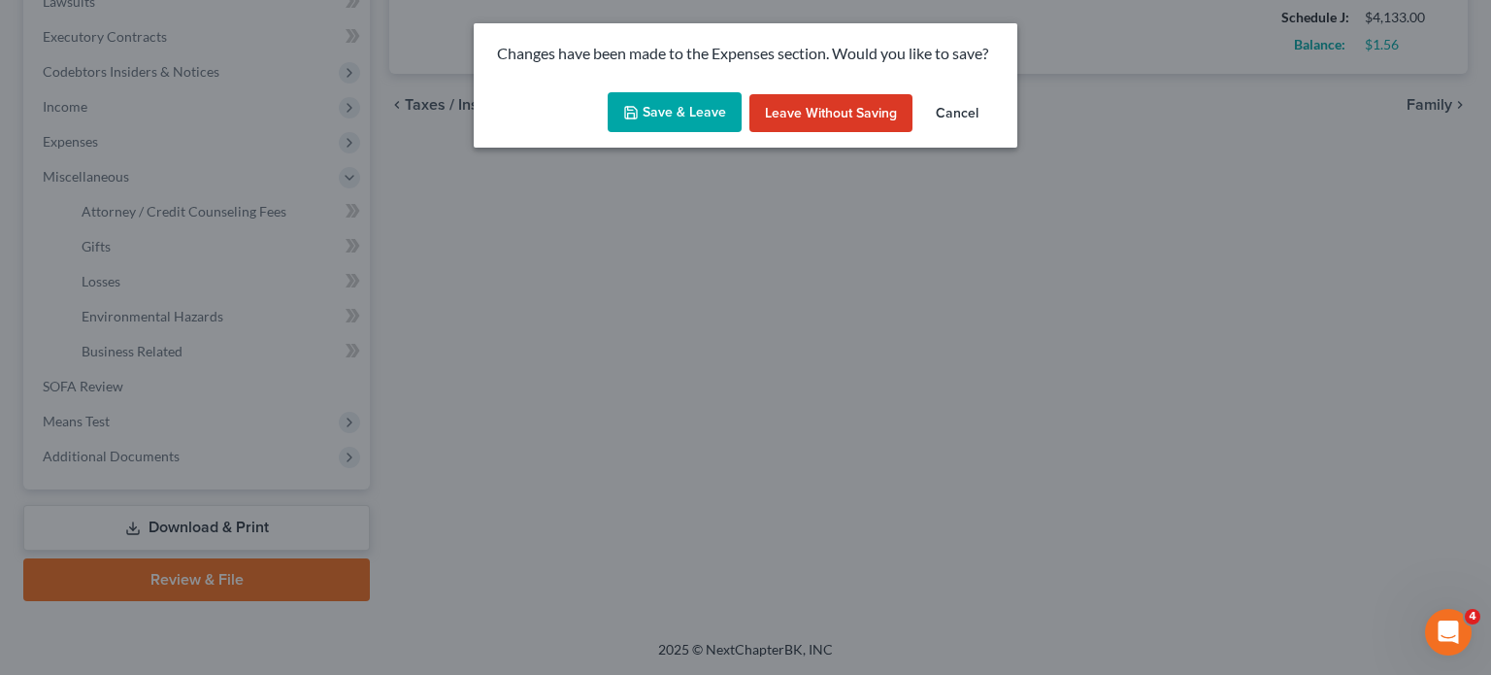
click at [660, 133] on button "Save & Leave" at bounding box center [675, 112] width 134 height 41
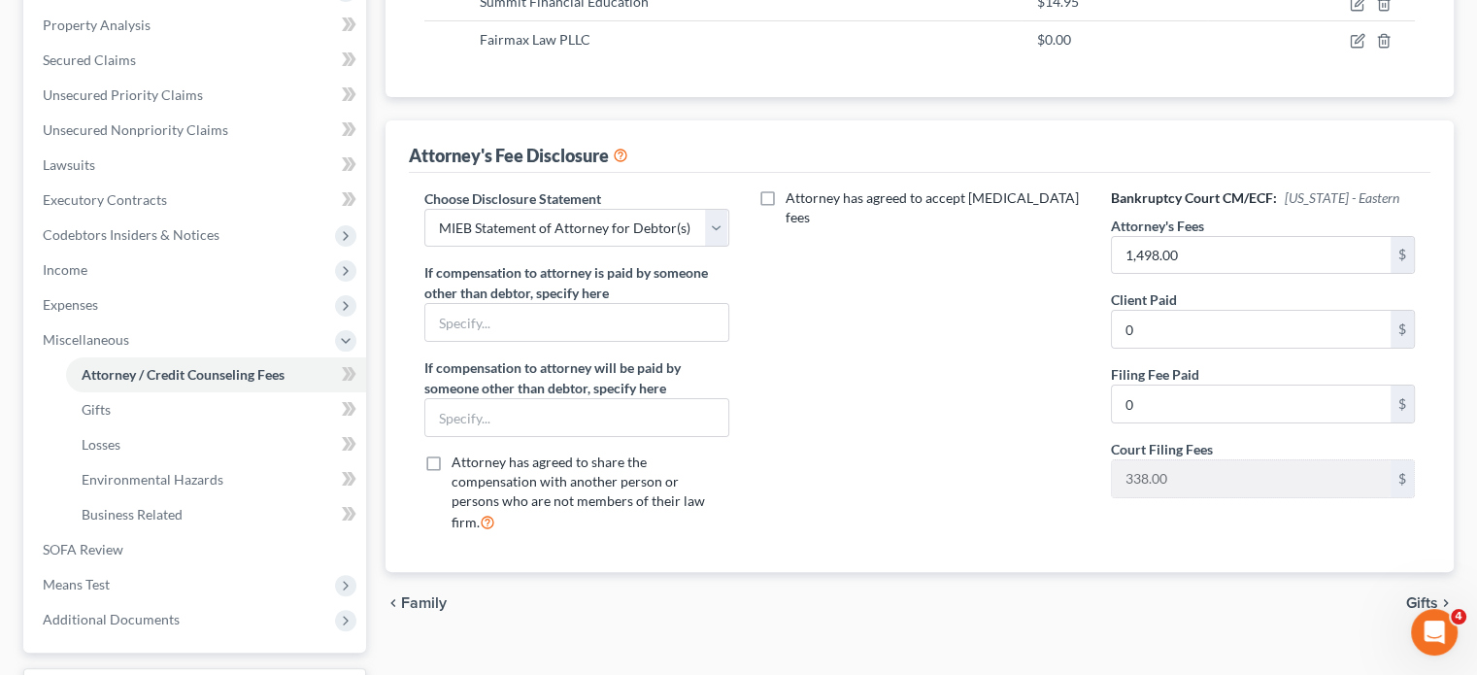
scroll to position [371, 0]
click at [228, 136] on span "Unsecured Nonpriority Claims" at bounding box center [135, 127] width 185 height 17
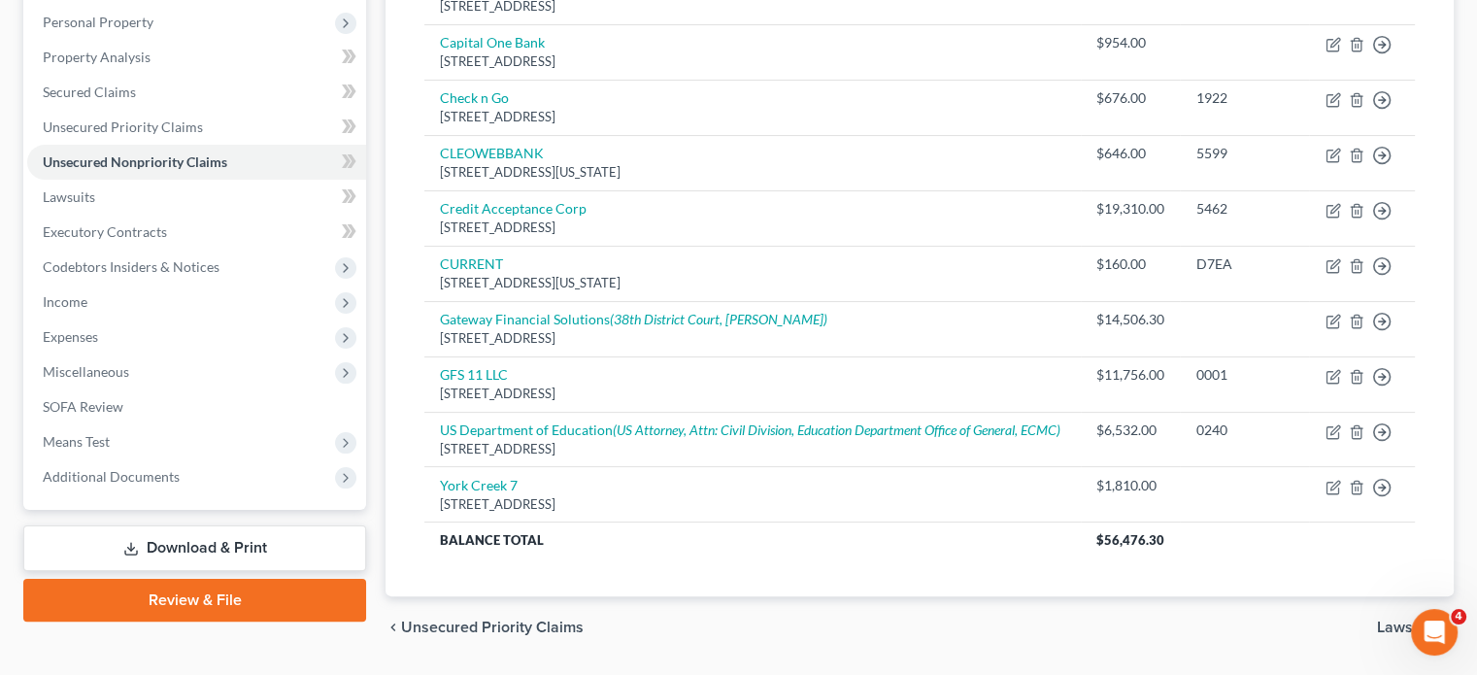
scroll to position [157, 0]
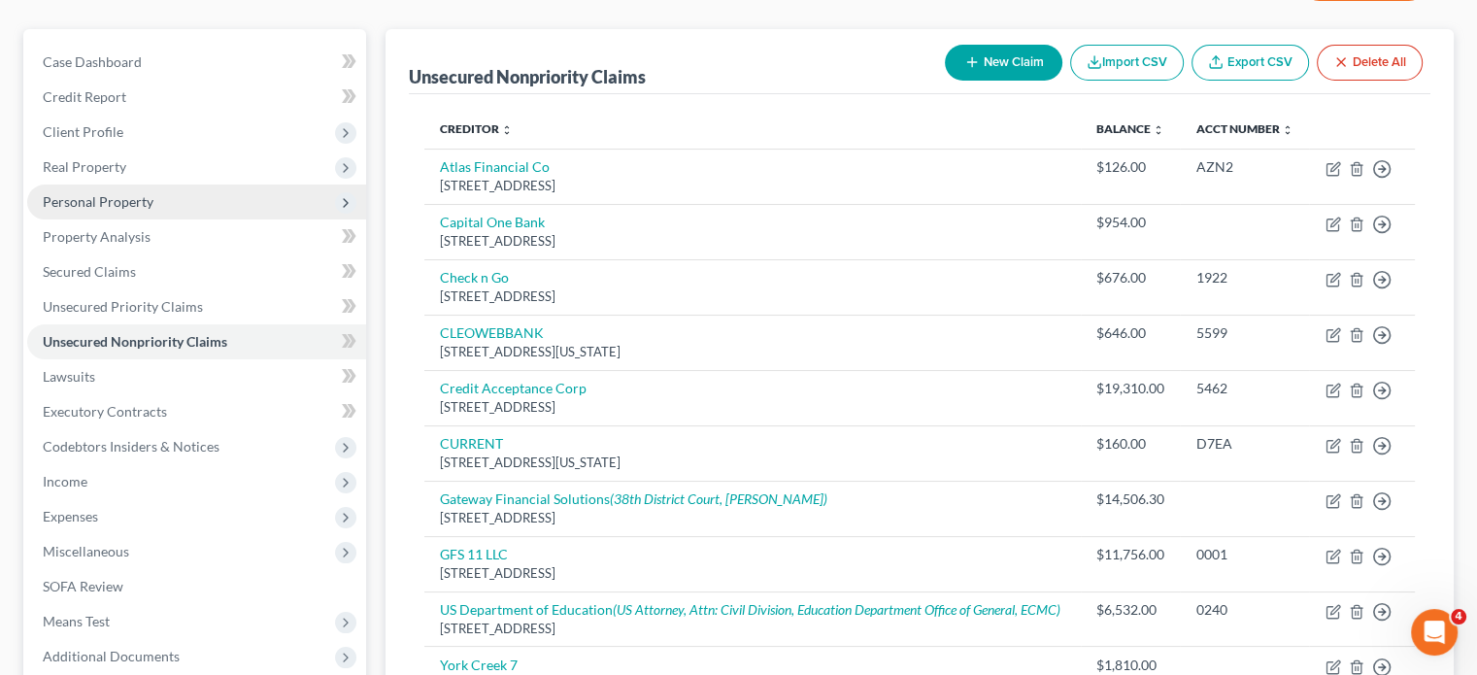
drag, startPoint x: 198, startPoint y: 284, endPoint x: 247, endPoint y: 303, distance: 52.3
click at [198, 219] on span "Personal Property" at bounding box center [196, 201] width 339 height 35
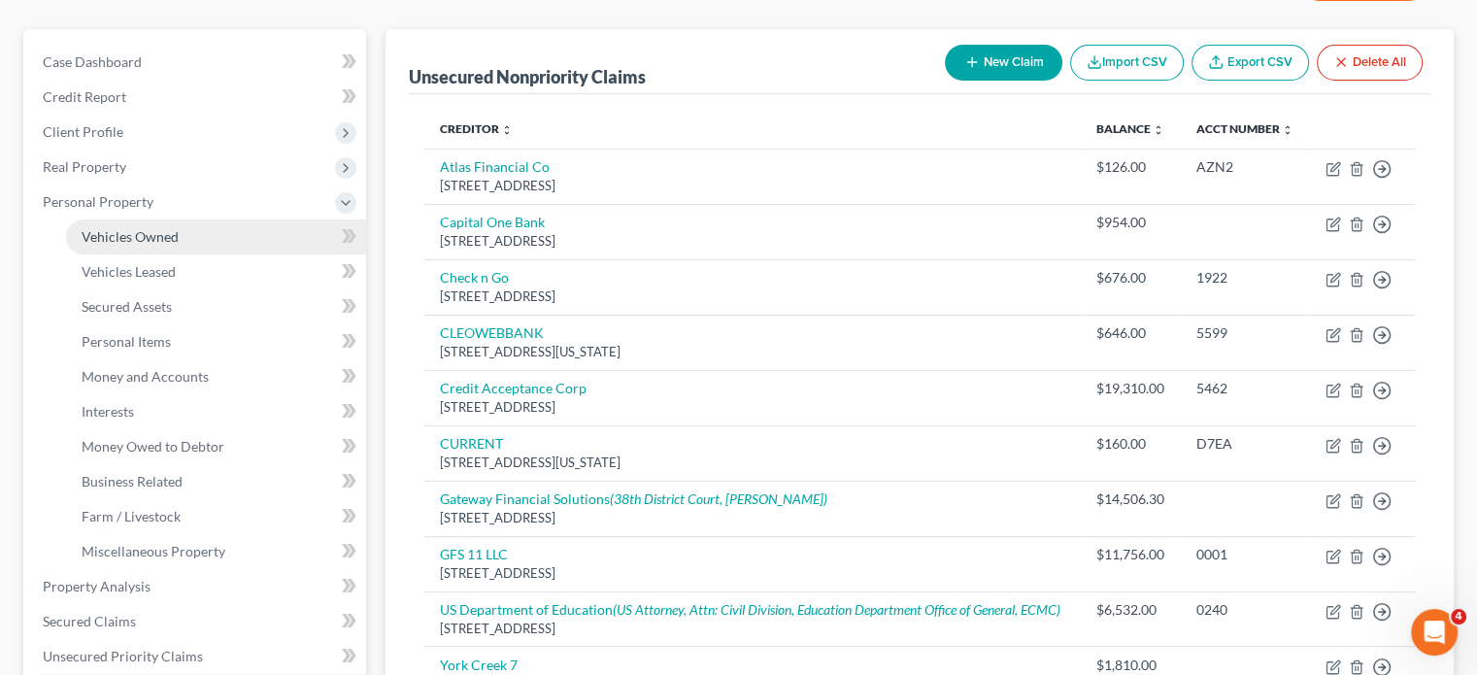
click at [213, 254] on link "Vehicles Owned" at bounding box center [216, 236] width 300 height 35
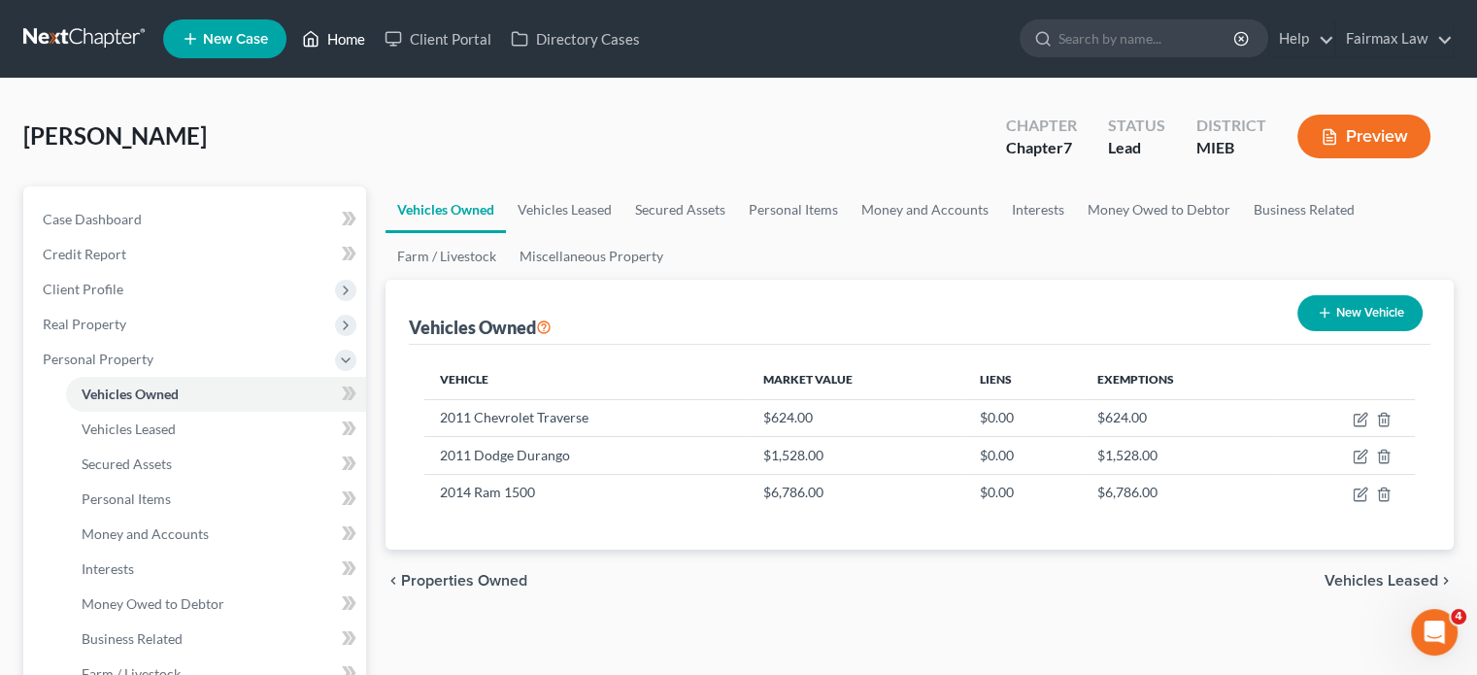
click at [375, 50] on link "Home" at bounding box center [333, 38] width 83 height 35
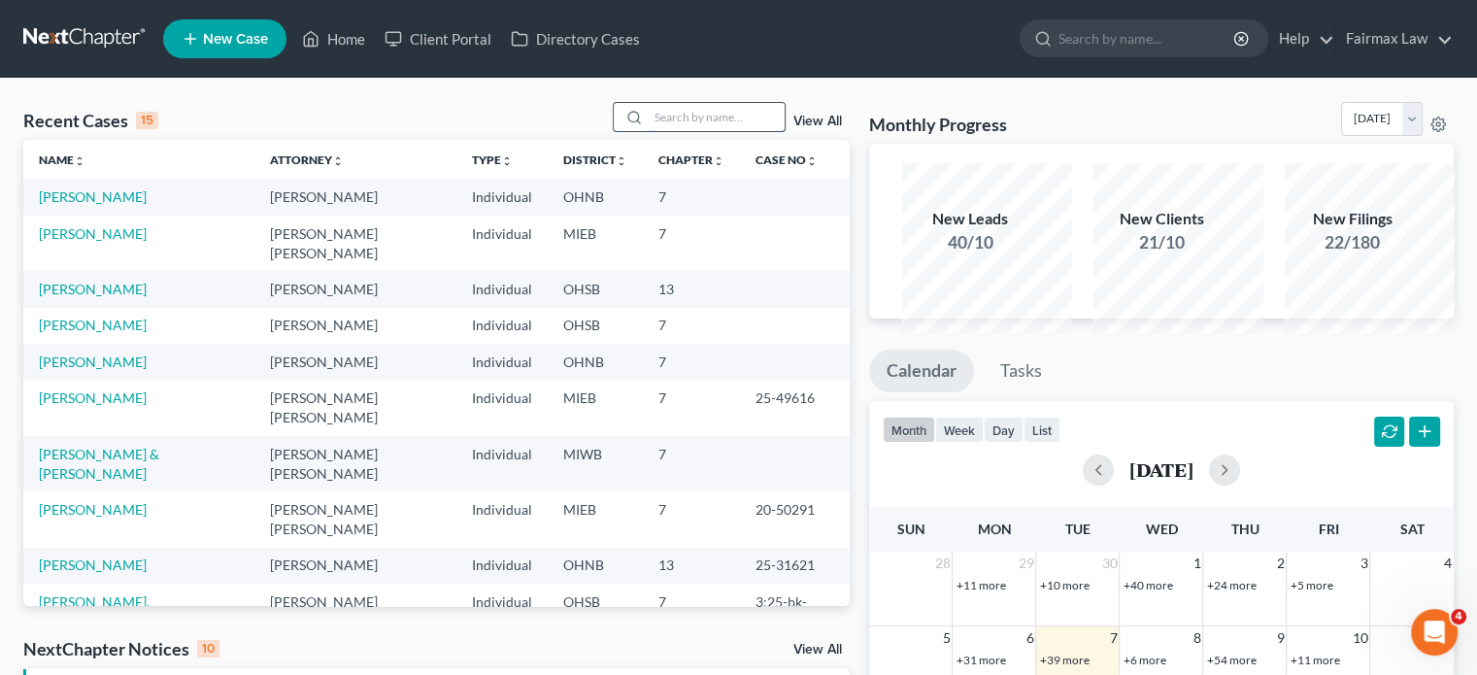
click at [649, 131] on input "search" at bounding box center [717, 117] width 136 height 28
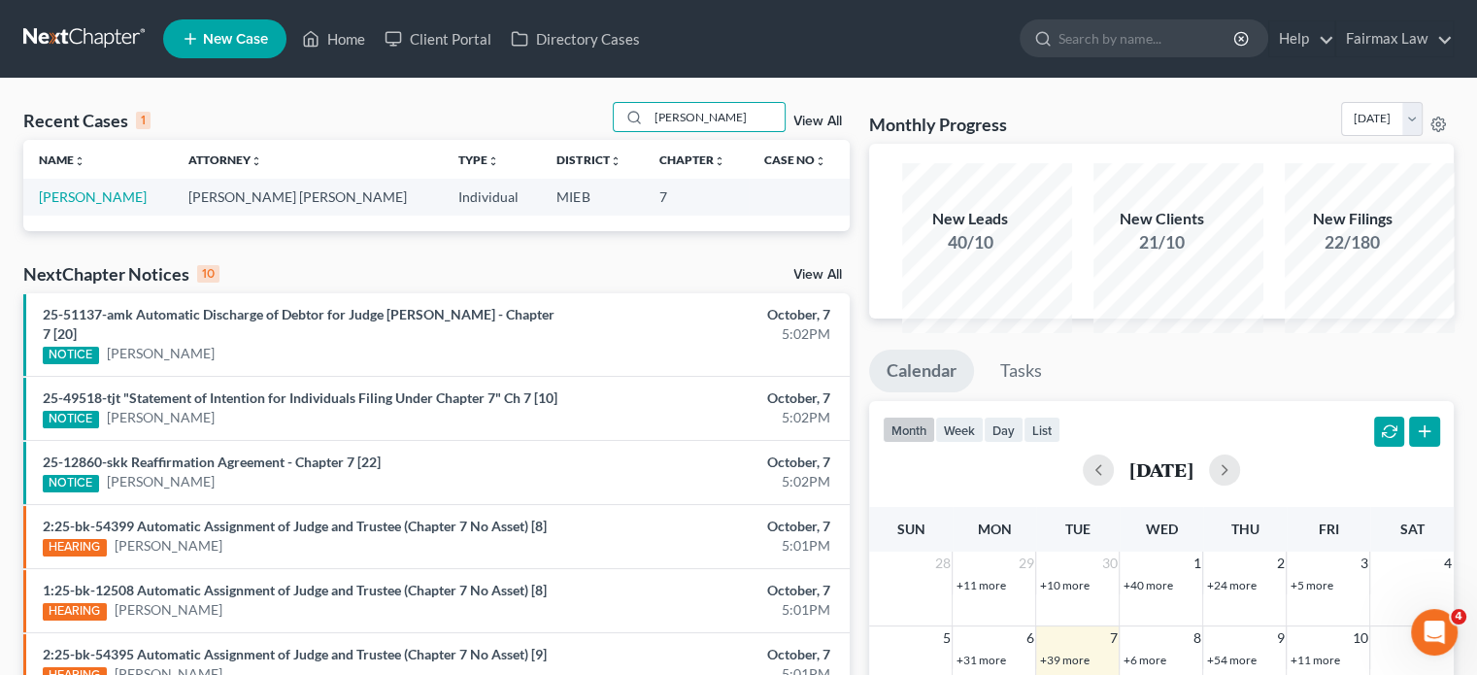
click at [145, 215] on td "[PERSON_NAME]" at bounding box center [98, 197] width 150 height 36
click at [140, 205] on link "[PERSON_NAME]" at bounding box center [93, 196] width 108 height 17
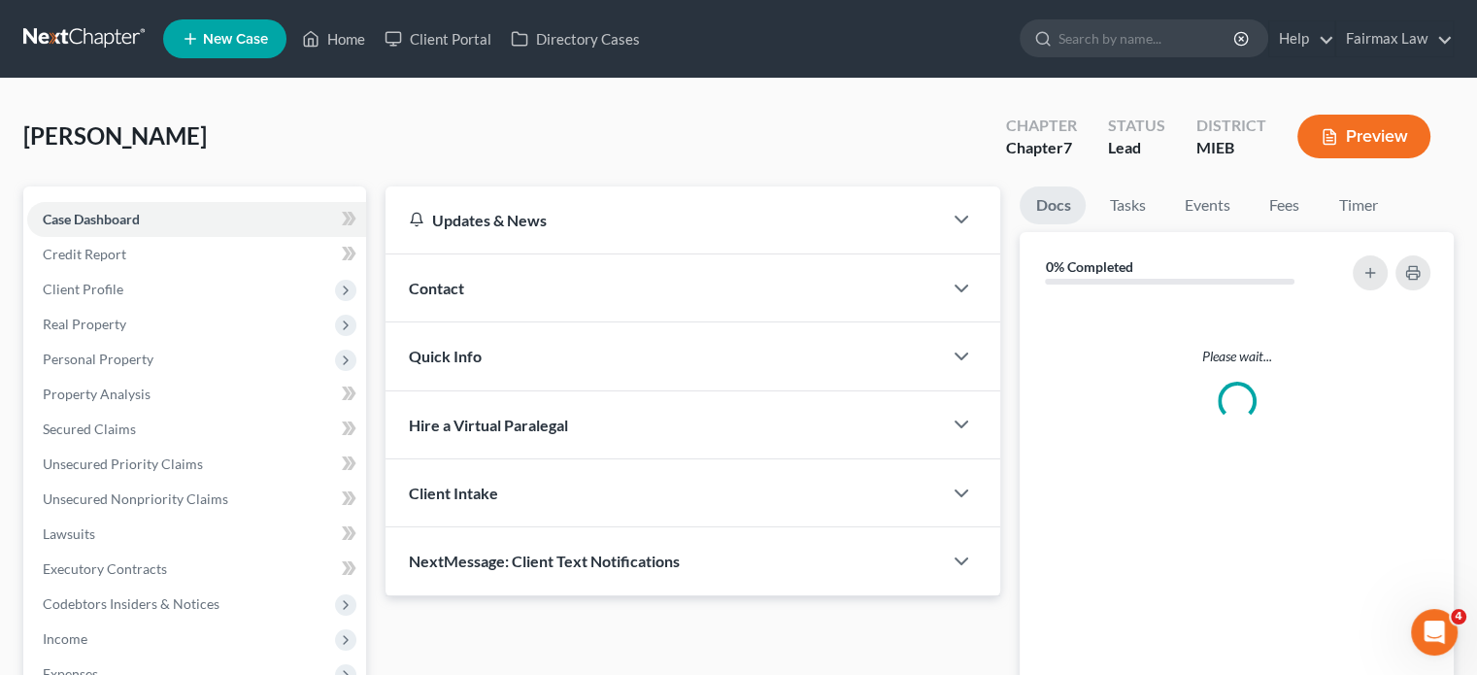
scroll to position [251, 0]
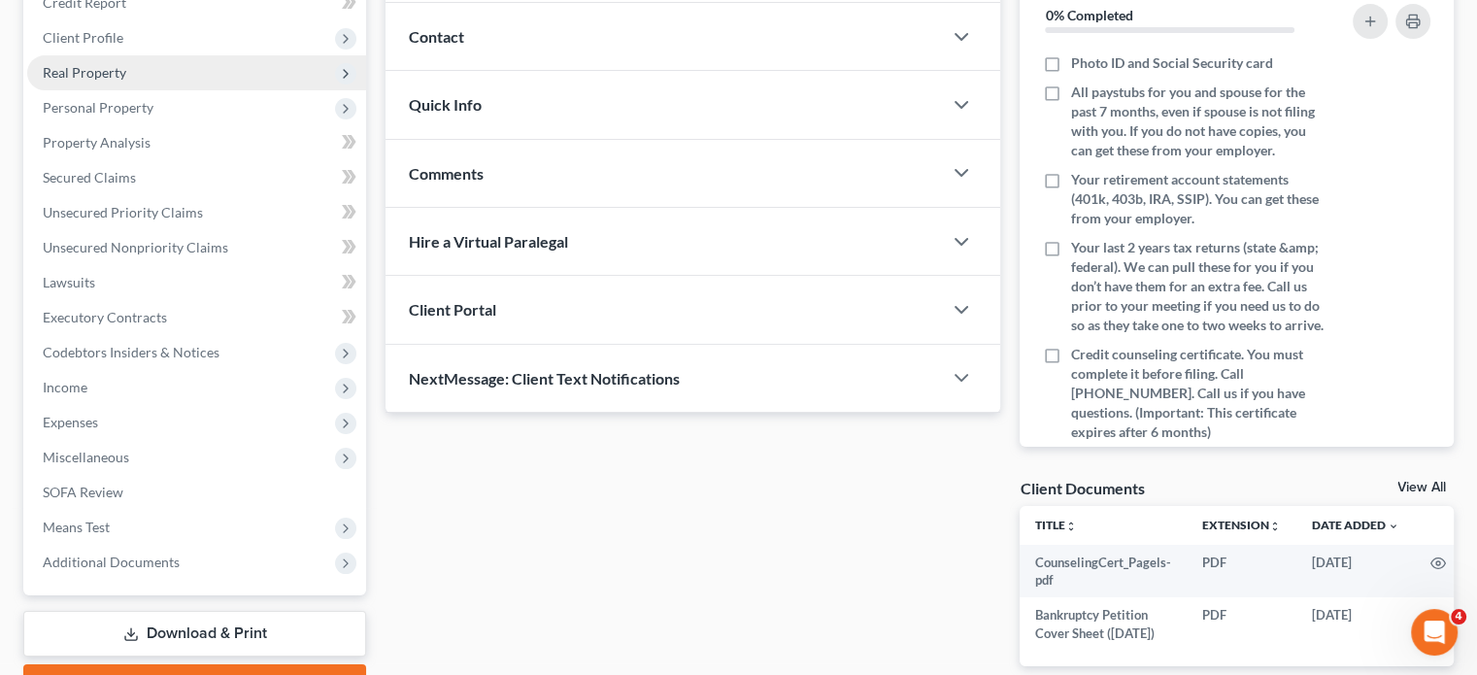
click at [215, 55] on span "Client Profile" at bounding box center [196, 37] width 339 height 35
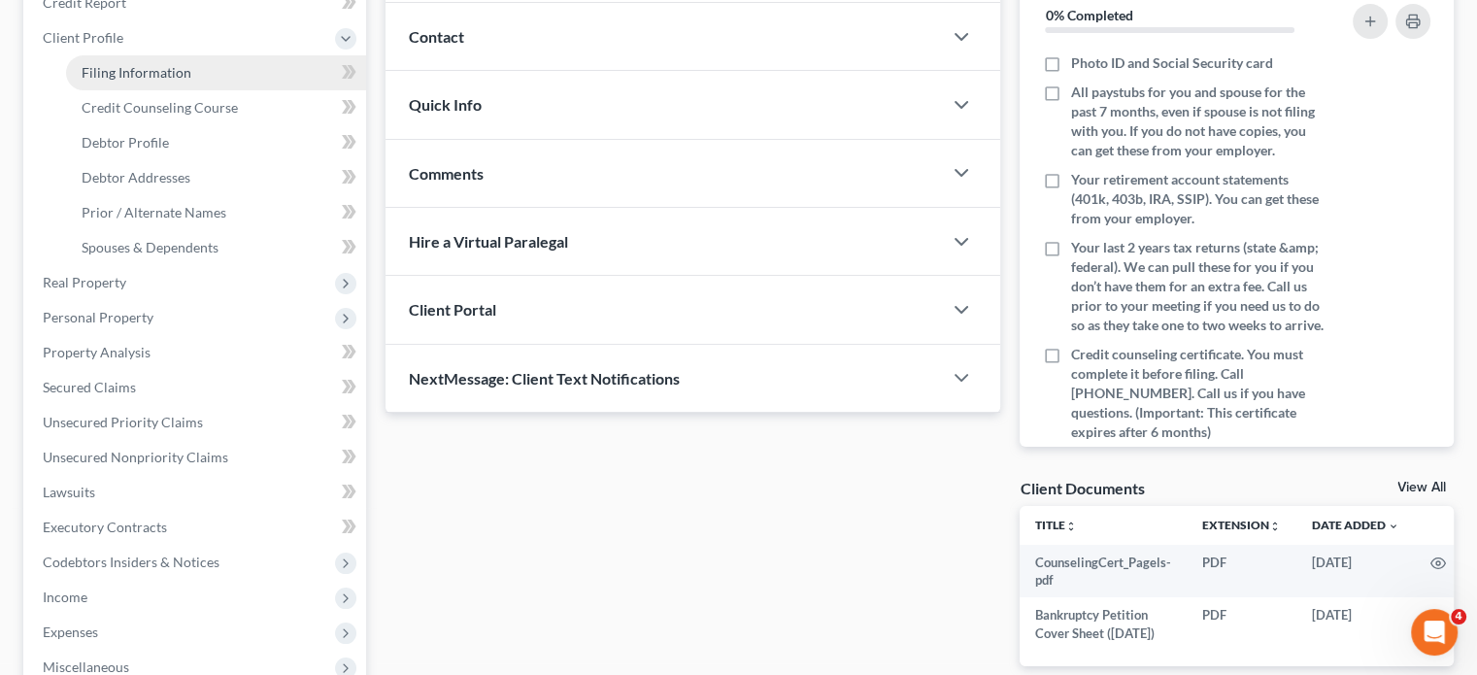
click at [191, 81] on span "Filing Information" at bounding box center [137, 72] width 110 height 17
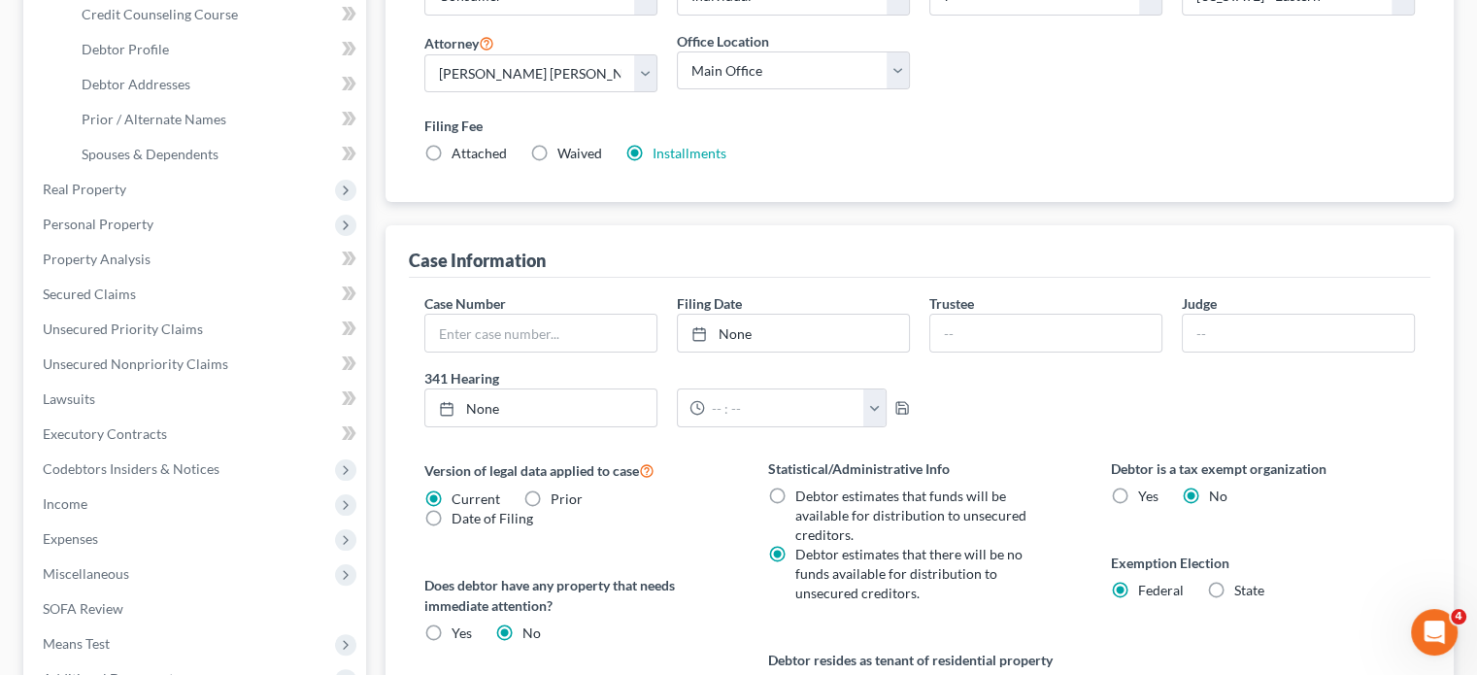
scroll to position [342, 0]
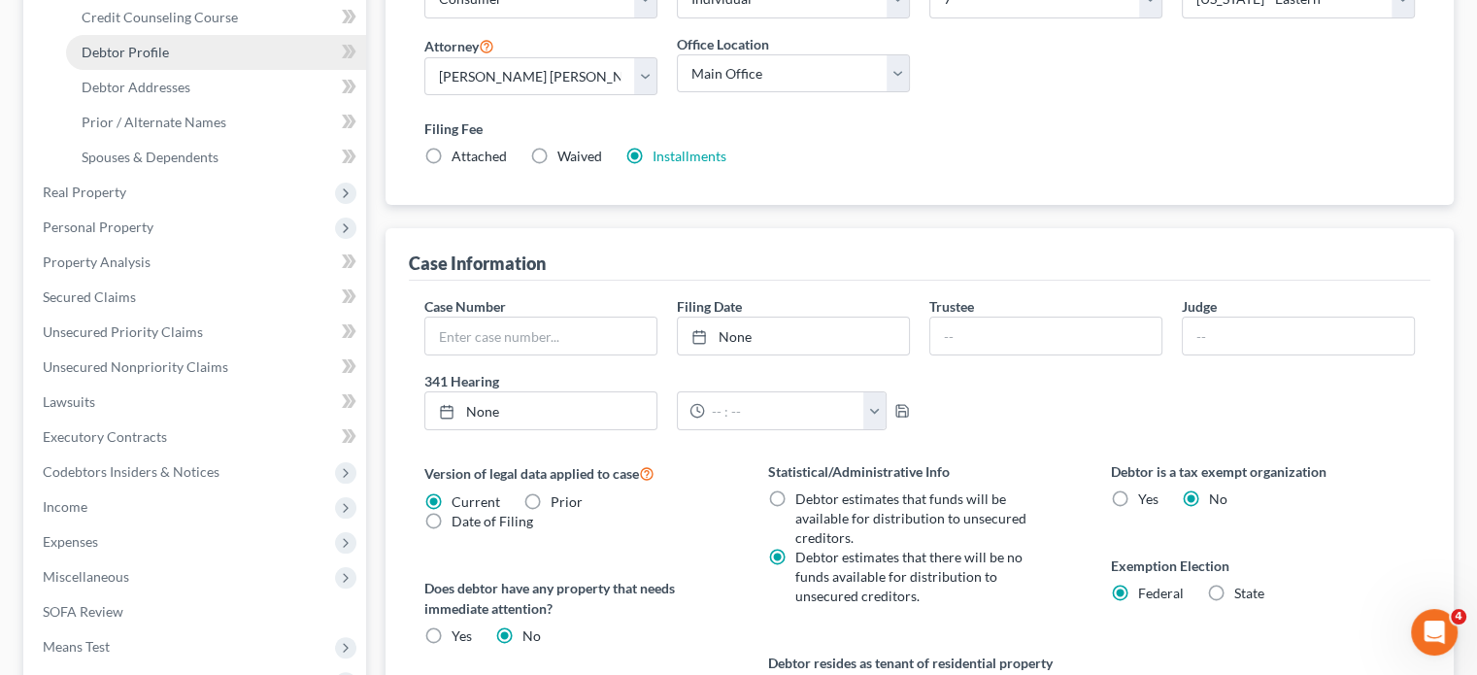
click at [274, 70] on link "Debtor Profile" at bounding box center [216, 52] width 300 height 35
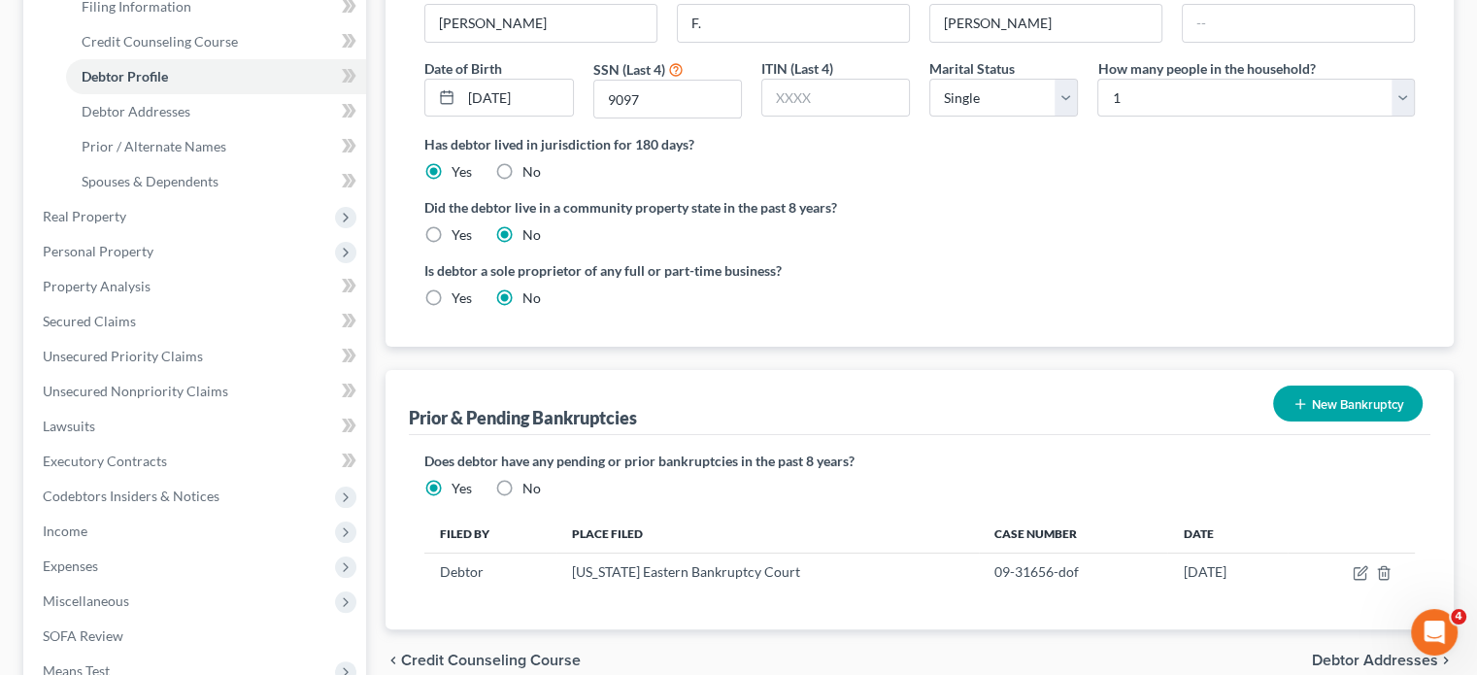
scroll to position [318, 0]
click at [190, 118] on span "Debtor Addresses" at bounding box center [136, 110] width 109 height 17
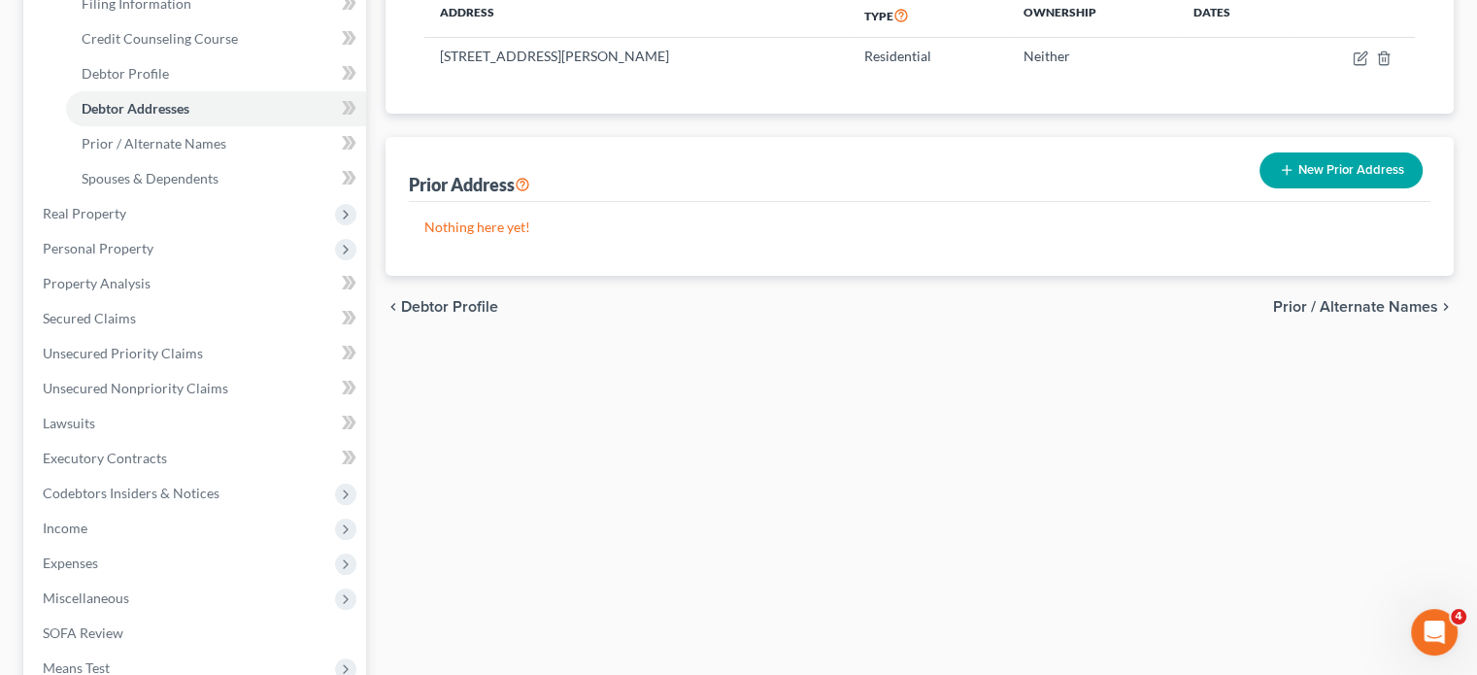
scroll to position [322, 0]
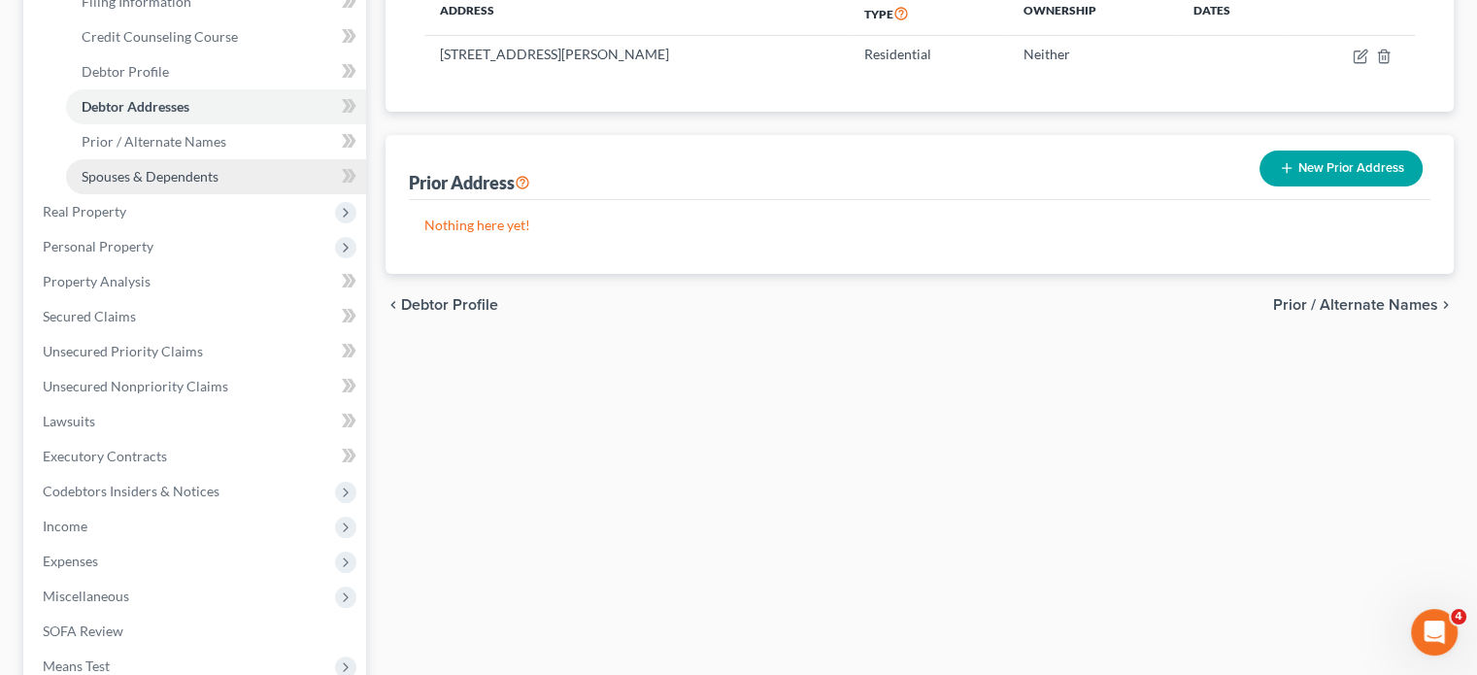
click at [218, 184] on span "Spouses & Dependents" at bounding box center [150, 176] width 137 height 17
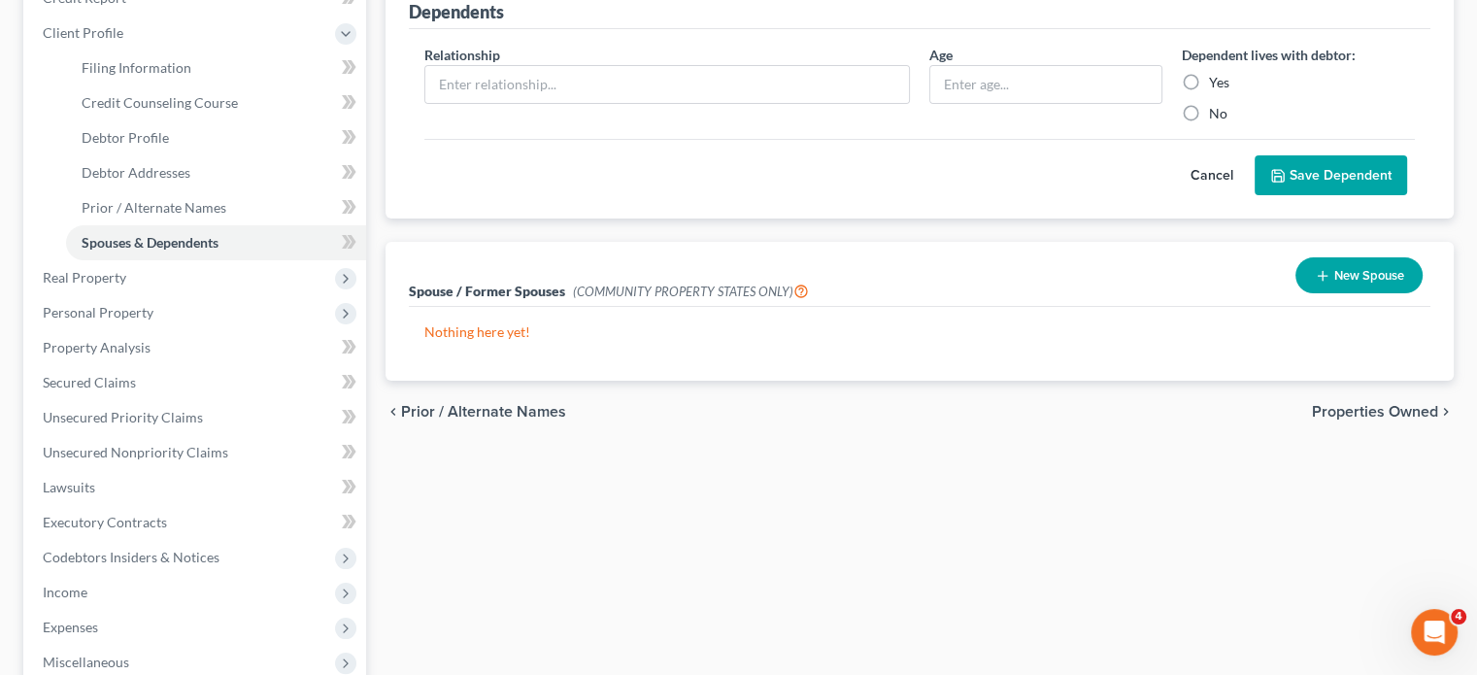
scroll to position [357, 0]
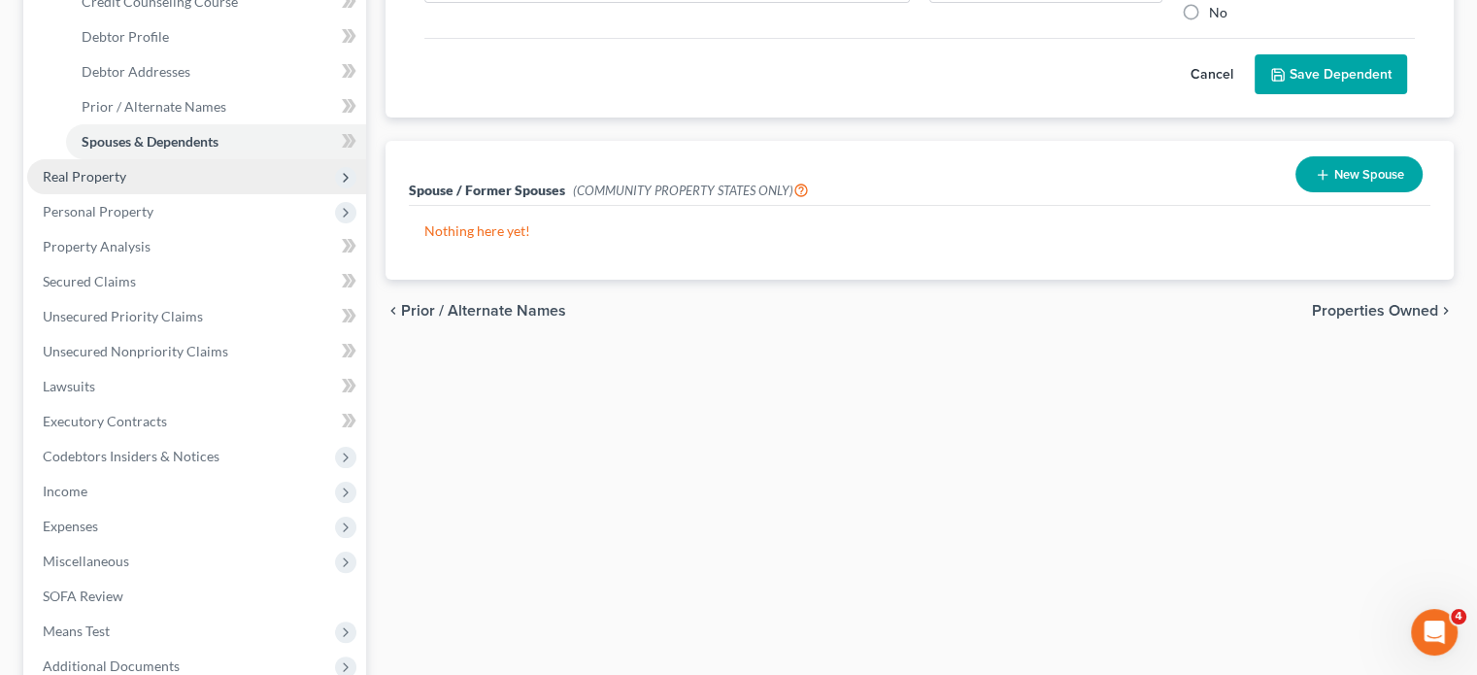
click at [240, 194] on span "Real Property" at bounding box center [196, 176] width 339 height 35
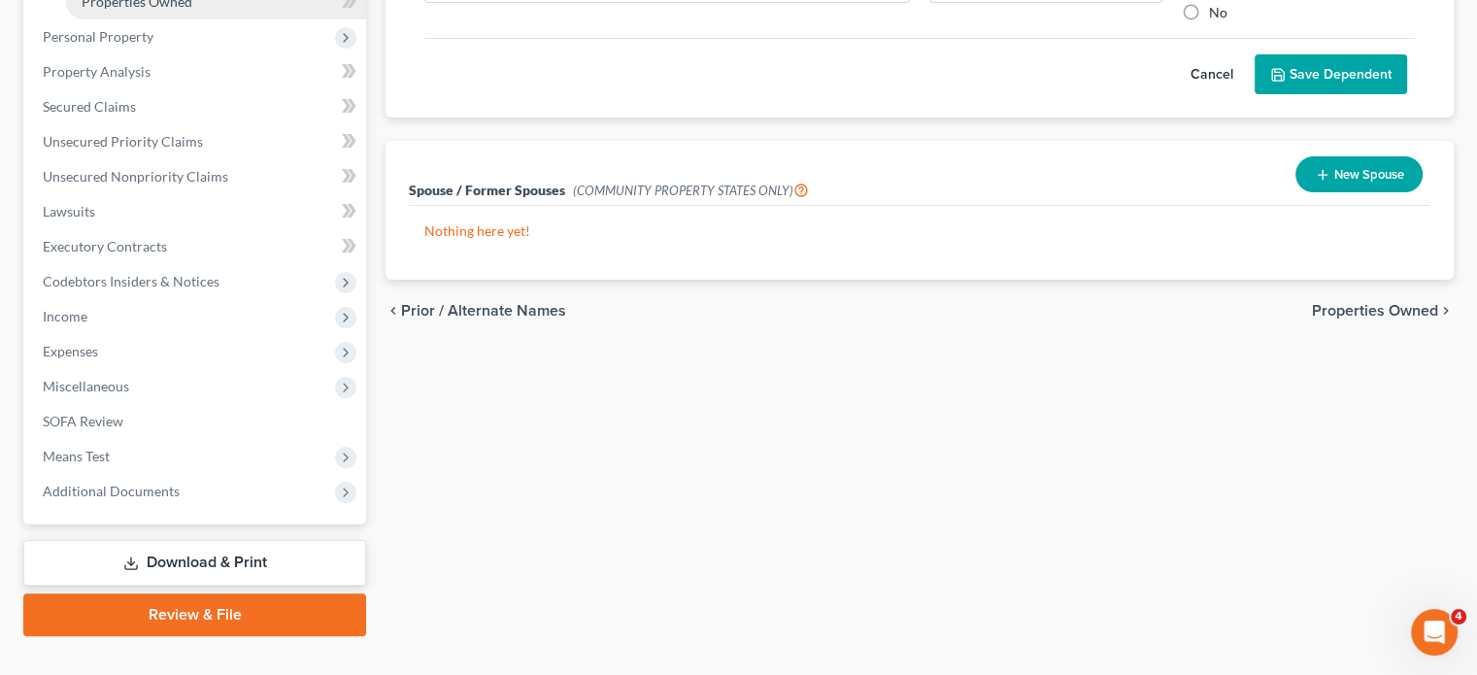
click at [159, 10] on span "Properties Owned" at bounding box center [137, 1] width 111 height 17
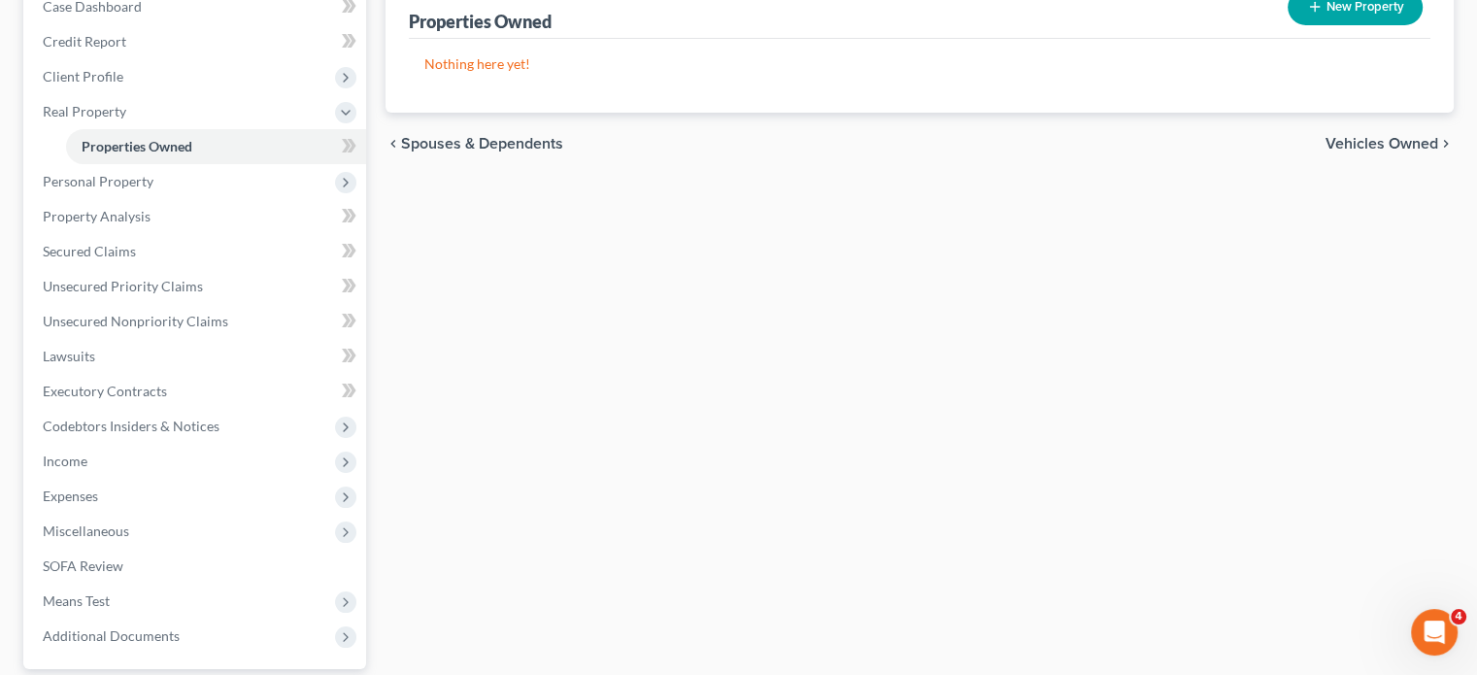
scroll to position [214, 0]
click at [260, 198] on span "Personal Property" at bounding box center [196, 180] width 339 height 35
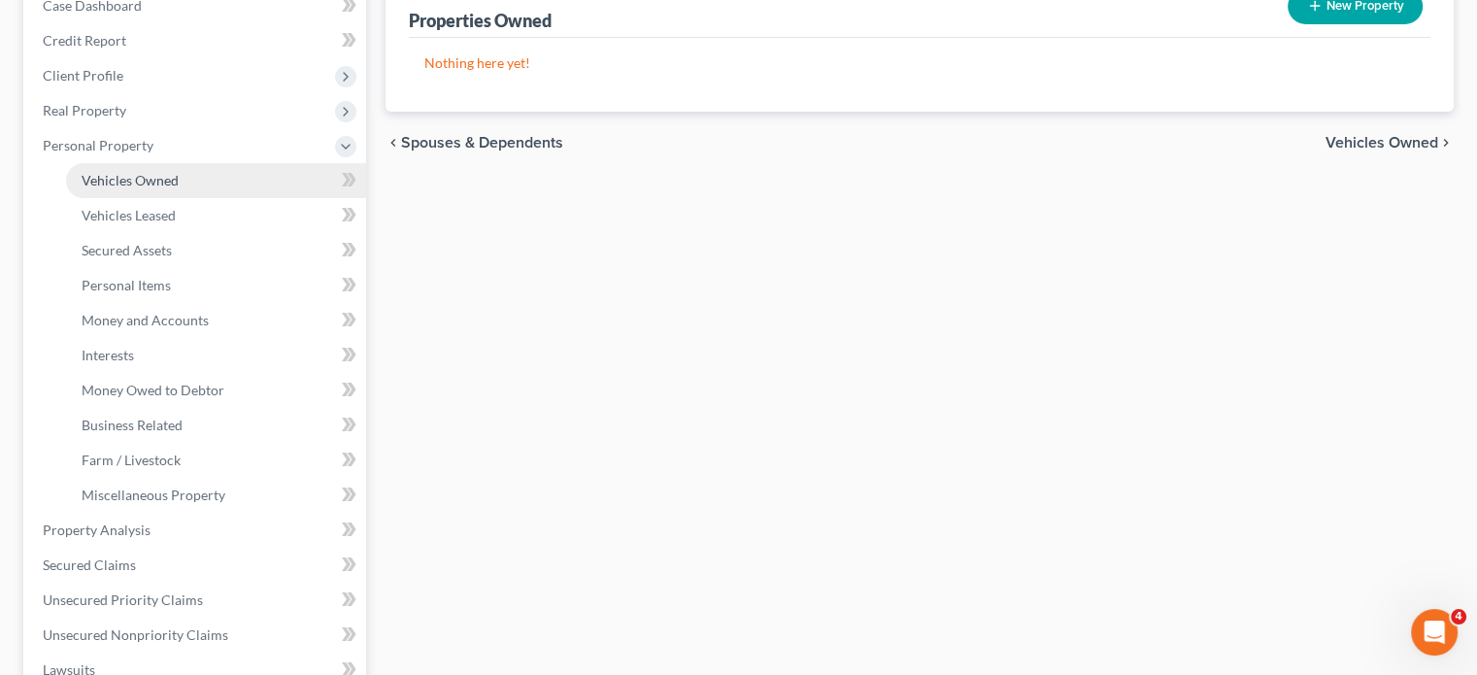
click at [179, 188] on span "Vehicles Owned" at bounding box center [130, 180] width 97 height 17
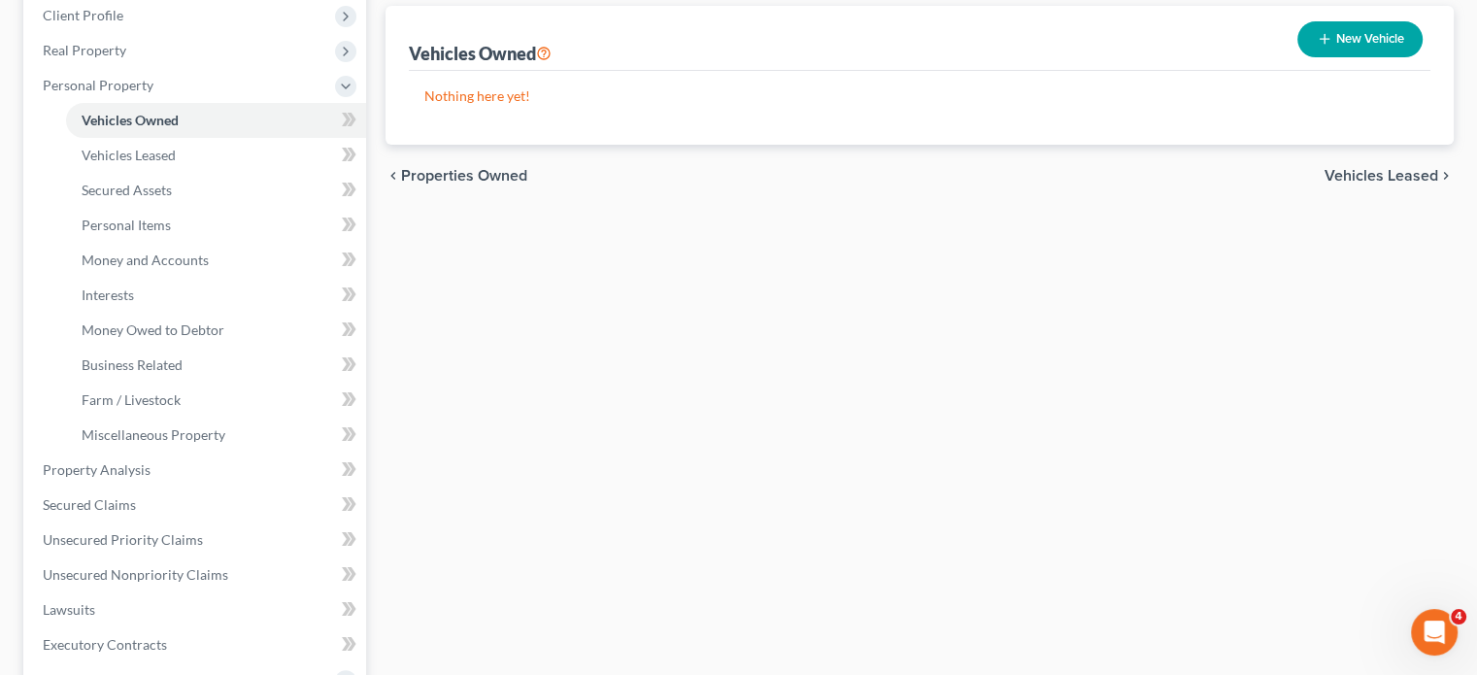
scroll to position [275, 0]
click at [209, 267] on span "Money and Accounts" at bounding box center [145, 259] width 127 height 17
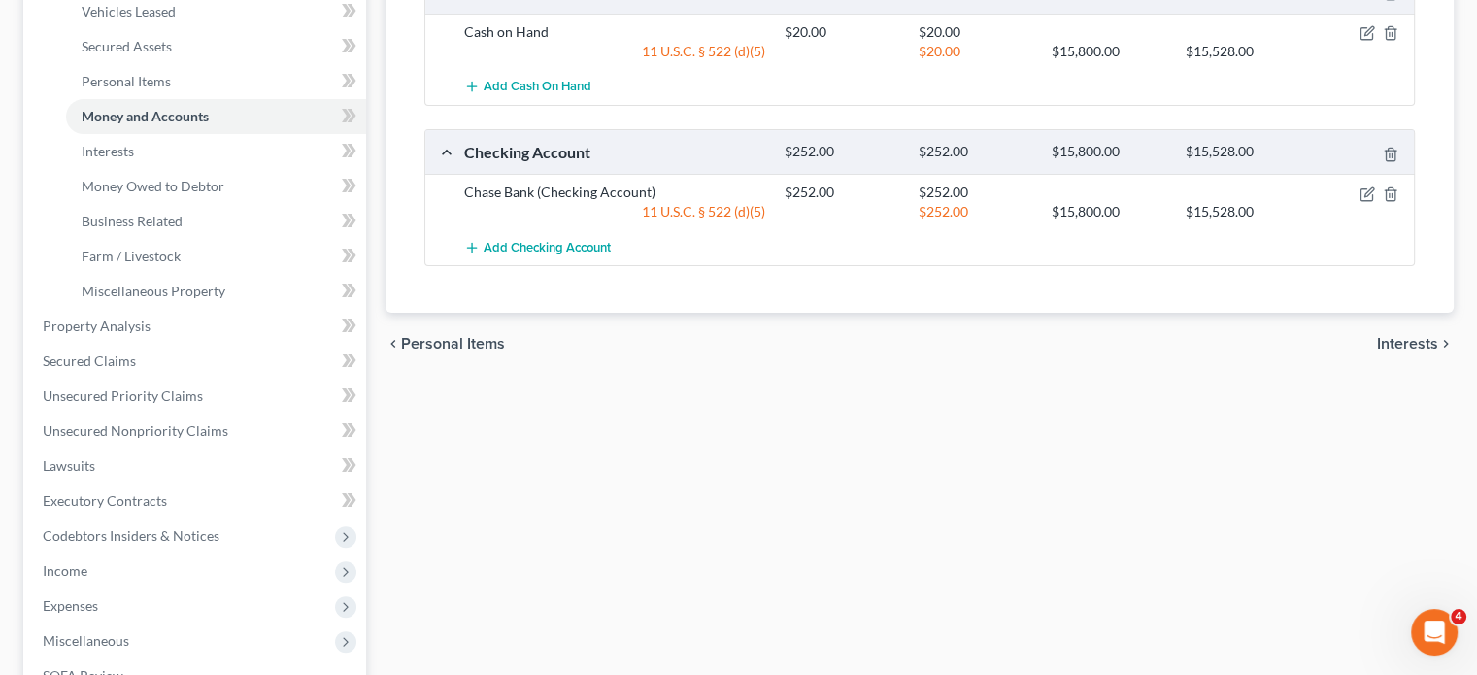
scroll to position [419, 0]
click at [194, 168] on link "Interests" at bounding box center [216, 150] width 300 height 35
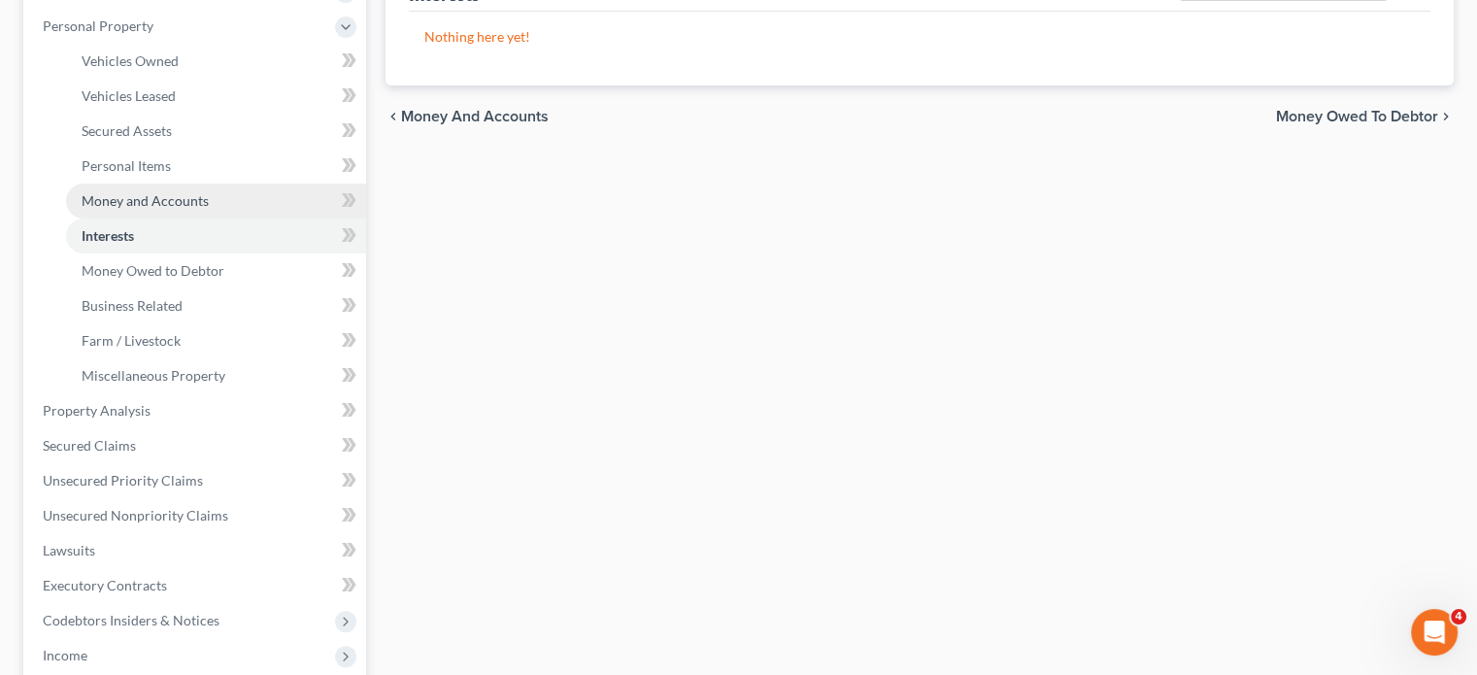
scroll to position [334, 0]
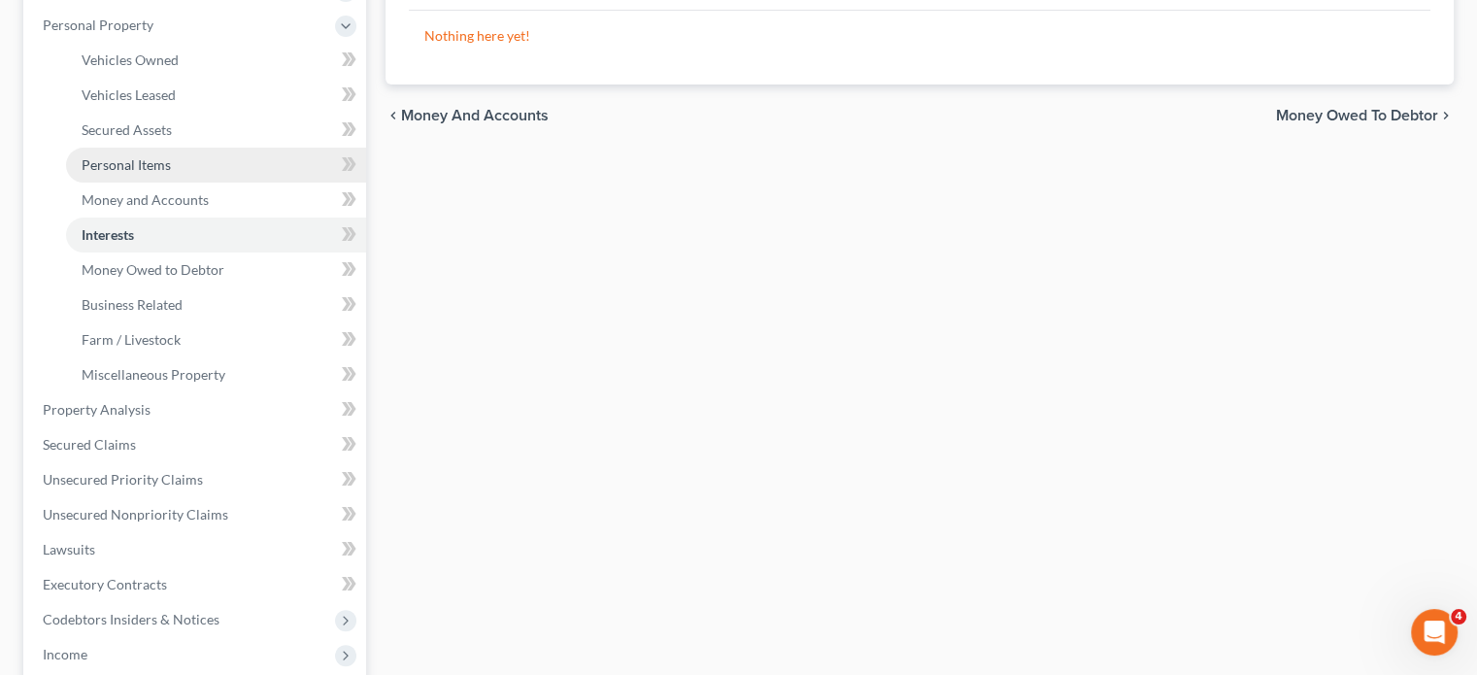
click at [224, 183] on link "Personal Items" at bounding box center [216, 165] width 300 height 35
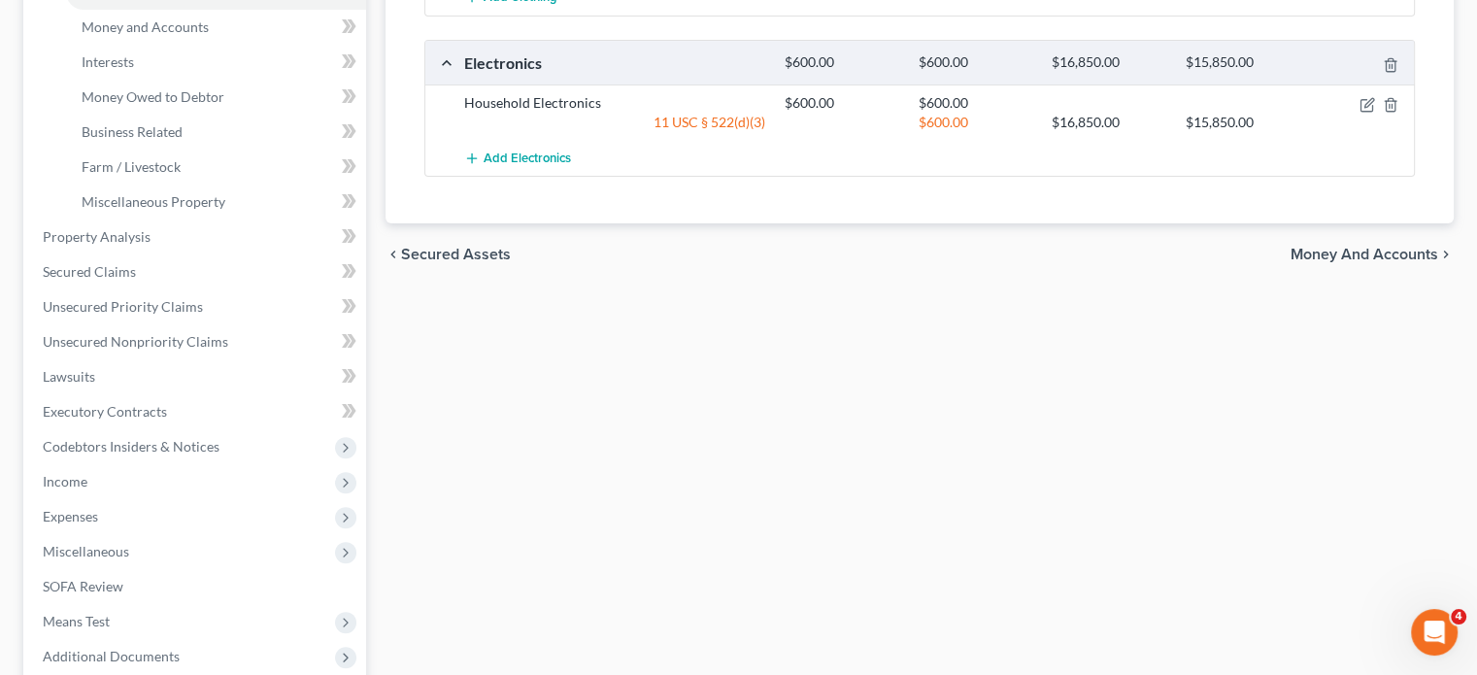
scroll to position [509, 0]
click at [202, 103] on span "Money Owed to Debtor" at bounding box center [153, 94] width 143 height 17
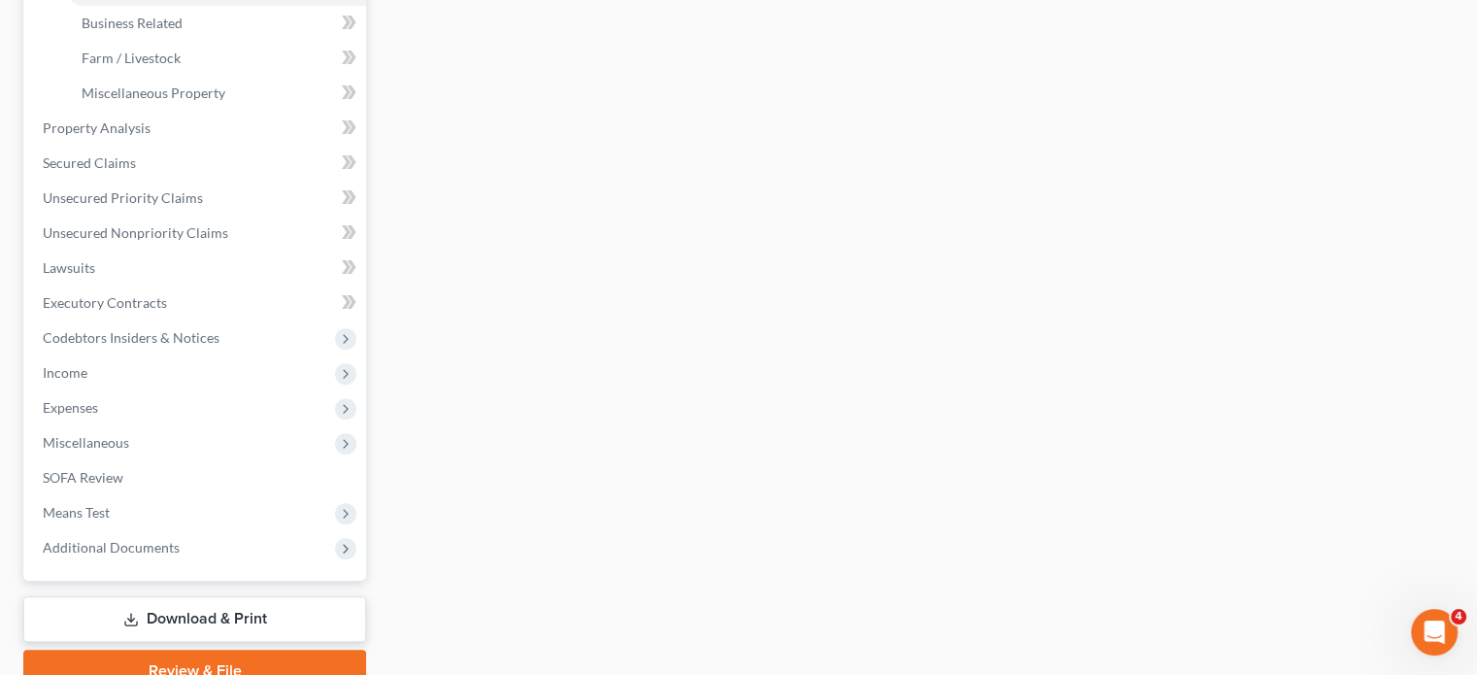
scroll to position [662, 0]
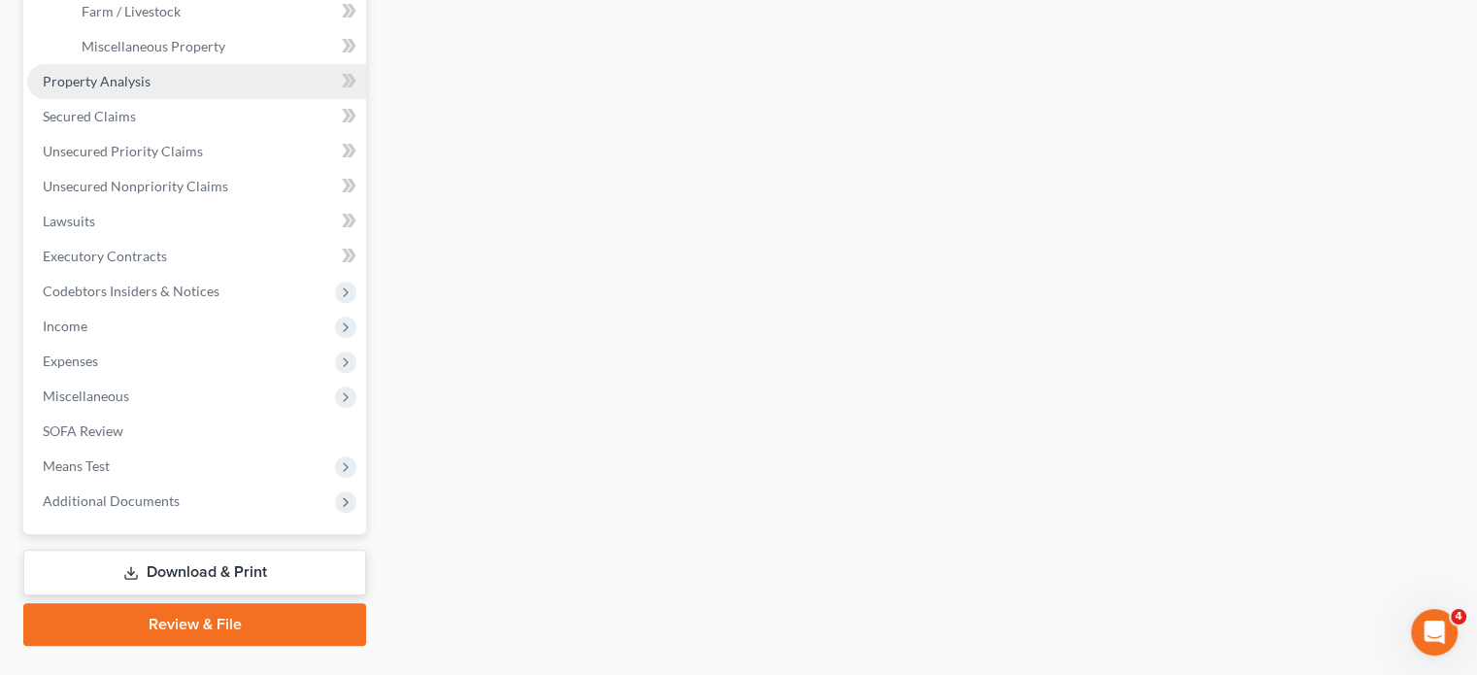
click at [213, 99] on link "Property Analysis" at bounding box center [196, 81] width 339 height 35
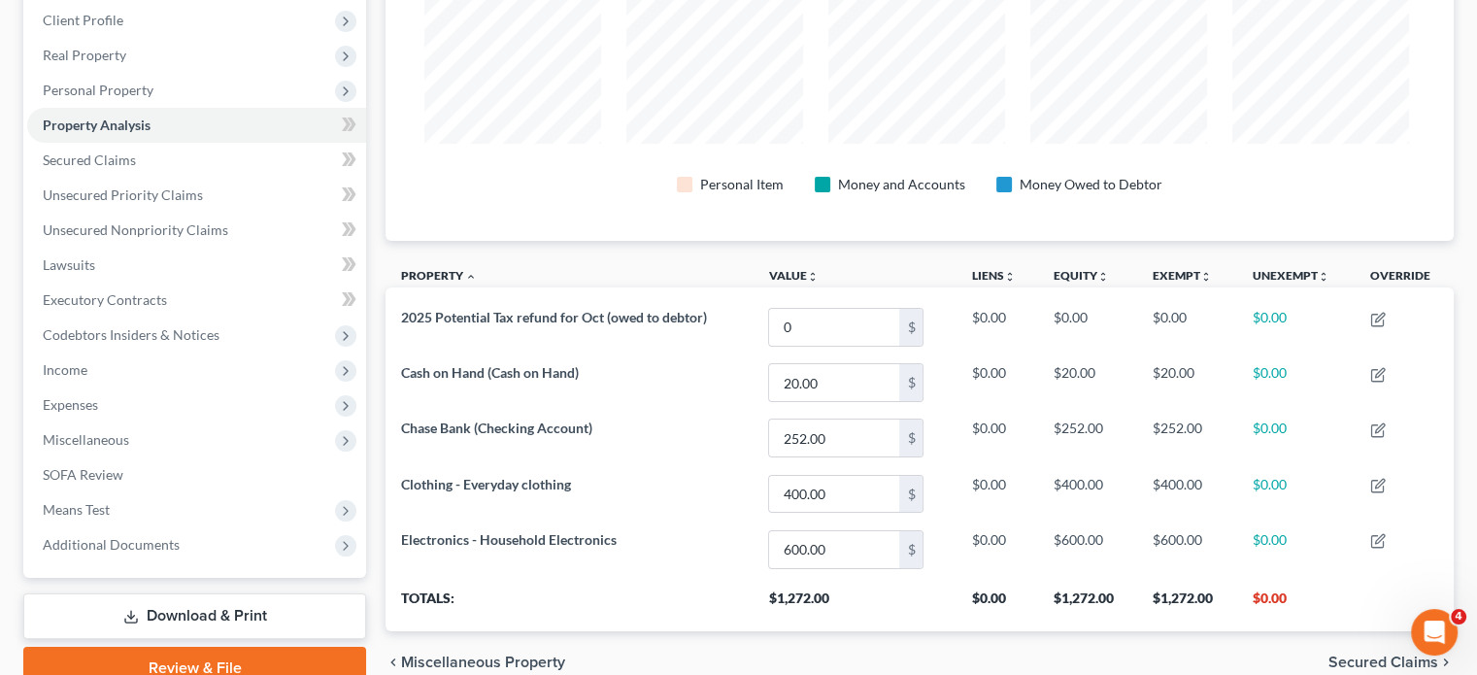
scroll to position [259, 0]
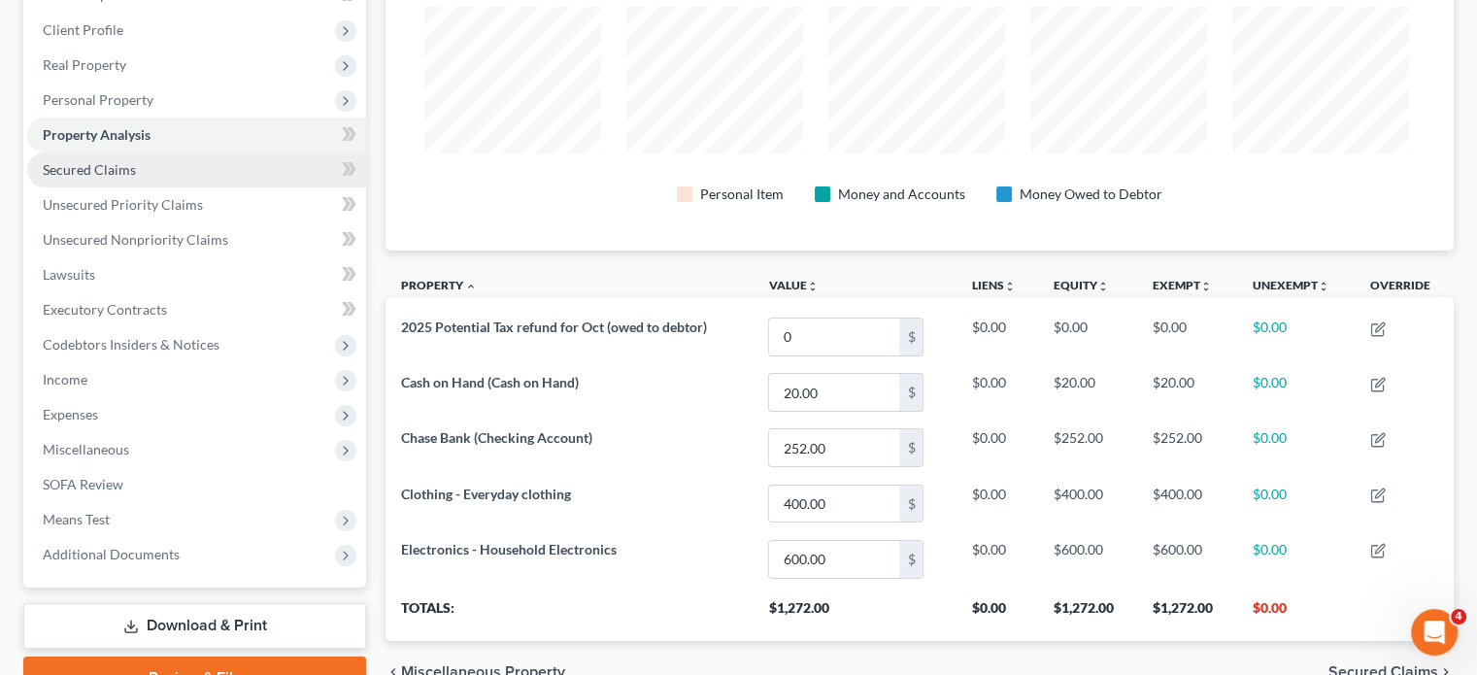
click at [191, 187] on link "Secured Claims" at bounding box center [196, 169] width 339 height 35
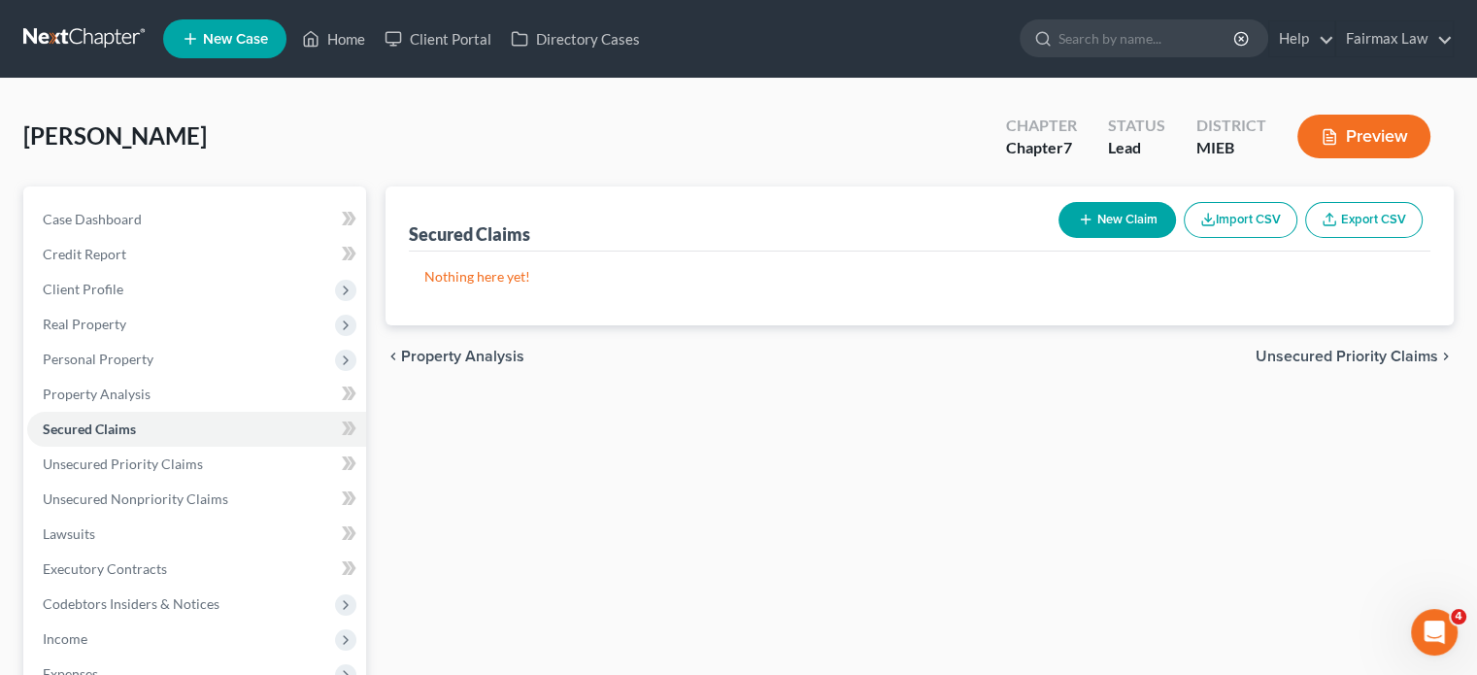
click at [1259, 387] on div "chevron_left Property Analysis Unsecured Priority Claims chevron_right" at bounding box center [919, 356] width 1068 height 62
click at [1259, 364] on span "Unsecured Priority Claims" at bounding box center [1347, 357] width 183 height 16
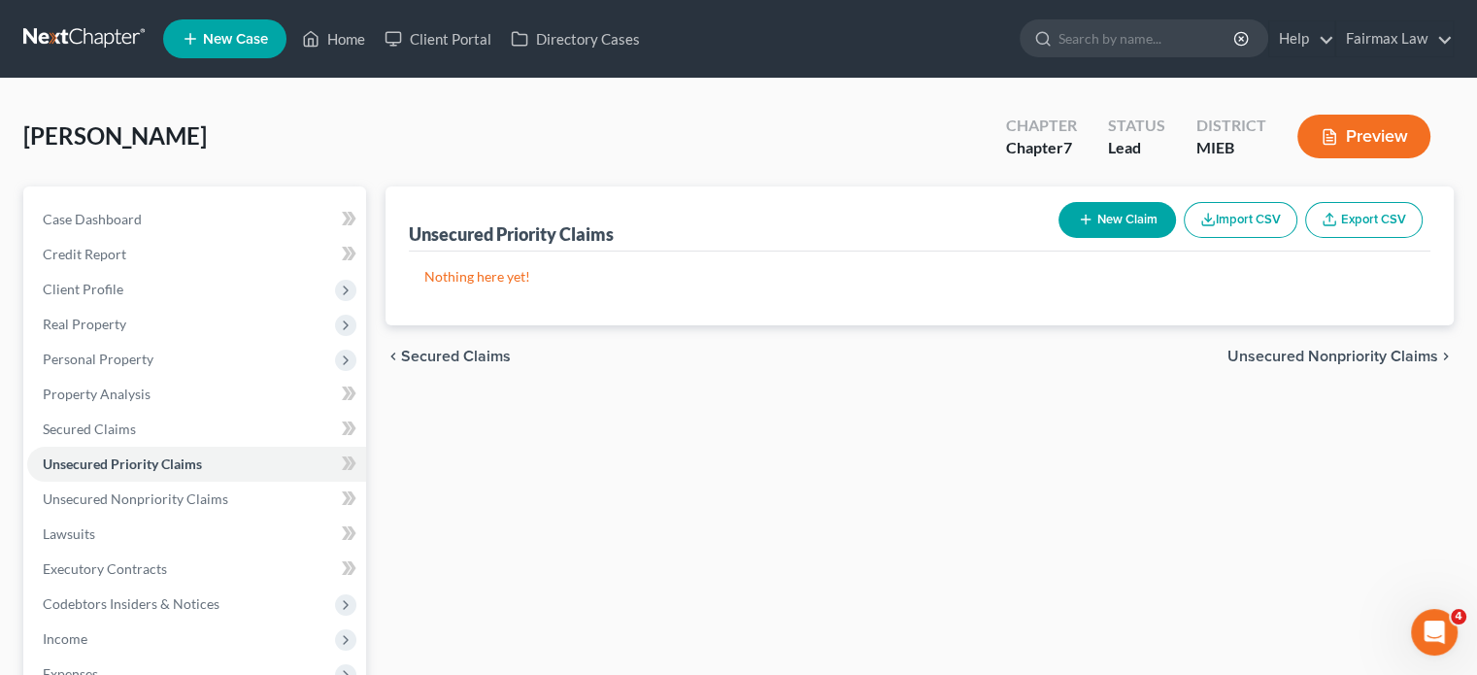
click at [1259, 364] on span "Unsecured Nonpriority Claims" at bounding box center [1332, 357] width 211 height 16
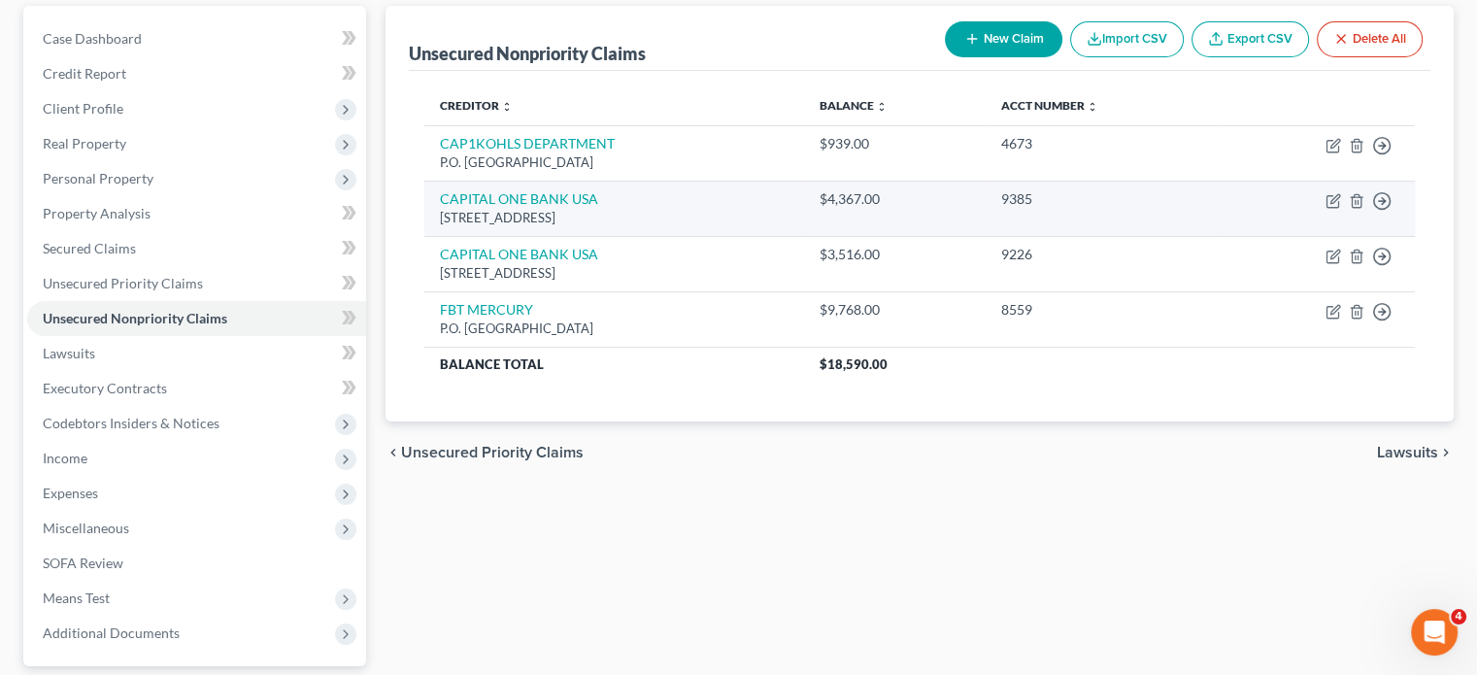
scroll to position [214, 0]
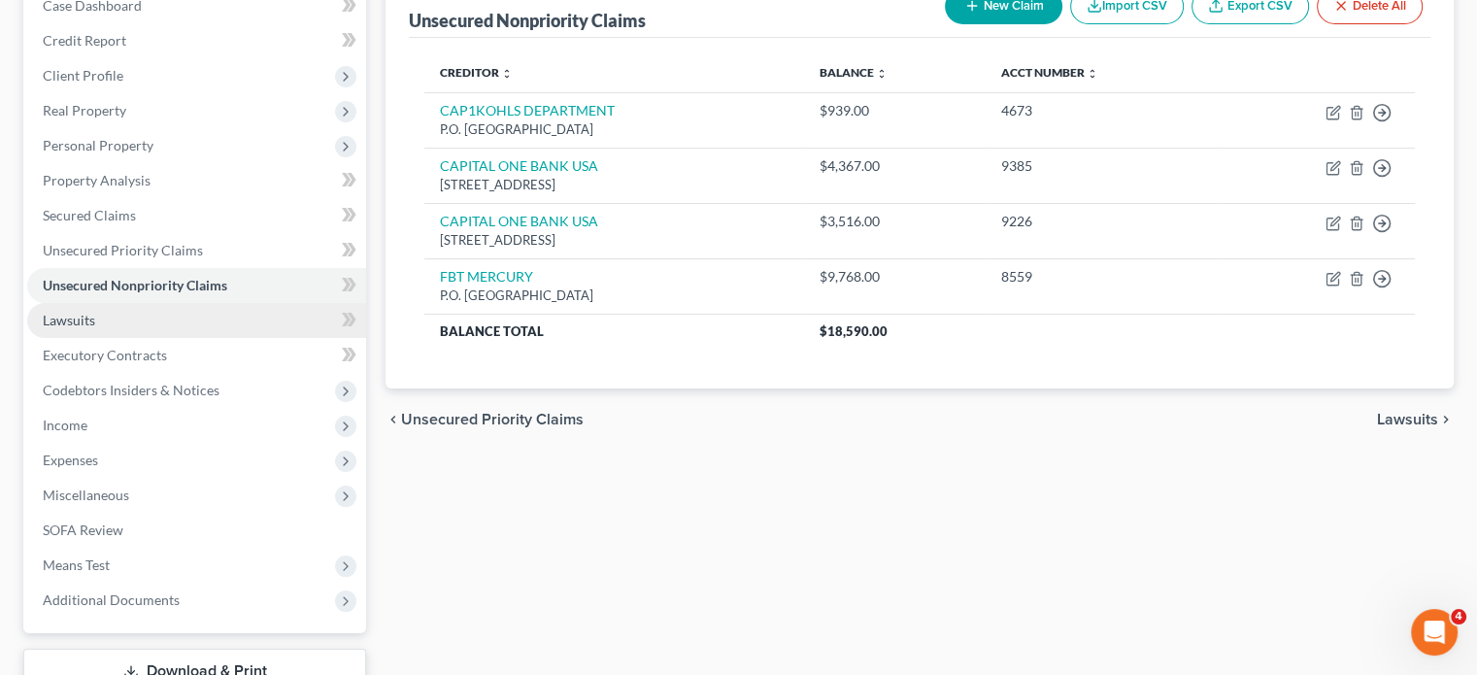
click at [256, 338] on link "Lawsuits" at bounding box center [196, 320] width 339 height 35
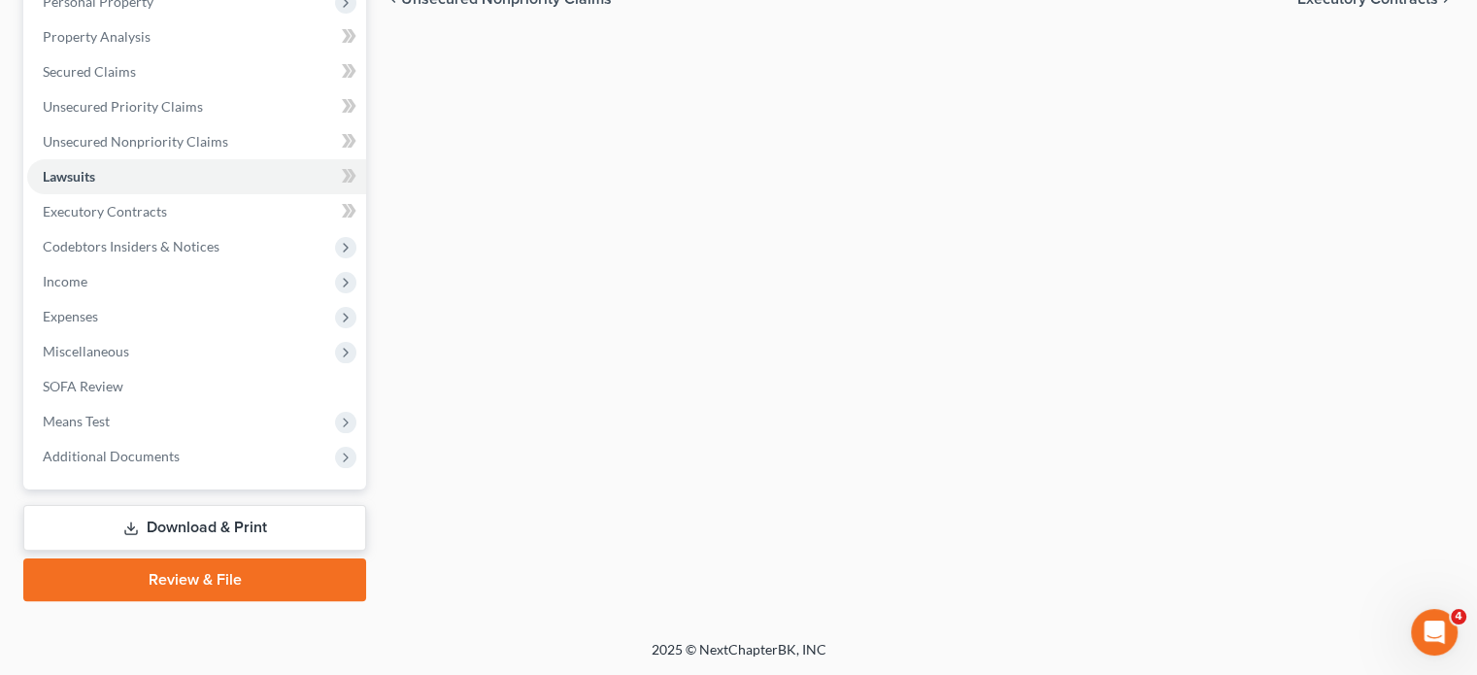
scroll to position [441, 0]
click at [165, 299] on span "Income" at bounding box center [196, 281] width 339 height 35
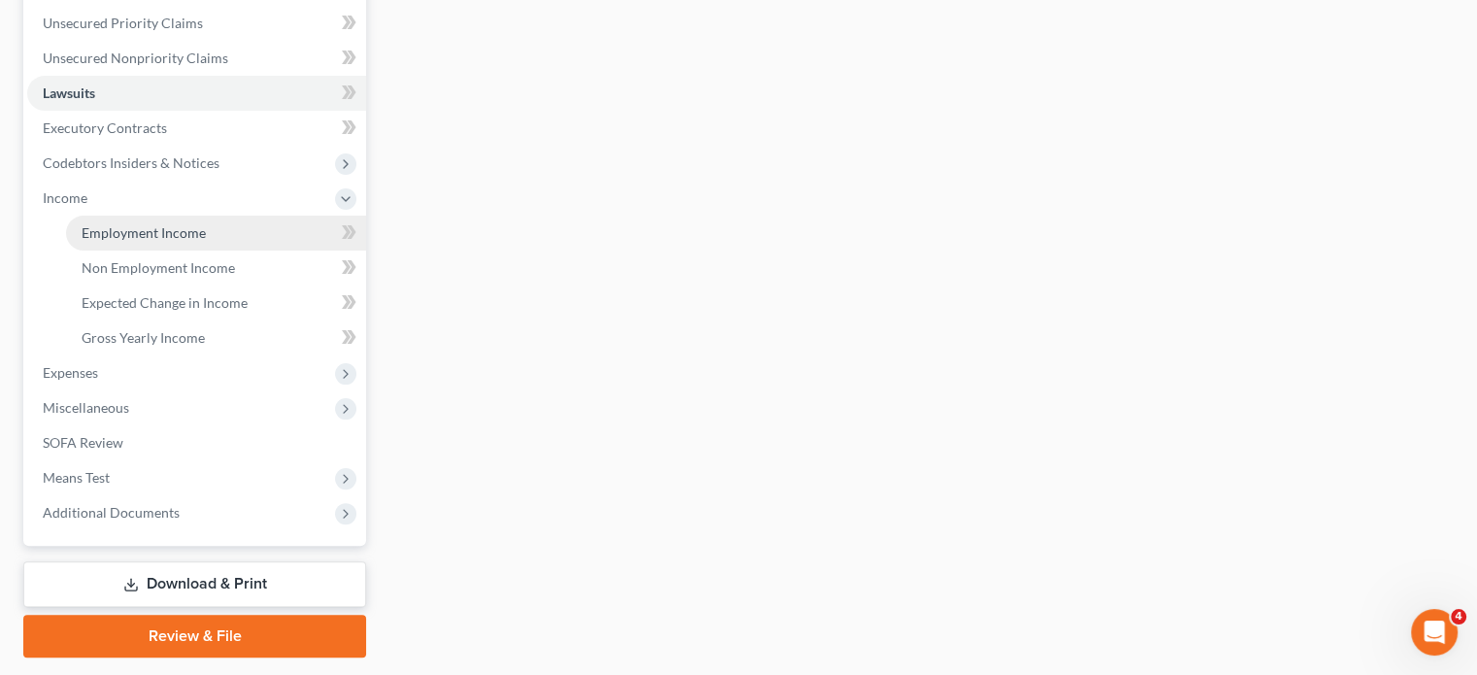
click at [168, 241] on span "Employment Income" at bounding box center [144, 232] width 124 height 17
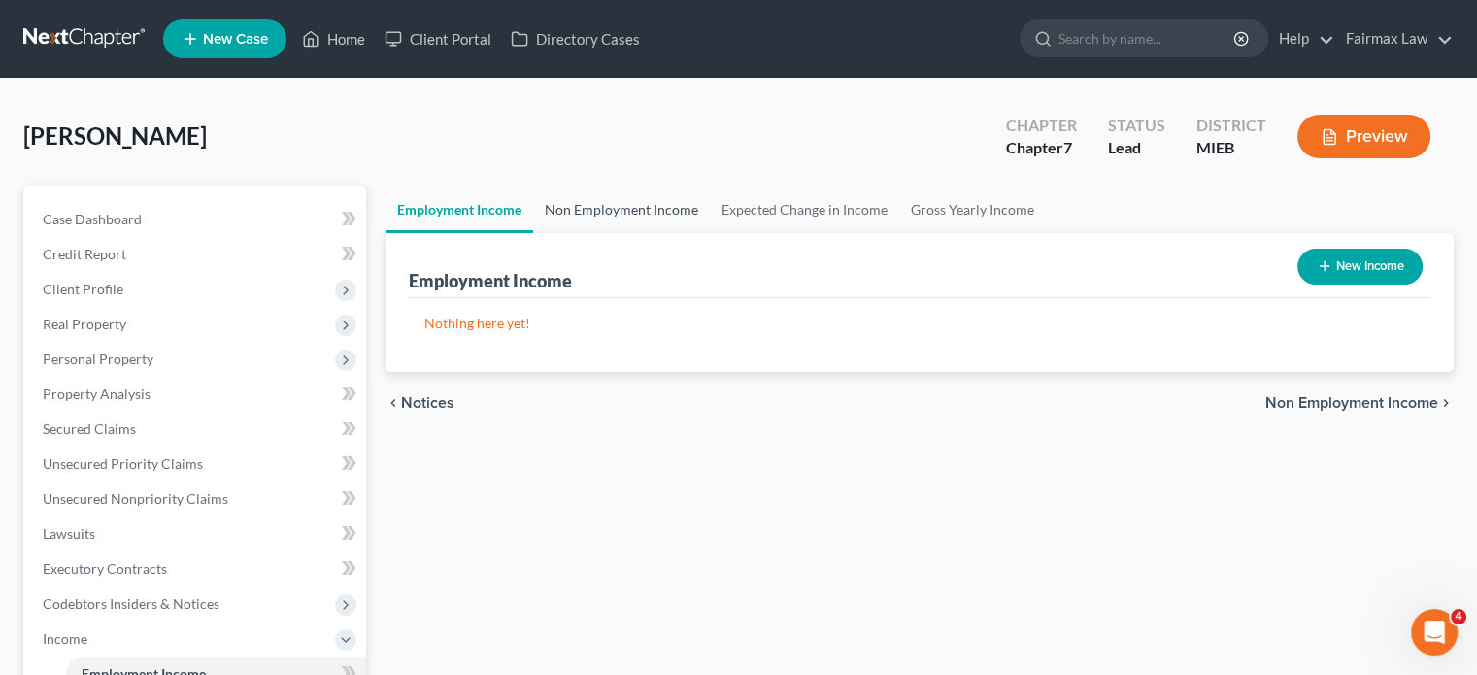
click at [654, 233] on link "Non Employment Income" at bounding box center [621, 209] width 177 height 47
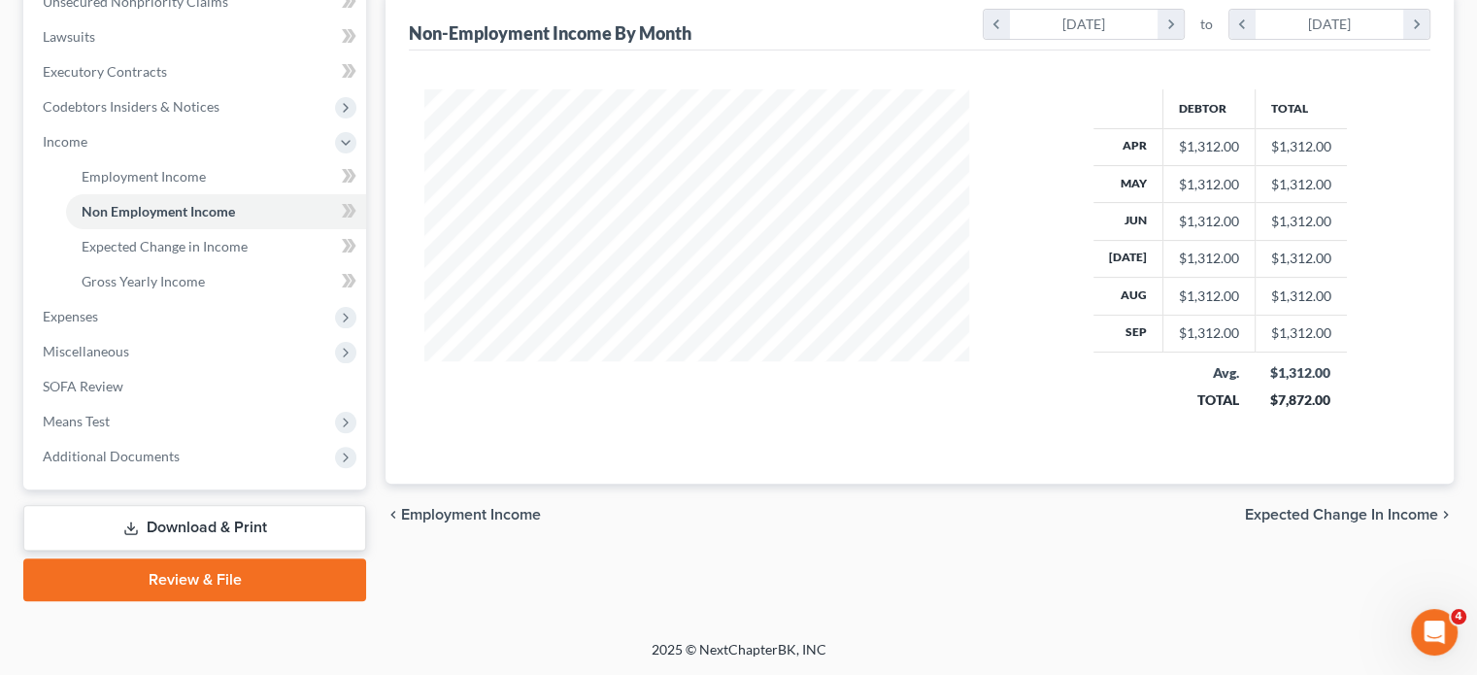
scroll to position [544, 0]
click at [281, 299] on link "Gross Yearly Income" at bounding box center [216, 281] width 300 height 35
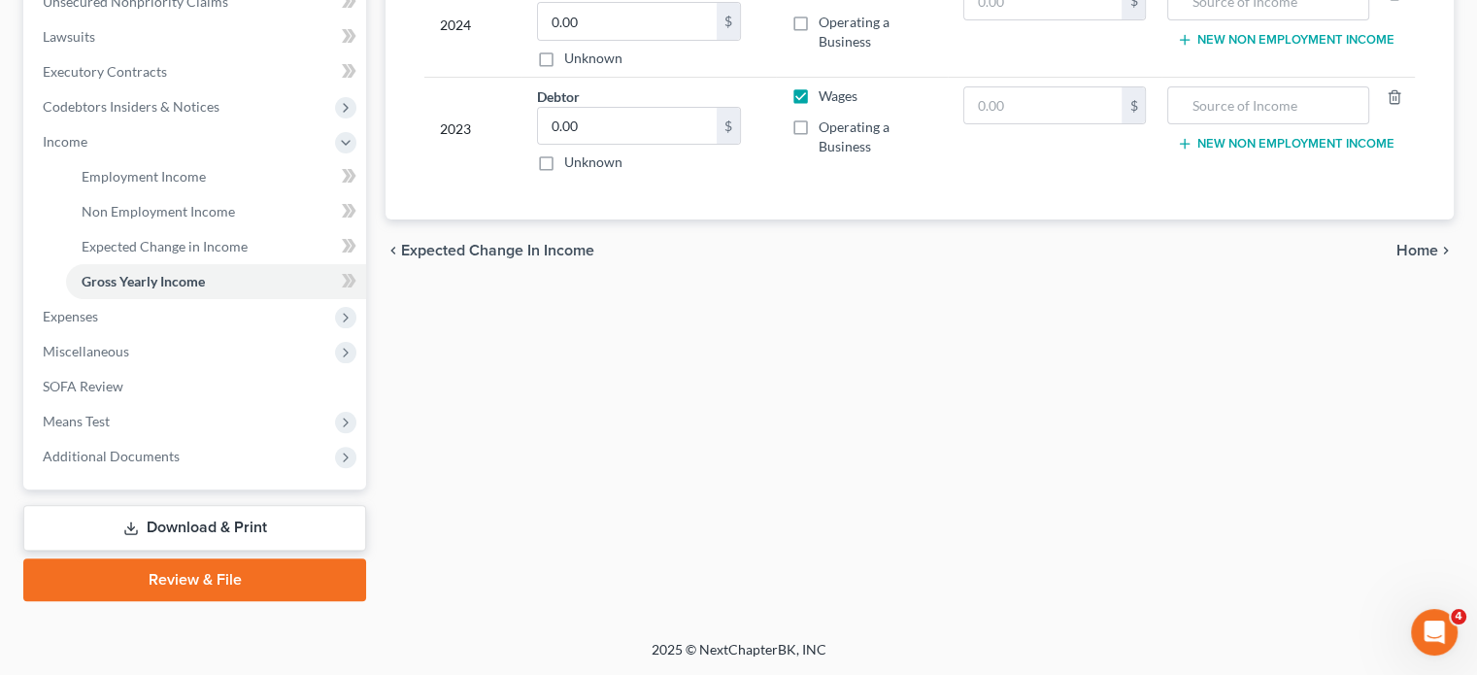
scroll to position [633, 0]
click at [212, 334] on span "Expenses" at bounding box center [196, 316] width 339 height 35
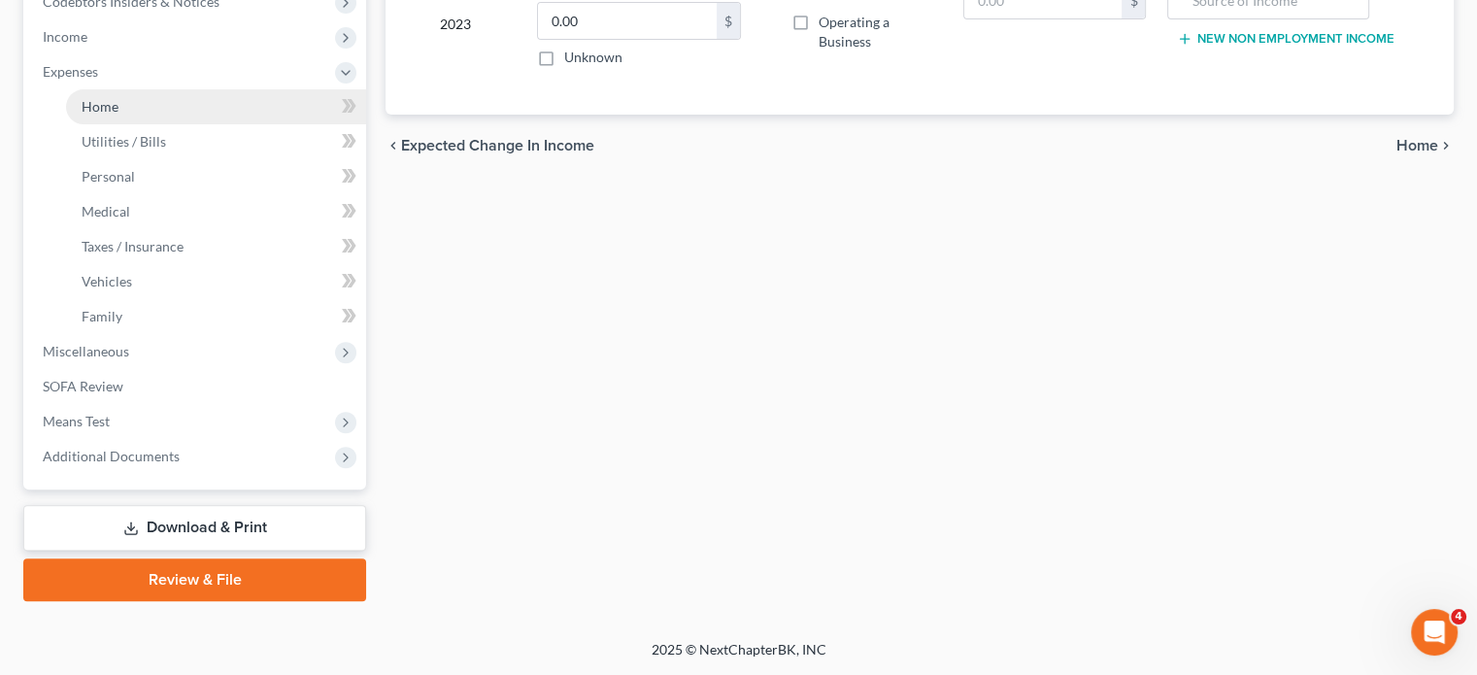
click at [174, 124] on link "Home" at bounding box center [216, 106] width 300 height 35
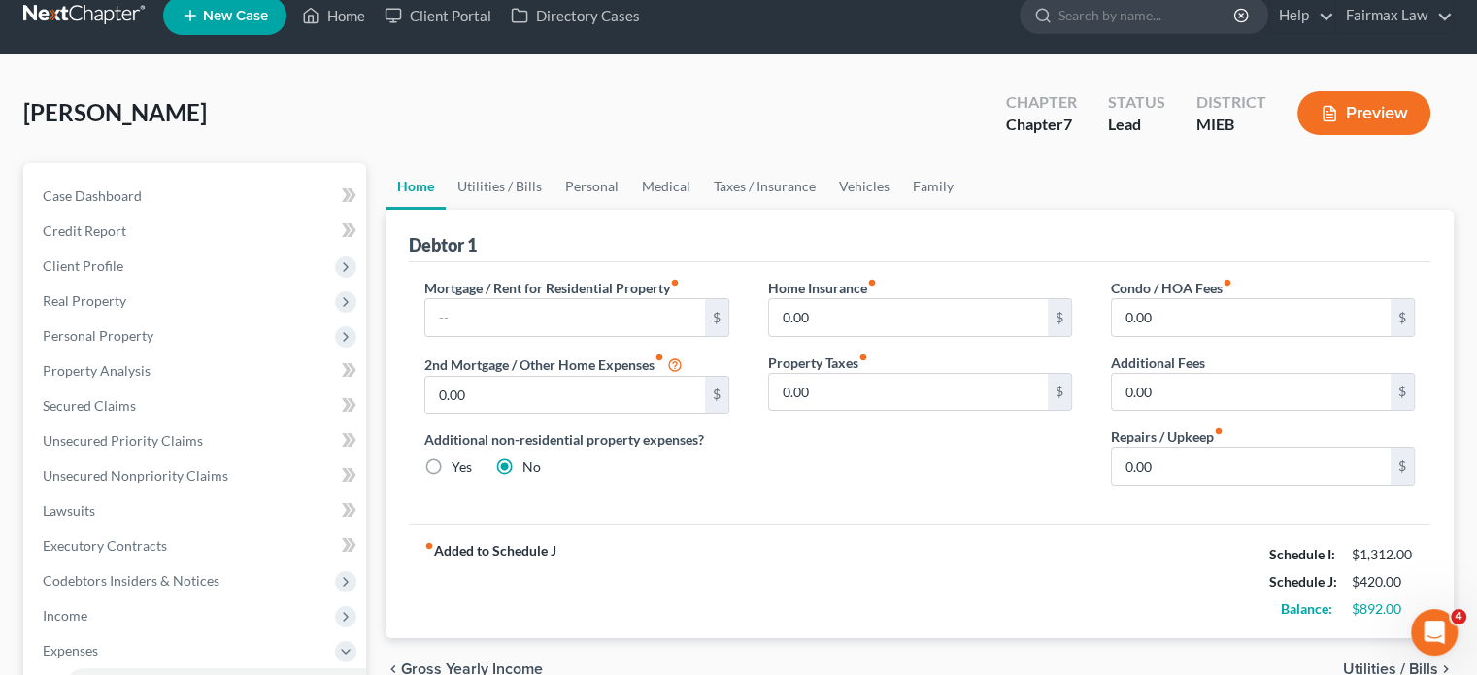
scroll to position [1, 0]
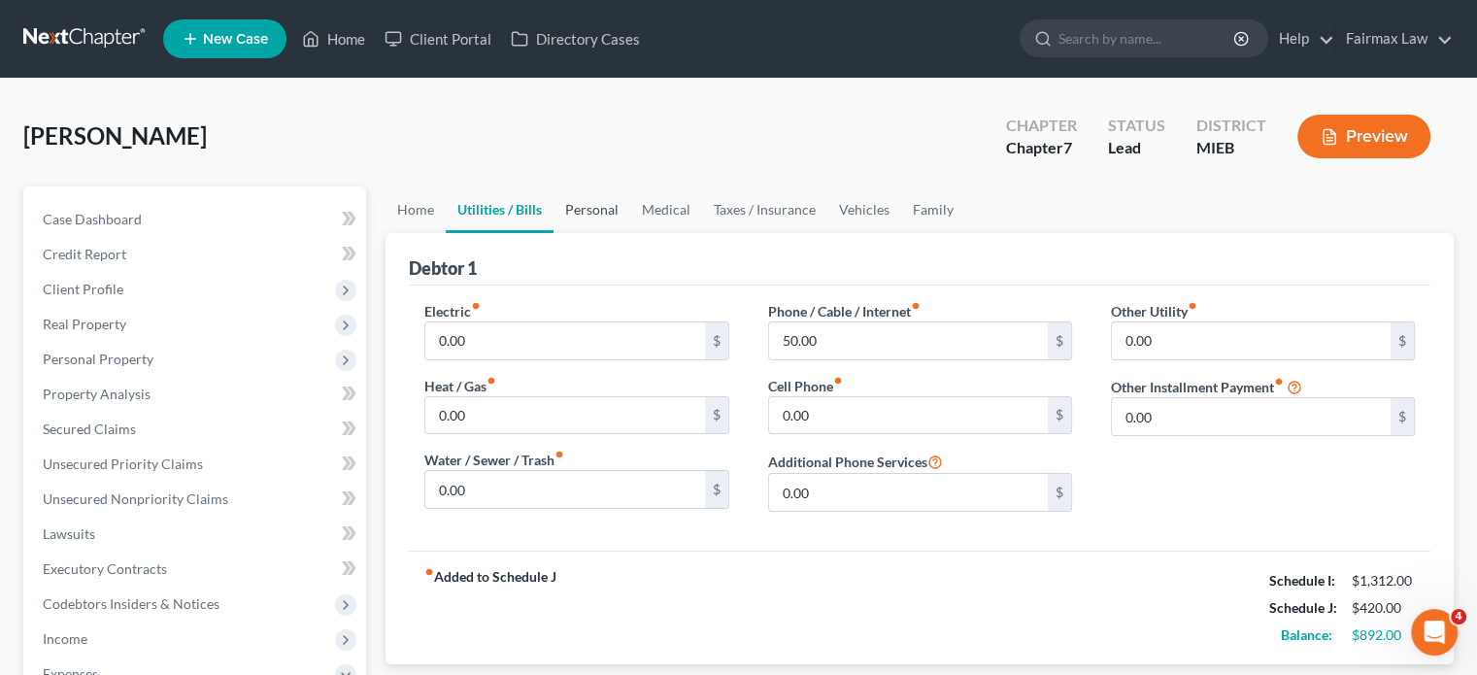
click at [630, 233] on link "Personal" at bounding box center [591, 209] width 77 height 47
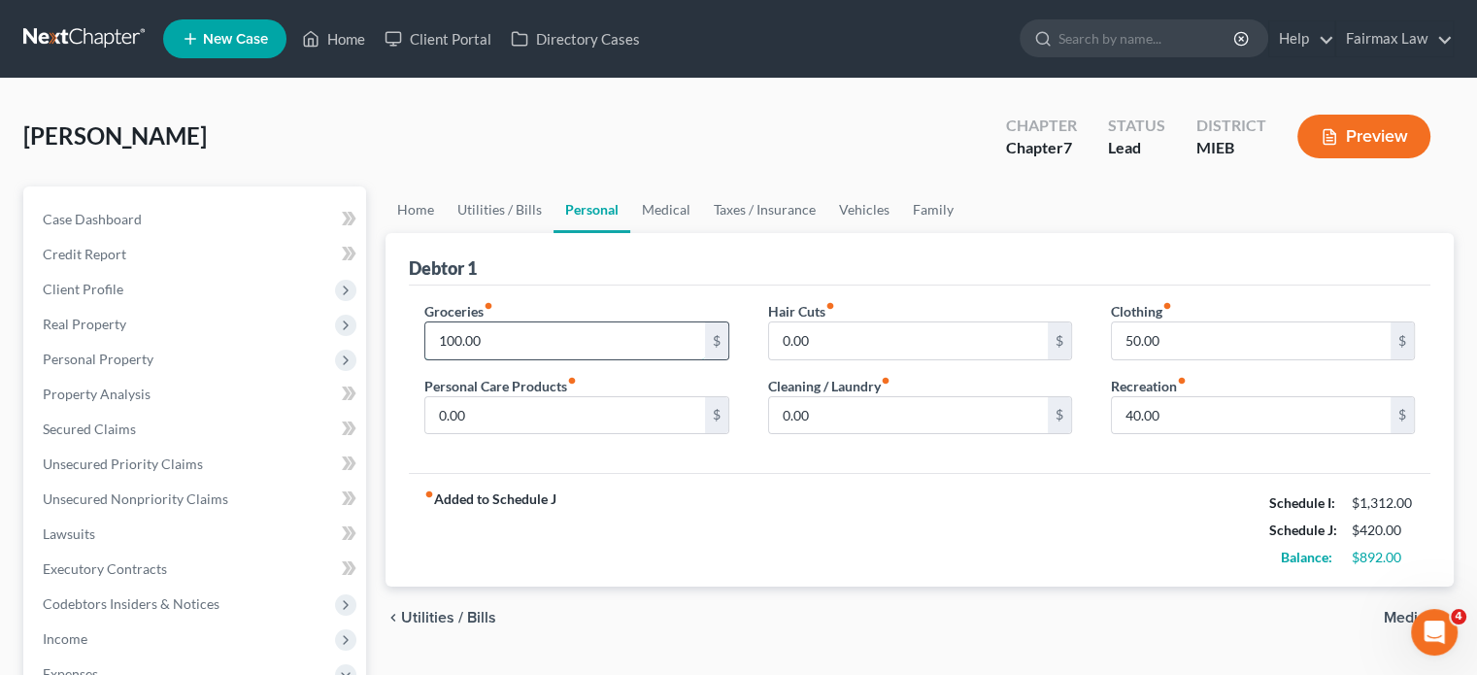
click at [572, 359] on input "100.00" at bounding box center [564, 340] width 279 height 37
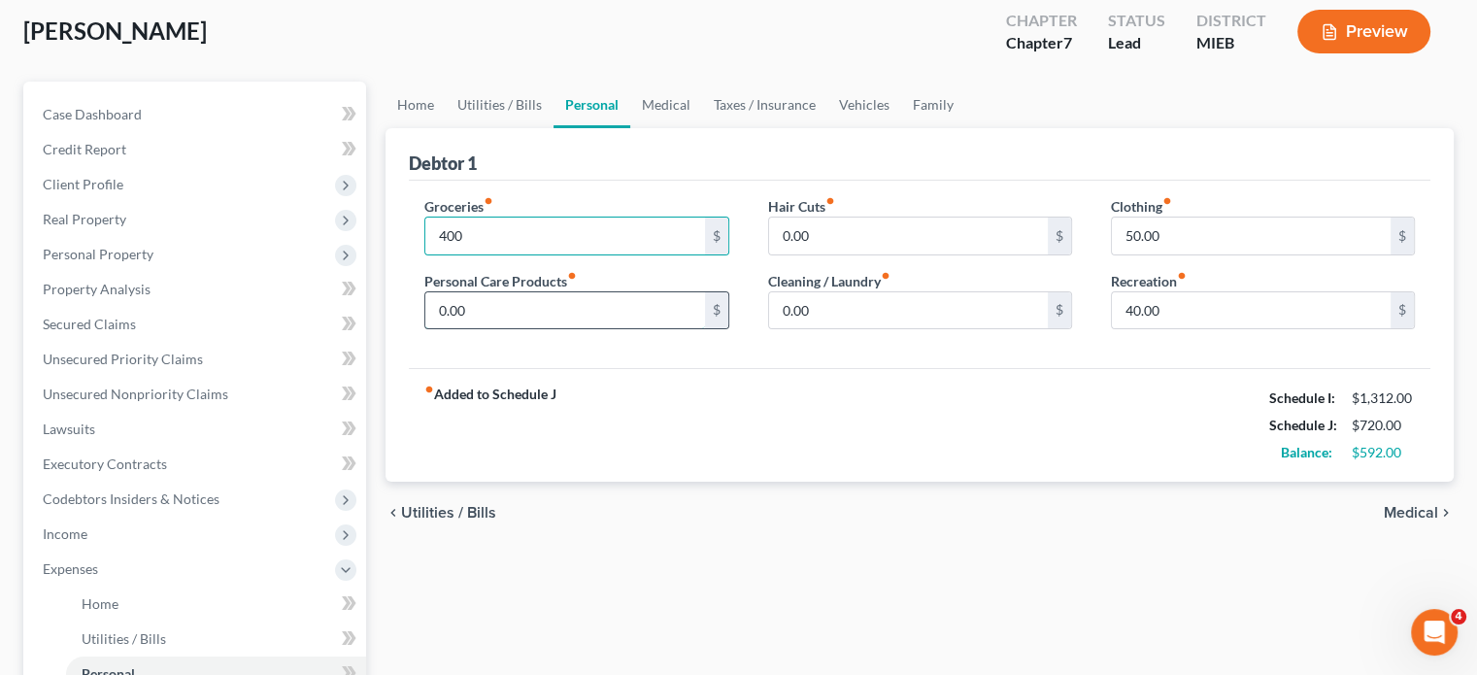
click at [594, 329] on input "0.00" at bounding box center [564, 310] width 279 height 37
click at [1169, 329] on input "40.00" at bounding box center [1251, 310] width 279 height 37
click at [1129, 254] on input "50.00" at bounding box center [1251, 236] width 279 height 37
click at [882, 329] on input "0.00" at bounding box center [908, 310] width 279 height 37
click at [874, 254] on input "0.00" at bounding box center [908, 236] width 279 height 37
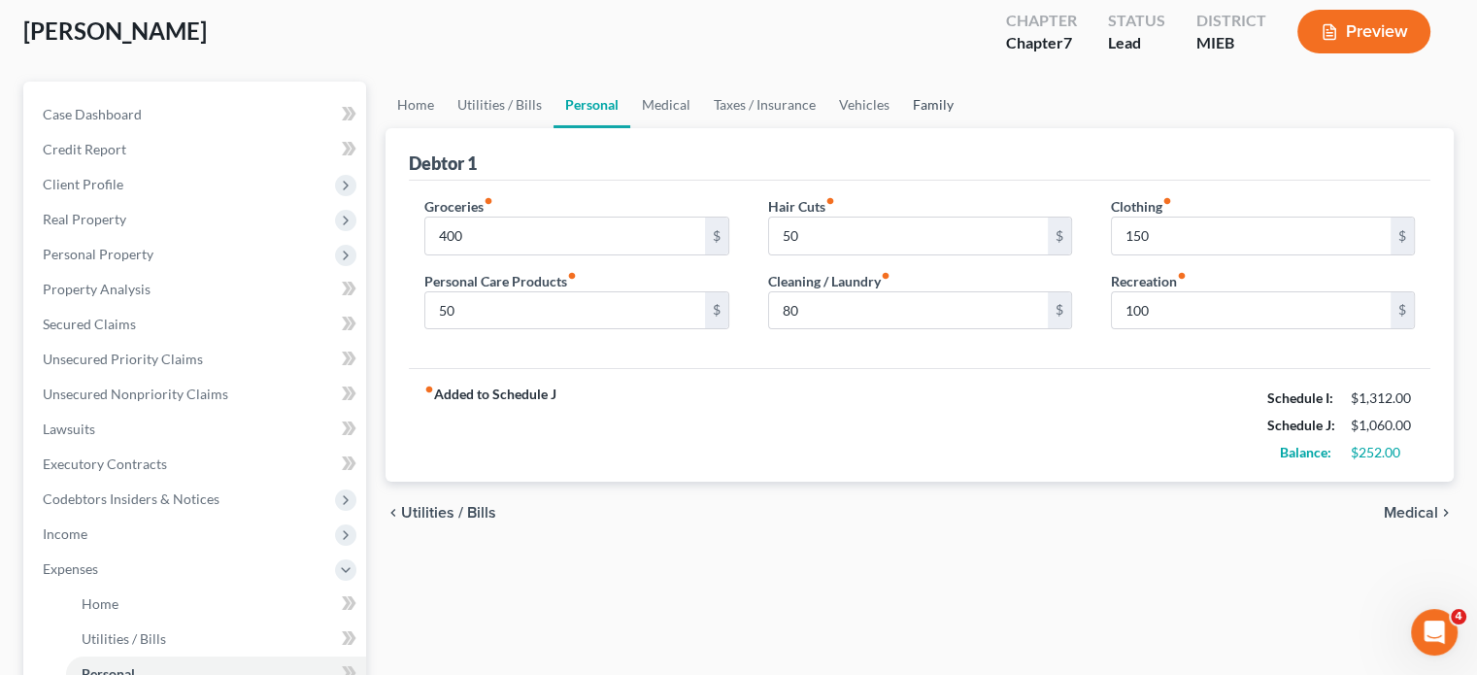
click at [965, 128] on link "Family" at bounding box center [933, 105] width 64 height 47
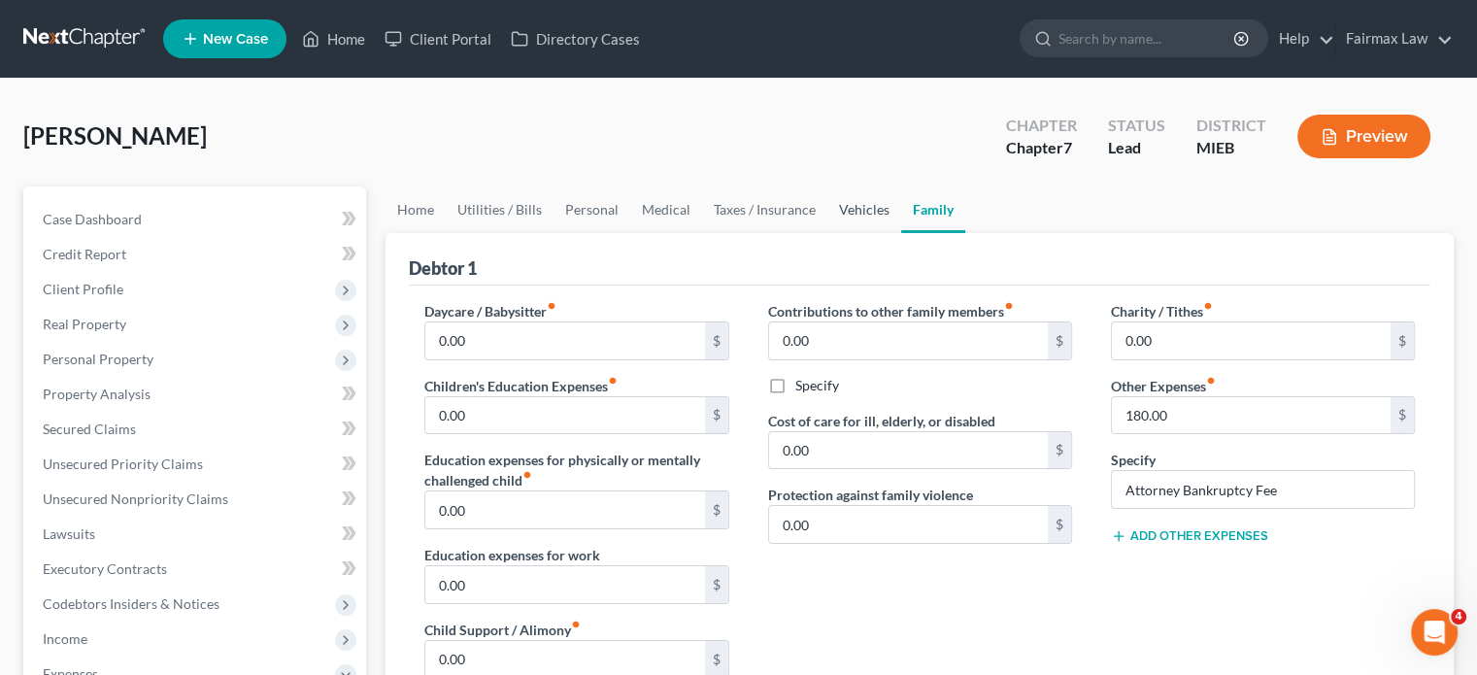
click at [901, 233] on link "Vehicles" at bounding box center [864, 209] width 74 height 47
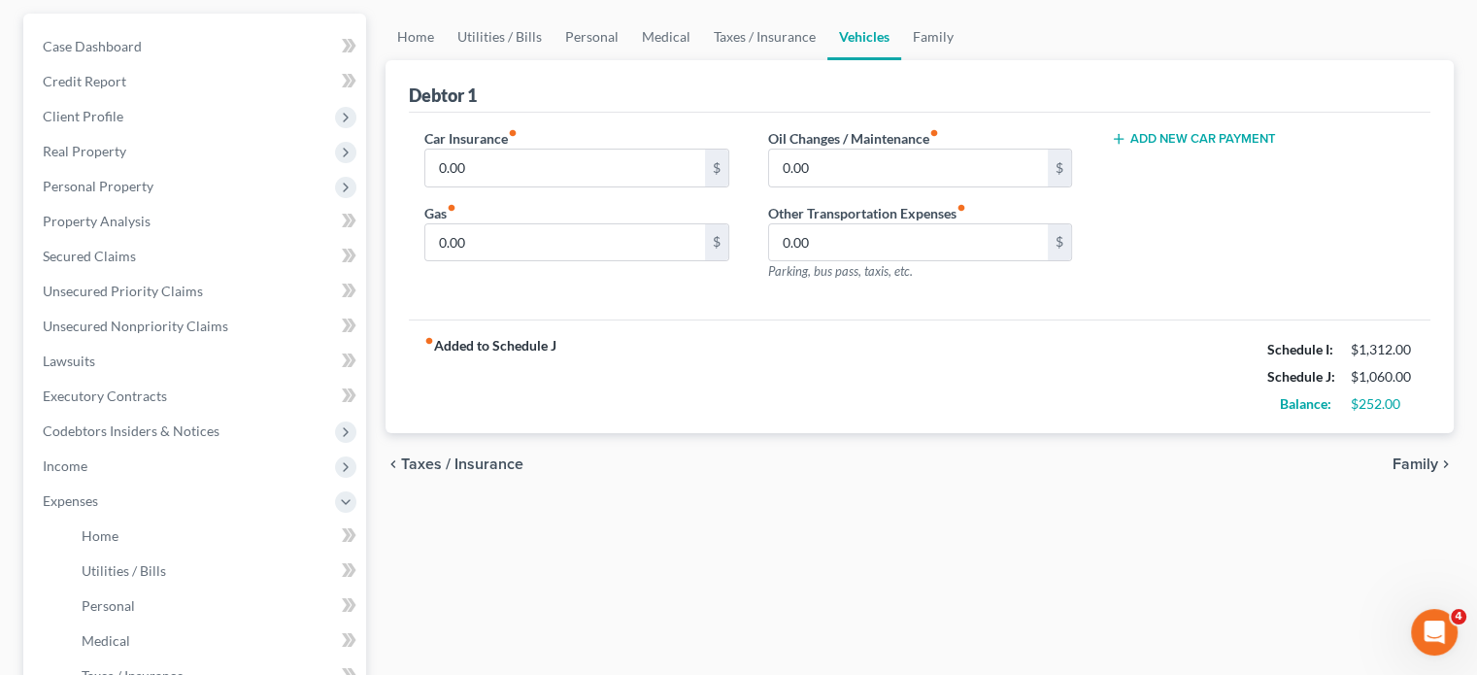
scroll to position [174, 0]
click at [827, 260] on input "0.00" at bounding box center [908, 241] width 279 height 37
click at [827, 59] on link "Taxes / Insurance" at bounding box center [764, 36] width 125 height 47
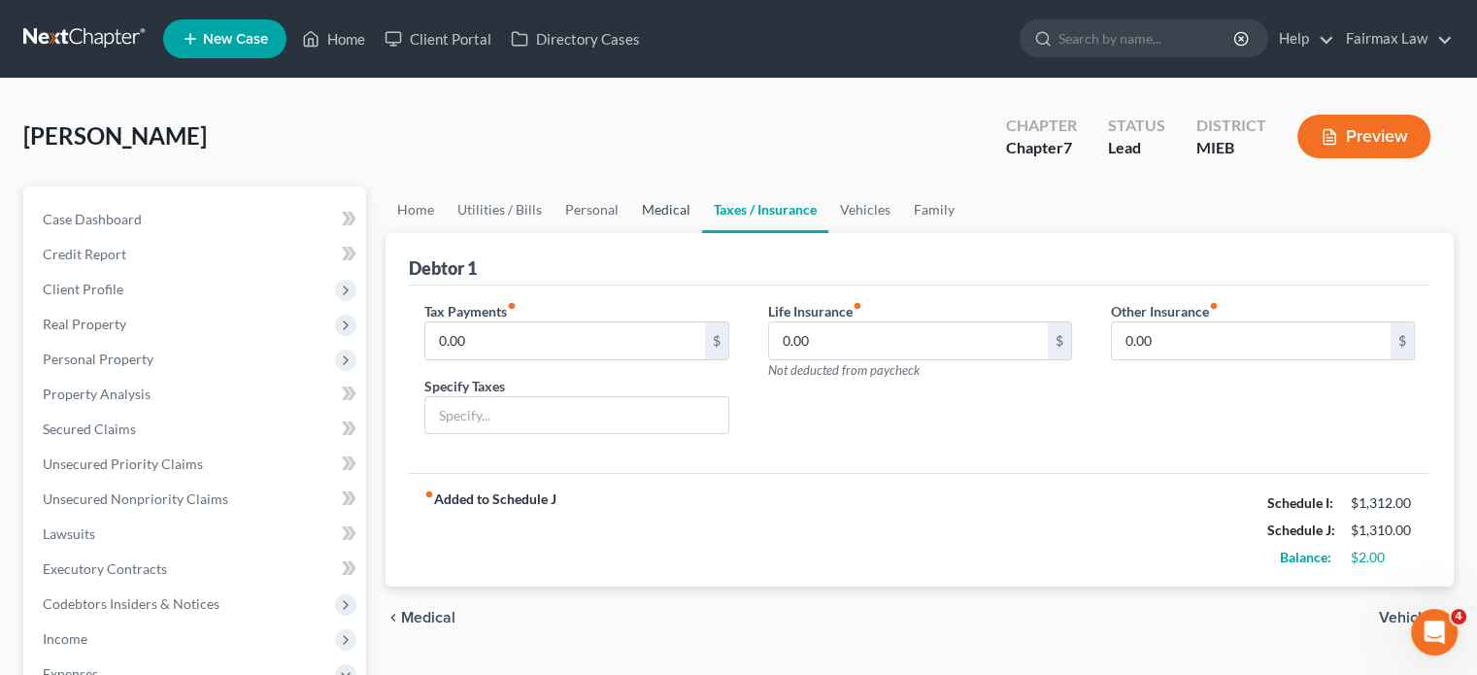
click at [702, 233] on link "Medical" at bounding box center [666, 209] width 72 height 47
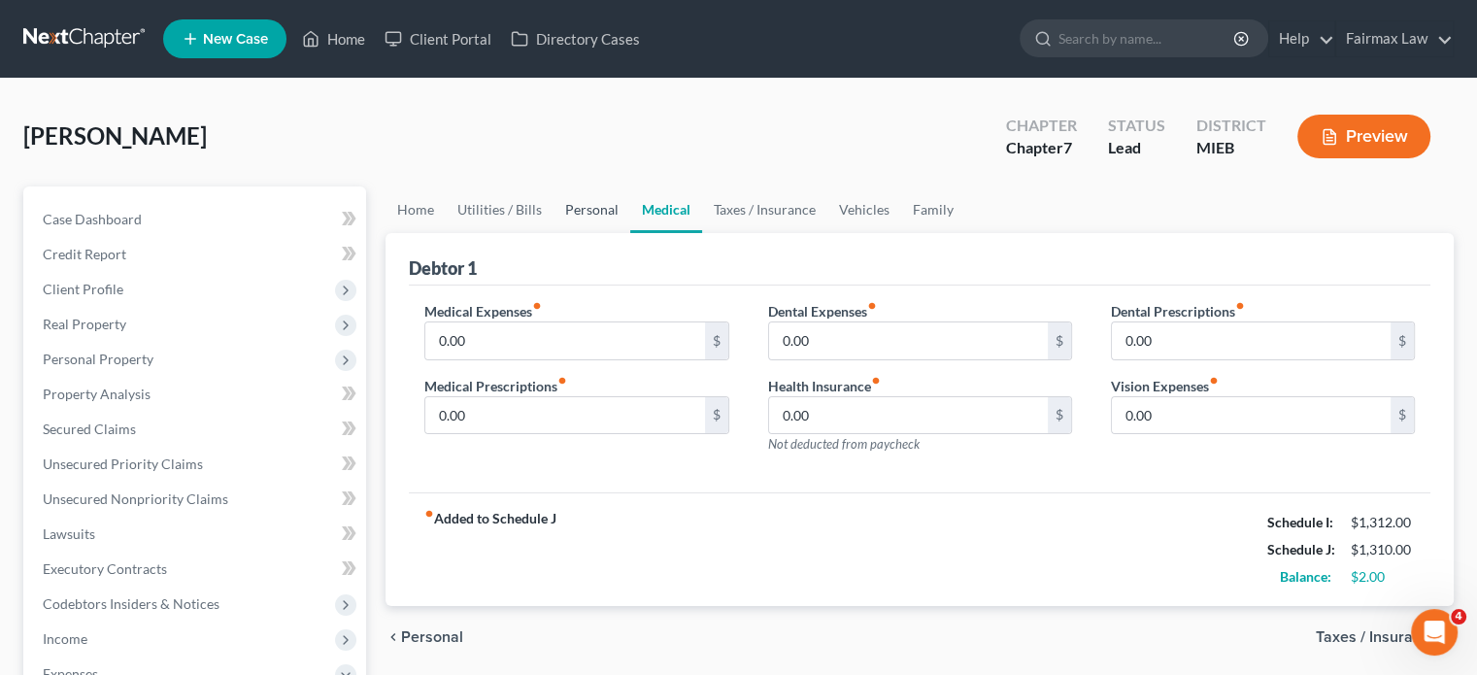
click at [623, 233] on link "Personal" at bounding box center [591, 209] width 77 height 47
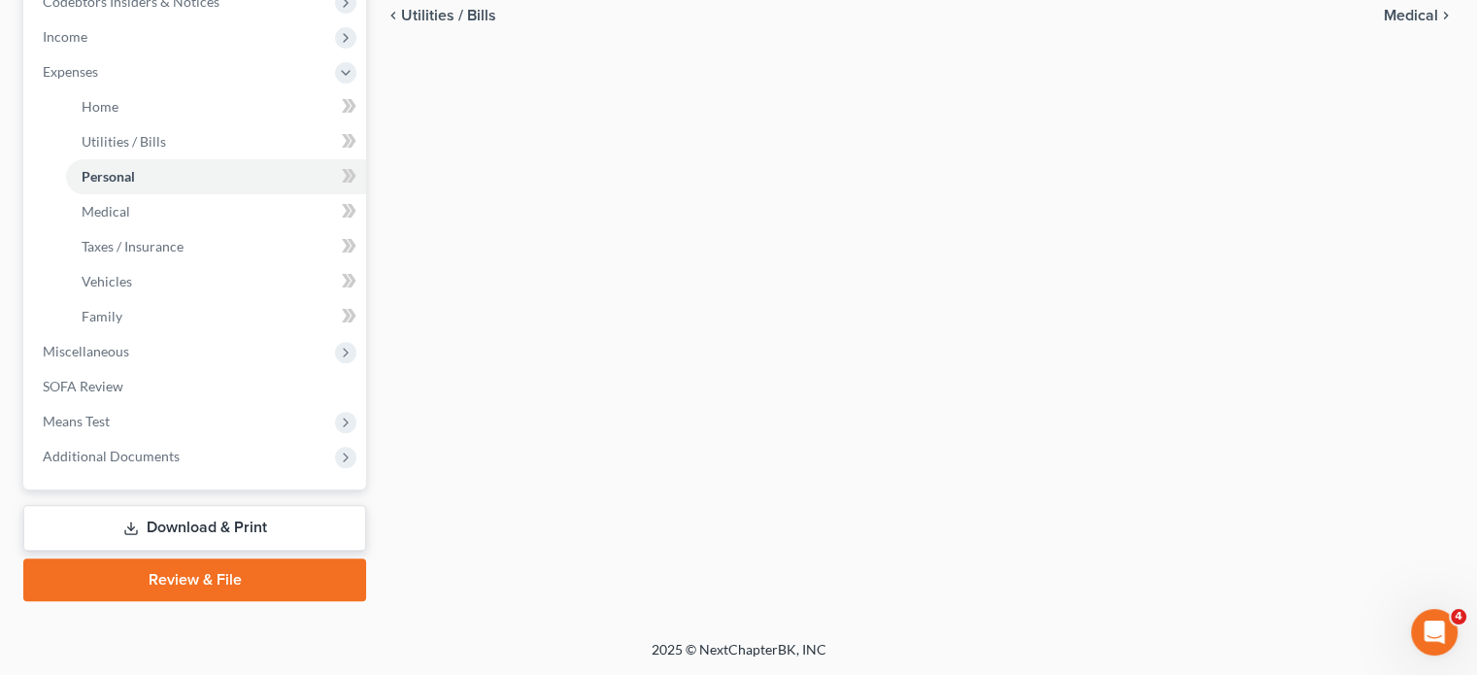
scroll to position [748, 0]
click at [155, 404] on link "SOFA Review" at bounding box center [196, 386] width 339 height 35
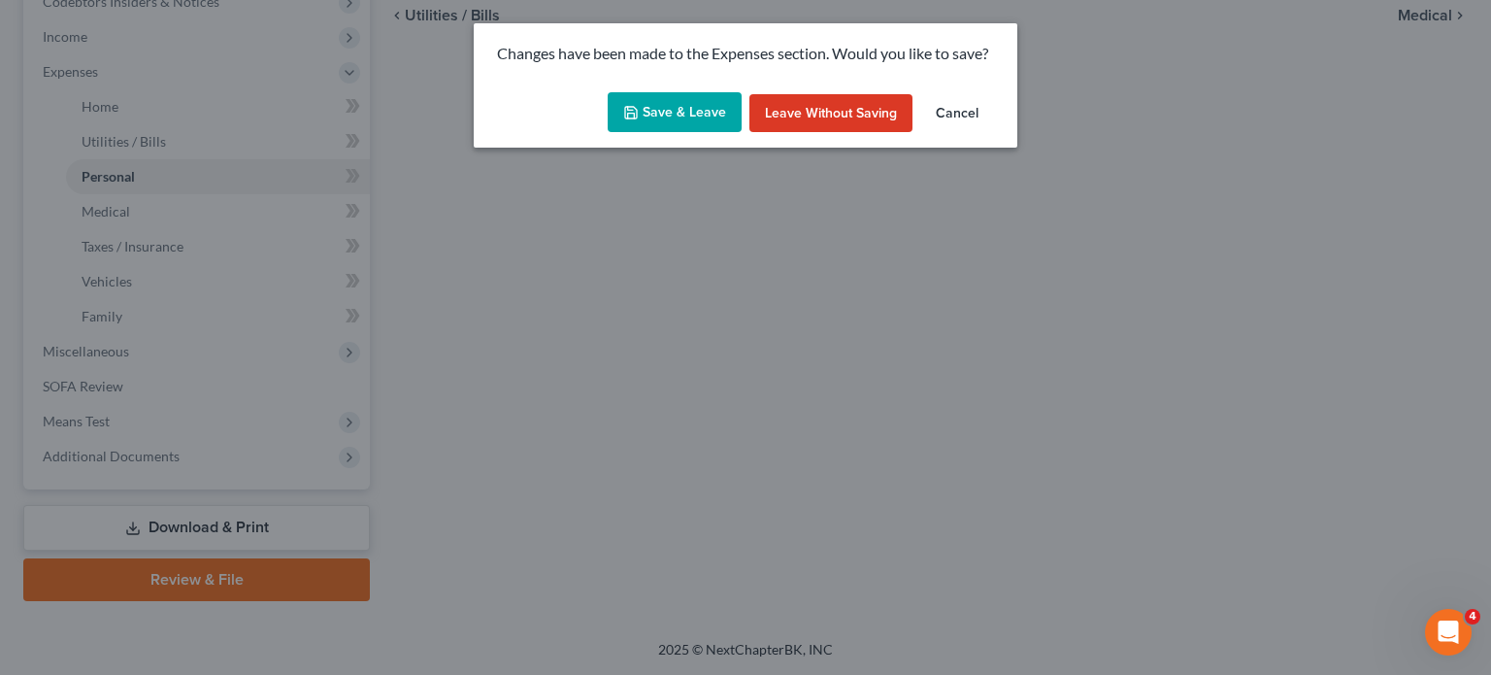
click at [628, 133] on button "Save & Leave" at bounding box center [675, 112] width 134 height 41
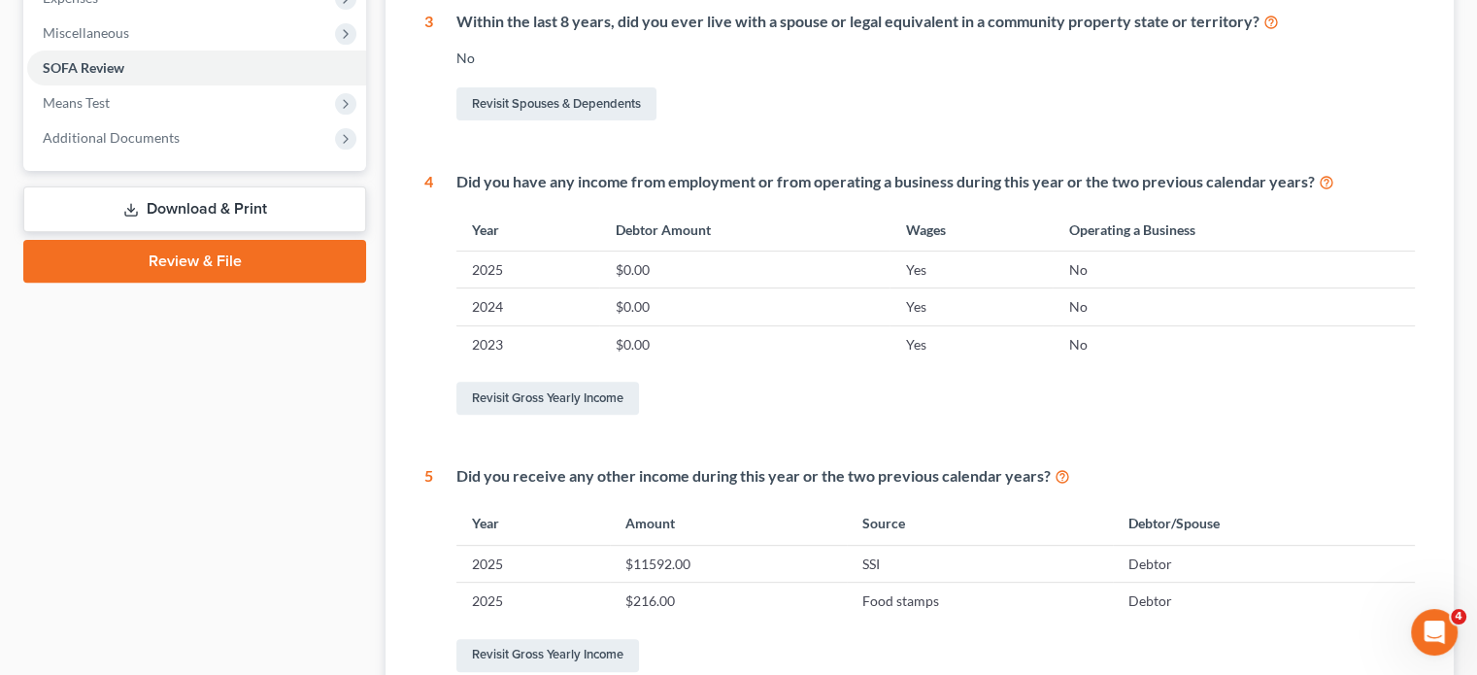
scroll to position [808, 0]
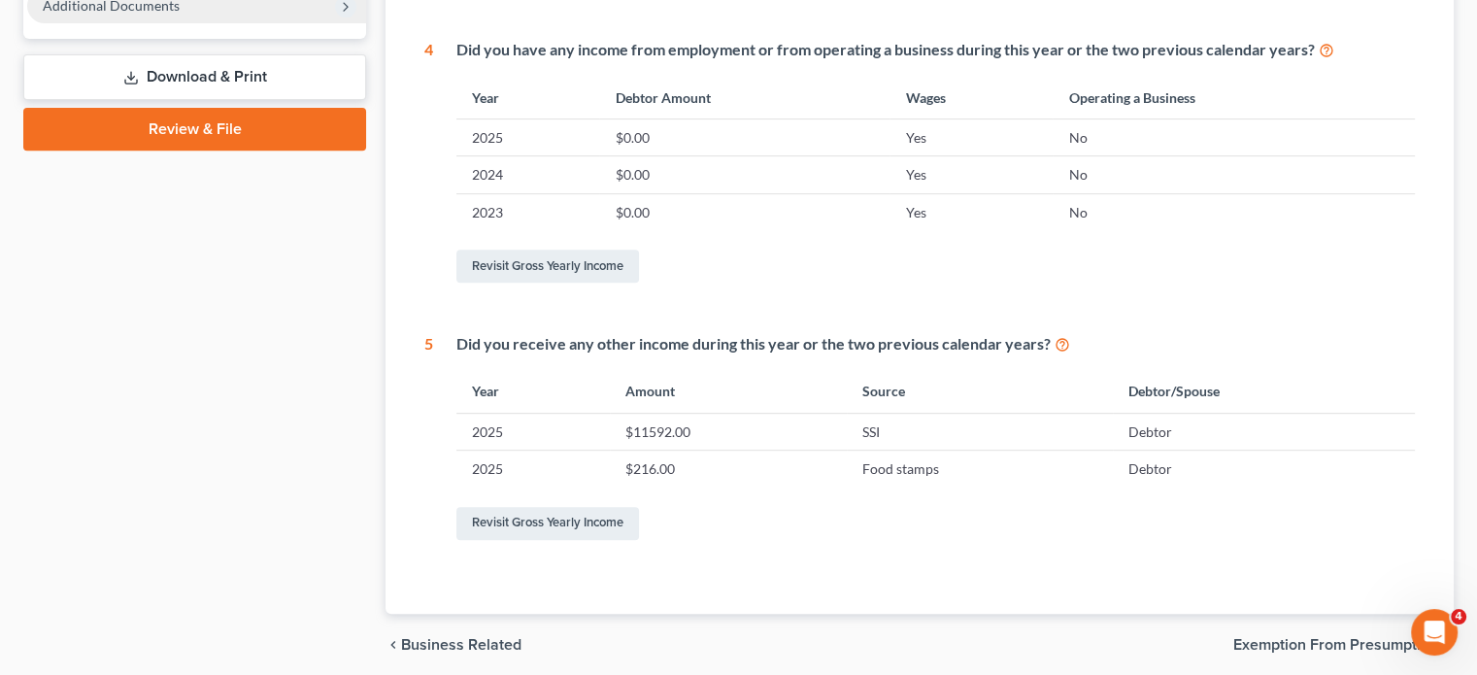
click at [251, 23] on span "Additional Documents" at bounding box center [196, 5] width 339 height 35
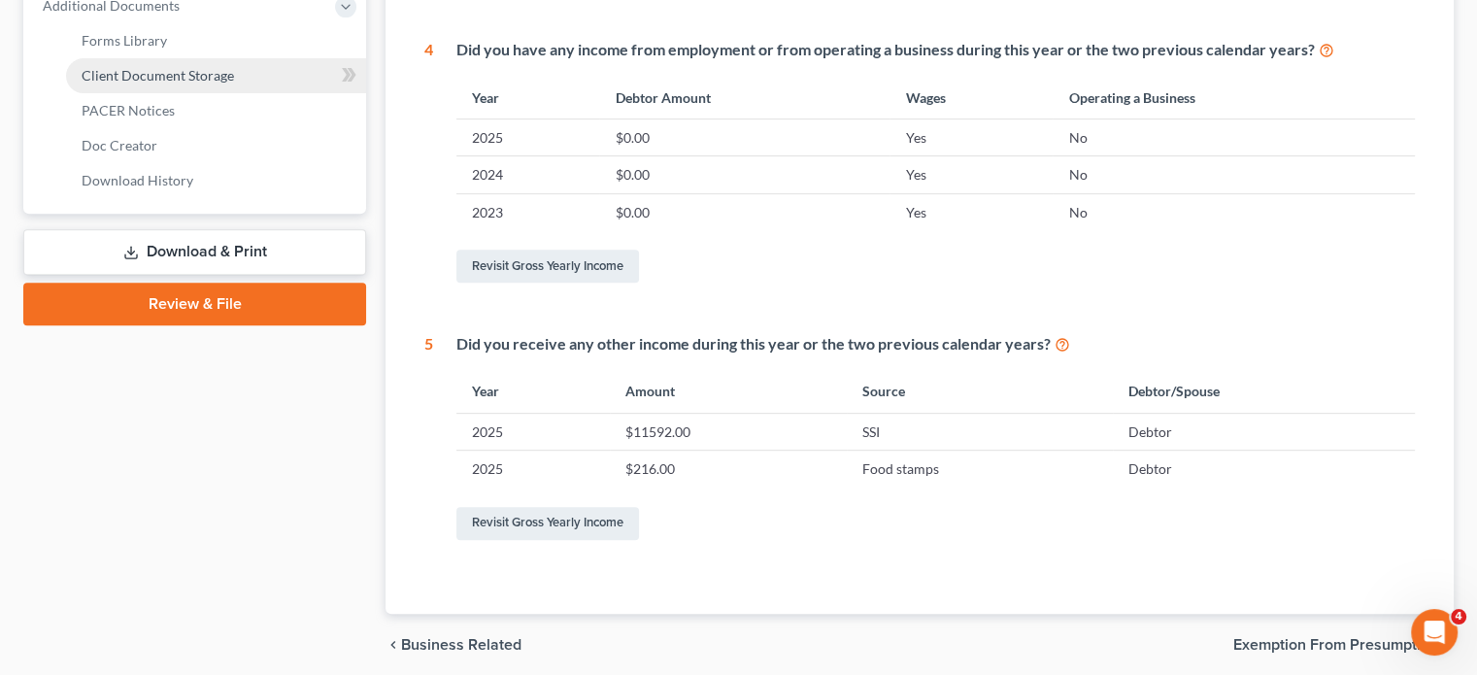
click at [234, 84] on span "Client Document Storage" at bounding box center [158, 75] width 152 height 17
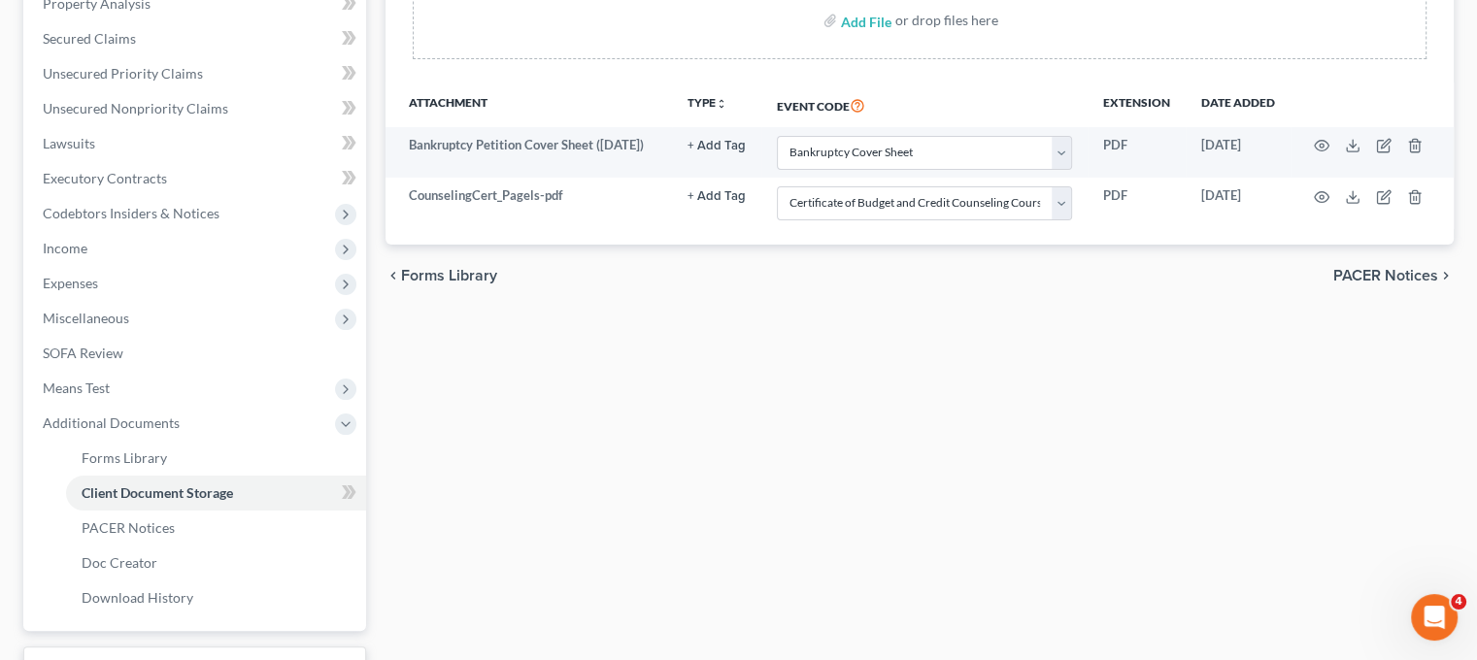
scroll to position [443, 0]
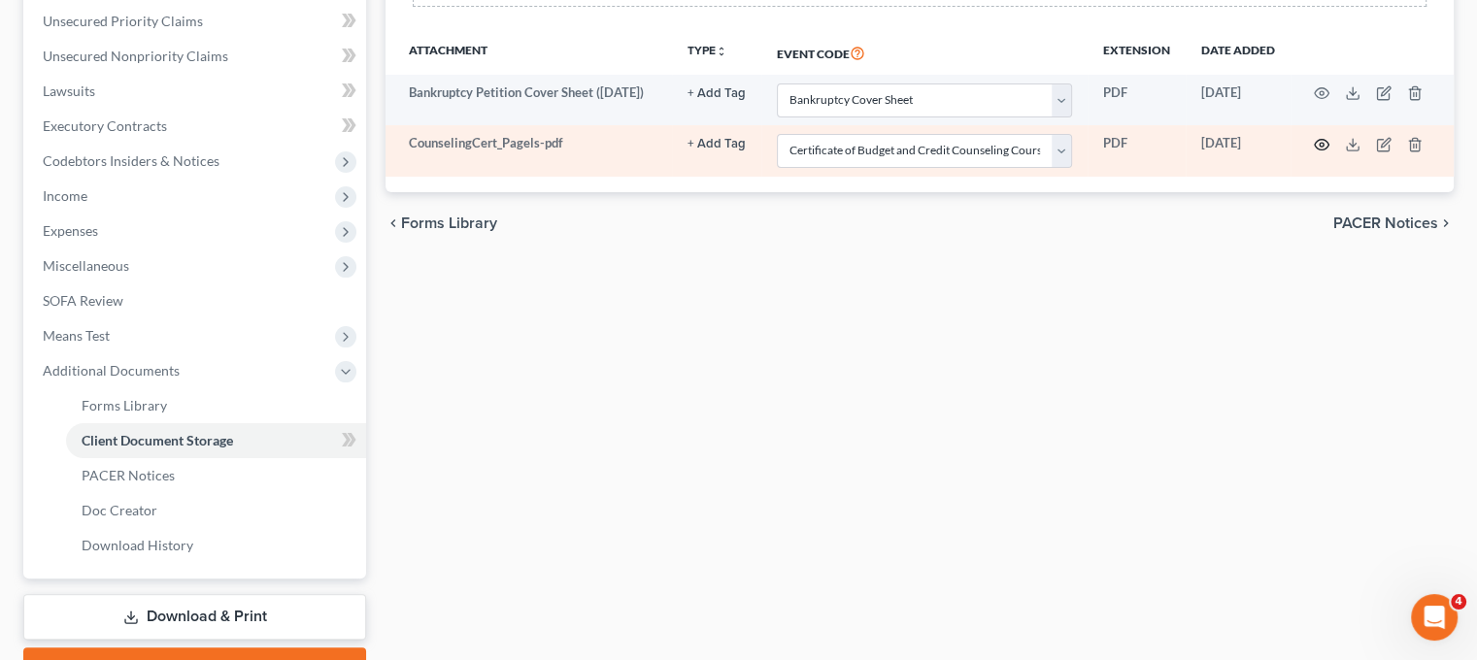
click at [1329, 152] on icon "button" at bounding box center [1322, 145] width 16 height 16
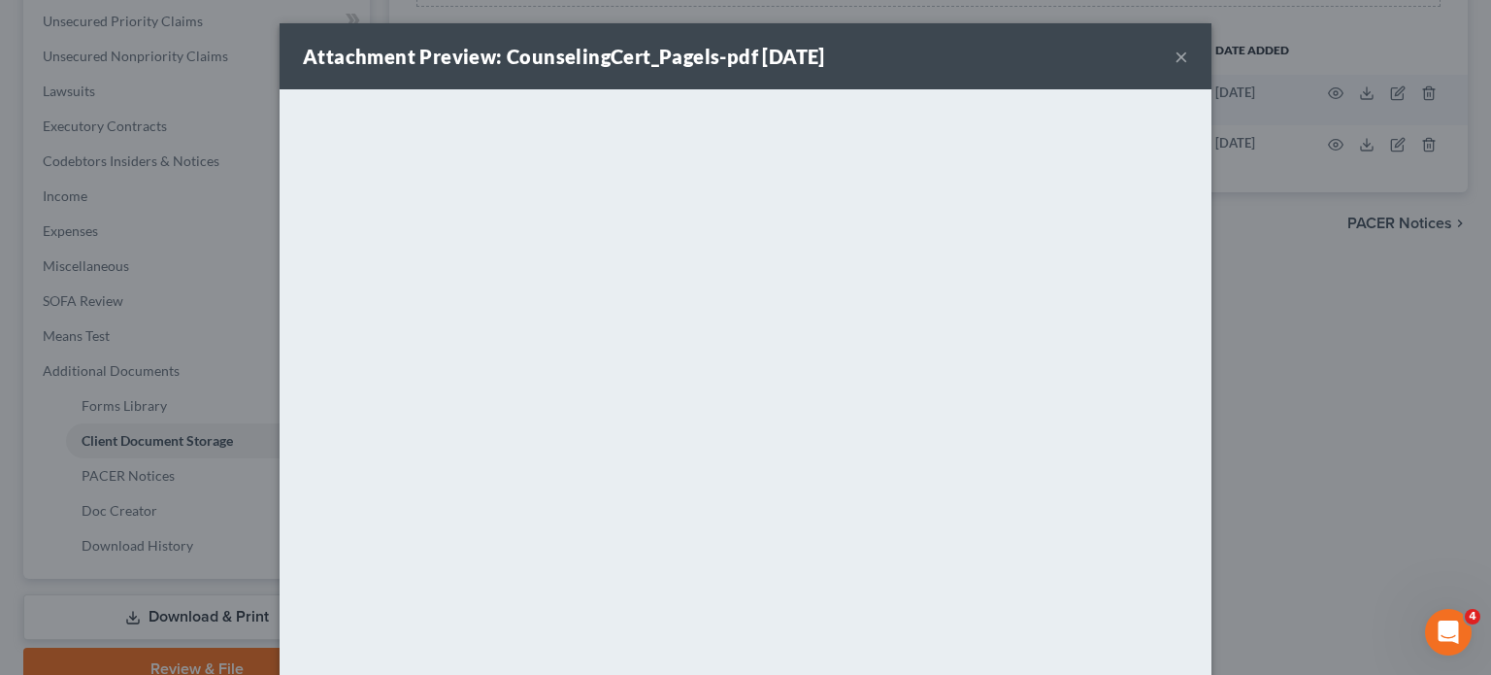
click at [1189, 68] on button "×" at bounding box center [1182, 56] width 14 height 23
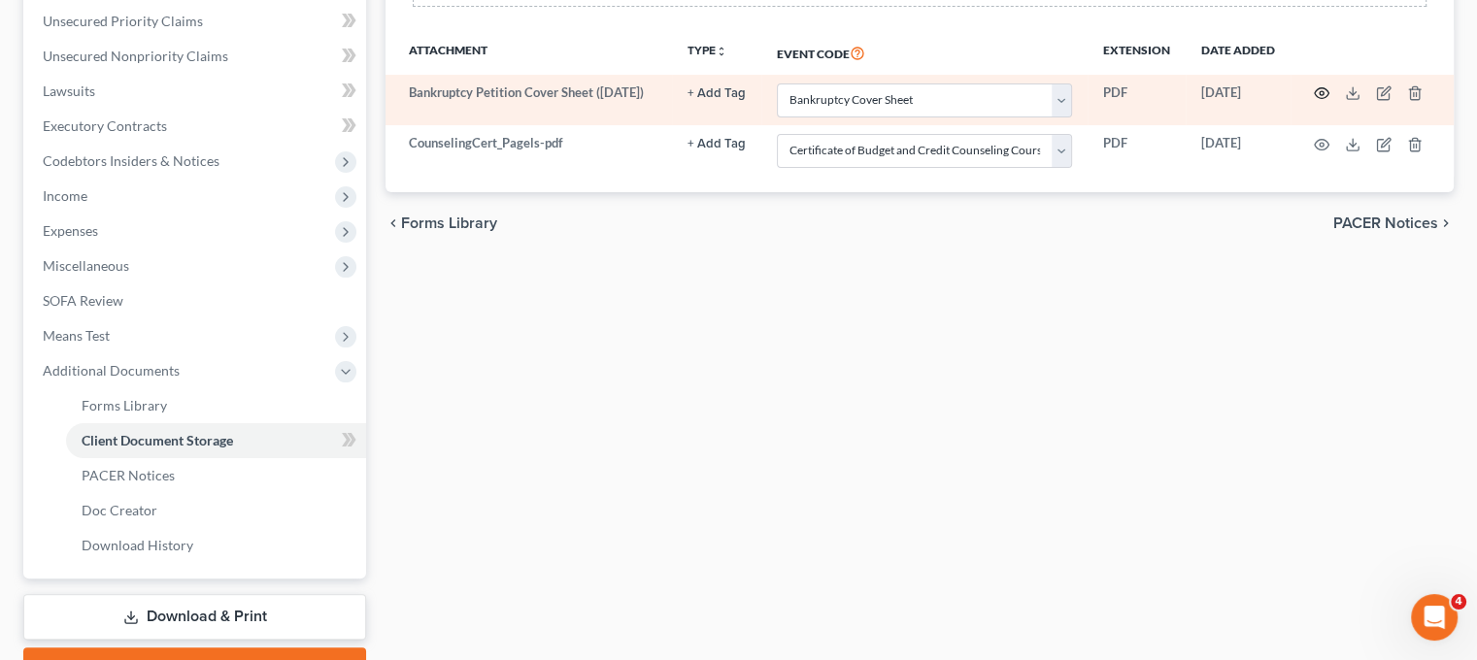
click at [1340, 125] on td at bounding box center [1371, 100] width 163 height 50
click at [1329, 99] on icon "button" at bounding box center [1322, 93] width 15 height 11
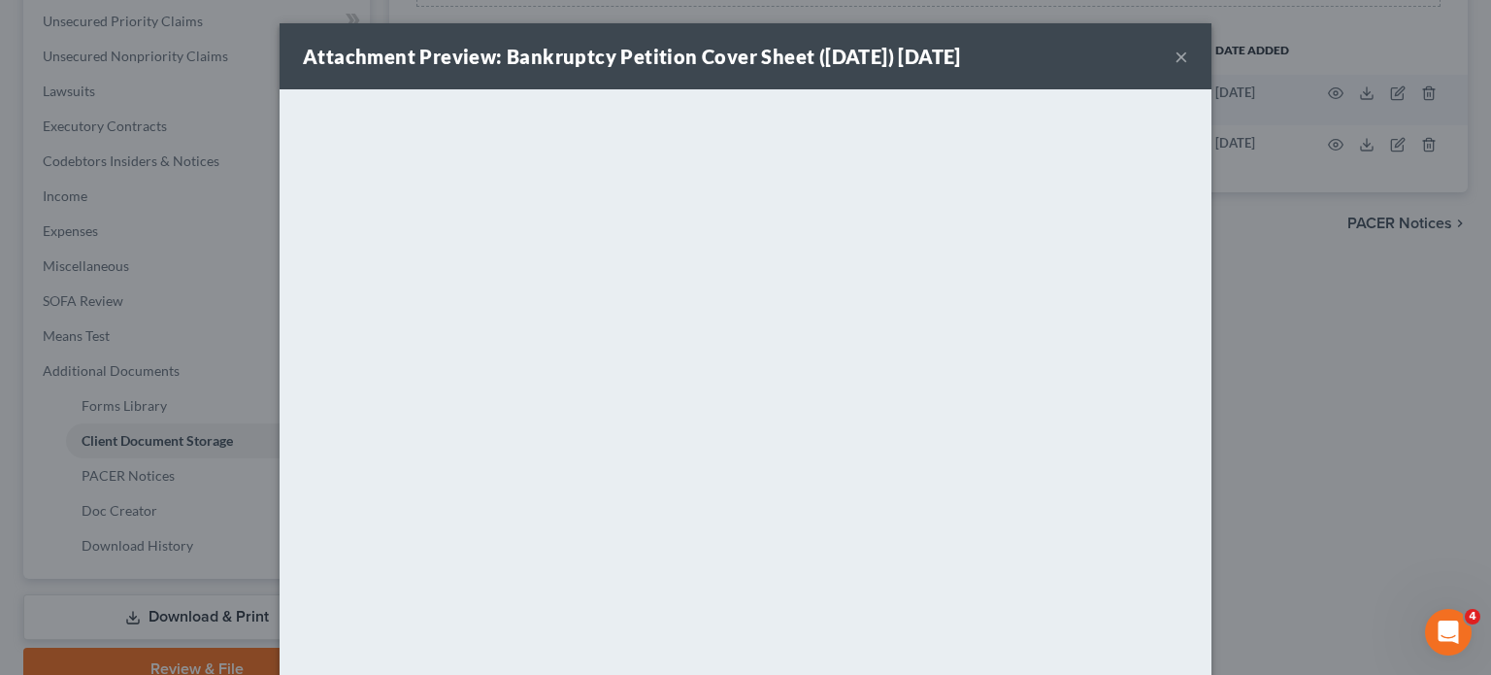
click at [1341, 226] on div "Attachment Preview: Bankruptcy Petition Cover Sheet ([DATE]) [DATE] × <object n…" at bounding box center [745, 337] width 1491 height 675
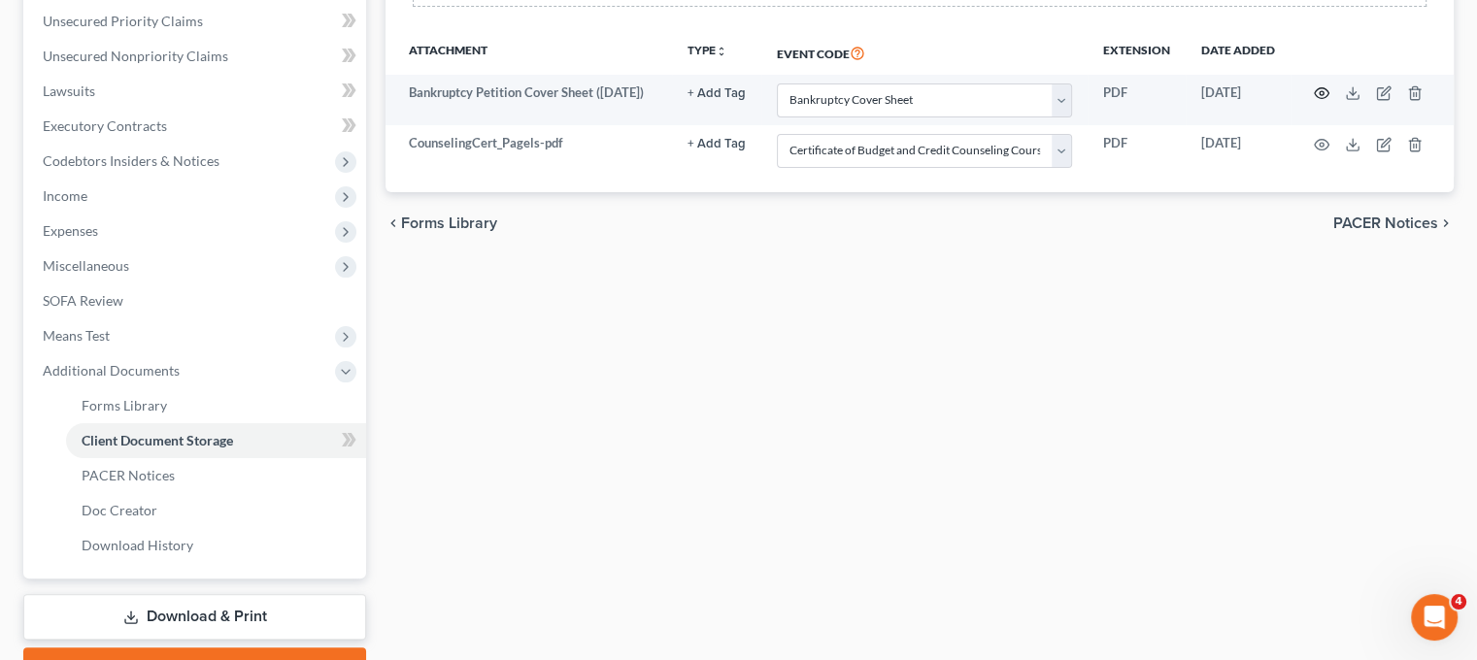
click at [1329, 101] on icon "button" at bounding box center [1322, 93] width 16 height 16
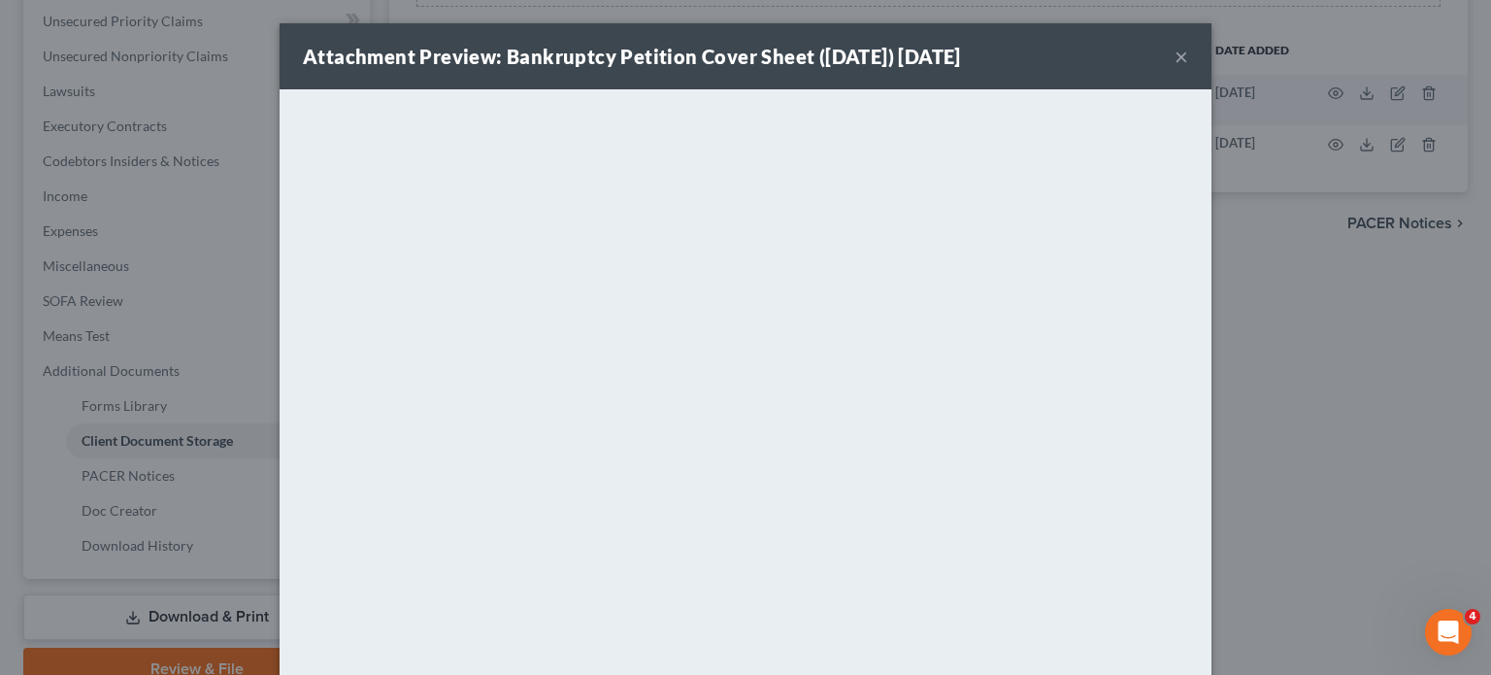
click at [1189, 68] on button "×" at bounding box center [1182, 56] width 14 height 23
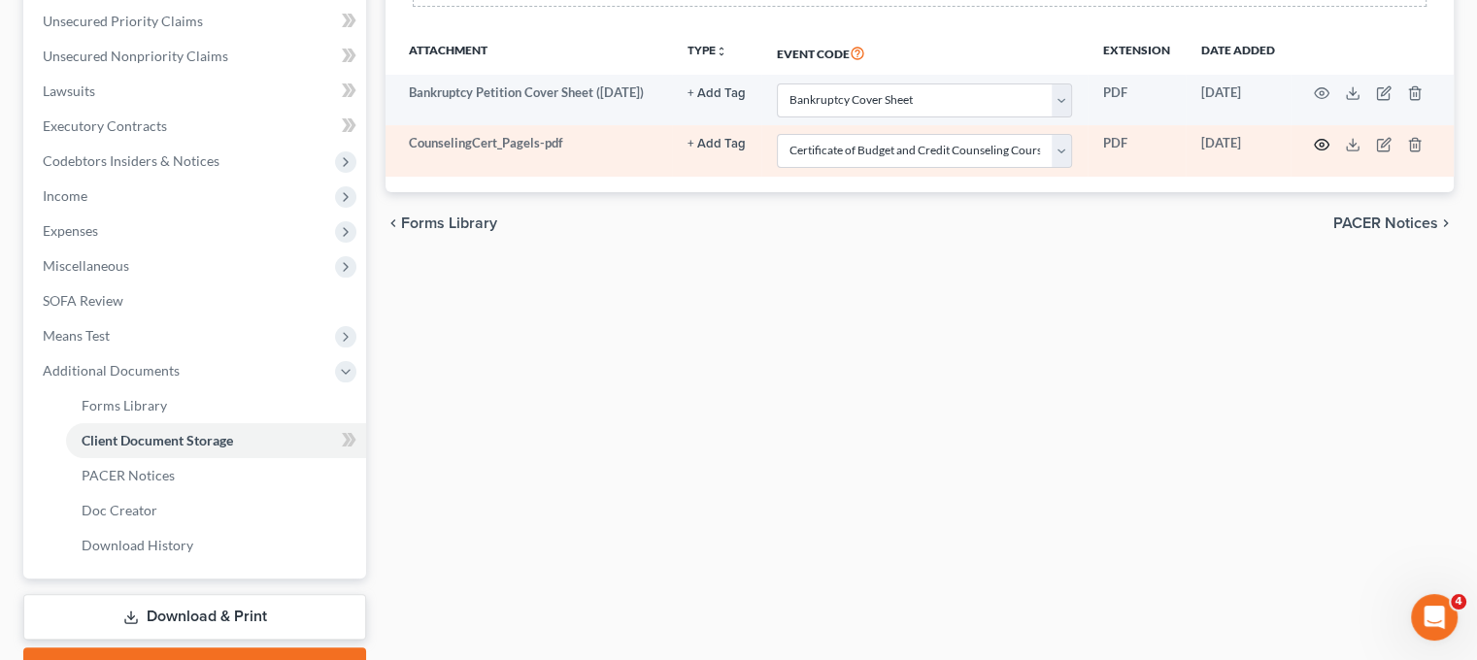
click at [1329, 150] on icon "button" at bounding box center [1322, 144] width 15 height 11
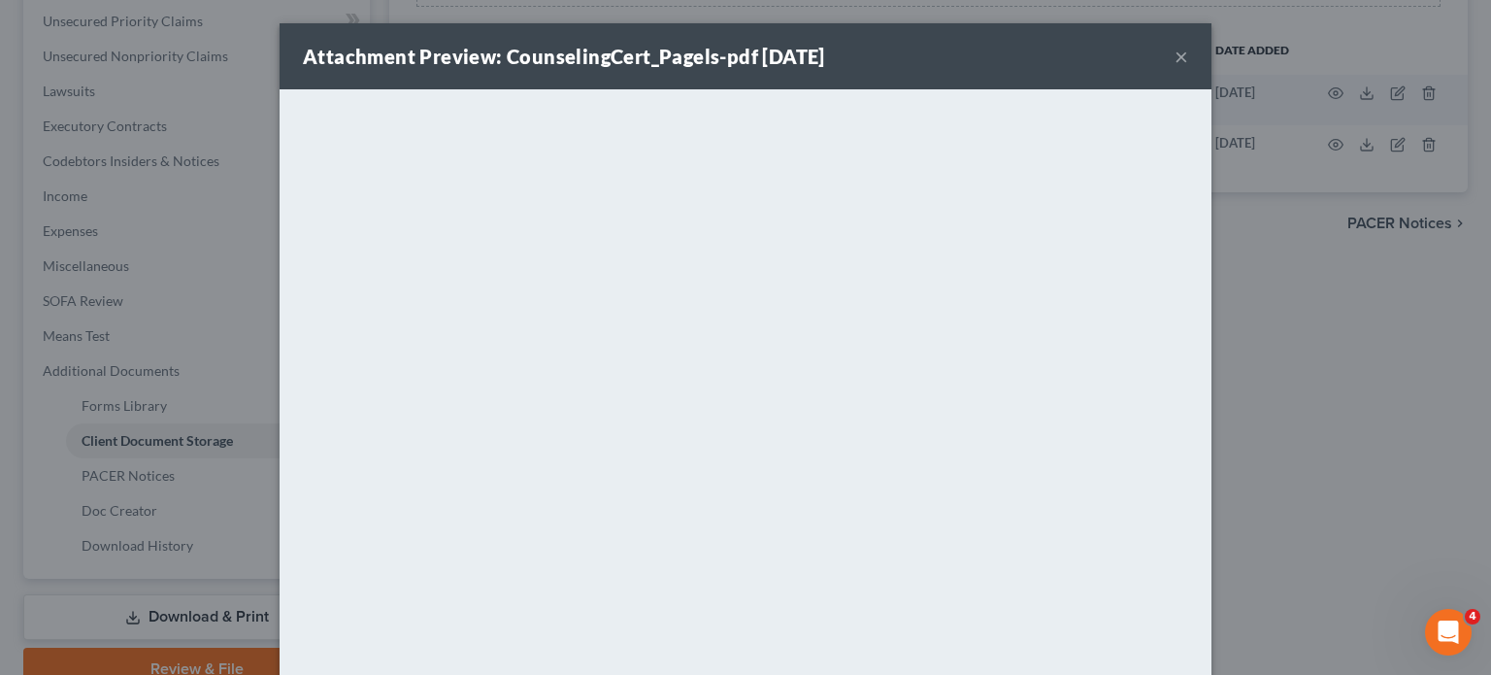
click at [1189, 61] on button "×" at bounding box center [1182, 56] width 14 height 23
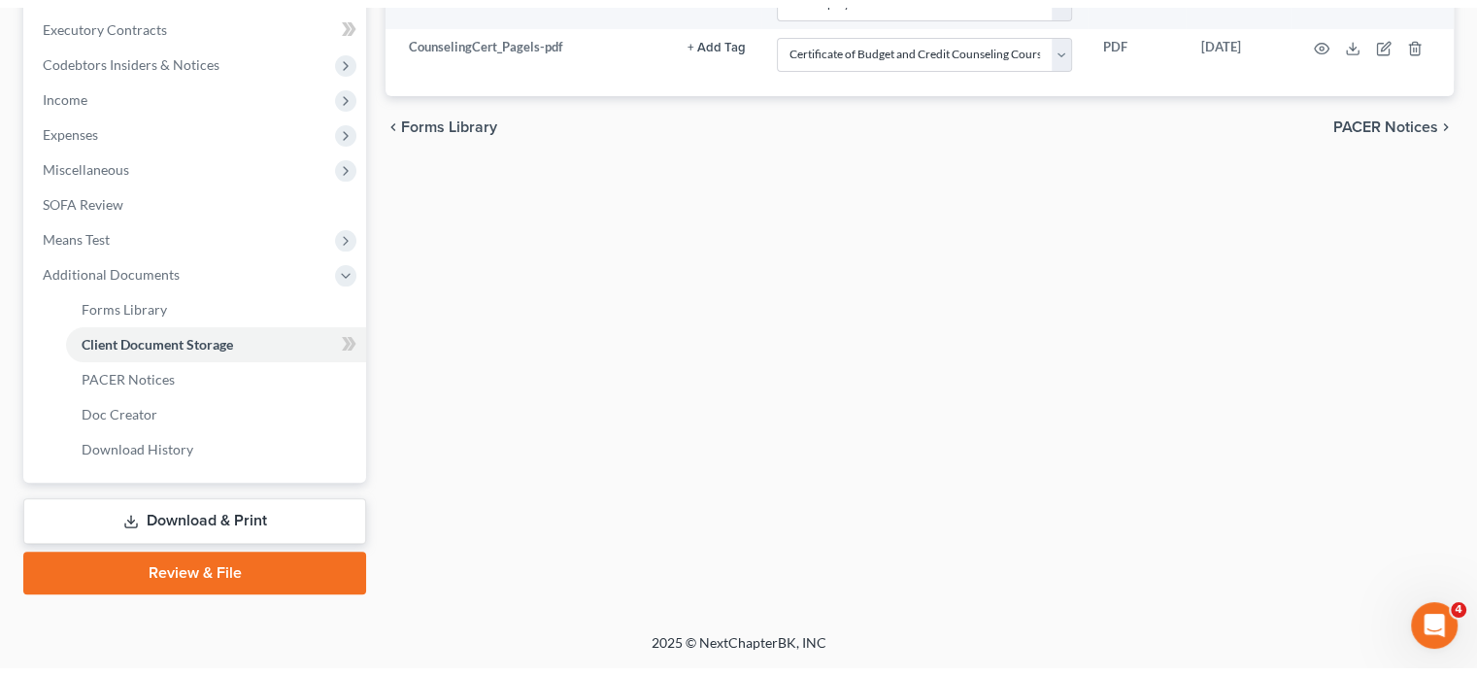
scroll to position [687, 0]
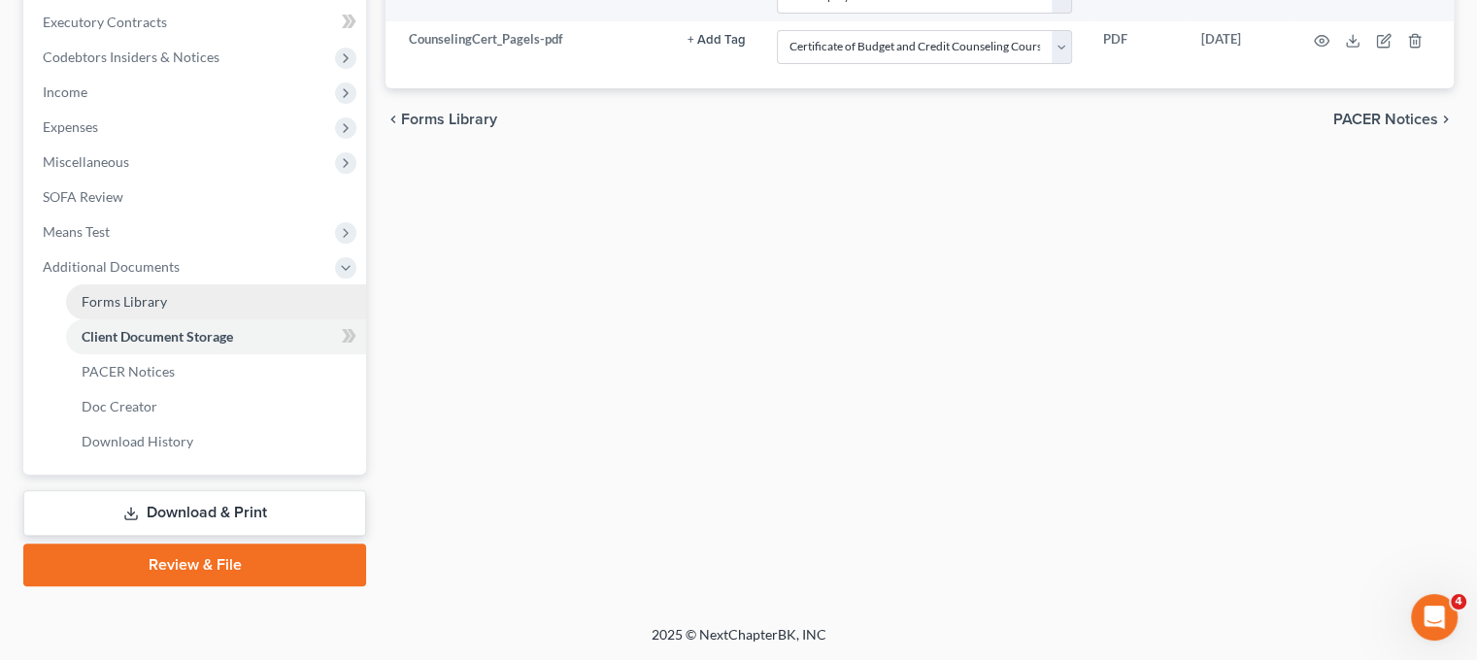
click at [259, 319] on link "Forms Library" at bounding box center [216, 302] width 300 height 35
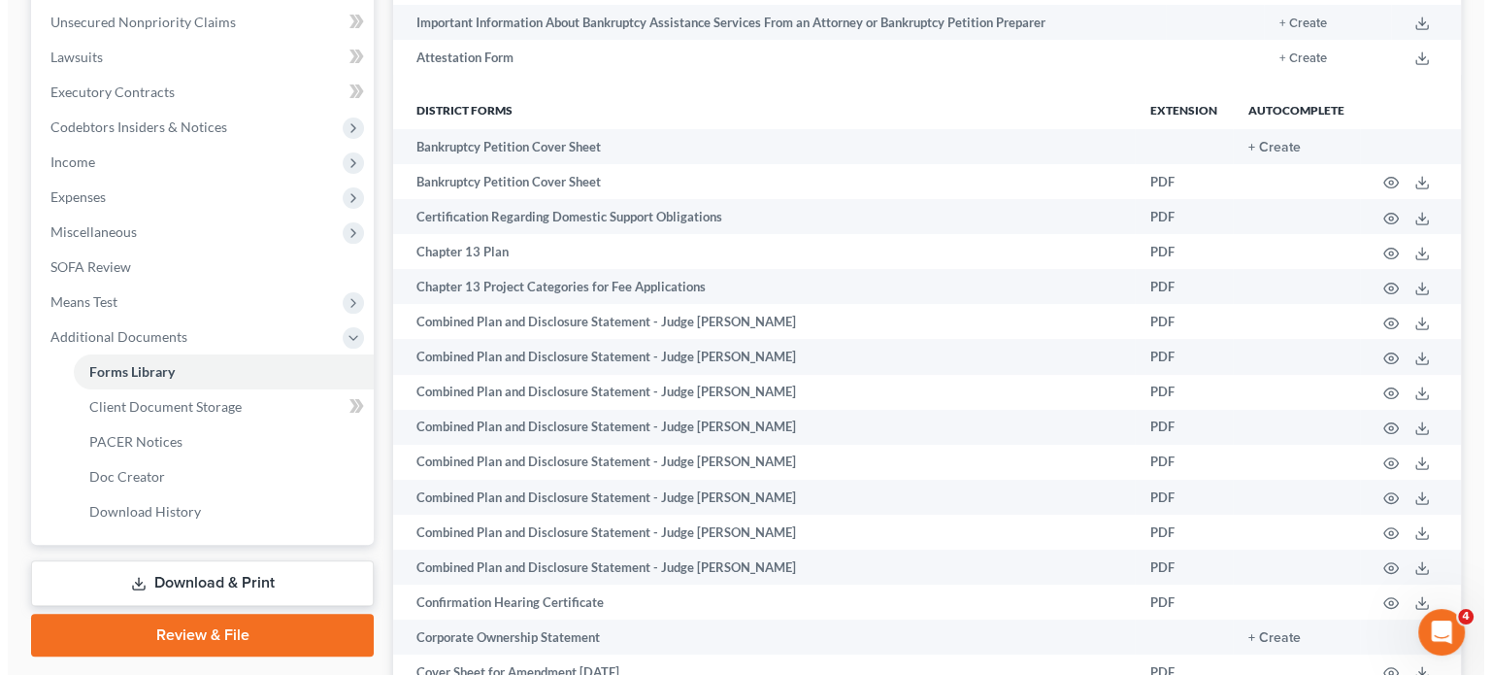
scroll to position [481, 0]
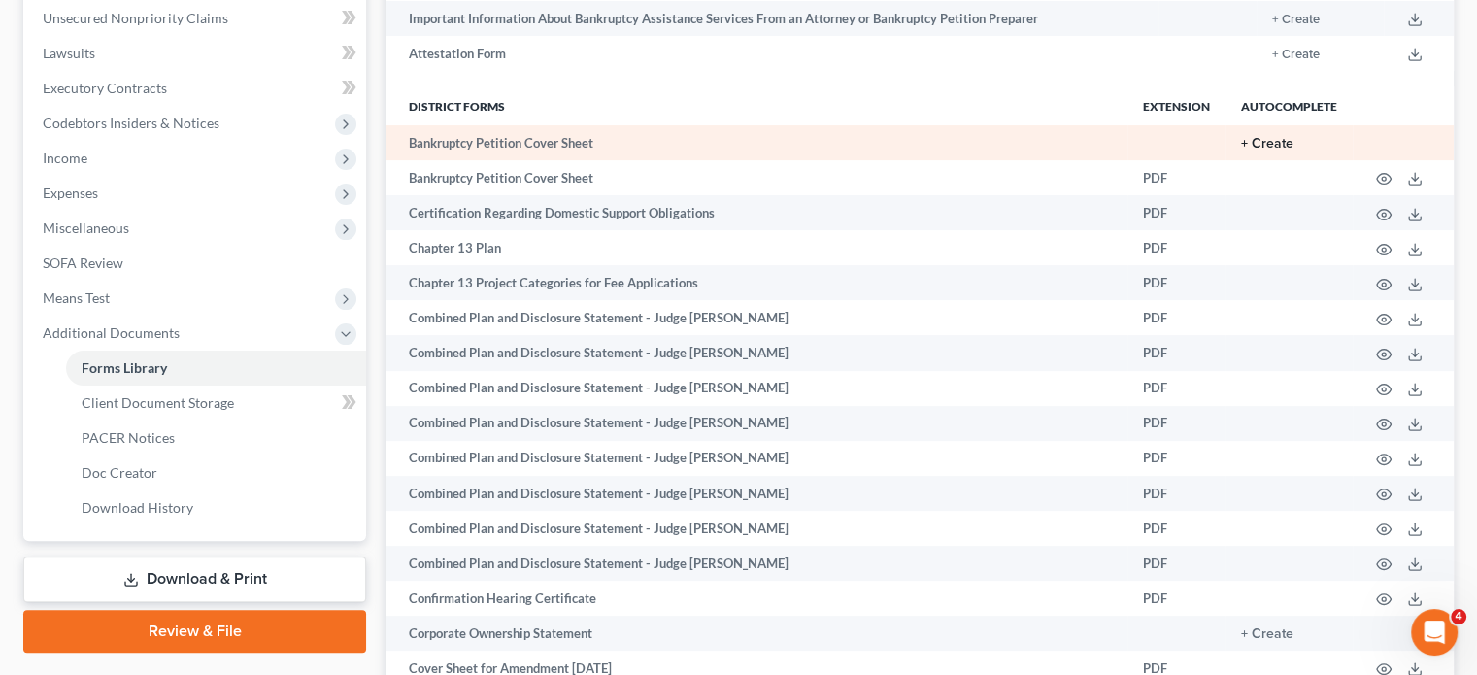
click at [1241, 151] on button "+ Create" at bounding box center [1267, 144] width 52 height 14
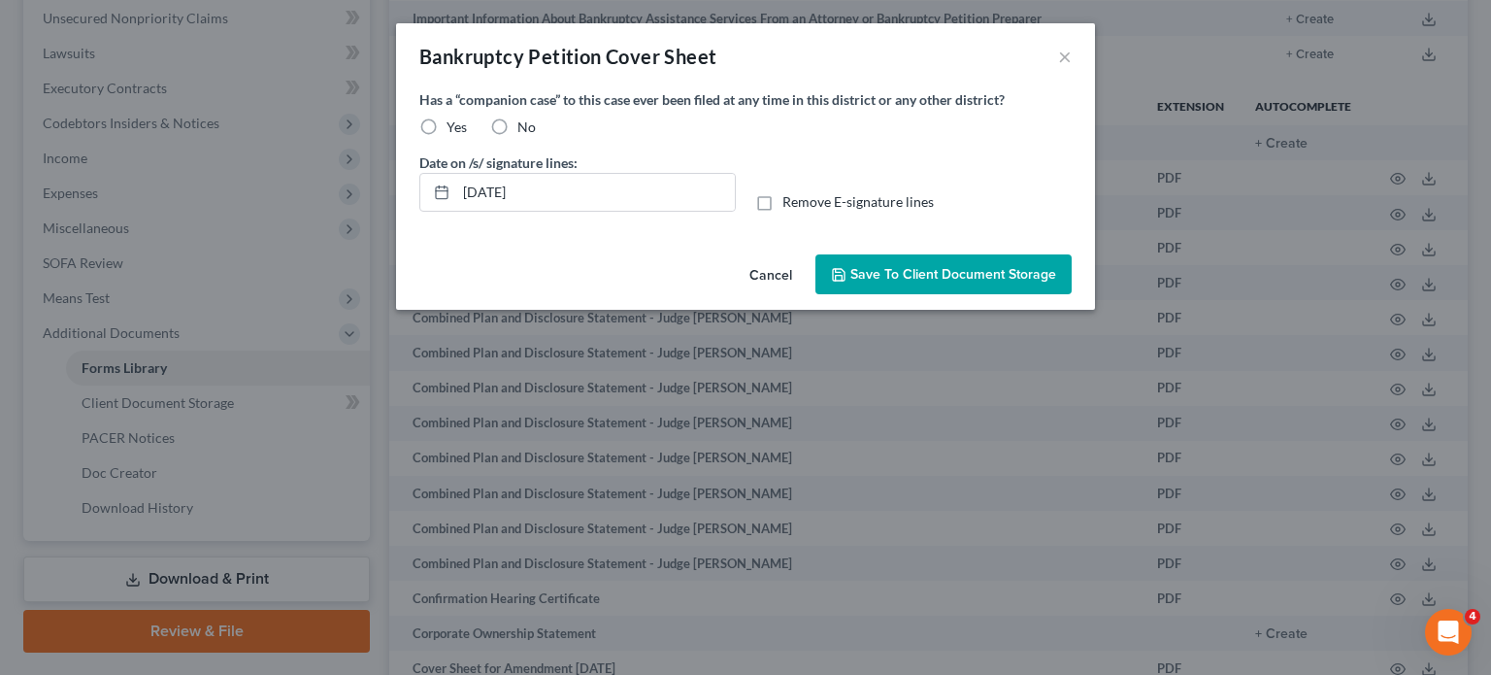
click at [518, 137] on label "No" at bounding box center [527, 126] width 18 height 19
click at [525, 130] on input "No" at bounding box center [531, 123] width 13 height 13
click at [447, 137] on label "Yes" at bounding box center [457, 126] width 20 height 19
click at [454, 130] on input "Yes" at bounding box center [460, 123] width 13 height 13
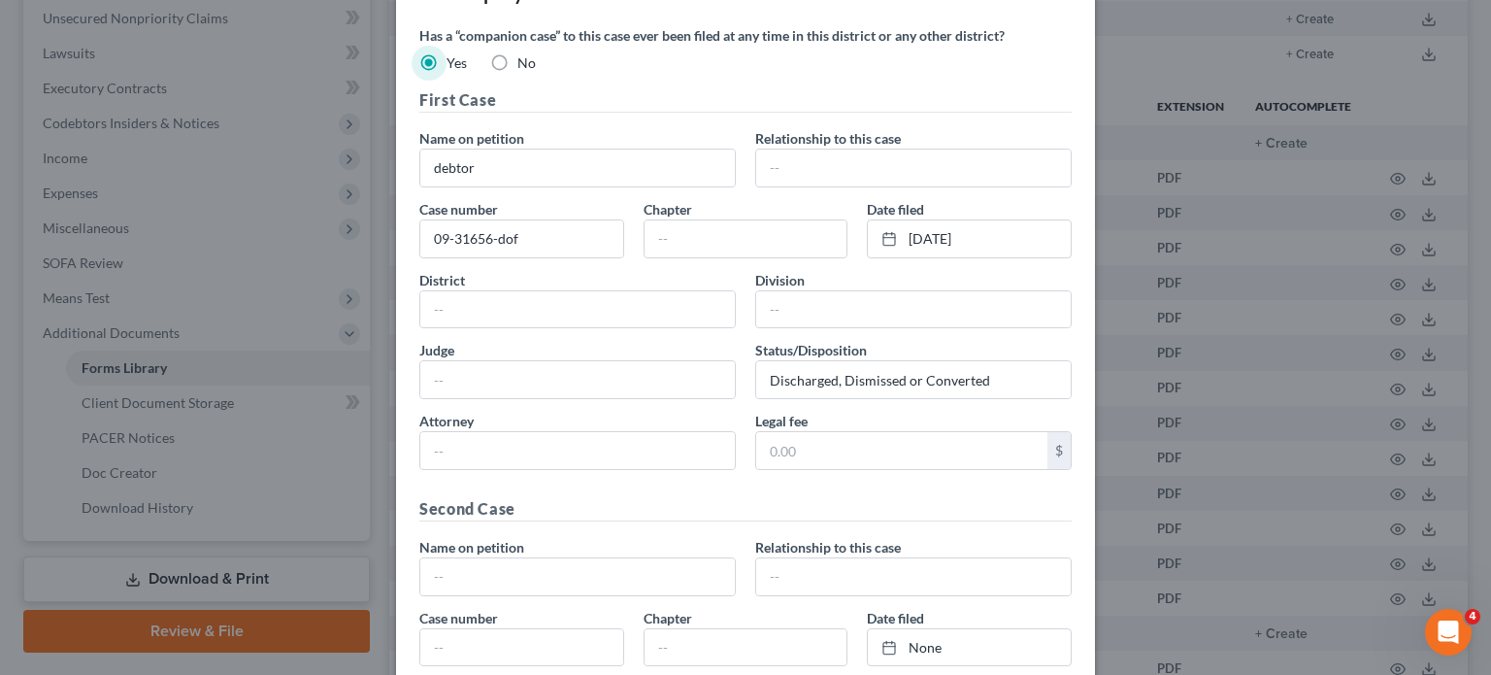
scroll to position [0, 0]
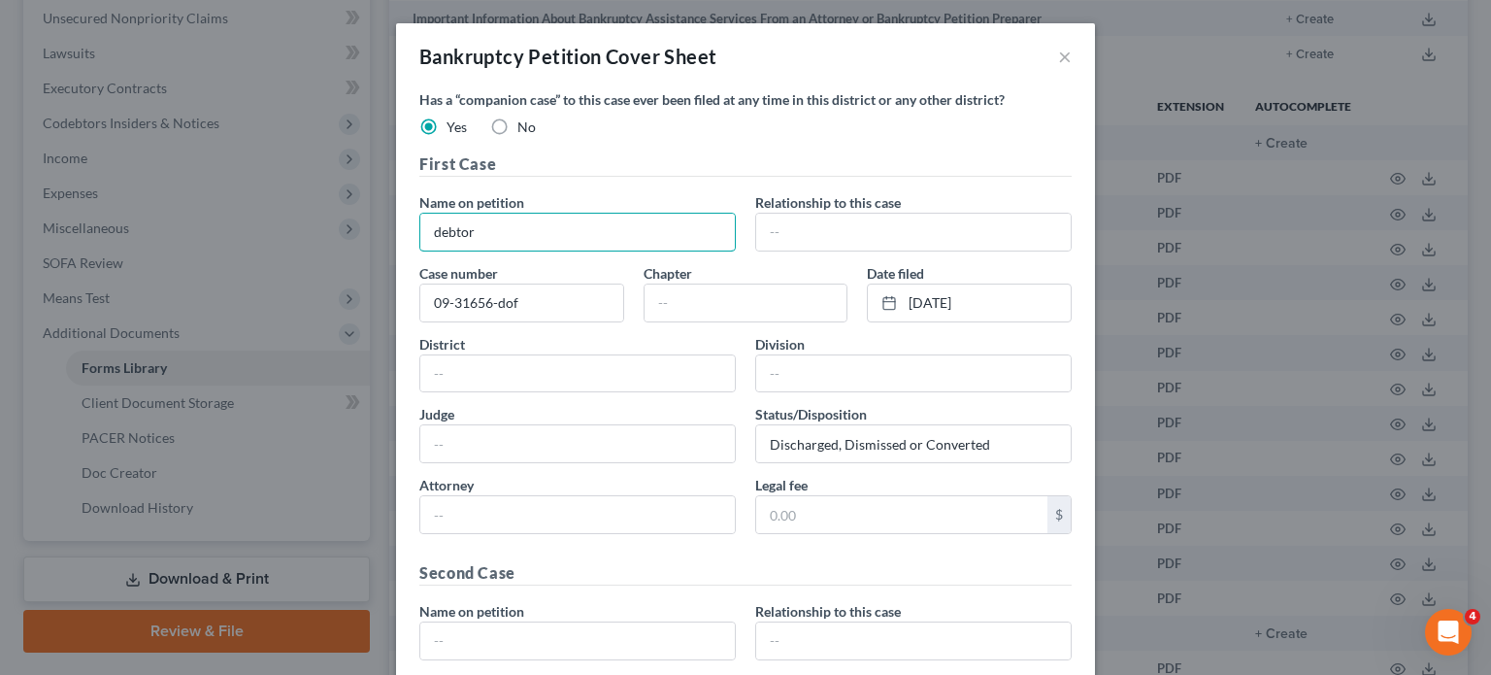
drag, startPoint x: 401, startPoint y: 286, endPoint x: 298, endPoint y: 283, distance: 103.0
click at [298, 283] on div "Bankruptcy Petition Cover Sheet × Has a “companion case” to this case ever been…" at bounding box center [745, 337] width 1491 height 675
drag, startPoint x: 820, startPoint y: 294, endPoint x: 744, endPoint y: 410, distance: 138.2
click at [744, 410] on div "Name on petition Relationship to this case Case number 09-31656-dof Chapter Dat…" at bounding box center [746, 368] width 672 height 353
paste input "debtor"
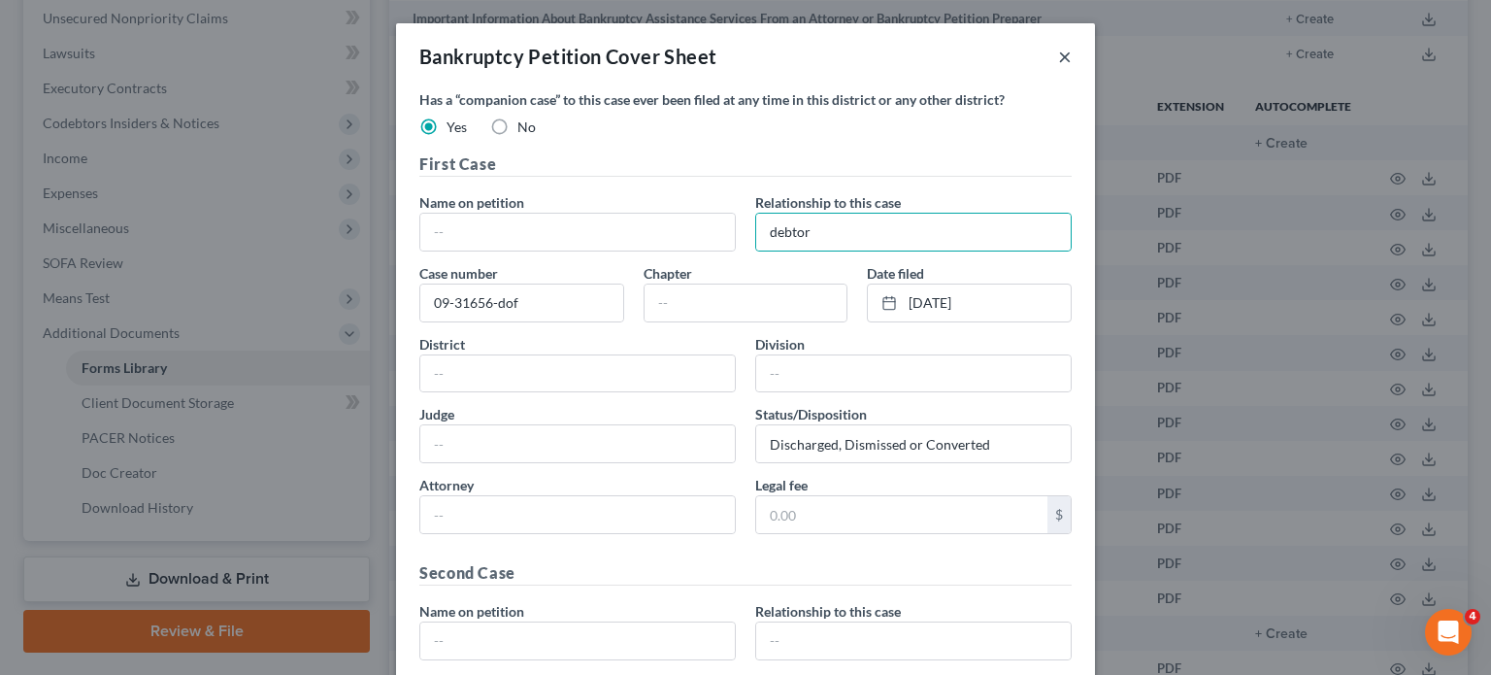
click at [1072, 68] on button "×" at bounding box center [1065, 56] width 14 height 23
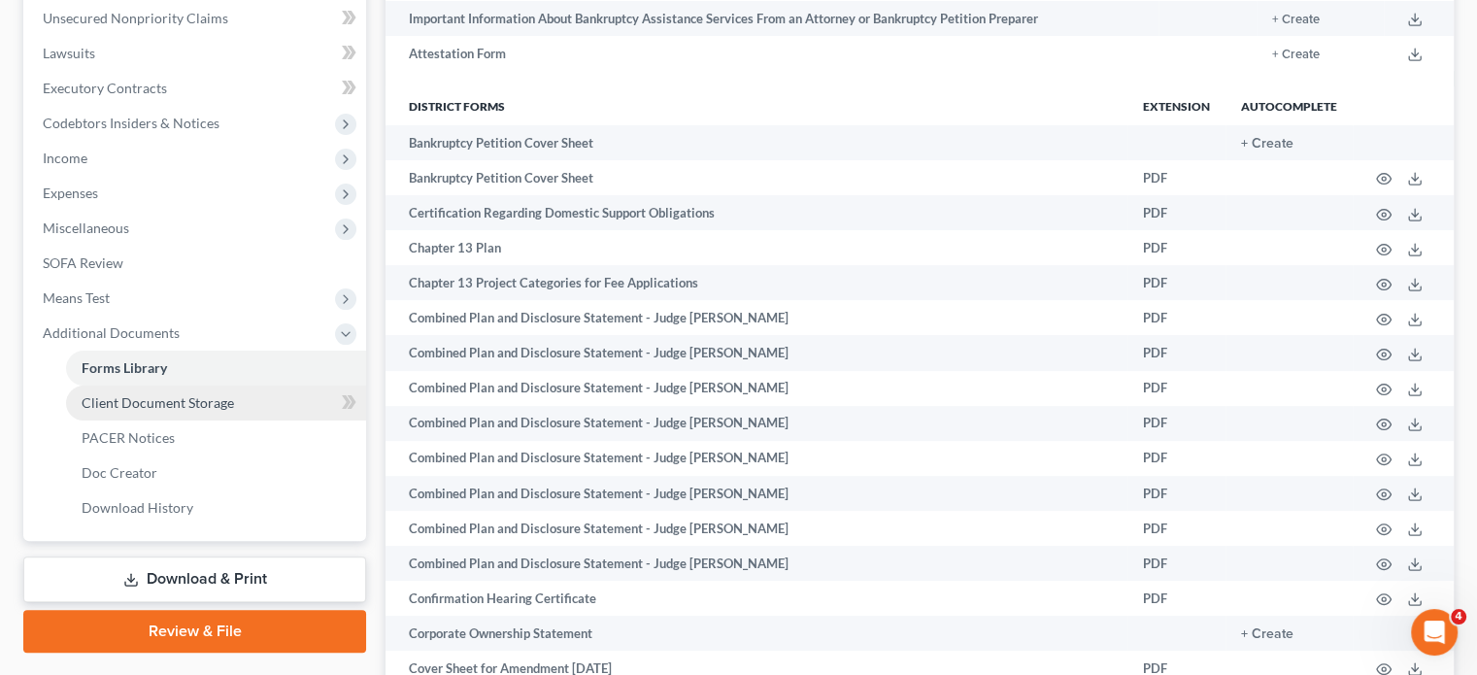
click at [167, 411] on span "Client Document Storage" at bounding box center [158, 402] width 152 height 17
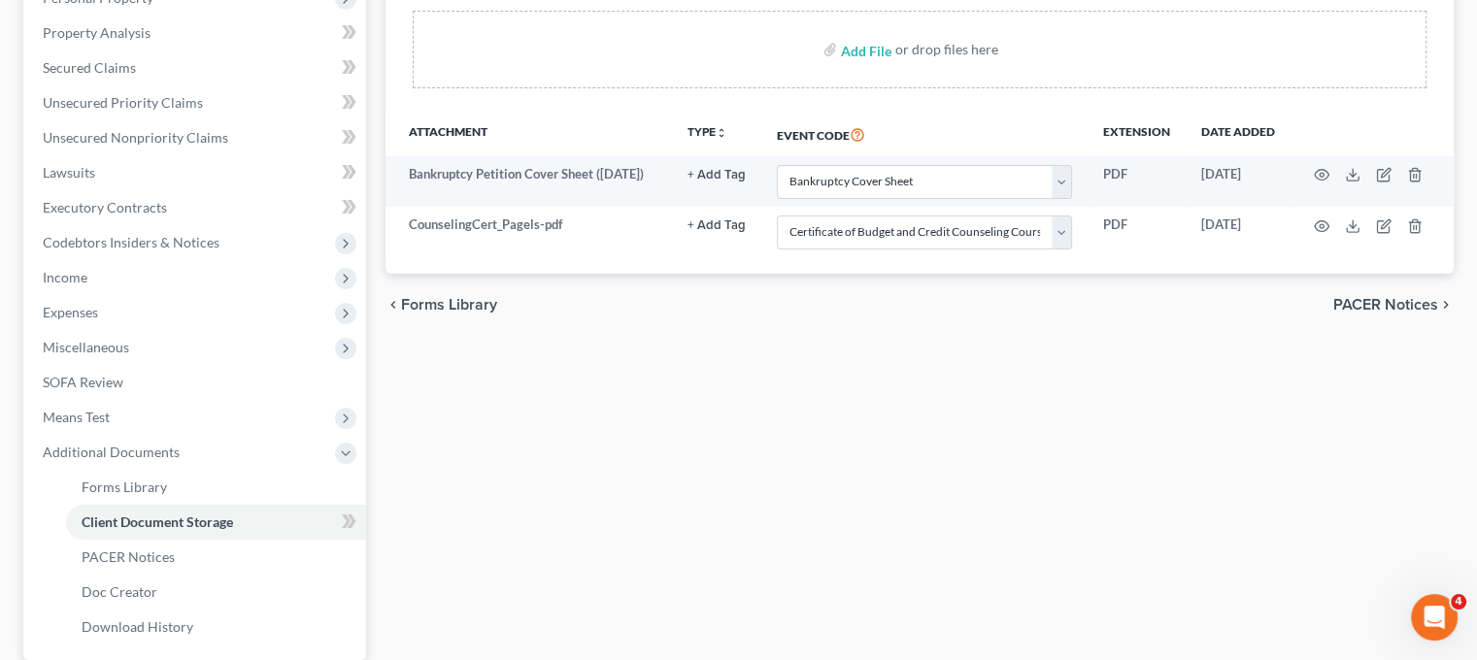
scroll to position [423, 0]
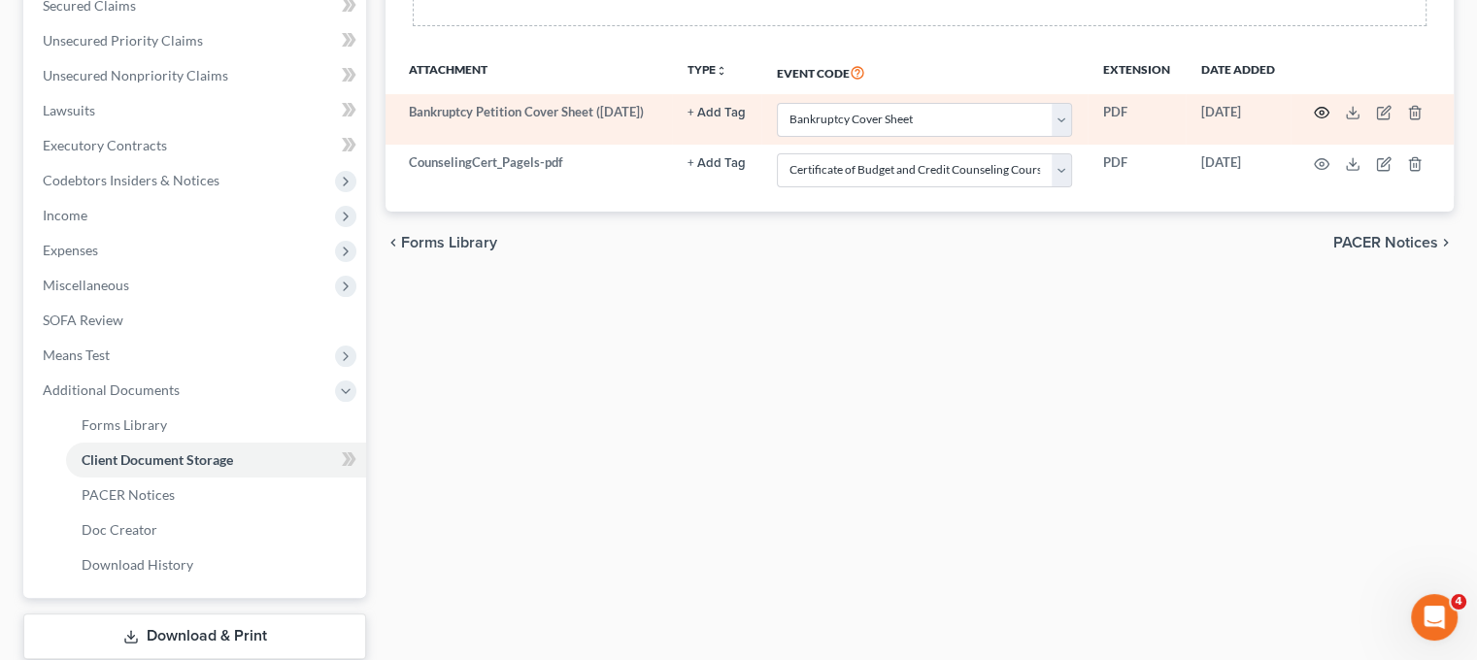
click at [1329, 120] on icon "button" at bounding box center [1322, 113] width 16 height 16
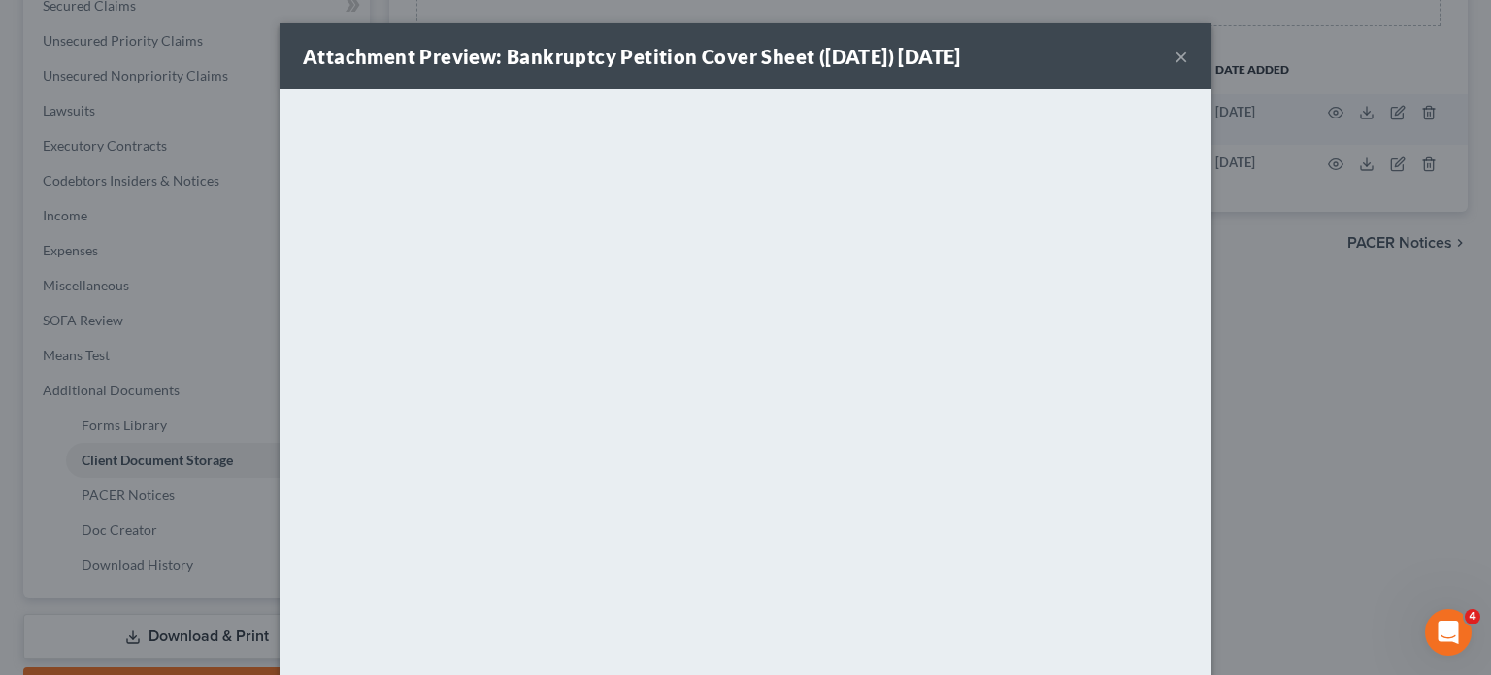
click at [1189, 68] on button "×" at bounding box center [1182, 56] width 14 height 23
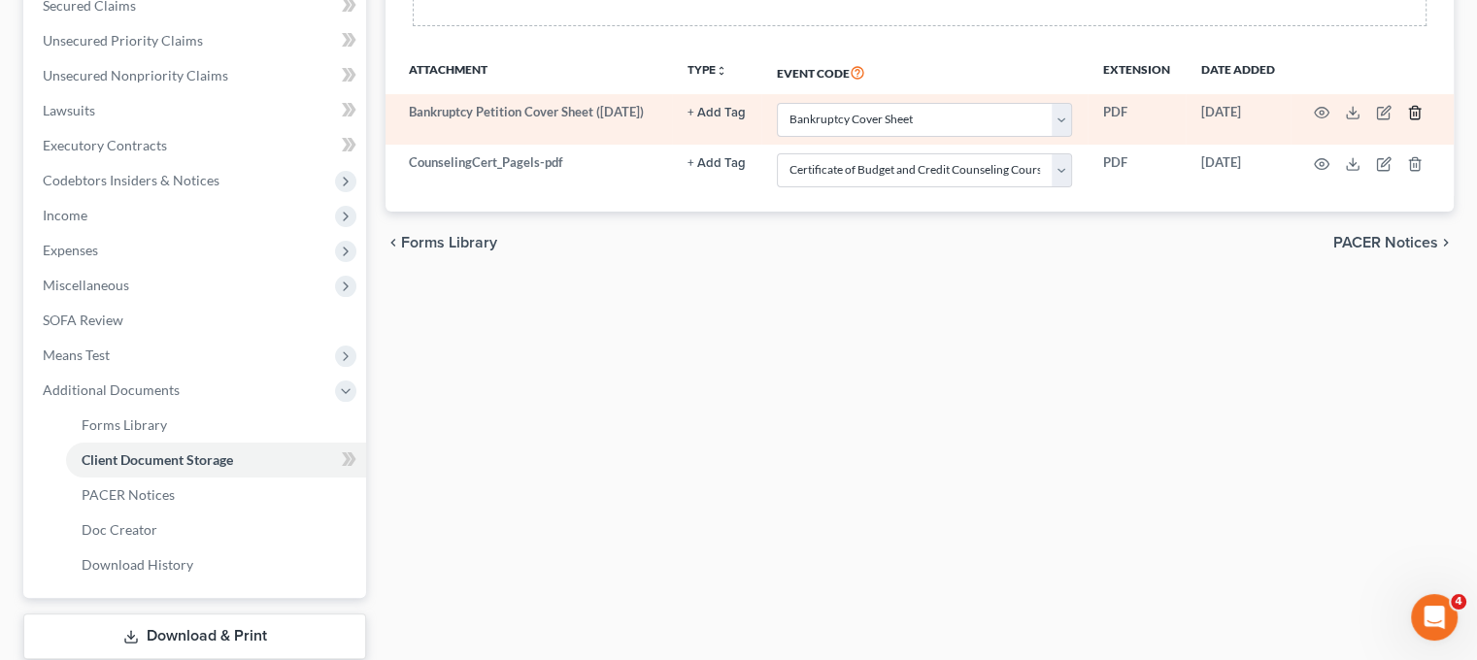
click at [1419, 119] on icon "button" at bounding box center [1414, 113] width 9 height 13
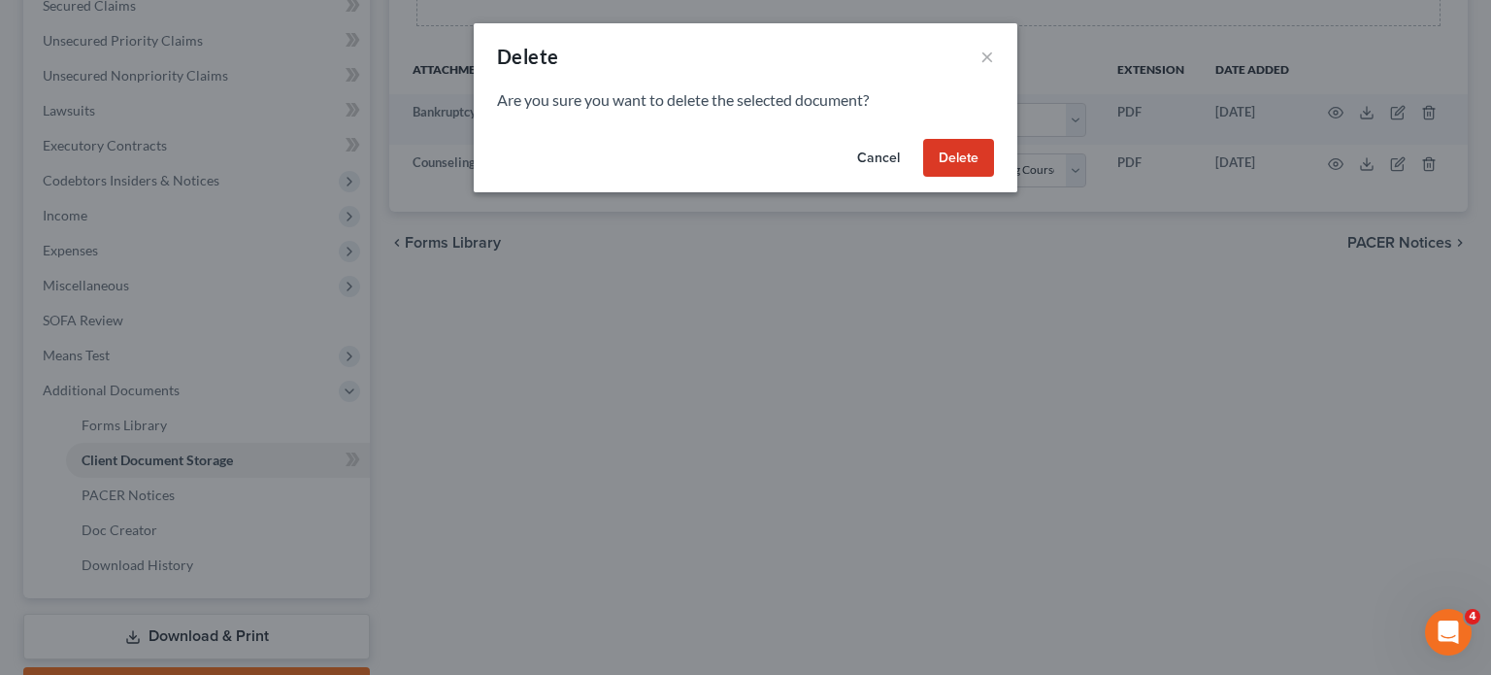
click at [994, 178] on button "Delete" at bounding box center [958, 158] width 71 height 39
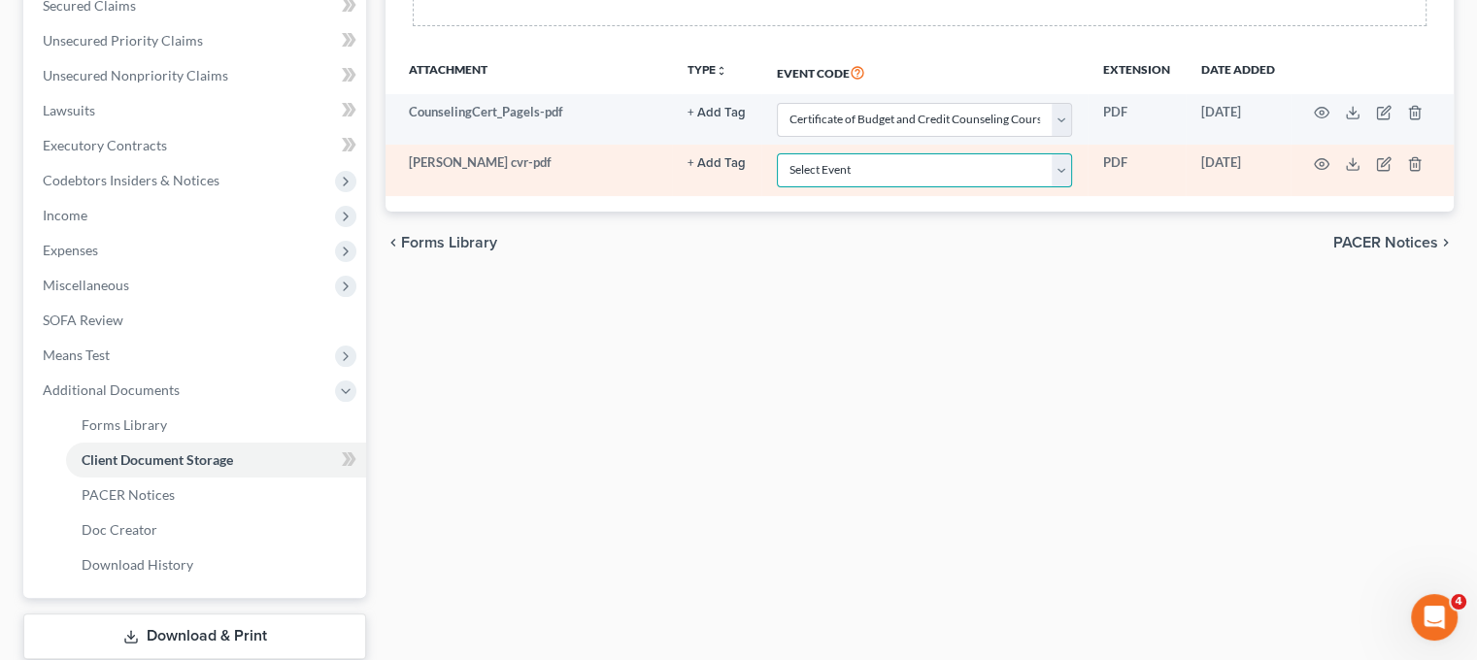
click at [1018, 187] on select "Select Event 20 Largest Unsecured Creditors Amended Chapter 11 Plan Amended Cha…" at bounding box center [924, 170] width 295 height 34
click at [777, 187] on select "Select Event 20 Largest Unsecured Creditors Amended Chapter 11 Plan Amended Cha…" at bounding box center [924, 170] width 295 height 34
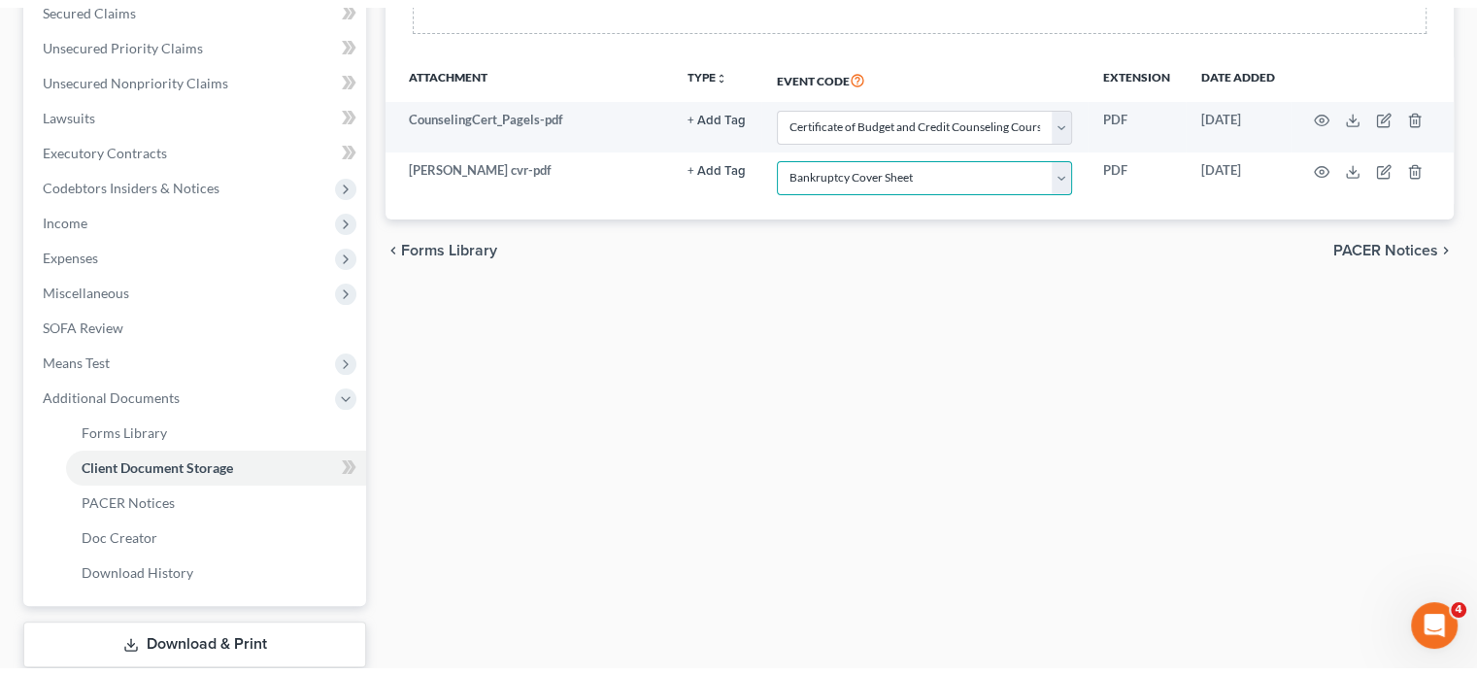
scroll to position [171, 0]
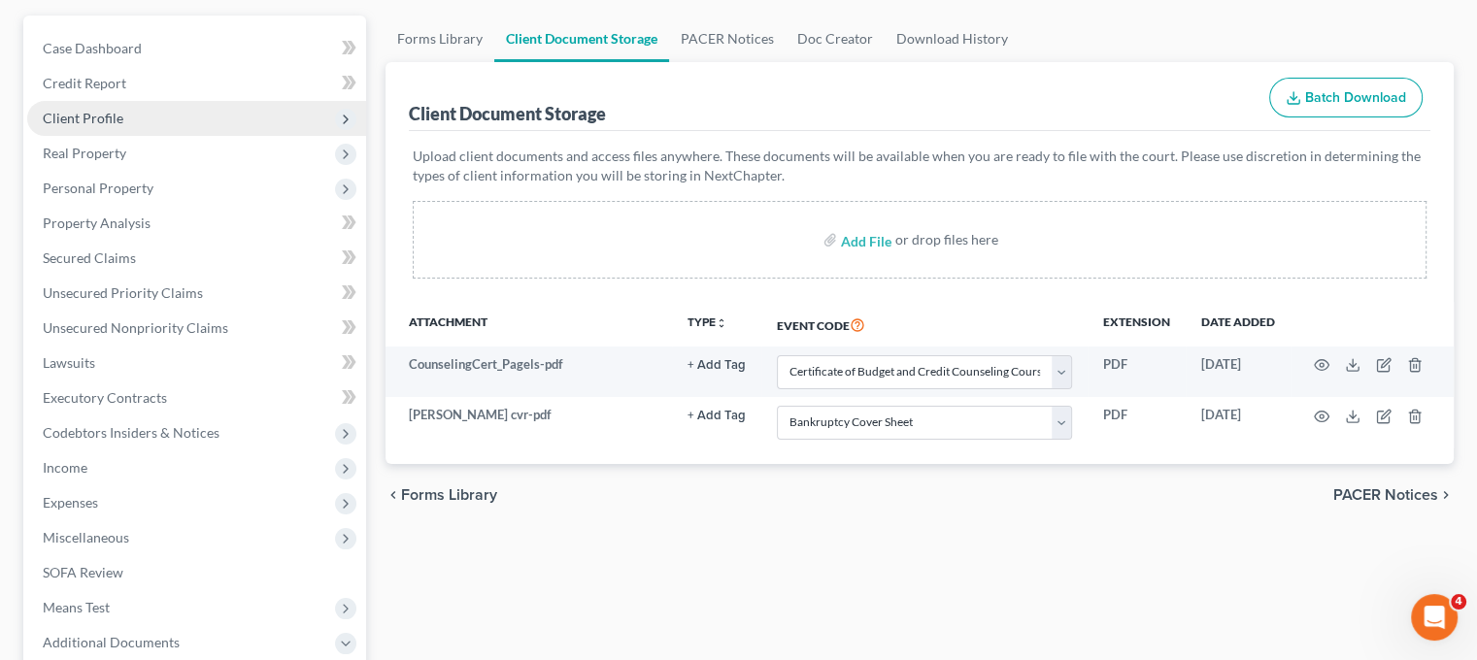
click at [159, 136] on span "Client Profile" at bounding box center [196, 118] width 339 height 35
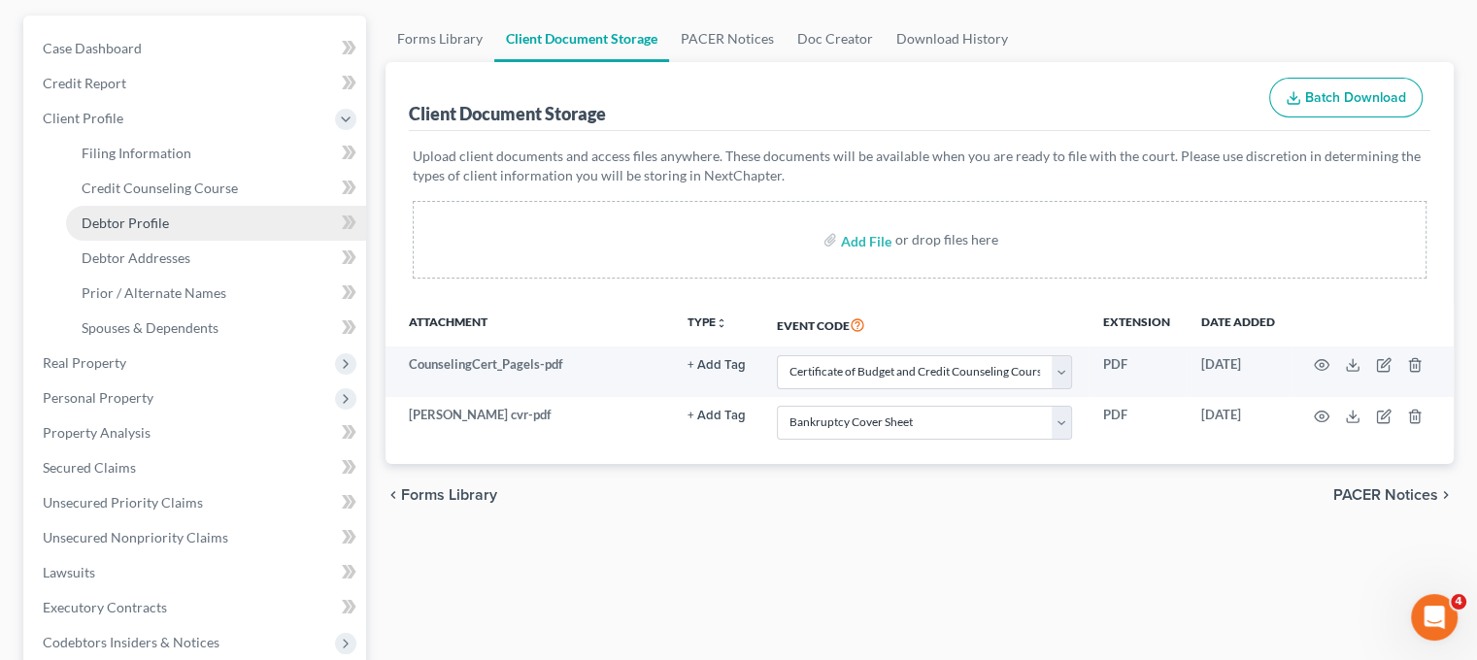
click at [169, 231] on span "Debtor Profile" at bounding box center [125, 223] width 87 height 17
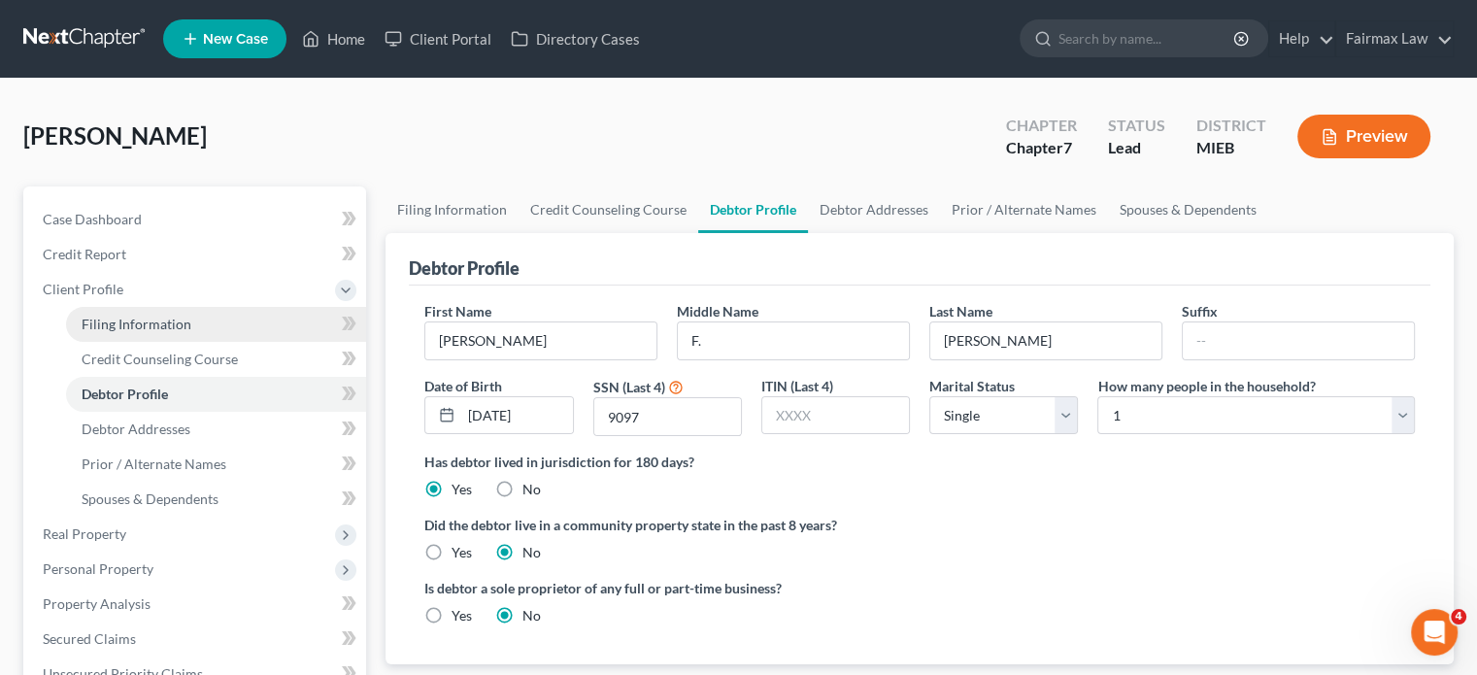
click at [191, 332] on span "Filing Information" at bounding box center [137, 324] width 110 height 17
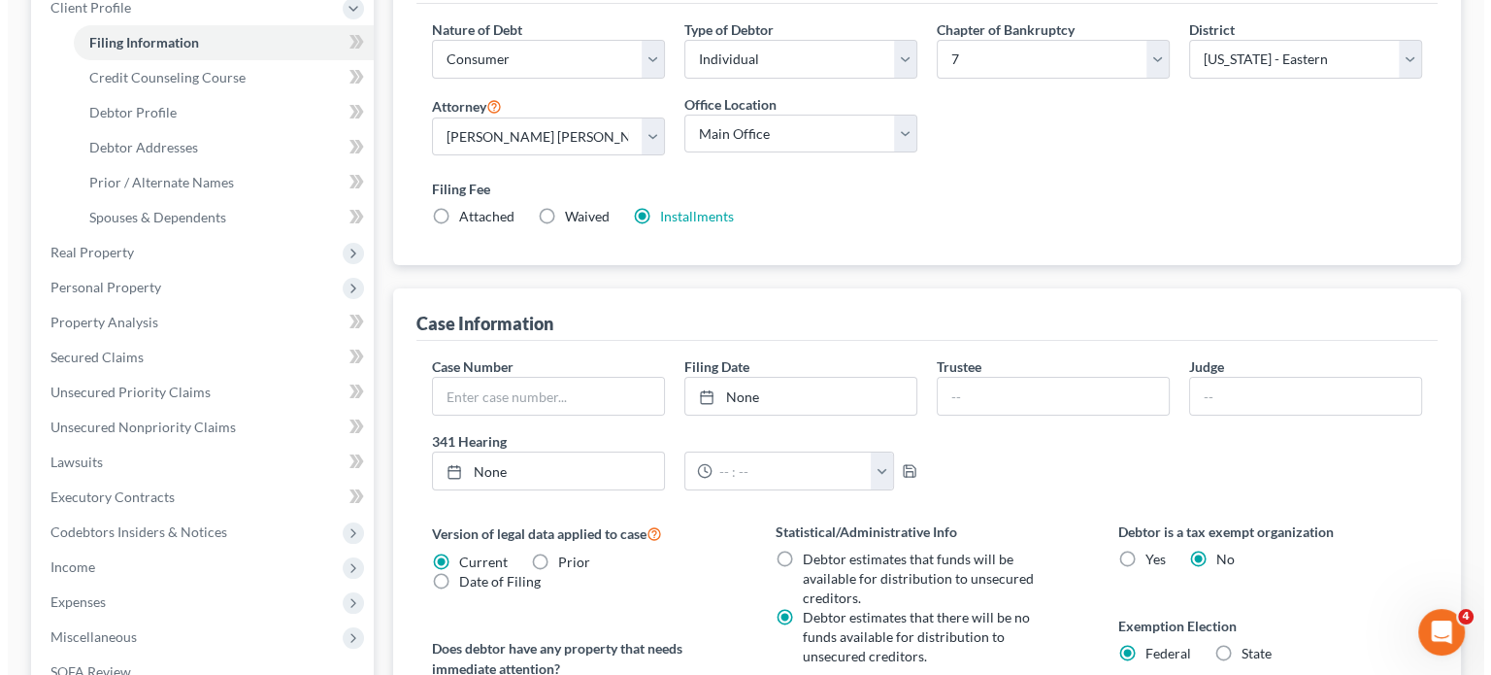
scroll to position [283, 0]
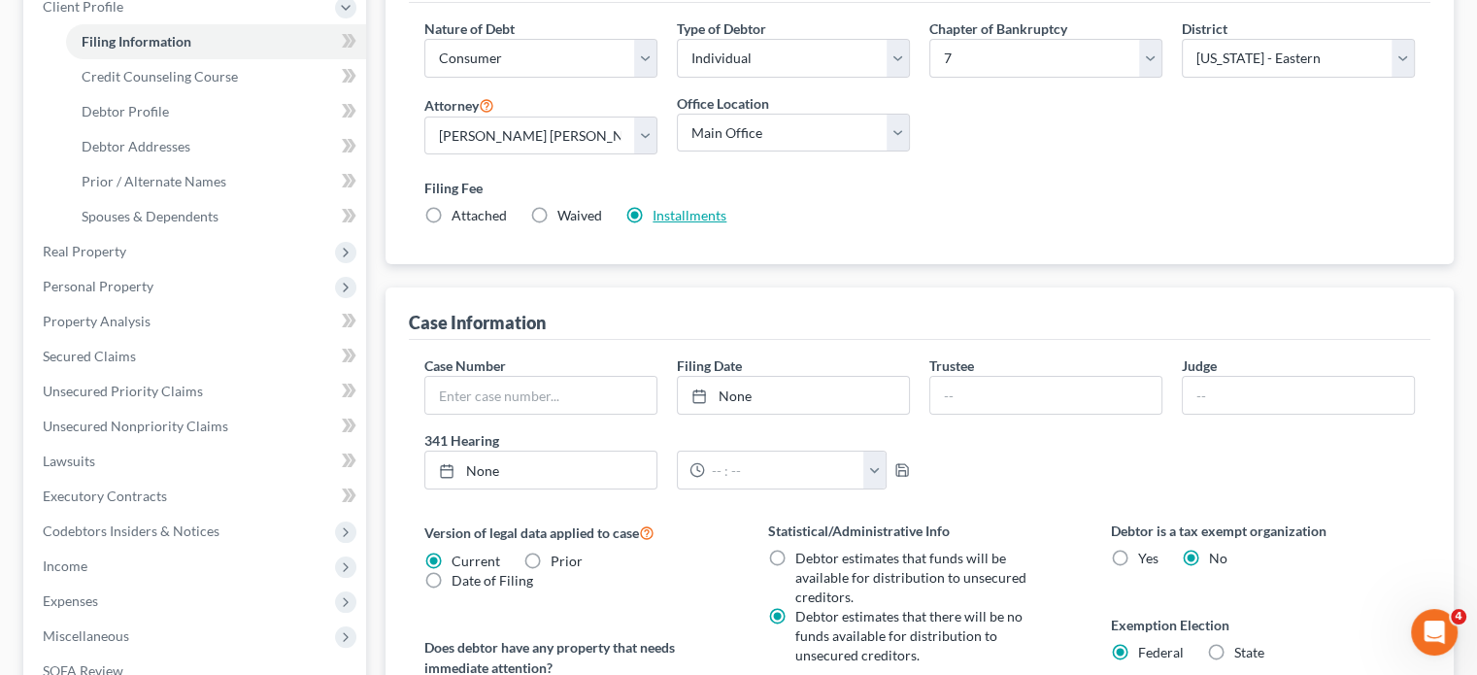
click at [726, 223] on link "Installments" at bounding box center [690, 215] width 74 height 17
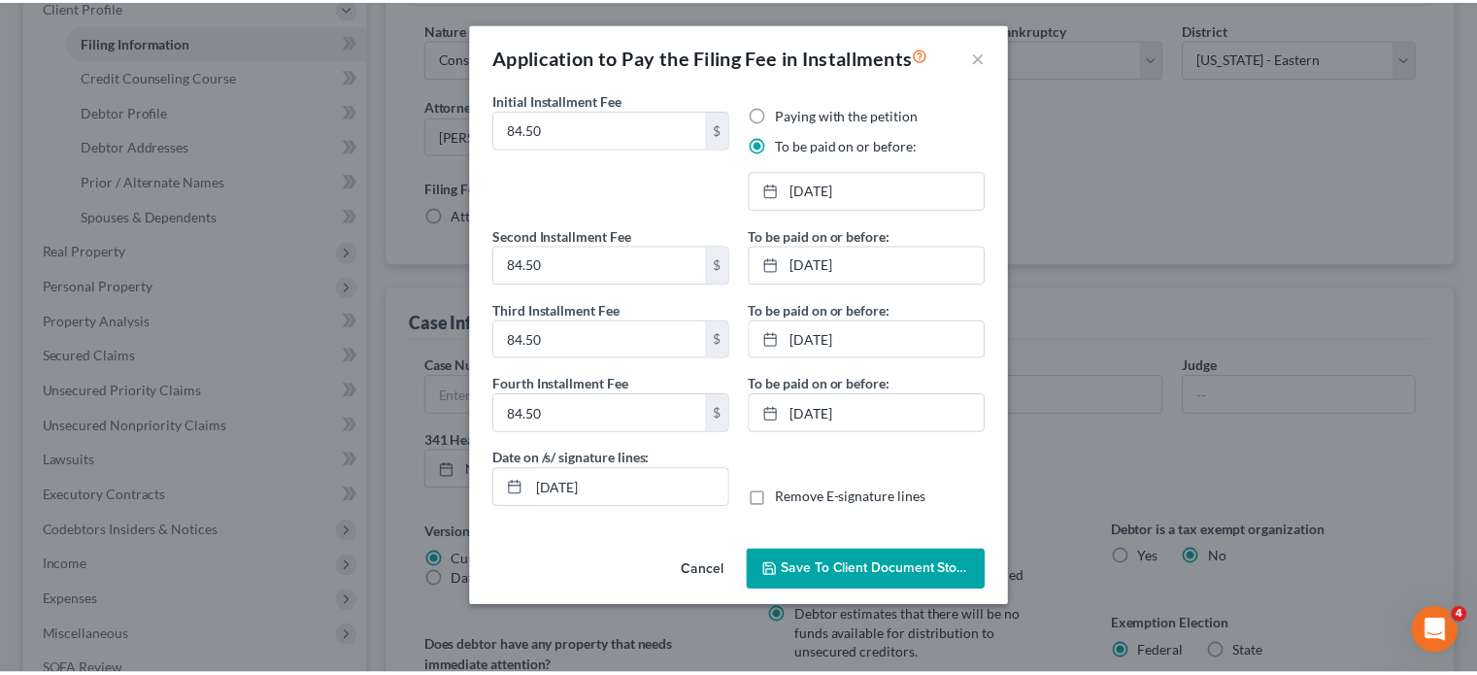
scroll to position [105, 0]
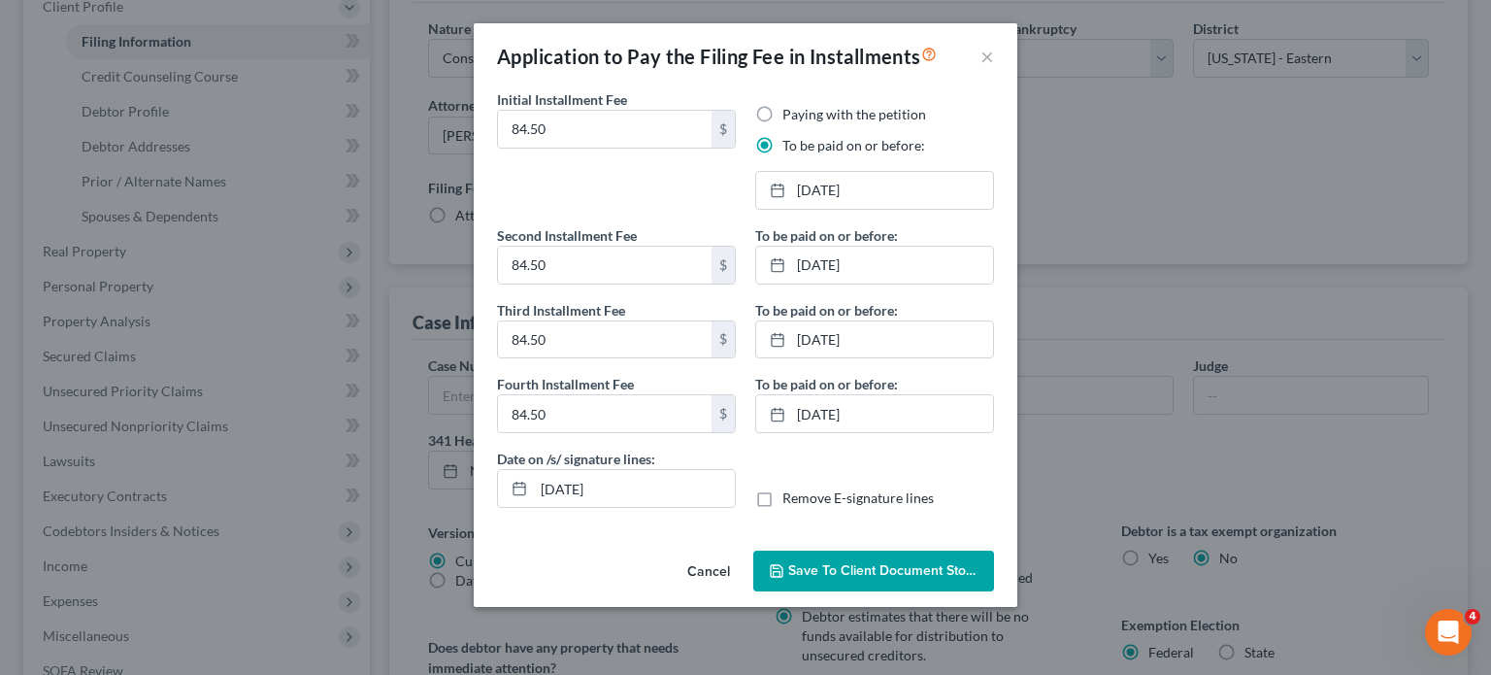
click at [836, 579] on span "Save to Client Document Storage" at bounding box center [891, 570] width 206 height 17
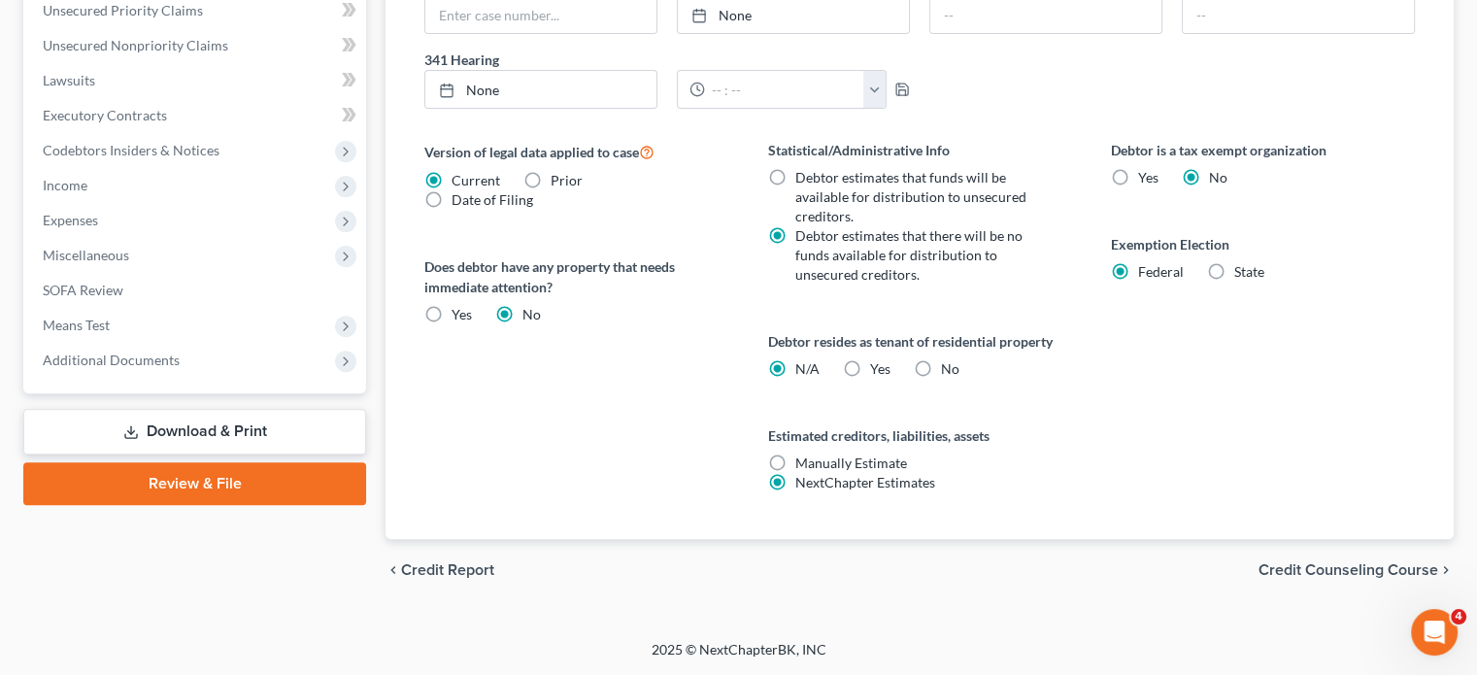
scroll to position [897, 0]
click at [164, 365] on span "Additional Documents" at bounding box center [196, 360] width 339 height 35
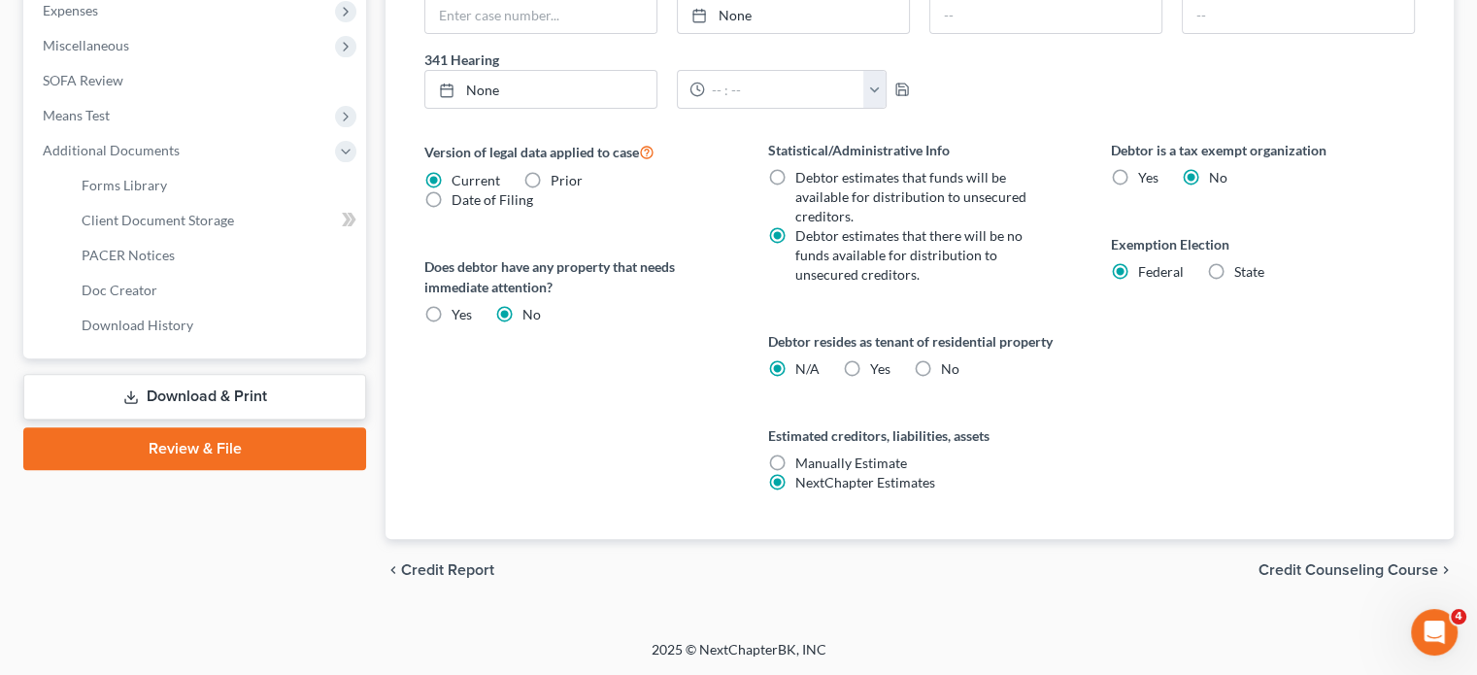
scroll to position [634, 0]
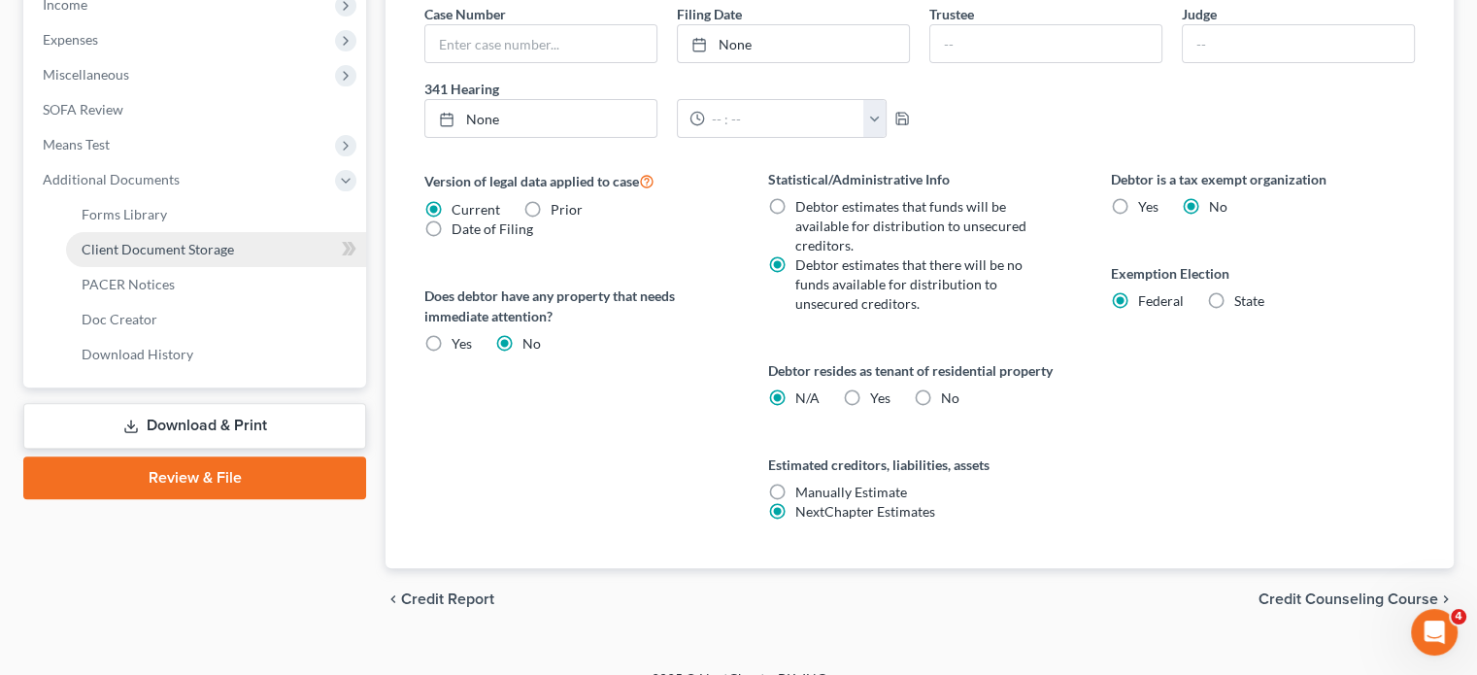
click at [210, 257] on span "Client Document Storage" at bounding box center [158, 249] width 152 height 17
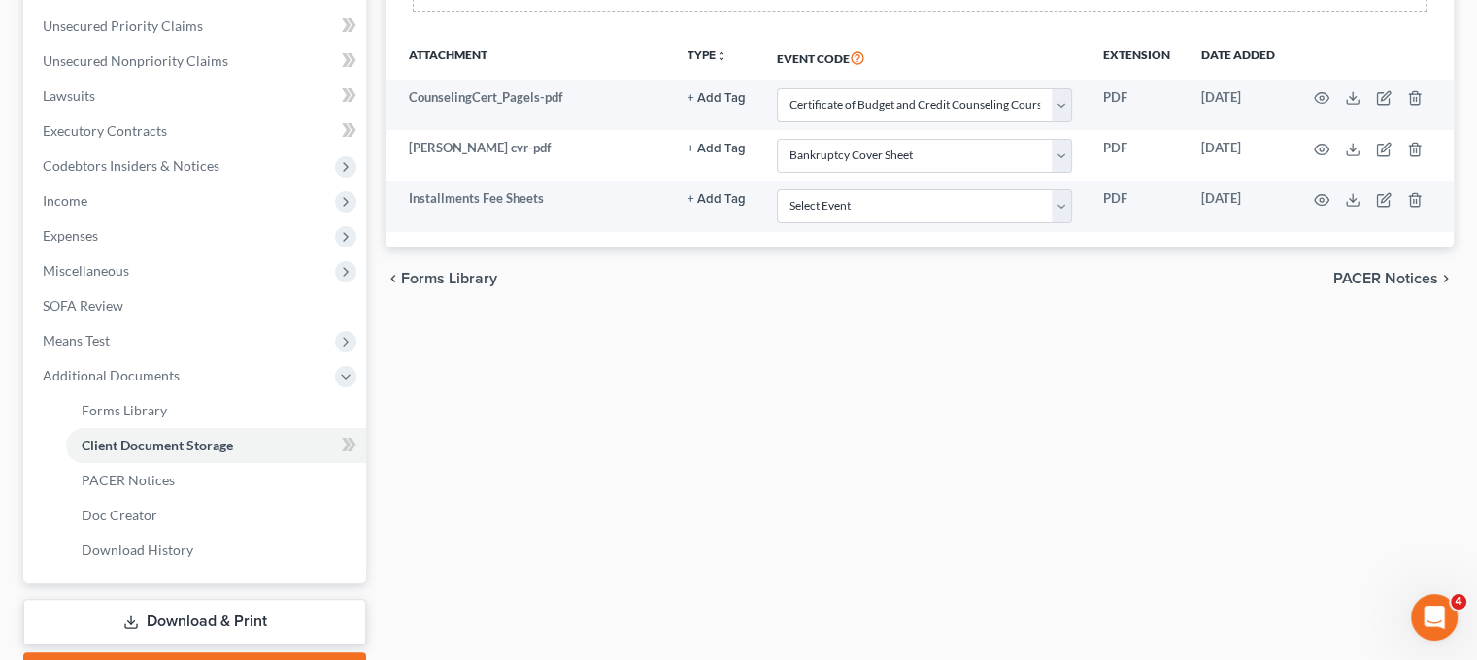
scroll to position [439, 0]
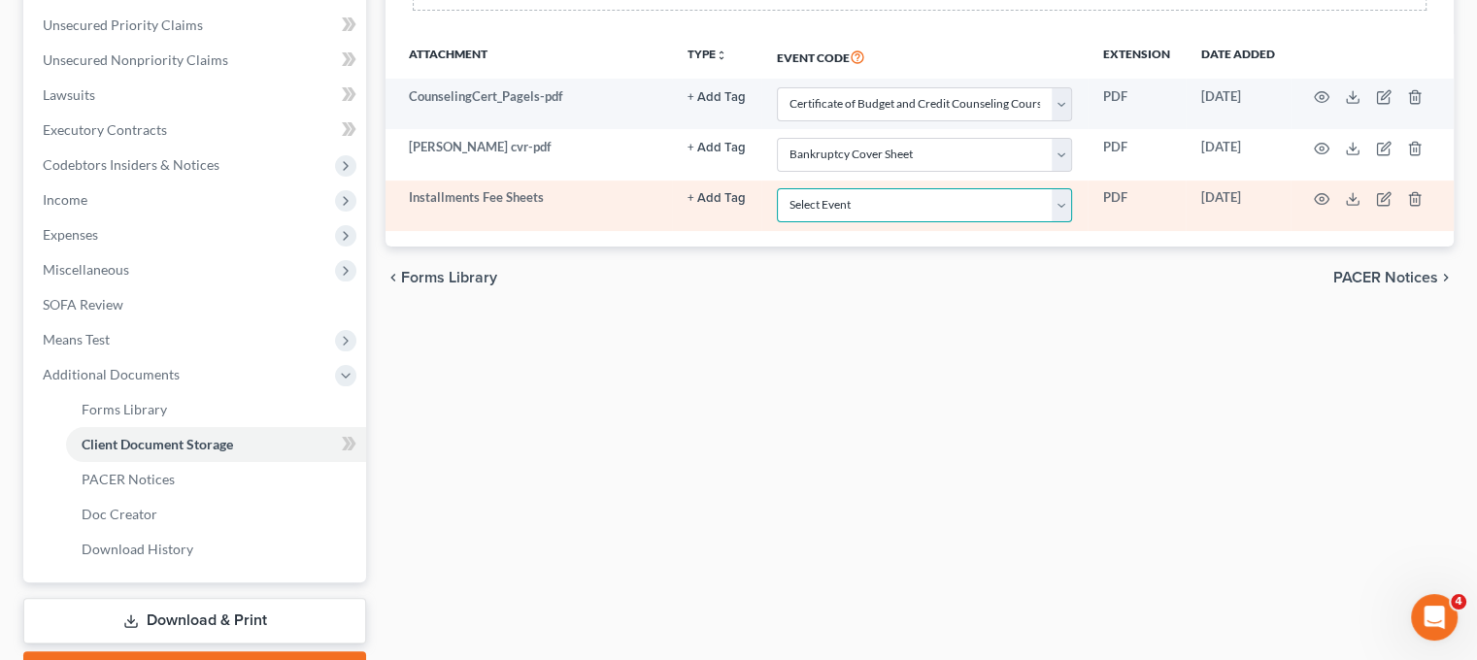
click at [866, 222] on select "Select Event 20 Largest Unsecured Creditors Amended Chapter 11 Plan Amended Cha…" at bounding box center [924, 205] width 295 height 34
click at [777, 222] on select "Select Event 20 Largest Unsecured Creditors Amended Chapter 11 Plan Amended Cha…" at bounding box center [924, 205] width 295 height 34
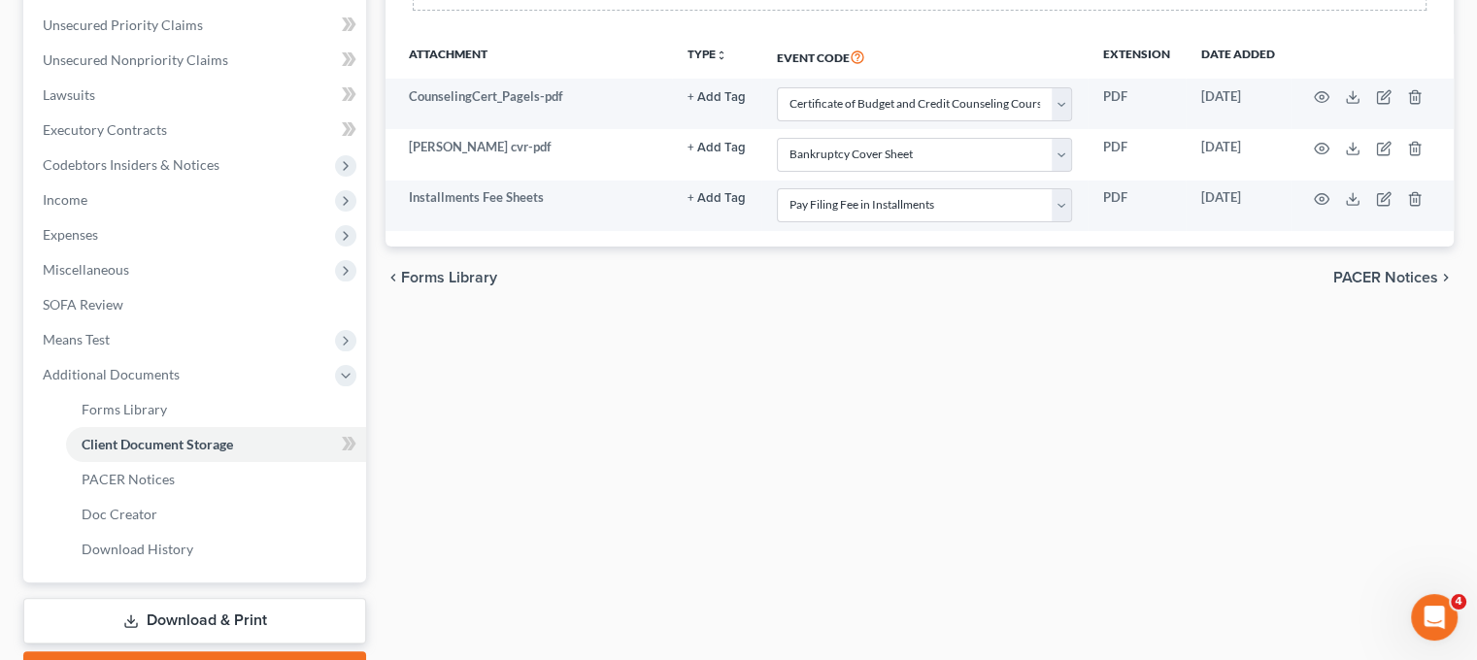
click at [707, 309] on div "chevron_left Forms Library PACER Notices chevron_right" at bounding box center [919, 278] width 1068 height 62
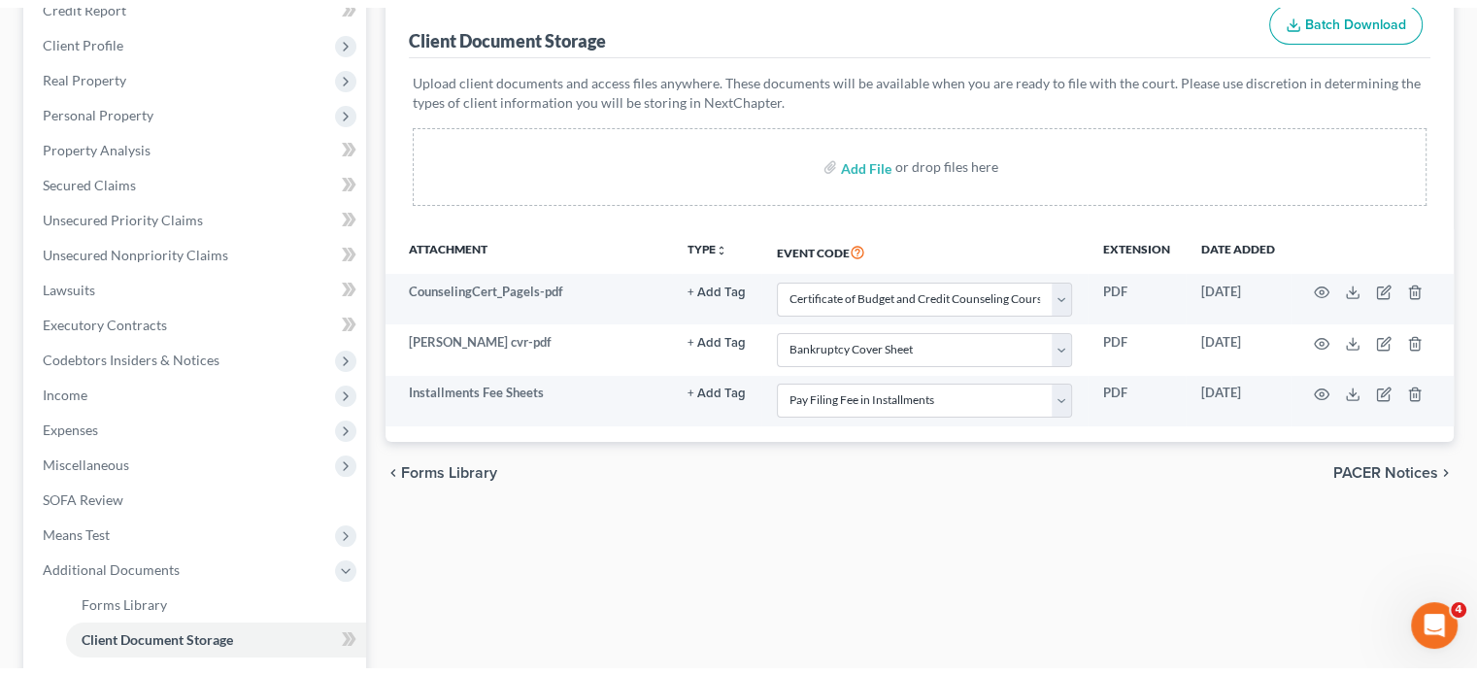
scroll to position [0, 0]
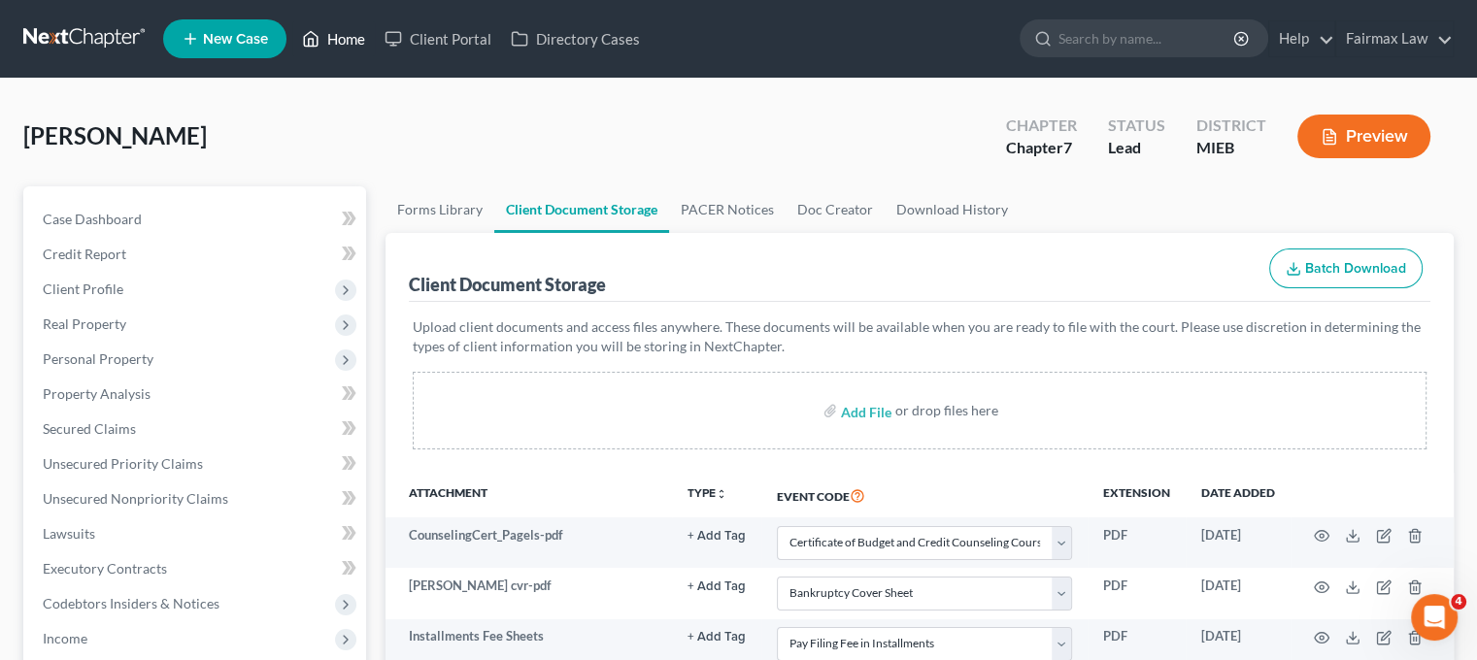
click at [375, 56] on link "Home" at bounding box center [333, 38] width 83 height 35
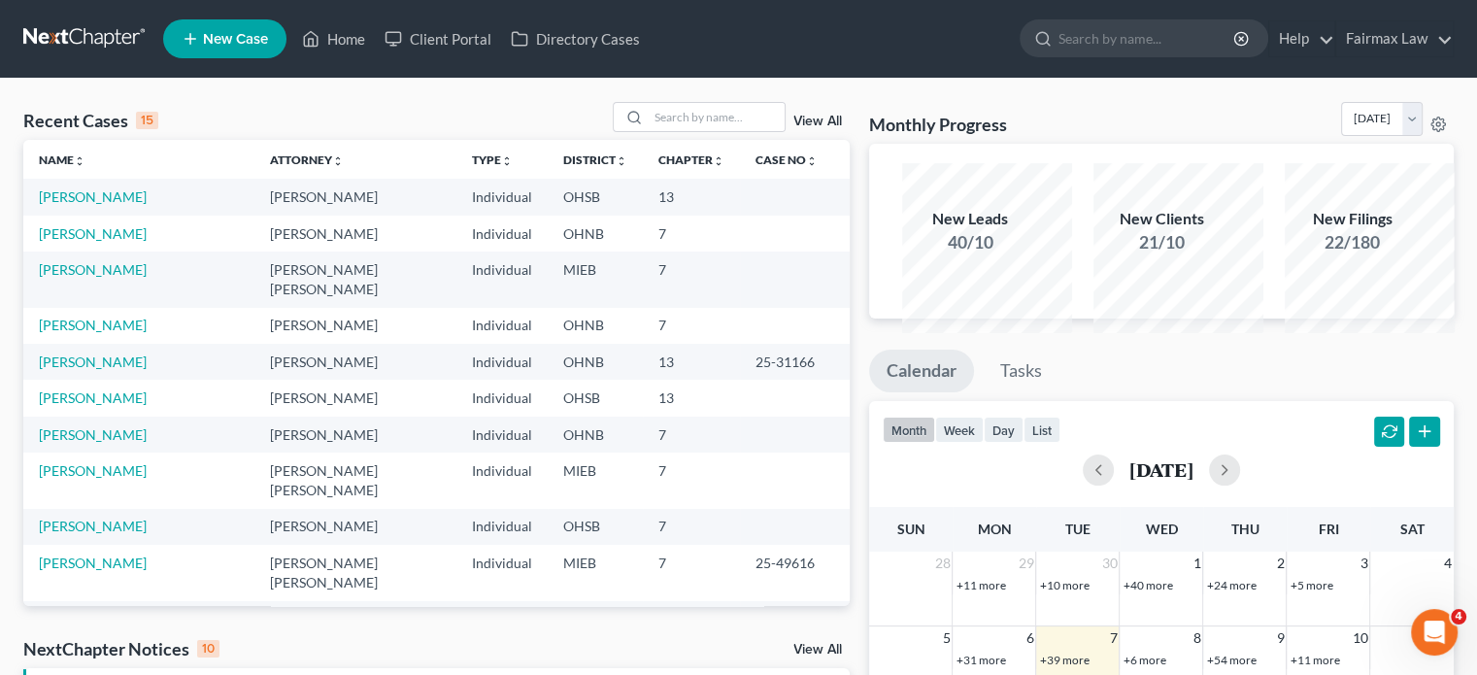
click at [427, 127] on div "Recent Cases 15 View All" at bounding box center [436, 121] width 826 height 38
